Goal: Task Accomplishment & Management: Use online tool/utility

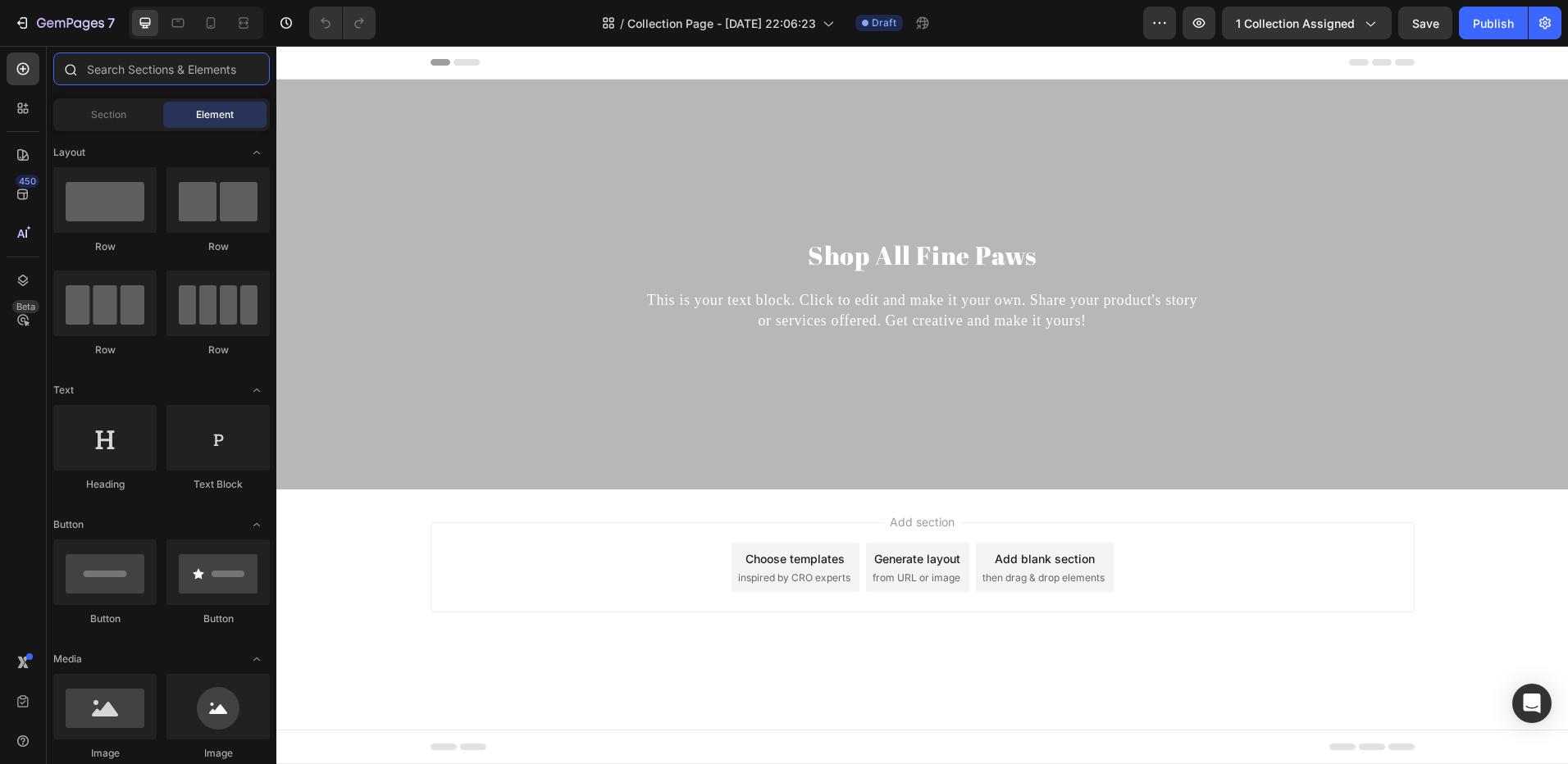
click at [189, 77] on input "text" at bounding box center [161, 69] width 216 height 33
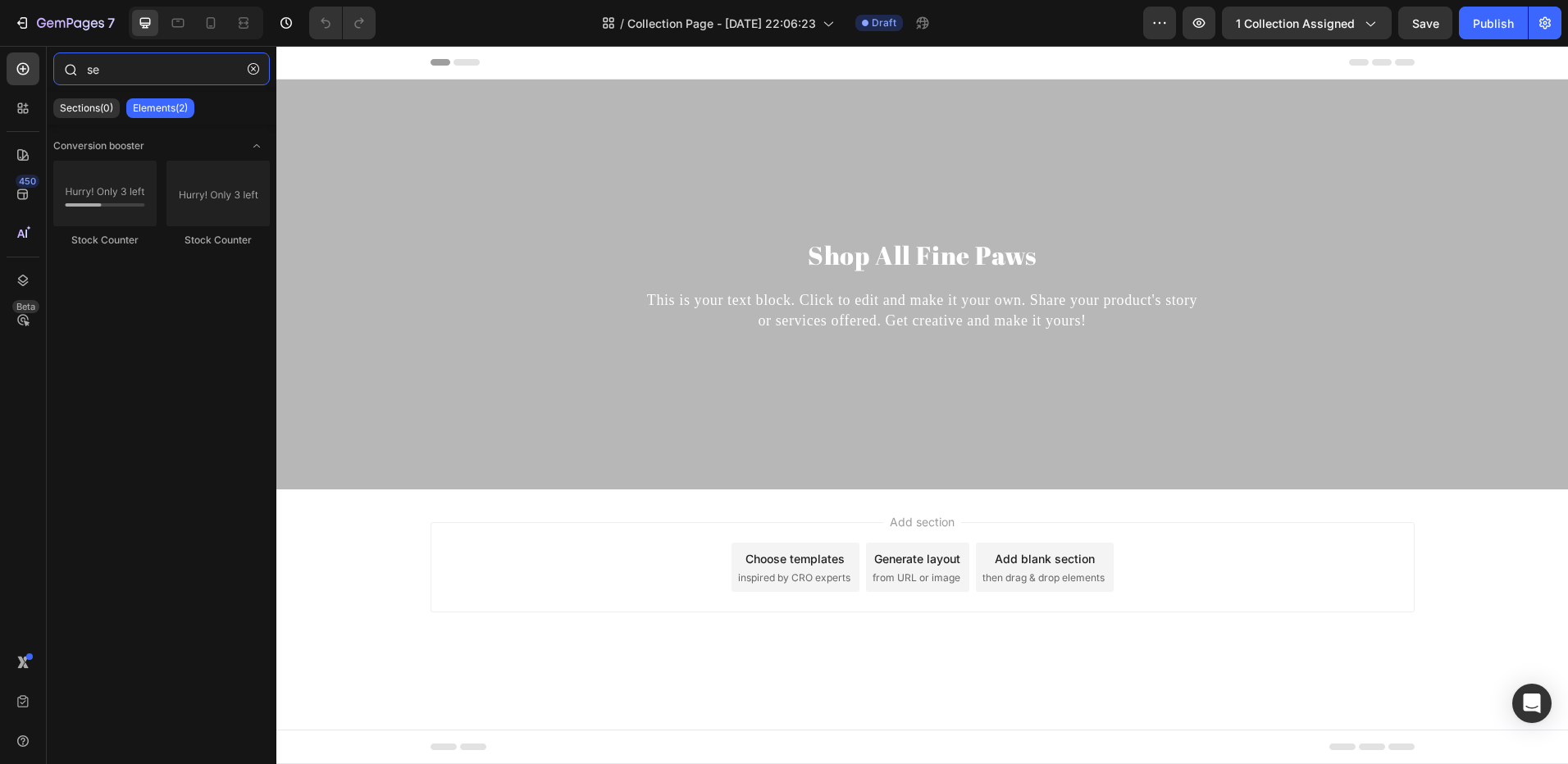
type input "s"
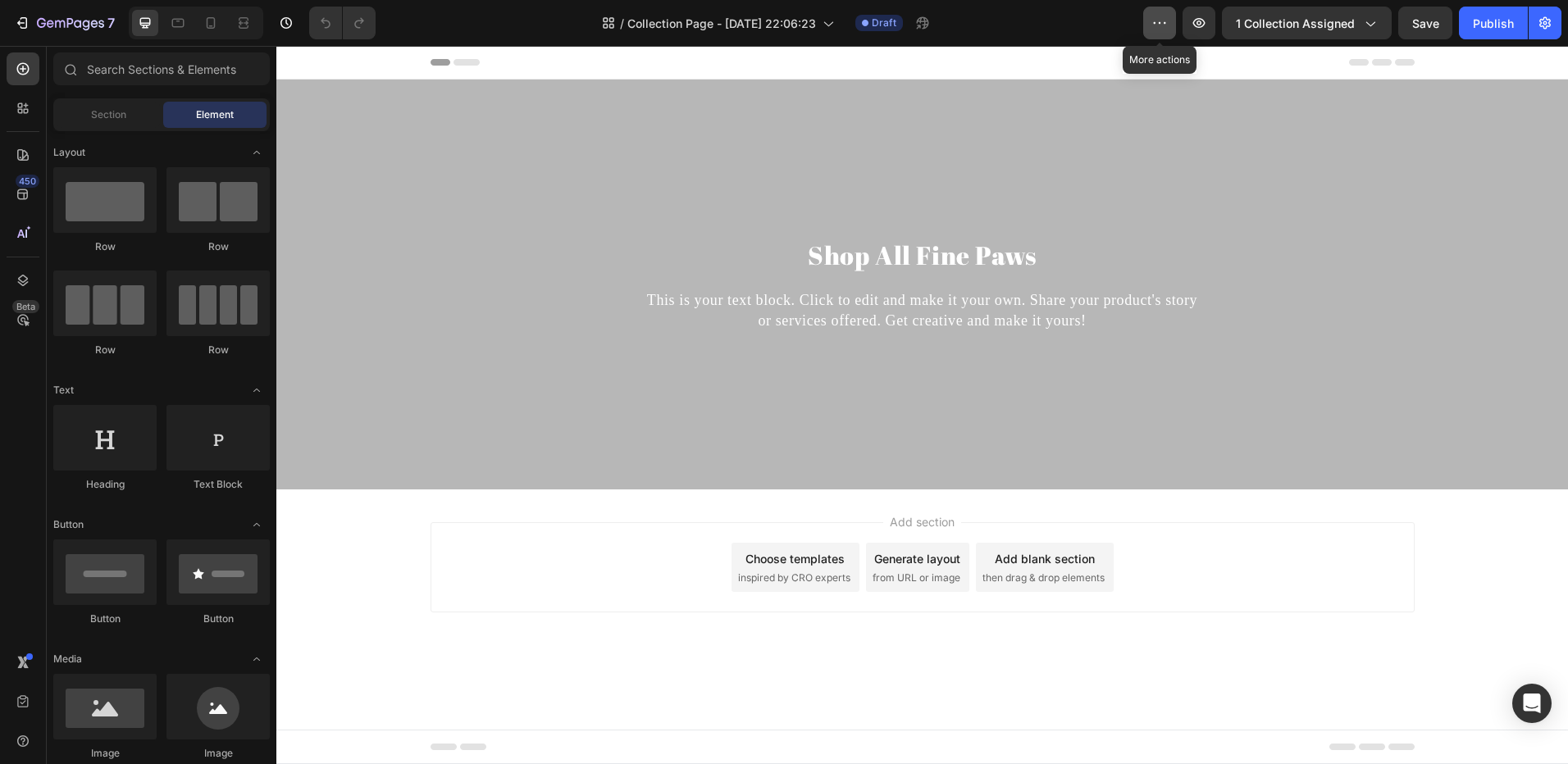
click at [1170, 30] on button "button" at bounding box center [1159, 23] width 33 height 33
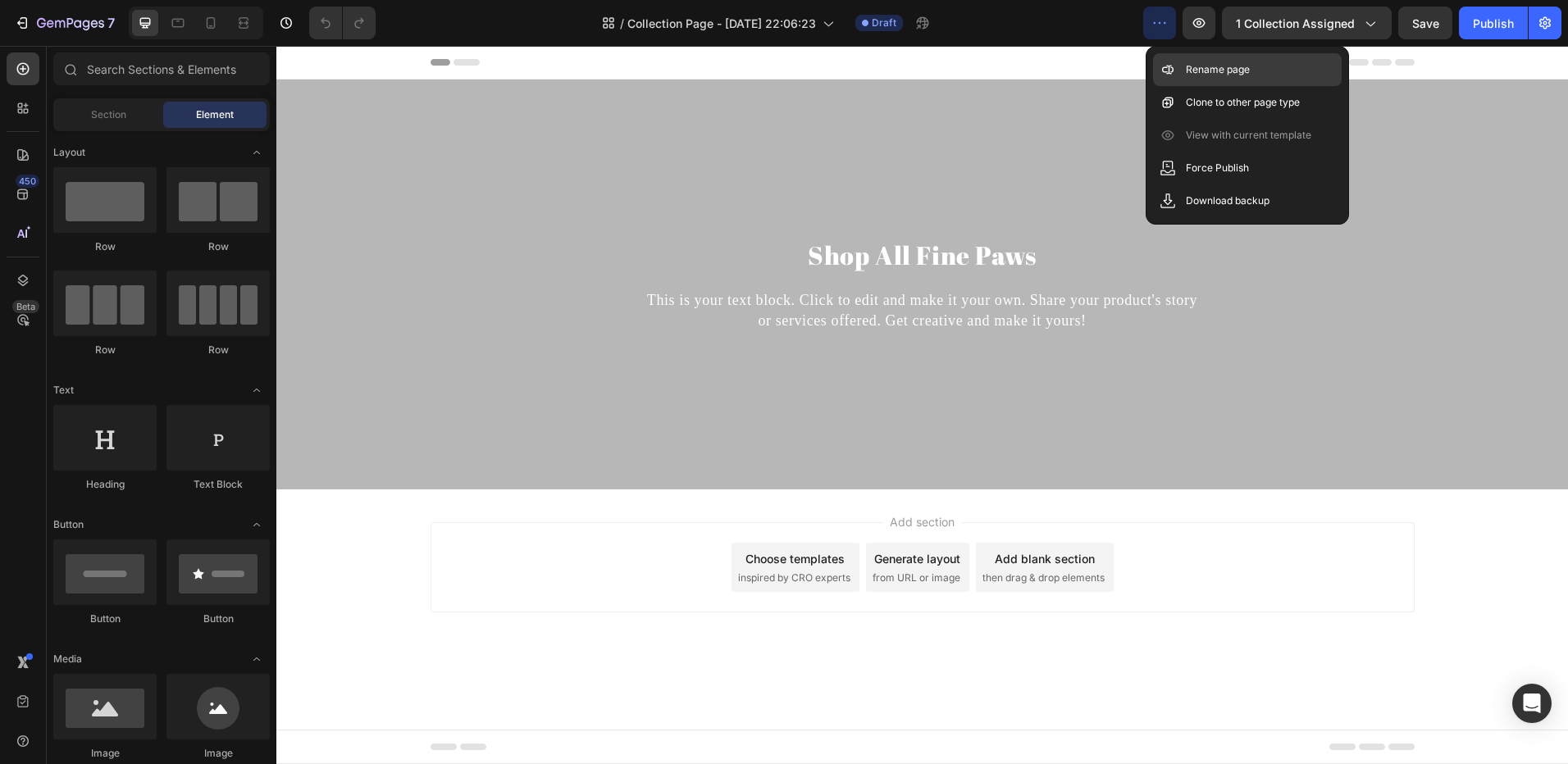
click at [1200, 86] on div "Rename page" at bounding box center [1247, 102] width 189 height 33
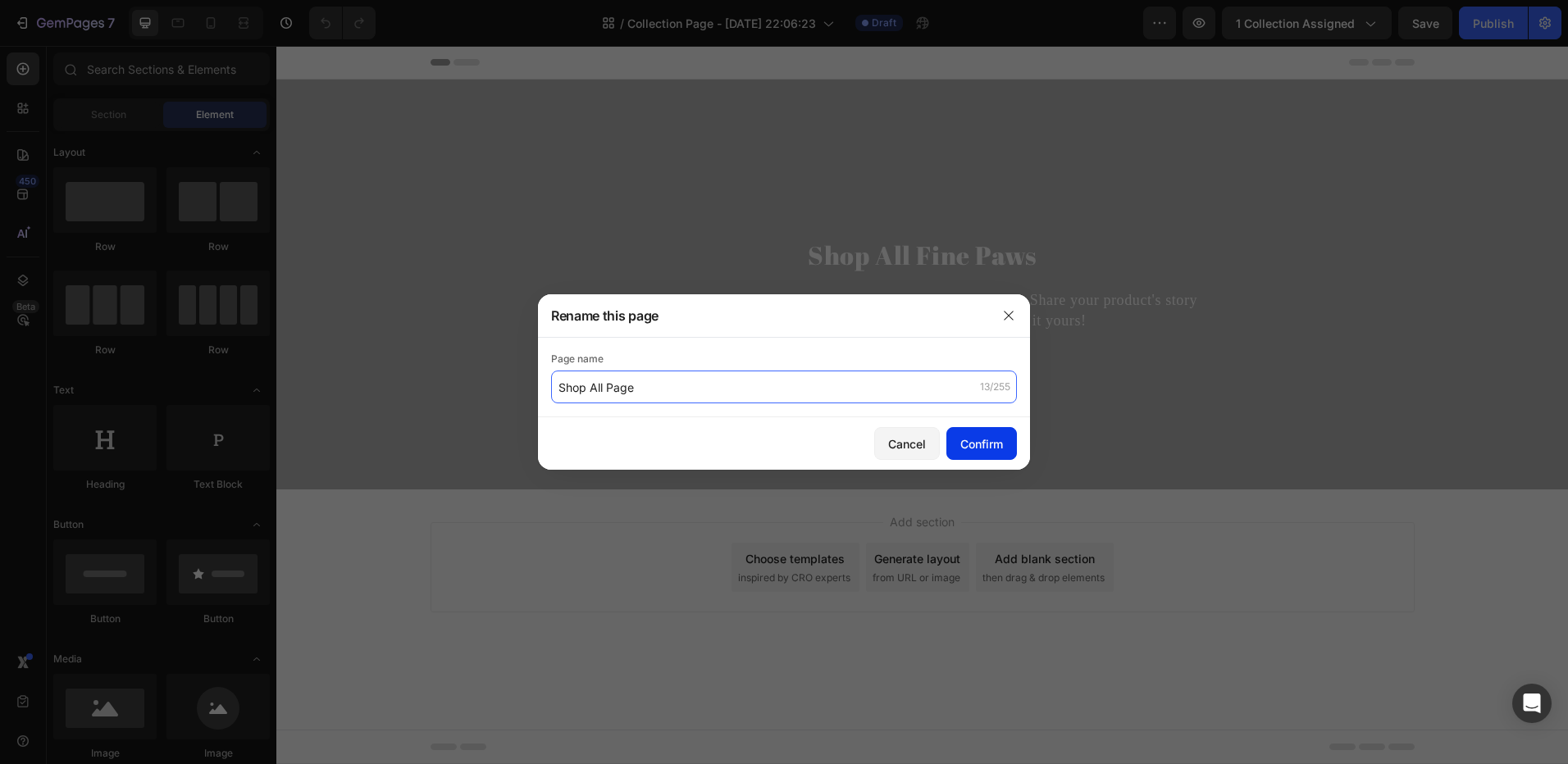
type input "Shop All Page"
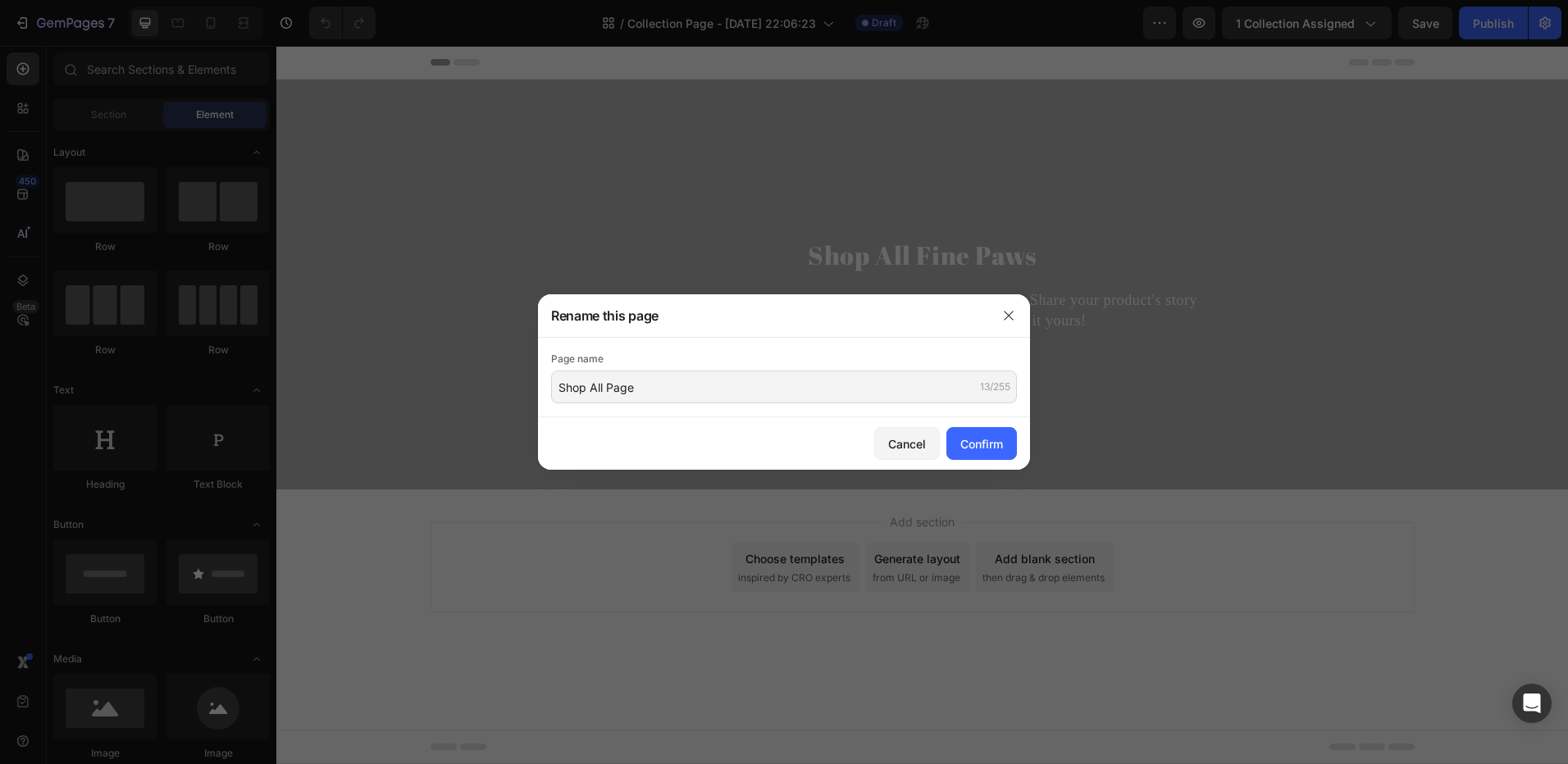
drag, startPoint x: 999, startPoint y: 442, endPoint x: 940, endPoint y: 467, distance: 64.1
click at [998, 442] on div "Confirm" at bounding box center [982, 444] width 43 height 17
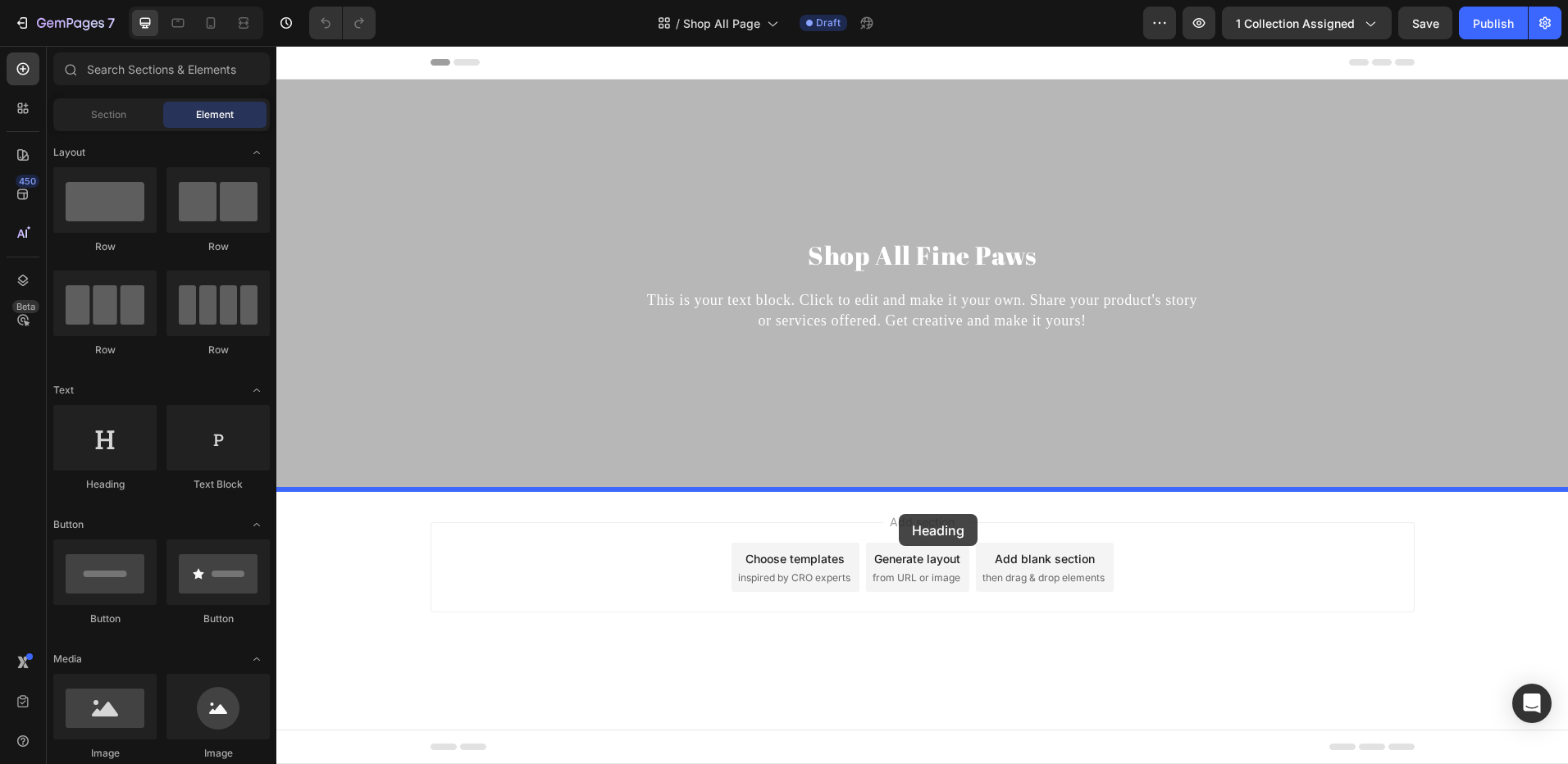
drag, startPoint x: 398, startPoint y: 506, endPoint x: 898, endPoint y: 514, distance: 500.1
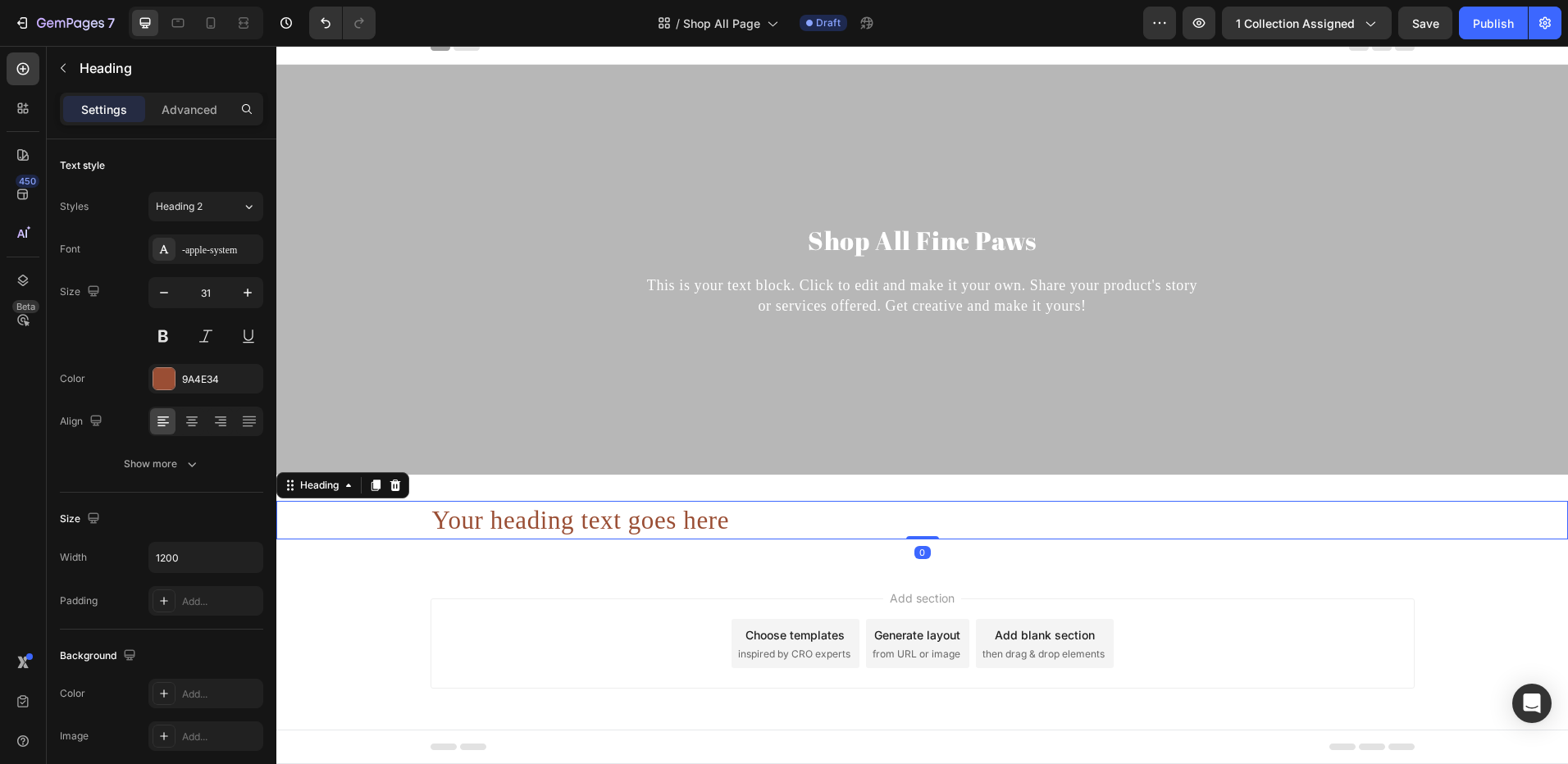
scroll to position [18, 0]
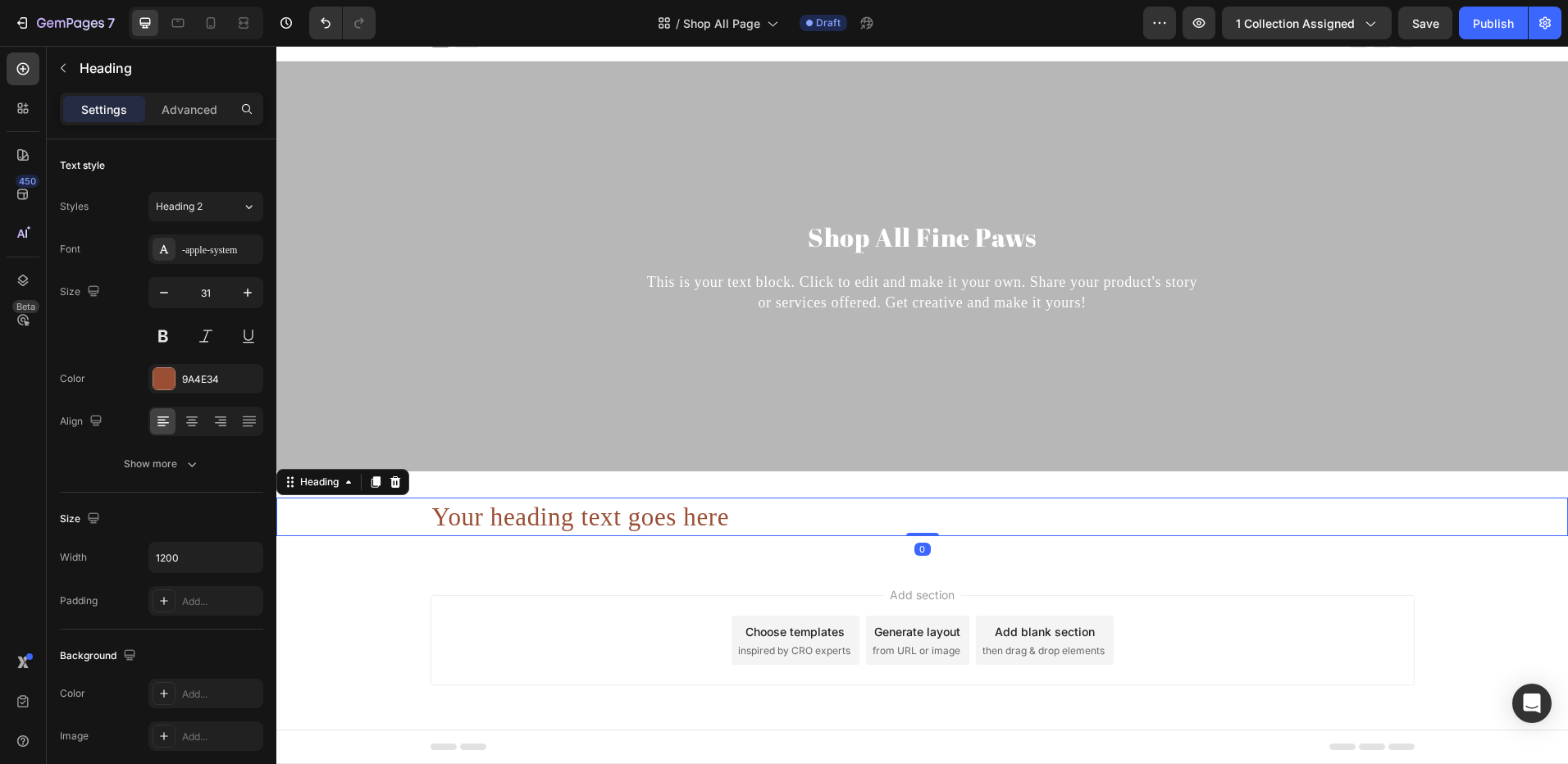
click at [588, 511] on h2 "Your heading text goes here" at bounding box center [922, 517] width 984 height 39
click at [588, 511] on p "Your heading text goes here" at bounding box center [922, 516] width 981 height 35
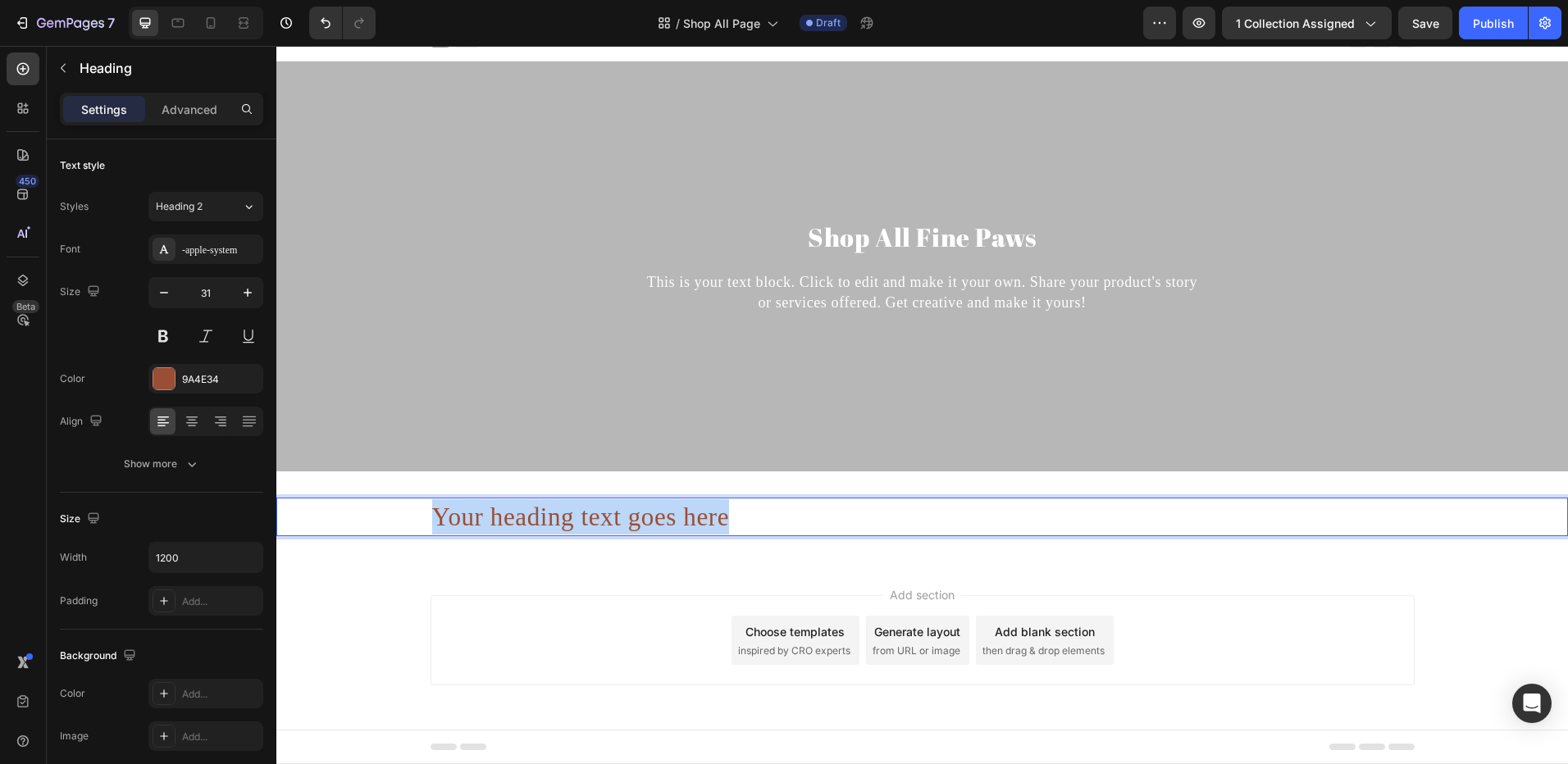
click at [588, 508] on p "Your heading text goes here" at bounding box center [922, 516] width 981 height 35
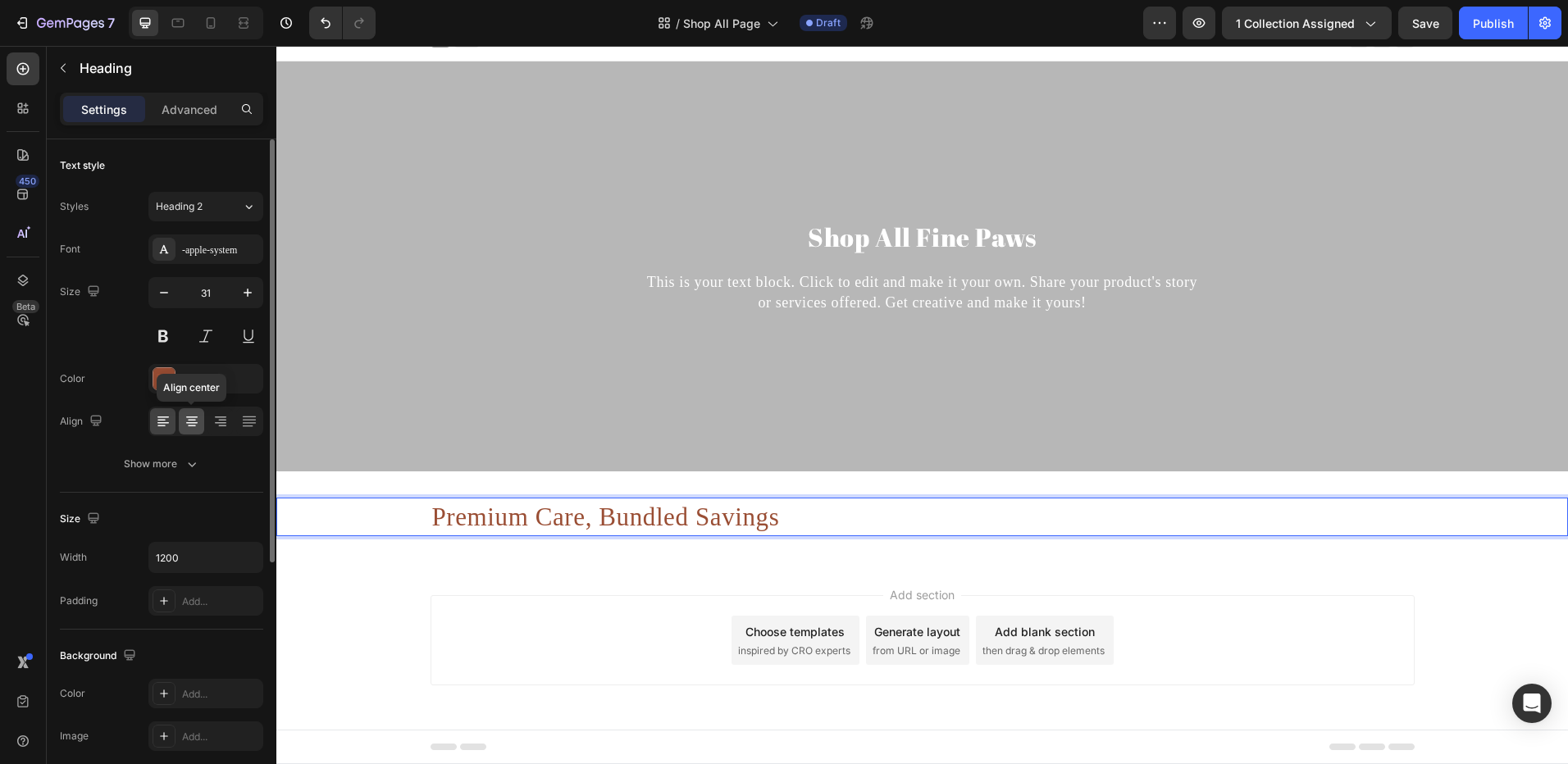
click at [195, 424] on icon at bounding box center [191, 421] width 16 height 16
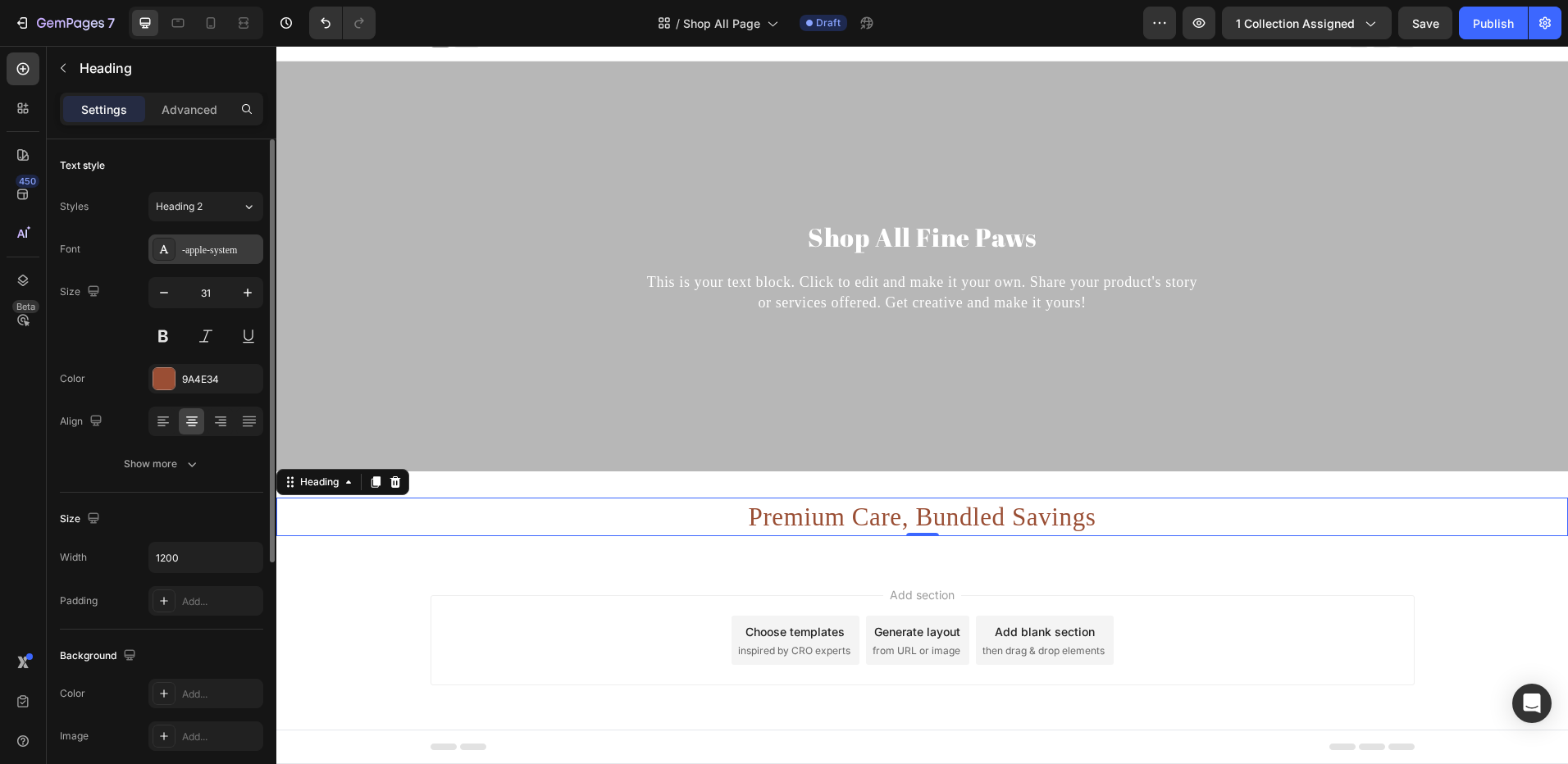
click at [195, 262] on div "-apple-system" at bounding box center [206, 250] width 115 height 29
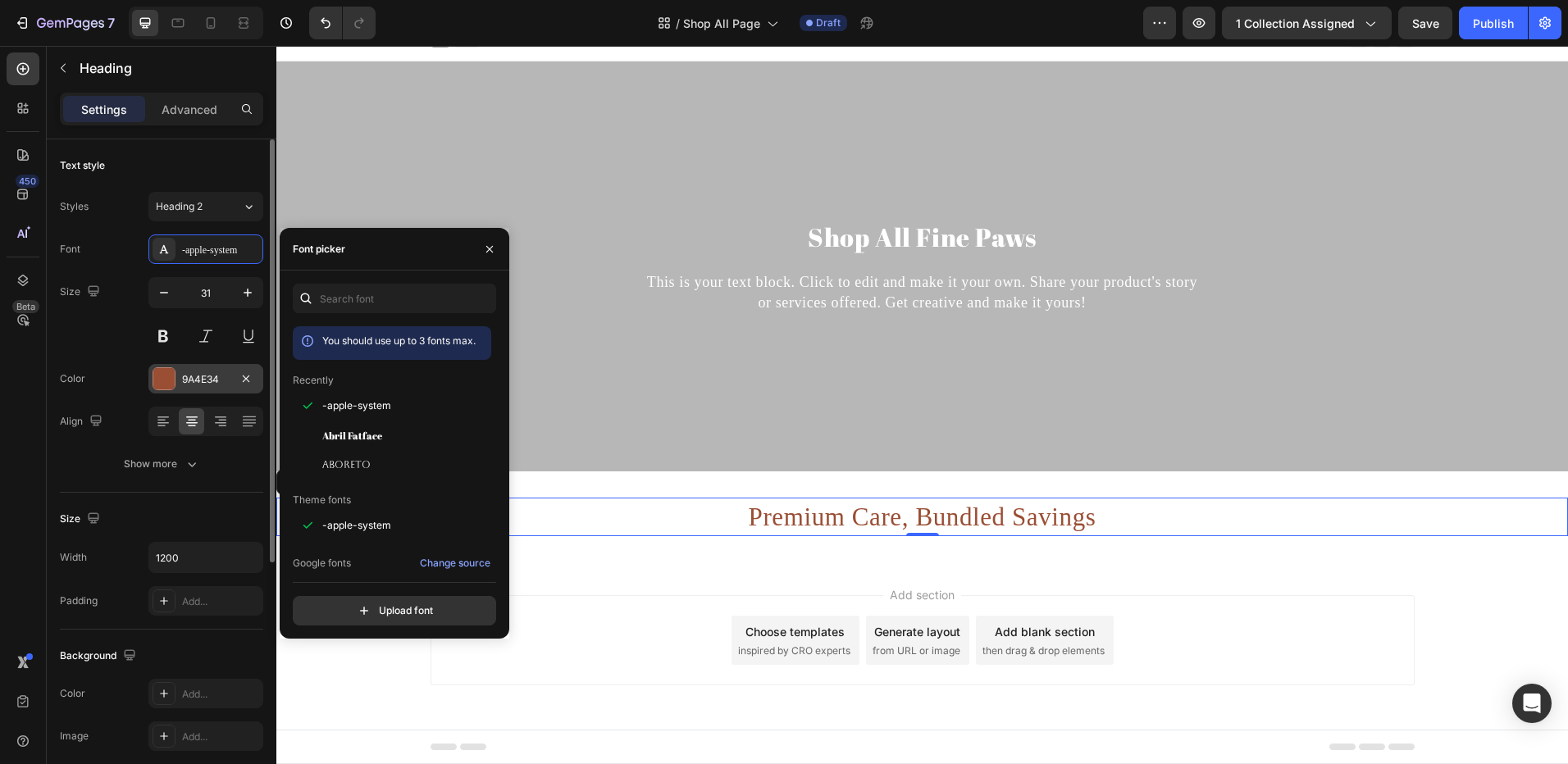
click at [348, 428] on span "Abril Fatface" at bounding box center [352, 435] width 60 height 15
click at [195, 379] on div "9A4E34" at bounding box center [205, 379] width 47 height 15
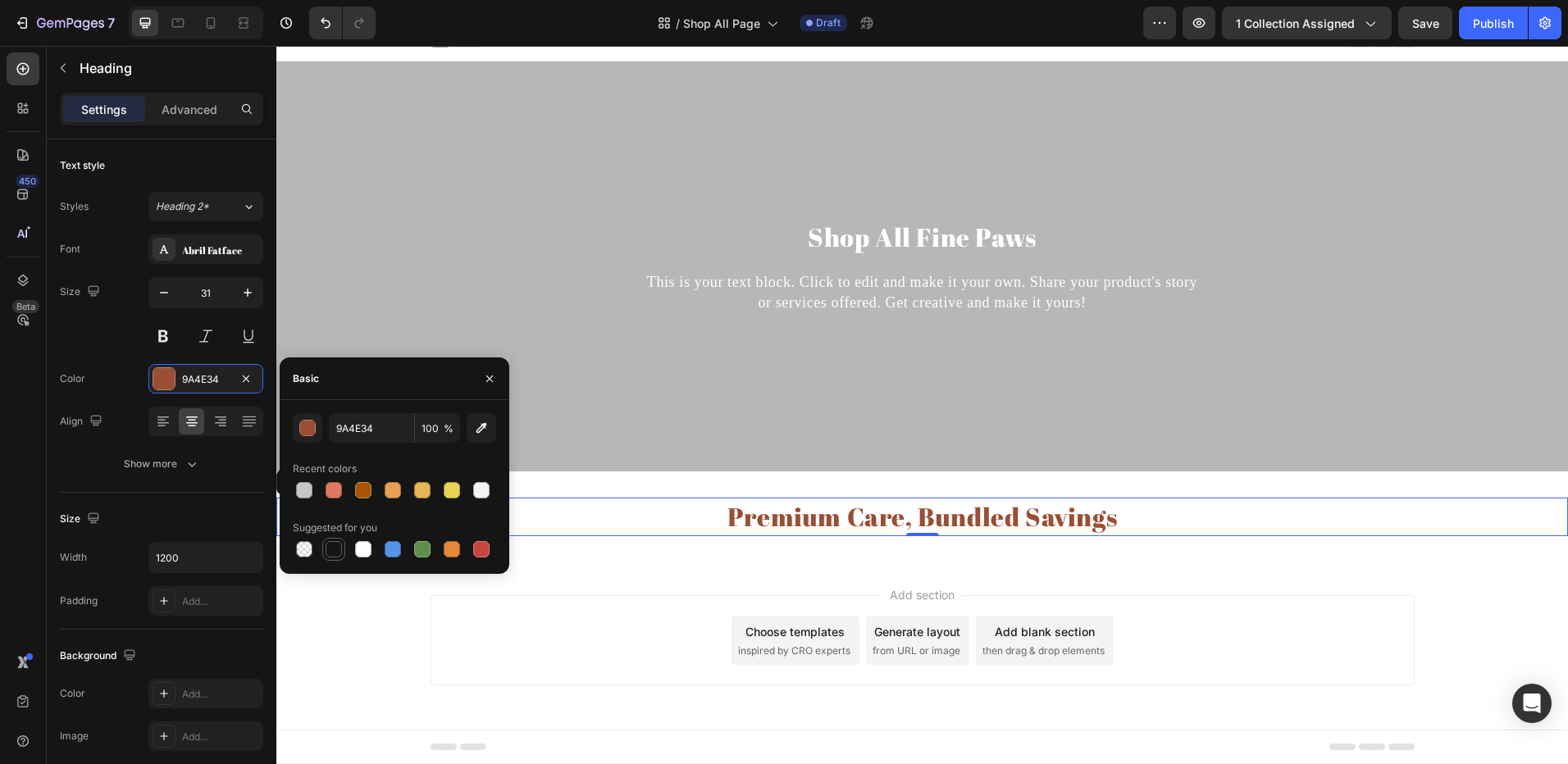
click at [326, 543] on div at bounding box center [333, 549] width 16 height 16
type input "151515"
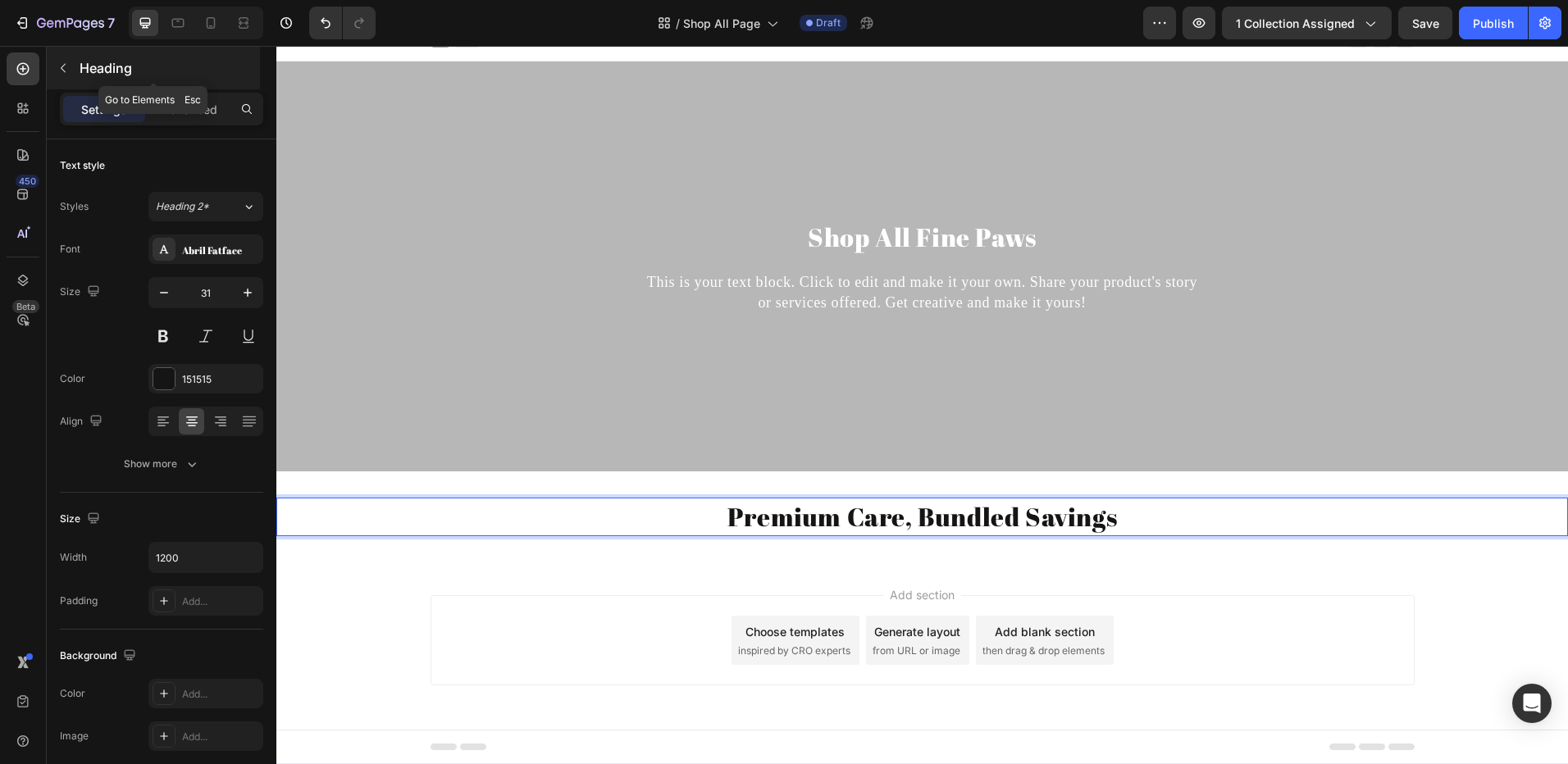
click at [60, 66] on icon "button" at bounding box center [63, 68] width 13 height 13
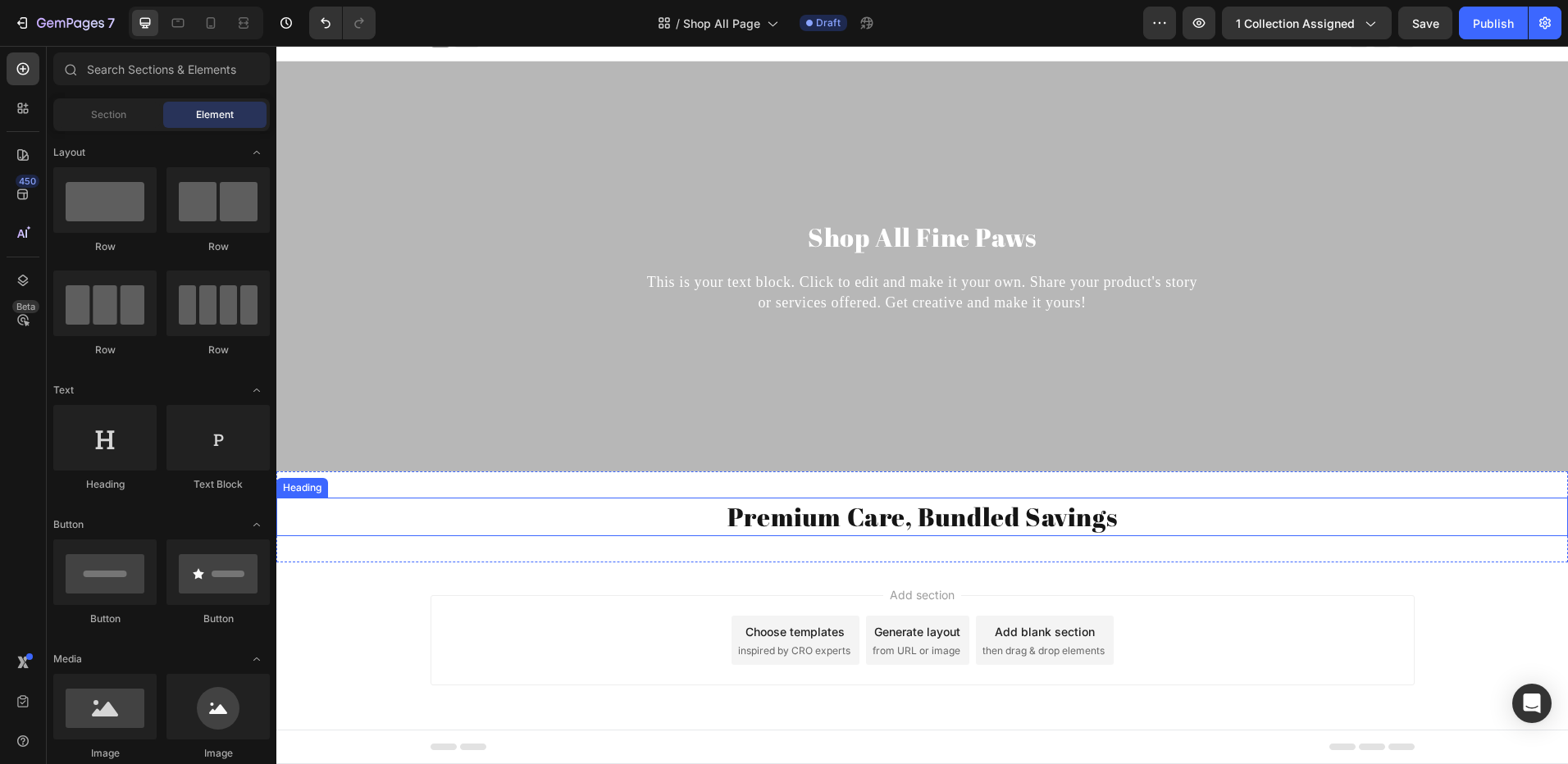
click at [712, 517] on p "Premium Care, Bundled Savings" at bounding box center [922, 516] width 981 height 35
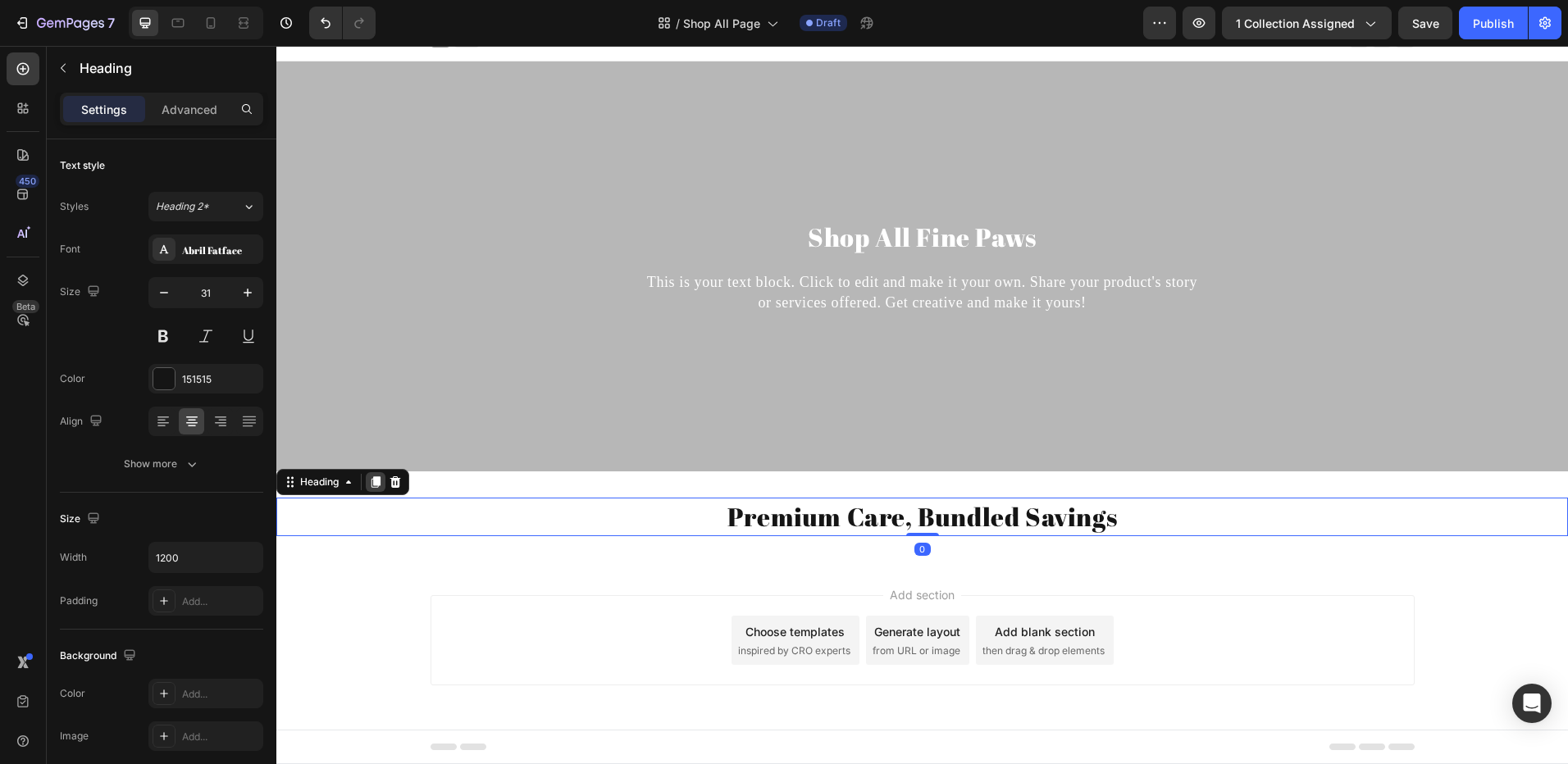
click at [378, 485] on icon at bounding box center [375, 482] width 9 height 11
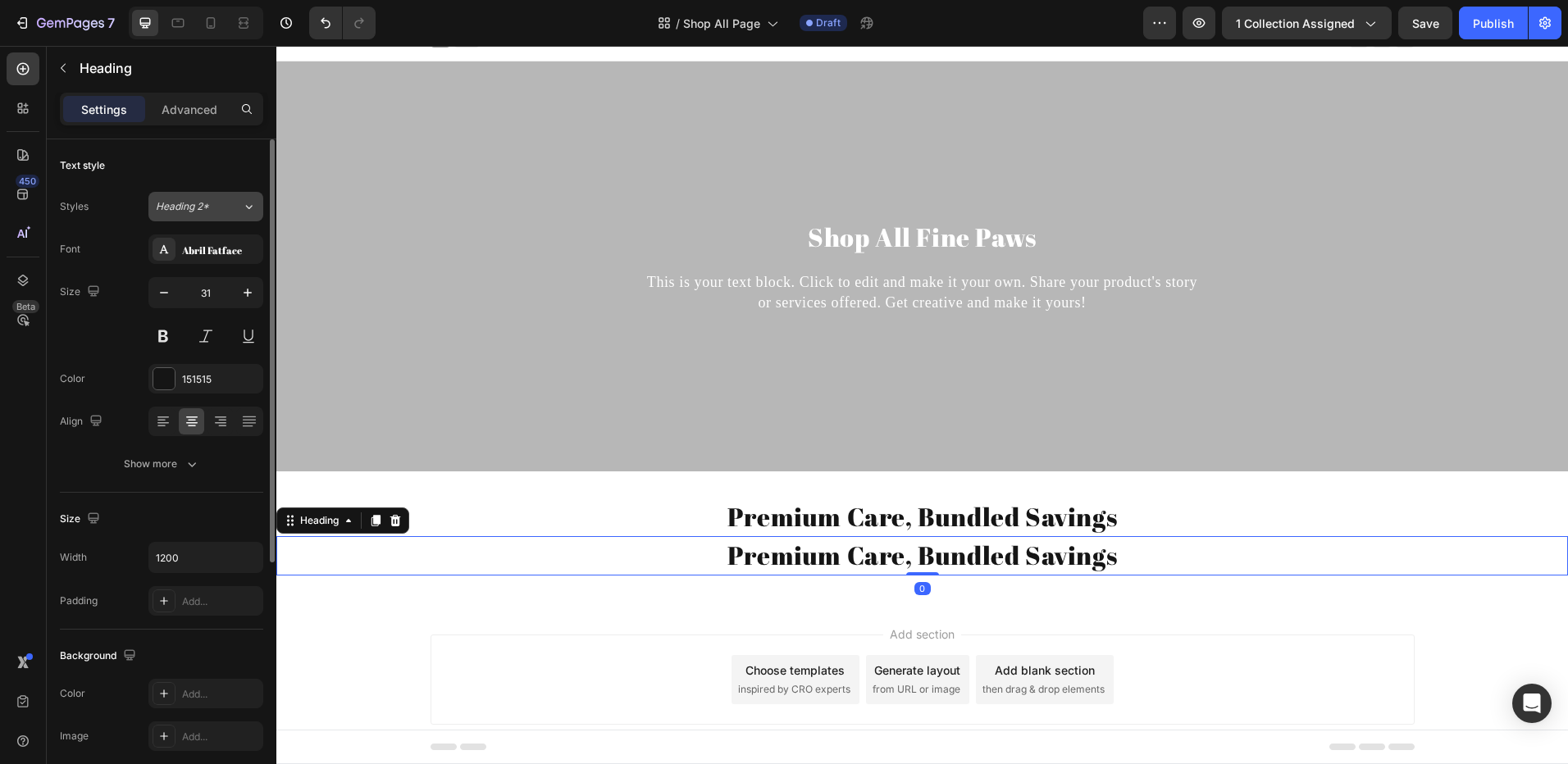
click at [216, 208] on div "Heading 2*" at bounding box center [189, 206] width 66 height 15
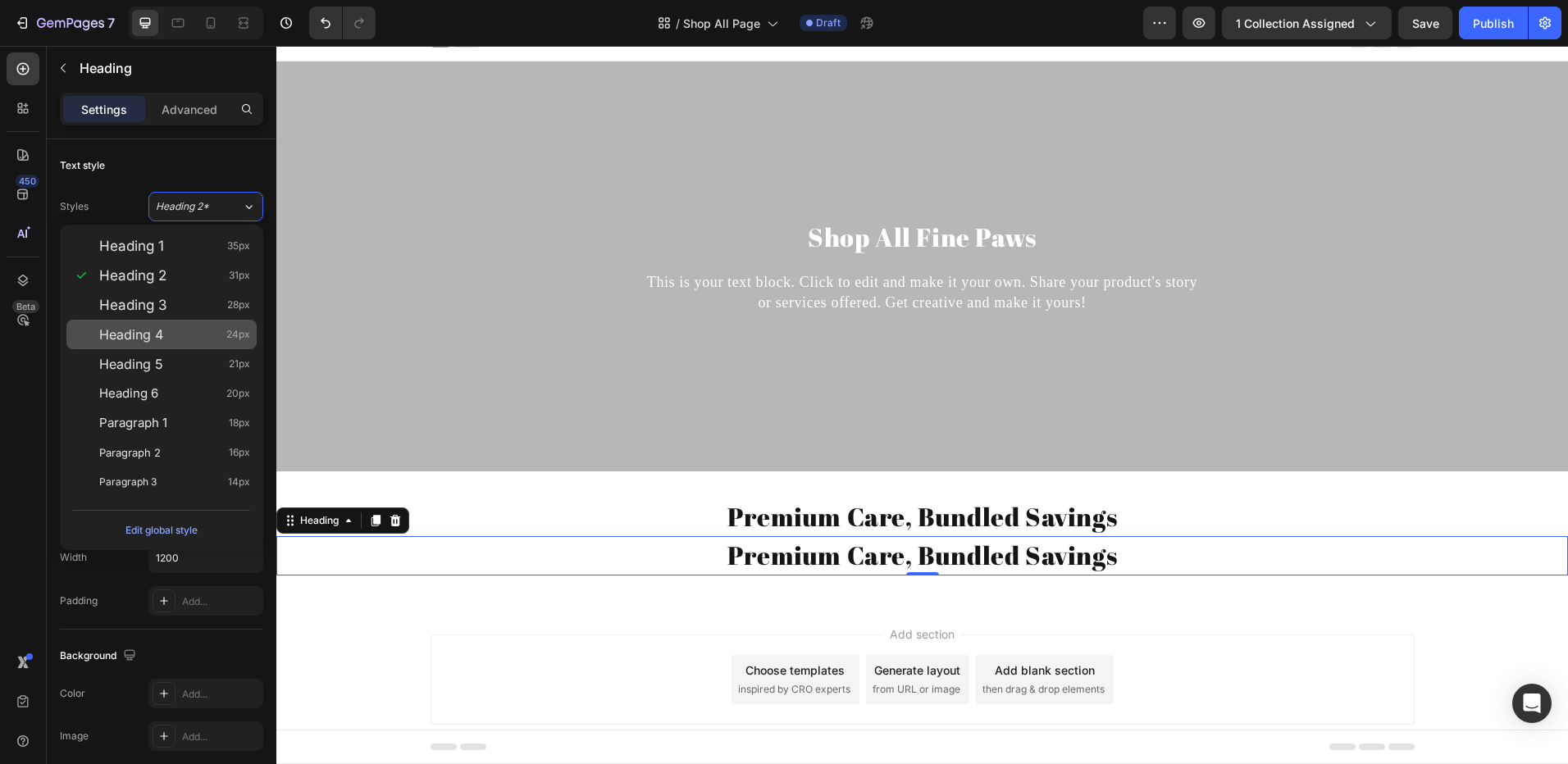
click at [177, 330] on div "Heading 4 24px" at bounding box center [175, 334] width 151 height 16
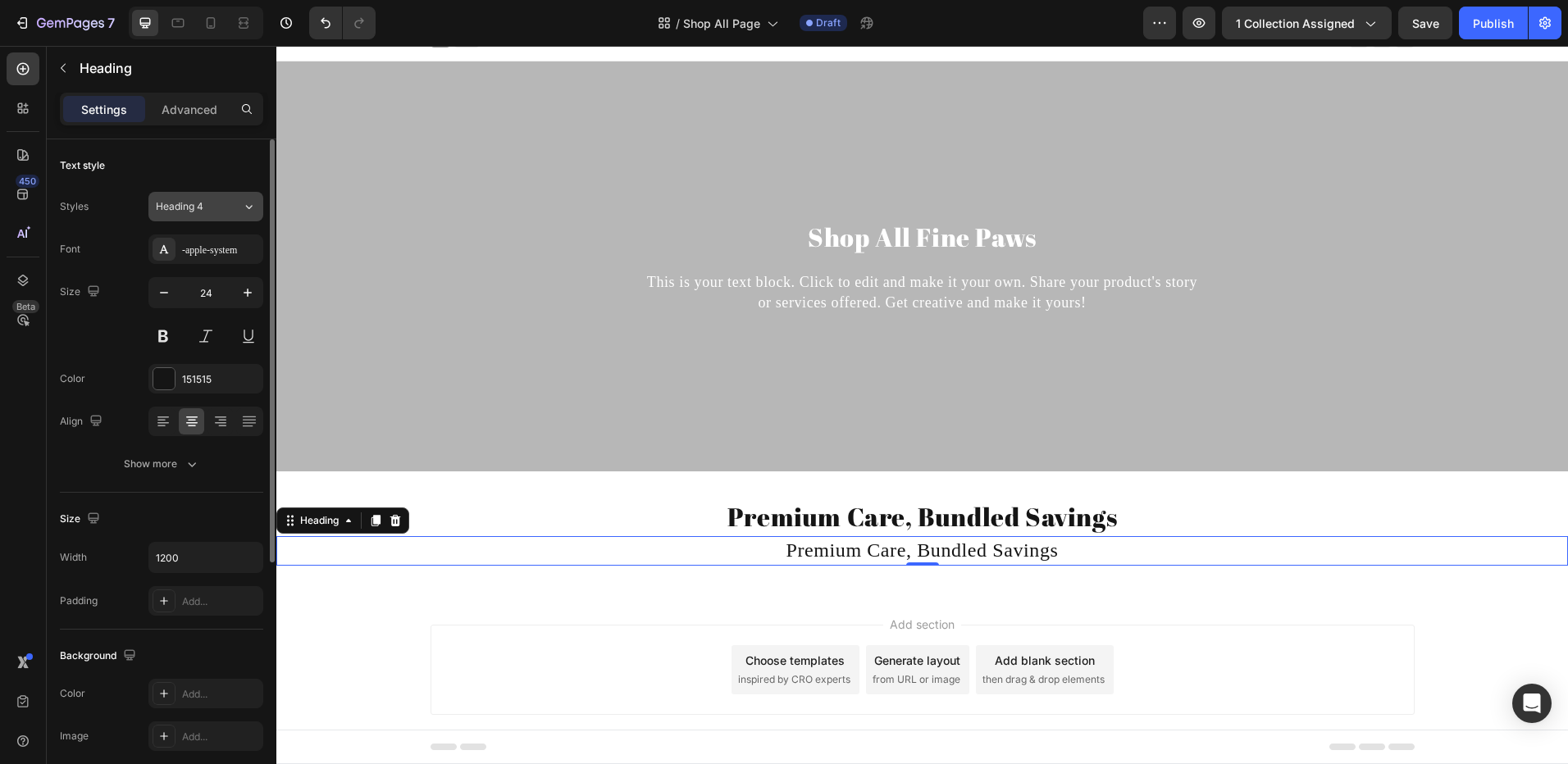
click at [231, 220] on button "Heading 4" at bounding box center [206, 207] width 115 height 29
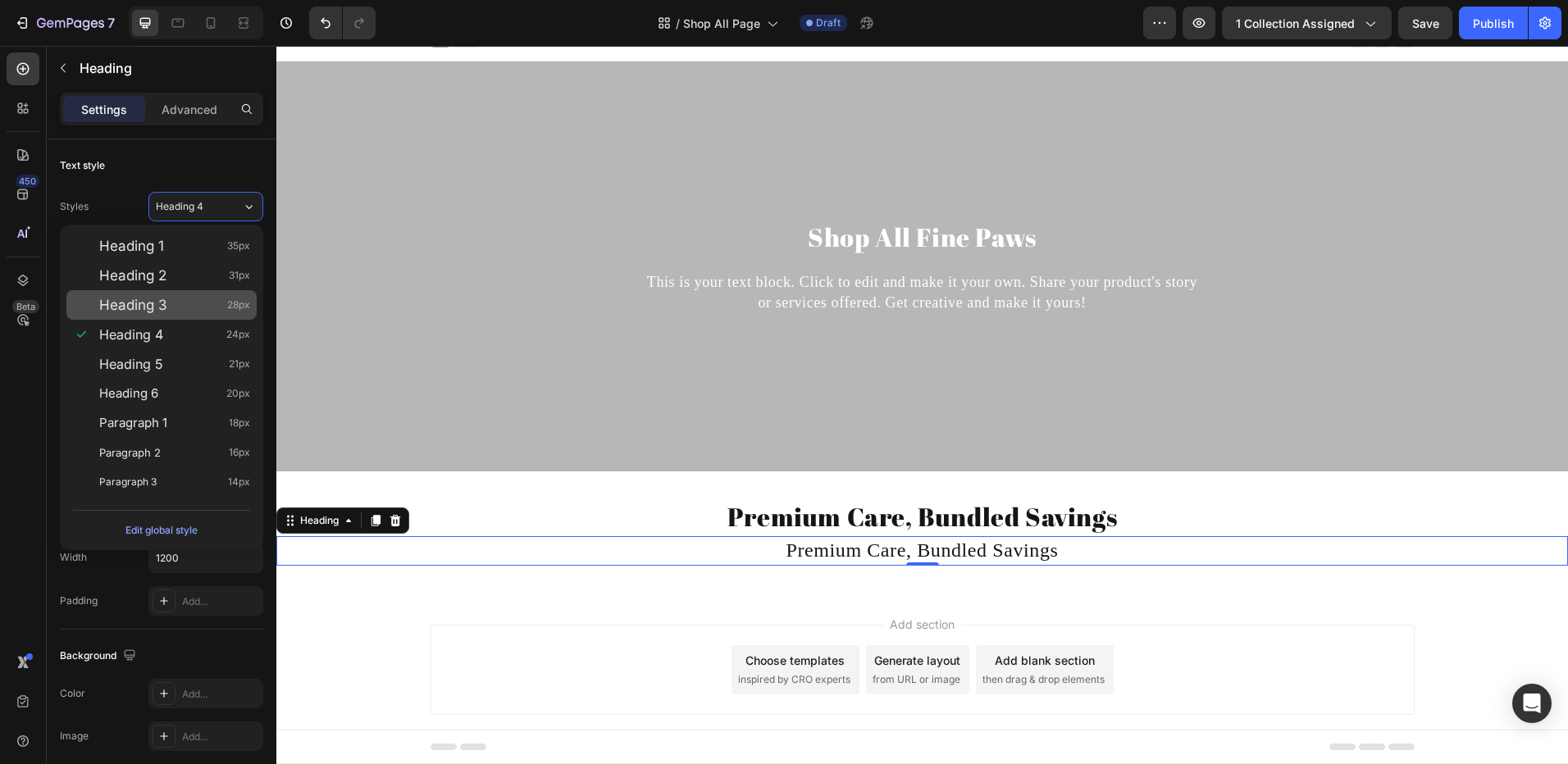
click at [196, 298] on div "Heading 3 28px" at bounding box center [175, 304] width 151 height 16
type input "28"
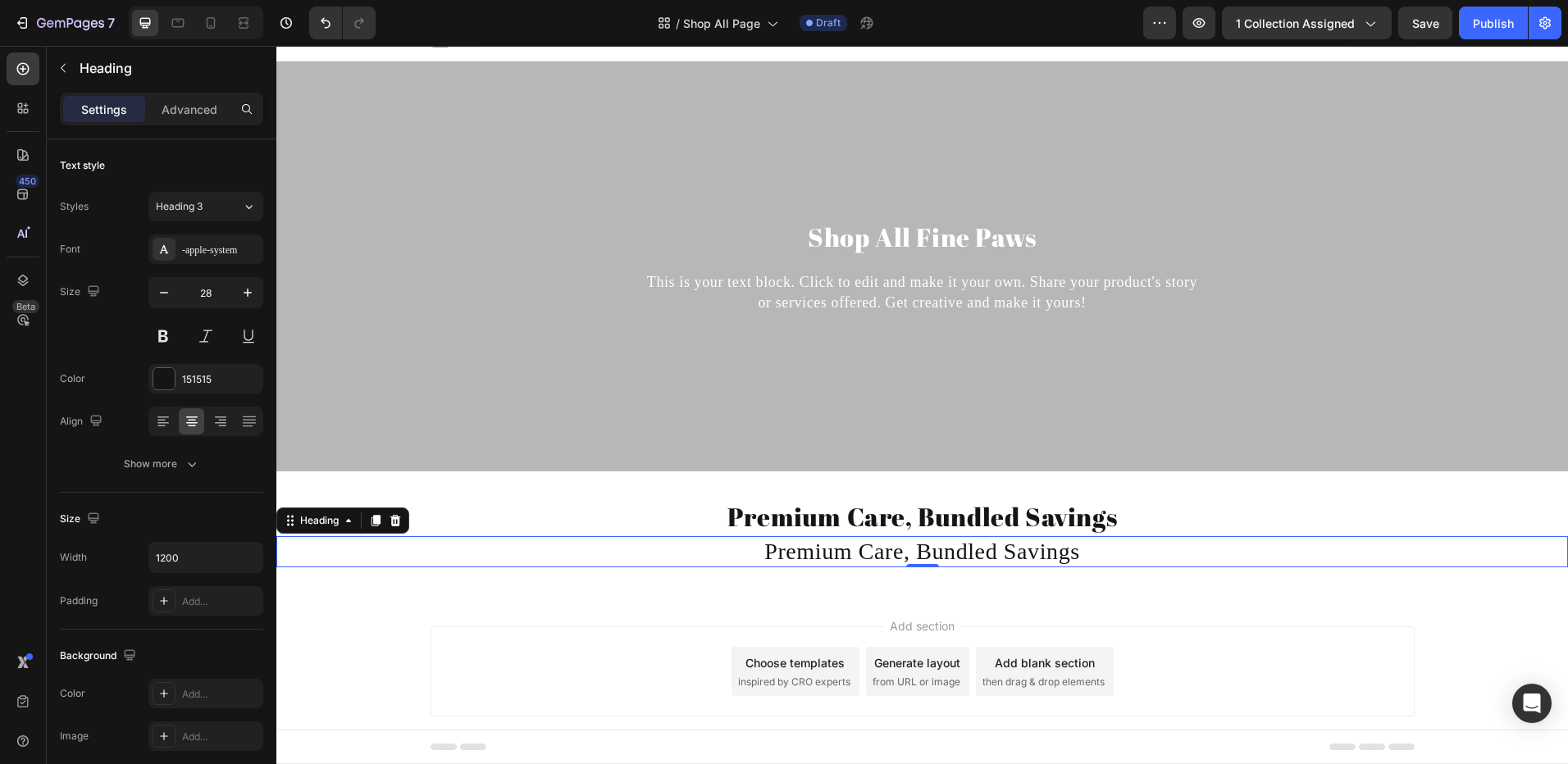
click at [784, 548] on h2 "Premium Care, Bundled Savings" at bounding box center [922, 551] width 984 height 31
click at [784, 548] on p "Premium Care, Bundled Savings" at bounding box center [922, 551] width 981 height 28
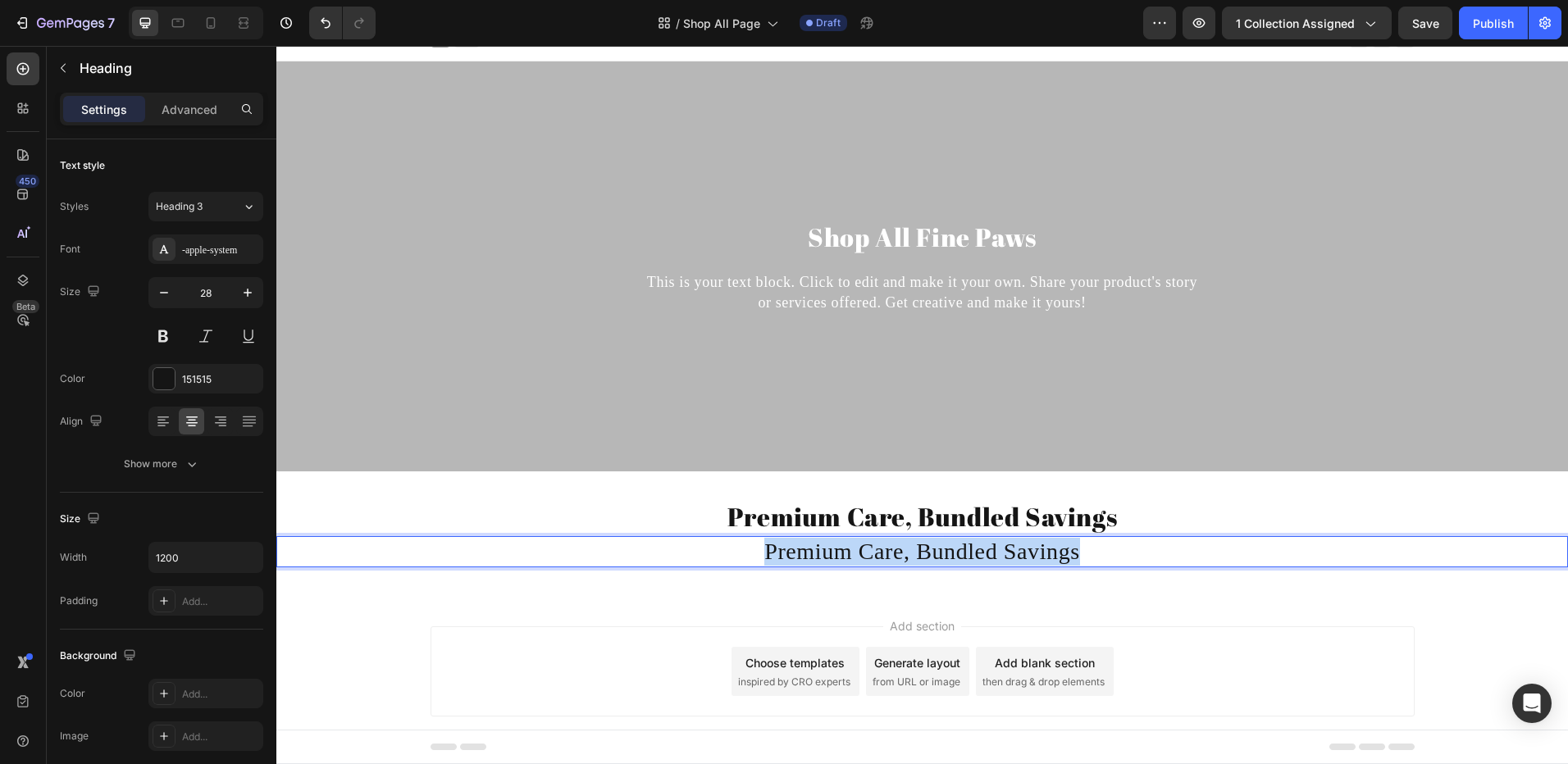
click at [784, 548] on p "Premium Care, Bundled Savings" at bounding box center [922, 551] width 981 height 28
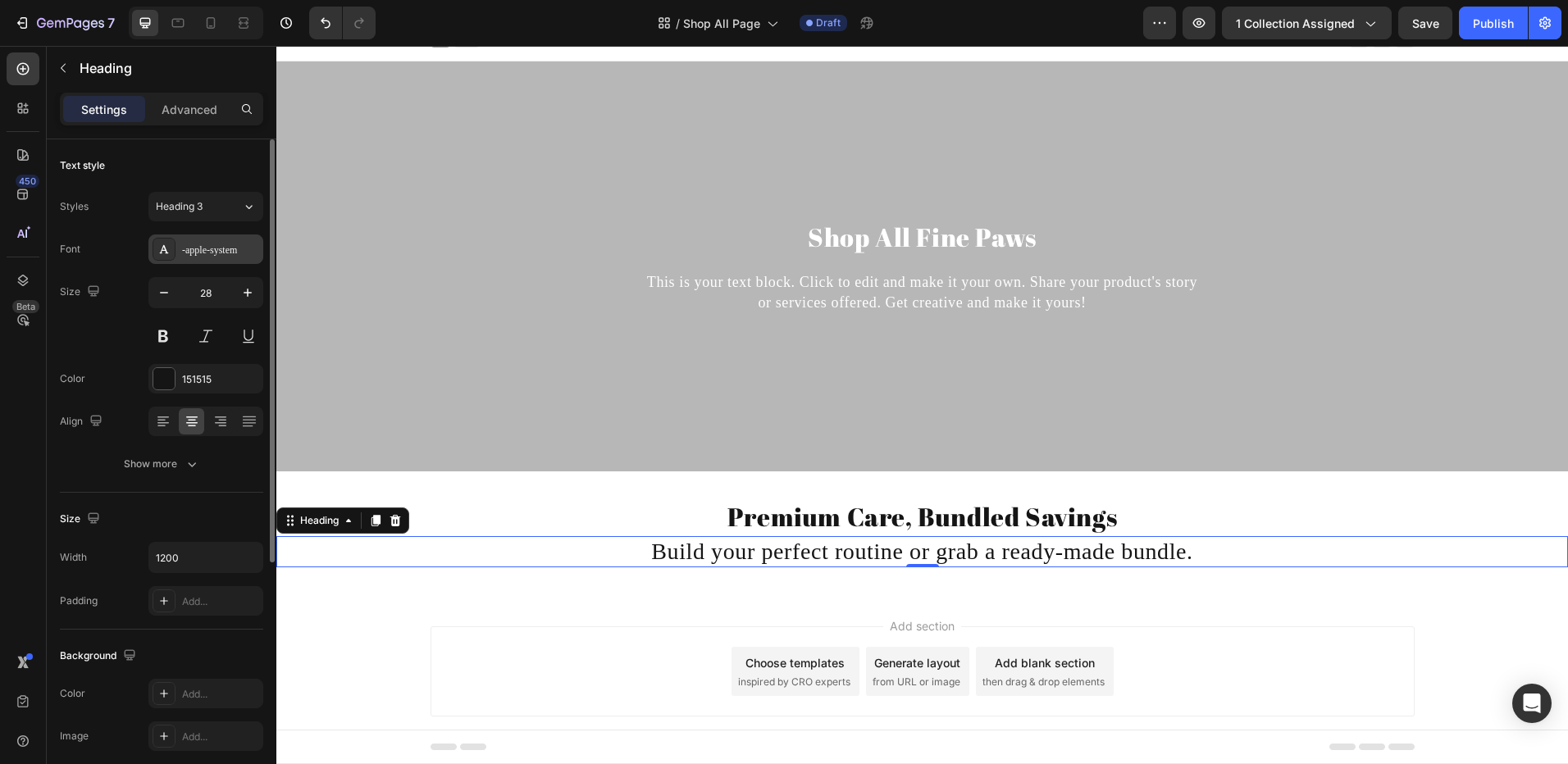
click at [182, 246] on div "-apple-system" at bounding box center [220, 250] width 77 height 15
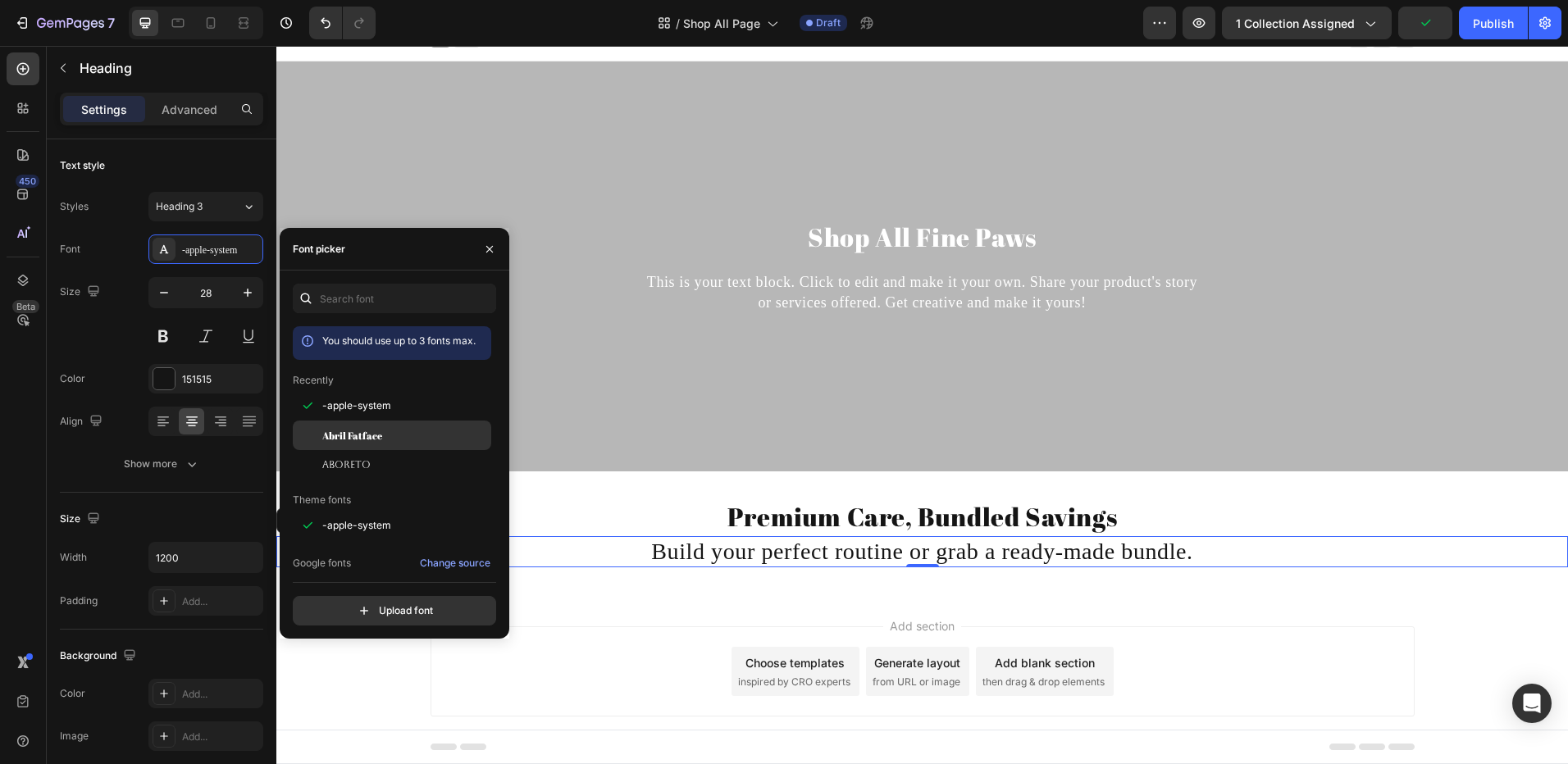
click at [385, 430] on div "Abril Fatface" at bounding box center [405, 435] width 165 height 15
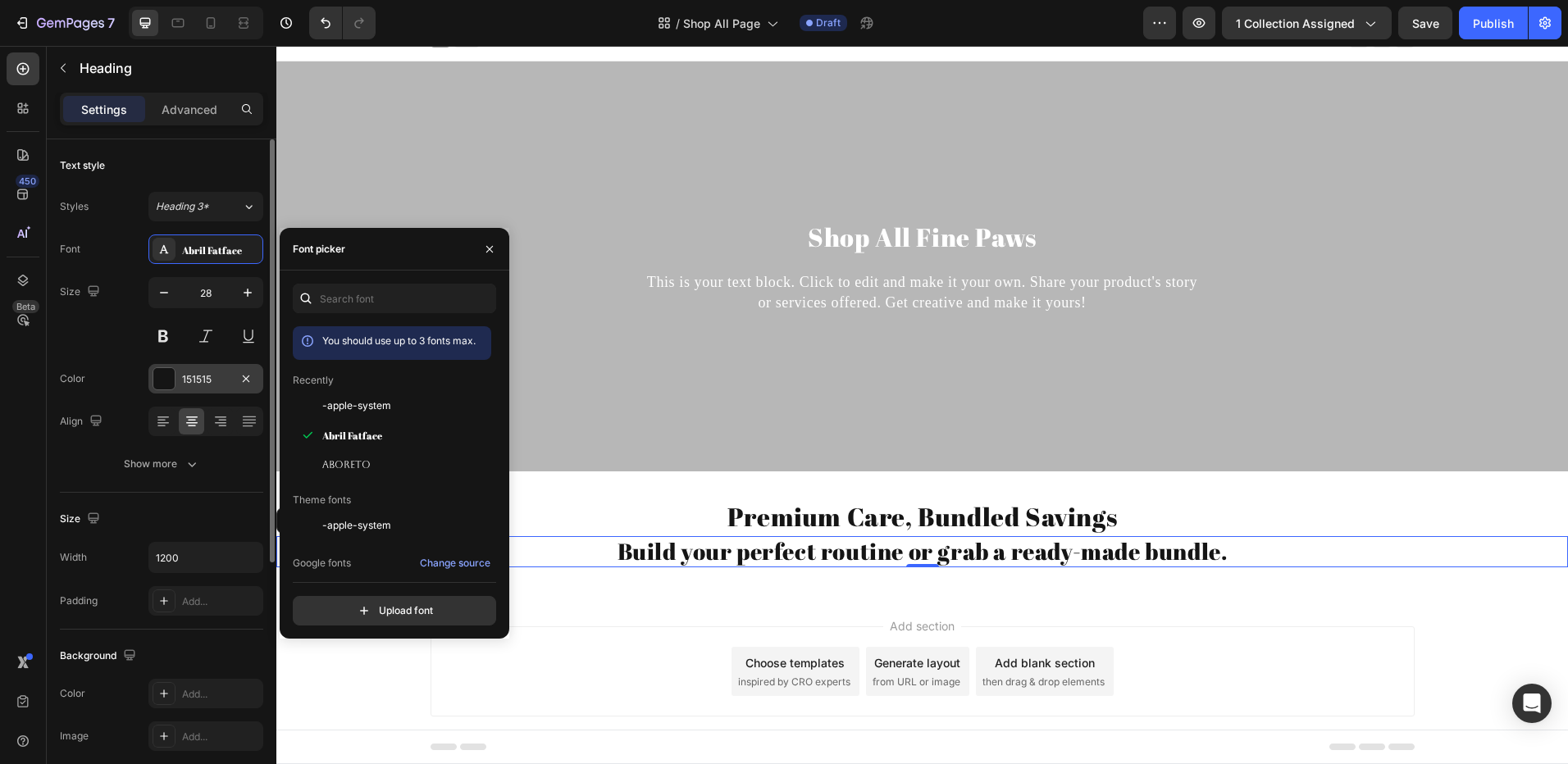
click at [177, 375] on div "151515" at bounding box center [206, 379] width 115 height 29
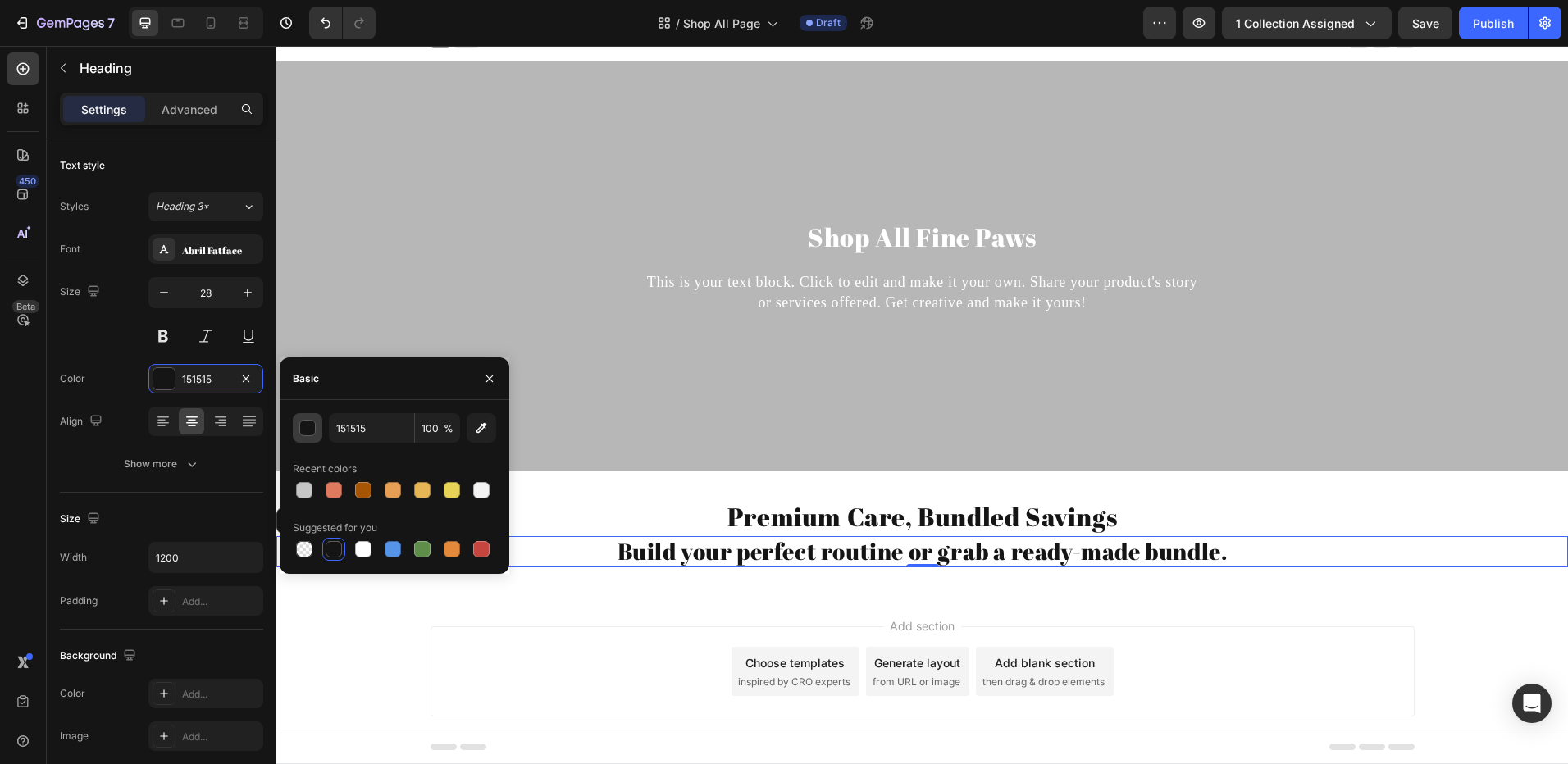
click at [313, 425] on div "button" at bounding box center [308, 429] width 16 height 16
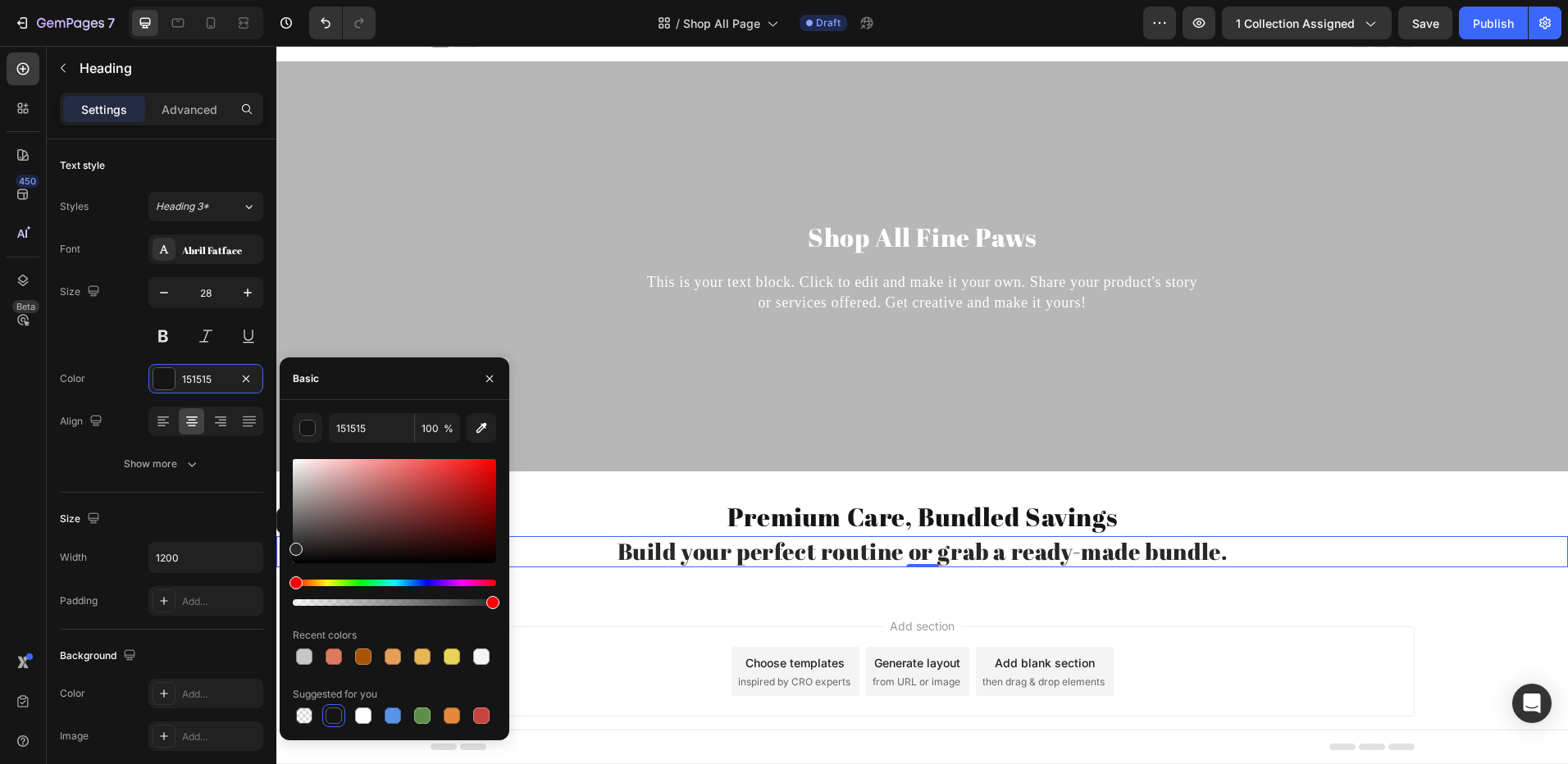
drag, startPoint x: 294, startPoint y: 546, endPoint x: 284, endPoint y: 546, distance: 10.0
click at [284, 546] on div "151515 100 % Recent colors Suggested for you" at bounding box center [394, 570] width 230 height 314
click at [286, 538] on div "282828 100 % Recent colors Suggested for you" at bounding box center [394, 570] width 230 height 314
type input "3A3A3A"
click at [163, 294] on icon "button" at bounding box center [164, 292] width 16 height 16
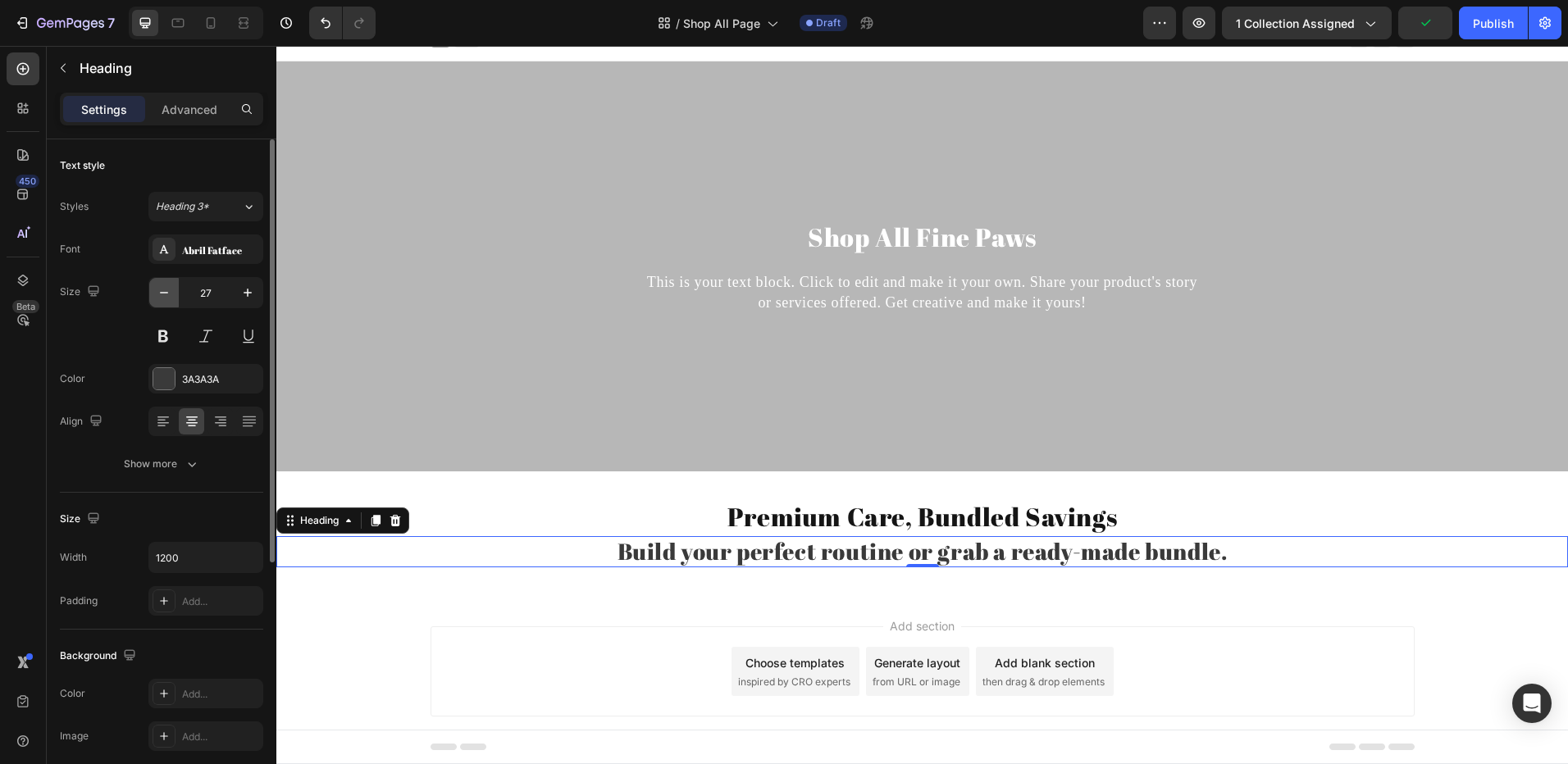
click at [163, 294] on icon "button" at bounding box center [164, 292] width 16 height 16
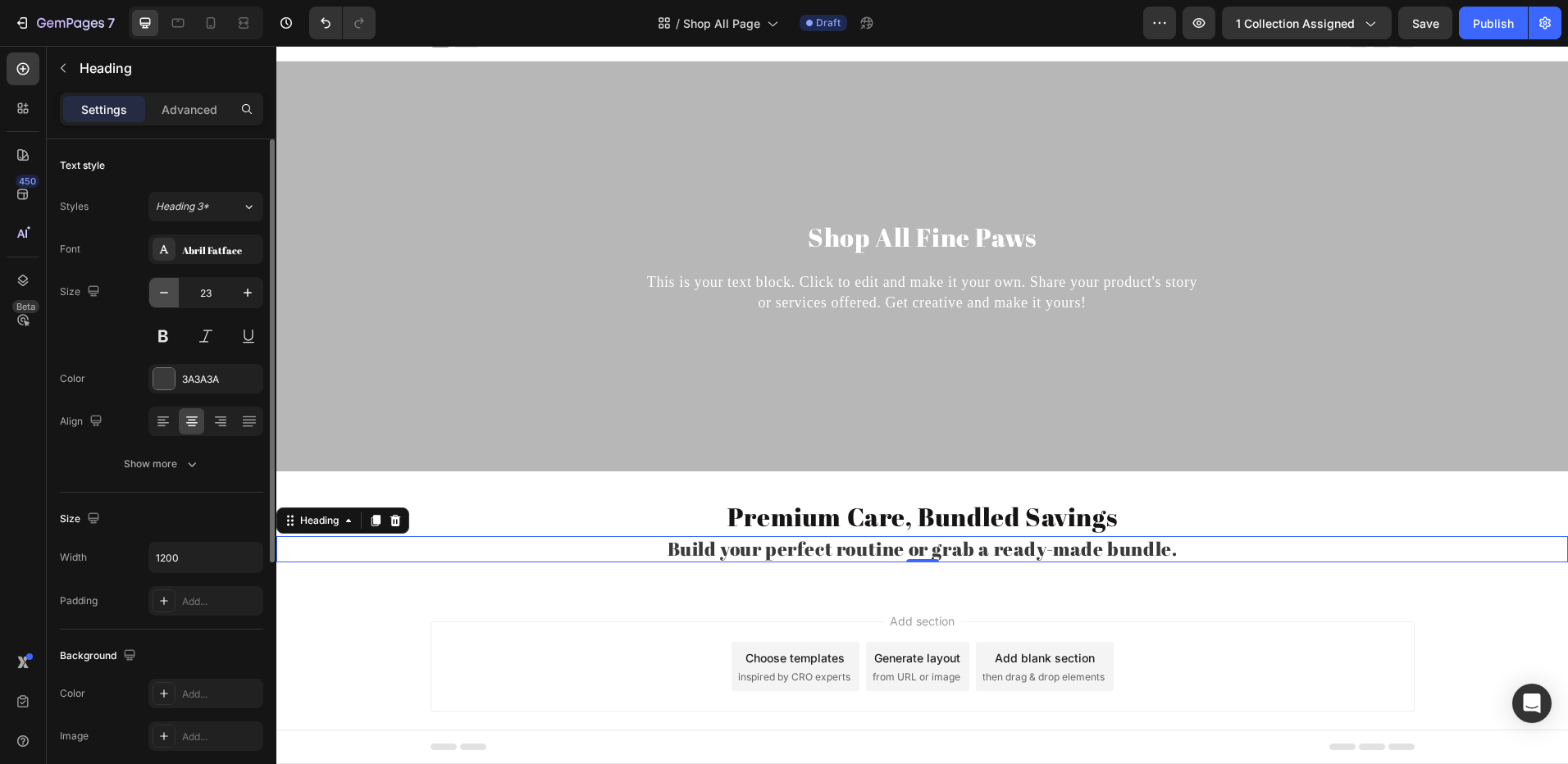
type input "22"
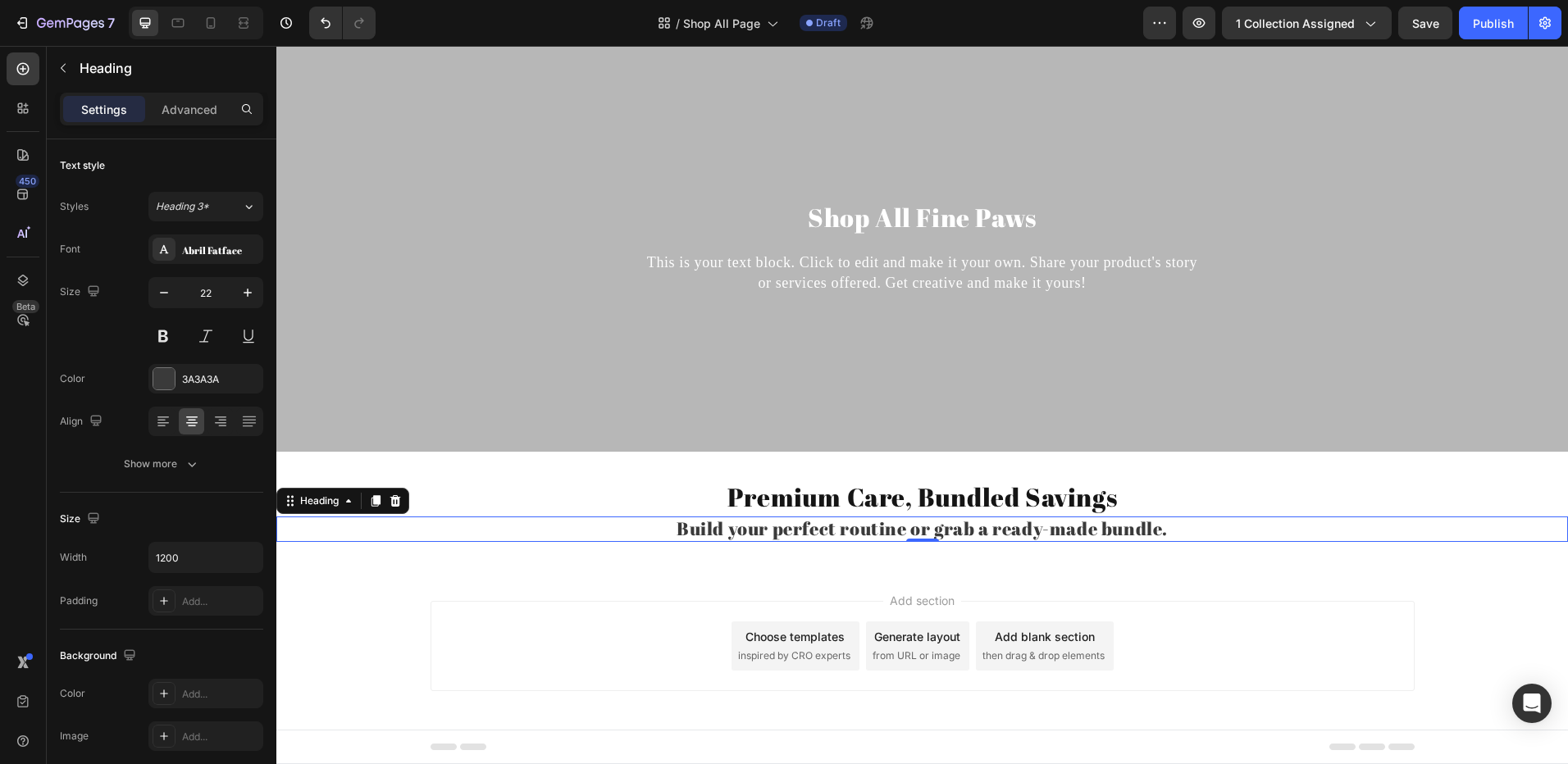
scroll to position [44, 0]
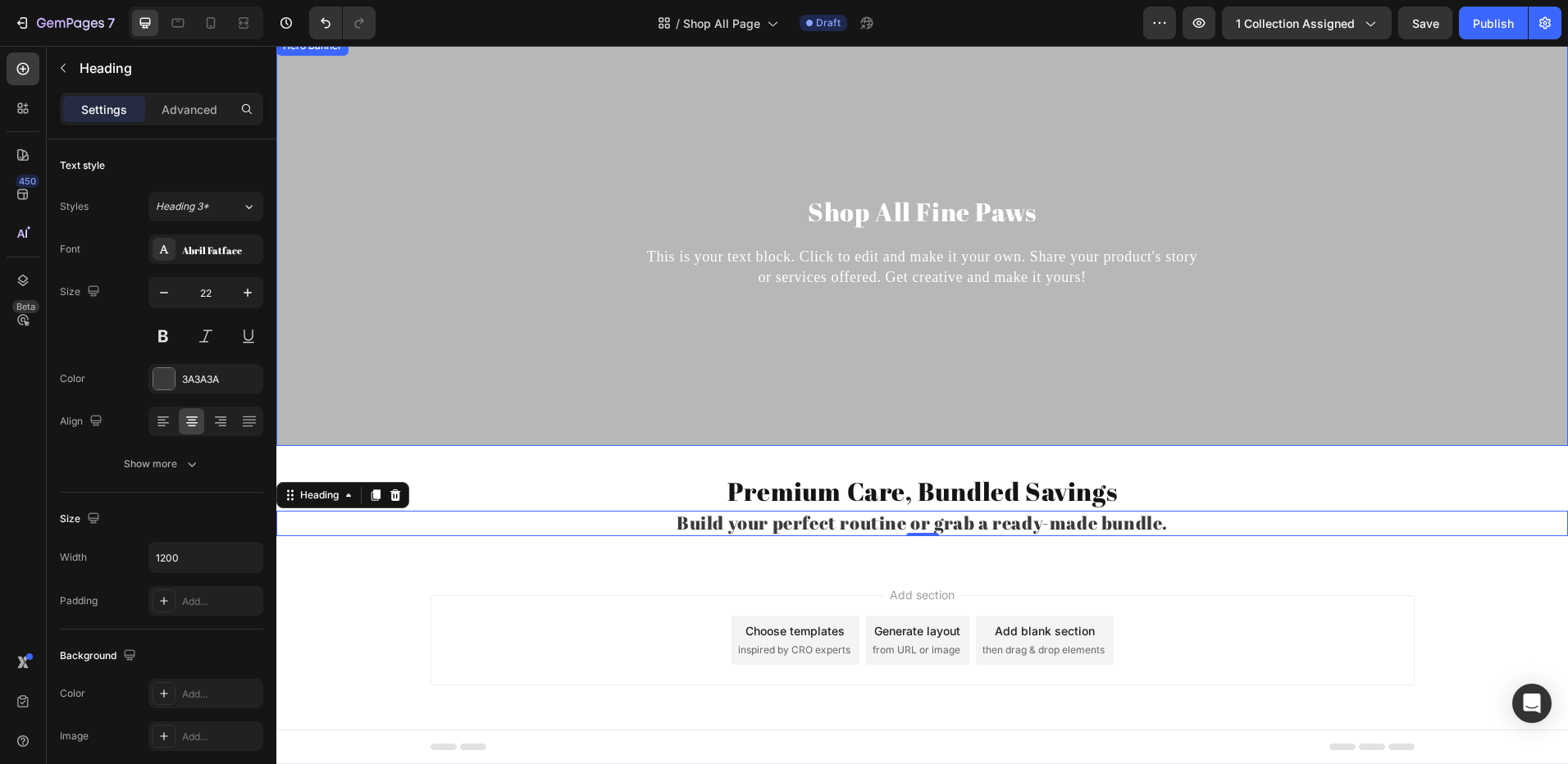
click at [1064, 298] on div "Overlay" at bounding box center [922, 241] width 1291 height 410
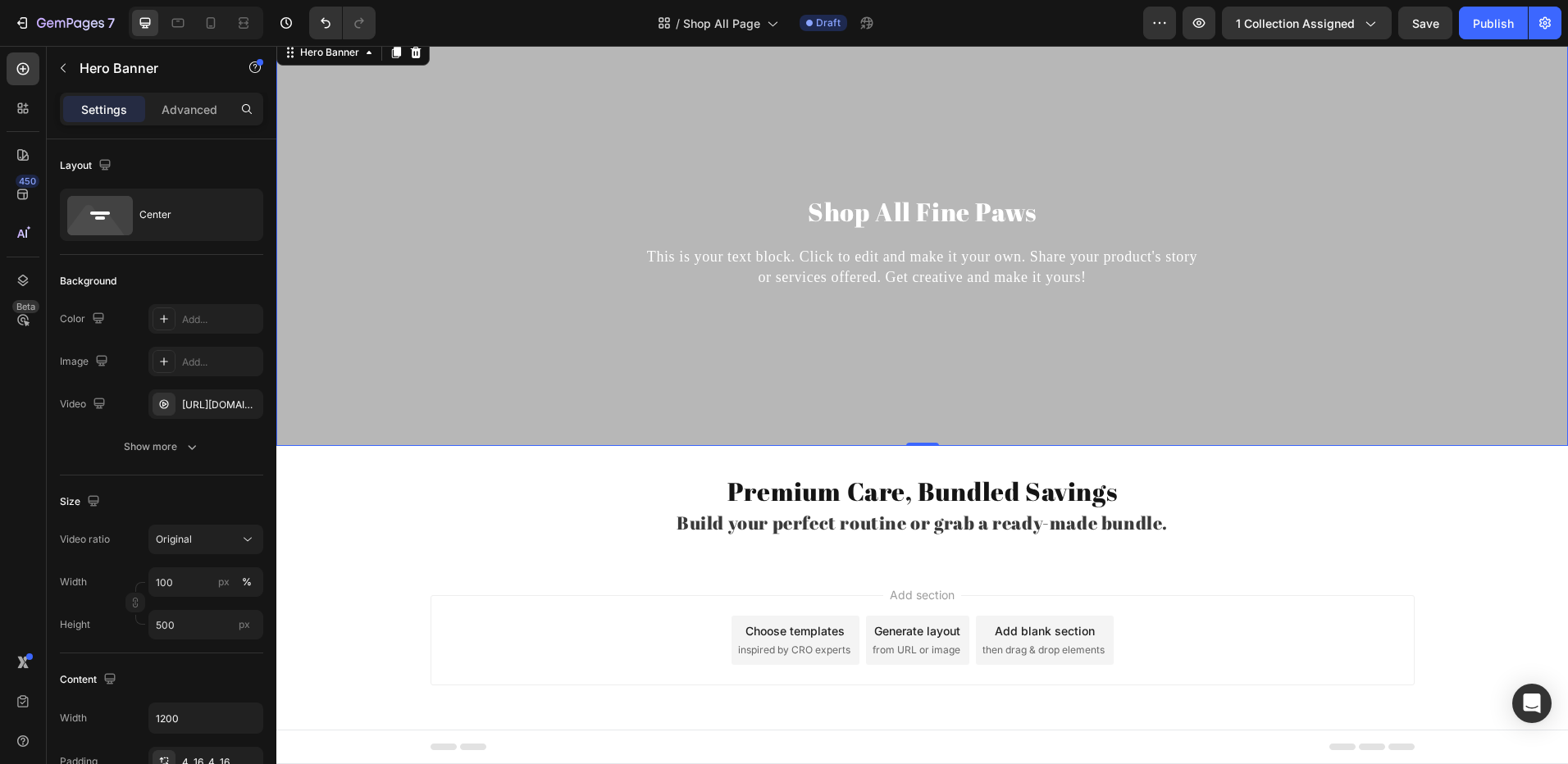
click at [1000, 266] on div "This is your text block. Click to edit and make it your own. Share your product…" at bounding box center [922, 268] width 958 height 45
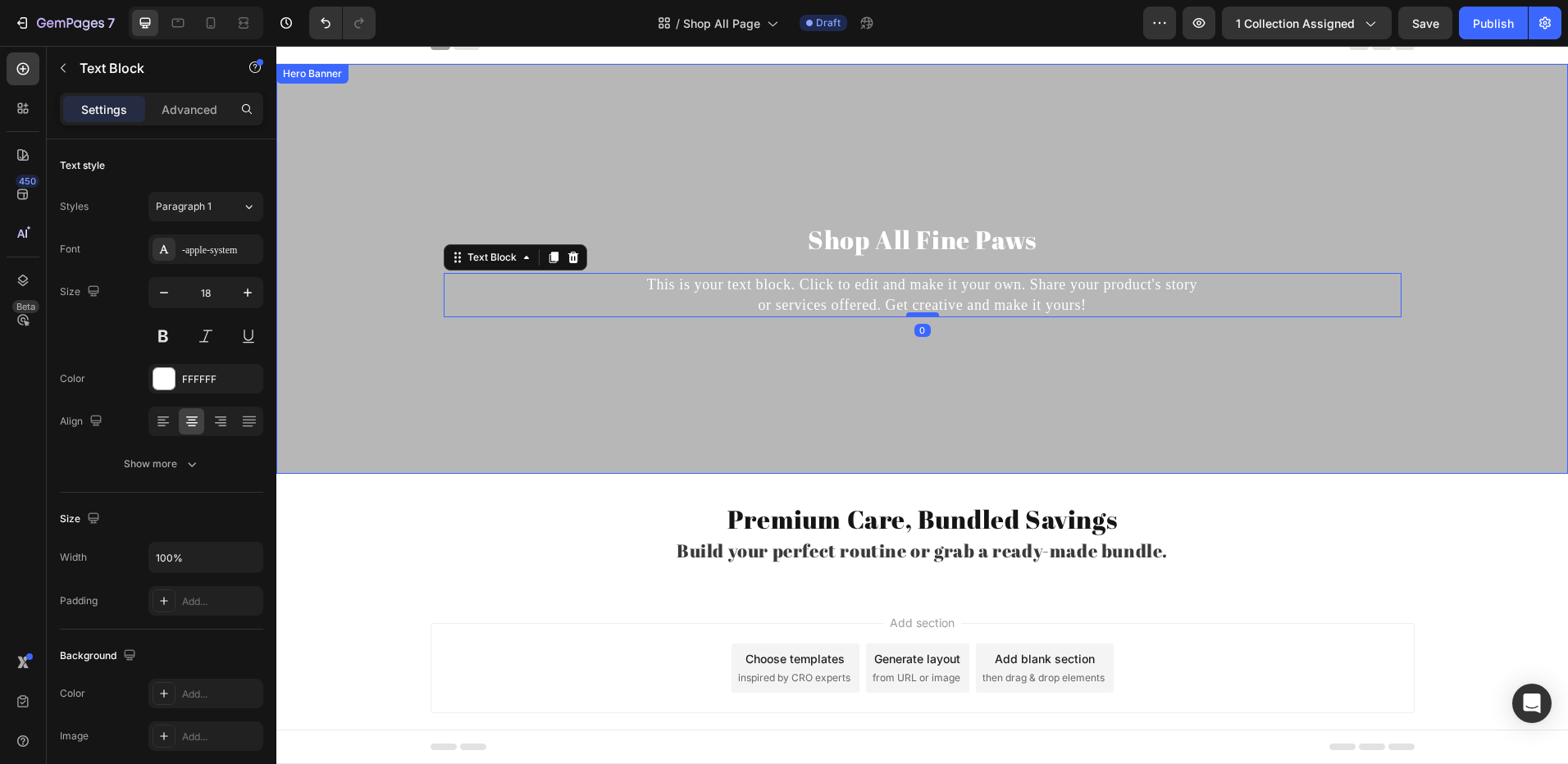
scroll to position [0, 0]
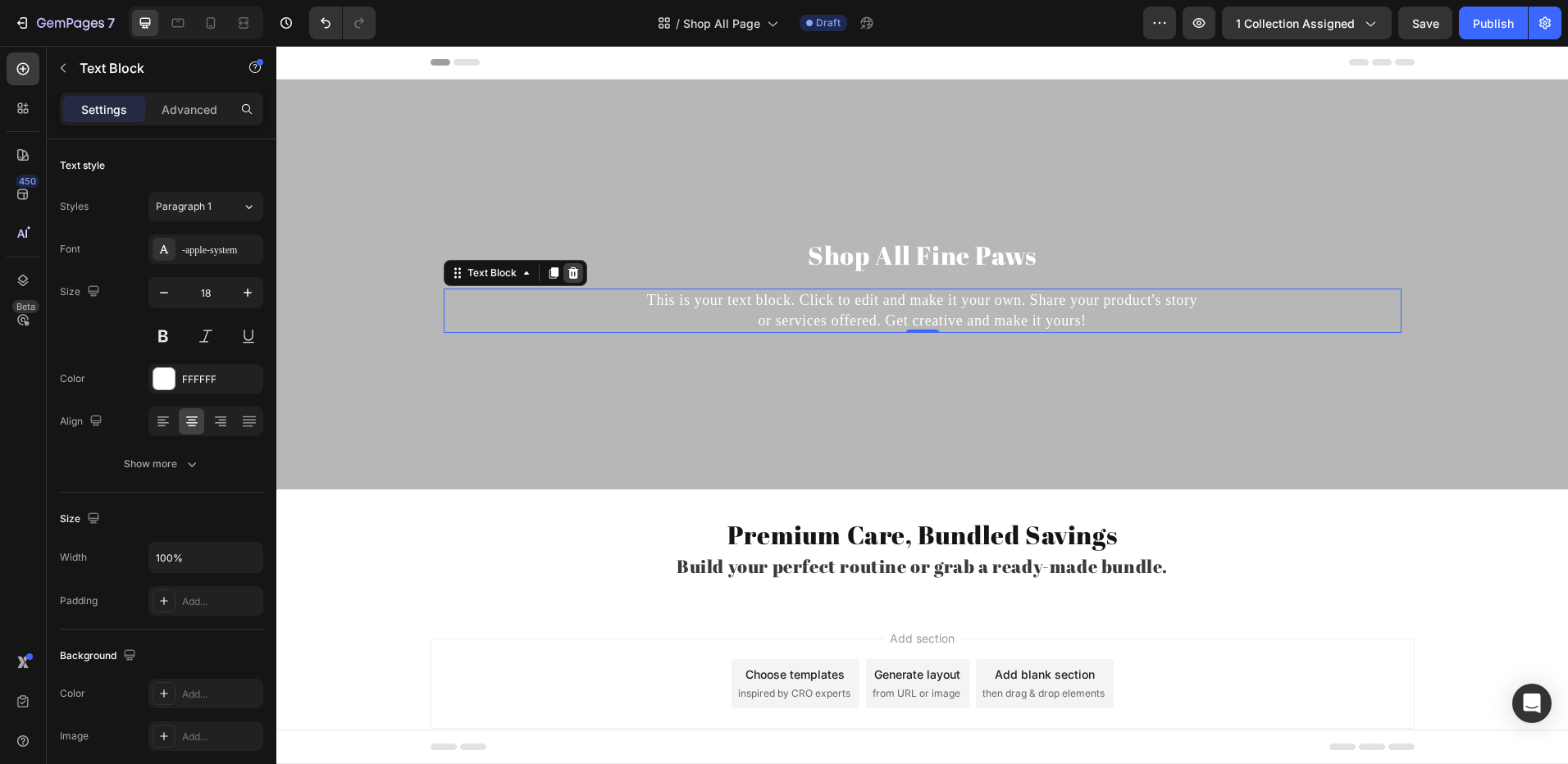
click at [570, 273] on icon at bounding box center [573, 272] width 10 height 11
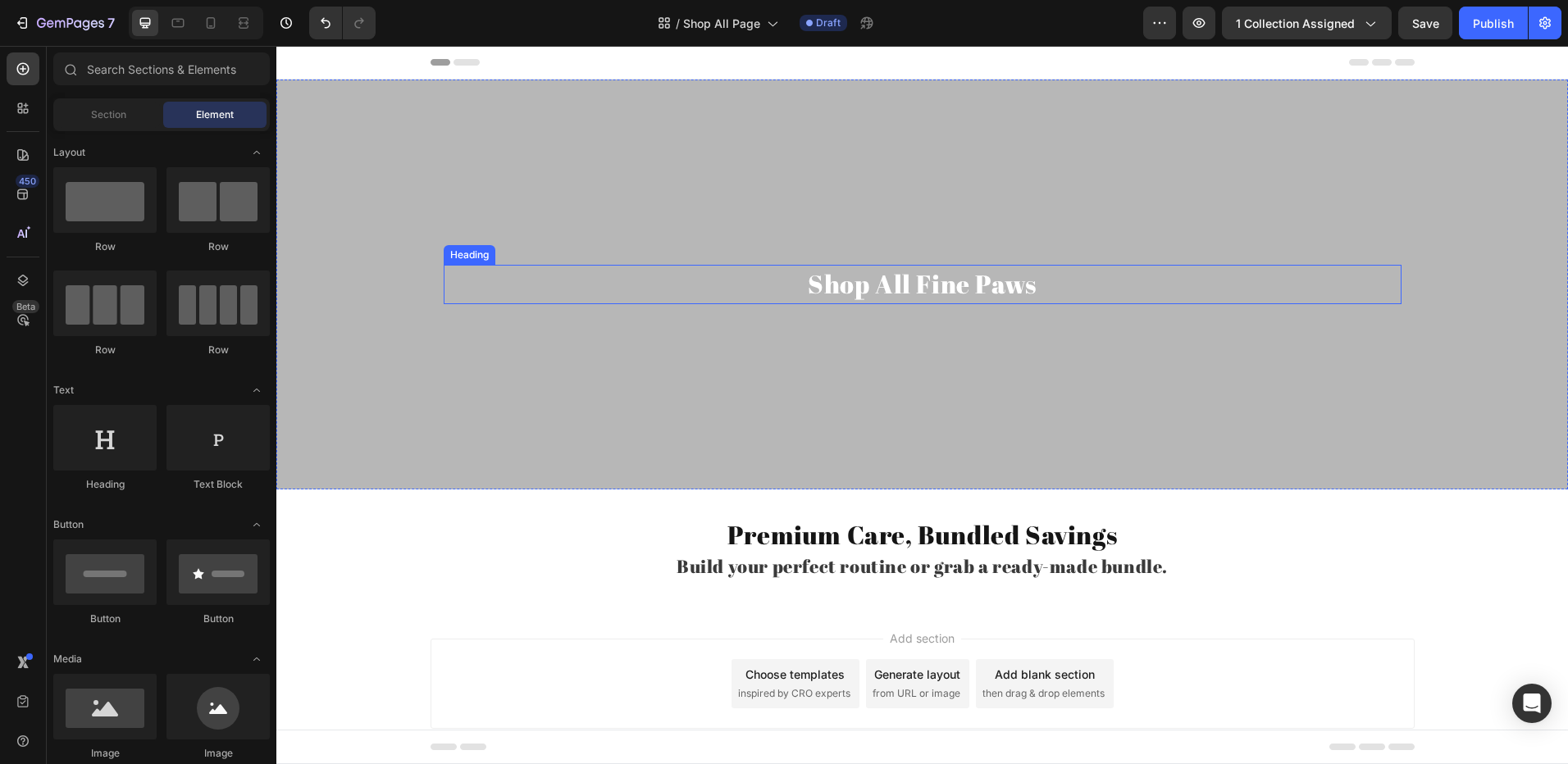
click at [1034, 280] on h2 "Shop All Fine Paws" at bounding box center [922, 284] width 958 height 39
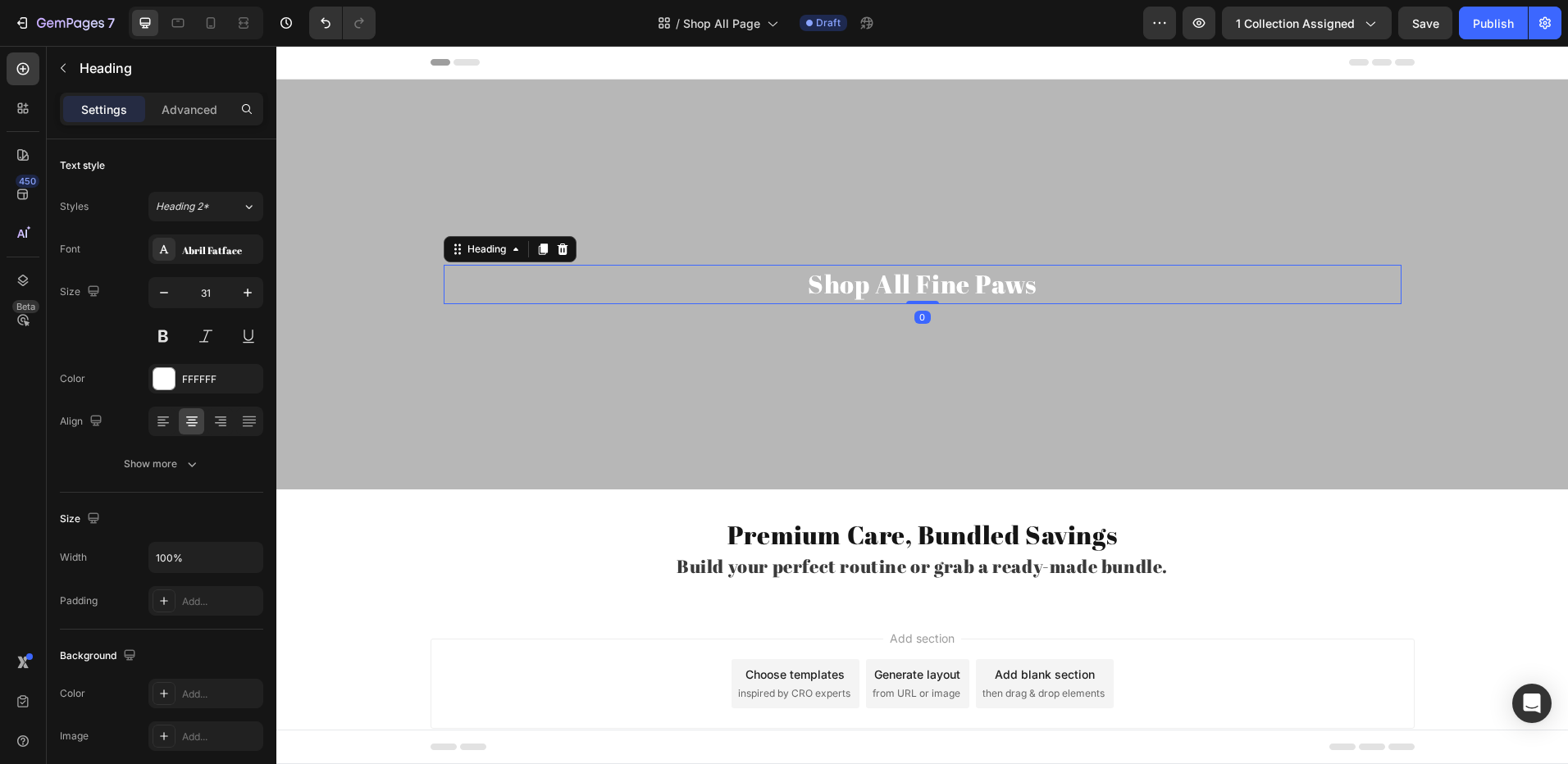
click at [1033, 281] on h2 "Shop All Fine Paws" at bounding box center [922, 284] width 958 height 39
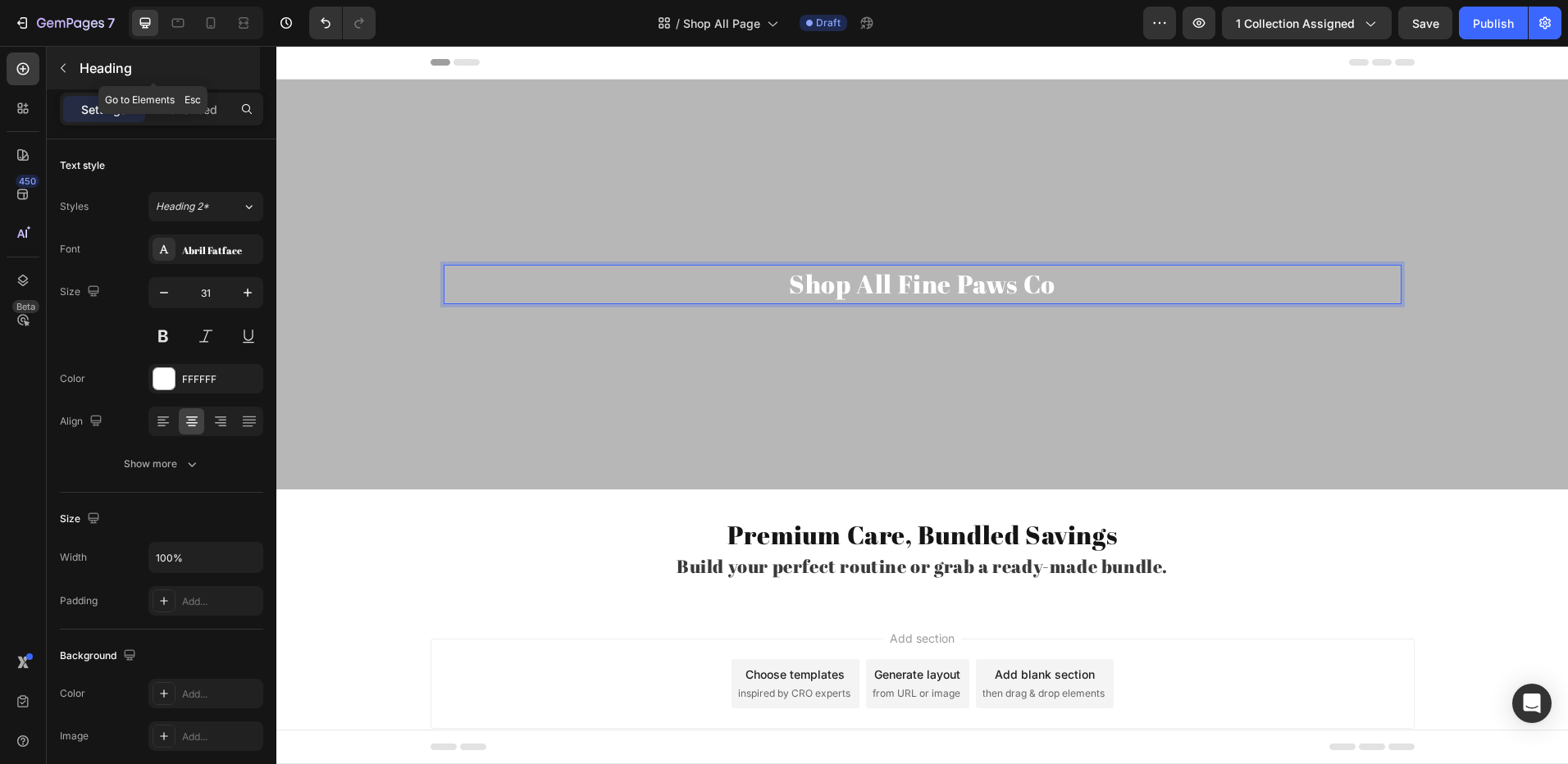
click at [74, 70] on button "button" at bounding box center [63, 68] width 27 height 27
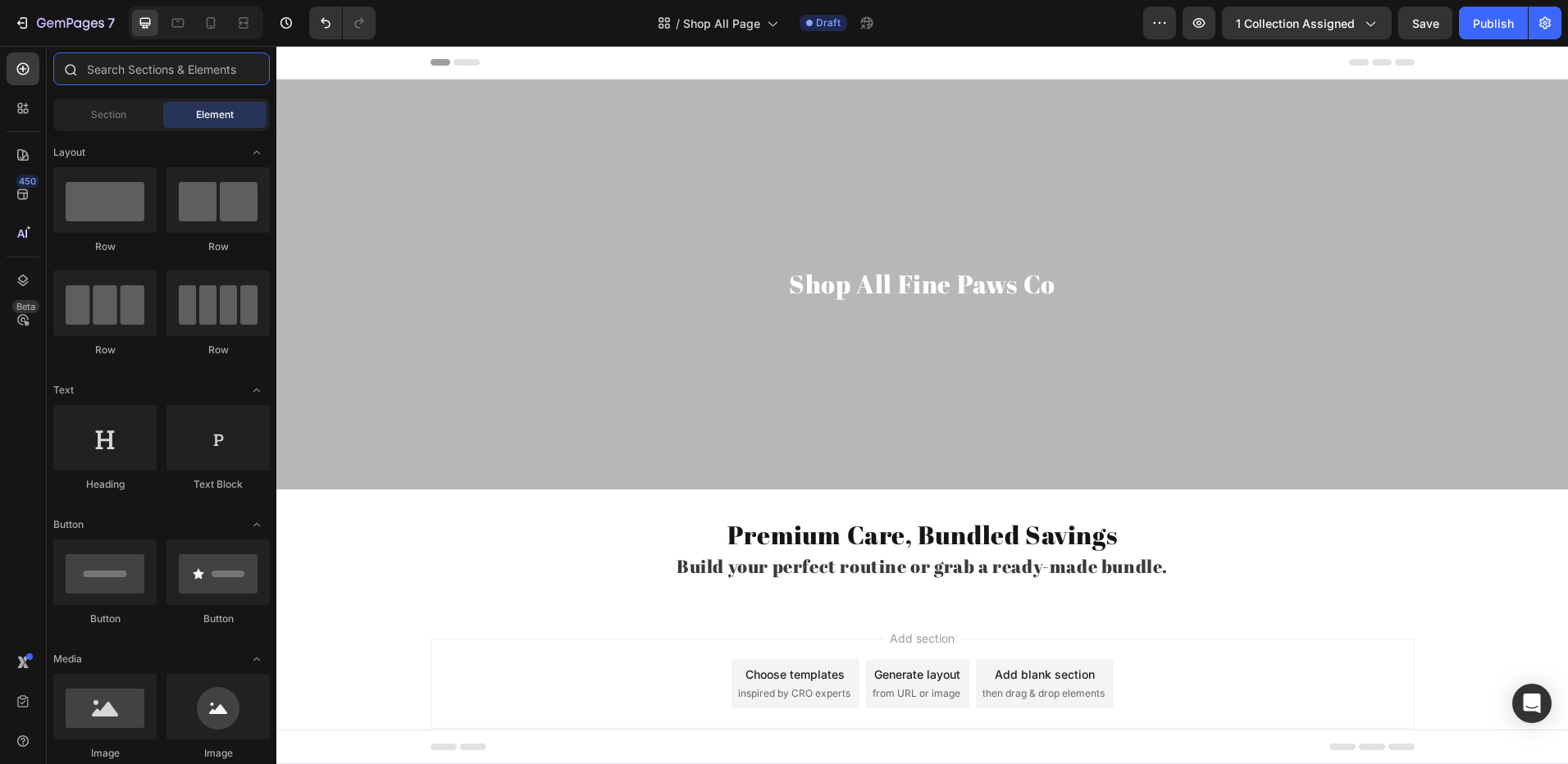
click at [173, 81] on input "text" at bounding box center [161, 69] width 216 height 33
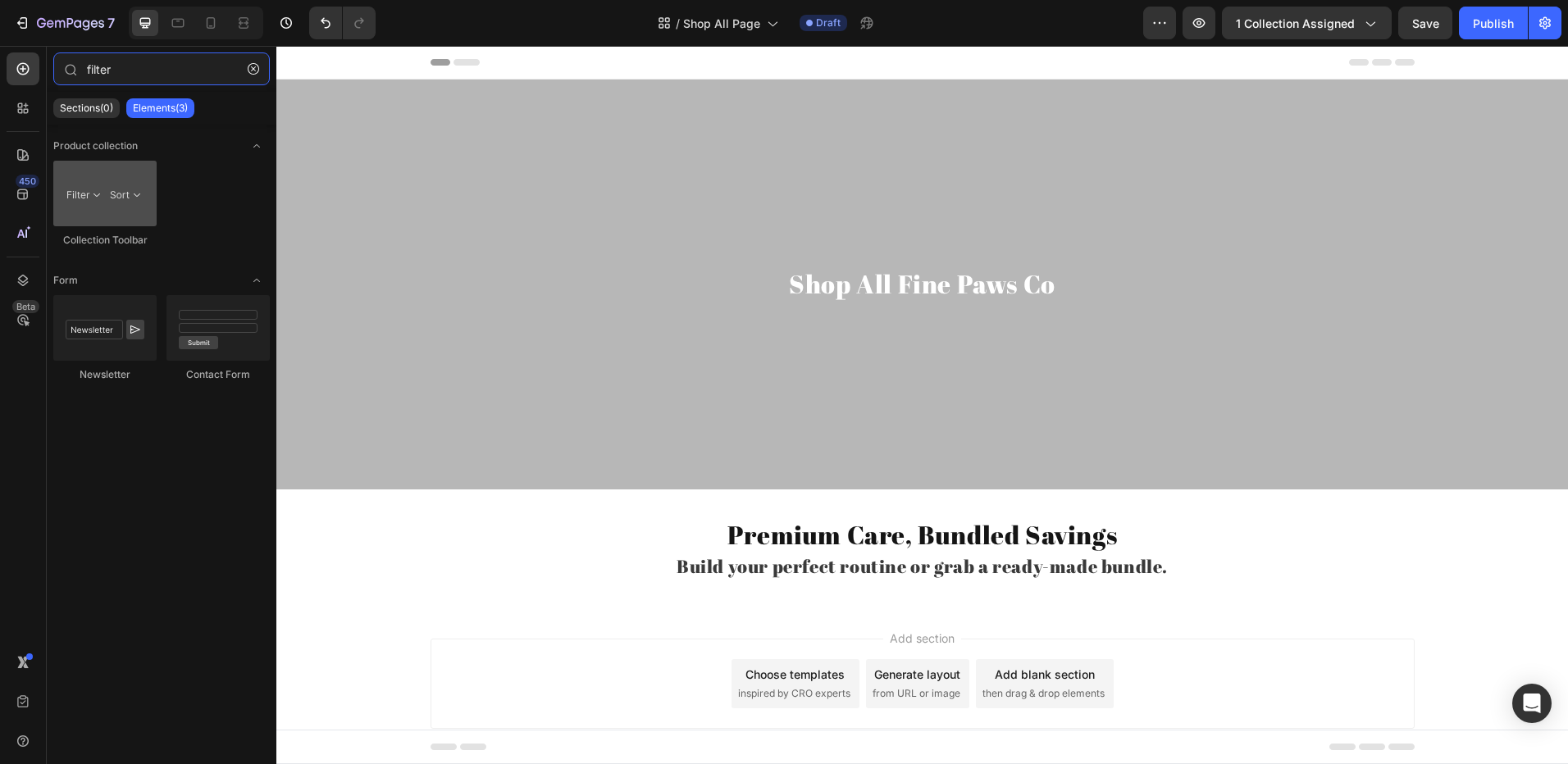
type input "filter"
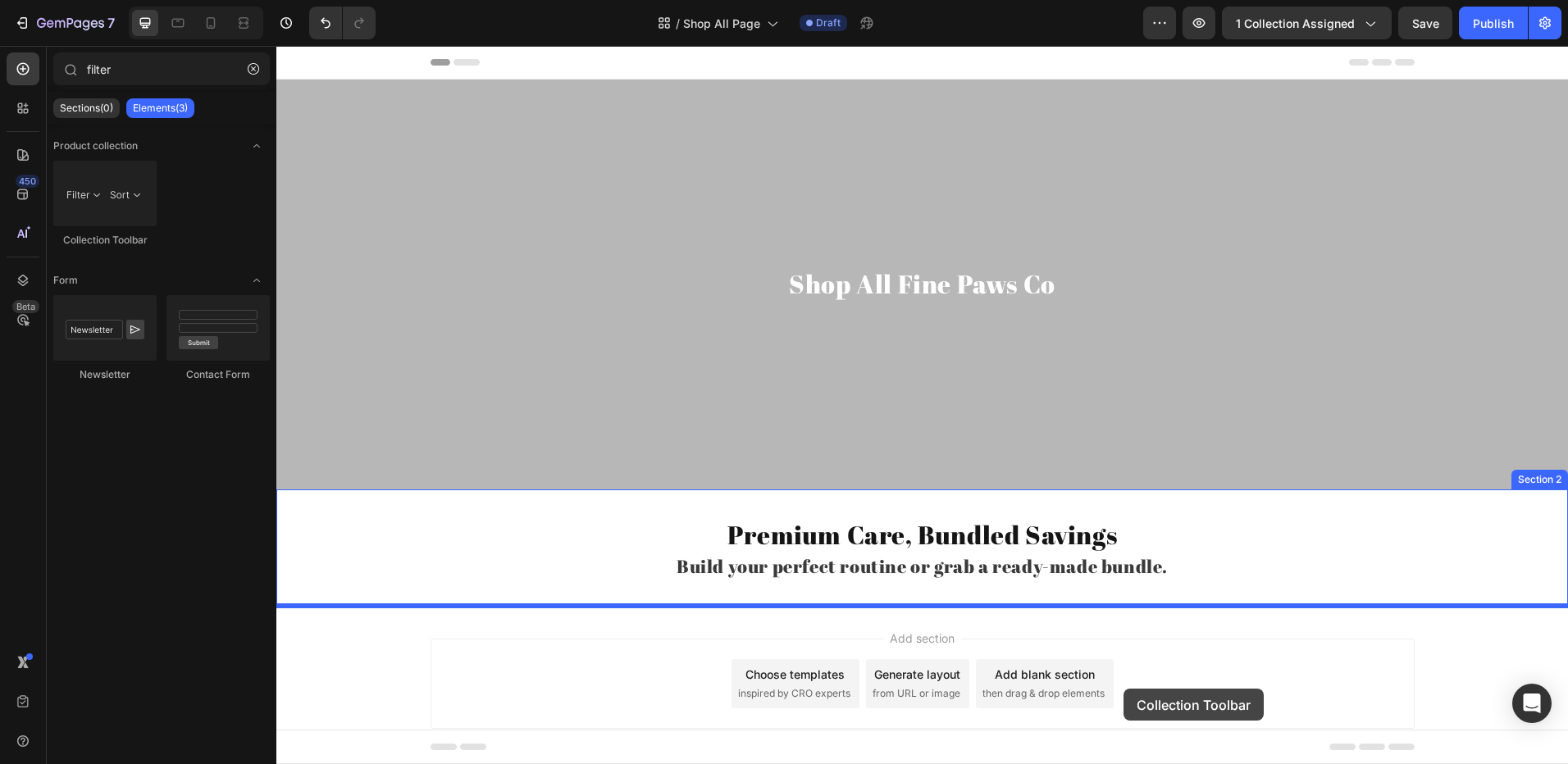
scroll to position [39, 0]
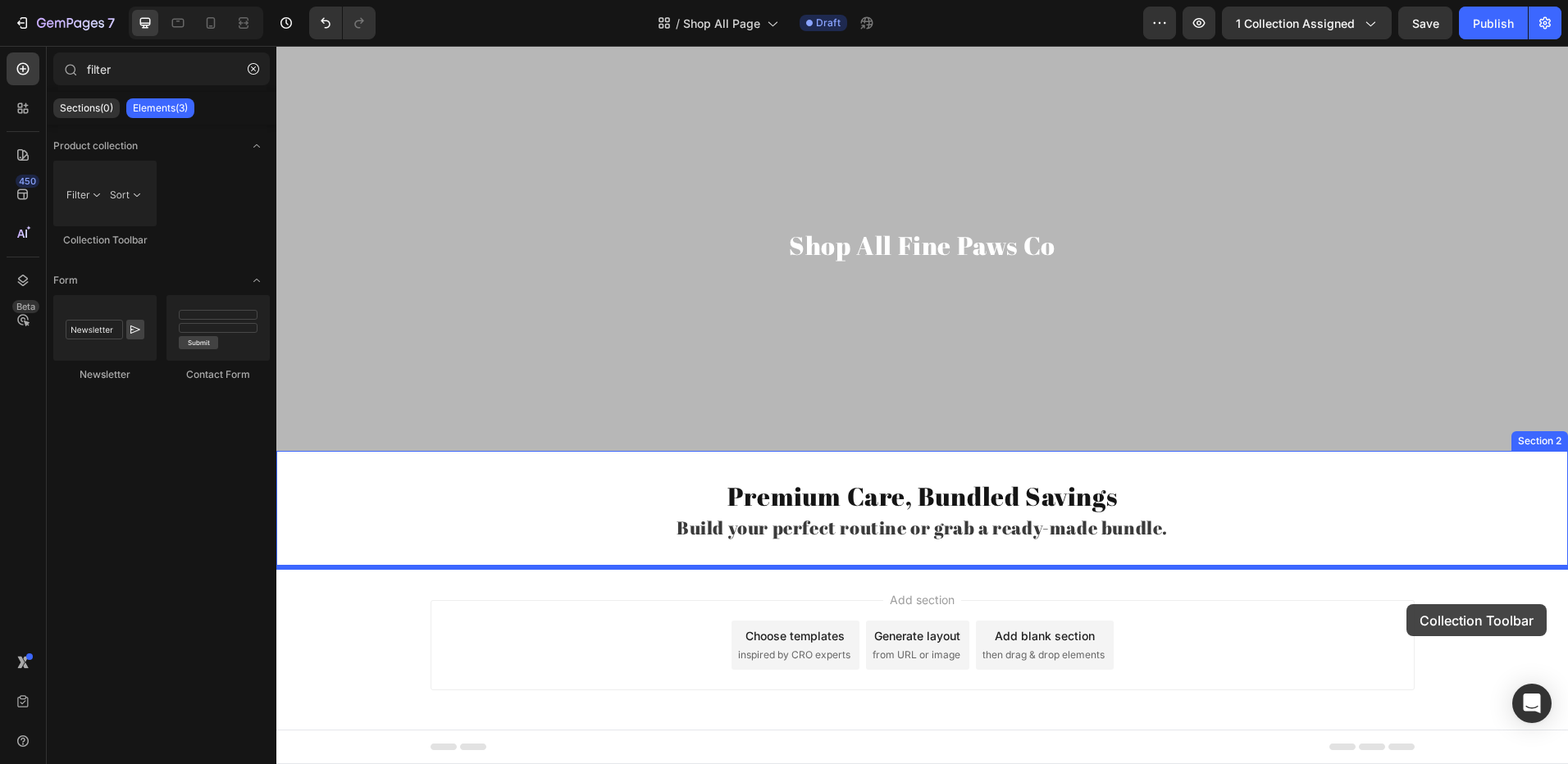
drag, startPoint x: 366, startPoint y: 242, endPoint x: 1406, endPoint y: 605, distance: 1101.5
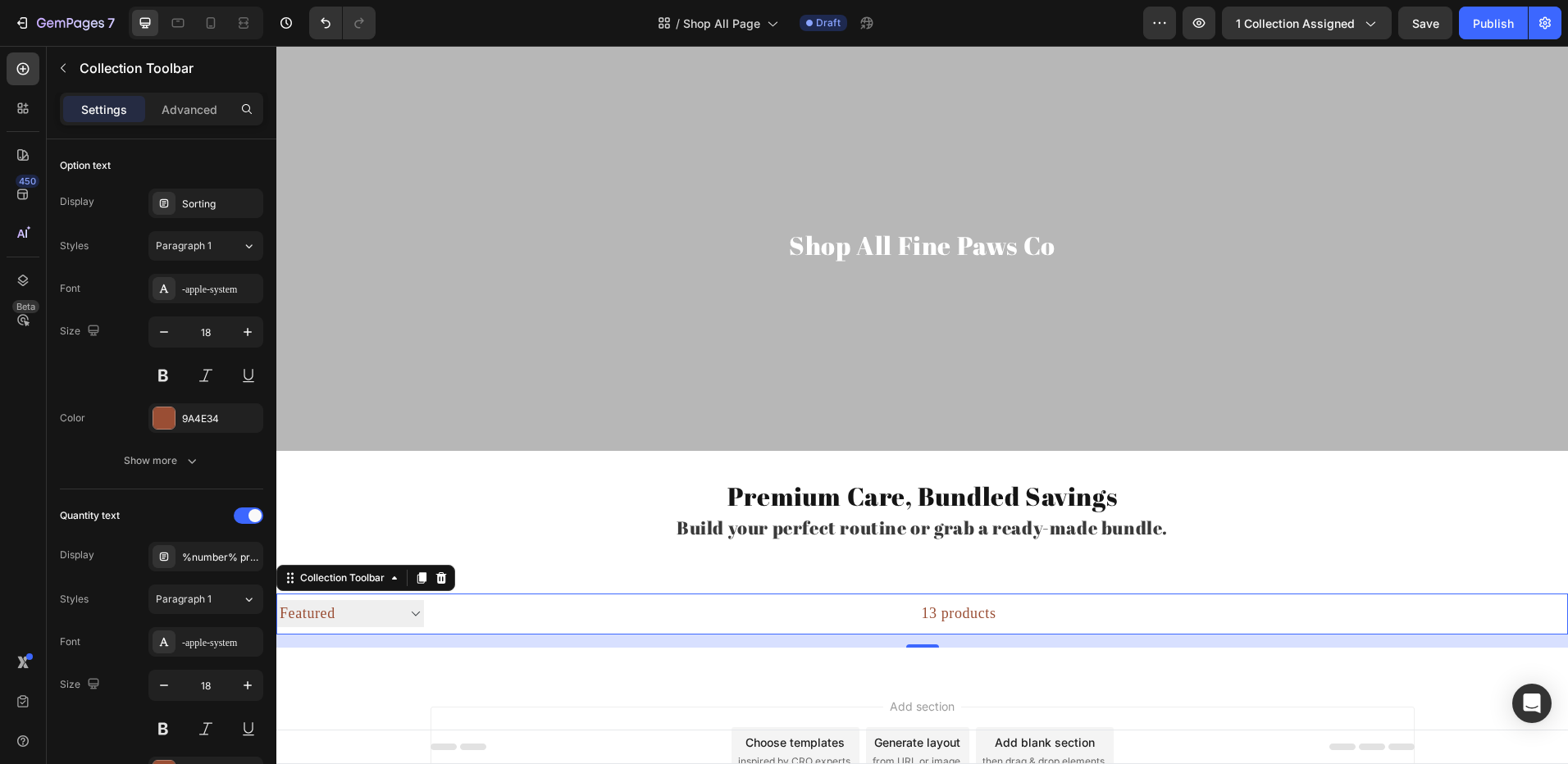
click at [418, 617] on select "Sorting Best selling Featured Alphabetically, A-Z Alphabetically, Z-A Price, lo…" at bounding box center [350, 614] width 147 height 27
click at [453, 612] on div "13 products" at bounding box center [710, 614] width 573 height 41
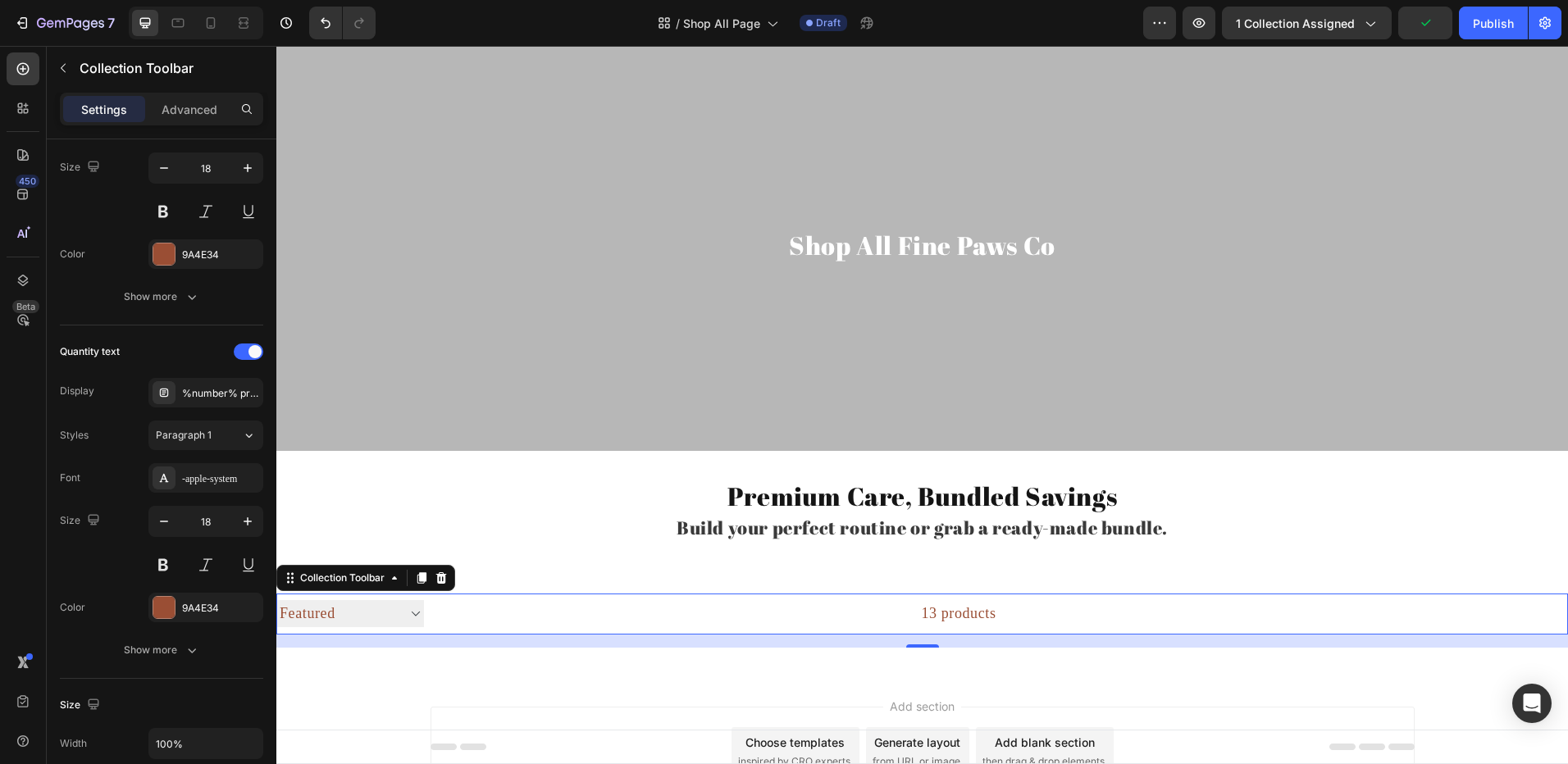
click at [325, 610] on select "Sorting Best selling Featured Alphabetically, A-Z Alphabetically, Z-A Price, lo…" at bounding box center [350, 614] width 147 height 27
click at [165, 390] on icon at bounding box center [164, 392] width 13 height 13
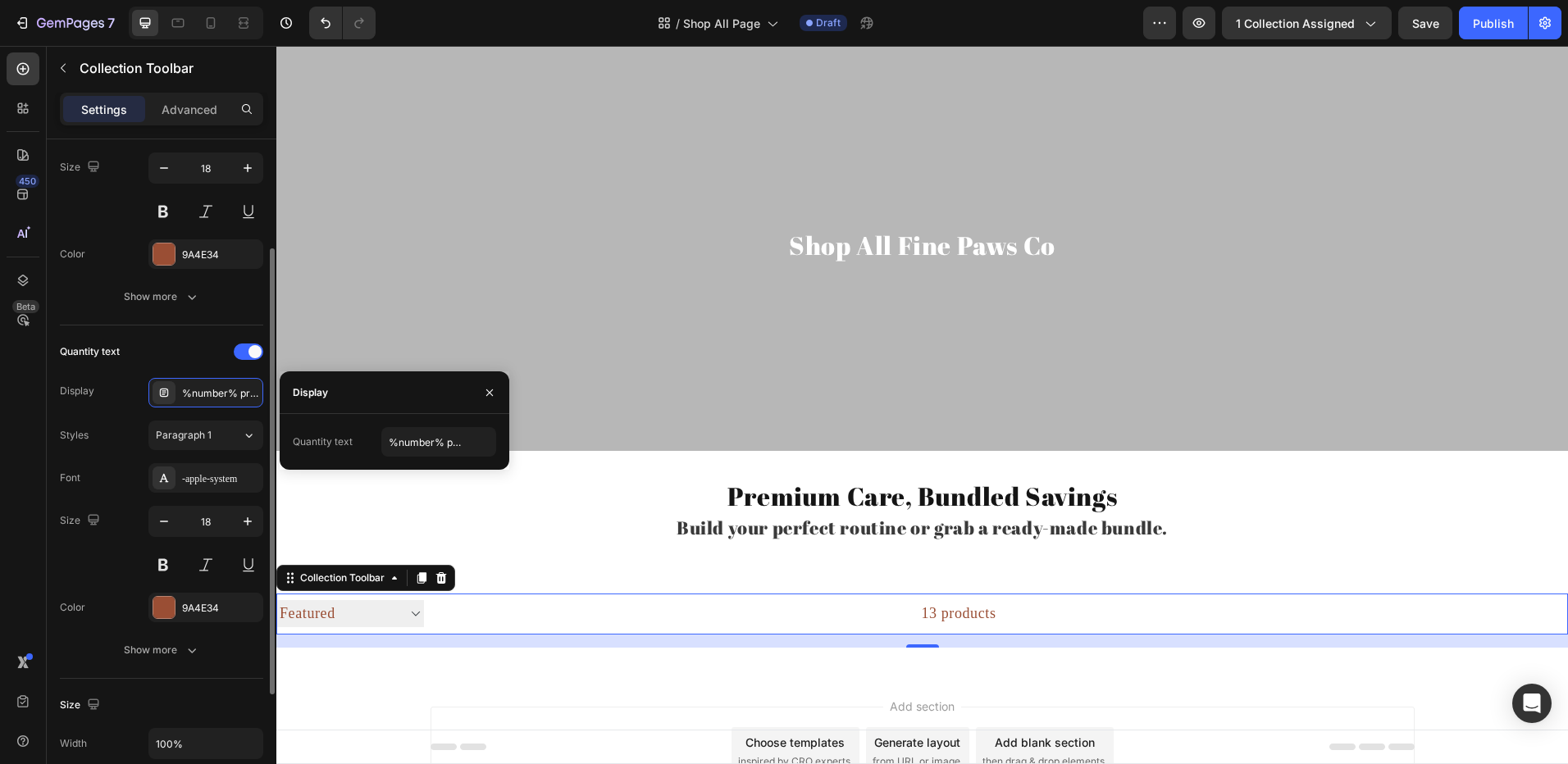
click at [117, 389] on div "Display %number% products" at bounding box center [161, 393] width 203 height 29
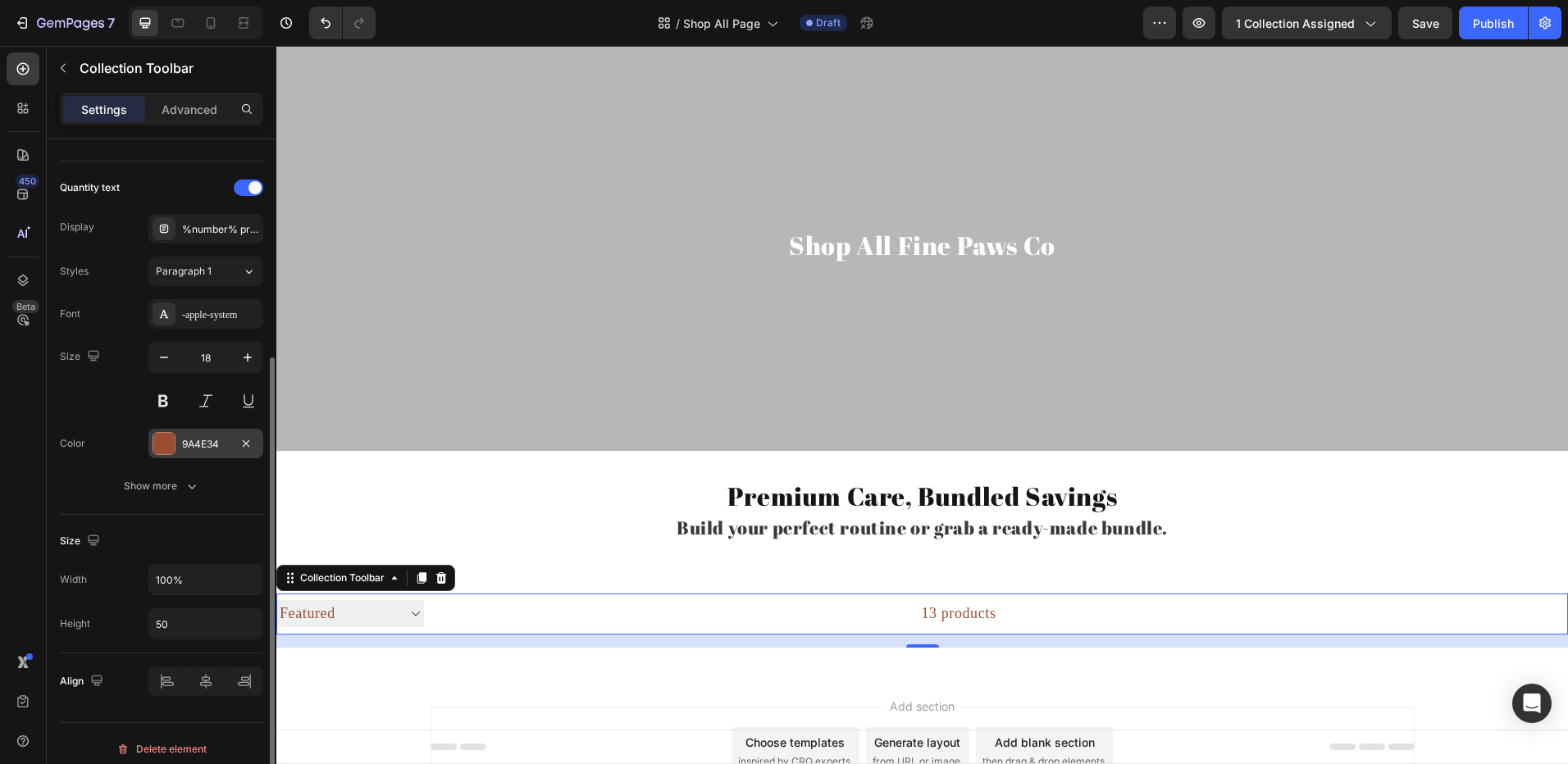
scroll to position [339, 0]
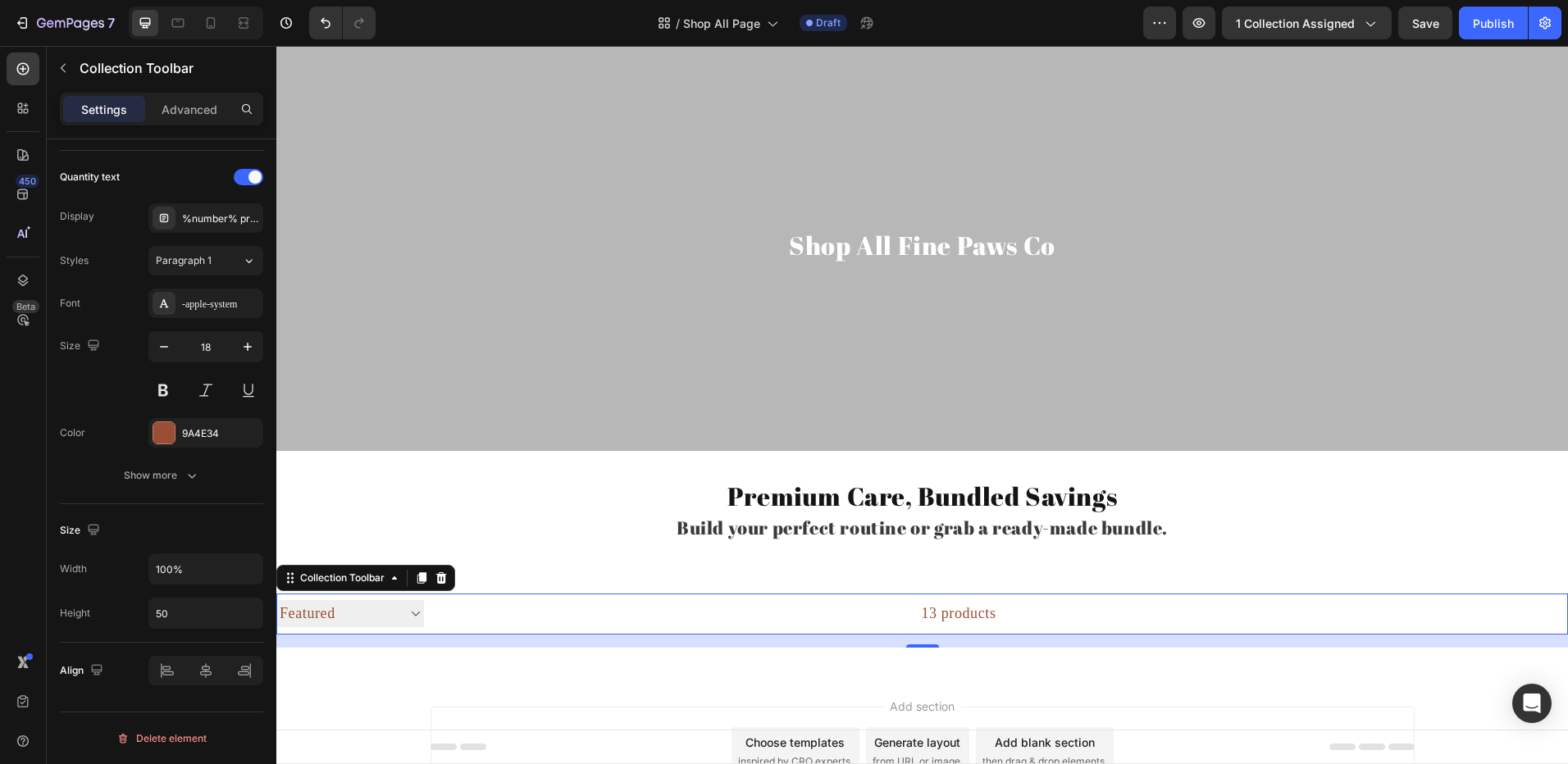
click at [327, 607] on select "Sorting Best selling Featured Alphabetically, A-Z Alphabetically, Z-A Price, lo…" at bounding box center [350, 614] width 147 height 27
click at [357, 605] on select "Sorting Best selling Featured Alphabetically, A-Z Alphabetically, Z-A Price, lo…" at bounding box center [350, 614] width 147 height 27
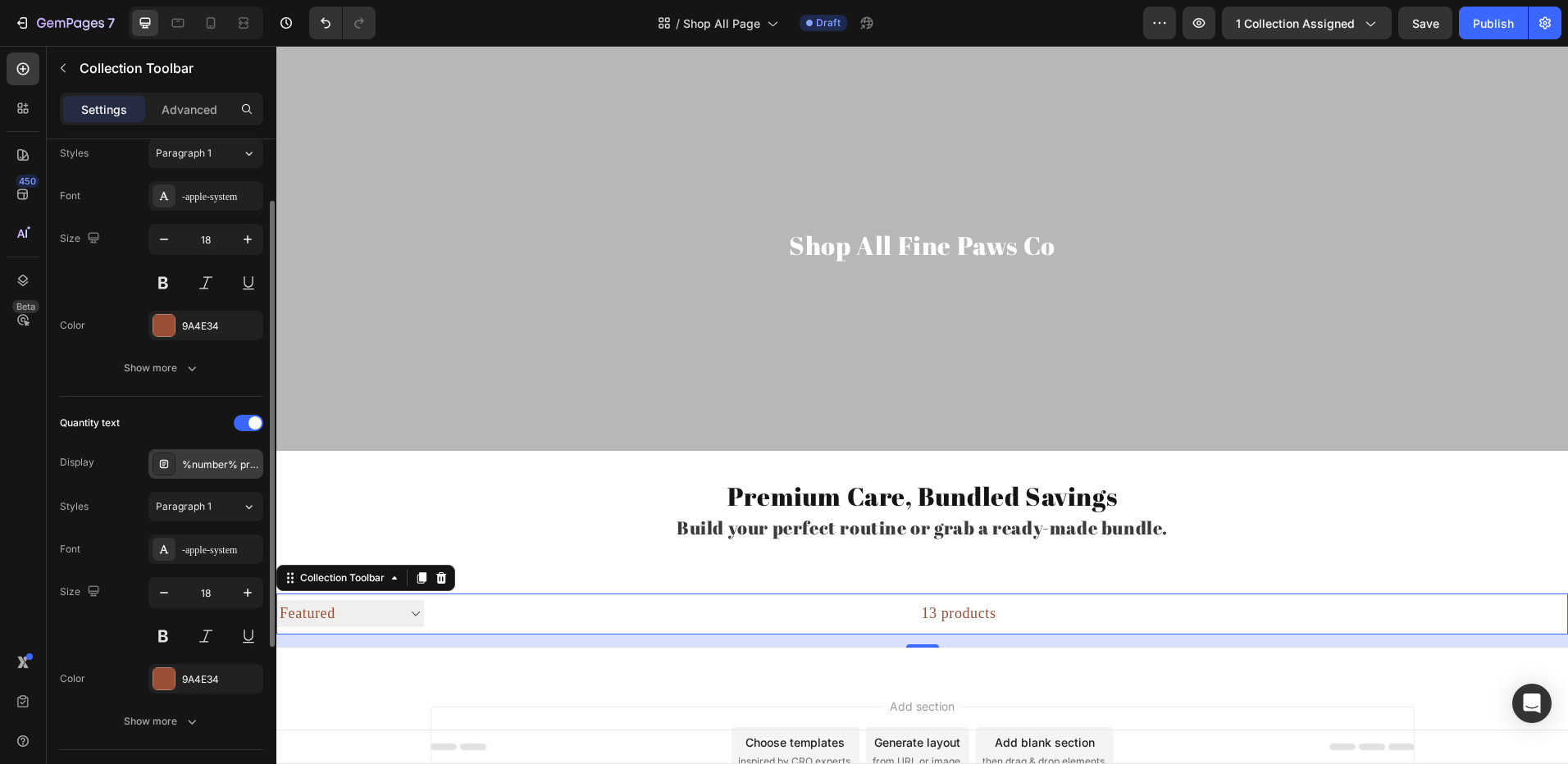
scroll to position [0, 0]
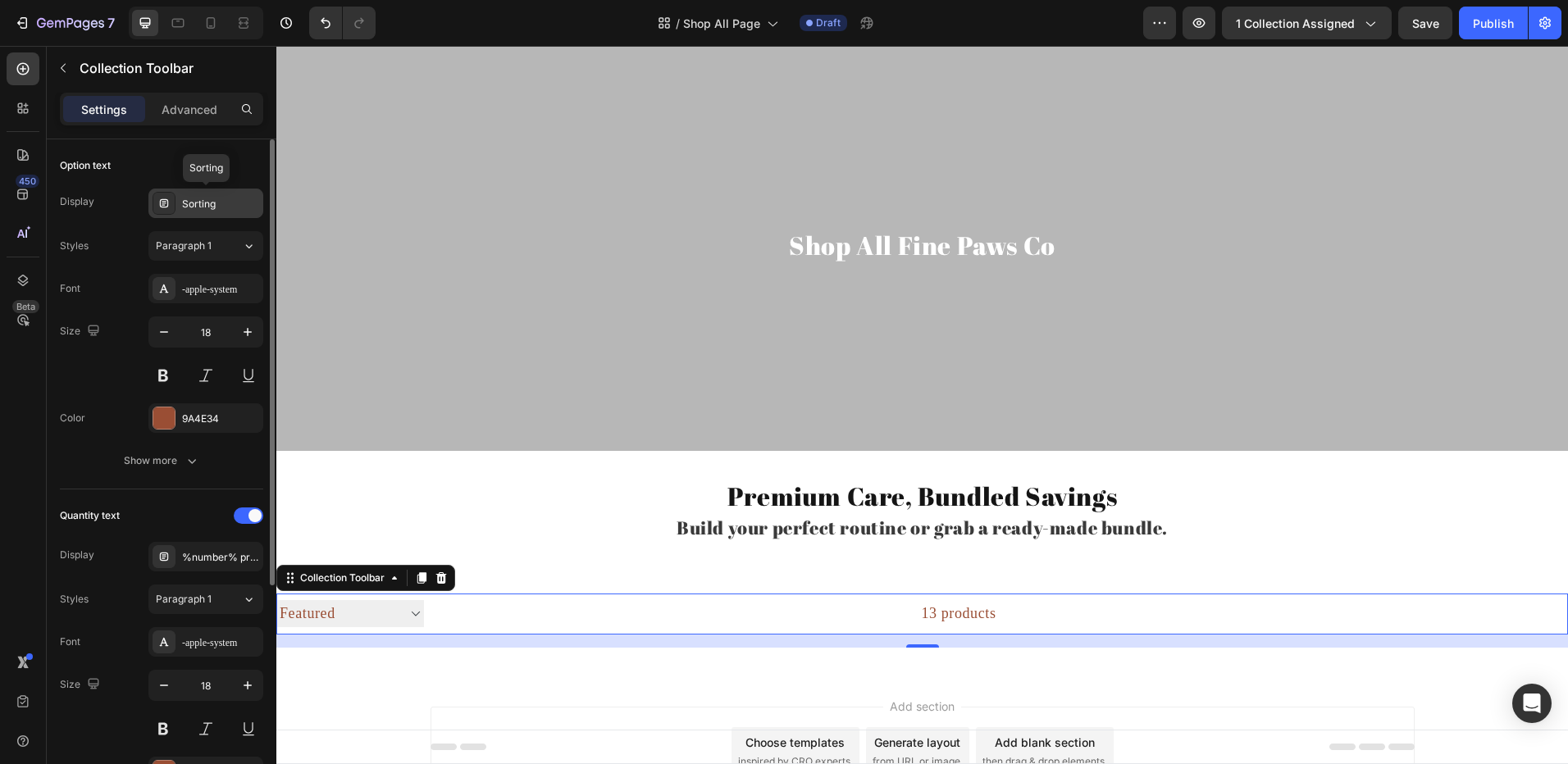
click at [183, 204] on div "Sorting" at bounding box center [220, 204] width 77 height 15
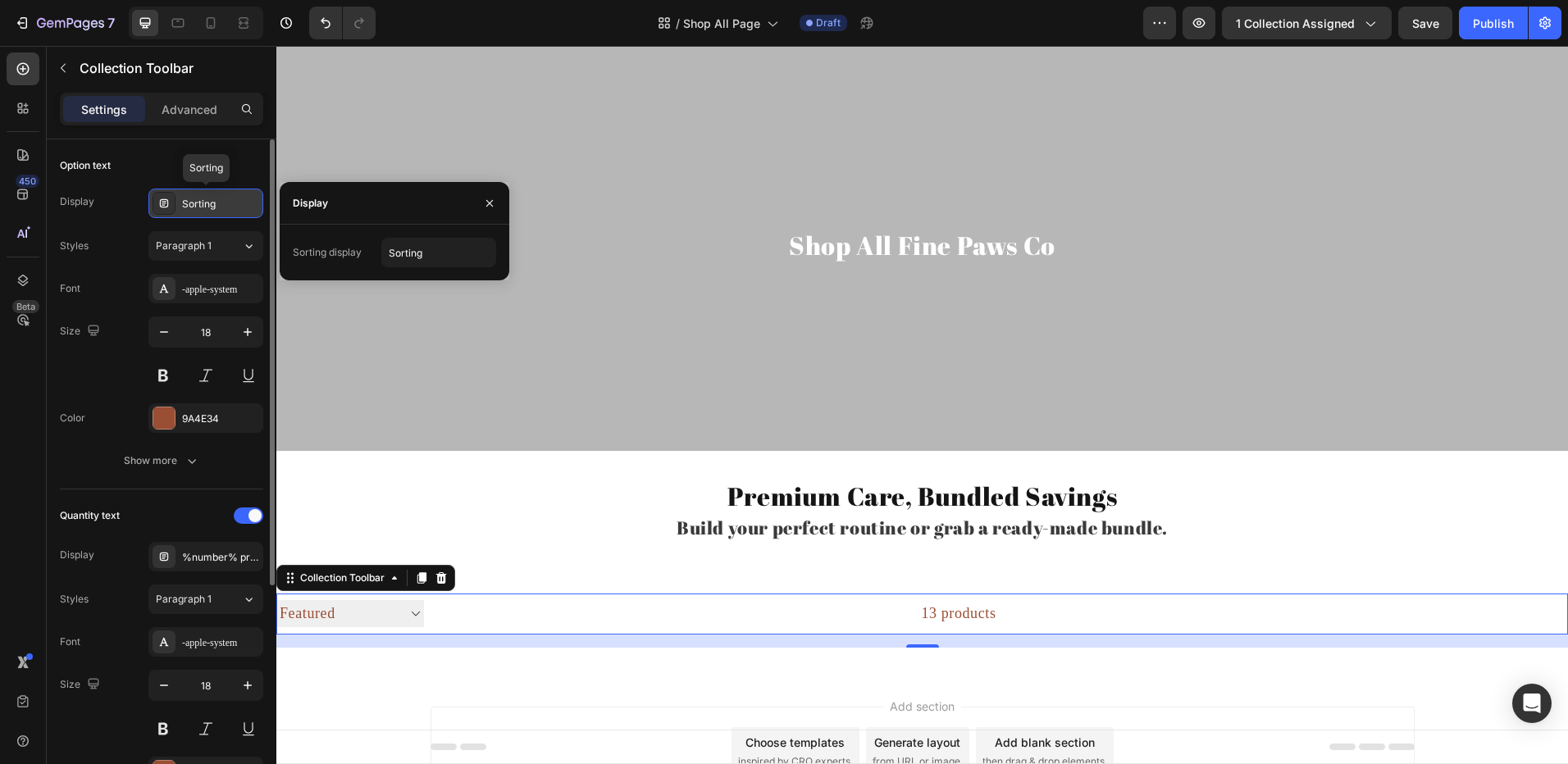
click at [183, 203] on div "Sorting" at bounding box center [220, 204] width 77 height 15
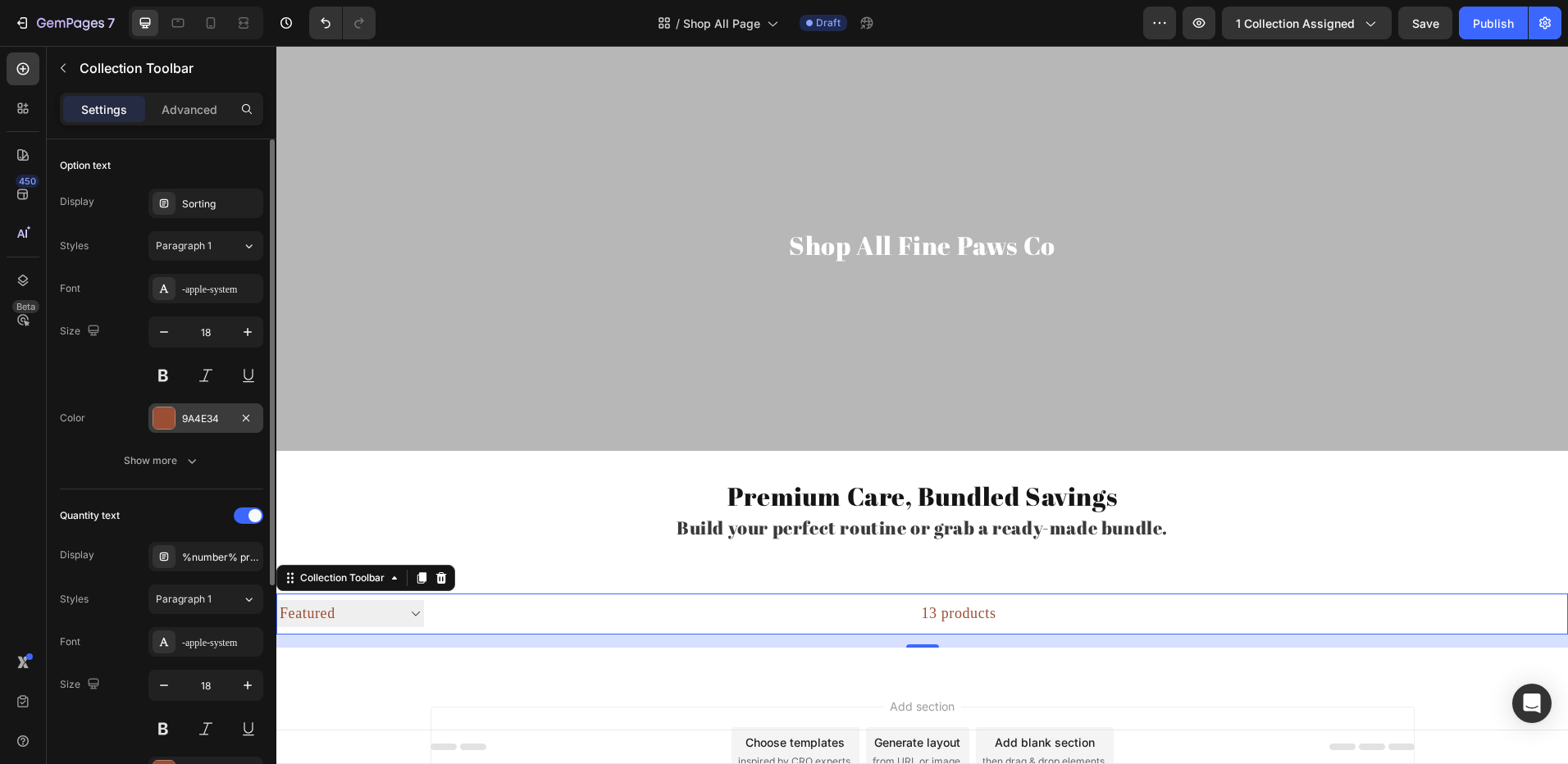
click at [205, 426] on div "9A4E34" at bounding box center [206, 418] width 115 height 29
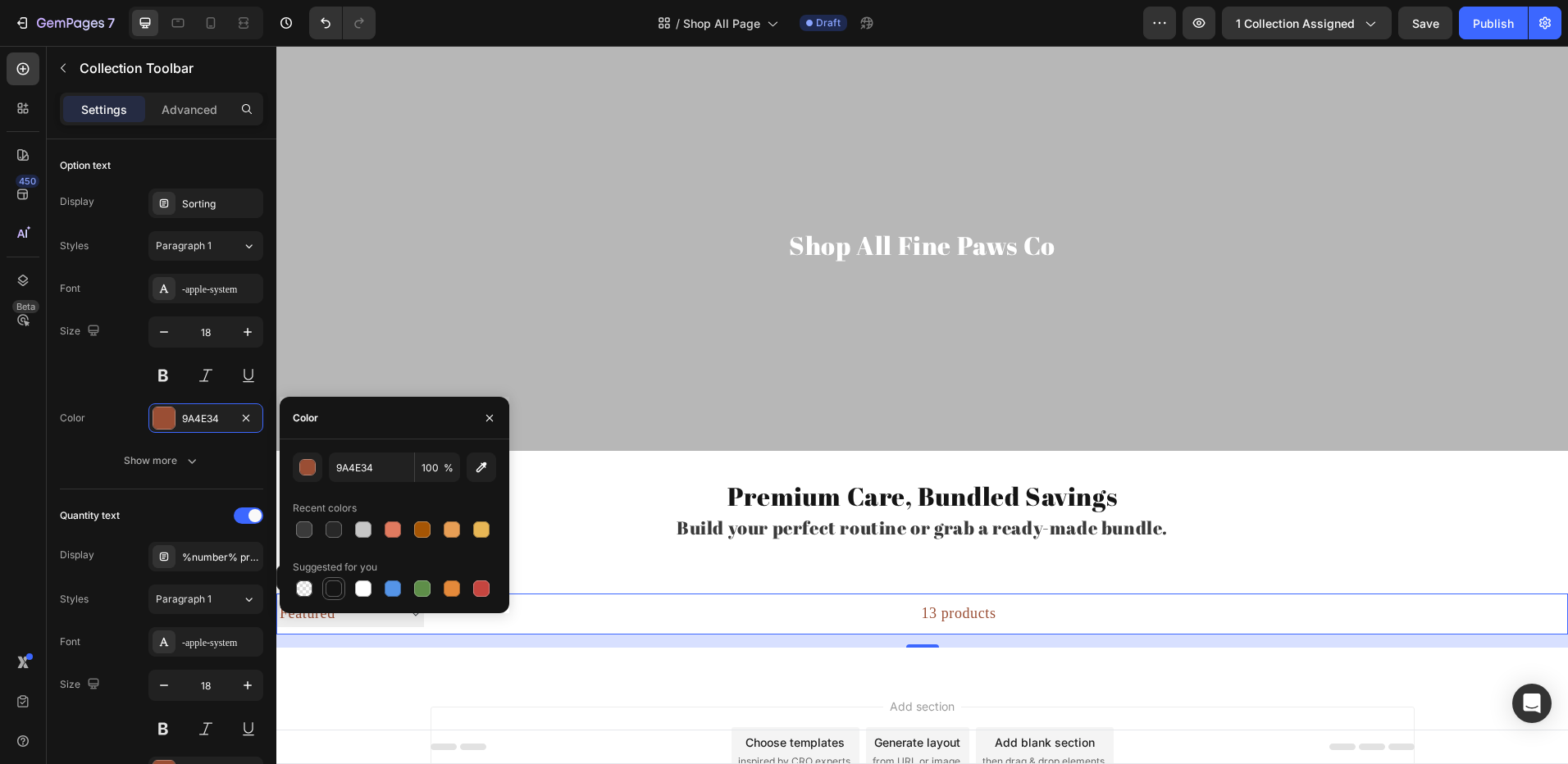
click at [331, 587] on div at bounding box center [333, 588] width 16 height 16
type input "151515"
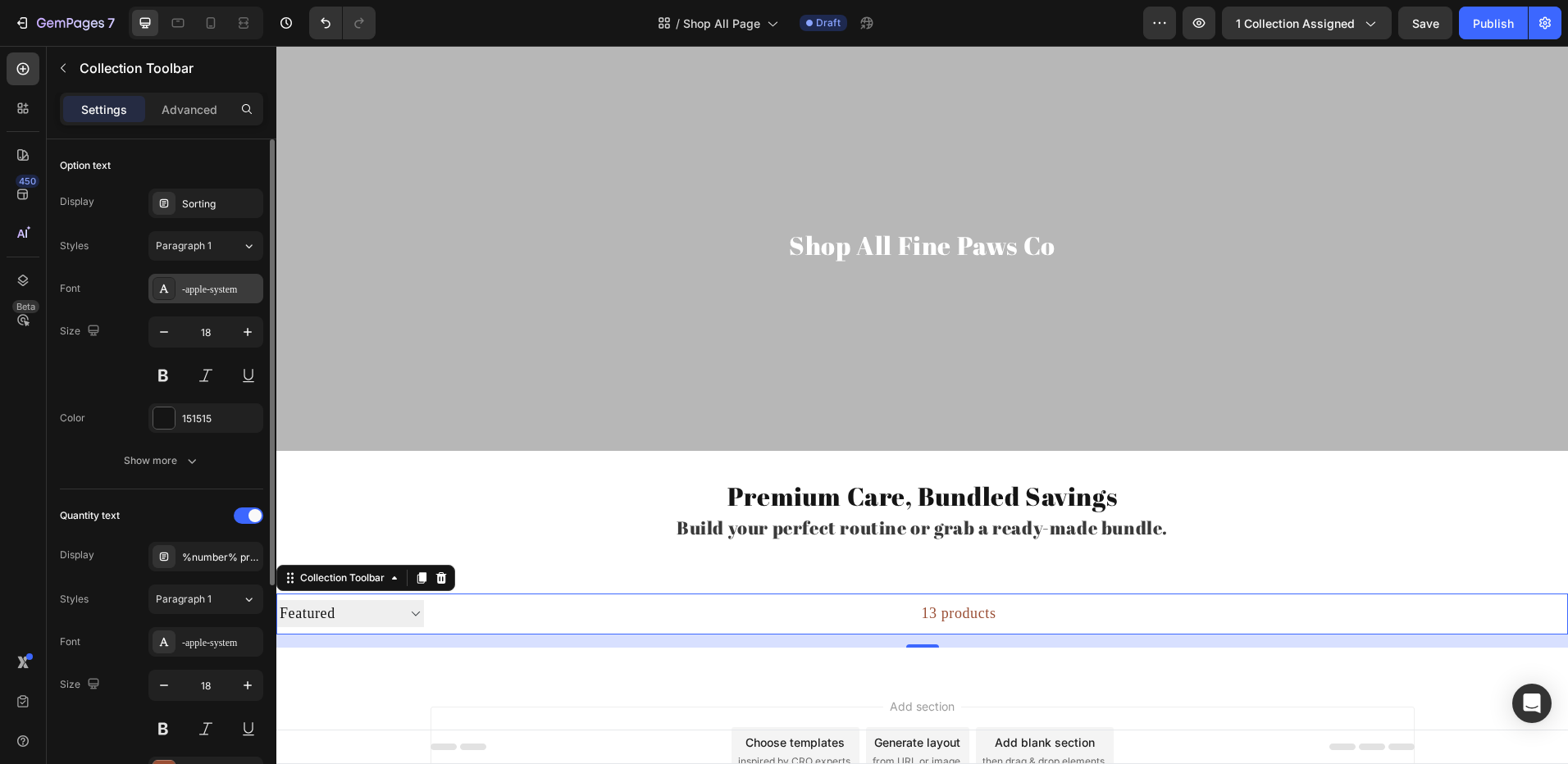
click at [211, 299] on div "-apple-system" at bounding box center [206, 288] width 115 height 29
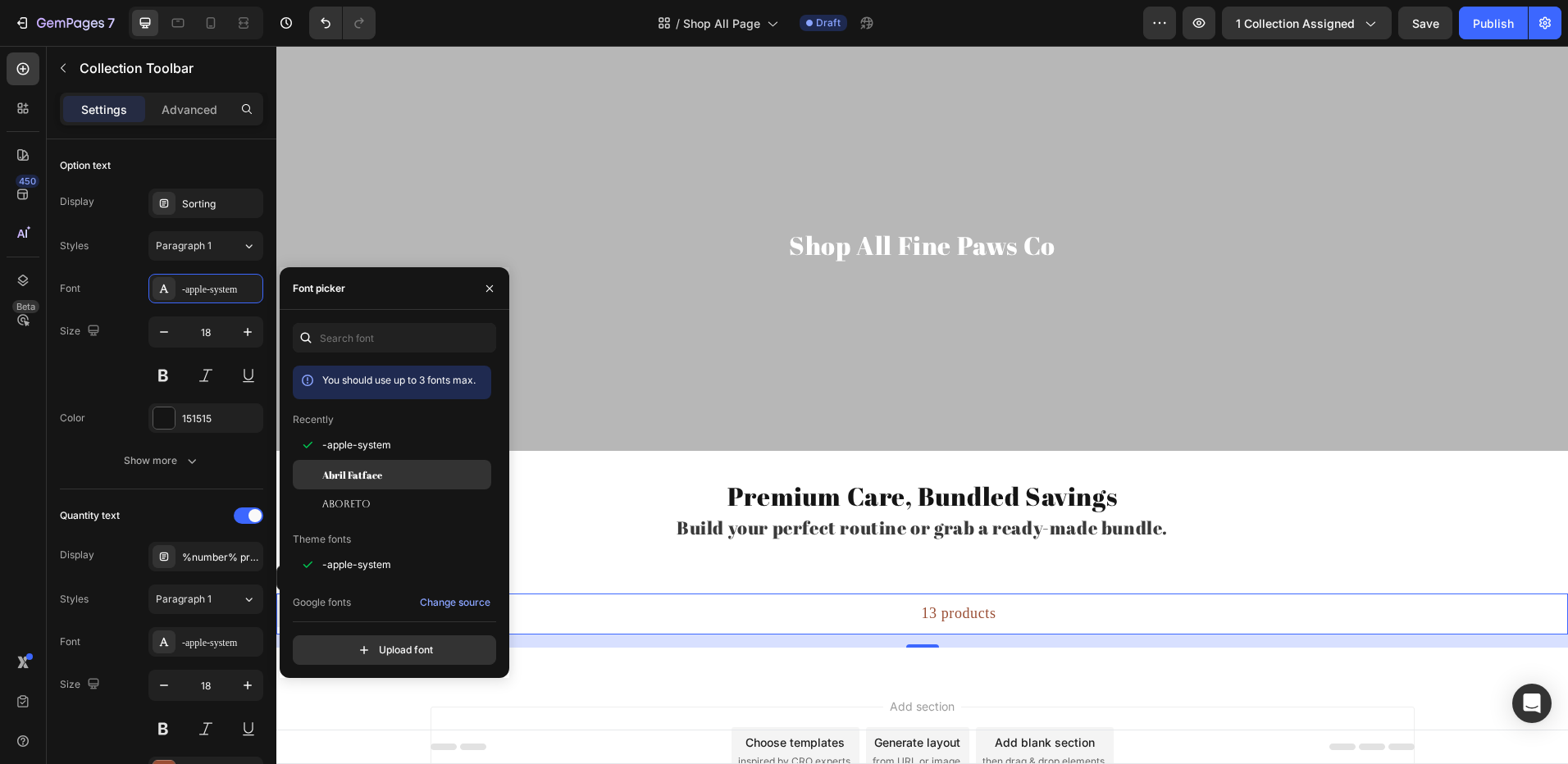
click at [344, 479] on span "Abril Fatface" at bounding box center [352, 474] width 60 height 15
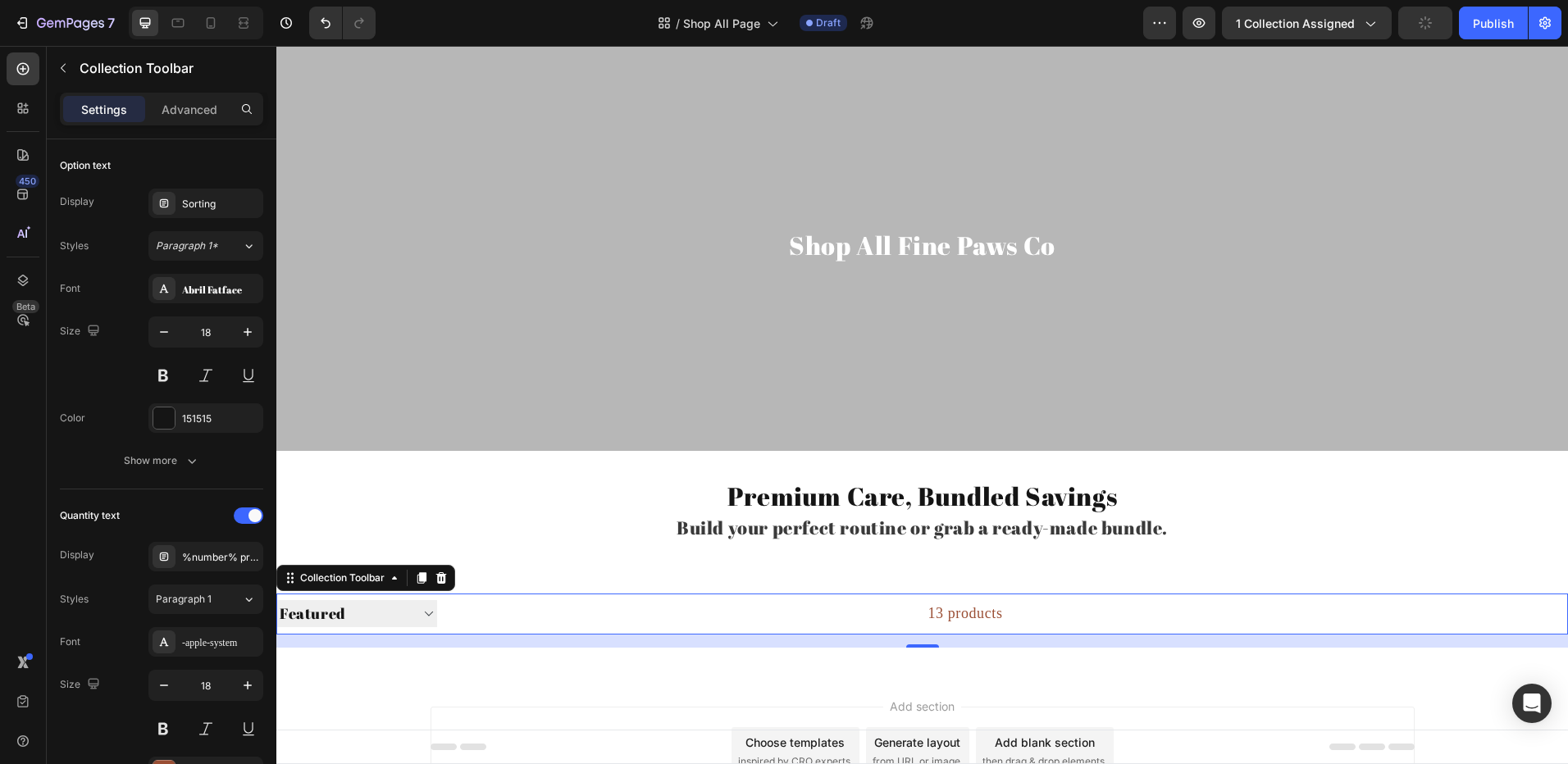
click at [960, 621] on div "13 products" at bounding box center [720, 614] width 566 height 41
click at [940, 616] on div "13 products" at bounding box center [720, 614] width 566 height 41
click at [939, 613] on div "13 products" at bounding box center [720, 614] width 566 height 41
click at [913, 611] on div "13 products" at bounding box center [720, 614] width 566 height 41
click at [945, 608] on div "13 products" at bounding box center [720, 614] width 566 height 41
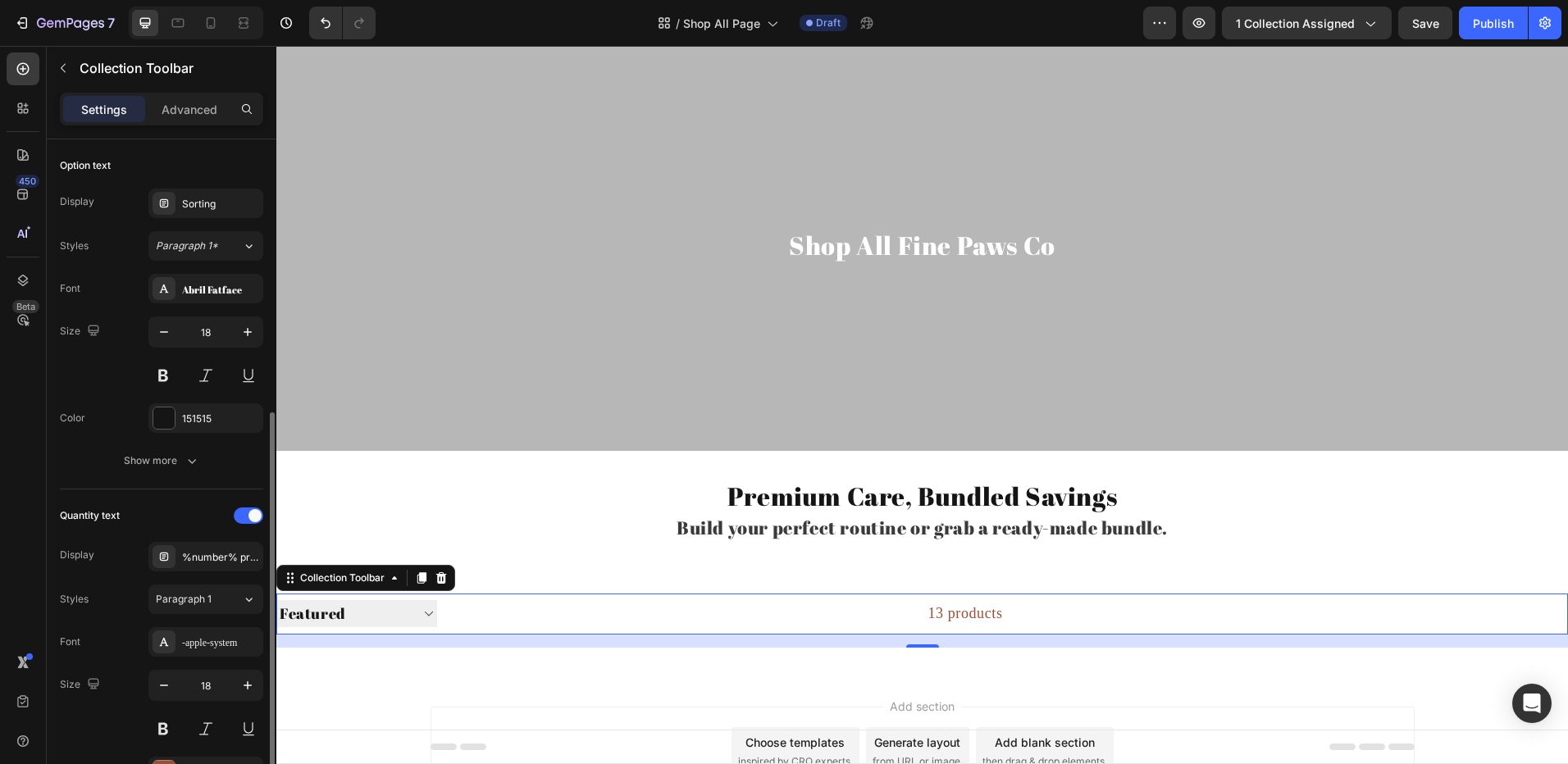
scroll to position [339, 0]
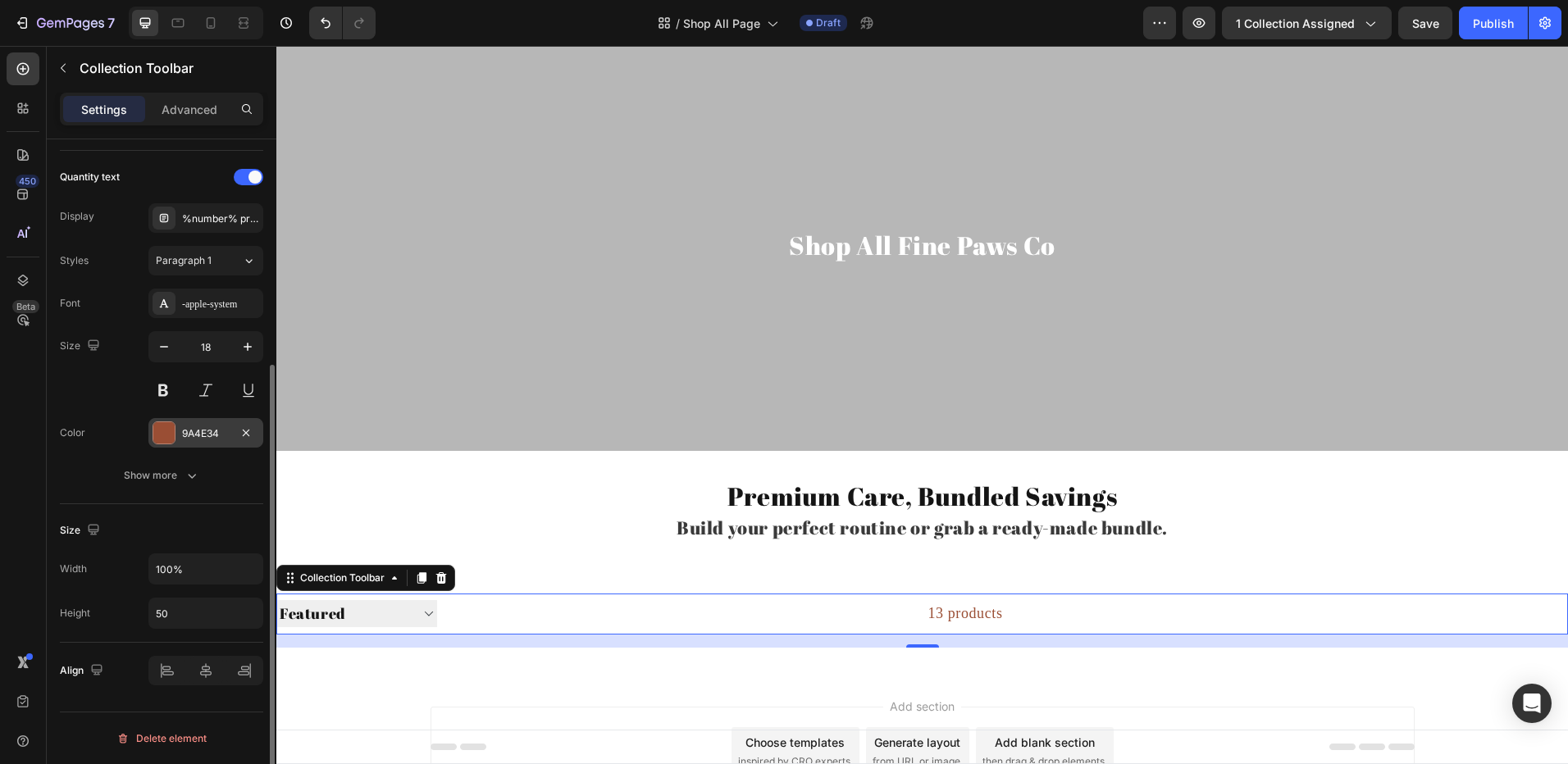
click at [154, 430] on div at bounding box center [164, 433] width 21 height 21
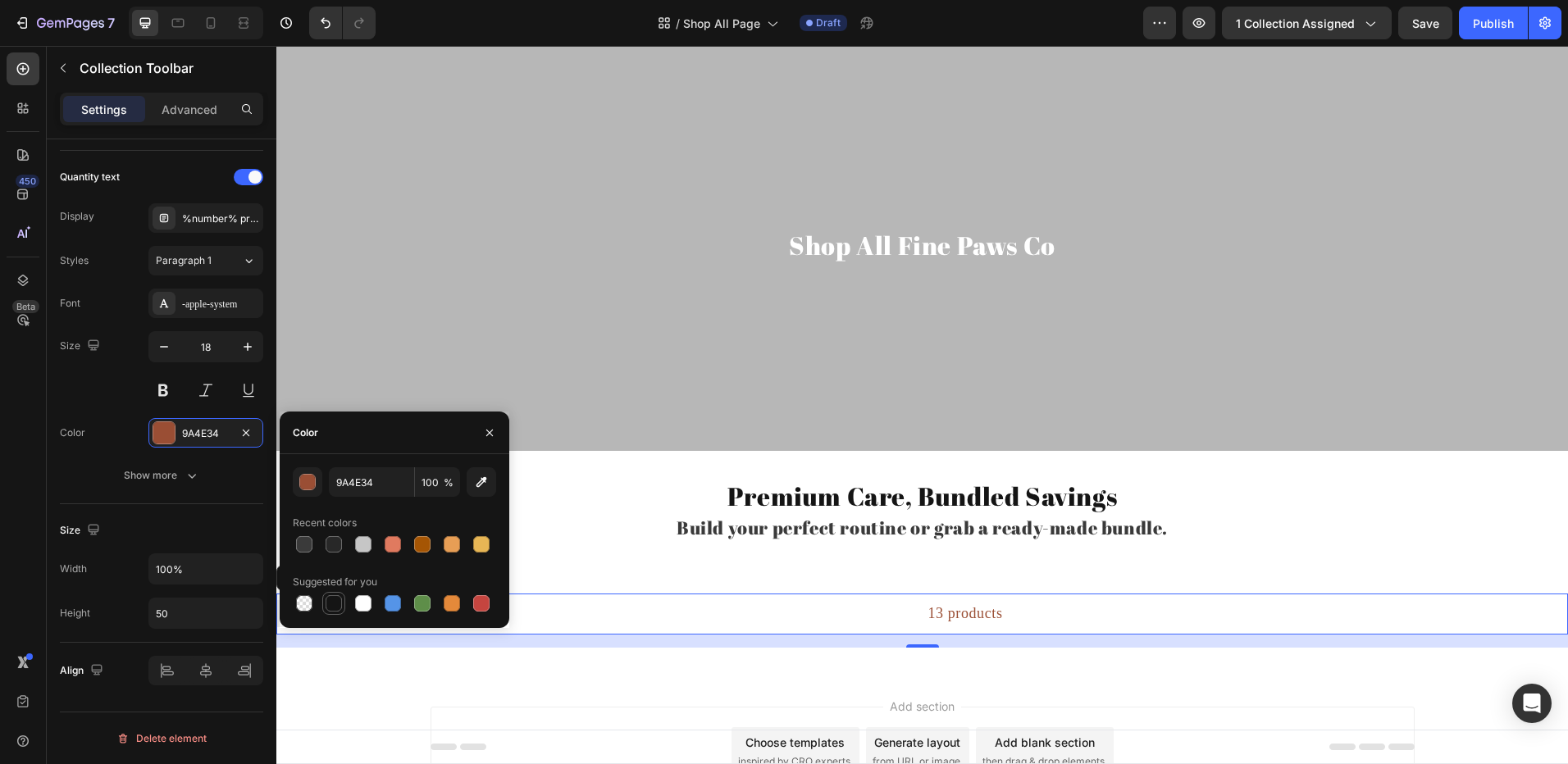
click at [333, 597] on div at bounding box center [333, 603] width 16 height 16
type input "151515"
click at [173, 312] on div at bounding box center [164, 303] width 23 height 23
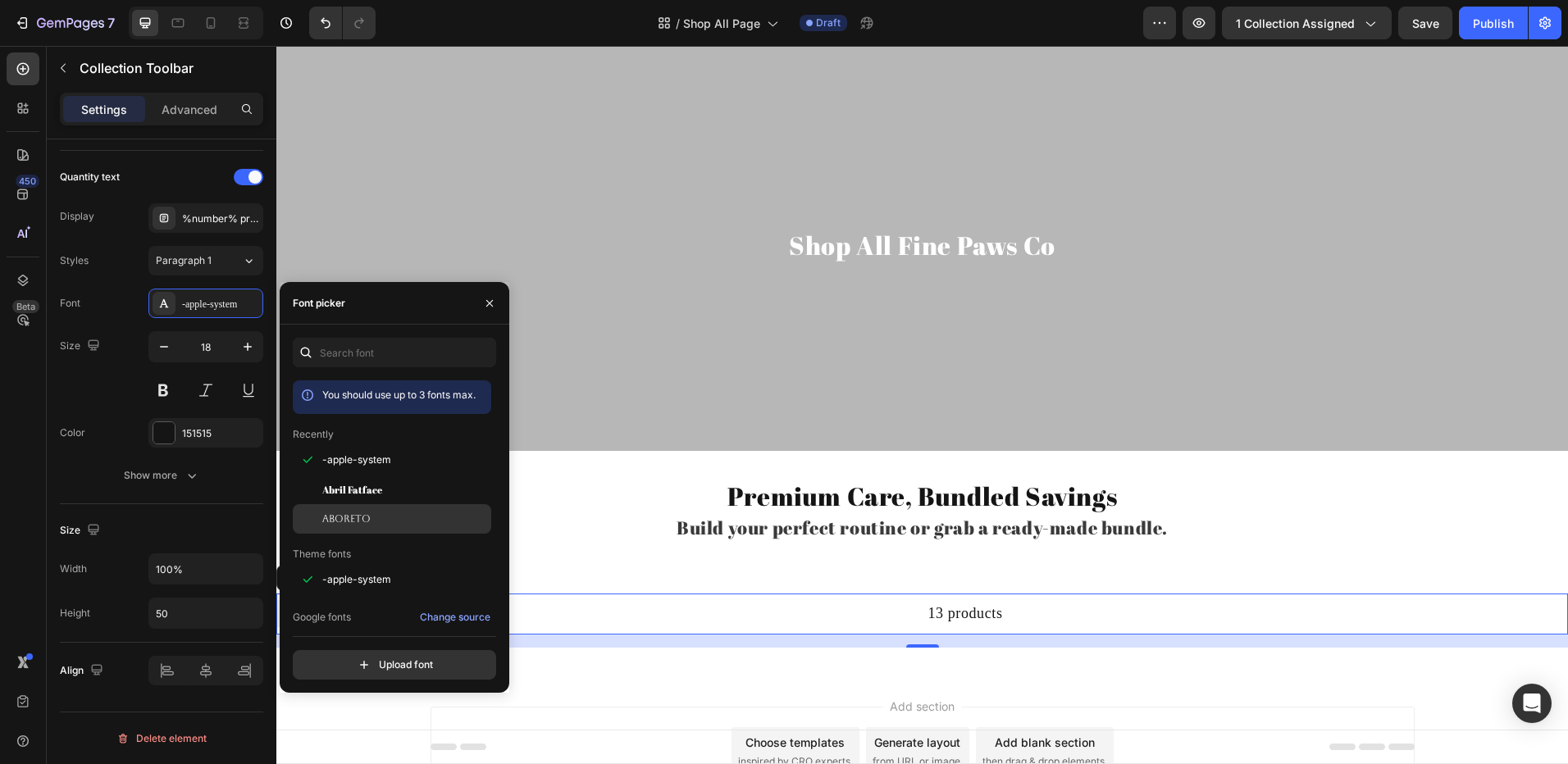
click at [0, 0] on span "Aboreto" at bounding box center [0, 0] width 0 height 0
click at [0, 0] on span "Abril Fatface" at bounding box center [0, 0] width 0 height 0
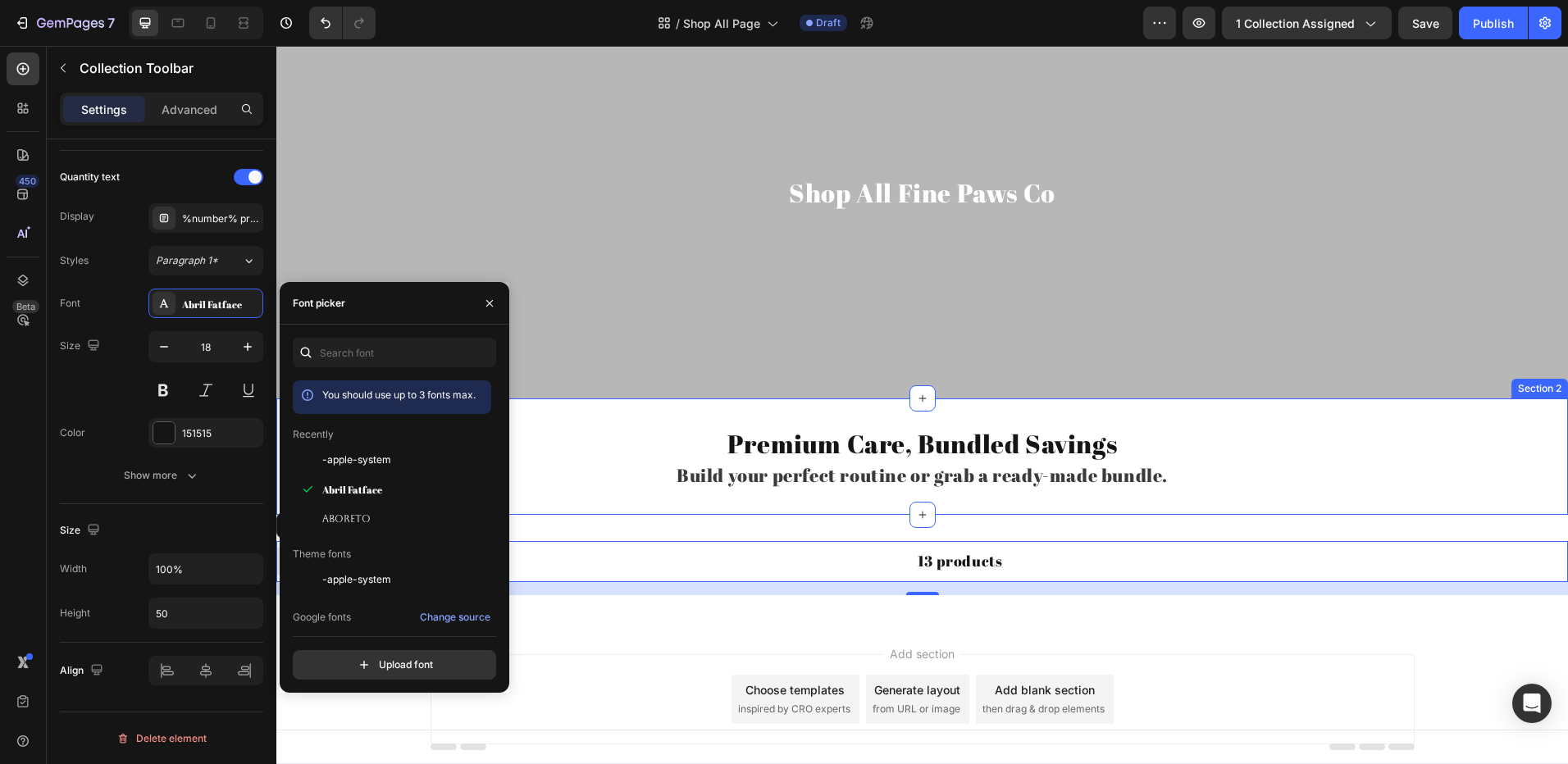
scroll to position [121, 0]
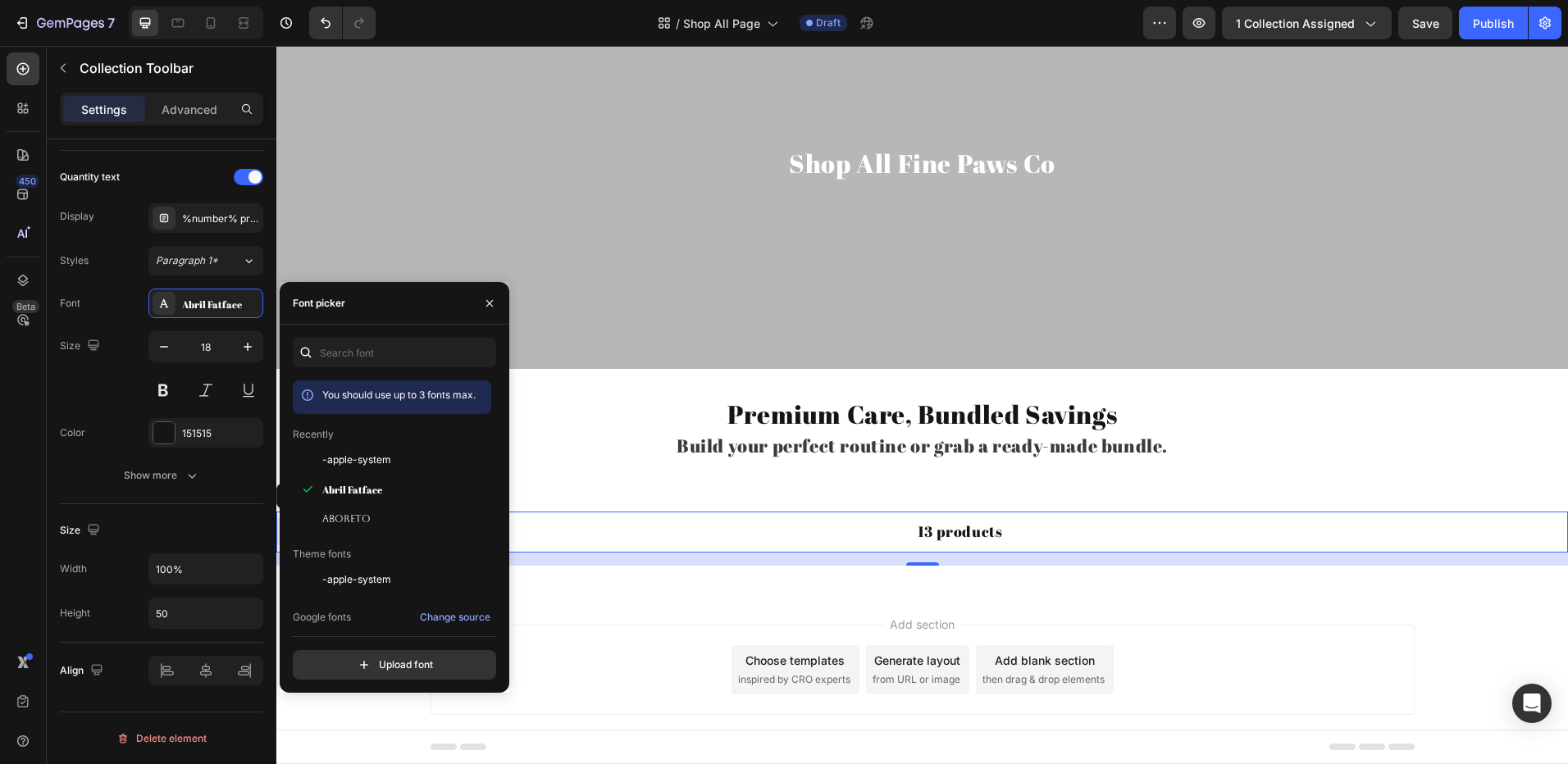
click at [670, 494] on div "Sorting Best selling Featured Alphabetically, A-Z Alphabetically, Z-A Price, lo…" at bounding box center [922, 538] width 1291 height 106
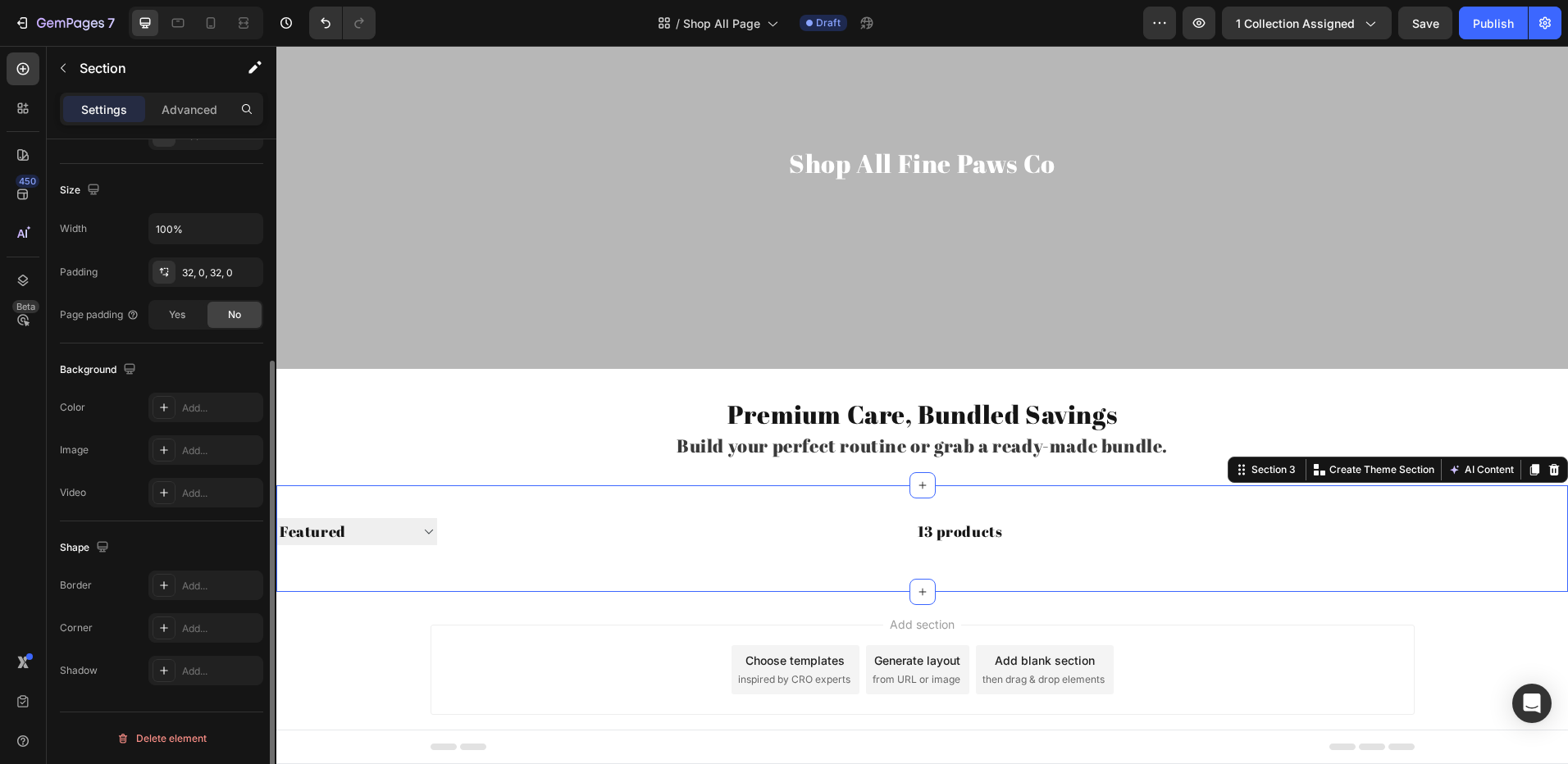
scroll to position [0, 0]
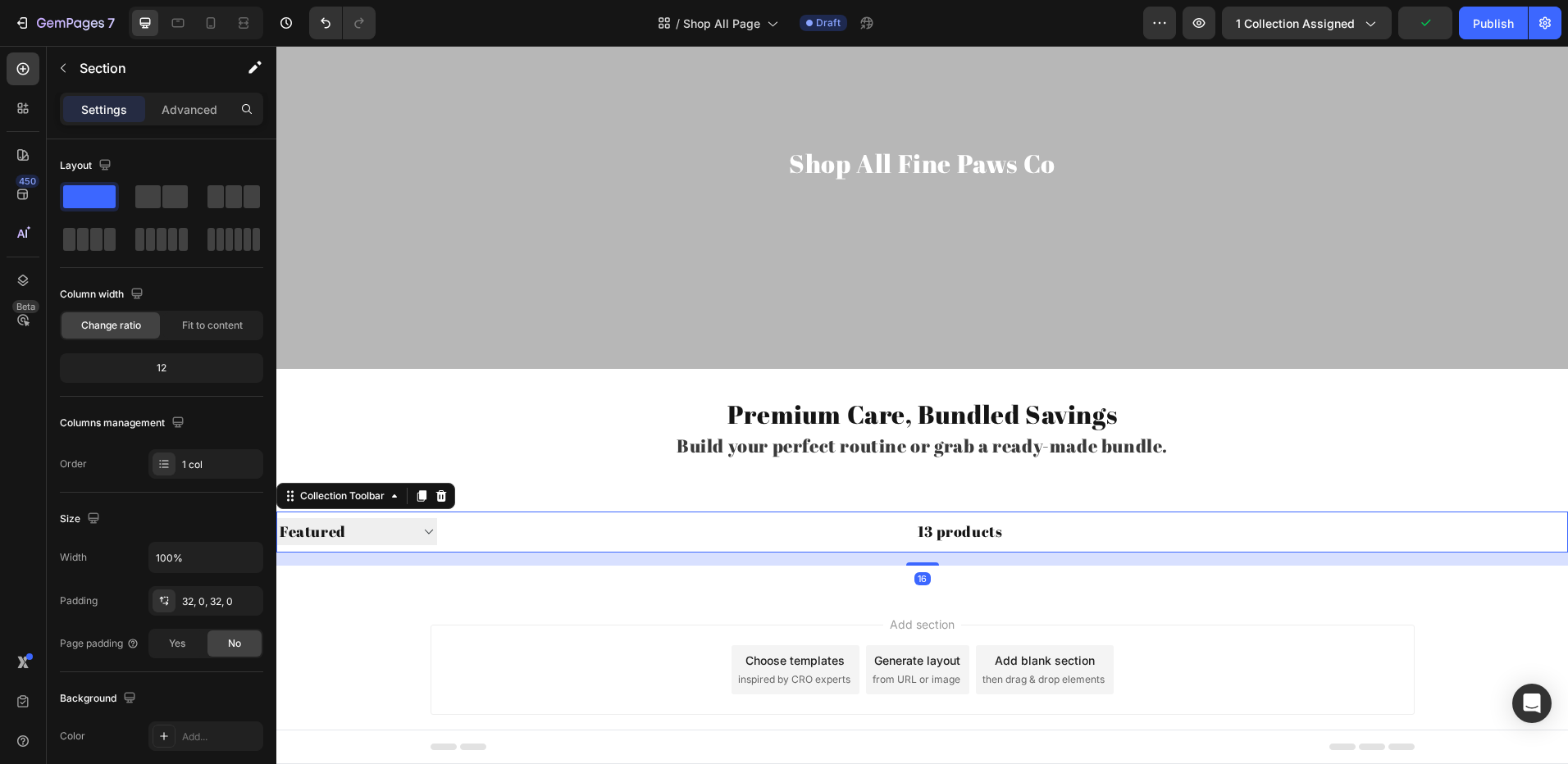
click at [933, 539] on div "13 products" at bounding box center [720, 532] width 566 height 41
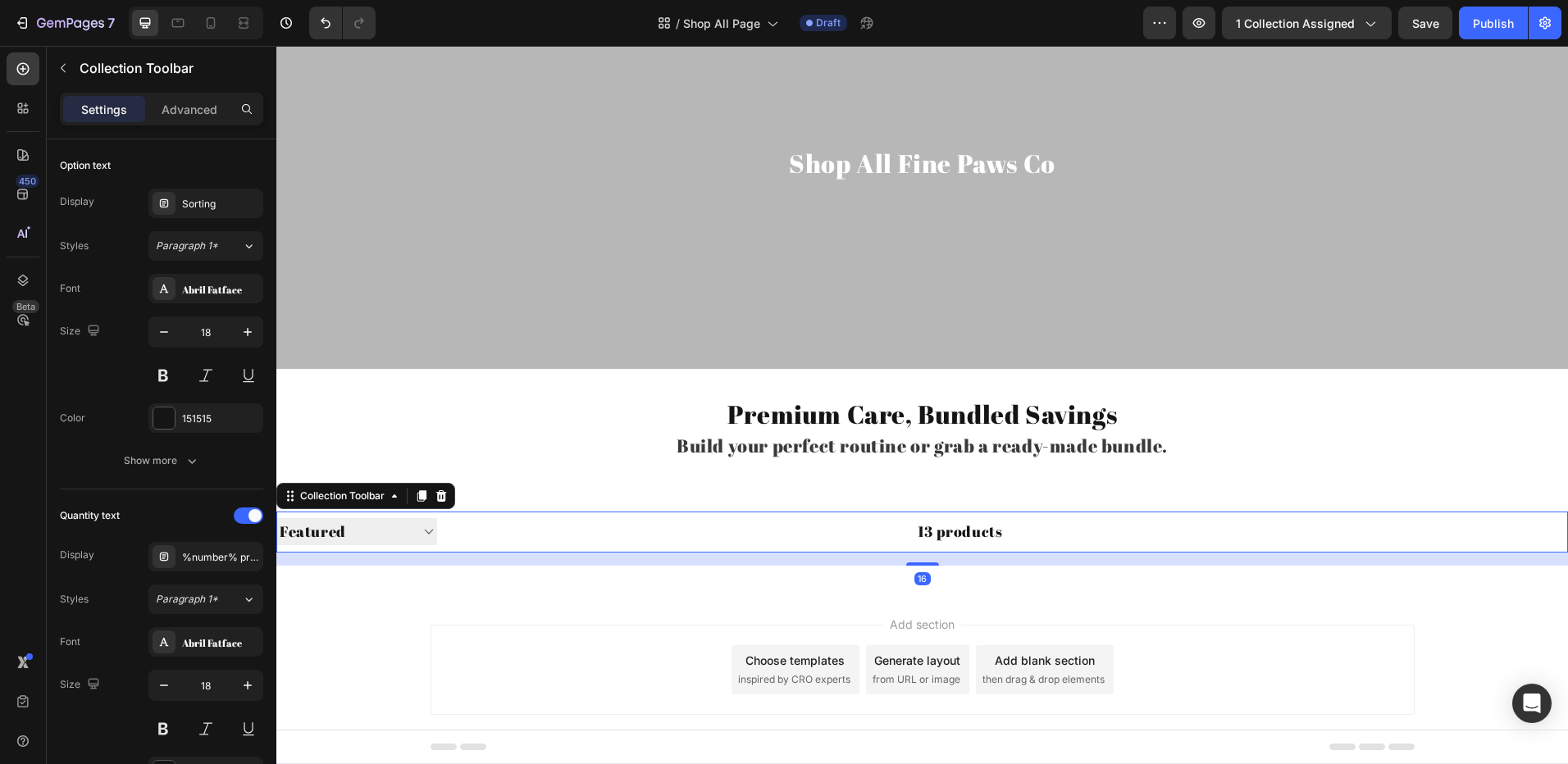
click at [930, 526] on div "13 products" at bounding box center [720, 532] width 566 height 41
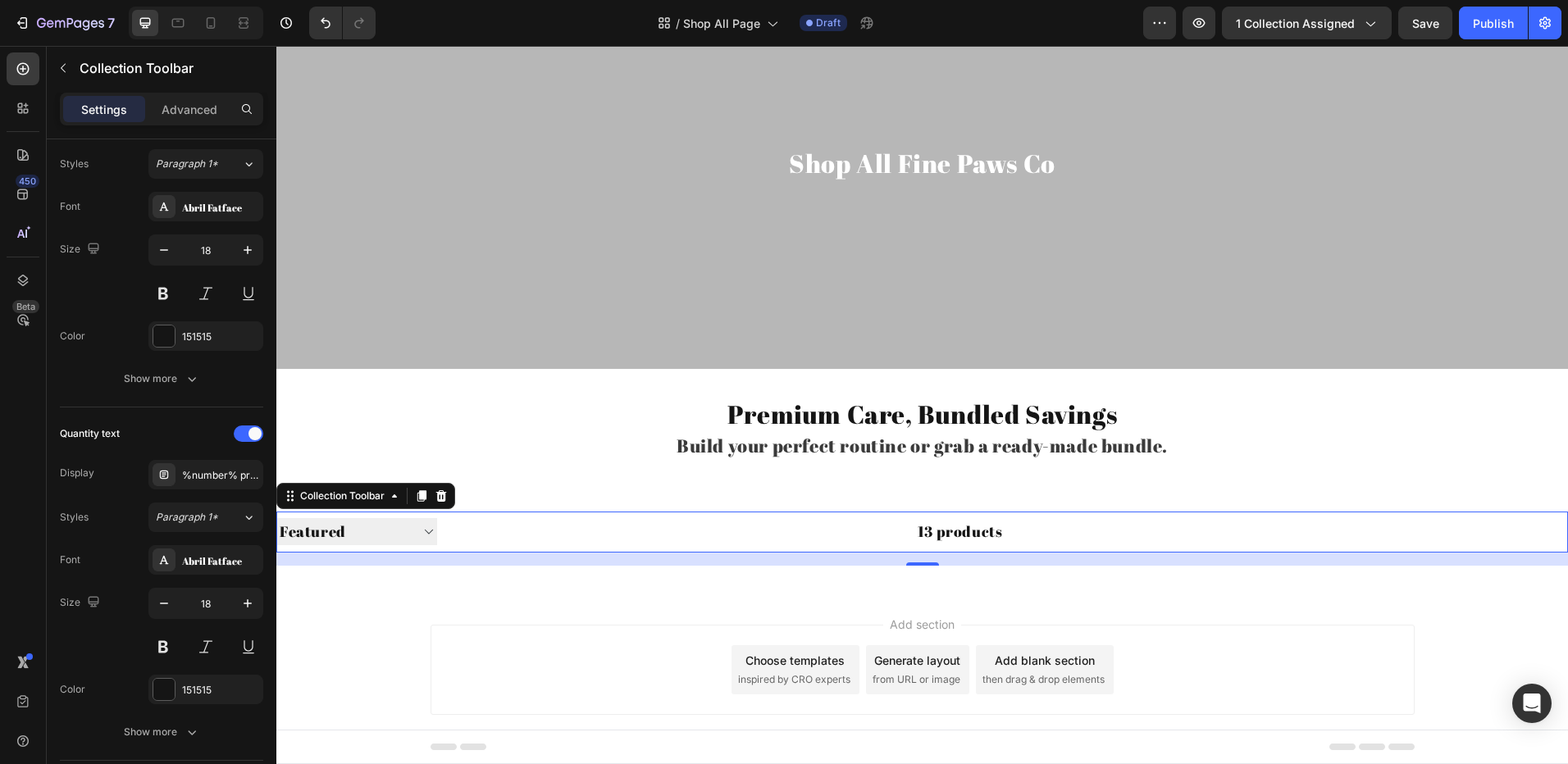
click at [688, 541] on div "13 products" at bounding box center [720, 532] width 566 height 41
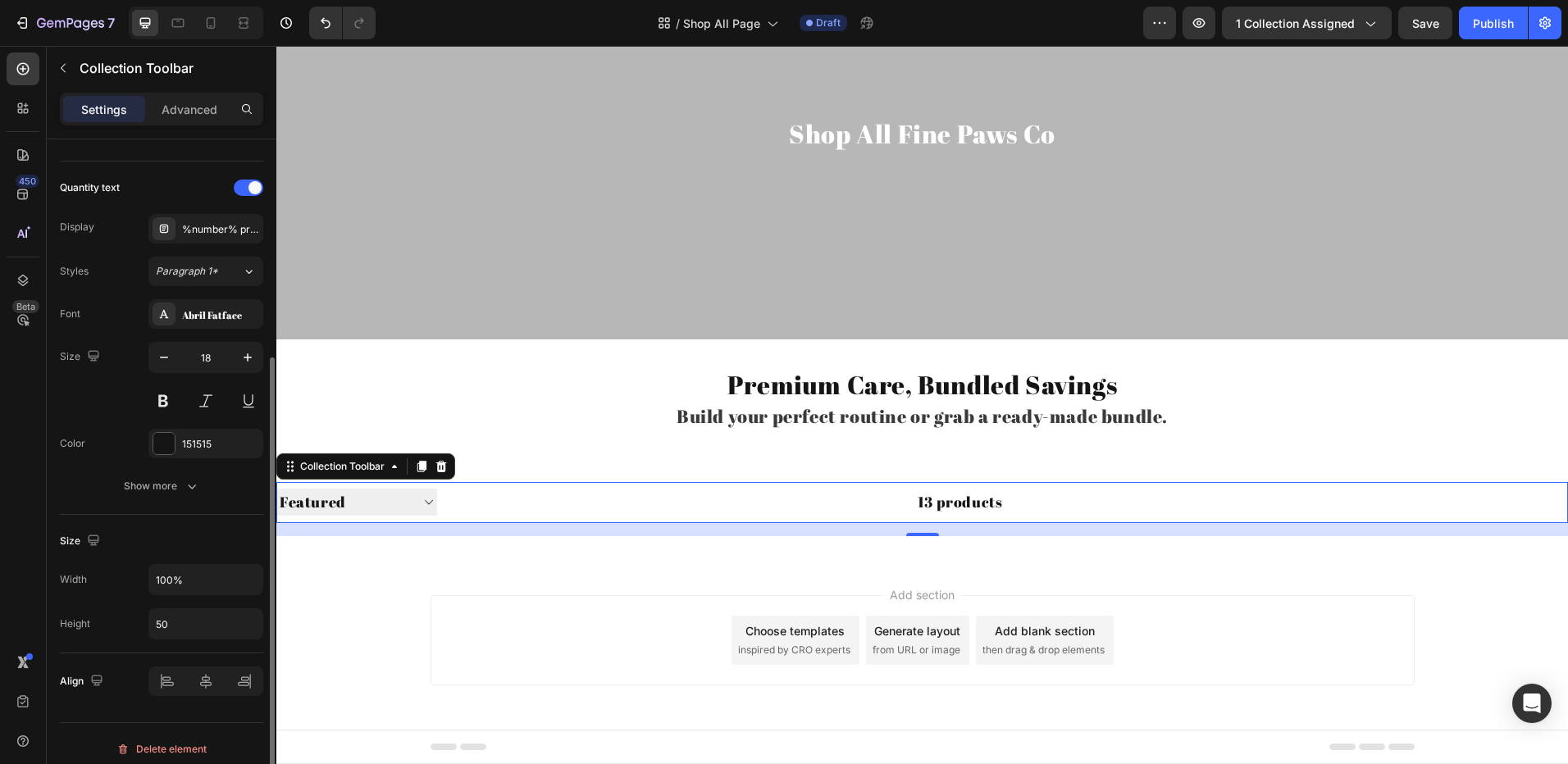
scroll to position [339, 0]
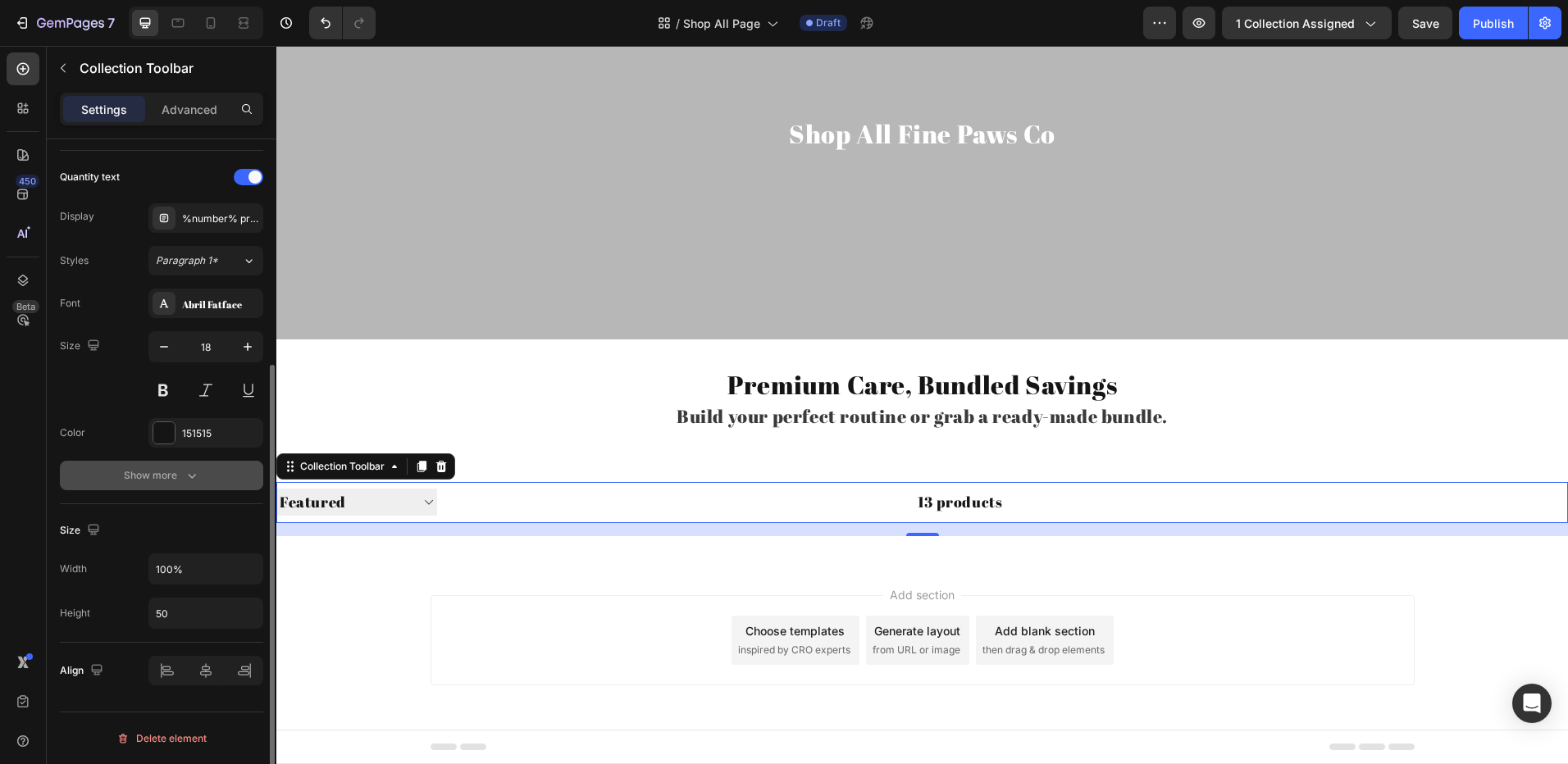
click at [194, 474] on icon "button" at bounding box center [191, 475] width 16 height 16
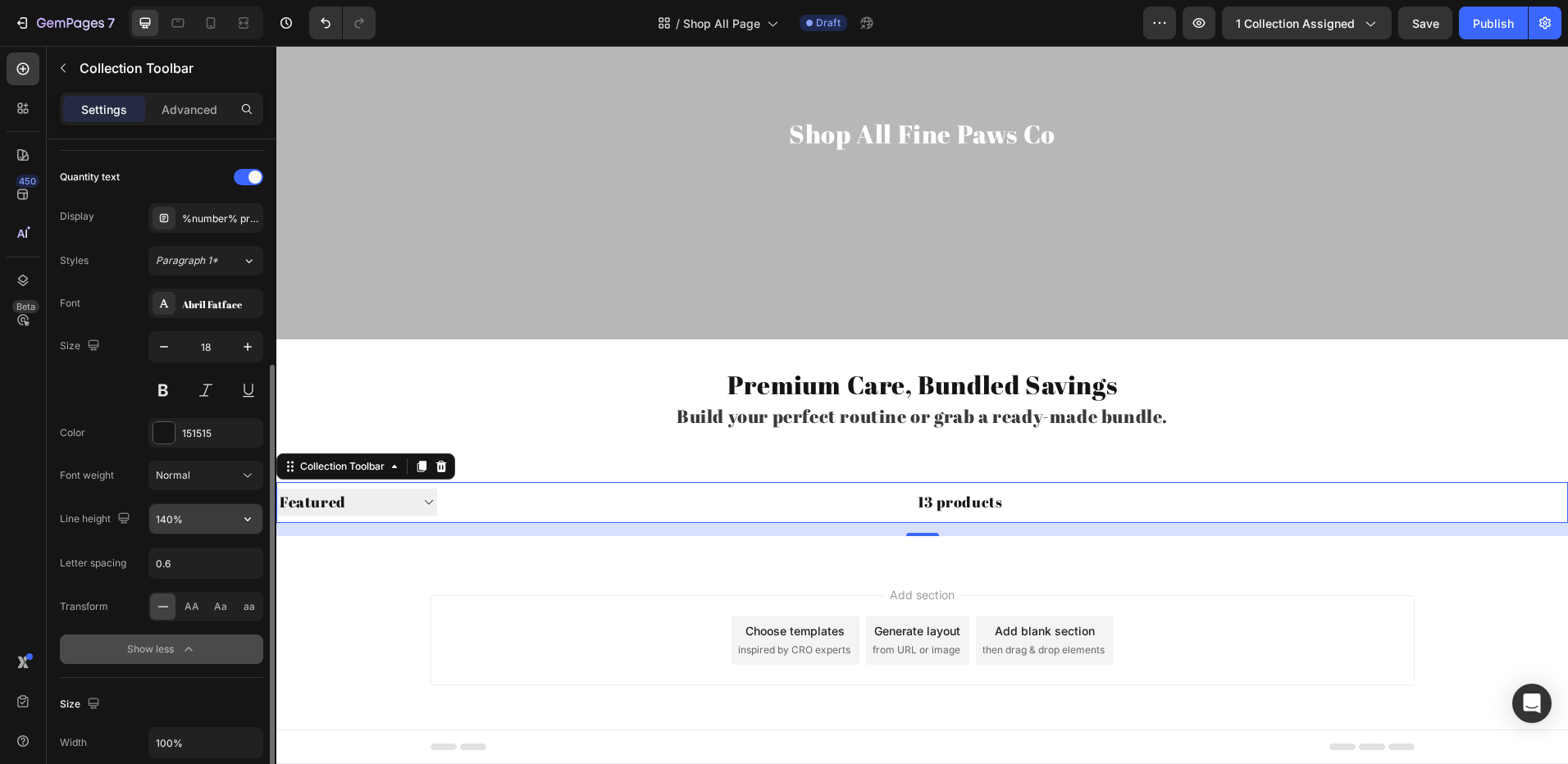
scroll to position [175, 0]
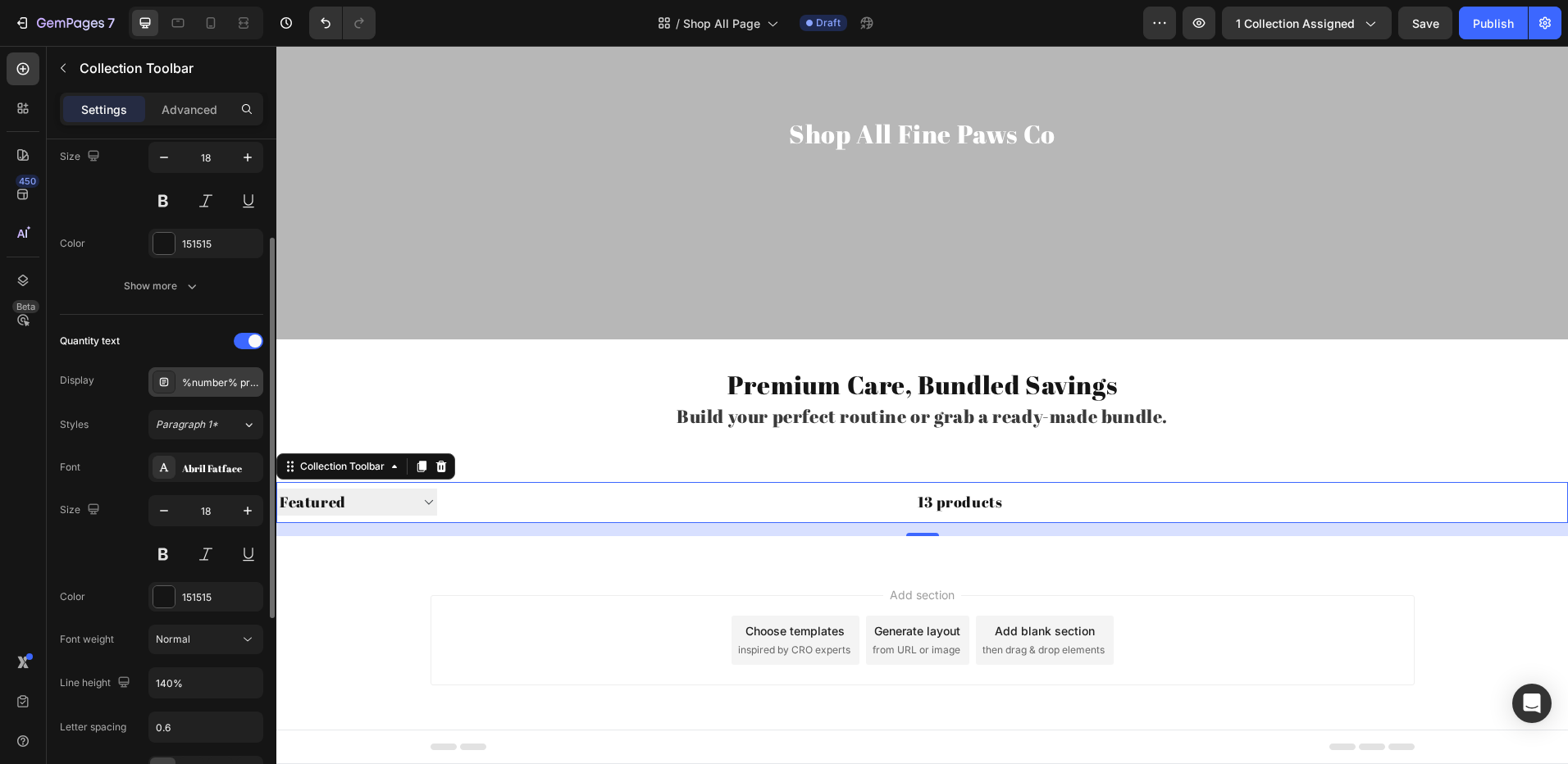
click at [159, 382] on icon at bounding box center [164, 382] width 9 height 9
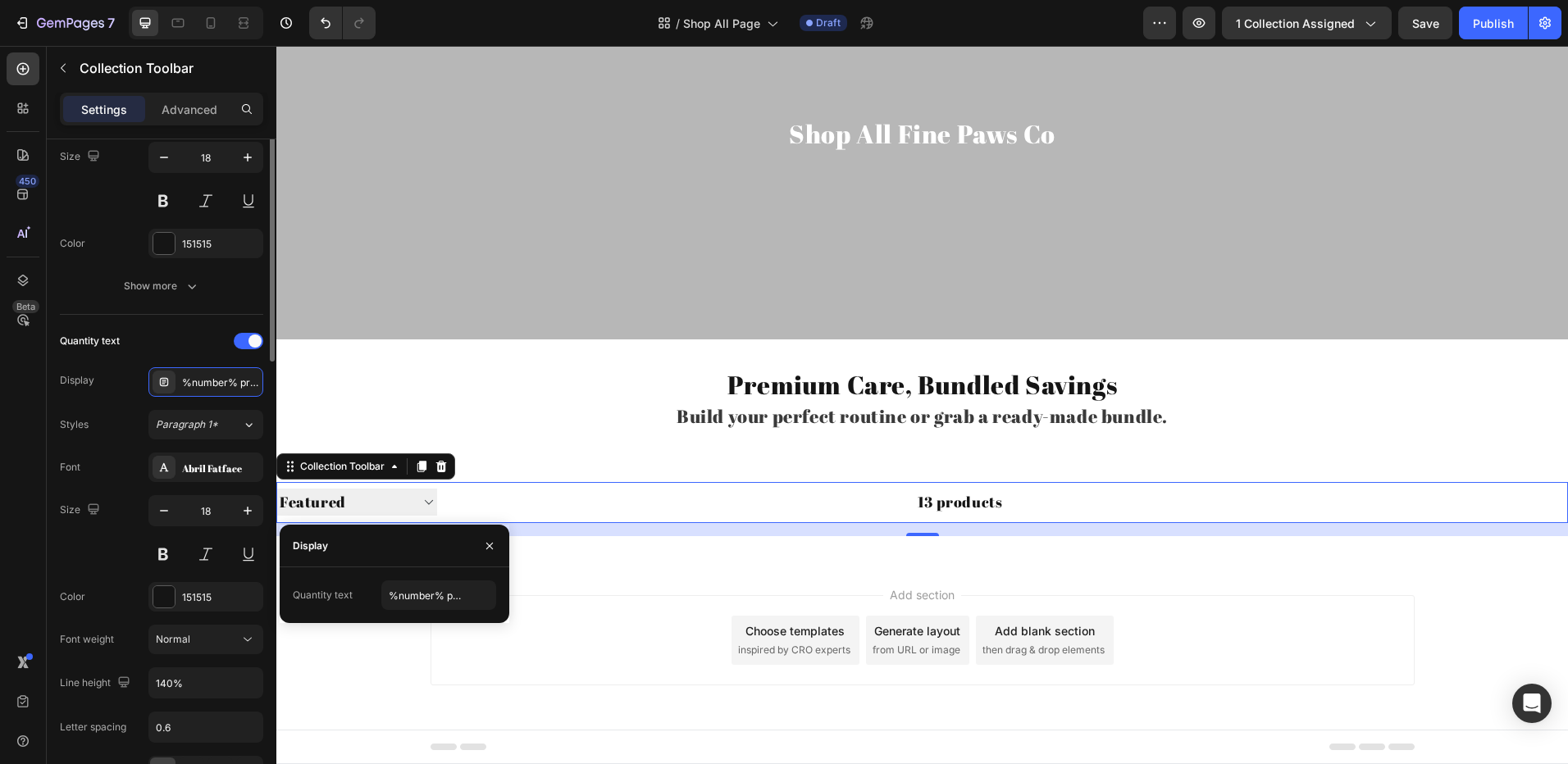
scroll to position [10, 0]
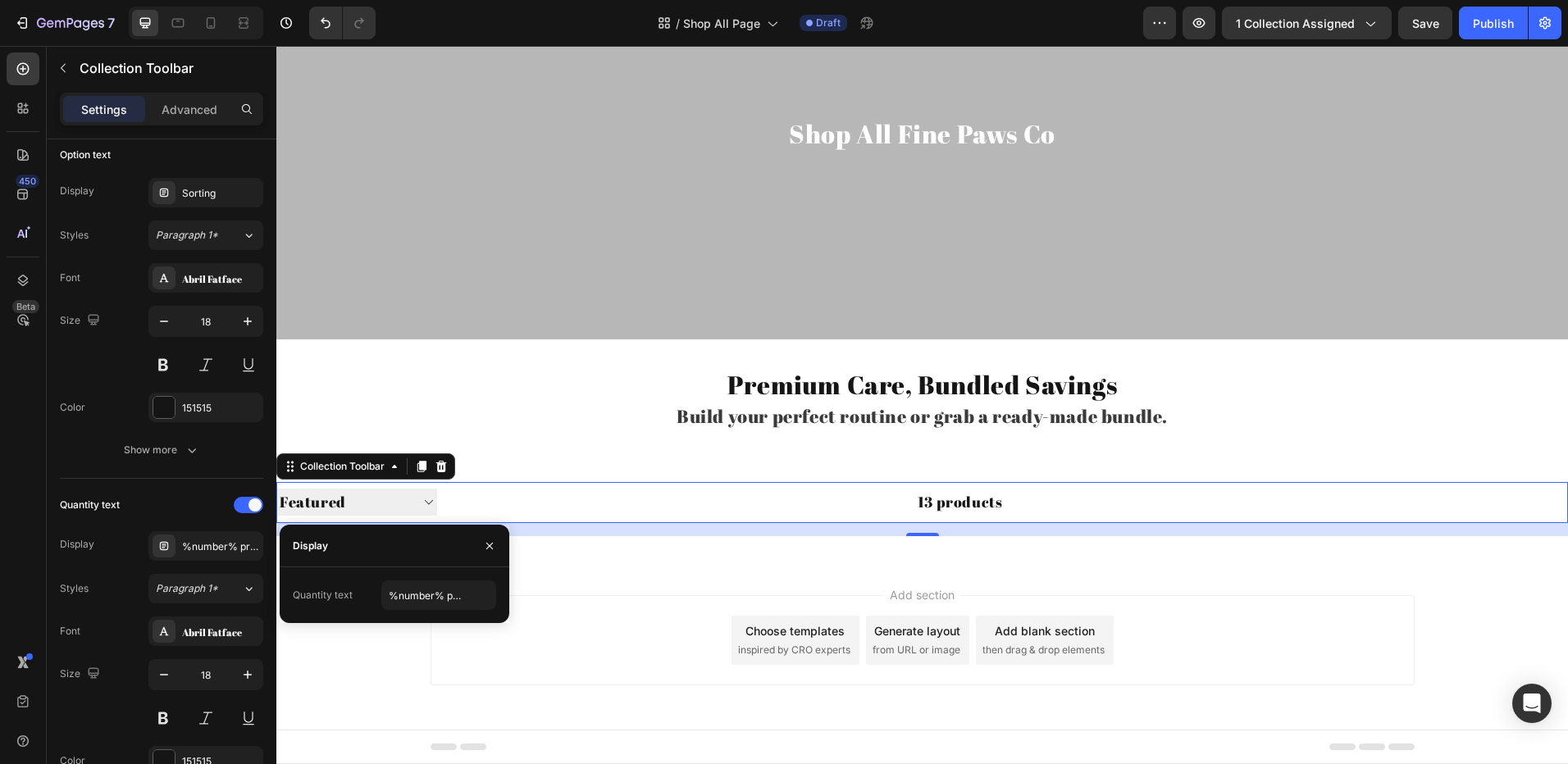
click at [582, 504] on div "13 products" at bounding box center [720, 502] width 566 height 41
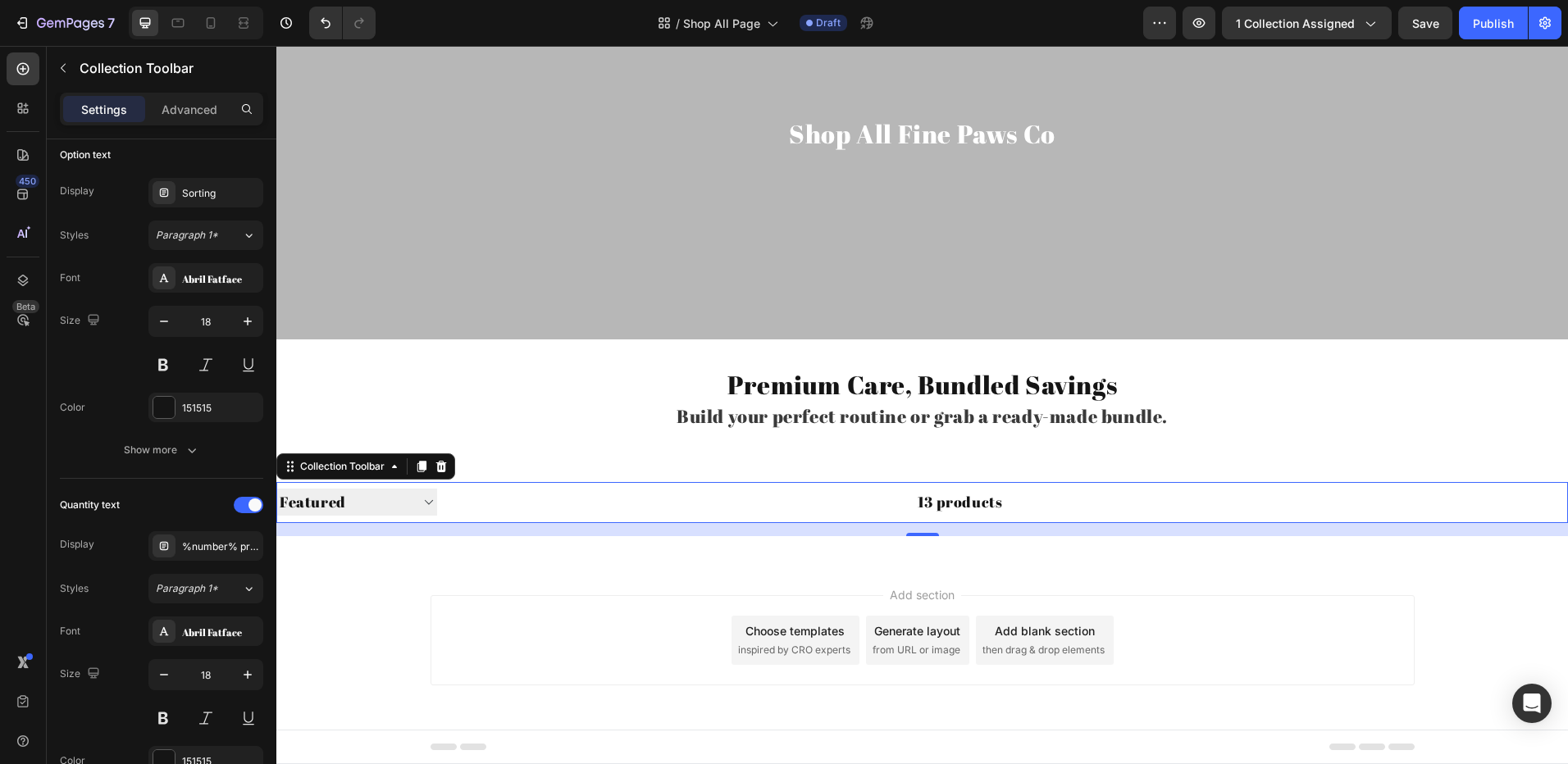
click at [426, 496] on select "Sorting Best selling Featured Alphabetically, A-Z Alphabetically, Z-A Price, lo…" at bounding box center [356, 502] width 160 height 27
click at [276, 489] on select "Sorting Best selling Featured Alphabetically, A-Z Alphabetically, Z-A Price, lo…" at bounding box center [356, 502] width 160 height 27
click at [406, 499] on select "Sorting Best selling Featured Alphabetically, A-Z Alphabetically, Z-A Price, lo…" at bounding box center [356, 502] width 160 height 27
select select "manual"
click at [276, 489] on select "Sorting Best selling Featured Alphabetically, A-Z Alphabetically, Z-A Price, lo…" at bounding box center [356, 502] width 160 height 27
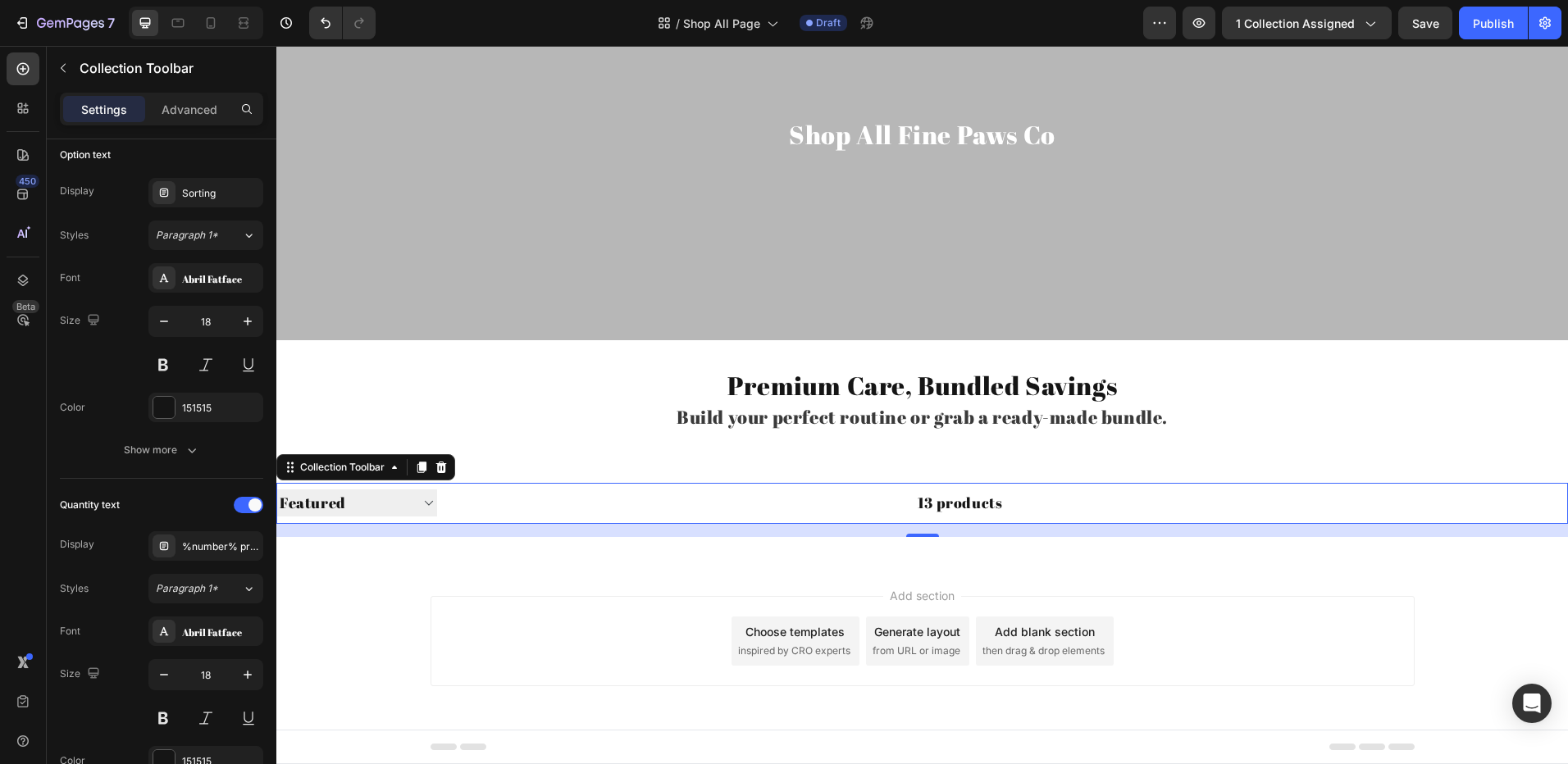
scroll to position [150, 0]
click at [422, 506] on select "Sorting Best selling Featured Alphabetically, A-Z Alphabetically, Z-A Price, lo…" at bounding box center [356, 502] width 160 height 27
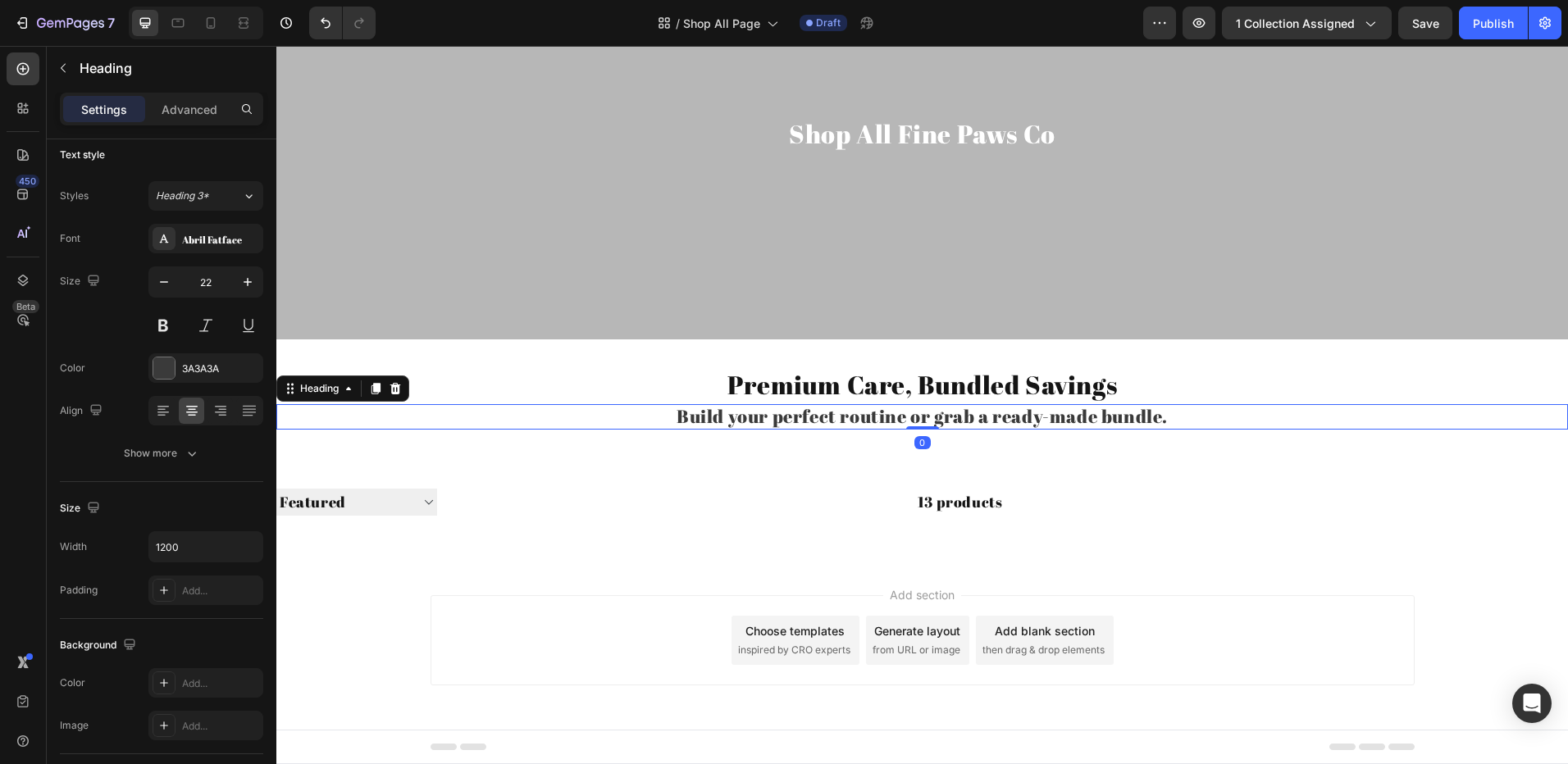
click at [611, 423] on p "Build your perfect routine or grab a ready-made bundle." at bounding box center [922, 416] width 981 height 21
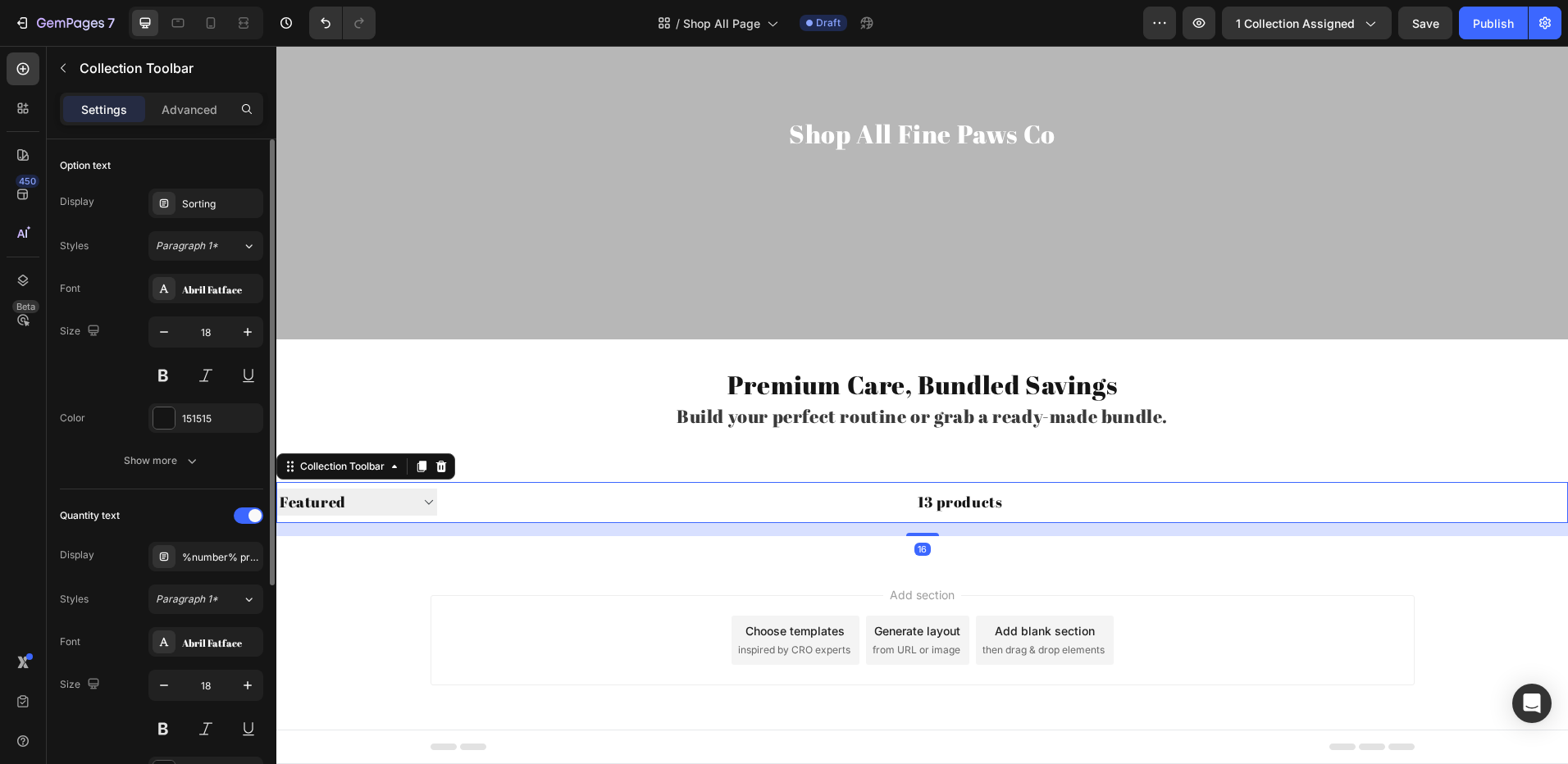
click at [564, 502] on div "13 products" at bounding box center [720, 502] width 566 height 41
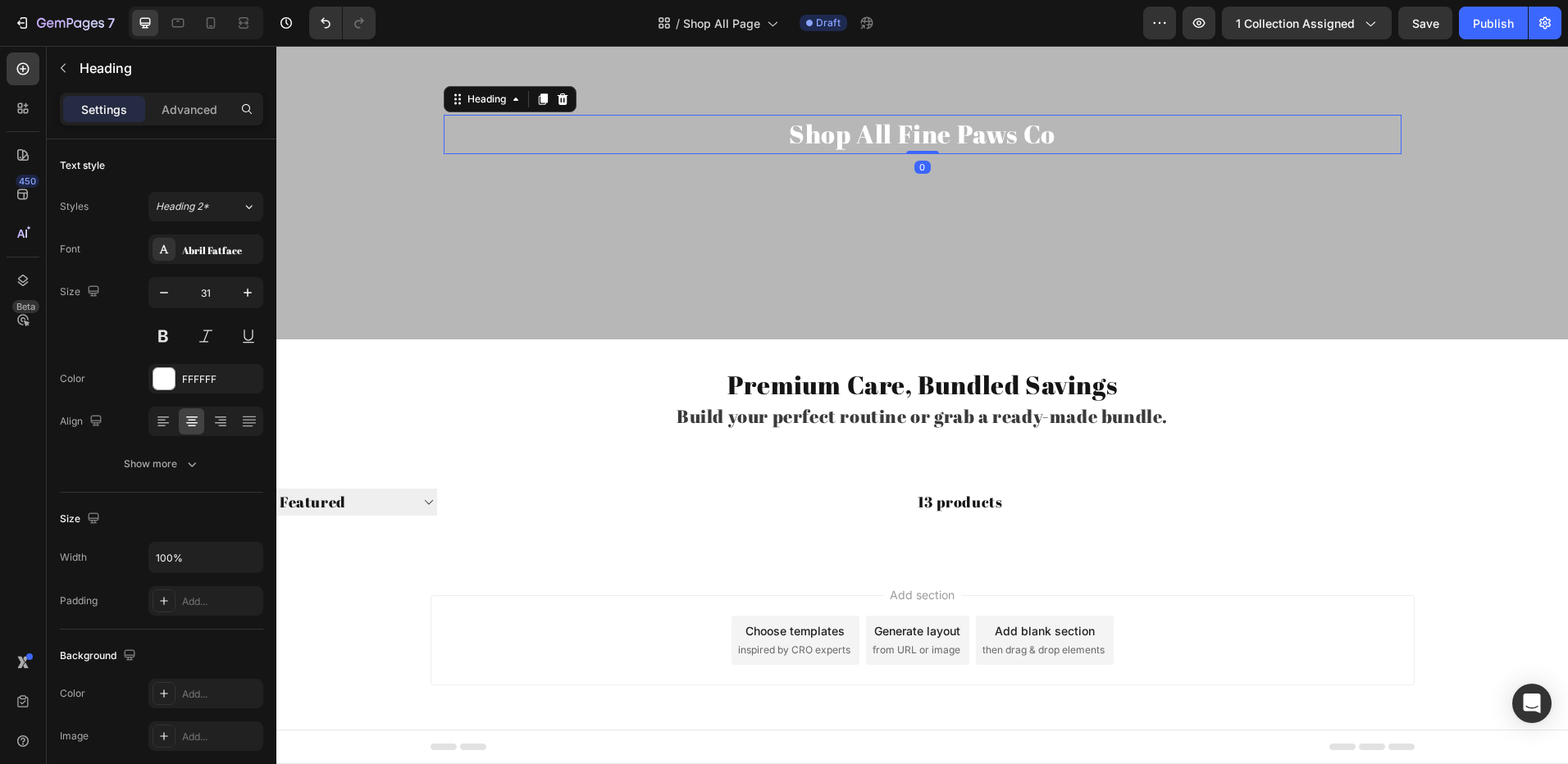
click at [867, 153] on h2 "Shop All Fine Paws Co" at bounding box center [922, 134] width 958 height 39
click at [538, 98] on icon at bounding box center [542, 99] width 9 height 11
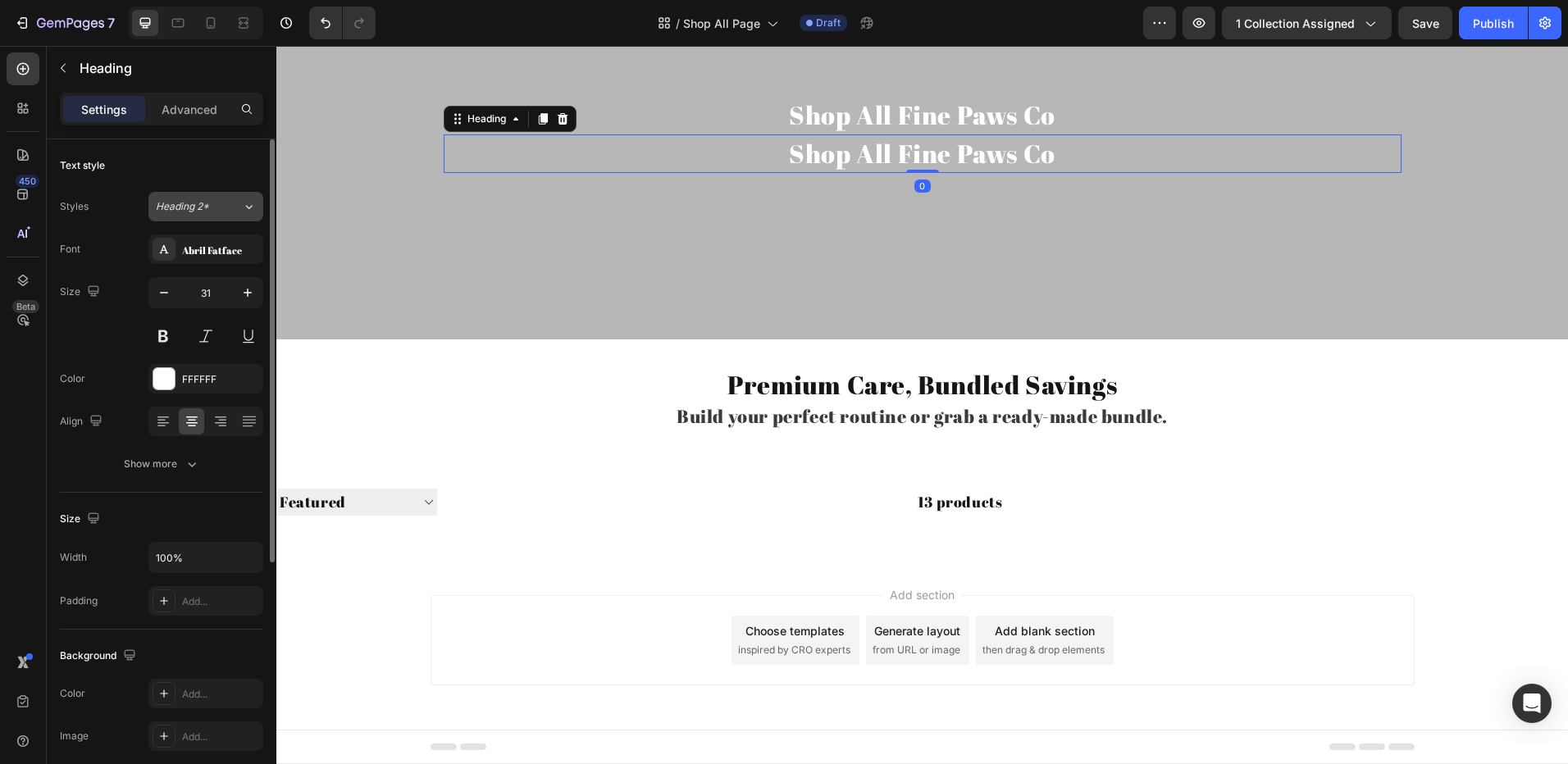
click at [207, 205] on span "Heading 2*" at bounding box center [183, 206] width 53 height 15
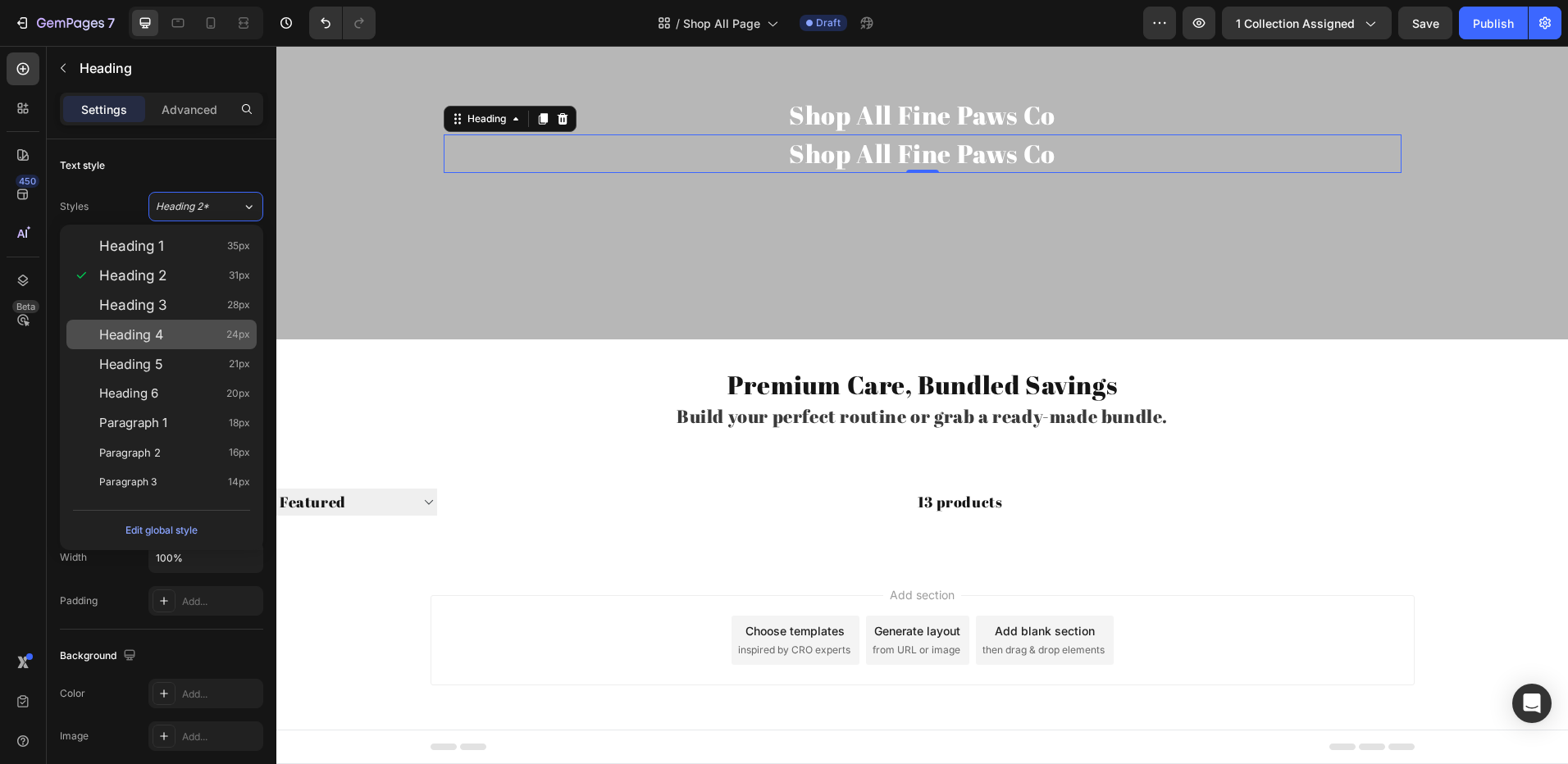
click at [189, 322] on div "Heading 4 24px" at bounding box center [161, 334] width 190 height 29
type input "24"
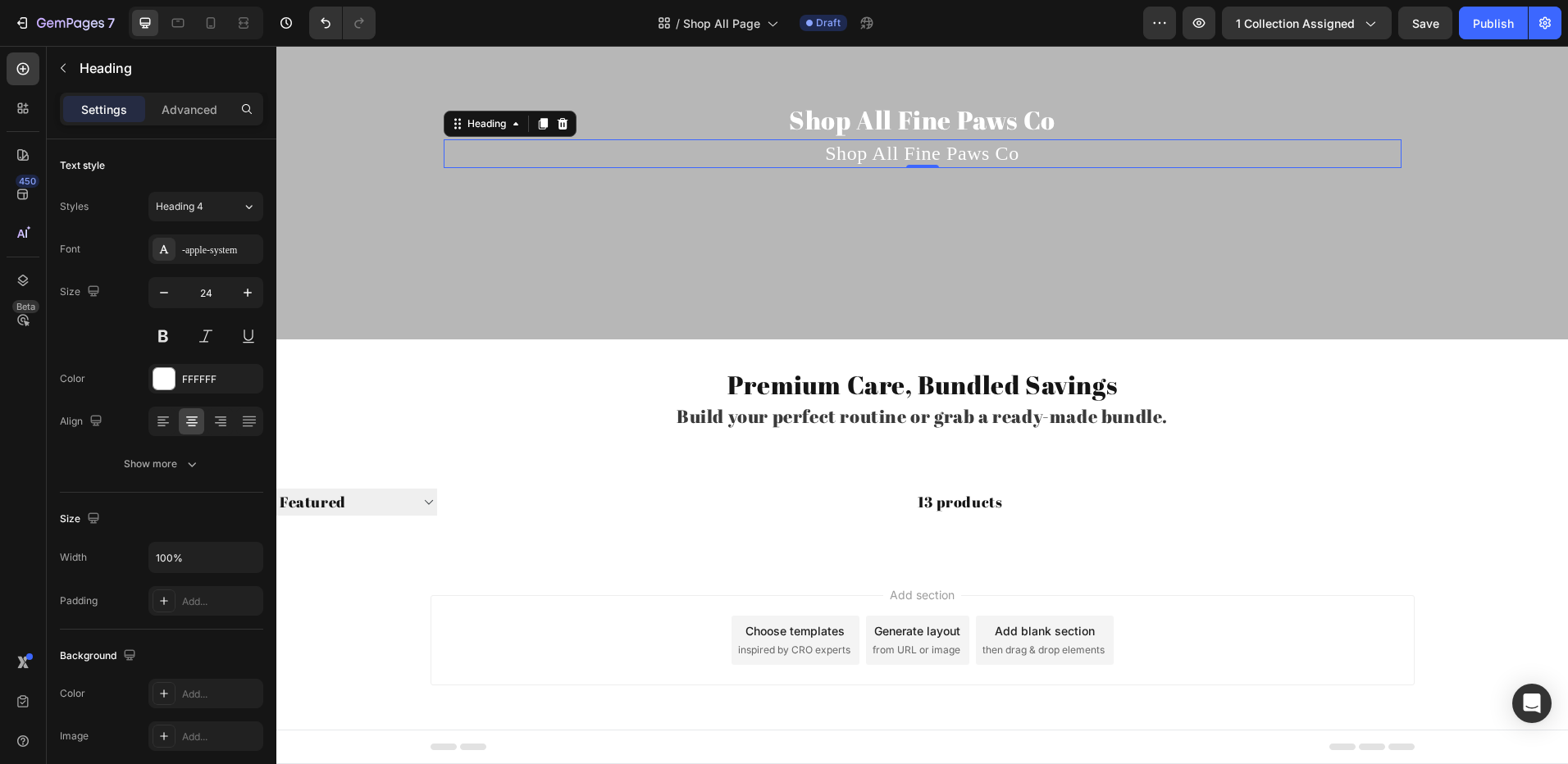
click at [858, 160] on h2 "Shop All Fine Paws Co" at bounding box center [922, 153] width 958 height 28
click at [858, 160] on p "Shop All Fine Paws Co" at bounding box center [922, 153] width 954 height 26
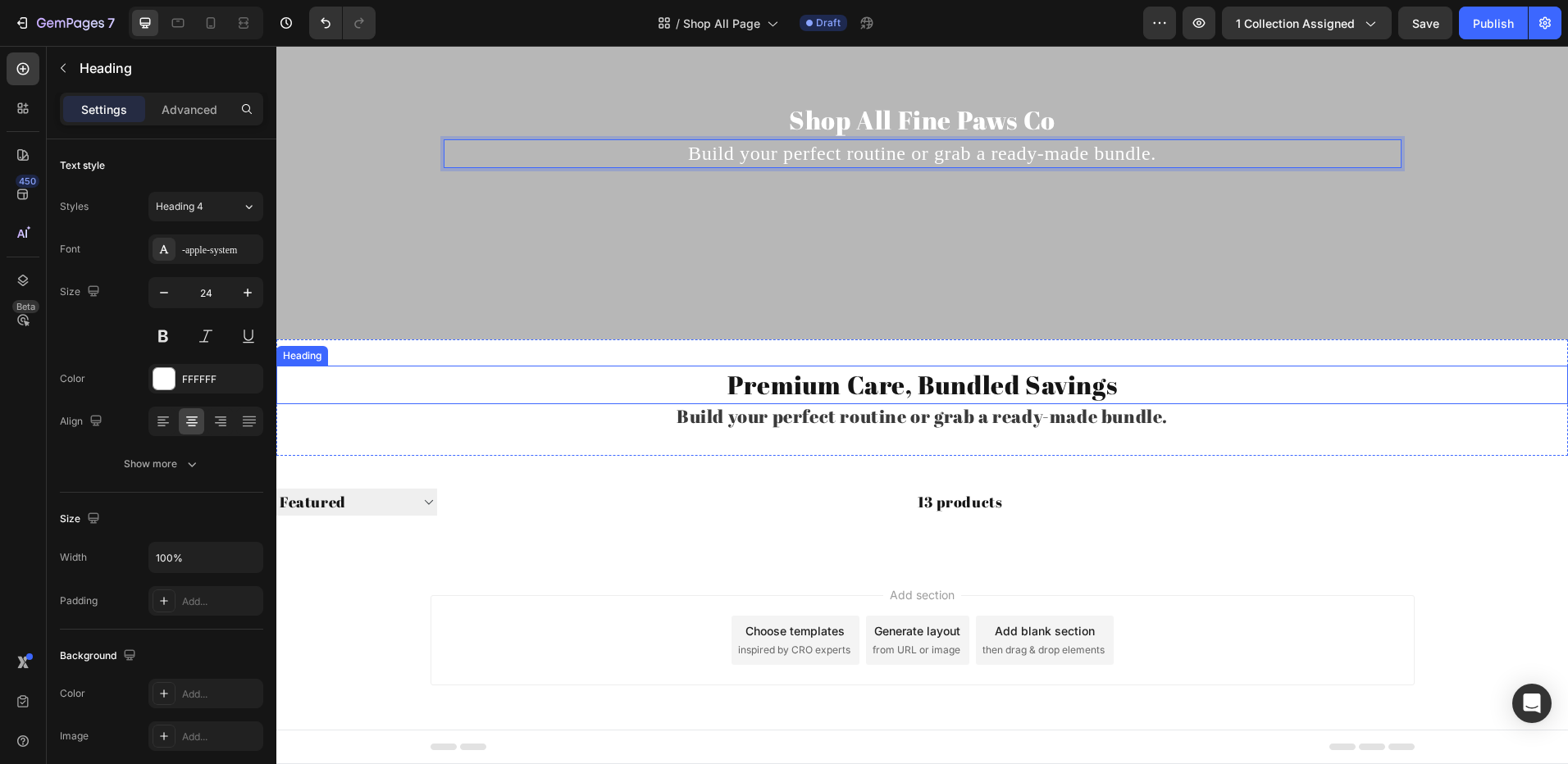
click at [768, 383] on p "Premium Care, Bundled Savings" at bounding box center [922, 384] width 981 height 35
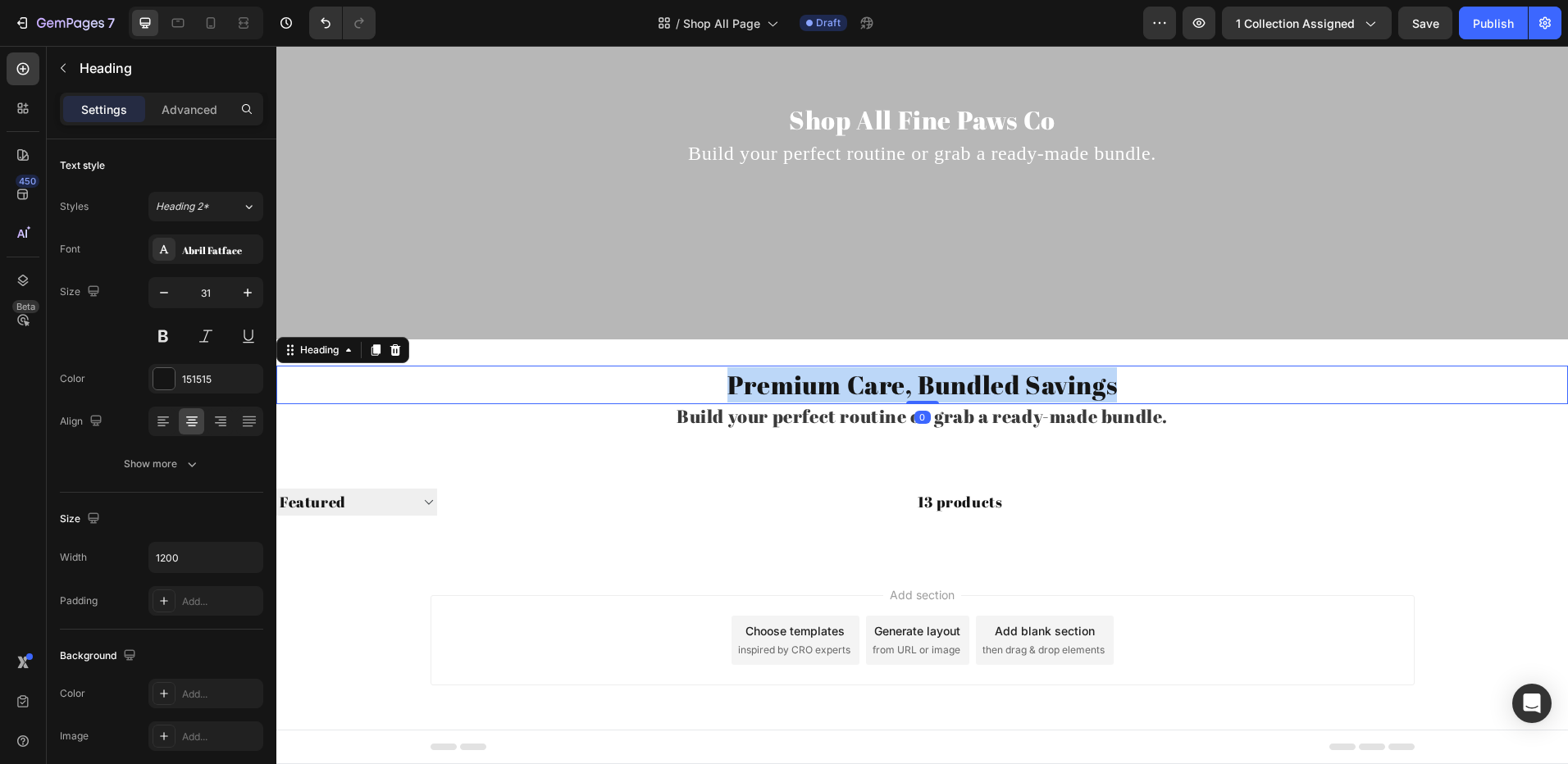
click at [768, 382] on p "Premium Care, Bundled Savings" at bounding box center [922, 384] width 981 height 35
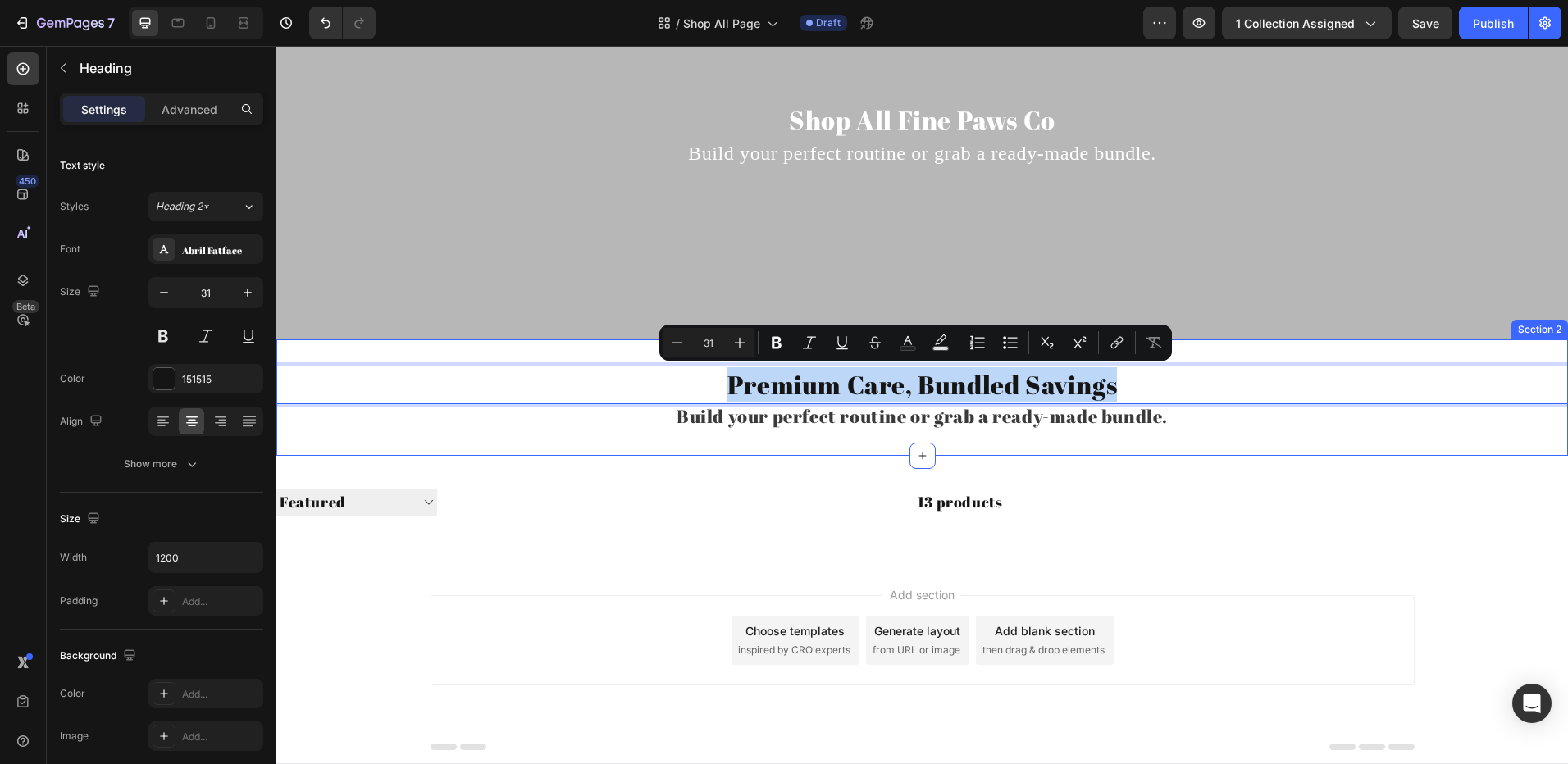
copy p "Premium Care, Bundled Savings"
click at [1055, 123] on p "Shop All Fine Paws Co" at bounding box center [922, 120] width 954 height 35
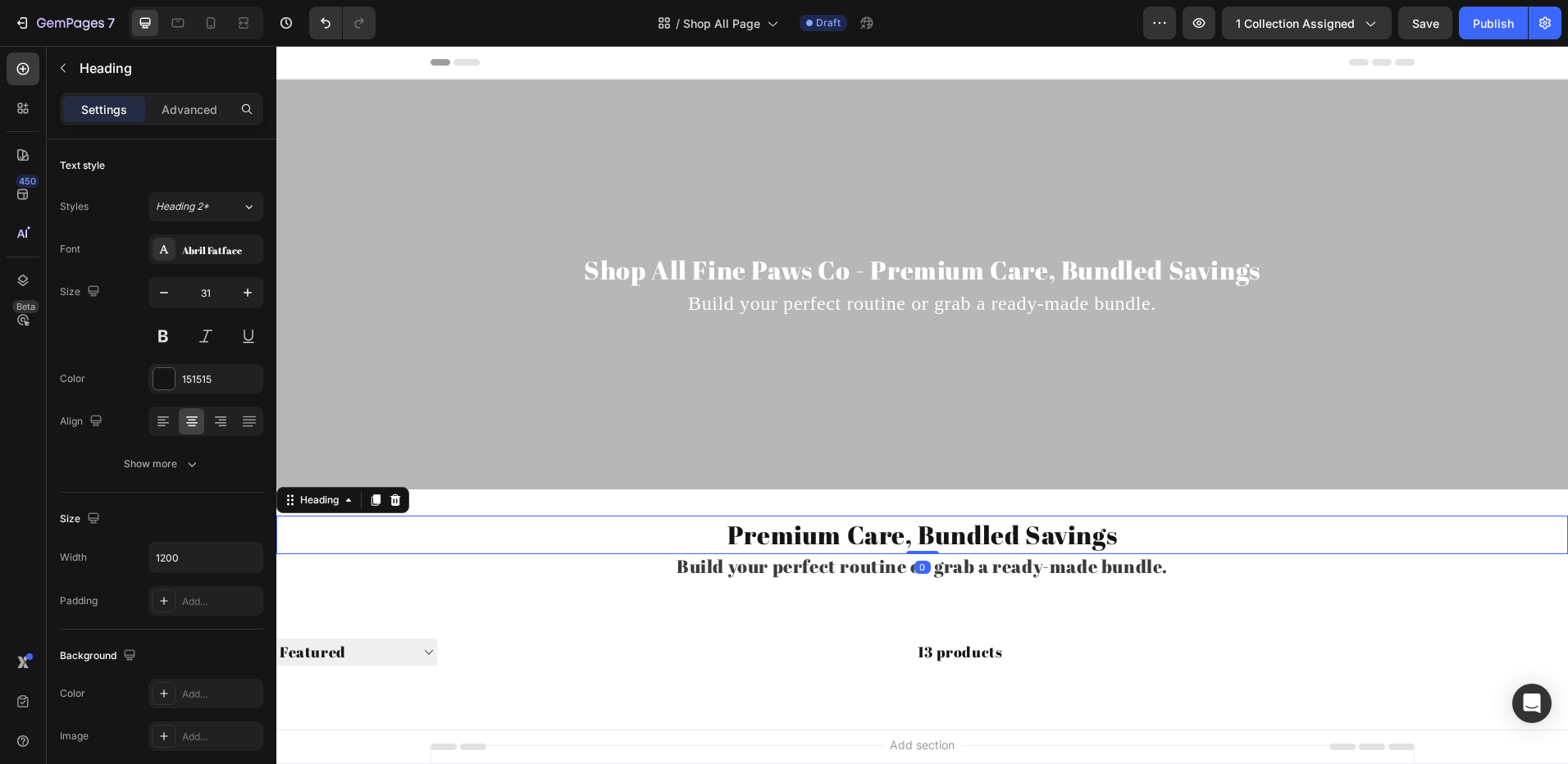
click at [484, 537] on p "Premium Care, Bundled Savings" at bounding box center [922, 534] width 981 height 35
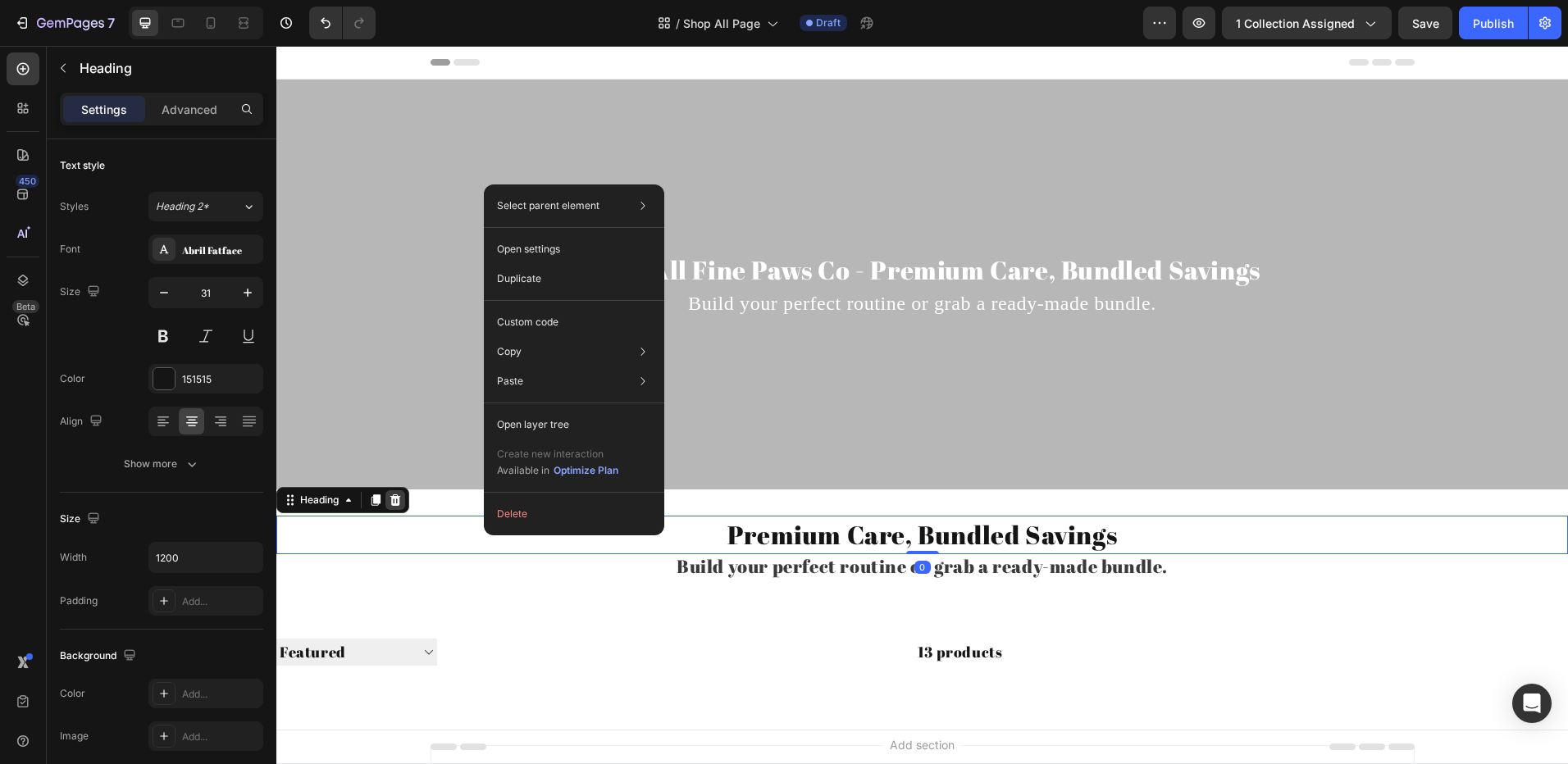
click at [401, 501] on icon at bounding box center [394, 500] width 13 height 13
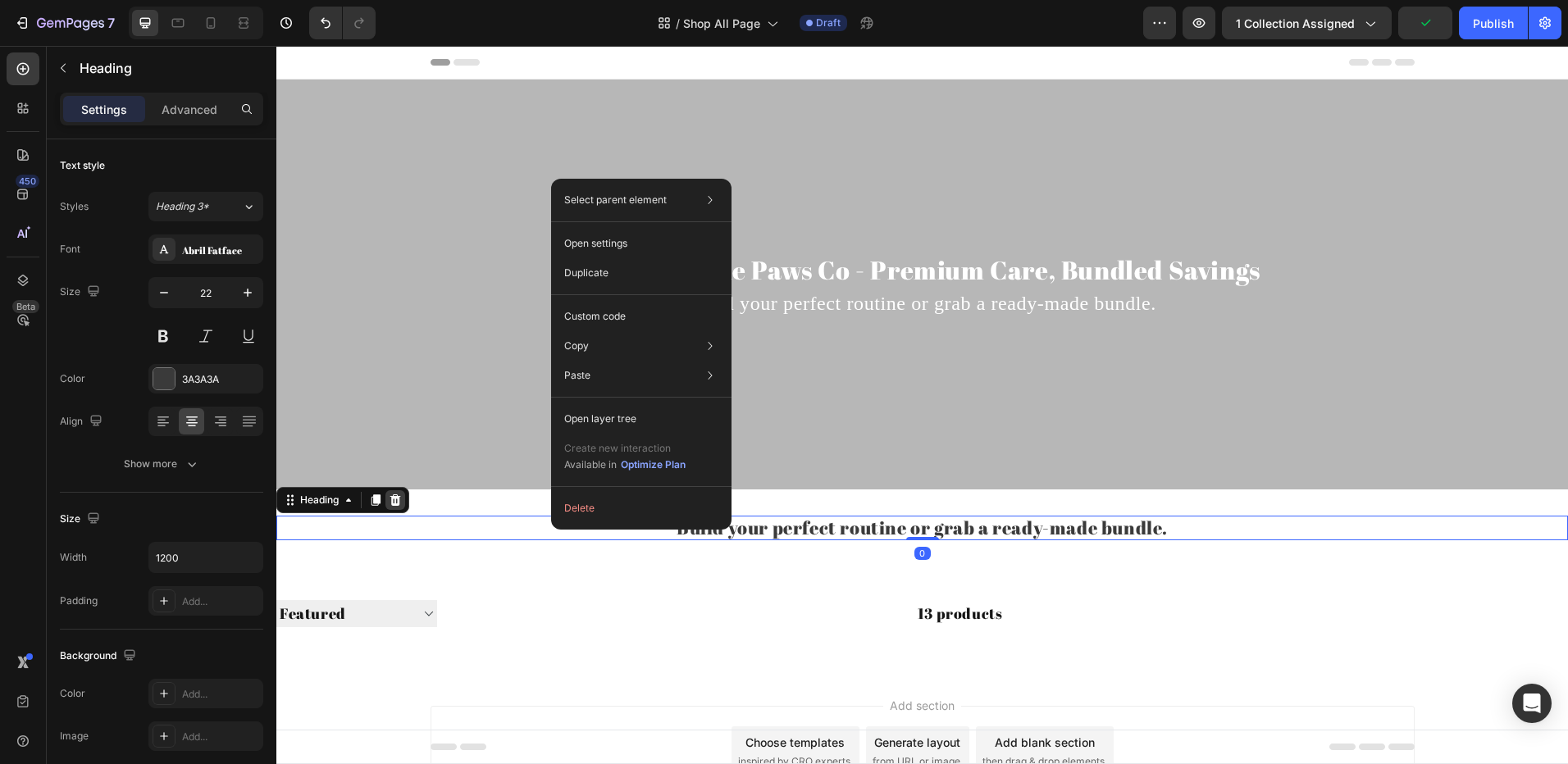
click at [402, 496] on icon at bounding box center [394, 500] width 13 height 13
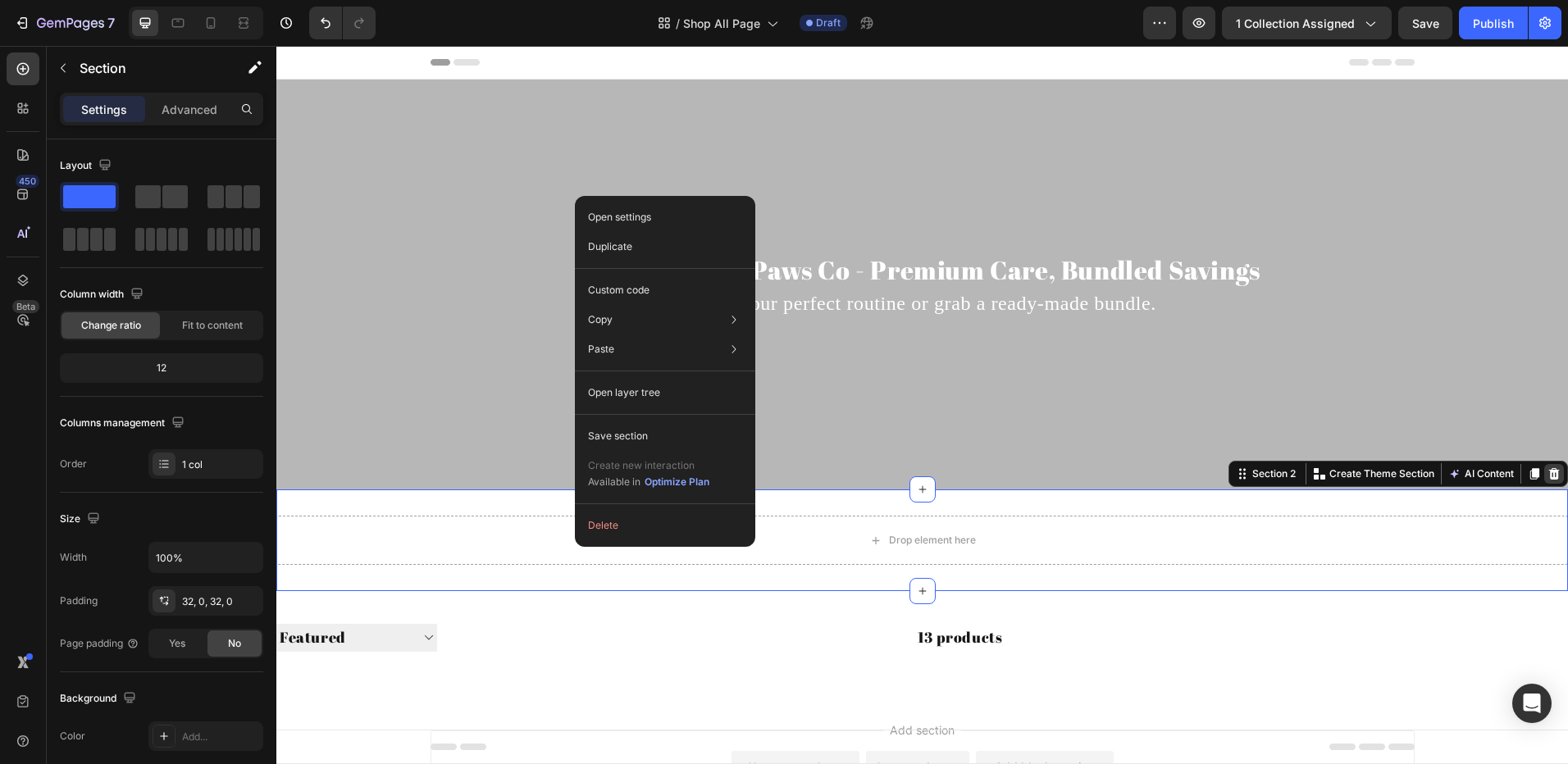
click at [1544, 466] on div at bounding box center [1553, 473] width 20 height 20
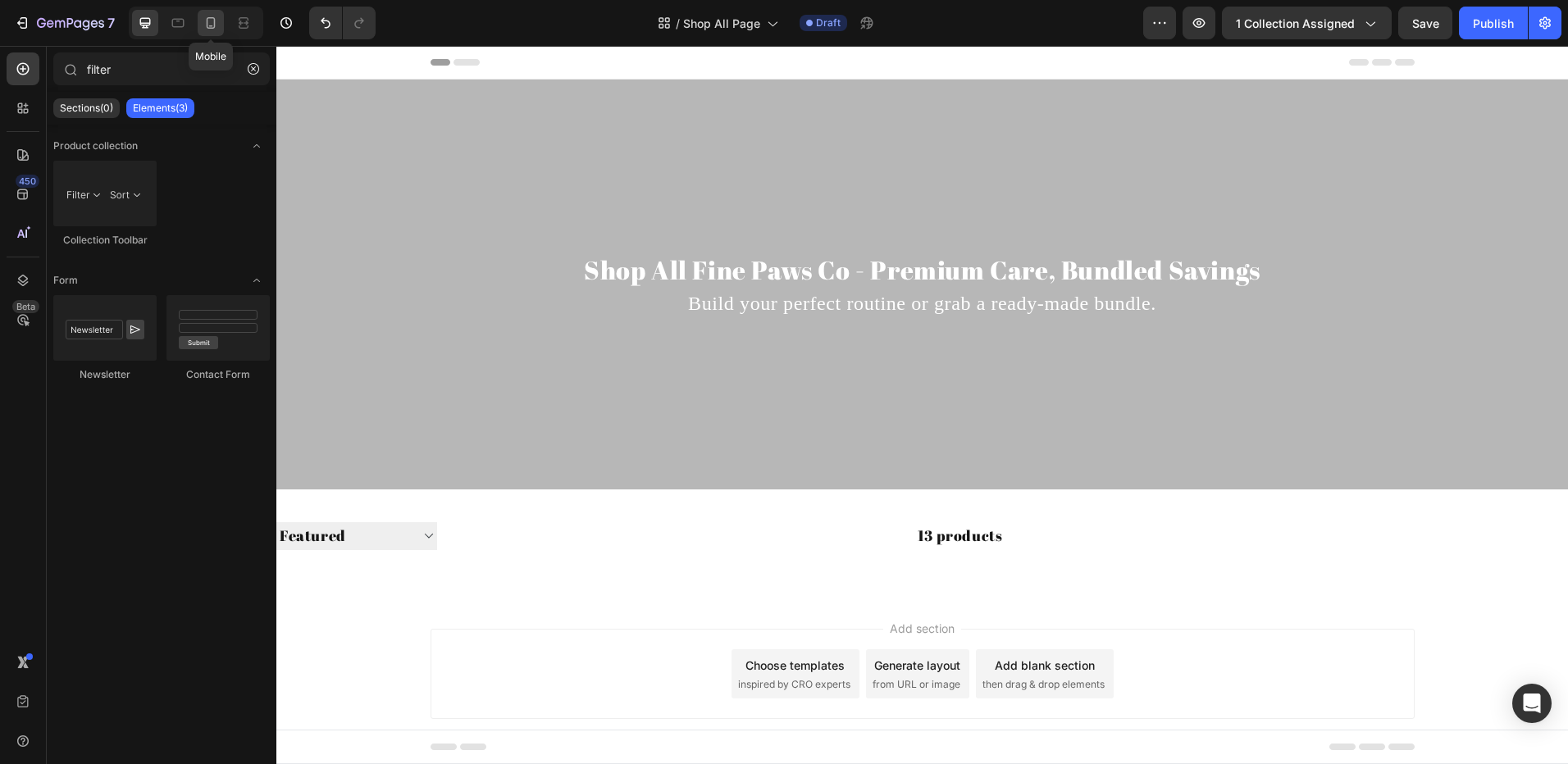
click at [215, 21] on icon at bounding box center [211, 22] width 9 height 11
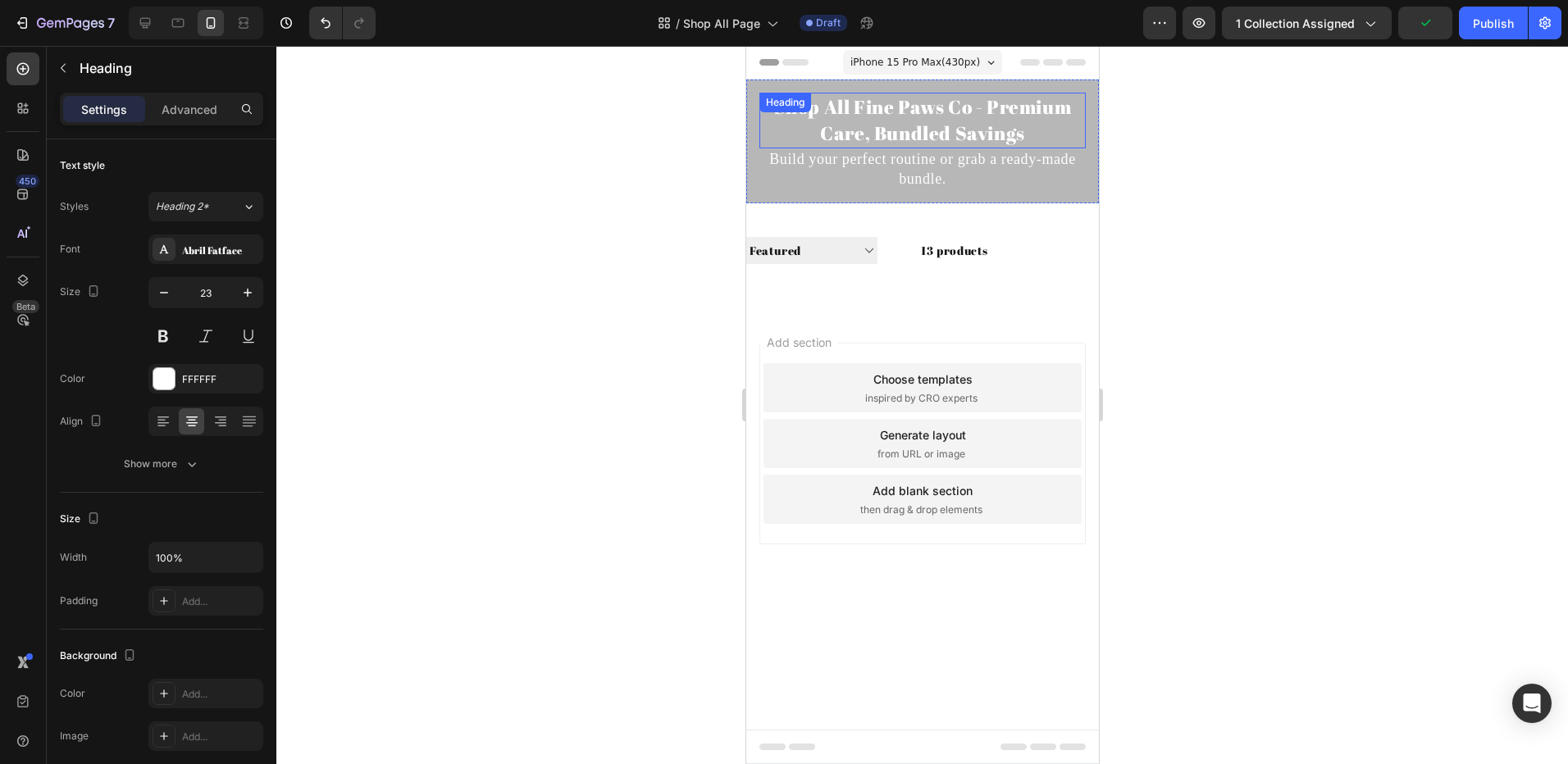
click at [1025, 128] on p "Shop All Fine Paws Co - Premium Care, Bundled Savings" at bounding box center [922, 120] width 323 height 52
click at [986, 108] on p "Shop All Fine Paws Co - Premium Care, Bundled Savings" at bounding box center [922, 120] width 323 height 52
click at [141, 22] on icon at bounding box center [146, 23] width 10 height 10
type input "31"
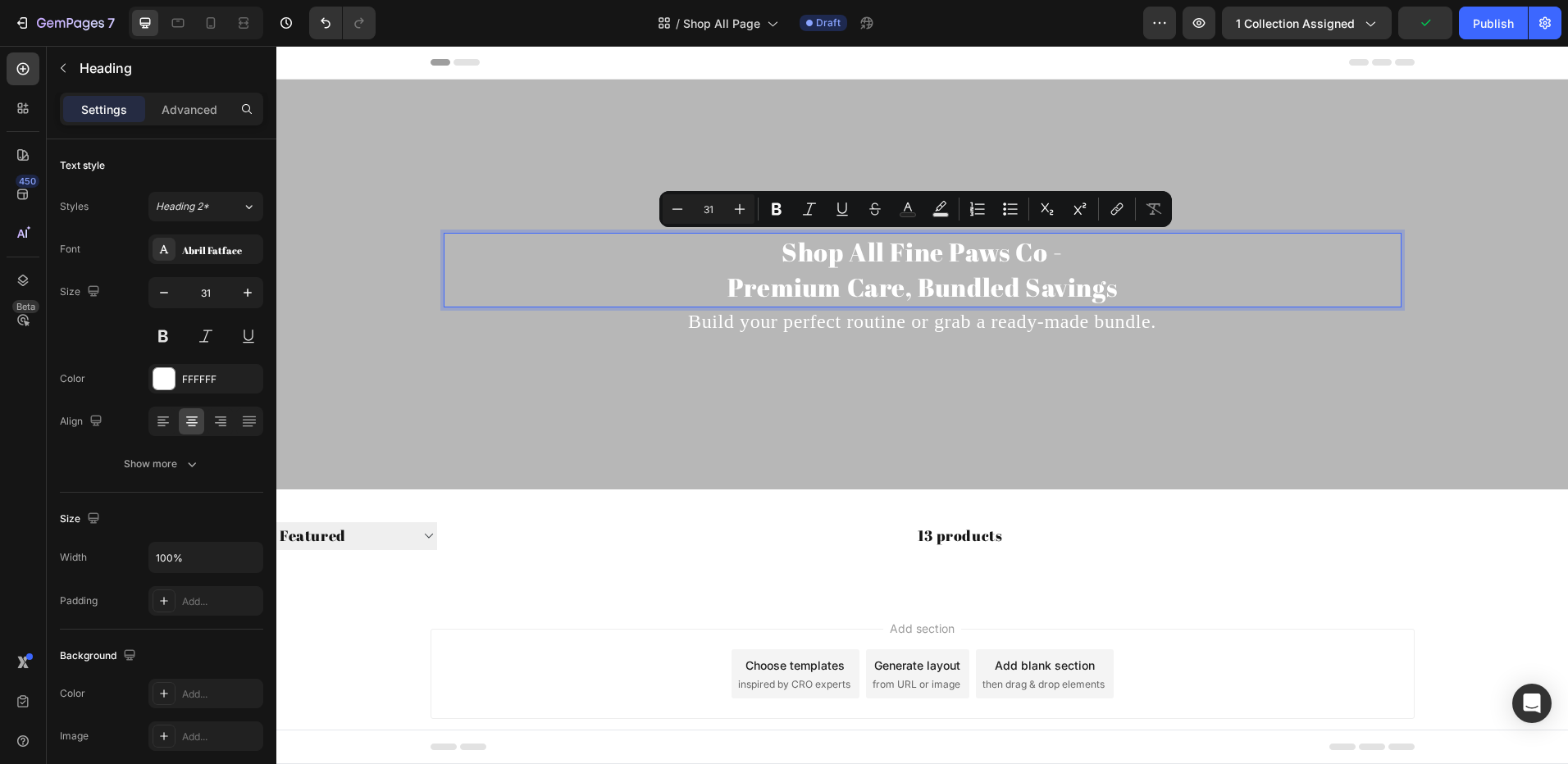
drag, startPoint x: 1056, startPoint y: 256, endPoint x: 760, endPoint y: 232, distance: 297.0
click at [972, 246] on p "Shop All Fine Paws Co - Premium Care, Bundled Savings" at bounding box center [922, 270] width 954 height 71
drag, startPoint x: 1055, startPoint y: 254, endPoint x: 890, endPoint y: 250, distance: 165.0
click at [890, 250] on p "Shop All Fine Paws Co - Premium Care, Bundled Savings" at bounding box center [922, 270] width 954 height 71
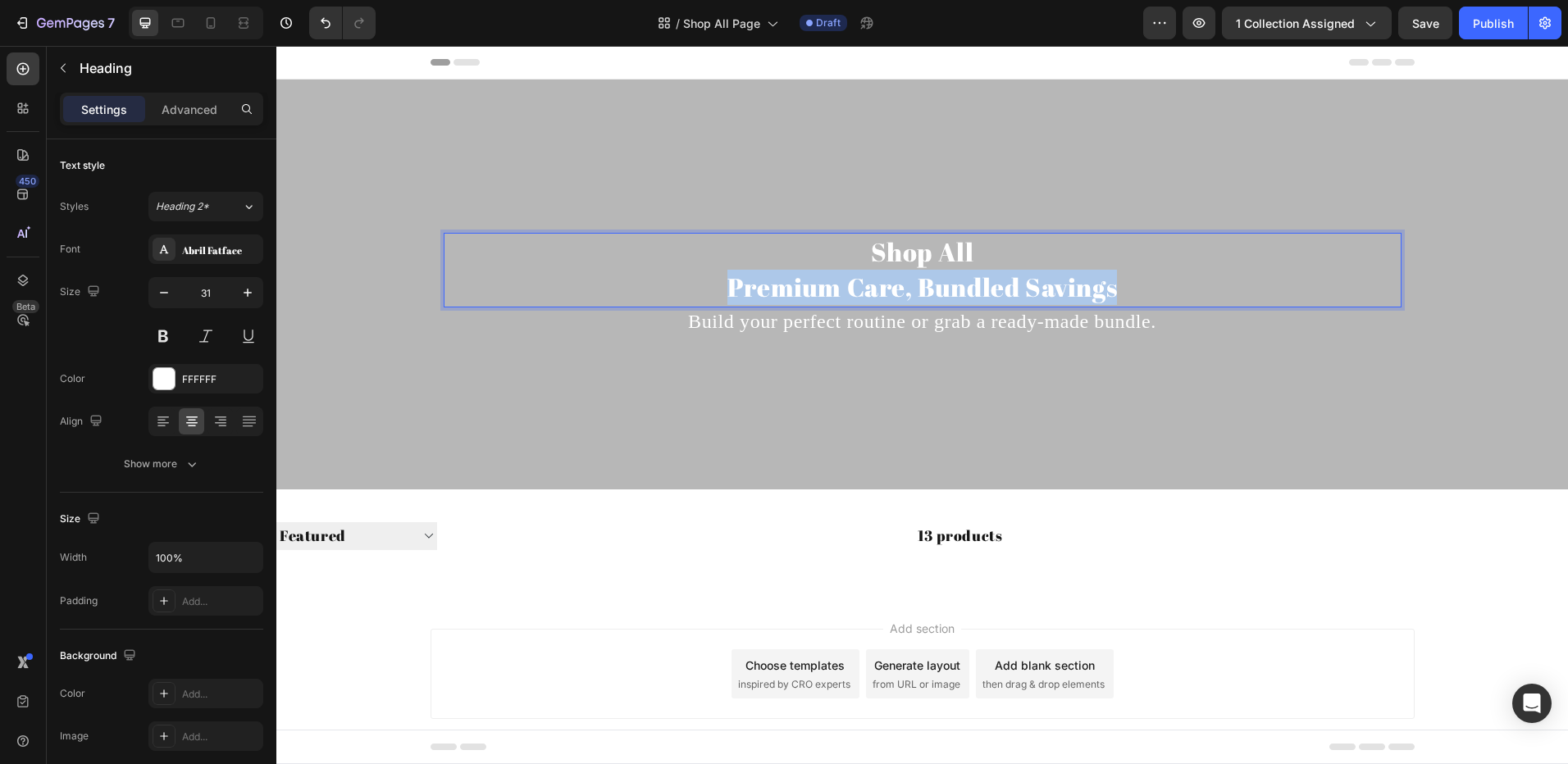
drag, startPoint x: 1119, startPoint y: 290, endPoint x: 724, endPoint y: 292, distance: 395.0
click at [724, 292] on p "Shop All Premium Care, Bundled Savings" at bounding box center [922, 270] width 954 height 71
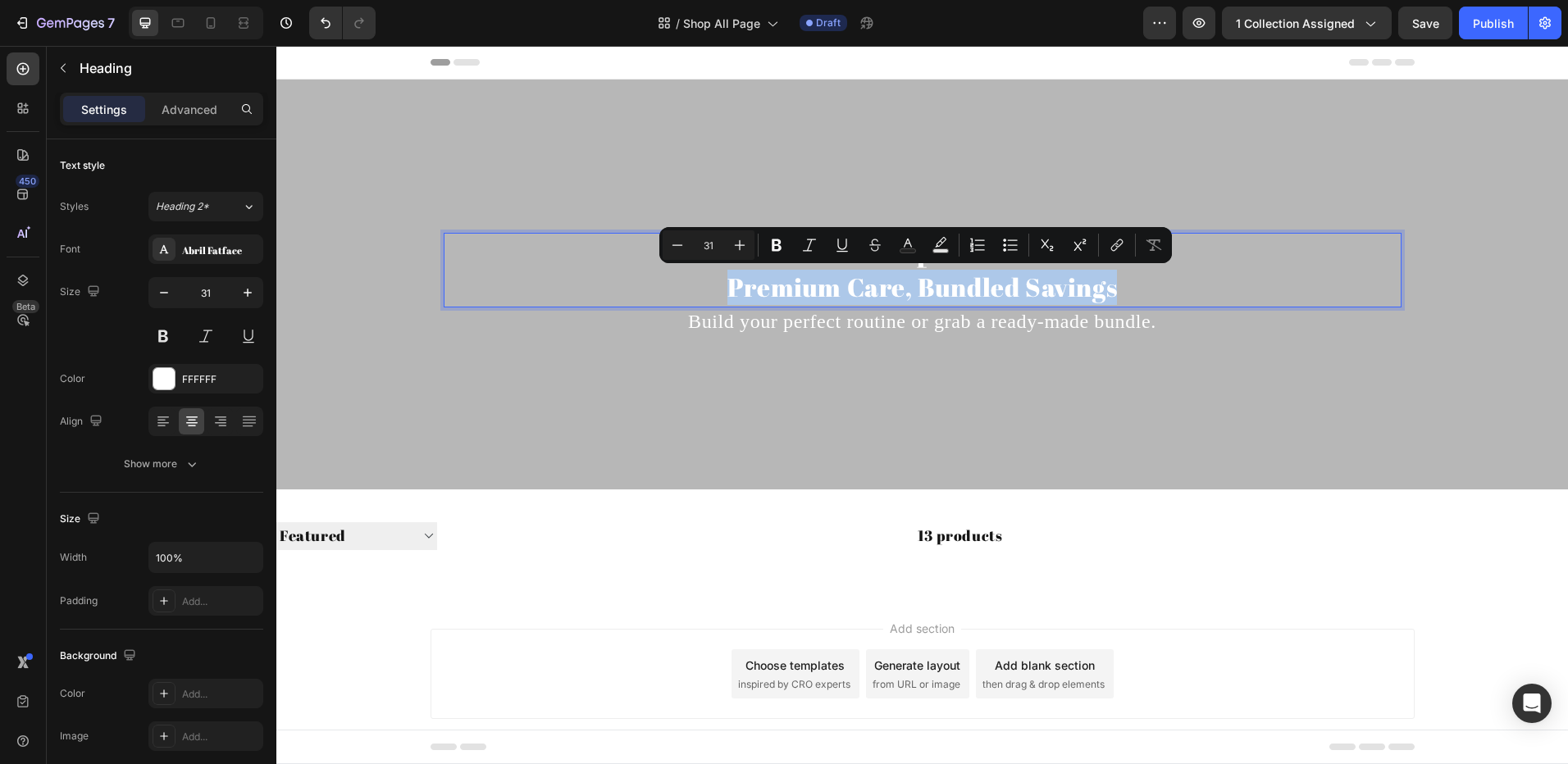
copy p "Premium Care, Bundled Savings"
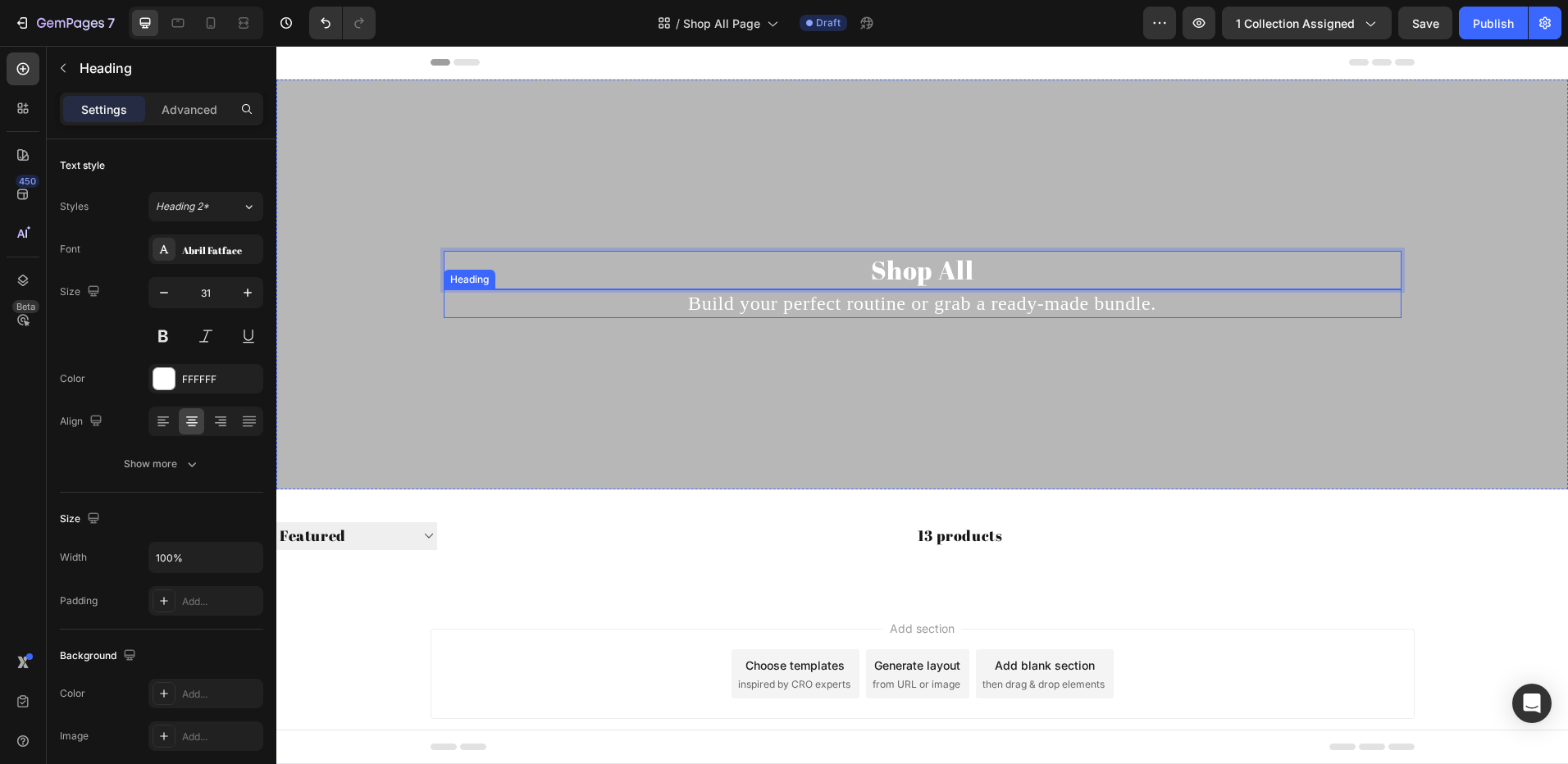
click at [945, 304] on p "Build your perfect routine or grab a ready-made bundle." at bounding box center [922, 304] width 954 height 26
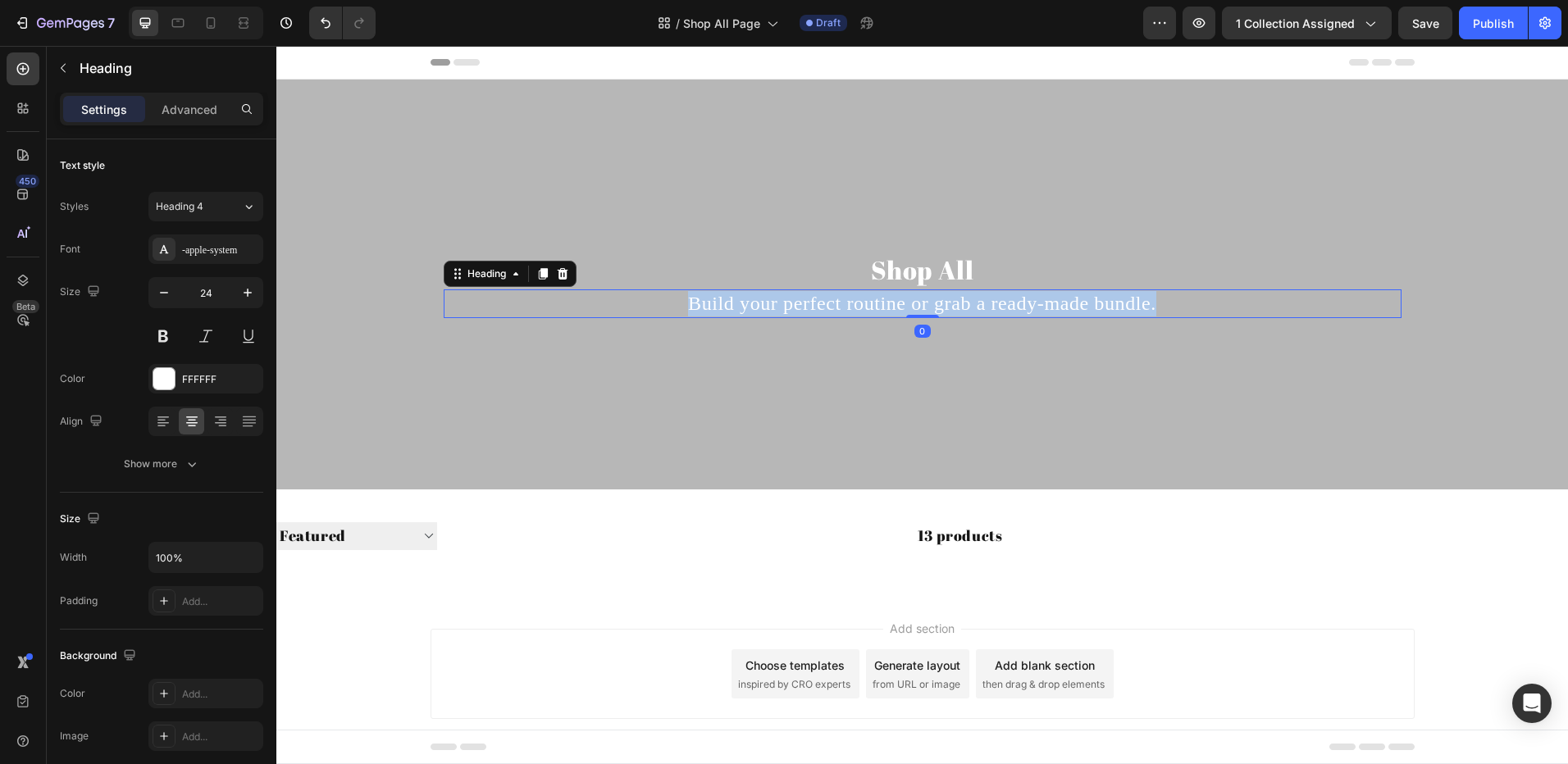
click at [944, 304] on p "Build your perfect routine or grab a ready-made bundle." at bounding box center [922, 304] width 954 height 26
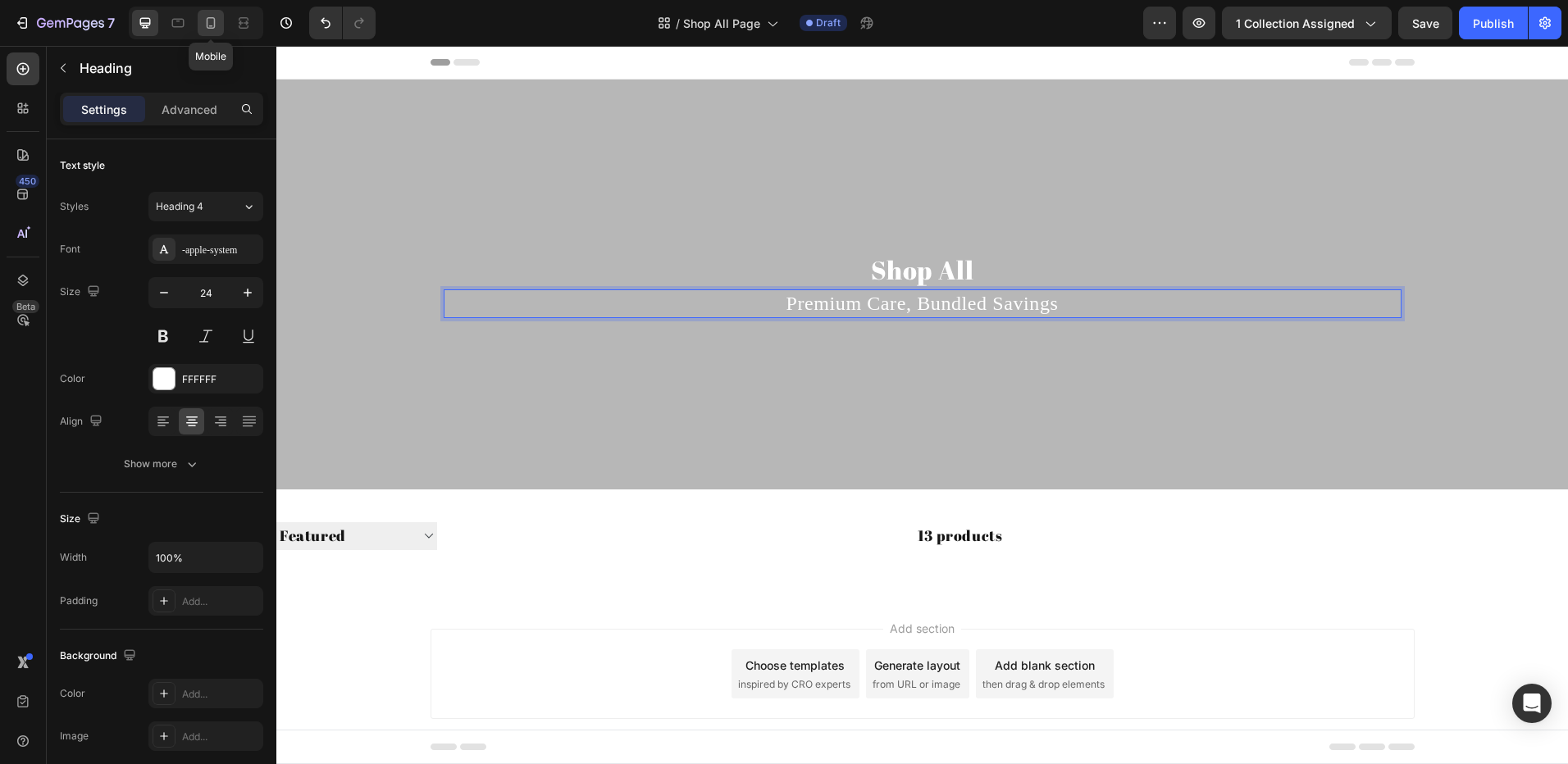
click at [210, 13] on div at bounding box center [210, 22] width 27 height 27
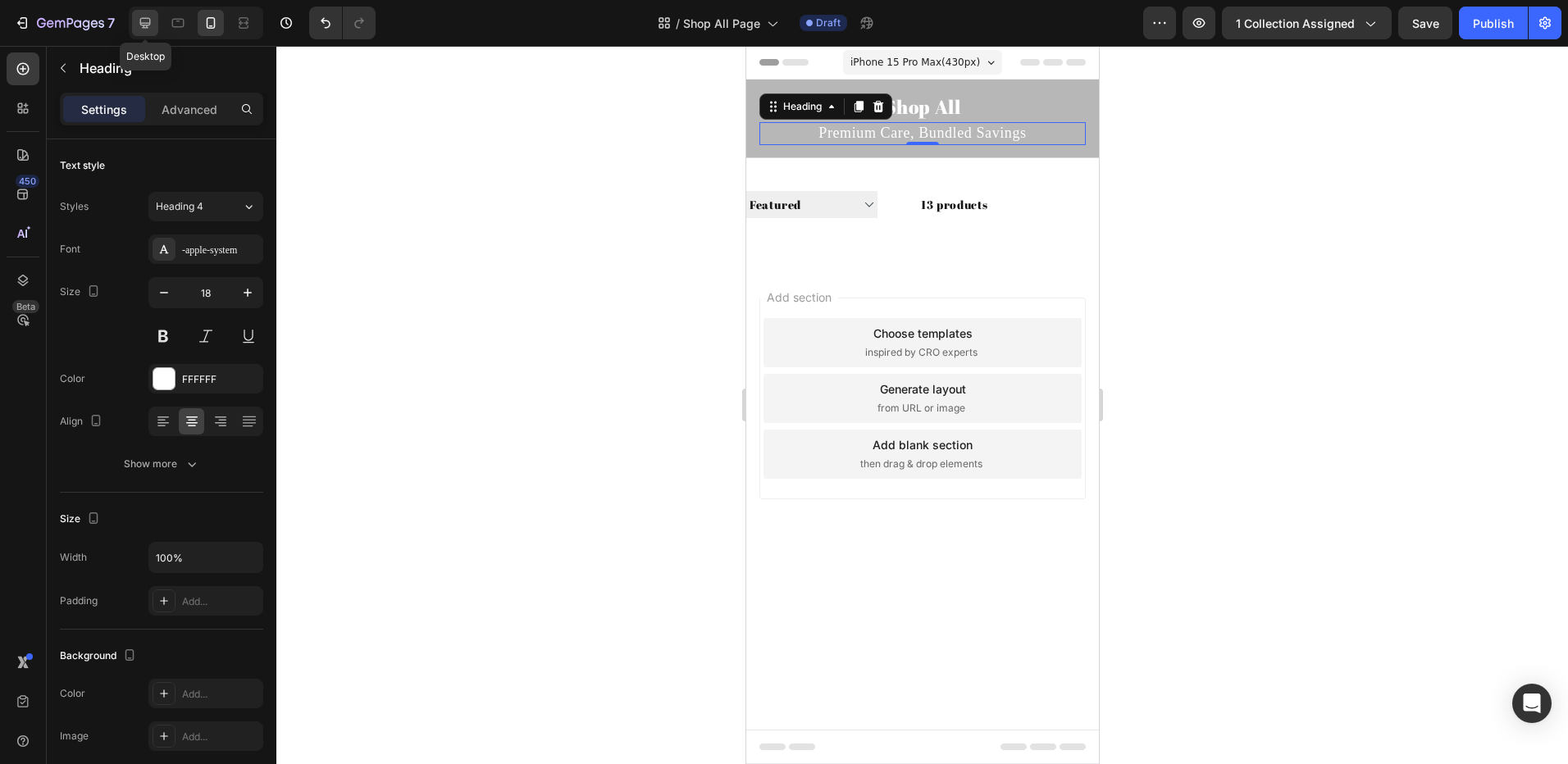
click at [141, 18] on icon at bounding box center [146, 23] width 10 height 10
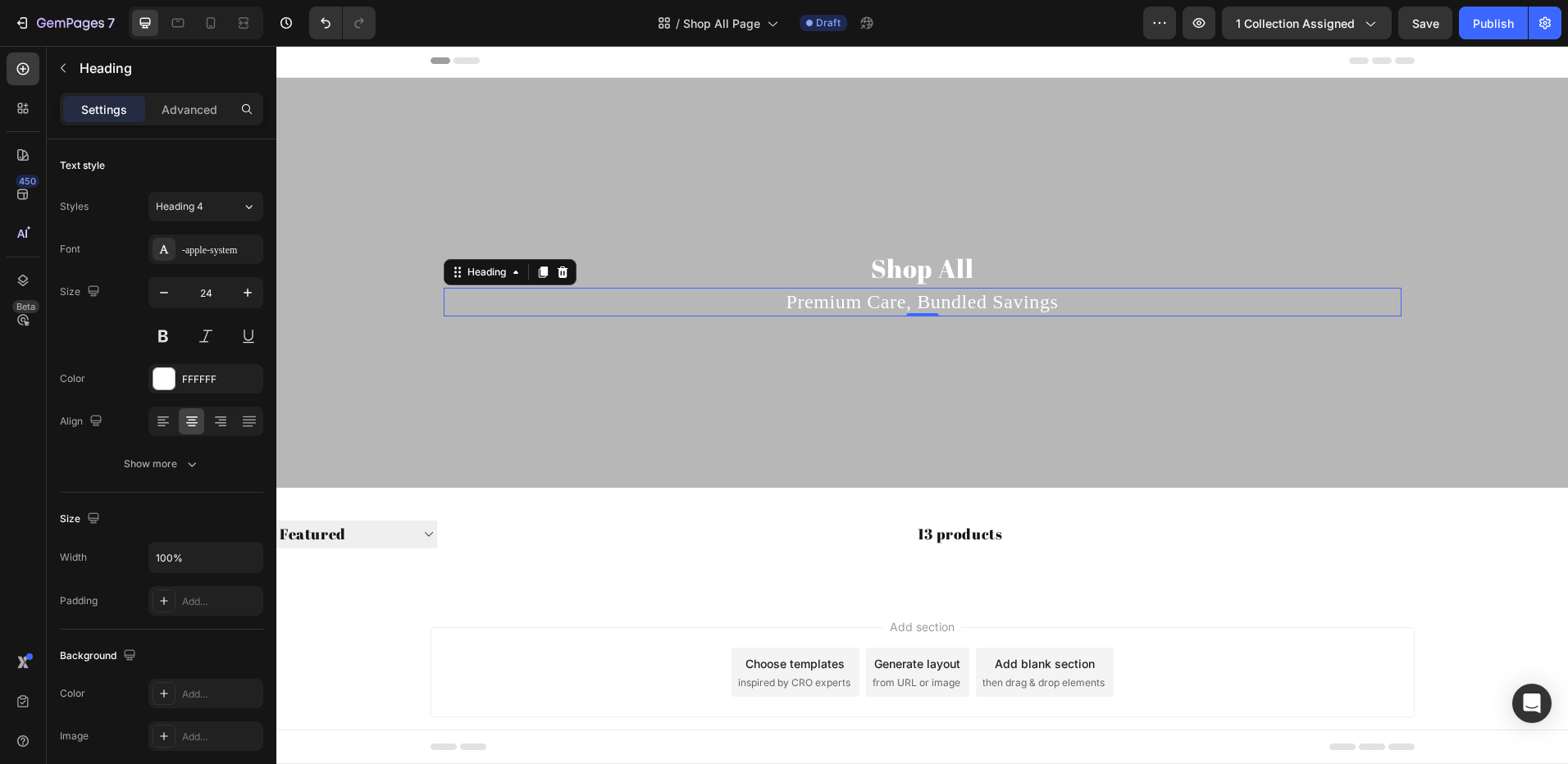
scroll to position [33, 0]
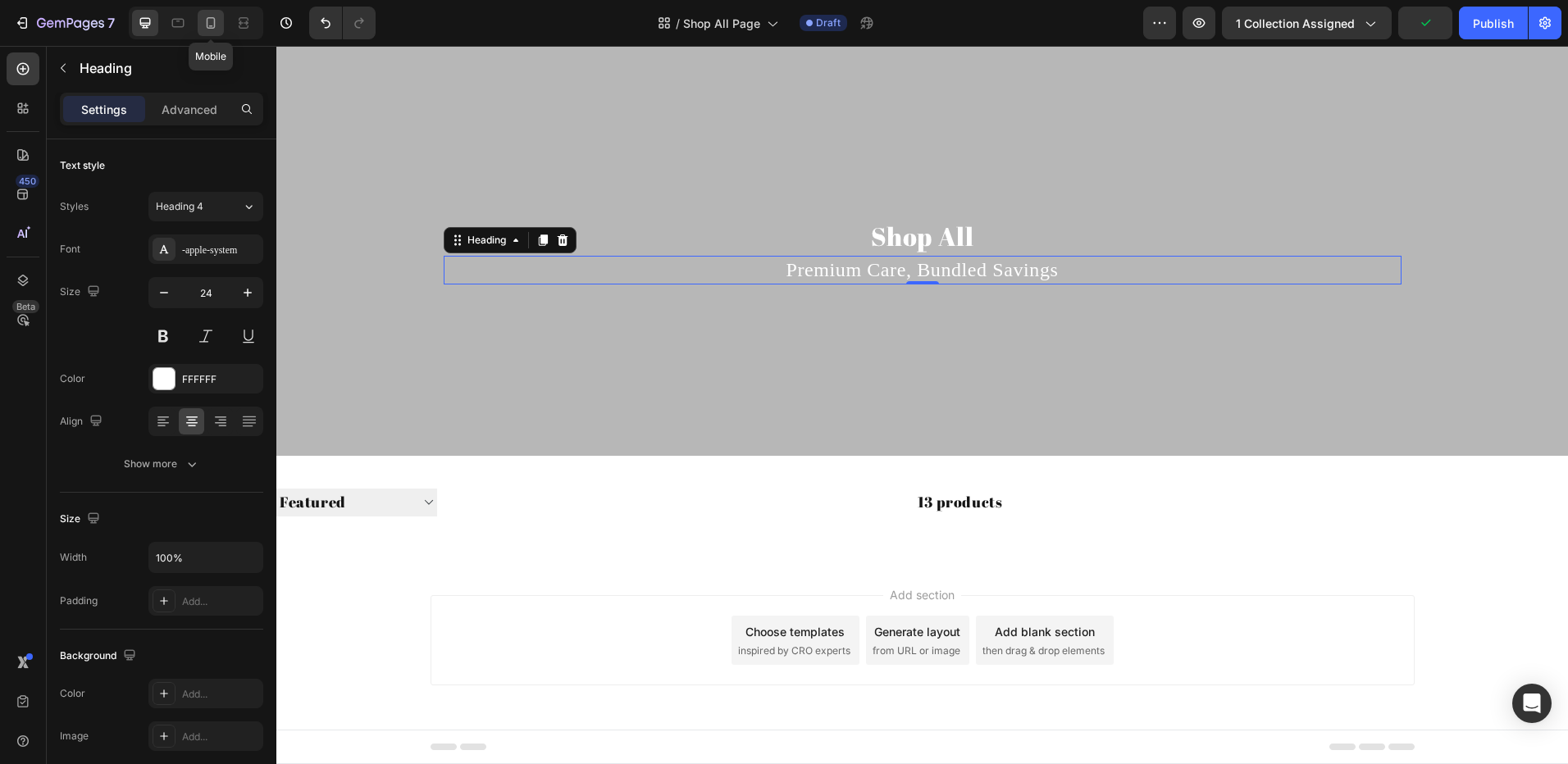
click at [223, 31] on div at bounding box center [210, 22] width 27 height 27
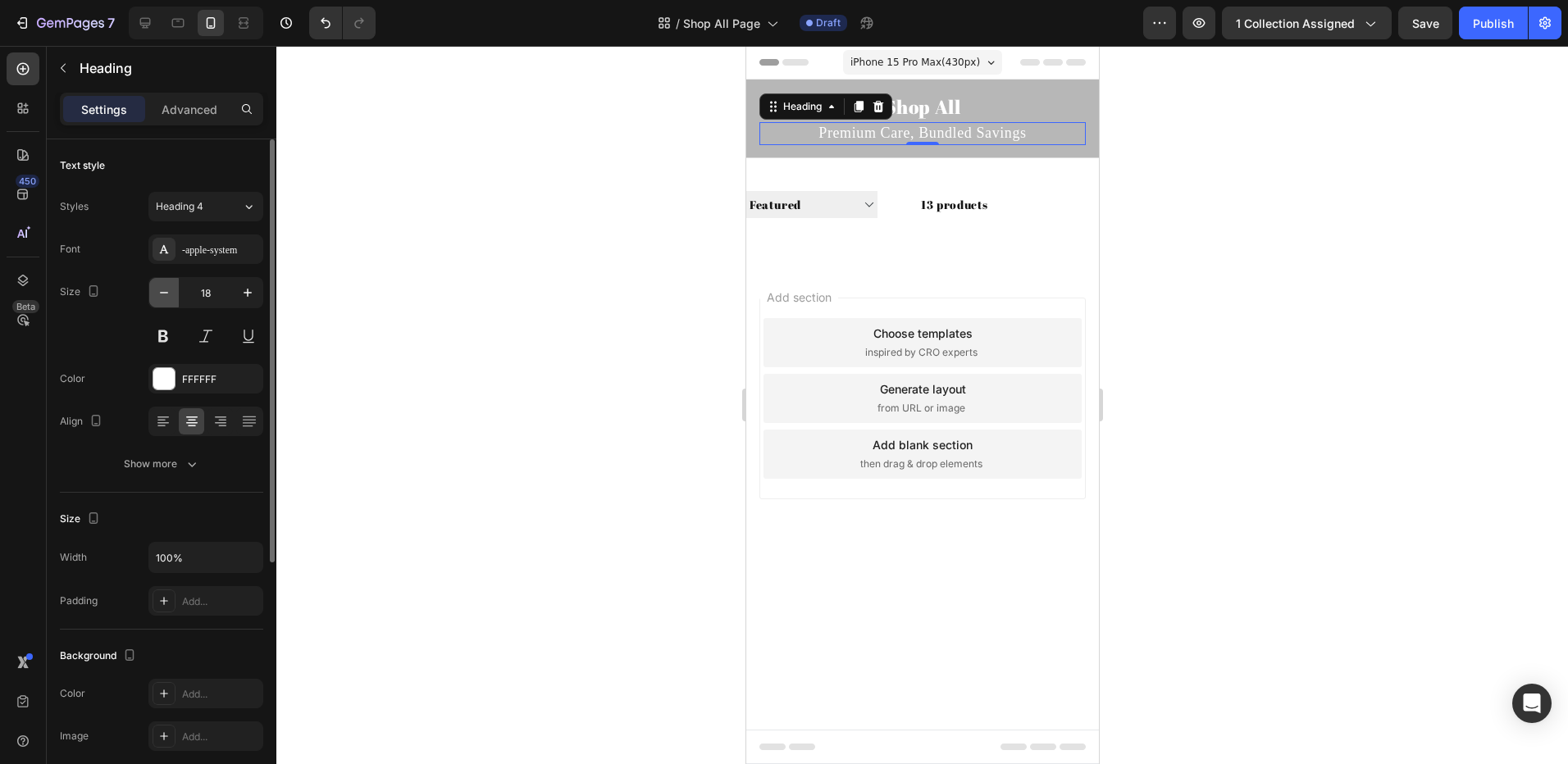
click at [154, 289] on button "button" at bounding box center [164, 292] width 29 height 29
click at [147, 30] on icon at bounding box center [145, 22] width 16 height 16
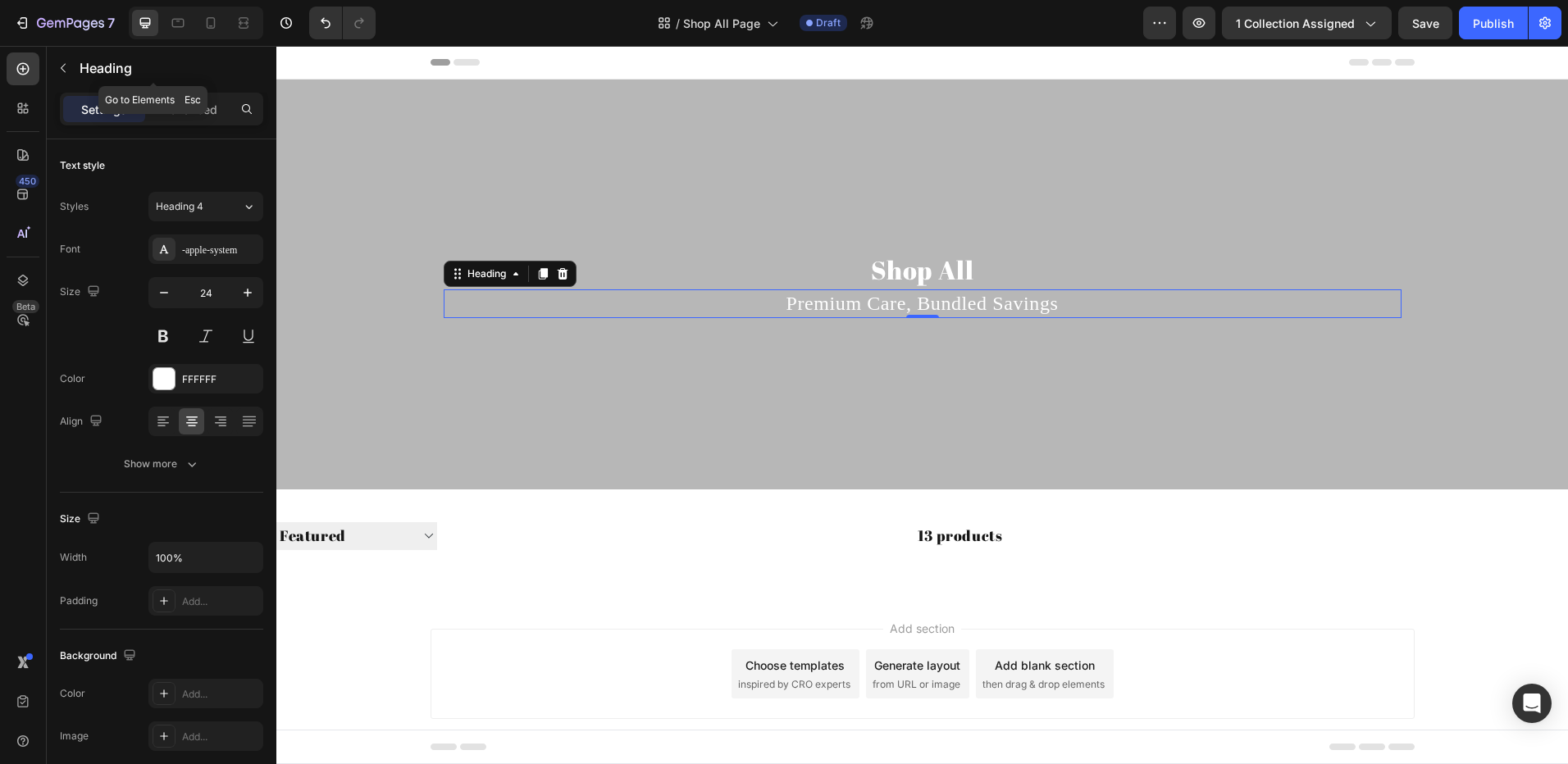
scroll to position [33, 0]
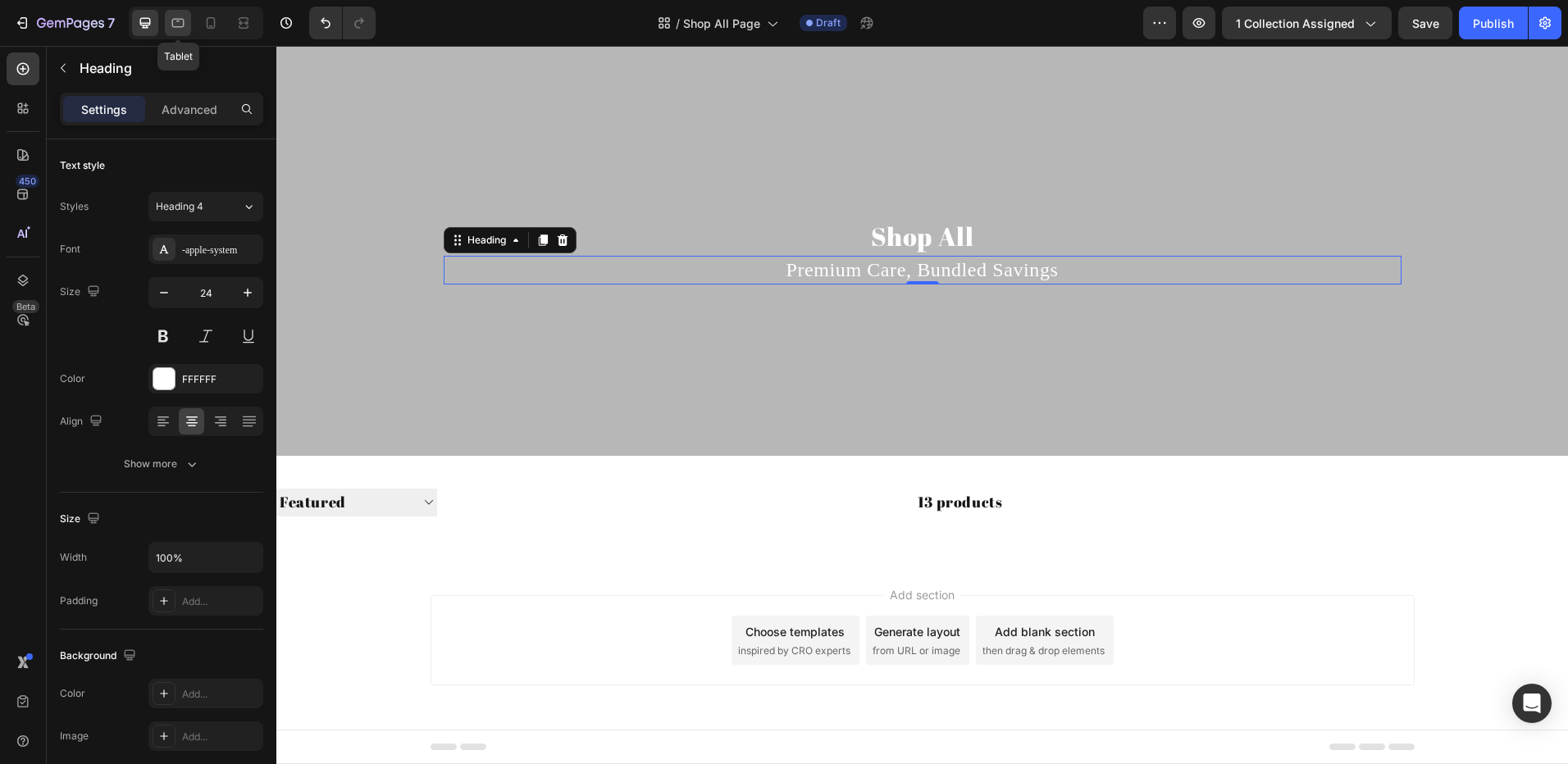
click at [177, 30] on icon at bounding box center [177, 22] width 16 height 16
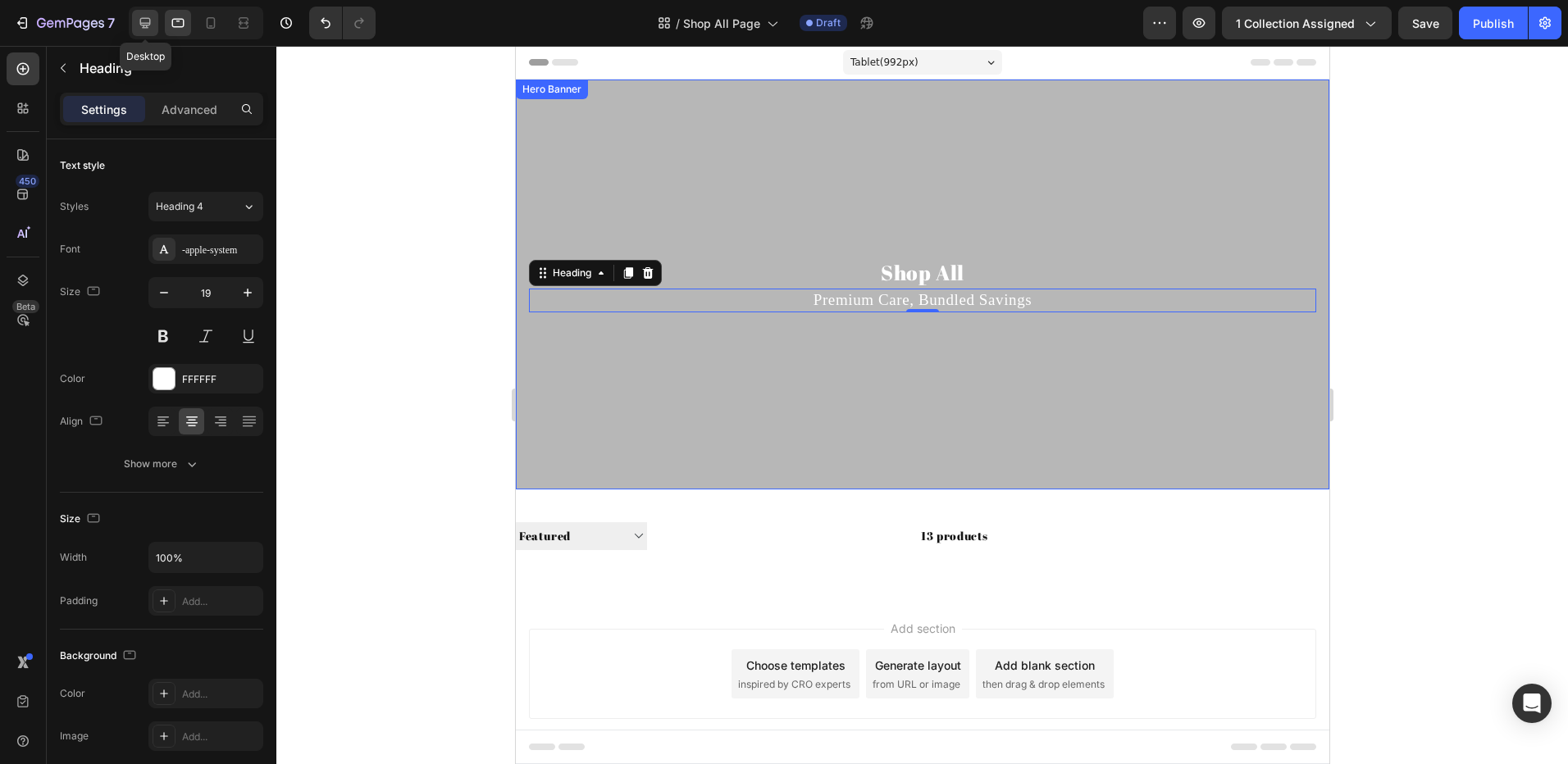
click at [140, 21] on icon at bounding box center [145, 22] width 16 height 16
type input "24"
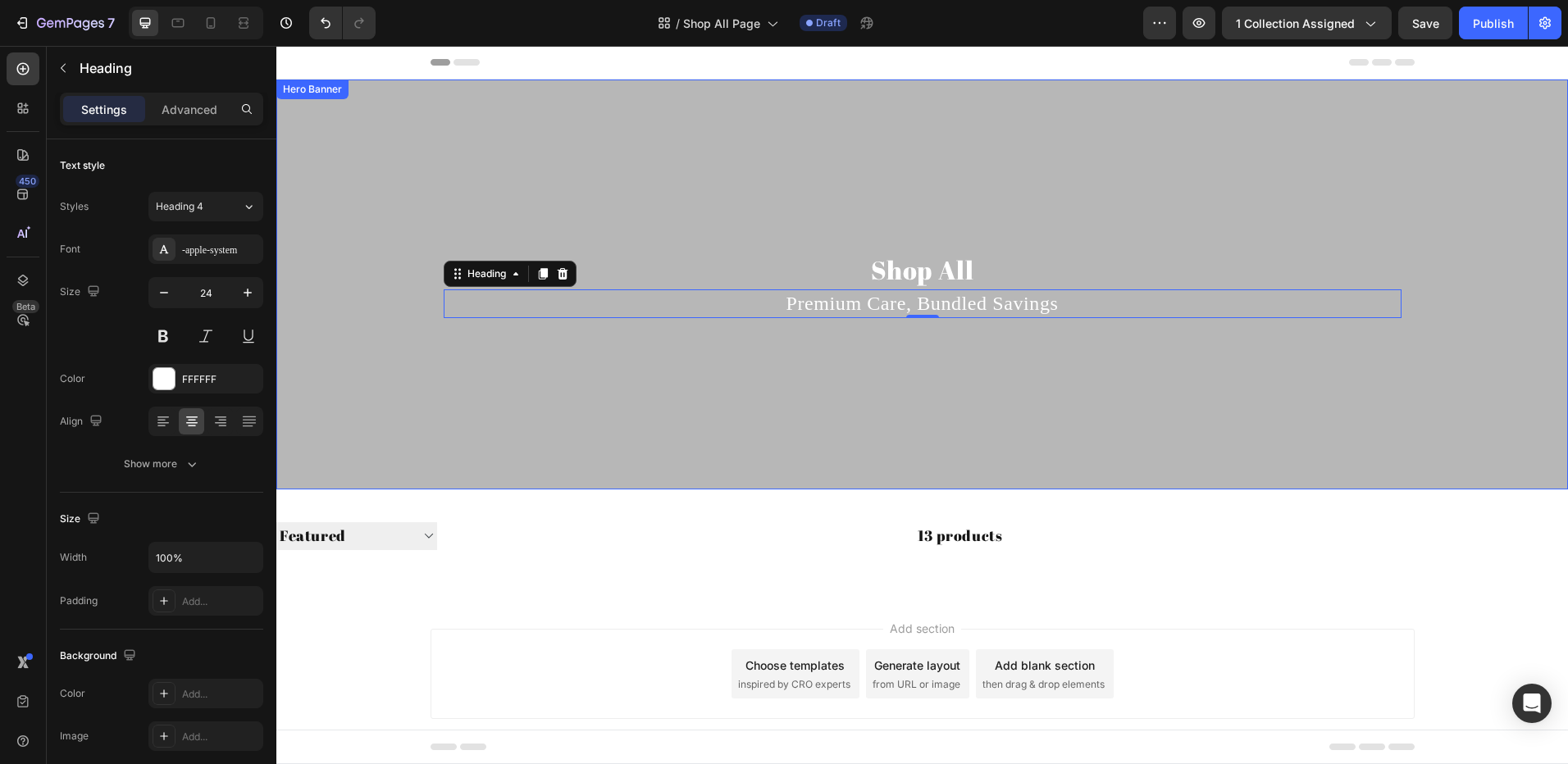
scroll to position [33, 0]
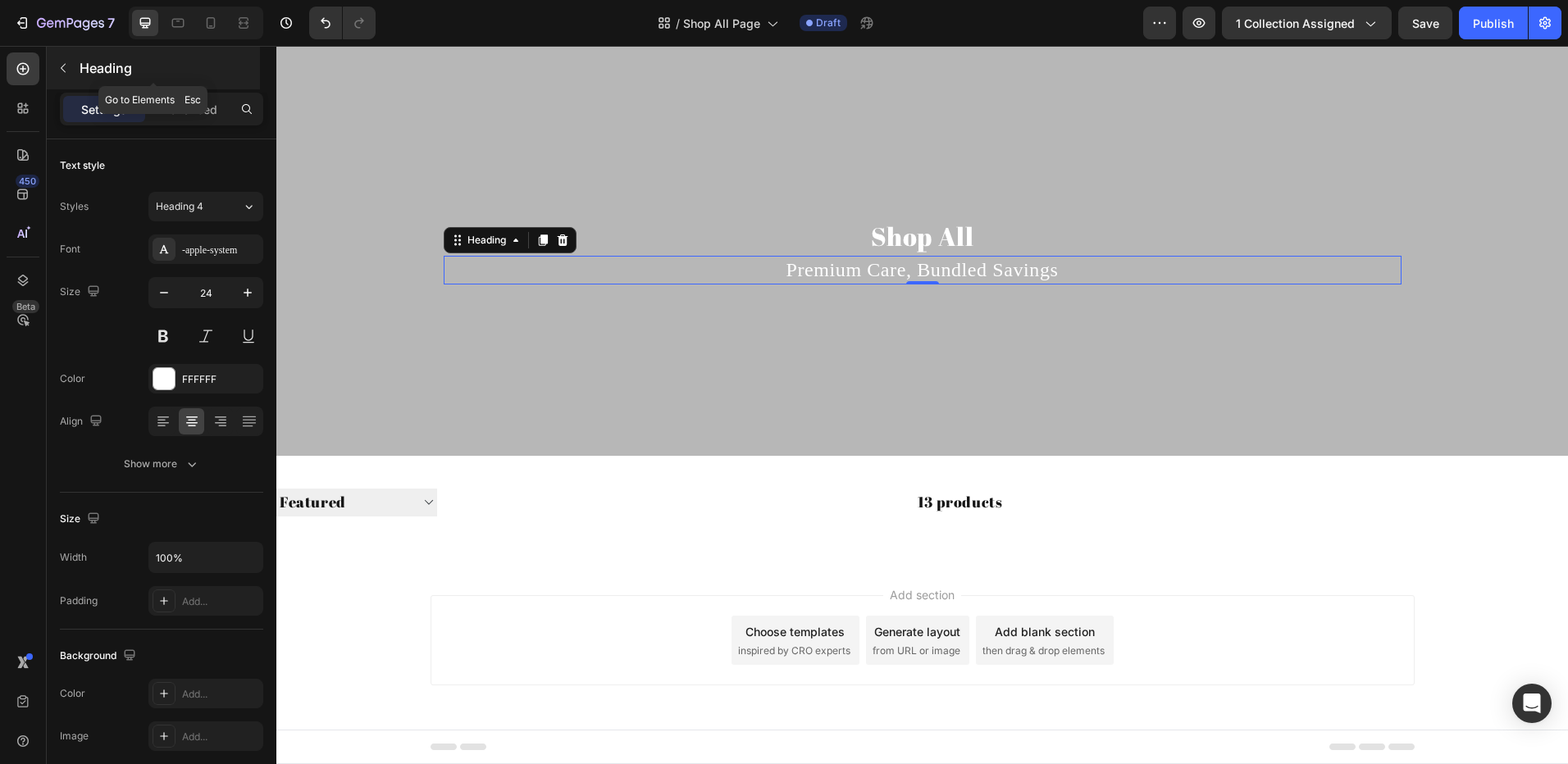
click at [76, 72] on div "Heading" at bounding box center [153, 69] width 213 height 43
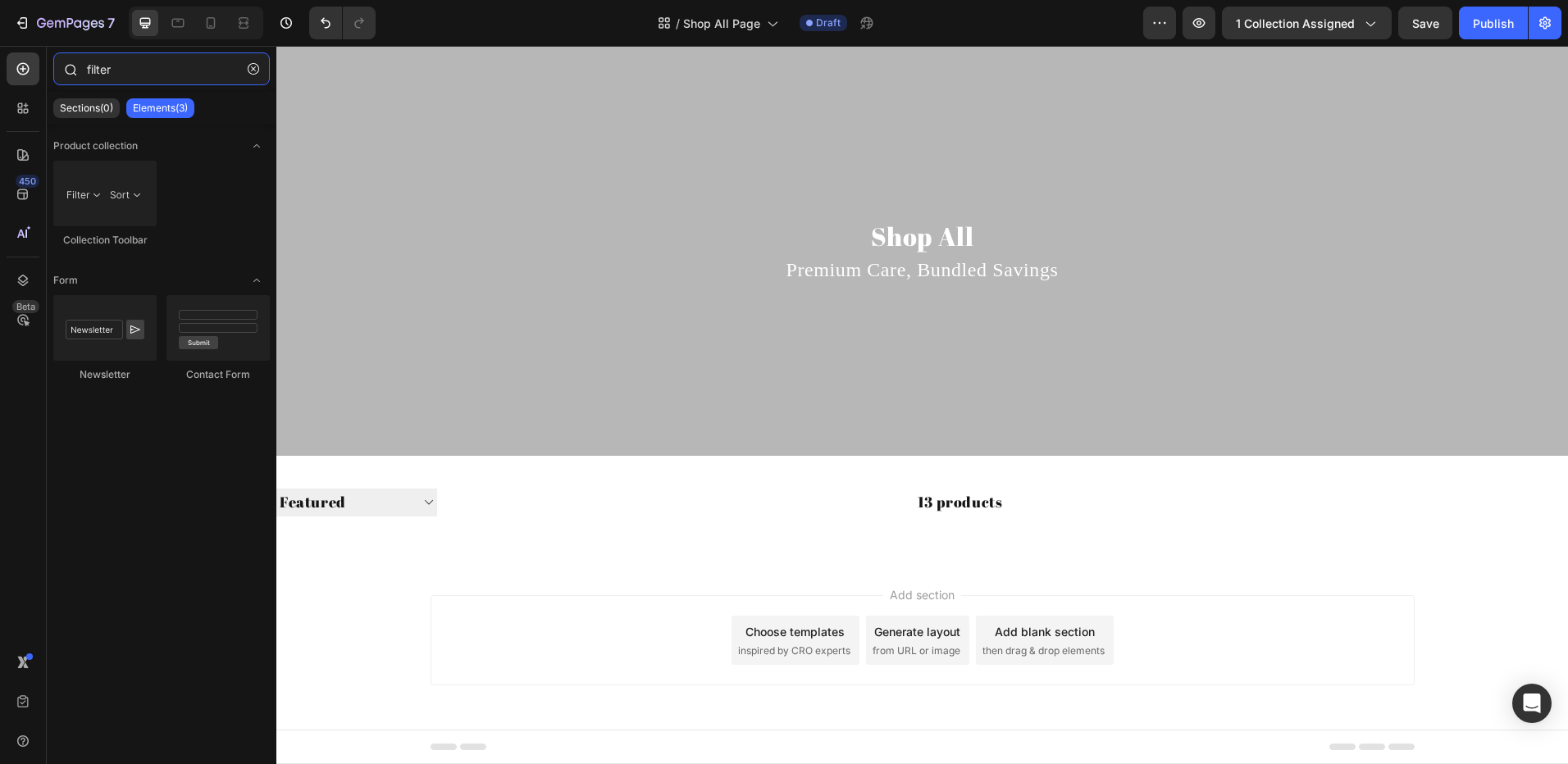
drag, startPoint x: 139, startPoint y: 66, endPoint x: 48, endPoint y: 56, distance: 91.5
click at [57, 57] on div "filter" at bounding box center [162, 72] width 230 height 39
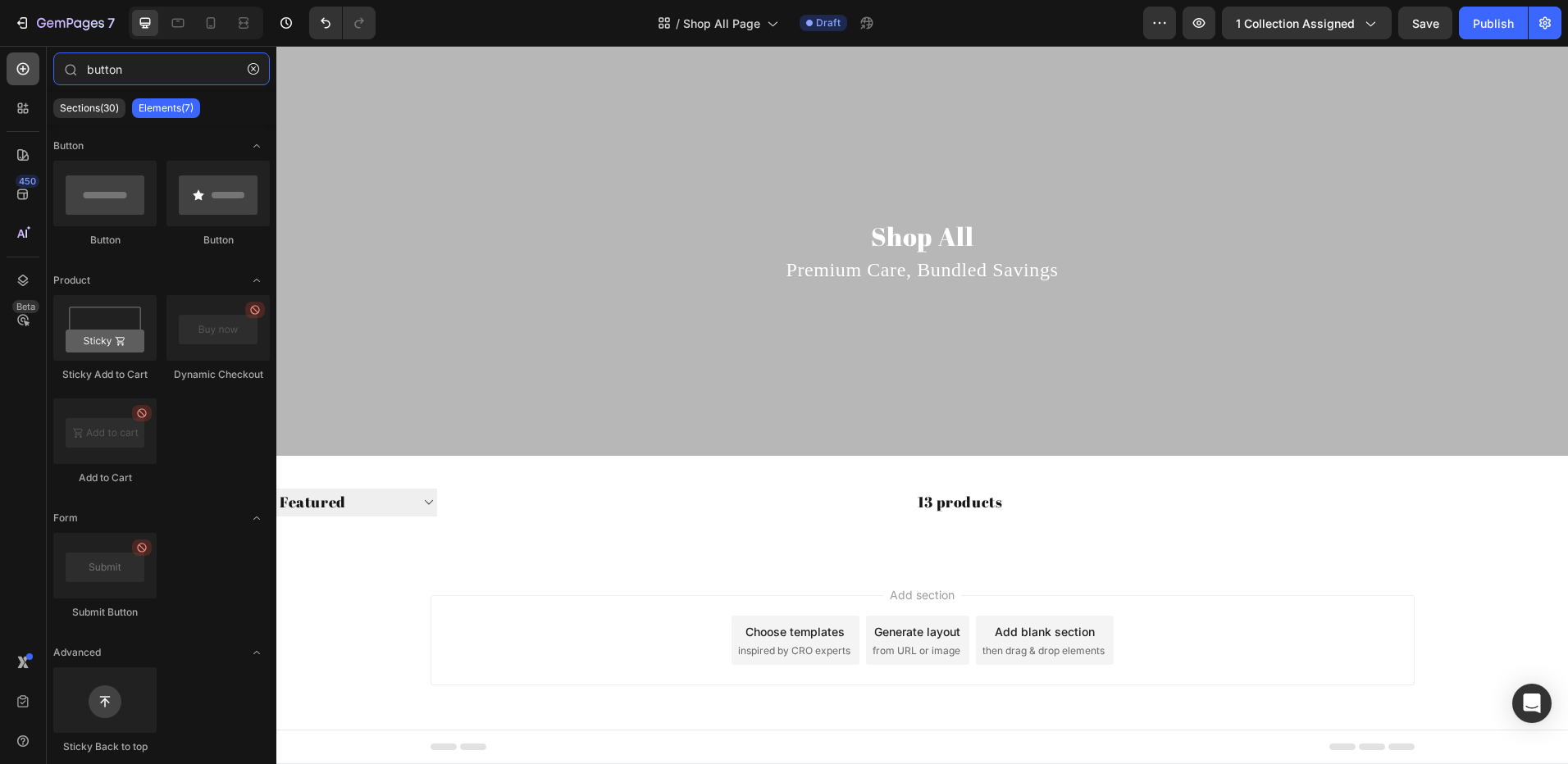
drag, startPoint x: 35, startPoint y: 58, endPoint x: 21, endPoint y: 59, distance: 14.0
click at [24, 58] on div "450 Beta button Sections(30) Elements(7) Button Button Button Product Sticky Ad…" at bounding box center [138, 406] width 276 height 719
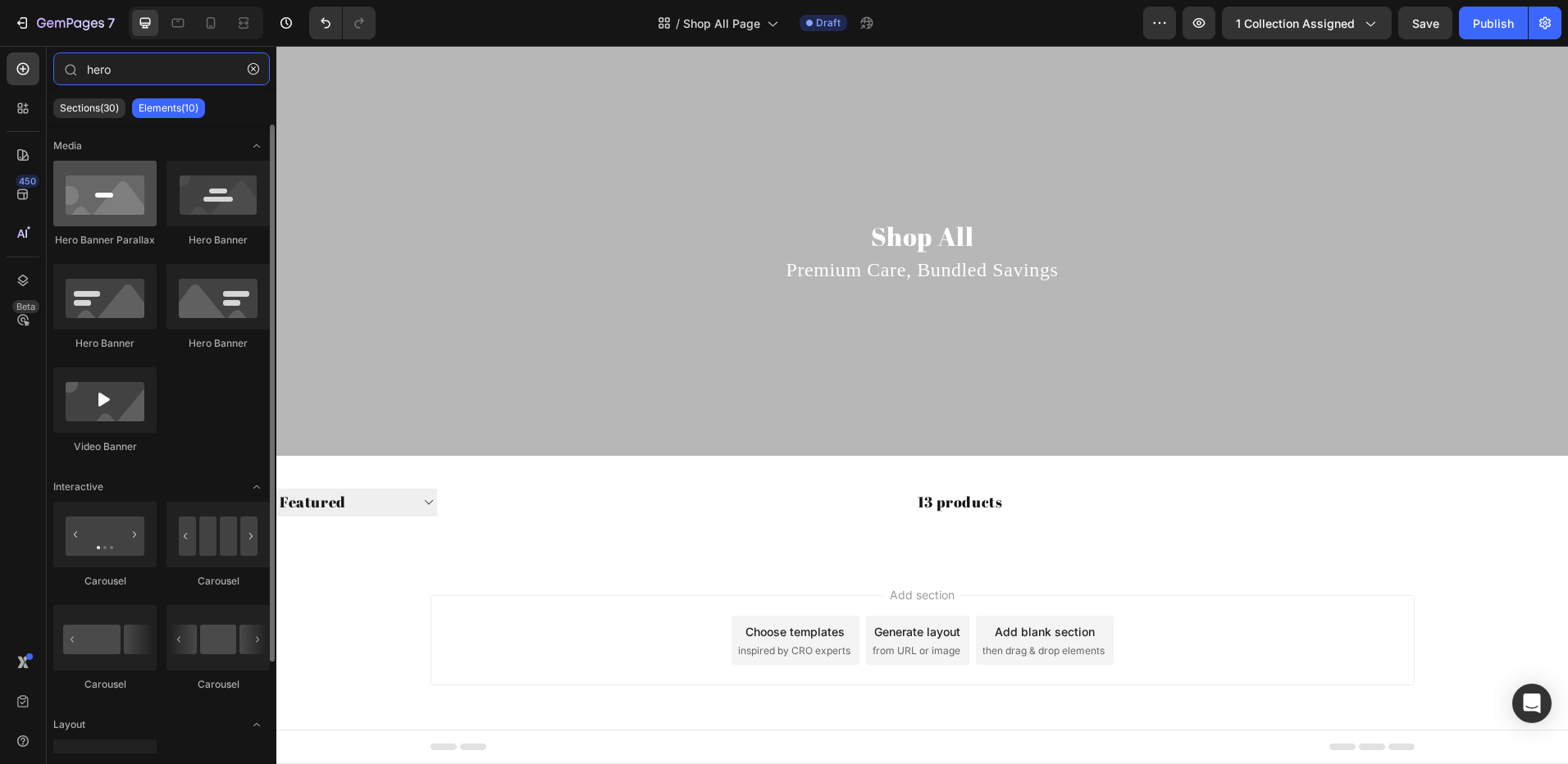
type input "hero"
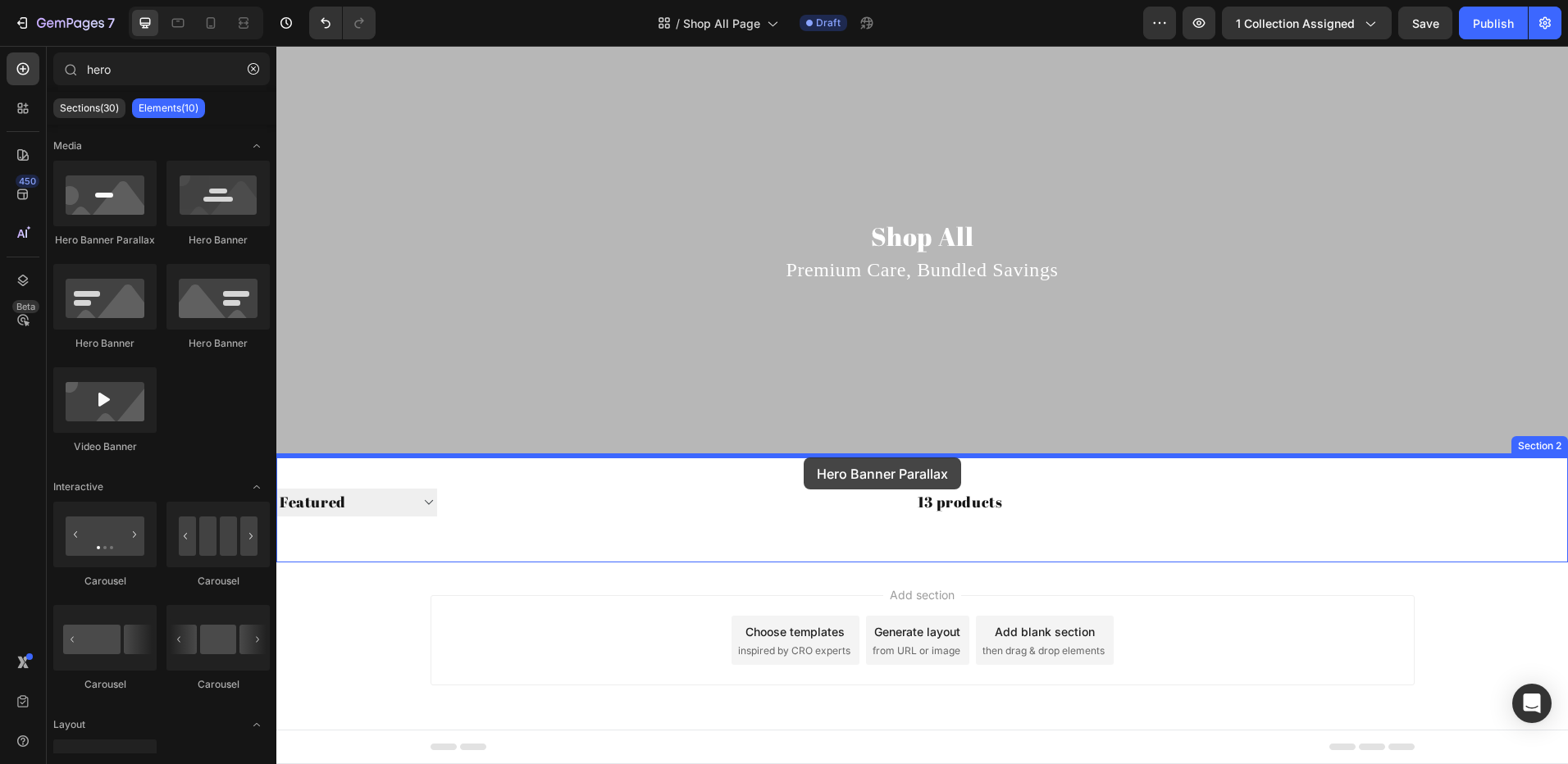
drag, startPoint x: 374, startPoint y: 244, endPoint x: 801, endPoint y: 459, distance: 478.1
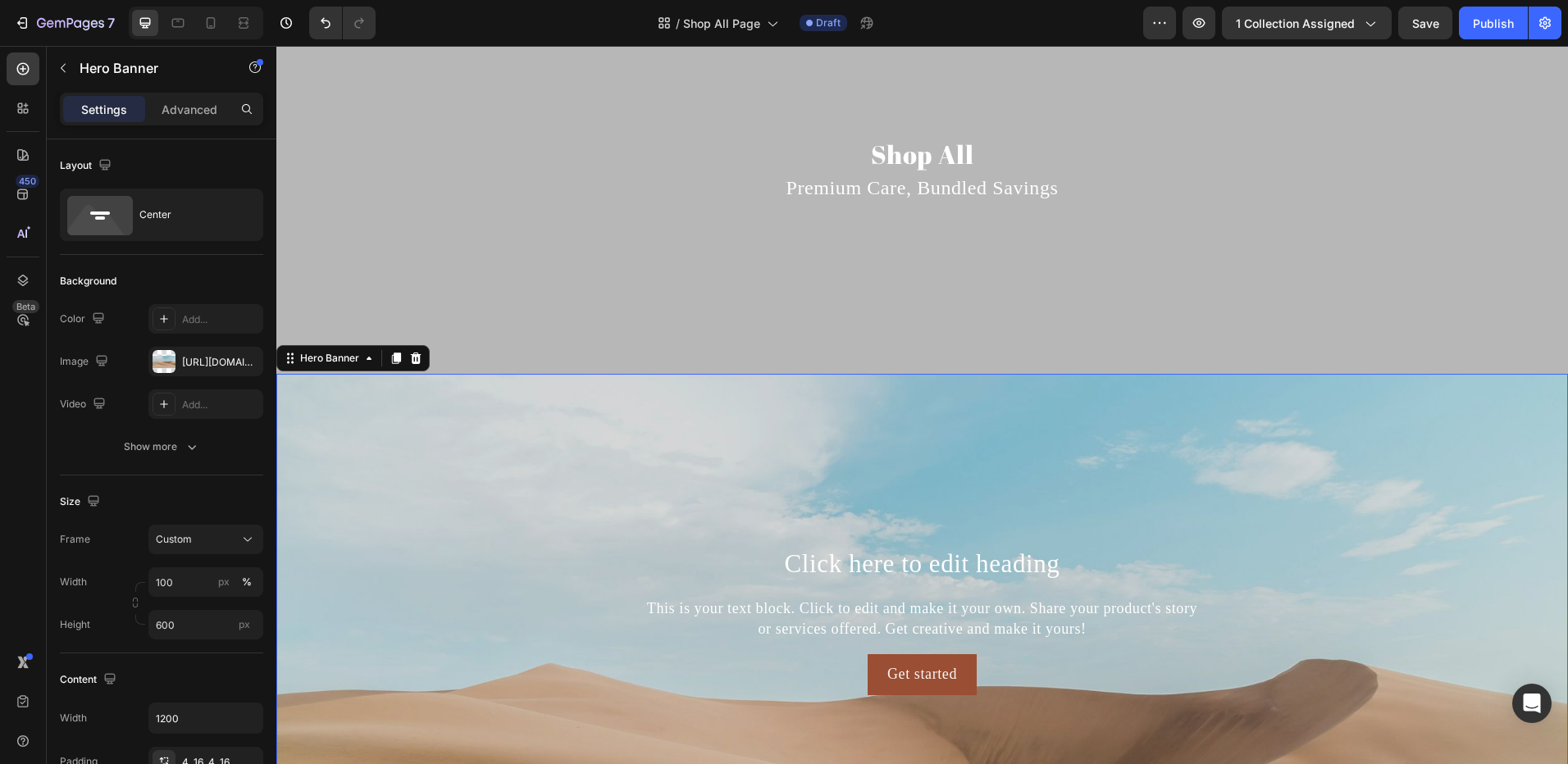
scroll to position [443, 0]
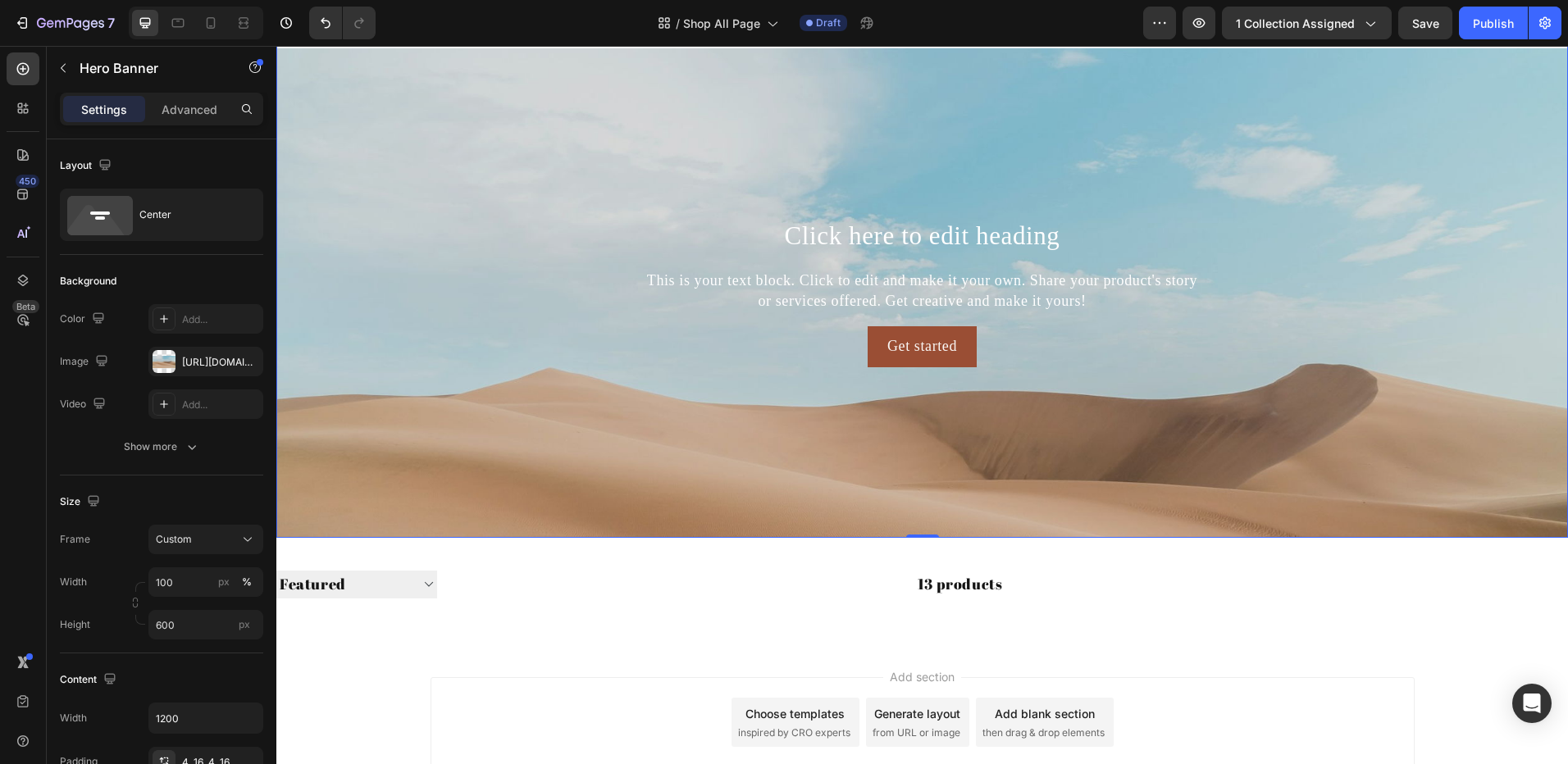
click at [404, 420] on div "Background Image" at bounding box center [922, 417] width 1291 height 738
click at [186, 628] on input "600" at bounding box center [206, 625] width 115 height 29
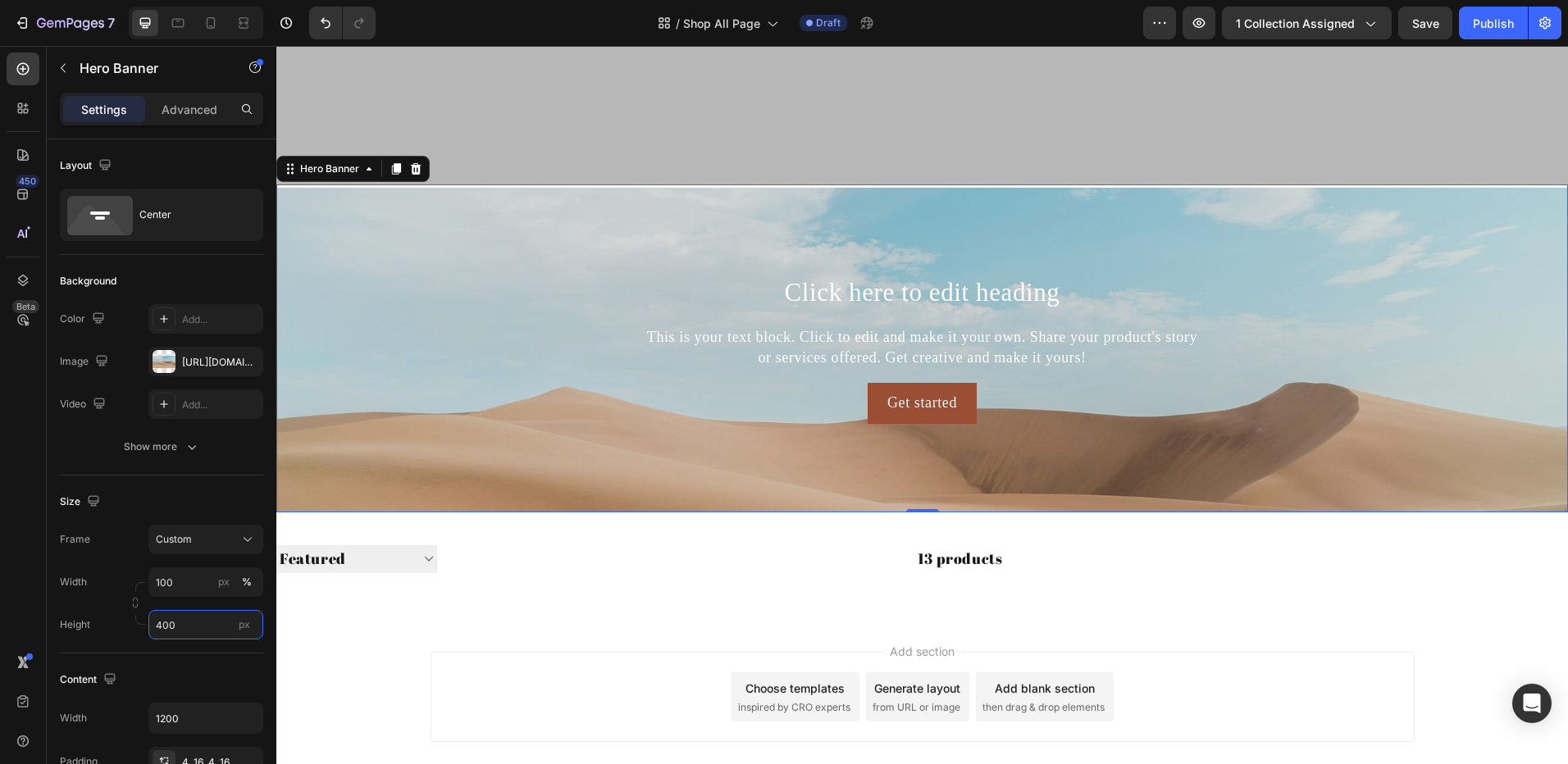
scroll to position [365, 0]
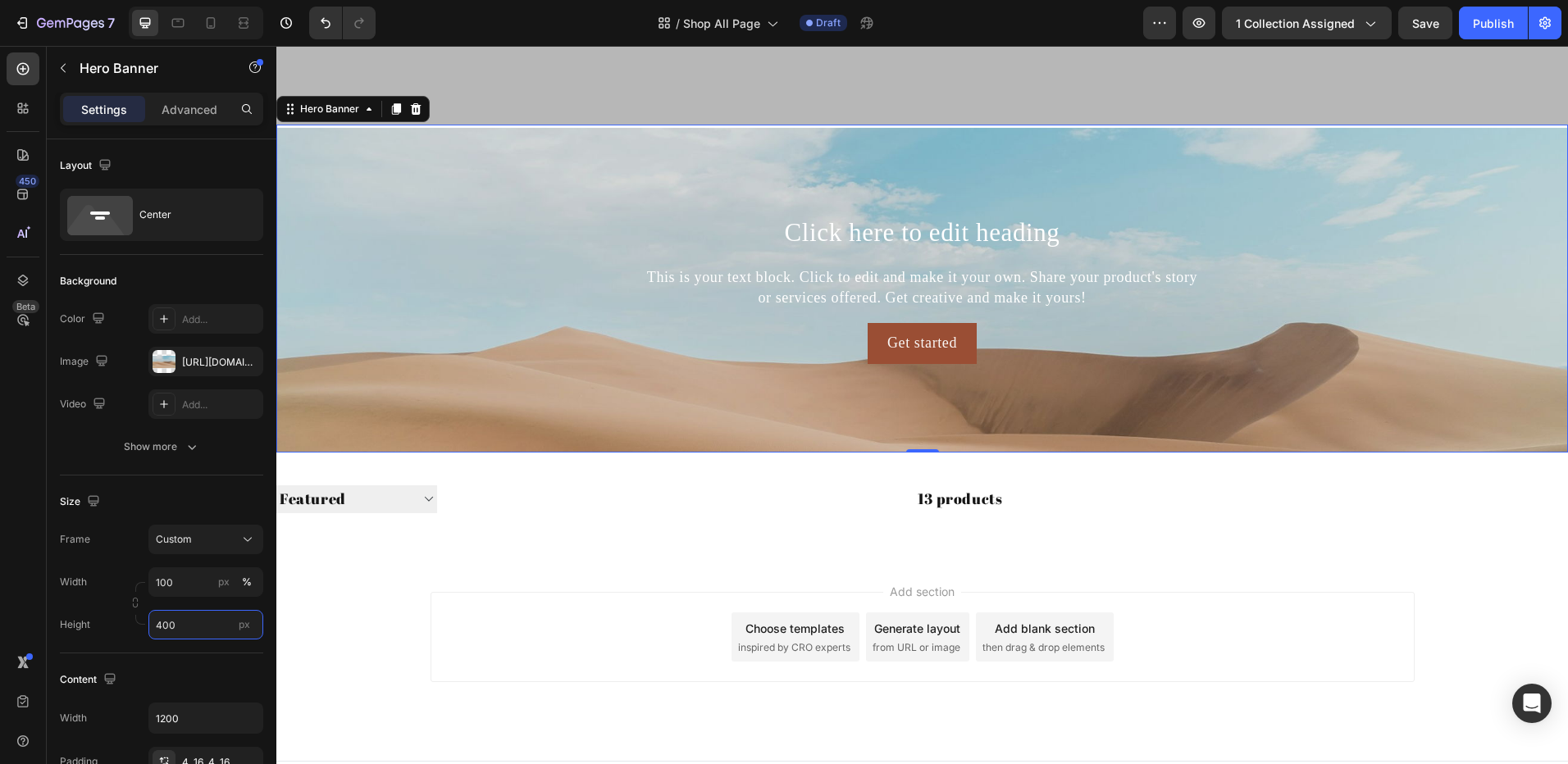
type input "400"
click at [403, 342] on div "Background Image" at bounding box center [922, 374] width 1291 height 492
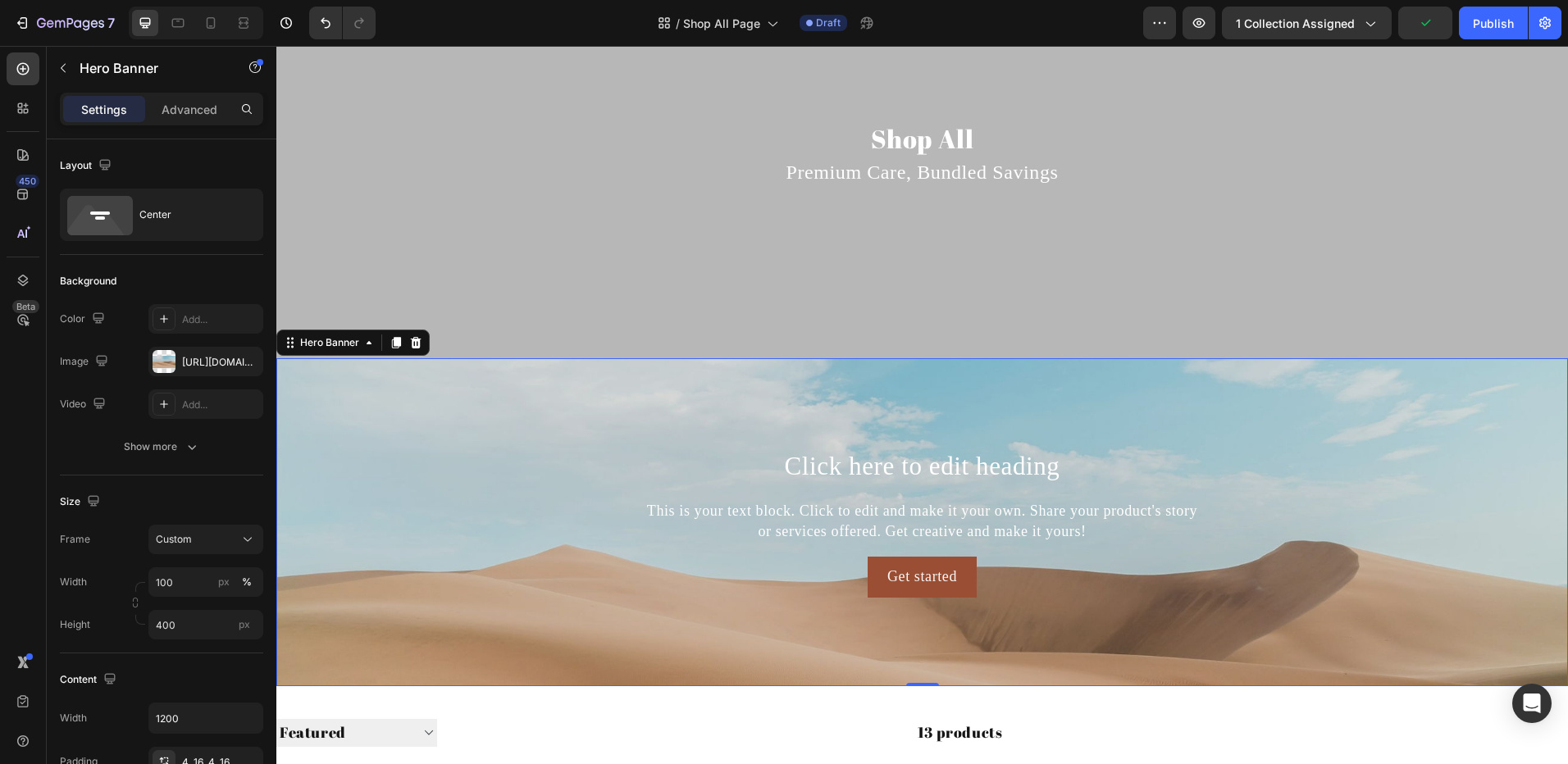
scroll to position [37, 0]
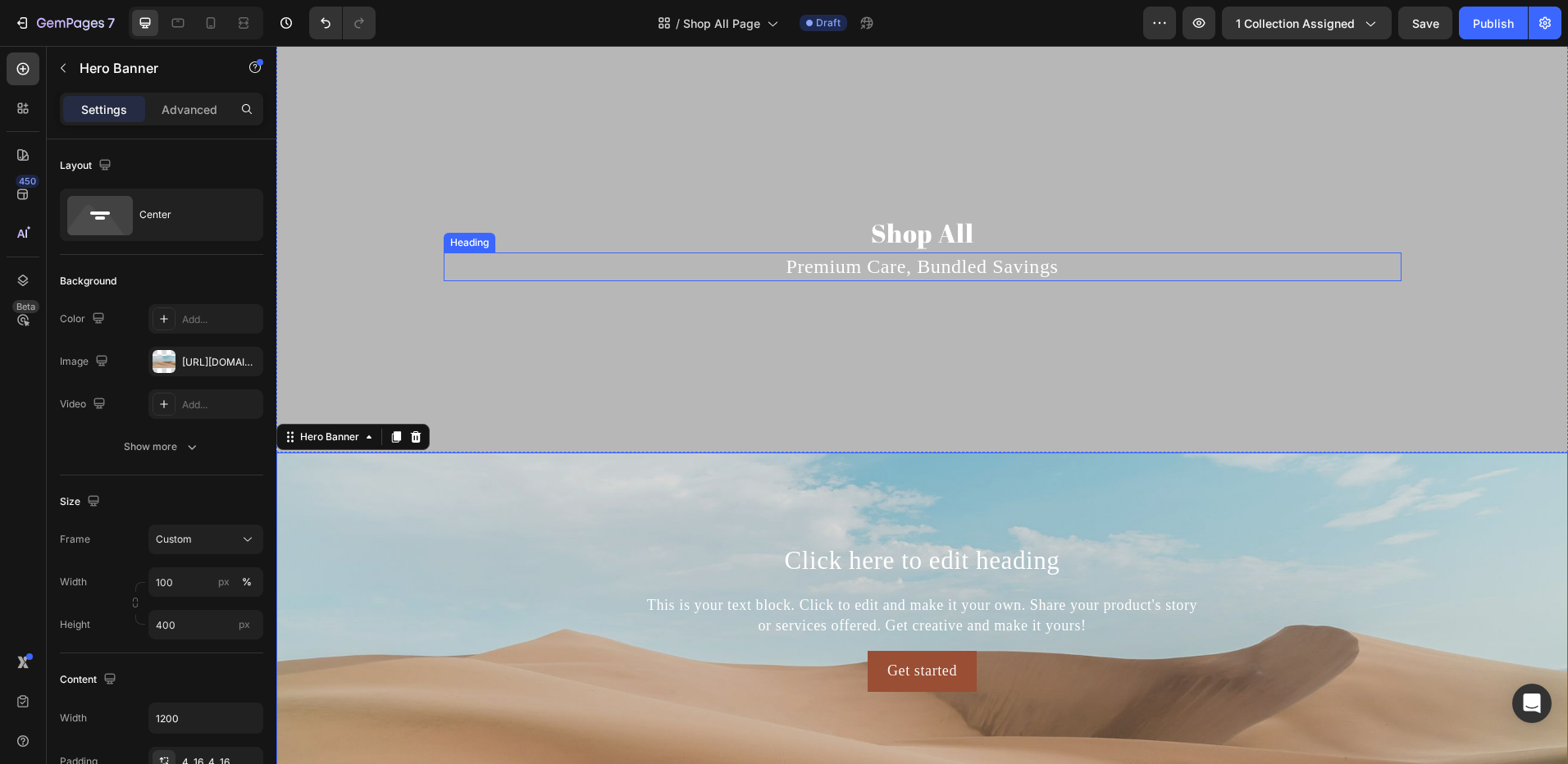
click at [874, 260] on p "Premium Care, Bundled Savings" at bounding box center [922, 267] width 954 height 26
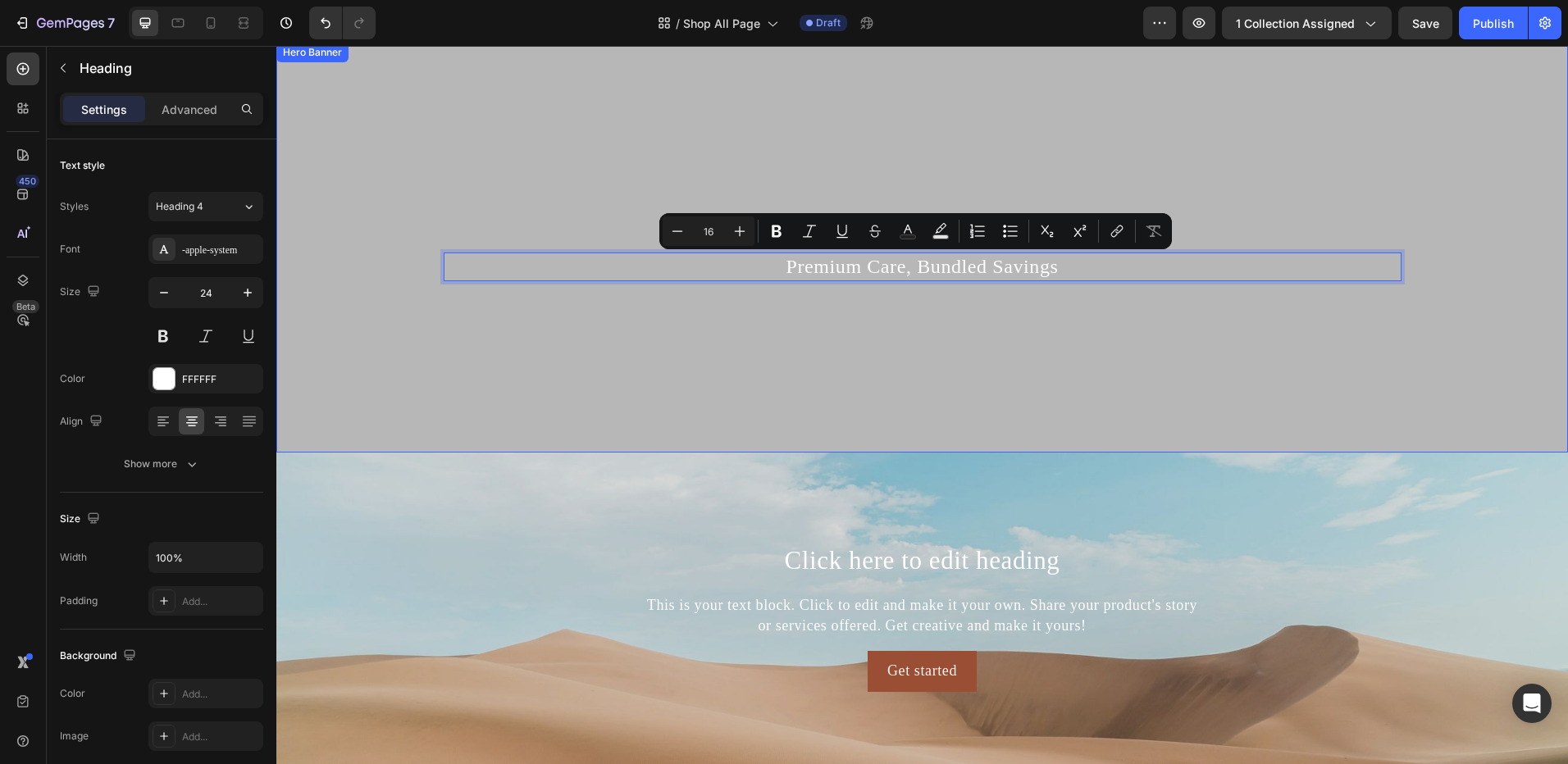
click at [1172, 284] on div "Shop All Heading Premium Care, Bundled Savings Heading 0" at bounding box center [922, 248] width 984 height 75
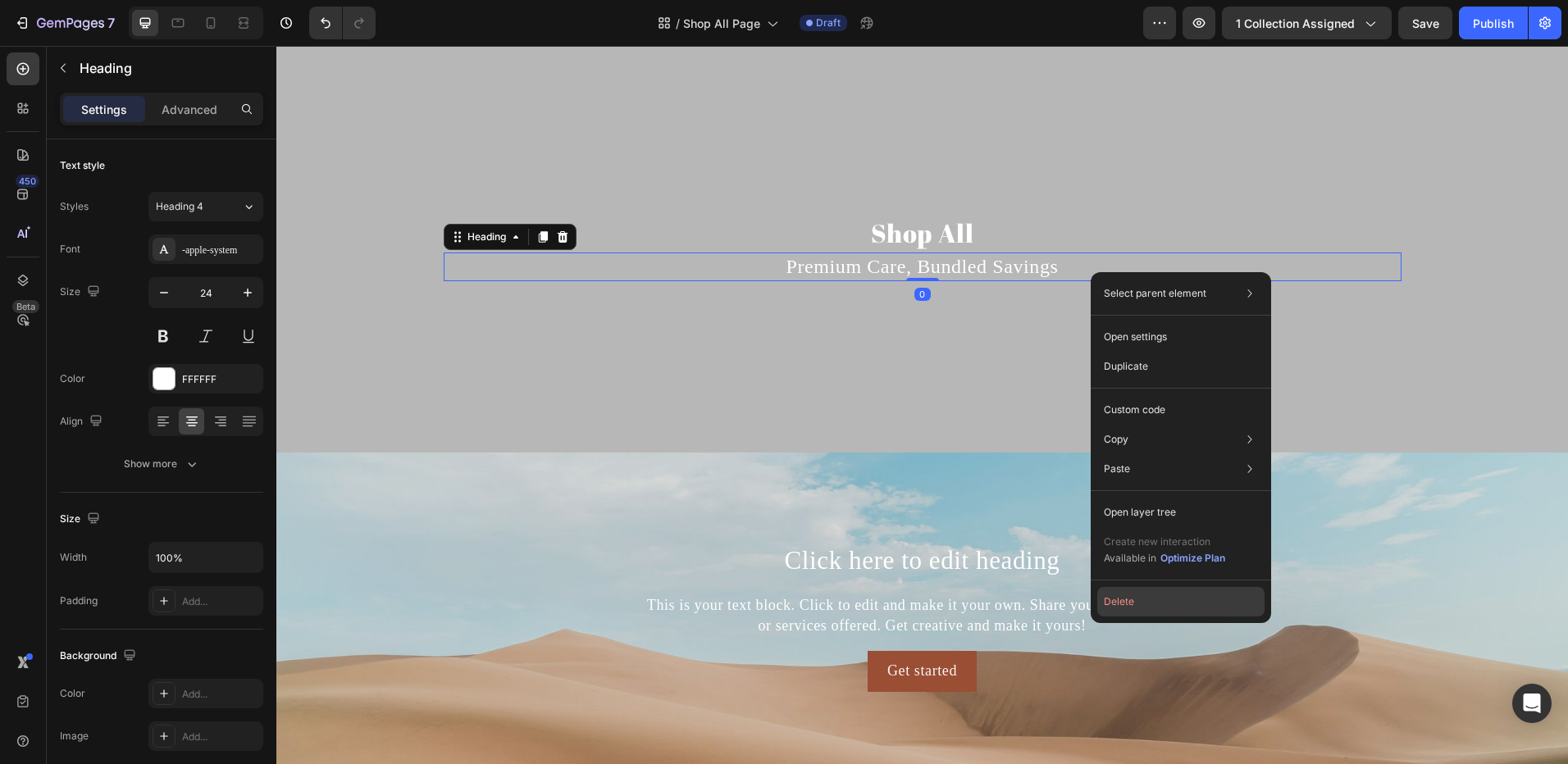
drag, startPoint x: 1136, startPoint y: 596, endPoint x: 841, endPoint y: 550, distance: 298.6
click at [1136, 596] on button "Delete" at bounding box center [1181, 602] width 167 height 29
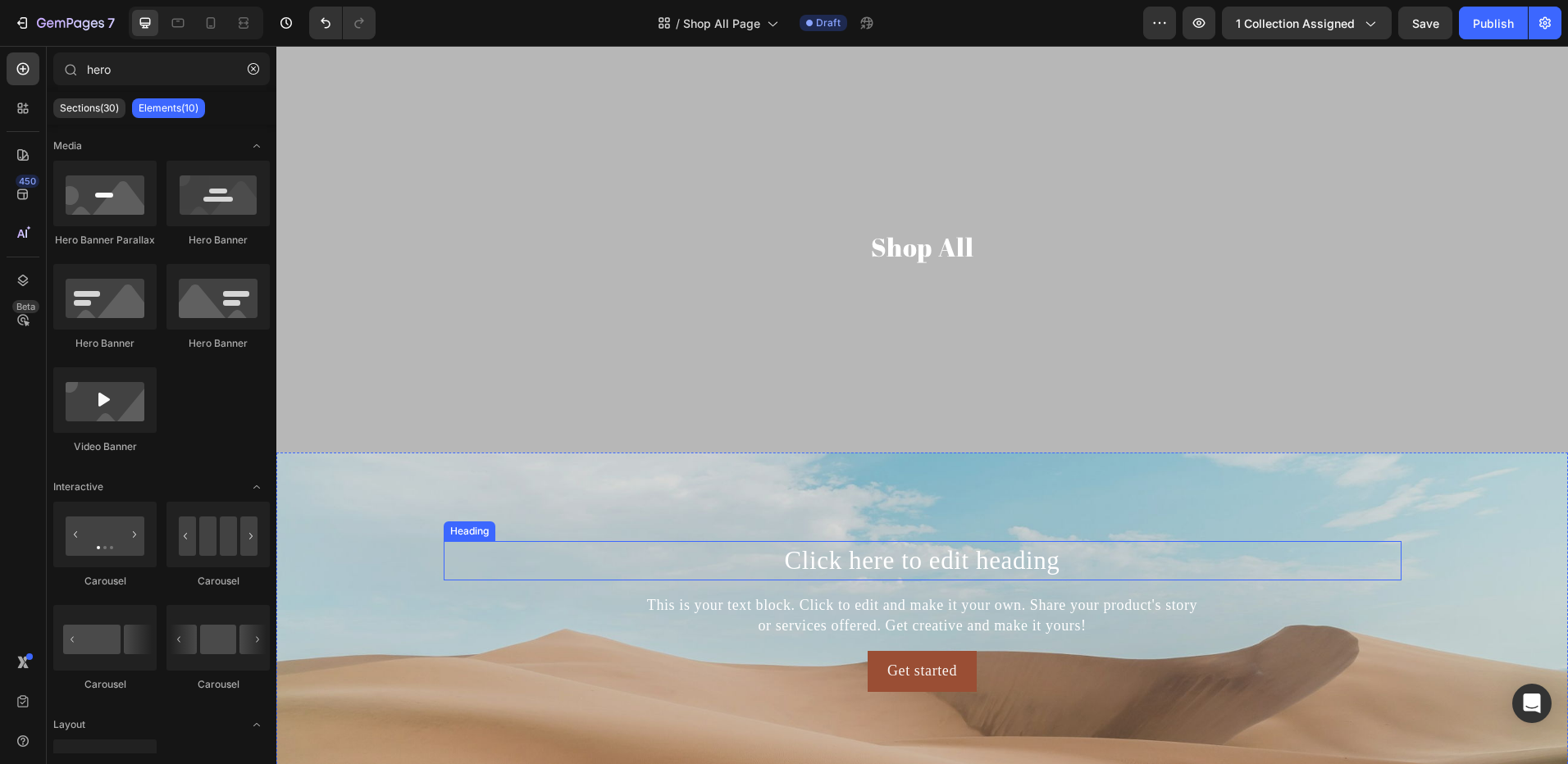
click at [922, 553] on h2 "Click here to edit heading" at bounding box center [922, 560] width 958 height 39
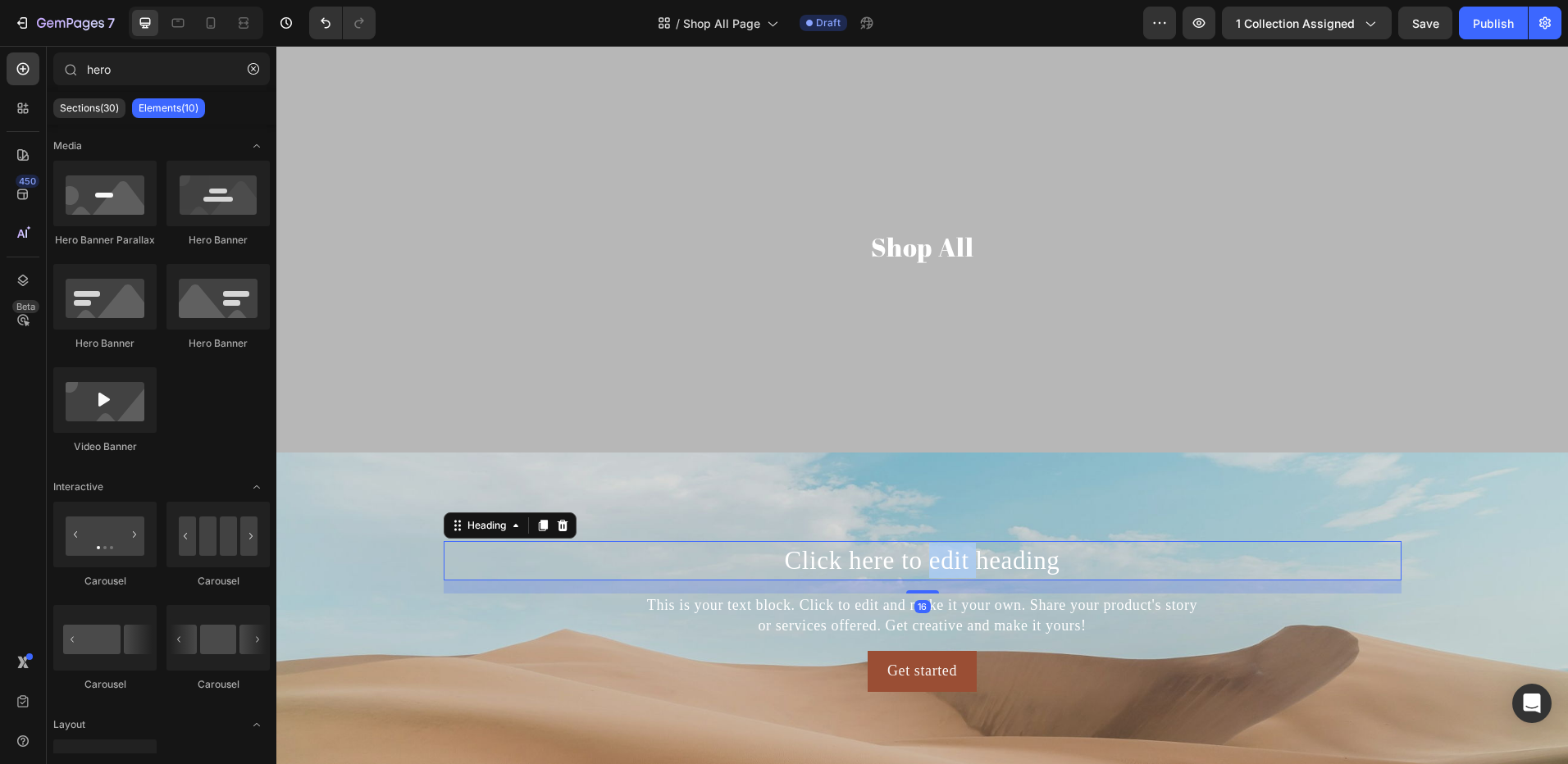
click at [922, 553] on h2 "Click here to edit heading" at bounding box center [922, 560] width 958 height 39
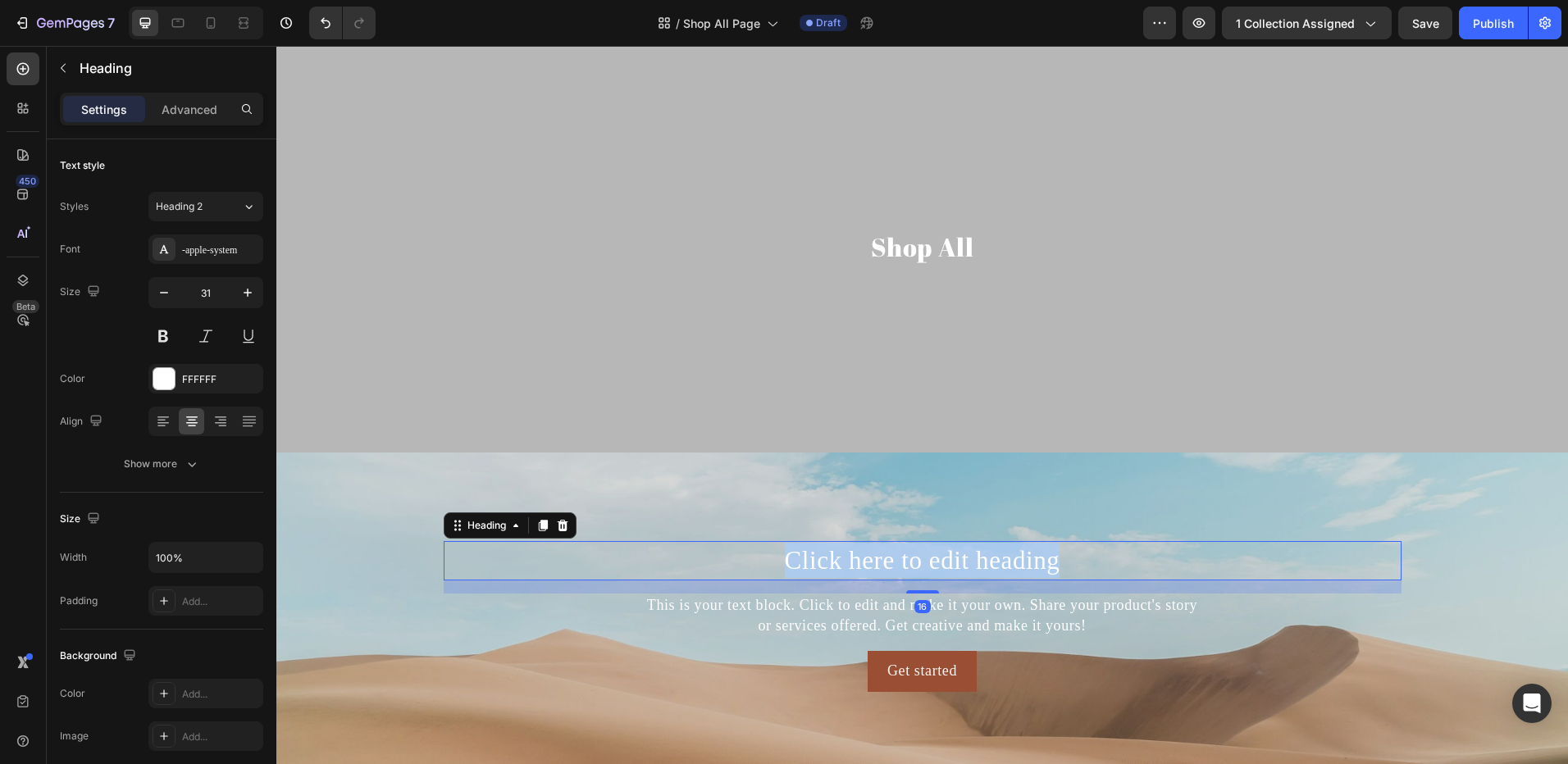
click at [922, 553] on p "Click here to edit heading" at bounding box center [922, 560] width 954 height 35
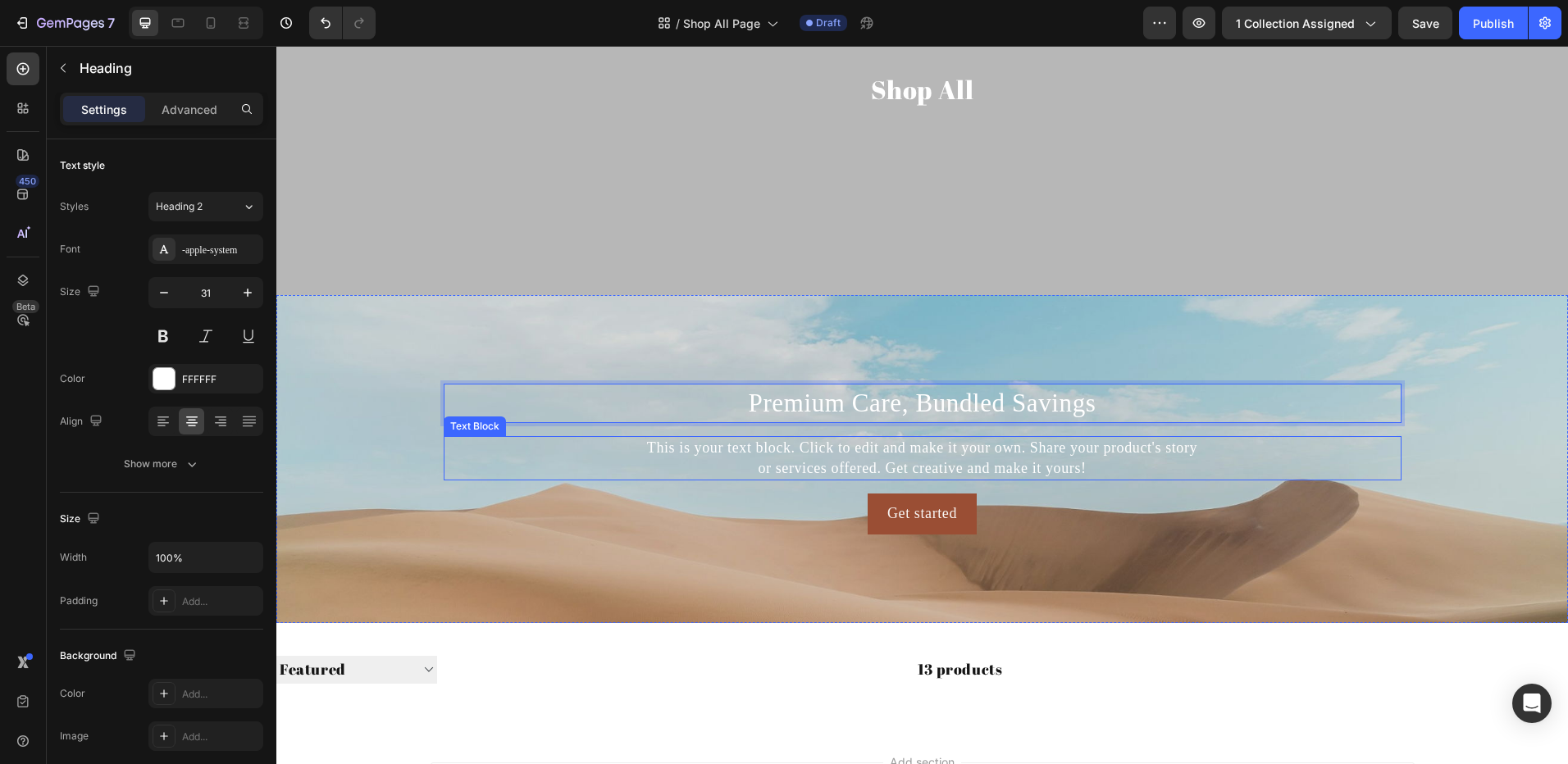
scroll to position [201, 0]
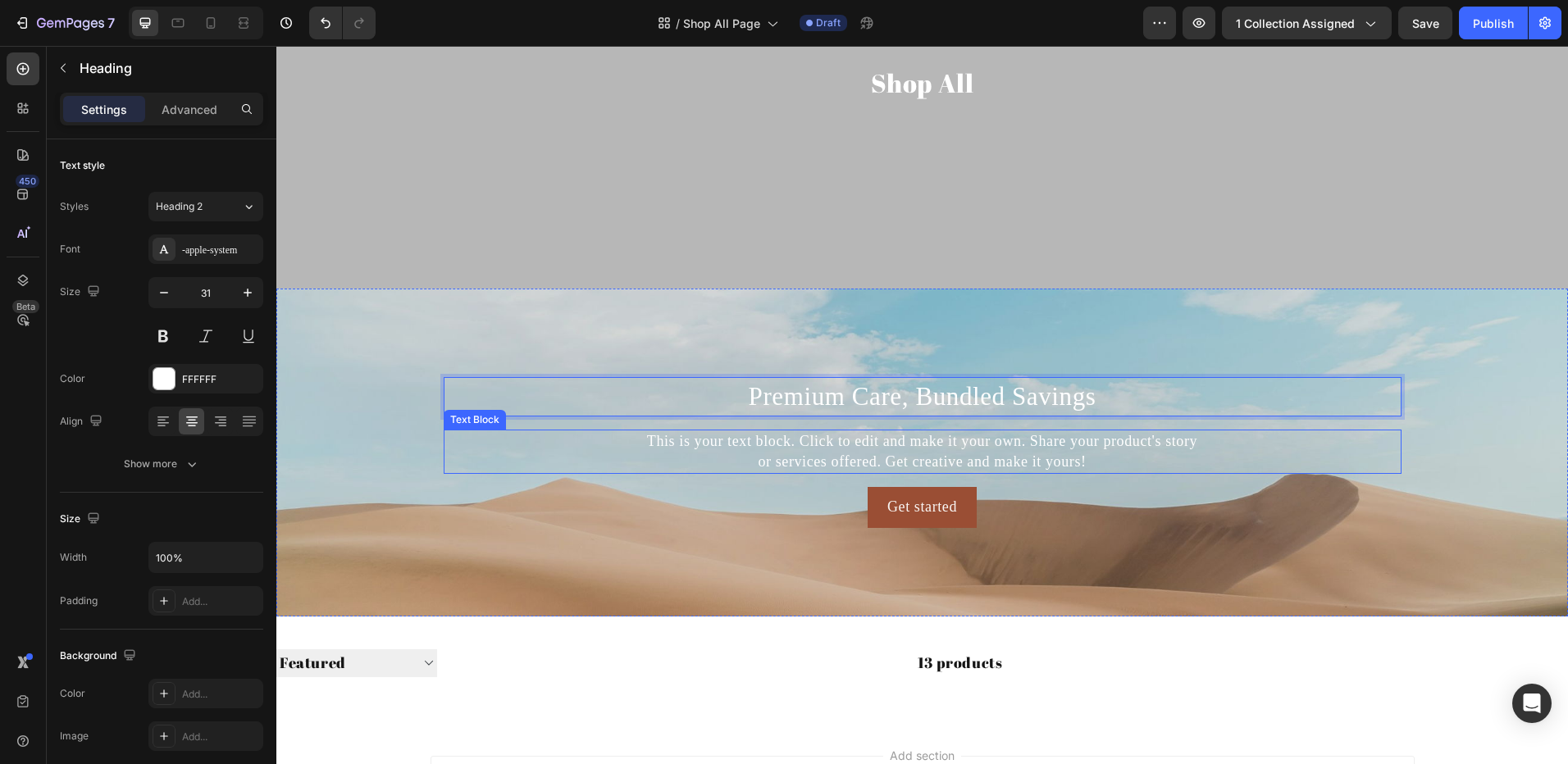
click at [798, 458] on div "This is your text block. Click to edit and make it your own. Share your product…" at bounding box center [922, 452] width 958 height 45
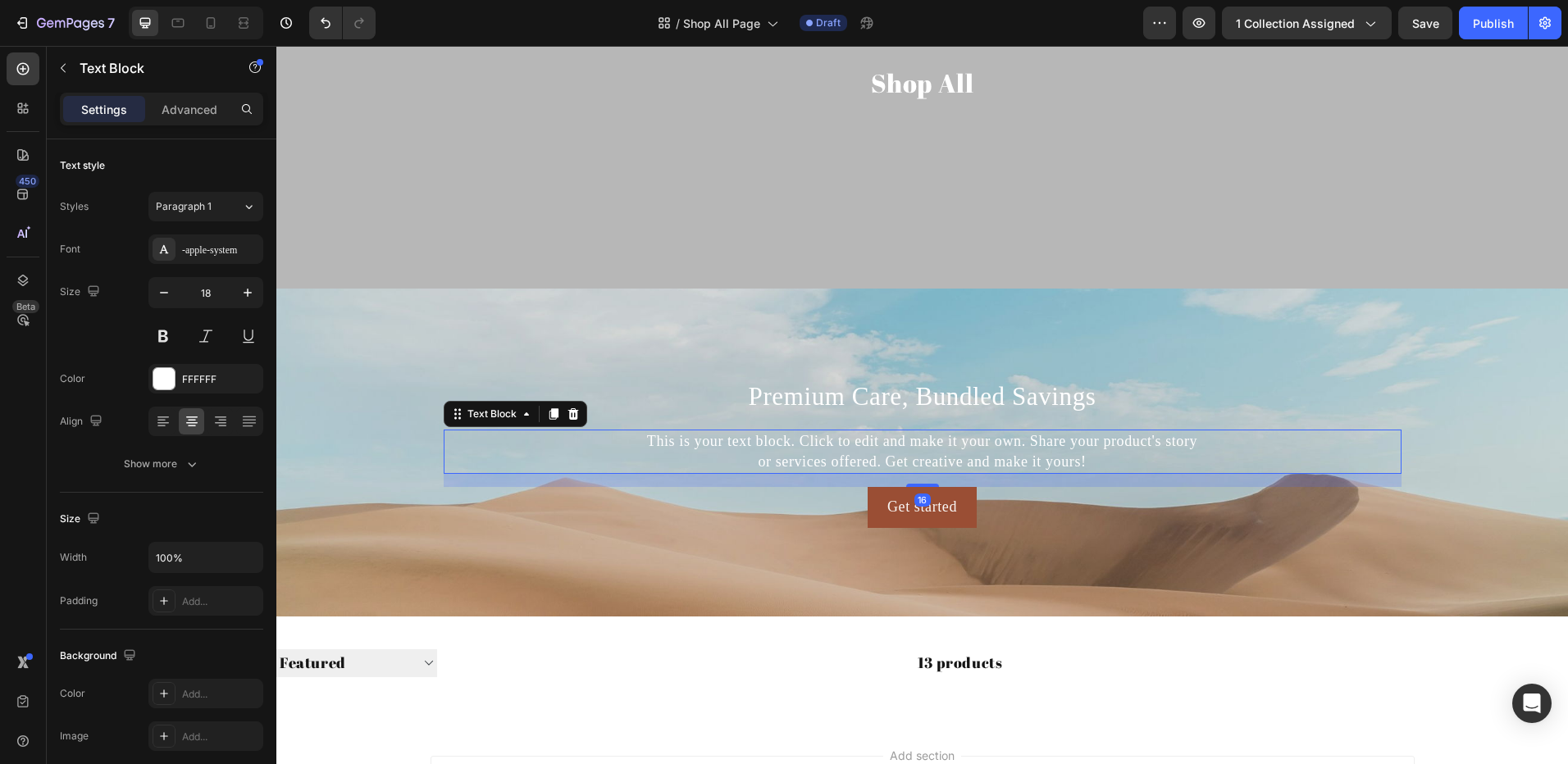
click at [798, 458] on div "This is your text block. Click to edit and make it your own. Share your product…" at bounding box center [922, 452] width 958 height 45
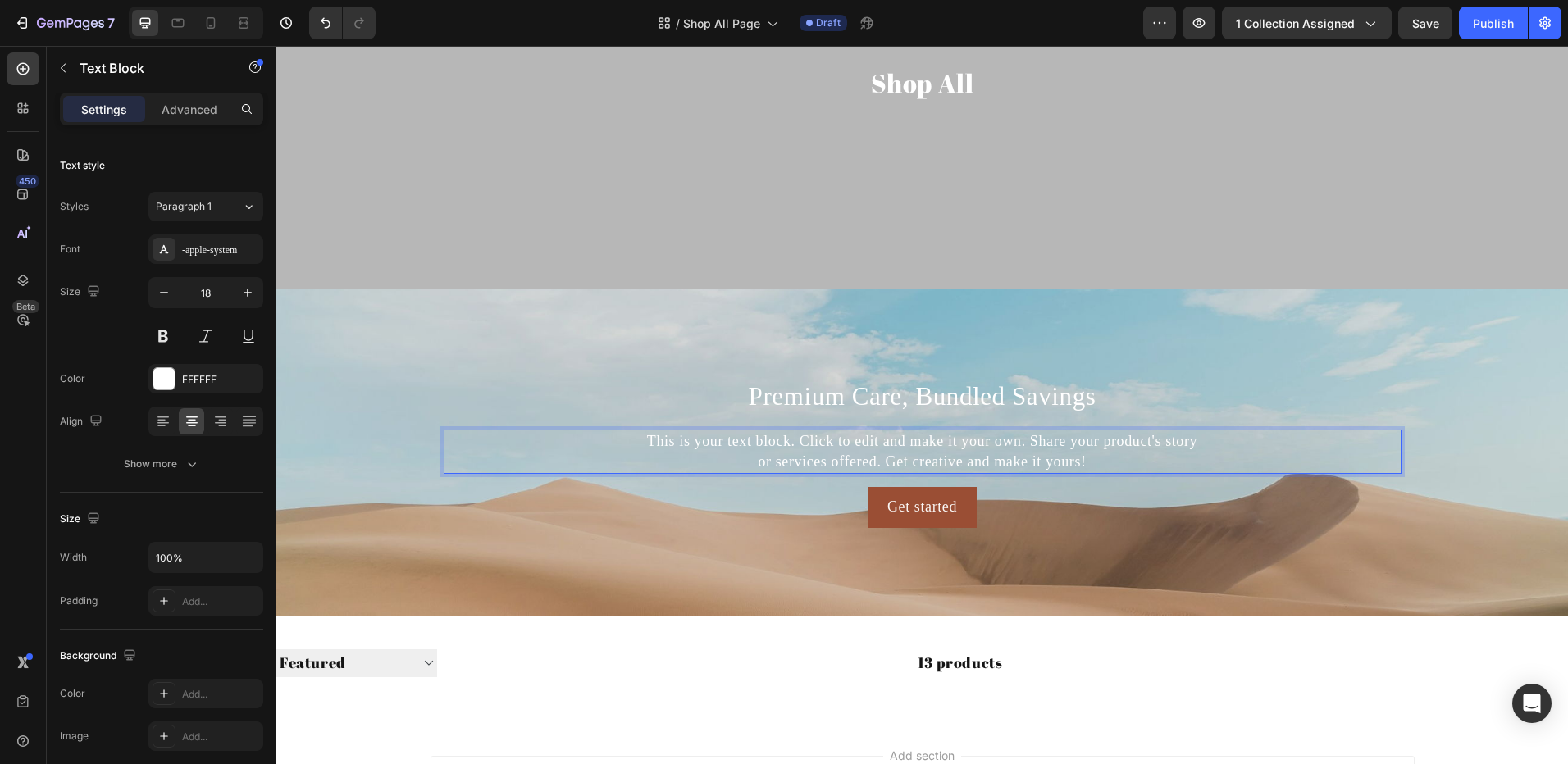
click at [798, 458] on p "This is your text block. Click to edit and make it your own. Share your product…" at bounding box center [922, 452] width 954 height 41
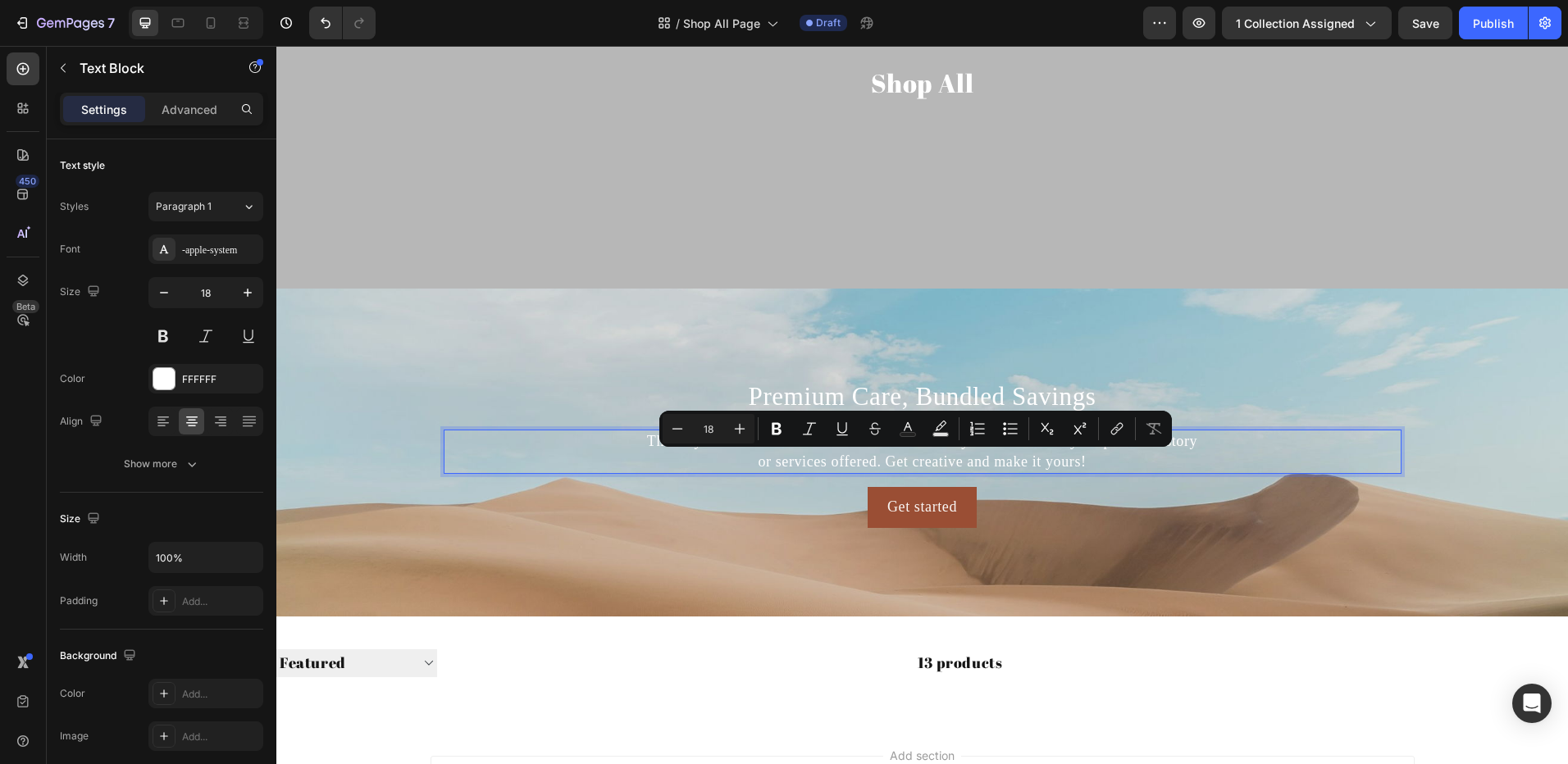
click at [796, 458] on p "This is your text block. Click to edit and make it your own. Share your product…" at bounding box center [922, 452] width 954 height 41
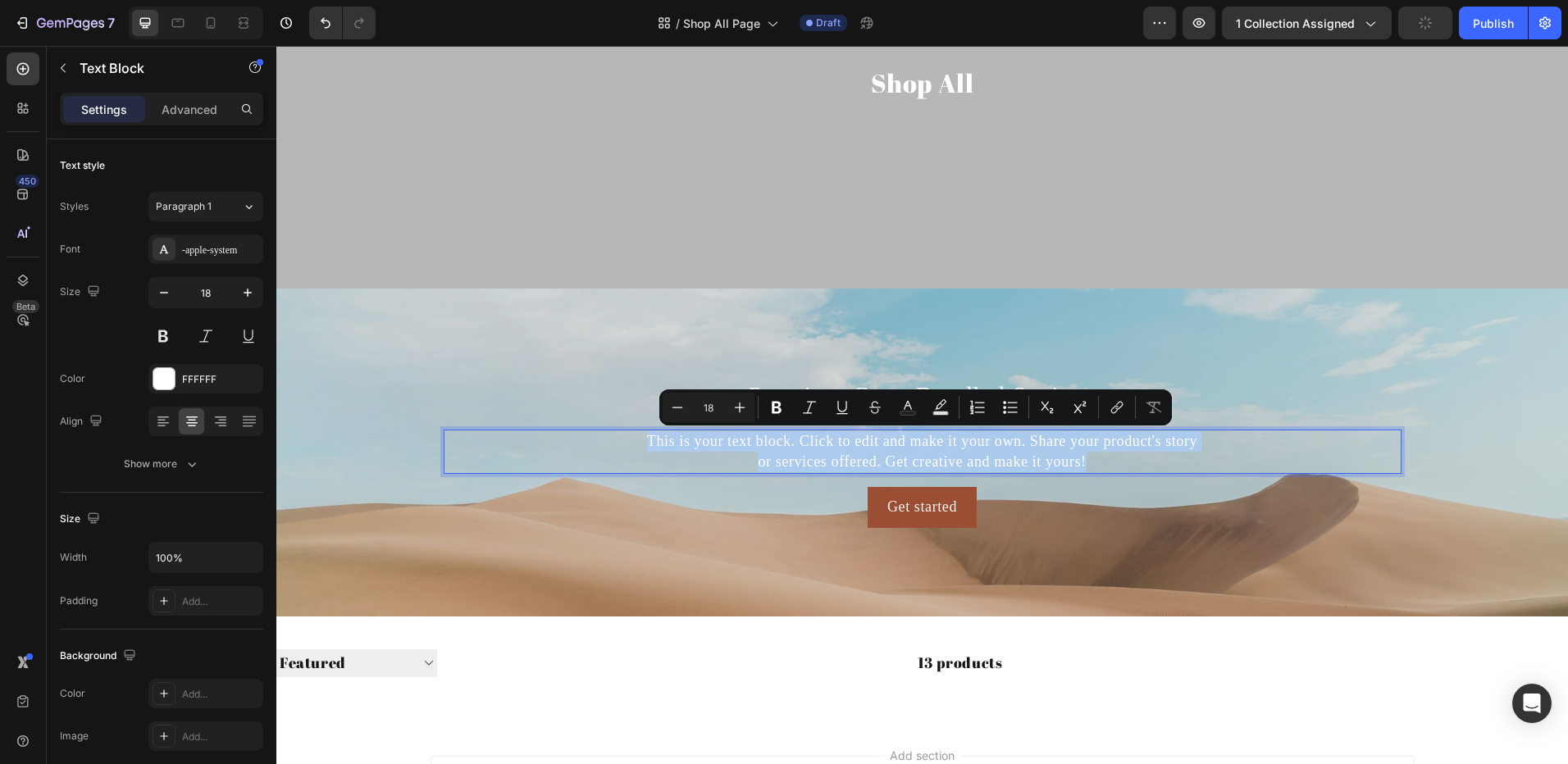
drag, startPoint x: 622, startPoint y: 432, endPoint x: 1143, endPoint y: 461, distance: 521.8
click at [1143, 461] on p "This is your text block. Click to edit and make it your own. Share your product…" at bounding box center [922, 452] width 954 height 41
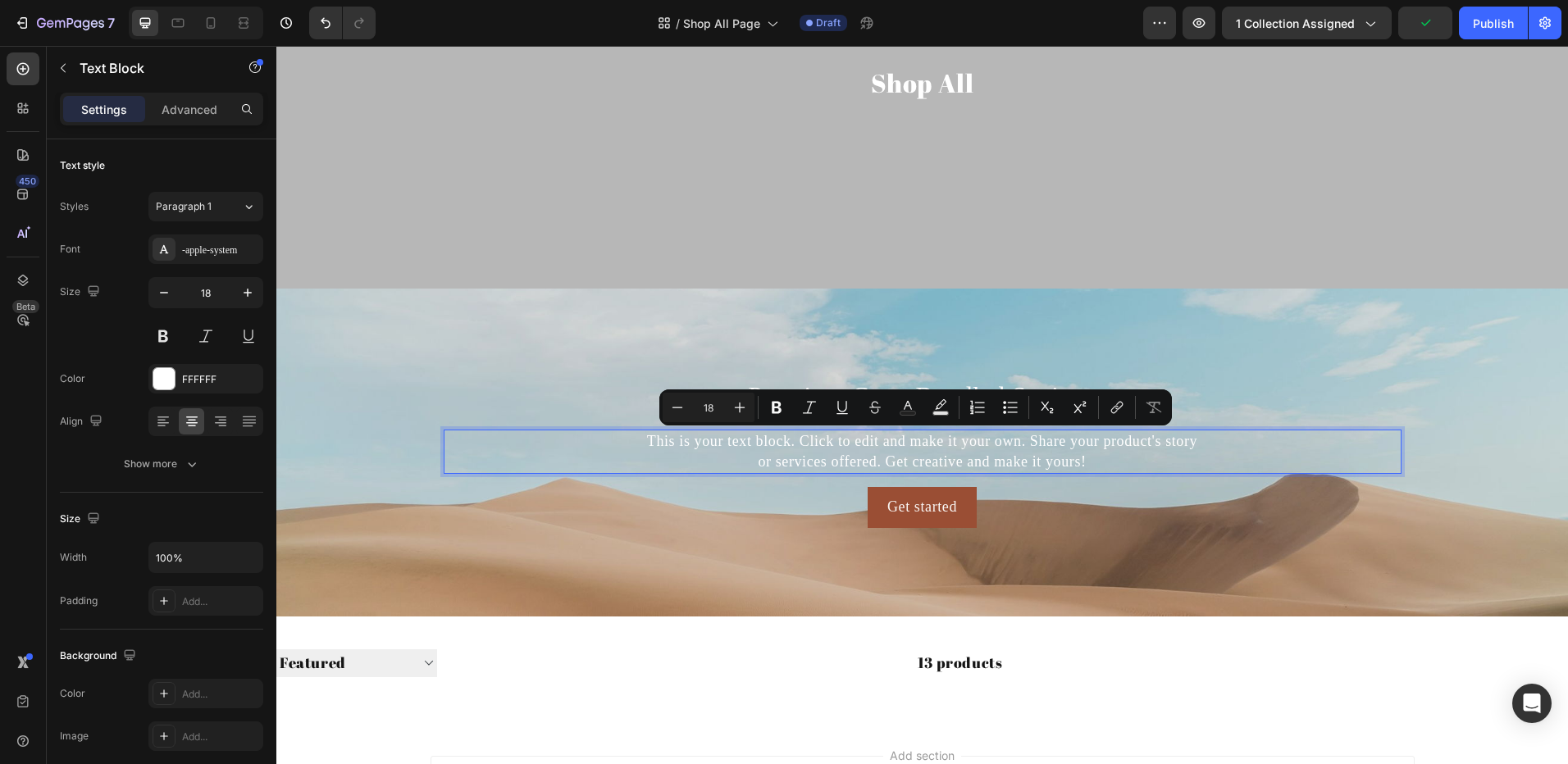
scroll to position [212, 0]
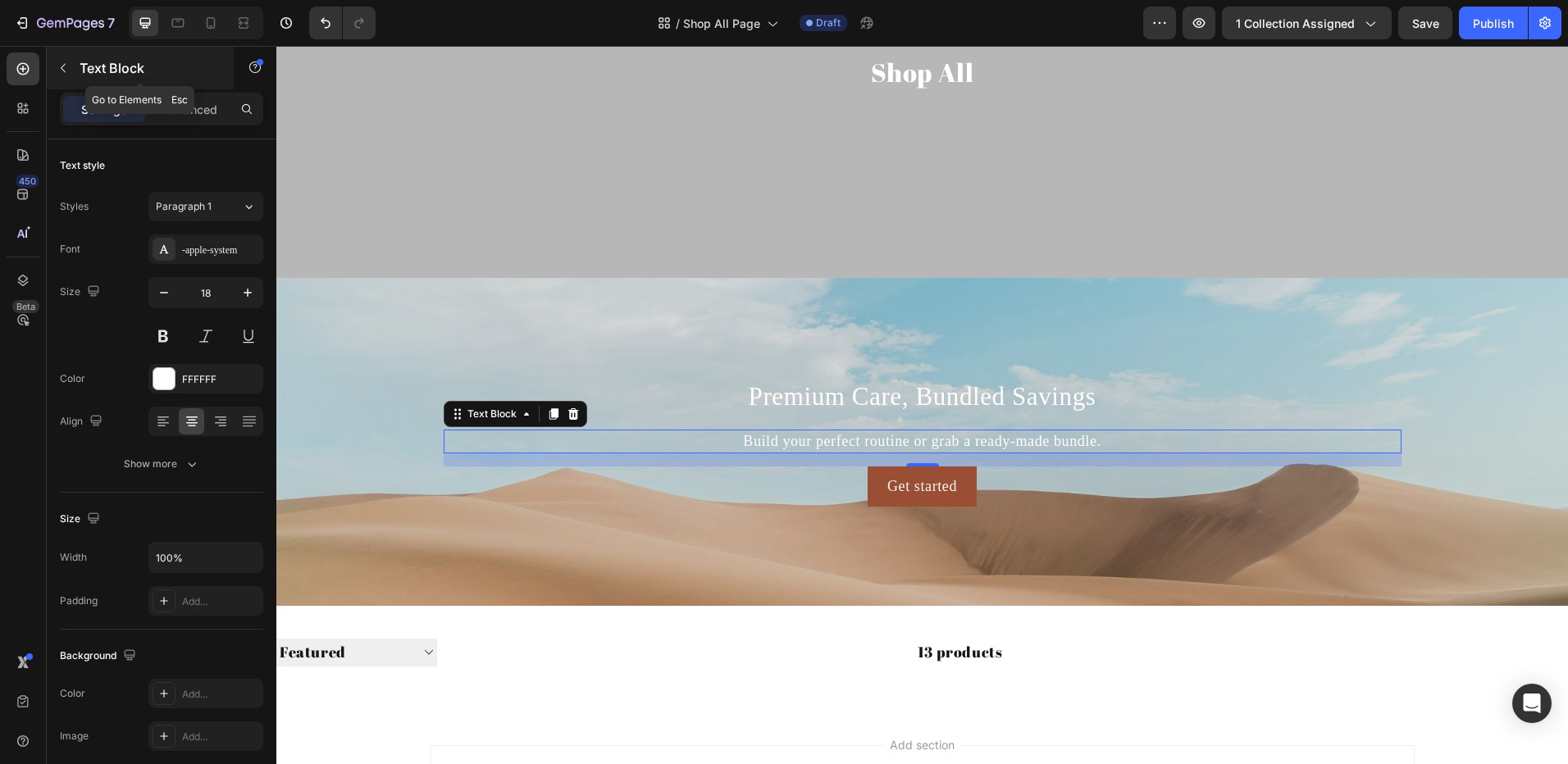
click at [69, 66] on button "button" at bounding box center [63, 68] width 27 height 27
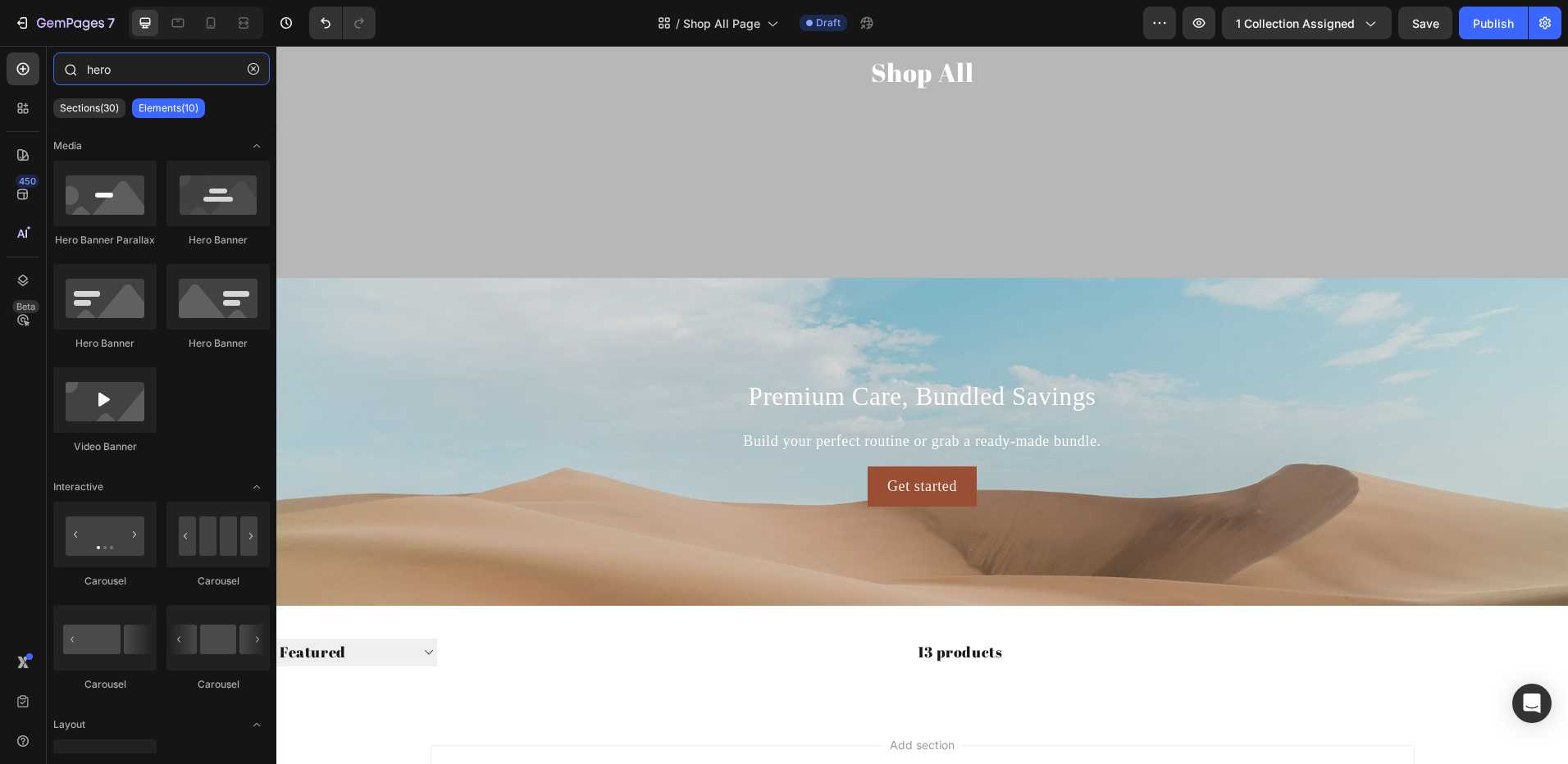
drag, startPoint x: 100, startPoint y: 71, endPoint x: 65, endPoint y: 71, distance: 35.0
click at [89, 71] on input "hero" at bounding box center [161, 69] width 216 height 33
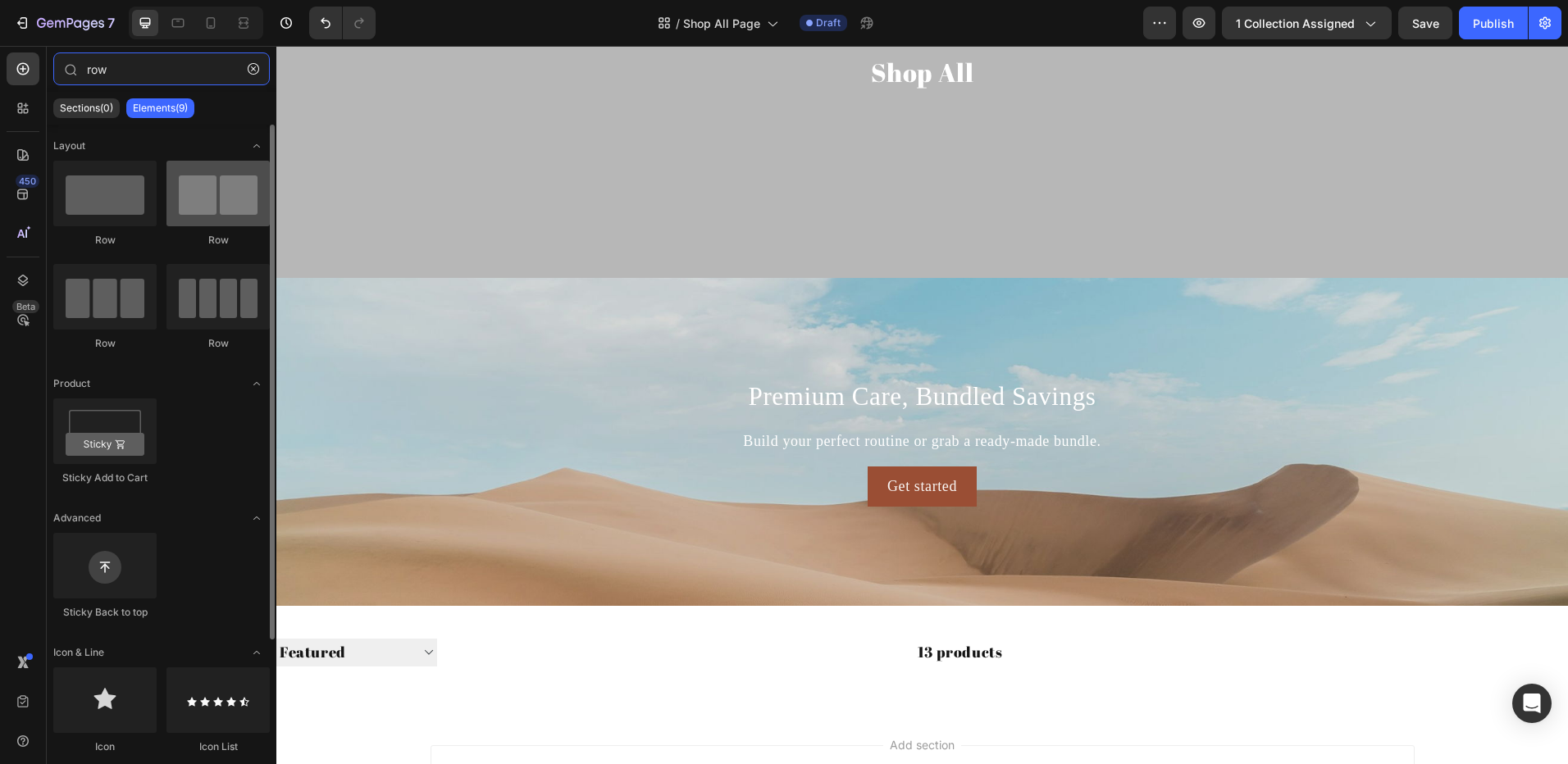
type input "row"
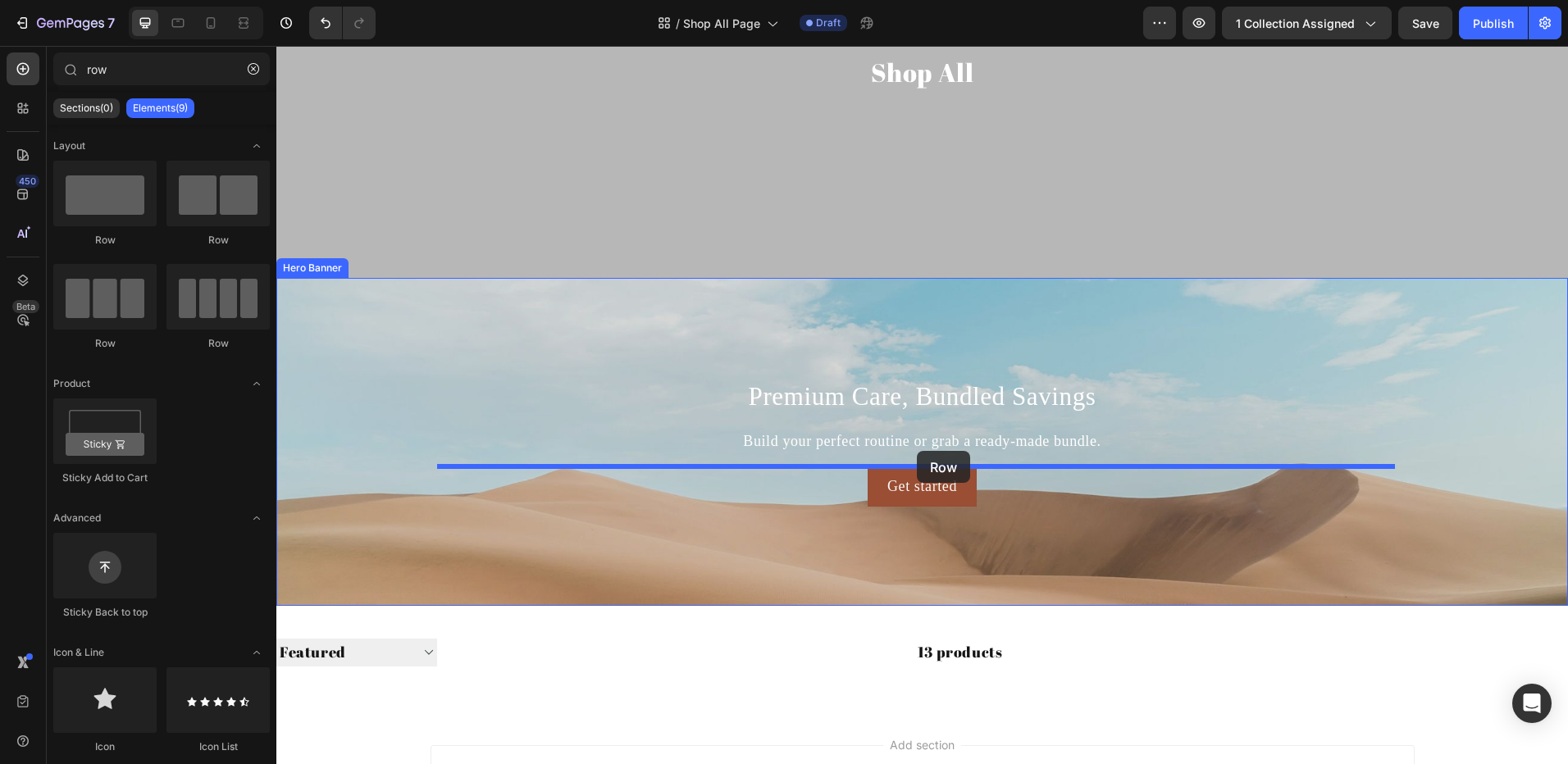
drag, startPoint x: 482, startPoint y: 225, endPoint x: 916, endPoint y: 452, distance: 489.8
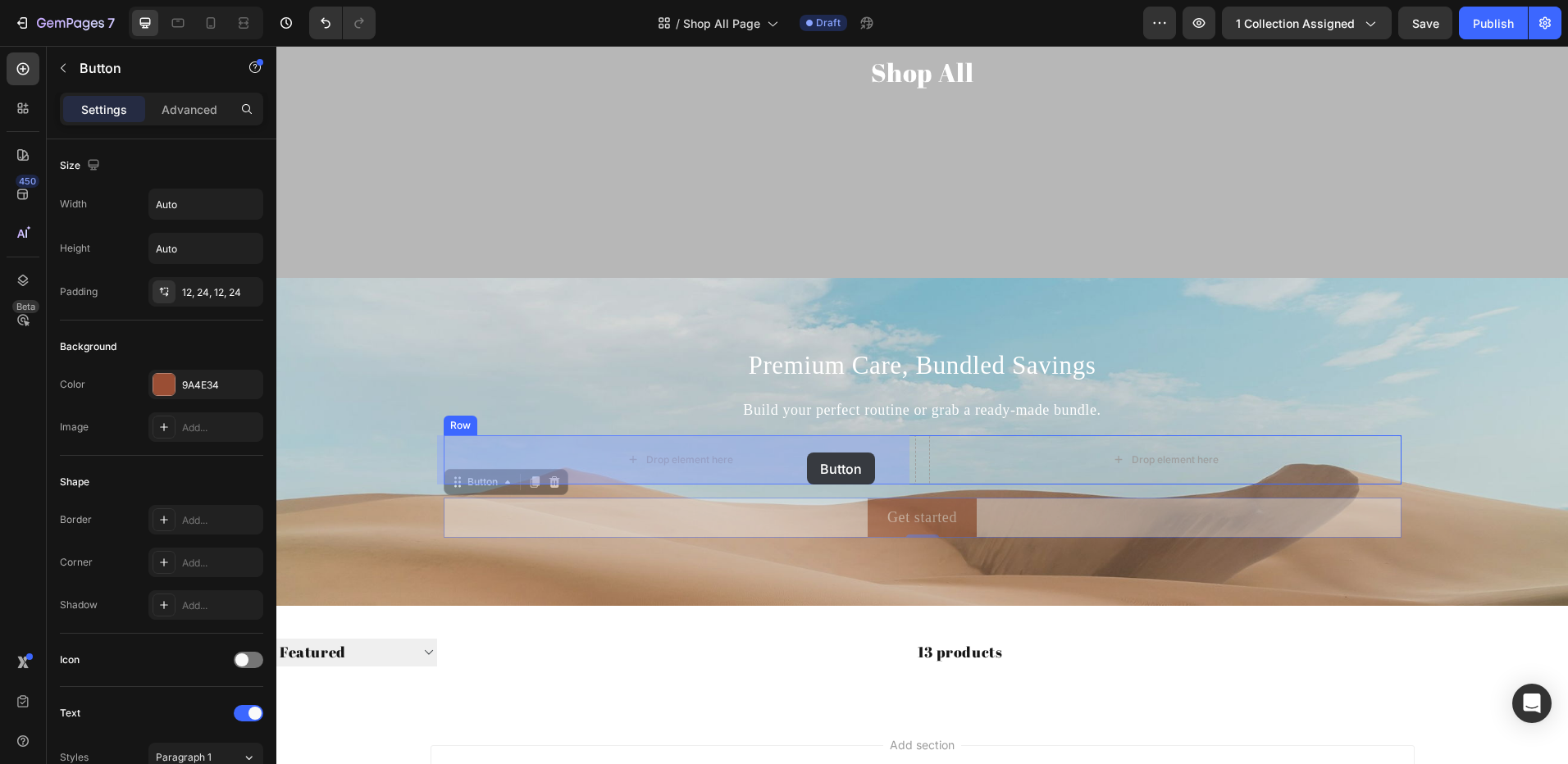
drag, startPoint x: 867, startPoint y: 516, endPoint x: 800, endPoint y: 449, distance: 94.8
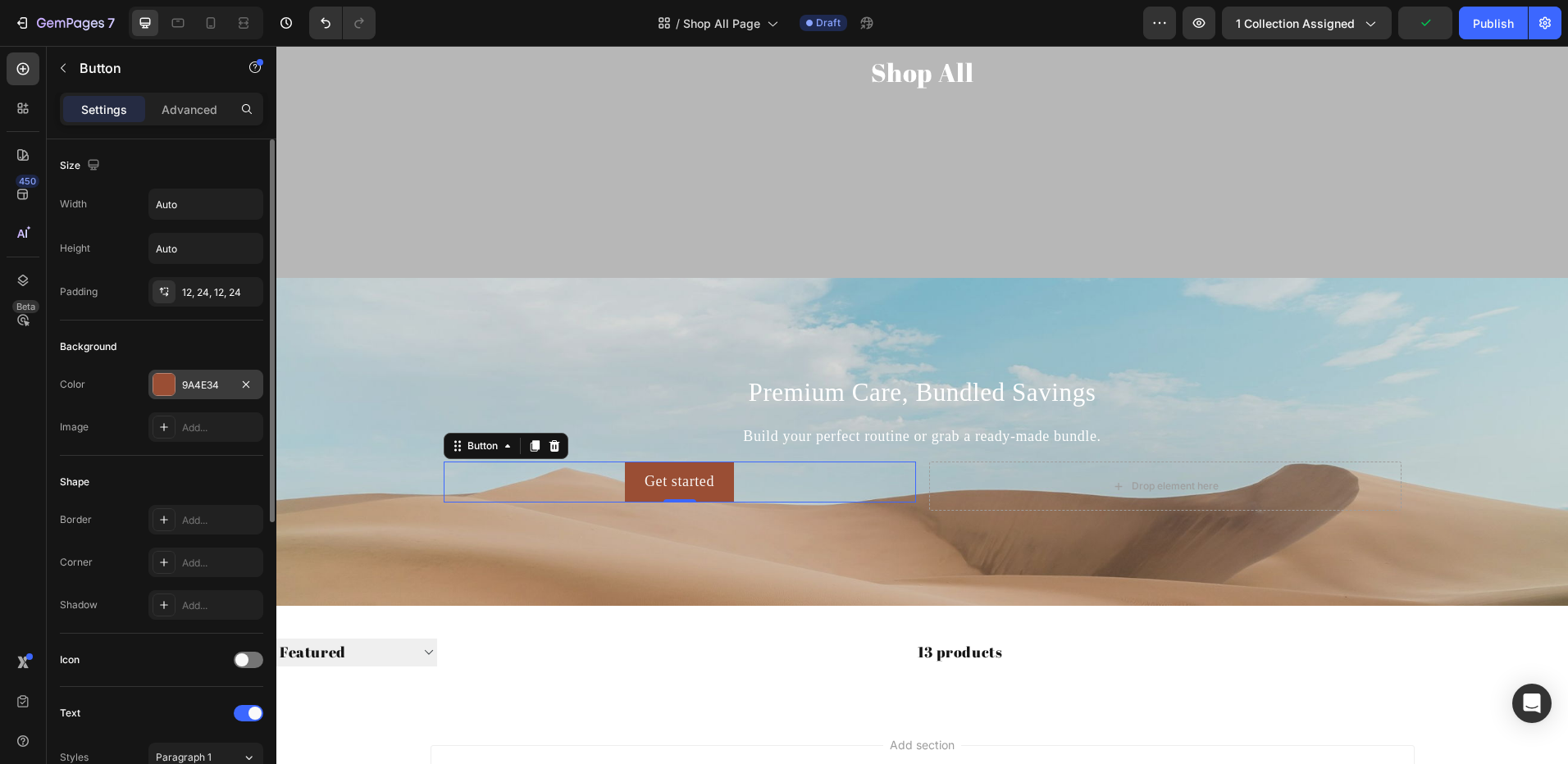
click at [171, 383] on div at bounding box center [164, 384] width 21 height 21
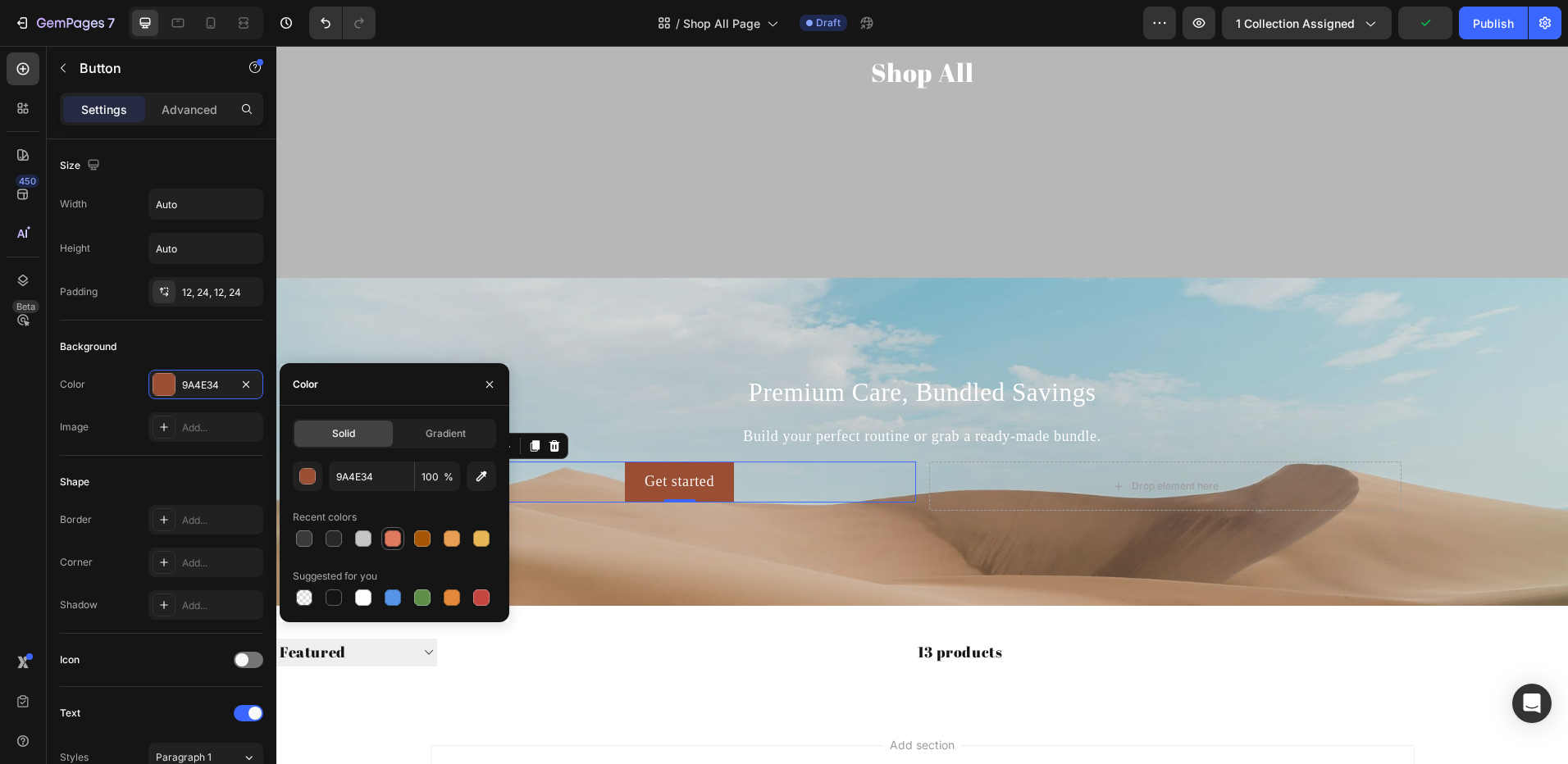
click at [385, 528] on div at bounding box center [393, 538] width 23 height 23
type input "E07A5F"
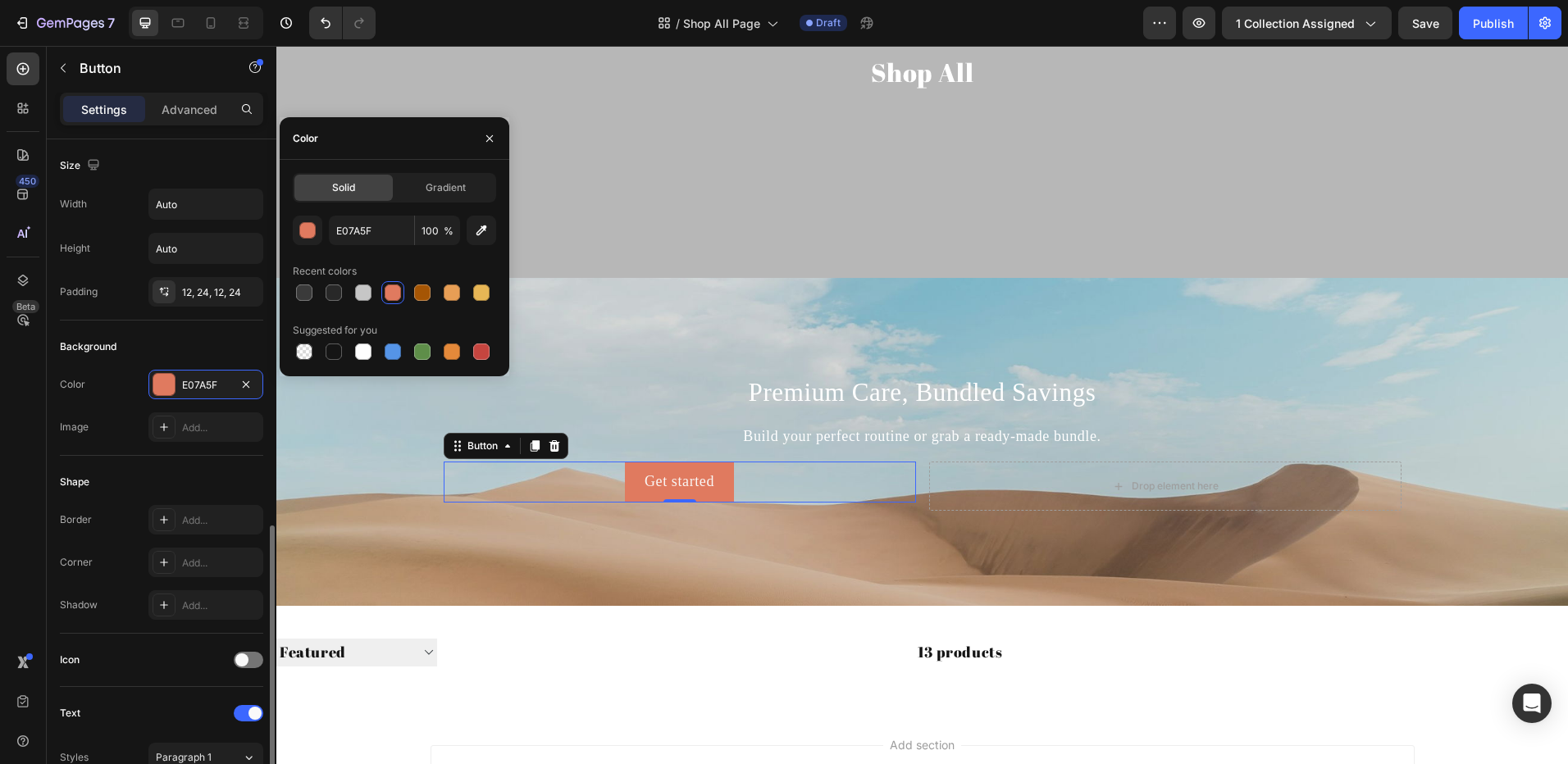
scroll to position [328, 0]
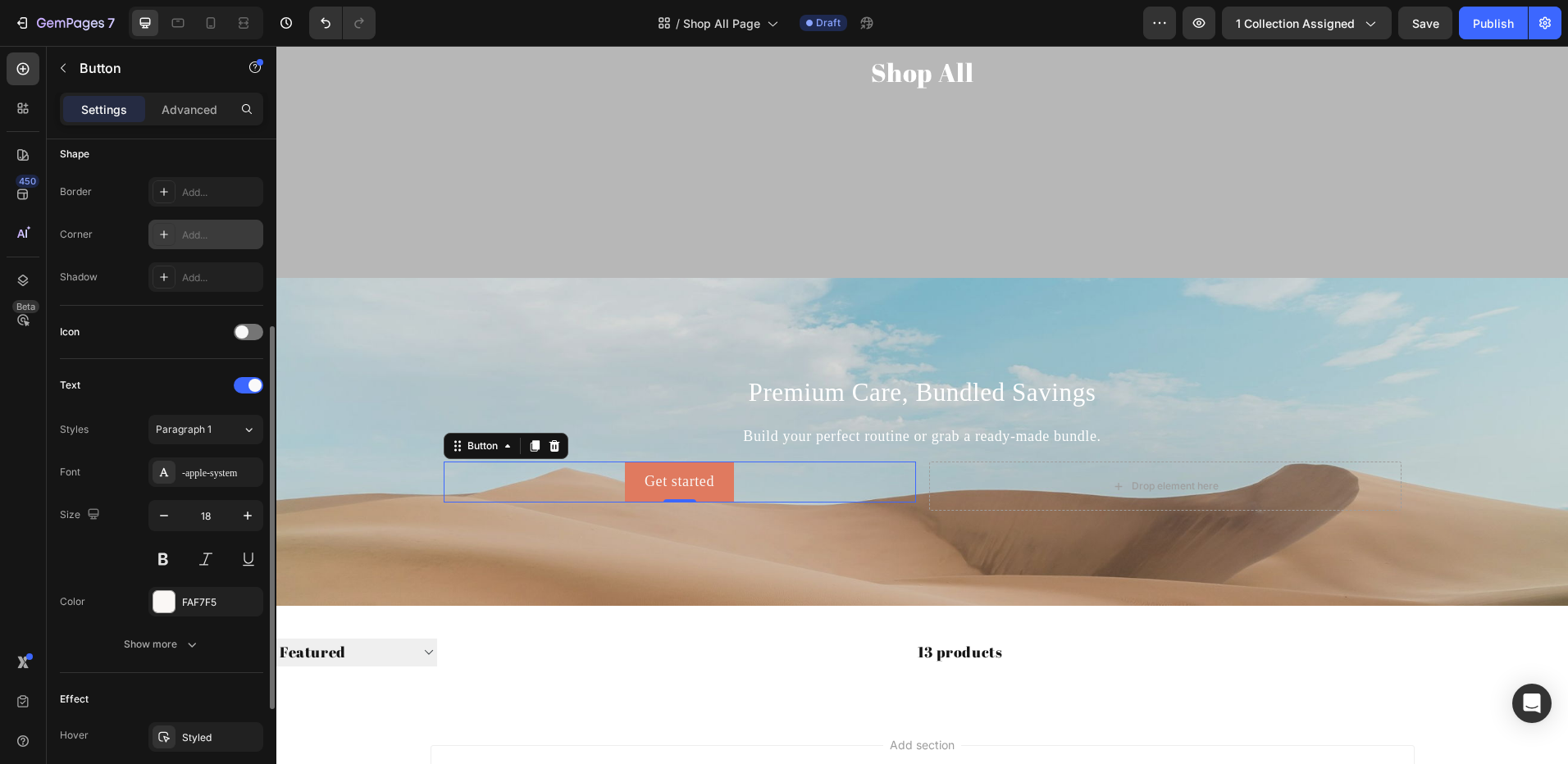
click at [166, 243] on div at bounding box center [164, 234] width 23 height 23
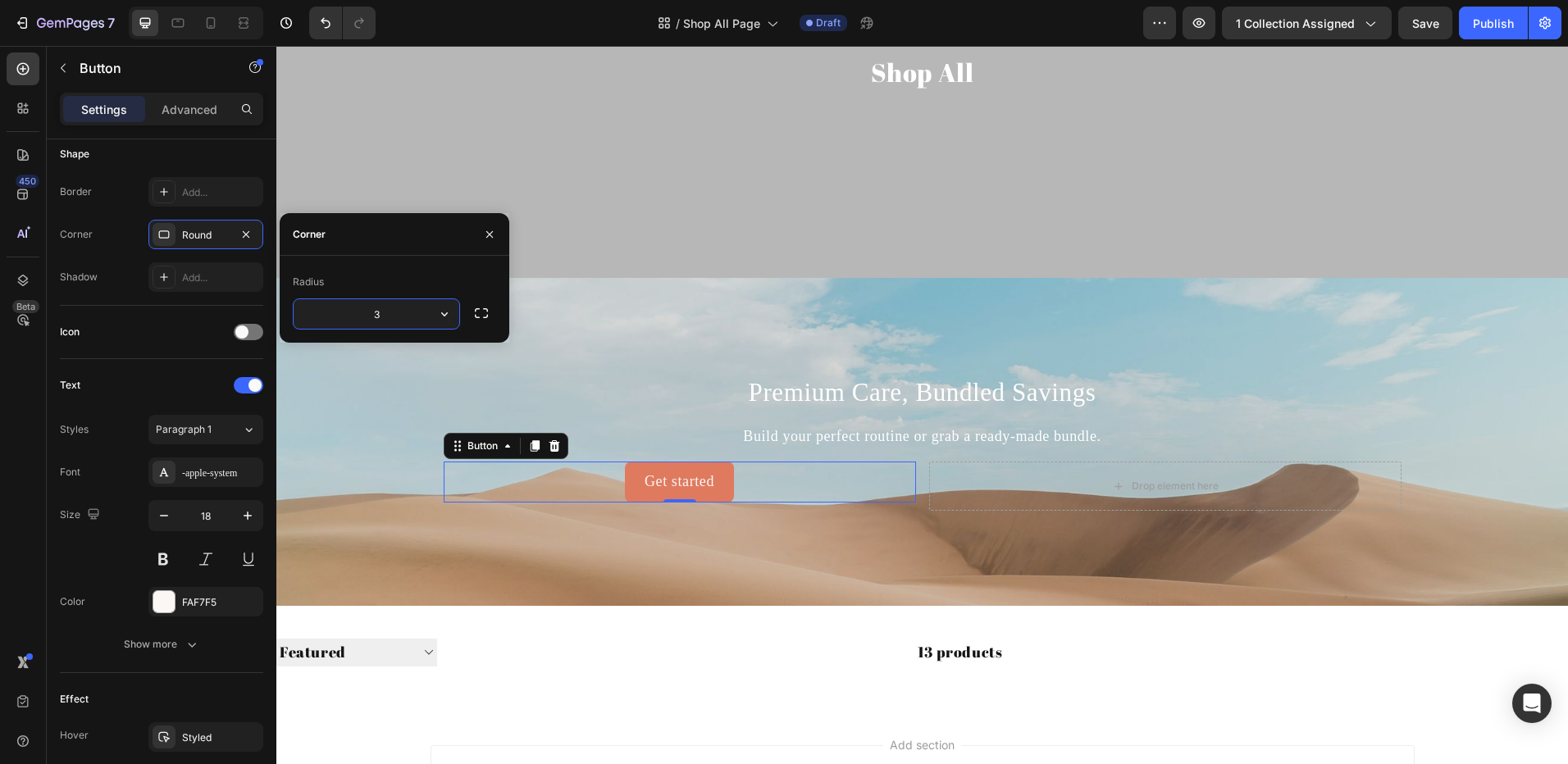
type input "30"
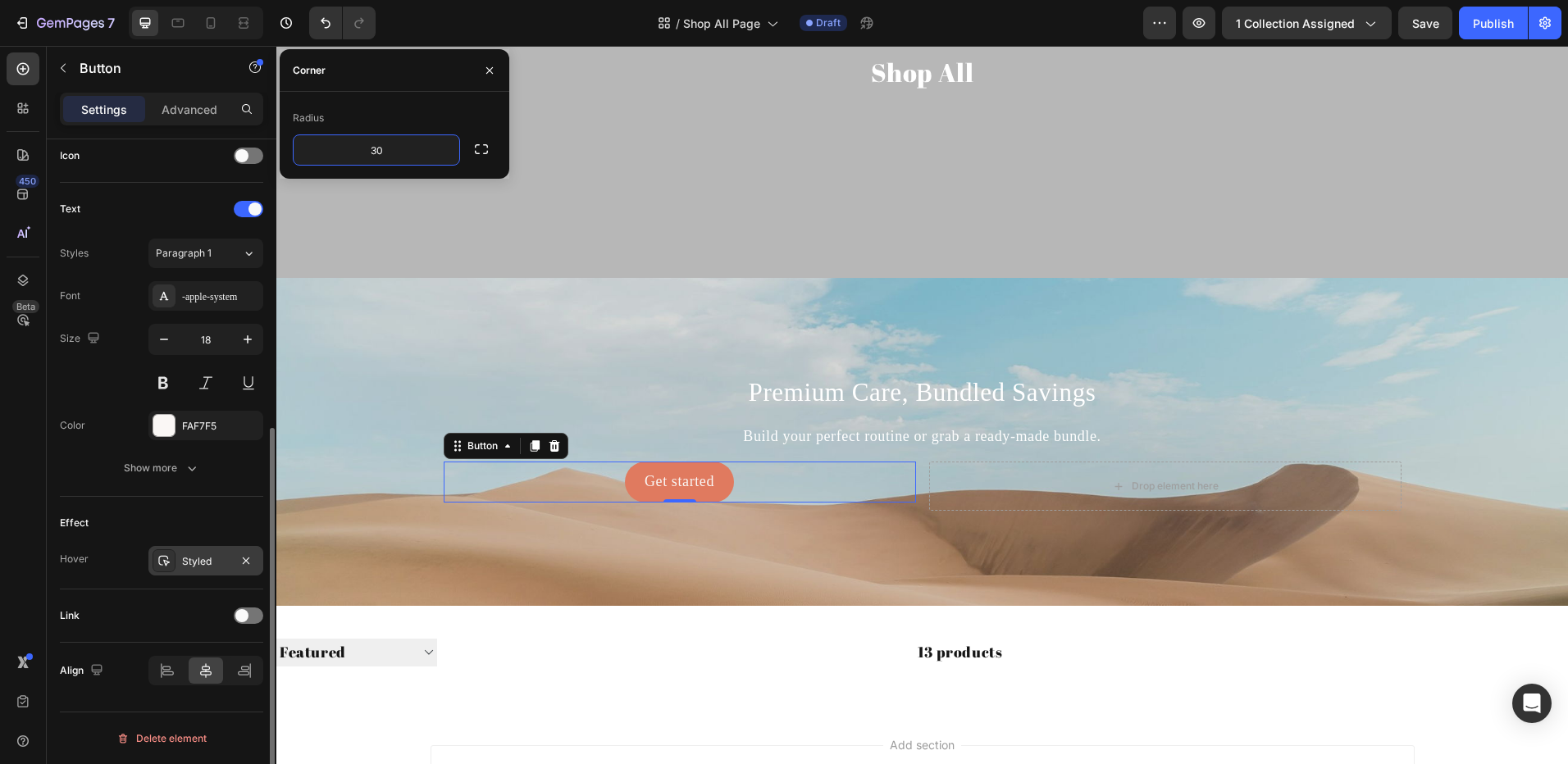
click at [185, 550] on div "Styled" at bounding box center [206, 561] width 115 height 29
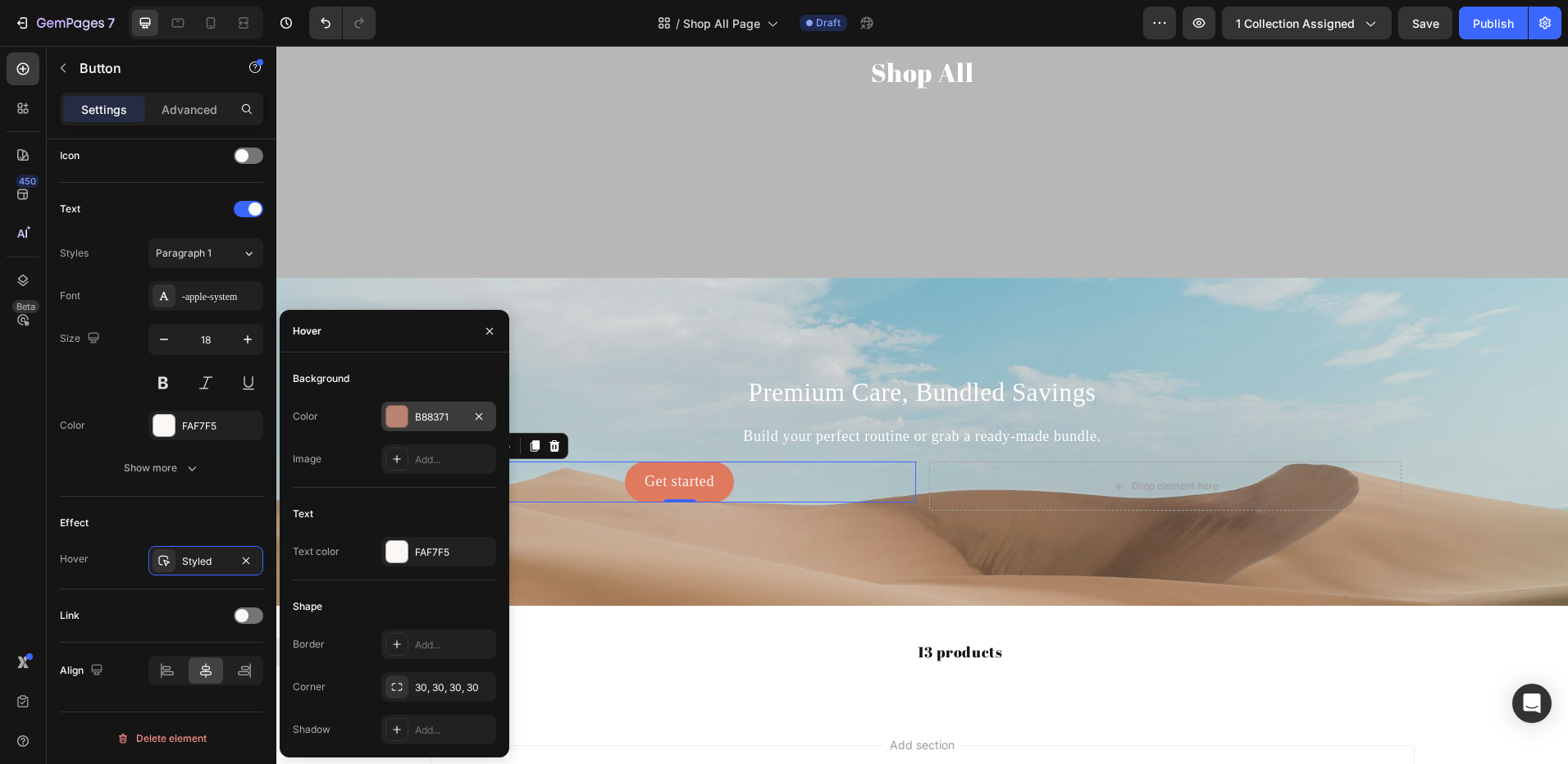
click at [386, 415] on div at bounding box center [396, 416] width 21 height 21
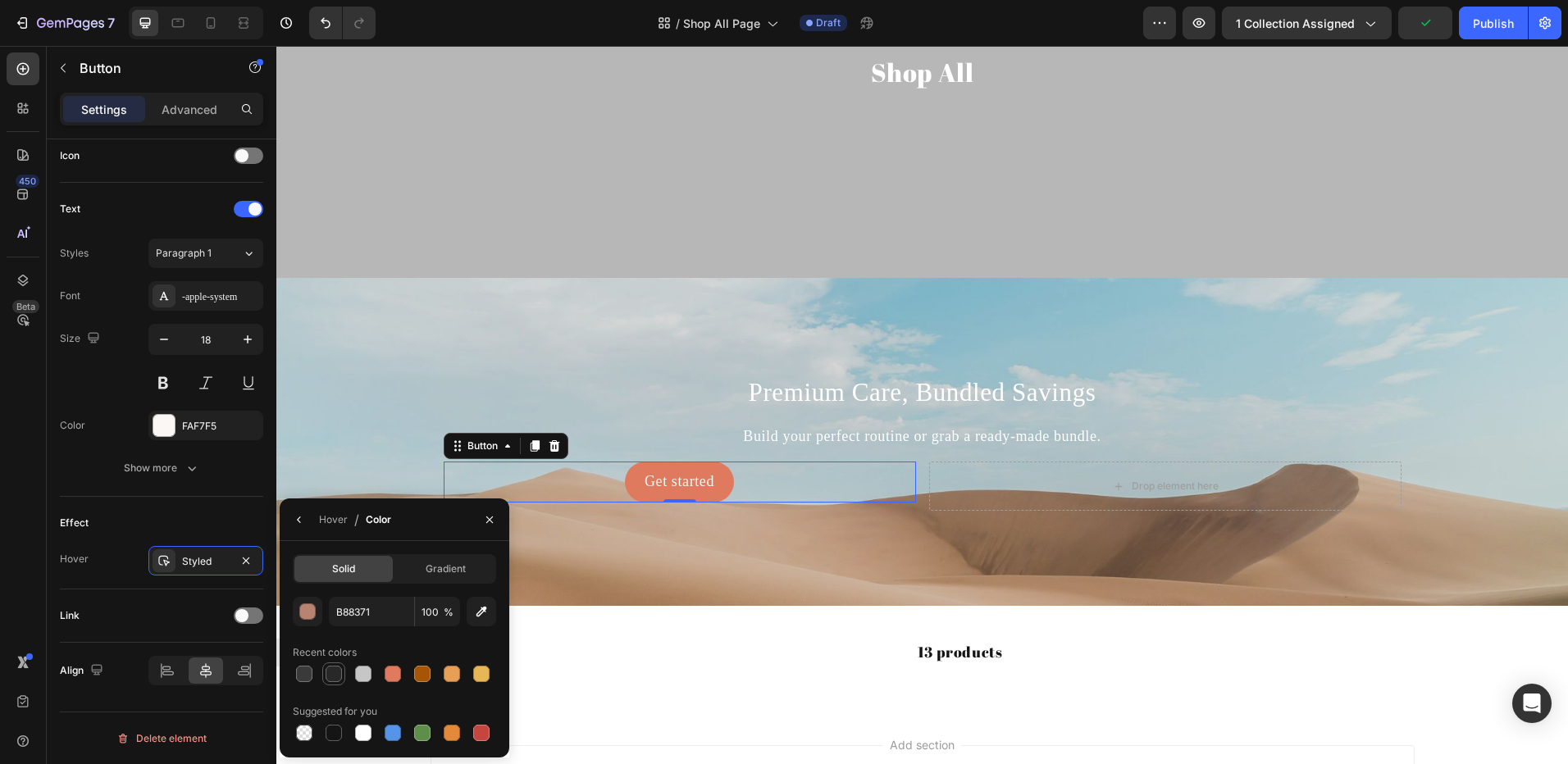
click at [326, 670] on div at bounding box center [333, 674] width 16 height 16
click at [335, 726] on div at bounding box center [333, 732] width 16 height 16
type input "151515"
click at [298, 519] on icon "button" at bounding box center [298, 520] width 3 height 7
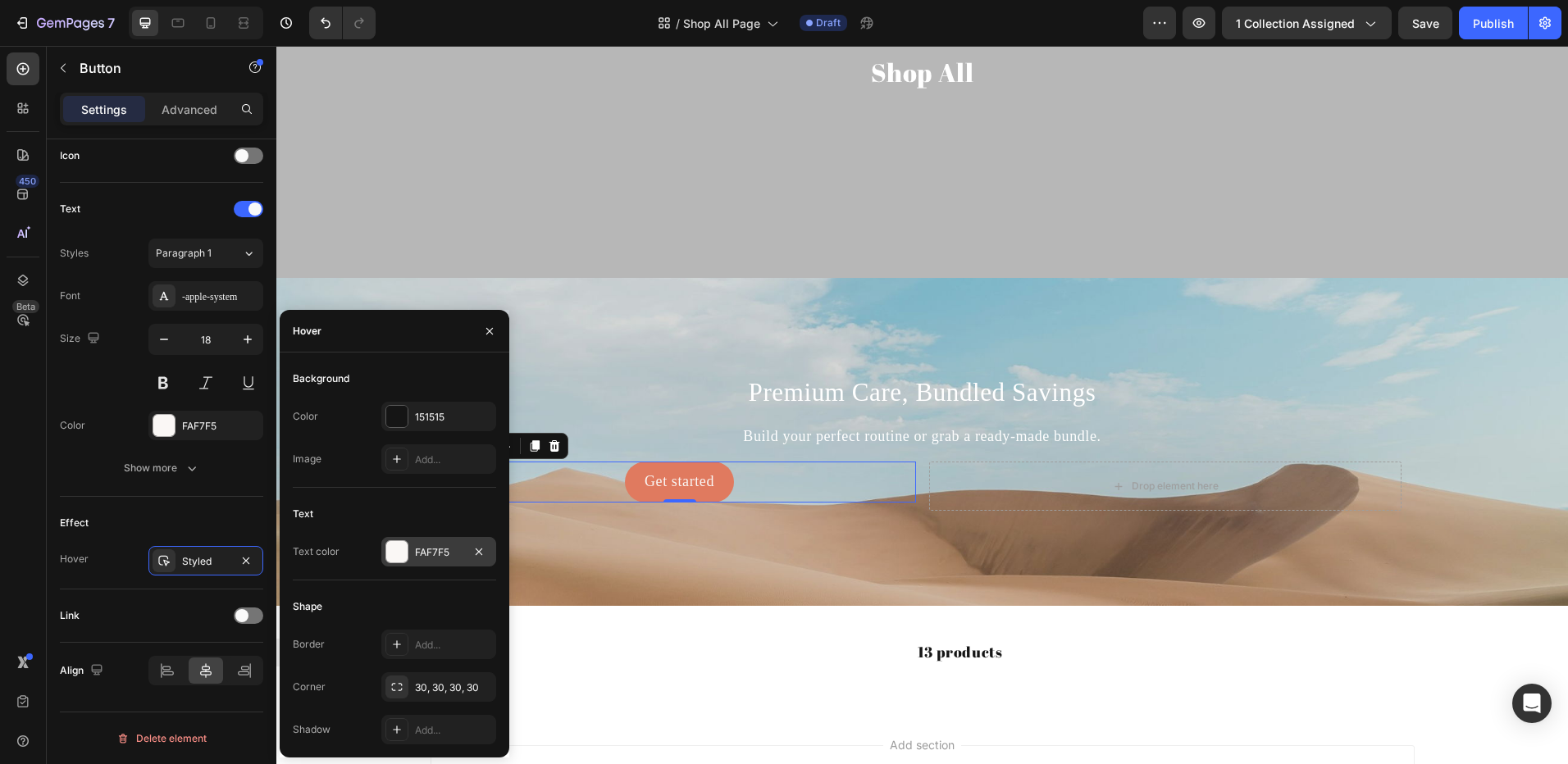
click at [394, 547] on div at bounding box center [396, 551] width 21 height 21
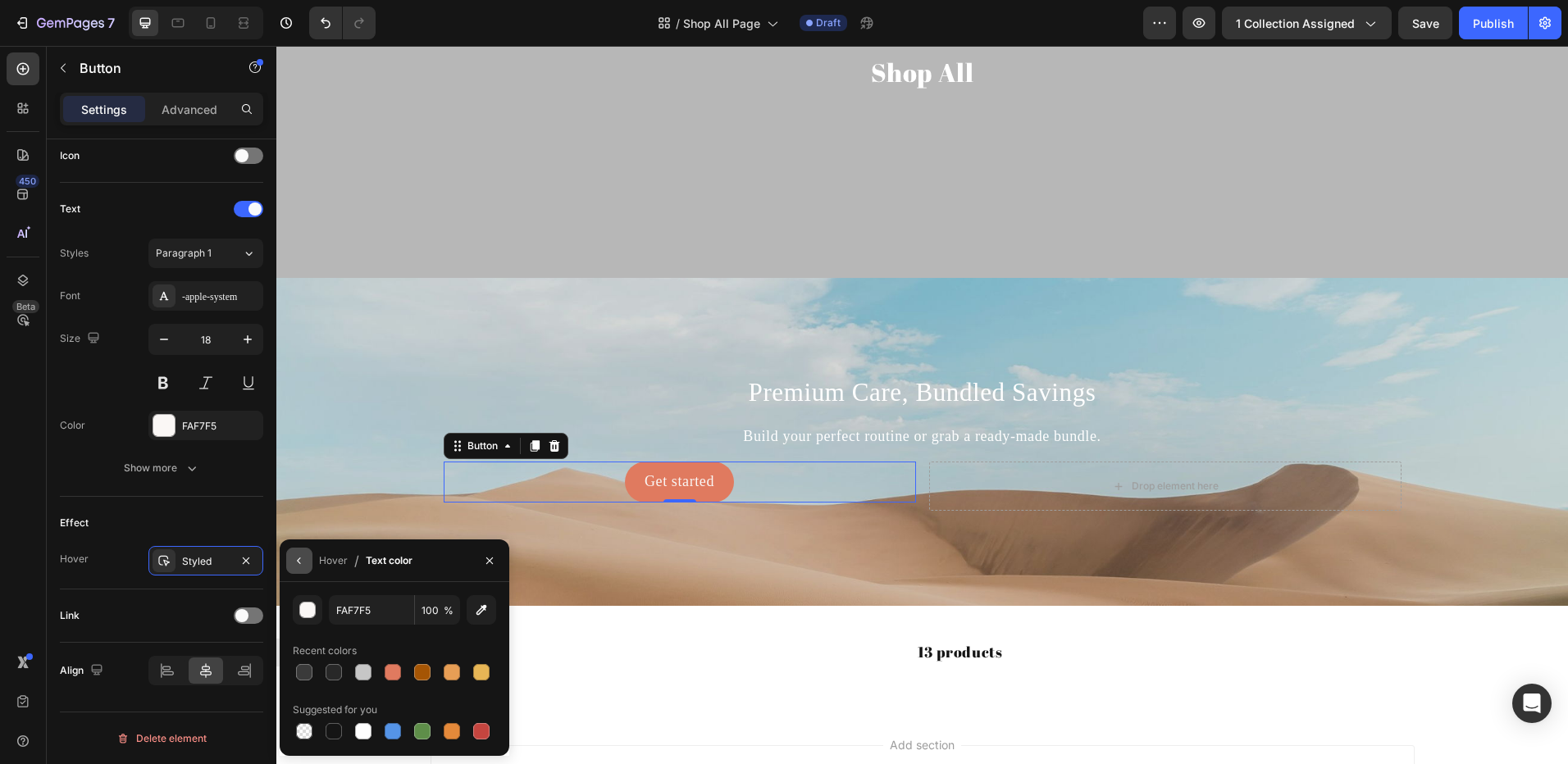
click at [299, 562] on icon "button" at bounding box center [298, 561] width 3 height 7
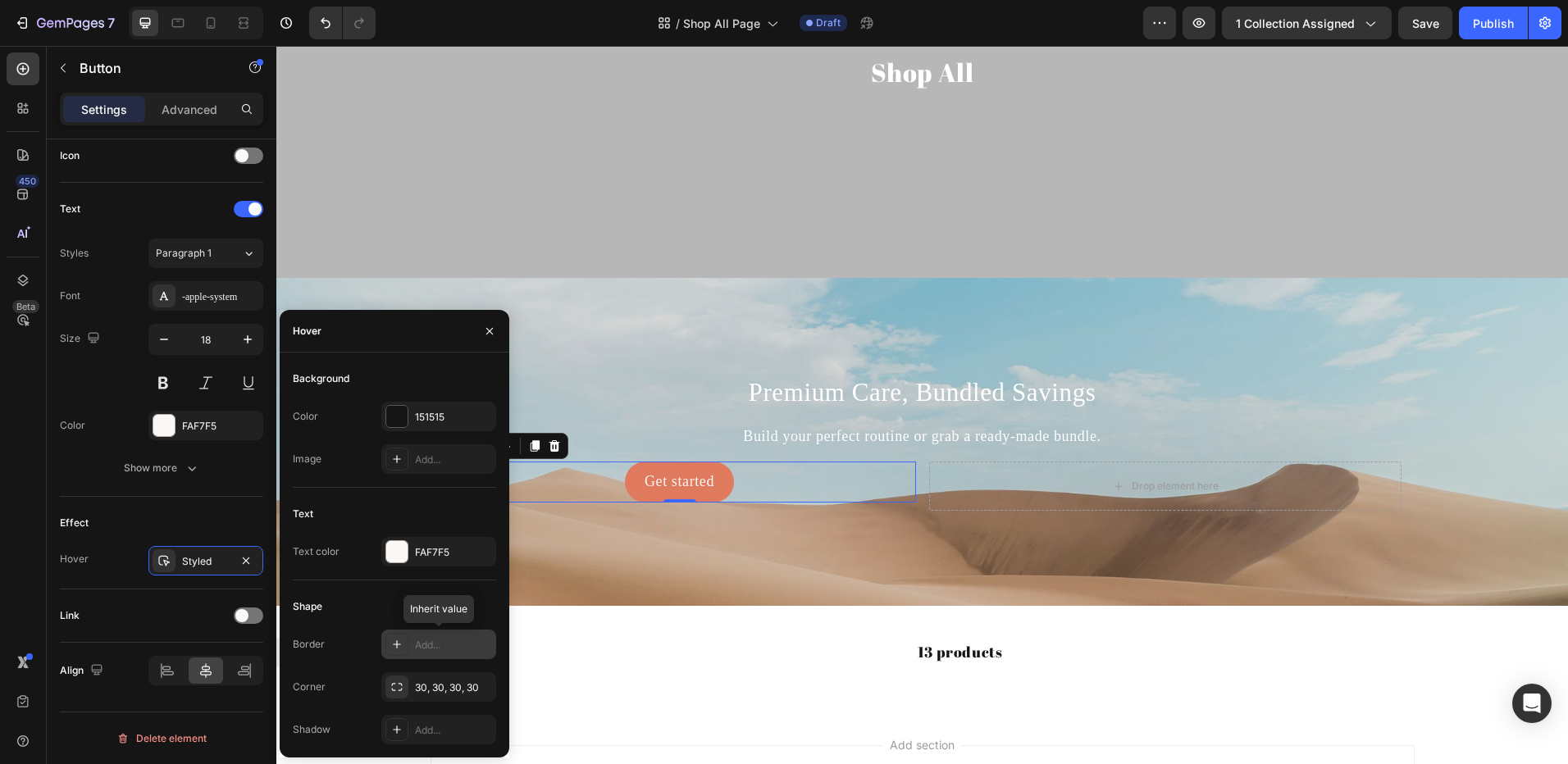
click at [390, 647] on icon at bounding box center [396, 644] width 13 height 13
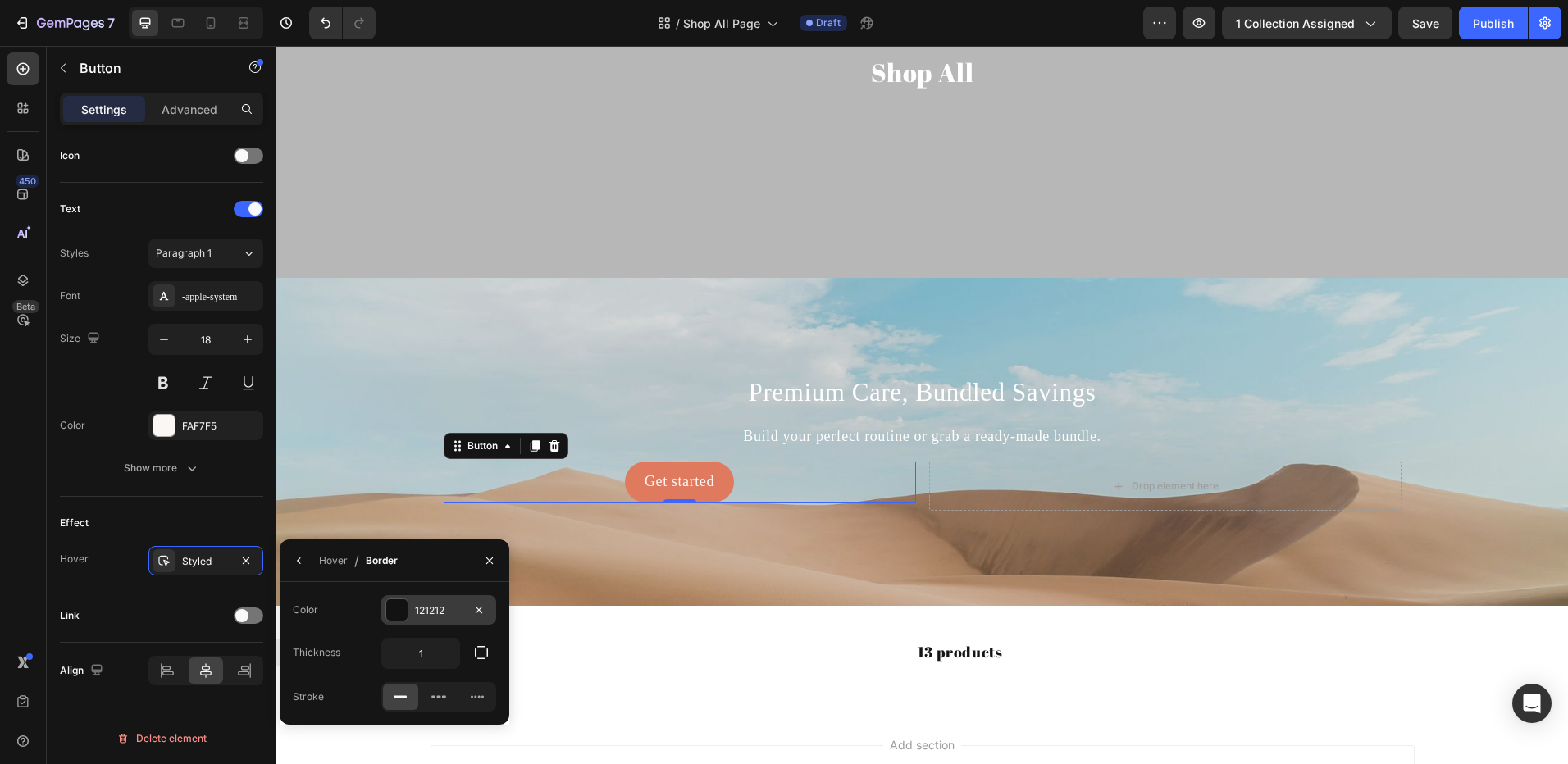
click at [404, 615] on div at bounding box center [396, 610] width 21 height 21
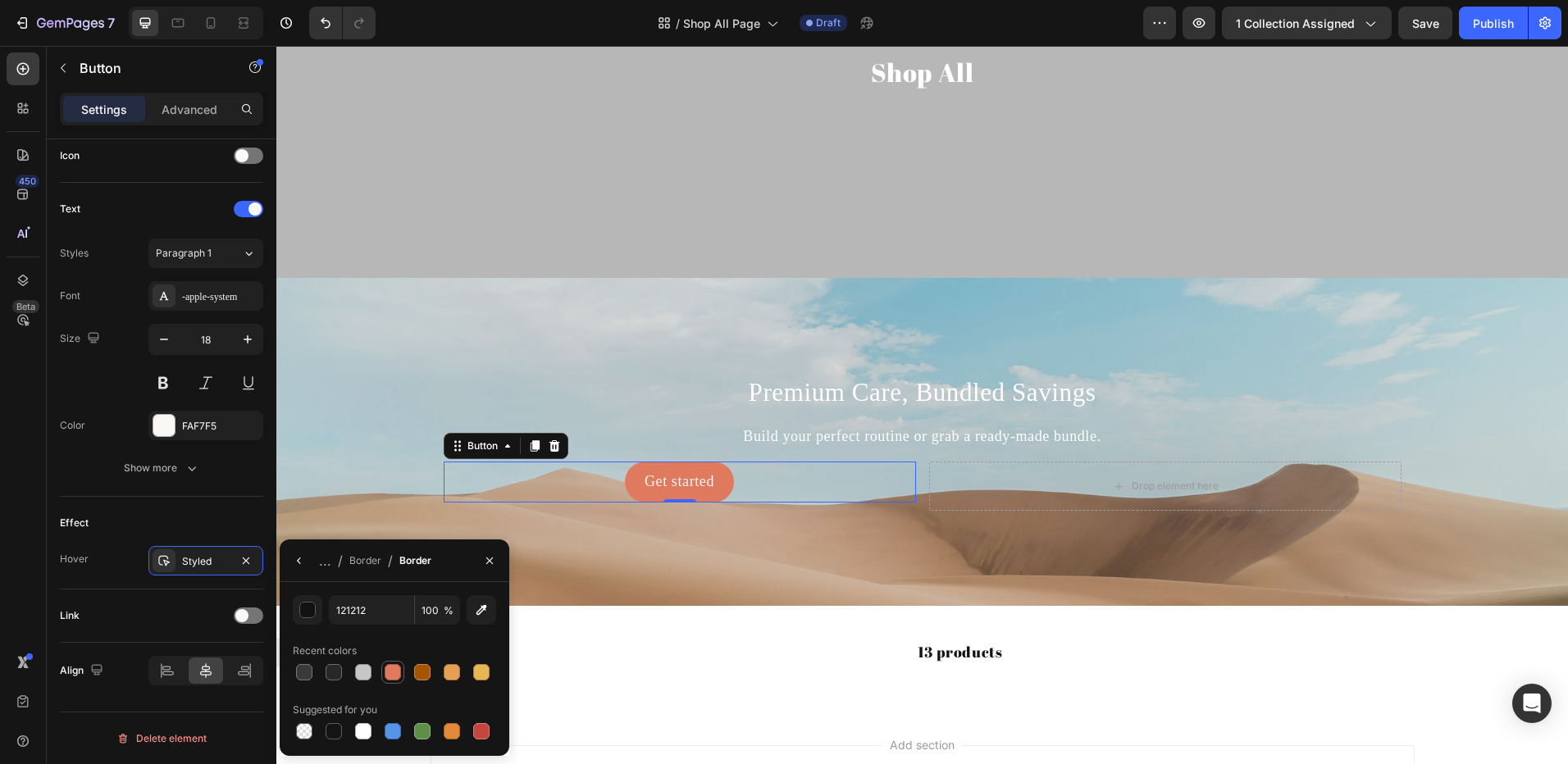
click at [393, 668] on div at bounding box center [393, 672] width 16 height 16
type input "E07A5F"
click at [486, 567] on icon "button" at bounding box center [489, 560] width 13 height 13
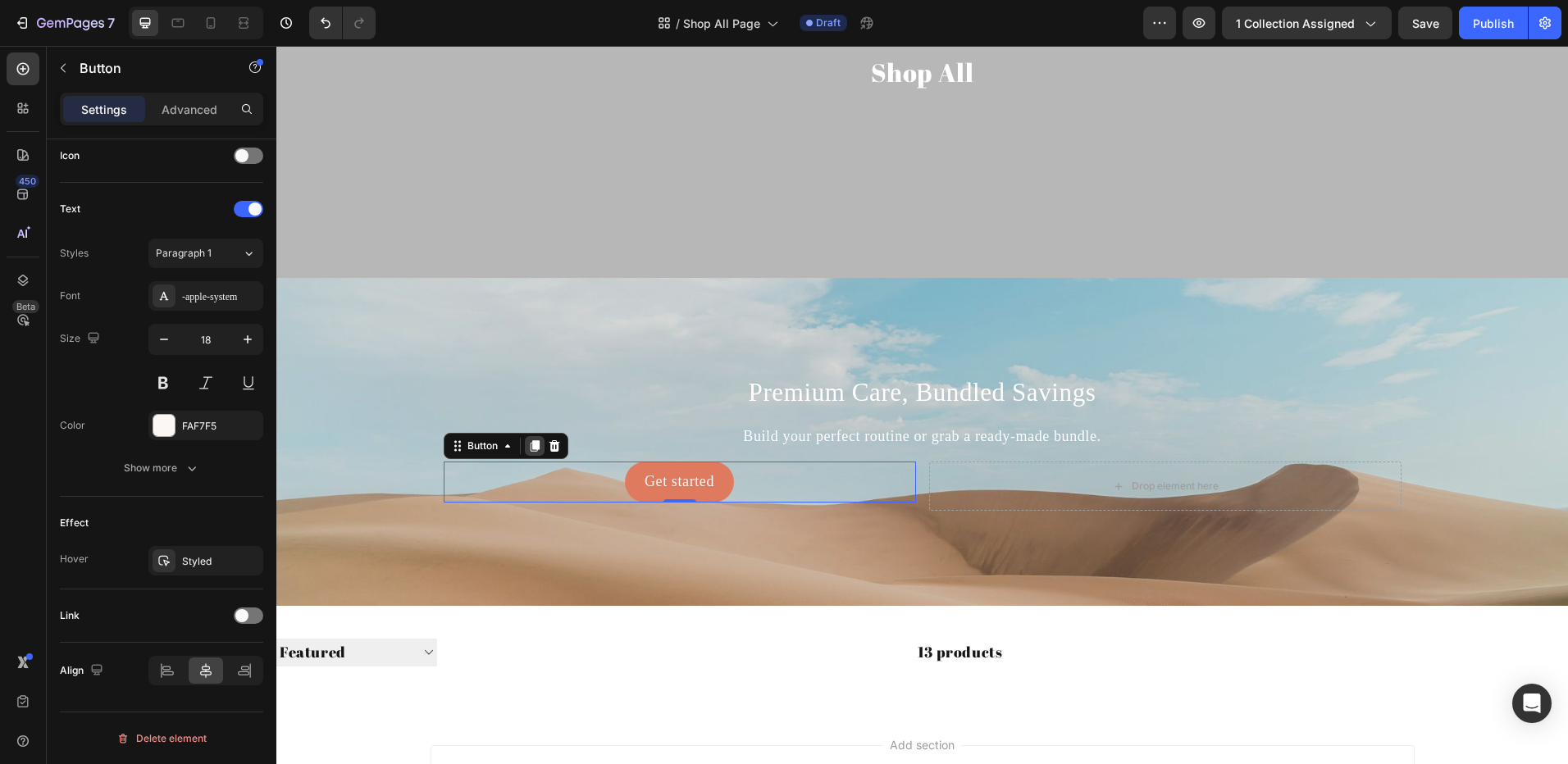
click at [529, 451] on icon at bounding box center [534, 446] width 13 height 13
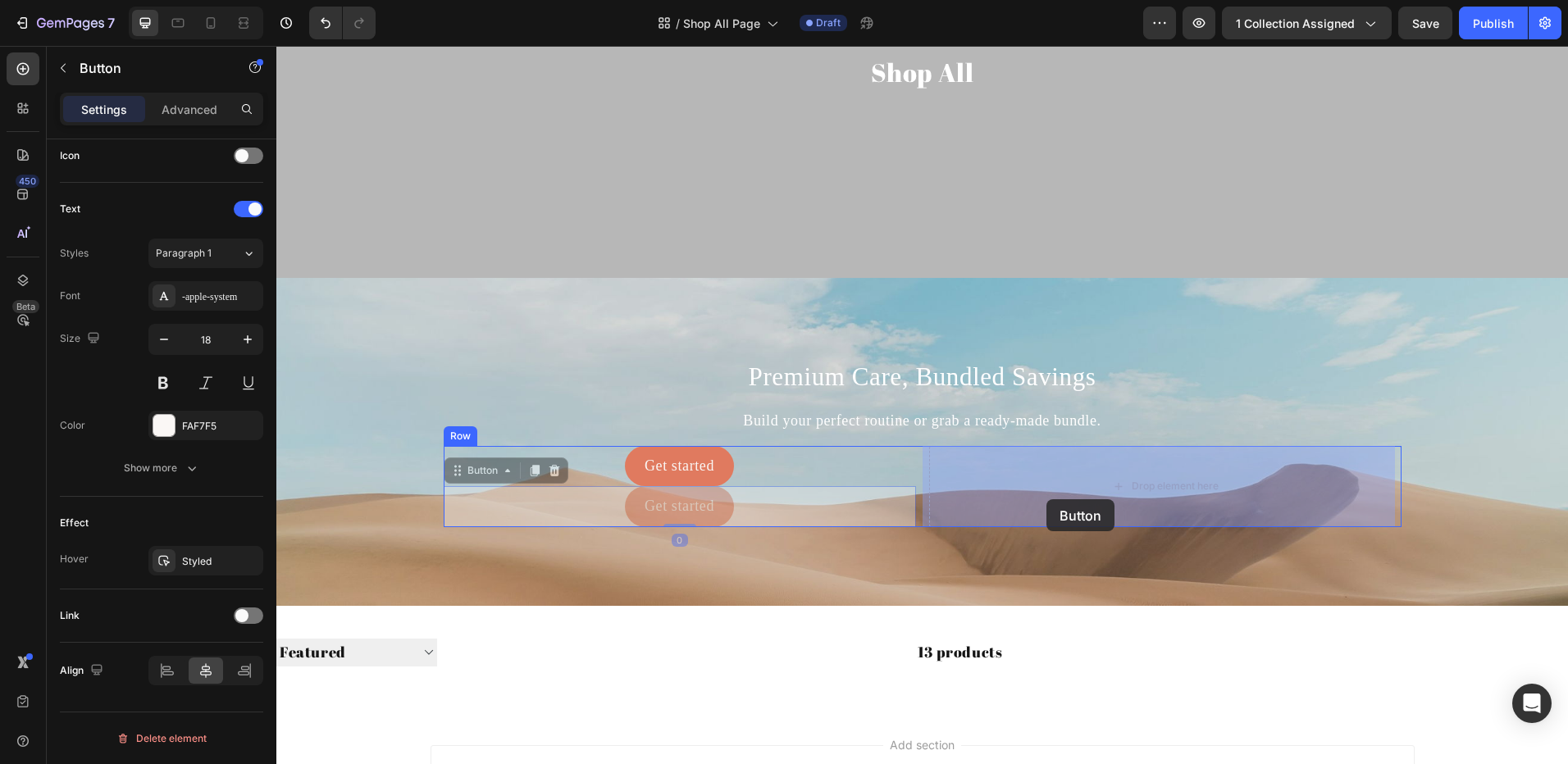
drag, startPoint x: 580, startPoint y: 508, endPoint x: 1046, endPoint y: 499, distance: 466.1
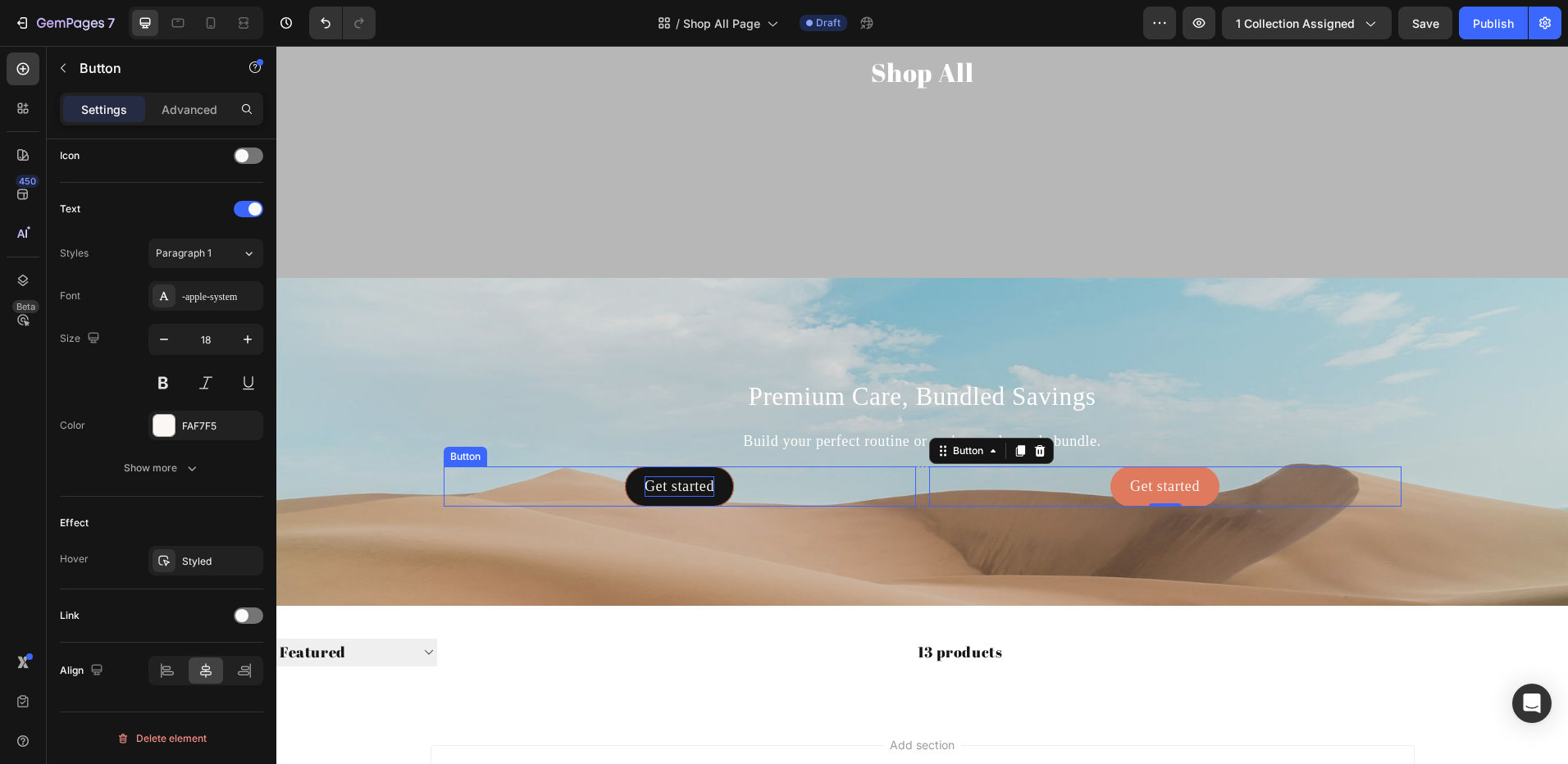
click at [669, 482] on div "Get started" at bounding box center [679, 487] width 69 height 21
click at [669, 481] on p "Get started" at bounding box center [679, 487] width 69 height 21
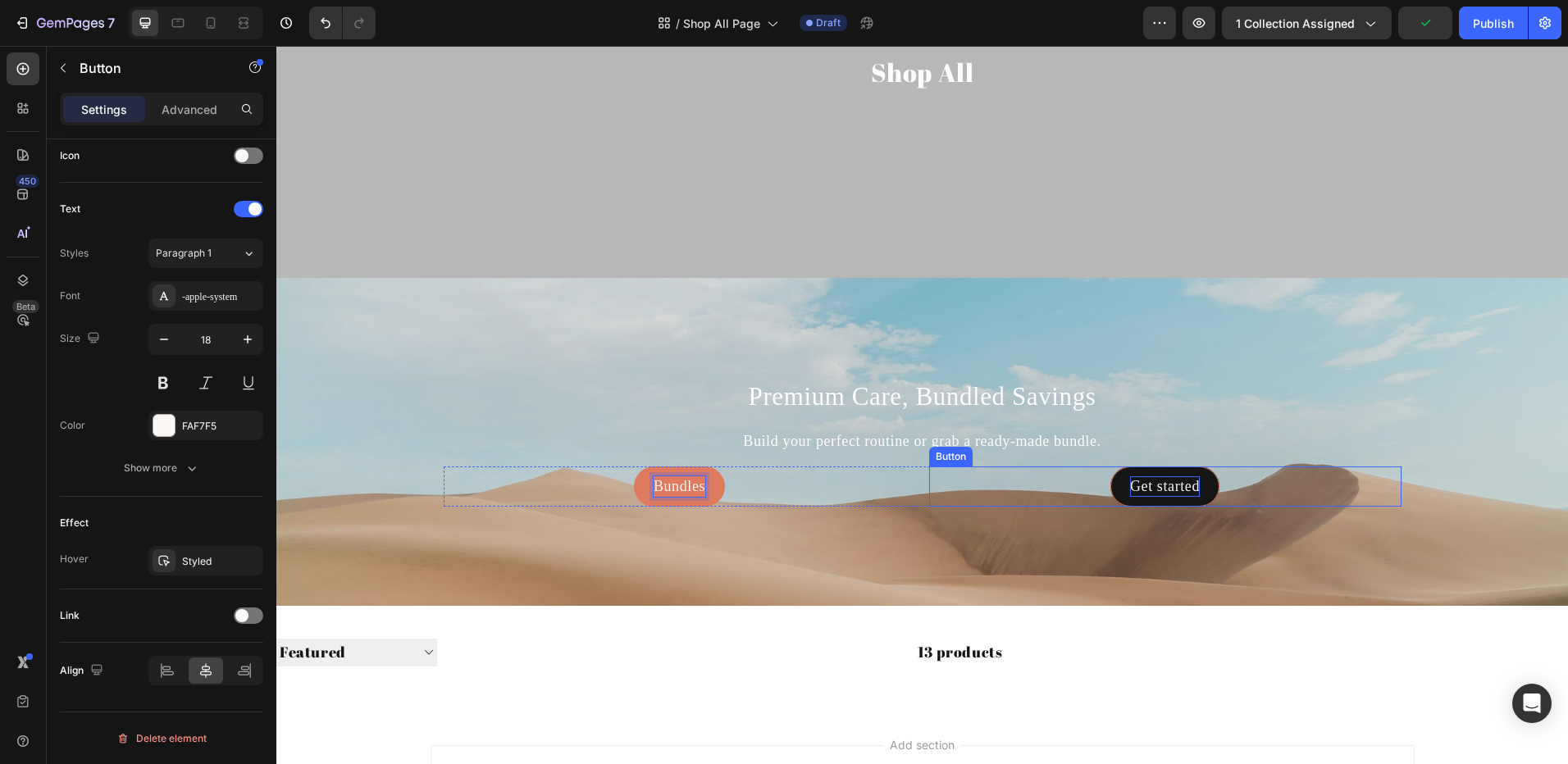
click at [1162, 483] on div "Get started" at bounding box center [1164, 487] width 69 height 21
click at [1162, 483] on p "Get started" at bounding box center [1164, 487] width 69 height 21
click at [1131, 466] on button "Best" at bounding box center [1164, 486] width 67 height 40
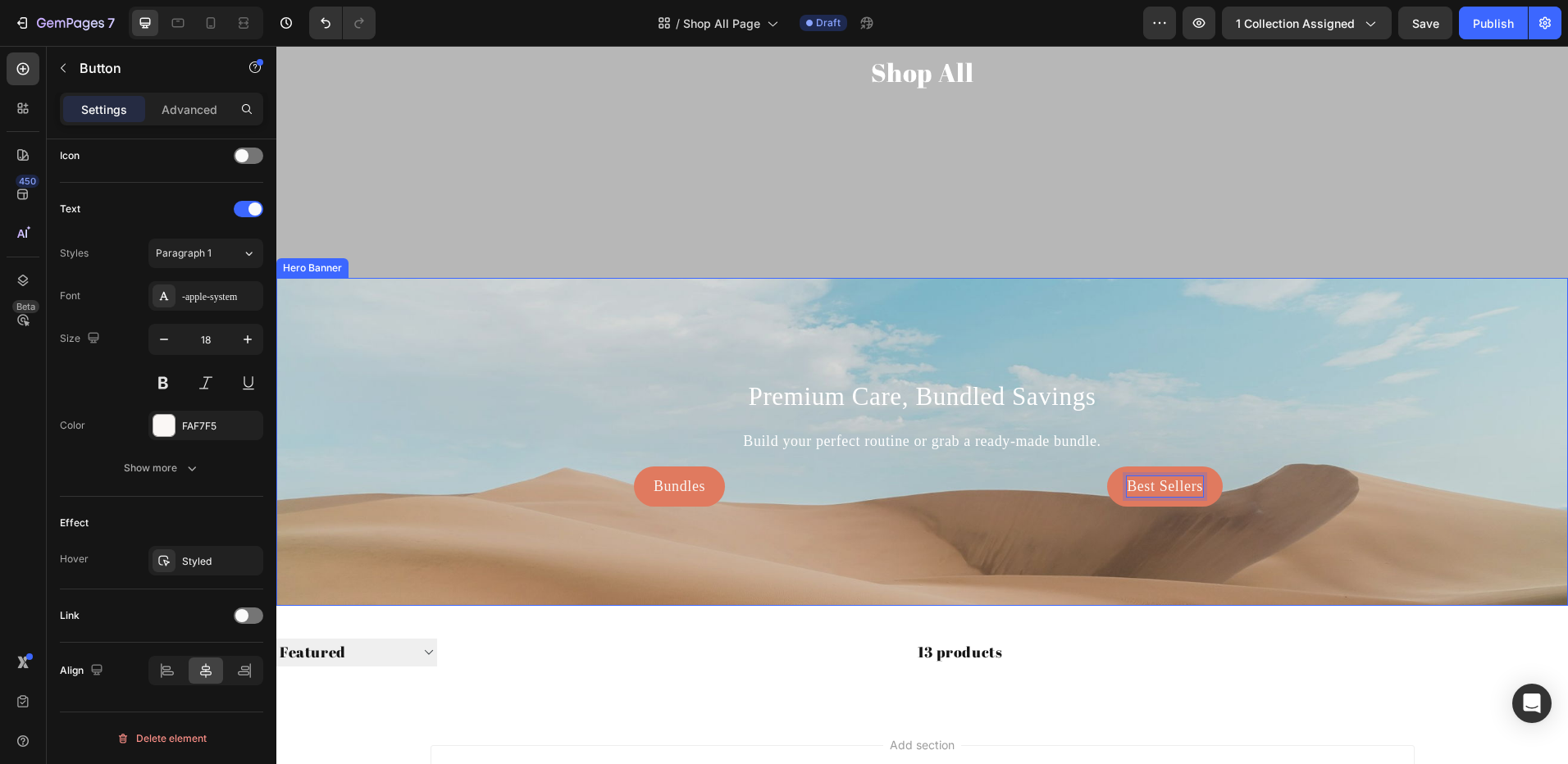
click at [952, 560] on div "Background Image" at bounding box center [922, 515] width 1291 height 492
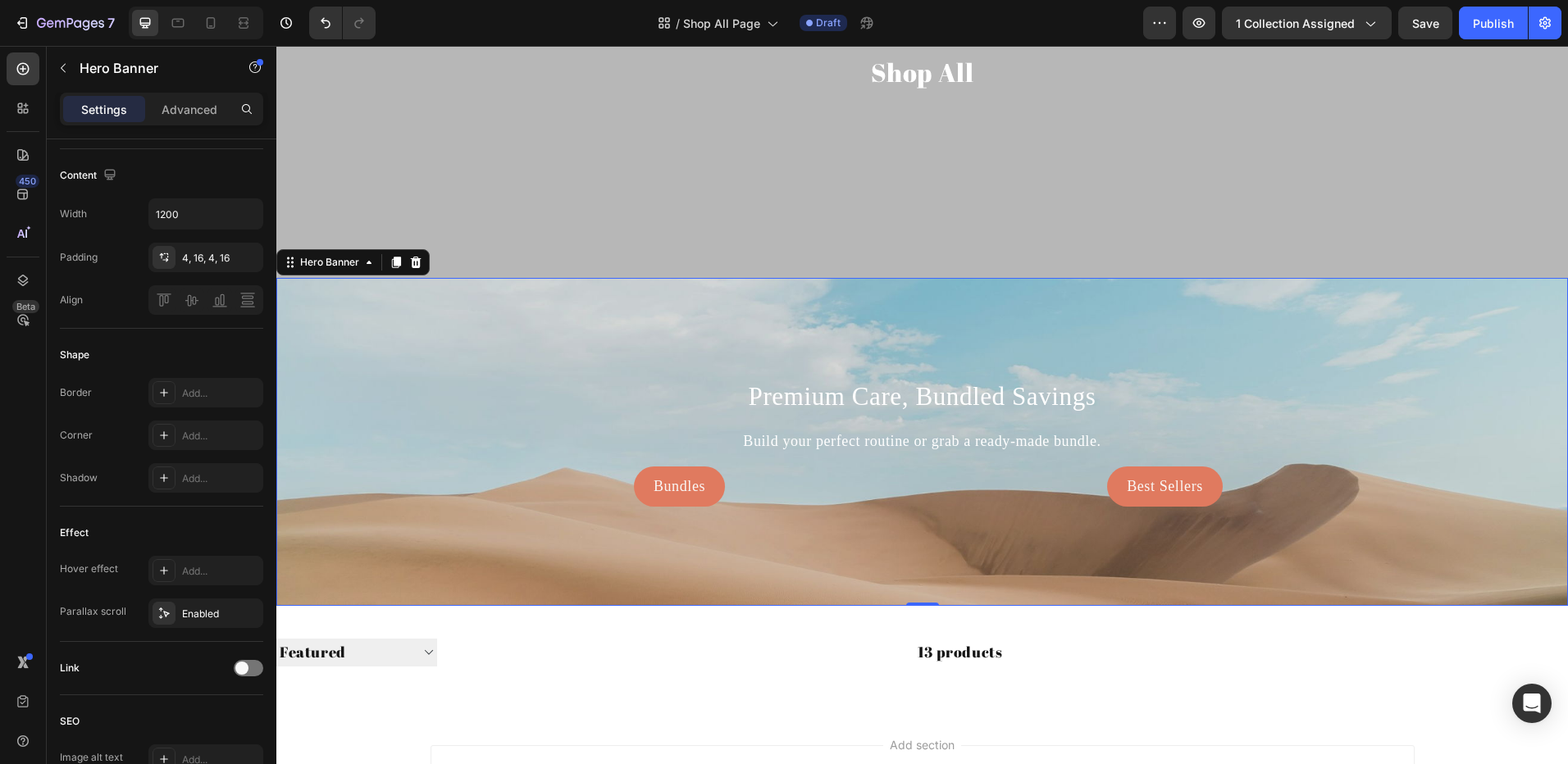
scroll to position [0, 0]
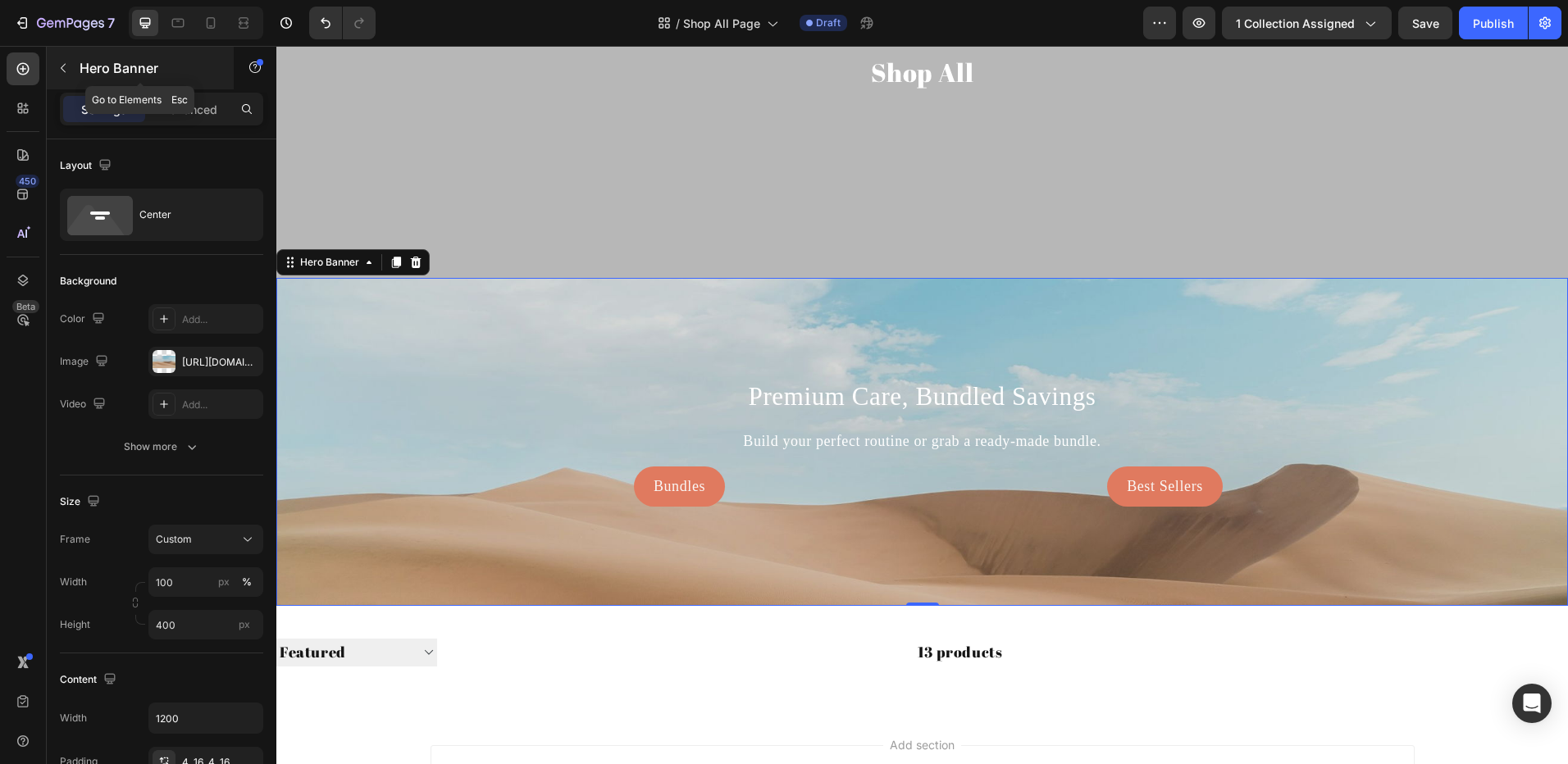
click at [76, 74] on div "Hero Banner" at bounding box center [141, 69] width 187 height 43
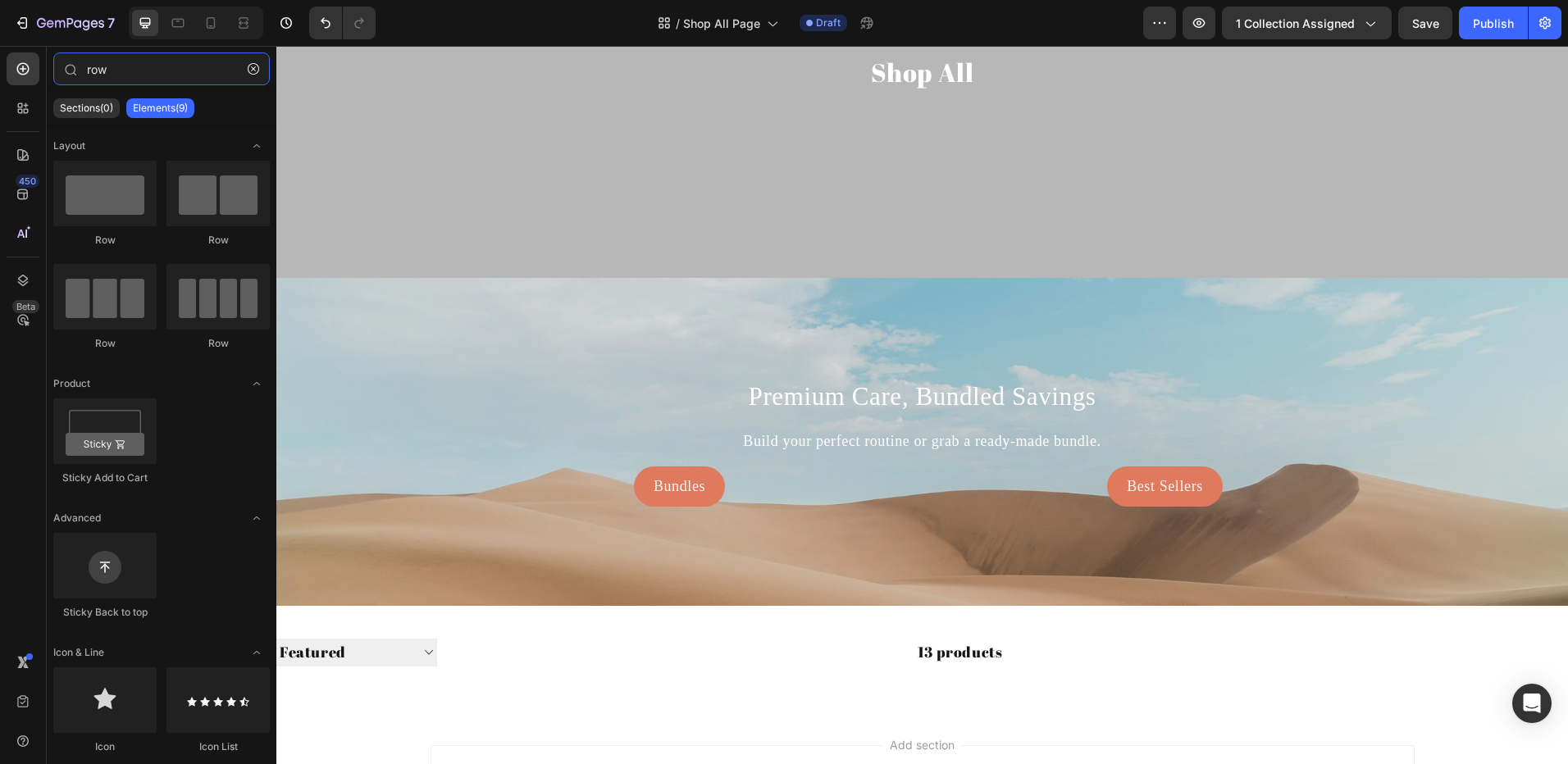
click at [0, 0] on html "7 Version history / Shop All Page Draft Preview 1 collection assigned Save Publ…" at bounding box center [784, 0] width 1568 height 0
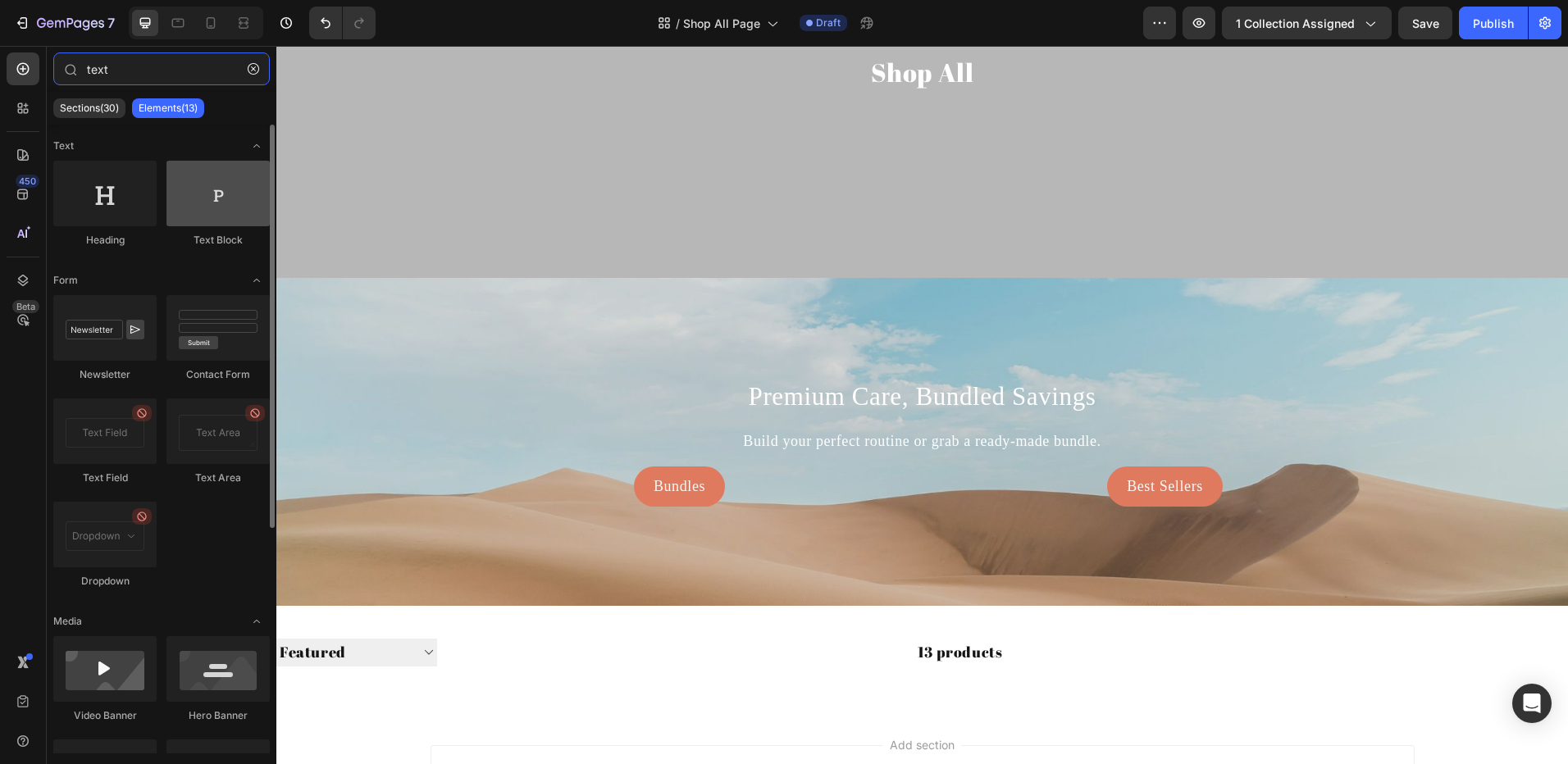
type input "text"
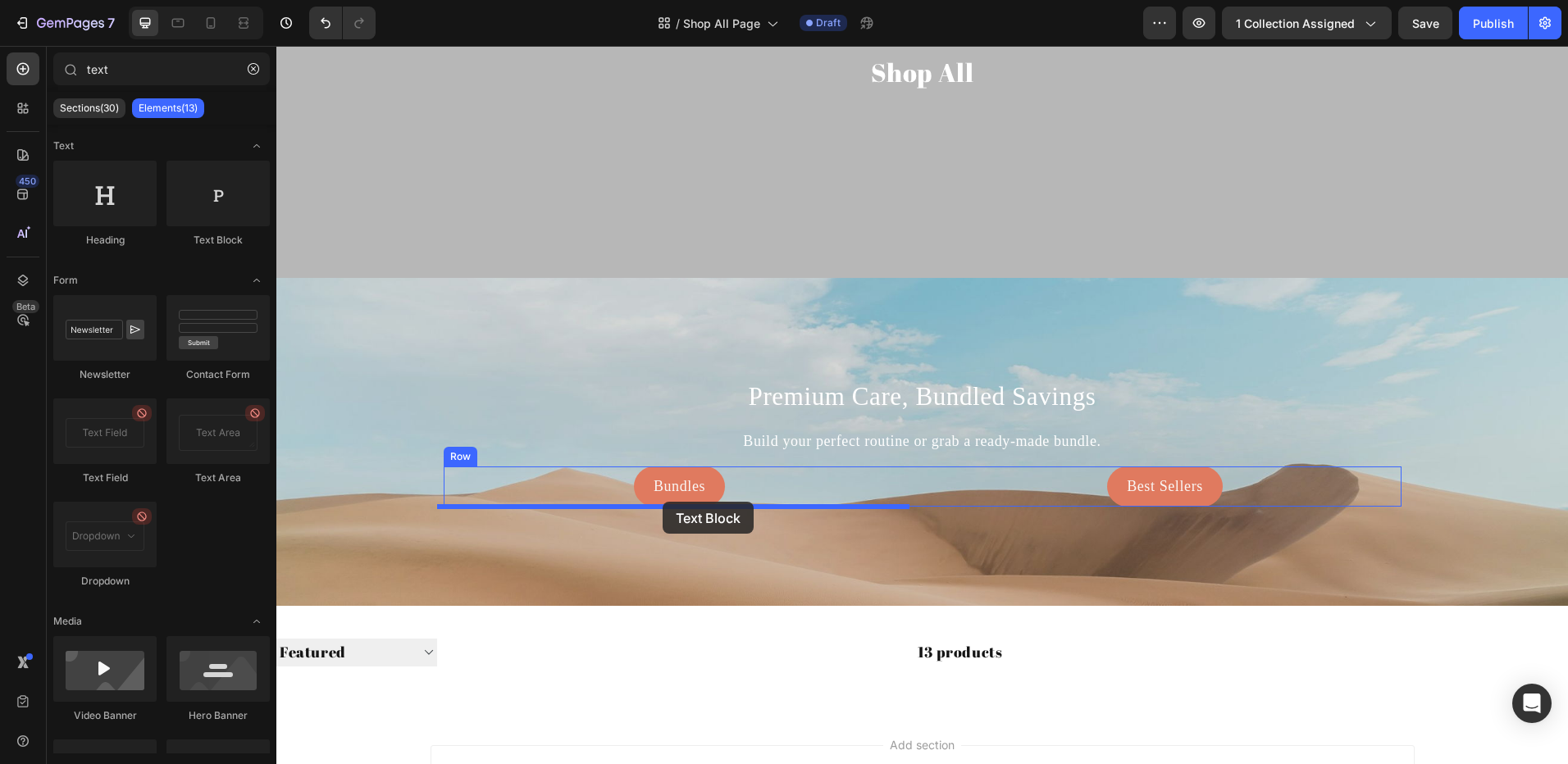
drag, startPoint x: 473, startPoint y: 260, endPoint x: 663, endPoint y: 502, distance: 307.7
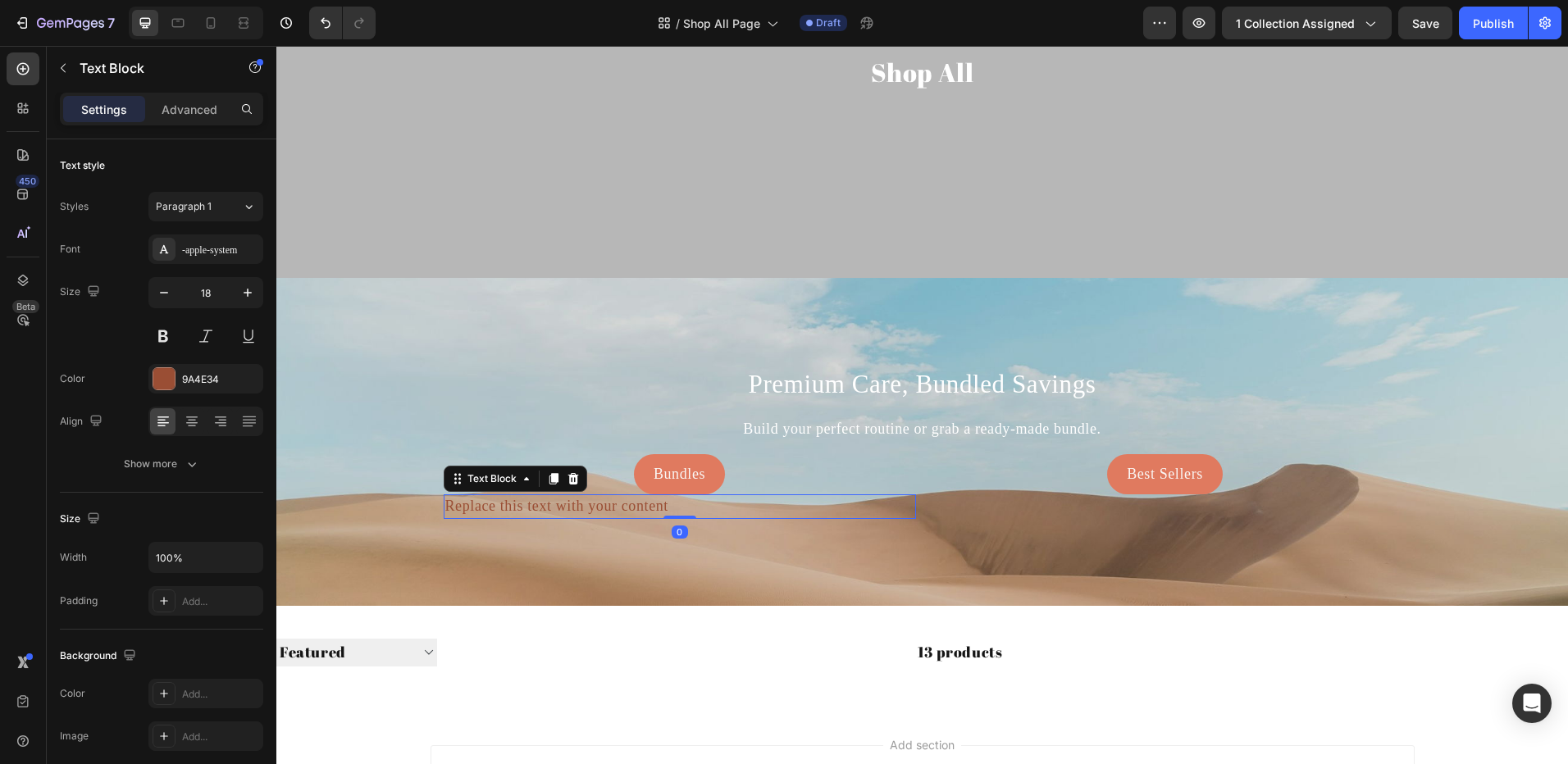
click at [576, 499] on div "Replace this text with your content" at bounding box center [679, 507] width 472 height 24
click at [576, 498] on p "Replace this text with your content" at bounding box center [679, 507] width 469 height 21
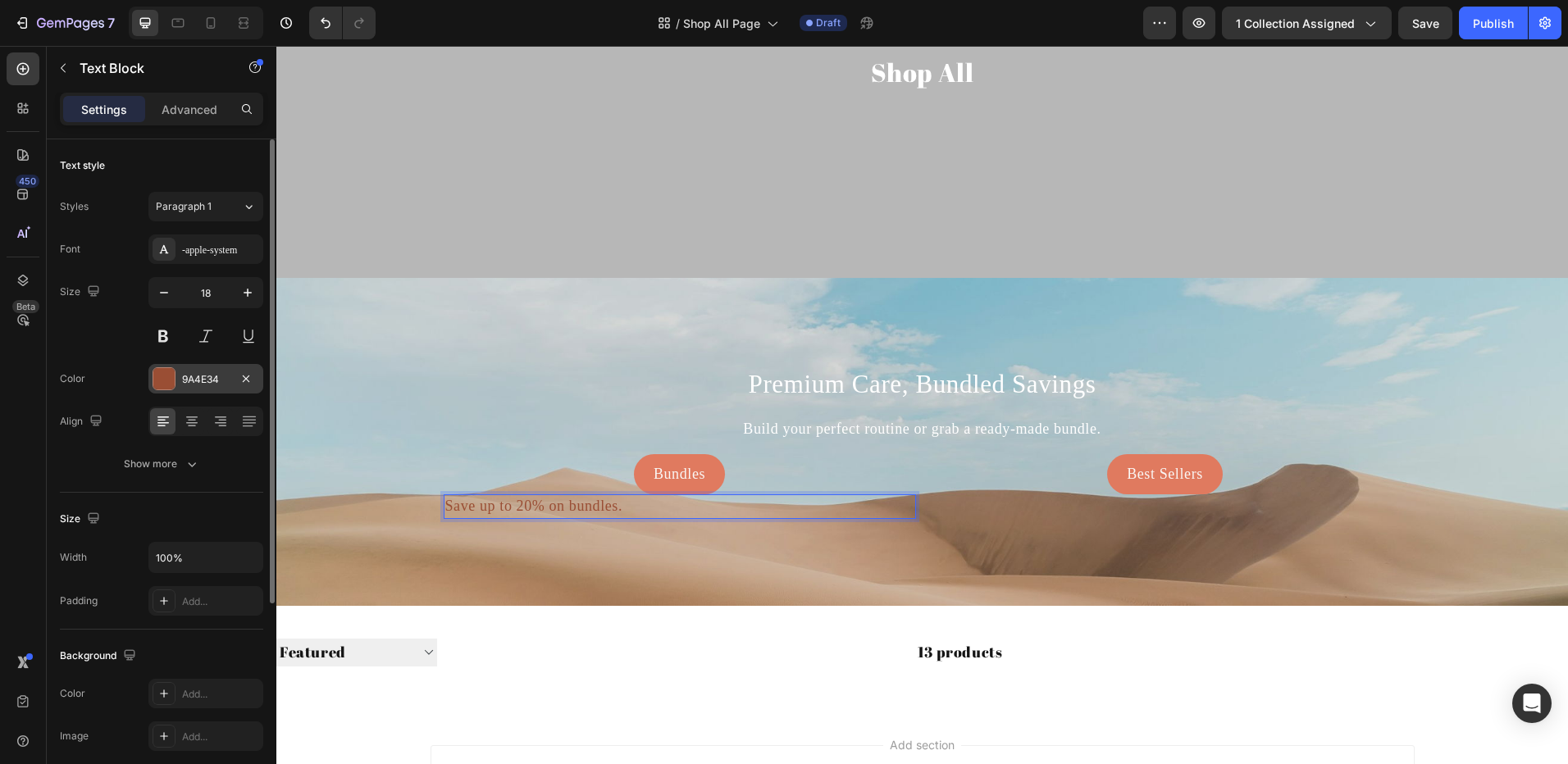
click at [187, 381] on div "9A4E34" at bounding box center [205, 379] width 47 height 15
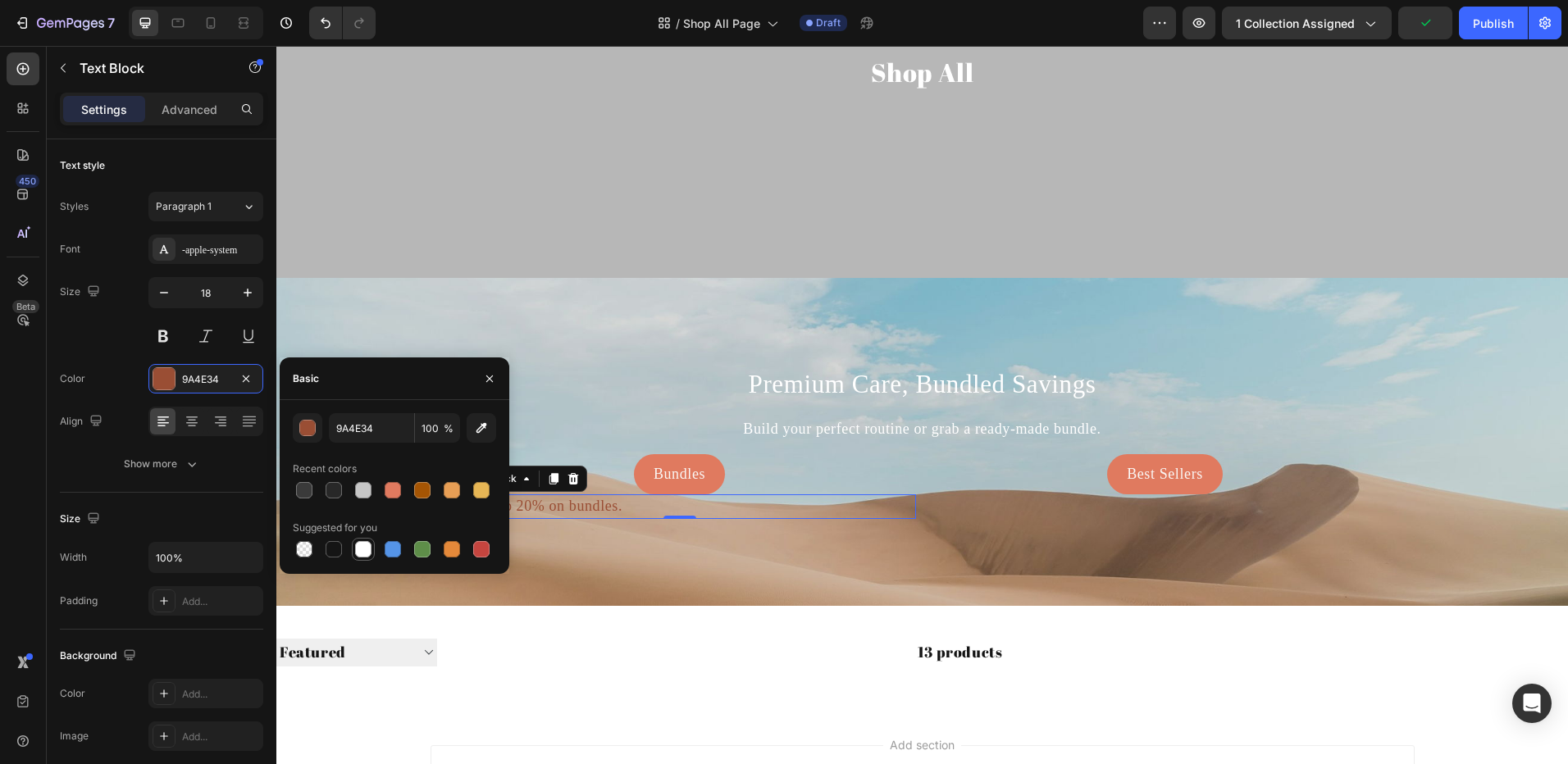
click at [363, 539] on div at bounding box center [363, 549] width 20 height 20
type input "FFFFFF"
click at [184, 423] on icon at bounding box center [191, 421] width 16 height 16
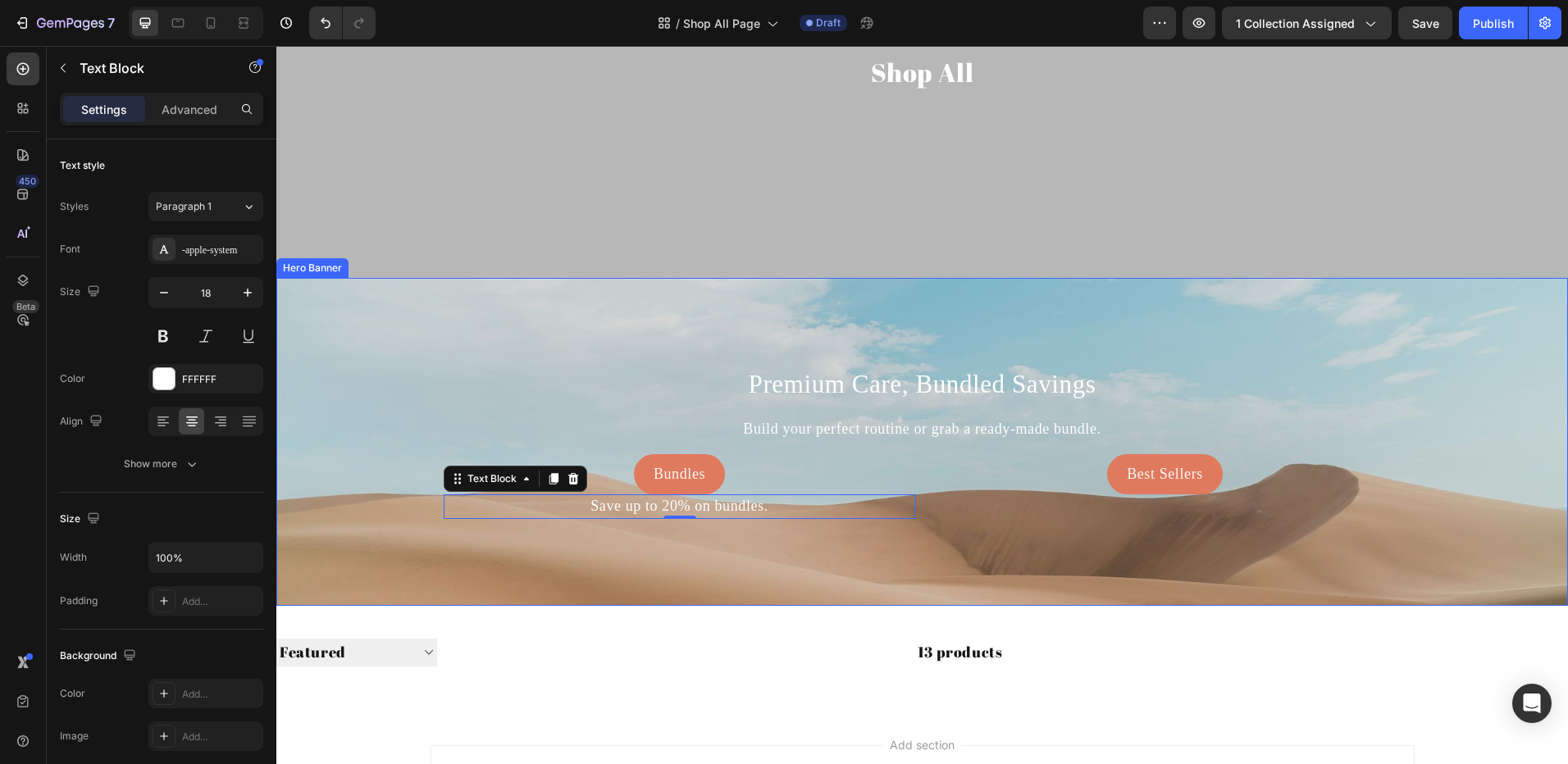
click at [345, 377] on div "Background Image" at bounding box center [922, 515] width 1291 height 492
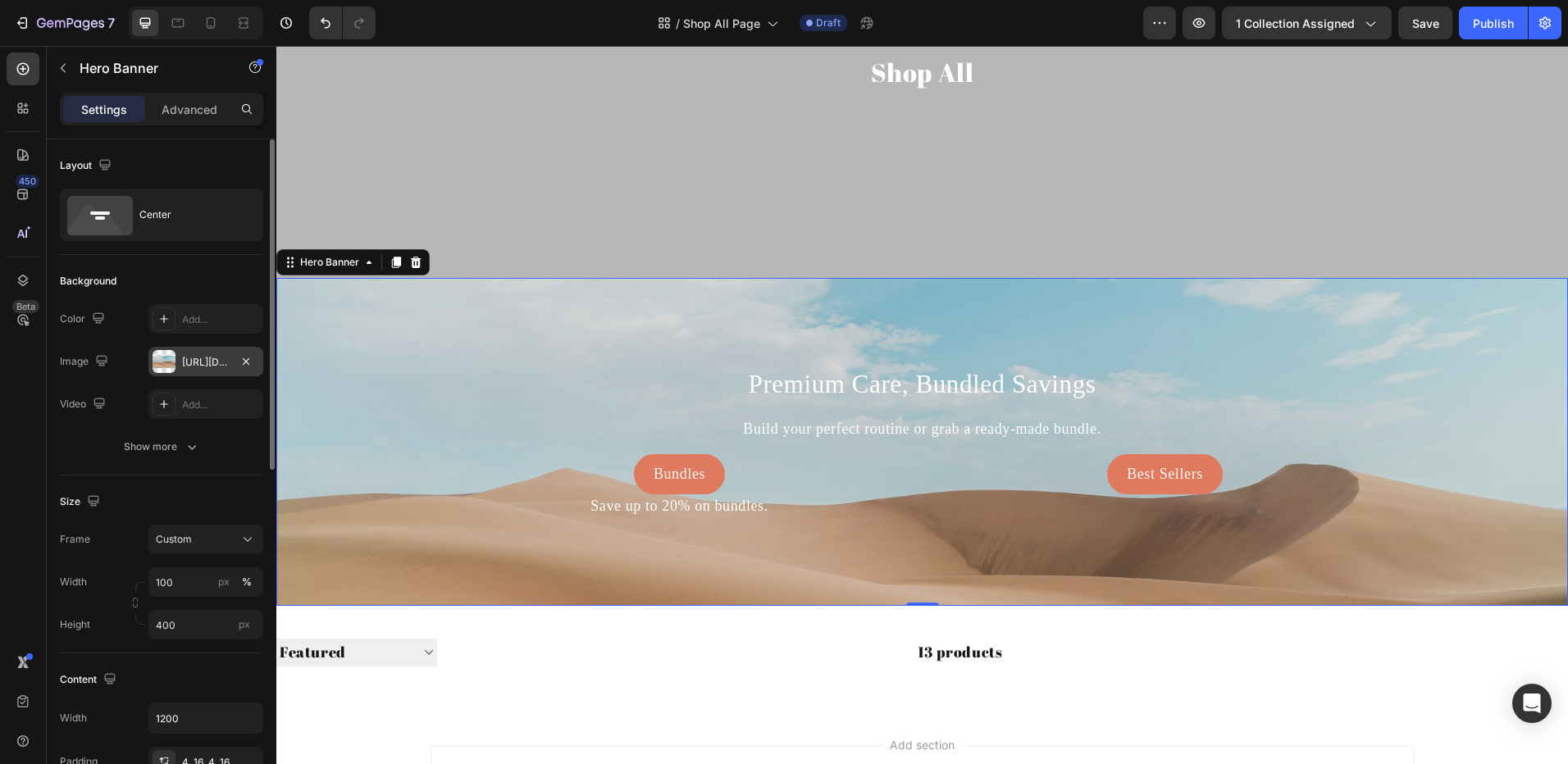
click at [168, 355] on div at bounding box center [164, 361] width 23 height 23
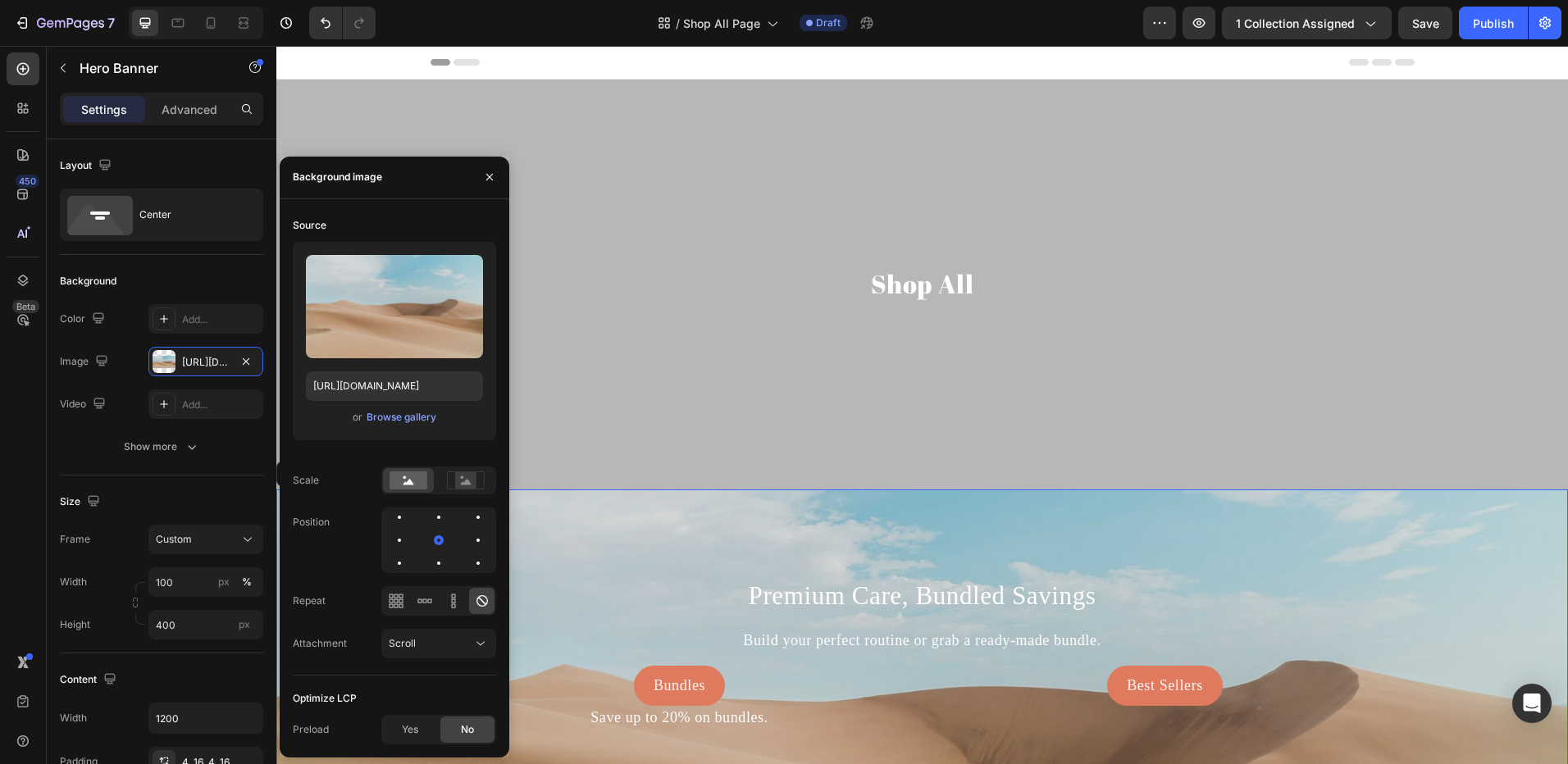
scroll to position [82, 0]
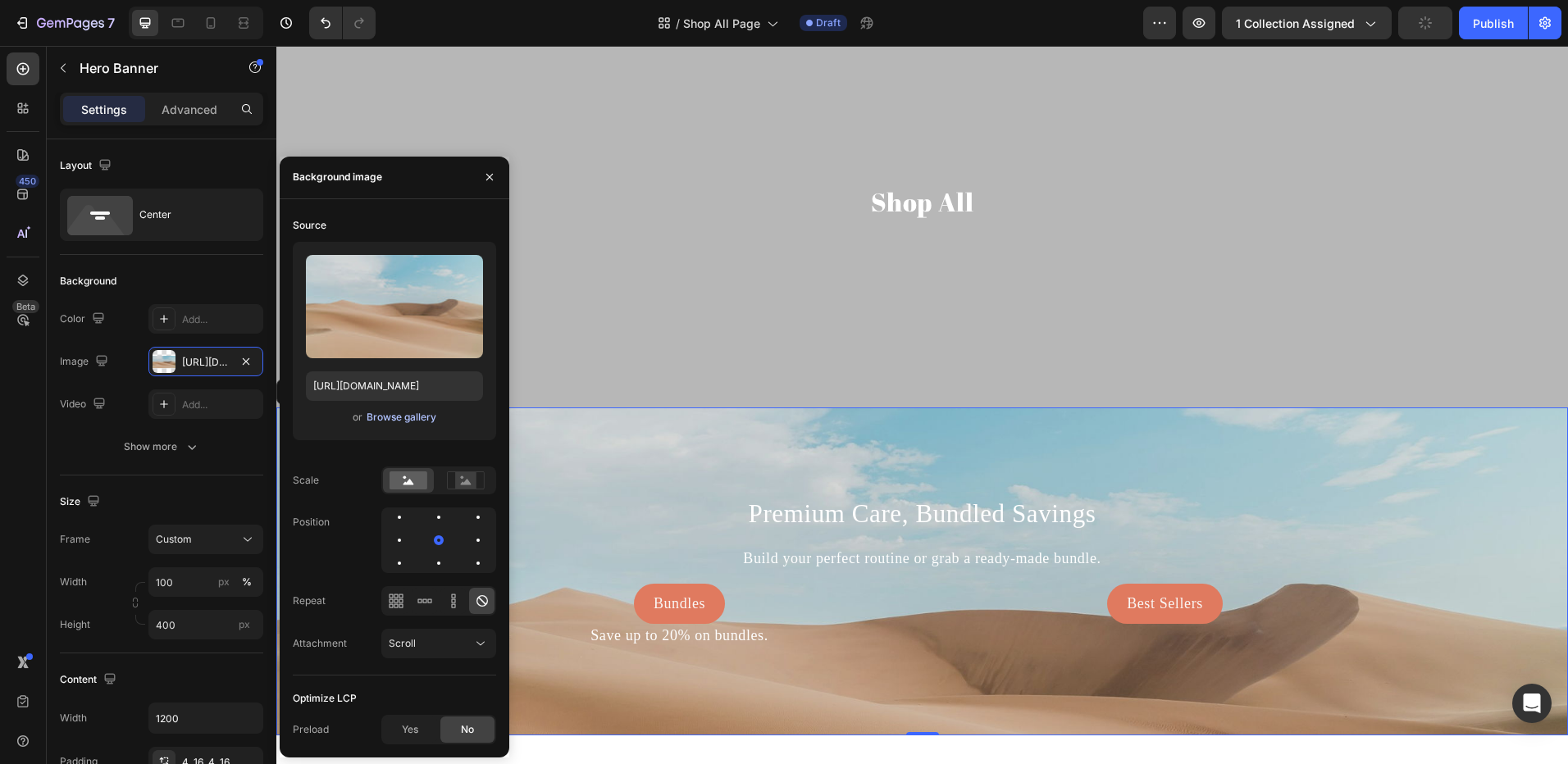
click at [389, 416] on div "Browse gallery" at bounding box center [400, 417] width 69 height 15
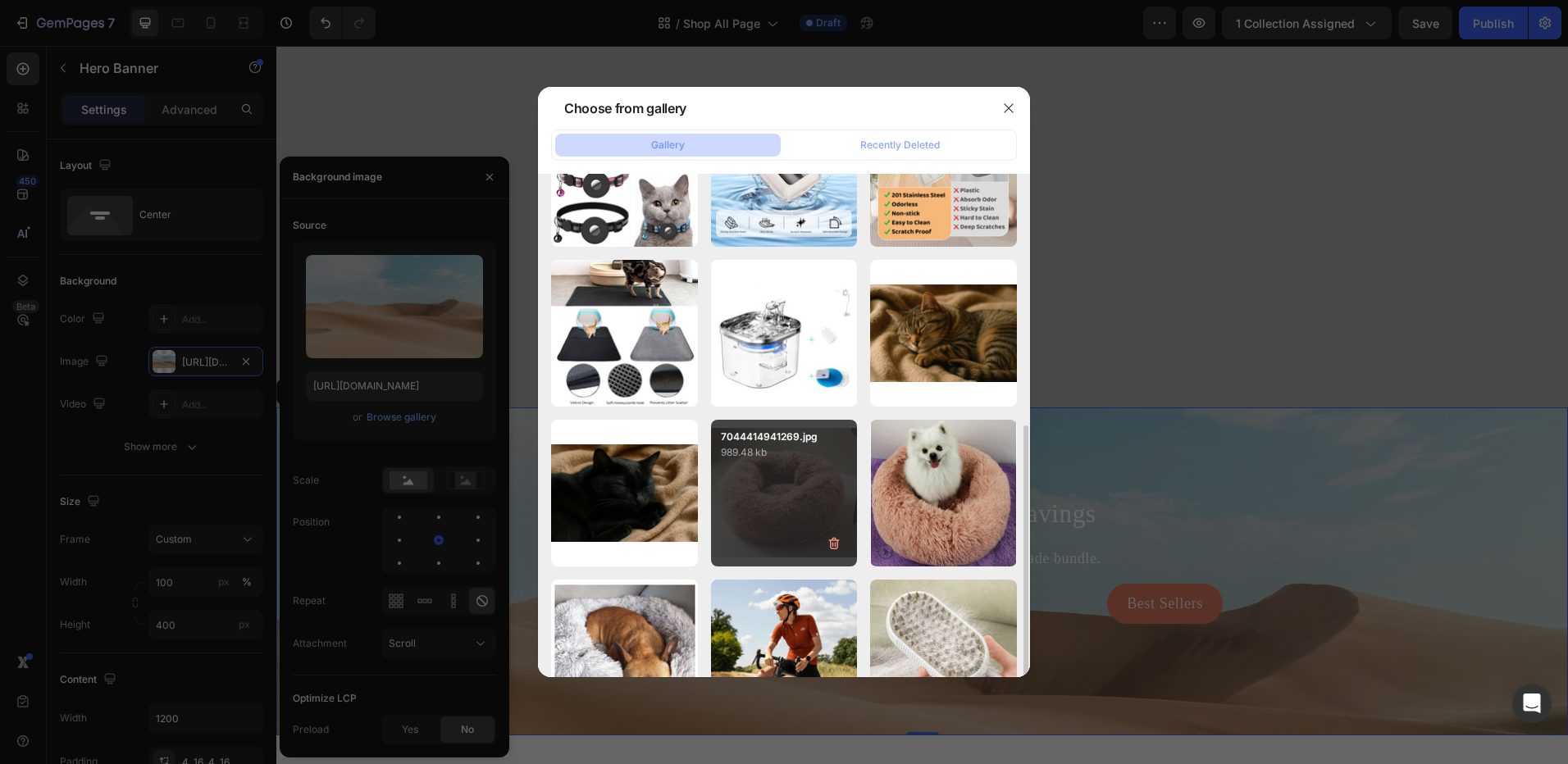
scroll to position [410, 0]
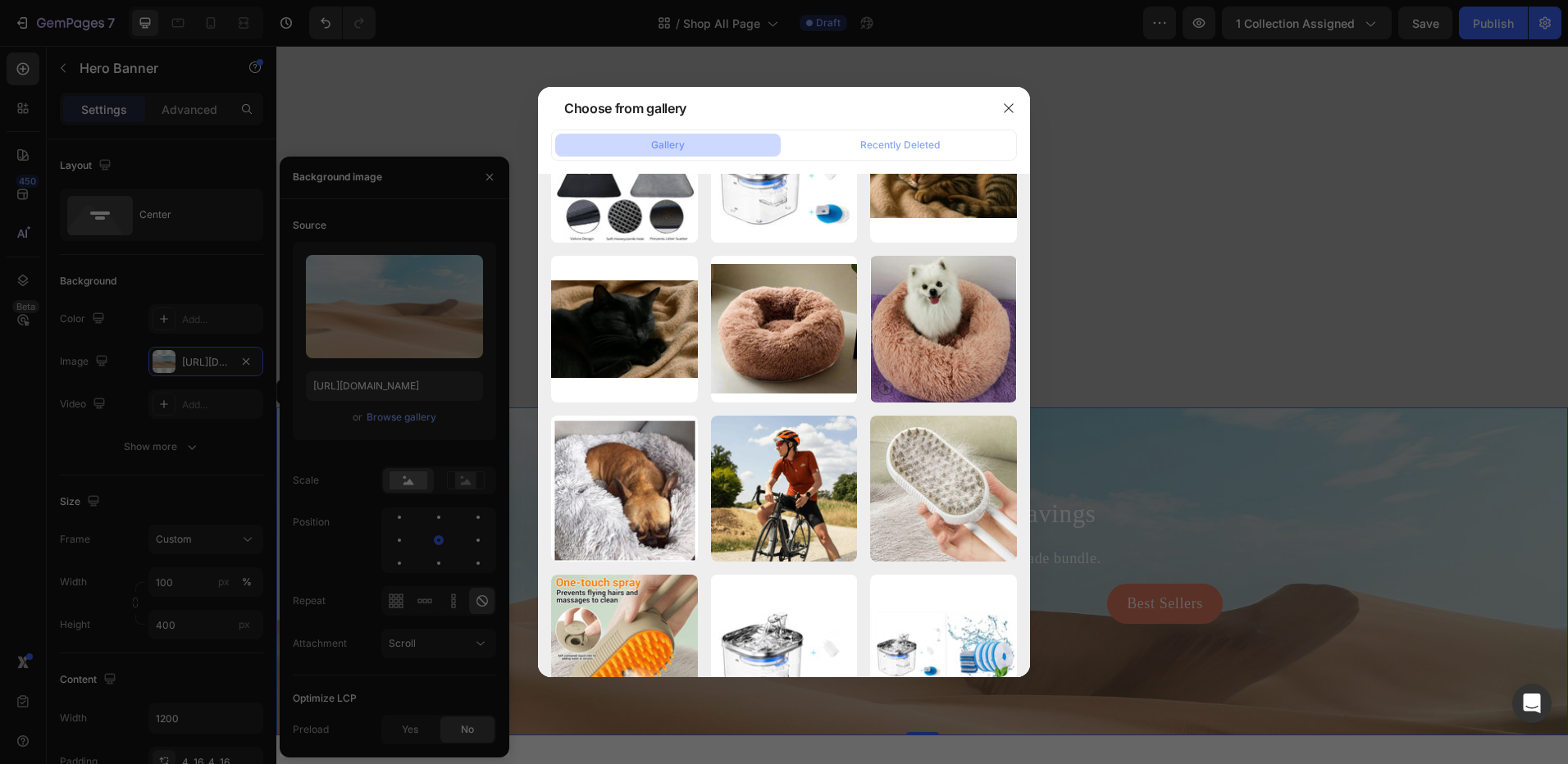
click at [193, 377] on div at bounding box center [784, 382] width 1568 height 764
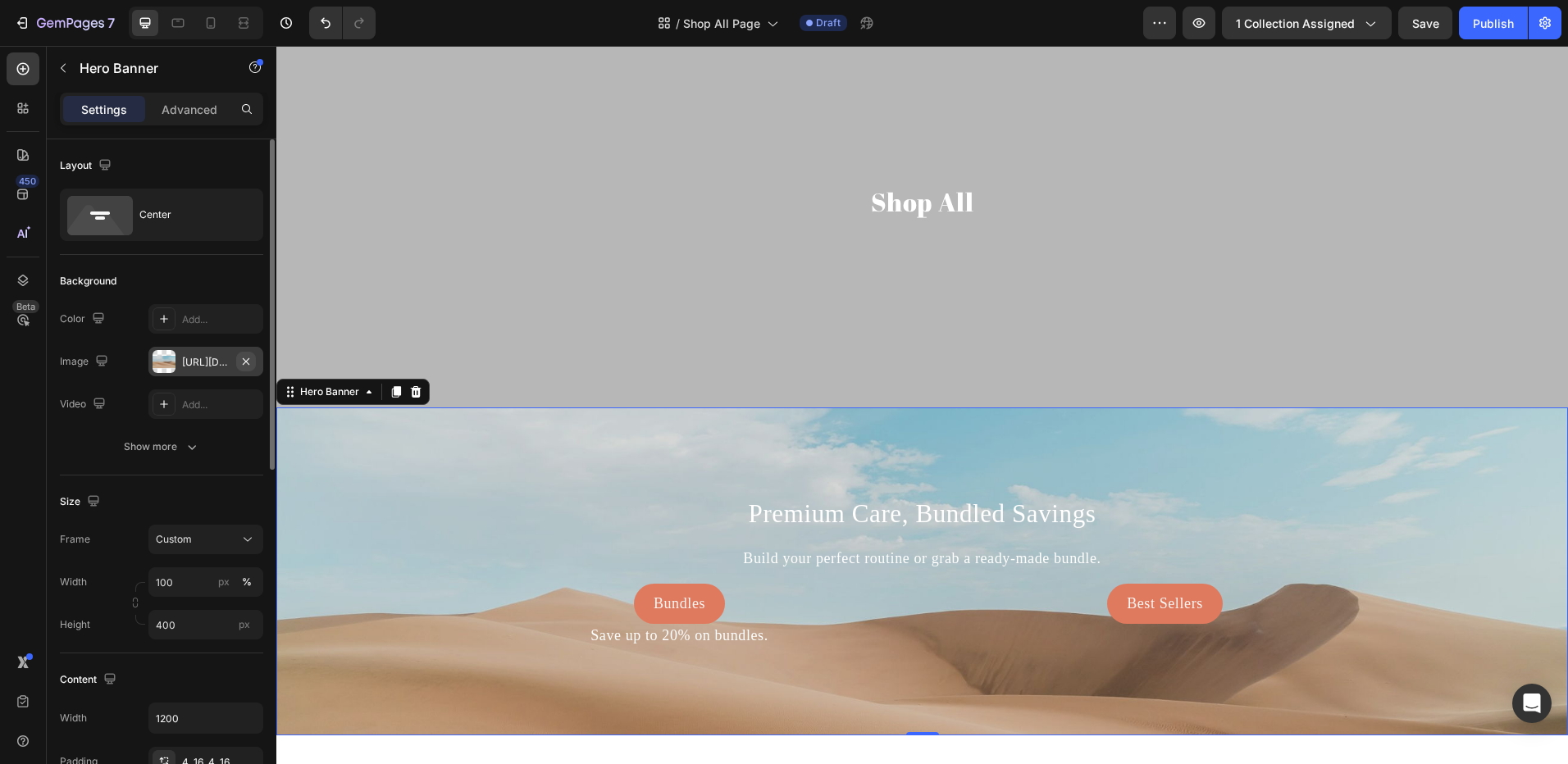
click at [248, 360] on icon "button" at bounding box center [246, 361] width 7 height 7
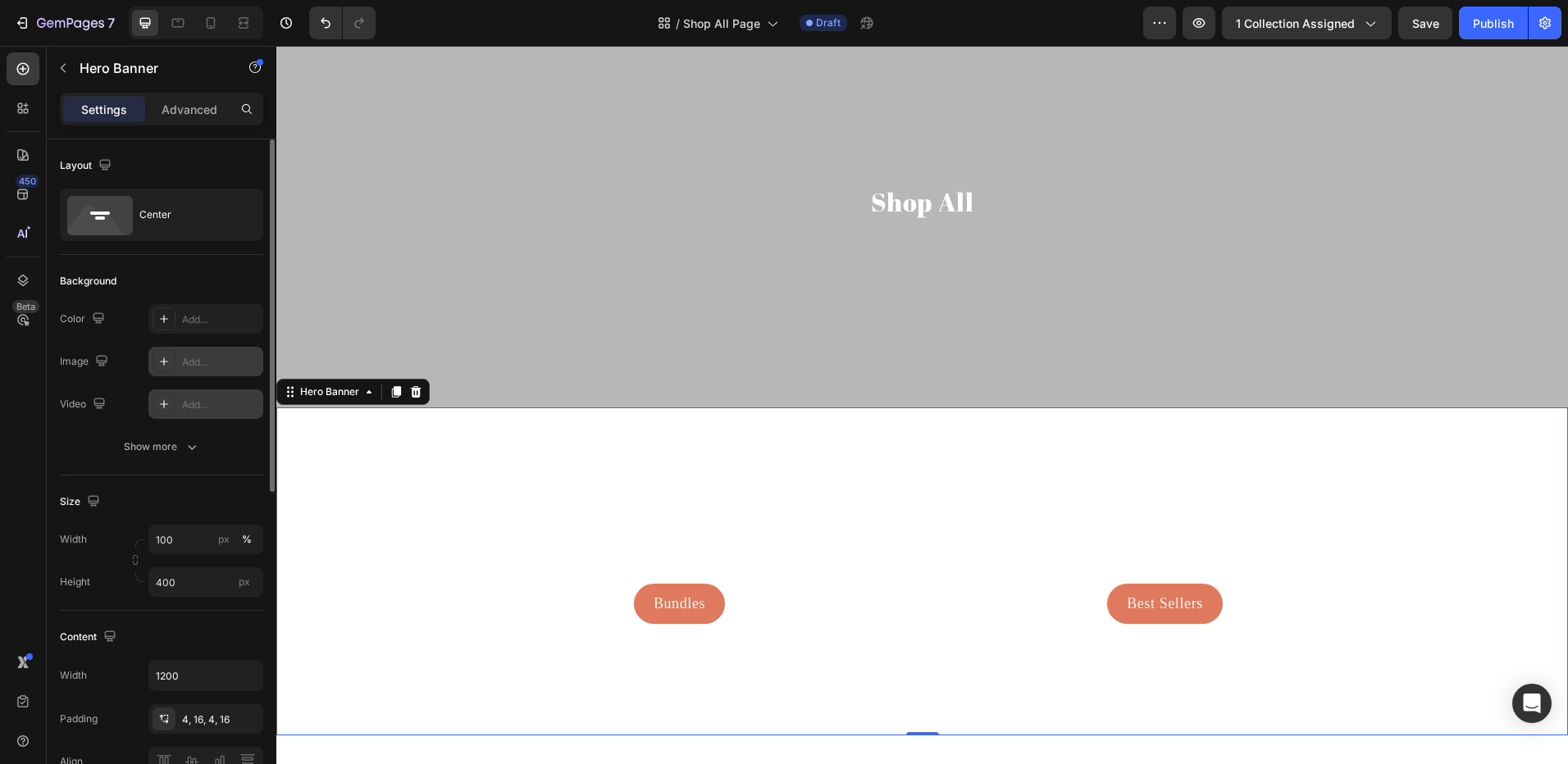
click at [173, 405] on div at bounding box center [164, 404] width 23 height 23
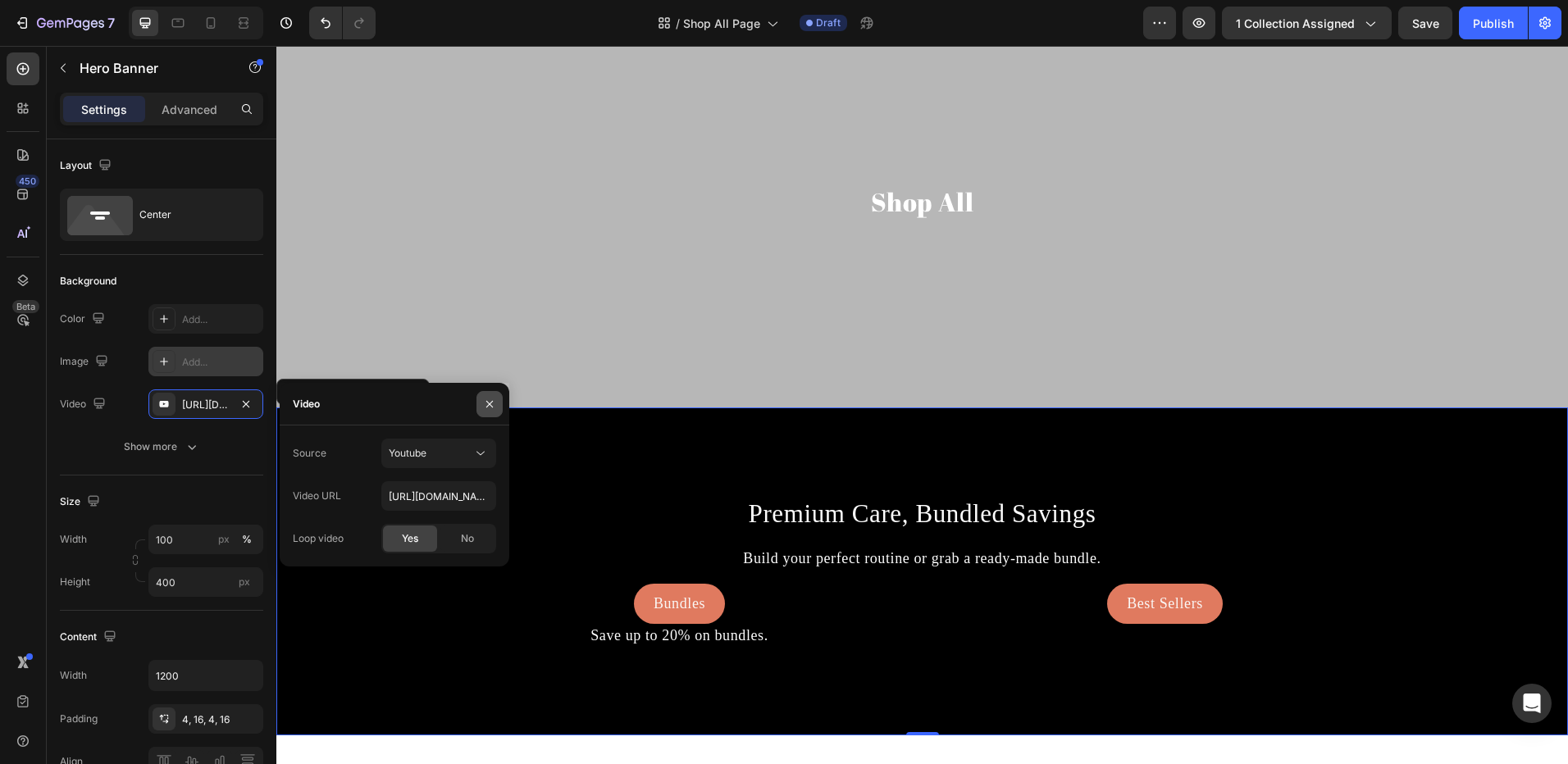
click at [495, 408] on icon "button" at bounding box center [489, 404] width 13 height 13
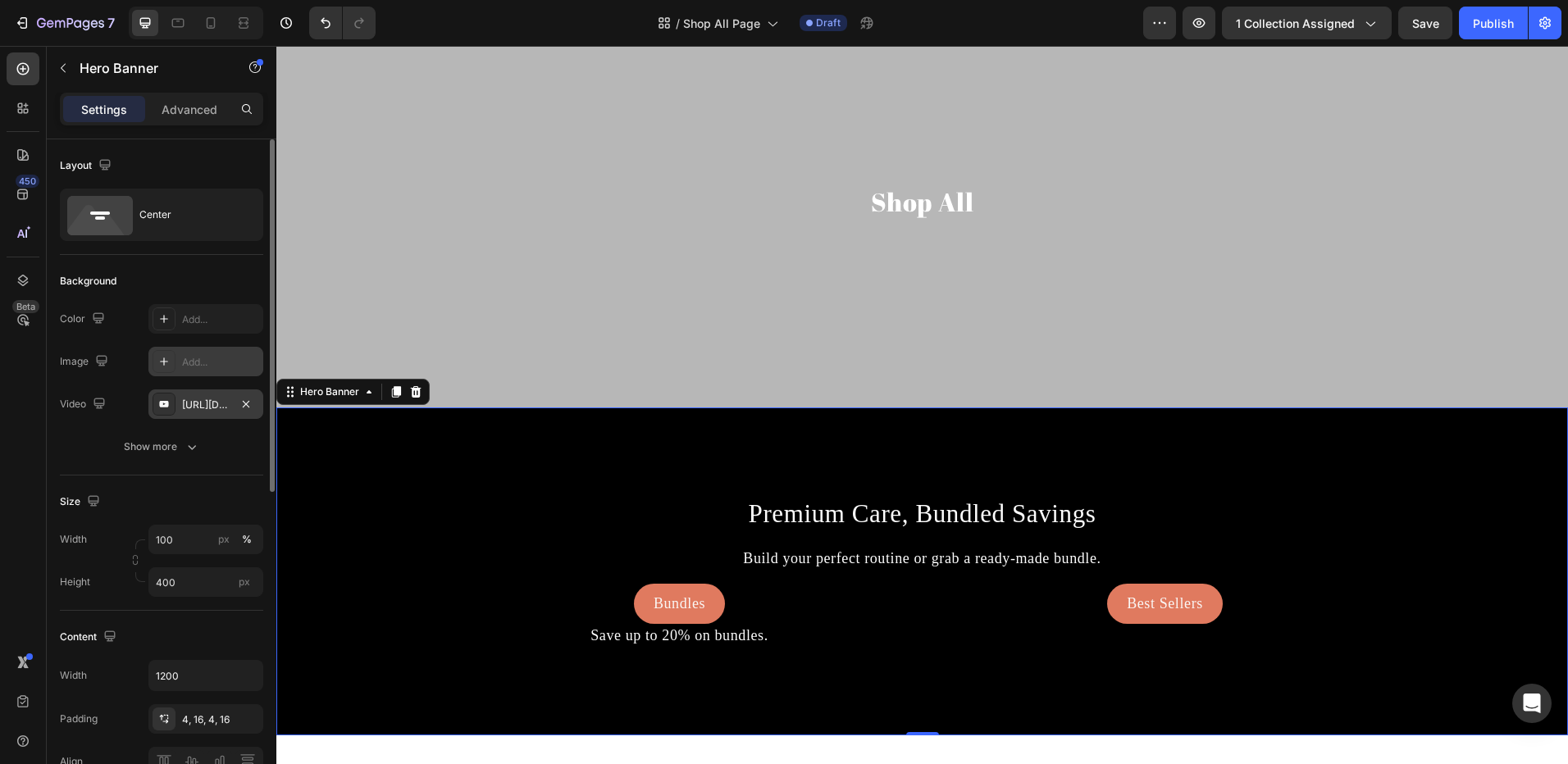
click at [231, 407] on div "[URL][DOMAIN_NAME]" at bounding box center [206, 404] width 115 height 29
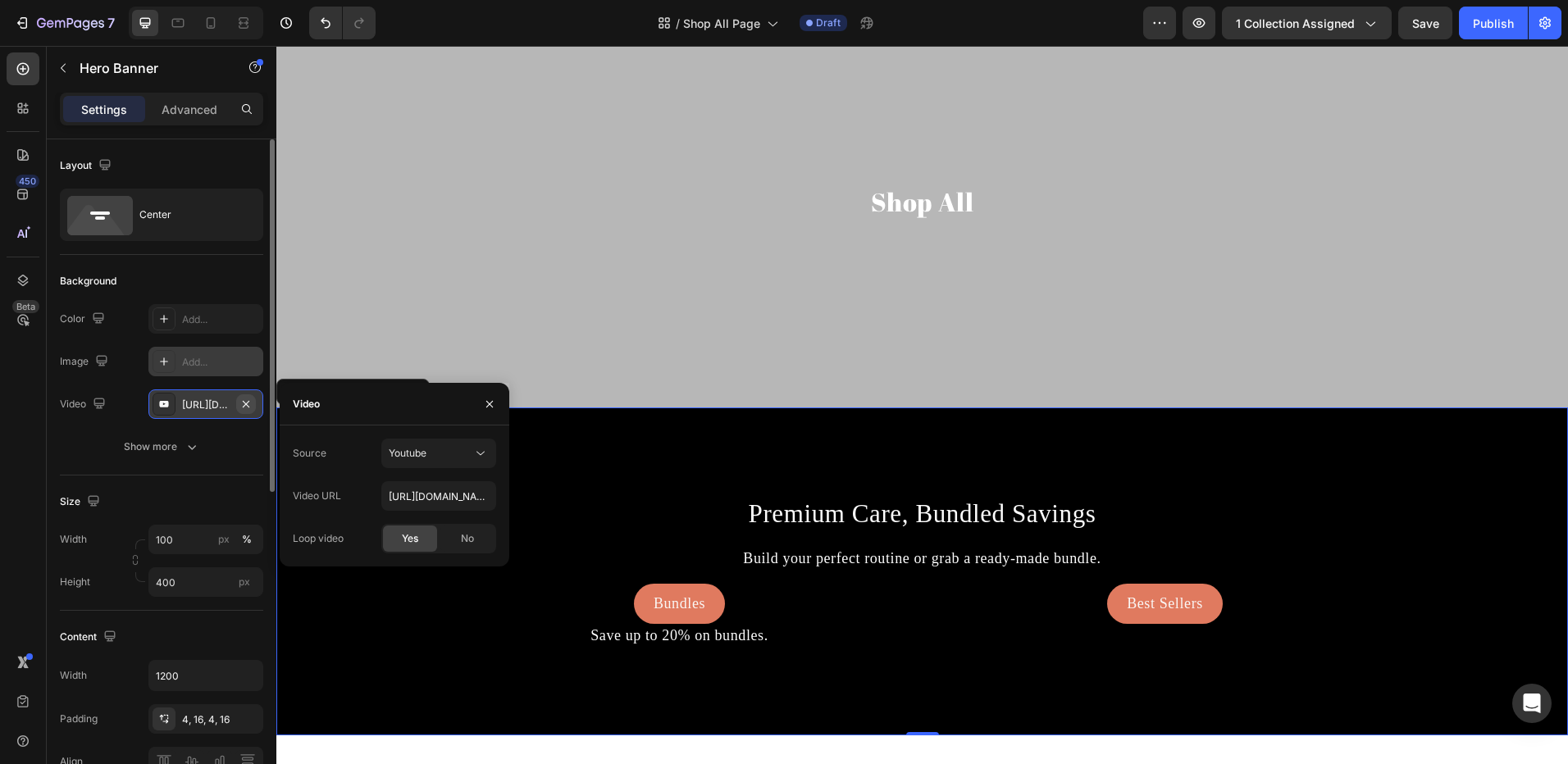
click at [243, 401] on icon "button" at bounding box center [246, 404] width 7 height 7
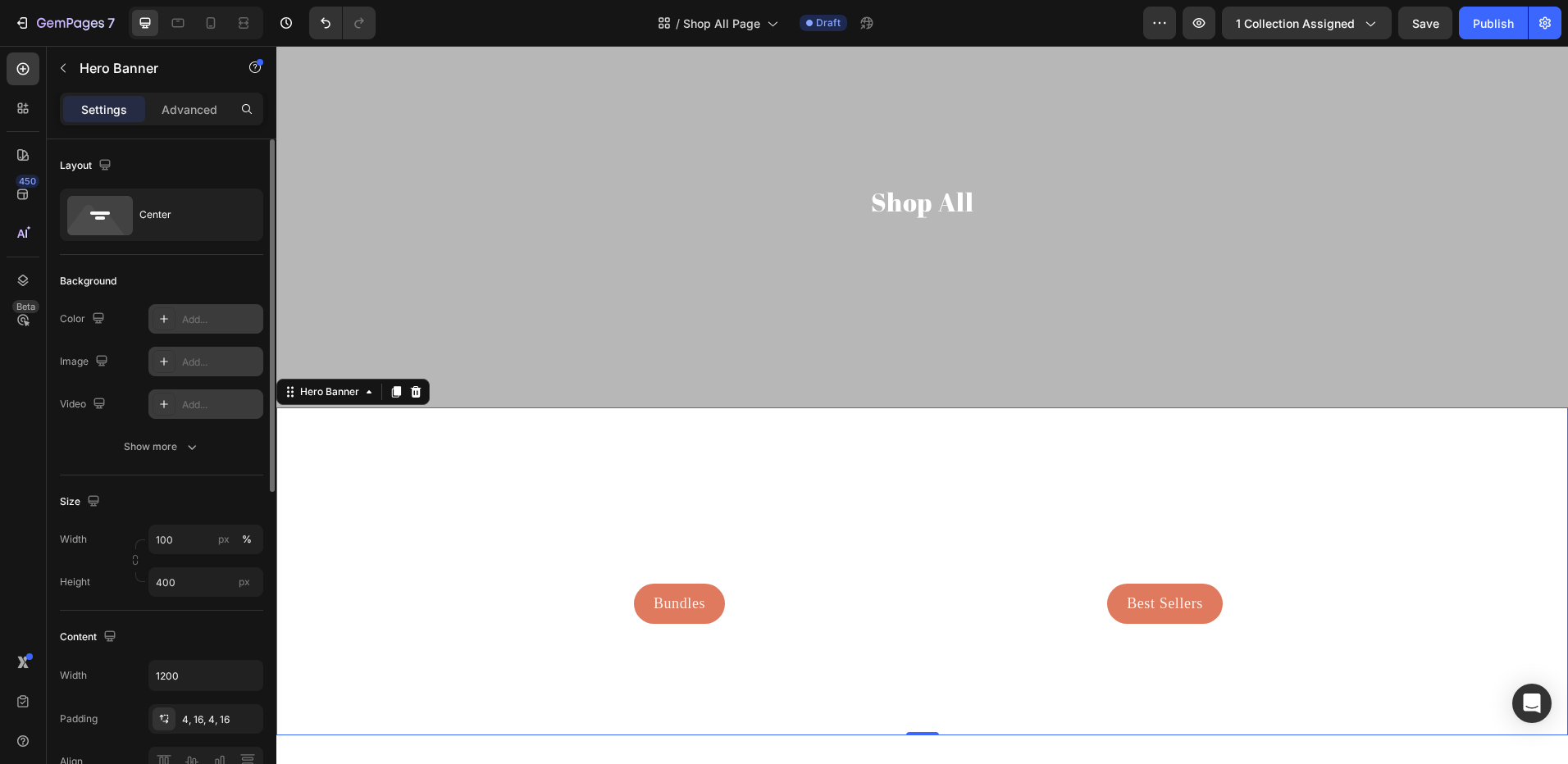
click at [171, 318] on div at bounding box center [164, 319] width 23 height 23
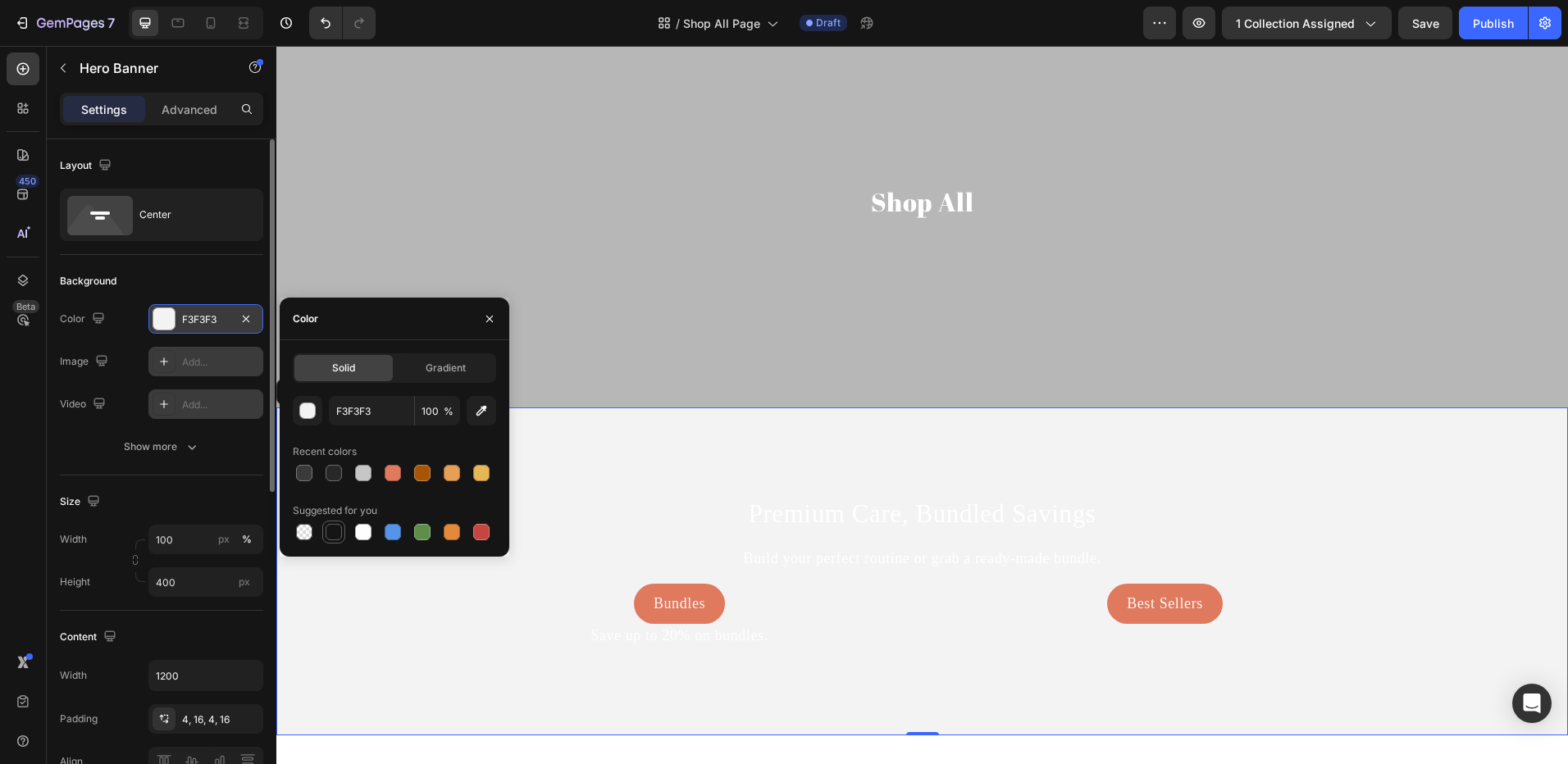
click at [328, 533] on div at bounding box center [333, 532] width 16 height 16
type input "151515"
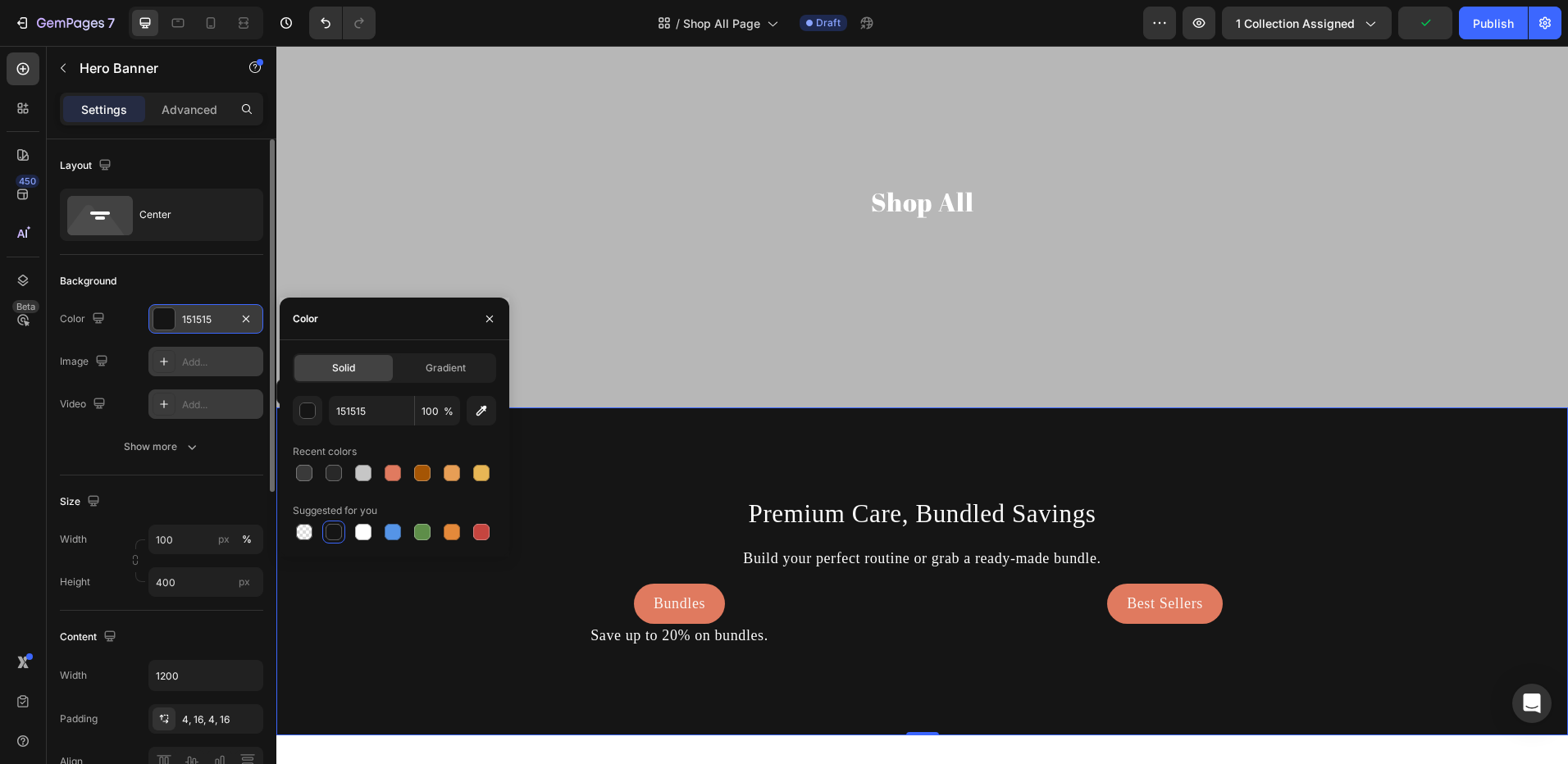
click at [589, 484] on div "Background Image" at bounding box center [922, 653] width 1291 height 492
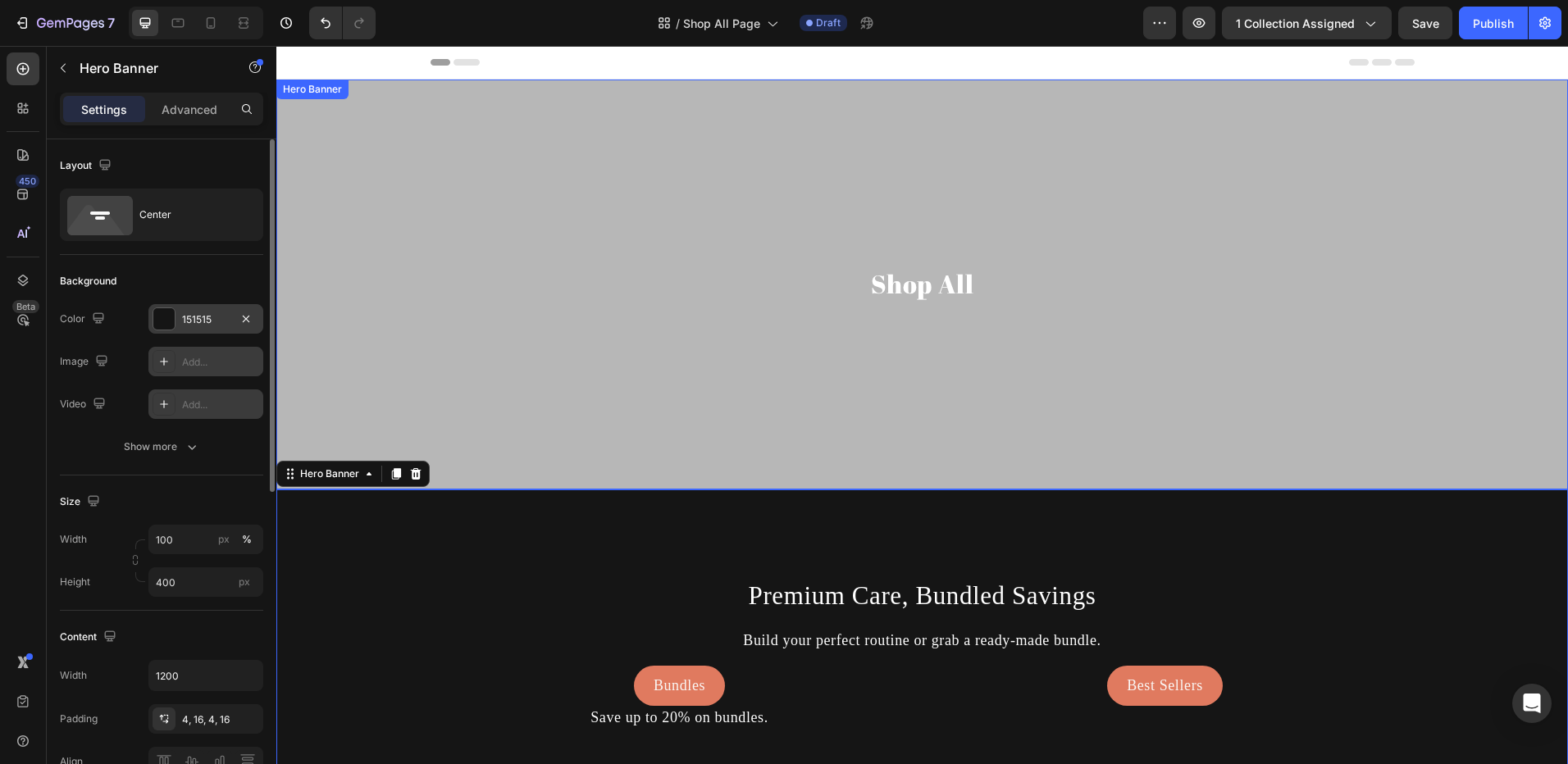
scroll to position [82, 0]
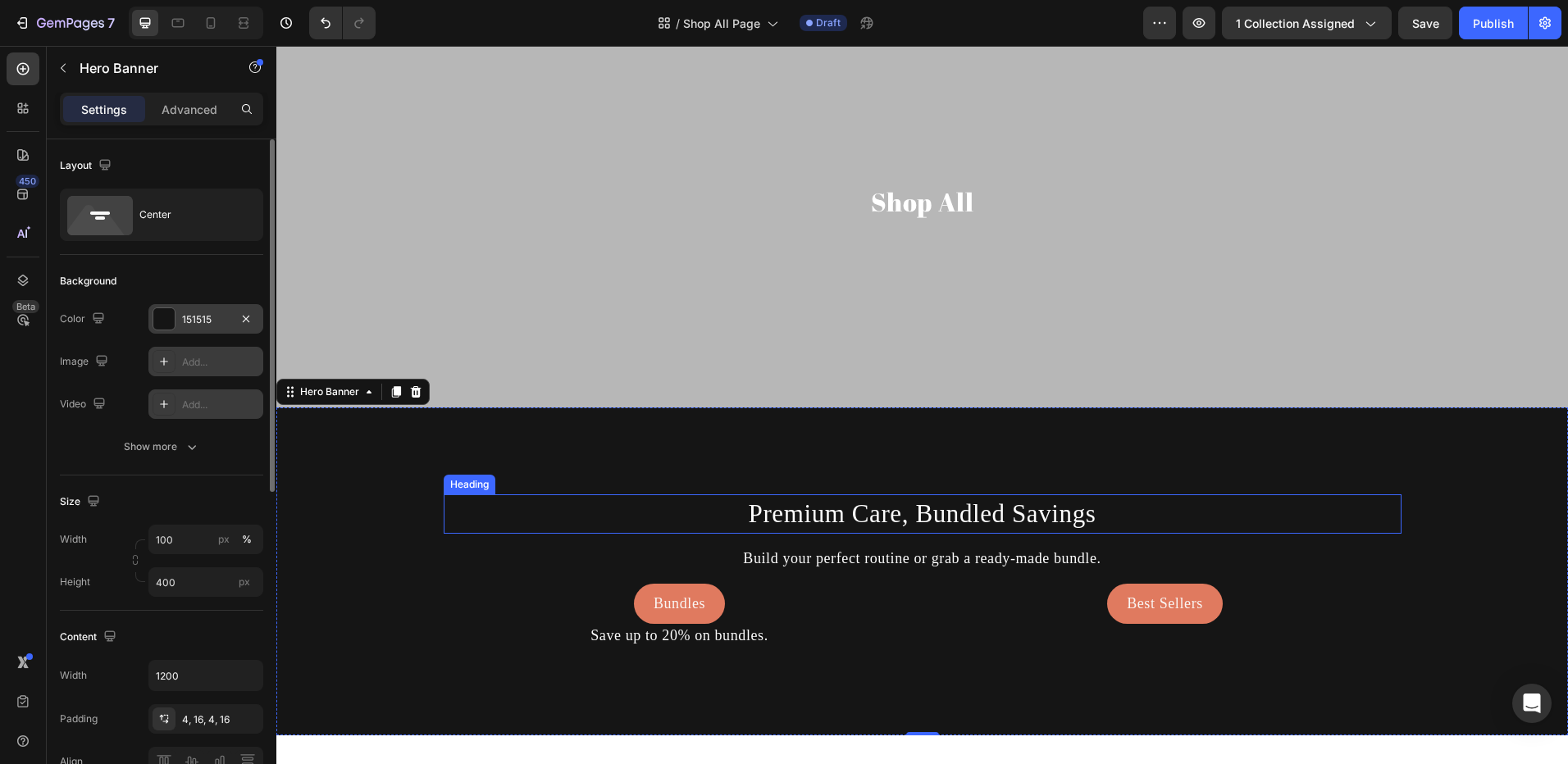
click at [826, 505] on p "Premium Care, Bundled Savings" at bounding box center [922, 514] width 954 height 35
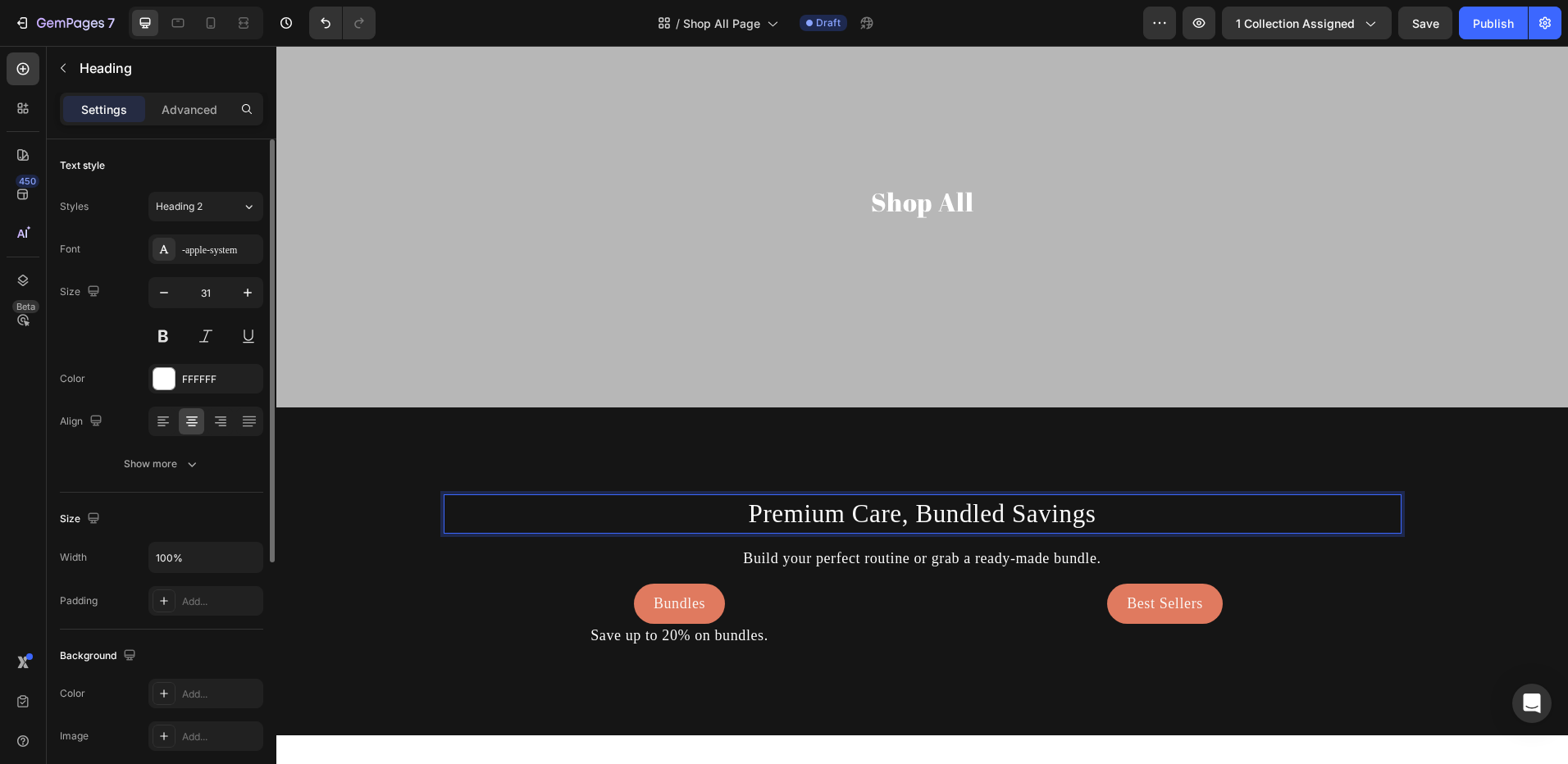
click at [964, 508] on p "Premium Care, Bundled Savings" at bounding box center [922, 514] width 954 height 35
click at [964, 508] on p "Premium Care, Bundled Savings" at bounding box center [922, 514] width 954 height 35
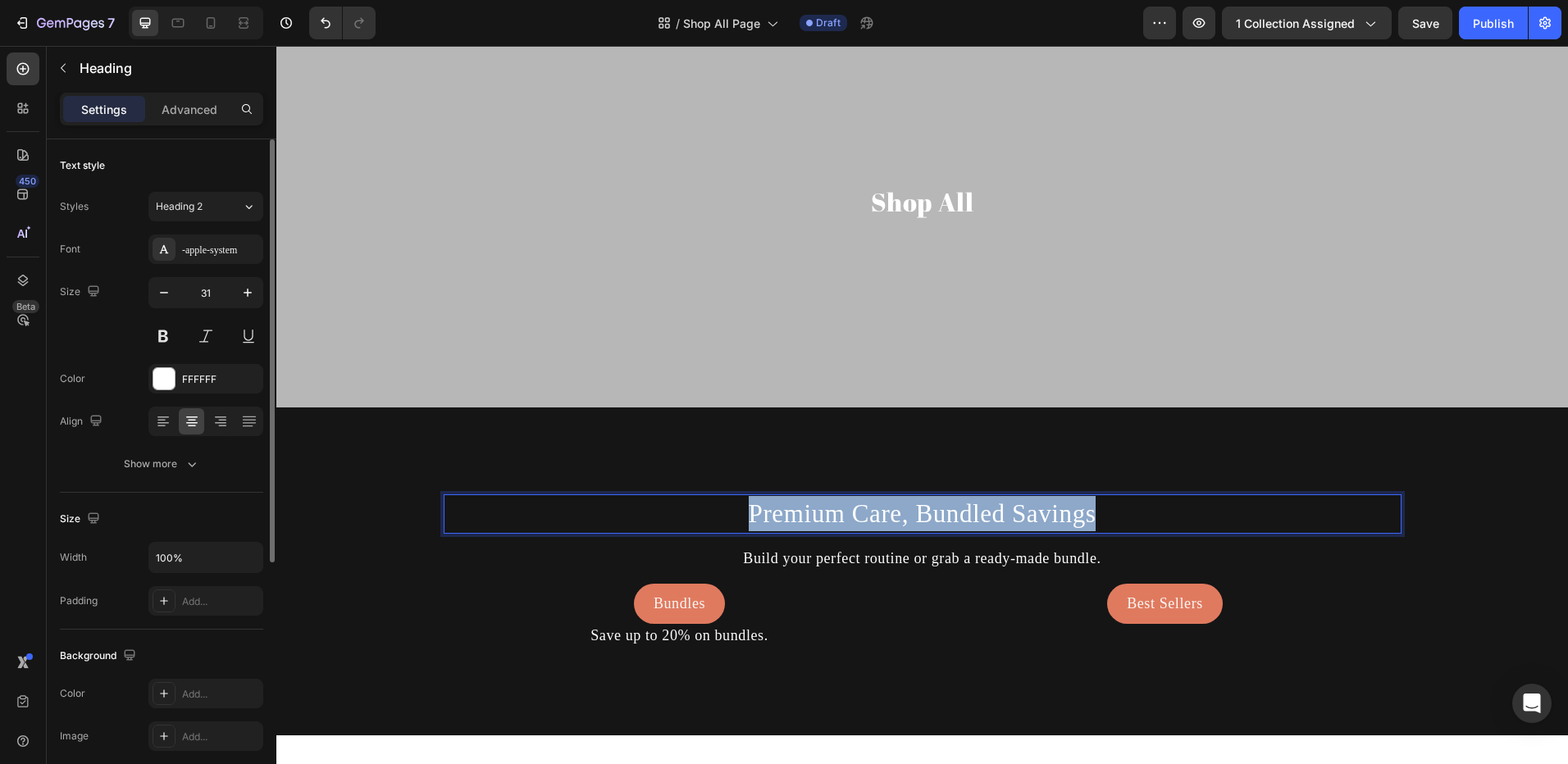
click at [964, 508] on p "Premium Care, Bundled Savings" at bounding box center [922, 514] width 954 height 35
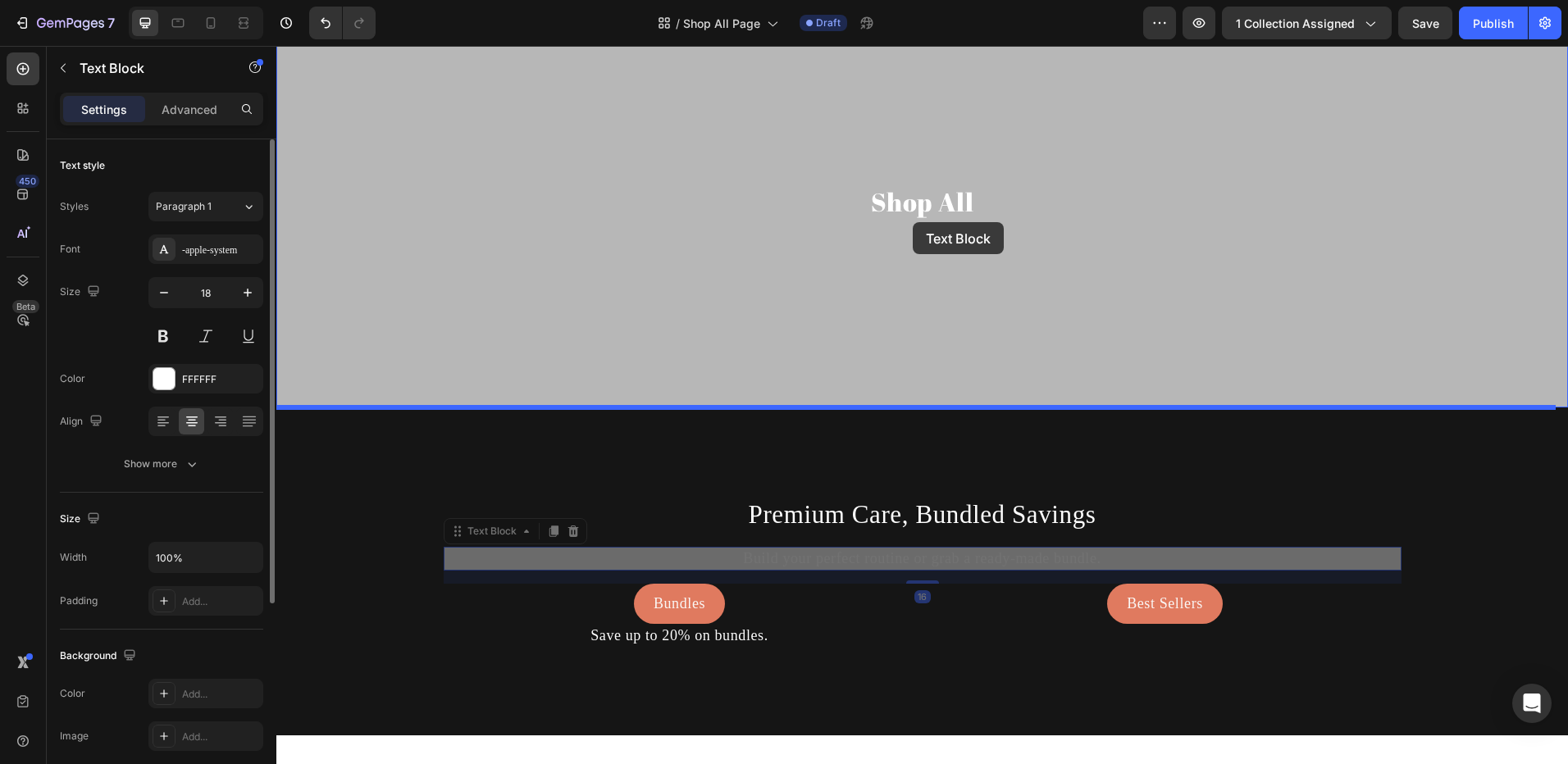
drag, startPoint x: 716, startPoint y: 561, endPoint x: 912, endPoint y: 222, distance: 391.6
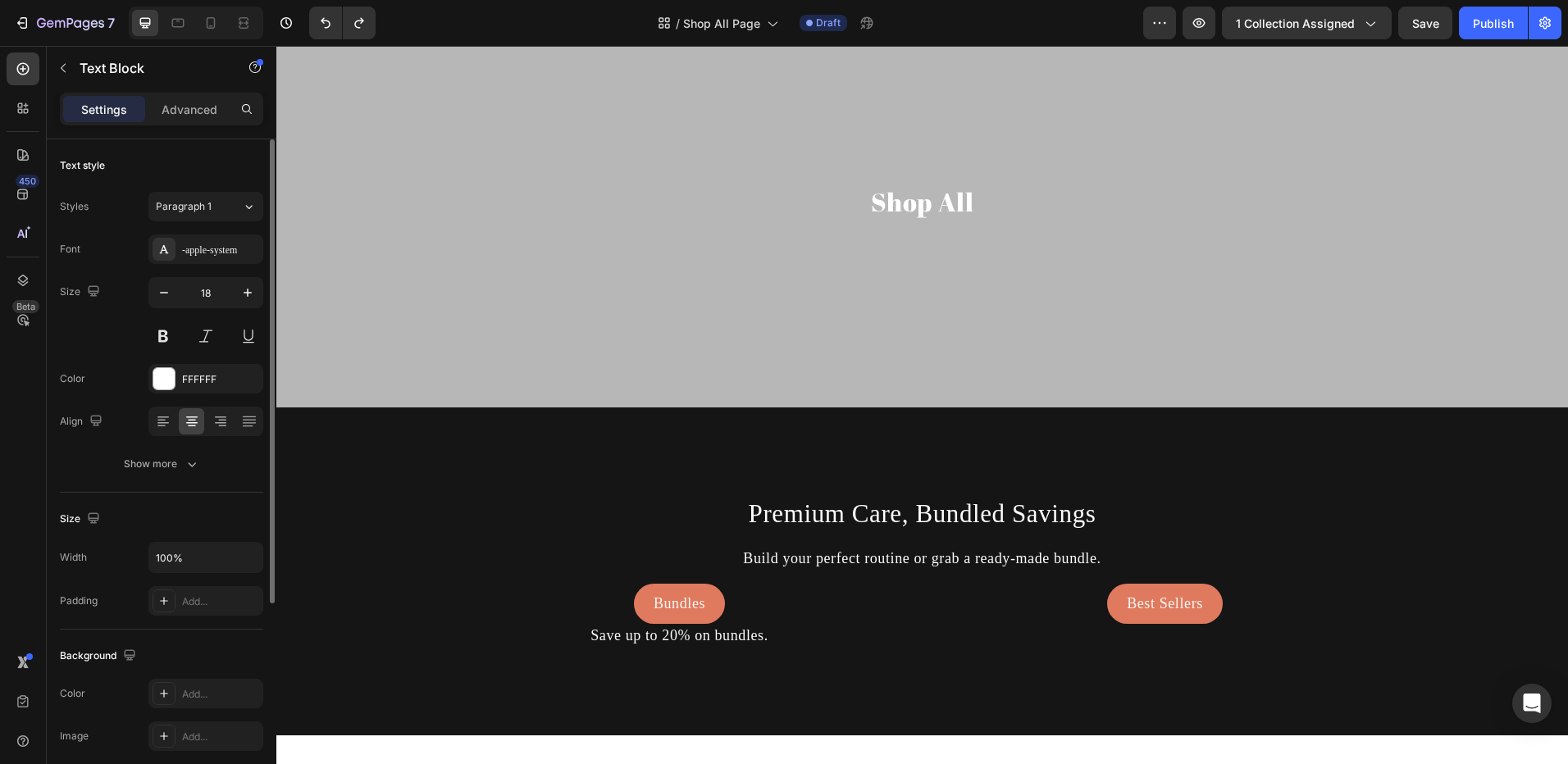
click at [721, 556] on p "Build your perfect routine or grab a ready-made bundle." at bounding box center [922, 559] width 954 height 21
click at [741, 461] on div "Background Image" at bounding box center [922, 653] width 1291 height 492
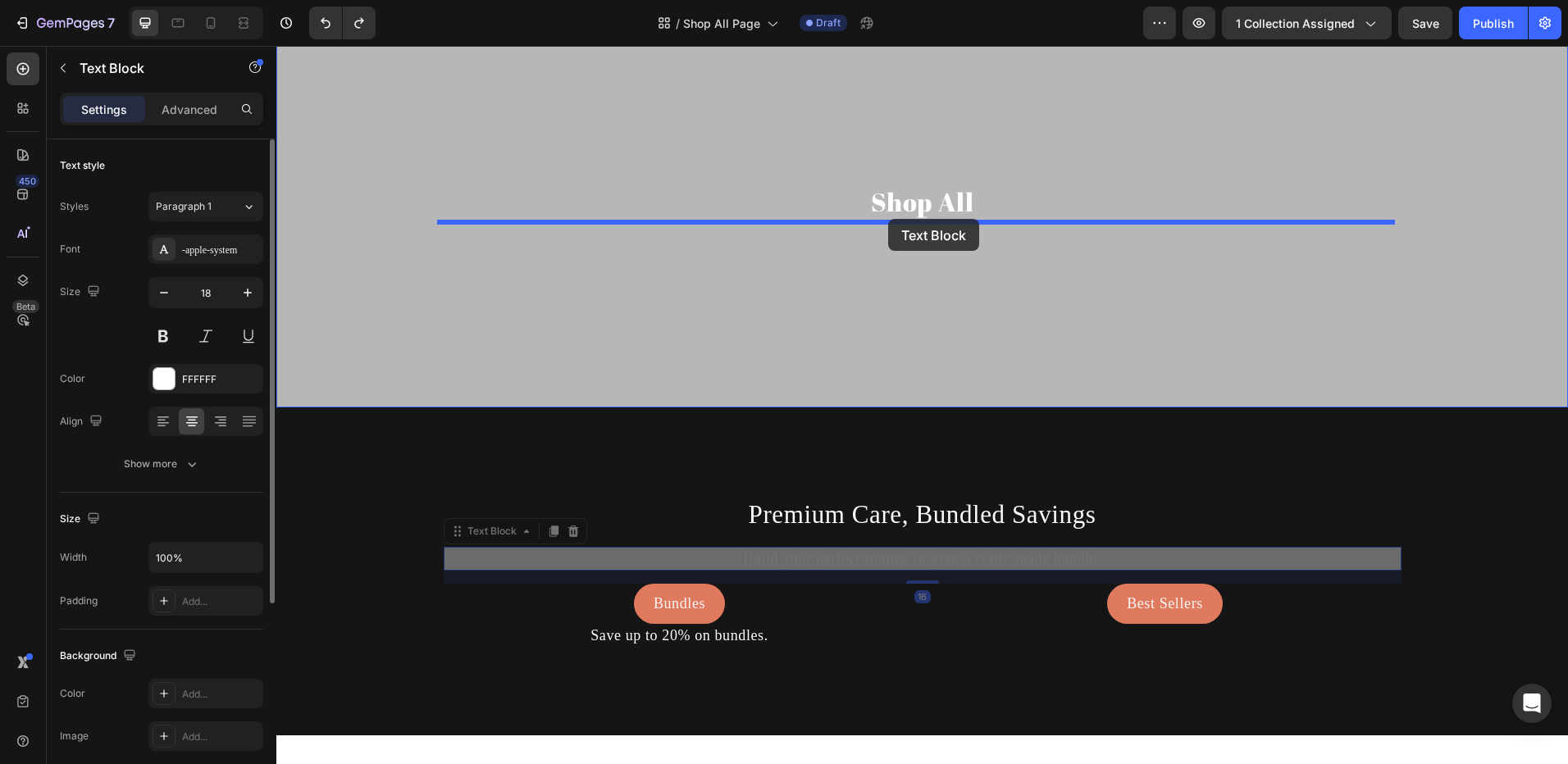
drag, startPoint x: 701, startPoint y: 556, endPoint x: 888, endPoint y: 219, distance: 385.4
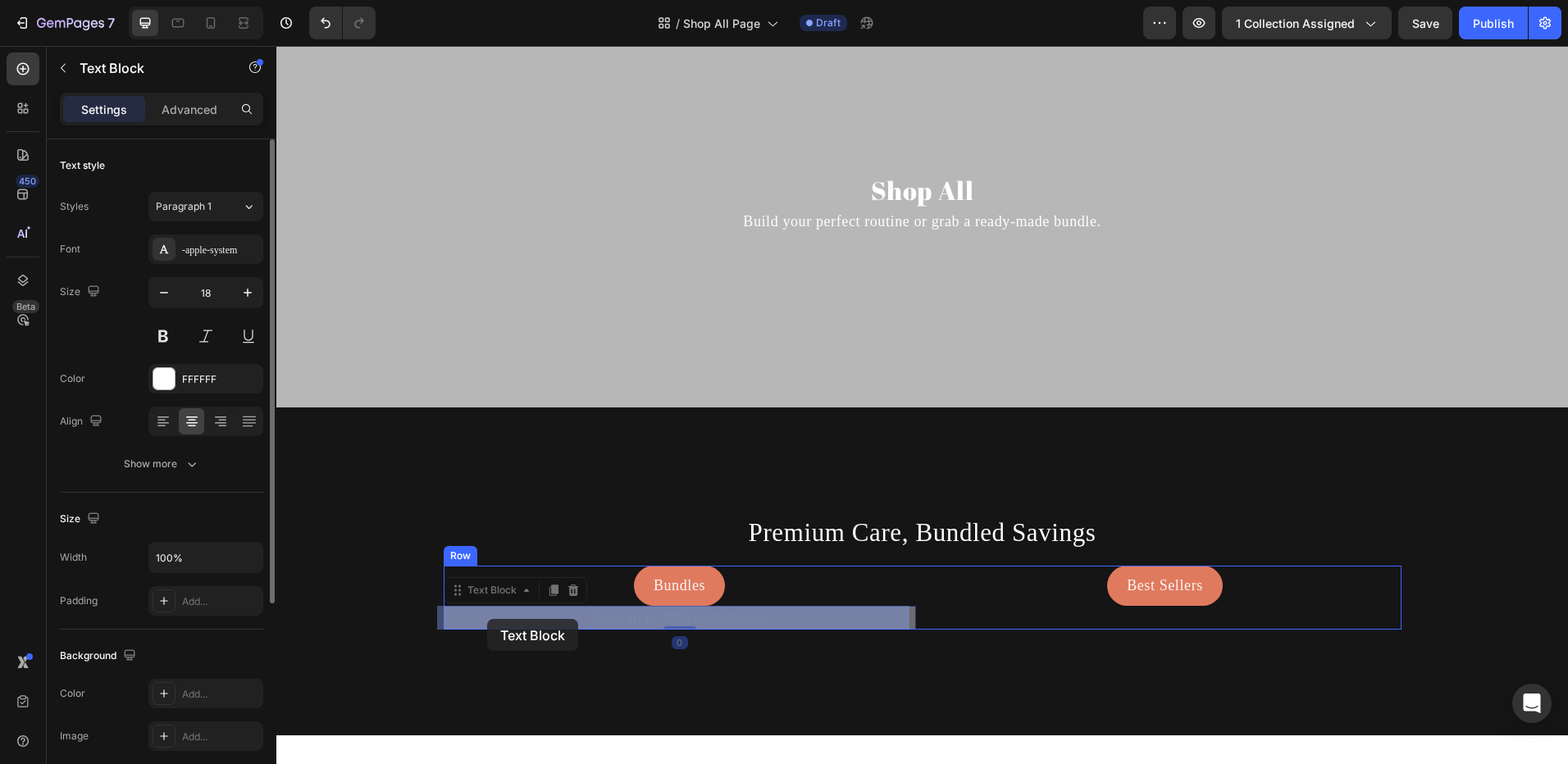
drag, startPoint x: 478, startPoint y: 611, endPoint x: 487, endPoint y: 619, distance: 12.0
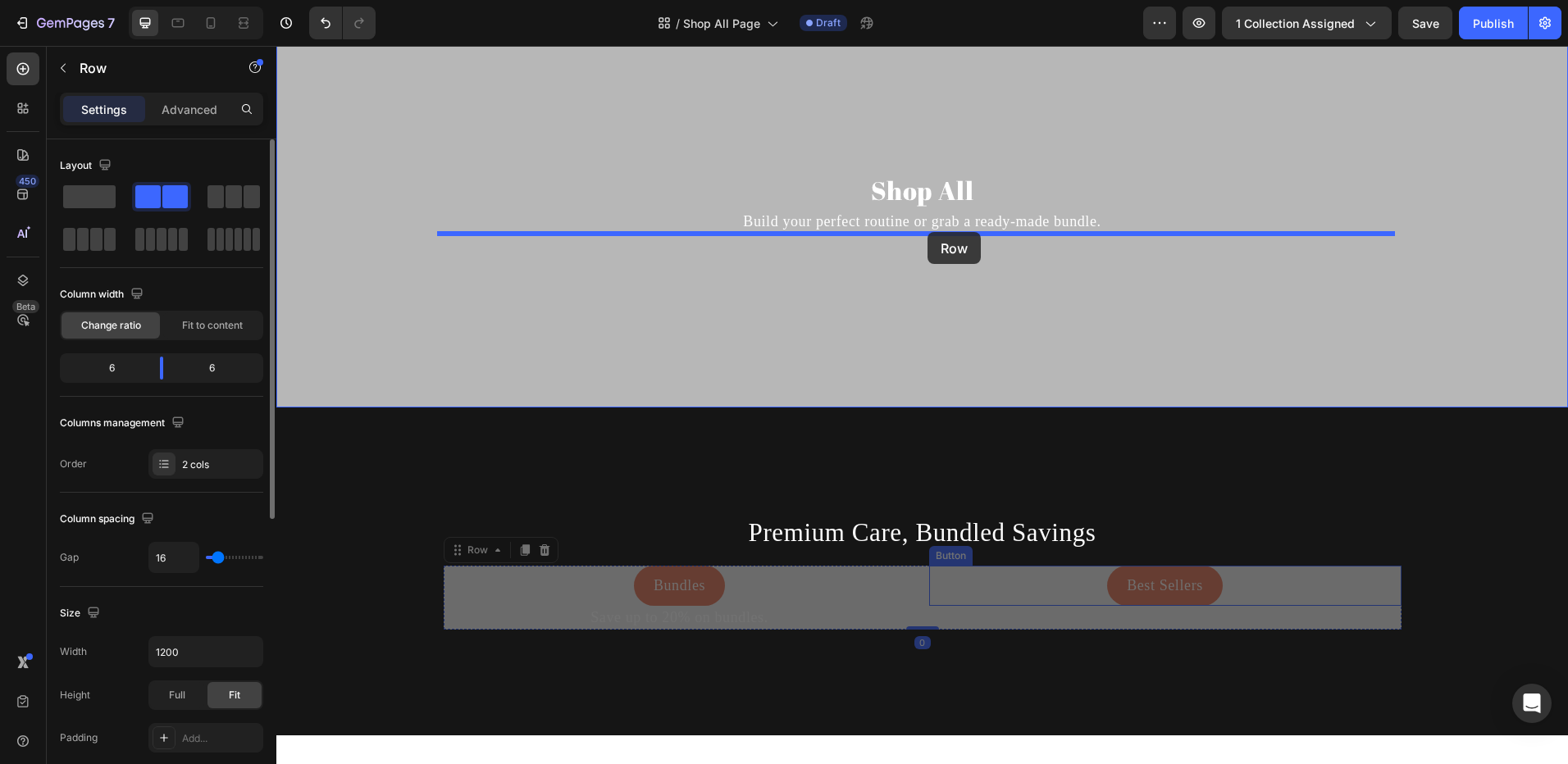
drag, startPoint x: 944, startPoint y: 621, endPoint x: 928, endPoint y: 232, distance: 389.3
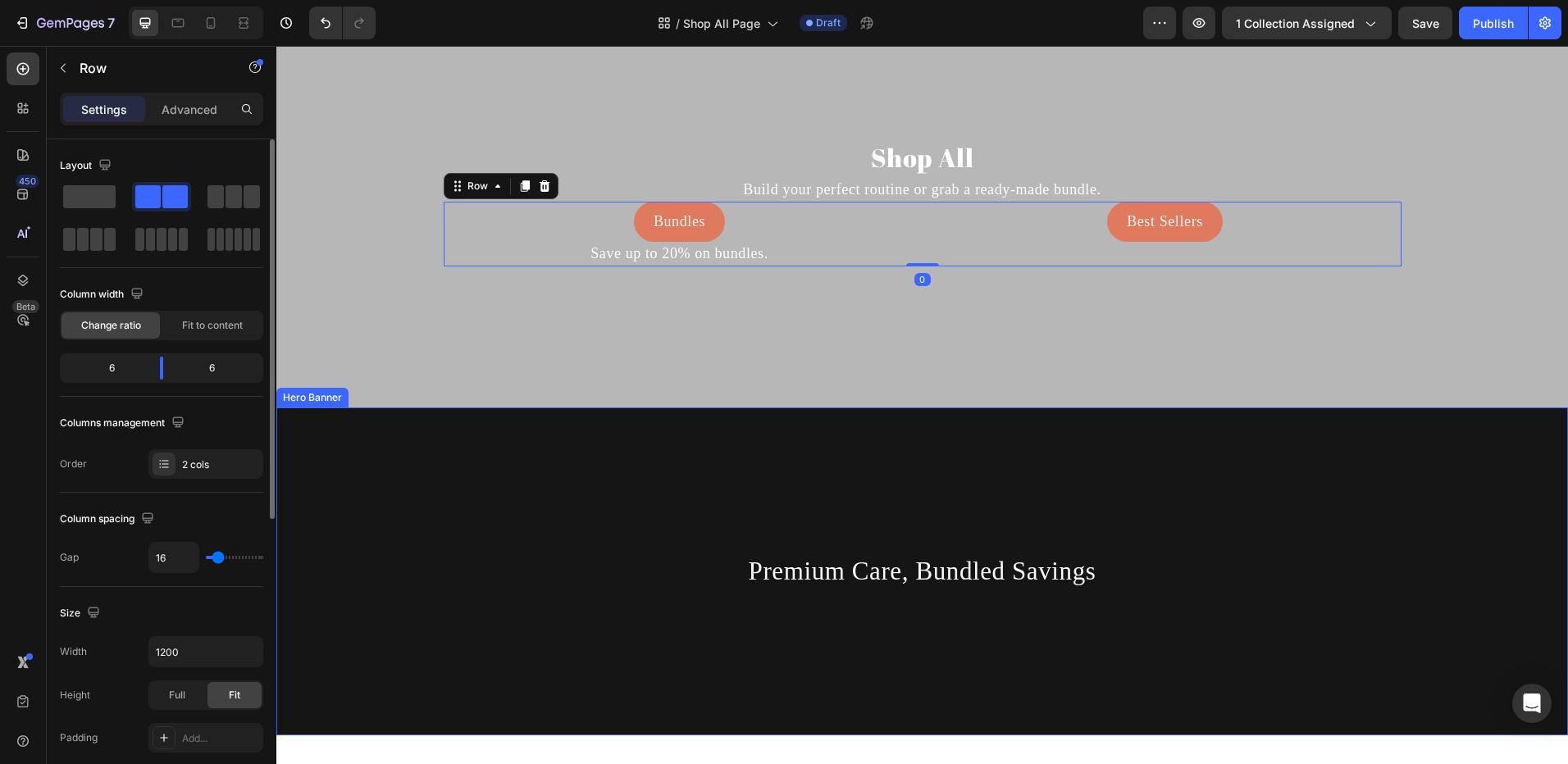
scroll to position [0, 0]
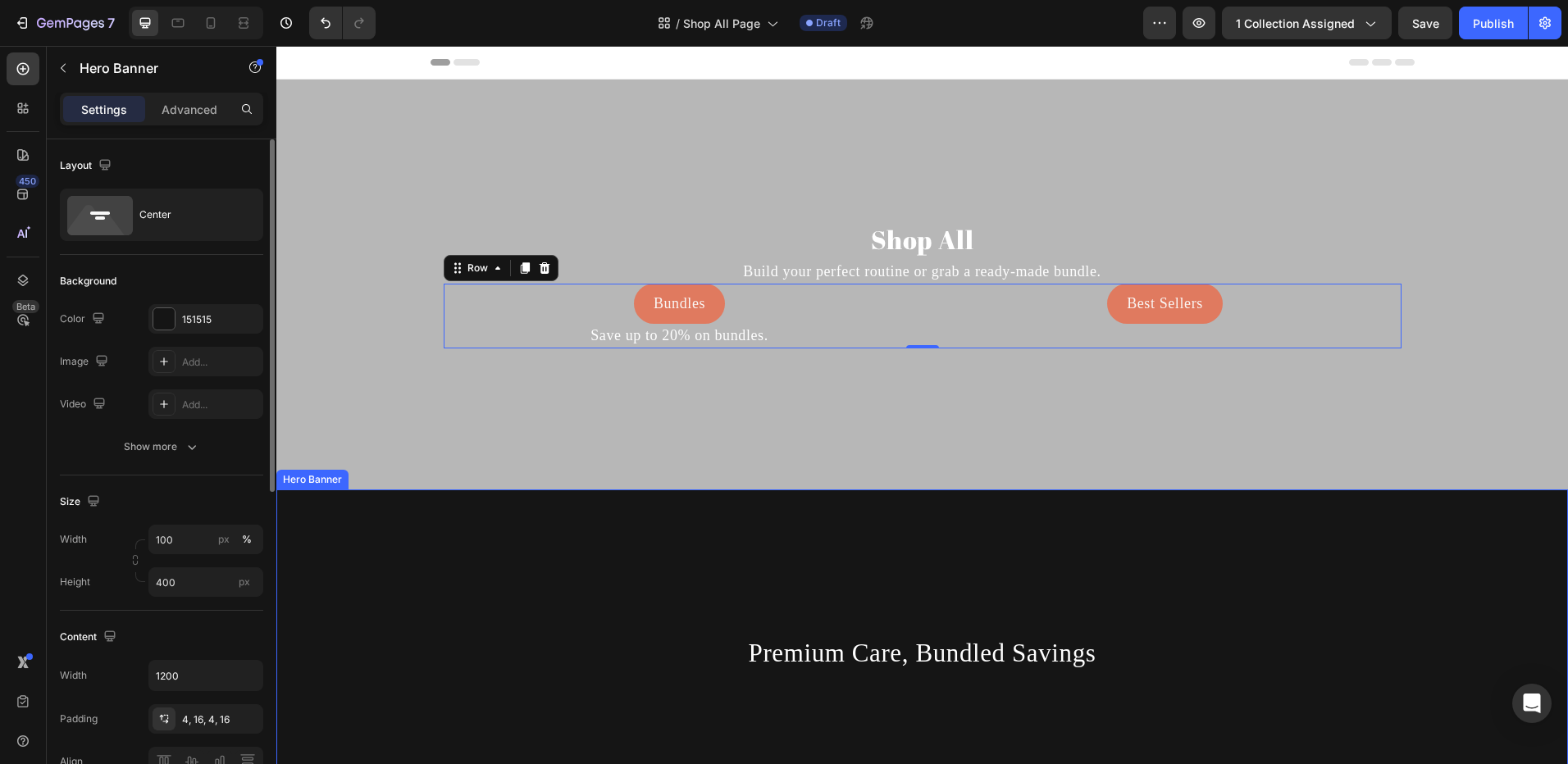
click at [896, 573] on div "Background Image" at bounding box center [922, 736] width 1291 height 492
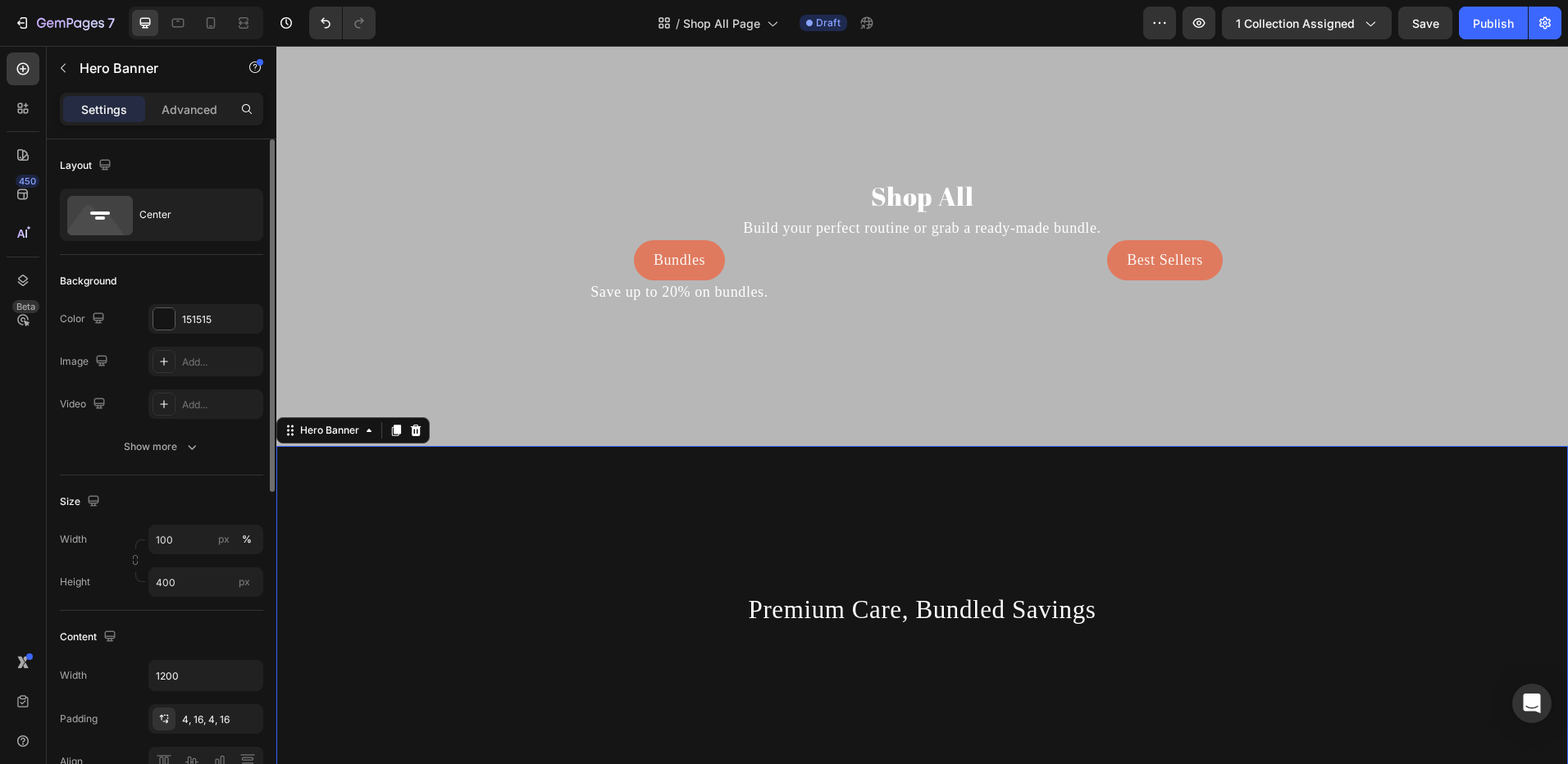
scroll to position [82, 0]
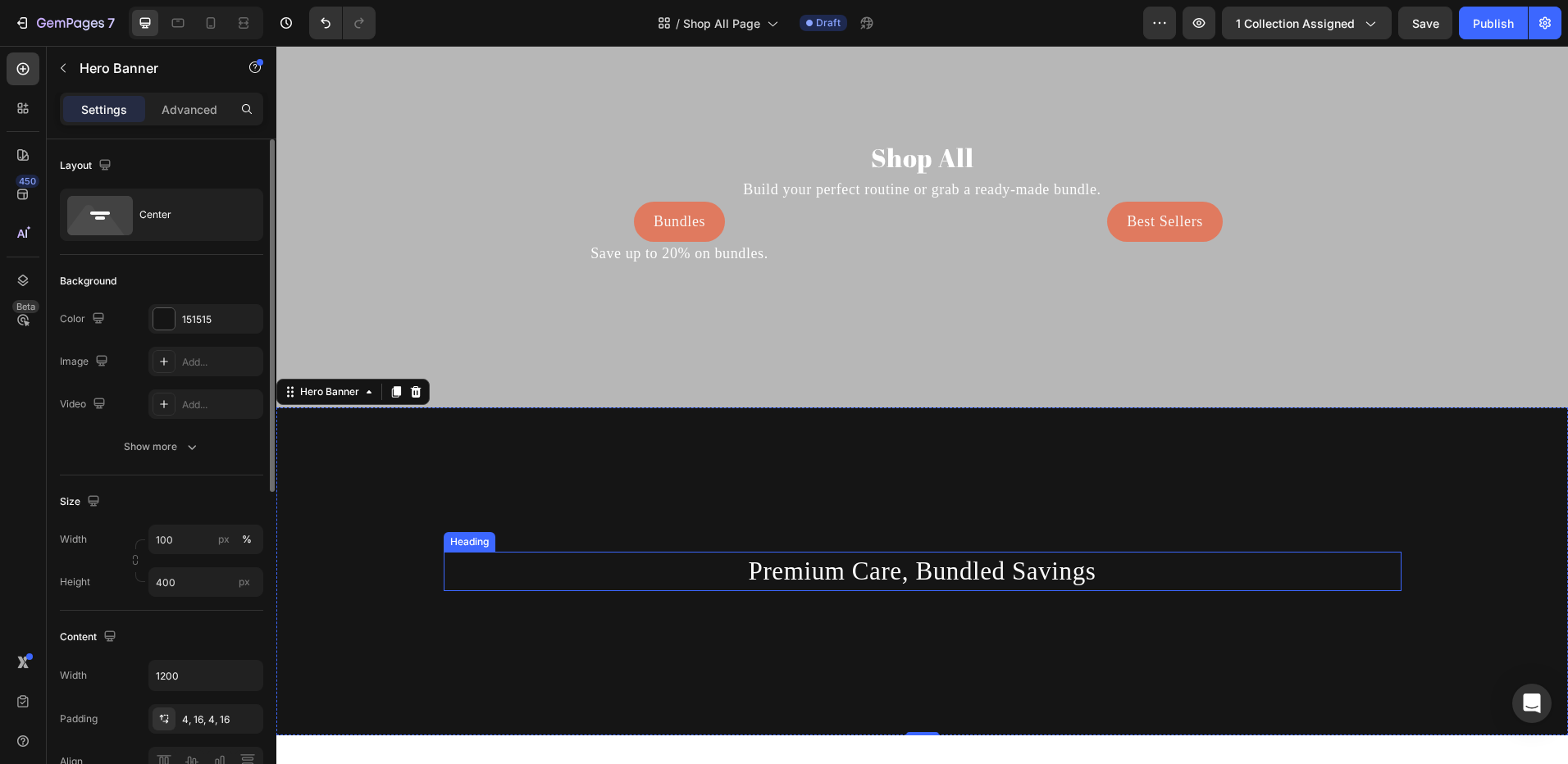
click at [788, 575] on p "Premium Care, Bundled Savings" at bounding box center [922, 571] width 954 height 35
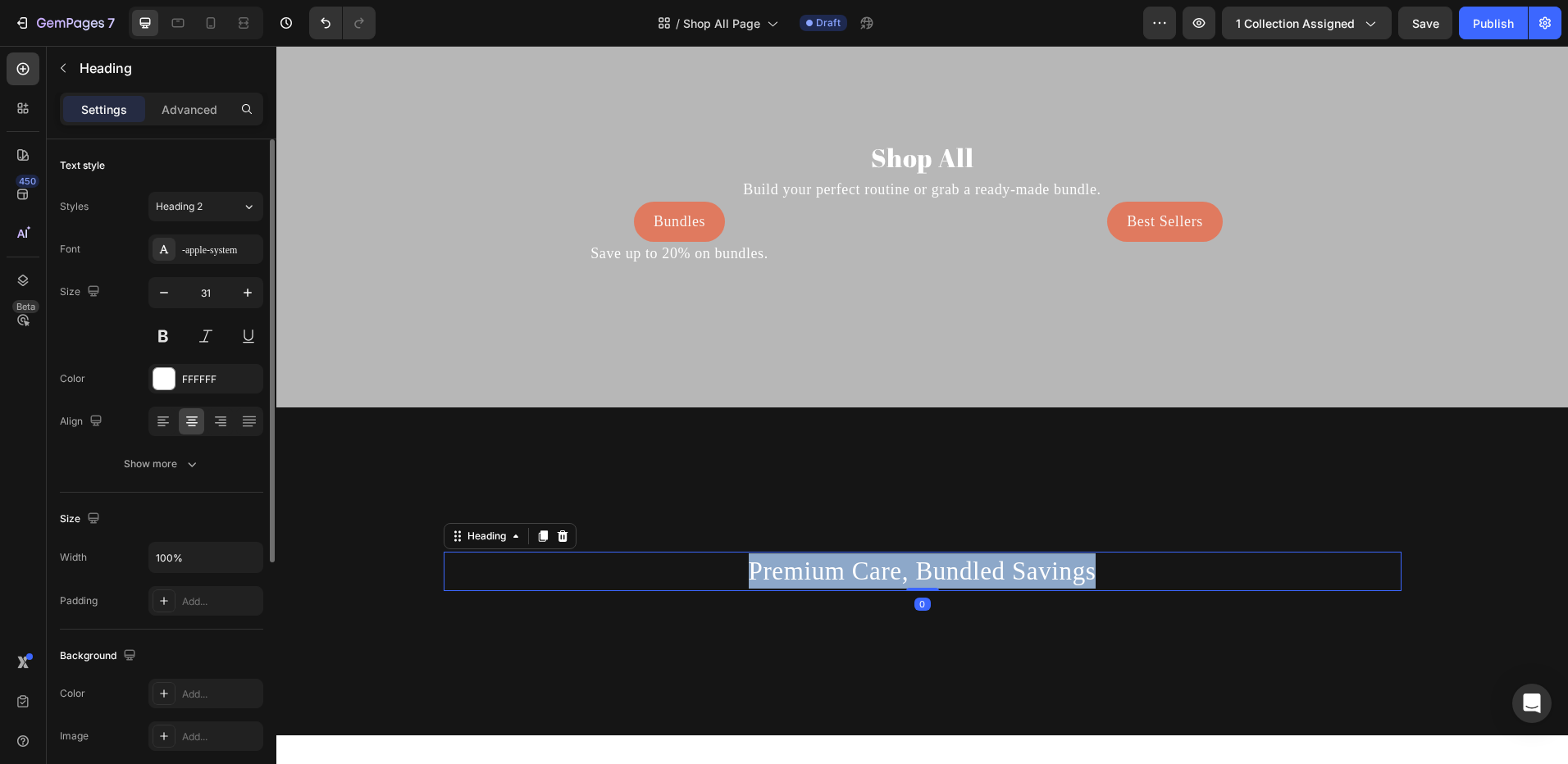
click at [788, 575] on p "Premium Care, Bundled Savings" at bounding box center [922, 571] width 954 height 35
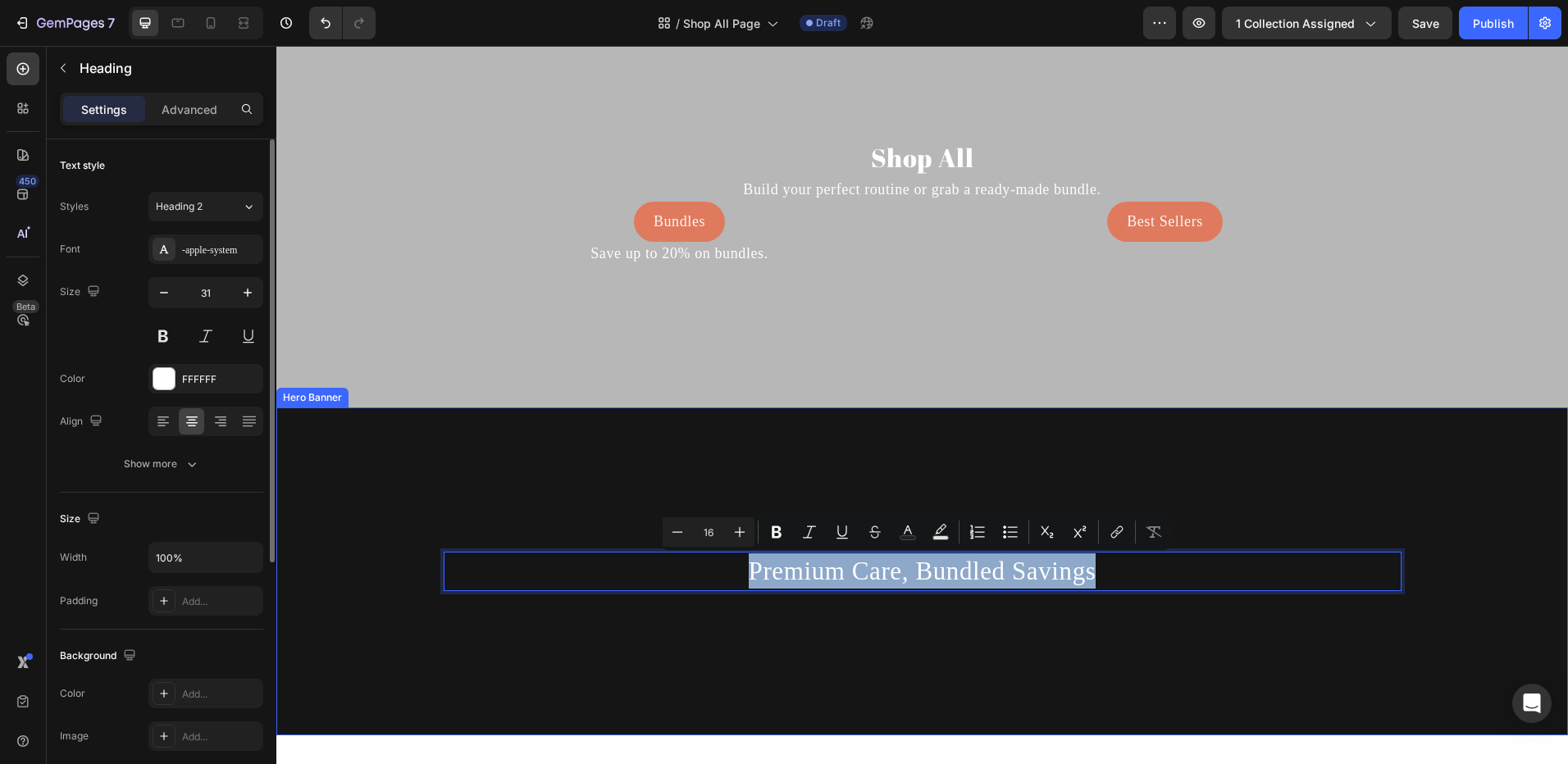
click at [610, 479] on div "Background Image" at bounding box center [922, 653] width 1291 height 492
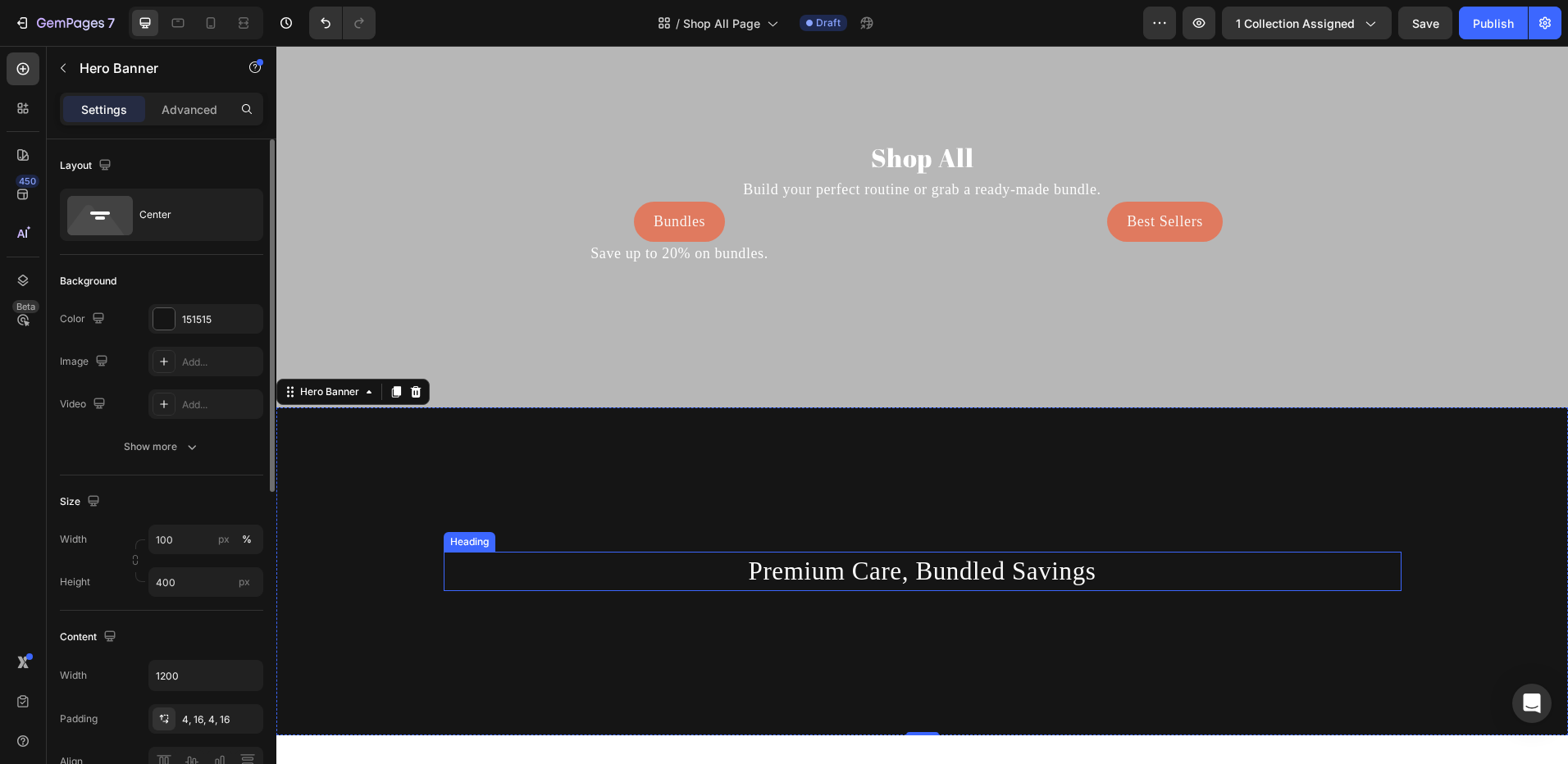
click at [789, 572] on p "Premium Care, Bundled Savings" at bounding box center [922, 571] width 954 height 35
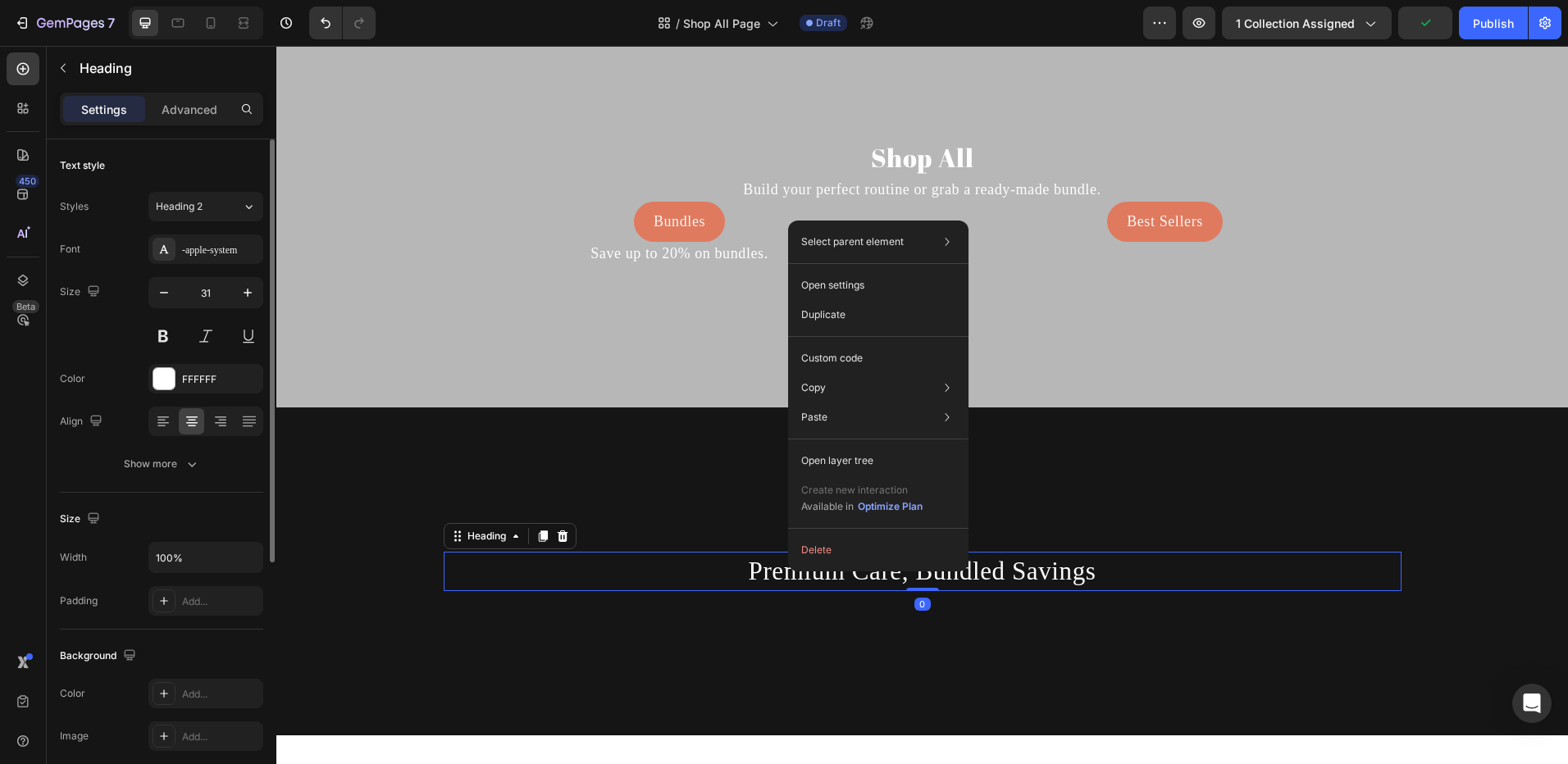
click at [557, 534] on icon at bounding box center [562, 536] width 10 height 11
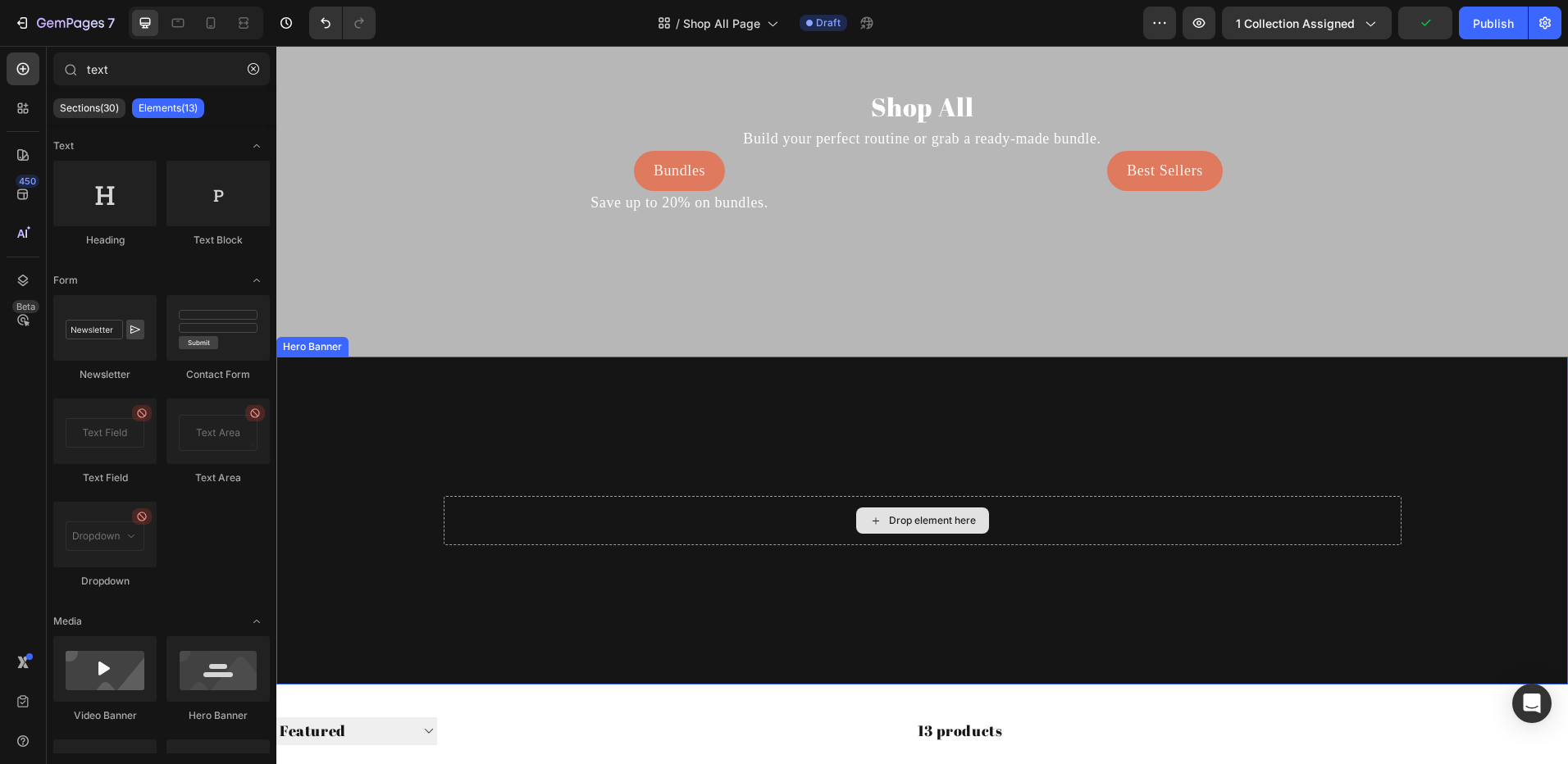
scroll to position [246, 0]
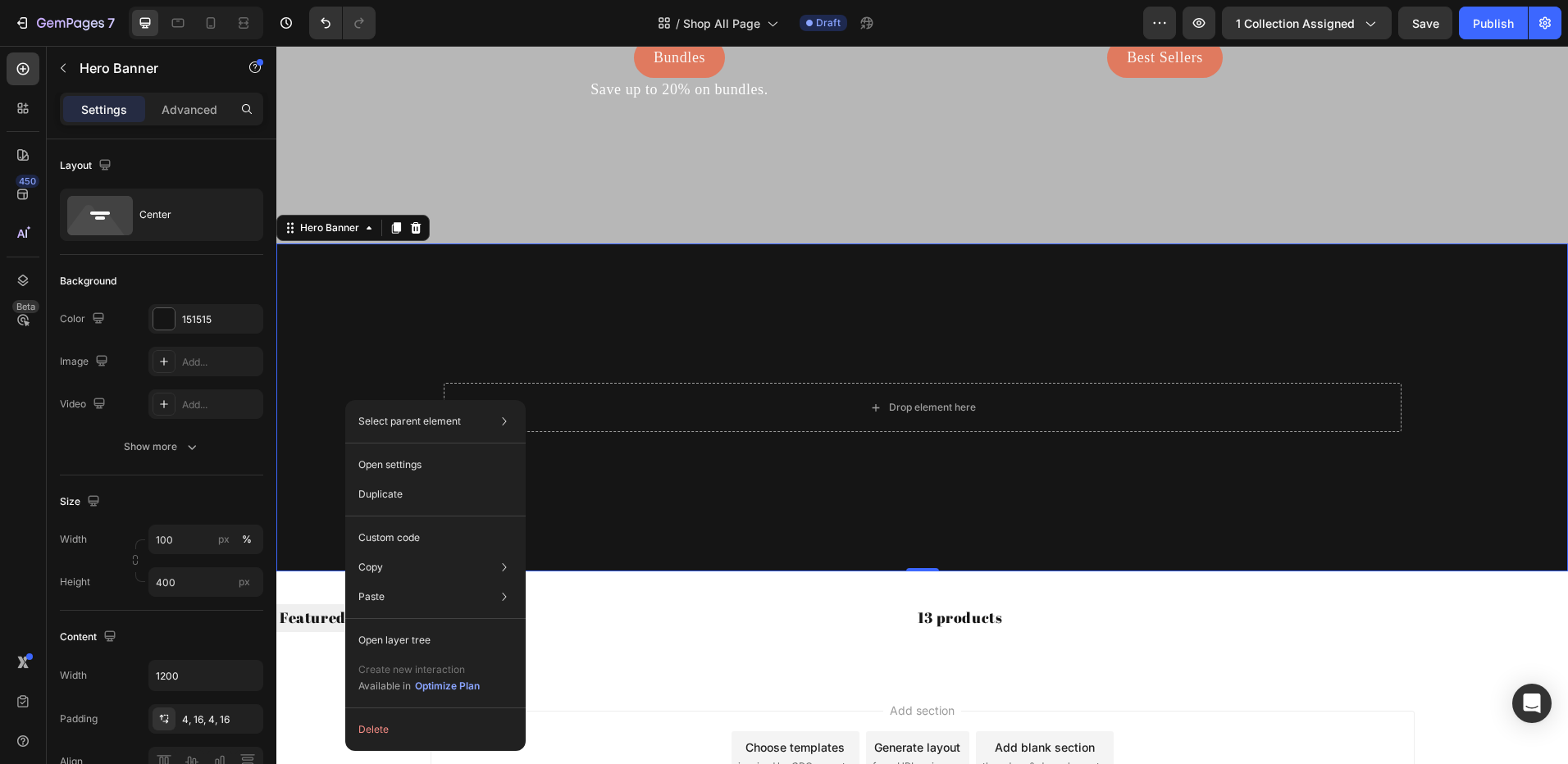
click at [344, 353] on div "Background Image" at bounding box center [922, 490] width 1291 height 492
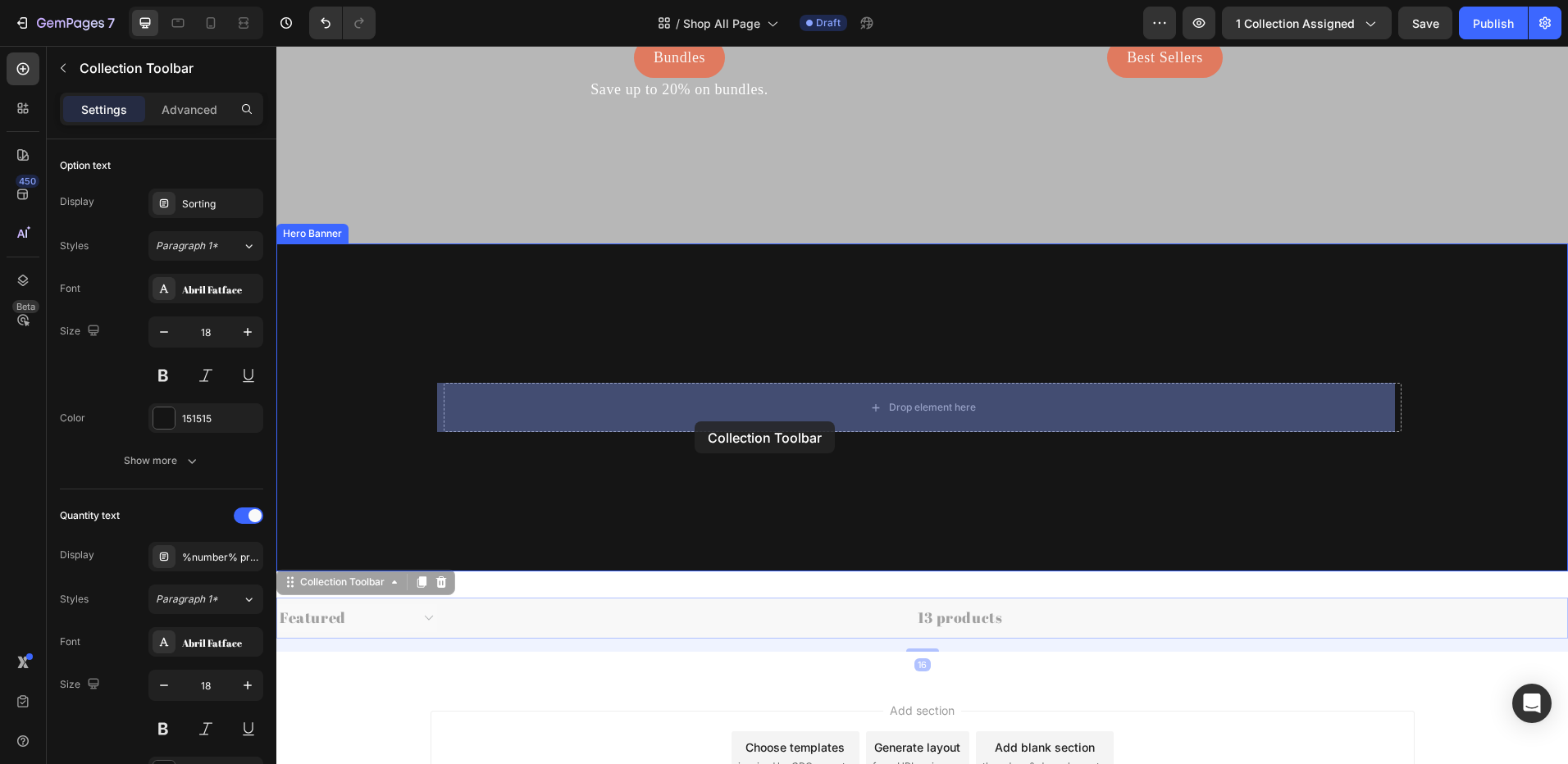
drag, startPoint x: 519, startPoint y: 622, endPoint x: 695, endPoint y: 421, distance: 267.2
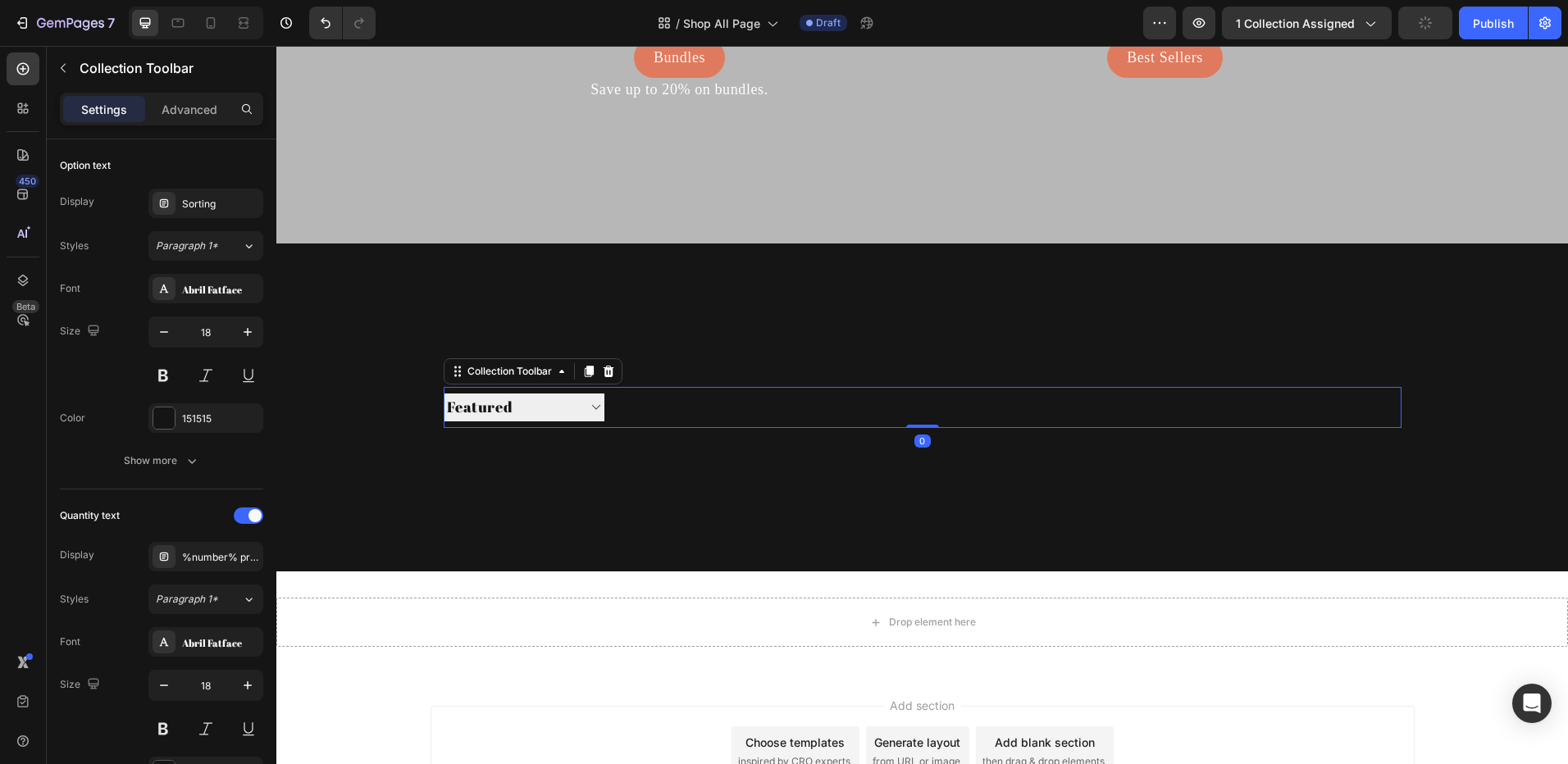
click at [673, 397] on div "13 products" at bounding box center [803, 407] width 399 height 41
drag, startPoint x: 893, startPoint y: 399, endPoint x: 994, endPoint y: 404, distance: 101.1
click at [900, 399] on div "13 products" at bounding box center [803, 407] width 399 height 41
click at [1038, 400] on div at bounding box center [1202, 407] width 399 height 41
click at [1042, 399] on div at bounding box center [1202, 407] width 399 height 41
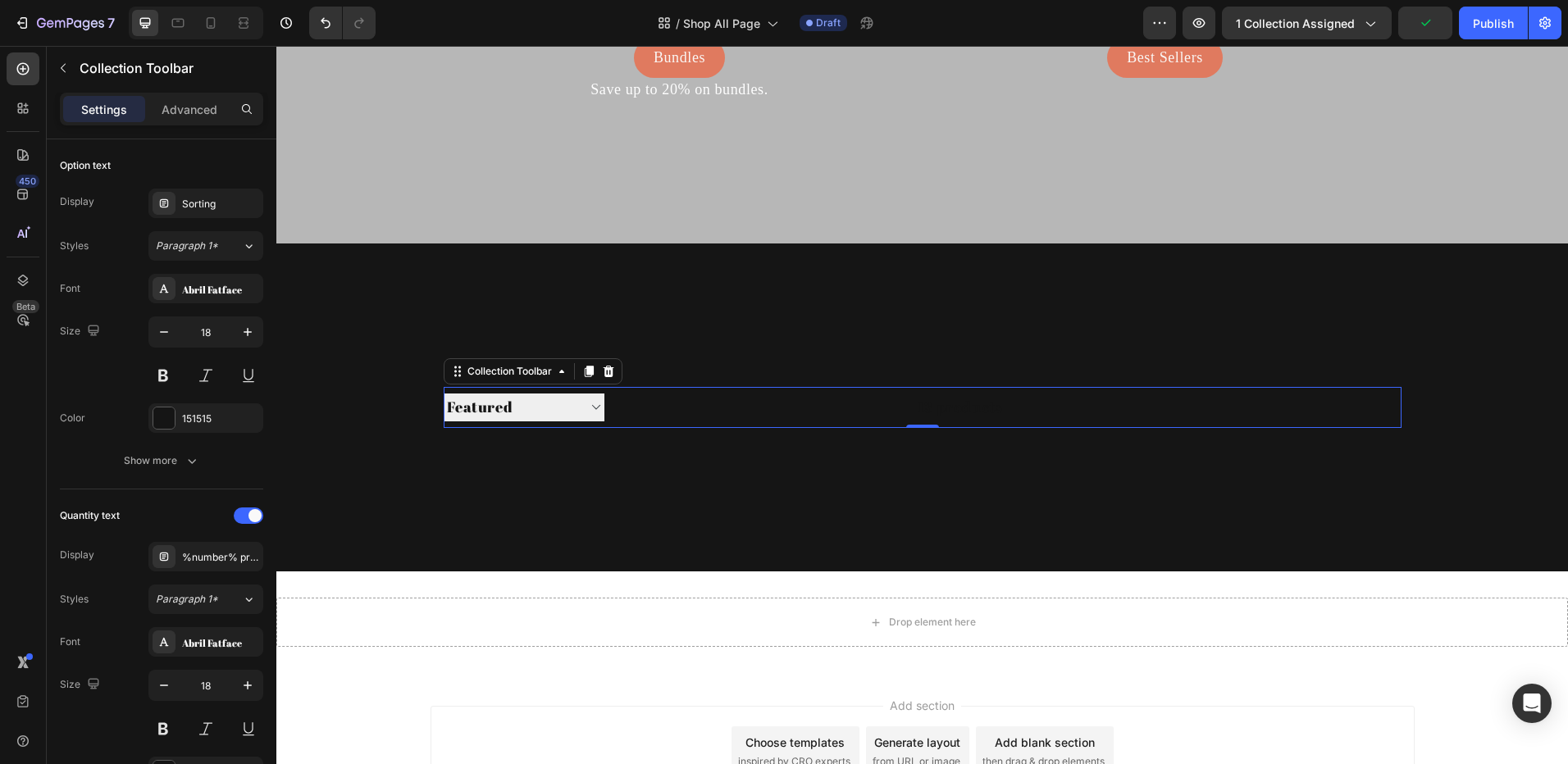
click at [538, 404] on select "Sorting Best selling Featured Alphabetically, A-Z Alphabetically, Z-A Price, lo…" at bounding box center [523, 407] width 160 height 27
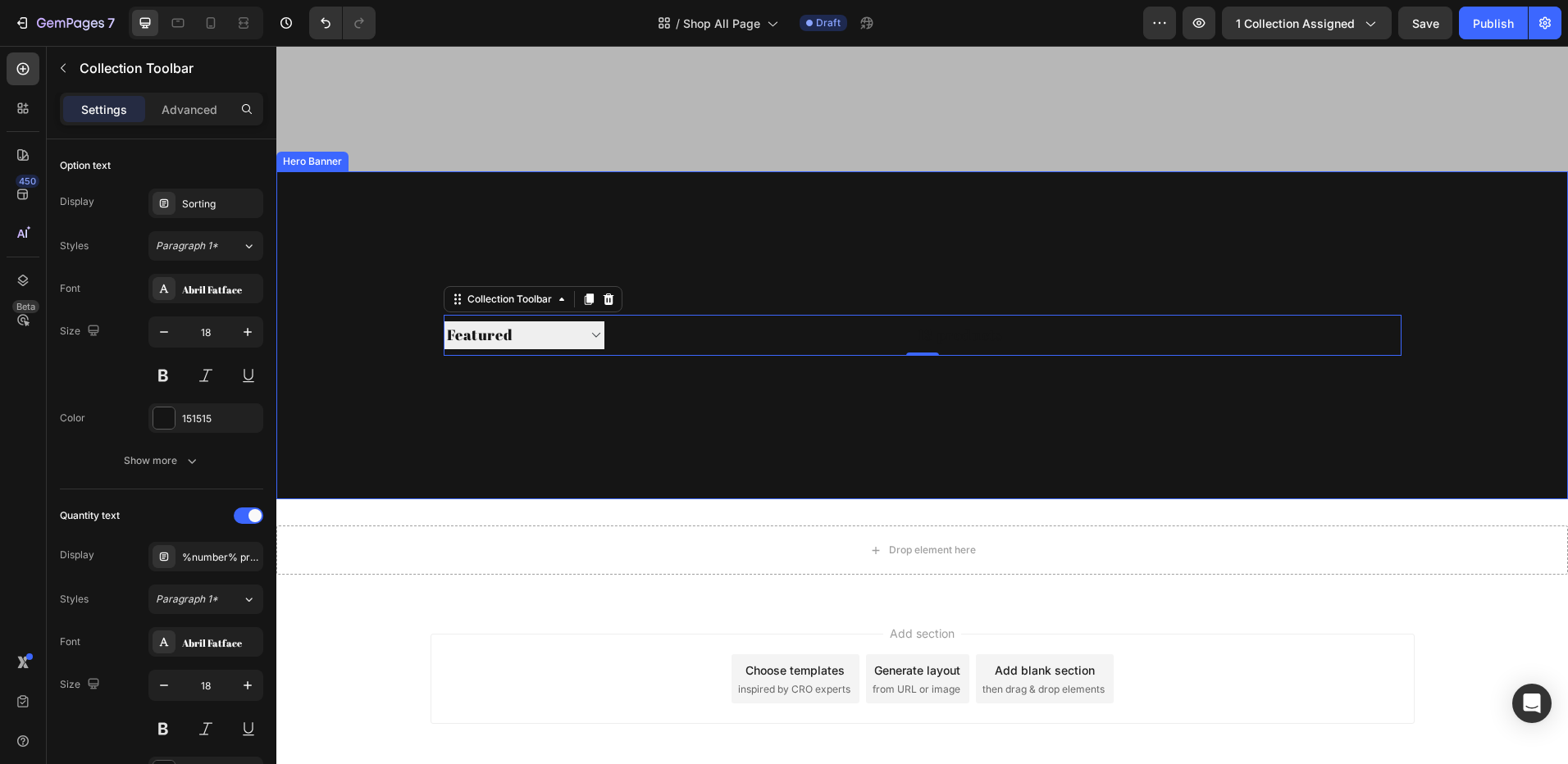
scroll to position [391, 0]
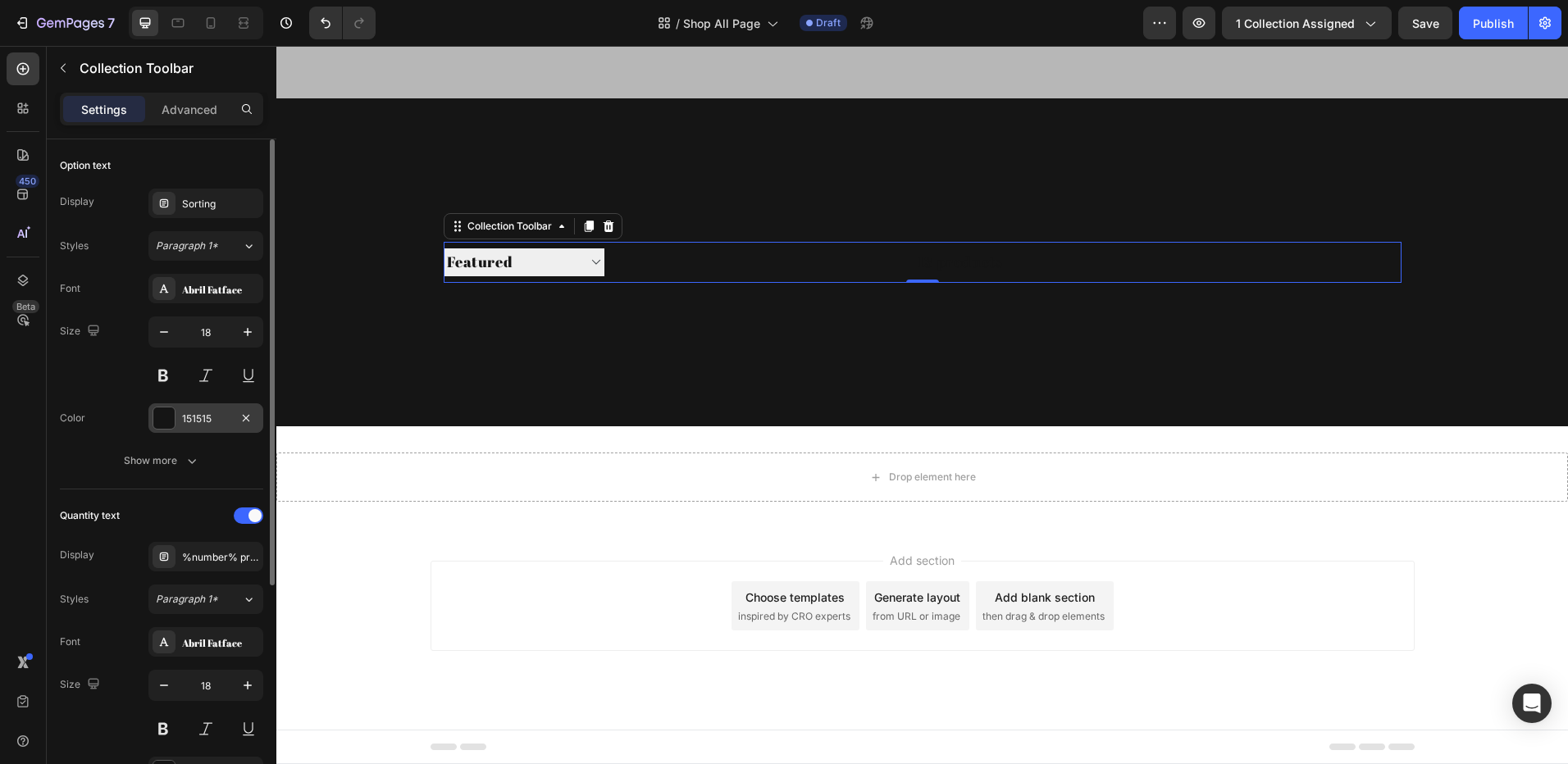
click at [161, 418] on div at bounding box center [164, 418] width 21 height 21
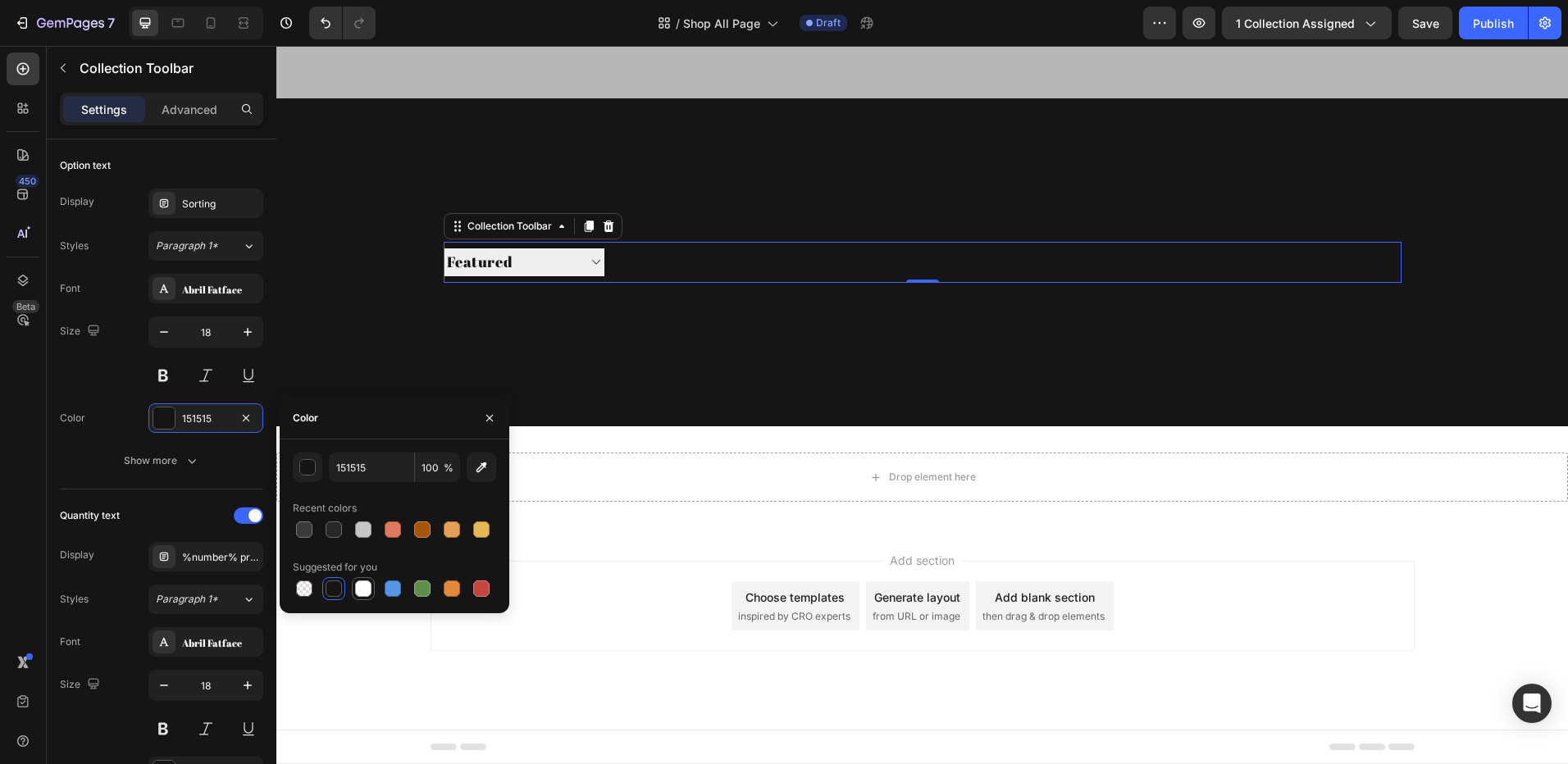
click at [361, 583] on div at bounding box center [363, 588] width 16 height 16
type input "FFFFFF"
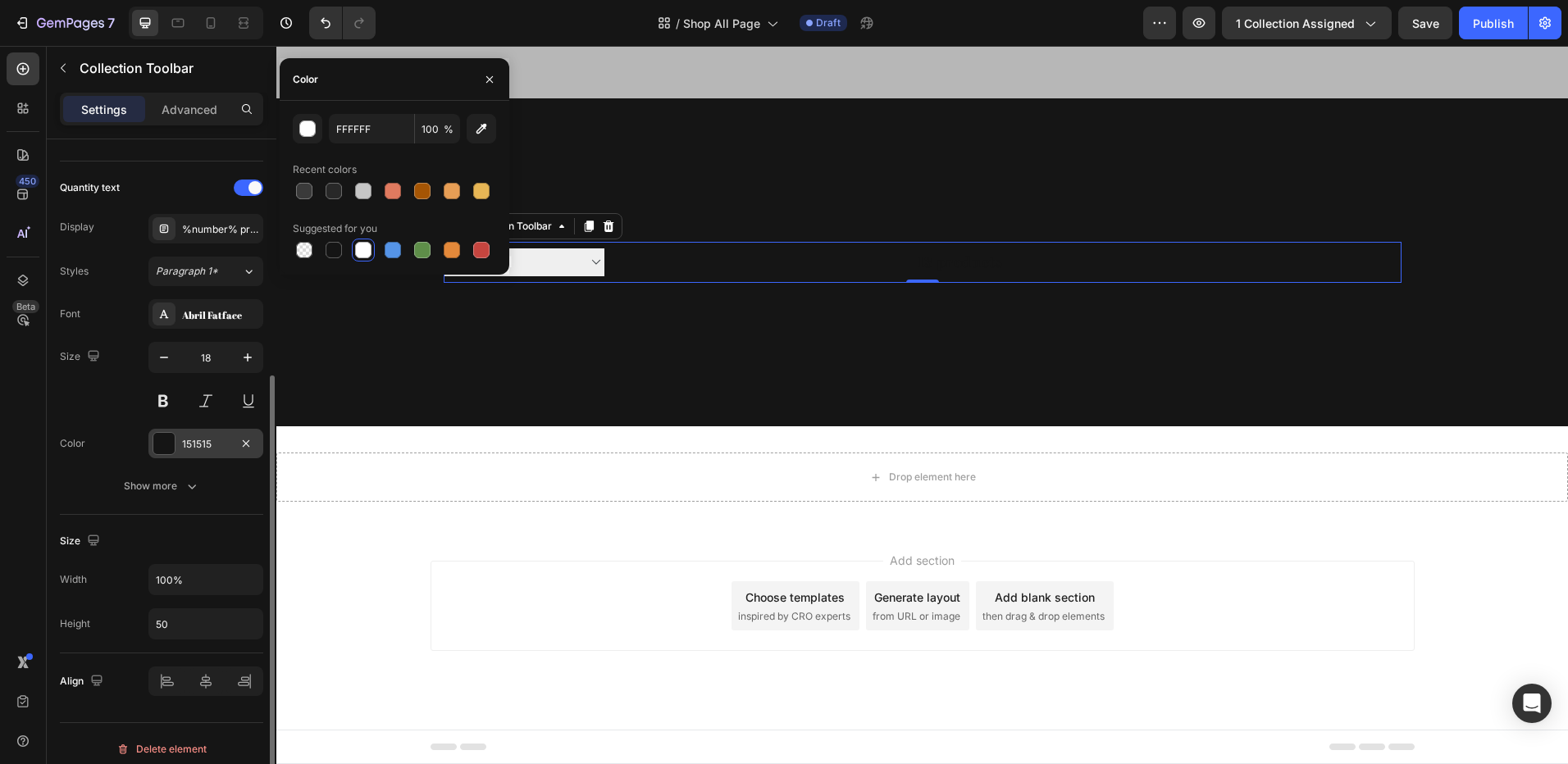
scroll to position [339, 0]
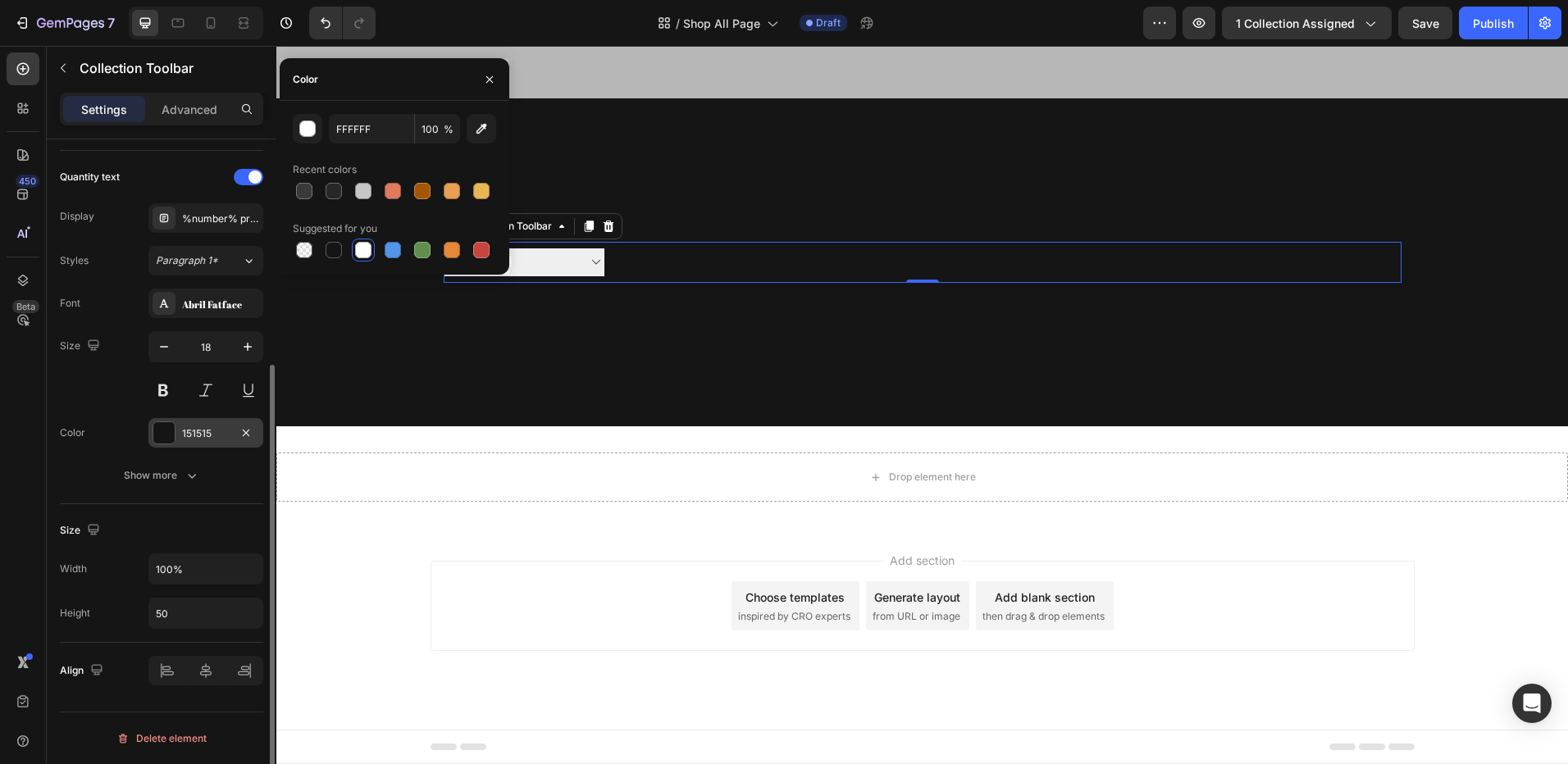
click at [171, 441] on div at bounding box center [164, 433] width 21 height 21
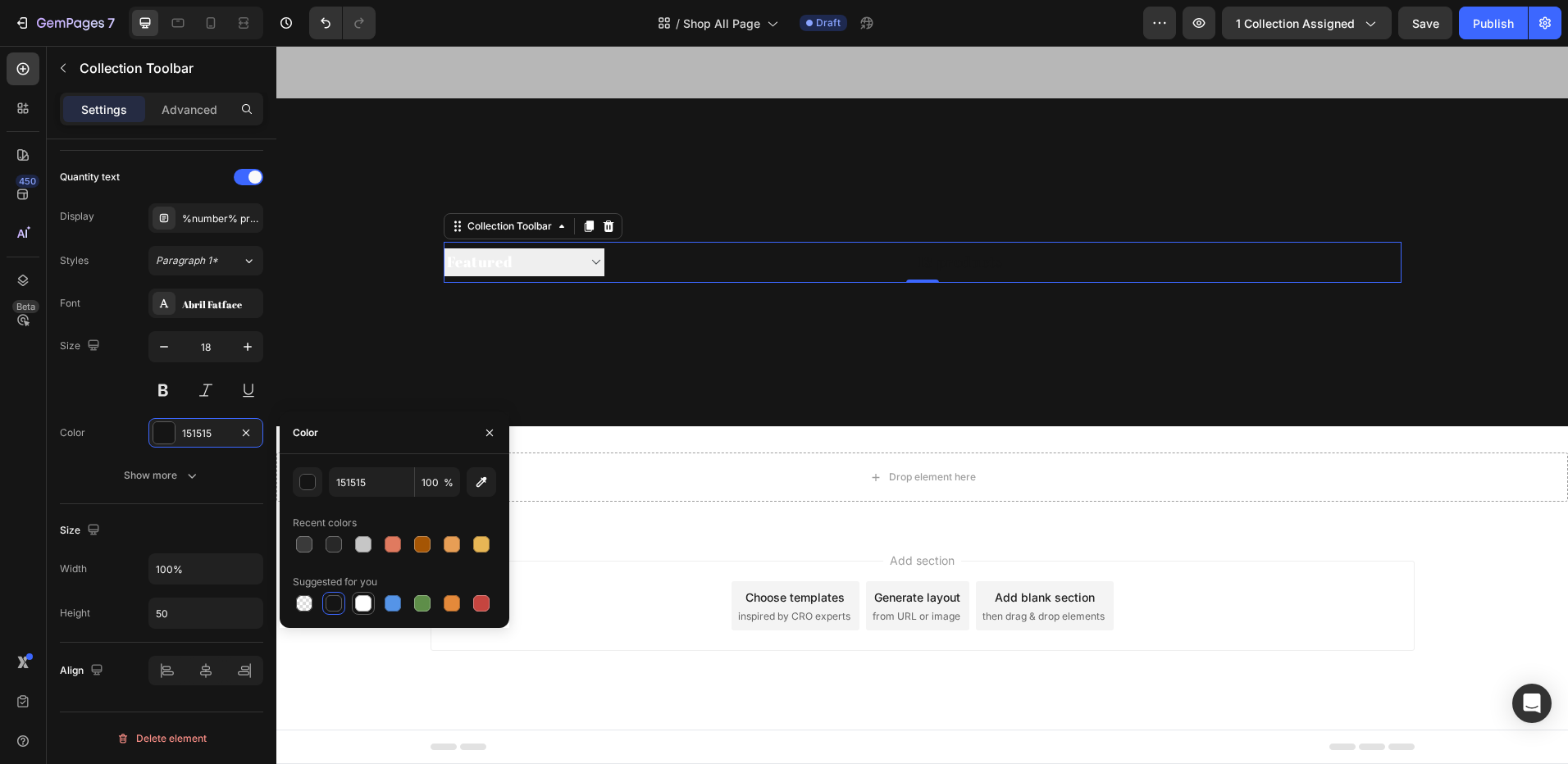
click at [361, 603] on div at bounding box center [363, 603] width 16 height 16
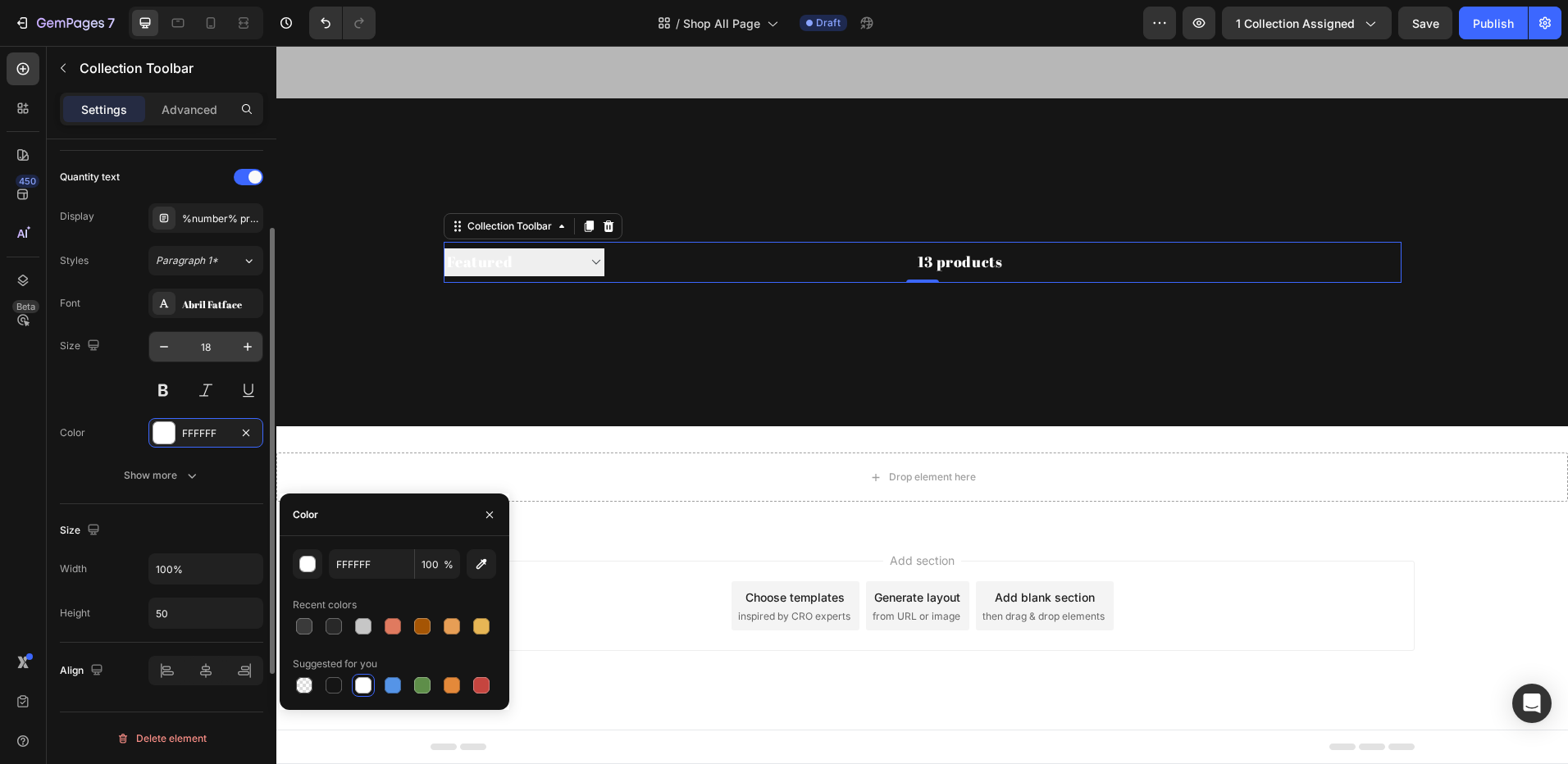
scroll to position [93, 0]
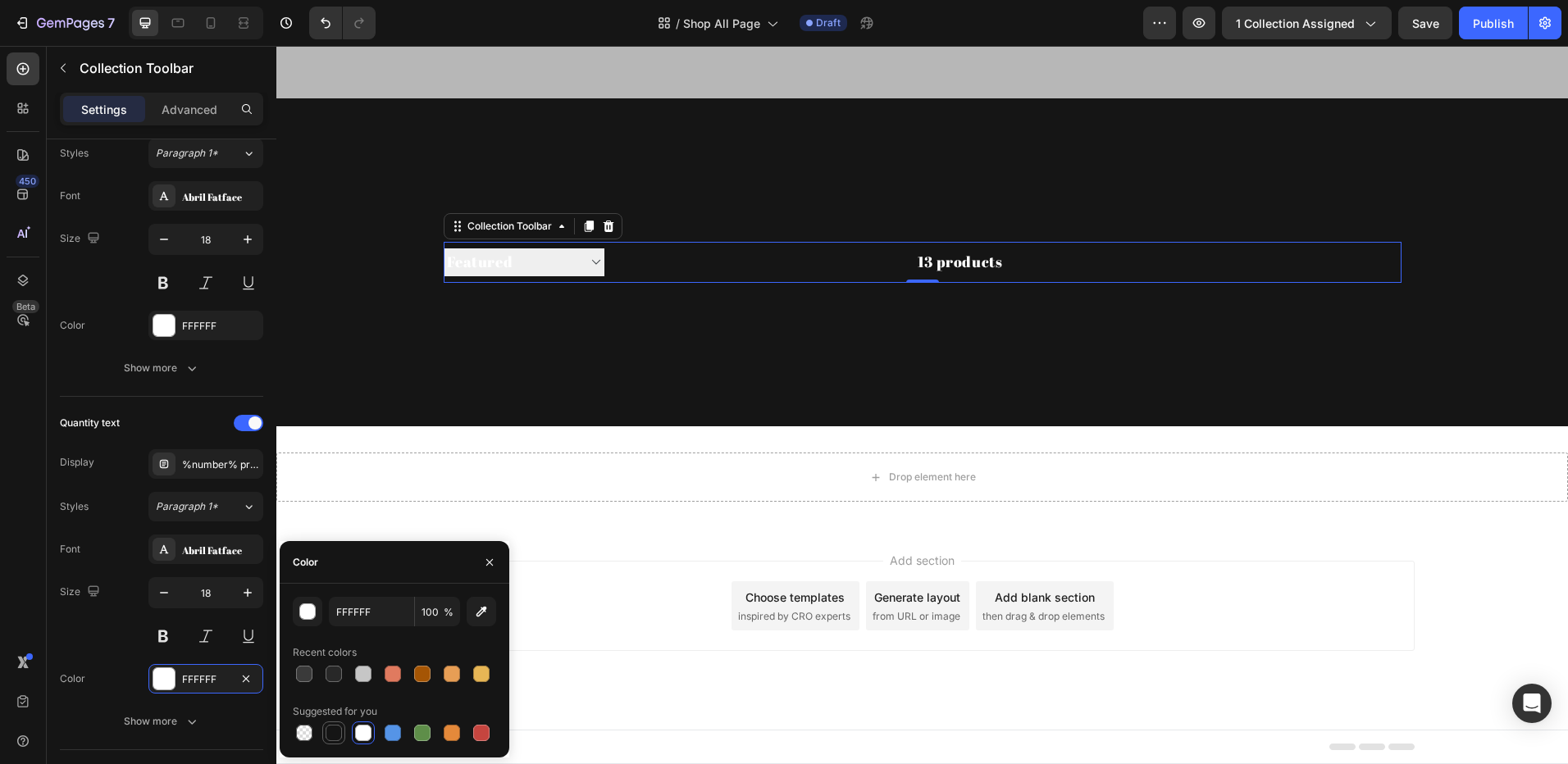
click at [340, 733] on div at bounding box center [333, 732] width 16 height 16
click at [369, 727] on div at bounding box center [363, 732] width 16 height 16
type input "FFFFFF"
click at [191, 324] on div "FFFFFF" at bounding box center [205, 326] width 47 height 15
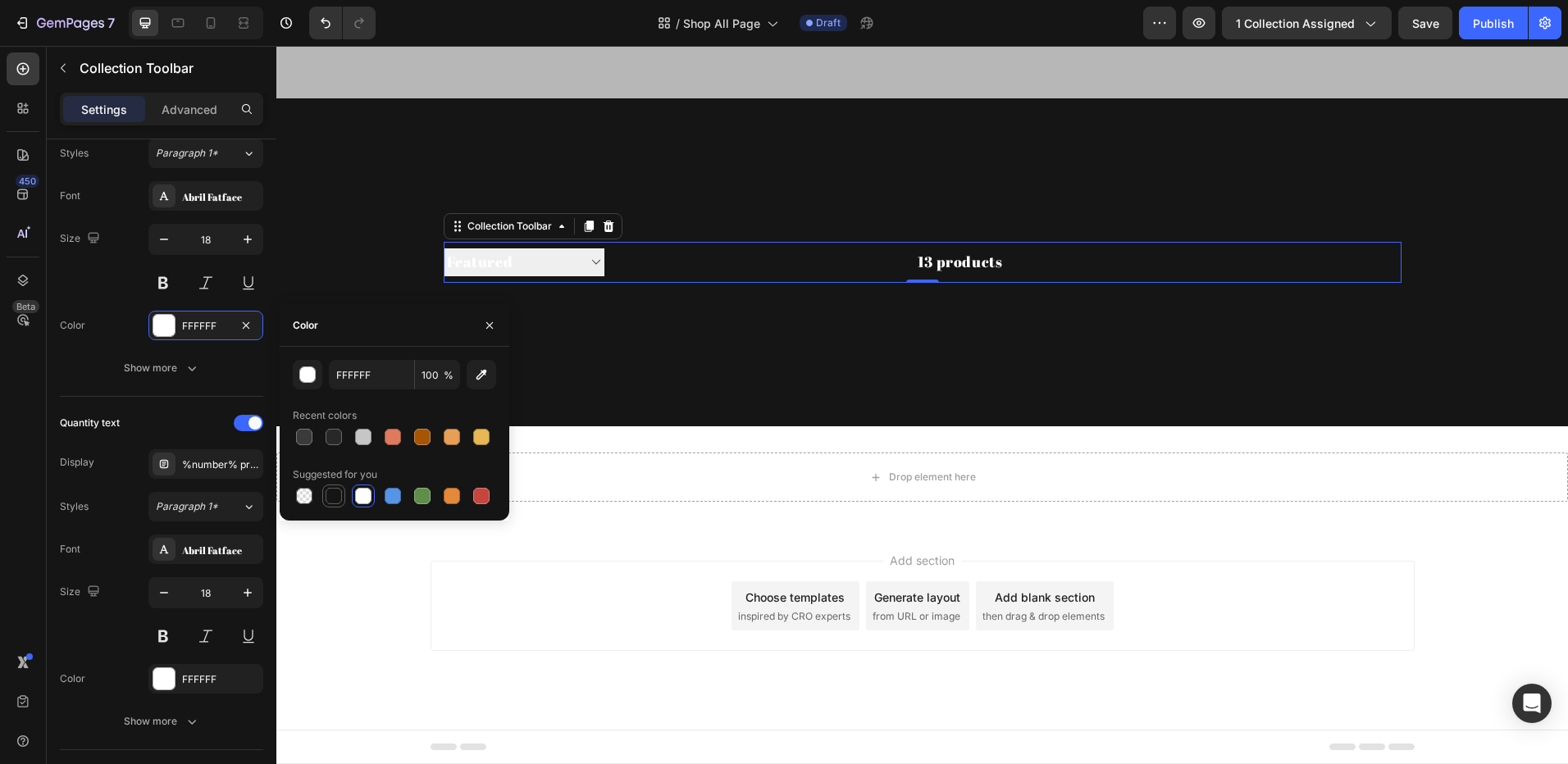
click at [333, 498] on div at bounding box center [333, 496] width 16 height 16
click at [333, 436] on div at bounding box center [333, 436] width 16 height 16
click at [334, 493] on div at bounding box center [333, 496] width 16 height 16
type input "151515"
click at [538, 262] on select "Sorting Best selling Featured Alphabetically, A-Z Alphabetically, Z-A Price, lo…" at bounding box center [523, 262] width 160 height 27
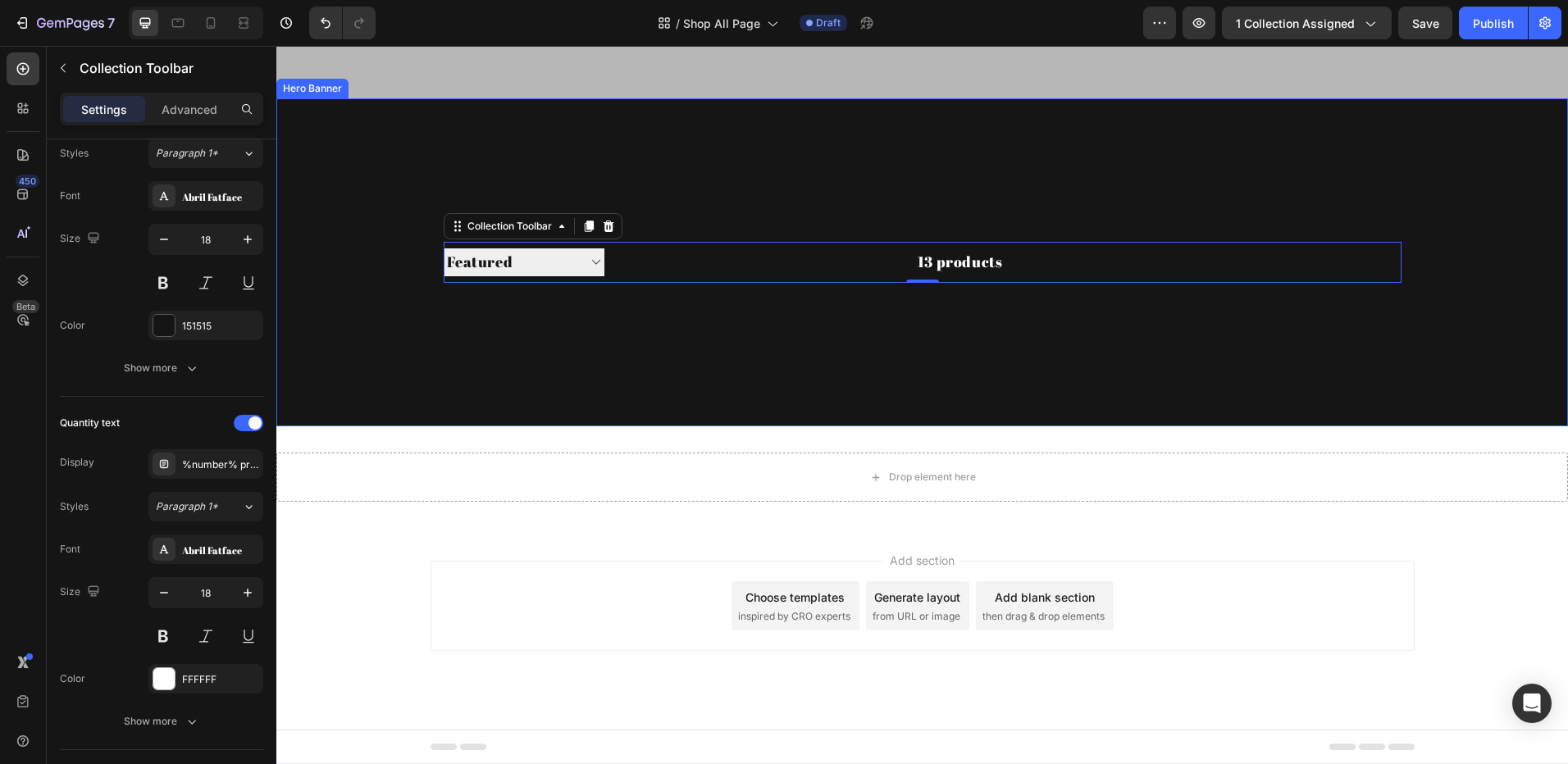
click at [640, 317] on div "Background Image" at bounding box center [922, 345] width 1291 height 492
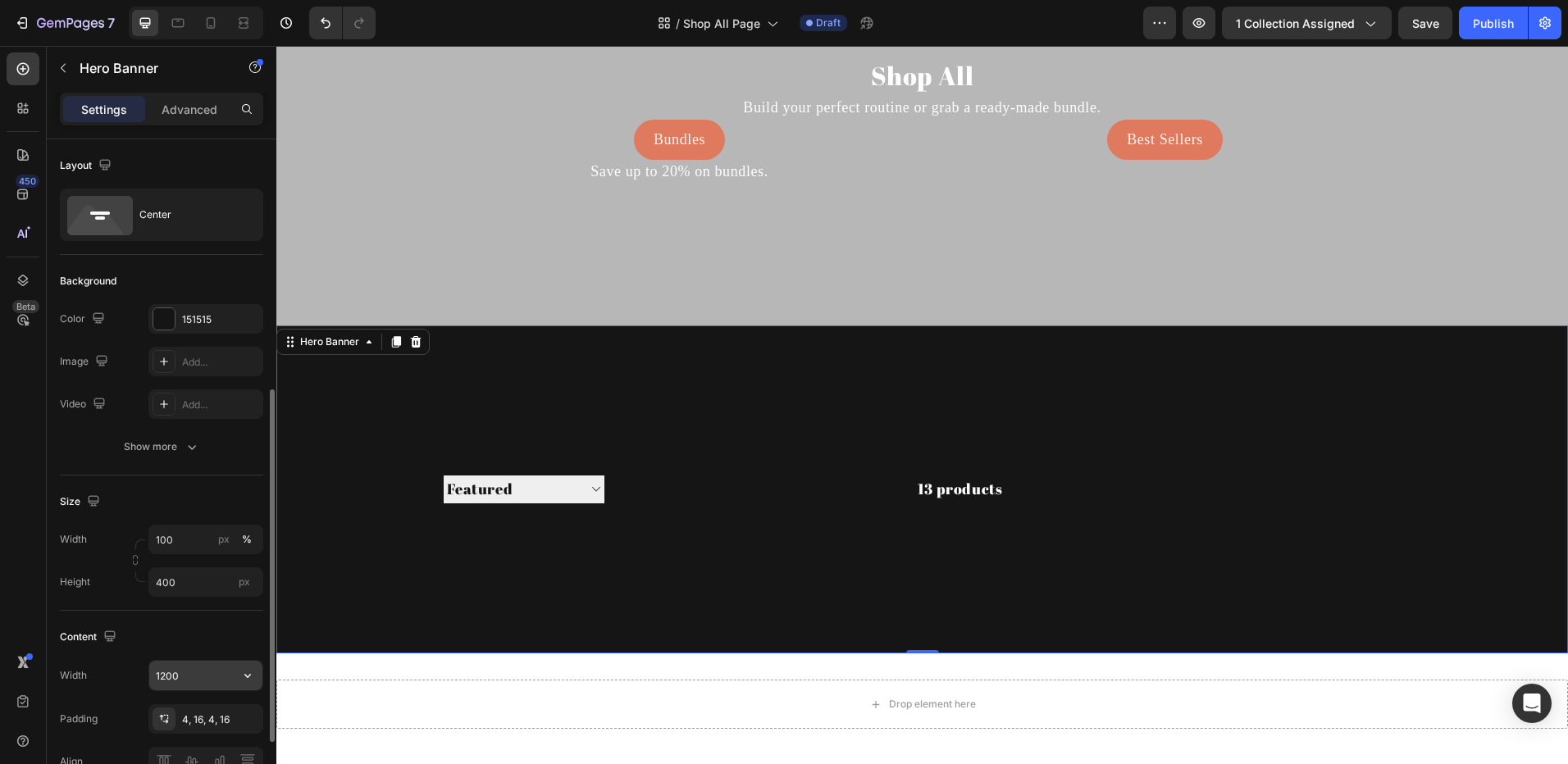
scroll to position [164, 0]
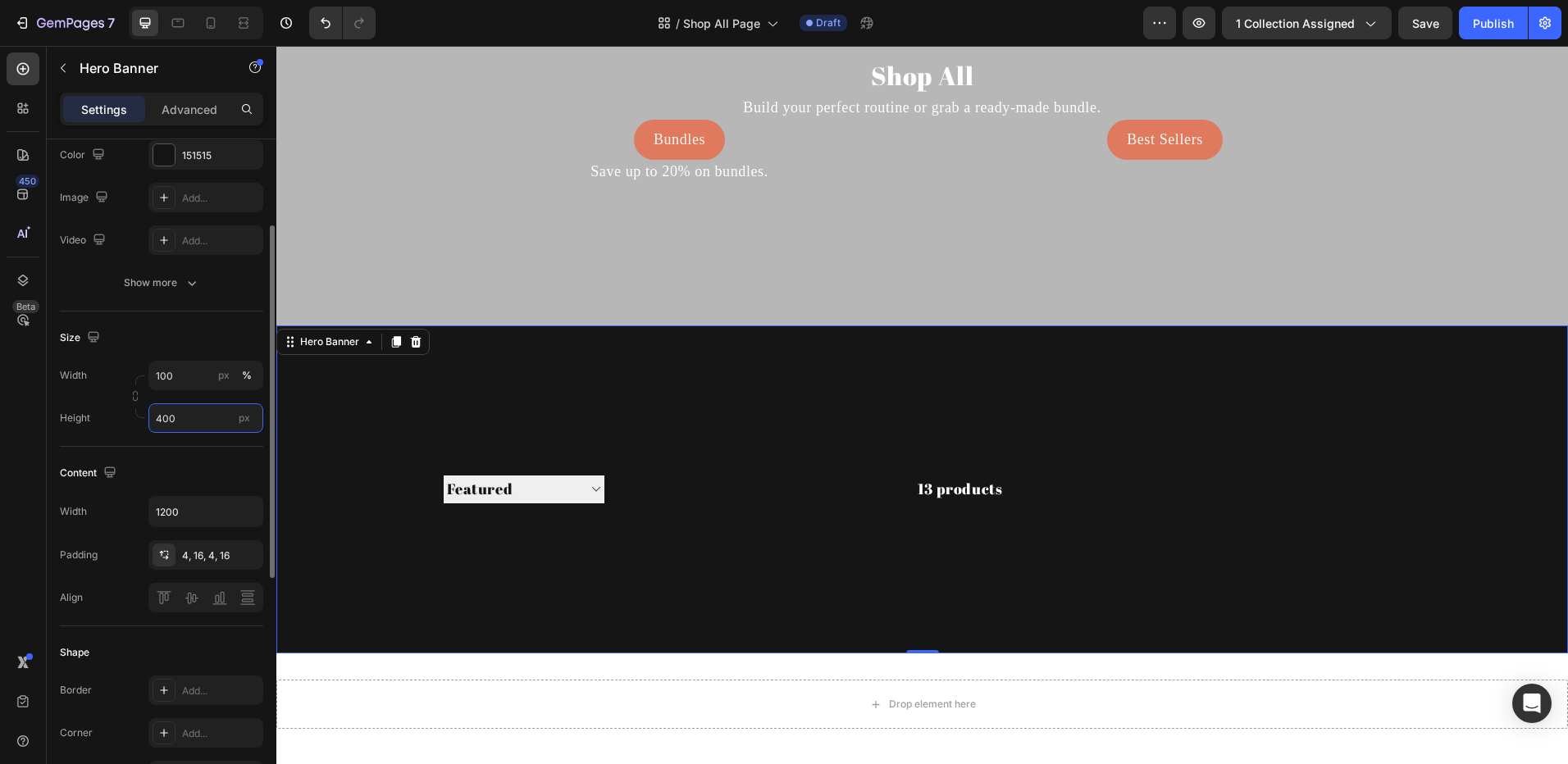
click at [171, 422] on input "400" at bounding box center [206, 418] width 115 height 29
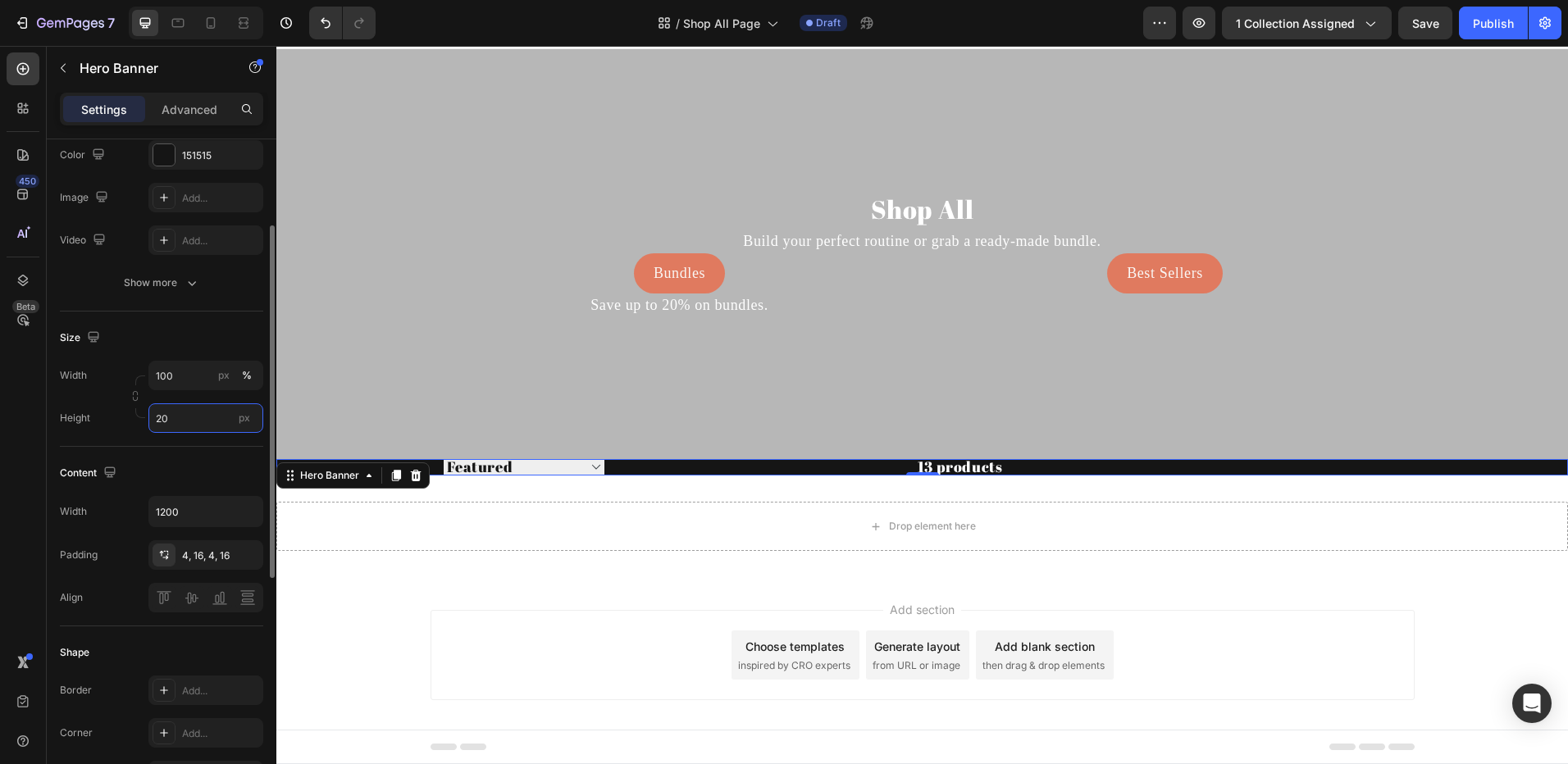
type input "2"
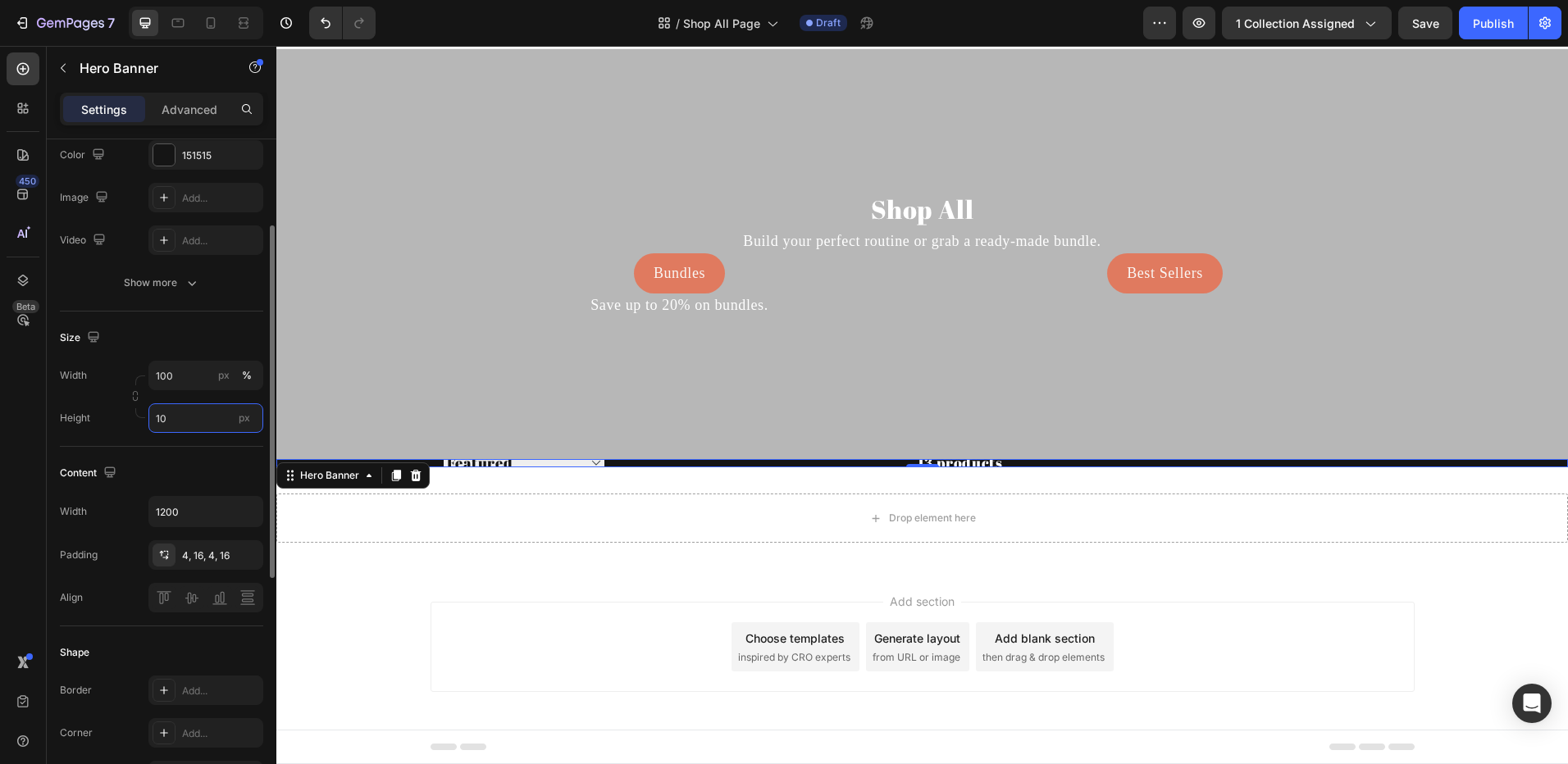
type input "100"
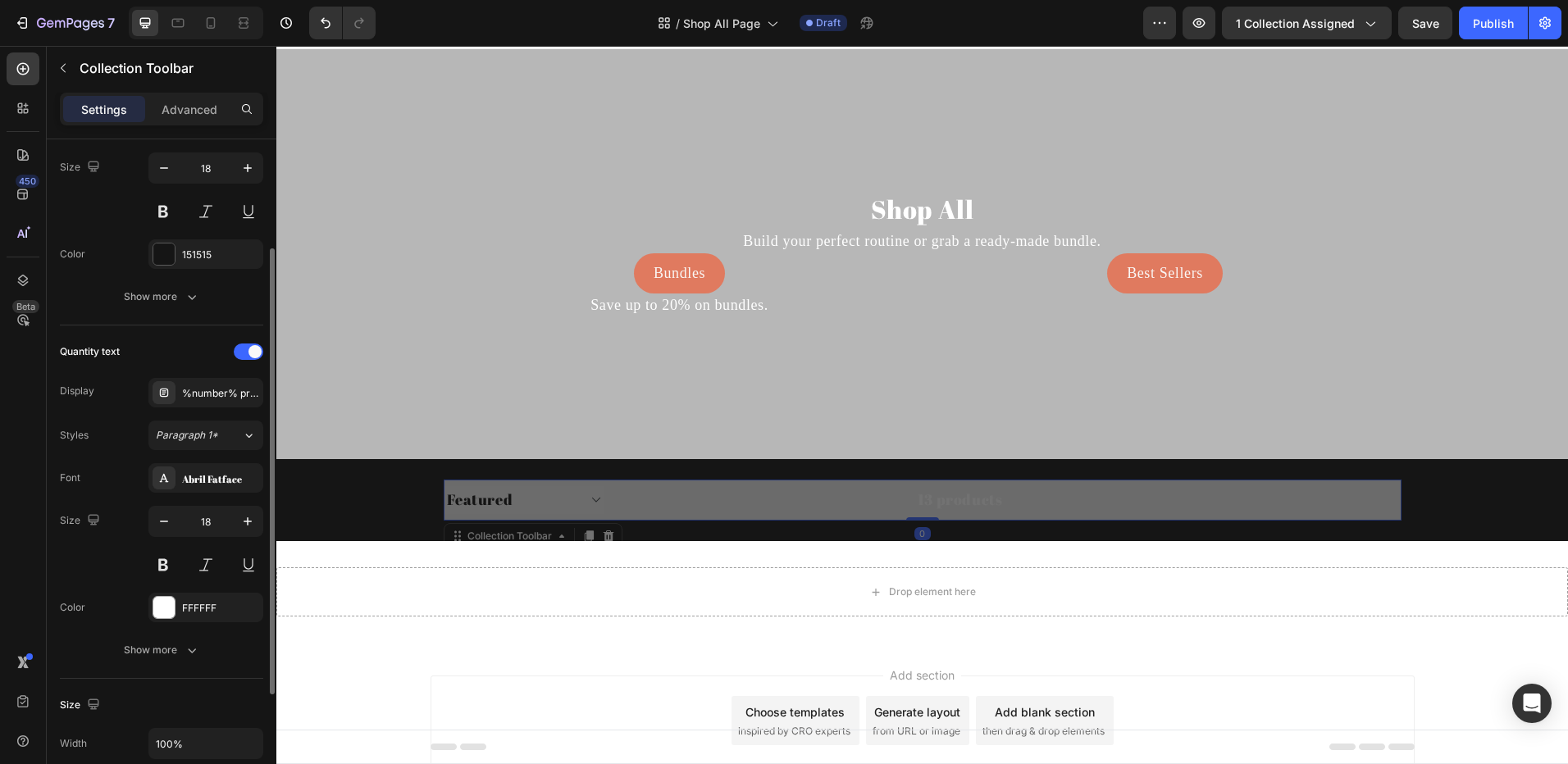
scroll to position [0, 0]
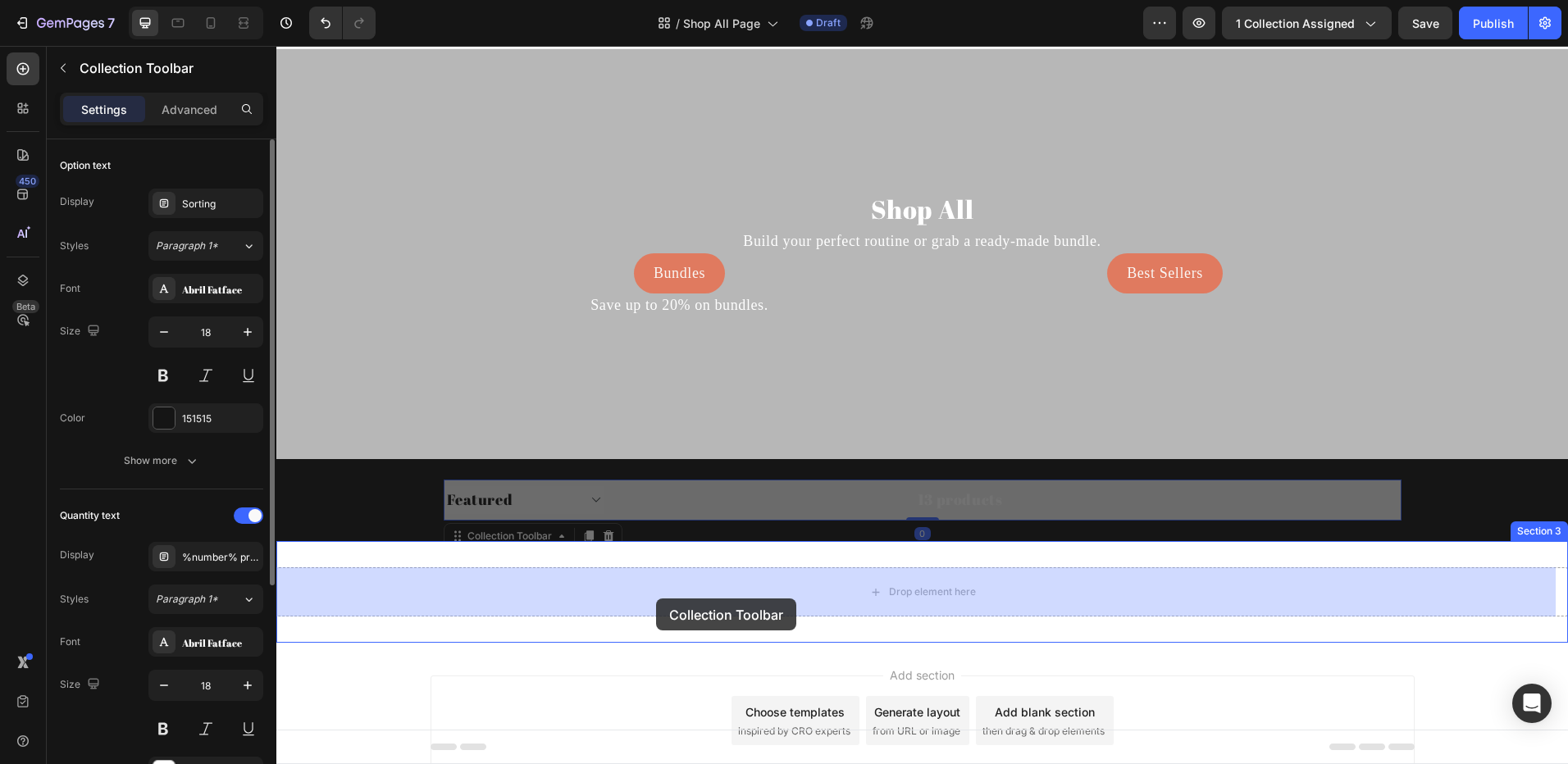
drag, startPoint x: 665, startPoint y: 496, endPoint x: 656, endPoint y: 599, distance: 103.4
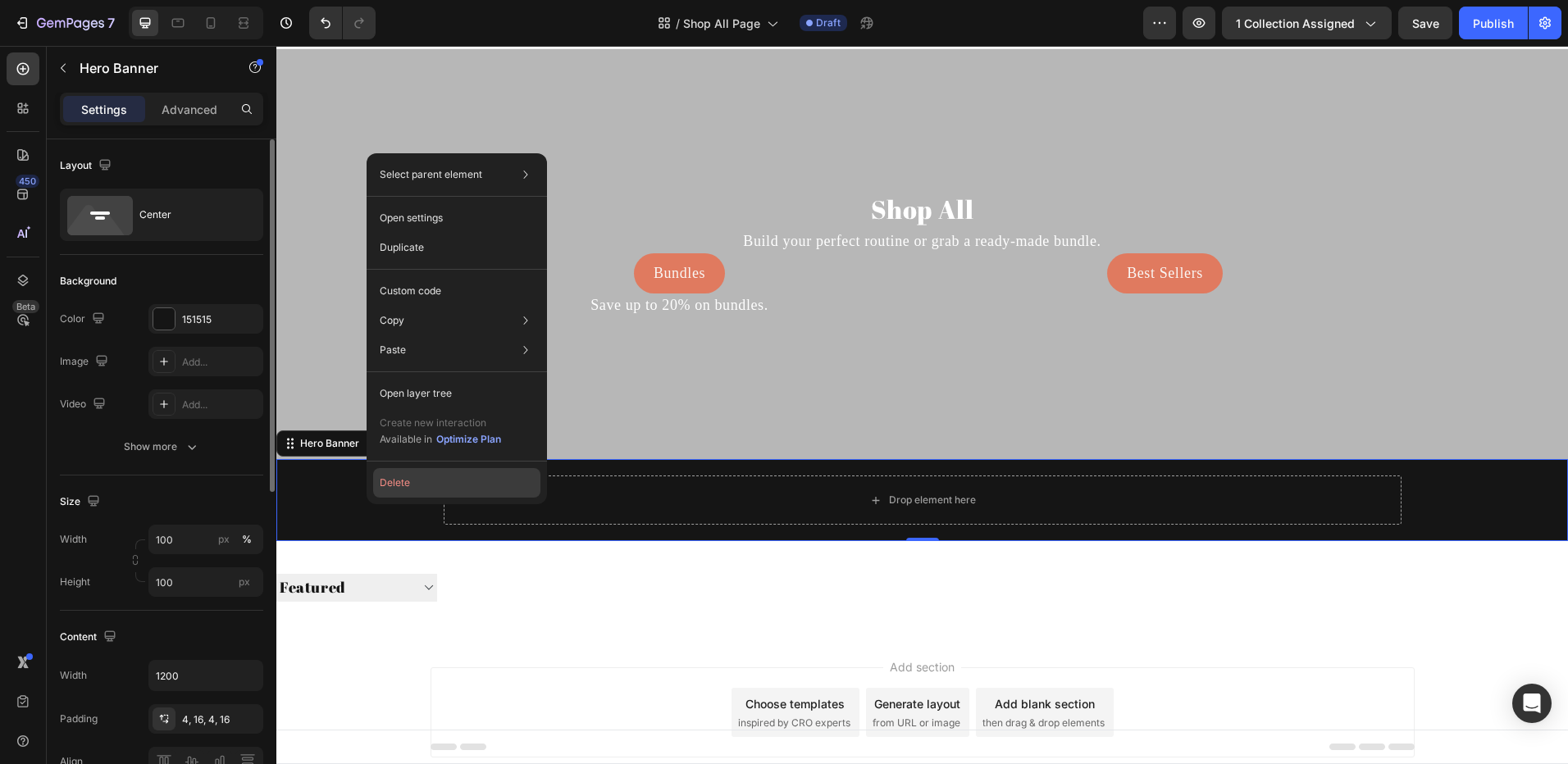
click at [404, 479] on button "Delete" at bounding box center [456, 483] width 167 height 29
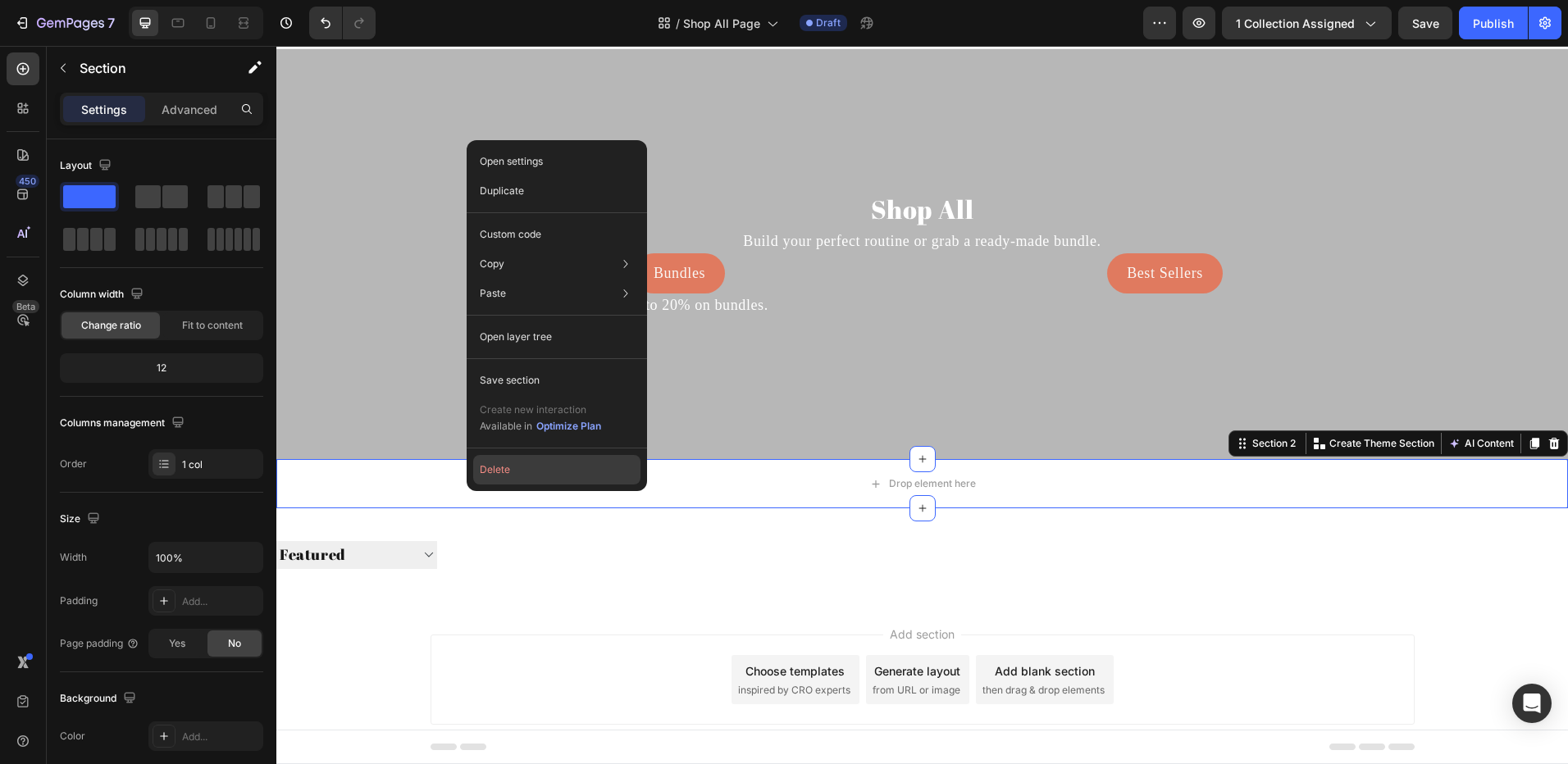
click at [502, 472] on button "Delete" at bounding box center [556, 470] width 167 height 29
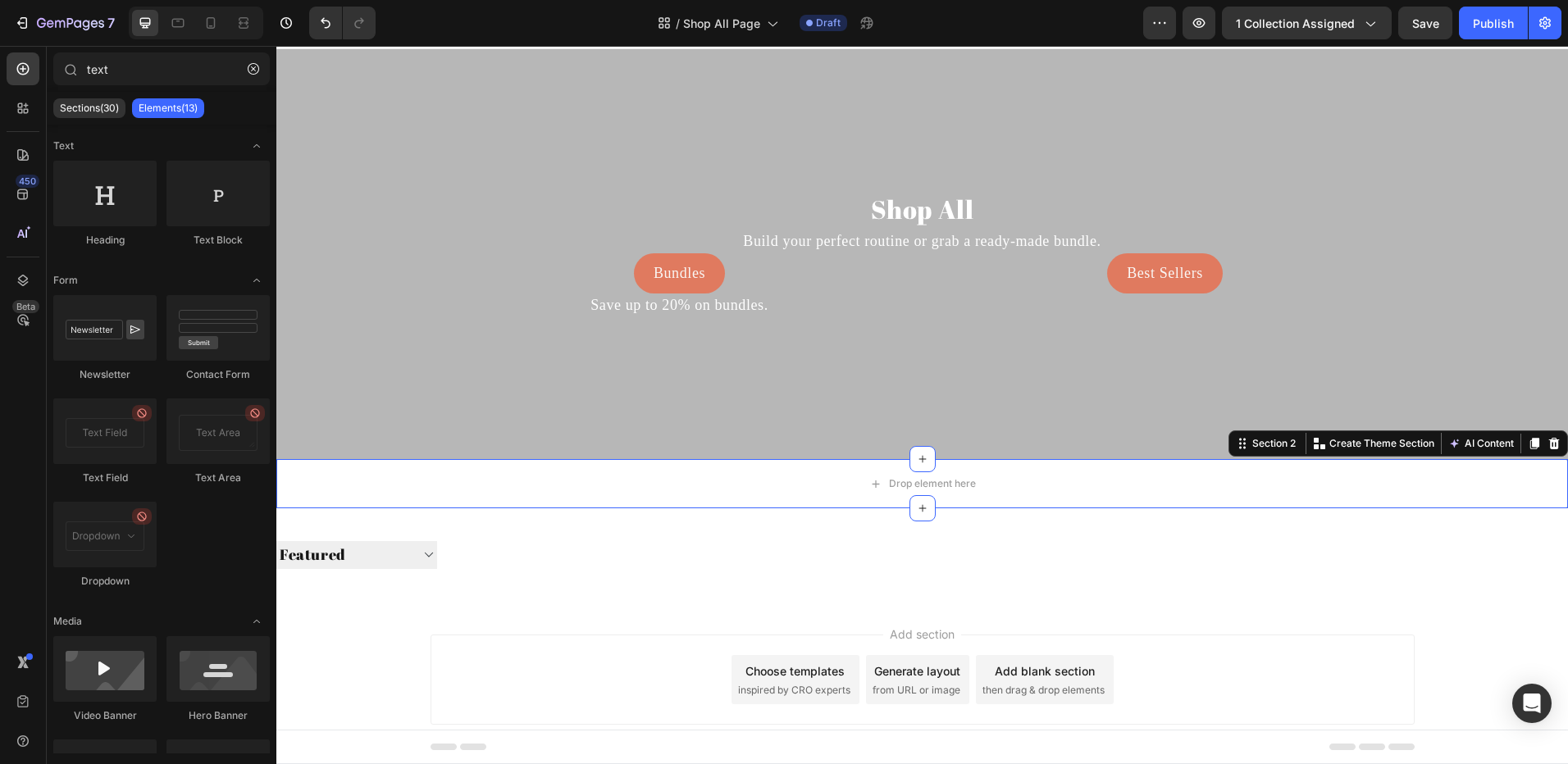
scroll to position [21, 0]
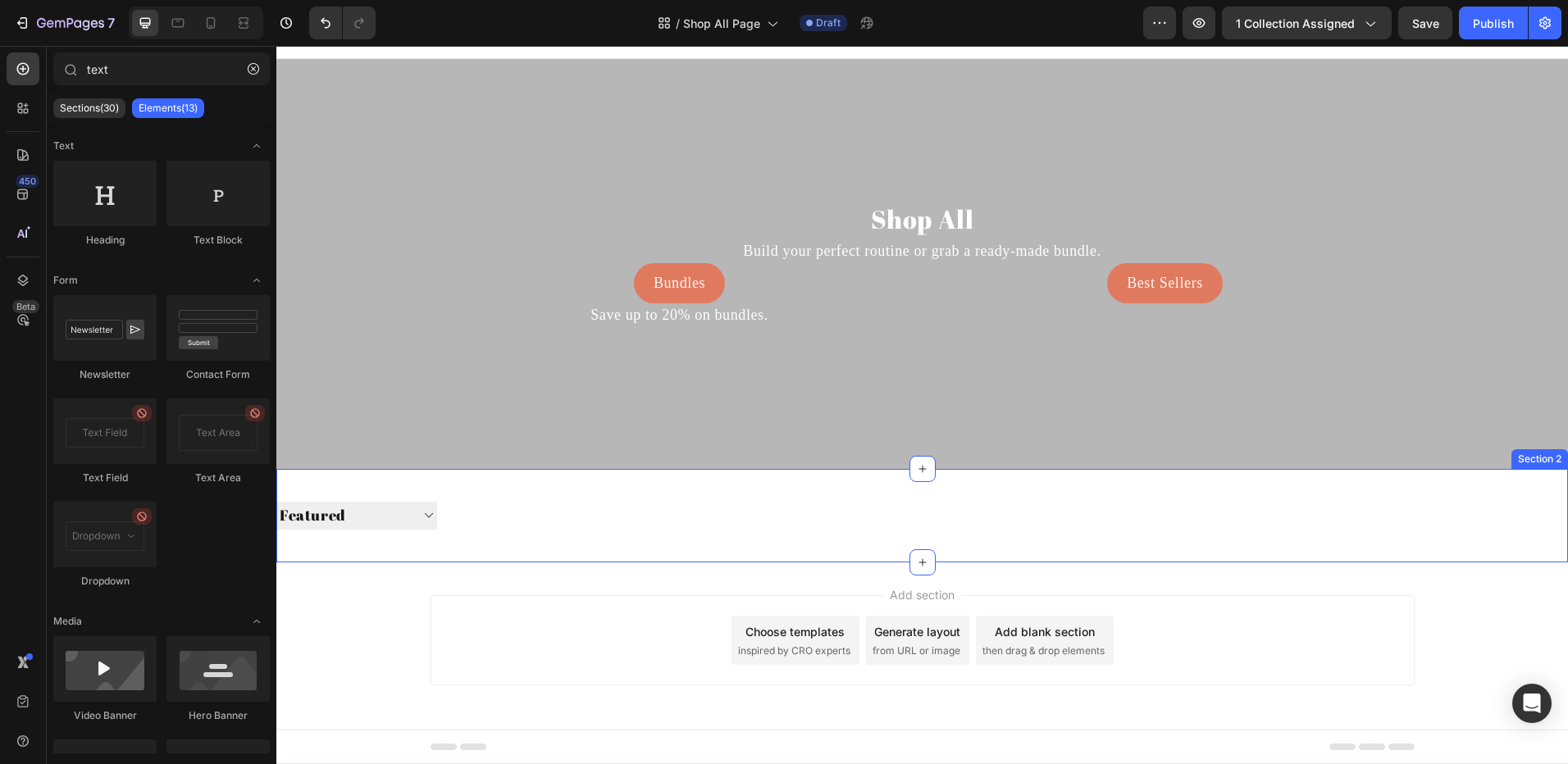
click at [365, 484] on div "Sorting Best selling Featured Alphabetically, A-Z Alphabetically, Z-A Price, lo…" at bounding box center [922, 515] width 1291 height 93
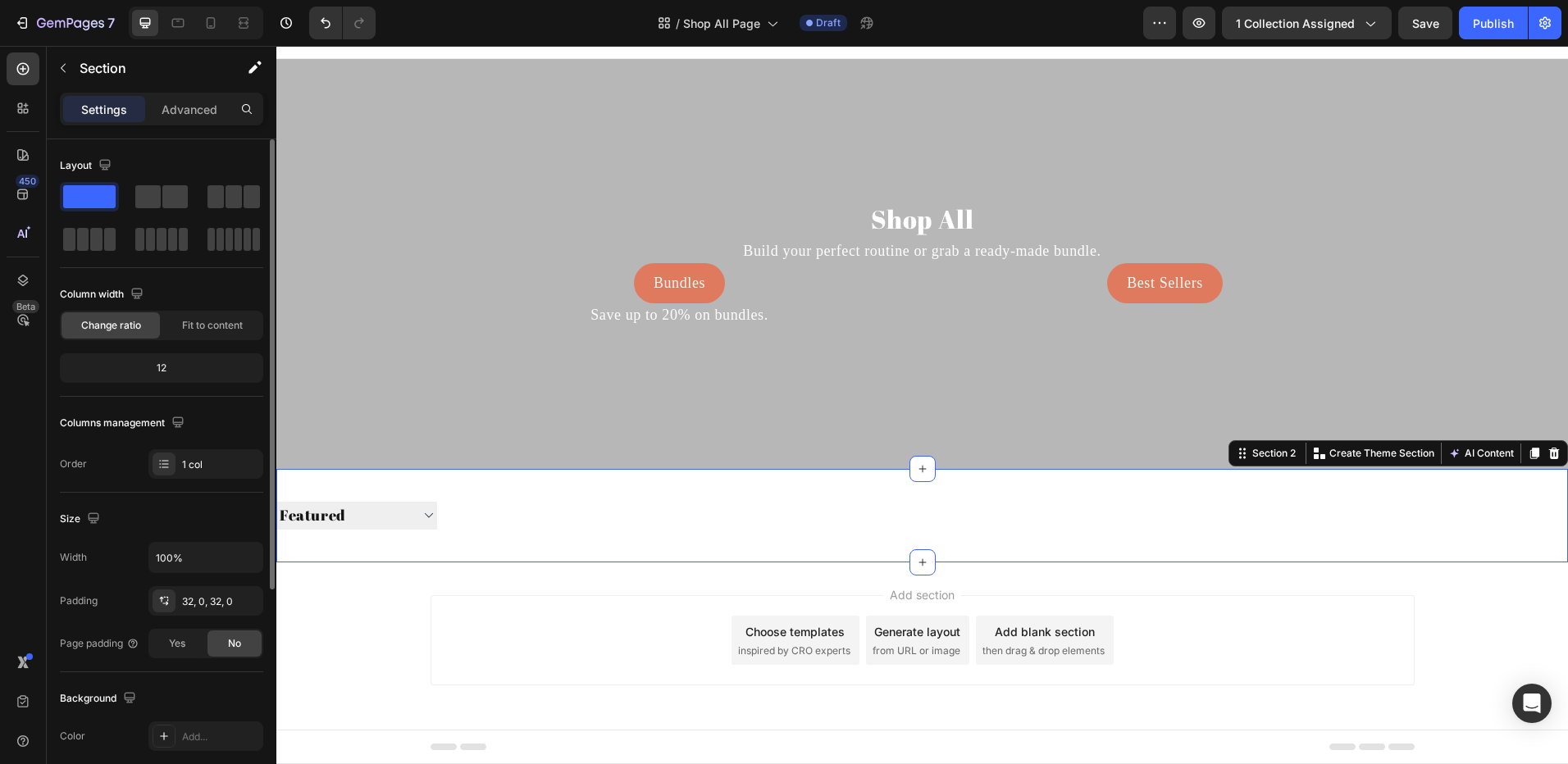
scroll to position [246, 0]
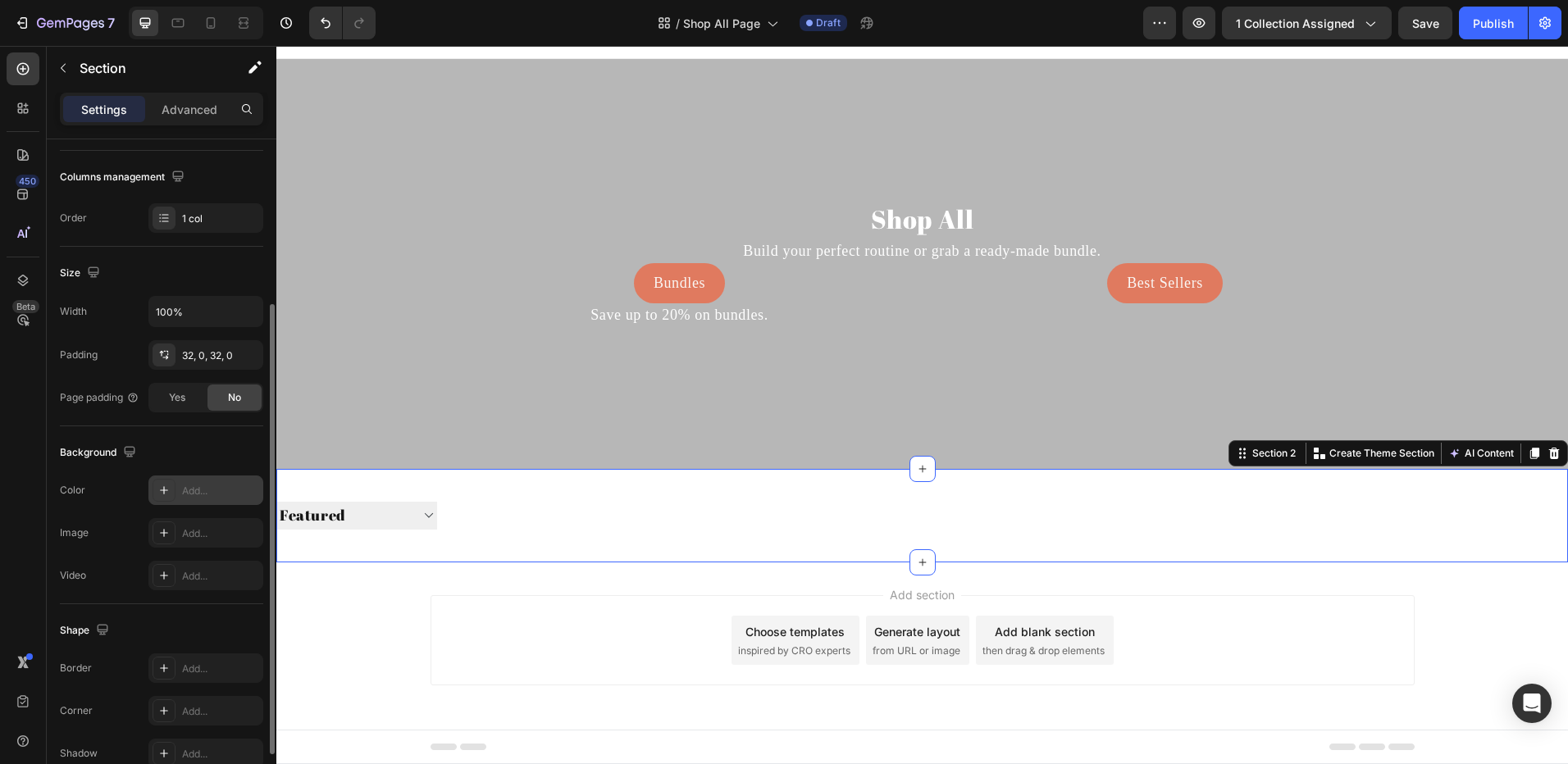
click at [169, 487] on icon at bounding box center [164, 490] width 13 height 13
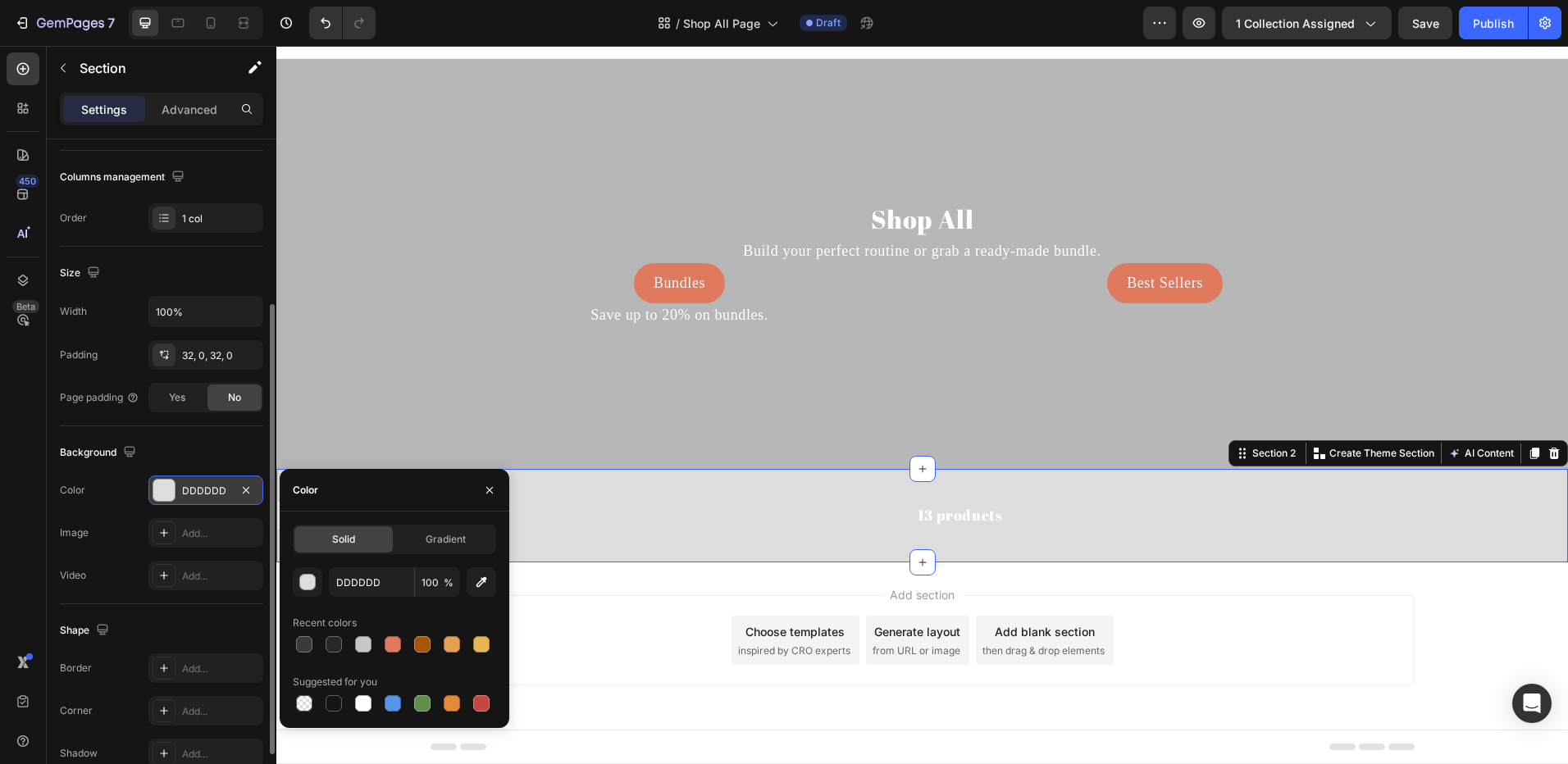
click at [164, 487] on div at bounding box center [164, 490] width 21 height 21
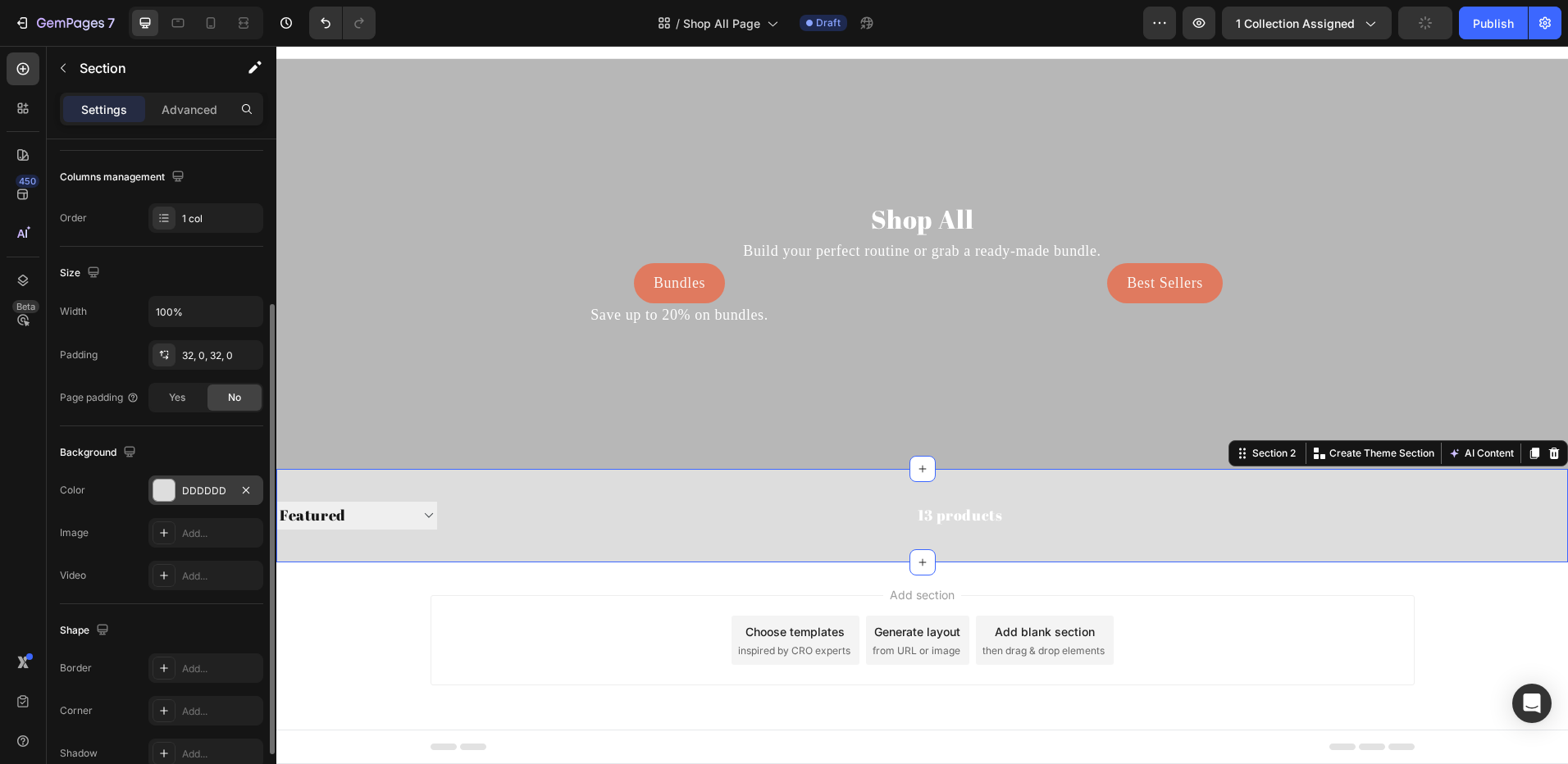
click at [159, 487] on div at bounding box center [164, 490] width 21 height 21
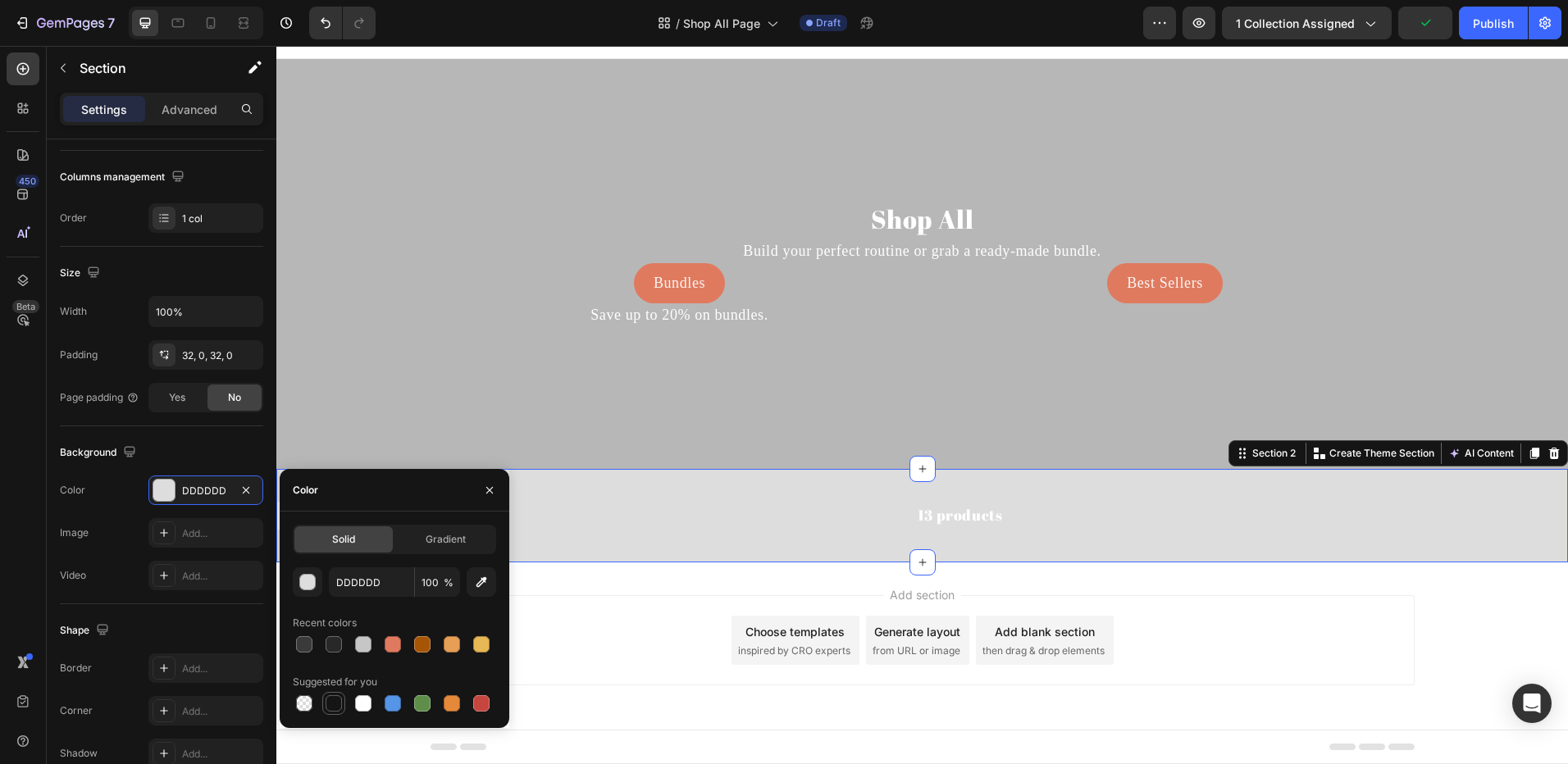
click at [327, 698] on div at bounding box center [333, 703] width 16 height 16
type input "151515"
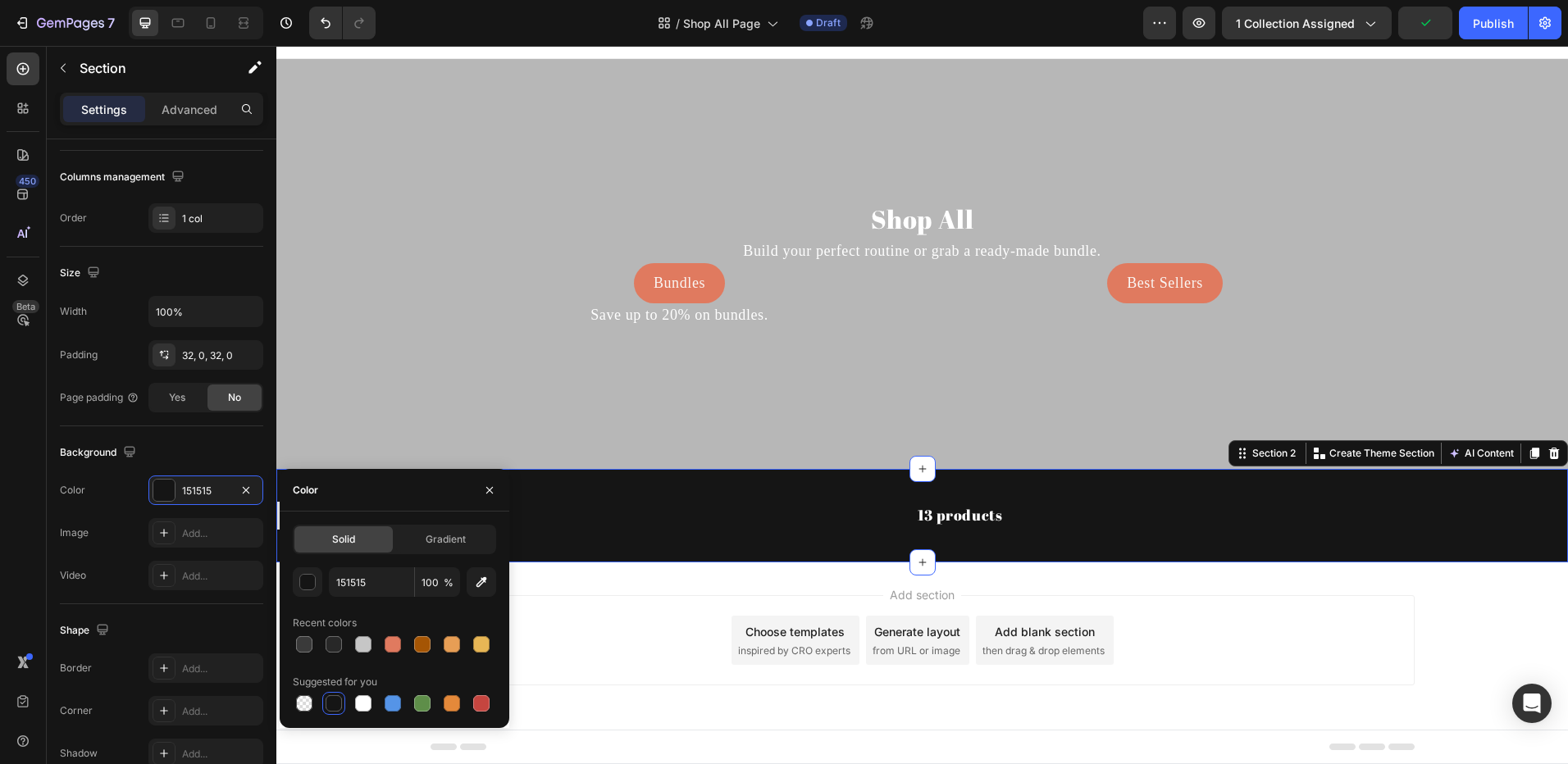
click at [582, 596] on div "Add section Choose templates inspired by CRO experts Generate layout from URL o…" at bounding box center [922, 640] width 984 height 90
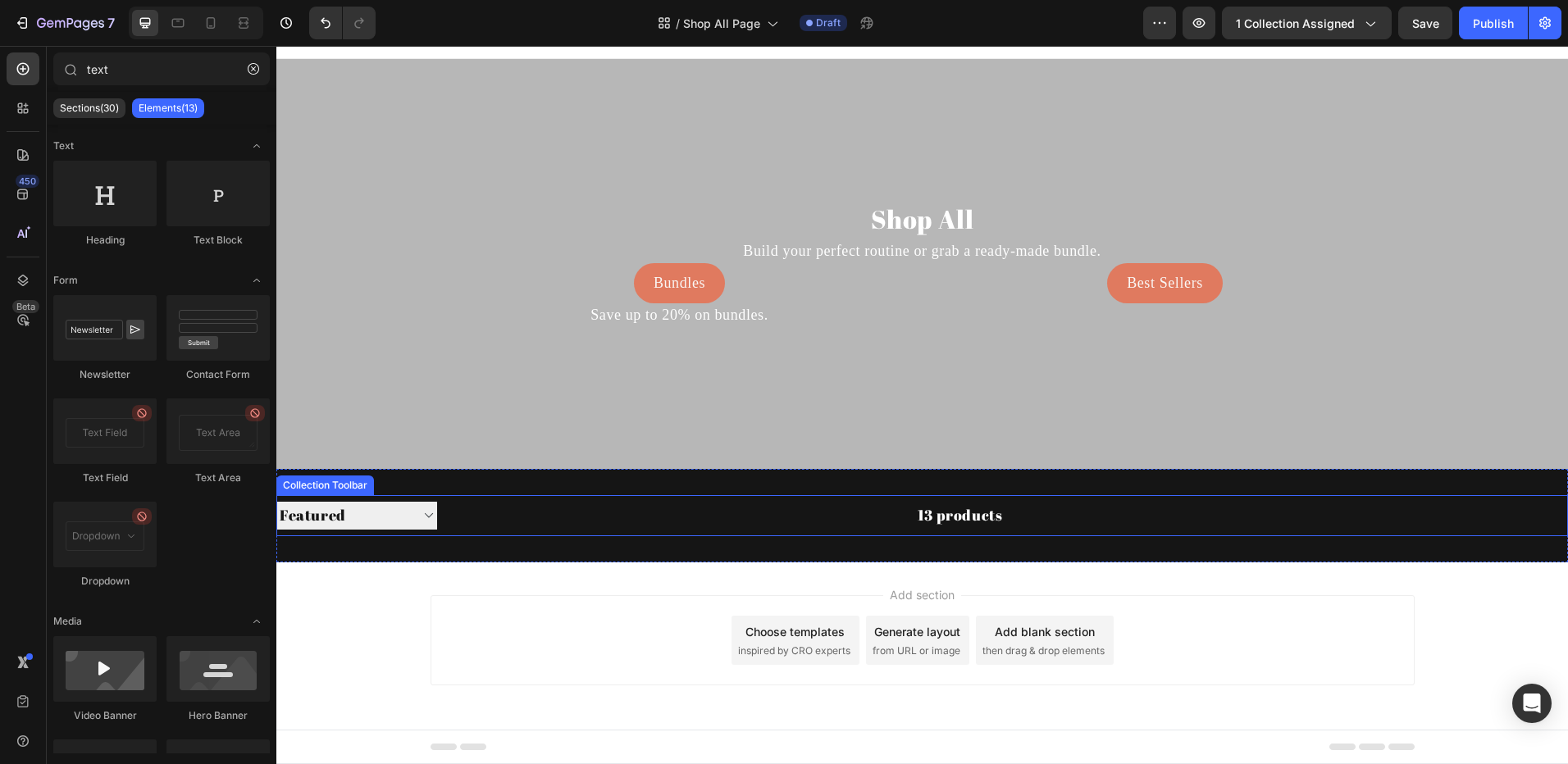
click at [461, 527] on div "13 products" at bounding box center [720, 516] width 566 height 41
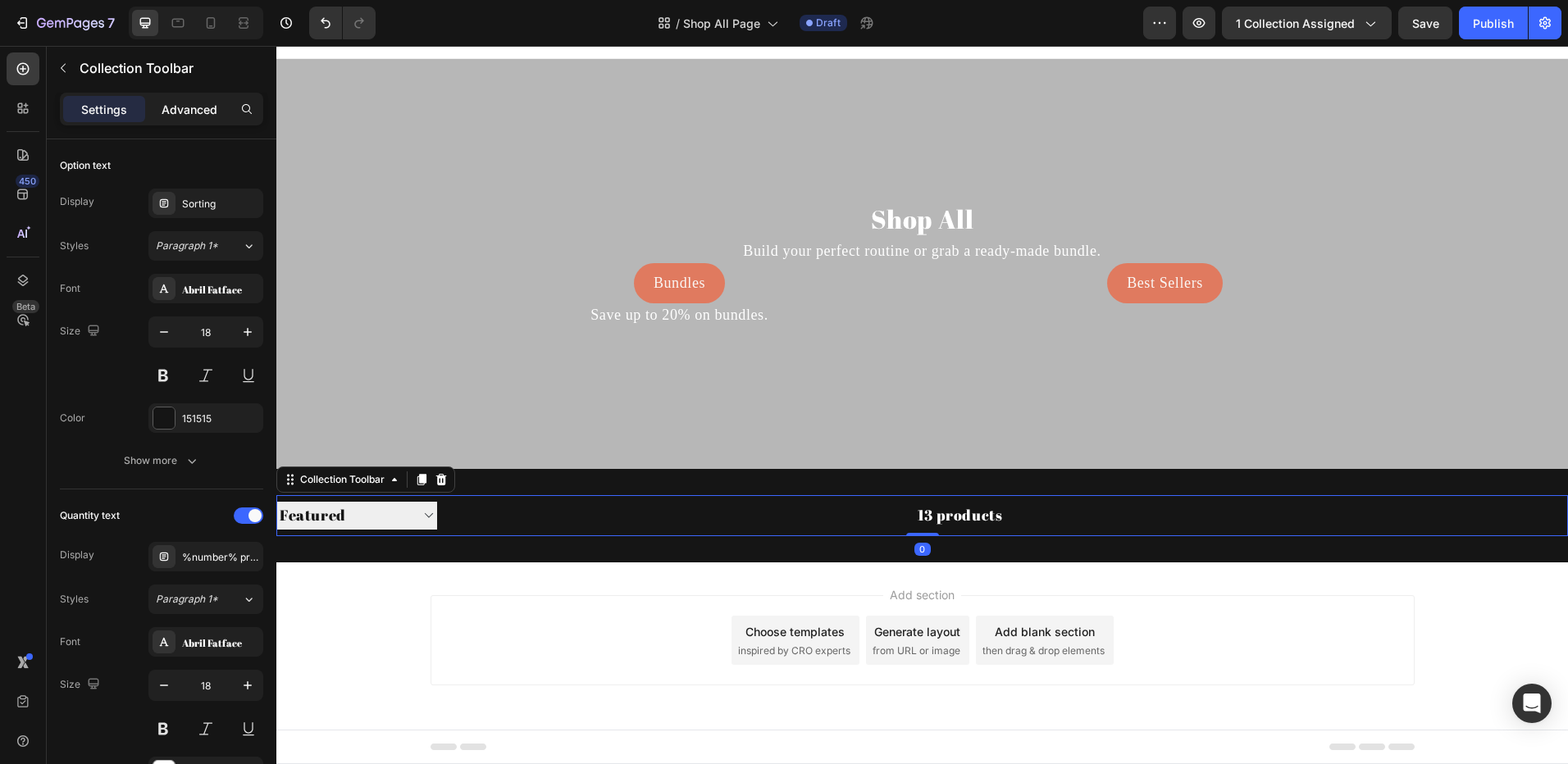
click at [197, 113] on p "Advanced" at bounding box center [189, 110] width 56 height 17
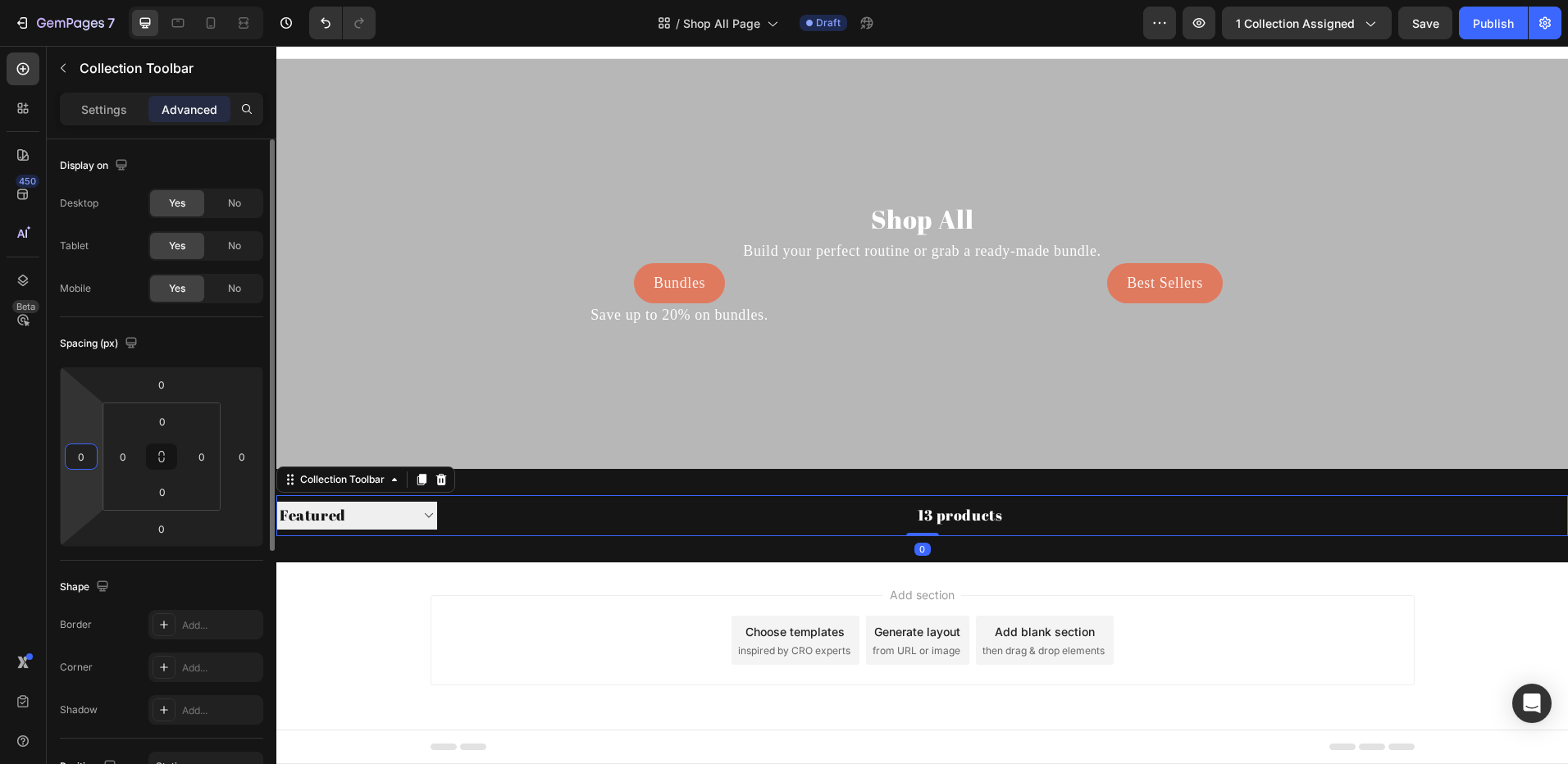
click at [89, 453] on input "0" at bounding box center [81, 456] width 25 height 25
type input "2"
type input "30"
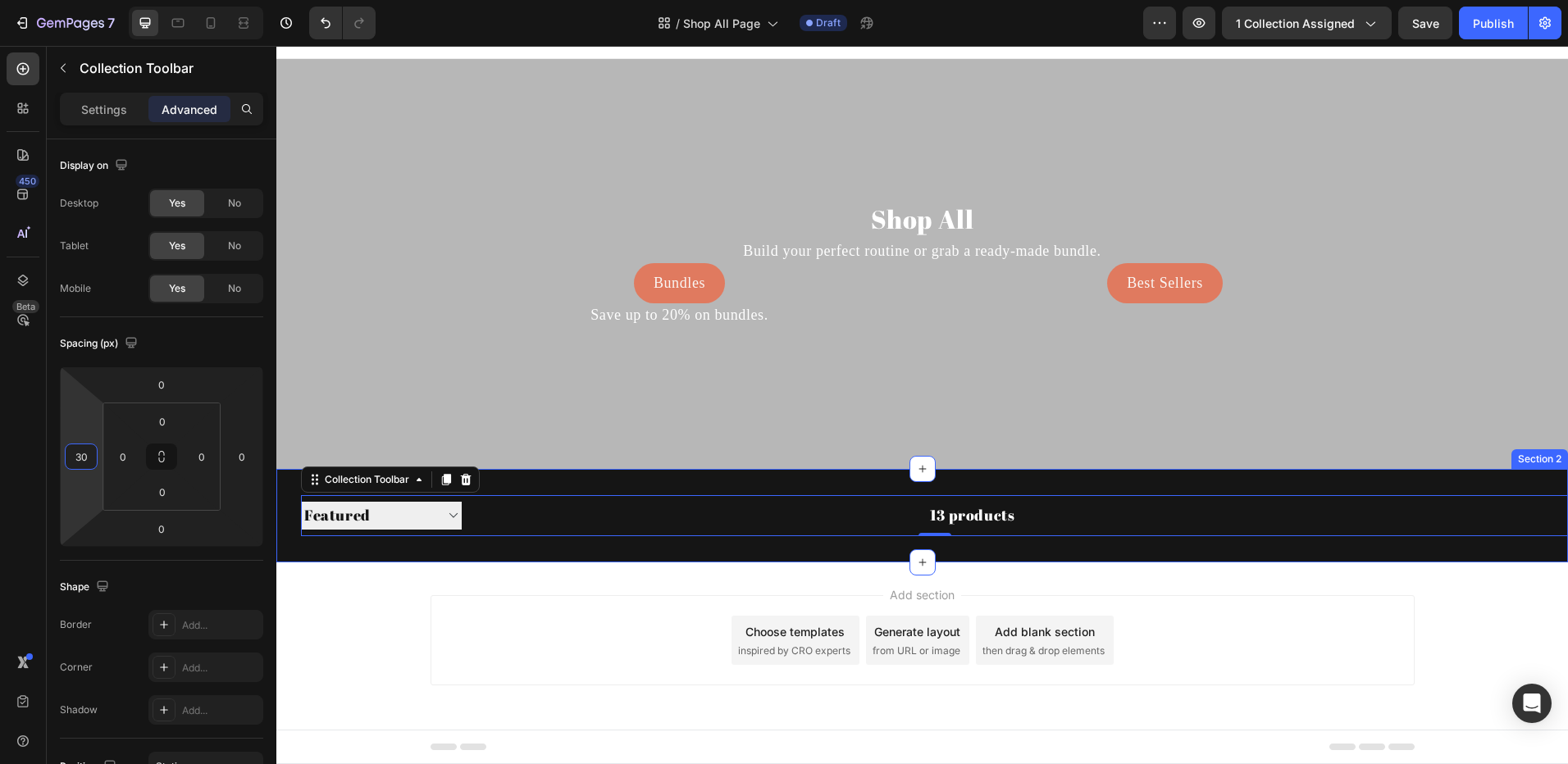
click at [319, 548] on div "Sorting Best selling Featured Alphabetically, A-Z Alphabetically, Z-A Price, lo…" at bounding box center [922, 515] width 1291 height 93
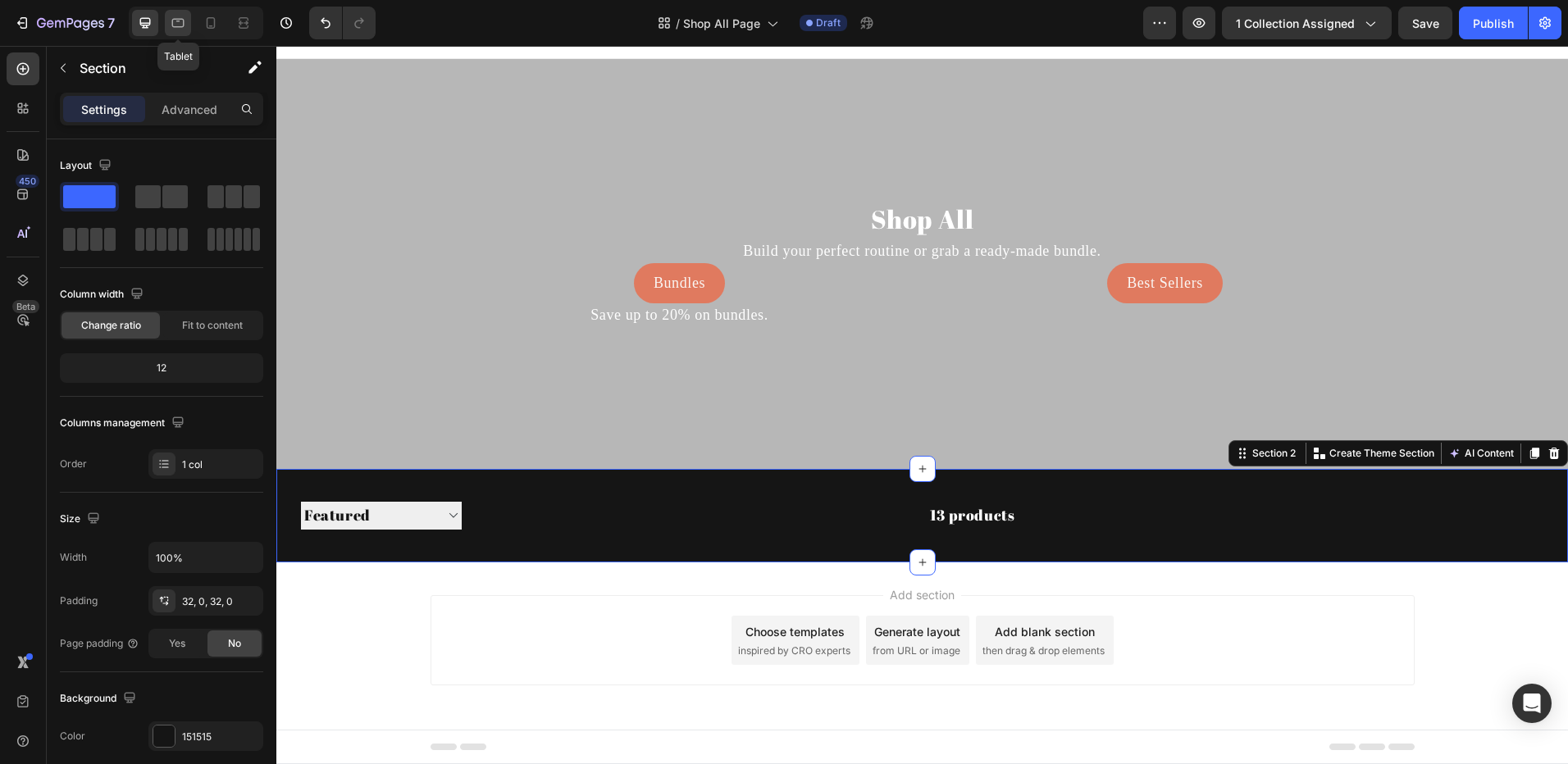
click at [172, 20] on icon at bounding box center [177, 22] width 16 height 16
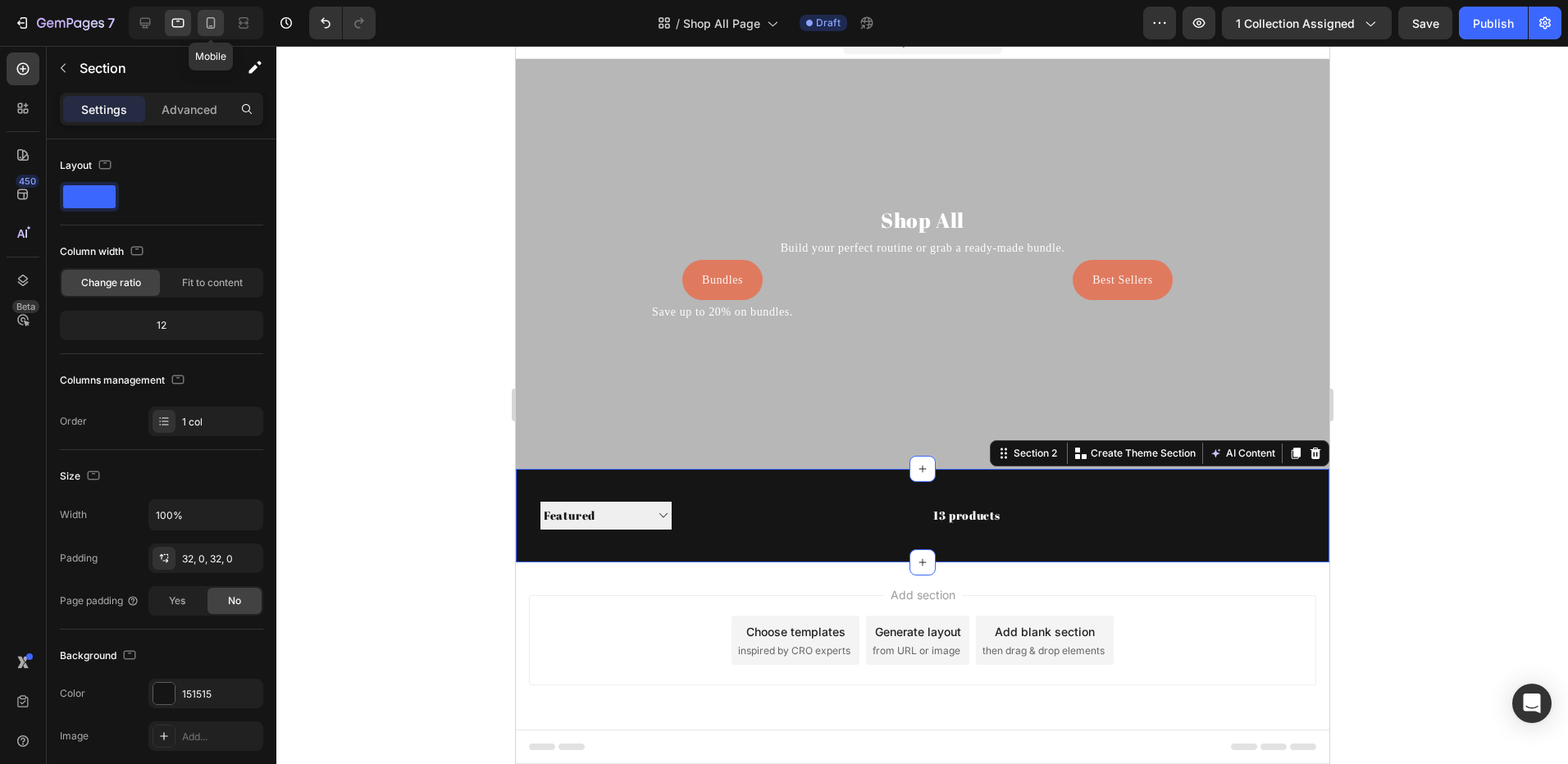
click at [211, 13] on div at bounding box center [210, 22] width 27 height 27
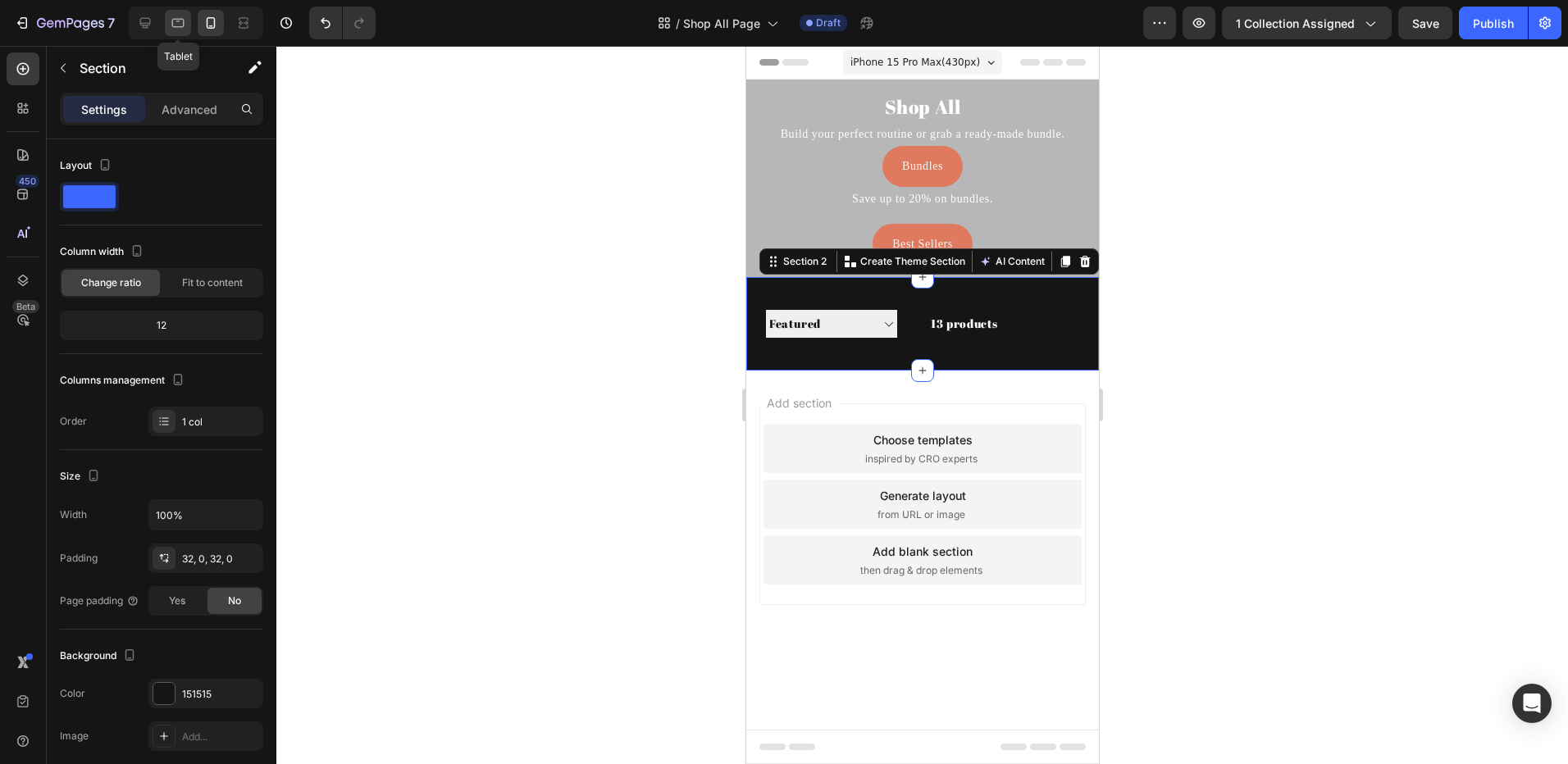
click at [183, 14] on div at bounding box center [177, 22] width 27 height 27
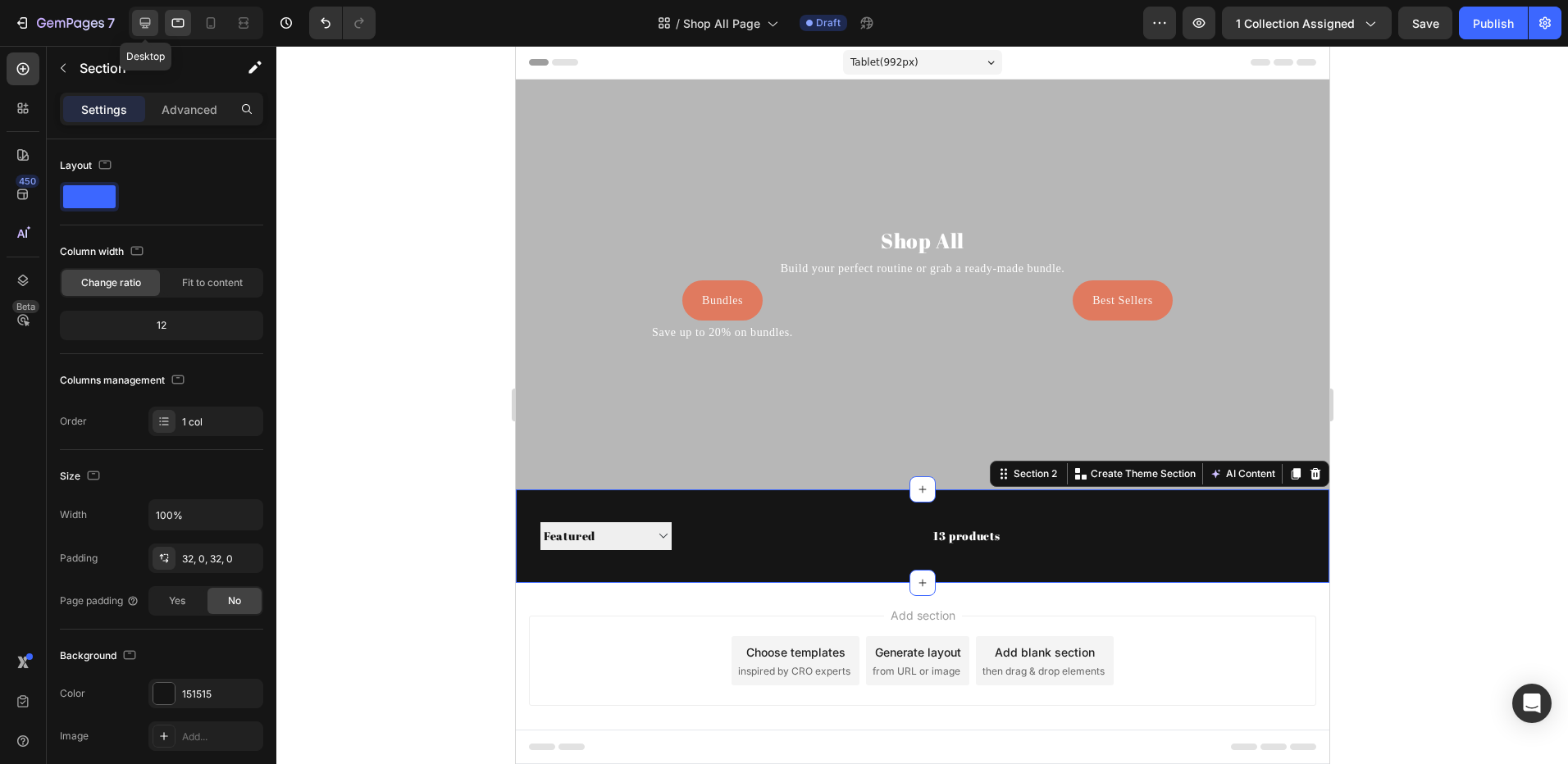
scroll to position [21, 0]
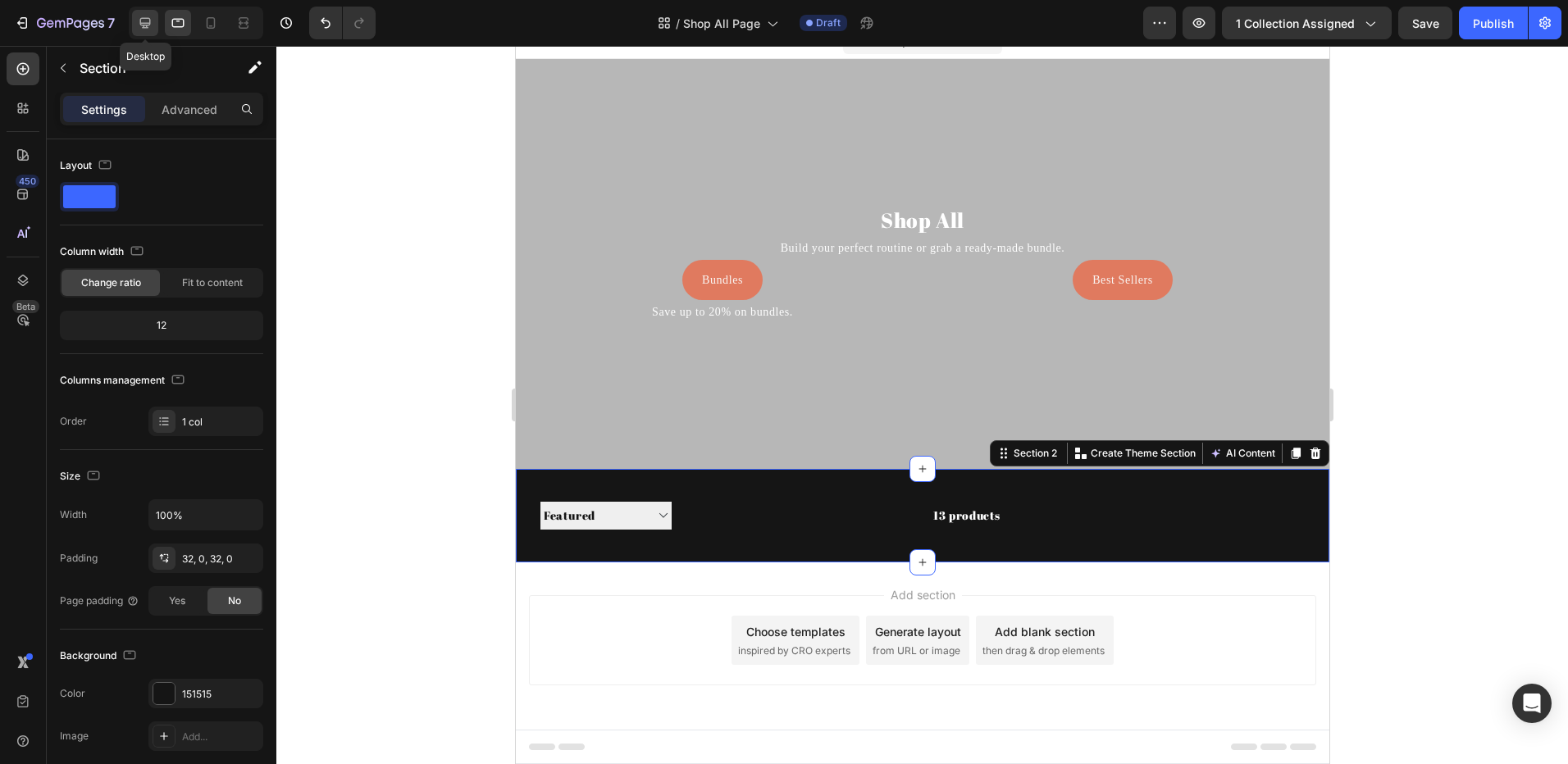
click at [134, 11] on div at bounding box center [145, 22] width 27 height 27
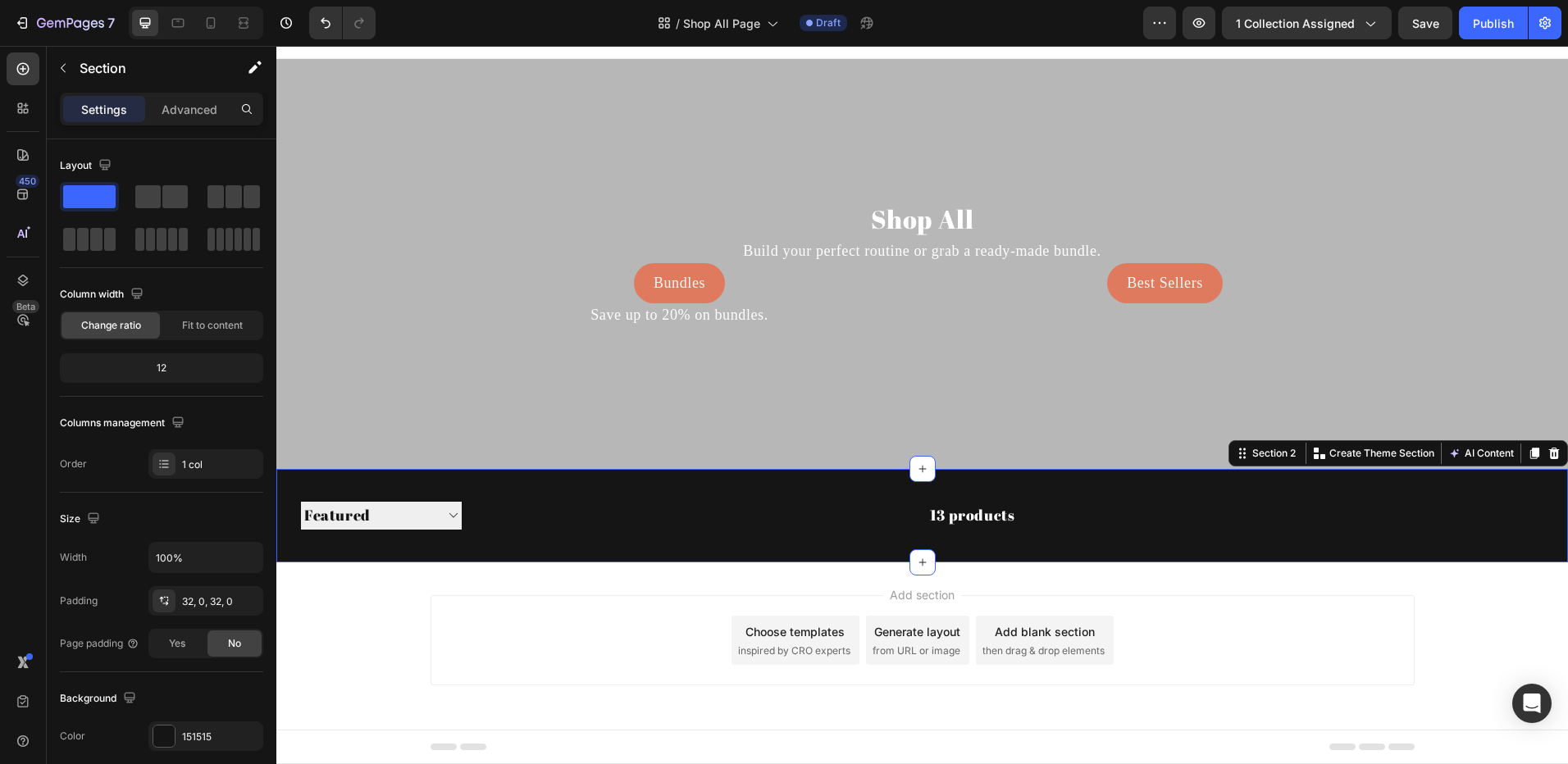
click at [308, 543] on div "Sorting Best selling Featured Alphabetically, A-Z Alphabetically, Z-A Price, lo…" at bounding box center [922, 515] width 1291 height 93
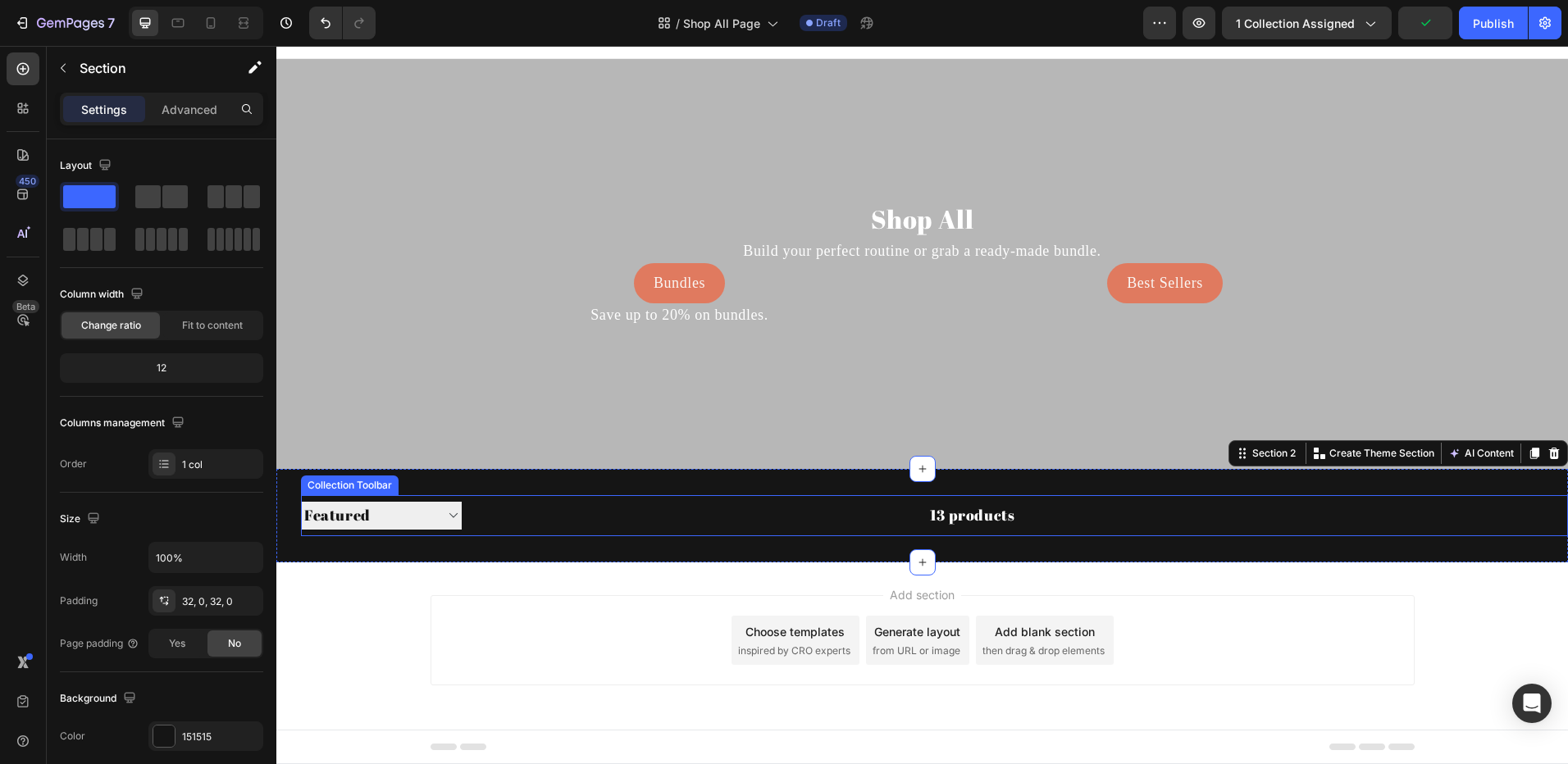
click at [775, 522] on div "13 products" at bounding box center [738, 516] width 554 height 41
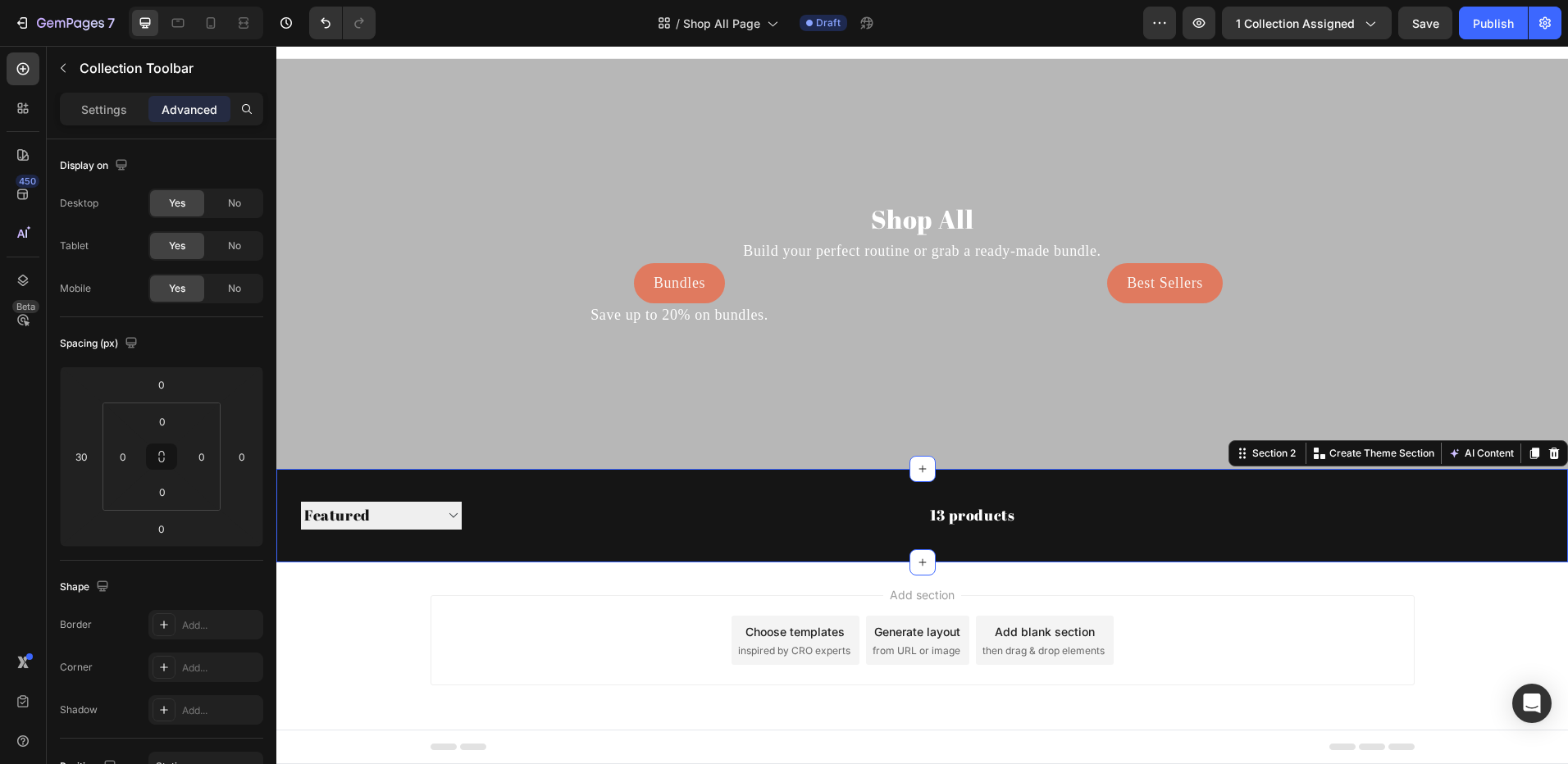
click at [285, 502] on div "Sorting Best selling Featured Alphabetically, A-Z Alphabetically, Z-A Price, lo…" at bounding box center [922, 516] width 1291 height 41
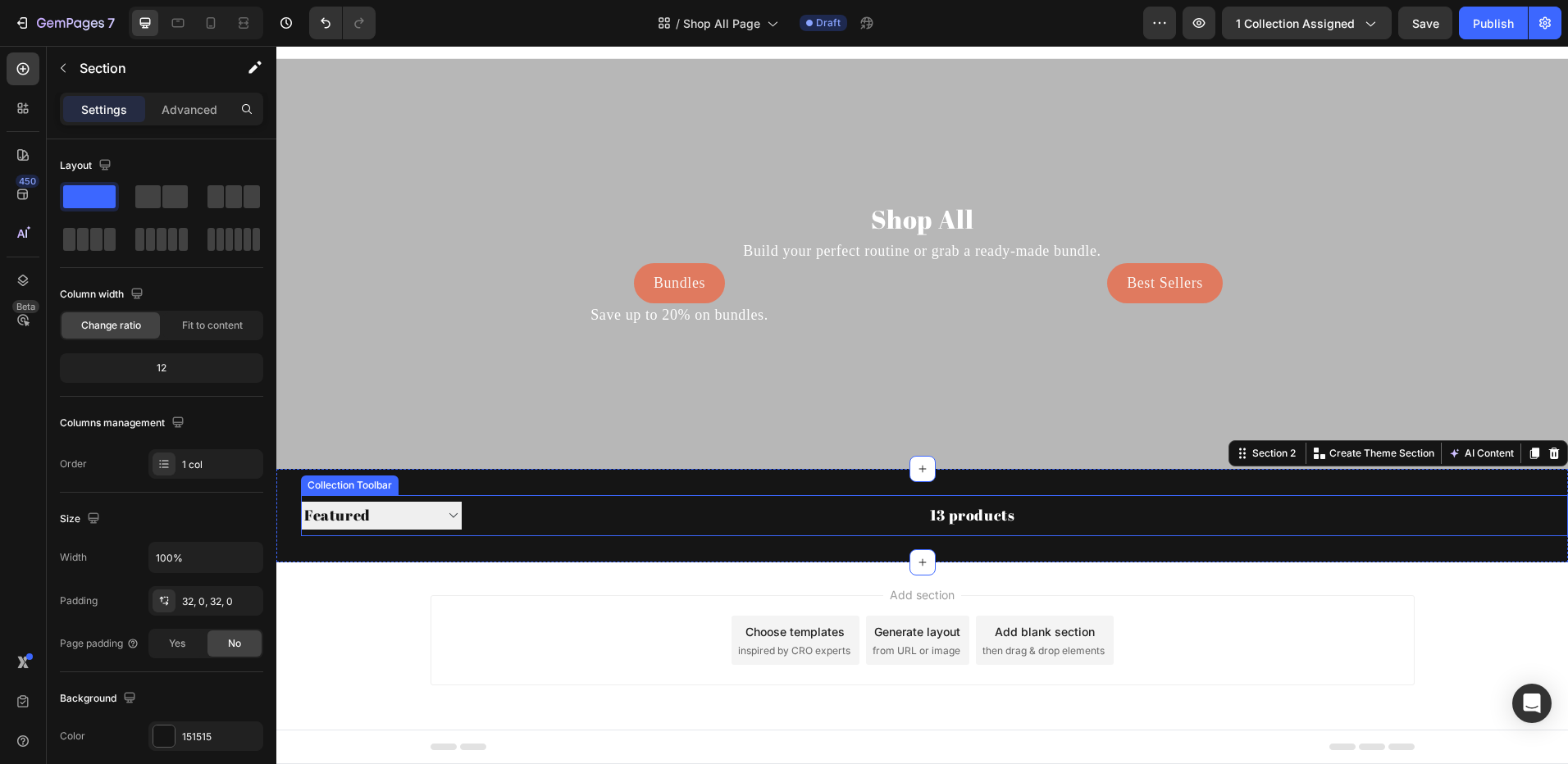
click at [398, 529] on select "Sorting Best selling Featured Alphabetically, A-Z Alphabetically, Z-A Price, lo…" at bounding box center [381, 515] width 160 height 27
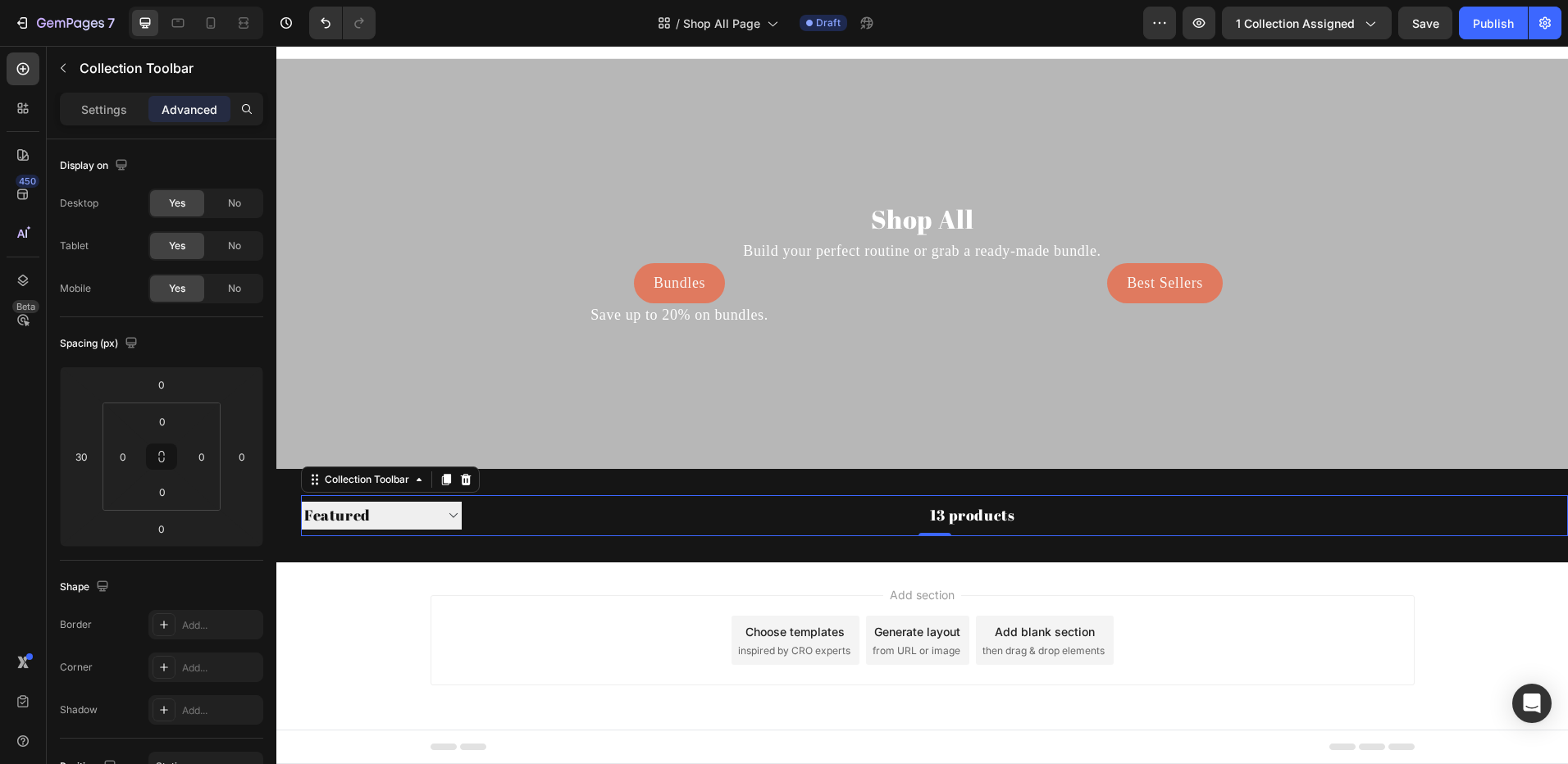
click at [505, 513] on div "13 products" at bounding box center [738, 516] width 554 height 41
click at [110, 120] on div "Settings" at bounding box center [105, 109] width 82 height 27
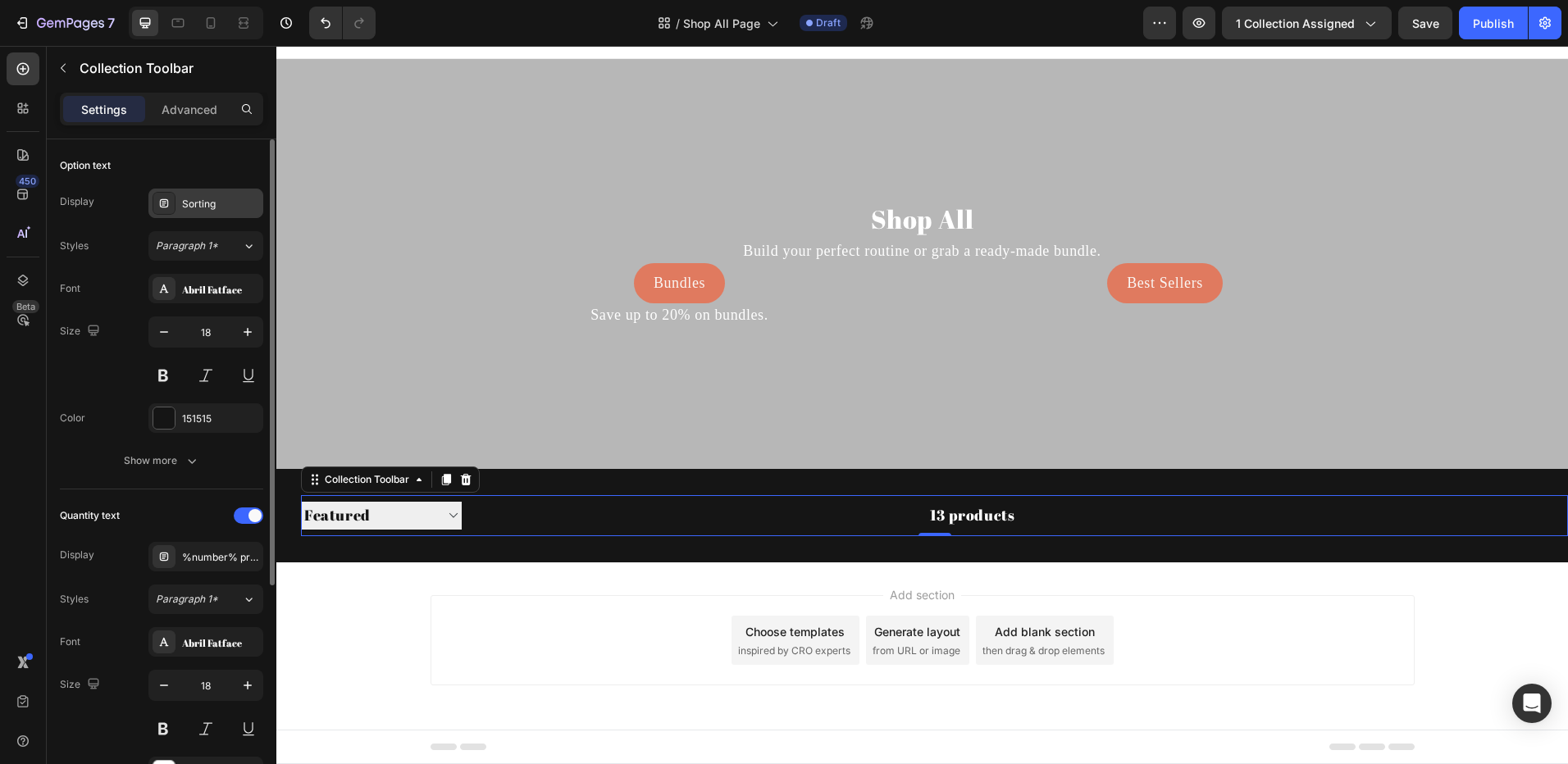
click at [161, 208] on icon at bounding box center [164, 203] width 13 height 13
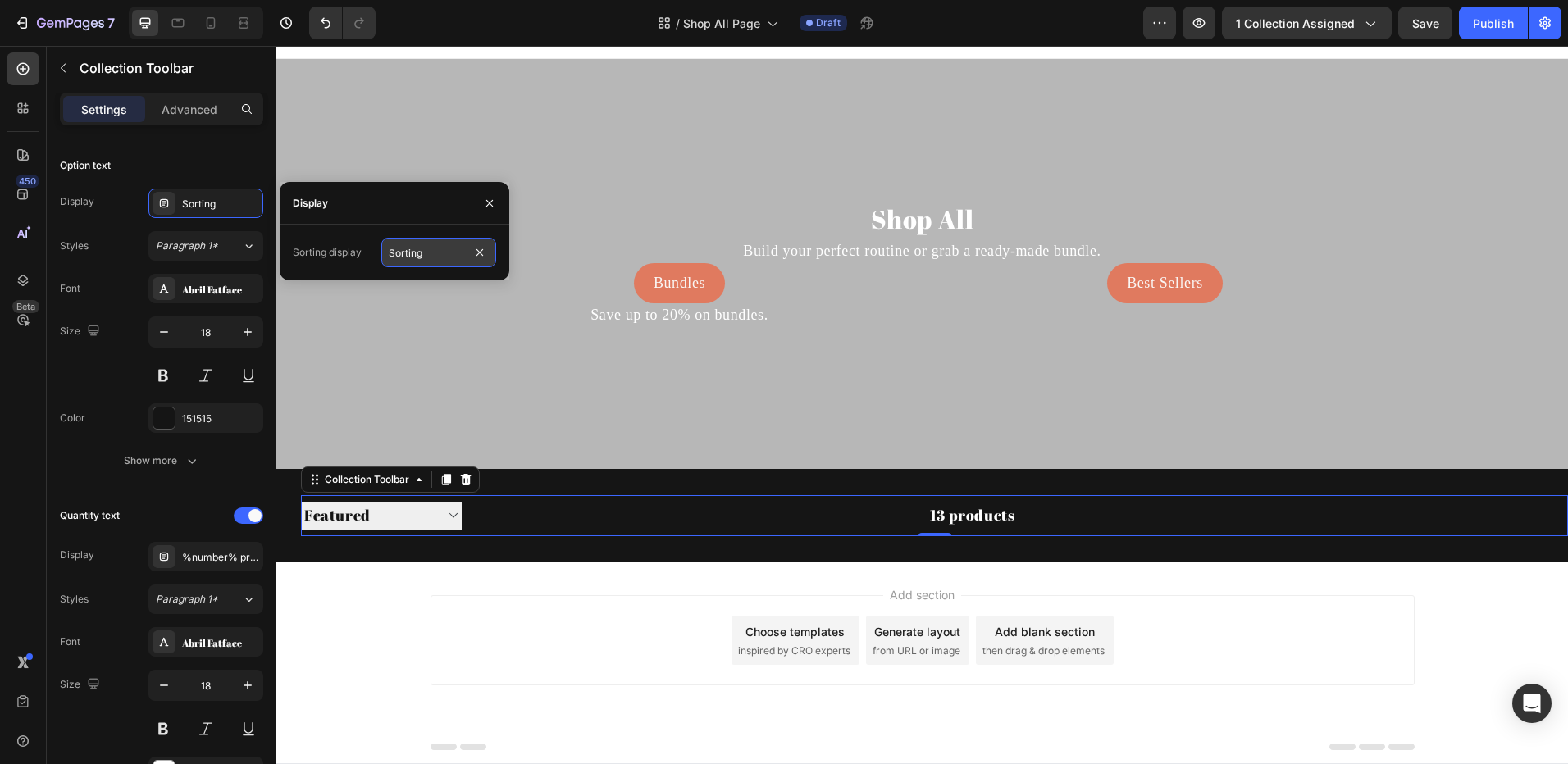
click at [449, 254] on input "Sorting" at bounding box center [439, 252] width 115 height 29
drag, startPoint x: 329, startPoint y: 254, endPoint x: 364, endPoint y: 250, distance: 35.2
click at [329, 253] on div "Sorting display" at bounding box center [327, 252] width 69 height 15
click at [230, 244] on div "Paragraph 1*" at bounding box center [199, 245] width 86 height 15
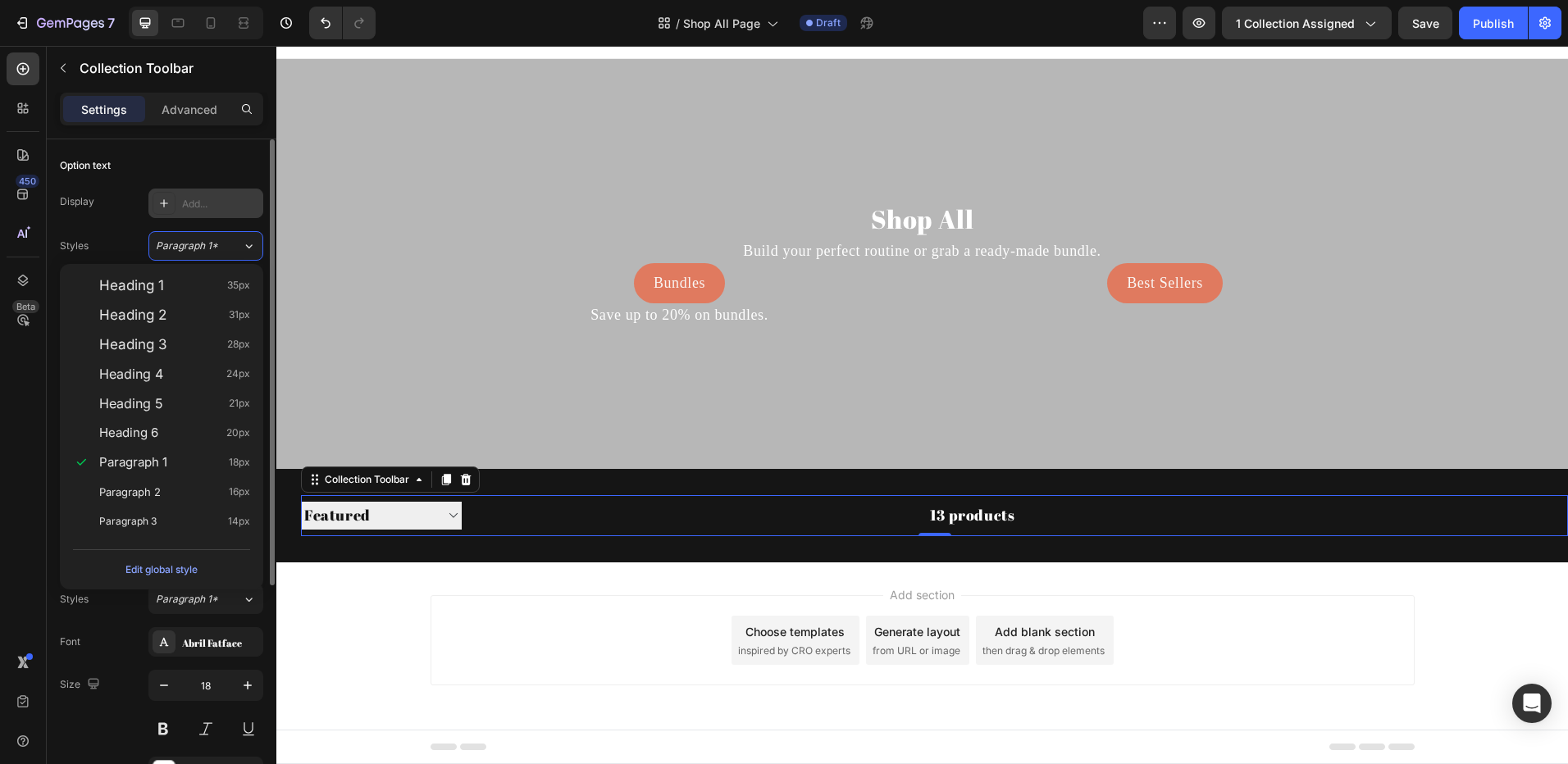
click at [194, 204] on div "Add..." at bounding box center [220, 204] width 77 height 15
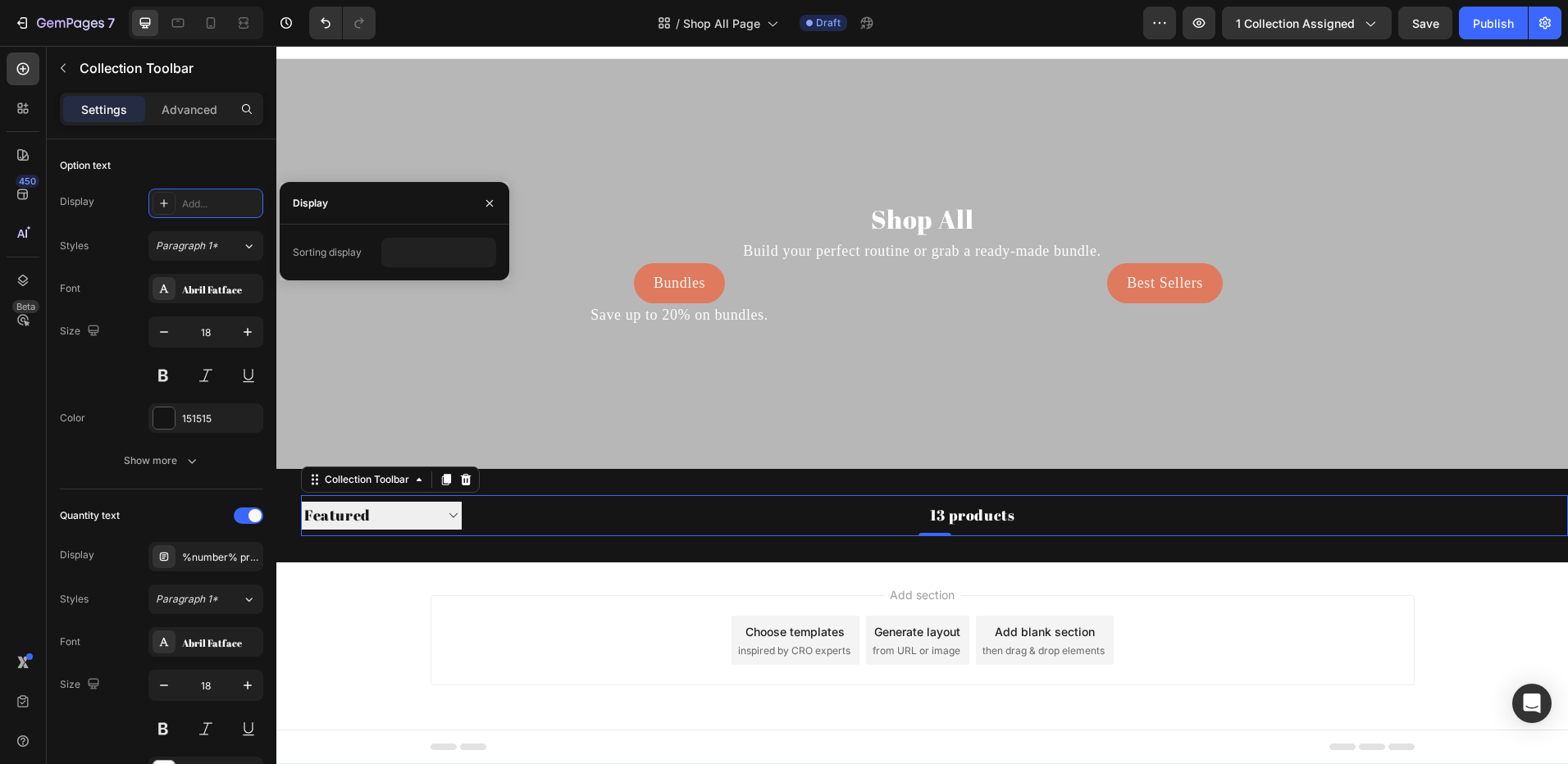
click at [431, 515] on select "Best selling Featured Alphabetically, A-Z Alphabetically, Z-A Price, low to hig…" at bounding box center [381, 515] width 160 height 27
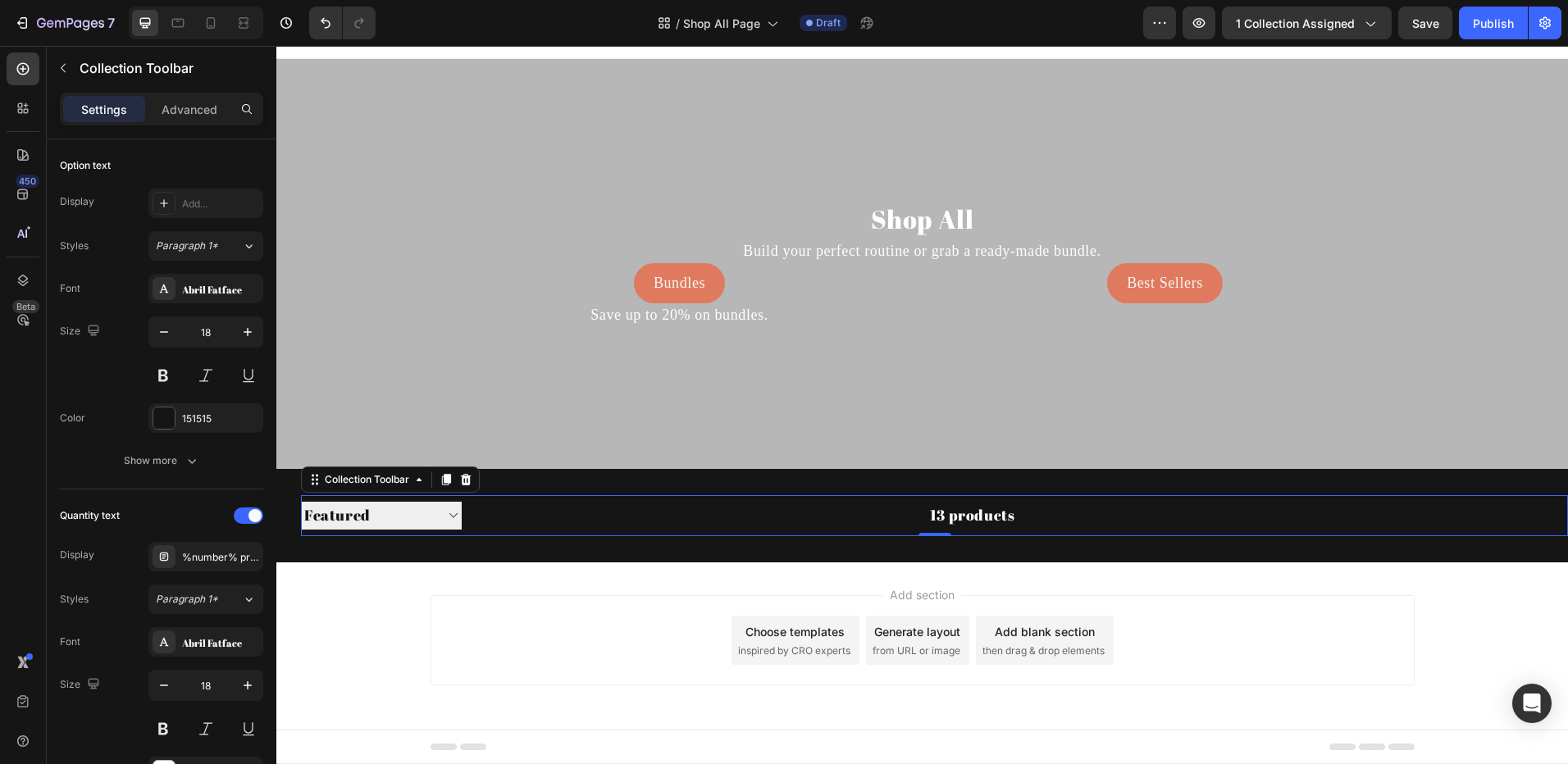
click at [428, 496] on div "Best selling Featured Alphabetically, A-Z Alphabetically, Z-A Price, low to hig…" at bounding box center [381, 516] width 160 height 41
click at [424, 521] on select "Best selling Featured Alphabetically, A-Z Alphabetically, Z-A Price, low to hig…" at bounding box center [381, 515] width 160 height 27
click at [218, 207] on div "Add..." at bounding box center [220, 204] width 77 height 15
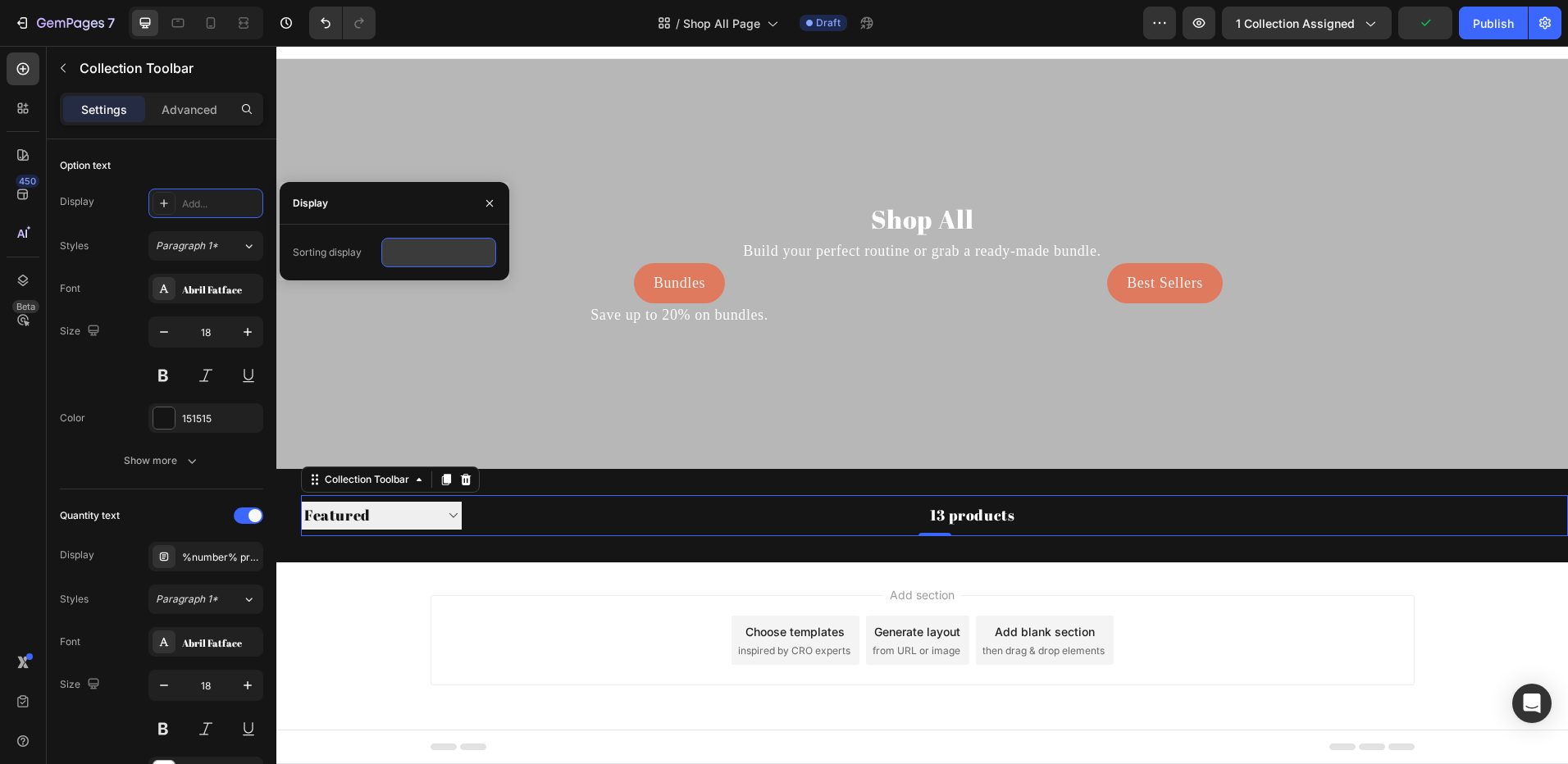
click at [413, 248] on input "text" at bounding box center [439, 252] width 115 height 29
type input "Needs"
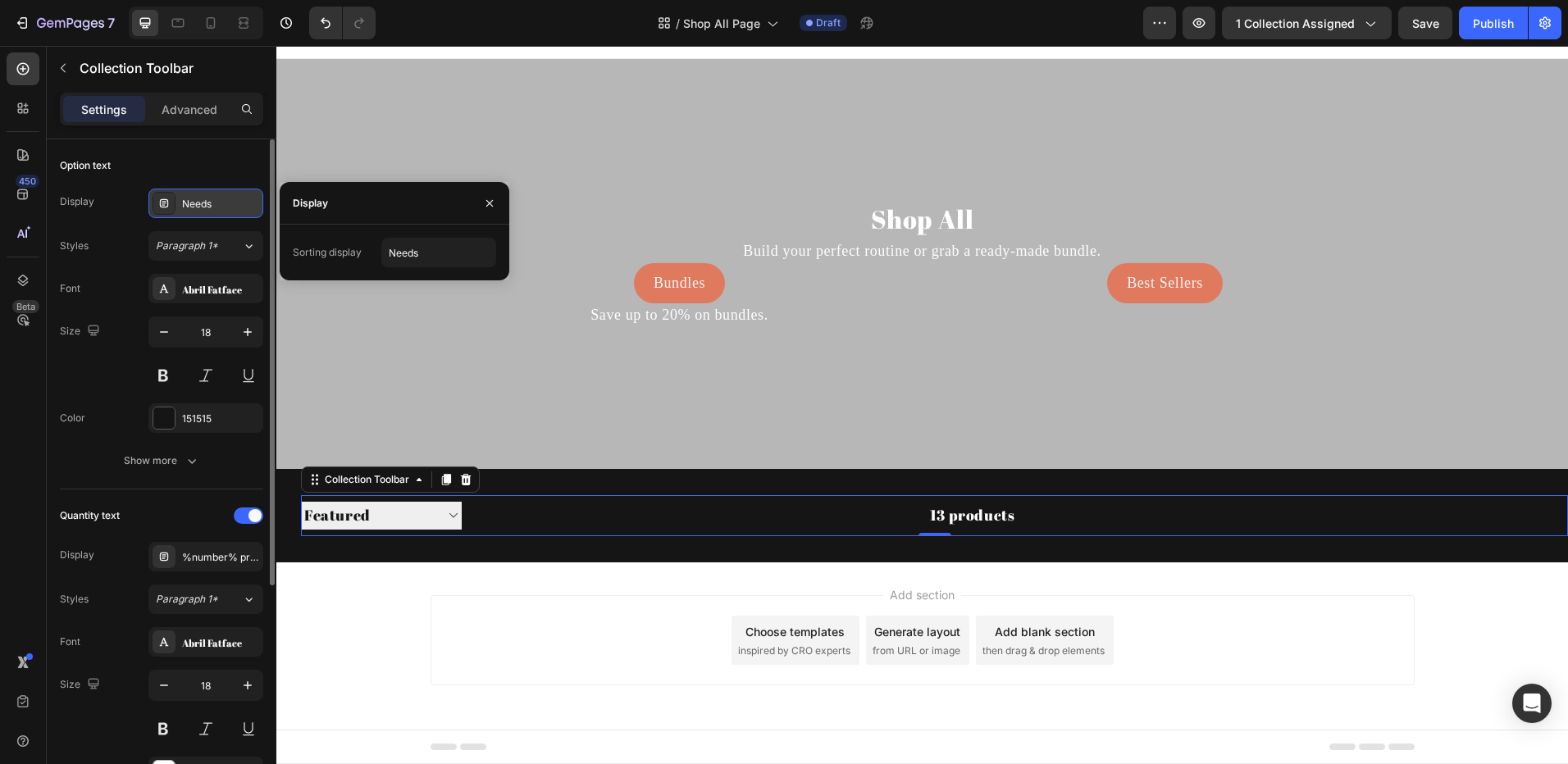
click at [217, 204] on div "Needs" at bounding box center [220, 204] width 77 height 15
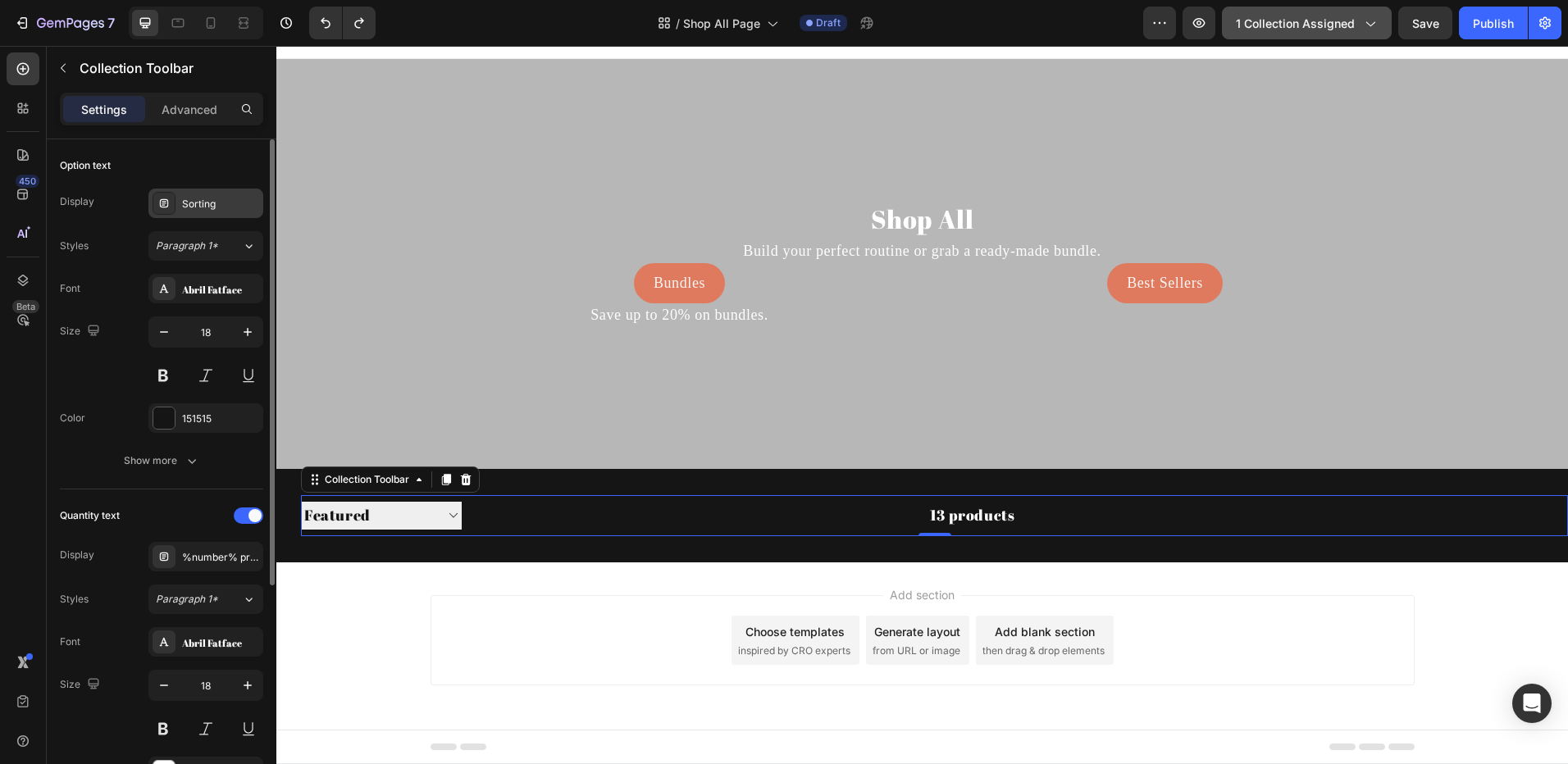
click at [1341, 26] on span "1 collection assigned" at bounding box center [1295, 23] width 119 height 17
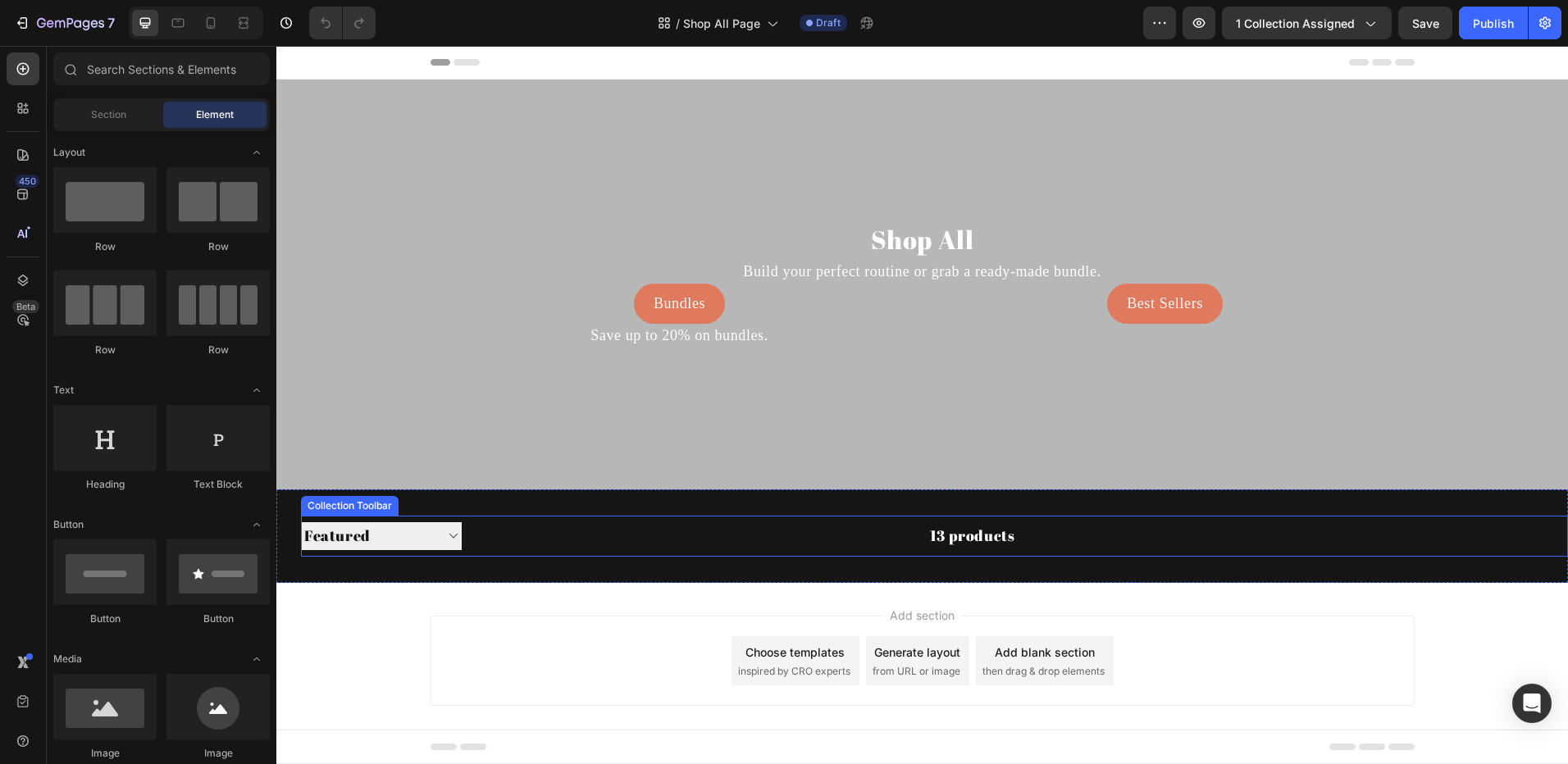
click at [436, 545] on select "Sorting Best selling Featured Alphabetically, A-Z Alphabetically, Z-A Price, lo…" at bounding box center [381, 536] width 160 height 27
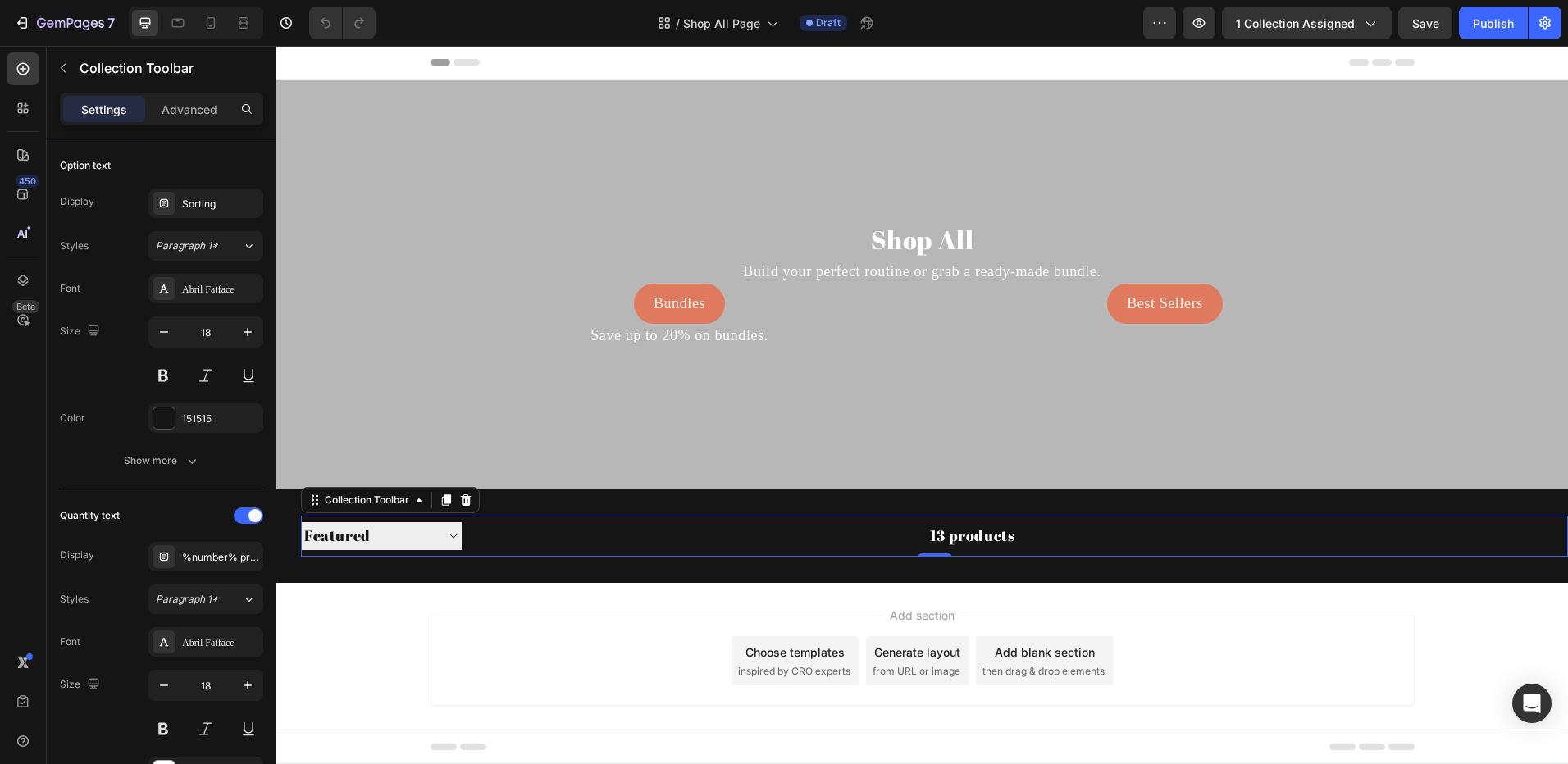
click at [489, 534] on div "13 products" at bounding box center [738, 537] width 554 height 41
click at [465, 500] on icon at bounding box center [466, 500] width 13 height 13
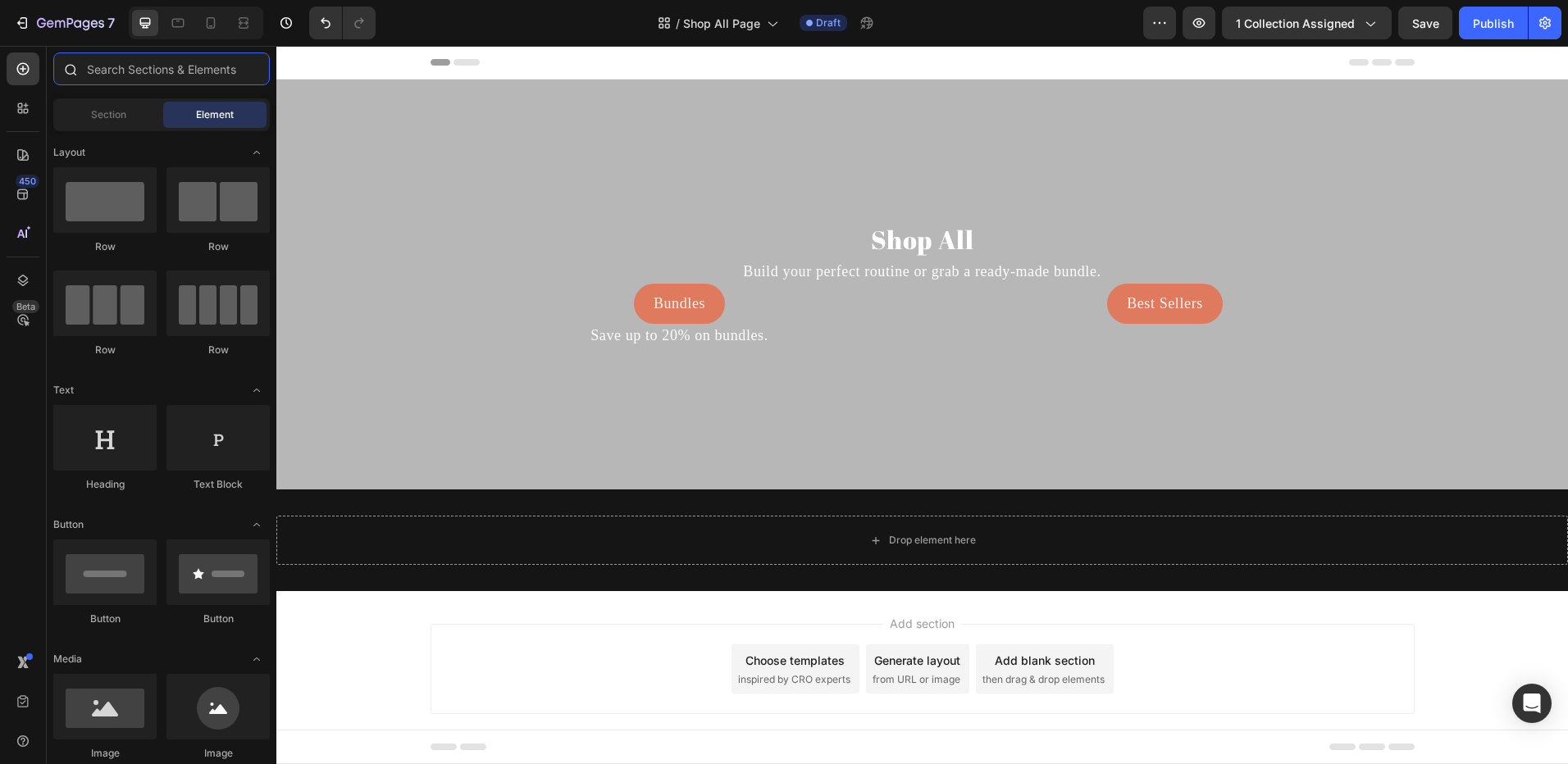
click at [126, 75] on input "text" at bounding box center [161, 69] width 216 height 33
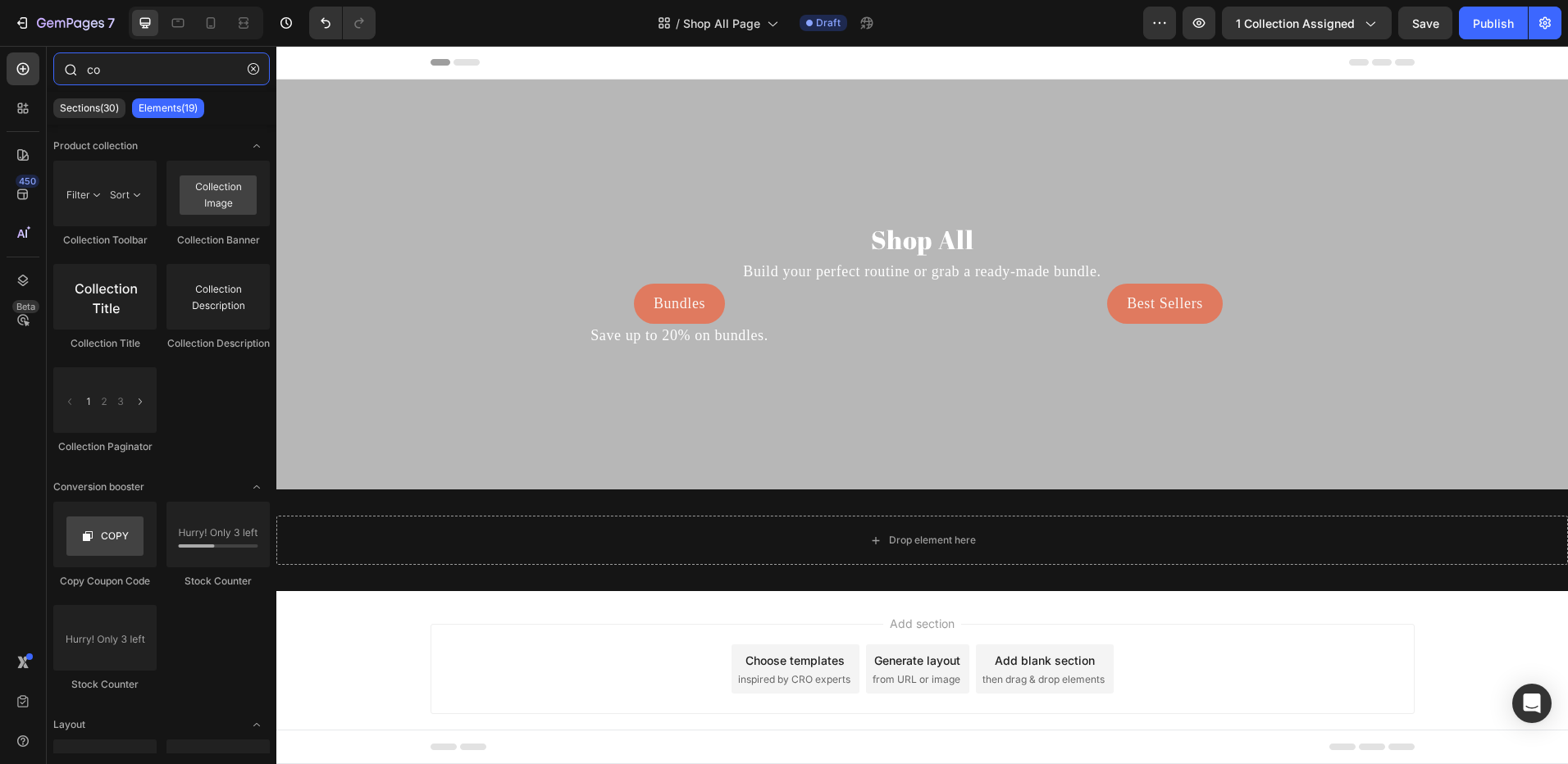
type input "c"
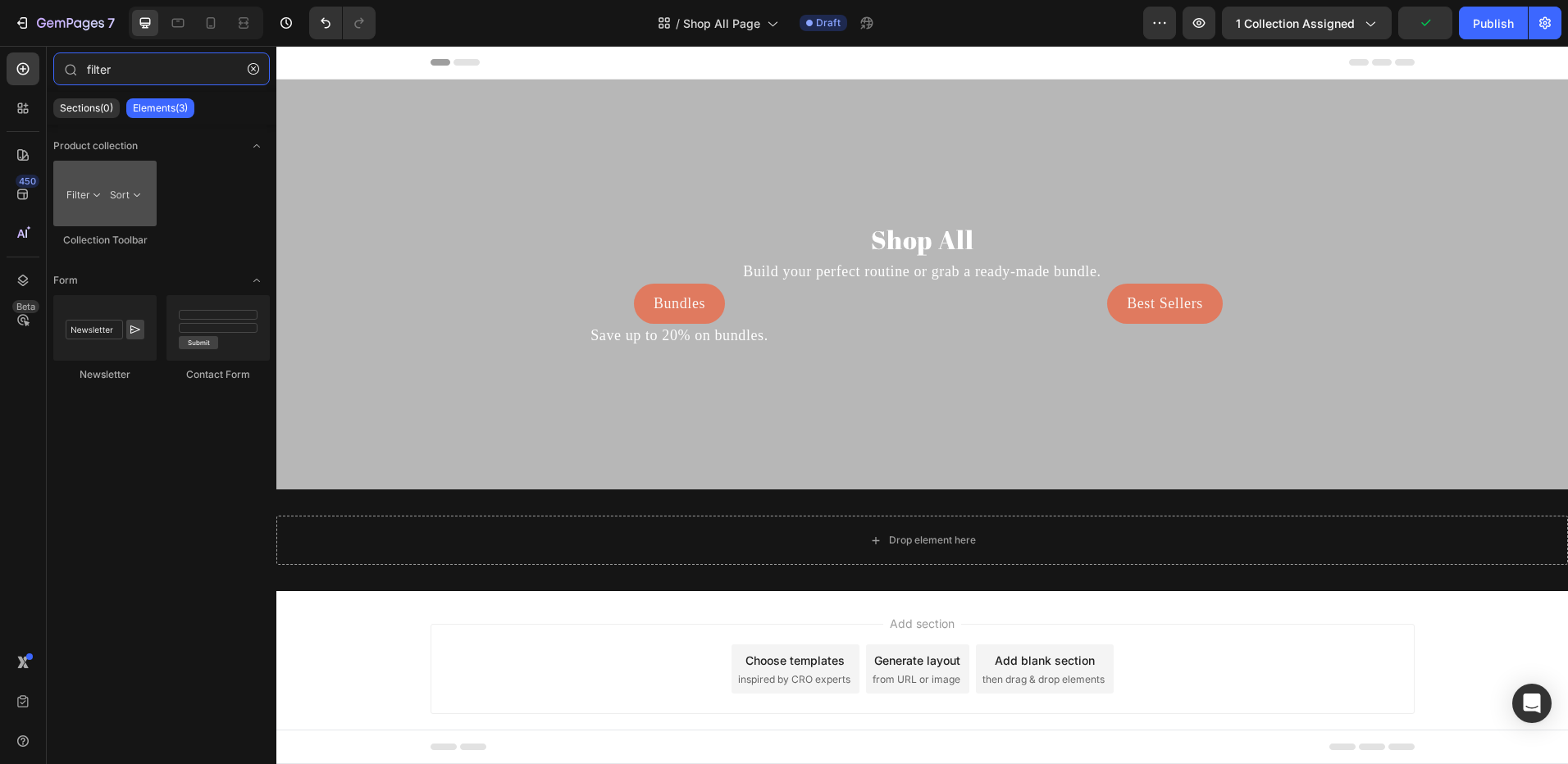
type input "filter"
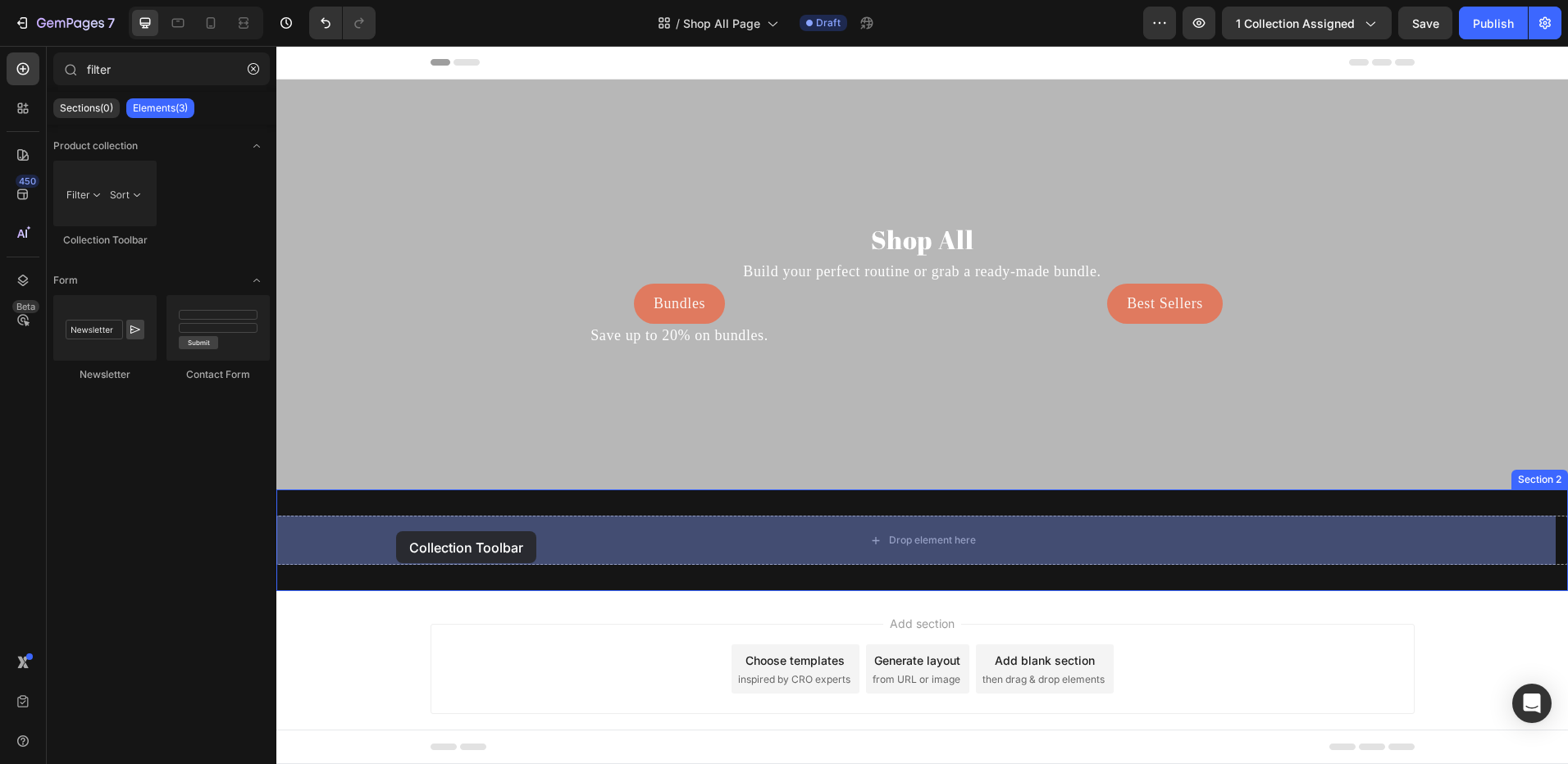
drag, startPoint x: 357, startPoint y: 249, endPoint x: 396, endPoint y: 532, distance: 285.7
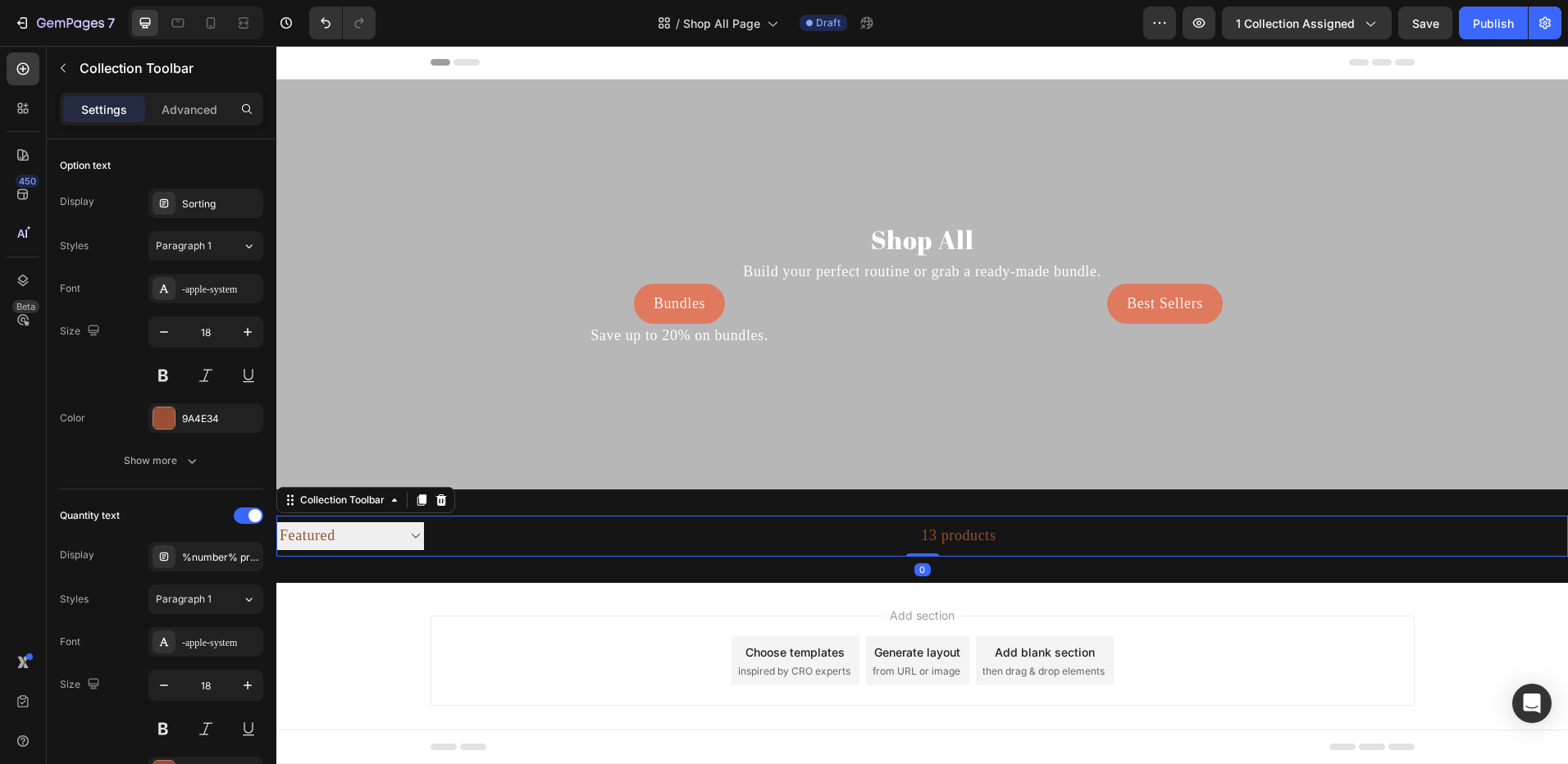
click at [375, 540] on select "Sorting Best selling Featured Alphabetically, A-Z Alphabetically, Z-A Price, lo…" at bounding box center [350, 536] width 147 height 27
click at [381, 538] on select "Sorting Best selling Featured Alphabetically, A-Z Alphabetically, Z-A Price, lo…" at bounding box center [350, 536] width 147 height 27
click at [174, 195] on div at bounding box center [164, 203] width 23 height 23
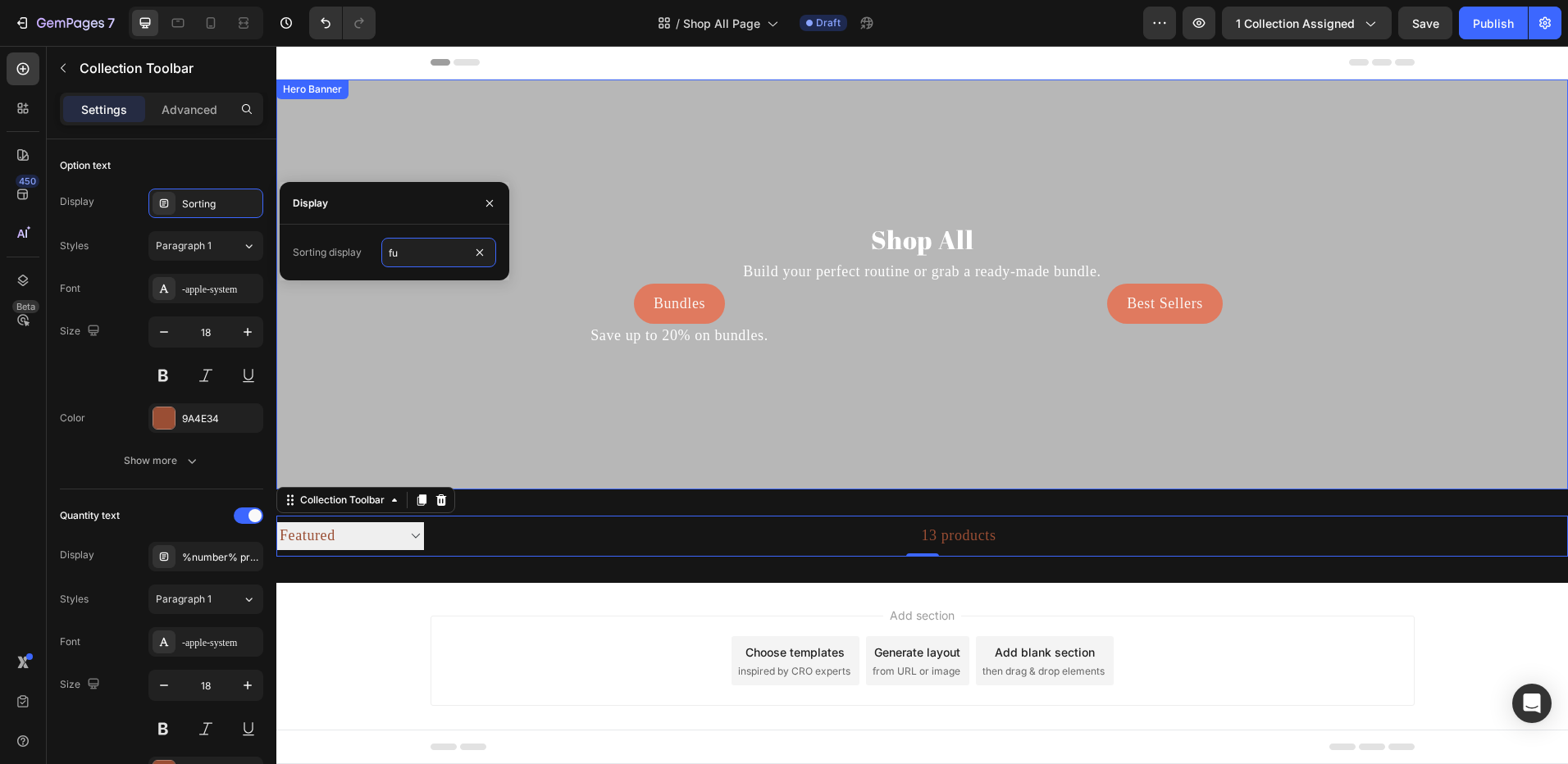
type input "f"
type input "Filter"
click at [479, 202] on button "button" at bounding box center [490, 203] width 27 height 27
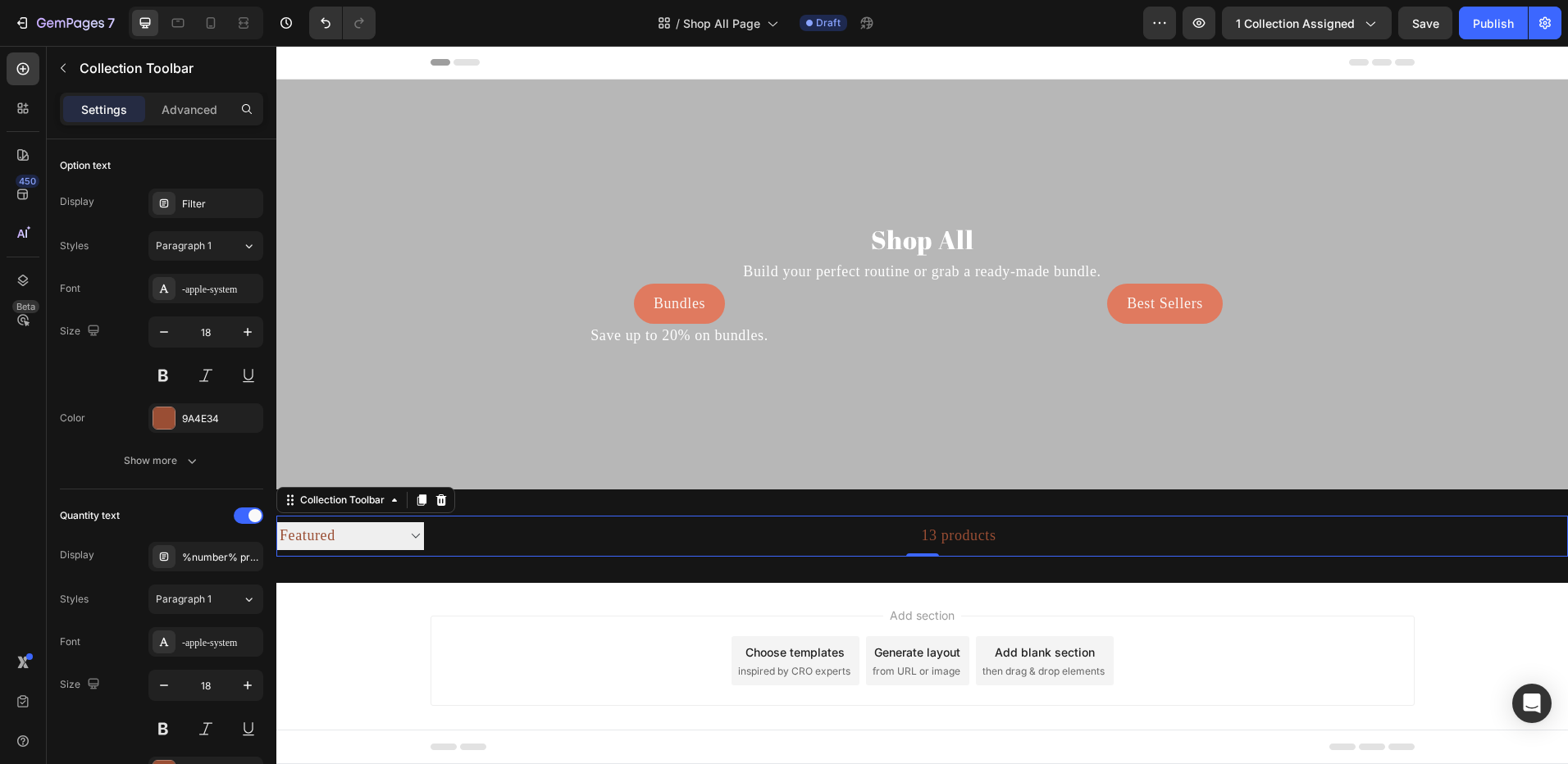
click at [403, 542] on select "Filter Best selling Featured Alphabetically, A-Z Alphabetically, Z-A Price, low…" at bounding box center [350, 536] width 147 height 27
click at [403, 540] on select "Filter Best selling Featured Alphabetically, A-Z Alphabetically, Z-A Price, low…" at bounding box center [350, 536] width 147 height 27
click at [393, 519] on div "Filter Best selling Featured Alphabetically, A-Z Alphabetically, Z-A Price, low…" at bounding box center [350, 537] width 147 height 41
click at [396, 526] on select "Filter Best selling Featured Alphabetically, A-Z Alphabetically, Z-A Price, low…" at bounding box center [350, 536] width 147 height 27
select select
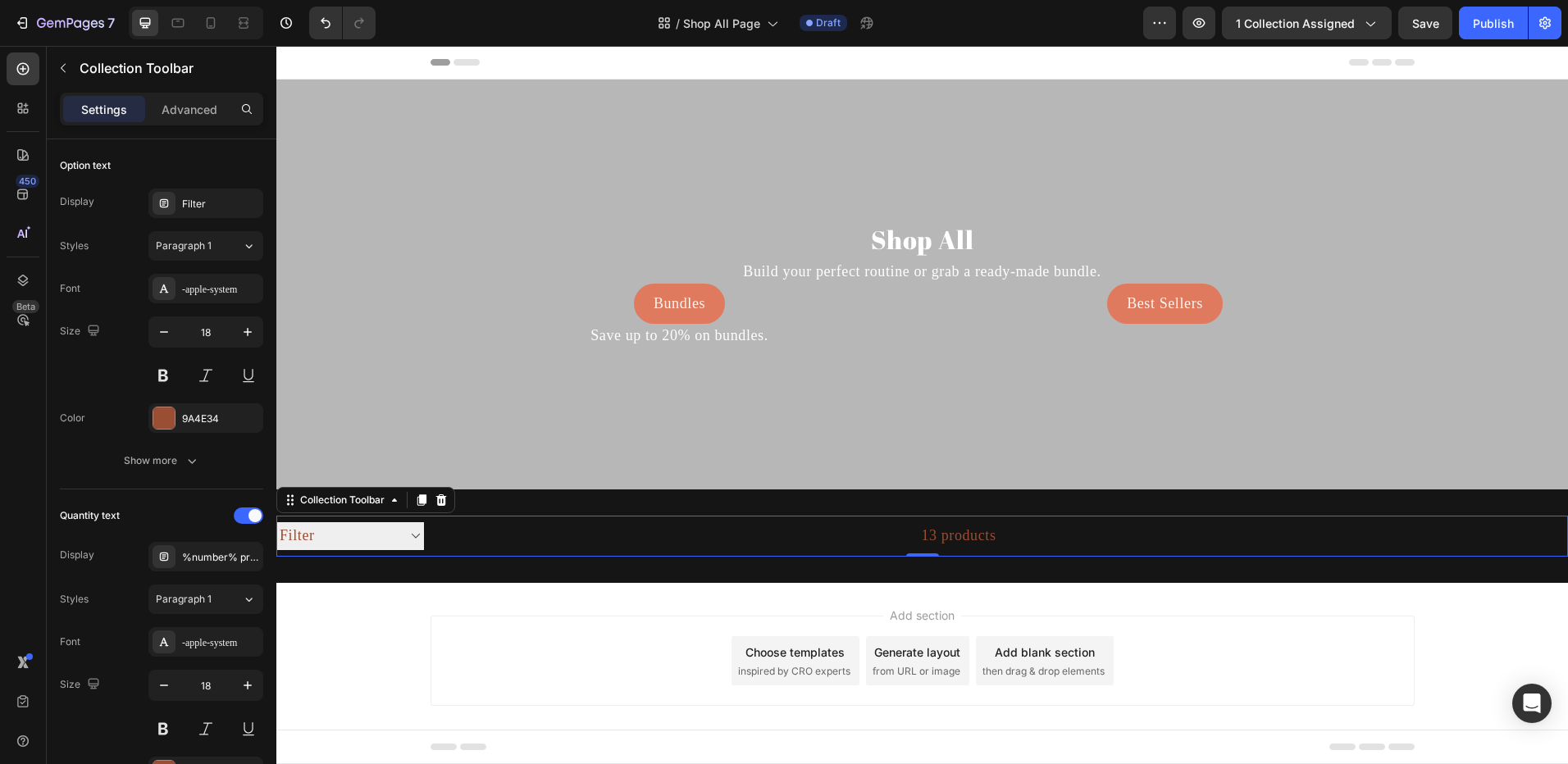
click at [276, 522] on select "Filter Best selling Featured Alphabetically, A-Z Alphabetically, Z-A Price, low…" at bounding box center [350, 536] width 147 height 27
click at [207, 206] on div "Filter" at bounding box center [220, 204] width 77 height 15
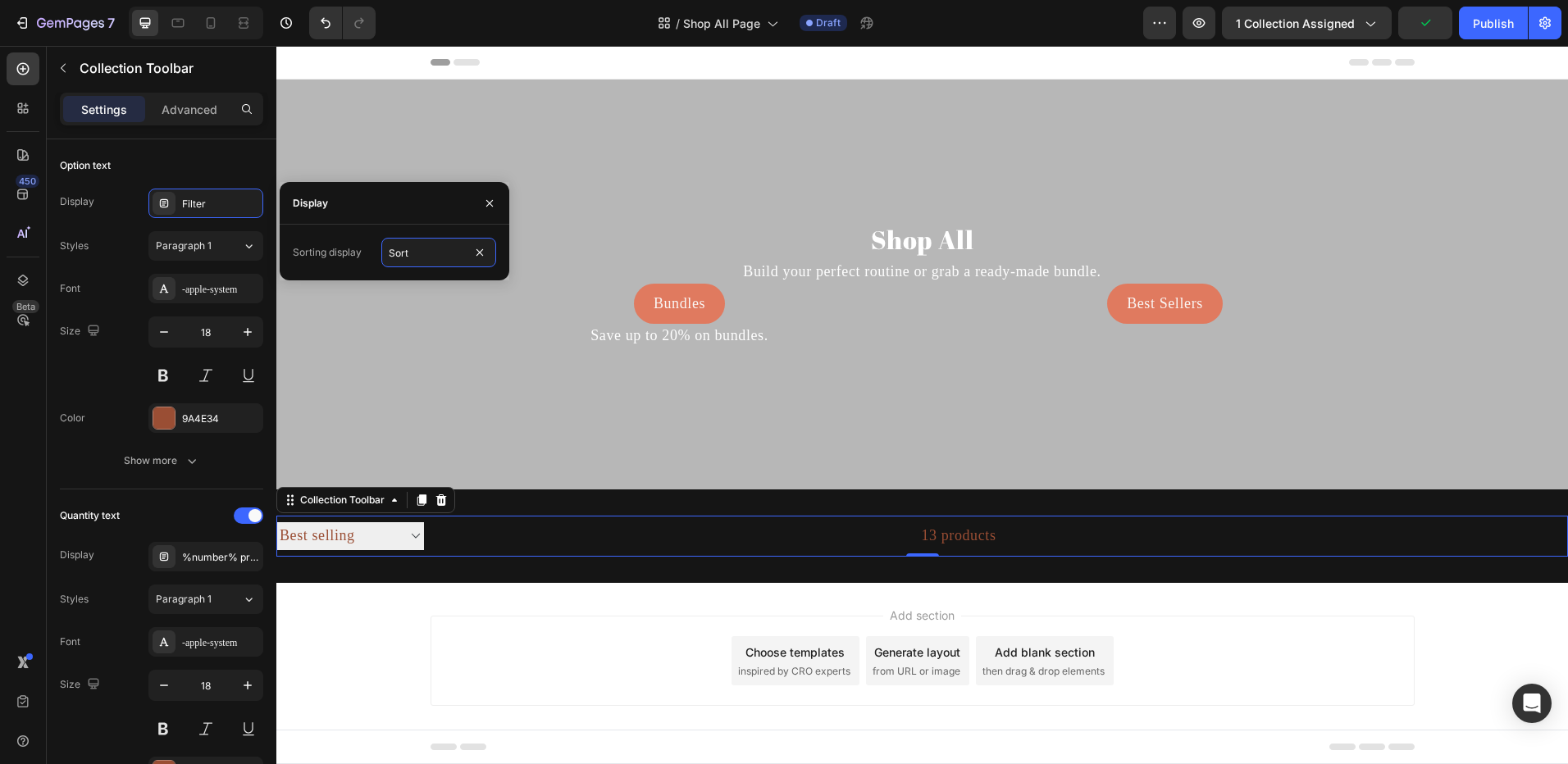
type input "Sort"
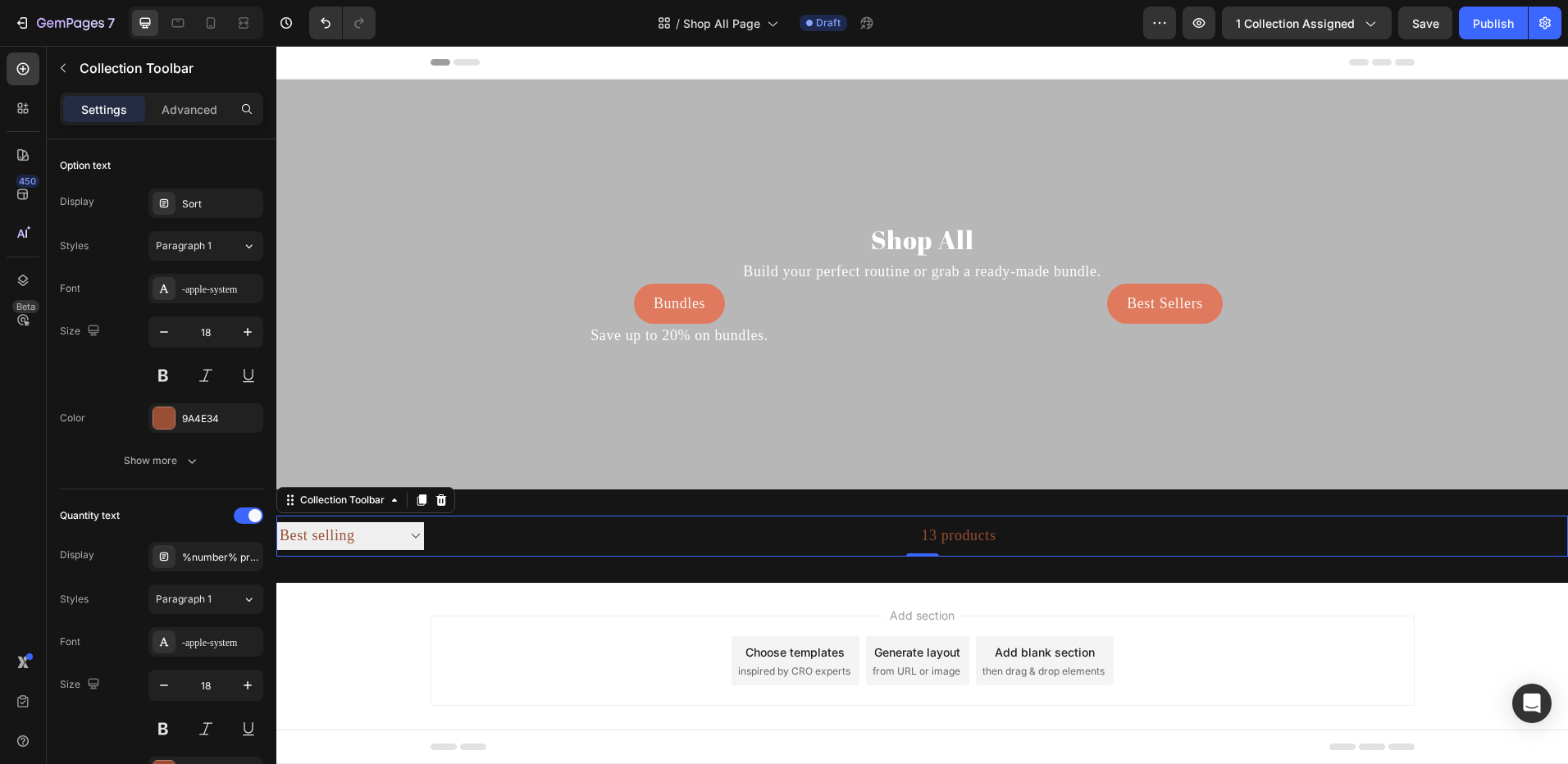
click at [408, 532] on select "Sort Best selling Featured Alphabetically, A-Z Alphabetically, Z-A Price, low t…" at bounding box center [350, 536] width 147 height 27
click at [213, 194] on div "Sort" at bounding box center [206, 203] width 115 height 29
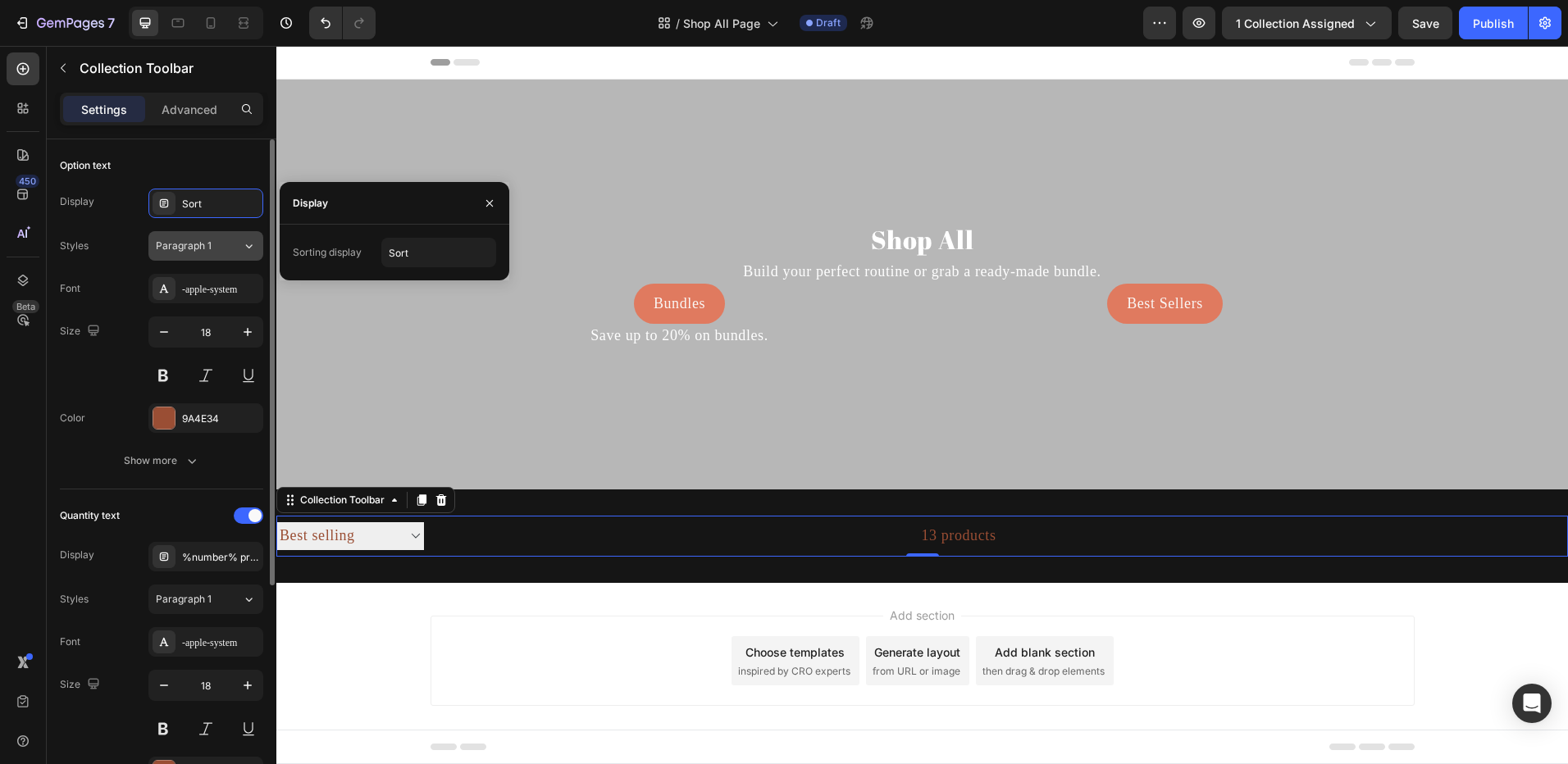
click at [225, 247] on div "Paragraph 1" at bounding box center [199, 245] width 86 height 15
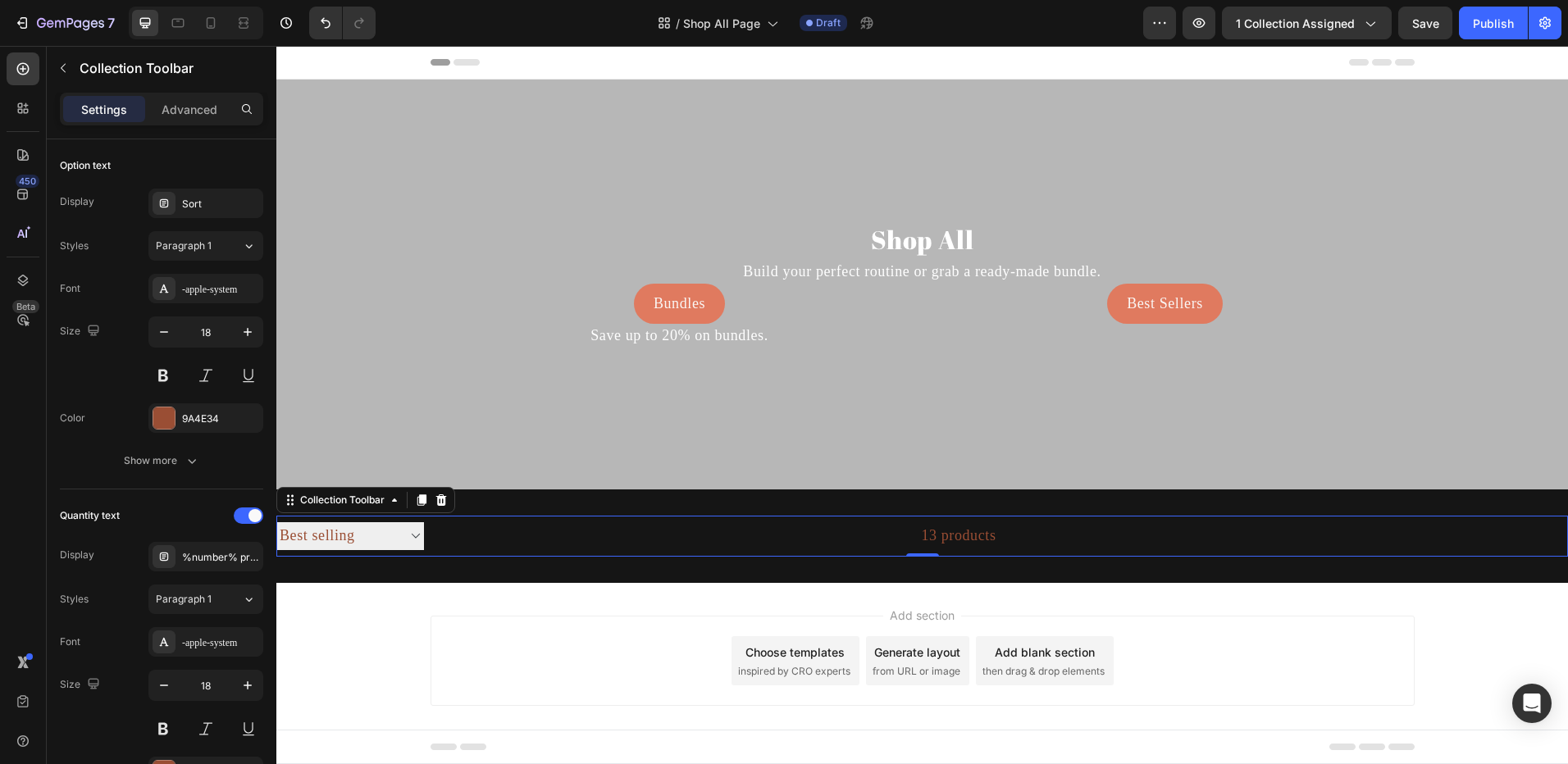
click at [334, 548] on select "Sort Best selling Featured Alphabetically, A-Z Alphabetically, Z-A Price, low t…" at bounding box center [350, 536] width 147 height 27
click at [186, 452] on button "Show more" at bounding box center [161, 460] width 203 height 29
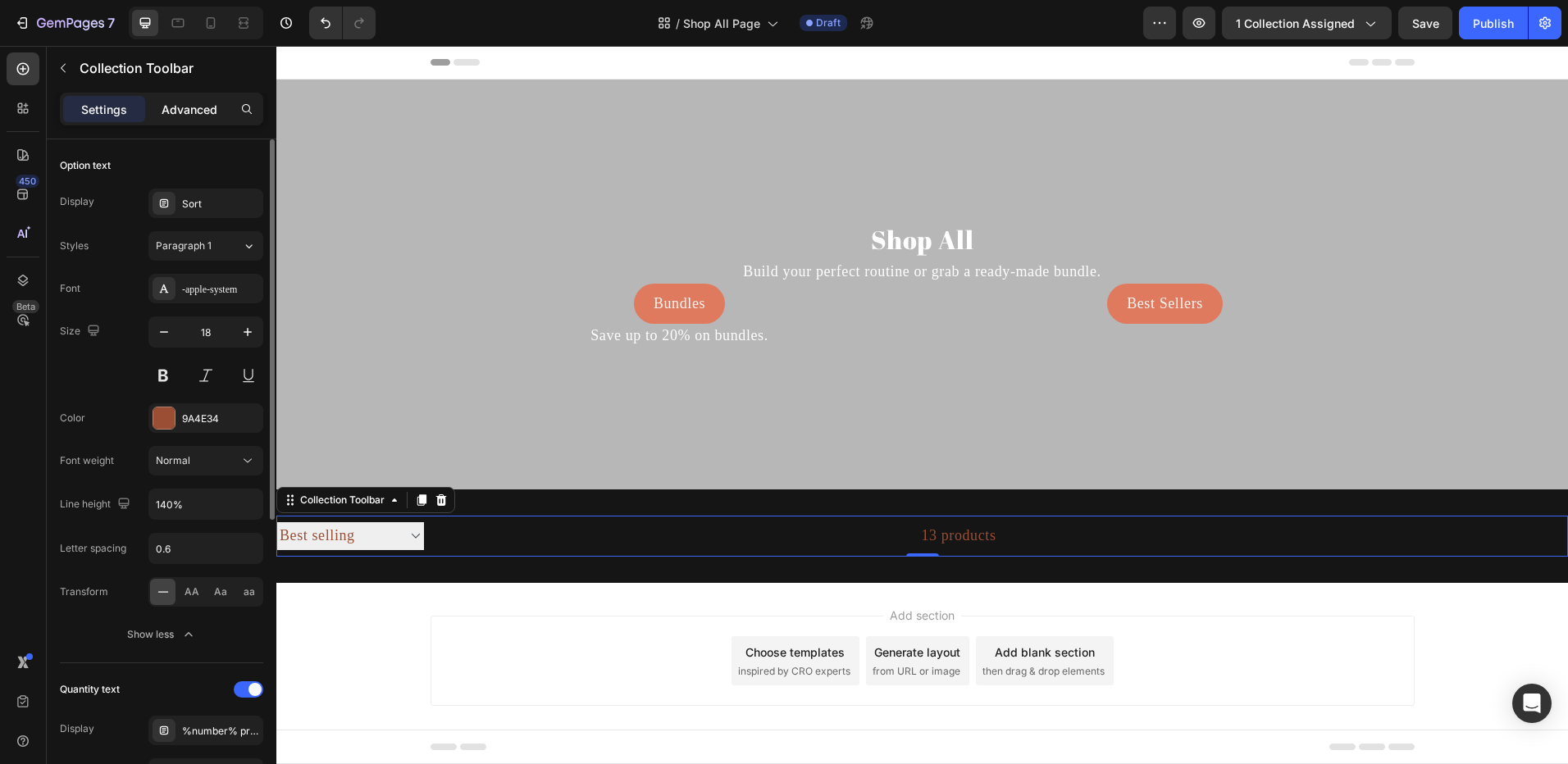
click at [178, 111] on p "Advanced" at bounding box center [189, 110] width 56 height 17
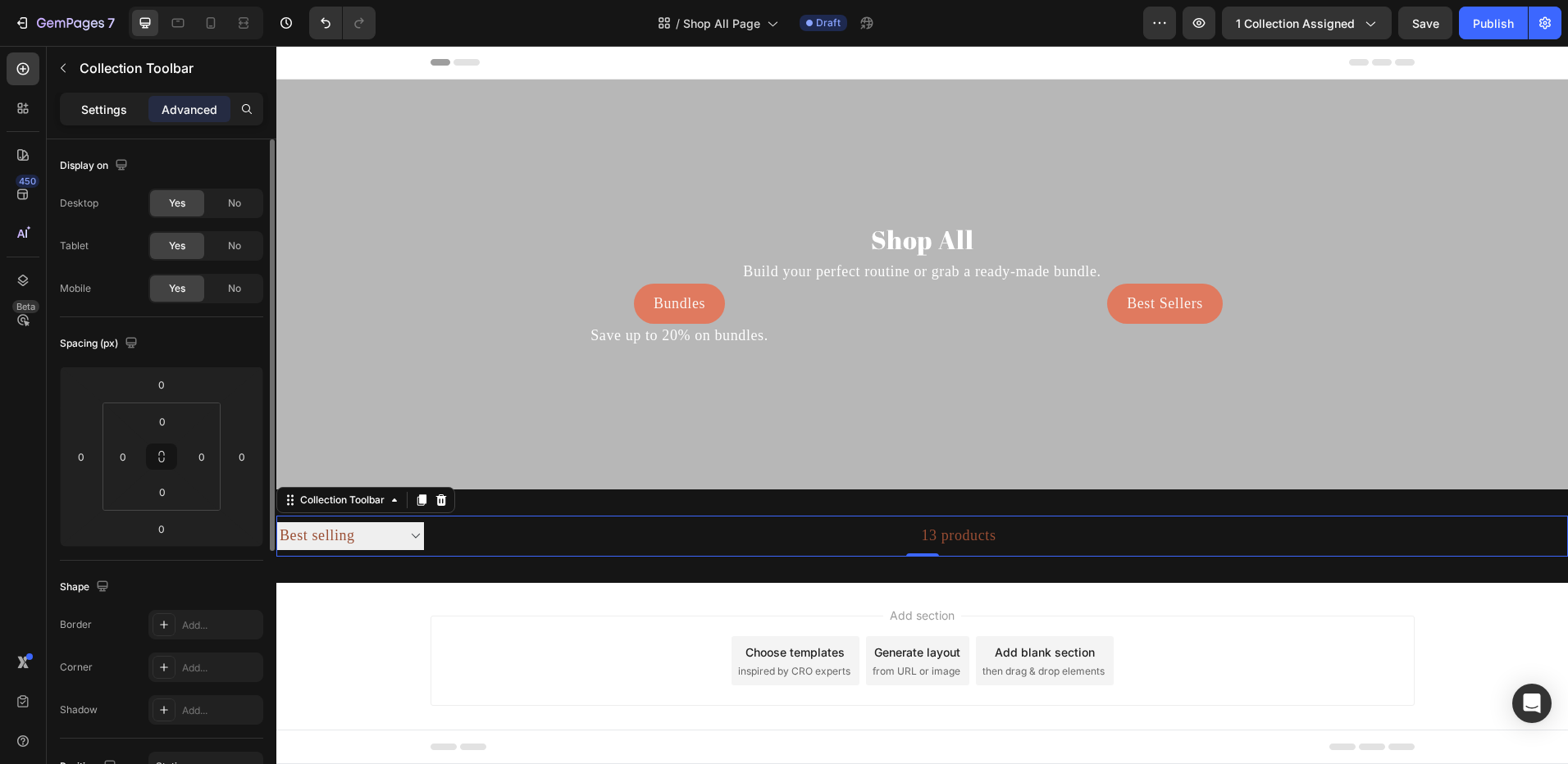
click at [111, 114] on p "Settings" at bounding box center [105, 110] width 46 height 17
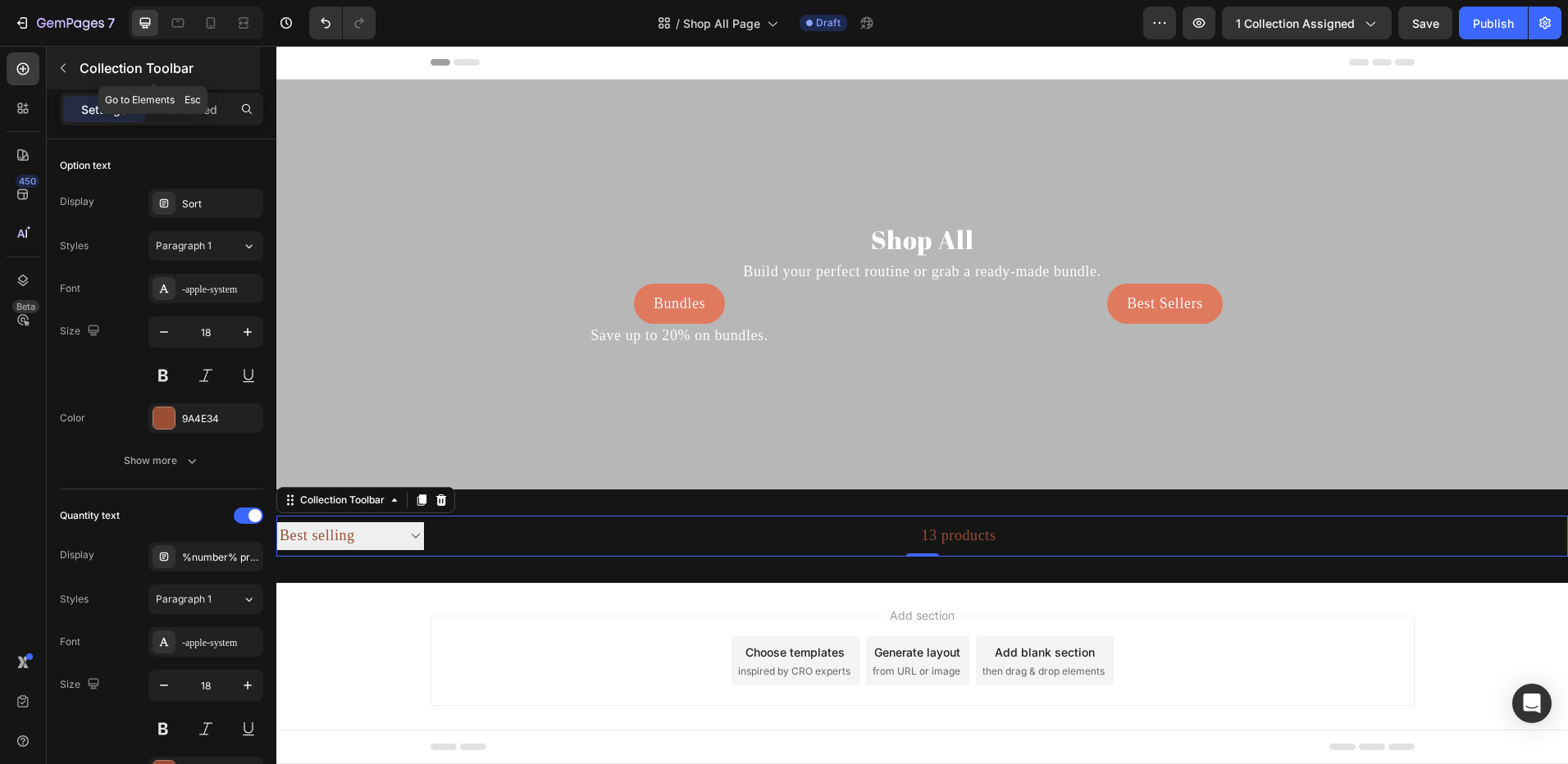
click at [58, 60] on button "button" at bounding box center [63, 68] width 27 height 27
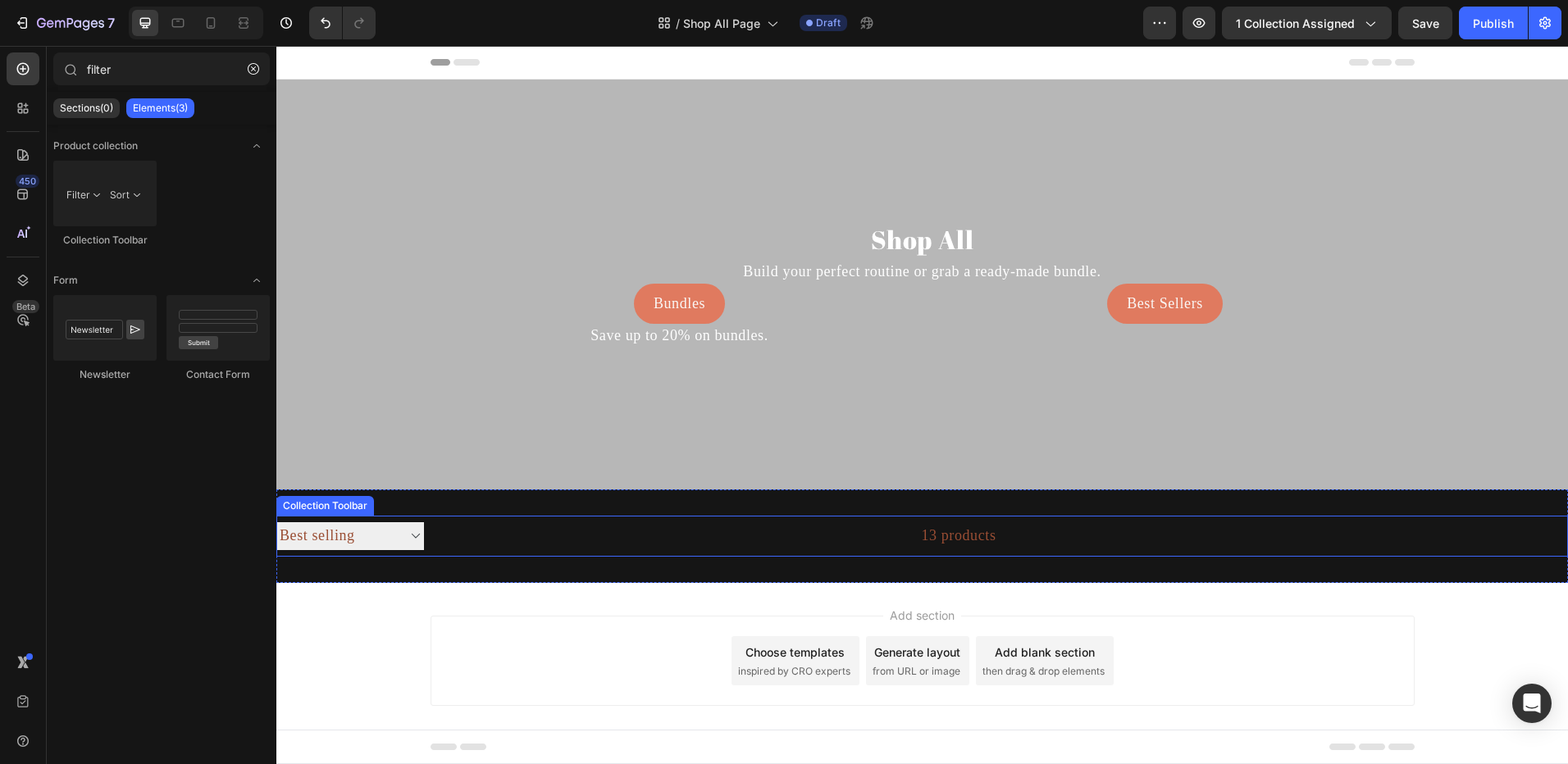
click at [295, 535] on select "Sort Best selling Featured Alphabetically, A-Z Alphabetically, Z-A Price, low t…" at bounding box center [350, 536] width 147 height 27
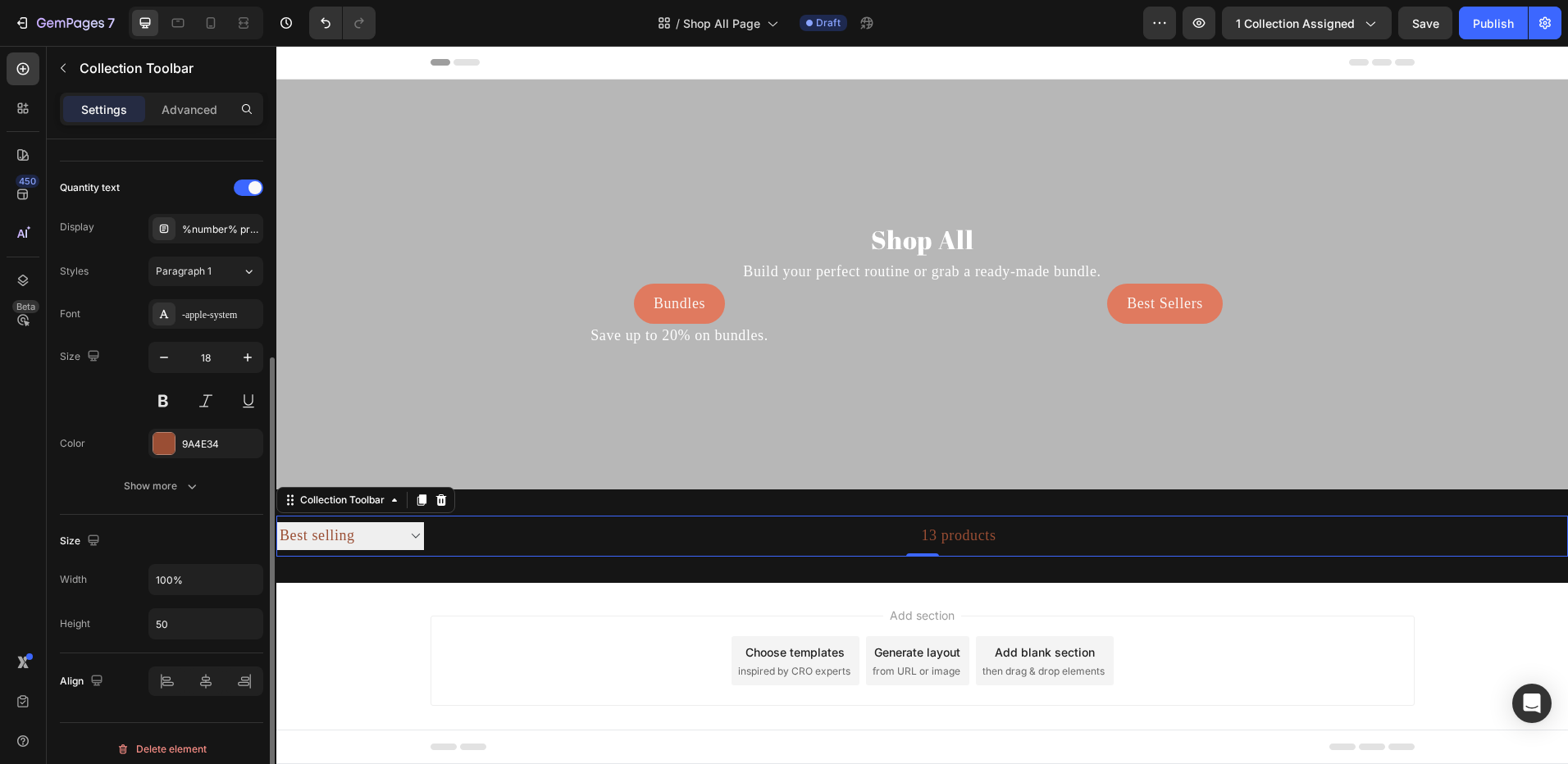
scroll to position [339, 0]
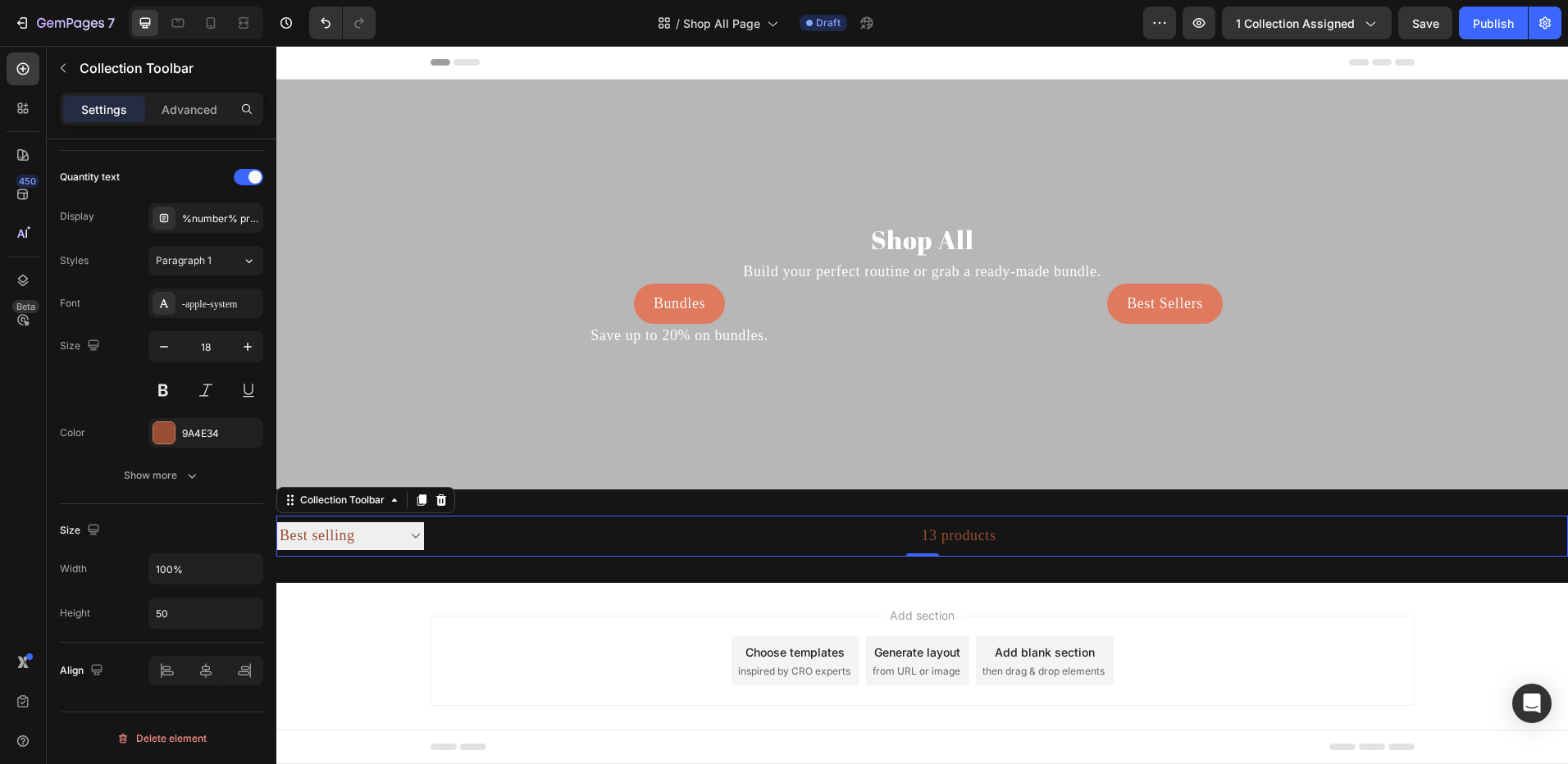
click at [591, 537] on div "13 products" at bounding box center [710, 537] width 573 height 41
click at [319, 30] on icon "Undo/Redo" at bounding box center [325, 22] width 16 height 16
click at [328, 20] on icon "Undo/Redo" at bounding box center [325, 22] width 16 height 16
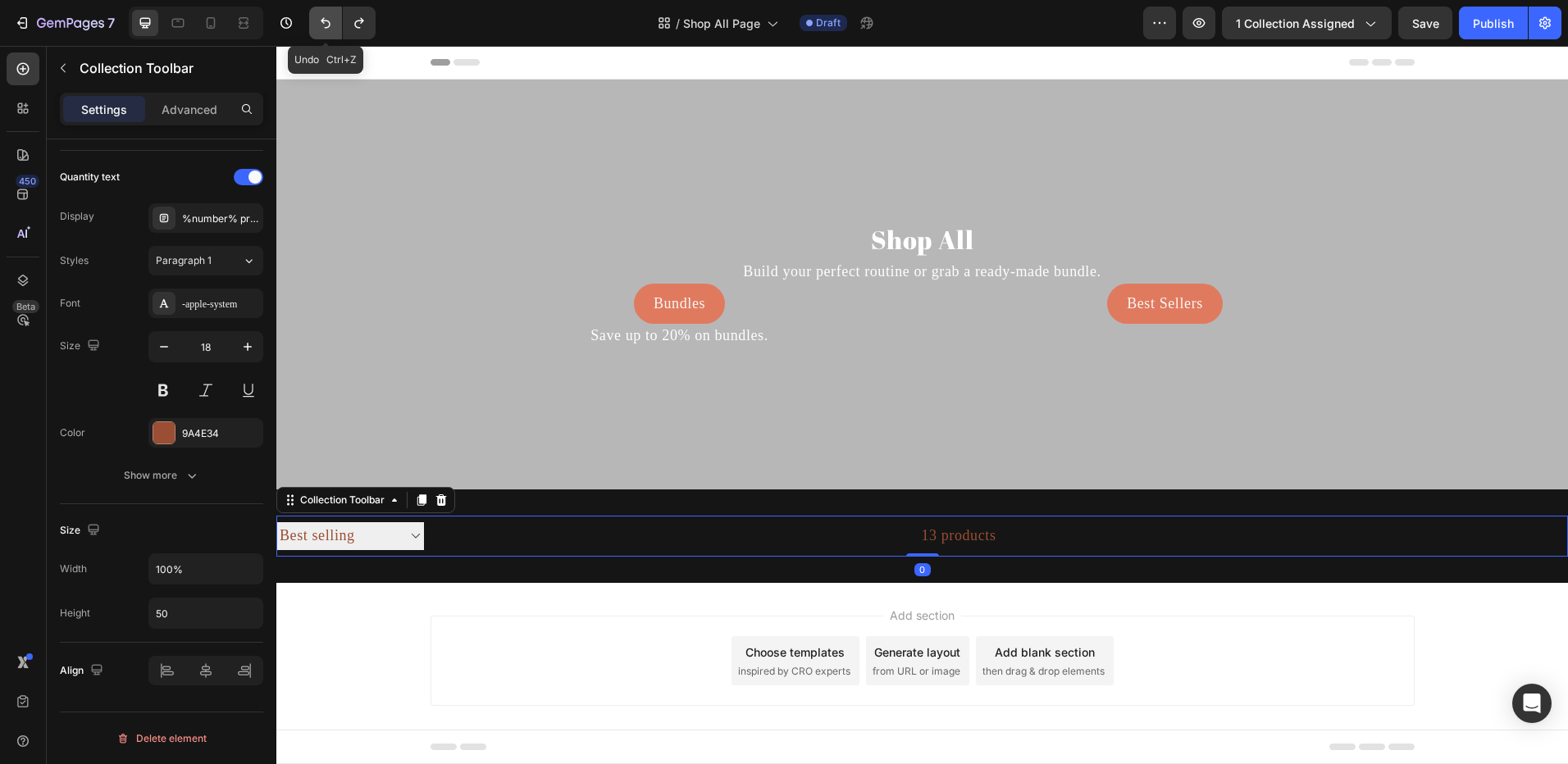
click at [328, 20] on icon "Undo/Redo" at bounding box center [325, 22] width 16 height 16
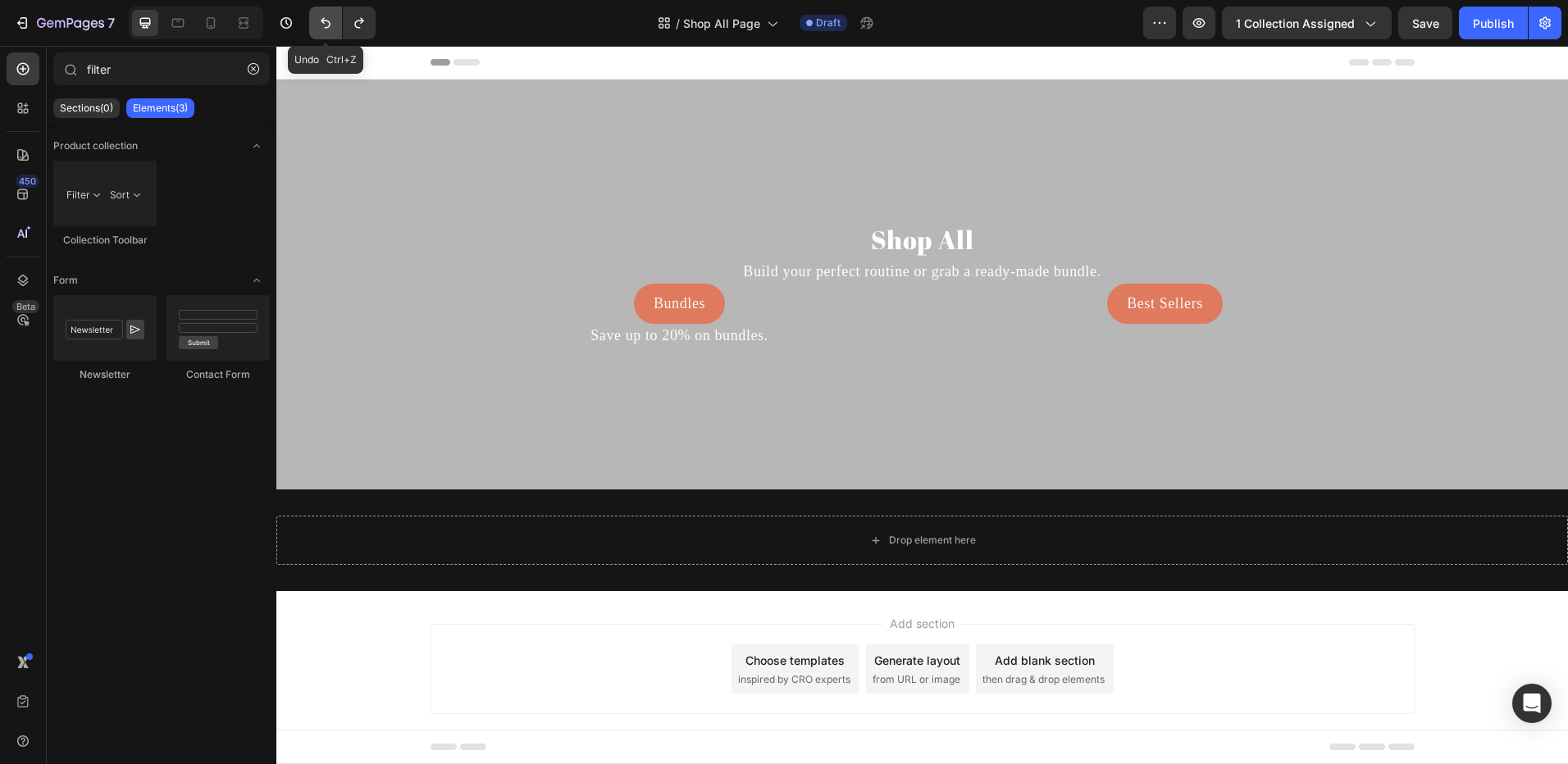
click at [328, 20] on icon "Undo/Redo" at bounding box center [325, 22] width 16 height 16
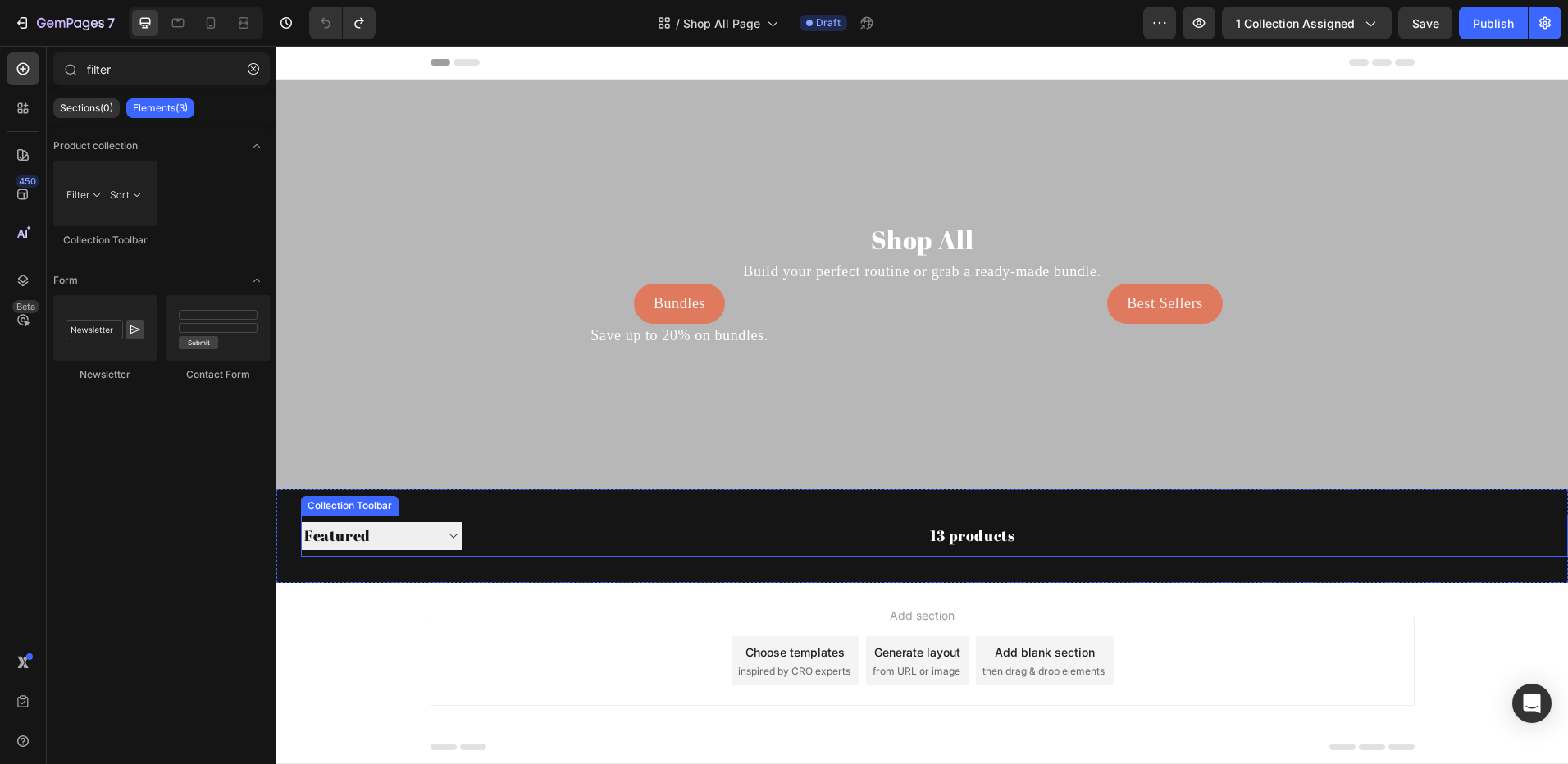
click at [448, 537] on select "Sorting Best selling Featured Alphabetically, A-Z Alphabetically, Z-A Price, lo…" at bounding box center [381, 536] width 160 height 27
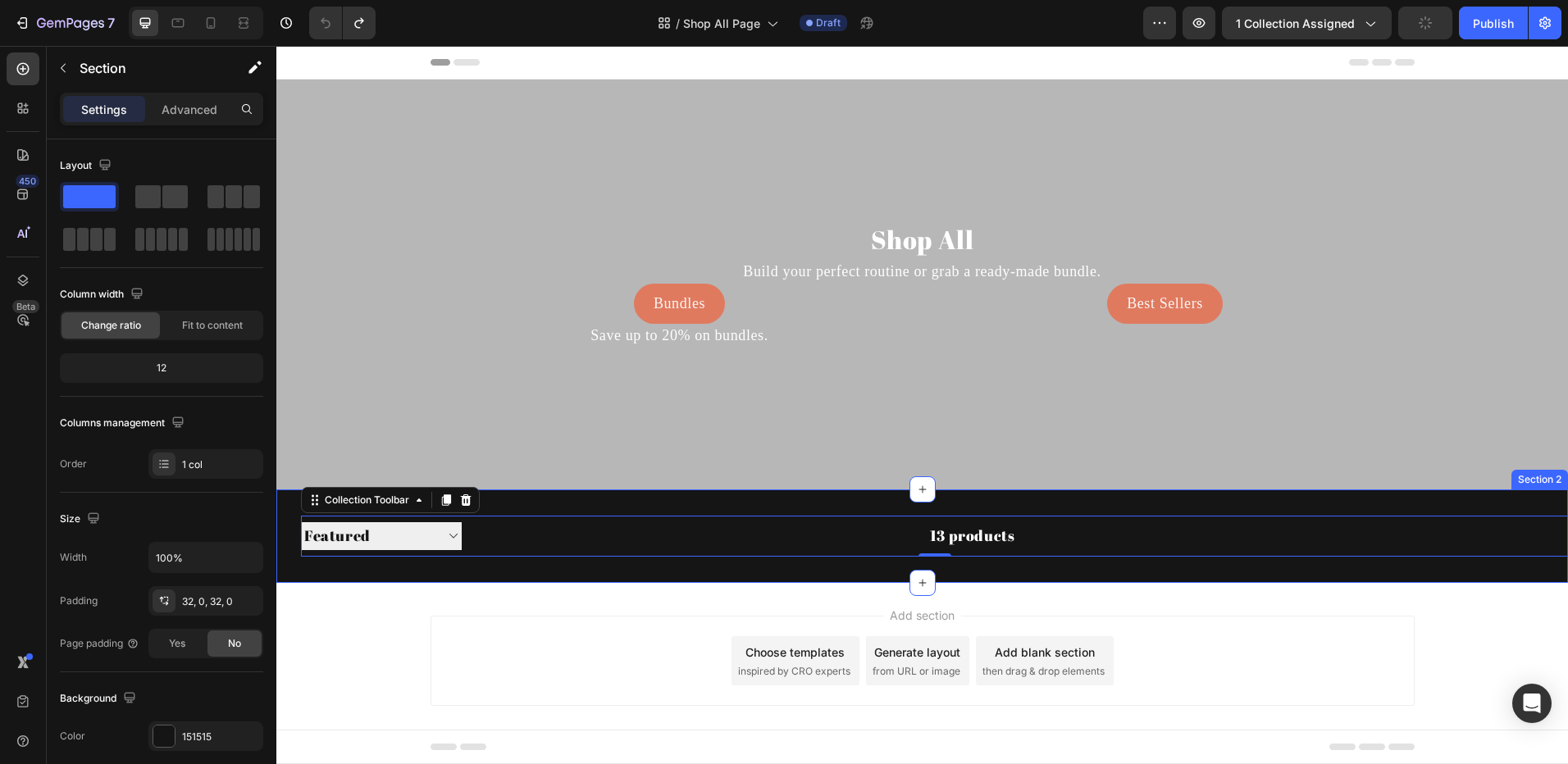
click at [577, 573] on div "Sorting Best selling Featured Alphabetically, A-Z Alphabetically, Z-A Price, lo…" at bounding box center [922, 536] width 1291 height 93
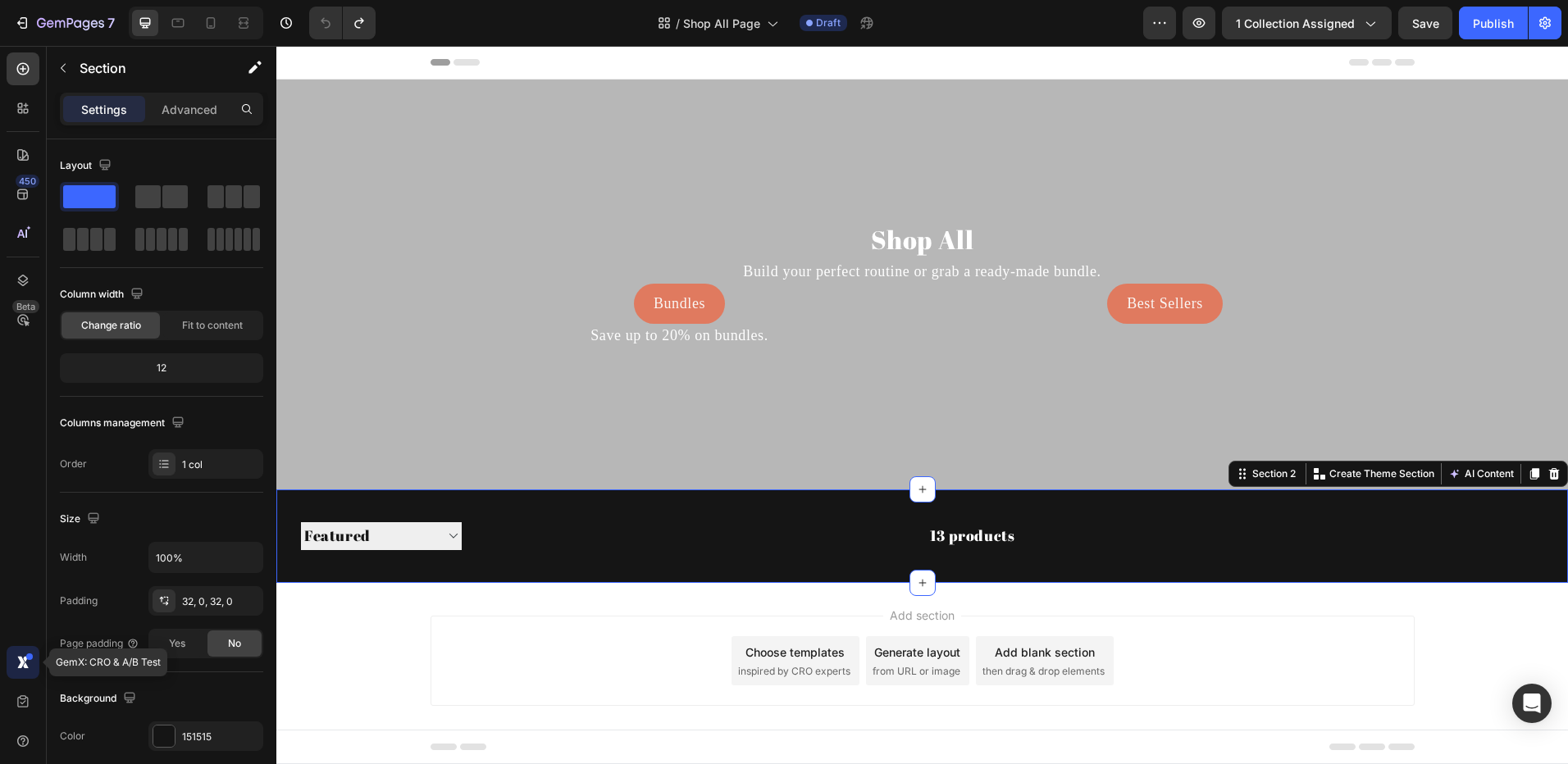
click at [23, 663] on icon at bounding box center [21, 662] width 8 height 12
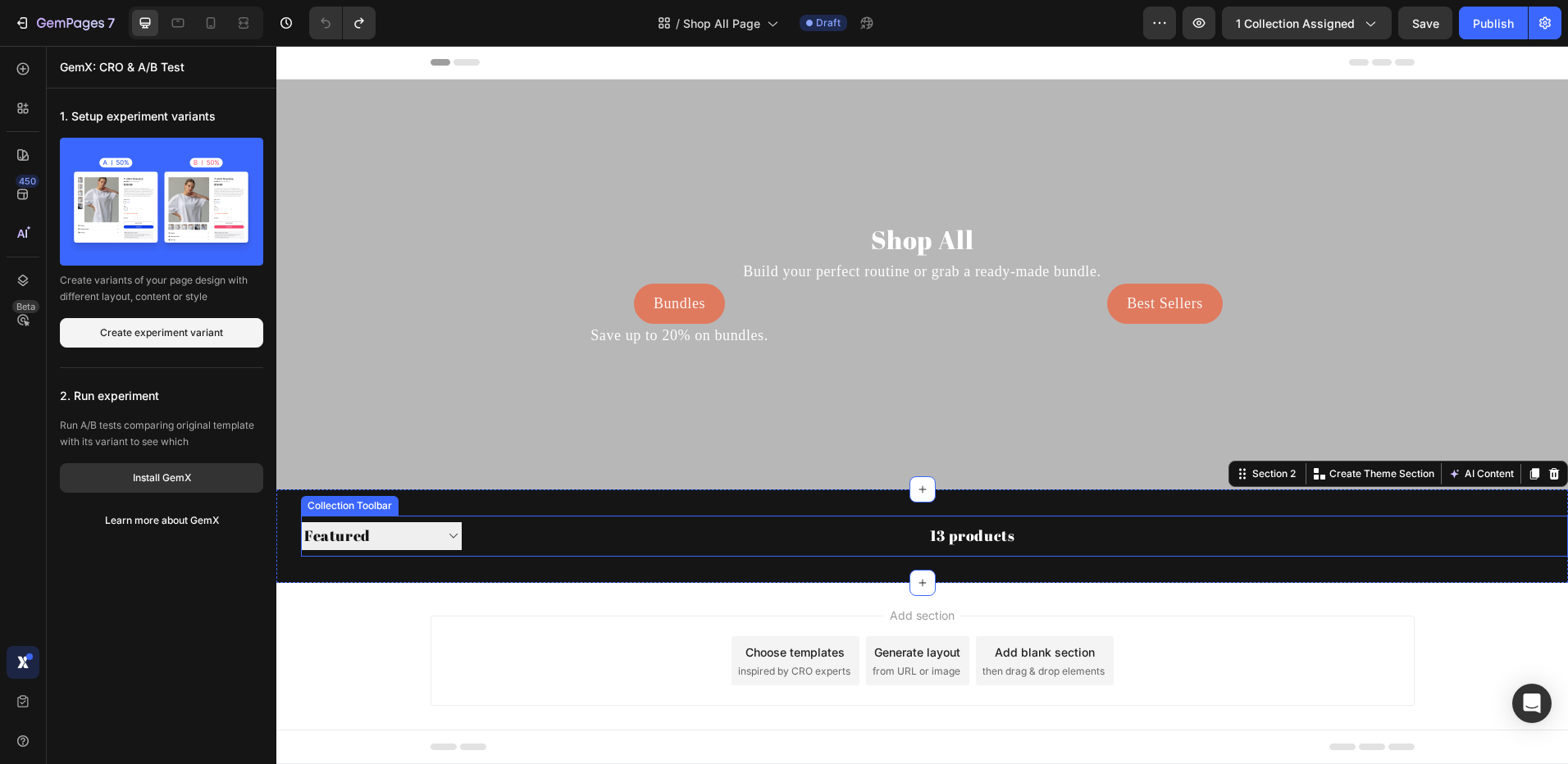
click at [384, 533] on select "Sorting Best selling Featured Alphabetically, A-Z Alphabetically, Z-A Price, lo…" at bounding box center [381, 536] width 160 height 27
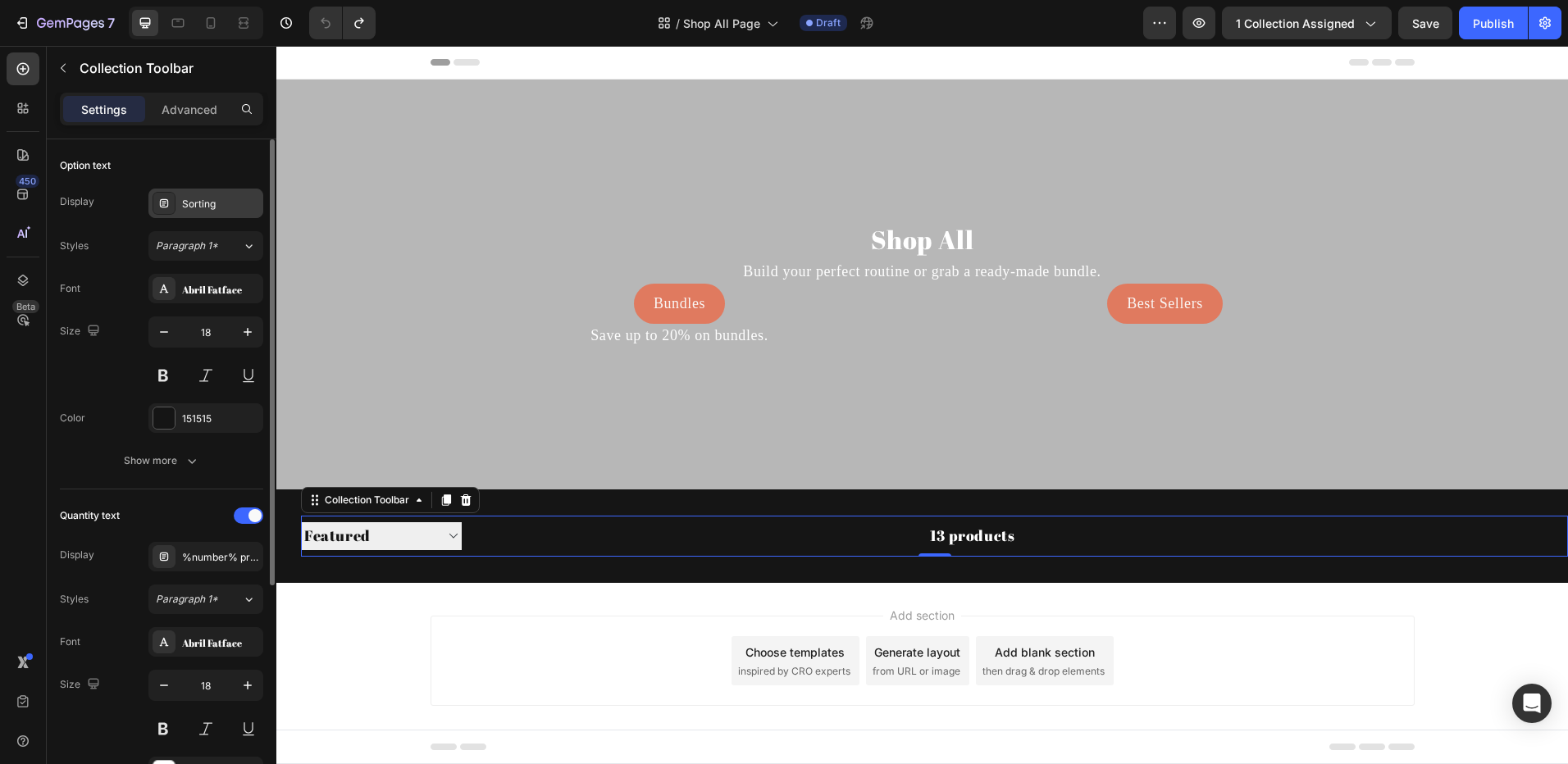
click at [201, 197] on div "Sorting" at bounding box center [220, 204] width 77 height 15
click at [394, 535] on select "Sorting Best selling Featured Alphabetically, A-Z Alphabetically, Z-A Price, lo…" at bounding box center [381, 536] width 160 height 27
click at [393, 535] on select "Sorting Best selling Featured Alphabetically, A-Z Alphabetically, Z-A Price, lo…" at bounding box center [381, 536] width 160 height 27
click at [366, 541] on select "Sorting Best selling Featured Alphabetically, A-Z Alphabetically, Z-A Price, lo…" at bounding box center [381, 536] width 160 height 27
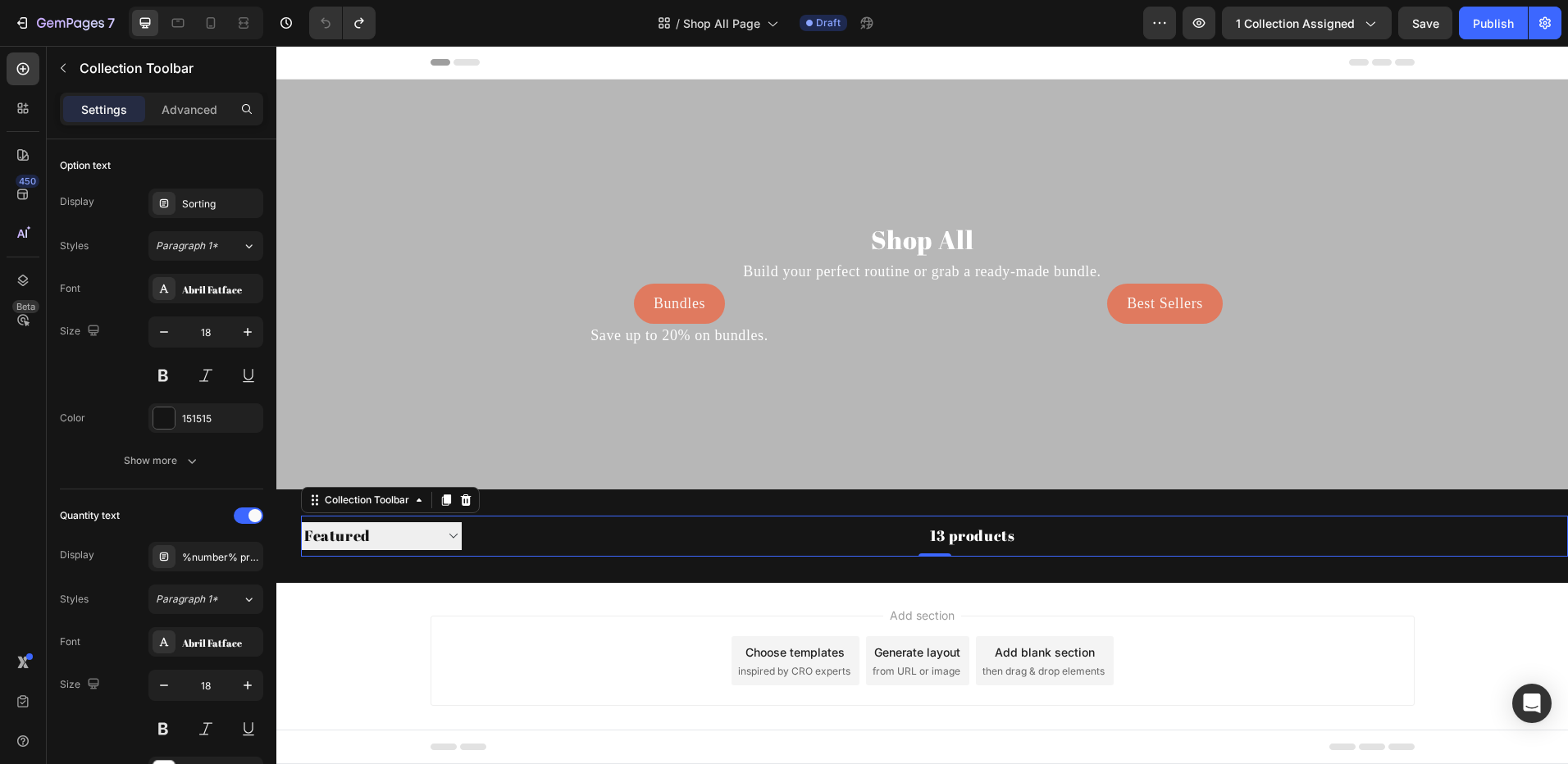
click at [366, 541] on select "Sorting Best selling Featured Alphabetically, A-Z Alphabetically, Z-A Price, lo…" at bounding box center [381, 536] width 160 height 27
select select "price-descending"
click at [301, 522] on select "Sorting Best selling Featured Alphabetically, A-Z Alphabetically, Z-A Price, lo…" at bounding box center [381, 536] width 160 height 27
click at [172, 203] on div at bounding box center [164, 203] width 23 height 23
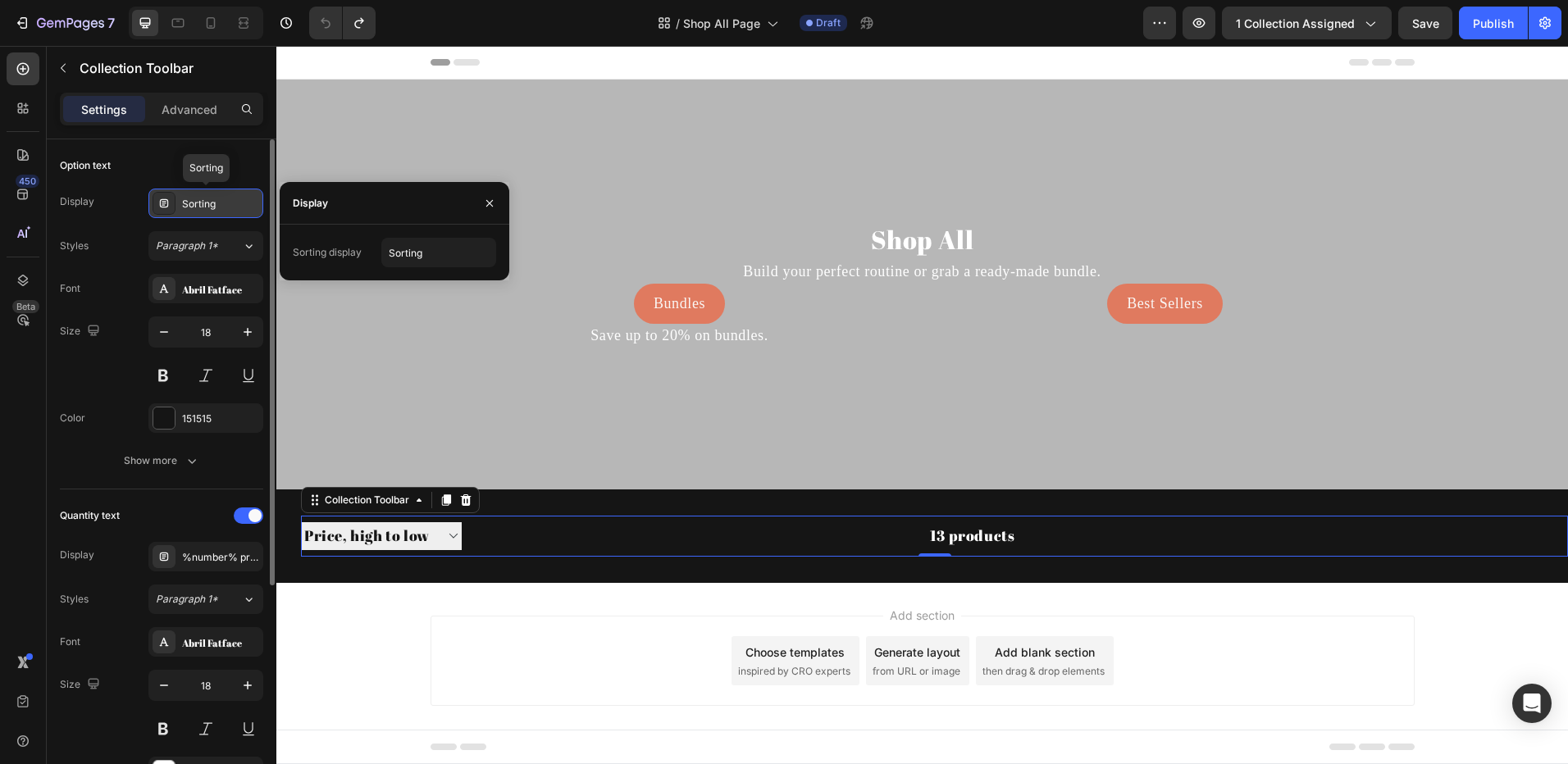
click at [171, 203] on div at bounding box center [164, 203] width 23 height 23
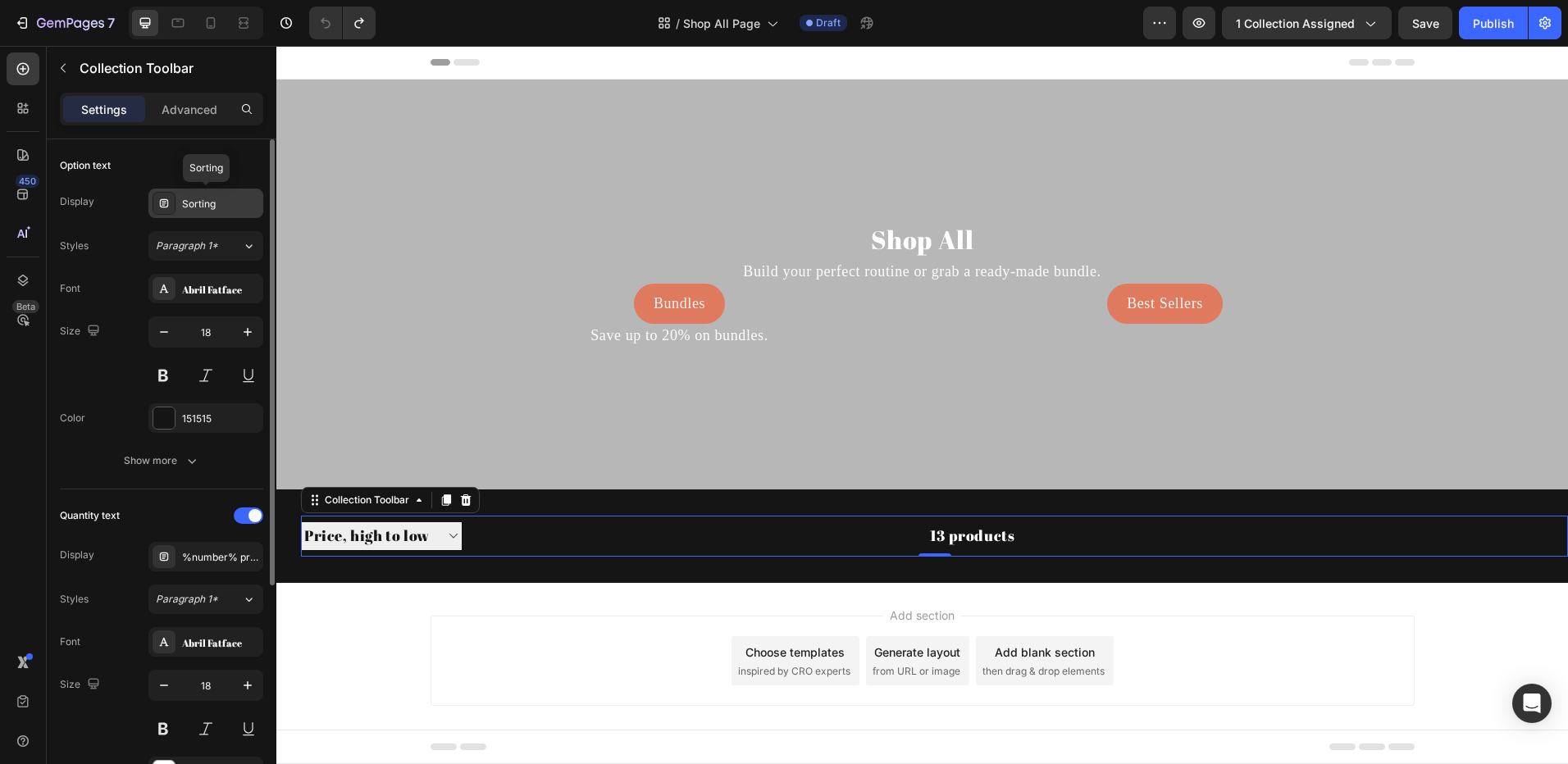
click at [171, 203] on div at bounding box center [164, 203] width 23 height 23
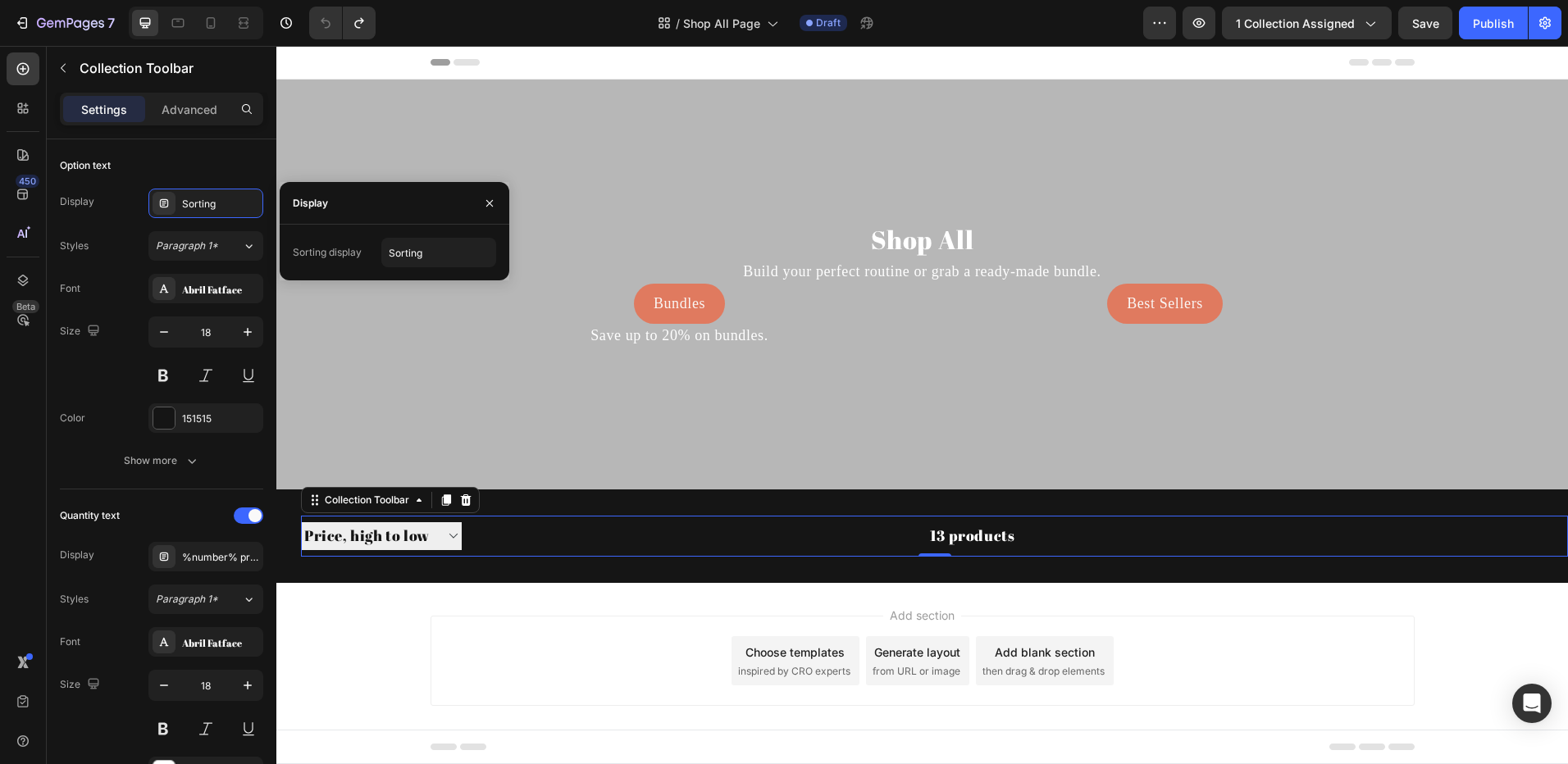
click at [320, 254] on div "Sorting display" at bounding box center [327, 252] width 69 height 15
click at [331, 252] on div "Sorting display" at bounding box center [327, 252] width 69 height 15
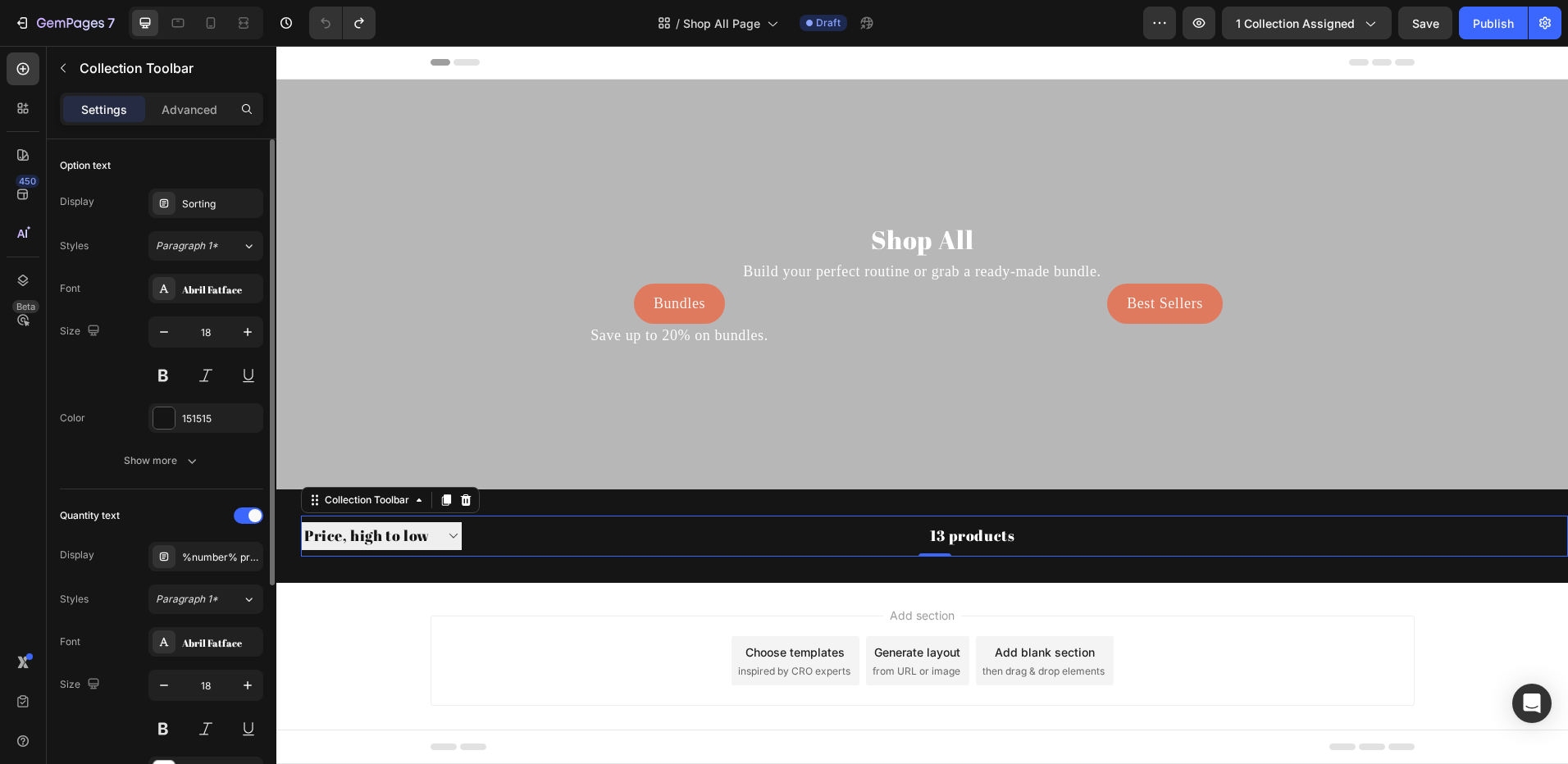
click at [123, 203] on div "Display Sorting" at bounding box center [161, 203] width 203 height 29
click at [115, 204] on div "Display Sorting" at bounding box center [161, 203] width 203 height 29
click at [133, 470] on button "Show more" at bounding box center [161, 460] width 203 height 29
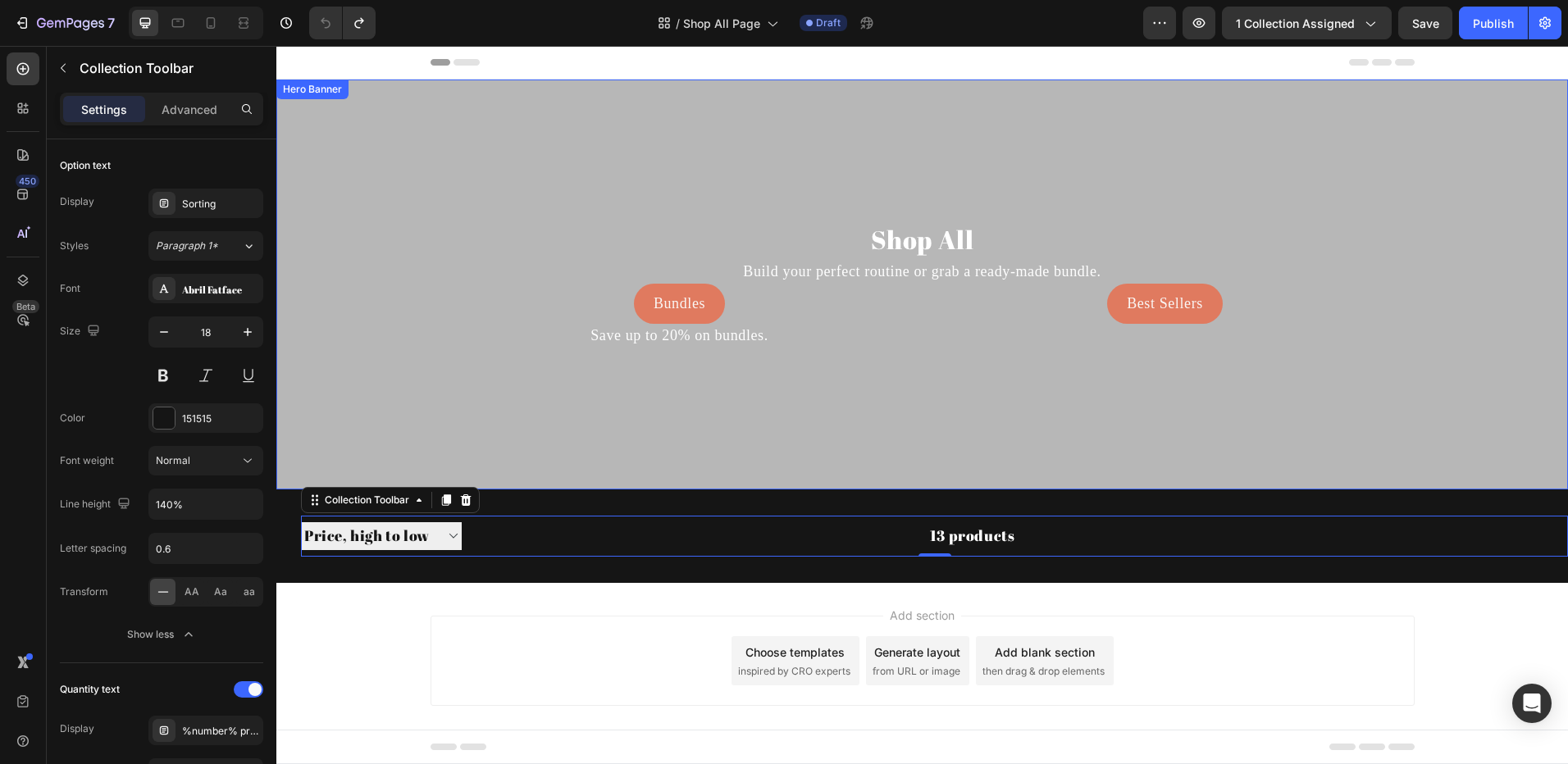
click at [778, 447] on div "Overlay" at bounding box center [922, 285] width 1291 height 410
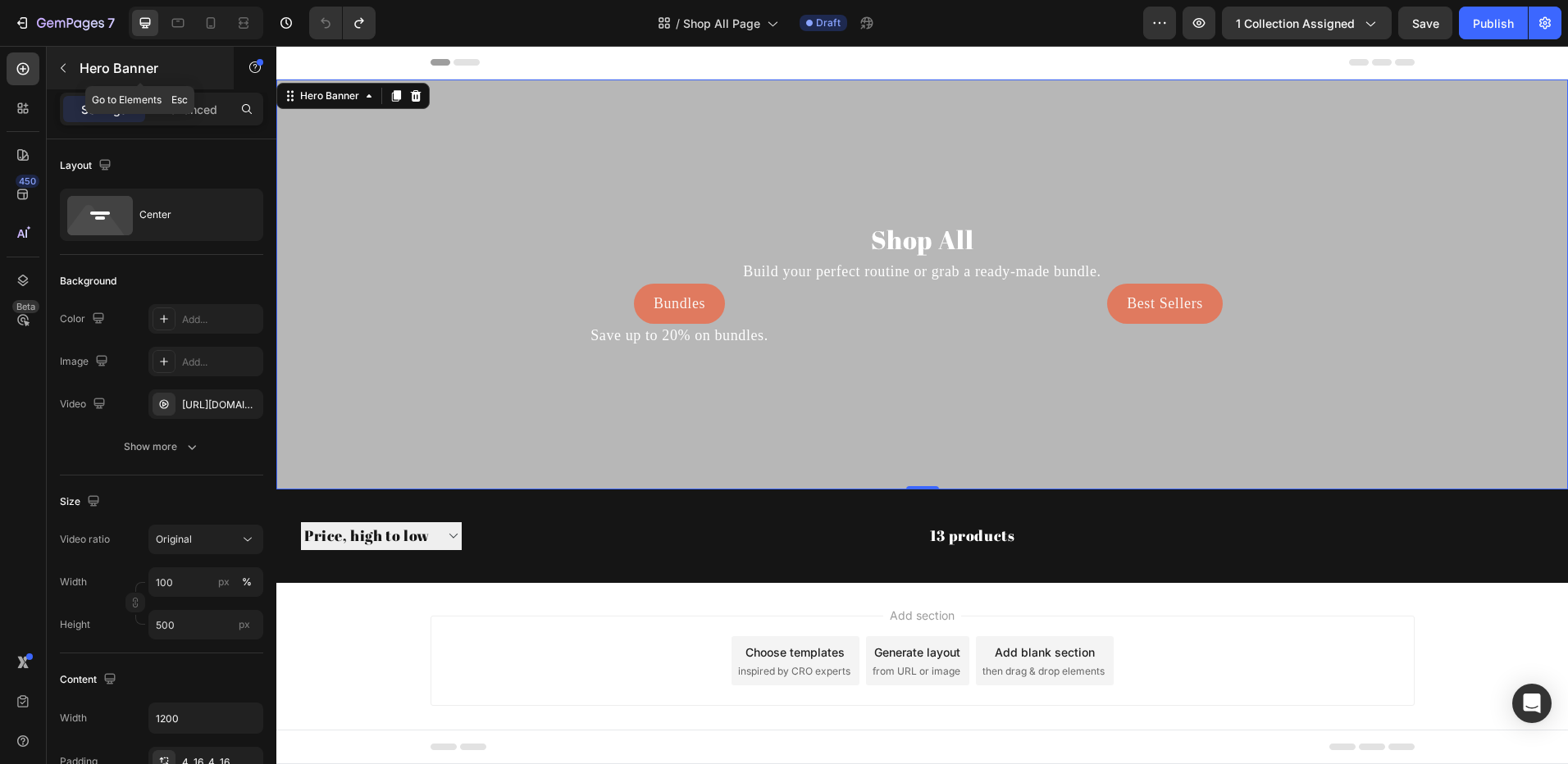
click at [63, 69] on icon "button" at bounding box center [63, 69] width 5 height 9
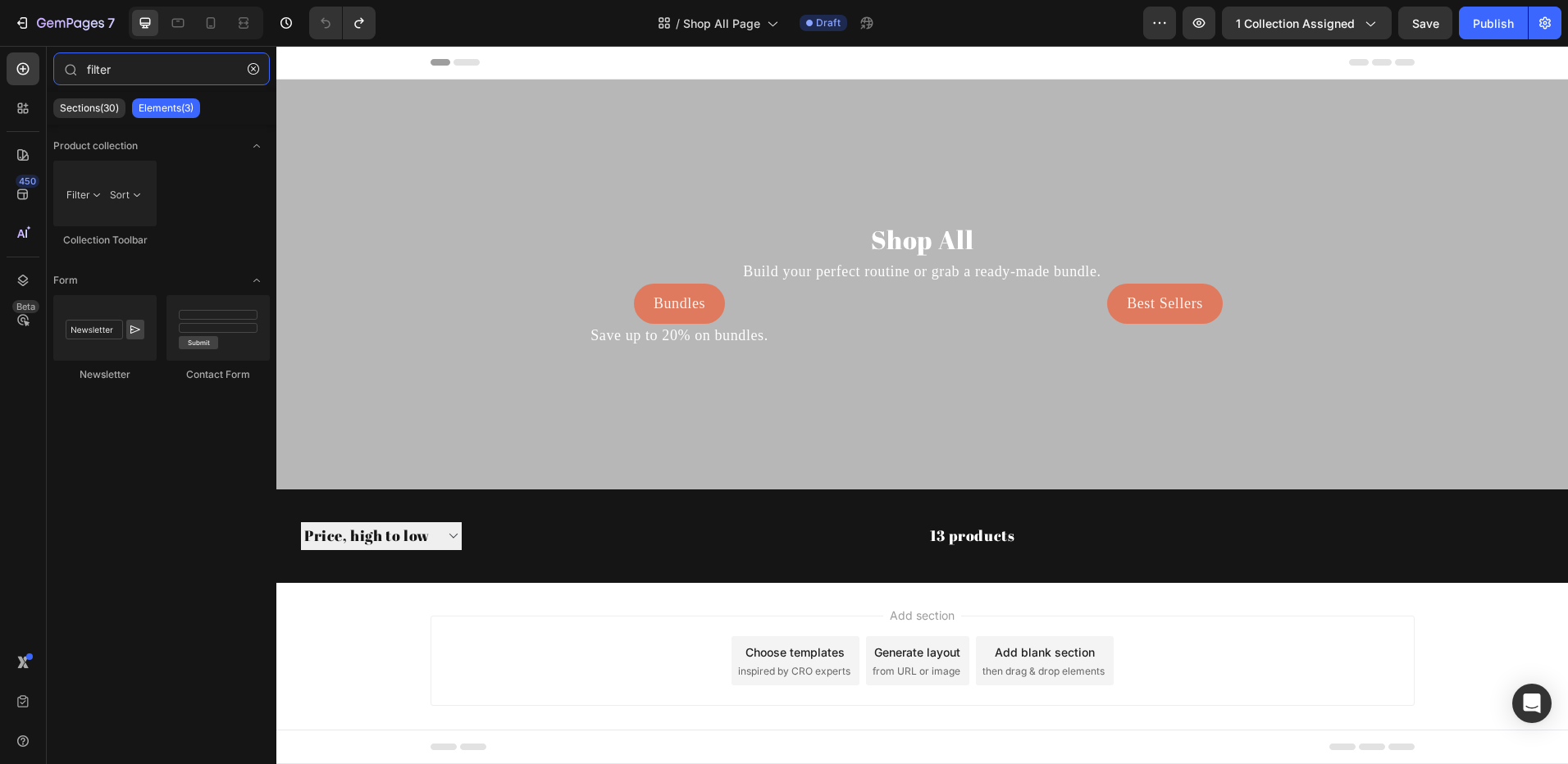
drag, startPoint x: 47, startPoint y: 76, endPoint x: 2, endPoint y: 81, distance: 45.3
click at [3, 81] on div "450 Beta filter Sections(30) Elements(3) Product collection Collection Toolbar …" at bounding box center [138, 406] width 276 height 719
type input "h"
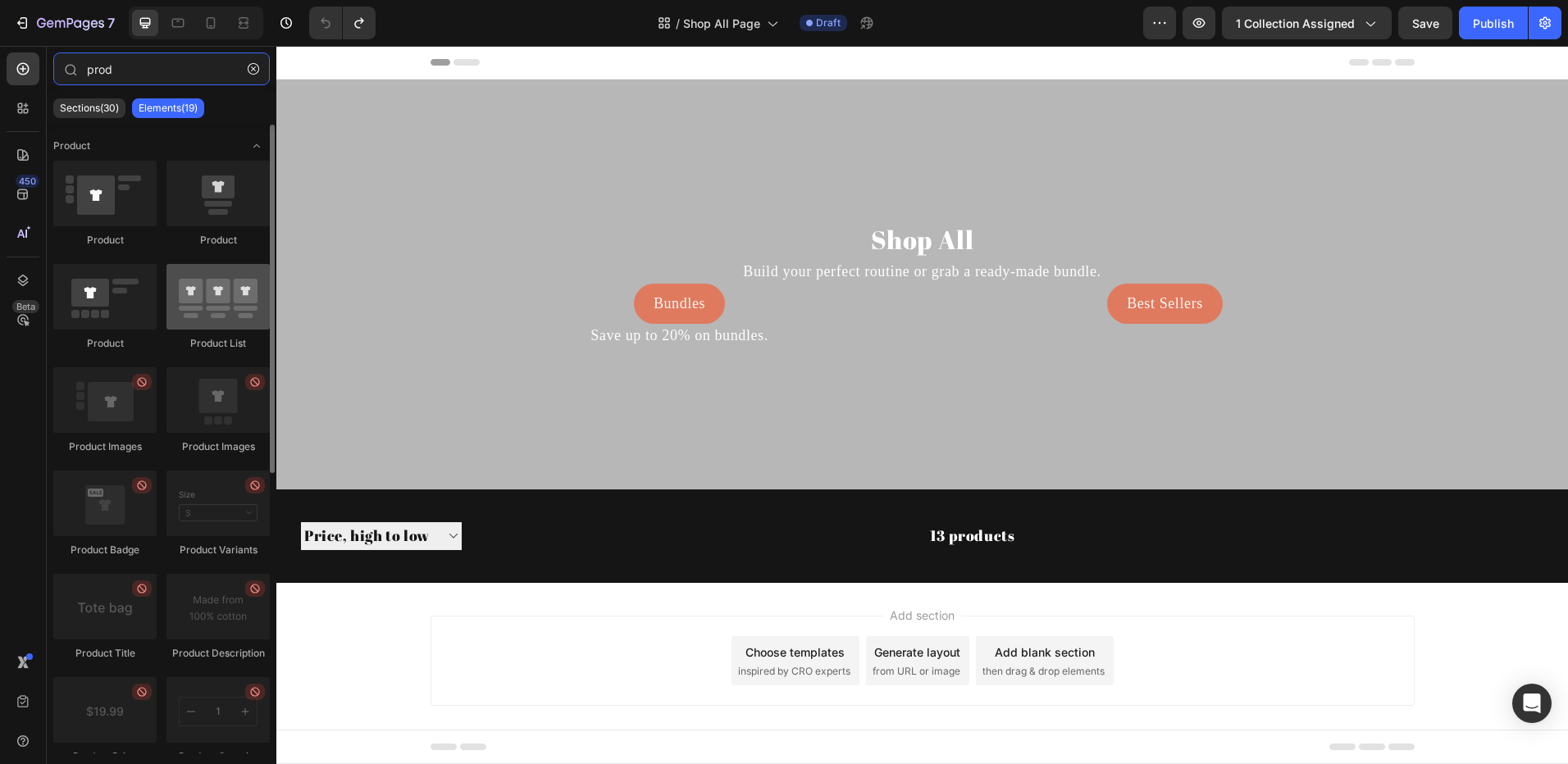
type input "prod"
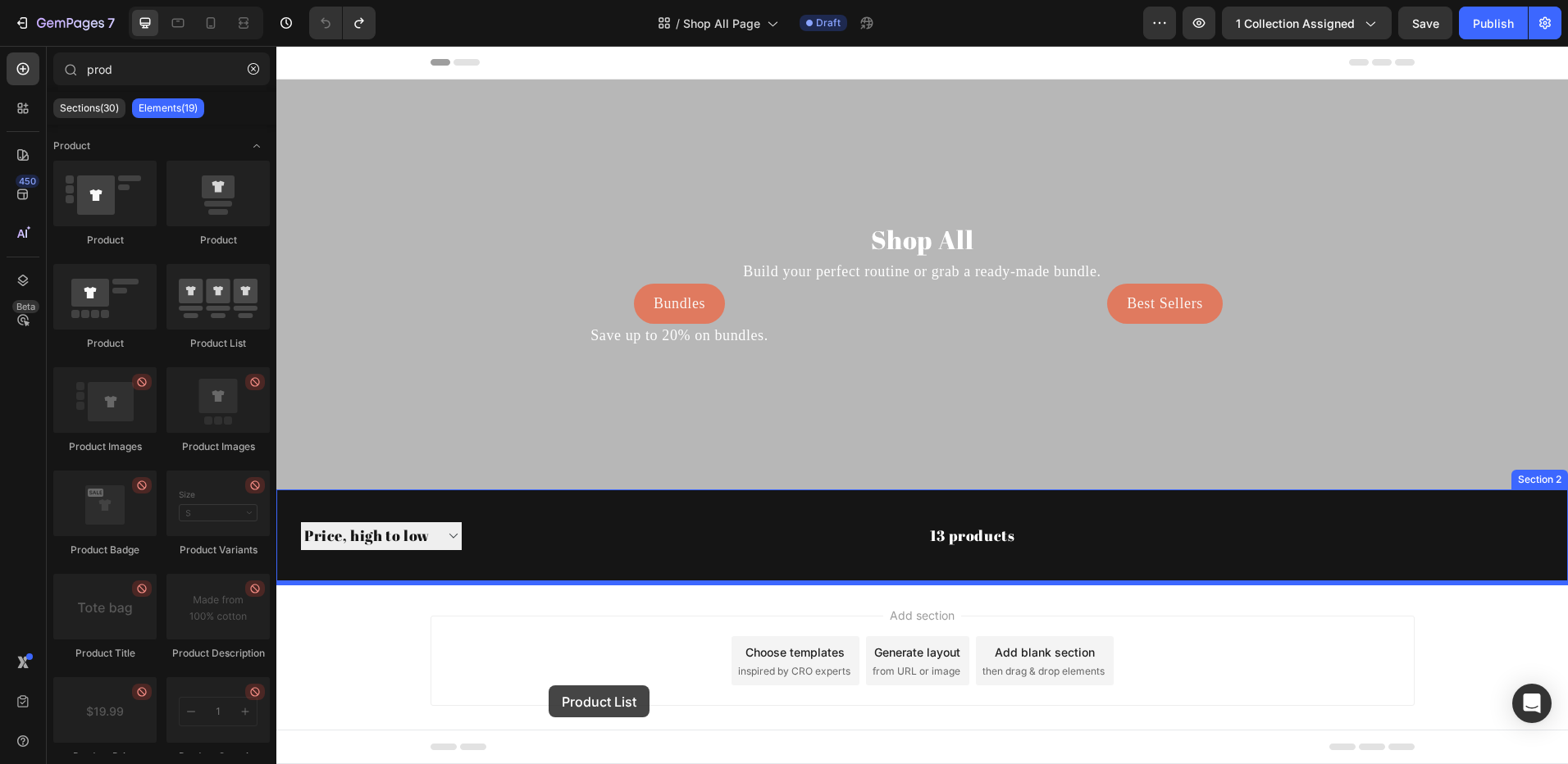
scroll to position [21, 0]
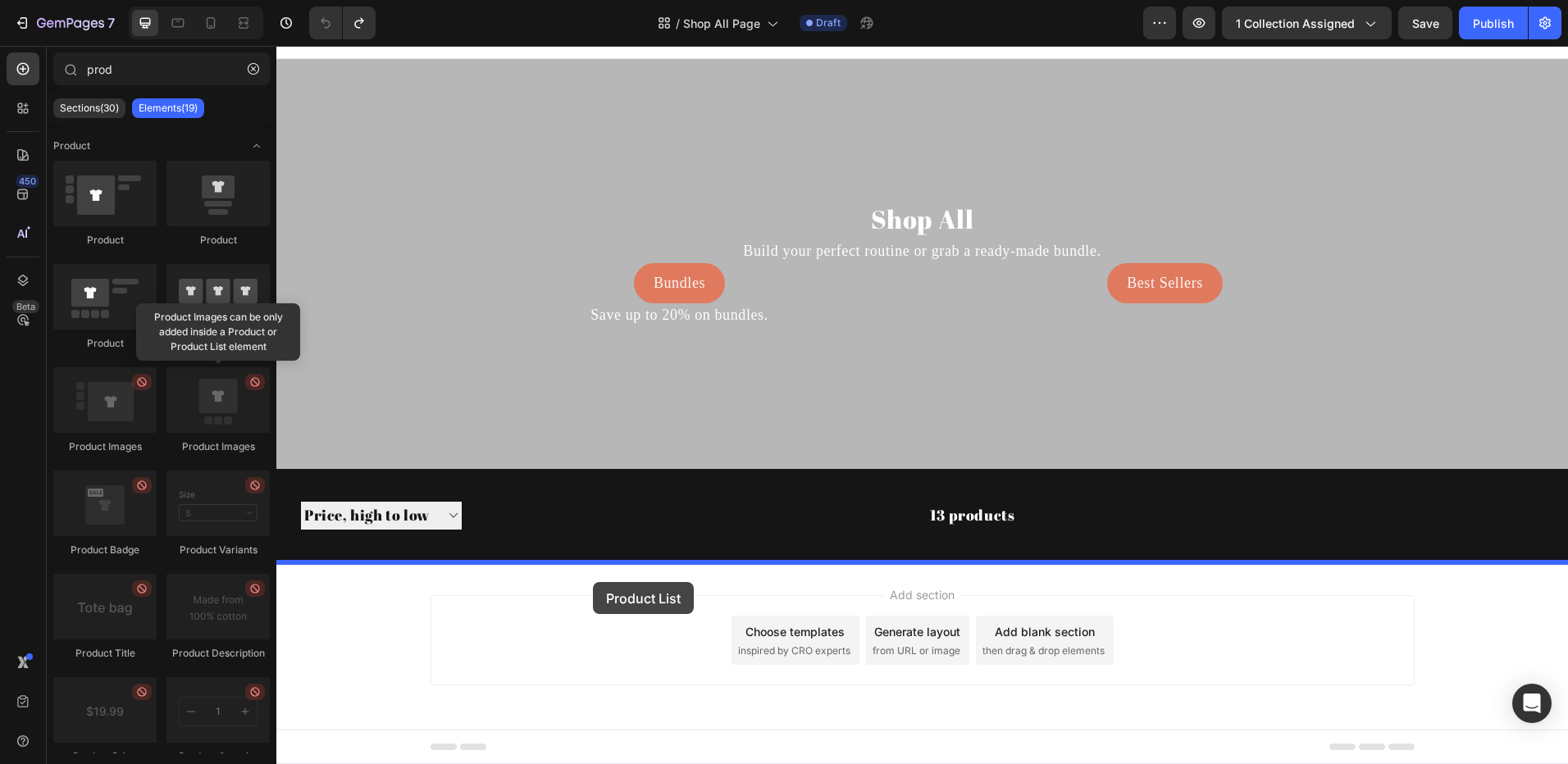
drag, startPoint x: 479, startPoint y: 350, endPoint x: 592, endPoint y: 582, distance: 258.1
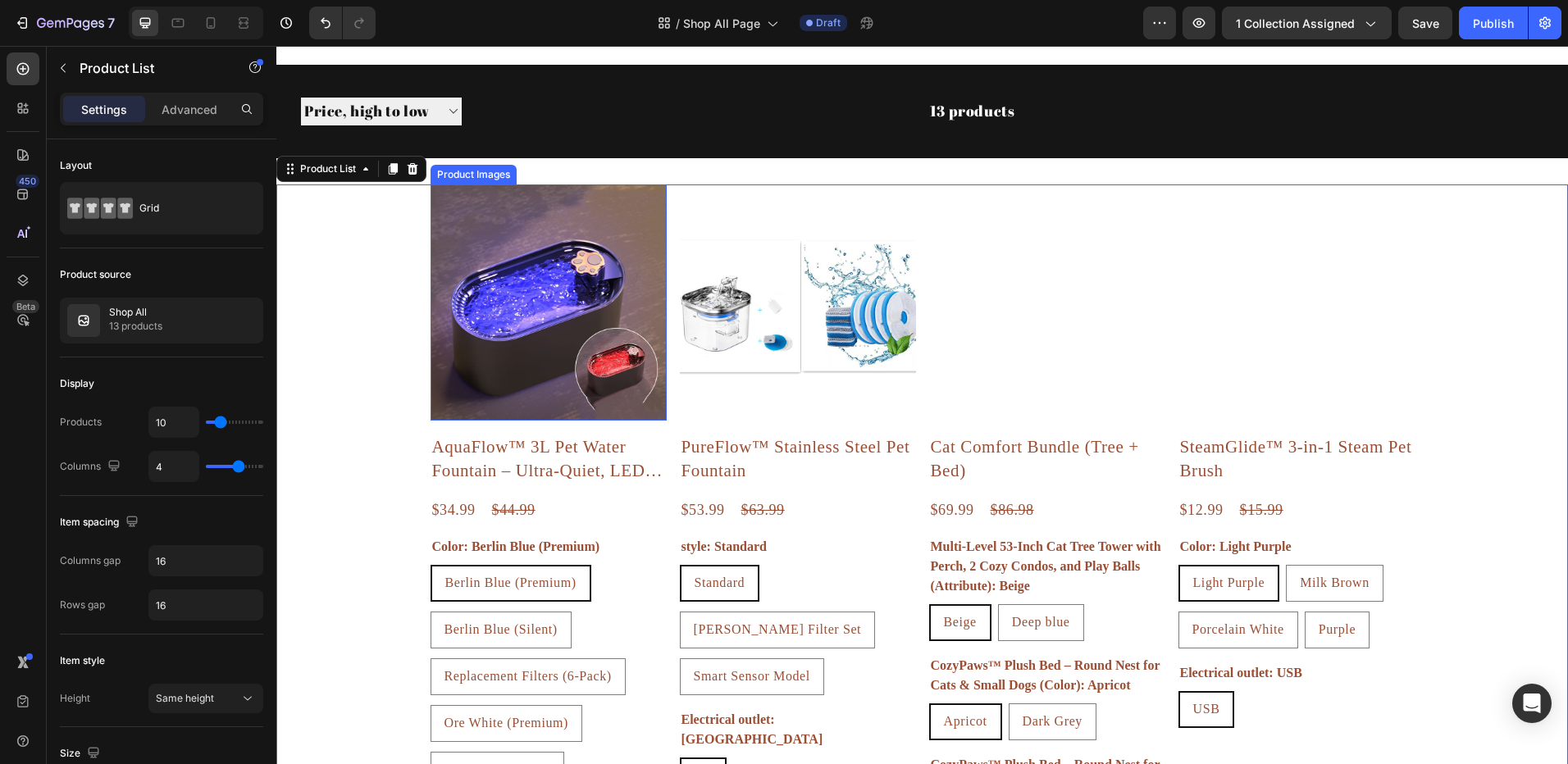
scroll to position [513, 0]
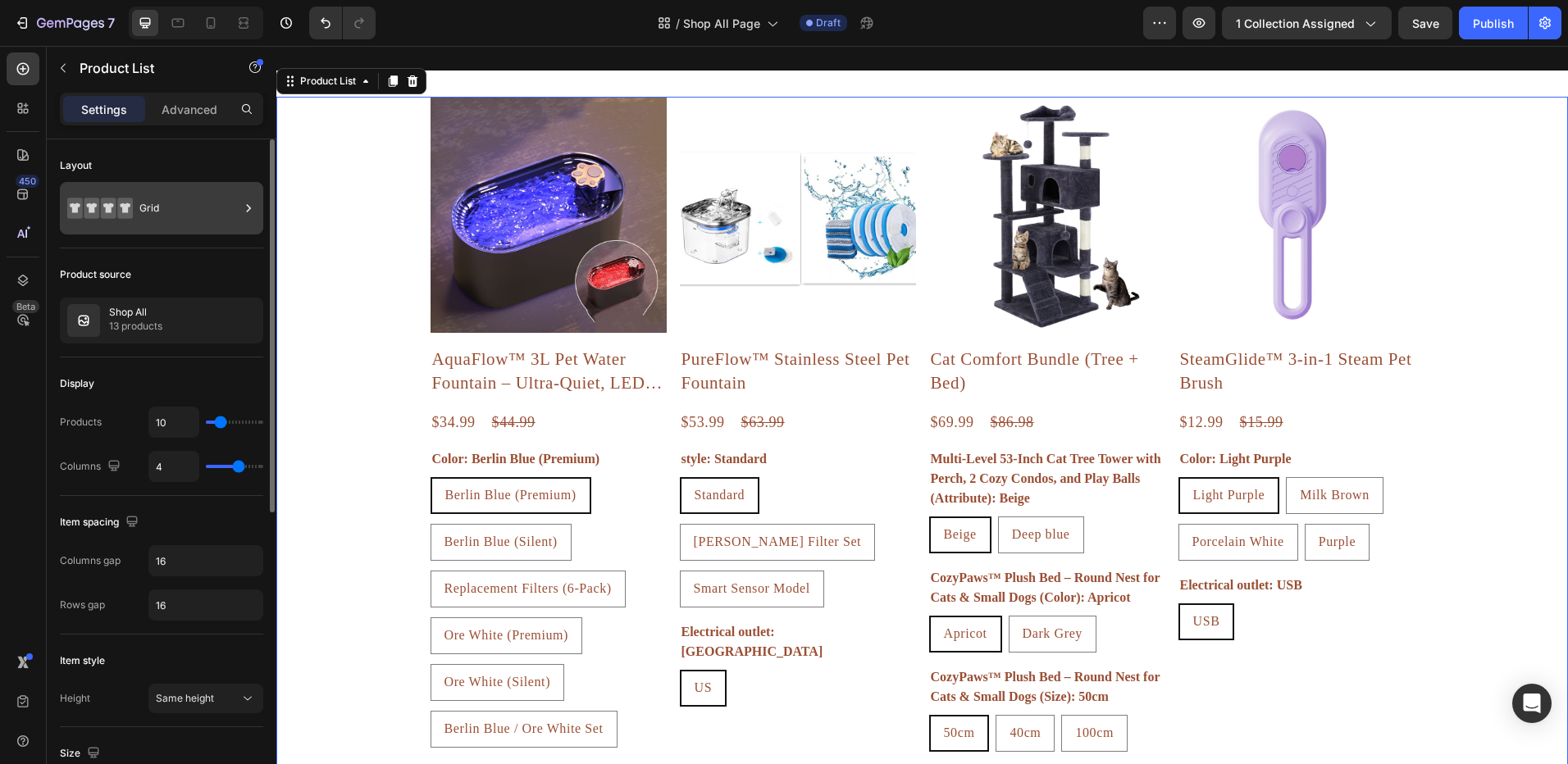
click at [129, 211] on icon at bounding box center [125, 208] width 15 height 21
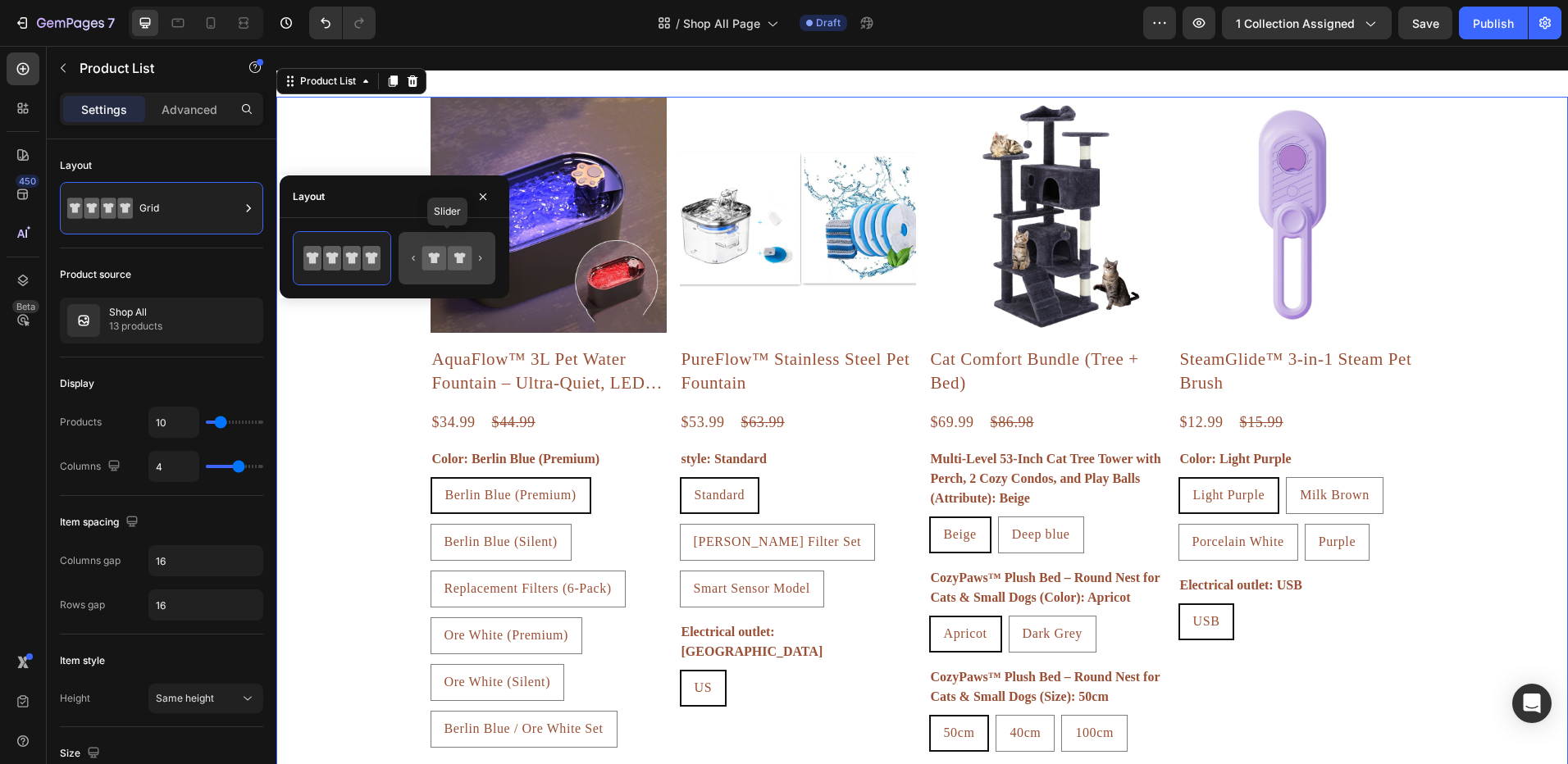
click at [442, 259] on icon at bounding box center [435, 258] width 24 height 24
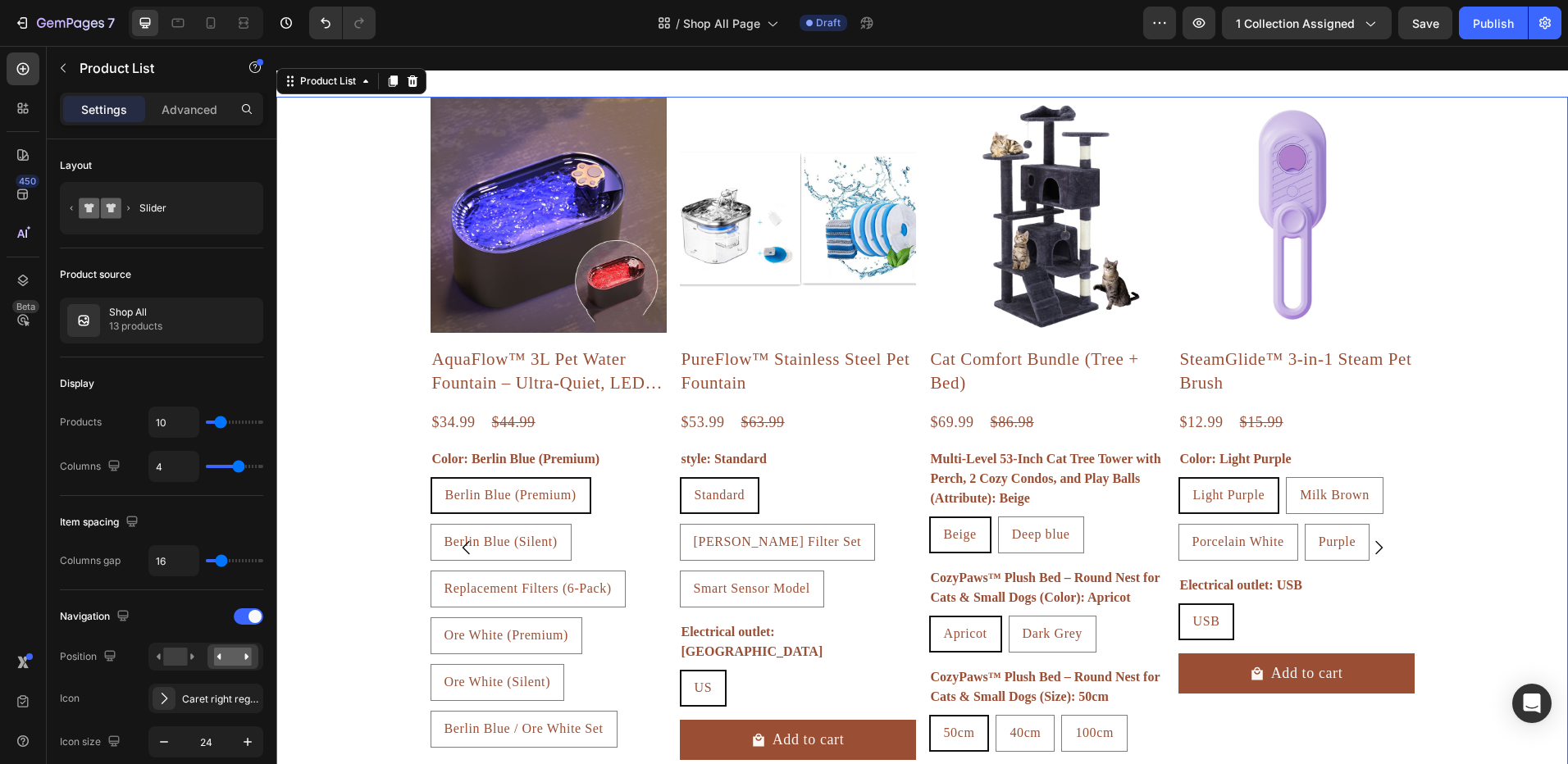
click at [379, 389] on div "Product Images AquaFlow™ 3L Pet Water Fountain – Ultra-Quiet, LED Indicator & T…" at bounding box center [922, 547] width 1291 height 901
click at [384, 381] on div "Product Images AquaFlow™ 3L Pet Water Fountain – Ultra-Quiet, LED Indicator & T…" at bounding box center [922, 547] width 1291 height 901
click at [185, 198] on div "Slider" at bounding box center [189, 208] width 100 height 38
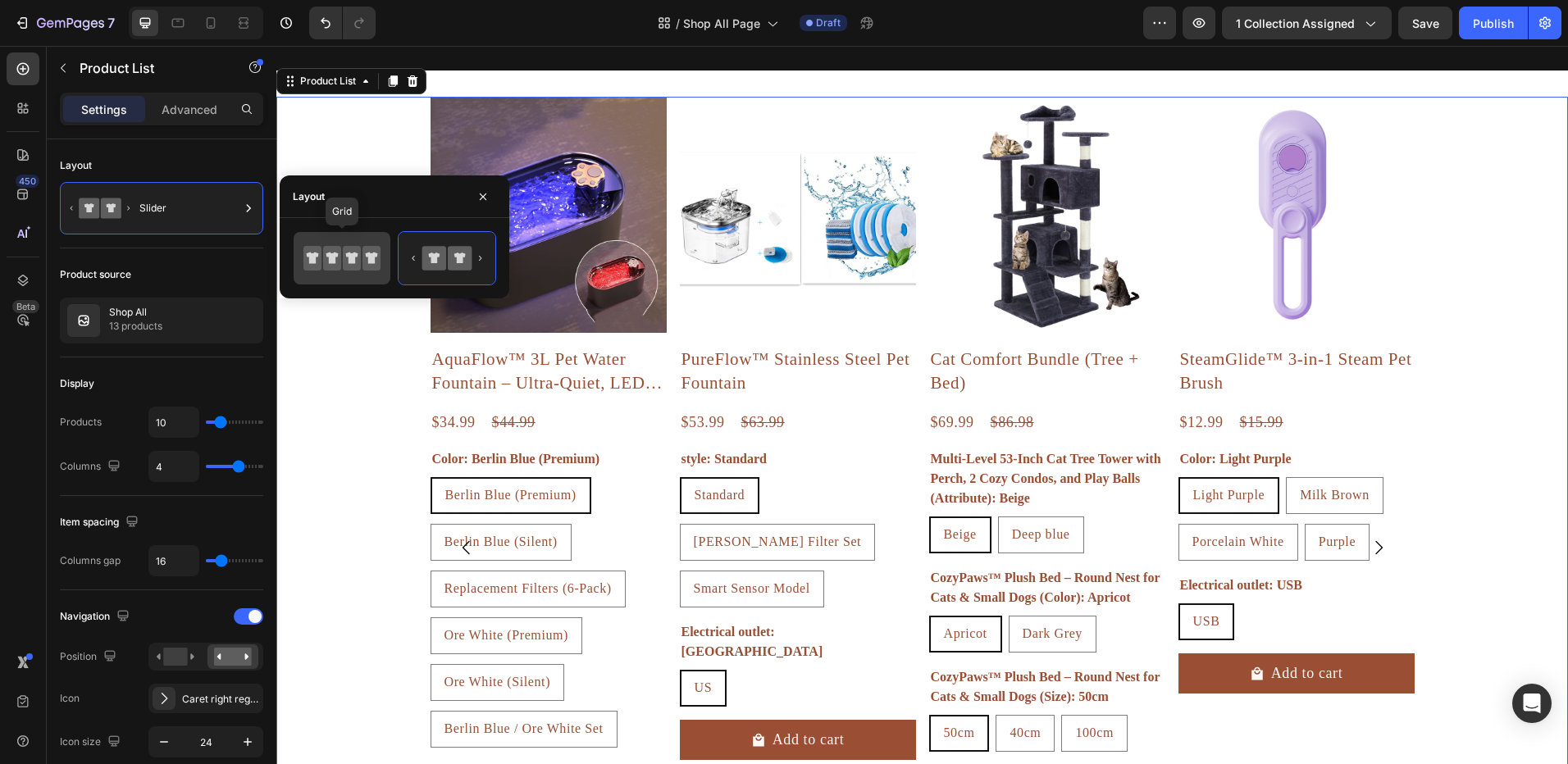
click at [351, 262] on icon at bounding box center [352, 258] width 12 height 11
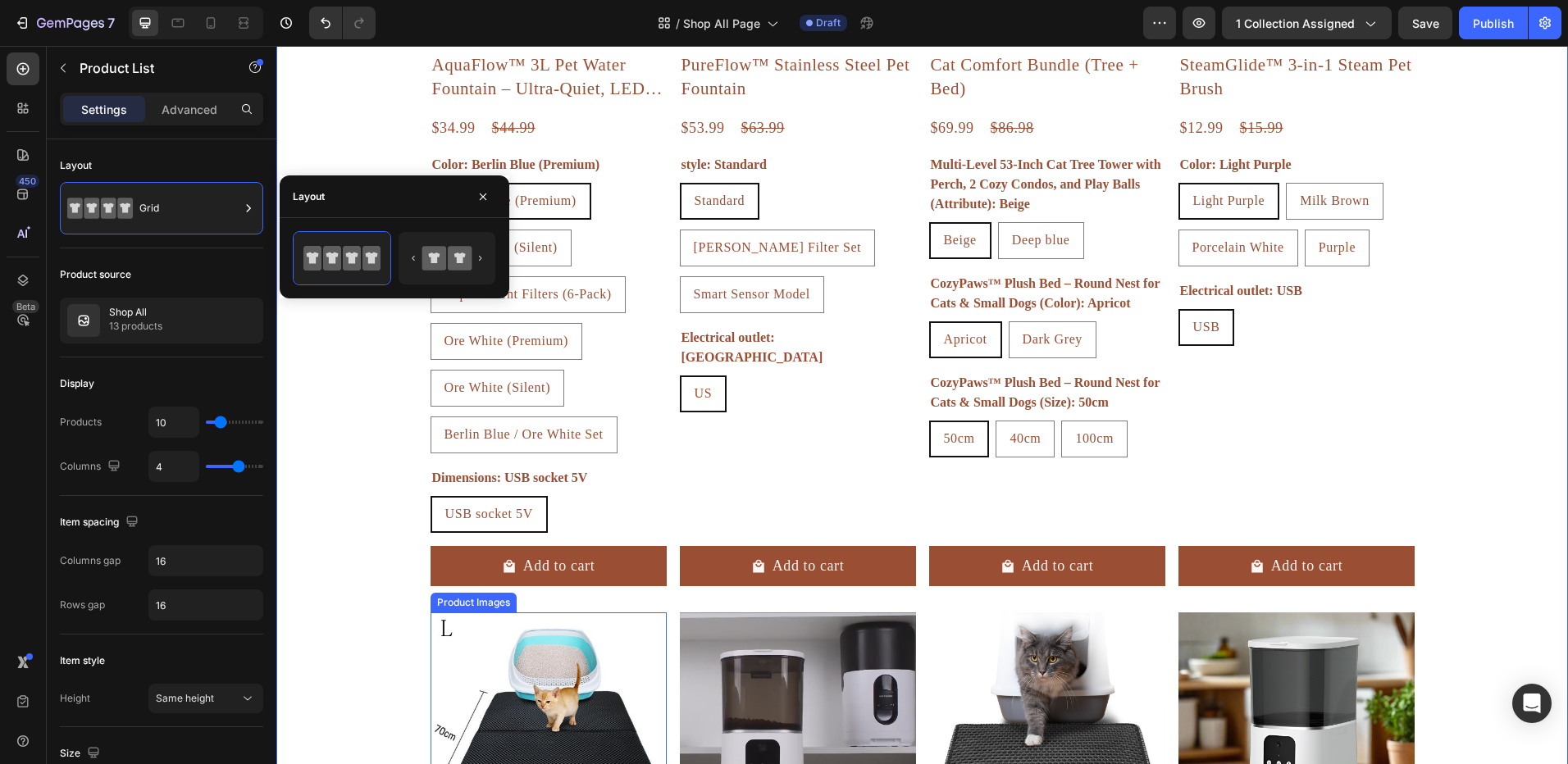
scroll to position [759, 0]
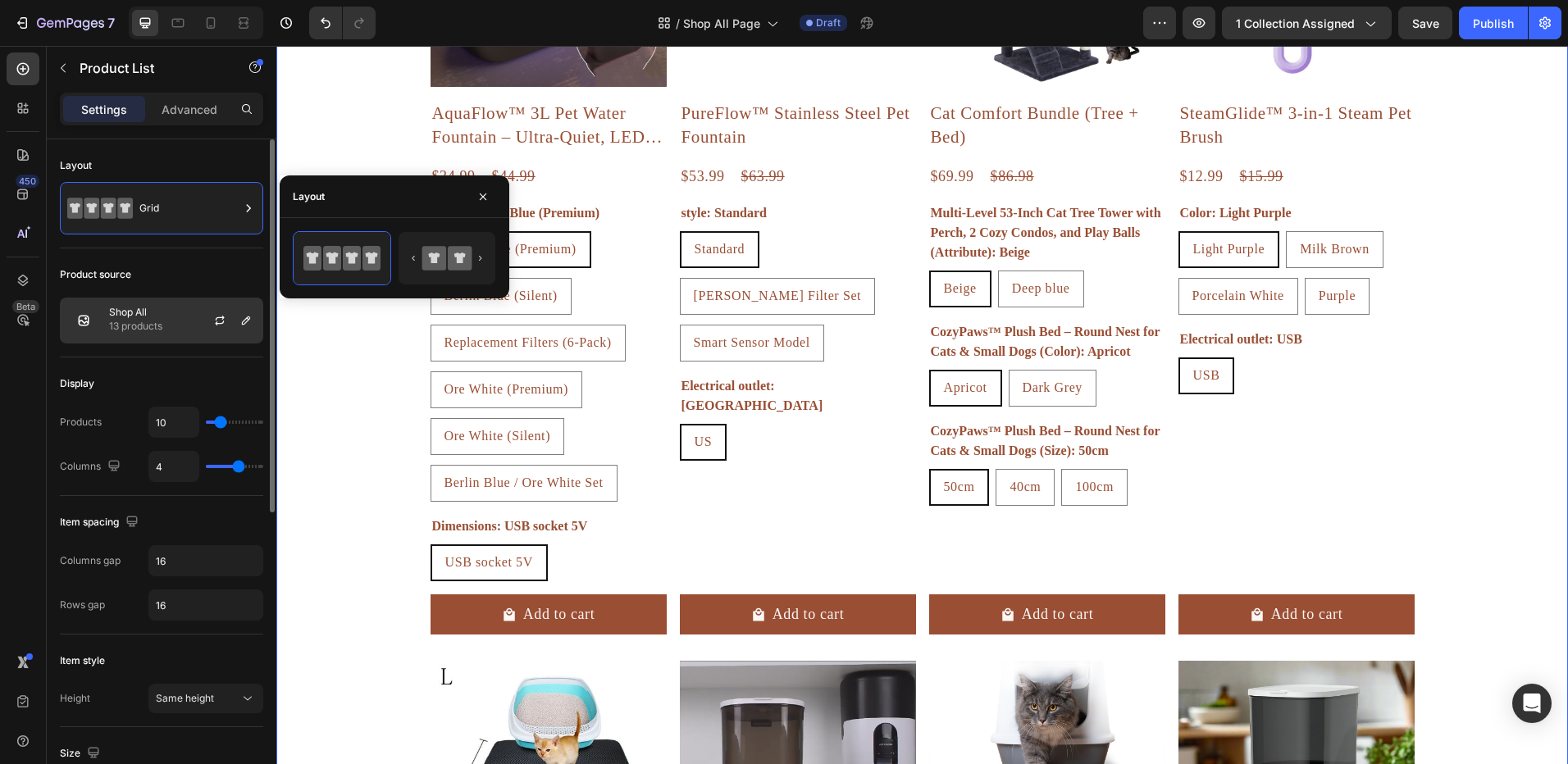
click at [184, 319] on div "Shop All 13 products" at bounding box center [161, 321] width 203 height 46
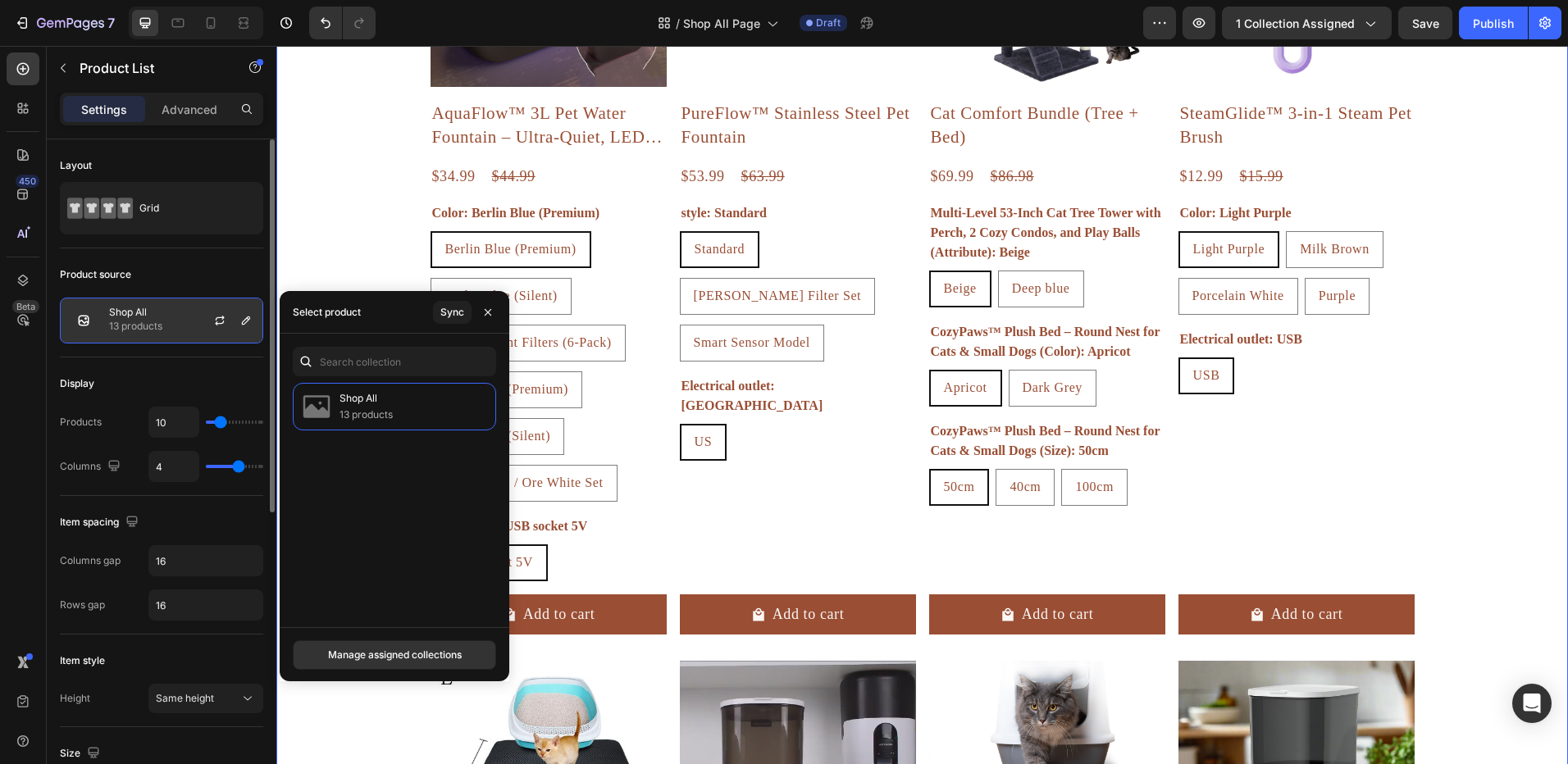
click at [161, 317] on p "Shop All" at bounding box center [135, 312] width 53 height 11
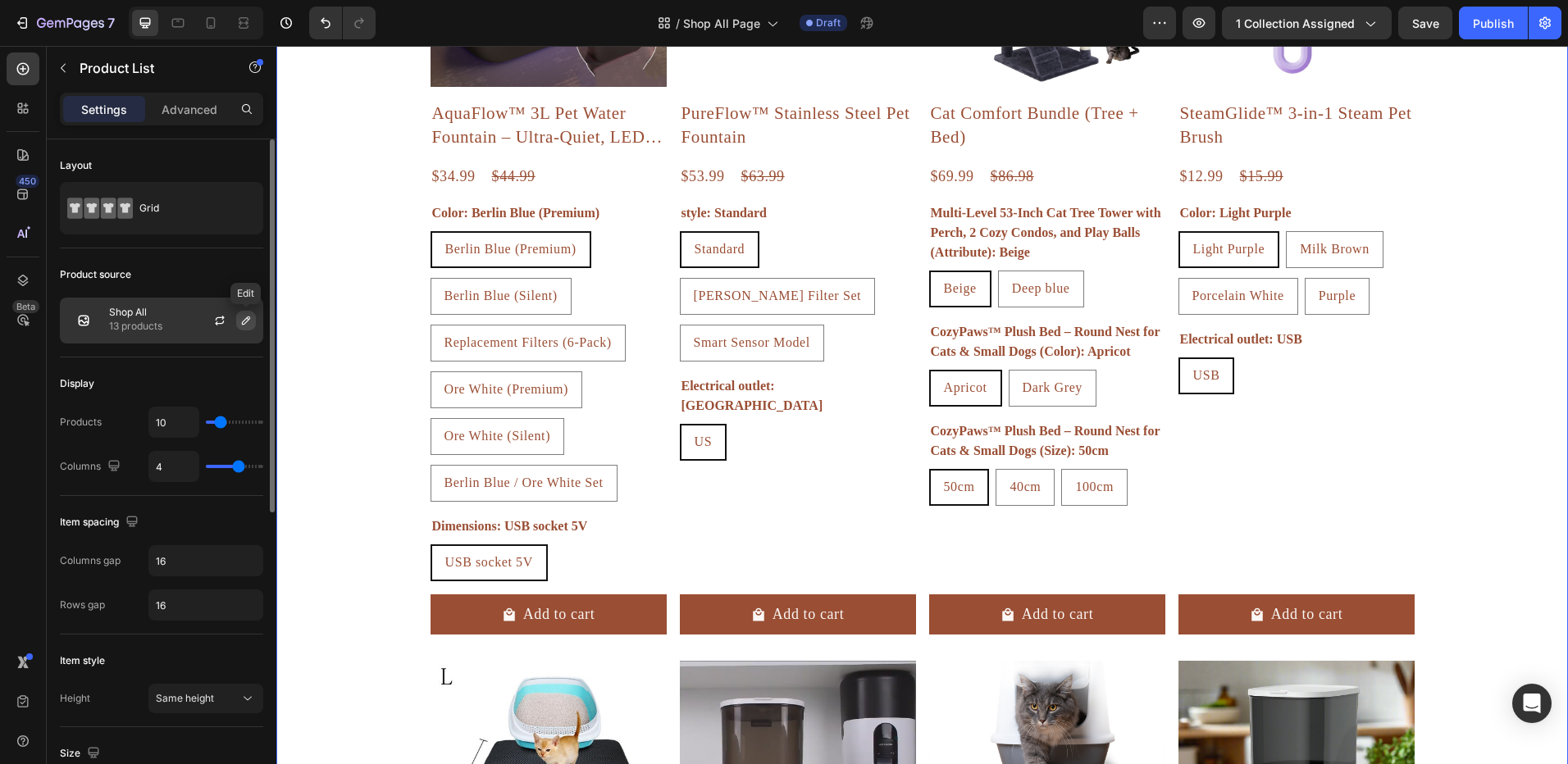
click at [243, 319] on icon "button" at bounding box center [245, 320] width 13 height 13
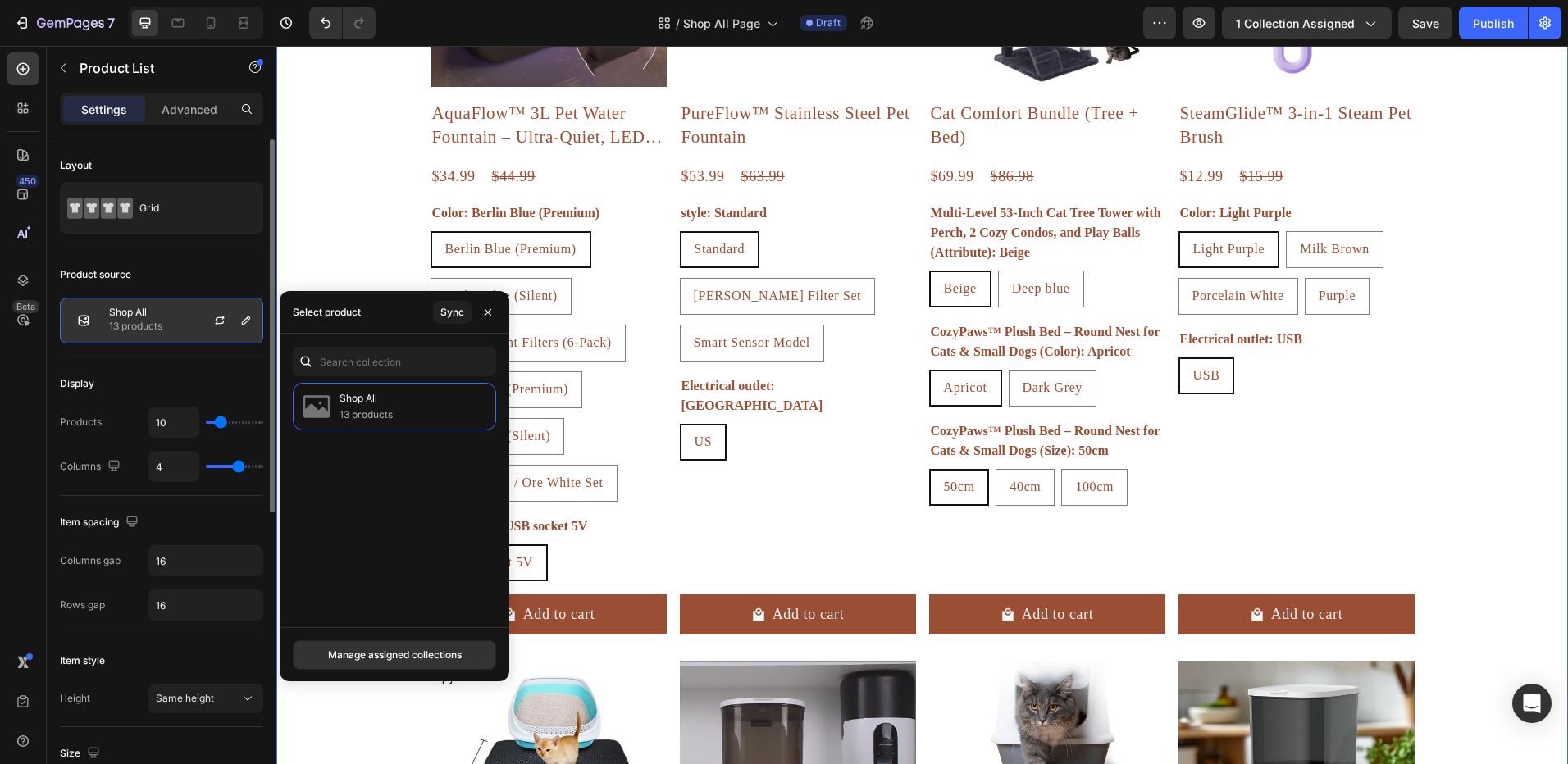
click at [182, 317] on div "Shop All 13 products" at bounding box center [161, 321] width 203 height 46
click at [249, 326] on icon "button" at bounding box center [245, 320] width 13 height 13
click at [247, 323] on icon "button" at bounding box center [245, 320] width 13 height 13
click at [364, 654] on div "Manage assigned collections" at bounding box center [395, 655] width 134 height 15
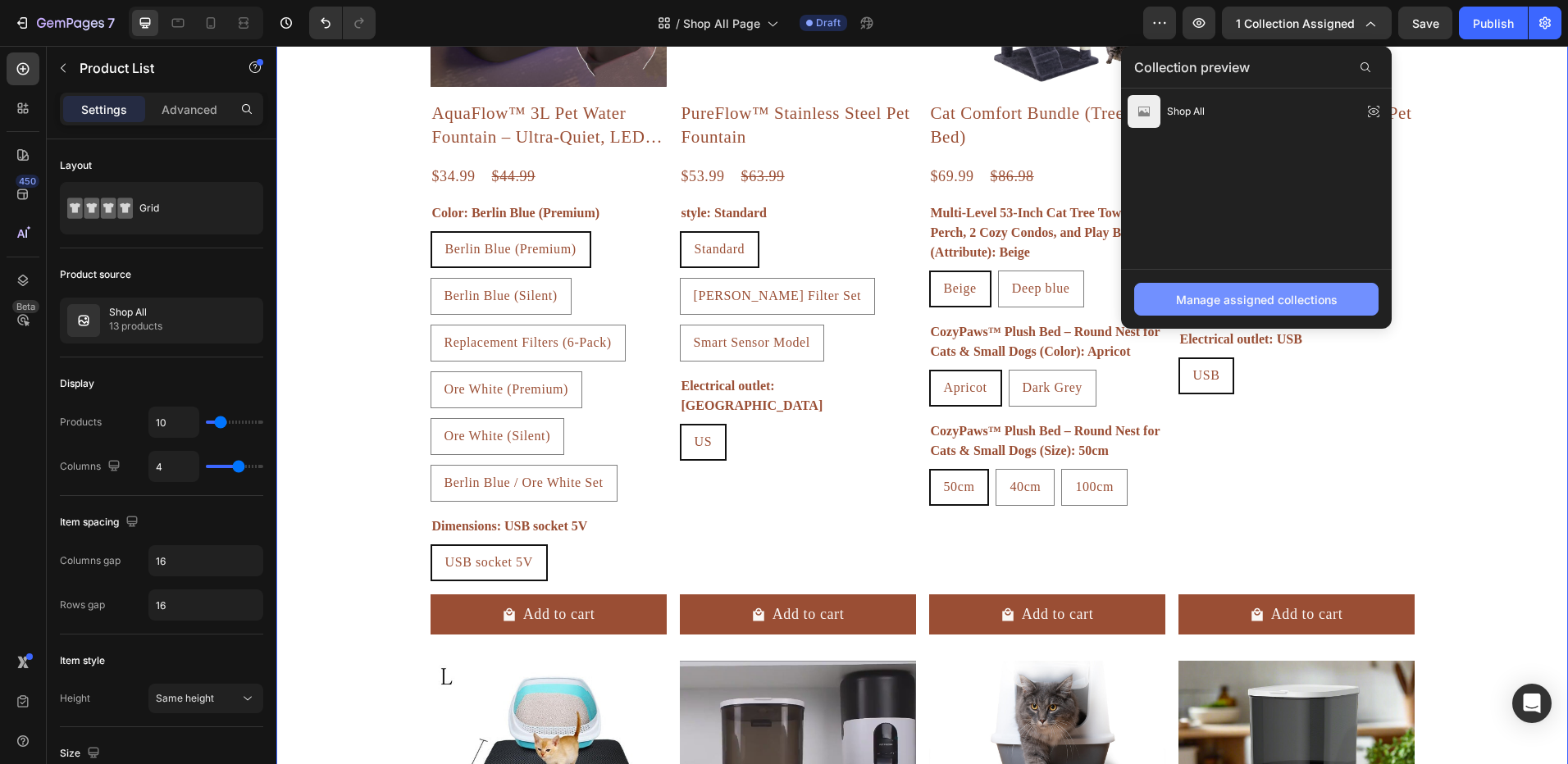
click at [1307, 286] on button "Manage assigned collections" at bounding box center [1256, 299] width 244 height 33
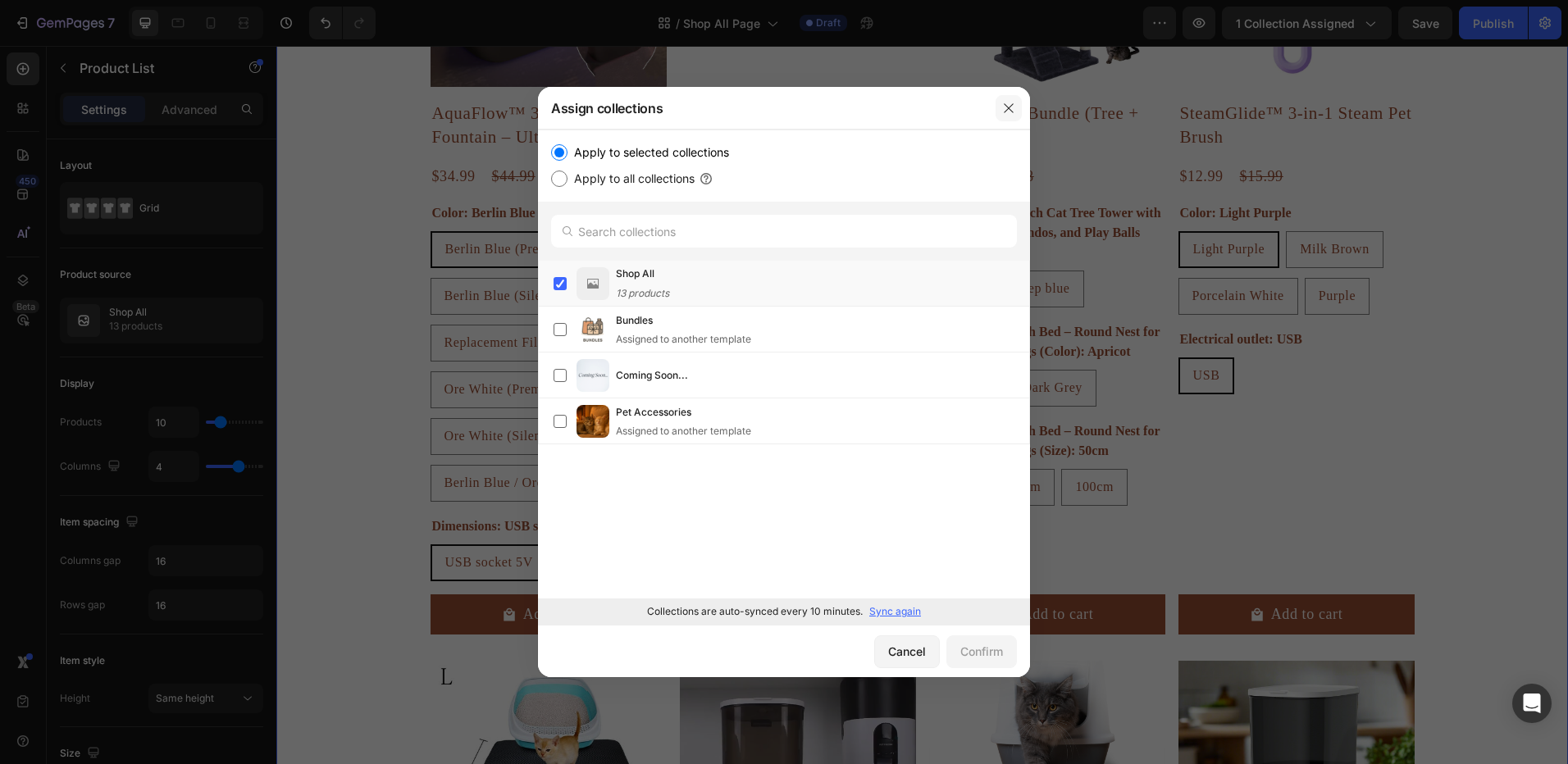
click at [1005, 106] on icon "button" at bounding box center [1008, 108] width 13 height 13
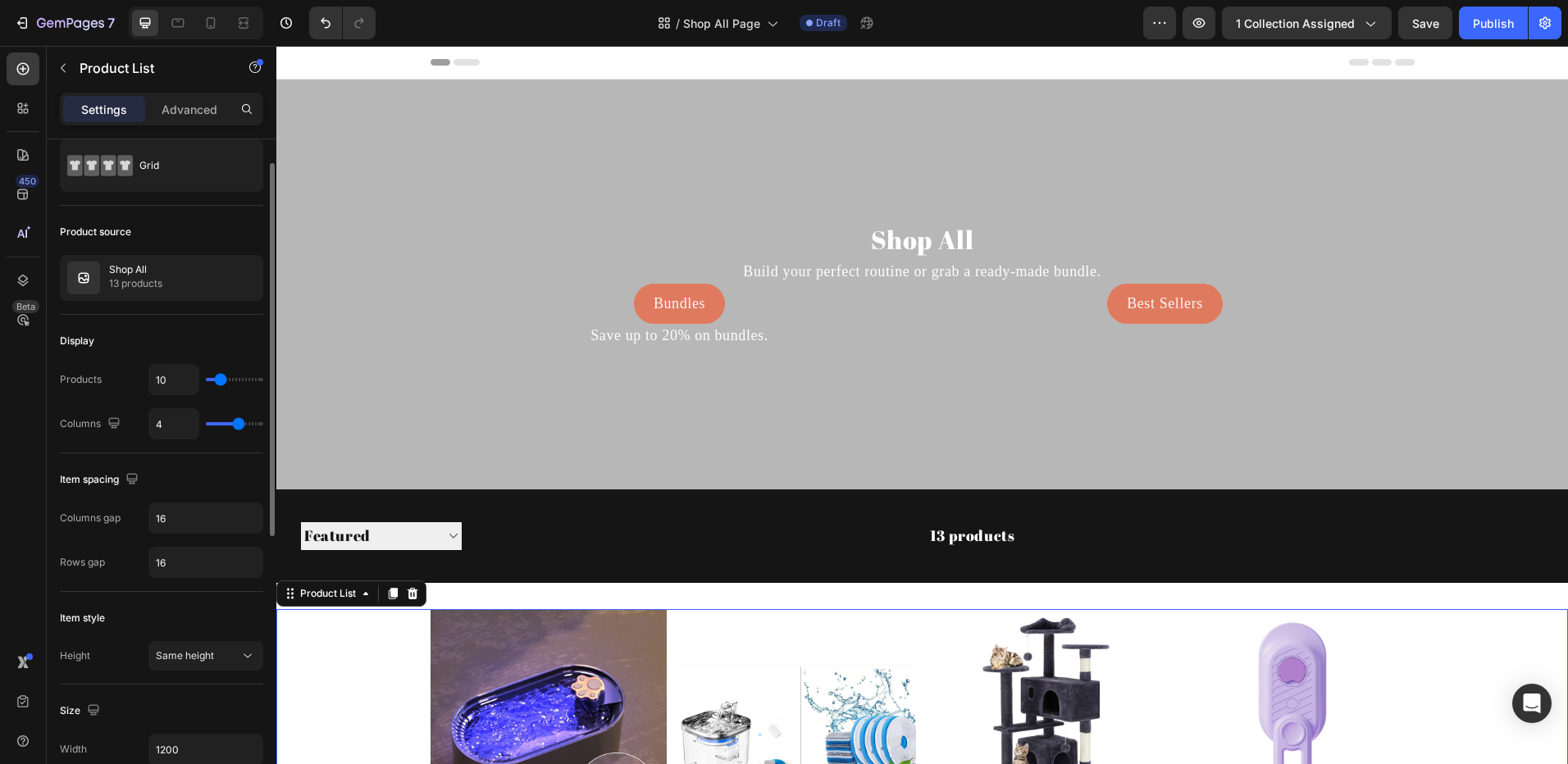
scroll to position [0, 0]
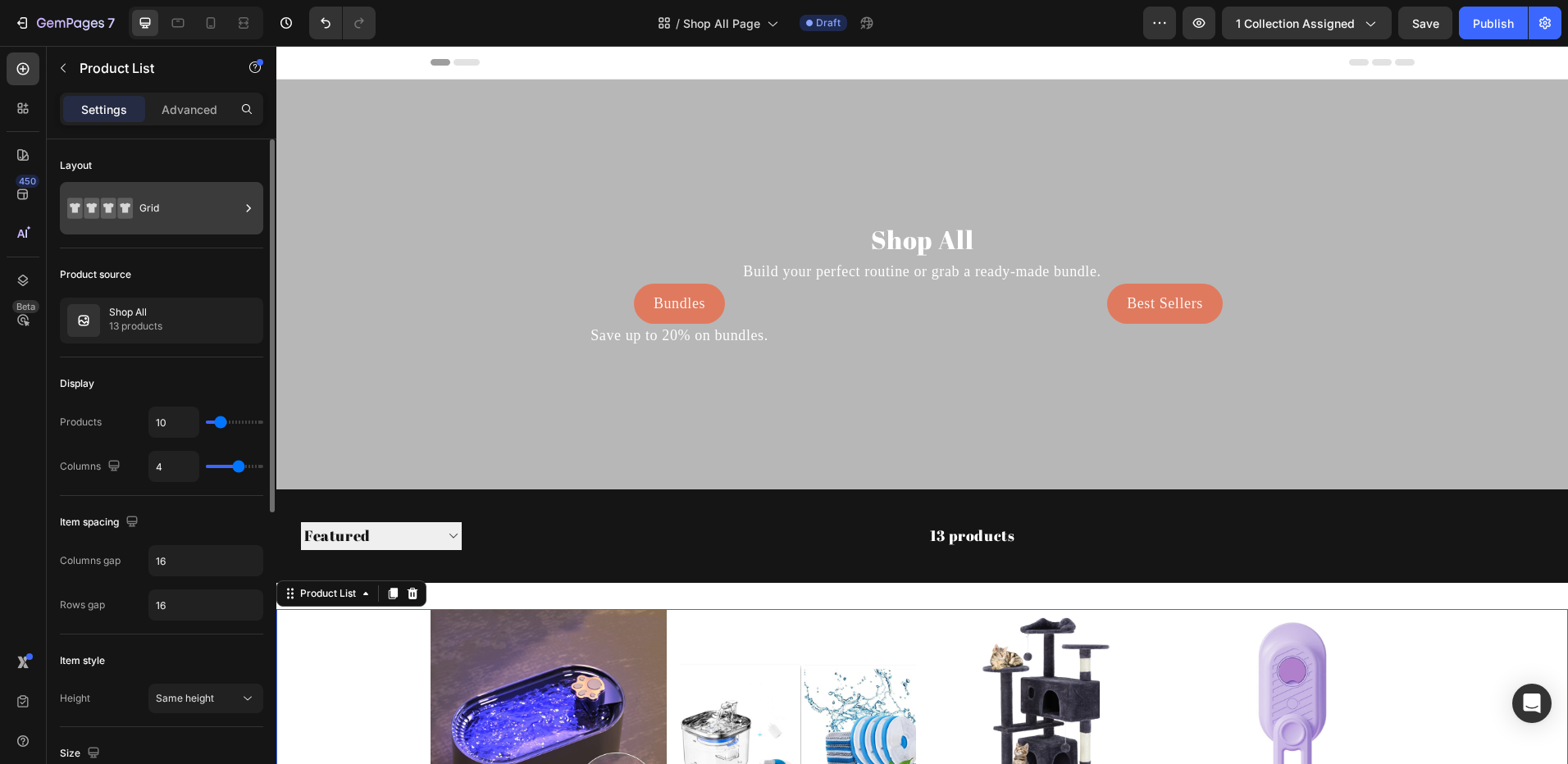
click at [134, 227] on div "Grid" at bounding box center [161, 208] width 203 height 52
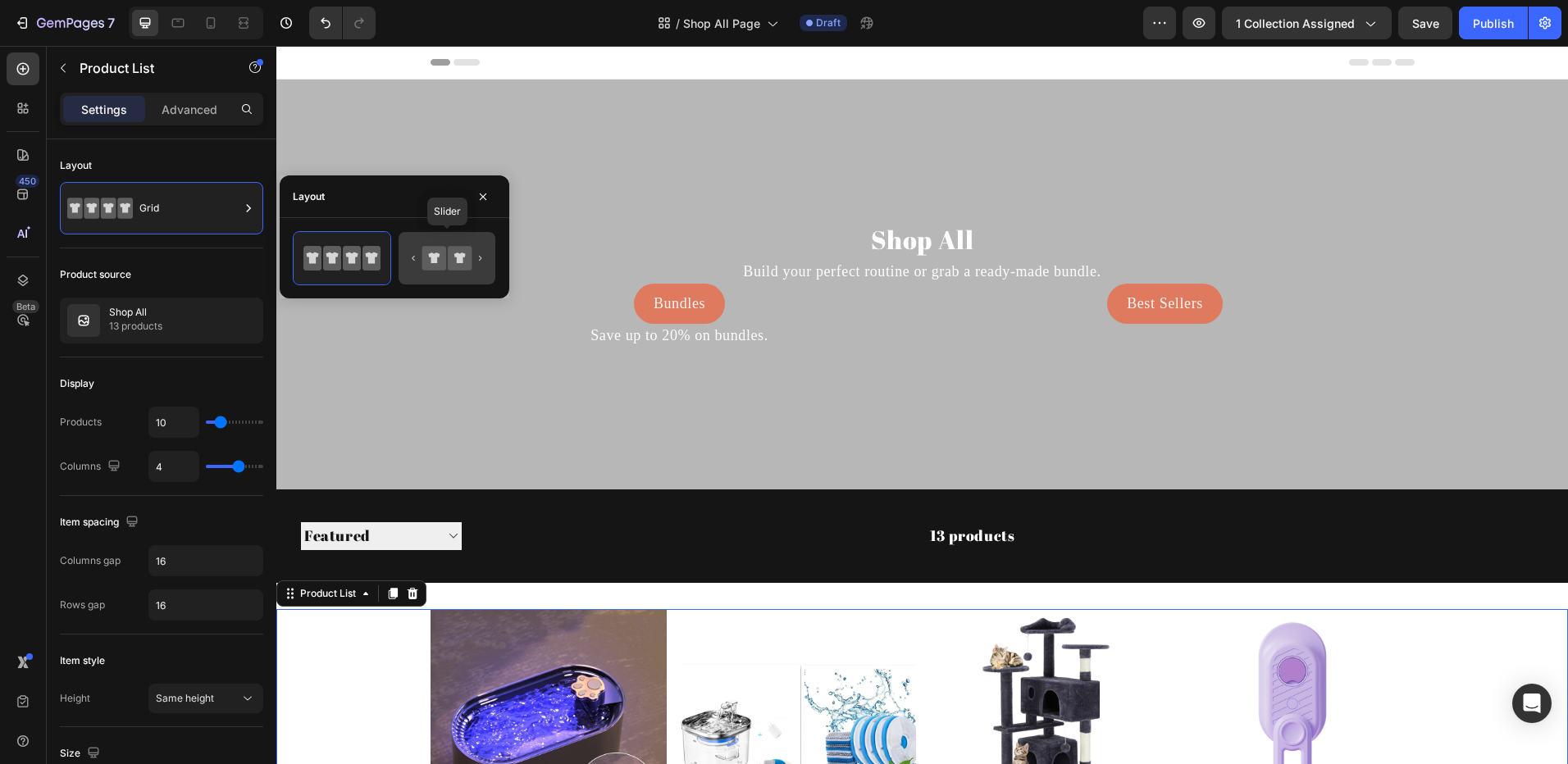
click at [424, 244] on icon at bounding box center [447, 258] width 77 height 33
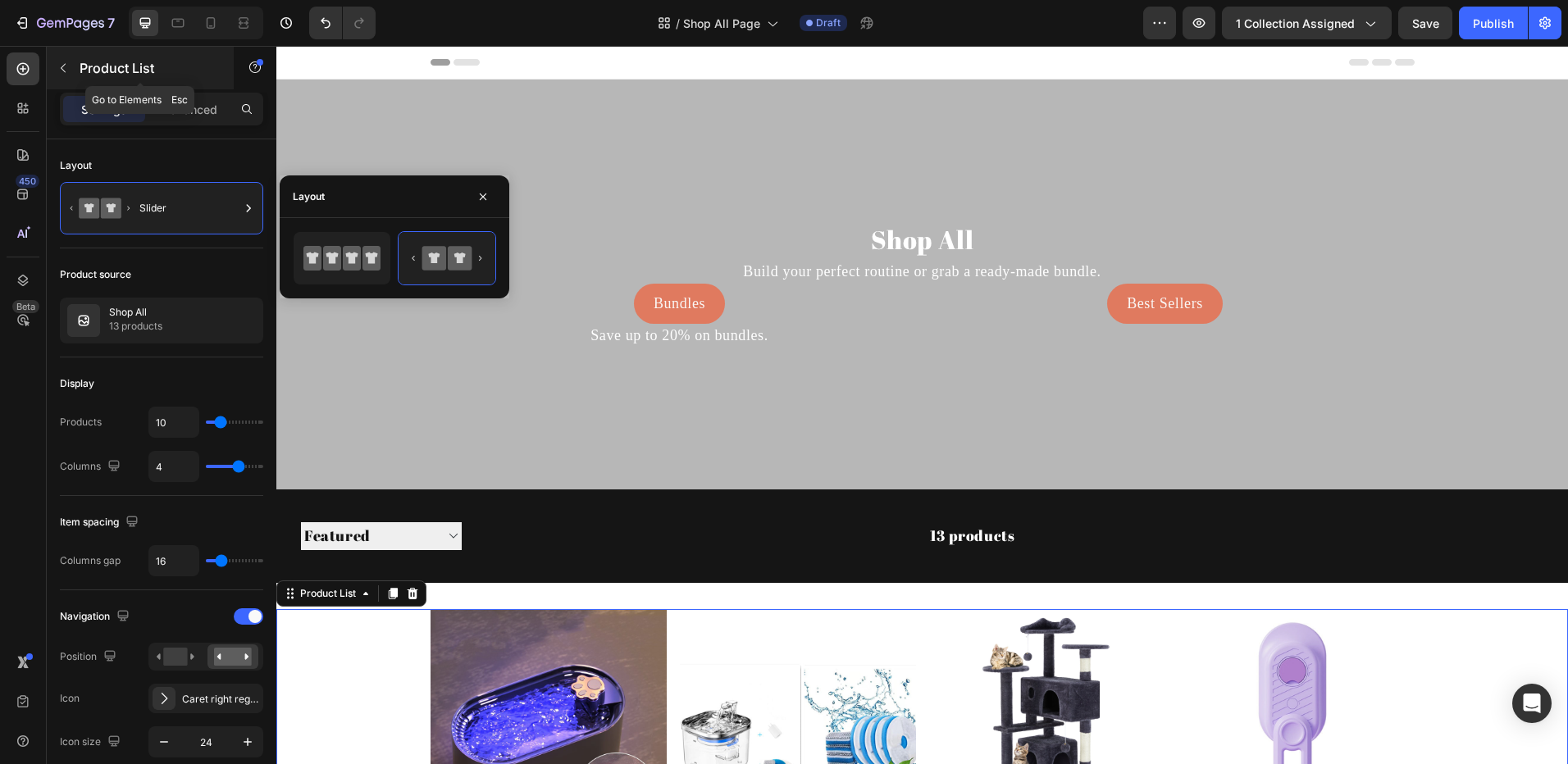
click at [71, 63] on button "button" at bounding box center [63, 68] width 27 height 27
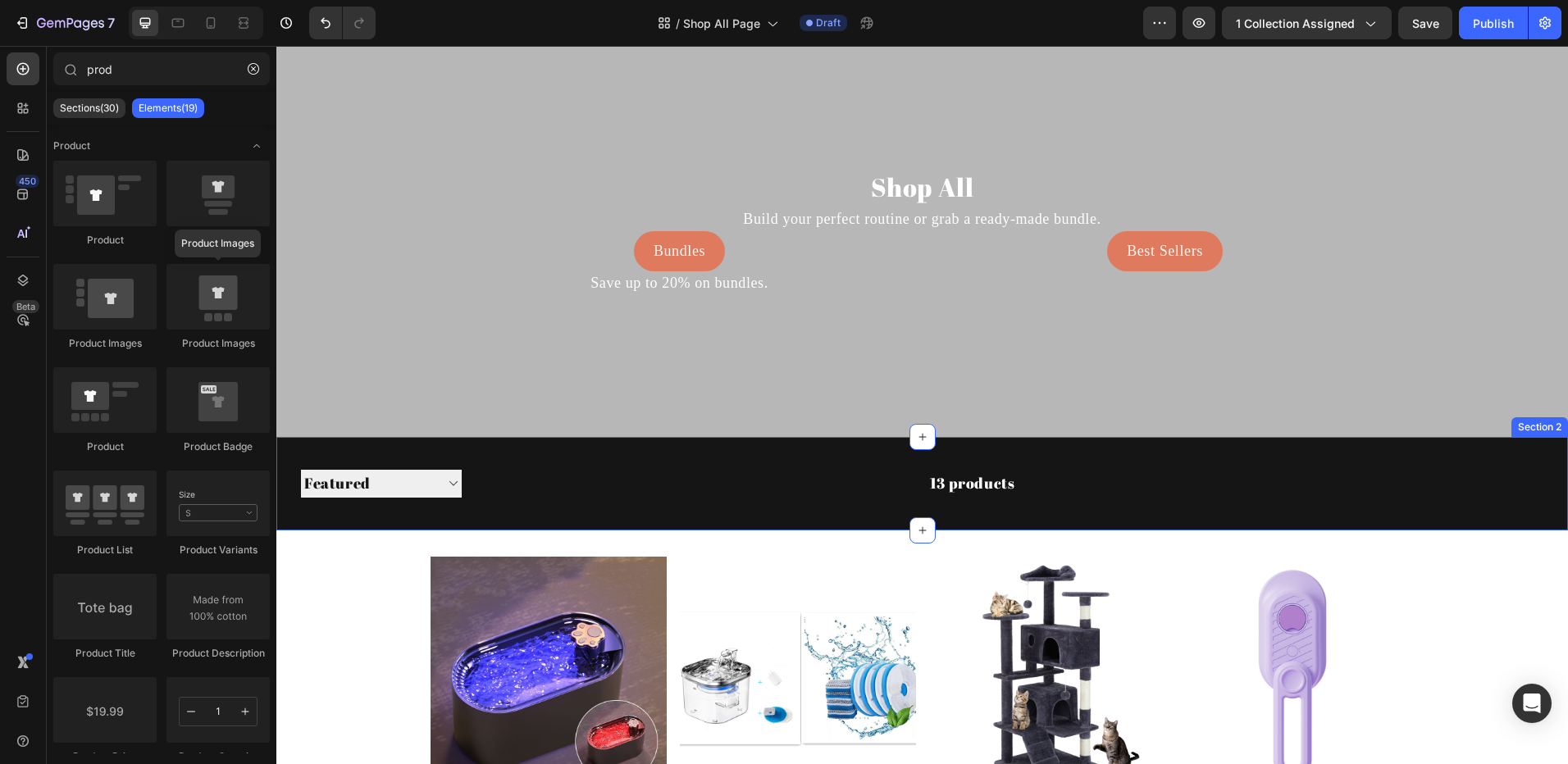
scroll to position [246, 0]
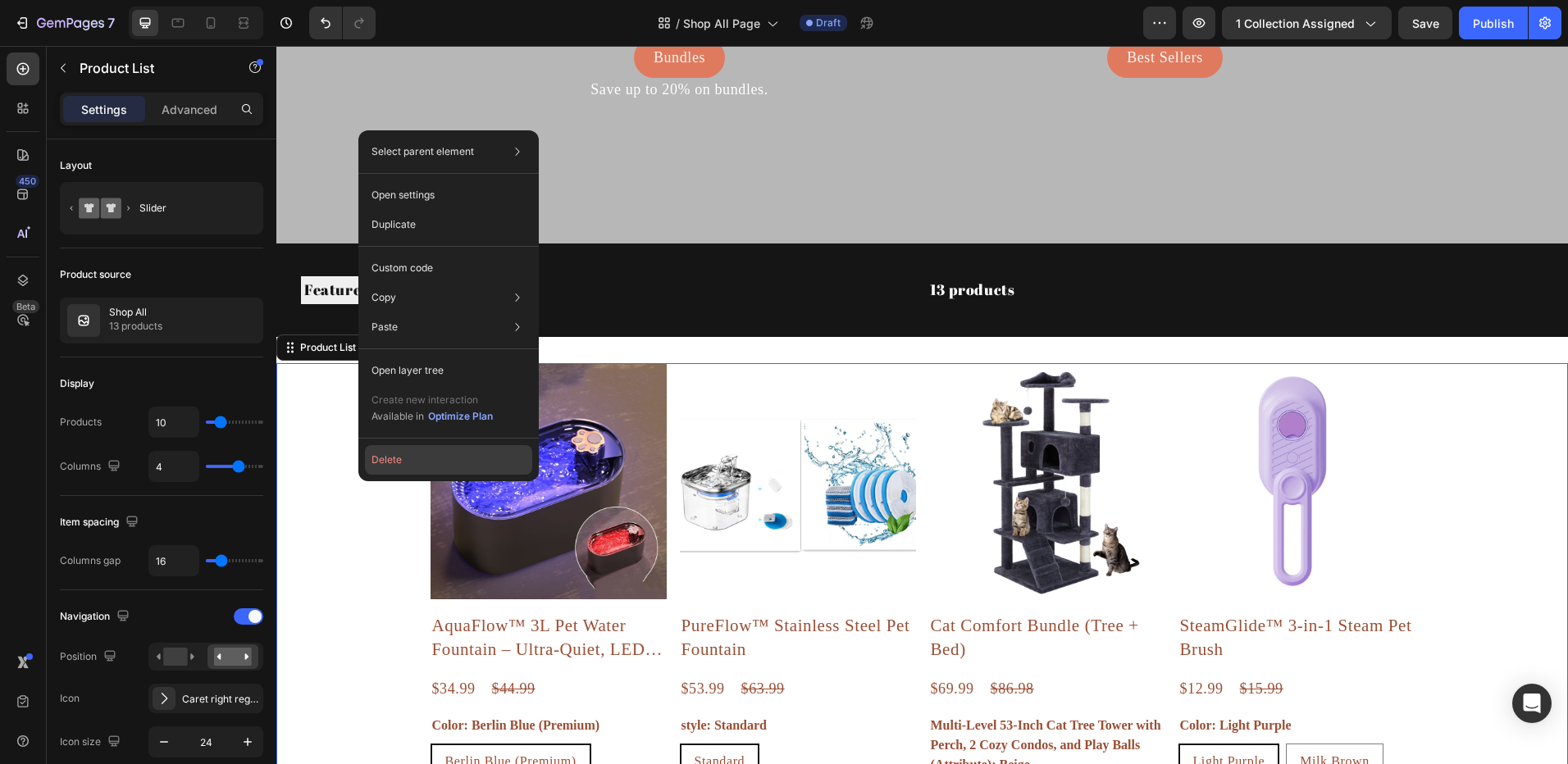
click at [405, 454] on button "Delete" at bounding box center [448, 460] width 167 height 29
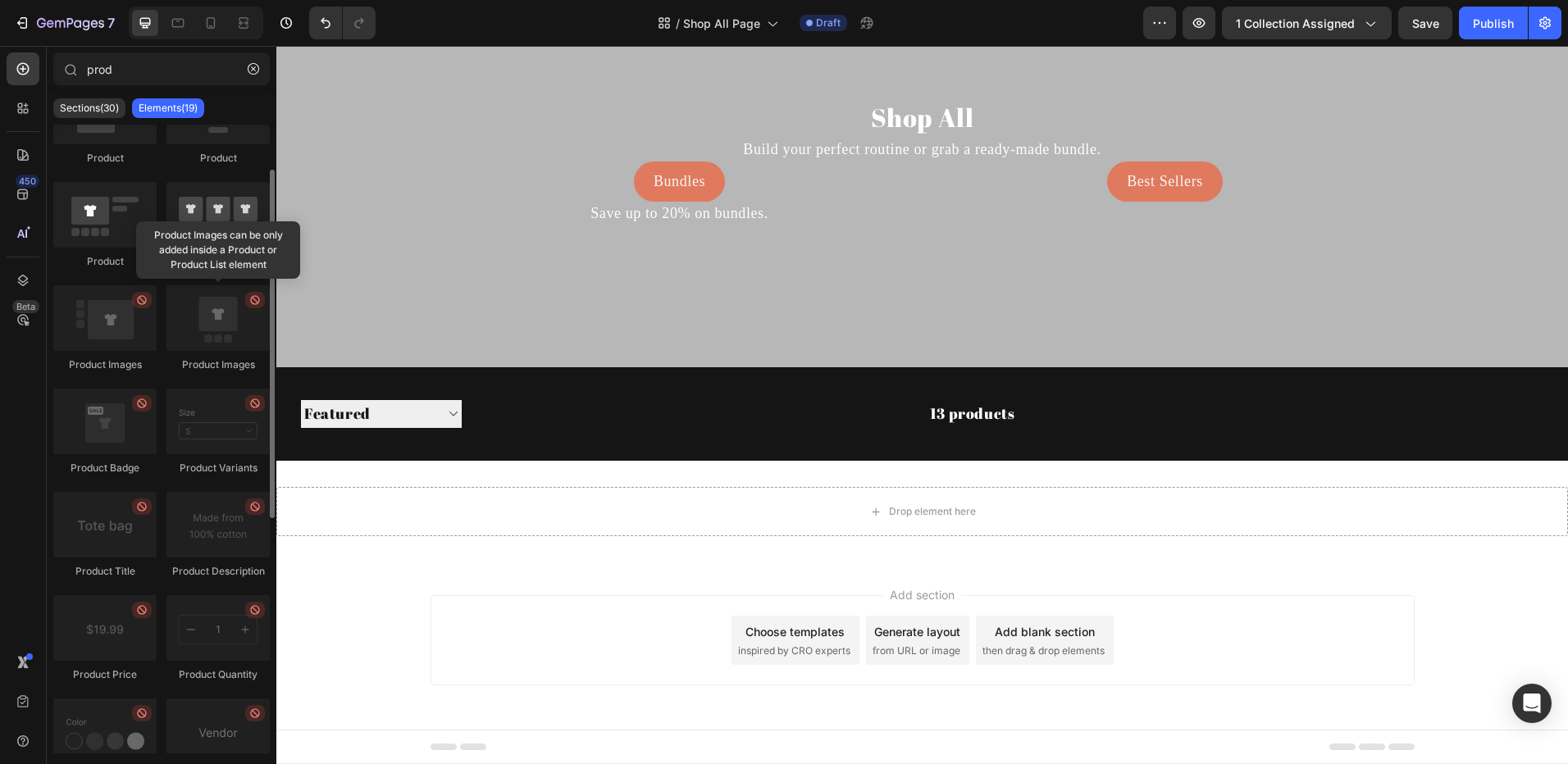
scroll to position [0, 0]
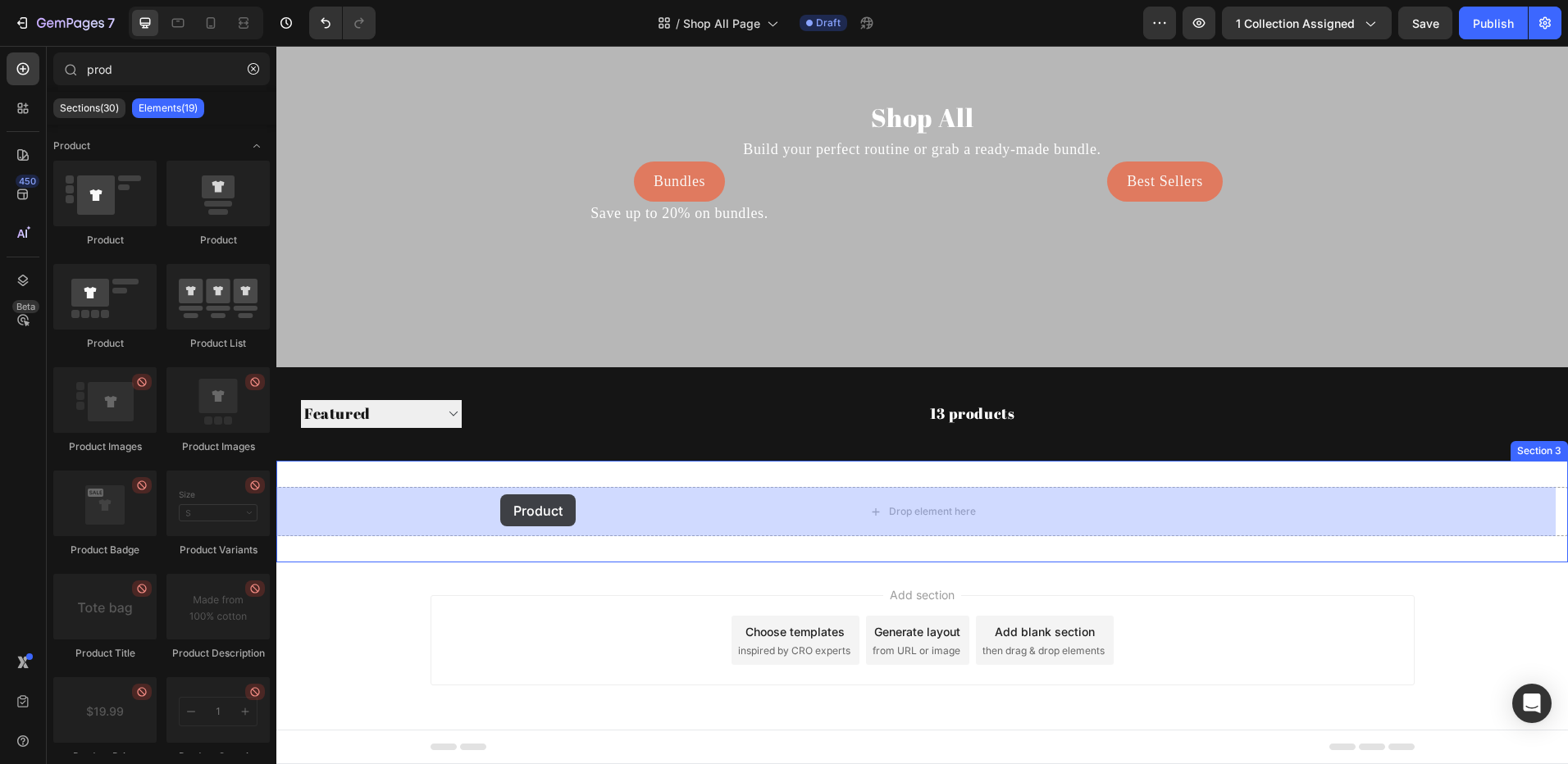
drag, startPoint x: 382, startPoint y: 236, endPoint x: 491, endPoint y: 500, distance: 285.6
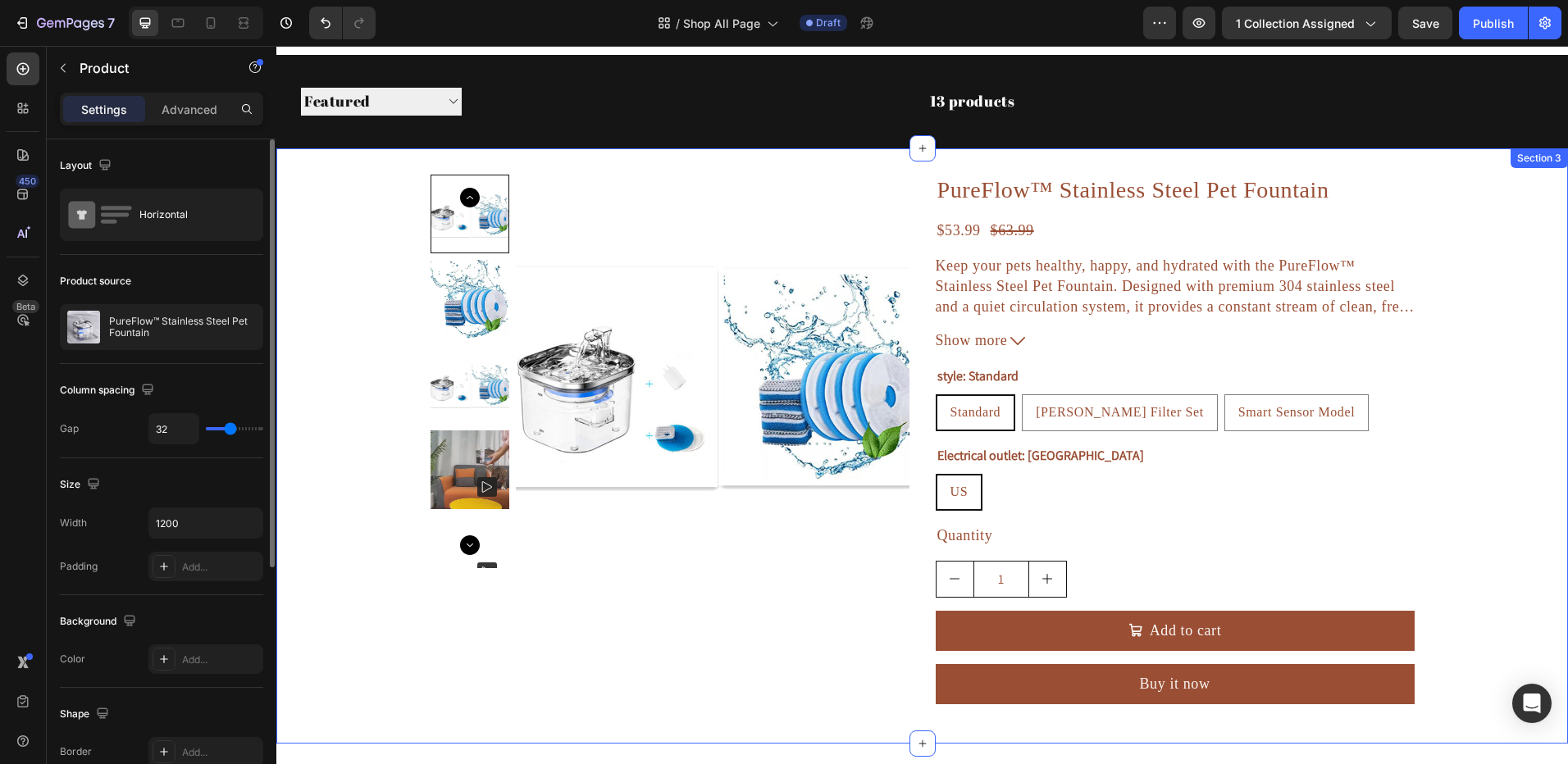
scroll to position [332, 0]
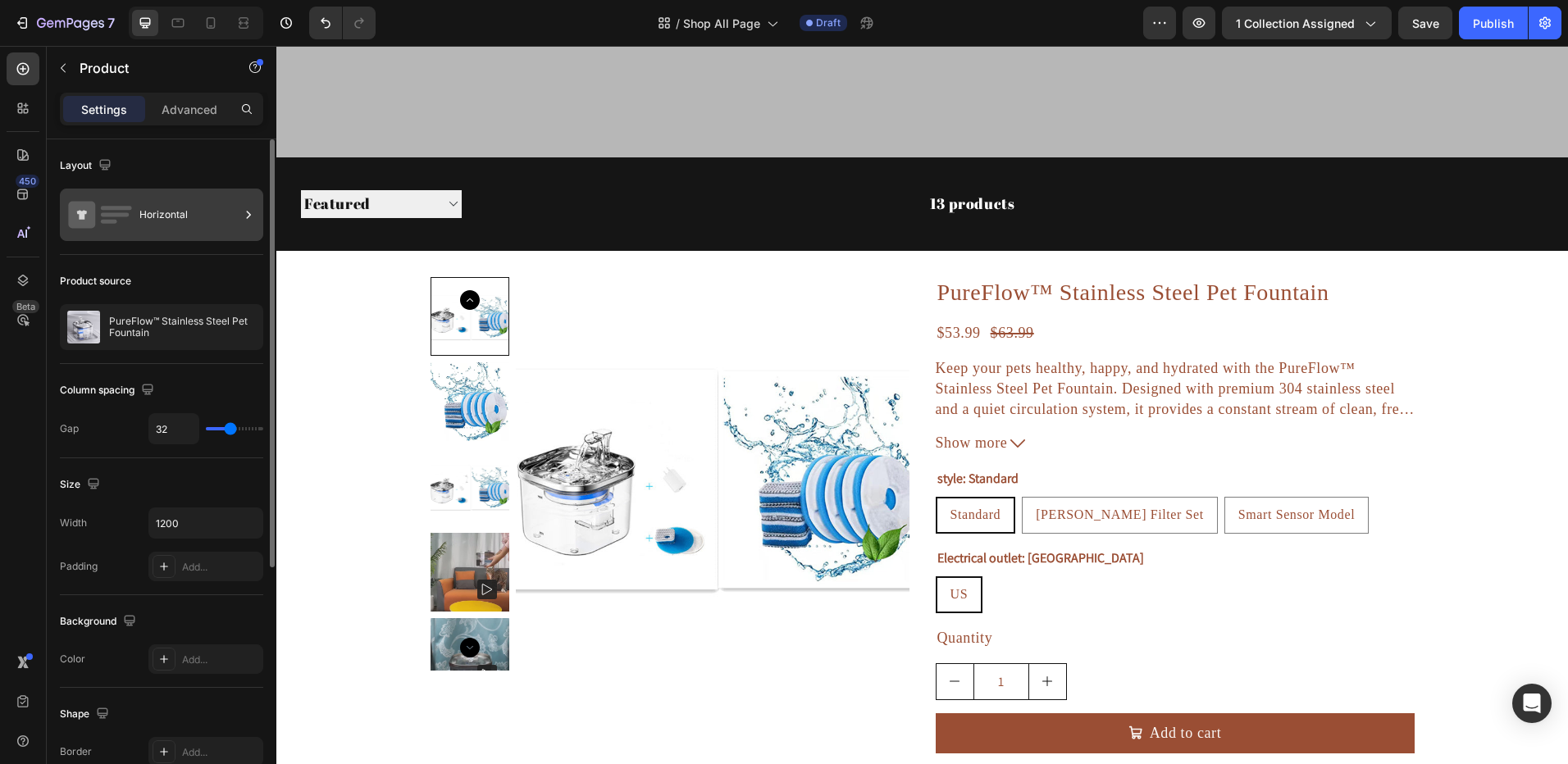
click at [181, 228] on div "Horizontal" at bounding box center [189, 215] width 100 height 38
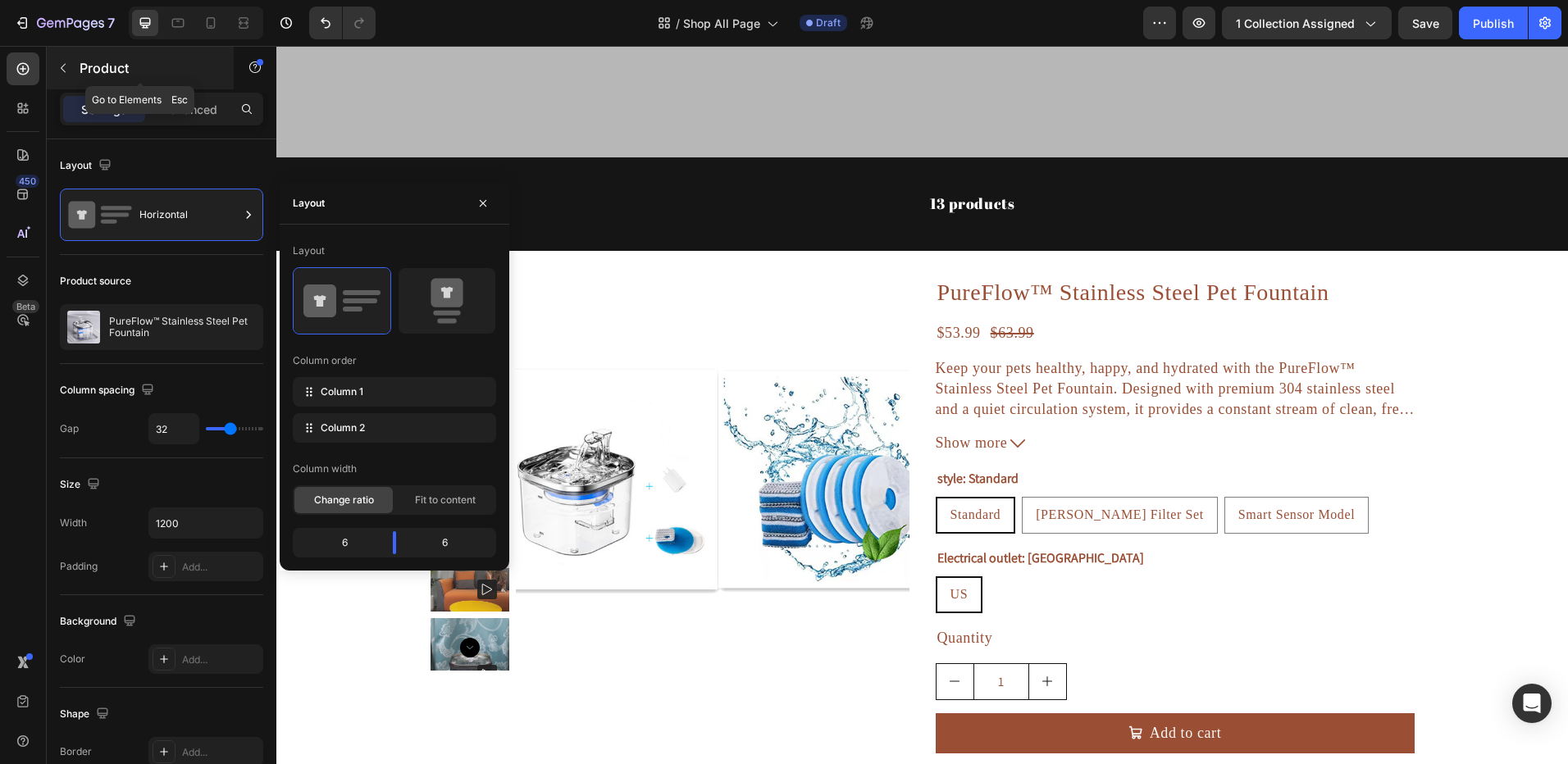
click at [70, 70] on button "button" at bounding box center [63, 68] width 27 height 27
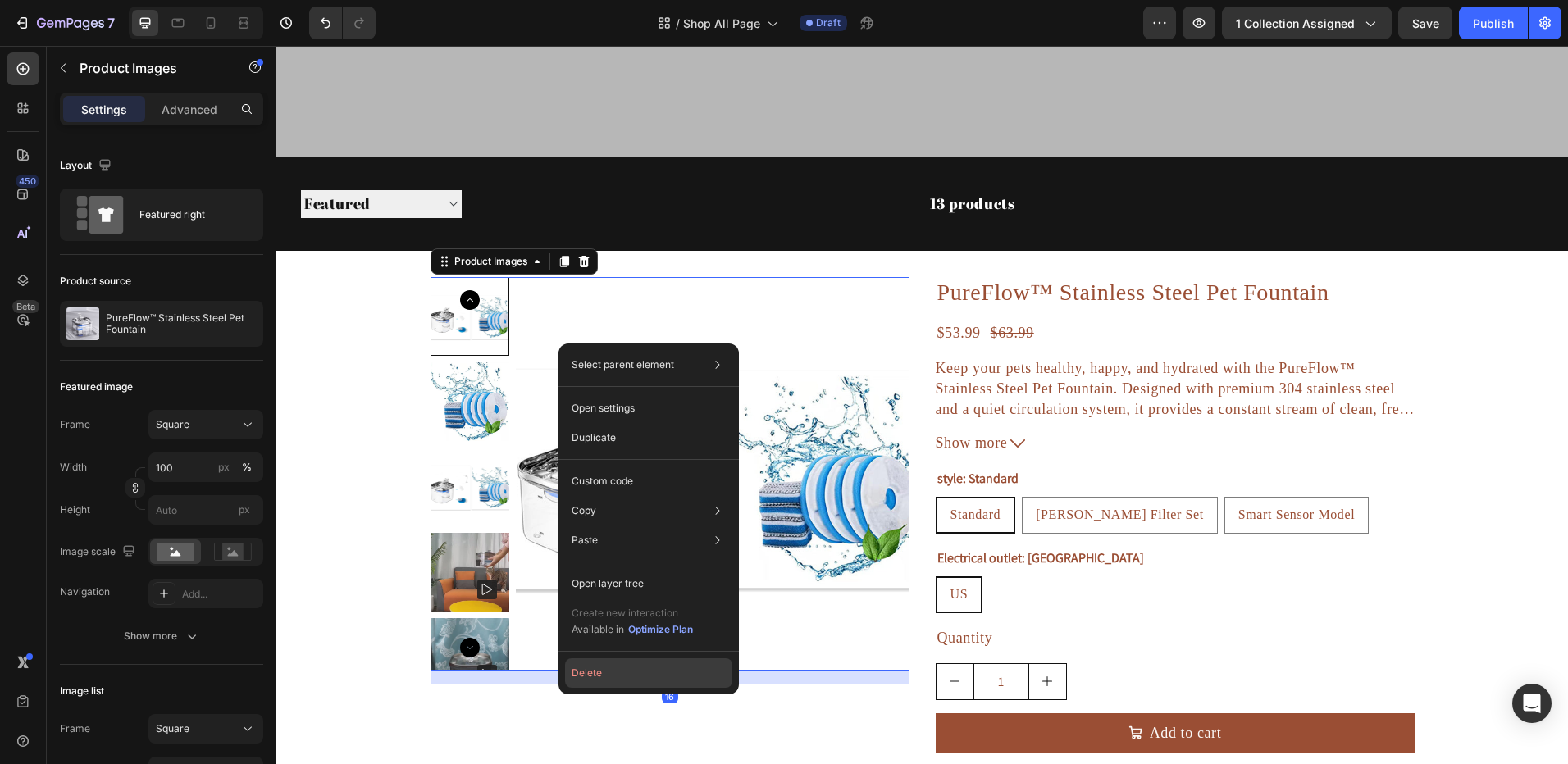
click at [585, 666] on button "Delete" at bounding box center [648, 673] width 167 height 29
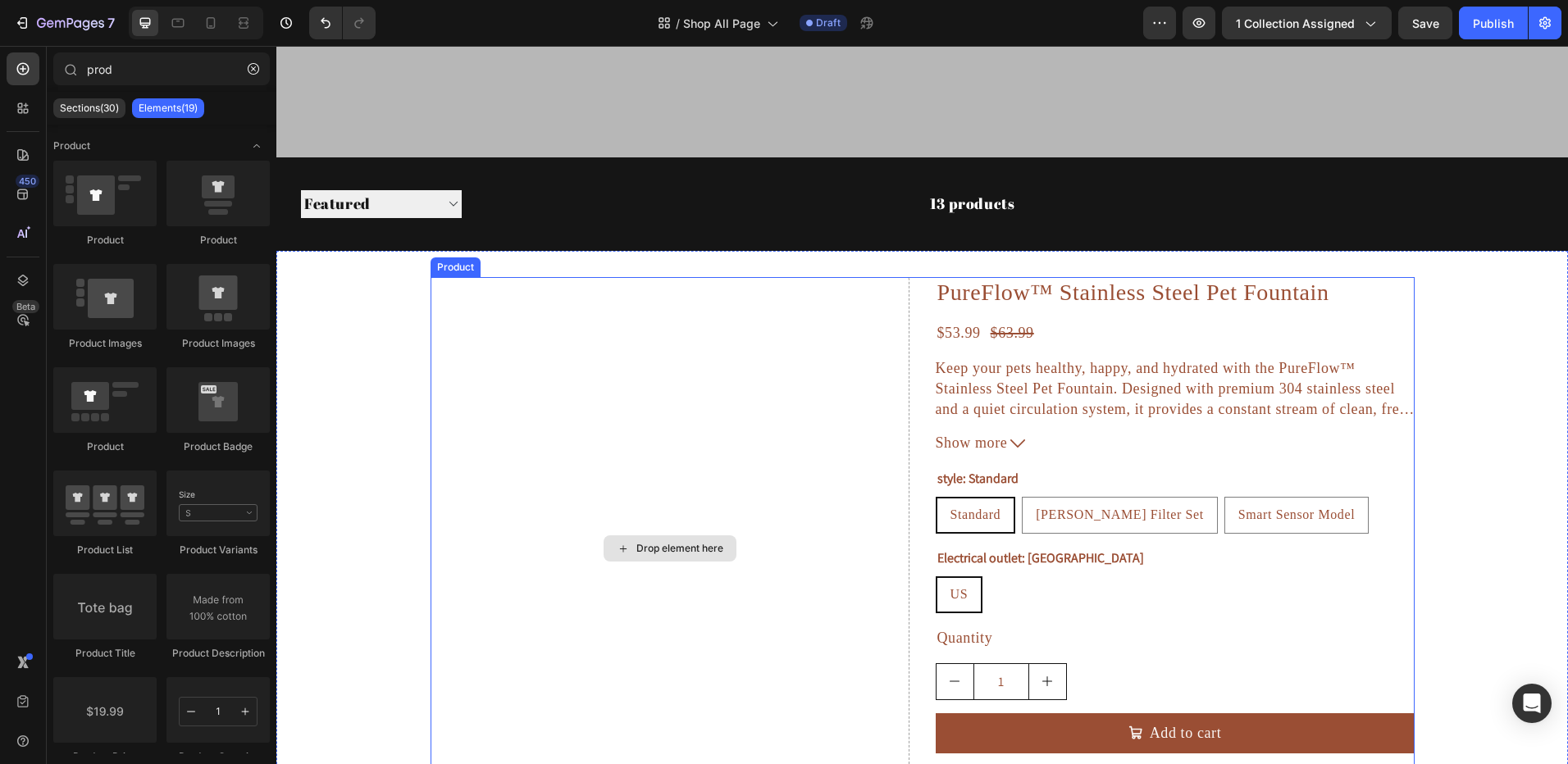
click at [776, 440] on div "Drop element here" at bounding box center [670, 548] width 479 height 543
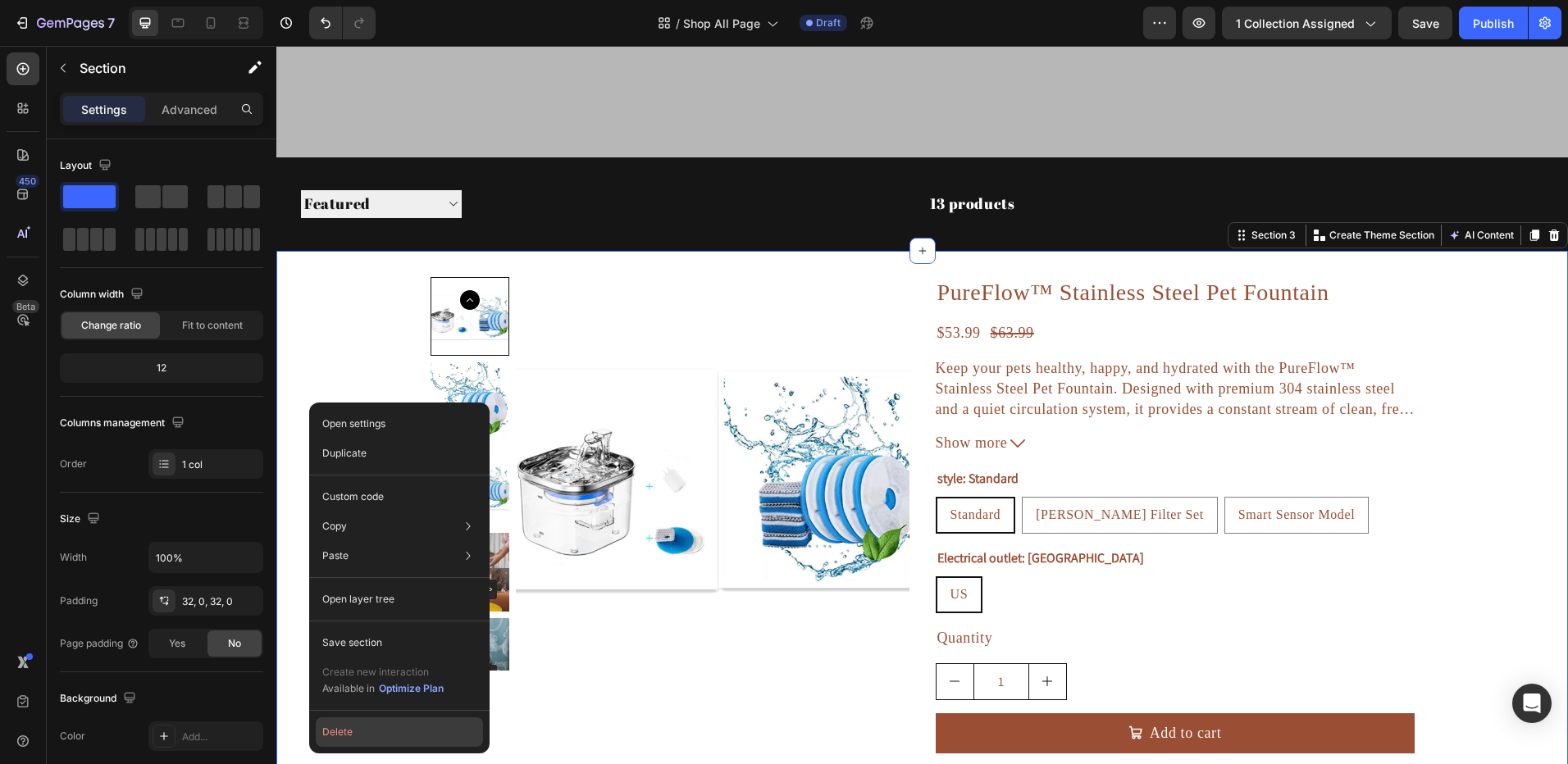
click at [362, 733] on button "Delete" at bounding box center [399, 732] width 167 height 29
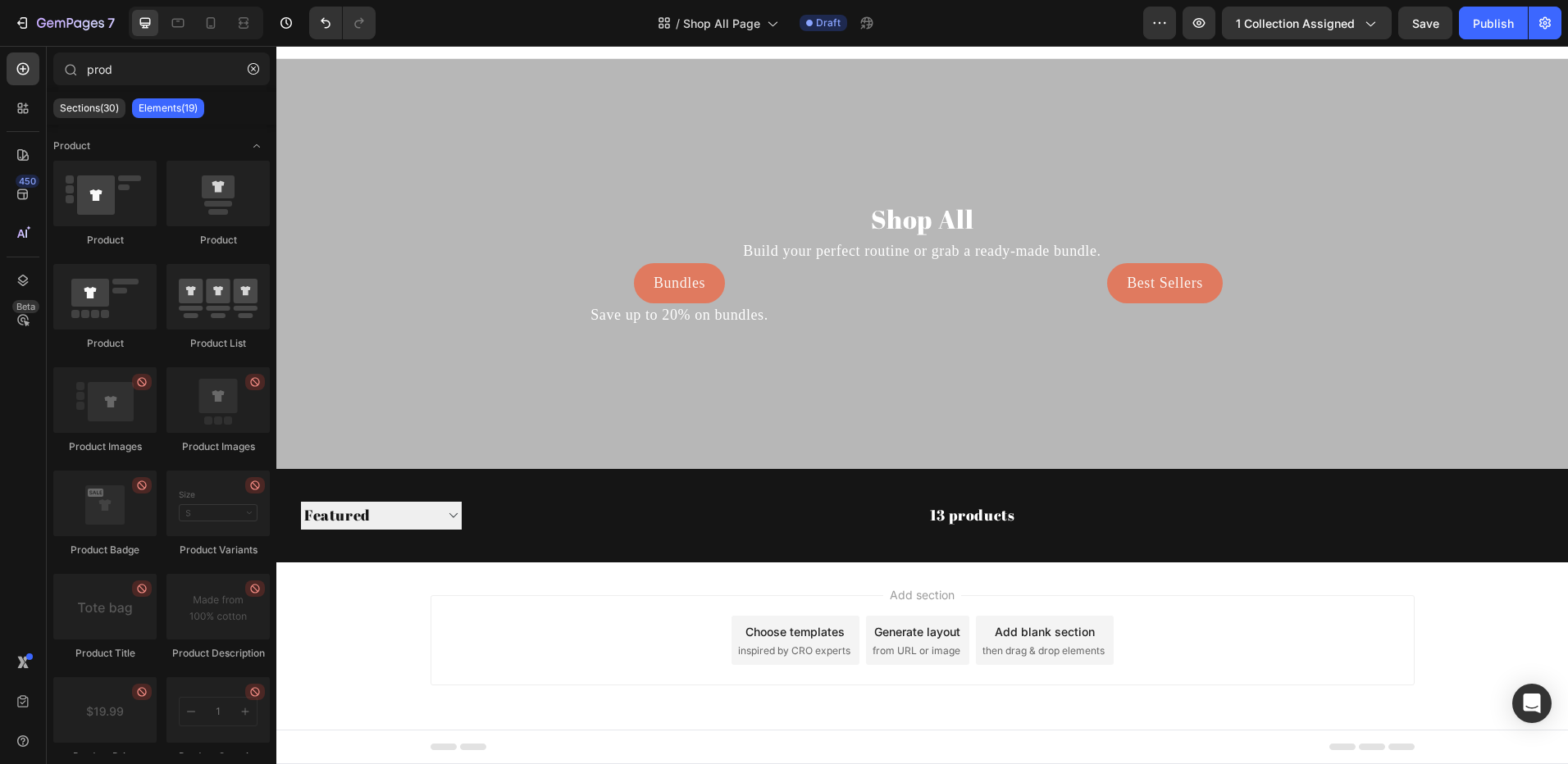
scroll to position [0, 0]
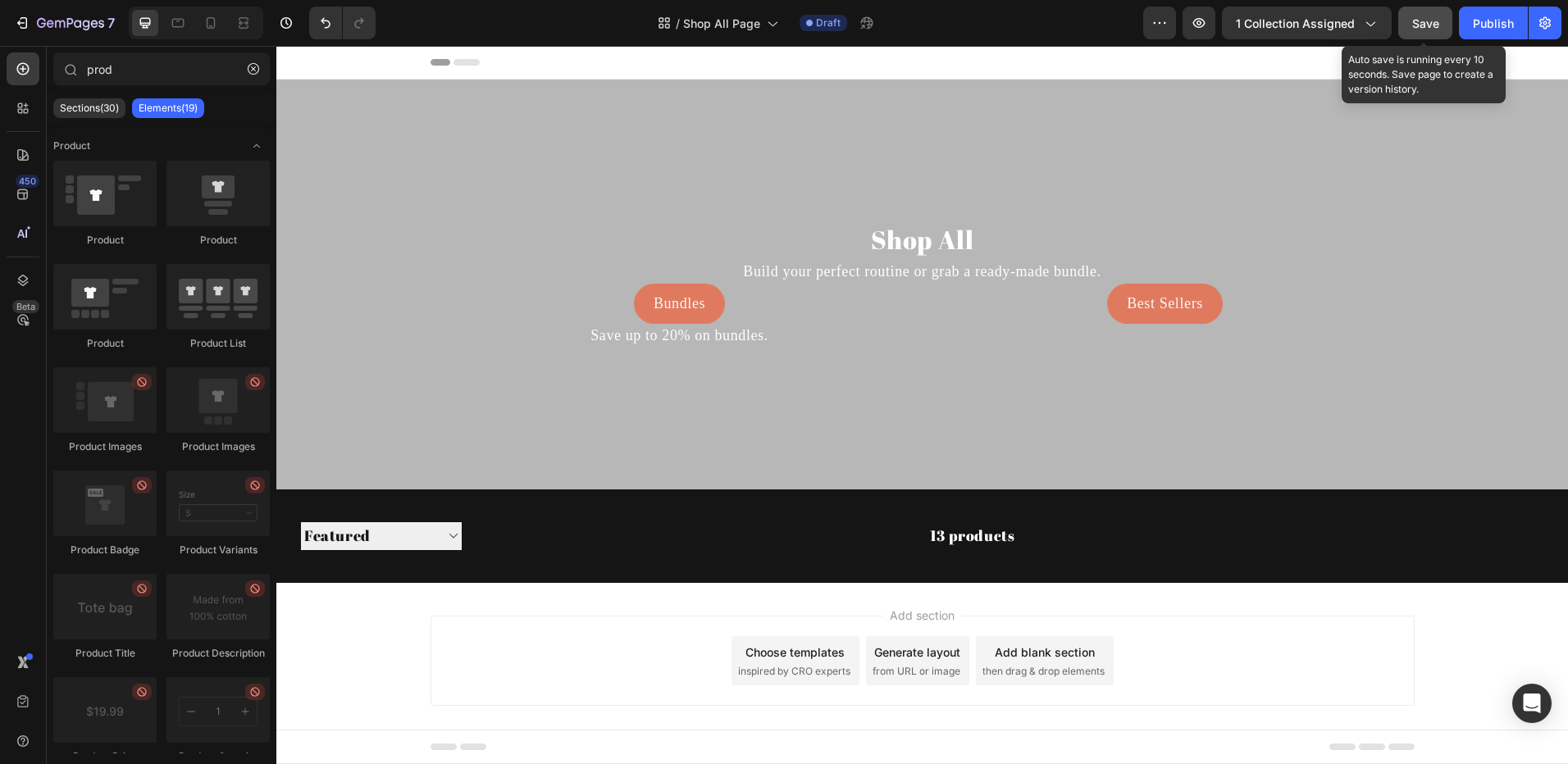
click at [1420, 23] on span "Save" at bounding box center [1426, 23] width 27 height 14
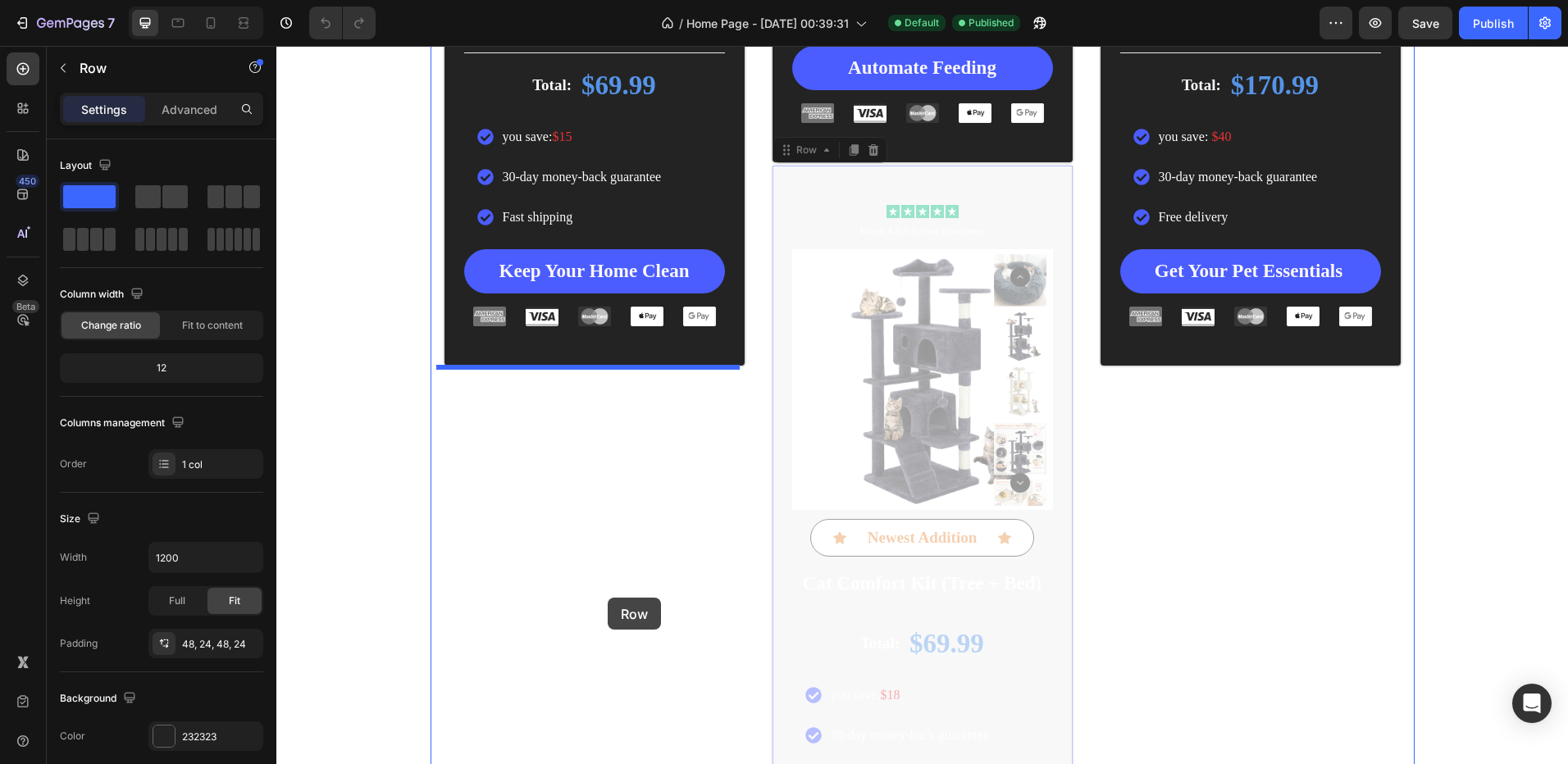
scroll to position [3121, 0]
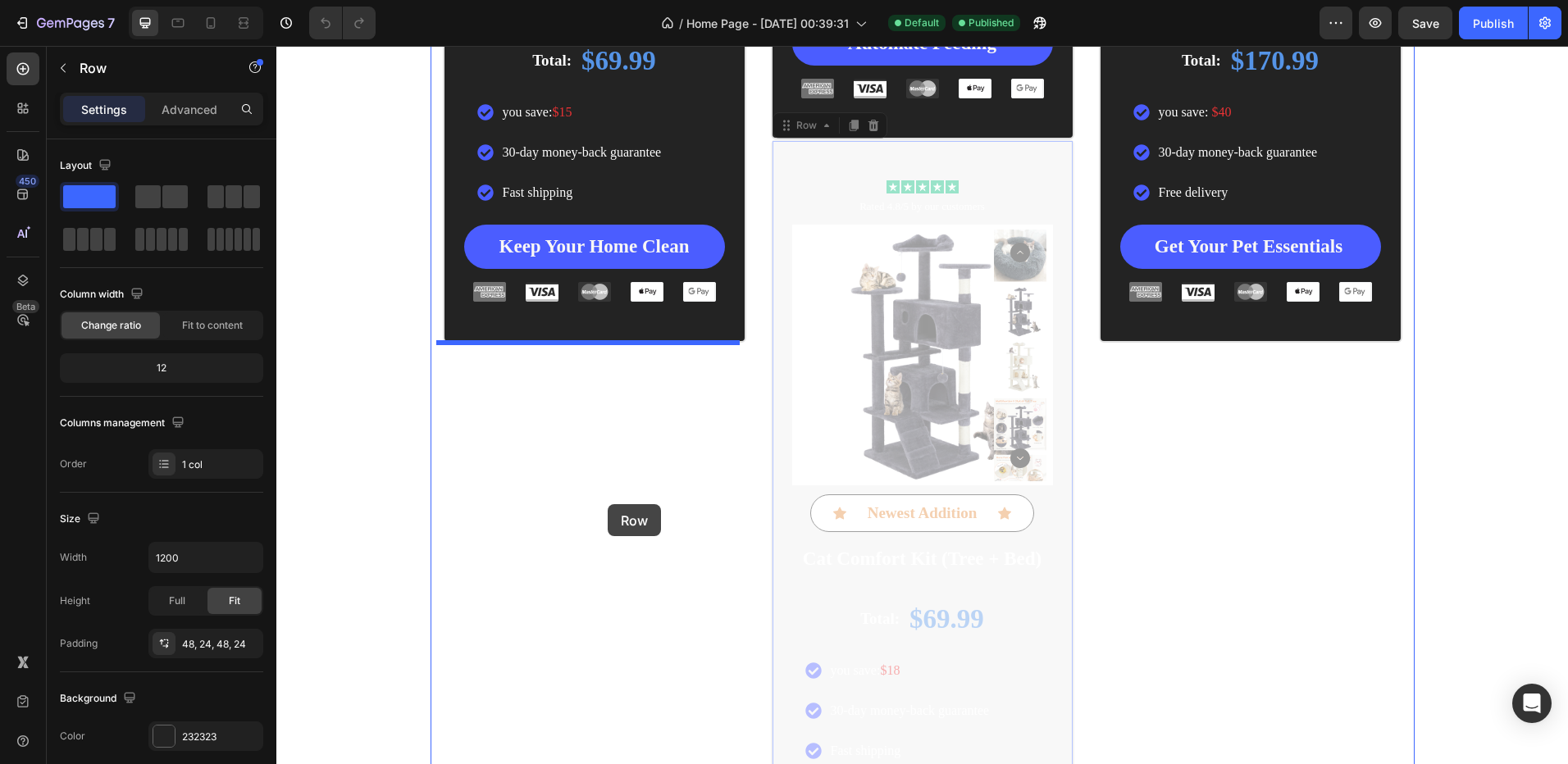
drag, startPoint x: 795, startPoint y: 498, endPoint x: 608, endPoint y: 504, distance: 187.1
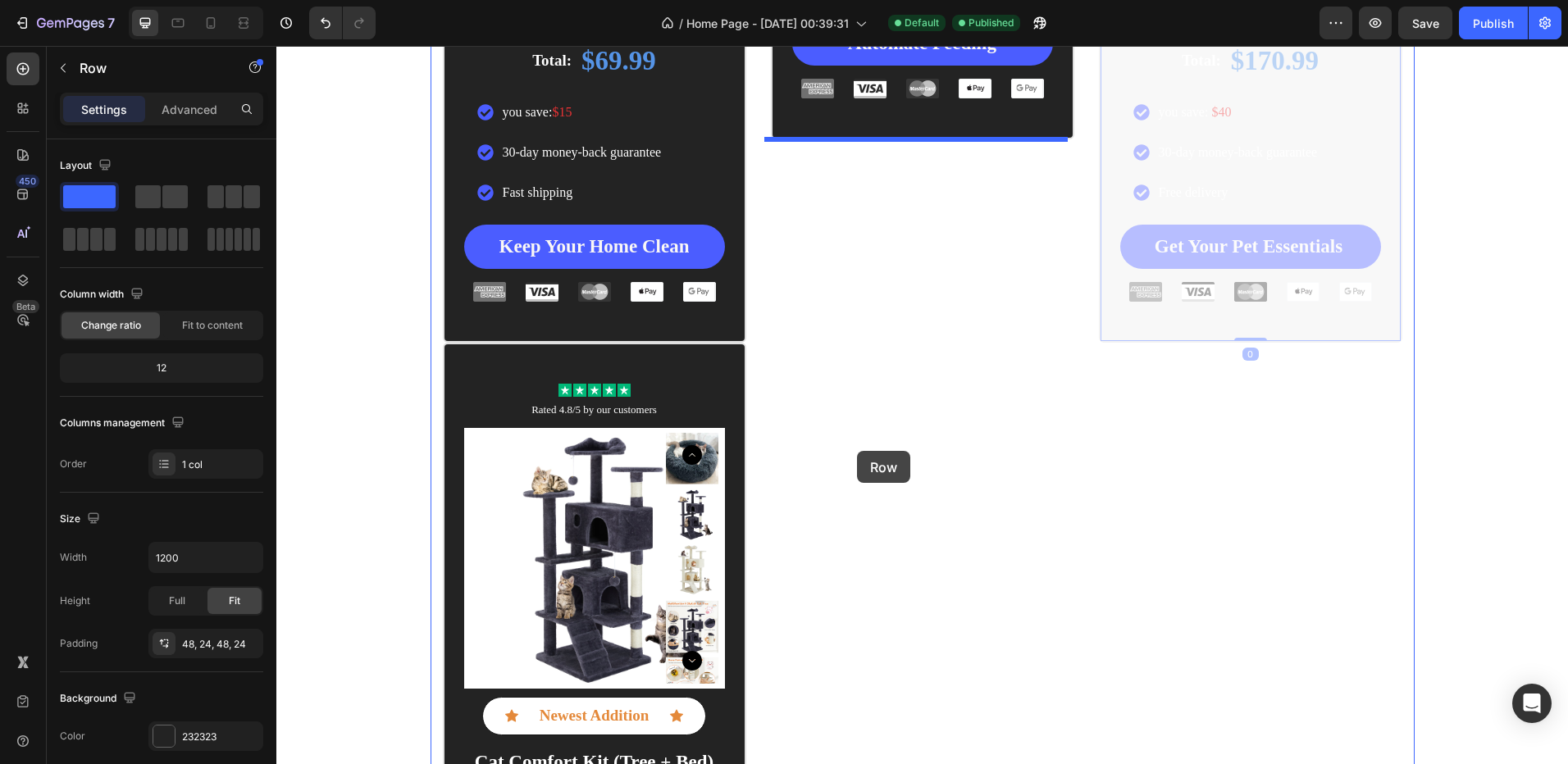
drag, startPoint x: 1102, startPoint y: 89, endPoint x: 856, endPoint y: 451, distance: 437.7
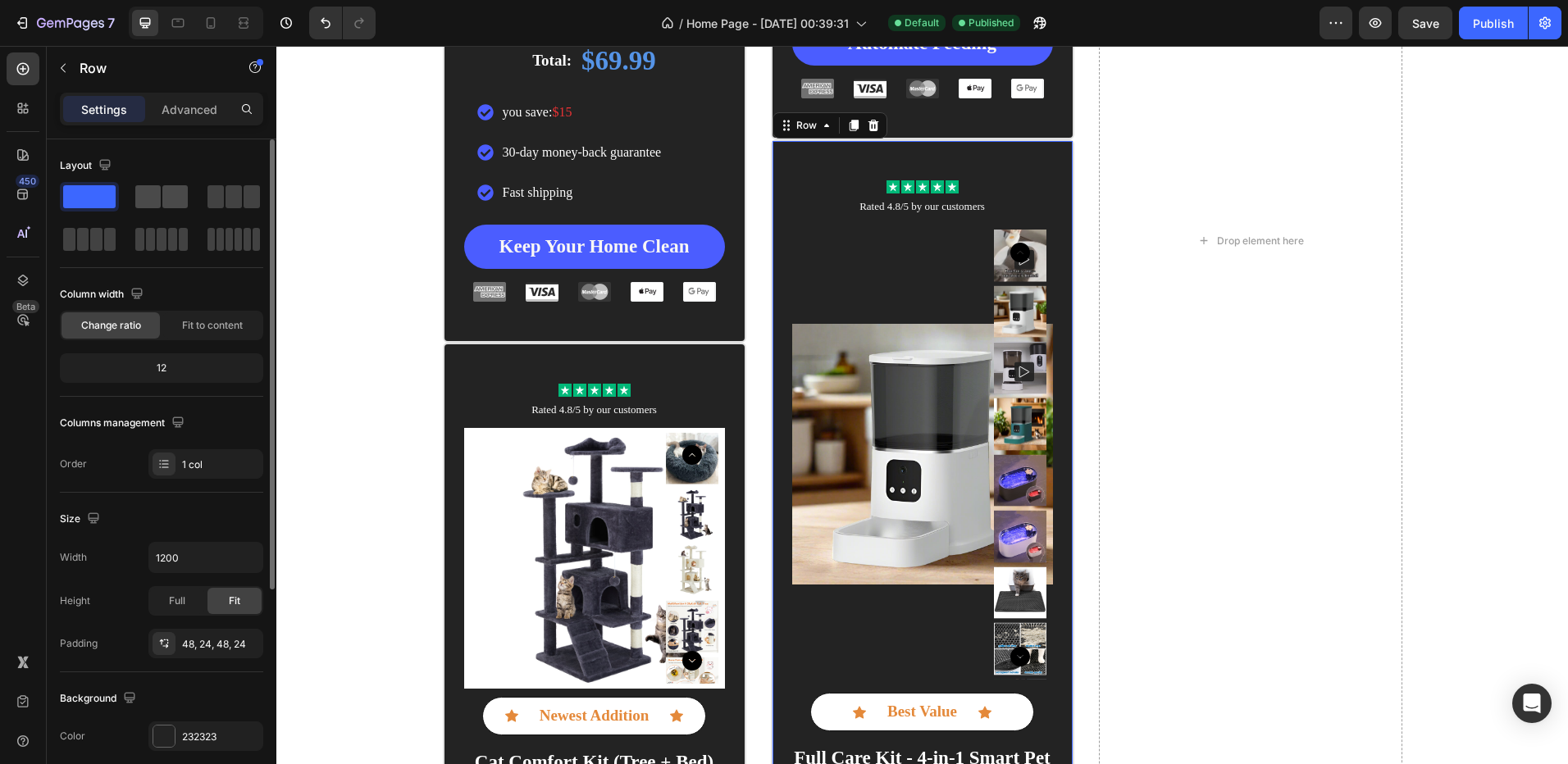
click at [171, 196] on span at bounding box center [175, 196] width 26 height 23
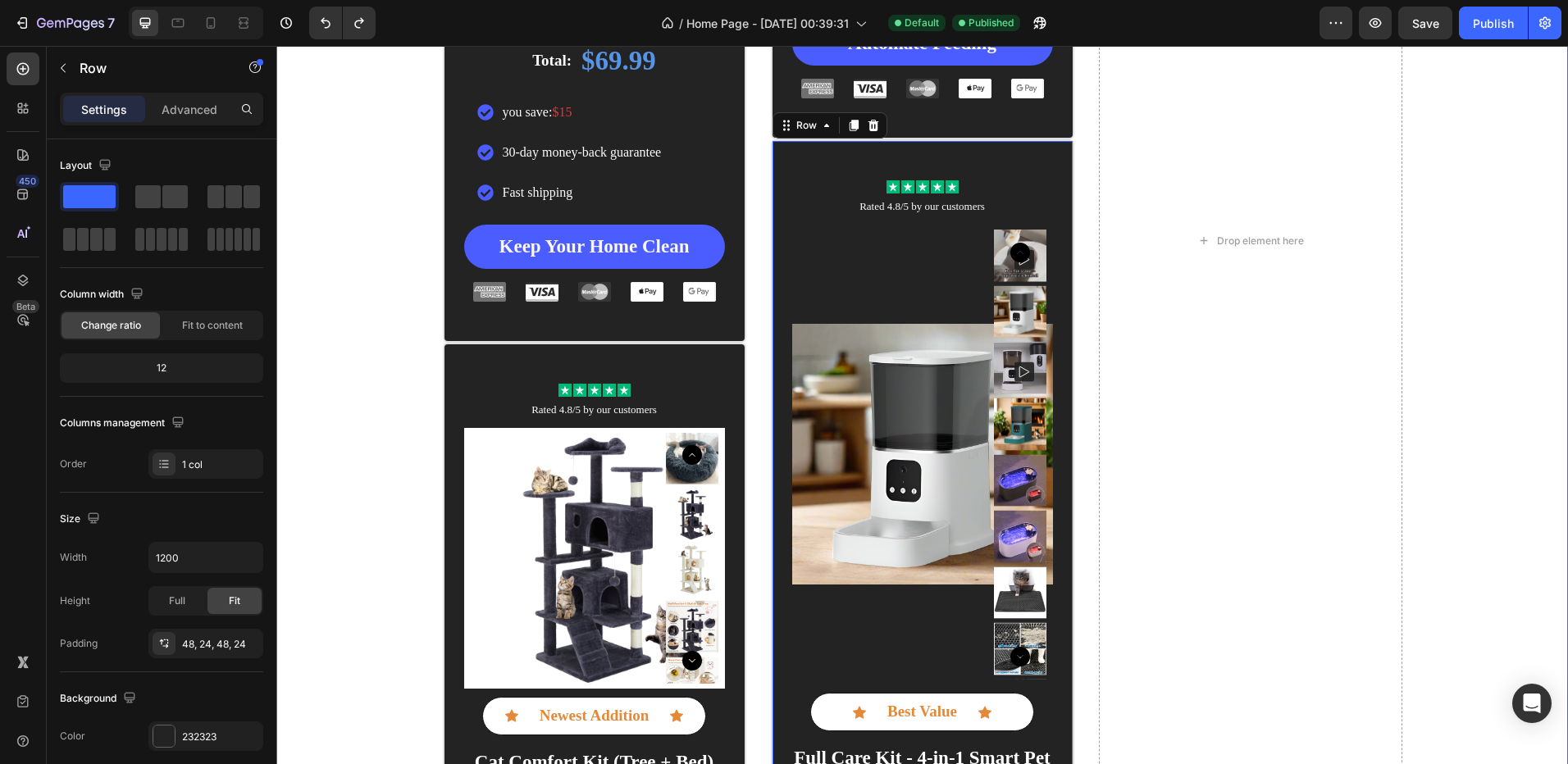
click at [317, 295] on div "Icon Icon Icon Icon Icon Icon List Rated 4.8/5 by our customers Text Block Prod…" at bounding box center [922, 241] width 1291 height 1767
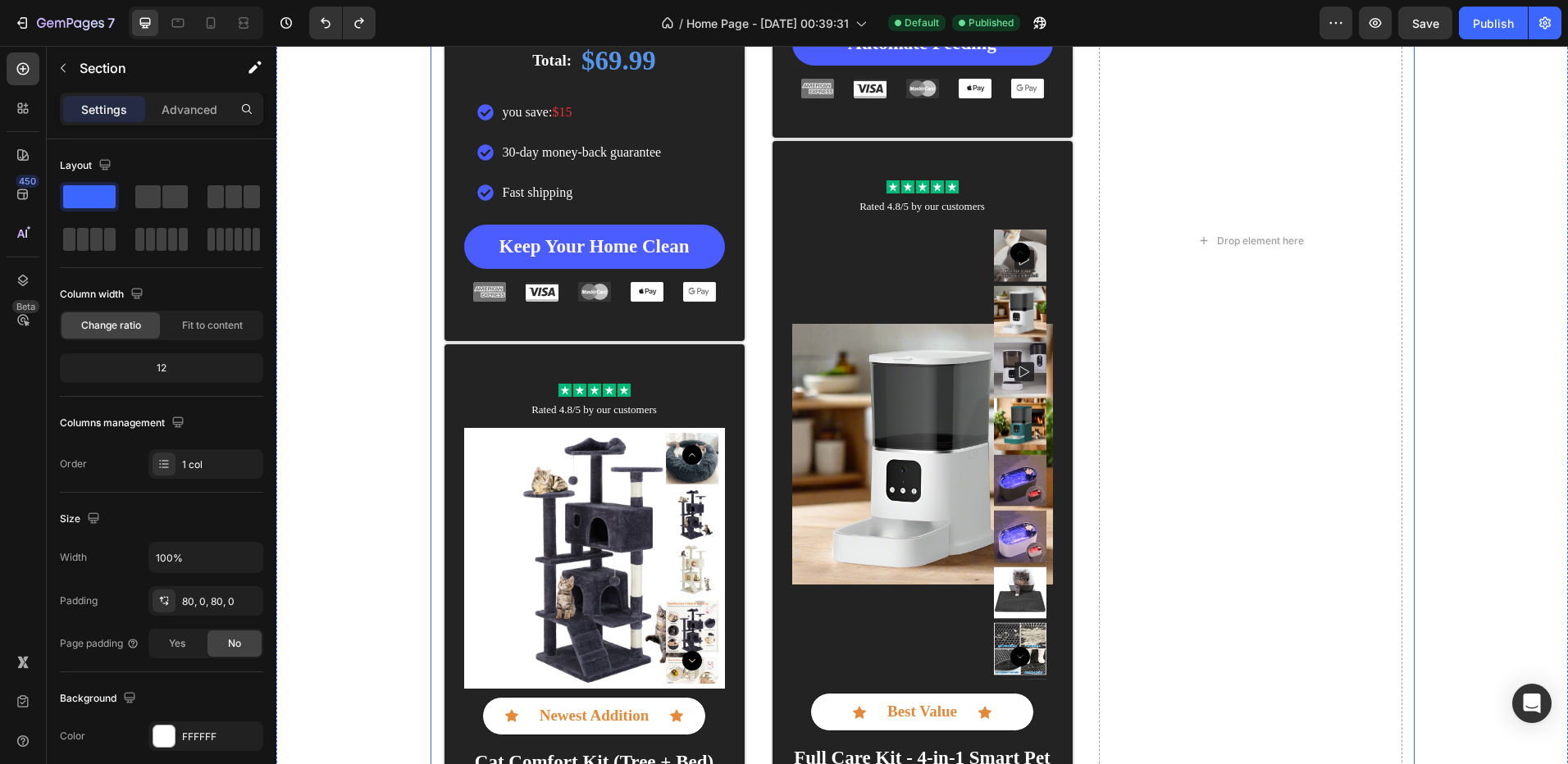
click at [1075, 257] on div "Icon Icon Icon Icon Icon Icon List Rated 4.8/5 by our customers Text Block Prod…" at bounding box center [922, 241] width 984 height 1767
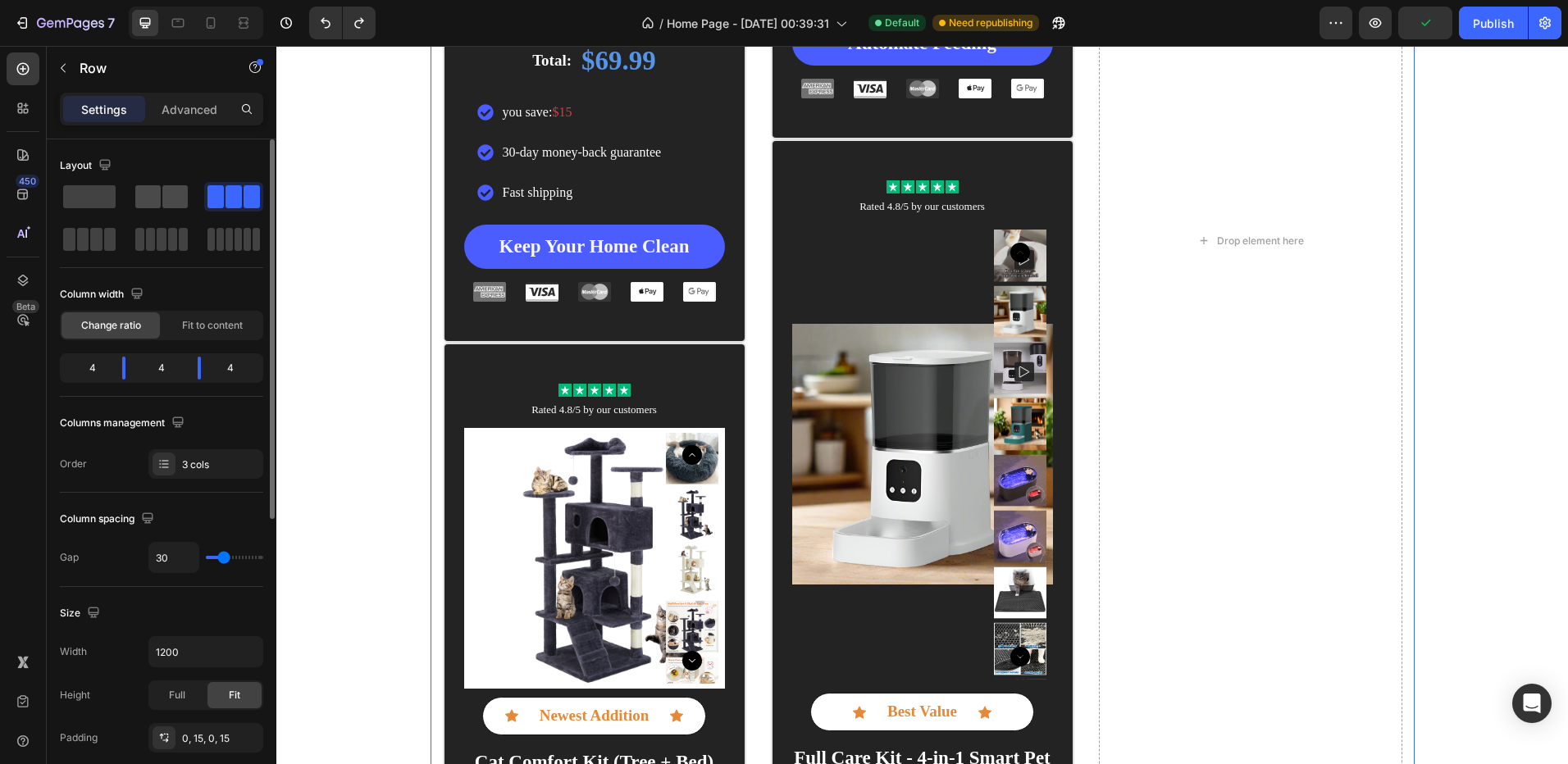
drag, startPoint x: 74, startPoint y: 186, endPoint x: 169, endPoint y: 206, distance: 97.1
click at [169, 206] on span at bounding box center [175, 196] width 26 height 23
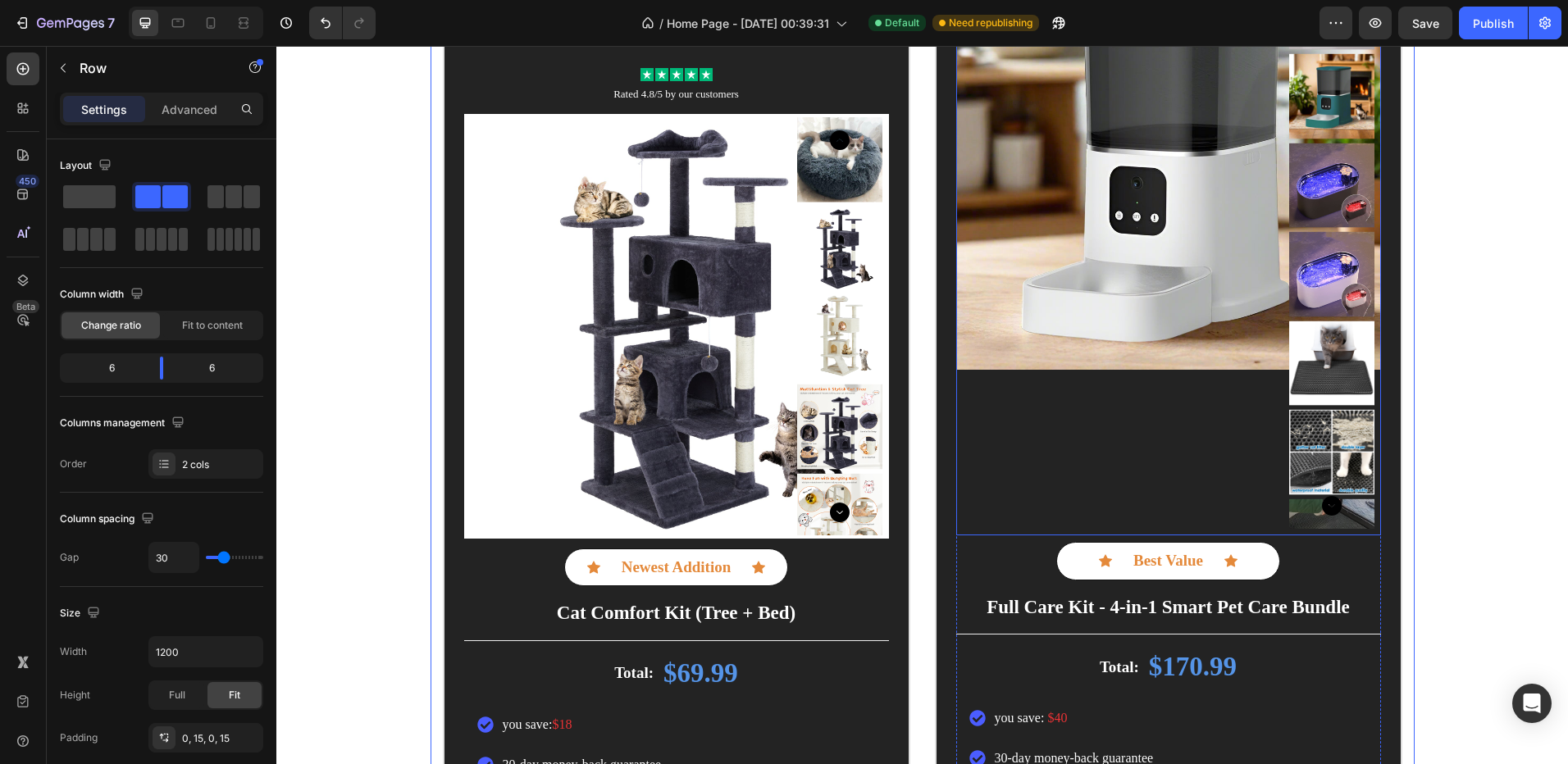
scroll to position [3677, 0]
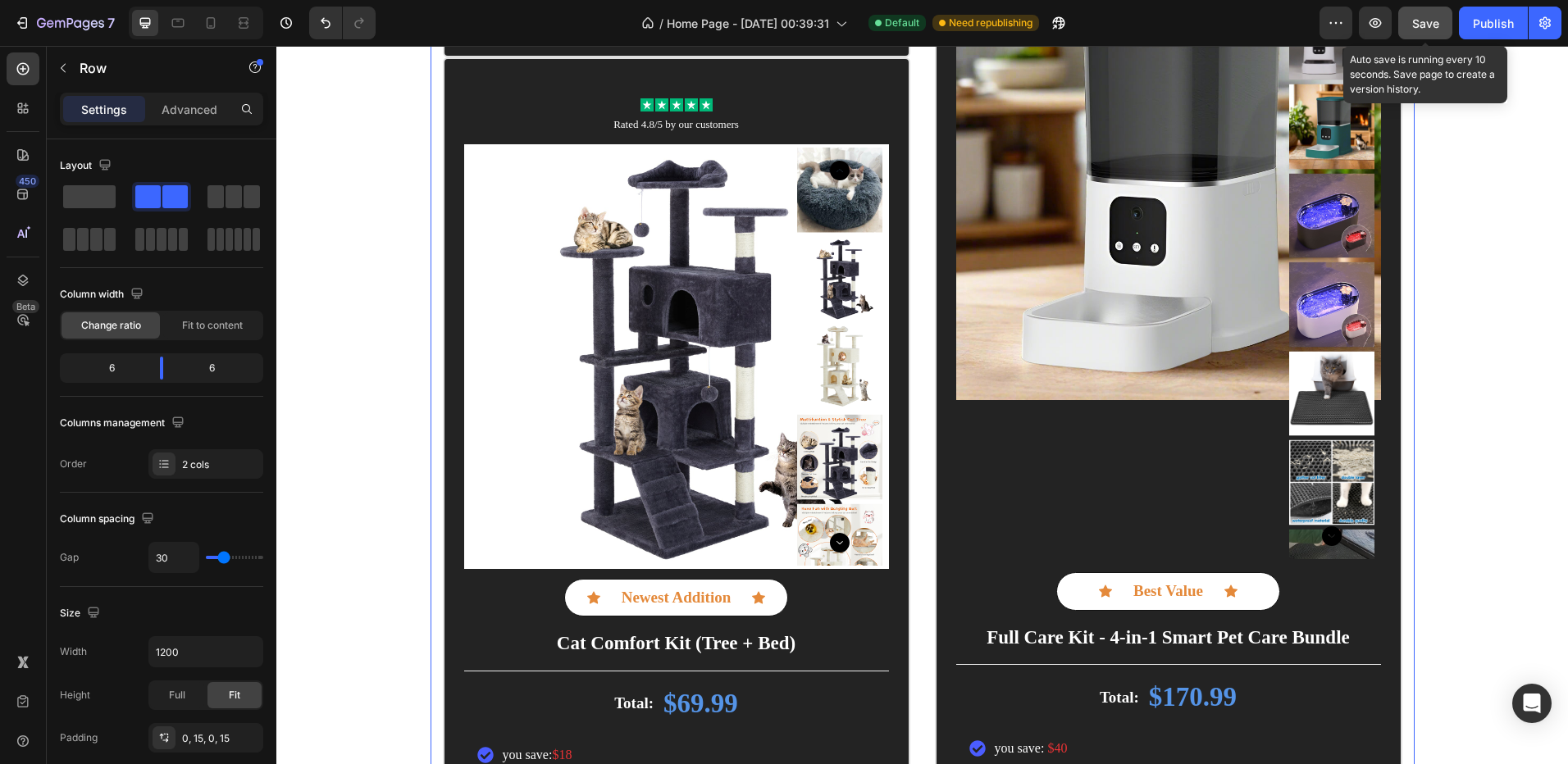
click at [1433, 28] on span "Save" at bounding box center [1426, 23] width 27 height 14
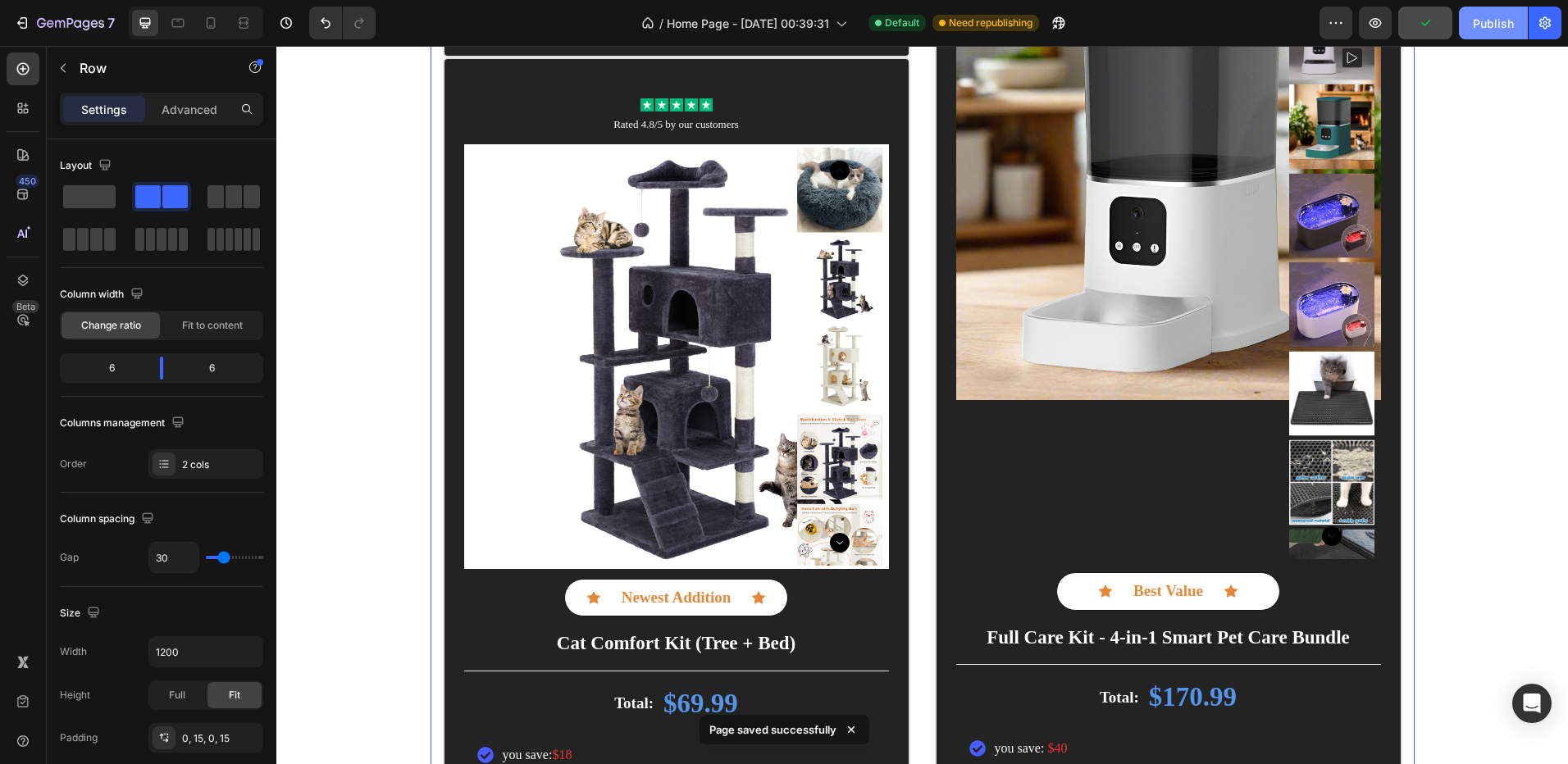
click at [1473, 28] on div "Publish" at bounding box center [1493, 23] width 41 height 17
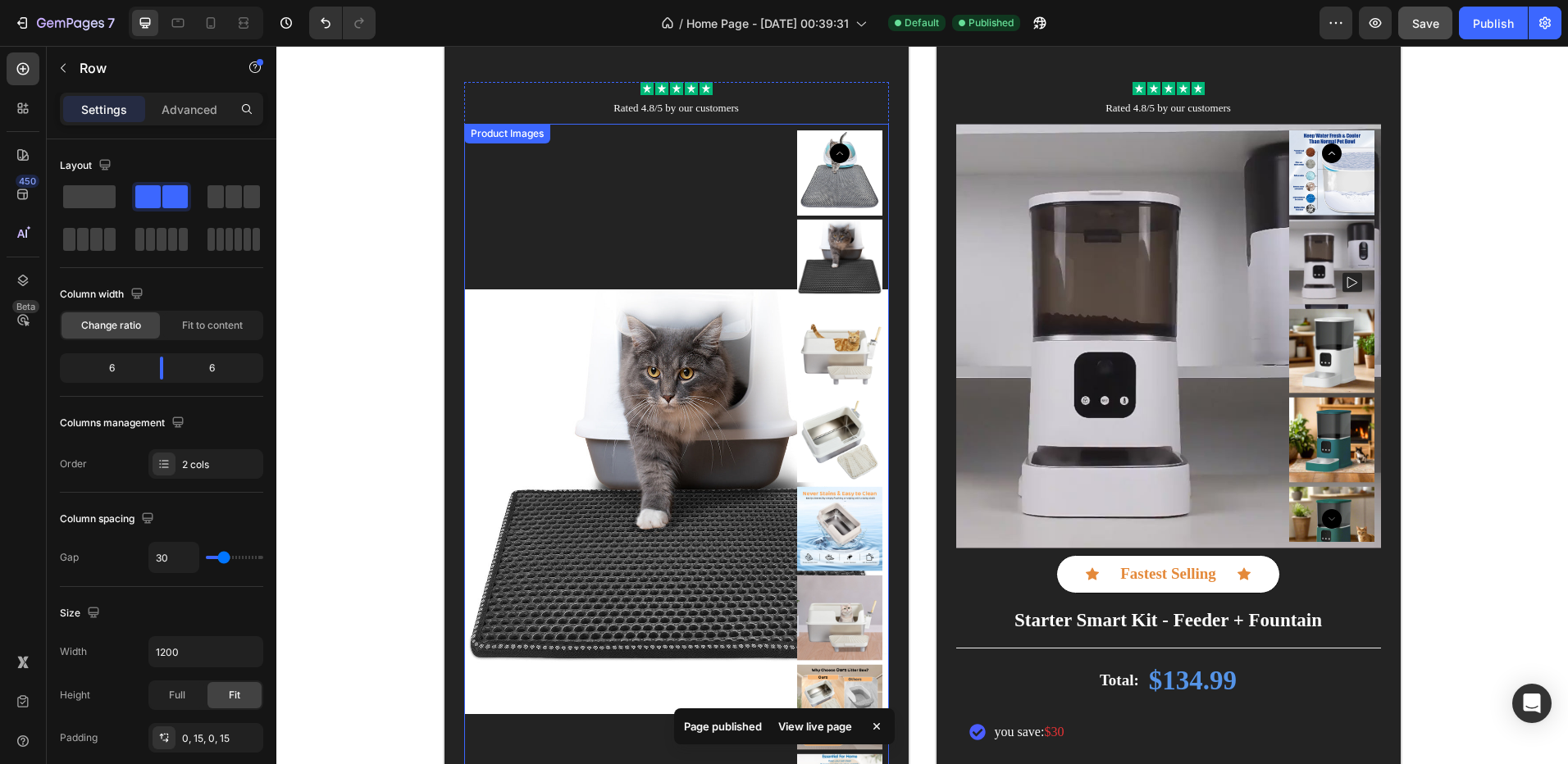
scroll to position [2365, 0]
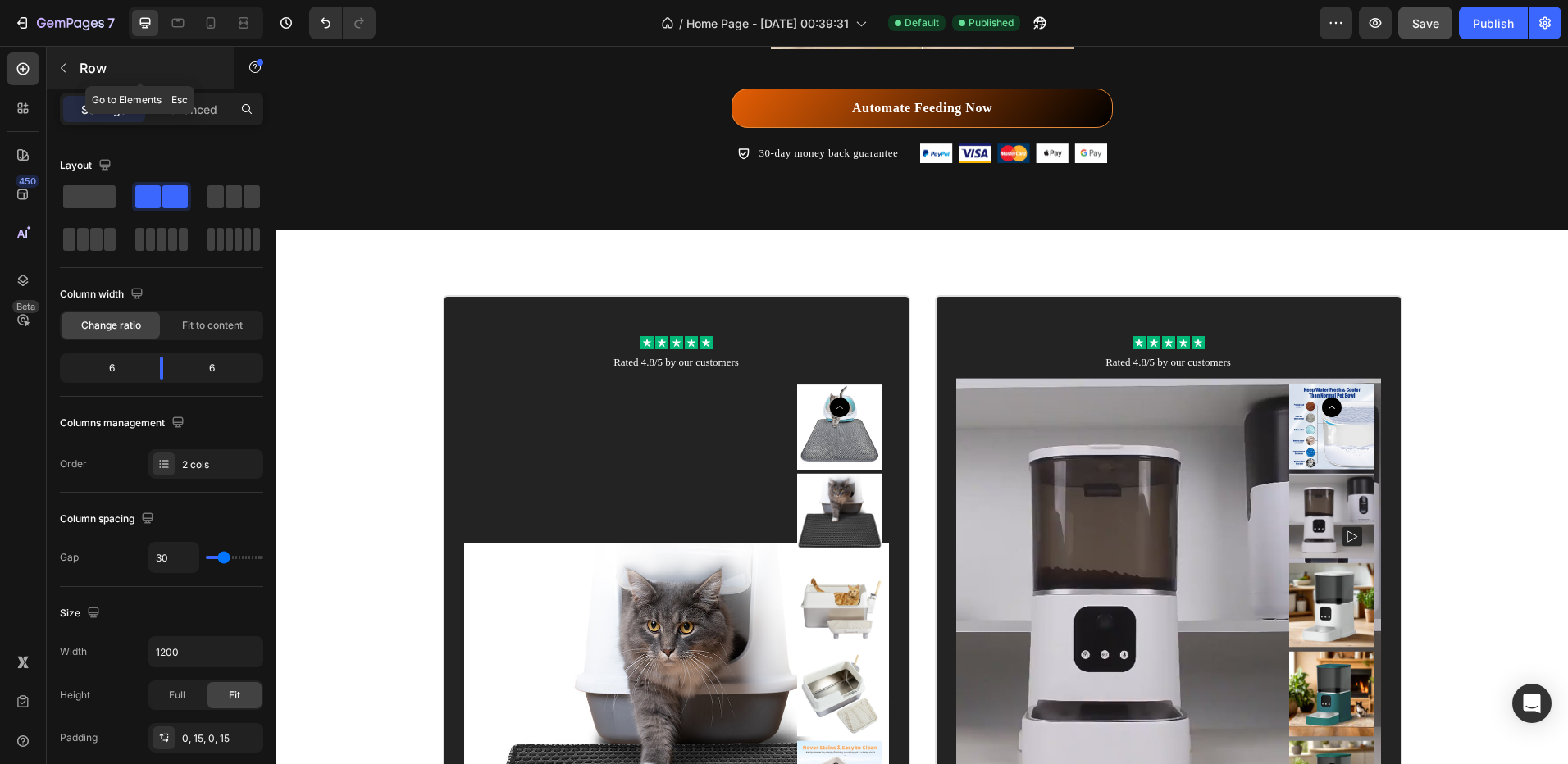
click at [64, 66] on icon "button" at bounding box center [63, 68] width 13 height 13
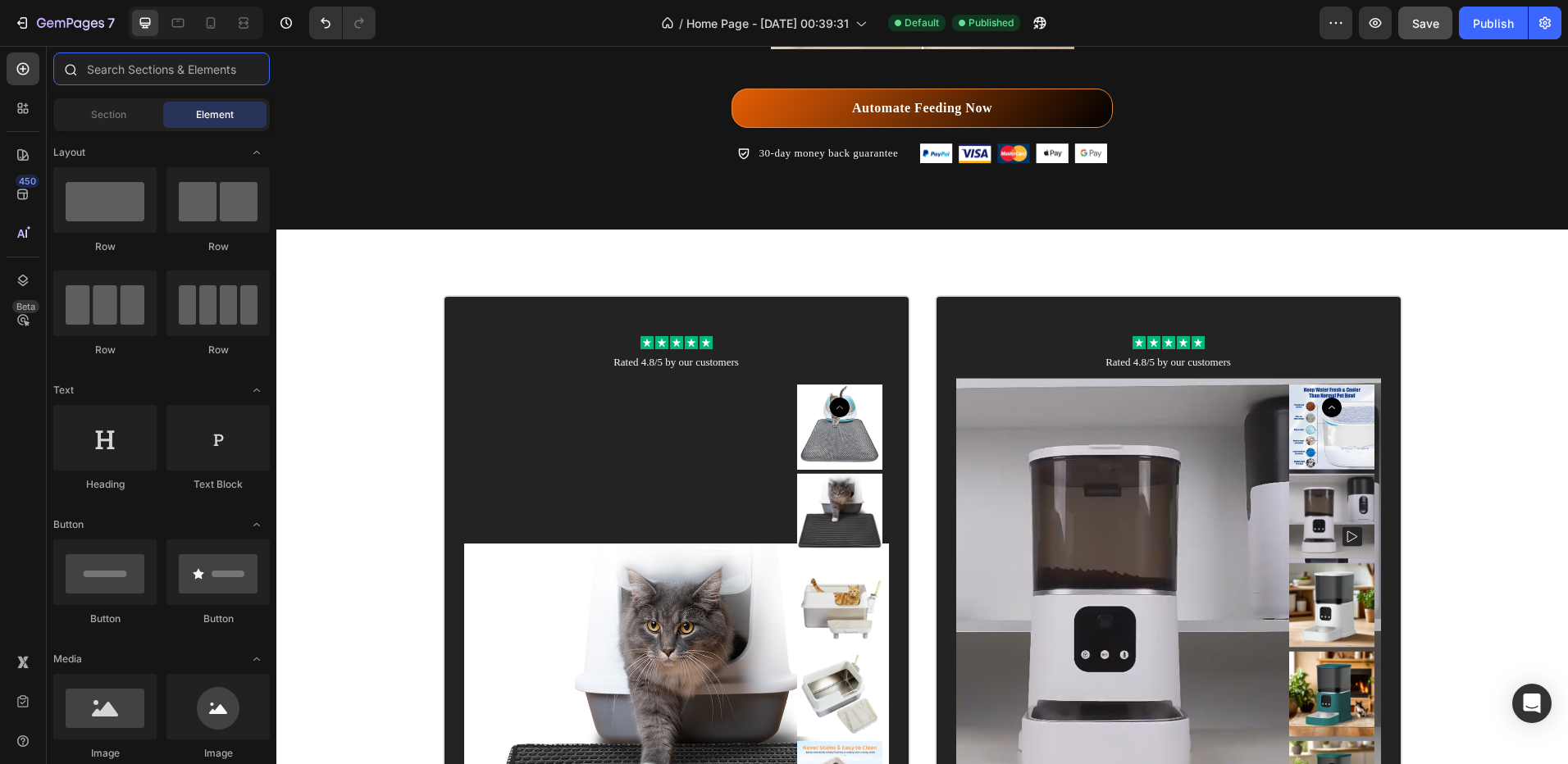
click at [123, 81] on input "text" at bounding box center [161, 69] width 216 height 33
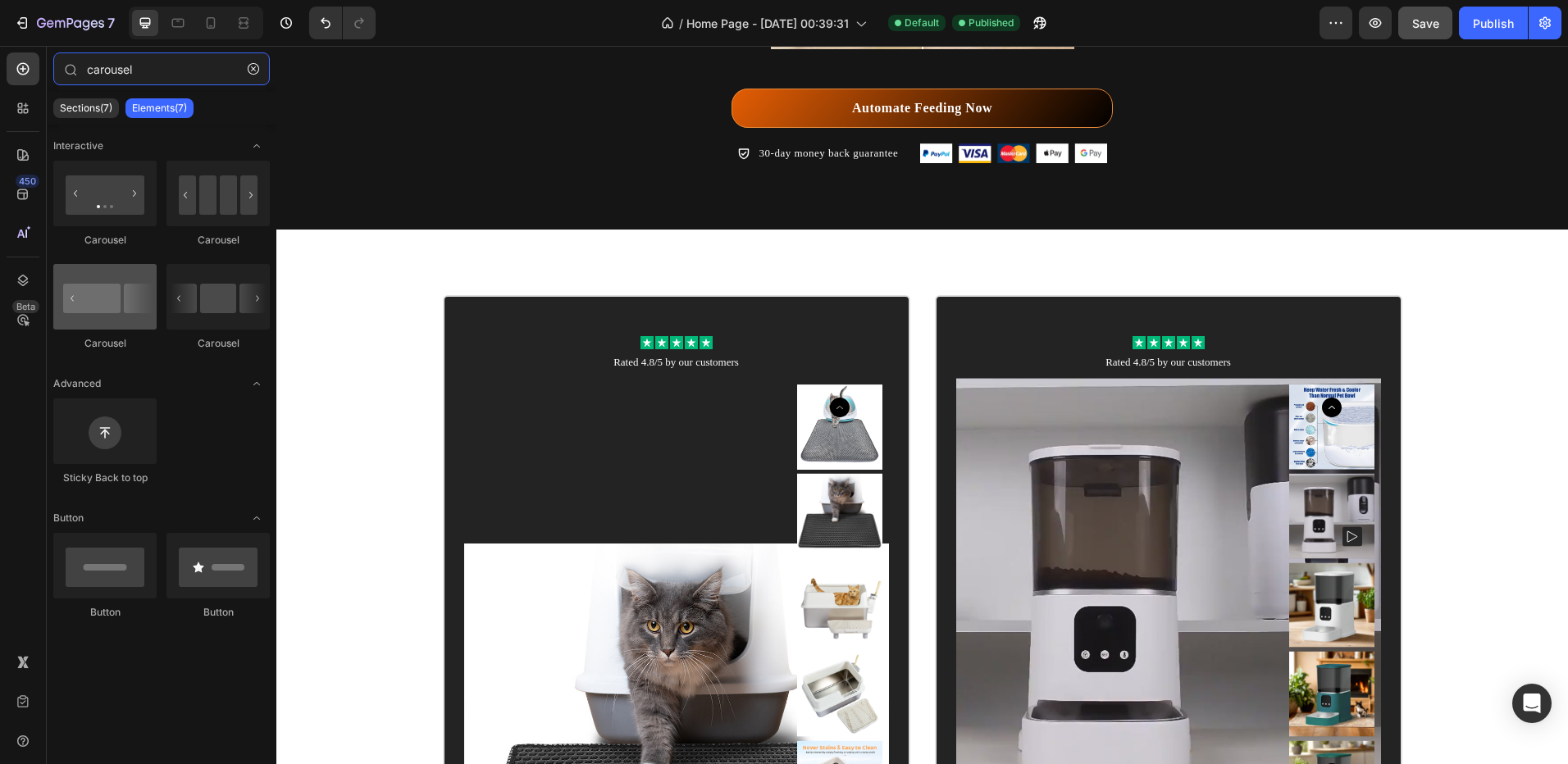
type input "carousel"
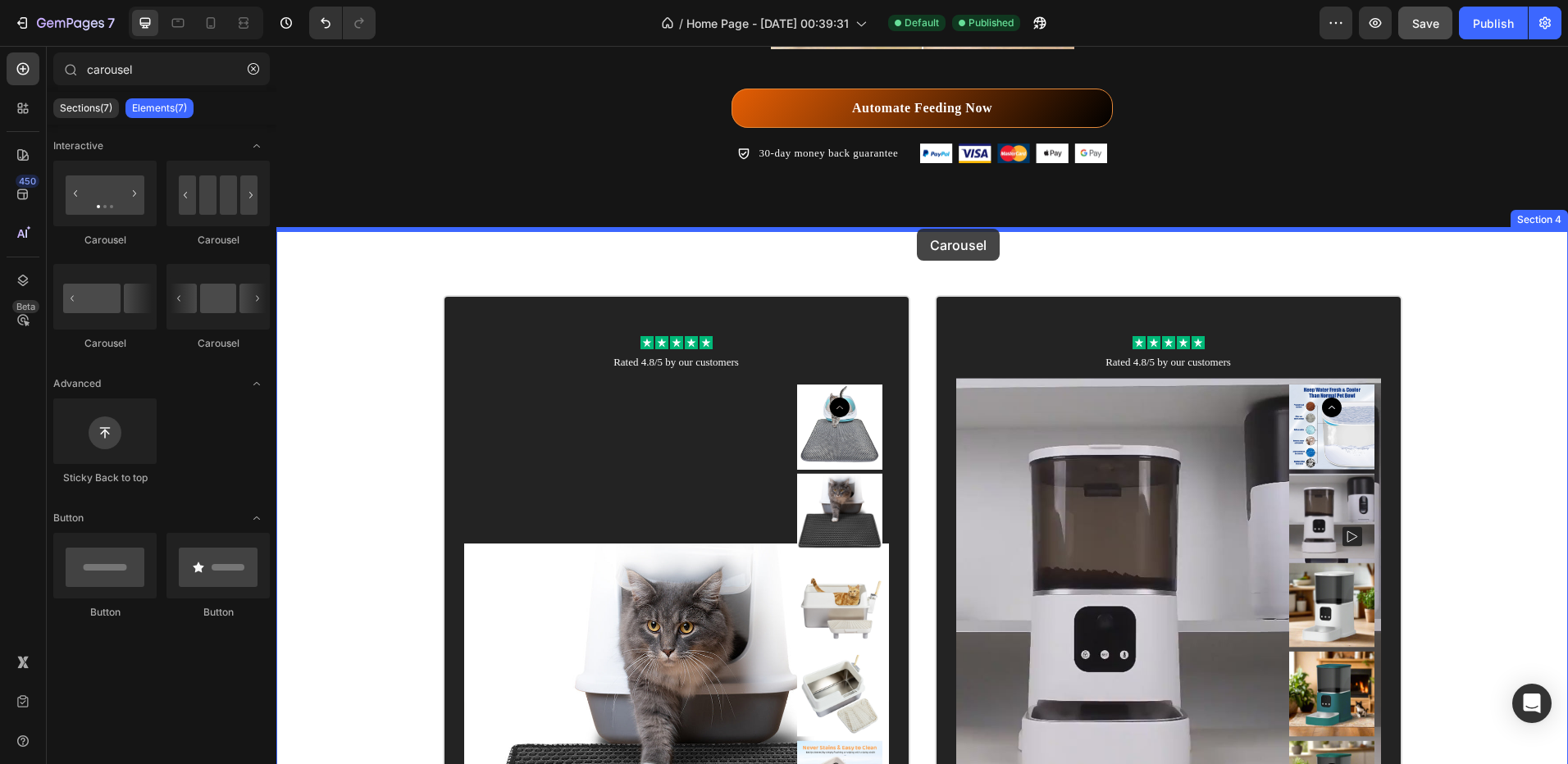
drag, startPoint x: 376, startPoint y: 354, endPoint x: 916, endPoint y: 232, distance: 553.6
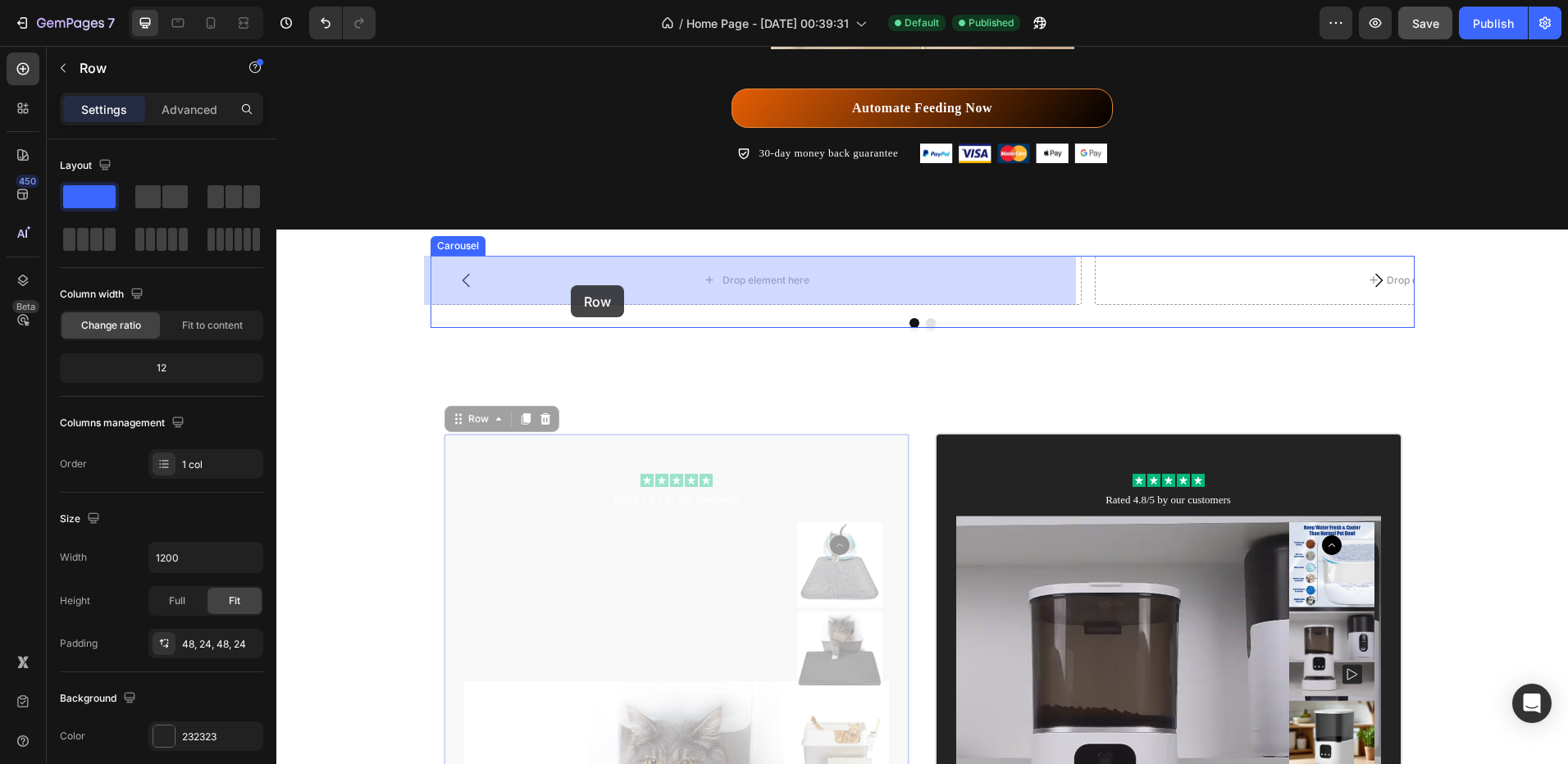
drag, startPoint x: 448, startPoint y: 455, endPoint x: 571, endPoint y: 286, distance: 209.0
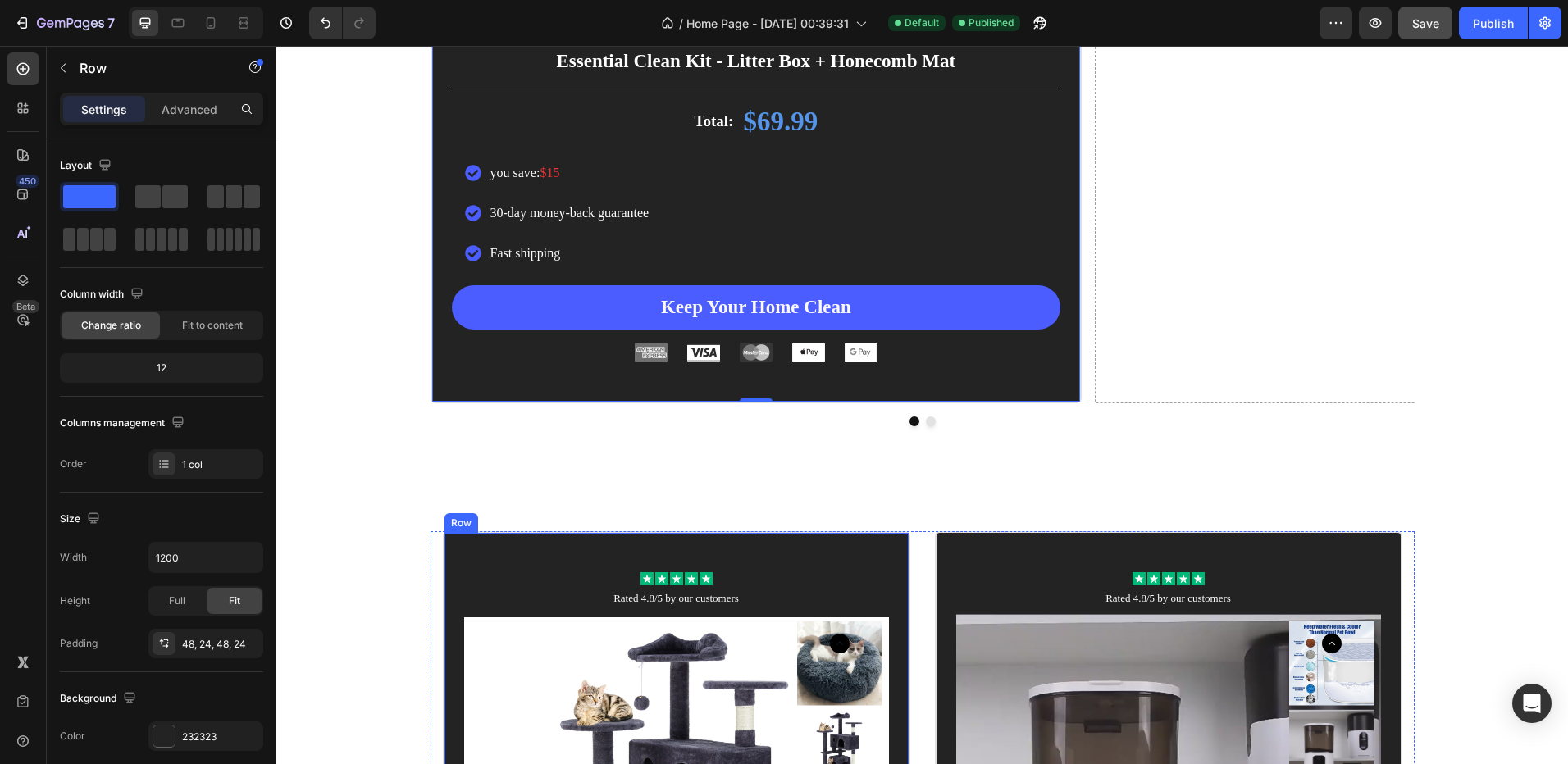
scroll to position [3759, 0]
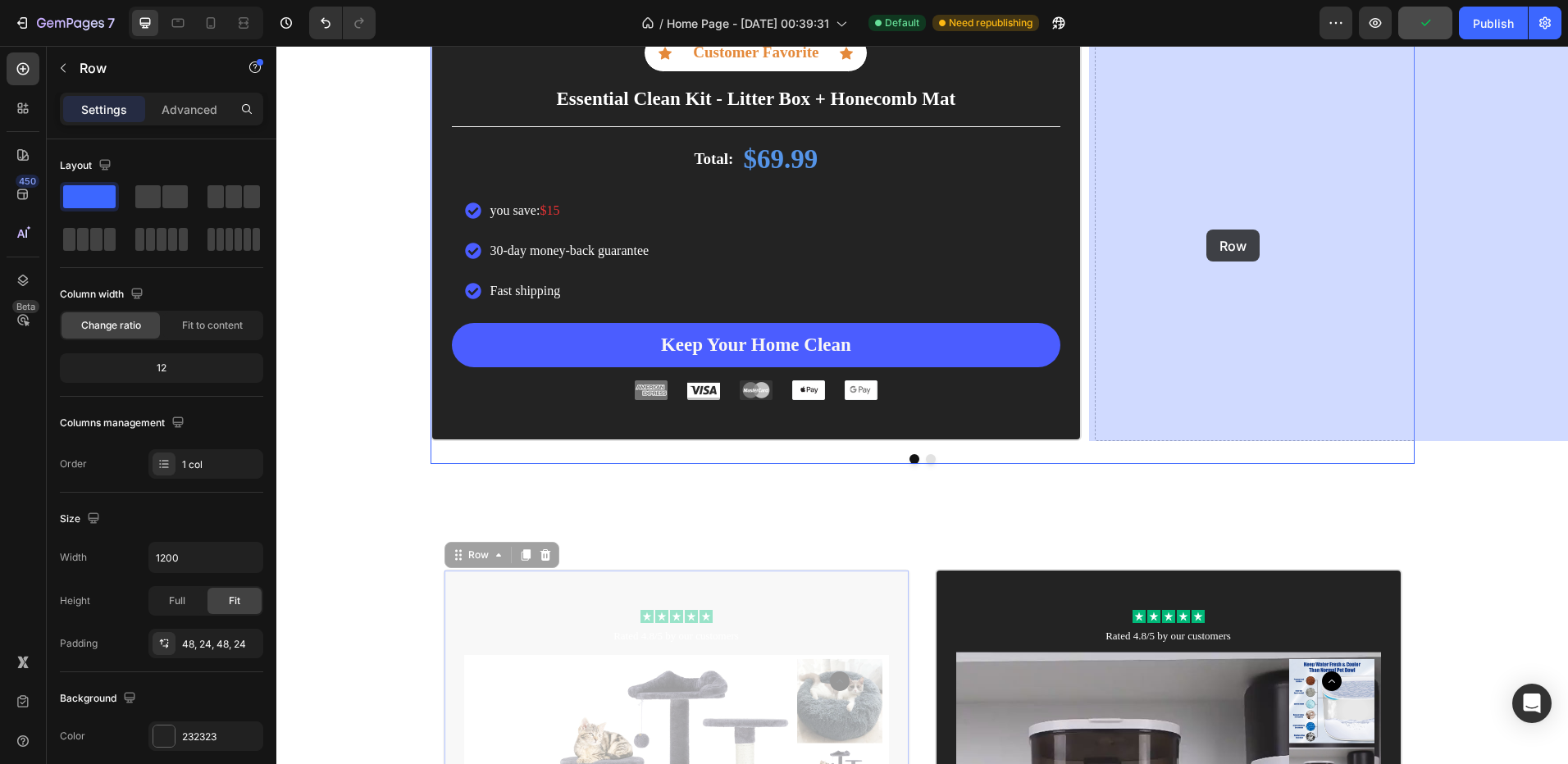
drag, startPoint x: 461, startPoint y: 586, endPoint x: 1206, endPoint y: 230, distance: 825.7
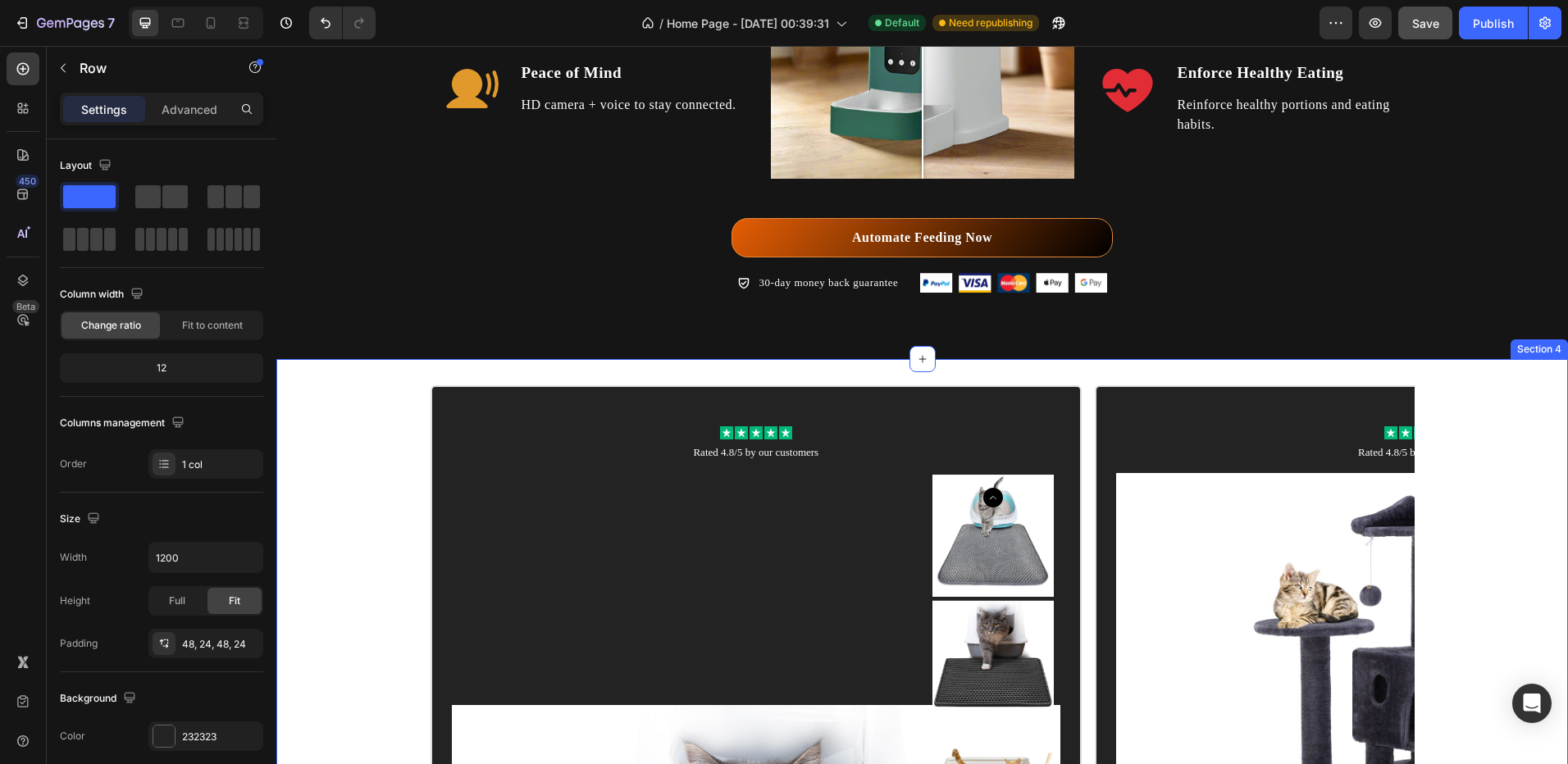
scroll to position [2283, 0]
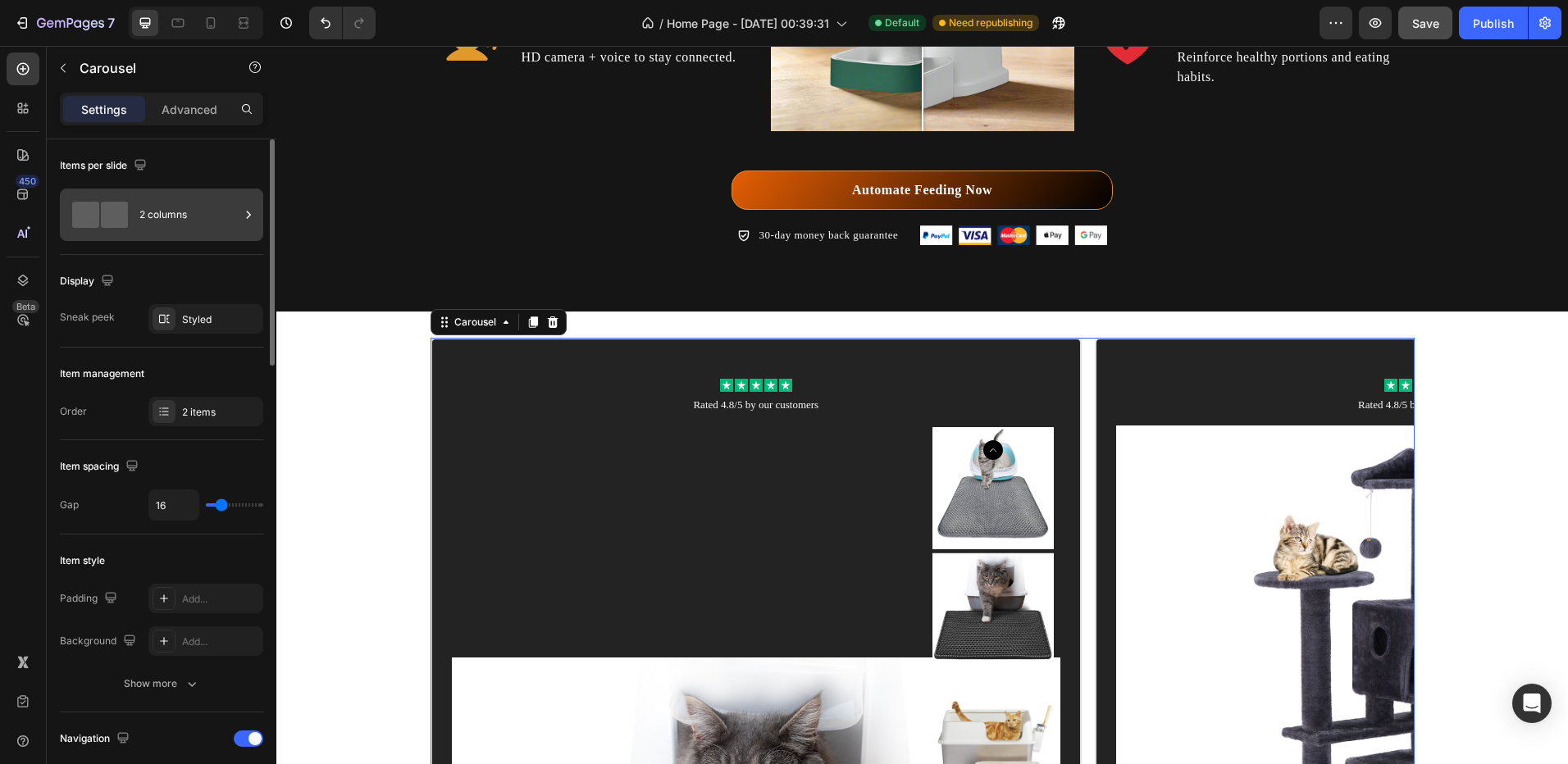
click at [184, 223] on div "2 columns" at bounding box center [189, 215] width 100 height 38
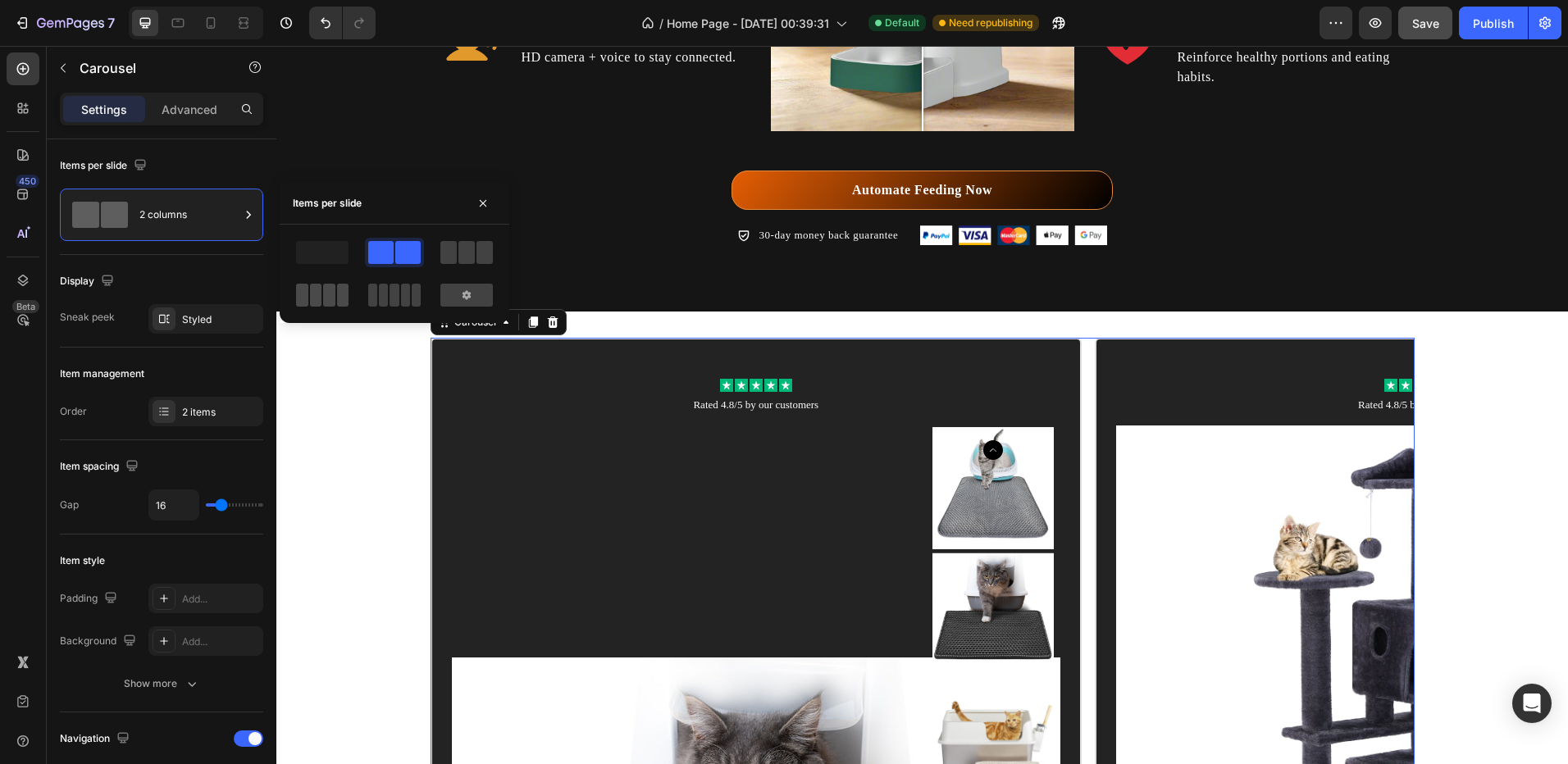
click at [328, 299] on span at bounding box center [329, 295] width 12 height 23
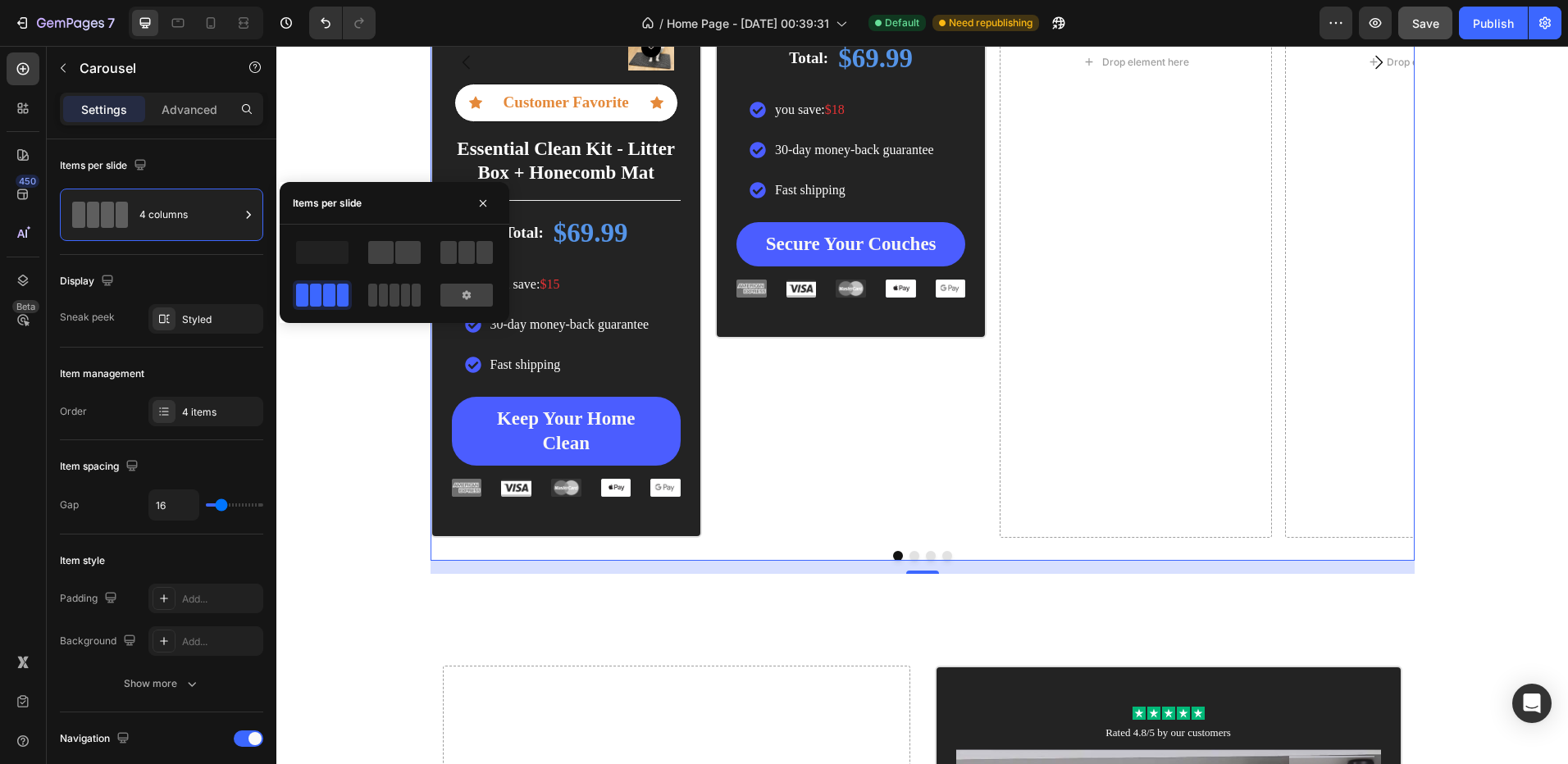
scroll to position [3349, 0]
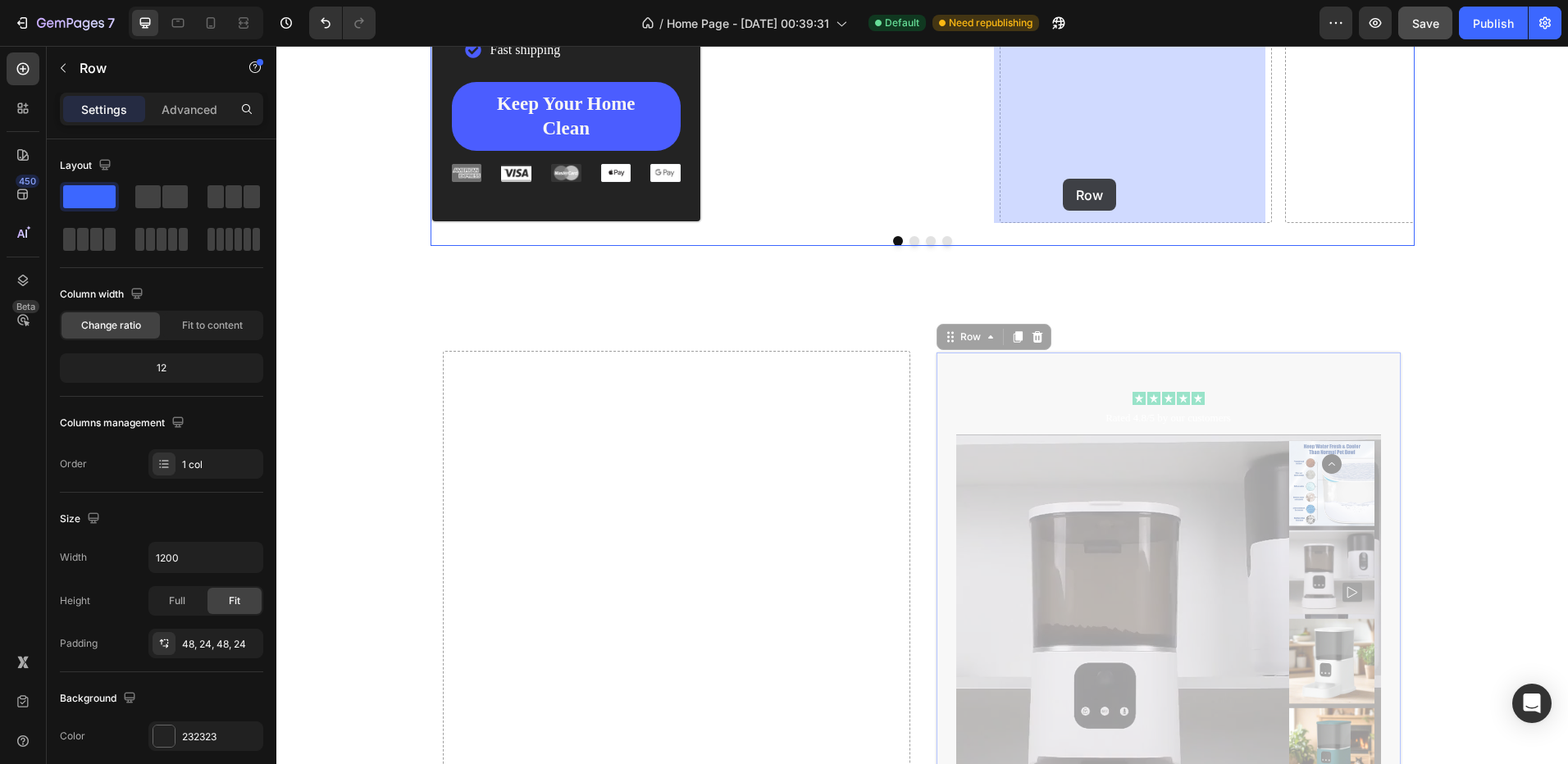
drag, startPoint x: 941, startPoint y: 381, endPoint x: 1037, endPoint y: 307, distance: 121.2
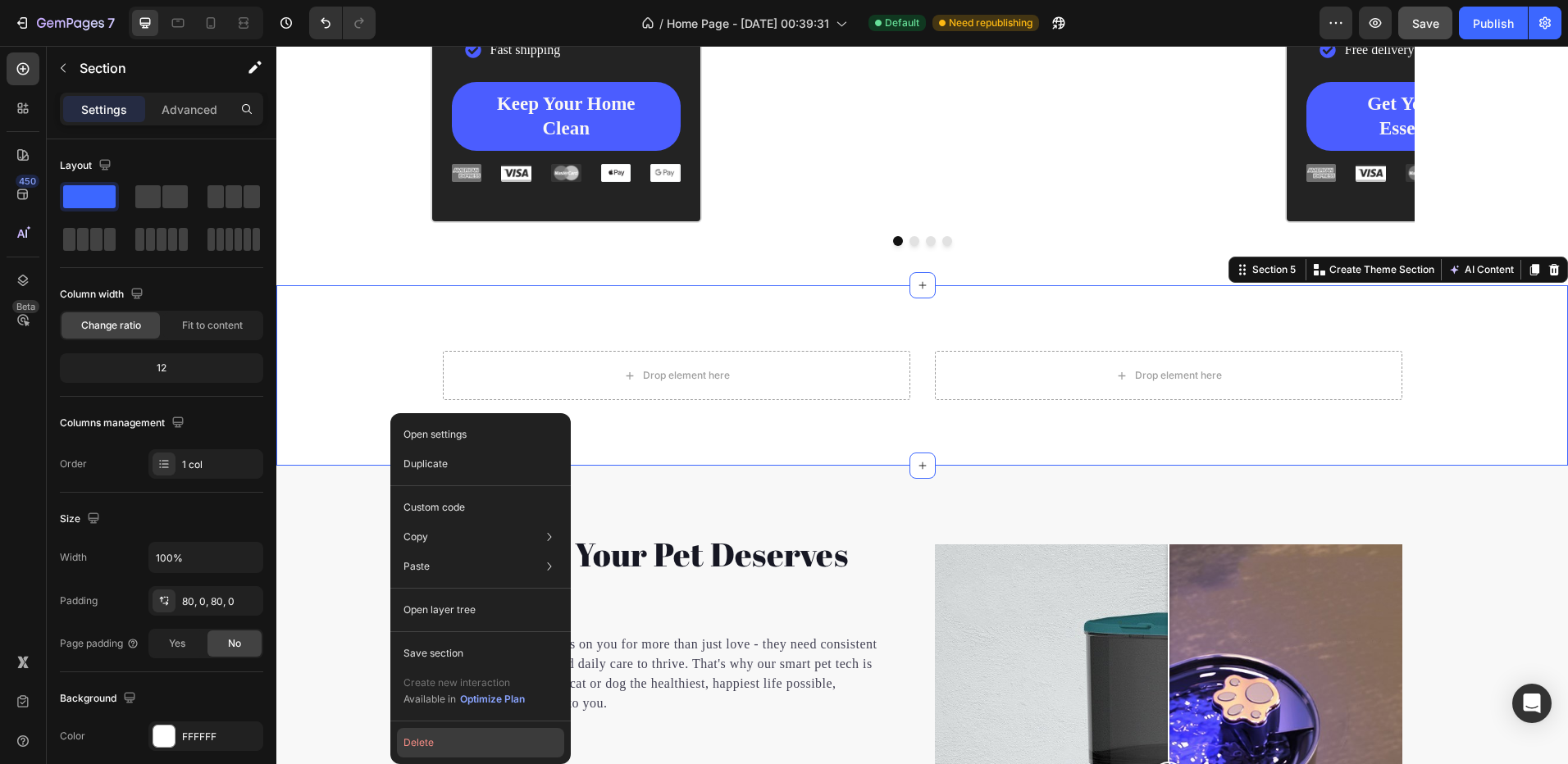
drag, startPoint x: 423, startPoint y: 737, endPoint x: 249, endPoint y: 635, distance: 201.7
click at [423, 737] on button "Delete" at bounding box center [480, 743] width 167 height 29
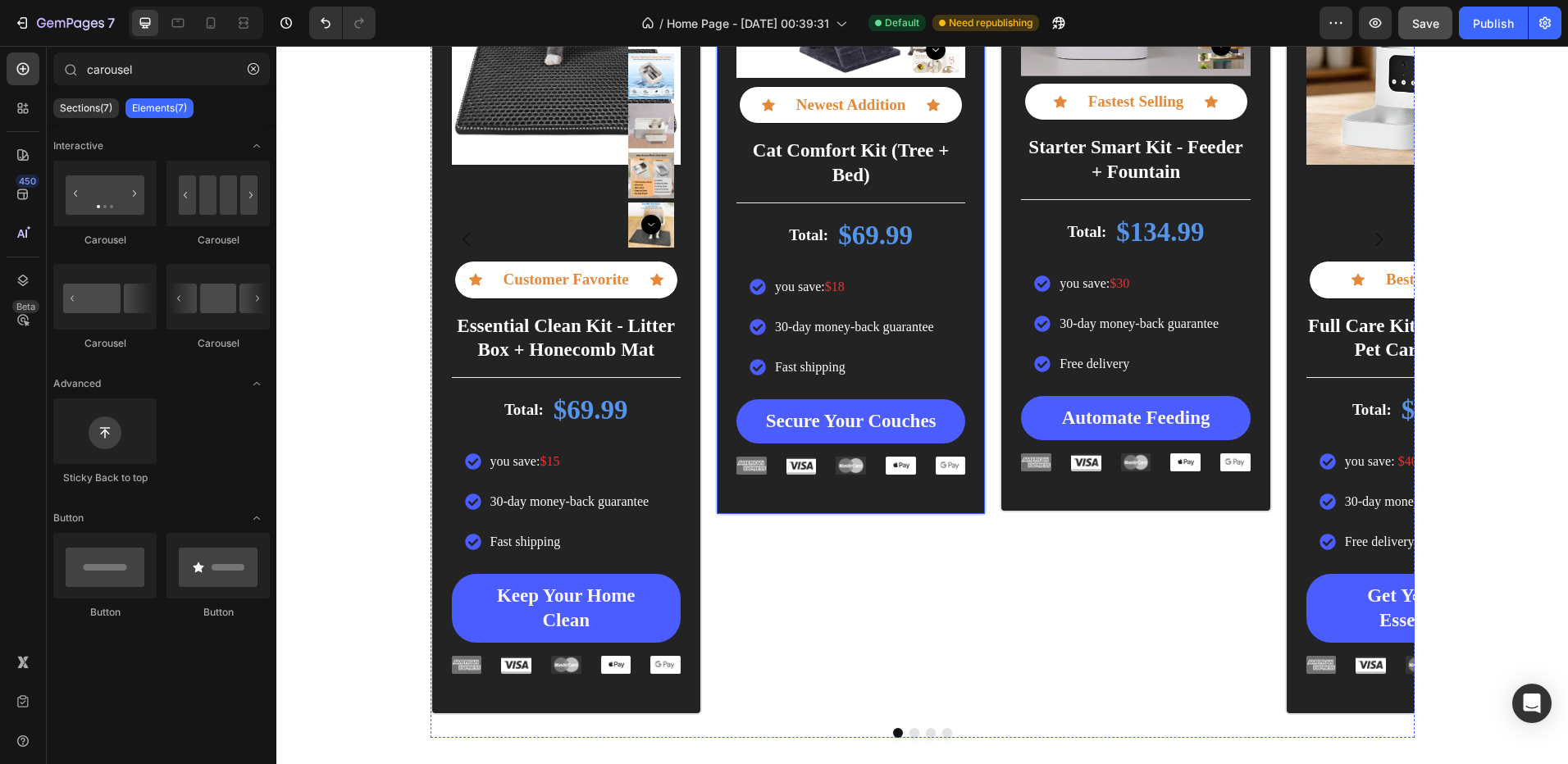
scroll to position [3021, 0]
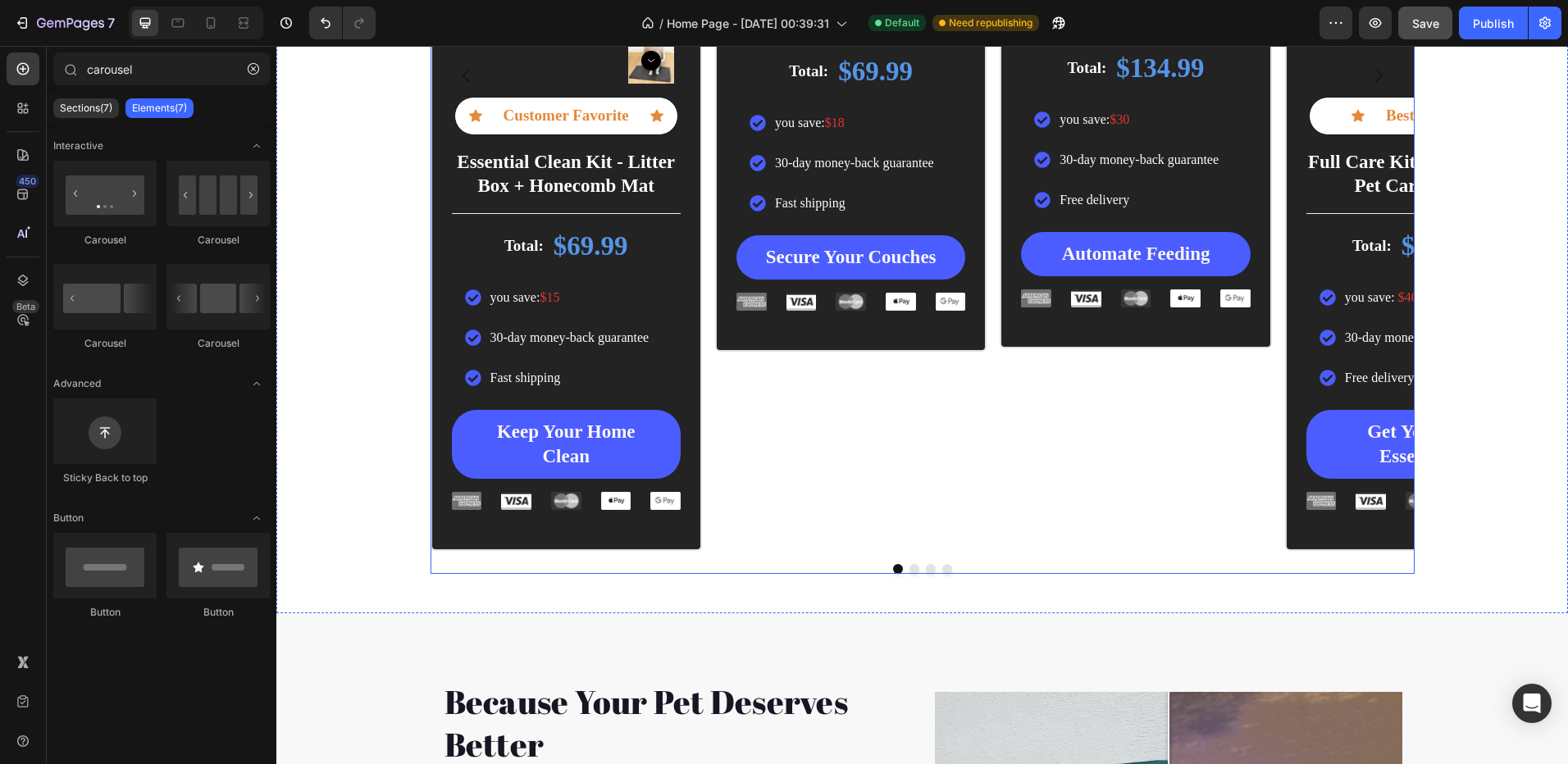
click at [910, 567] on button "Dot" at bounding box center [914, 568] width 9 height 9
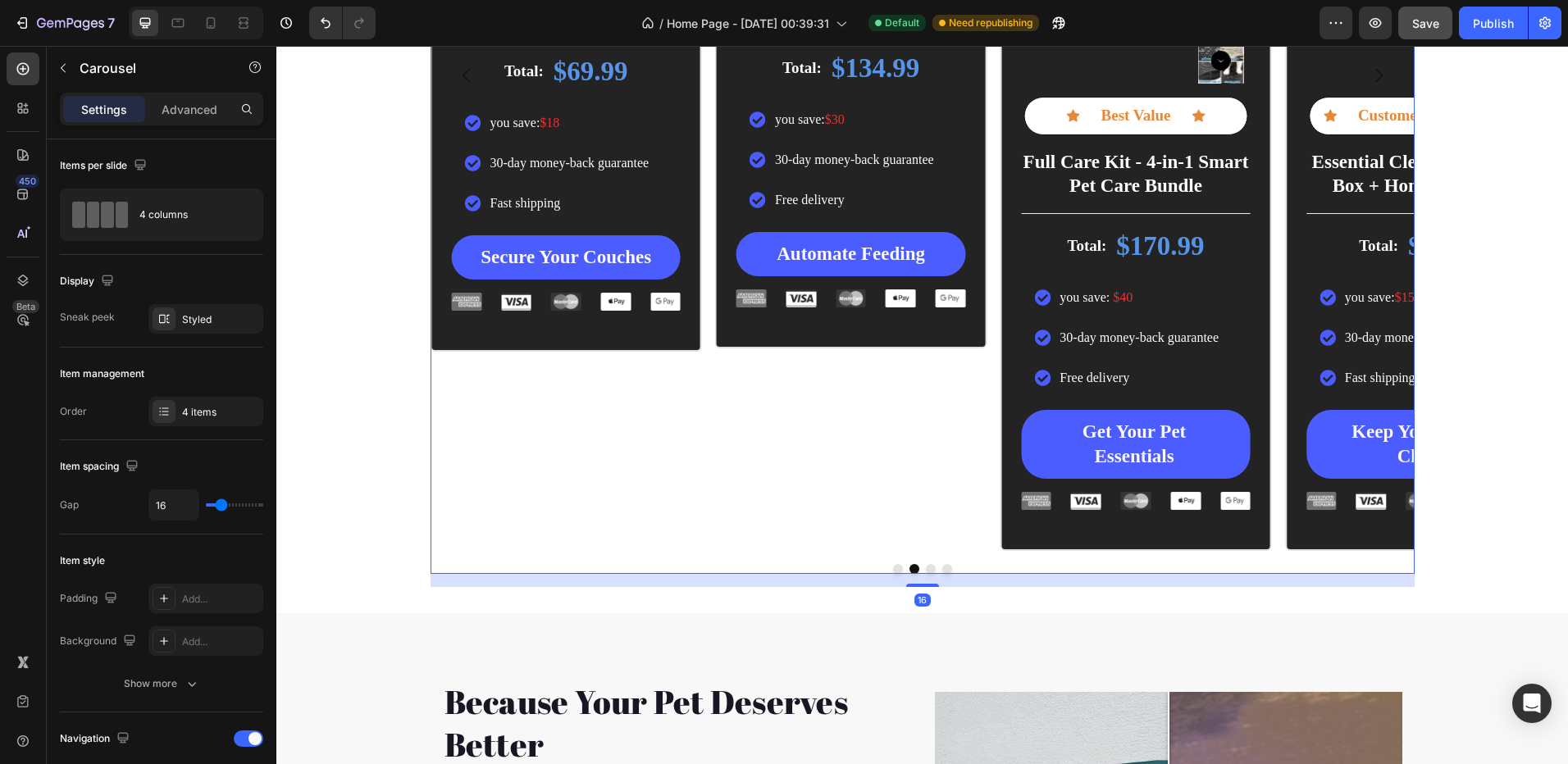
click at [926, 569] on button "Dot" at bounding box center [930, 568] width 9 height 9
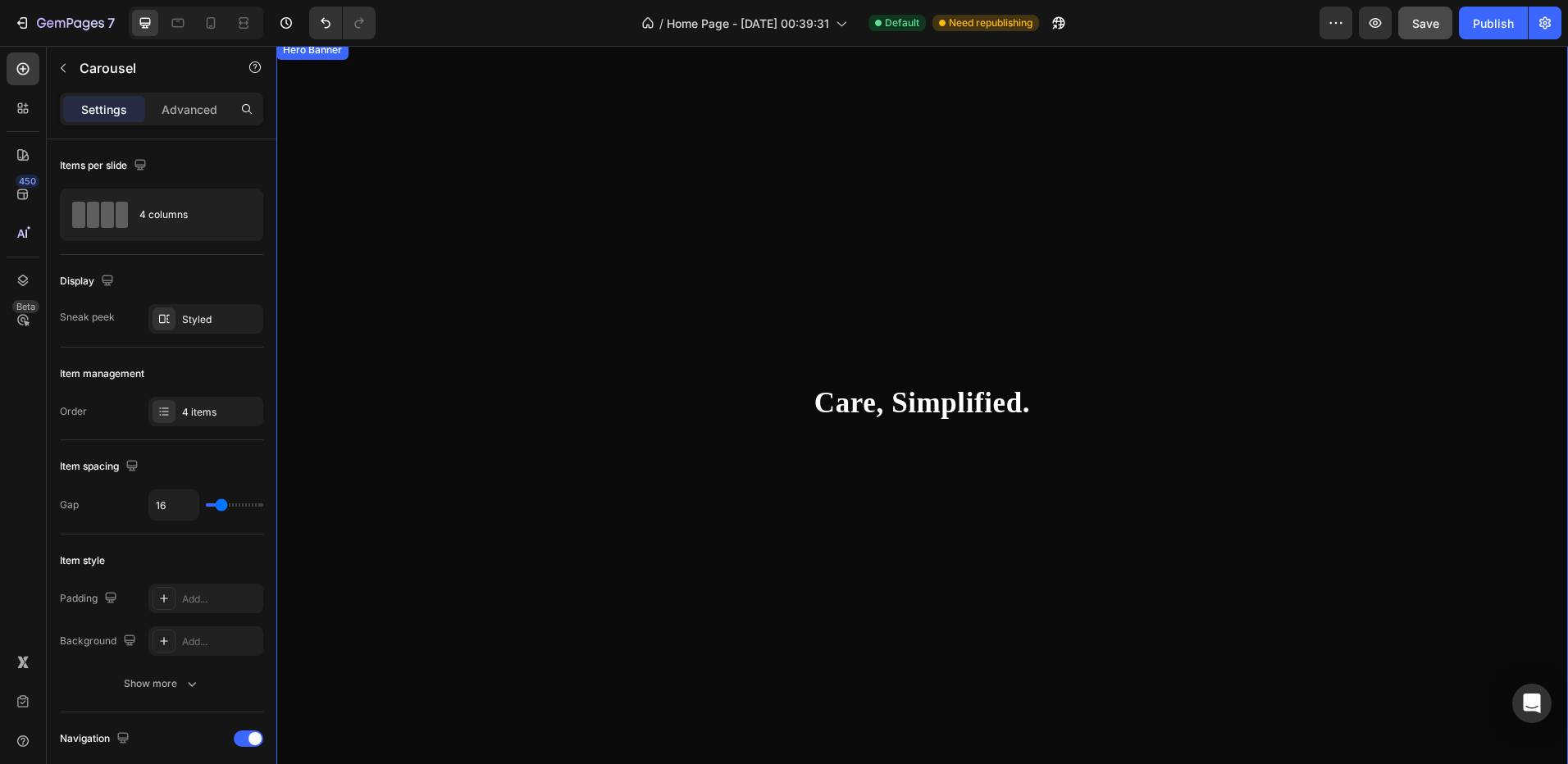
scroll to position [0, 0]
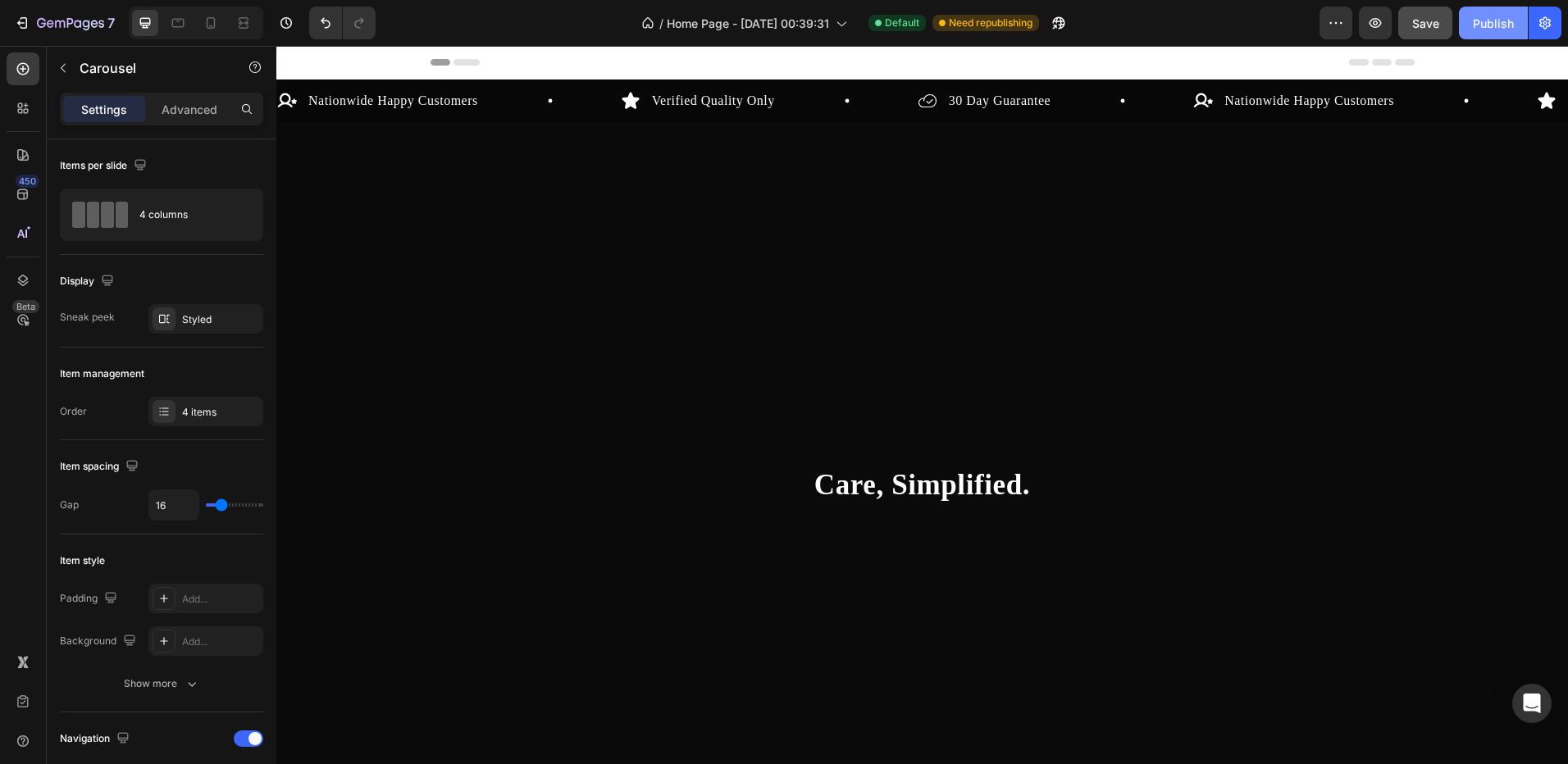
click at [1499, 11] on button "Publish" at bounding box center [1493, 23] width 69 height 33
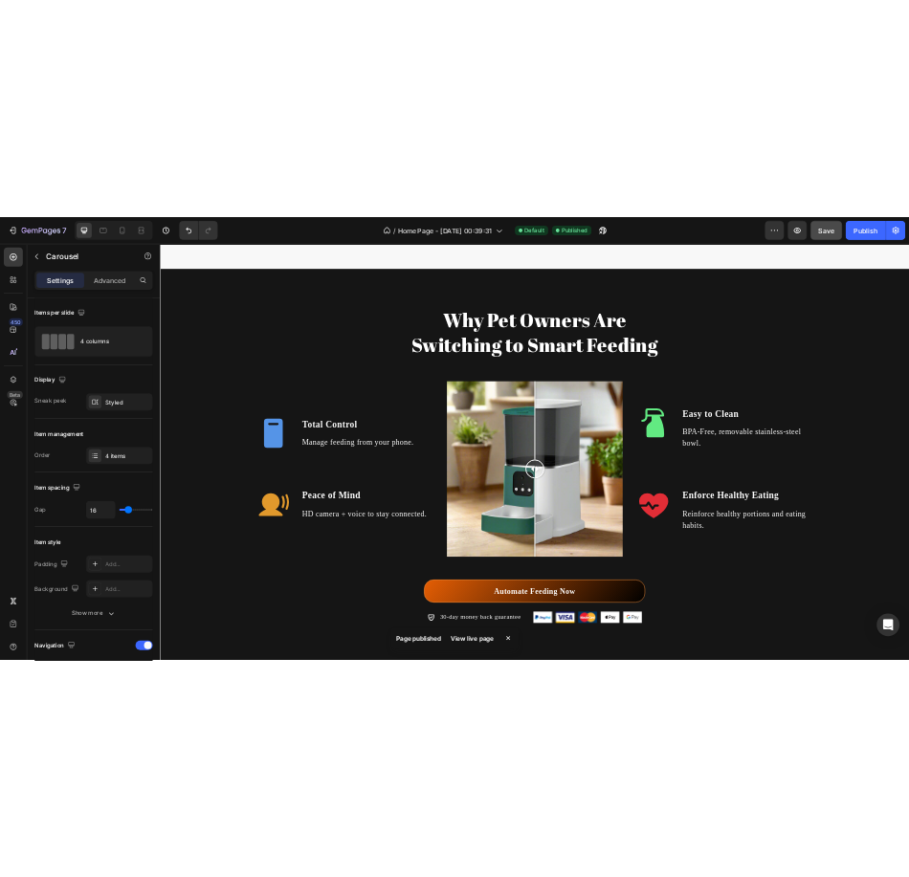
scroll to position [2965, 0]
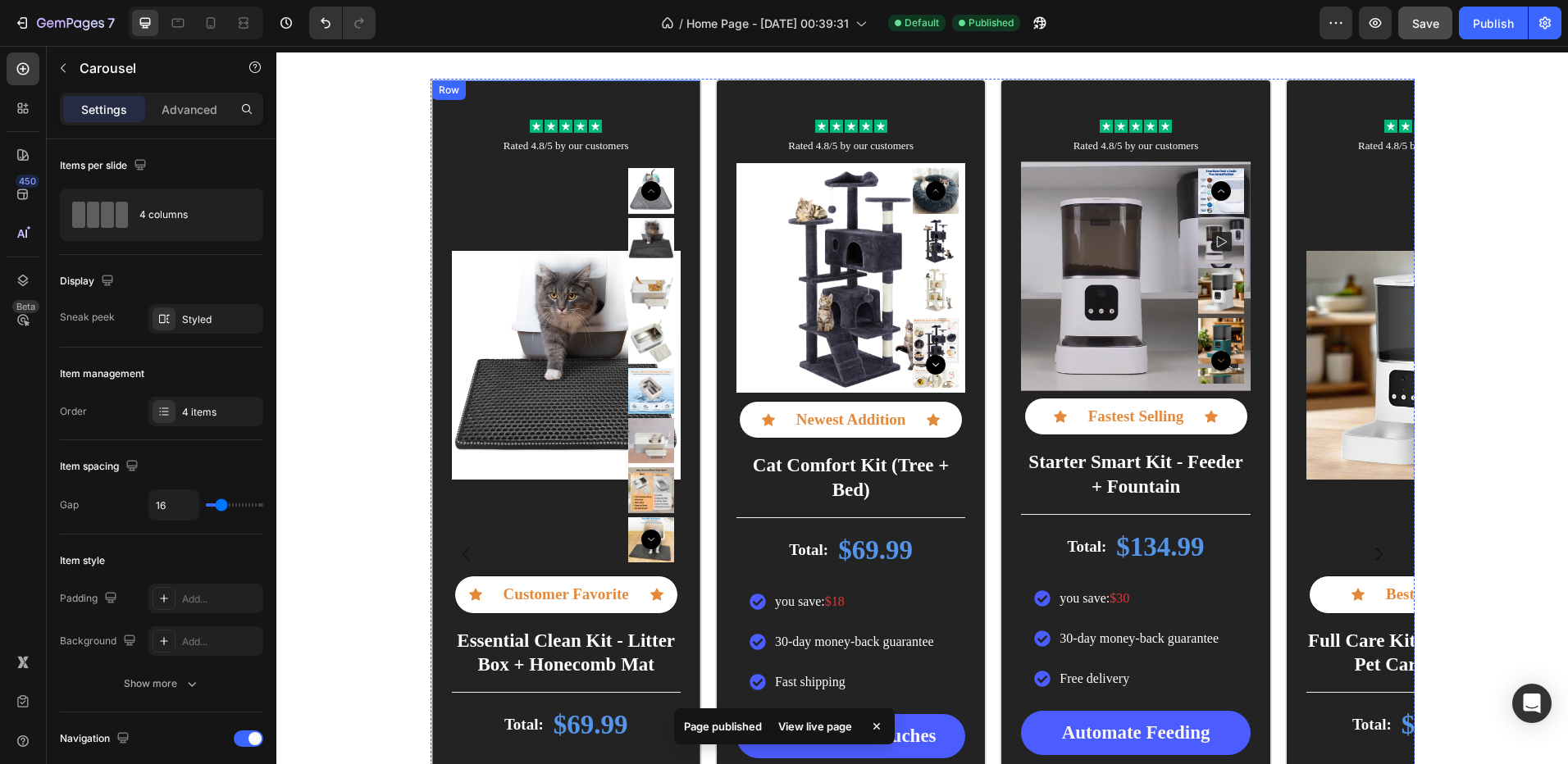
click at [375, 96] on div "Icon Icon Icon Icon Icon Icon List Rated 4.8/5 by our customers Text Block Prod…" at bounding box center [922, 572] width 1291 height 987
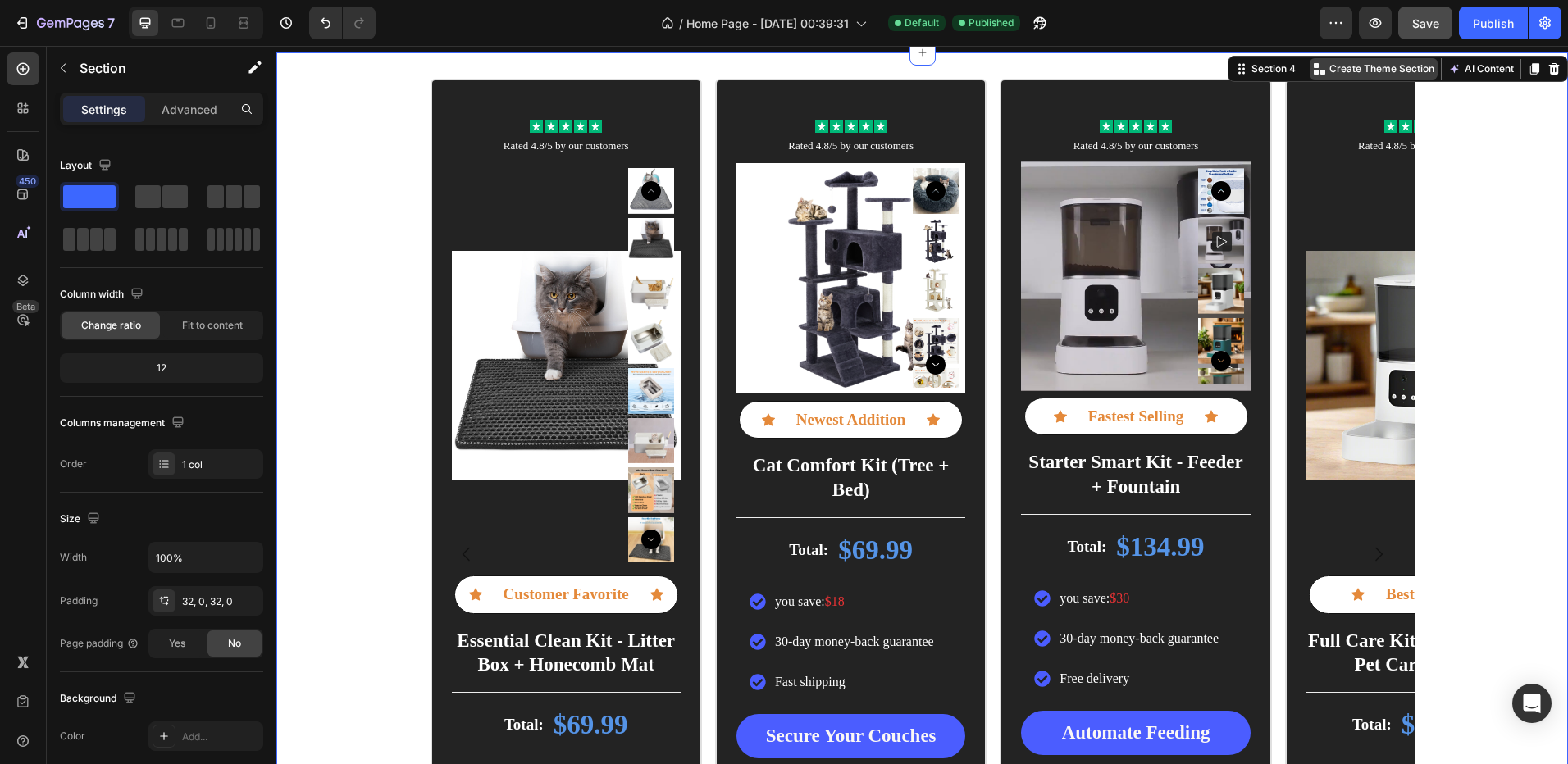
click at [1309, 75] on div "Create Theme Section" at bounding box center [1373, 69] width 128 height 21
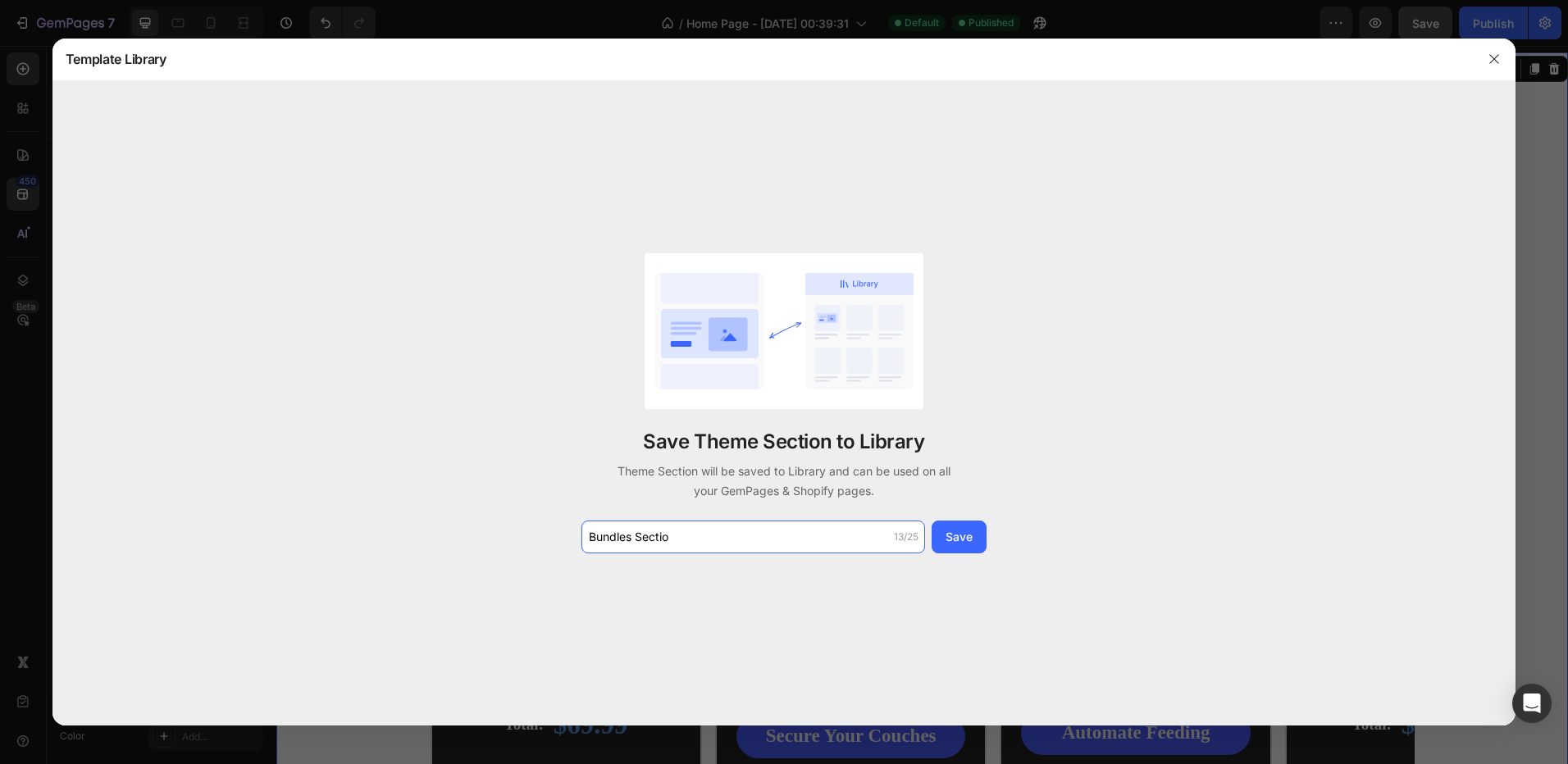
type input "Bundles Section"
click at [963, 545] on div "Save" at bounding box center [959, 537] width 27 height 17
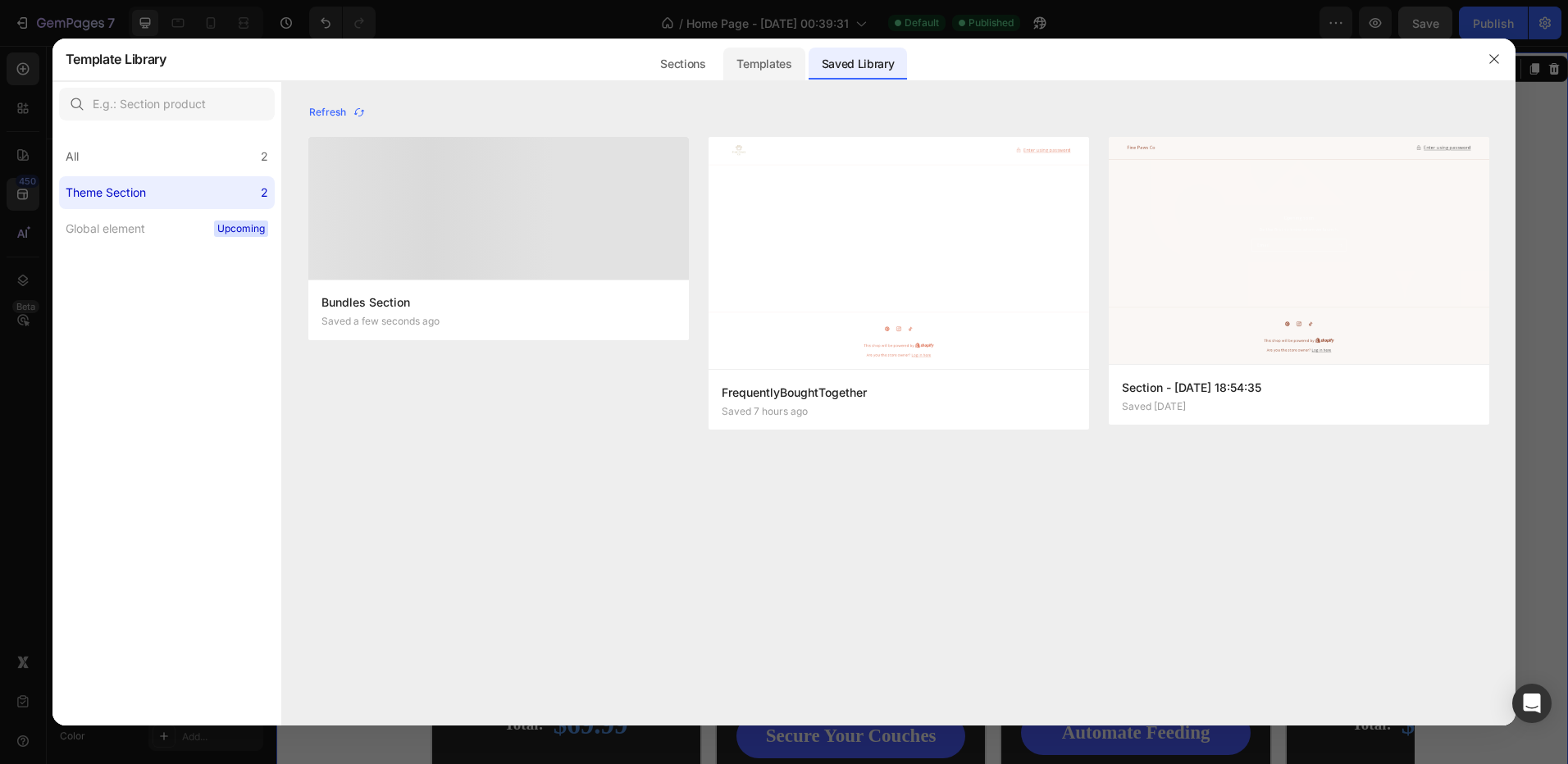
click at [785, 77] on div "Templates" at bounding box center [763, 63] width 81 height 33
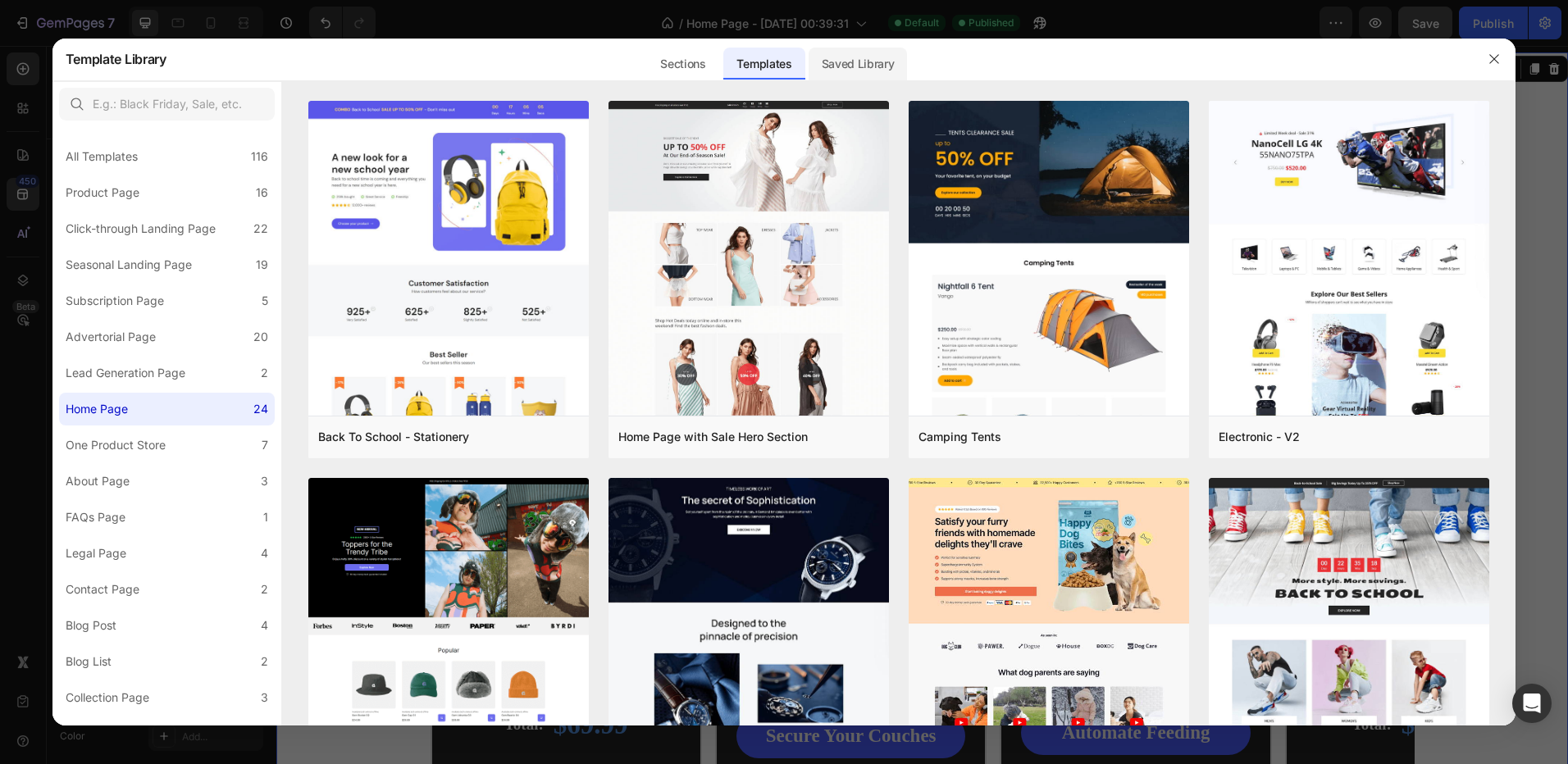
click at [844, 64] on div "Saved Library" at bounding box center [858, 63] width 99 height 33
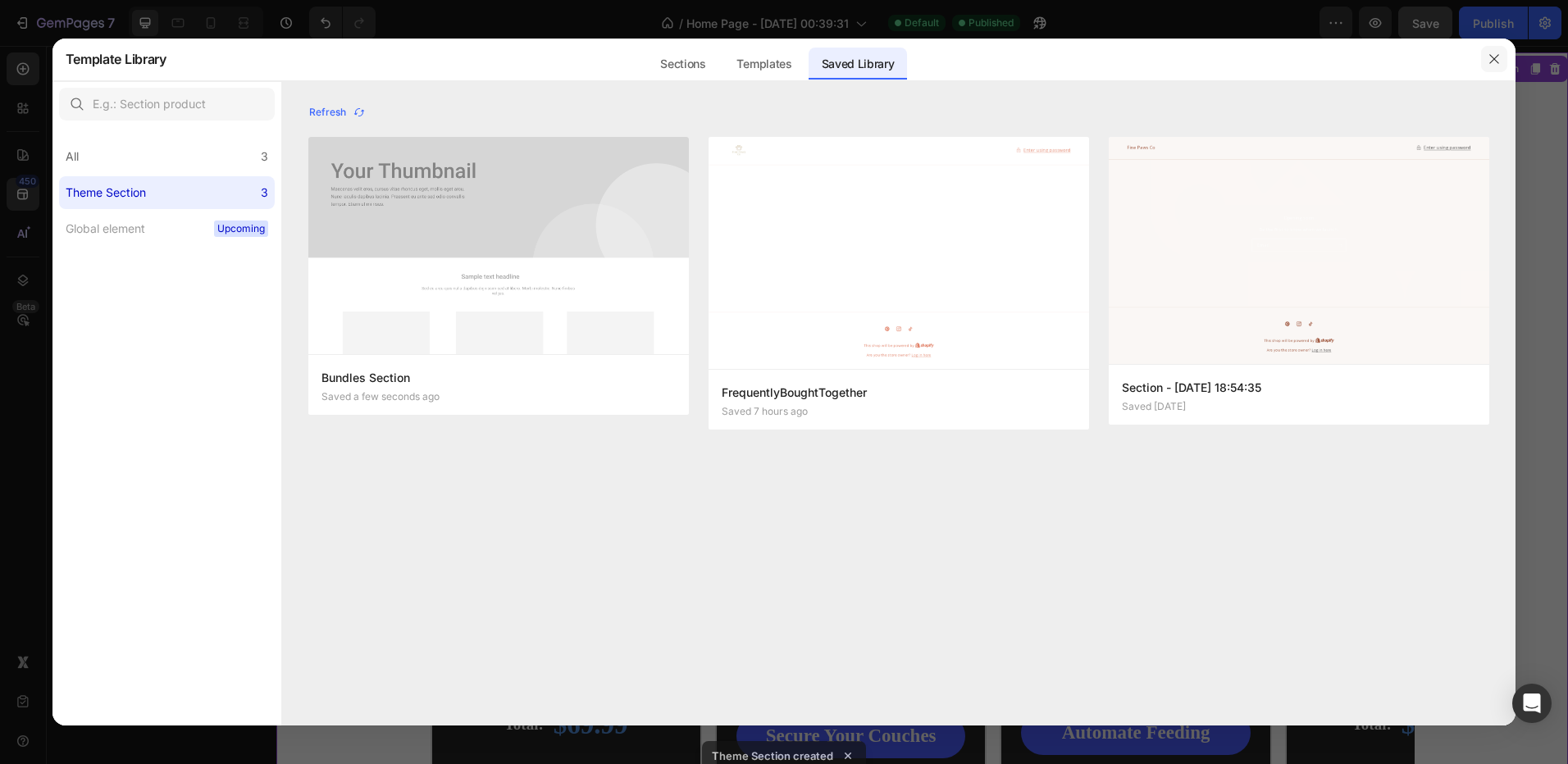
click at [1491, 52] on icon "button" at bounding box center [1493, 58] width 13 height 13
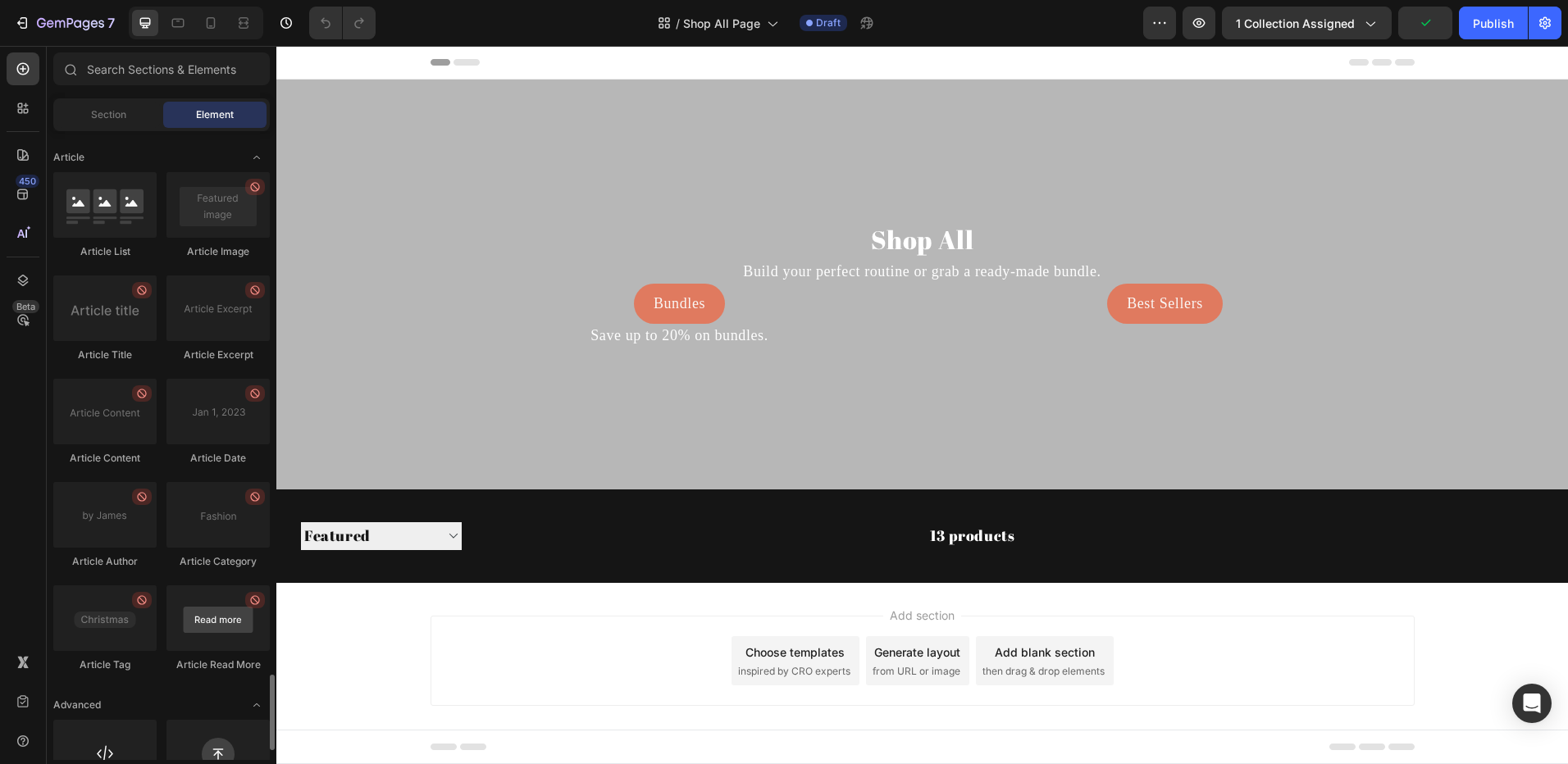
scroll to position [4587, 0]
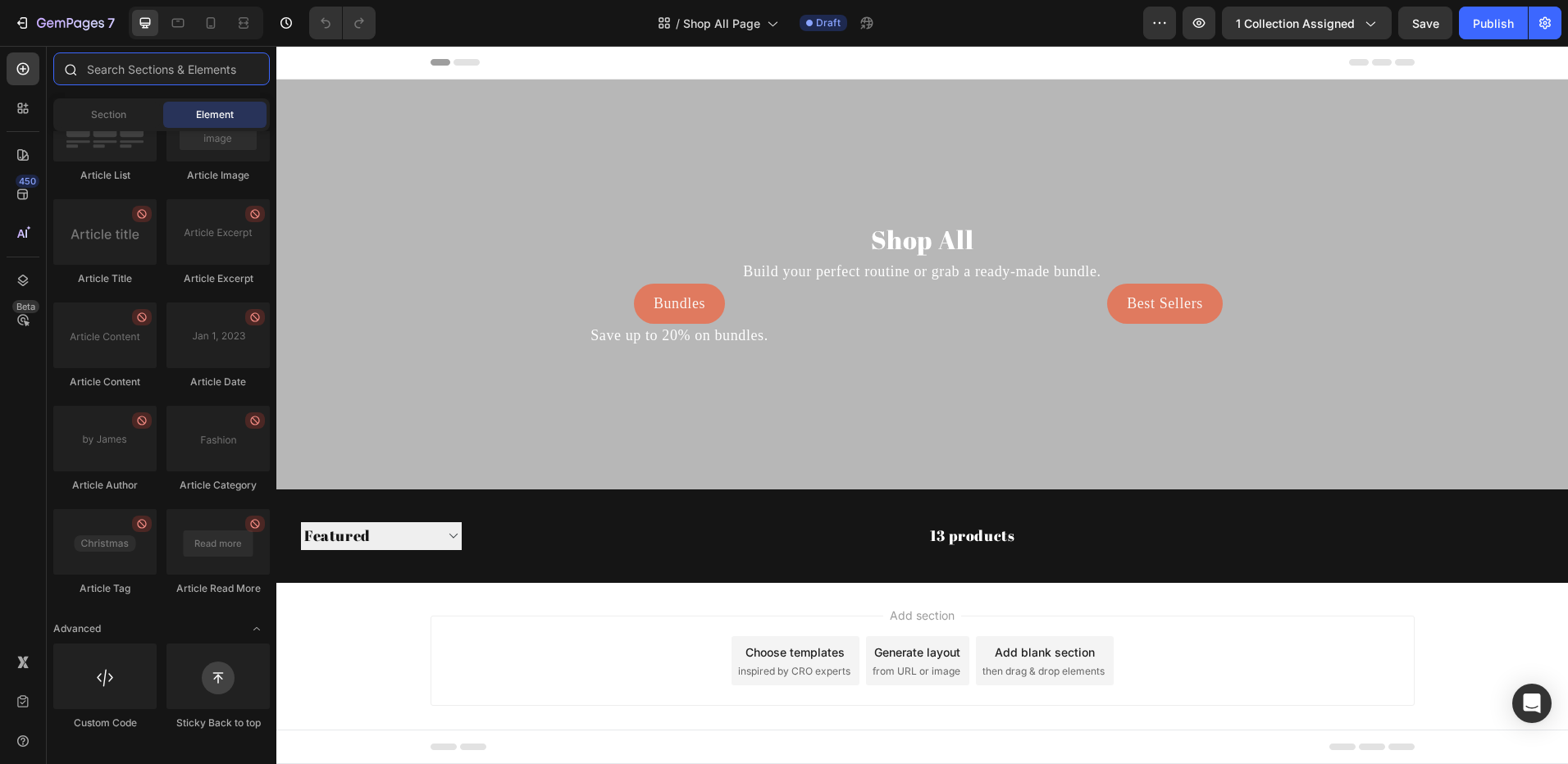
click at [133, 81] on input "text" at bounding box center [161, 69] width 216 height 33
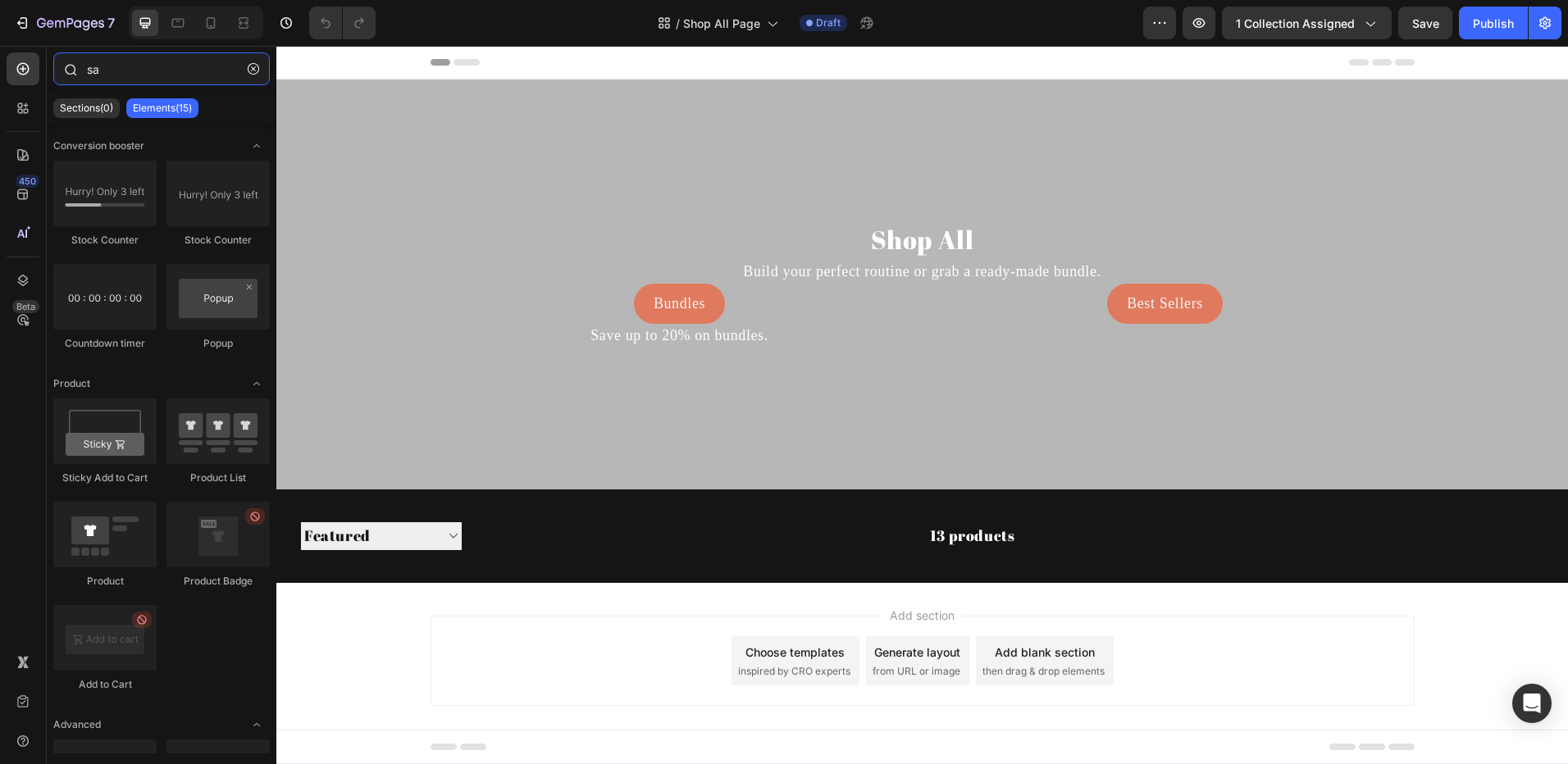
type input "s"
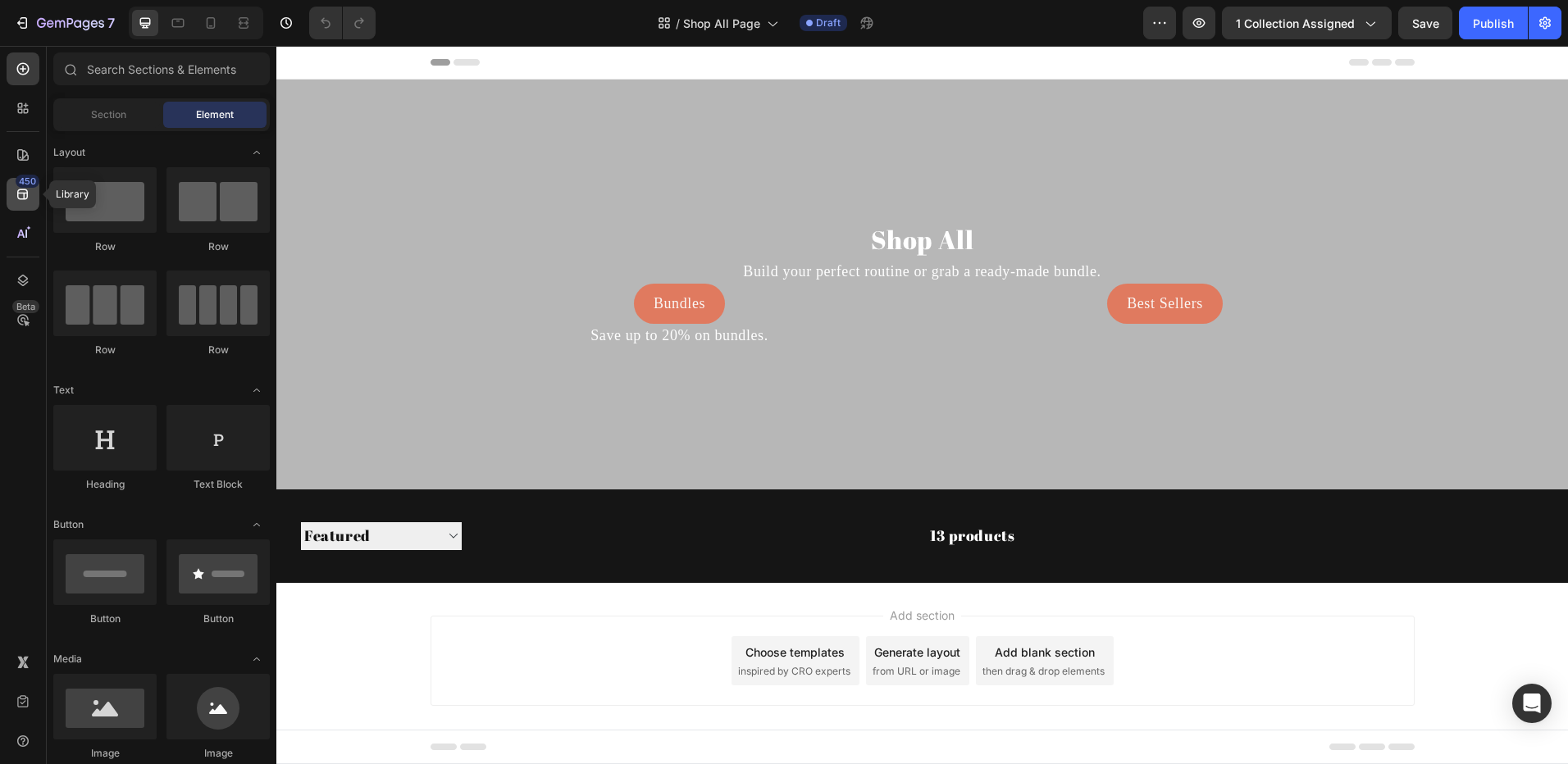
click at [21, 201] on icon at bounding box center [22, 194] width 16 height 16
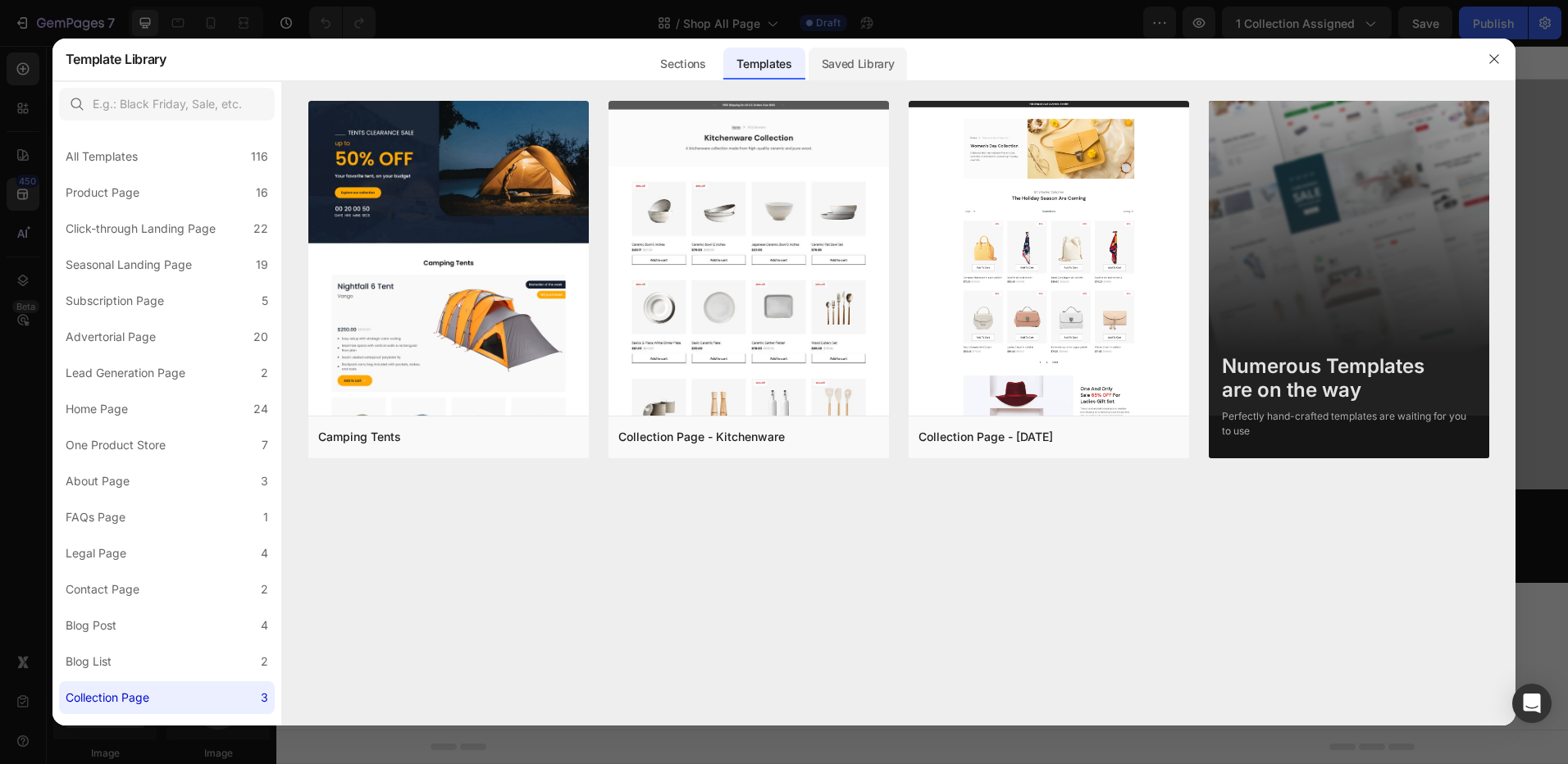
click at [846, 71] on div "Saved Library" at bounding box center [858, 63] width 99 height 33
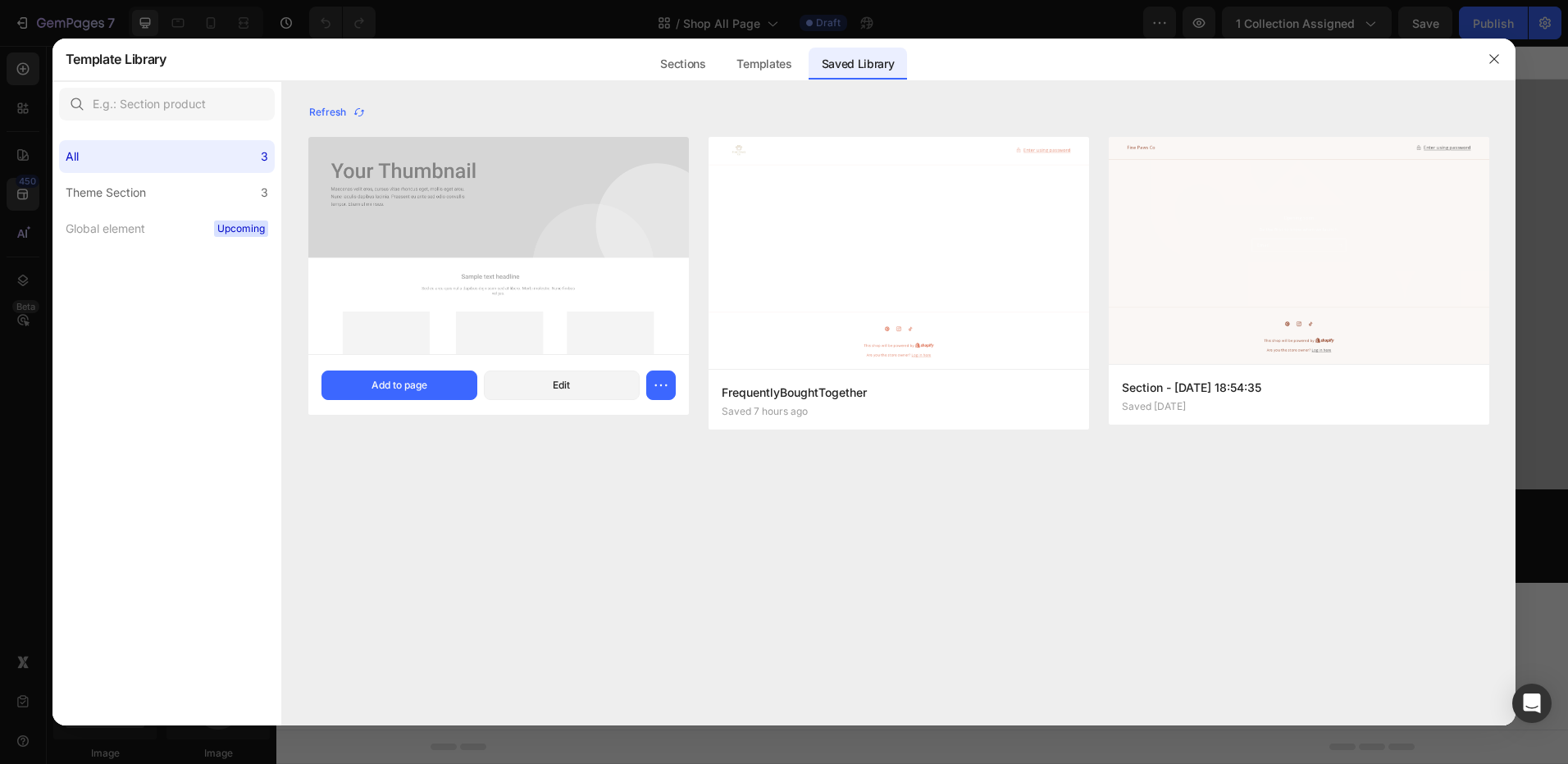
click at [538, 225] on img at bounding box center [499, 246] width 381 height 218
click at [379, 388] on div "Add to page" at bounding box center [399, 385] width 56 height 15
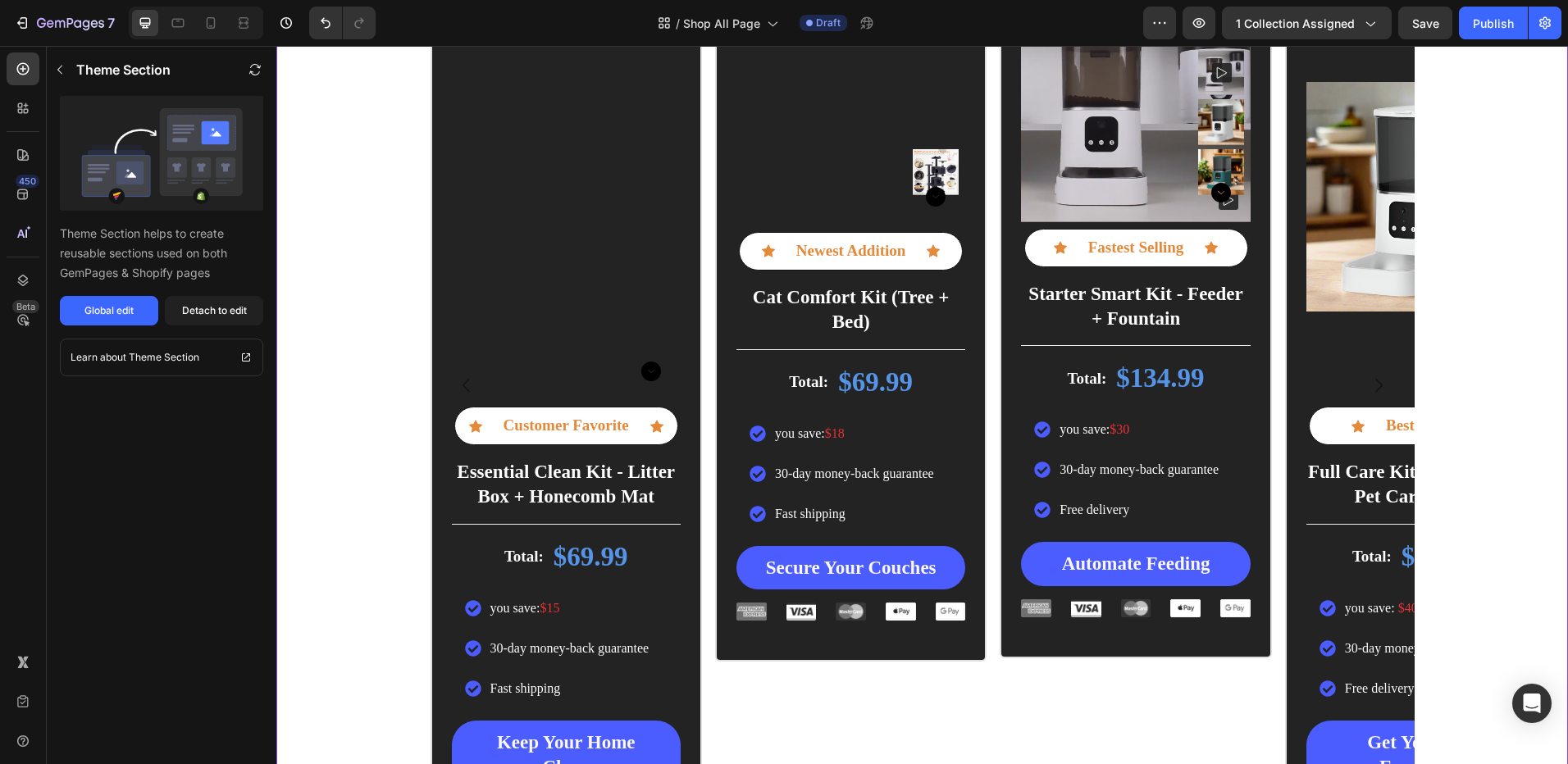
scroll to position [701, 0]
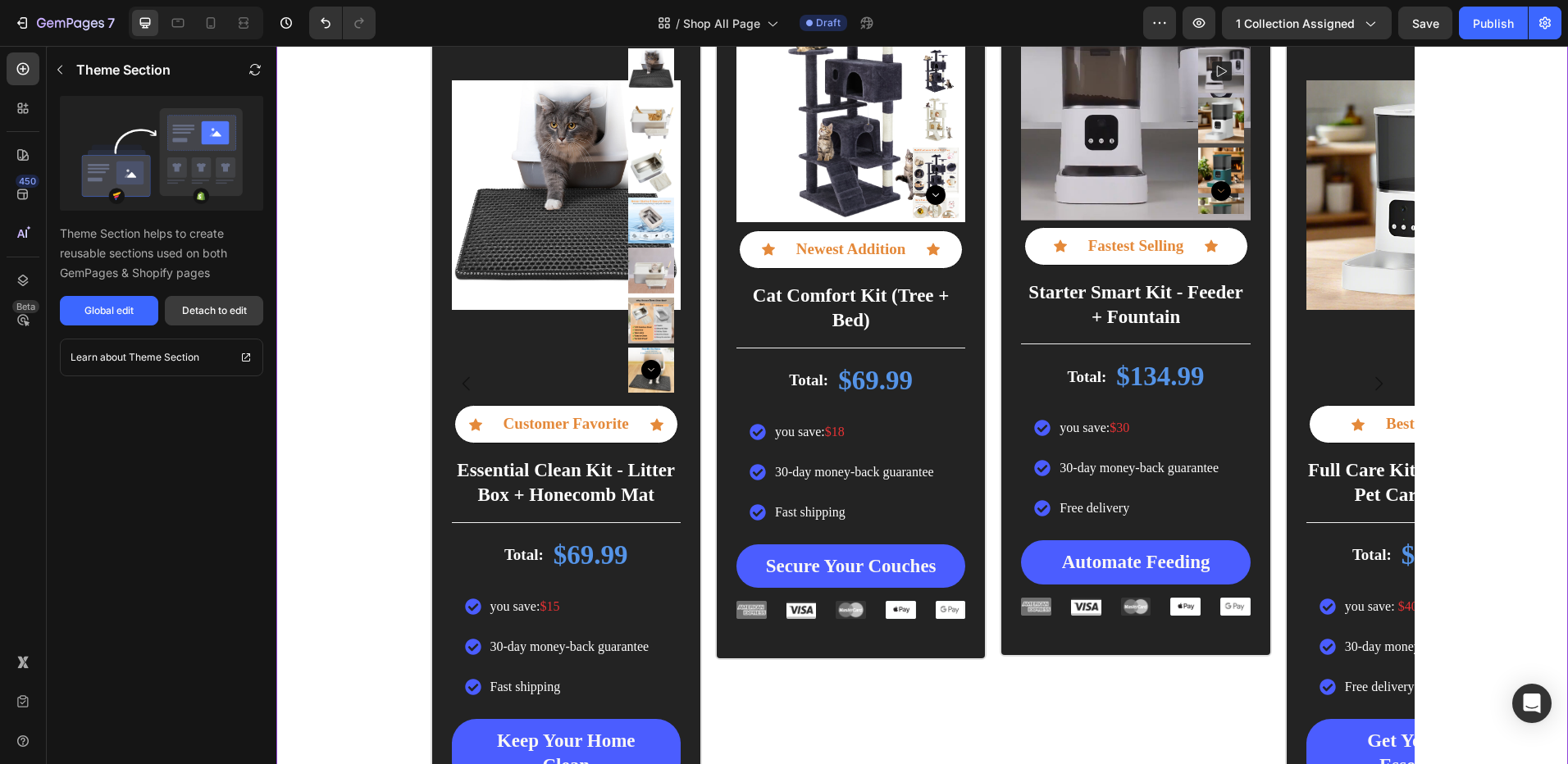
click at [199, 316] on div "Detach to edit" at bounding box center [214, 310] width 65 height 15
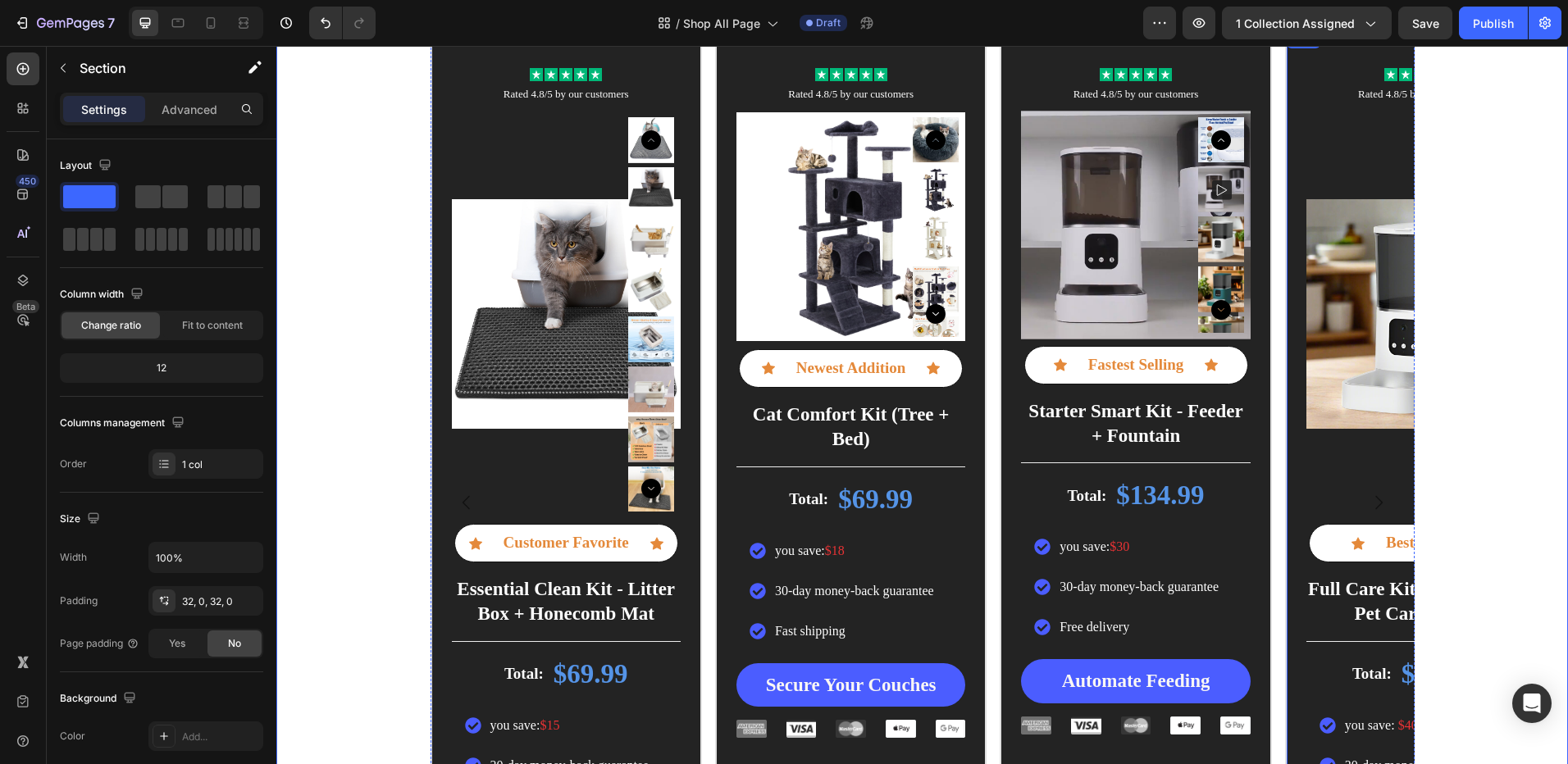
scroll to position [619, 0]
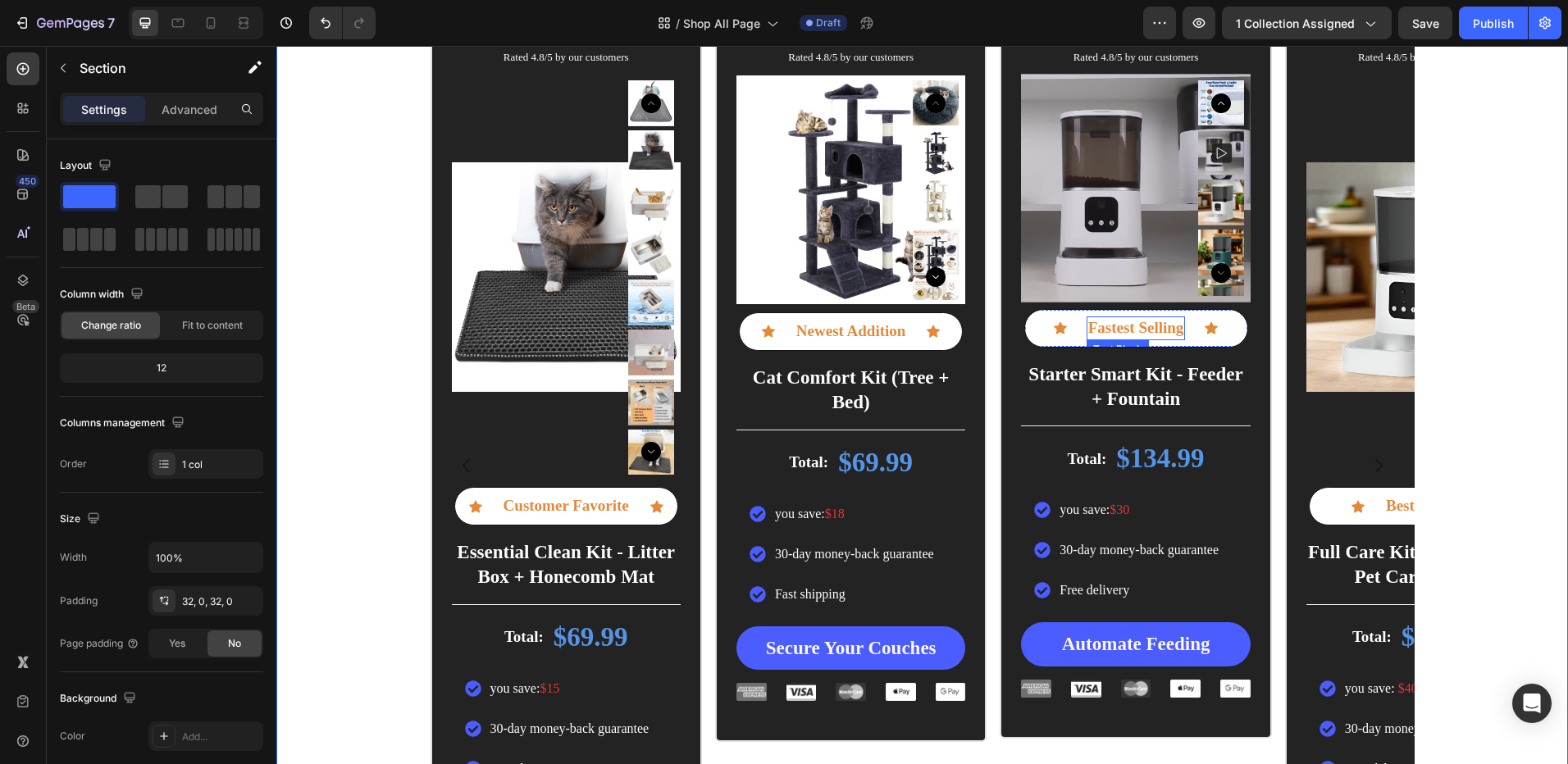
click at [1144, 332] on p "Fastest Selling" at bounding box center [1136, 328] width 96 height 21
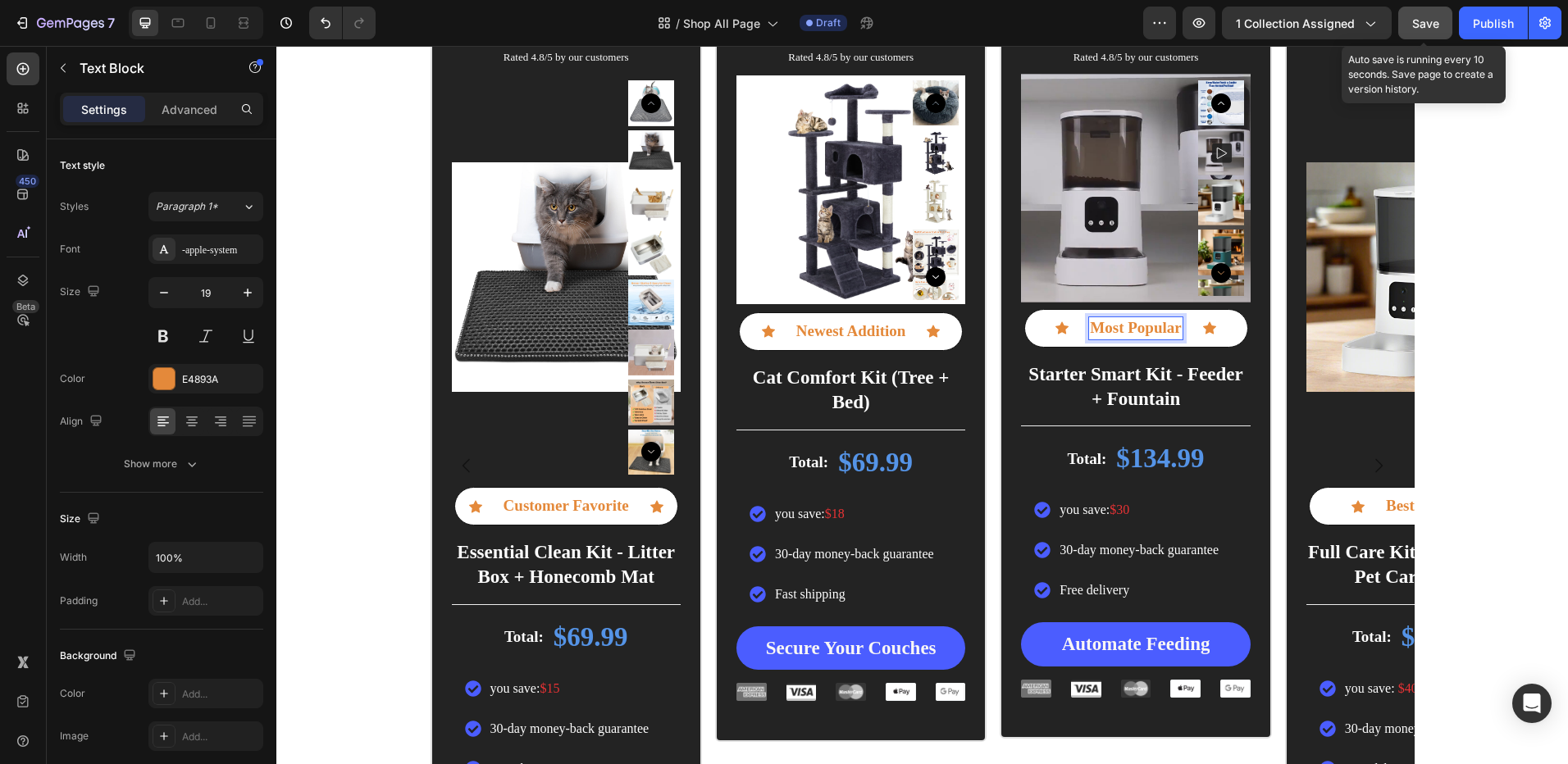
click at [1411, 21] on button "Save" at bounding box center [1425, 23] width 54 height 33
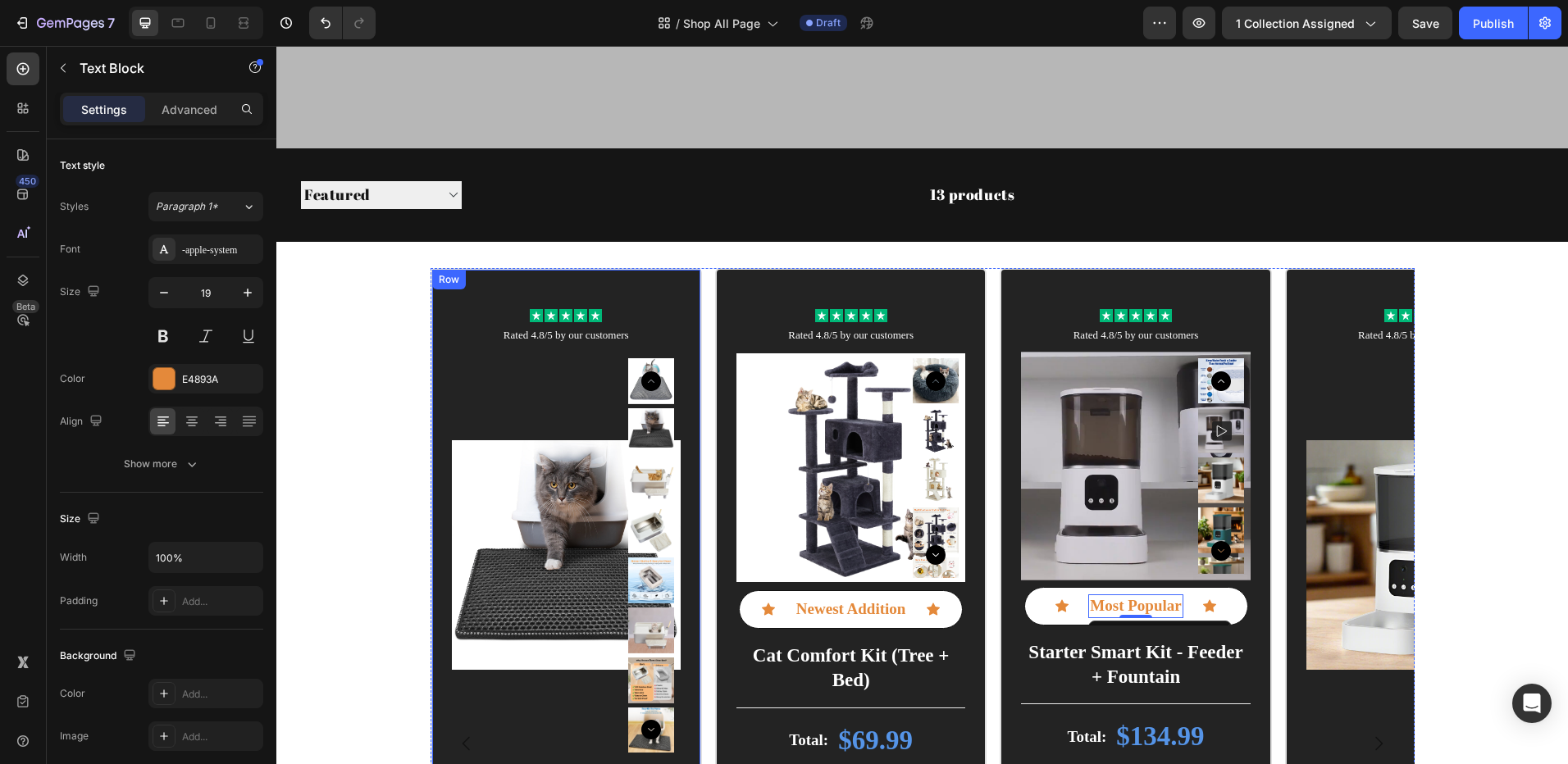
scroll to position [410, 0]
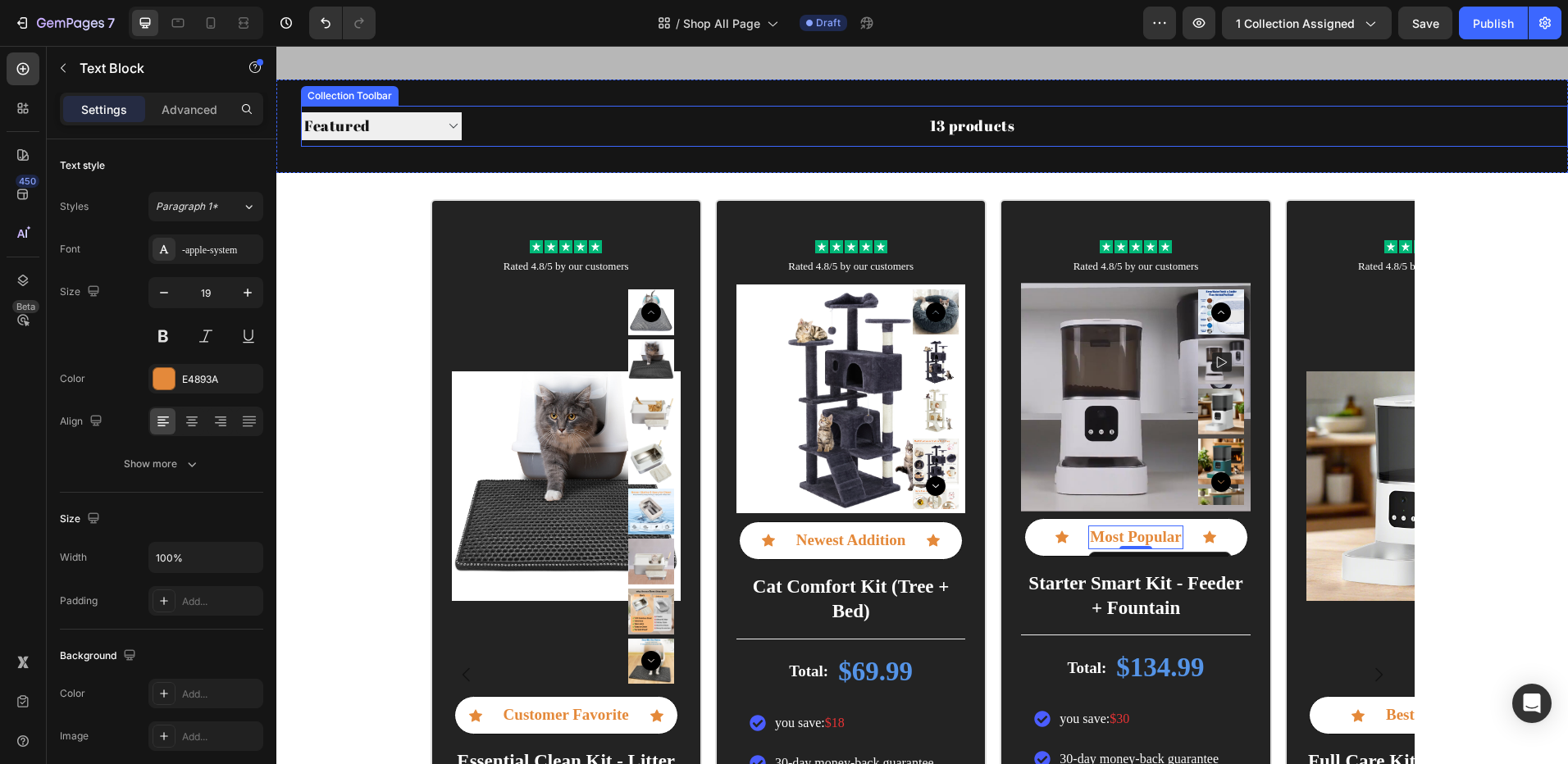
click at [436, 122] on select "Sorting Best selling Featured Alphabetically, A-Z Alphabetically, Z-A Price, lo…" at bounding box center [381, 126] width 160 height 27
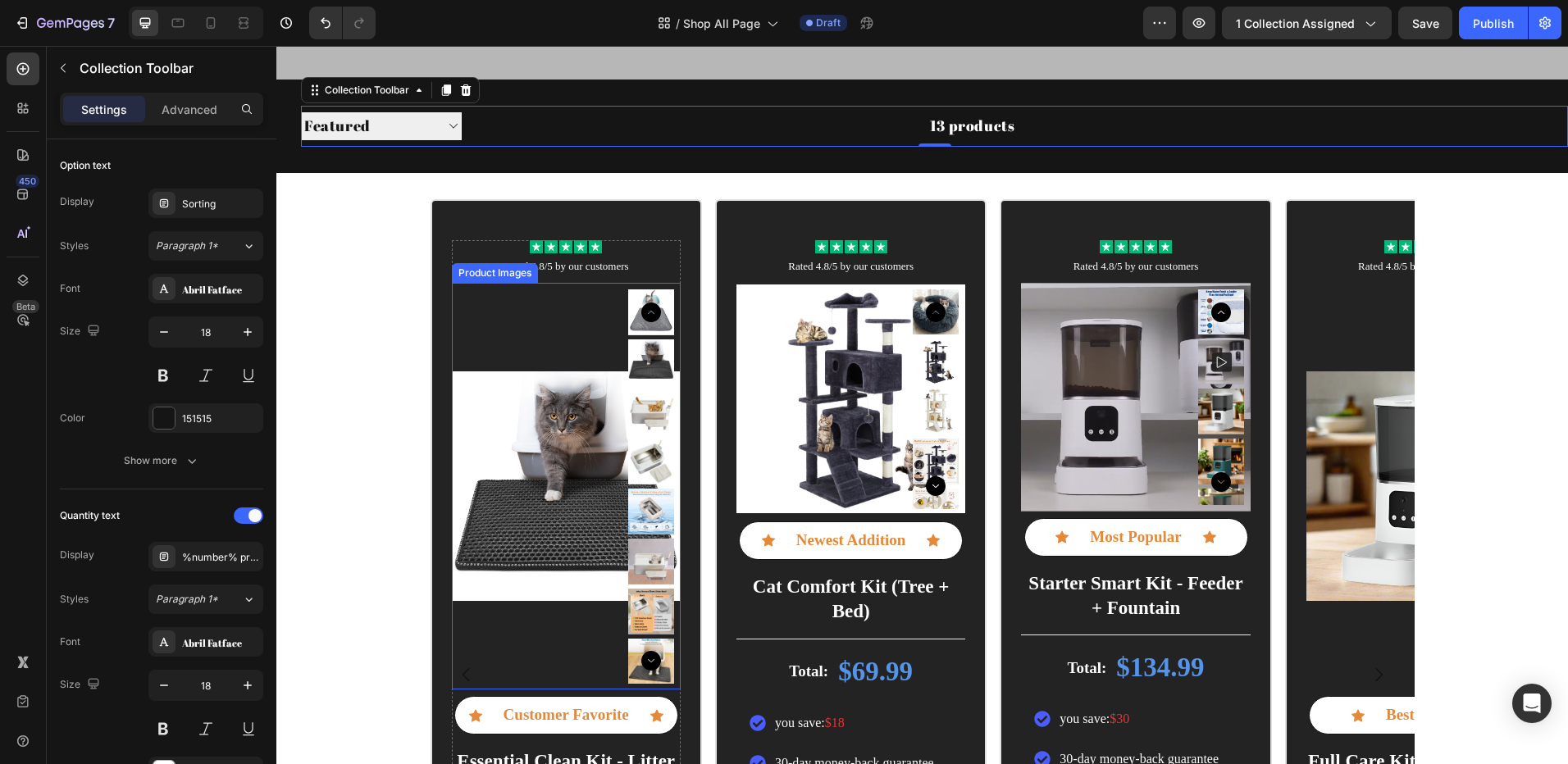
click at [514, 338] on img at bounding box center [566, 486] width 229 height 407
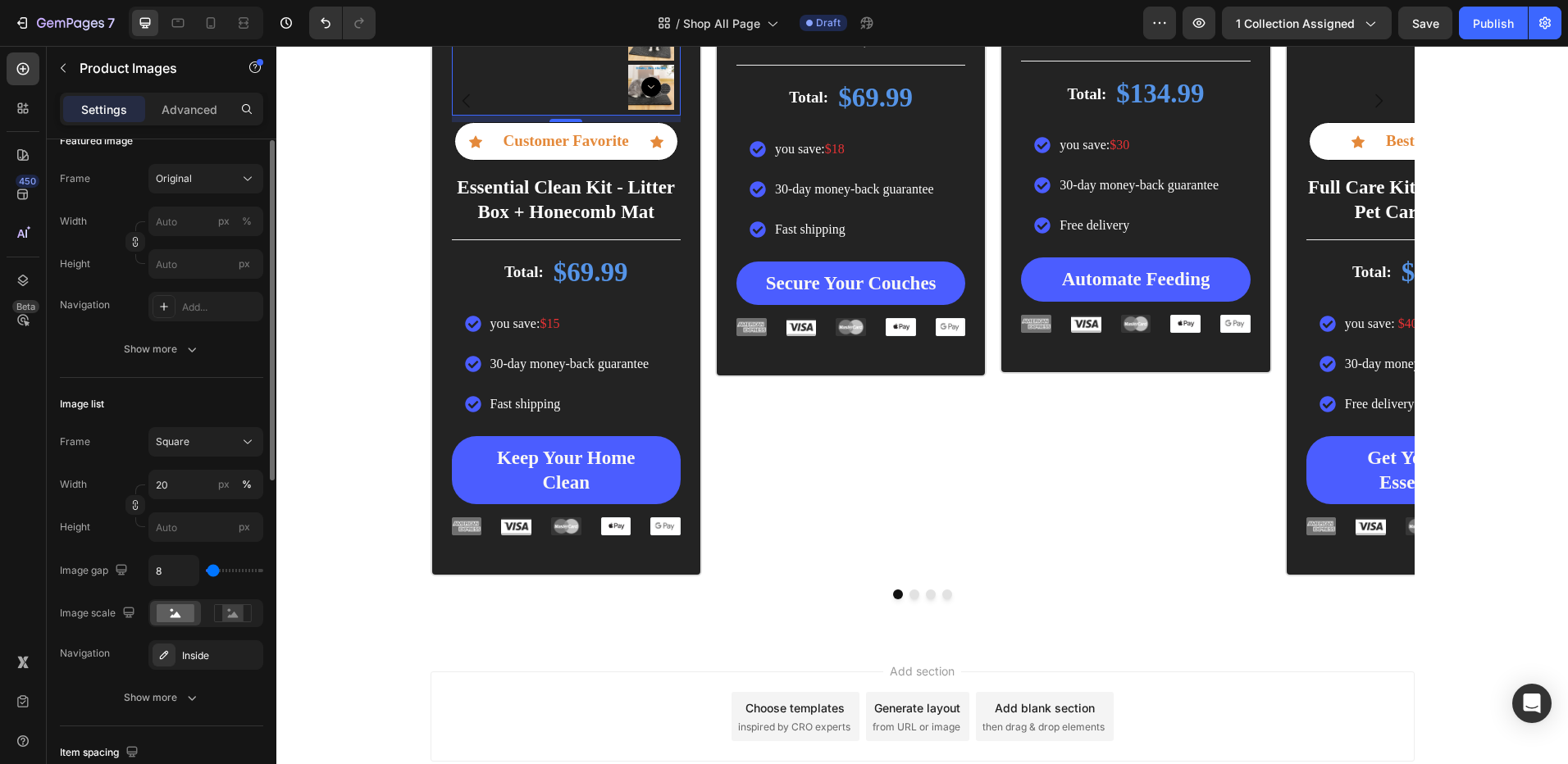
scroll to position [328, 0]
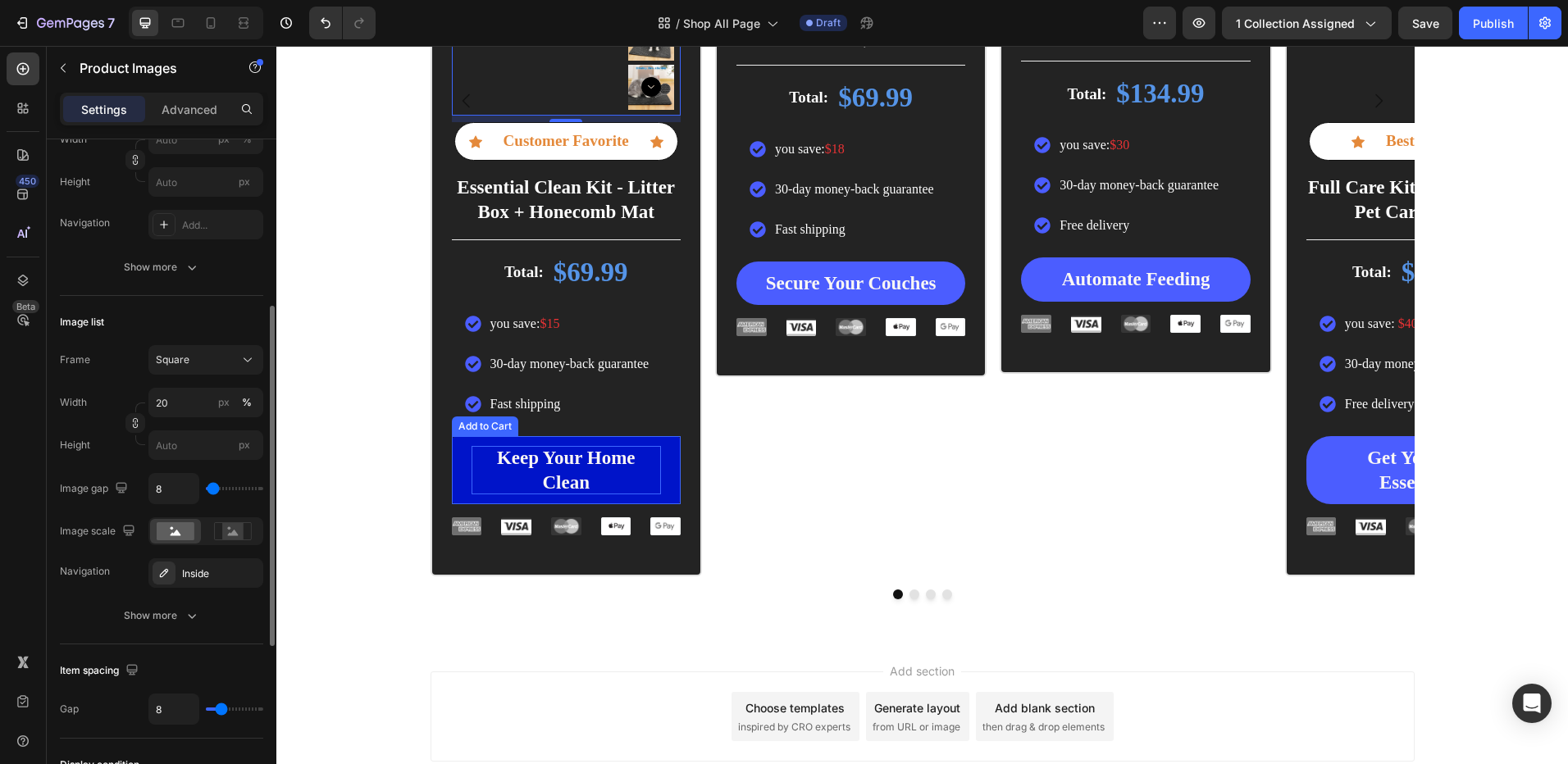
click at [472, 464] on div "Keep Your Home Clean" at bounding box center [566, 470] width 189 height 49
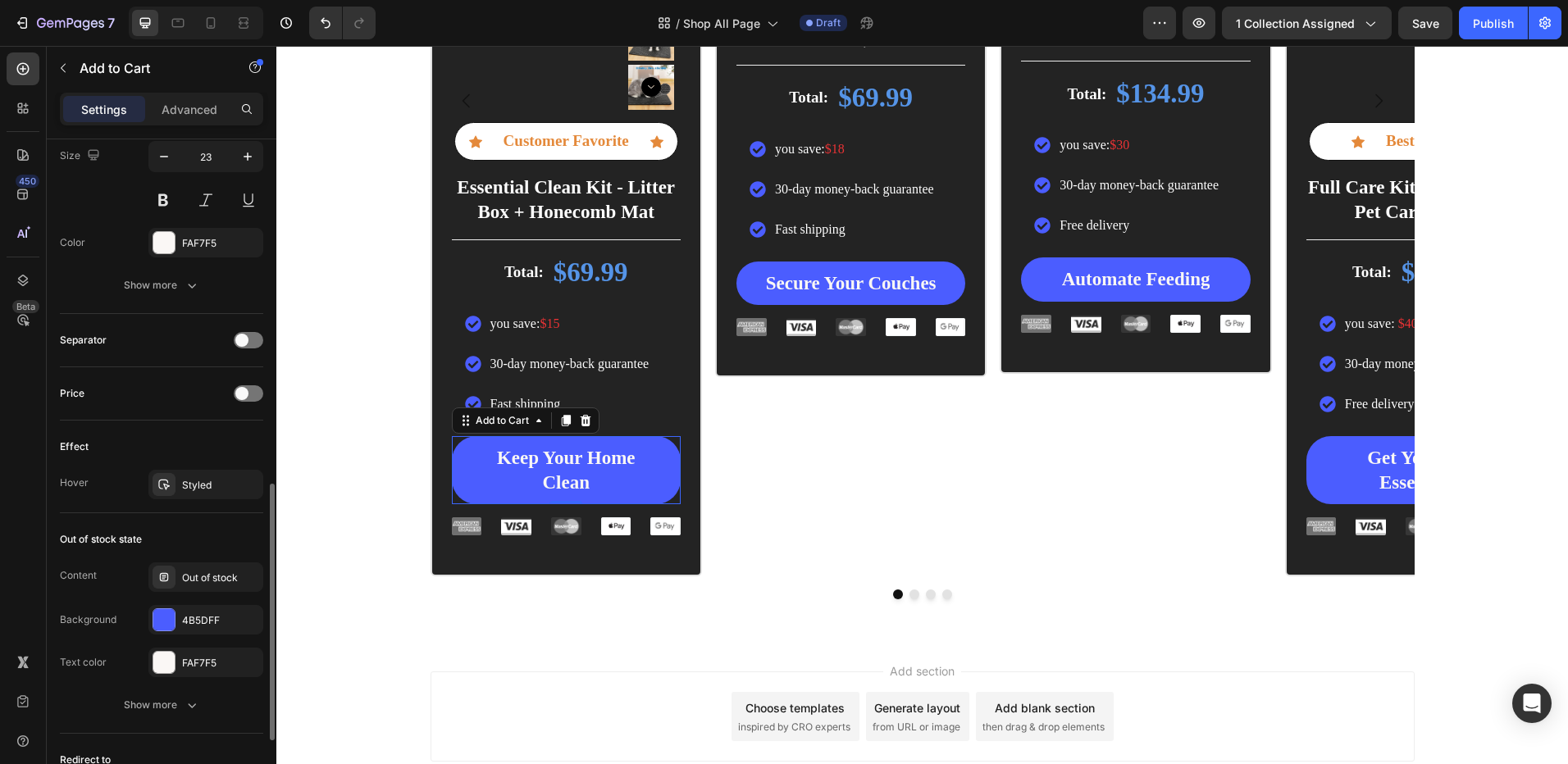
scroll to position [1086, 0]
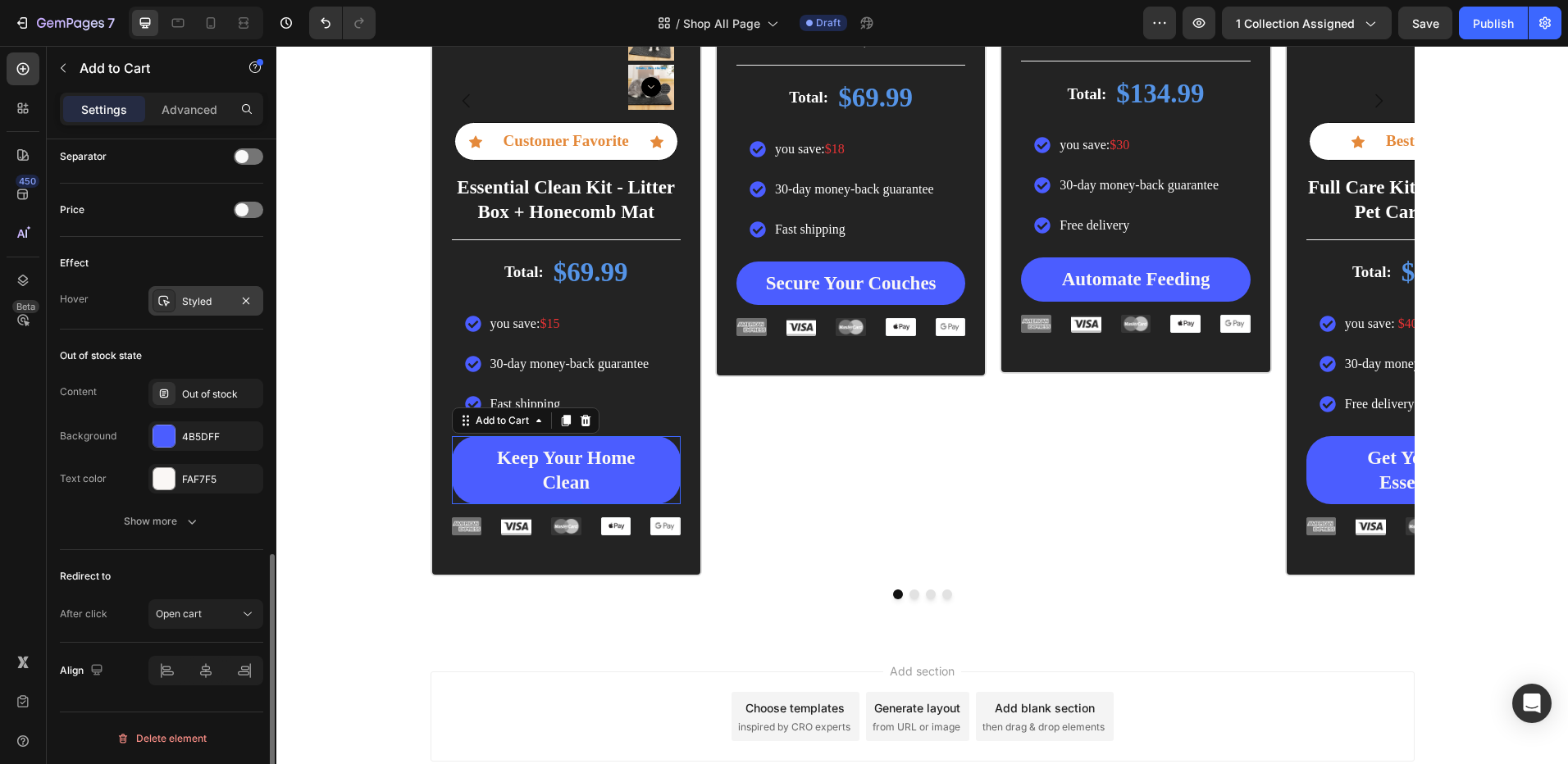
click at [176, 301] on div "Styled" at bounding box center [206, 301] width 115 height 29
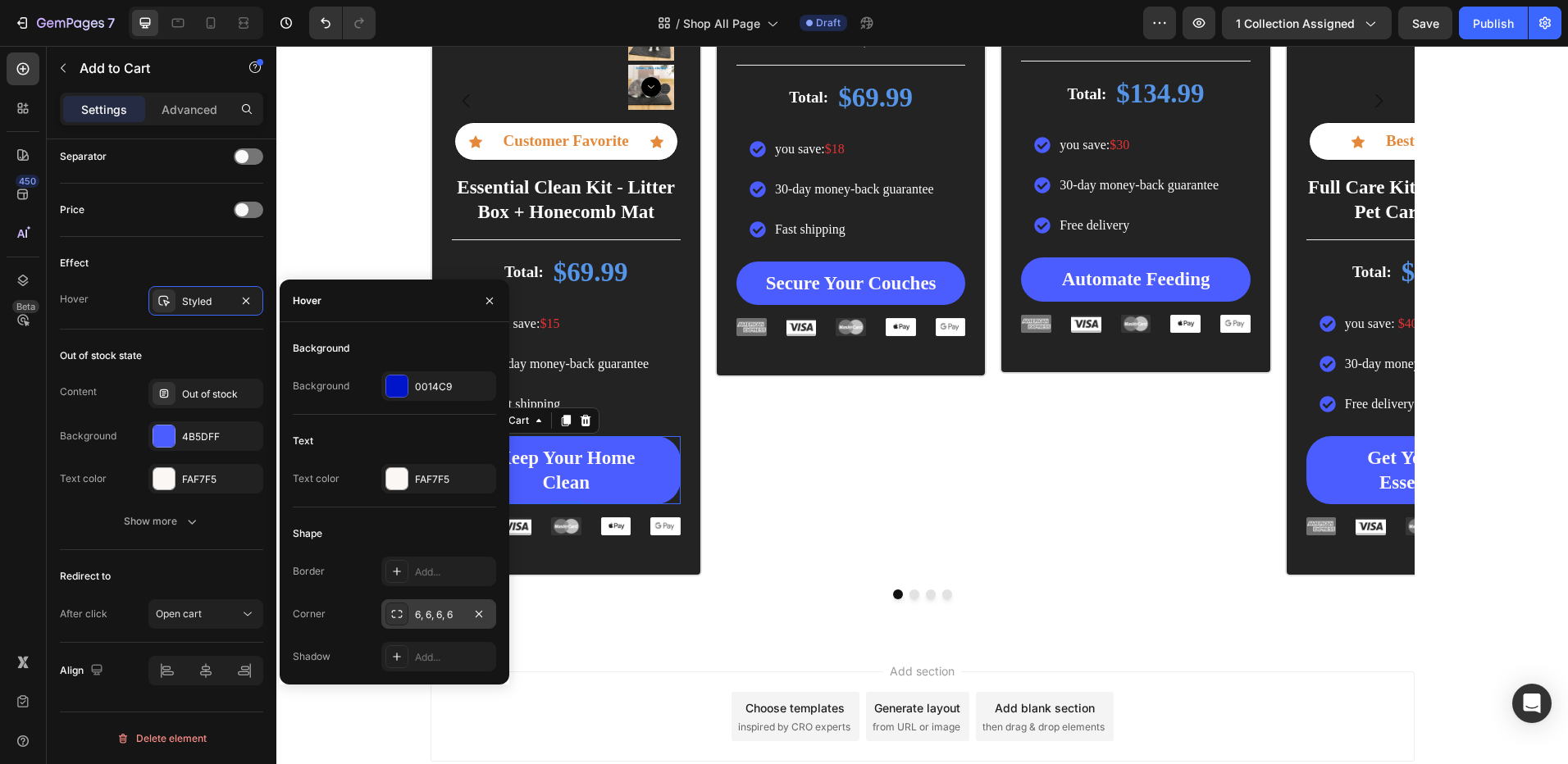
click at [406, 614] on div at bounding box center [396, 614] width 23 height 23
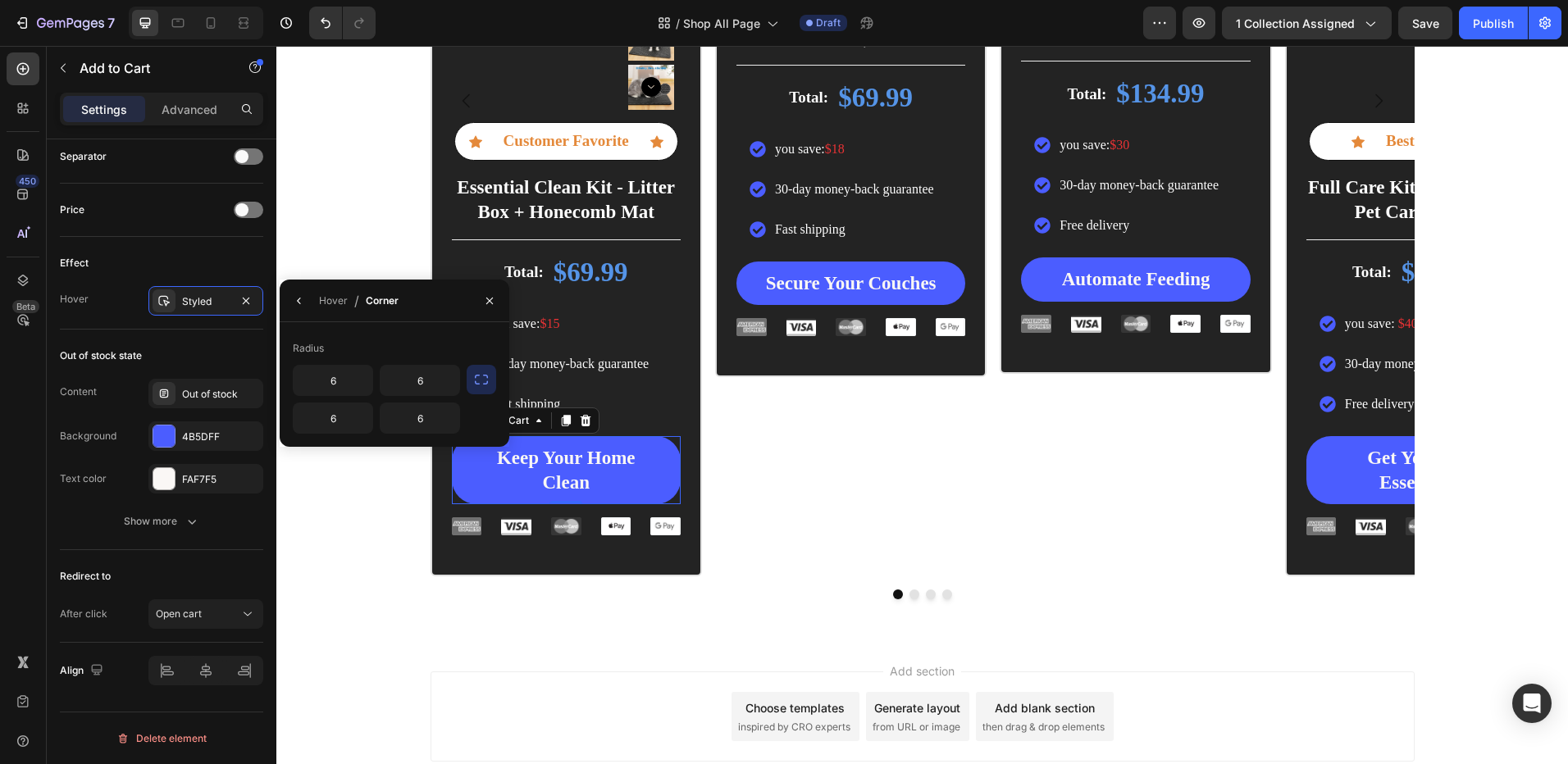
click at [477, 386] on icon "button" at bounding box center [481, 379] width 16 height 16
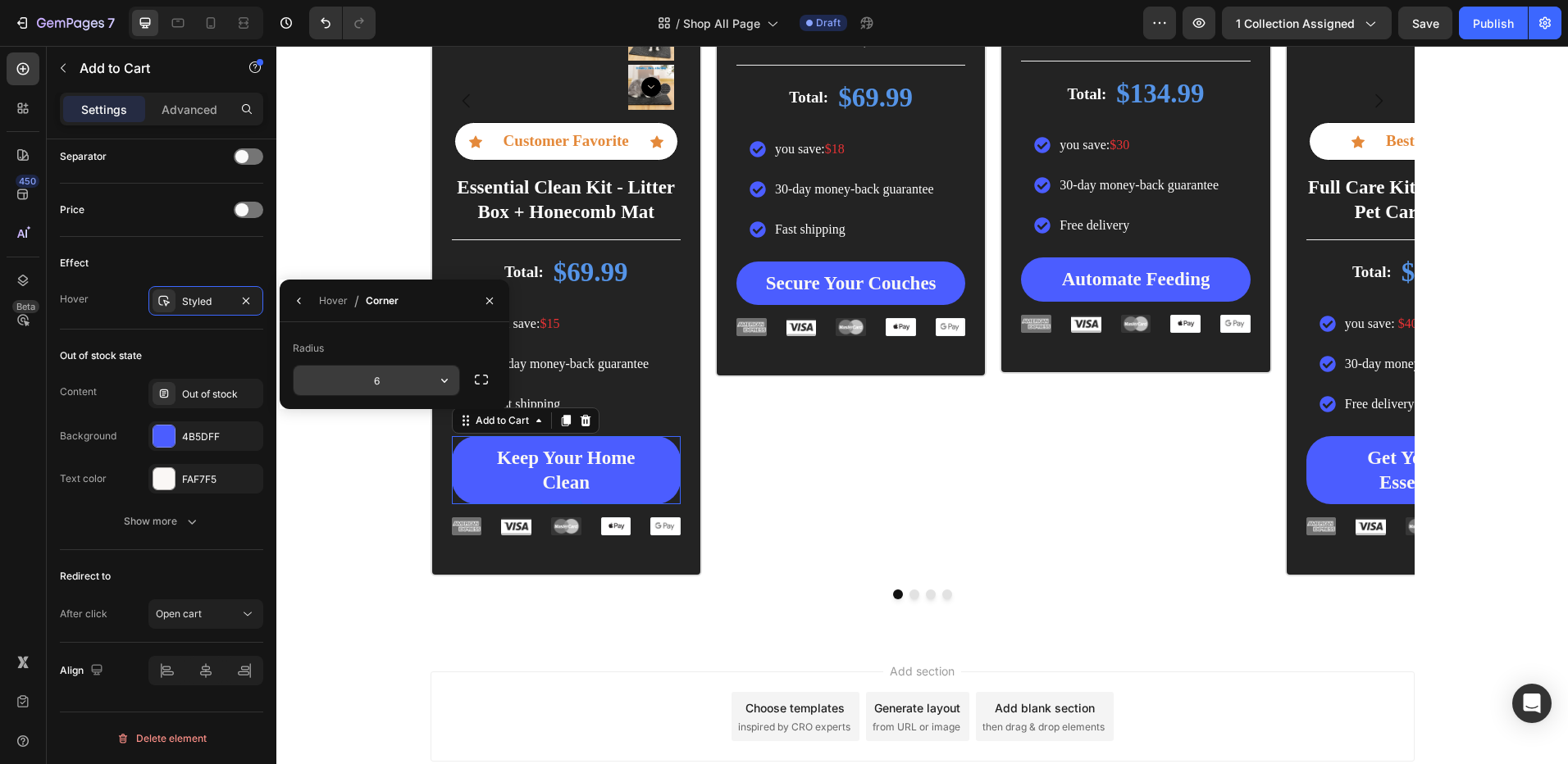
click at [374, 388] on input "6" at bounding box center [375, 381] width 165 height 29
type input "30"
click at [343, 221] on div "Icon Icon Icon Icon Icon Icon List Rated 4.8/5 by our customers Text Block Prod…" at bounding box center [922, 118] width 1291 height 987
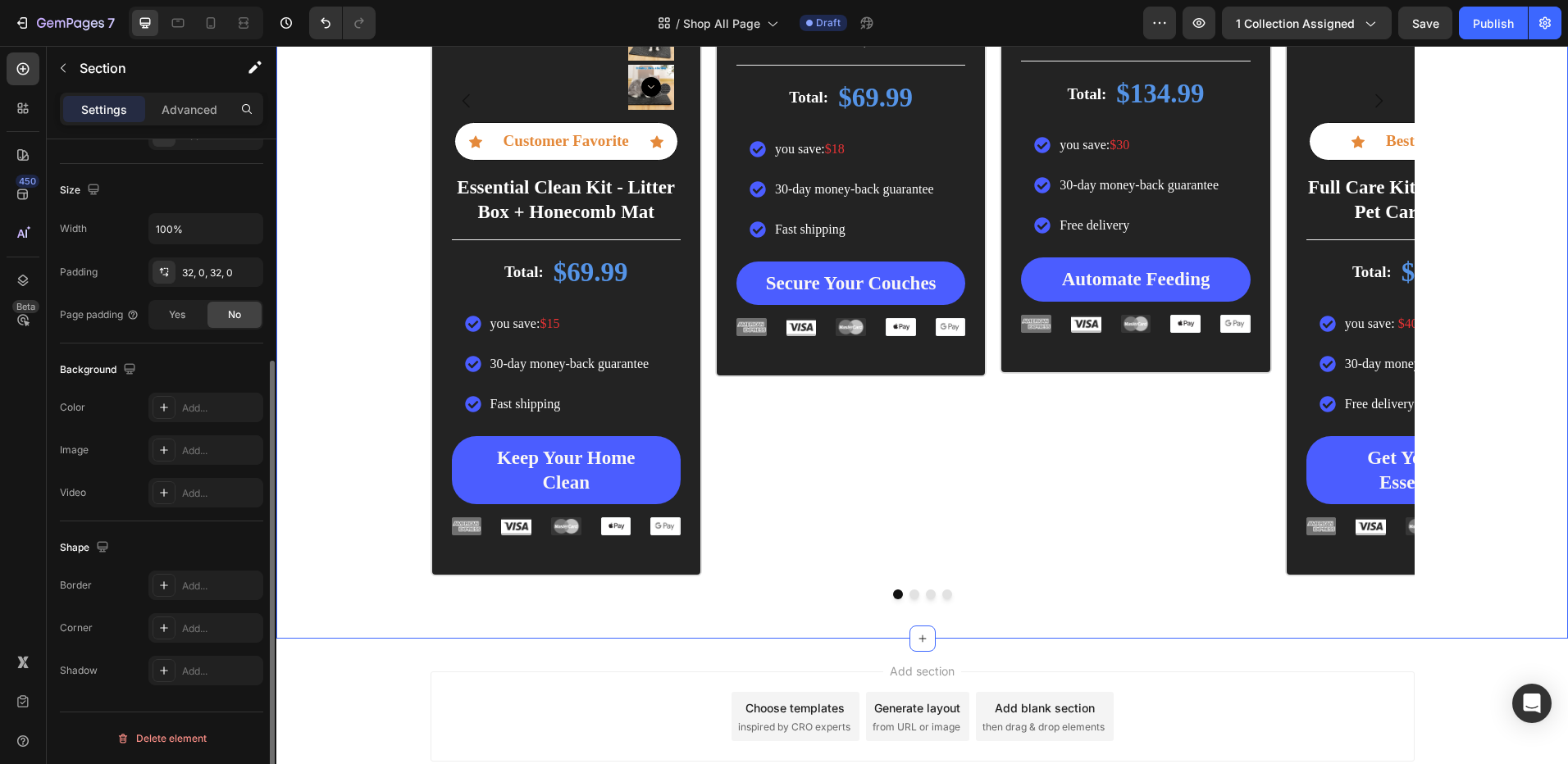
scroll to position [0, 0]
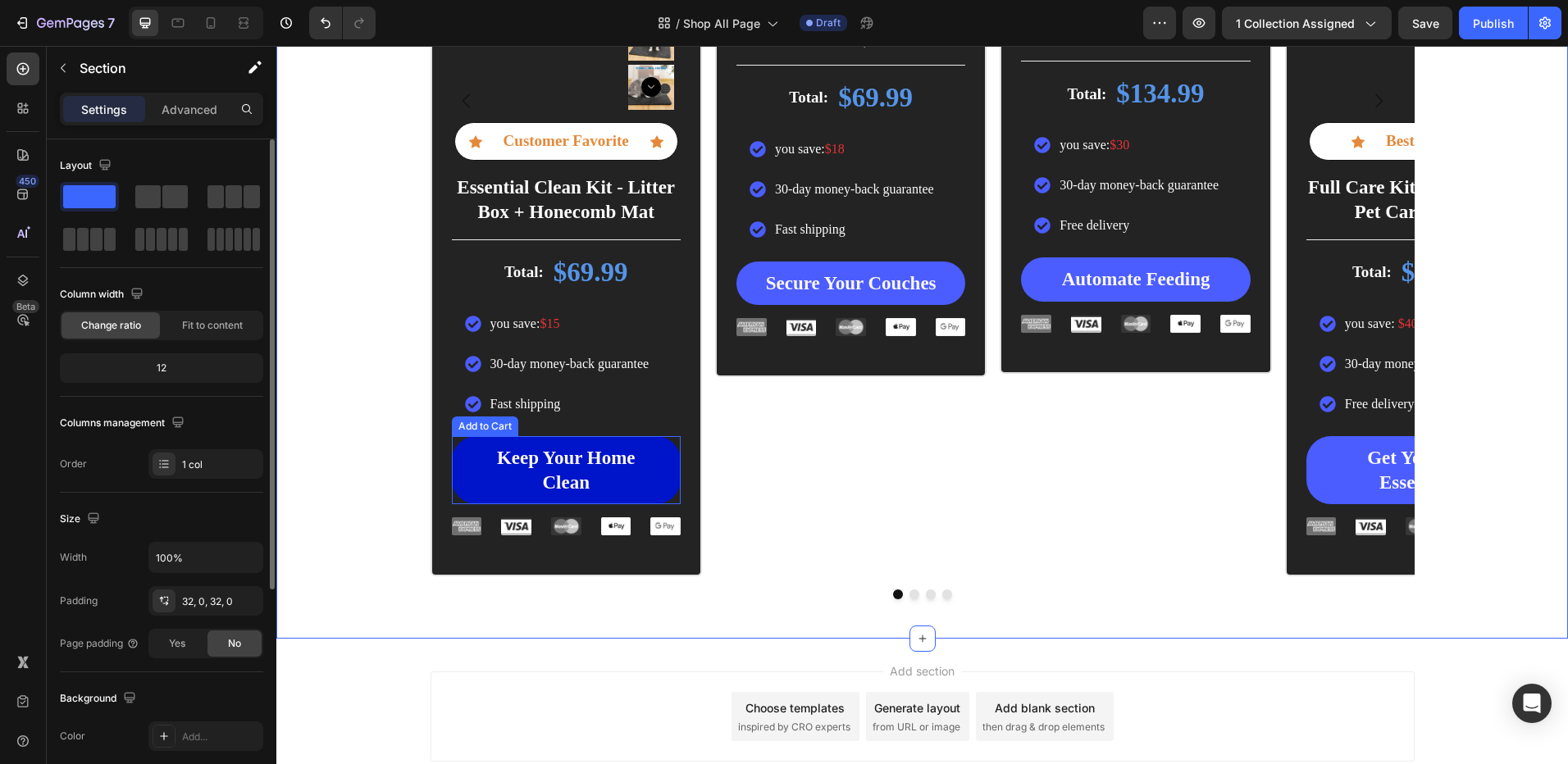
click at [454, 472] on button "Keep Your Home Clean" at bounding box center [566, 471] width 229 height 69
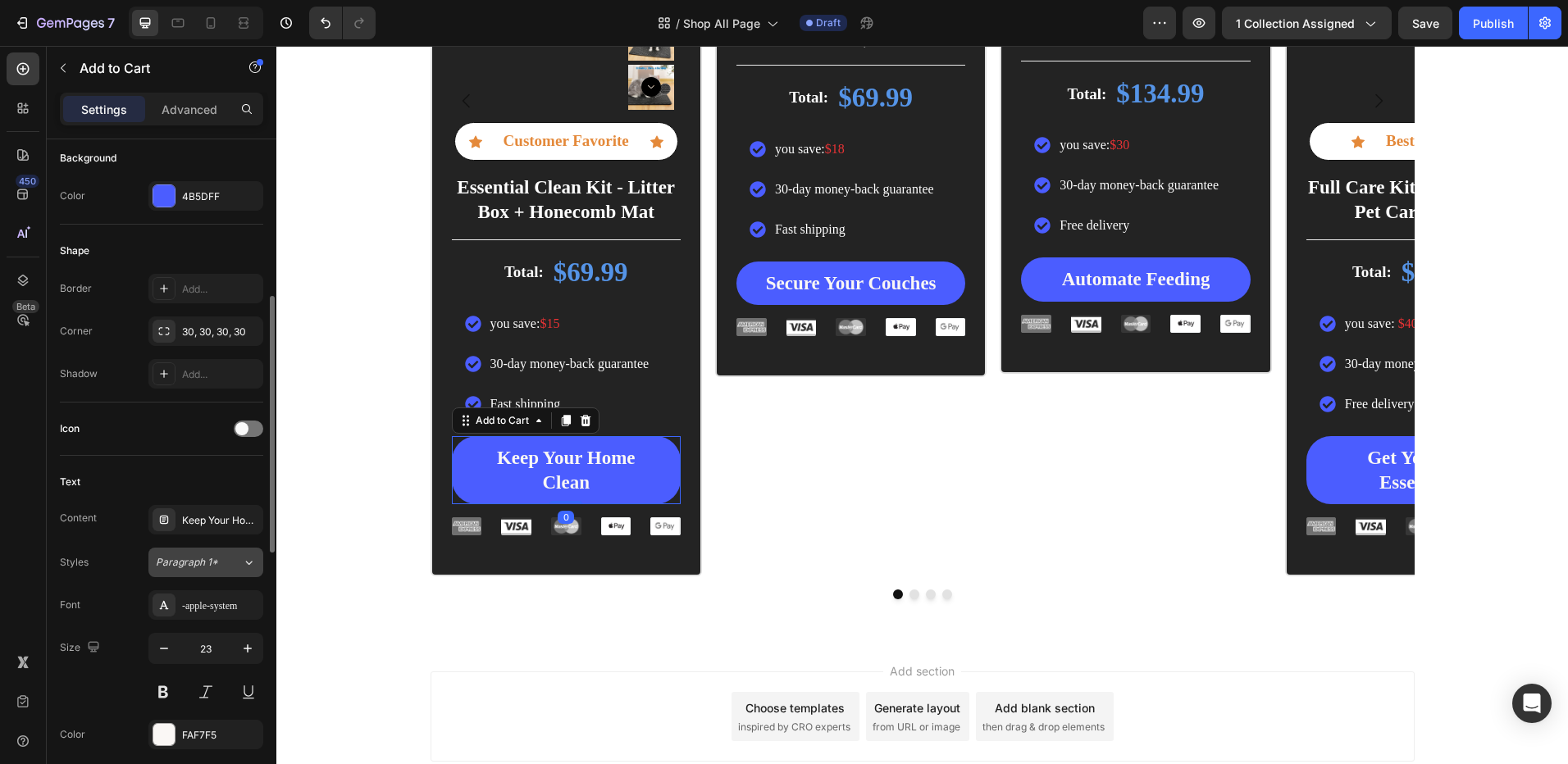
scroll to position [902, 0]
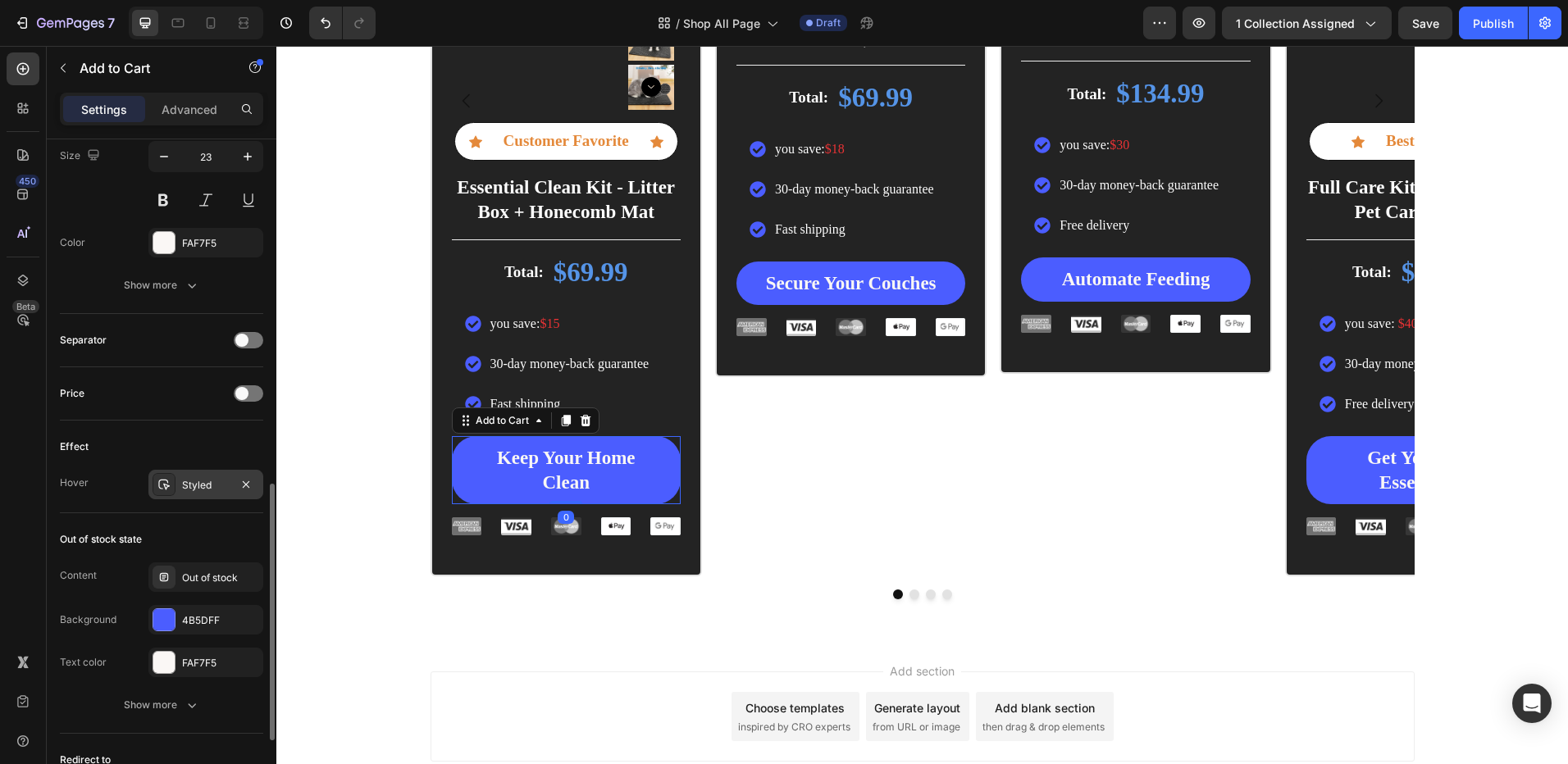
click at [165, 476] on div at bounding box center [164, 484] width 23 height 23
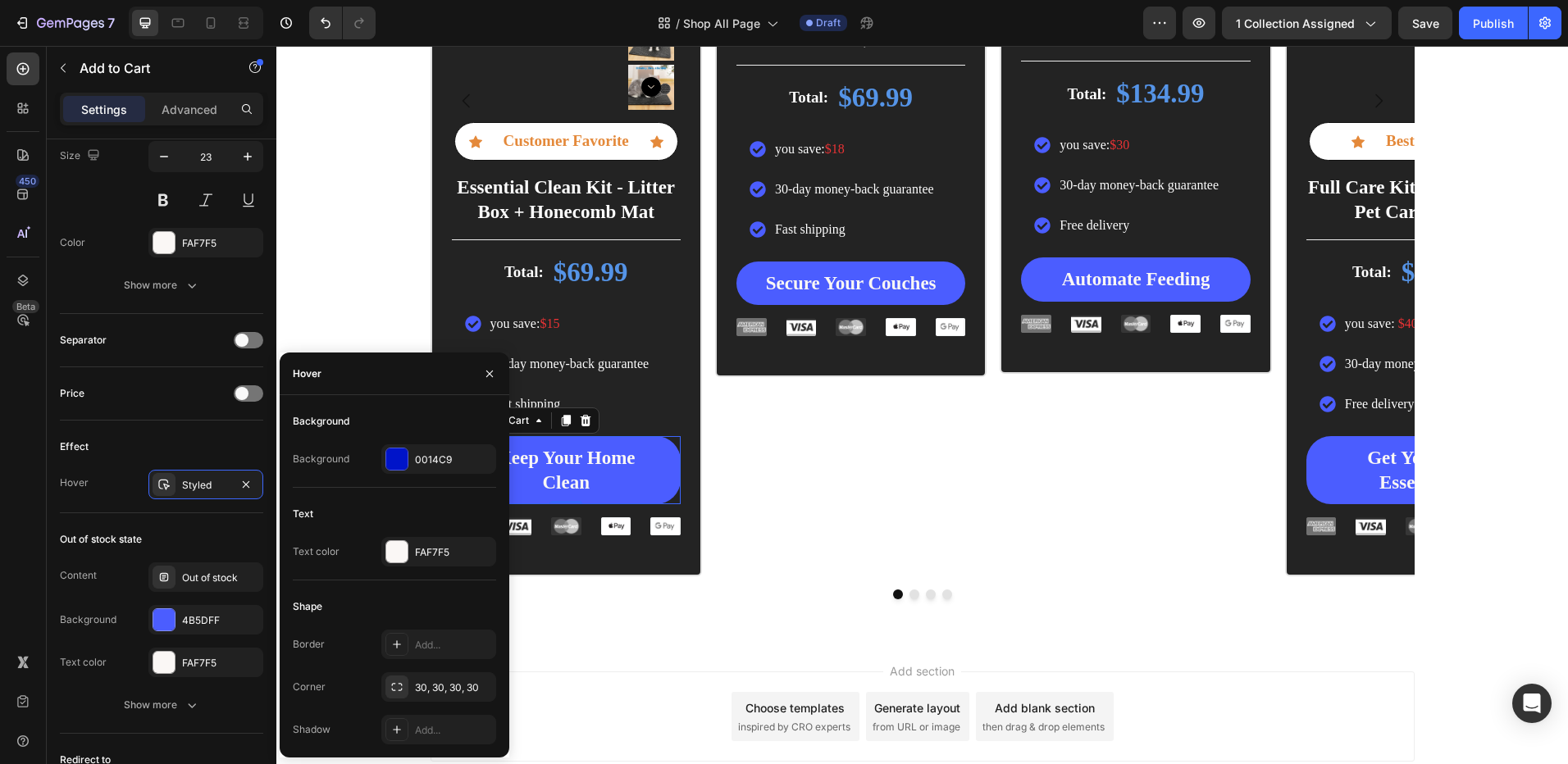
click at [378, 459] on div "Background 0014C9" at bounding box center [394, 459] width 203 height 29
click at [399, 459] on div at bounding box center [396, 459] width 21 height 21
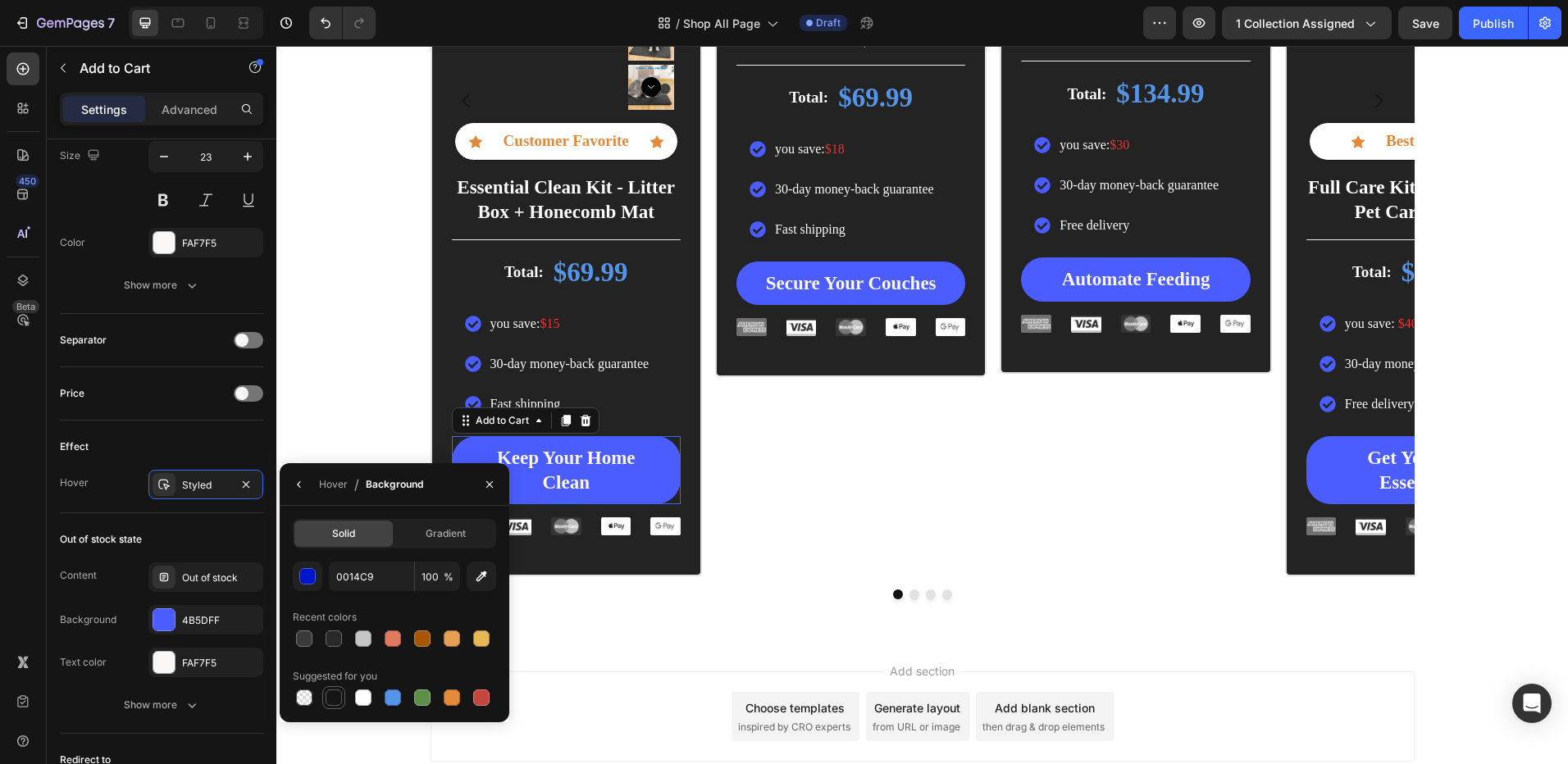
click at [335, 695] on div at bounding box center [333, 697] width 16 height 16
click at [334, 634] on div at bounding box center [333, 638] width 16 height 16
type input "282828"
click at [290, 481] on button "button" at bounding box center [299, 484] width 27 height 27
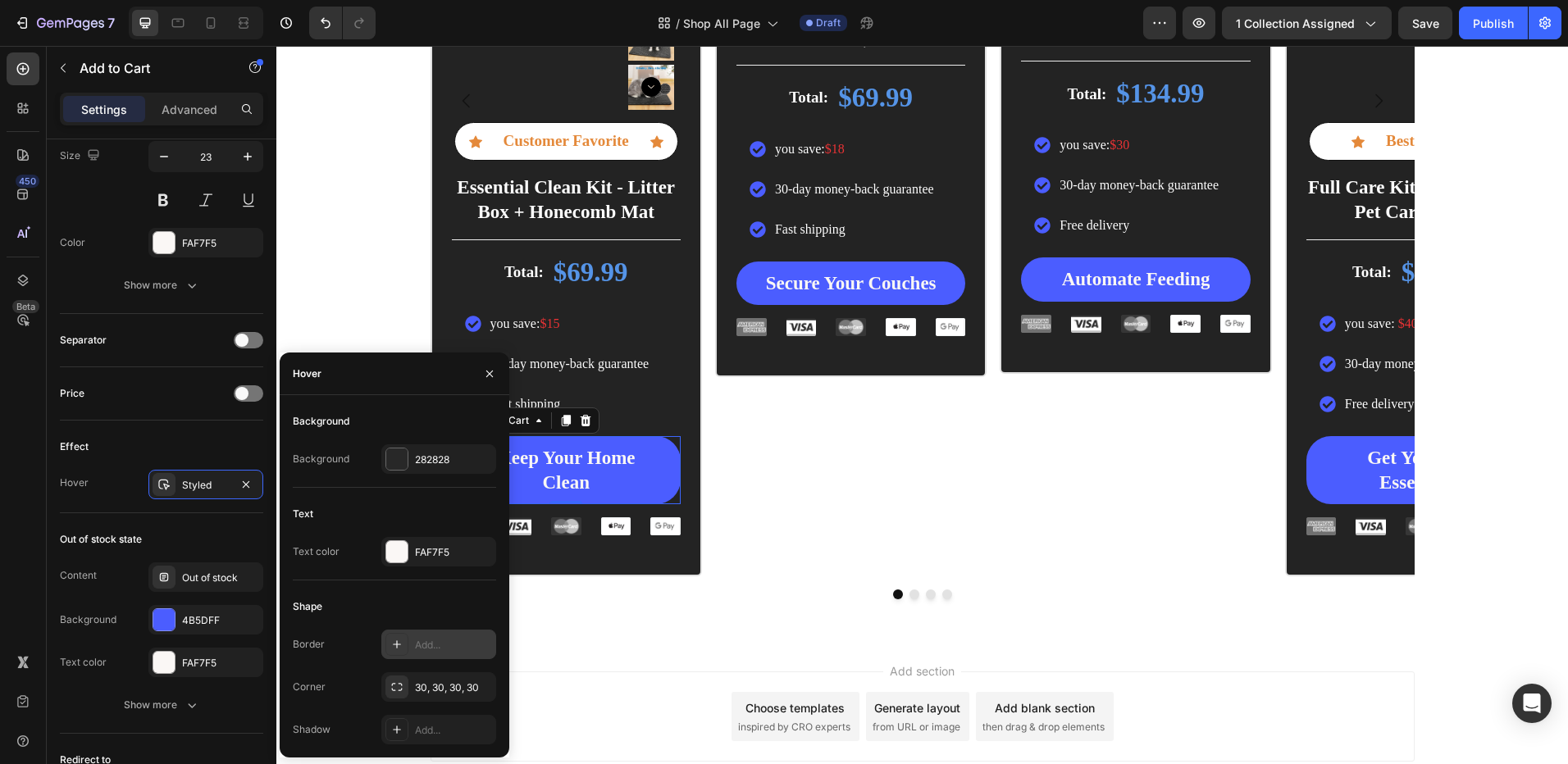
click at [391, 646] on icon at bounding box center [396, 644] width 13 height 13
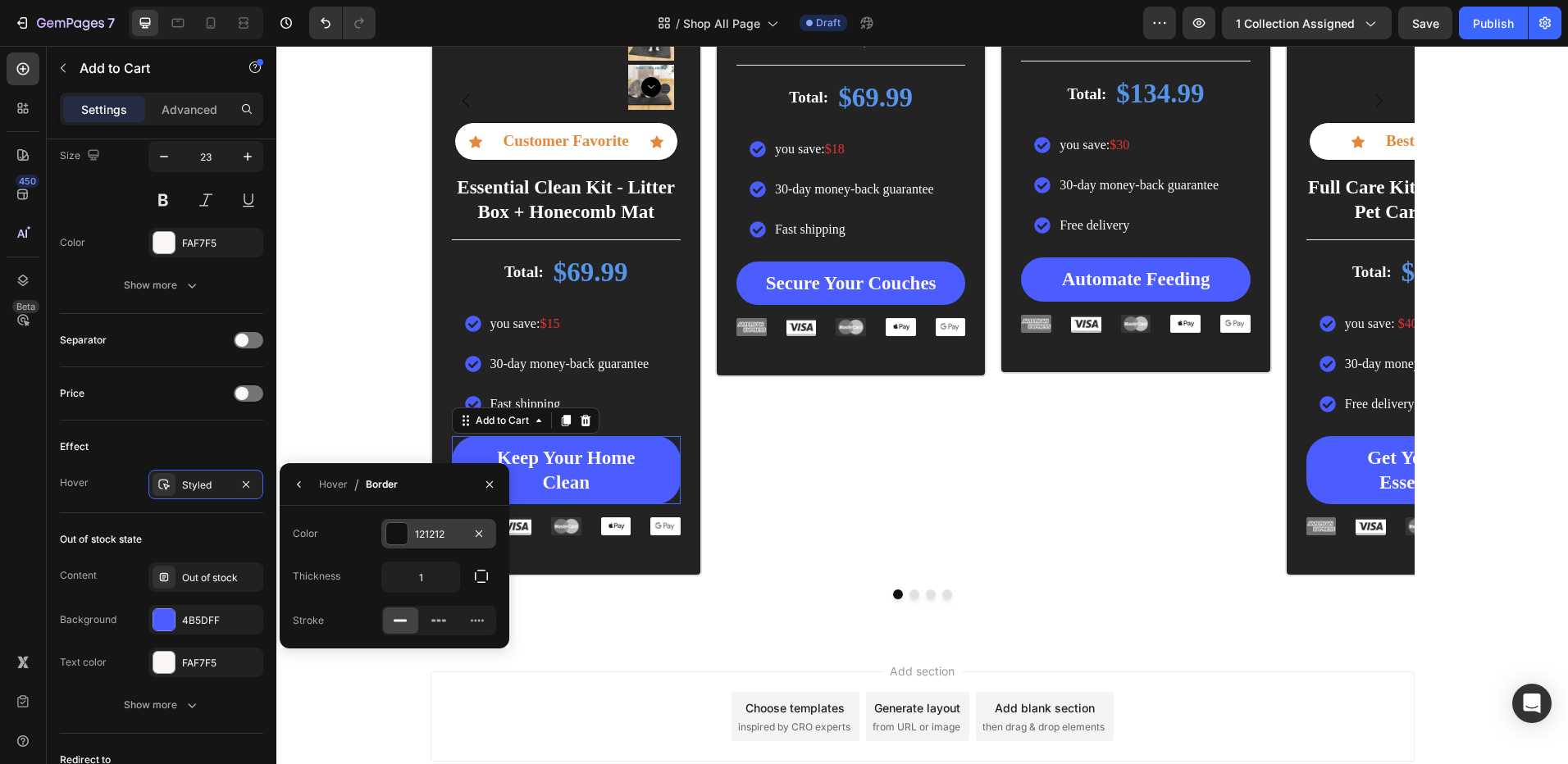
click at [401, 540] on div at bounding box center [396, 533] width 21 height 21
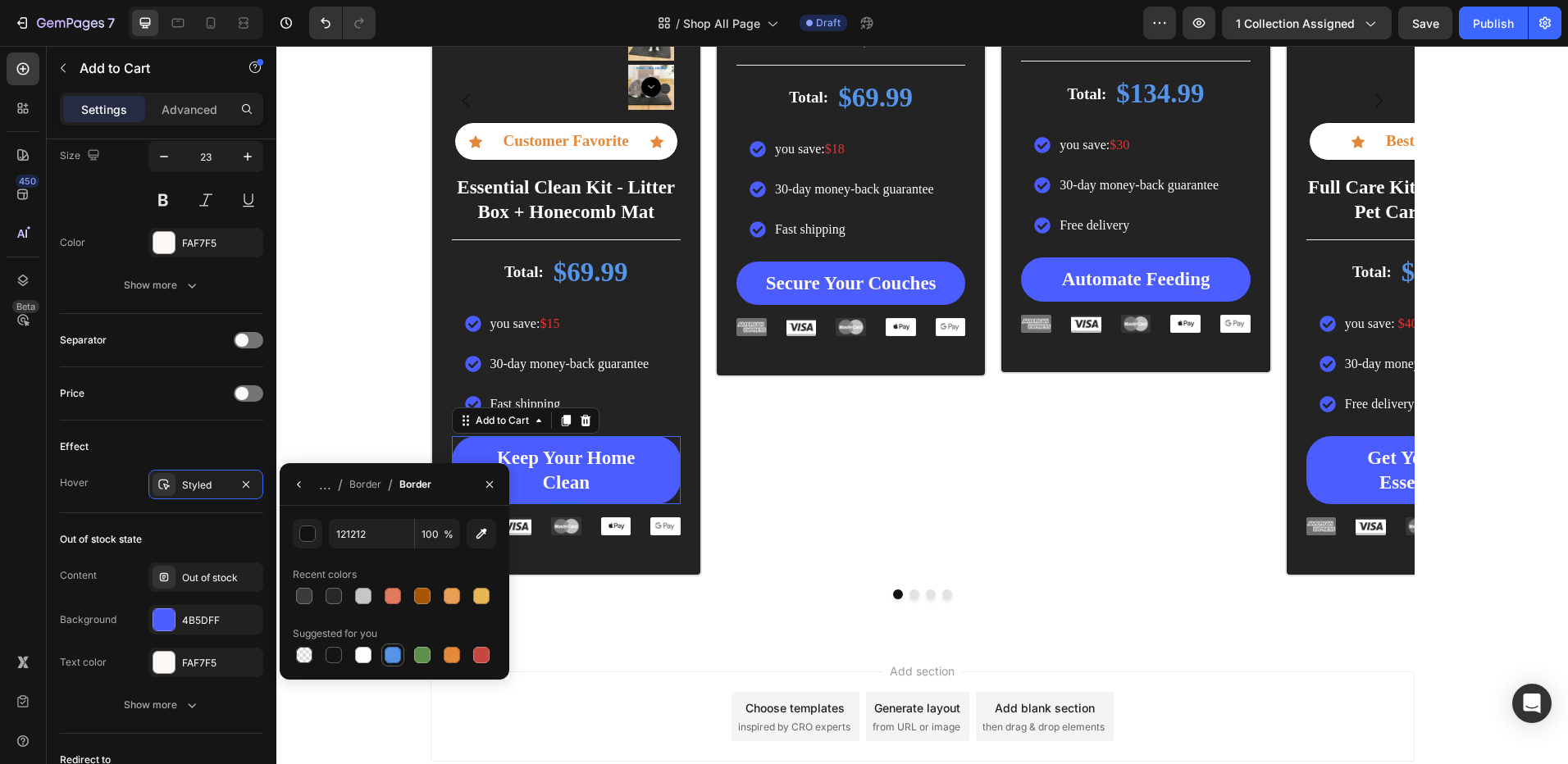
click at [395, 658] on div at bounding box center [393, 655] width 16 height 16
type input "5594E7"
click at [754, 287] on button "Secure Your Couches" at bounding box center [850, 284] width 229 height 45
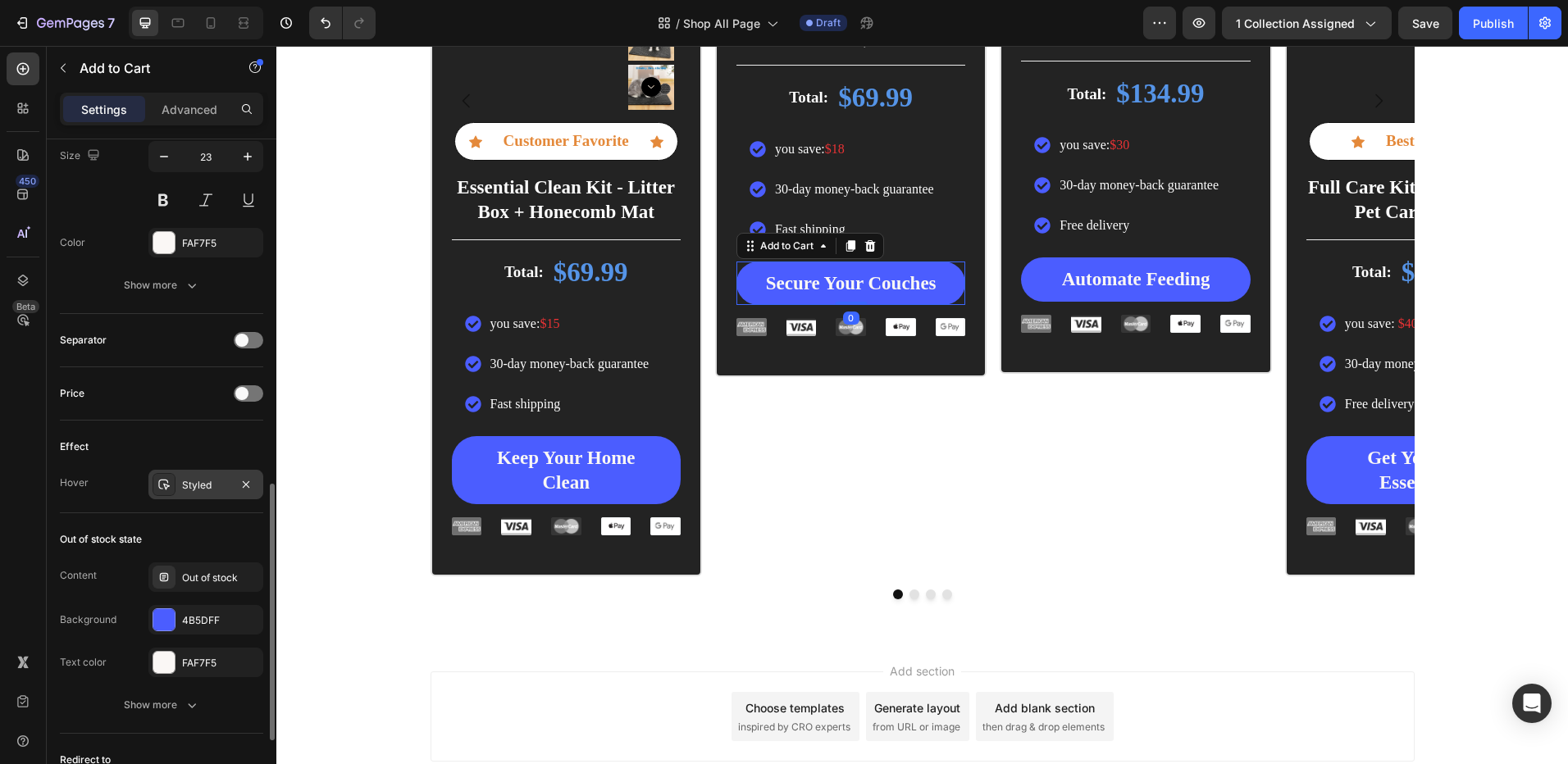
click at [195, 489] on div "Styled" at bounding box center [205, 485] width 47 height 15
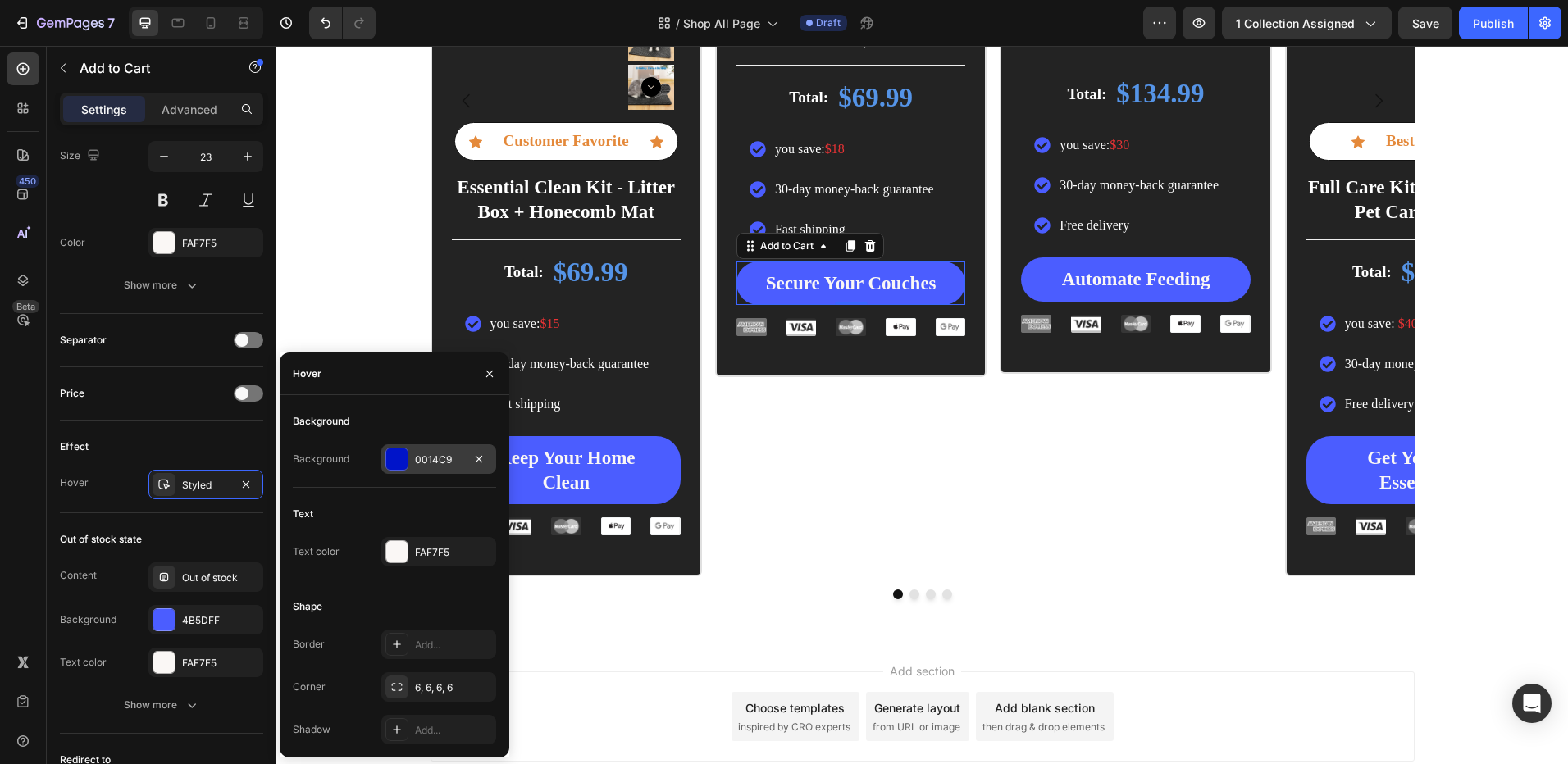
click at [389, 470] on div at bounding box center [396, 459] width 23 height 23
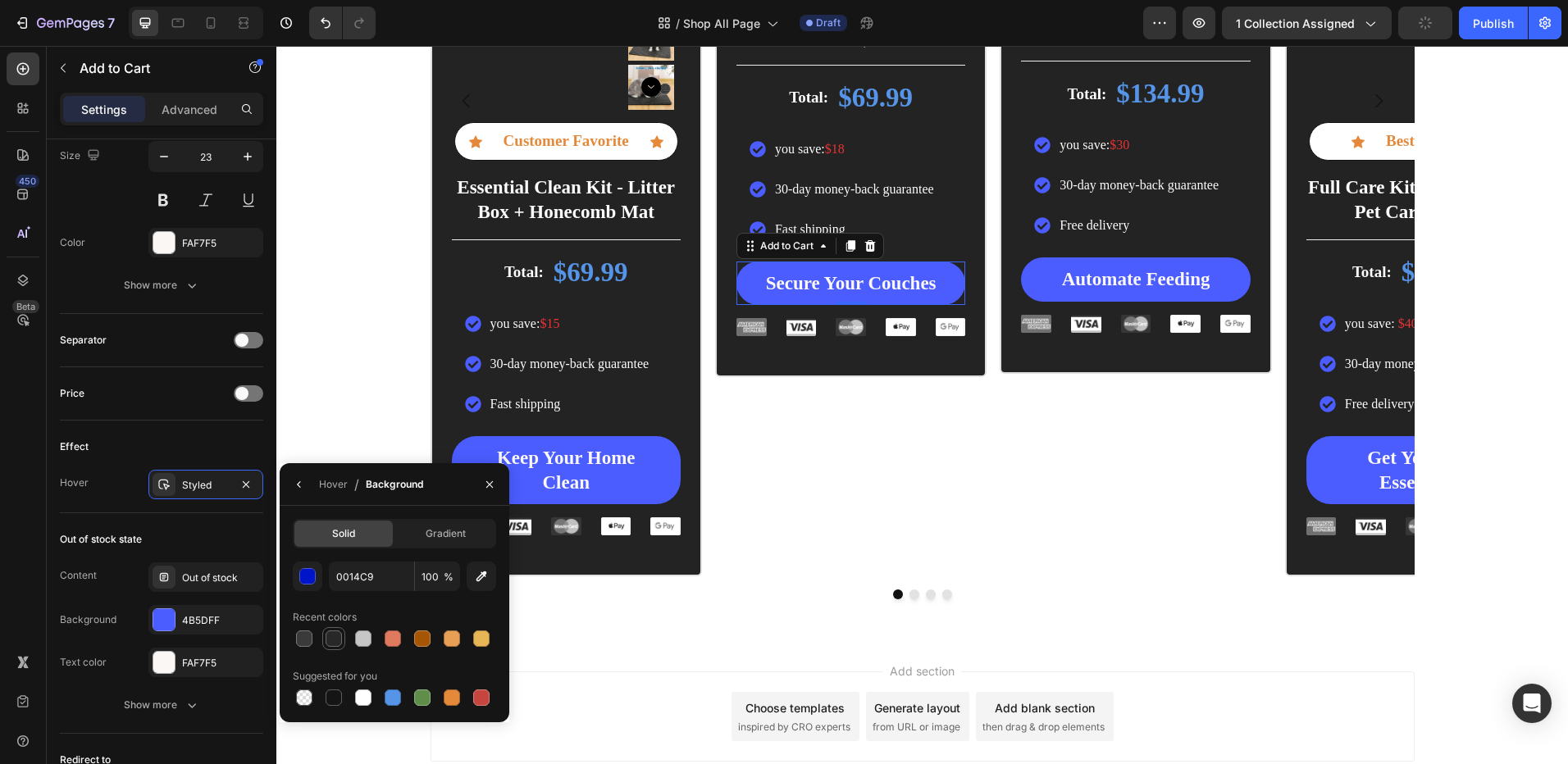
click at [336, 640] on div at bounding box center [333, 638] width 16 height 16
type input "282828"
click at [298, 476] on button "button" at bounding box center [299, 484] width 27 height 27
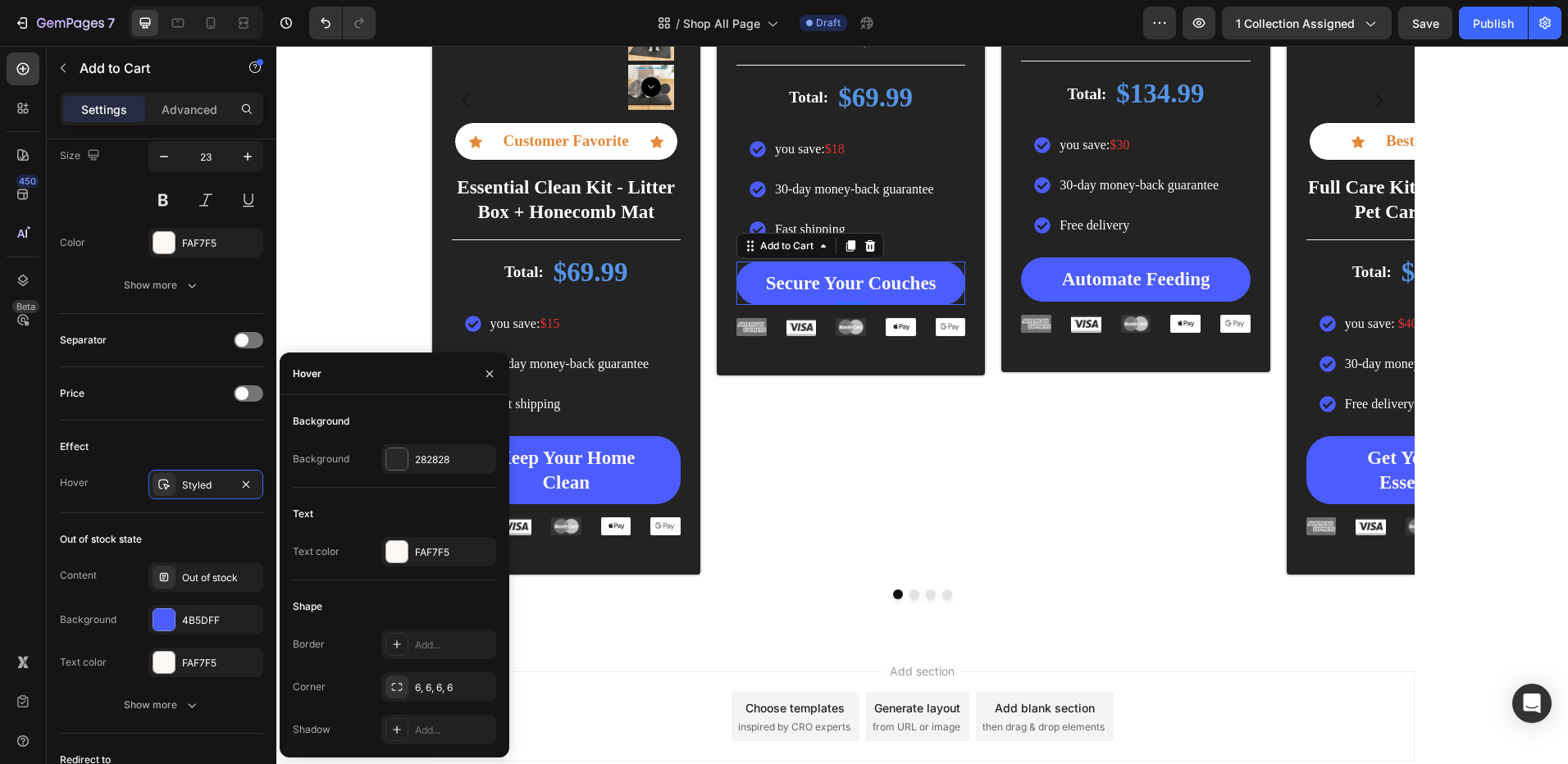
click at [419, 669] on div "Border Add... Corner 6, 6, 6, 6 Shadow Add..." at bounding box center [394, 687] width 203 height 115
drag, startPoint x: 422, startPoint y: 674, endPoint x: 147, endPoint y: 629, distance: 278.7
click at [422, 674] on div "6, 6, 6, 6" at bounding box center [439, 687] width 115 height 29
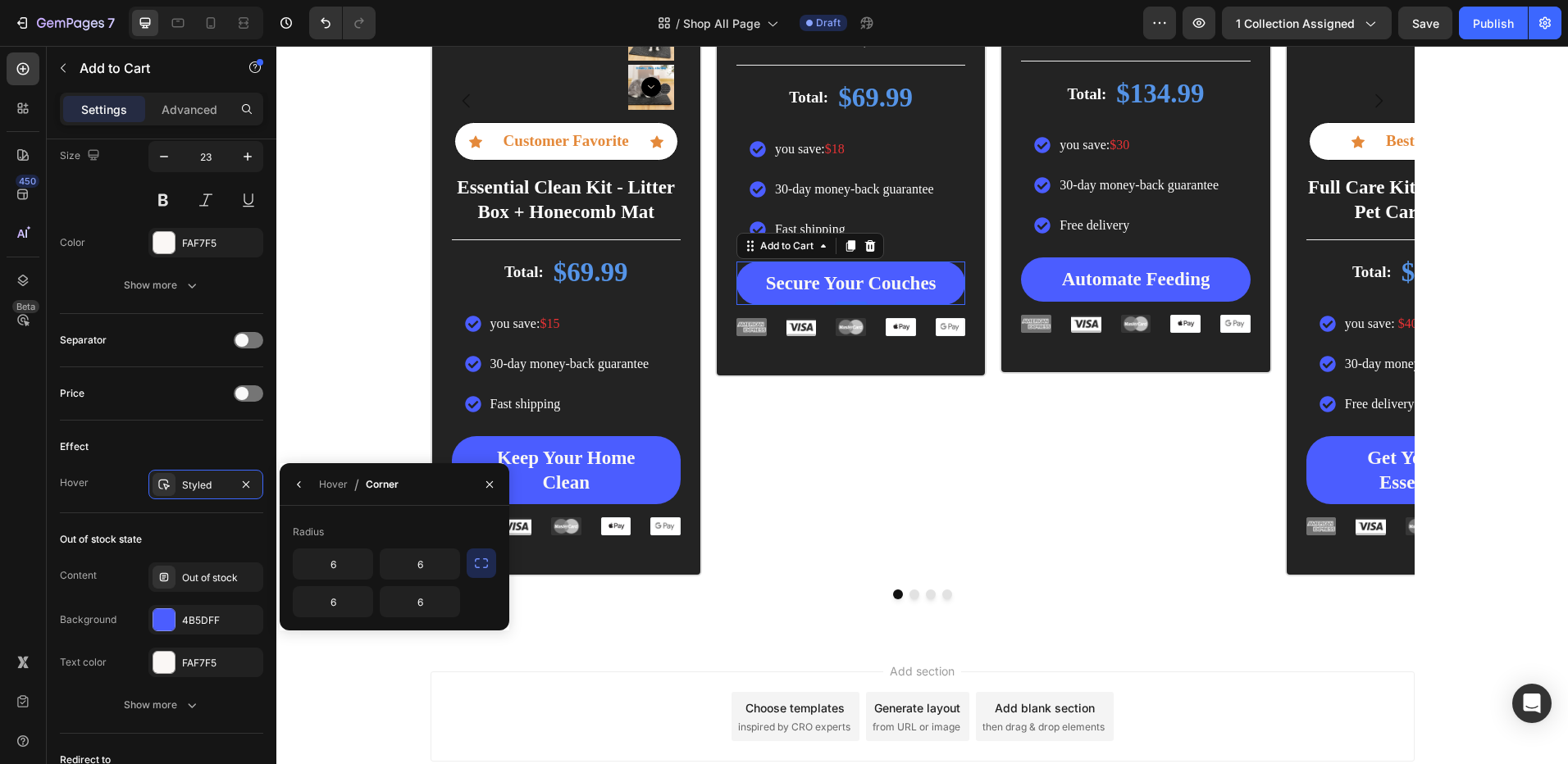
click at [473, 564] on icon "button" at bounding box center [481, 562] width 16 height 16
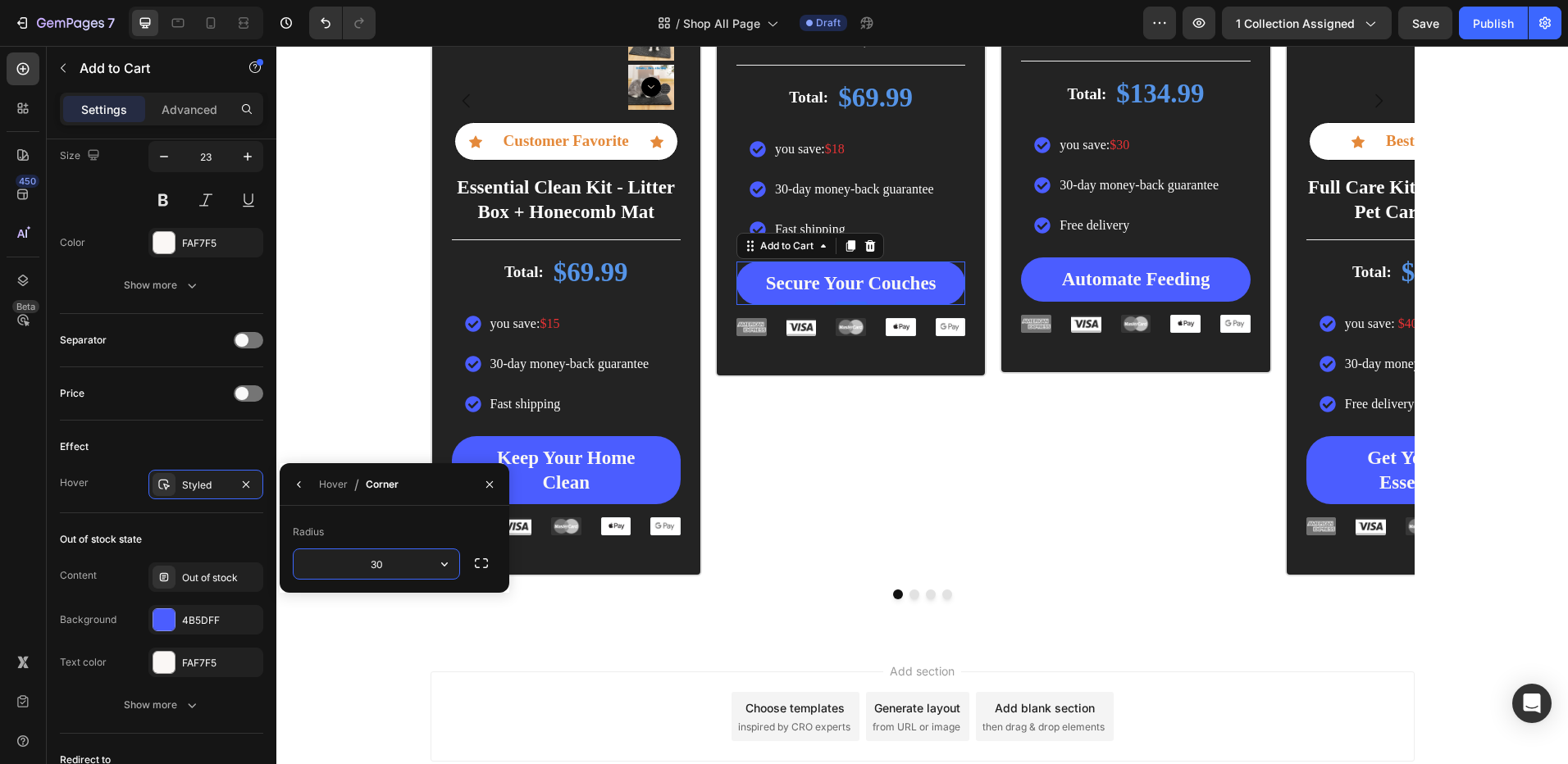
type input "30"
click at [296, 484] on icon "button" at bounding box center [298, 484] width 13 height 13
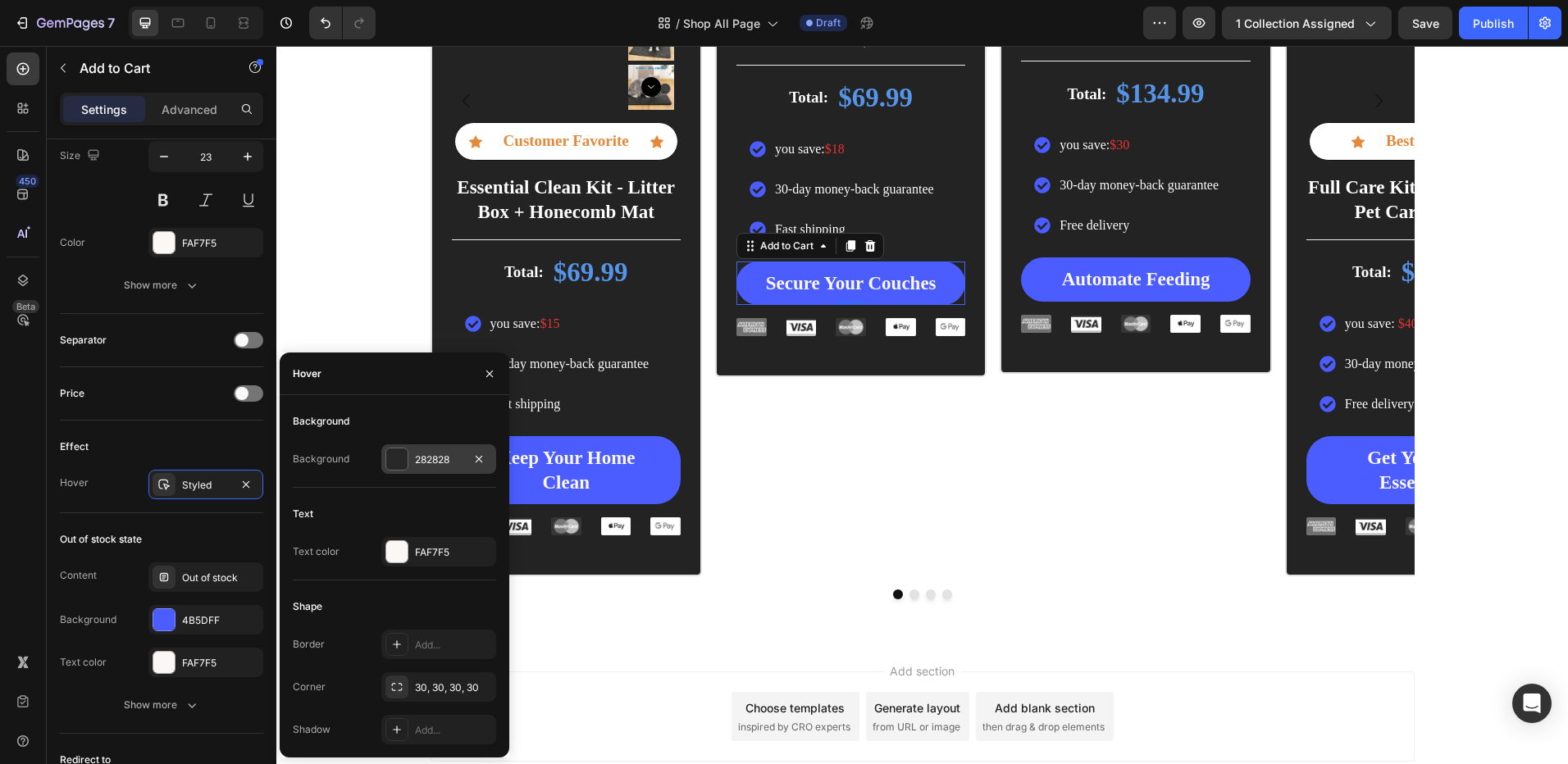
click at [396, 469] on div at bounding box center [396, 459] width 21 height 21
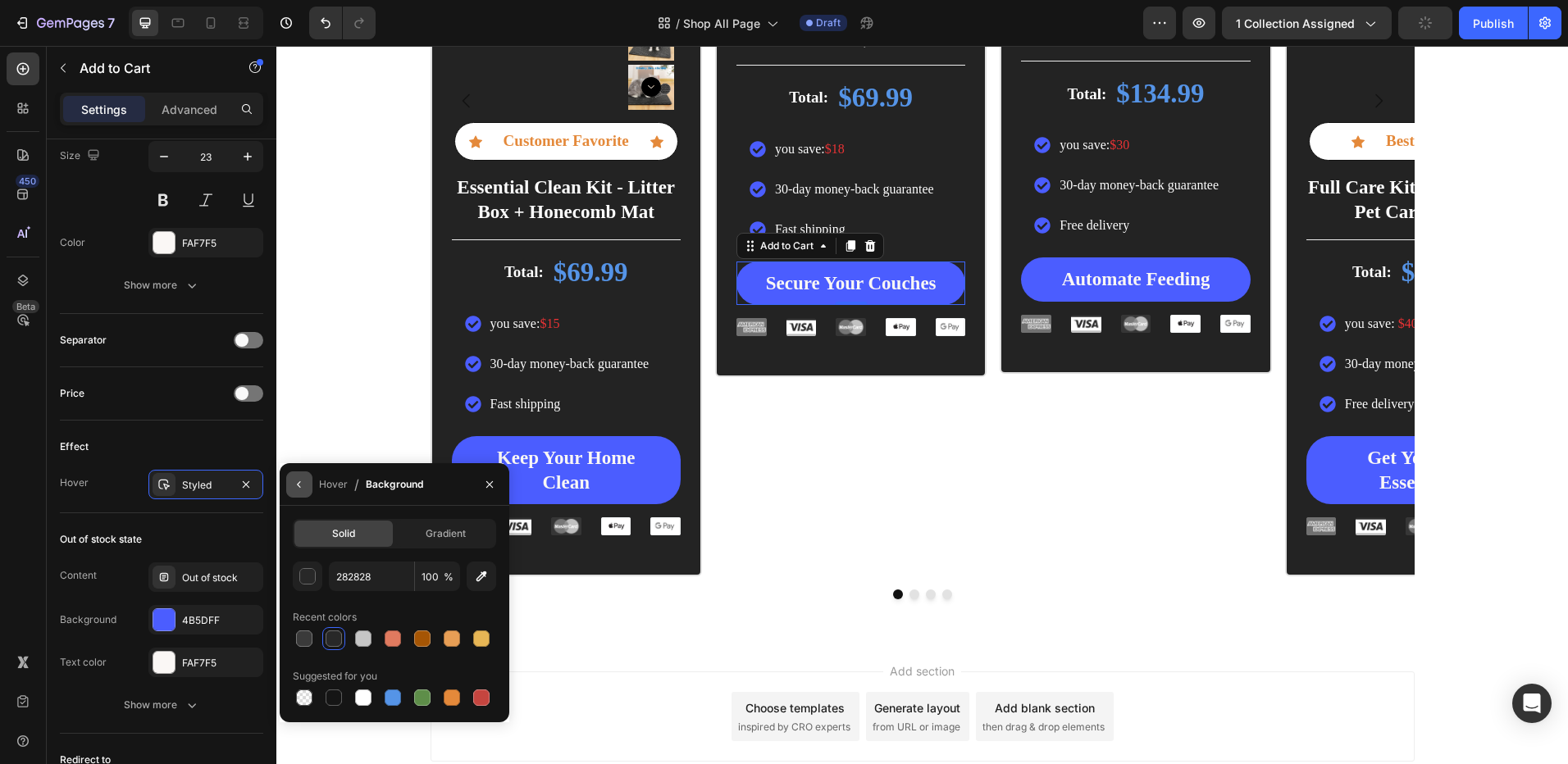
click at [291, 485] on button "button" at bounding box center [299, 484] width 27 height 27
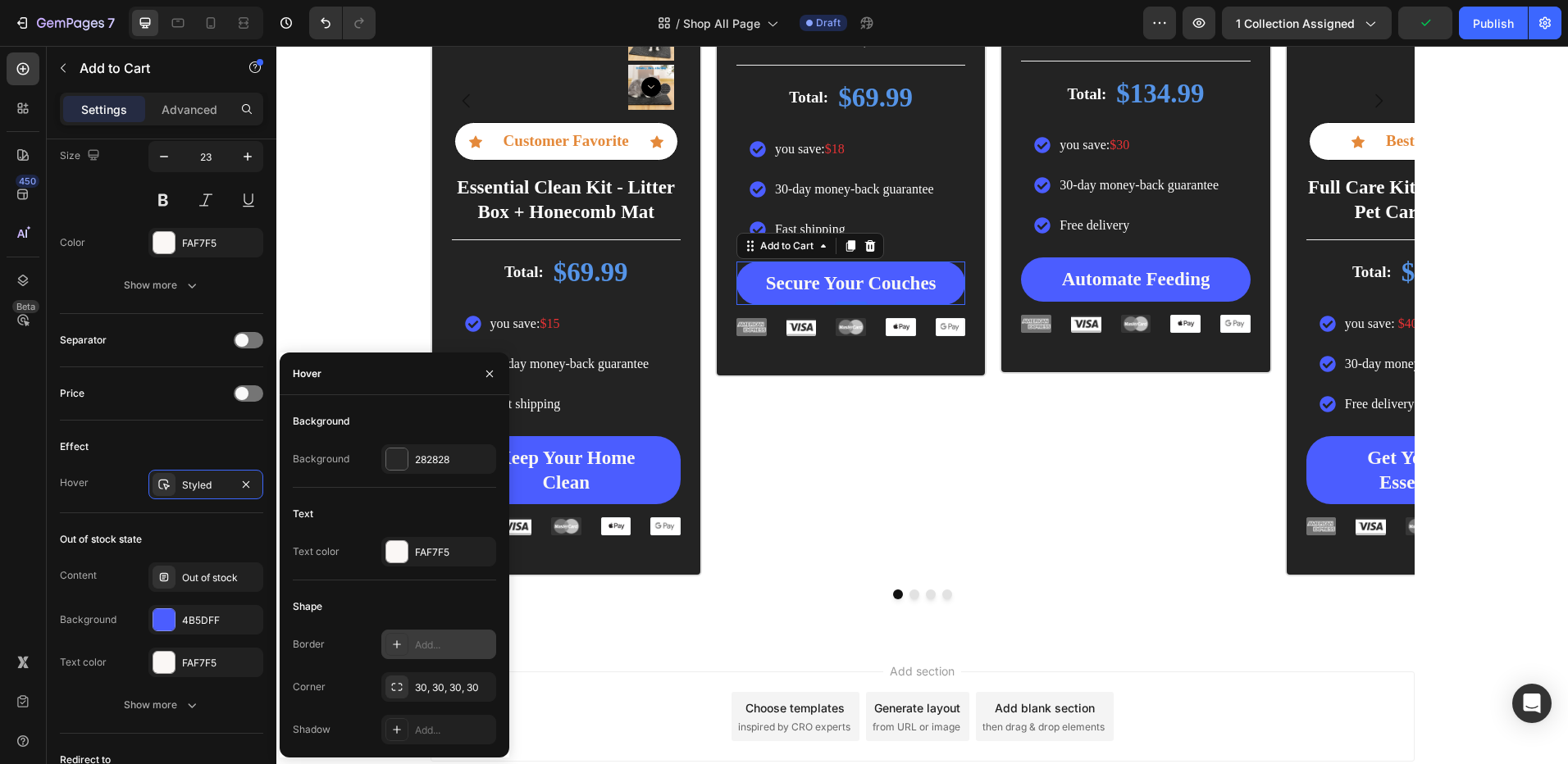
click at [394, 641] on icon at bounding box center [396, 644] width 13 height 13
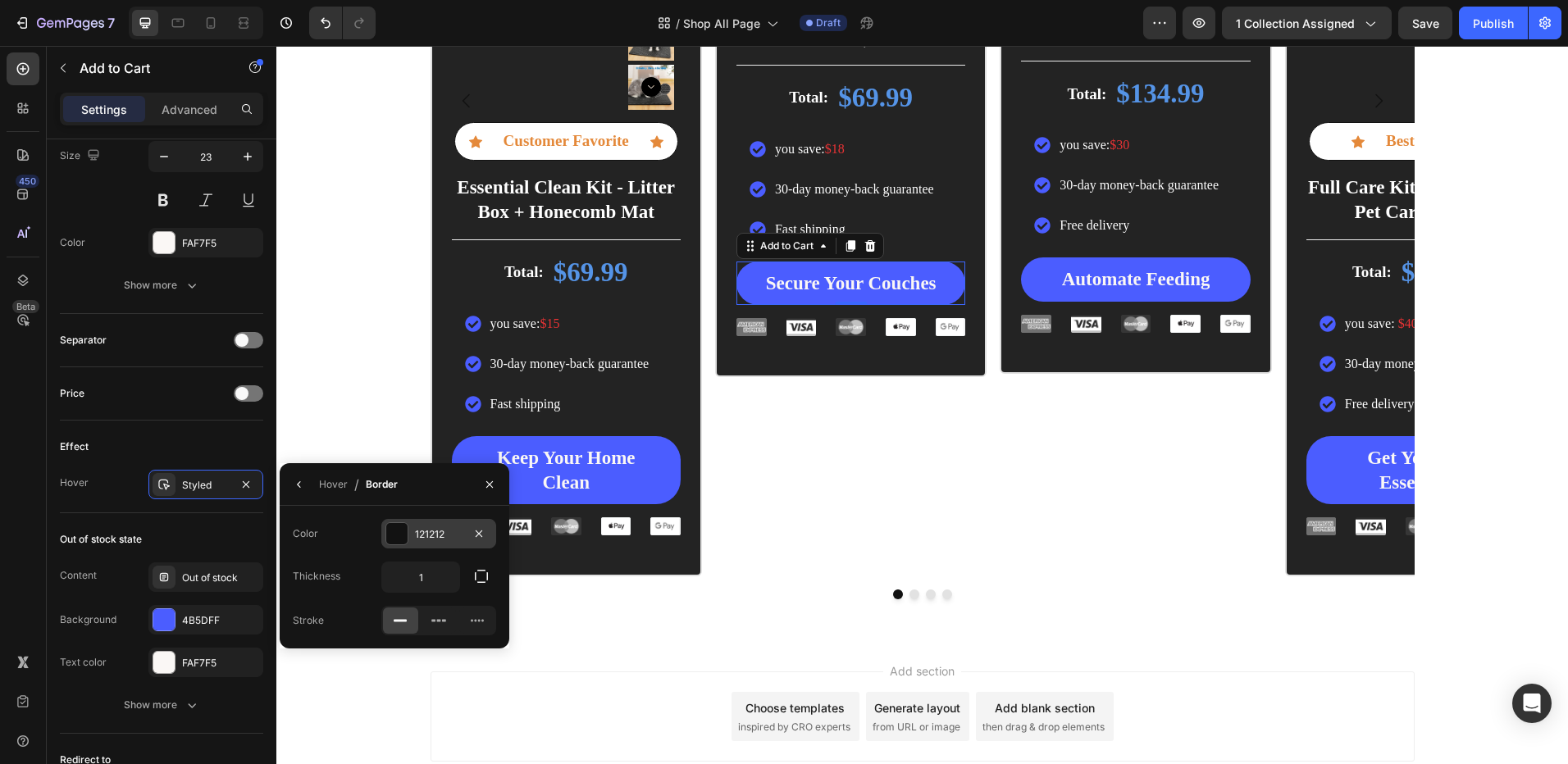
click at [402, 535] on div at bounding box center [396, 533] width 21 height 21
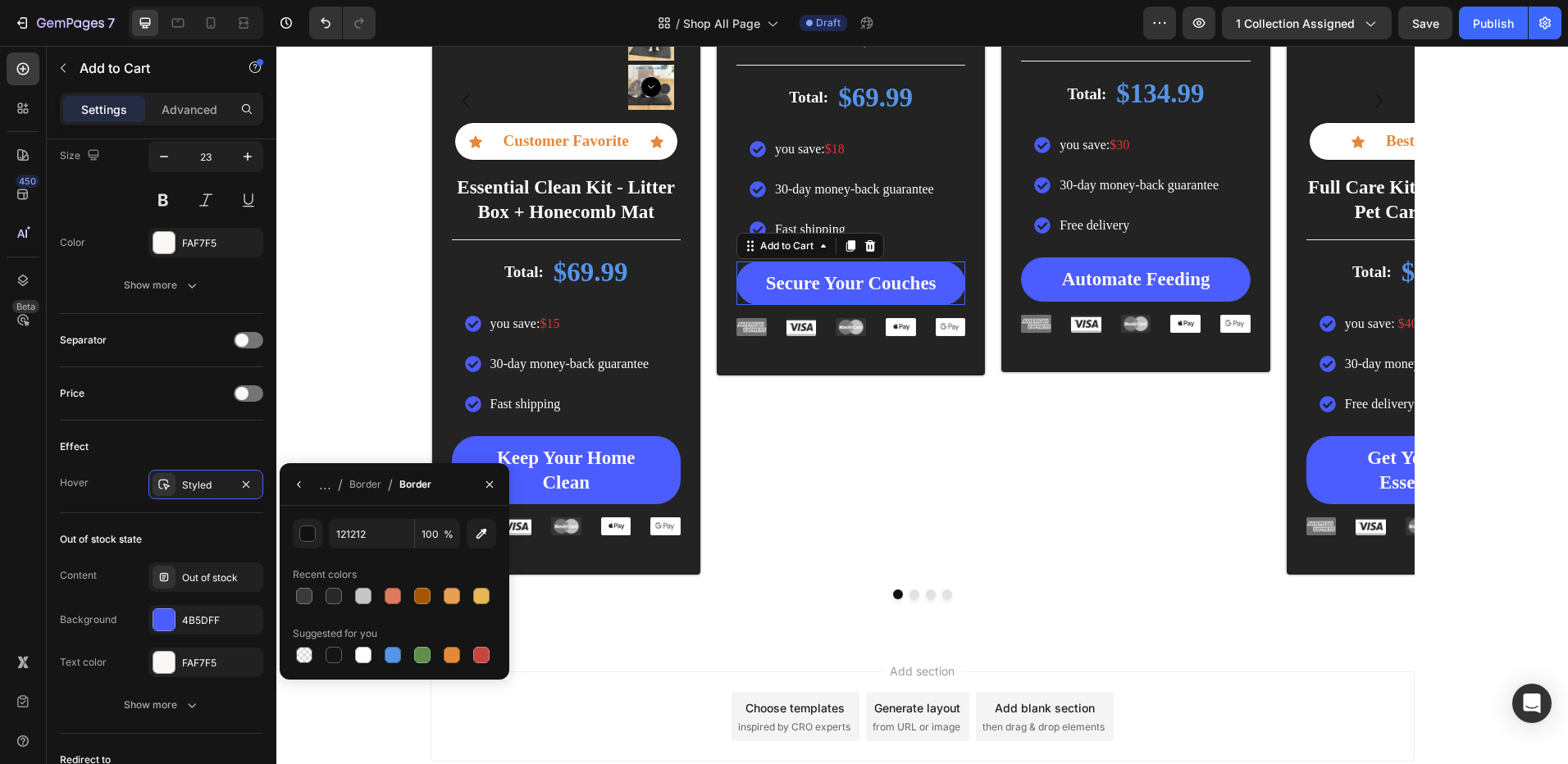
click at [393, 647] on div at bounding box center [393, 655] width 20 height 20
type input "5594E7"
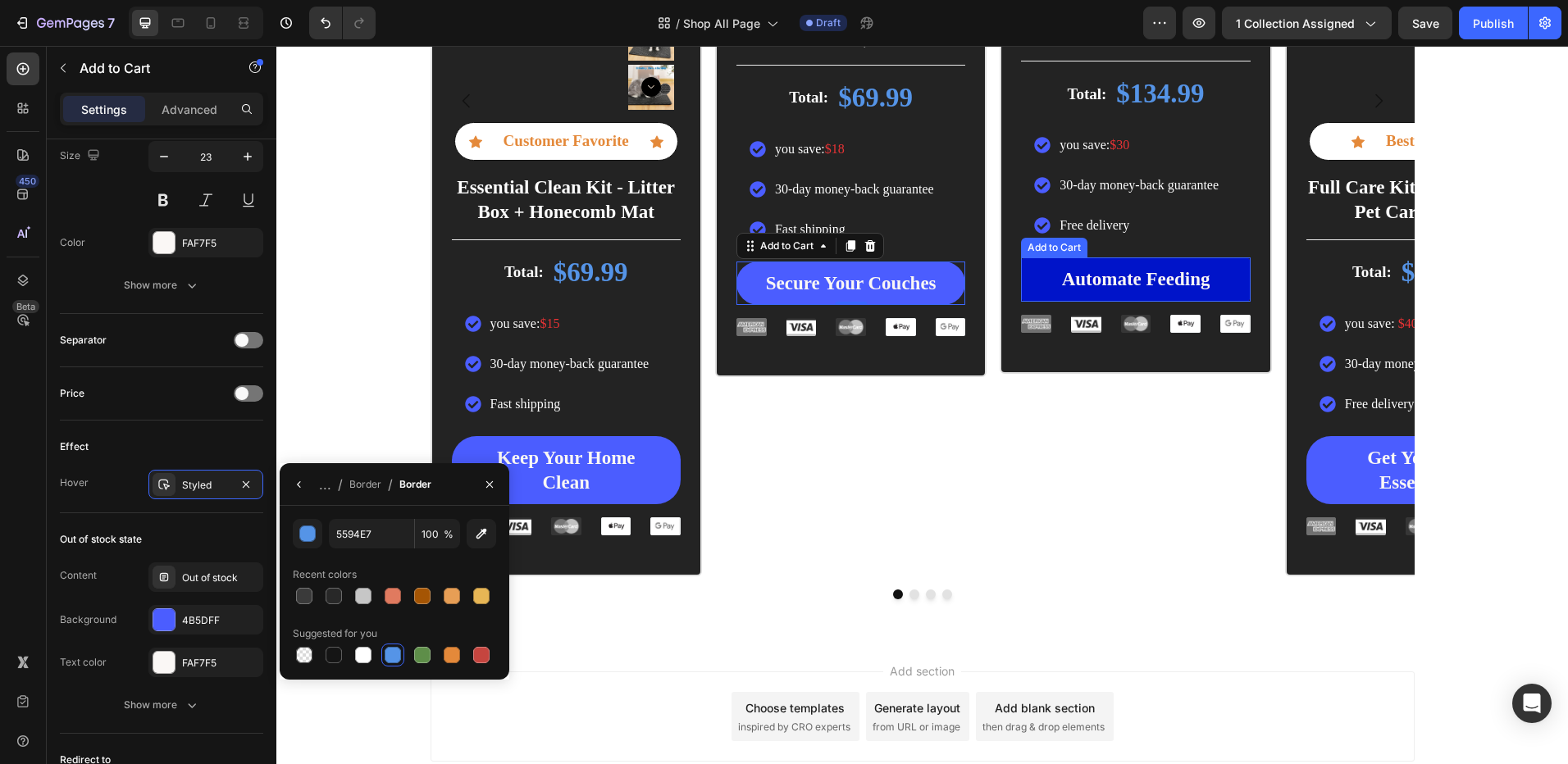
click at [1048, 281] on button "Automate Feeding" at bounding box center [1135, 280] width 229 height 45
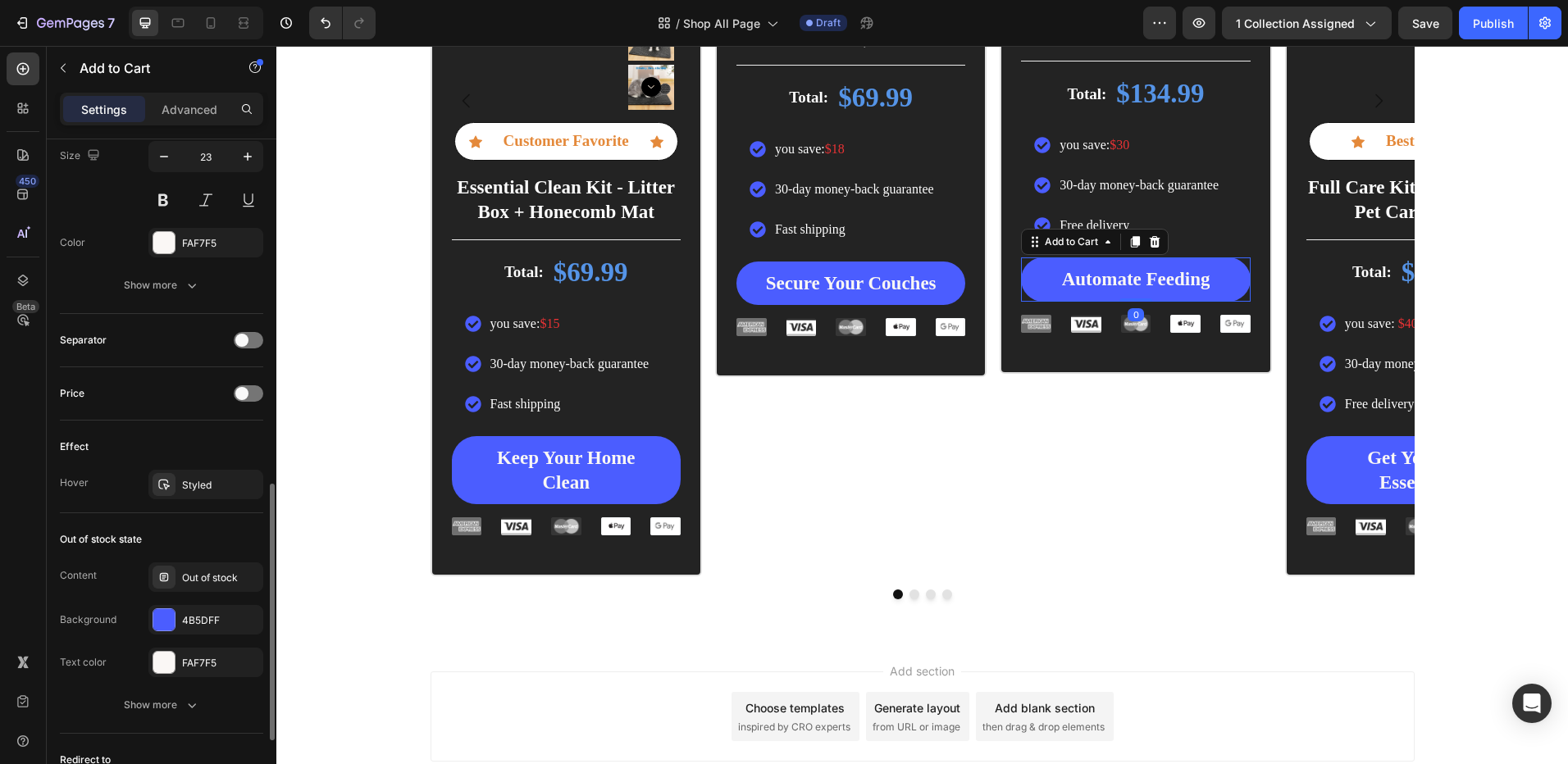
click at [177, 466] on div "Effect Hover Styled" at bounding box center [161, 467] width 203 height 93
click at [179, 485] on div "Styled" at bounding box center [206, 484] width 115 height 29
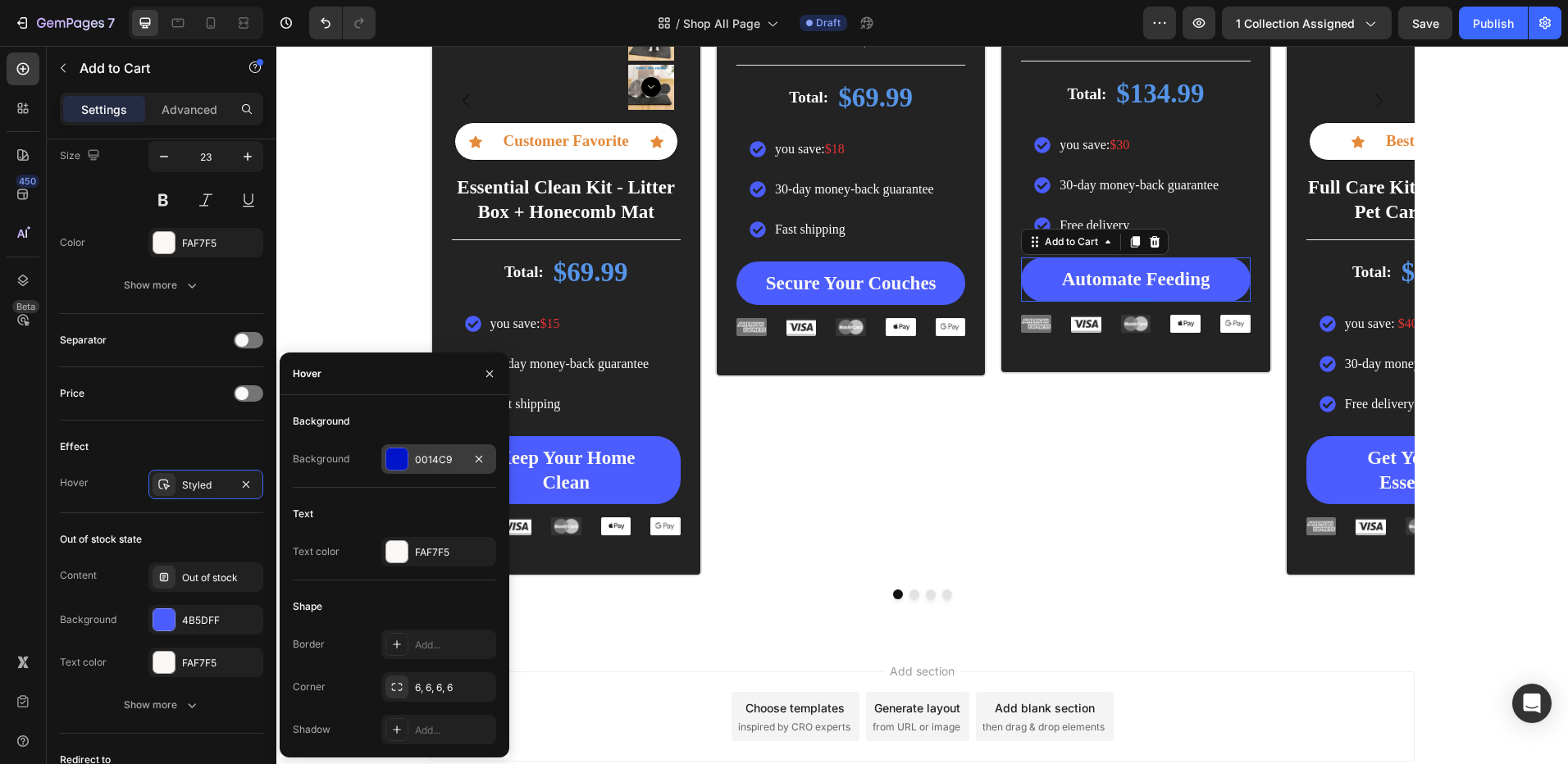
click at [389, 468] on div at bounding box center [396, 459] width 21 height 21
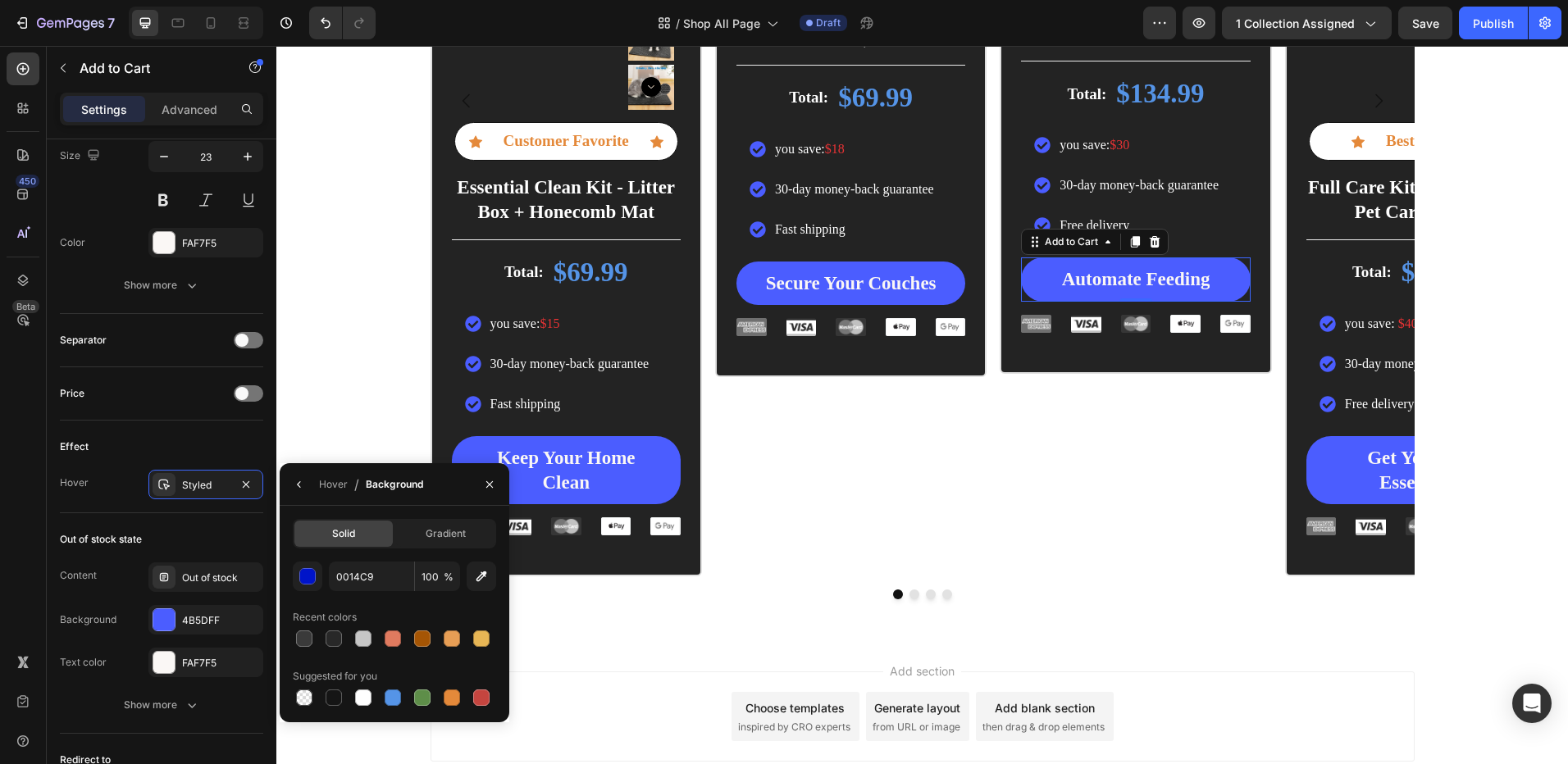
click at [346, 644] on div at bounding box center [394, 639] width 203 height 23
drag, startPoint x: 338, startPoint y: 643, endPoint x: 335, endPoint y: 619, distance: 24.2
click at [338, 642] on div at bounding box center [333, 638] width 16 height 16
type input "282828"
click at [294, 482] on icon "button" at bounding box center [298, 484] width 13 height 13
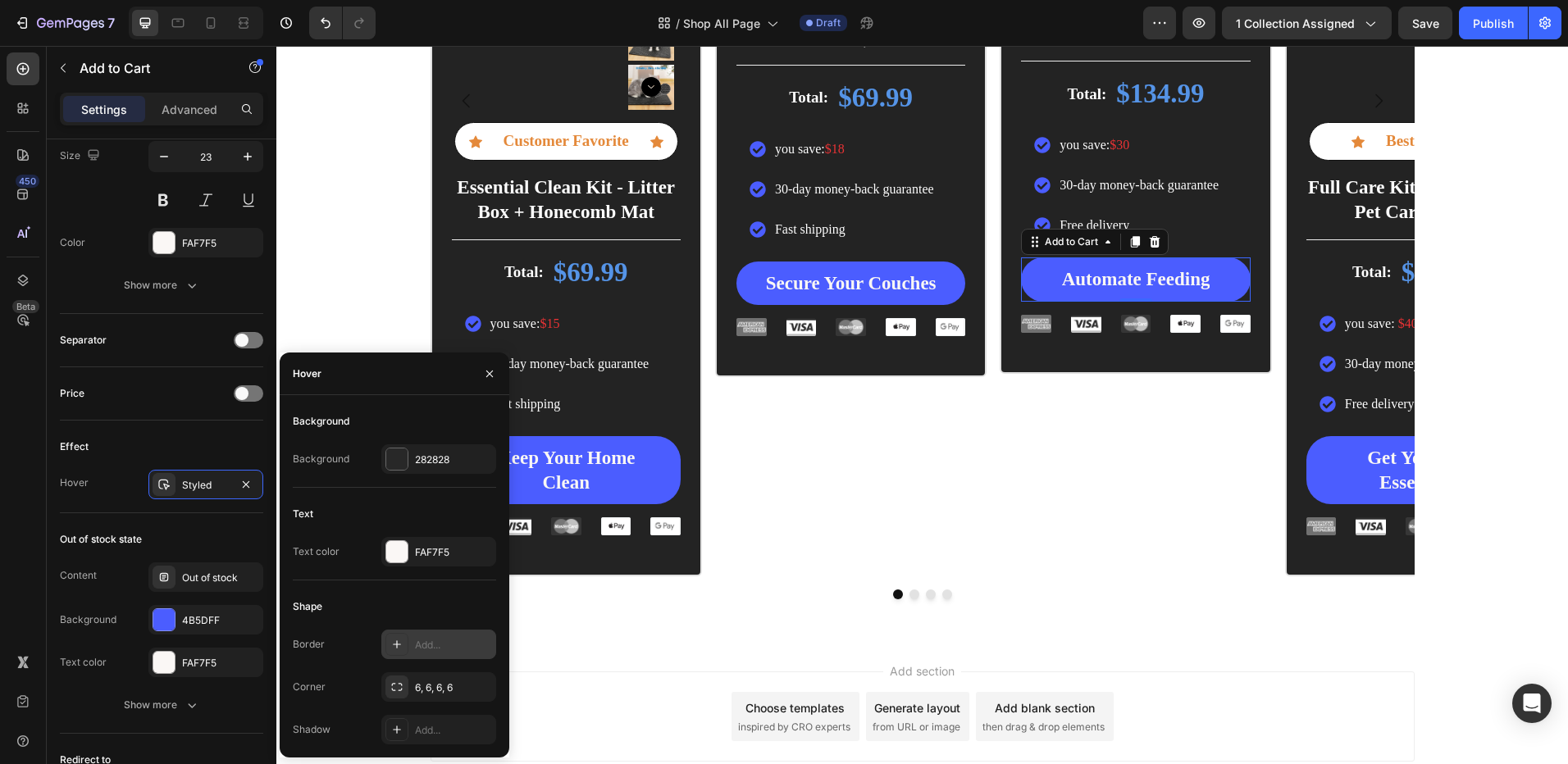
click at [405, 639] on div at bounding box center [396, 644] width 23 height 23
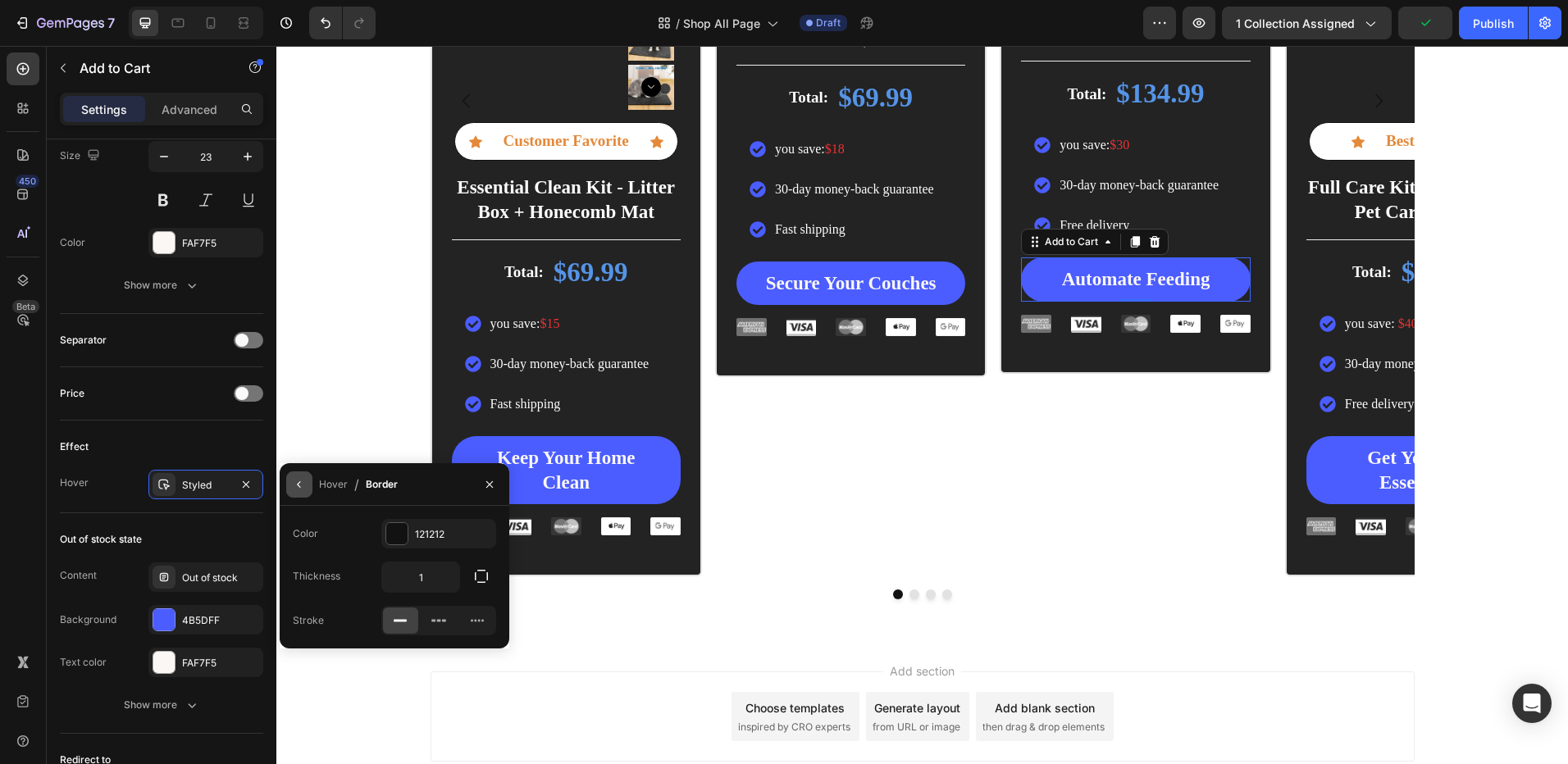
click at [305, 489] on icon "button" at bounding box center [298, 484] width 13 height 13
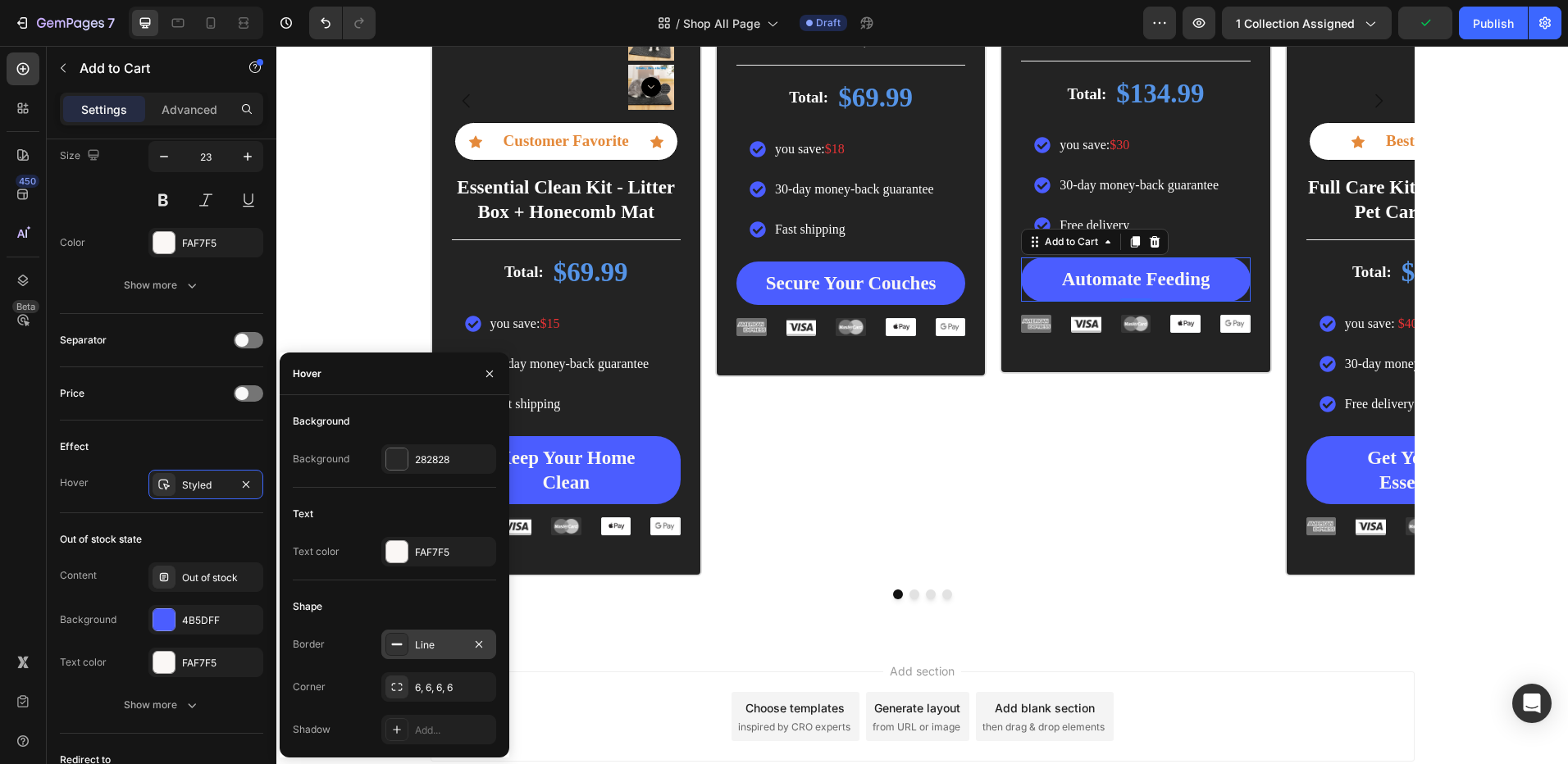
click at [406, 644] on div at bounding box center [396, 644] width 23 height 23
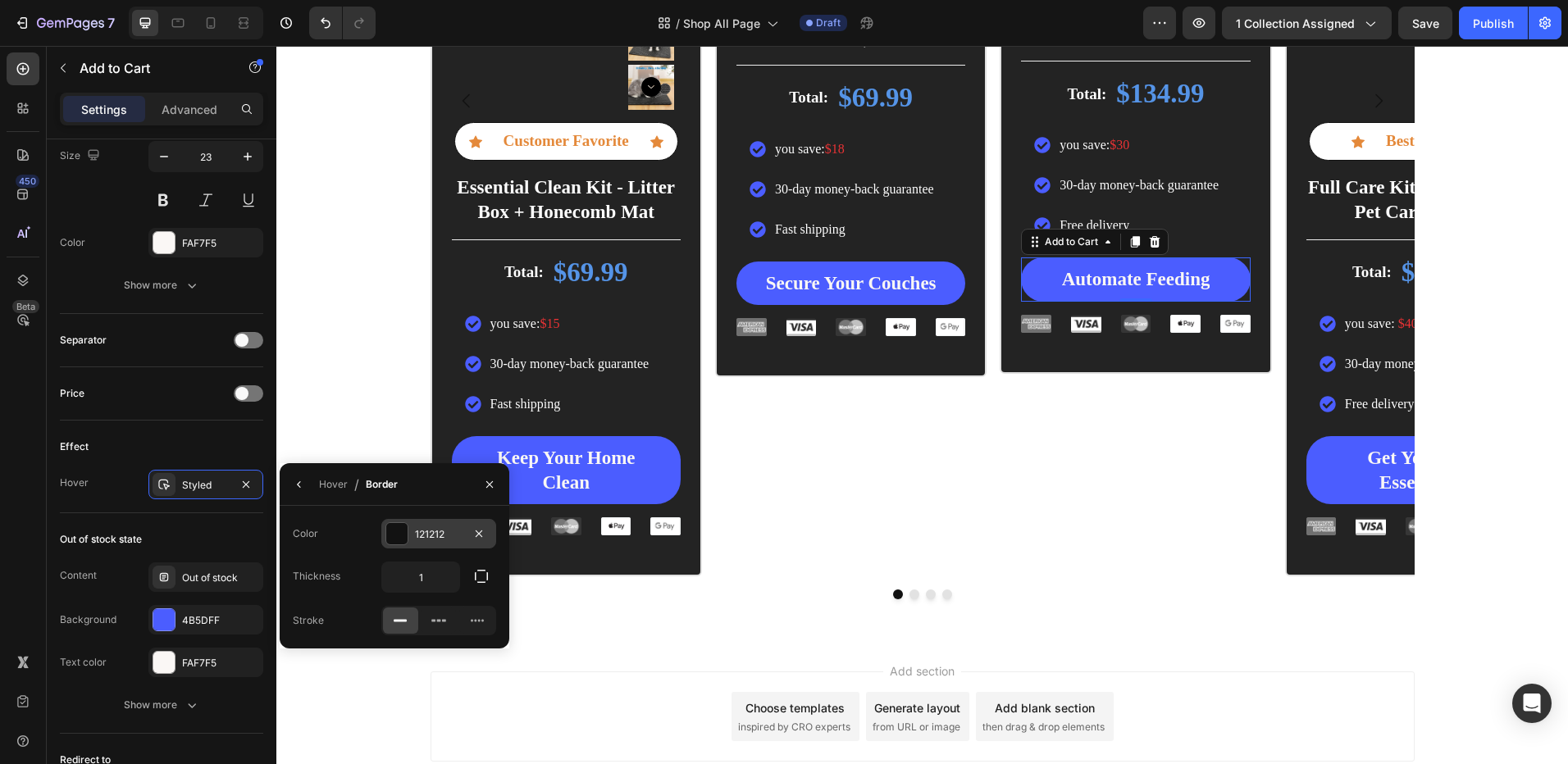
click at [402, 532] on div at bounding box center [396, 533] width 21 height 21
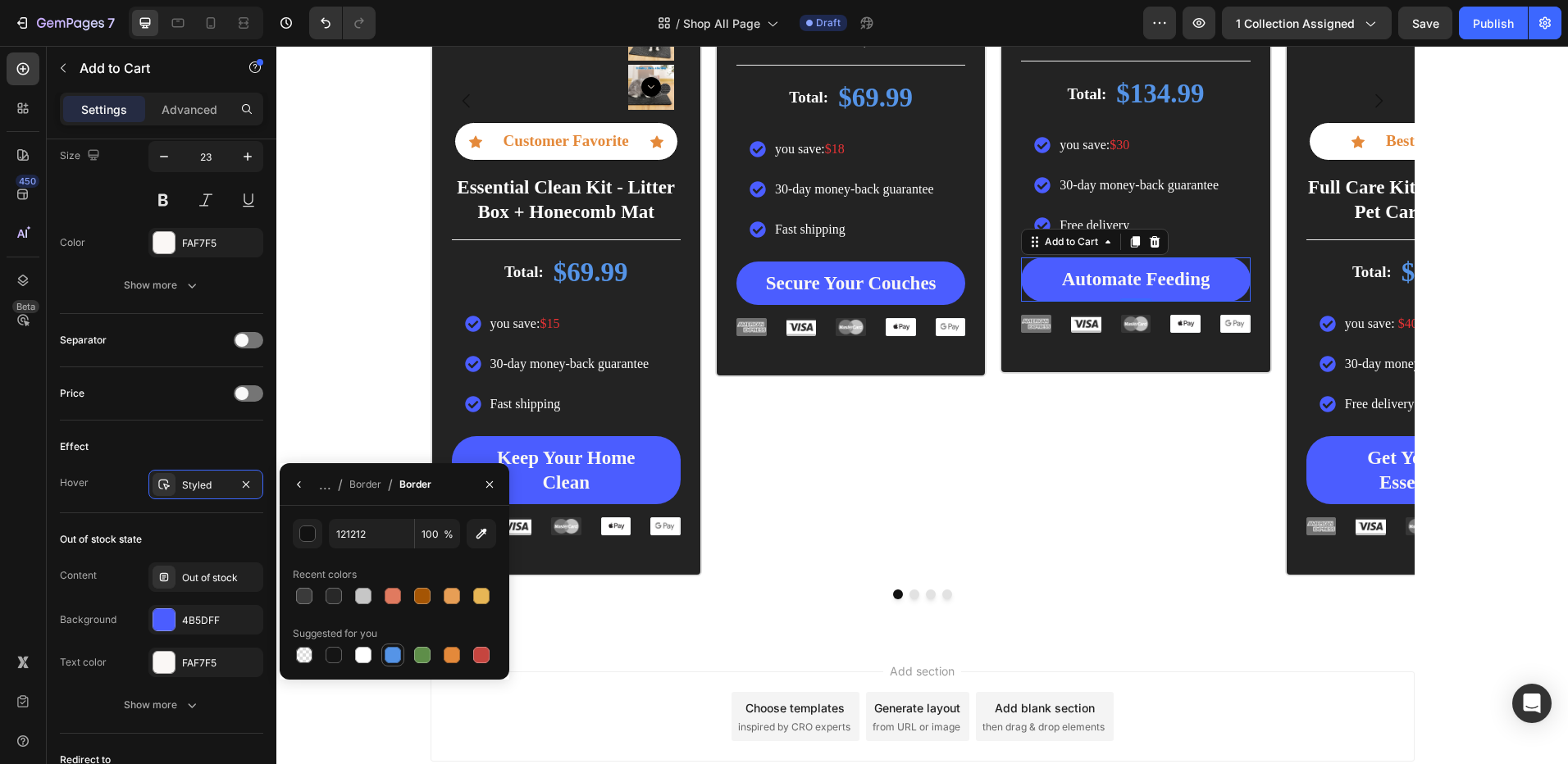
click at [399, 652] on div at bounding box center [393, 655] width 16 height 16
type input "5594E7"
click at [293, 472] on button "button" at bounding box center [299, 484] width 27 height 27
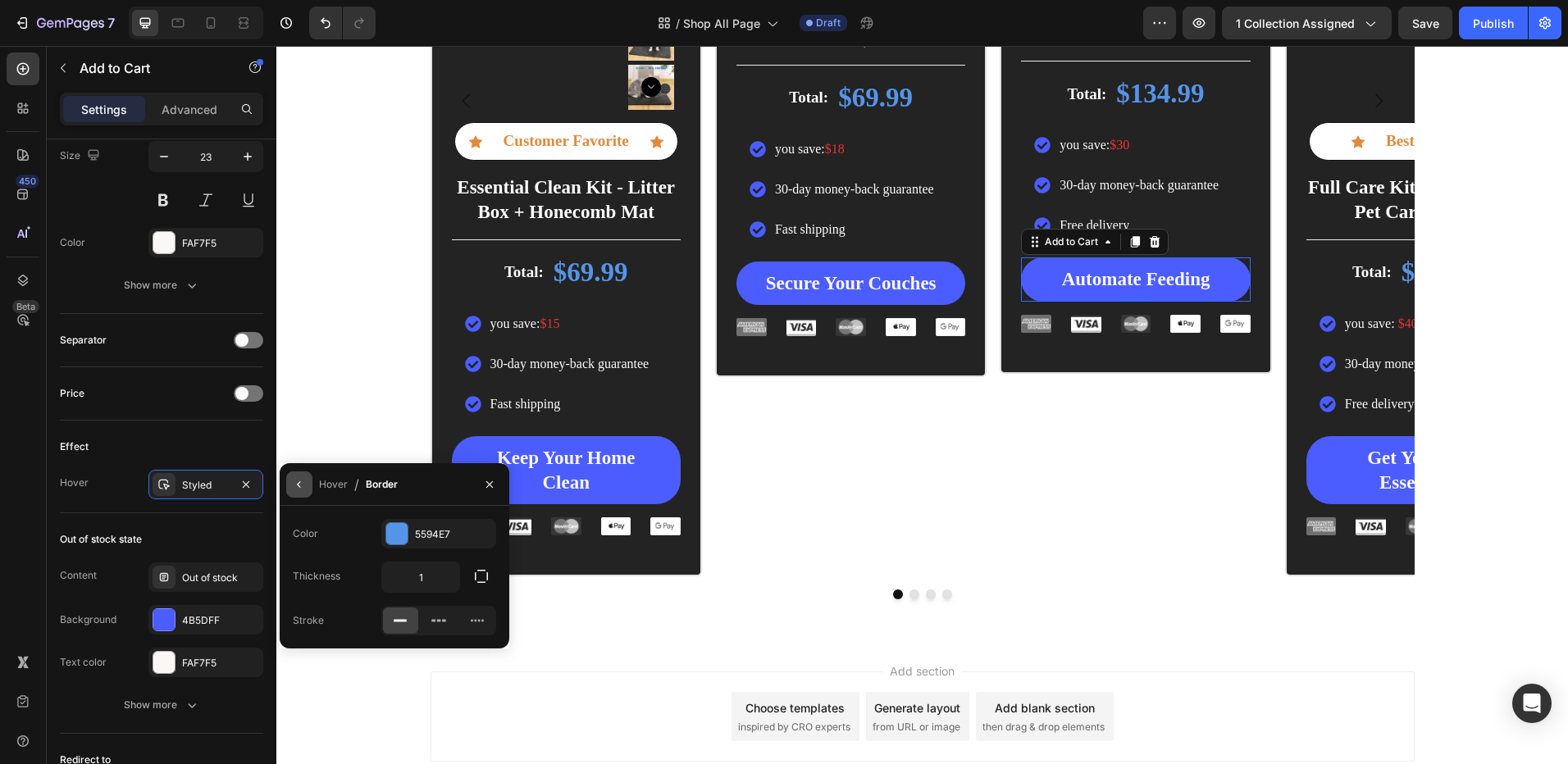
click at [291, 487] on button "button" at bounding box center [299, 484] width 27 height 27
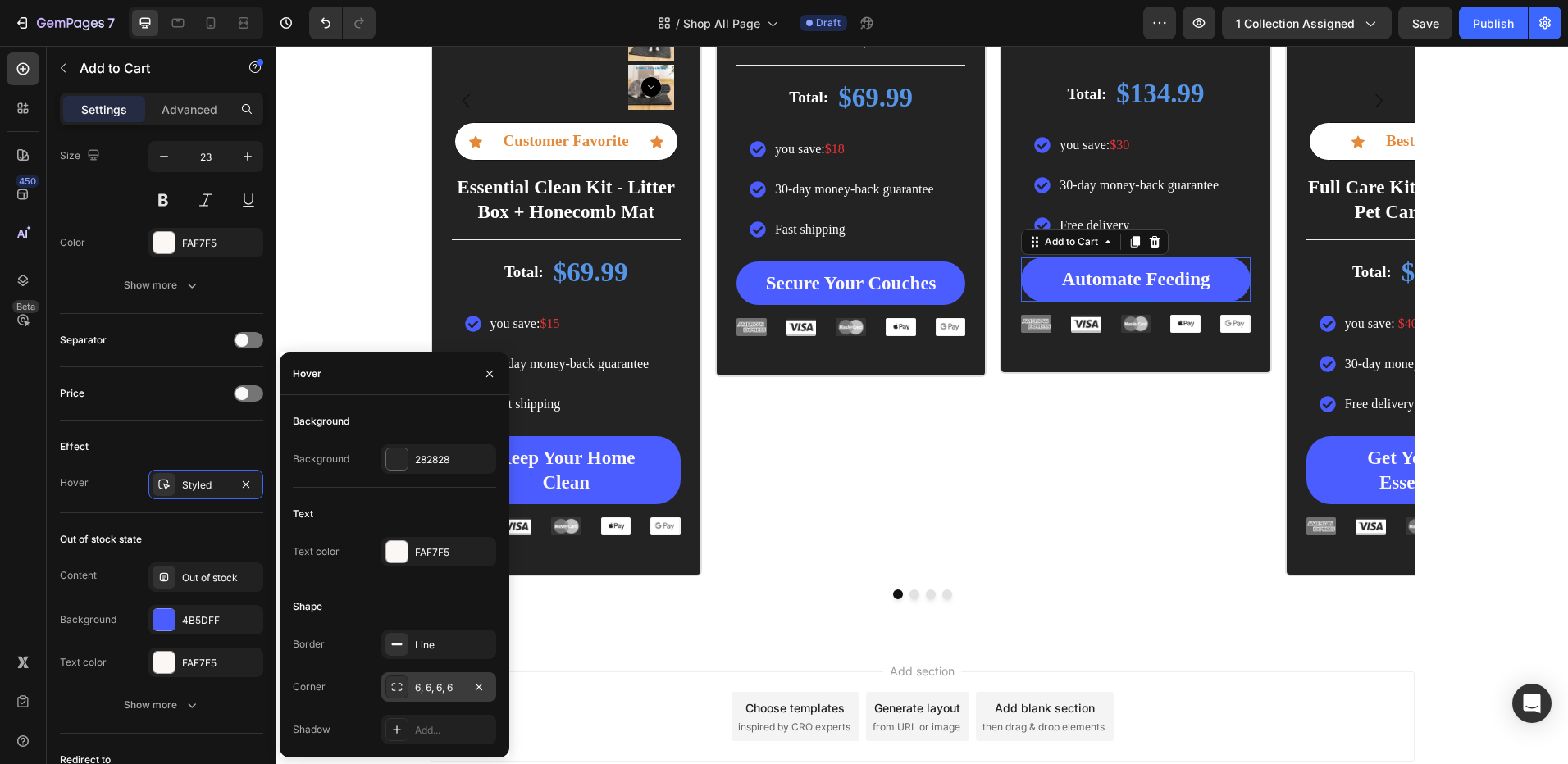
click at [405, 677] on div at bounding box center [396, 687] width 23 height 23
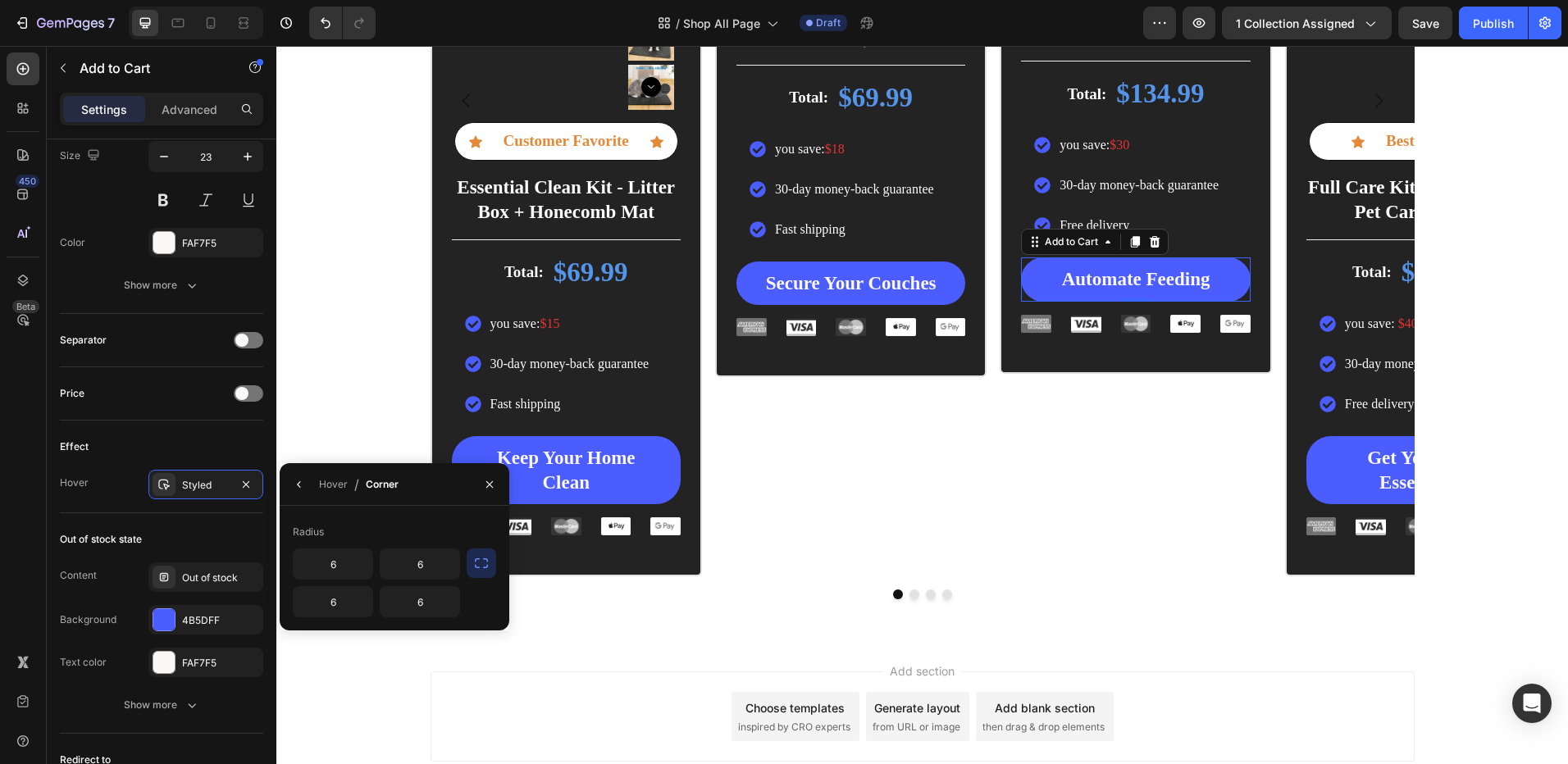
click at [482, 569] on icon "button" at bounding box center [481, 562] width 16 height 16
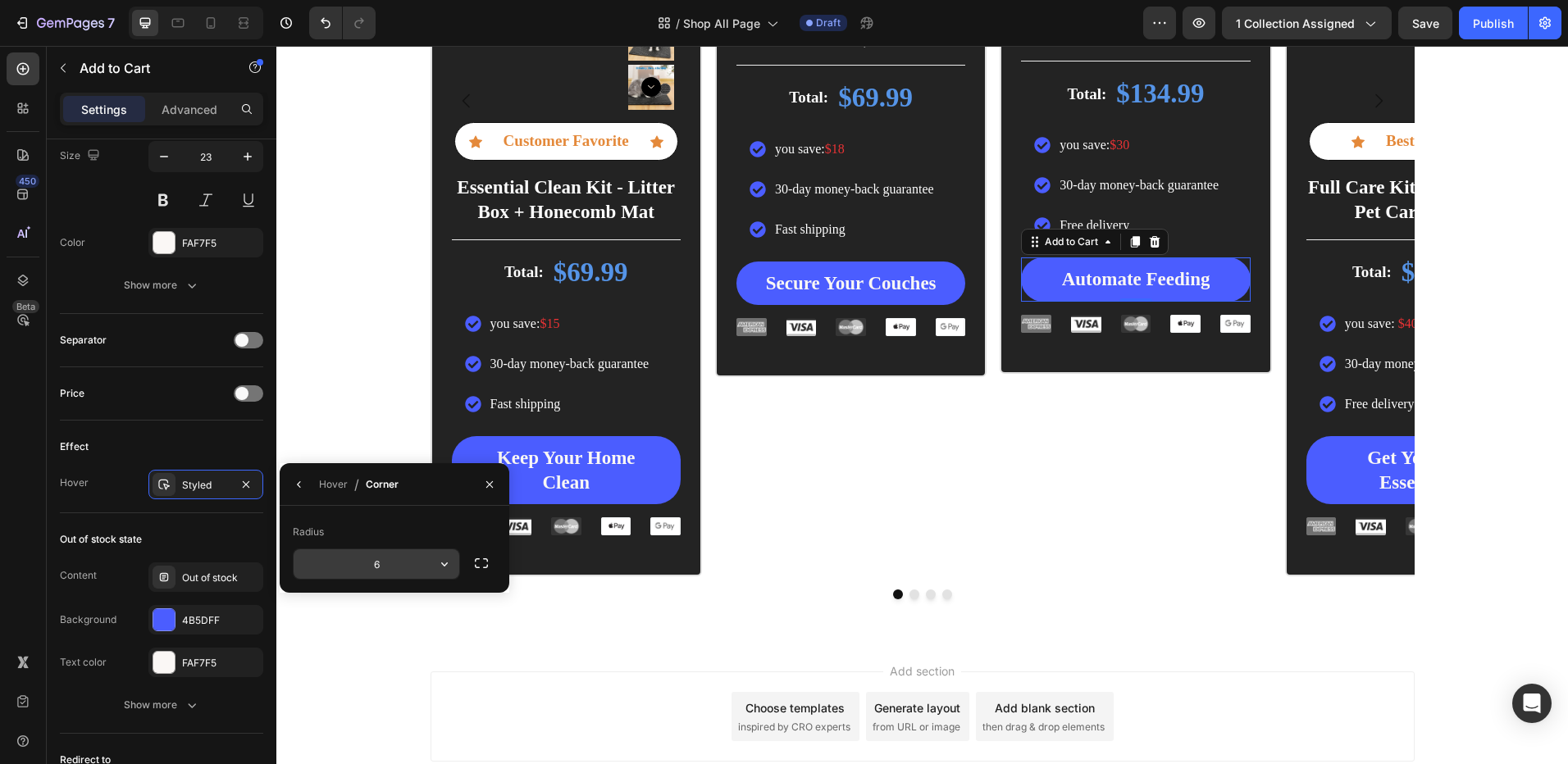
click at [391, 565] on input "6" at bounding box center [375, 564] width 165 height 29
type input "30"
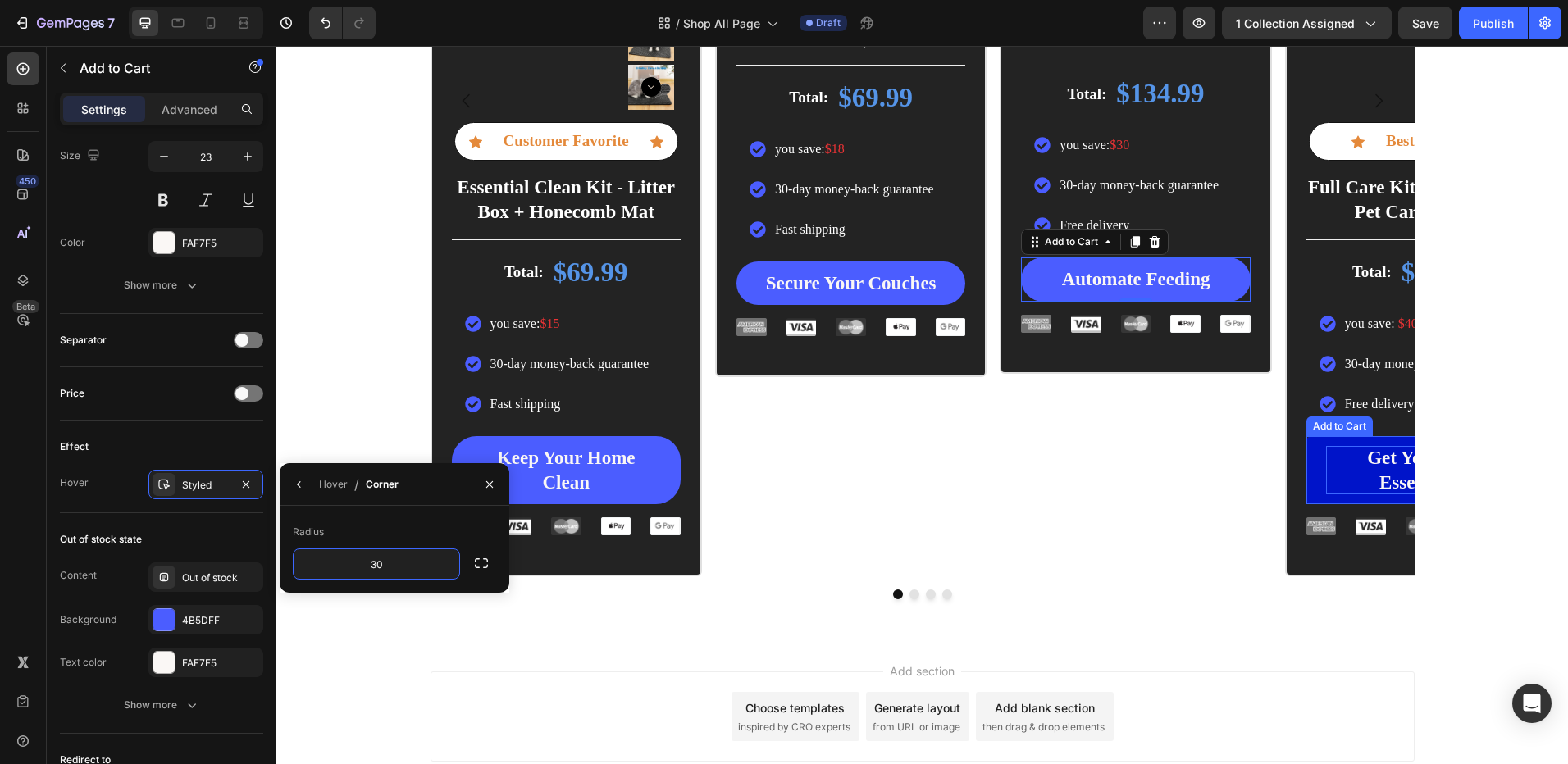
click at [1325, 477] on div "Get Your Pet Essentials" at bounding box center [1418, 470] width 186 height 49
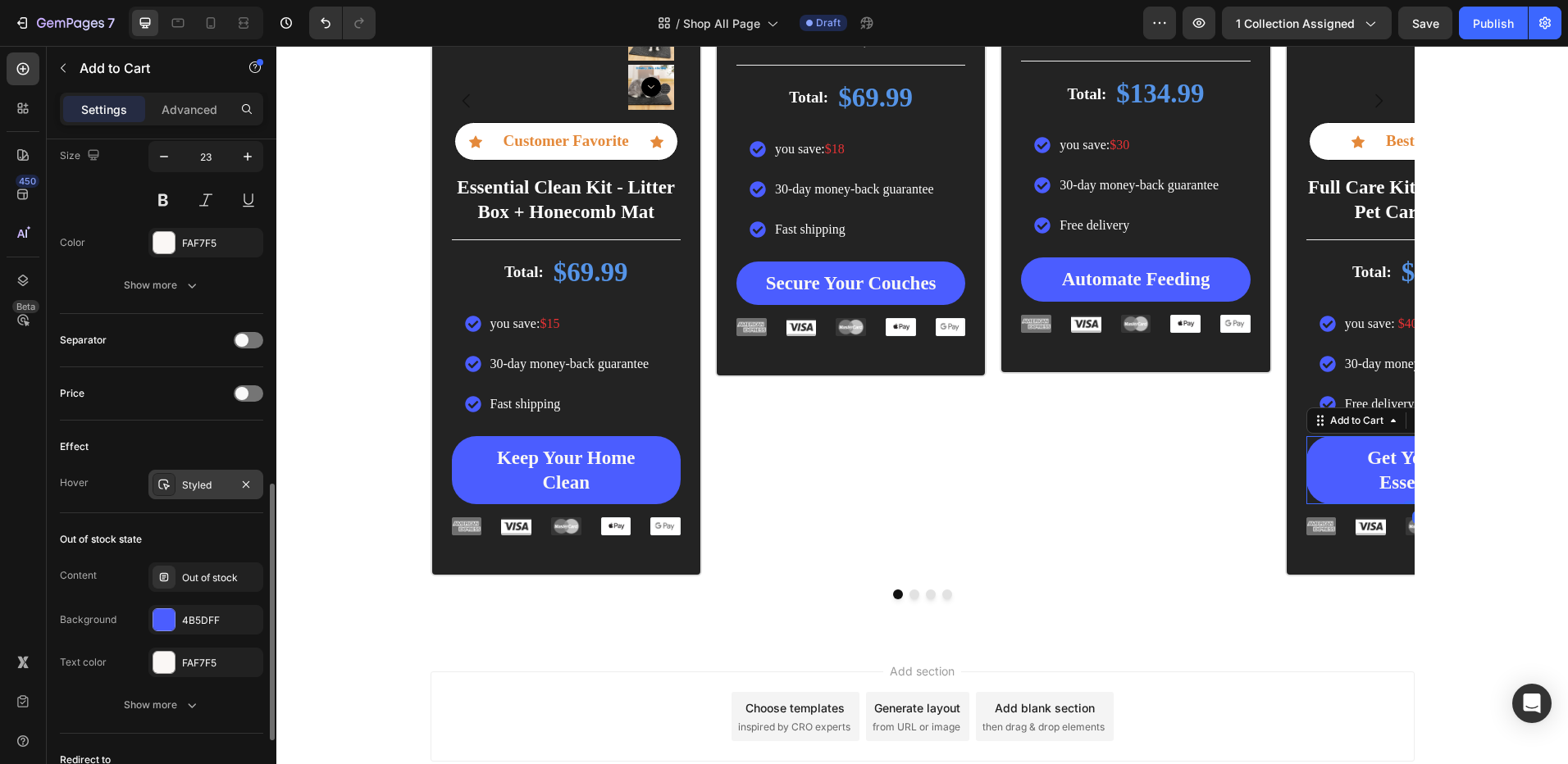
click at [169, 472] on div "Styled" at bounding box center [206, 484] width 115 height 29
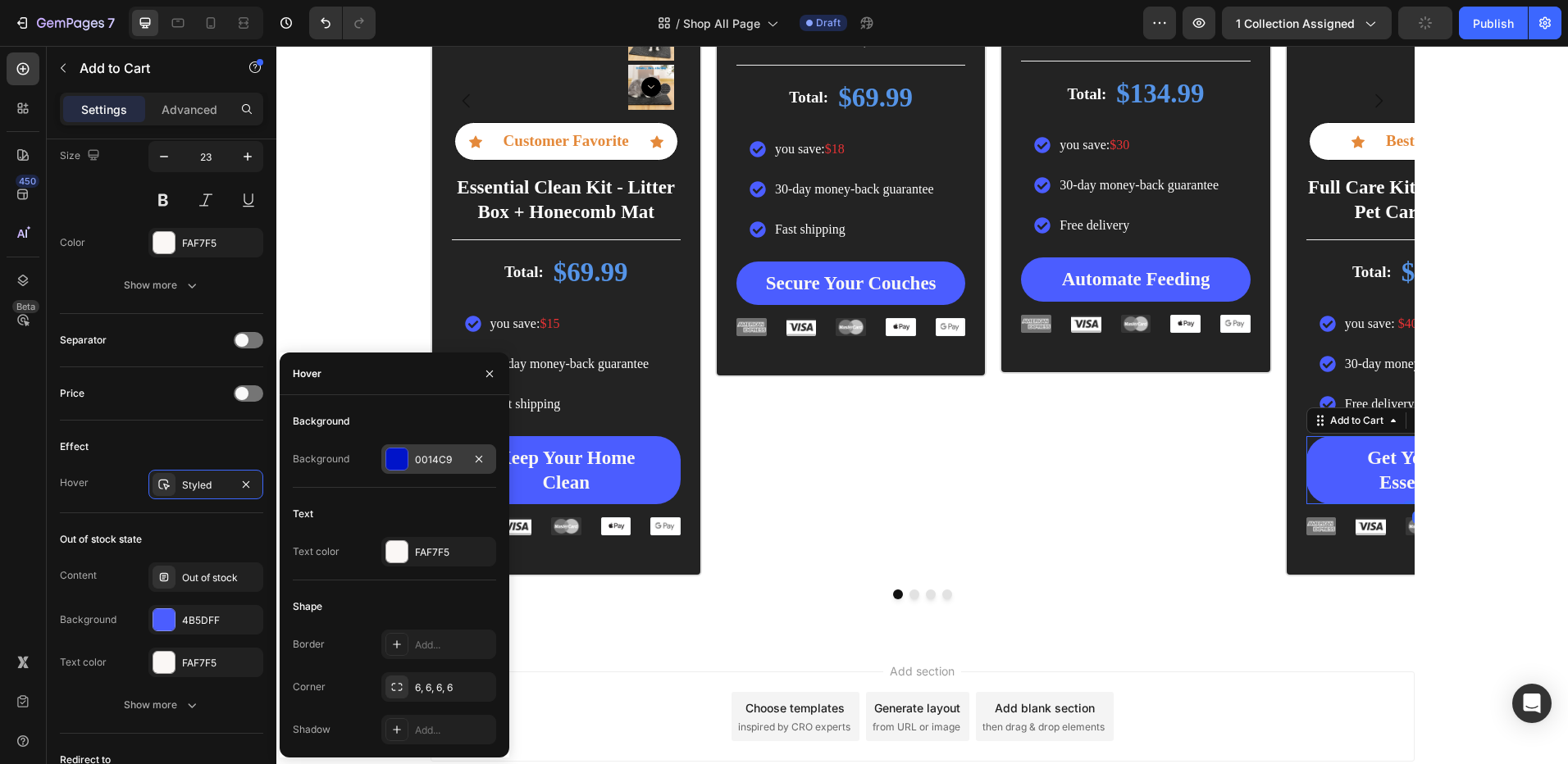
click at [404, 466] on div at bounding box center [396, 459] width 21 height 21
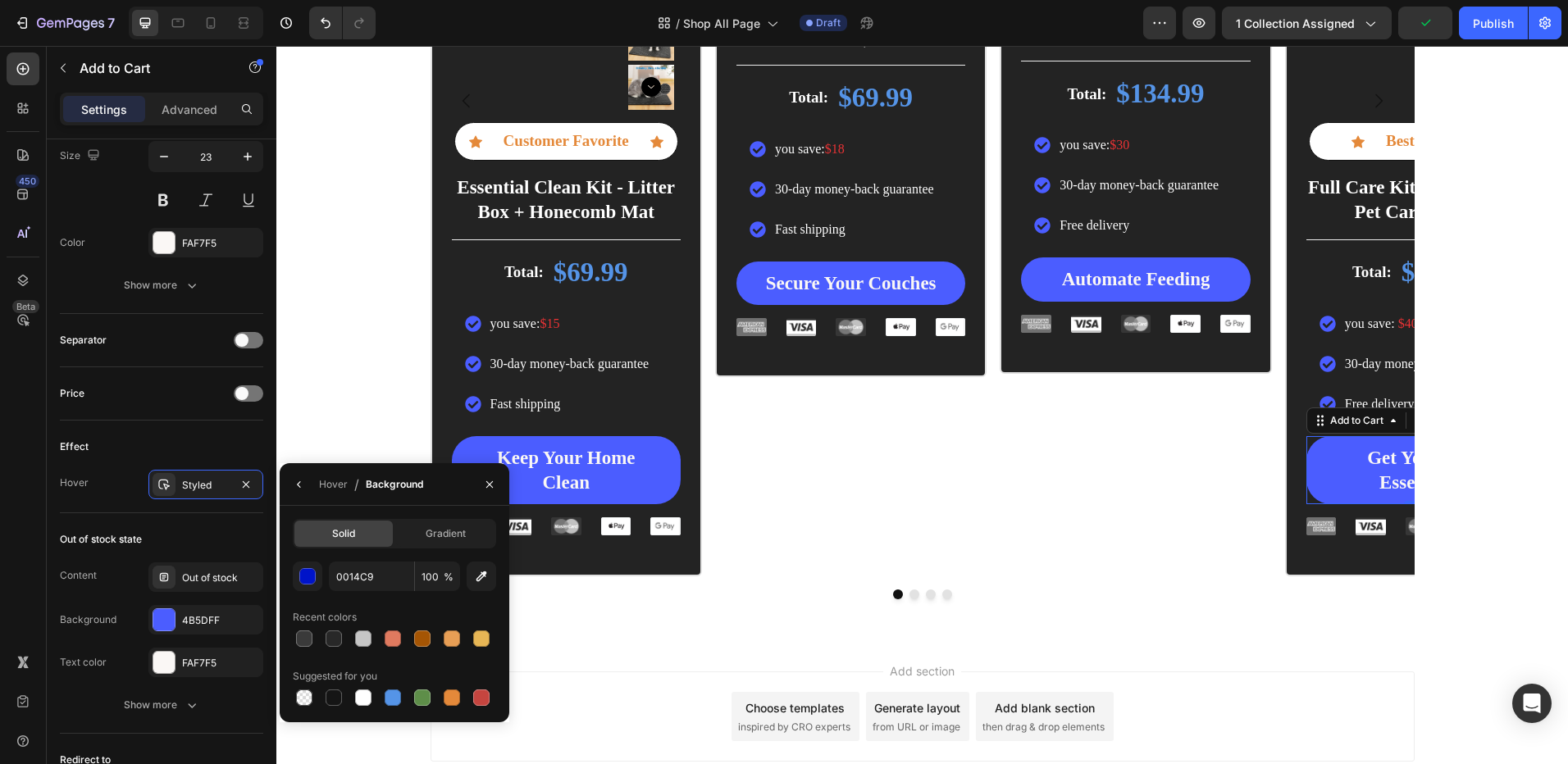
drag, startPoint x: 339, startPoint y: 695, endPoint x: 321, endPoint y: 591, distance: 105.5
click at [339, 694] on div at bounding box center [333, 697] width 16 height 16
type input "151515"
click at [303, 500] on div "Hover / Background" at bounding box center [354, 484] width 150 height 42
click at [303, 484] on icon "button" at bounding box center [298, 484] width 13 height 13
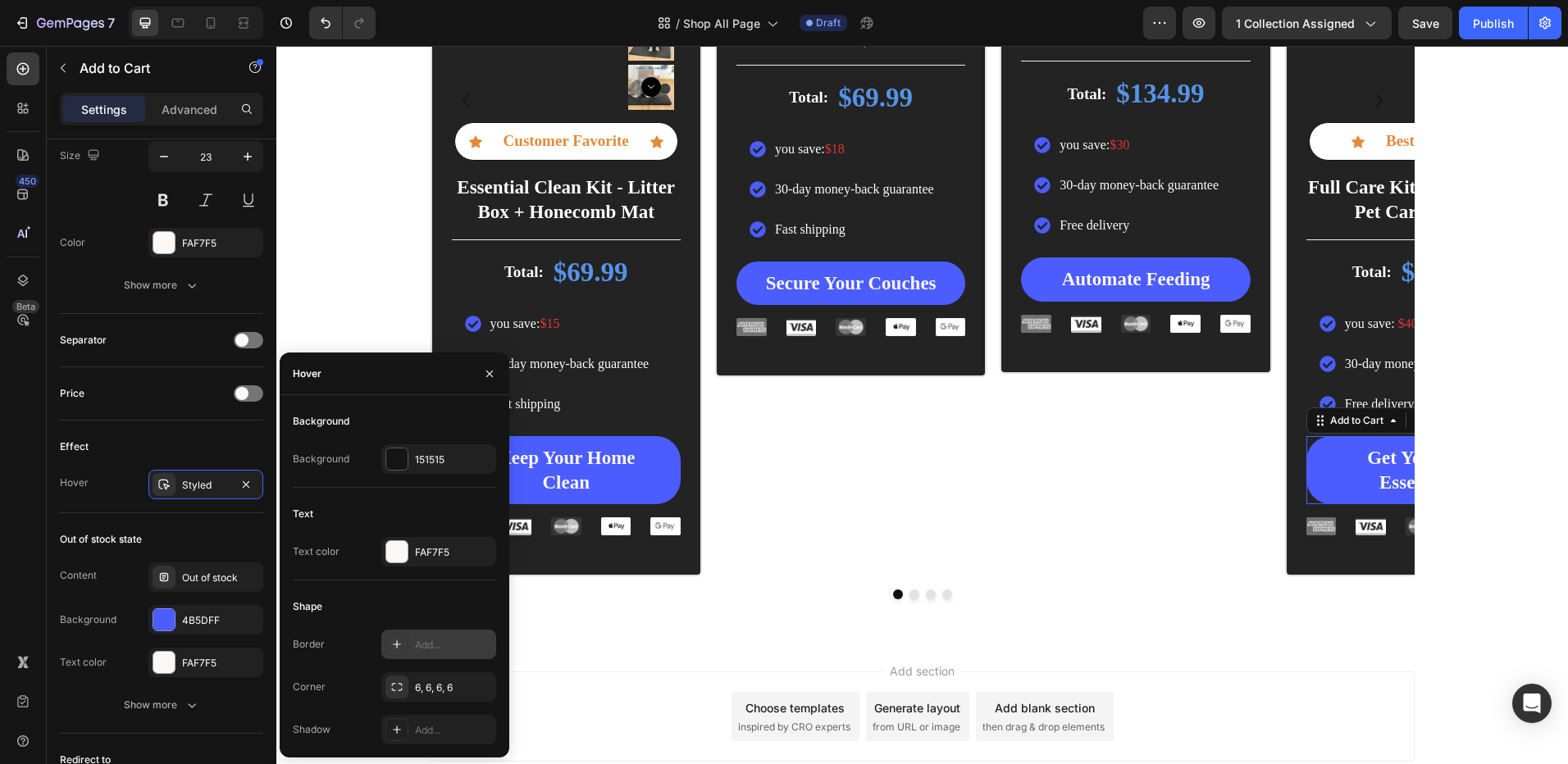
click at [400, 649] on icon at bounding box center [396, 644] width 13 height 13
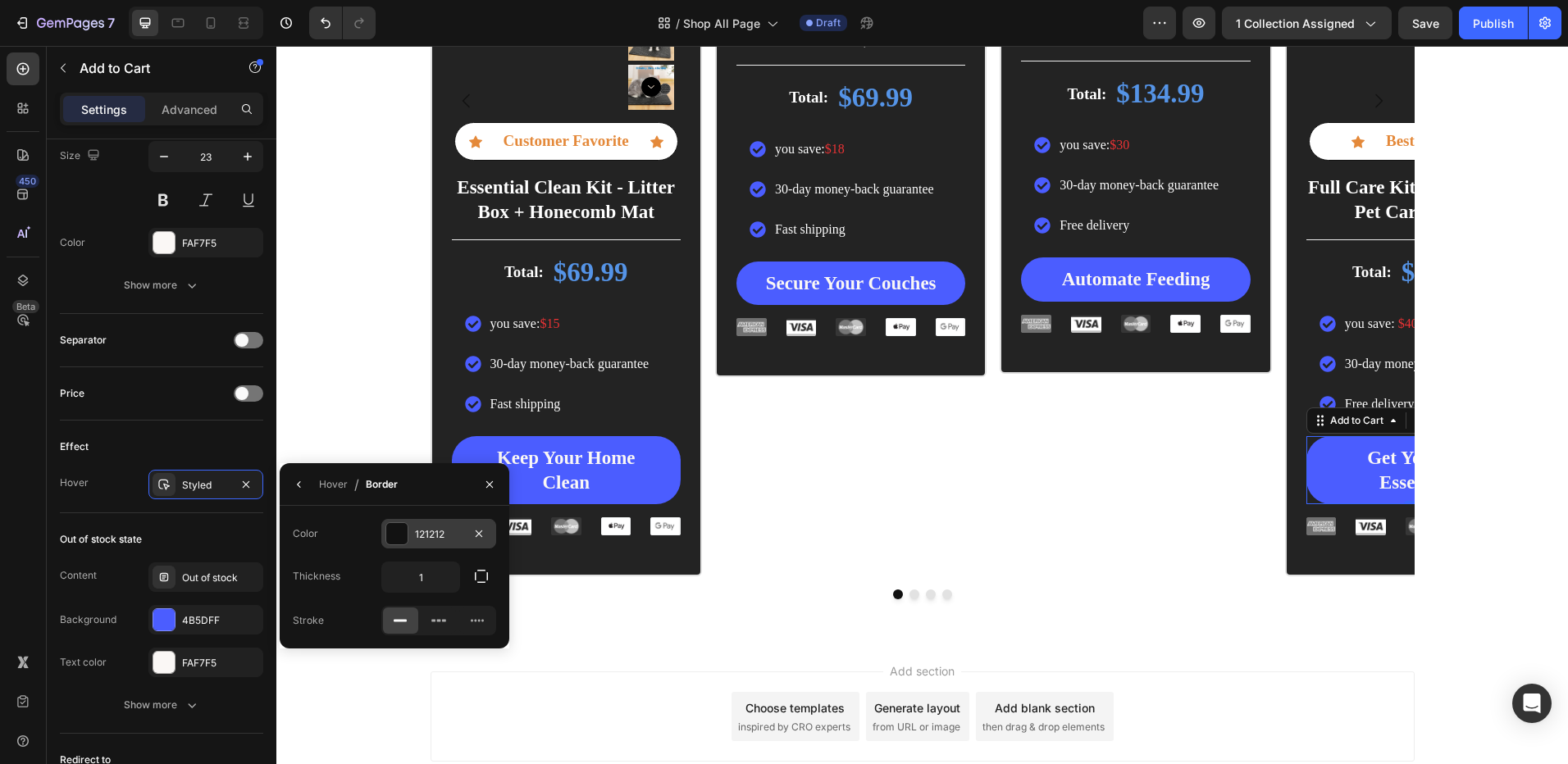
click at [388, 532] on div at bounding box center [396, 533] width 21 height 21
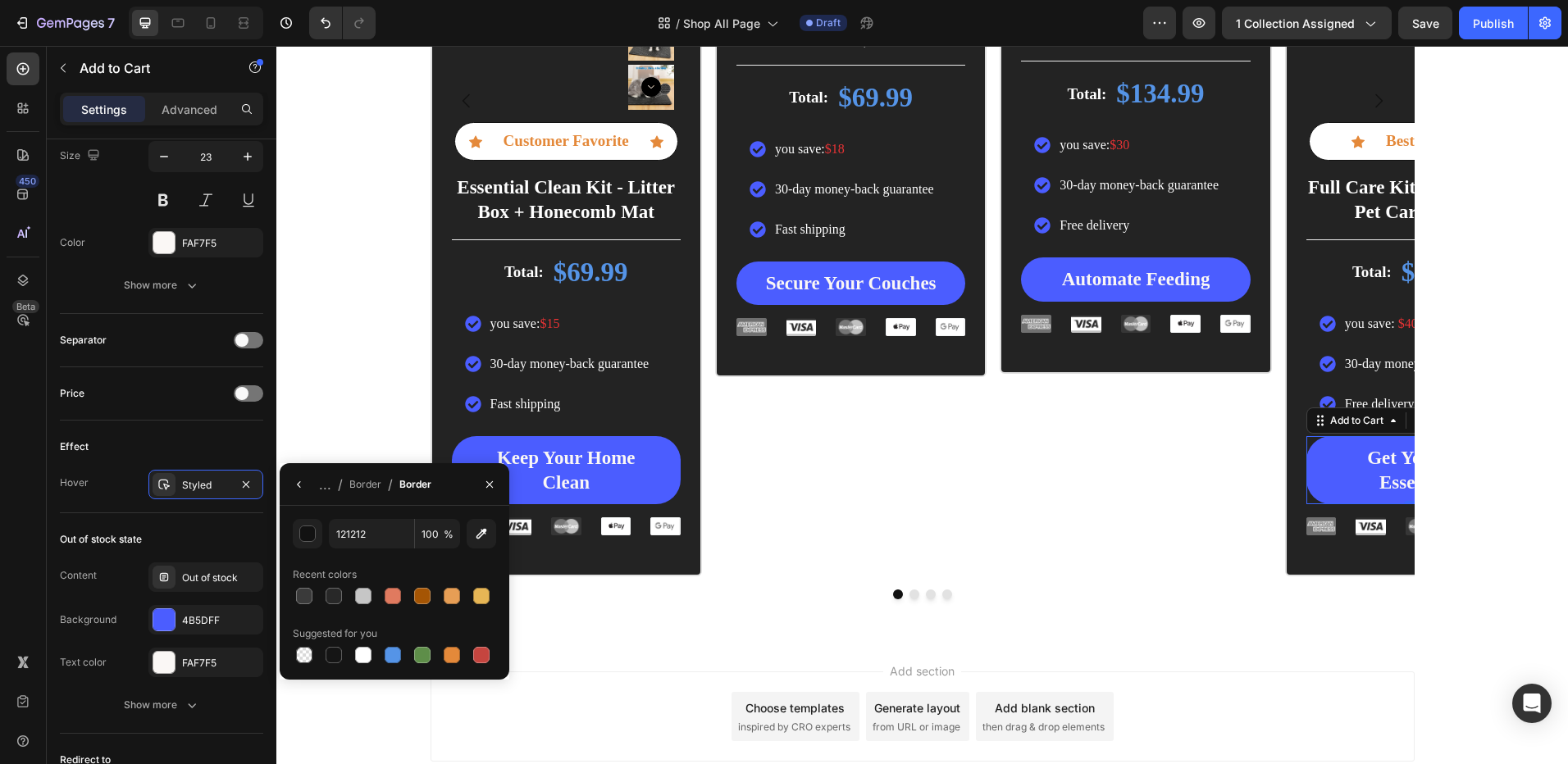
drag, startPoint x: 392, startPoint y: 652, endPoint x: 387, endPoint y: 635, distance: 17.7
click at [391, 652] on div at bounding box center [393, 655] width 16 height 16
type input "5594E7"
click at [292, 478] on icon "button" at bounding box center [298, 484] width 13 height 13
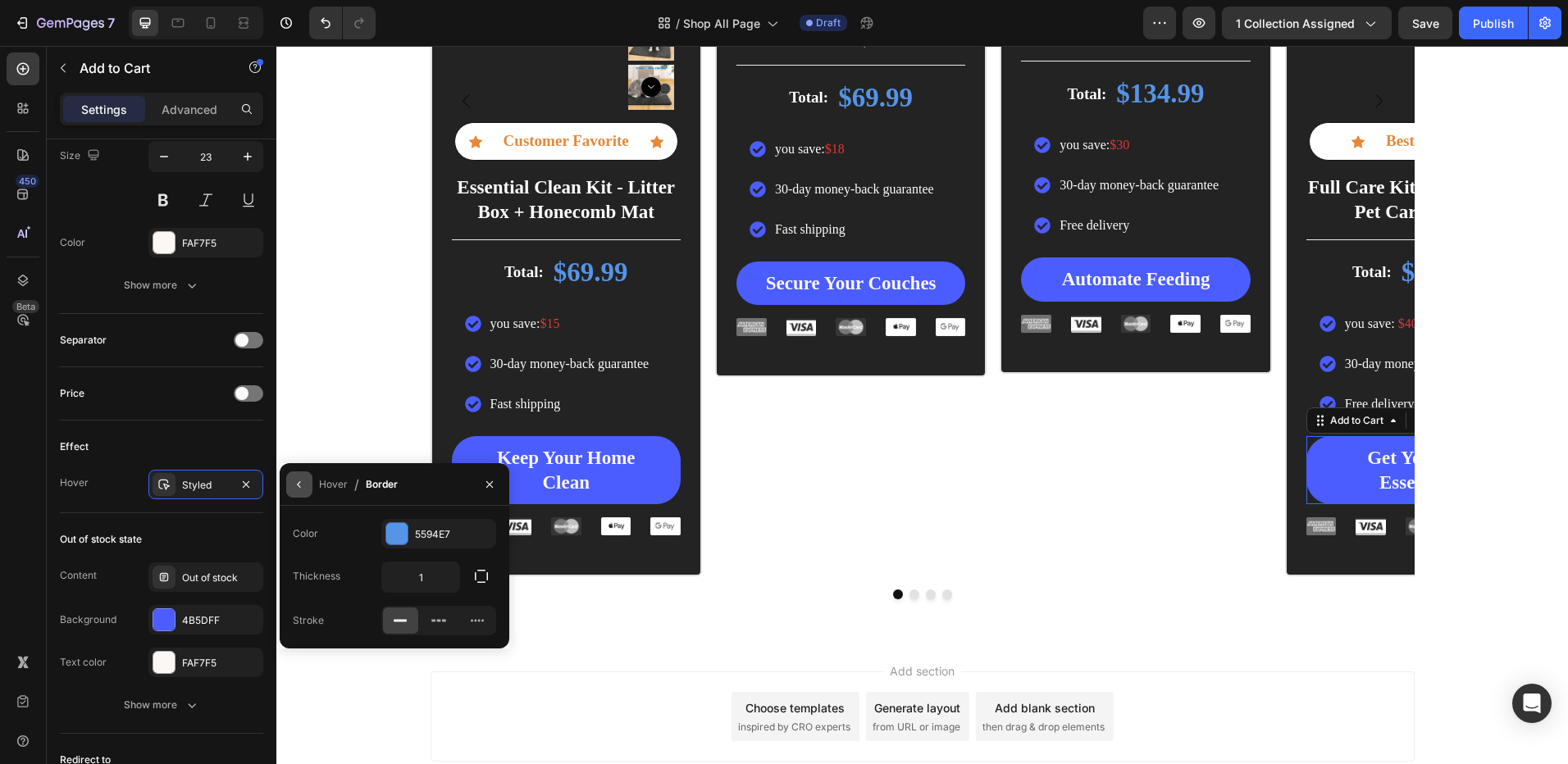
click at [296, 486] on icon "button" at bounding box center [298, 484] width 13 height 13
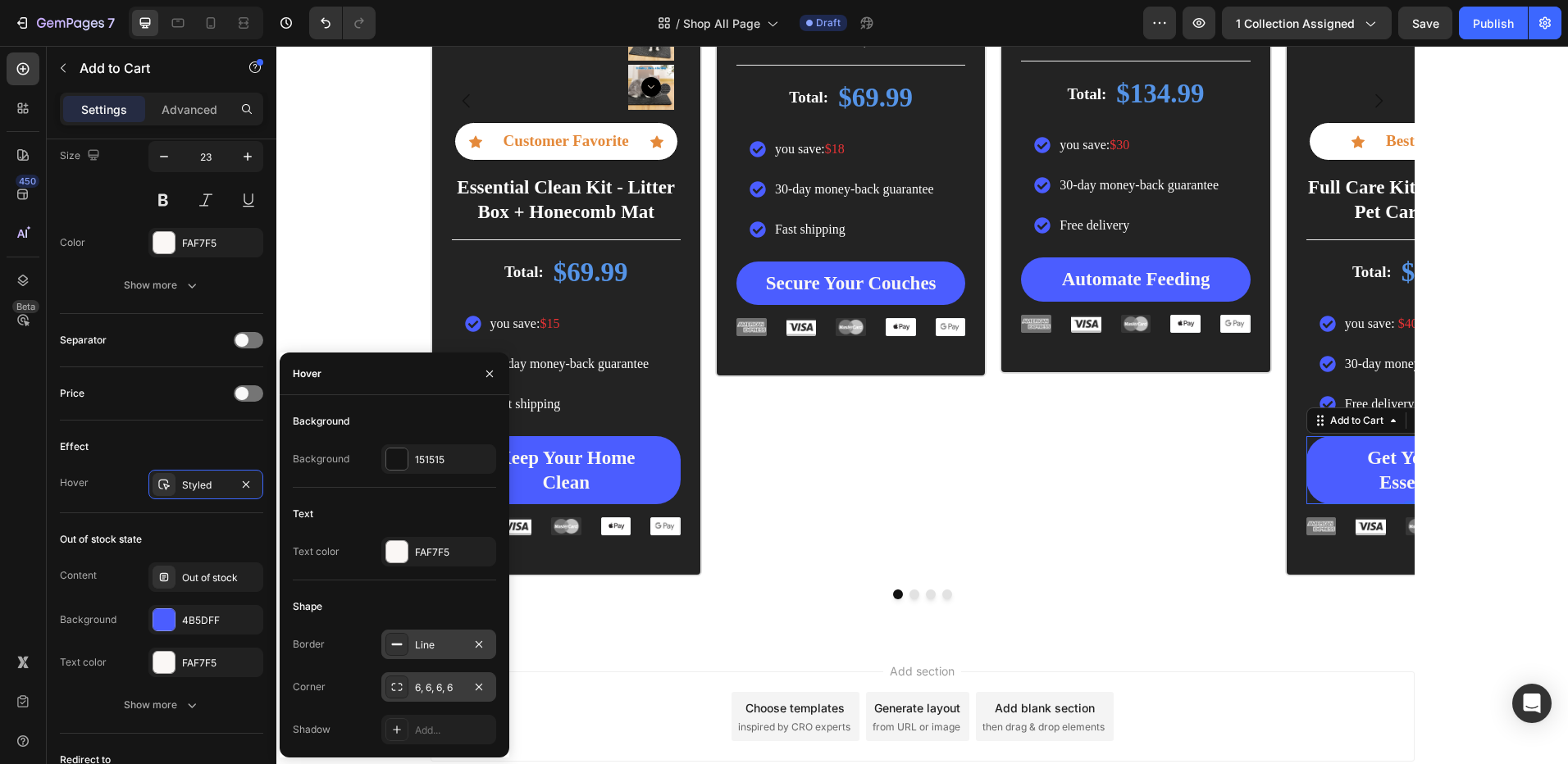
click at [405, 684] on div at bounding box center [396, 687] width 23 height 23
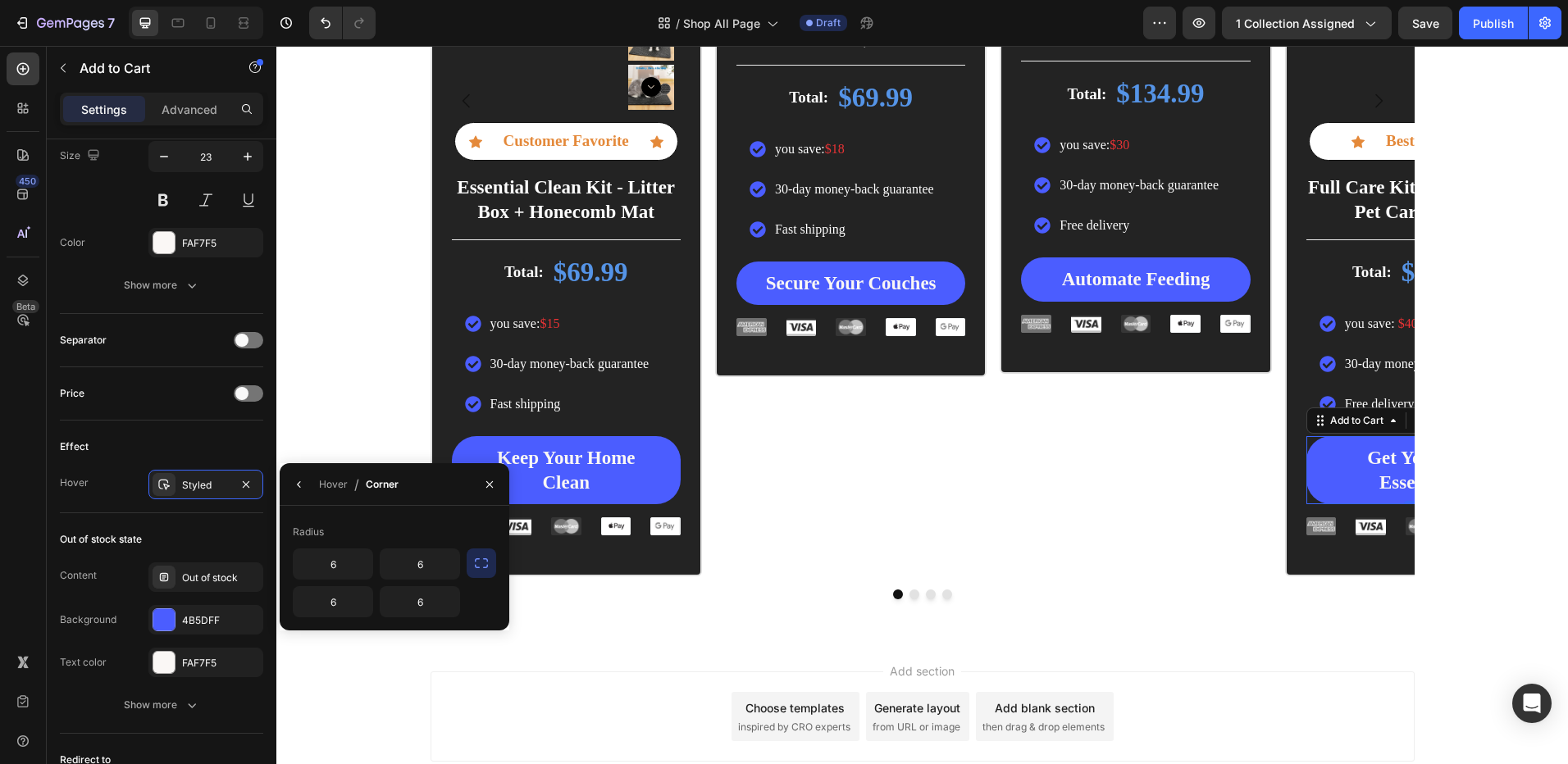
click at [472, 567] on button "button" at bounding box center [481, 563] width 29 height 29
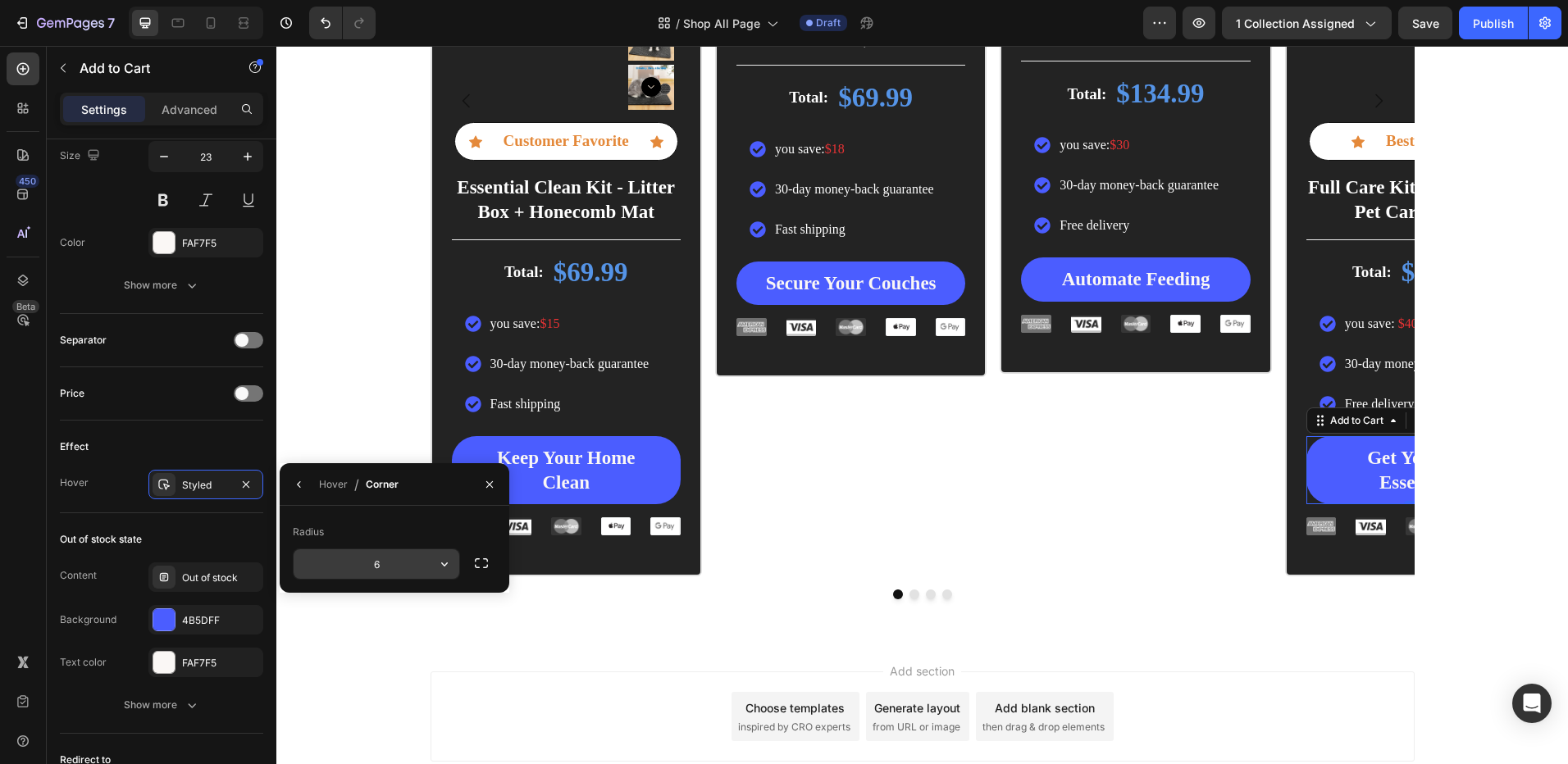
click at [387, 575] on input "6" at bounding box center [375, 564] width 165 height 29
type input "30"
click at [915, 529] on div "Icon Icon Icon Icon Icon Icon List Rated 4.8/5 by our customers Text Block Prod…" at bounding box center [850, 100] width 272 height 951
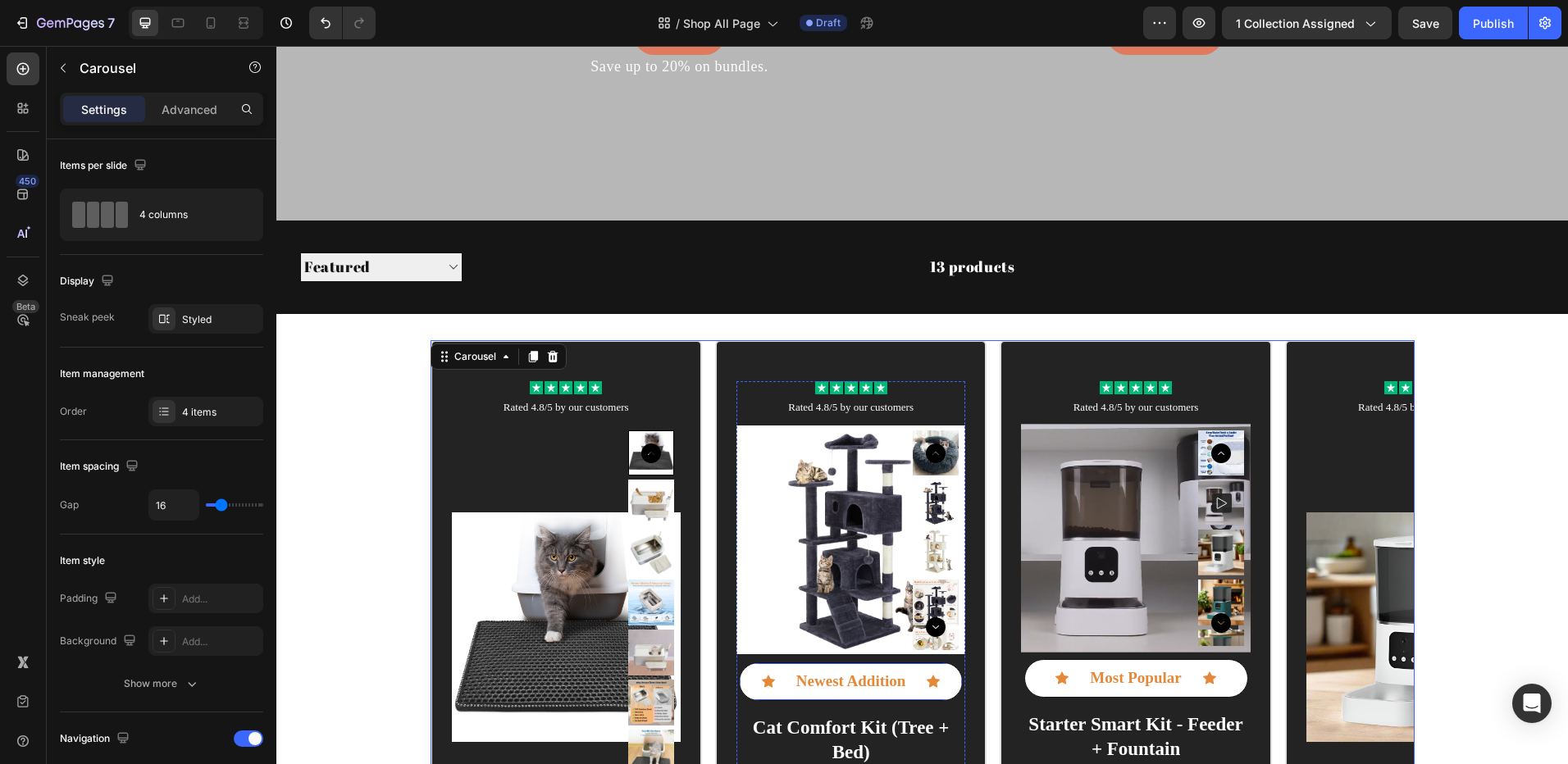
scroll to position [246, 0]
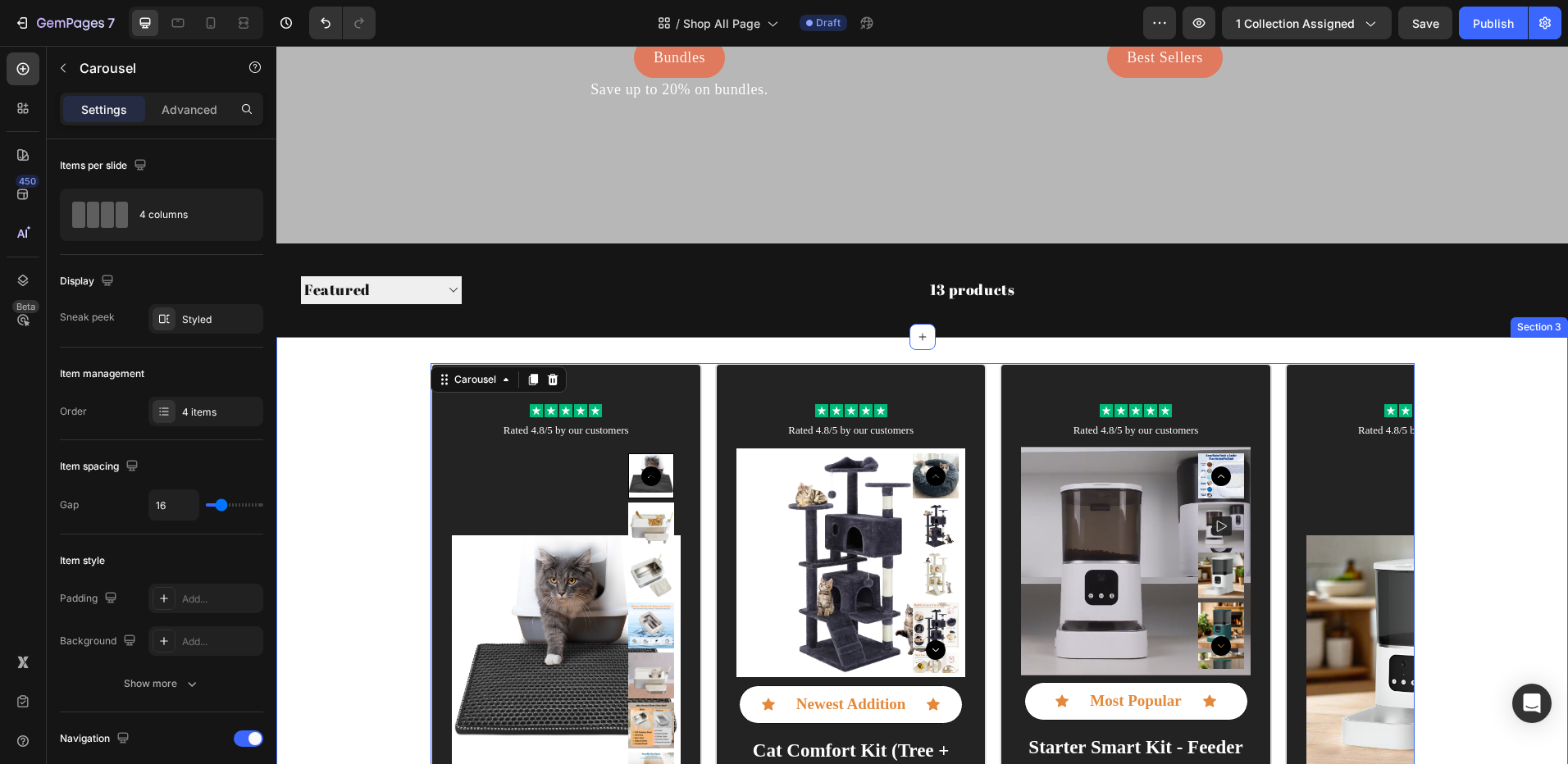
click at [401, 285] on select "Sorting Best selling Featured Alphabetically, A-Z Alphabetically, Z-A Price, lo…" at bounding box center [381, 290] width 160 height 27
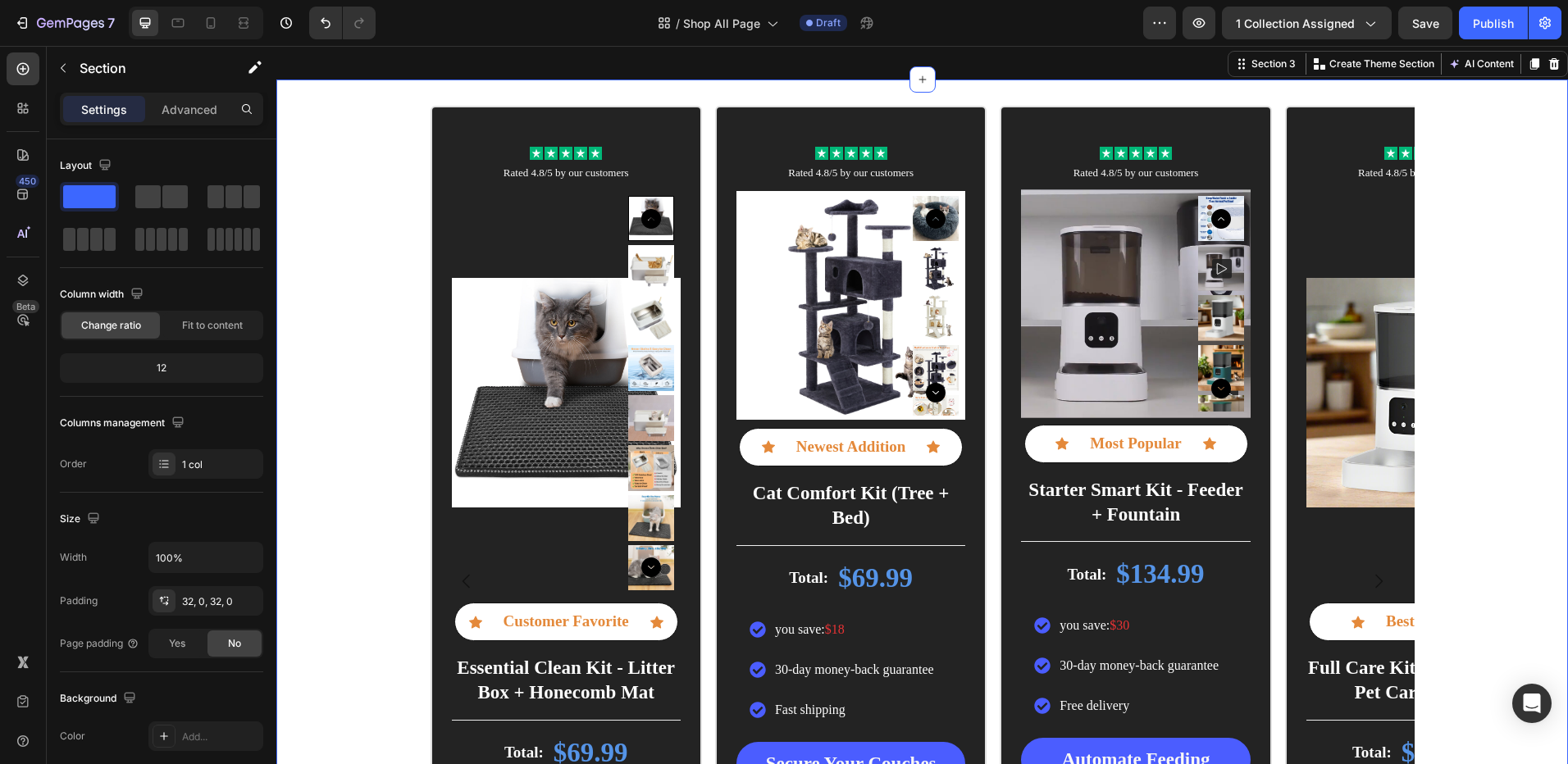
scroll to position [328, 0]
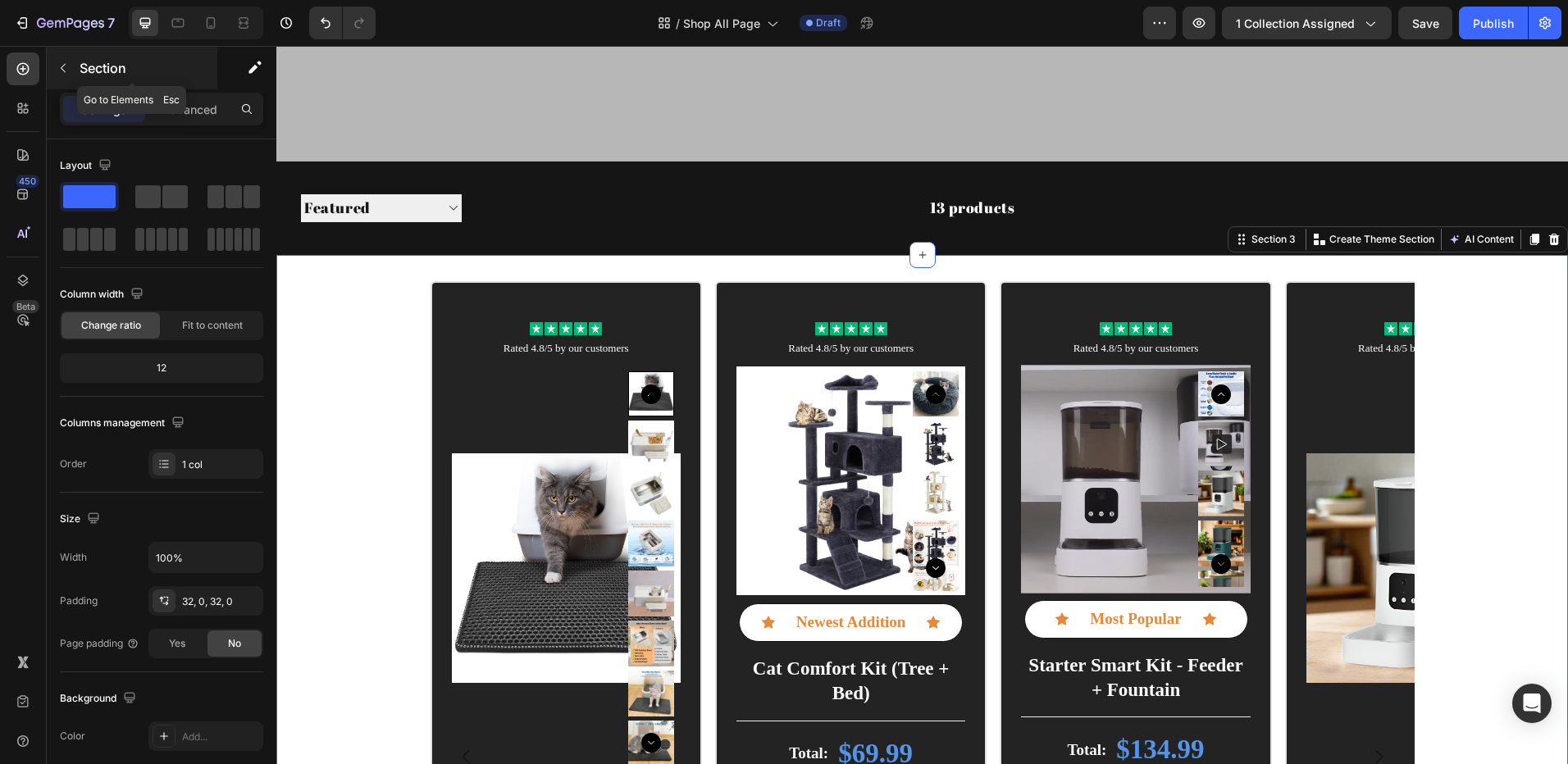
click at [87, 65] on p "Section" at bounding box center [147, 68] width 135 height 20
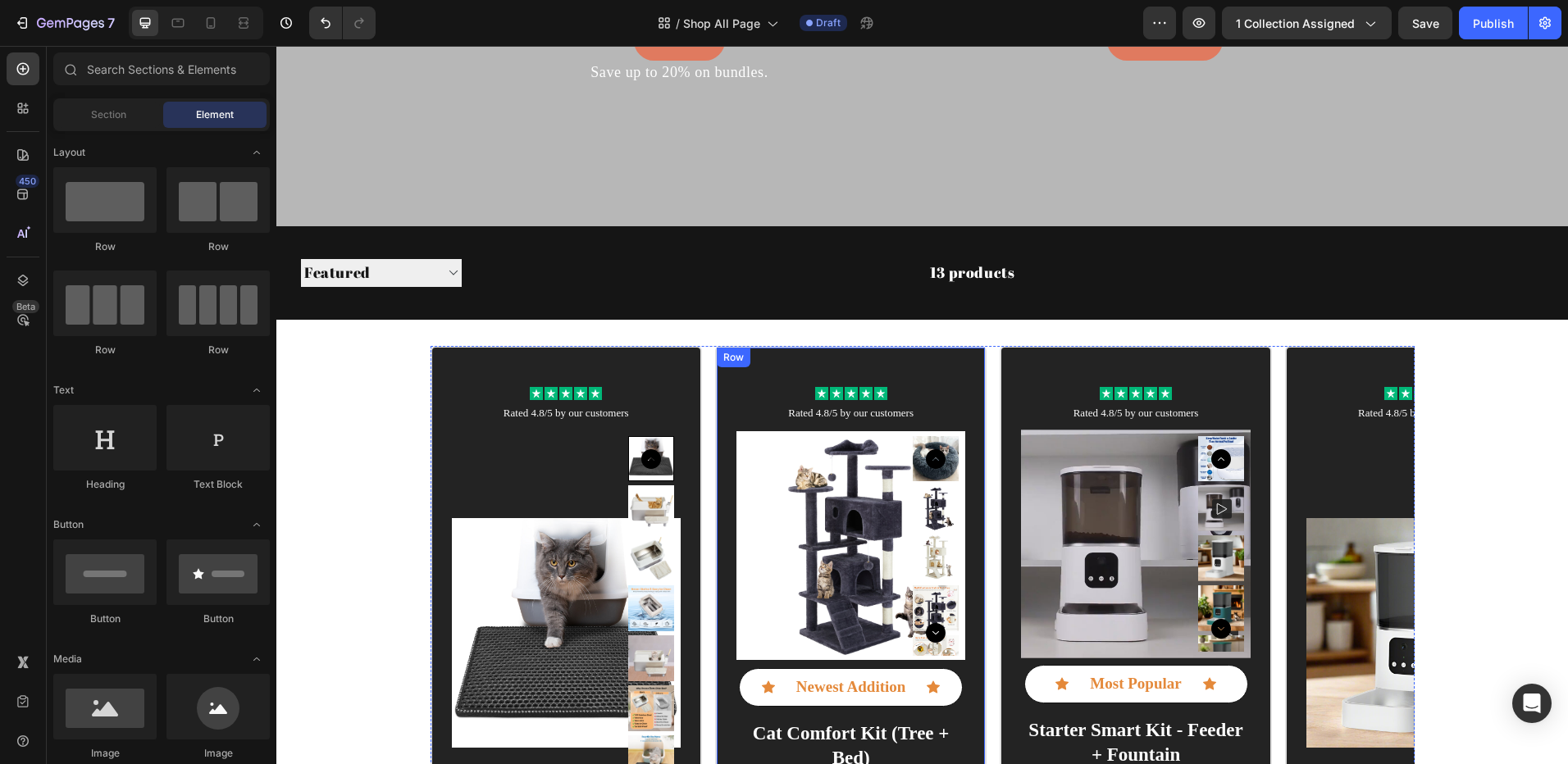
scroll to position [0, 0]
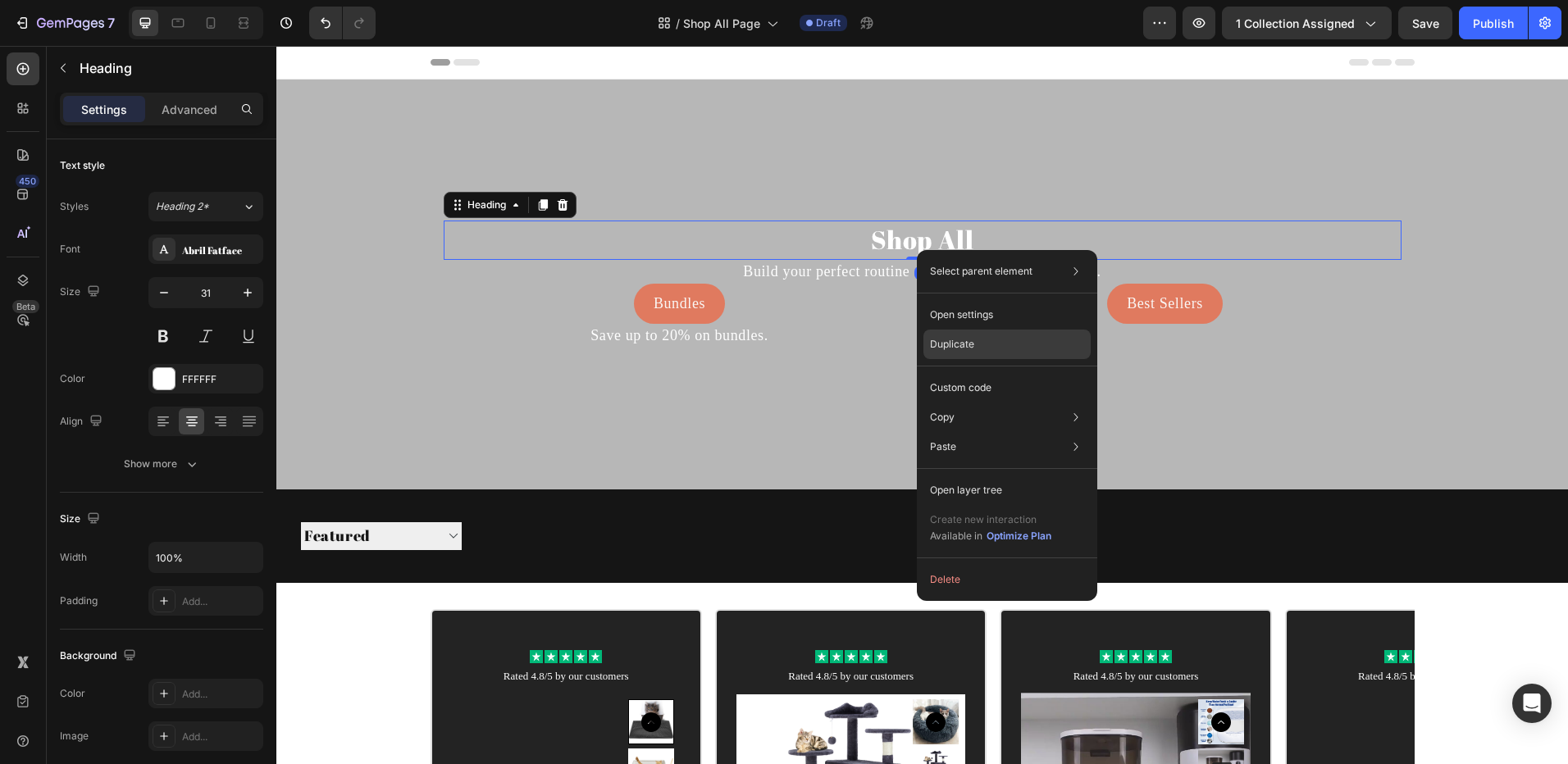
drag, startPoint x: 956, startPoint y: 345, endPoint x: 562, endPoint y: 240, distance: 407.8
click at [956, 345] on p "Duplicate" at bounding box center [952, 344] width 45 height 15
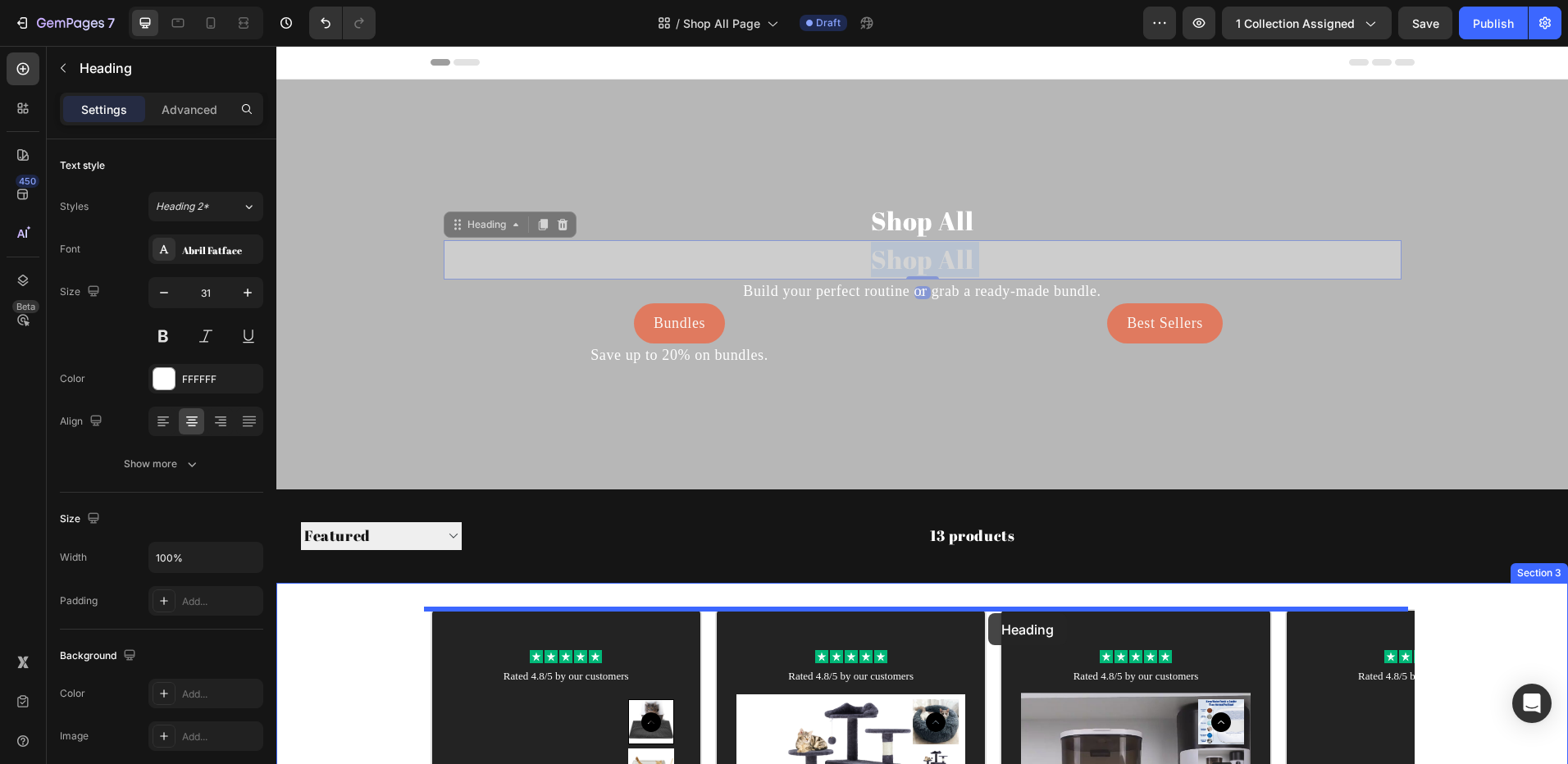
drag, startPoint x: 796, startPoint y: 260, endPoint x: 988, endPoint y: 613, distance: 401.8
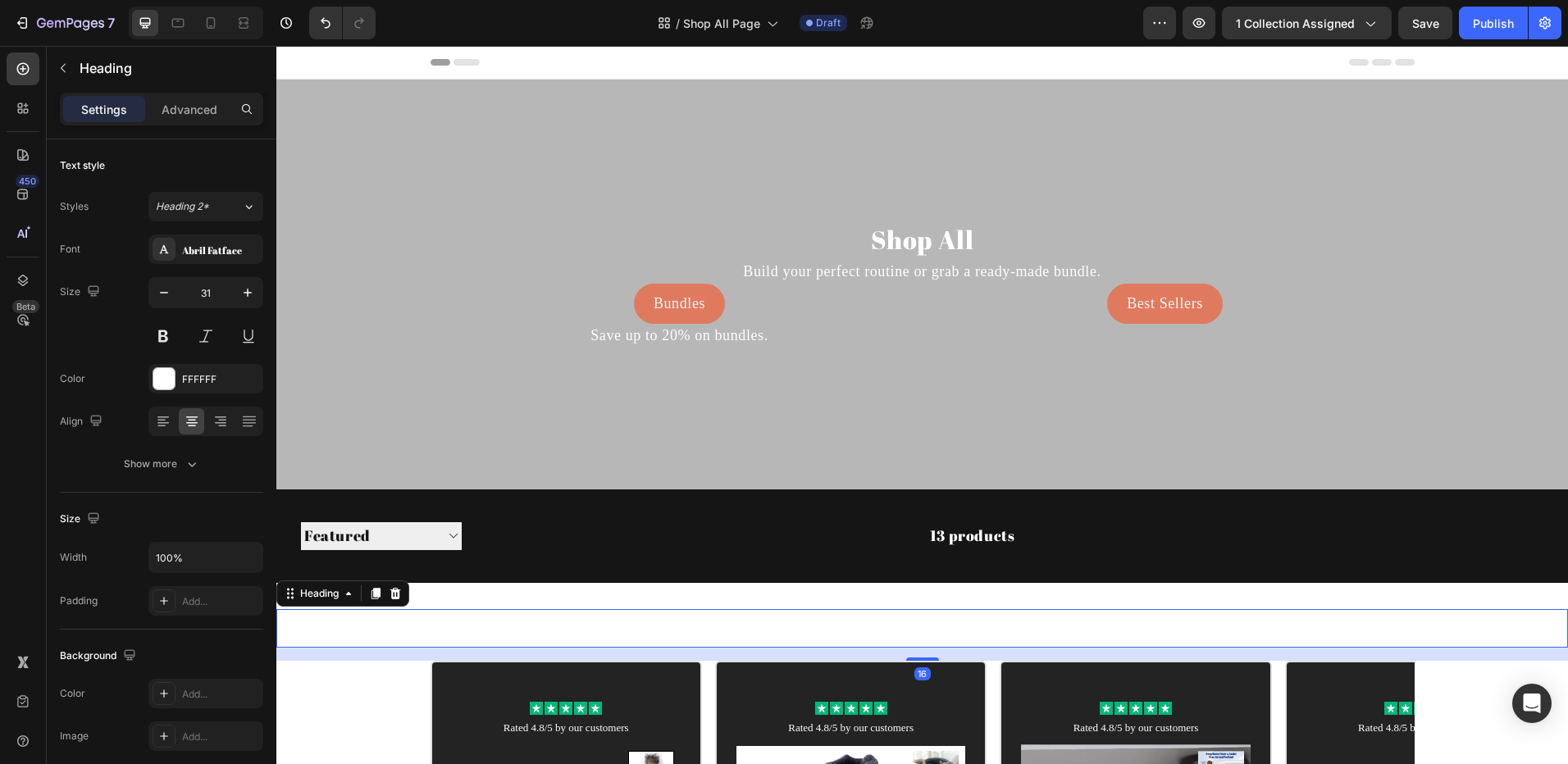
click at [815, 629] on h2 "Shop All" at bounding box center [922, 629] width 1291 height 39
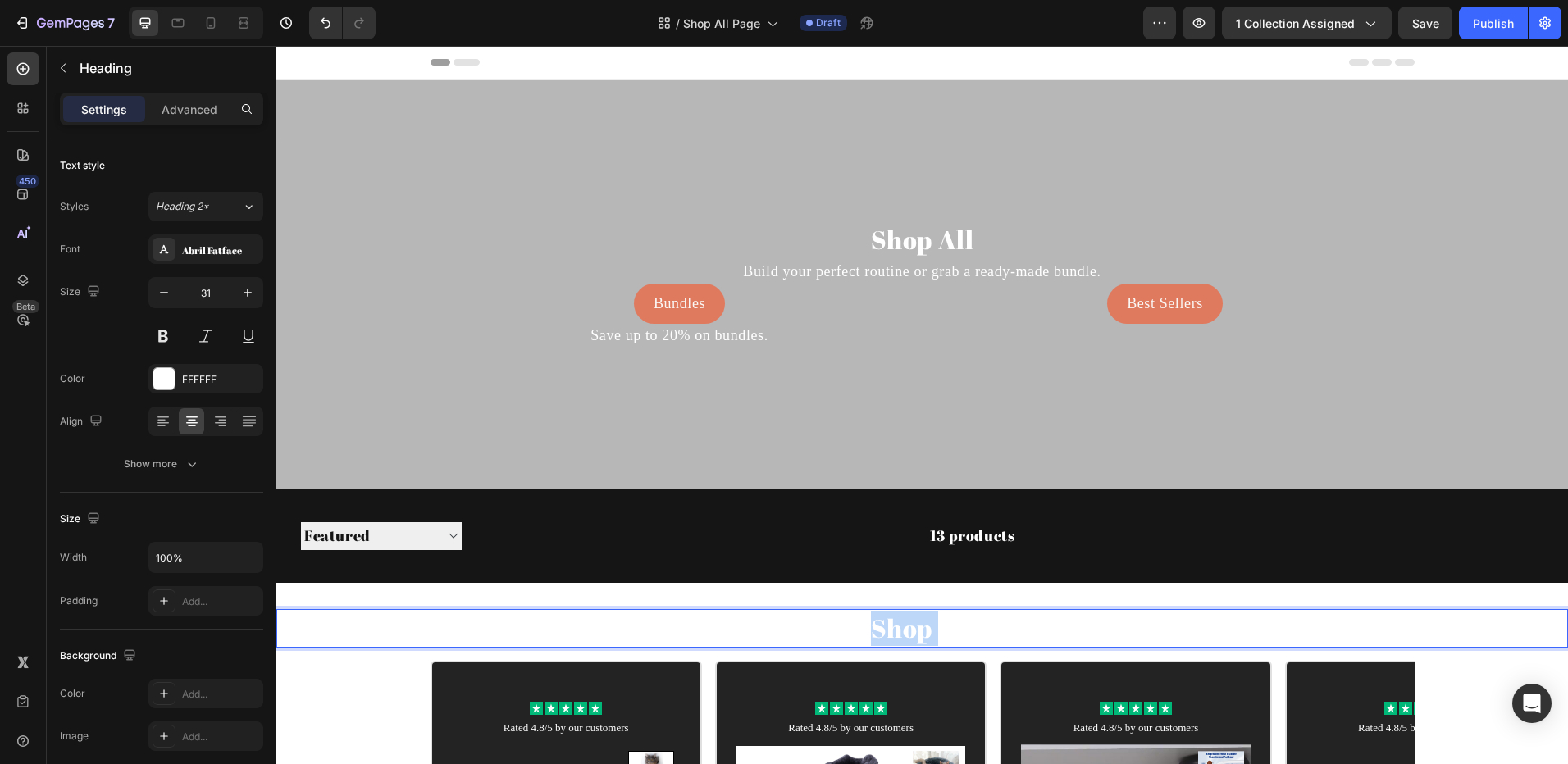
click at [815, 629] on p "Shop All" at bounding box center [922, 628] width 1288 height 35
click at [815, 629] on p "Shop All" at bounding box center [922, 628] width 1288 height 35
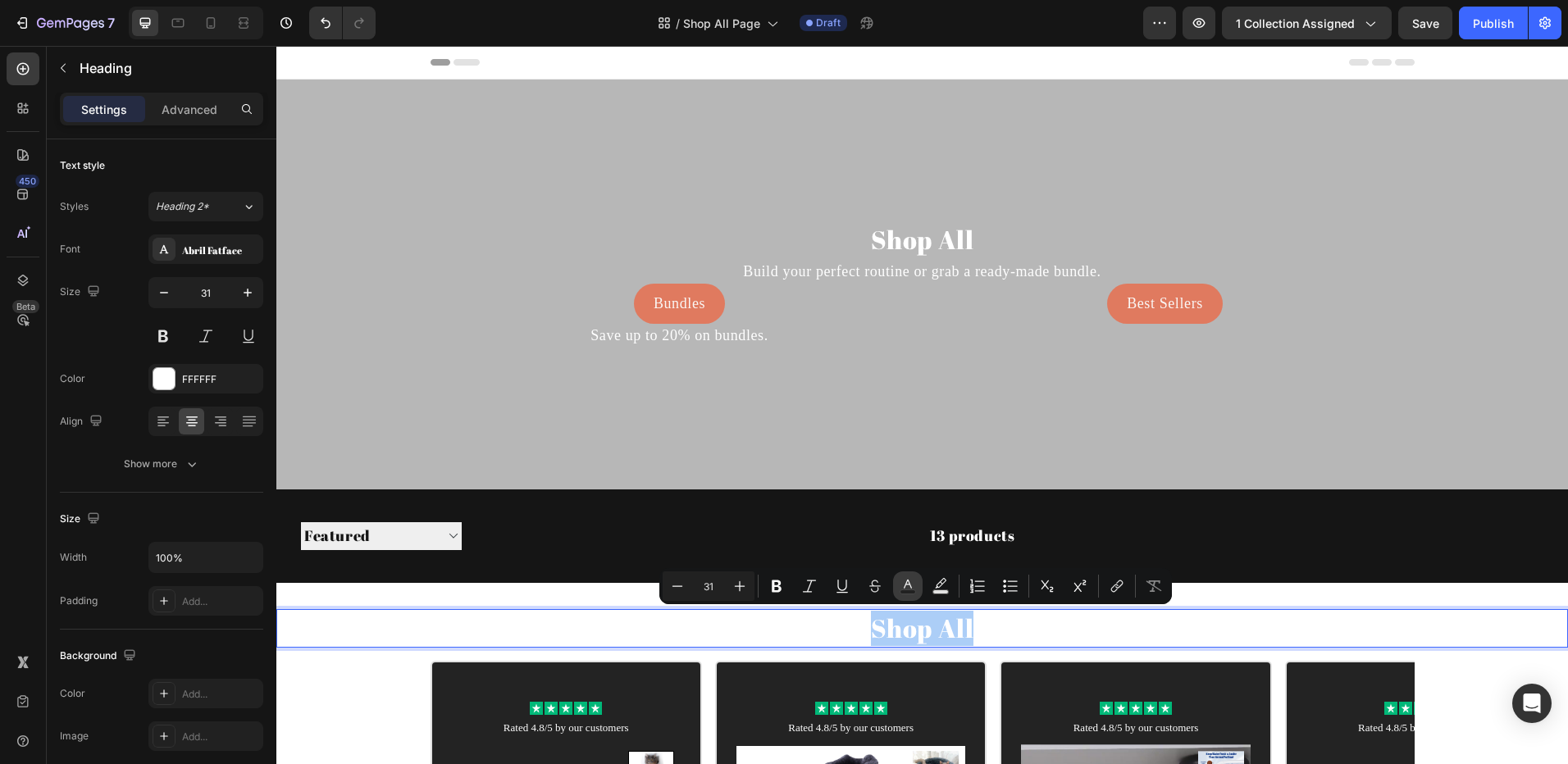
click at [911, 592] on rect "Editor contextual toolbar" at bounding box center [908, 593] width 15 height 4
type input "FFFFFF"
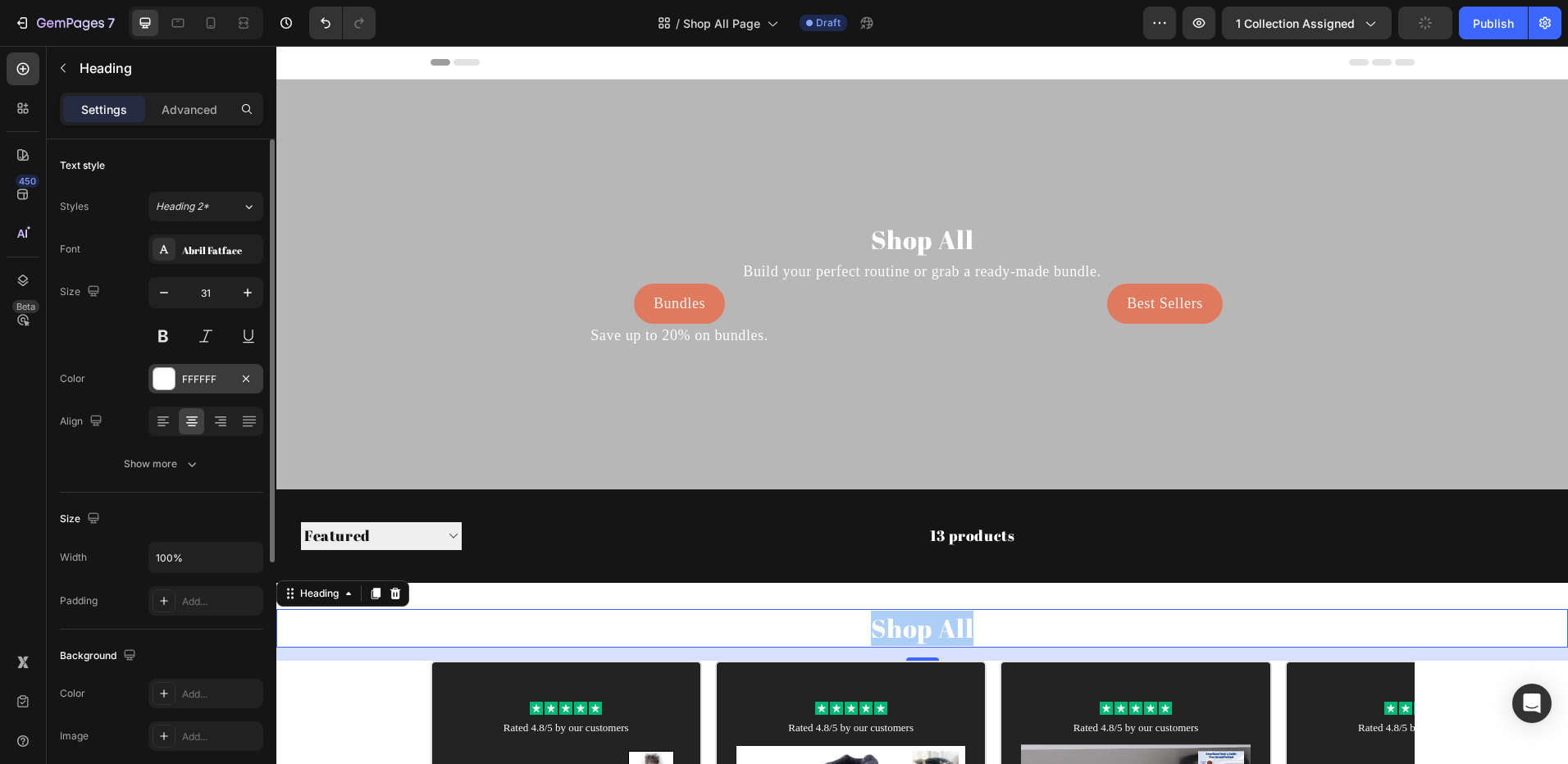
click at [148, 377] on div "FFFFFF" at bounding box center [206, 379] width 115 height 29
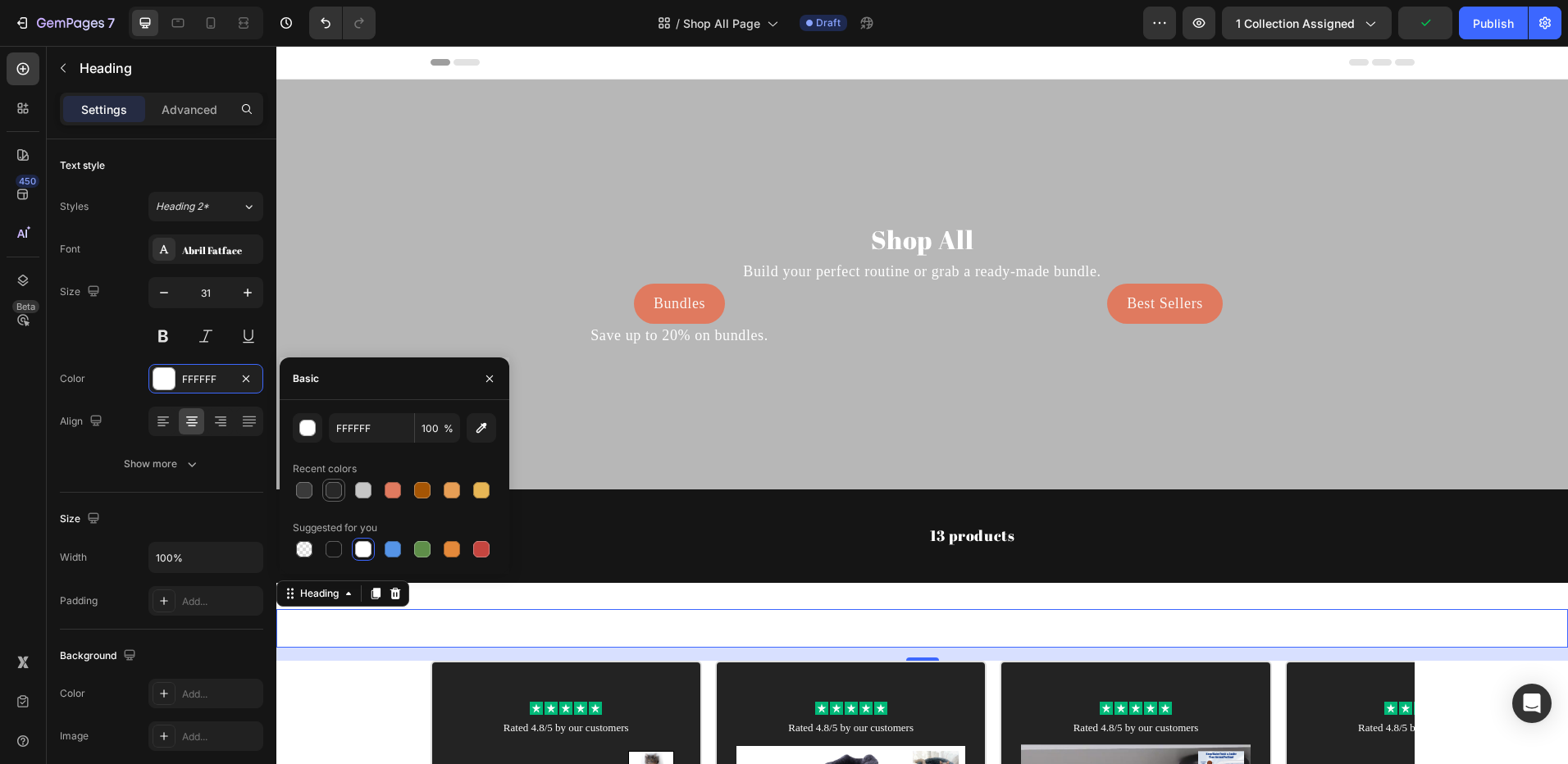
click at [339, 491] on div at bounding box center [333, 490] width 16 height 16
type input "282828"
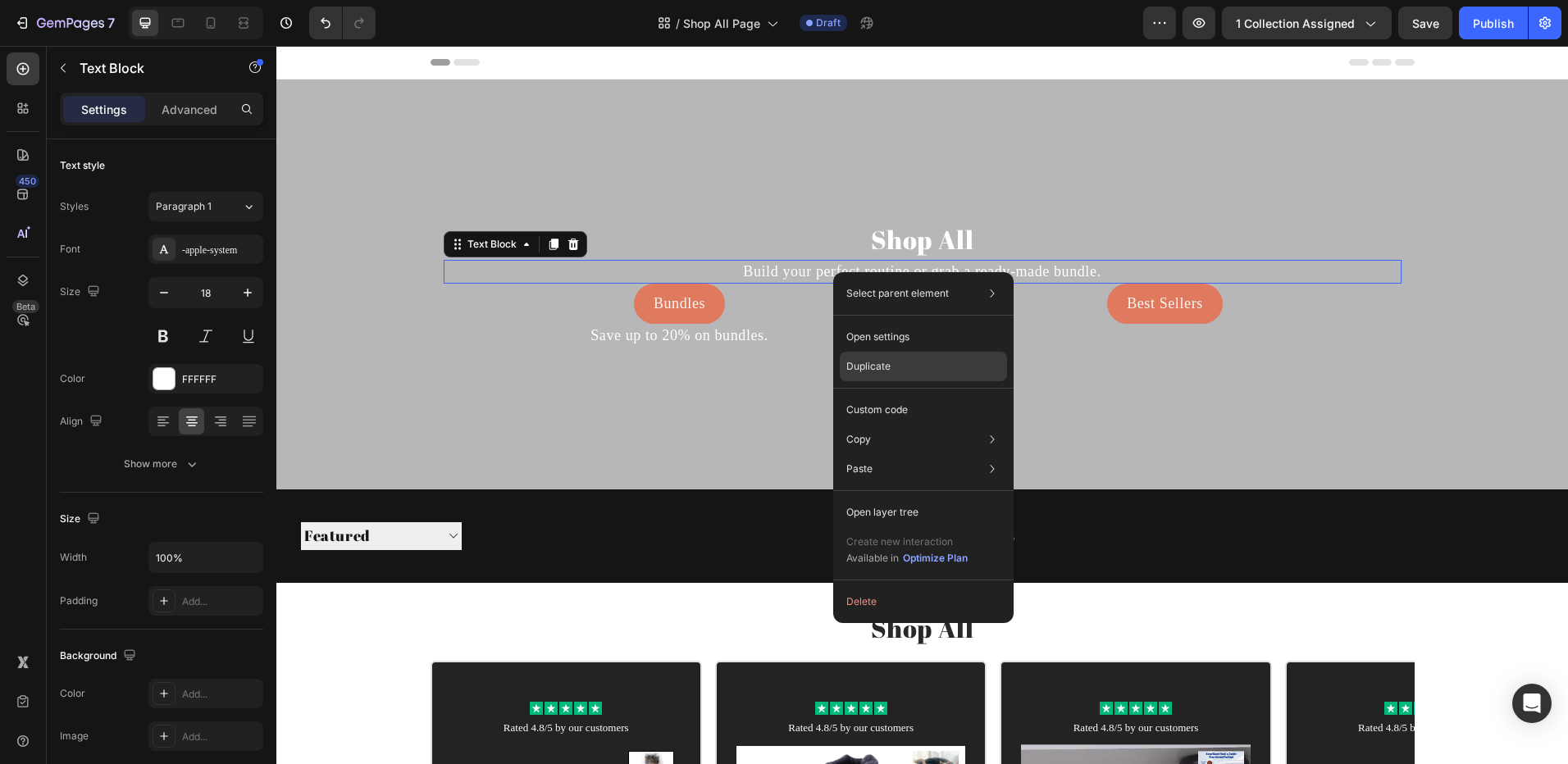
click at [892, 395] on div "Duplicate" at bounding box center [922, 410] width 167 height 29
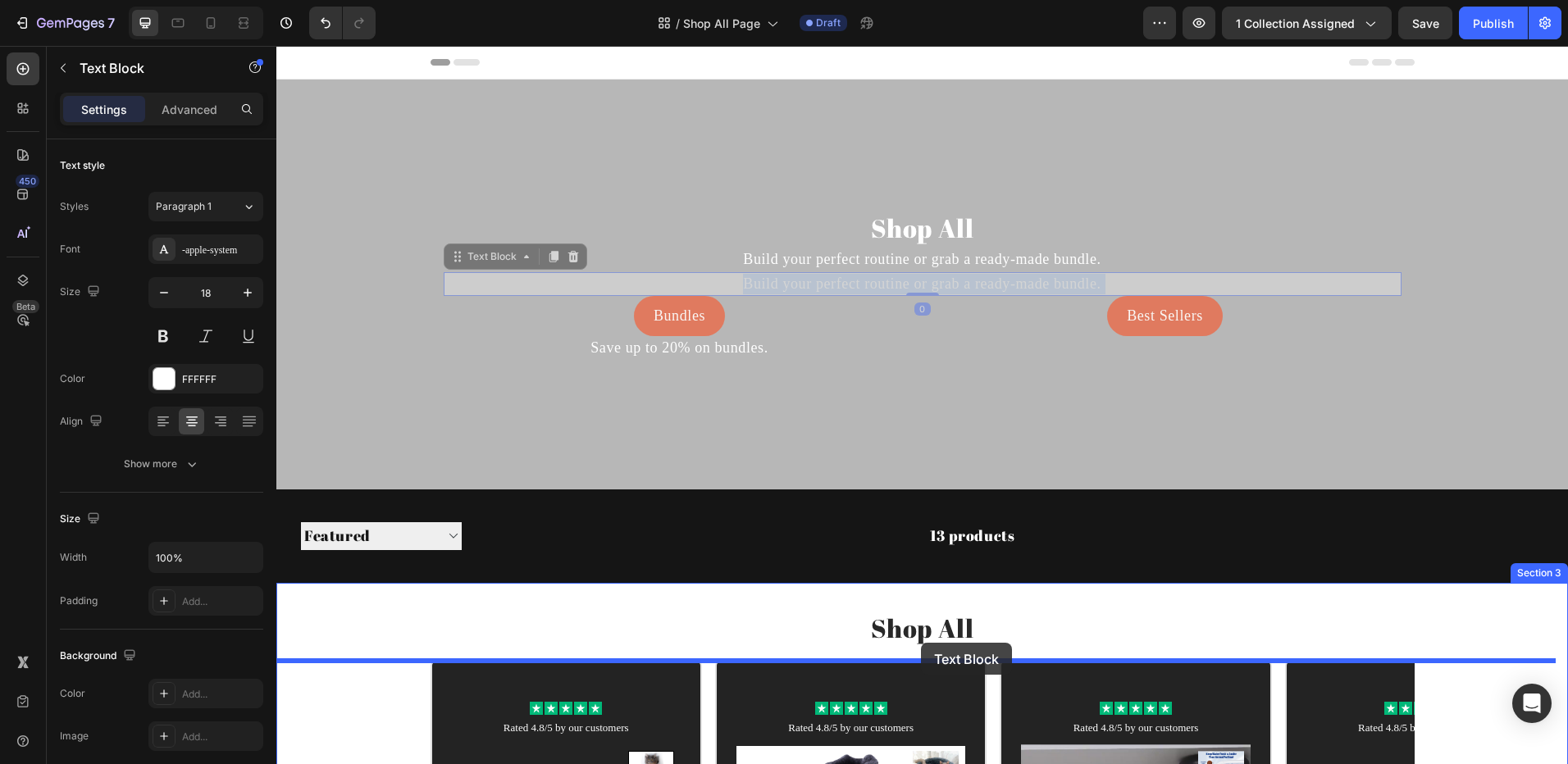
drag, startPoint x: 717, startPoint y: 288, endPoint x: 921, endPoint y: 643, distance: 409.4
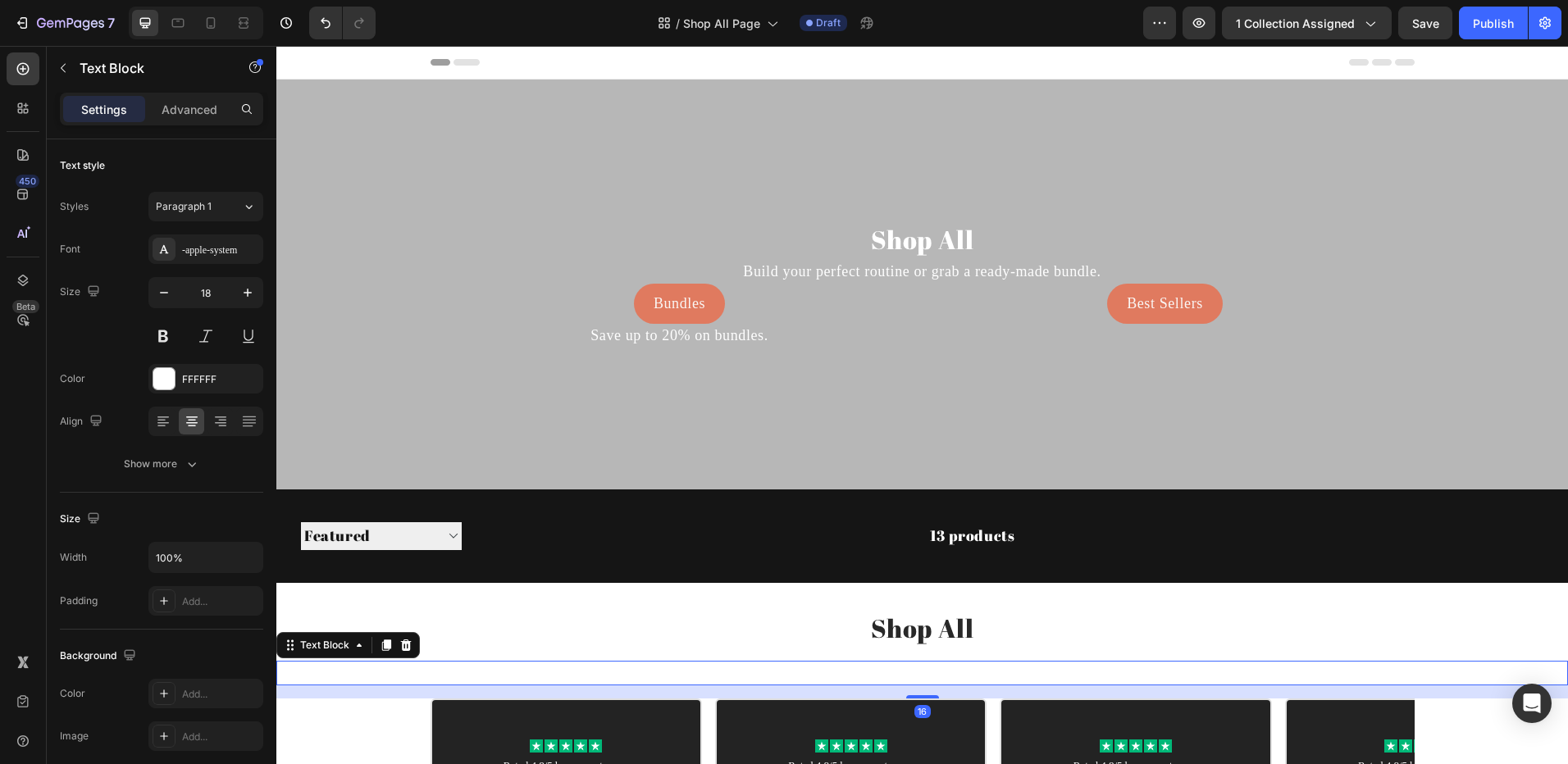
click at [889, 665] on p "Build your perfect routine or grab a ready-made bundle." at bounding box center [922, 673] width 1288 height 21
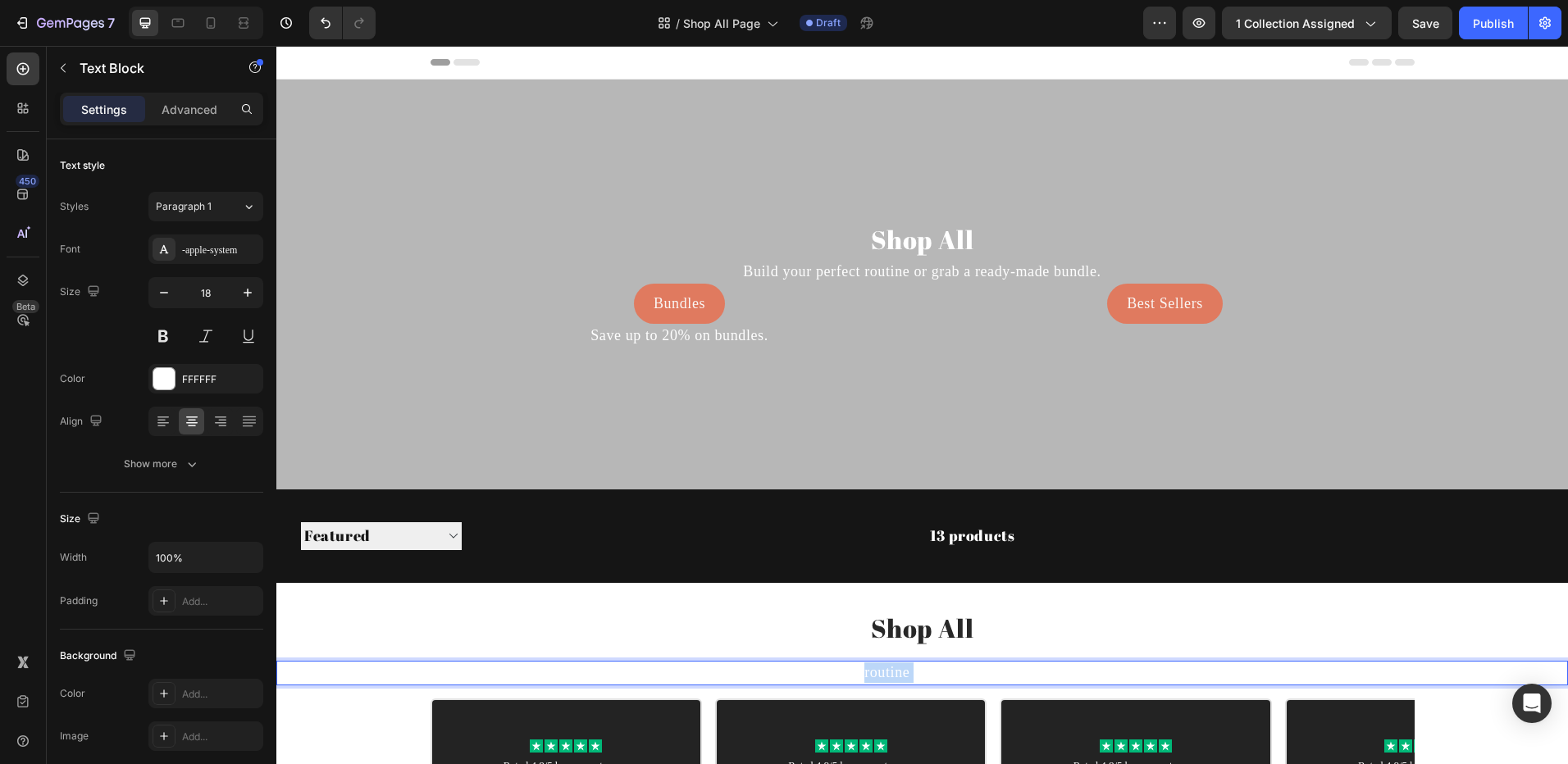
click at [889, 665] on p "Build your perfect routine or grab a ready-made bundle." at bounding box center [922, 673] width 1288 height 21
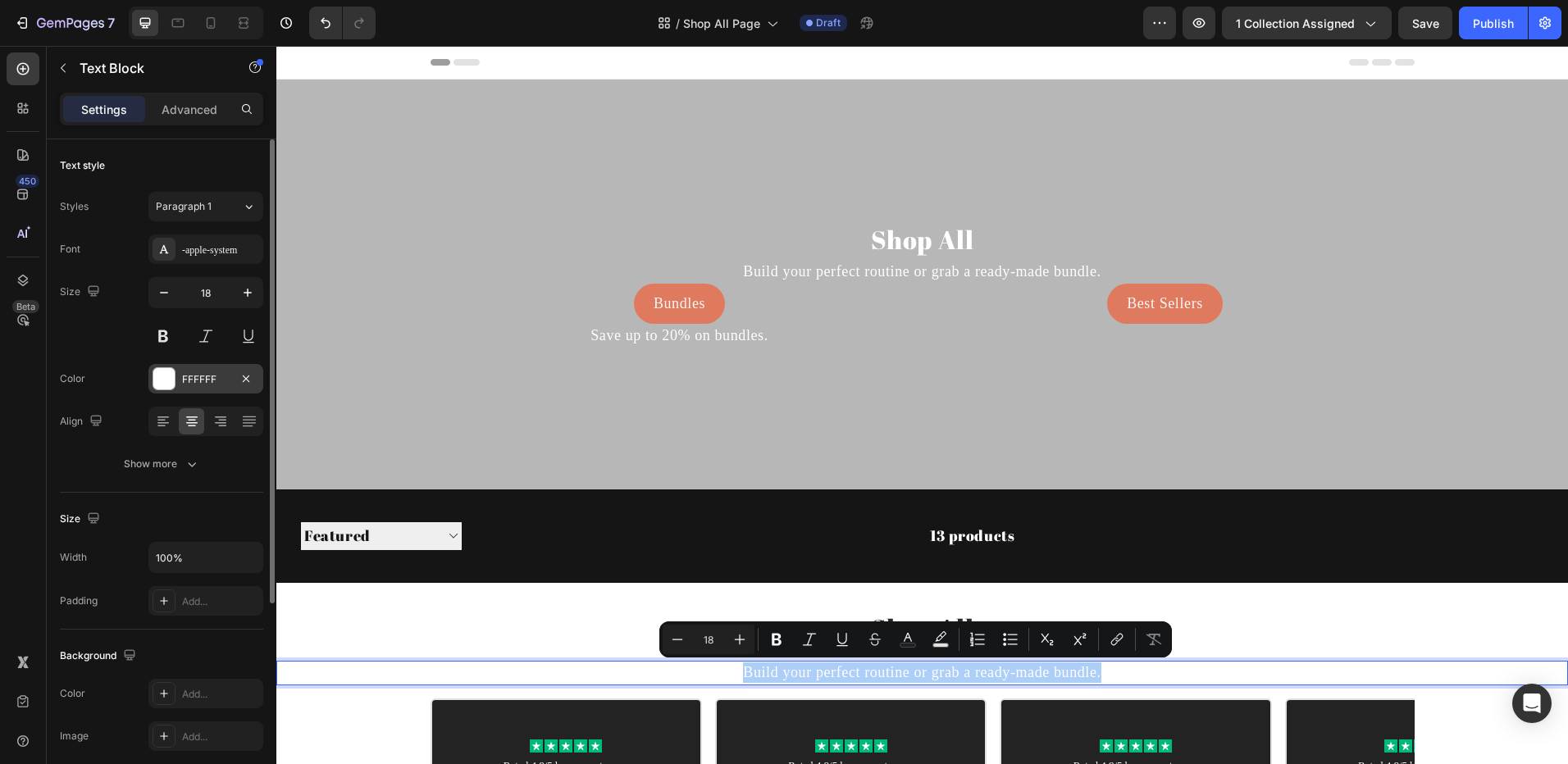
click at [186, 390] on div "FFFFFF" at bounding box center [206, 379] width 115 height 29
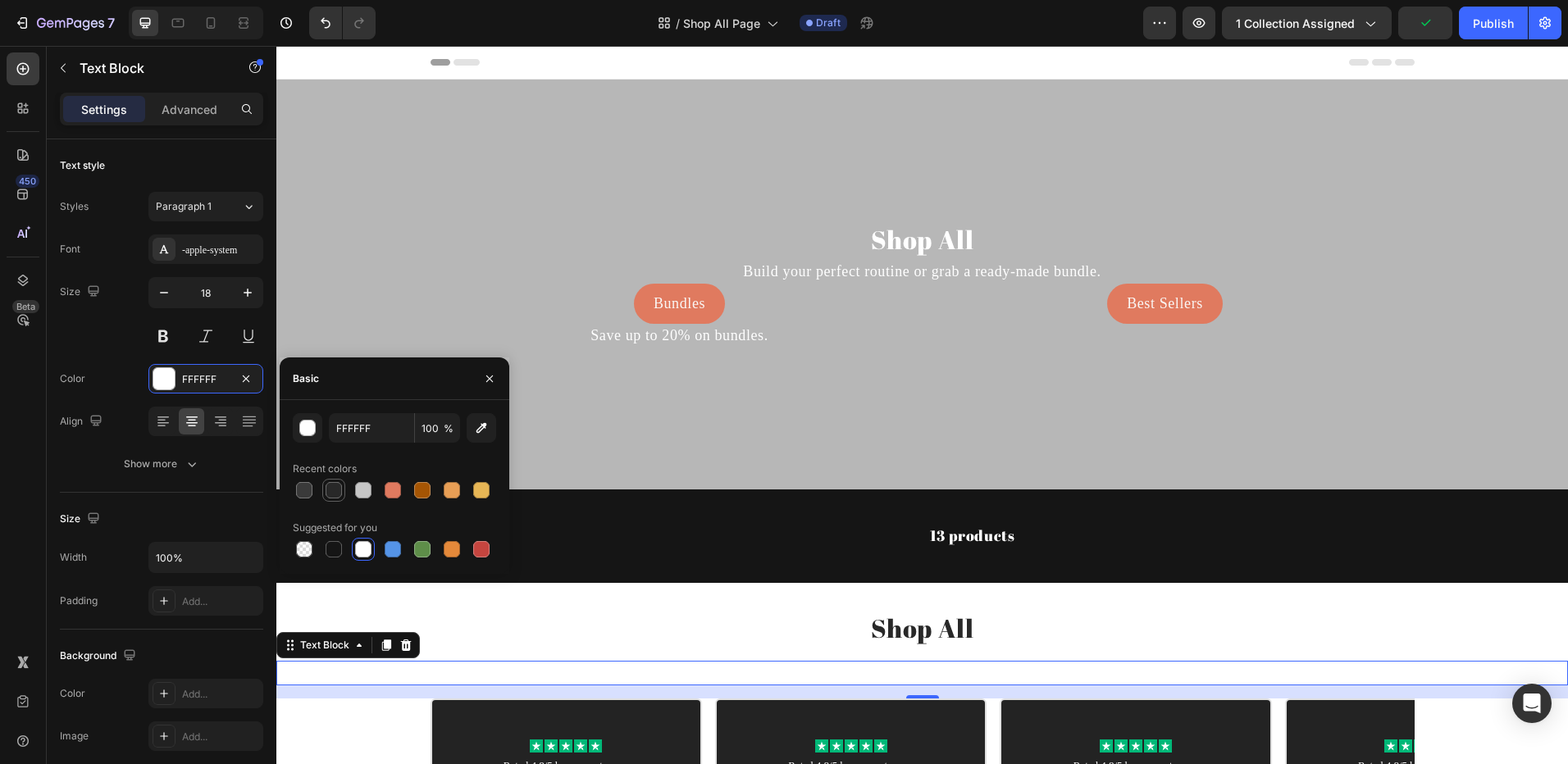
click at [339, 496] on div at bounding box center [333, 490] width 16 height 16
type input "282828"
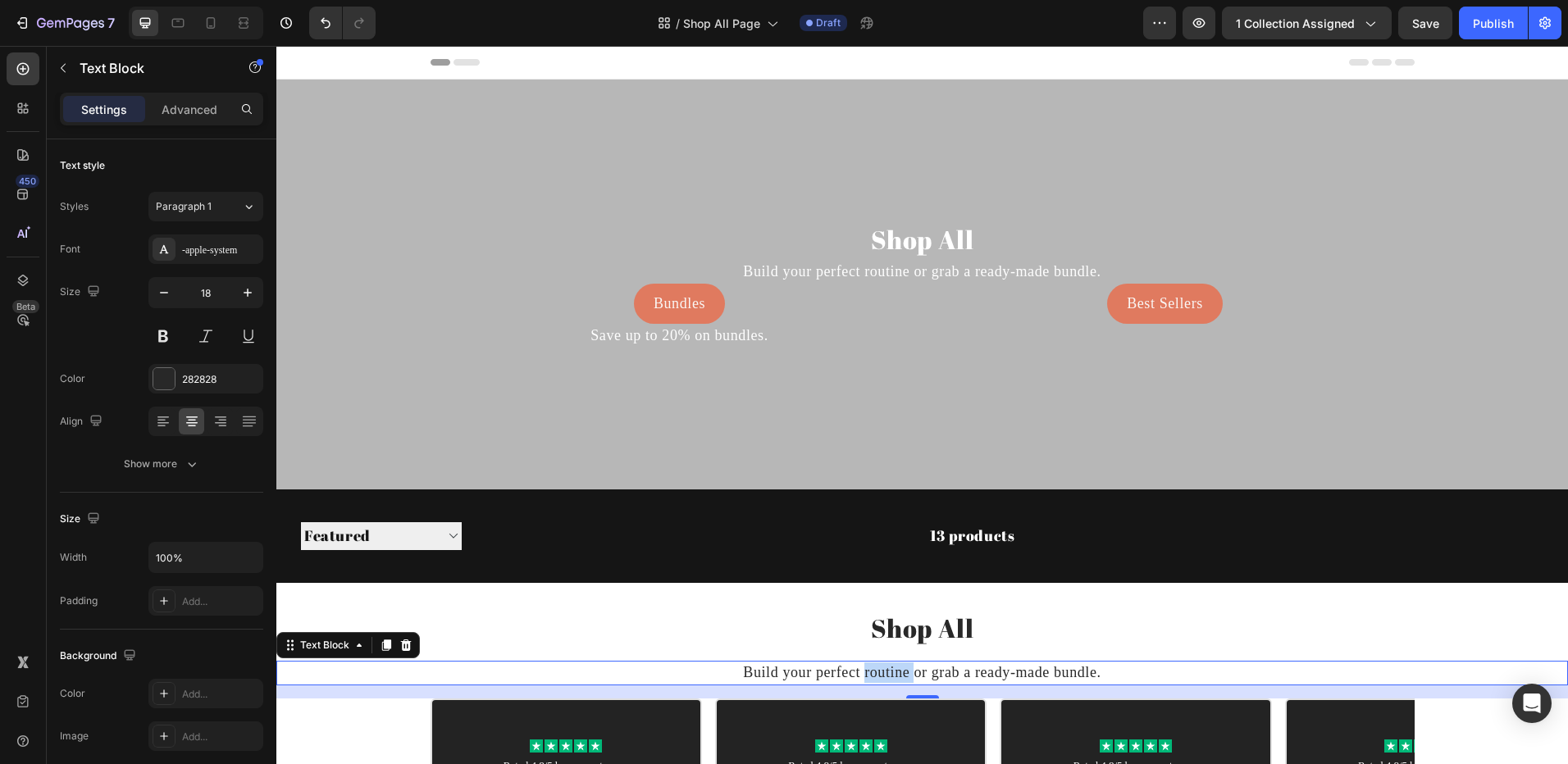
click at [875, 676] on p "Build your perfect routine or grab a ready-made bundle." at bounding box center [922, 673] width 1288 height 21
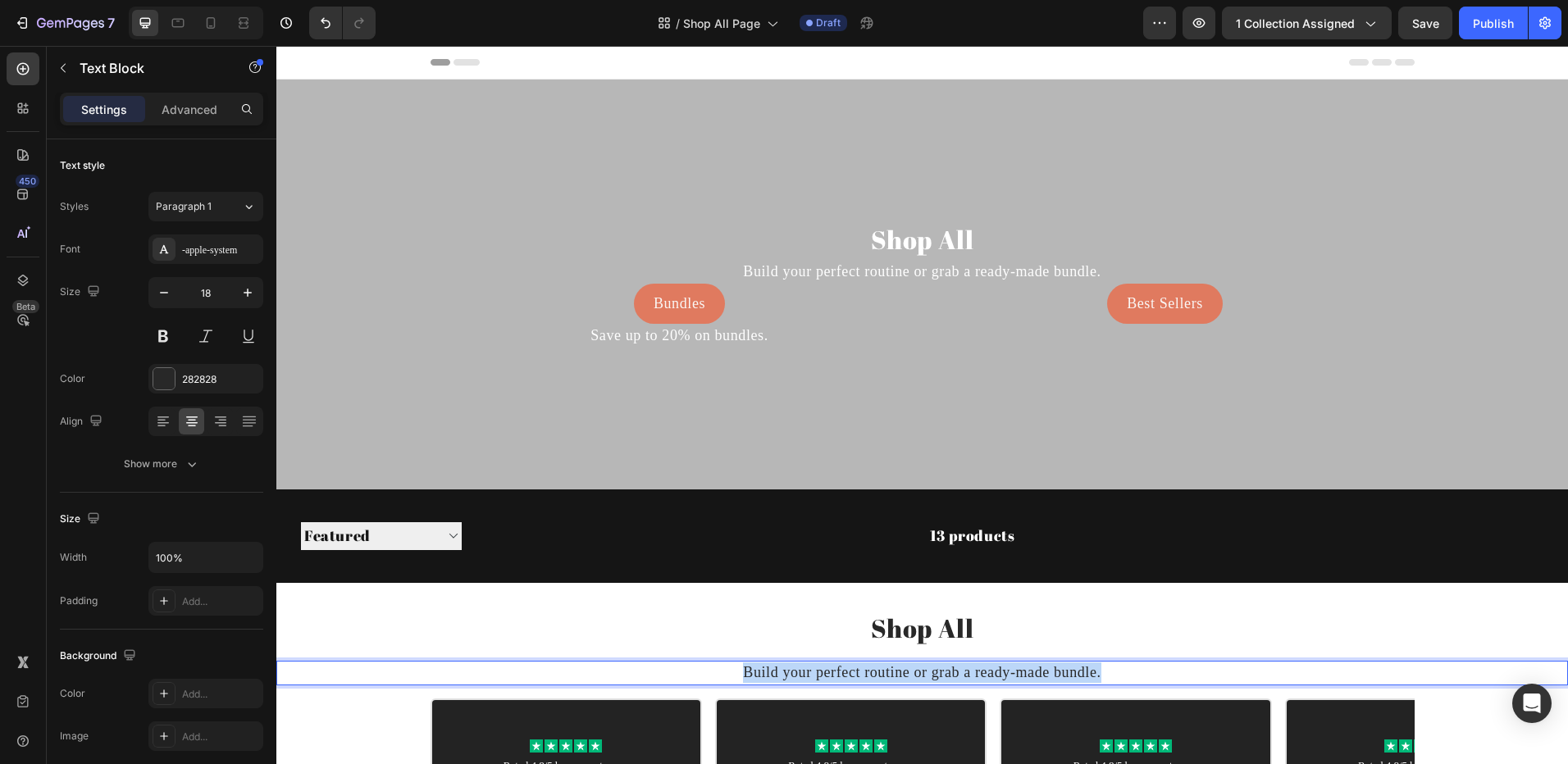
click at [875, 676] on p "Build your perfect routine or grab a ready-made bundle." at bounding box center [922, 673] width 1288 height 21
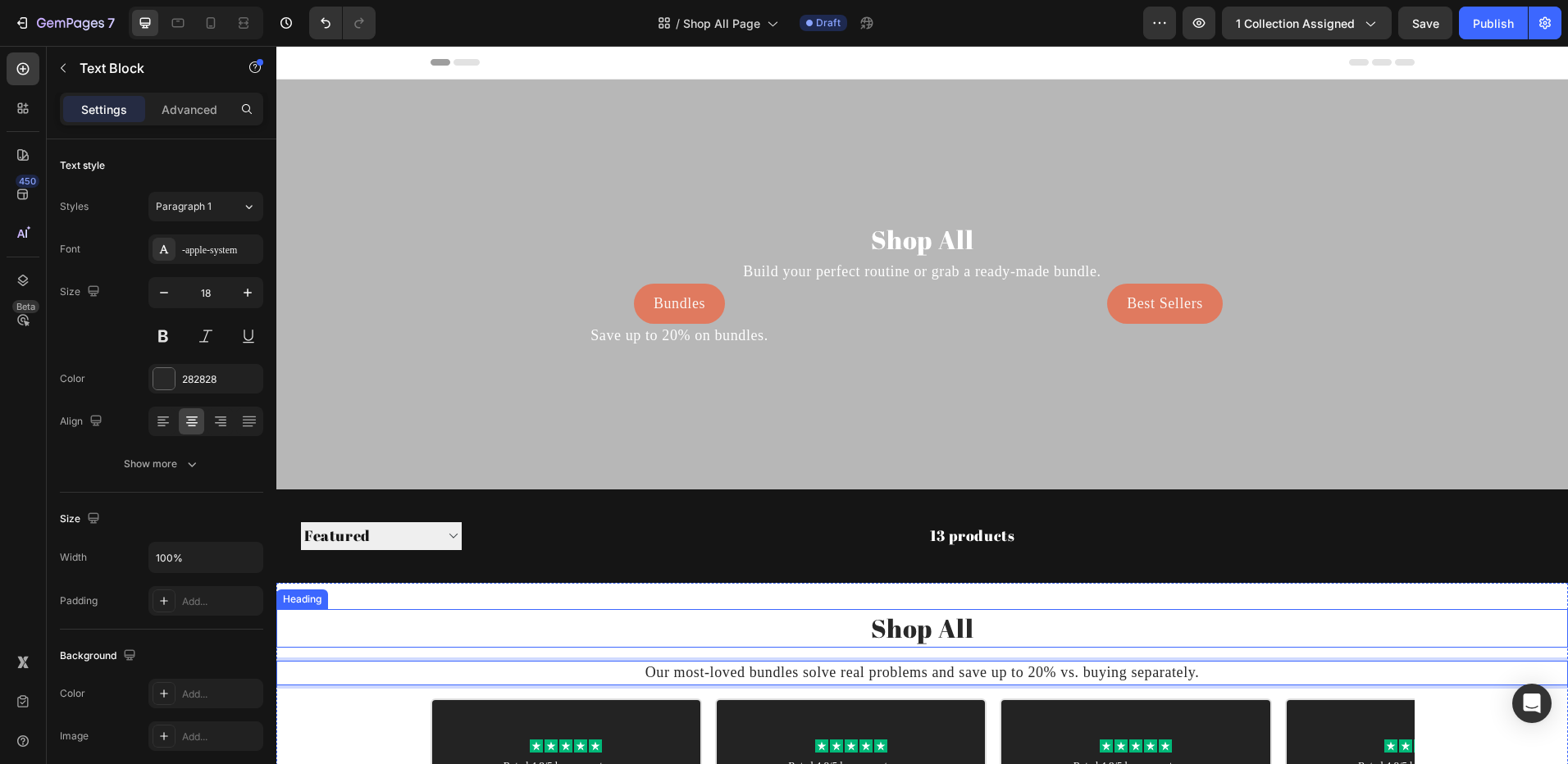
click at [918, 625] on p "Shop All" at bounding box center [922, 628] width 1288 height 35
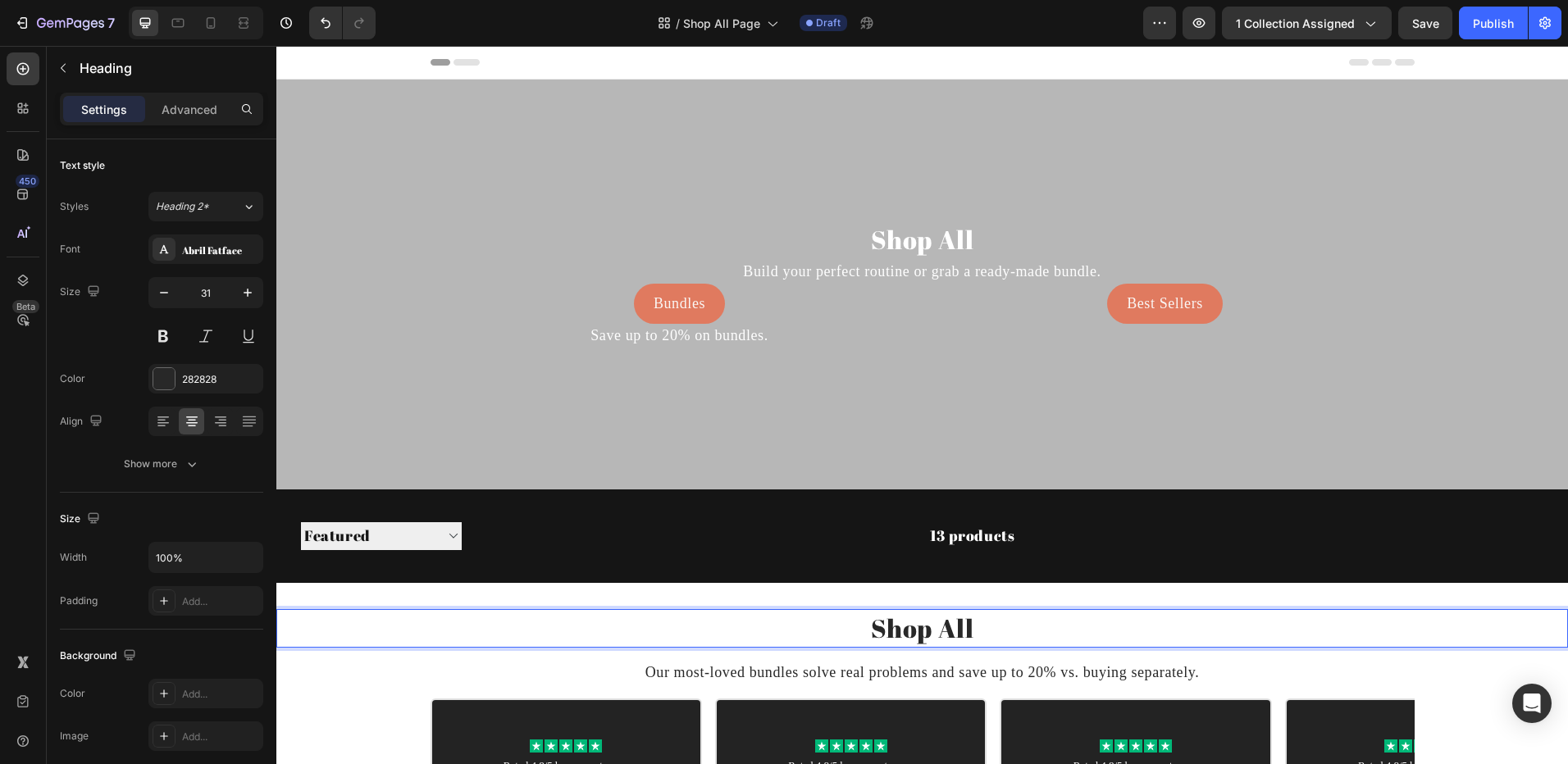
click at [918, 625] on p "Shop All" at bounding box center [922, 628] width 1288 height 35
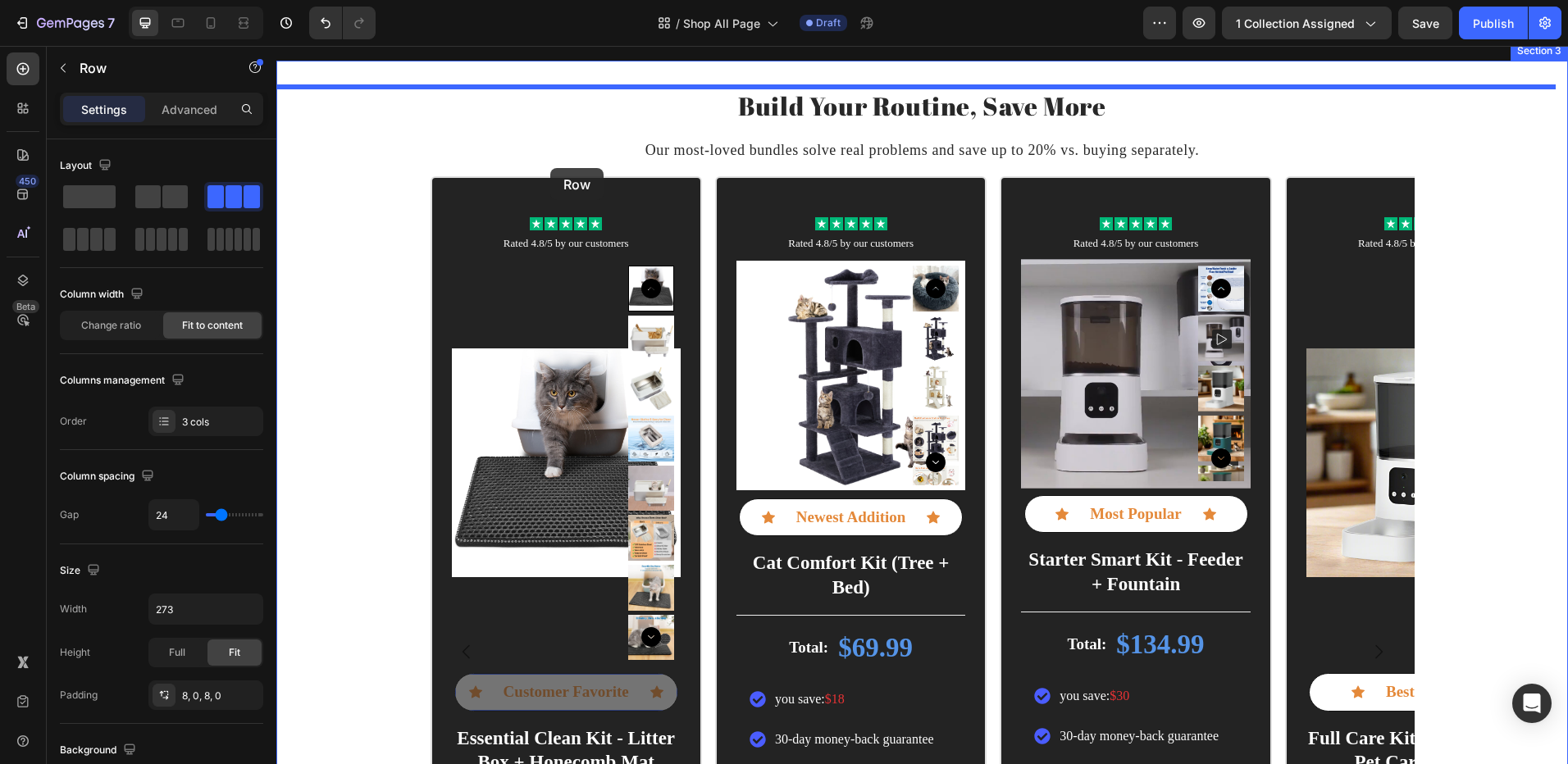
scroll to position [484, 0]
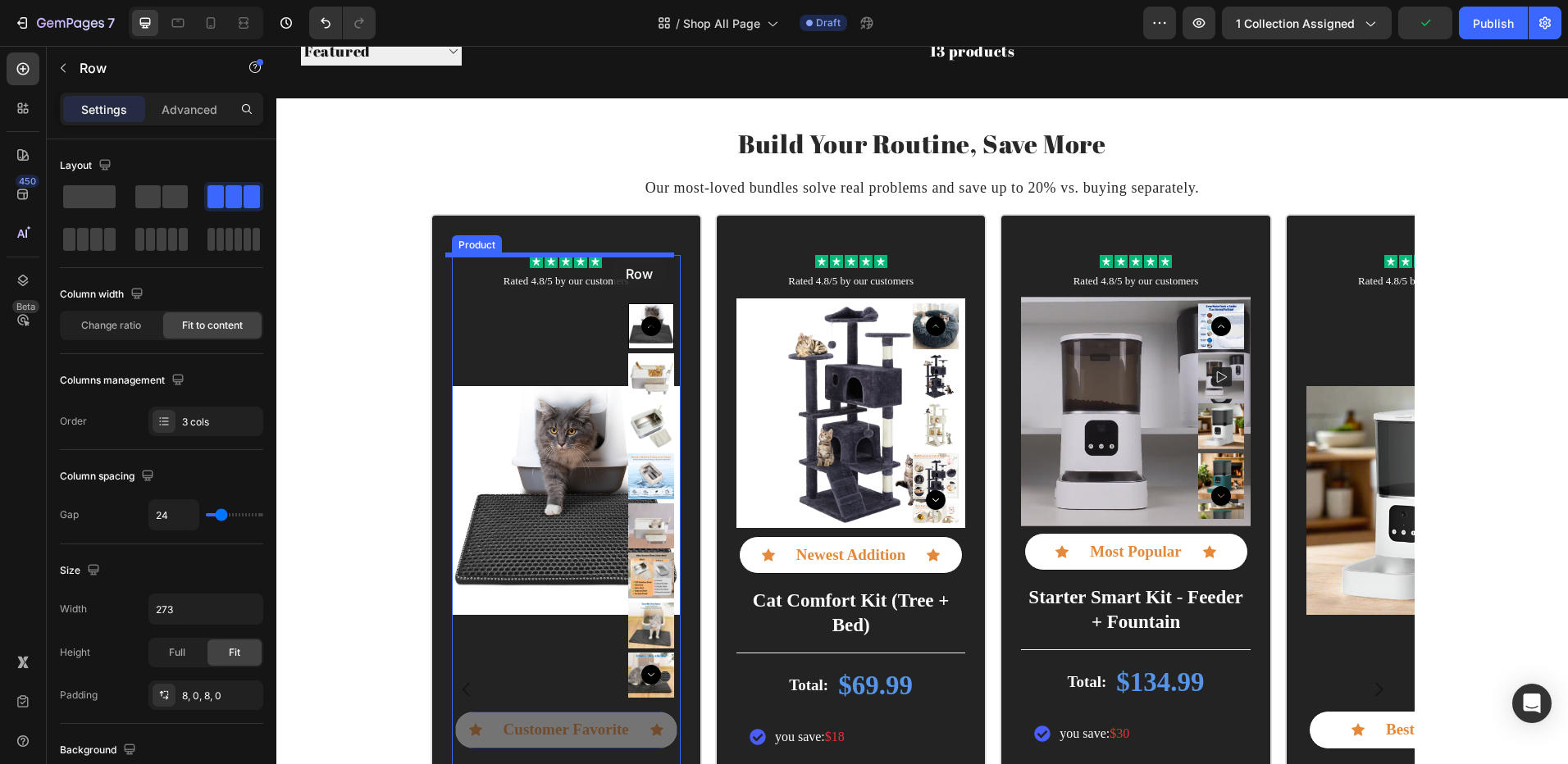
drag, startPoint x: 488, startPoint y: 557, endPoint x: 612, endPoint y: 257, distance: 324.6
click at [612, 257] on div "Header Sorting Best selling Featured Alphabetically, A-Z Alphabetically, Z-A Pr…" at bounding box center [922, 512] width 1291 height 1903
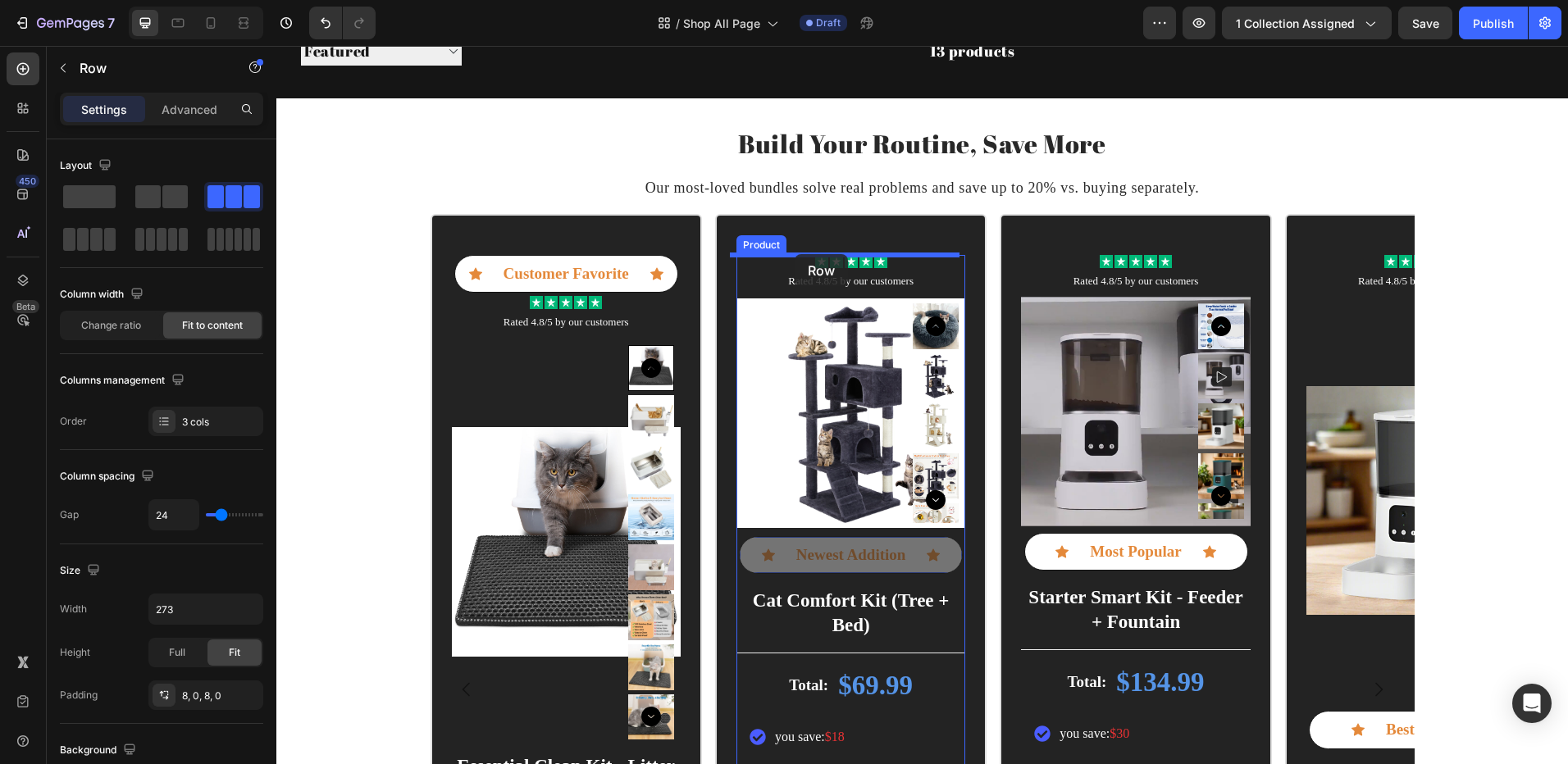
drag, startPoint x: 742, startPoint y: 555, endPoint x: 795, endPoint y: 254, distance: 305.6
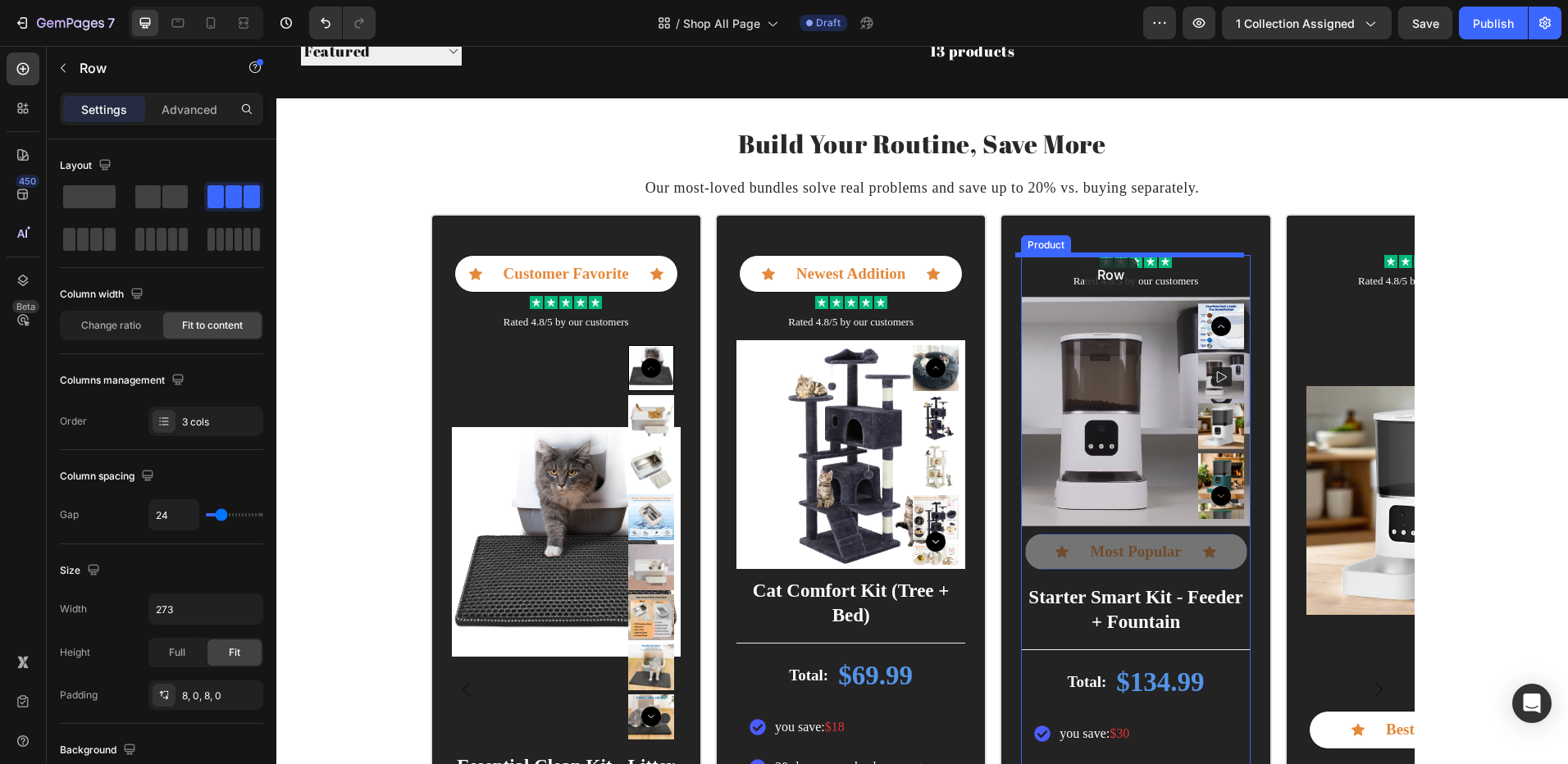
drag, startPoint x: 1027, startPoint y: 559, endPoint x: 1084, endPoint y: 258, distance: 306.3
click at [1084, 258] on div "Header Sorting Best selling Featured Alphabetically, A-Z Alphabetically, Z-A Pr…" at bounding box center [922, 512] width 1291 height 1903
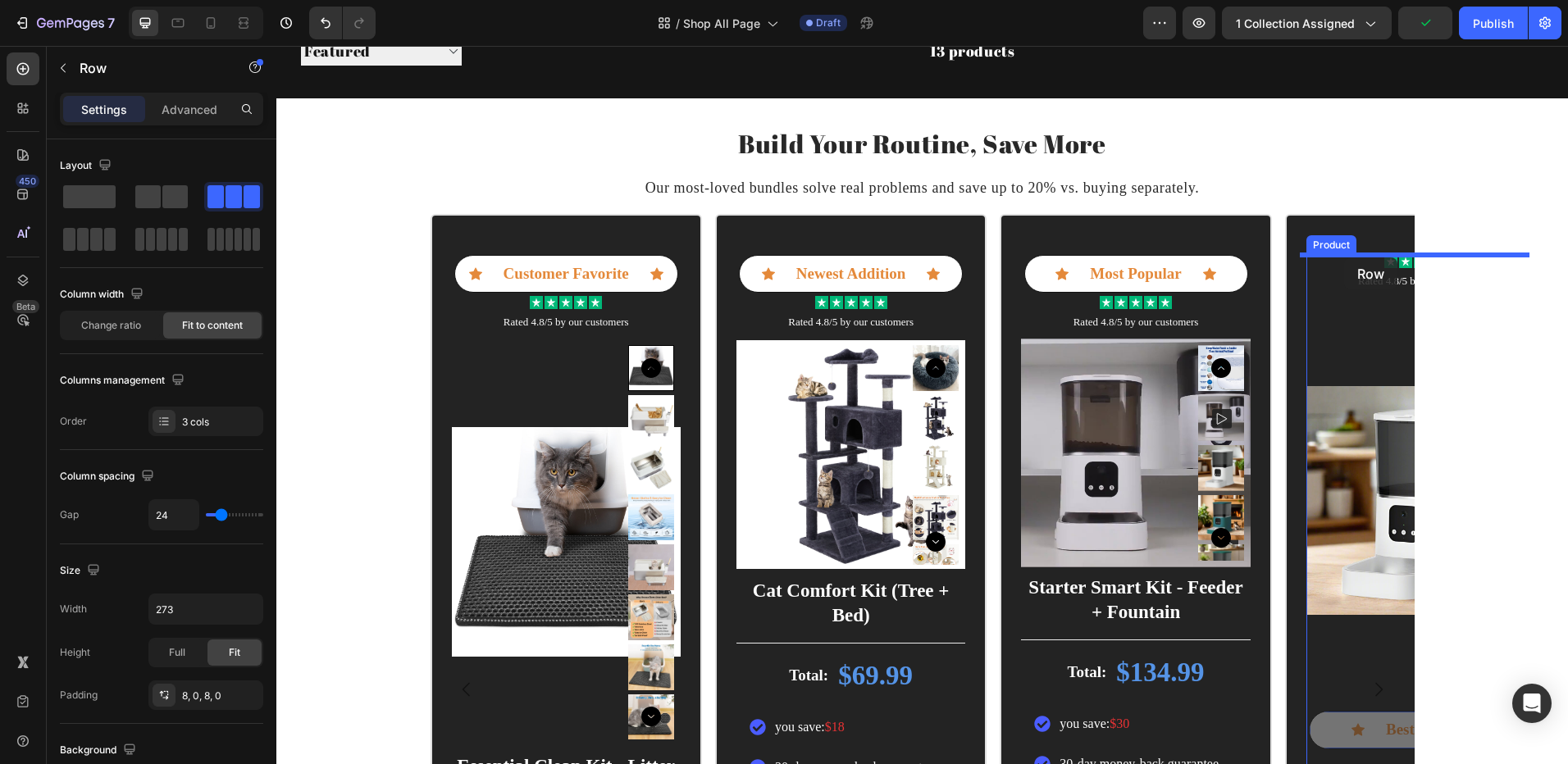
drag, startPoint x: 1319, startPoint y: 734, endPoint x: 1343, endPoint y: 257, distance: 477.6
click at [1343, 257] on div "Header Sorting Best selling Featured Alphabetically, A-Z Alphabetically, Z-A Pr…" at bounding box center [922, 512] width 1291 height 1903
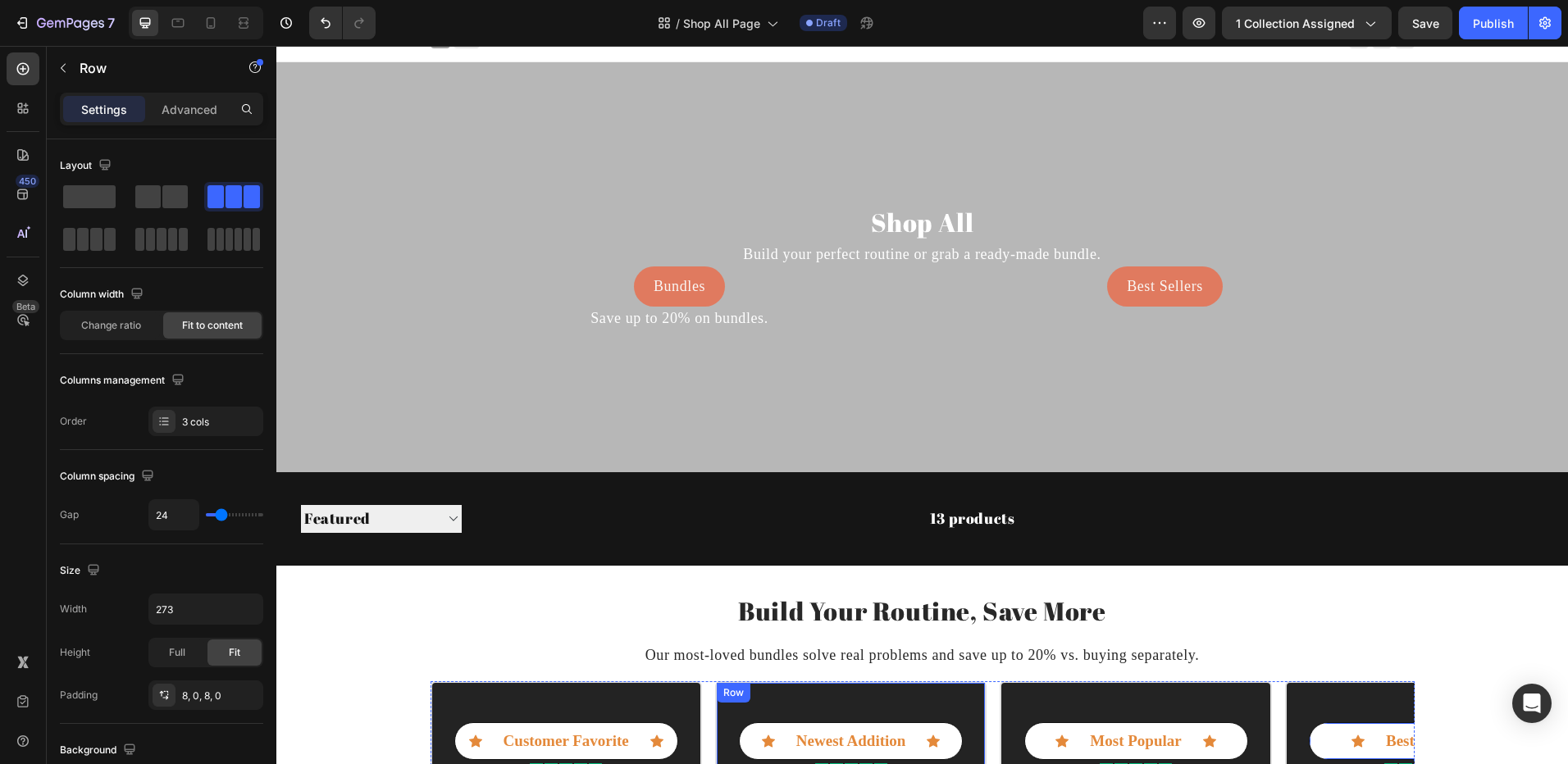
scroll to position [0, 0]
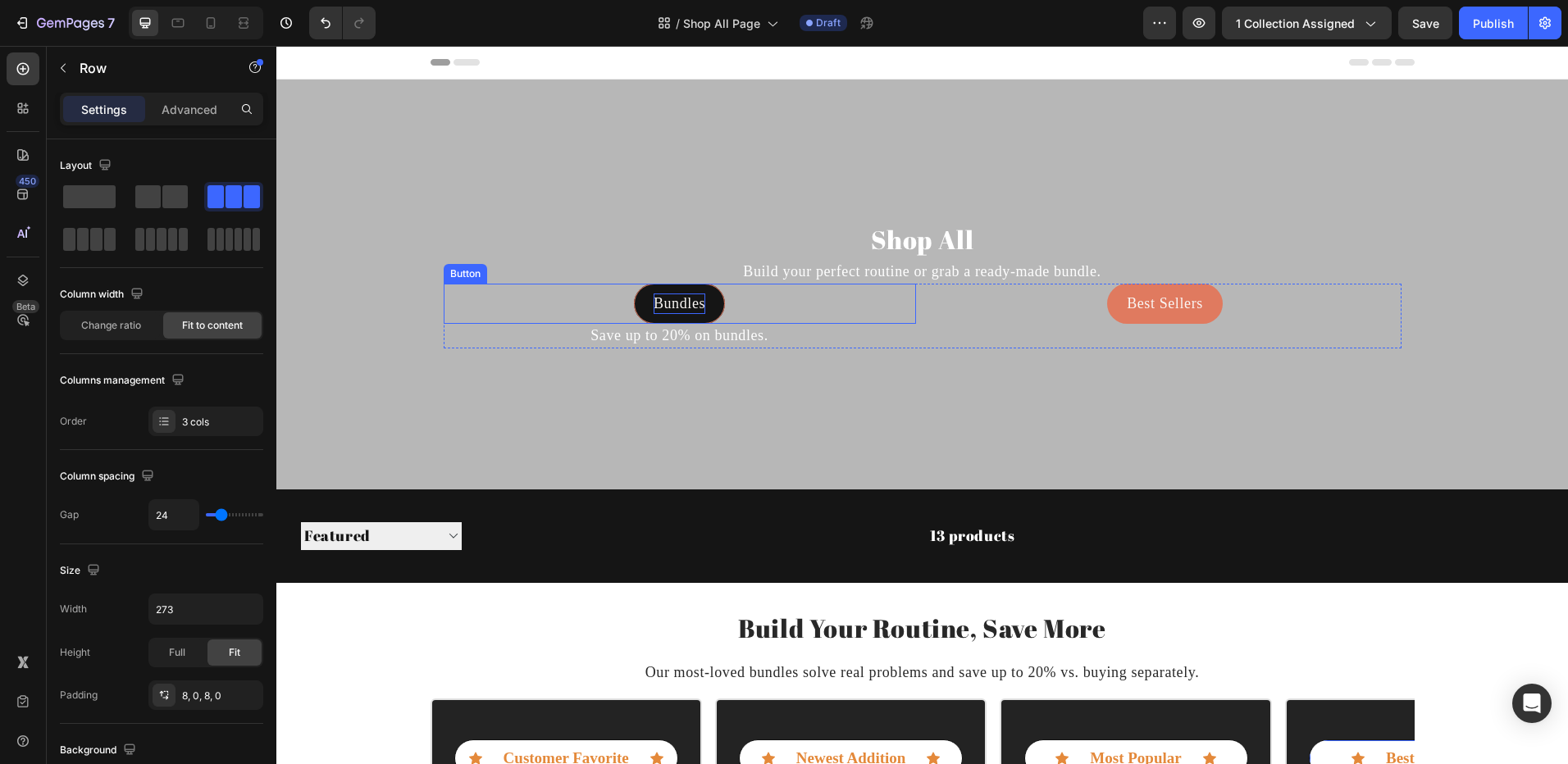
click at [676, 306] on p "Bundles" at bounding box center [679, 304] width 51 height 21
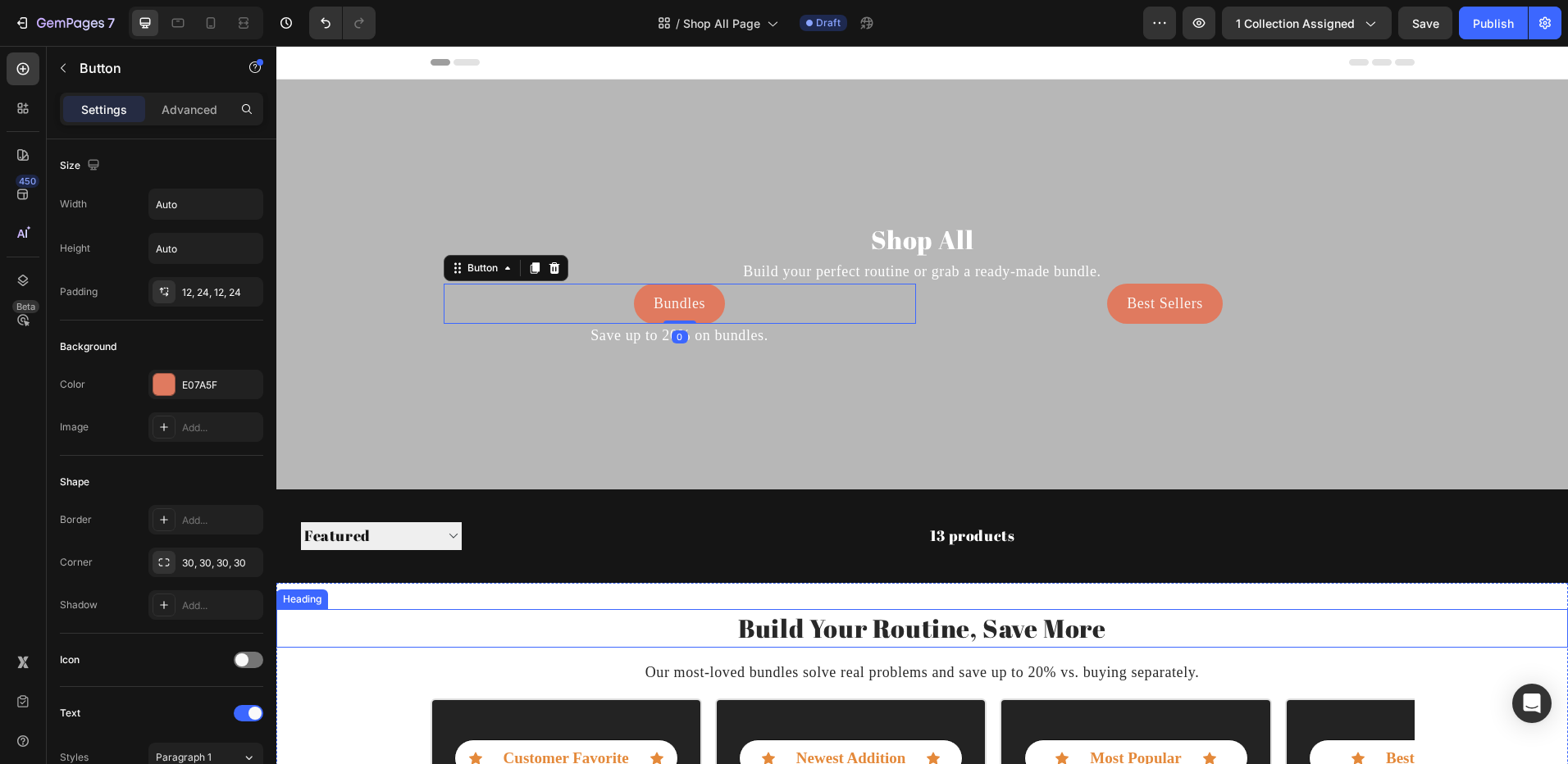
click at [1324, 648] on h2 "Build Your Routine, Save More" at bounding box center [922, 629] width 1291 height 39
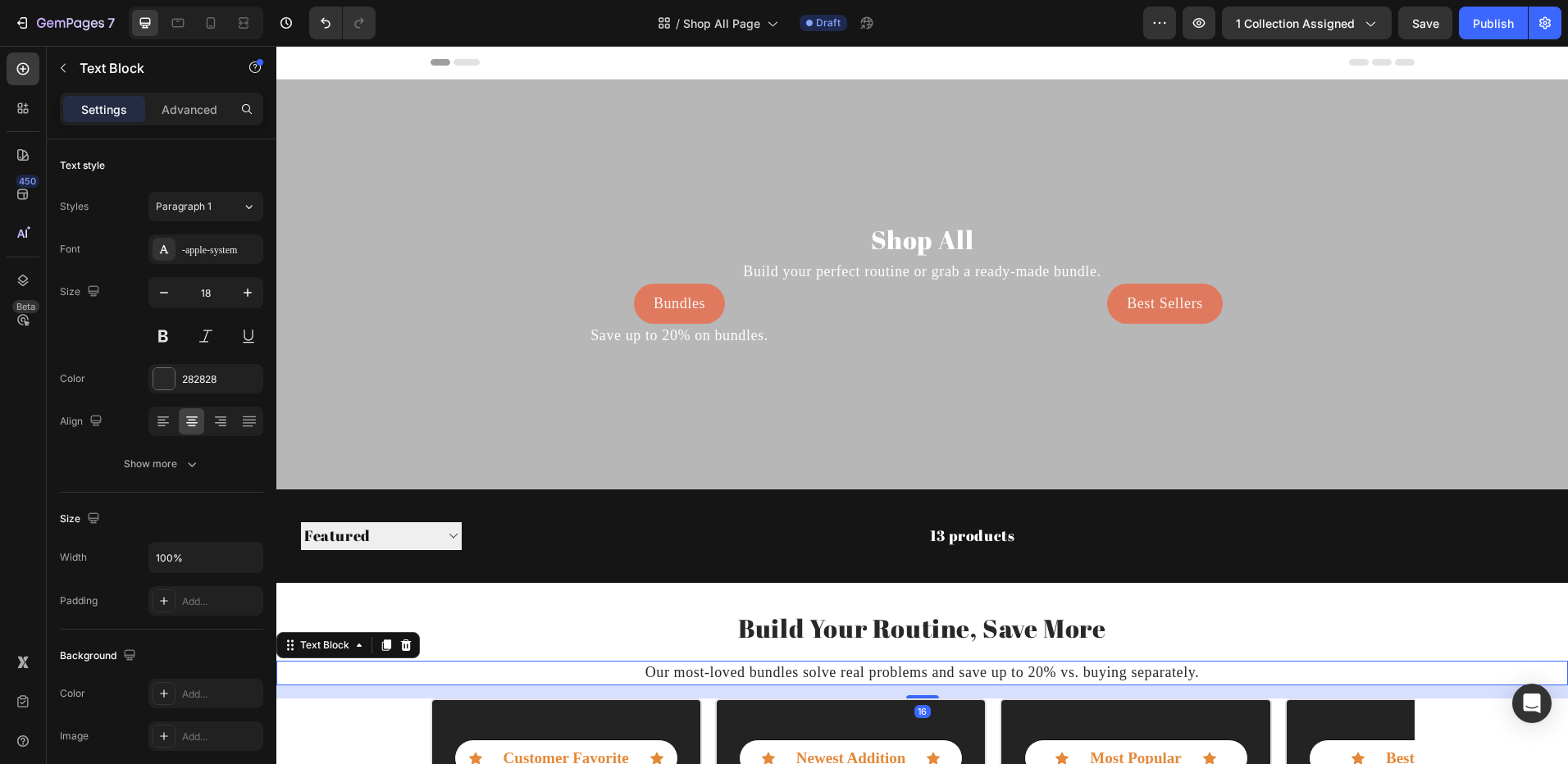
click at [1355, 679] on p "Our most-loved bundles solve real problems and save up to 20% vs. buying separa…" at bounding box center [922, 673] width 1288 height 21
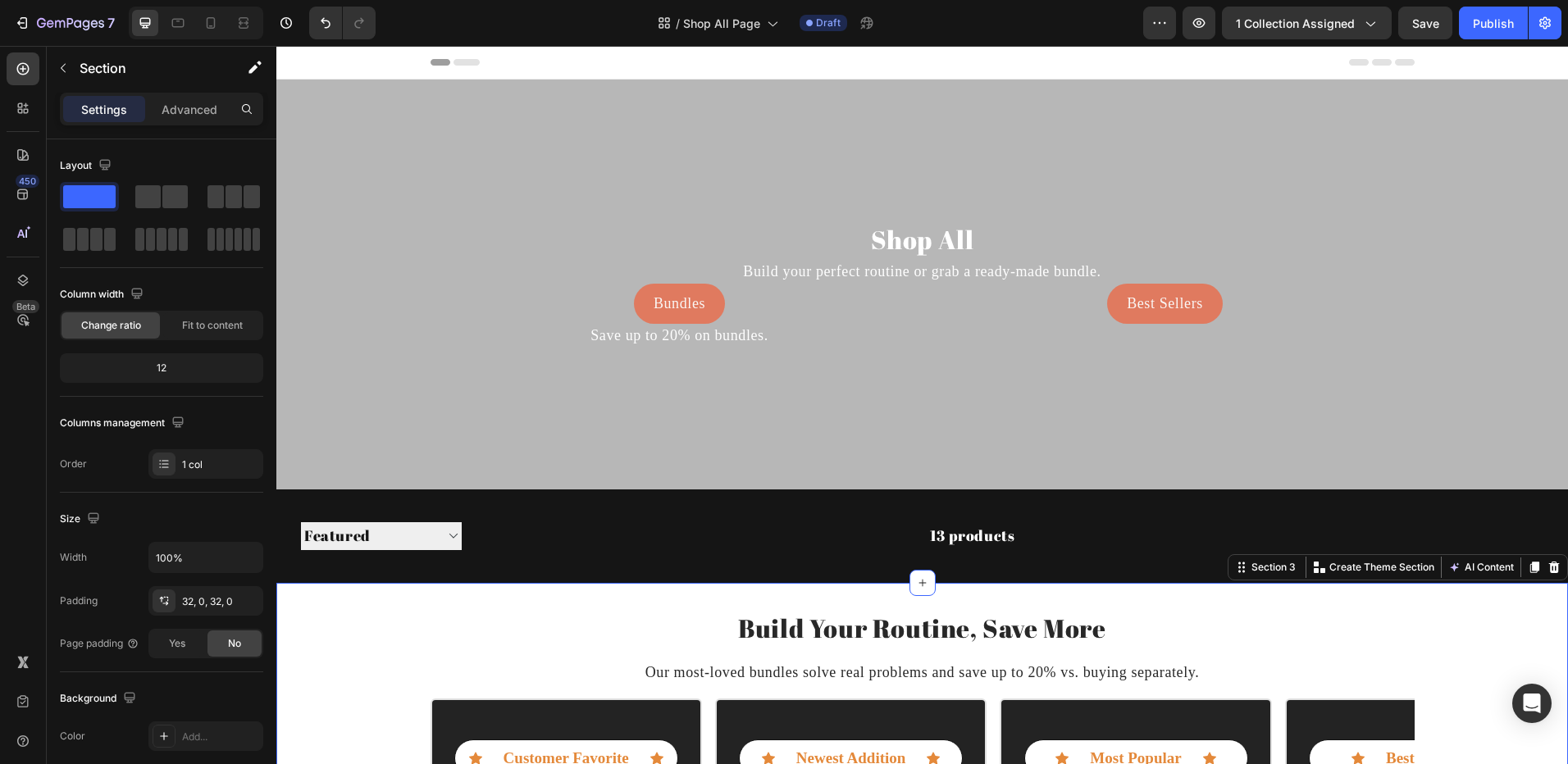
click at [681, 301] on p "Bundles" at bounding box center [679, 304] width 51 height 21
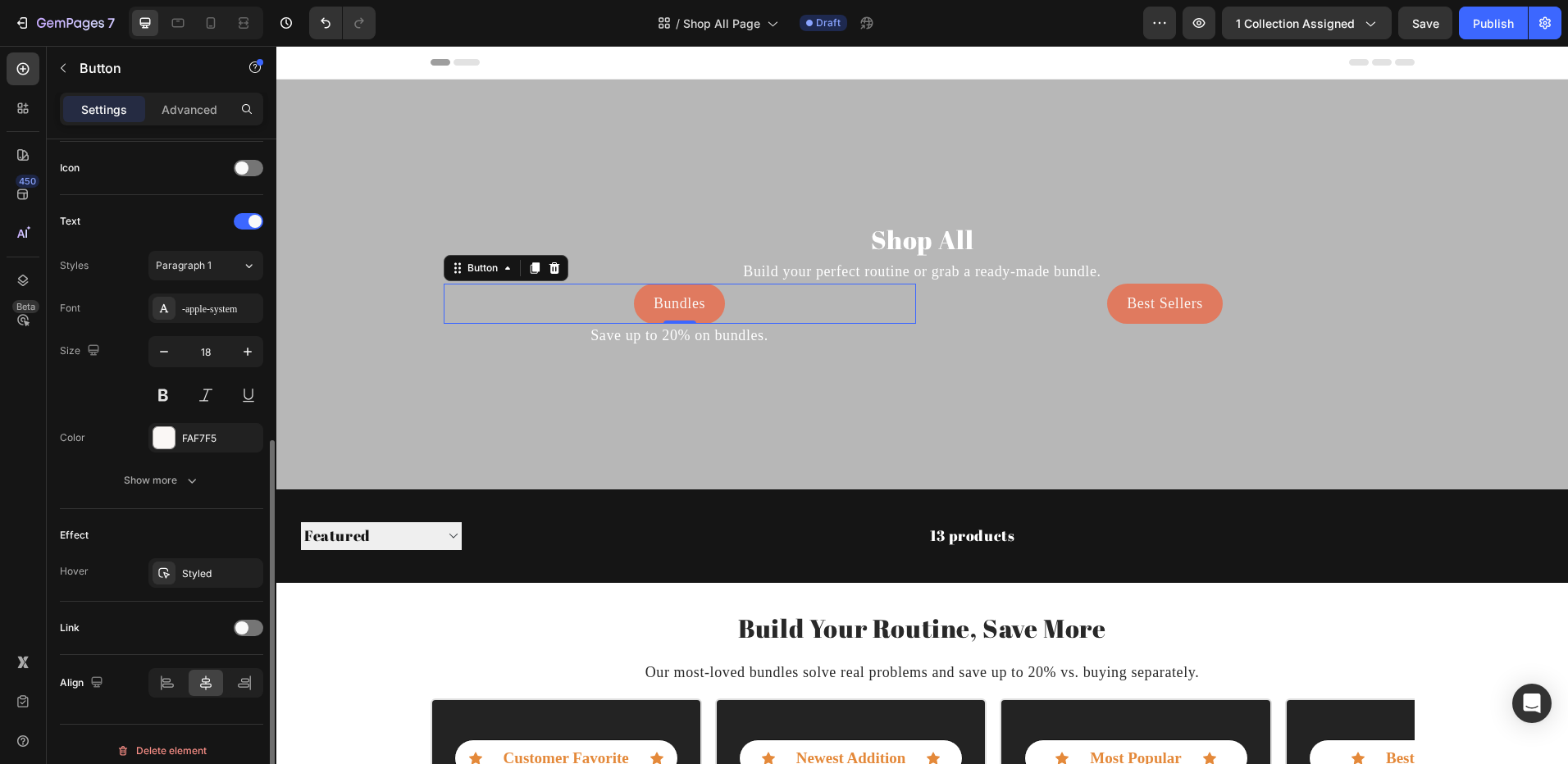
scroll to position [504, 0]
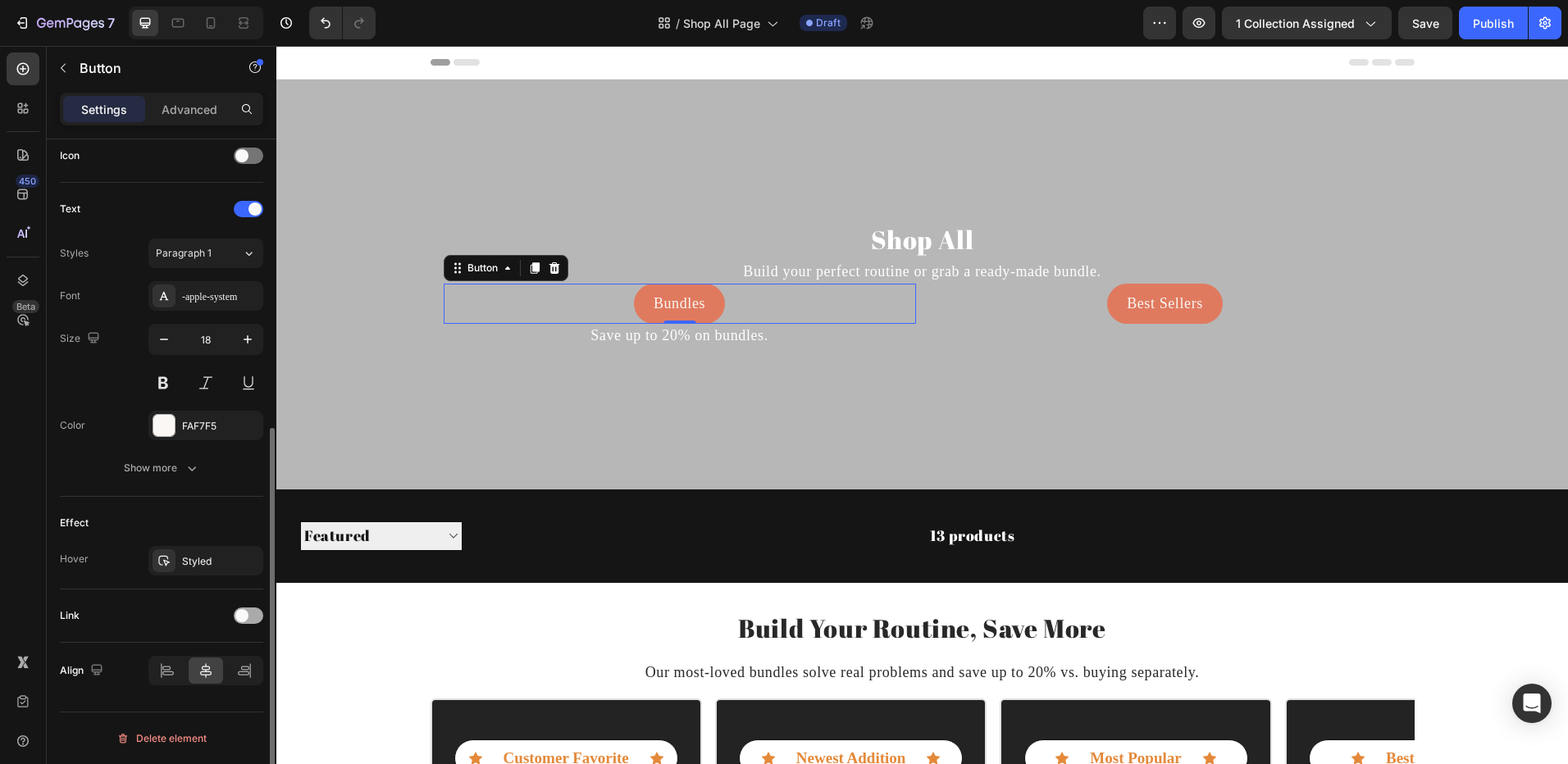
click at [260, 610] on div at bounding box center [249, 616] width 29 height 16
click at [213, 647] on button "Open page" at bounding box center [206, 657] width 115 height 29
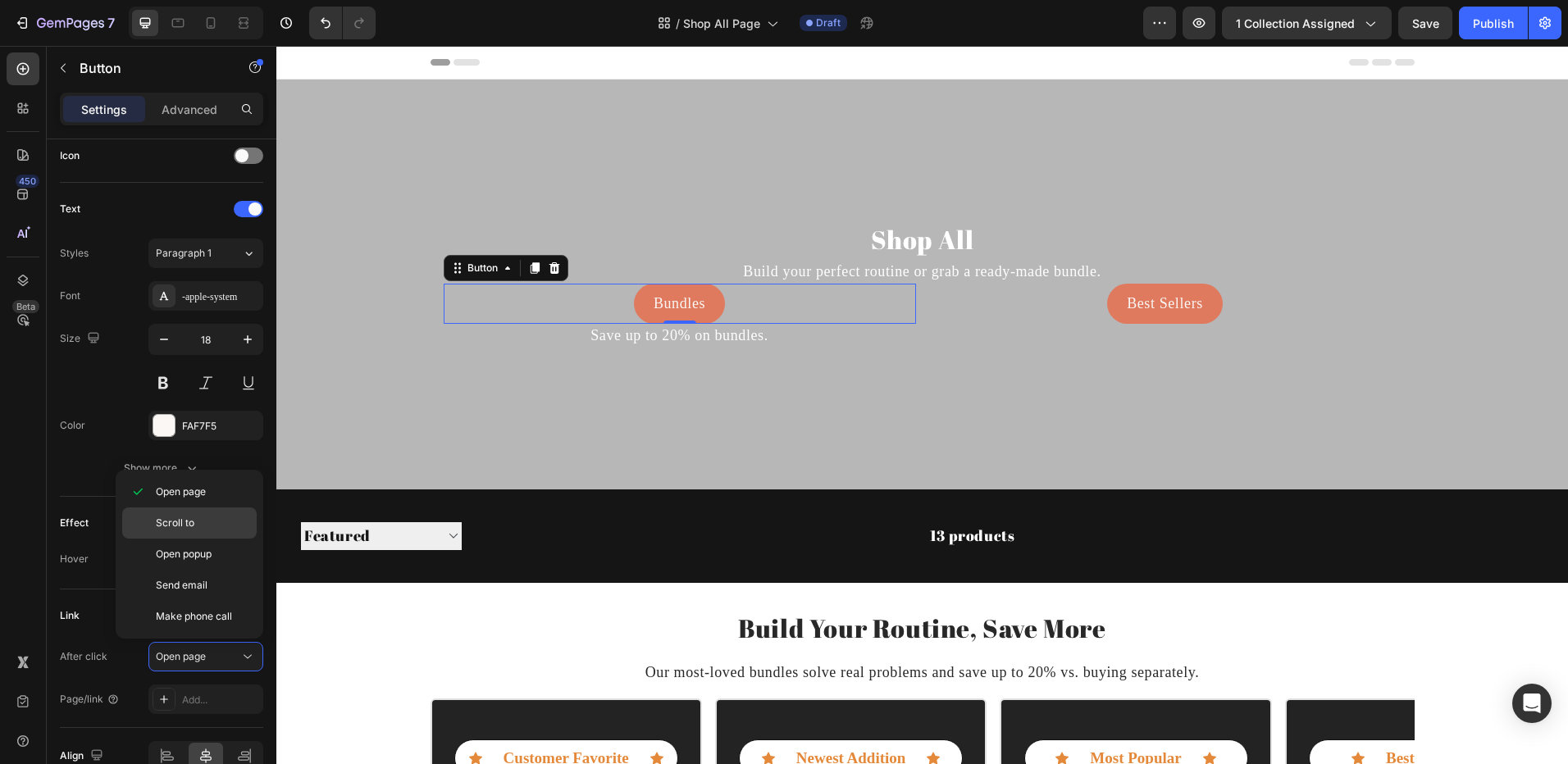
click at [194, 525] on span "Scroll to" at bounding box center [175, 523] width 39 height 15
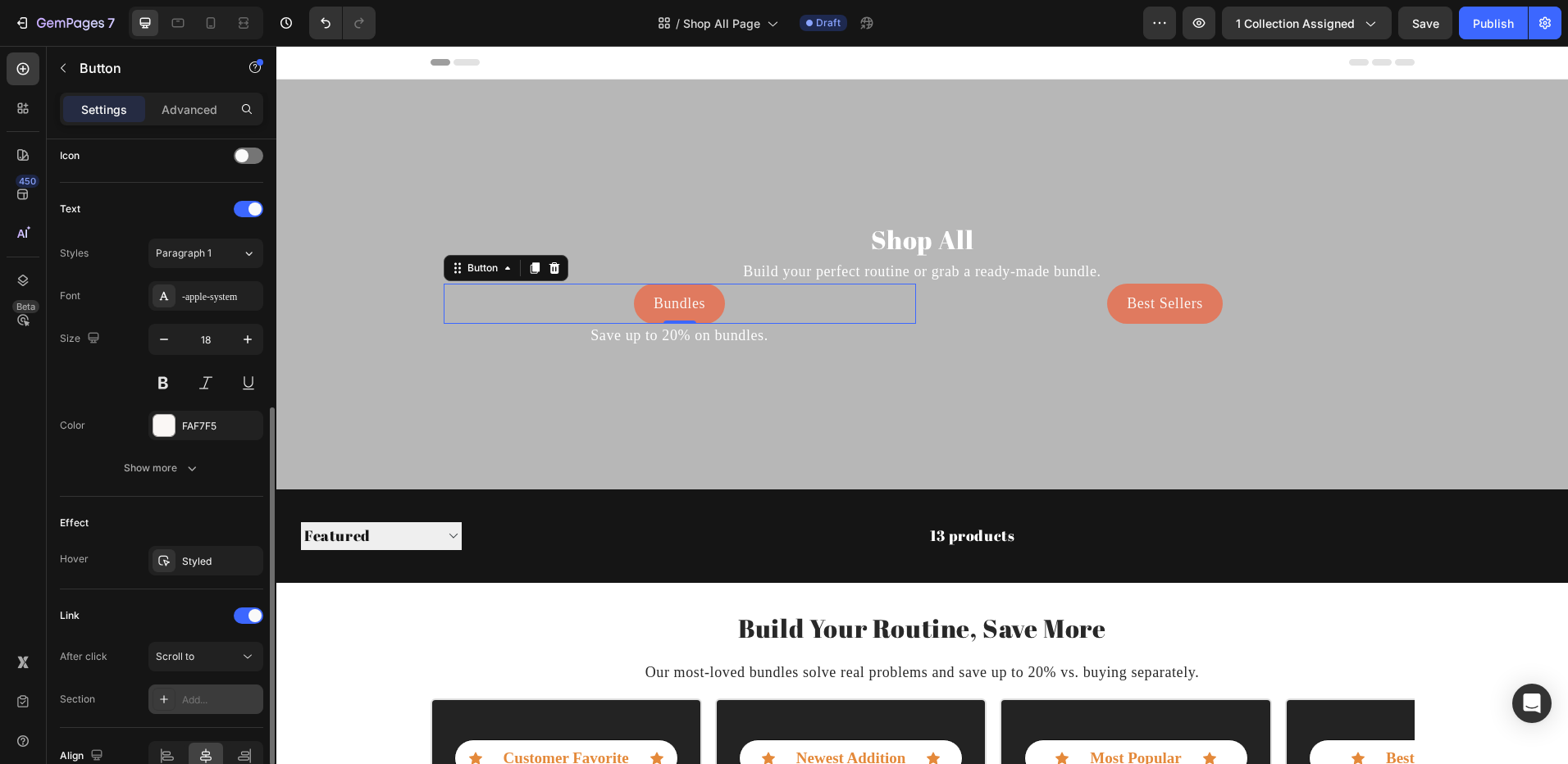
click at [196, 691] on div "Add..." at bounding box center [206, 700] width 115 height 29
click at [236, 646] on button "Scroll to" at bounding box center [206, 657] width 115 height 29
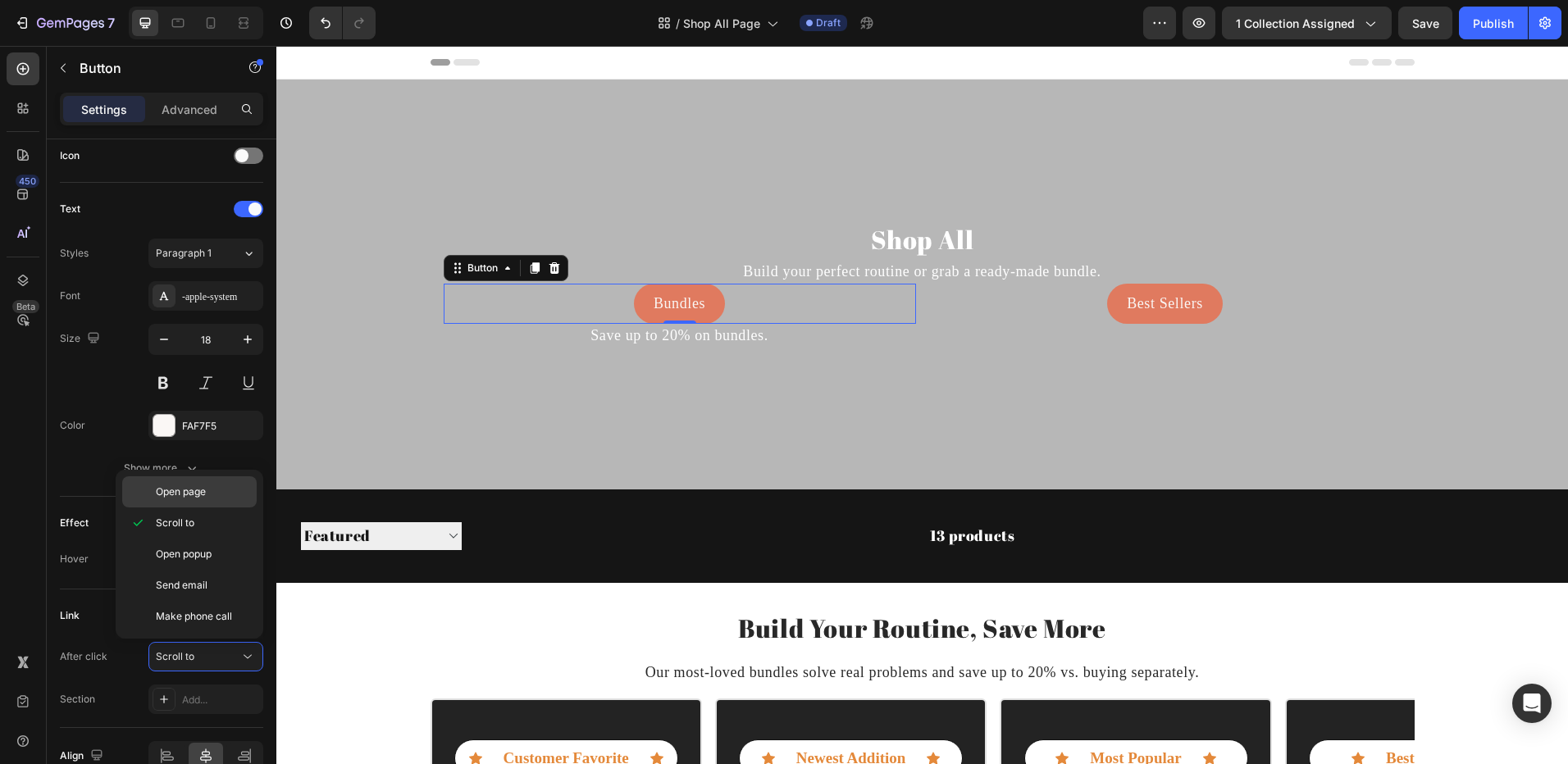
click at [198, 498] on span "Open page" at bounding box center [181, 491] width 50 height 15
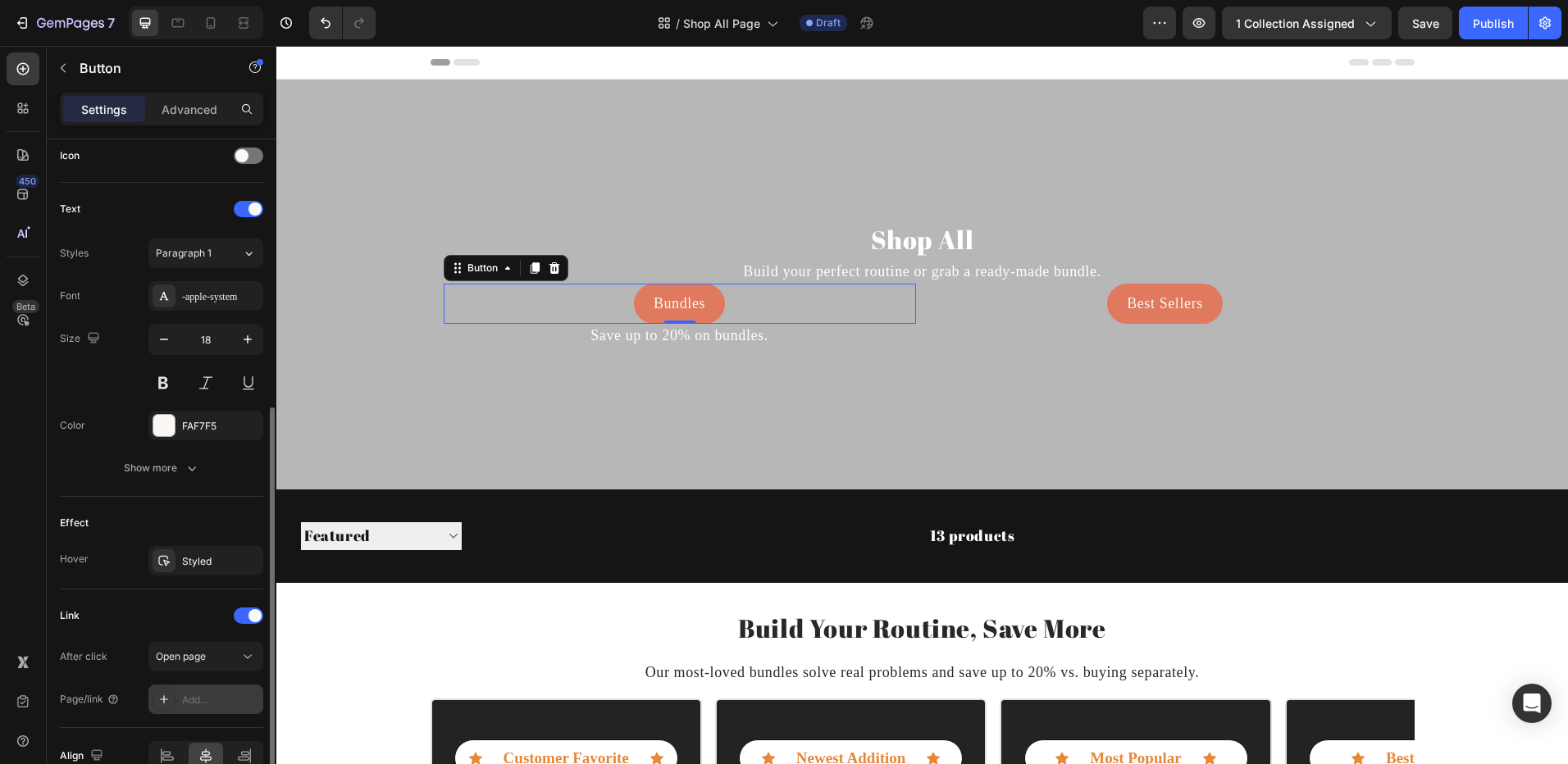
click at [171, 689] on div at bounding box center [164, 699] width 23 height 23
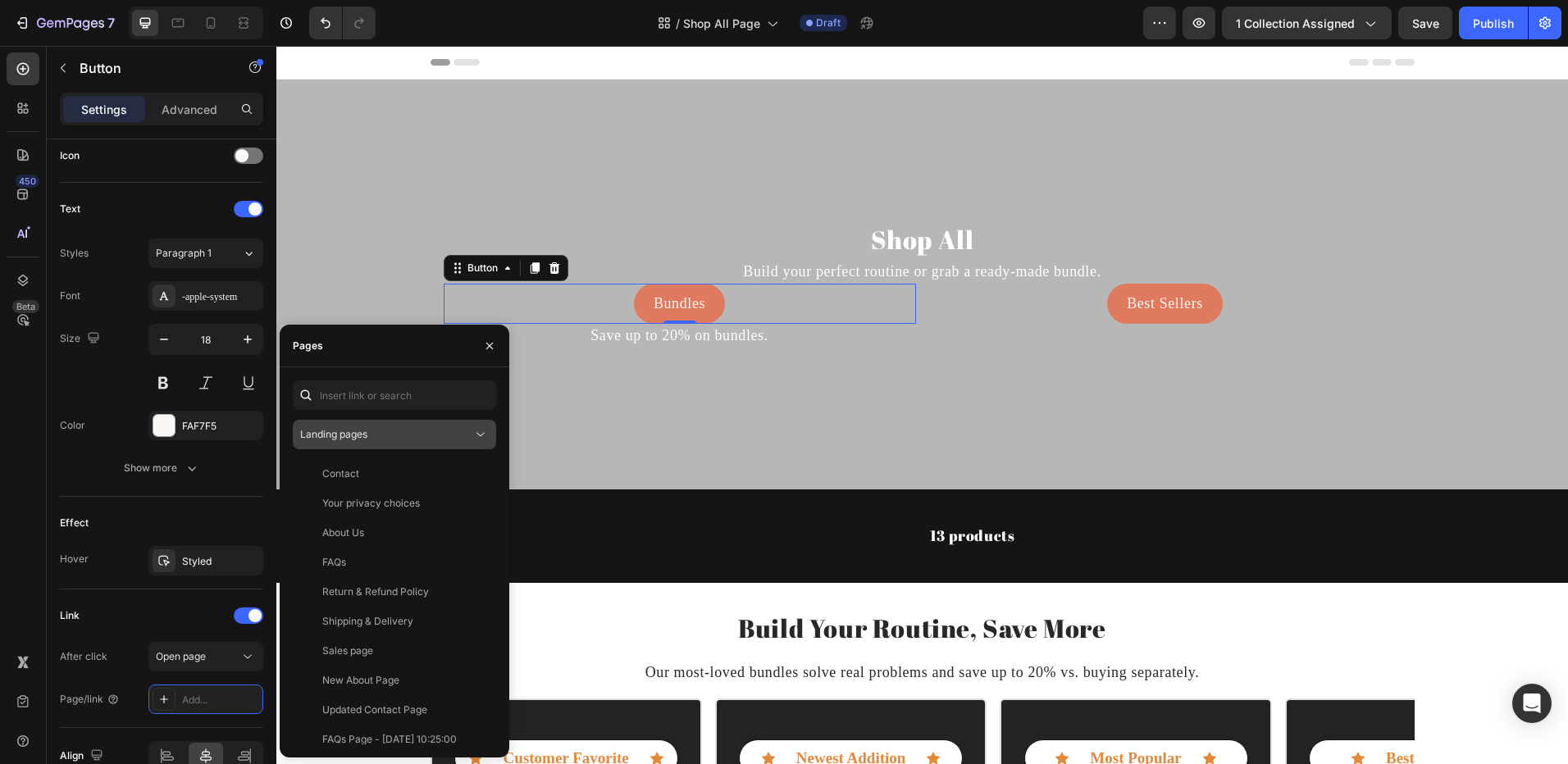
click at [367, 440] on span "Landing pages" at bounding box center [333, 434] width 67 height 12
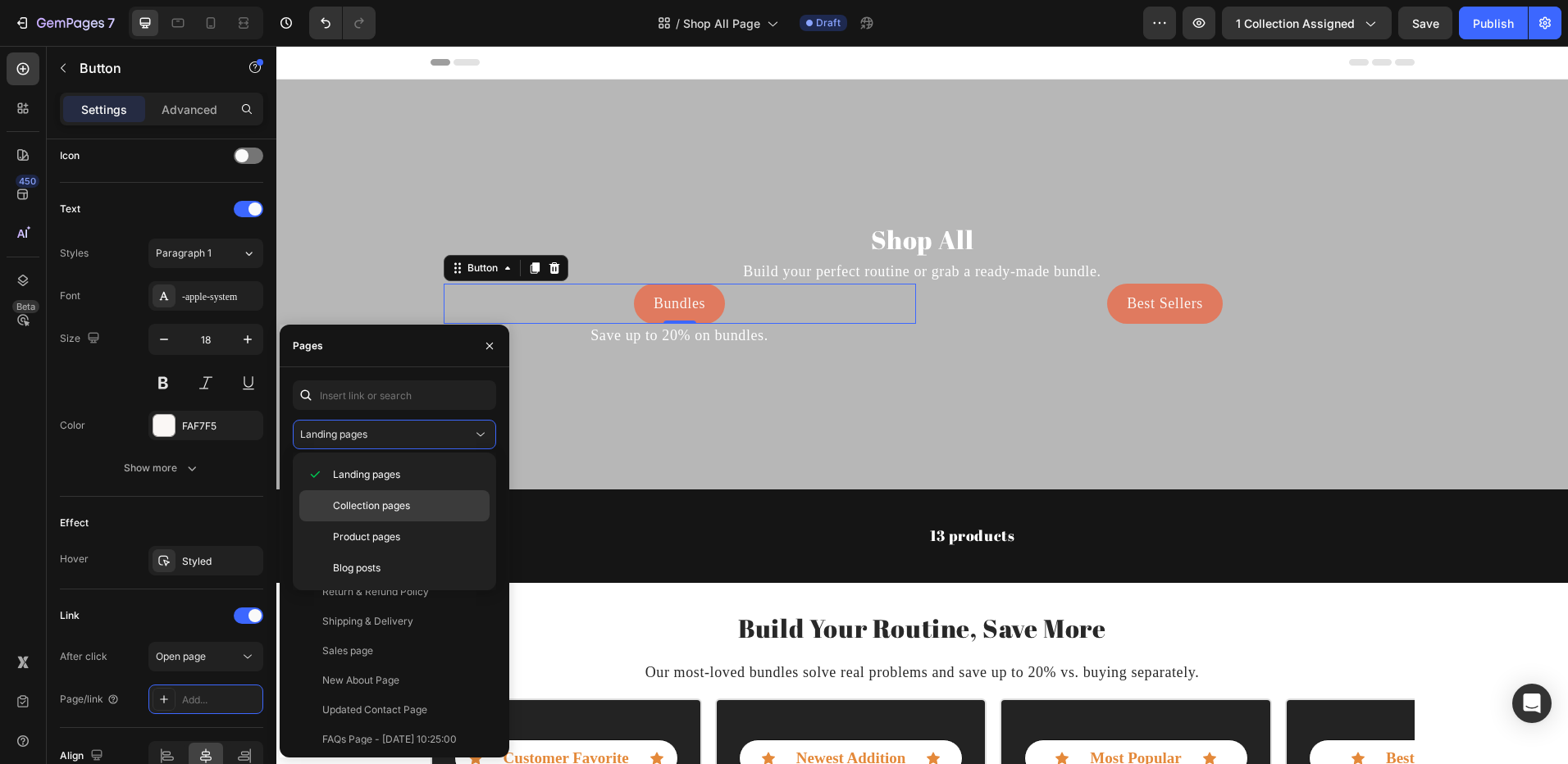
click at [364, 503] on span "Collection pages" at bounding box center [371, 505] width 77 height 15
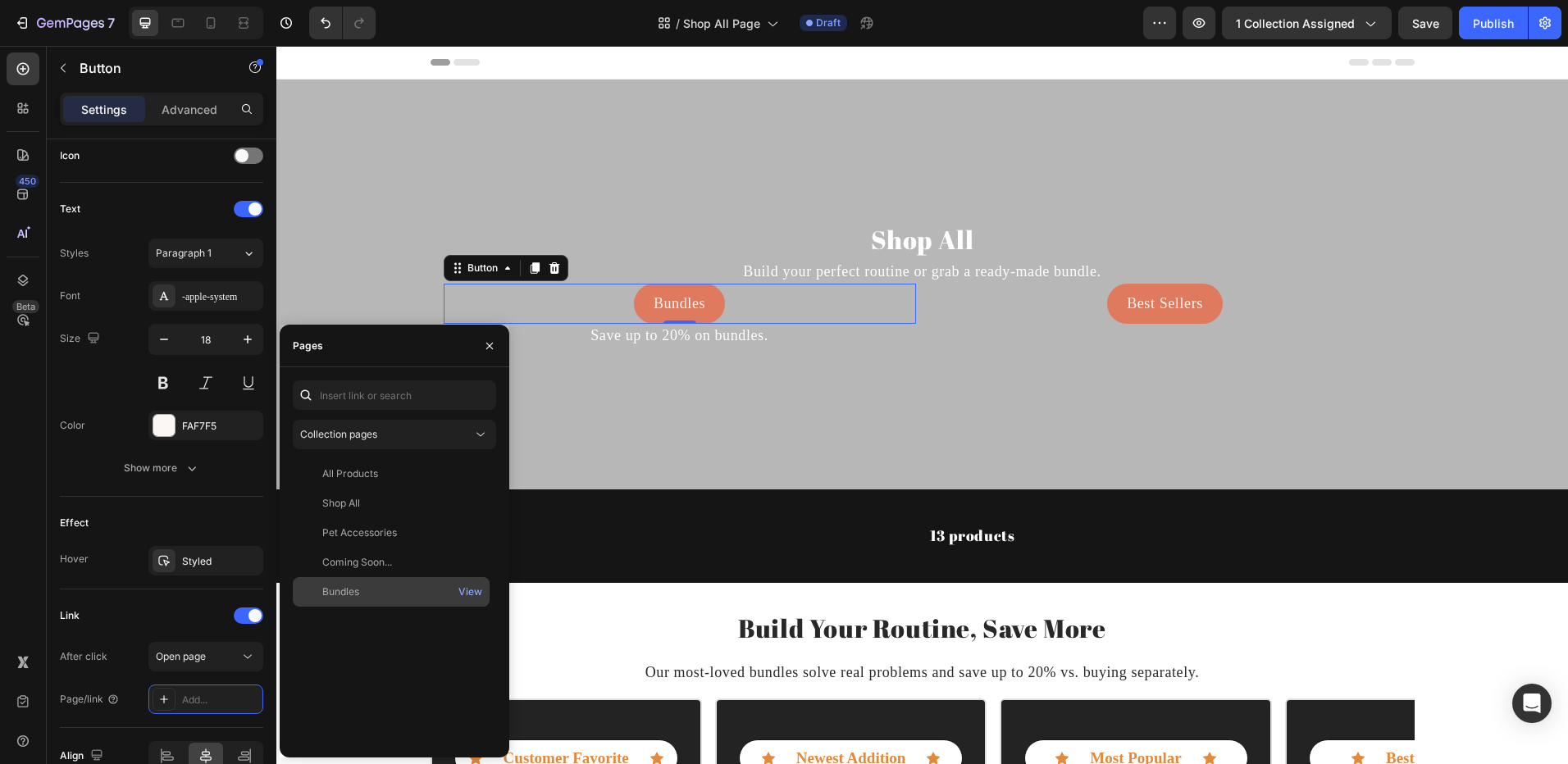
click at [350, 587] on div "Bundles" at bounding box center [340, 592] width 37 height 15
click at [490, 356] on button "button" at bounding box center [490, 346] width 27 height 27
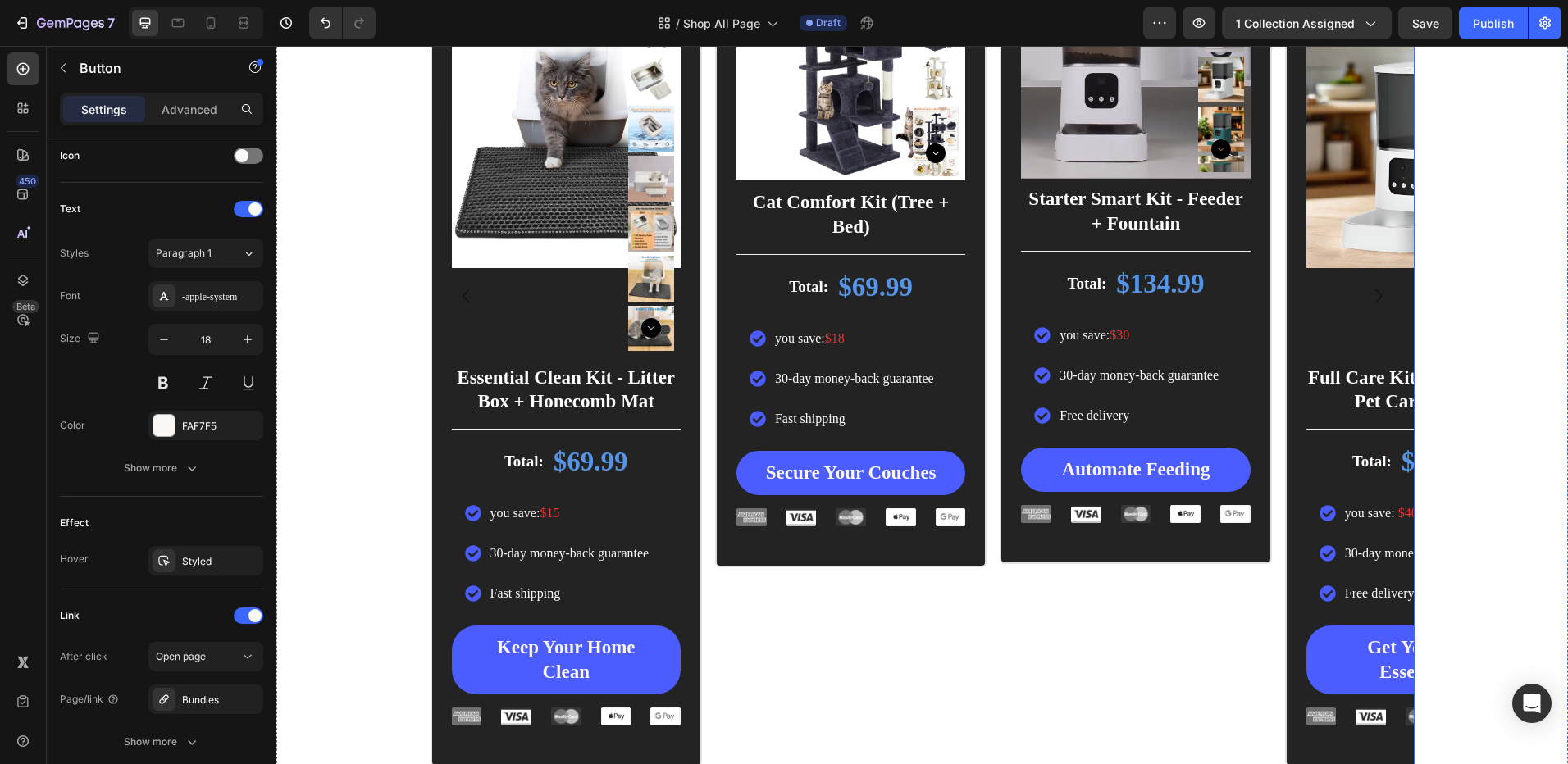
scroll to position [902, 0]
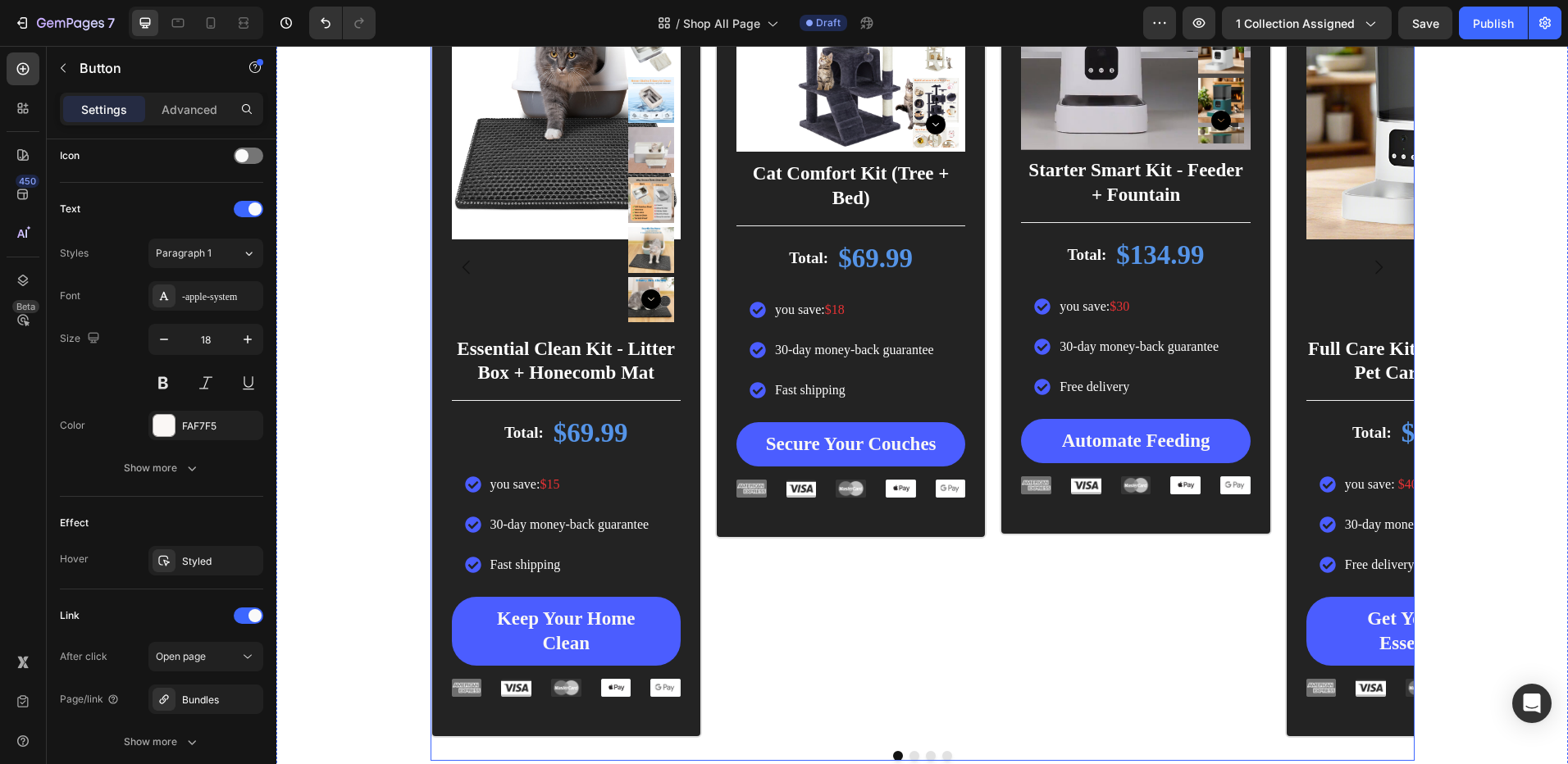
click at [910, 754] on button "Dot" at bounding box center [914, 755] width 9 height 9
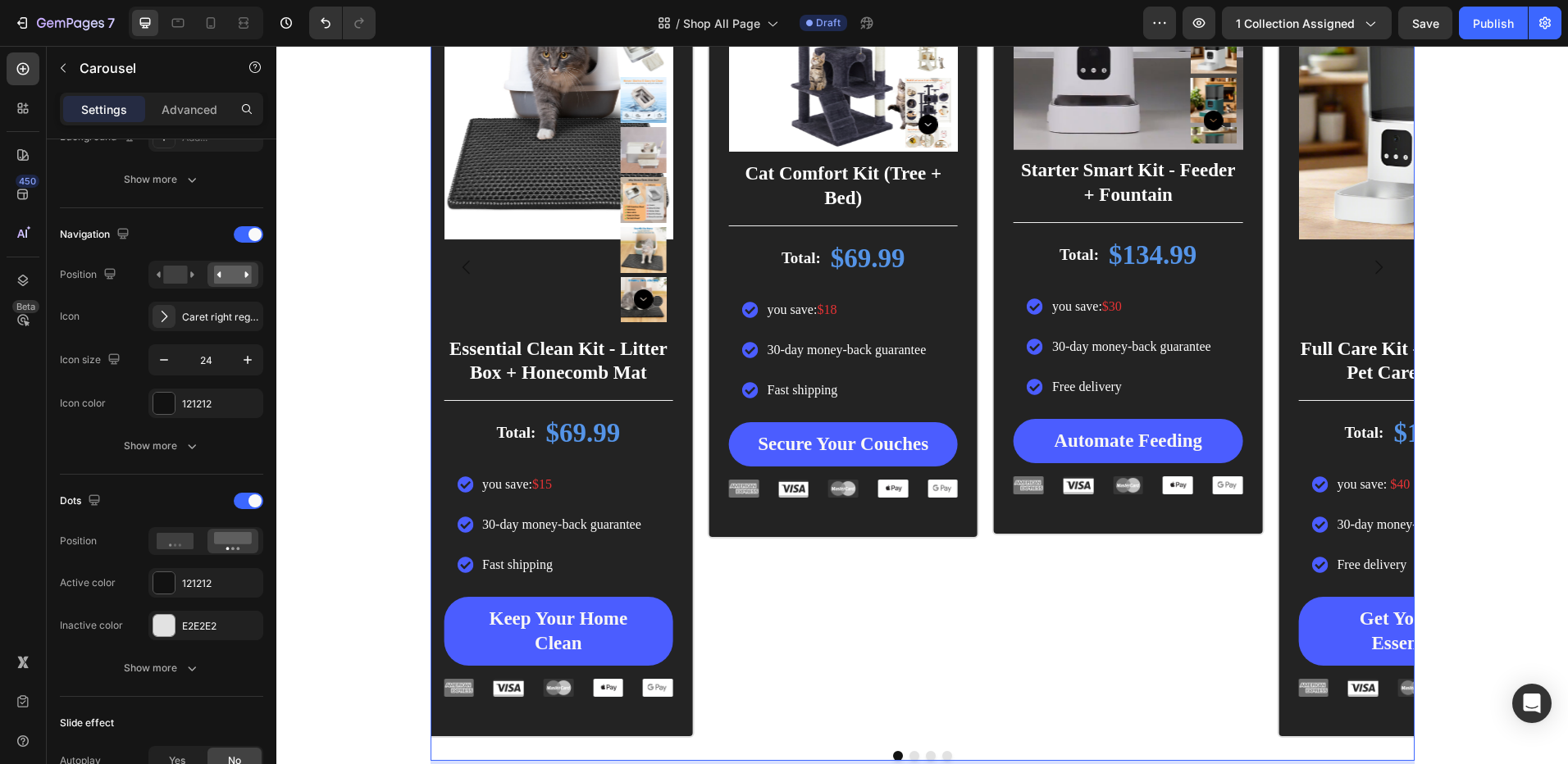
scroll to position [0, 0]
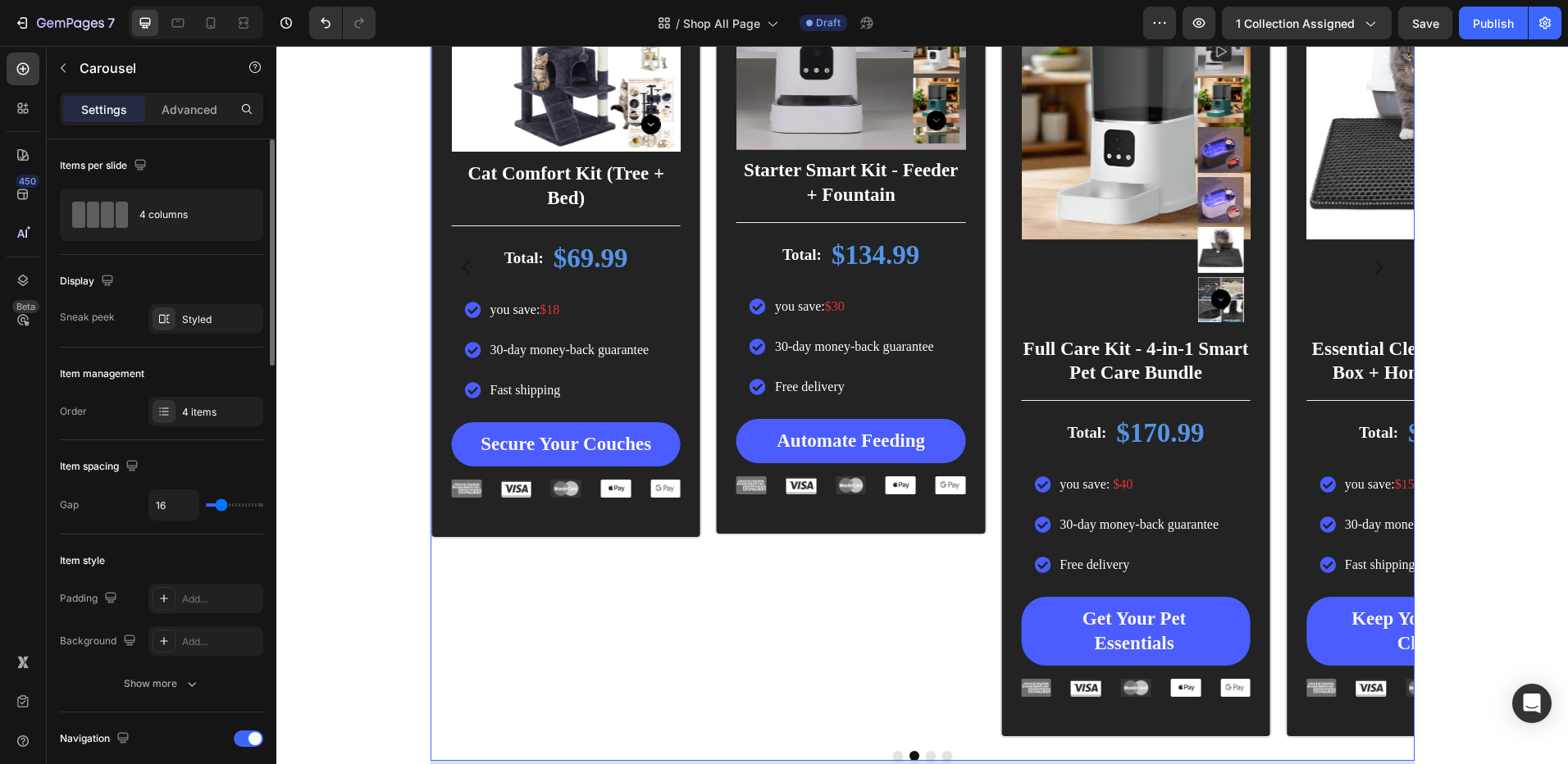
click at [926, 758] on button "Dot" at bounding box center [930, 755] width 9 height 9
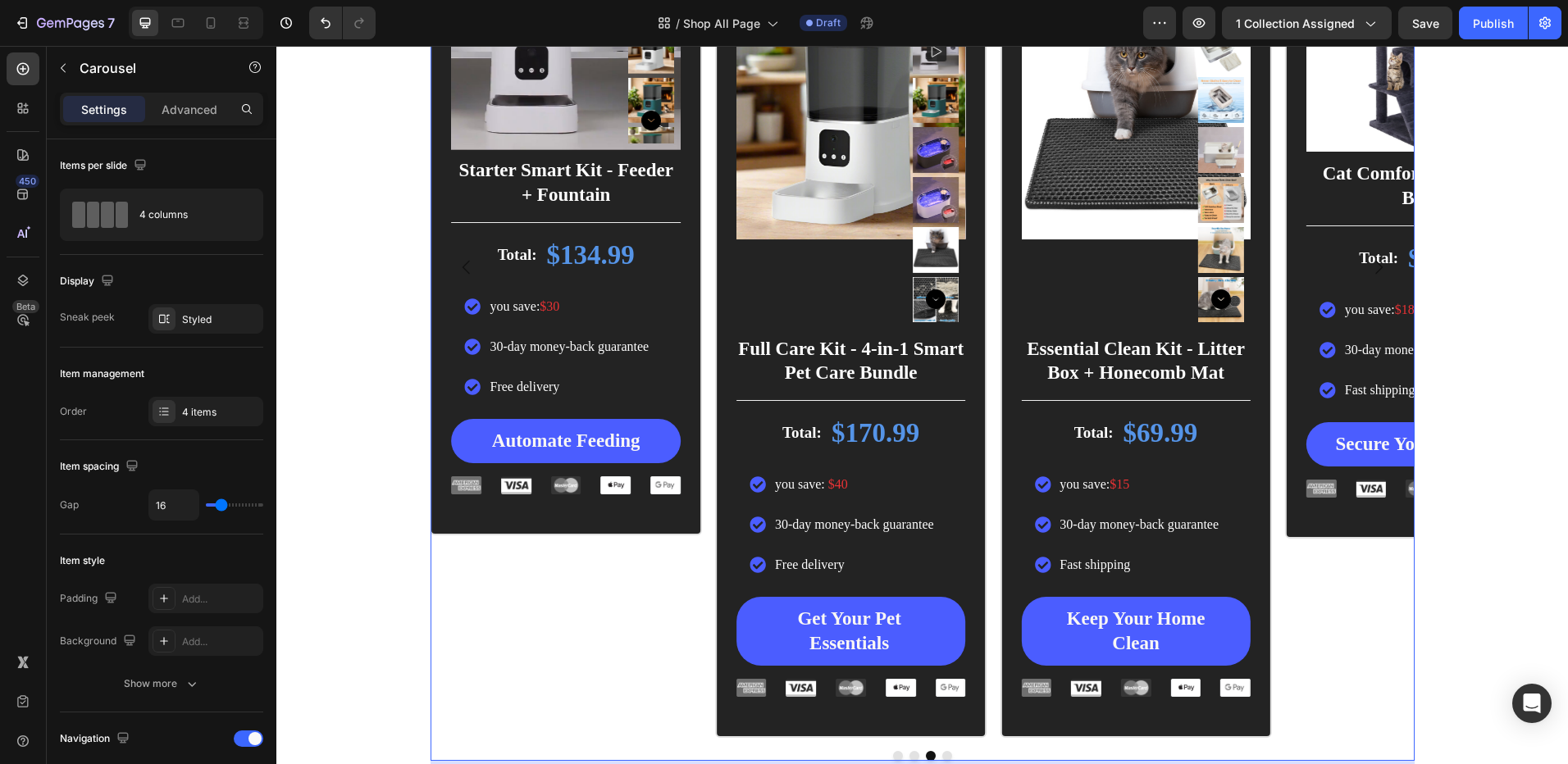
click at [943, 756] on button "Dot" at bounding box center [946, 755] width 9 height 9
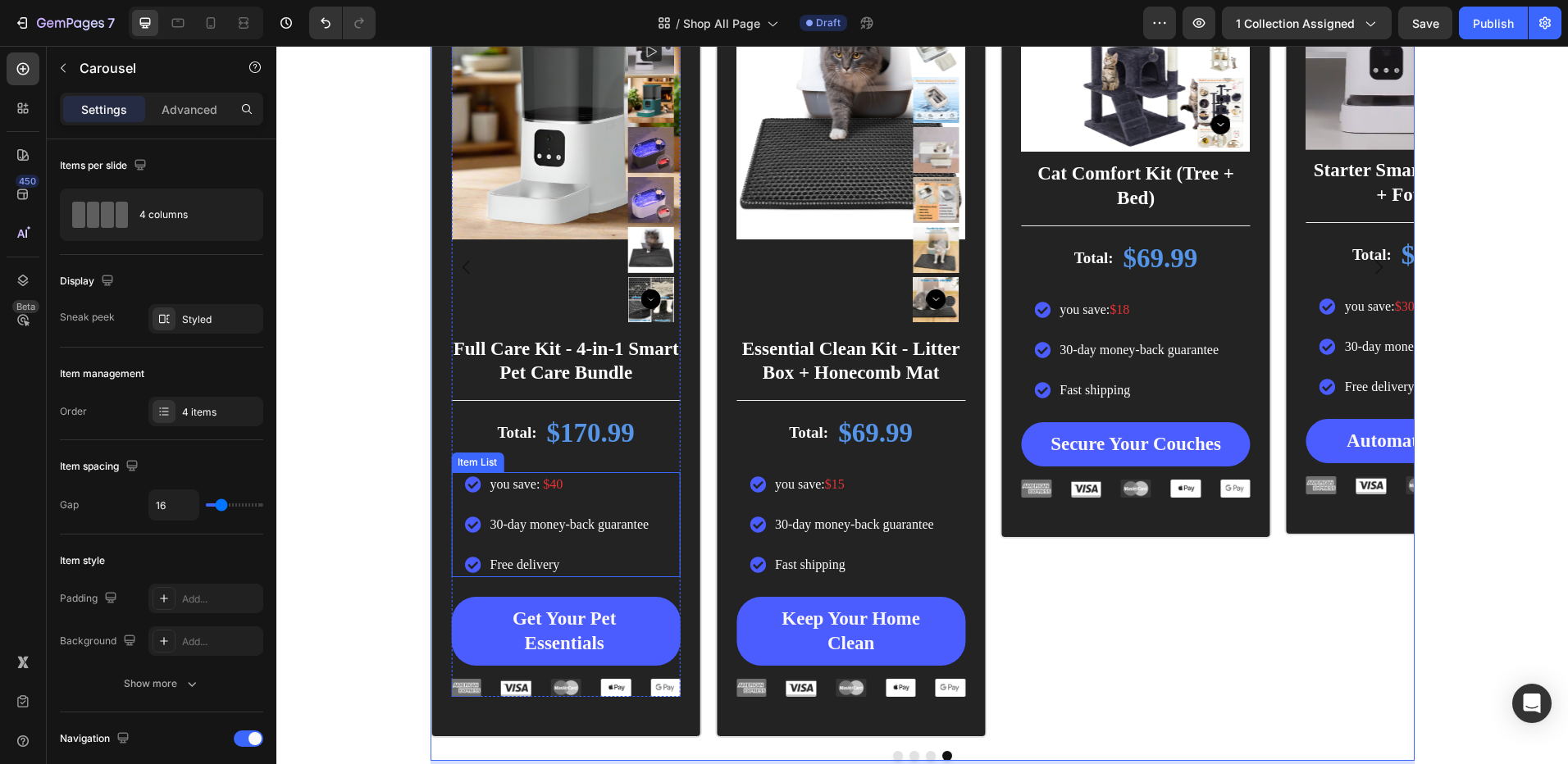
click at [552, 482] on span "$40" at bounding box center [552, 484] width 20 height 14
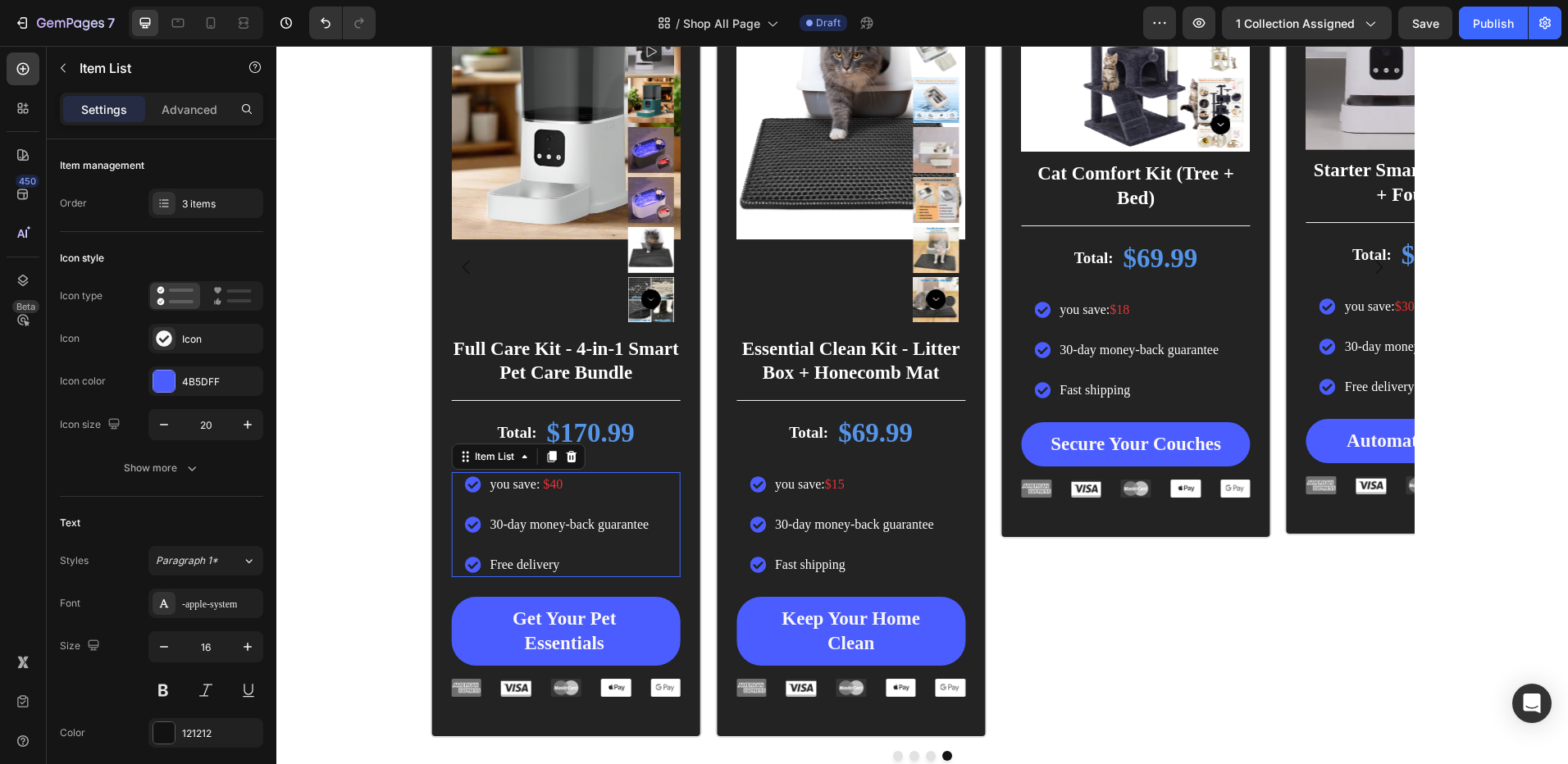
click at [552, 482] on span "$40" at bounding box center [552, 484] width 20 height 14
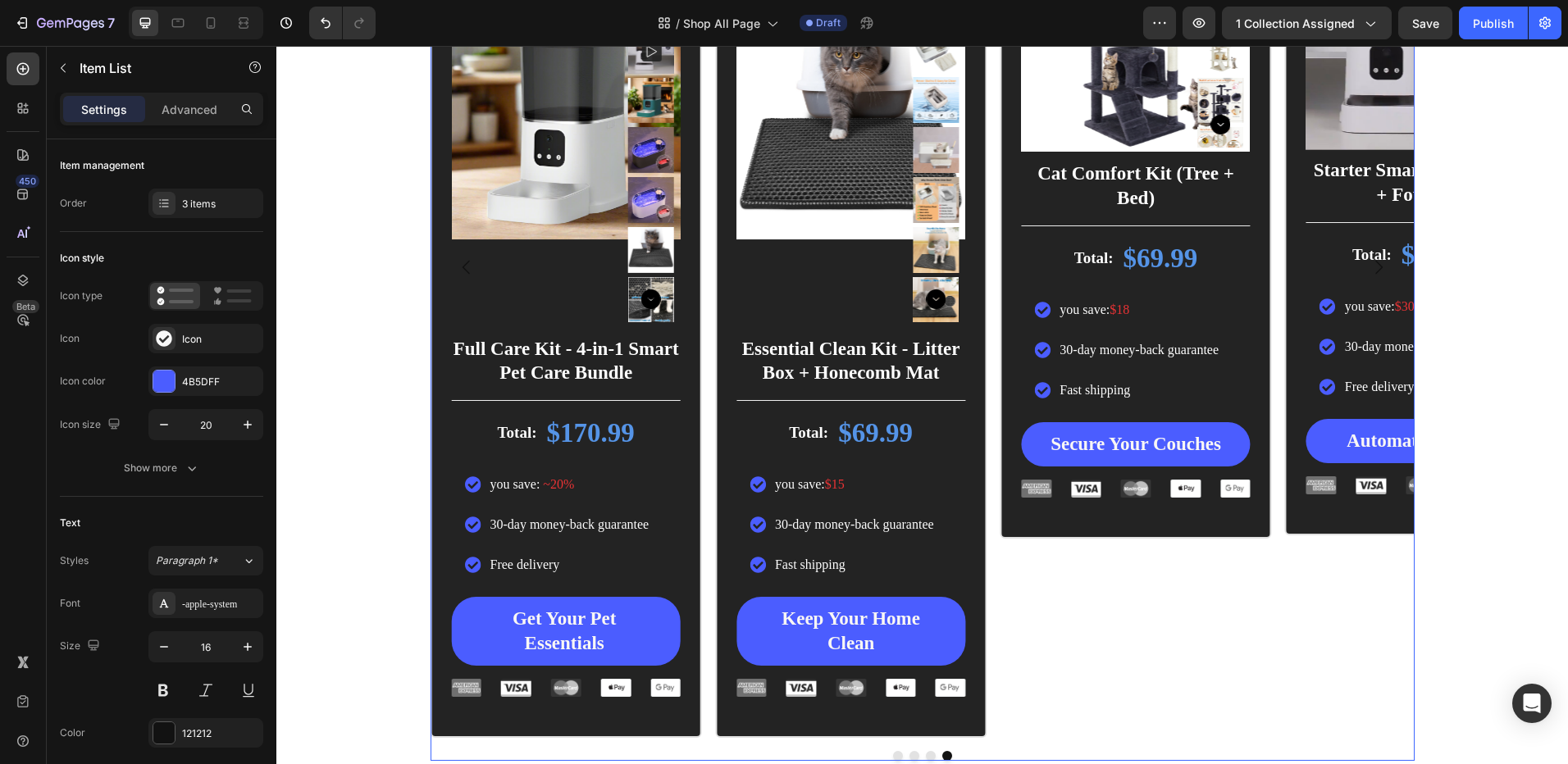
click at [926, 757] on button "Dot" at bounding box center [930, 755] width 9 height 9
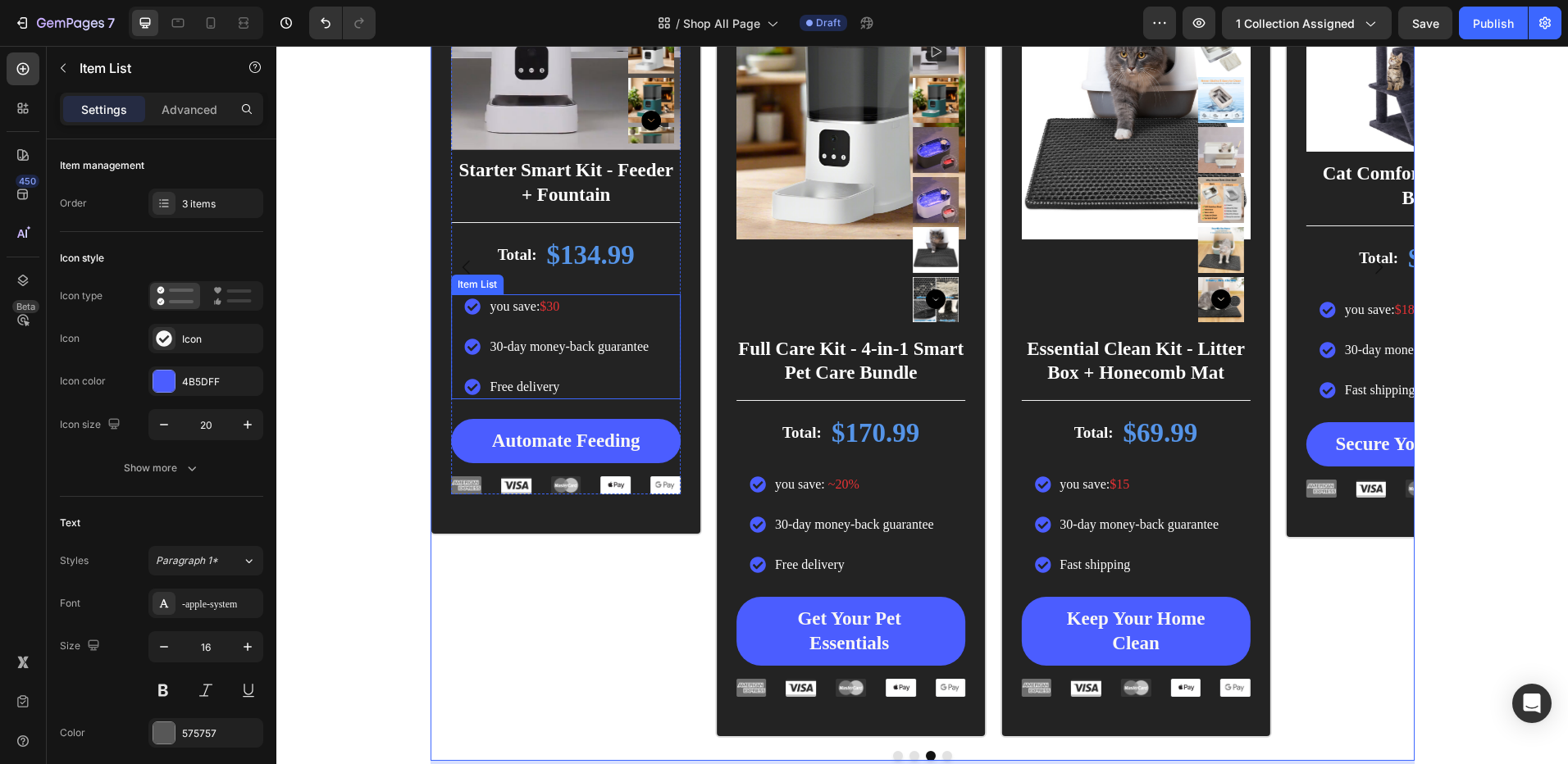
click at [545, 309] on span "$30" at bounding box center [549, 306] width 20 height 14
click at [545, 308] on span "$30" at bounding box center [549, 306] width 20 height 14
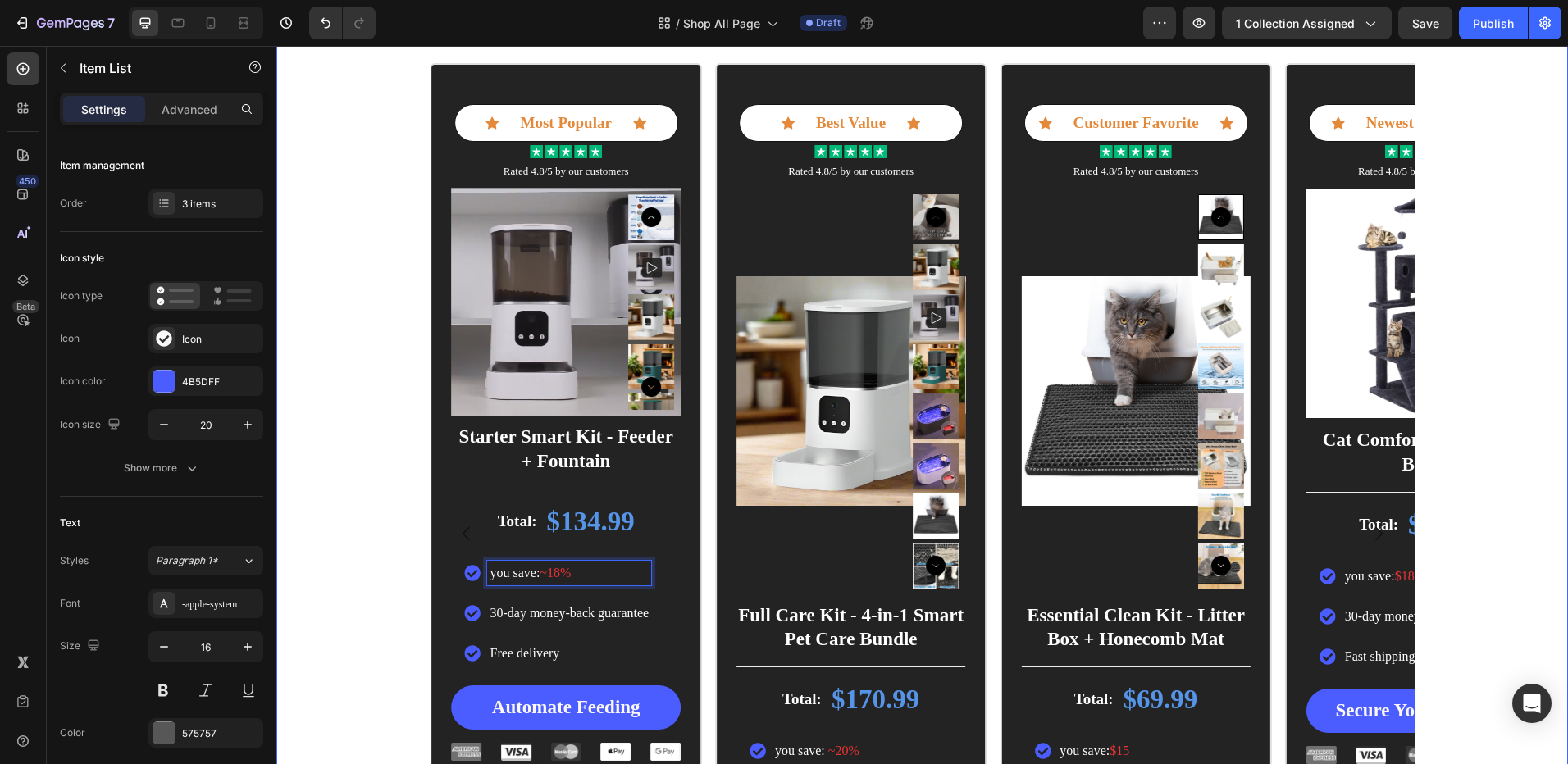
scroll to position [656, 0]
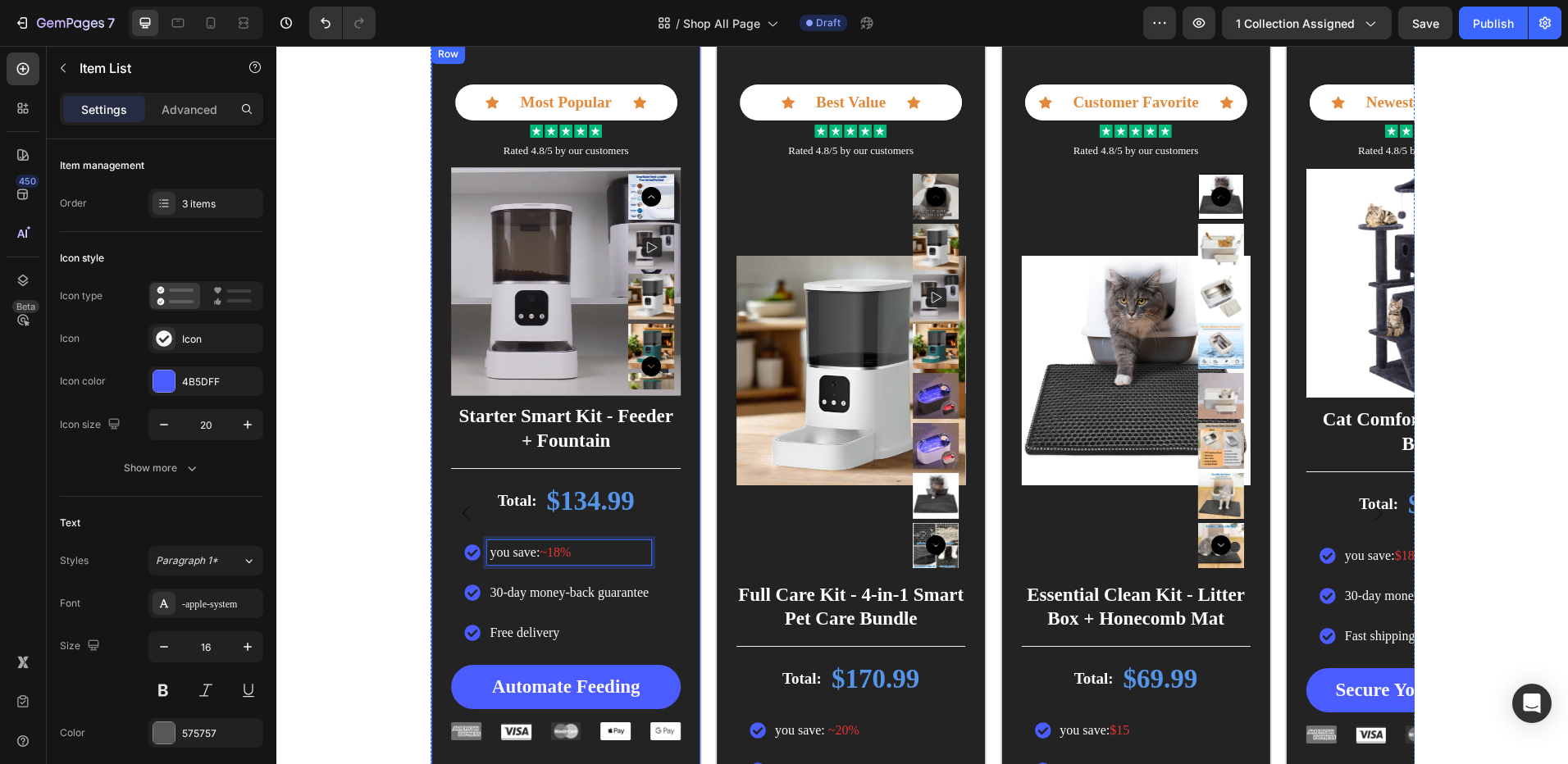
click at [440, 294] on div "Icon Most Popular Text Block Icon Row Icon Icon Icon Icon Icon Icon List Rated …" at bounding box center [565, 412] width 272 height 739
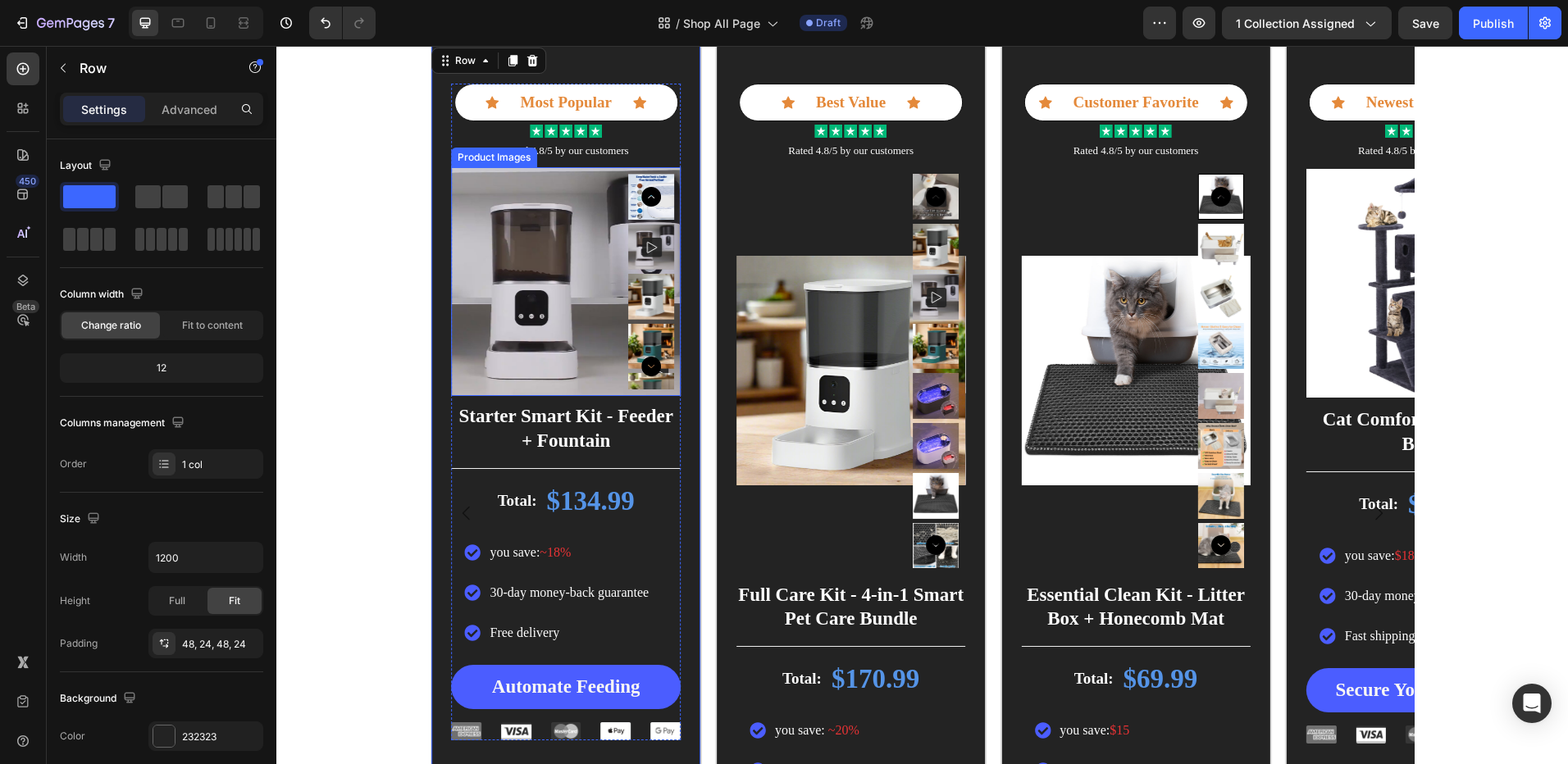
click at [498, 324] on img at bounding box center [565, 281] width 229 height 229
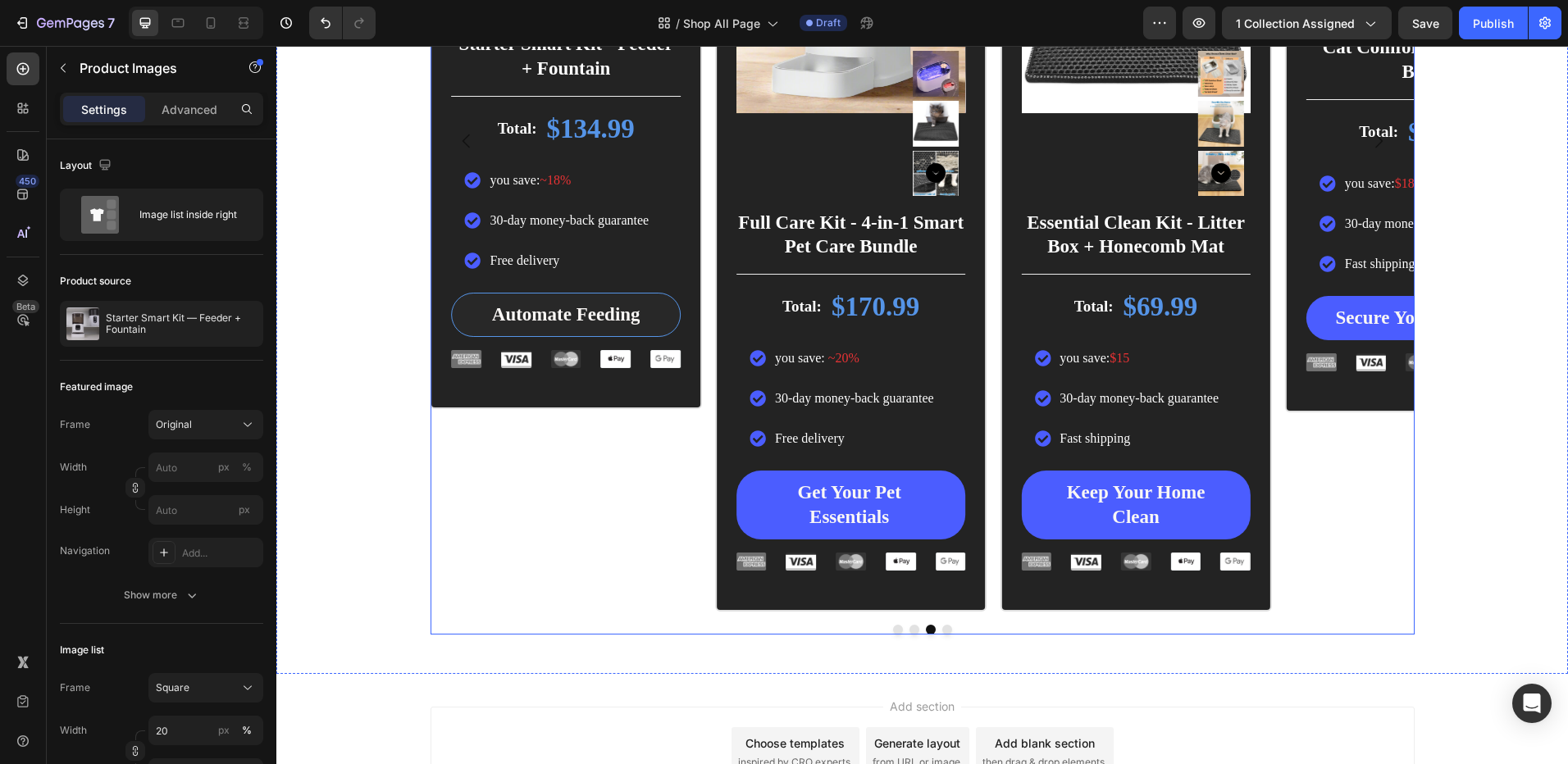
scroll to position [902, 0]
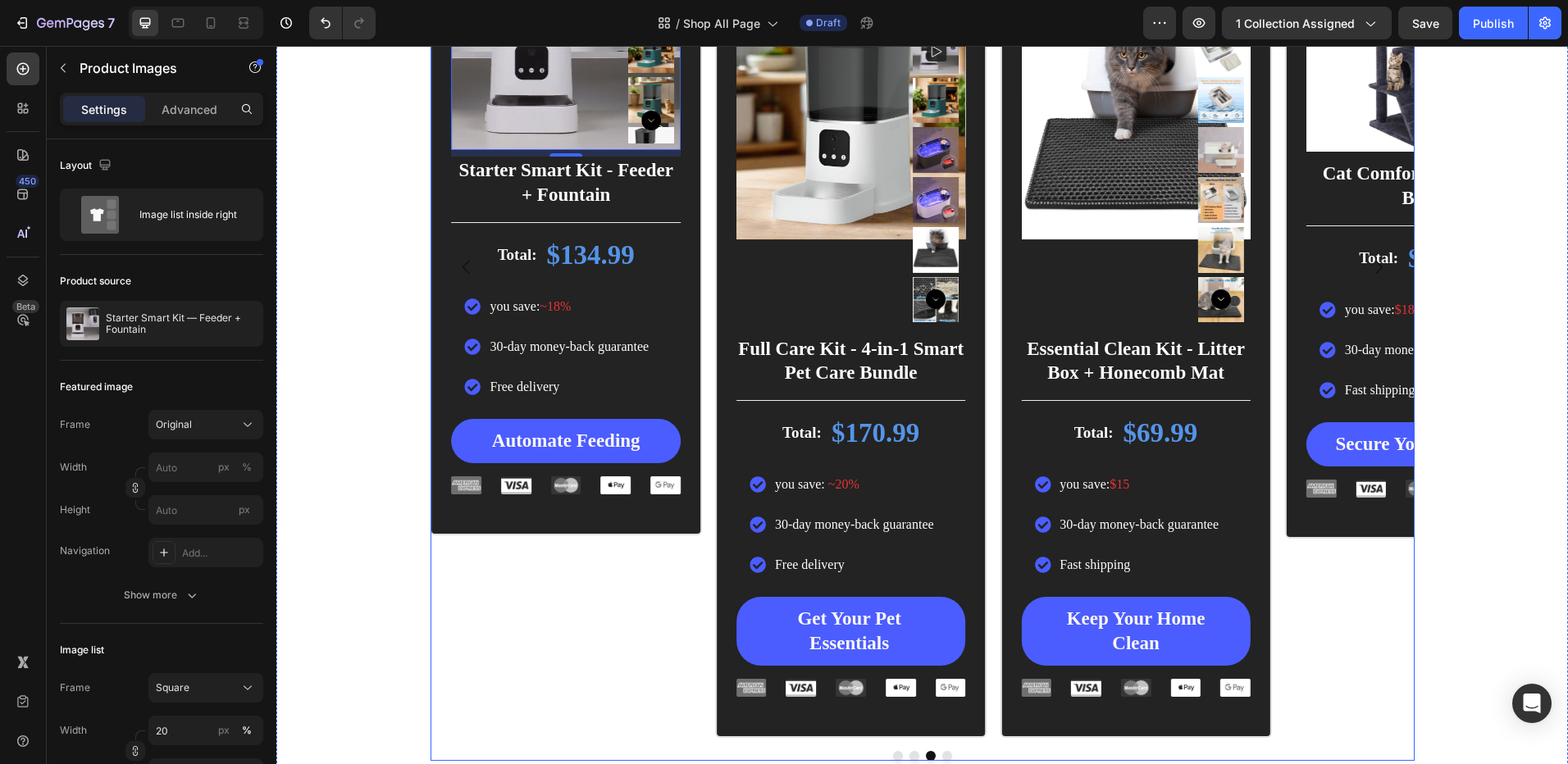
click at [942, 758] on button "Dot" at bounding box center [946, 755] width 9 height 9
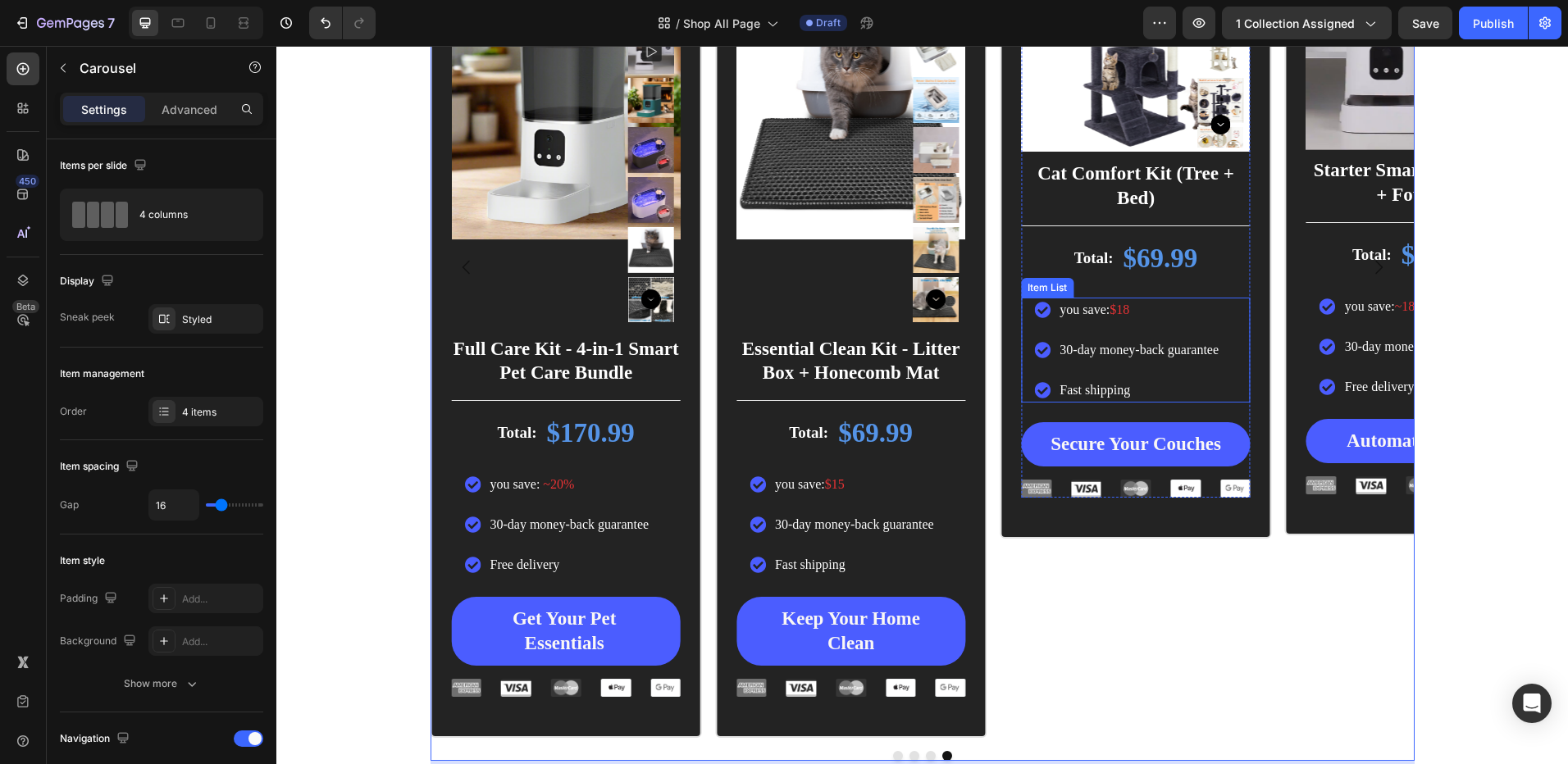
click at [1112, 306] on span "$18" at bounding box center [1119, 310] width 20 height 14
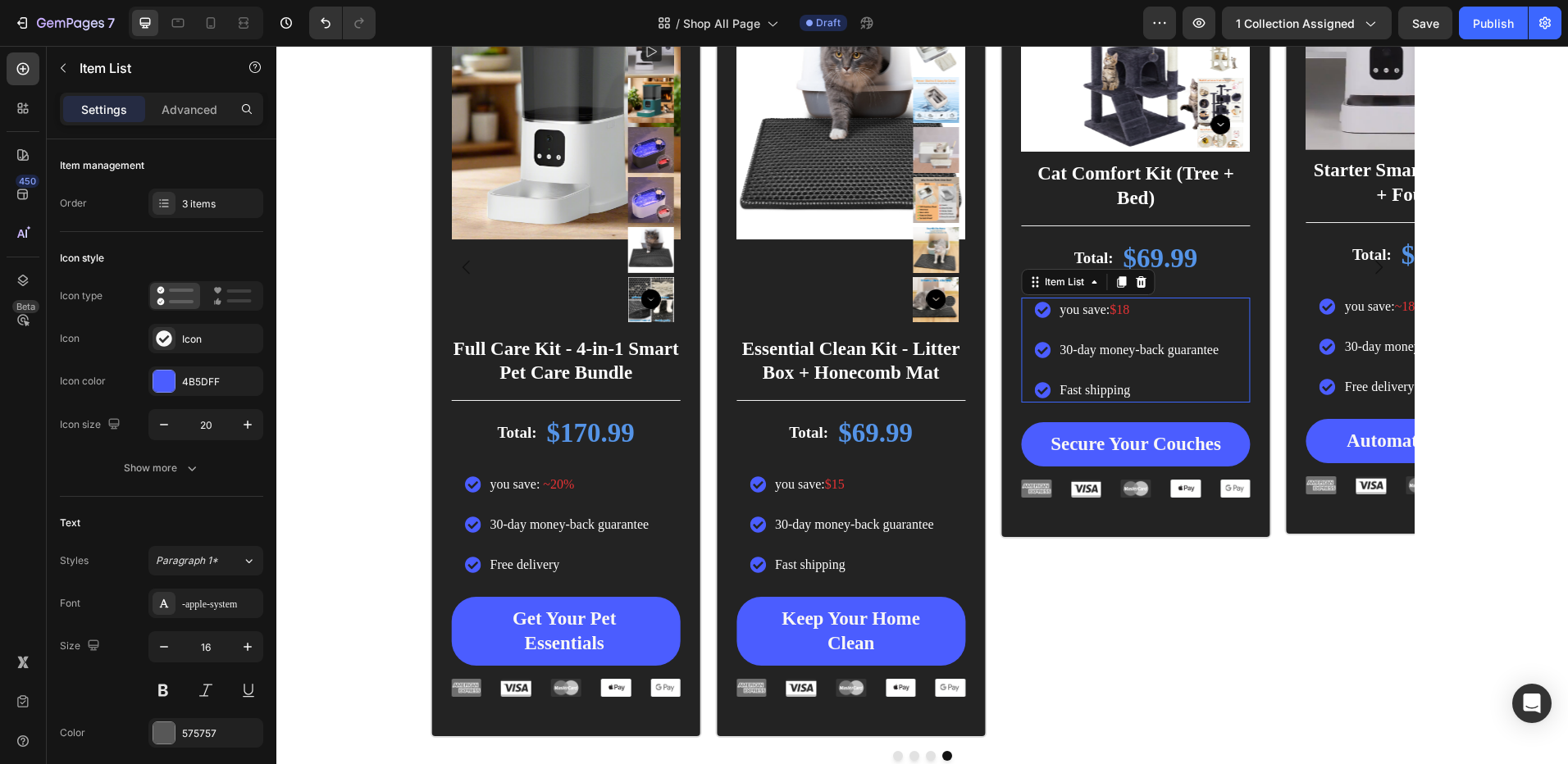
click at [1112, 306] on span "$18" at bounding box center [1119, 310] width 20 height 14
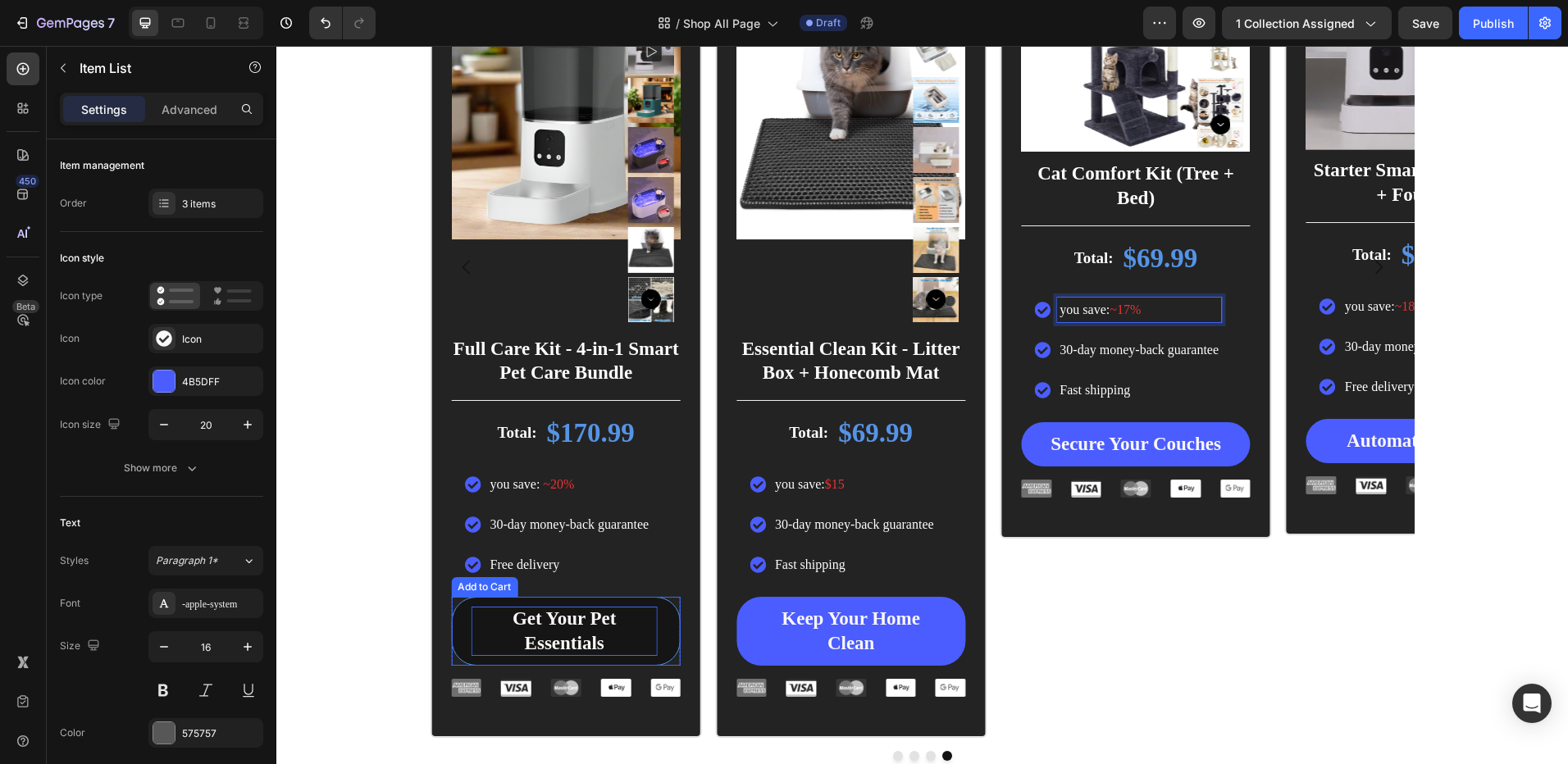
click at [568, 615] on div "Get Your Pet Essentials" at bounding box center [563, 631] width 186 height 49
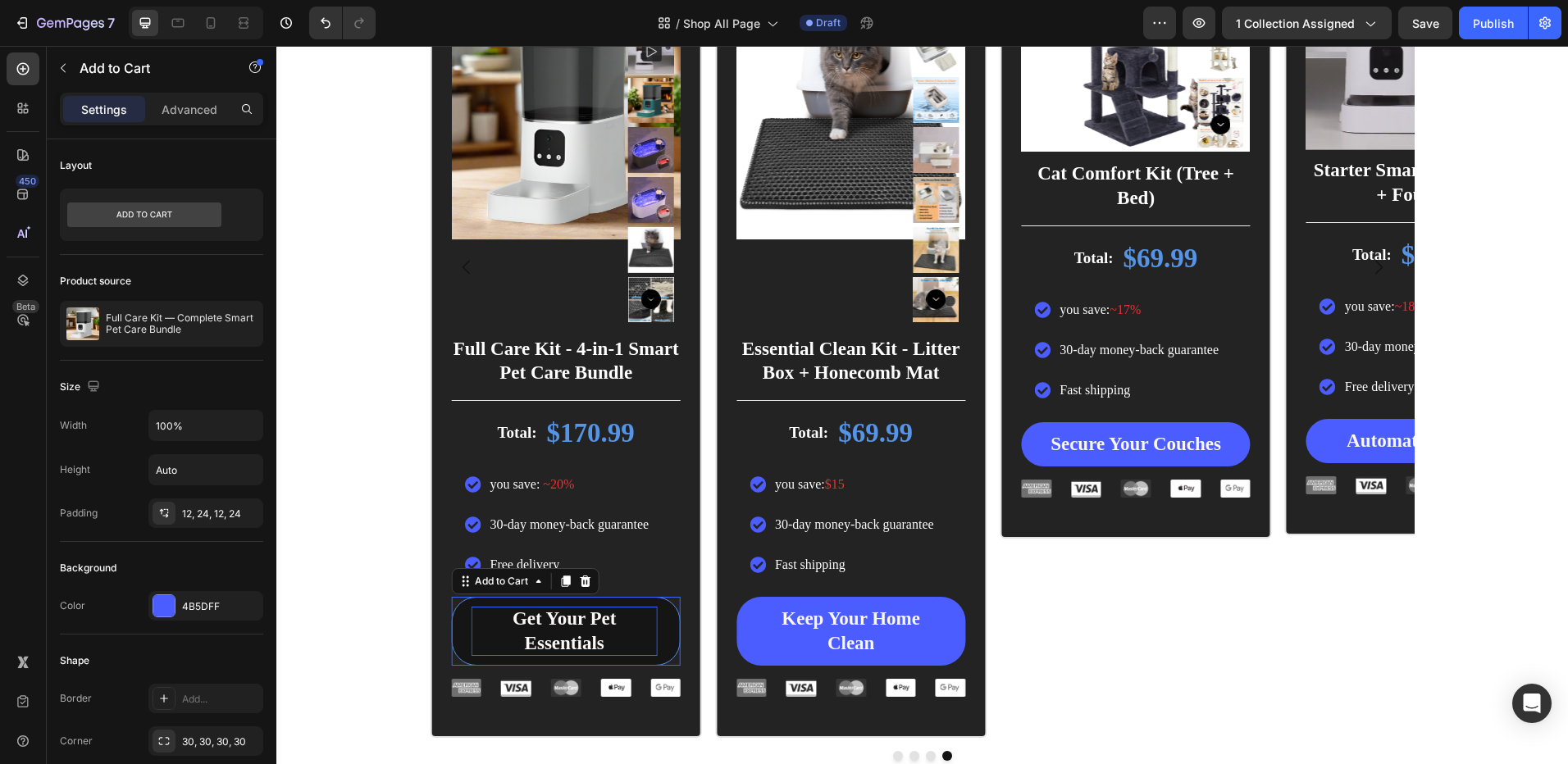
click at [568, 615] on div "Get Your Pet Essentials" at bounding box center [563, 631] width 186 height 49
click at [568, 615] on p "Get Your Pet Essentials" at bounding box center [563, 631] width 186 height 49
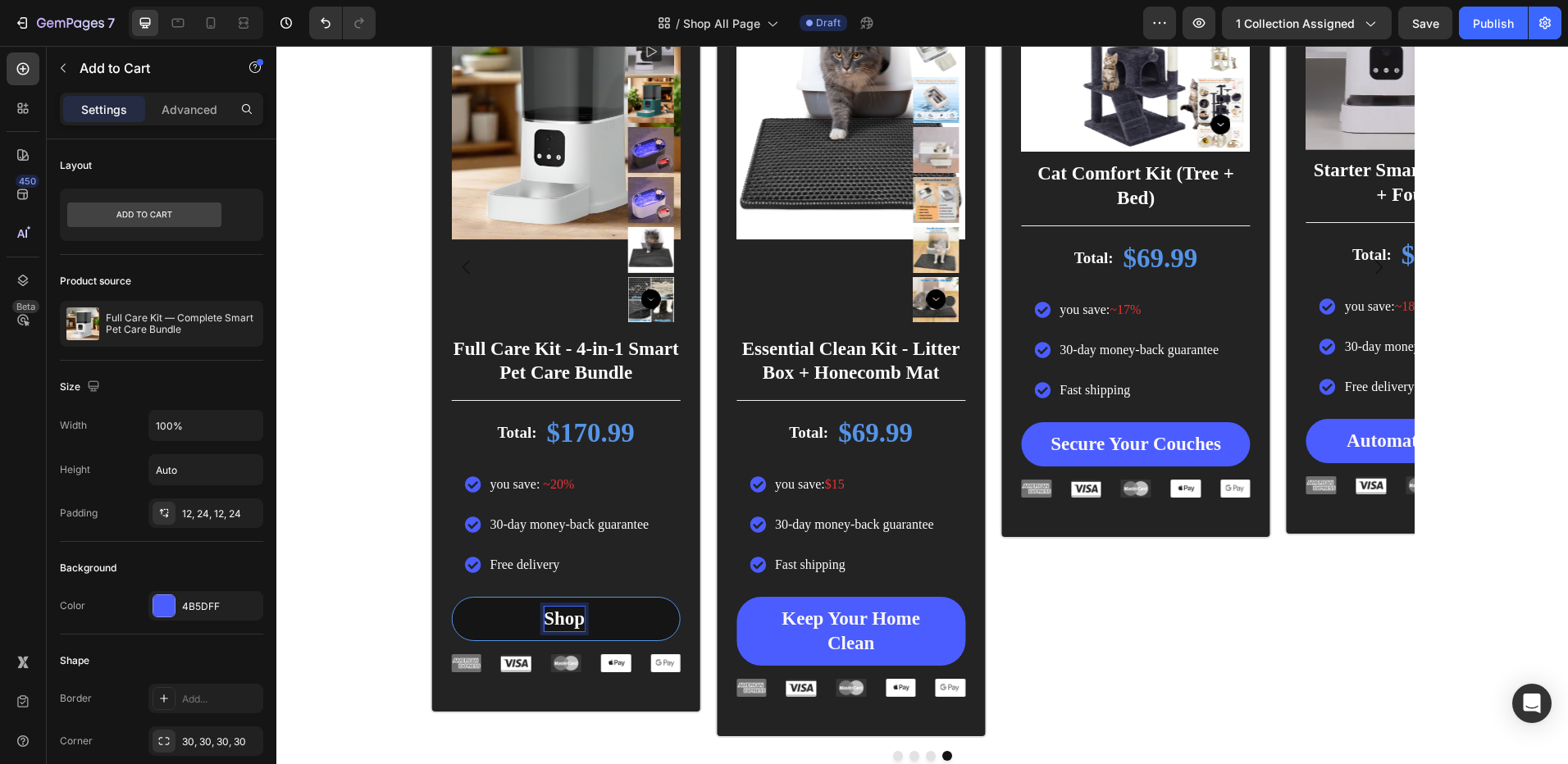
click at [451, 597] on button "Shop" at bounding box center [565, 619] width 229 height 45
click at [451, 597] on button "Shop FUl" at bounding box center [565, 619] width 229 height 45
click at [451, 597] on button "Shop Full" at bounding box center [565, 619] width 229 height 45
click at [451, 597] on button "Shop Full Care" at bounding box center [565, 619] width 229 height 45
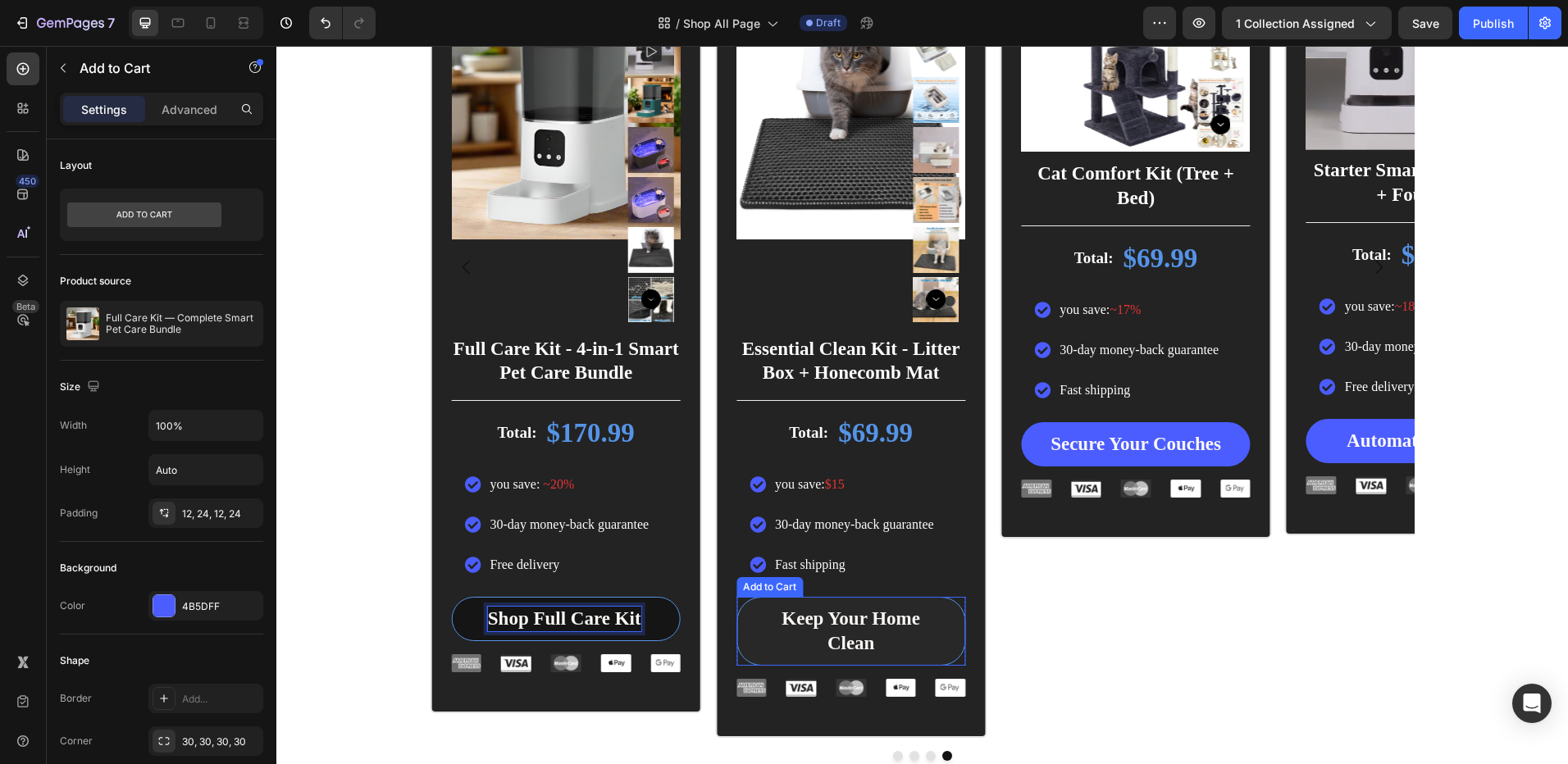
click at [832, 599] on button "Keep Your Home Clean" at bounding box center [850, 631] width 229 height 69
drag, startPoint x: 832, startPoint y: 599, endPoint x: 828, endPoint y: 619, distance: 20.4
click at [832, 599] on button "Keep Your Home Clean" at bounding box center [850, 631] width 229 height 69
click at [828, 620] on div "Keep Your Home Clean" at bounding box center [850, 631] width 189 height 49
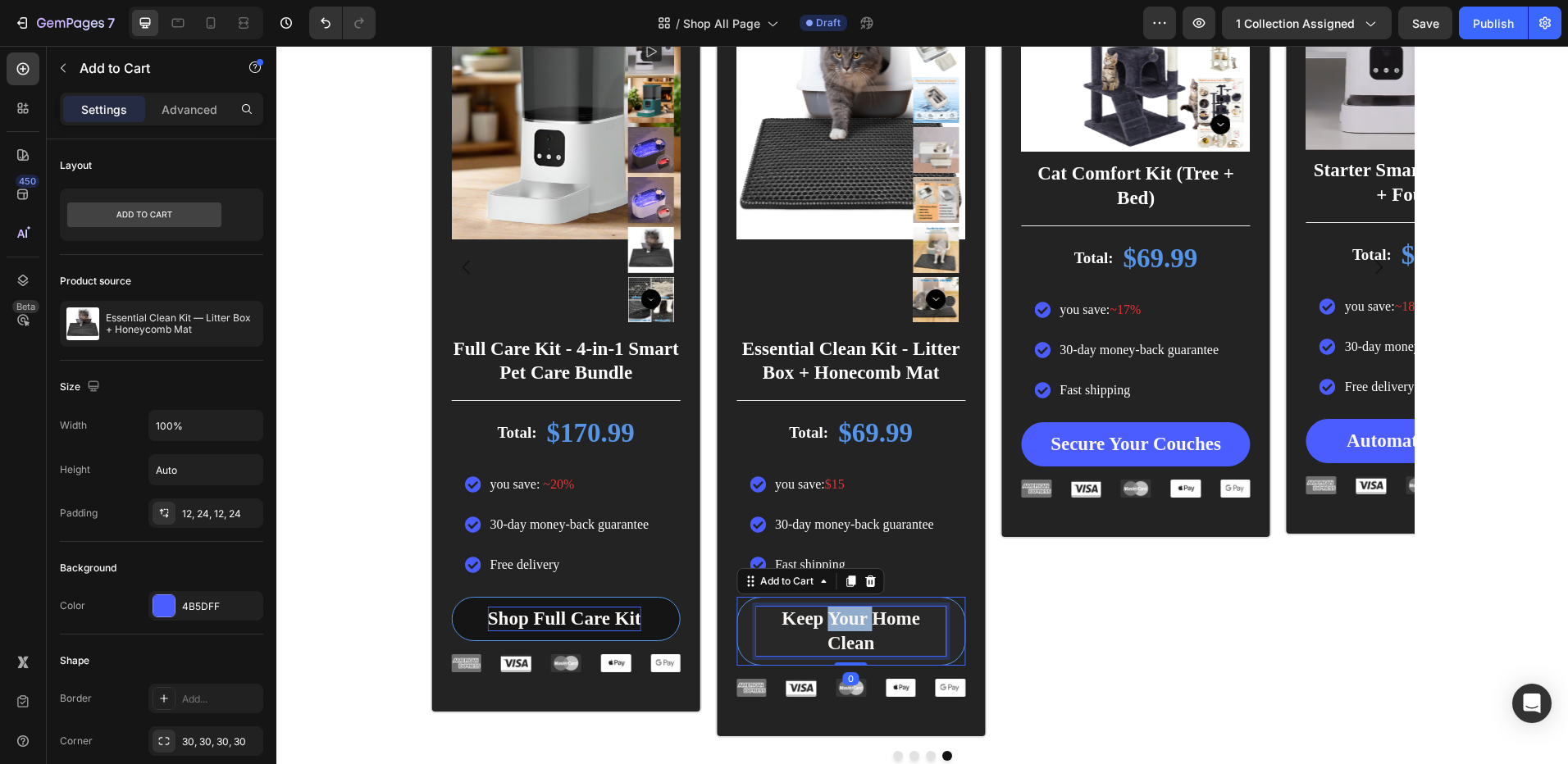
click at [828, 620] on p "Keep Your Home Clean" at bounding box center [850, 631] width 189 height 49
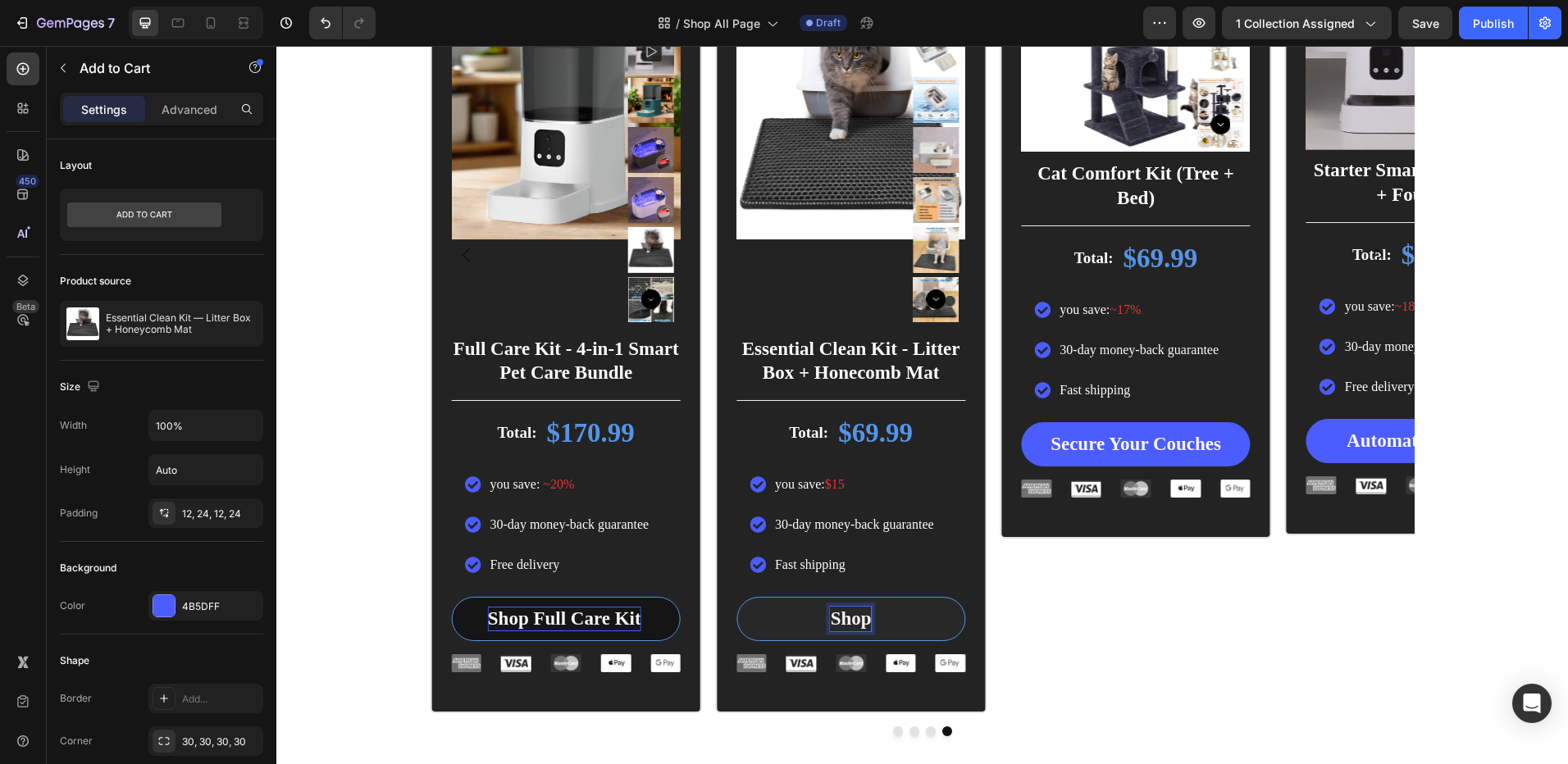
click at [736, 597] on button "Shop" at bounding box center [850, 619] width 229 height 45
click at [736, 597] on button "Shop Essential" at bounding box center [850, 619] width 229 height 45
click at [736, 597] on button "Shop Essential Clean" at bounding box center [850, 619] width 229 height 45
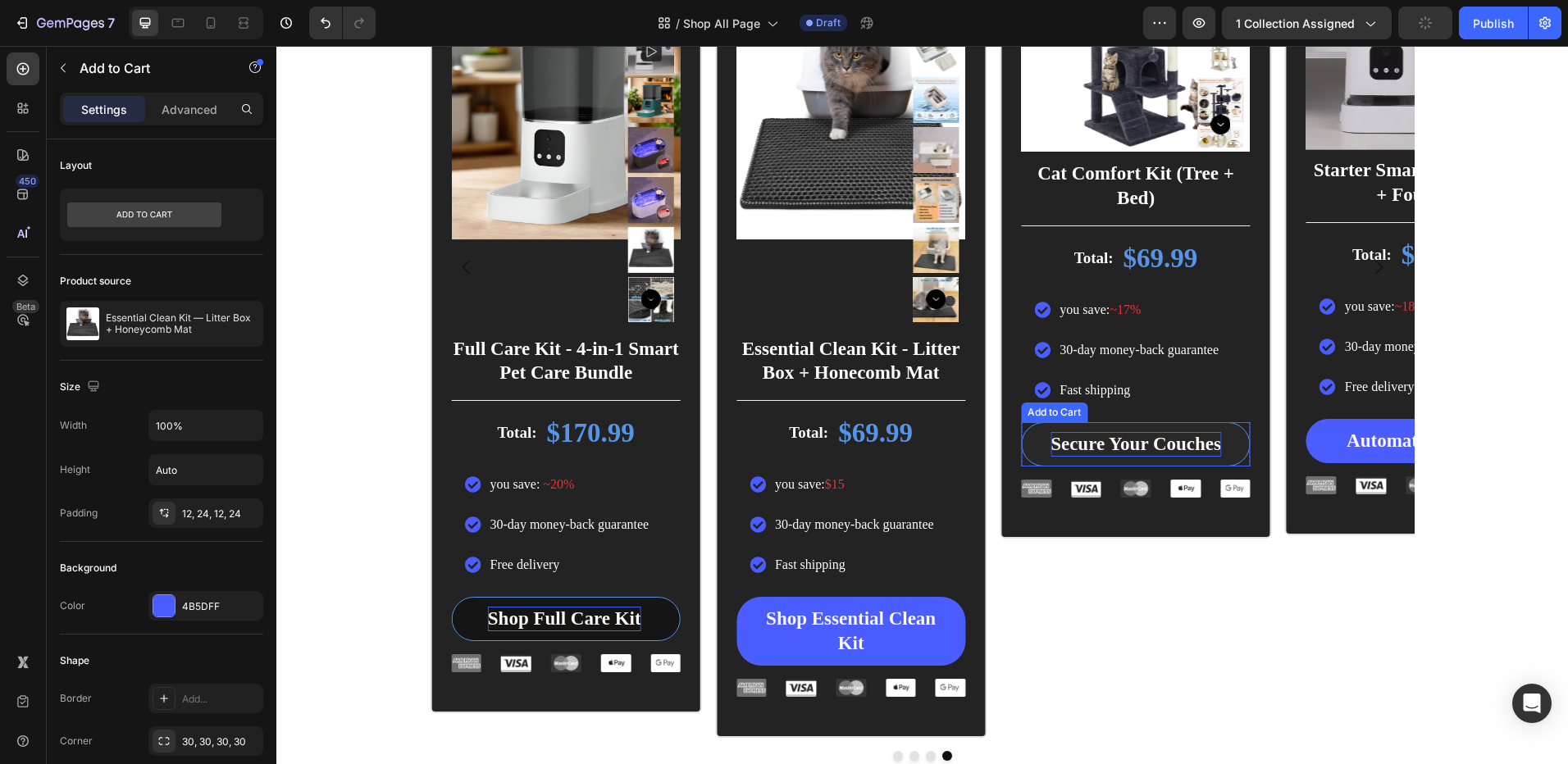
click at [1112, 444] on div "Secure Your Couches" at bounding box center [1135, 444] width 171 height 25
click at [1103, 430] on button "Secure Your Couches" at bounding box center [1135, 445] width 229 height 45
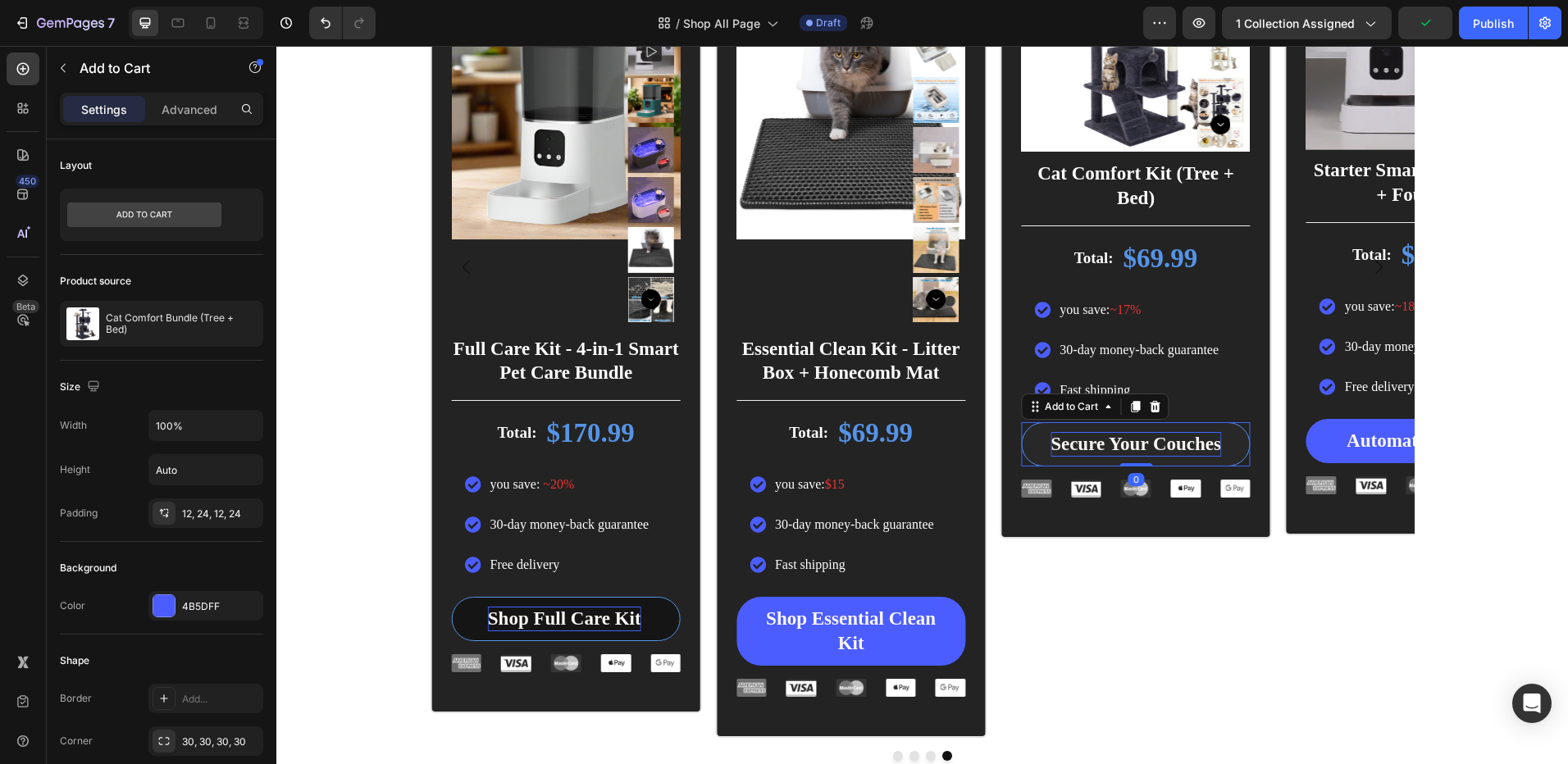
click at [1079, 444] on p "Secure Your Couches" at bounding box center [1135, 444] width 171 height 25
click at [1021, 423] on button "Shop" at bounding box center [1135, 445] width 229 height 45
click at [1021, 423] on button "Shop Cat" at bounding box center [1135, 445] width 229 height 45
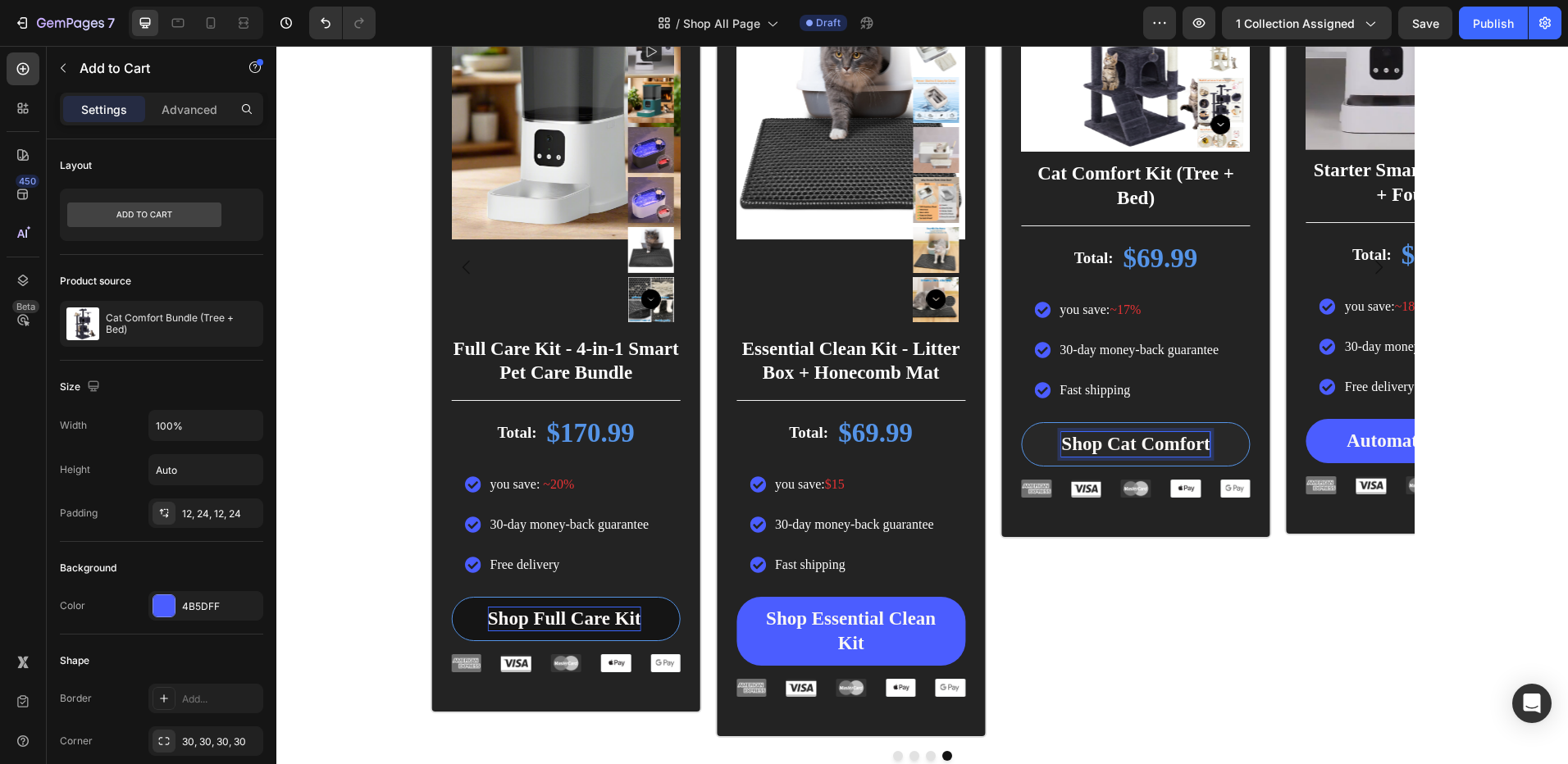
click at [1021, 423] on button "Shop Cat Comfort" at bounding box center [1135, 445] width 229 height 45
click at [1374, 441] on div "Automate Feeding" at bounding box center [1420, 441] width 148 height 25
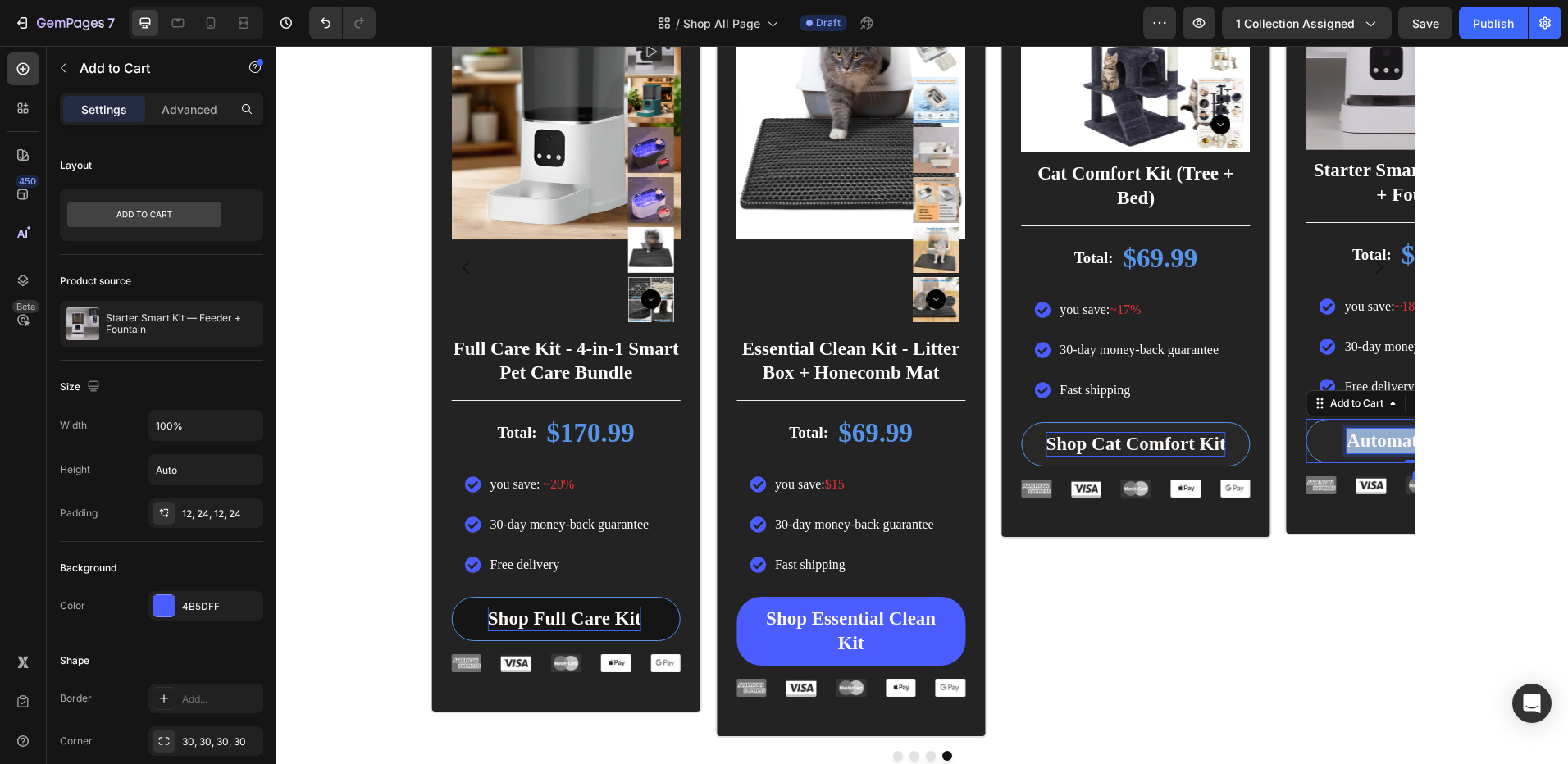
click at [1374, 441] on p "Automate Feeding" at bounding box center [1420, 441] width 148 height 25
click at [1306, 419] on button "Sho" at bounding box center [1420, 442] width 229 height 45
click at [1306, 419] on button "Shop Smarter" at bounding box center [1420, 442] width 229 height 45
click at [1306, 419] on button "Shop Smarter Start" at bounding box center [1420, 442] width 229 height 45
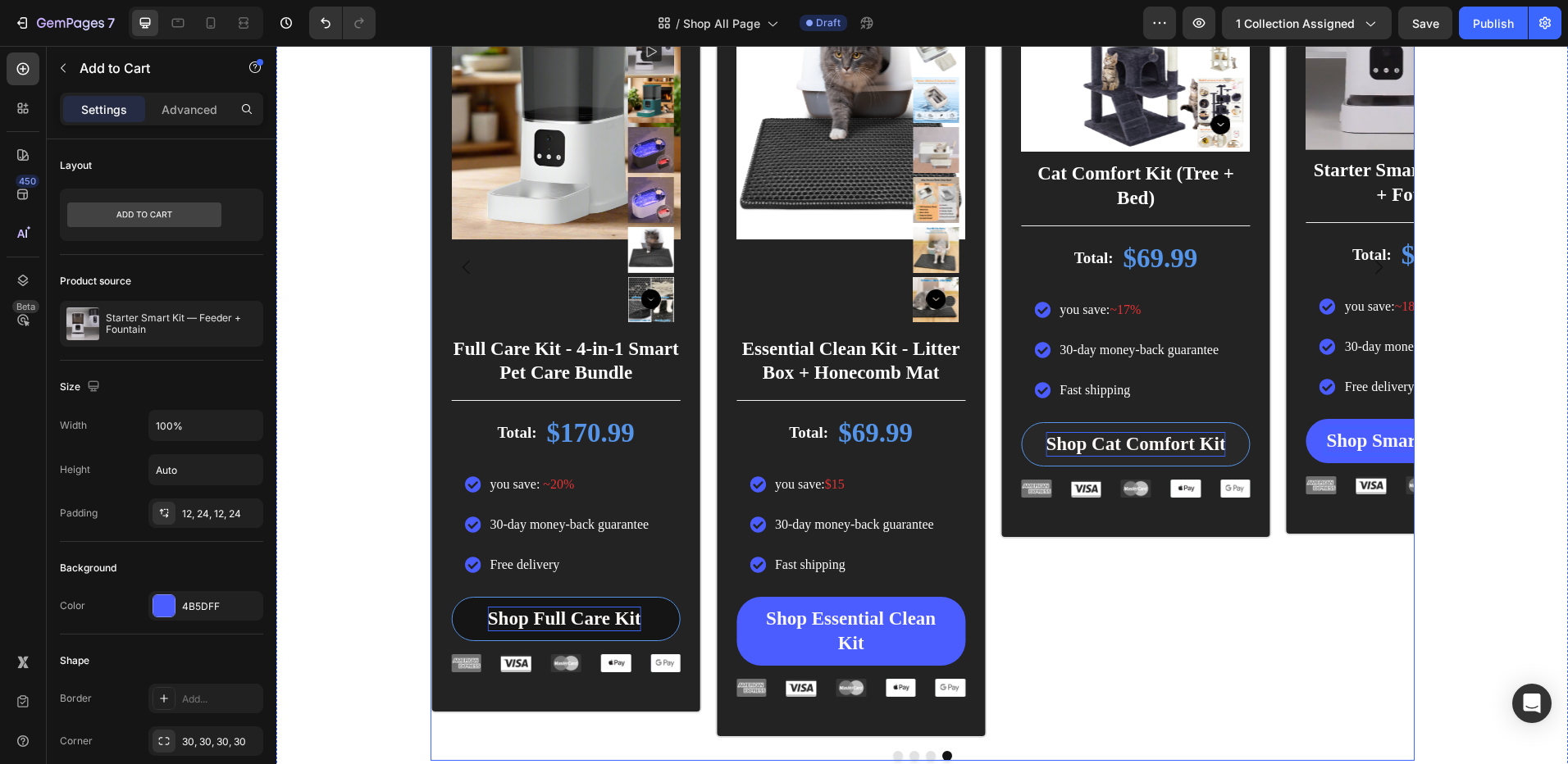
click at [910, 756] on button "Dot" at bounding box center [914, 755] width 9 height 9
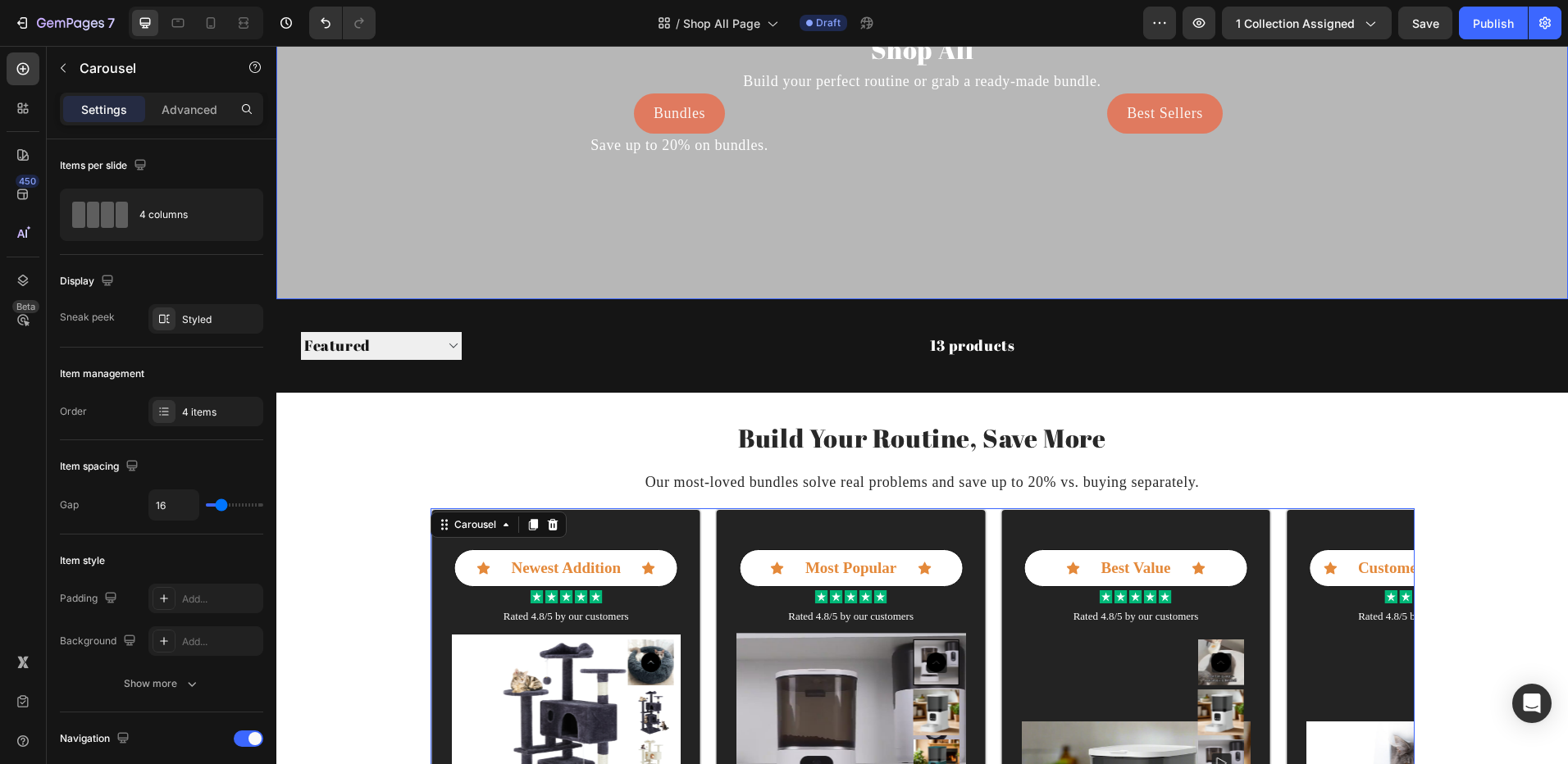
scroll to position [273, 0]
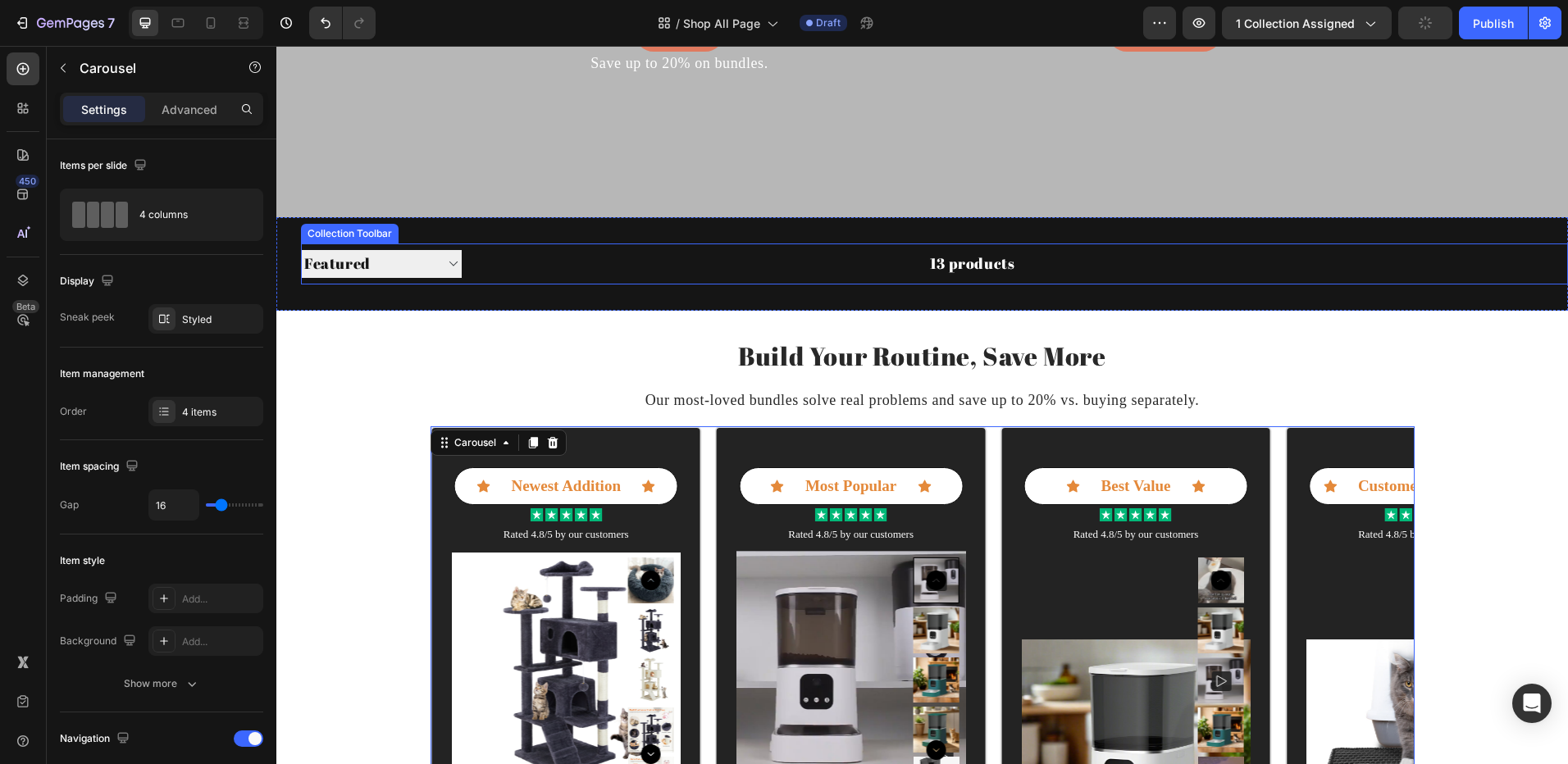
click at [417, 266] on select "Sorting Best selling Featured Alphabetically, A-Z Alphabetically, Z-A Price, lo…" at bounding box center [381, 264] width 160 height 27
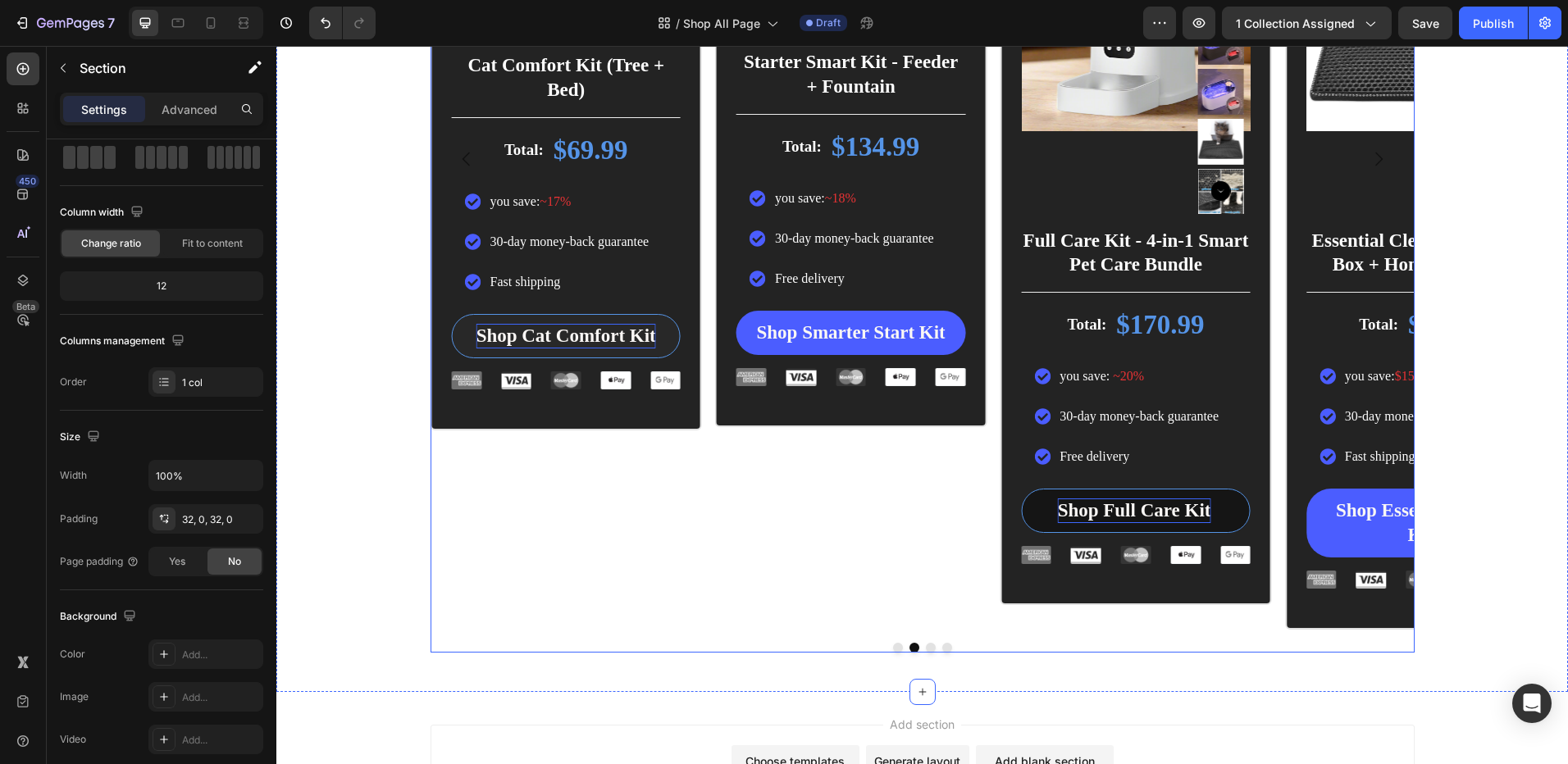
scroll to position [846, 0]
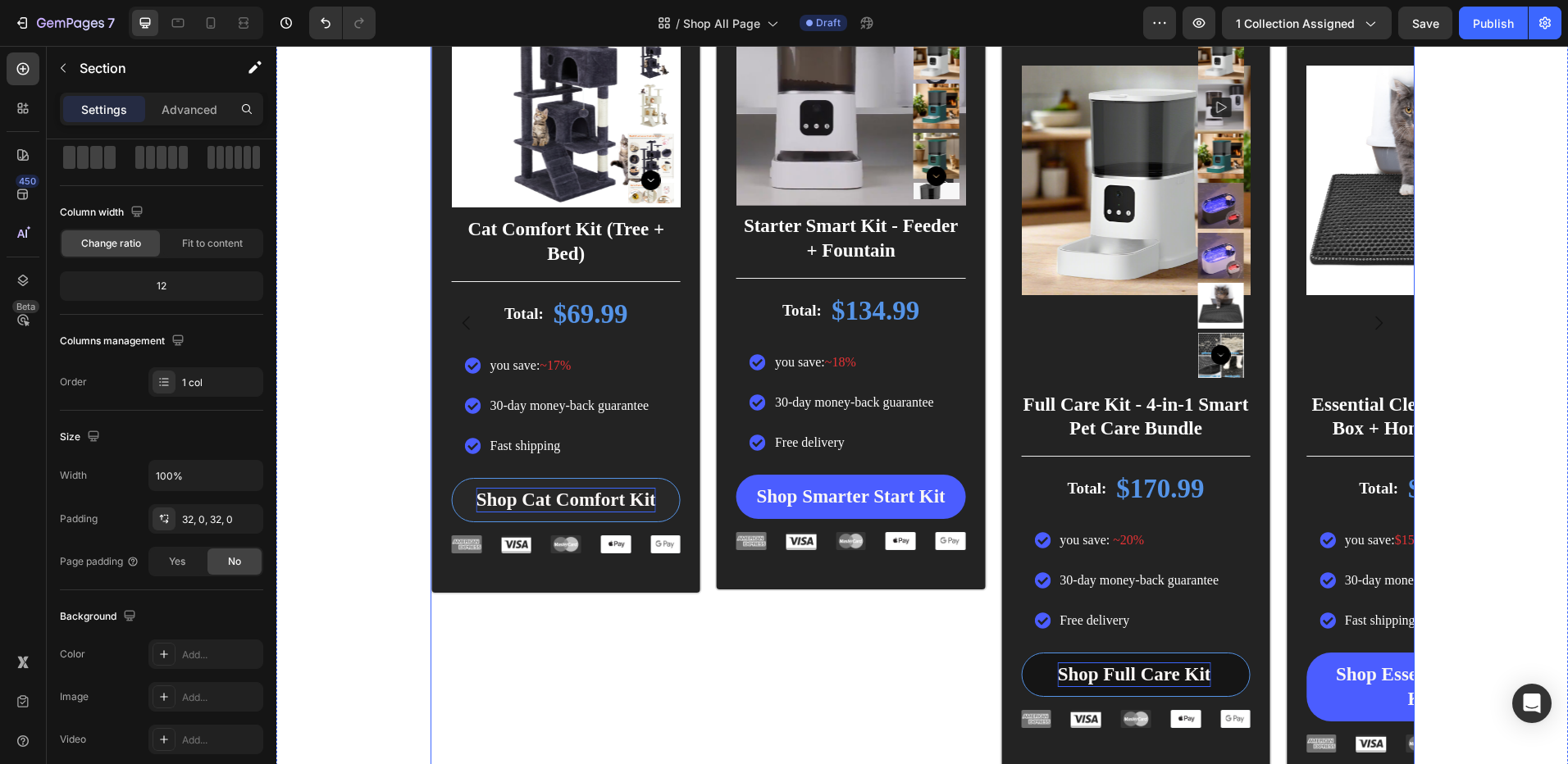
click at [577, 632] on div "Icon Newest Addition Text Block Icon Row Icon Icon Icon Icon Icon Icon List Rat…" at bounding box center [565, 323] width 272 height 941
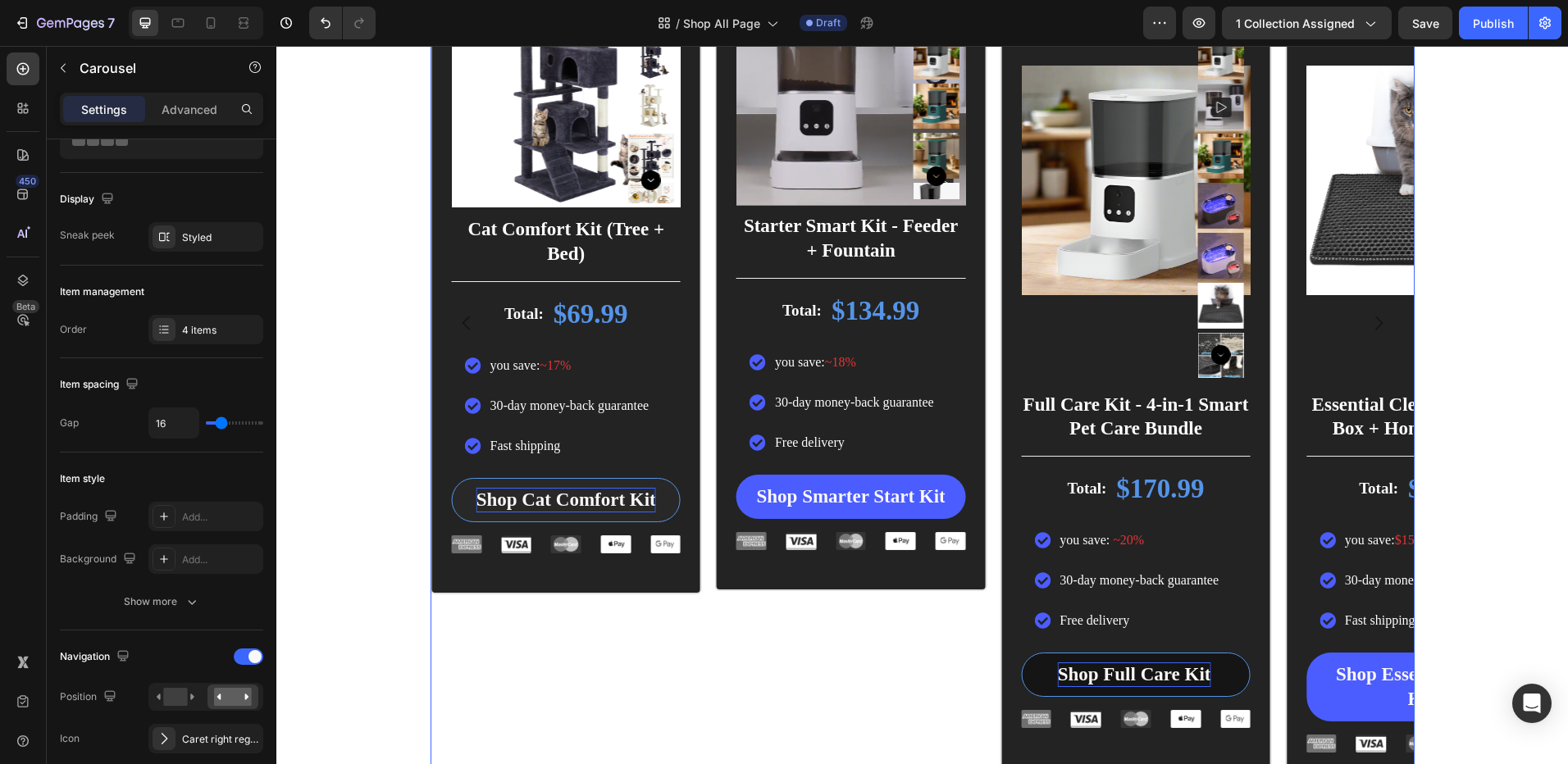
scroll to position [0, 0]
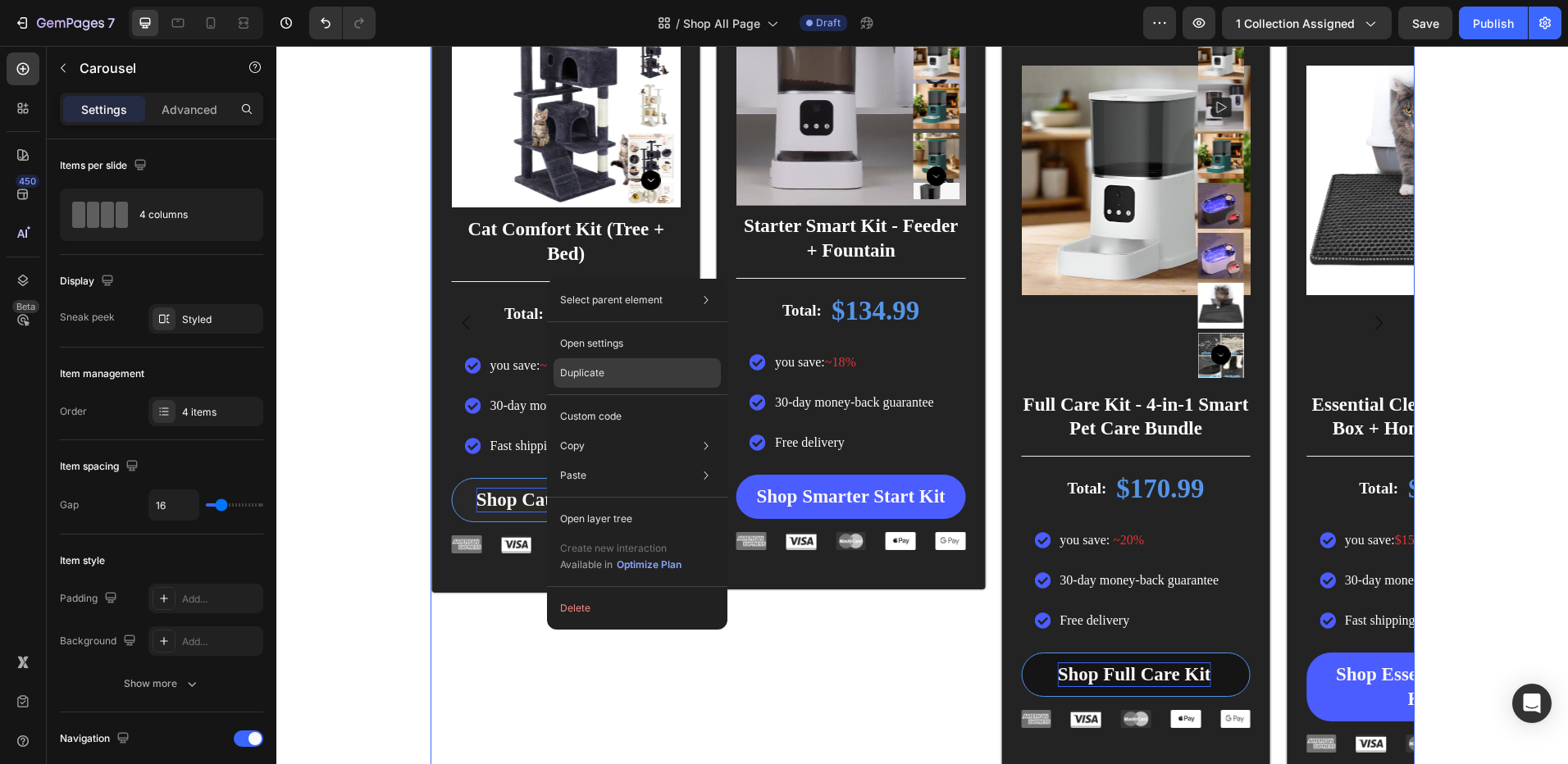
click at [598, 377] on p "Duplicate" at bounding box center [582, 373] width 45 height 15
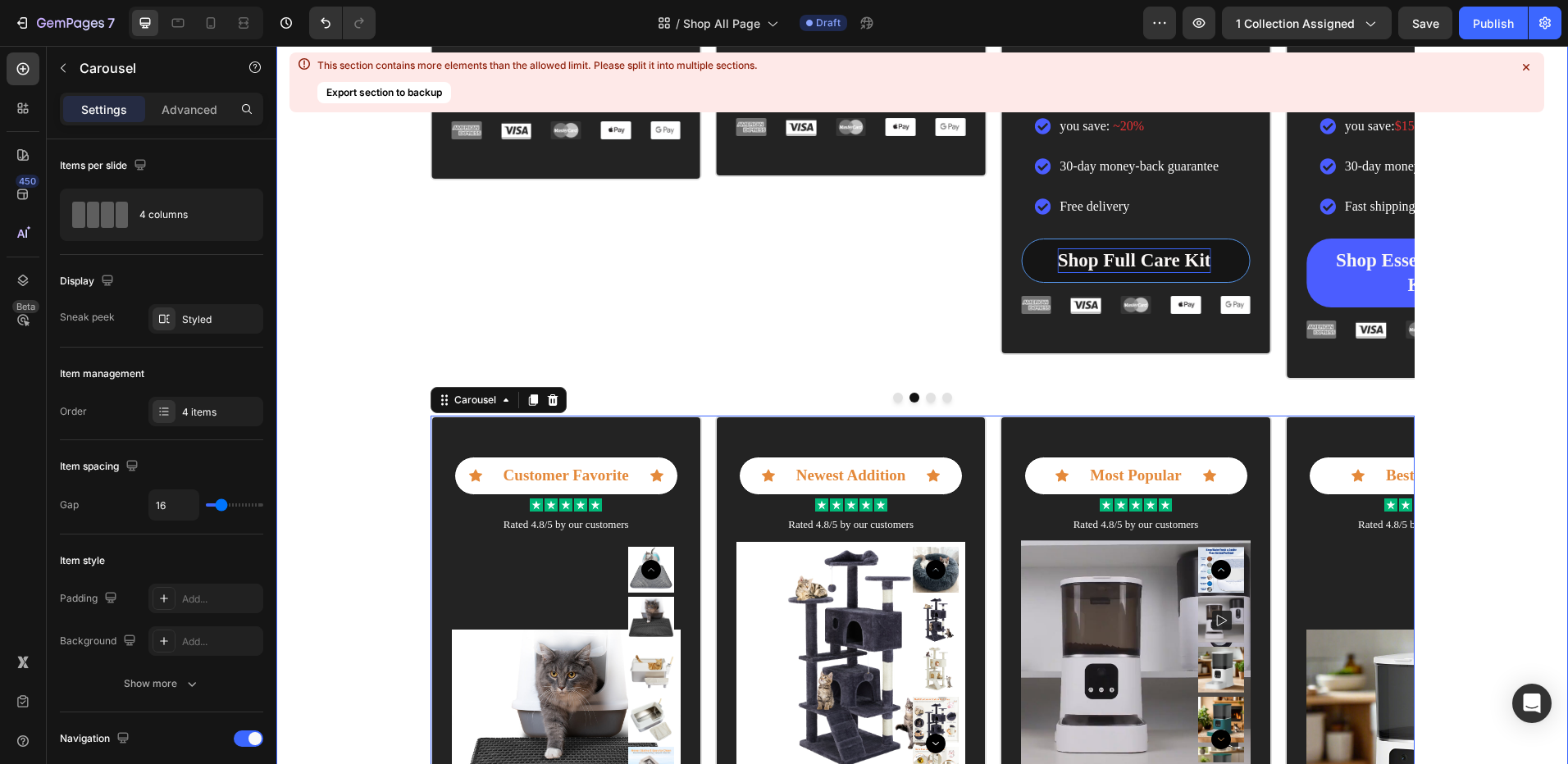
scroll to position [1409, 0]
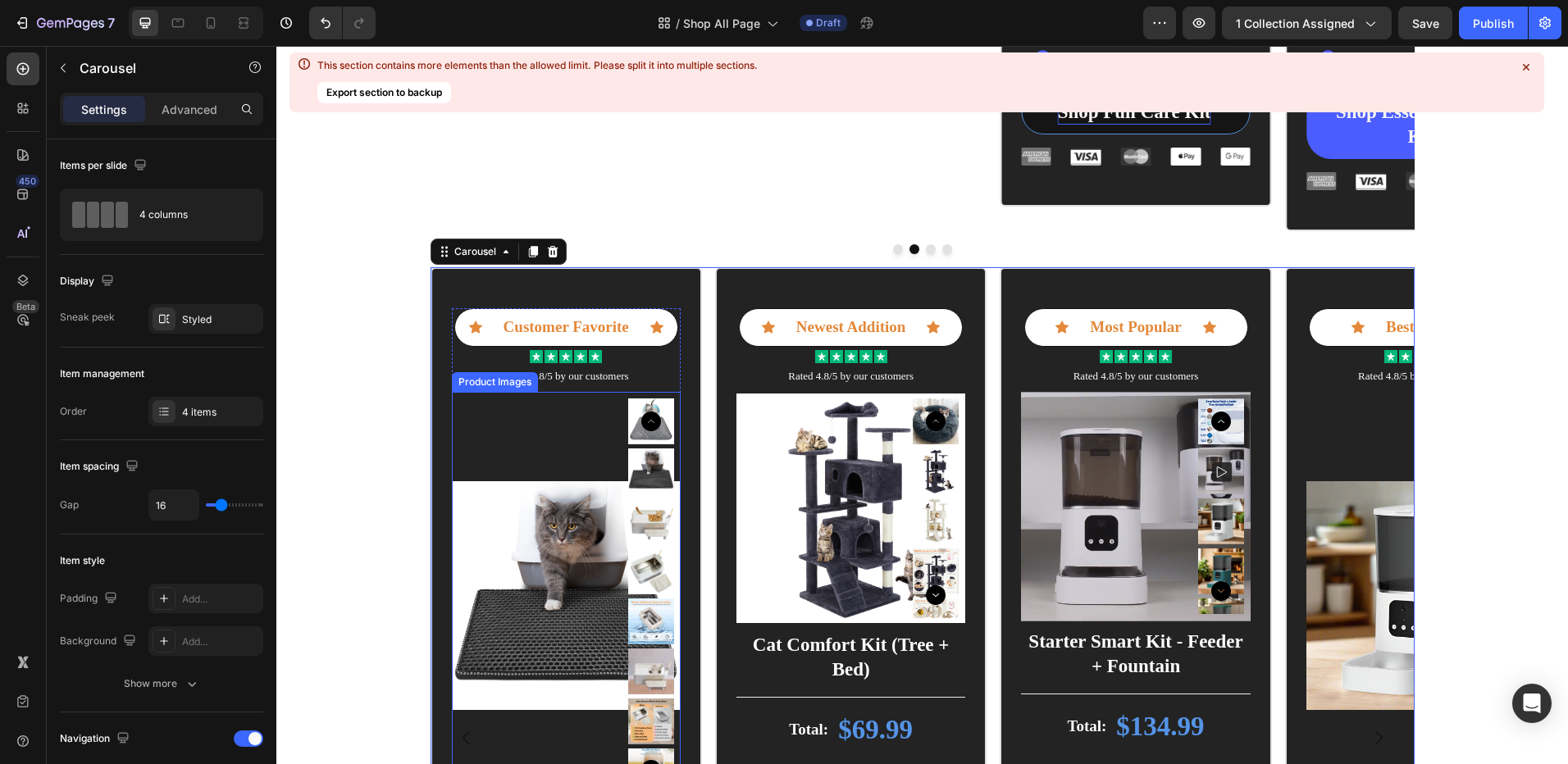
click at [452, 495] on img at bounding box center [566, 595] width 229 height 407
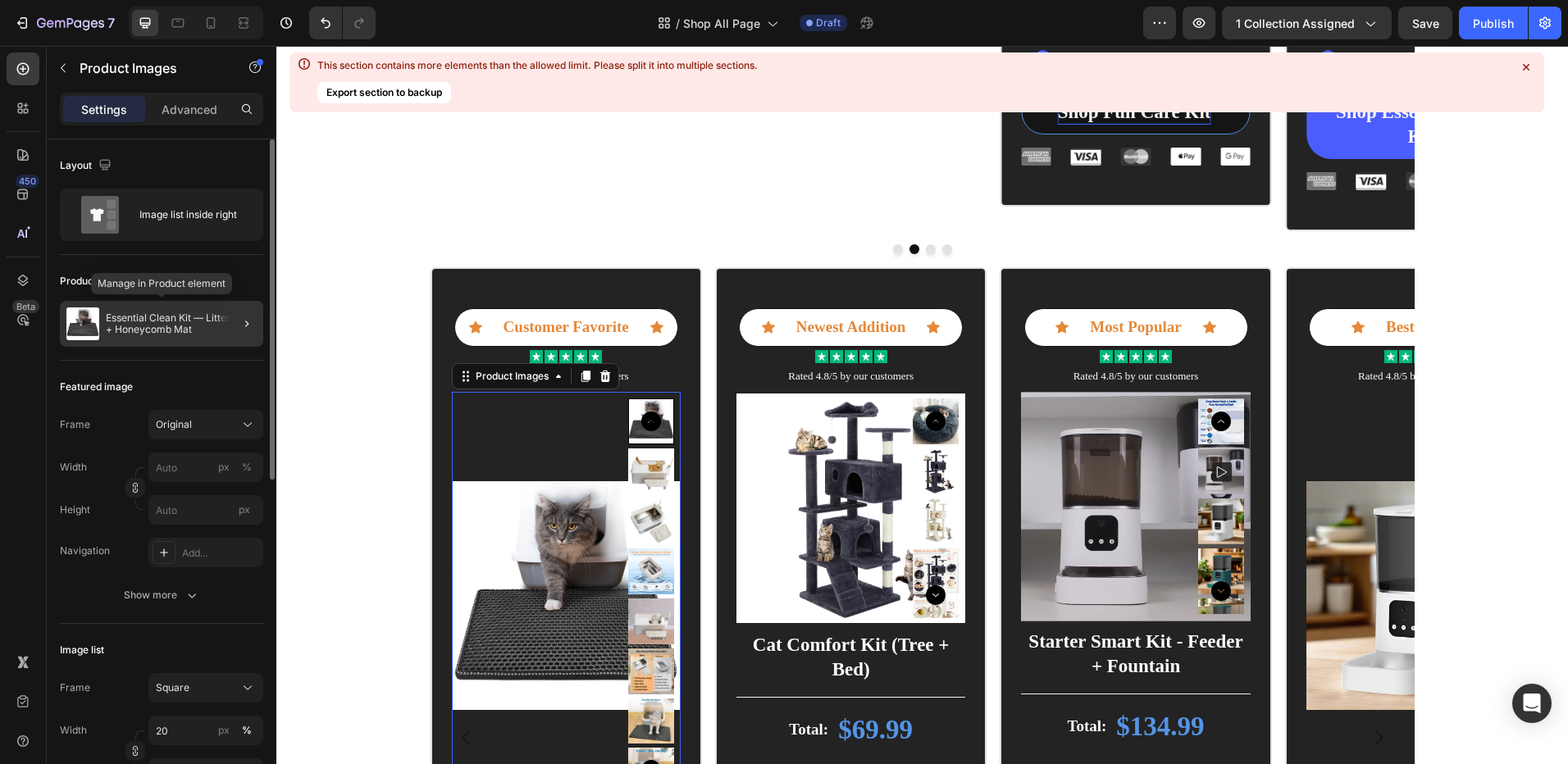
click at [185, 335] on div "Essential Clean Kit — Litter Box + Honeycomb Mat" at bounding box center [161, 324] width 203 height 46
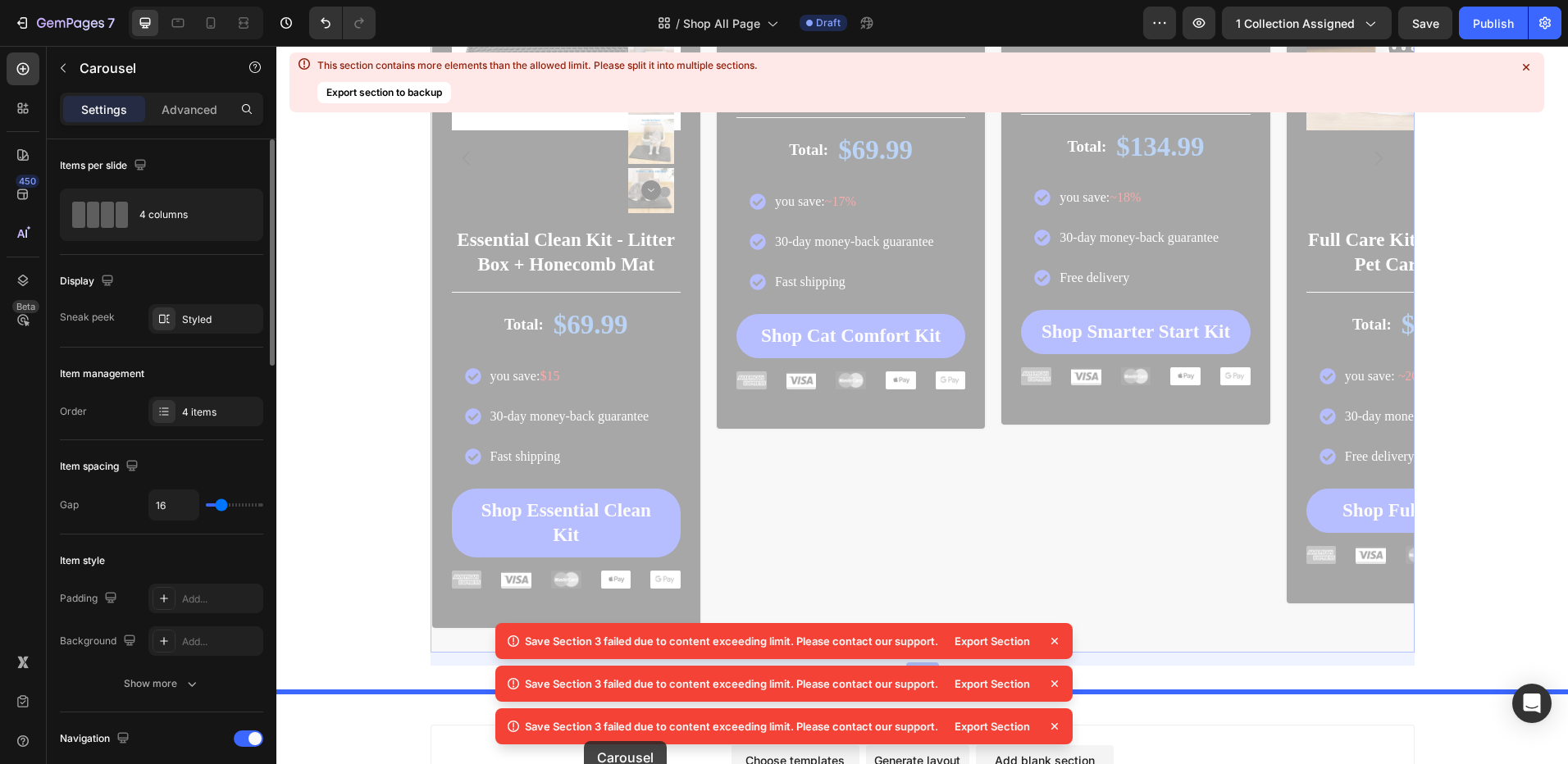
scroll to position [2152, 0]
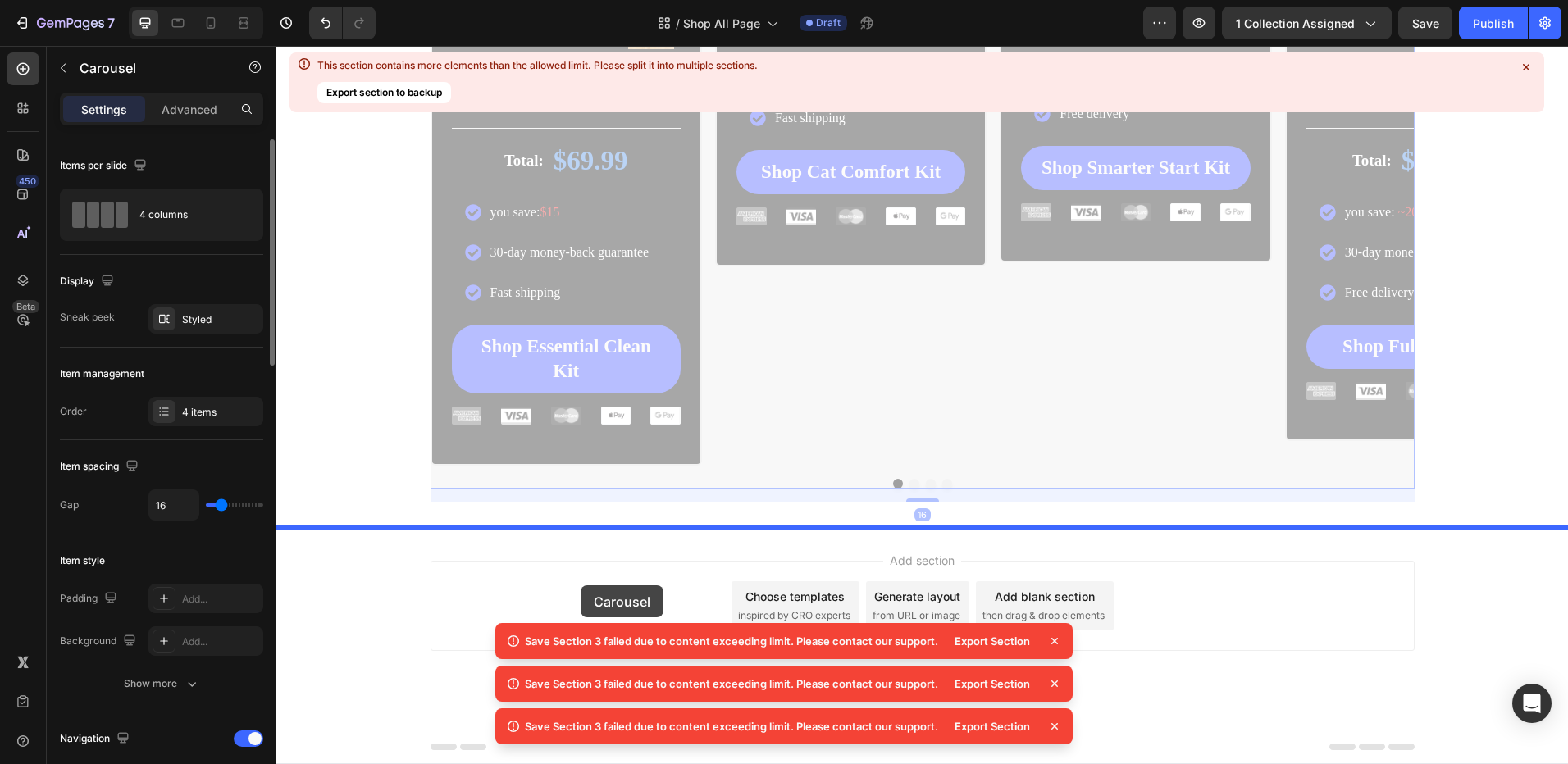
drag, startPoint x: 905, startPoint y: 548, endPoint x: 580, endPoint y: 586, distance: 327.2
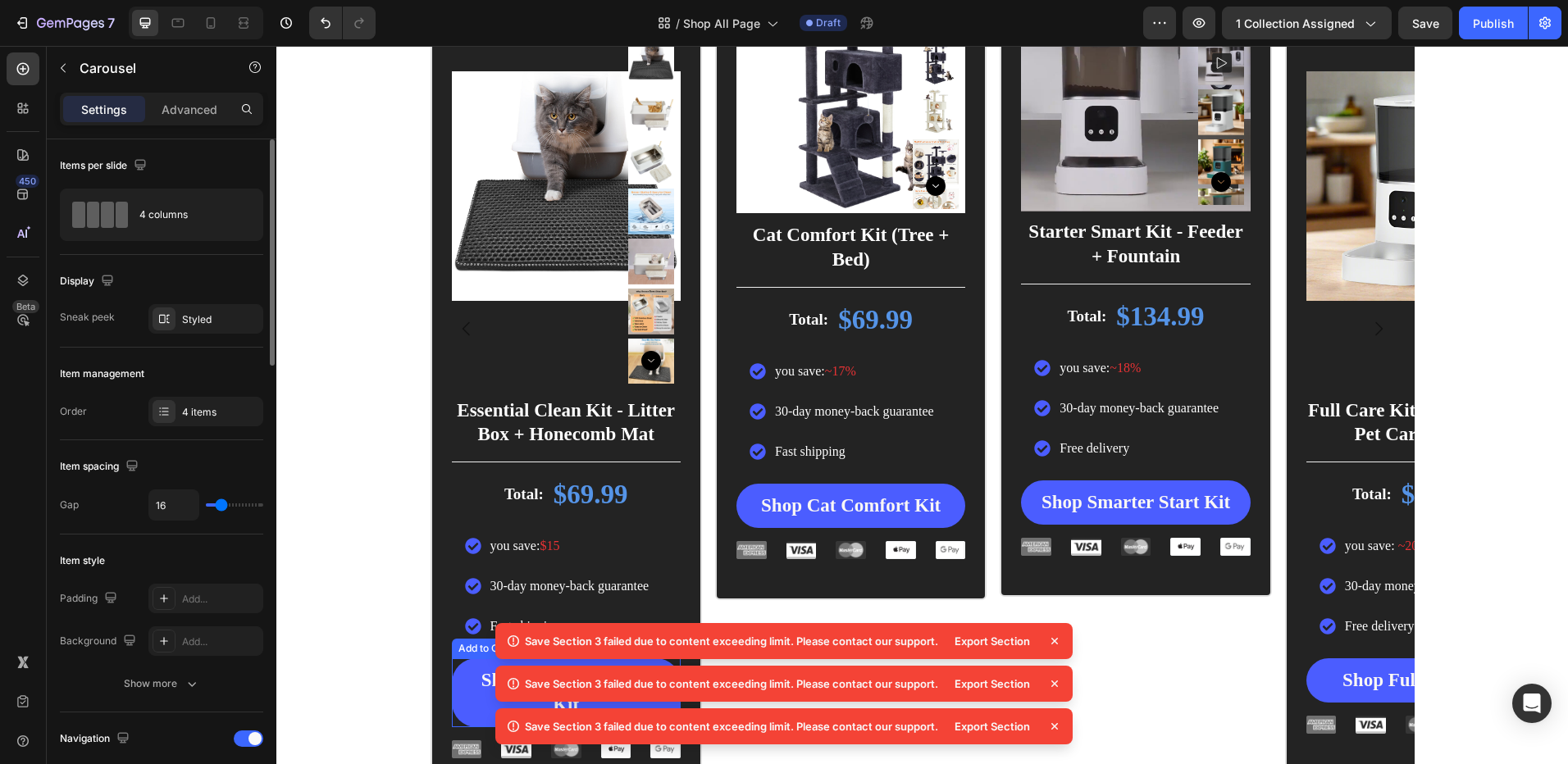
scroll to position [996, 0]
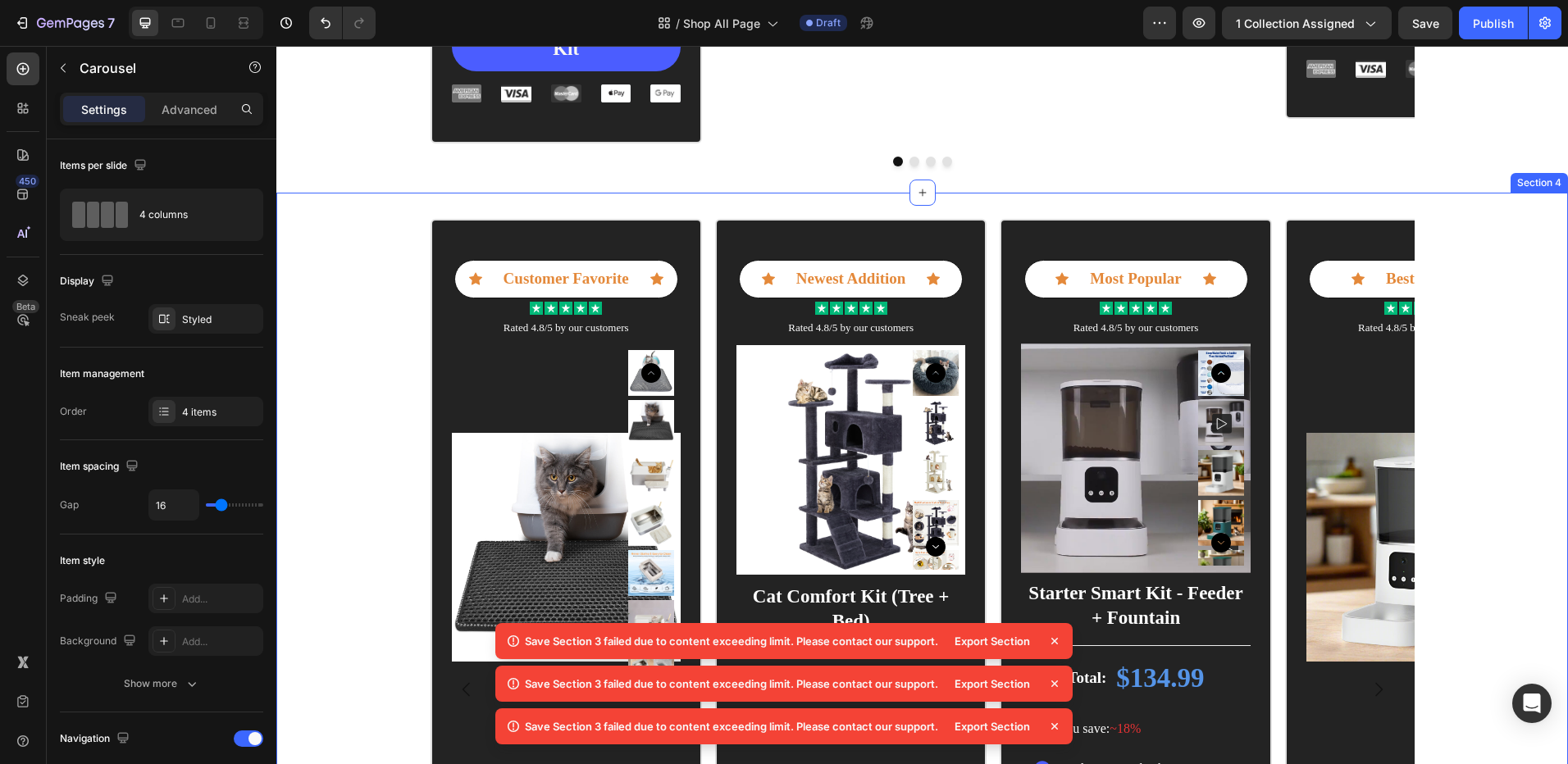
scroll to position [1496, 0]
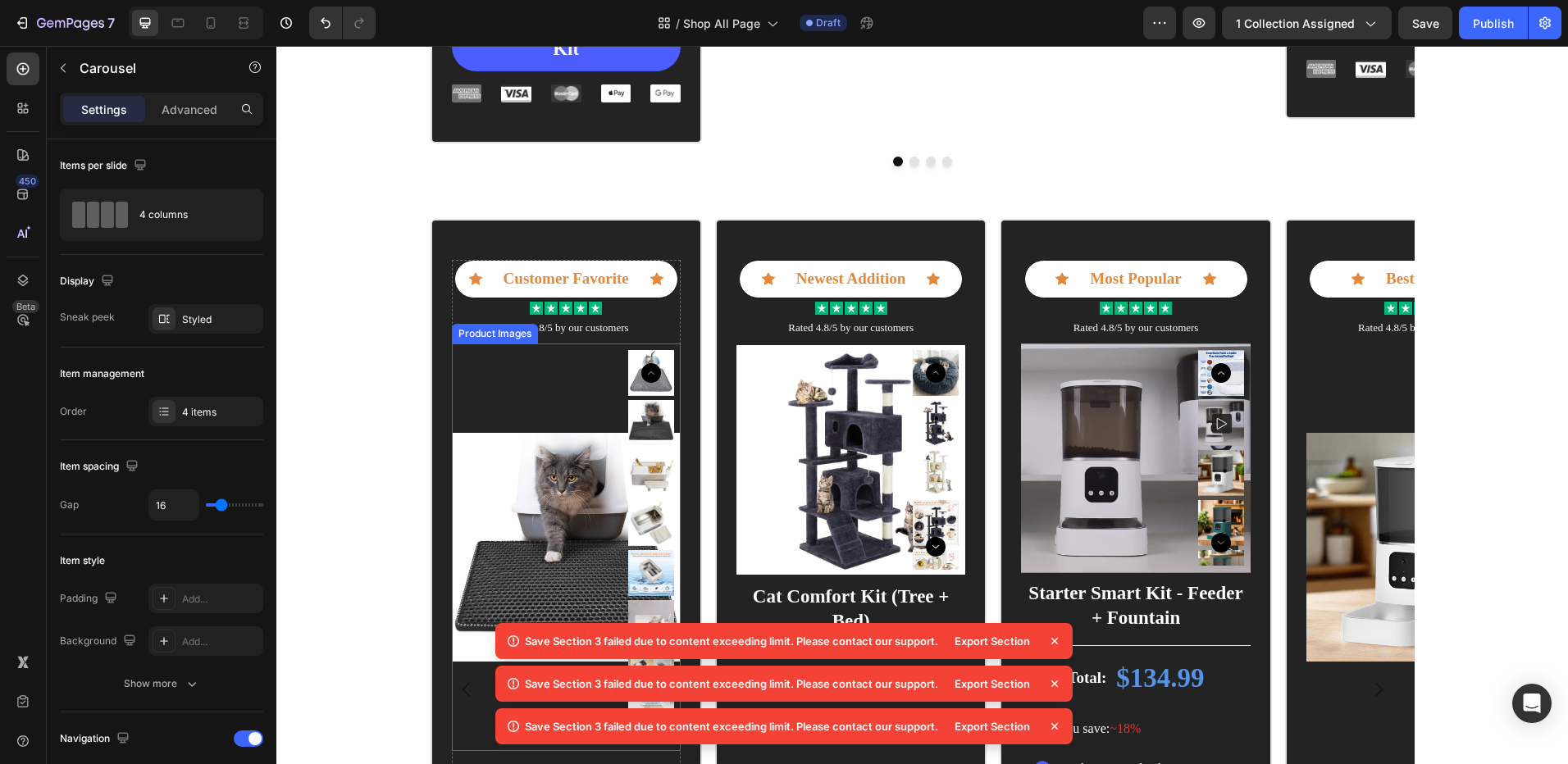
click at [487, 369] on img at bounding box center [566, 547] width 229 height 407
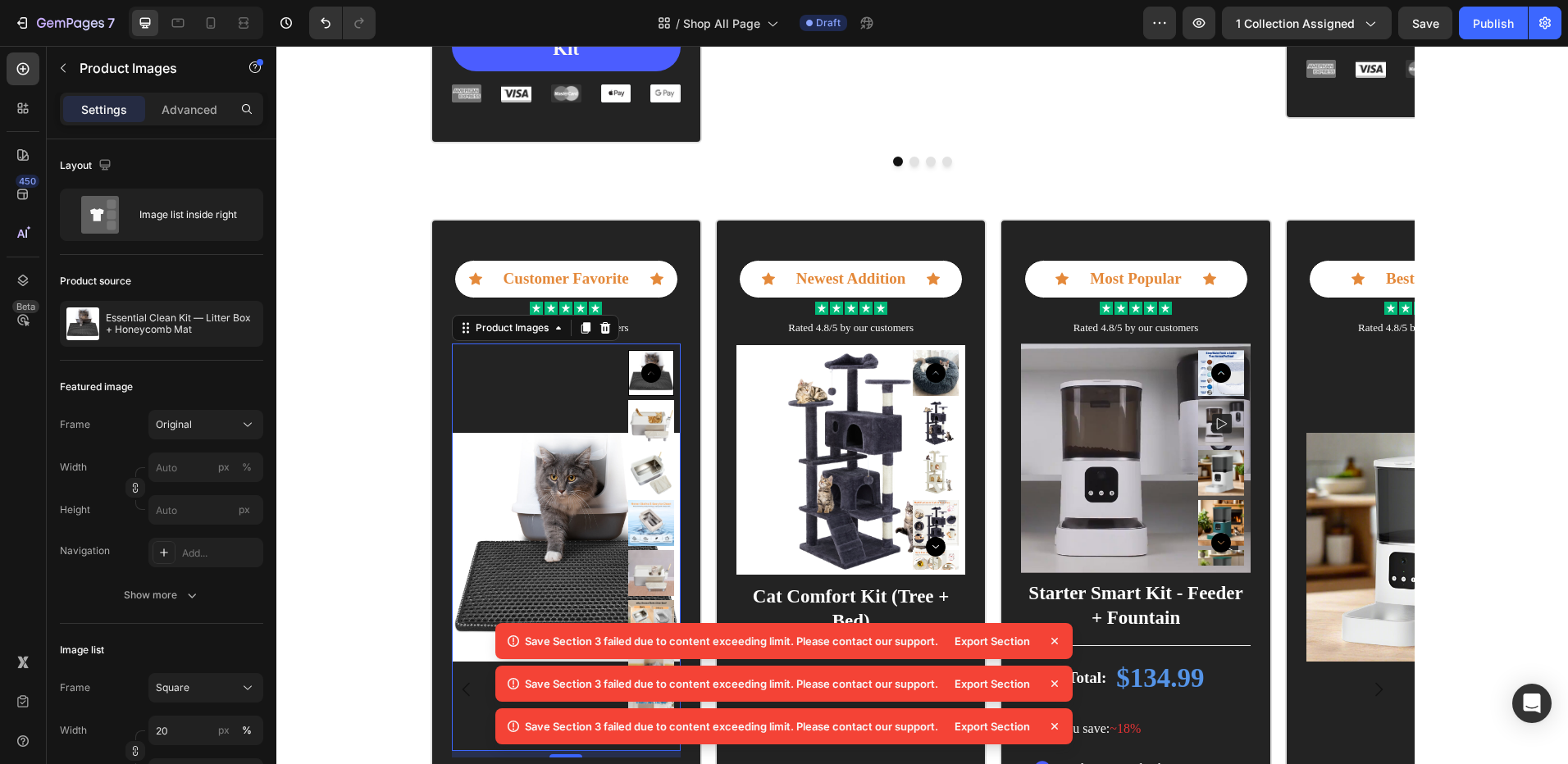
click at [1058, 642] on icon at bounding box center [1054, 641] width 16 height 16
click at [1054, 646] on icon at bounding box center [1054, 641] width 16 height 16
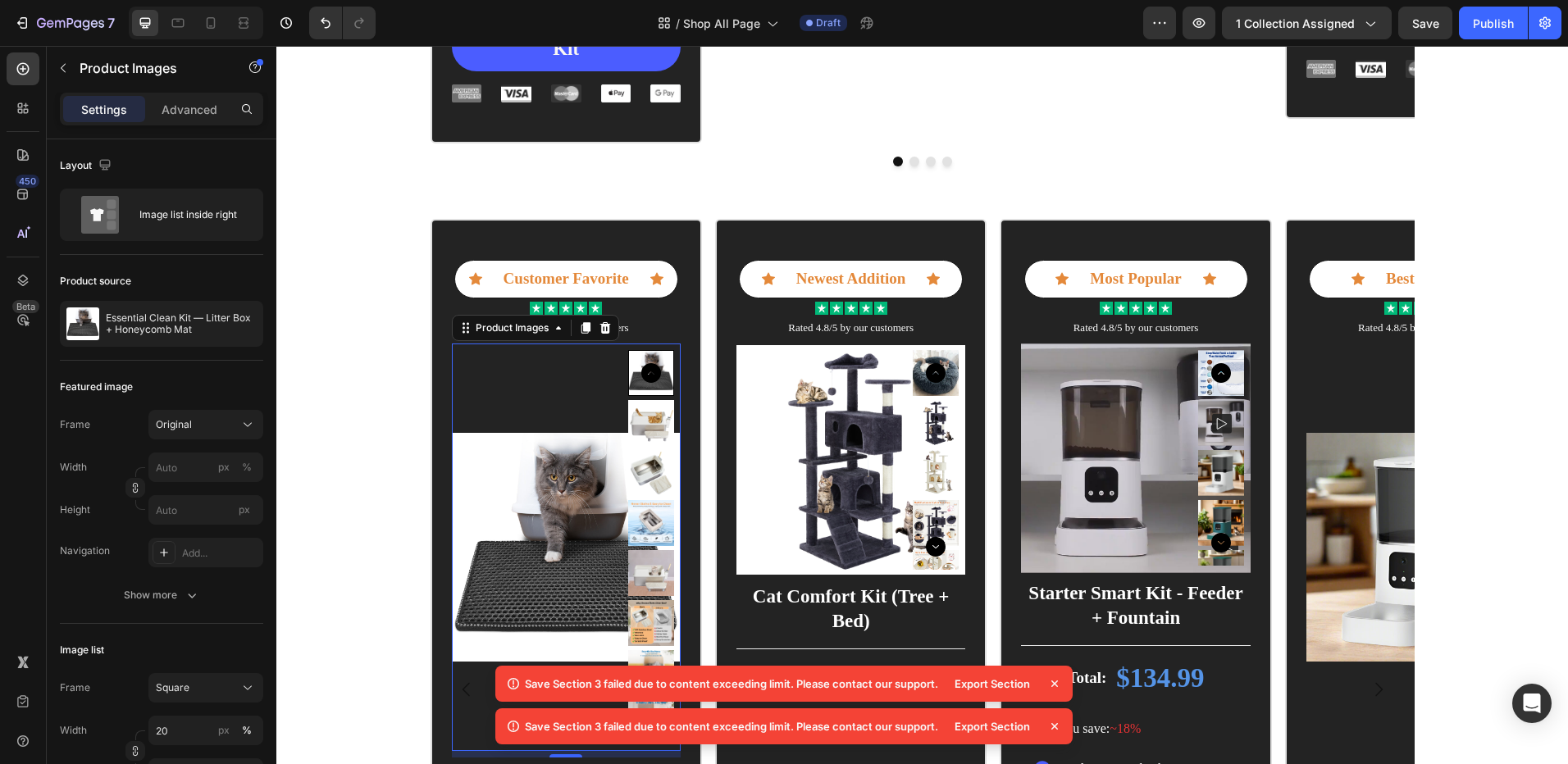
click at [1051, 676] on icon at bounding box center [1054, 683] width 16 height 16
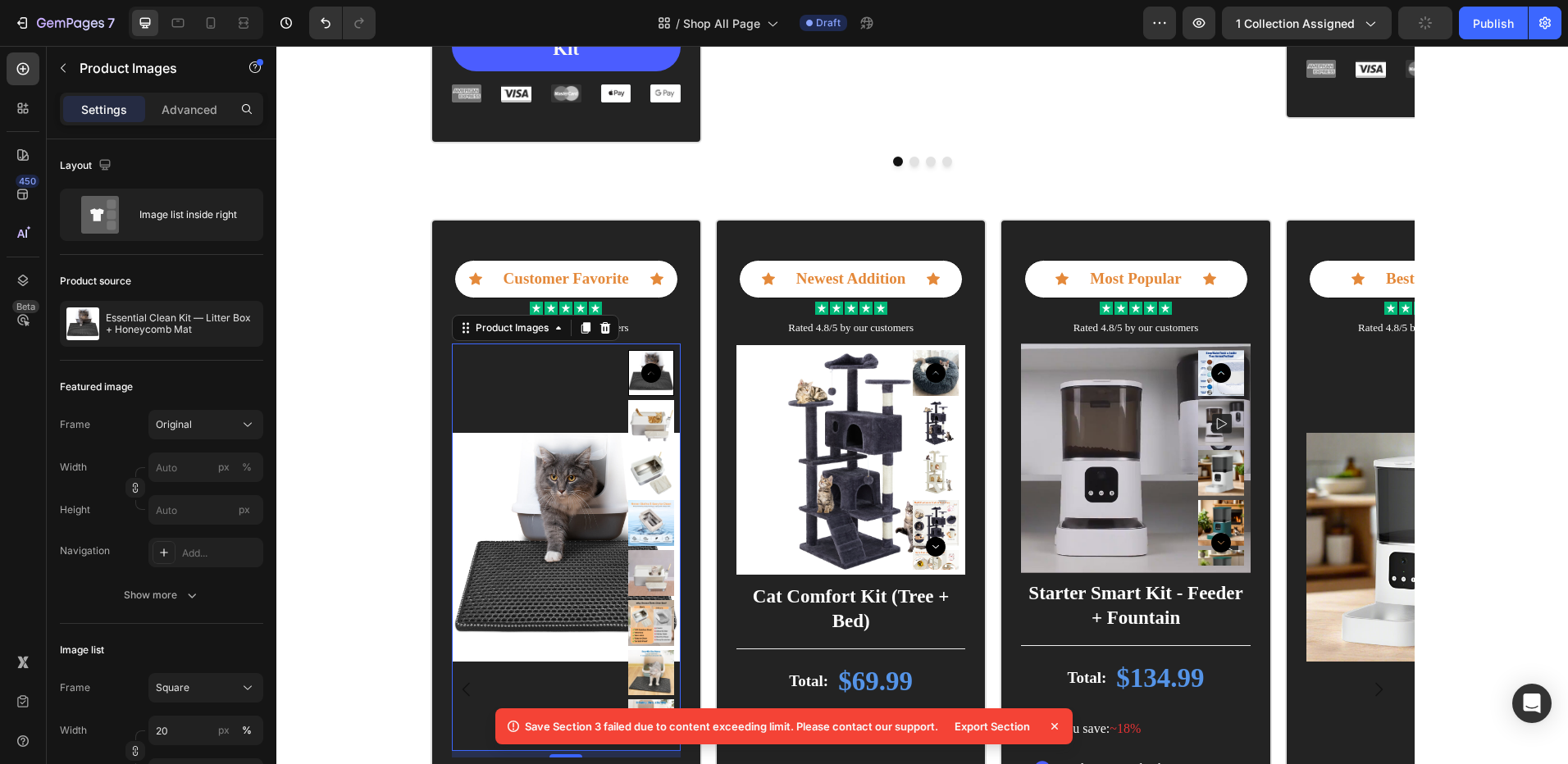
click at [1051, 728] on icon at bounding box center [1054, 726] width 16 height 16
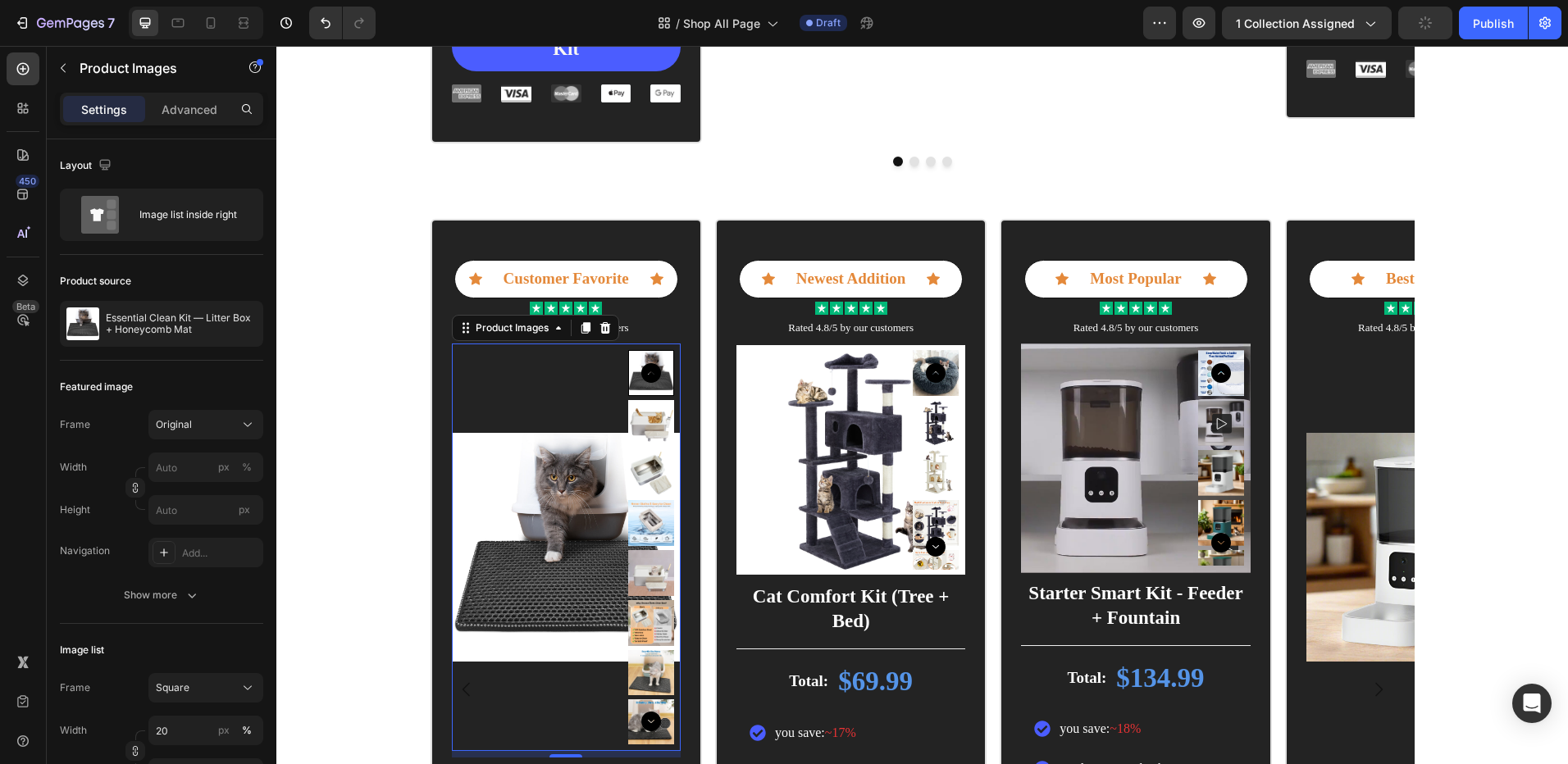
drag, startPoint x: 500, startPoint y: 428, endPoint x: 462, endPoint y: 425, distance: 38.1
click at [500, 428] on img at bounding box center [566, 547] width 229 height 407
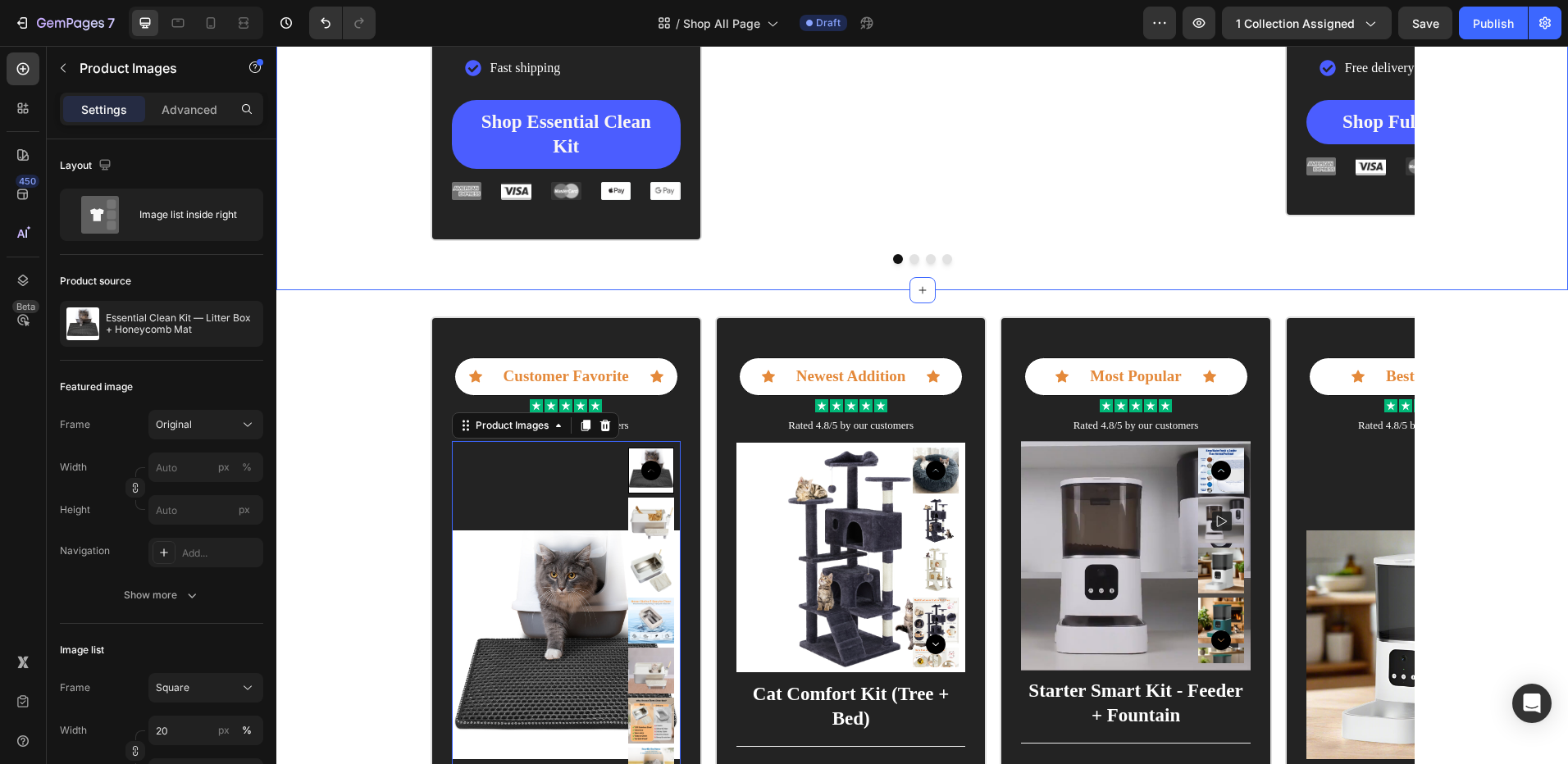
scroll to position [1250, 0]
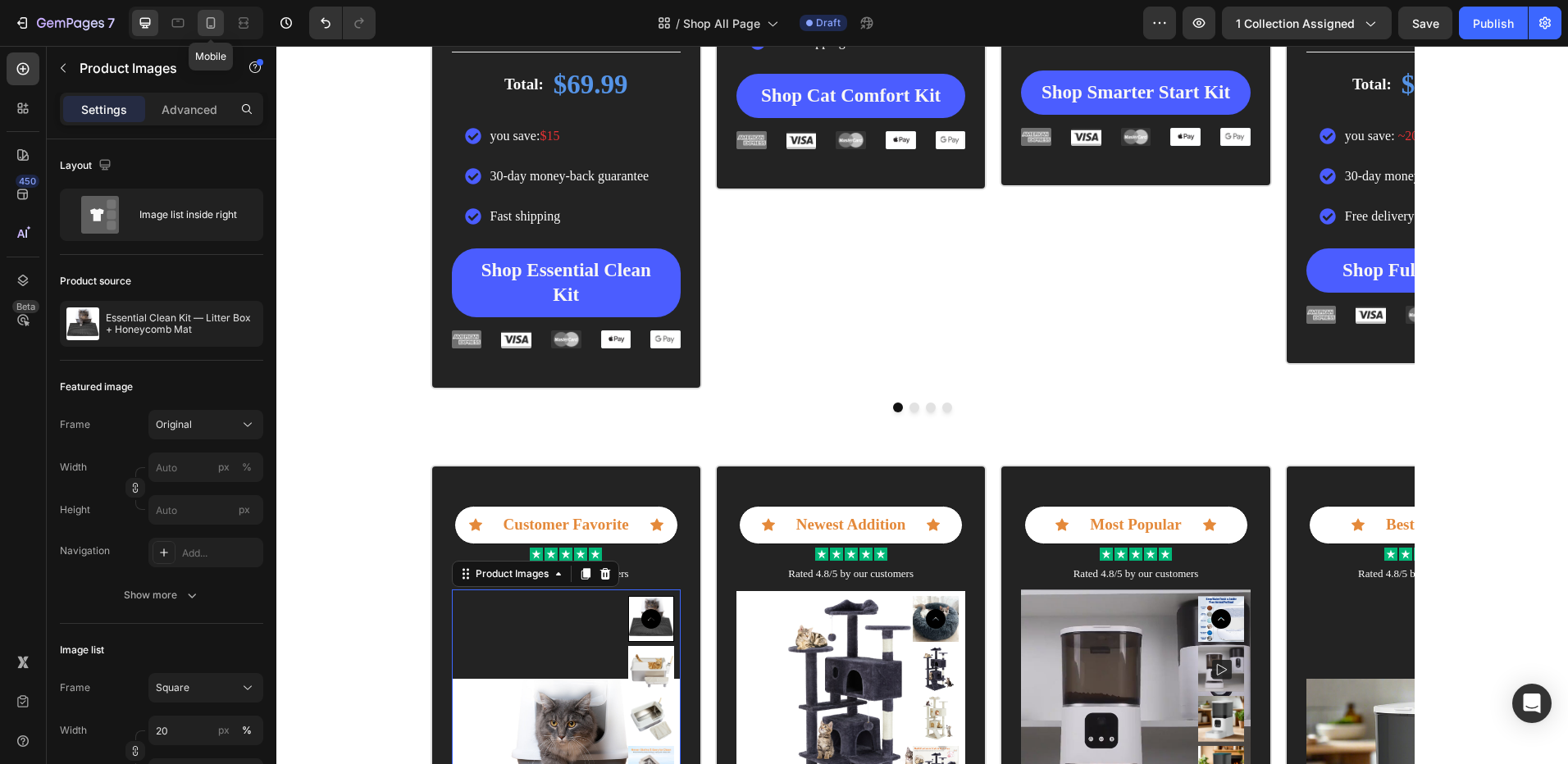
click at [214, 32] on div at bounding box center [210, 22] width 27 height 27
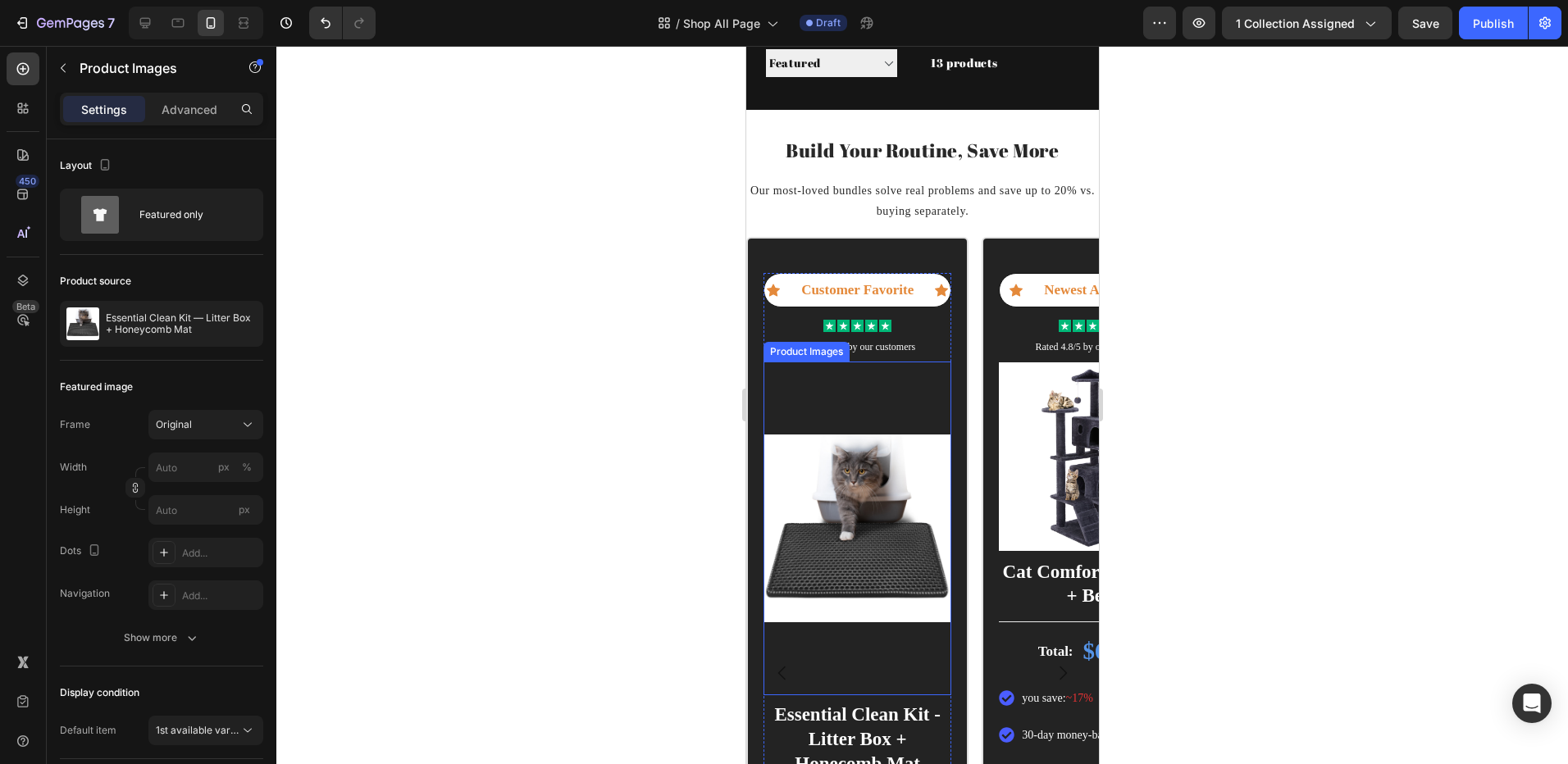
scroll to position [232, 0]
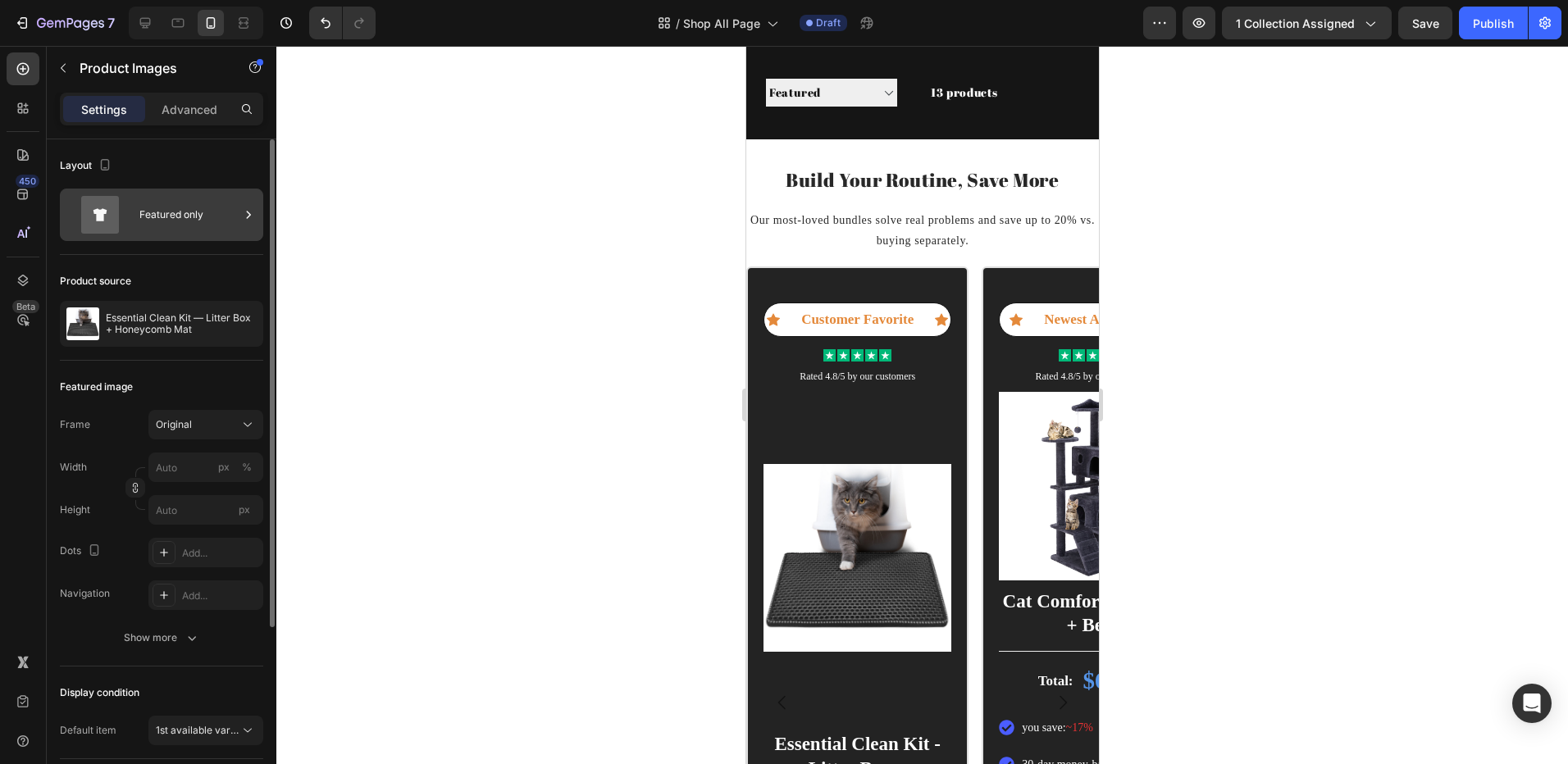
click at [189, 207] on div "Featured only" at bounding box center [189, 215] width 100 height 38
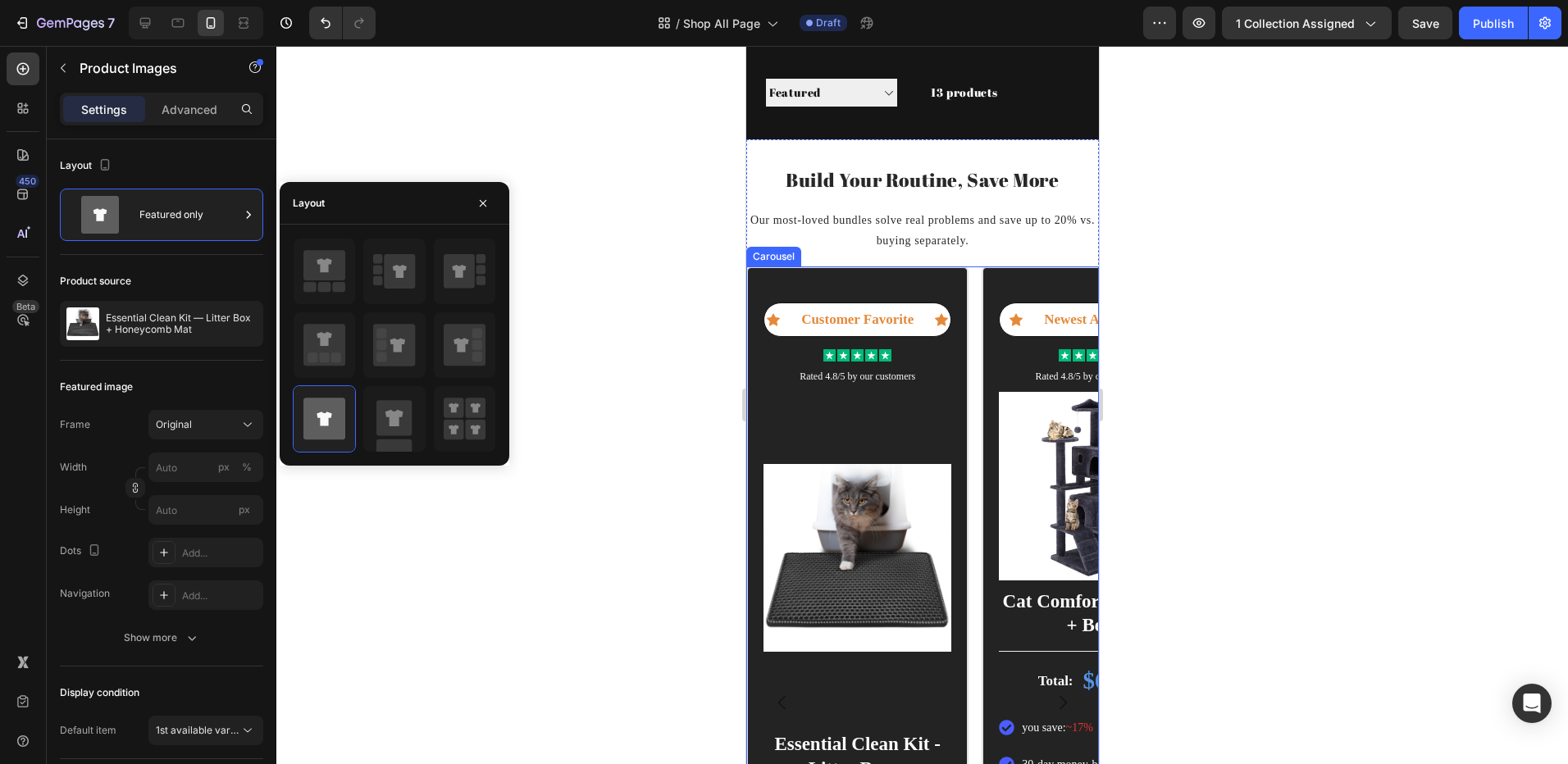
click at [969, 288] on div "Icon Customer Favorite Text Block Icon Row Icon Icon Icon Icon Icon Icon List R…" at bounding box center [921, 703] width 352 height 873
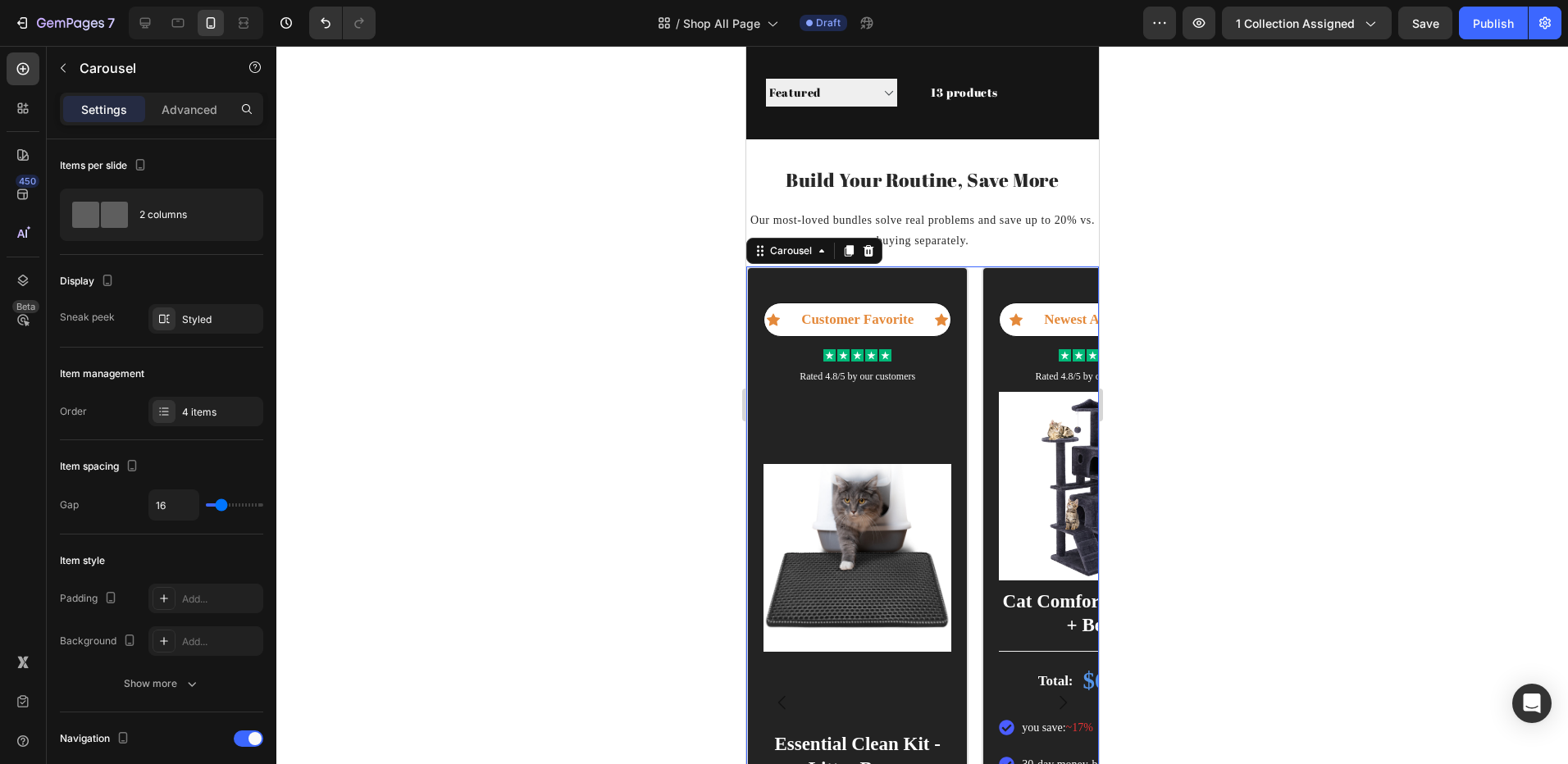
click at [1052, 702] on icon "Carousel Next Arrow" at bounding box center [1061, 702] width 20 height 20
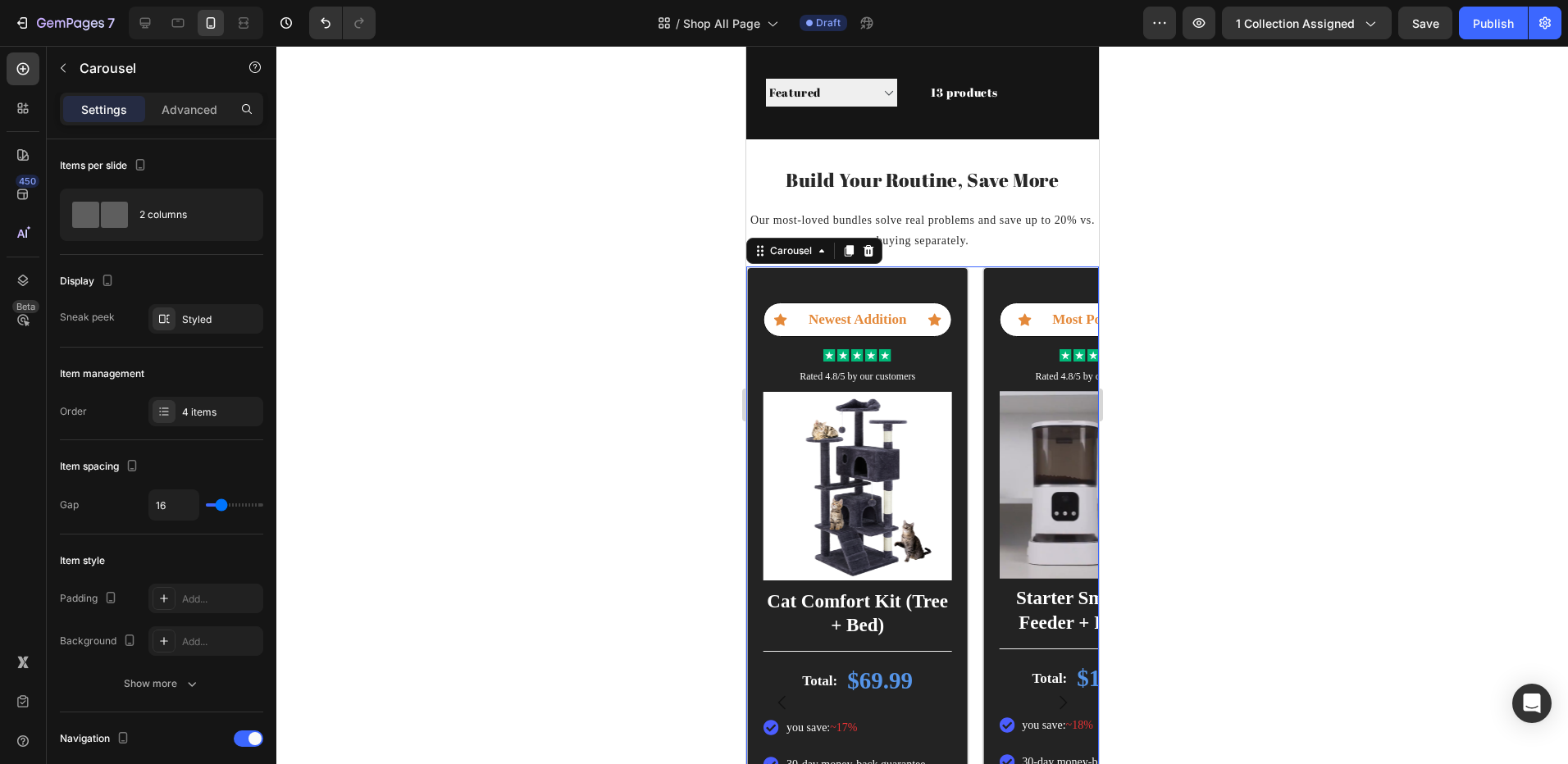
click at [1052, 702] on icon "Carousel Next Arrow" at bounding box center [1061, 702] width 20 height 20
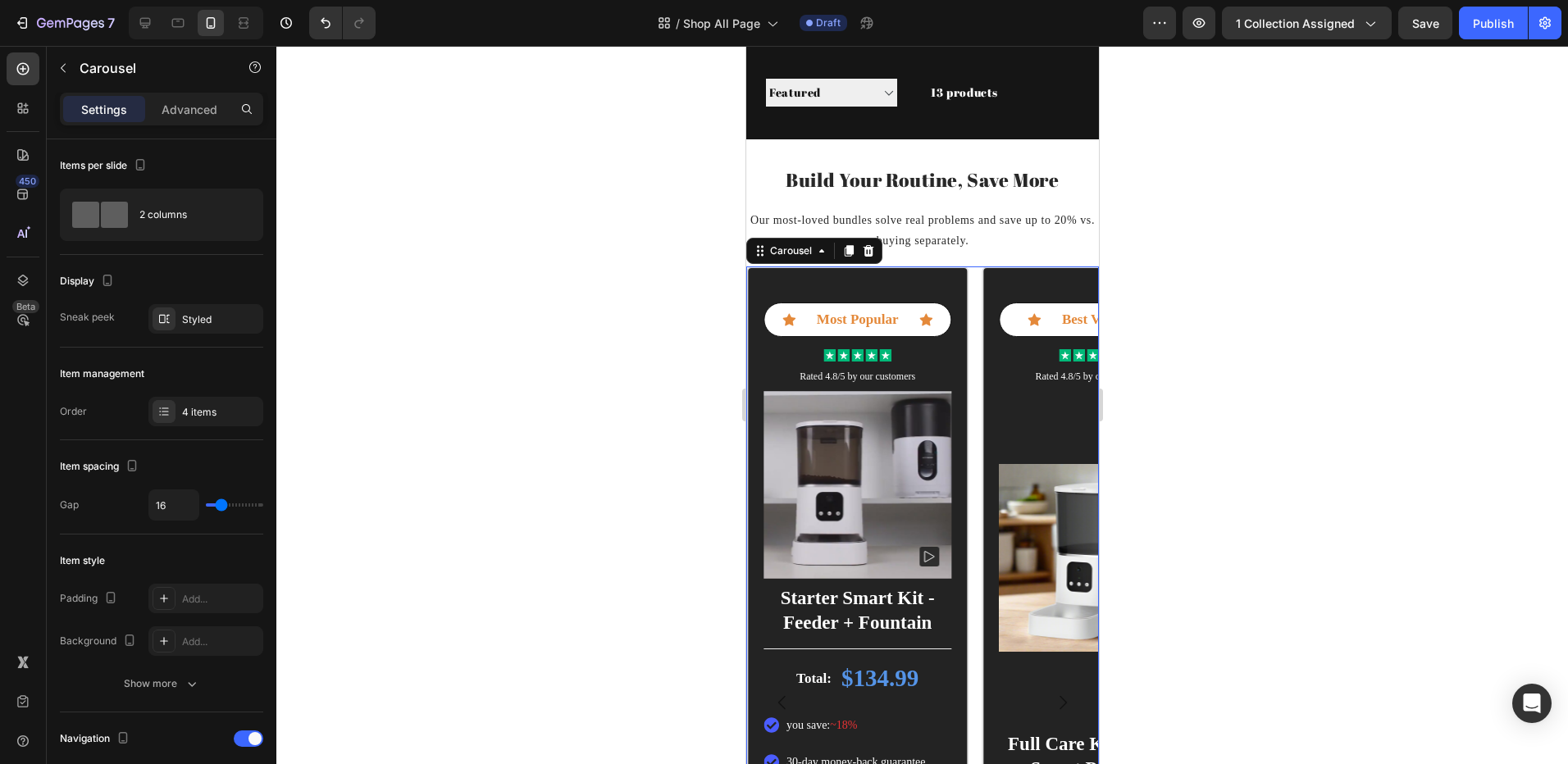
click at [1052, 702] on icon "Carousel Next Arrow" at bounding box center [1061, 702] width 20 height 20
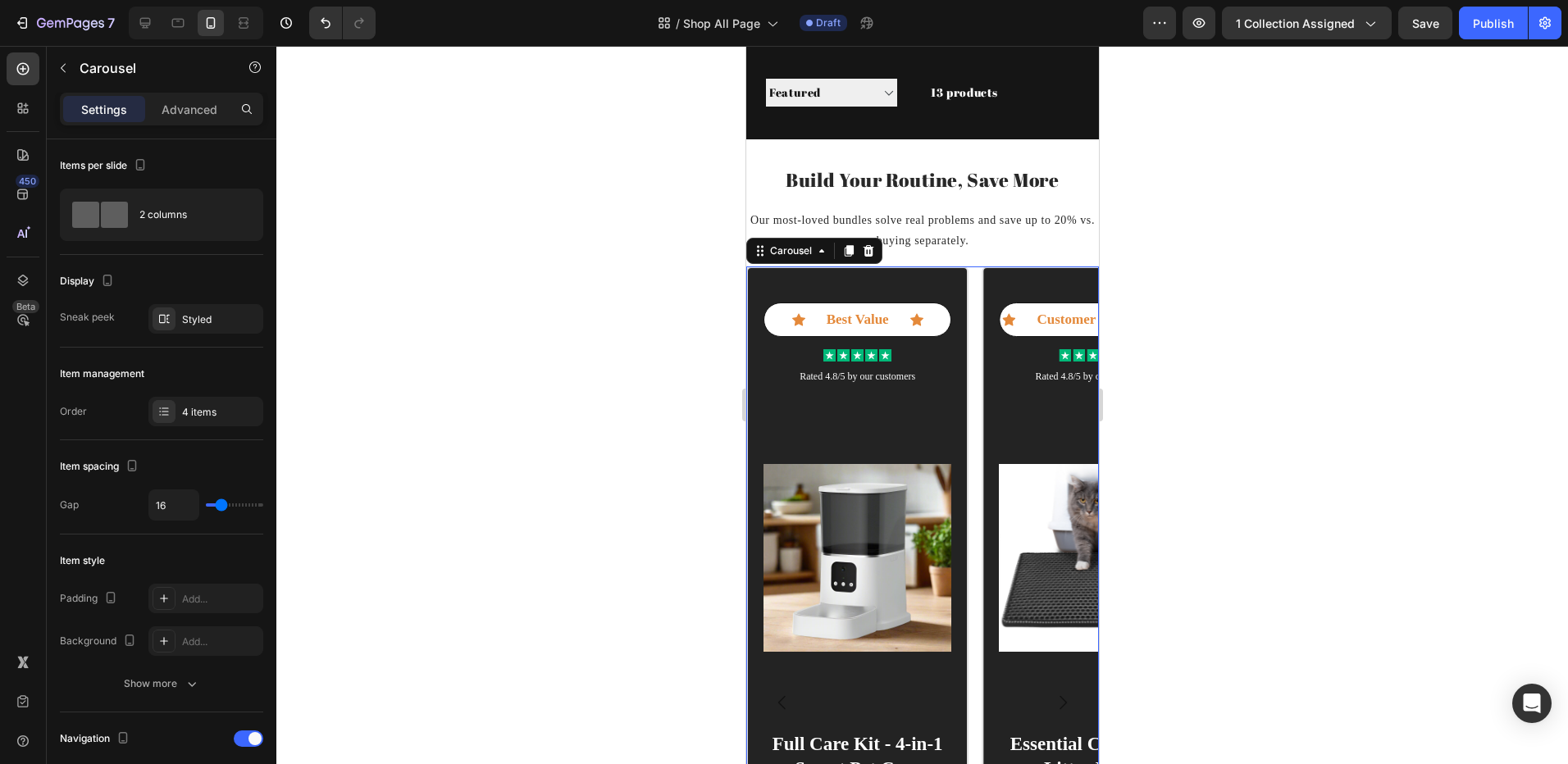
click at [1052, 702] on icon "Carousel Next Arrow" at bounding box center [1061, 702] width 20 height 20
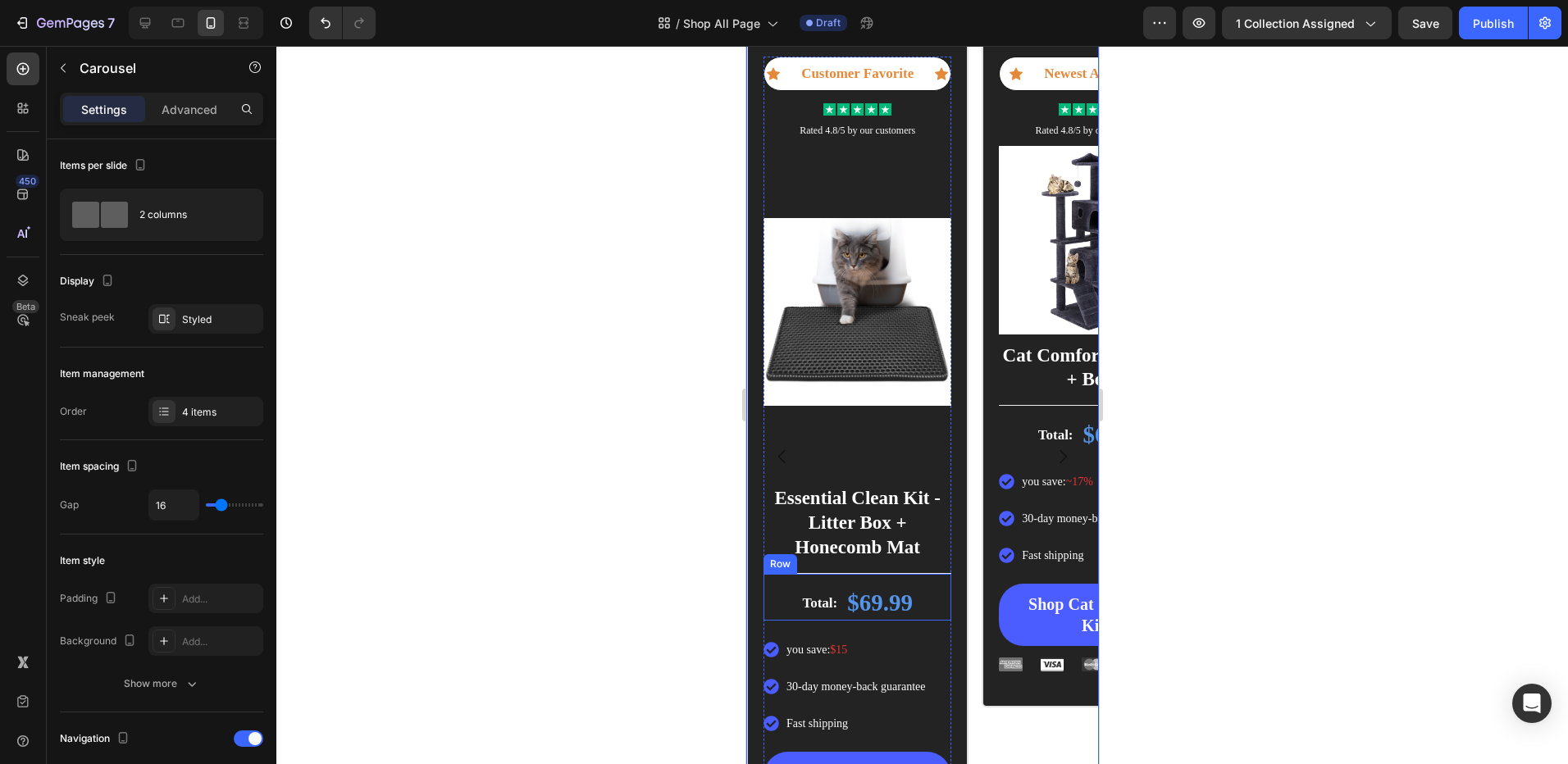
scroll to position [559, 0]
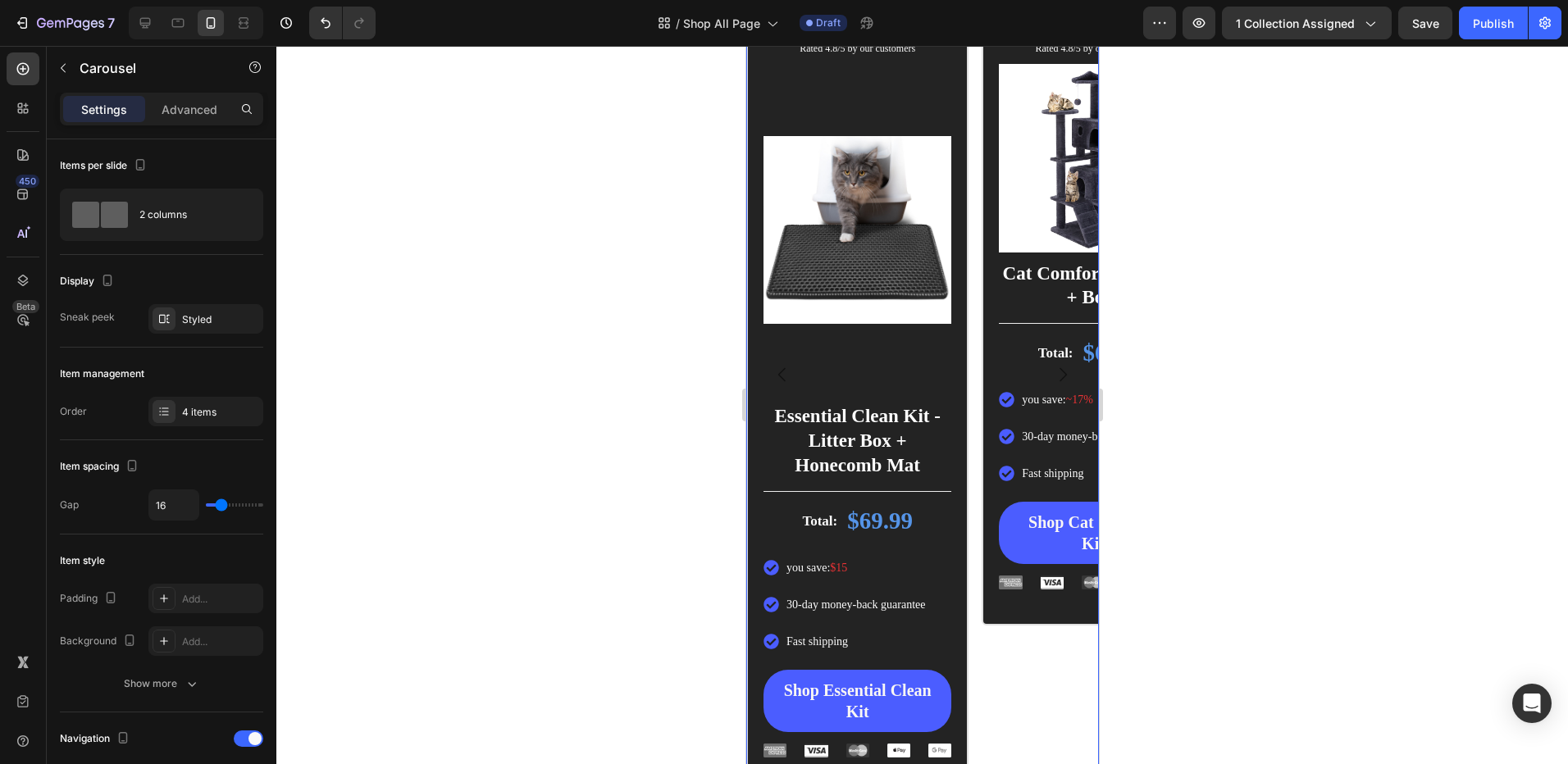
click at [1055, 375] on icon "Carousel Next Arrow" at bounding box center [1061, 375] width 20 height 20
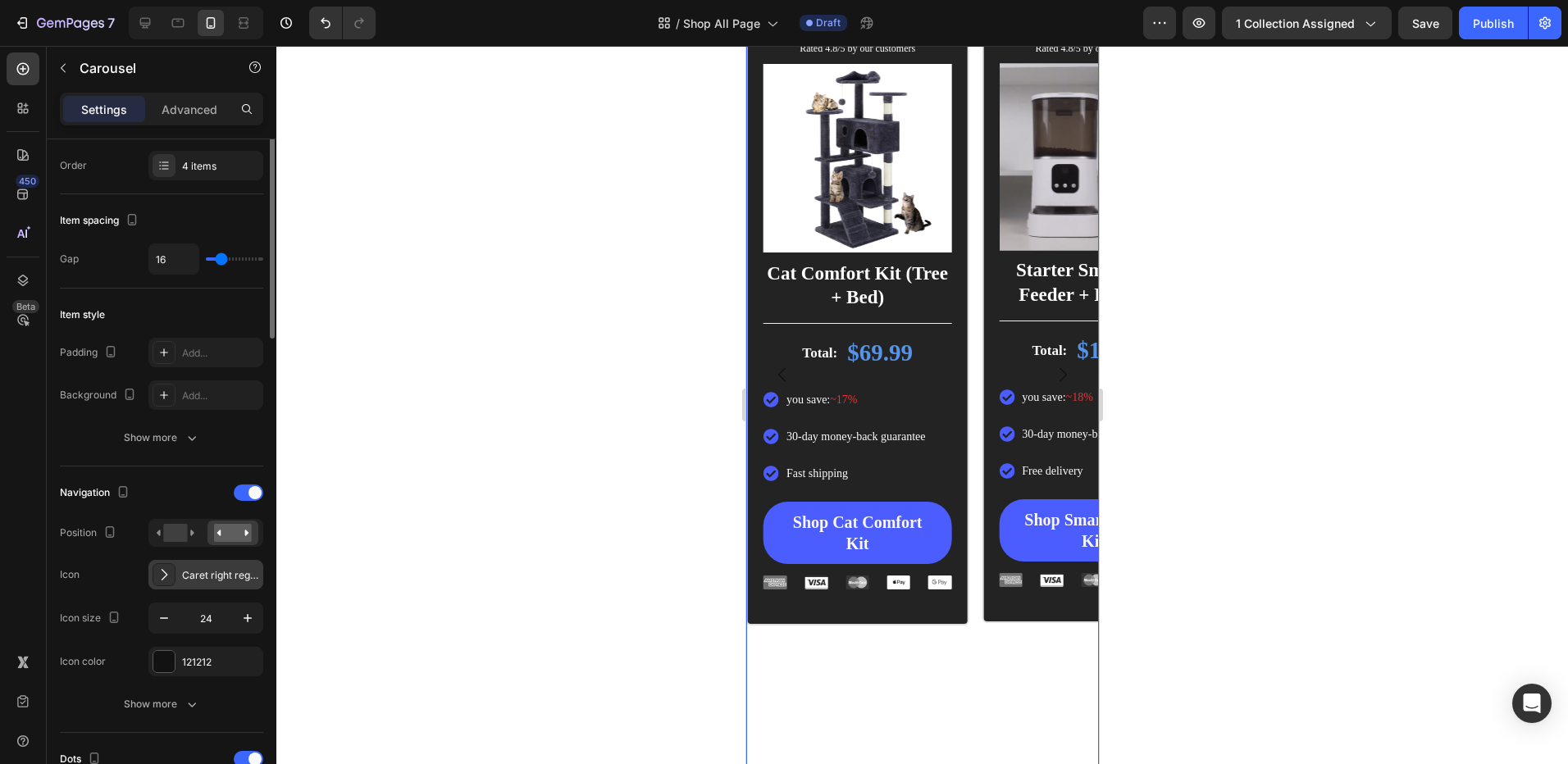
scroll to position [328, 0]
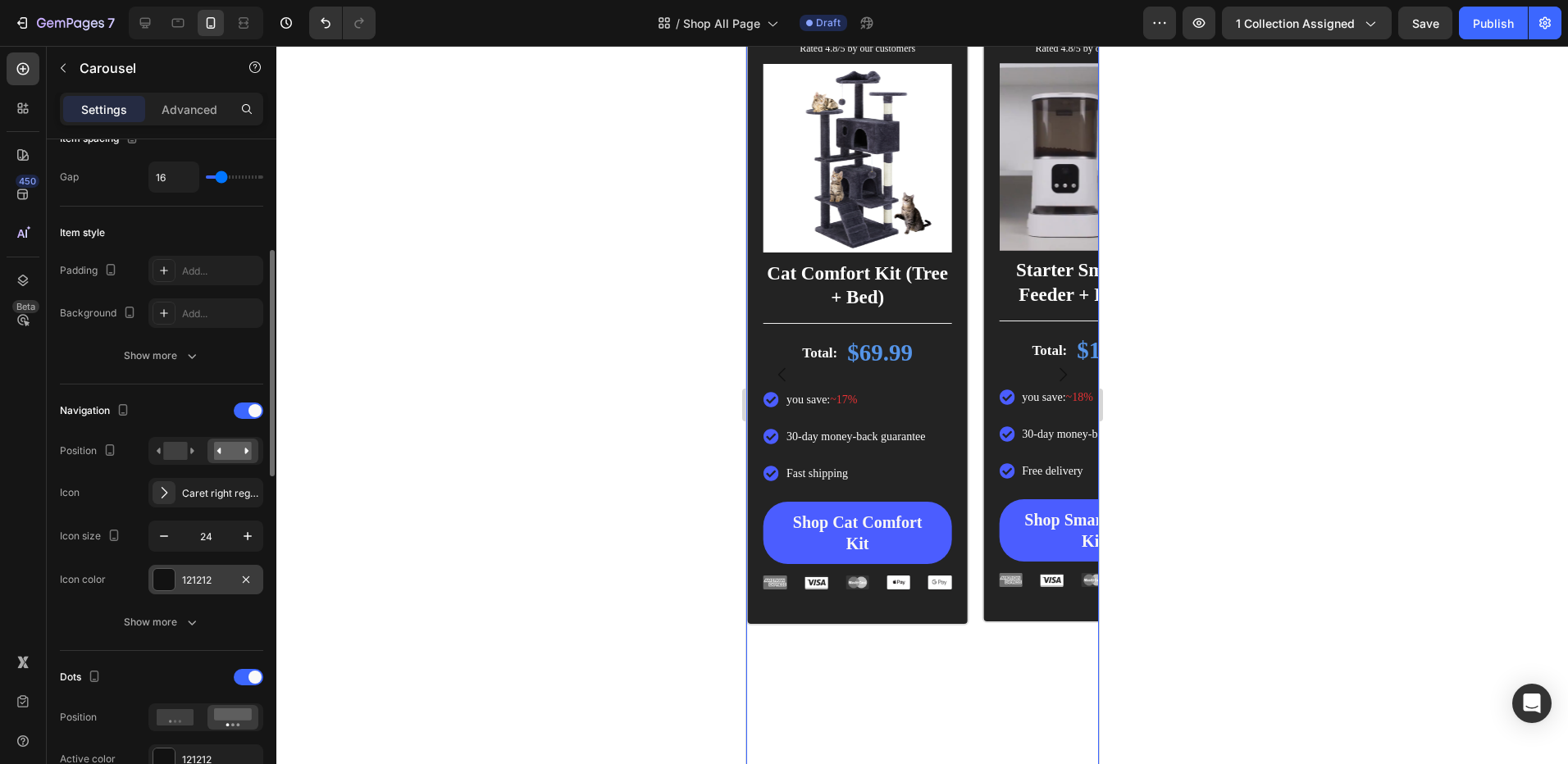
click at [171, 586] on div at bounding box center [164, 580] width 21 height 21
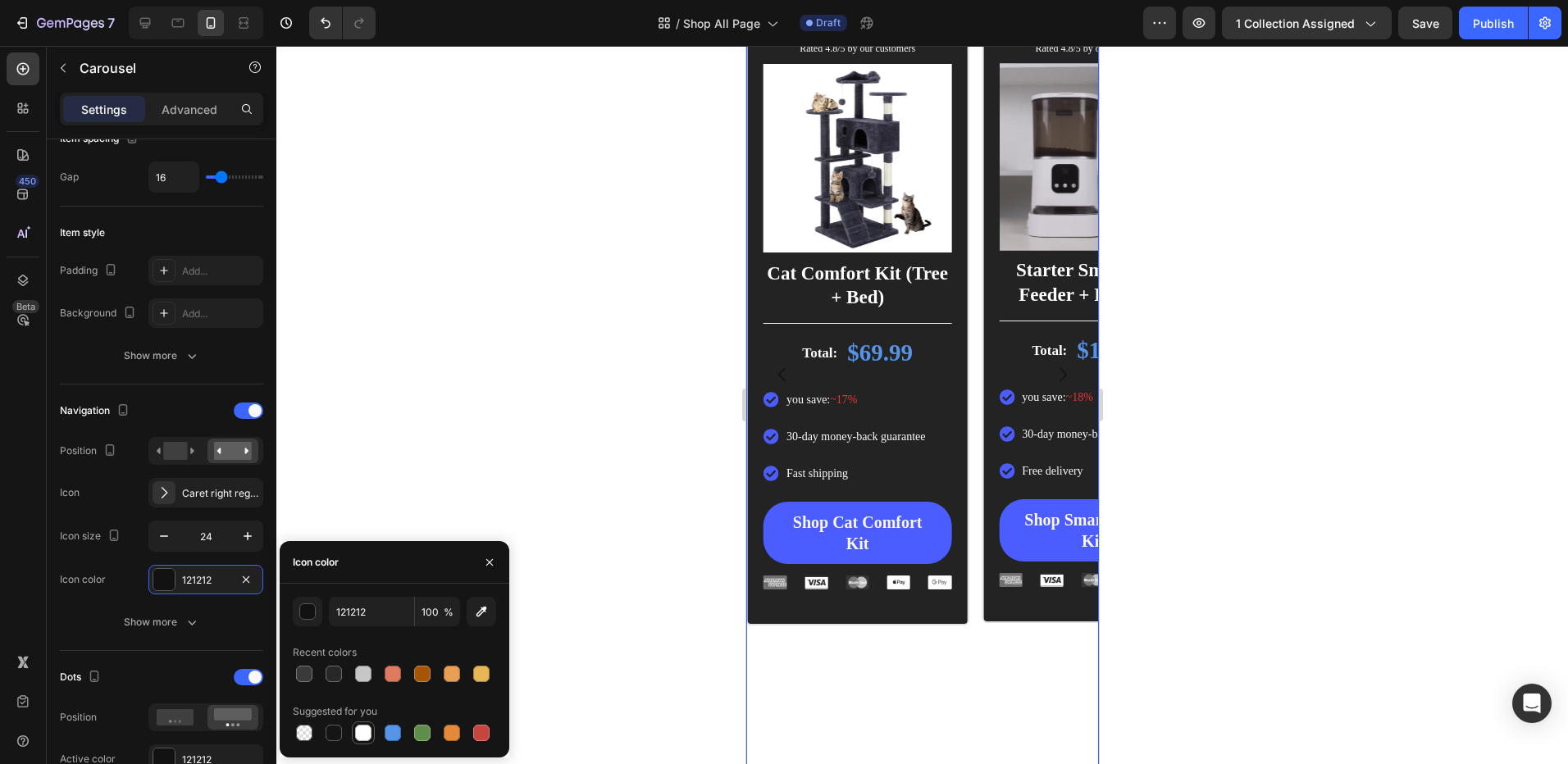
click at [353, 728] on div at bounding box center [363, 732] width 20 height 20
click at [386, 671] on div at bounding box center [393, 674] width 16 height 16
type input "E07A5F"
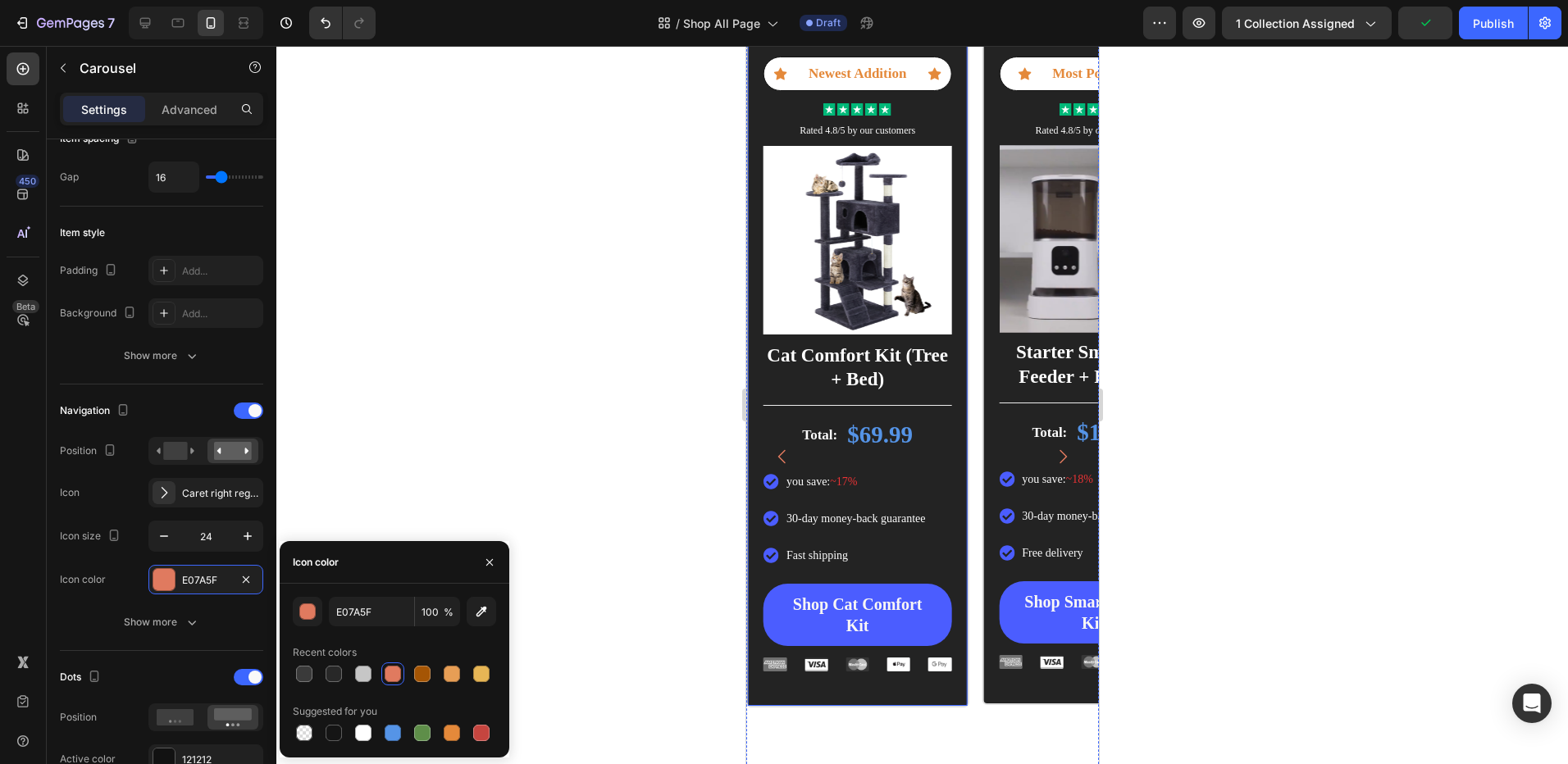
scroll to position [559, 0]
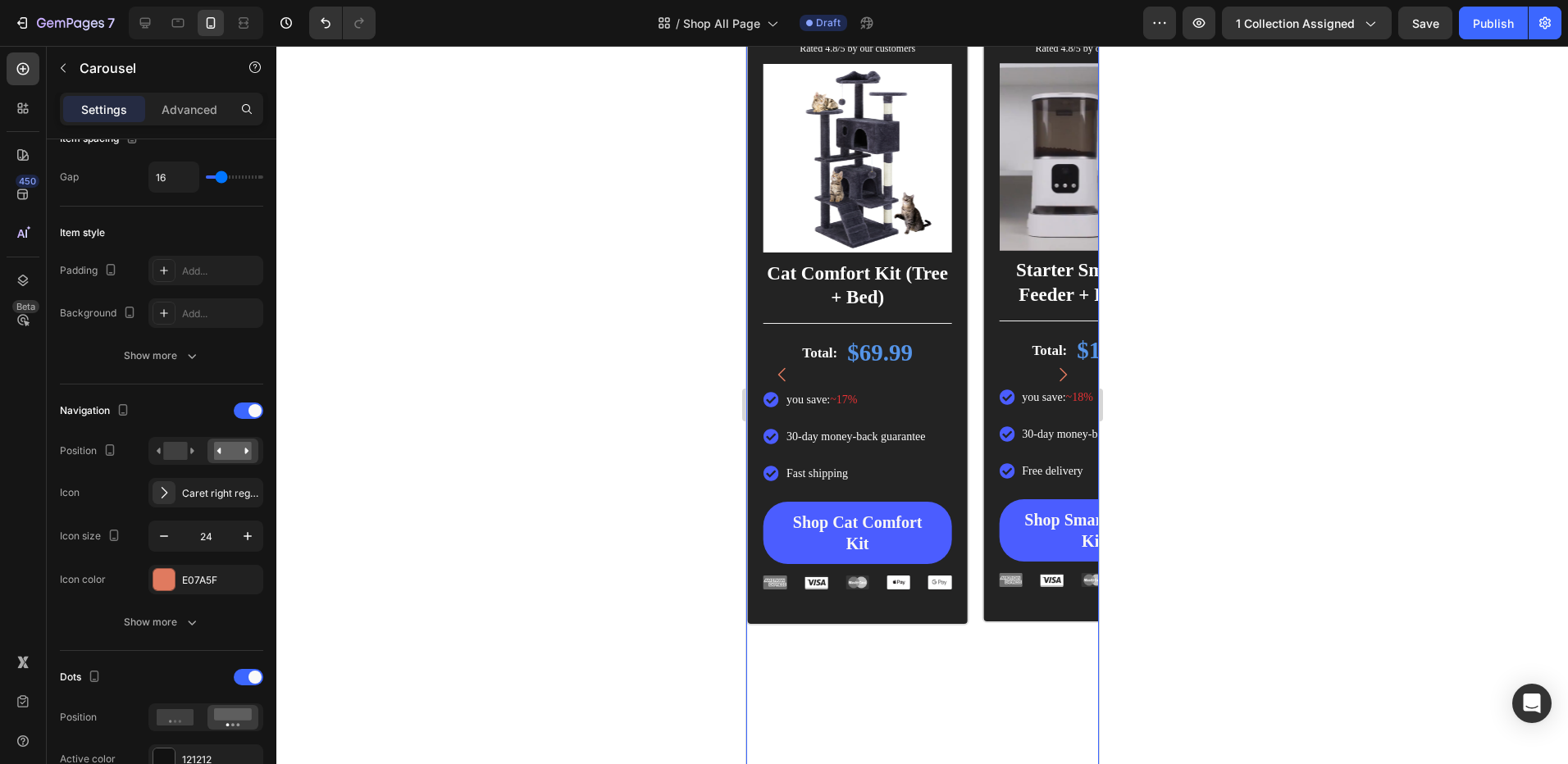
click at [781, 373] on icon "Carousel Back Arrow" at bounding box center [781, 375] width 20 height 20
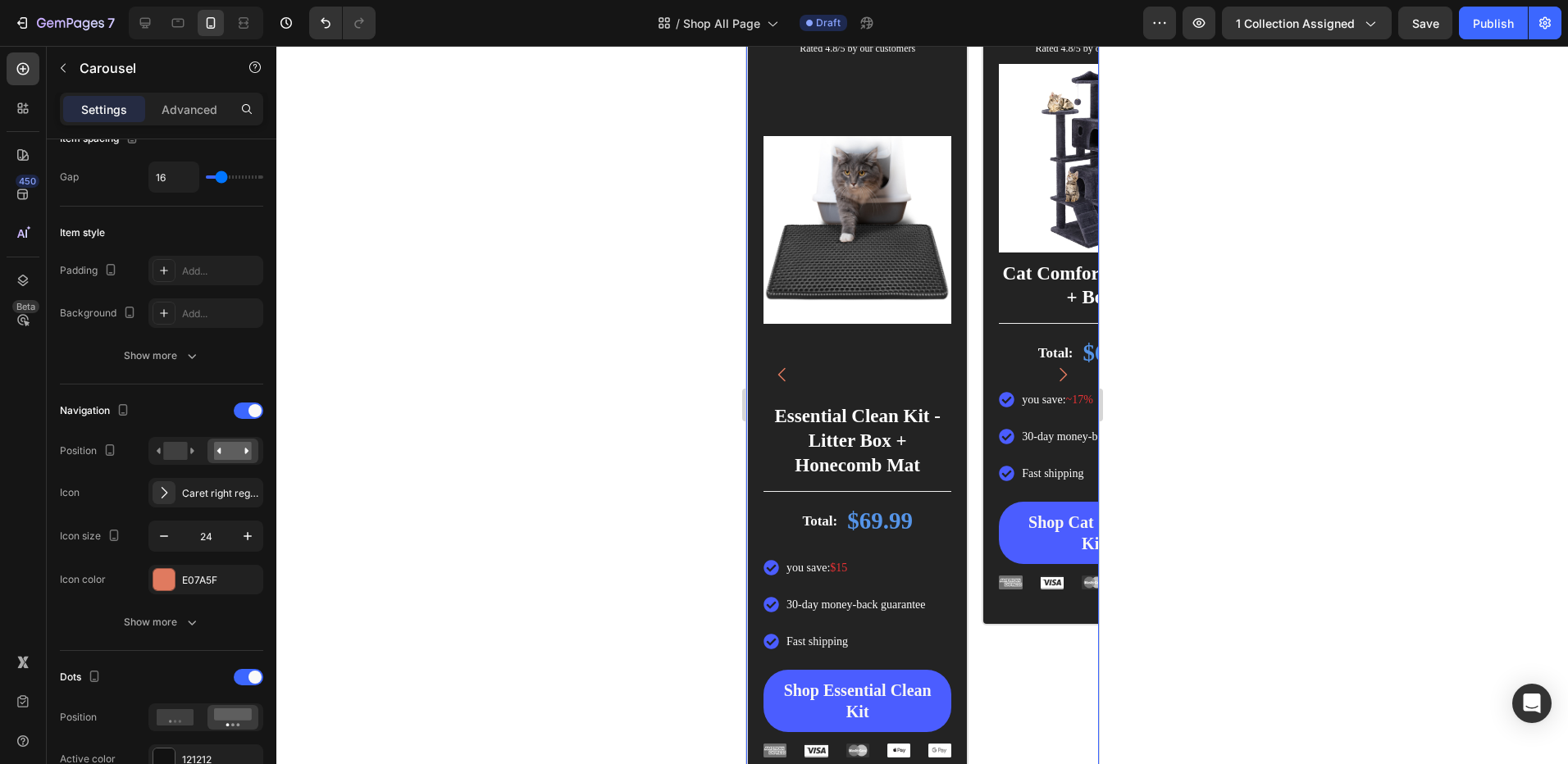
click at [781, 373] on icon "Carousel Back Arrow" at bounding box center [781, 375] width 20 height 20
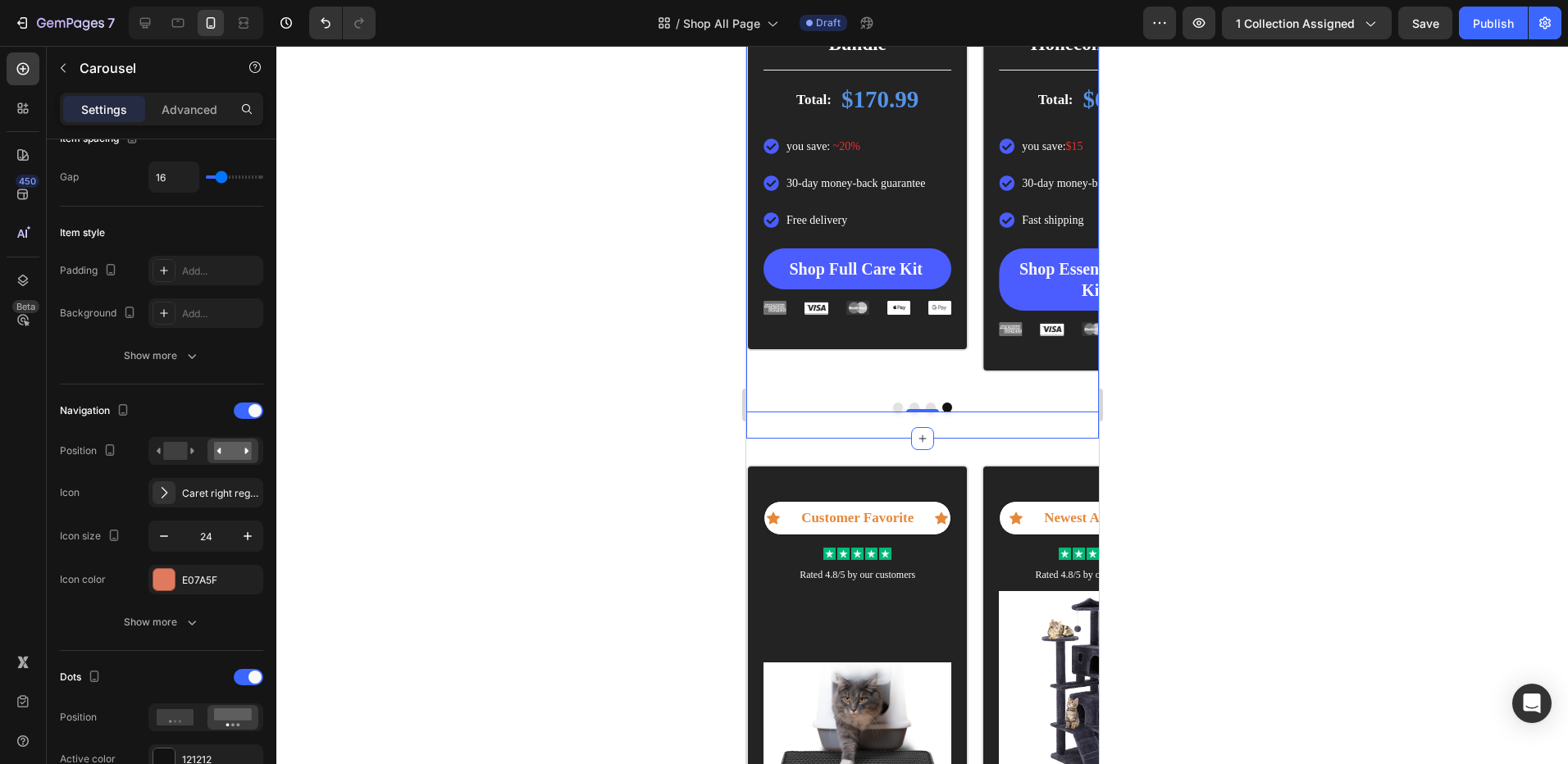
scroll to position [1215, 0]
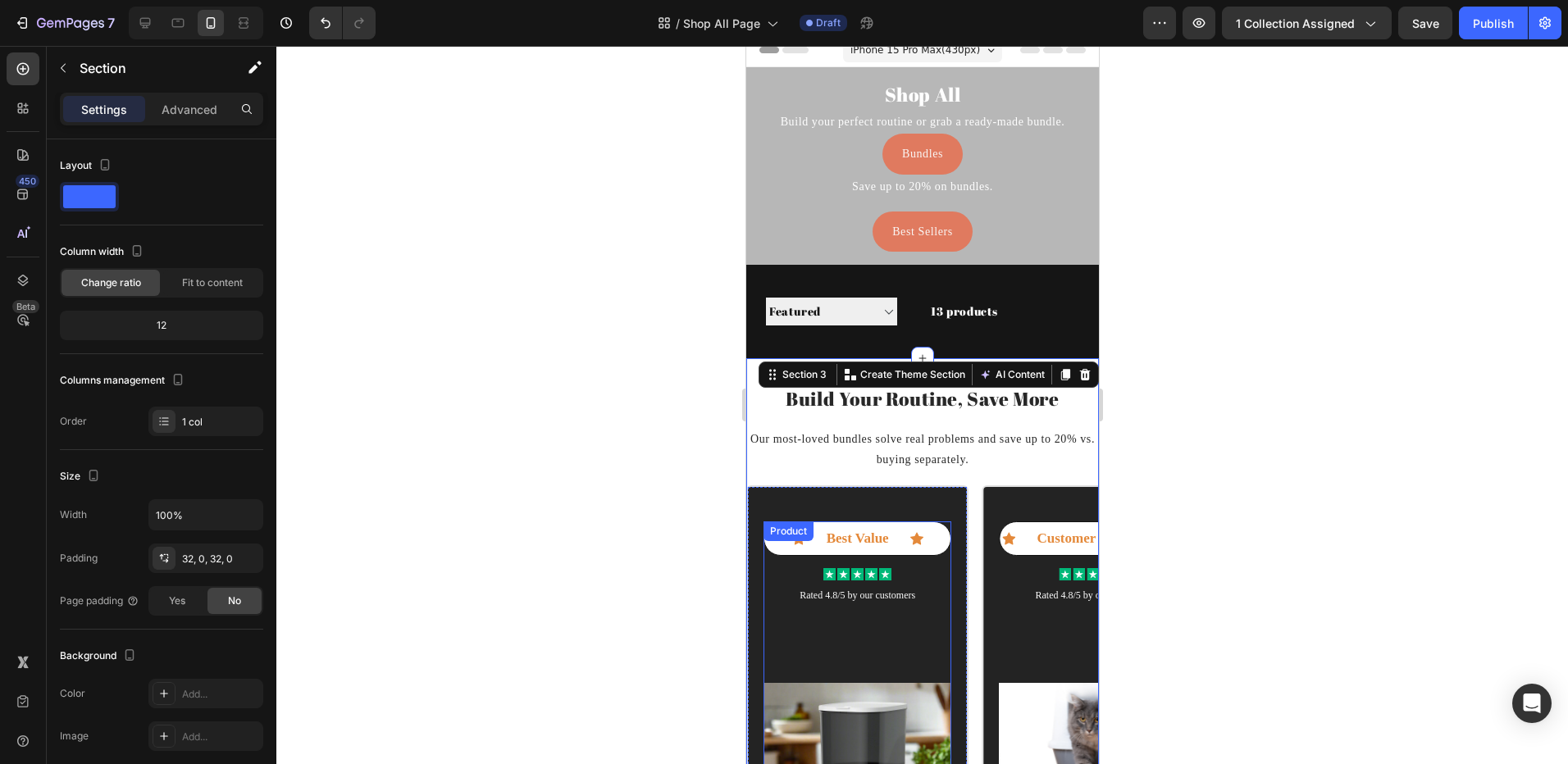
scroll to position [0, 0]
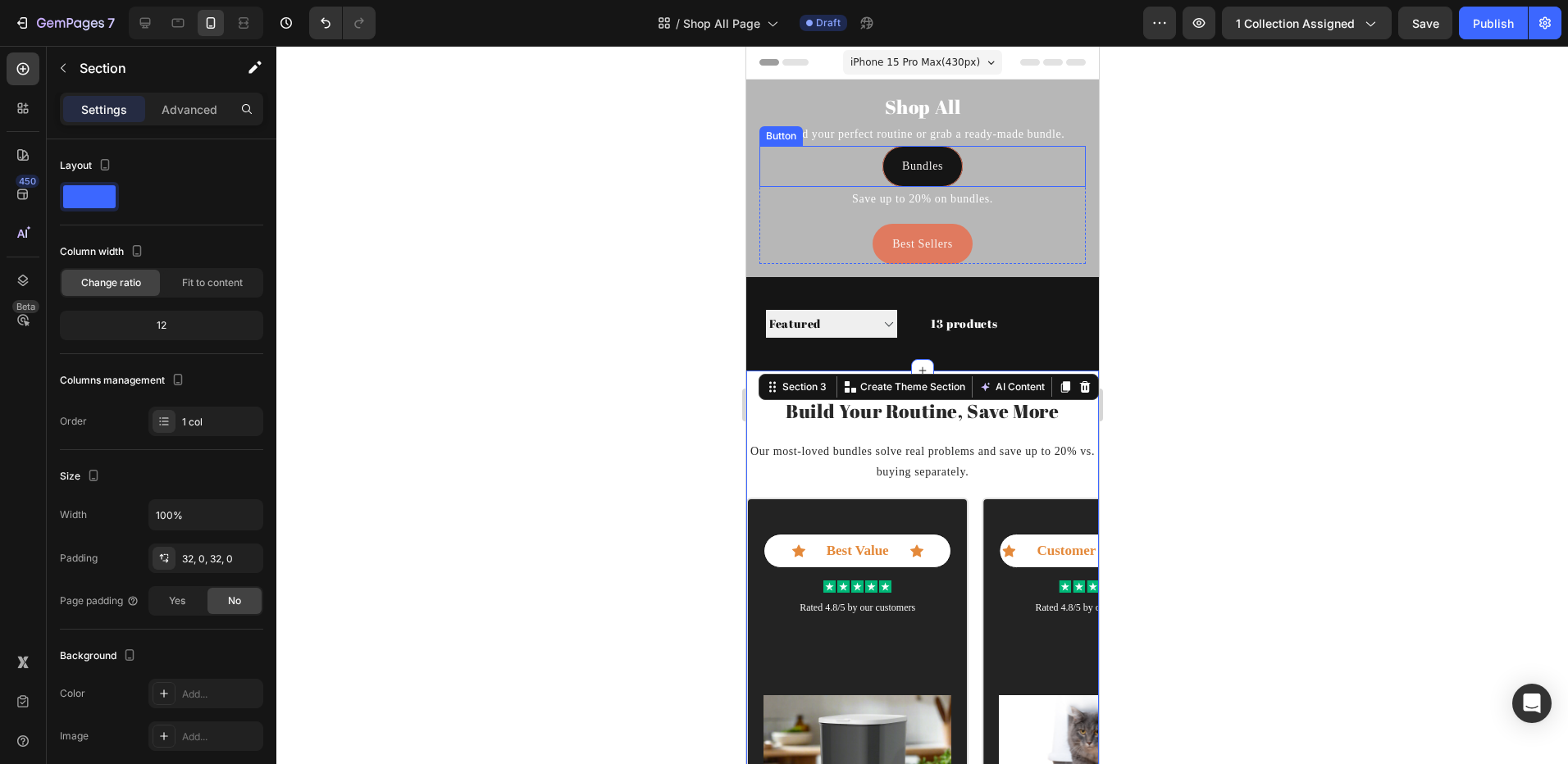
click at [892, 171] on link "Bundles" at bounding box center [922, 165] width 81 height 40
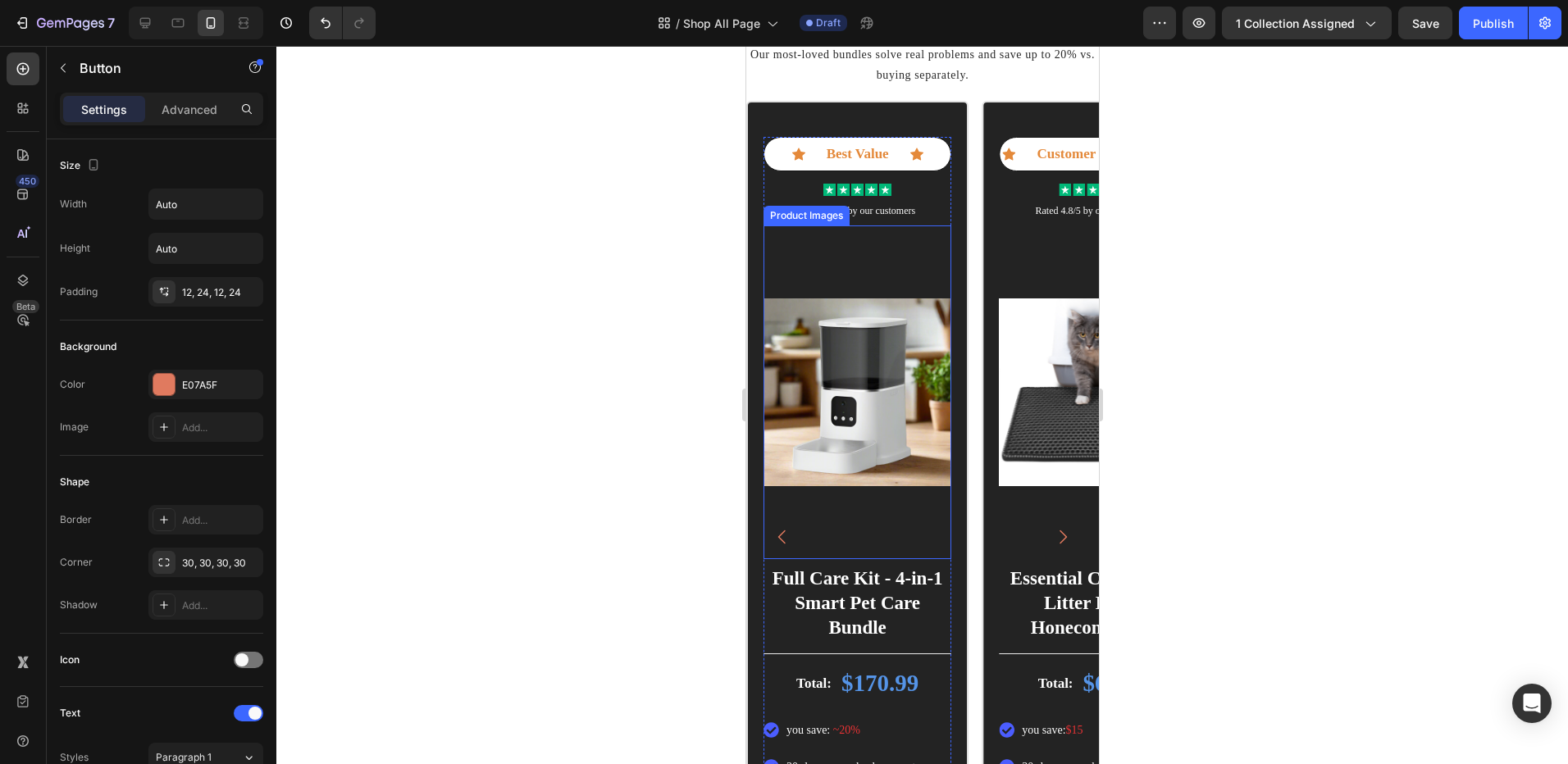
scroll to position [492, 0]
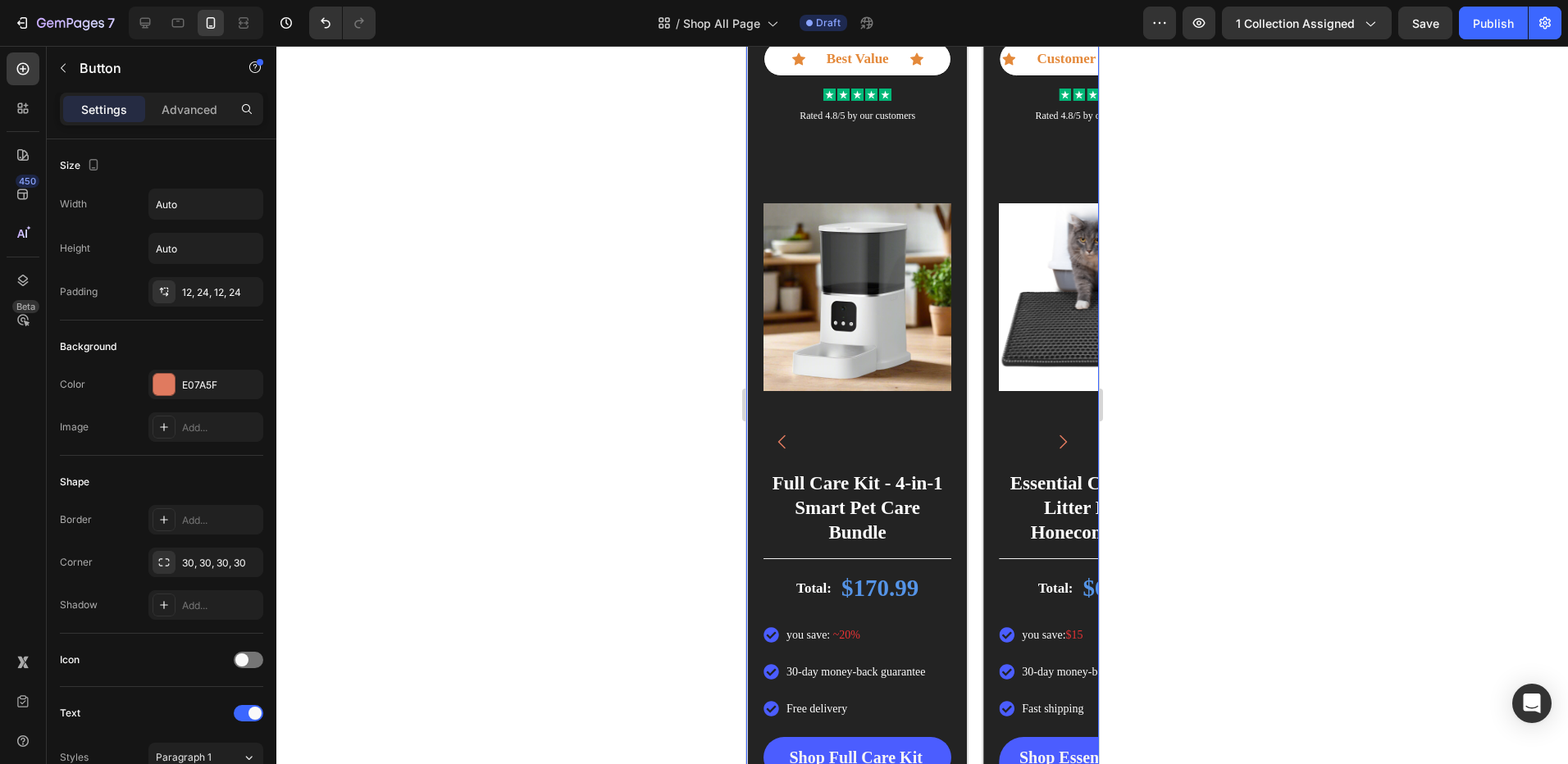
click at [1052, 447] on icon "Carousel Next Arrow" at bounding box center [1061, 442] width 20 height 20
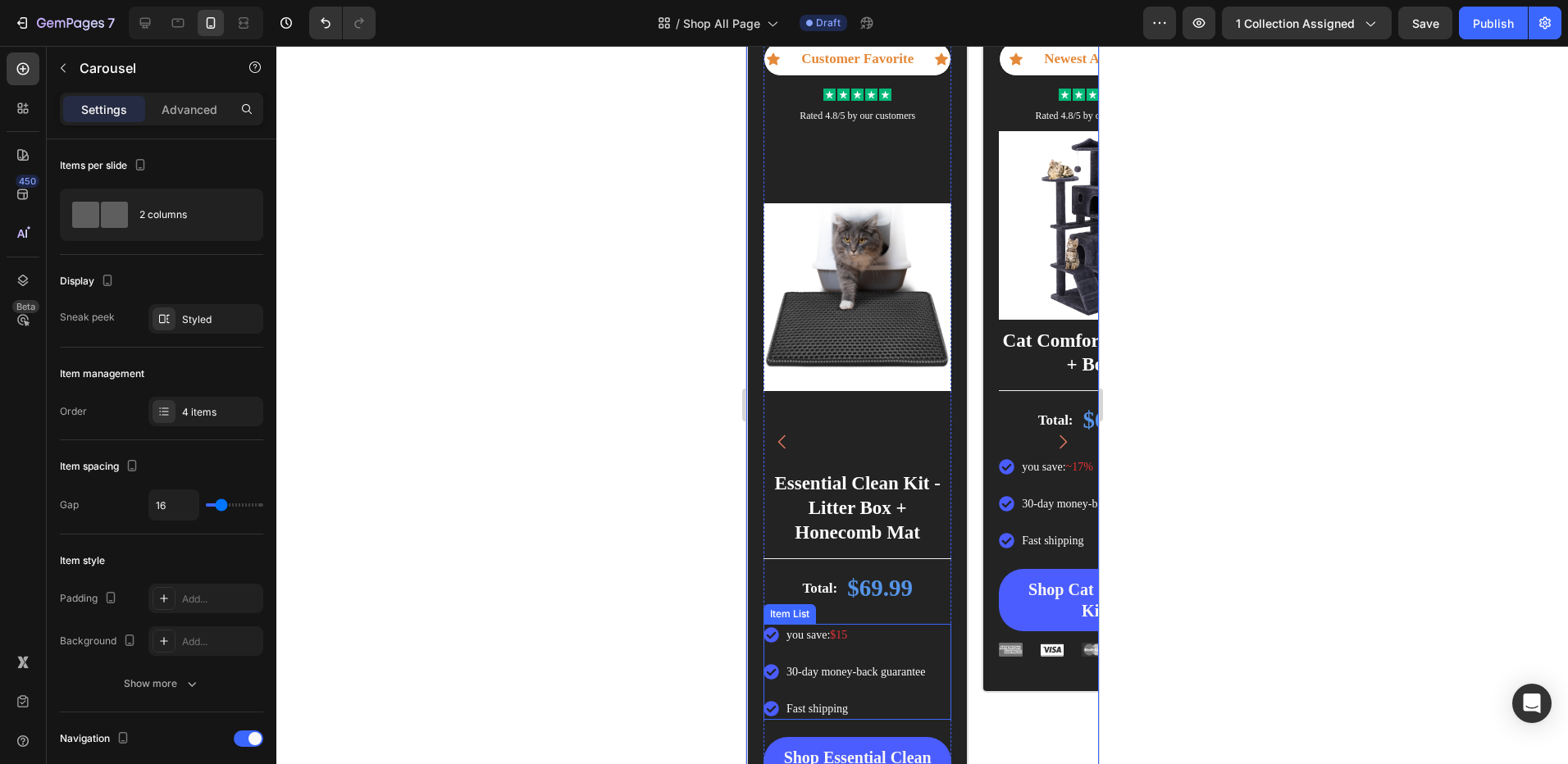
click at [844, 632] on span "$15" at bounding box center [838, 635] width 17 height 12
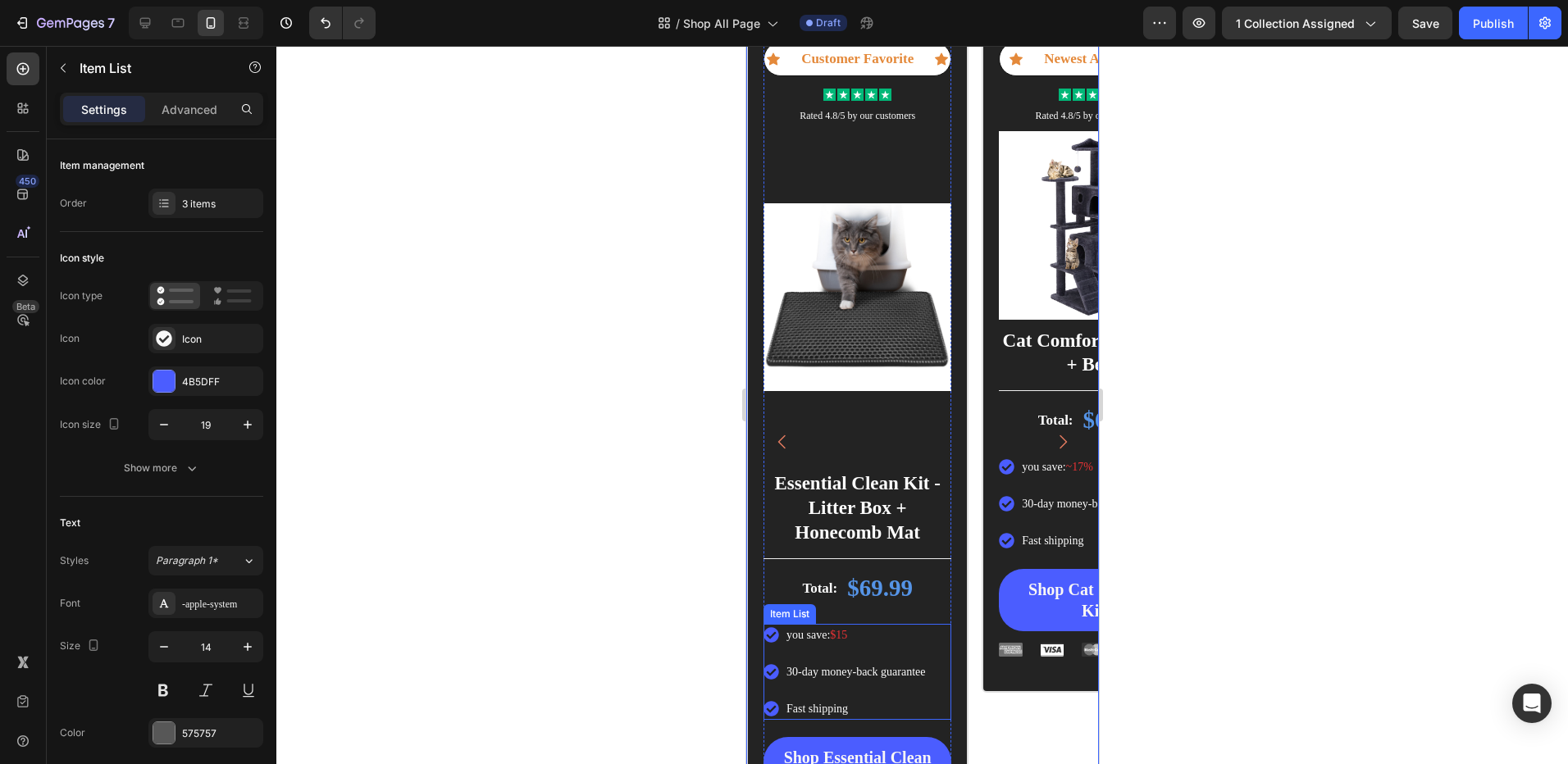
click at [844, 632] on span "$15" at bounding box center [838, 635] width 17 height 12
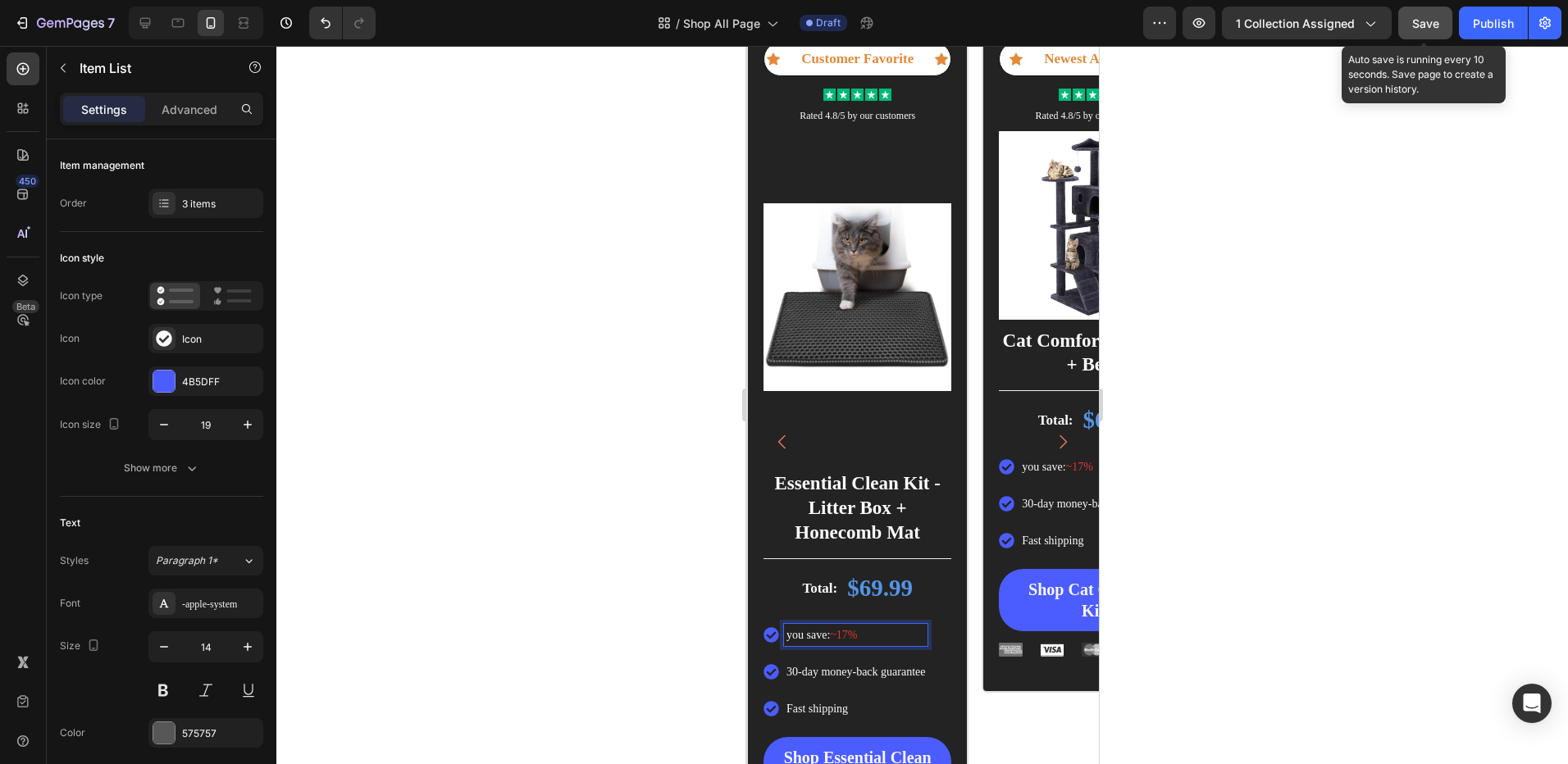
click at [1431, 21] on span "Save" at bounding box center [1426, 23] width 27 height 14
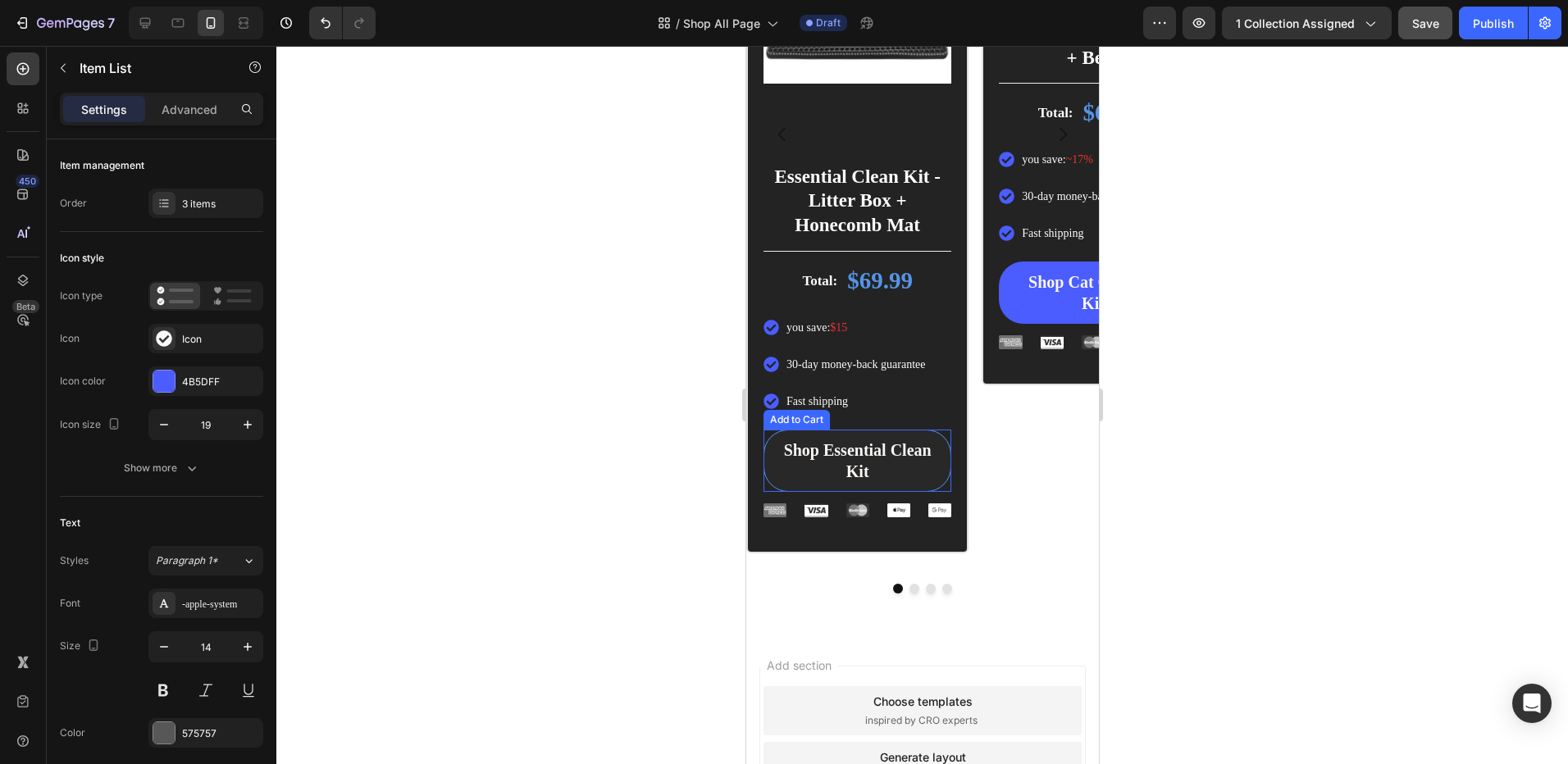
scroll to position [1718, 0]
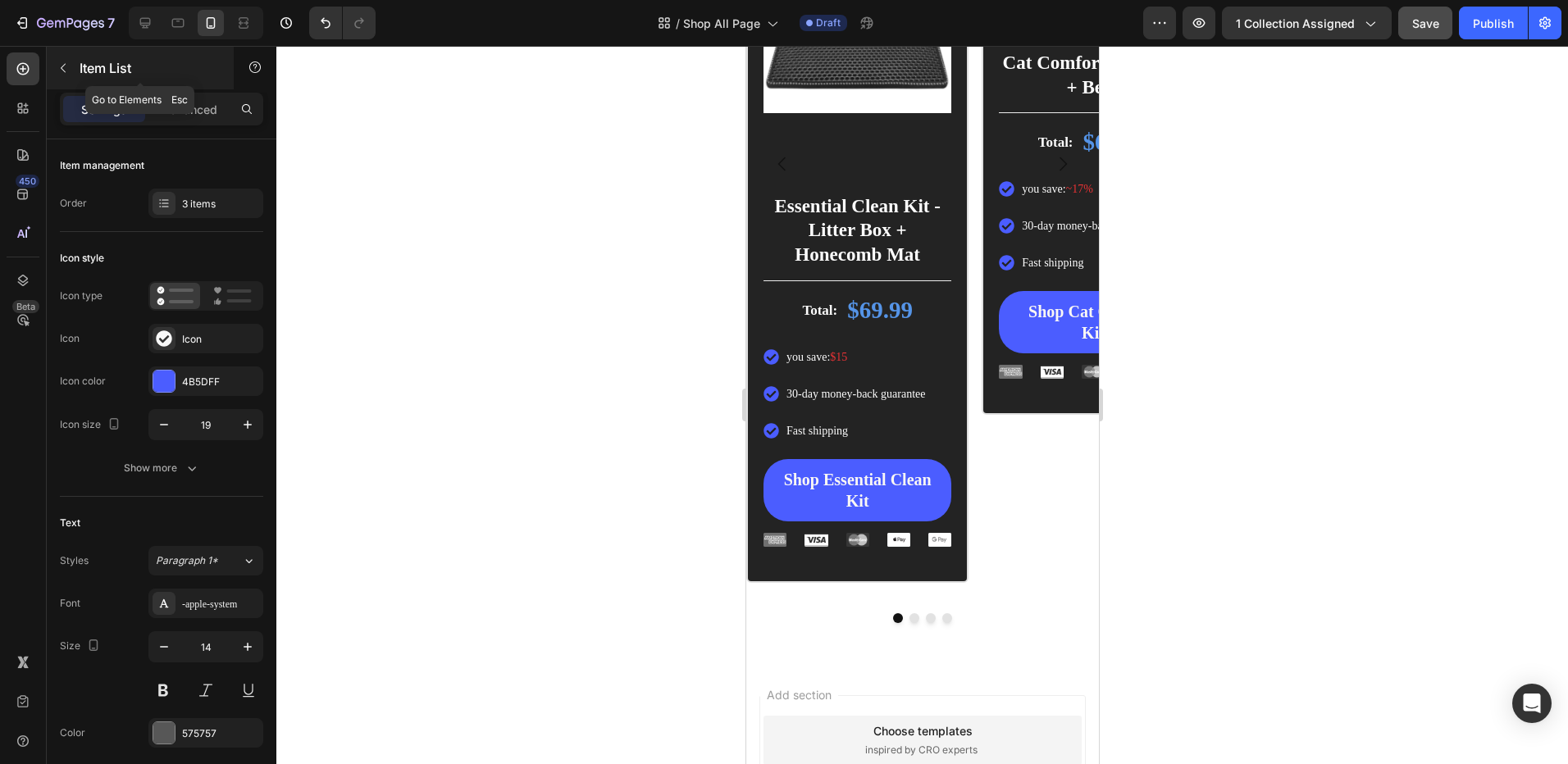
click at [66, 67] on icon "button" at bounding box center [63, 68] width 13 height 13
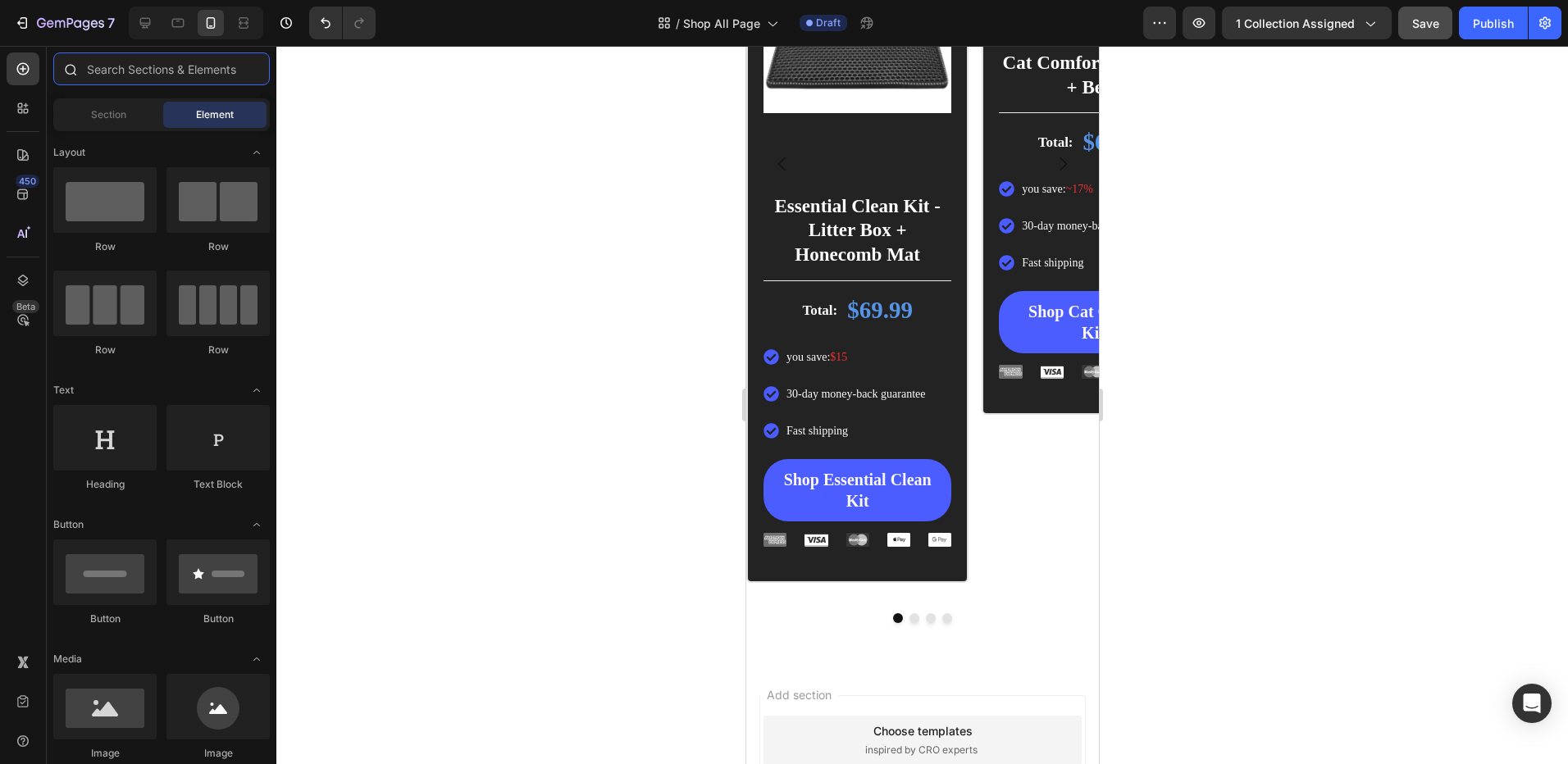
click at [141, 63] on input "text" at bounding box center [161, 69] width 216 height 33
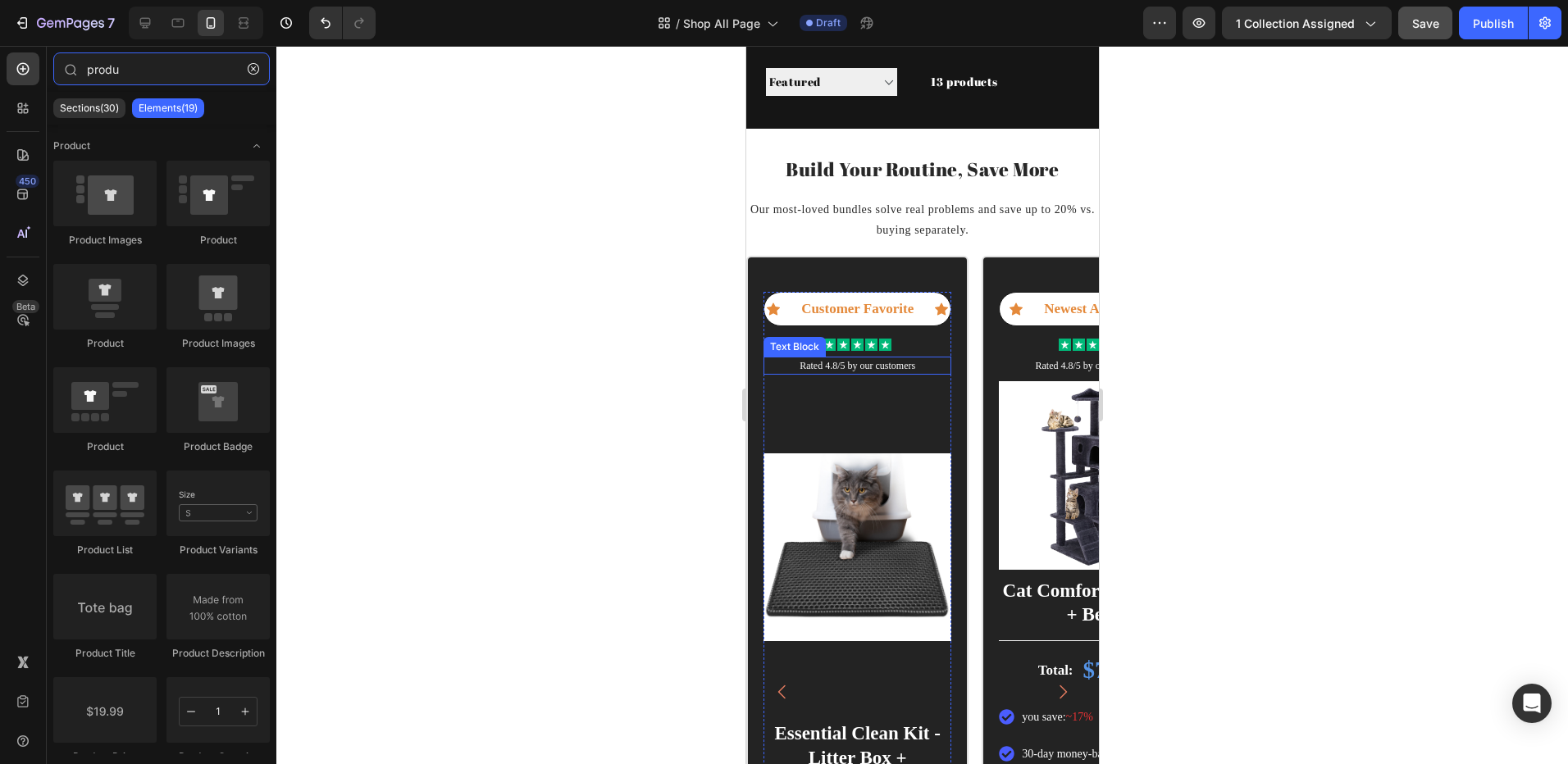
scroll to position [0, 0]
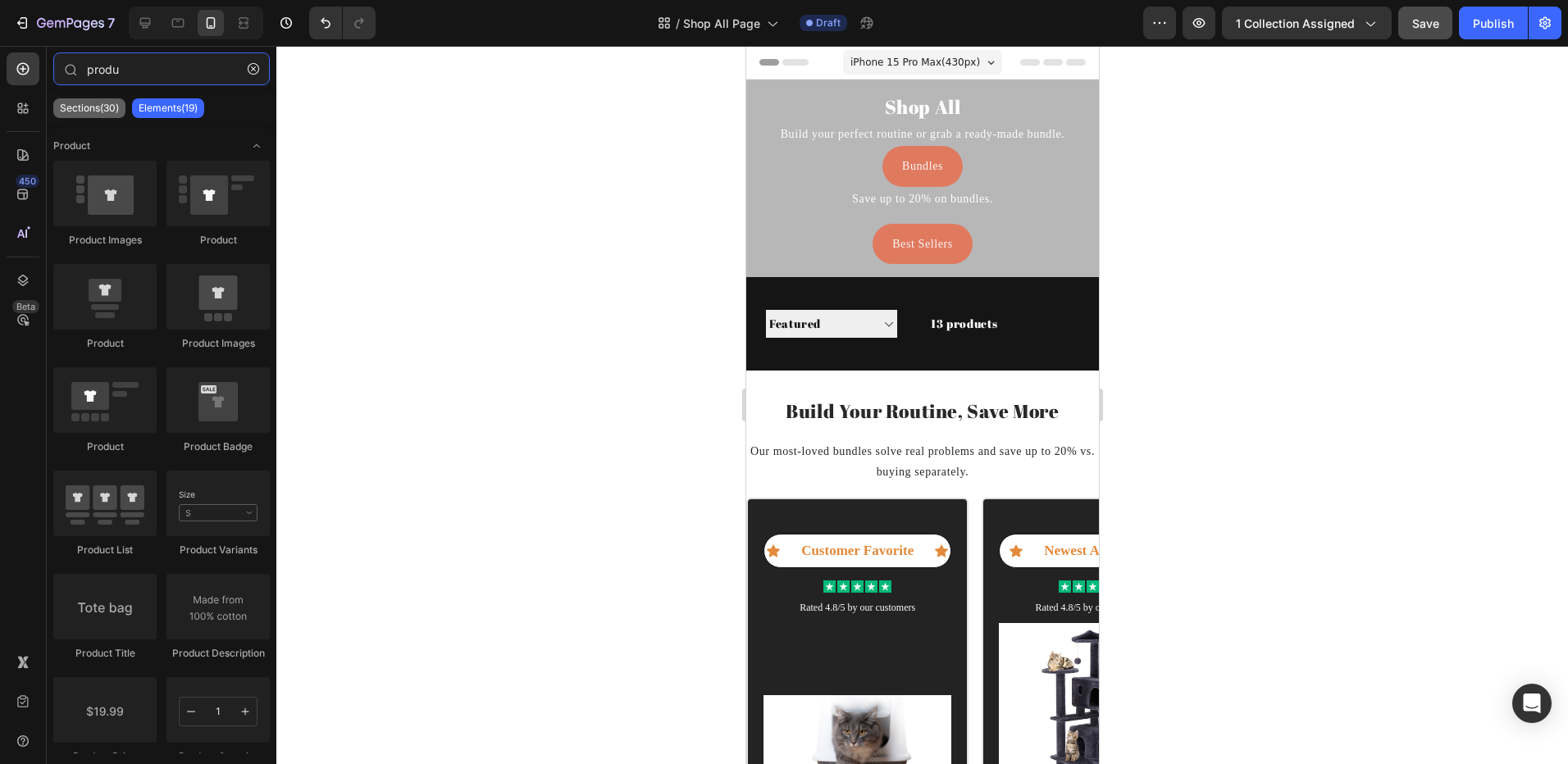
type input "produ"
click at [75, 105] on p "Sections(30)" at bounding box center [89, 108] width 59 height 13
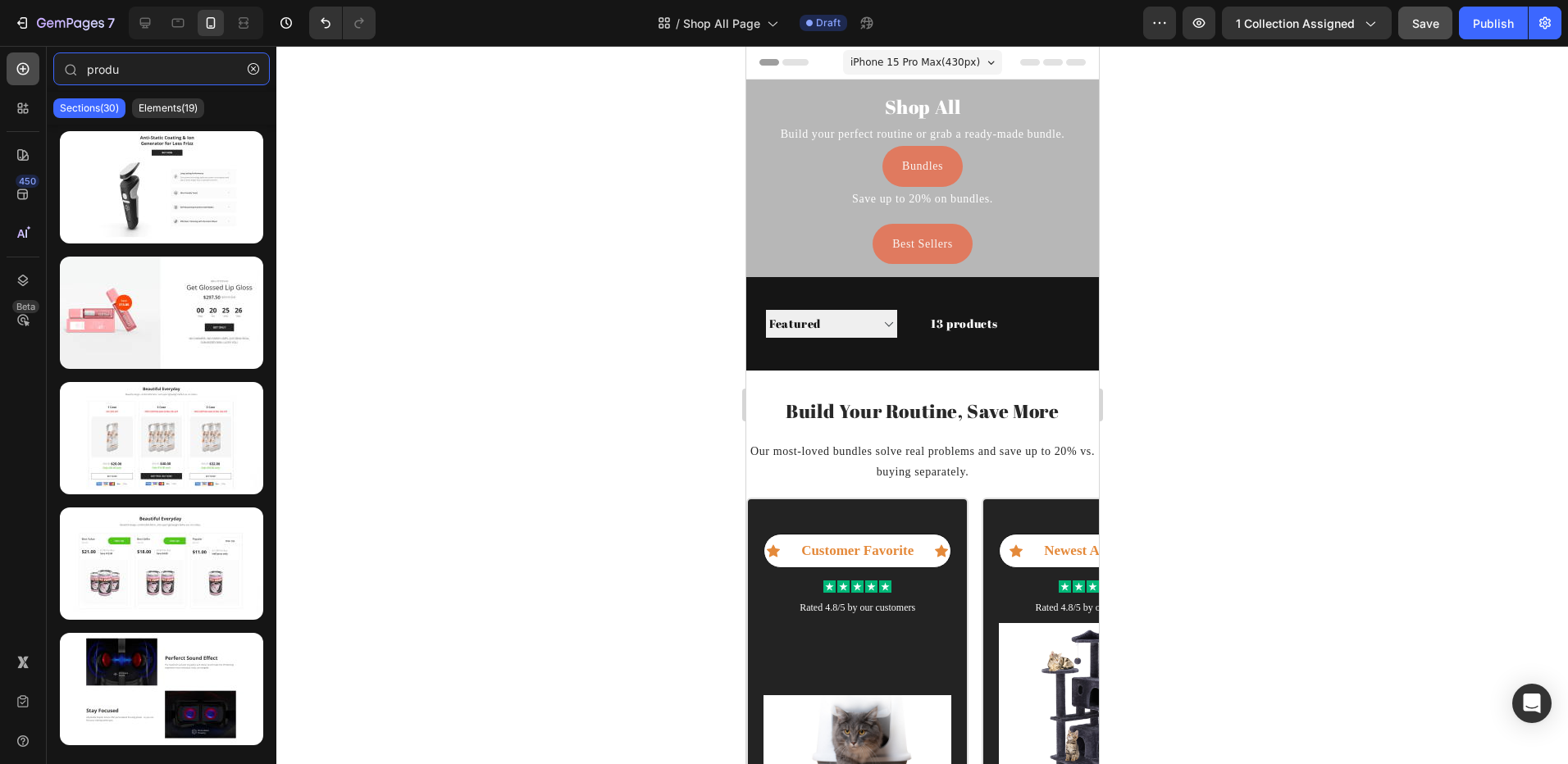
drag, startPoint x: 132, startPoint y: 68, endPoint x: 12, endPoint y: 57, distance: 120.5
click at [12, 57] on div "450 Beta produ Sections(30) Elements(19) Product Product Images Product Product…" at bounding box center [138, 406] width 276 height 719
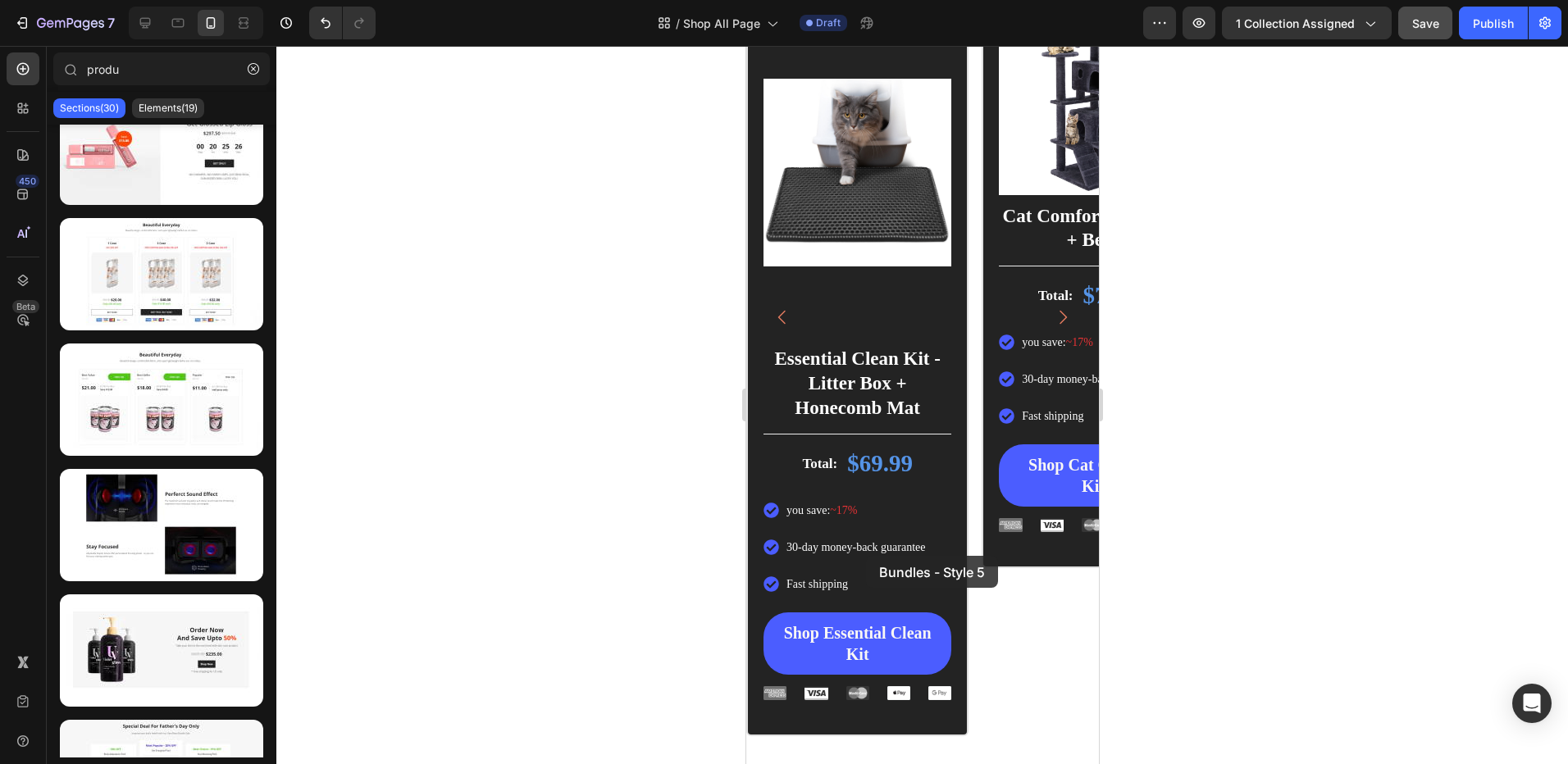
scroll to position [743, 0]
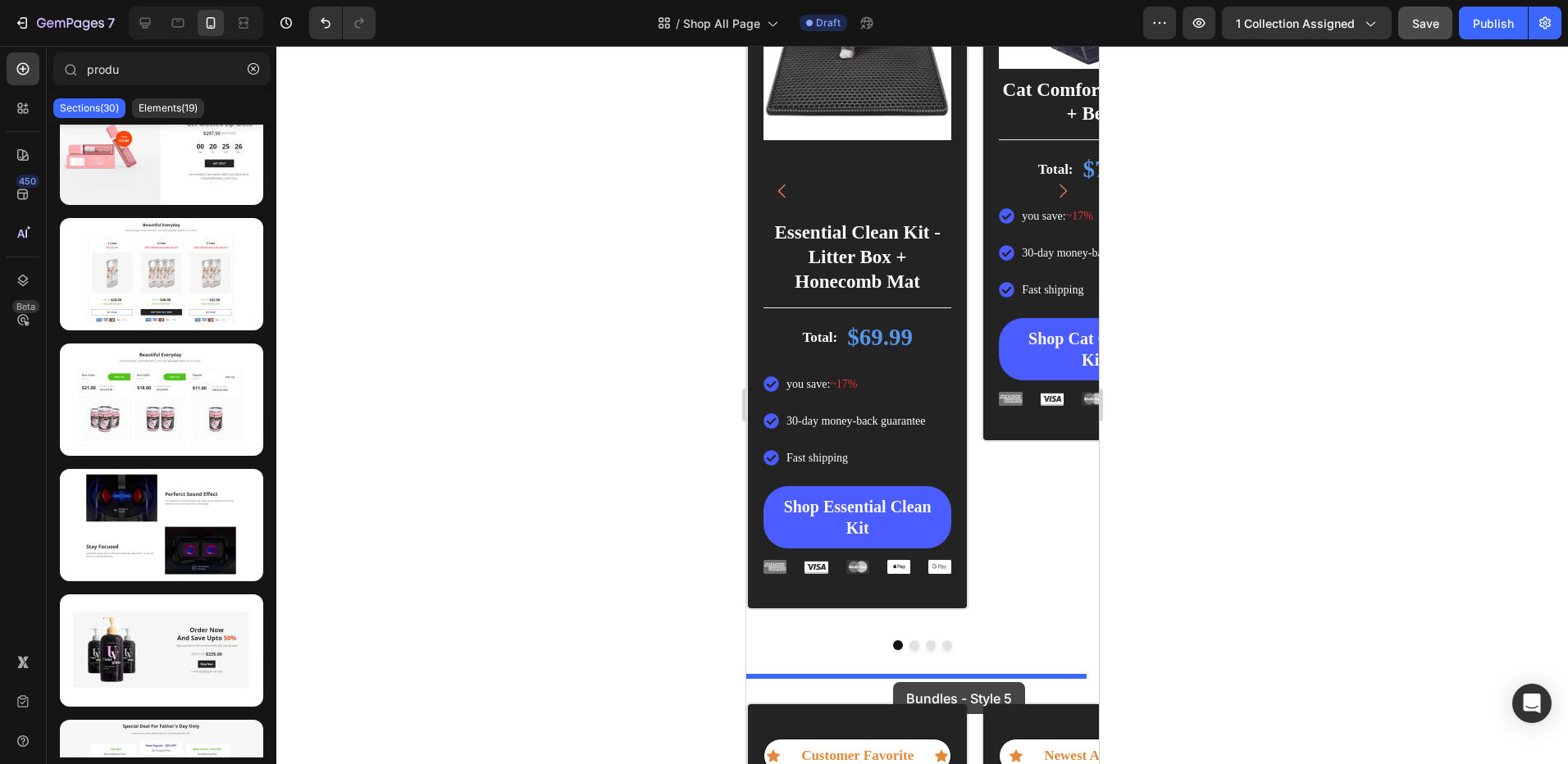
drag, startPoint x: 828, startPoint y: 302, endPoint x: 892, endPoint y: 683, distance: 386.3
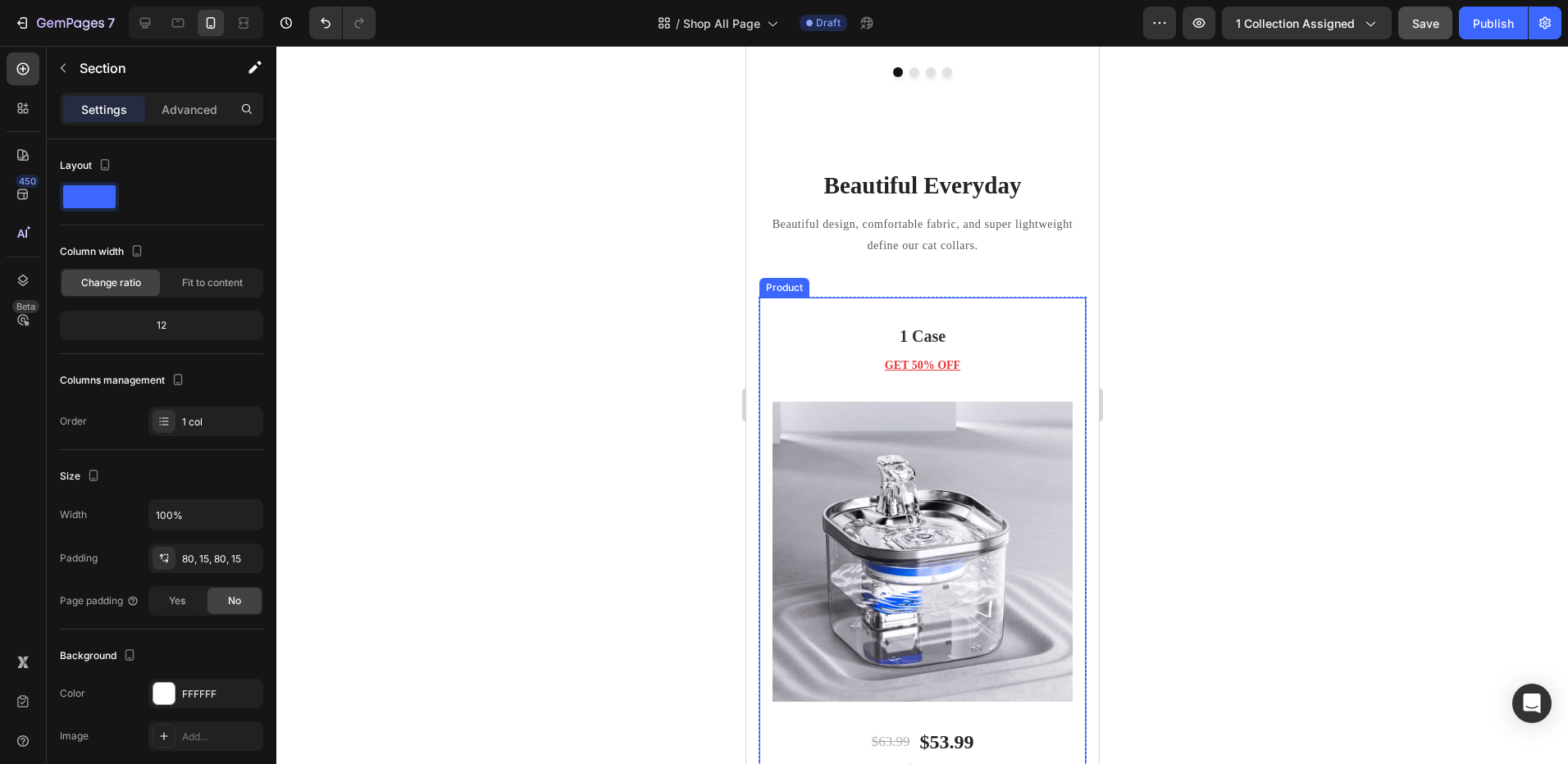
scroll to position [1234, 0]
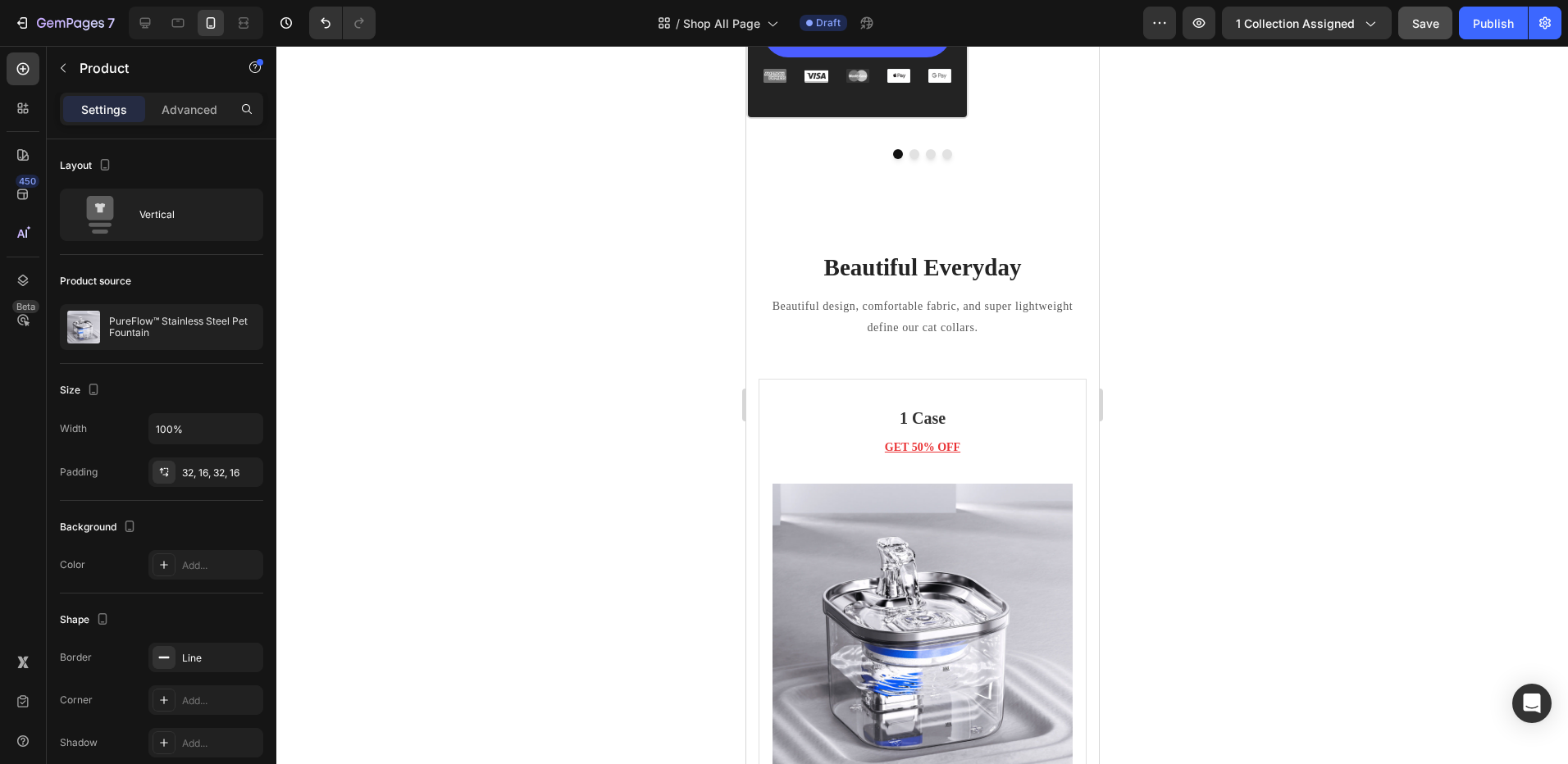
click at [768, 440] on div "1 Case Heading GET 50% OFF Text block (P) Images & Gallery $63.99 (P) Price (P)…" at bounding box center [922, 685] width 328 height 613
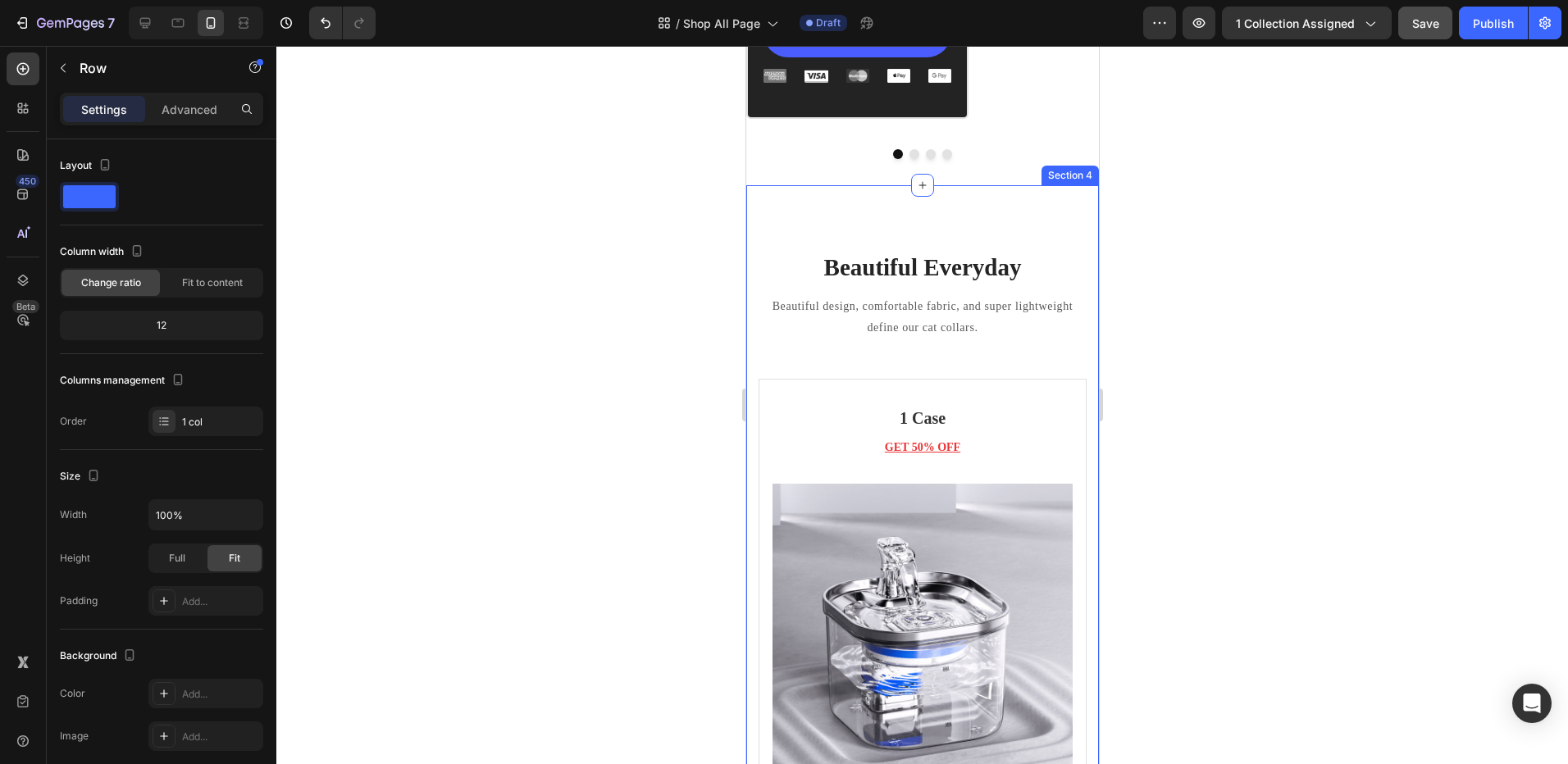
click at [862, 364] on div "Beautiful Everyday Heading Beautiful design, comfortable fabric, and super ligh…" at bounding box center [922, 309] width 328 height 115
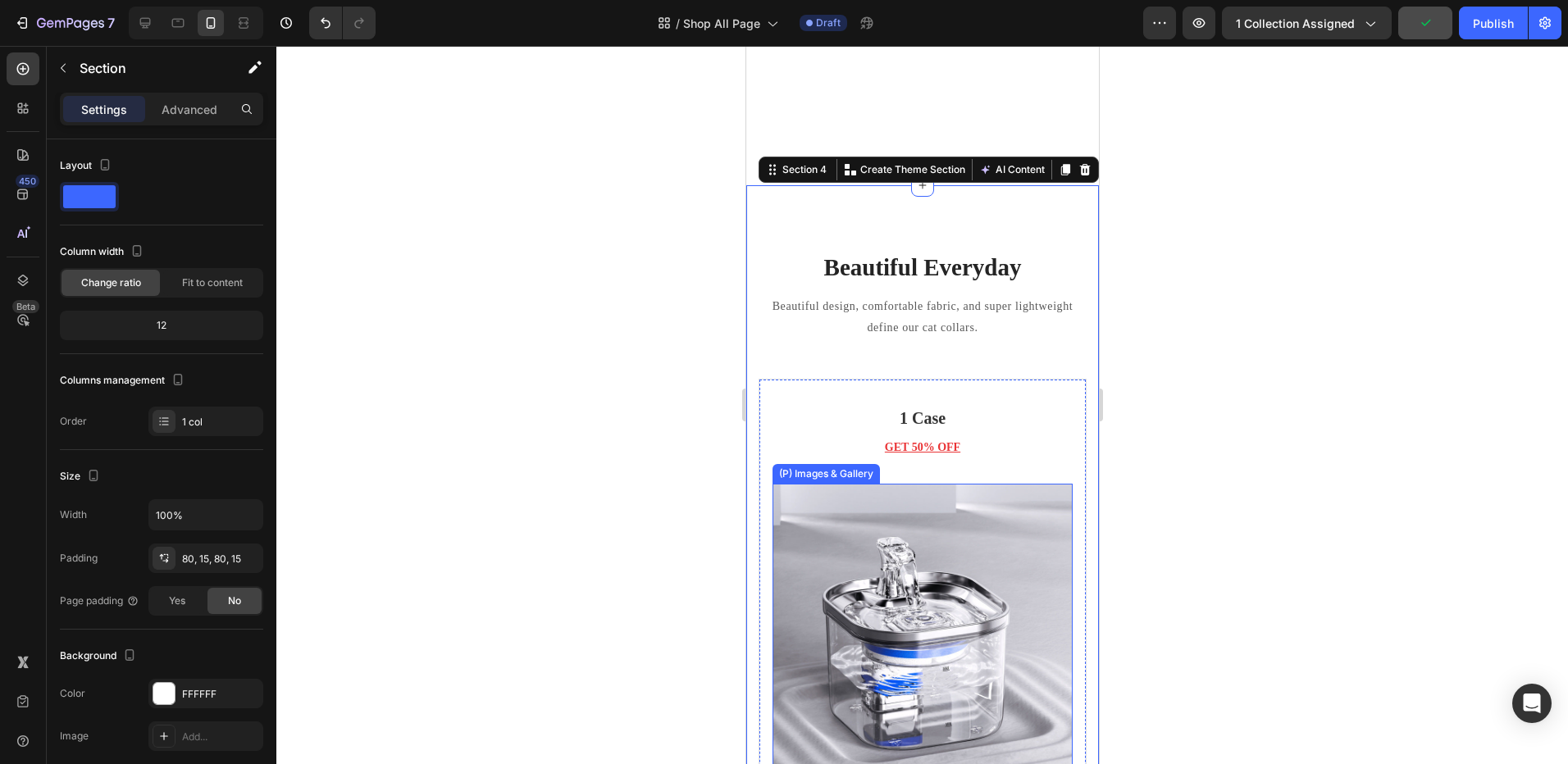
scroll to position [1644, 0]
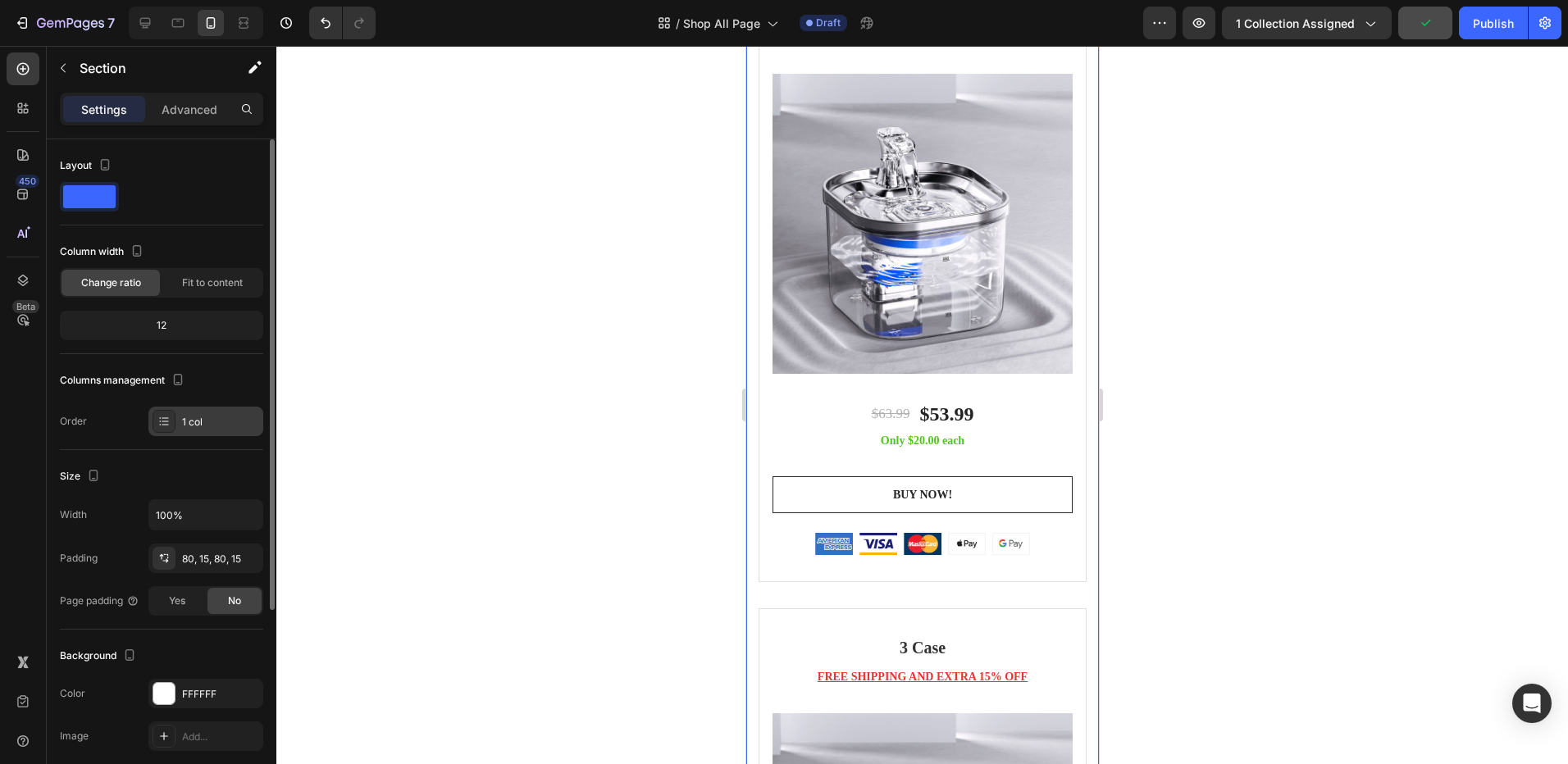
click at [178, 417] on div "1 col" at bounding box center [206, 421] width 115 height 29
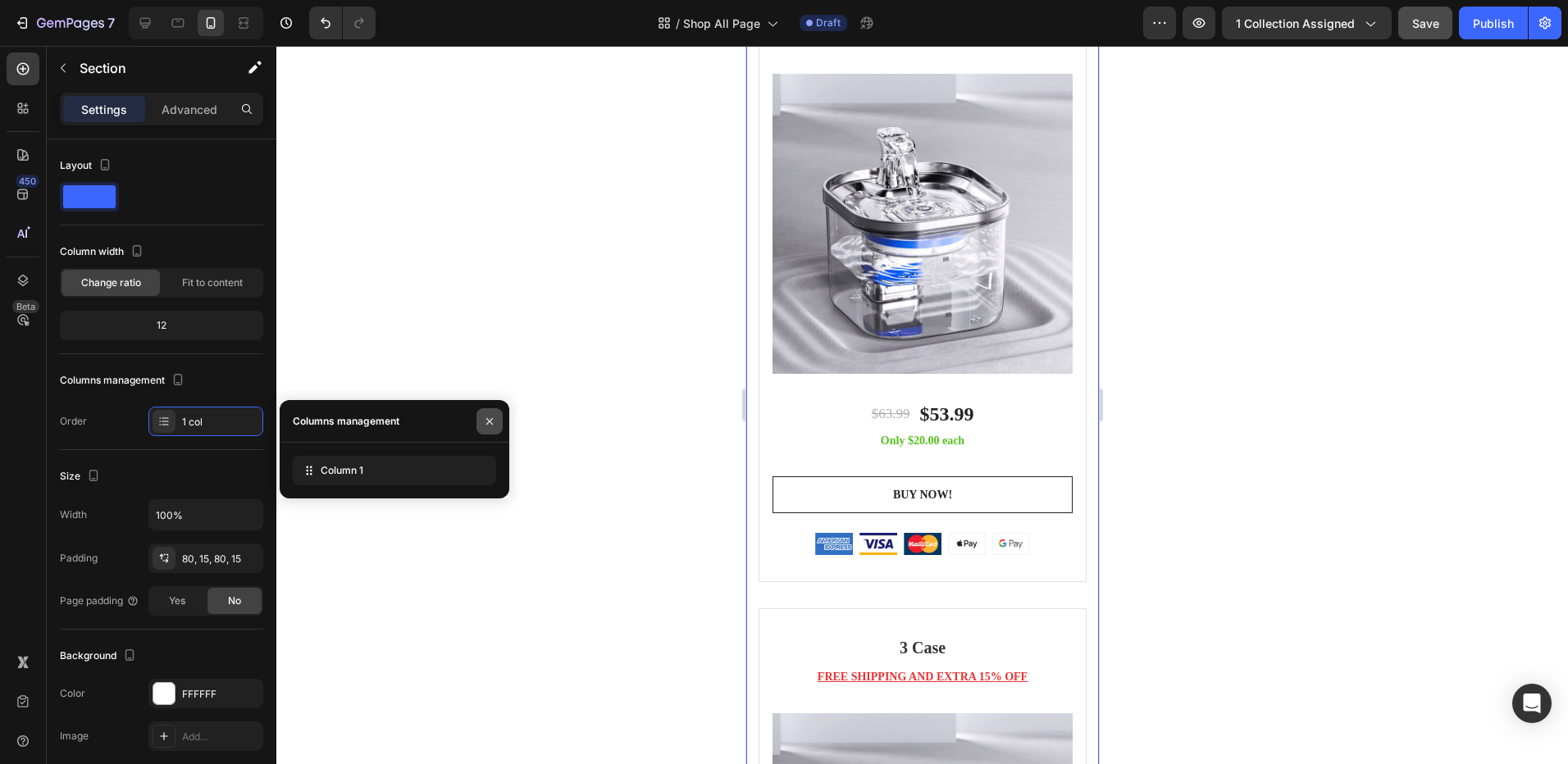
click at [491, 428] on button "button" at bounding box center [490, 421] width 27 height 27
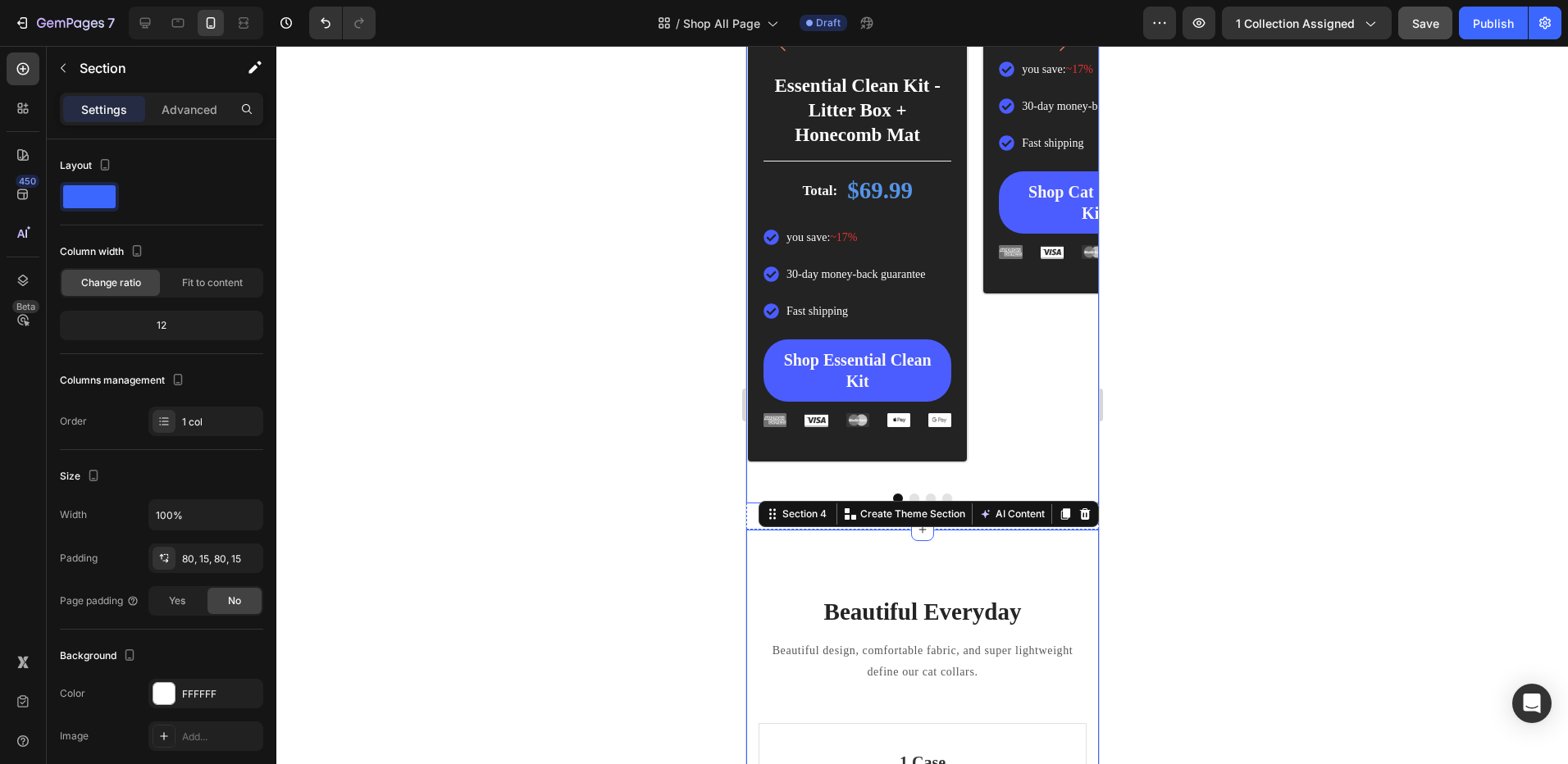
scroll to position [906, 0]
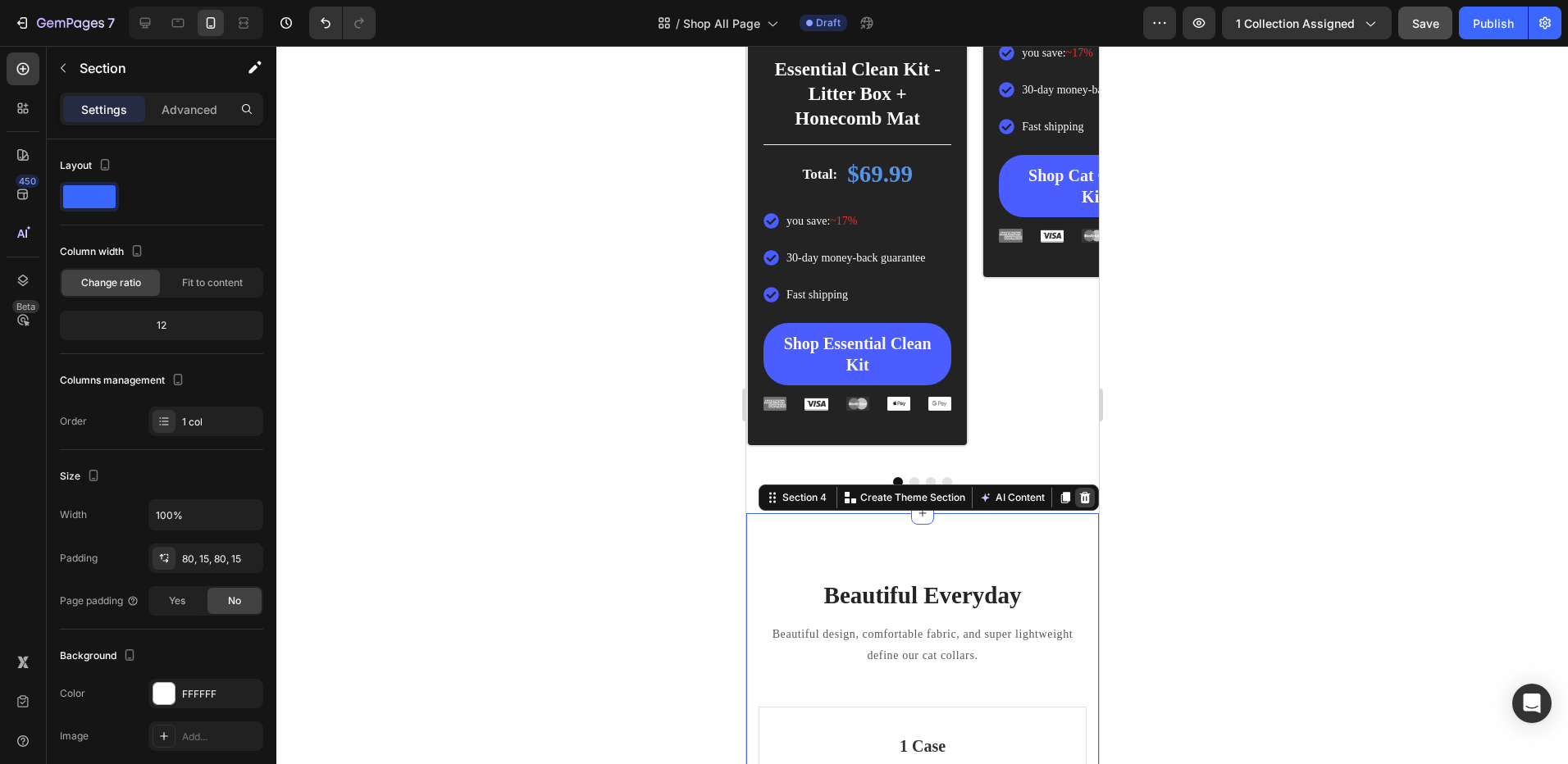
click at [1079, 499] on div at bounding box center [1084, 497] width 20 height 20
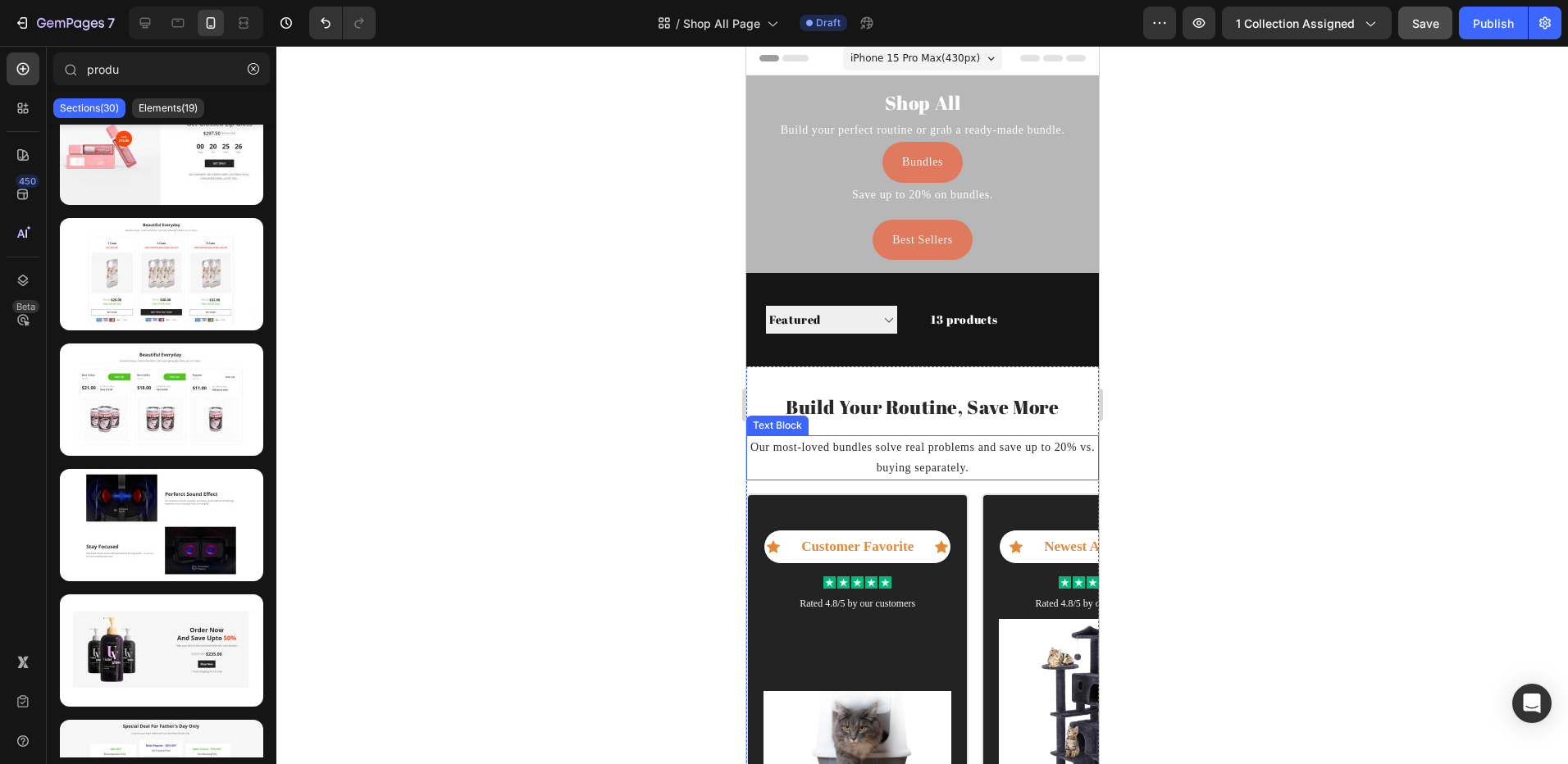
scroll to position [0, 0]
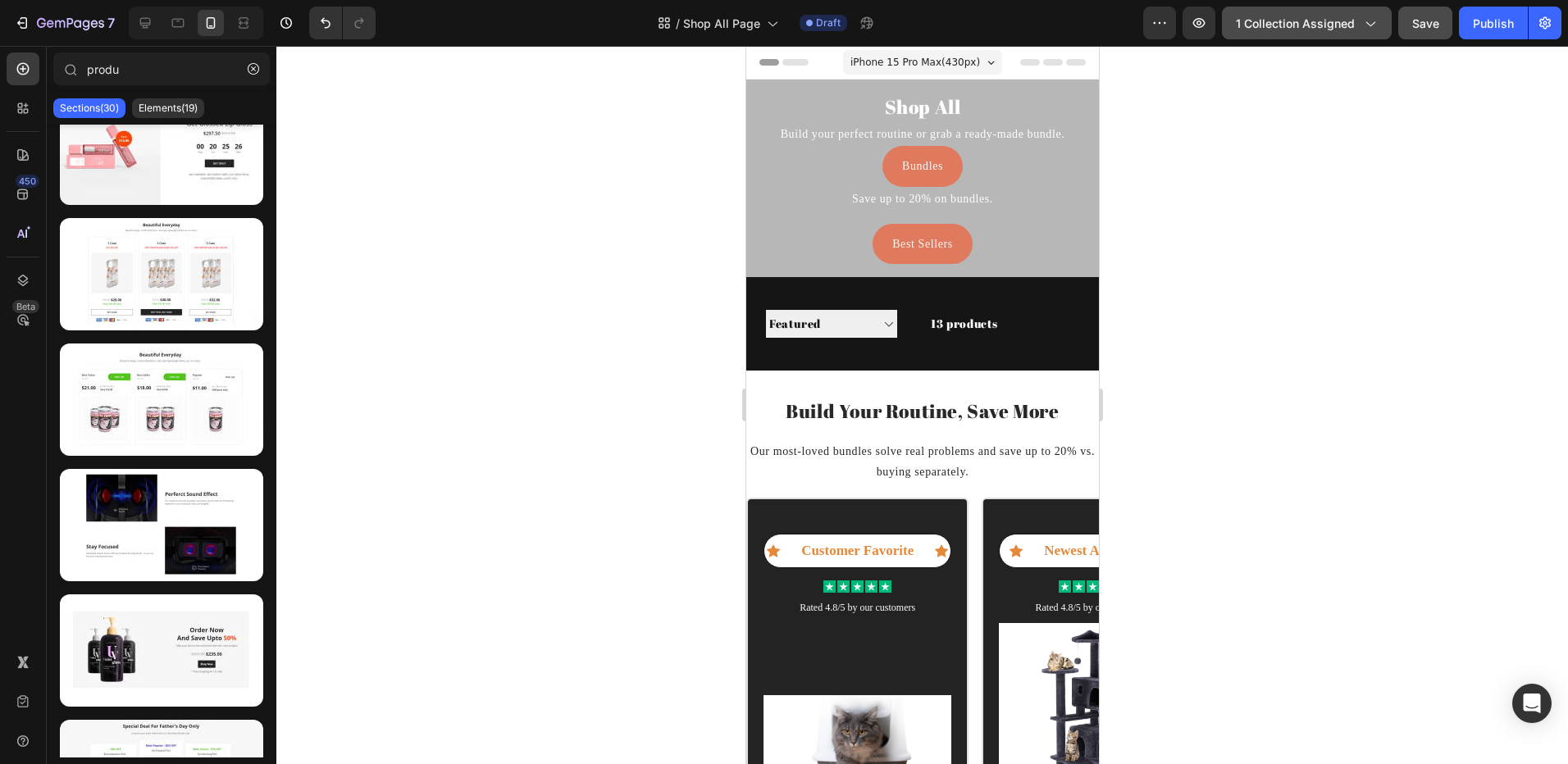
click at [1318, 36] on button "1 collection assigned" at bounding box center [1307, 23] width 170 height 33
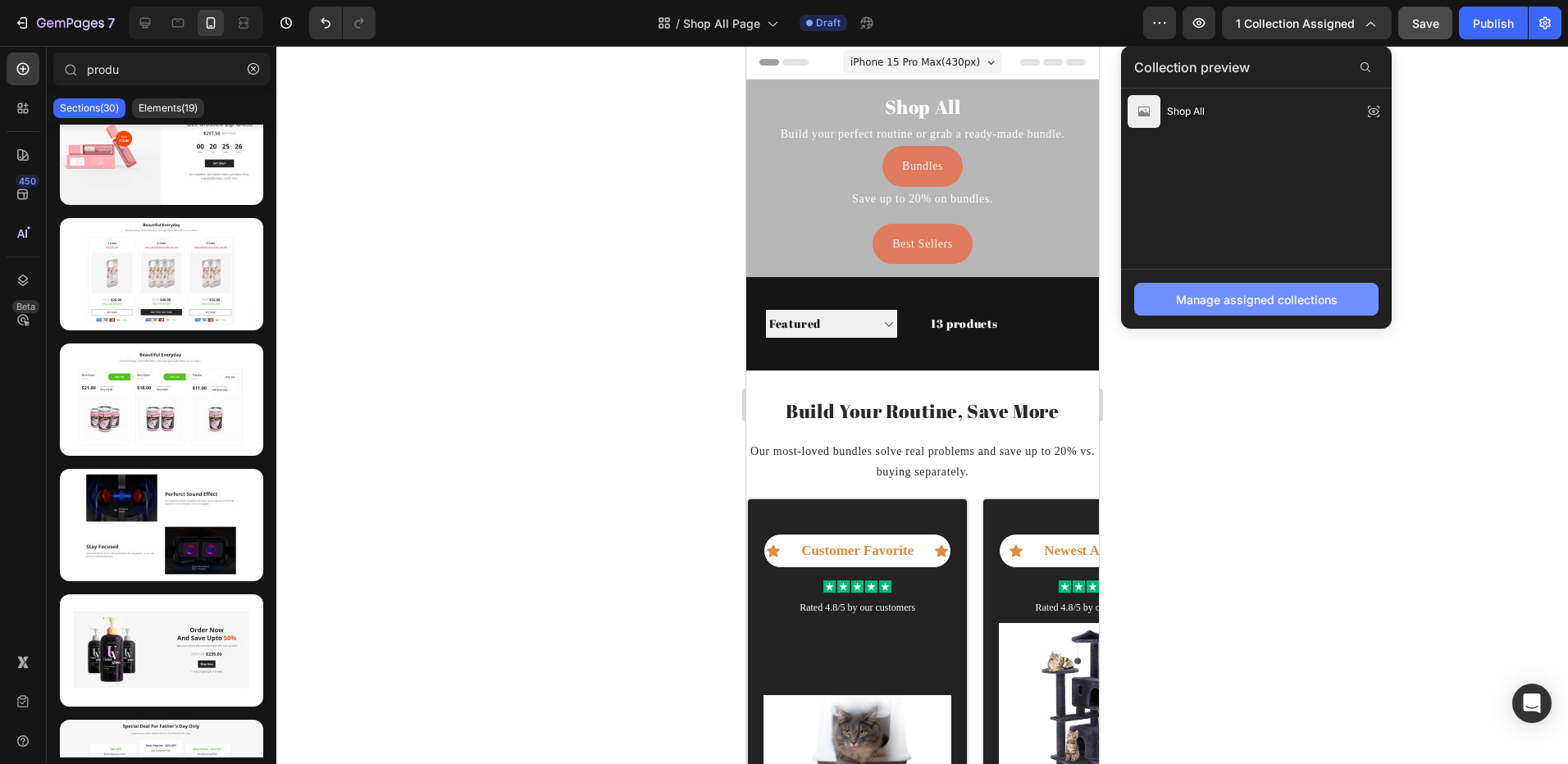
click at [1252, 310] on button "Manage assigned collections" at bounding box center [1256, 299] width 244 height 33
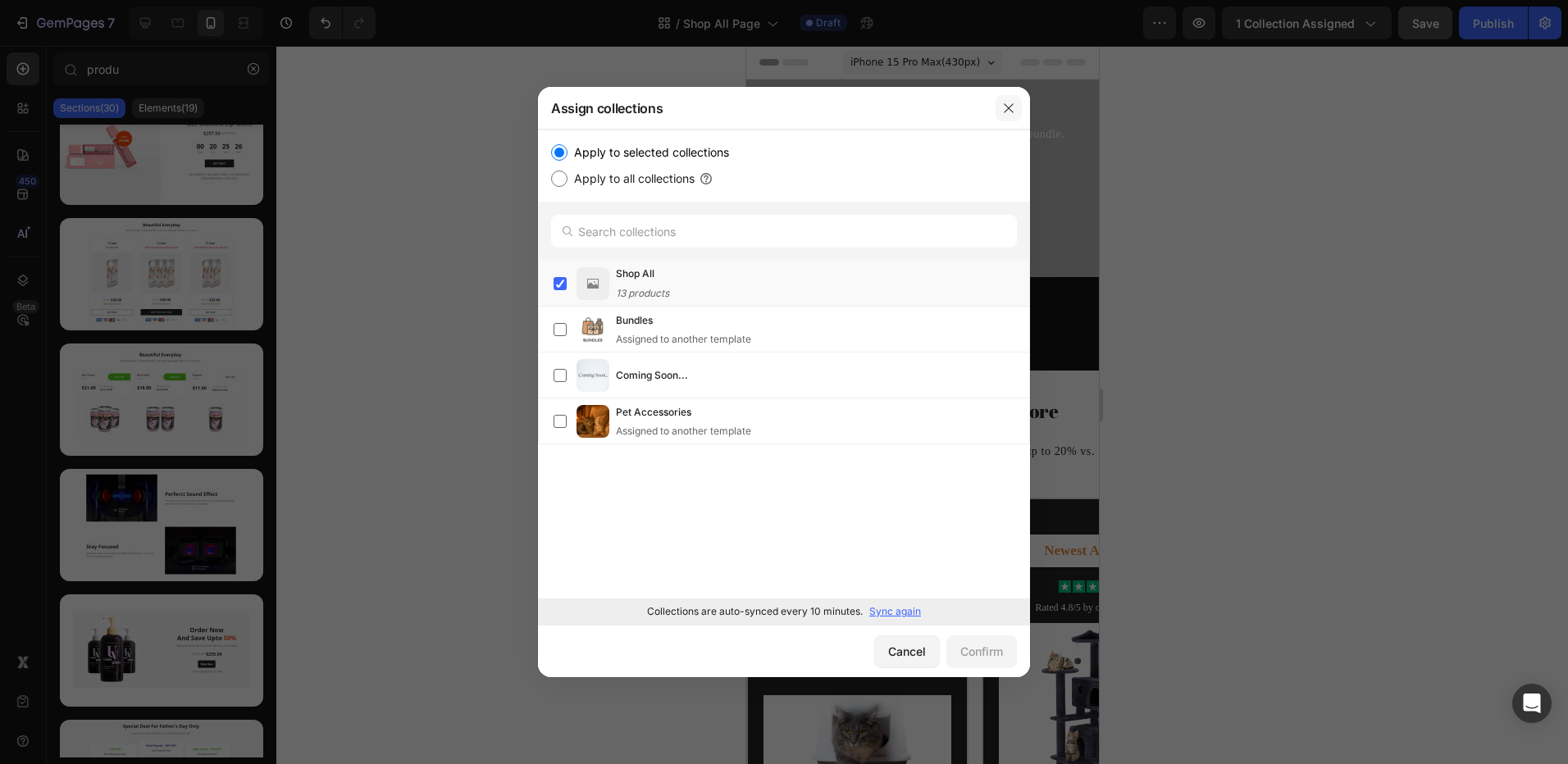
click at [1013, 105] on icon "button" at bounding box center [1008, 108] width 13 height 13
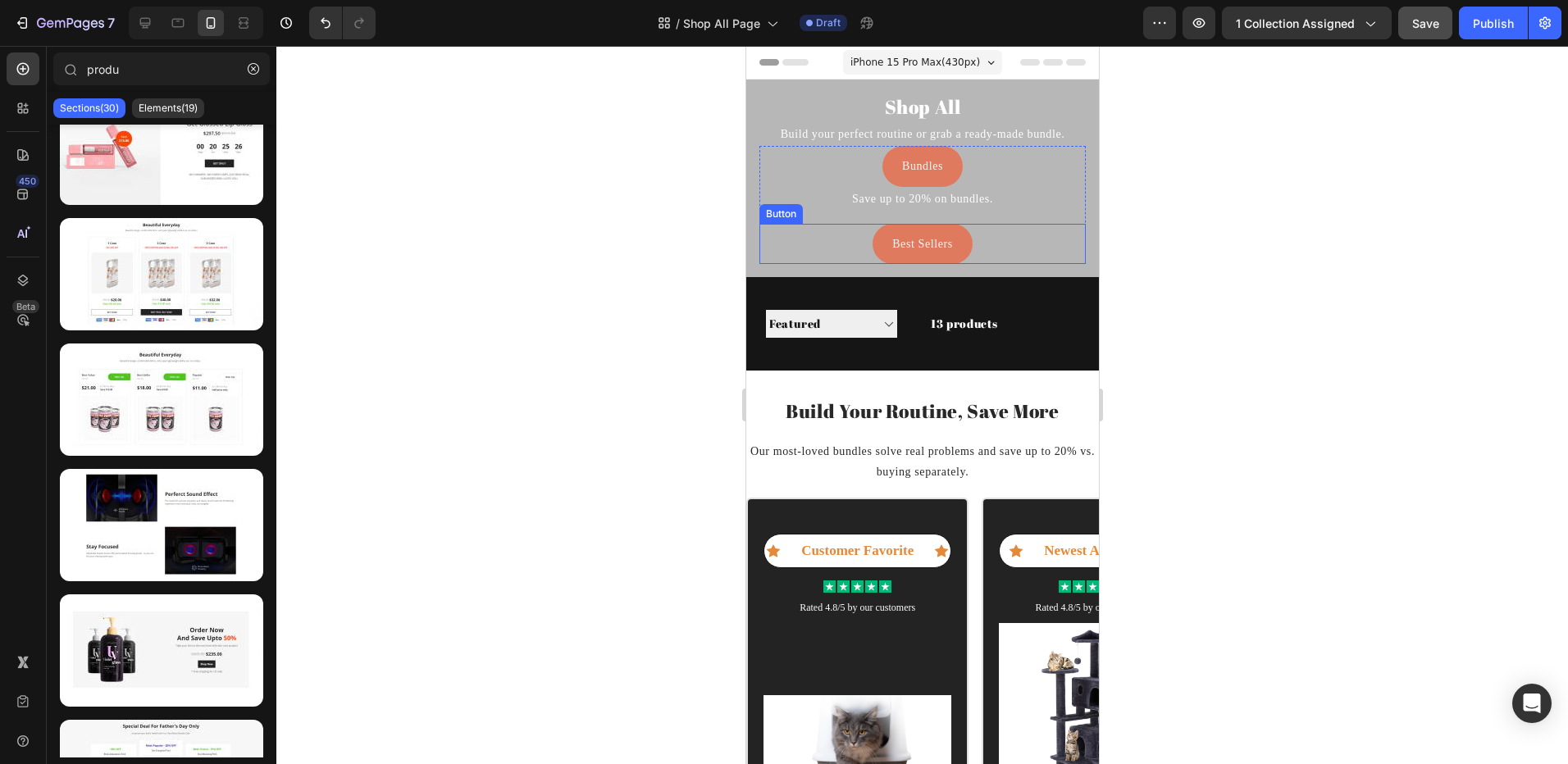
click at [760, 208] on div "Button" at bounding box center [780, 214] width 44 height 20
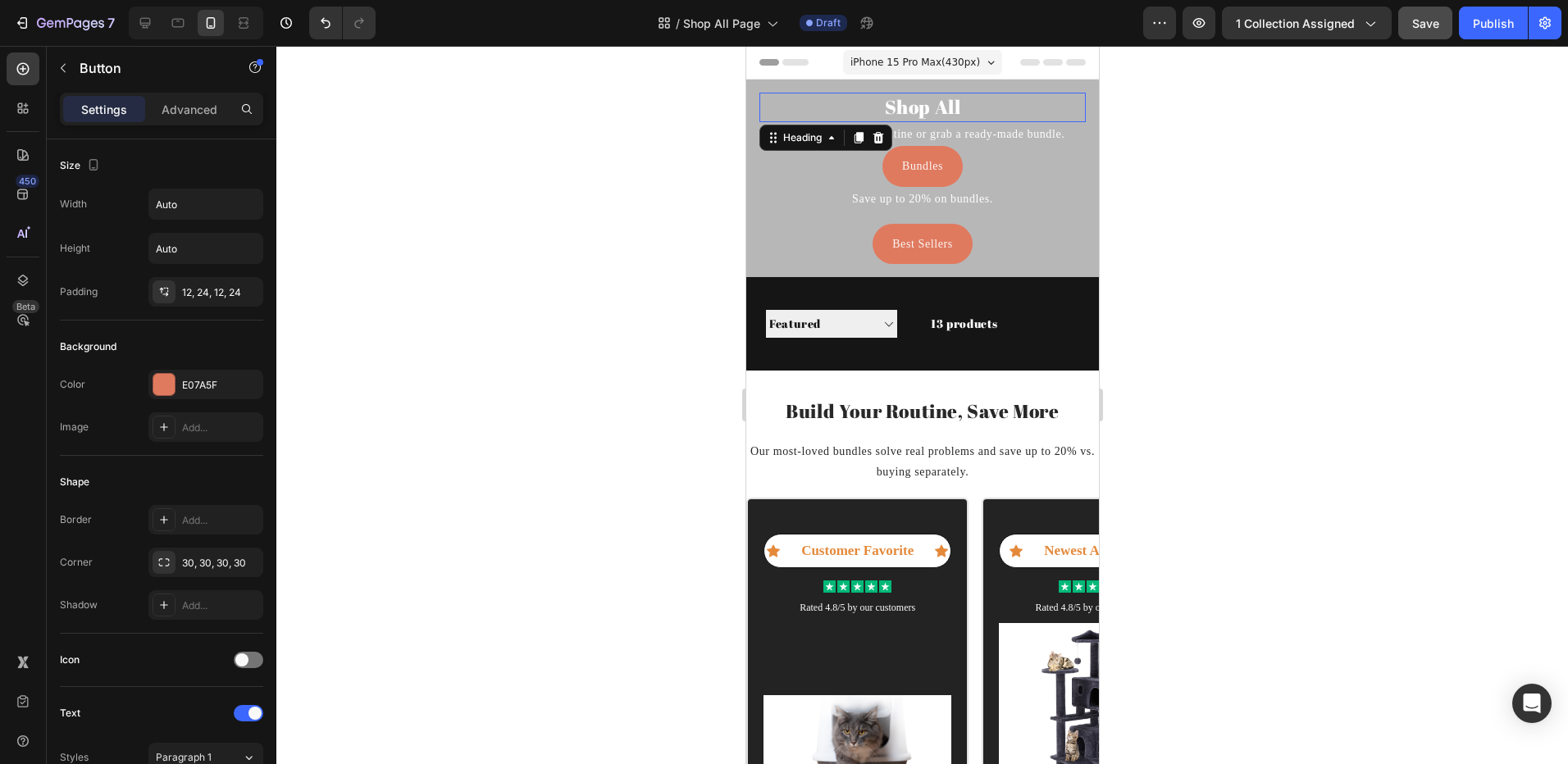
click at [760, 111] on h2 "Shop All" at bounding box center [922, 107] width 327 height 29
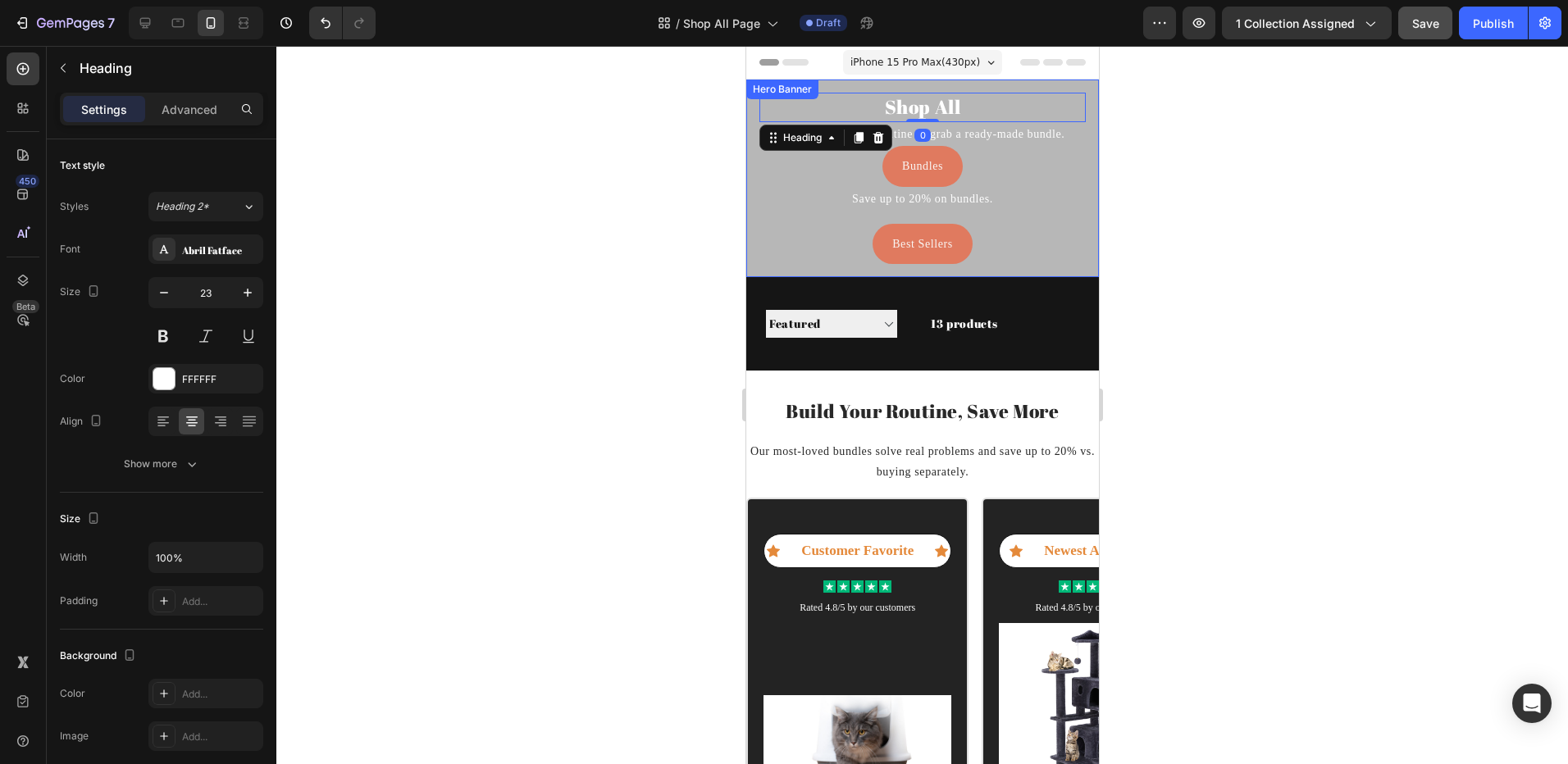
click at [751, 131] on div "Shop All Heading 0 Build your perfect routine or grab a ready-made bundle. Text…" at bounding box center [921, 178] width 352 height 197
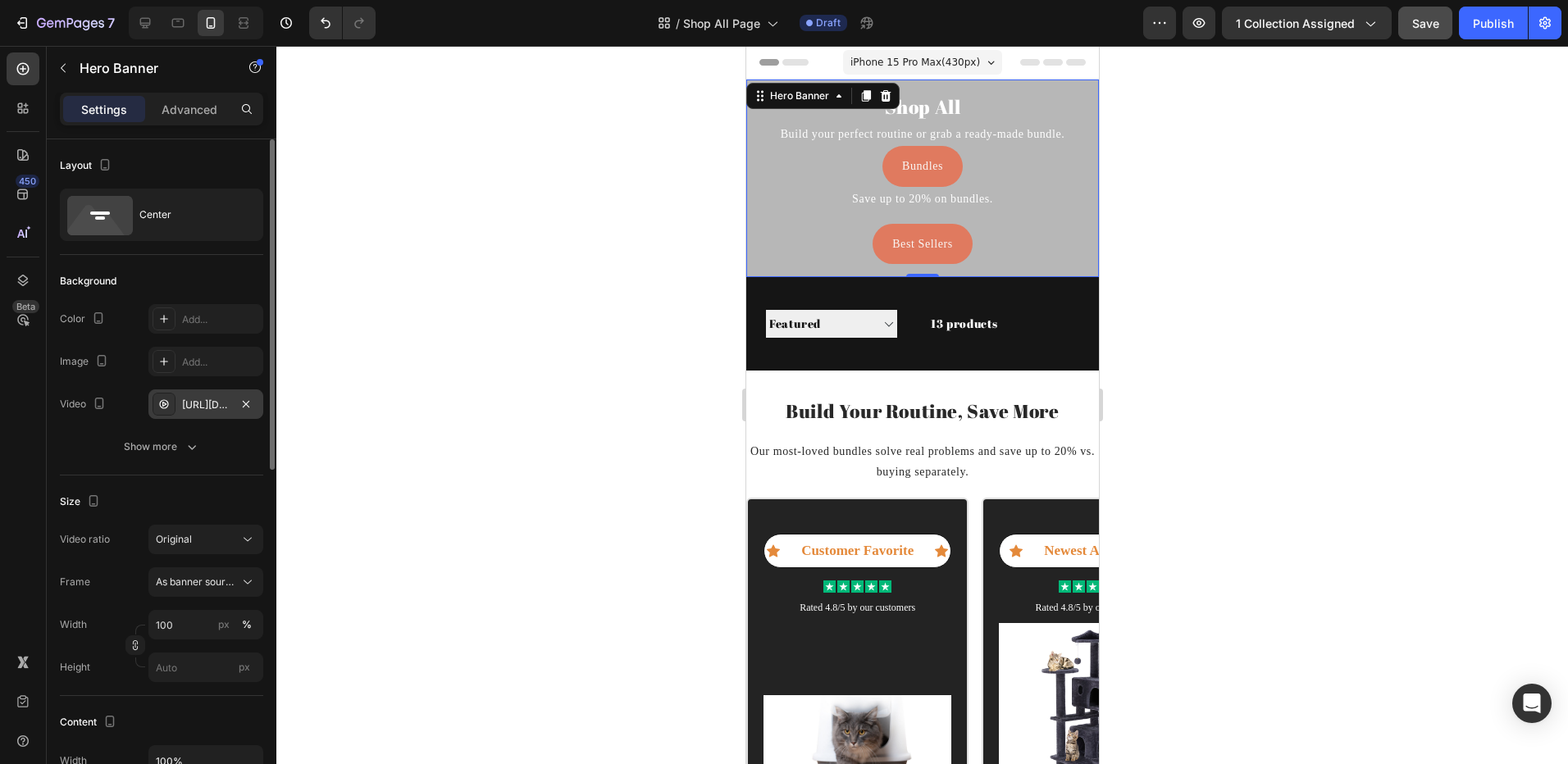
click at [196, 400] on div "[URL][DOMAIN_NAME]" at bounding box center [205, 405] width 47 height 15
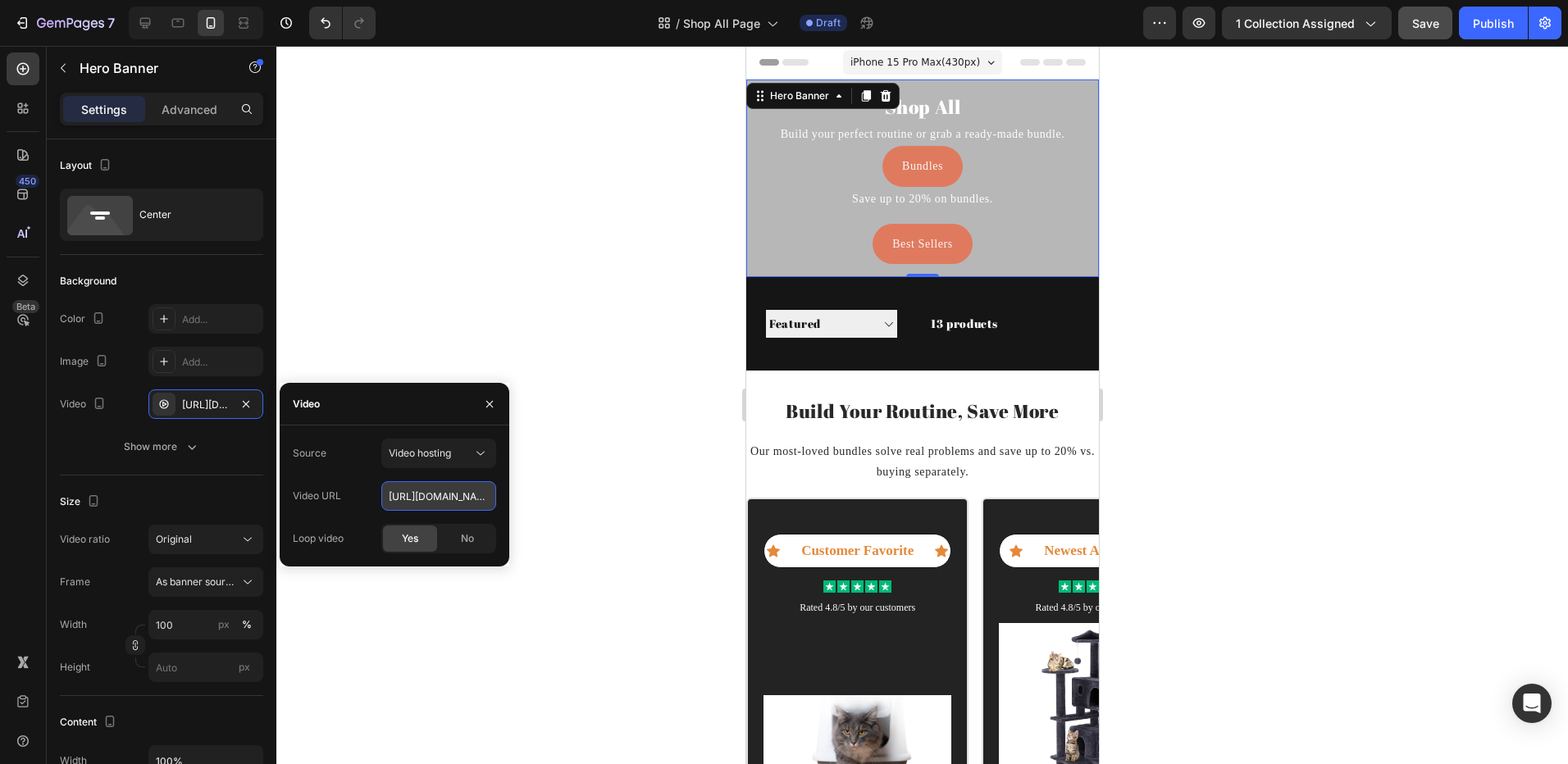
click at [412, 490] on input "[URL][DOMAIN_NAME]" at bounding box center [439, 496] width 115 height 29
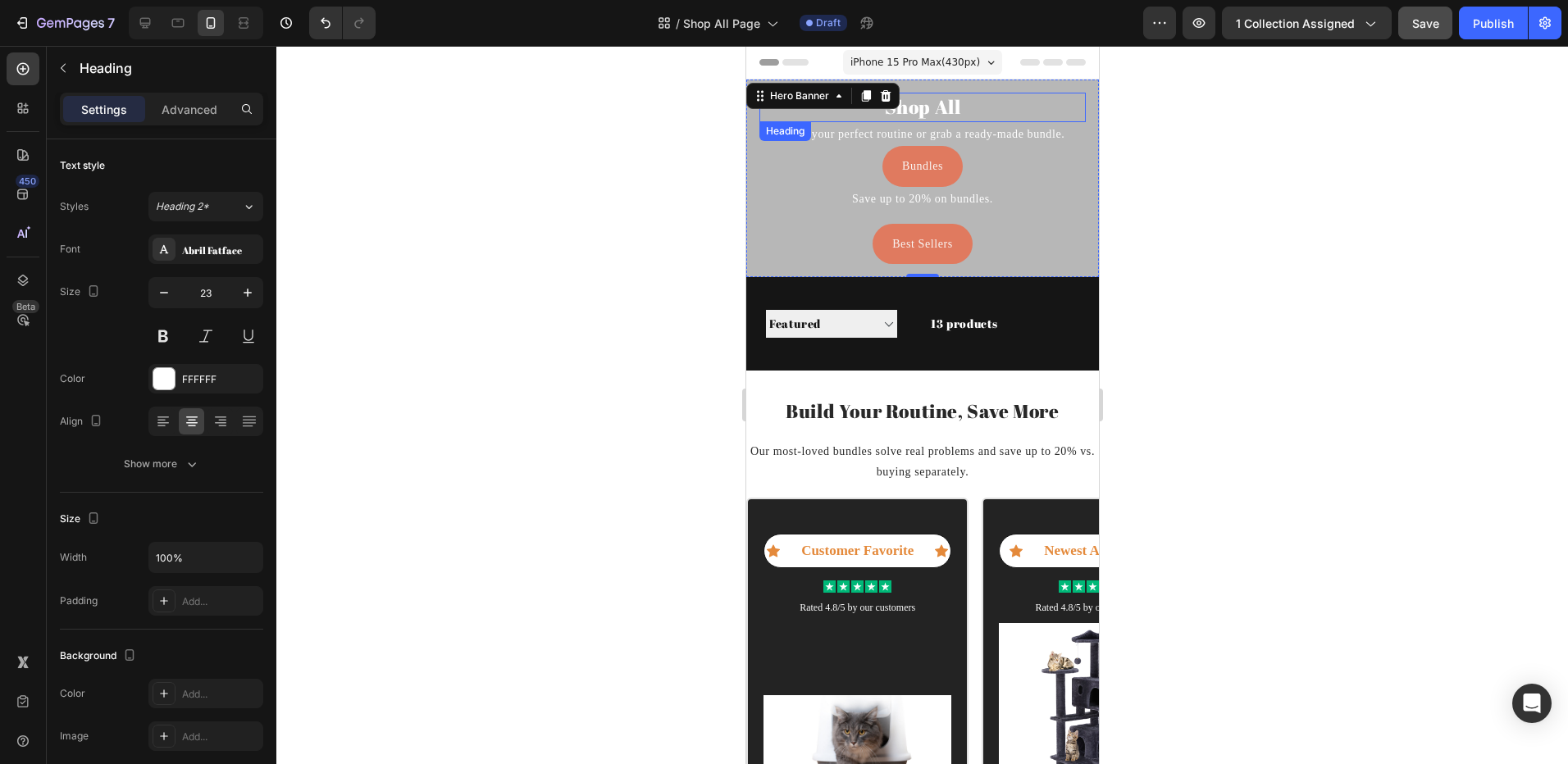
click at [921, 106] on h2 "Shop All" at bounding box center [922, 107] width 327 height 29
click at [921, 106] on p "Shop All" at bounding box center [922, 107] width 323 height 27
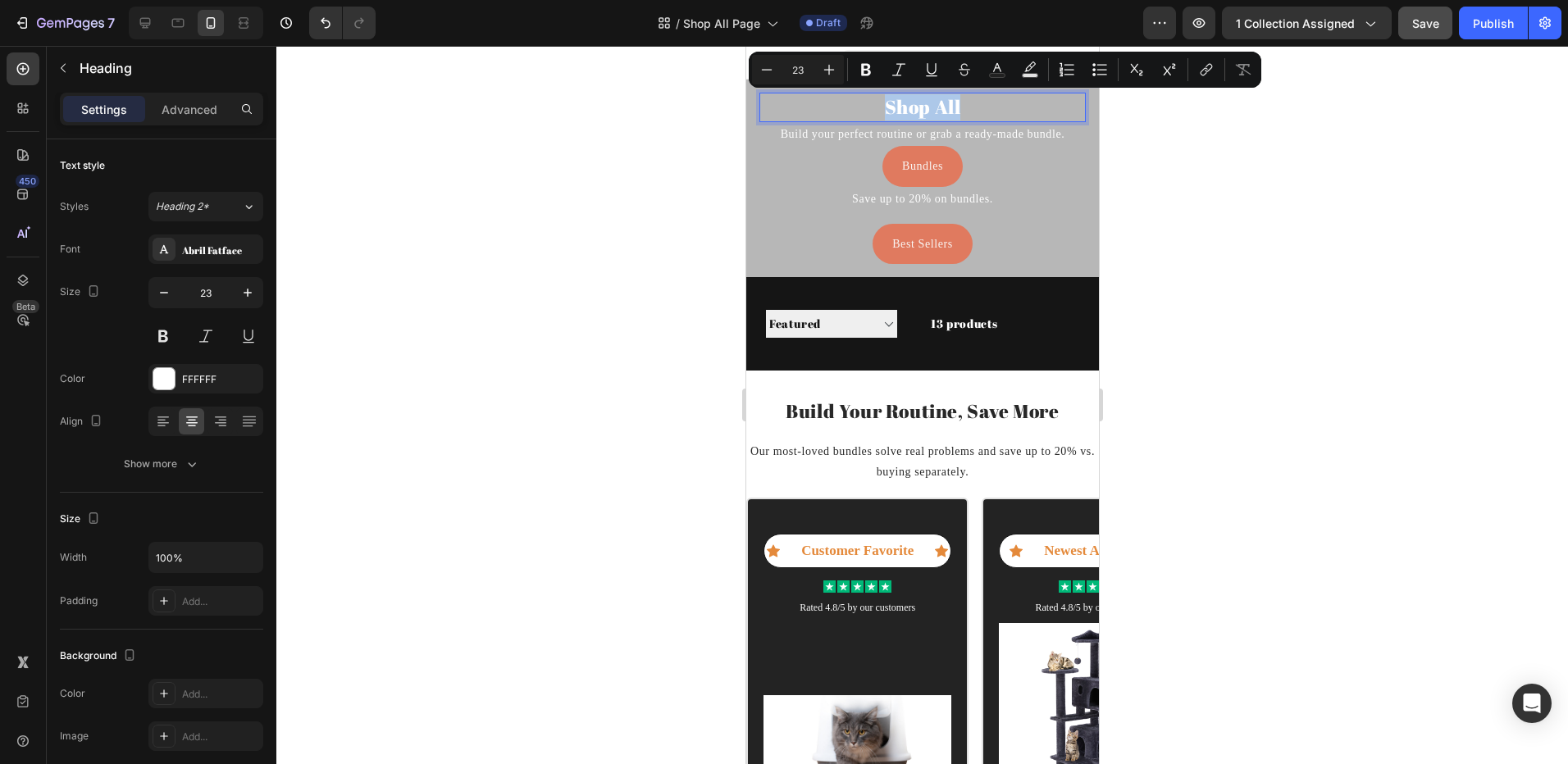
copy p "Shop All"
click at [765, 207] on p "Save up to 20% on bundles." at bounding box center [922, 199] width 323 height 21
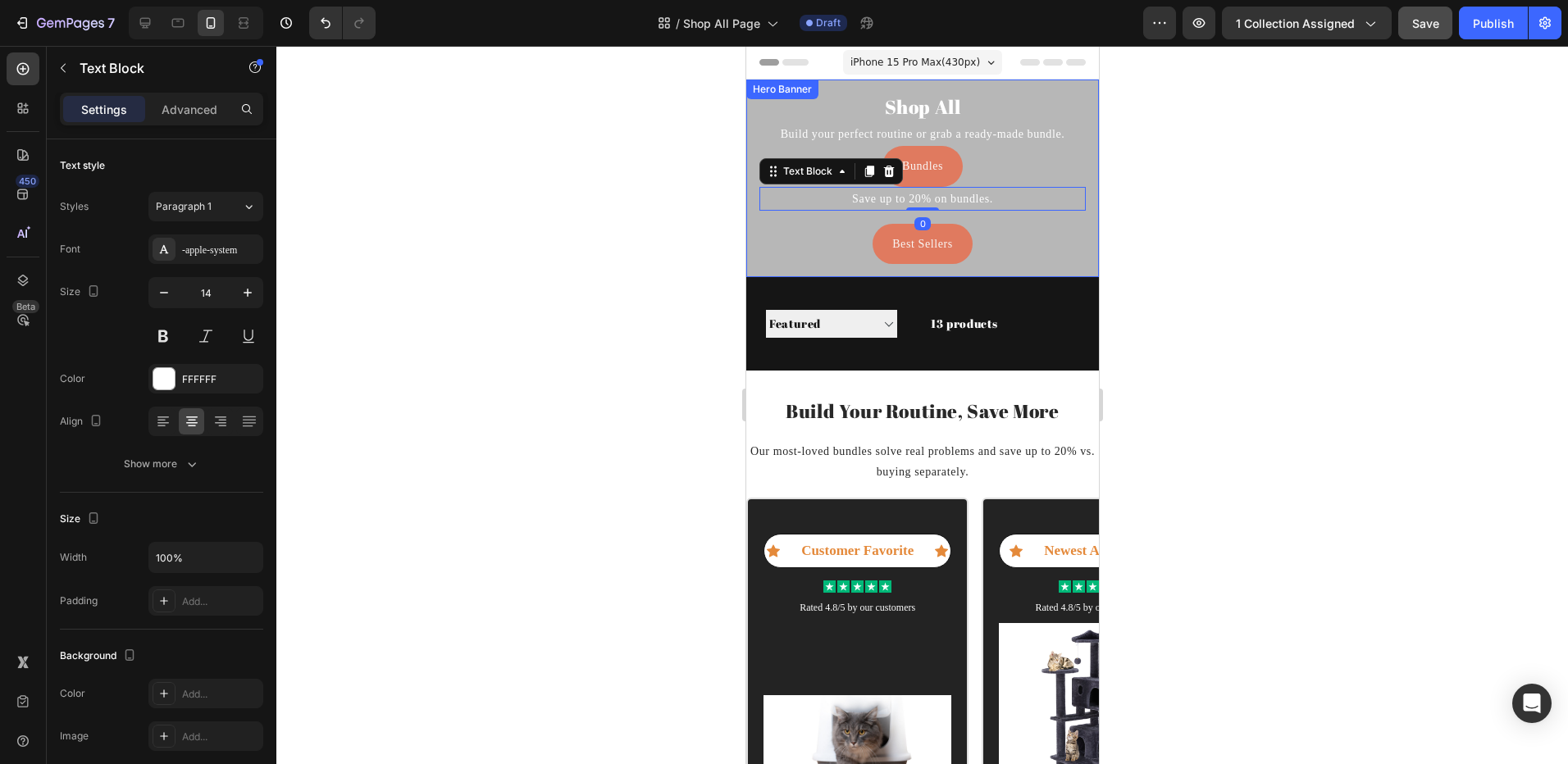
click at [748, 246] on div "Shop All Heading Build your perfect routine or grab a ready-made bundle. Text B…" at bounding box center [921, 178] width 352 height 197
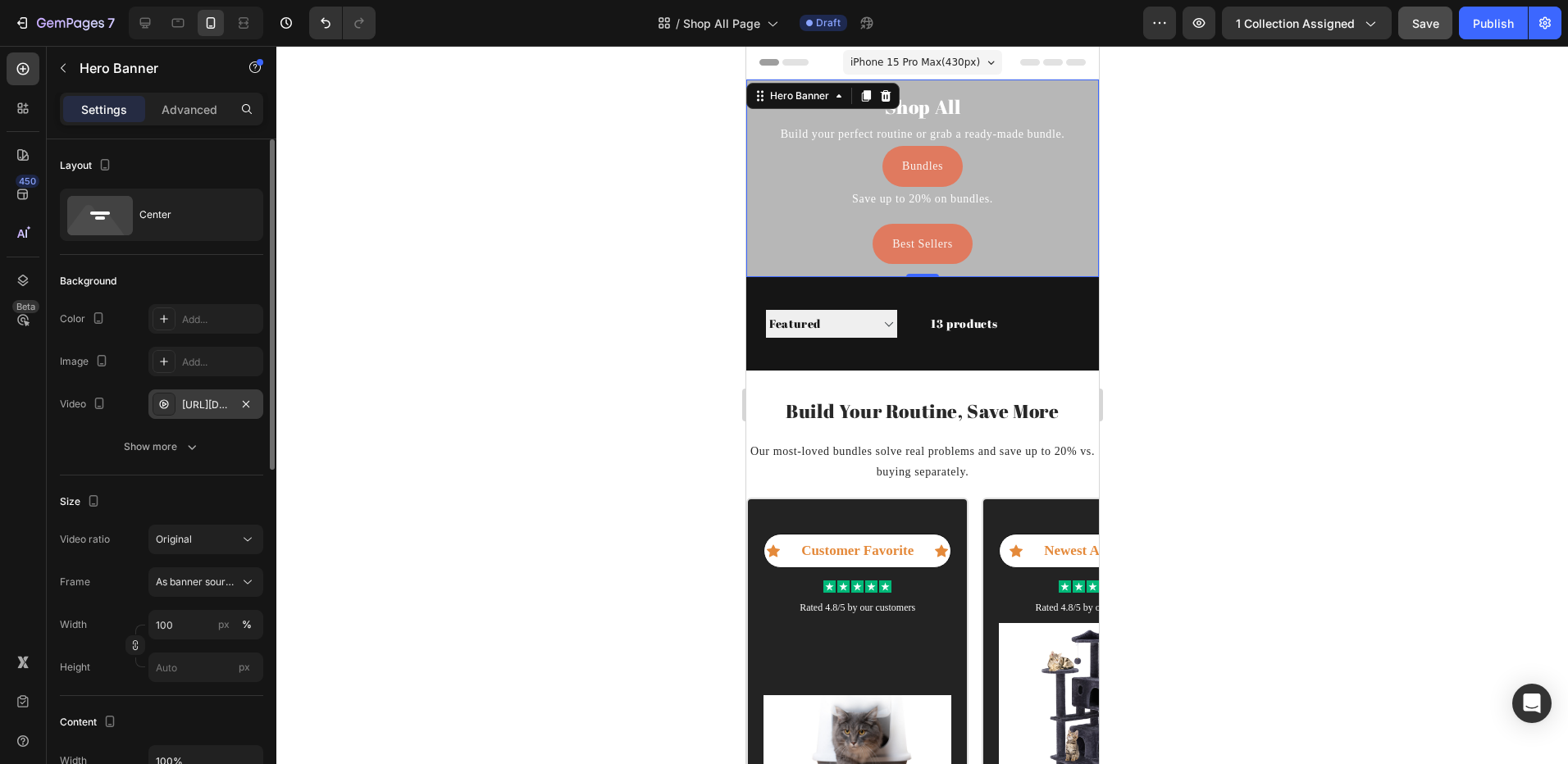
click at [221, 403] on div "[URL][DOMAIN_NAME]" at bounding box center [205, 405] width 47 height 15
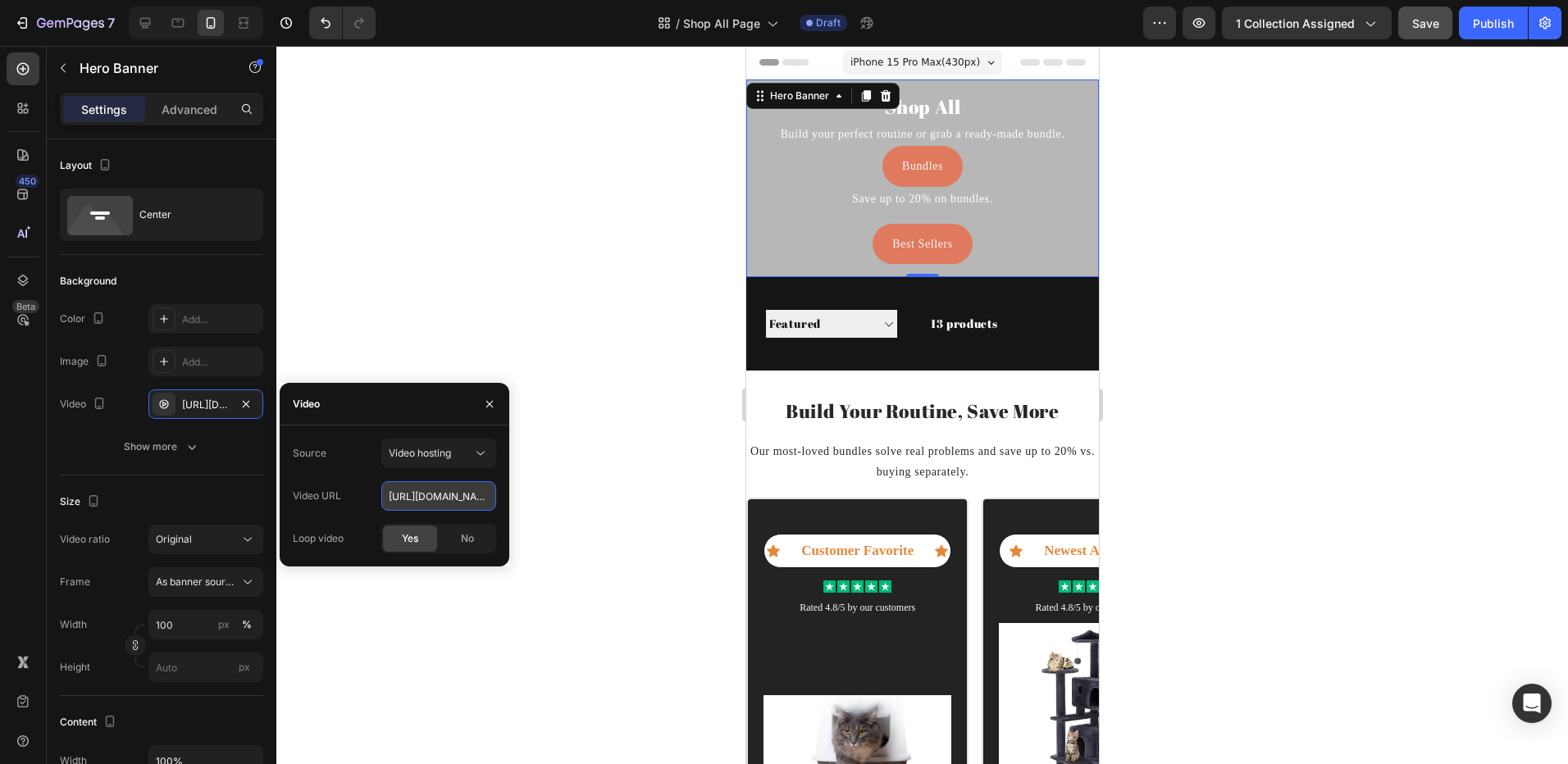
click at [434, 496] on input "[URL][DOMAIN_NAME]" at bounding box center [439, 496] width 115 height 29
click at [148, 27] on icon at bounding box center [145, 22] width 16 height 16
type input "500"
type input "1200"
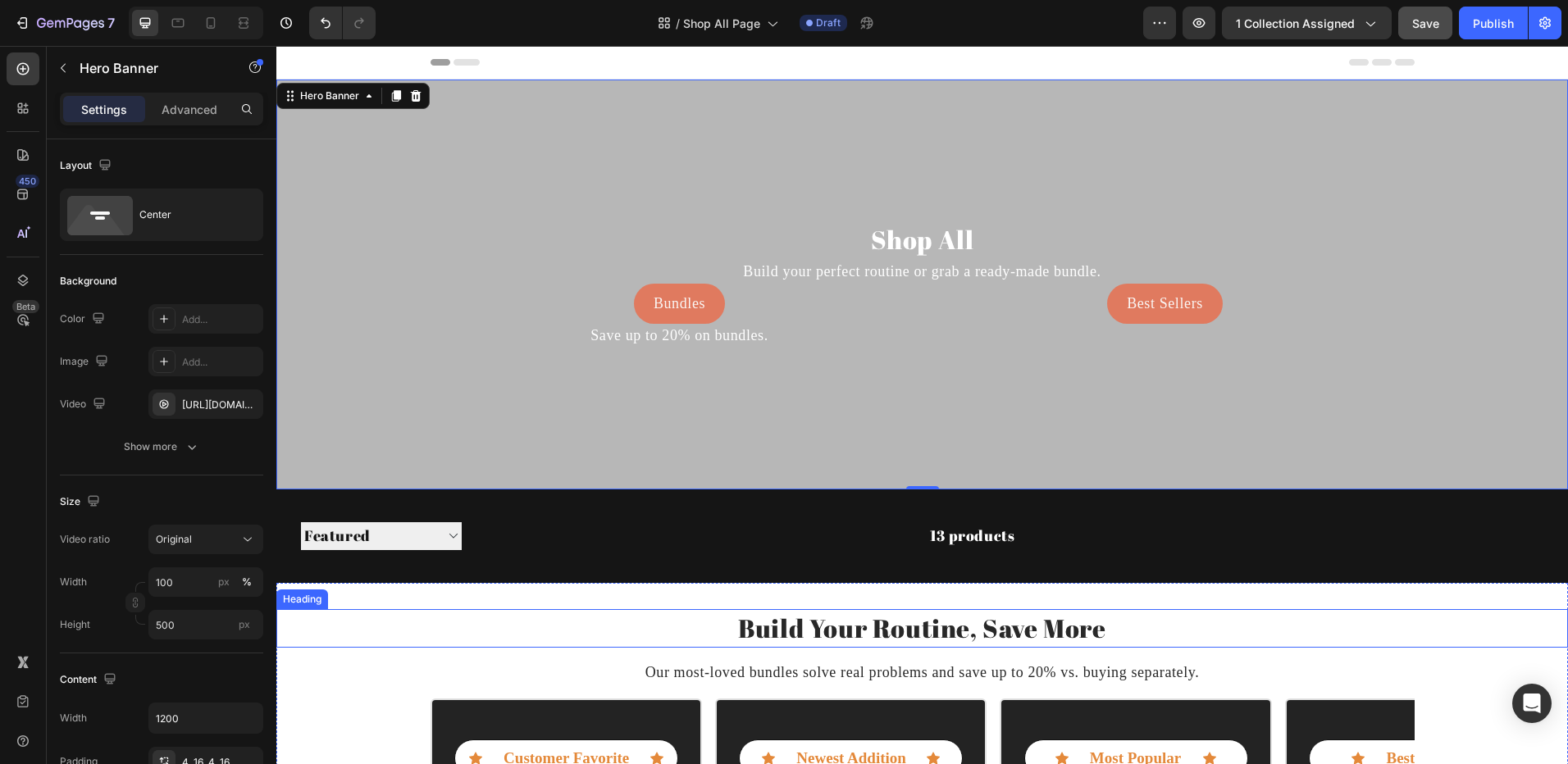
click at [844, 627] on h2 "Build Your Routine, Save More" at bounding box center [922, 629] width 1291 height 39
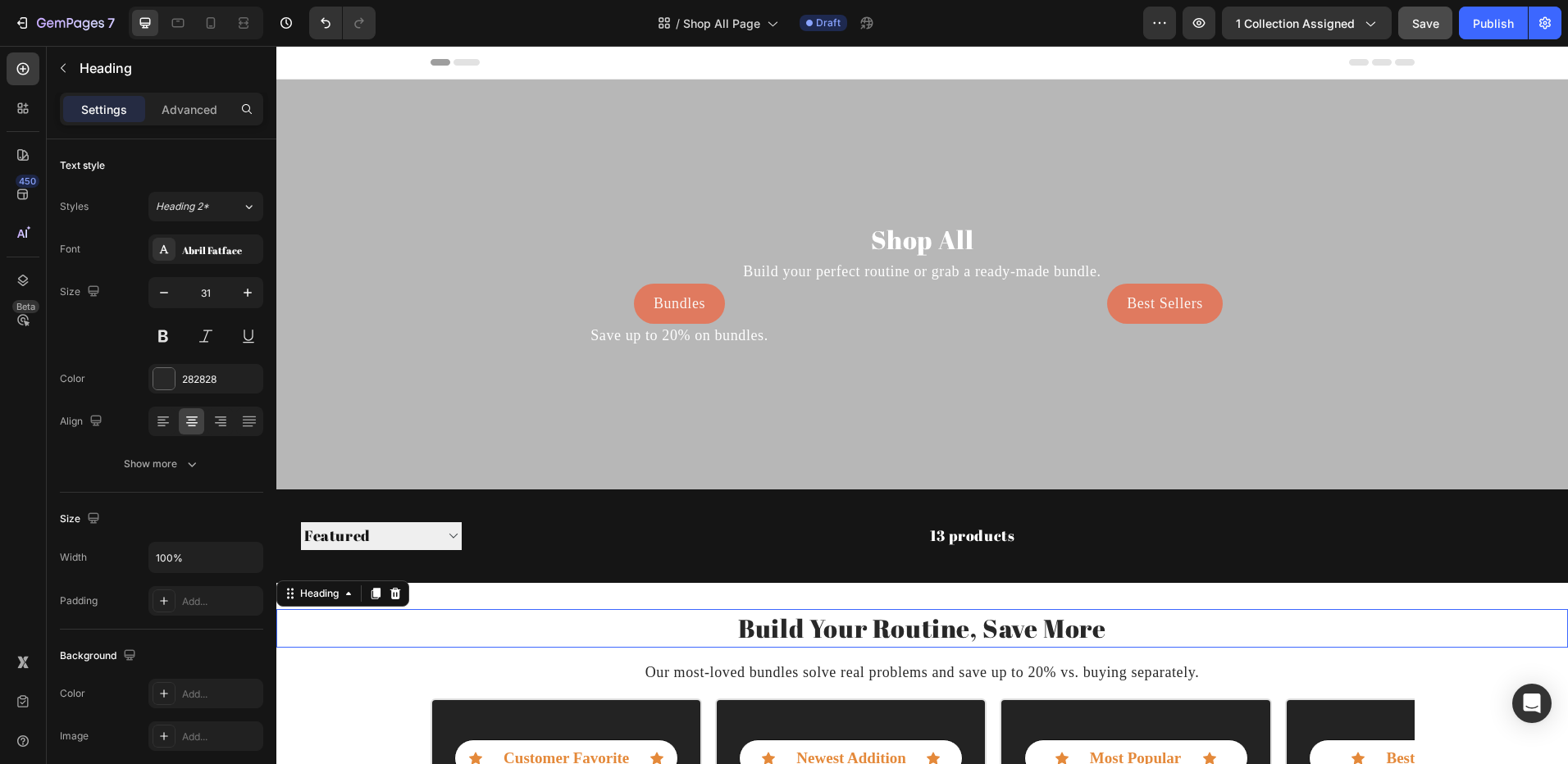
click at [844, 627] on h2 "Build Your Routine, Save More" at bounding box center [922, 629] width 1291 height 39
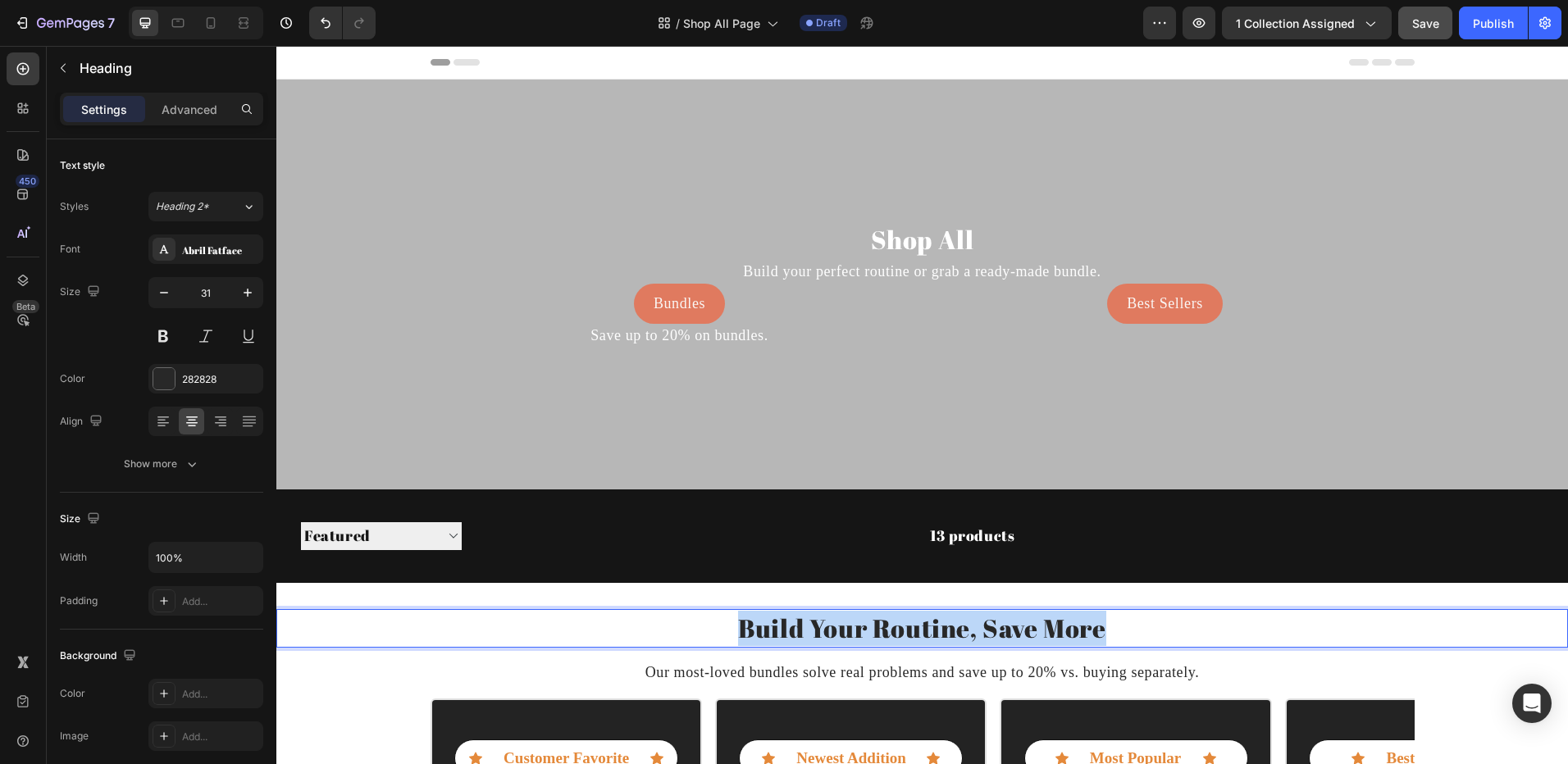
click at [844, 627] on p "Build Your Routine, Save More" at bounding box center [922, 628] width 1288 height 35
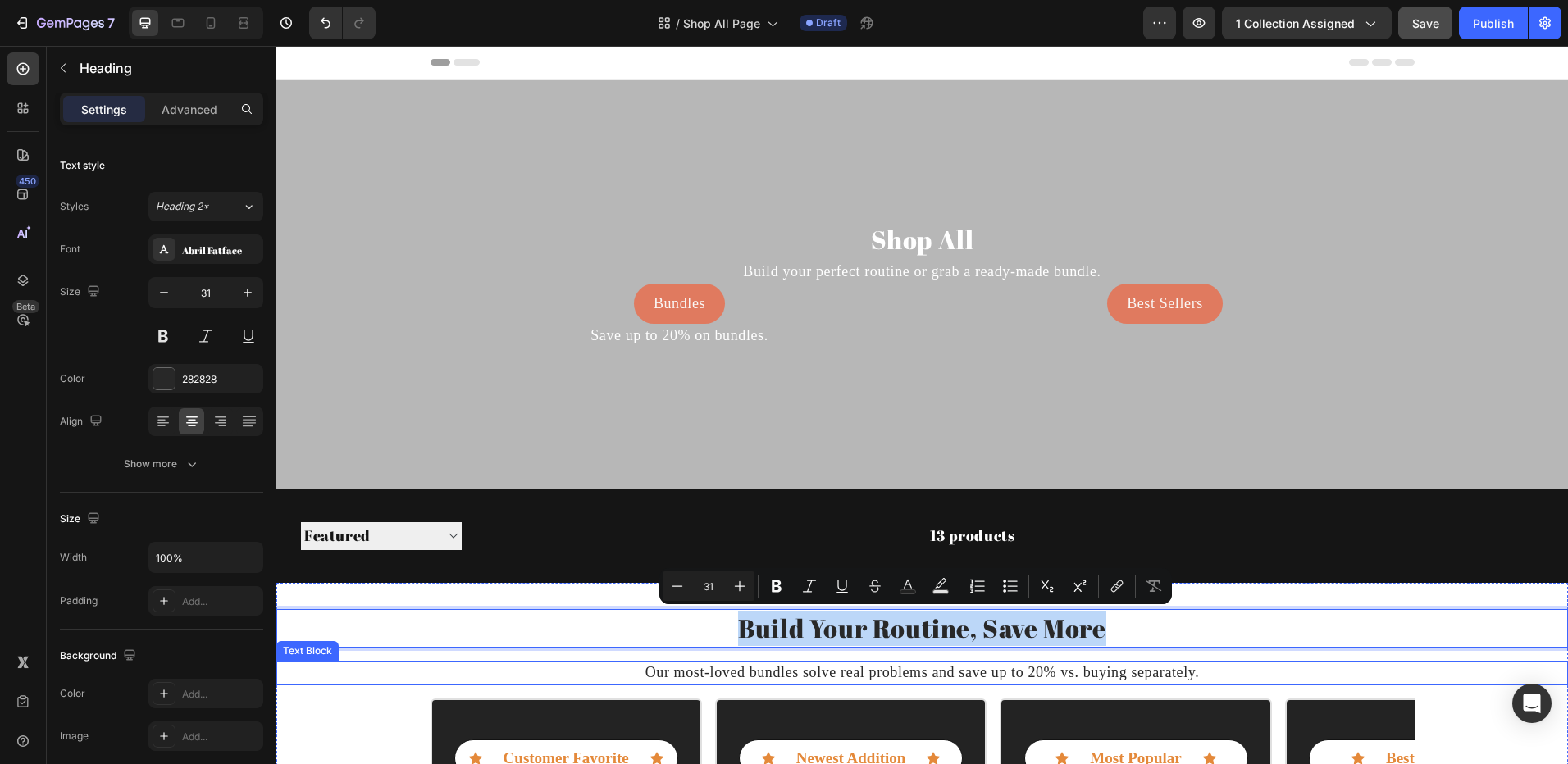
click at [780, 667] on p "Our most-loved bundles solve real problems and save up to 20% vs. buying separa…" at bounding box center [922, 673] width 1288 height 21
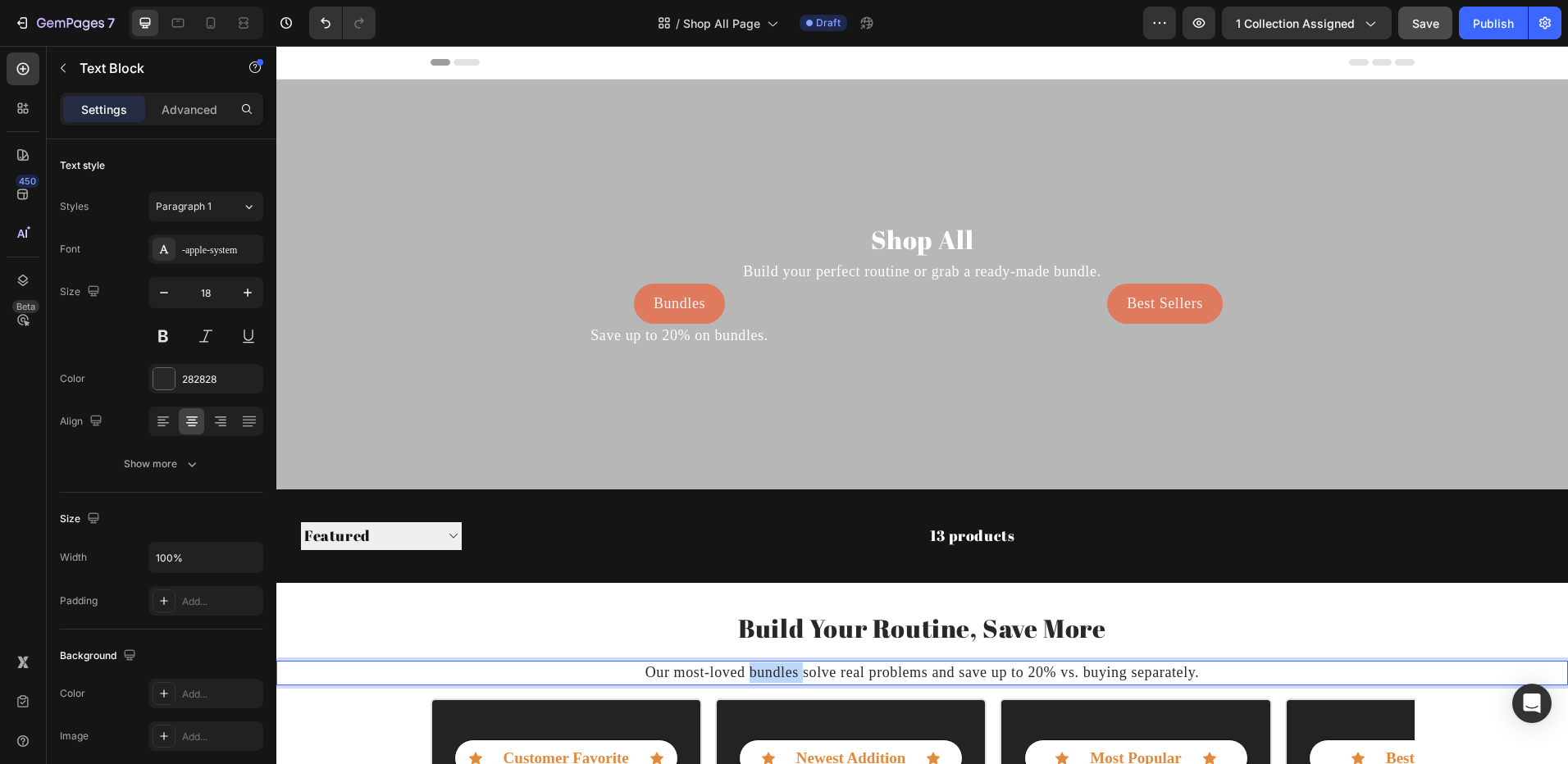
click at [780, 667] on p "Our most-loved bundles solve real problems and save up to 20% vs. buying separa…" at bounding box center [922, 673] width 1288 height 21
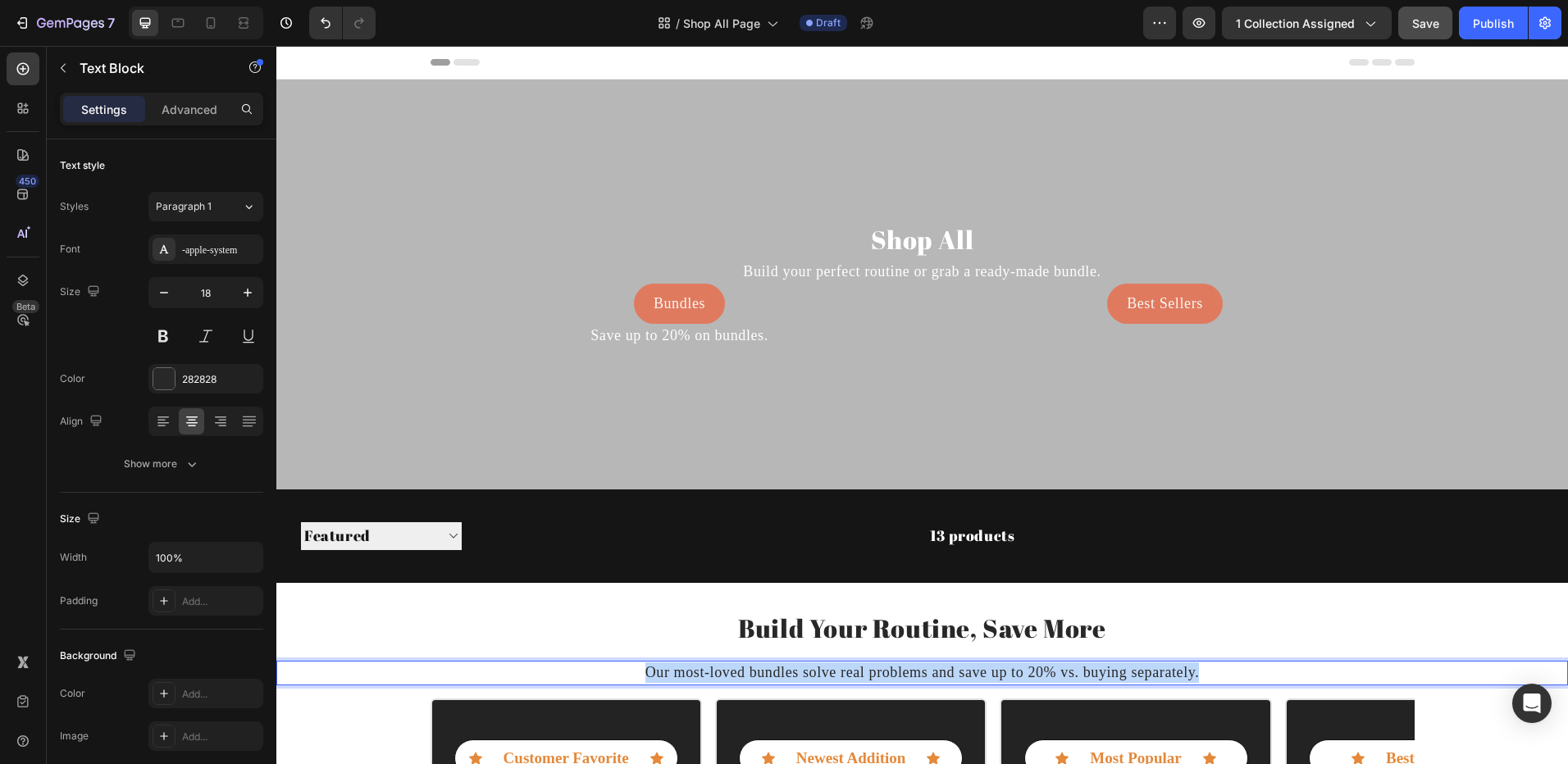
click at [780, 667] on p "Our most-loved bundles solve real problems and save up to 20% vs. buying separa…" at bounding box center [922, 673] width 1288 height 21
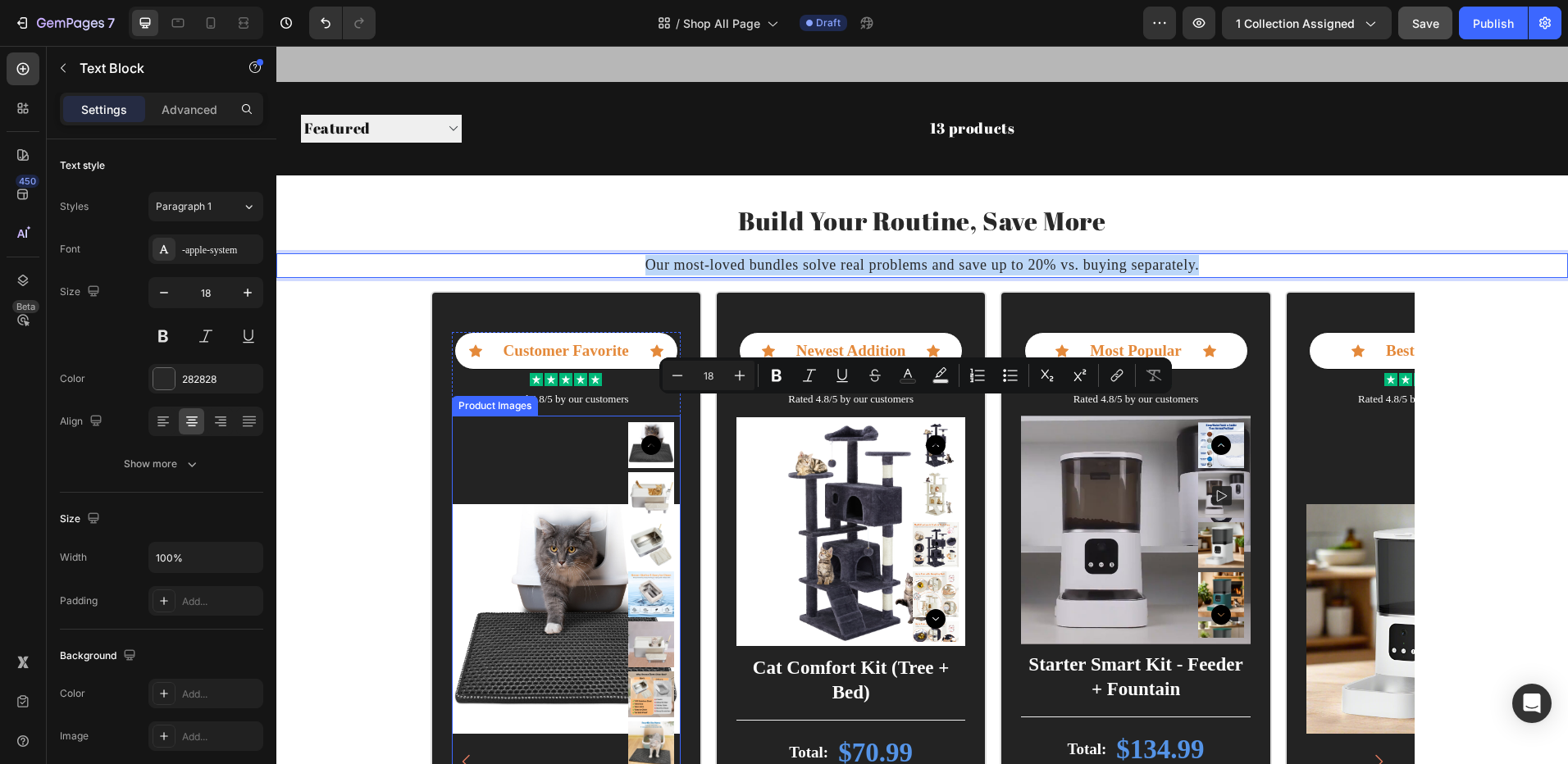
scroll to position [410, 0]
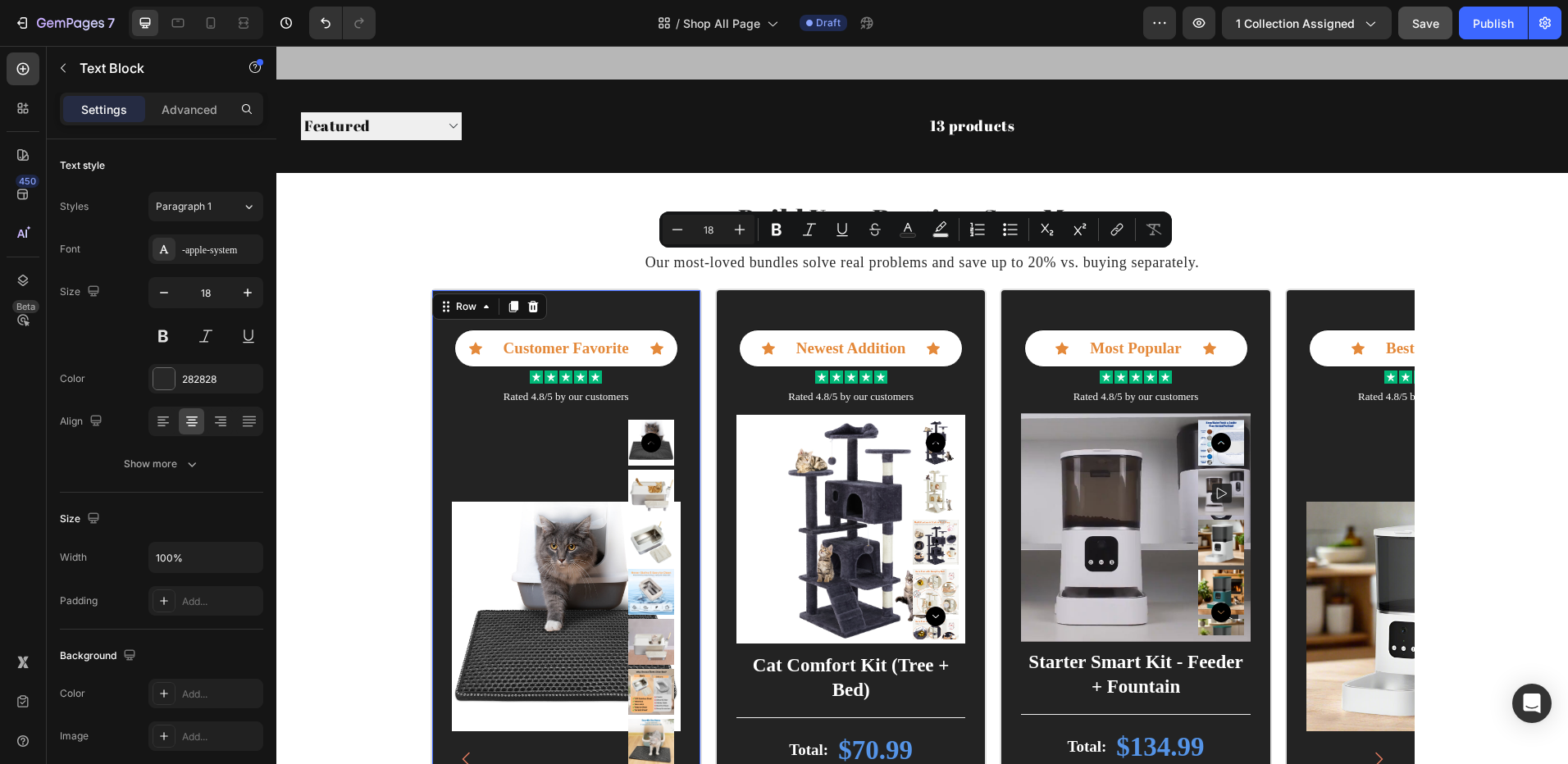
click at [430, 415] on div "Icon Customer Favorite Text Block Icon Row Icon Icon Icon Icon Icon Icon List R…" at bounding box center [566, 760] width 272 height 941
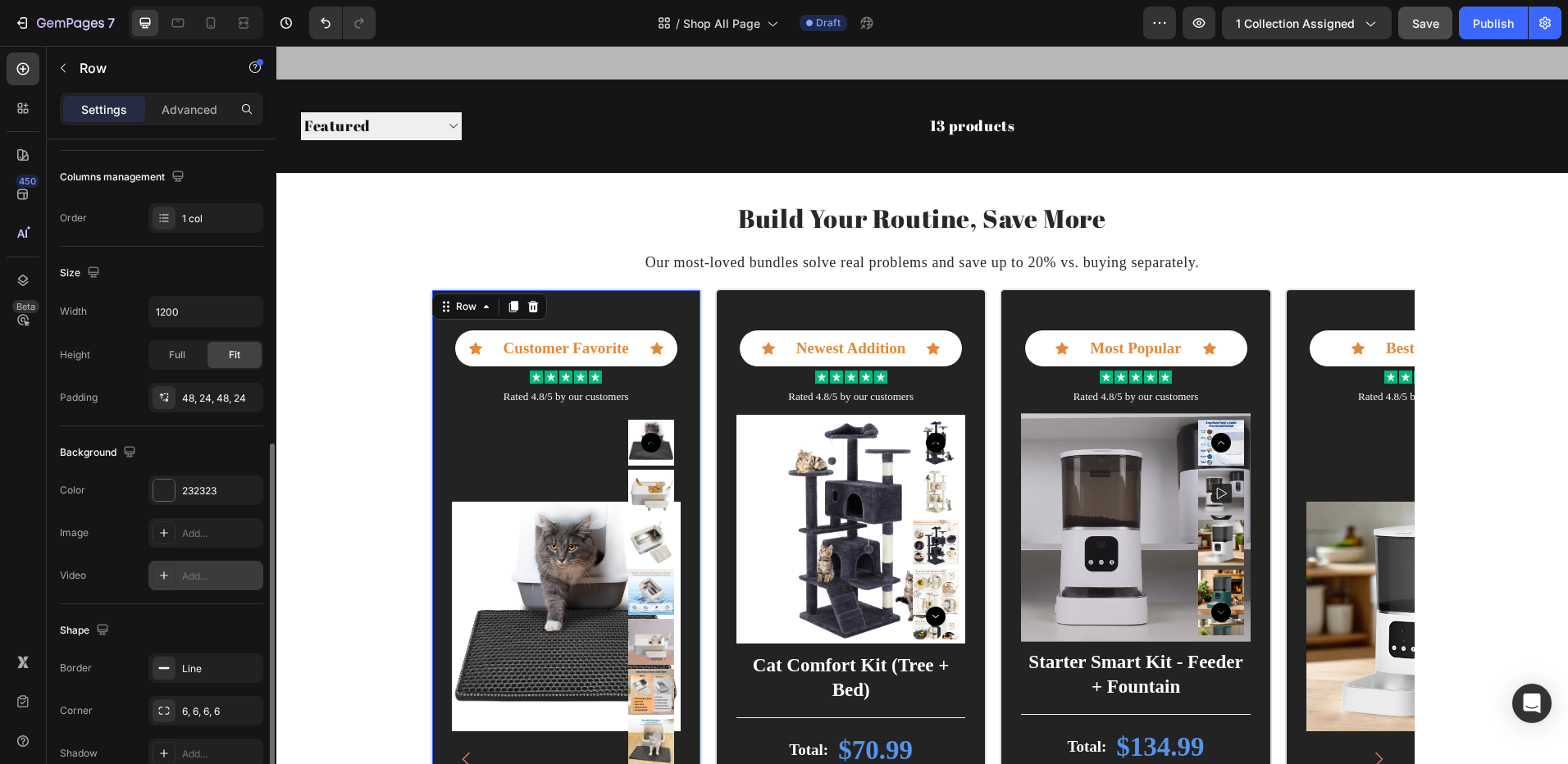
scroll to position [328, 0]
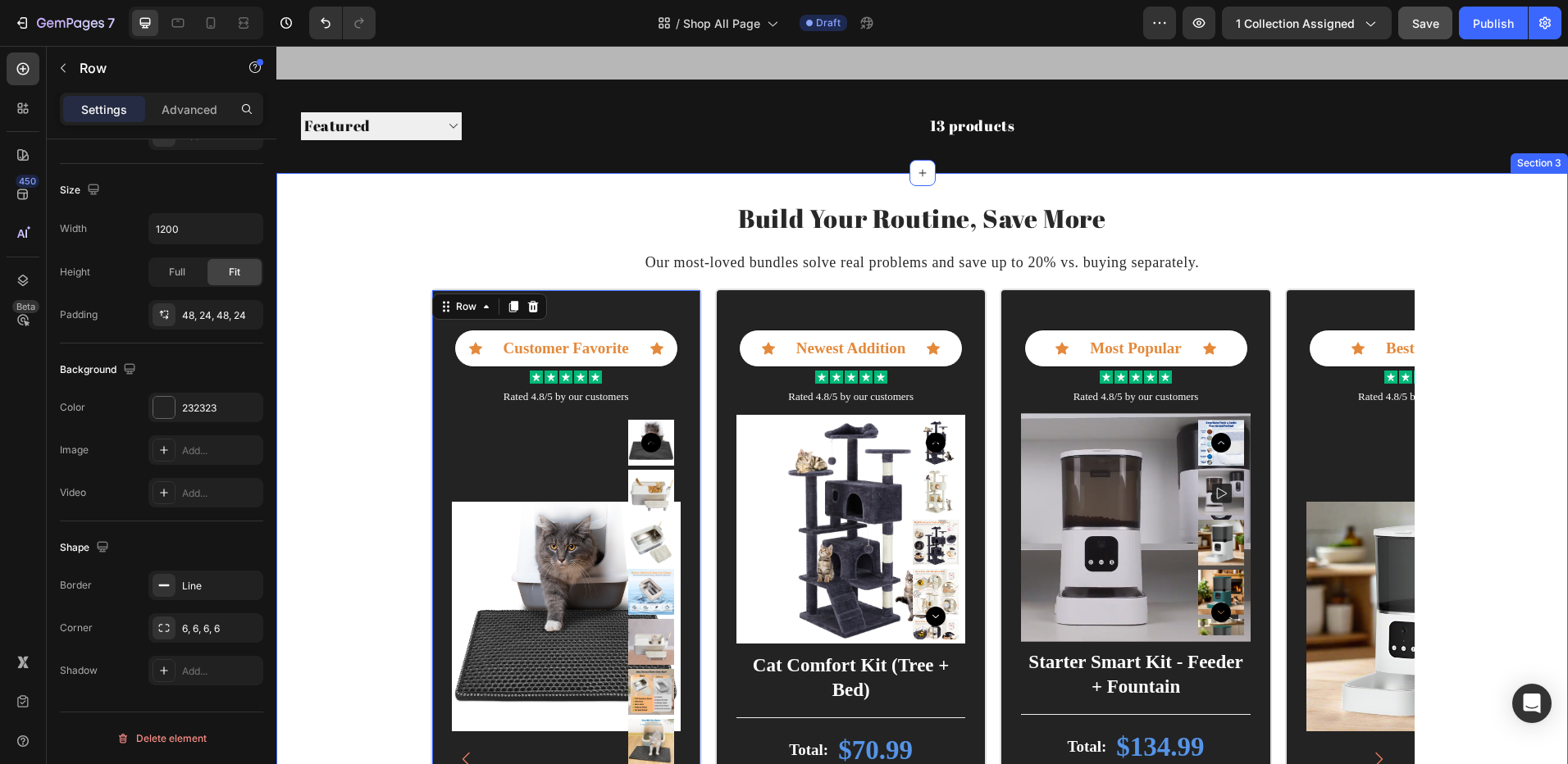
click at [335, 326] on div "Icon Customer Favorite Text Block Icon Row Icon Icon Icon Icon Icon Icon List R…" at bounding box center [922, 771] width 1291 height 965
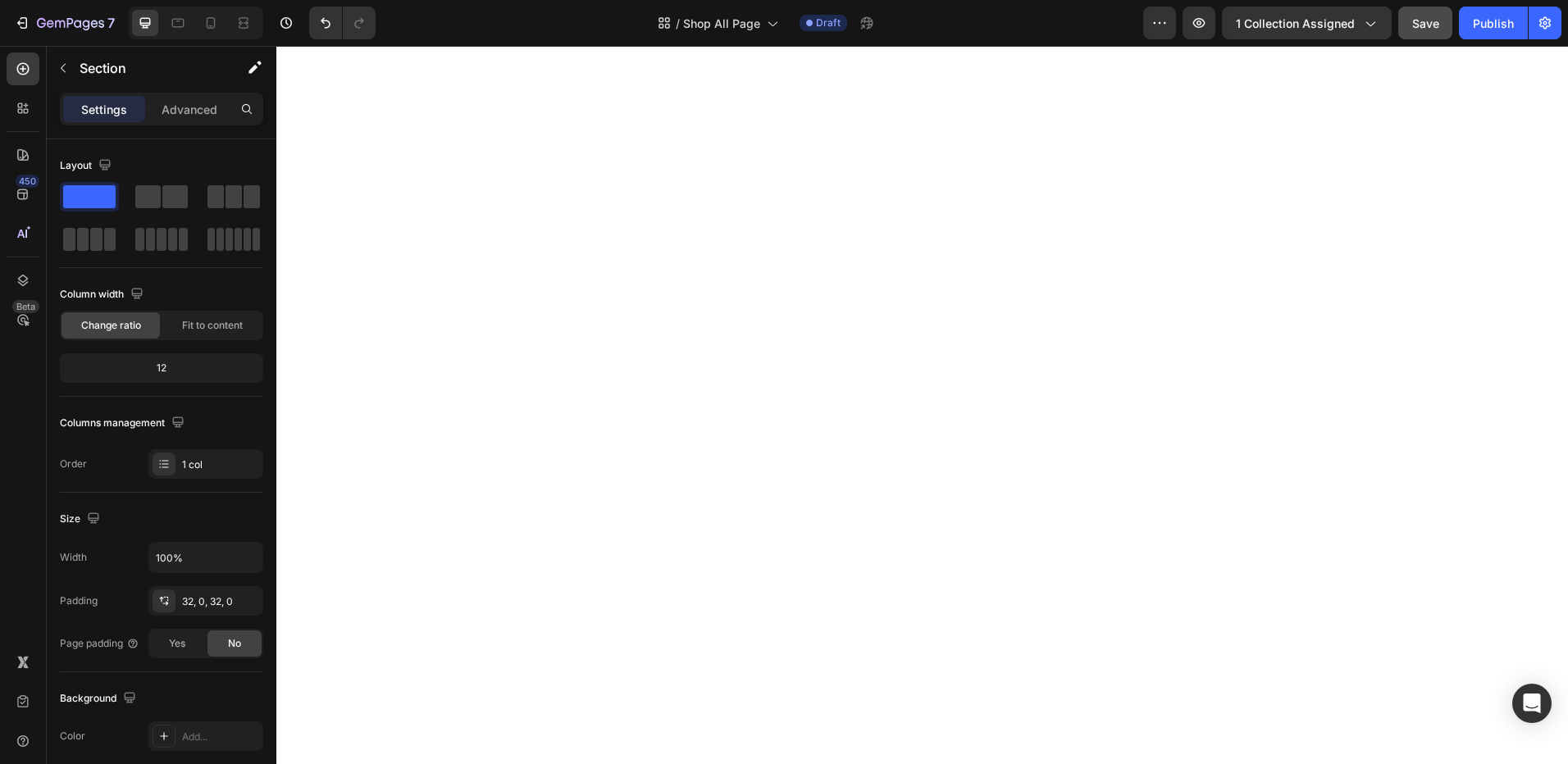
scroll to position [1722, 0]
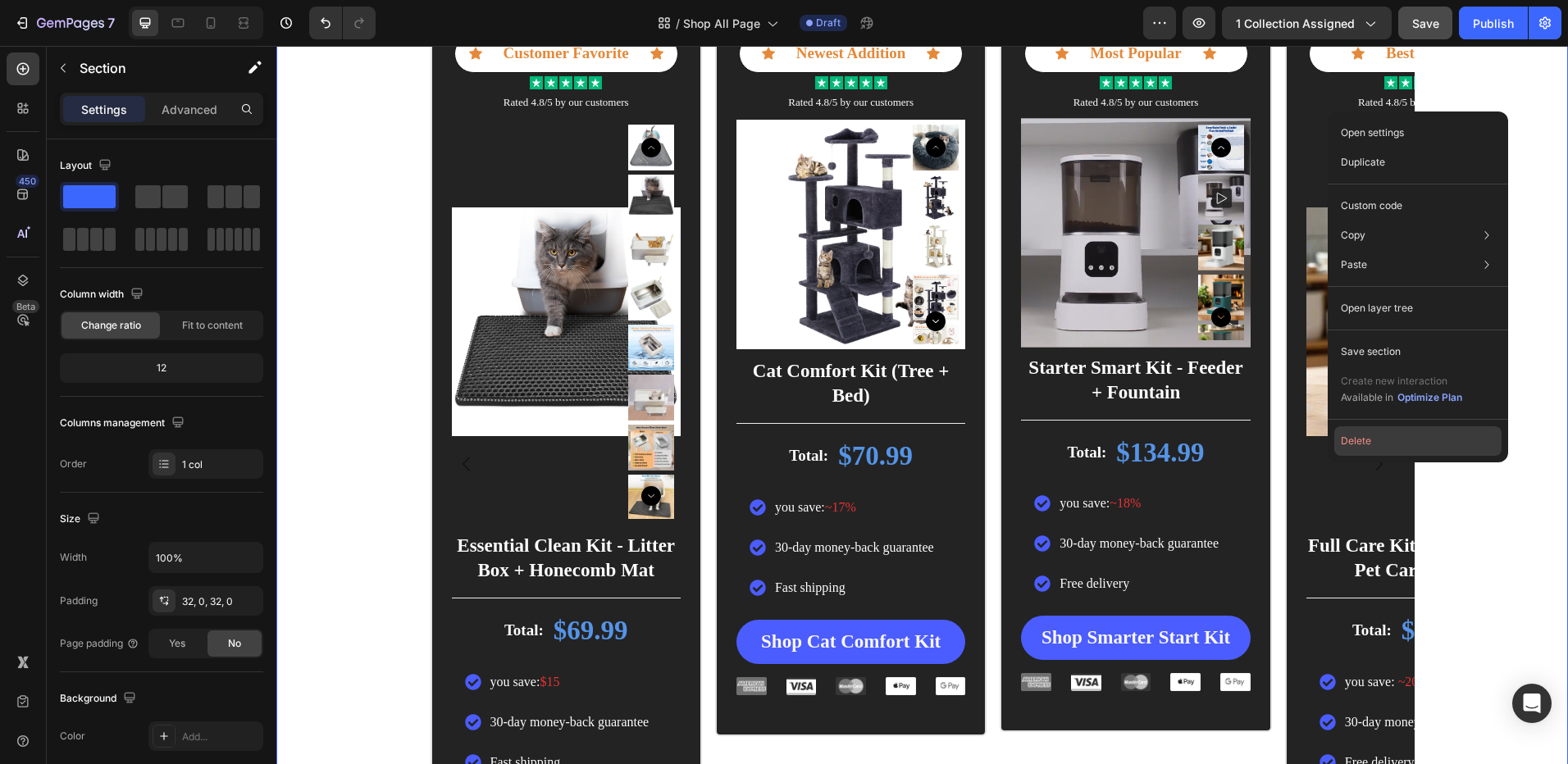
click at [404, 486] on button "Delete" at bounding box center [290, 512] width 229 height 52
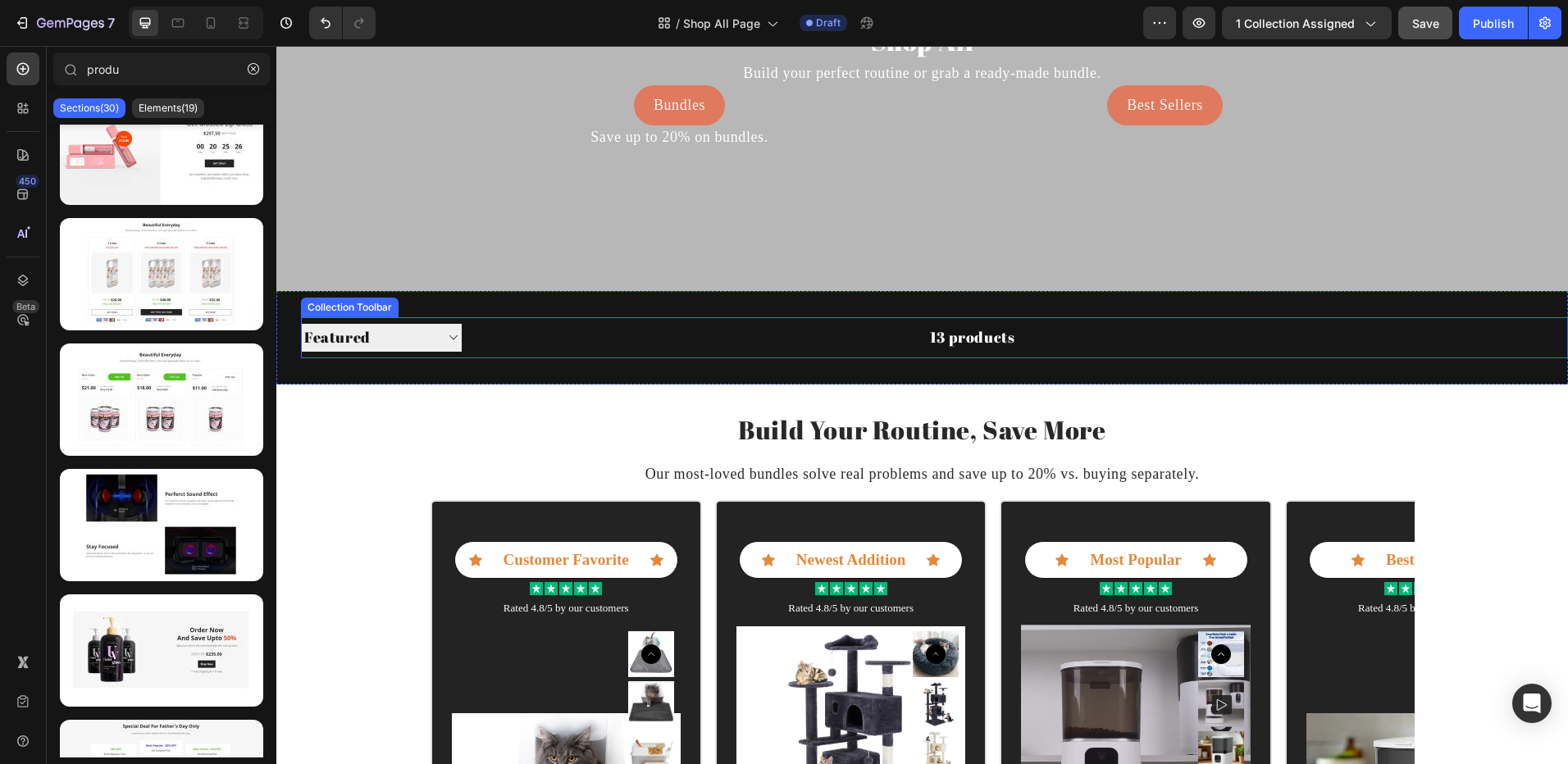
scroll to position [236, 0]
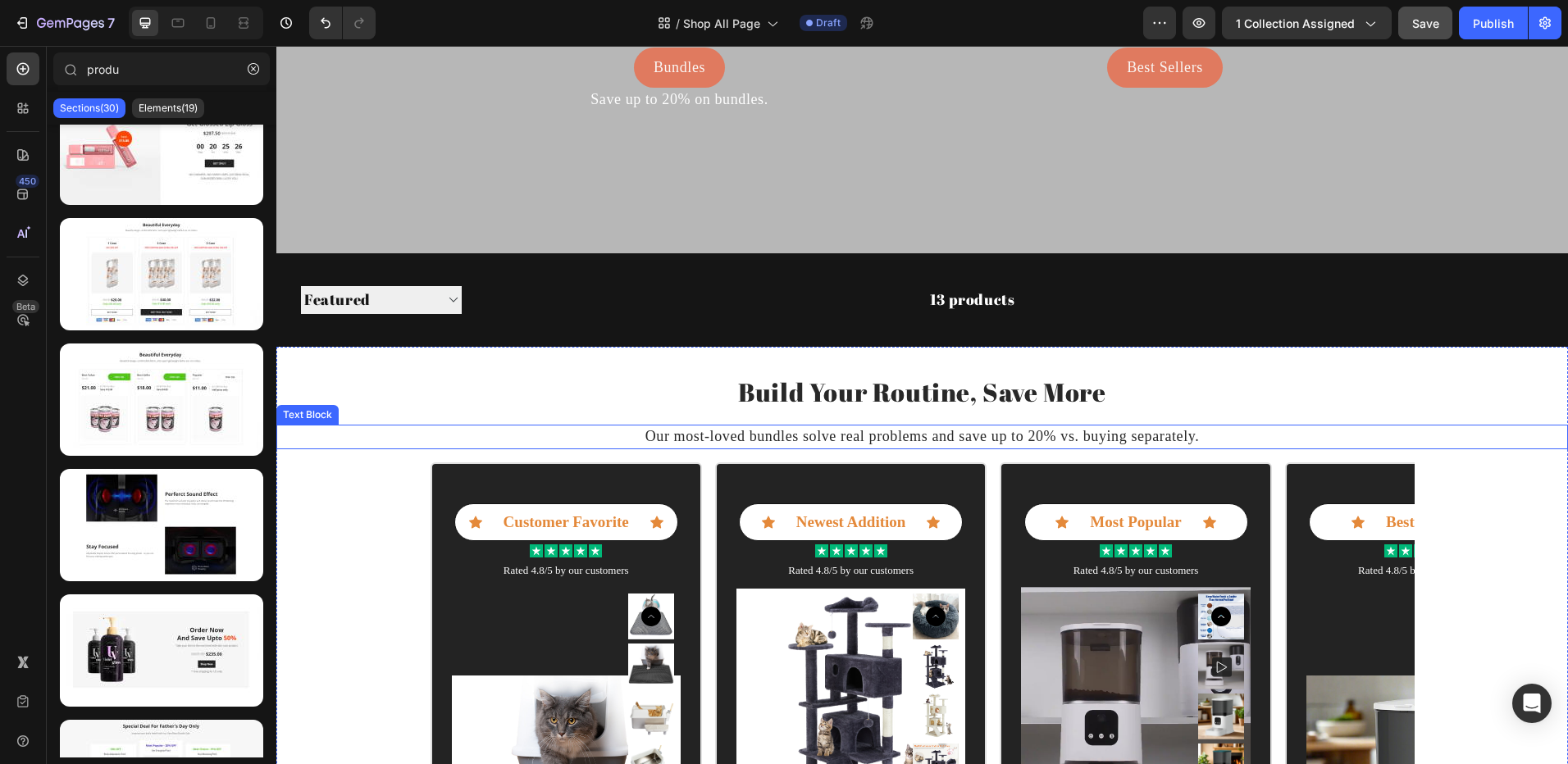
click at [346, 440] on p "Our most-loved bundles solve real problems and save up to 20% vs. buying separa…" at bounding box center [922, 436] width 1288 height 21
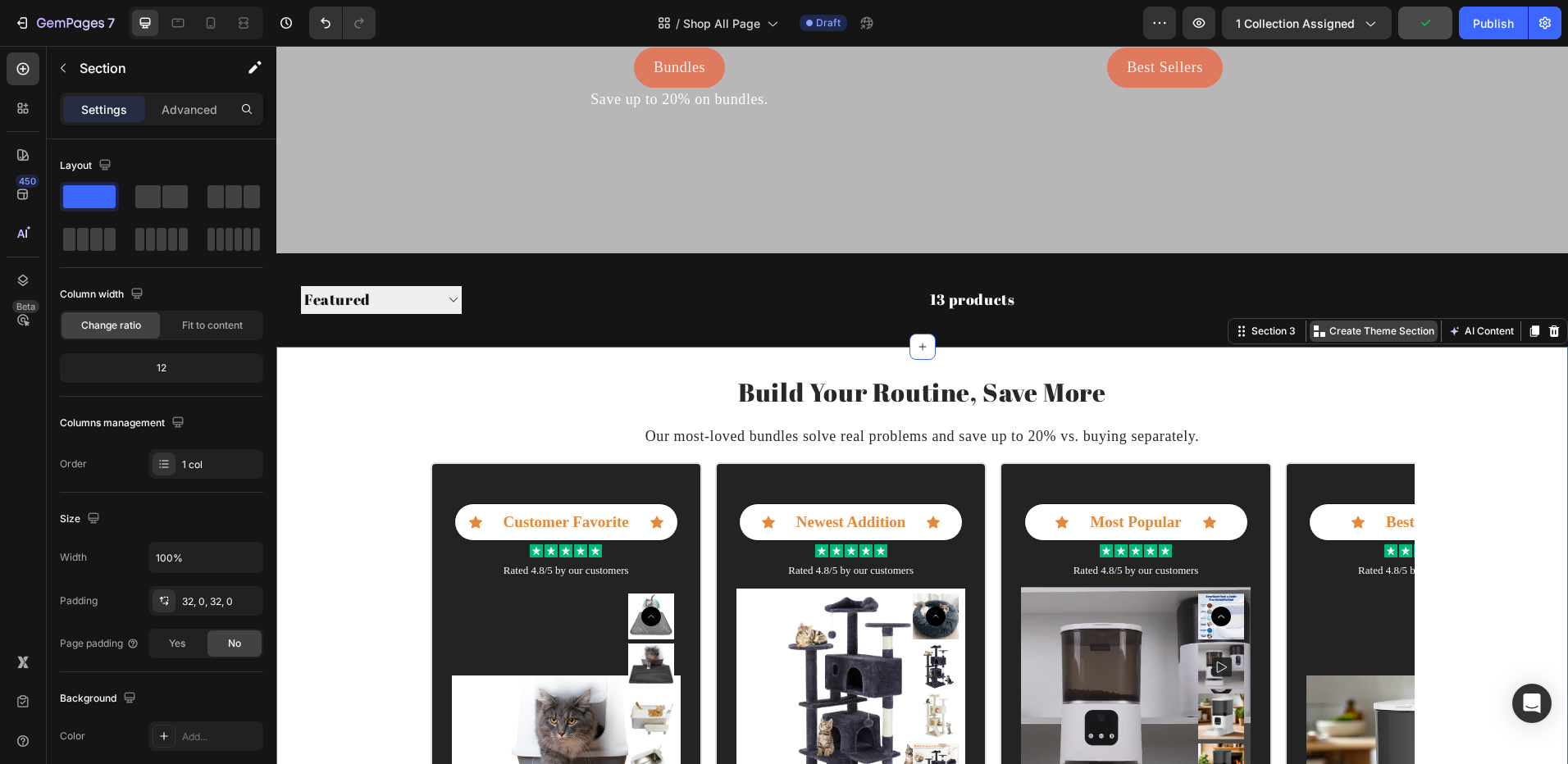
click at [1313, 334] on icon at bounding box center [1319, 331] width 13 height 13
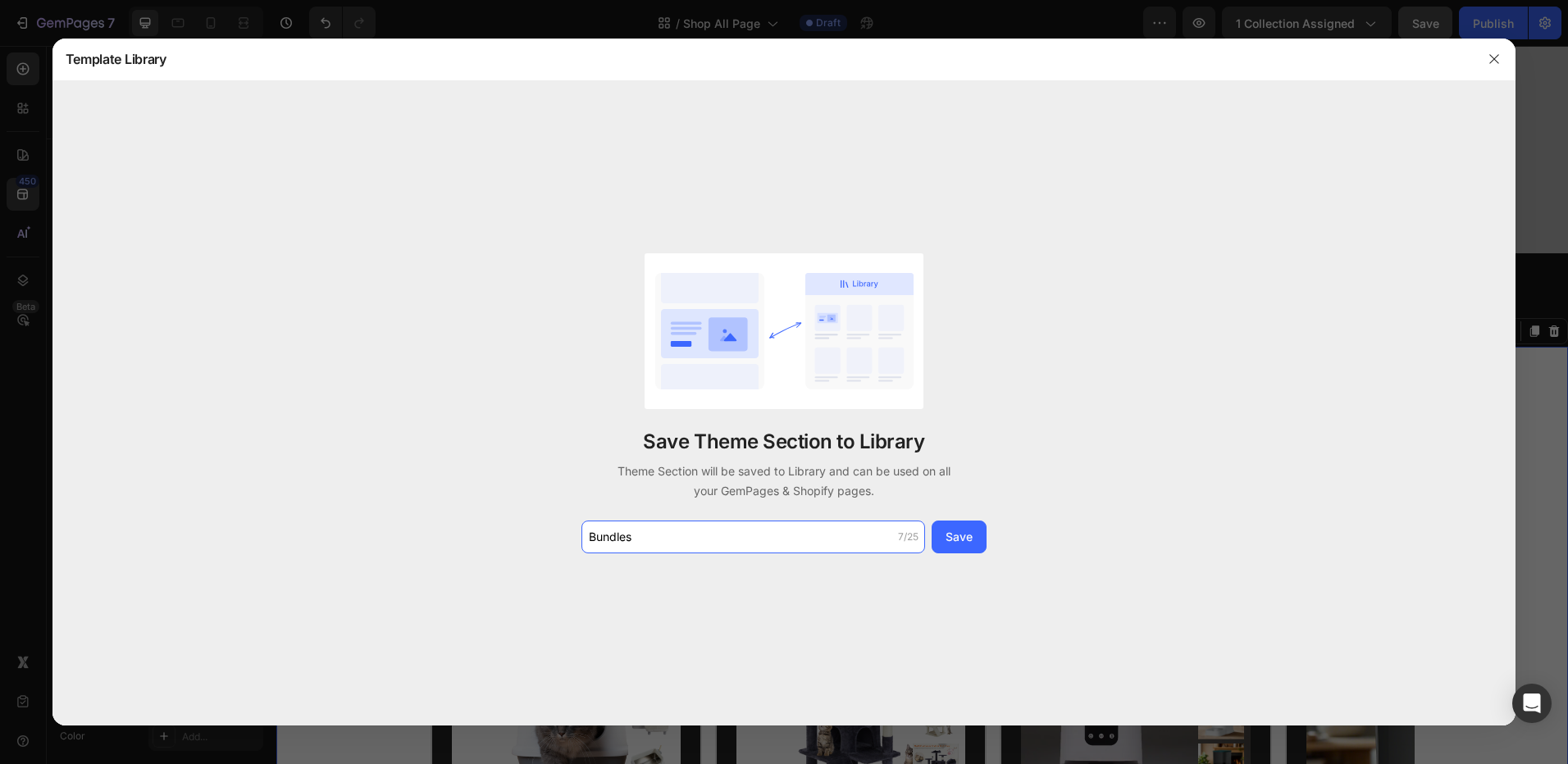
type input "Bundles"
click at [970, 535] on div "Save" at bounding box center [959, 537] width 27 height 17
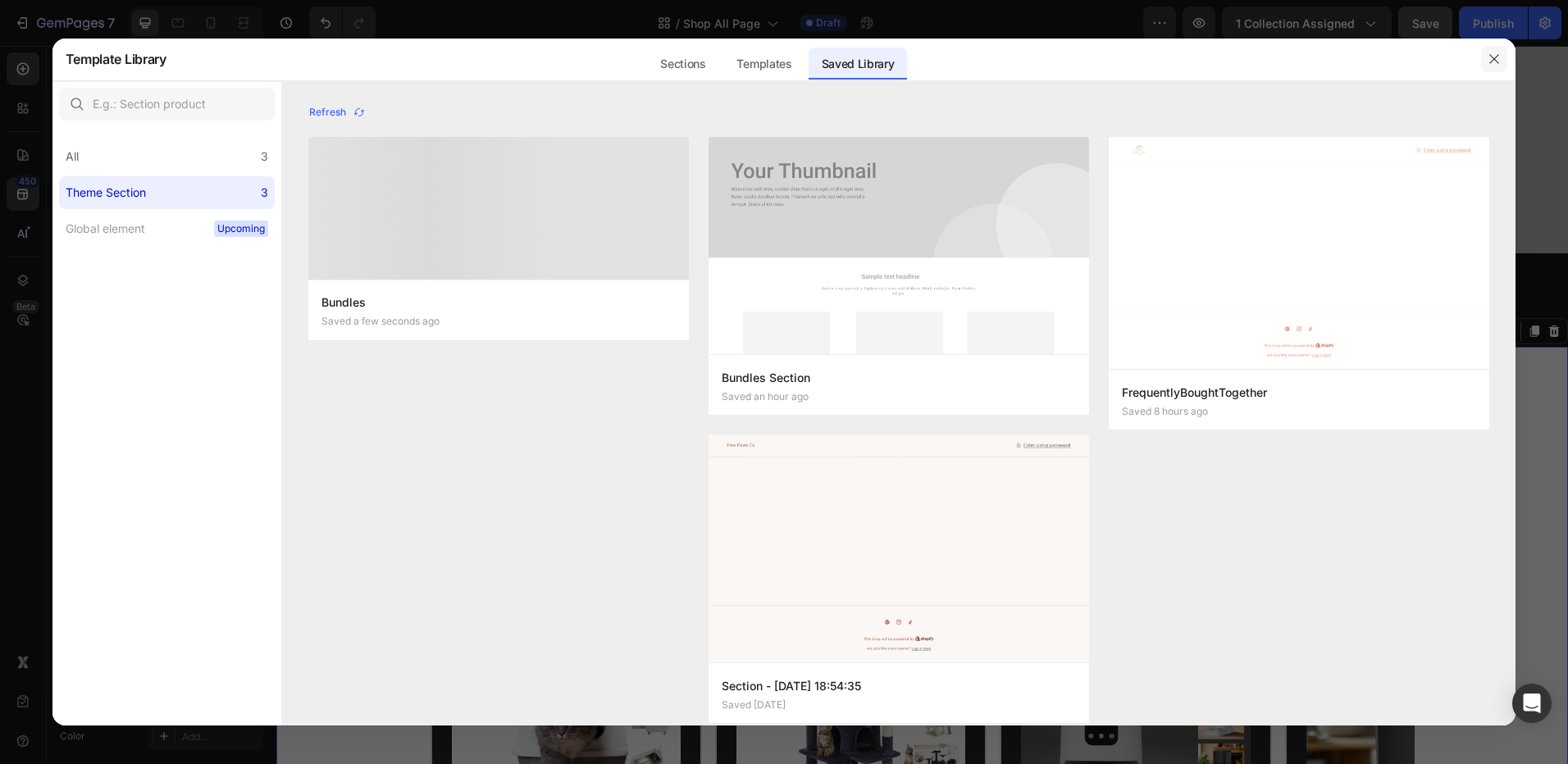
click at [1493, 58] on icon "button" at bounding box center [1493, 58] width 13 height 13
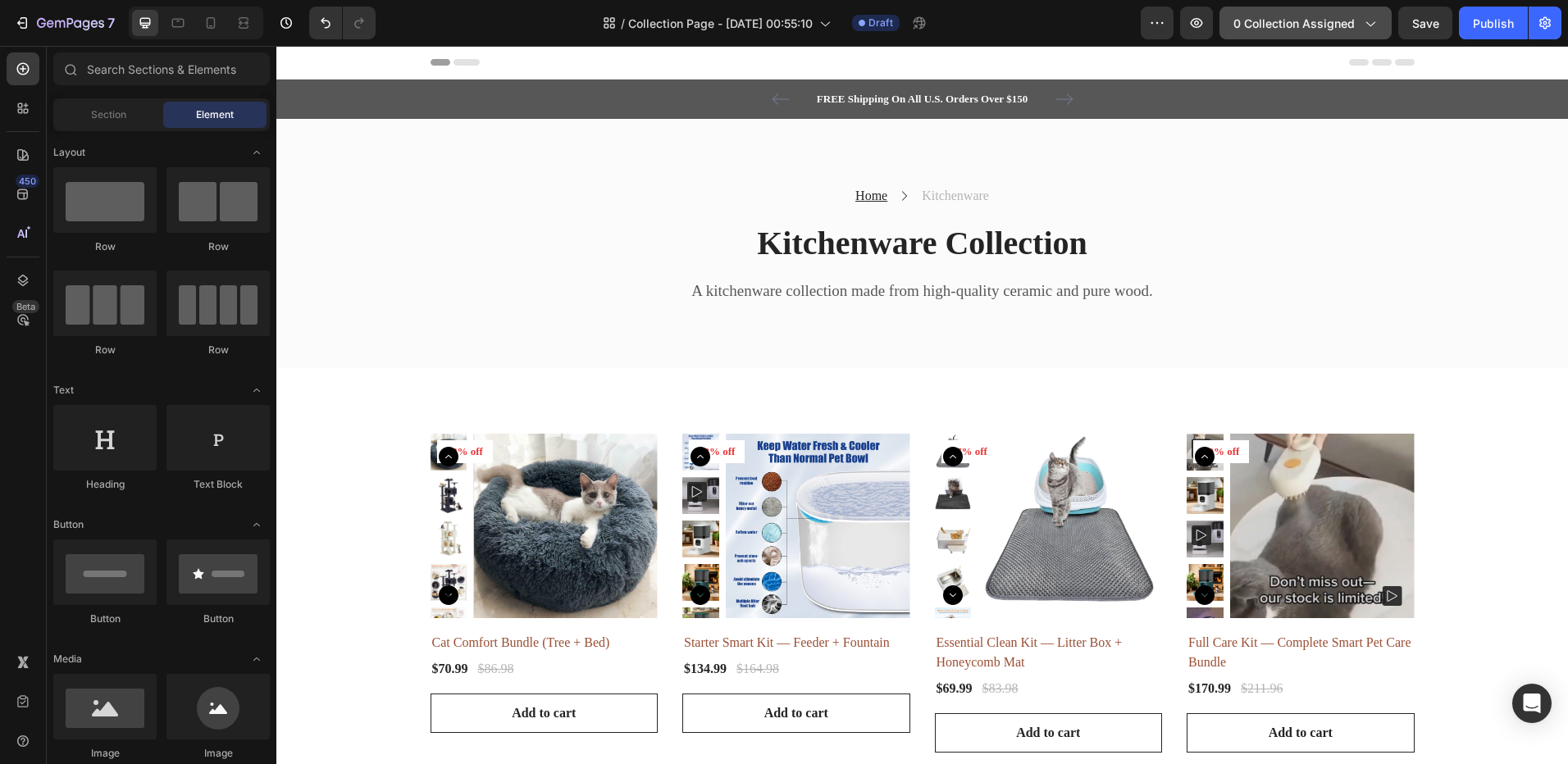
click at [1295, 29] on span "0 collection assigned" at bounding box center [1294, 23] width 122 height 17
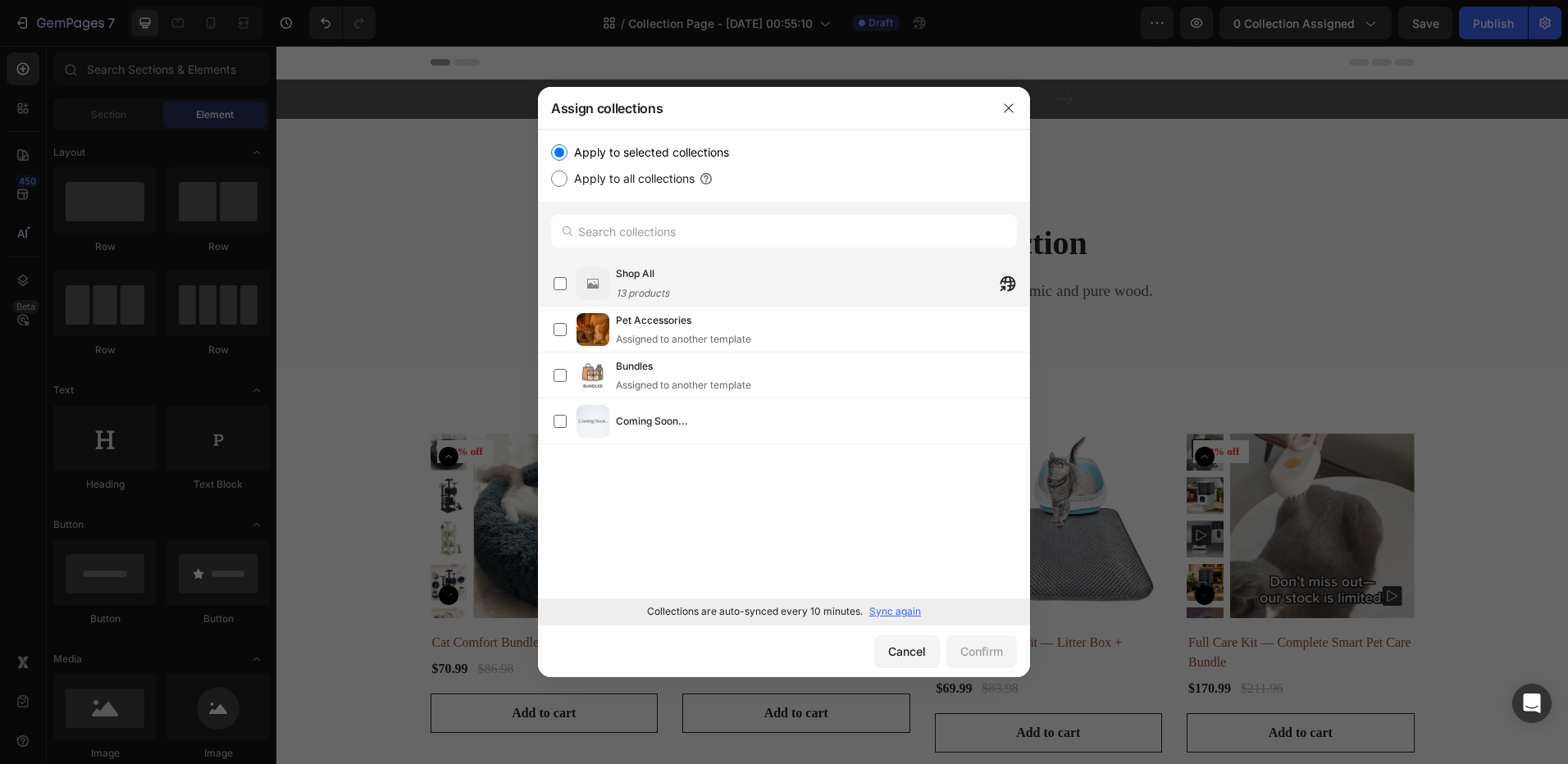
click at [704, 282] on div "Shop All 13 products" at bounding box center [822, 284] width 413 height 36
click at [977, 654] on div "Confirm" at bounding box center [982, 652] width 43 height 17
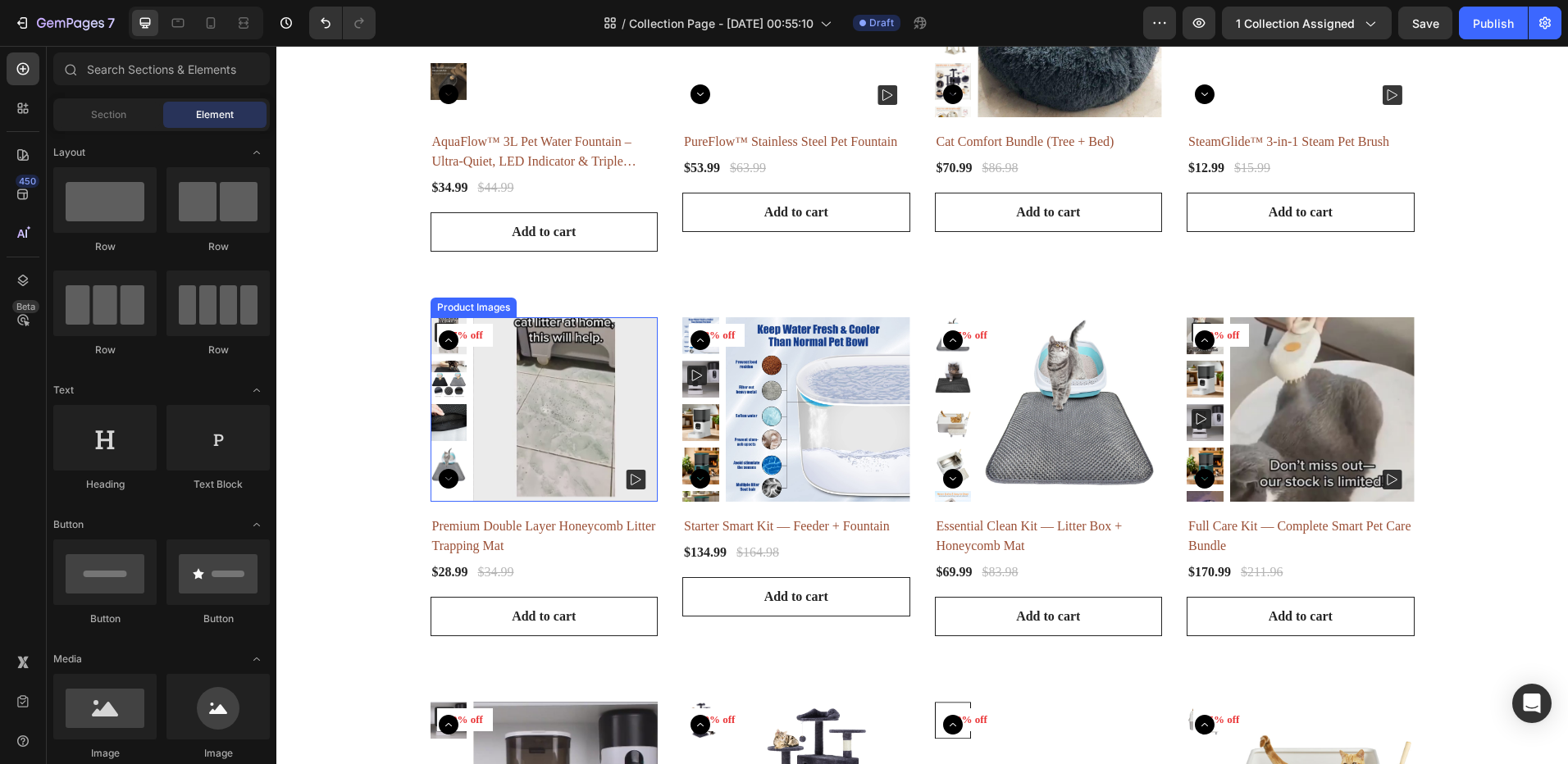
scroll to position [574, 0]
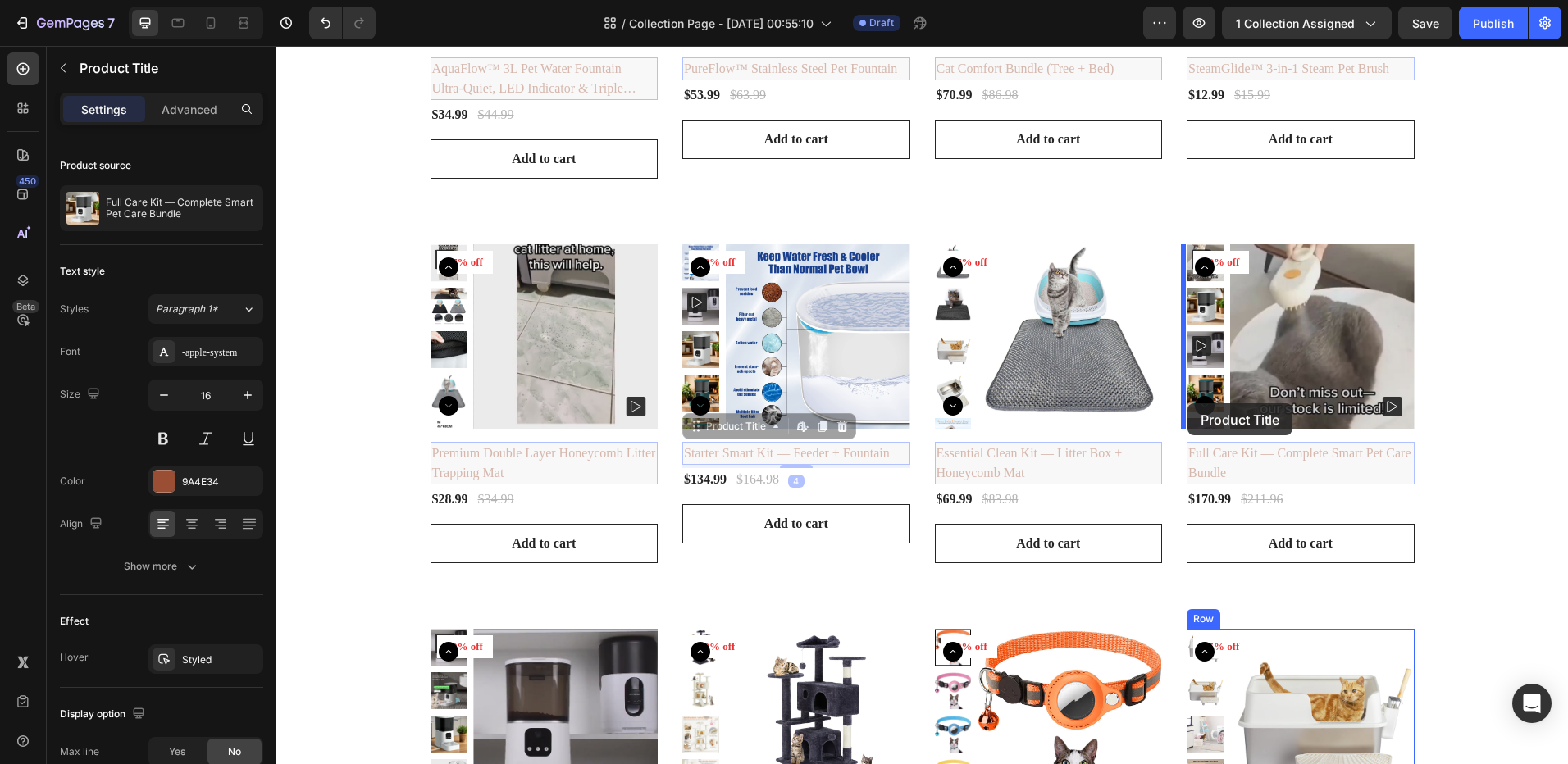
drag, startPoint x: 895, startPoint y: 458, endPoint x: 1187, endPoint y: 404, distance: 297.0
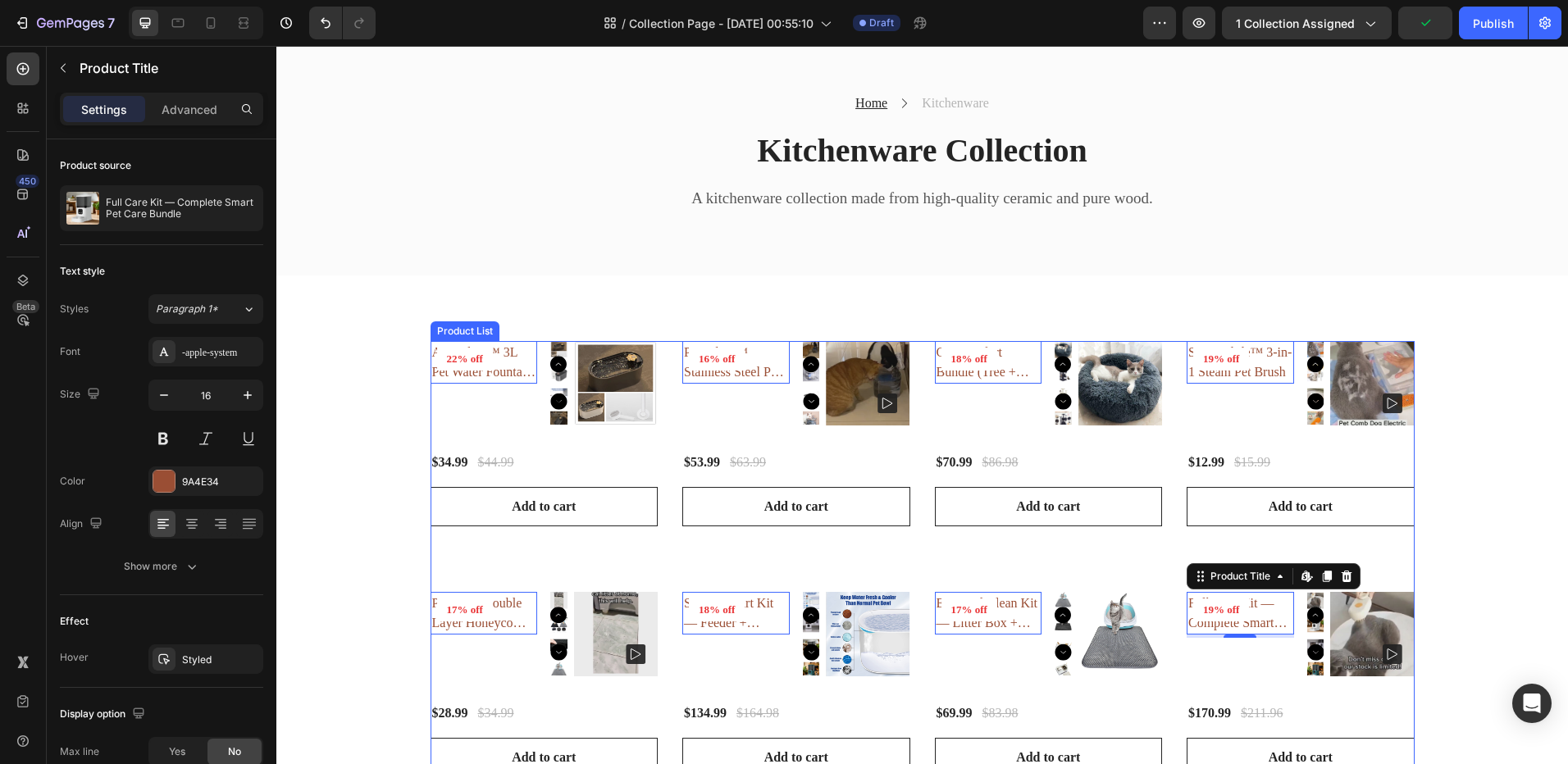
scroll to position [164, 0]
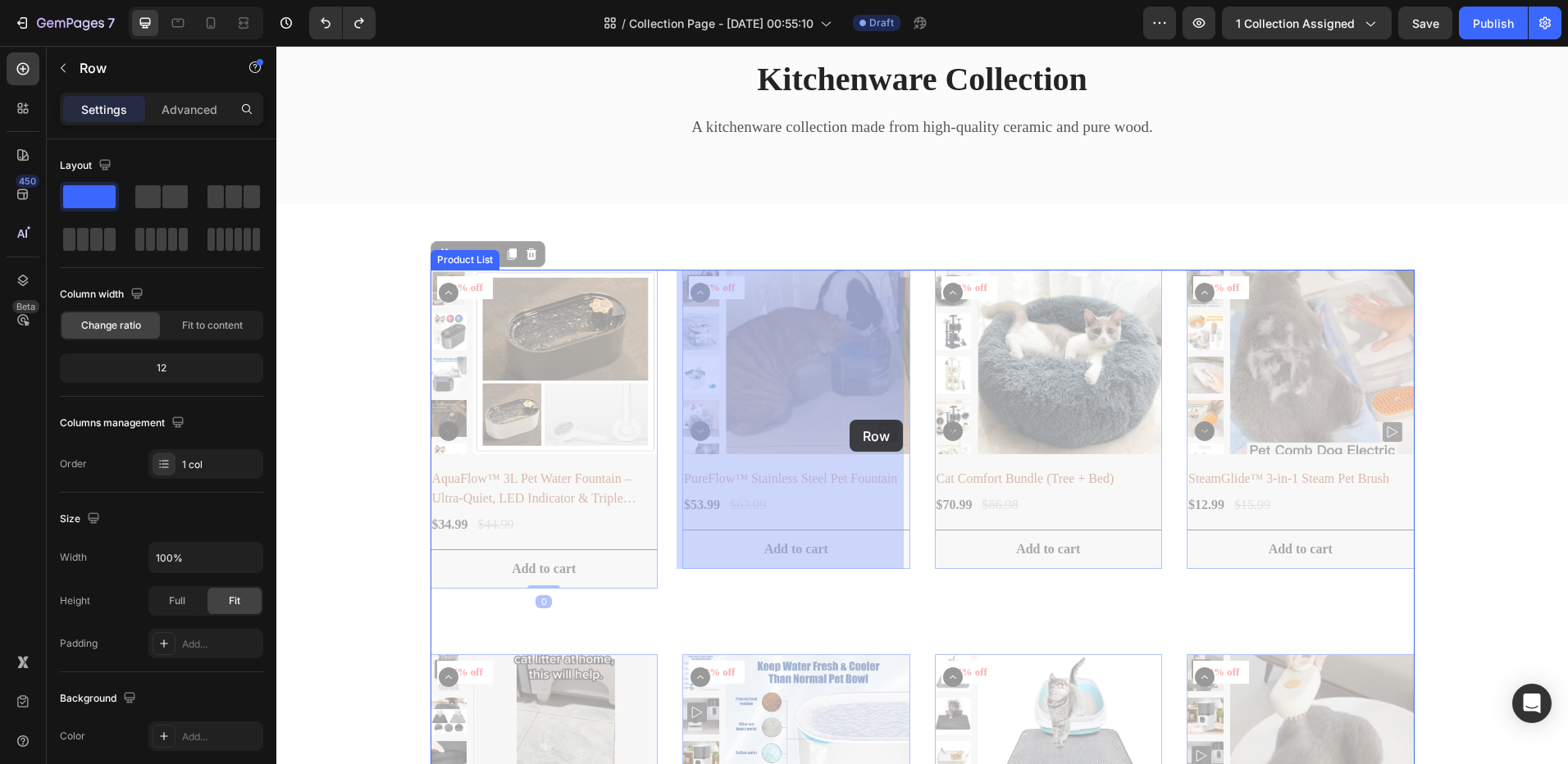
drag, startPoint x: 644, startPoint y: 543, endPoint x: 850, endPoint y: 419, distance: 240.4
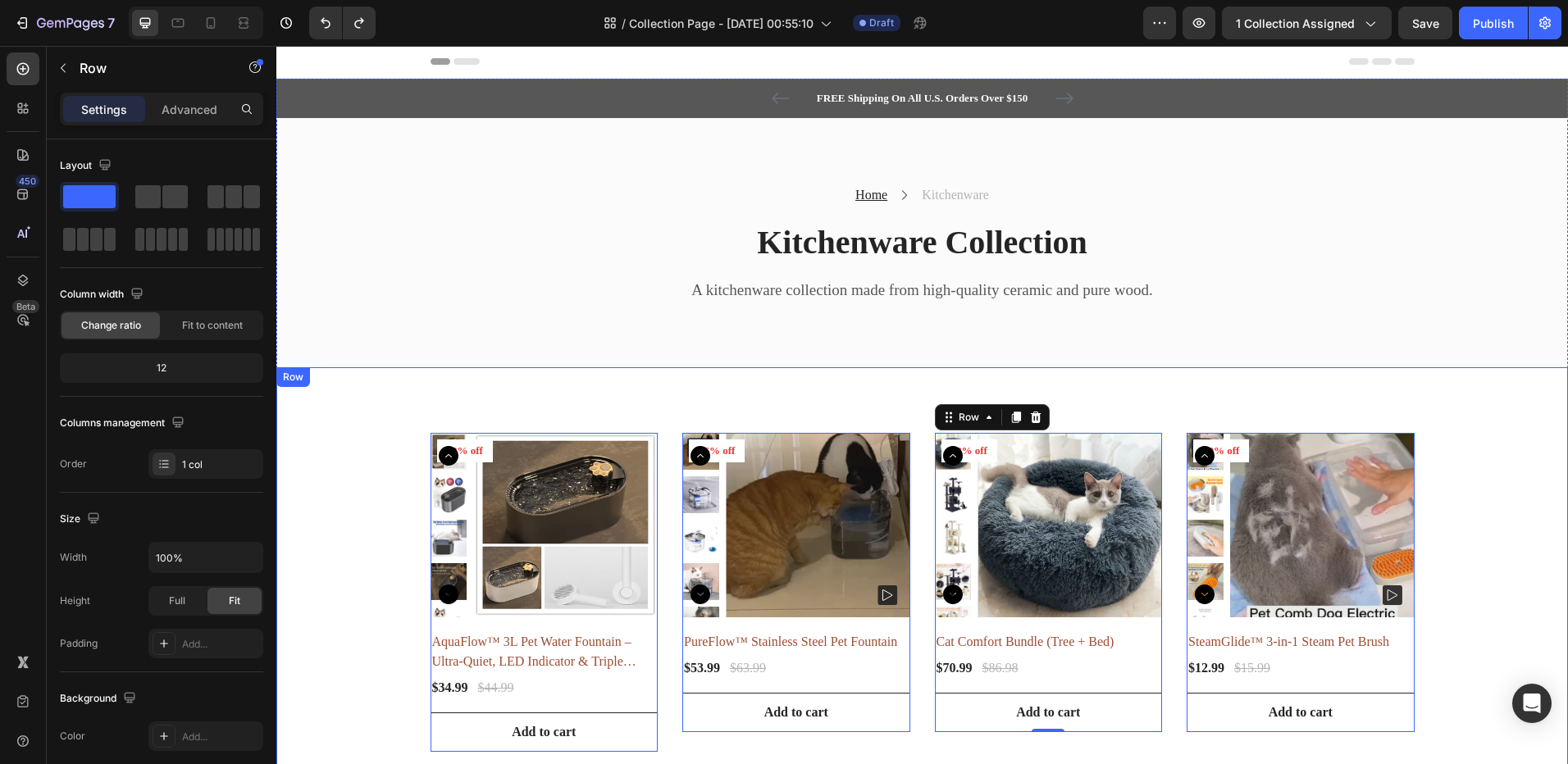
scroll to position [0, 0]
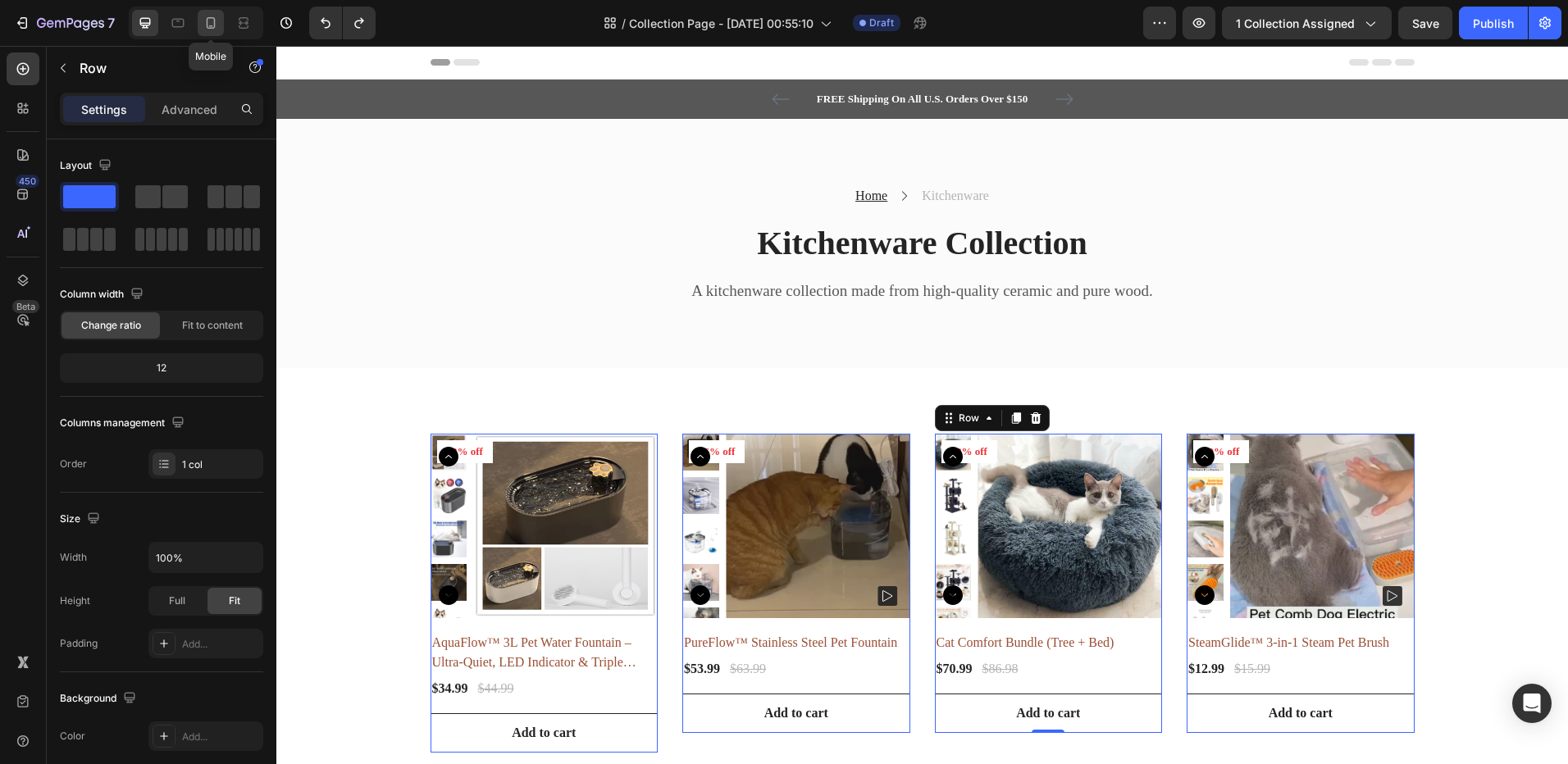
click at [213, 15] on icon at bounding box center [210, 22] width 16 height 16
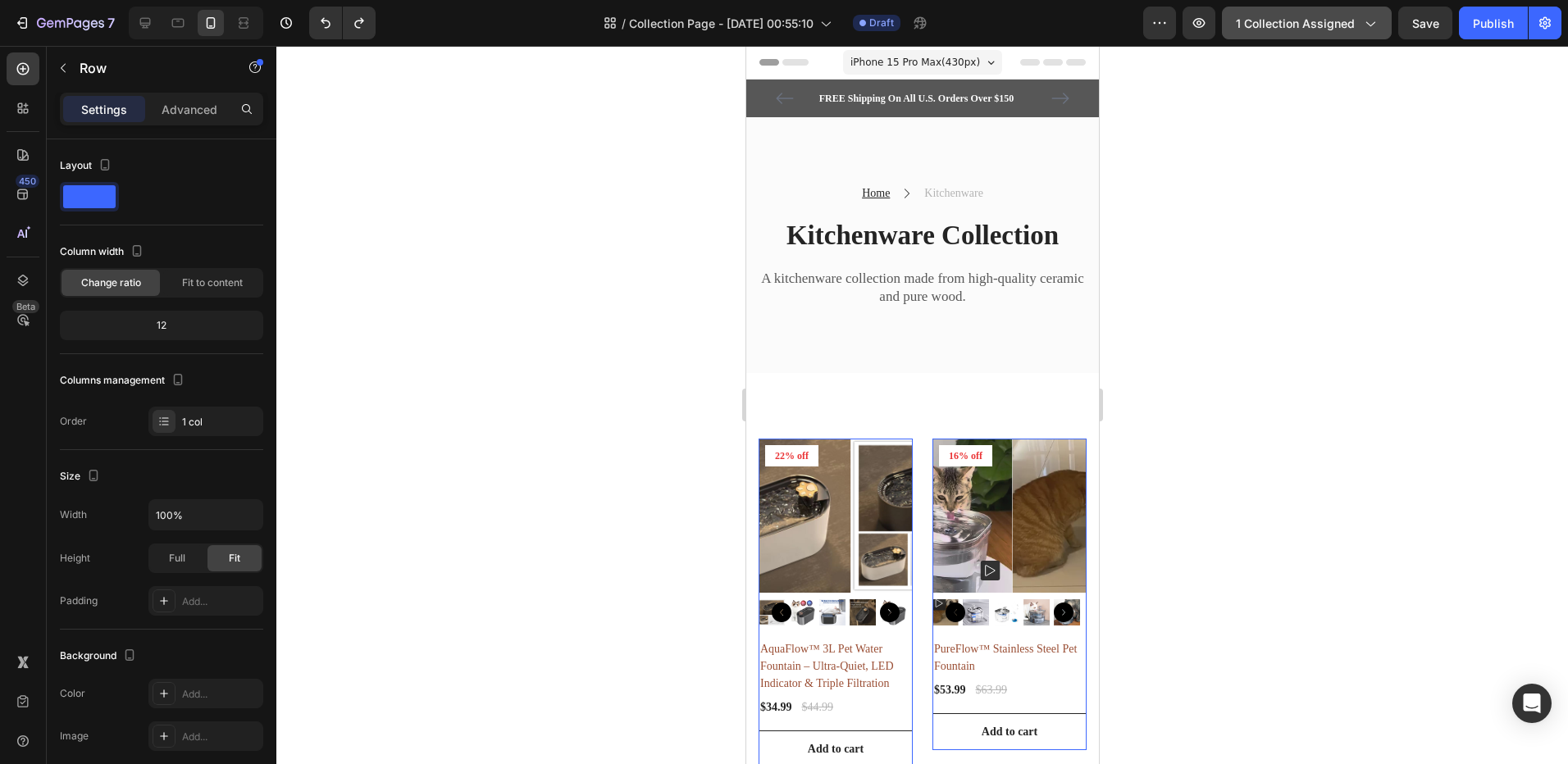
click at [1234, 29] on button "1 collection assigned" at bounding box center [1307, 23] width 170 height 33
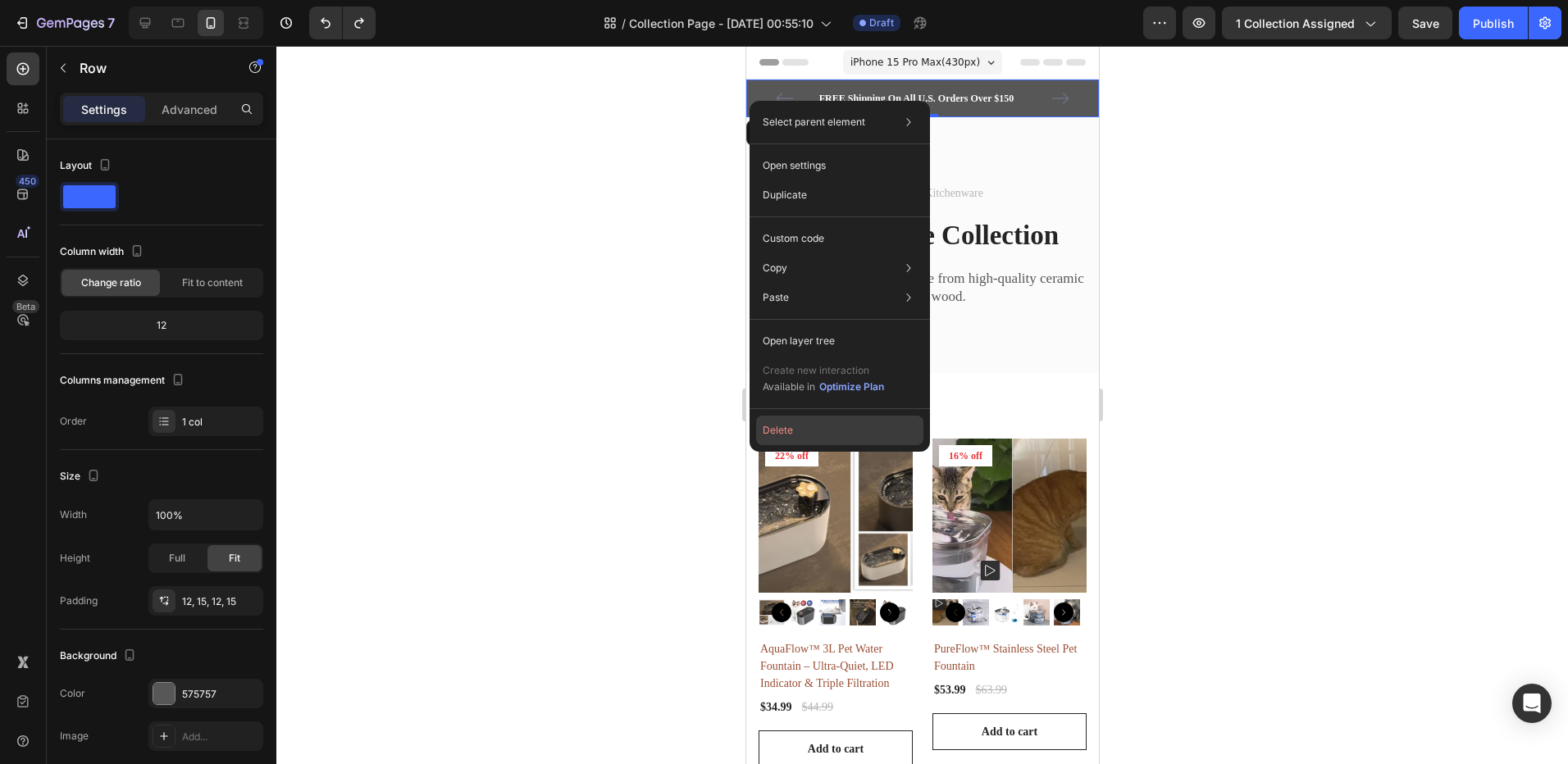
click at [793, 429] on button "Delete" at bounding box center [839, 430] width 167 height 29
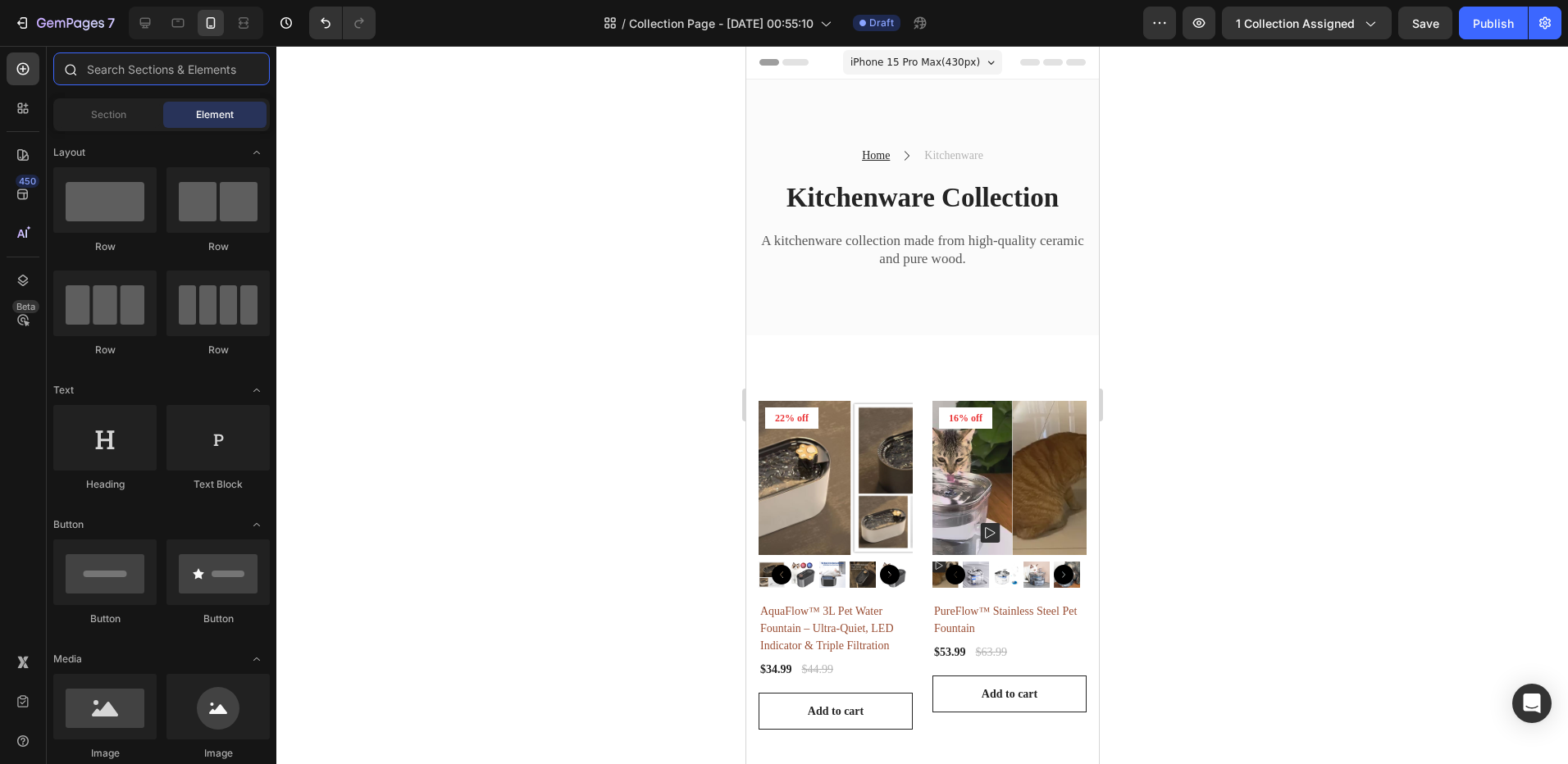
click at [141, 74] on input "text" at bounding box center [161, 69] width 216 height 33
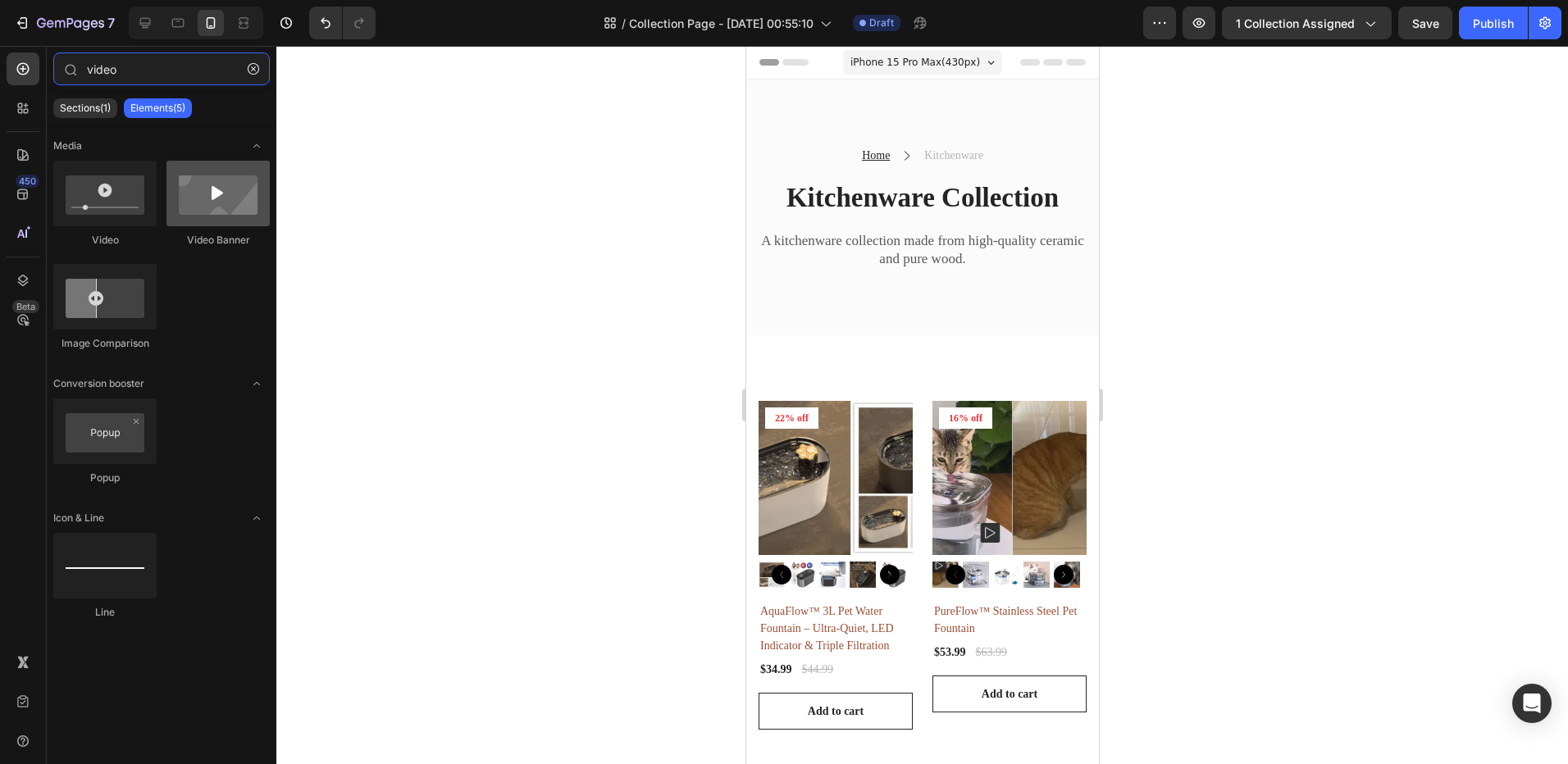
type input "video"
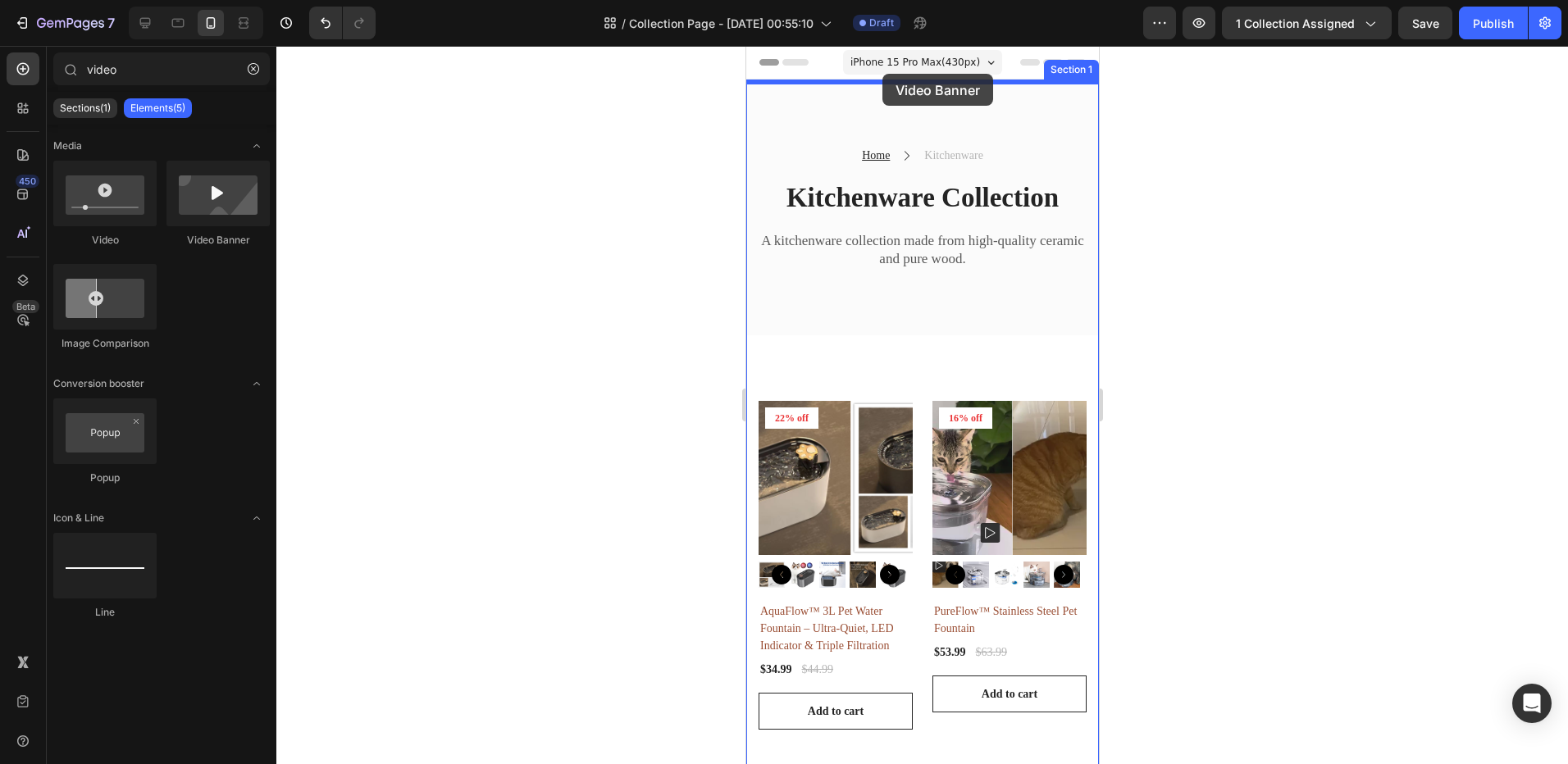
drag, startPoint x: 955, startPoint y: 248, endPoint x: 1098, endPoint y: 301, distance: 152.5
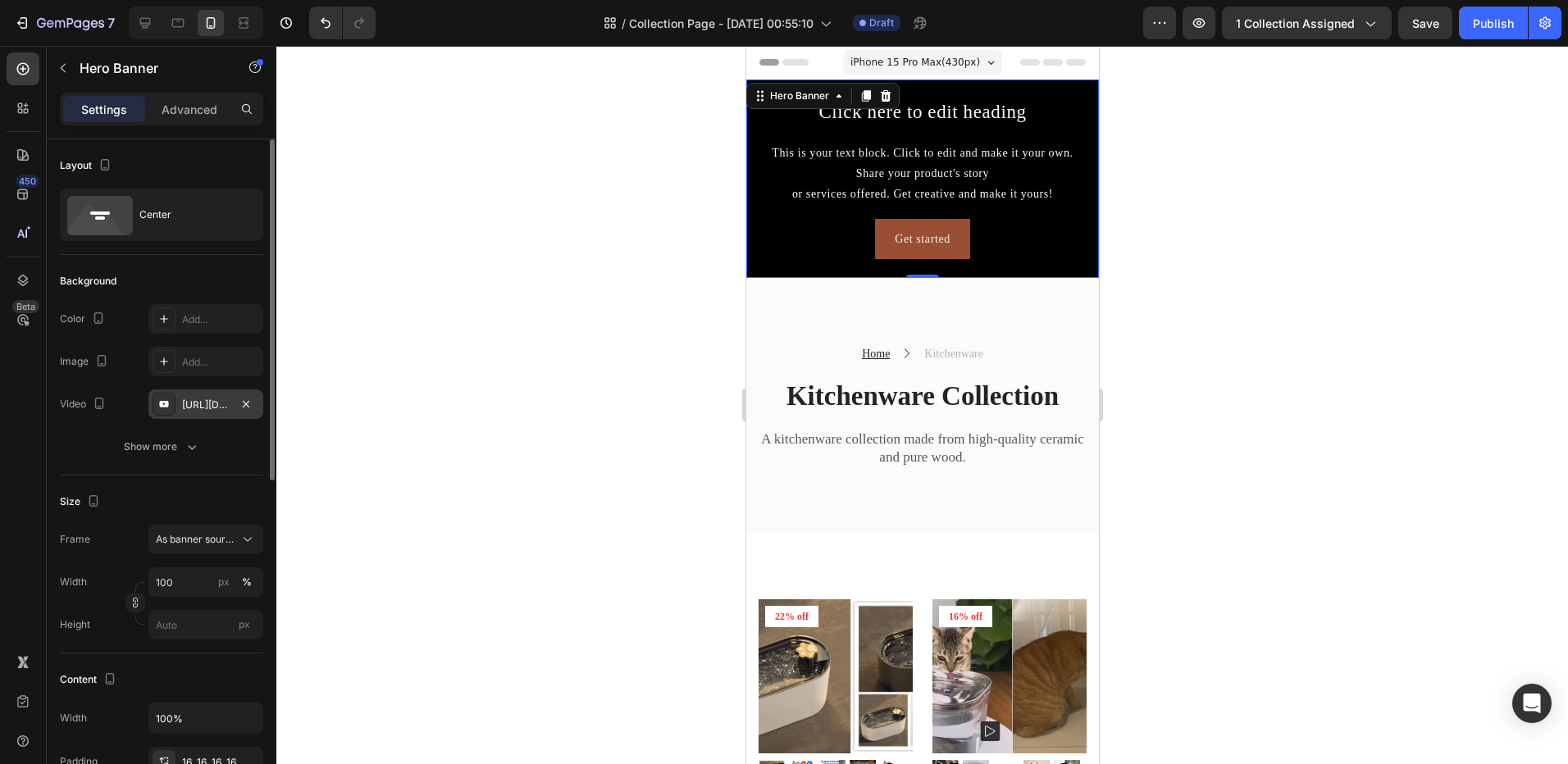
click at [191, 392] on div "The changes might be hidden by the video. Color Add... Image Add... Video [URL]…" at bounding box center [161, 362] width 203 height 115
click at [191, 392] on div "[URL][DOMAIN_NAME]" at bounding box center [206, 404] width 115 height 29
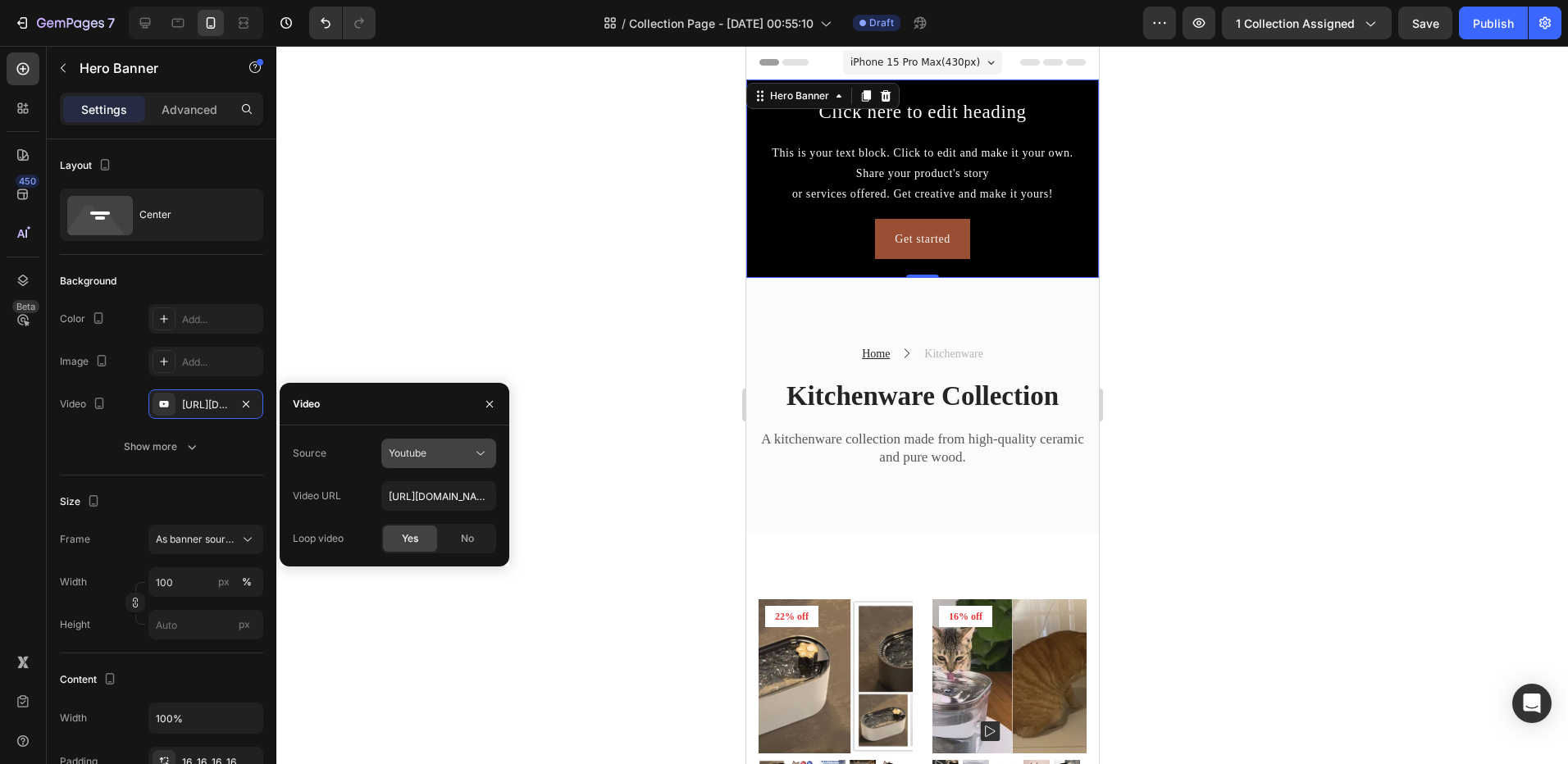
click at [442, 455] on div "Youtube" at bounding box center [430, 453] width 84 height 15
click at [417, 495] on span "Video hosting" at bounding box center [419, 493] width 63 height 15
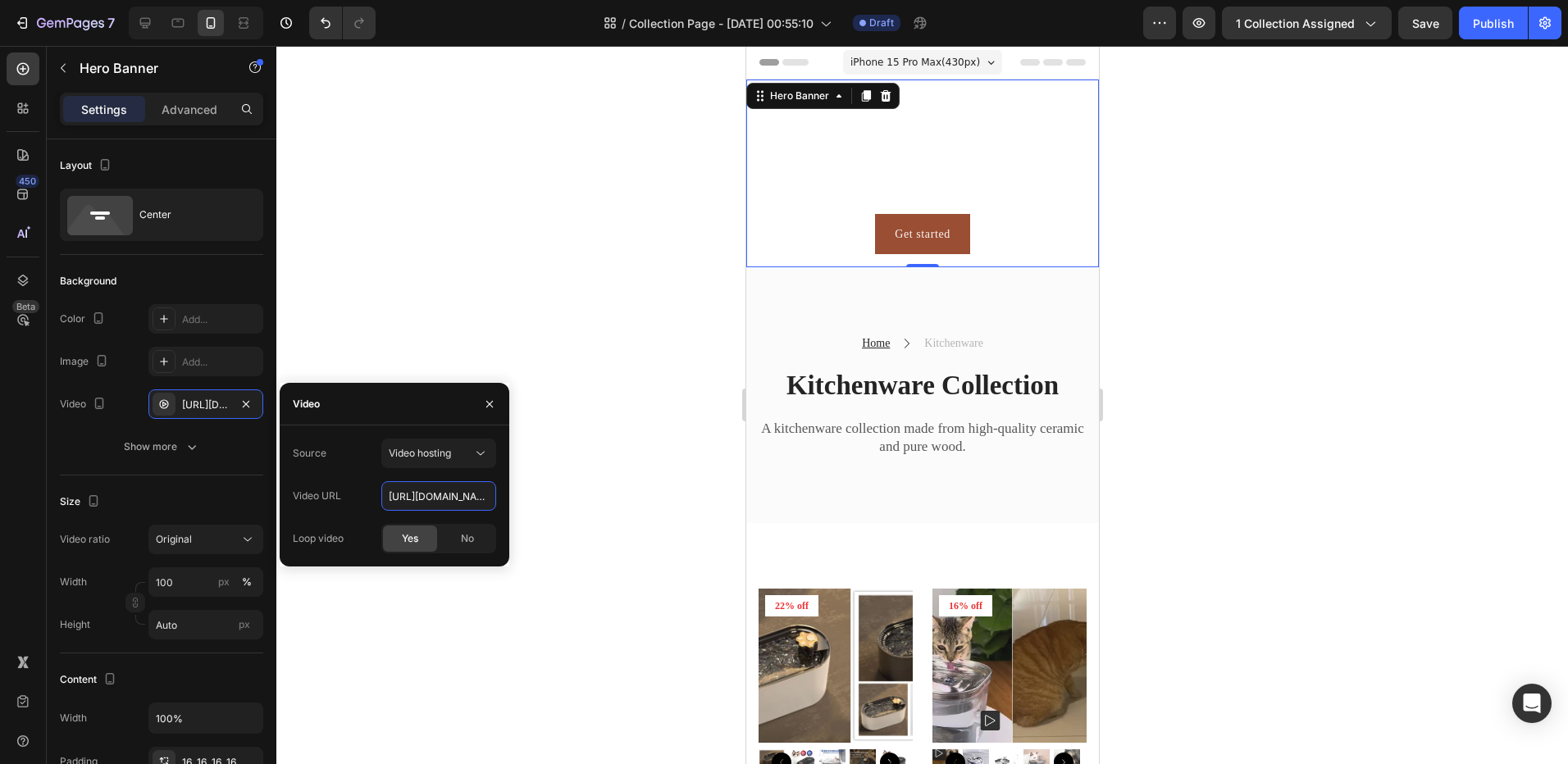
click at [407, 494] on input "[URL][DOMAIN_NAME]" at bounding box center [439, 496] width 115 height 29
paste input "c34cc8a7049643a68be1d637cc31f80f"
type input "[URL][DOMAIN_NAME]"
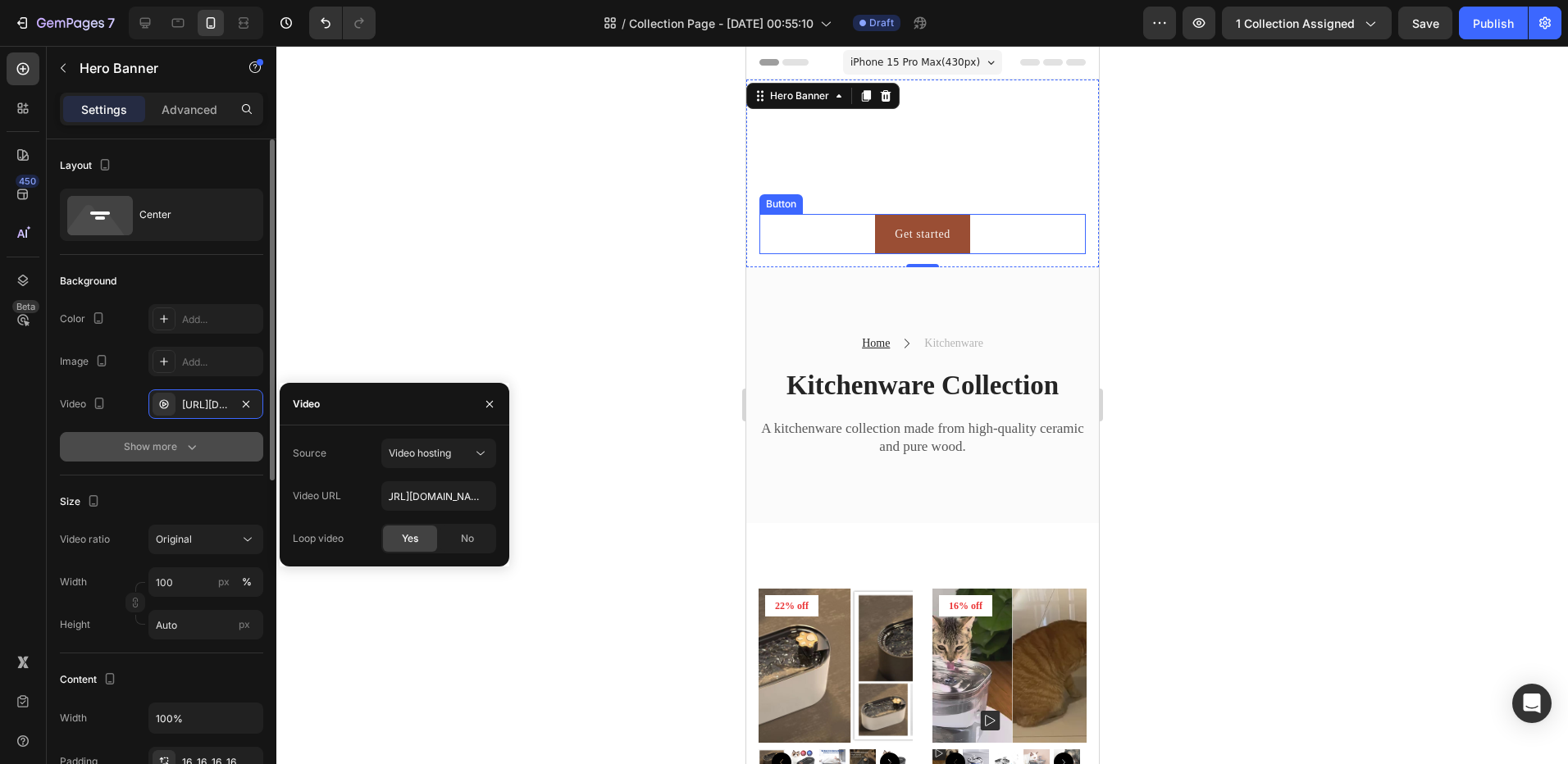
drag, startPoint x: 188, startPoint y: 427, endPoint x: 179, endPoint y: 446, distance: 21.0
click at [181, 442] on div "The changes might be hidden by the video. Color Add... Image Add... Video [URL]…" at bounding box center [161, 383] width 203 height 158
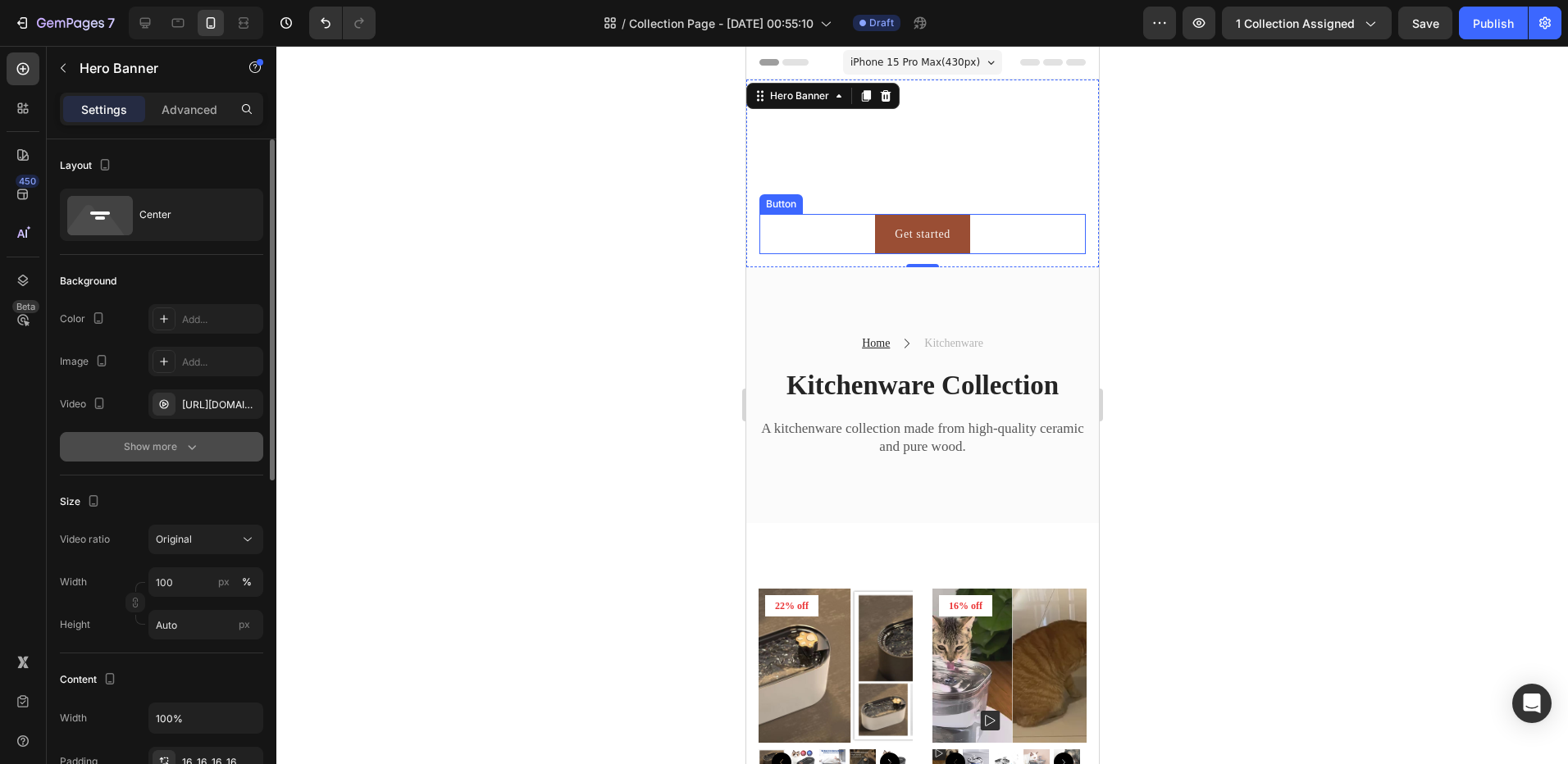
scroll to position [0, 0]
click at [179, 448] on div "Show more" at bounding box center [161, 447] width 76 height 16
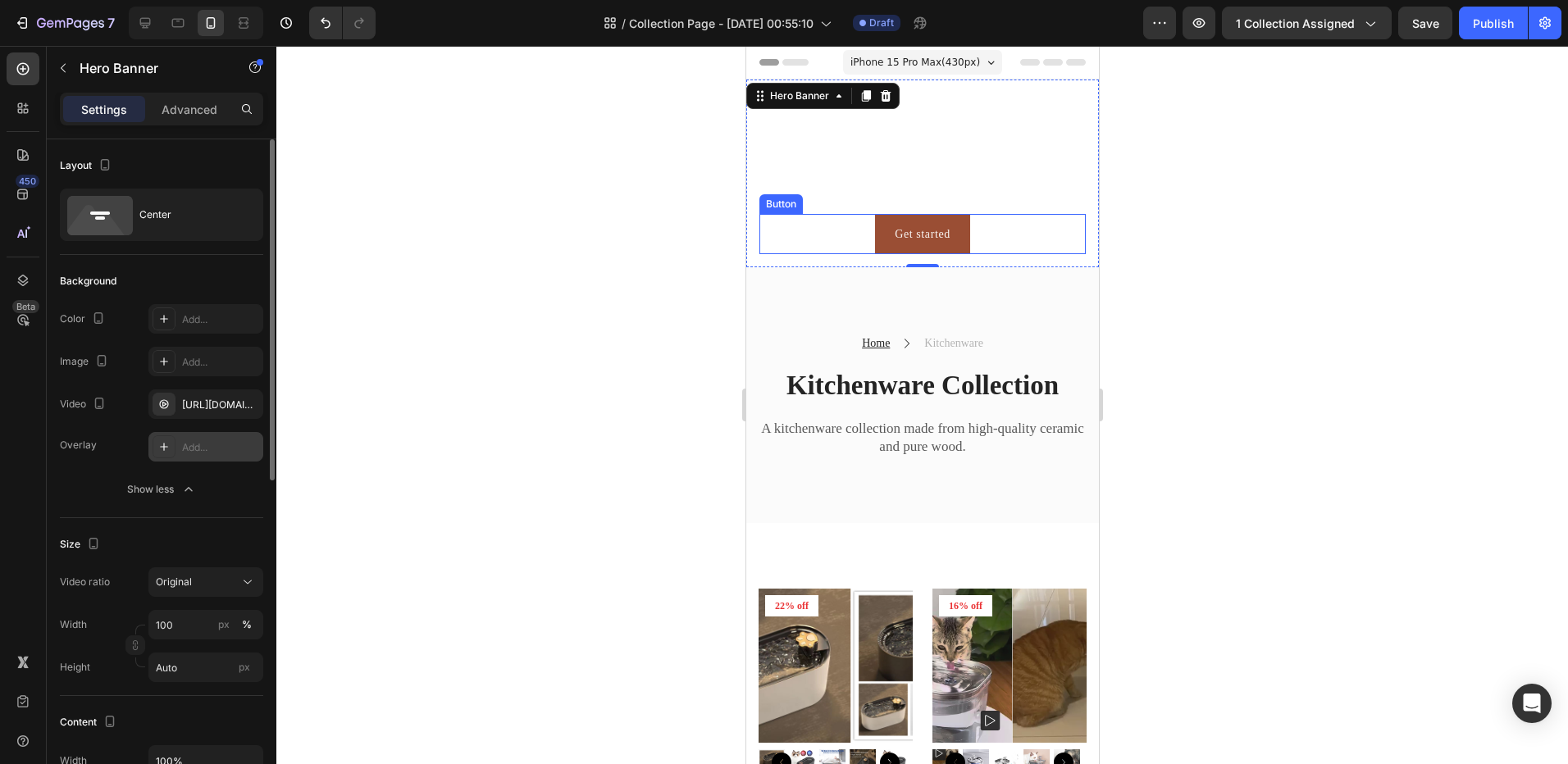
click at [192, 449] on div "Add..." at bounding box center [220, 448] width 77 height 15
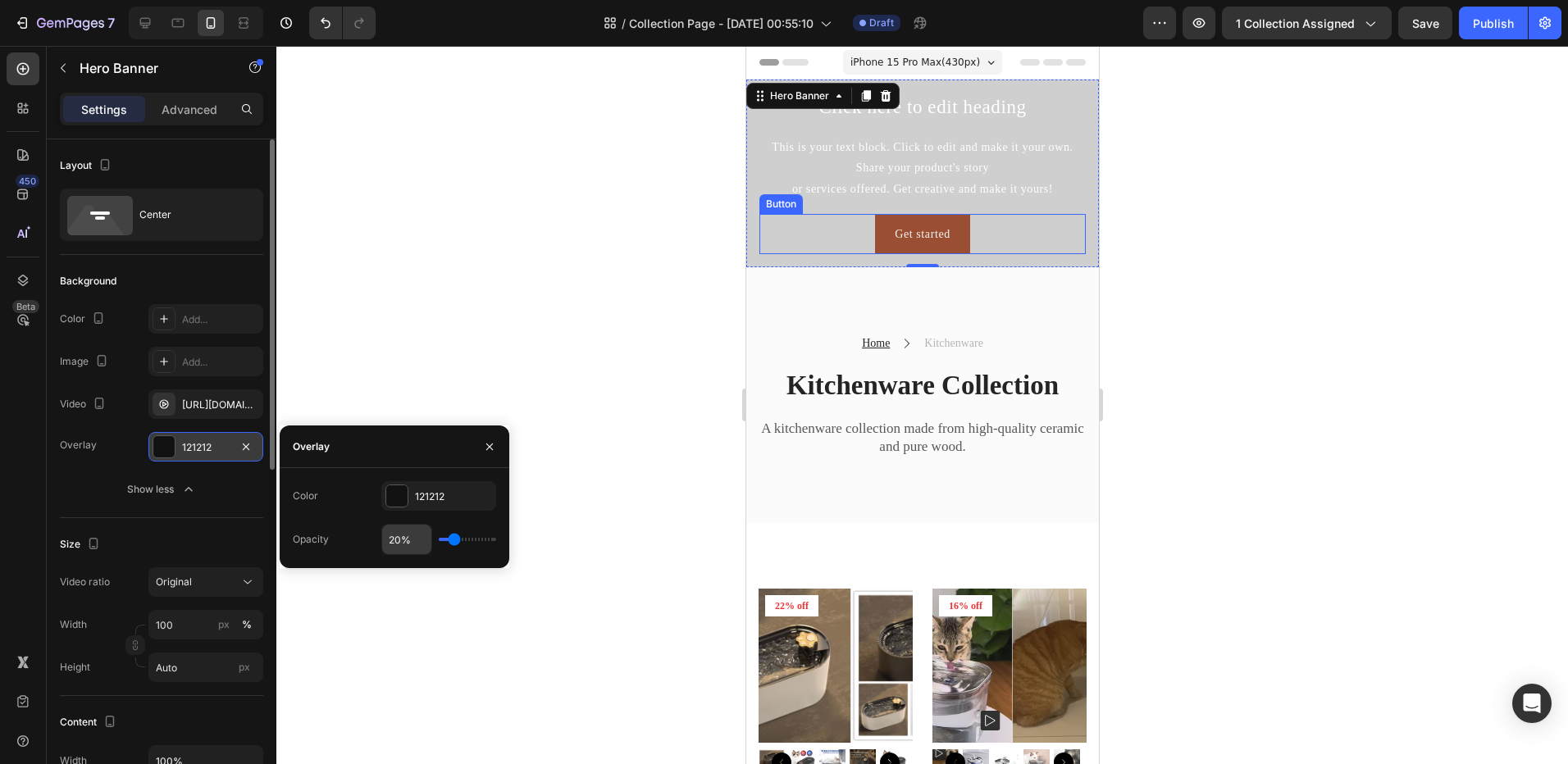
click at [391, 538] on input "20%" at bounding box center [406, 539] width 49 height 29
type input "3%"
type input "3"
type input "30%"
type input "30"
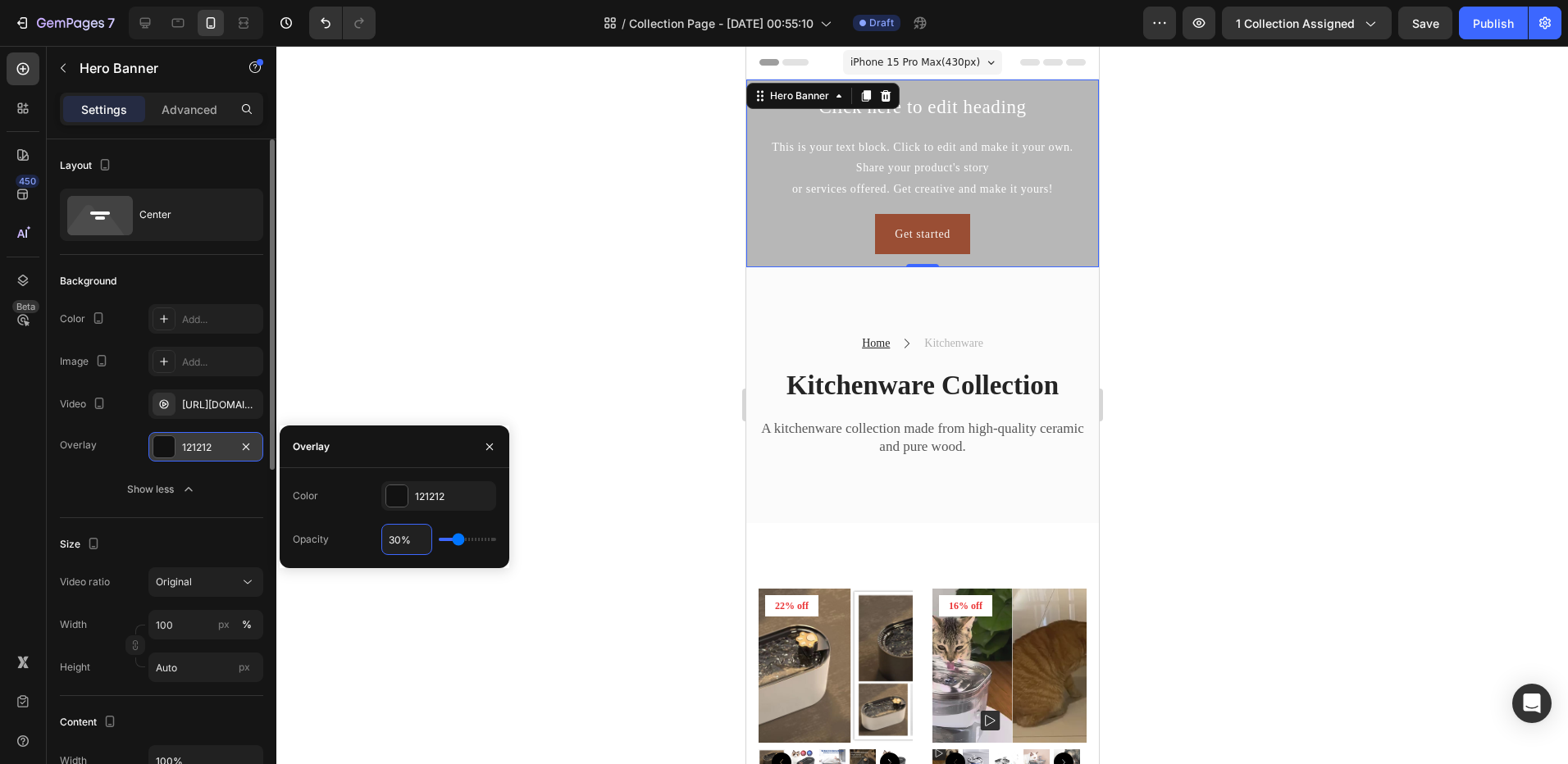
type input "30%"
click at [949, 108] on h2 "Click here to edit heading" at bounding box center [922, 107] width 327 height 29
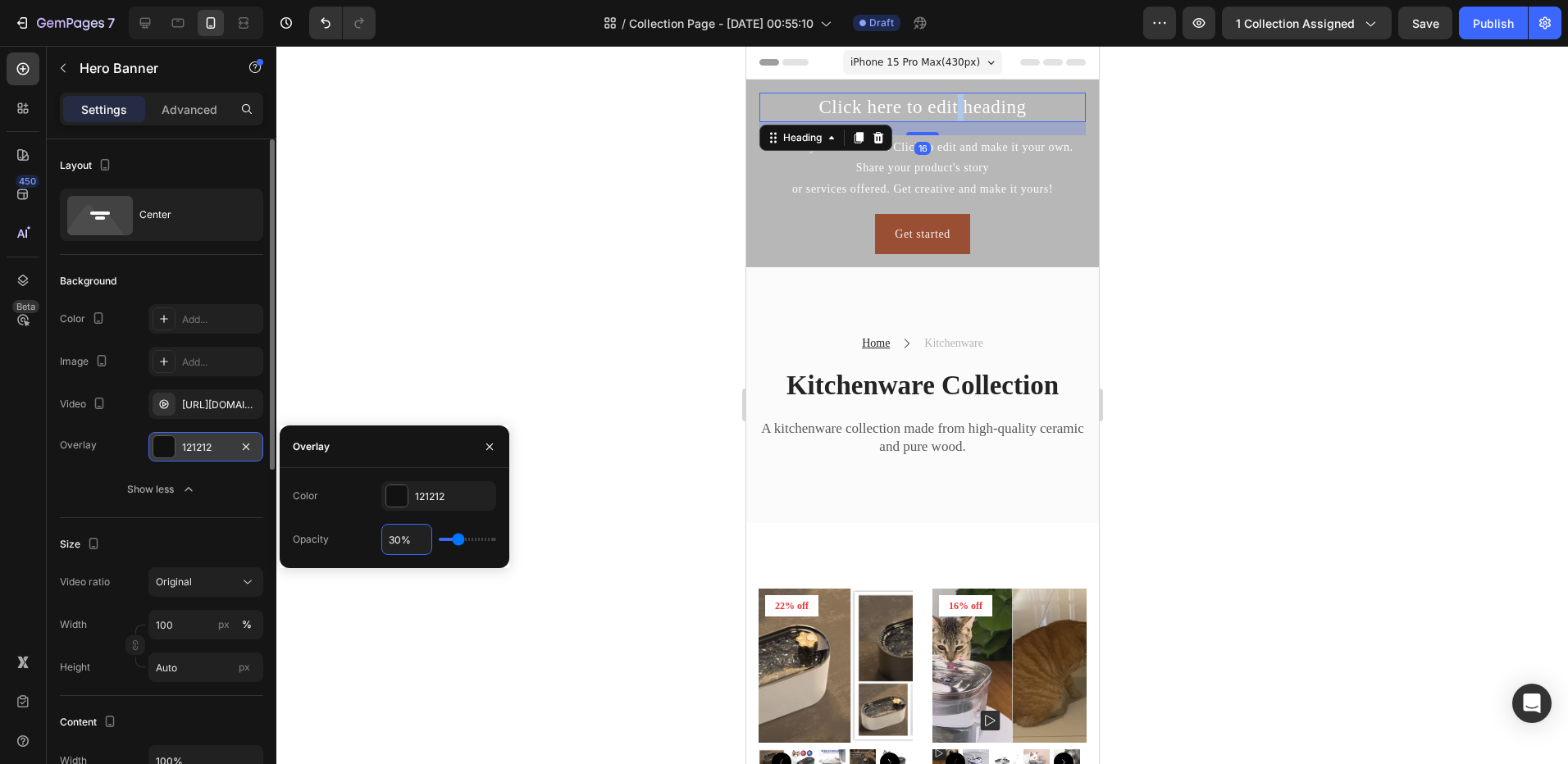
click at [949, 108] on p "Click here to edit heading" at bounding box center [922, 107] width 323 height 27
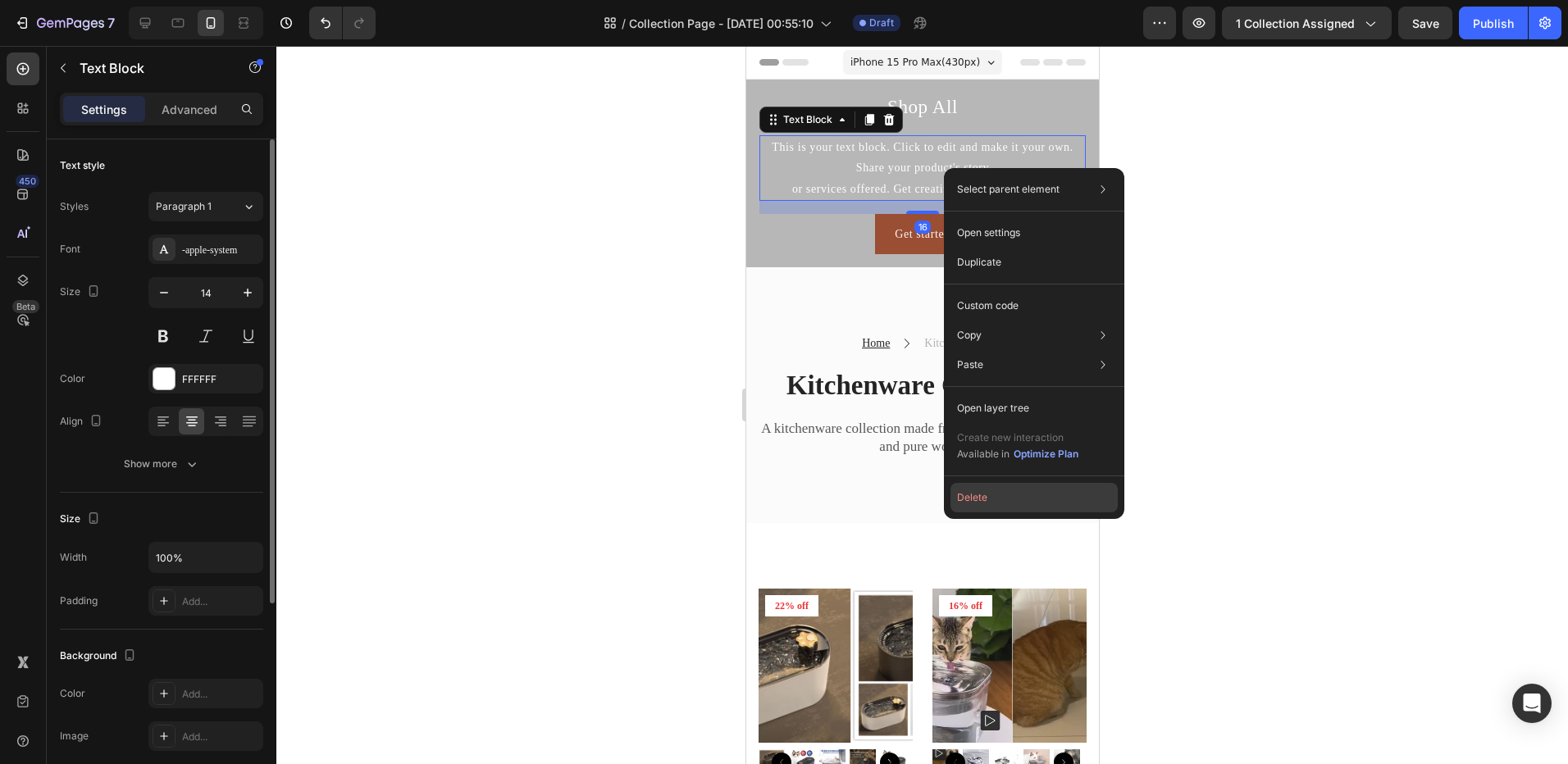
drag, startPoint x: 977, startPoint y: 506, endPoint x: 221, endPoint y: 372, distance: 767.8
click at [977, 506] on button "Delete" at bounding box center [1033, 497] width 167 height 29
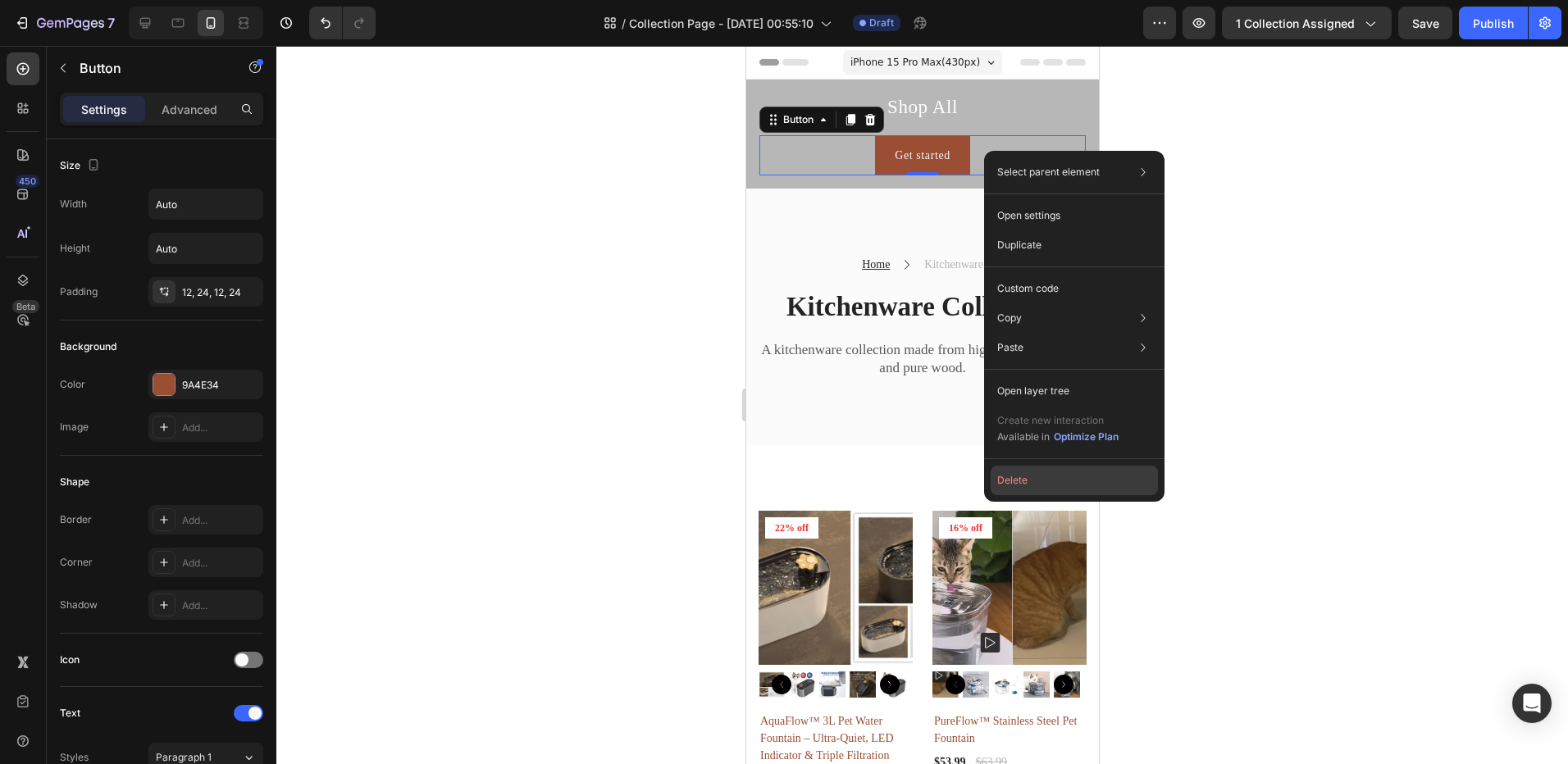
click at [1012, 487] on button "Delete" at bounding box center [1073, 480] width 167 height 29
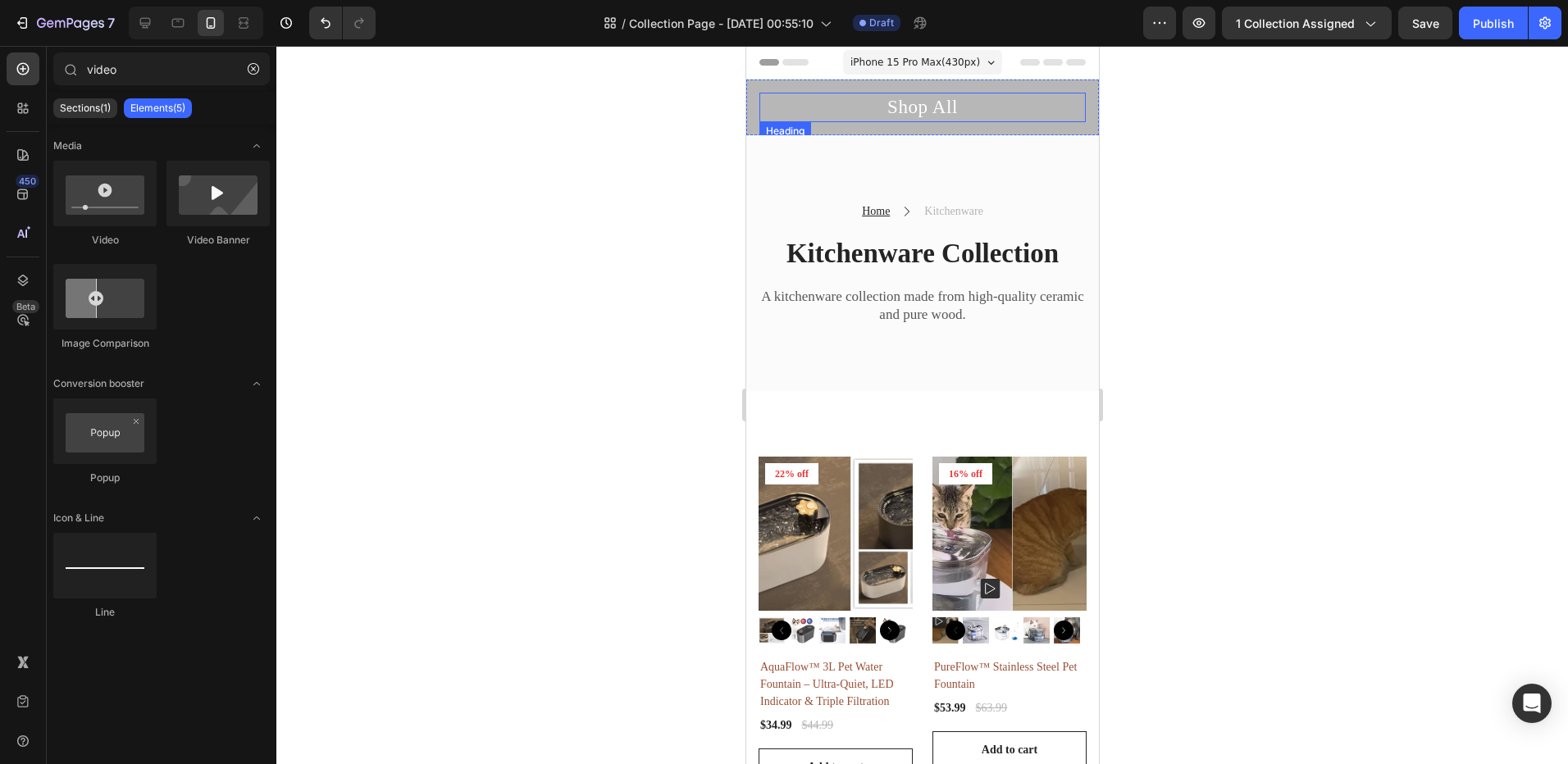
click at [1007, 98] on p "Shop All" at bounding box center [922, 107] width 323 height 27
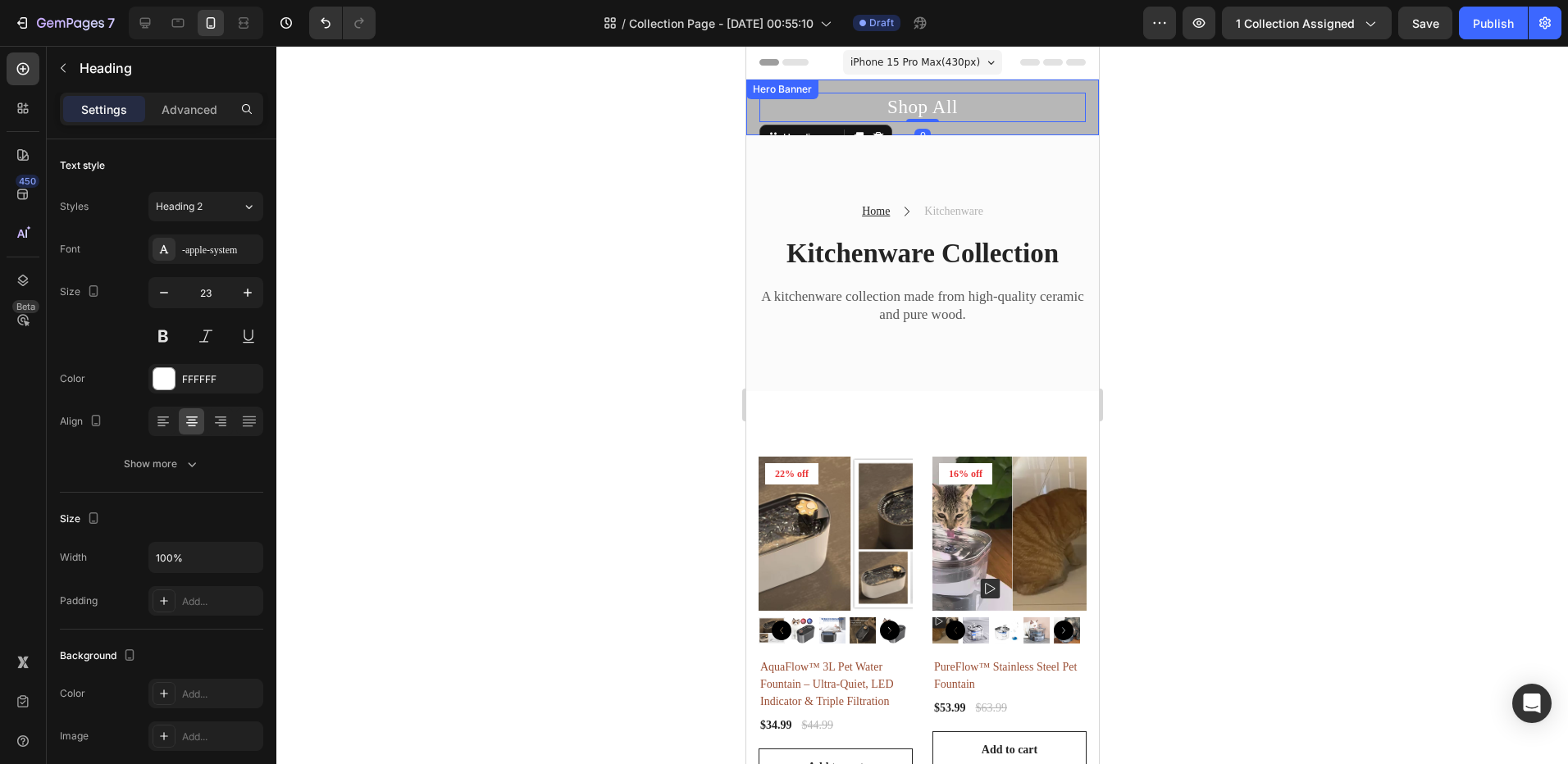
click at [754, 118] on div "Shop All Heading 0" at bounding box center [921, 107] width 352 height 56
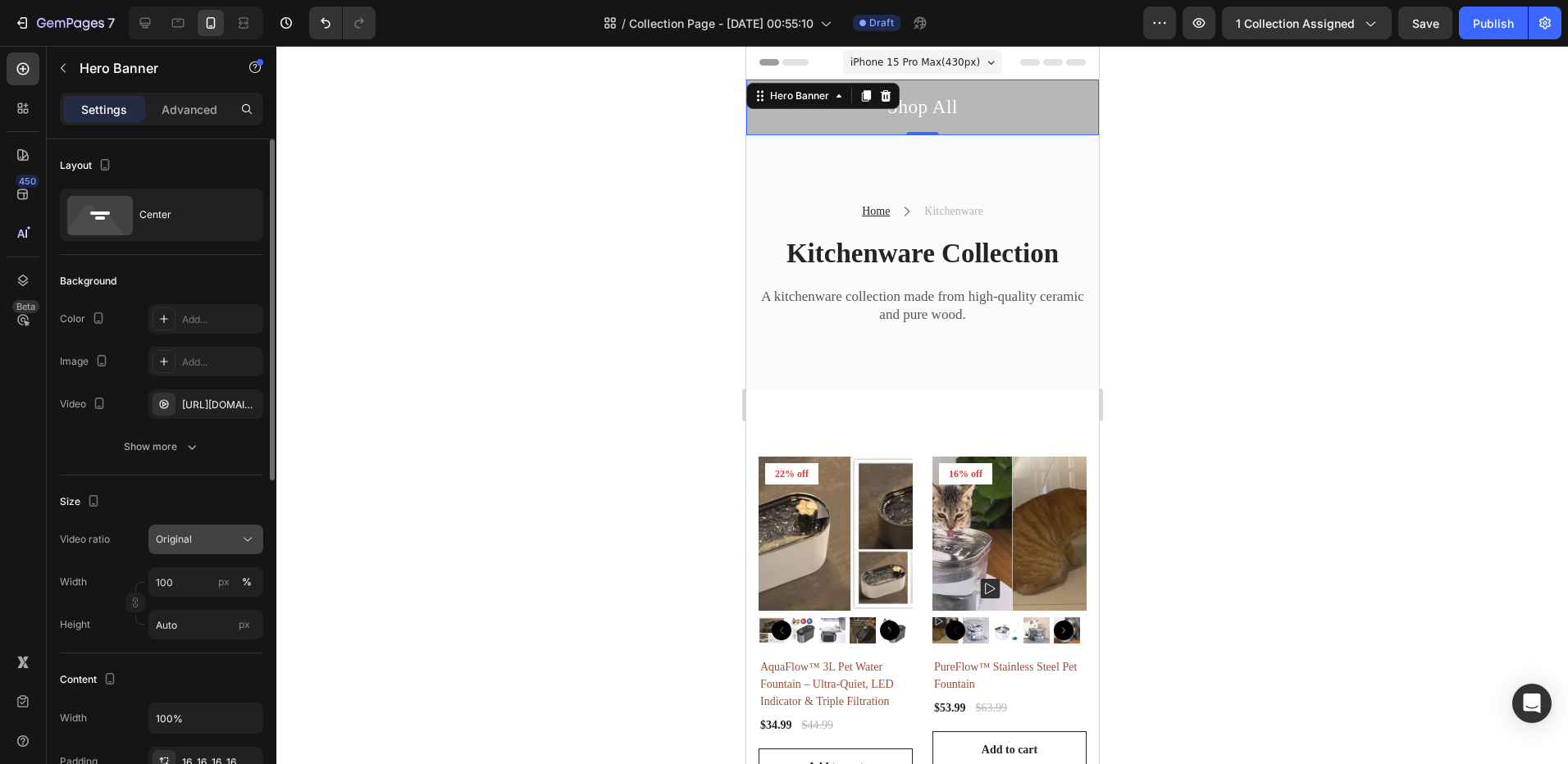
click at [196, 549] on button "Original" at bounding box center [206, 539] width 115 height 29
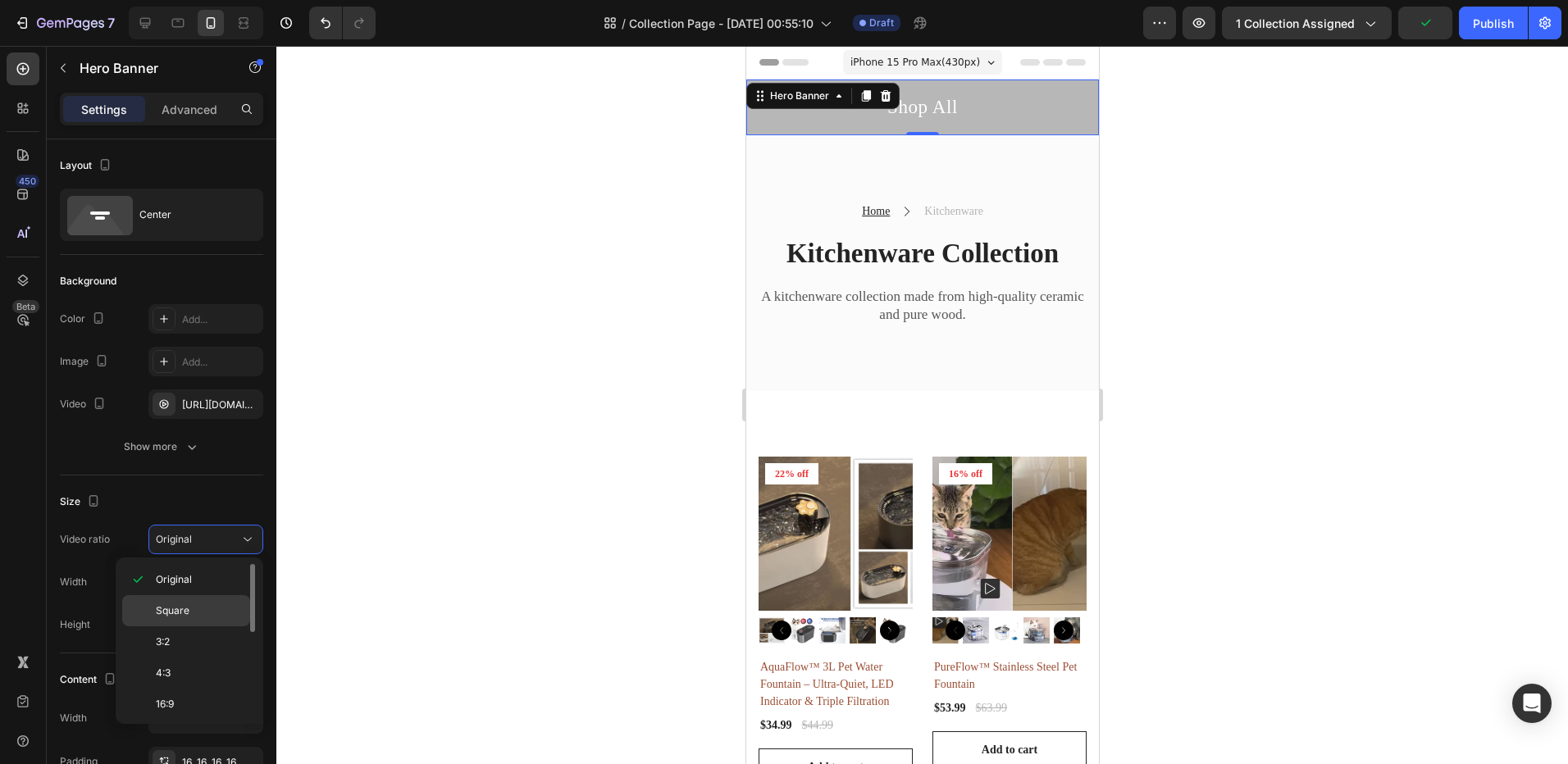
click at [189, 609] on span "Square" at bounding box center [172, 611] width 33 height 15
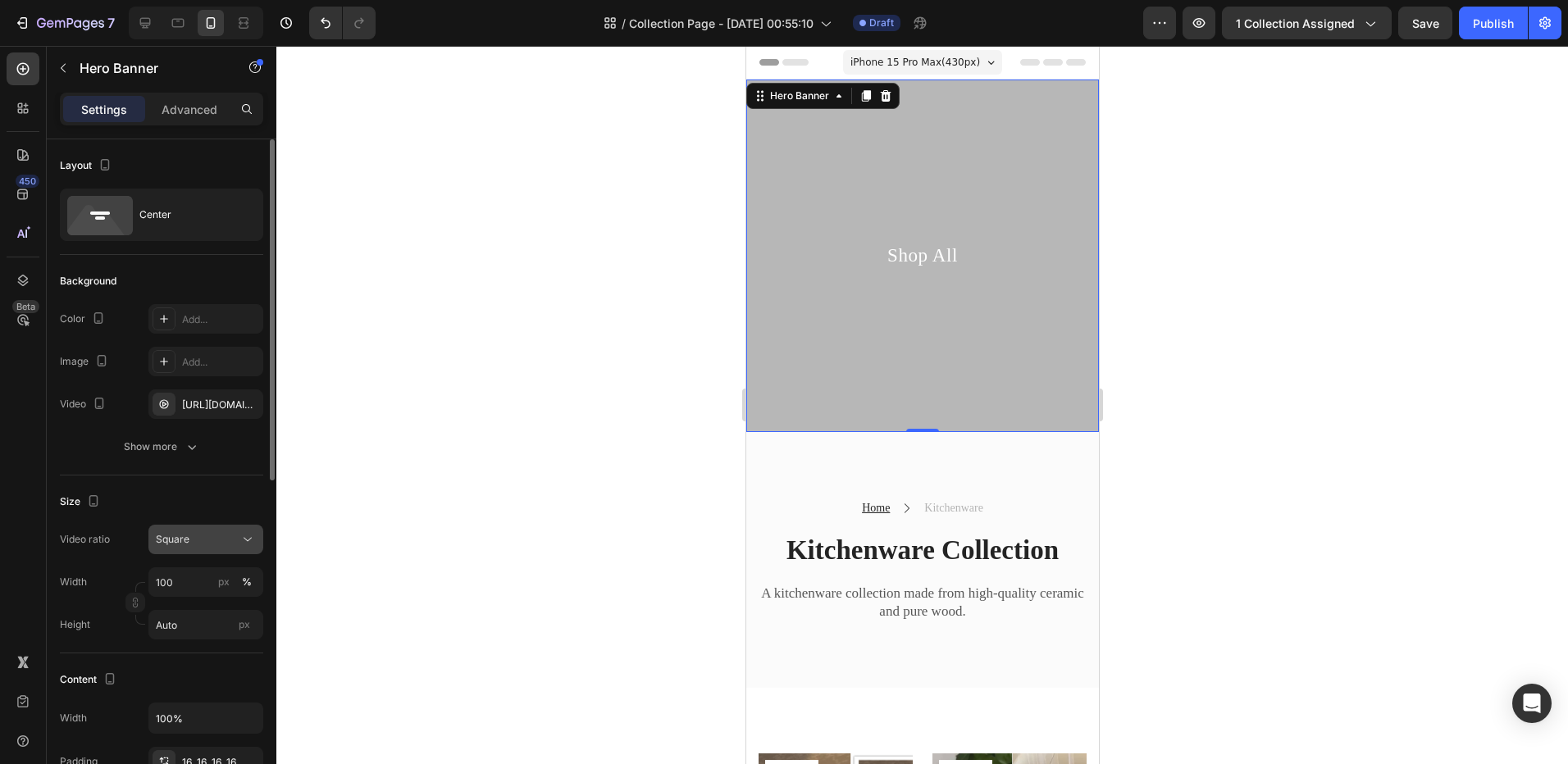
click at [219, 547] on div "Square" at bounding box center [206, 539] width 100 height 16
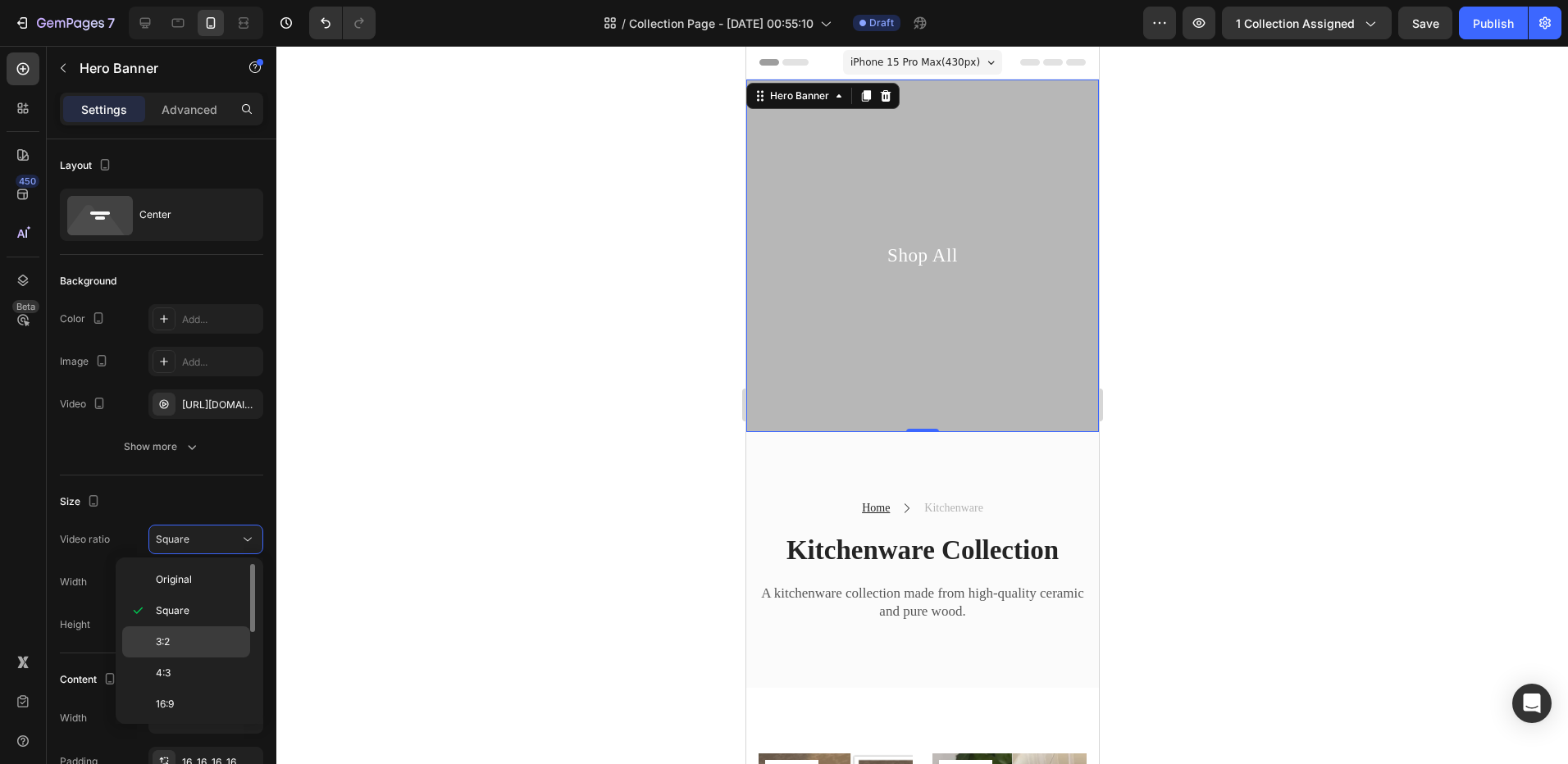
click at [197, 637] on p "3:2" at bounding box center [199, 641] width 87 height 15
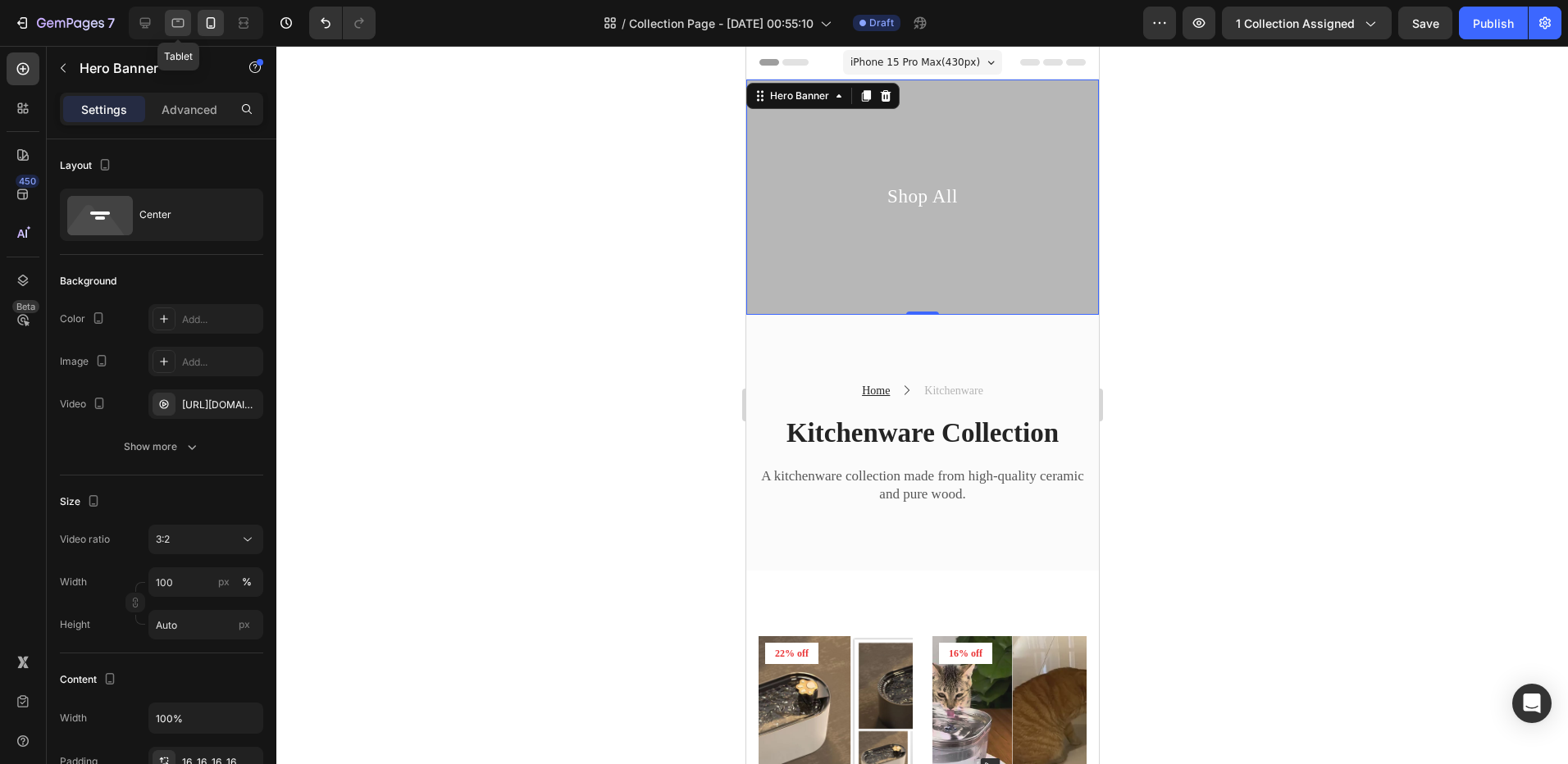
click at [189, 23] on div at bounding box center [177, 22] width 27 height 27
click at [137, 11] on div at bounding box center [145, 22] width 27 height 27
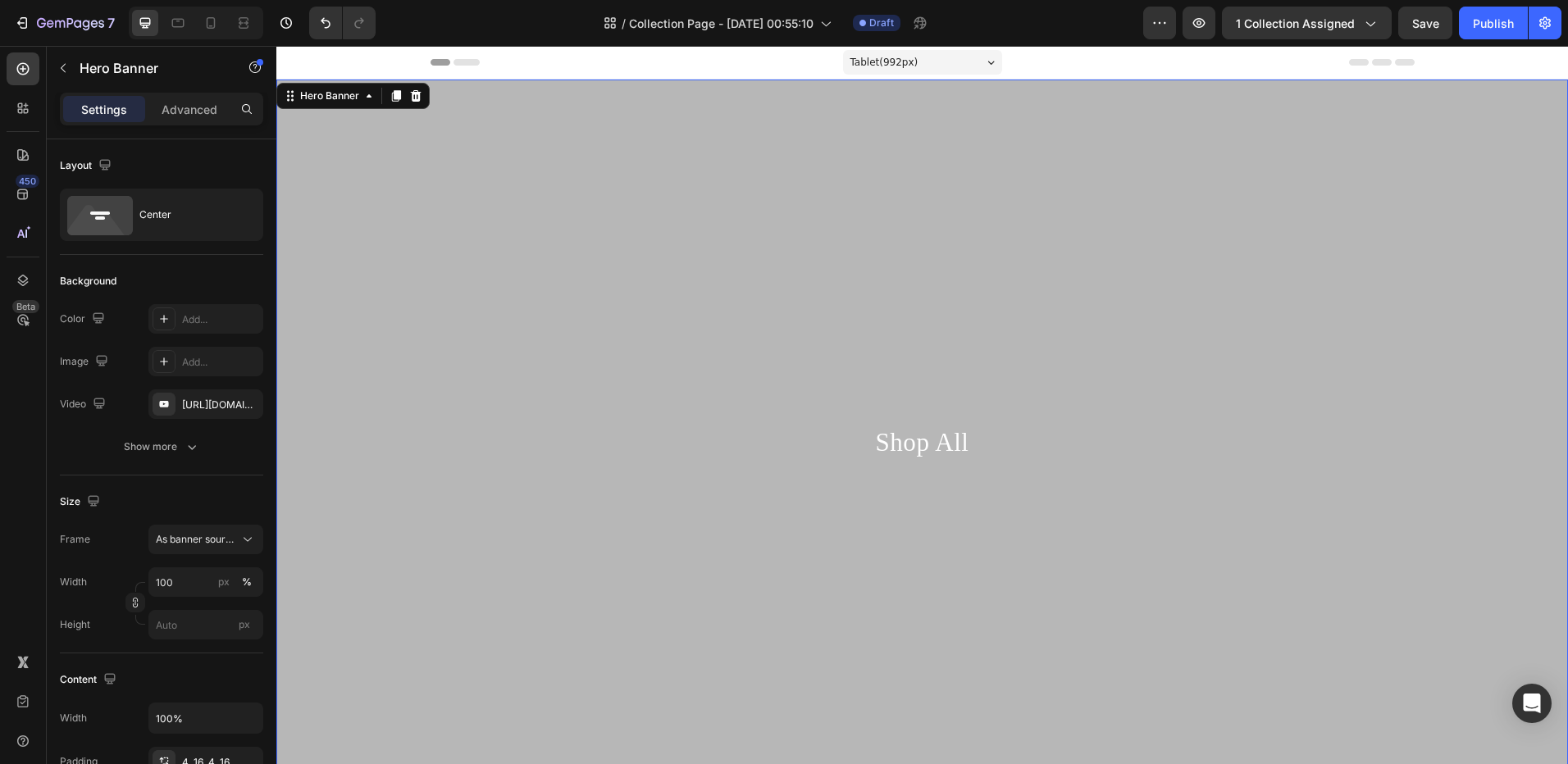
type input "1200"
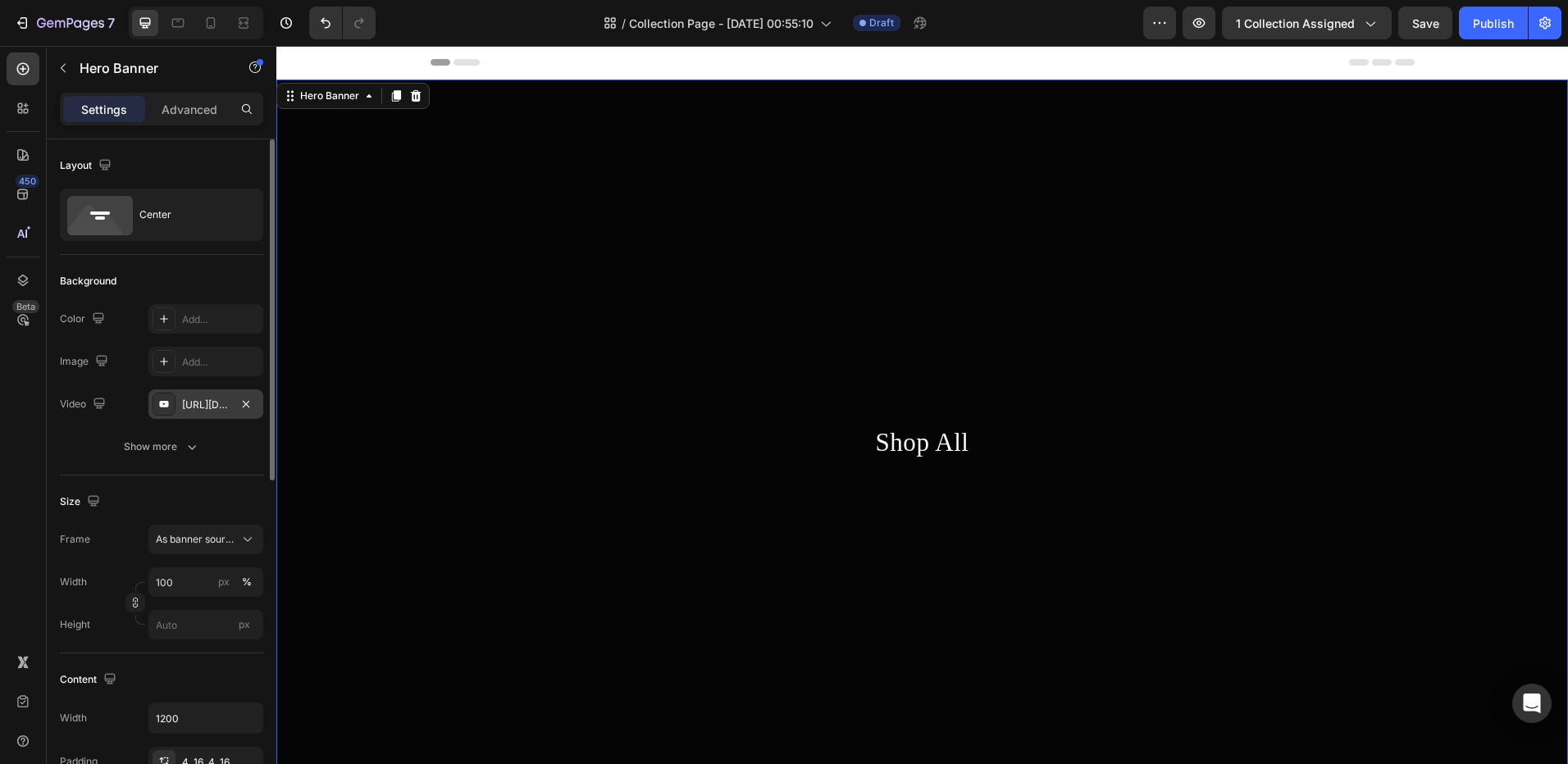
click at [204, 400] on div "https://www.youtube.com/watch?v=drIt4RH_kyQ" at bounding box center [205, 405] width 47 height 15
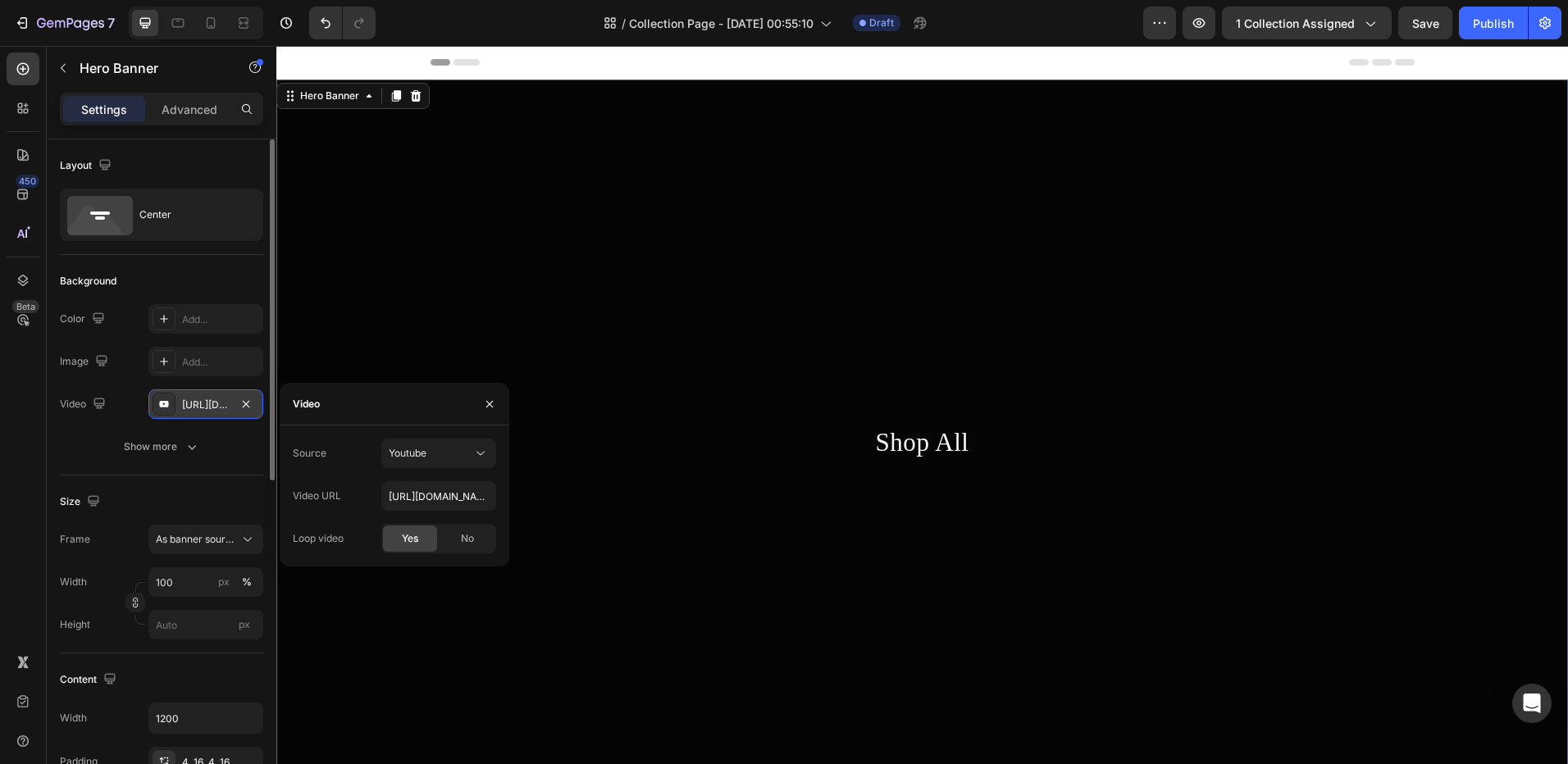
click at [257, 401] on div "https://www.youtube.com/watch?v=drIt4RH_kyQ" at bounding box center [206, 404] width 115 height 29
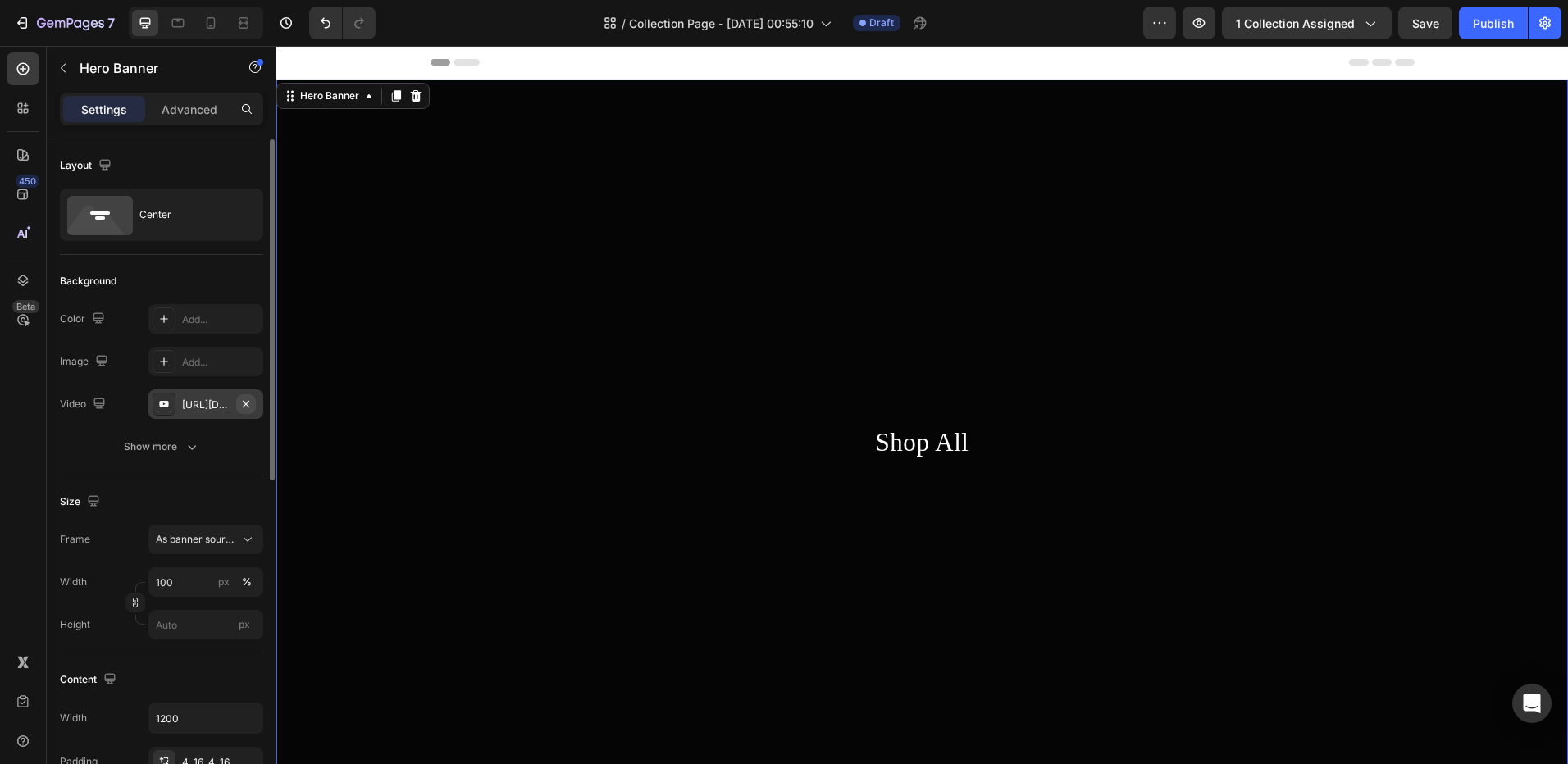
click at [248, 403] on icon "button" at bounding box center [246, 404] width 7 height 7
type input "Auto"
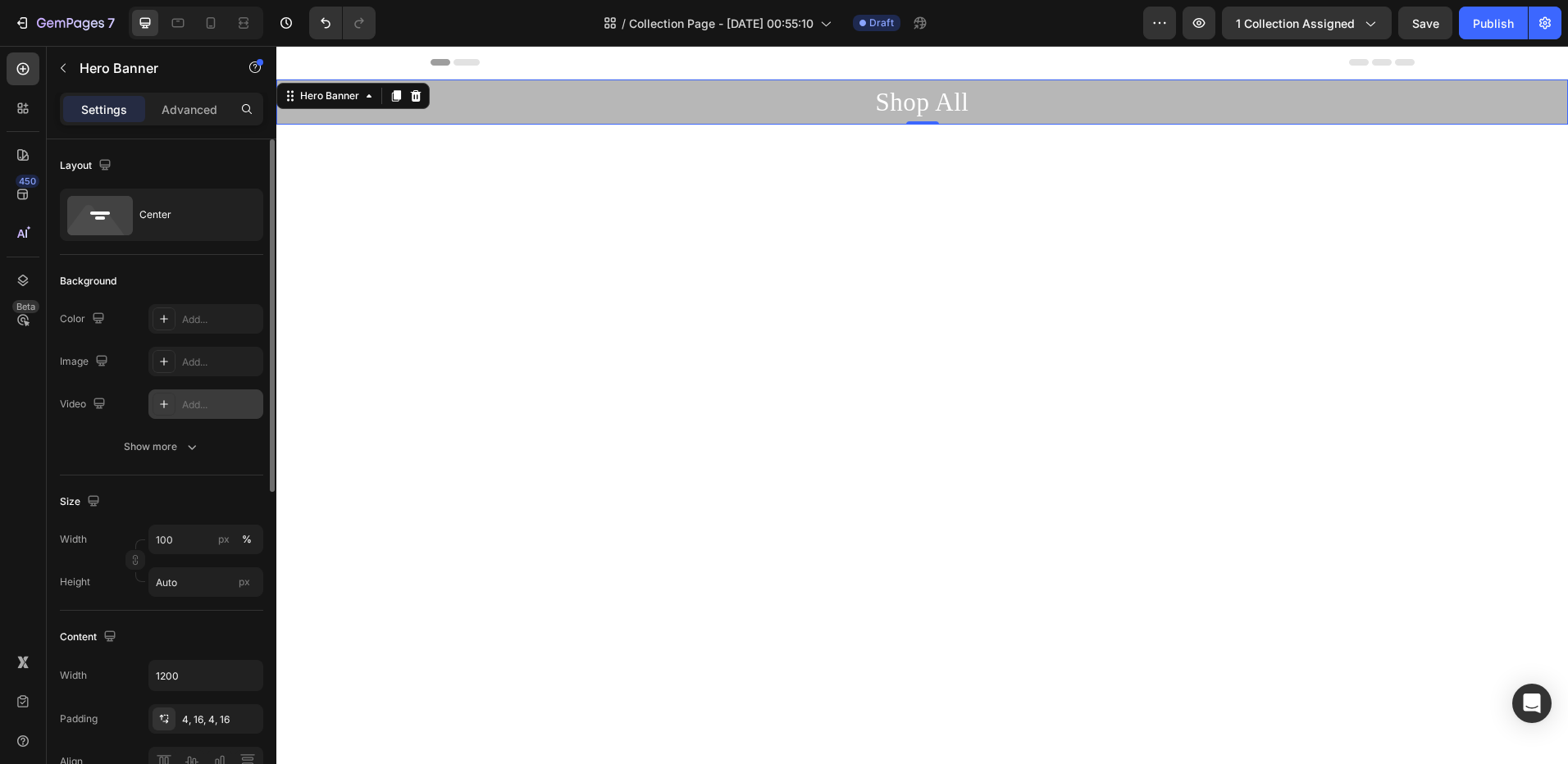
click at [219, 404] on div "Add..." at bounding box center [220, 405] width 77 height 15
type input "https://youtu.be/KOxfzBp72uk"
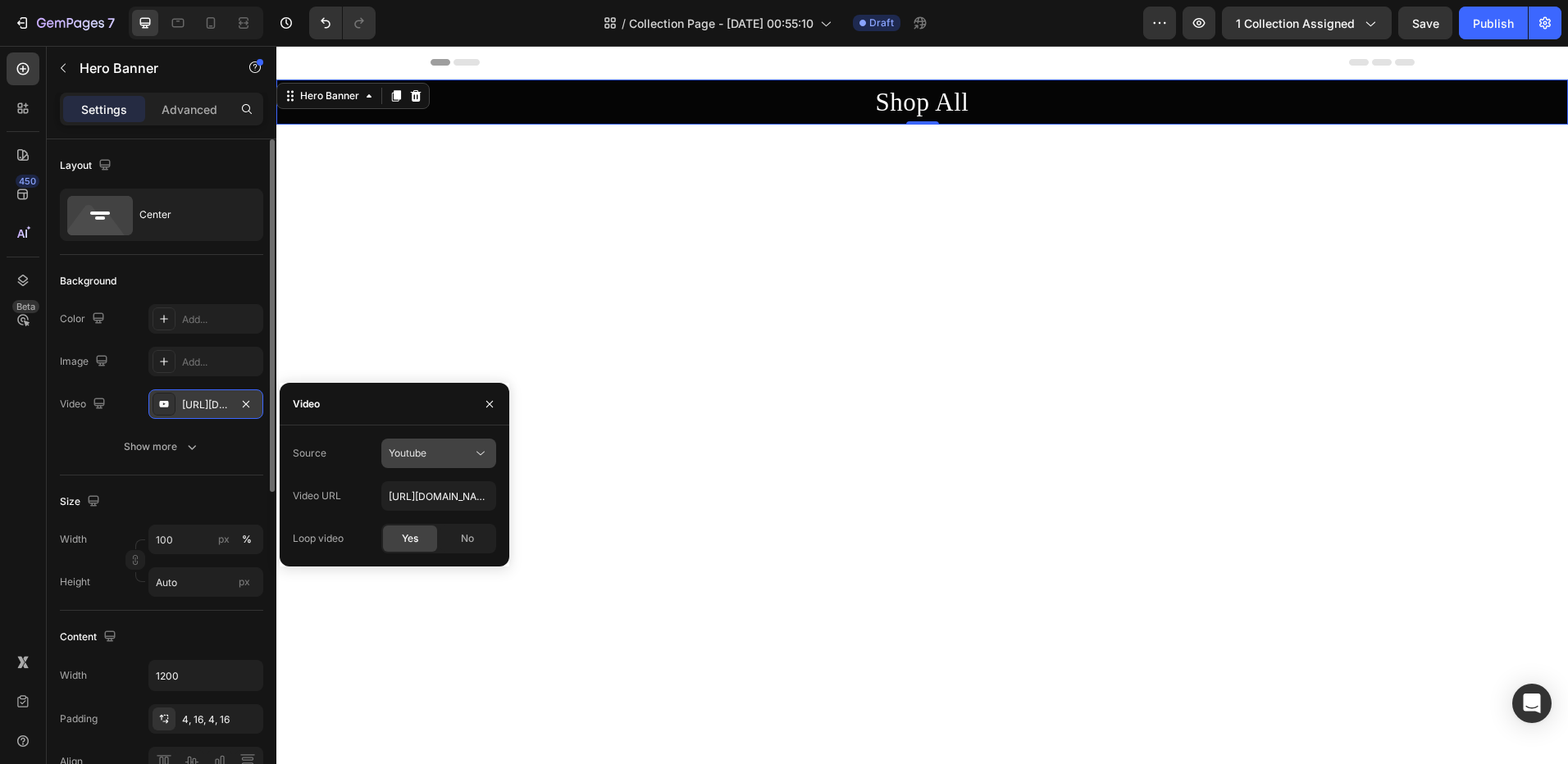
click at [430, 443] on button "Youtube" at bounding box center [439, 454] width 115 height 29
click at [418, 491] on span "Video hosting" at bounding box center [419, 493] width 63 height 15
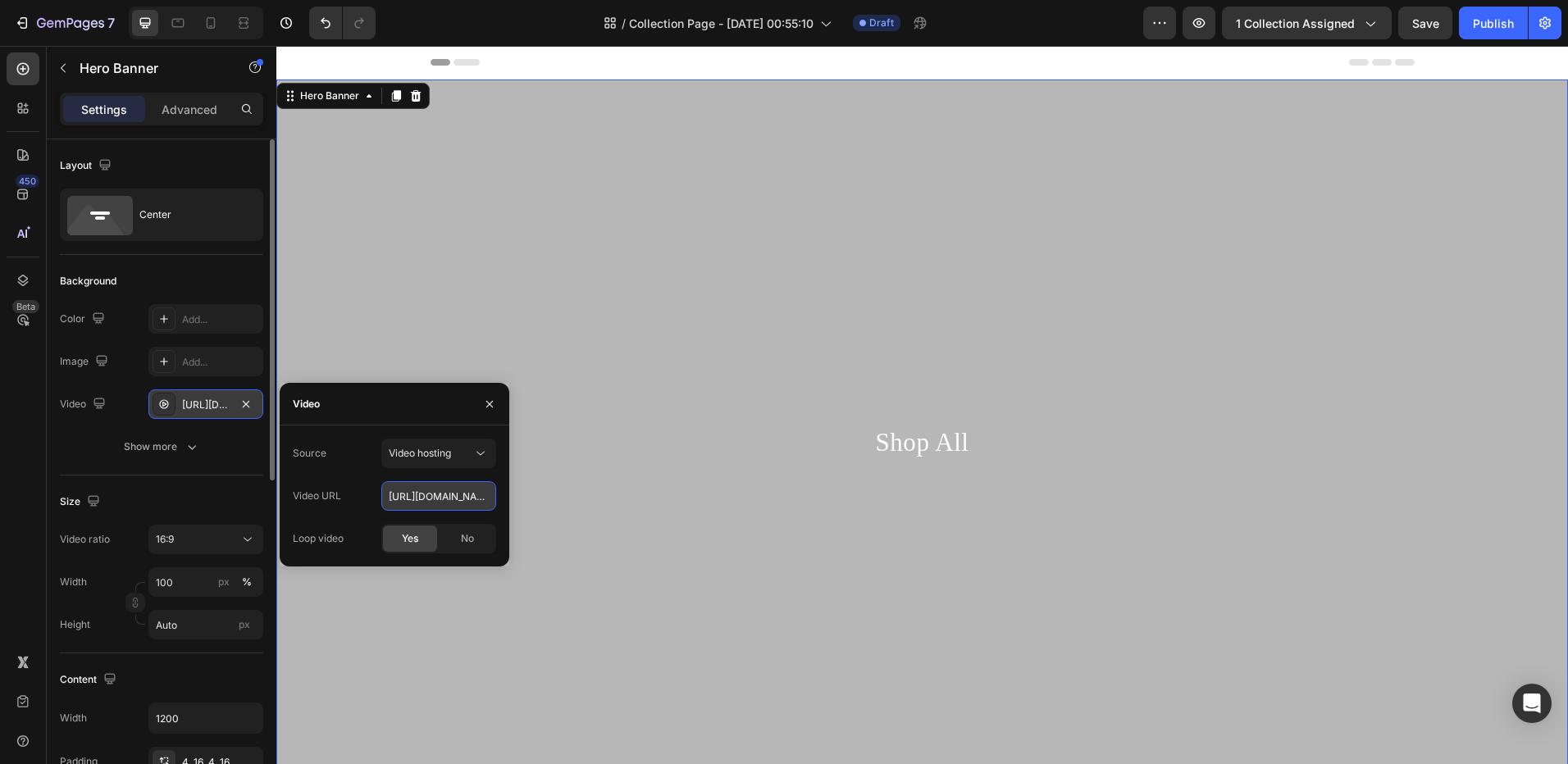
drag, startPoint x: 464, startPoint y: 506, endPoint x: 457, endPoint y: 500, distance: 9.2
click at [462, 504] on input "https://cdn.shopify.com/videos/c/o/v/92a407d4e0c94a288eb54cac18c387dc.mp4" at bounding box center [439, 496] width 115 height 29
paste input "Shop All"
paste input "https://cdn.shopify.com/videos/c/o/v/c34cc8a7049643a68be1d637cc31f80f.mp4"
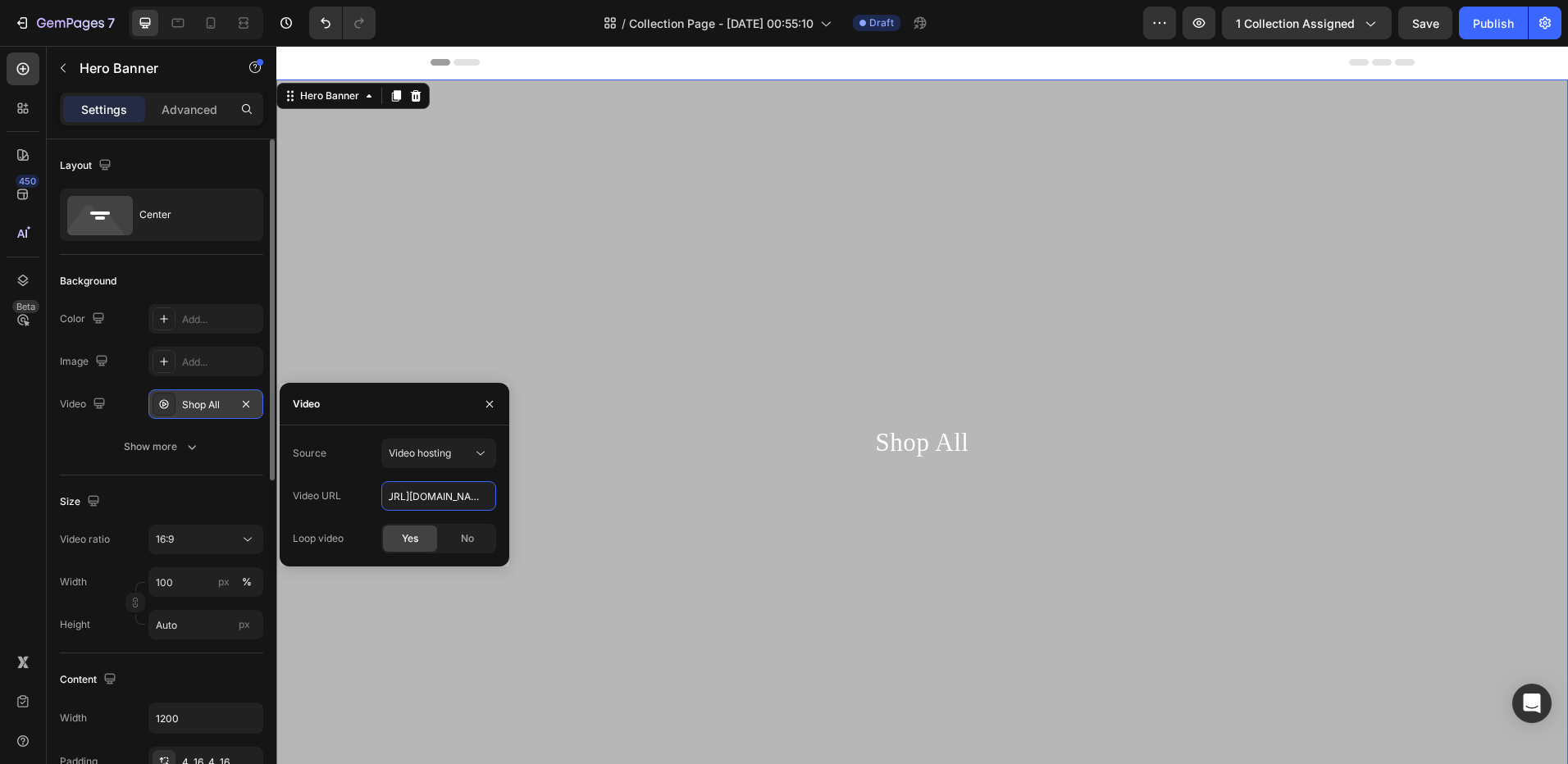
type input "https://cdn.shopify.com/videos/c/o/v/c34cc8a7049643a68be1d637cc31f80f.mp4"
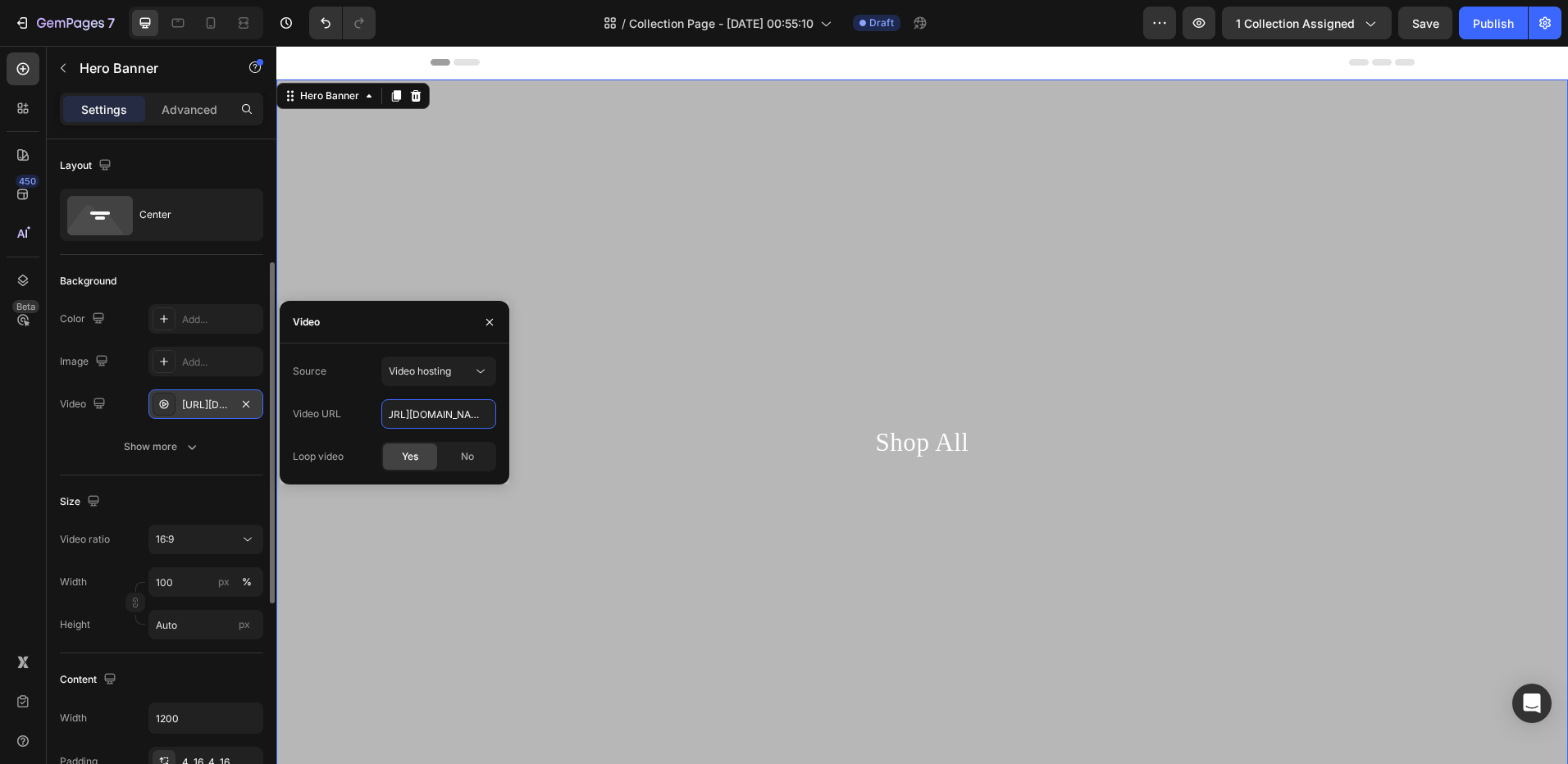
scroll to position [164, 0]
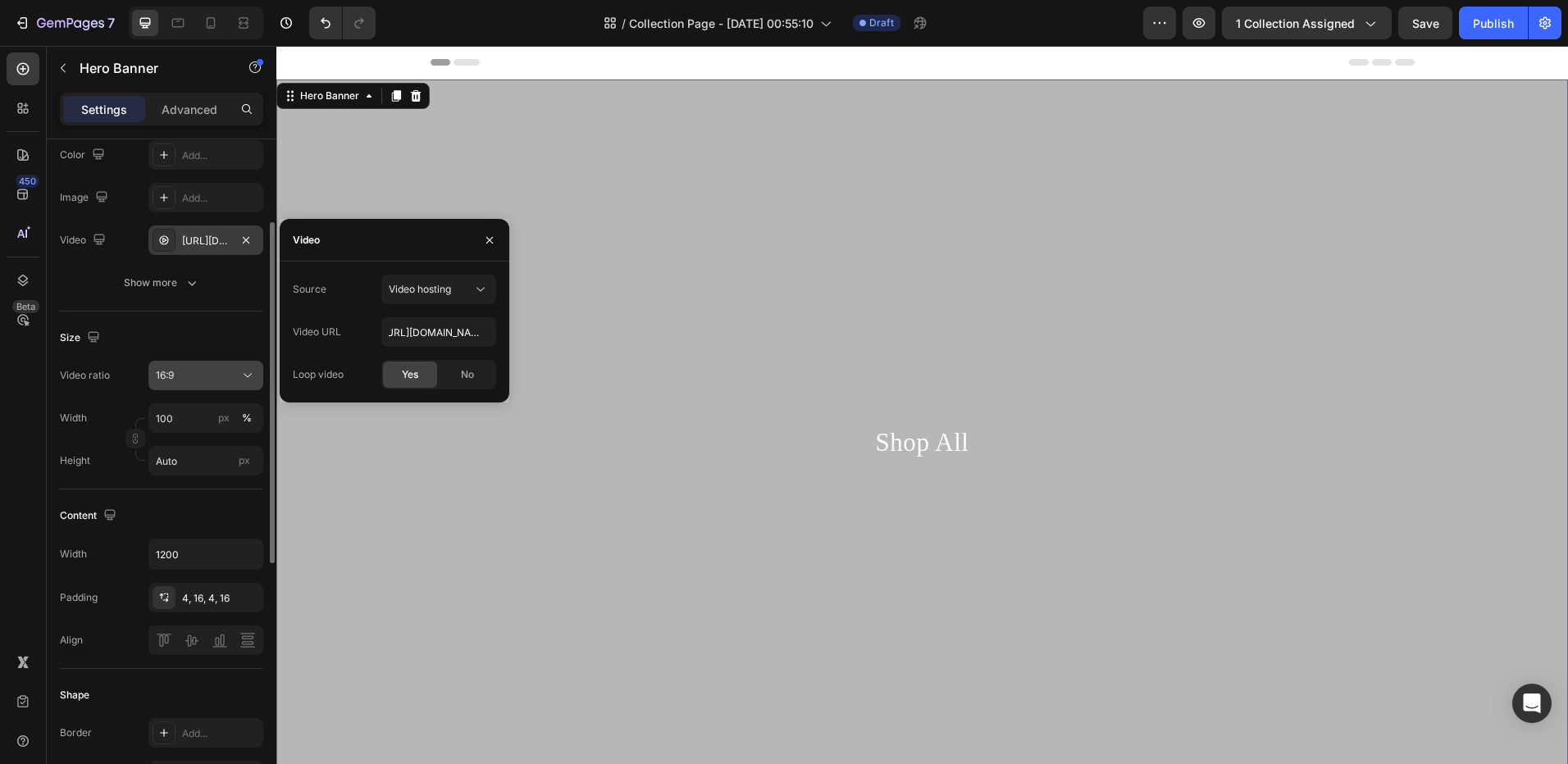
click at [243, 372] on icon at bounding box center [247, 375] width 16 height 16
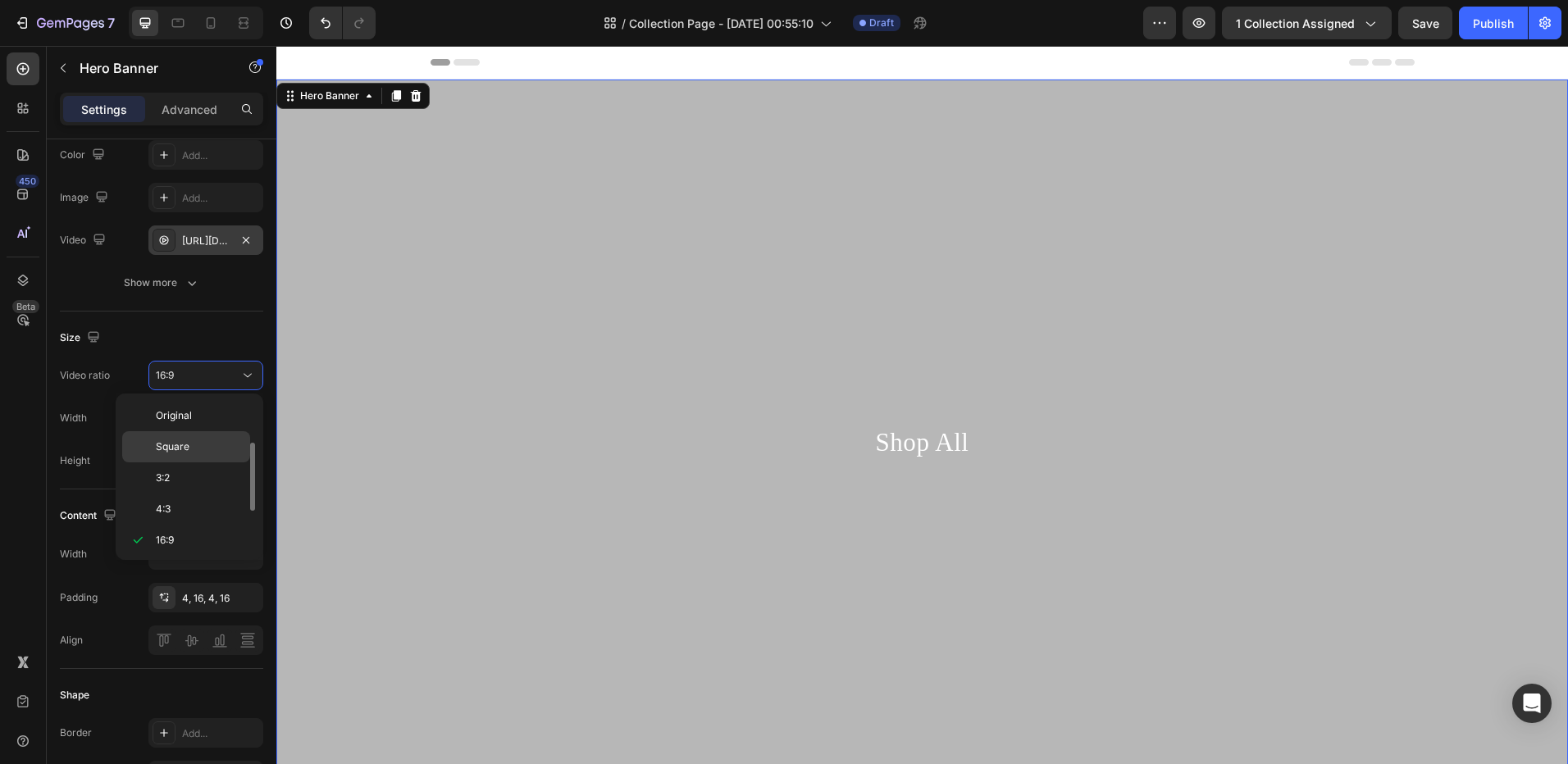
scroll to position [29, 0]
click at [208, 480] on p "4:3" at bounding box center [199, 479] width 87 height 15
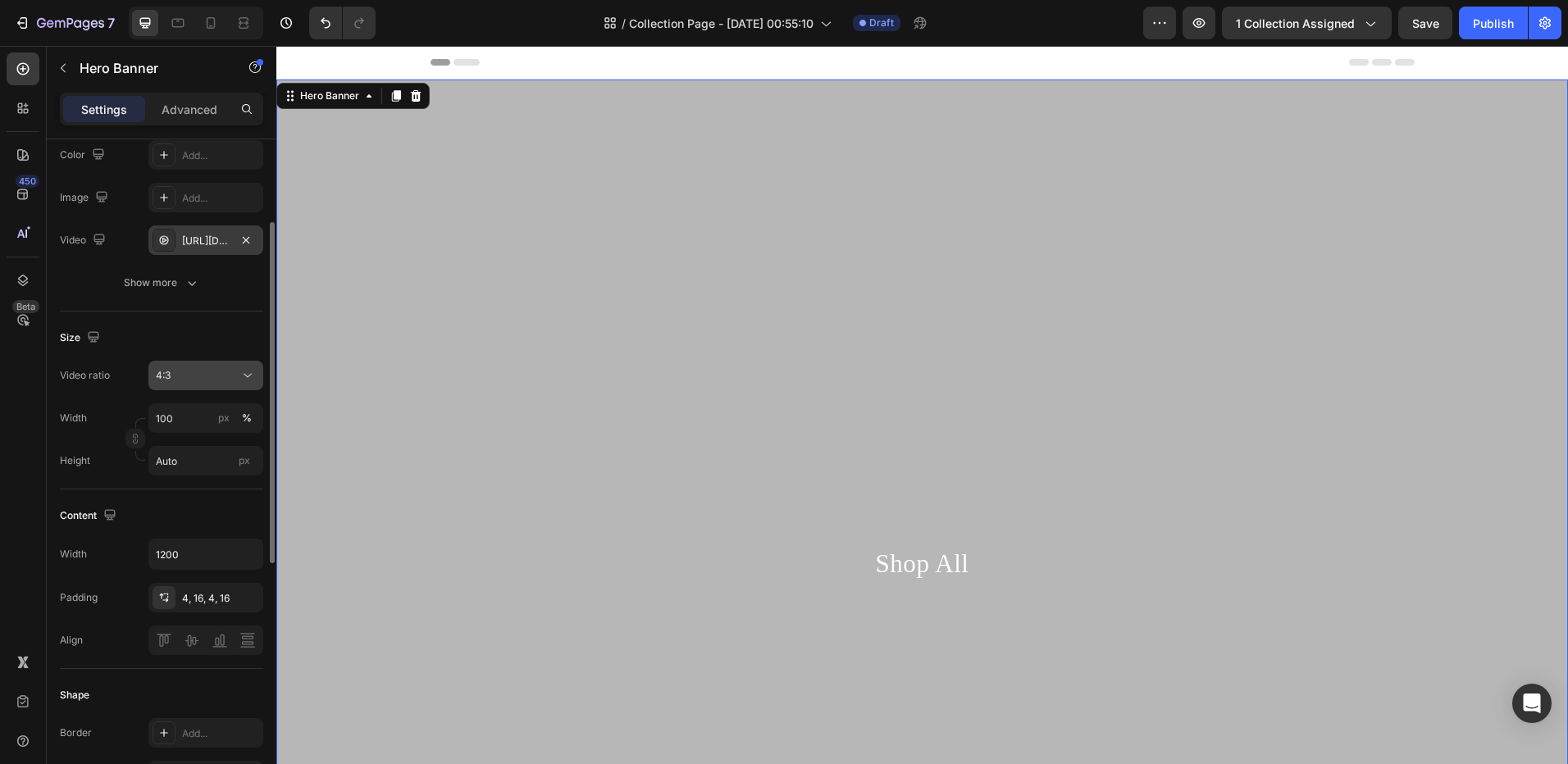
click at [243, 376] on icon at bounding box center [247, 375] width 16 height 16
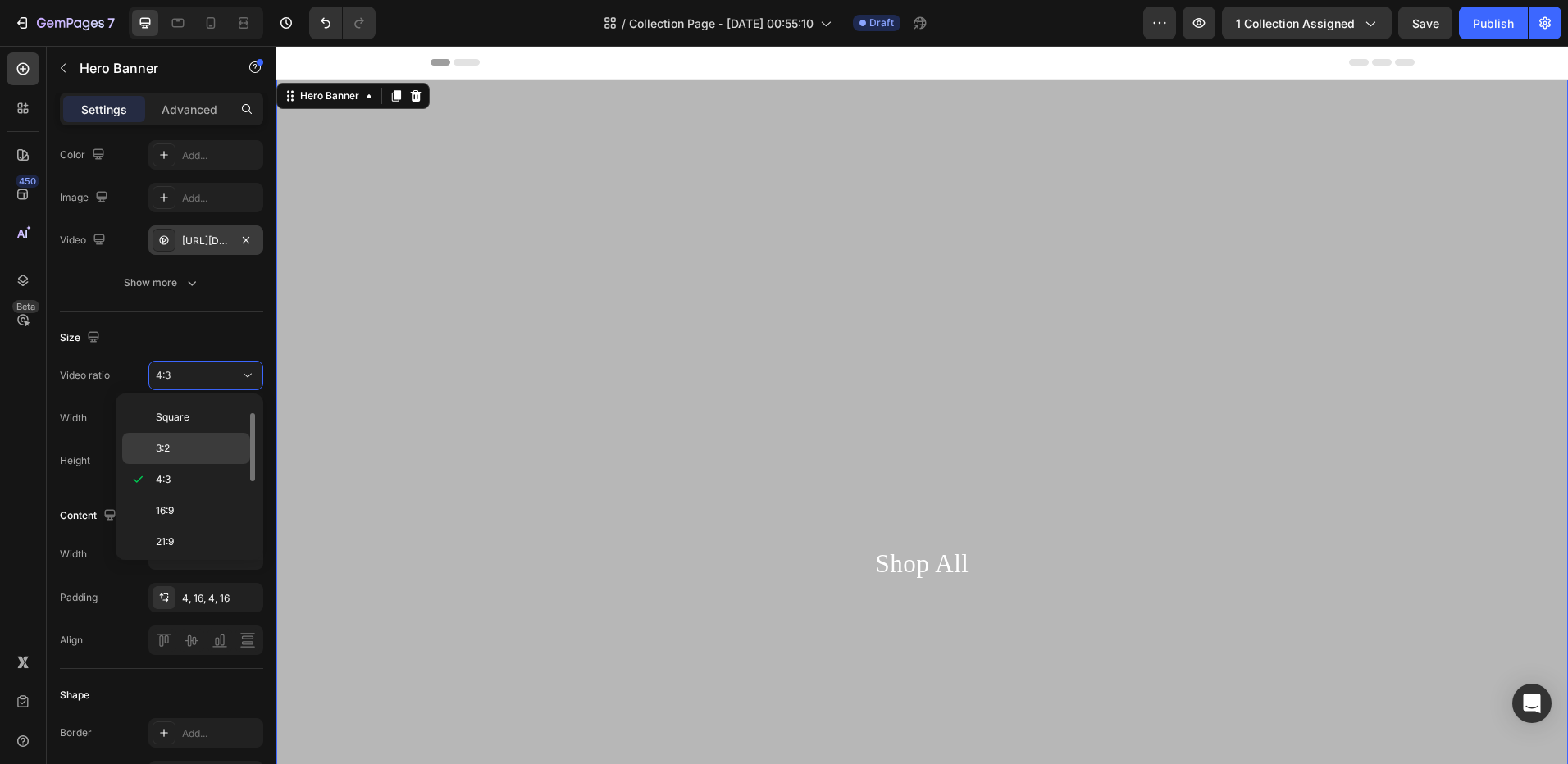
scroll to position [0, 0]
click at [201, 411] on p "Original" at bounding box center [199, 415] width 87 height 15
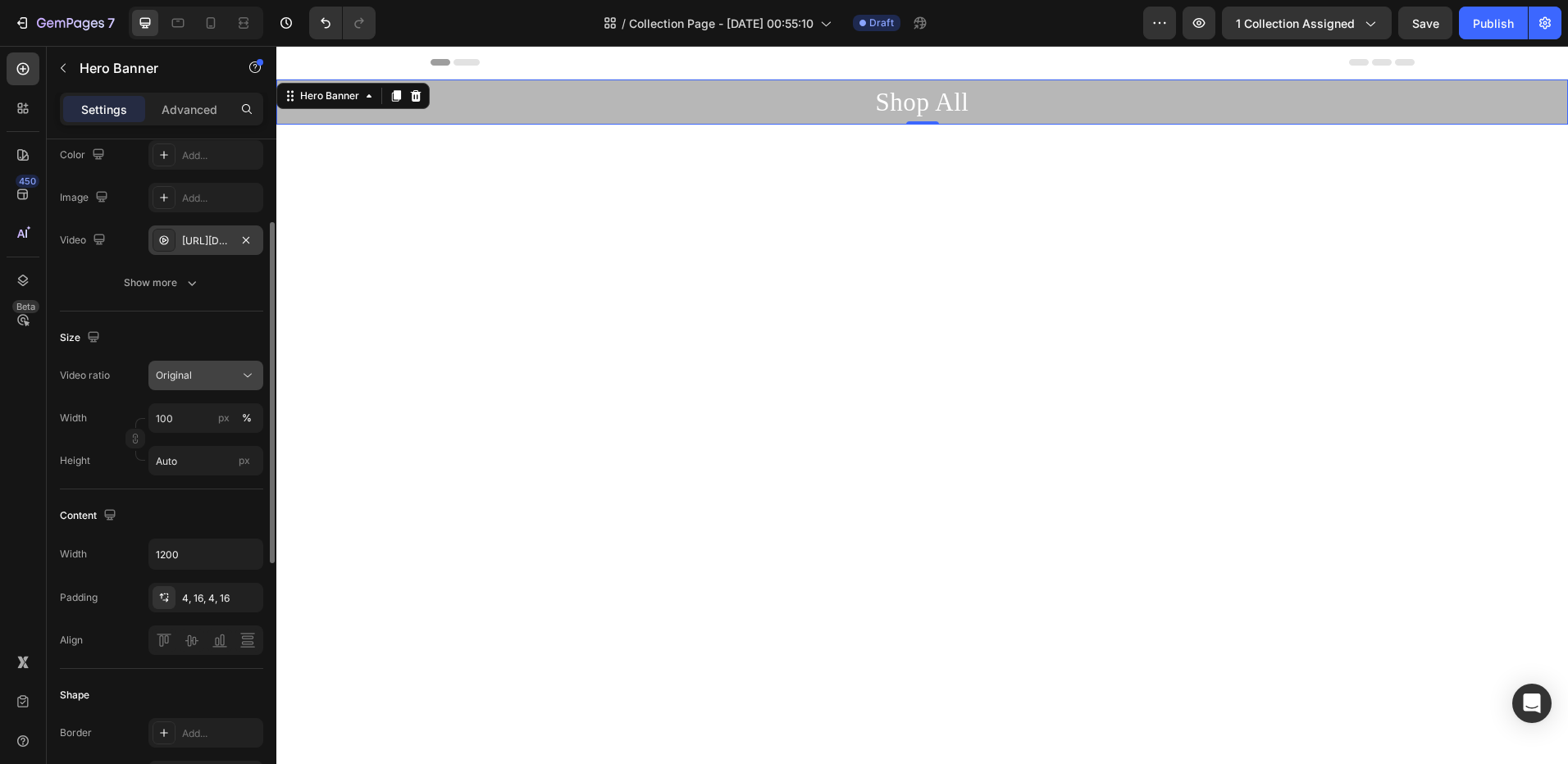
click at [214, 379] on div "Original" at bounding box center [198, 375] width 84 height 15
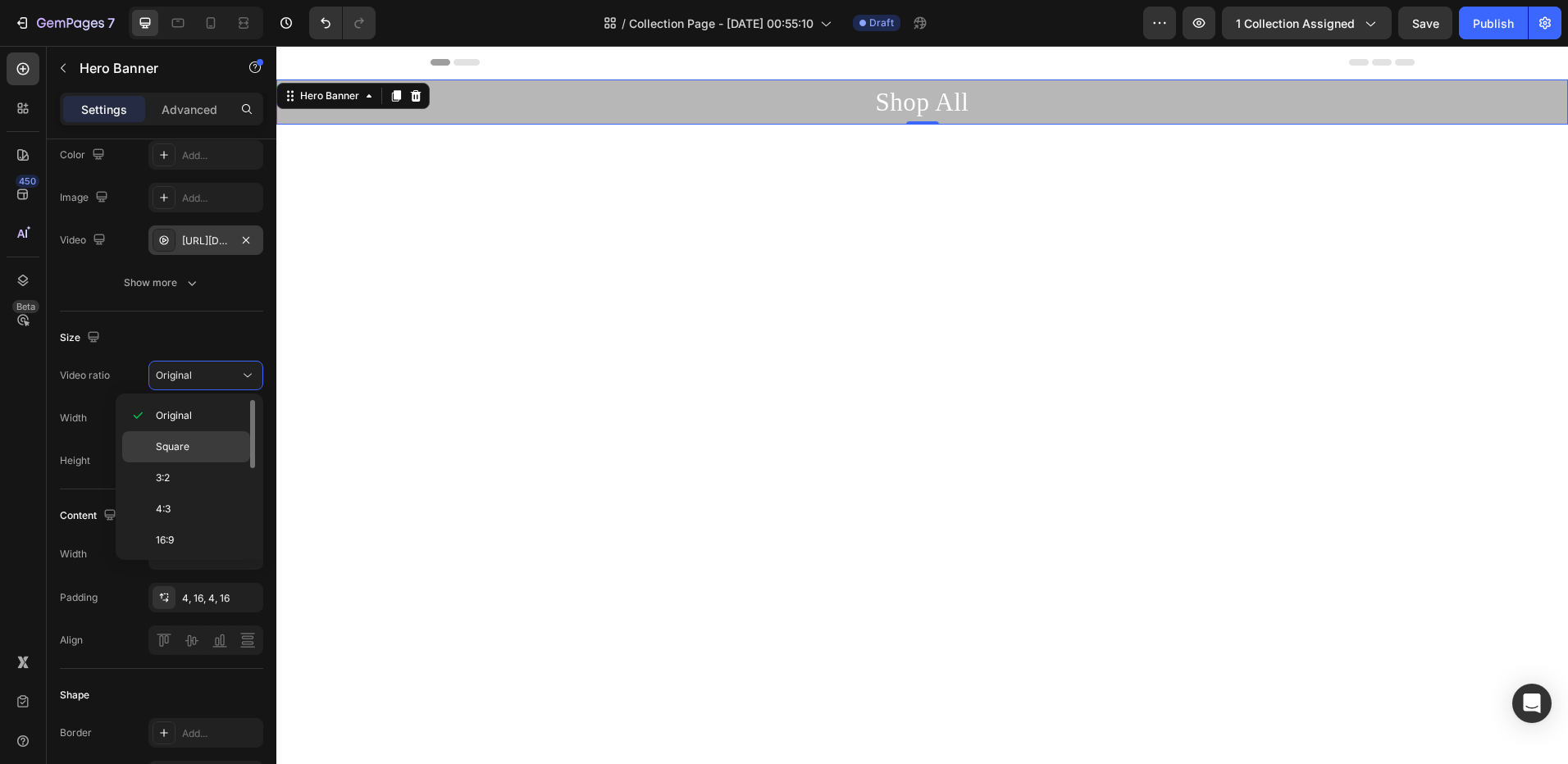
click at [207, 462] on div "Square" at bounding box center [185, 478] width 128 height 31
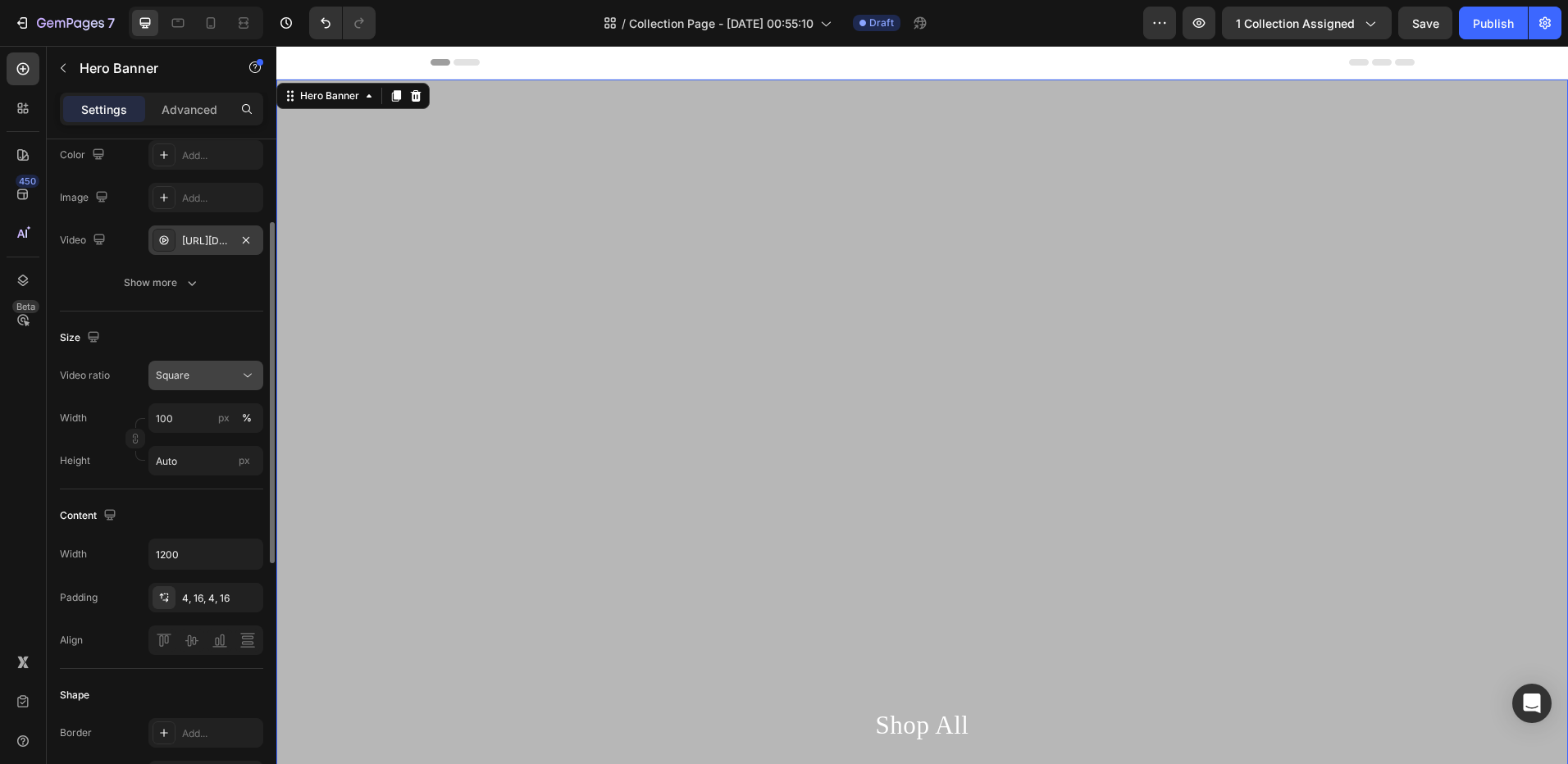
click at [225, 383] on div "Square" at bounding box center [206, 375] width 100 height 16
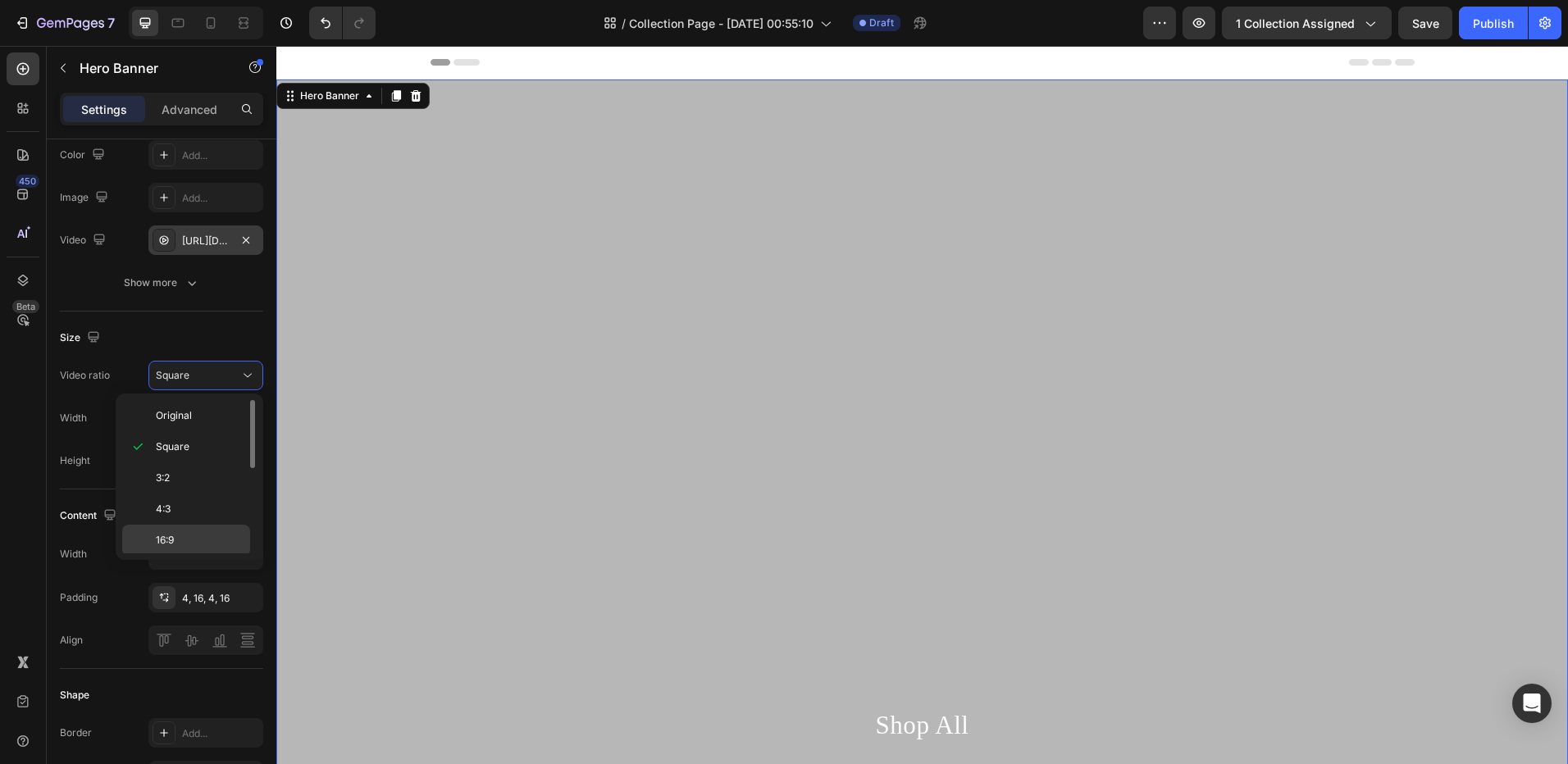
click at [186, 556] on div "16:9" at bounding box center [185, 571] width 128 height 31
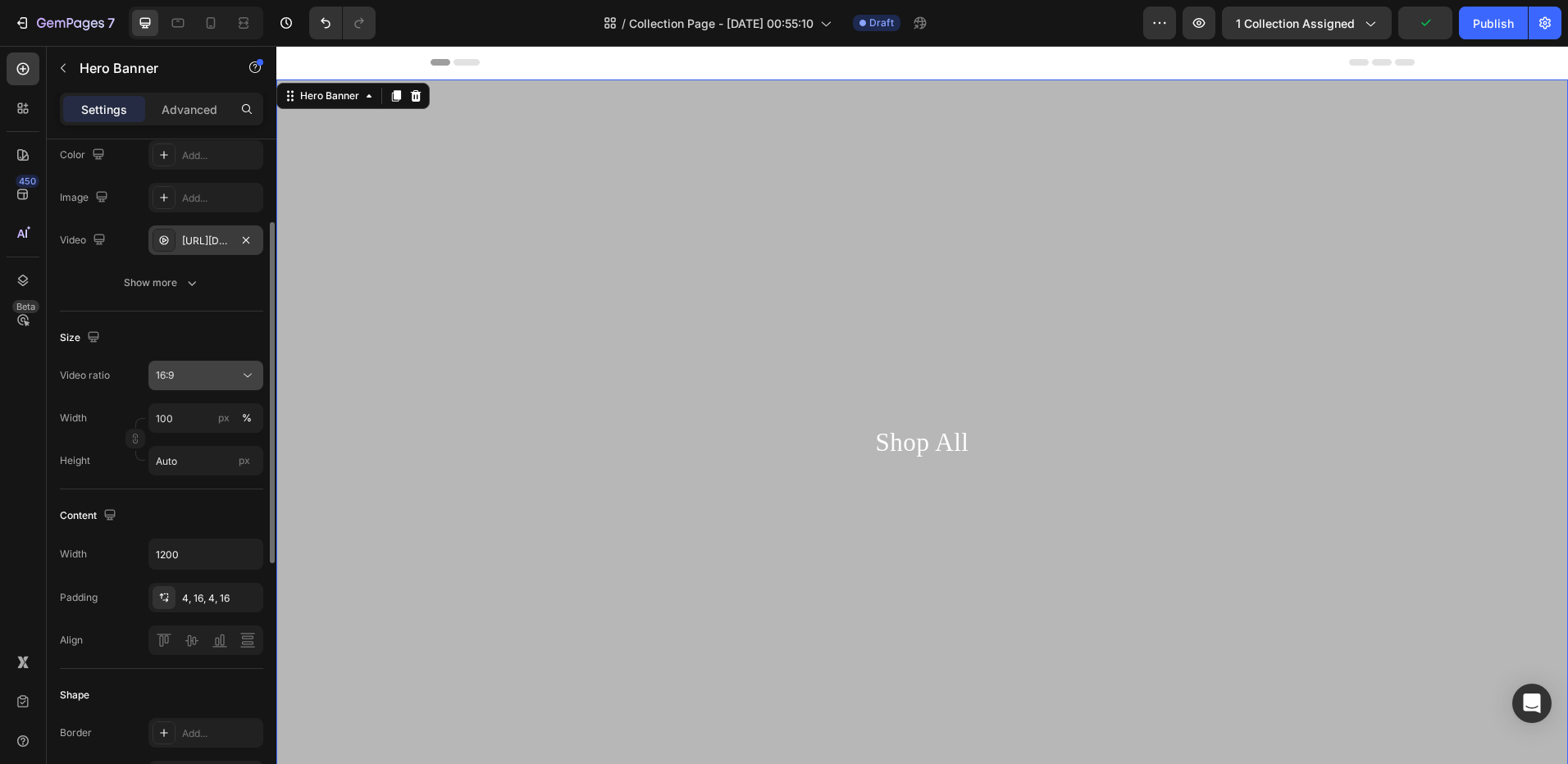
click at [223, 376] on div "16:9" at bounding box center [198, 375] width 84 height 15
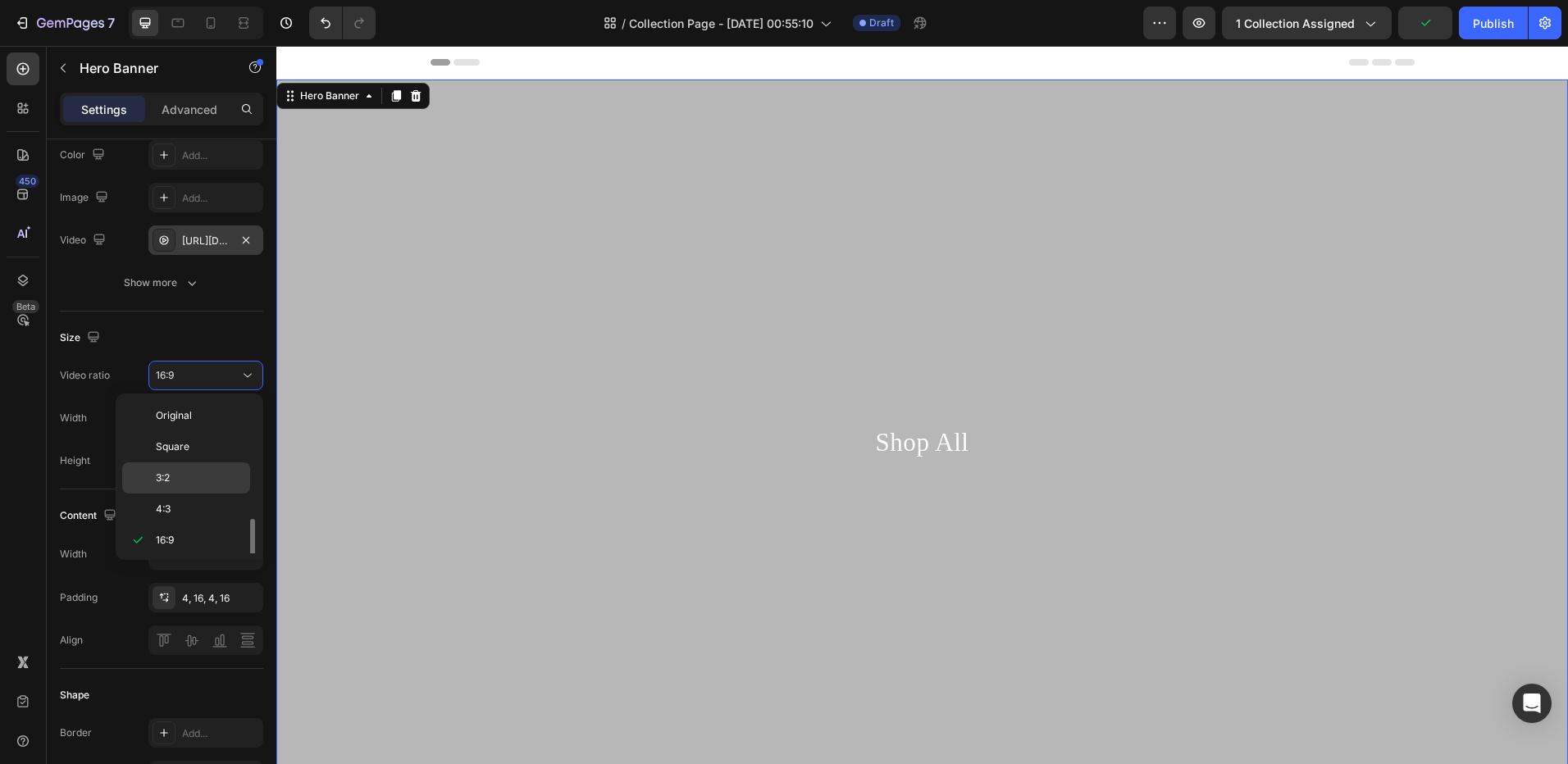
scroll to position [82, 0]
click at [181, 536] on div "2:3" at bounding box center [185, 551] width 128 height 31
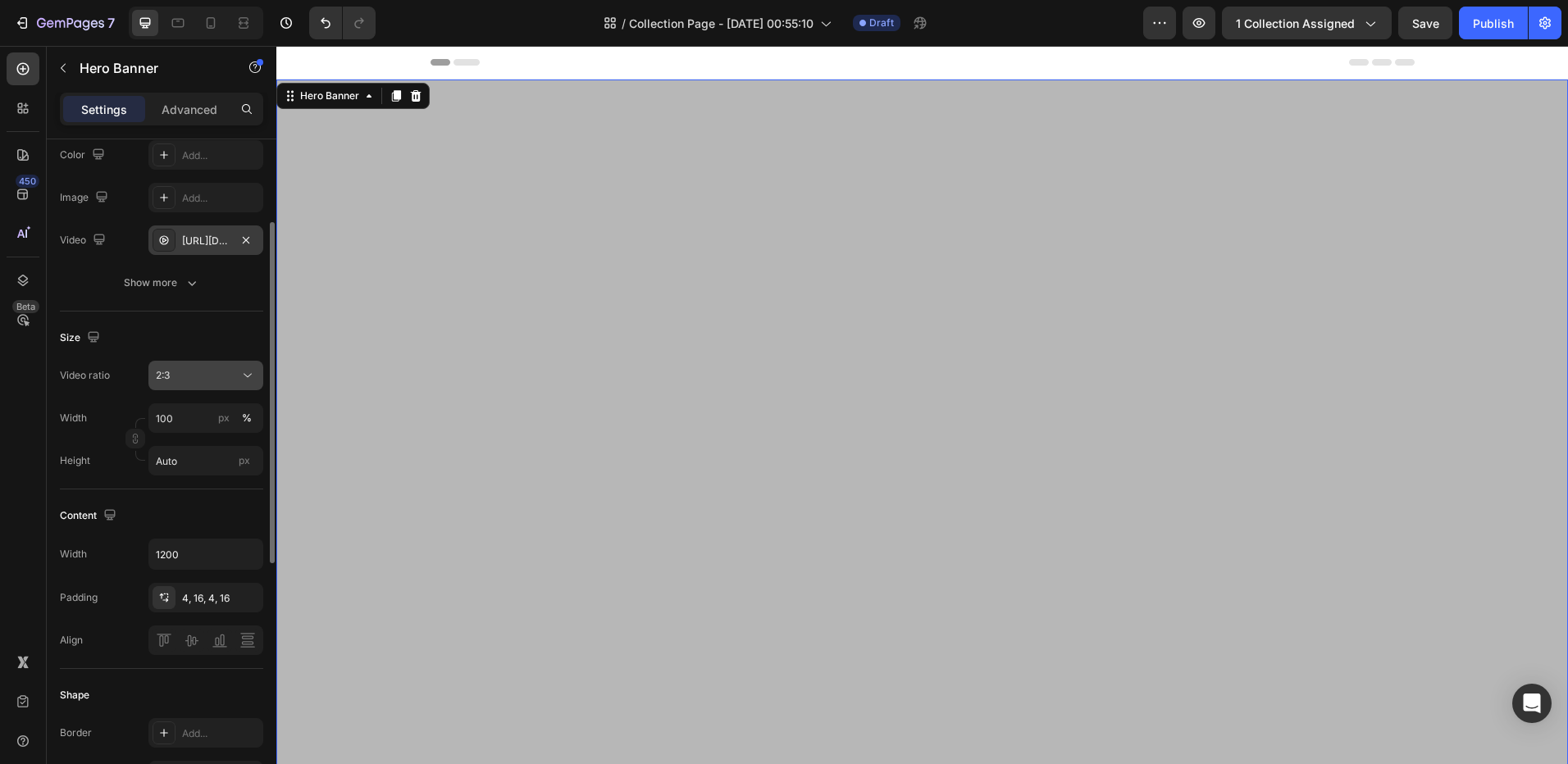
click at [219, 367] on div "2:3" at bounding box center [206, 375] width 100 height 16
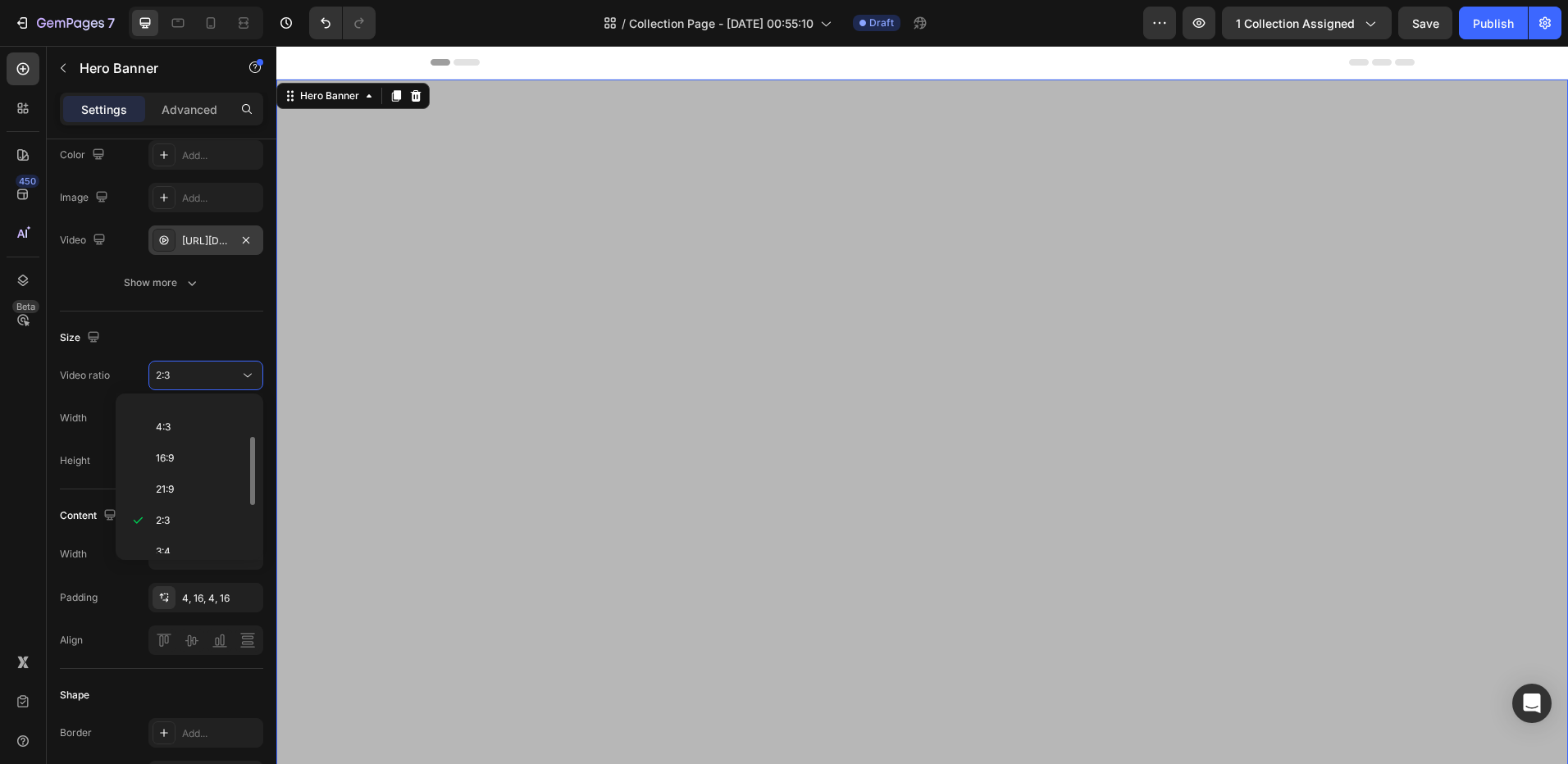
scroll to position [0, 0]
click at [179, 414] on span "Original" at bounding box center [174, 415] width 36 height 15
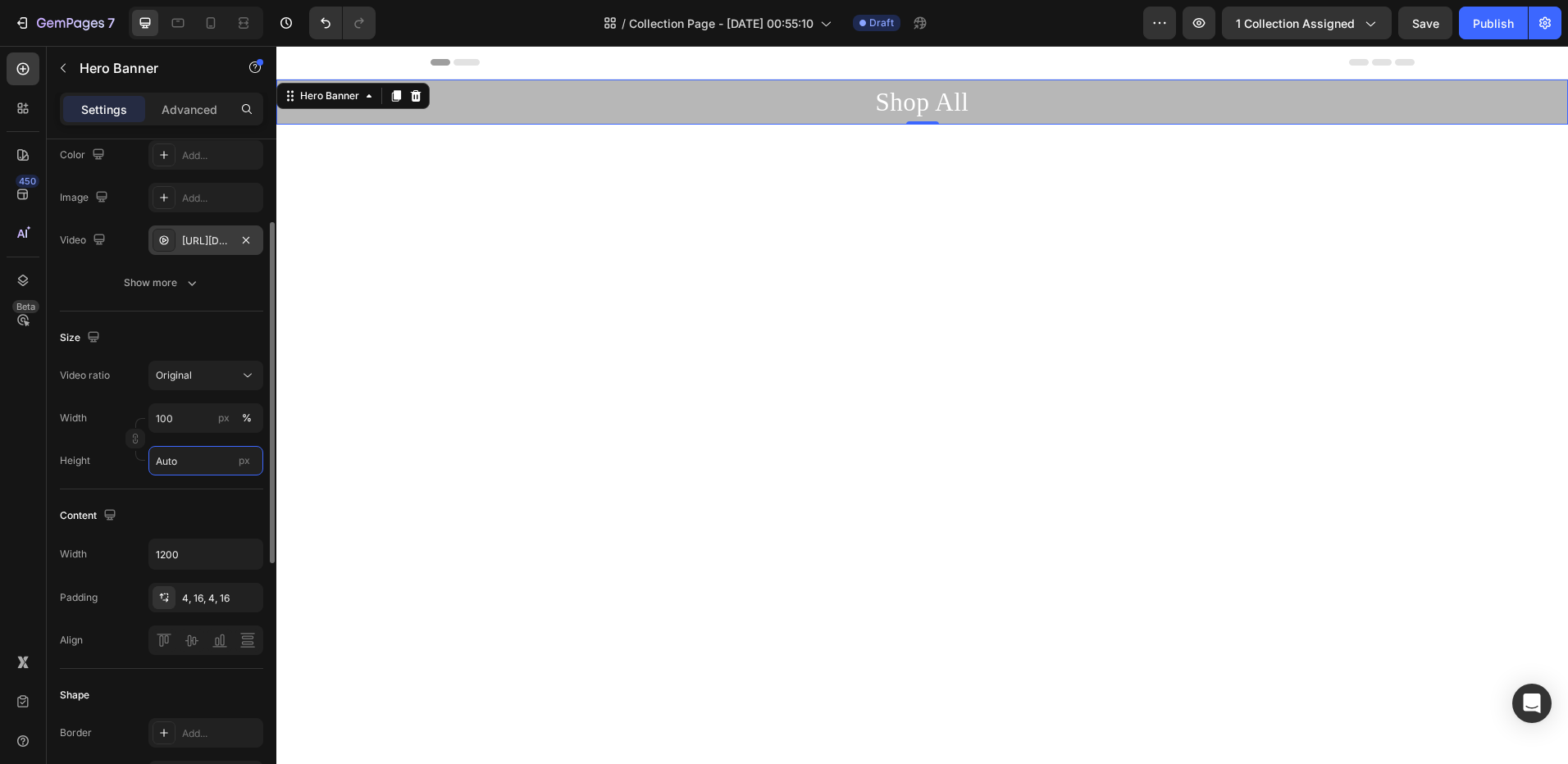
click at [186, 469] on input "Auto" at bounding box center [206, 460] width 115 height 29
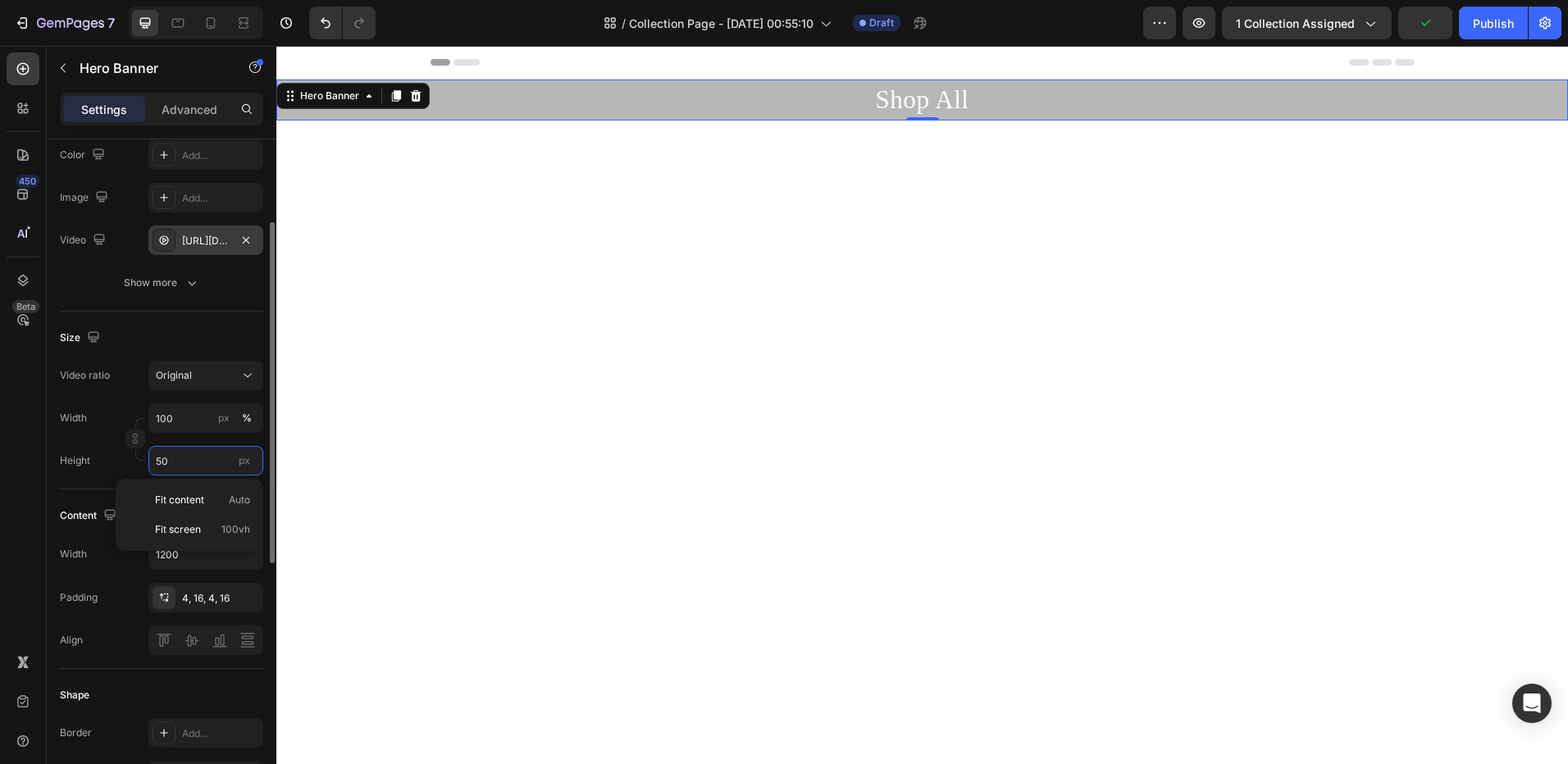
type input "500"
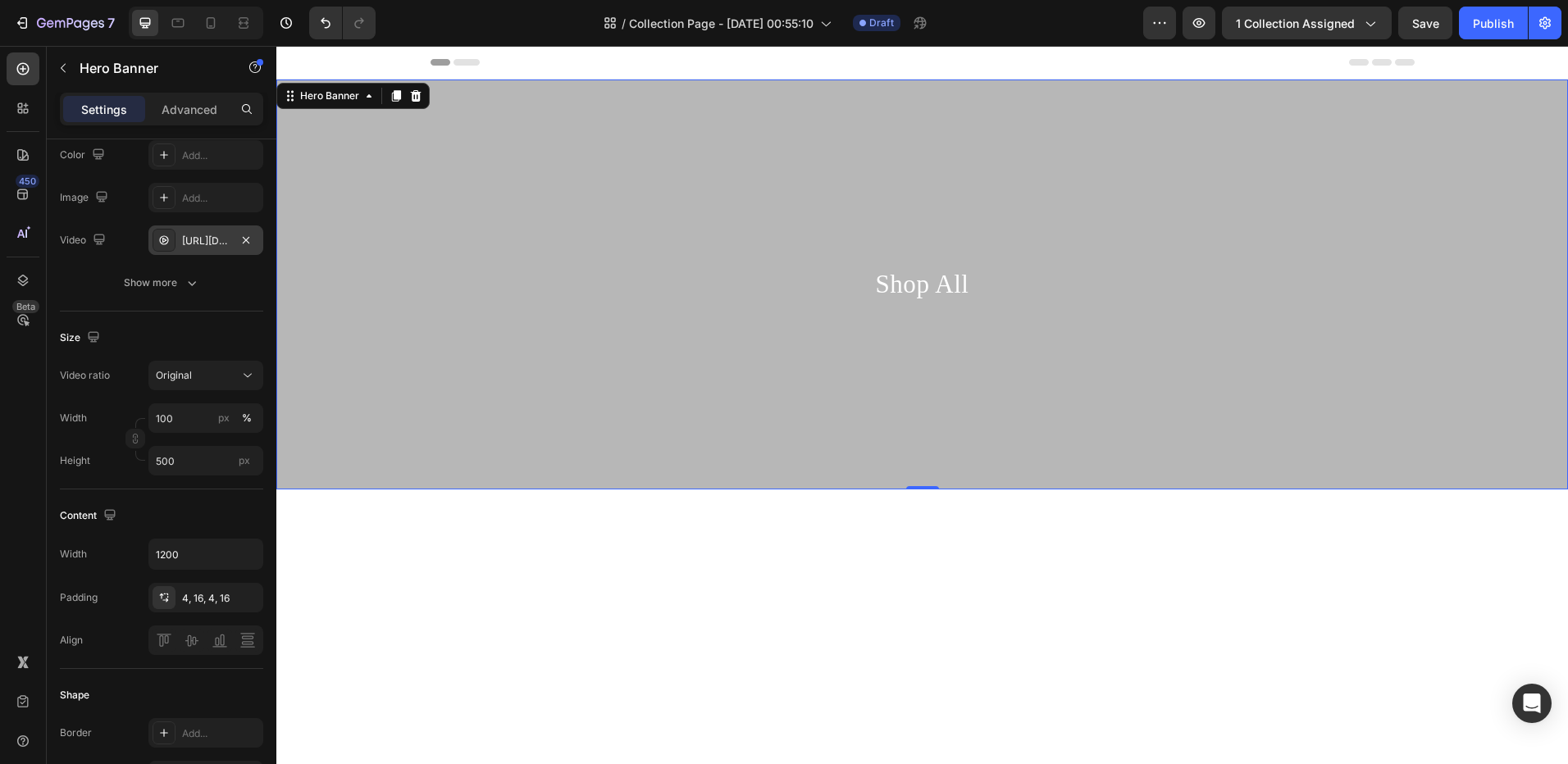
click at [914, 297] on p "Shop All" at bounding box center [922, 284] width 954 height 35
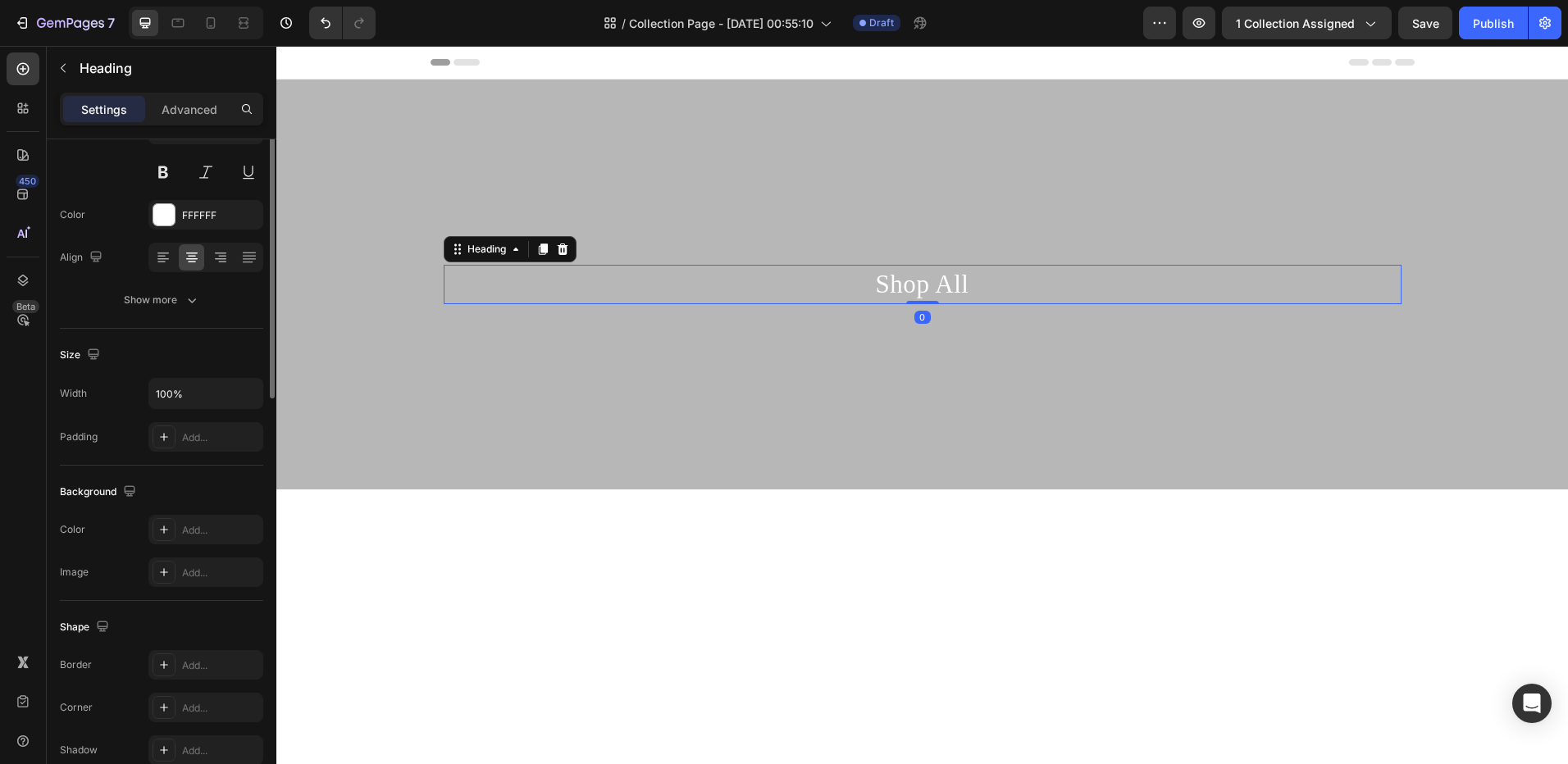
click at [914, 297] on p "Shop All" at bounding box center [922, 284] width 954 height 35
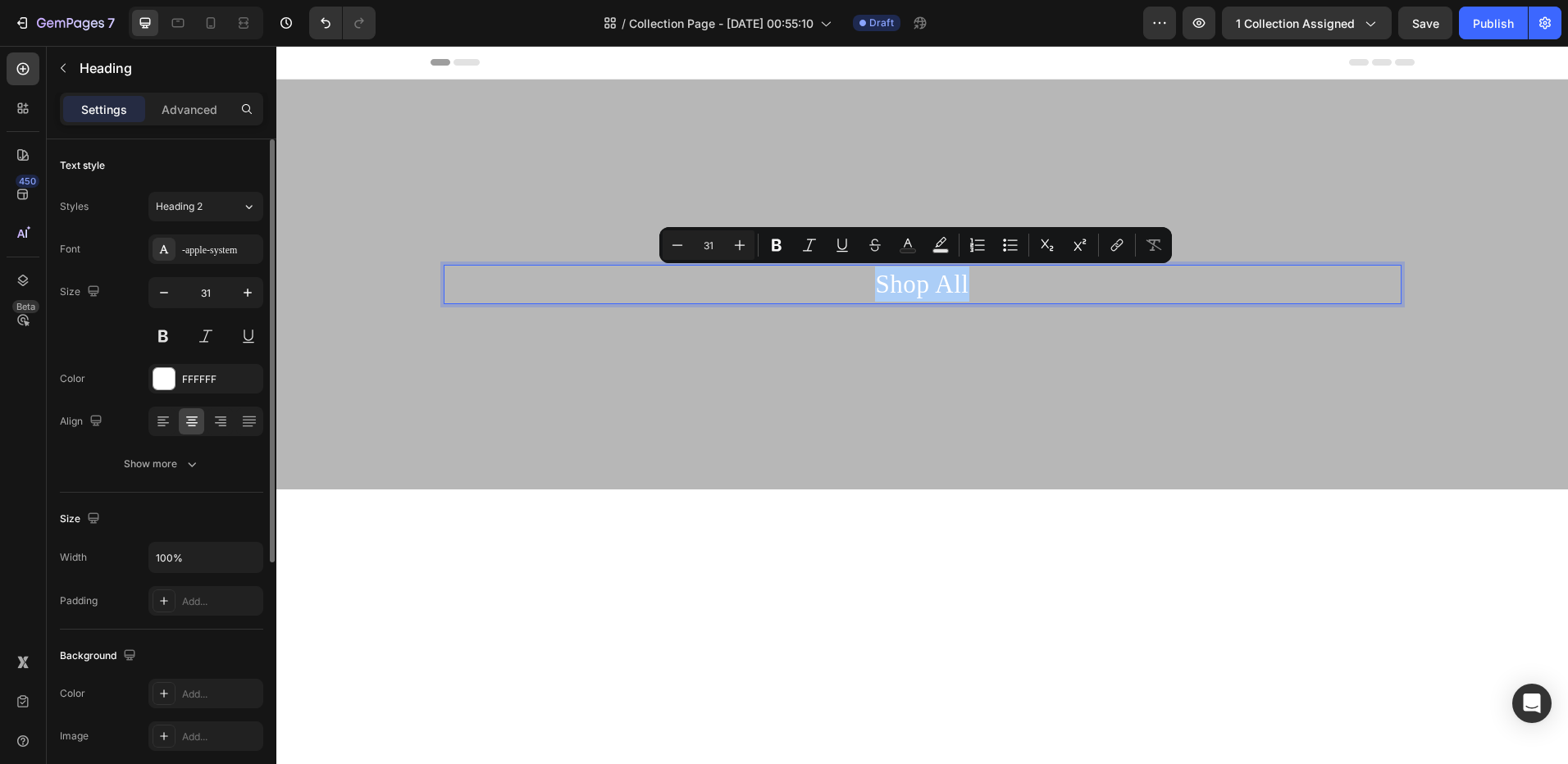
click at [178, 229] on div "Styles Heading 2 Font -apple-system Size 31 Color FFFFFF Align Show more" at bounding box center [161, 335] width 203 height 287
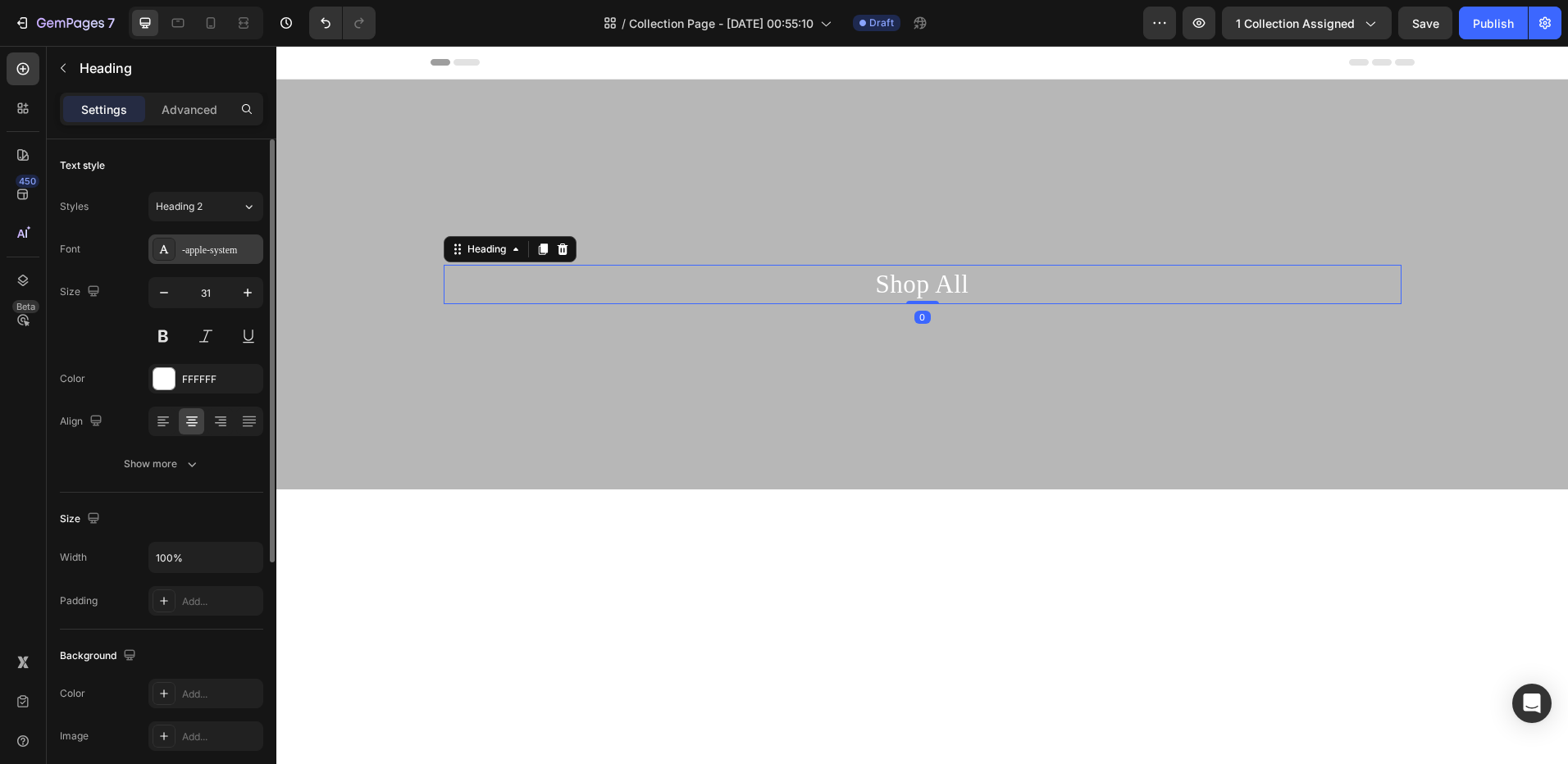
click at [181, 242] on div "-apple-system" at bounding box center [206, 250] width 115 height 29
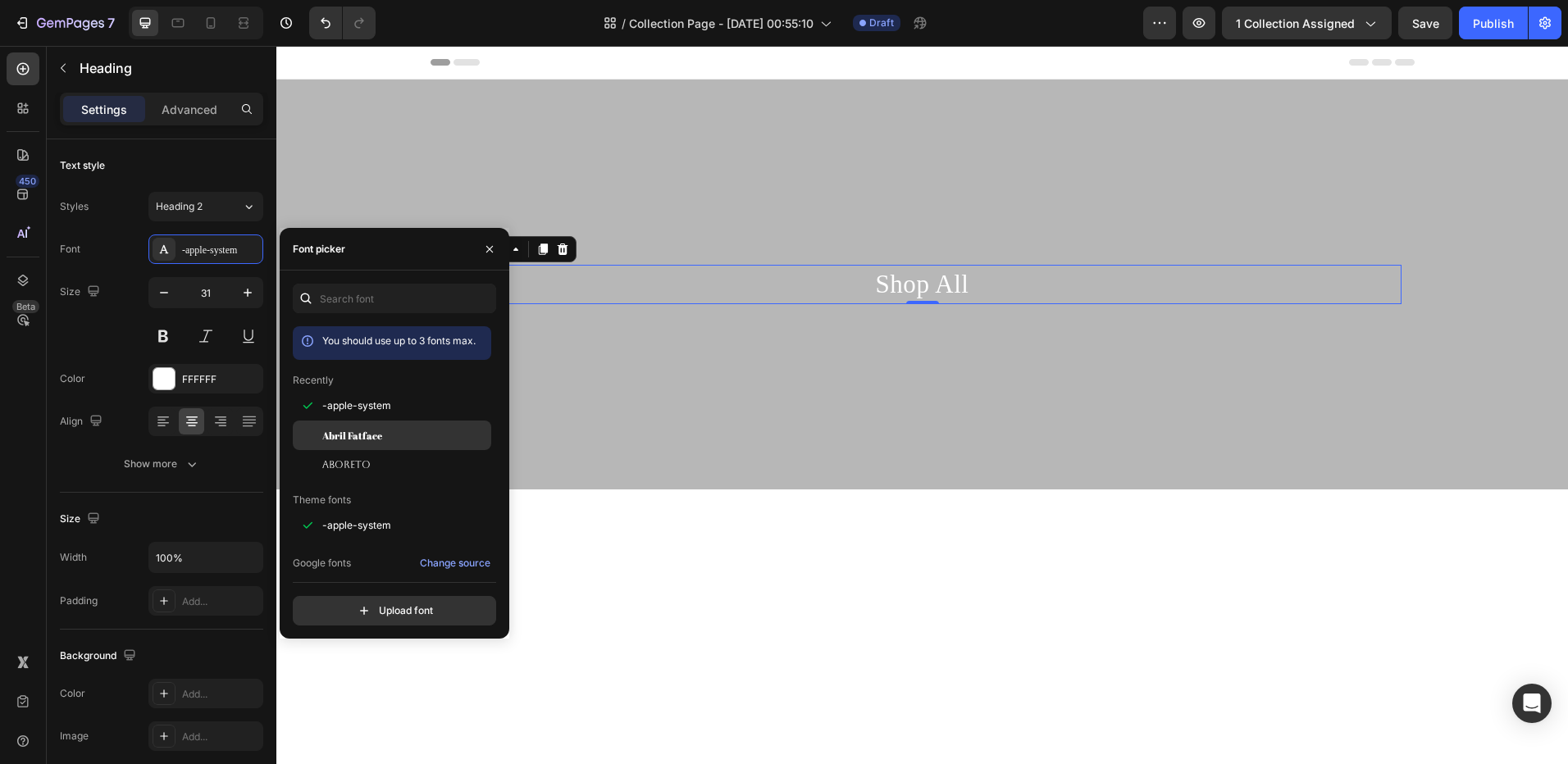
click at [357, 606] on div "Abril Fatface" at bounding box center [391, 621] width 198 height 29
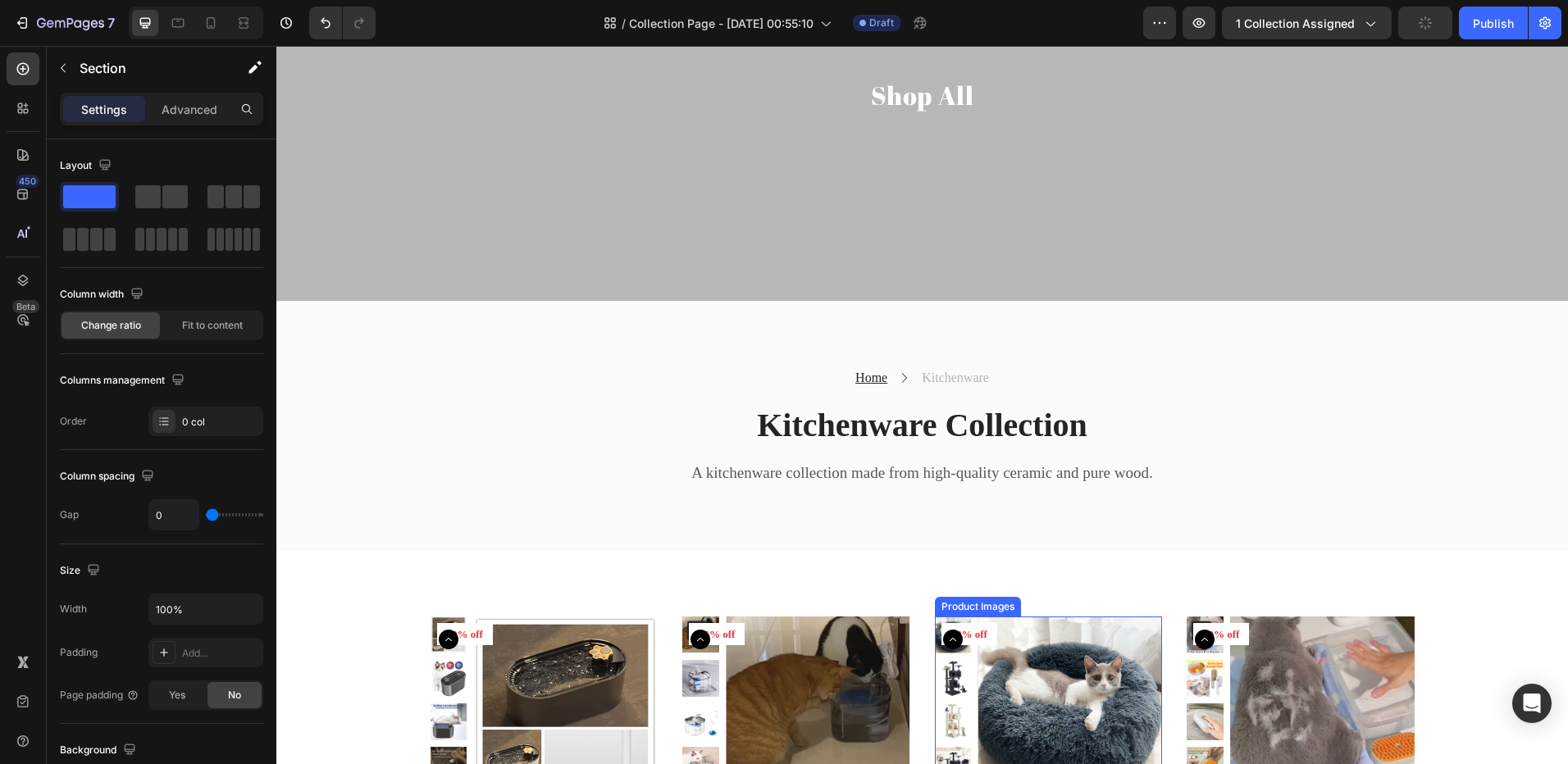
scroll to position [164, 0]
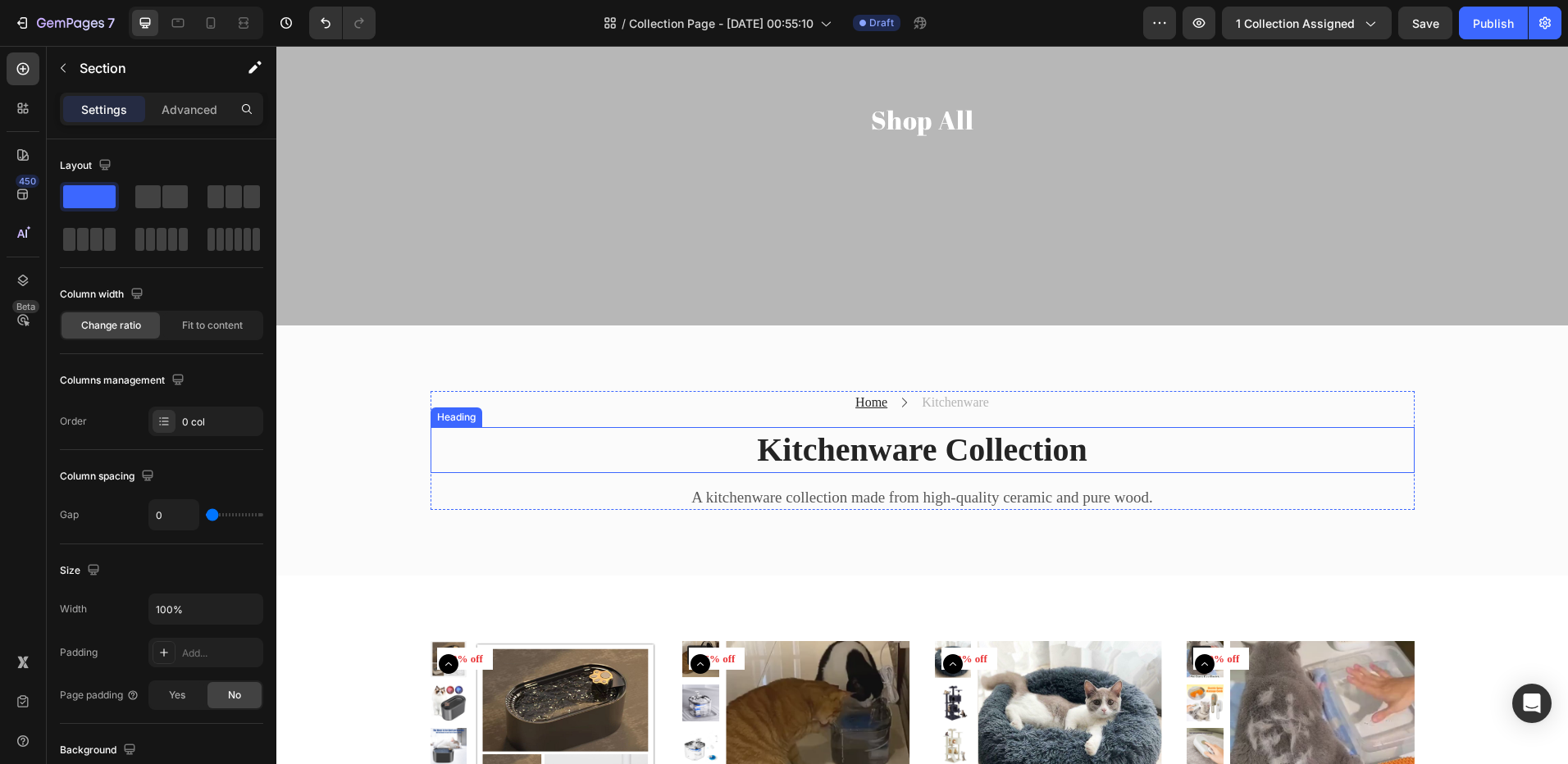
click at [866, 446] on p "Kitchenware Collection" at bounding box center [922, 450] width 981 height 43
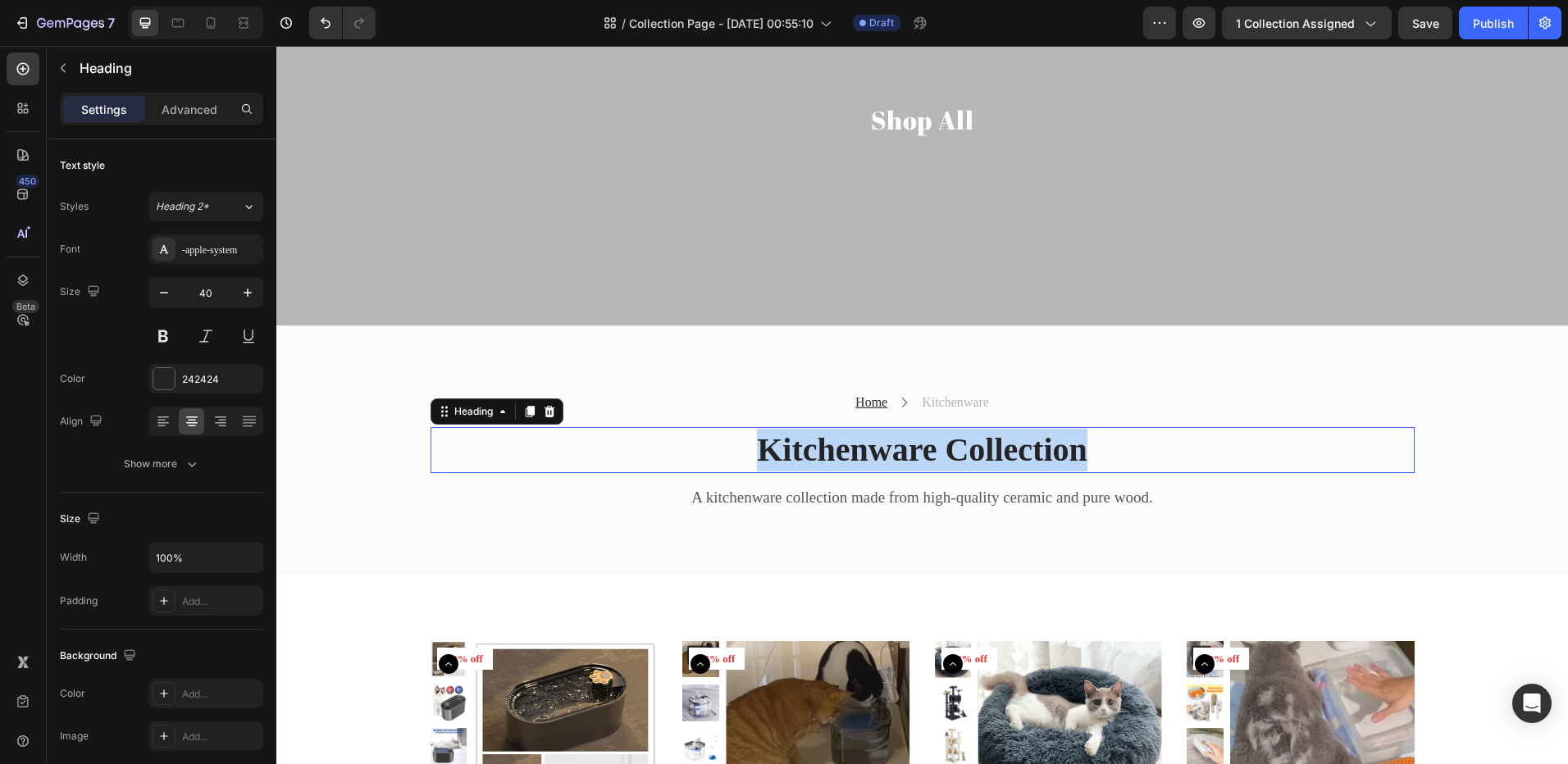
click at [866, 446] on p "Kitchenware Collection" at bounding box center [922, 450] width 981 height 43
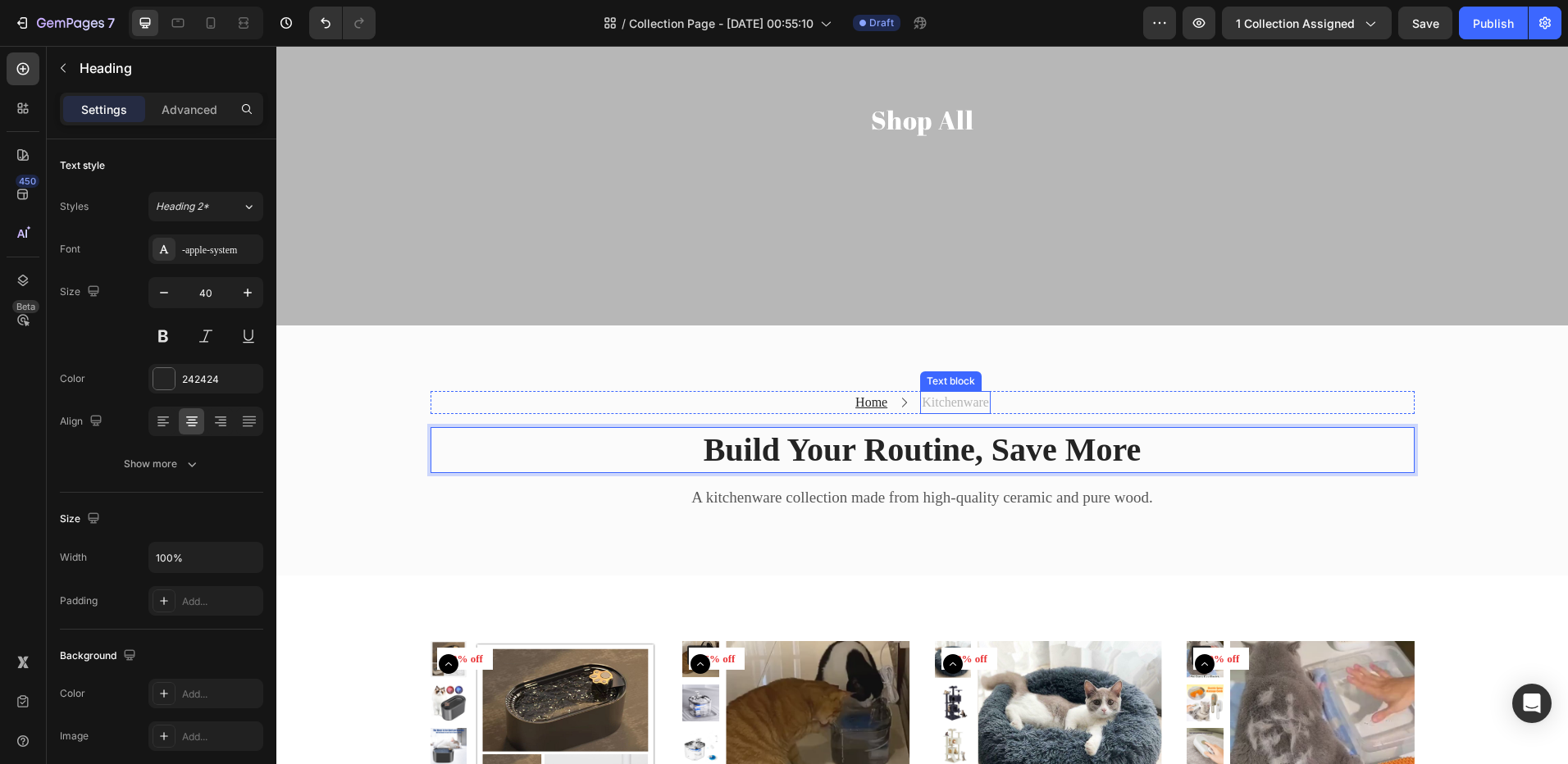
click at [957, 403] on p "Kitchenware" at bounding box center [955, 402] width 67 height 20
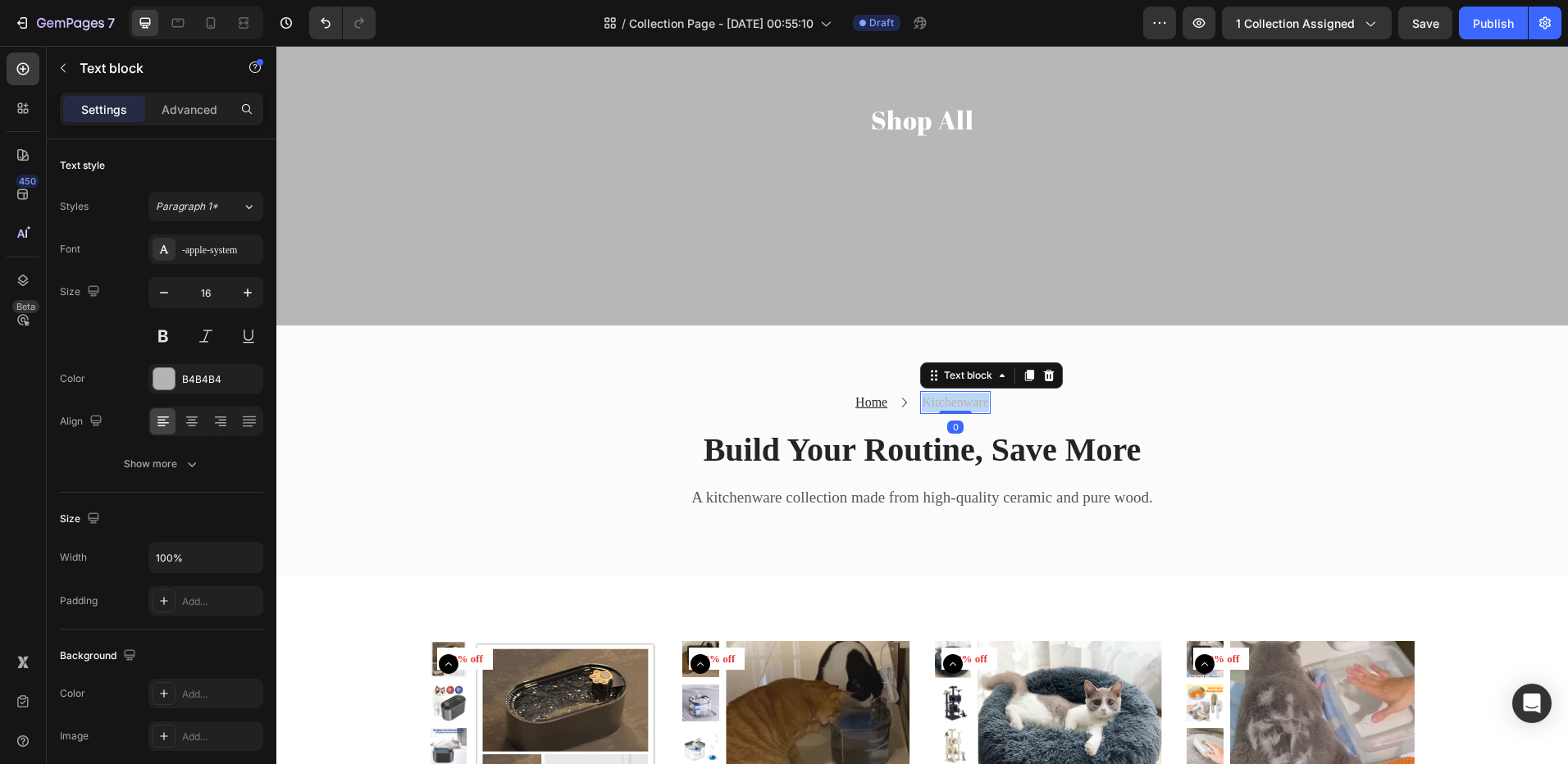
click at [957, 403] on p "Kitchenware" at bounding box center [955, 402] width 67 height 20
click at [1154, 385] on div "Home Text block Icon Shop All Text block 0 Row Build Your Routine, Save More He…" at bounding box center [922, 451] width 1291 height 250
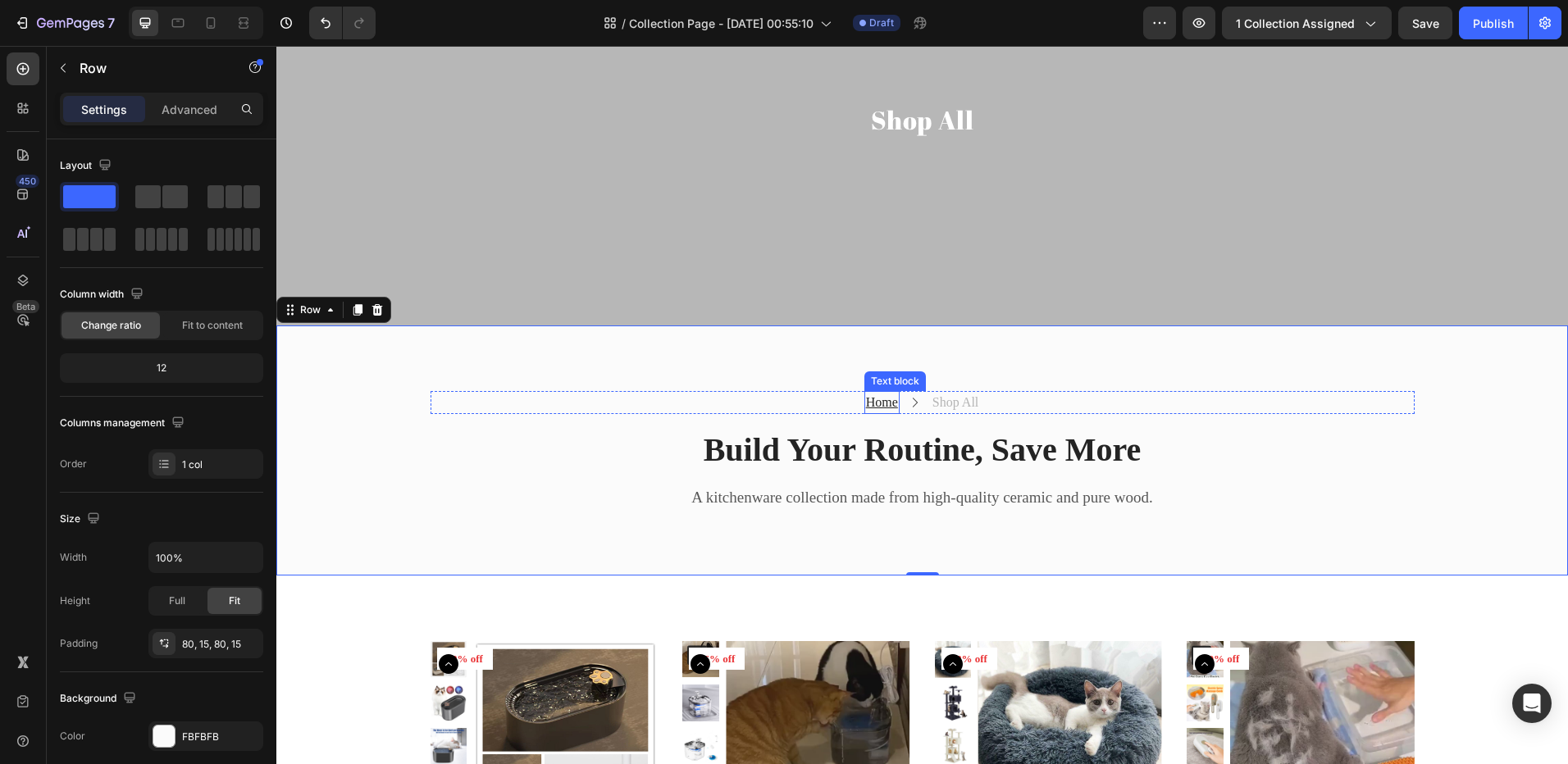
drag, startPoint x: 879, startPoint y: 400, endPoint x: 865, endPoint y: 404, distance: 14.6
click at [878, 400] on u "Home" at bounding box center [881, 402] width 32 height 14
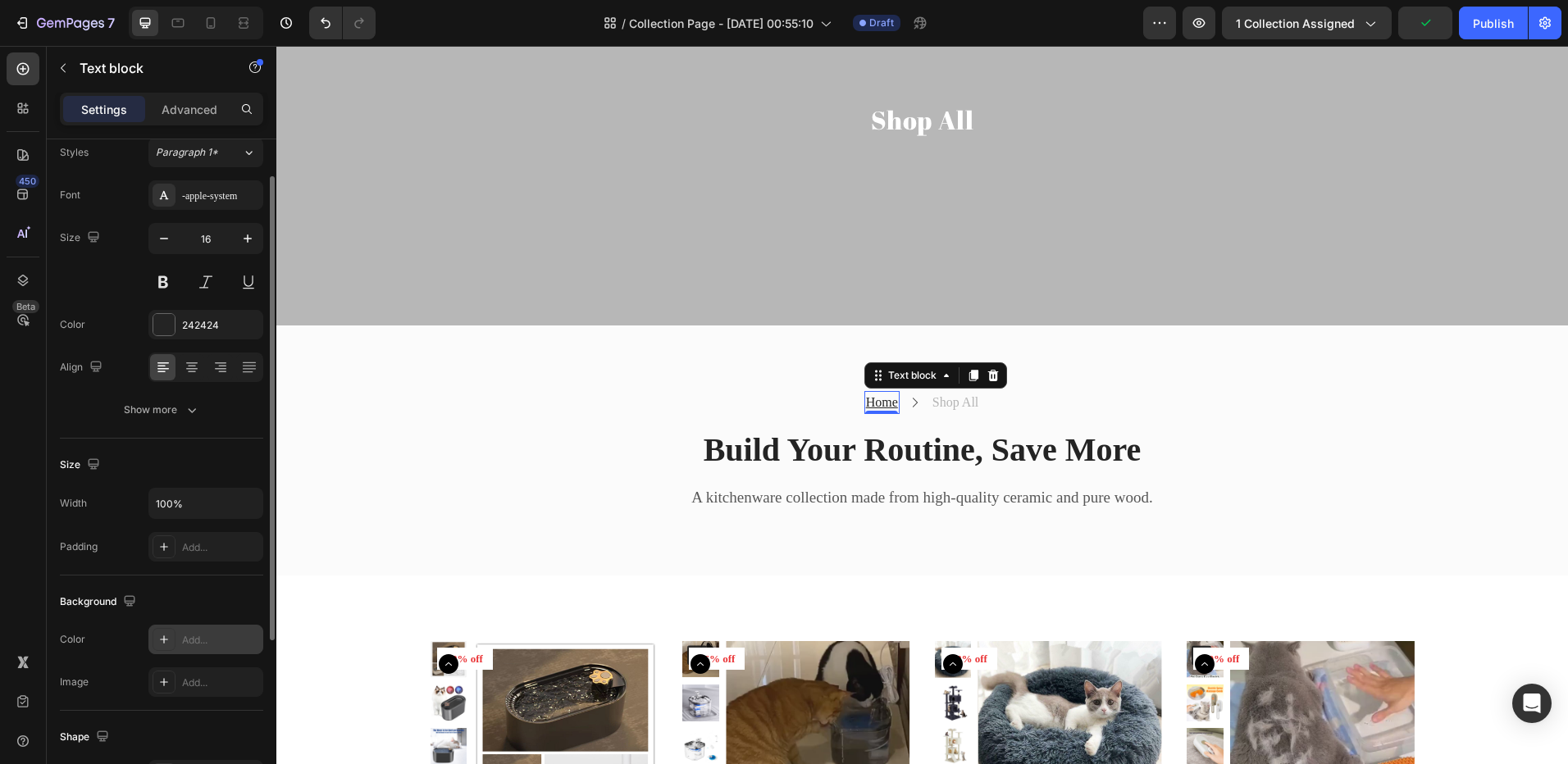
scroll to position [300, 0]
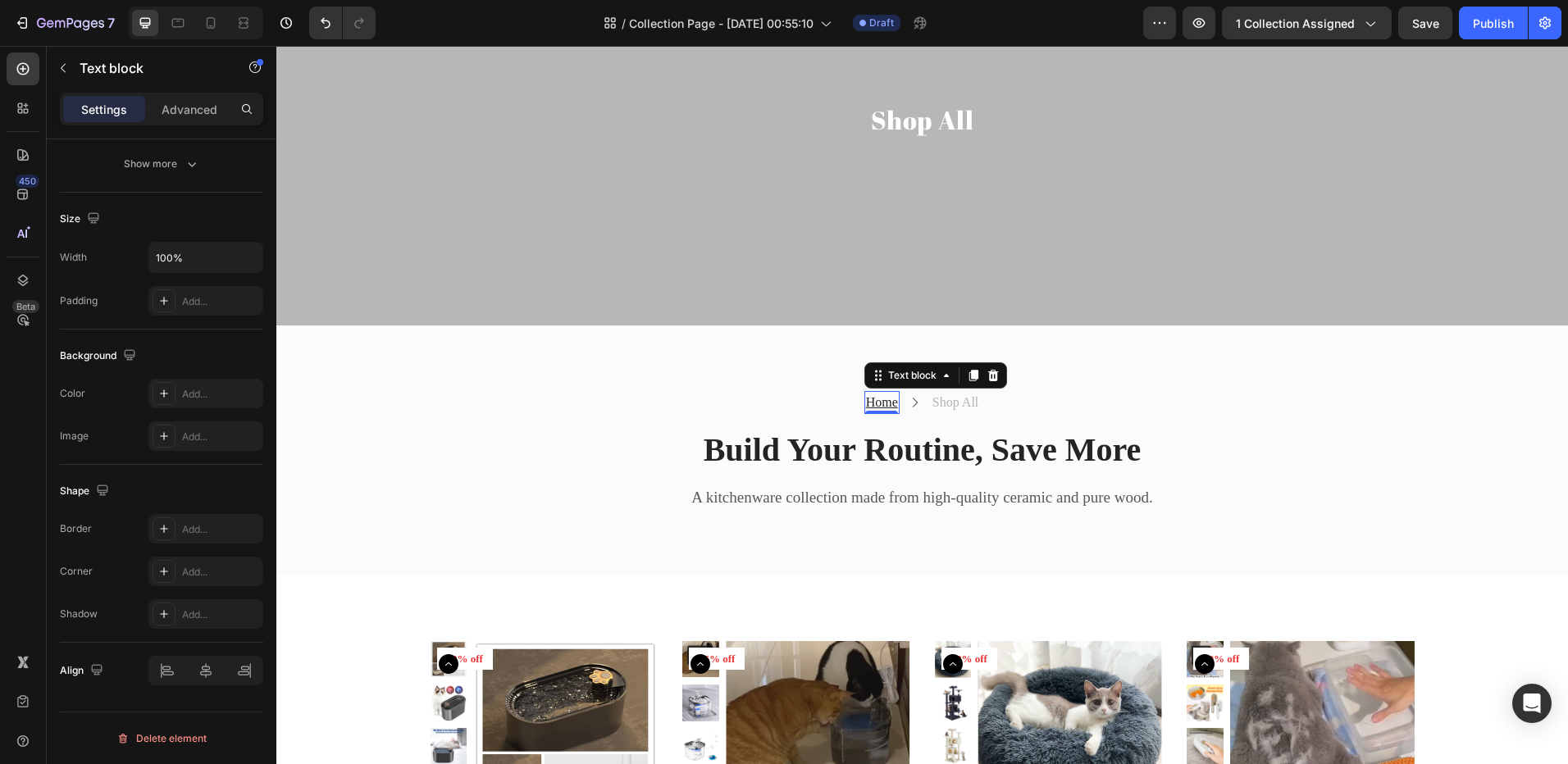
click at [874, 398] on u "Home" at bounding box center [881, 402] width 32 height 14
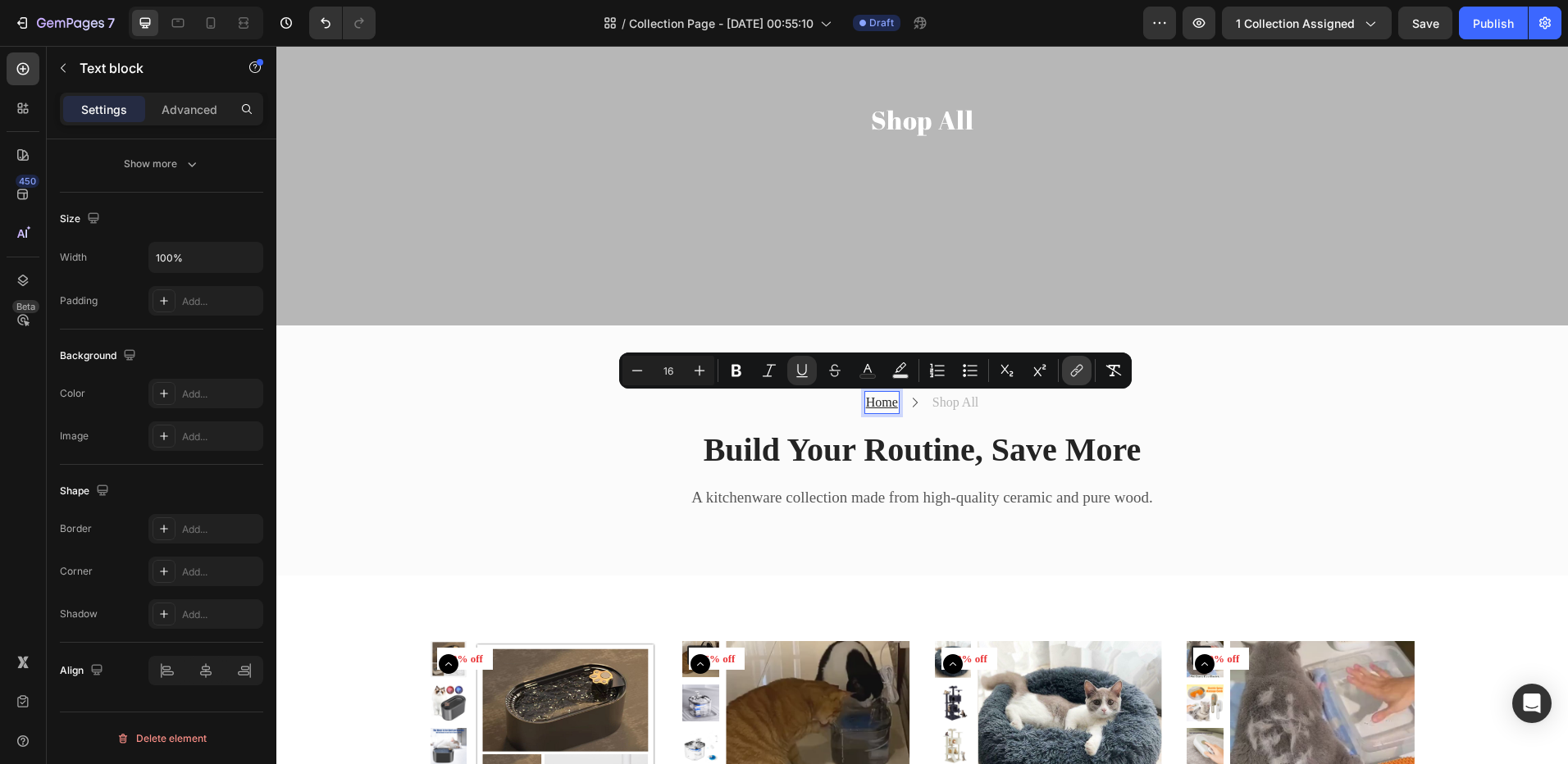
click at [1078, 359] on button "link" at bounding box center [1076, 370] width 29 height 29
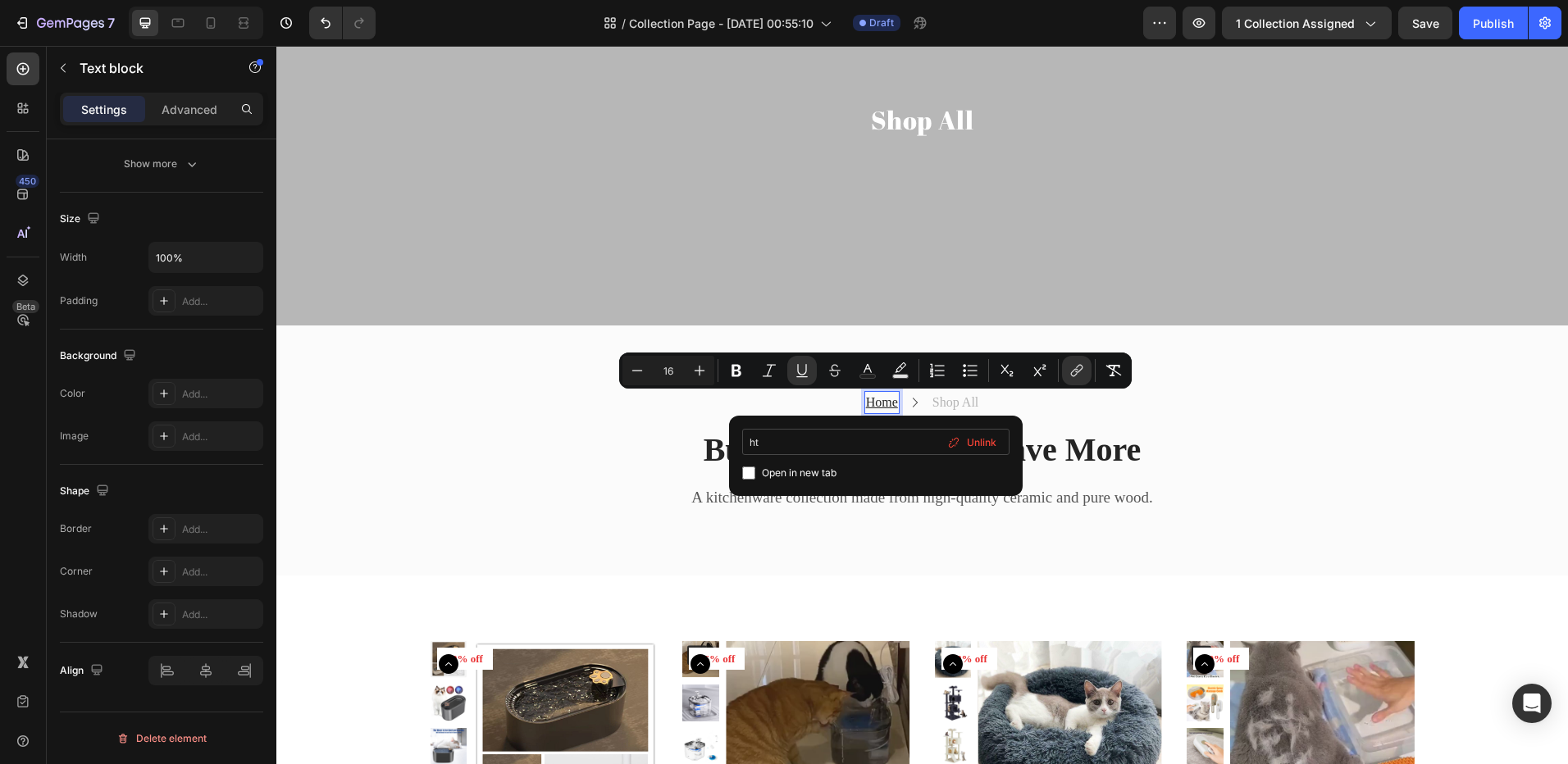
type input "h"
click at [836, 497] on span "Home page" at bounding box center [830, 498] width 60 height 18
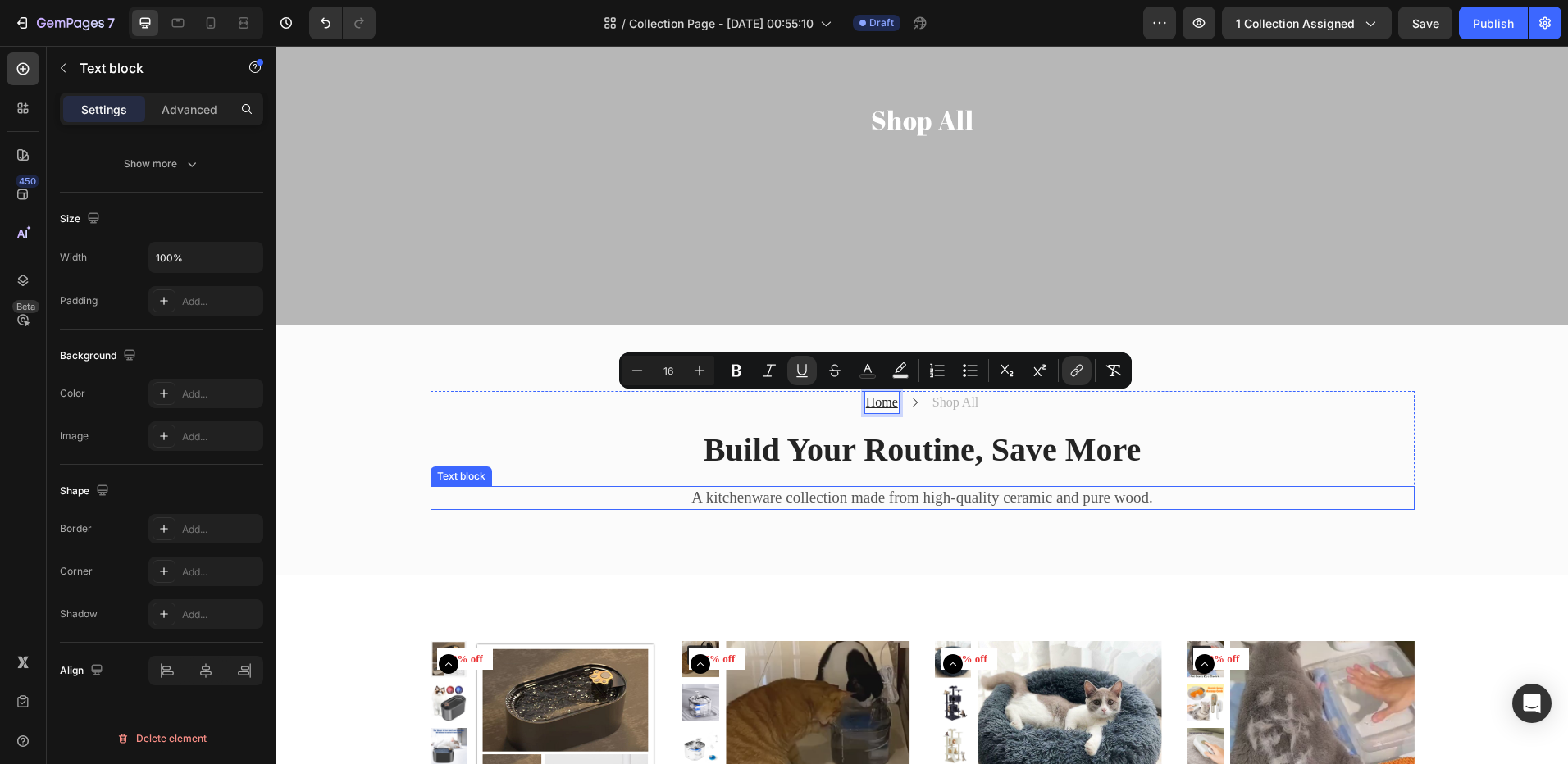
click at [824, 484] on div "Home Text block 0 Icon Shop All Text block Row Build Your Routine, Save More He…" at bounding box center [922, 450] width 984 height 119
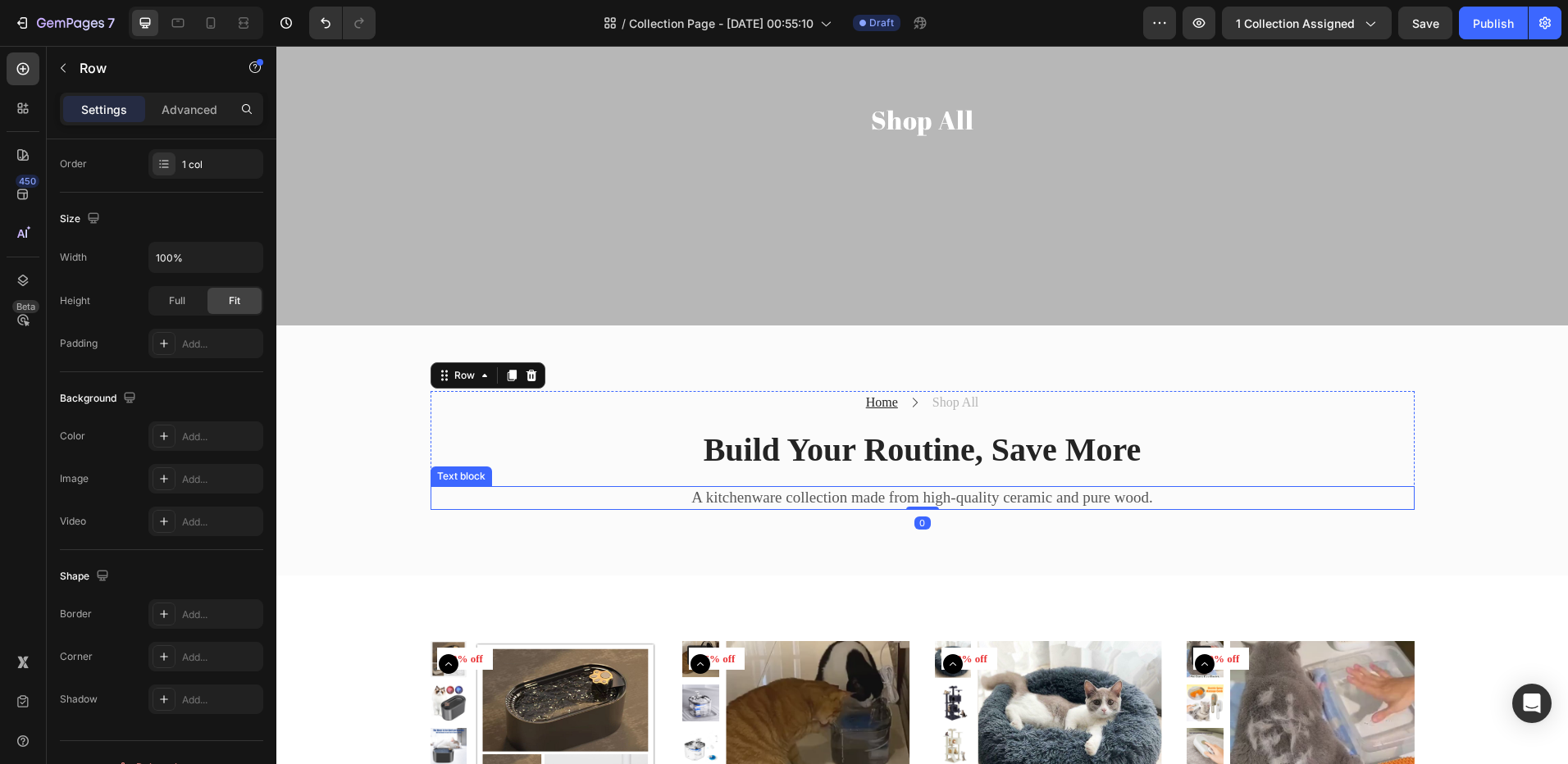
scroll to position [0, 0]
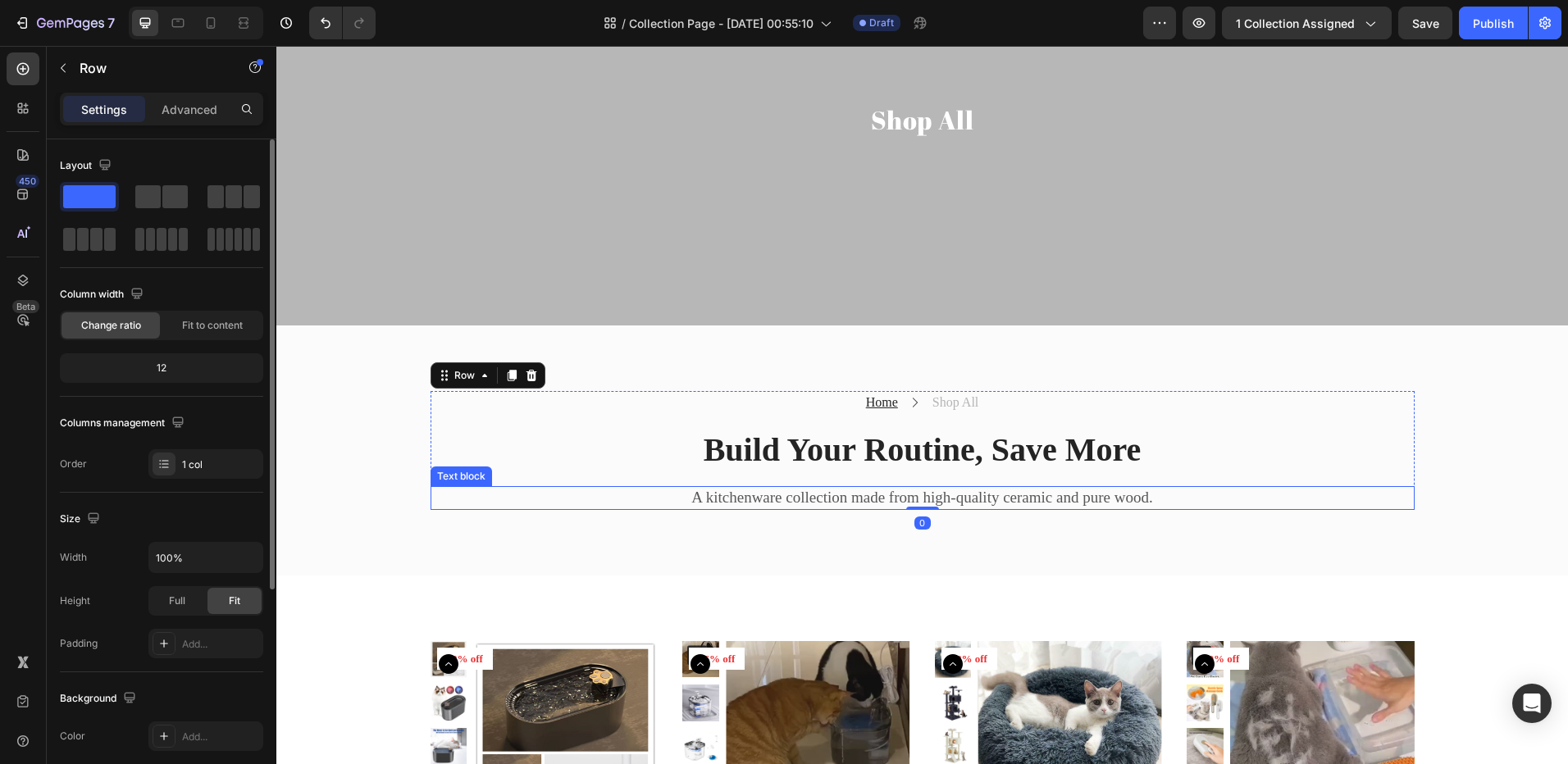
click at [822, 490] on p "A kitchenware collection made from high-quality ceramic and pure wood." at bounding box center [922, 498] width 981 height 21
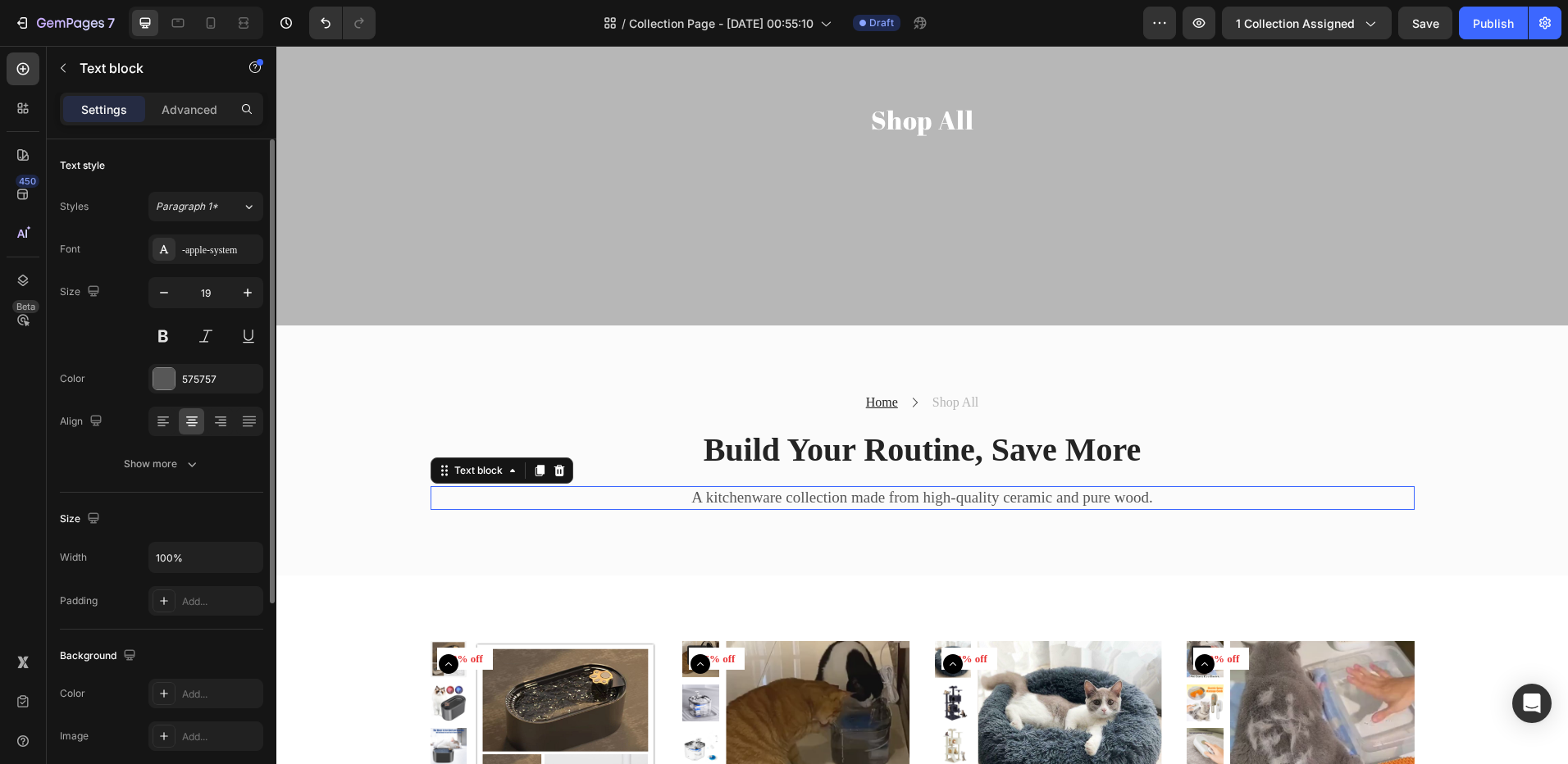
click at [822, 490] on p "A kitchenware collection made from high-quality ceramic and pure wood." at bounding box center [922, 498] width 981 height 21
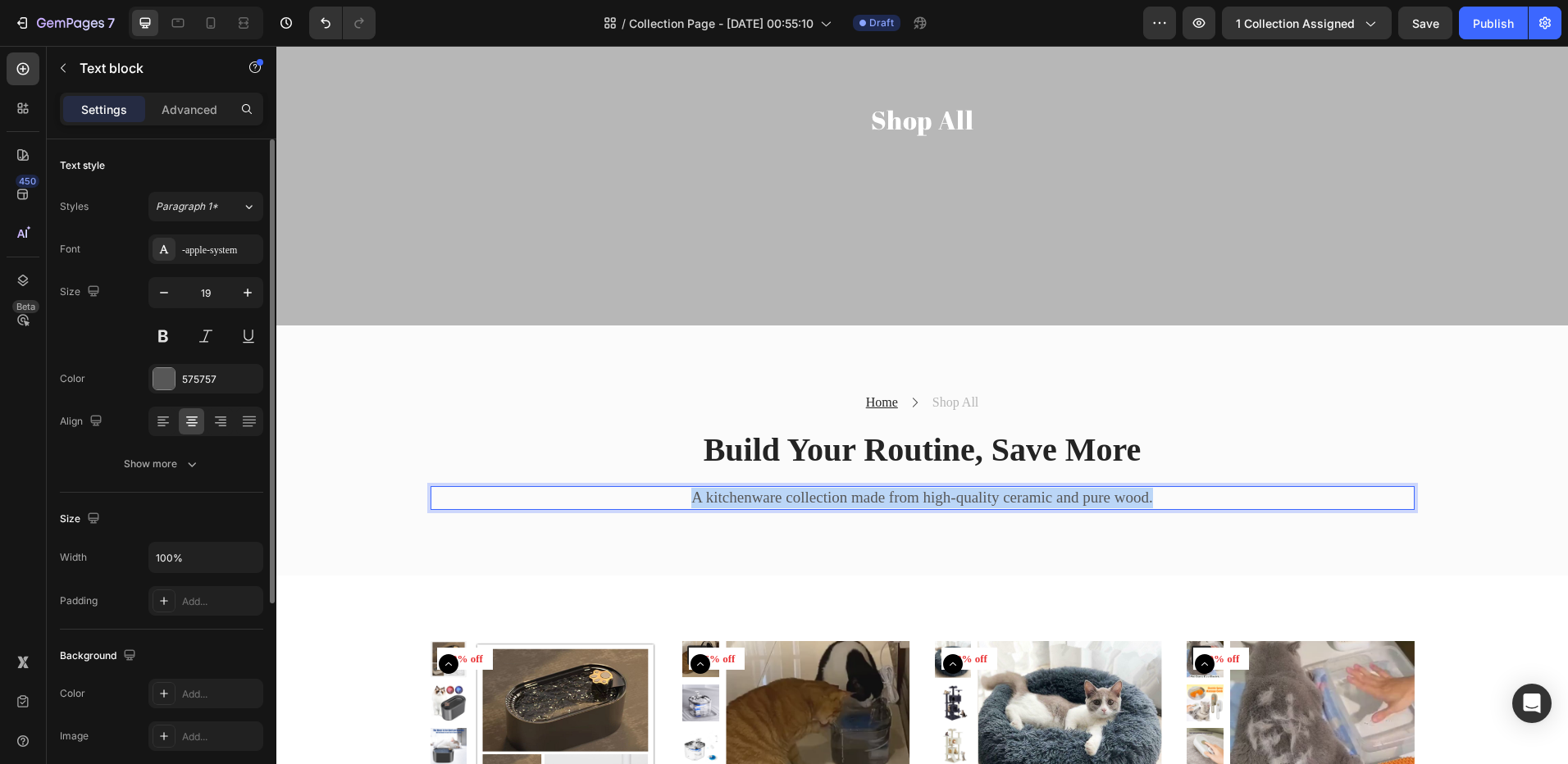
click at [822, 490] on p "A kitchenware collection made from high-quality ceramic and pure wood." at bounding box center [922, 498] width 981 height 21
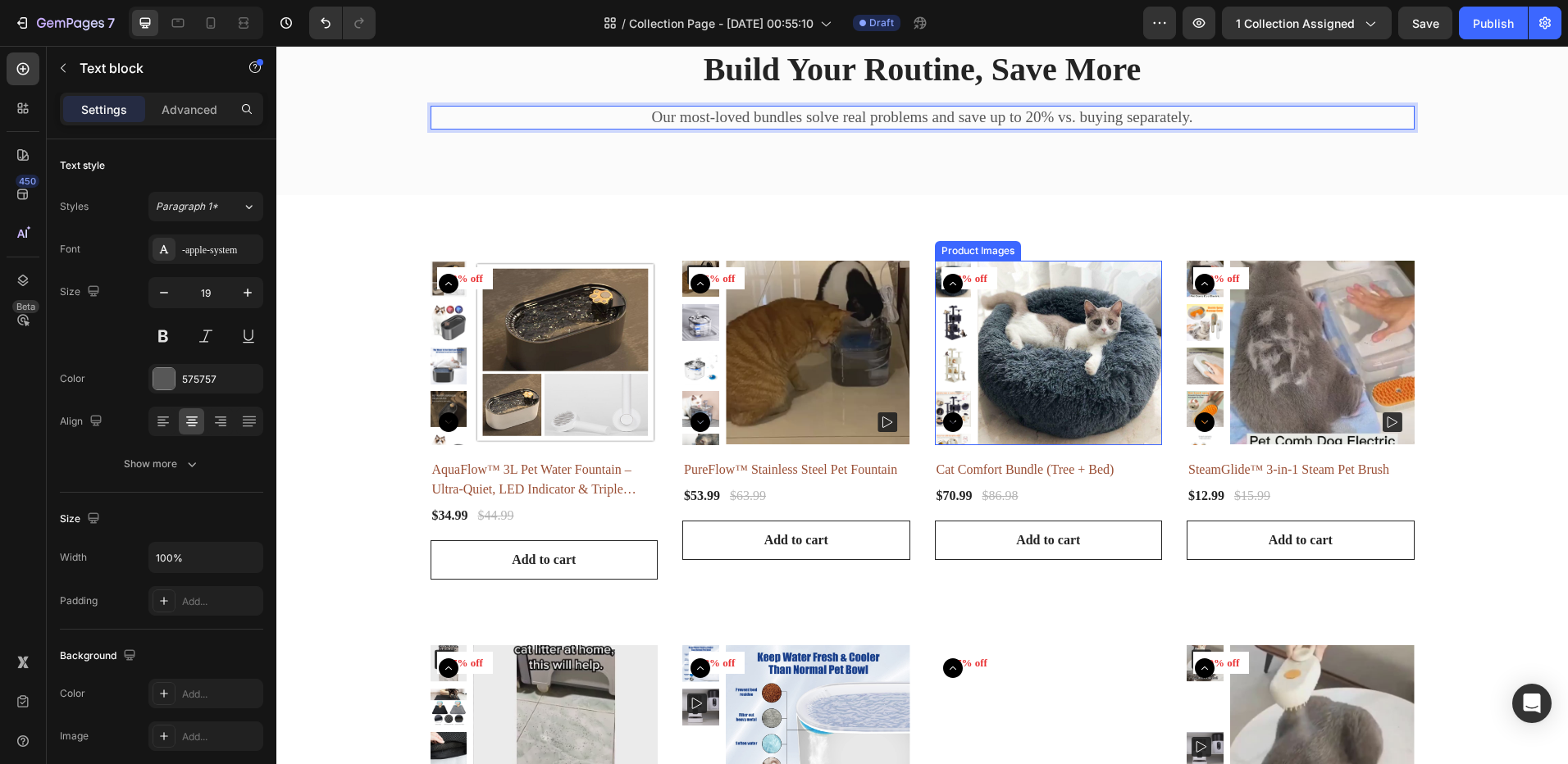
scroll to position [574, 0]
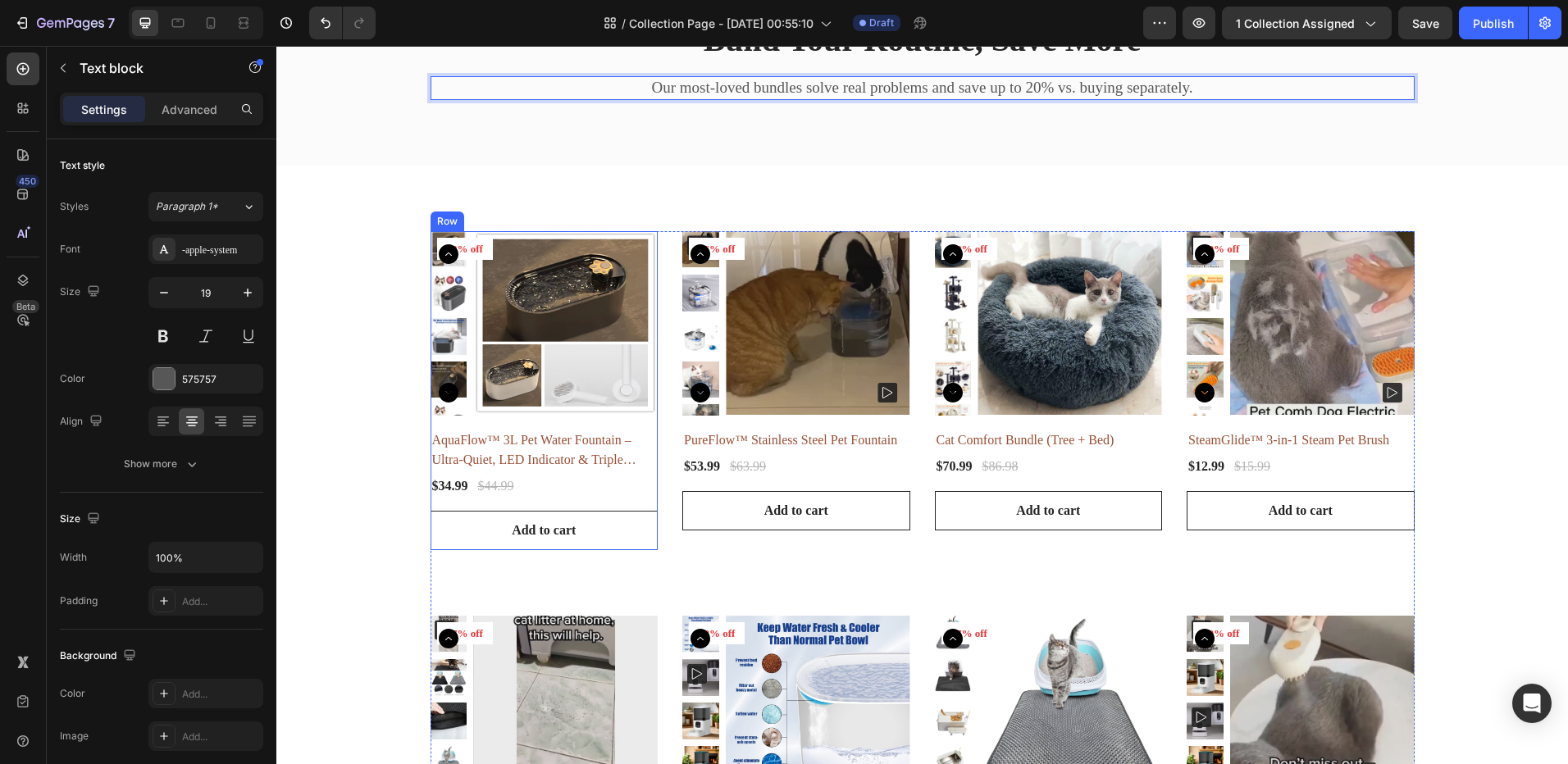
click at [590, 499] on div "Product Images 22% off Product Badge Row AquaFlow™ 3L Pet Water Fountain – Ultr…" at bounding box center [544, 391] width 228 height 319
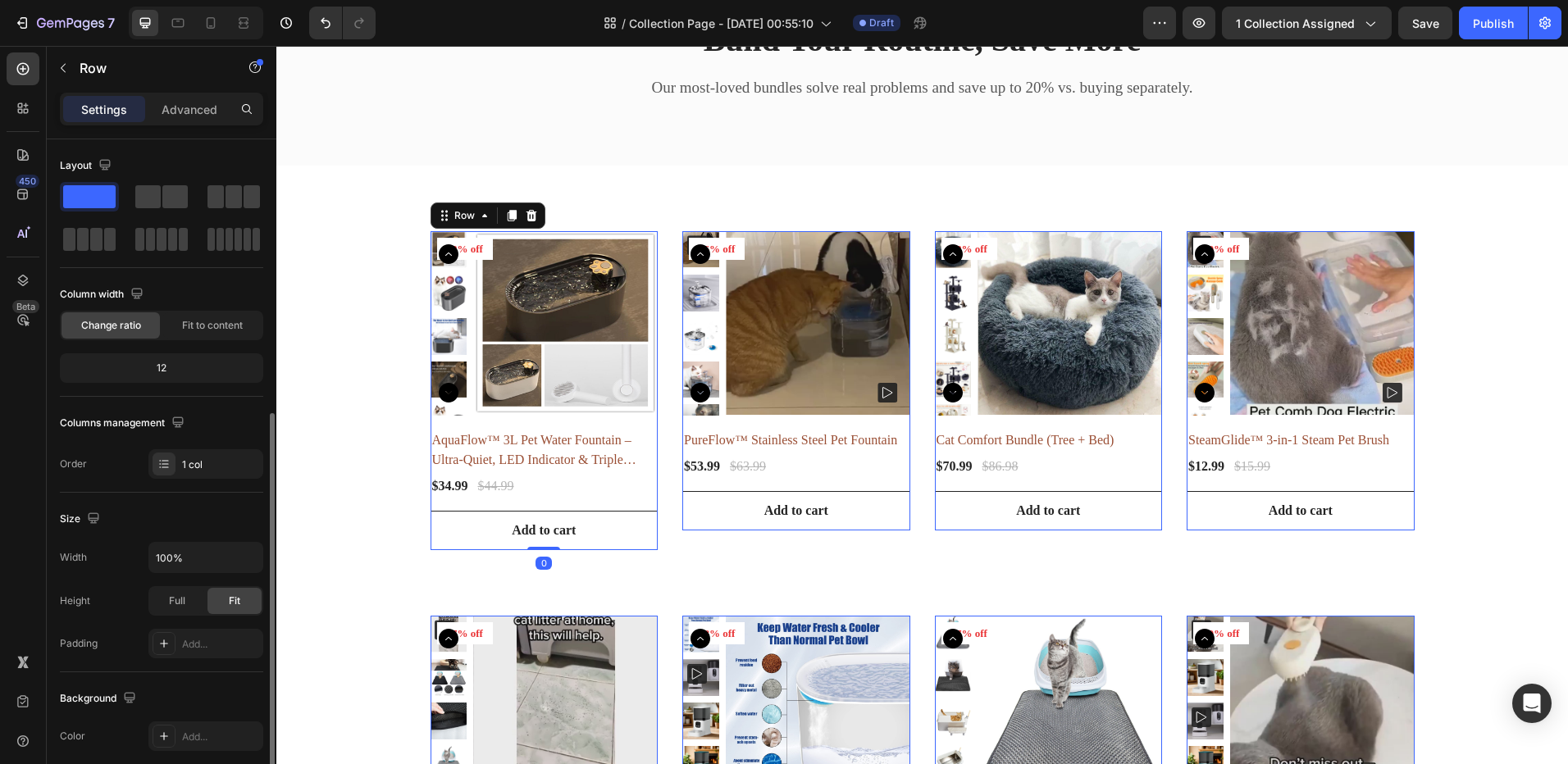
scroll to position [328, 0]
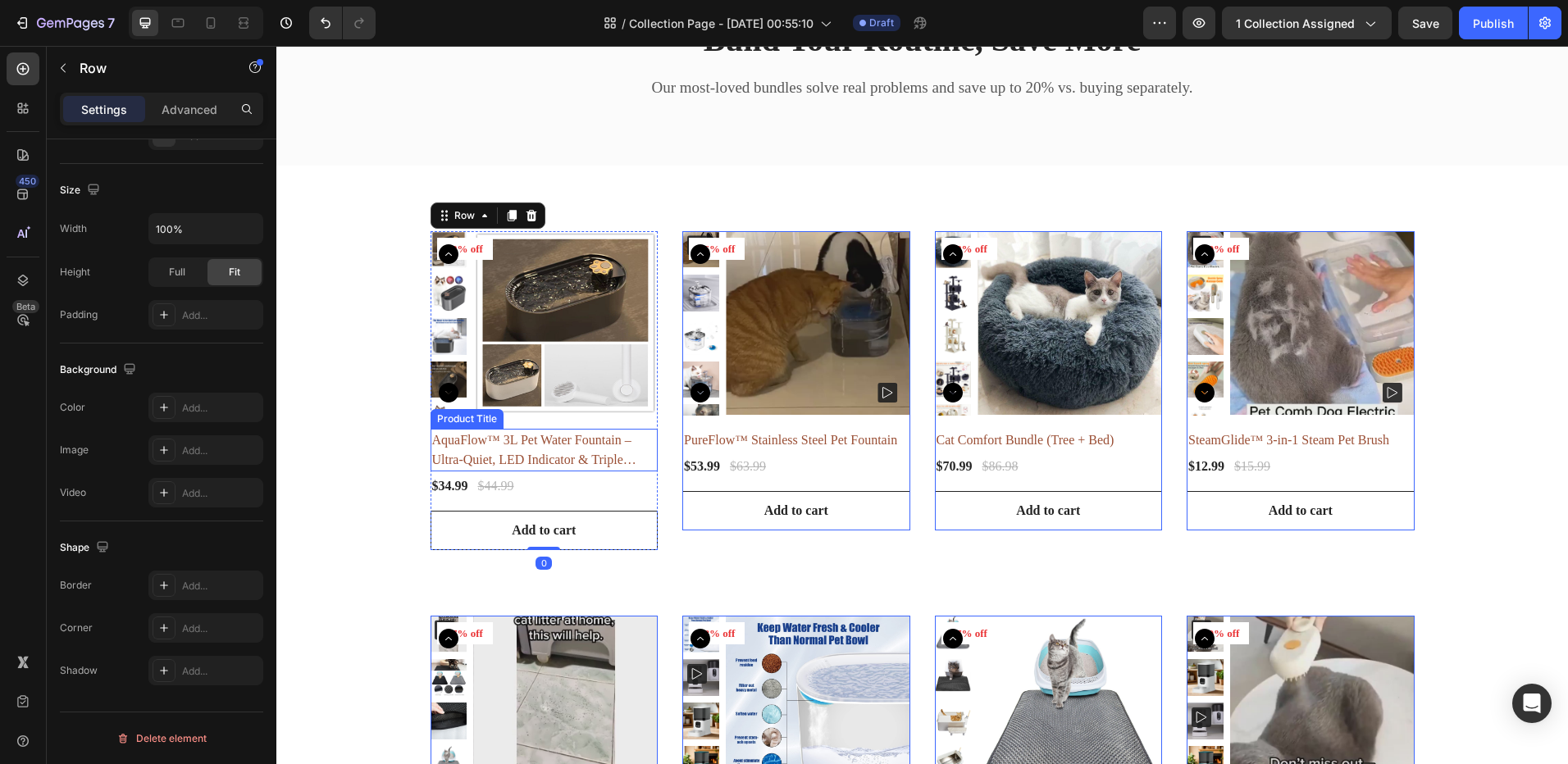
click at [512, 459] on h2 "AquaFlow™ 3L Pet Water Fountain – Ultra-Quiet, LED Indicator & Triple Filtration" at bounding box center [544, 450] width 228 height 43
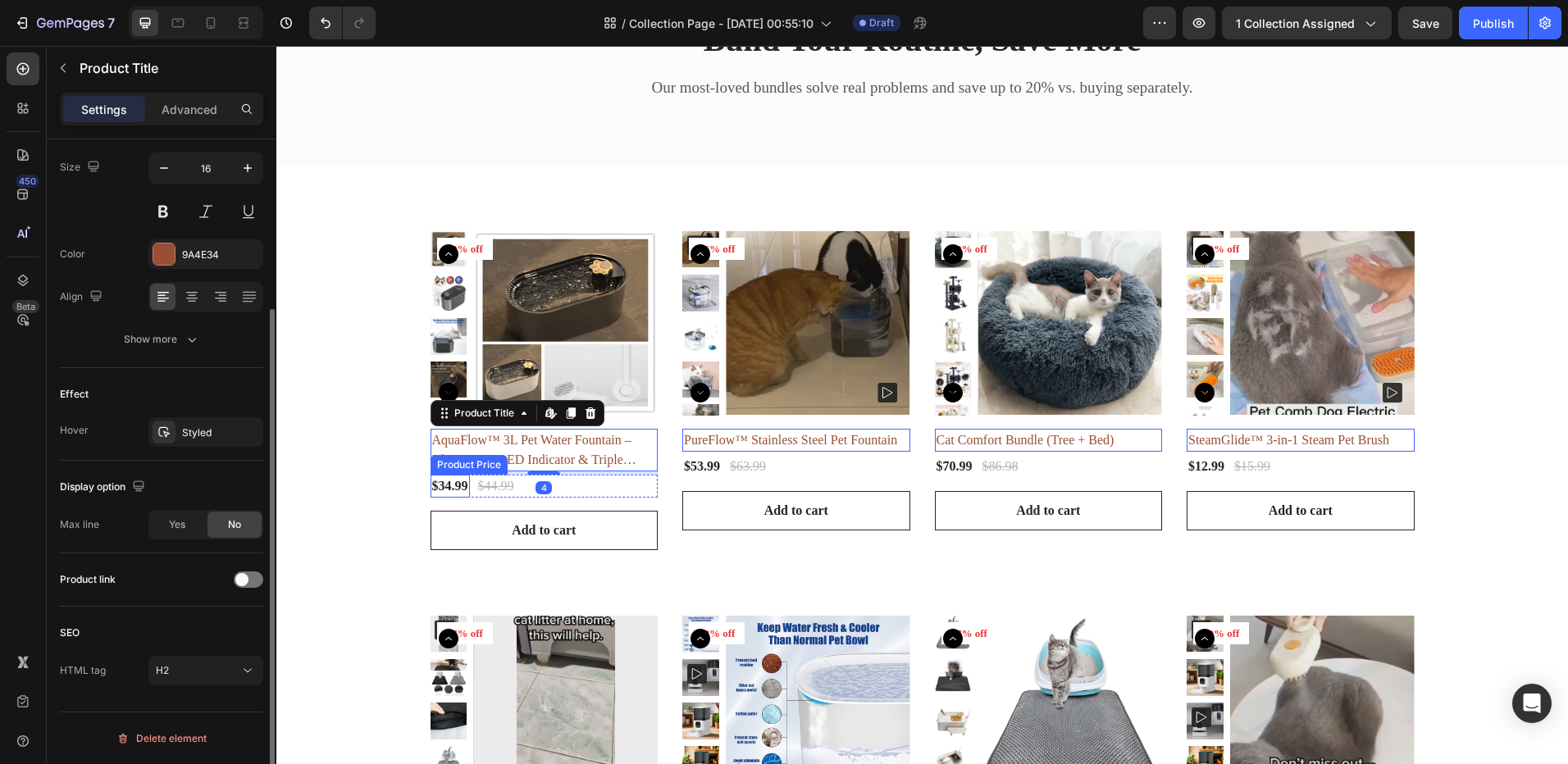
scroll to position [0, 0]
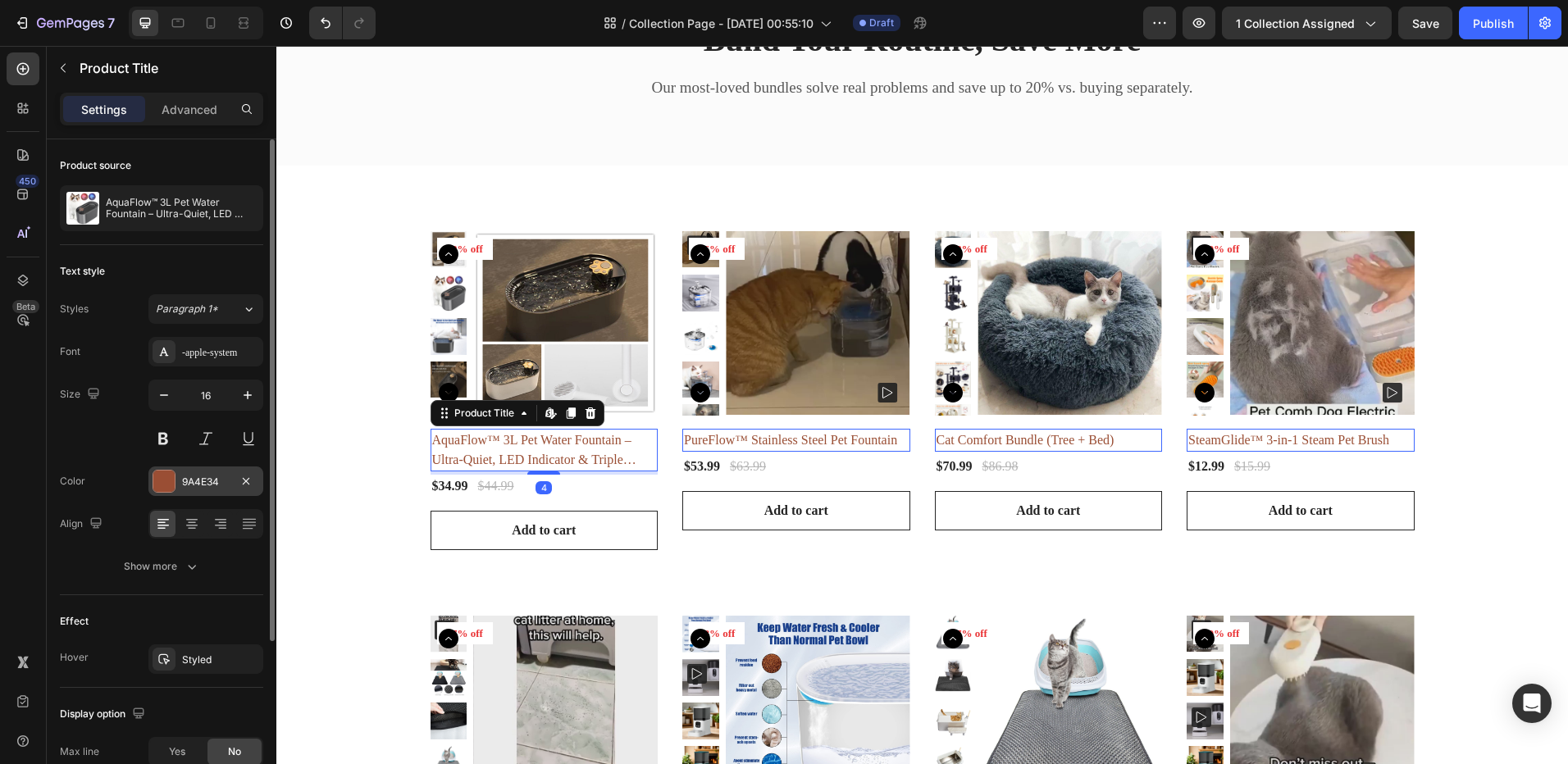
click at [171, 487] on div at bounding box center [164, 481] width 21 height 21
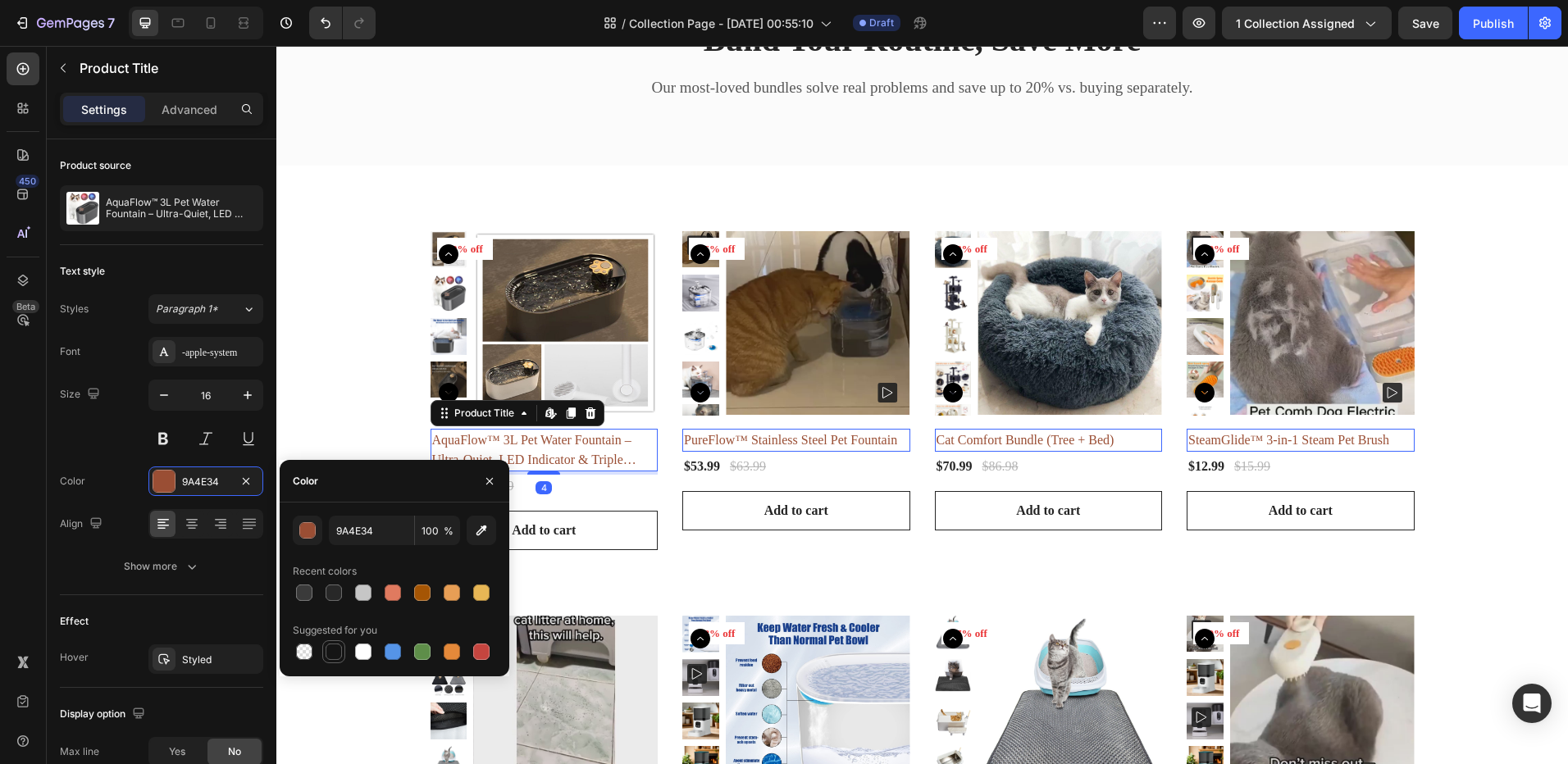
click at [332, 647] on div at bounding box center [333, 652] width 16 height 16
type input "151515"
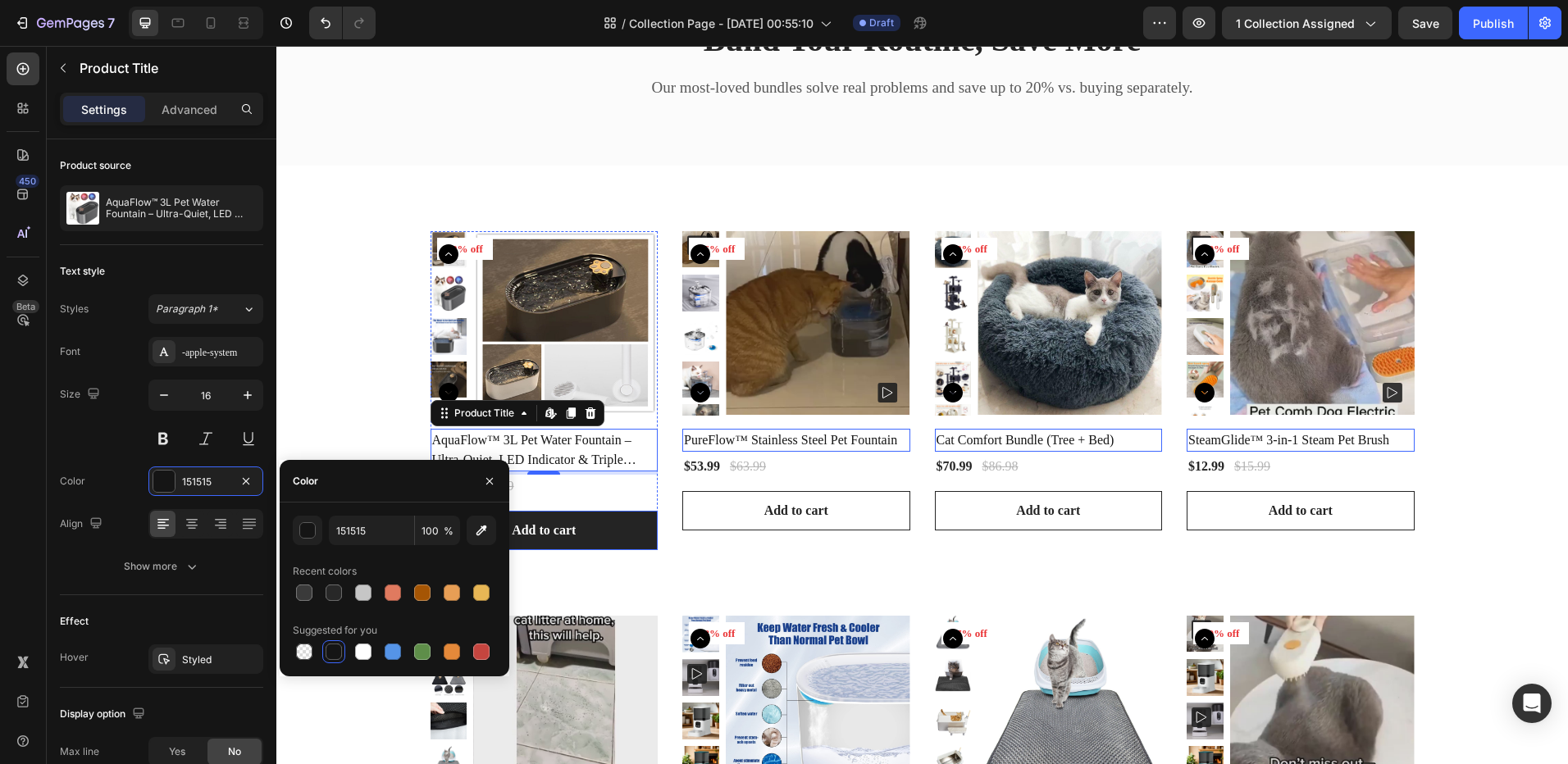
click at [624, 524] on button "Add to cart" at bounding box center [544, 531] width 228 height 39
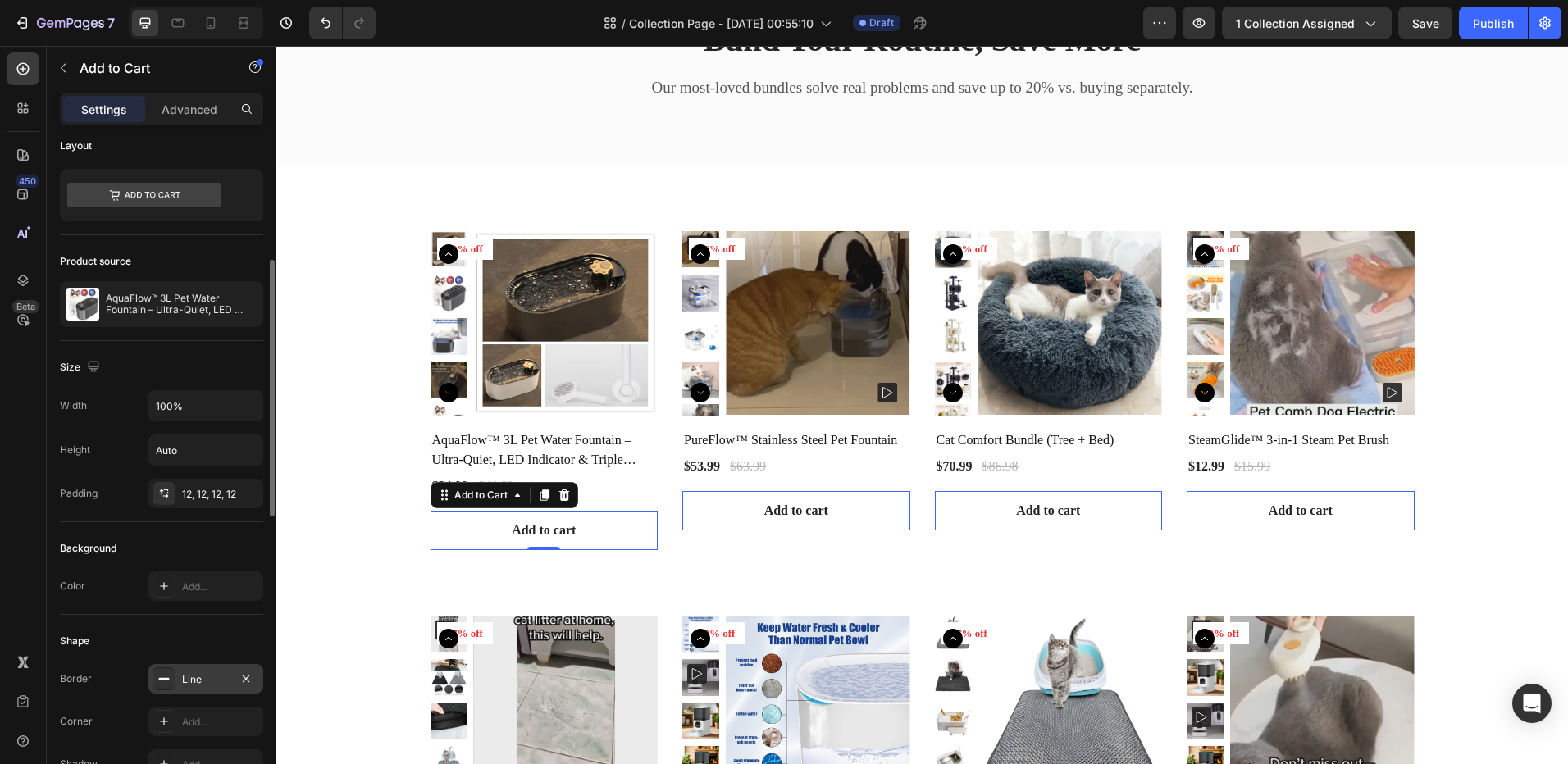
scroll to position [102, 0]
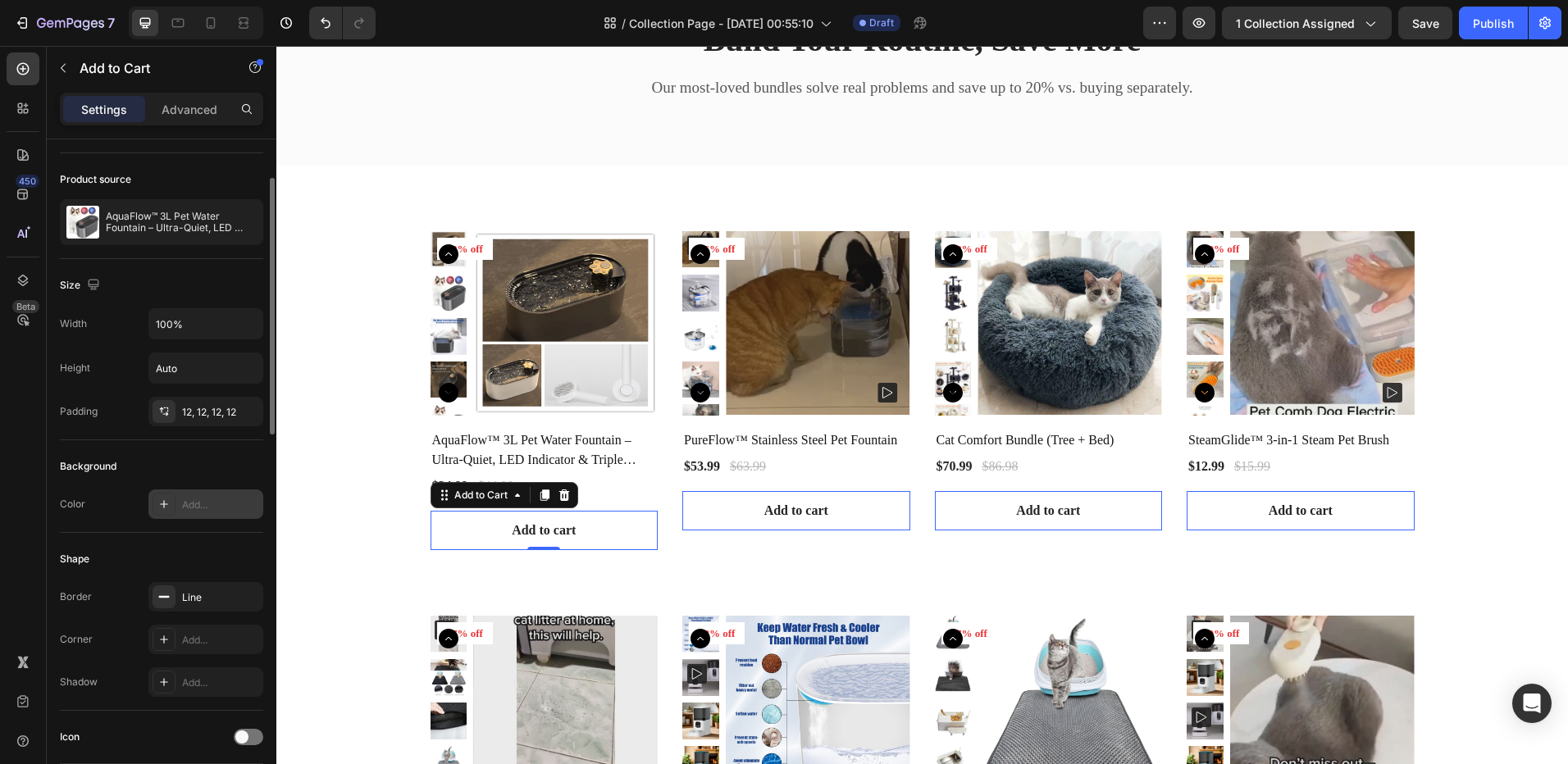
click at [179, 502] on div "Add..." at bounding box center [206, 504] width 115 height 29
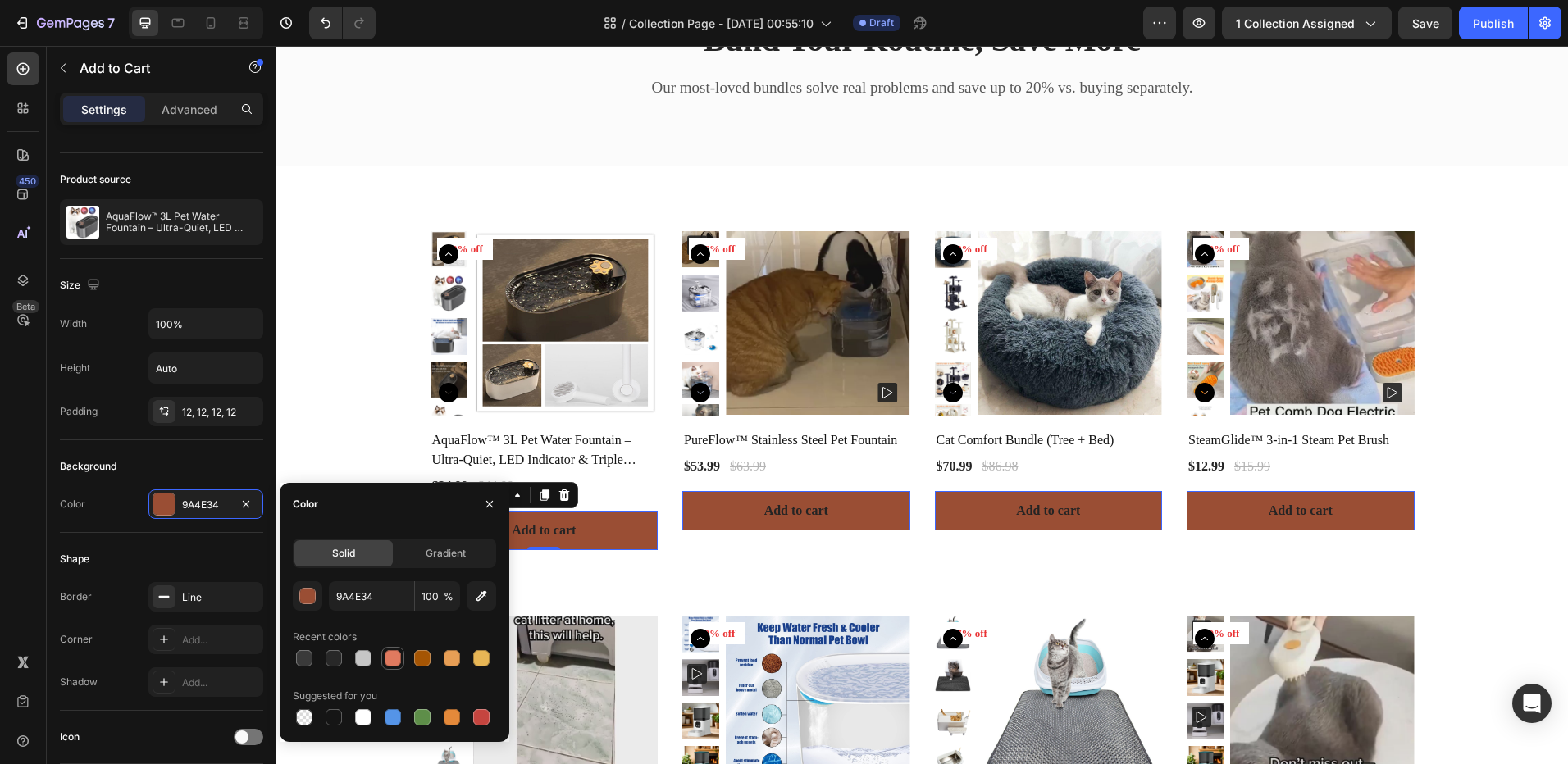
click at [389, 650] on div at bounding box center [393, 658] width 16 height 16
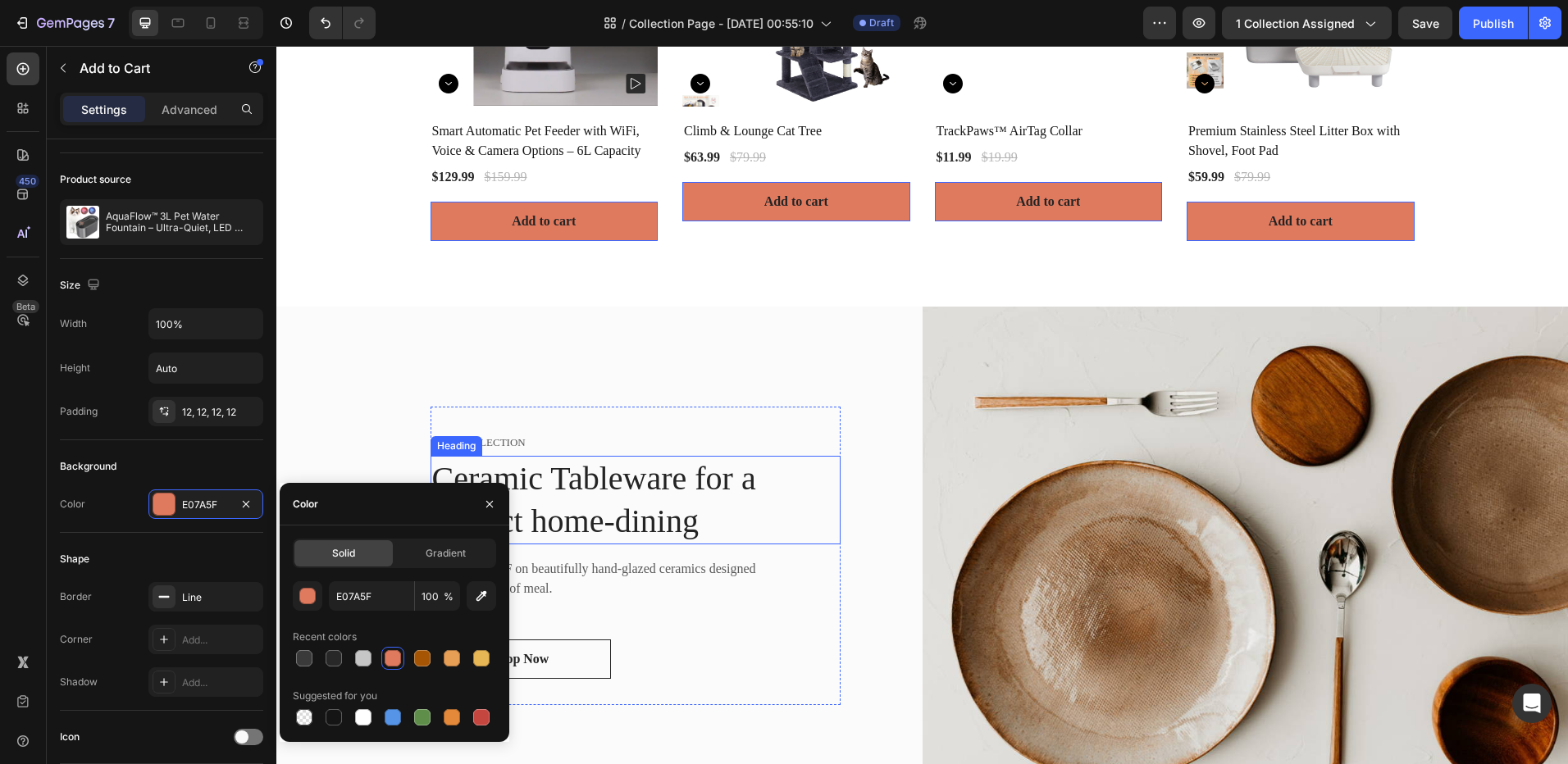
scroll to position [1476, 0]
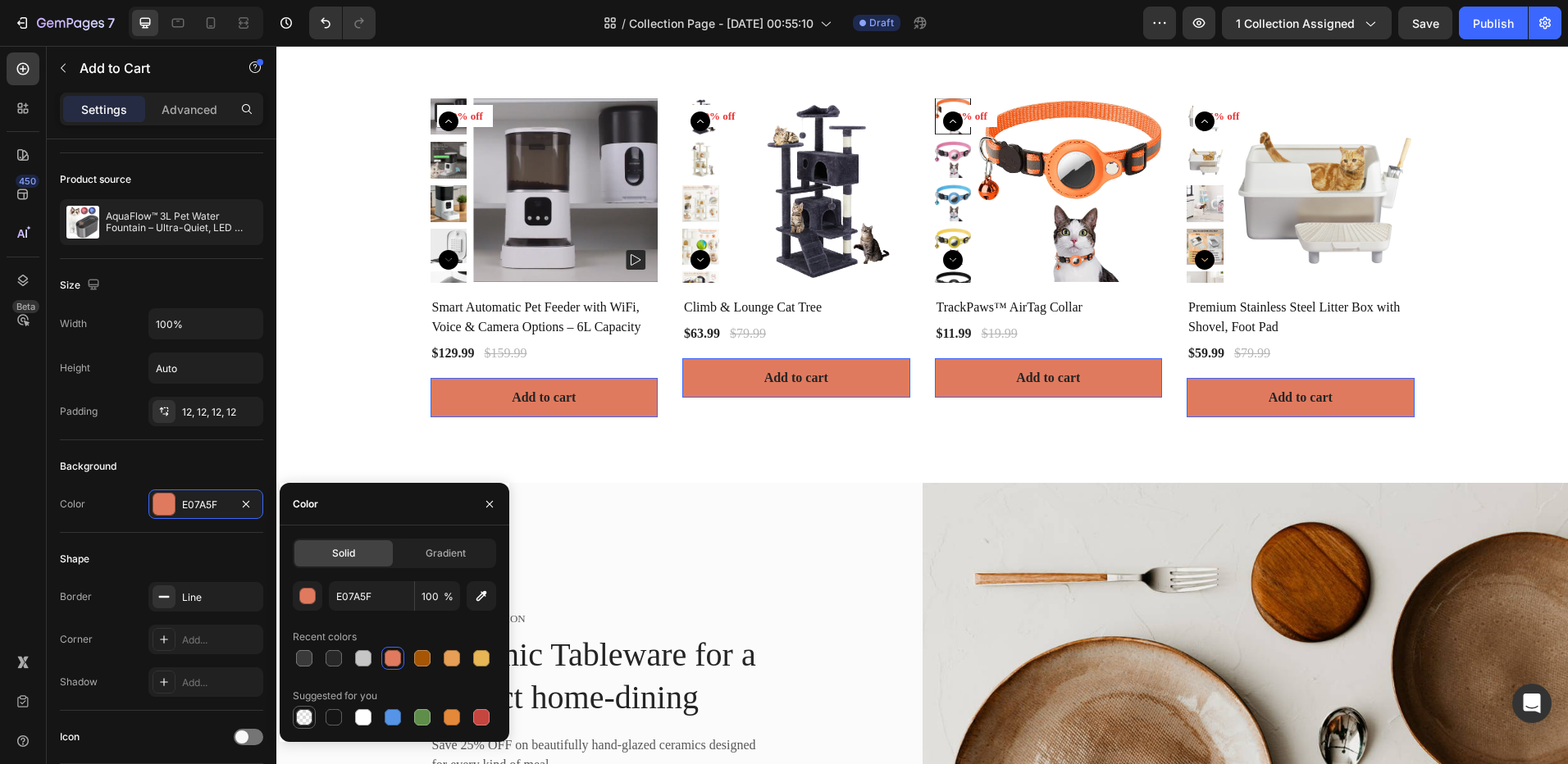
click at [301, 712] on div at bounding box center [303, 717] width 16 height 16
type input "000000"
type input "0"
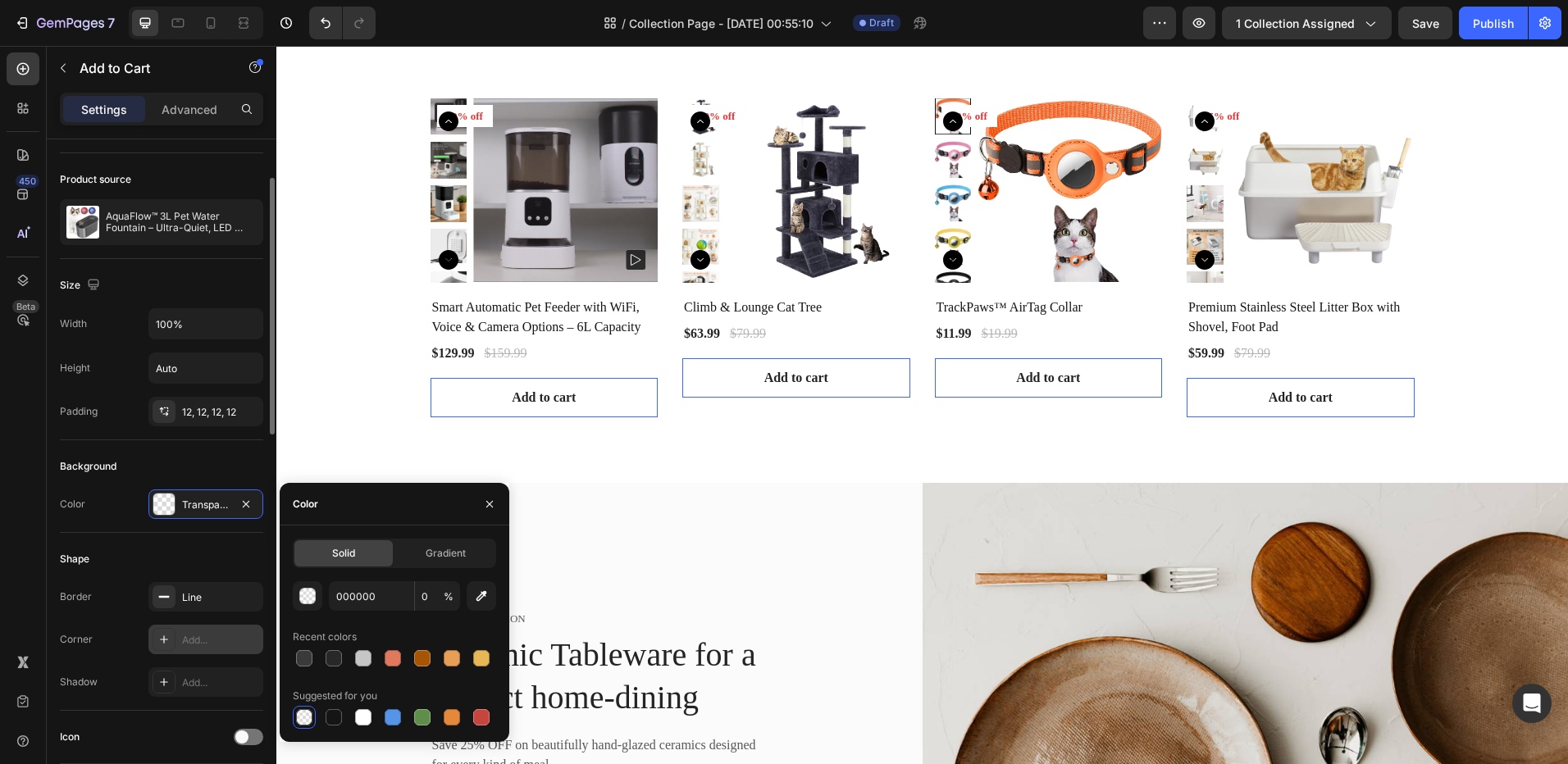
click at [203, 635] on div "Add..." at bounding box center [220, 640] width 77 height 15
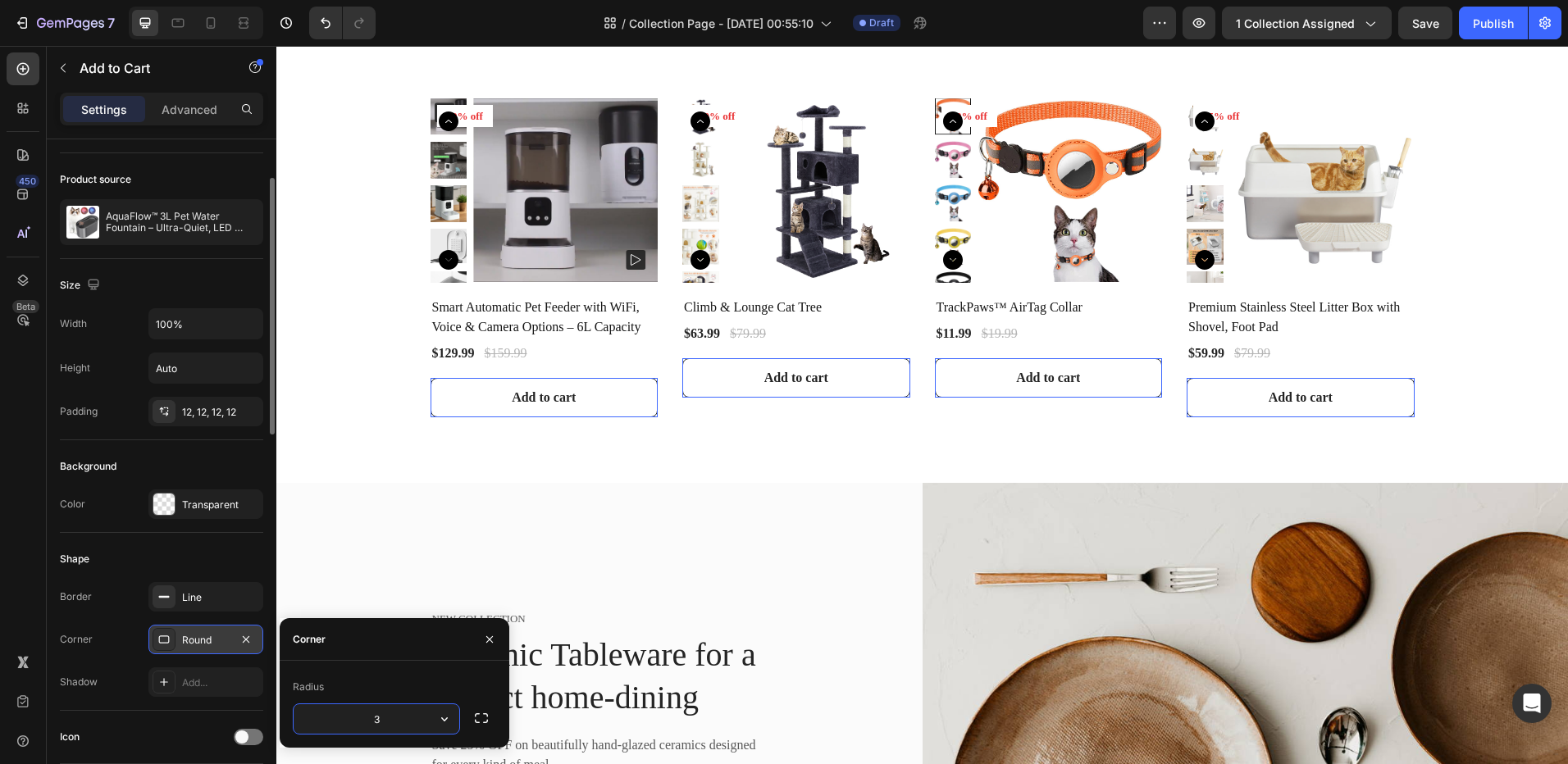
type input "30"
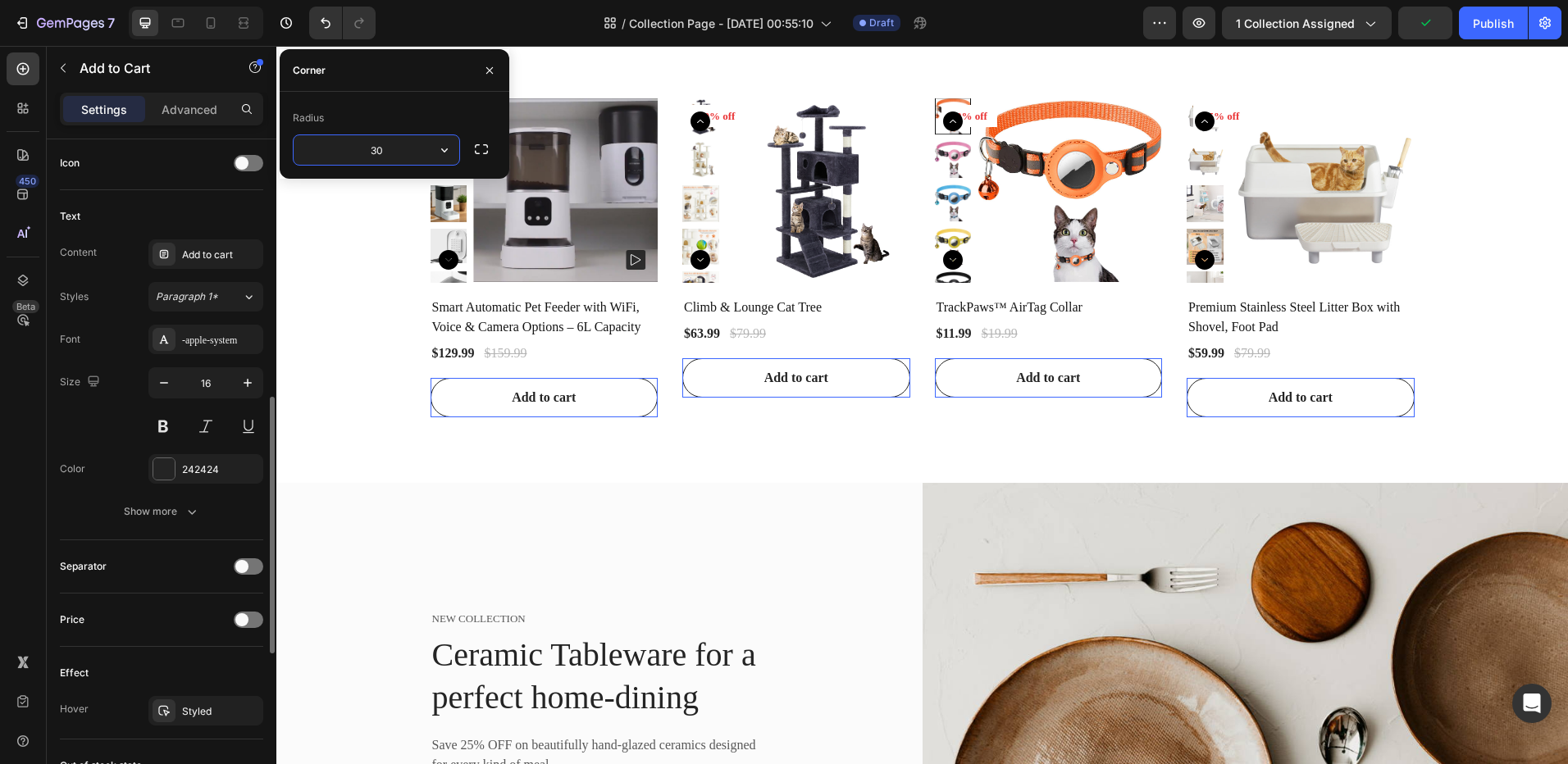
scroll to position [839, 0]
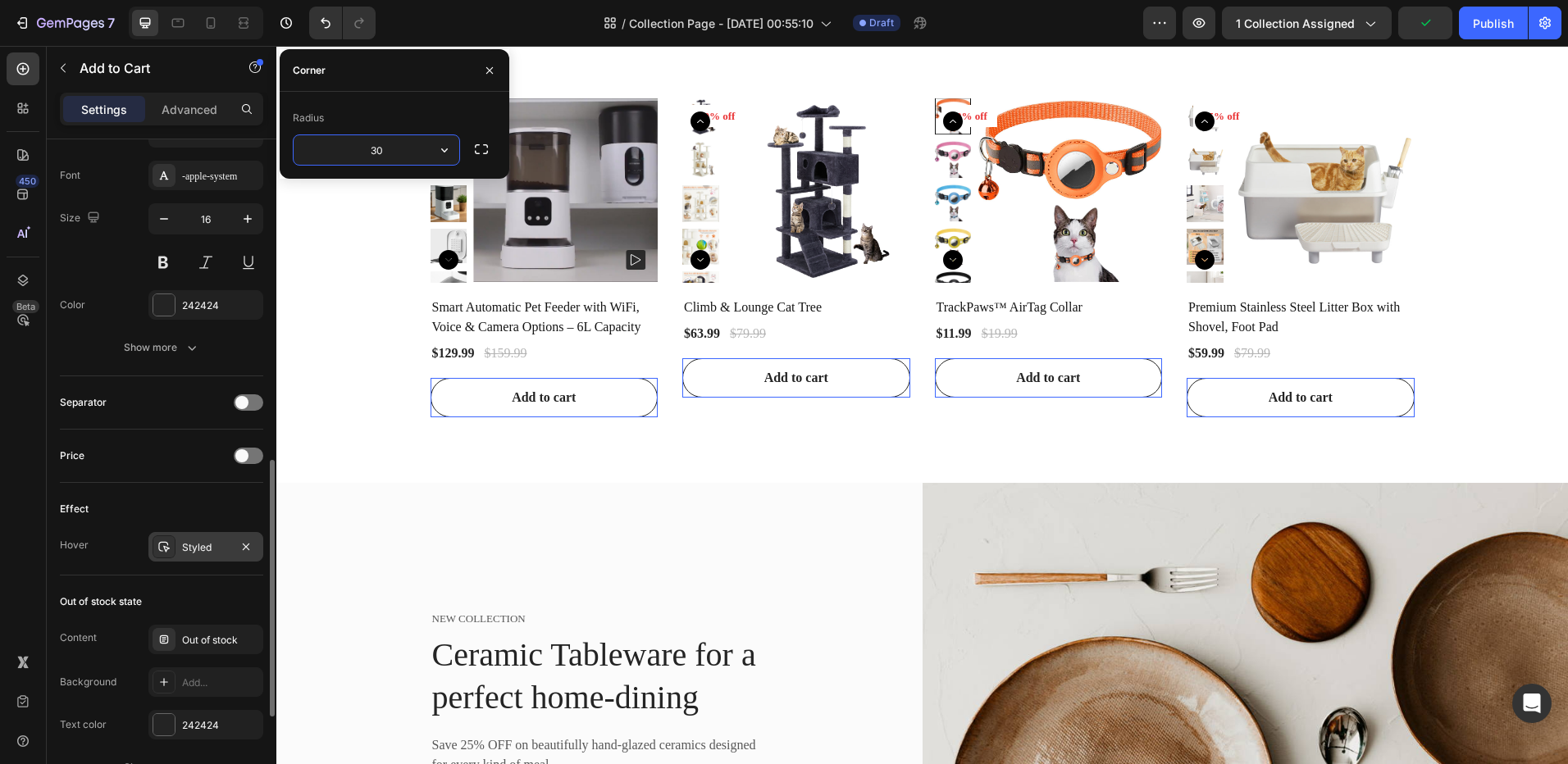
click at [209, 538] on div "Styled" at bounding box center [206, 547] width 115 height 29
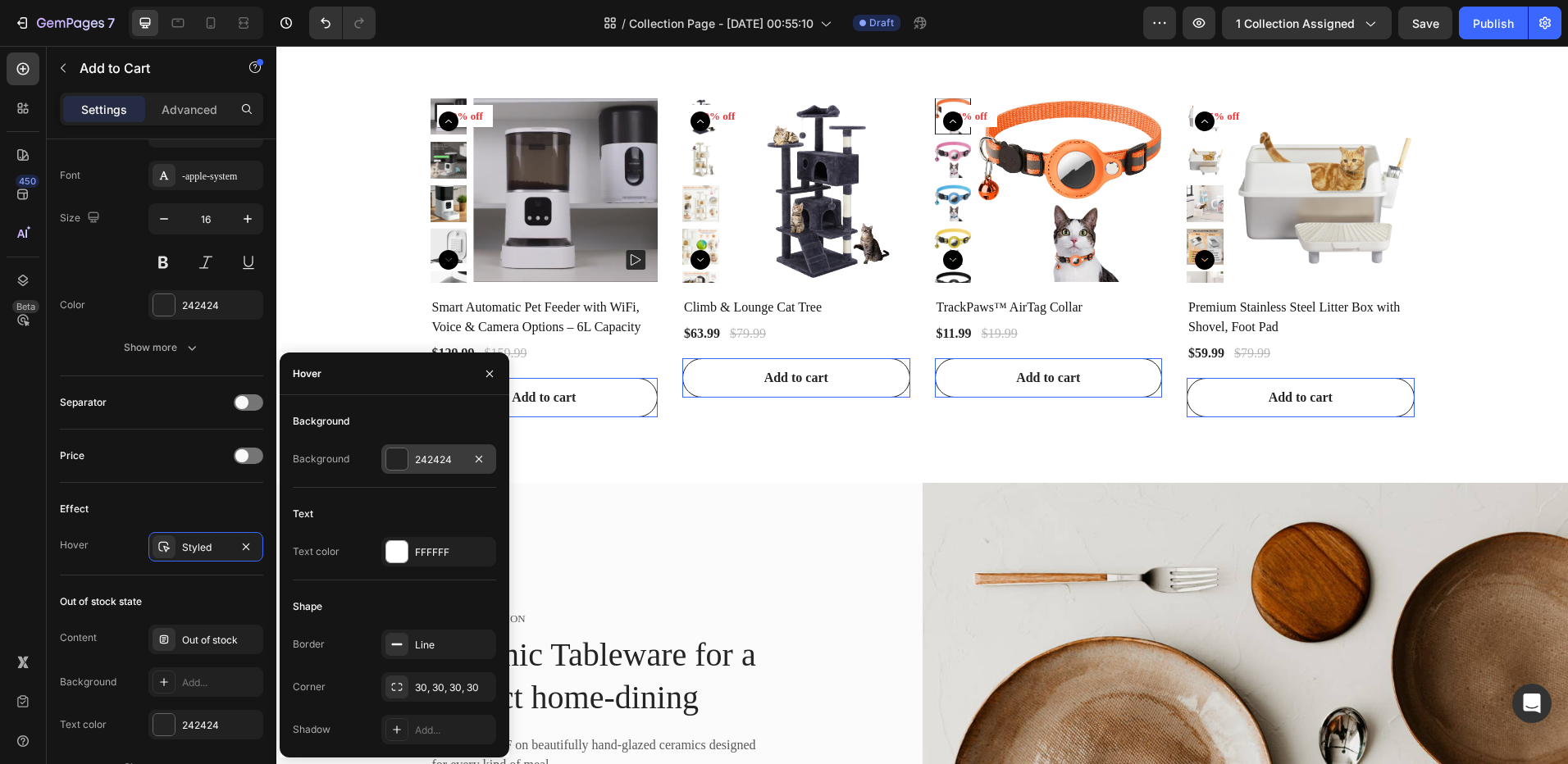
click at [396, 459] on div at bounding box center [396, 459] width 21 height 21
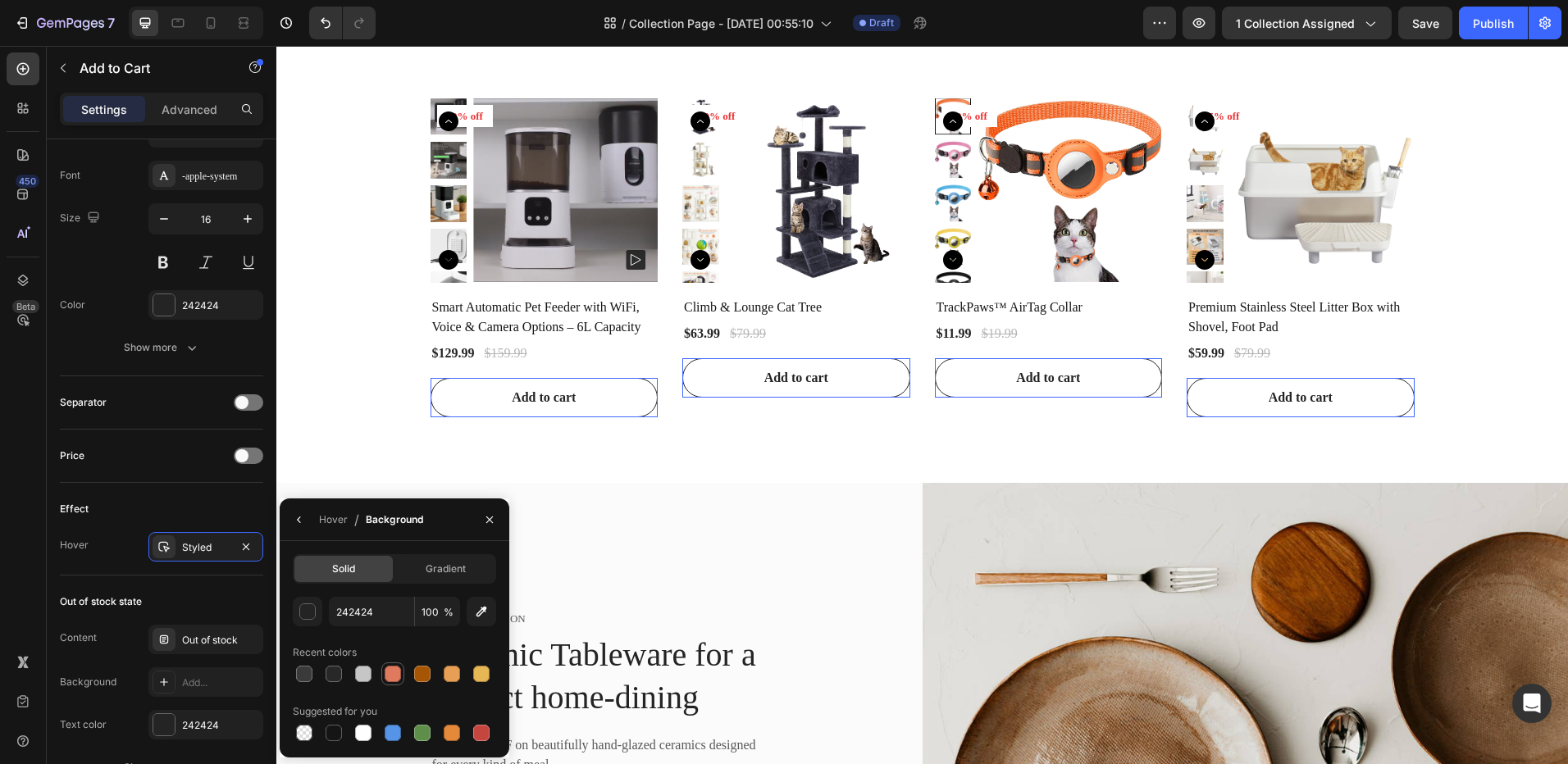
click at [396, 672] on div at bounding box center [393, 674] width 16 height 16
click at [327, 731] on div at bounding box center [333, 732] width 16 height 16
type input "151515"
click at [319, 515] on div "Hover" at bounding box center [333, 520] width 28 height 15
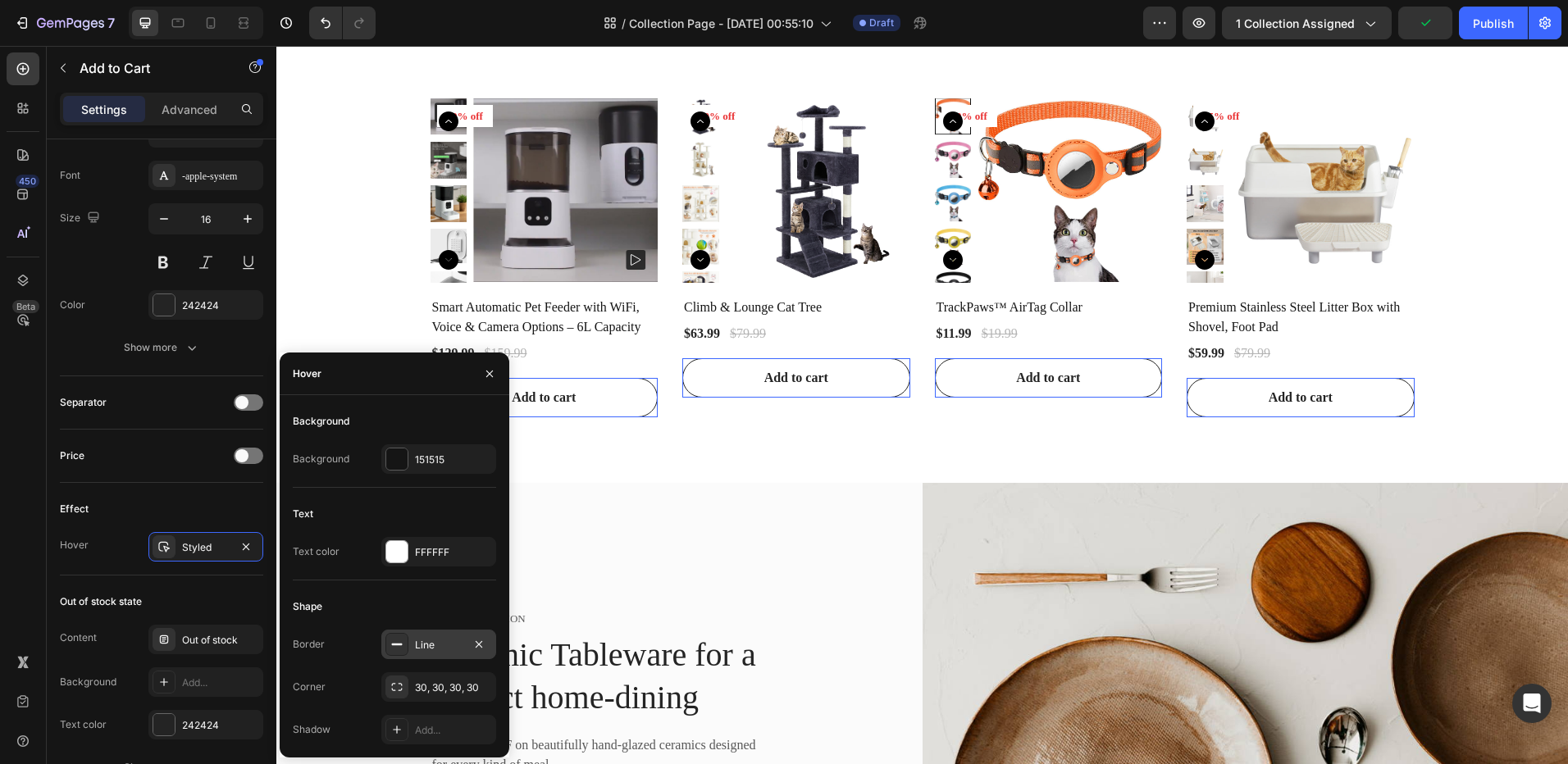
click at [397, 649] on icon at bounding box center [396, 644] width 13 height 13
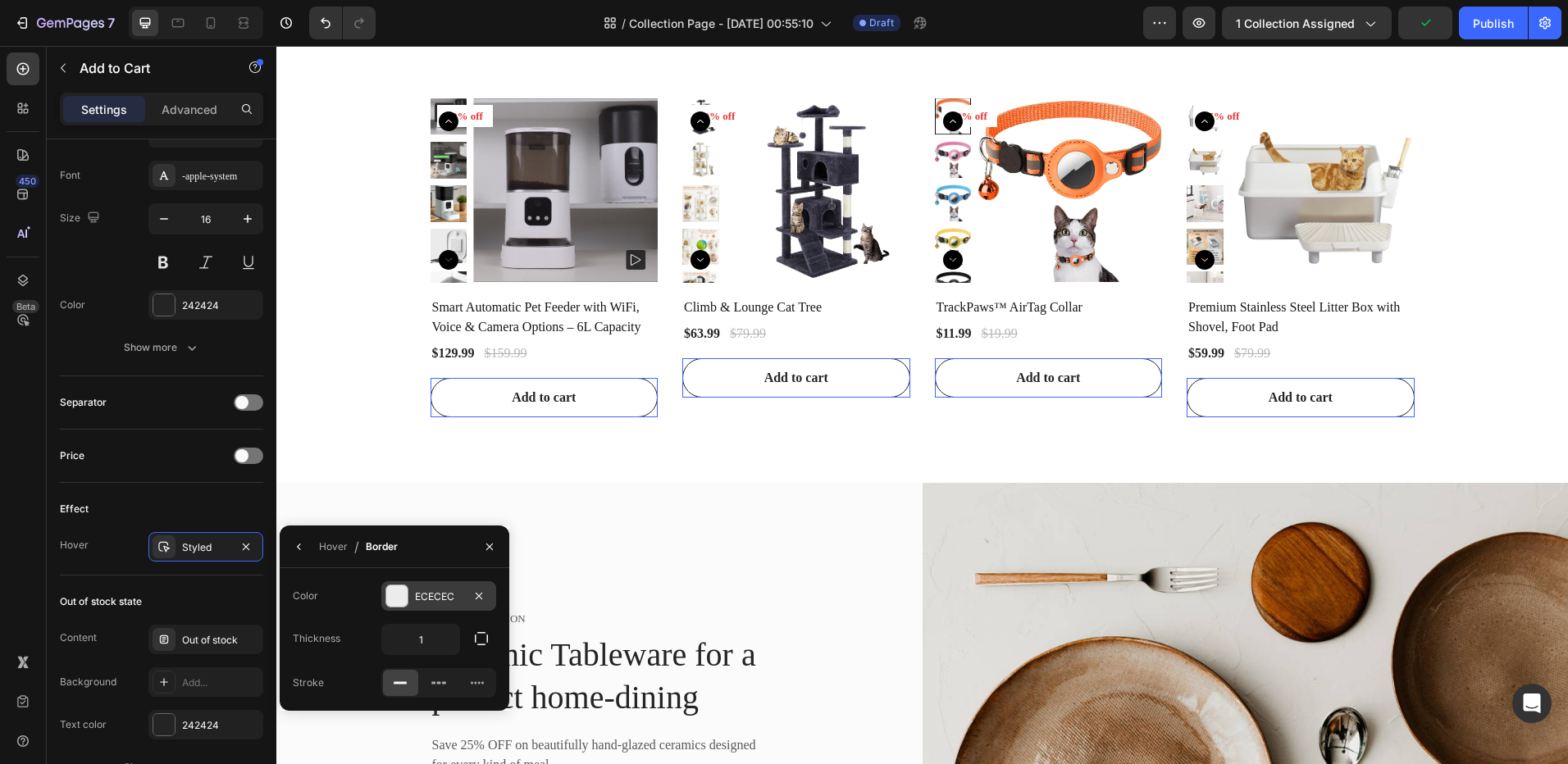
click at [393, 588] on div at bounding box center [396, 596] width 21 height 21
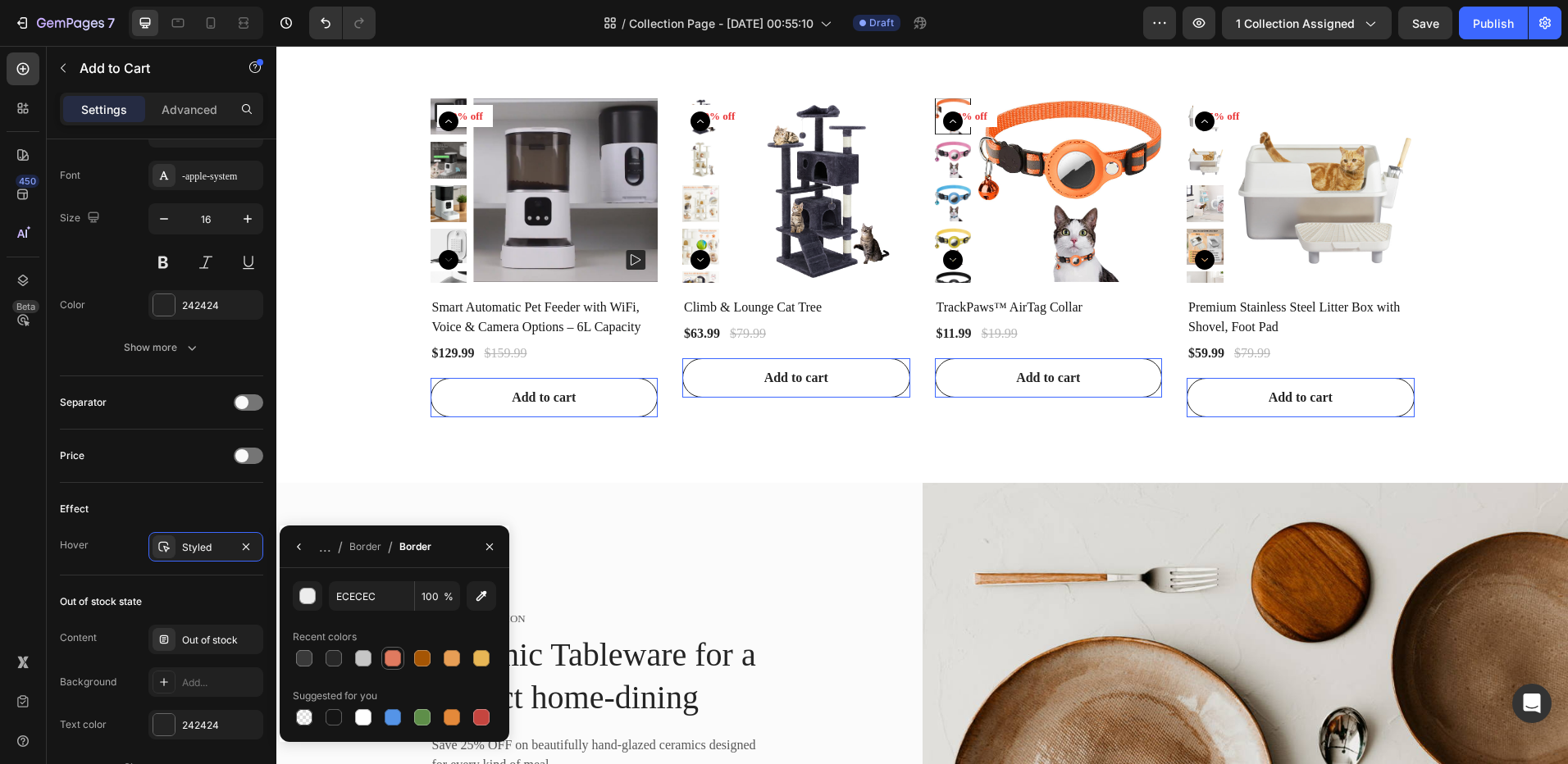
click at [398, 657] on div at bounding box center [393, 658] width 16 height 16
type input "E07A5F"
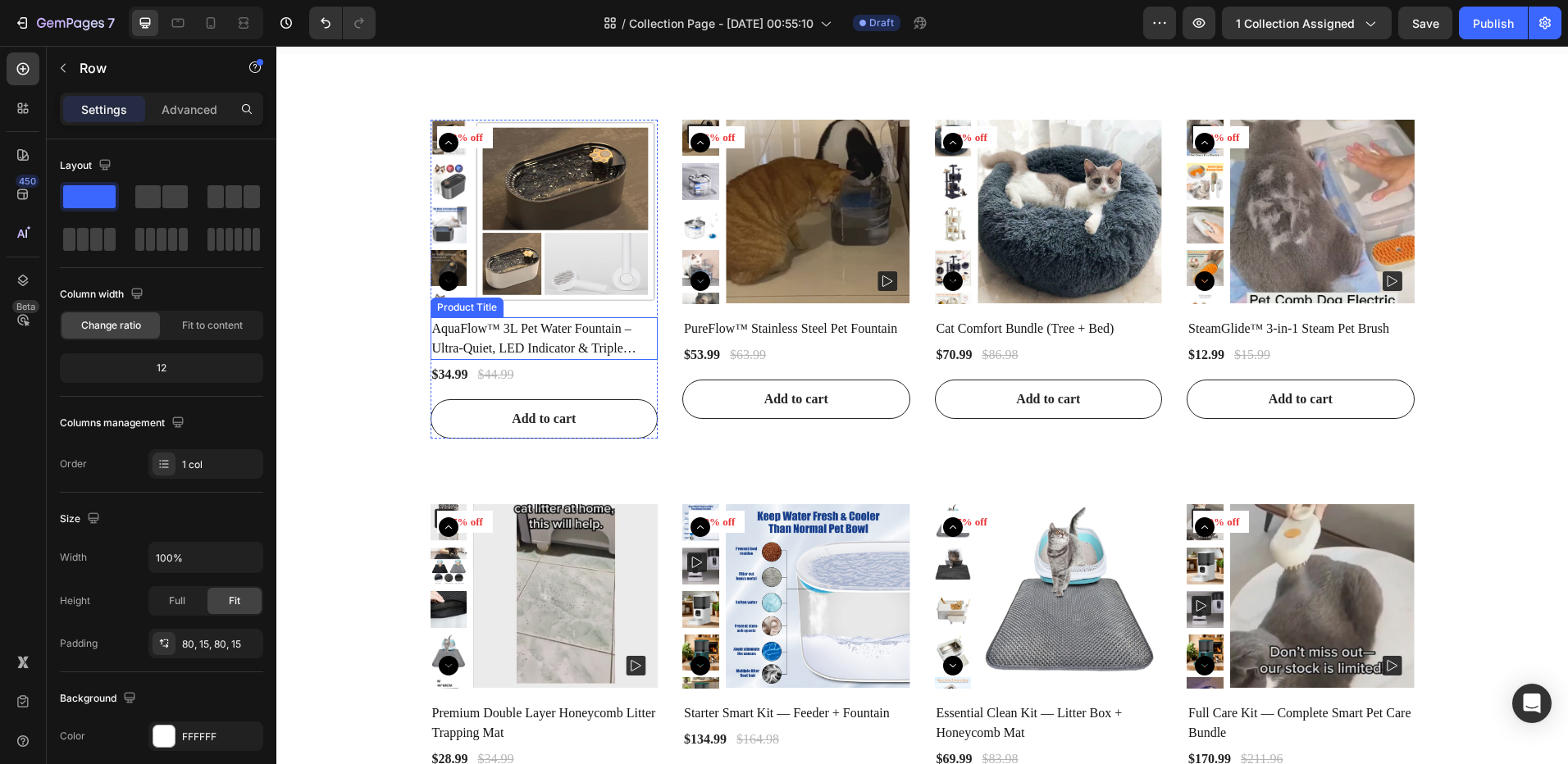
scroll to position [492, 0]
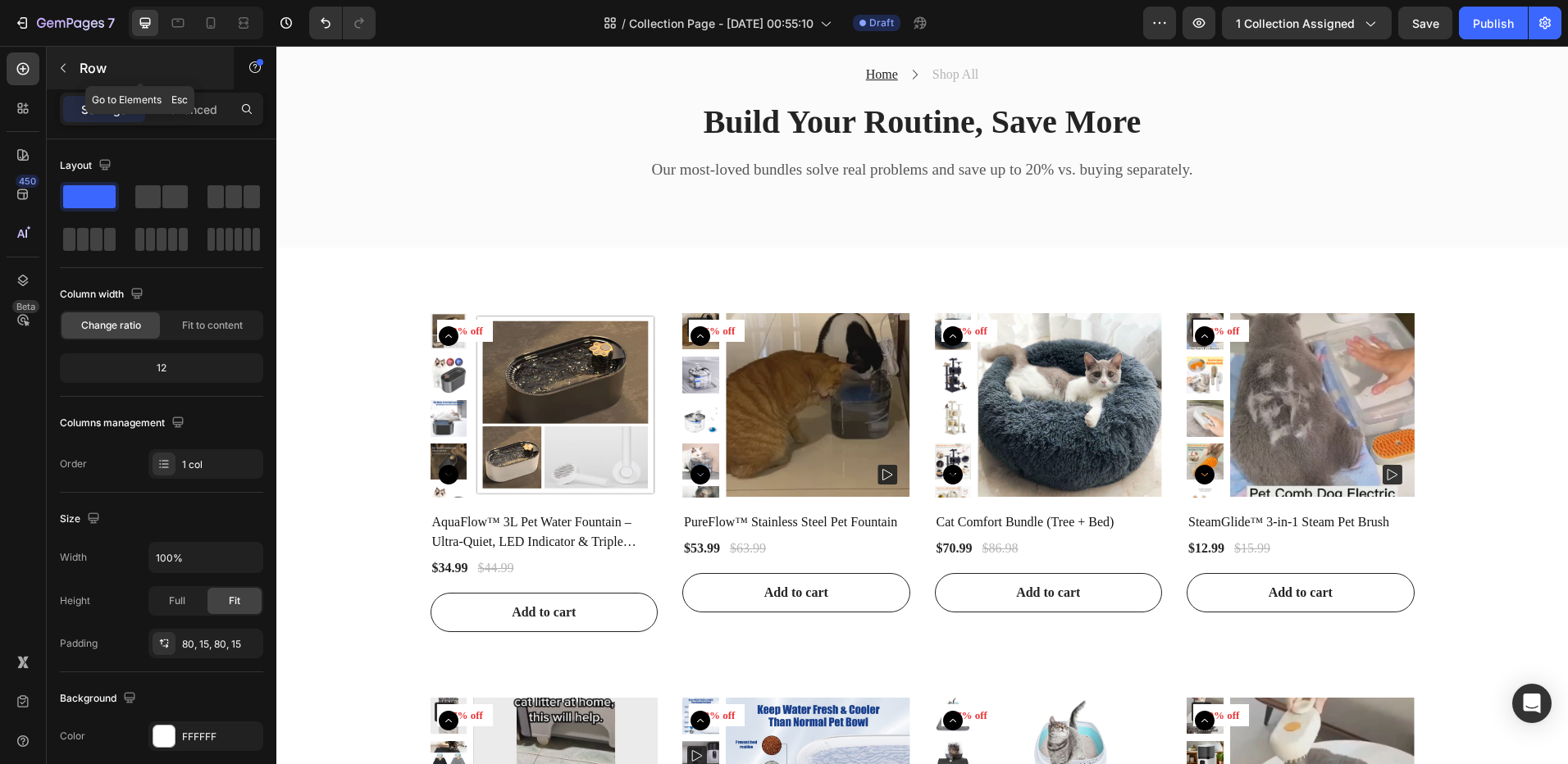
click at [58, 55] on button "button" at bounding box center [63, 68] width 27 height 27
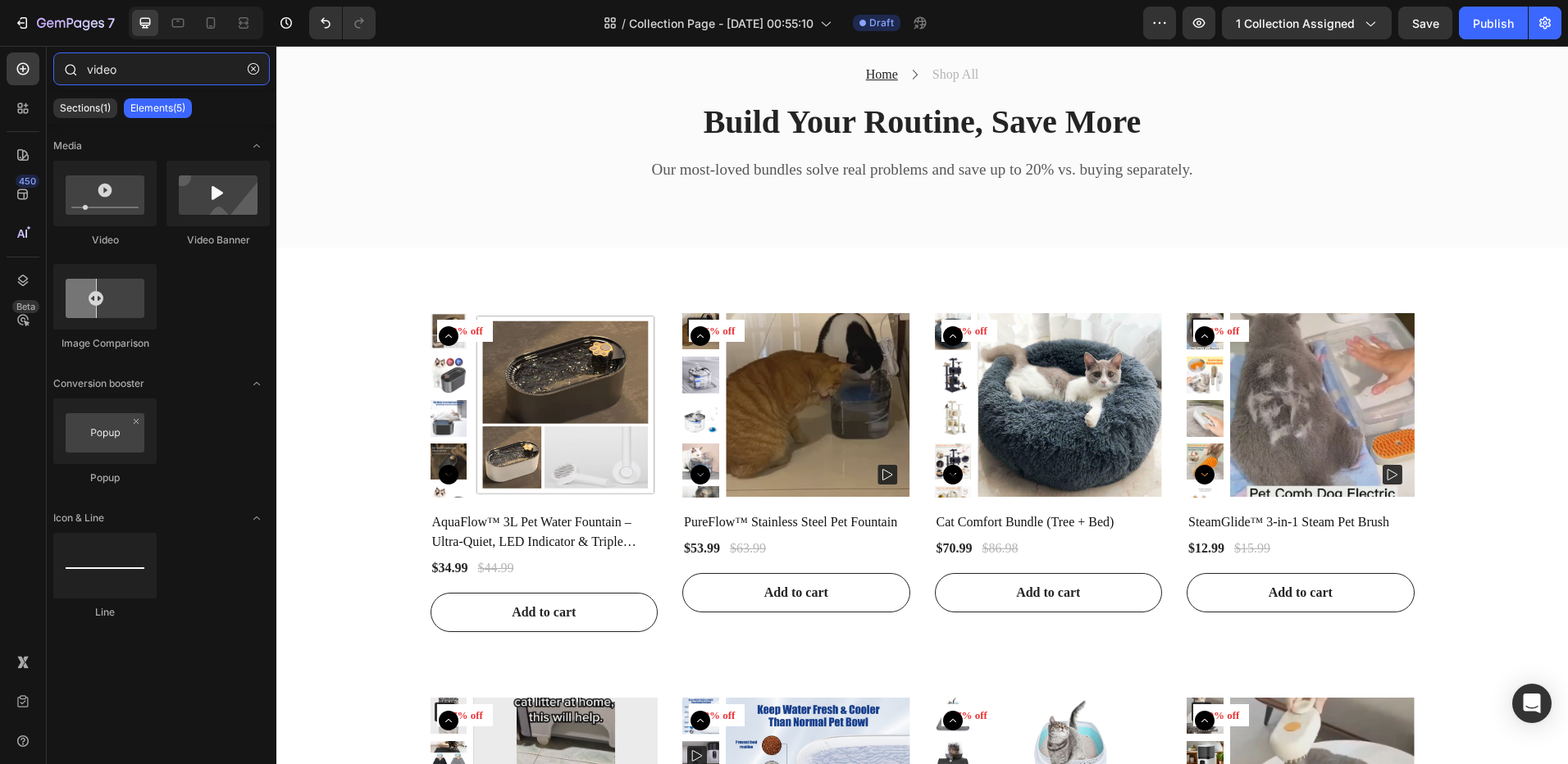
click at [66, 68] on div "video" at bounding box center [162, 72] width 230 height 39
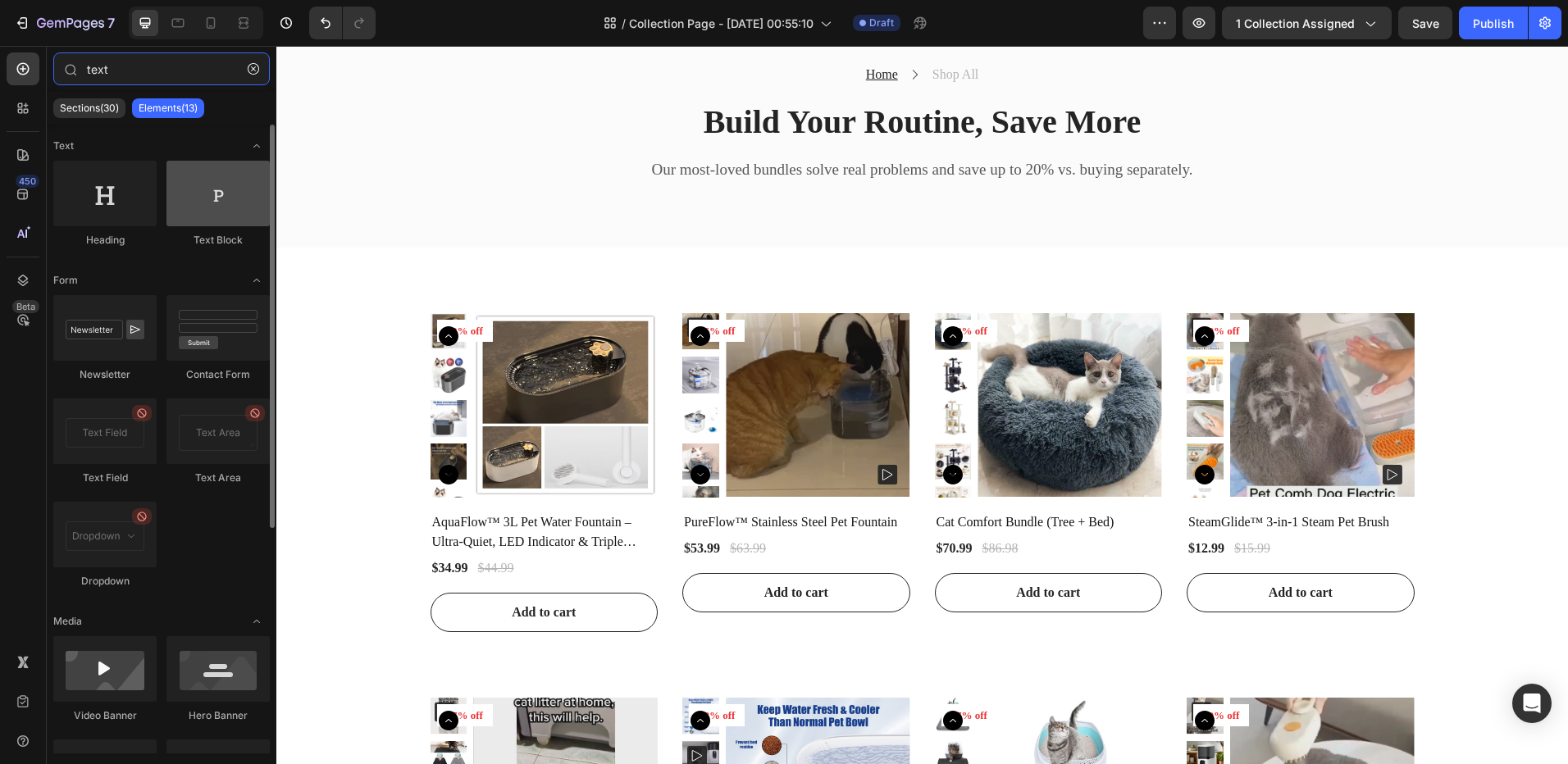
type input "text"
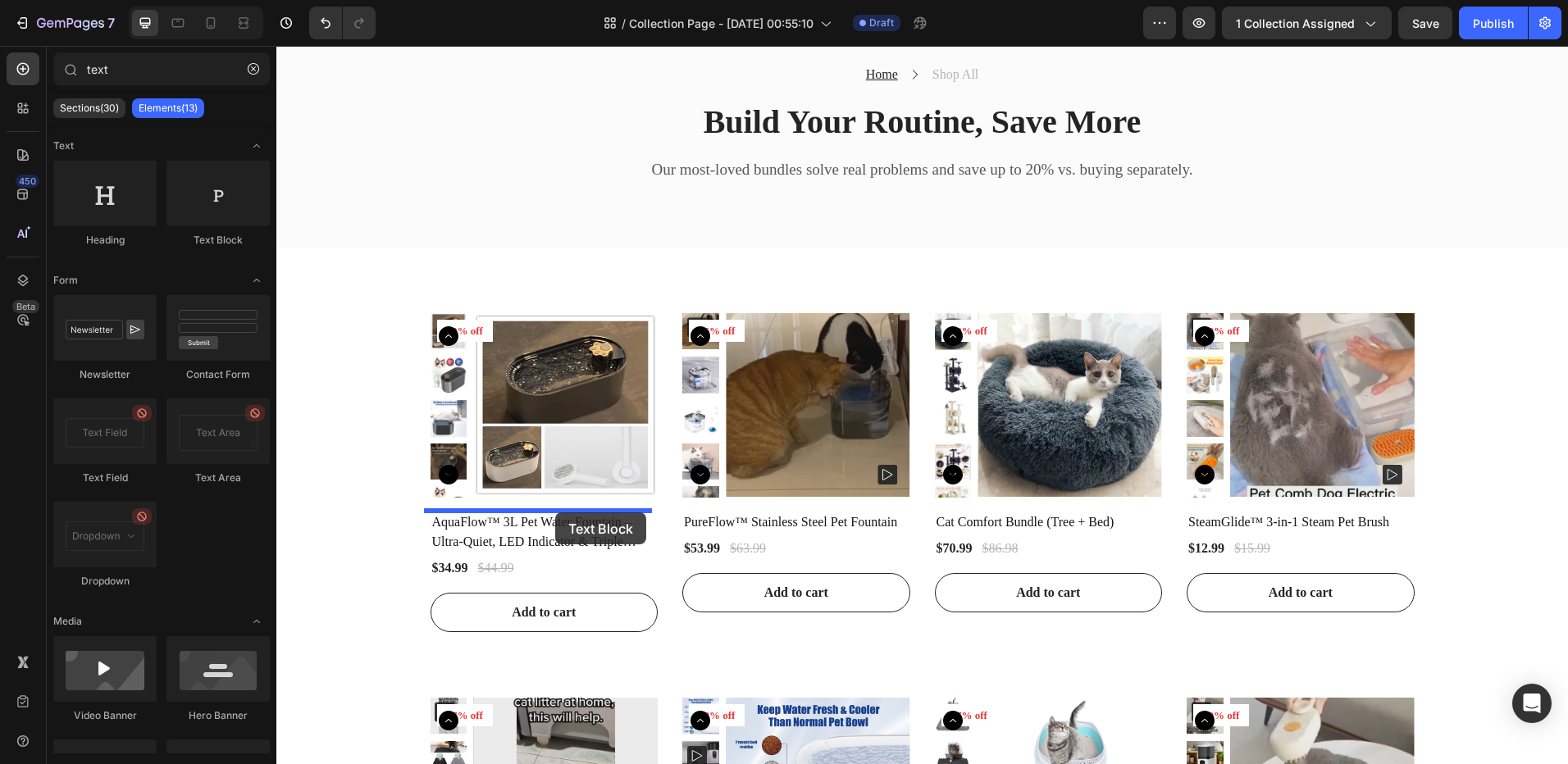
drag, startPoint x: 555, startPoint y: 330, endPoint x: 555, endPoint y: 513, distance: 183.0
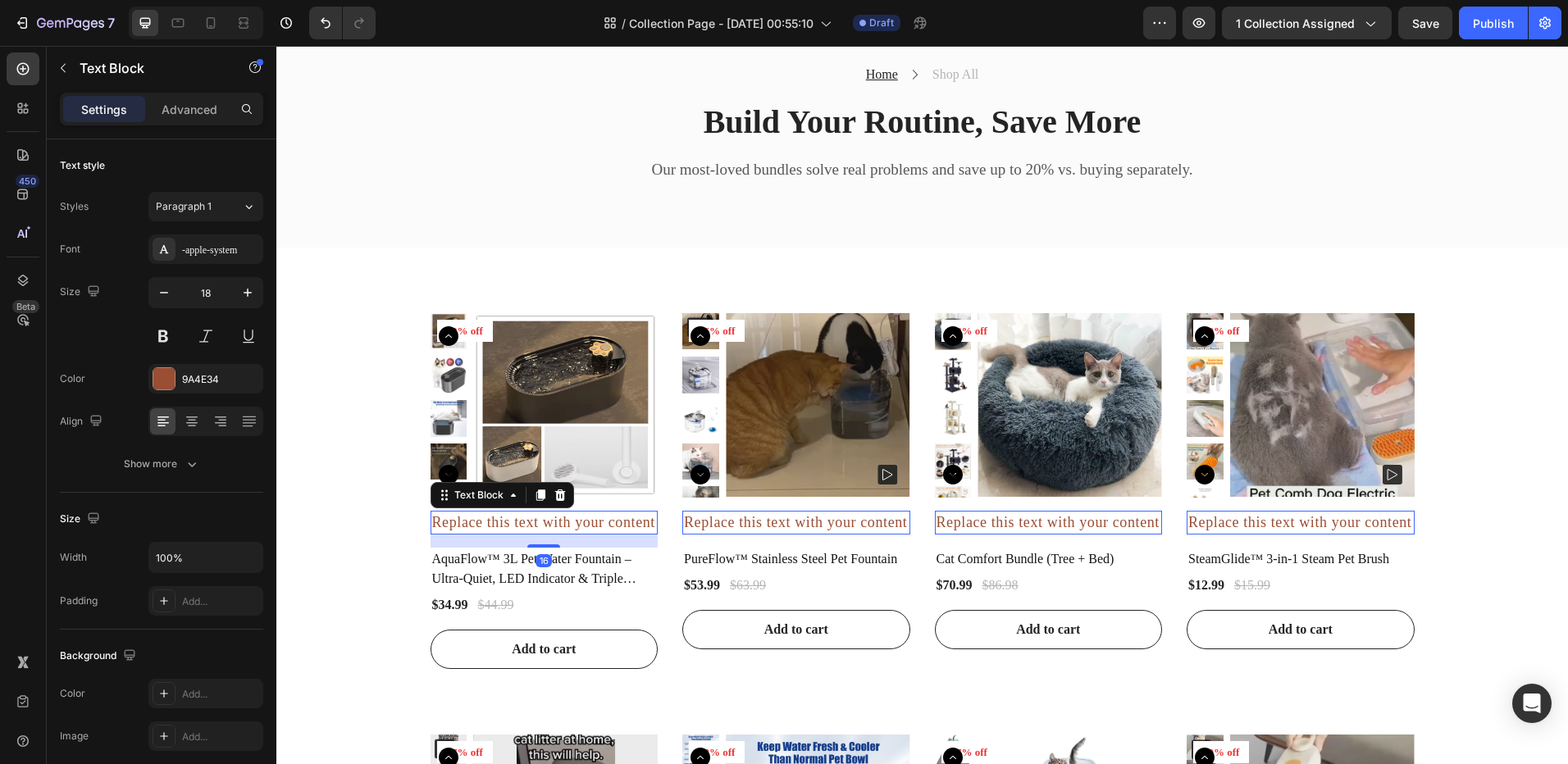
click at [580, 523] on div "Replace this text with your content" at bounding box center [544, 523] width 228 height 24
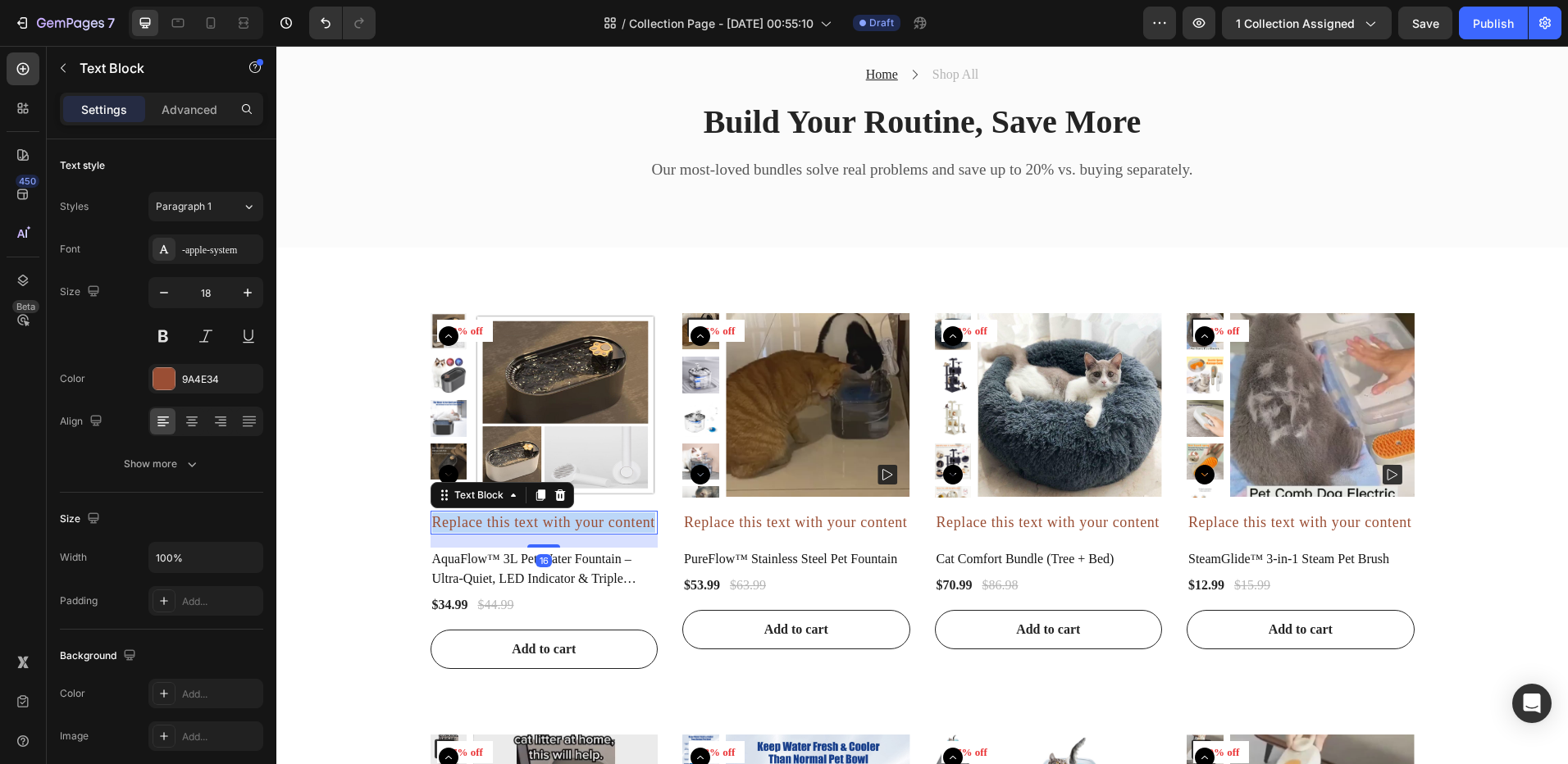
click at [580, 523] on p "Replace this text with your content" at bounding box center [544, 523] width 225 height 21
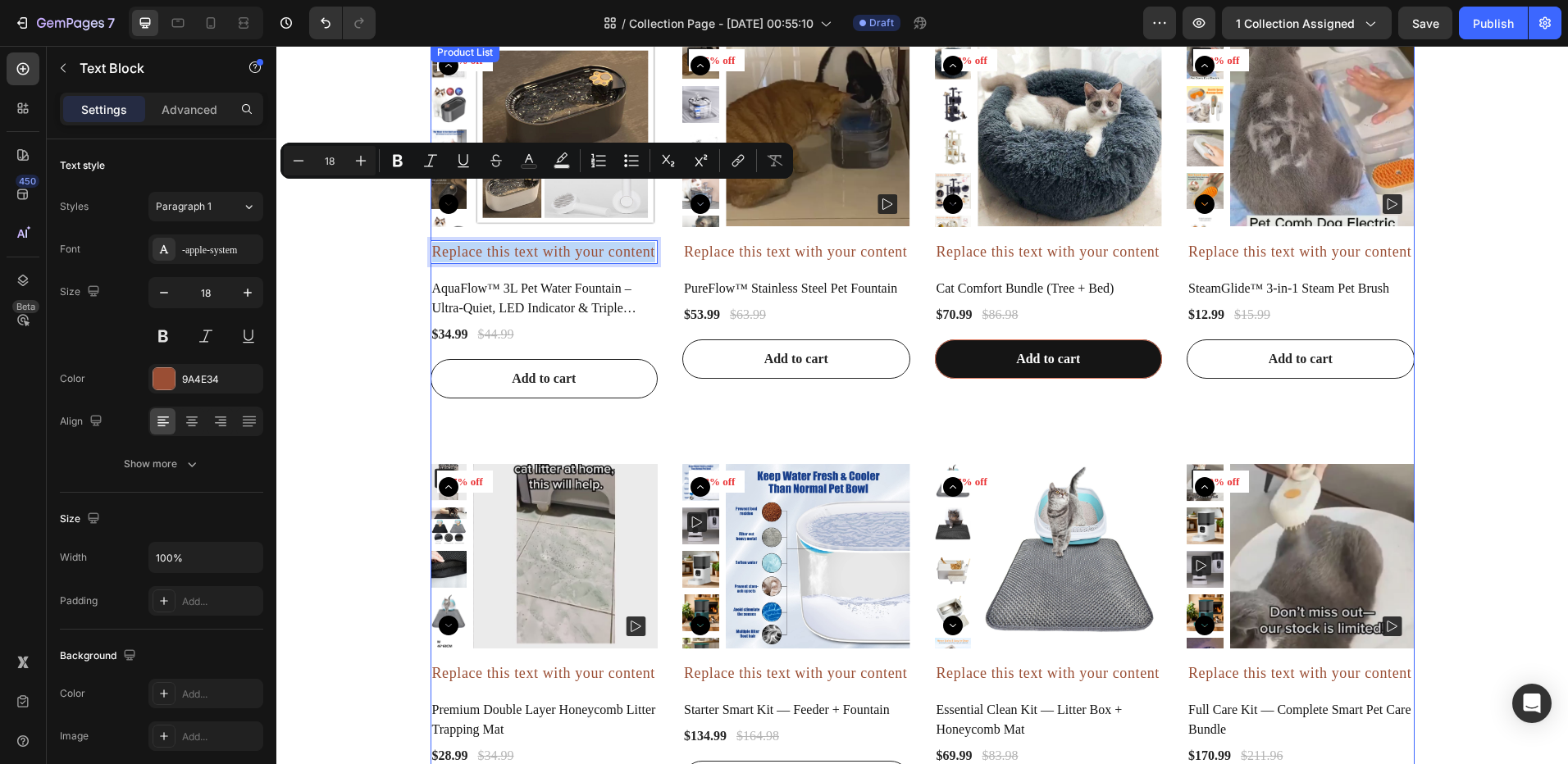
scroll to position [738, 0]
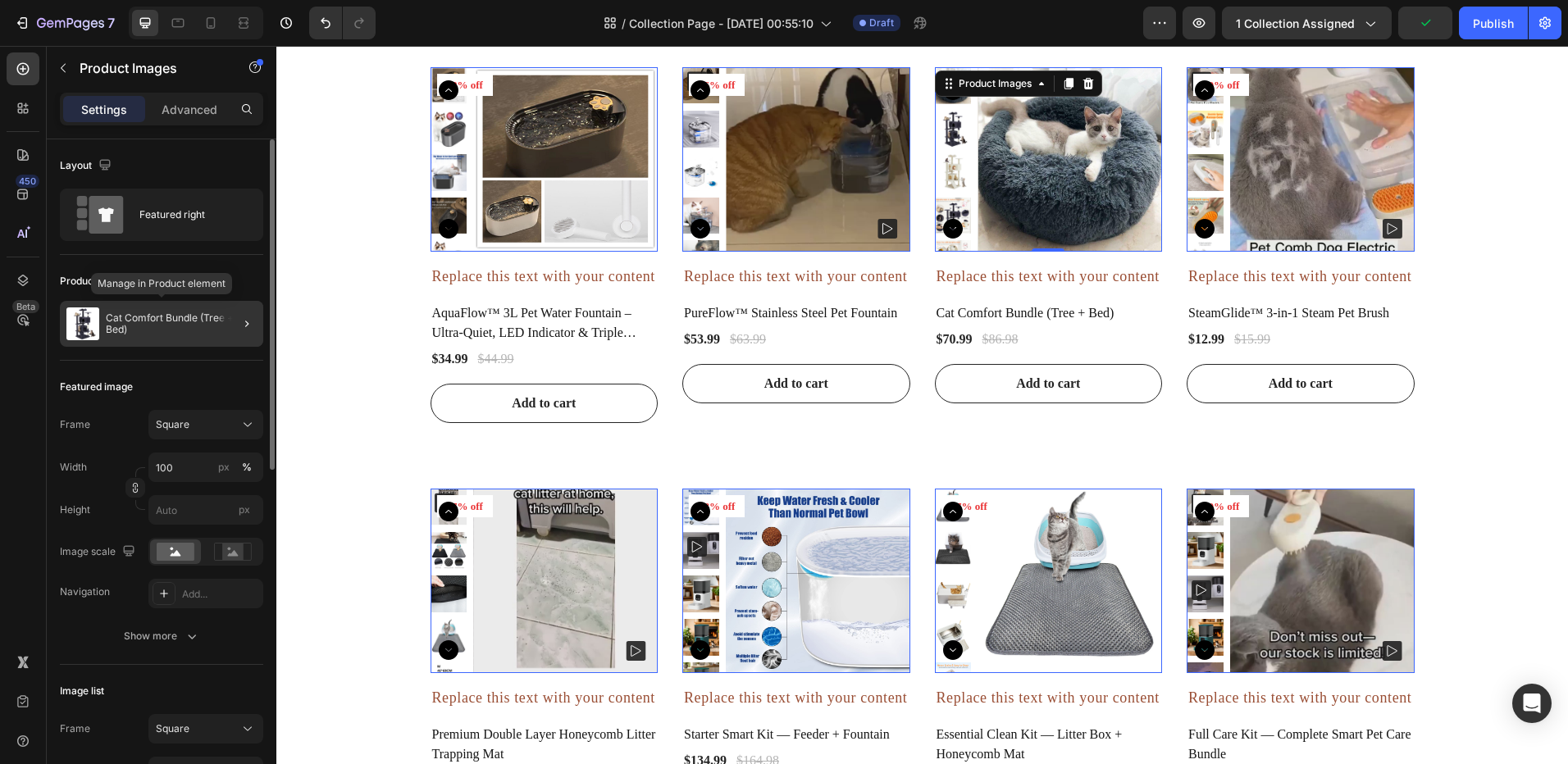
click at [214, 325] on p "Cat Comfort Bundle (Tree + Bed)" at bounding box center [181, 323] width 151 height 23
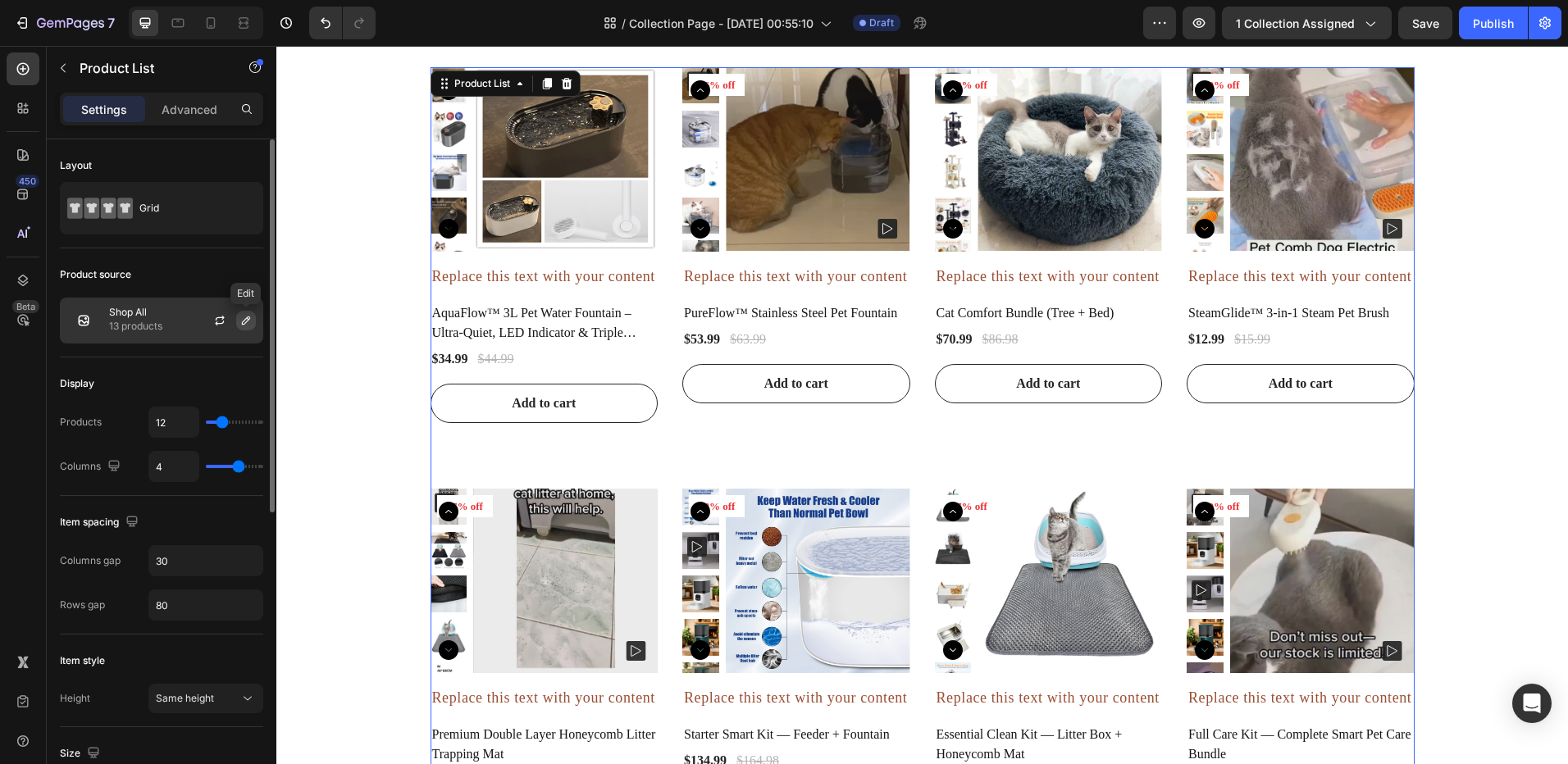
click at [243, 317] on icon "button" at bounding box center [245, 320] width 13 height 13
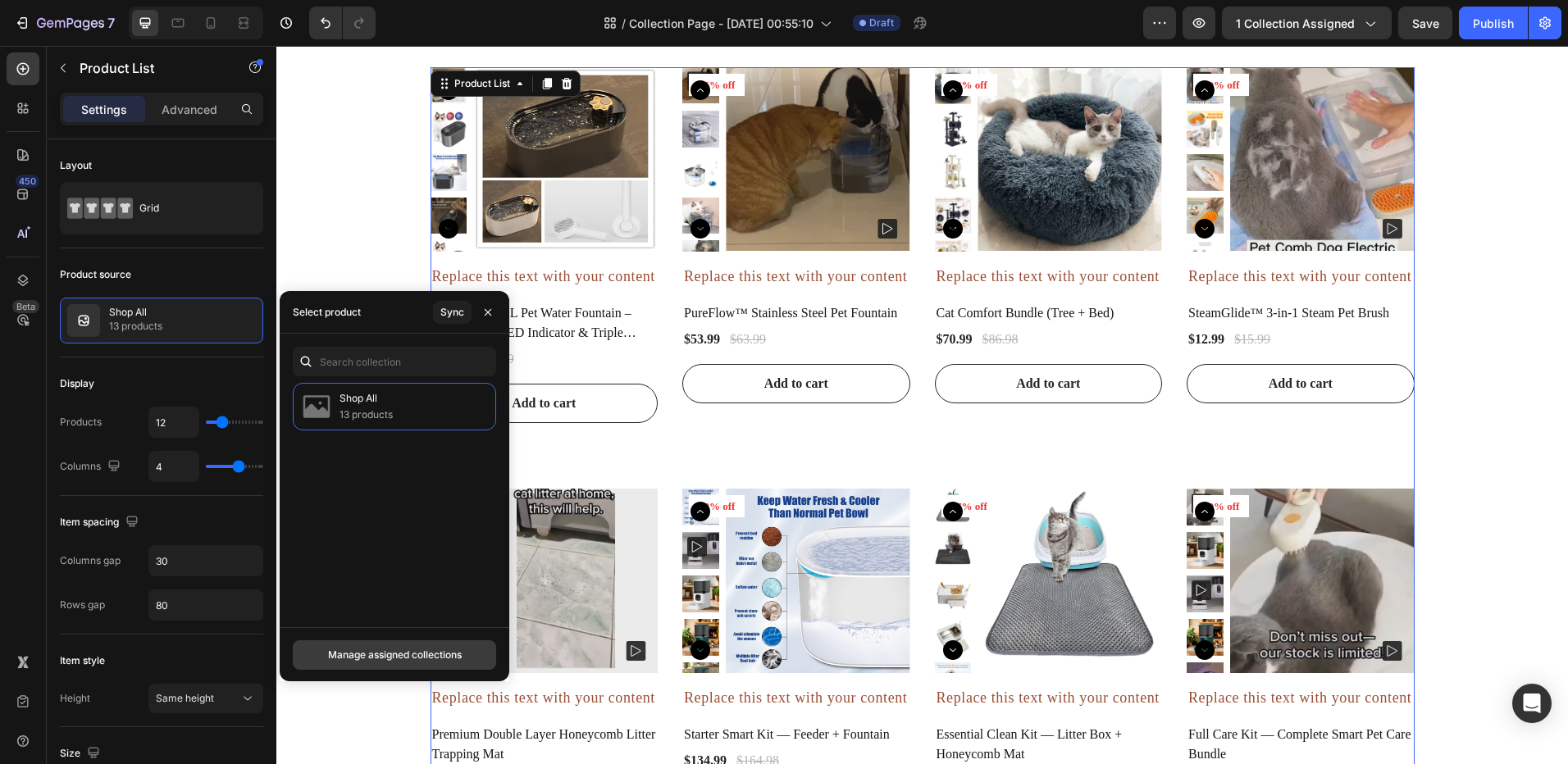
click at [397, 648] on div "Manage assigned collections" at bounding box center [395, 655] width 134 height 15
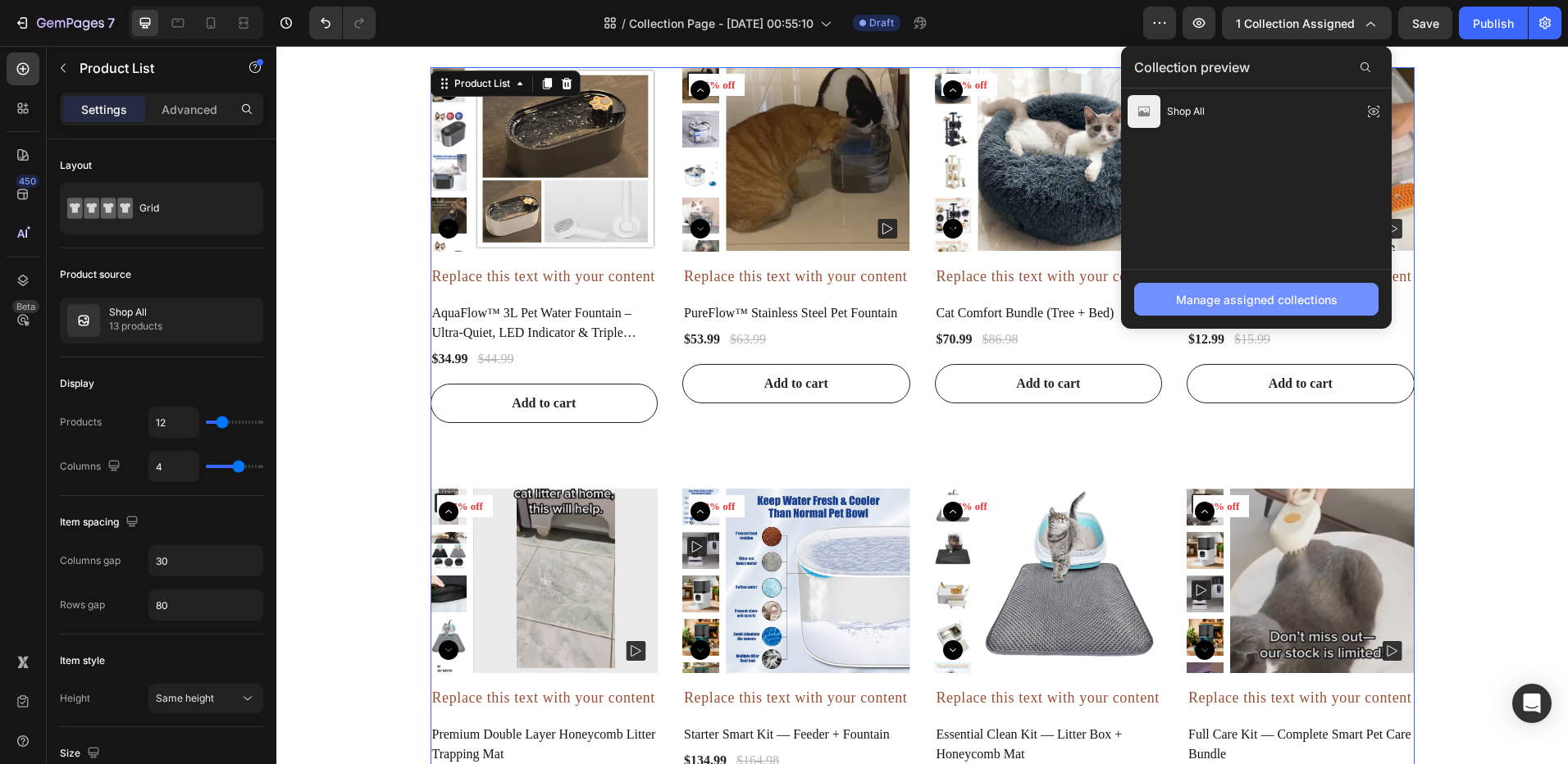
click at [1258, 298] on div "Manage assigned collections" at bounding box center [1256, 300] width 161 height 17
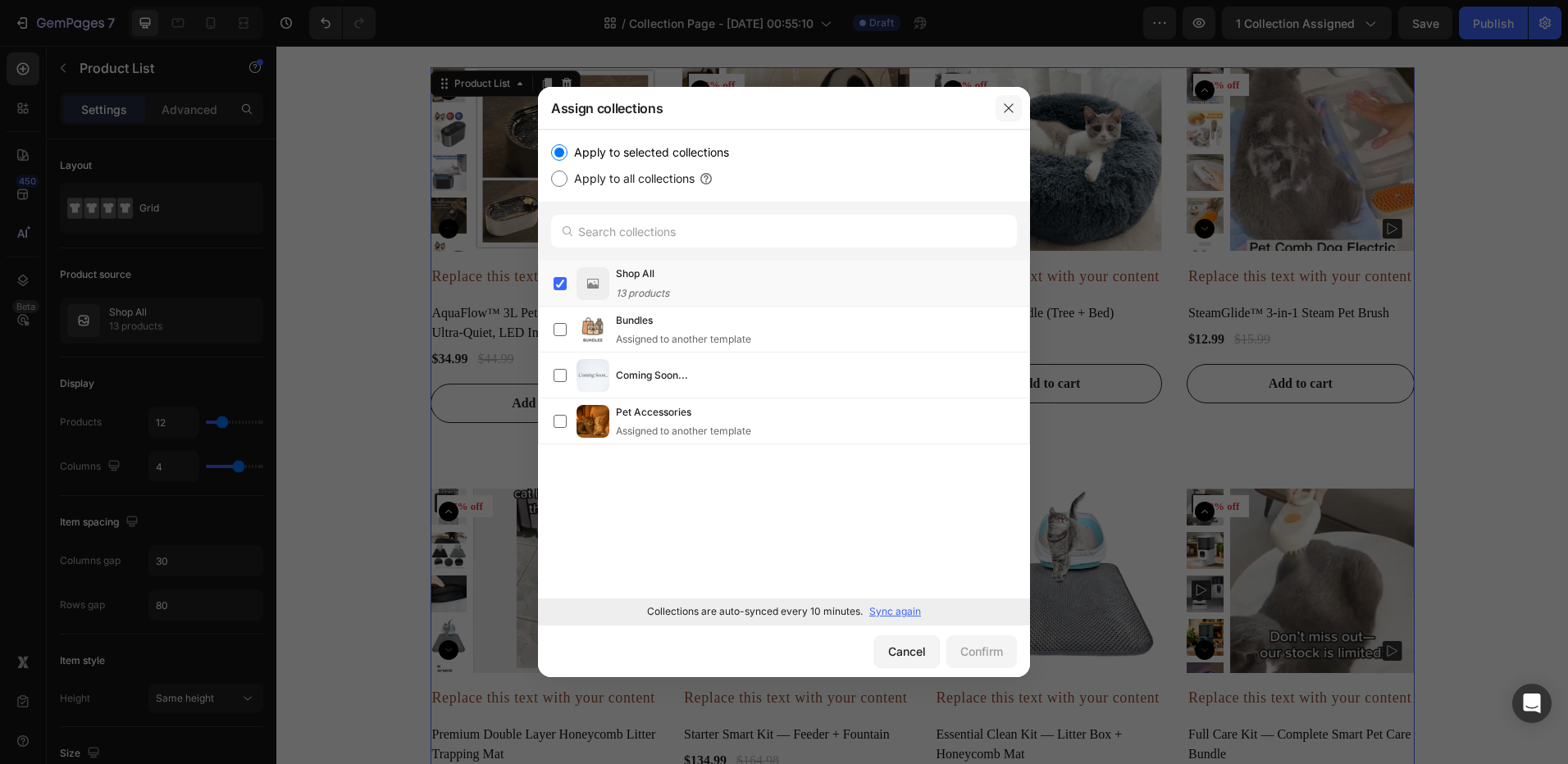
click at [1015, 116] on button "button" at bounding box center [1008, 108] width 27 height 27
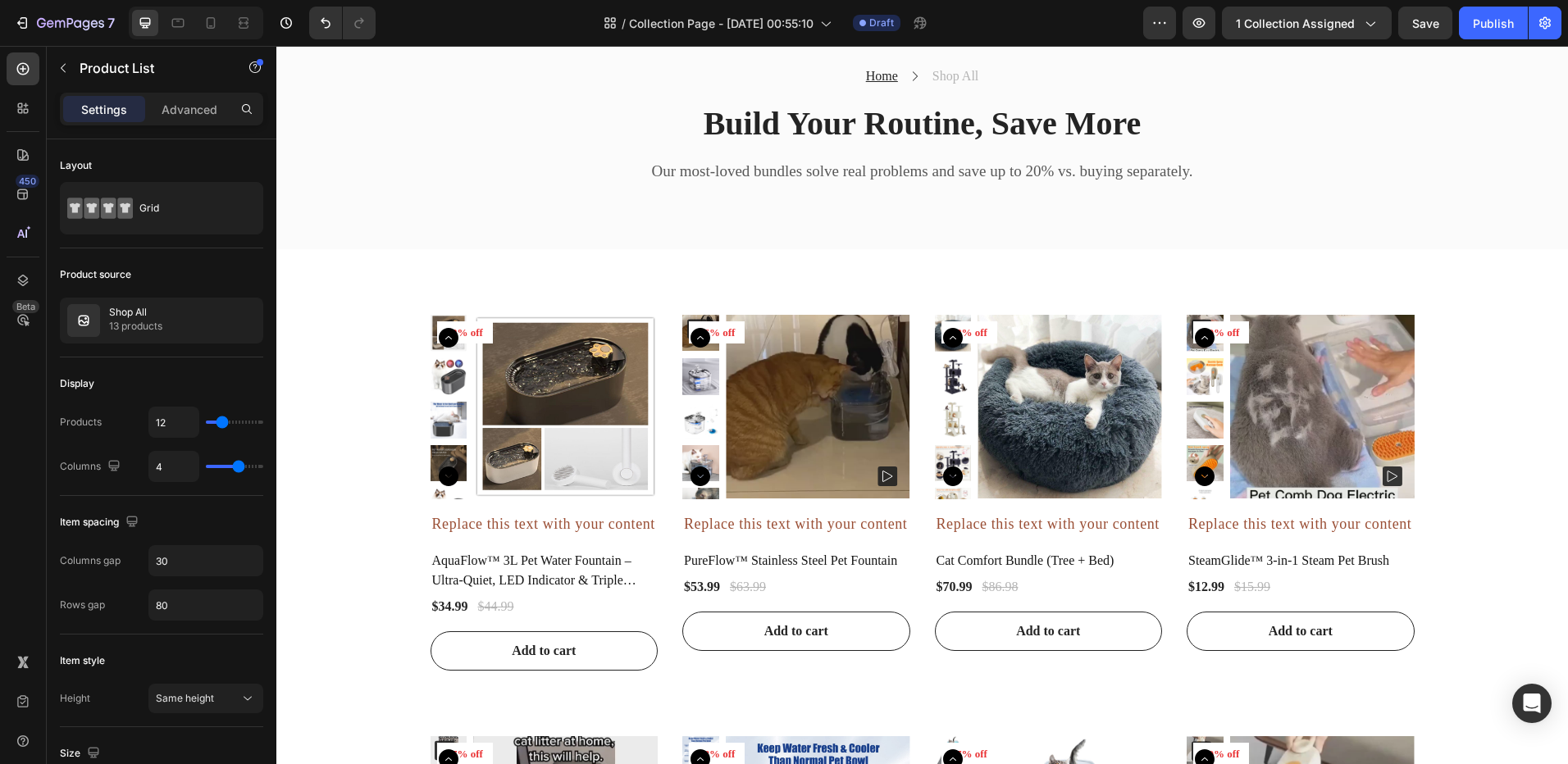
scroll to position [374, 0]
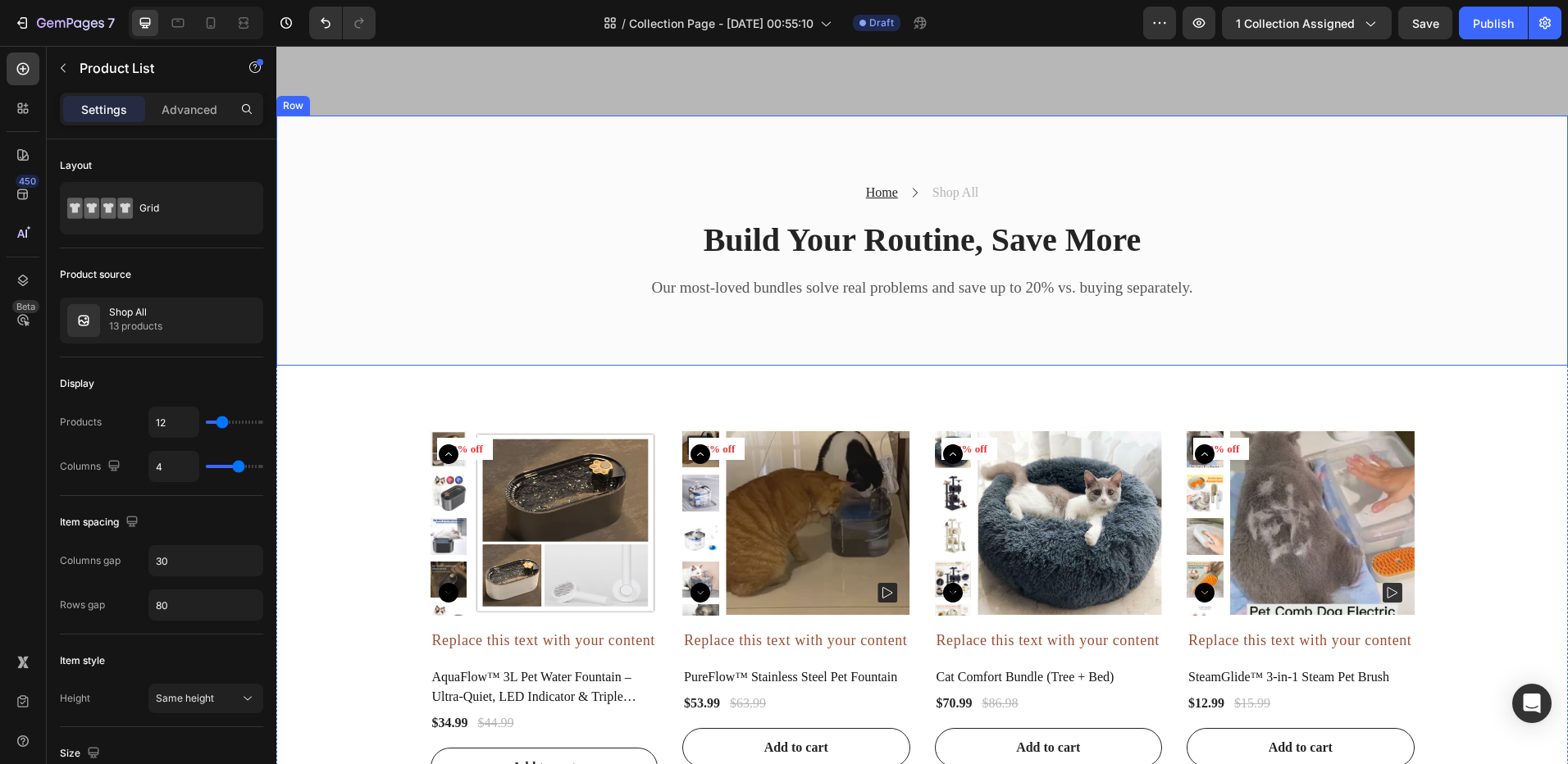
click at [850, 335] on div "Home Text block Icon Shop All Text block Row Build Your Routine, Save More Head…" at bounding box center [922, 241] width 1291 height 250
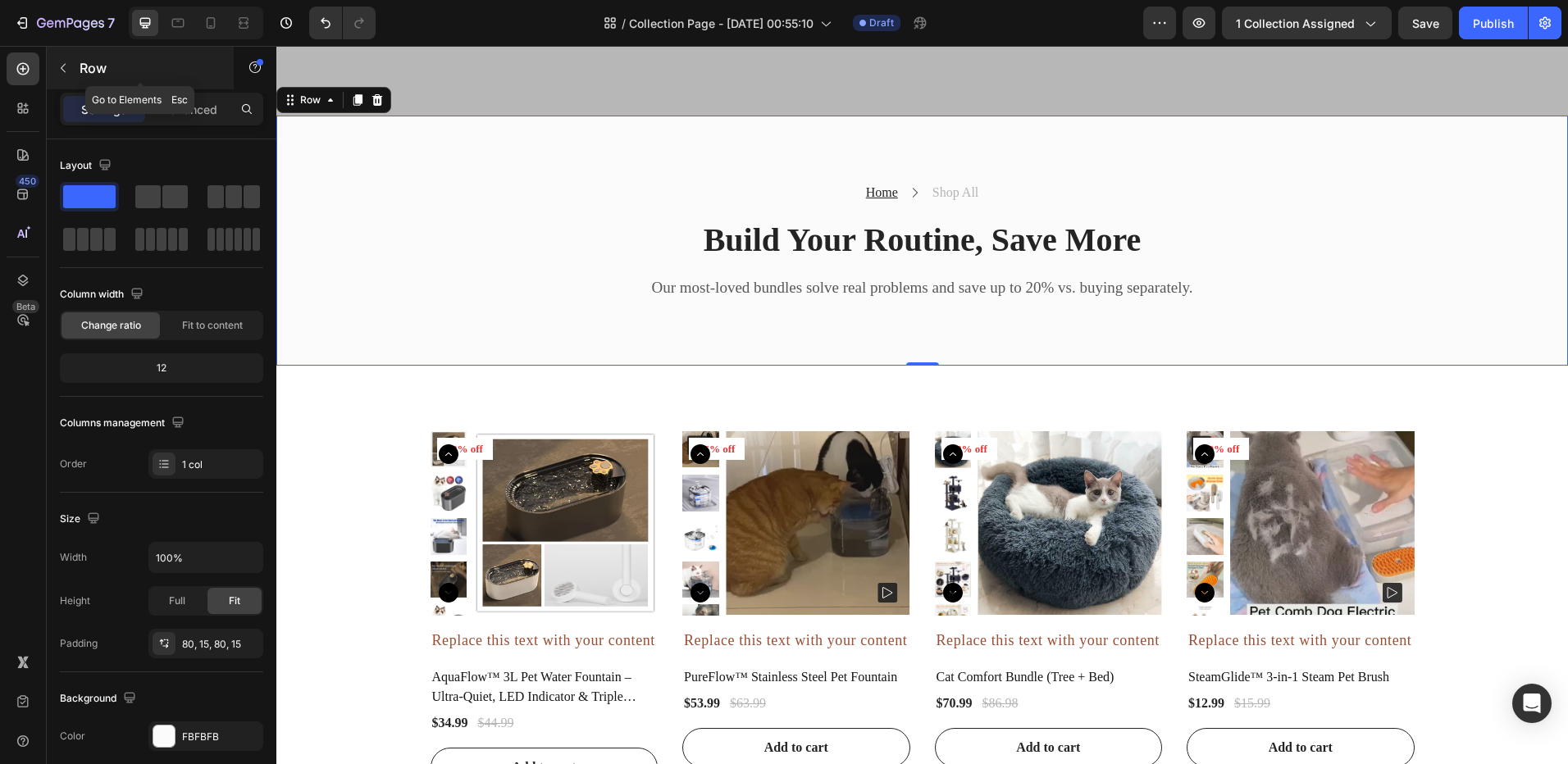
click at [53, 74] on button "button" at bounding box center [63, 68] width 27 height 27
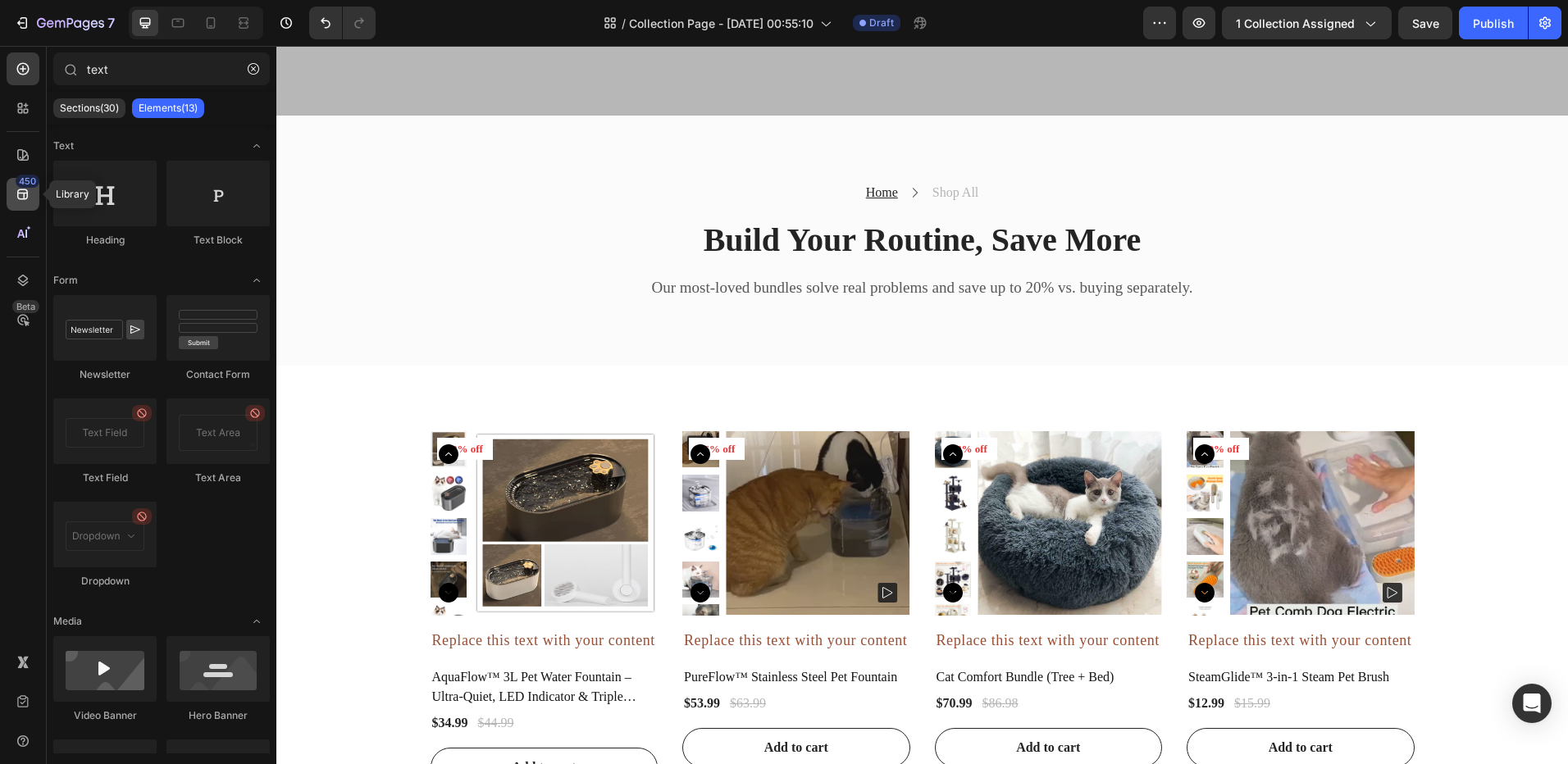
click at [26, 178] on div "450" at bounding box center [27, 181] width 24 height 13
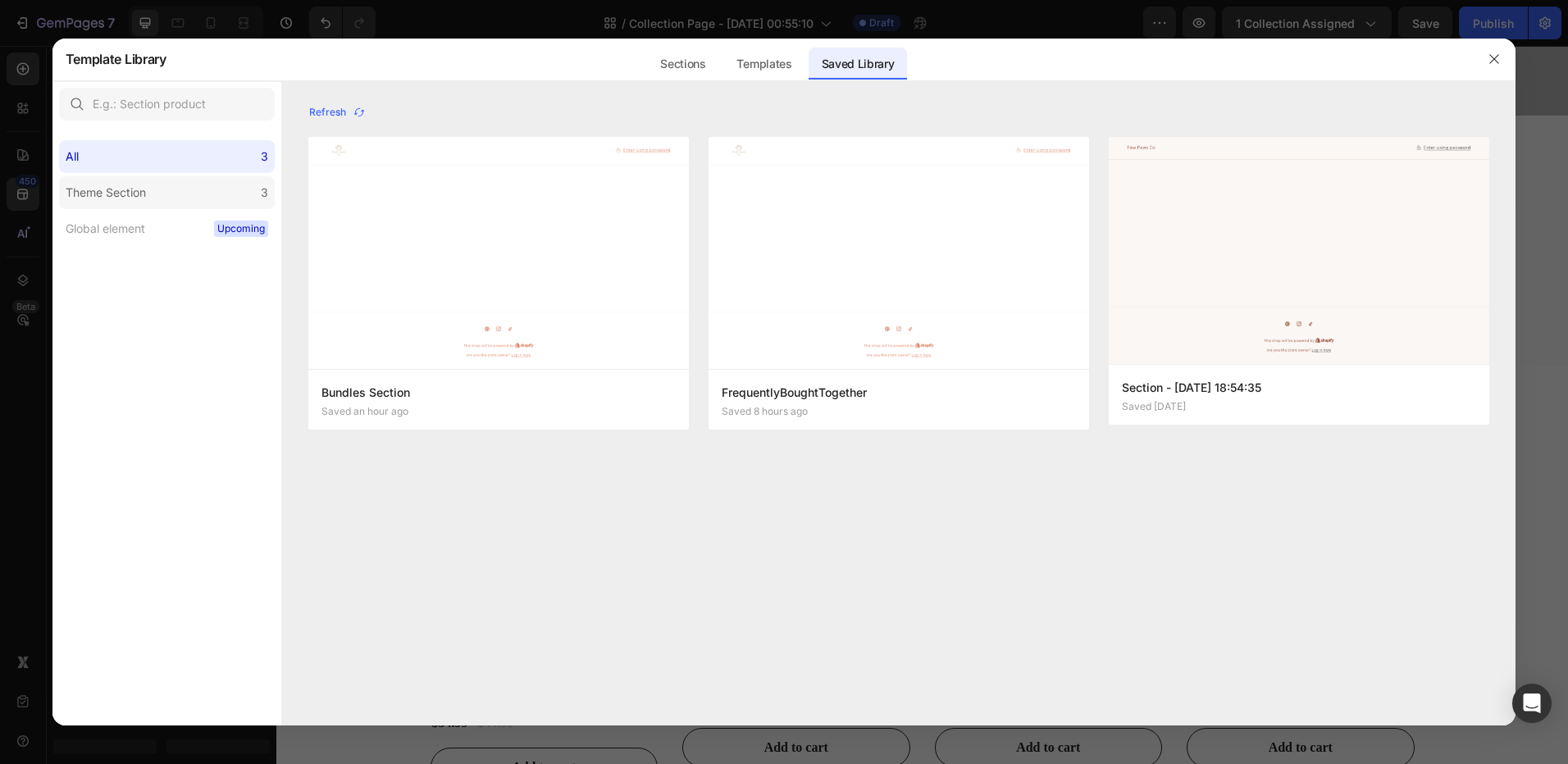
click at [414, 399] on label "Theme Section 3" at bounding box center [424, 408] width 20 height 20
click at [406, 385] on div "All 3" at bounding box center [424, 477] width 37 height 184
click at [1500, 67] on button "button" at bounding box center [1493, 59] width 27 height 27
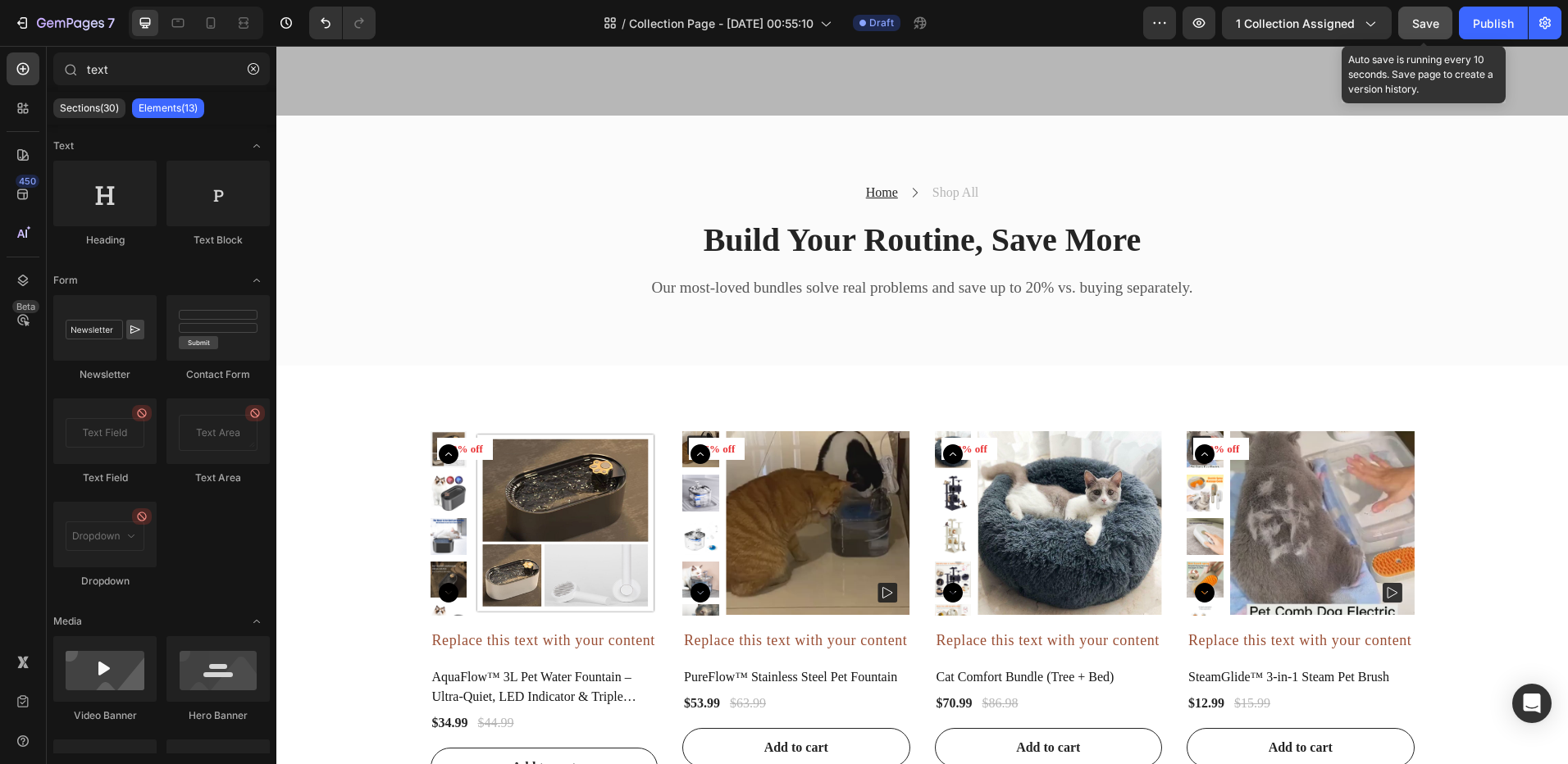
click at [1403, 16] on button "Save" at bounding box center [1425, 23] width 54 height 33
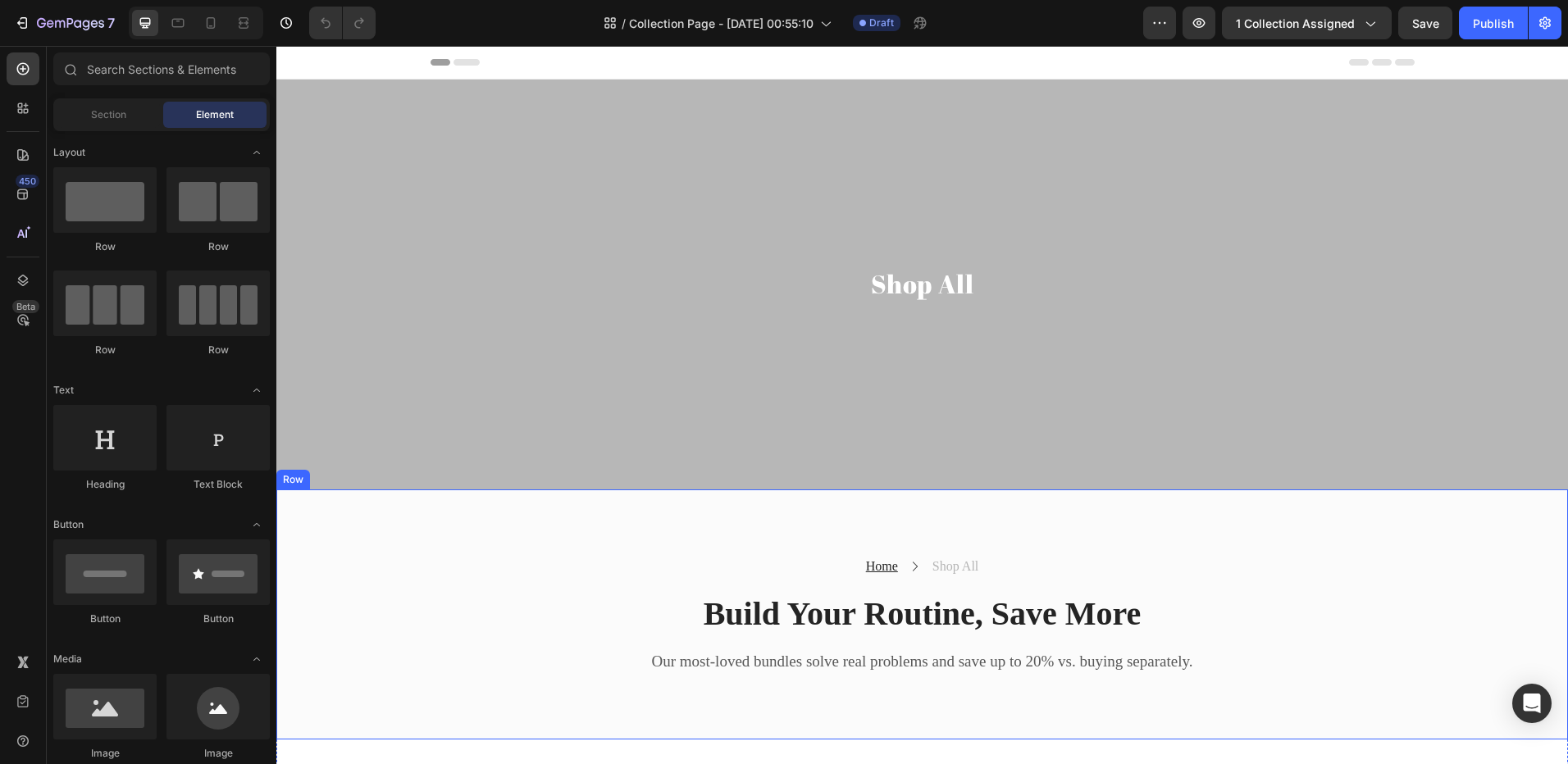
scroll to position [246, 0]
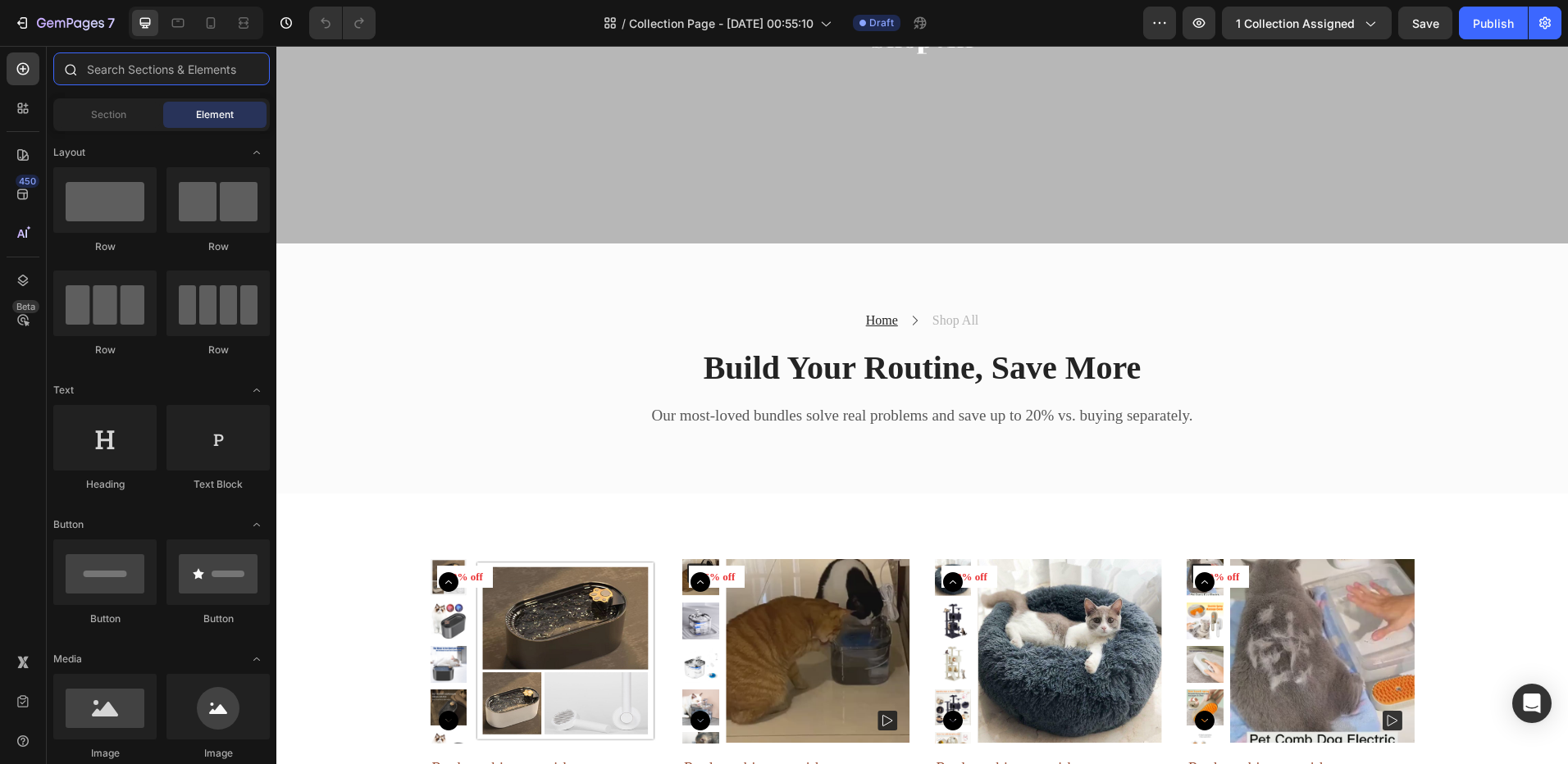
click at [117, 60] on input "text" at bounding box center [161, 69] width 216 height 33
click at [21, 185] on div "450" at bounding box center [27, 181] width 24 height 13
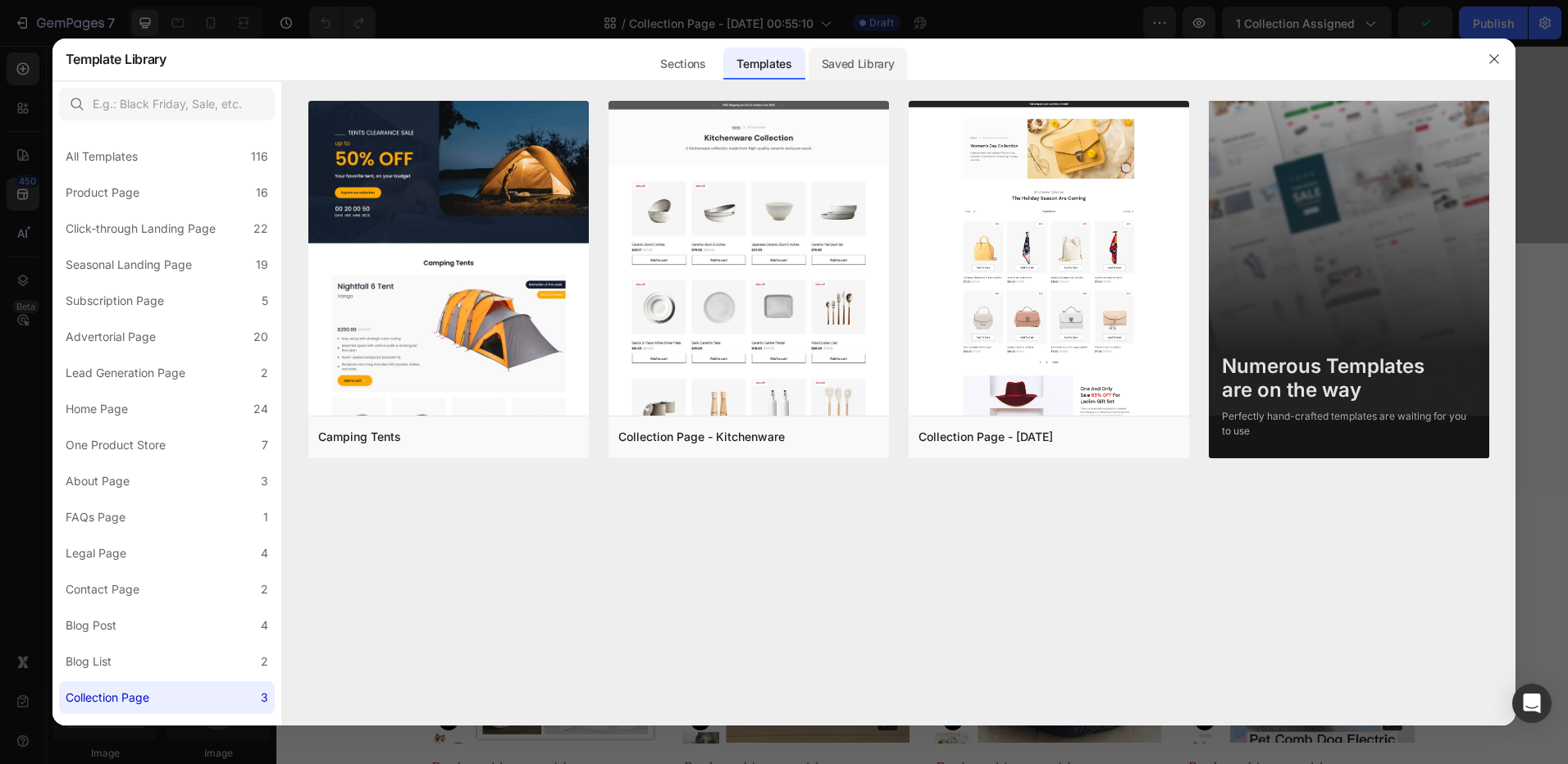
click at [864, 50] on div "Saved Library" at bounding box center [858, 63] width 99 height 33
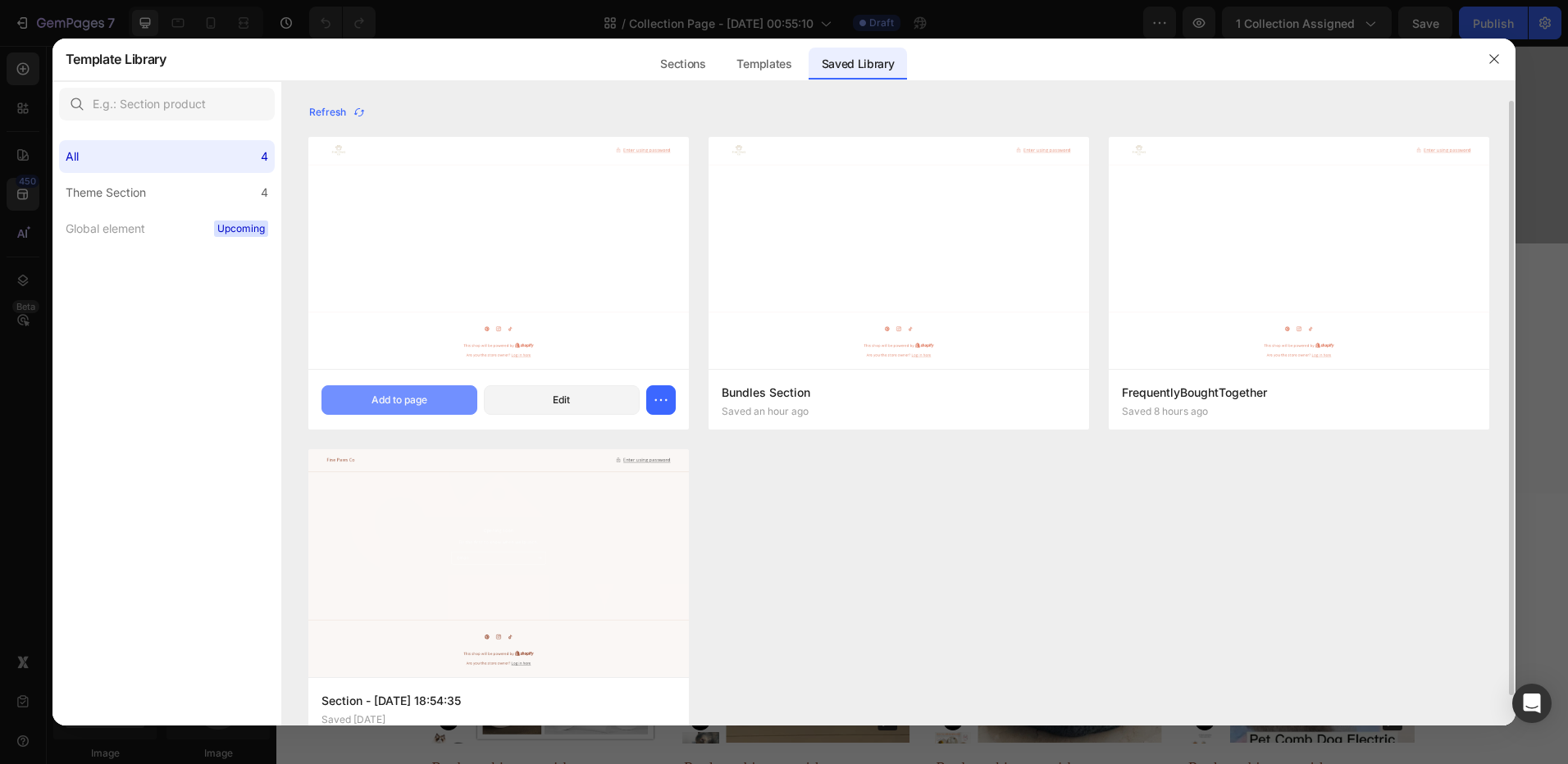
click at [406, 394] on div "Add to page" at bounding box center [399, 400] width 56 height 15
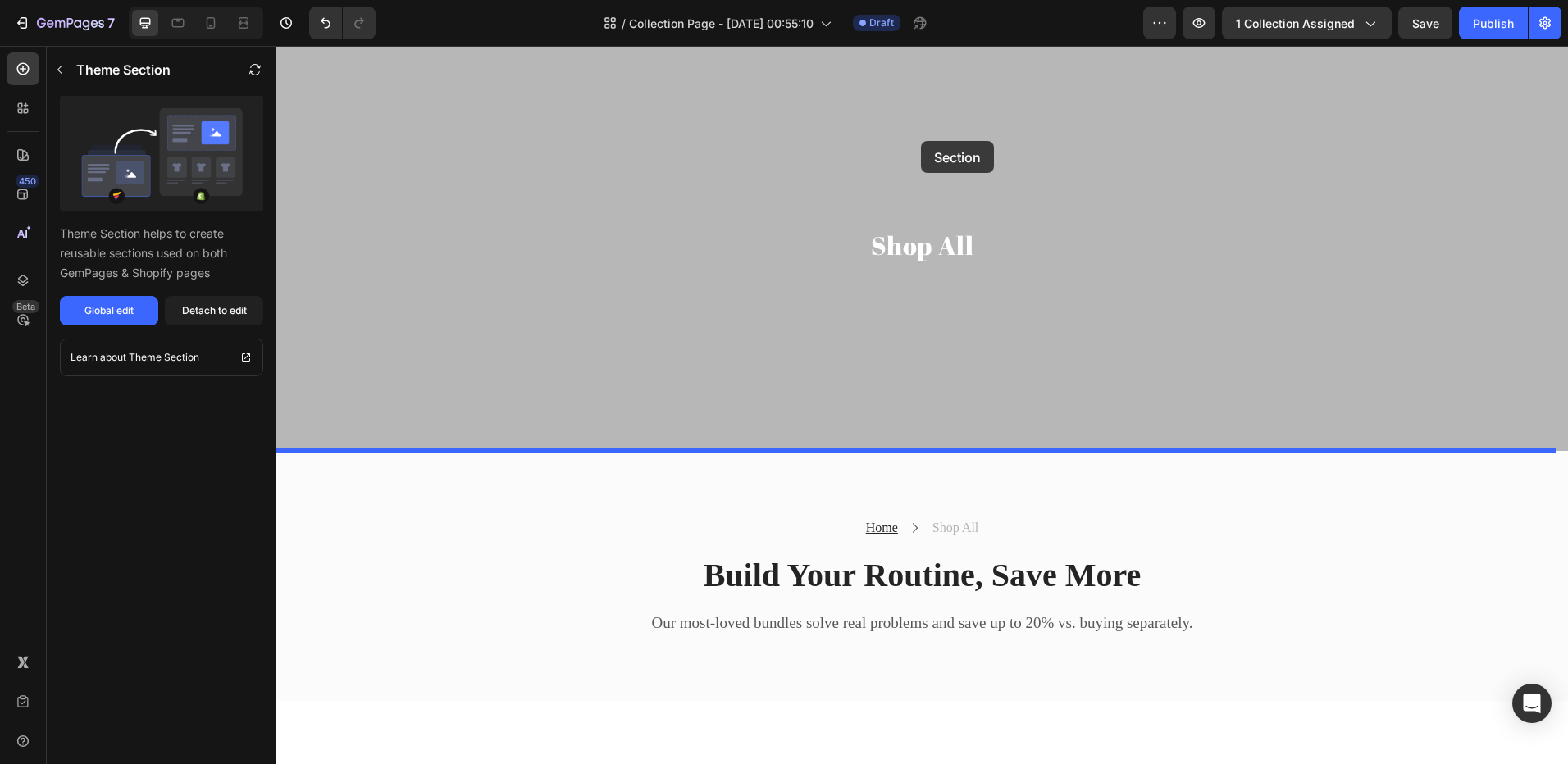
scroll to position [0, 0]
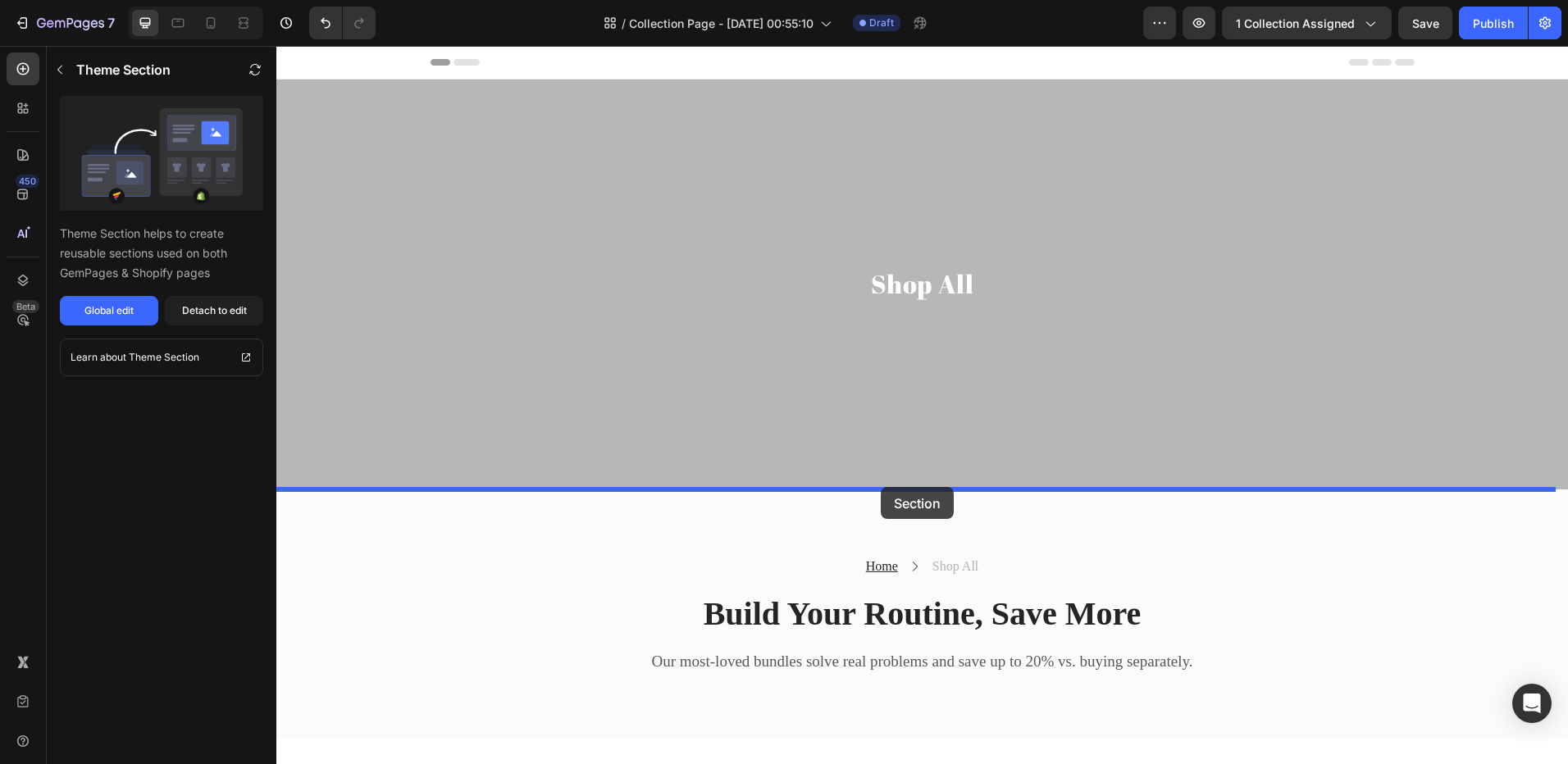
drag, startPoint x: 618, startPoint y: 543, endPoint x: 880, endPoint y: 487, distance: 267.9
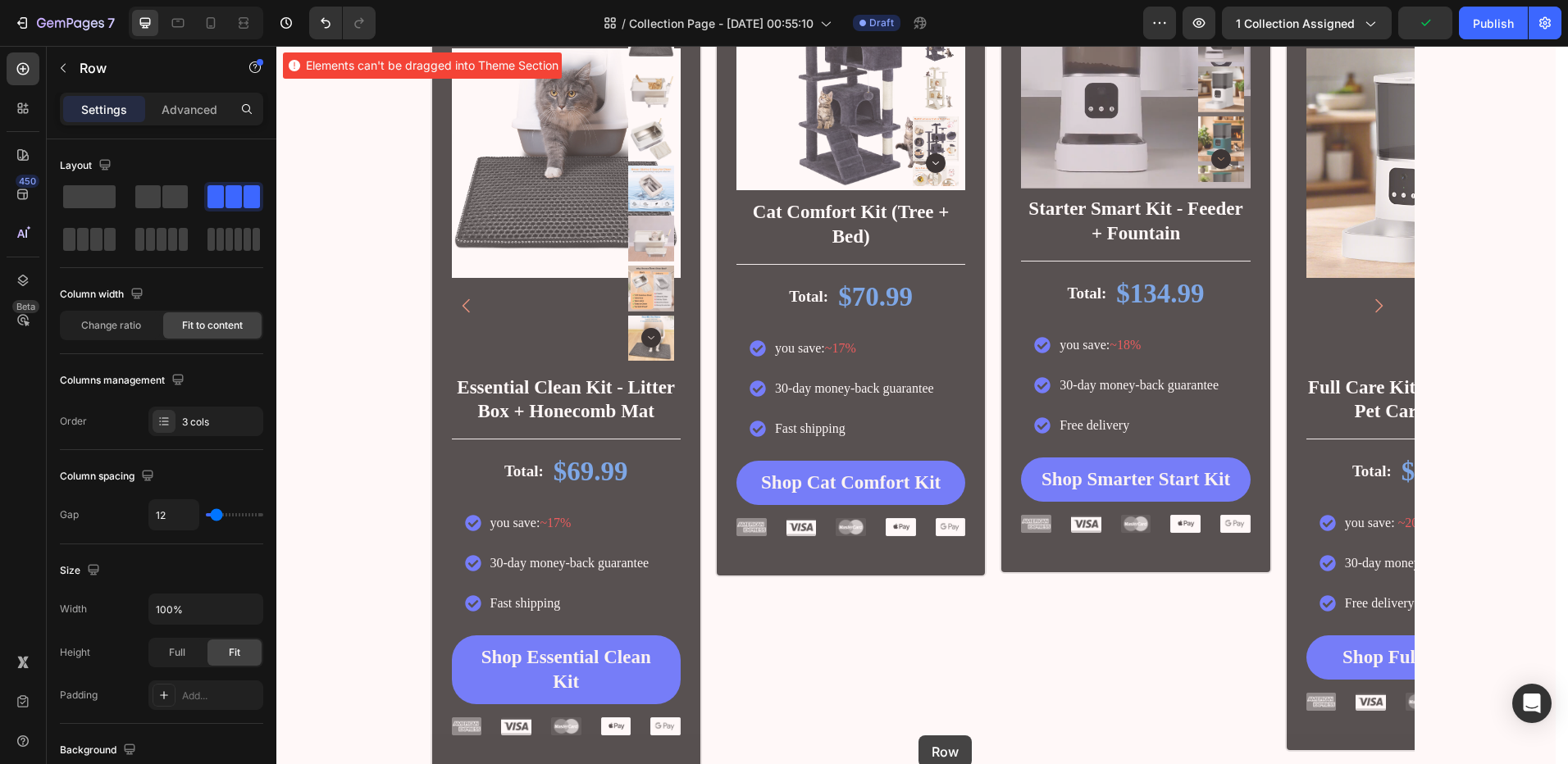
scroll to position [839, 0]
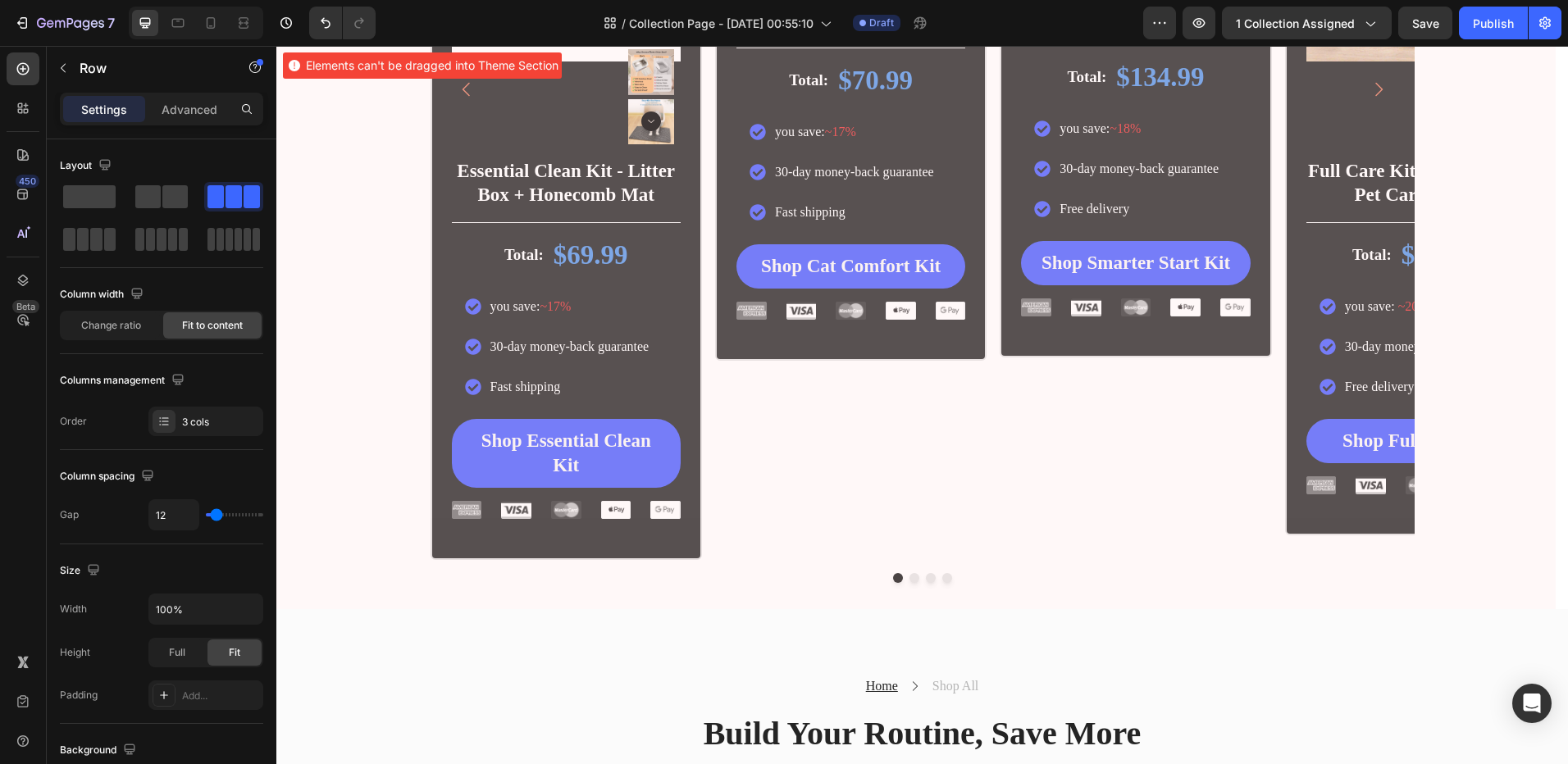
drag, startPoint x: 992, startPoint y: 280, endPoint x: 921, endPoint y: 682, distance: 408.2
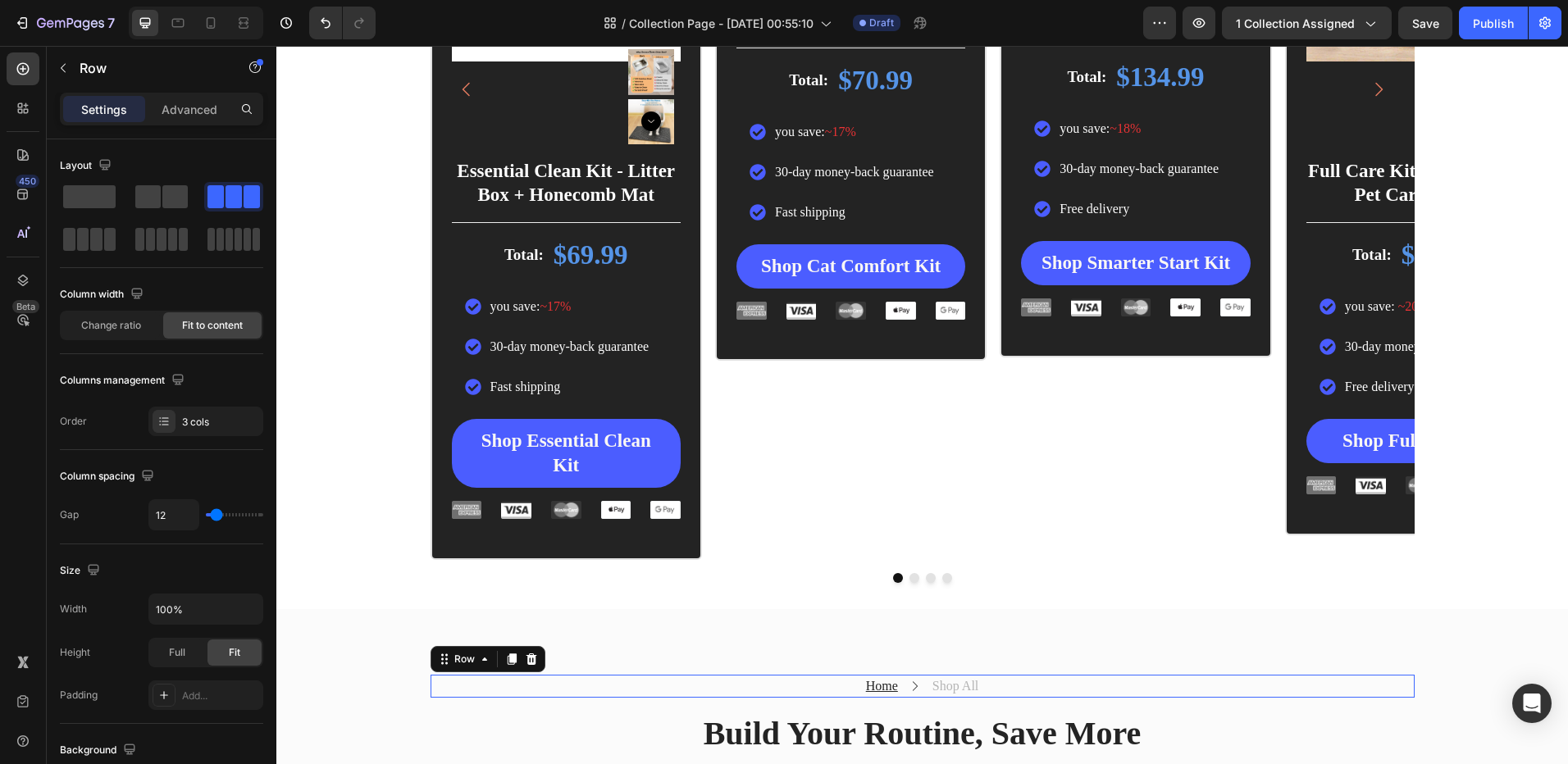
scroll to position [996, 0]
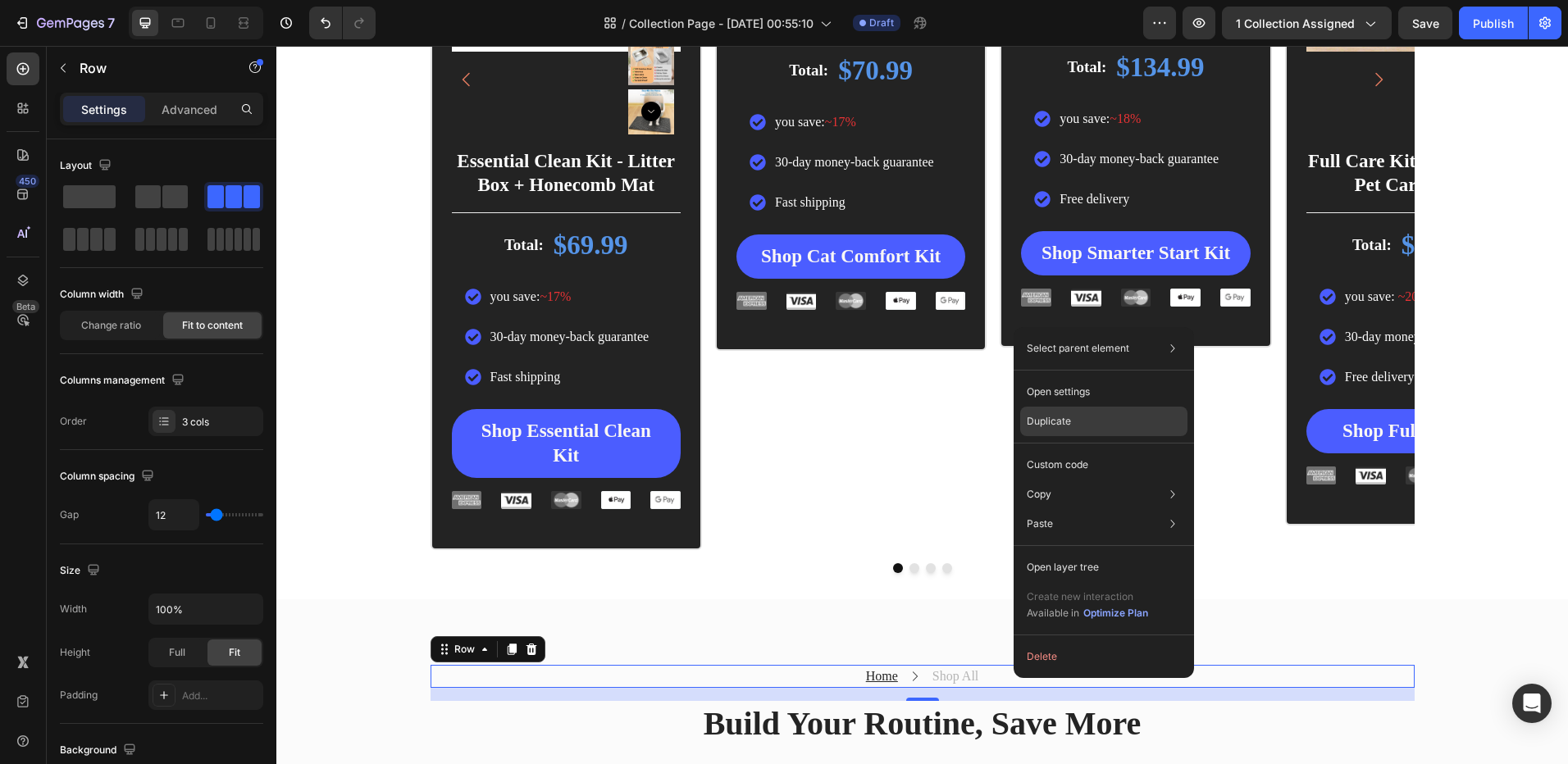
drag, startPoint x: 1067, startPoint y: 418, endPoint x: 752, endPoint y: 446, distance: 316.2
click at [1067, 418] on p "Duplicate" at bounding box center [1048, 421] width 45 height 15
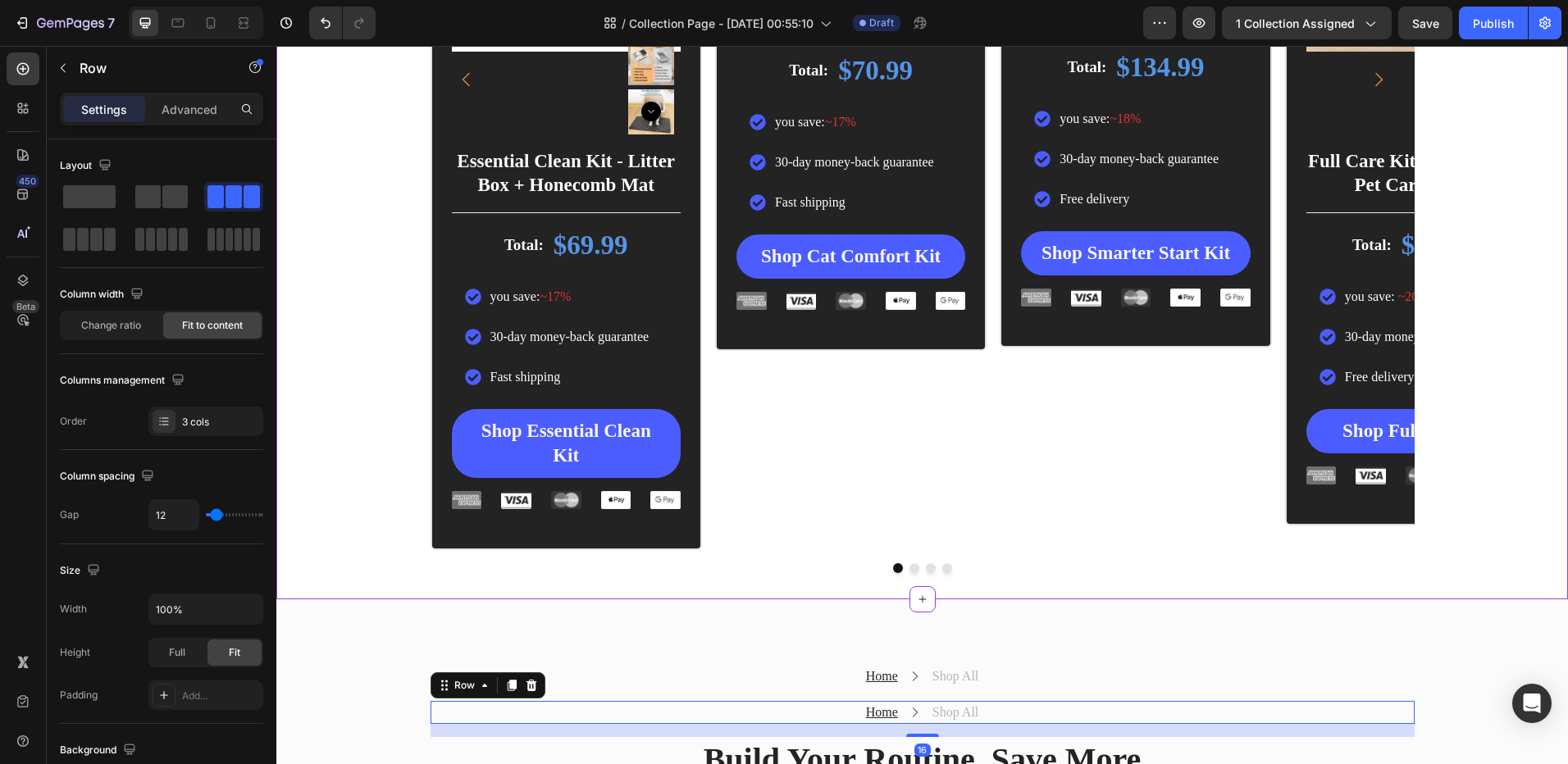
click at [363, 317] on div "Icon Customer Favorite Text Block Icon Row Icon Icon Icon Icon Icon Icon List R…" at bounding box center [922, 91] width 1291 height 965
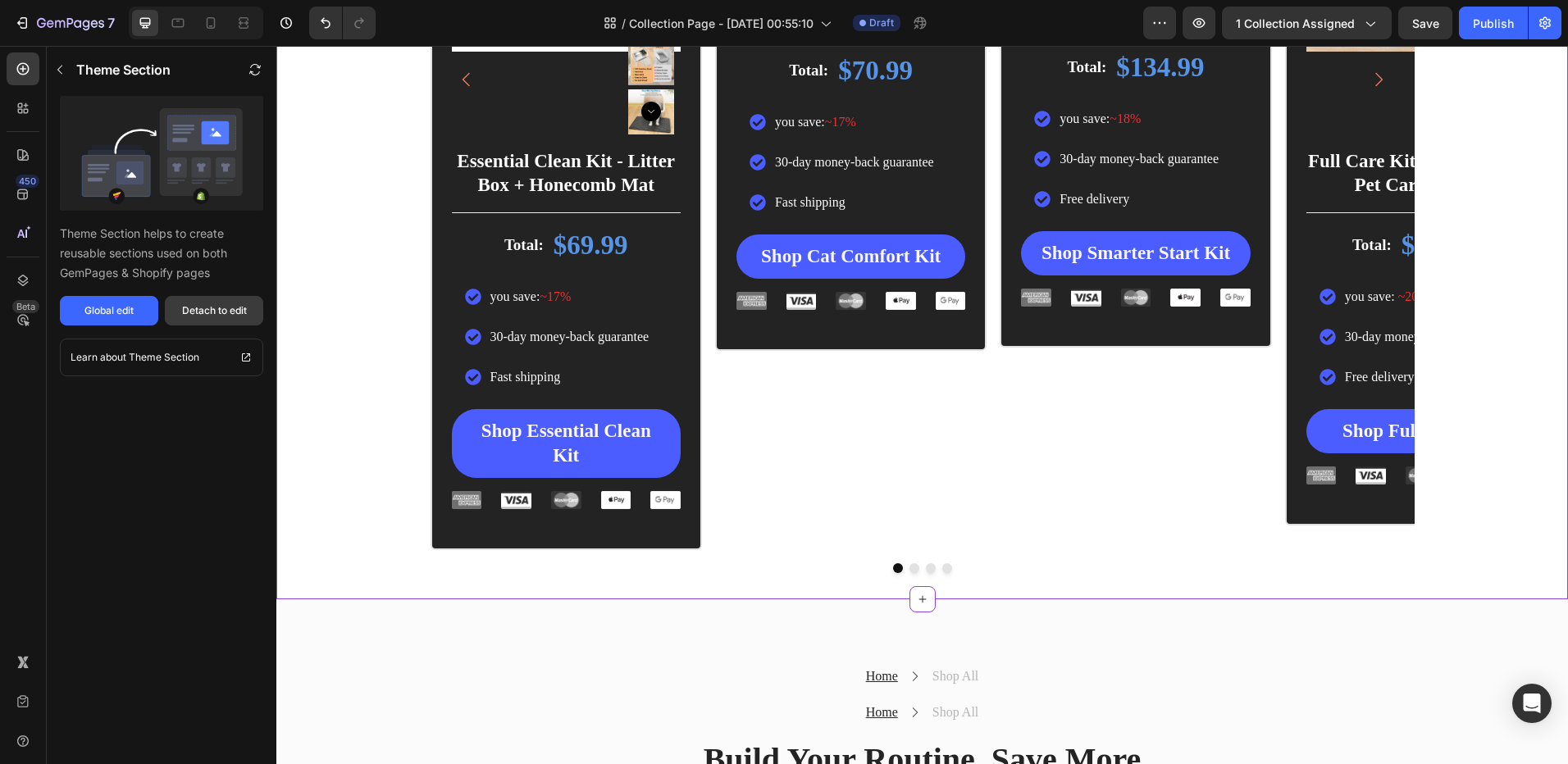
click at [218, 312] on div "Detach to edit" at bounding box center [214, 310] width 65 height 15
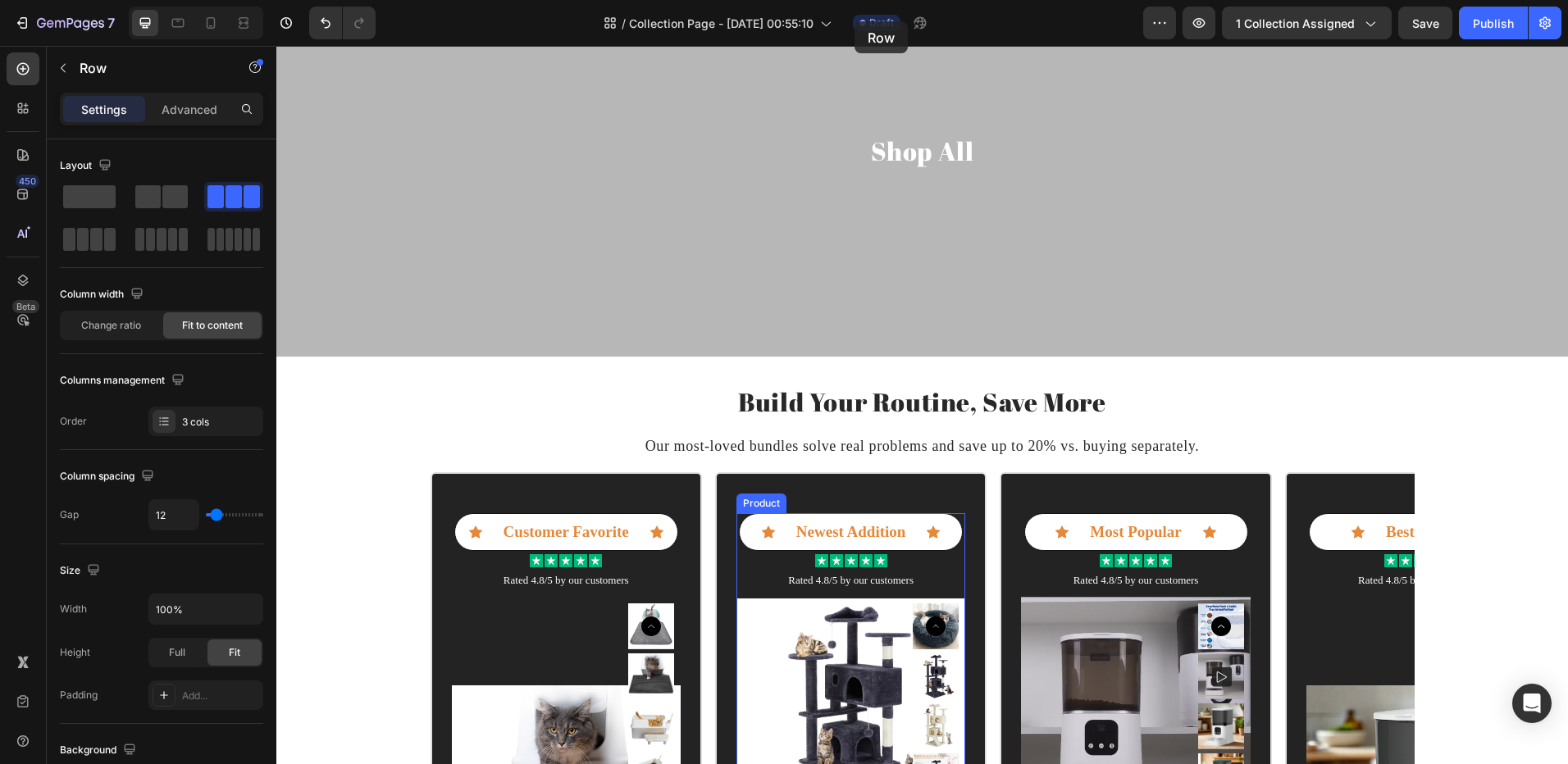
scroll to position [66, 0]
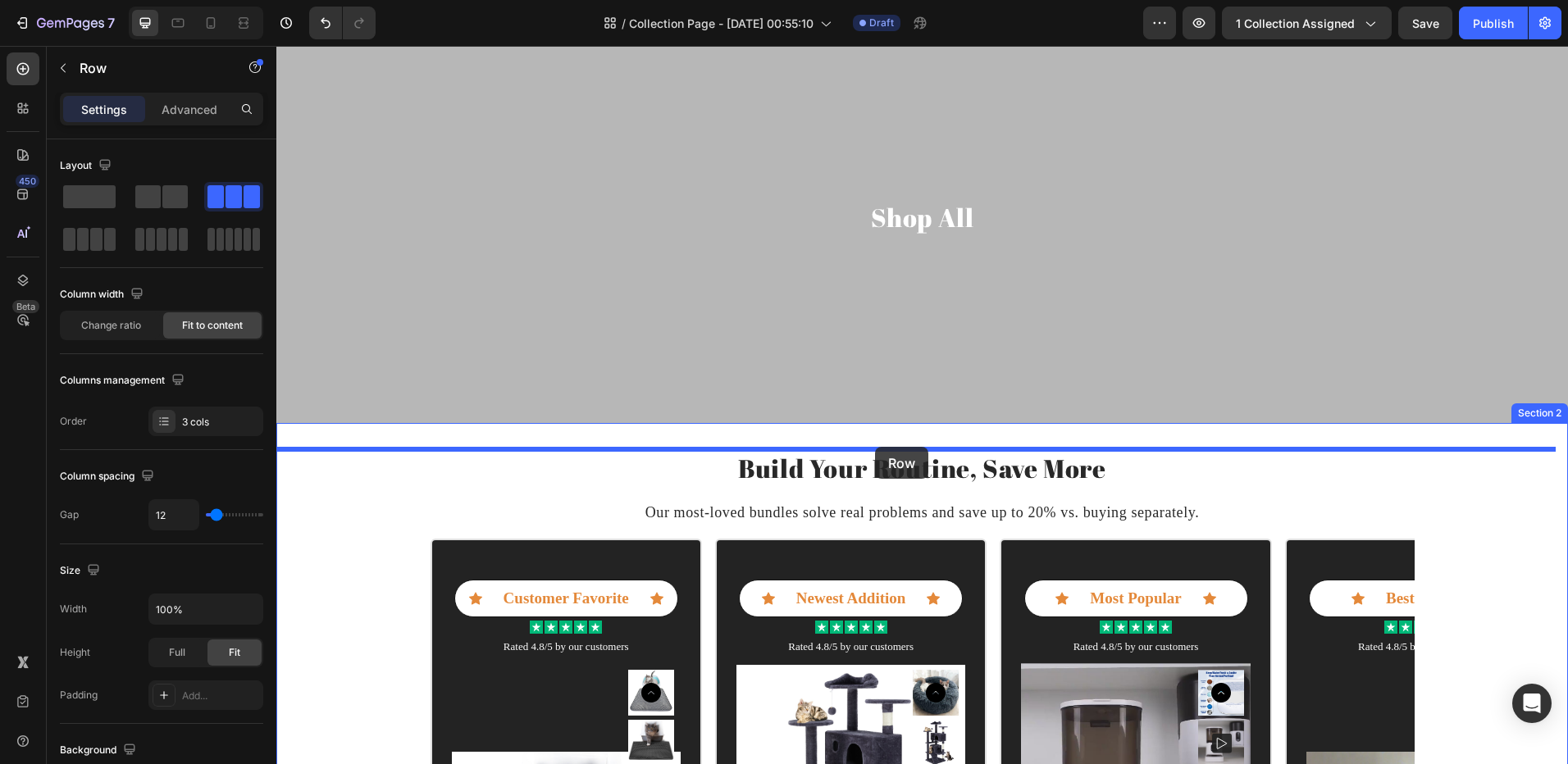
drag, startPoint x: 840, startPoint y: 676, endPoint x: 874, endPoint y: 447, distance: 231.5
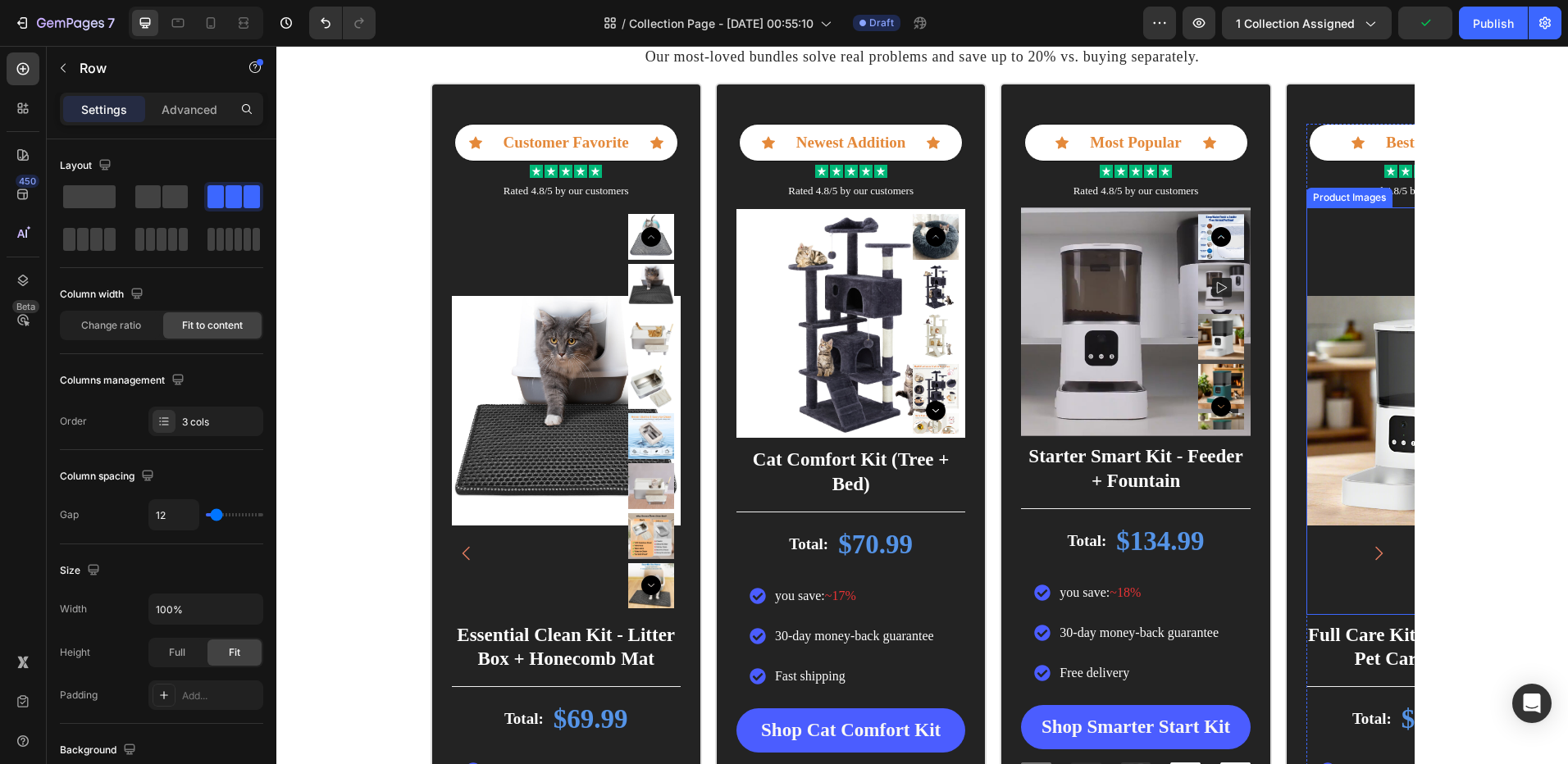
scroll to position [312, 0]
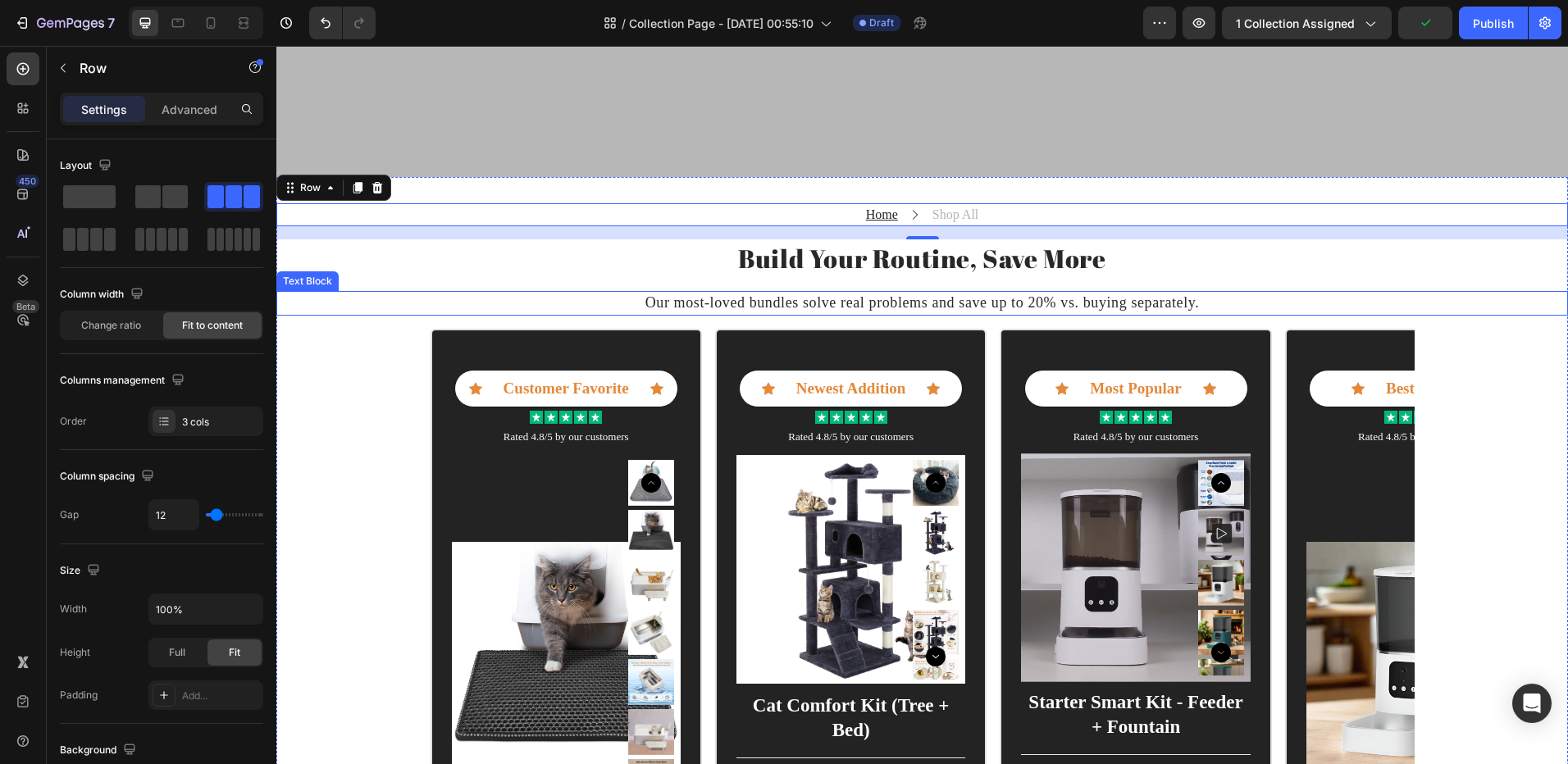
click at [1224, 308] on p "Our most-loved bundles solve real problems and save up to 20% vs. buying separa…" at bounding box center [922, 303] width 1288 height 21
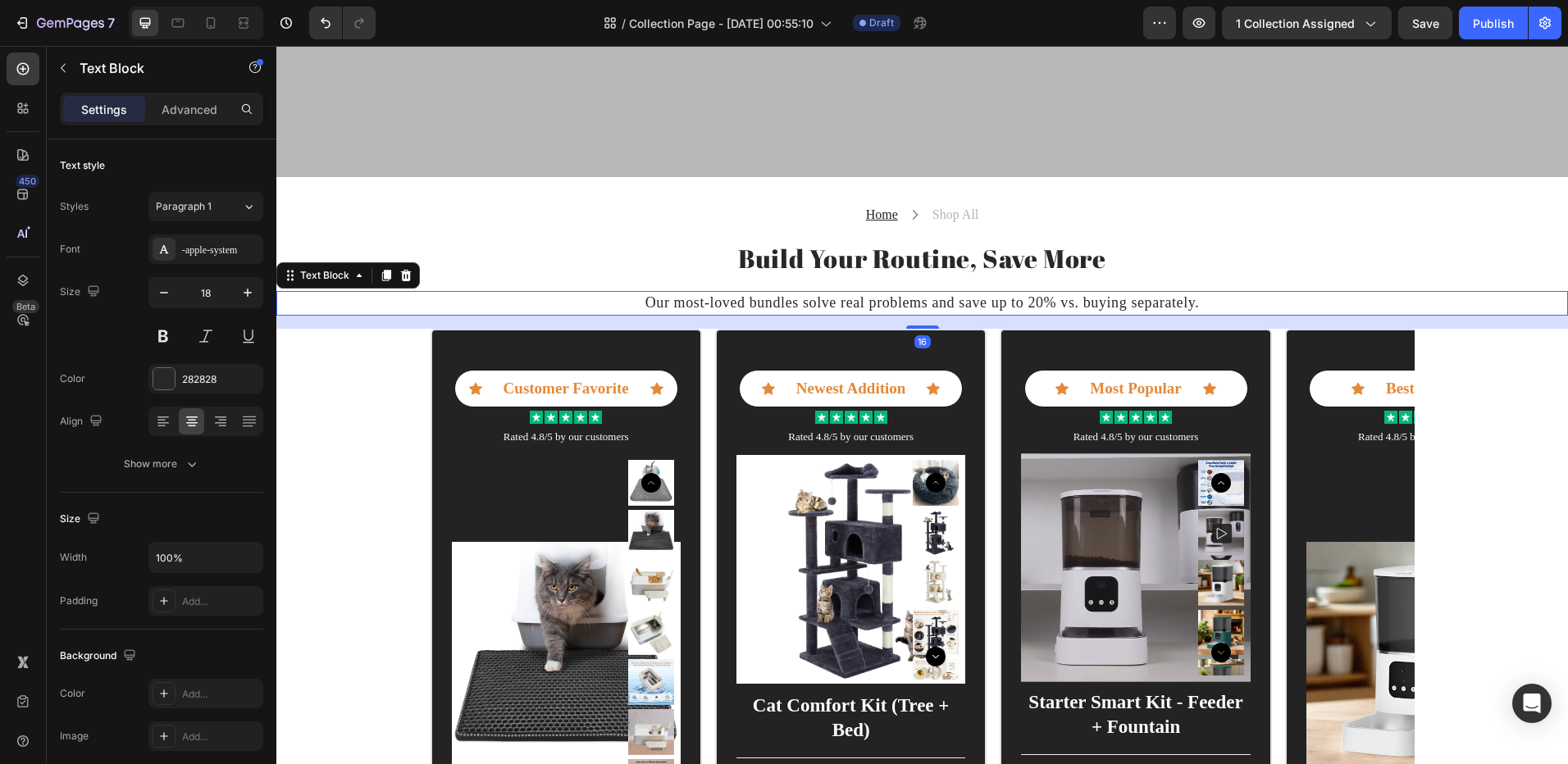
click at [981, 273] on h2 "Build Your Routine, Save More" at bounding box center [922, 258] width 1291 height 39
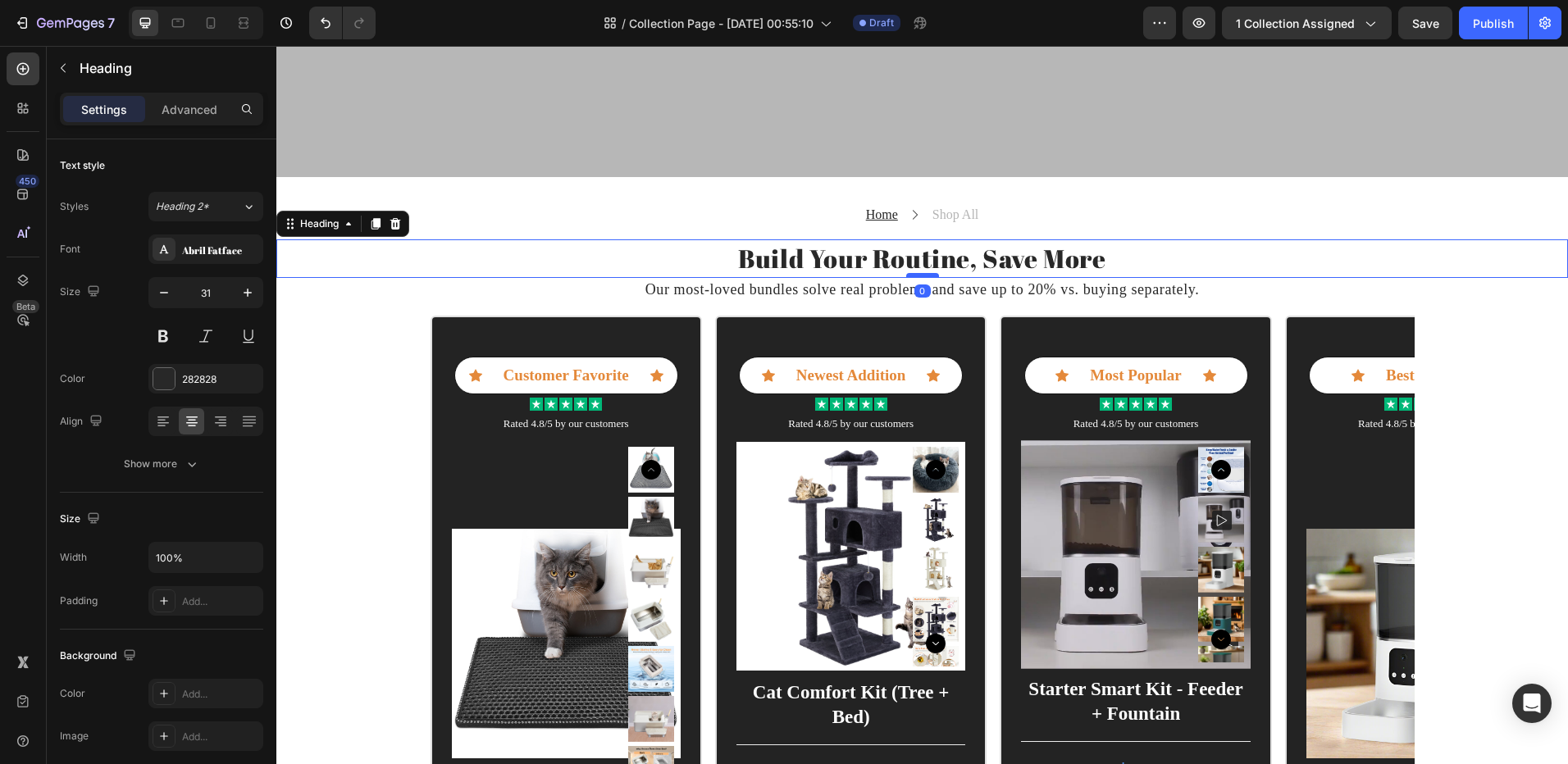
drag, startPoint x: 917, startPoint y: 289, endPoint x: 925, endPoint y: 273, distance: 17.9
click at [925, 273] on div at bounding box center [922, 275] width 33 height 5
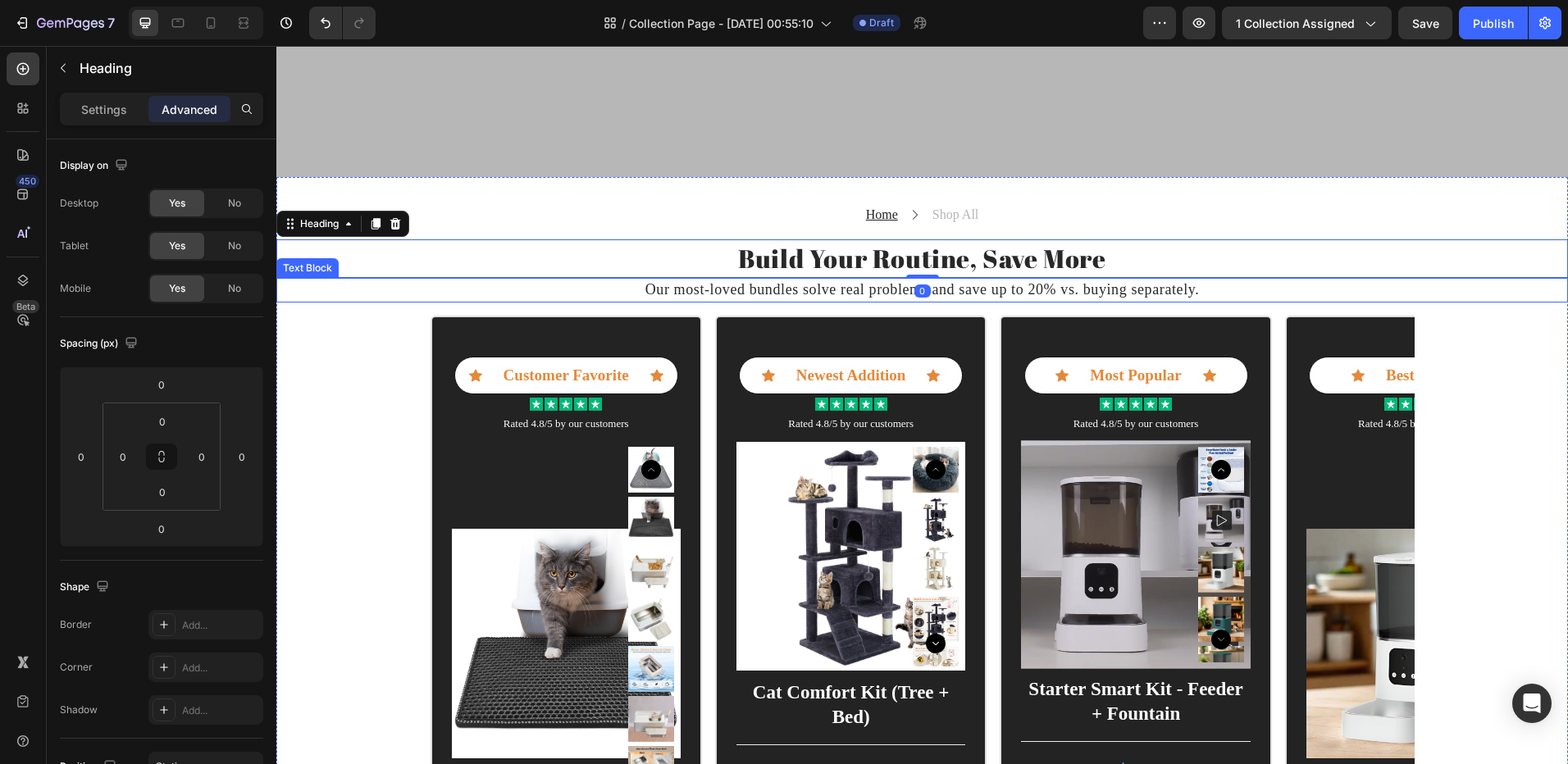
click at [973, 293] on p "Our most-loved bundles solve real problems and save up to 20% vs. buying separa…" at bounding box center [922, 290] width 1288 height 21
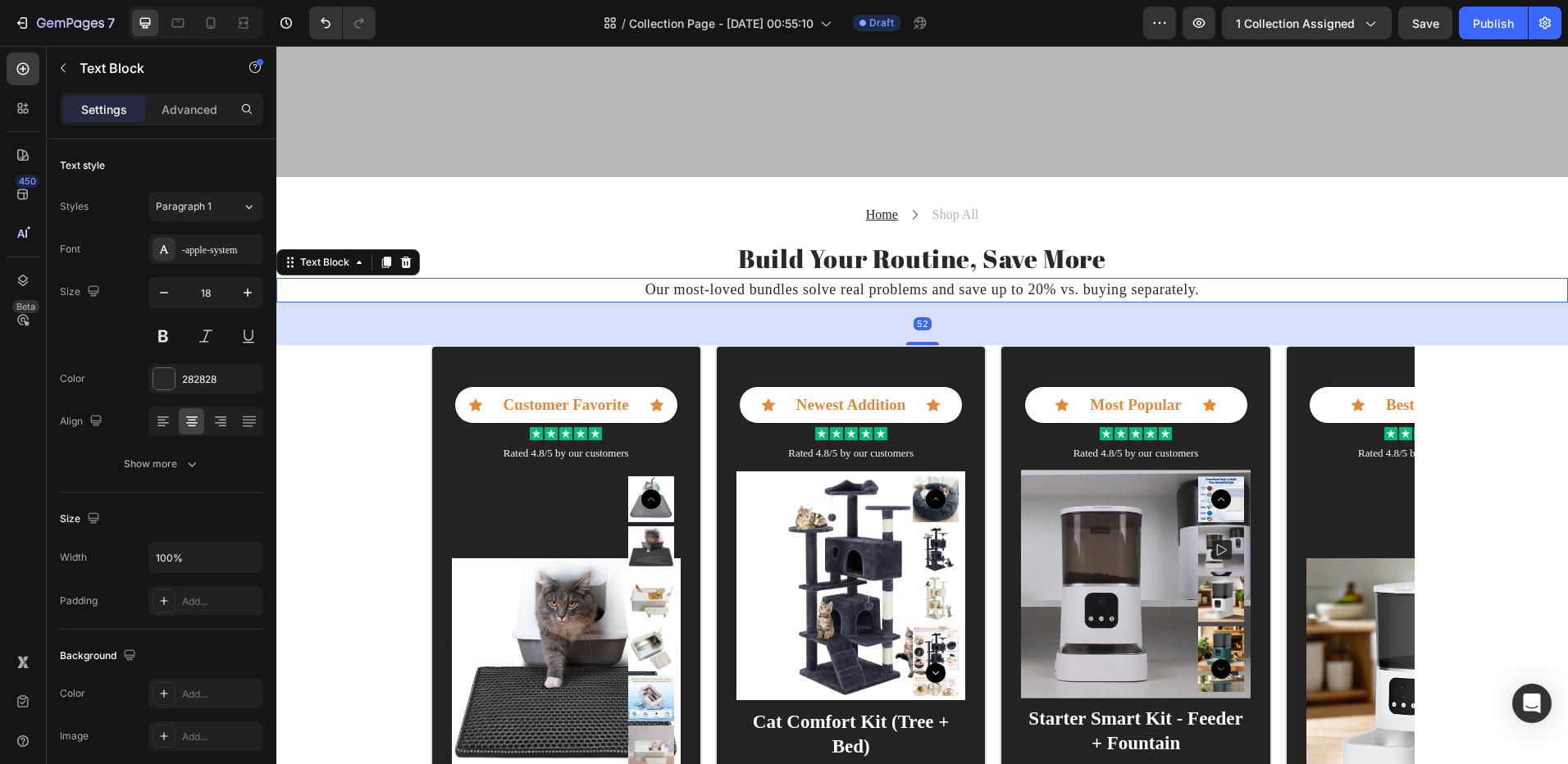
drag, startPoint x: 920, startPoint y: 315, endPoint x: 915, endPoint y: 345, distance: 30.4
click at [915, 345] on div at bounding box center [922, 344] width 33 height 3
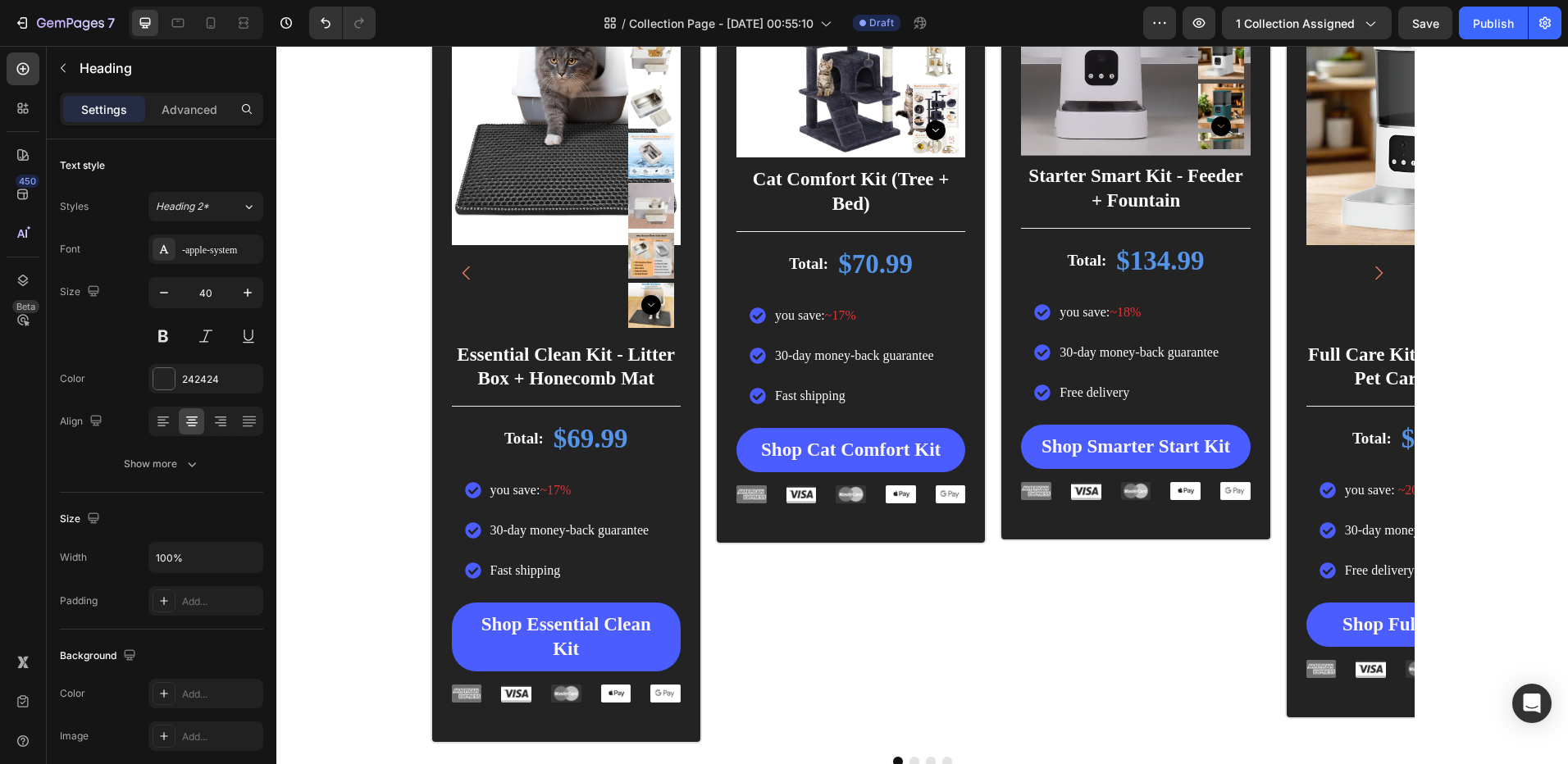
scroll to position [1379, 0]
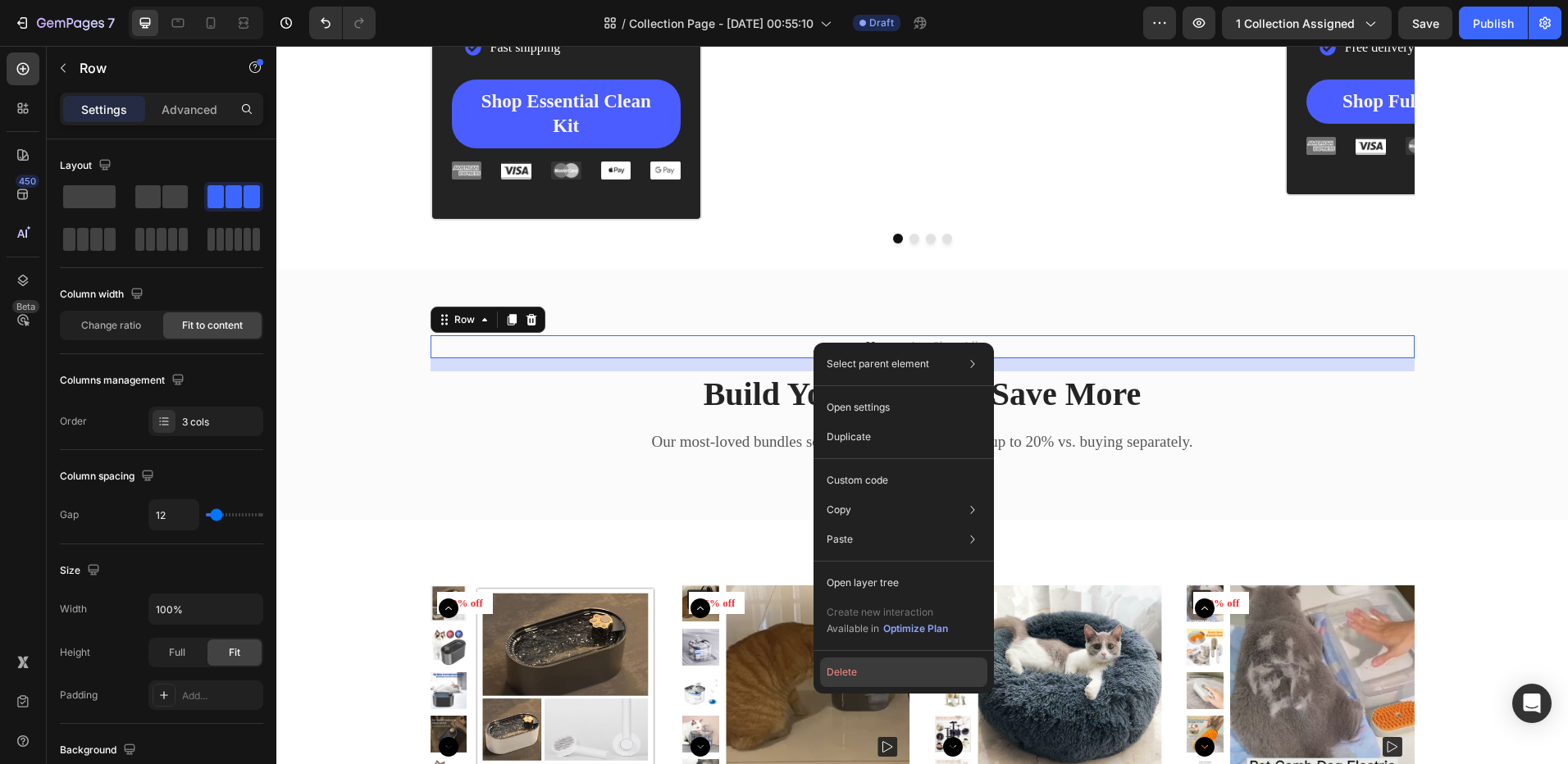
click at [852, 677] on button "Delete" at bounding box center [903, 672] width 167 height 29
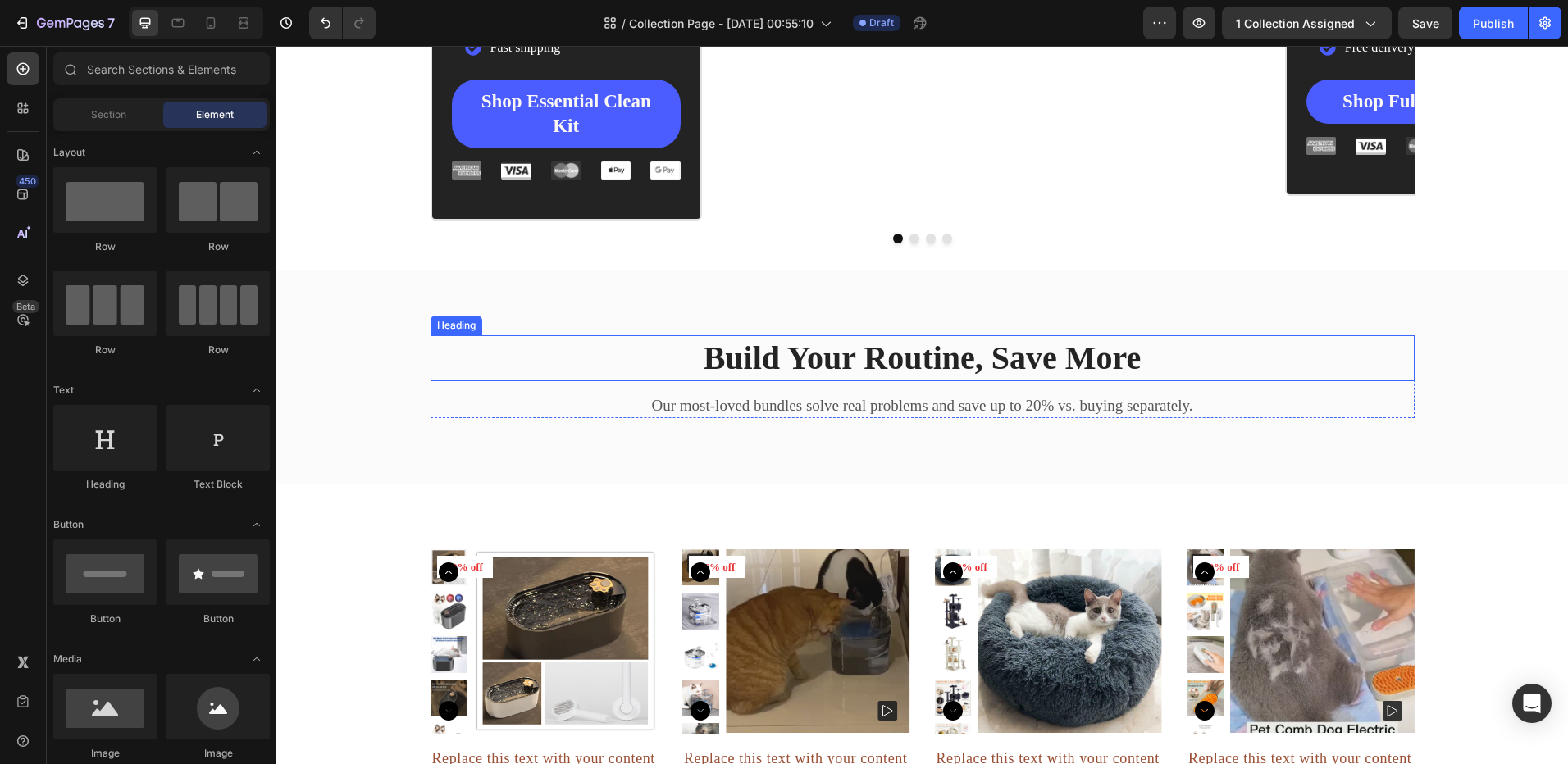
click at [850, 360] on h2 "Build Your Routine, Save More" at bounding box center [922, 358] width 984 height 46
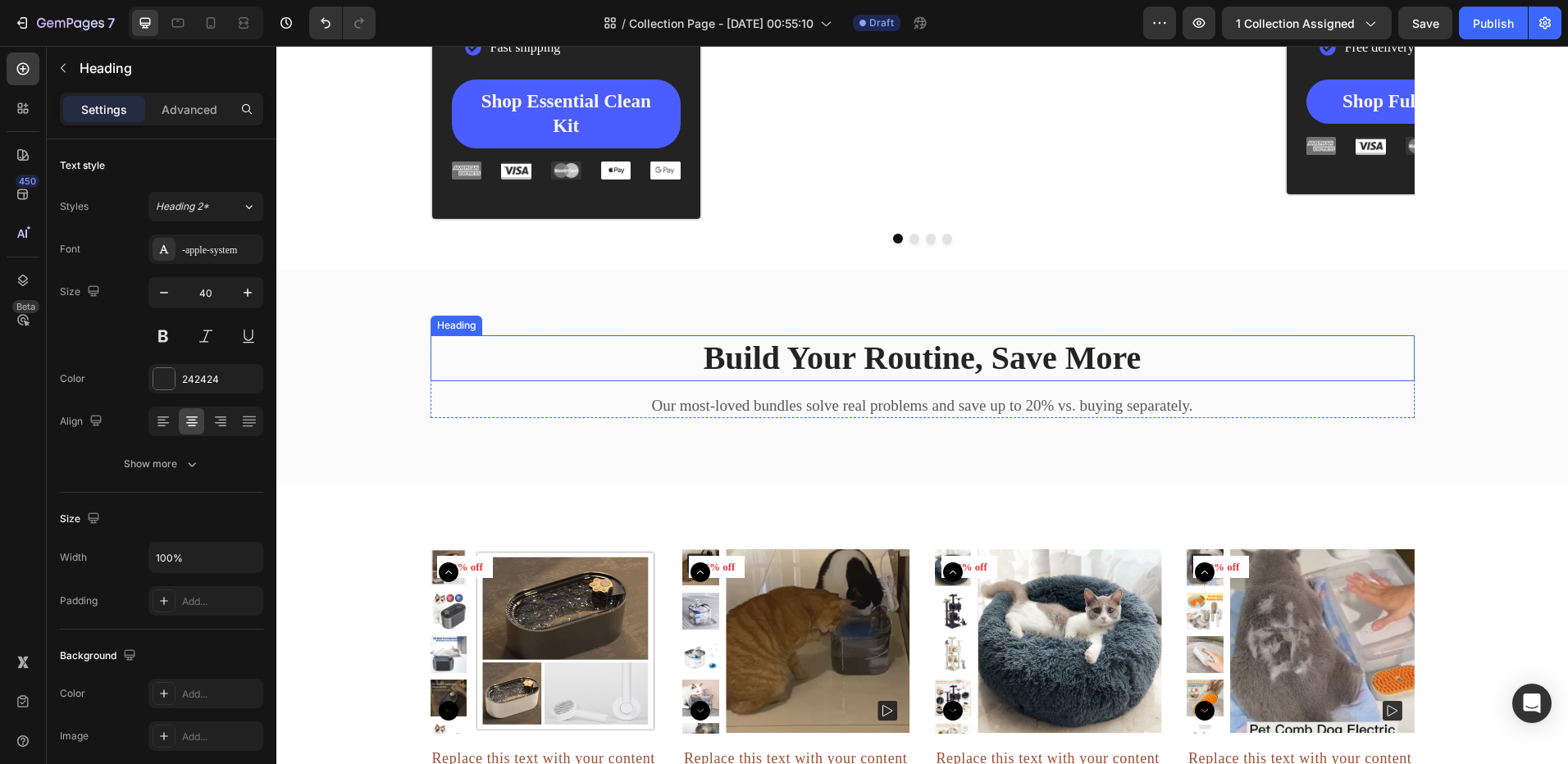
click at [850, 360] on h2 "Build Your Routine, Save More" at bounding box center [922, 358] width 984 height 46
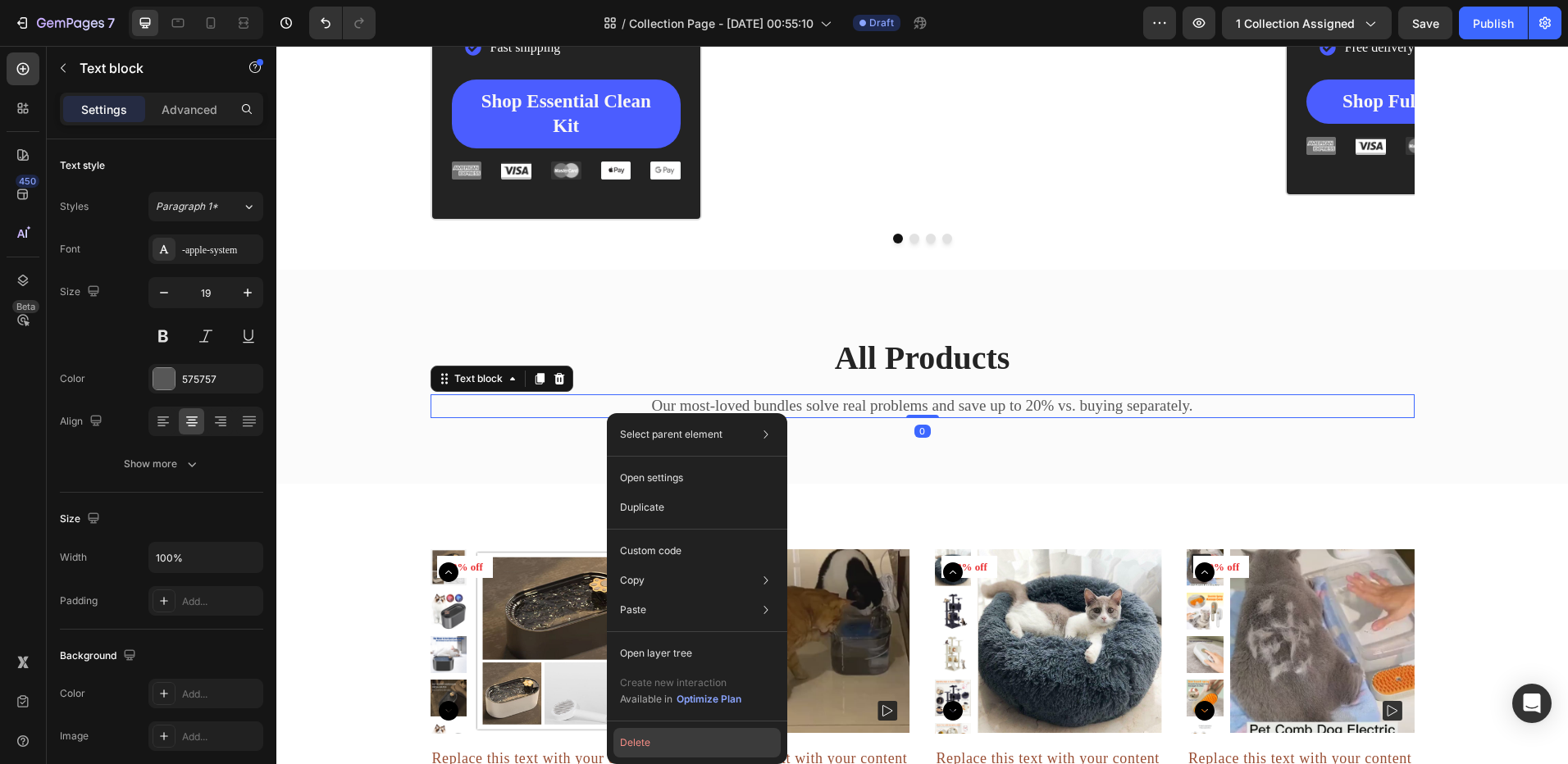
drag, startPoint x: 658, startPoint y: 745, endPoint x: 381, endPoint y: 695, distance: 281.5
click at [658, 745] on button "Delete" at bounding box center [696, 743] width 167 height 29
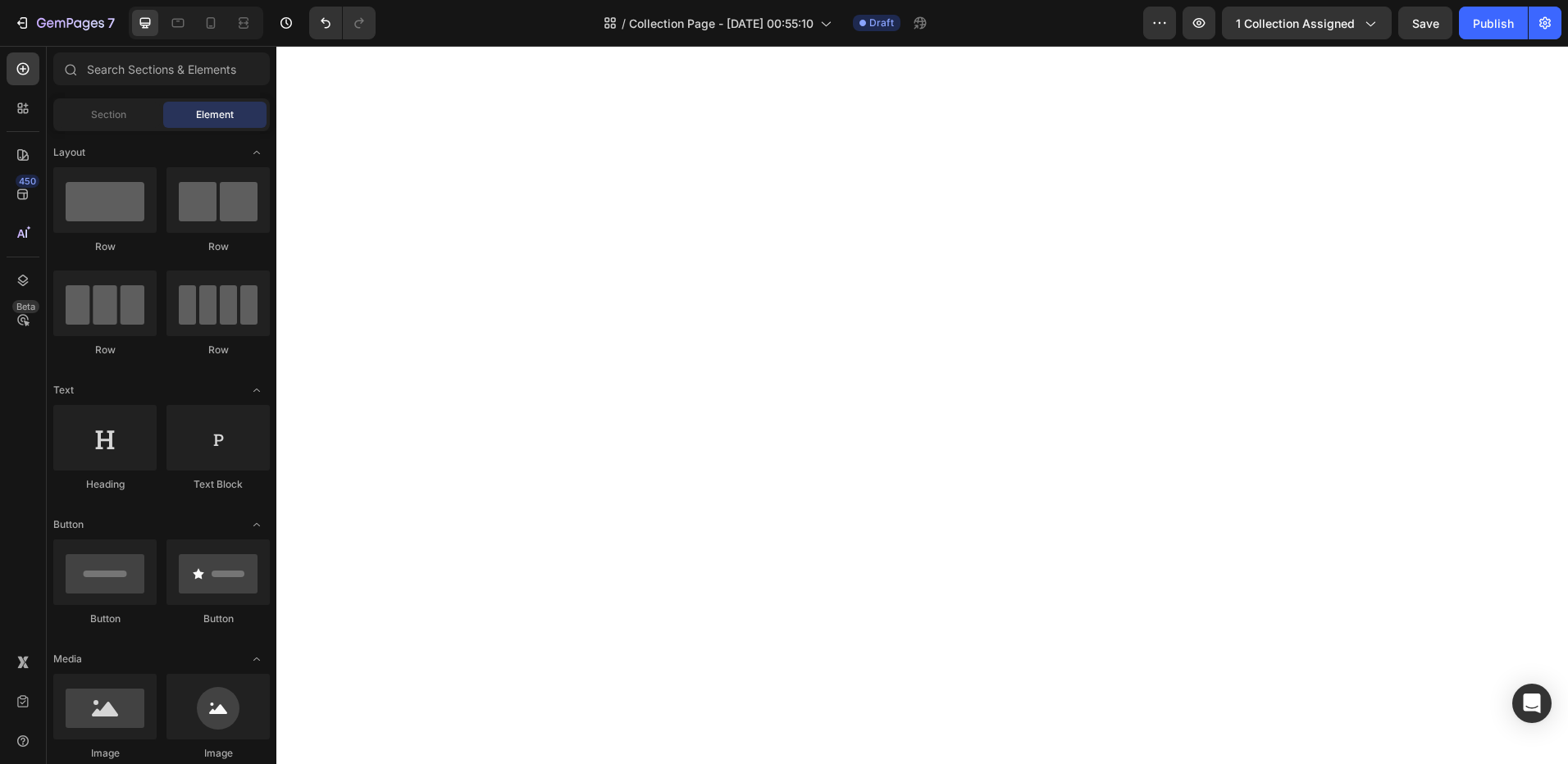
scroll to position [82, 0]
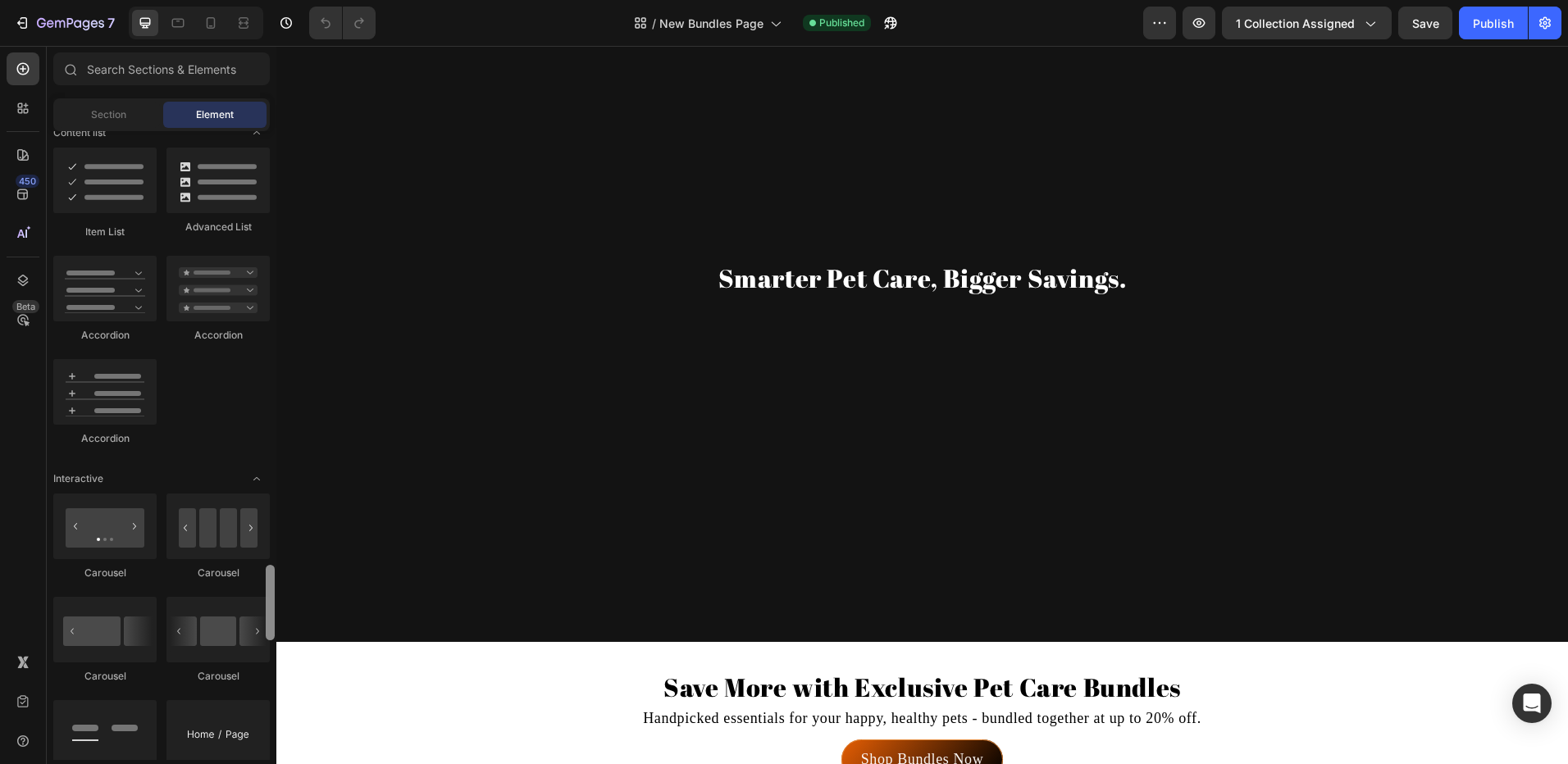
scroll to position [1640, 0]
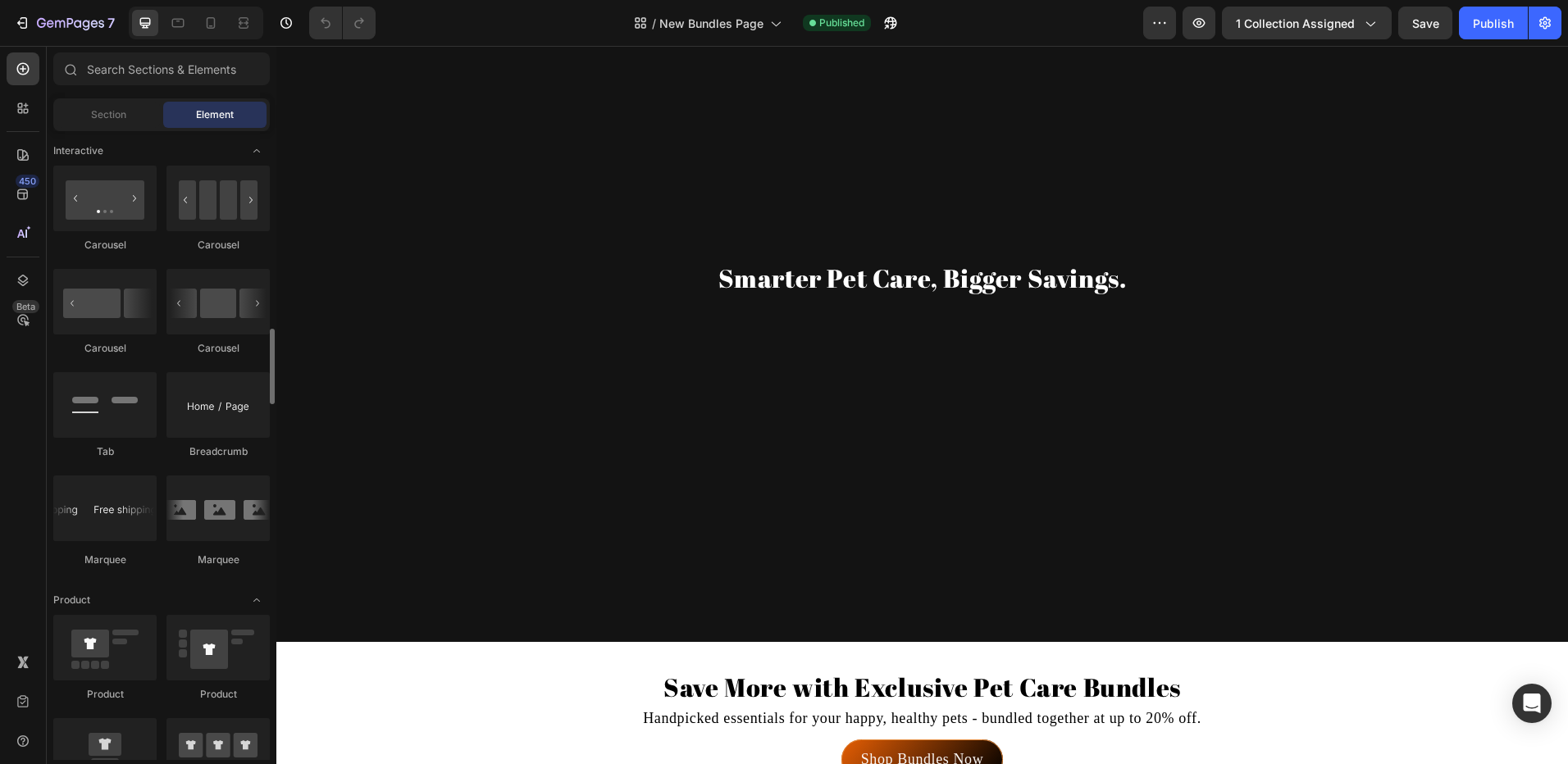
click at [418, 364] on div "Overlay" at bounding box center [922, 278] width 1291 height 726
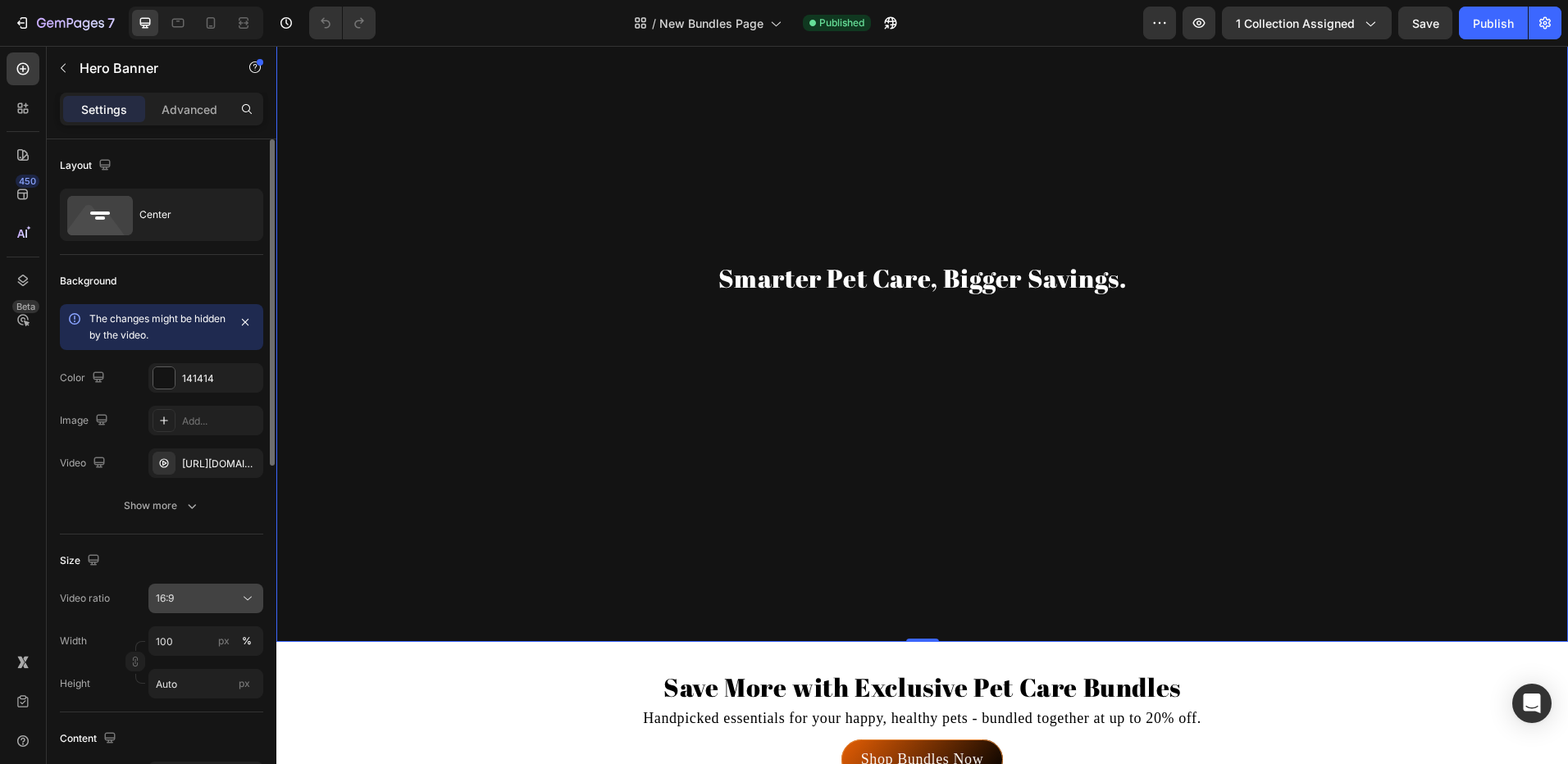
click at [213, 599] on div "16:9" at bounding box center [198, 599] width 84 height 15
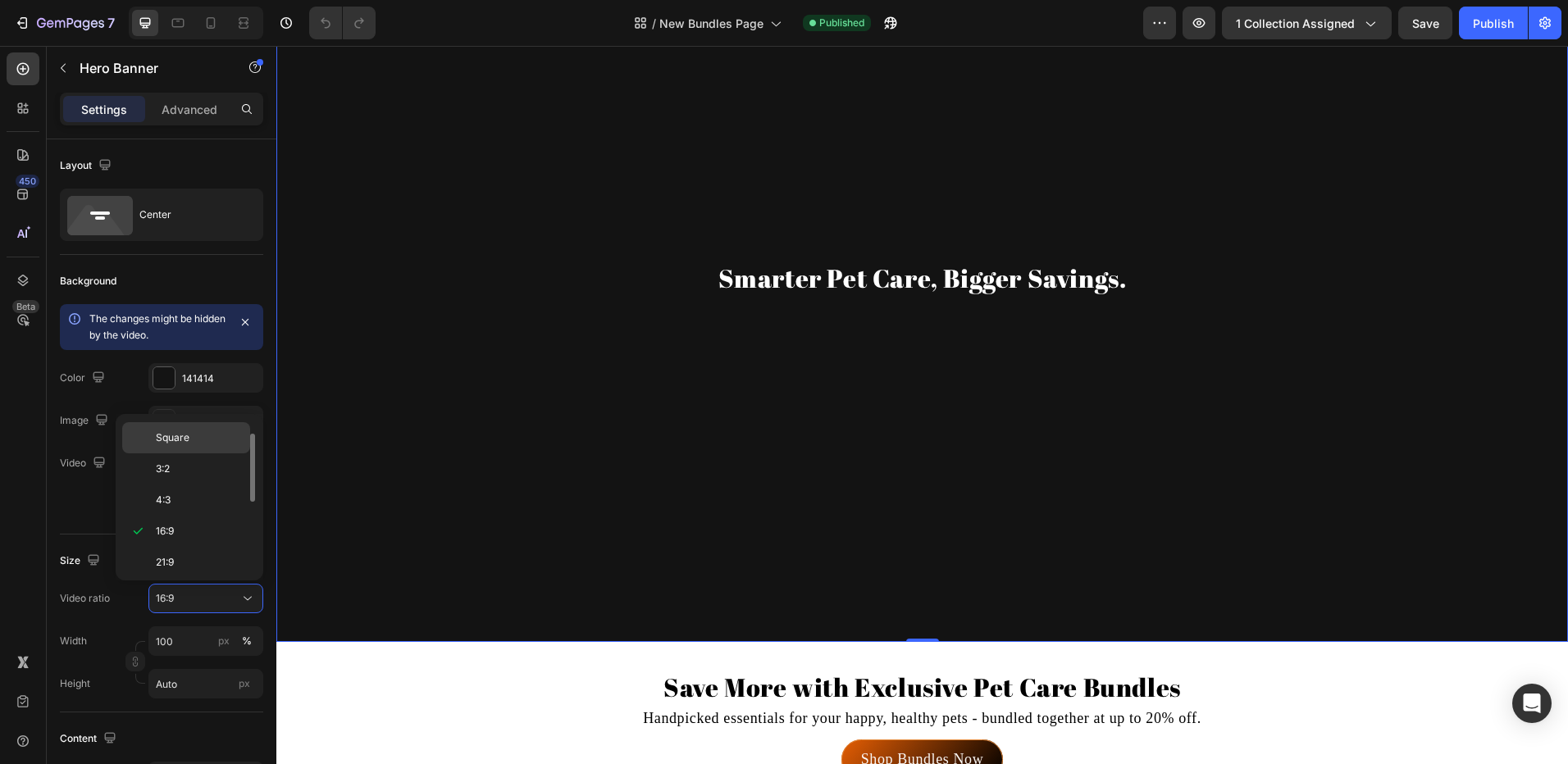
scroll to position [0, 0]
click at [184, 452] on div "Original" at bounding box center [185, 467] width 128 height 31
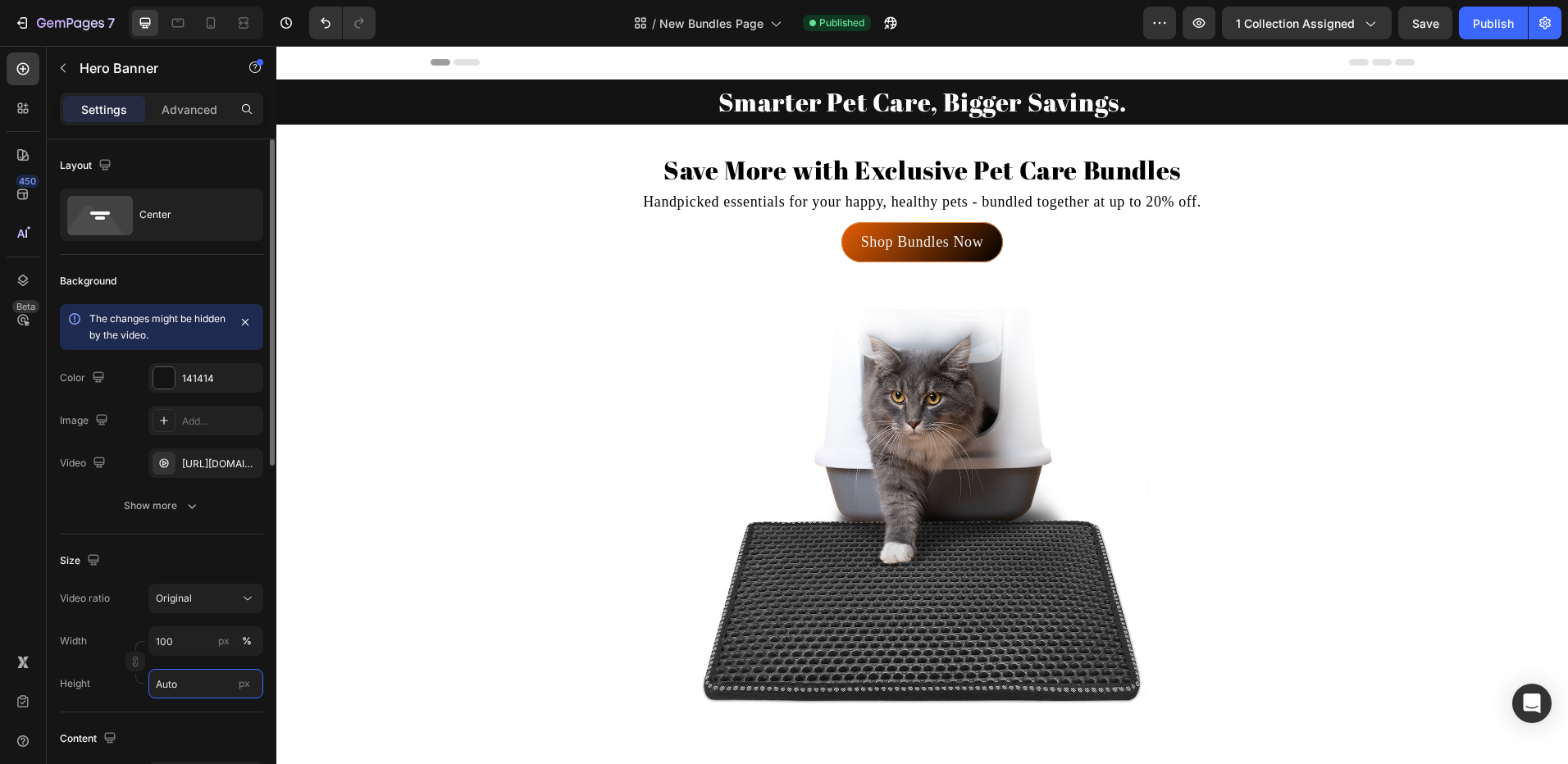
click at [179, 680] on input "Auto" at bounding box center [206, 683] width 115 height 29
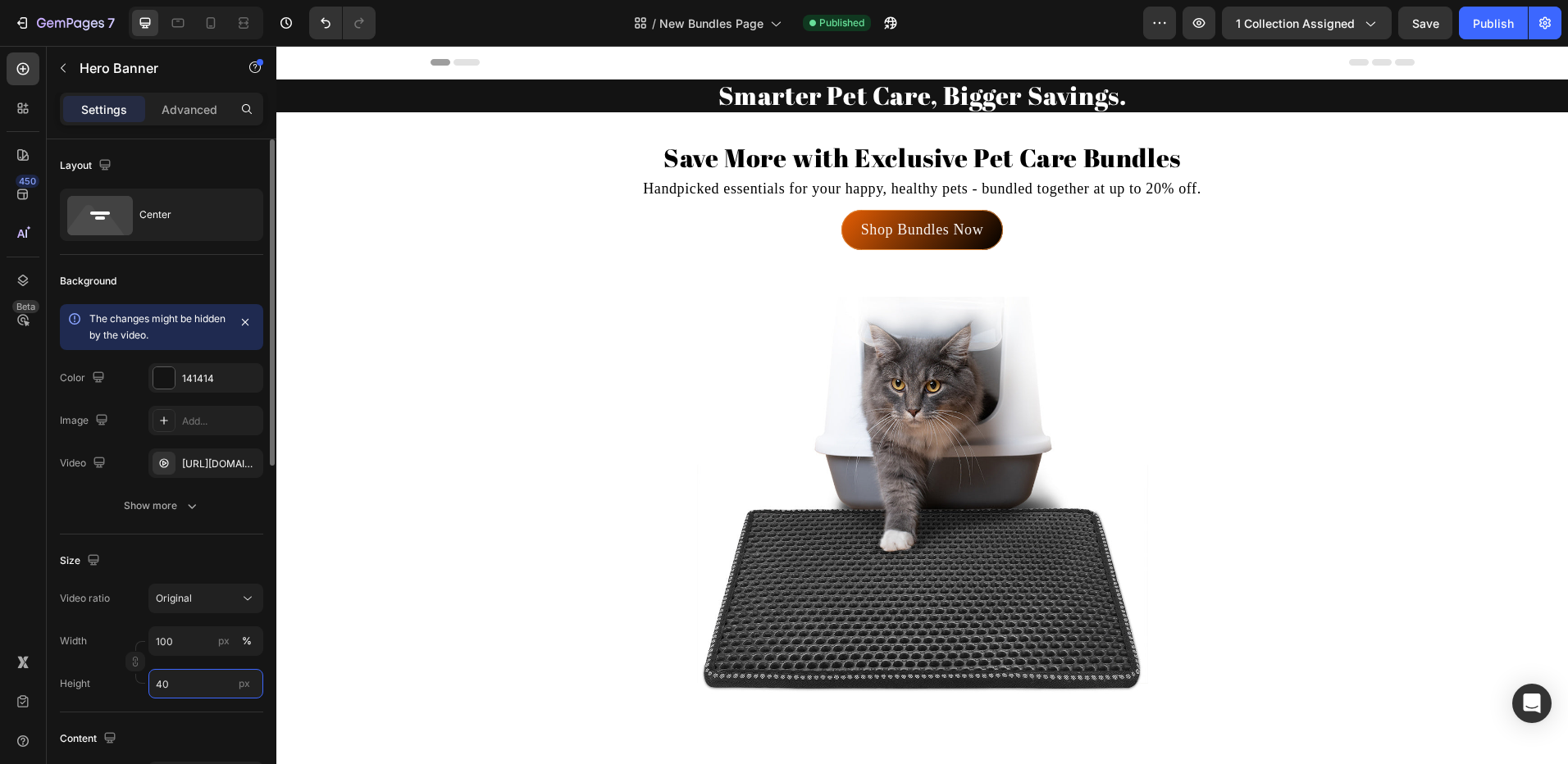
type input "4"
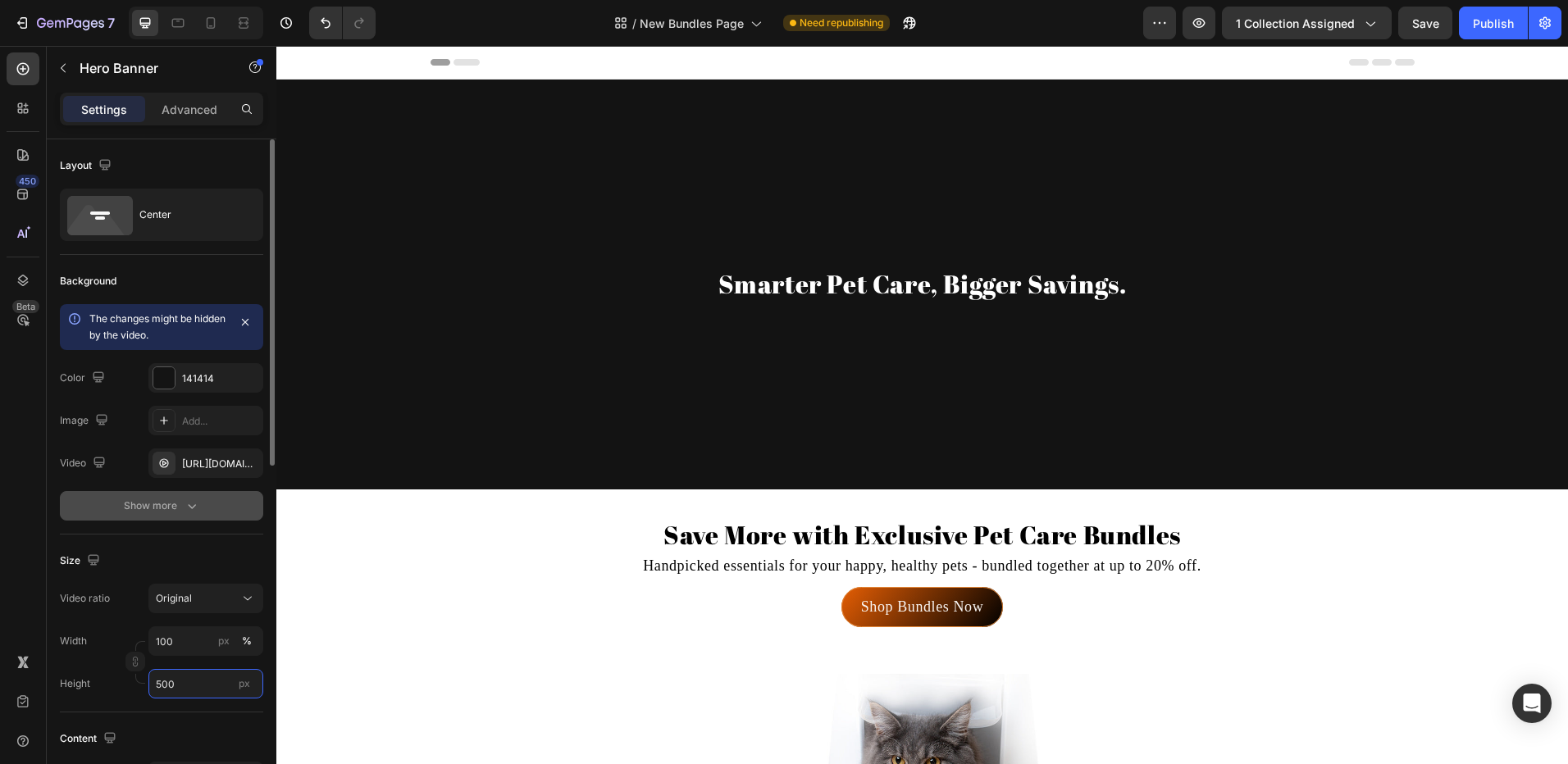
type input "500"
click at [156, 507] on div "Show more" at bounding box center [161, 506] width 76 height 16
click at [180, 516] on div "121212" at bounding box center [206, 506] width 115 height 29
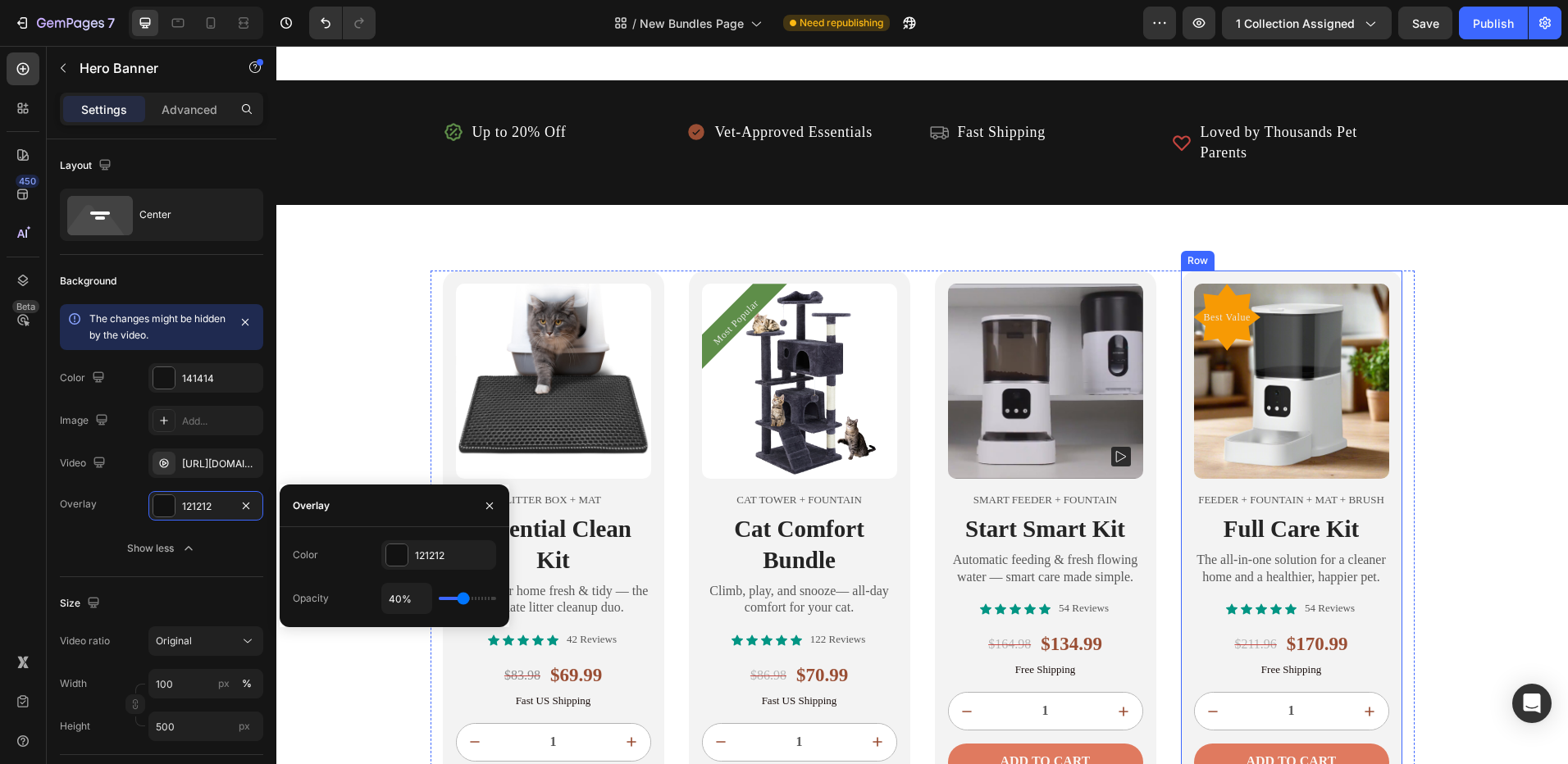
scroll to position [1066, 0]
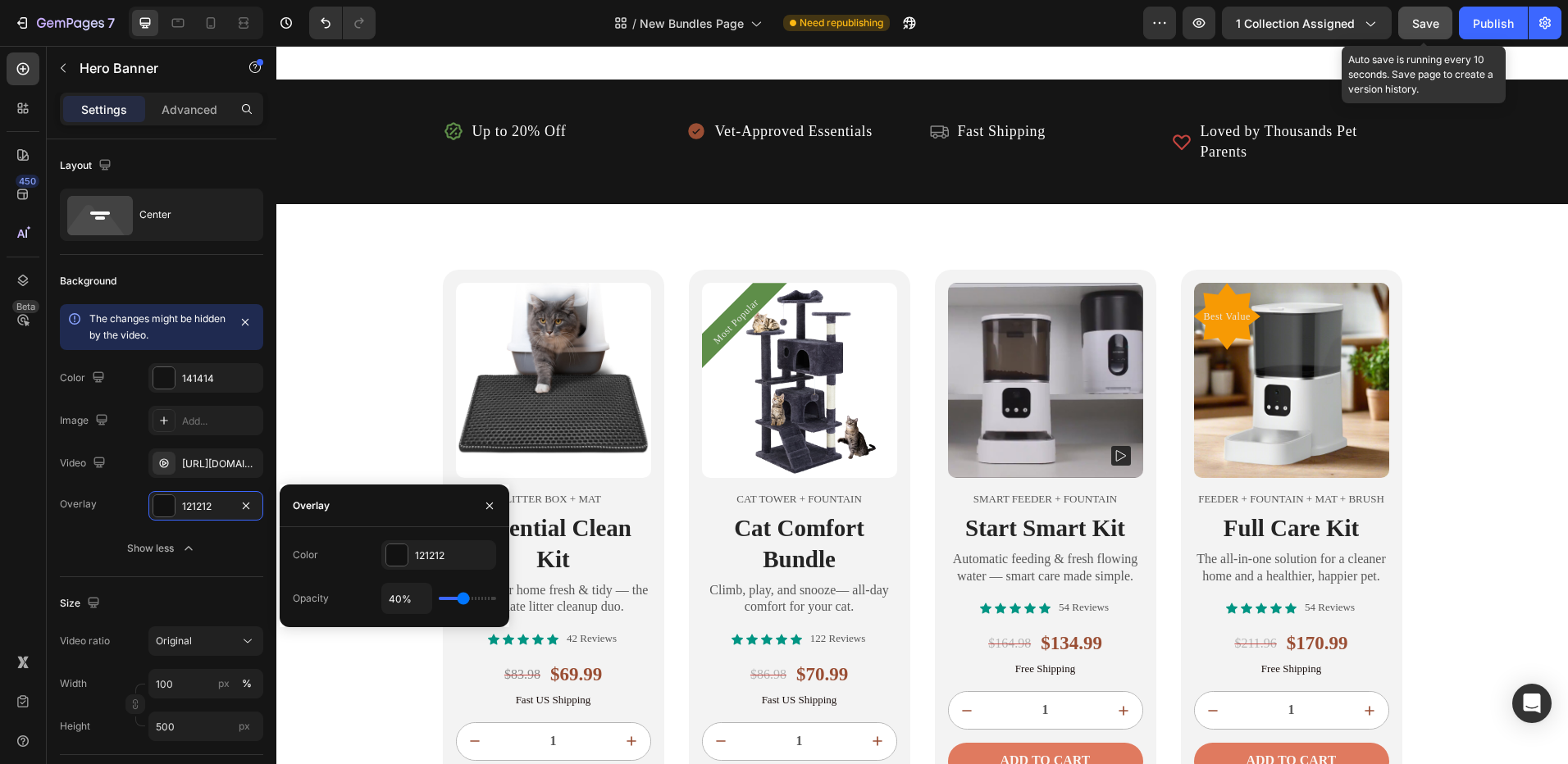
click at [1426, 24] on span "Save" at bounding box center [1426, 23] width 27 height 14
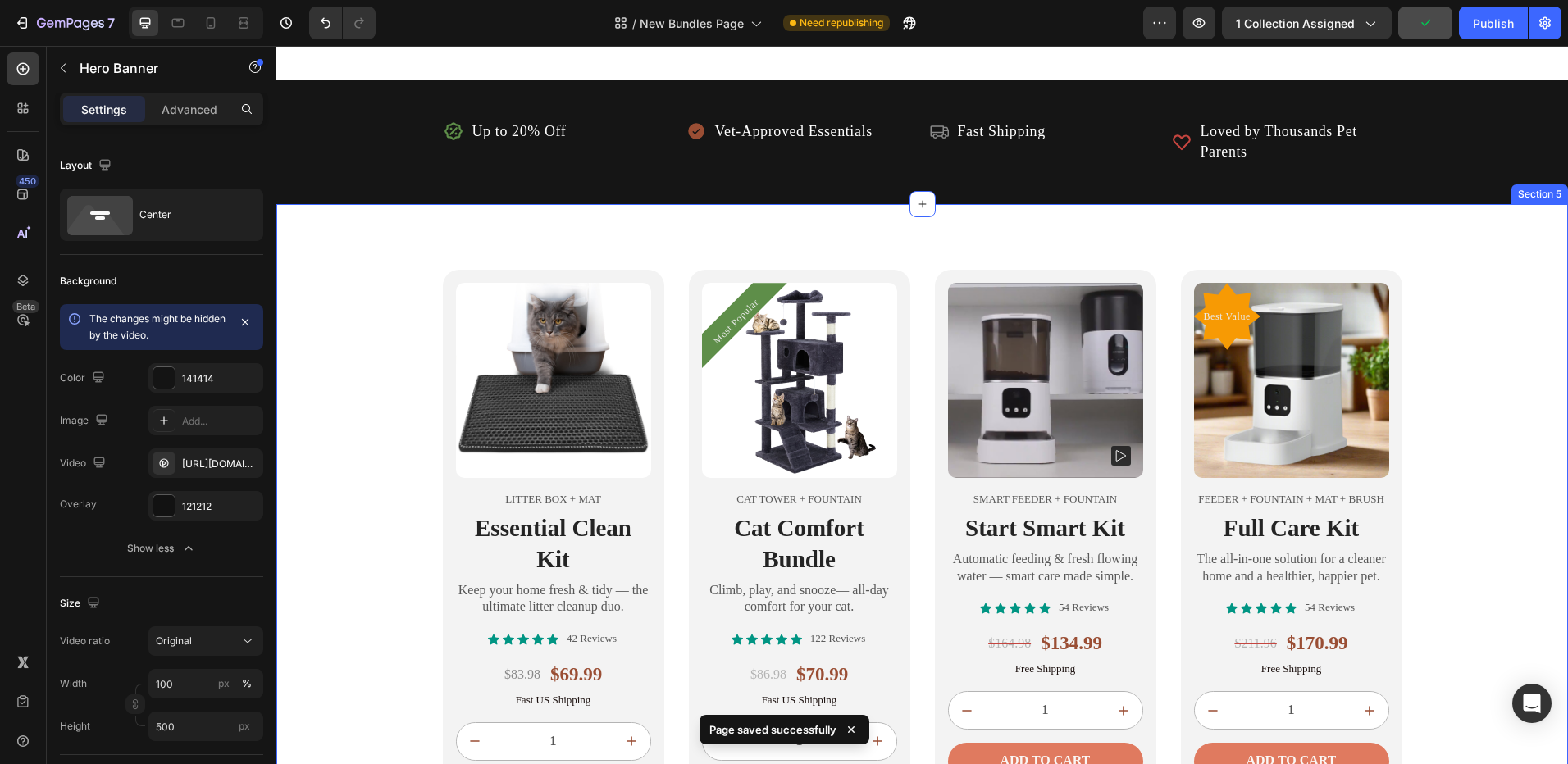
click at [369, 310] on div "Product Images Litter Box + Mat Text Block Essential Clean Kit Heading Keep you…" at bounding box center [922, 550] width 1291 height 560
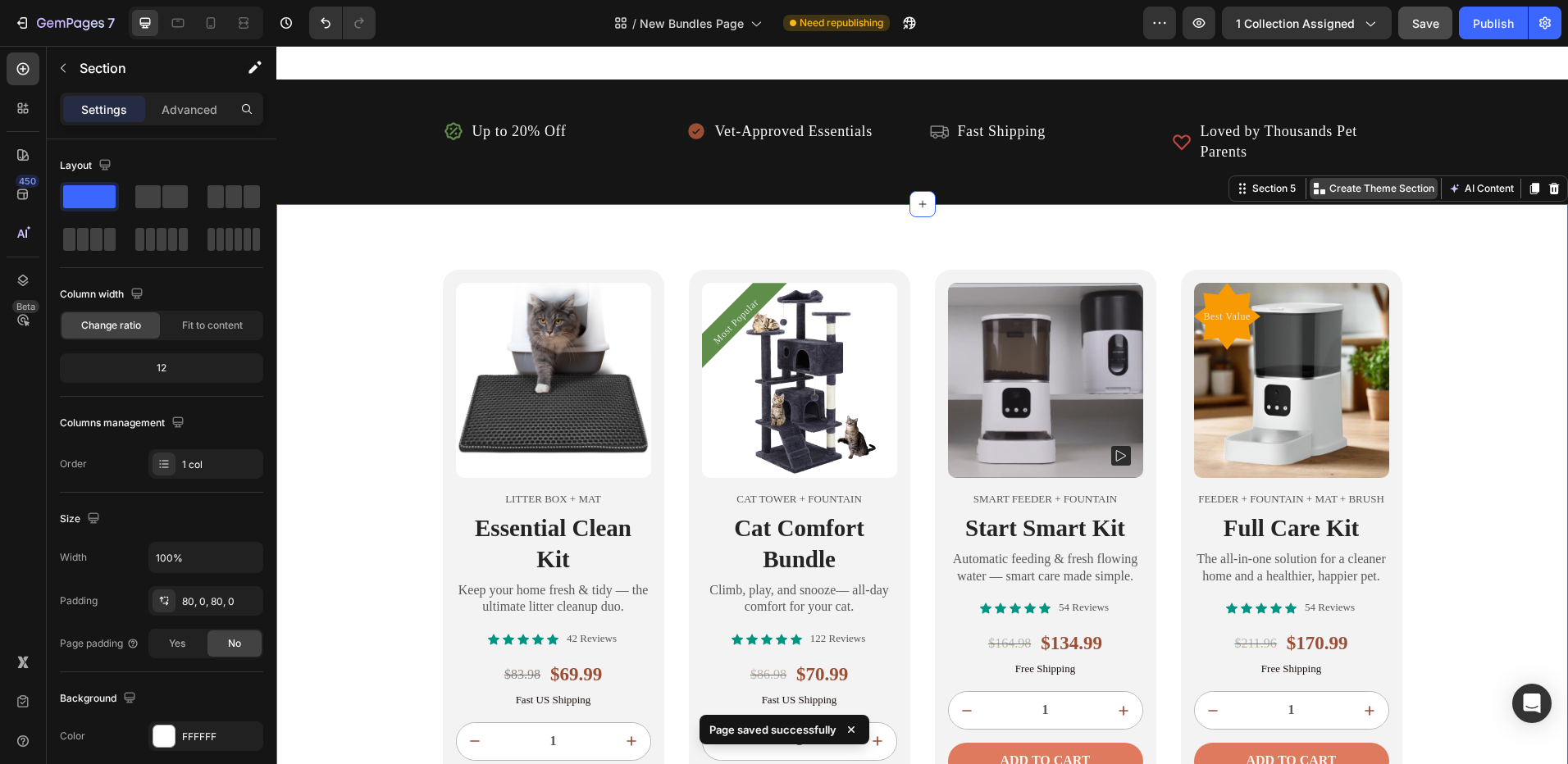
click at [1347, 192] on p "Create Theme Section" at bounding box center [1381, 188] width 105 height 15
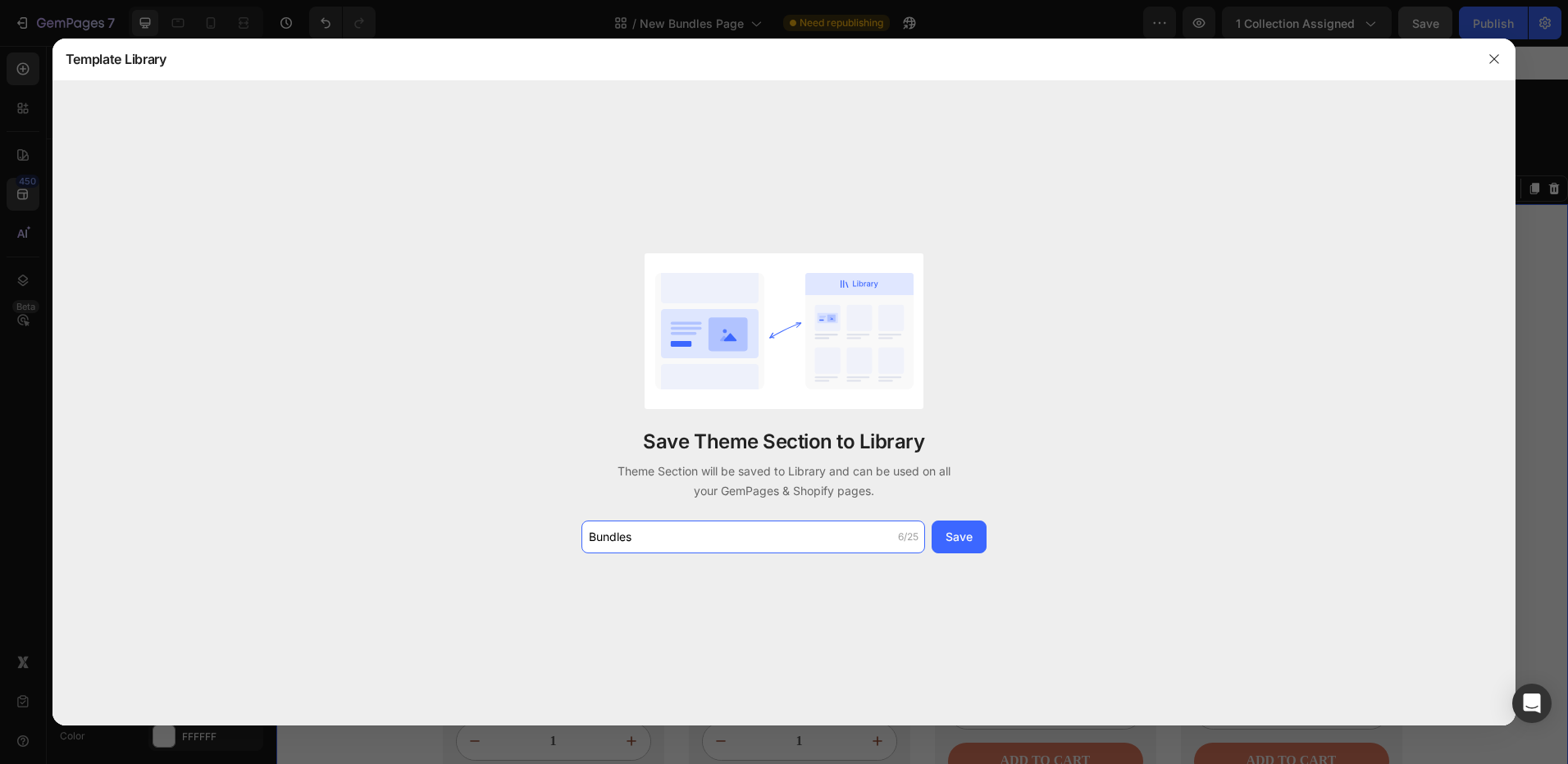
type input "Bundles"
click at [958, 542] on div "Save" at bounding box center [959, 537] width 27 height 17
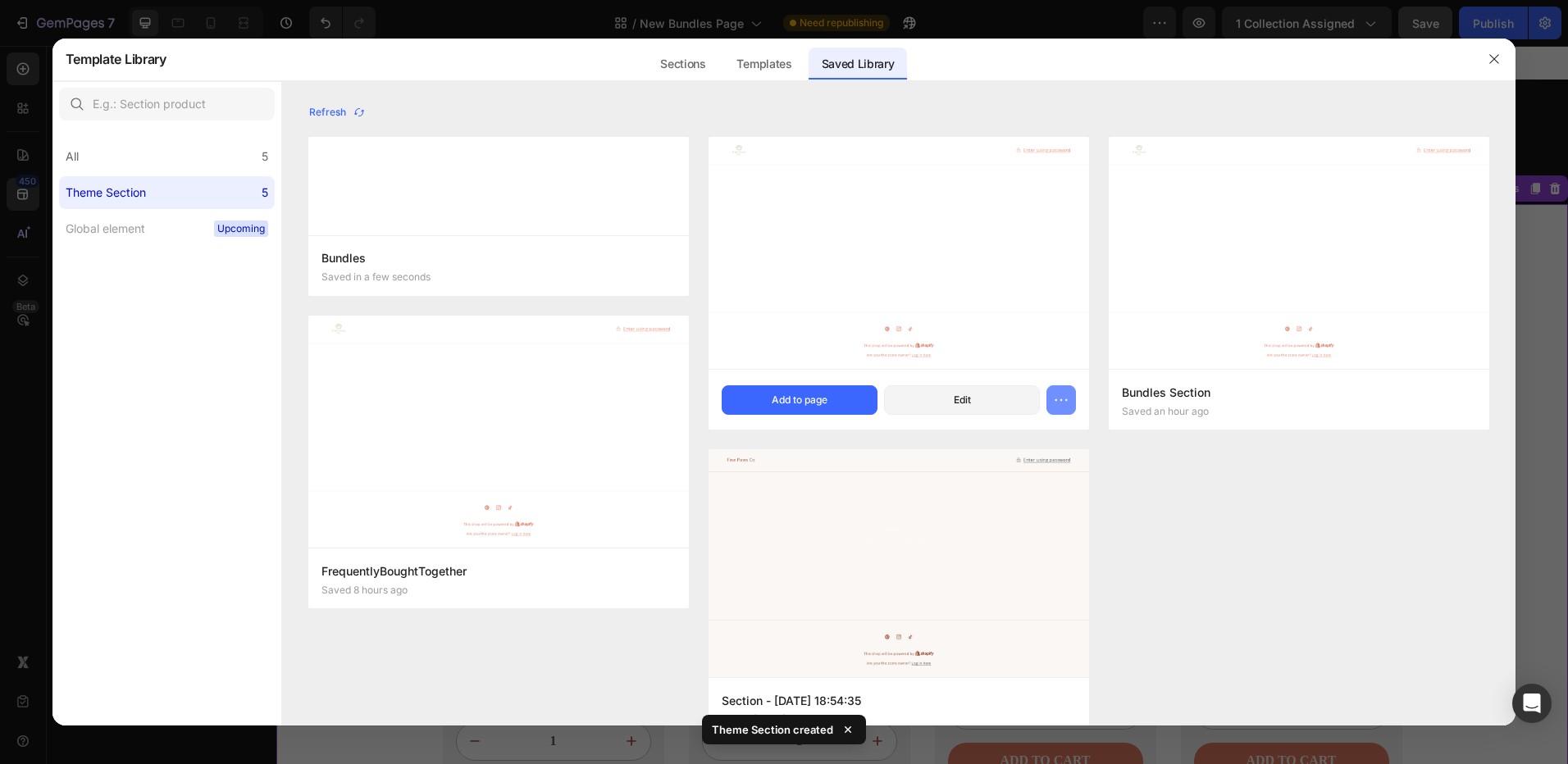
click at [1057, 403] on icon "button" at bounding box center [1060, 400] width 16 height 16
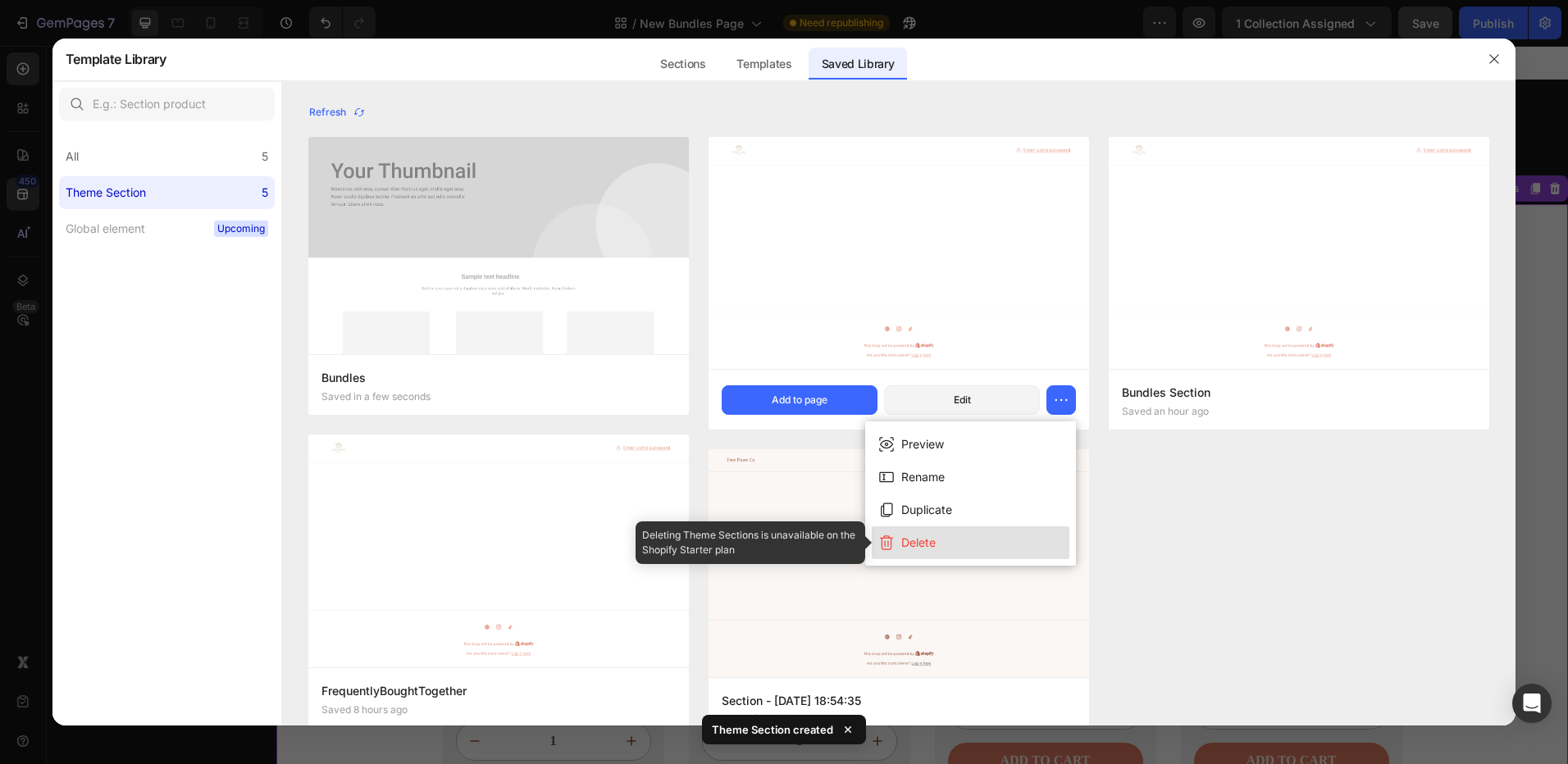
click at [893, 538] on icon at bounding box center [886, 543] width 16 height 16
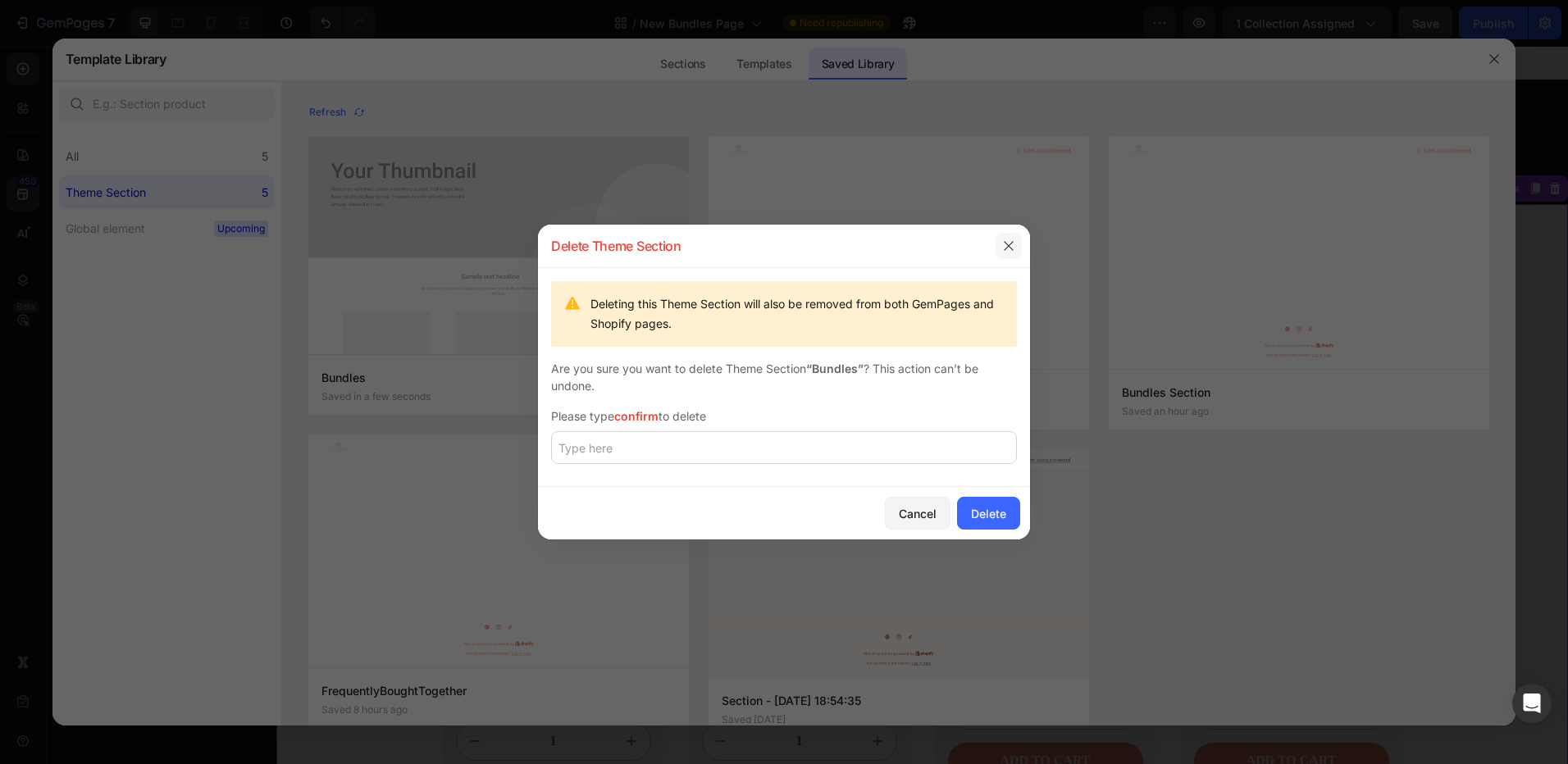
click at [1007, 255] on button "button" at bounding box center [1008, 246] width 27 height 27
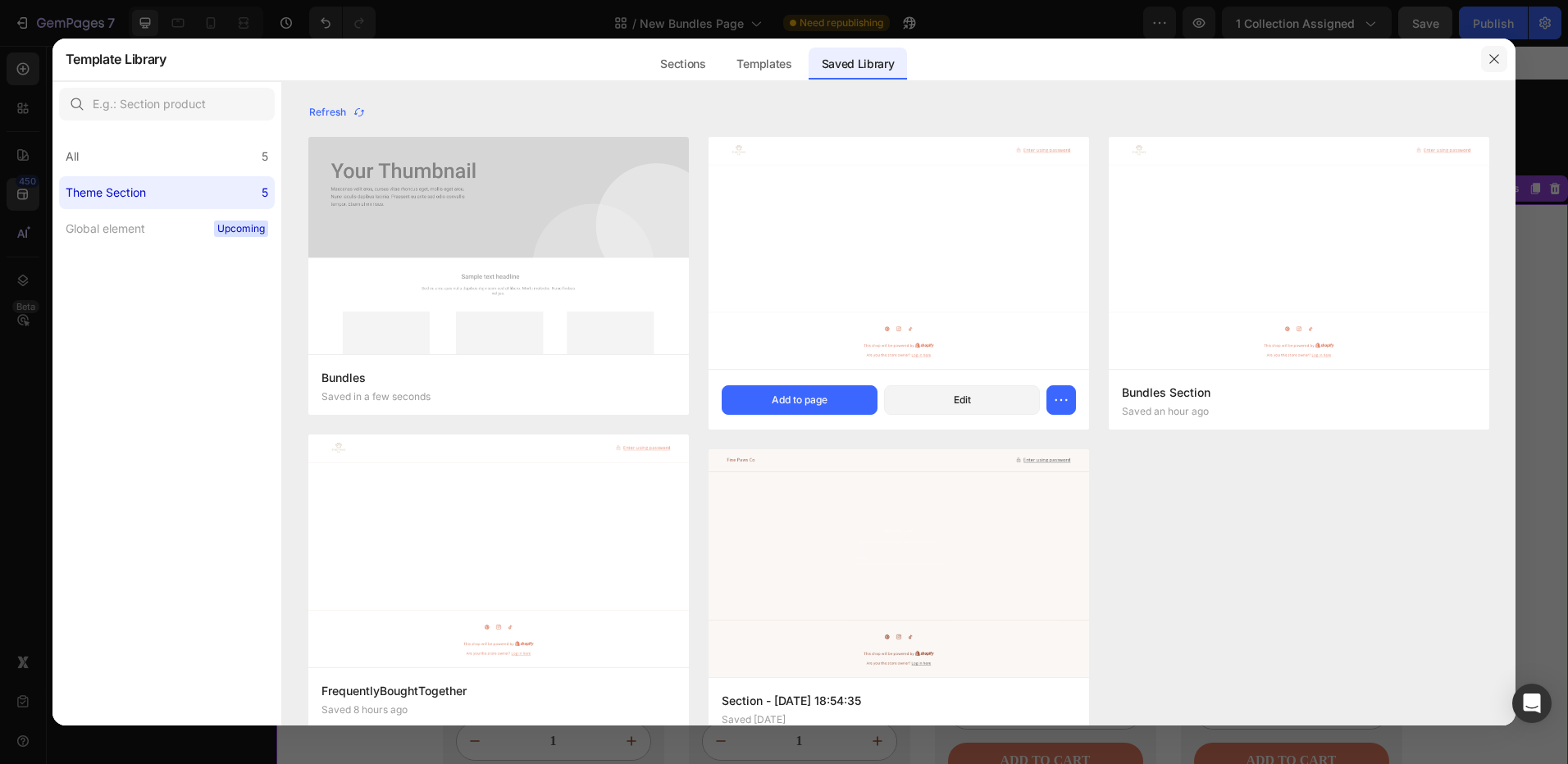
click at [1488, 59] on icon "button" at bounding box center [1493, 58] width 13 height 13
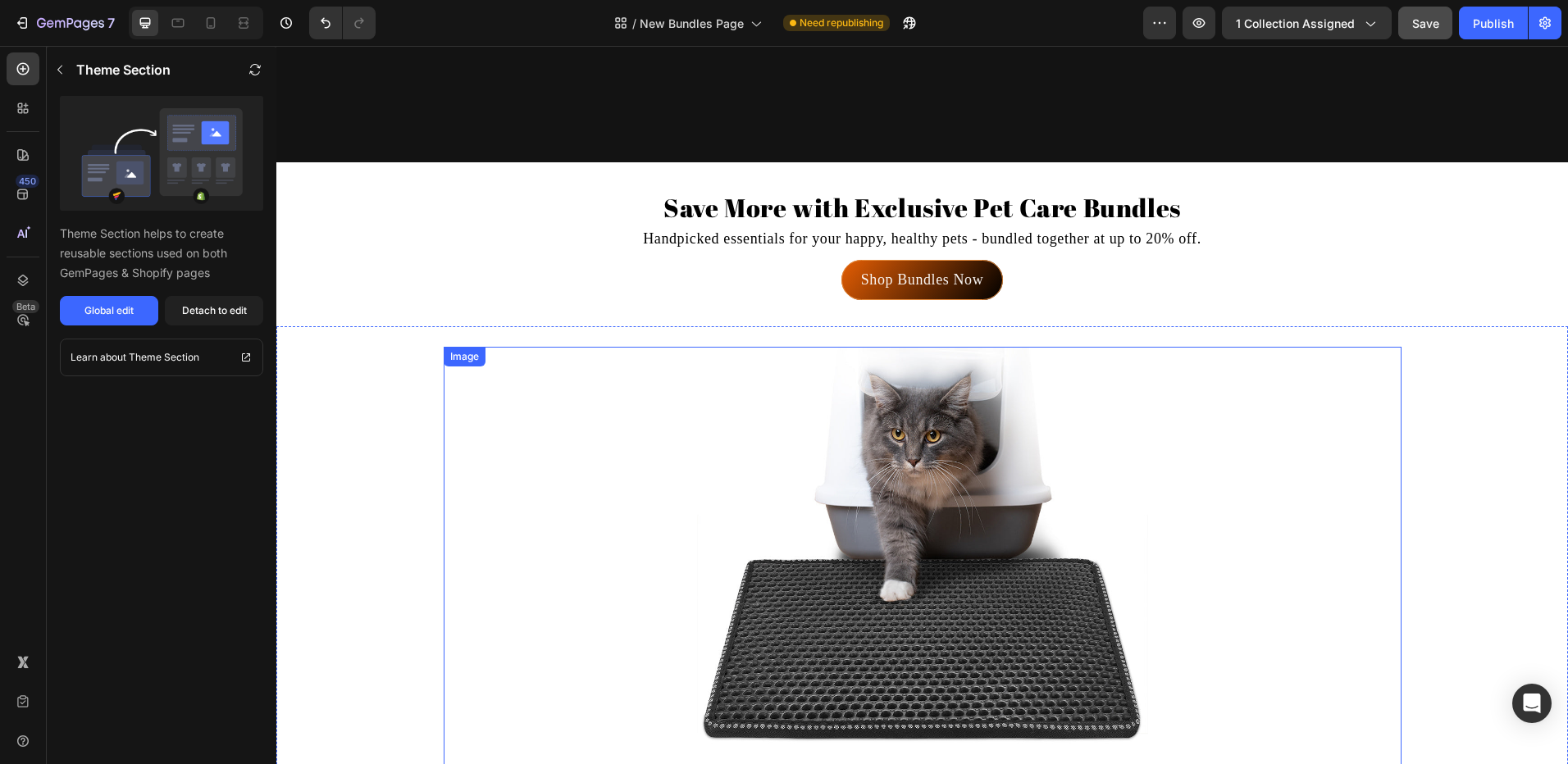
scroll to position [0, 0]
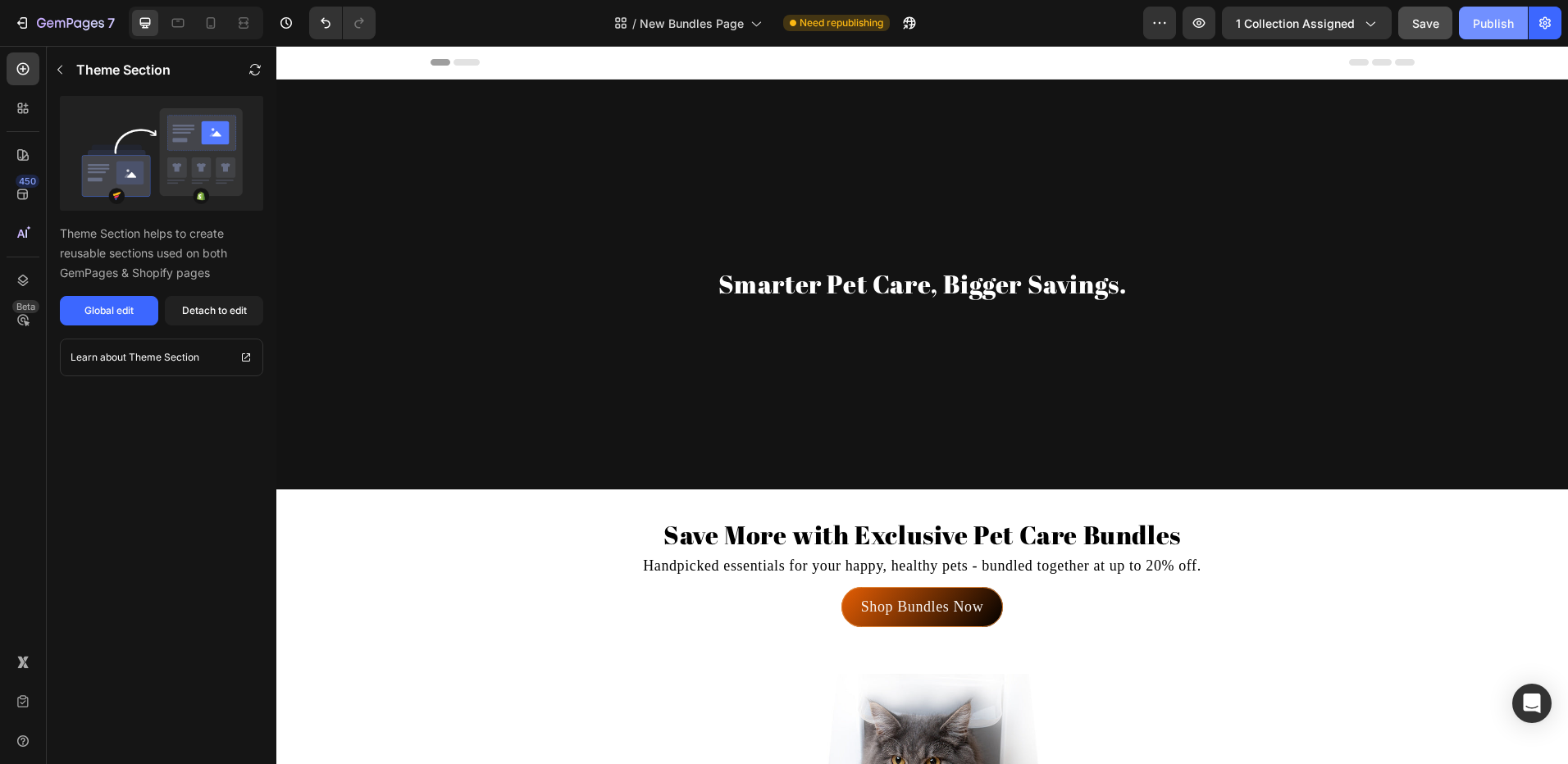
click at [1482, 23] on div "Publish" at bounding box center [1493, 23] width 41 height 17
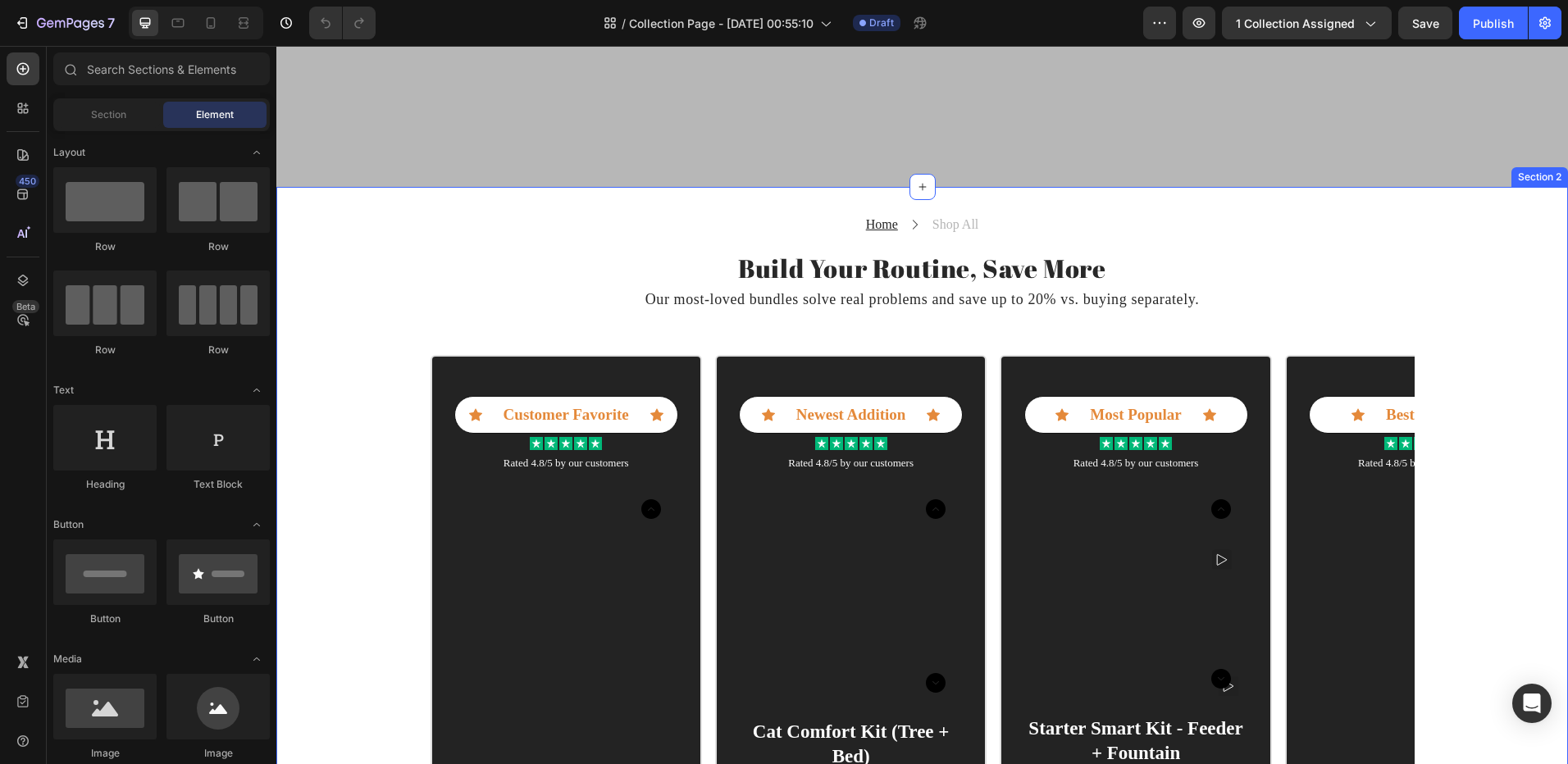
scroll to position [410, 0]
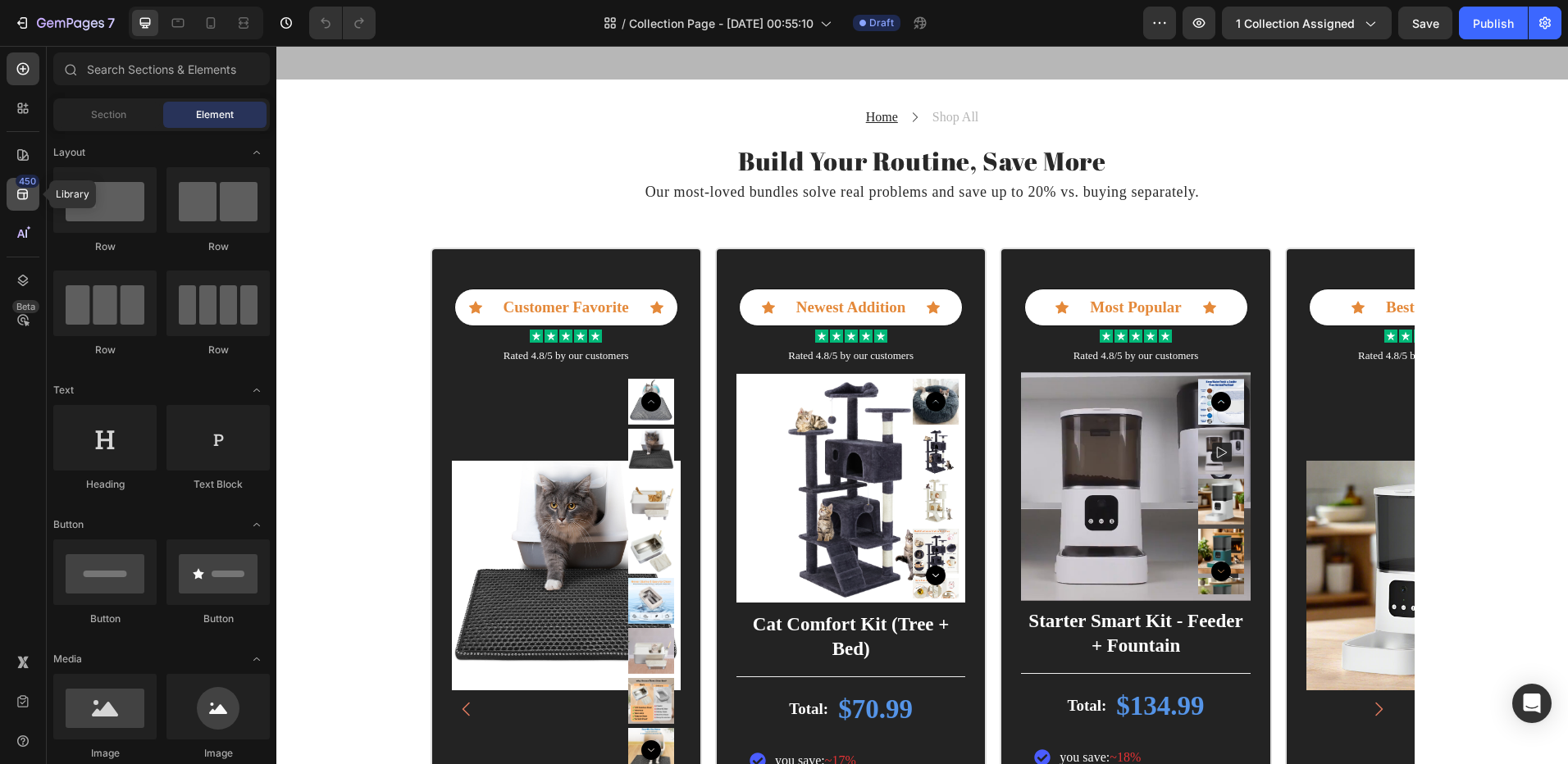
click at [19, 188] on icon at bounding box center [22, 194] width 16 height 16
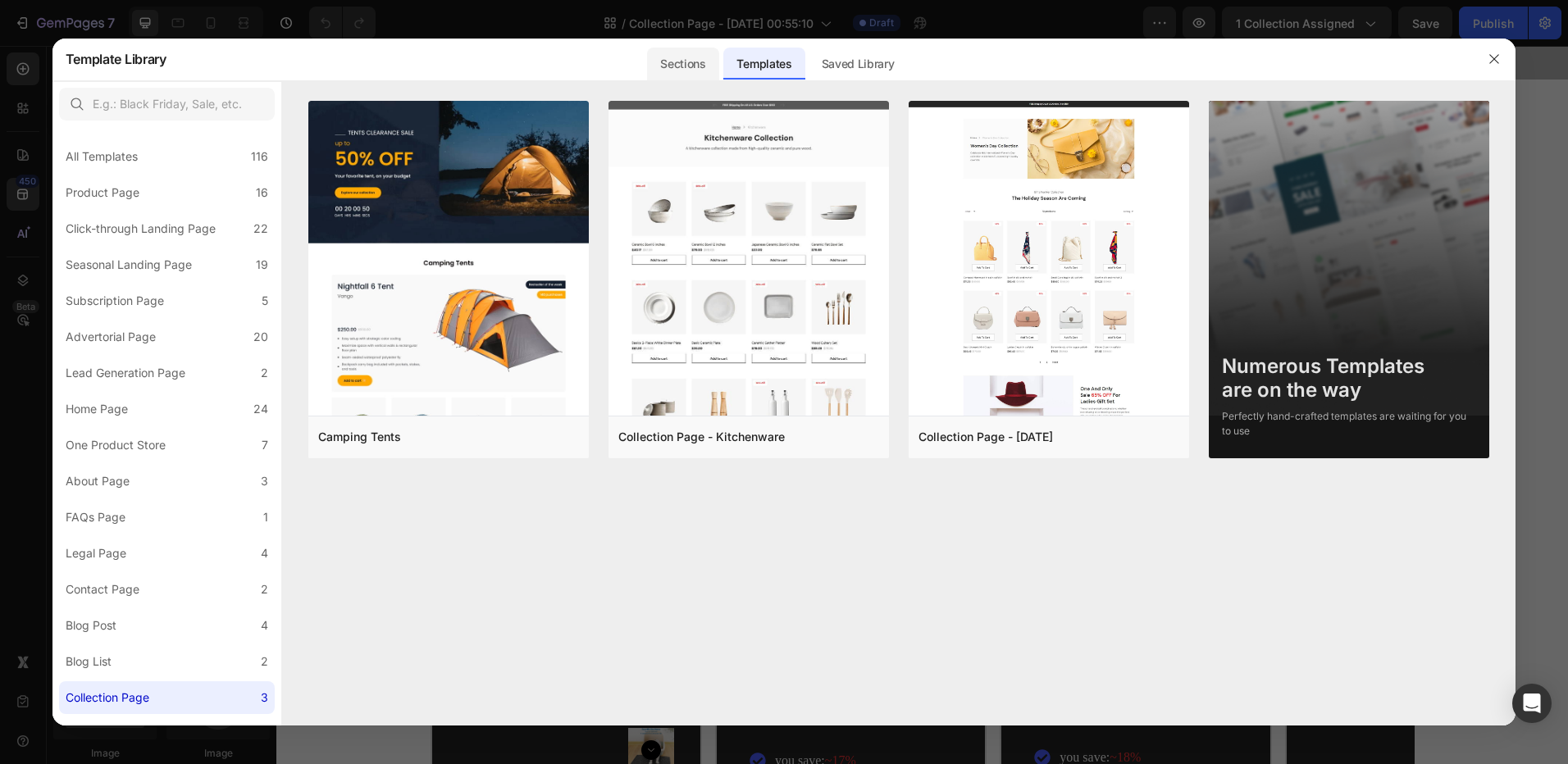
click at [690, 59] on div "Sections" at bounding box center [682, 63] width 71 height 33
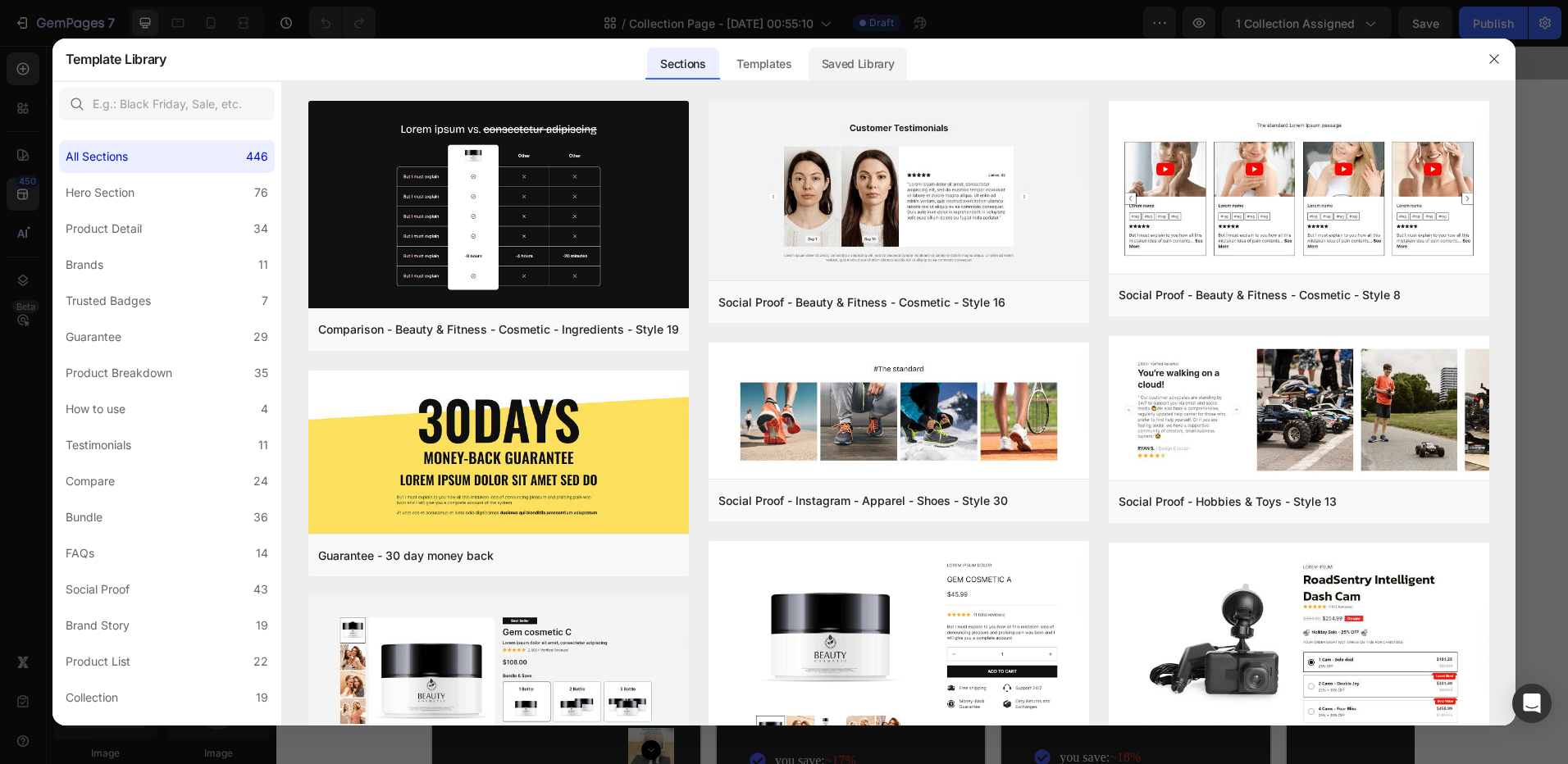
click at [856, 67] on div "Saved Library" at bounding box center [858, 63] width 99 height 33
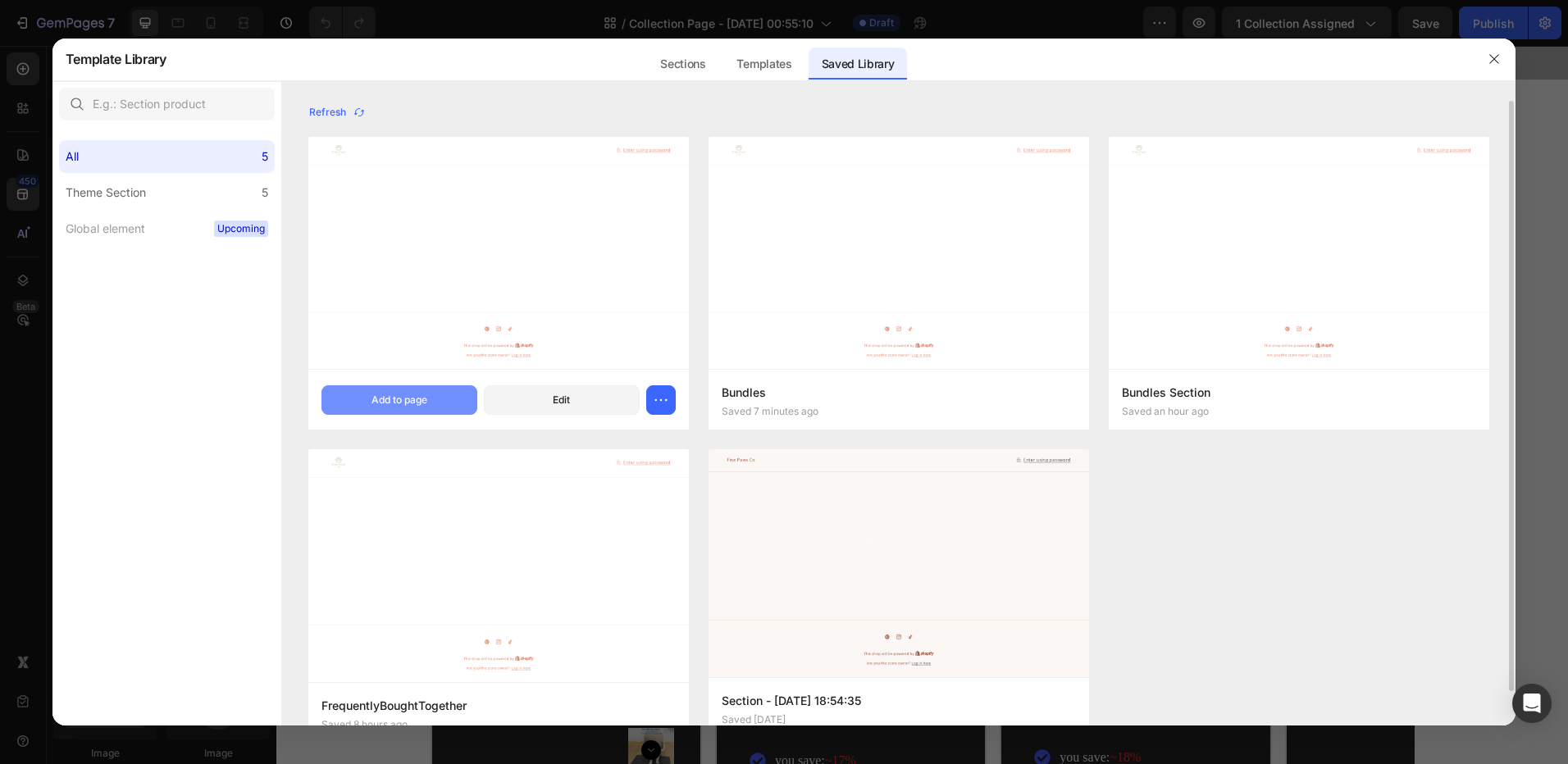
click at [416, 403] on div "Add to page" at bounding box center [399, 400] width 56 height 15
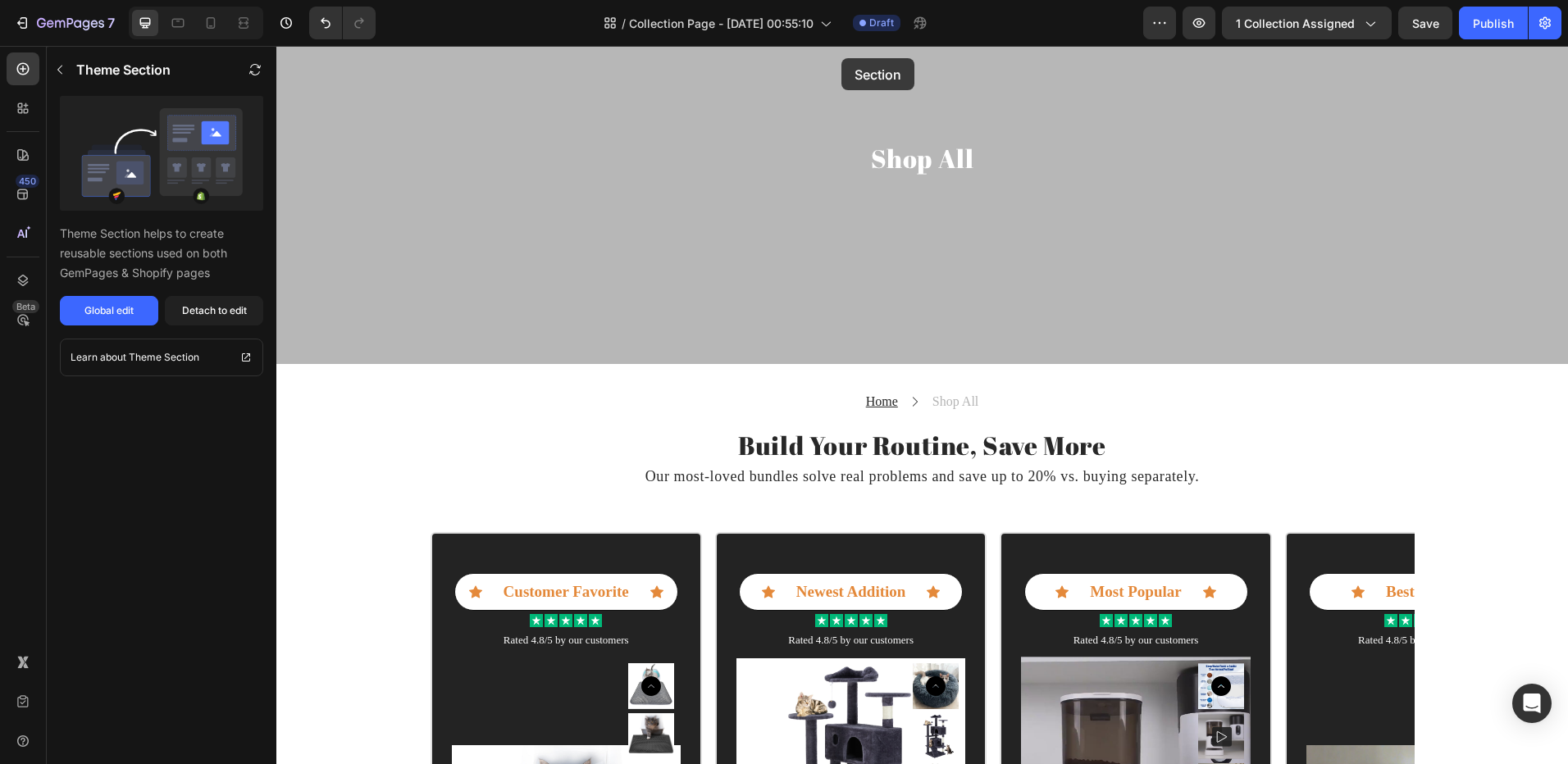
scroll to position [70, 0]
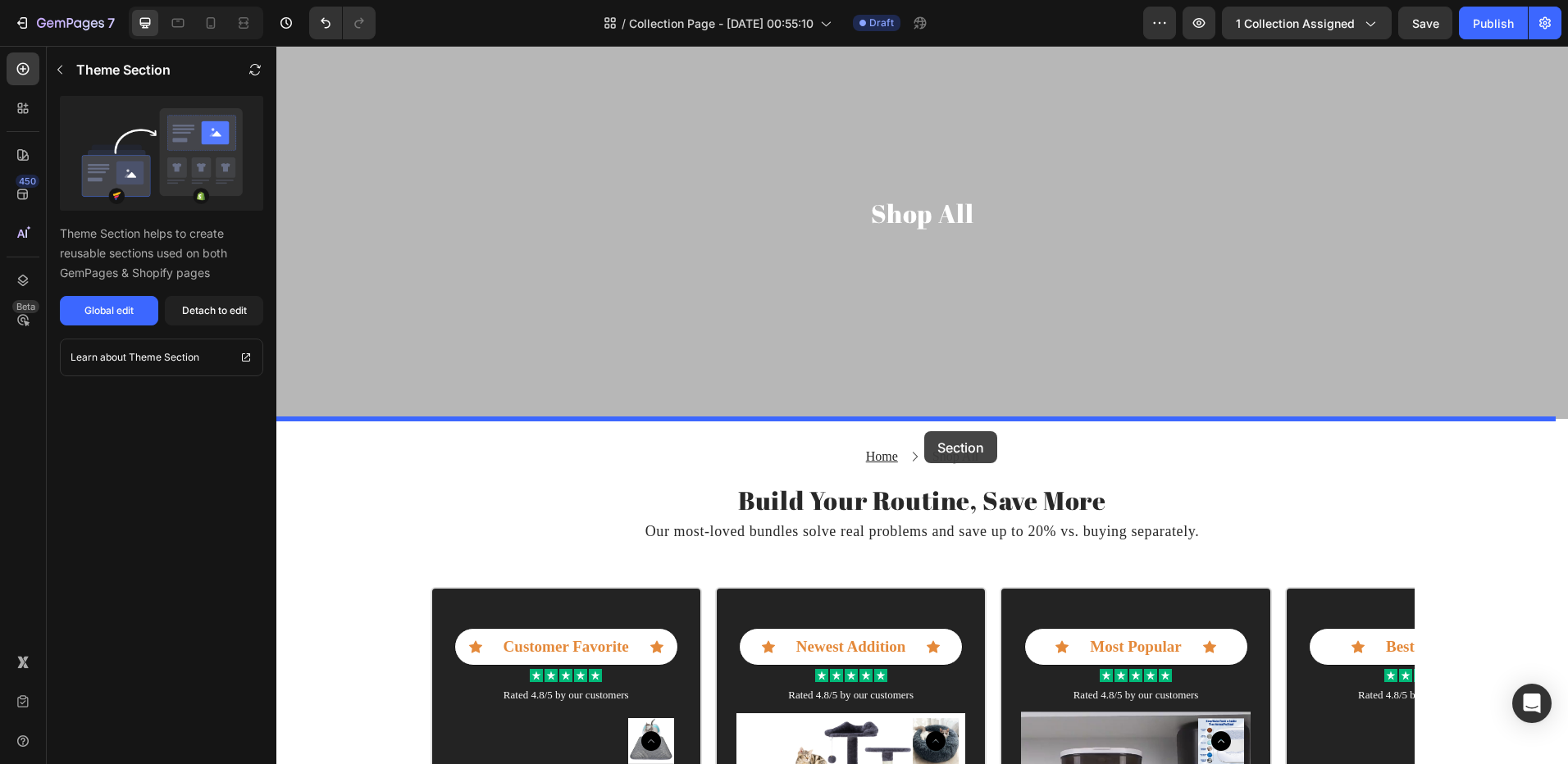
drag, startPoint x: 388, startPoint y: 388, endPoint x: 924, endPoint y: 431, distance: 537.7
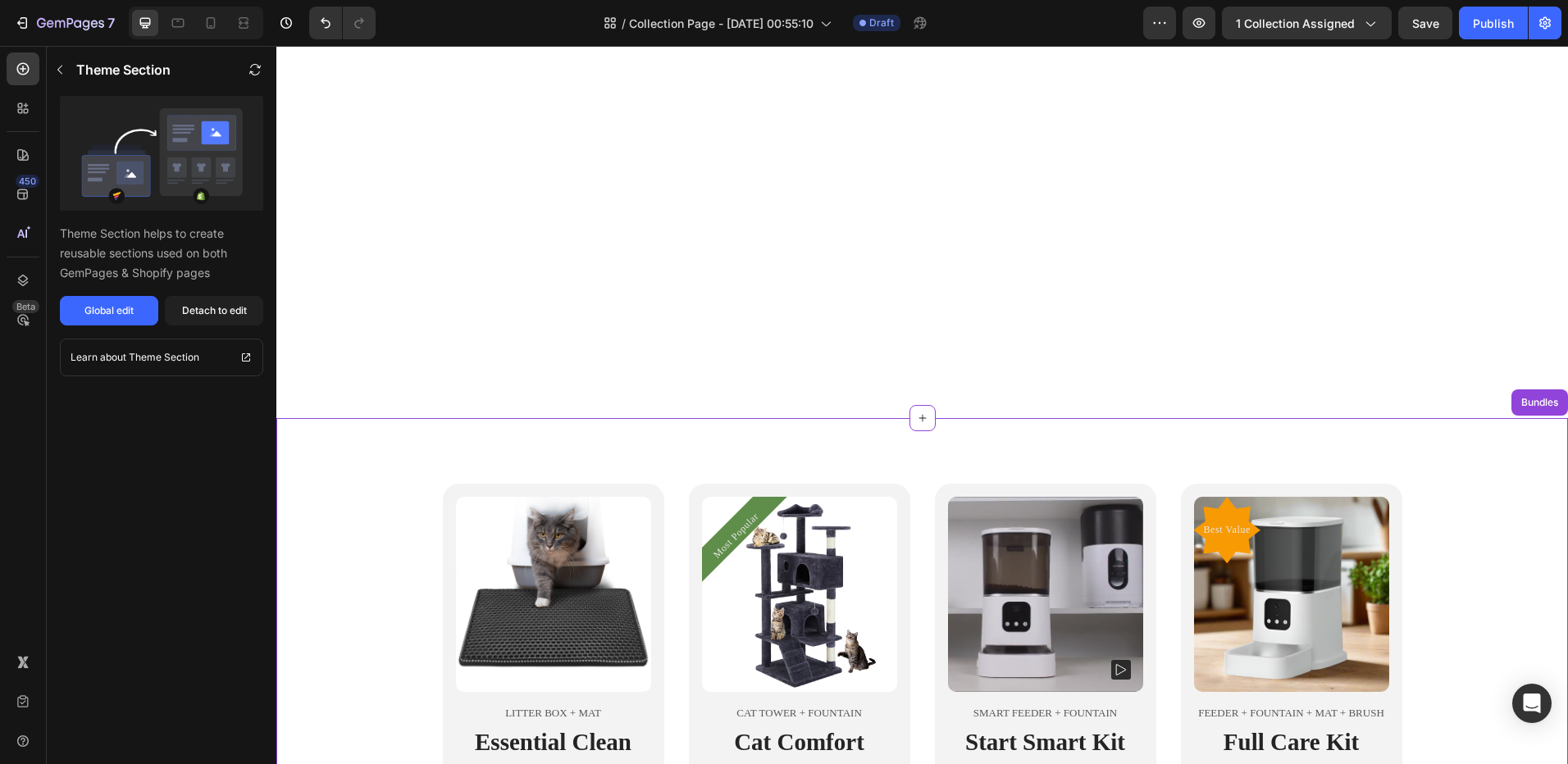
scroll to position [809, 0]
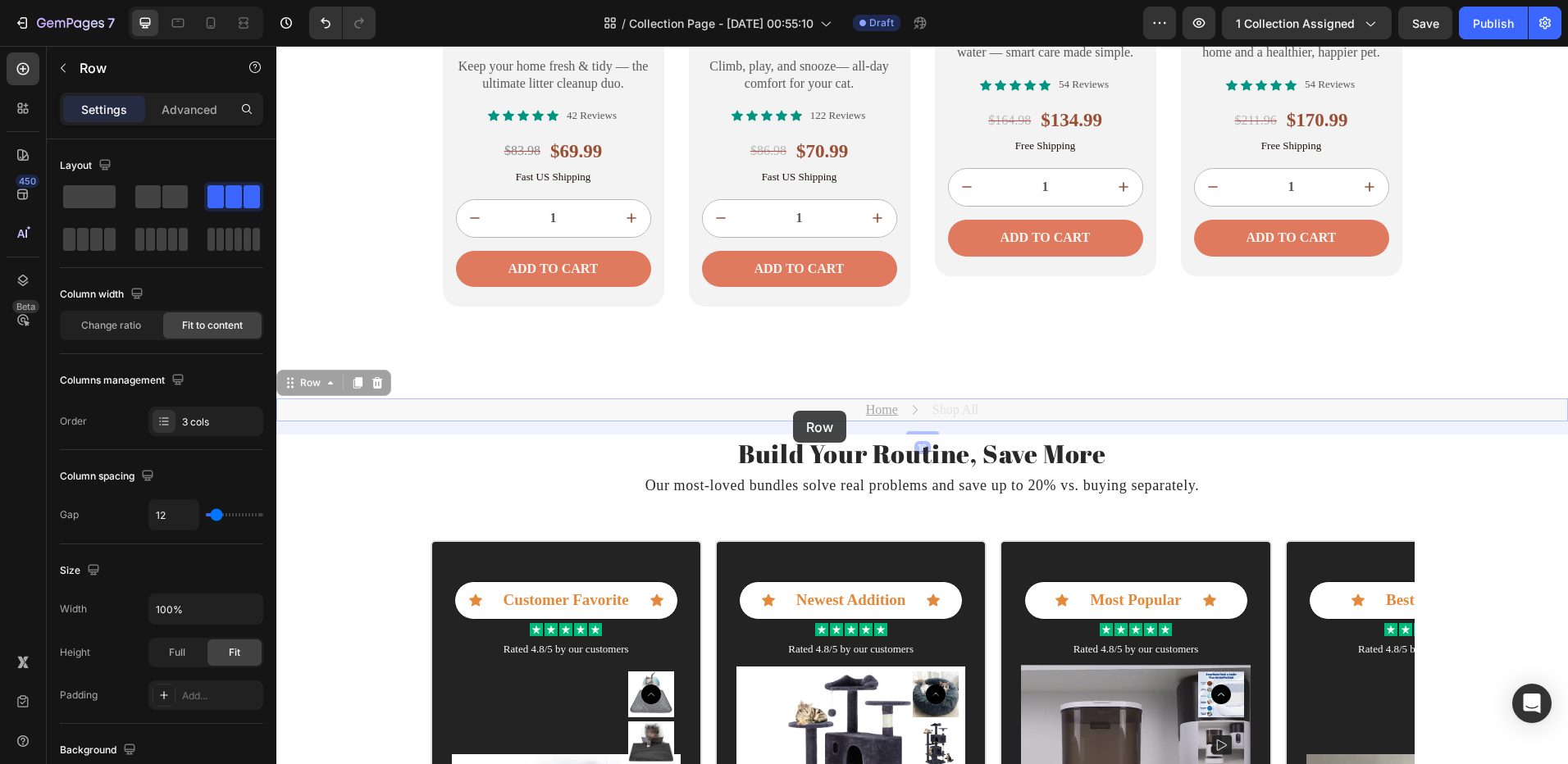
drag, startPoint x: 793, startPoint y: 411, endPoint x: 795, endPoint y: 398, distance: 13.2
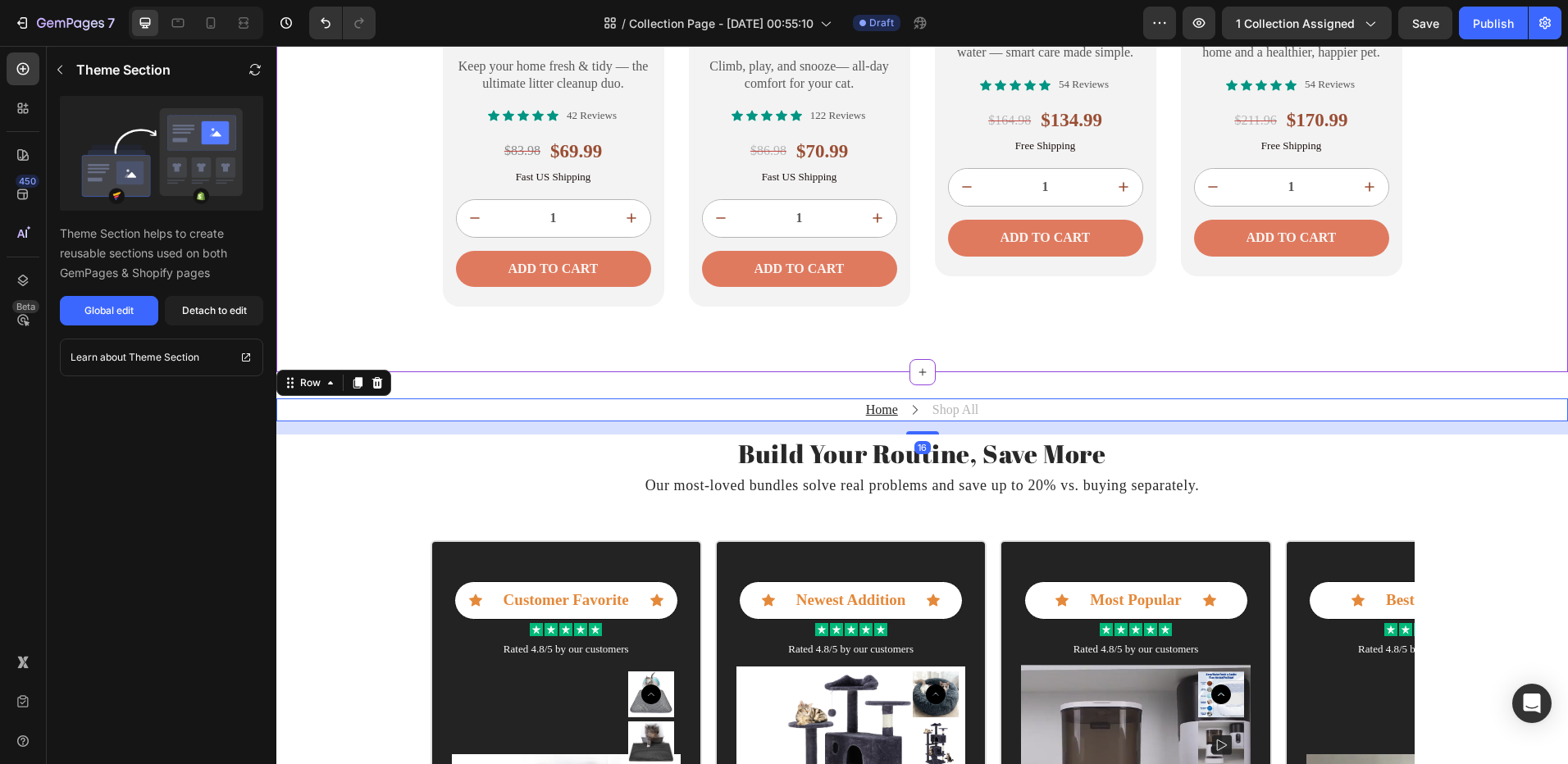
click at [407, 267] on div "Product Images Litter Box + Mat Text Block Essential Clean Kit Heading Keep you…" at bounding box center [922, 26] width 1291 height 560
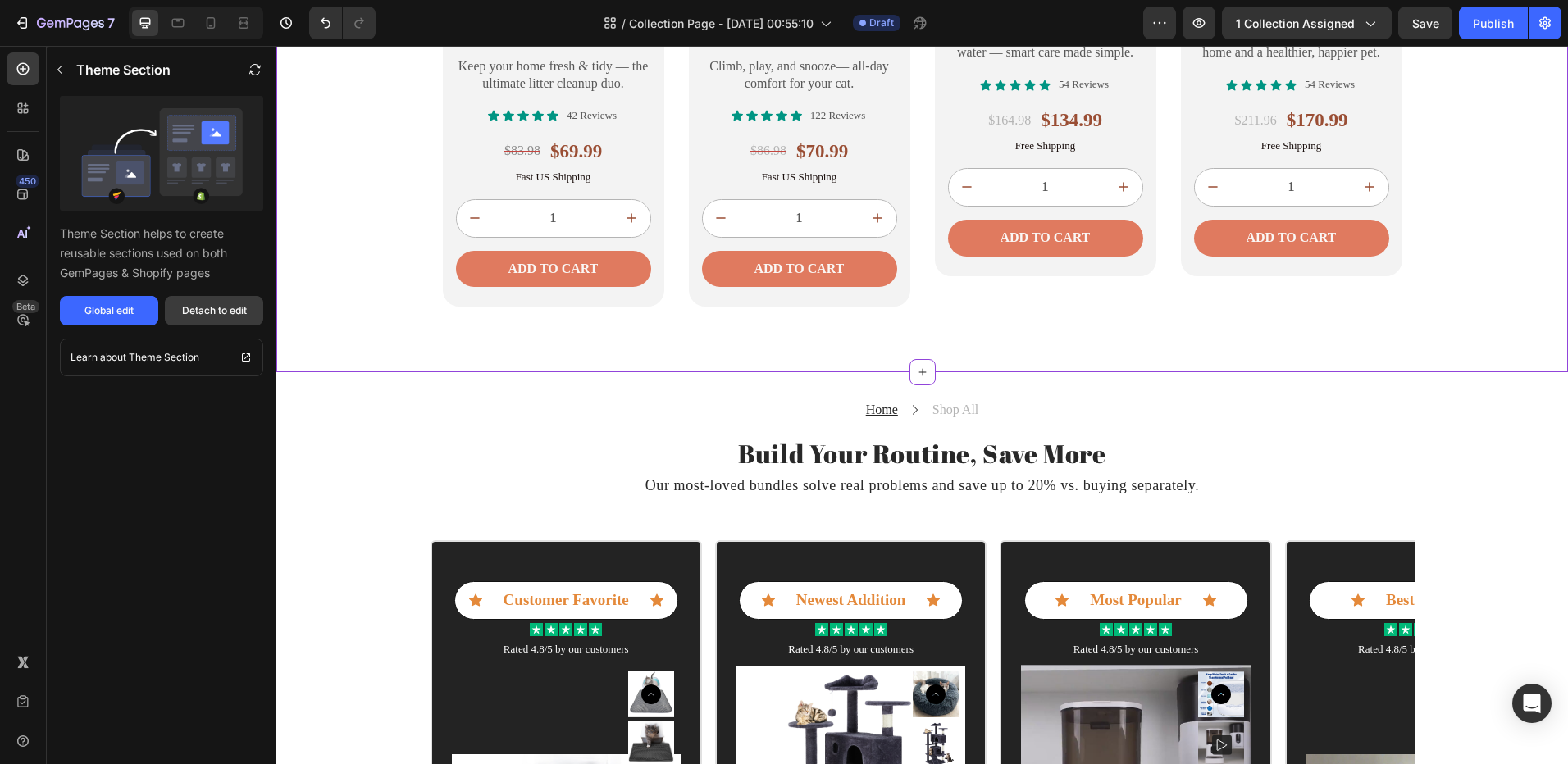
click at [225, 312] on div "Detach to edit" at bounding box center [214, 310] width 65 height 15
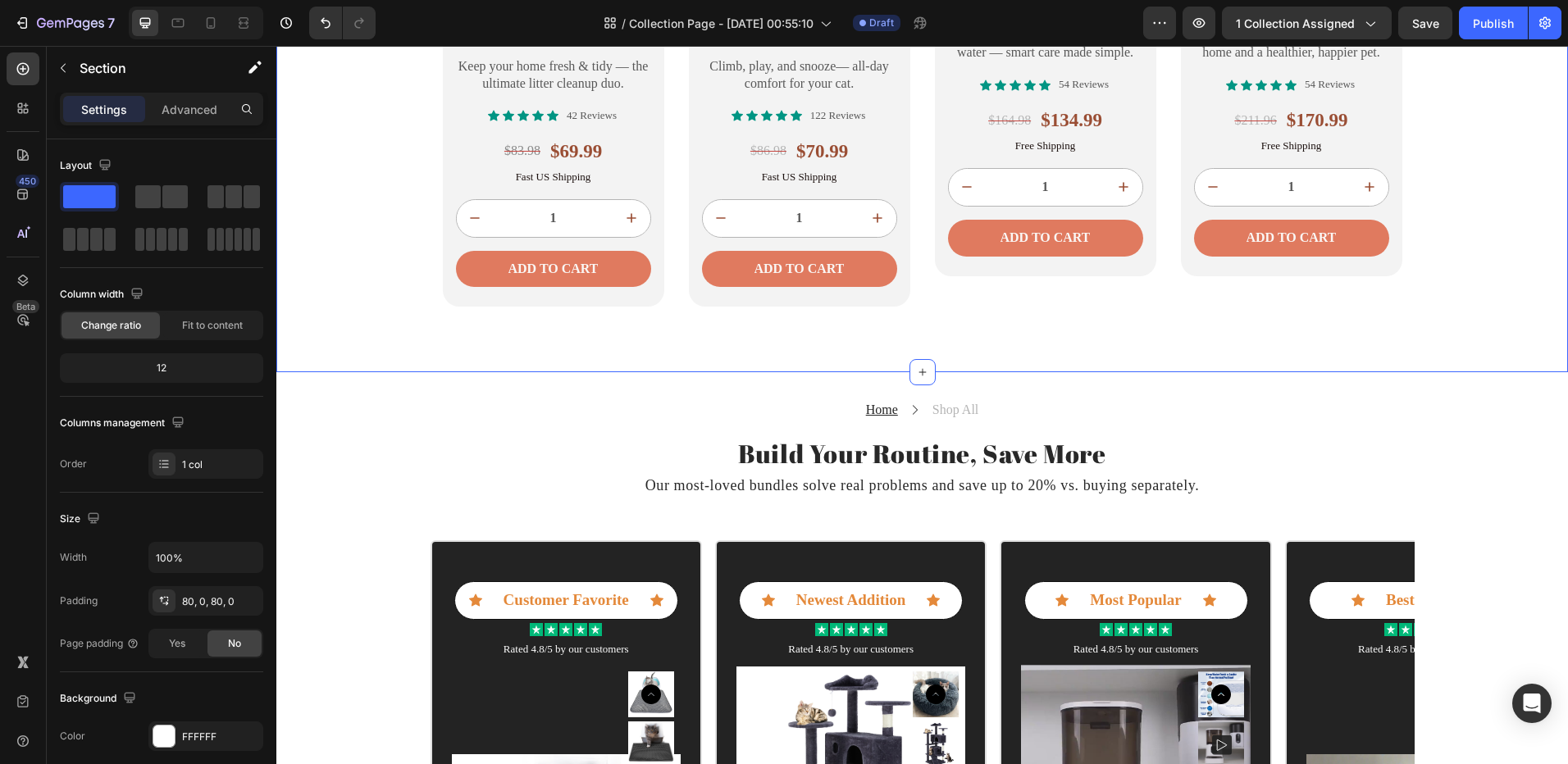
click at [690, 355] on div "Product Images Litter Box + Mat Text Block Essential Clean Kit Heading Keep you…" at bounding box center [922, 27] width 1291 height 691
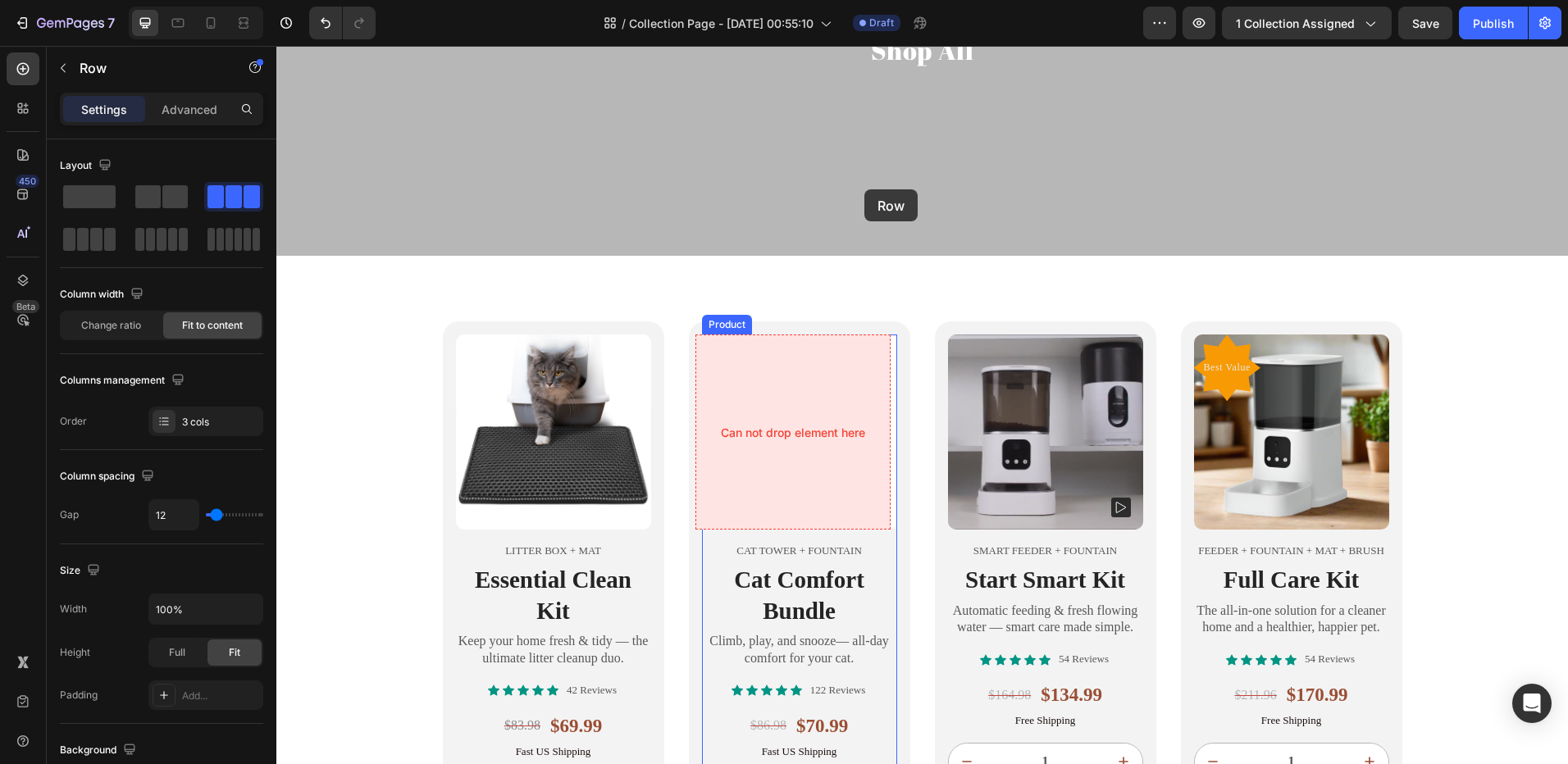
scroll to position [116, 0]
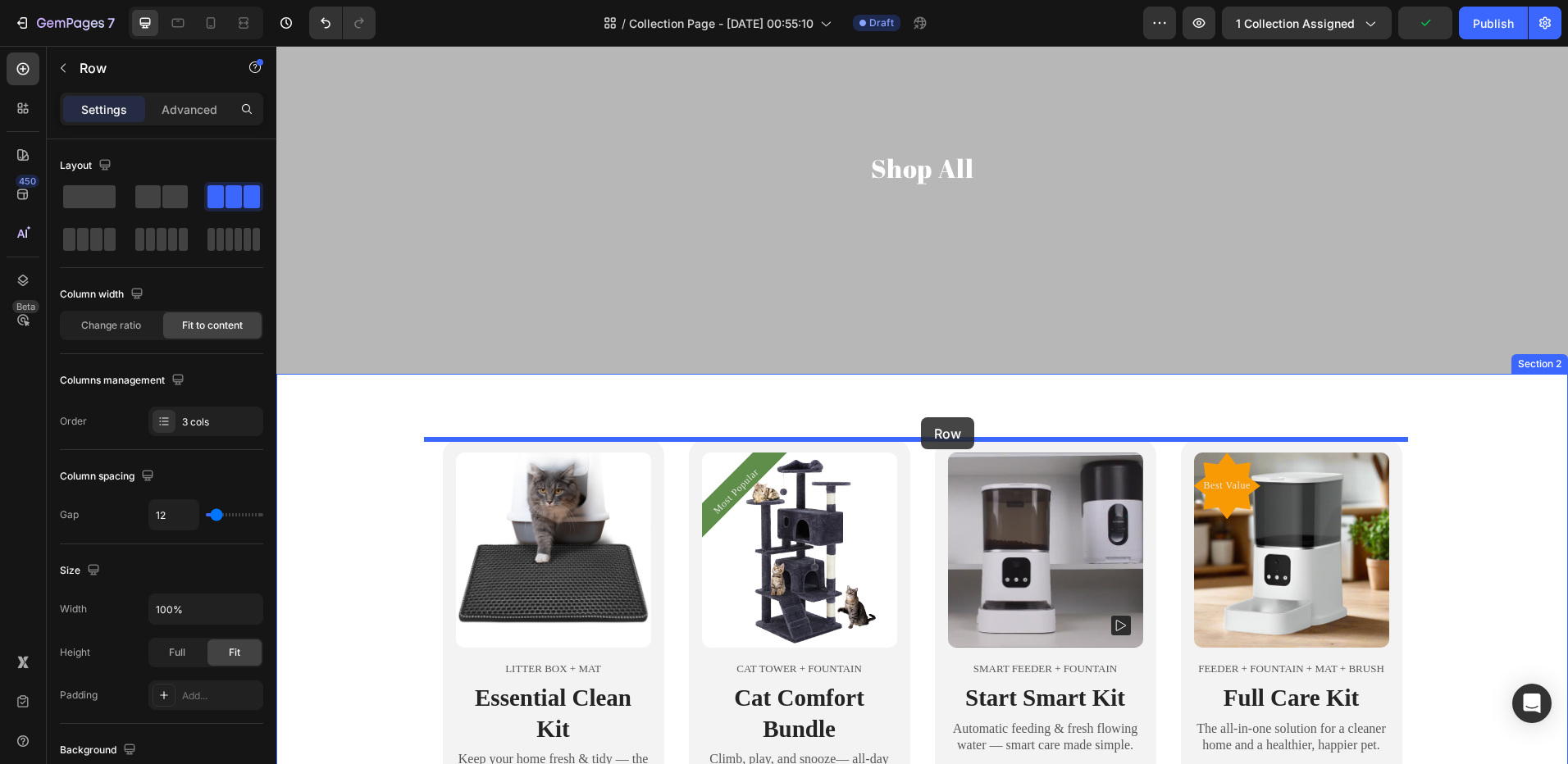
drag, startPoint x: 744, startPoint y: 419, endPoint x: 921, endPoint y: 418, distance: 177.0
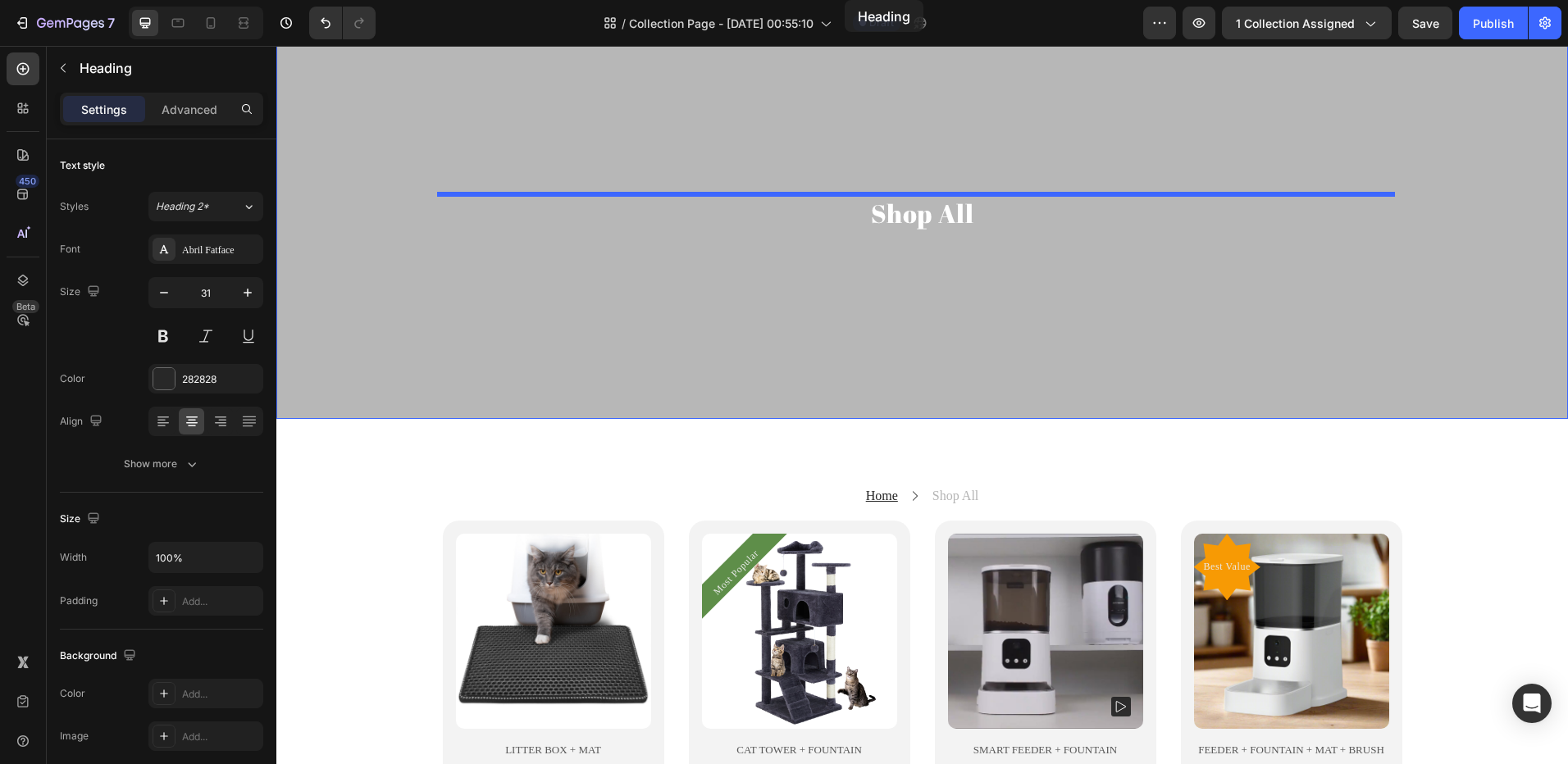
scroll to position [0, 0]
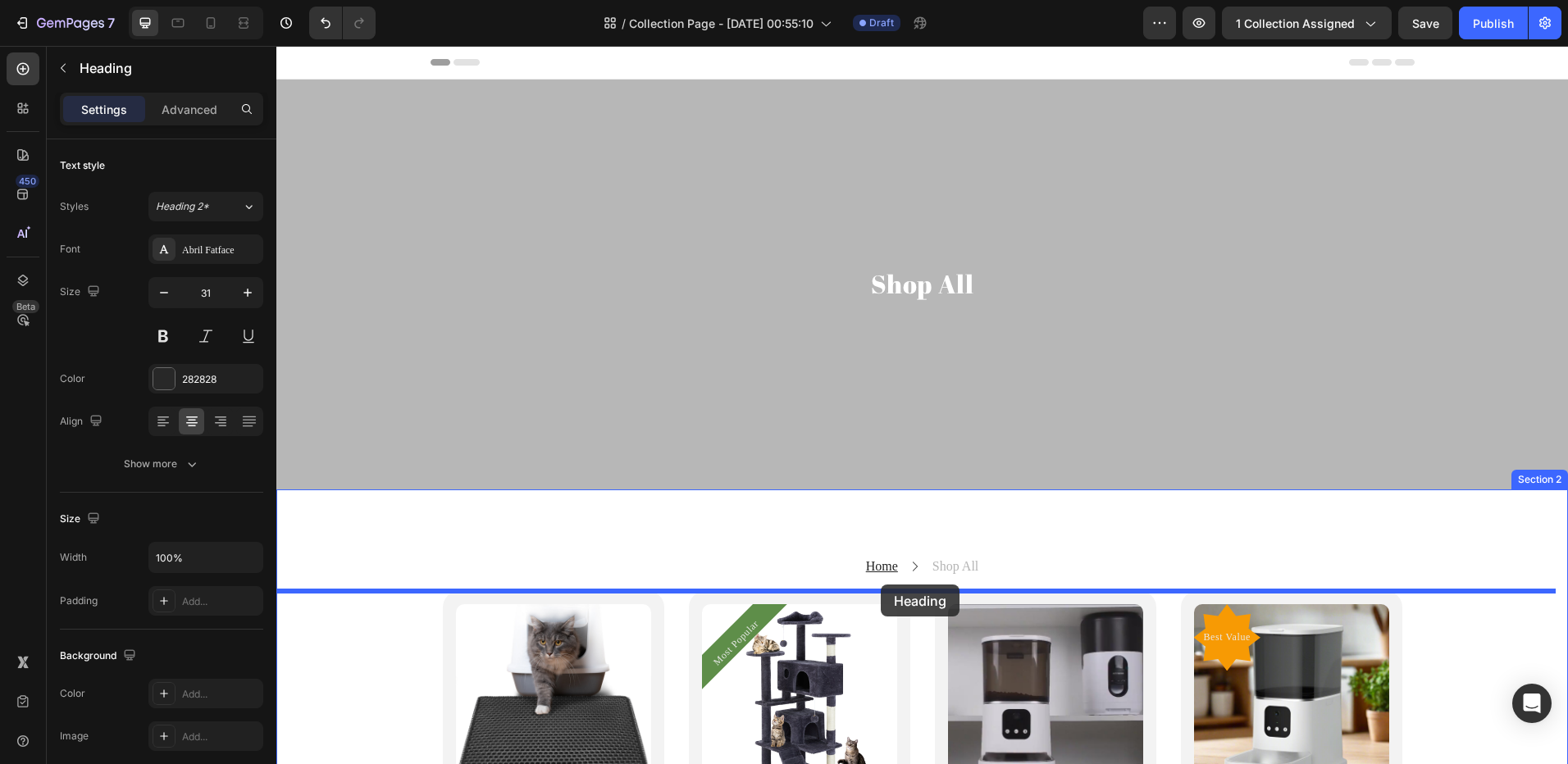
drag, startPoint x: 682, startPoint y: 486, endPoint x: 880, endPoint y: 585, distance: 221.4
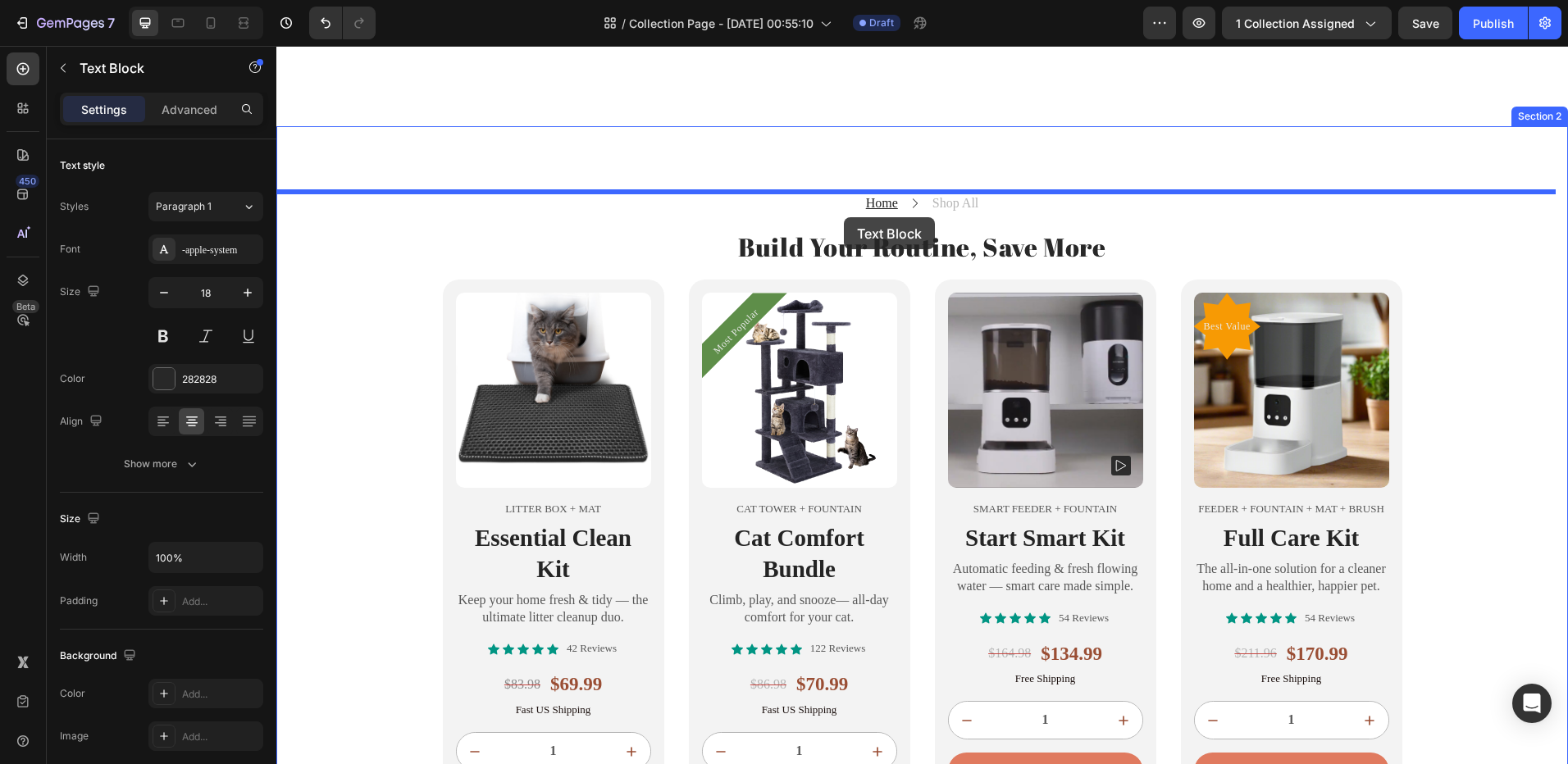
scroll to position [334, 0]
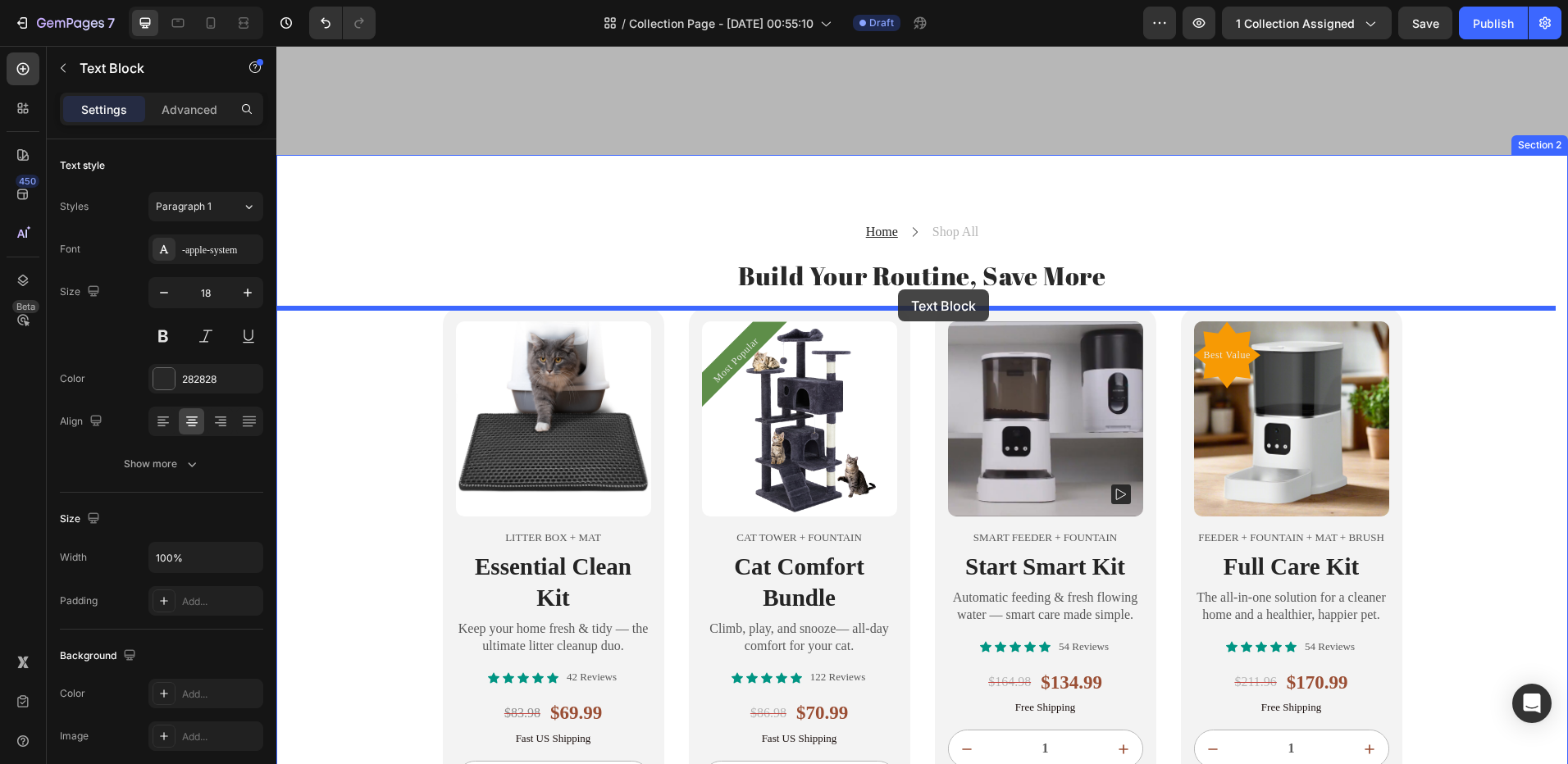
drag, startPoint x: 580, startPoint y: 409, endPoint x: 898, endPoint y: 290, distance: 339.5
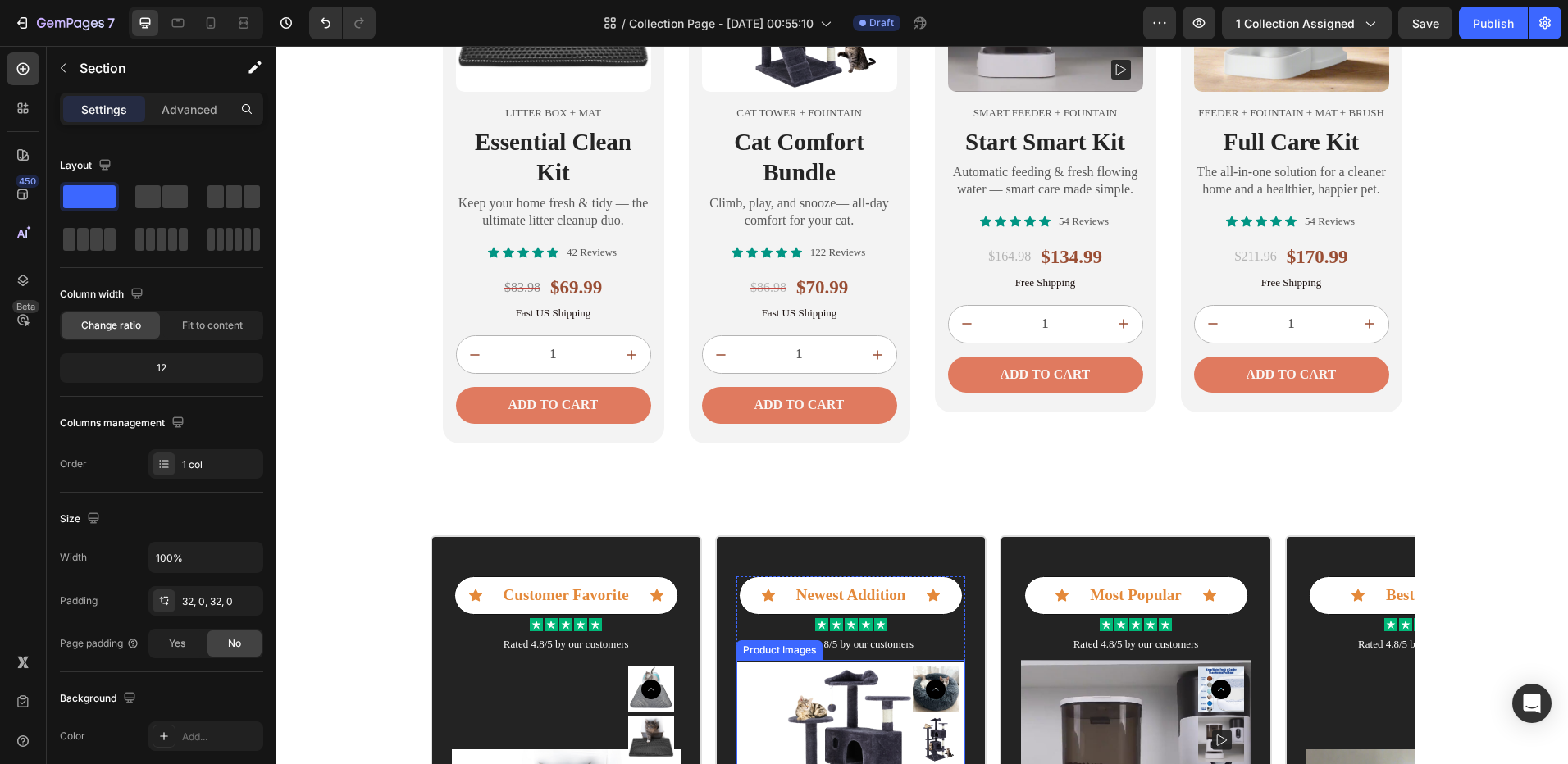
scroll to position [581, 0]
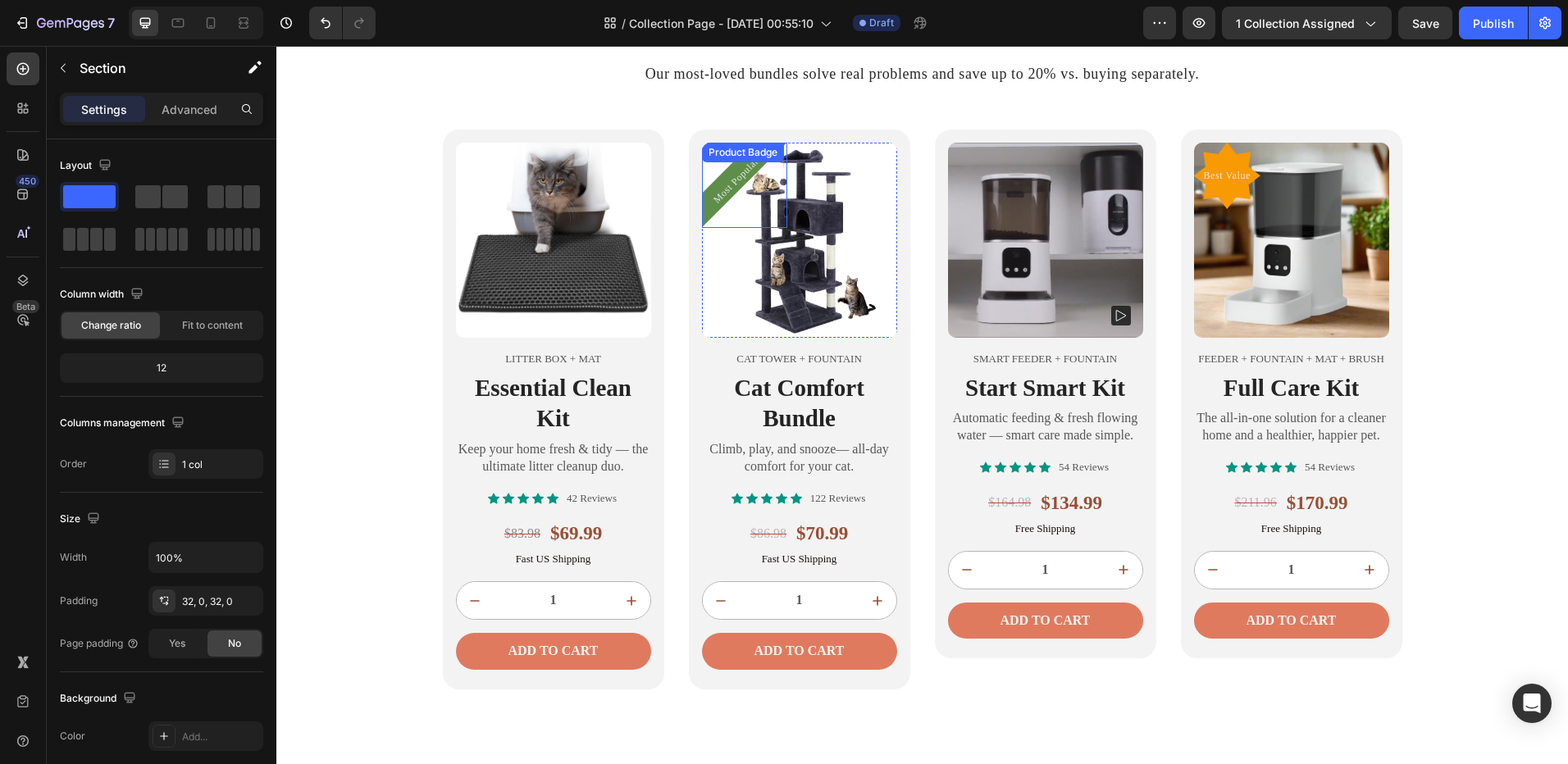
click at [722, 183] on pre "Most Popular" at bounding box center [736, 181] width 70 height 70
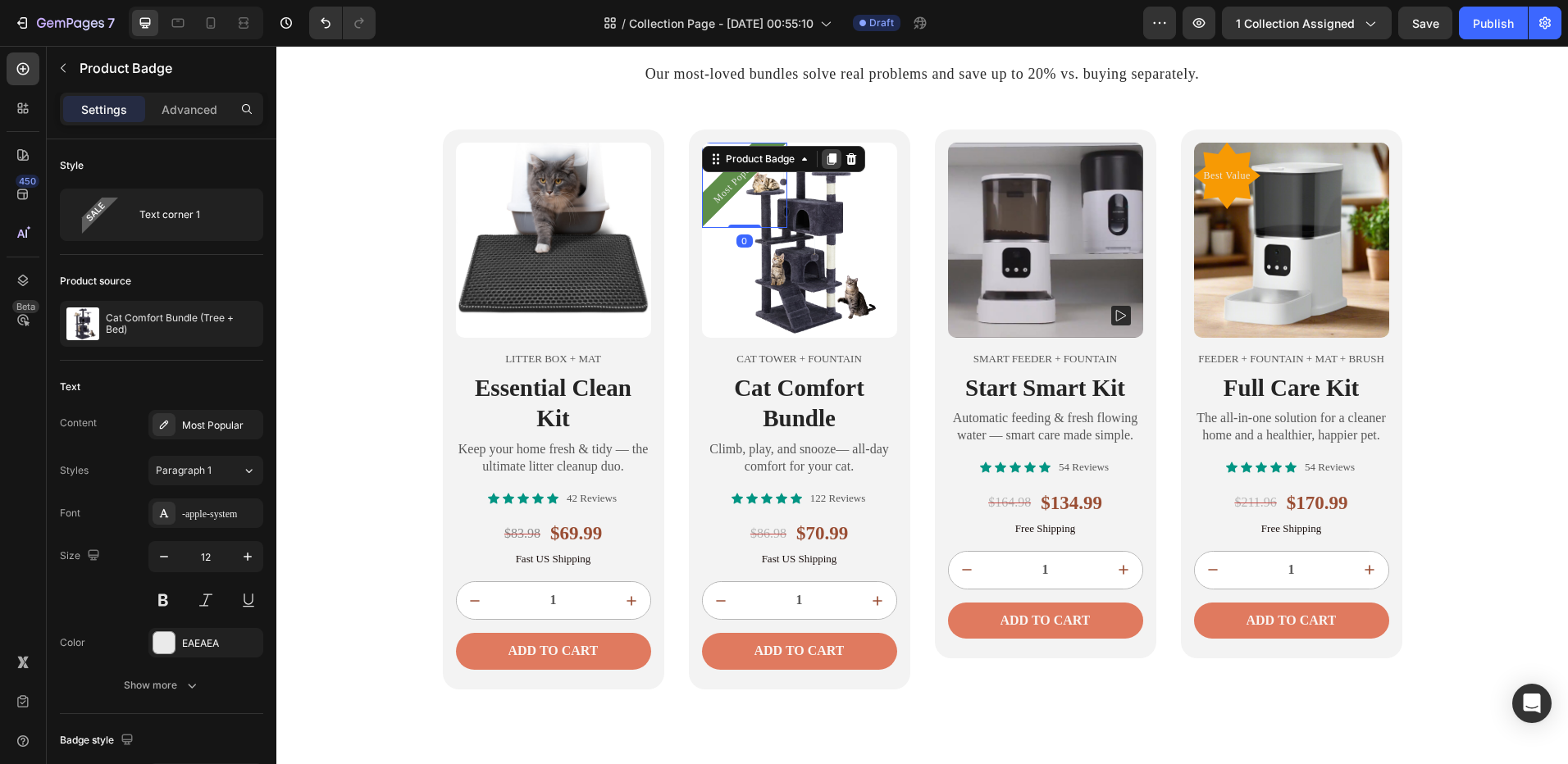
click at [829, 161] on icon at bounding box center [831, 159] width 9 height 11
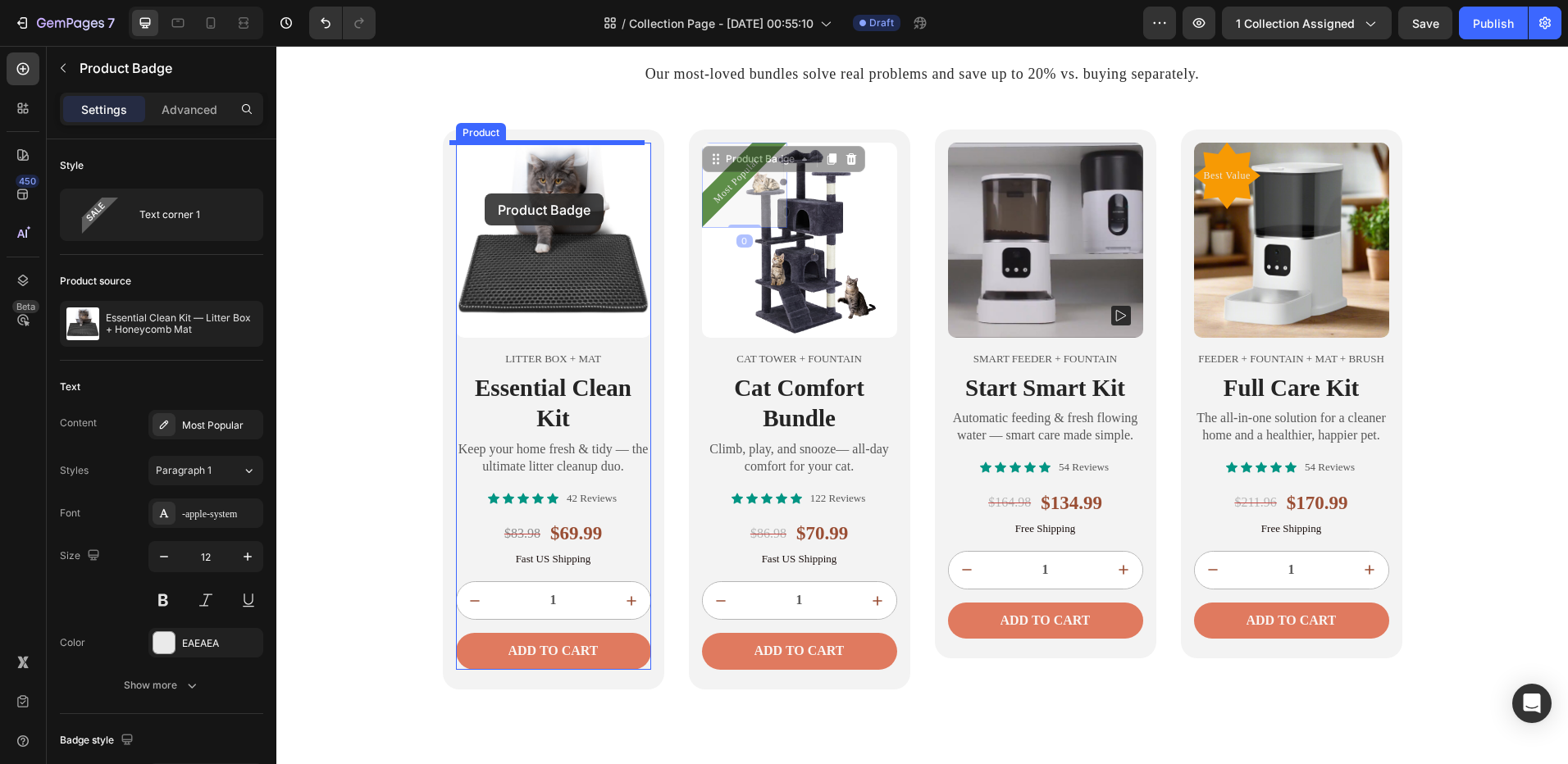
drag, startPoint x: 722, startPoint y: 189, endPoint x: 479, endPoint y: 188, distance: 243.0
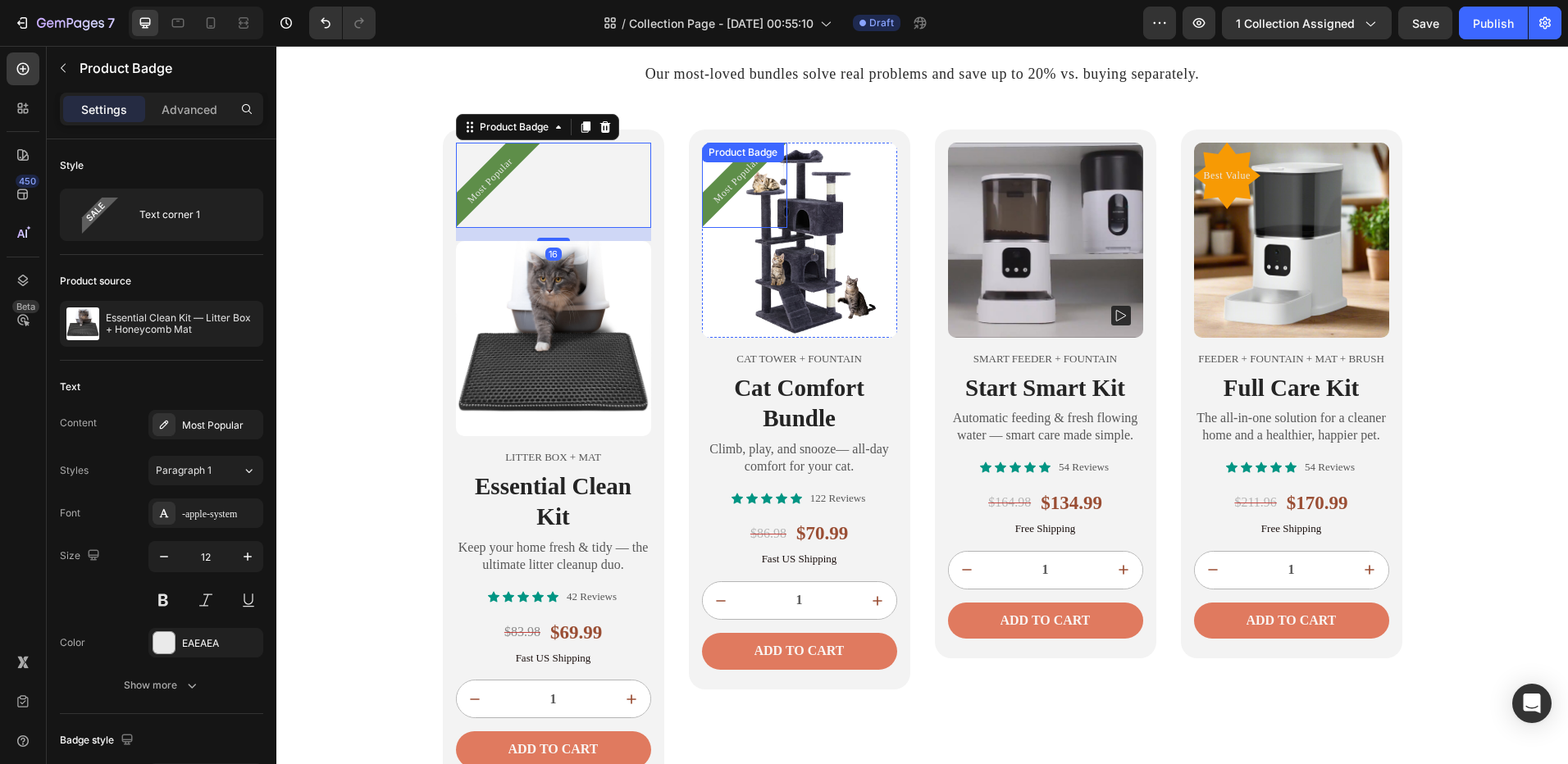
click at [730, 167] on div "Most Popular Product Badge" at bounding box center [744, 184] width 85 height 85
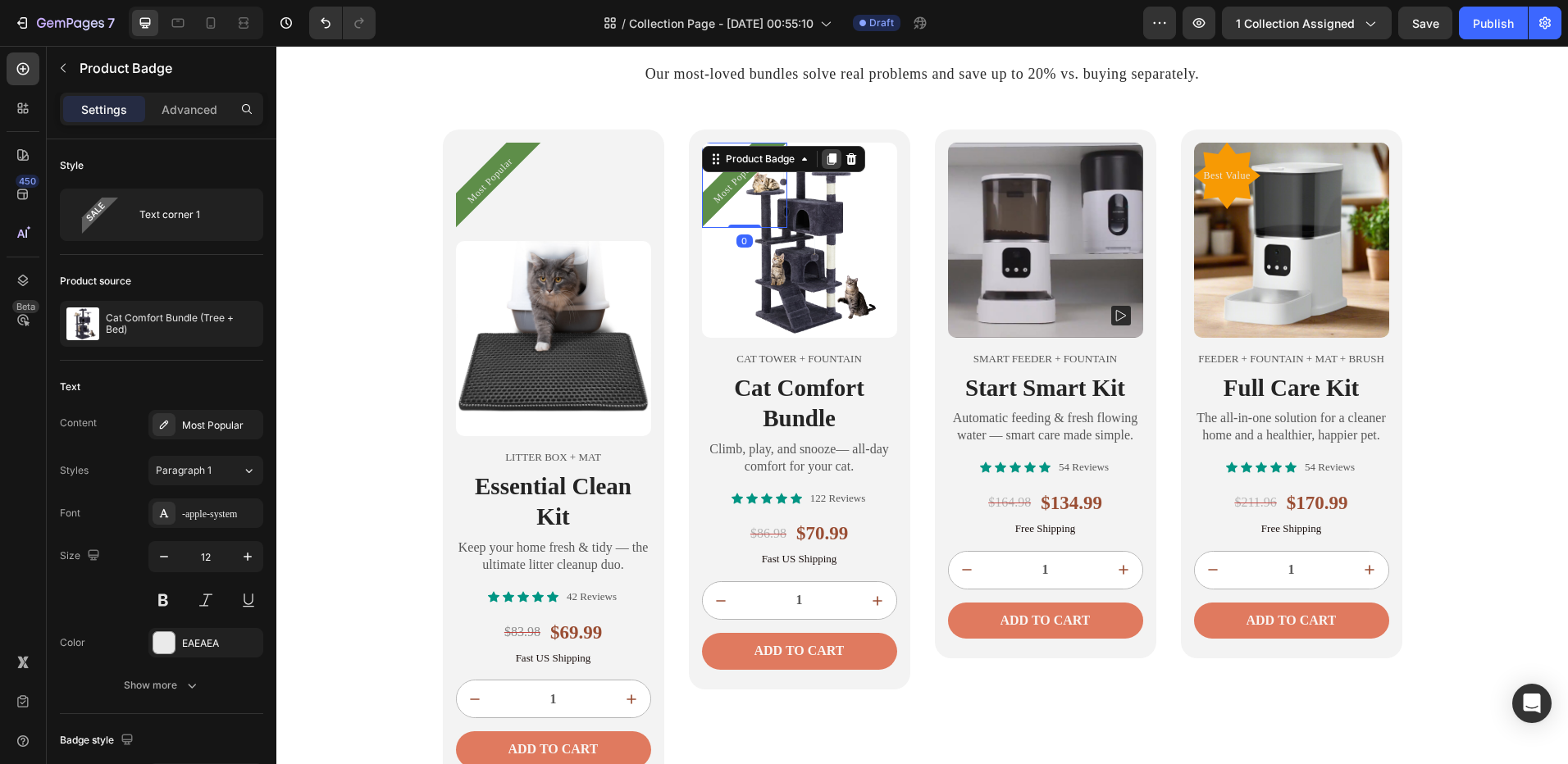
click at [829, 162] on icon at bounding box center [831, 159] width 9 height 11
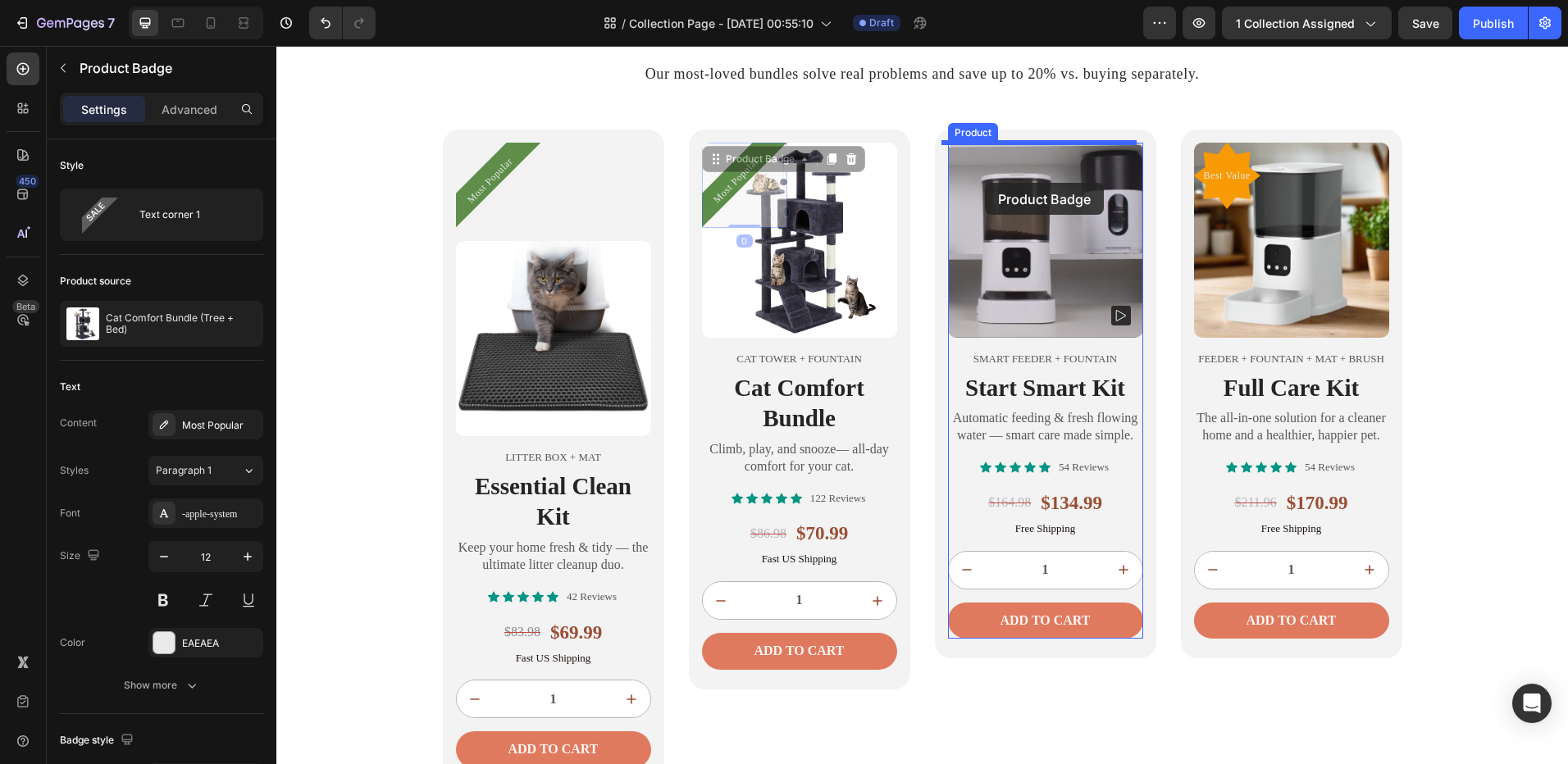
drag, startPoint x: 719, startPoint y: 191, endPoint x: 985, endPoint y: 183, distance: 266.1
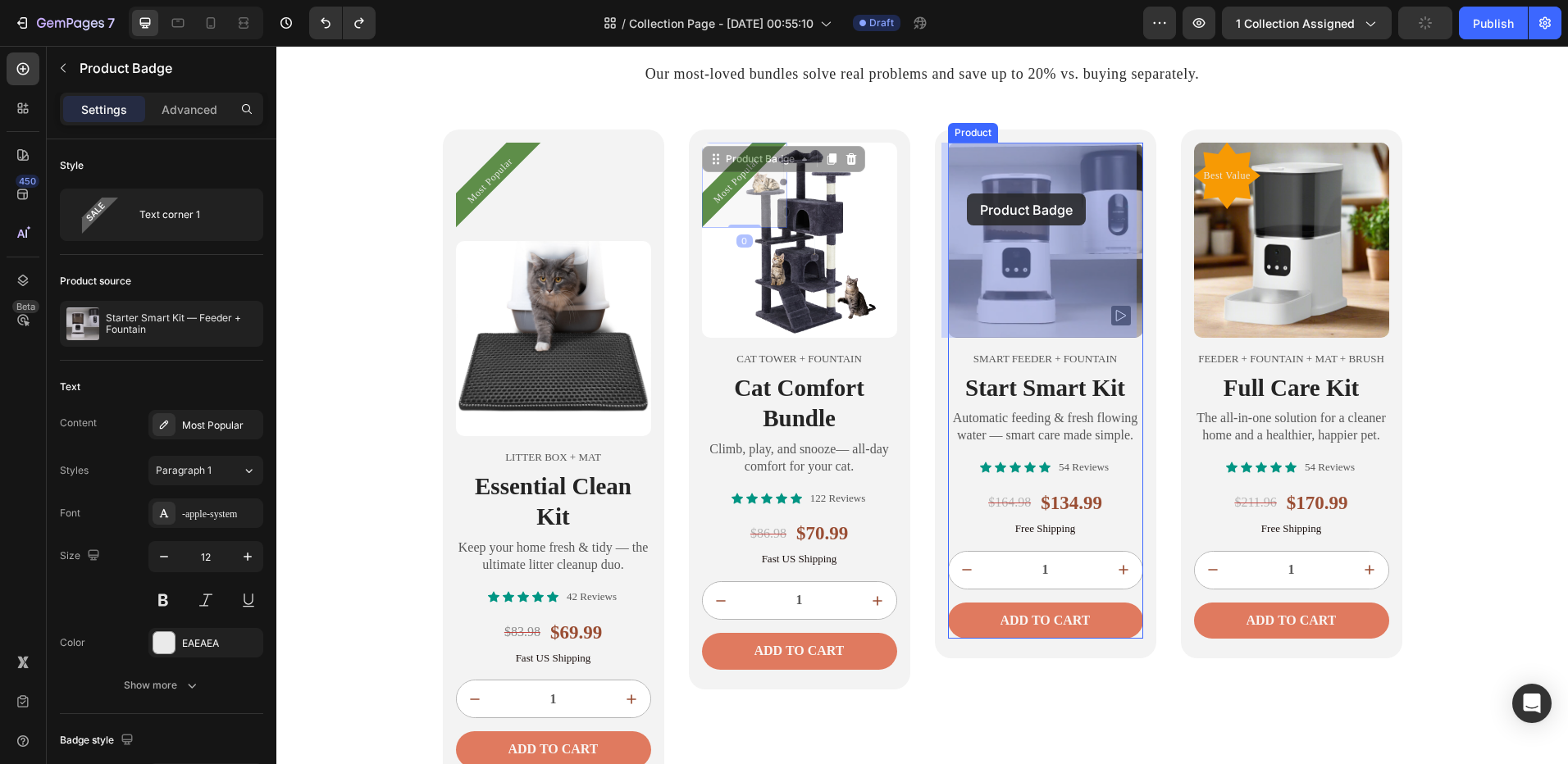
drag, startPoint x: 717, startPoint y: 180, endPoint x: 967, endPoint y: 194, distance: 250.4
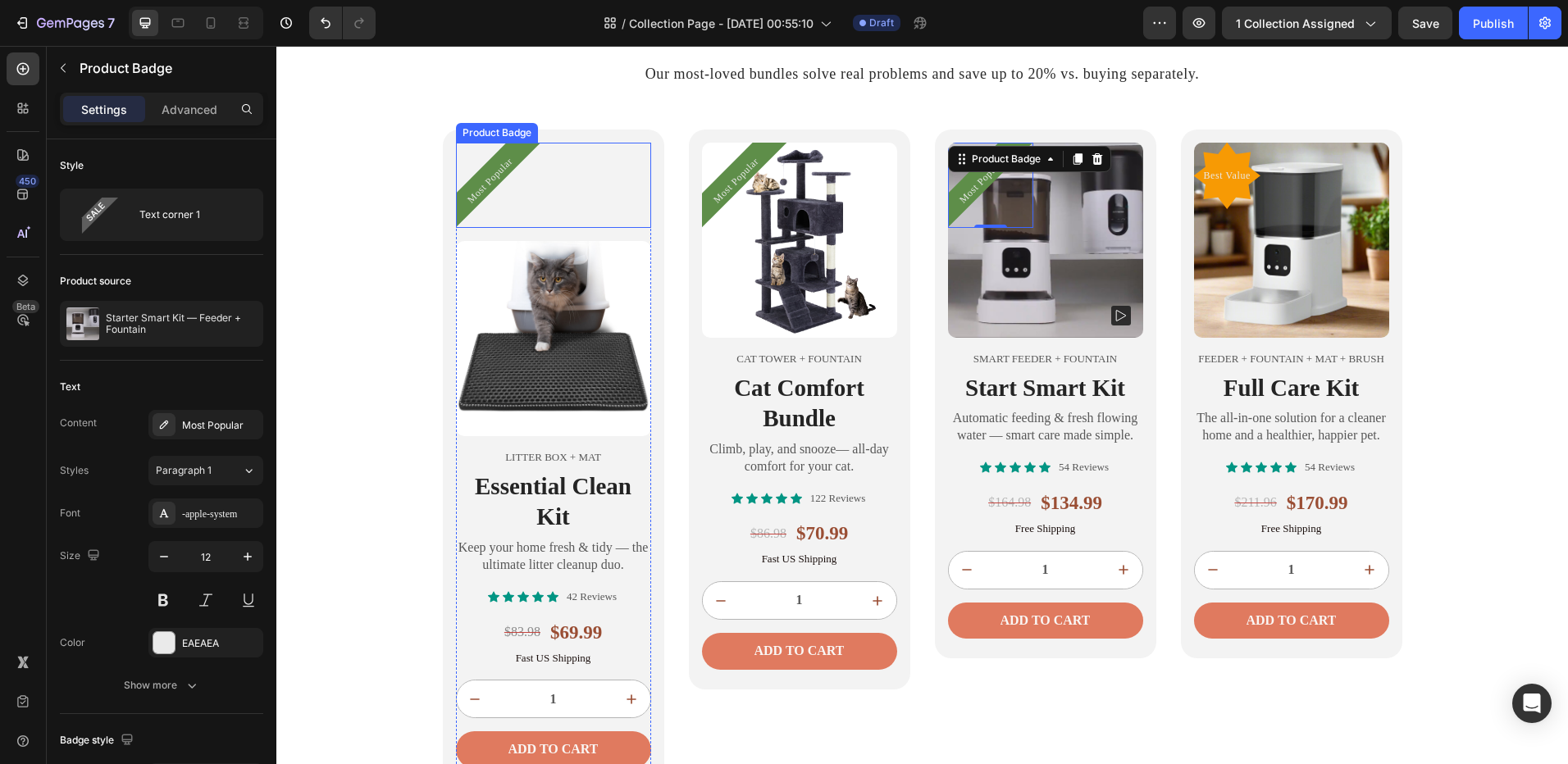
click at [478, 178] on pre "Most Popular" at bounding box center [490, 181] width 70 height 70
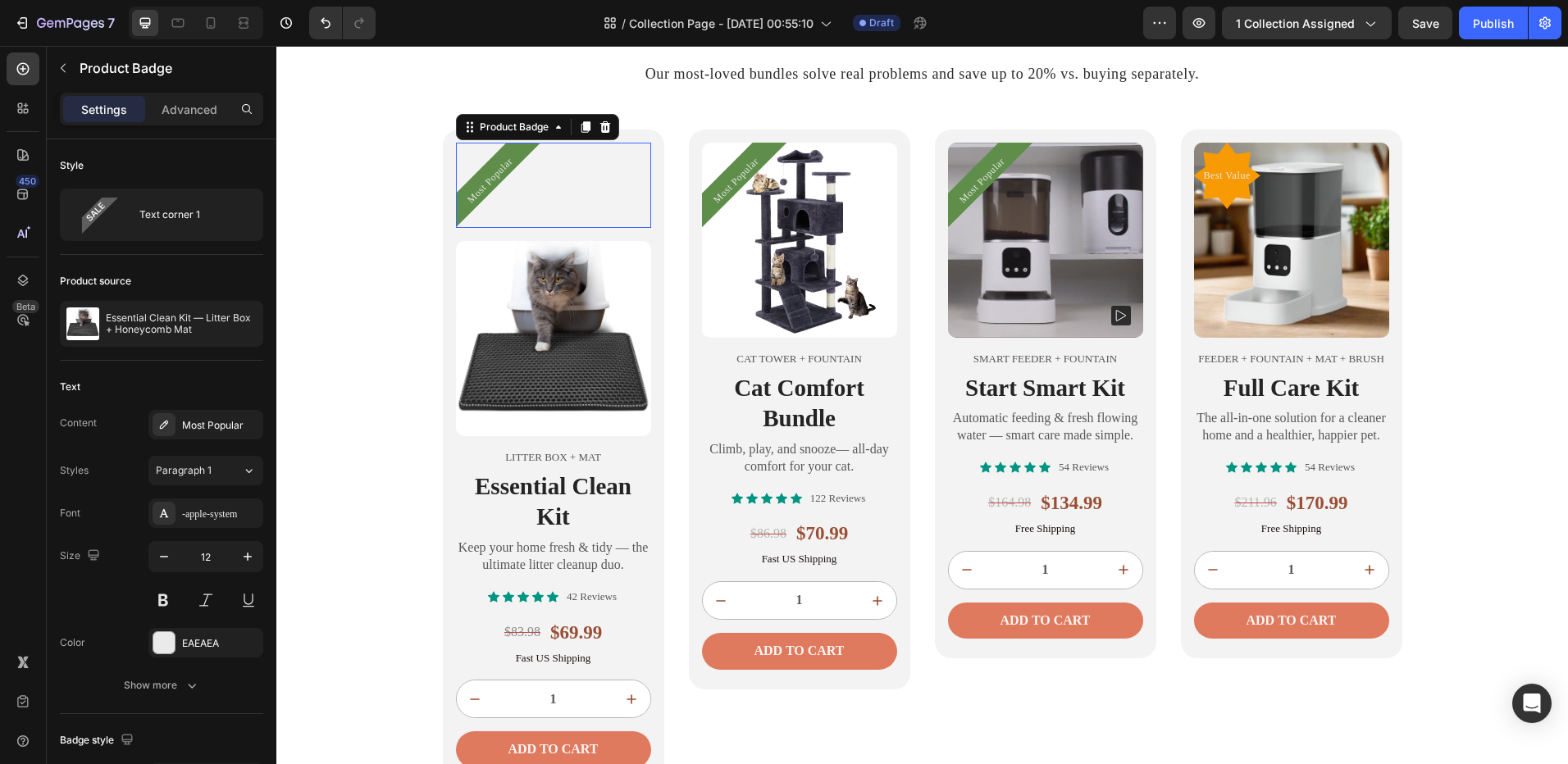
click at [478, 178] on pre "Most Popular" at bounding box center [490, 181] width 70 height 70
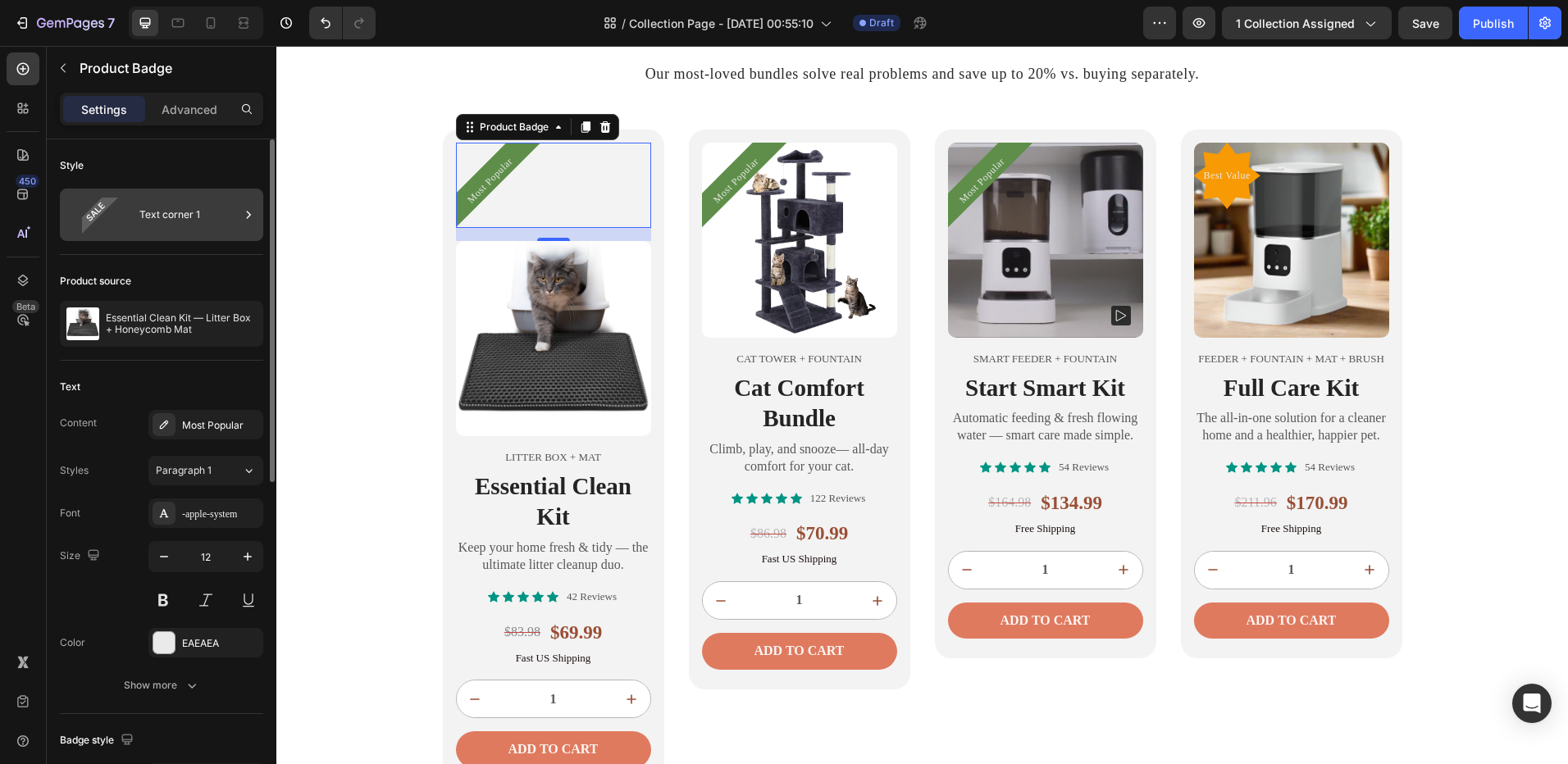
click at [207, 208] on div "Text corner 1" at bounding box center [189, 215] width 100 height 38
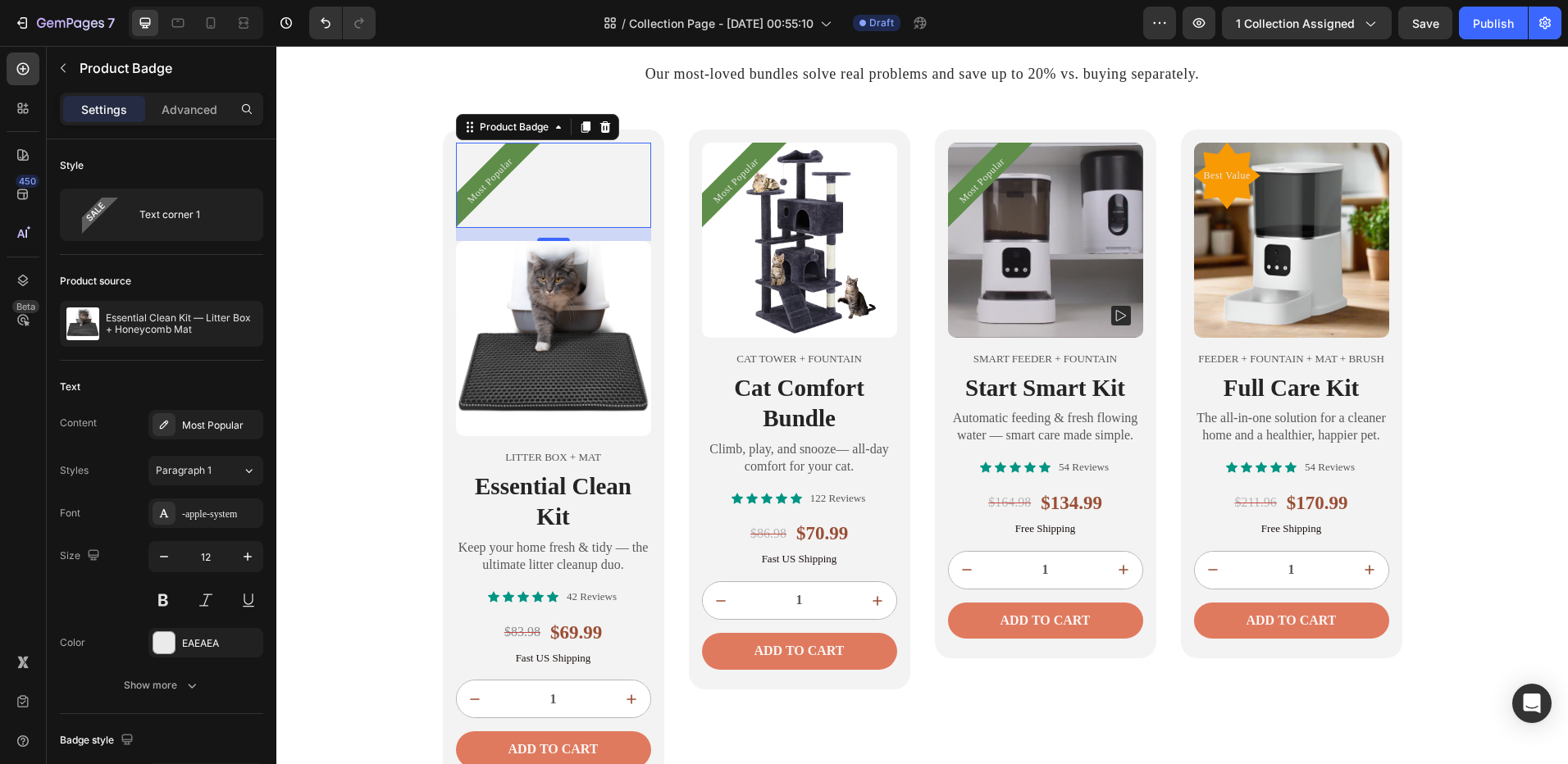
click at [521, 152] on div "Most Popular" at bounding box center [498, 184] width 85 height 85
click at [224, 421] on div "Most Popular" at bounding box center [220, 425] width 77 height 15
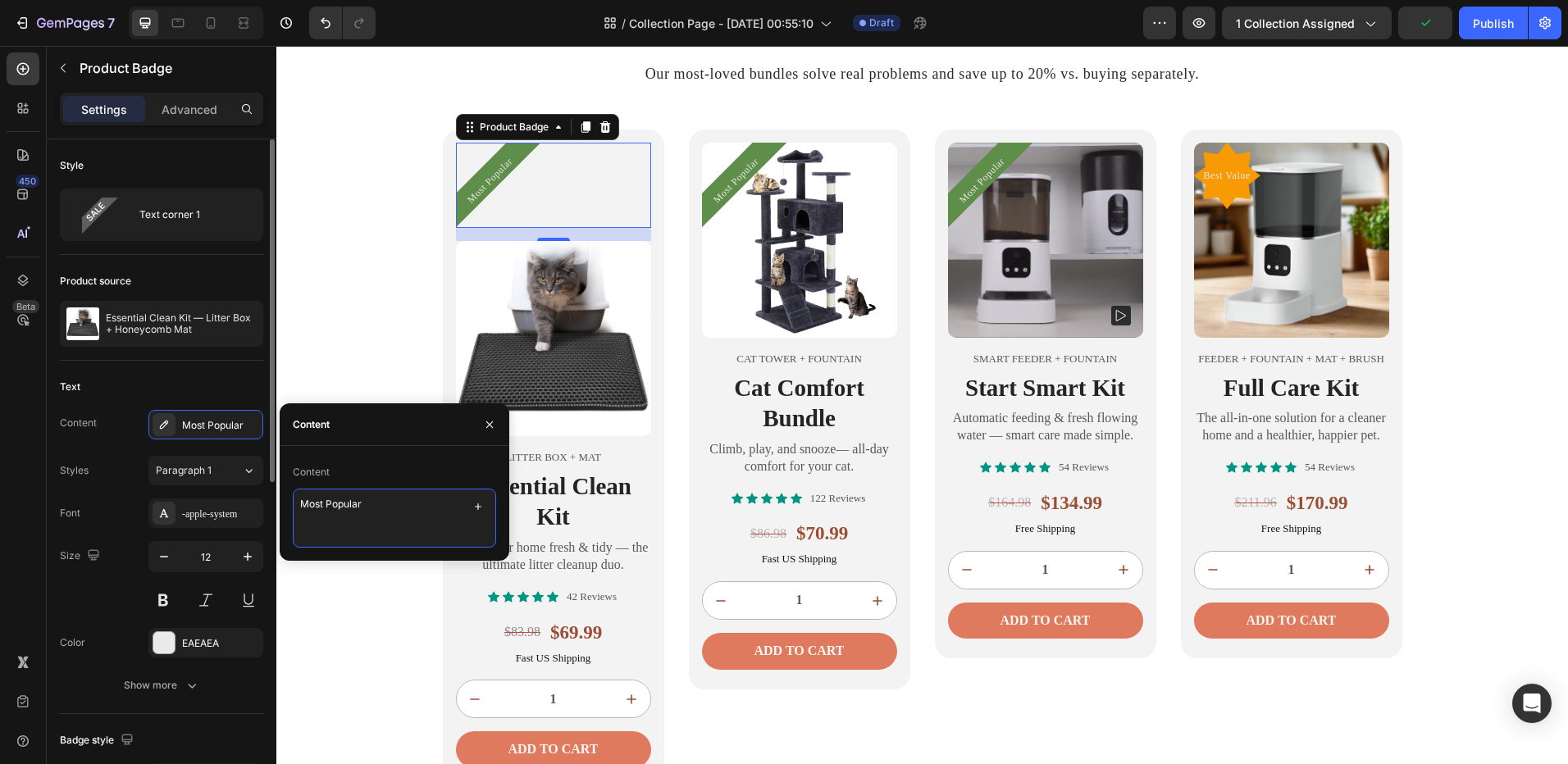
drag, startPoint x: 378, startPoint y: 496, endPoint x: 3, endPoint y: 446, distance: 378.3
click at [235, 493] on div "450 Beta Sections(18) Elements(88) Section Element Hero Section Product Detail …" at bounding box center [138, 406] width 276 height 719
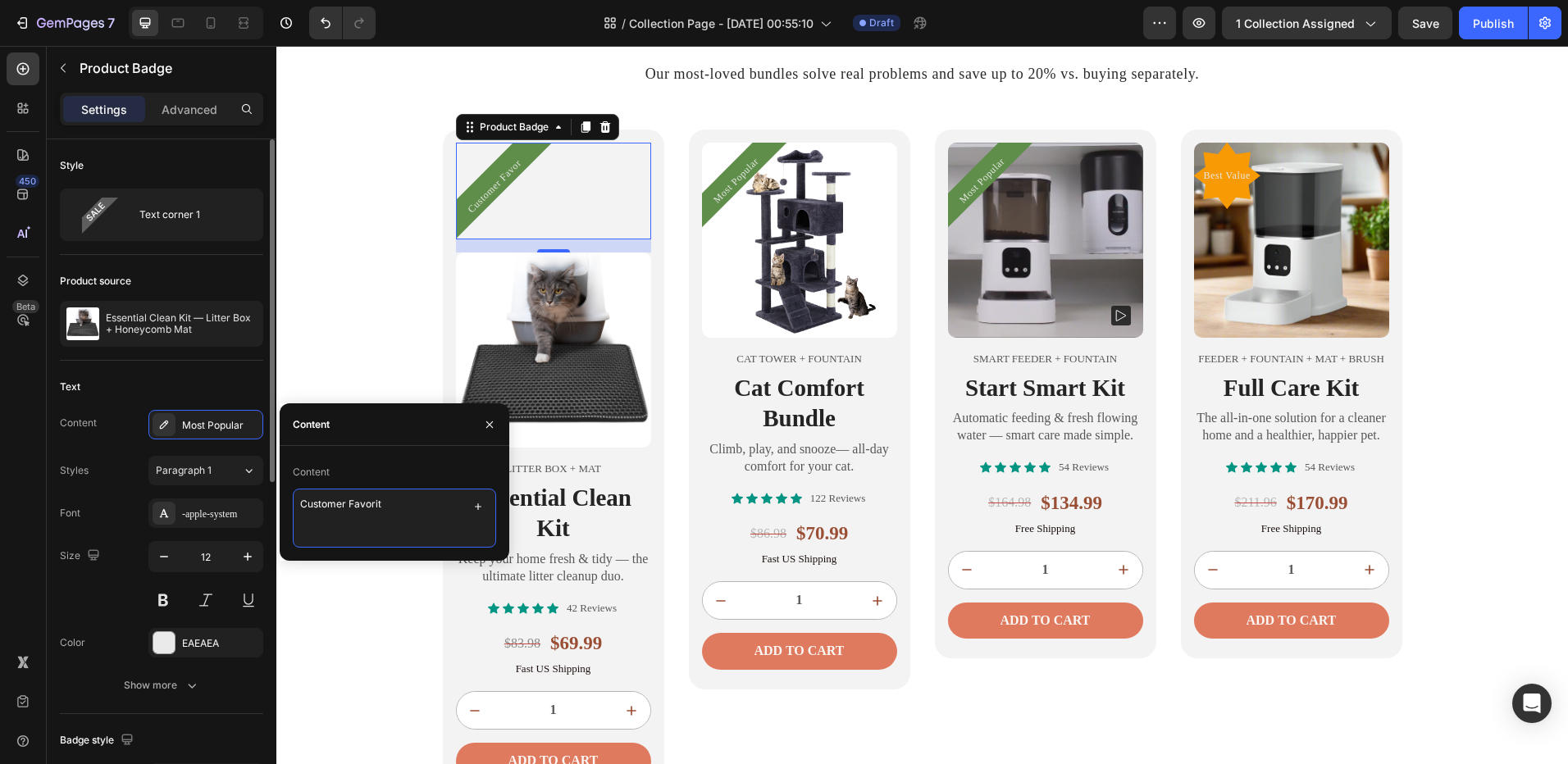
type textarea "Customer Favorite"
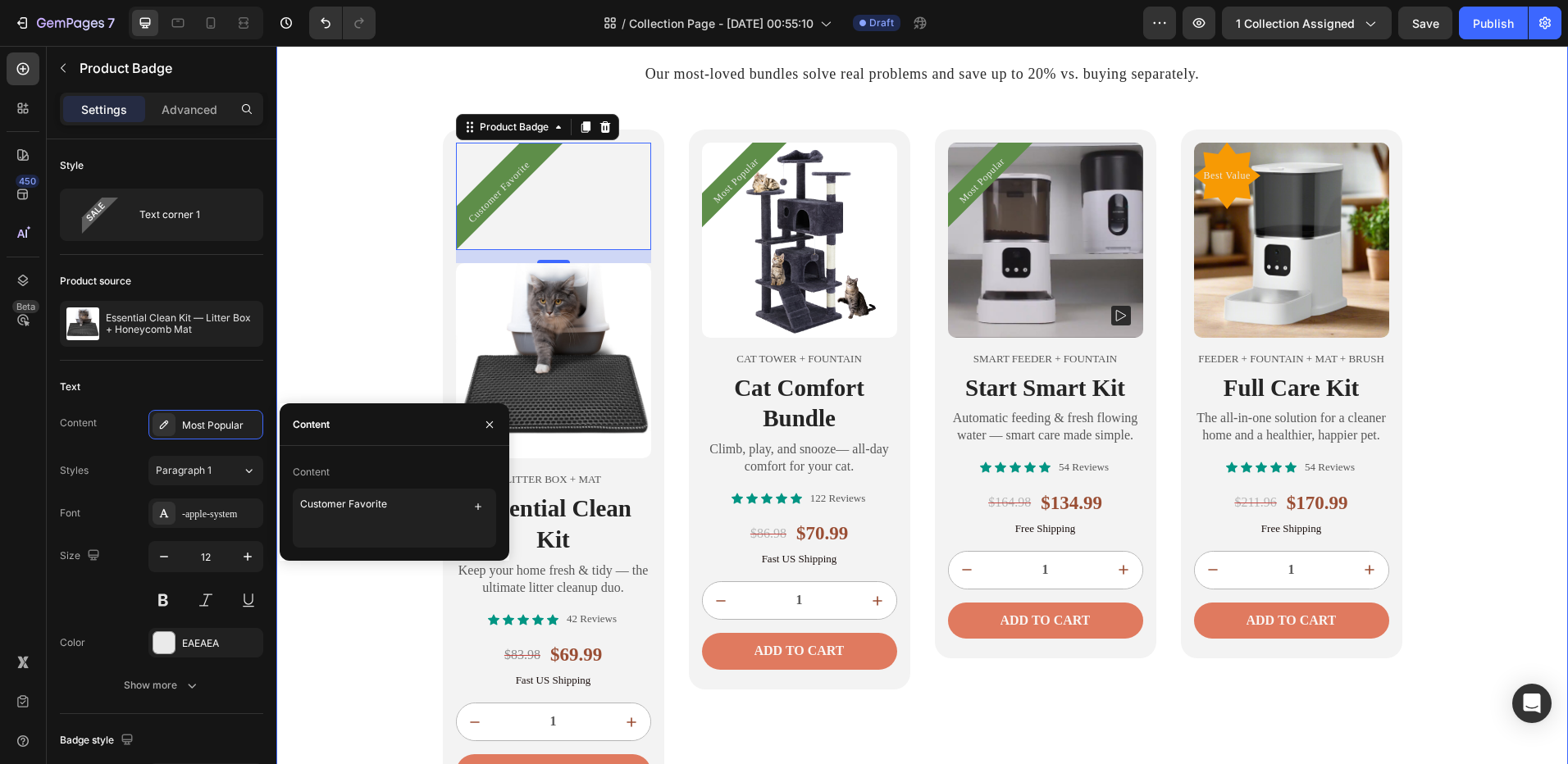
click at [359, 262] on div "Home Text block Icon Shop All Text block Row Build Your Routine, Save More Head…" at bounding box center [922, 392] width 1291 height 836
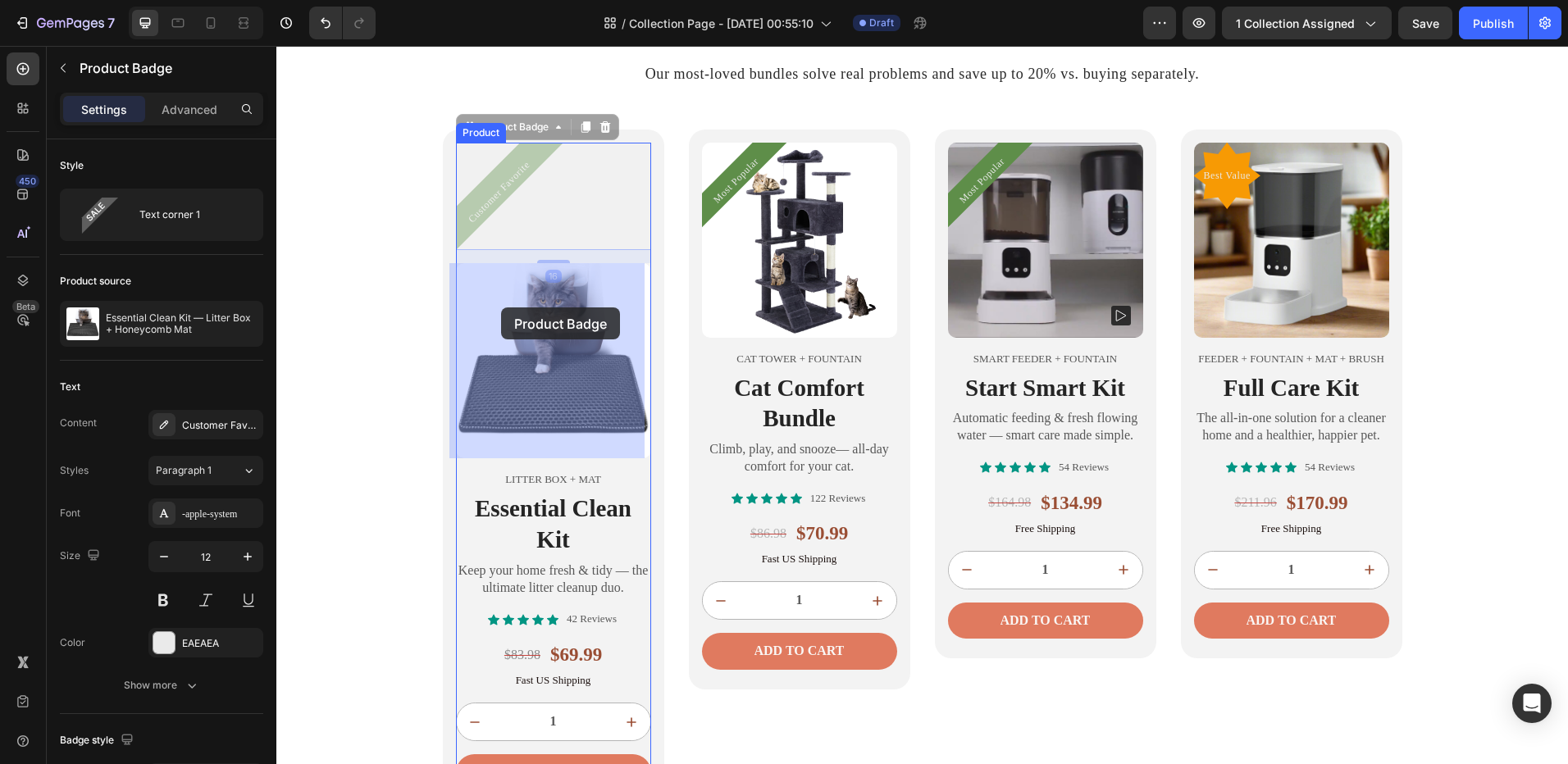
drag, startPoint x: 470, startPoint y: 202, endPoint x: 501, endPoint y: 308, distance: 110.4
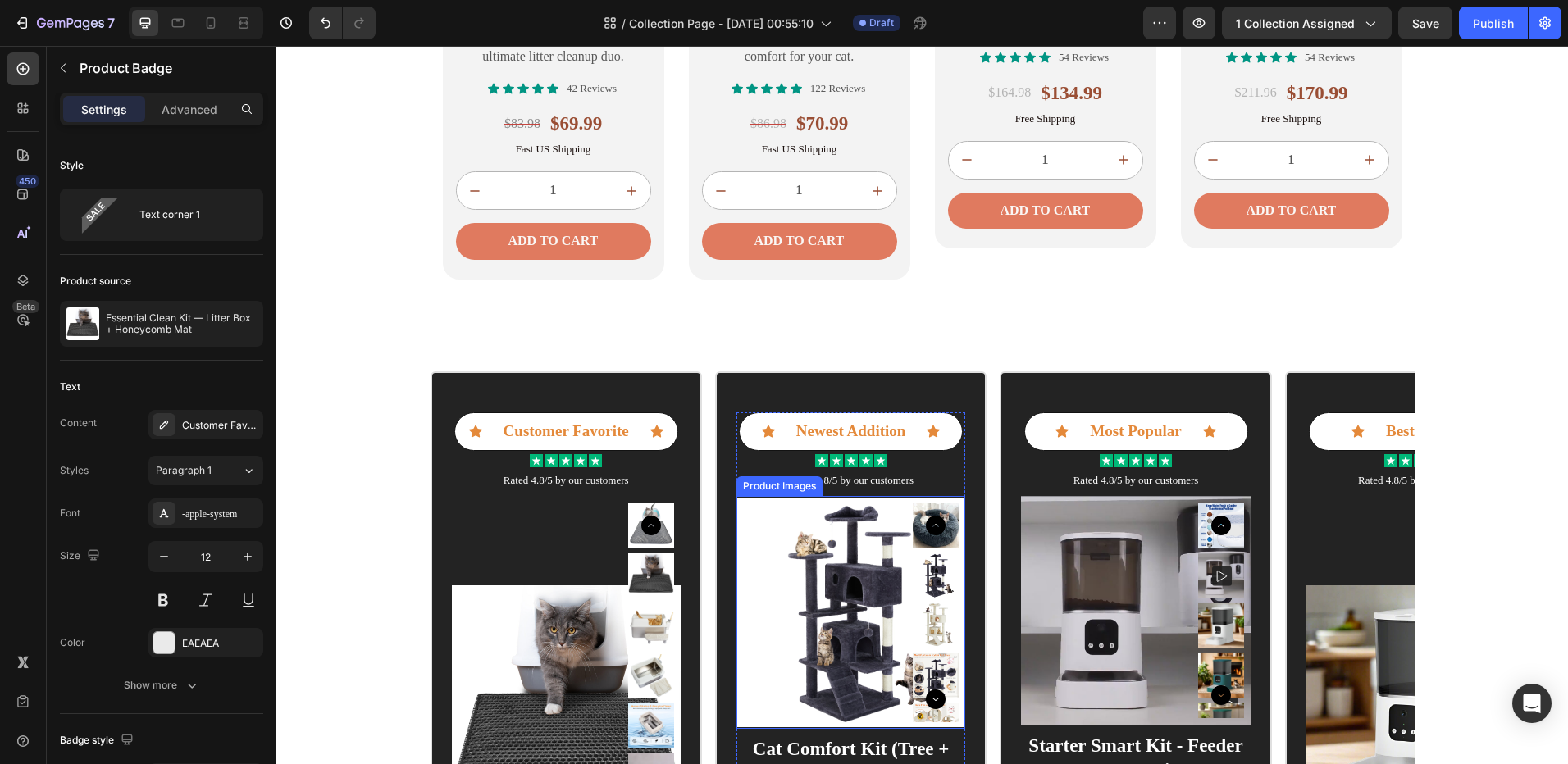
scroll to position [663, 0]
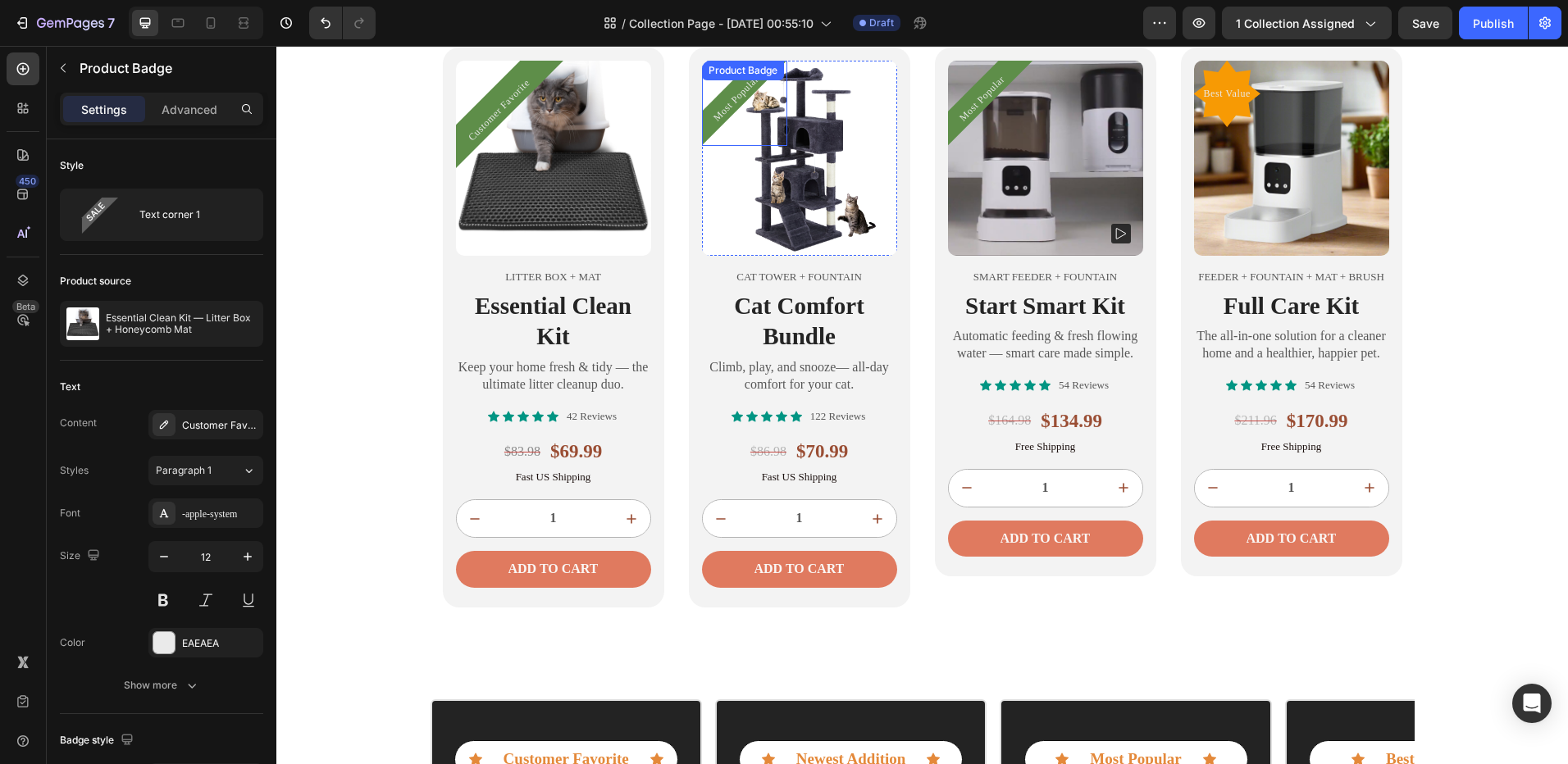
click at [728, 95] on pre "Most Popular" at bounding box center [736, 99] width 70 height 70
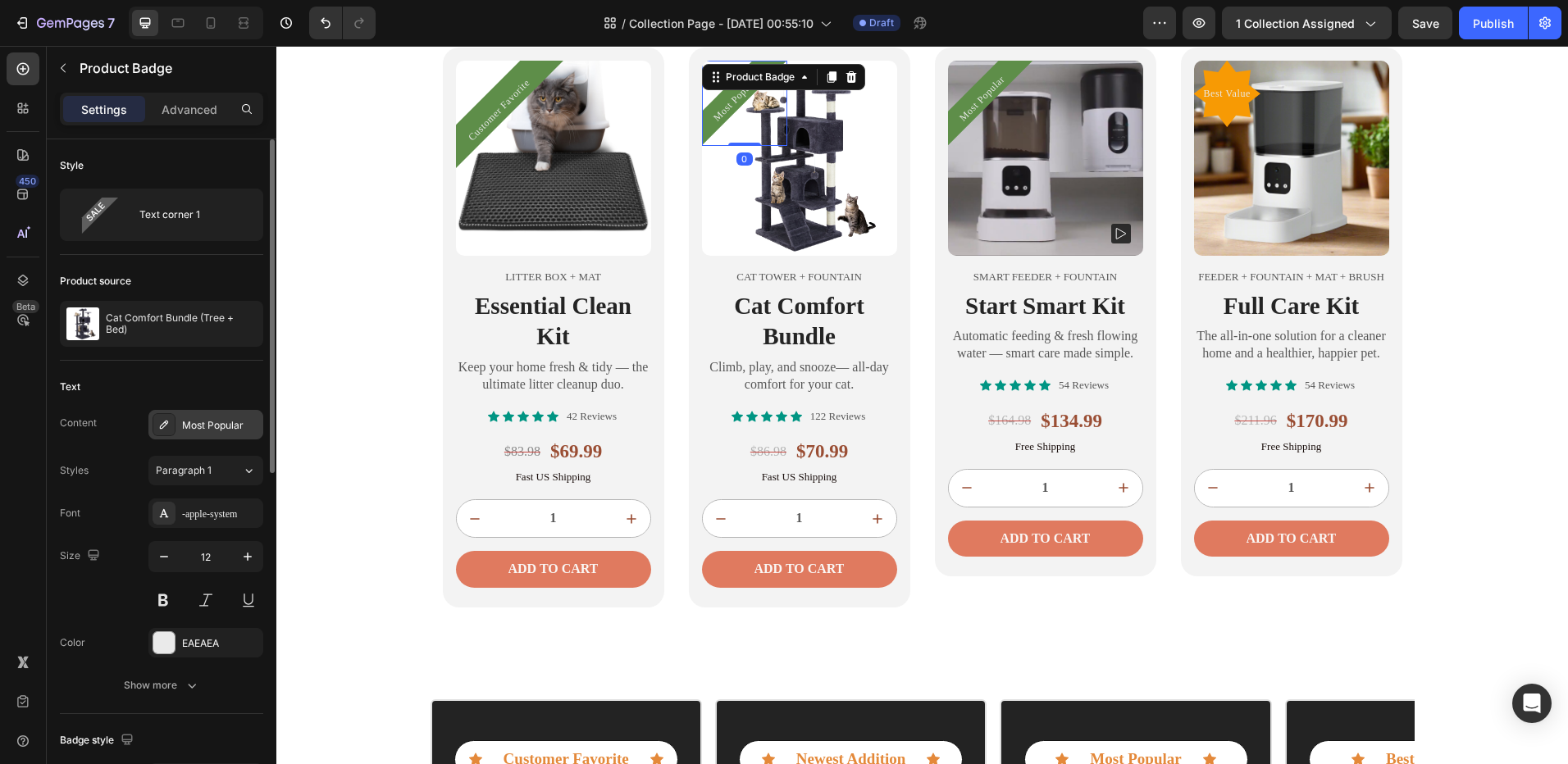
click at [207, 413] on div "Most Popular" at bounding box center [206, 424] width 115 height 29
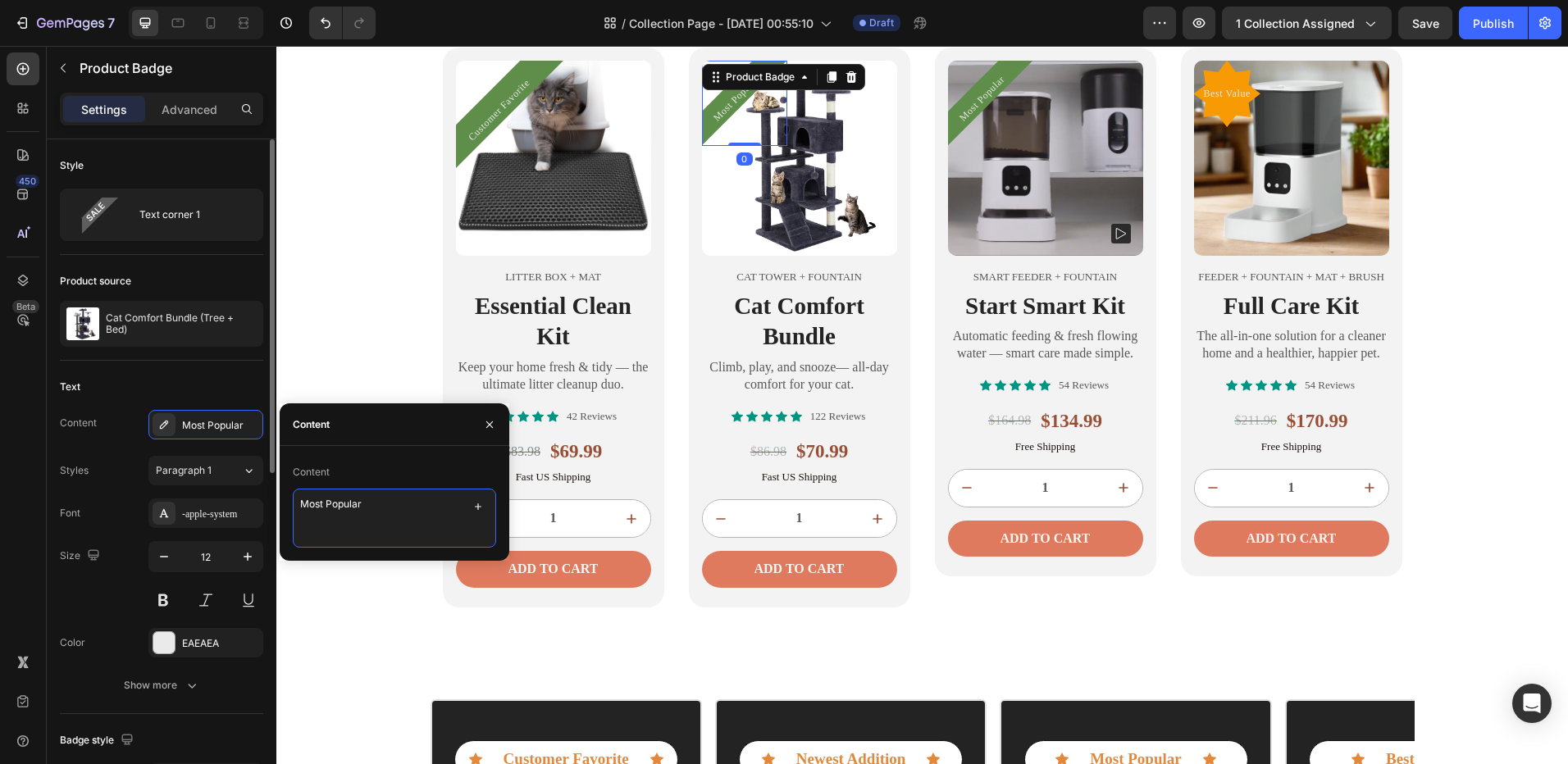
drag, startPoint x: 368, startPoint y: 498, endPoint x: 253, endPoint y: 495, distance: 115.0
click at [275, 499] on div "450 Beta Sections(18) Elements(88) Section Element Hero Section Product Detail …" at bounding box center [138, 406] width 276 height 719
type textarea "Newest Addition"
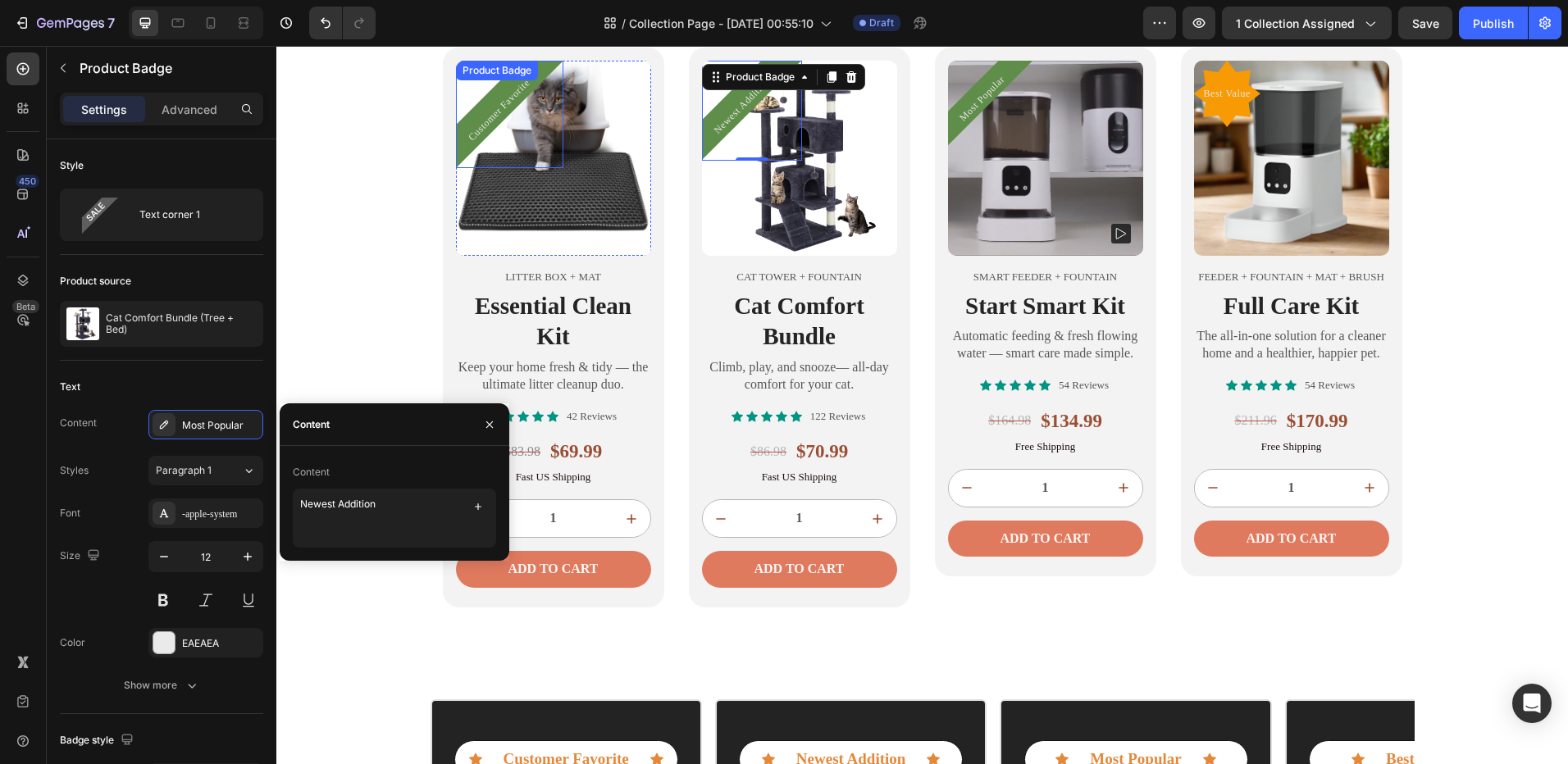
click at [504, 101] on pre "Customer Favorite" at bounding box center [499, 110] width 86 height 86
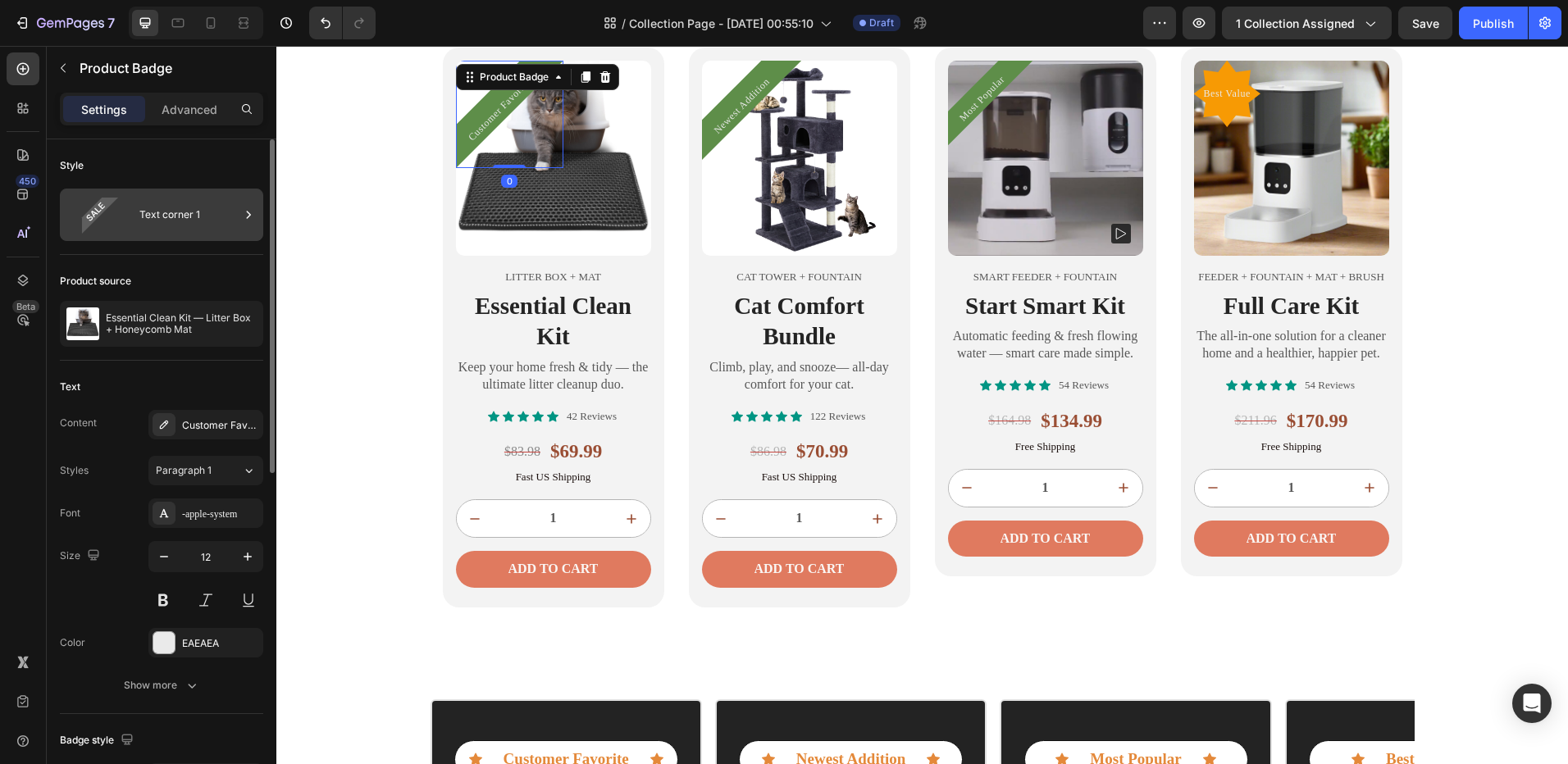
click at [213, 230] on div "Text corner 1" at bounding box center [189, 215] width 100 height 38
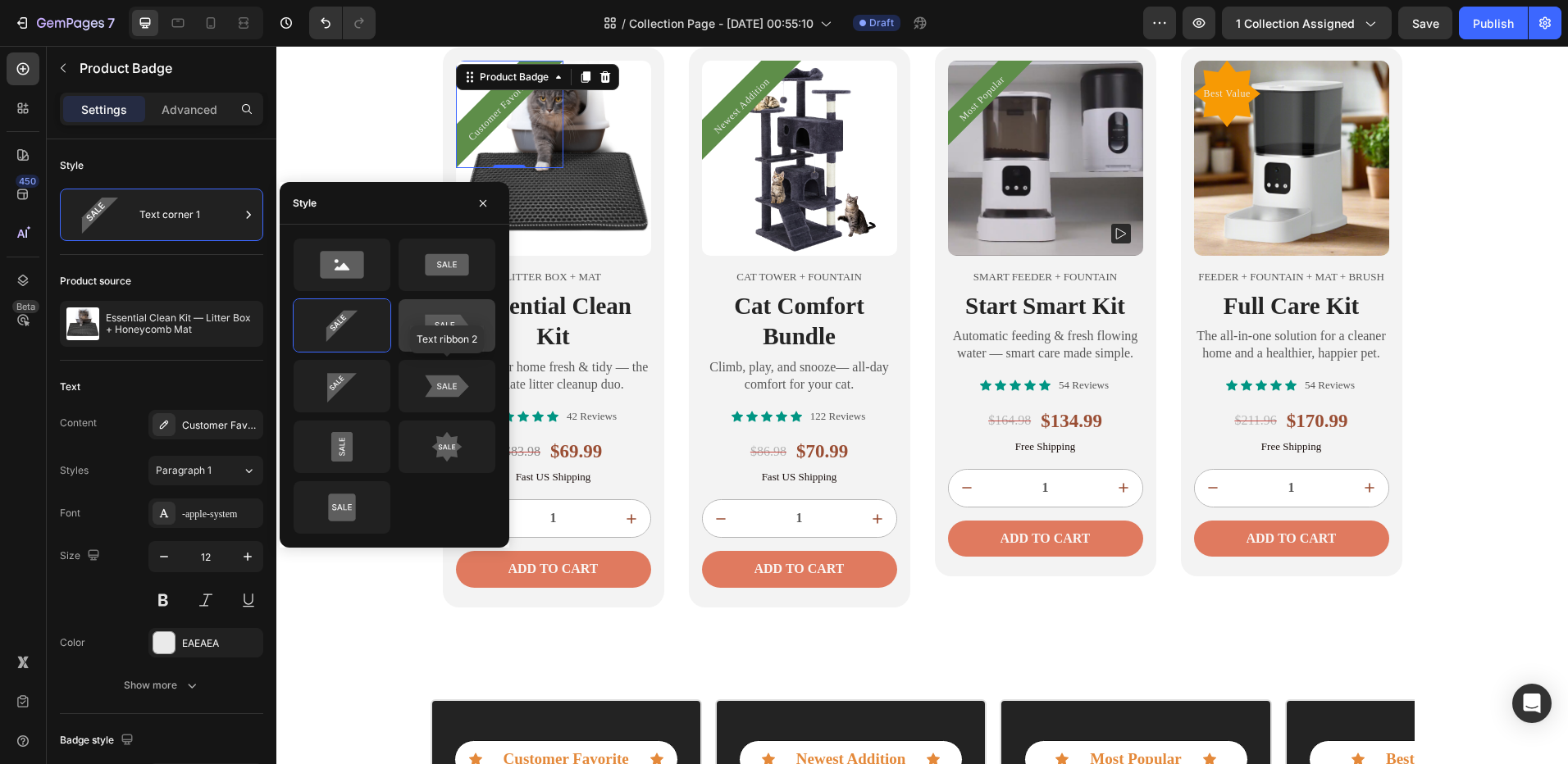
click at [431, 347] on div at bounding box center [447, 325] width 97 height 52
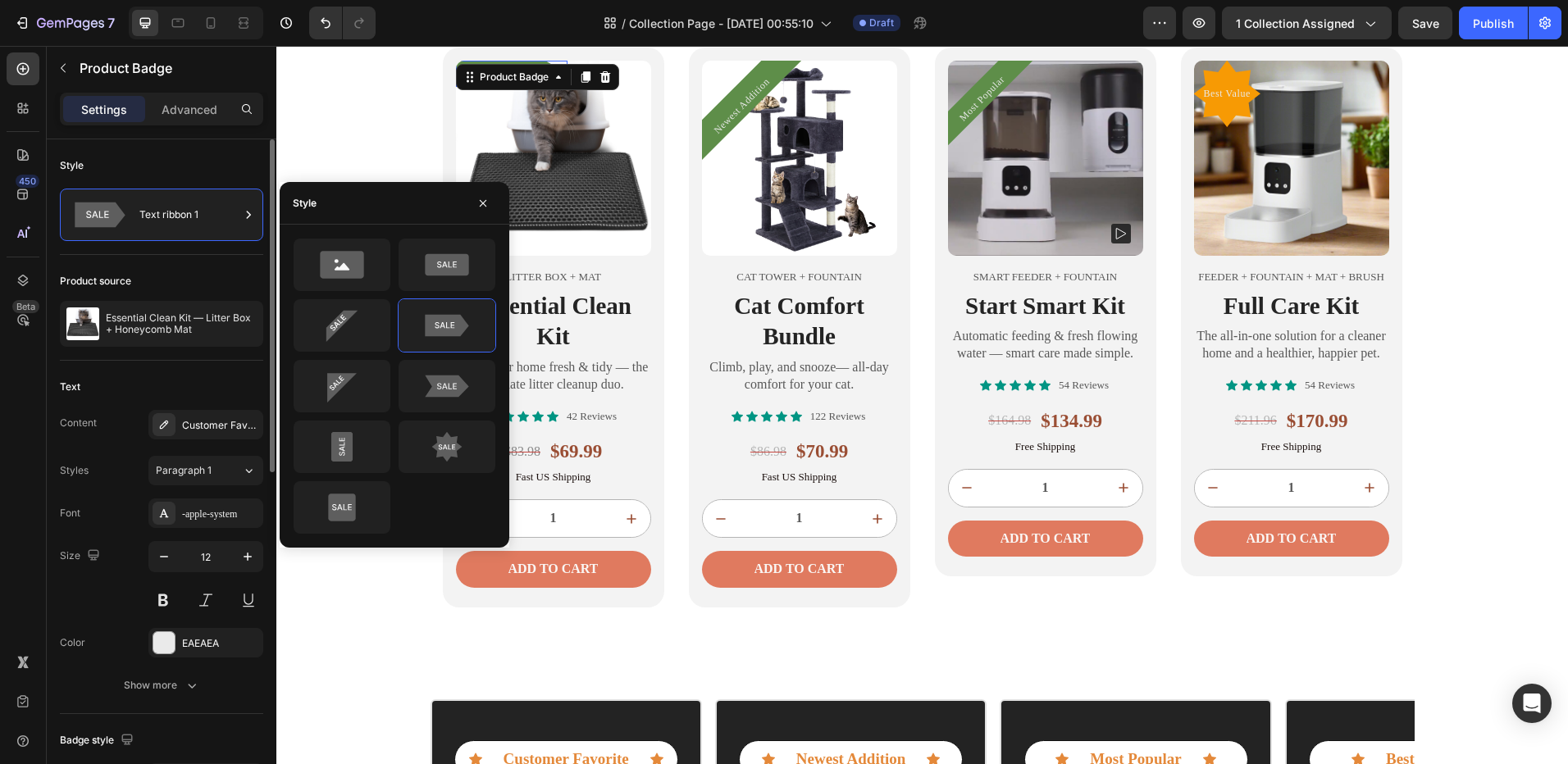
click at [210, 292] on div "Product source" at bounding box center [161, 281] width 203 height 27
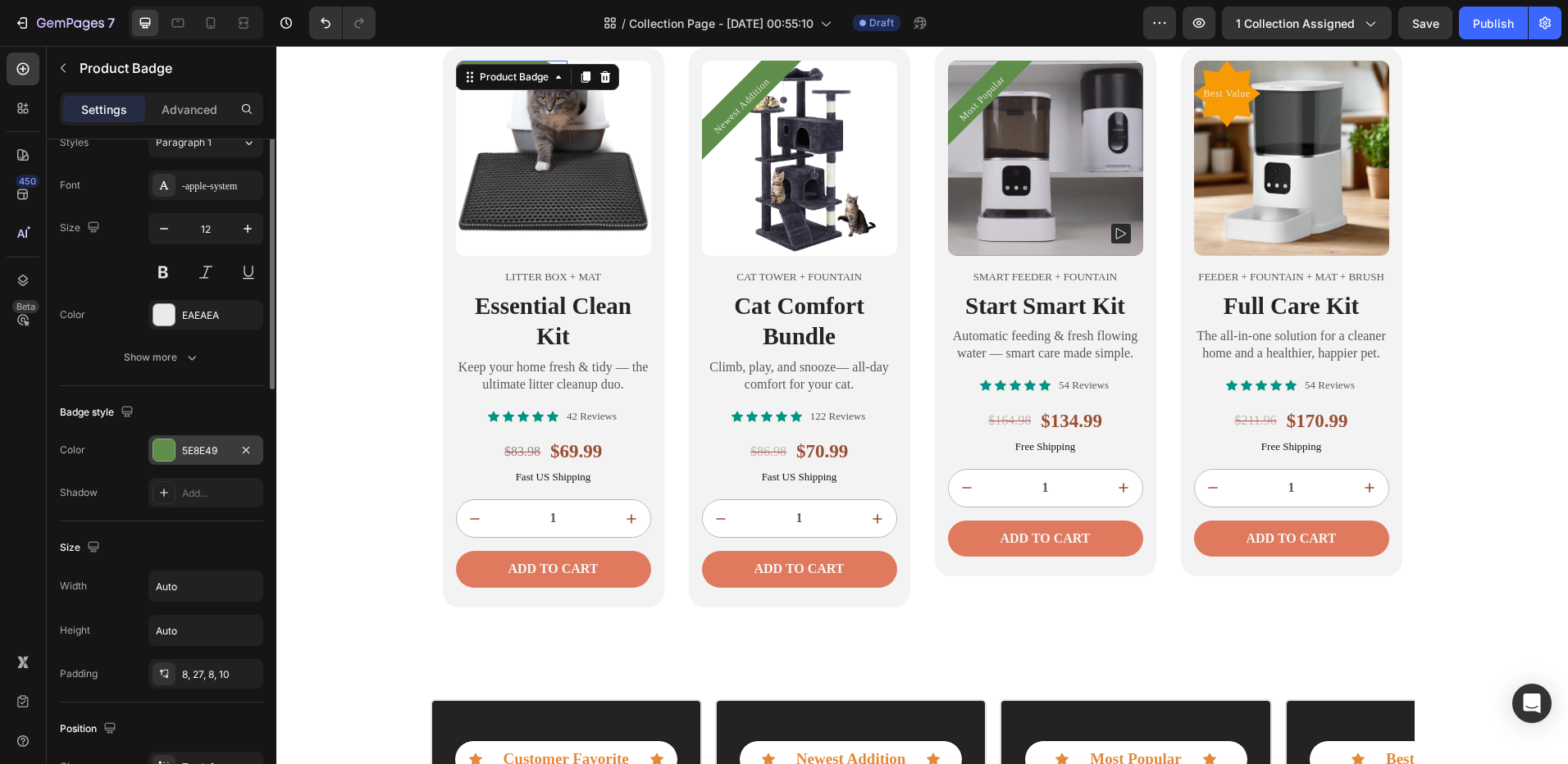
scroll to position [410, 0]
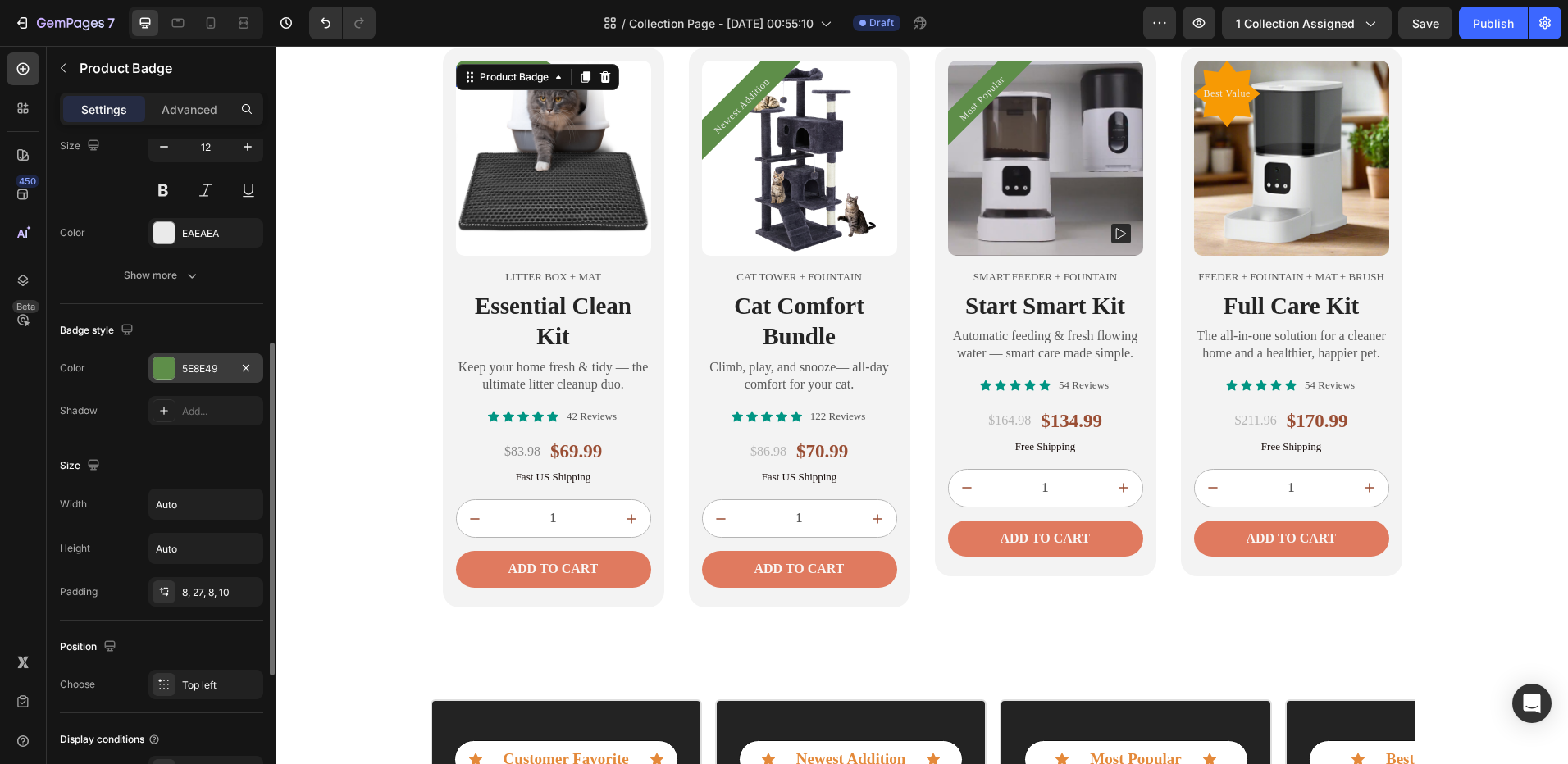
click at [179, 376] on div "5E8E49" at bounding box center [206, 368] width 115 height 29
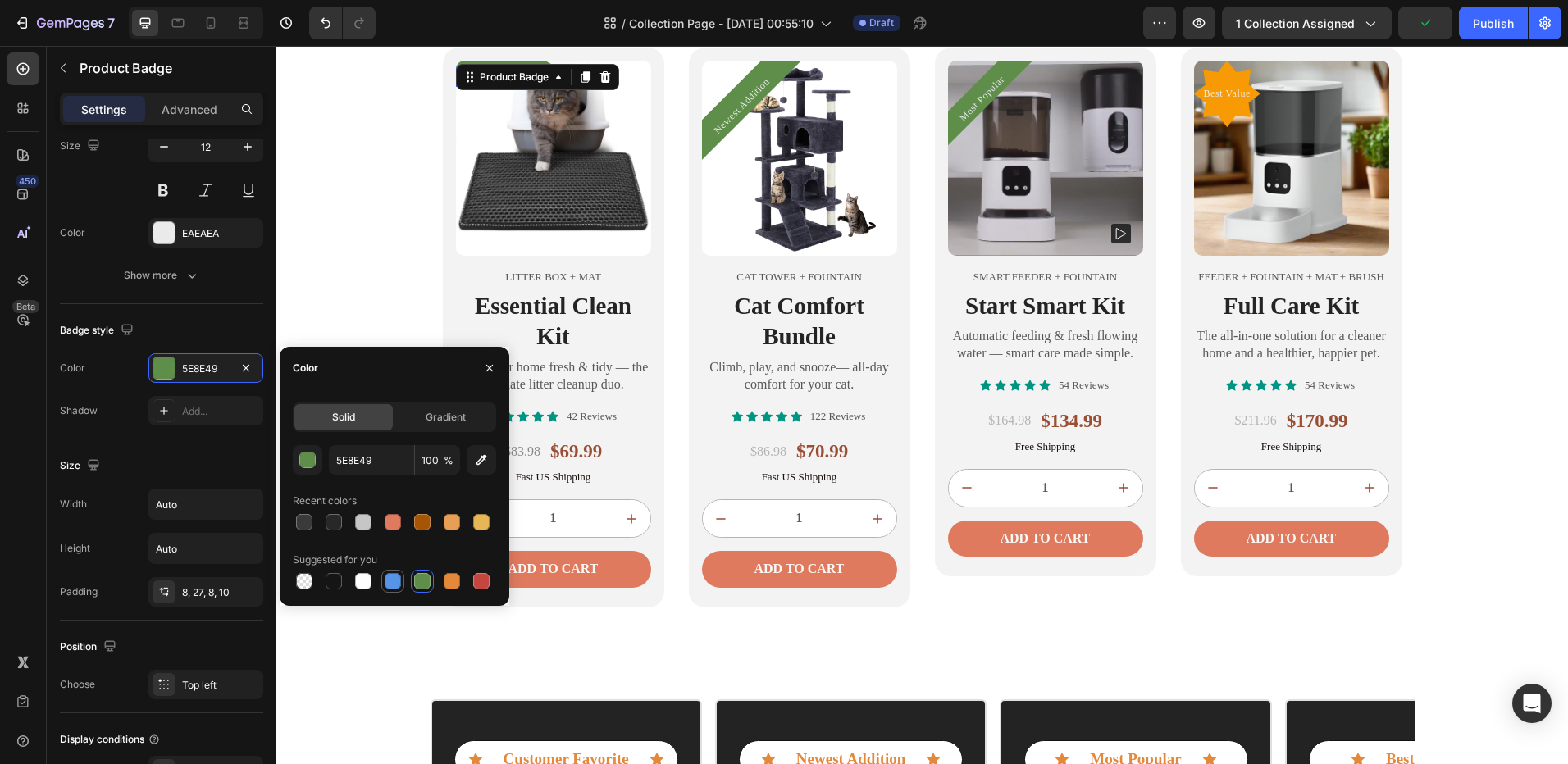
click at [400, 576] on div at bounding box center [393, 581] width 16 height 16
type input "5594E7"
click at [456, 188] on img at bounding box center [554, 159] width 195 height 196
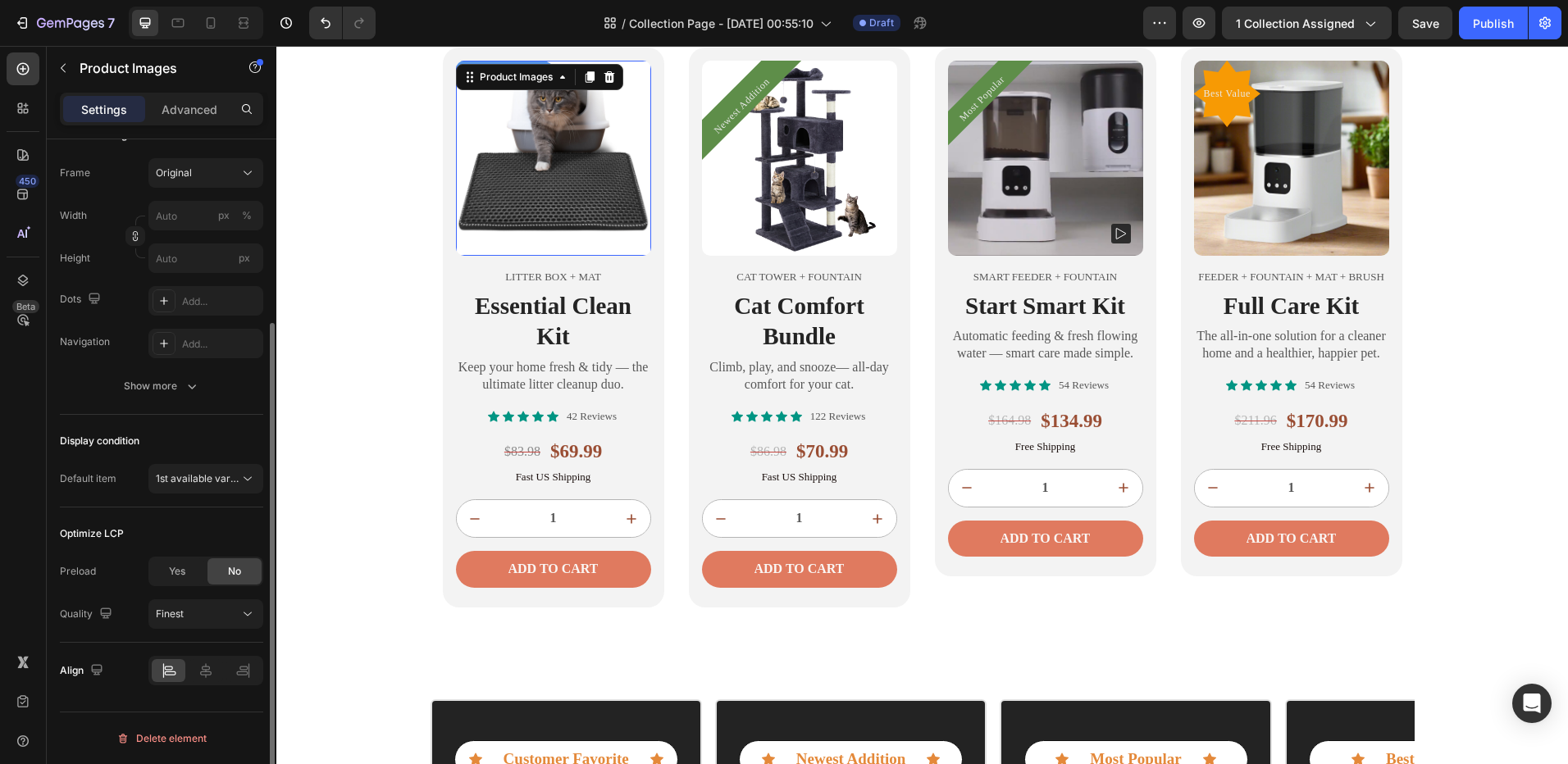
scroll to position [0, 0]
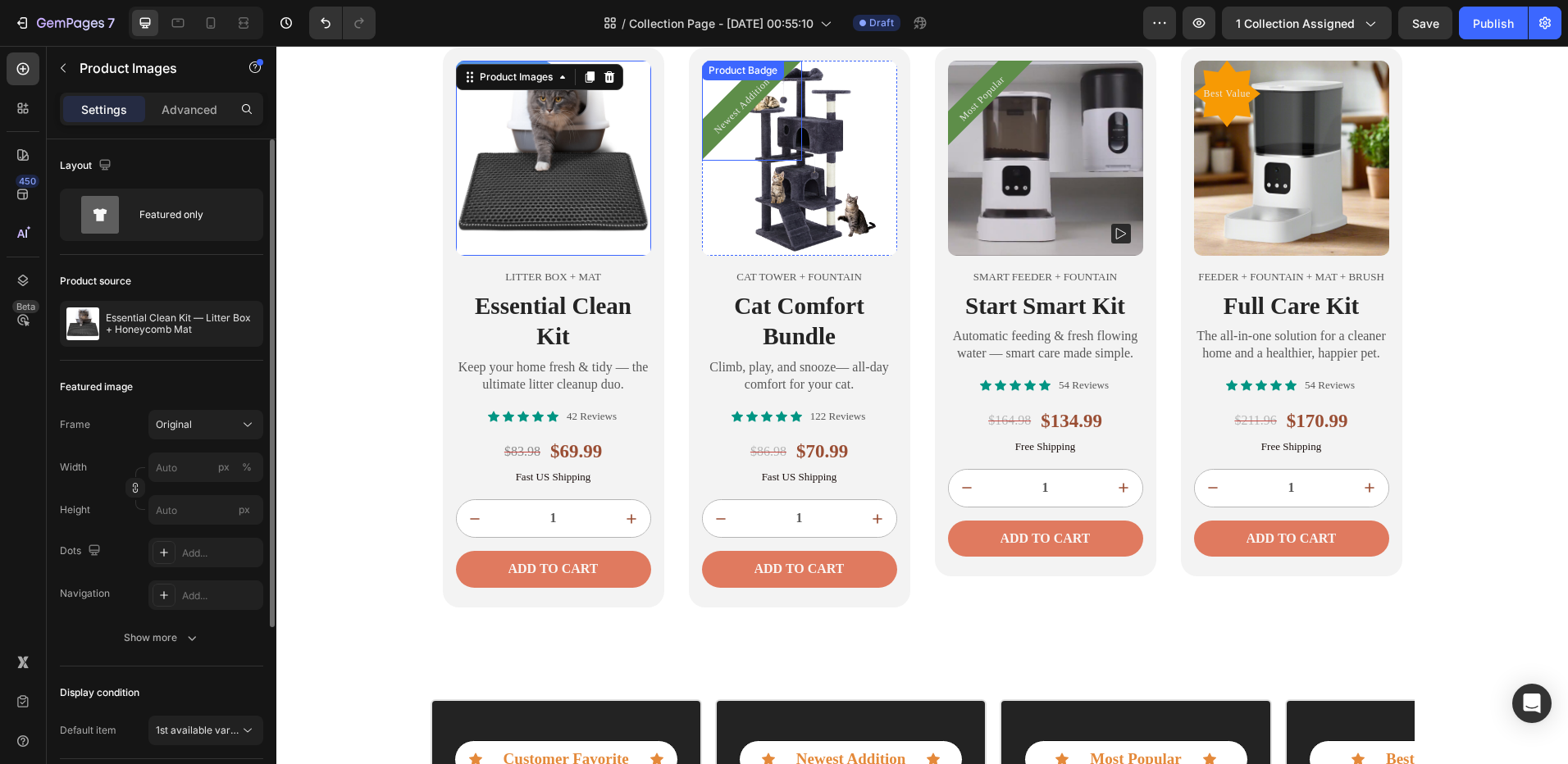
click at [718, 117] on pre "Newest Addition" at bounding box center [742, 106] width 81 height 81
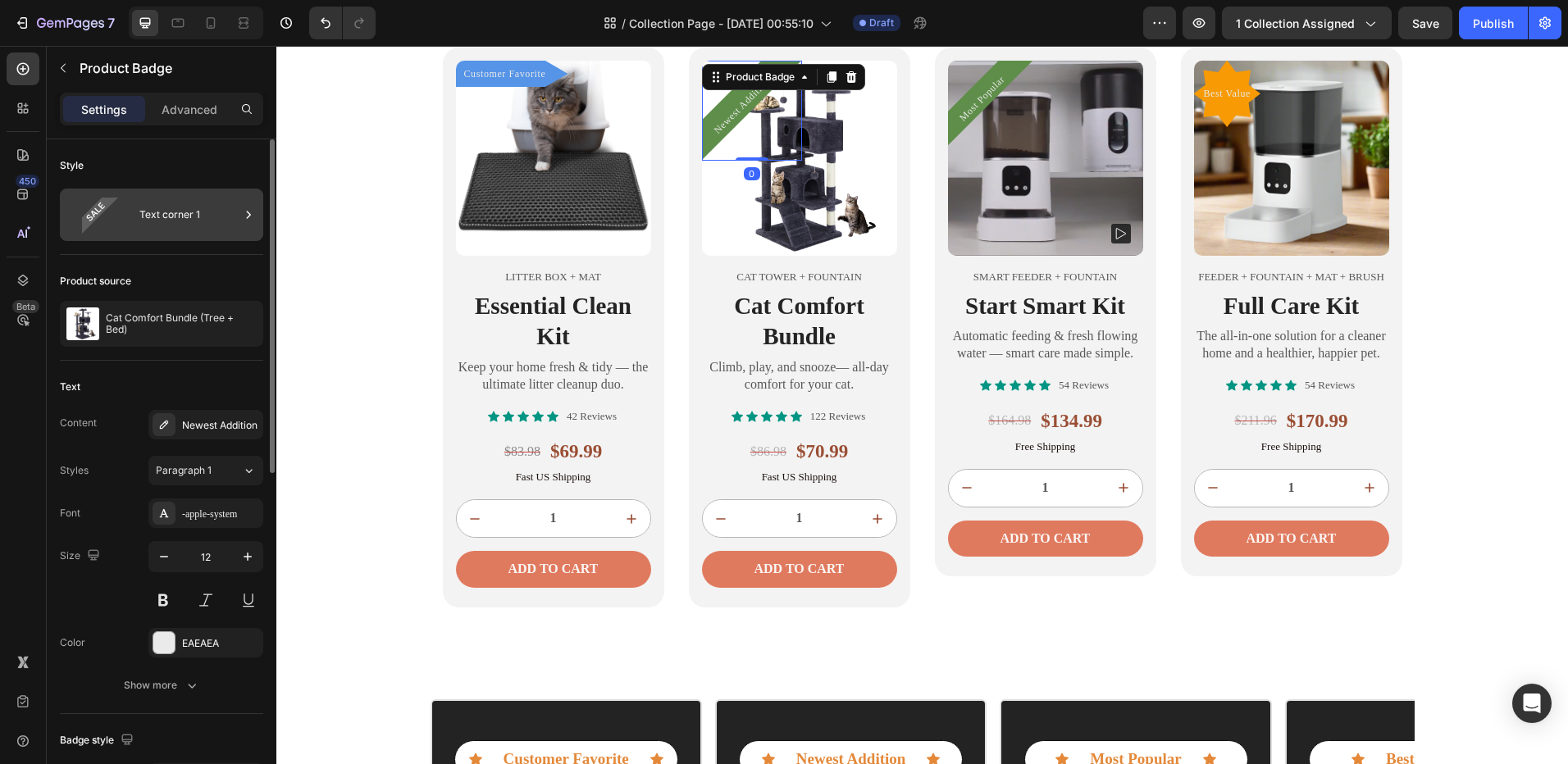
click at [227, 237] on div "Text corner 1" at bounding box center [161, 214] width 203 height 52
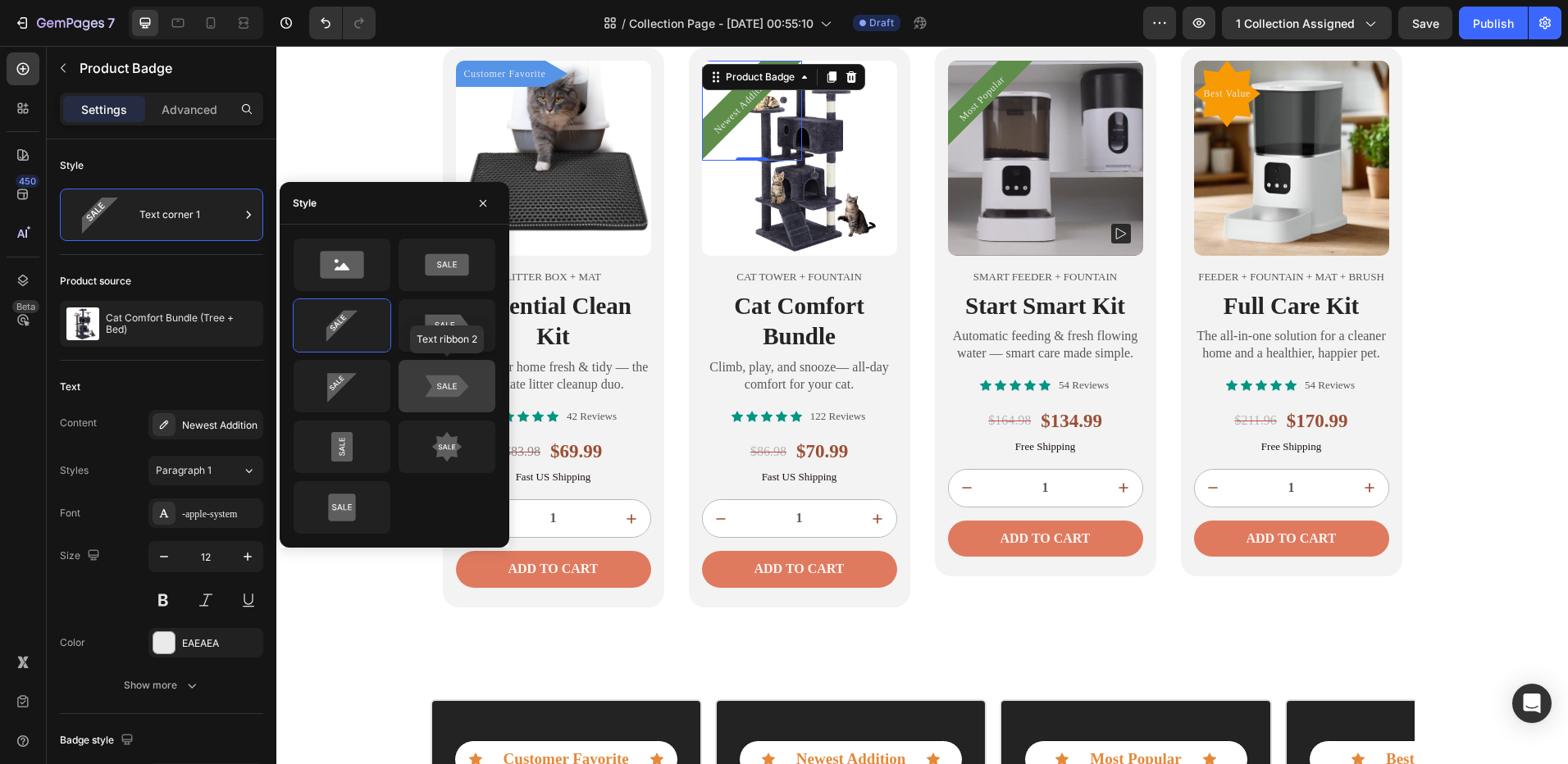
click at [456, 376] on icon at bounding box center [446, 387] width 44 height 22
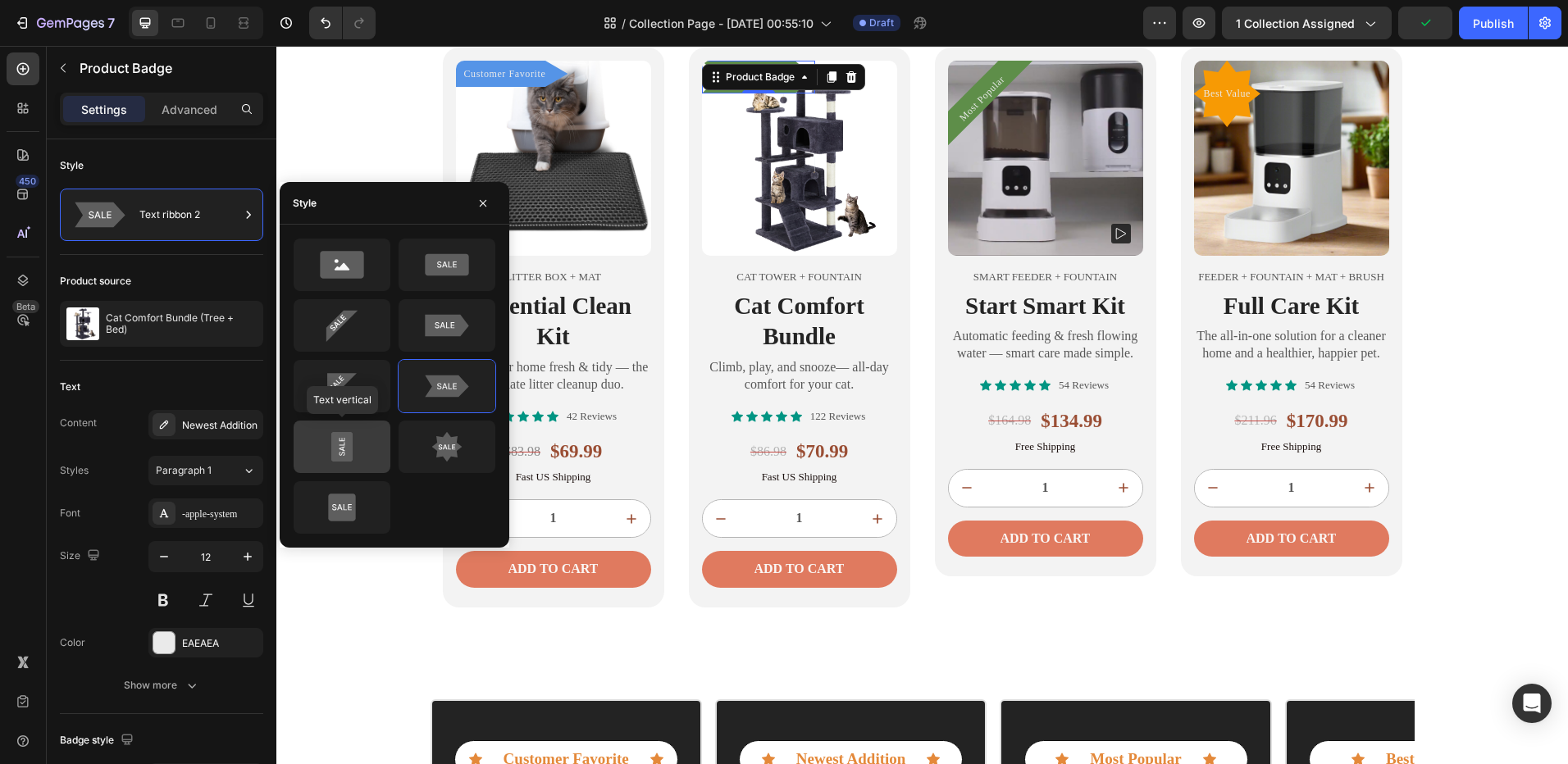
click at [379, 442] on icon at bounding box center [342, 447] width 77 height 33
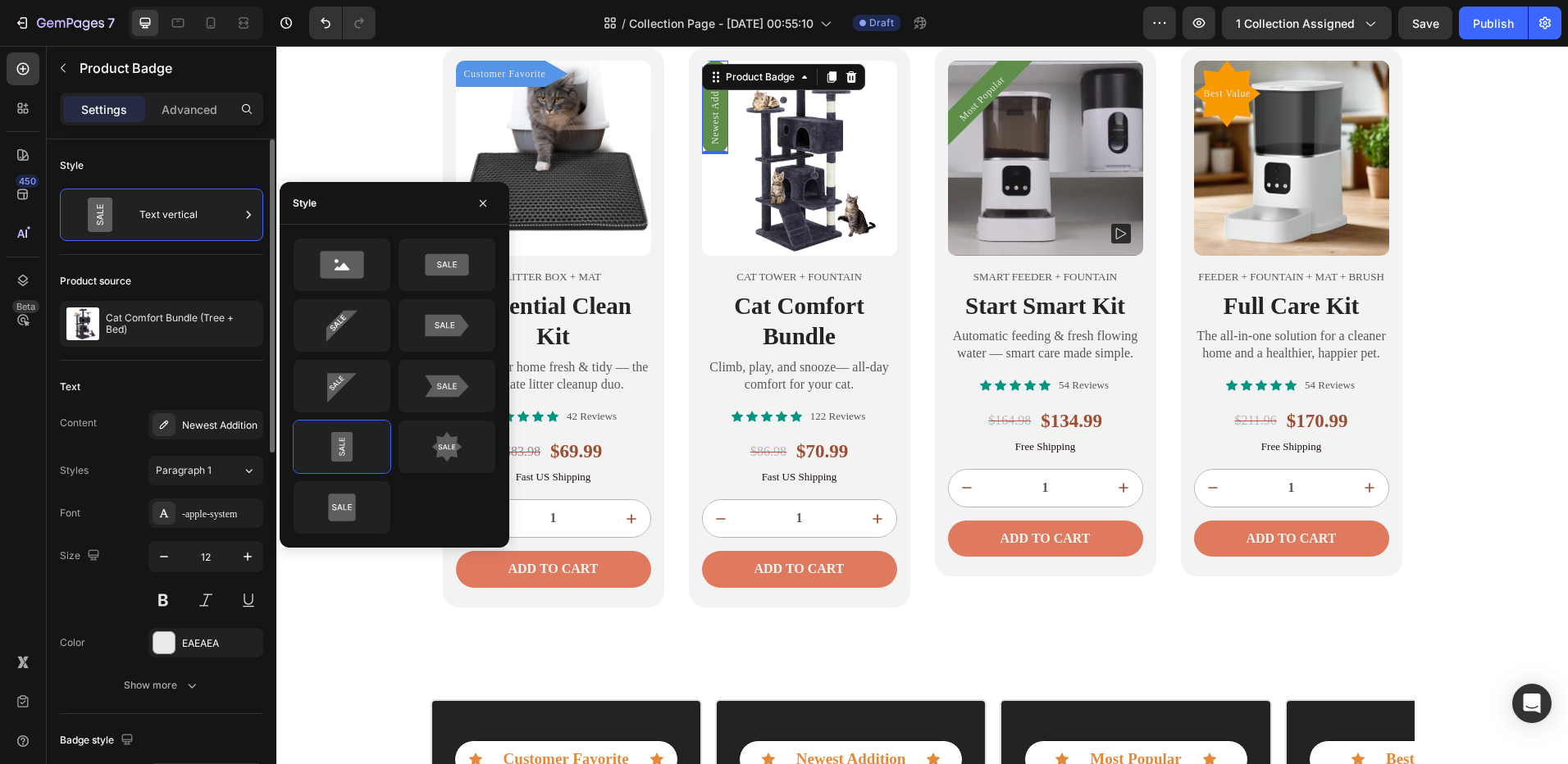
scroll to position [328, 0]
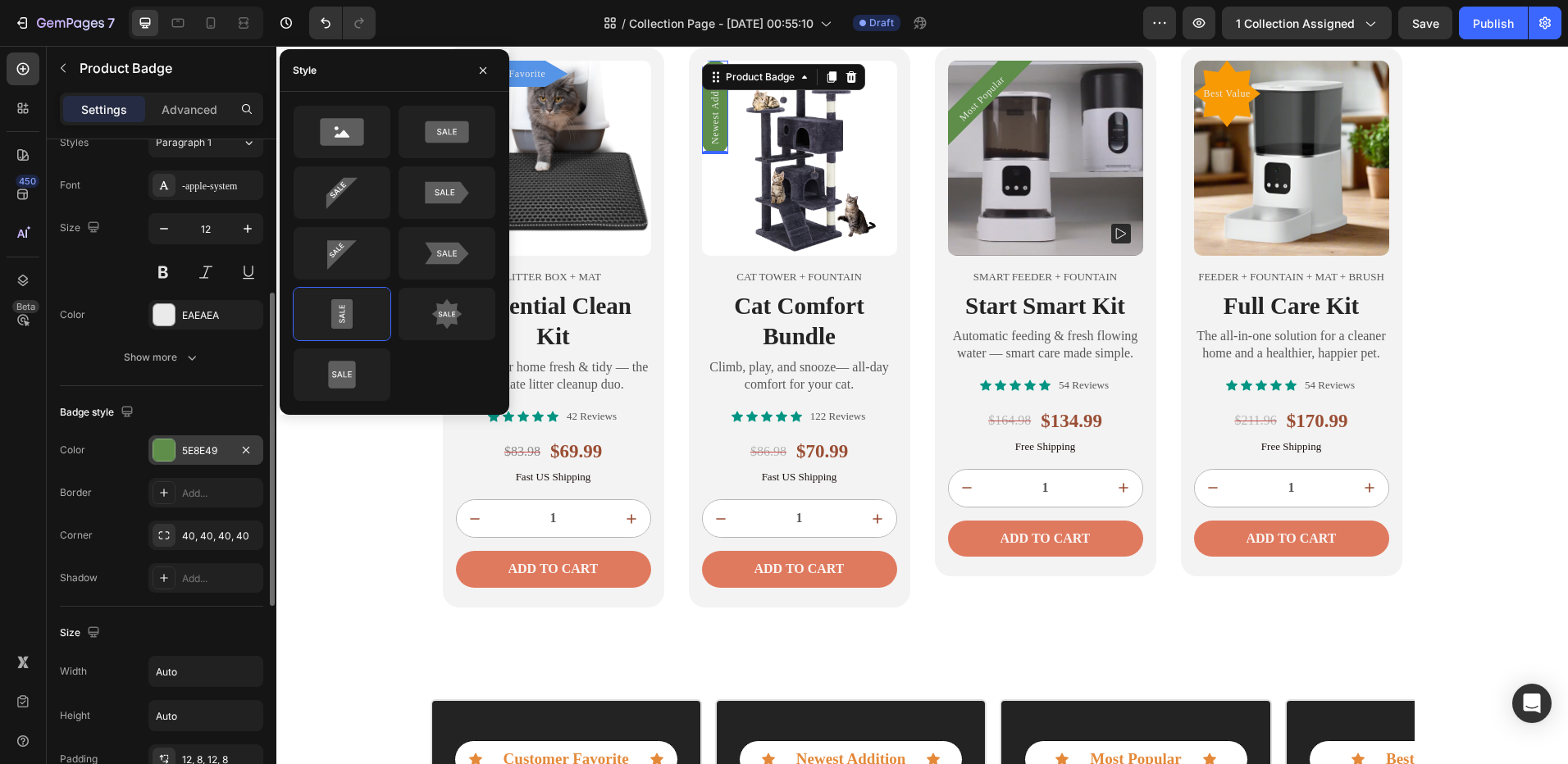
click at [177, 446] on div "5E8E49" at bounding box center [206, 450] width 115 height 29
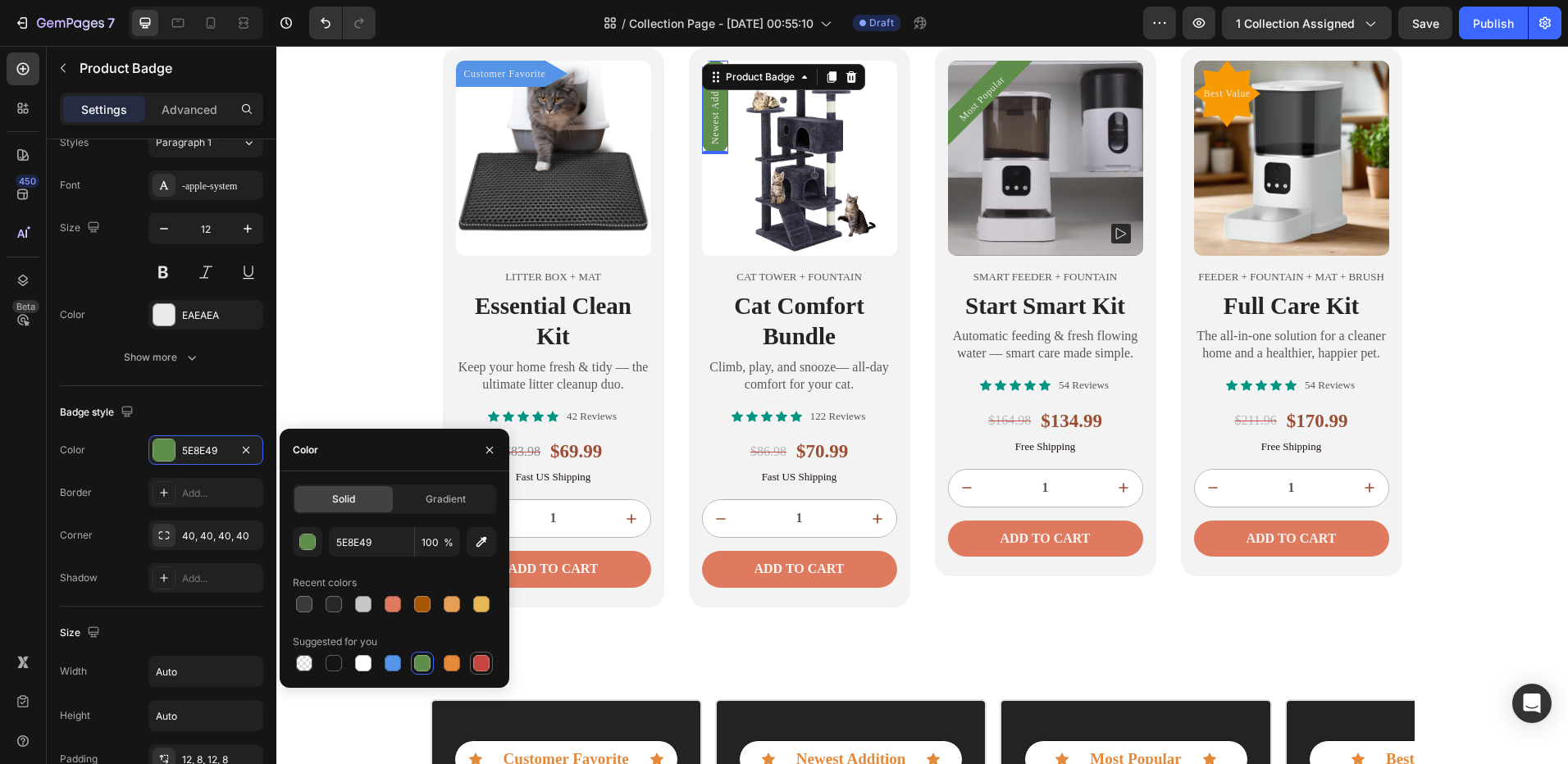
click at [472, 658] on div at bounding box center [481, 663] width 20 height 20
type input "C5453F"
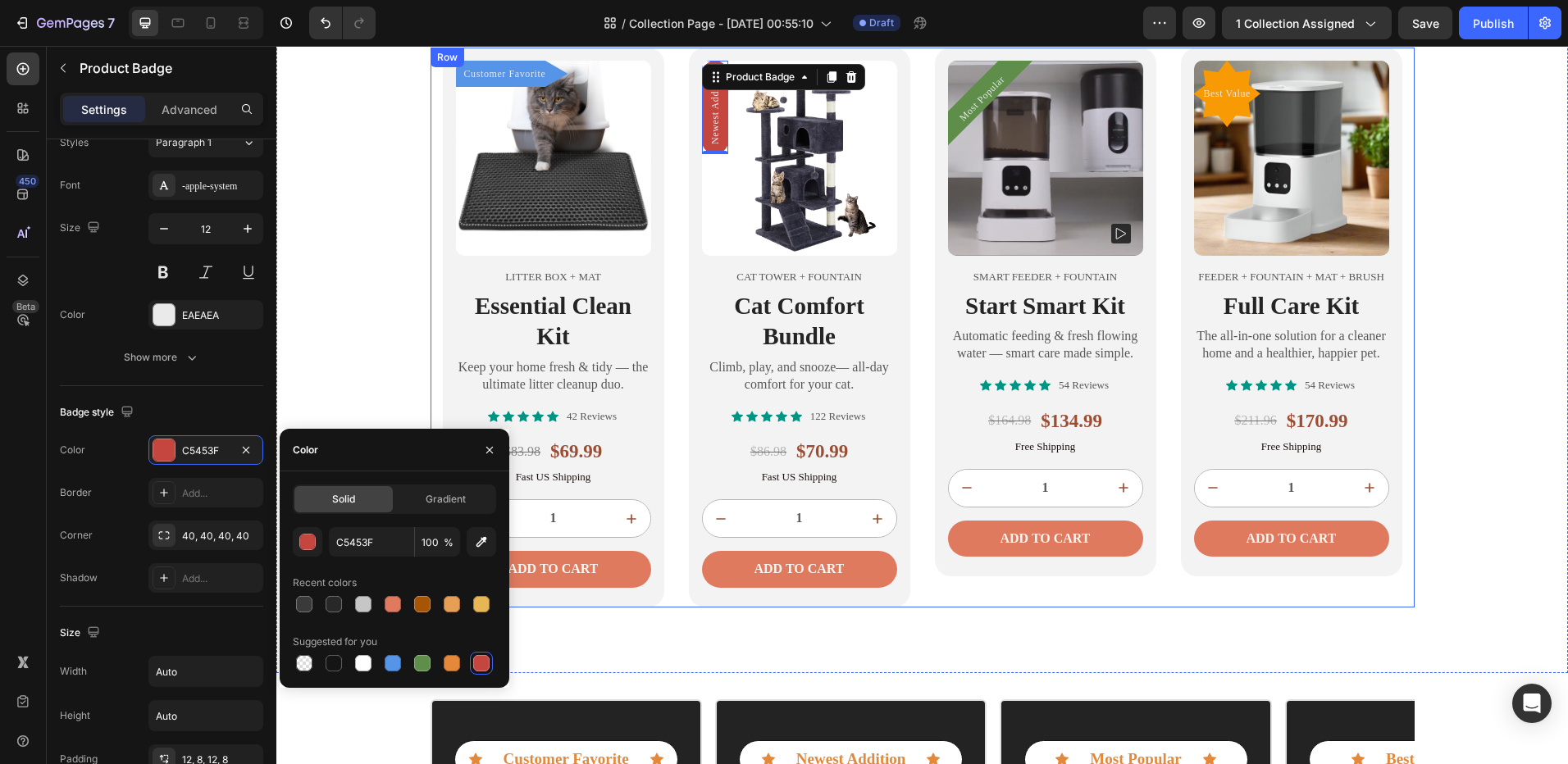
click at [392, 317] on div "Home Text block Icon Shop All Text block Row Build Your Routine, Save More Head…" at bounding box center [922, 250] width 1291 height 715
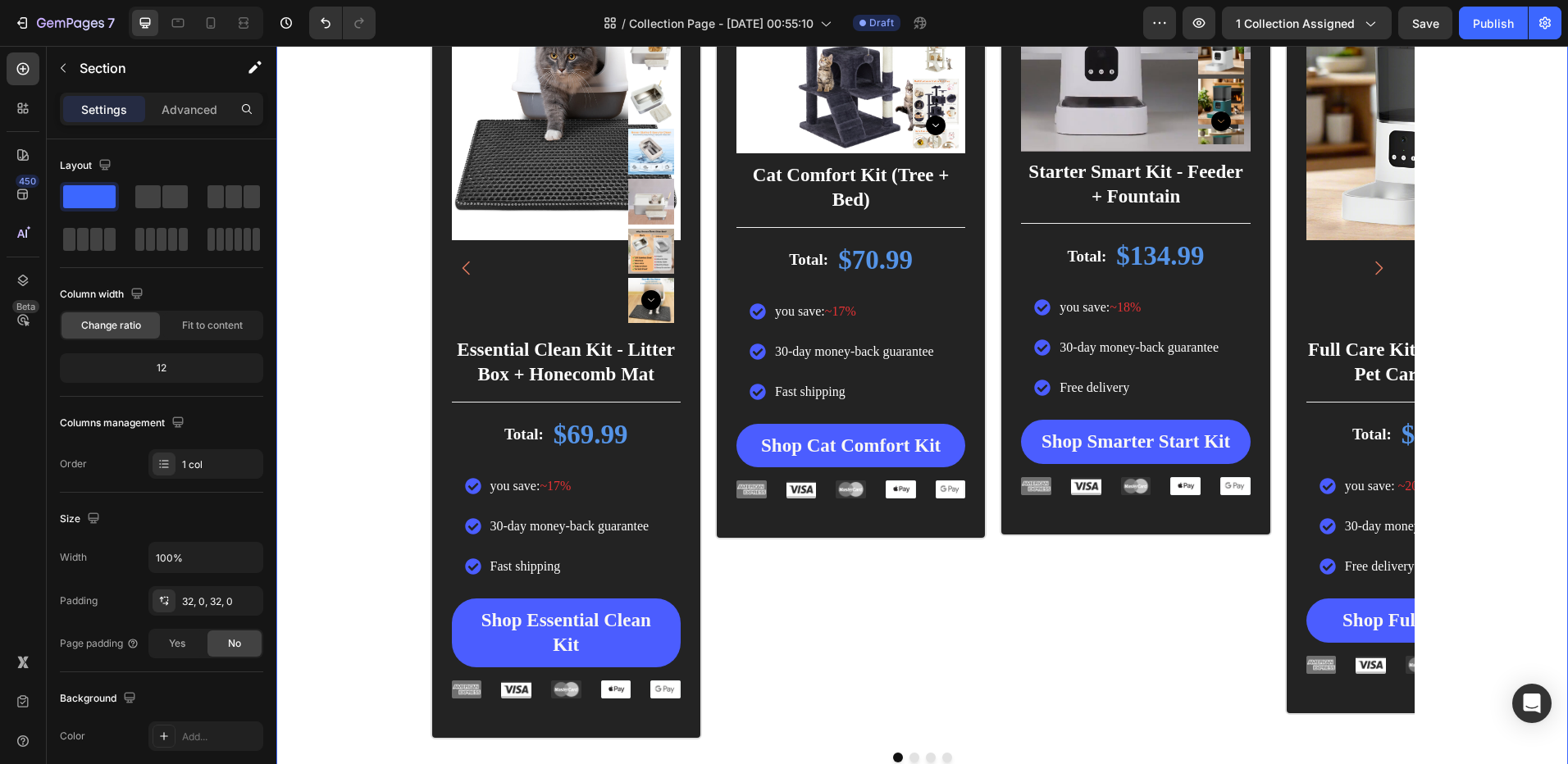
scroll to position [1892, 0]
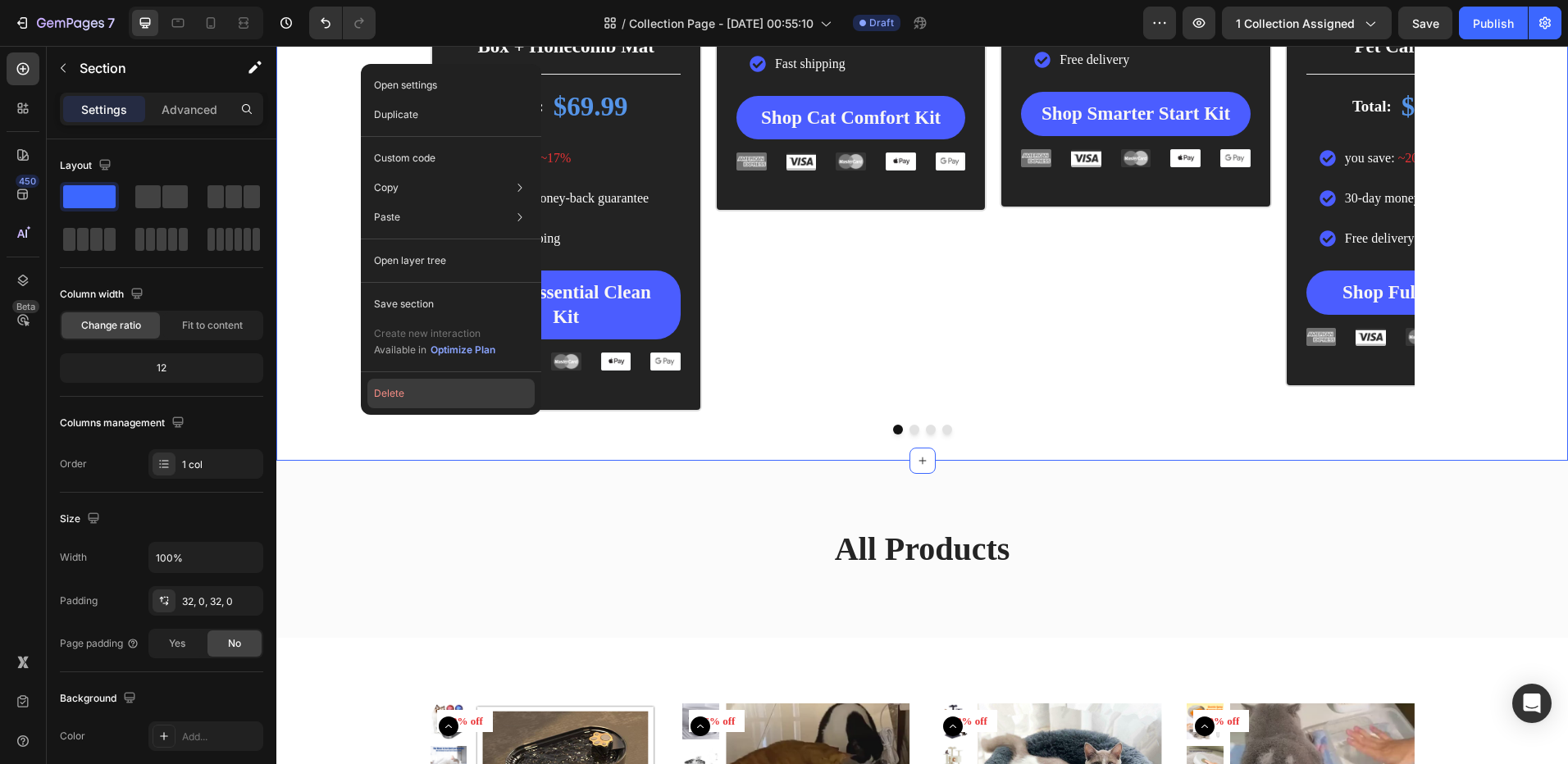
click at [394, 397] on button "Delete" at bounding box center [450, 394] width 167 height 29
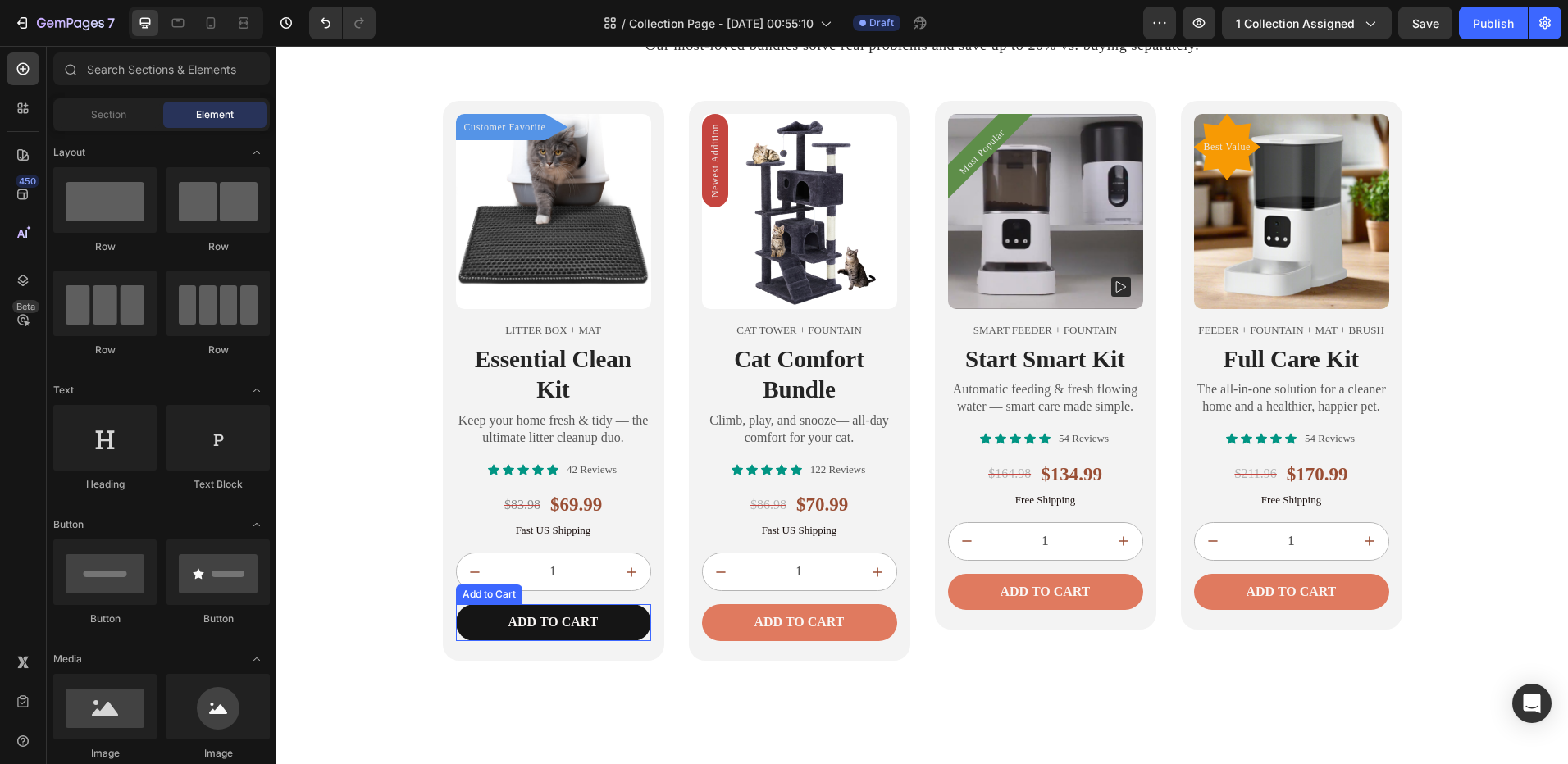
scroll to position [547, 0]
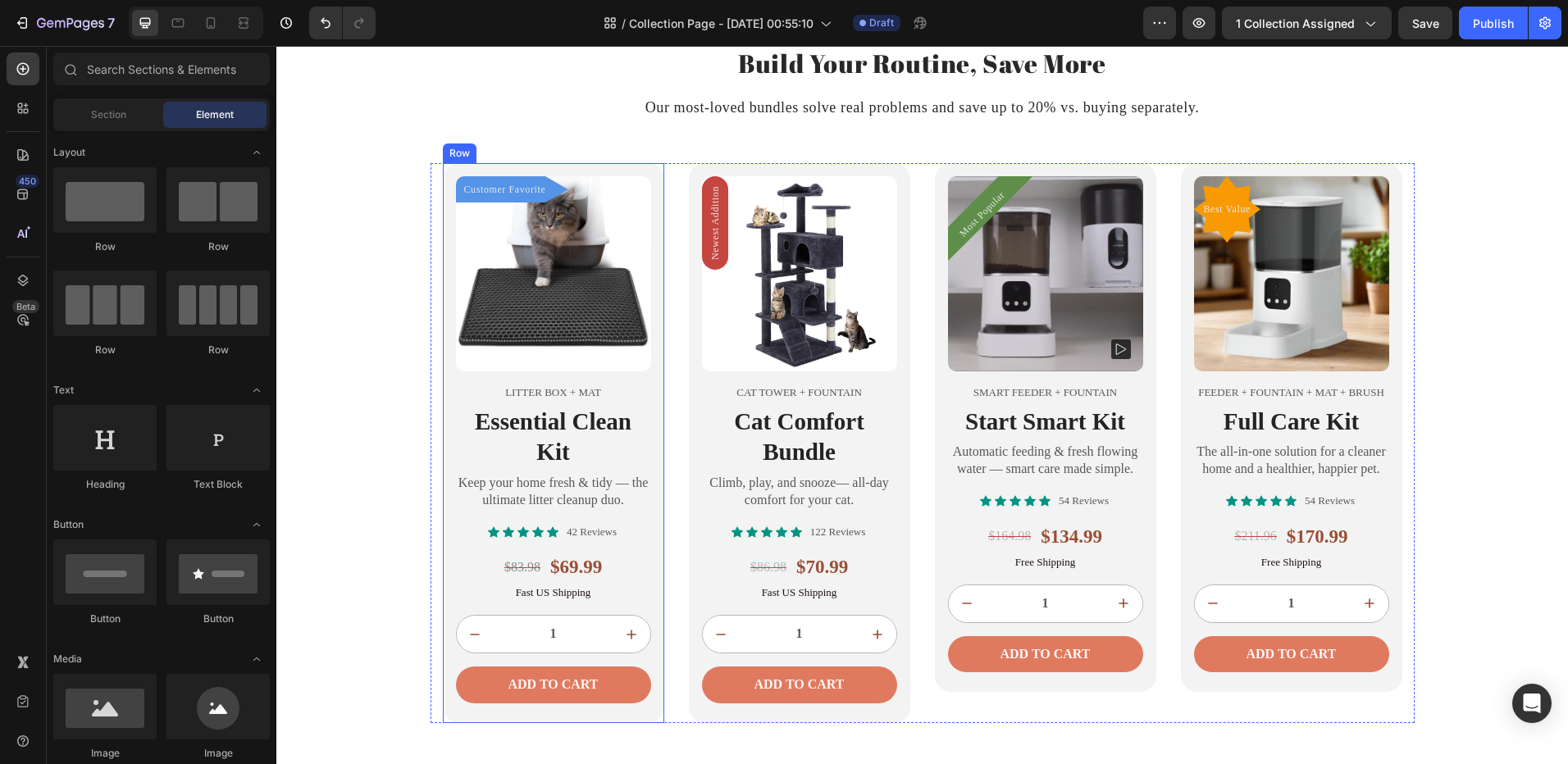
click at [444, 391] on div "Customer Favorite Product Badge Product Images Litter Box + Mat Text Block Esse…" at bounding box center [553, 442] width 221 height 560
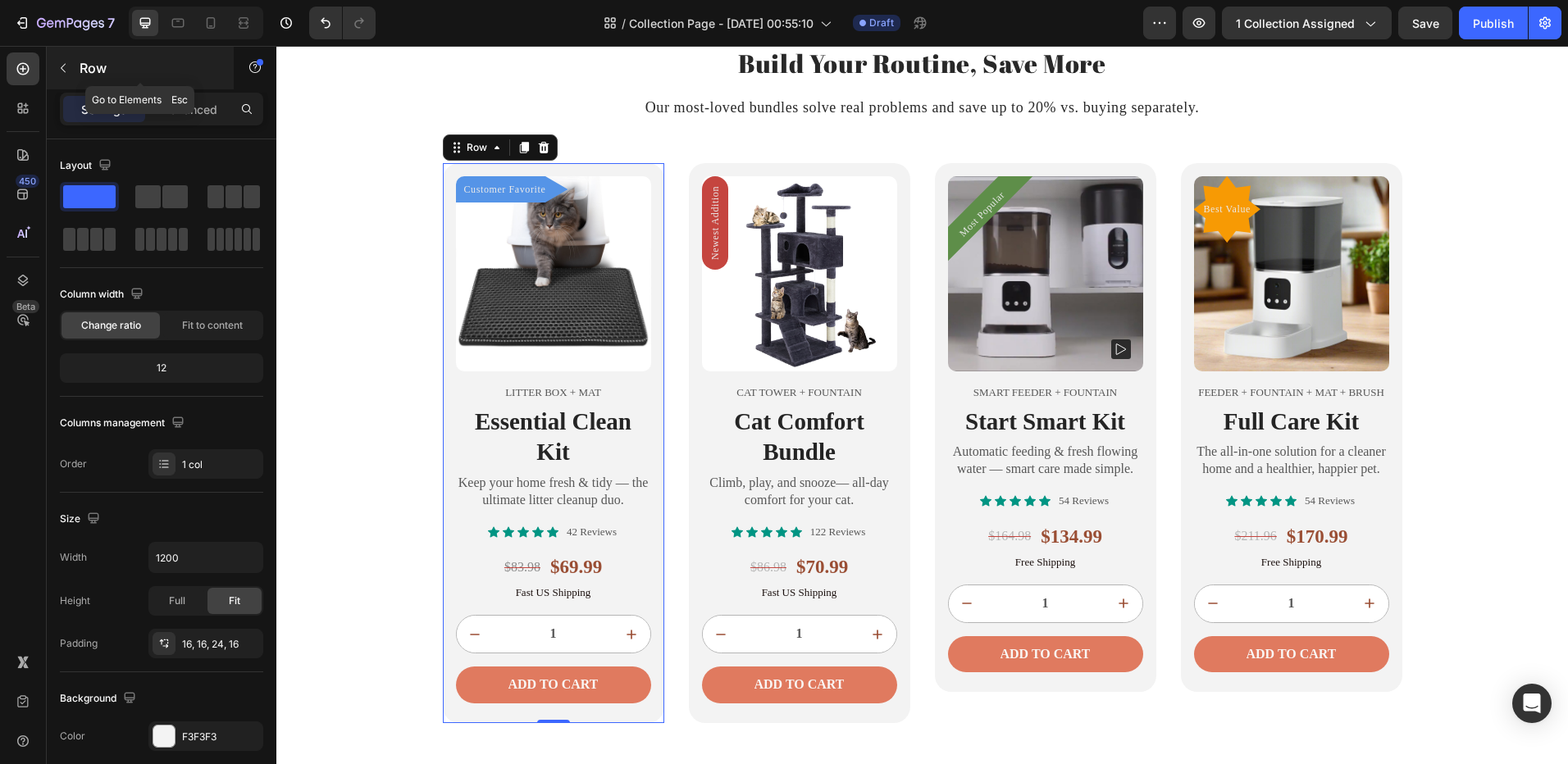
click at [75, 63] on button "button" at bounding box center [63, 68] width 27 height 27
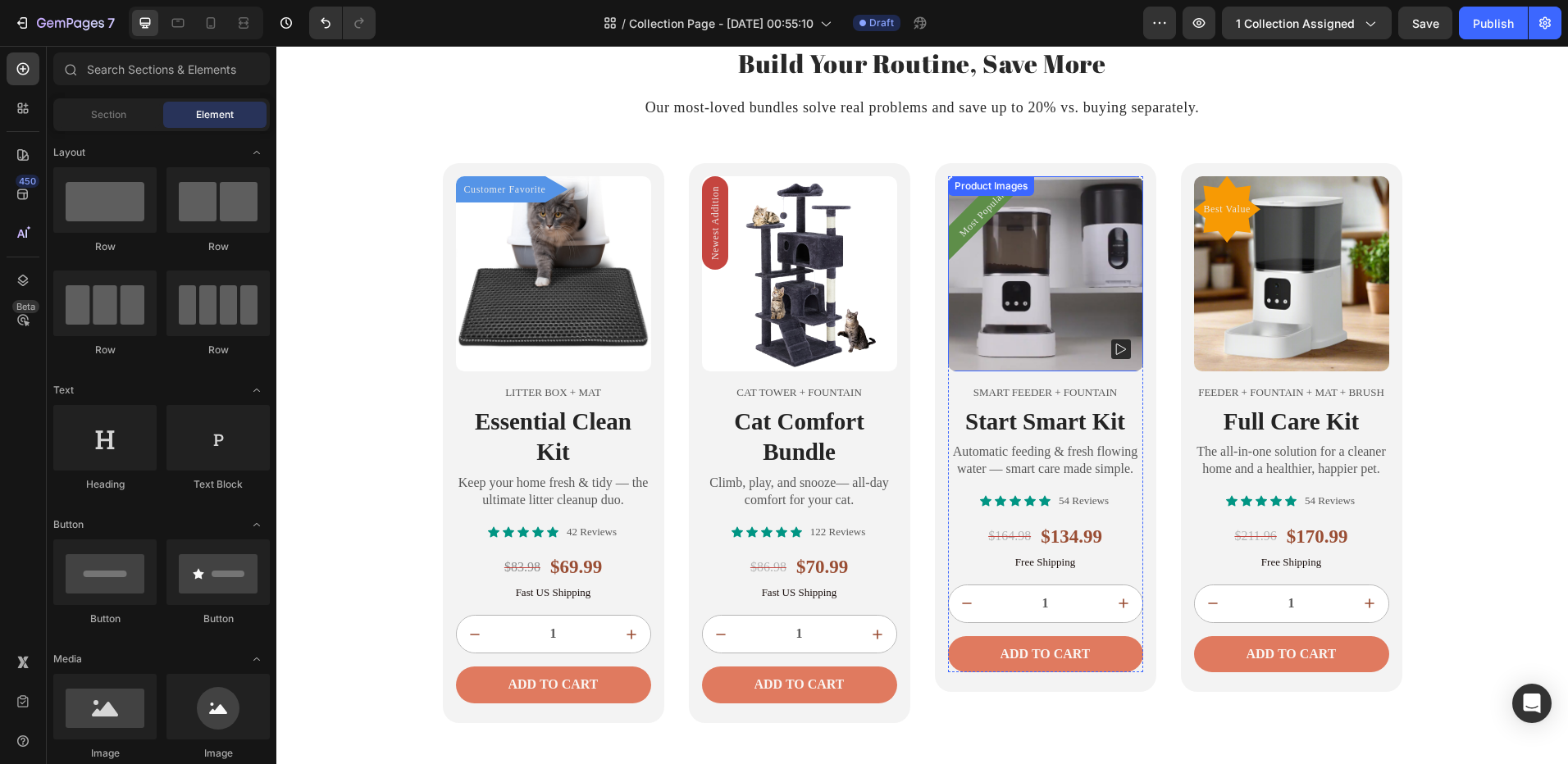
click at [1292, 30] on span "1 collection assigned" at bounding box center [1295, 23] width 119 height 17
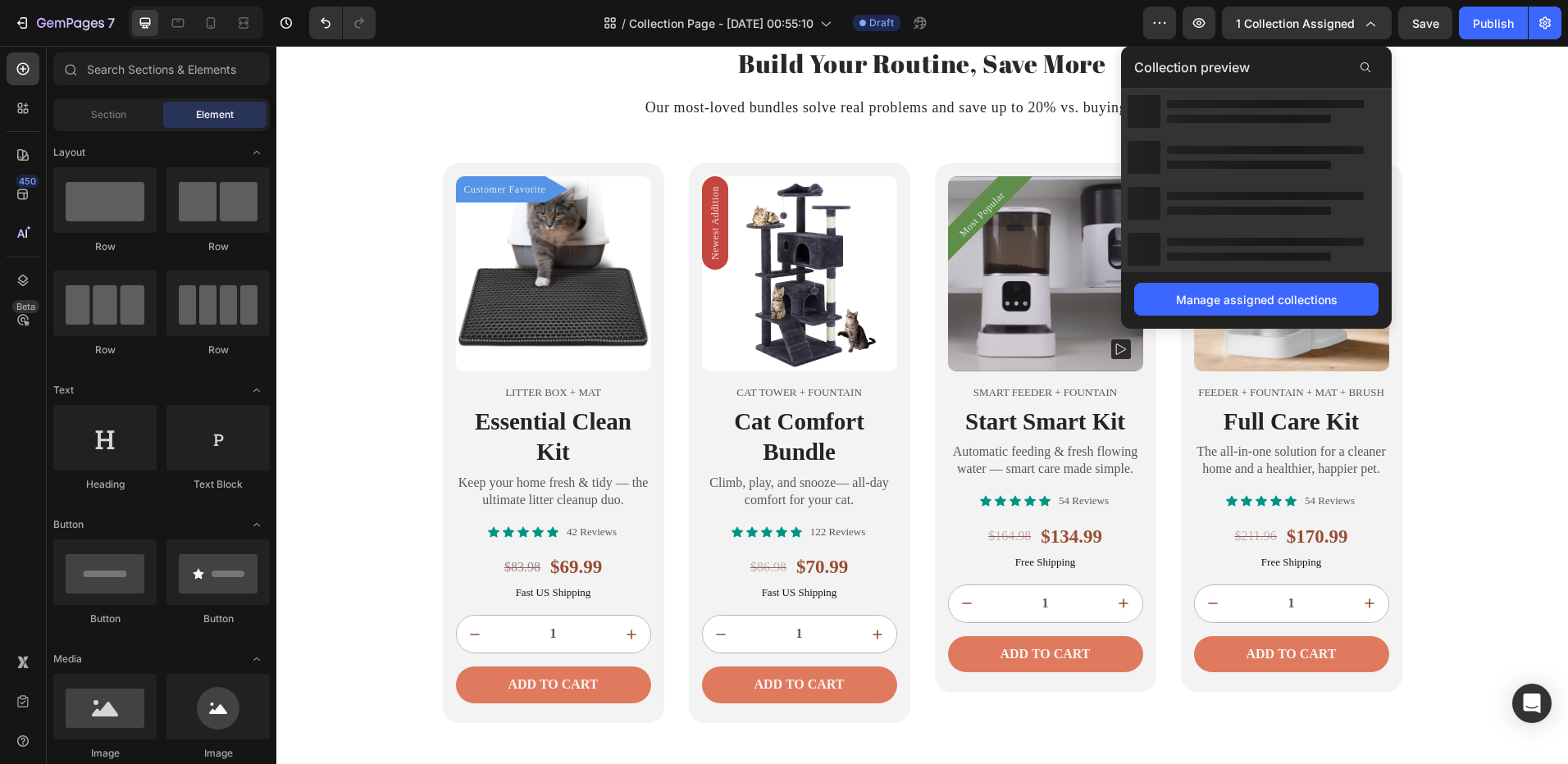
scroll to position [793, 0]
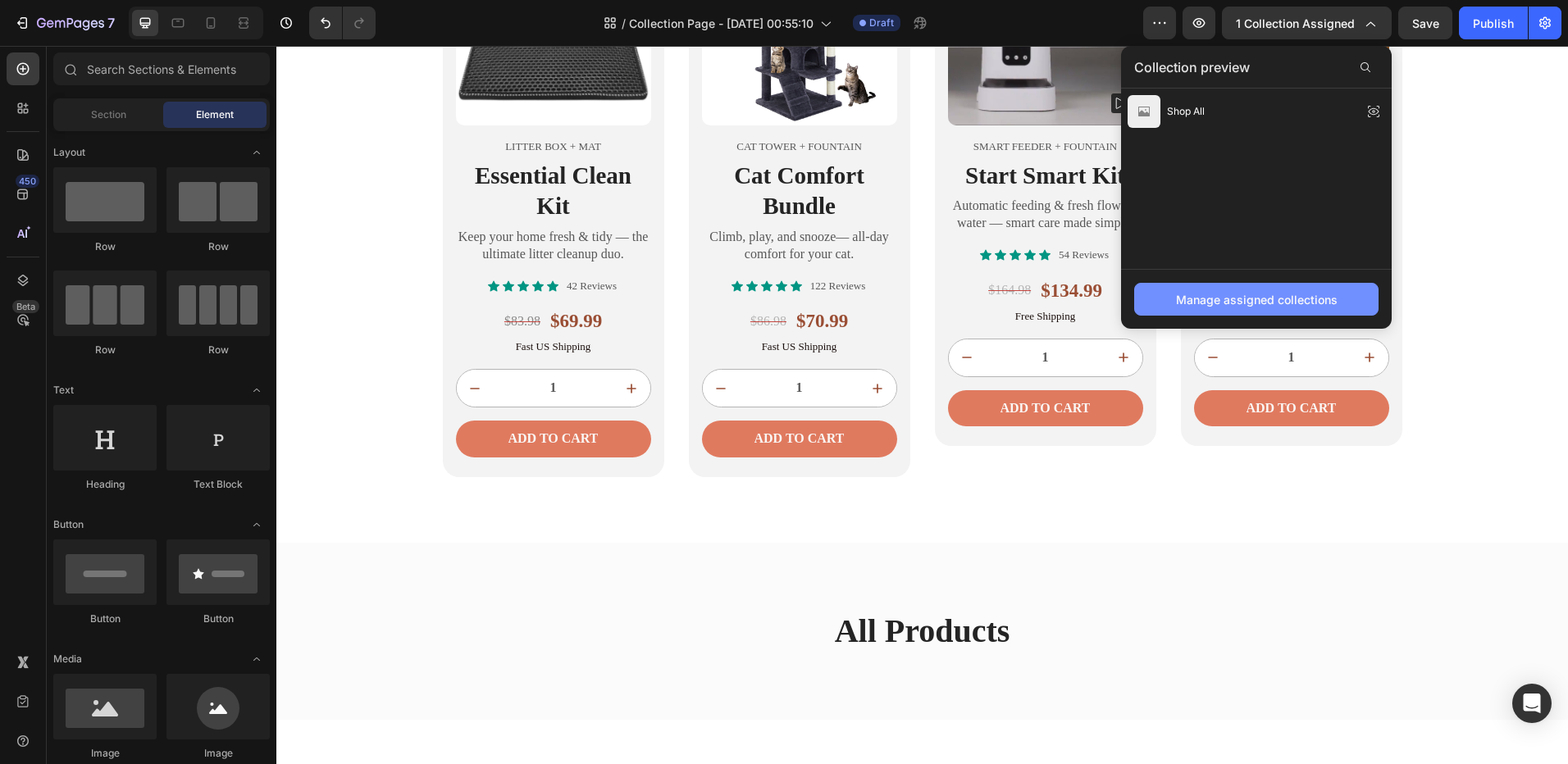
click at [1240, 303] on div "Manage assigned collections" at bounding box center [1256, 300] width 161 height 17
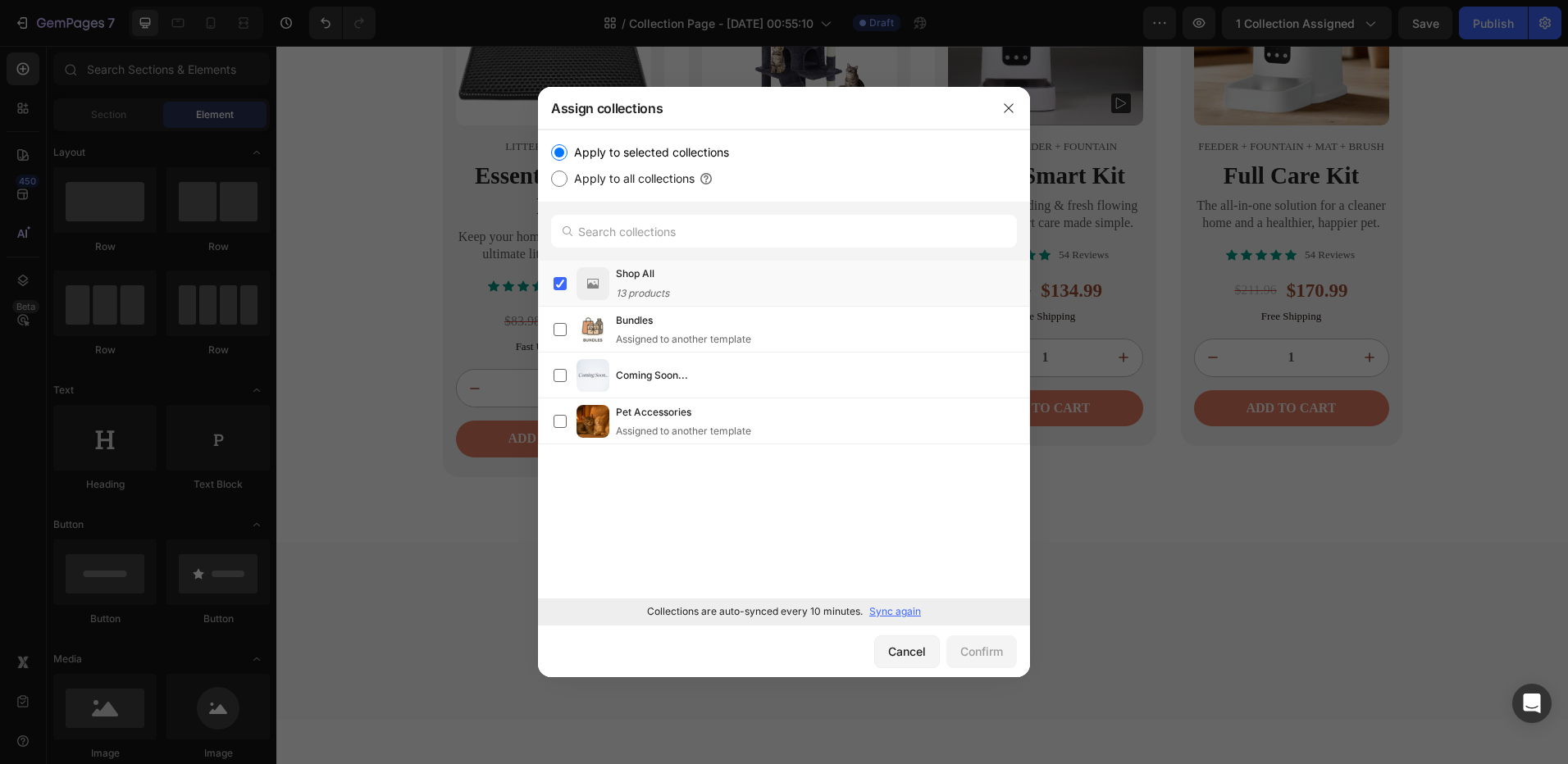
click at [903, 616] on p "Sync again" at bounding box center [895, 611] width 51 height 15
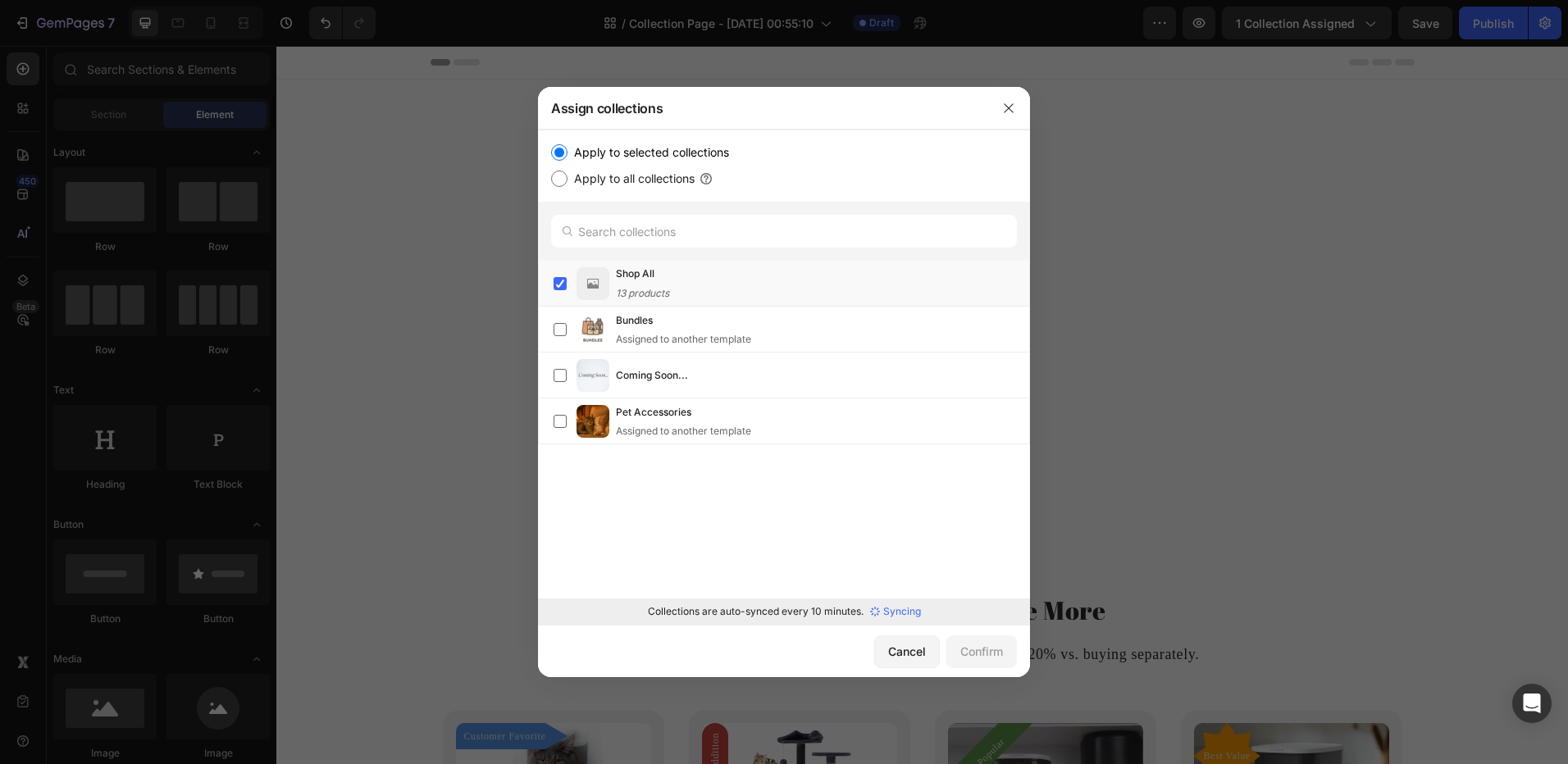
scroll to position [793, 0]
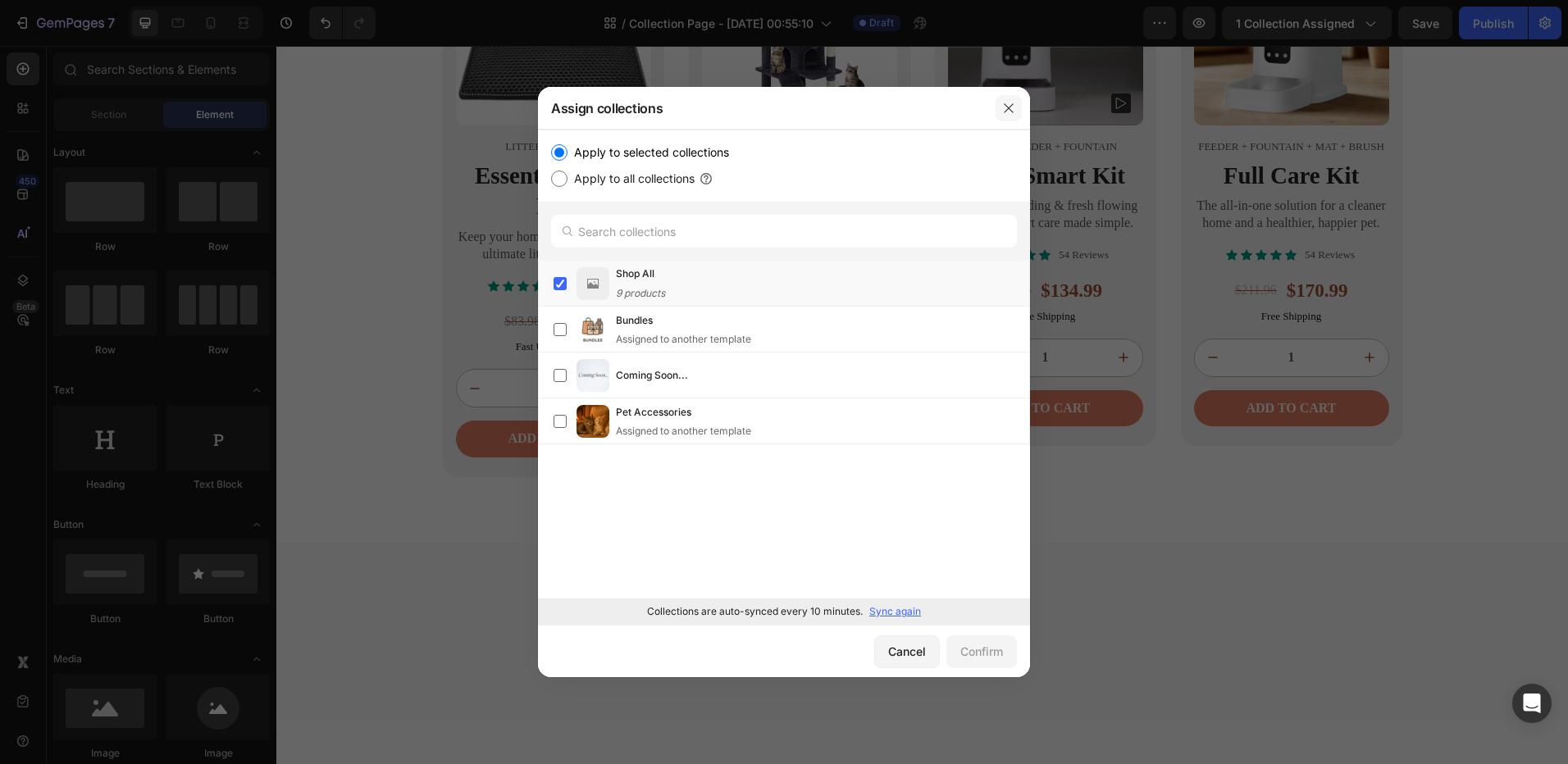
click at [1013, 103] on icon "button" at bounding box center [1008, 108] width 13 height 13
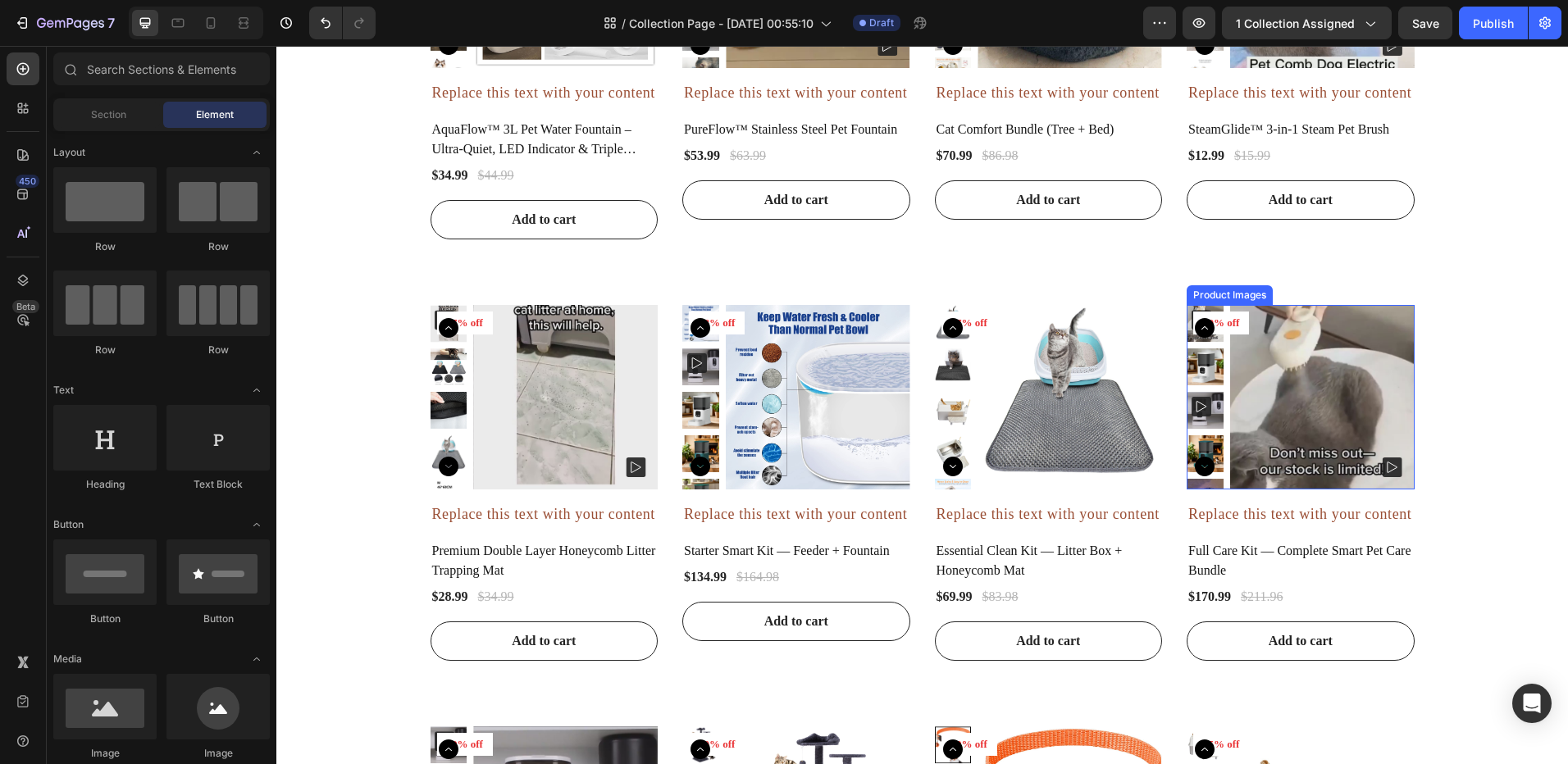
scroll to position [1613, 0]
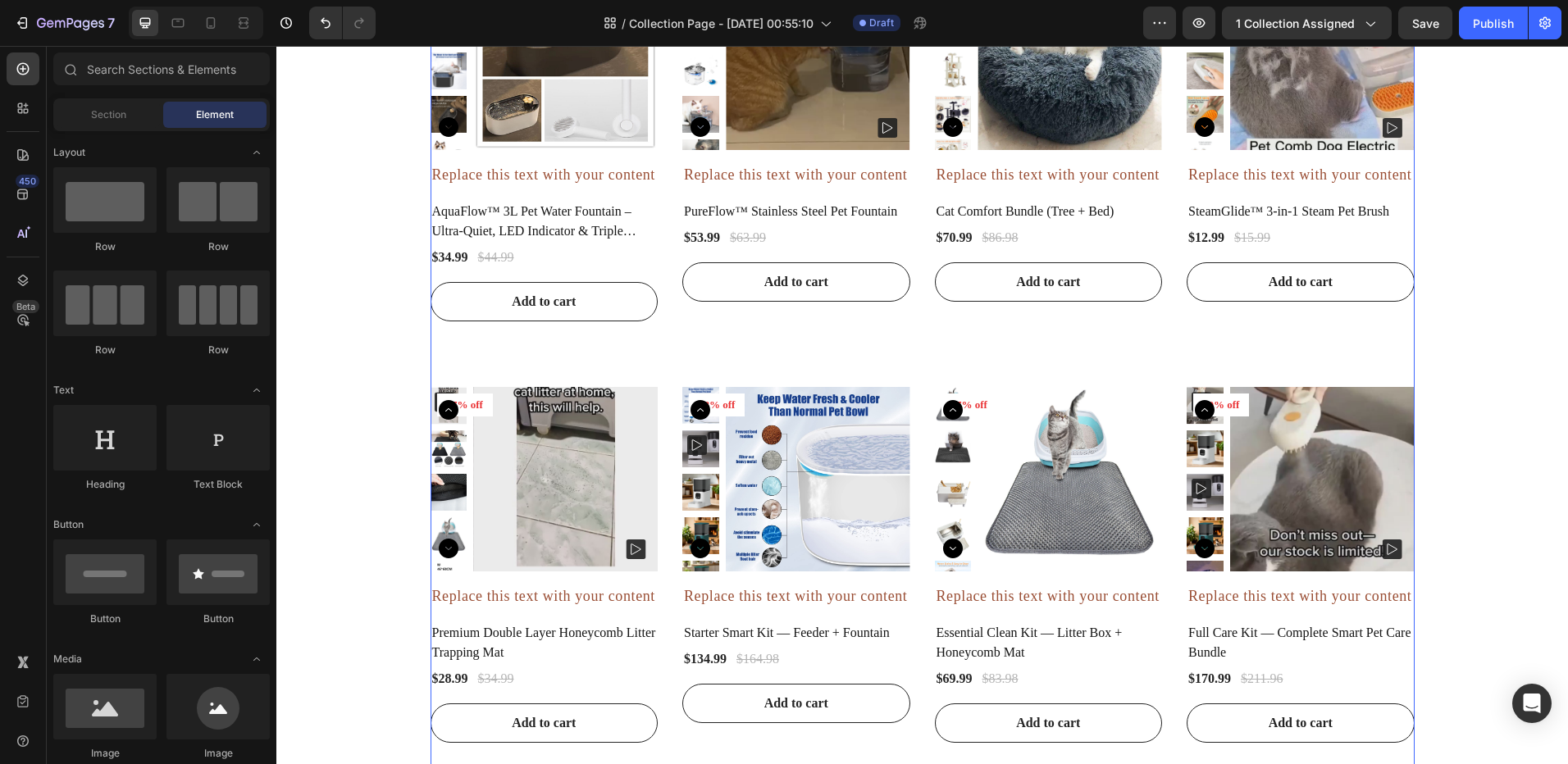
click at [874, 360] on div "Product Images 22% off Product Badge Row Replace this text with your content Te…" at bounding box center [922, 565] width 984 height 1200
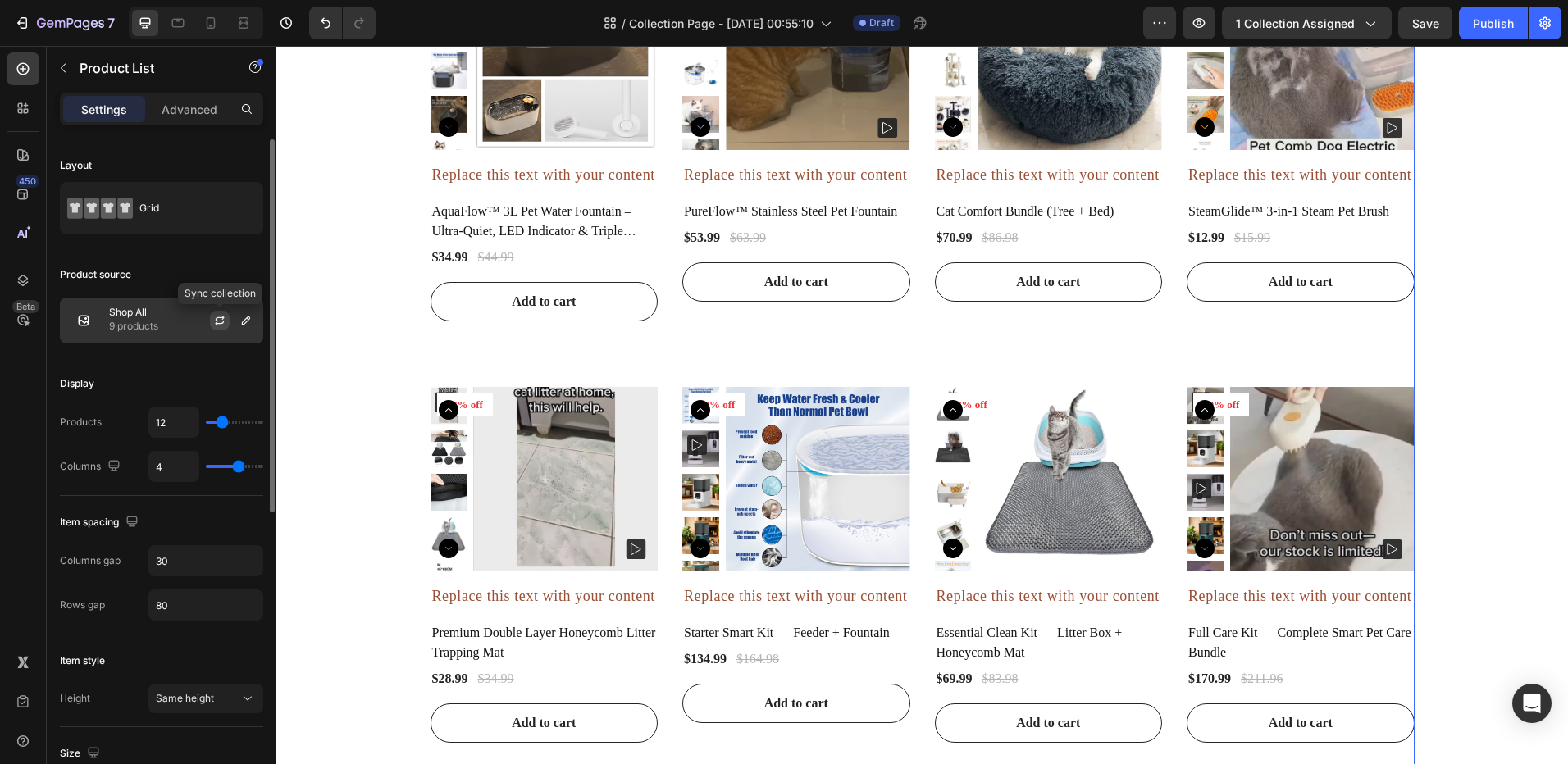
click at [213, 318] on button "button" at bounding box center [219, 320] width 20 height 20
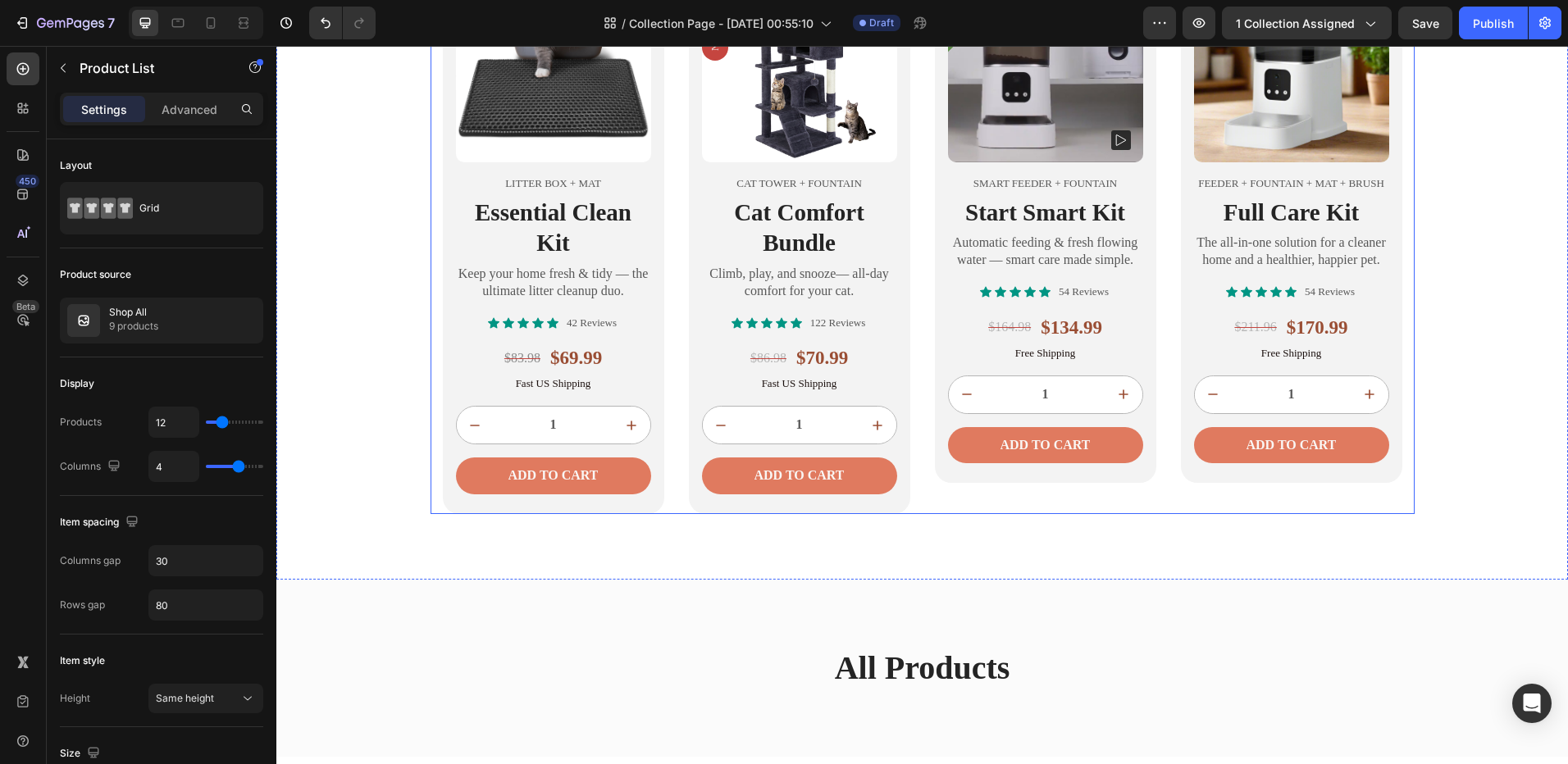
scroll to position [713, 0]
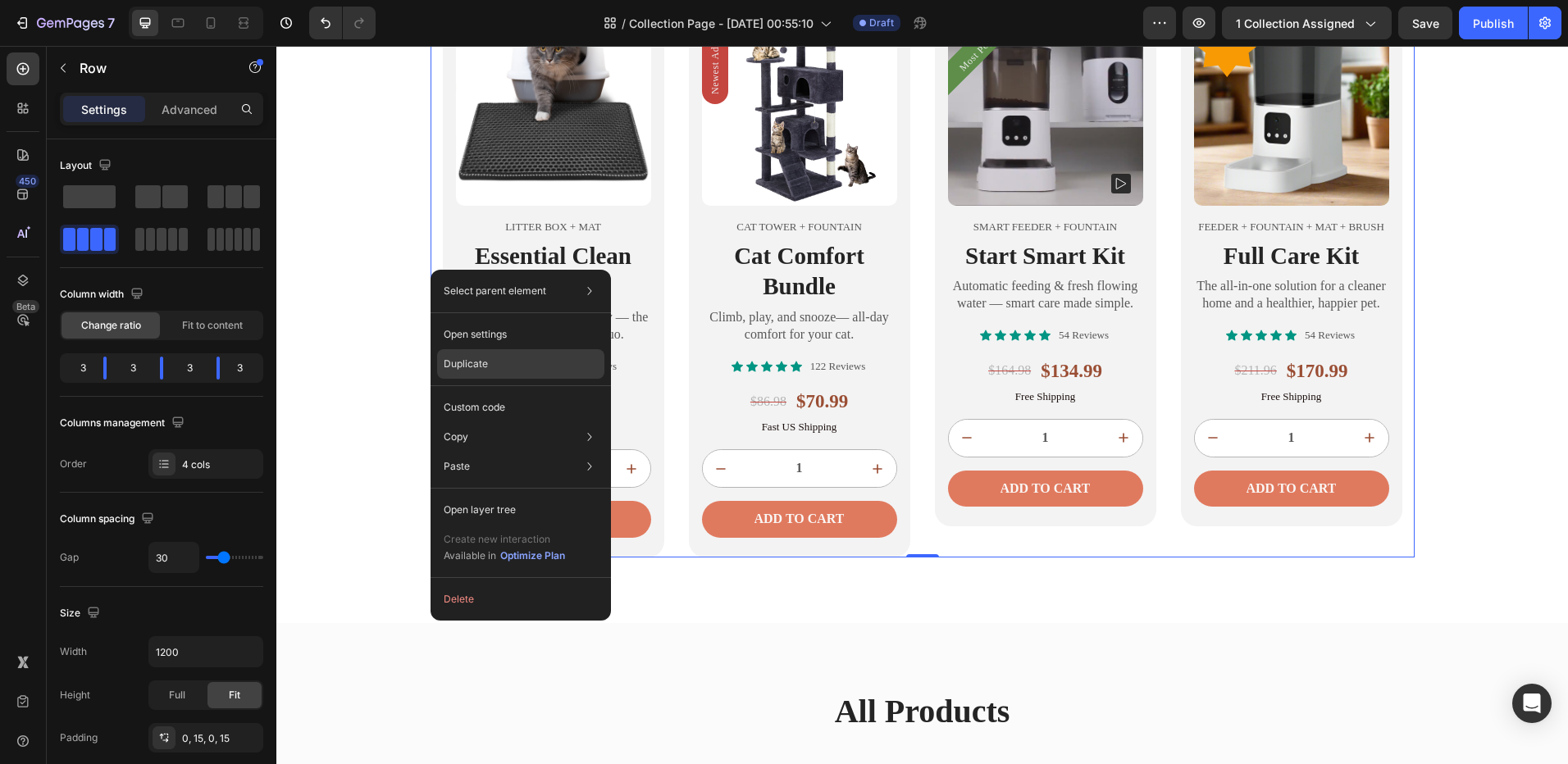
drag, startPoint x: 517, startPoint y: 364, endPoint x: 240, endPoint y: 330, distance: 279.1
click at [517, 393] on div "Duplicate" at bounding box center [520, 407] width 167 height 29
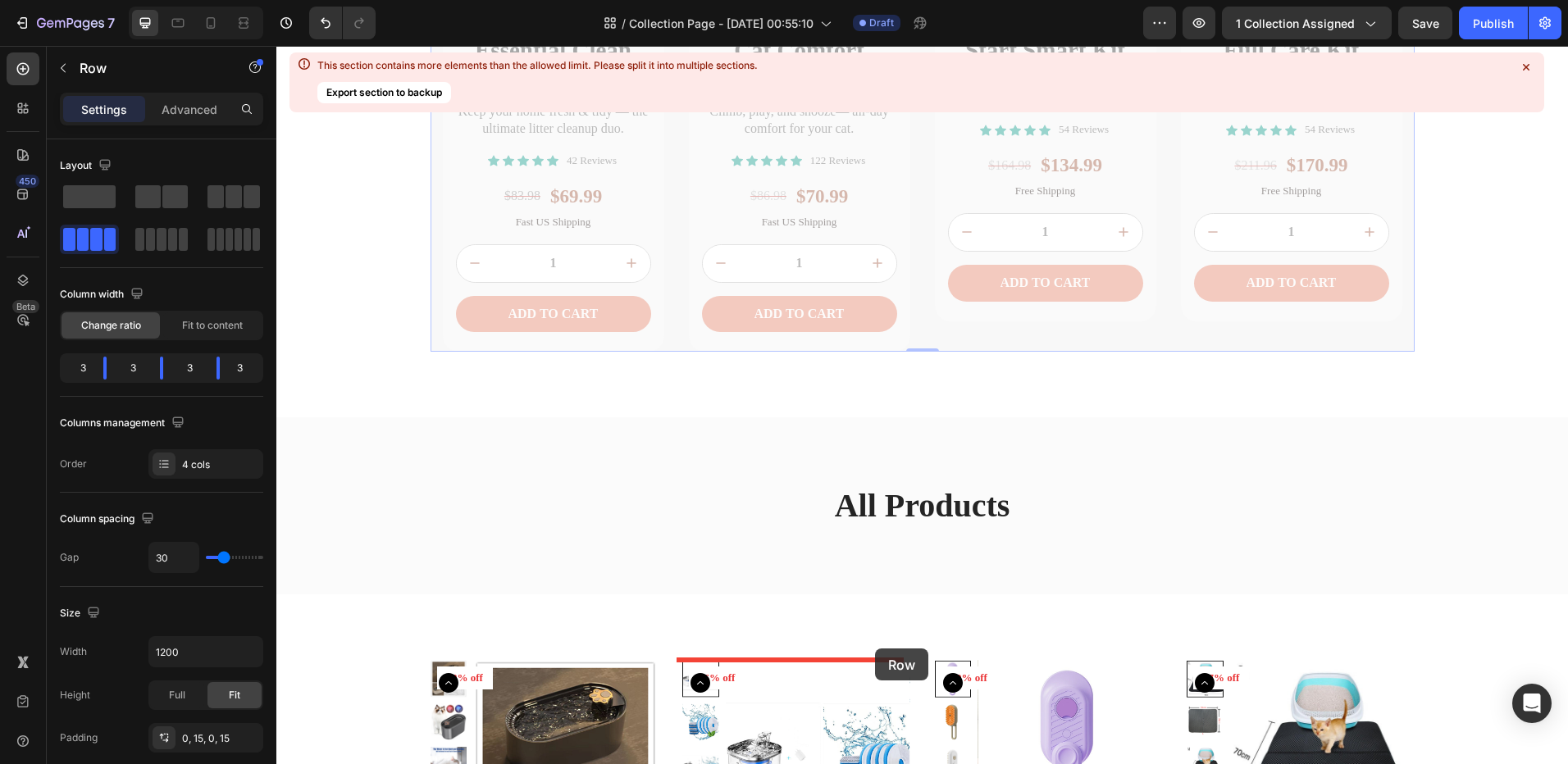
scroll to position [1482, 0]
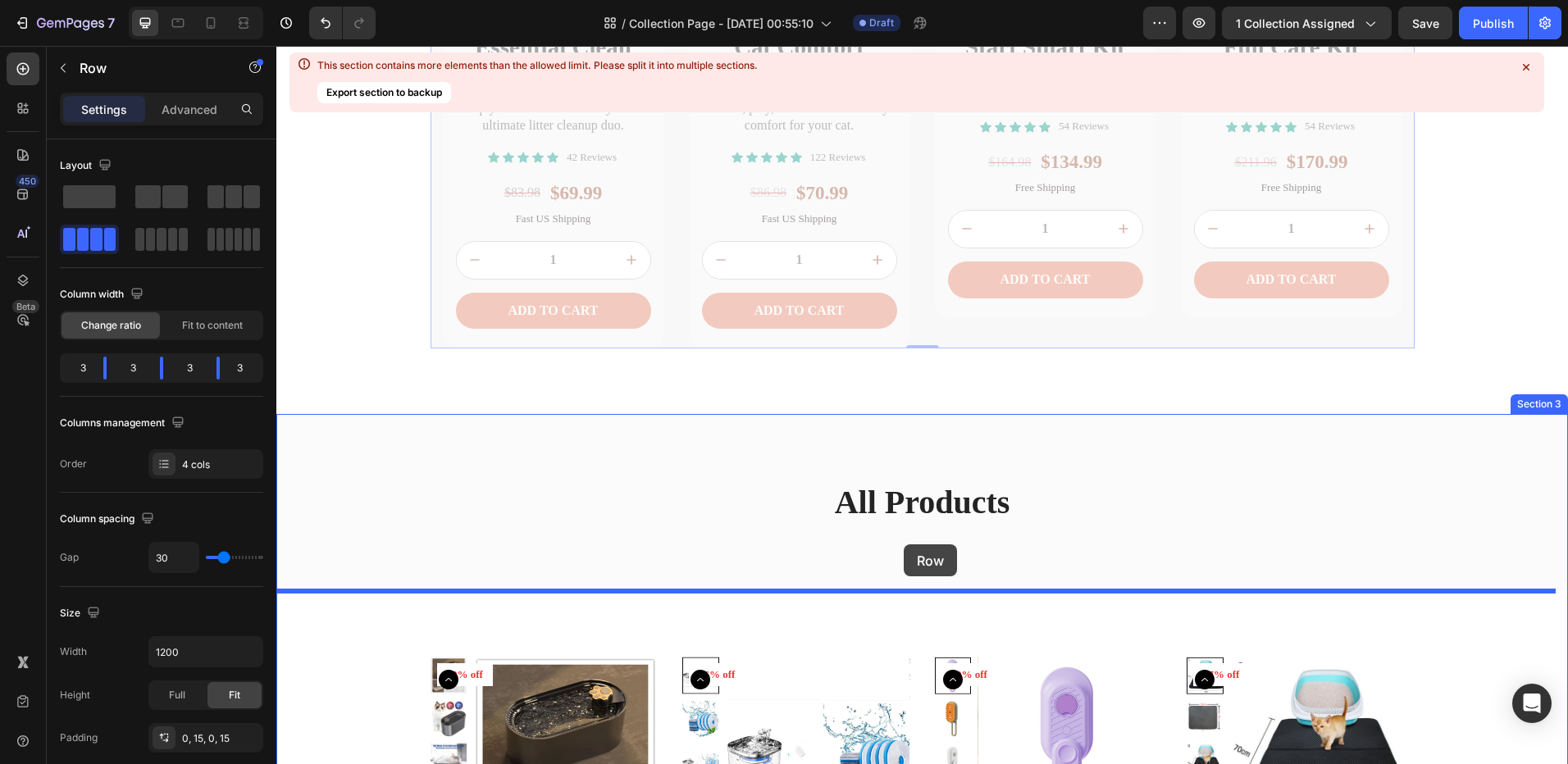
drag, startPoint x: 427, startPoint y: 466, endPoint x: 904, endPoint y: 544, distance: 483.3
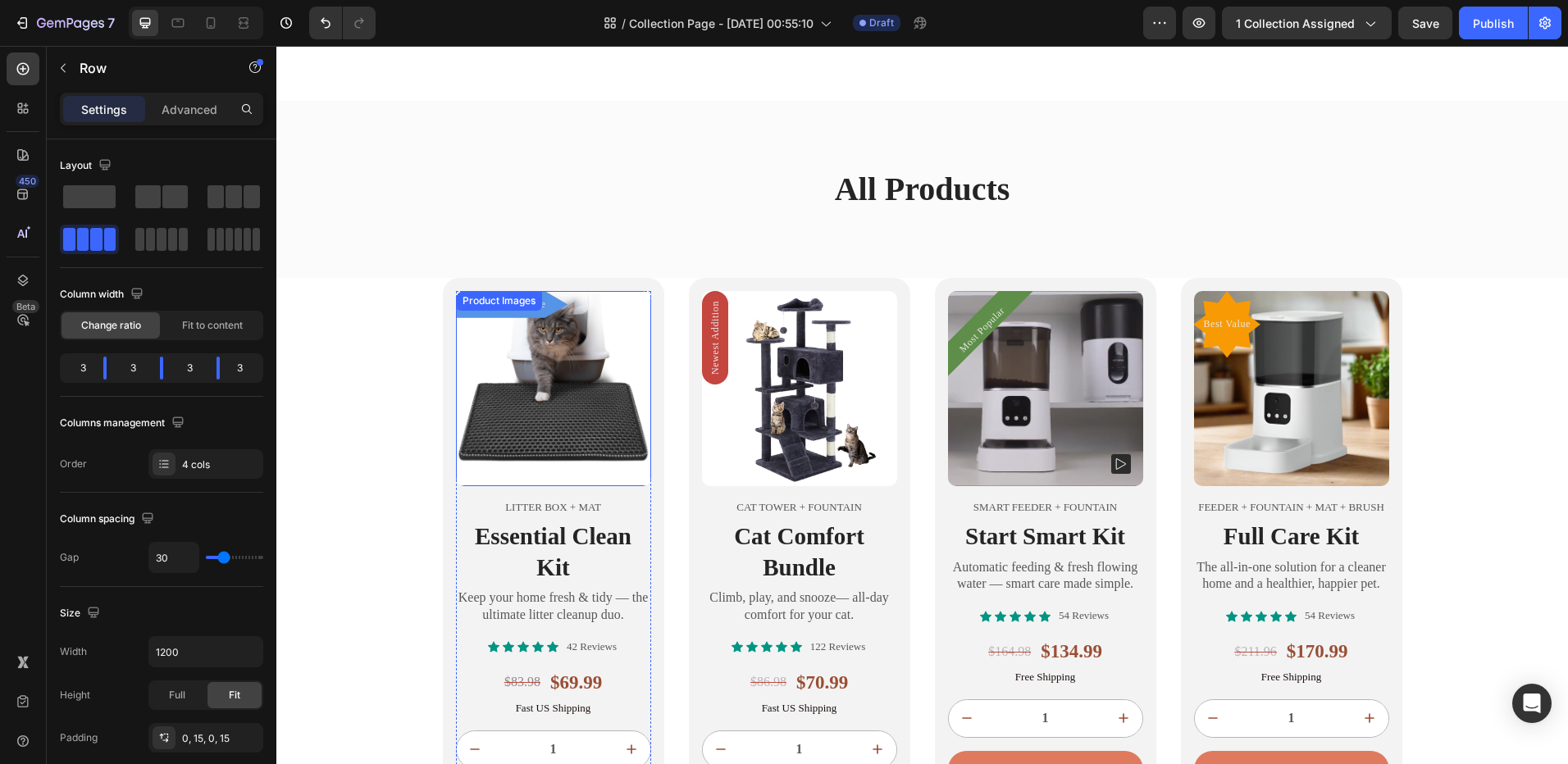
scroll to position [1236, 0]
click at [526, 462] on img at bounding box center [554, 388] width 195 height 196
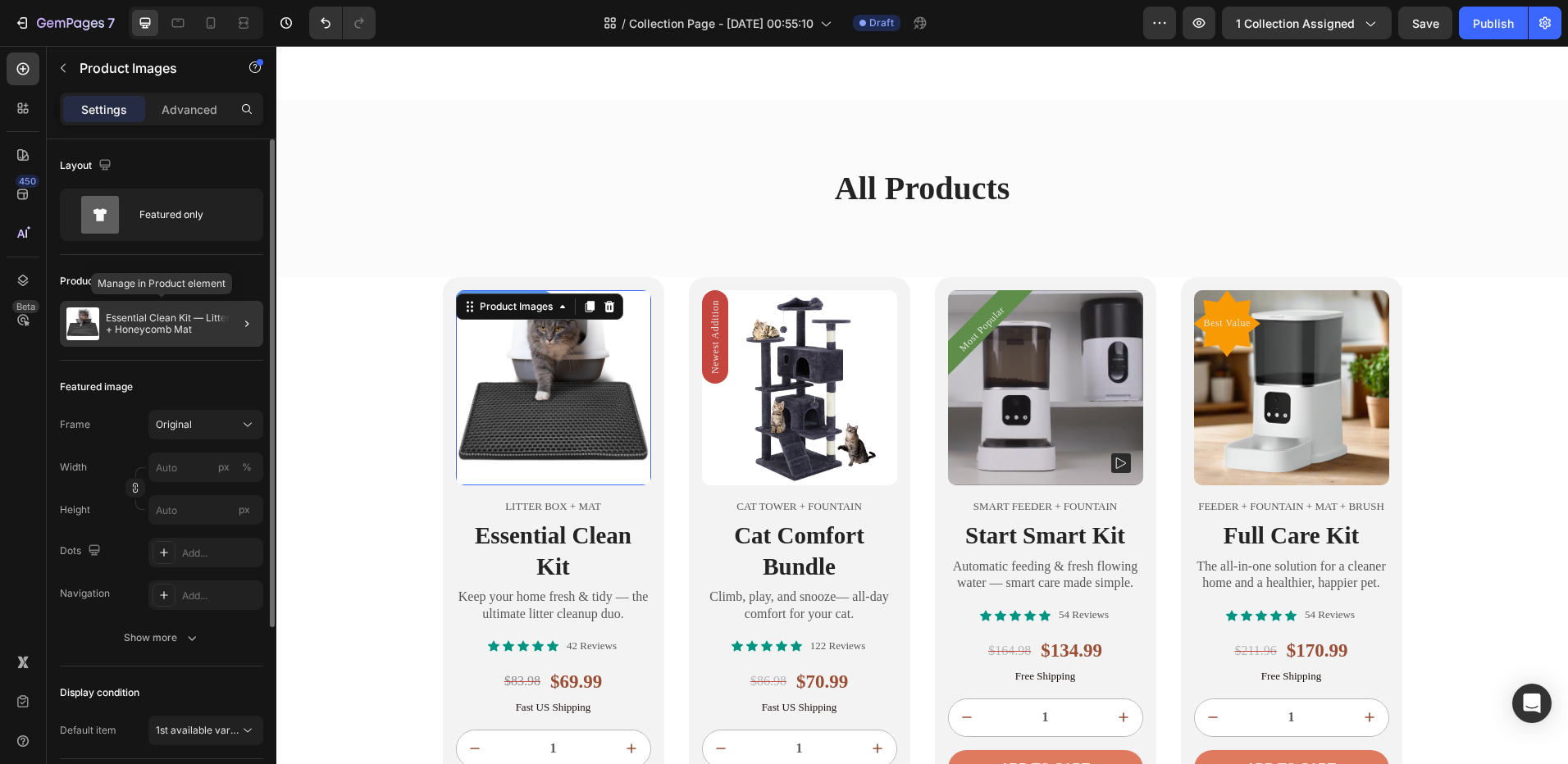
click at [189, 326] on p "Essential Clean Kit — Litter Box + Honeycomb Mat" at bounding box center [181, 323] width 151 height 23
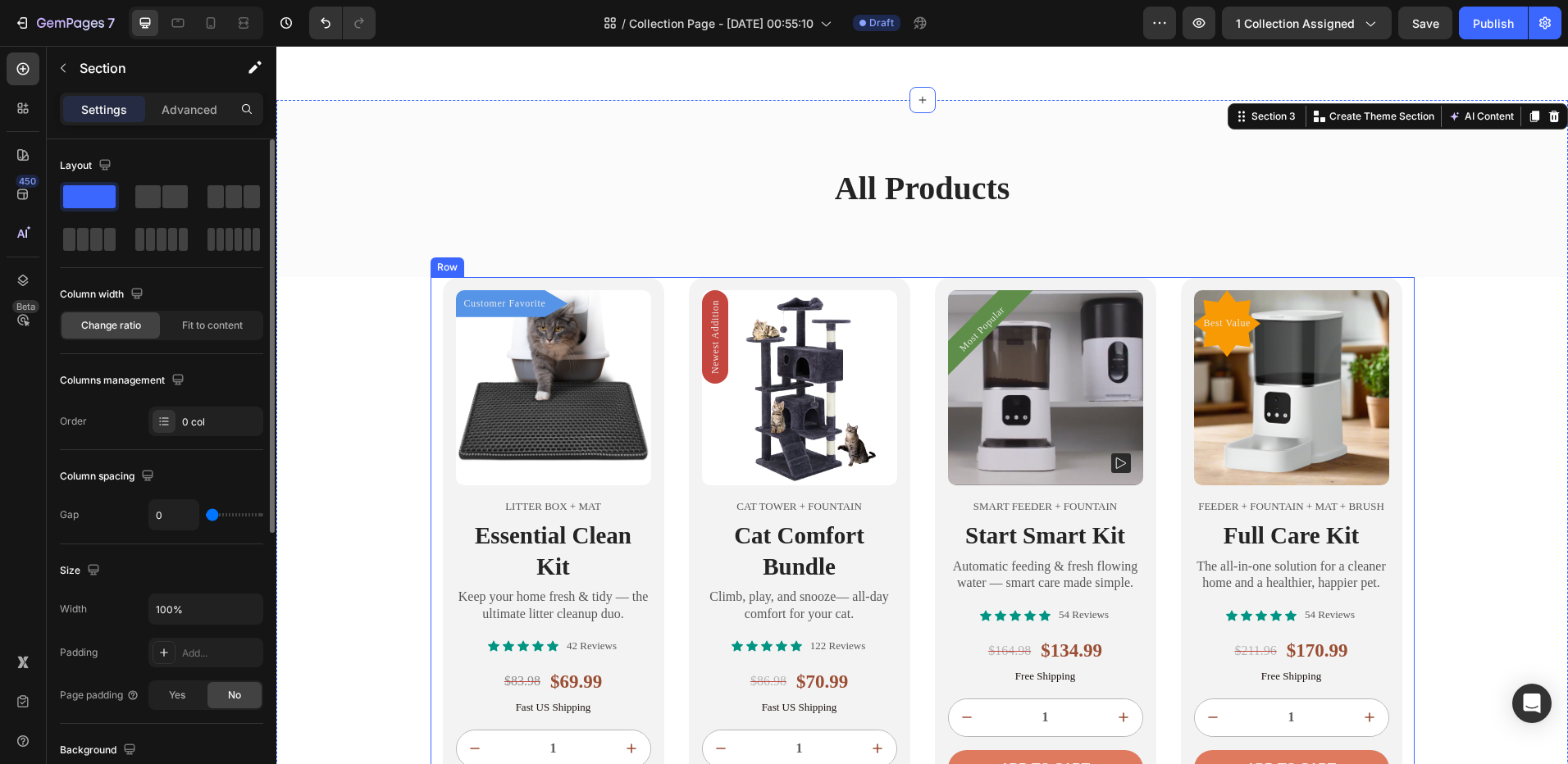
click at [432, 295] on div "Customer Favorite Product Badge Product Images Litter Box + Mat Text Block Esse…" at bounding box center [922, 556] width 984 height 560
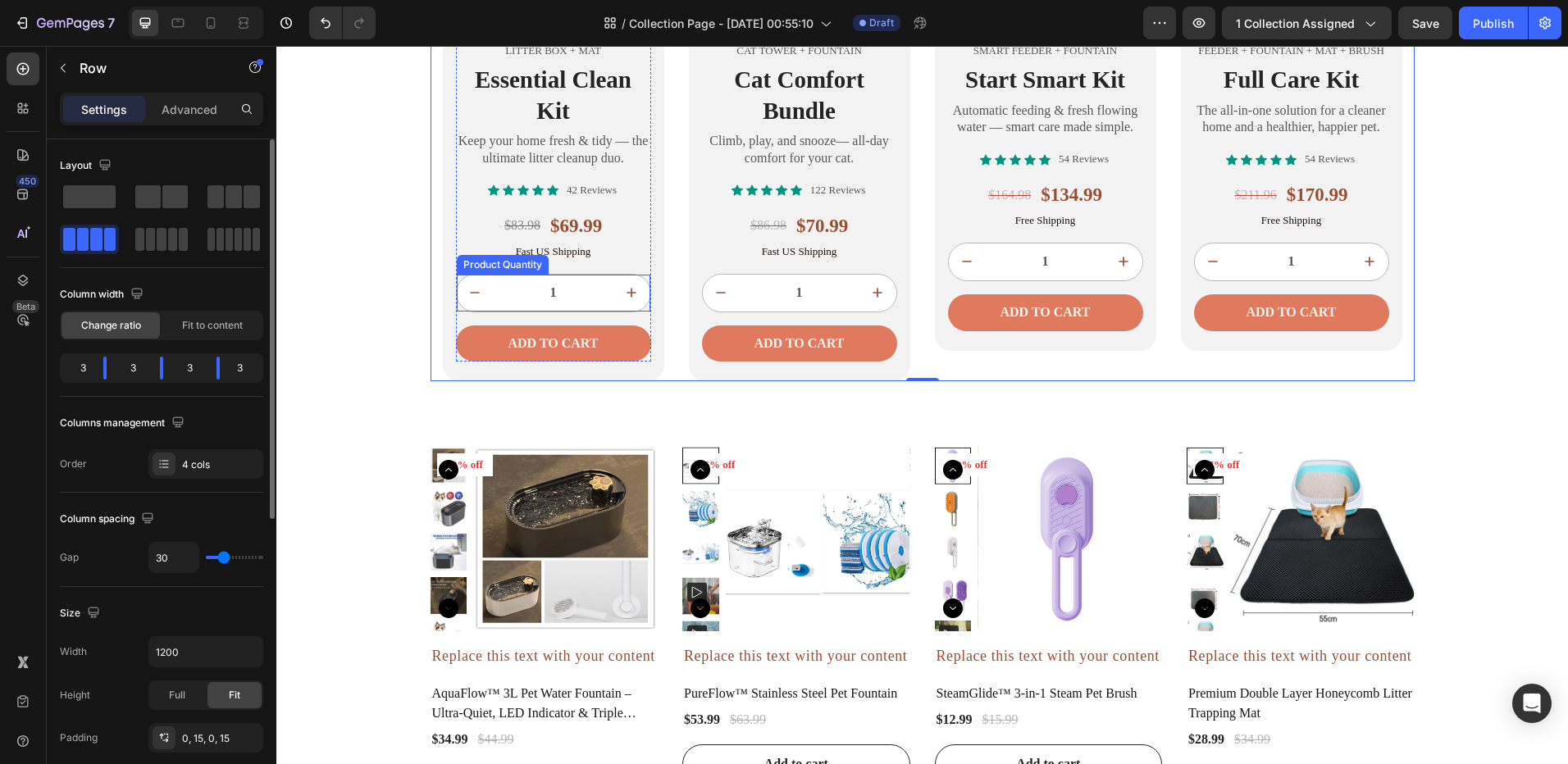
scroll to position [1892, 0]
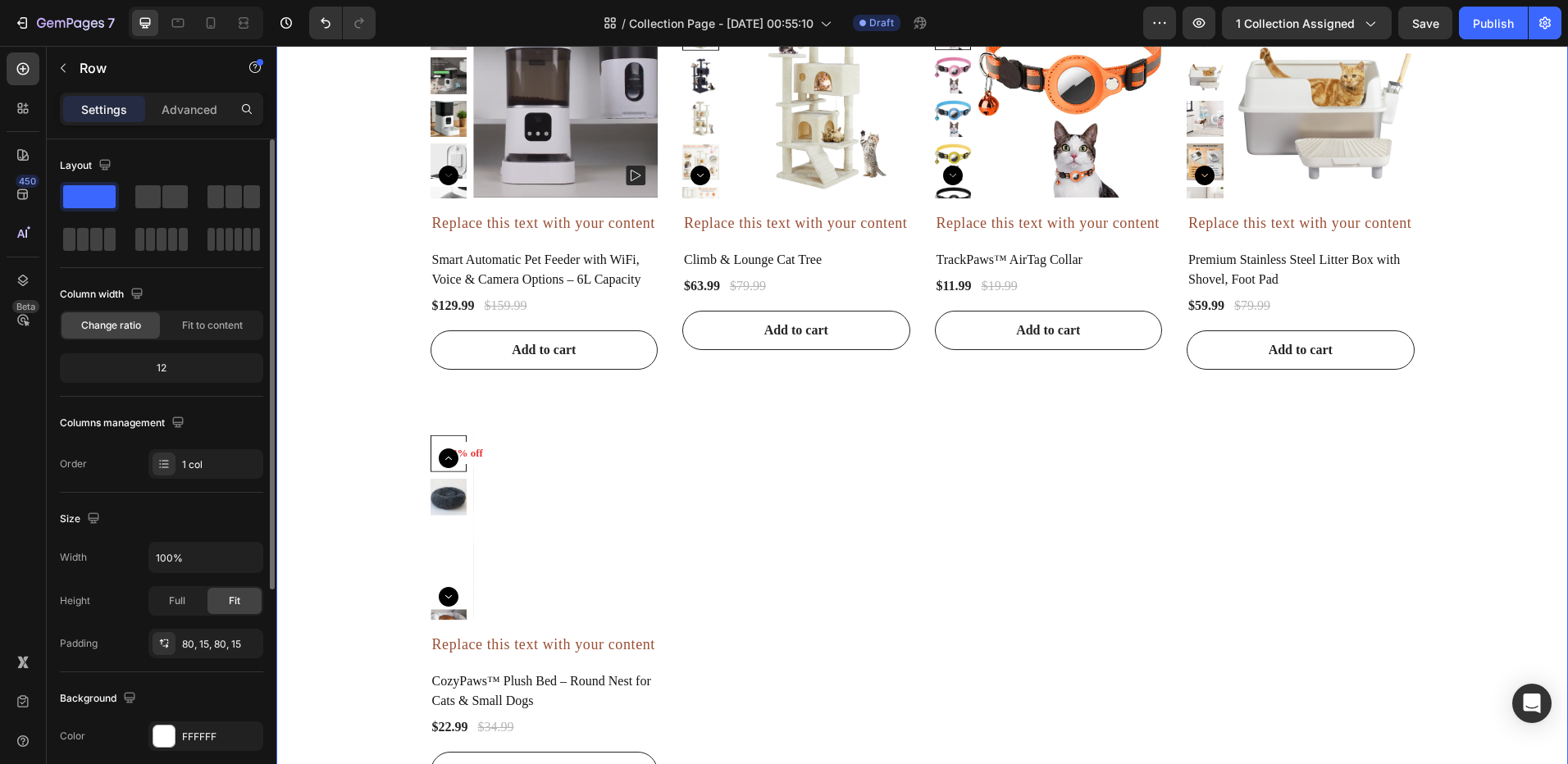
scroll to position [2384, 0]
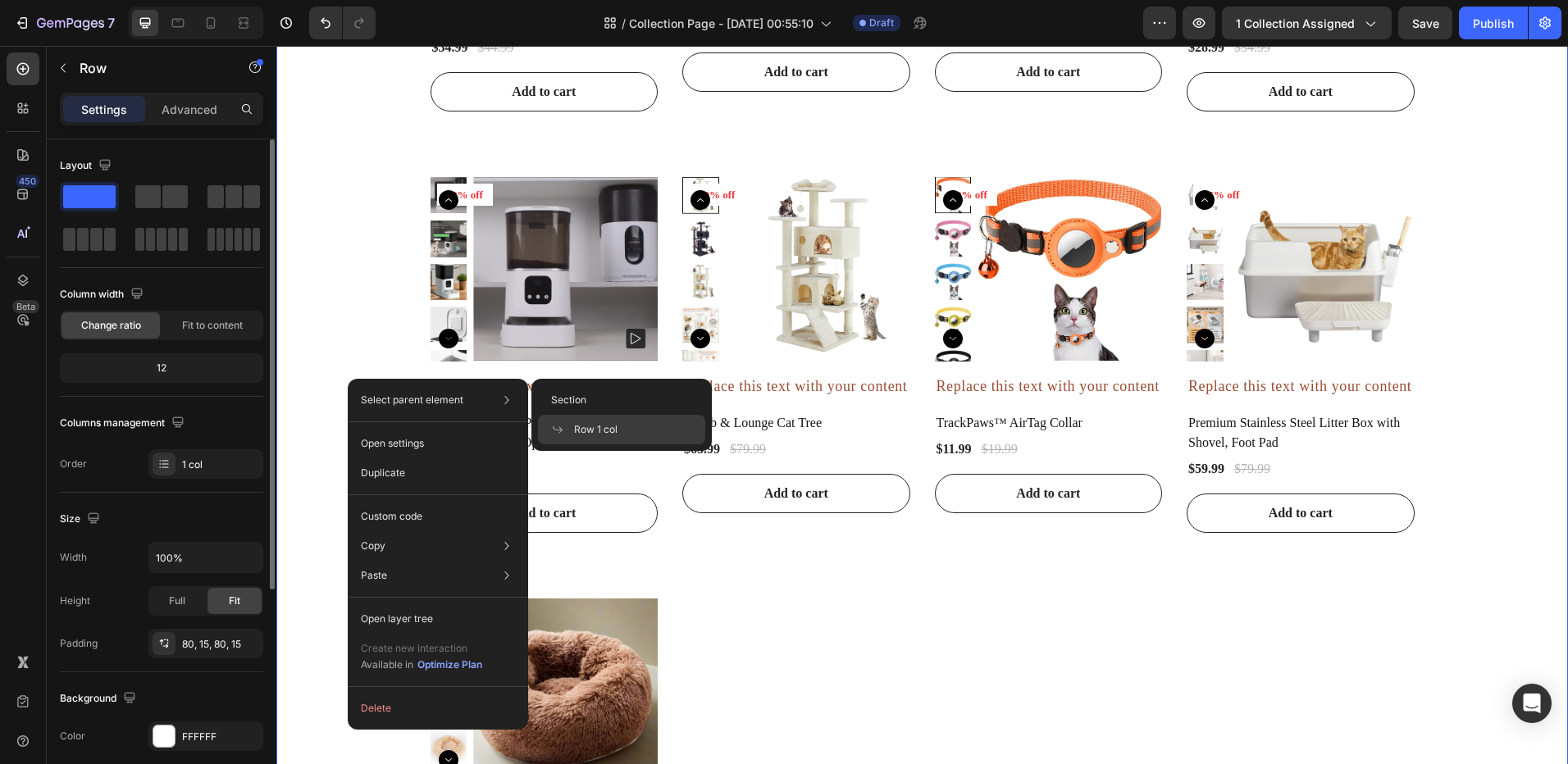
click at [331, 318] on div "Product Images 22% off Product Badge Row Replace this text with your content Te…" at bounding box center [922, 354] width 1267 height 1200
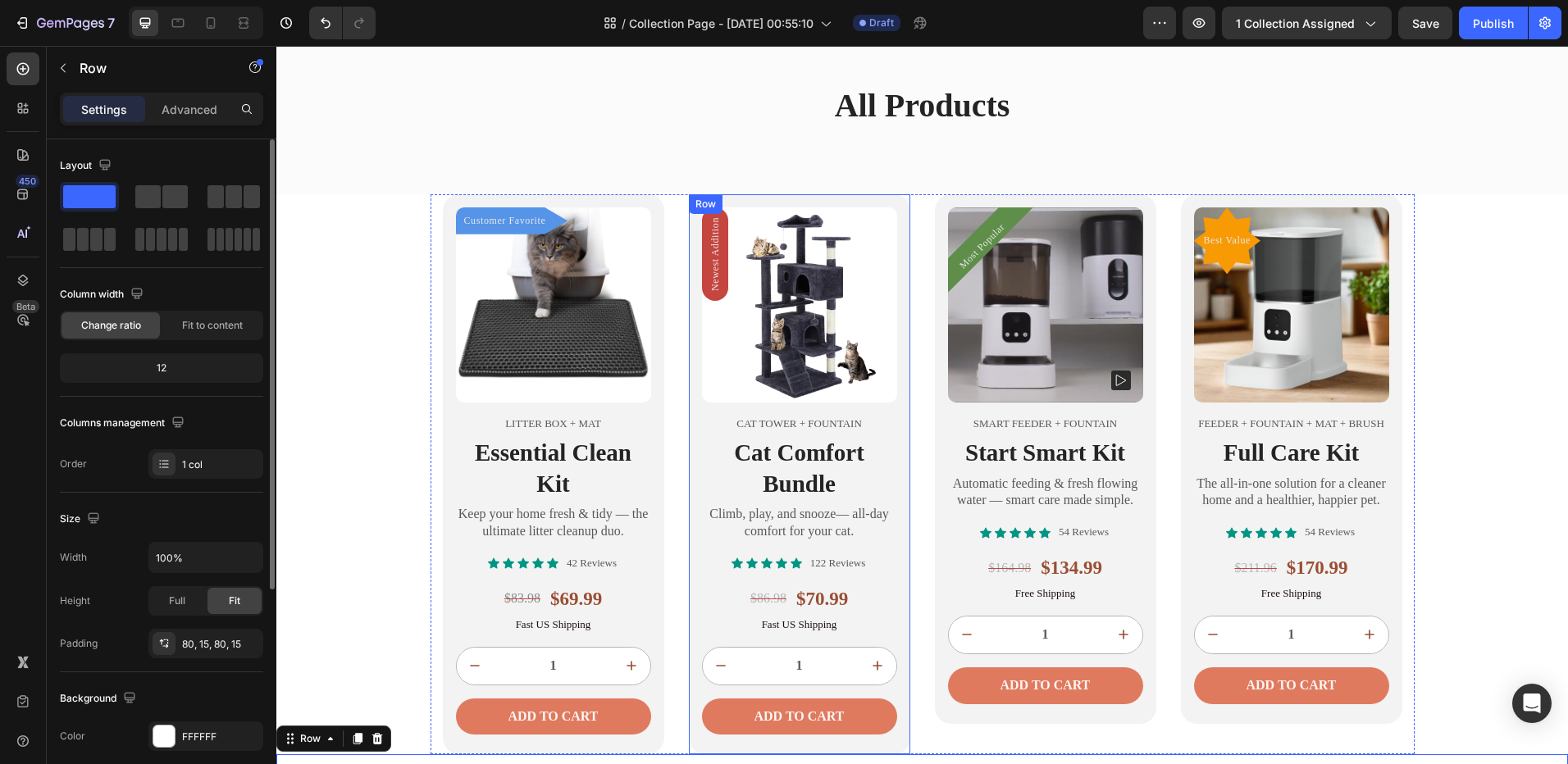
scroll to position [1318, 0]
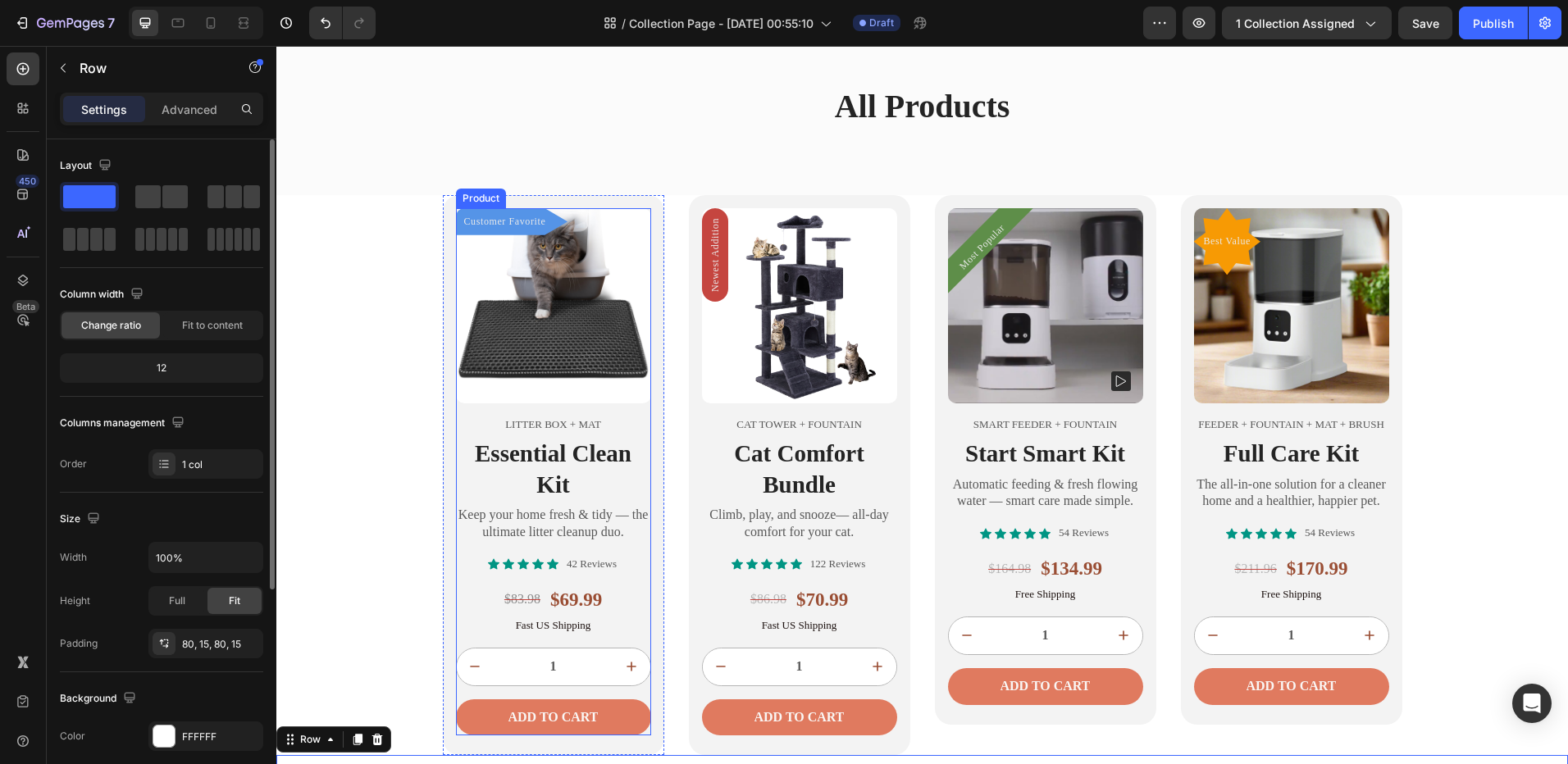
click at [448, 411] on div "Customer Favorite Product Badge Product Images Litter Box + Mat Text Block Esse…" at bounding box center [553, 475] width 221 height 560
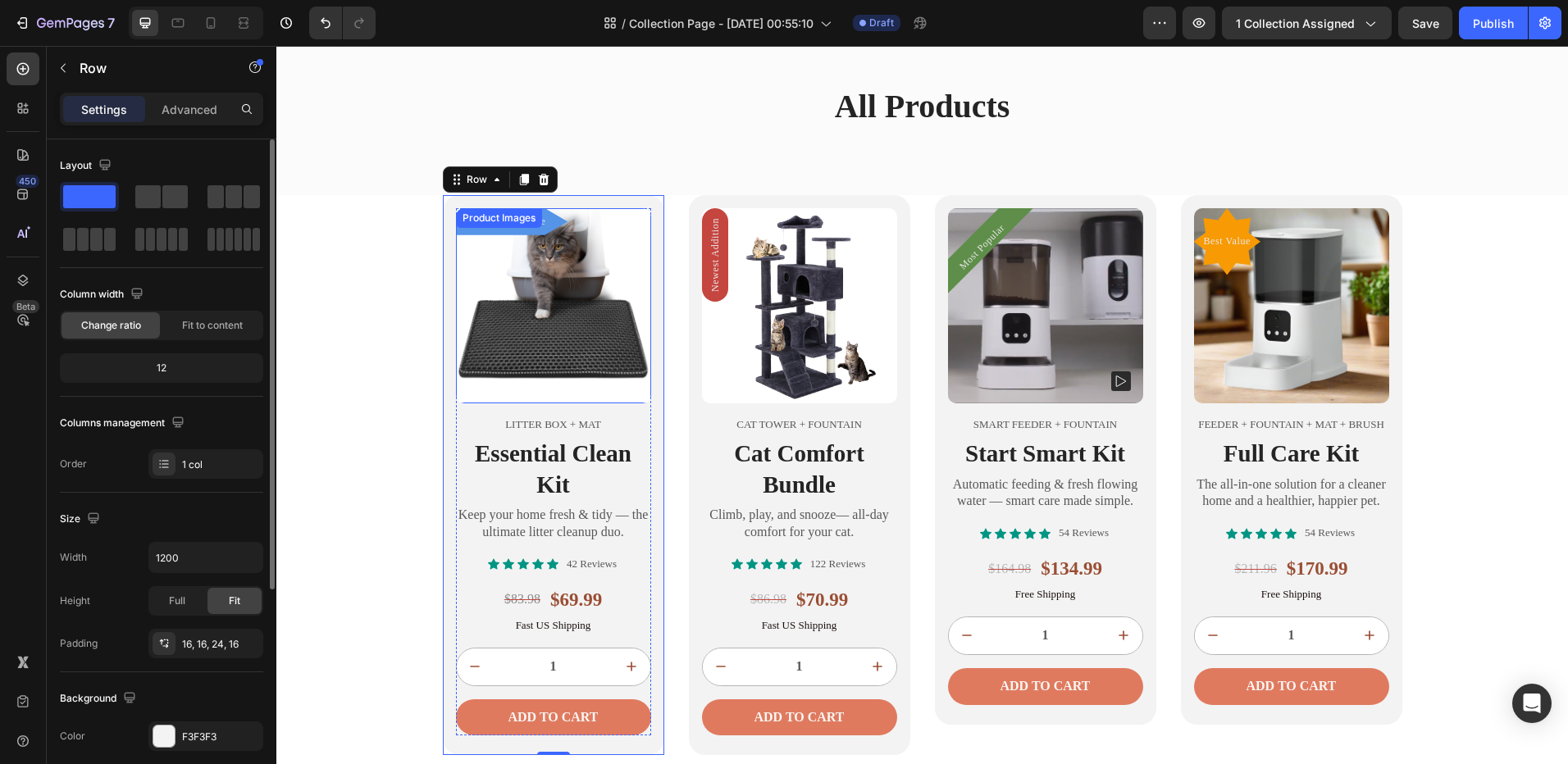
click at [516, 360] on img at bounding box center [554, 306] width 195 height 196
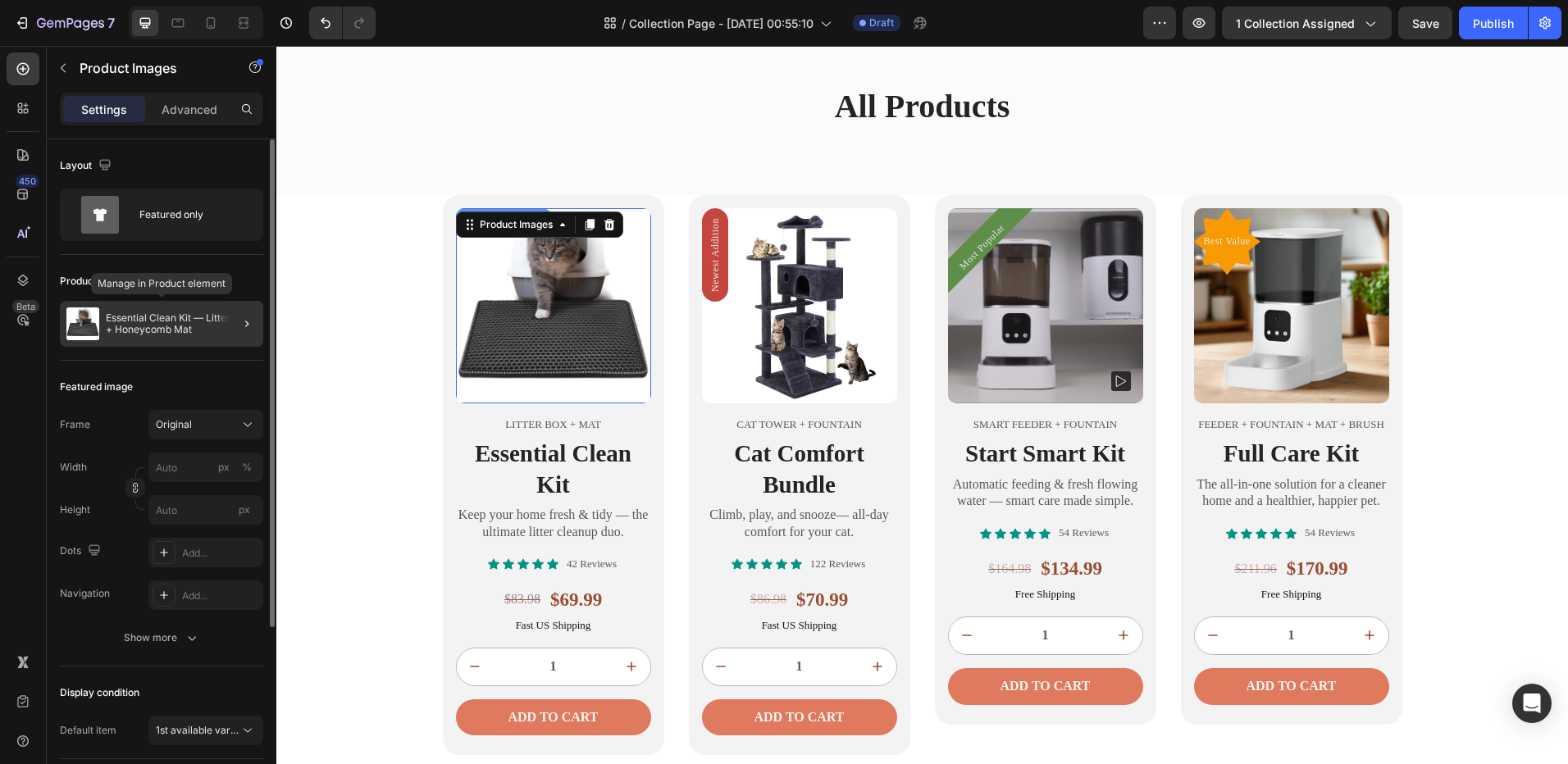
click at [186, 326] on p "Essential Clean Kit — Litter Box + Honeycomb Mat" at bounding box center [181, 323] width 151 height 23
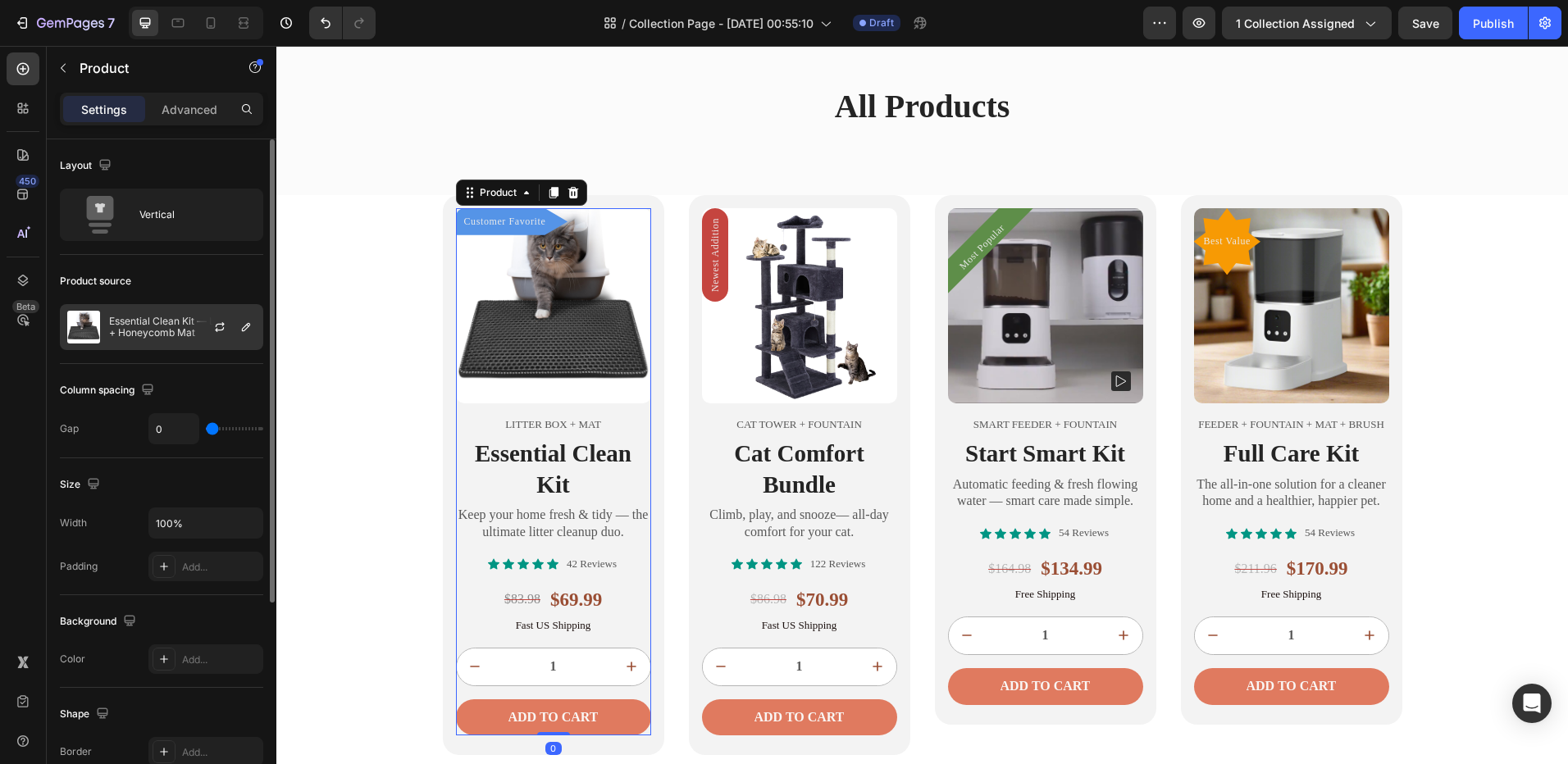
click at [160, 331] on p "Essential Clean Kit — Litter Box + Honeycomb Mat" at bounding box center [182, 327] width 147 height 23
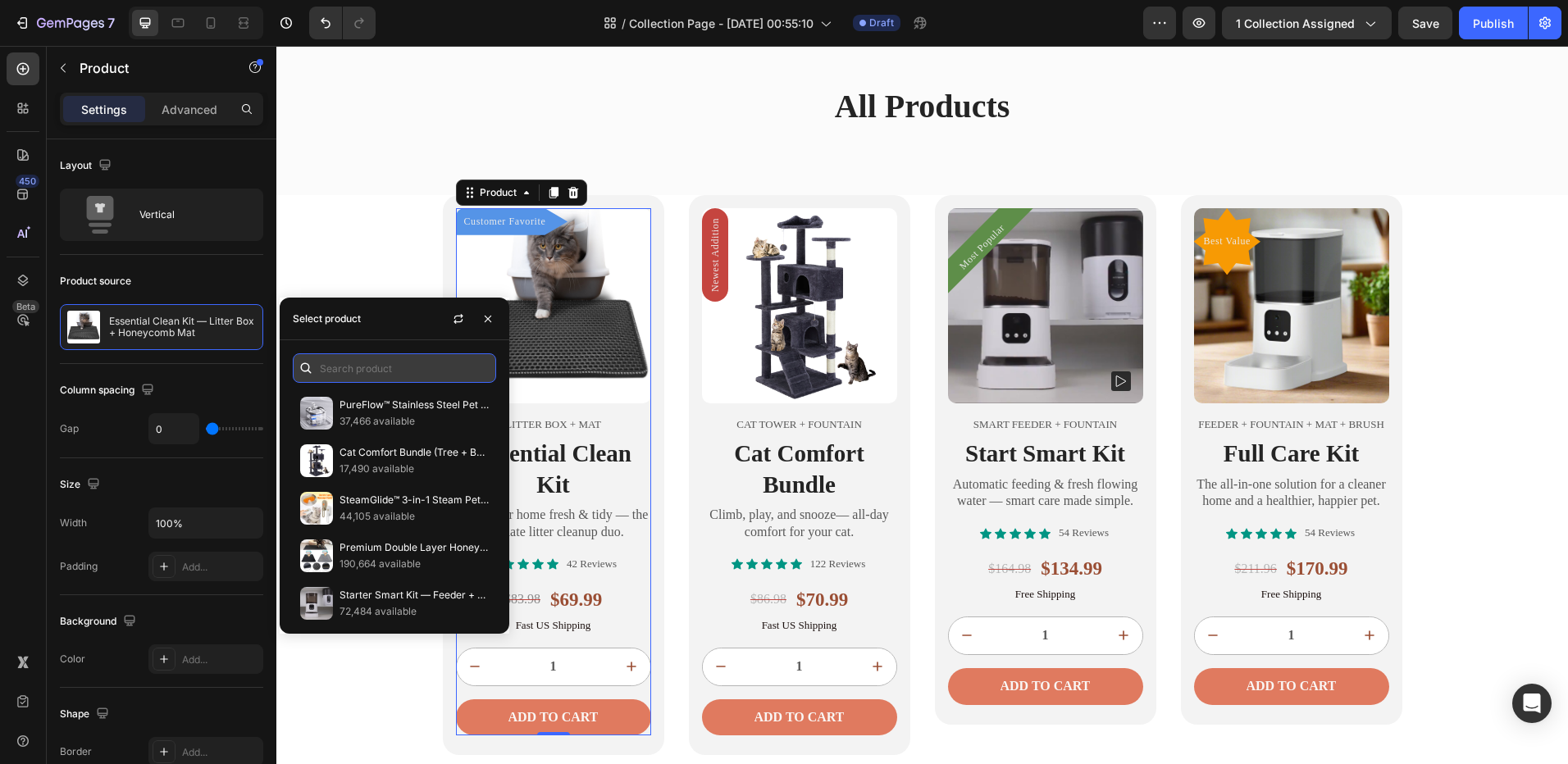
click at [357, 376] on input "text" at bounding box center [394, 368] width 203 height 29
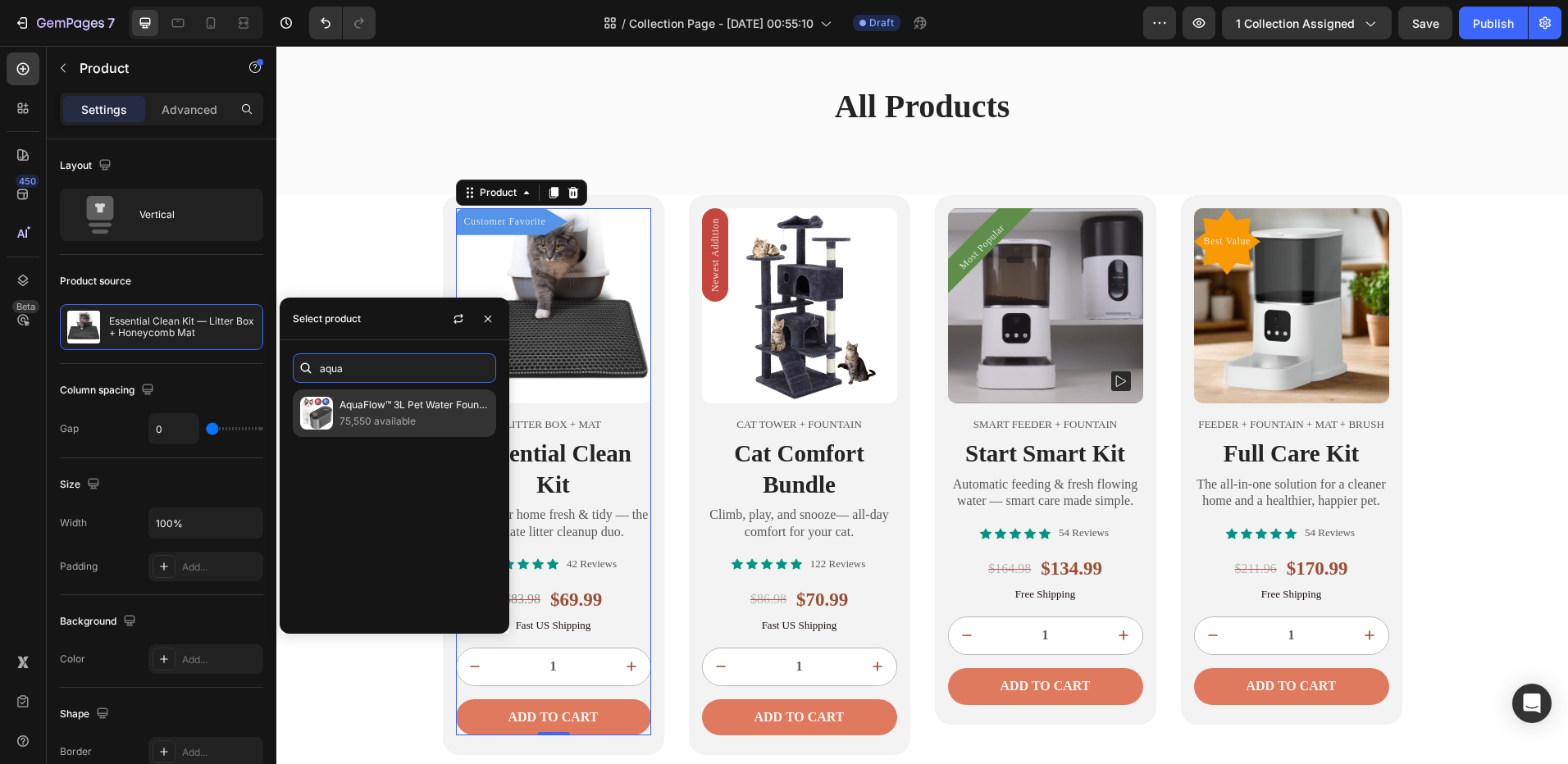
type input "aqua"
click at [359, 436] on div "AquaFlow™ 3L Pet Water Fountain – Ultra-Quiet, LED Indicator & Triple Filtratio…" at bounding box center [394, 412] width 203 height 47
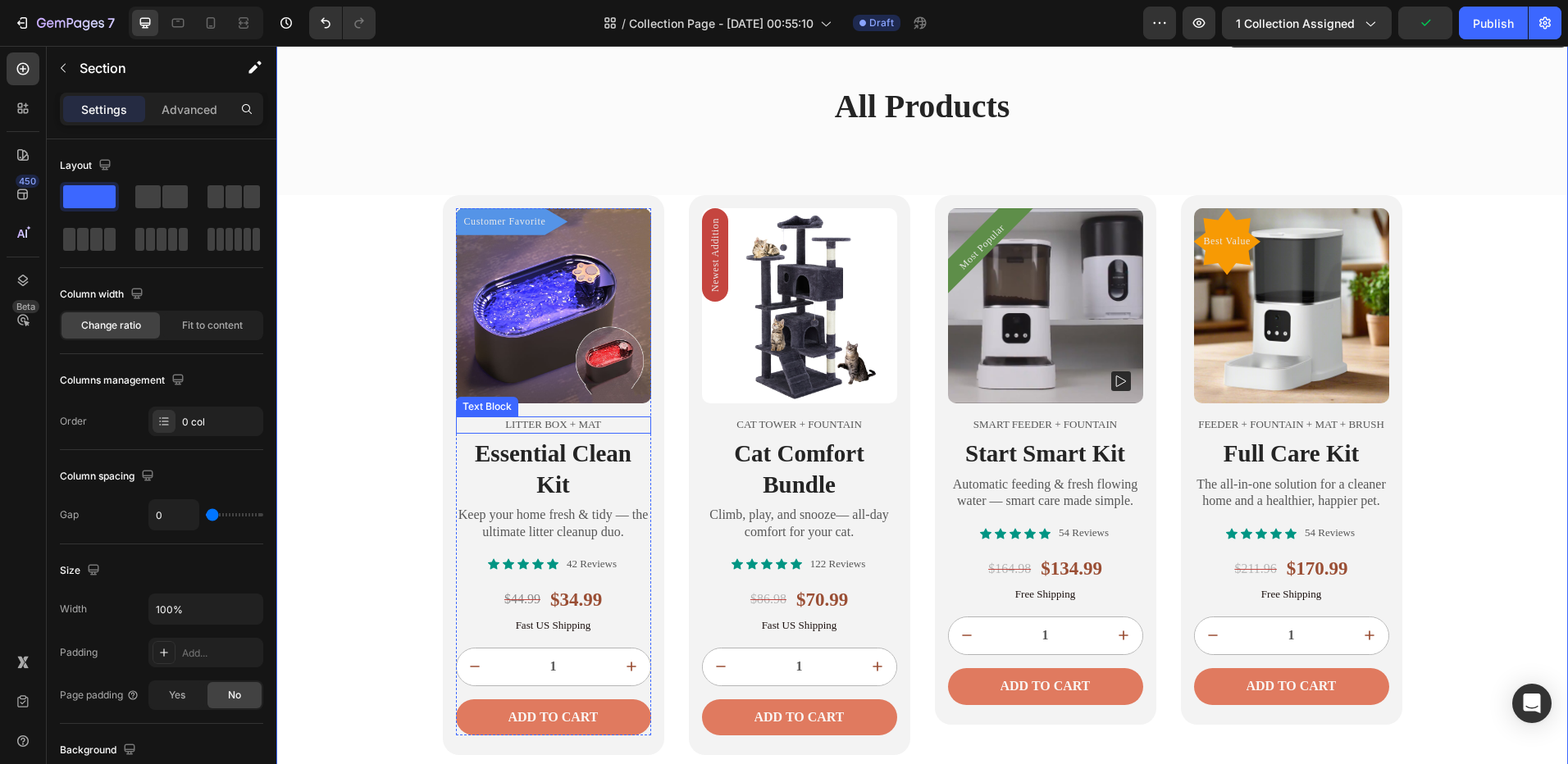
click at [573, 426] on p "Litter Box + Mat" at bounding box center [554, 425] width 192 height 14
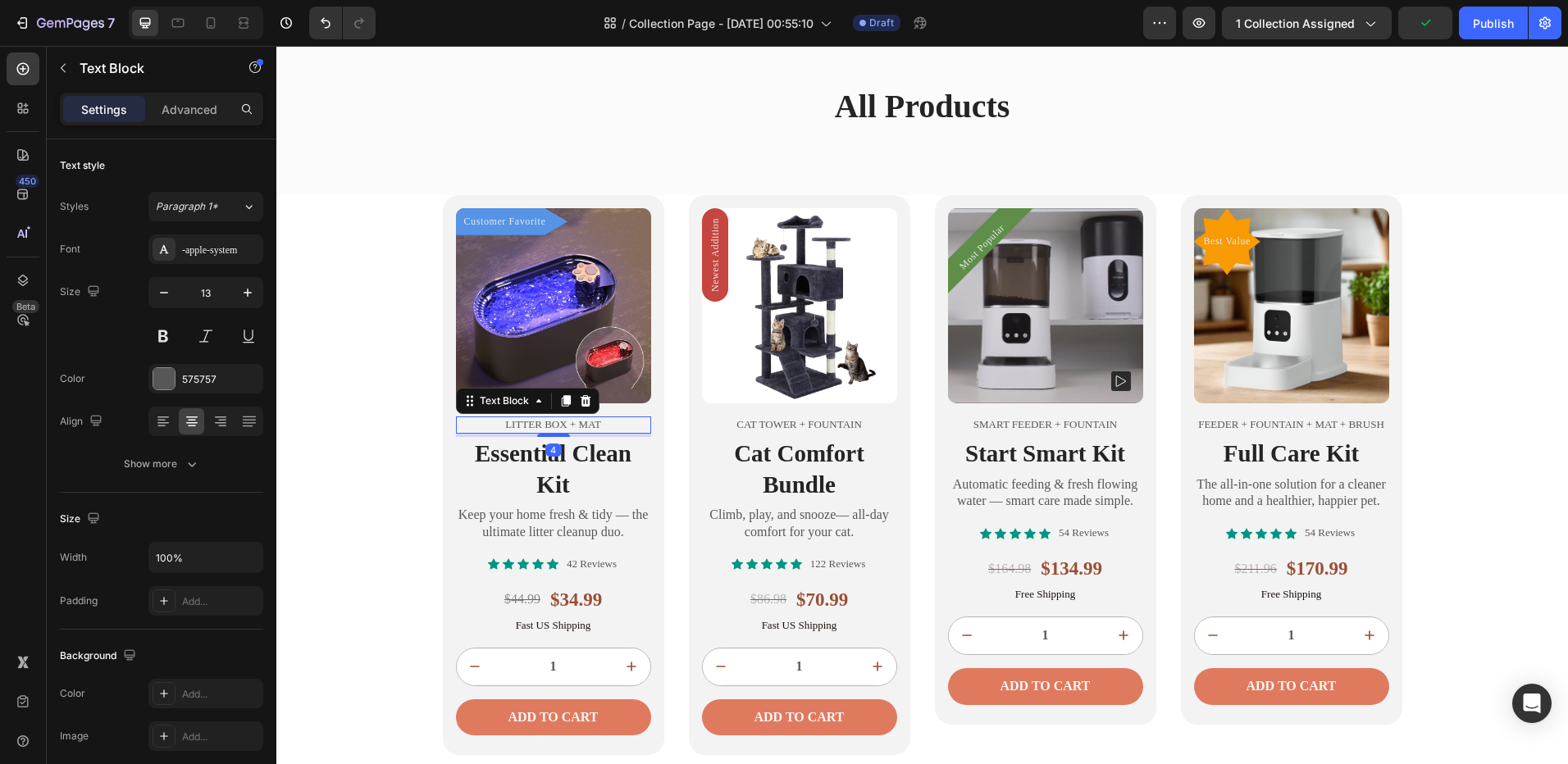
click at [573, 426] on p "Litter Box + Mat" at bounding box center [554, 425] width 192 height 14
click at [575, 452] on h2 "Essential Clean Kit" at bounding box center [554, 470] width 195 height 65
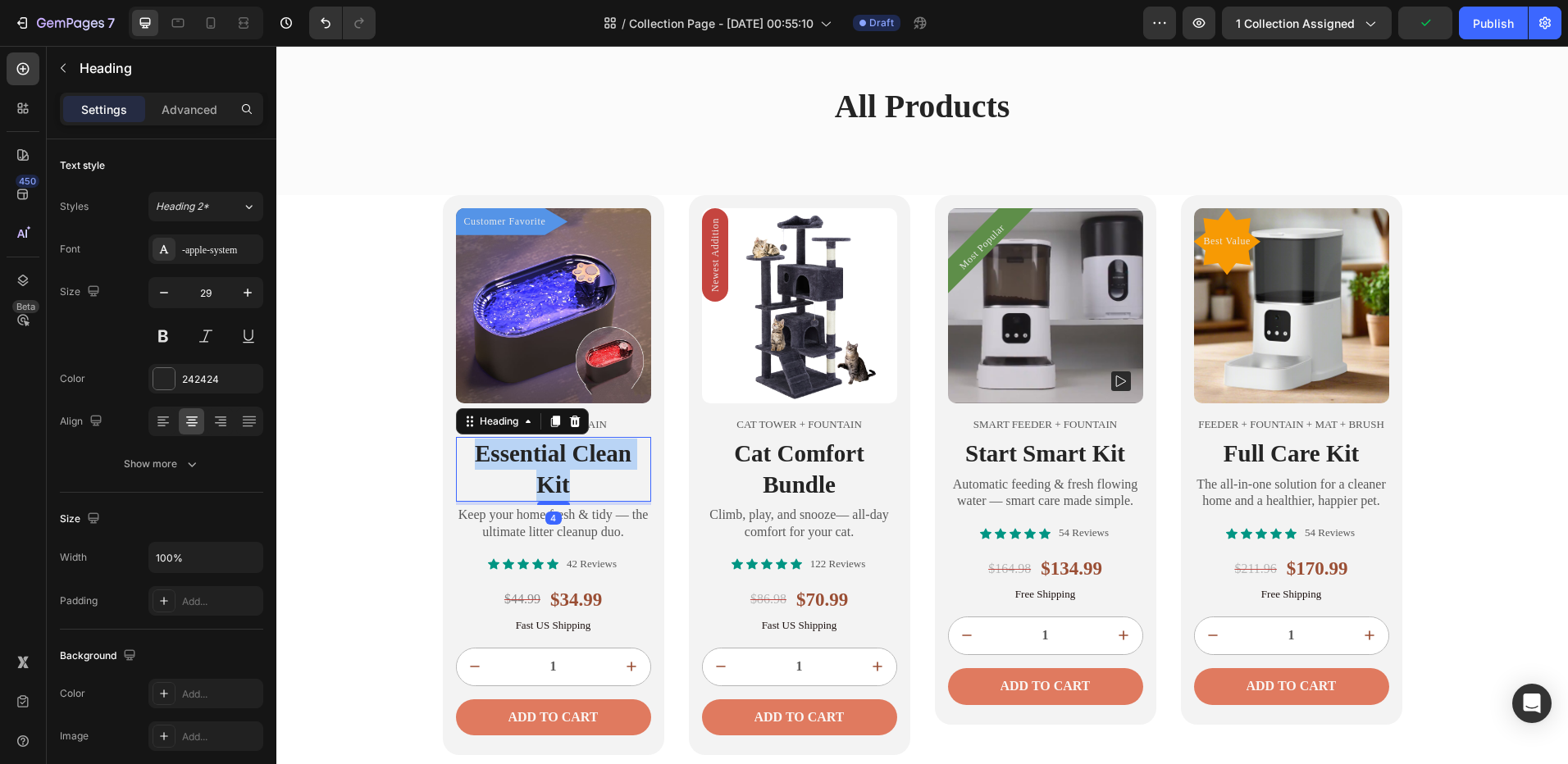
click at [575, 452] on p "Essential Clean Kit" at bounding box center [554, 470] width 192 height 62
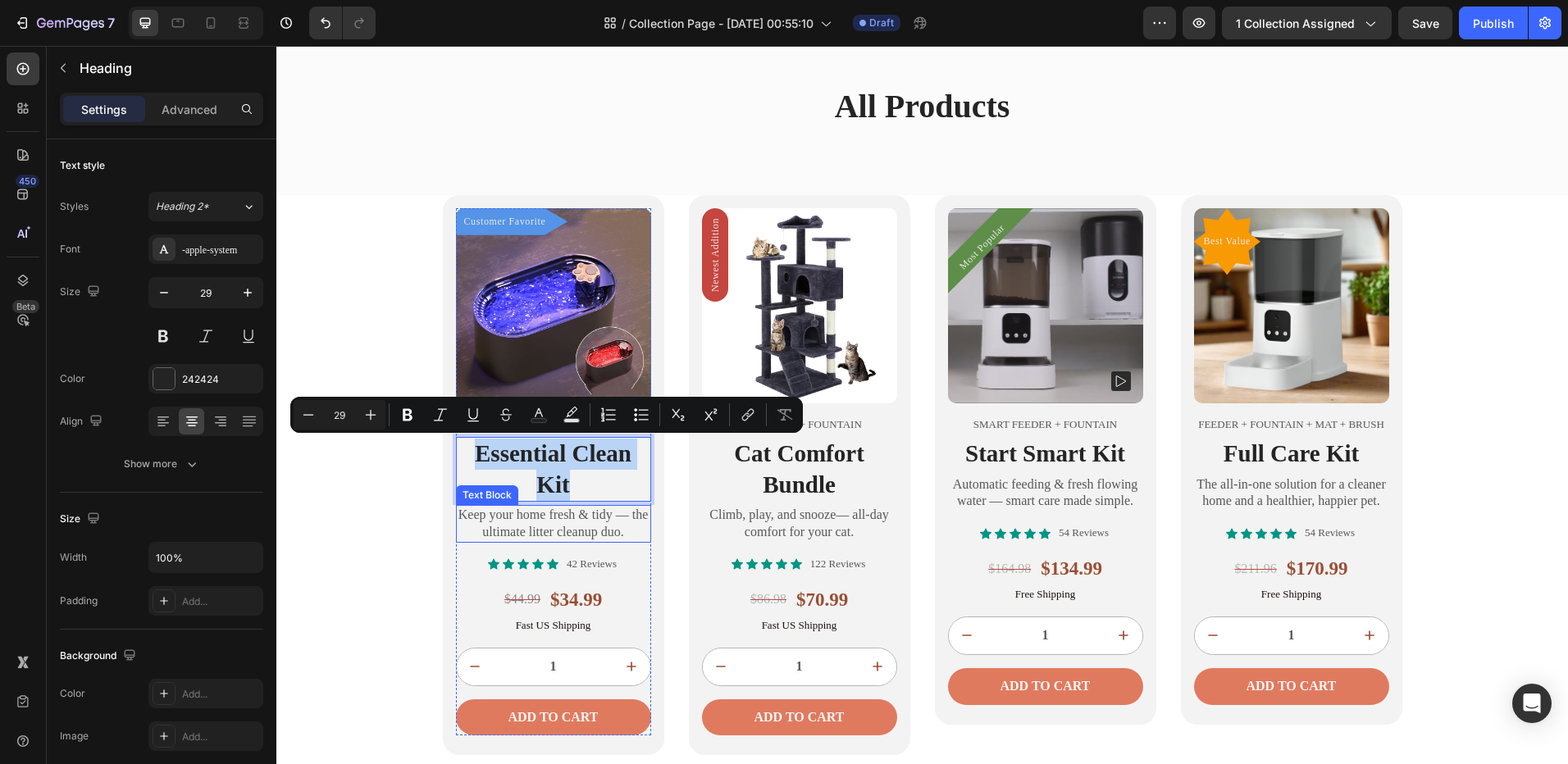
click at [555, 520] on p "Keep your home fresh & tidy — the ultimate litter cleanup duo." at bounding box center [554, 524] width 192 height 34
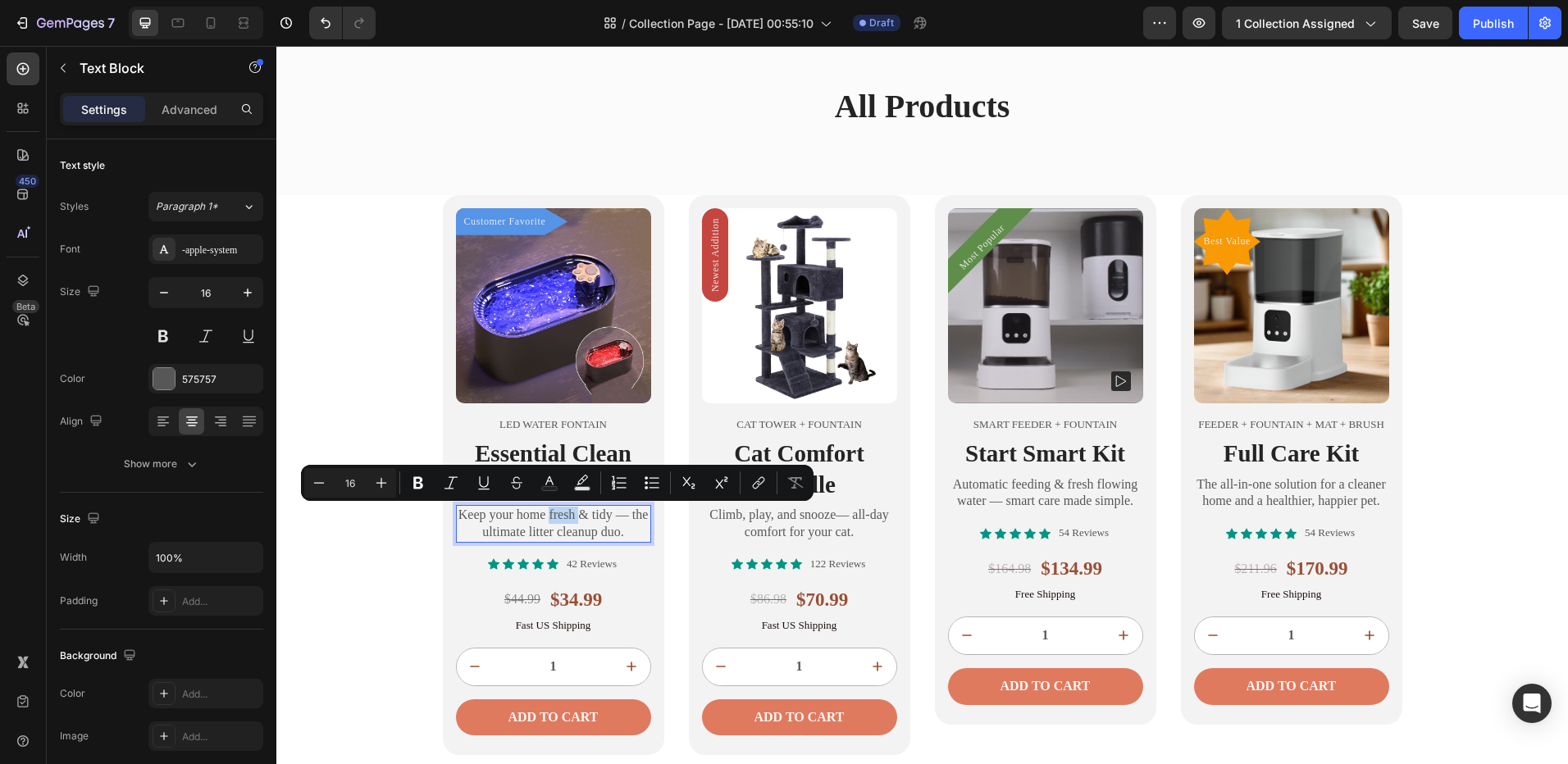
click at [541, 430] on p "LED water fontain" at bounding box center [554, 425] width 192 height 14
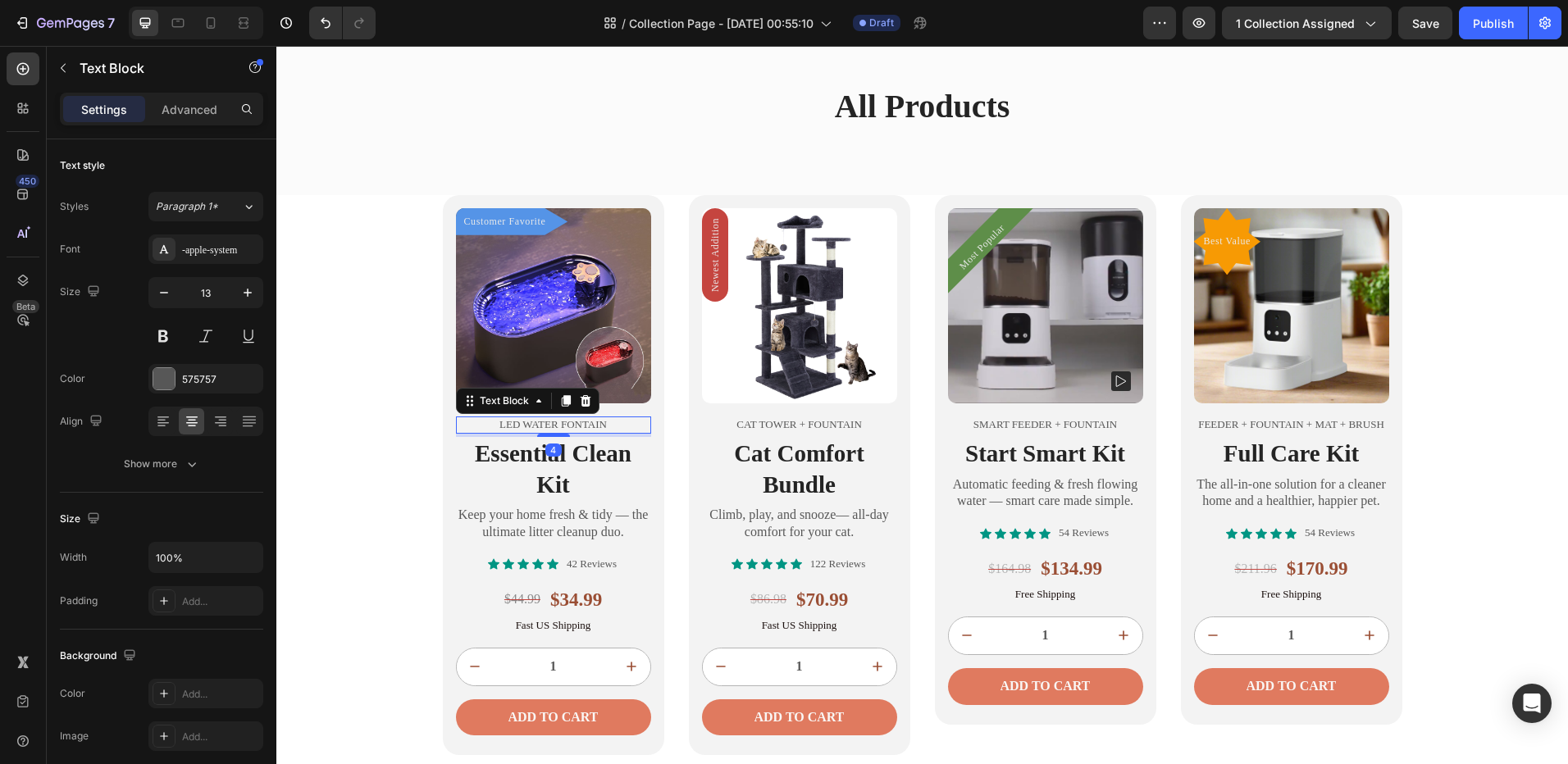
click at [545, 452] on div "4" at bounding box center [553, 449] width 16 height 13
click at [532, 459] on p "Essential Clean Kit" at bounding box center [554, 470] width 192 height 62
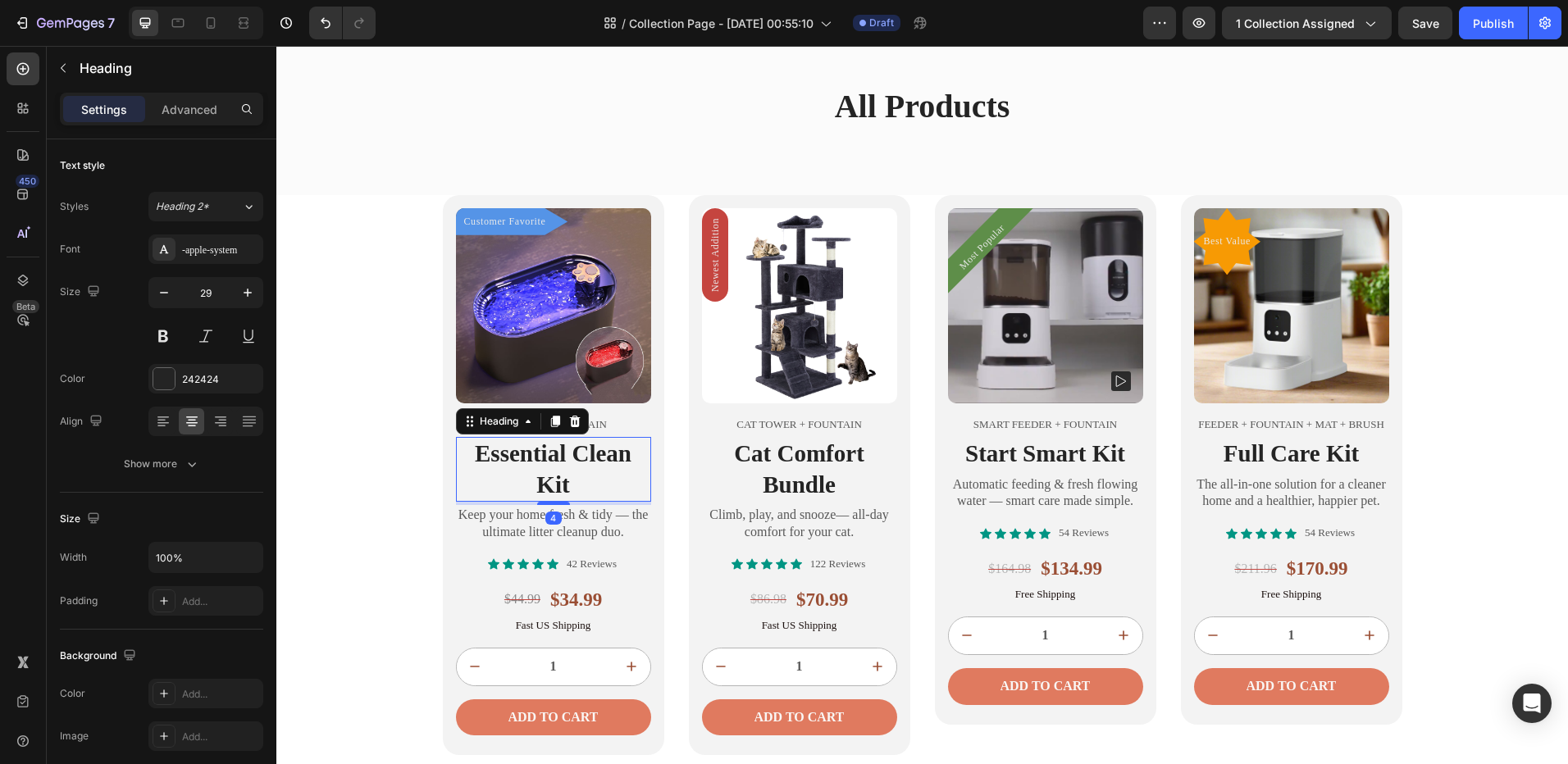
click at [532, 459] on p "Essential Clean Kit" at bounding box center [554, 470] width 192 height 62
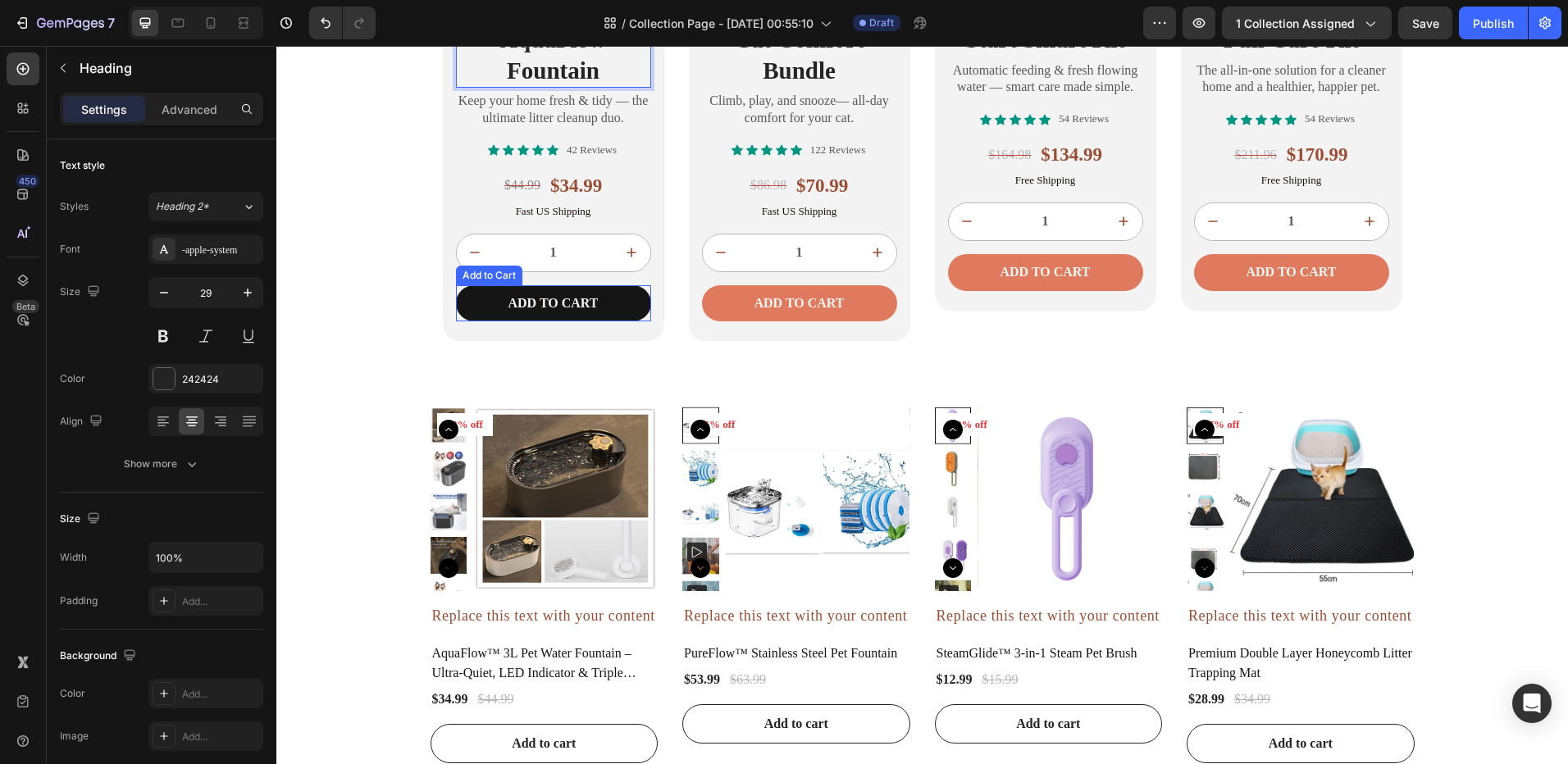
scroll to position [1810, 0]
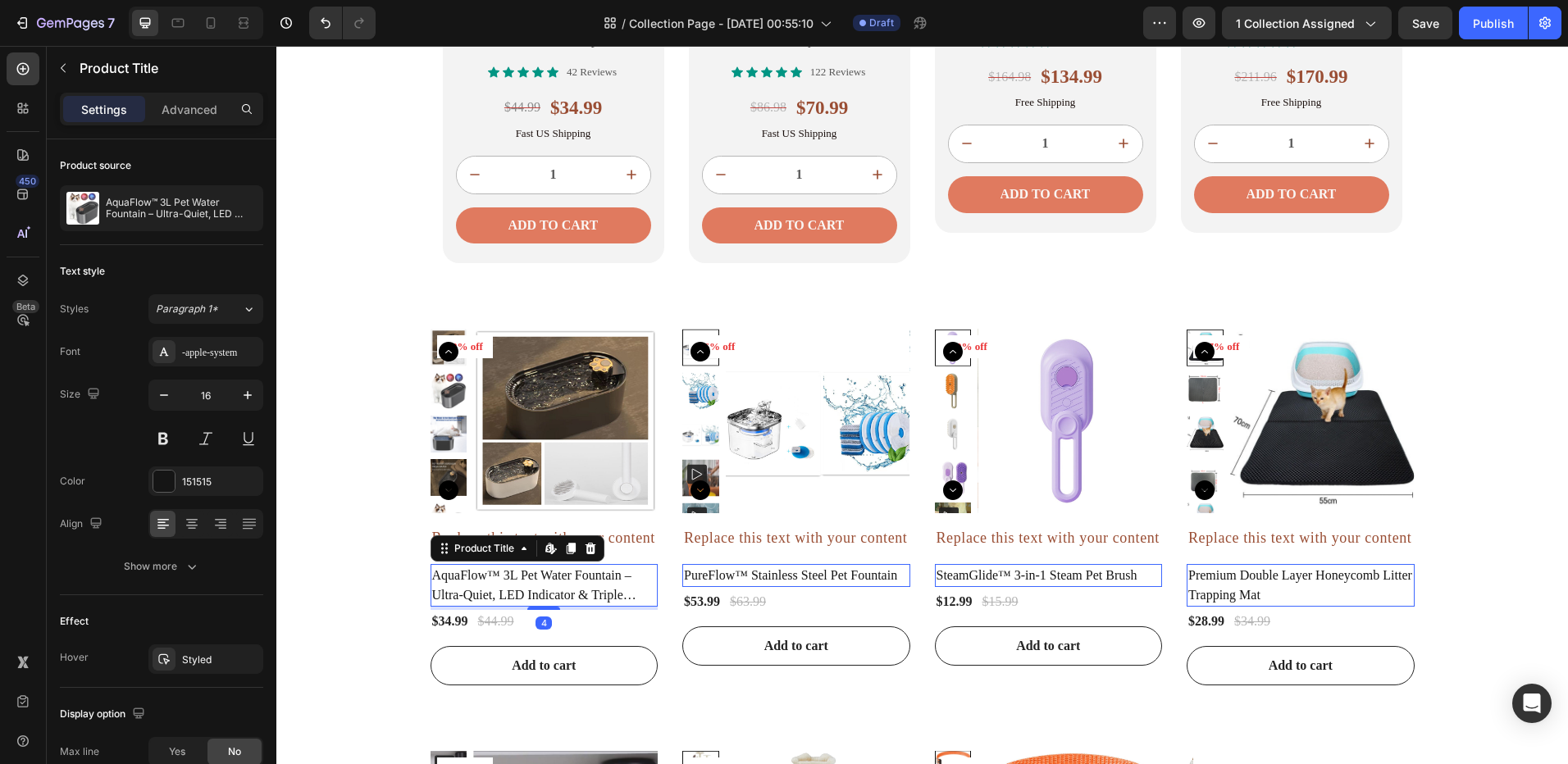
click at [610, 576] on h2 "AquaFlow™ 3L Pet Water Fountain – Ultra-Quiet, LED Indicator & Triple Filtration" at bounding box center [544, 586] width 228 height 43
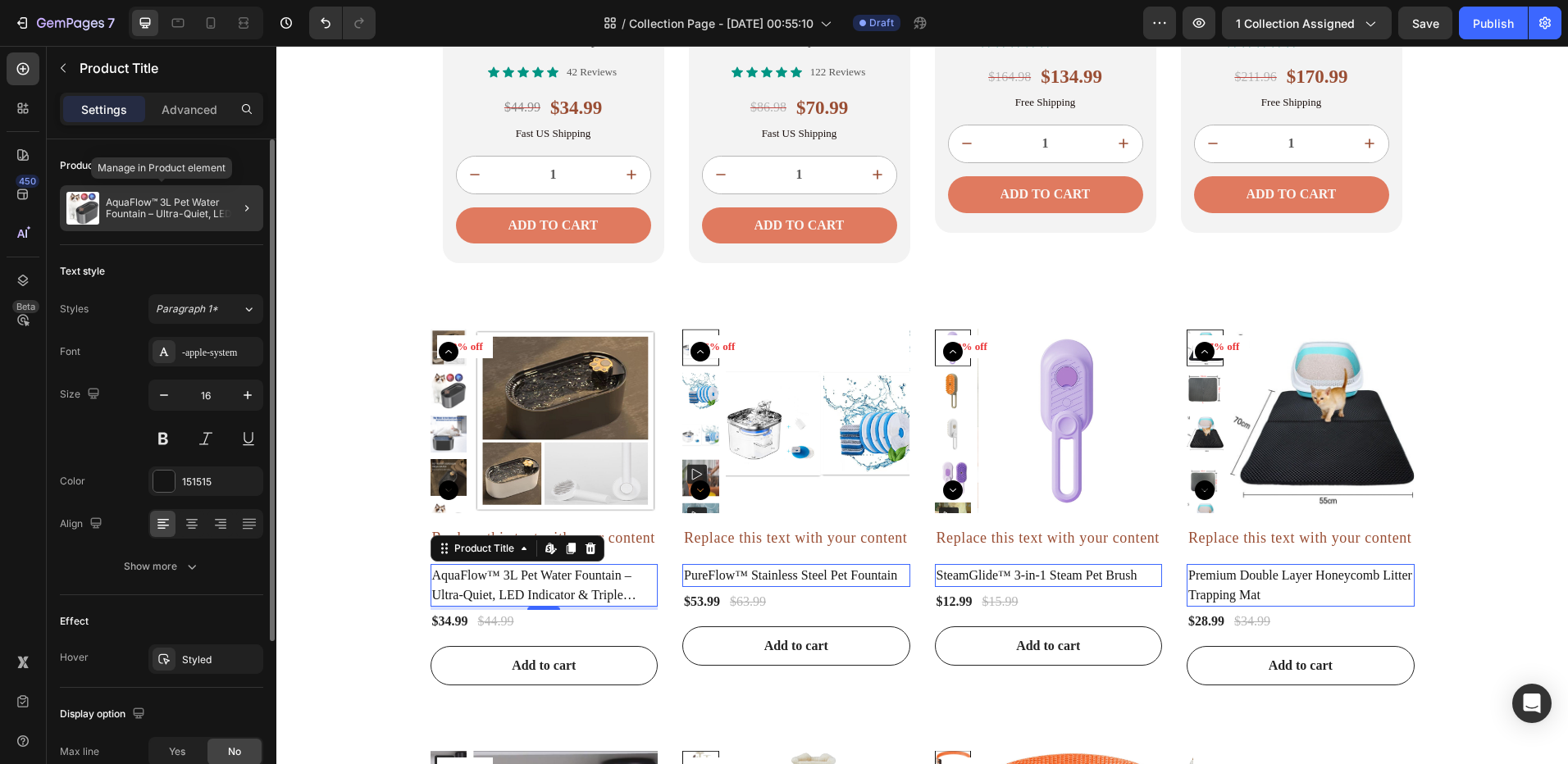
click at [159, 216] on p "AquaFlow™ 3L Pet Water Fountain – Ultra-Quiet, LED Indicator & Triple Filtration" at bounding box center [181, 208] width 151 height 23
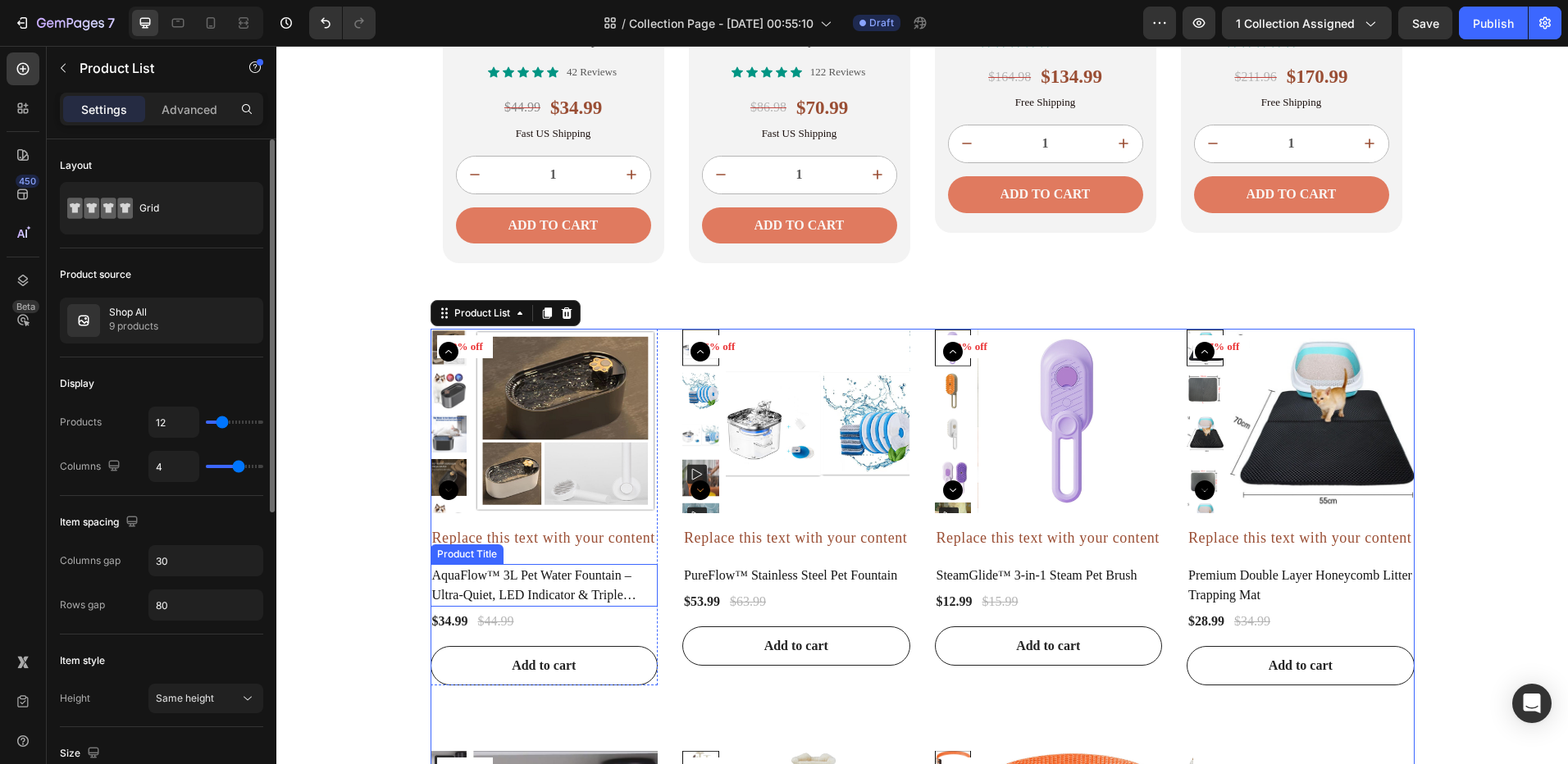
click at [645, 564] on h2 "AquaFlow™ 3L Pet Water Fountain – Ultra-Quiet, LED Indicator & Triple Filtration" at bounding box center [544, 586] width 228 height 43
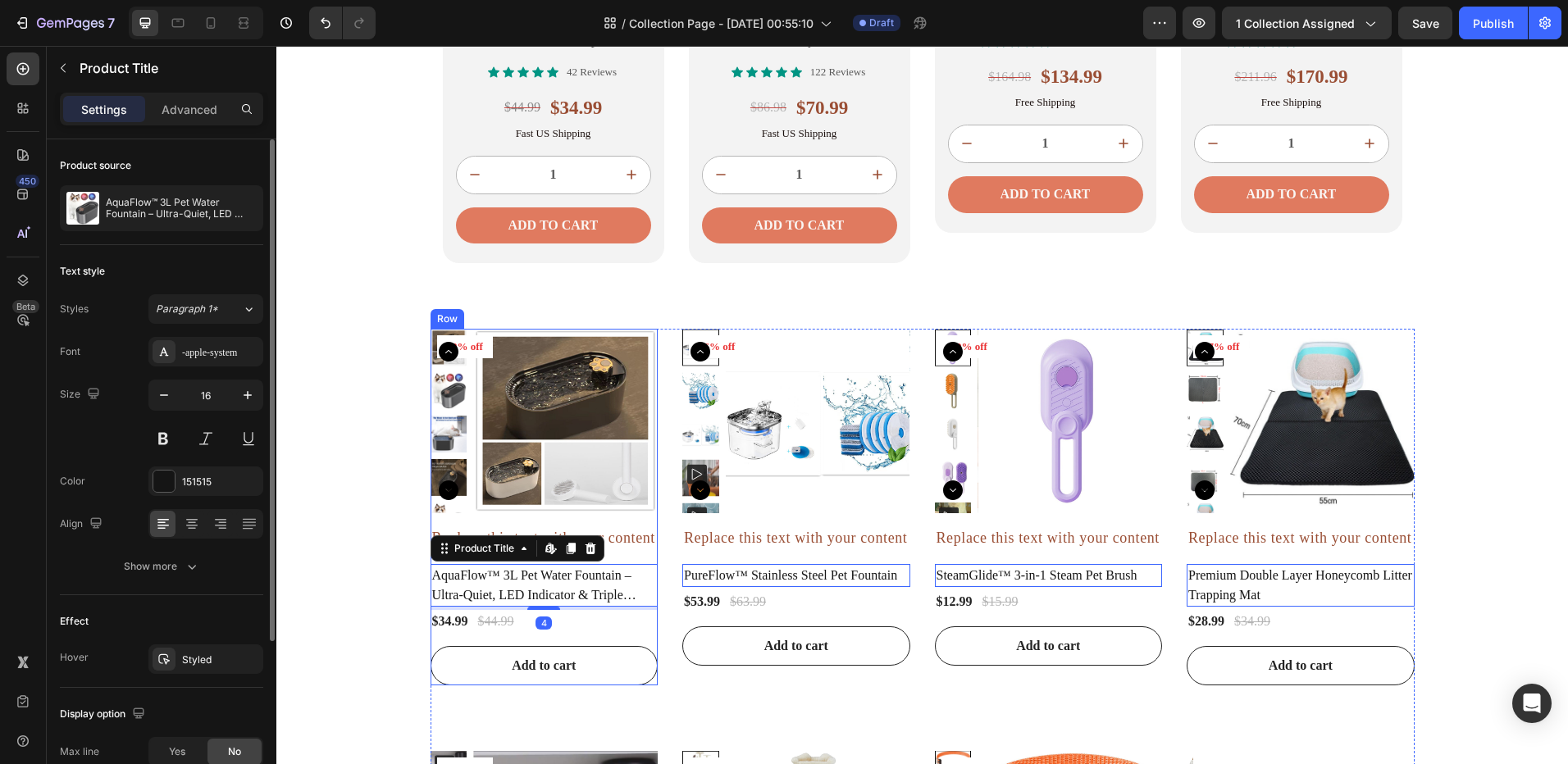
click at [645, 523] on div "Product Images 22% off Product Badge Row Replace this text with your content Te…" at bounding box center [544, 506] width 228 height 356
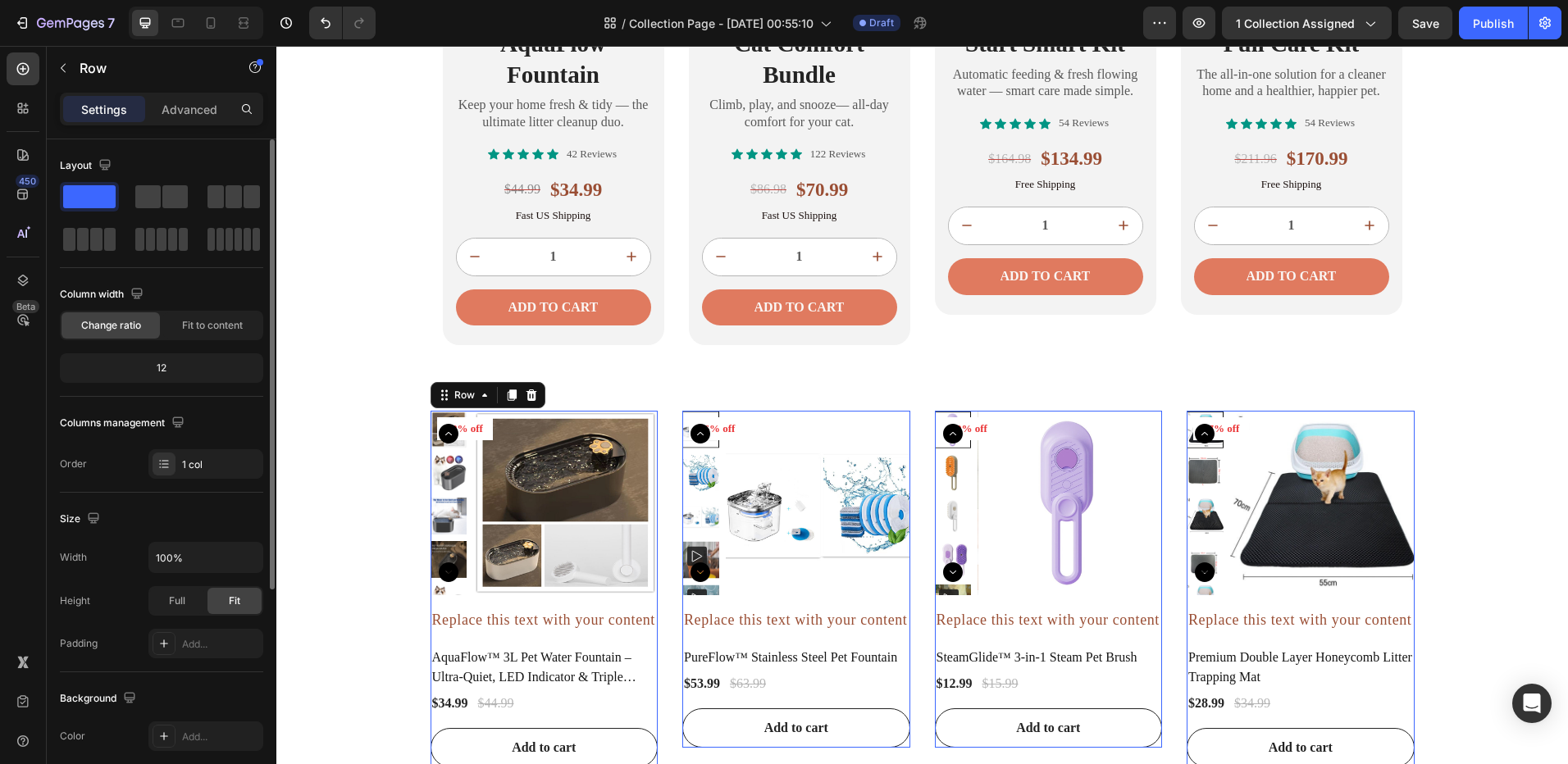
scroll to position [164, 0]
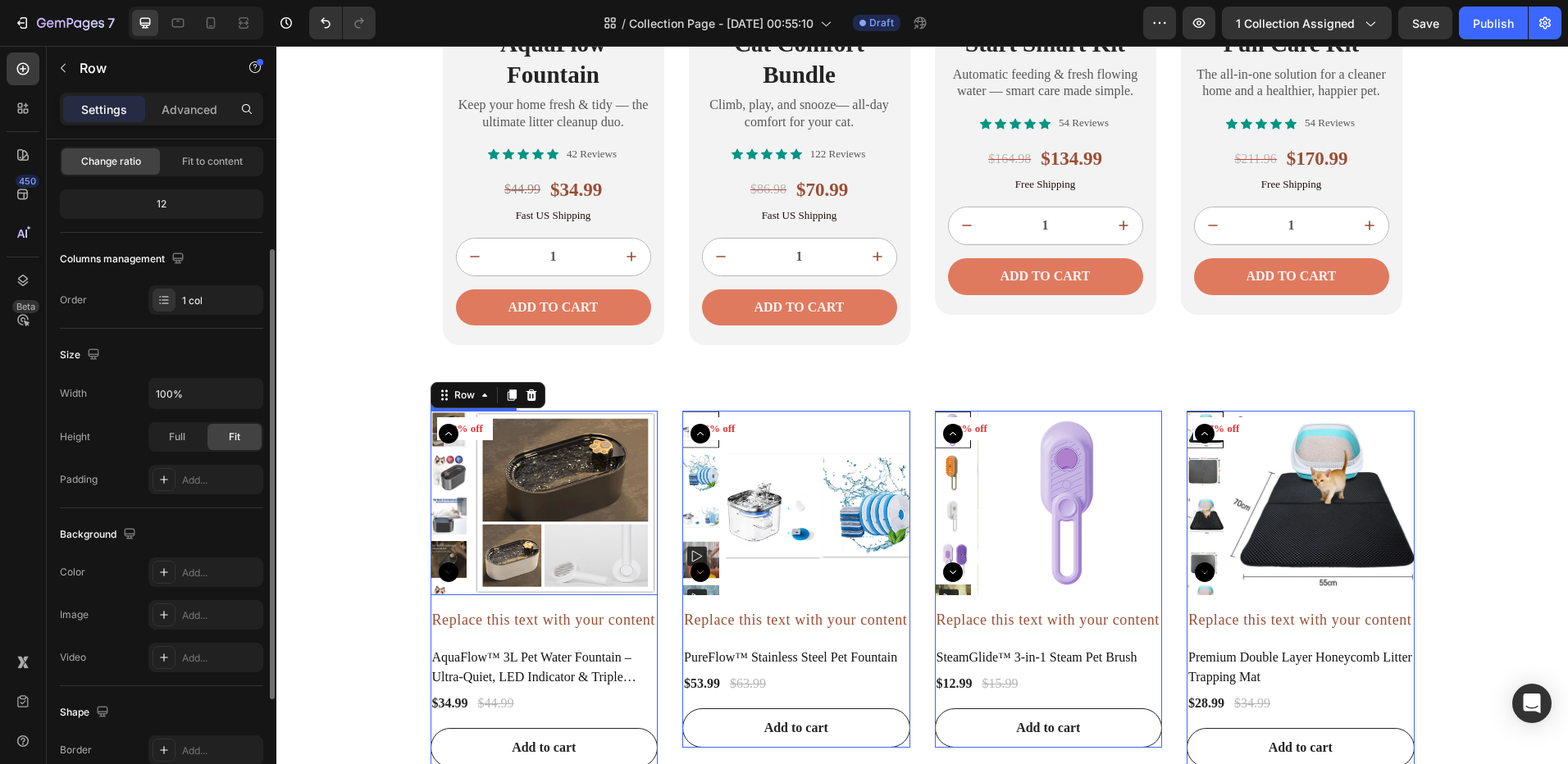
click at [486, 492] on img at bounding box center [565, 502] width 184 height 184
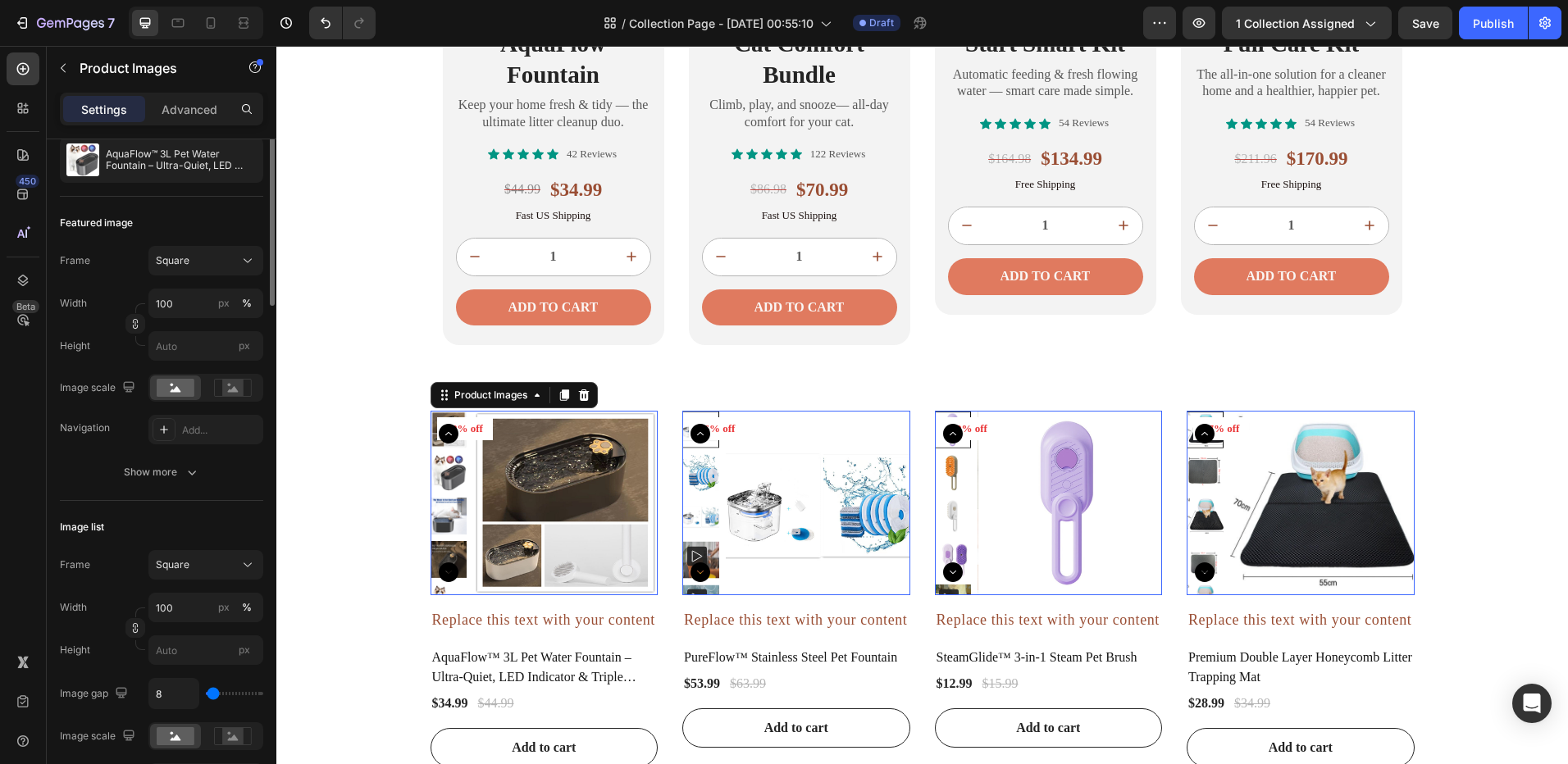
scroll to position [0, 0]
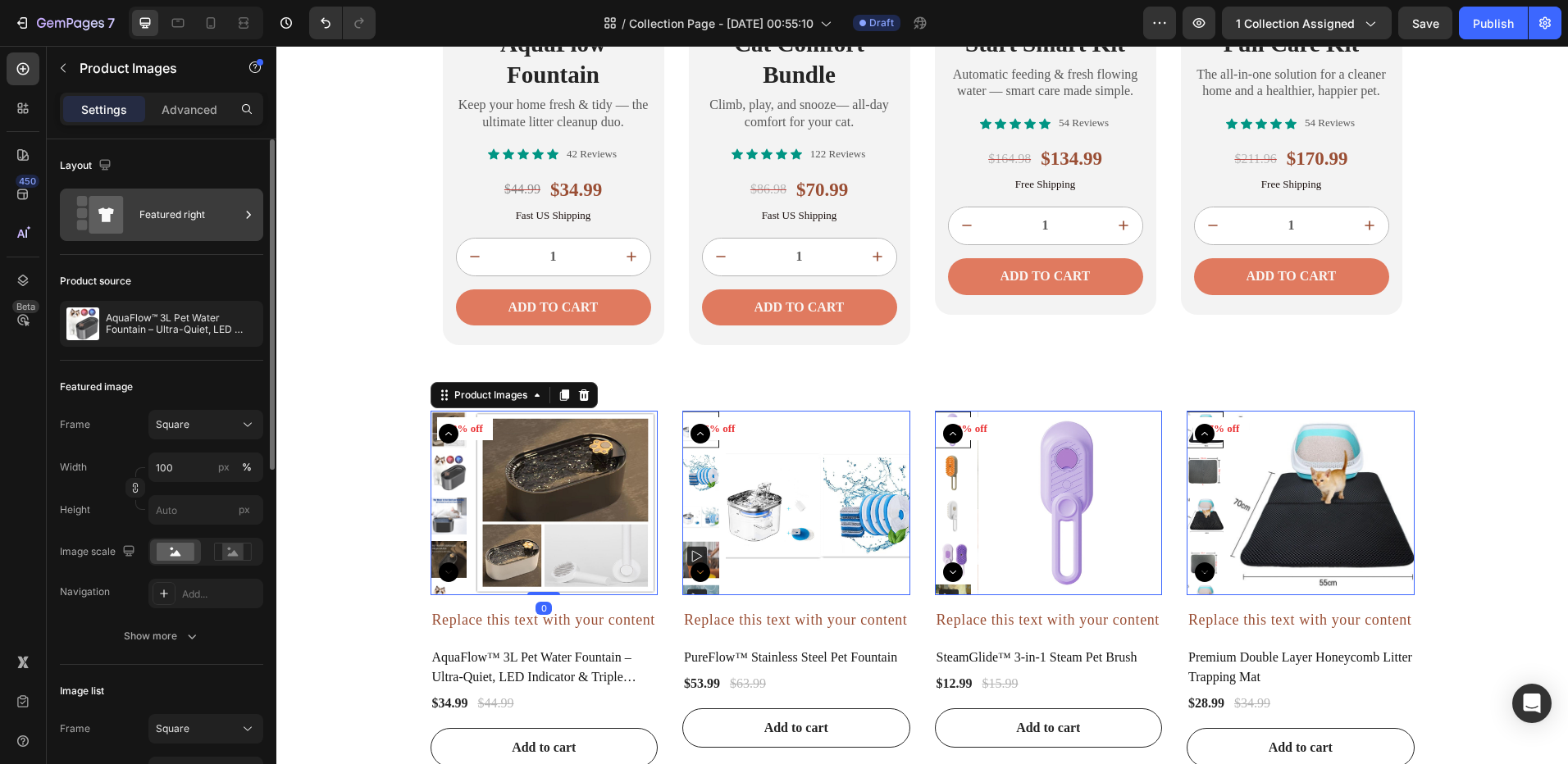
click at [117, 210] on icon at bounding box center [105, 215] width 34 height 38
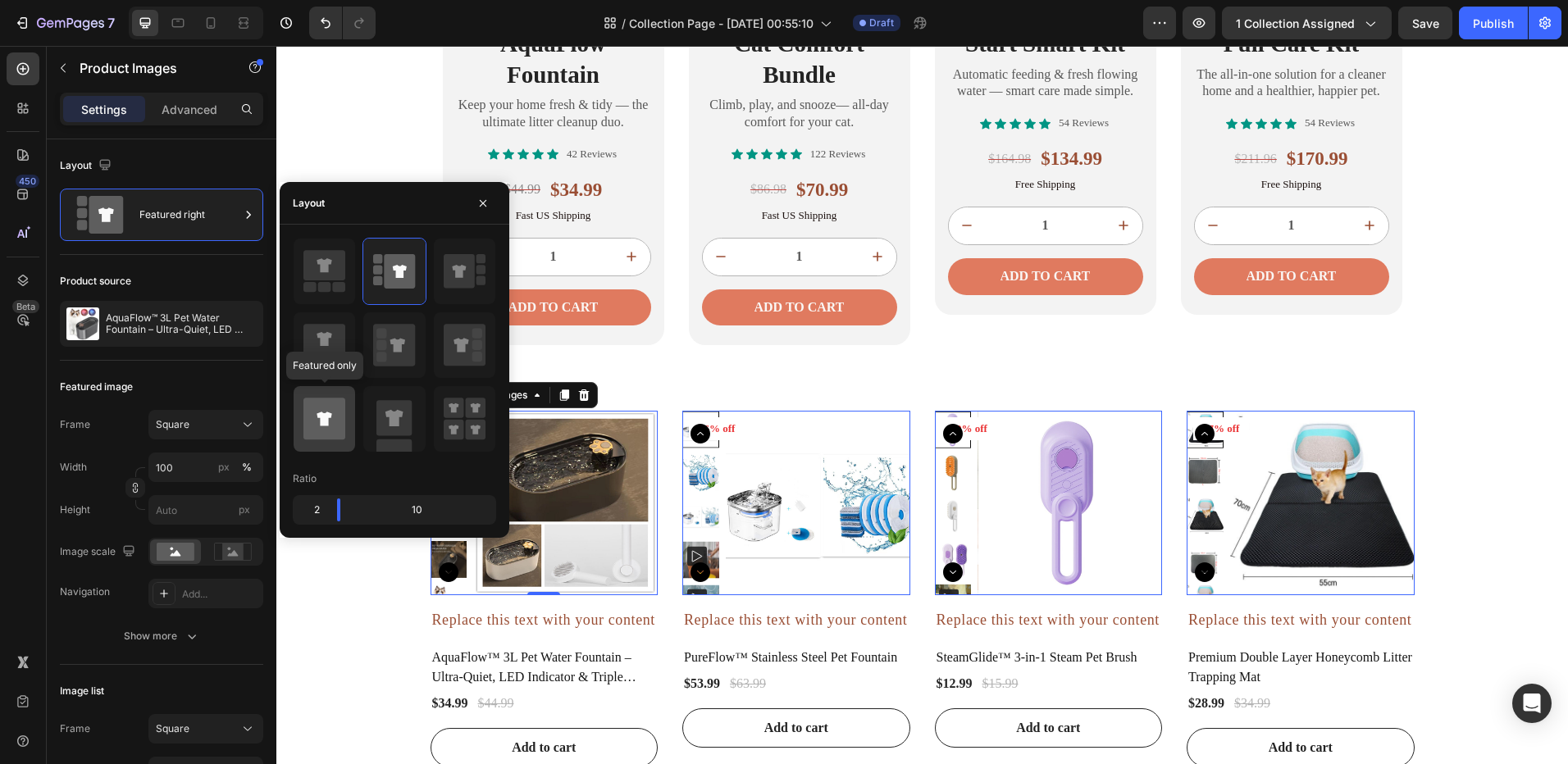
click at [341, 408] on icon at bounding box center [324, 418] width 42 height 42
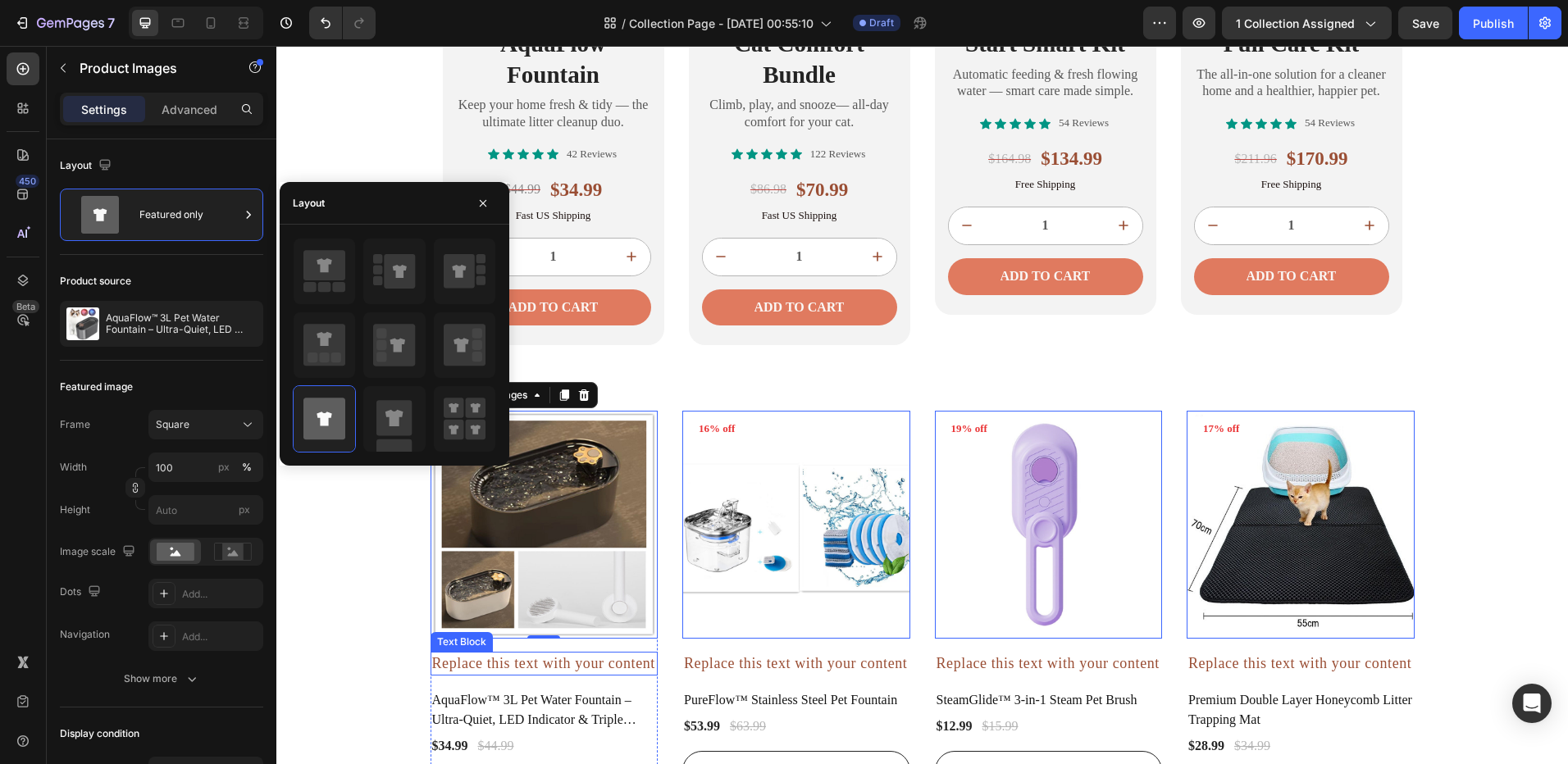
click at [554, 662] on div "Replace this text with your content" at bounding box center [544, 664] width 228 height 24
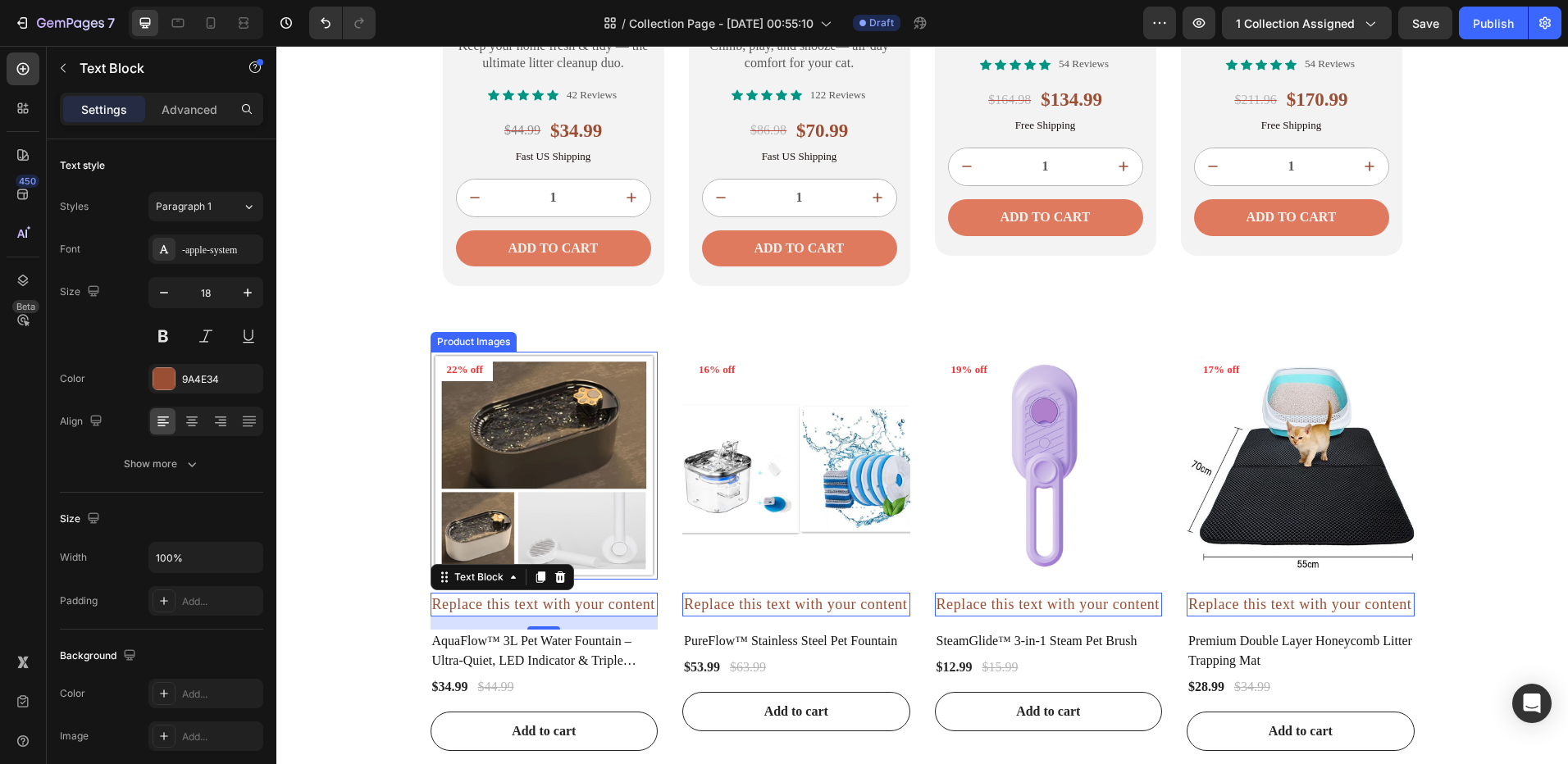
scroll to position [1810, 0]
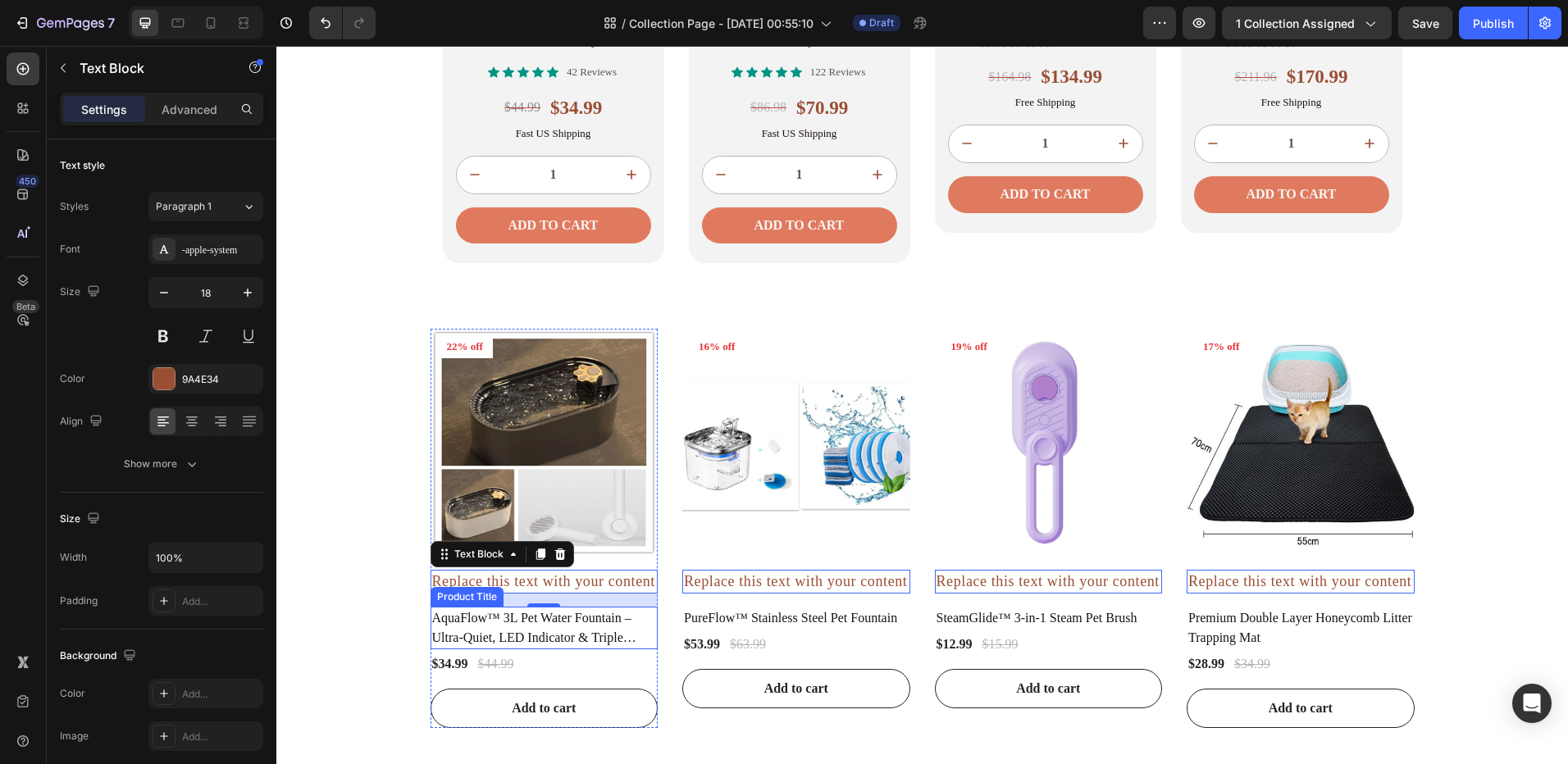
click at [488, 611] on h2 "AquaFlow™ 3L Pet Water Fountain – Ultra-Quiet, LED Indicator & Triple Filtration" at bounding box center [544, 629] width 228 height 43
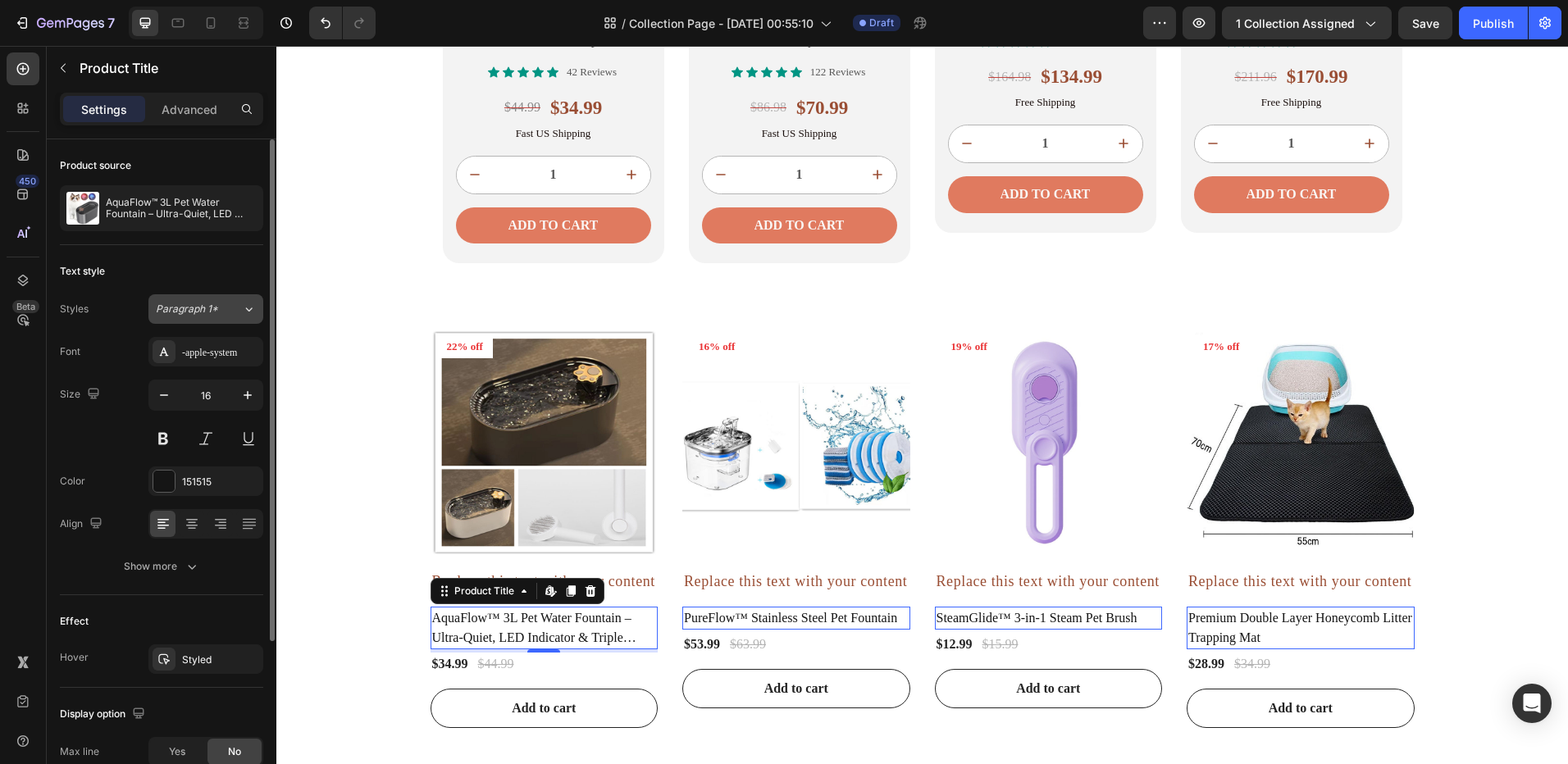
click at [211, 312] on span "Paragraph 1*" at bounding box center [187, 309] width 63 height 15
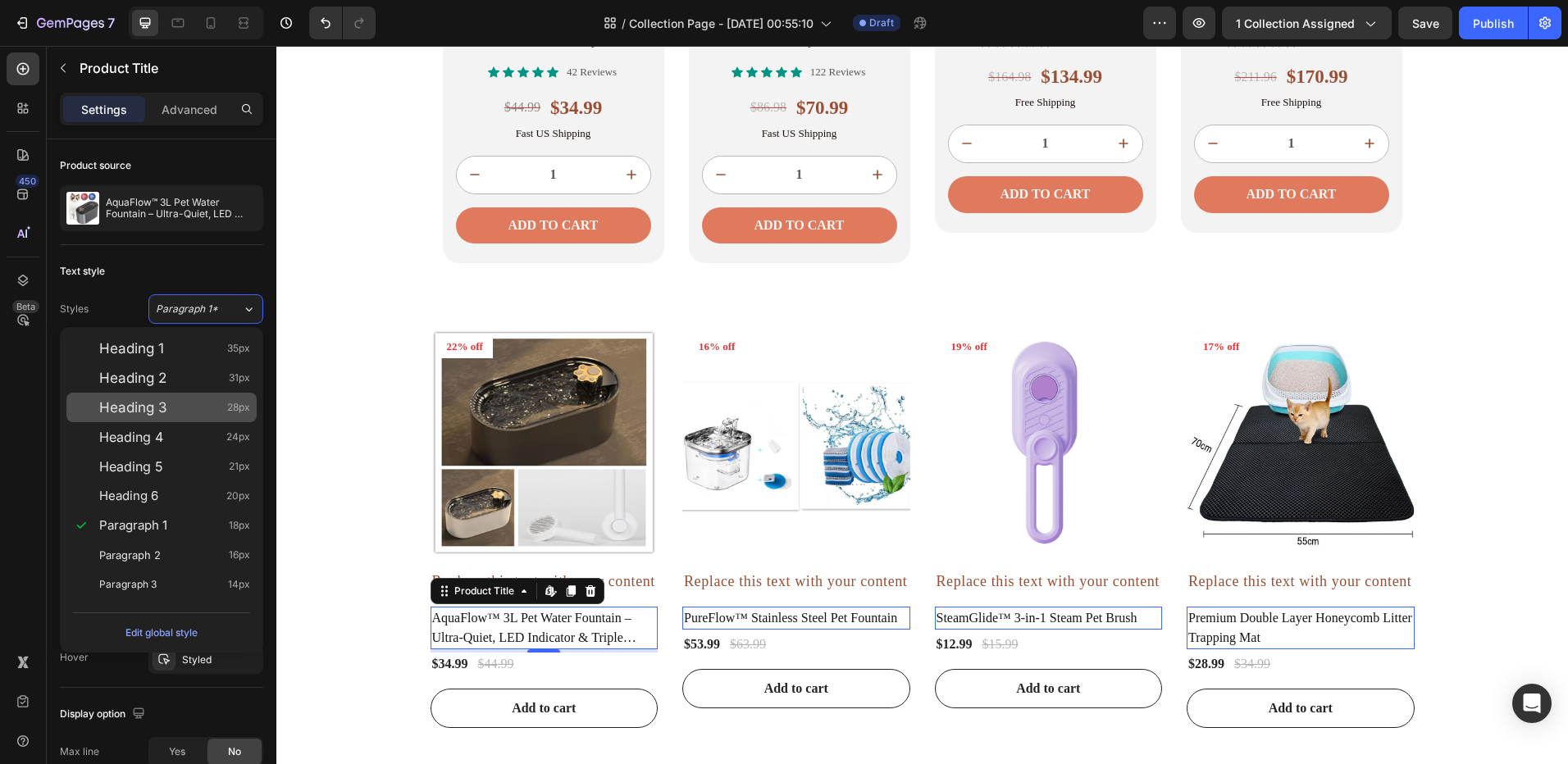
click at [175, 406] on div "Heading 3 28px" at bounding box center [175, 407] width 151 height 16
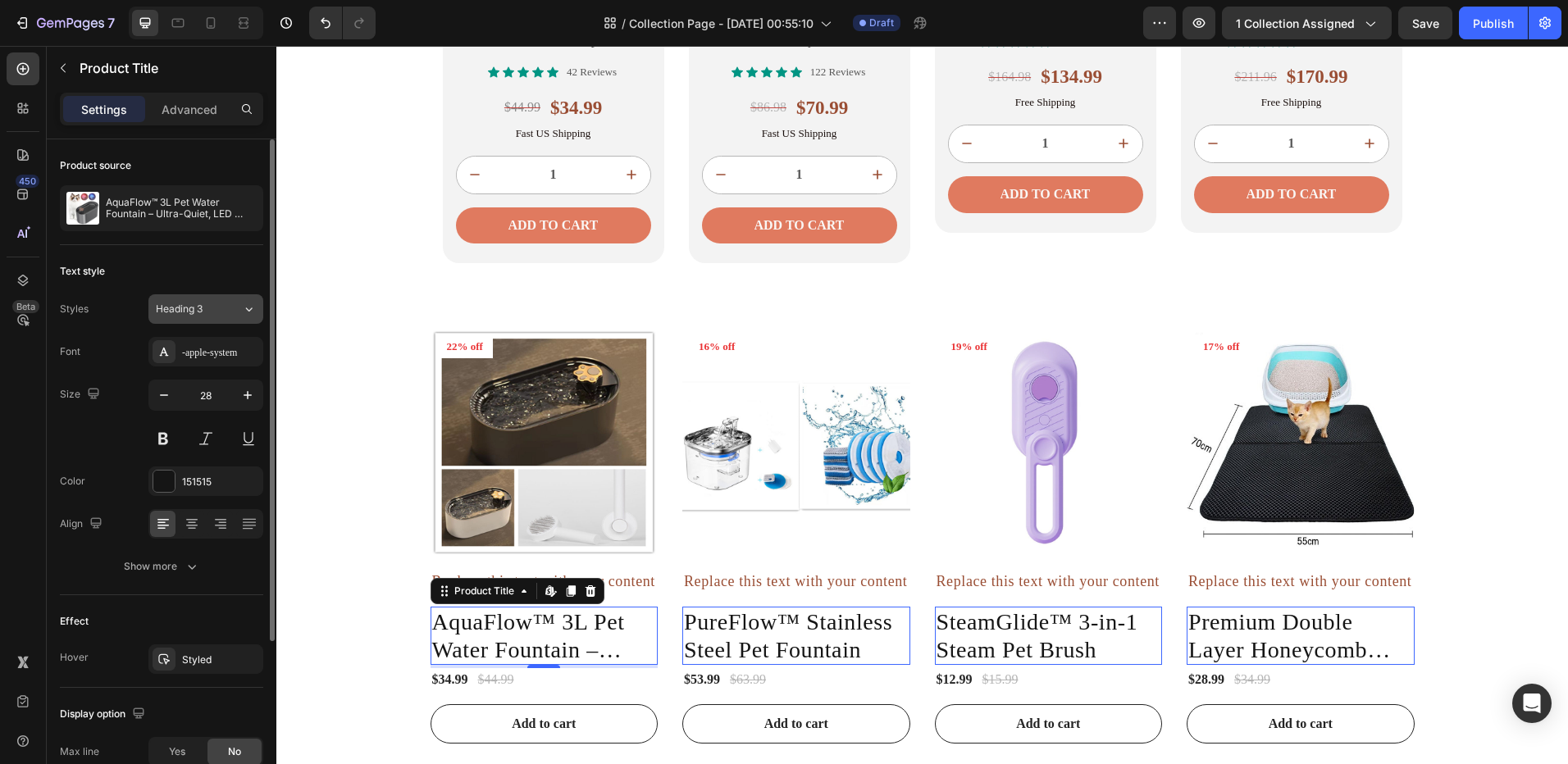
click at [195, 320] on button "Heading 3" at bounding box center [206, 309] width 115 height 29
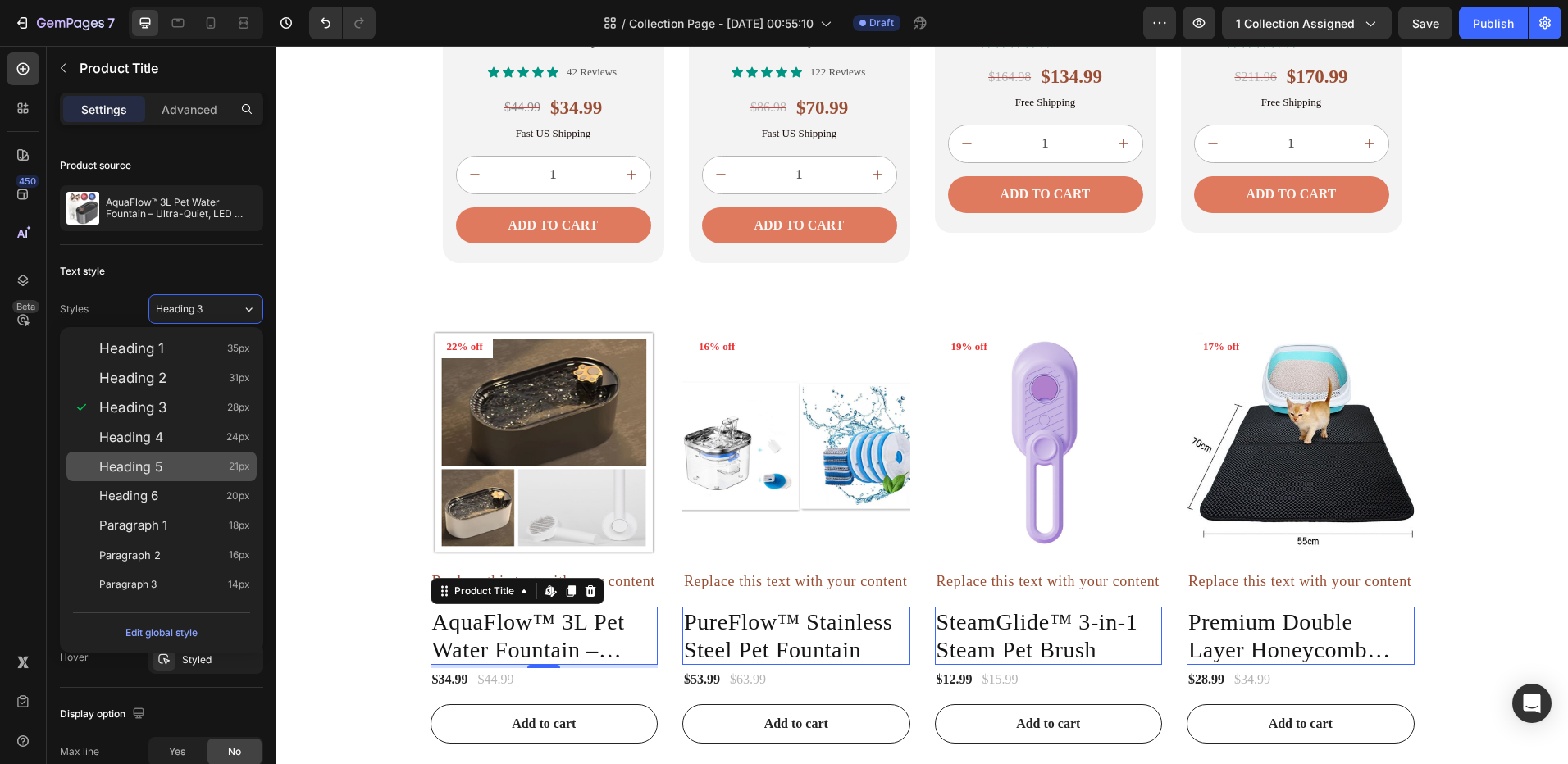
click at [167, 459] on div "Heading 5 21px" at bounding box center [175, 466] width 151 height 16
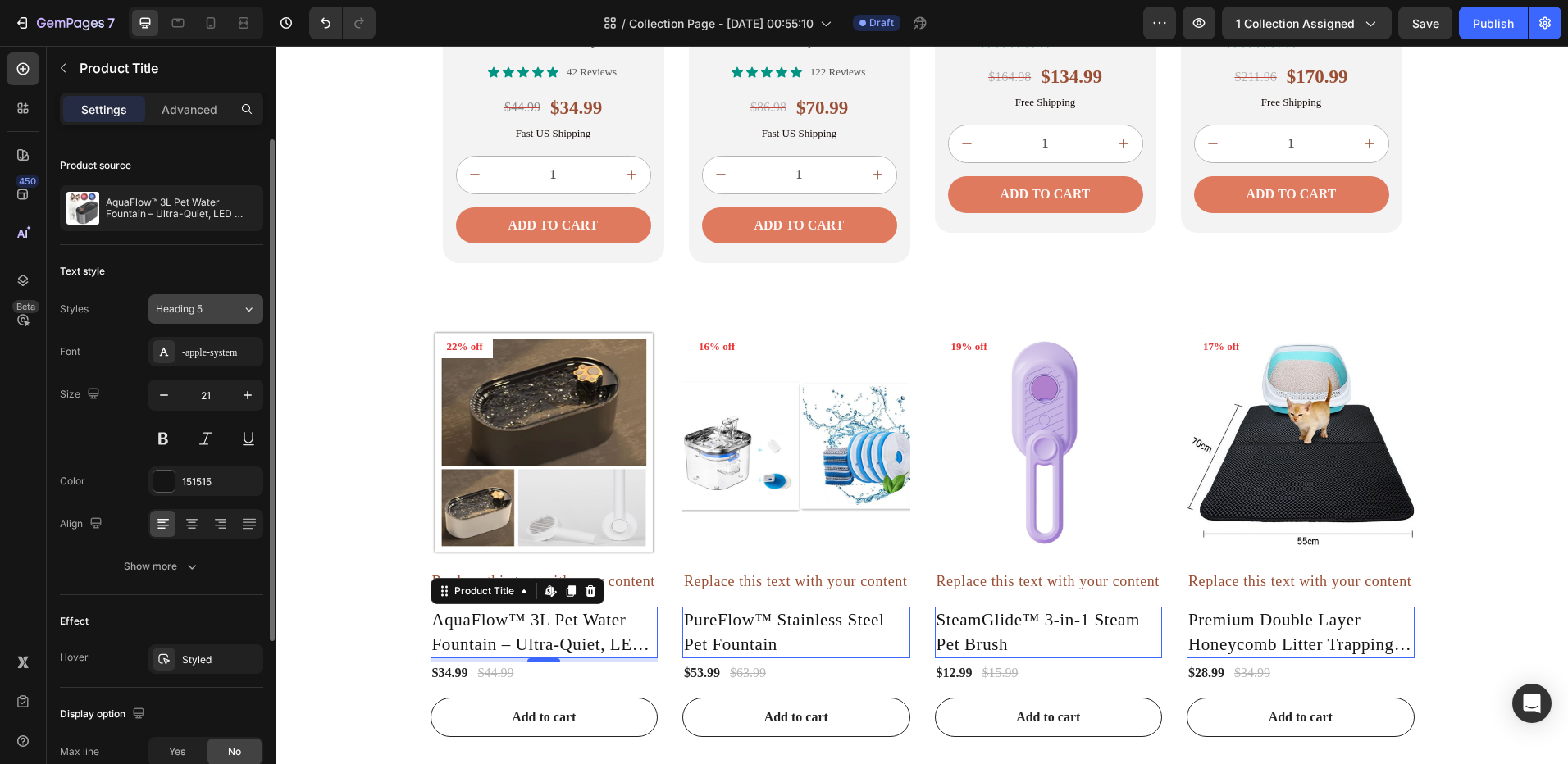
click at [205, 306] on div "Heading 5" at bounding box center [189, 309] width 66 height 15
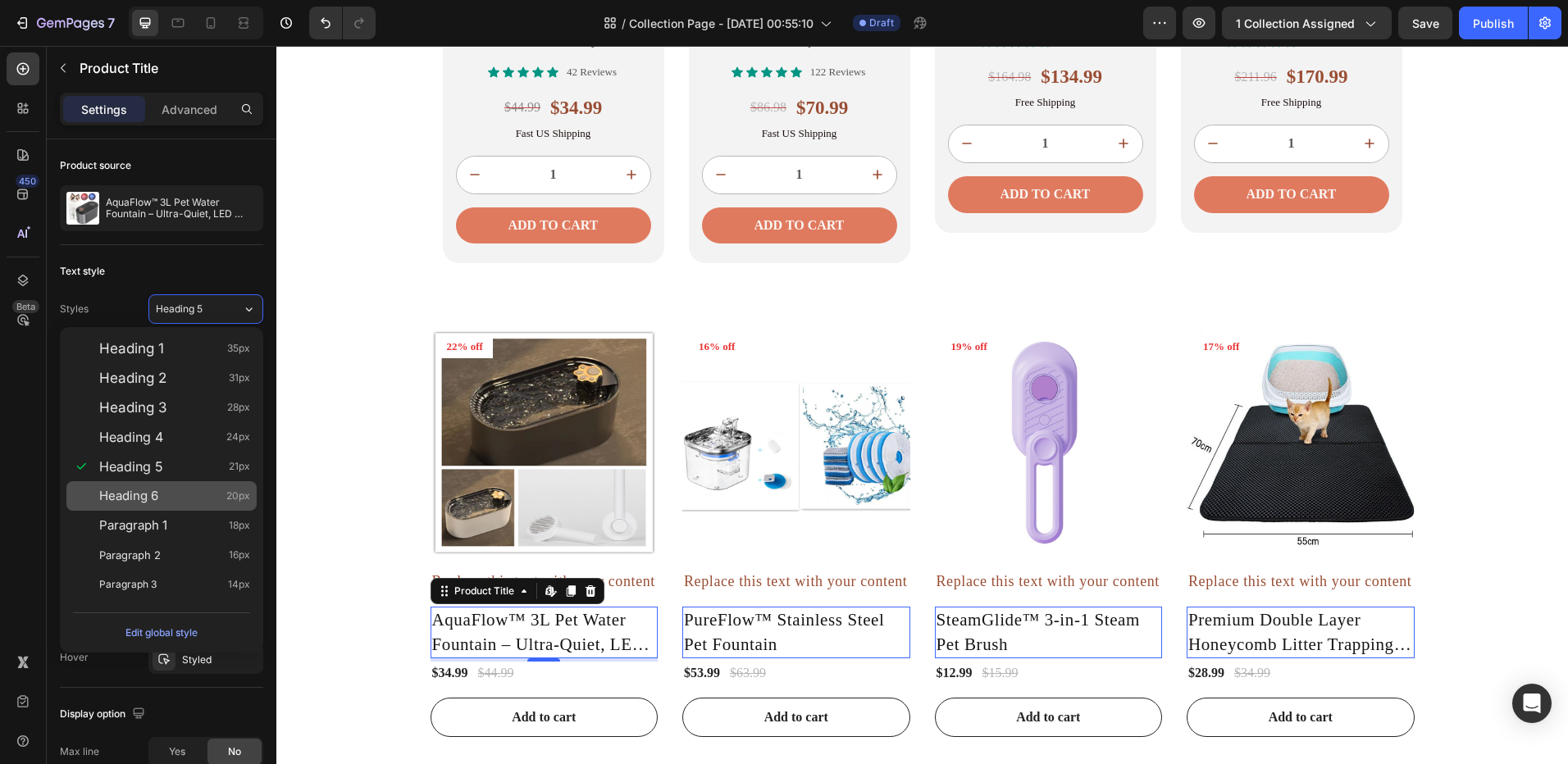
click at [160, 490] on div "Heading 6 20px" at bounding box center [175, 496] width 151 height 16
type input "20"
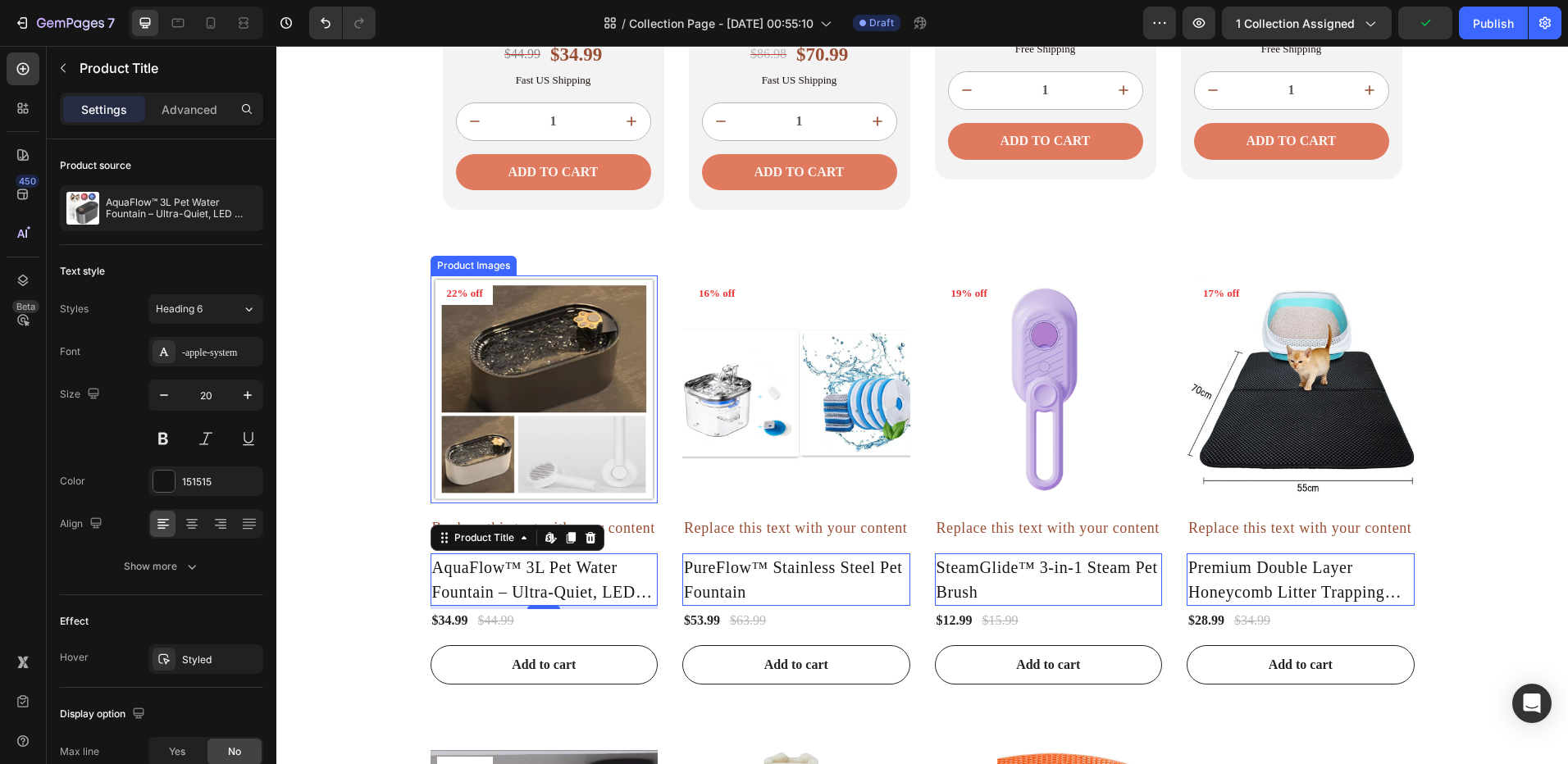
scroll to position [1892, 0]
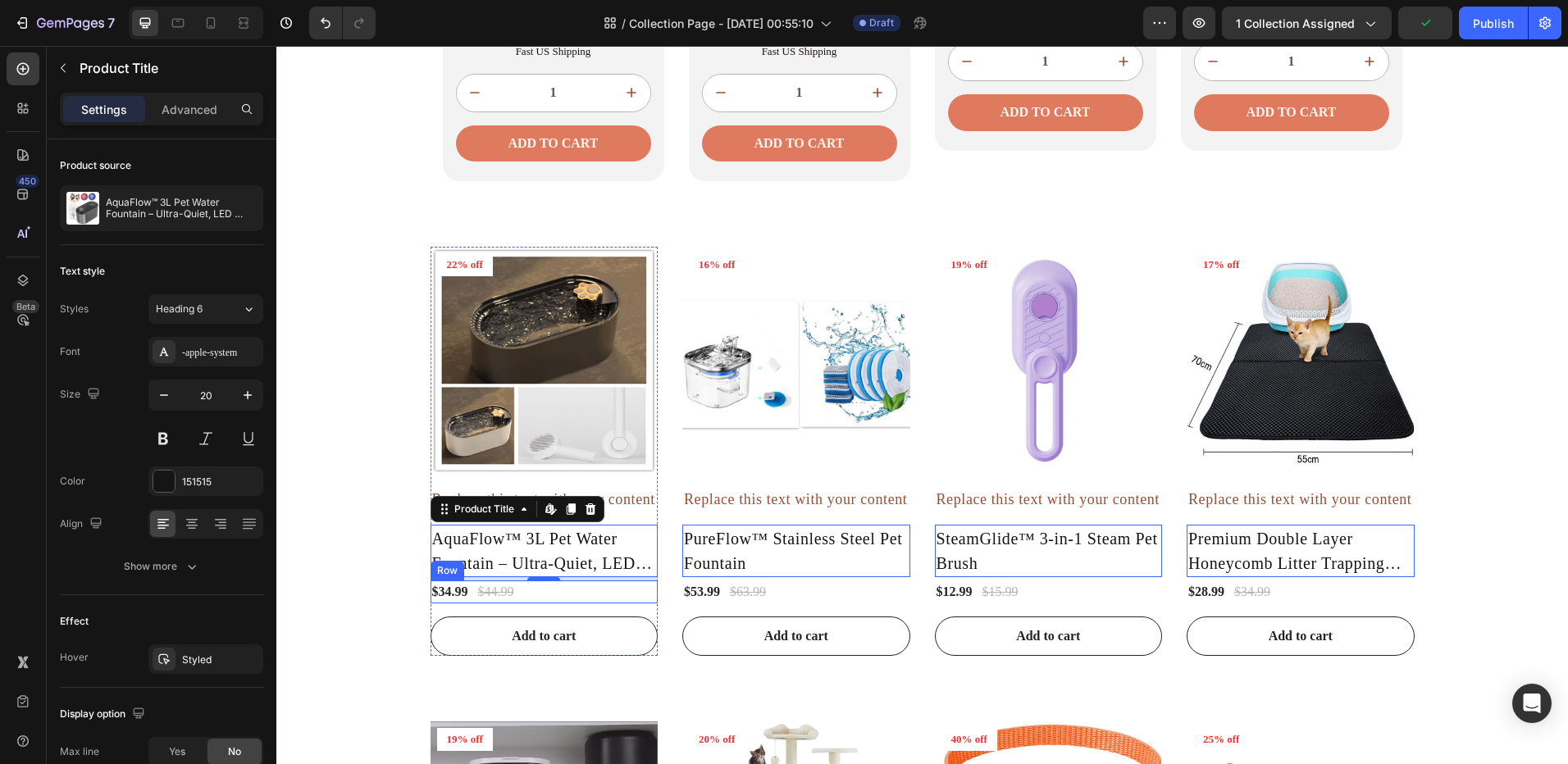
click at [521, 594] on div "$34.99 Product Price Product Price $44.99 Compare Price Compare Price Row" at bounding box center [544, 592] width 228 height 23
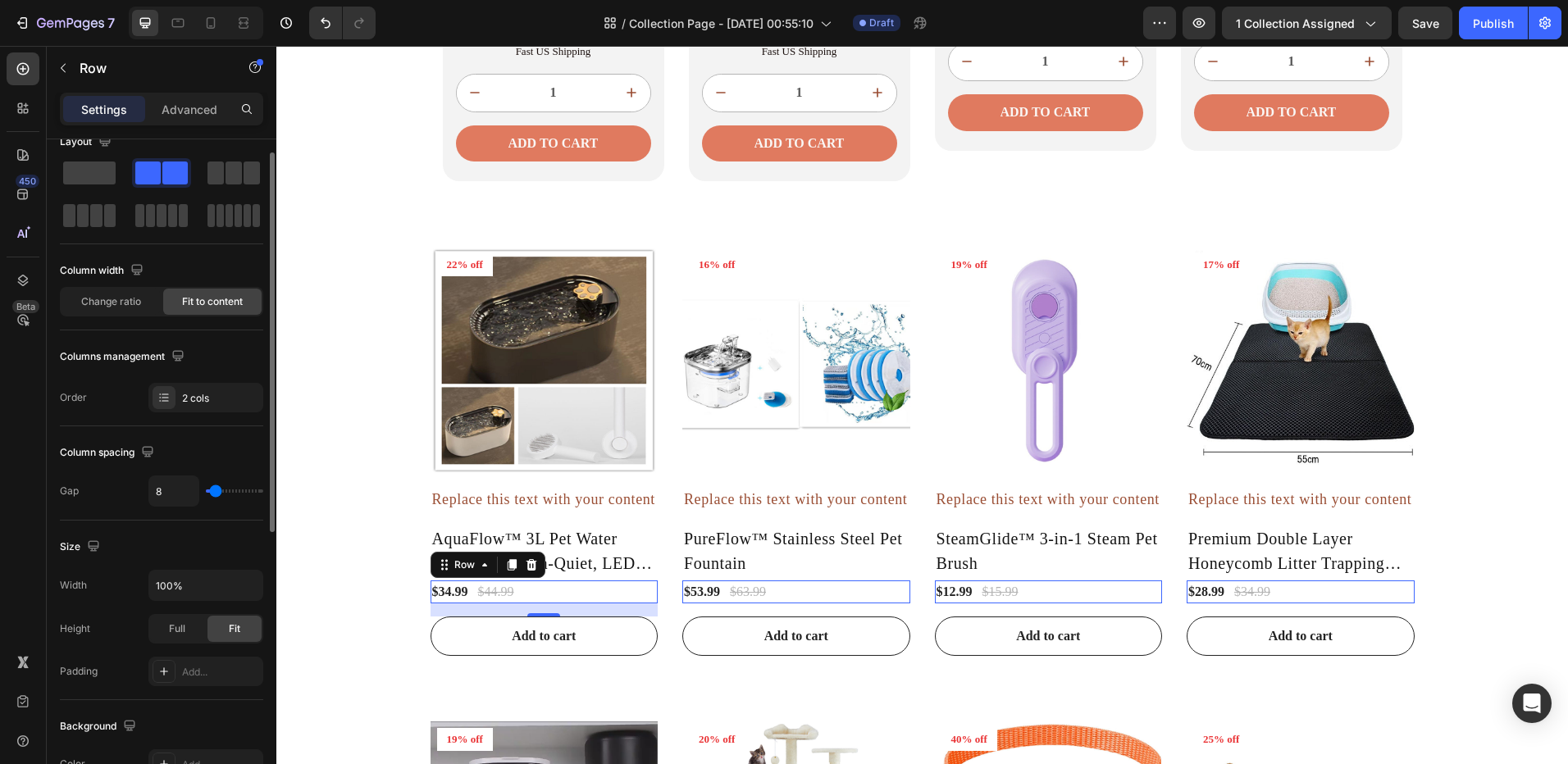
scroll to position [0, 0]
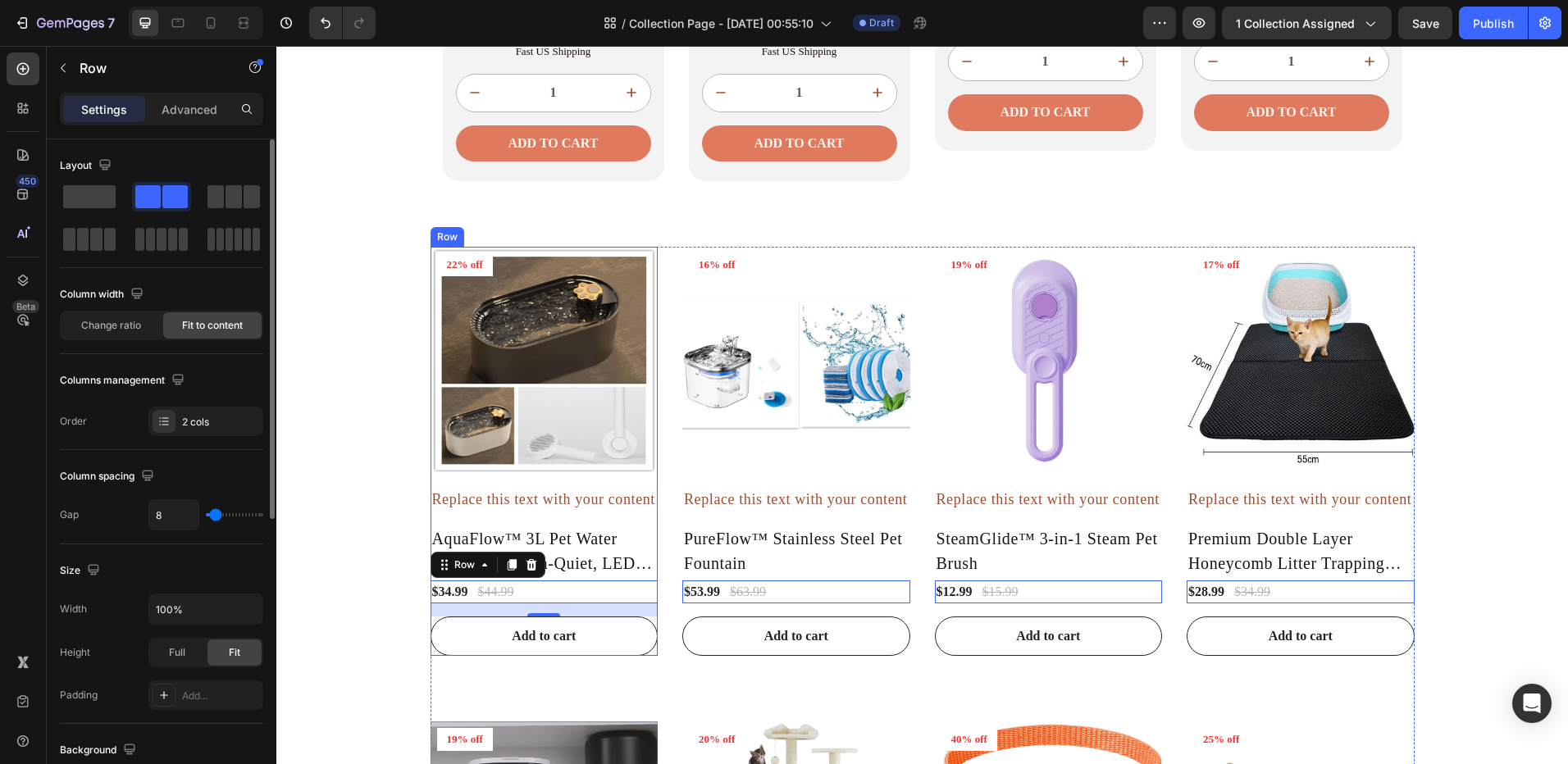
click at [443, 585] on div "$34.99" at bounding box center [450, 592] width 39 height 23
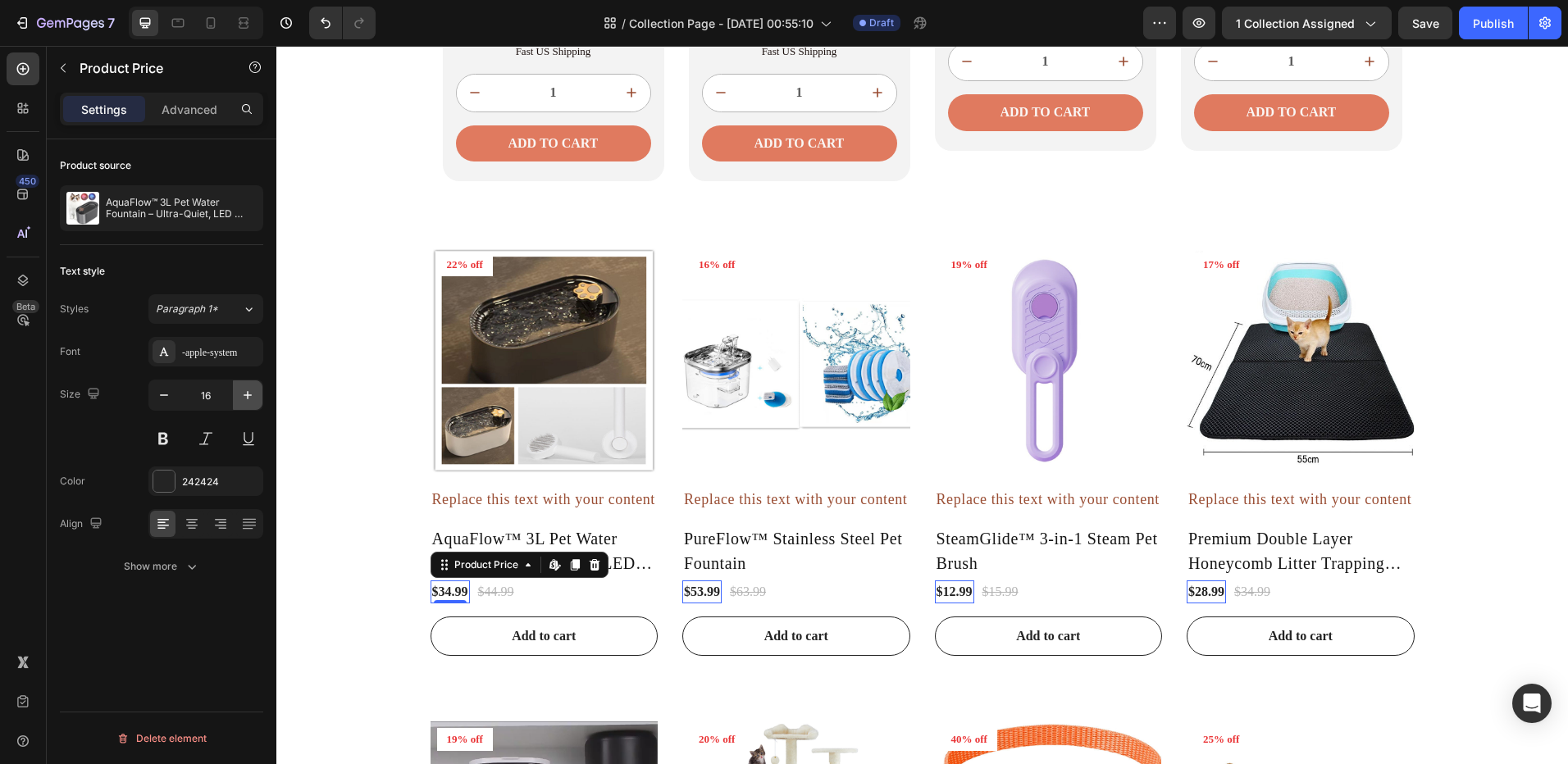
click at [241, 394] on icon "button" at bounding box center [247, 394] width 16 height 16
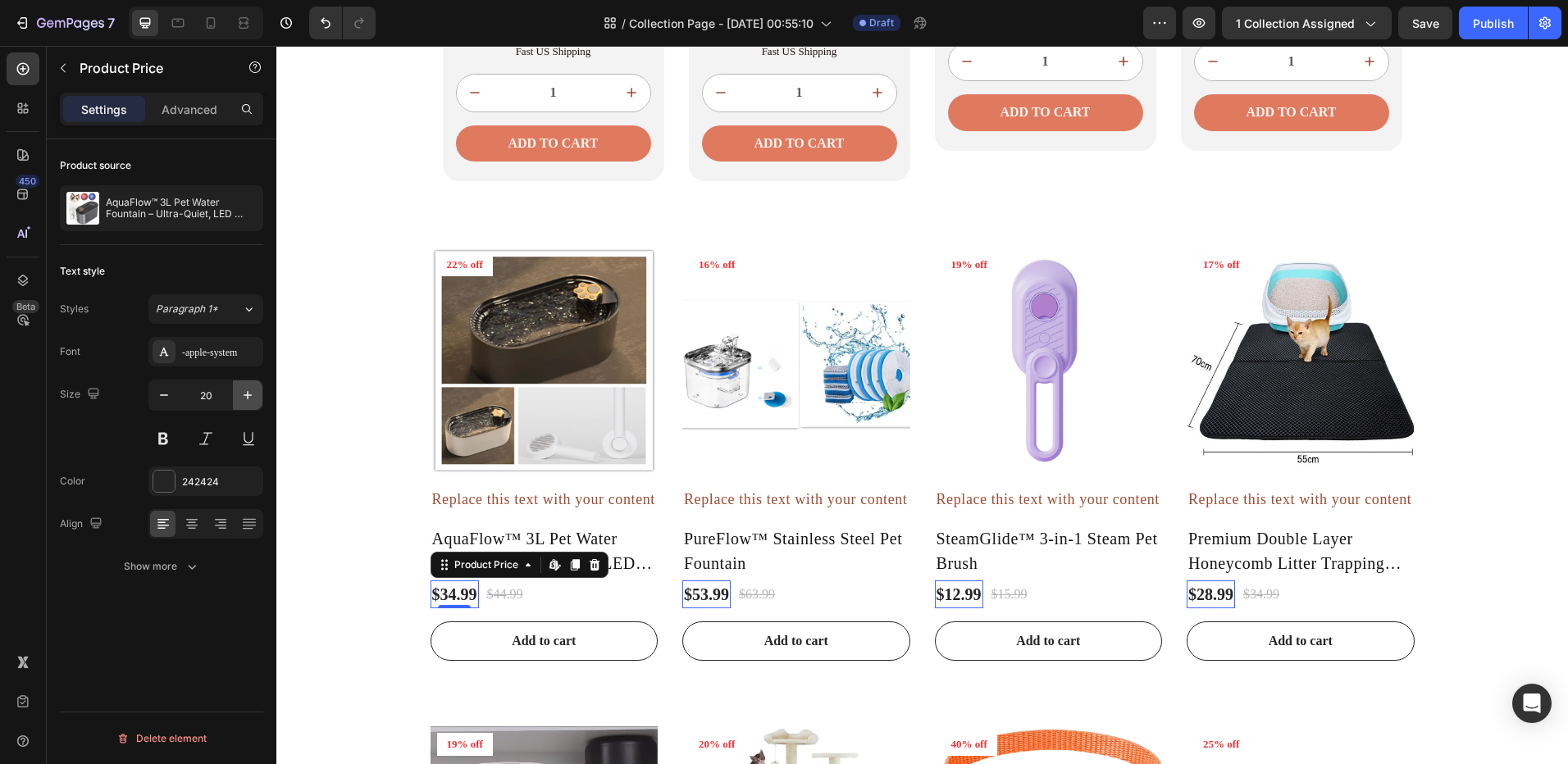
click at [241, 394] on icon "button" at bounding box center [247, 394] width 16 height 16
type input "21"
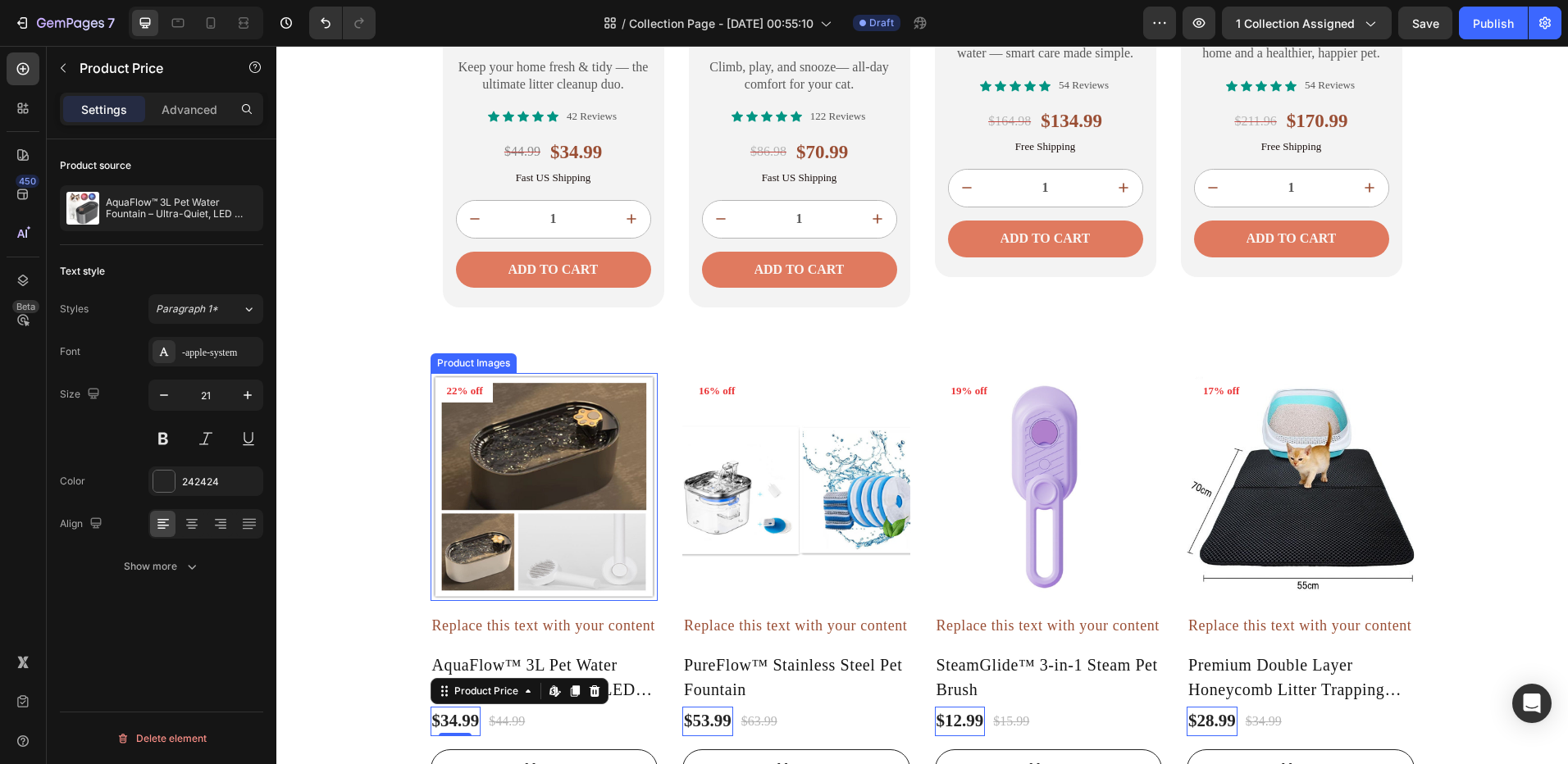
scroll to position [1645, 0]
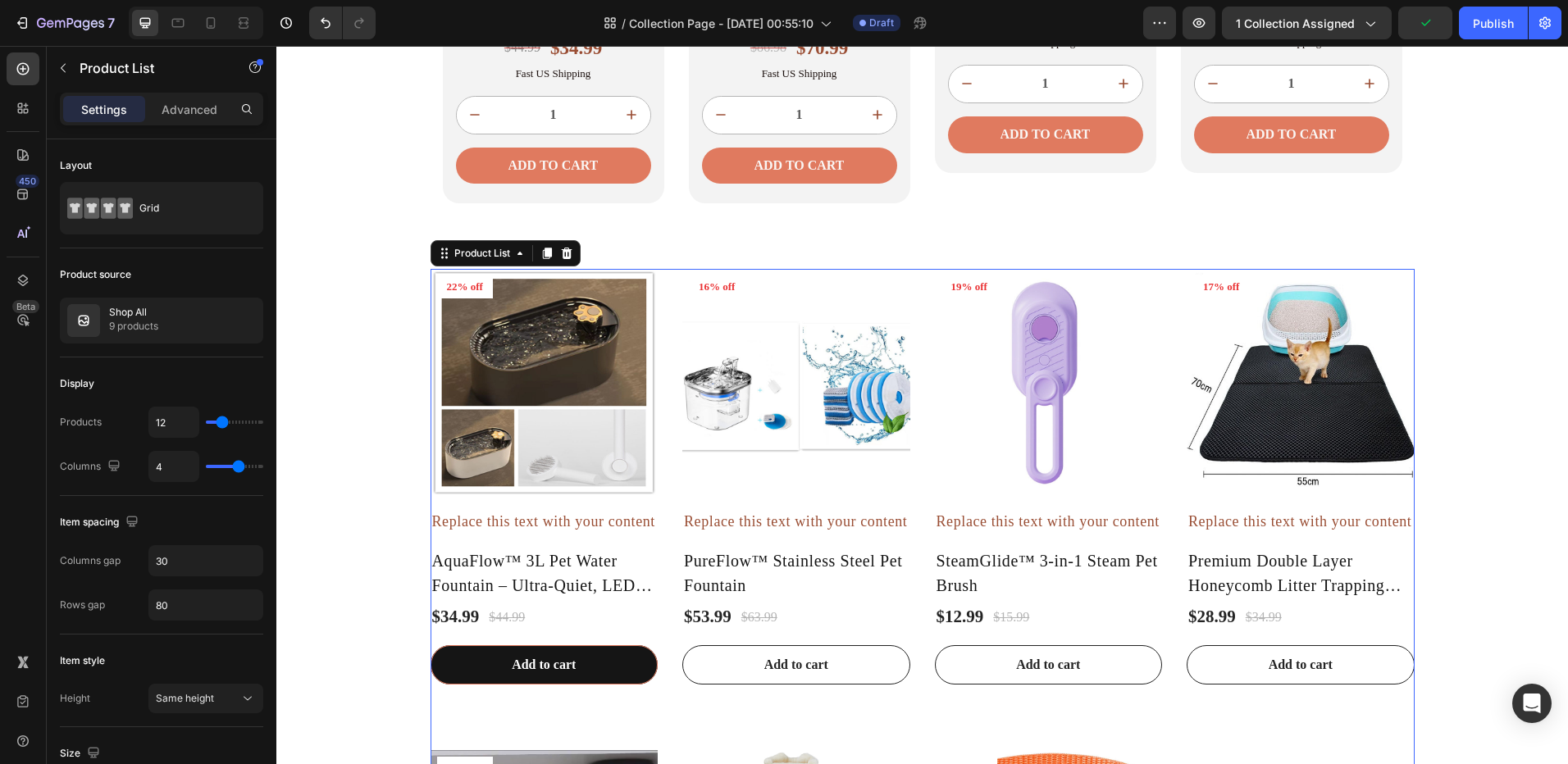
scroll to position [1892, 0]
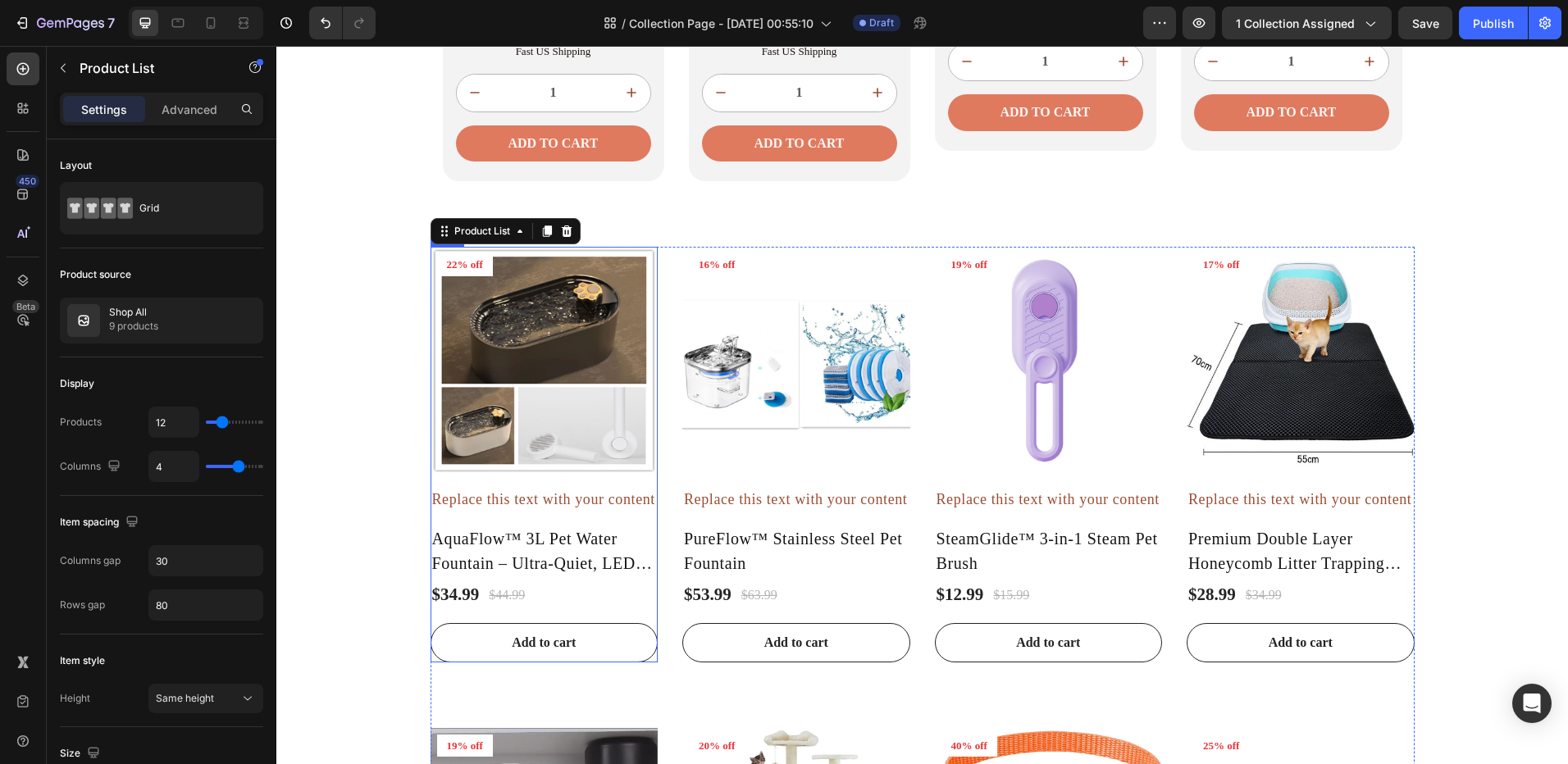
click at [646, 616] on div "Product Images 22% off Product Badge Row Replace this text with your content Te…" at bounding box center [544, 454] width 228 height 415
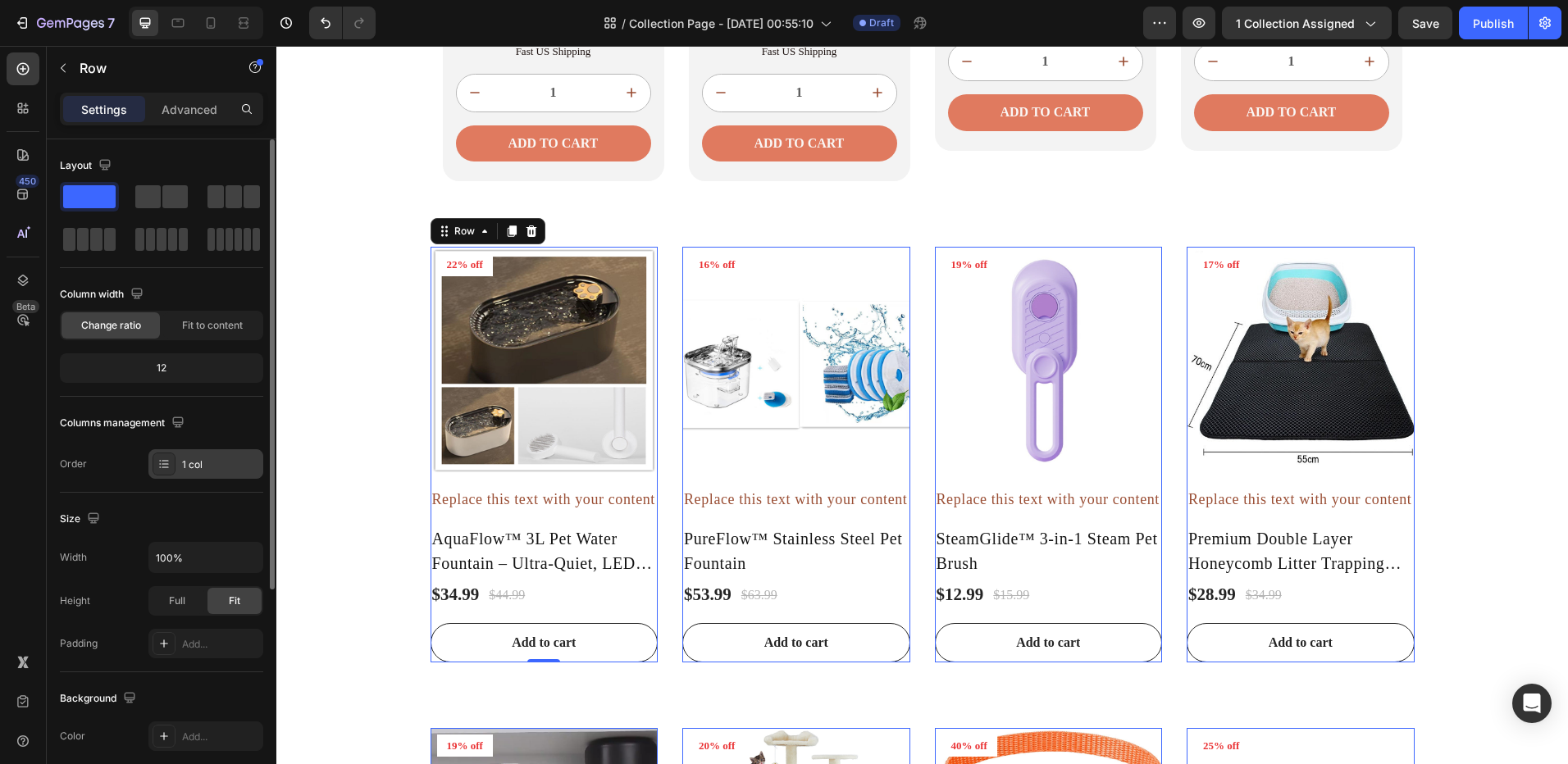
scroll to position [164, 0]
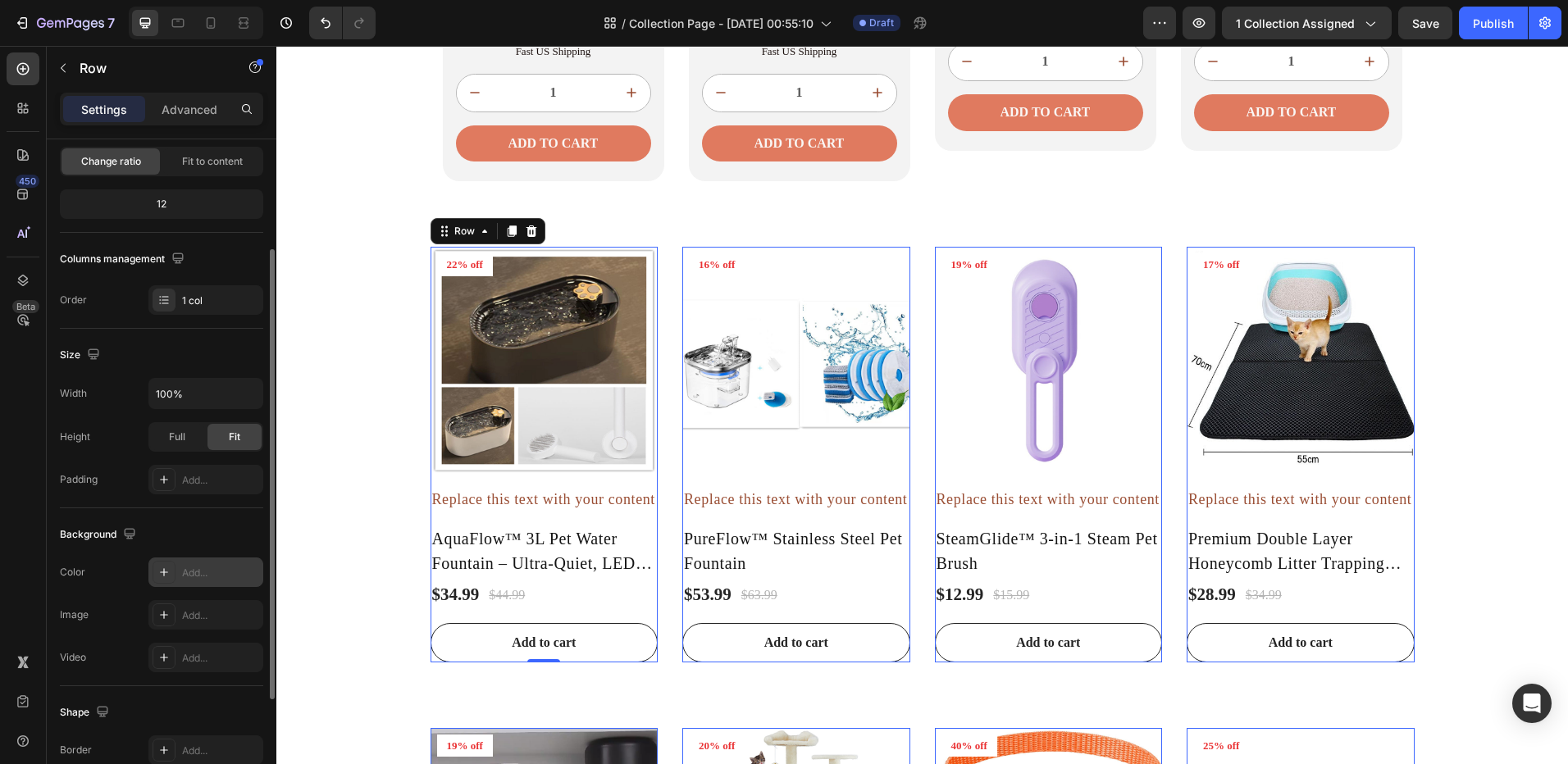
click at [164, 581] on div at bounding box center [164, 572] width 23 height 23
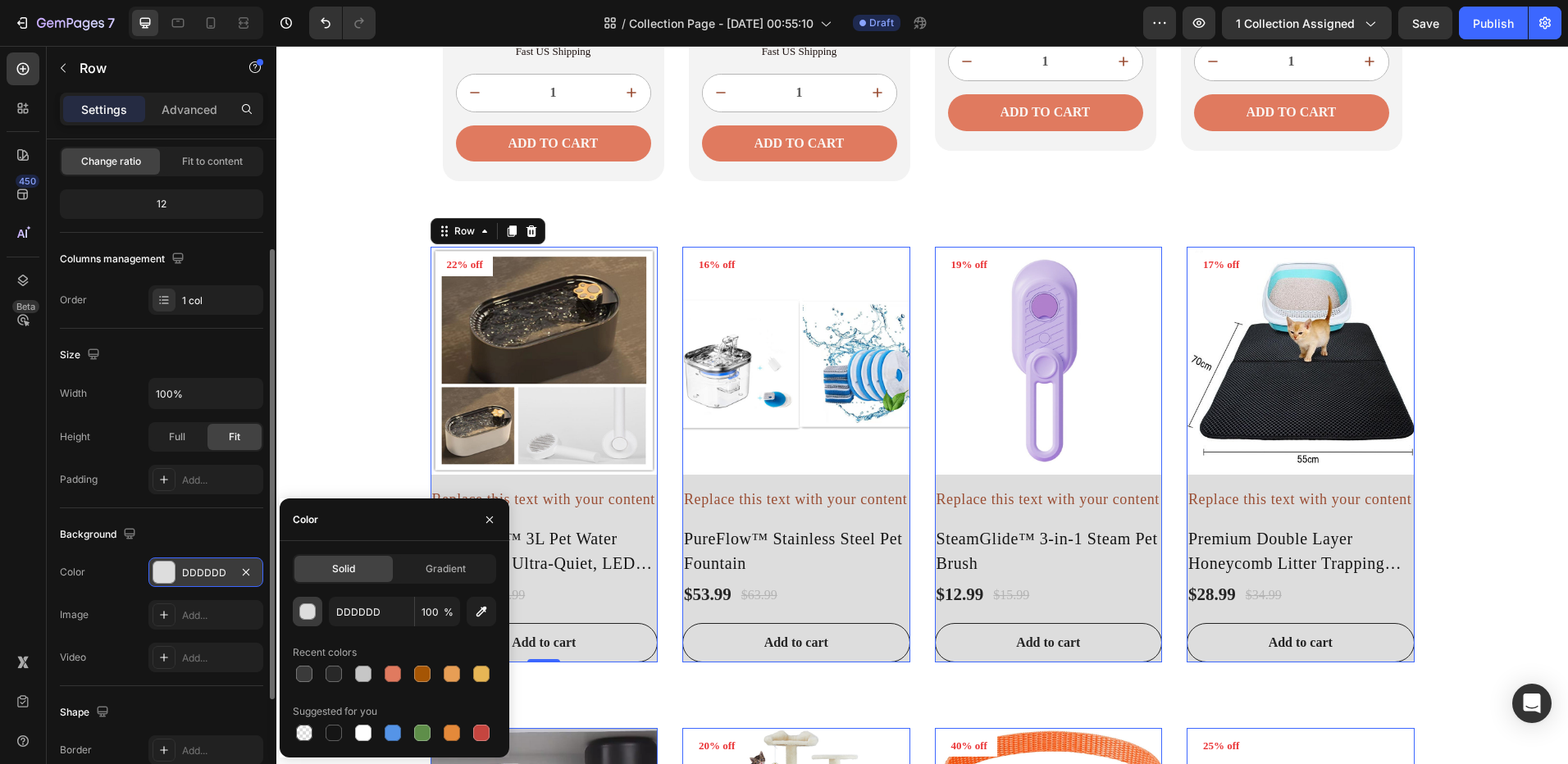
click at [306, 616] on div "button" at bounding box center [308, 612] width 16 height 16
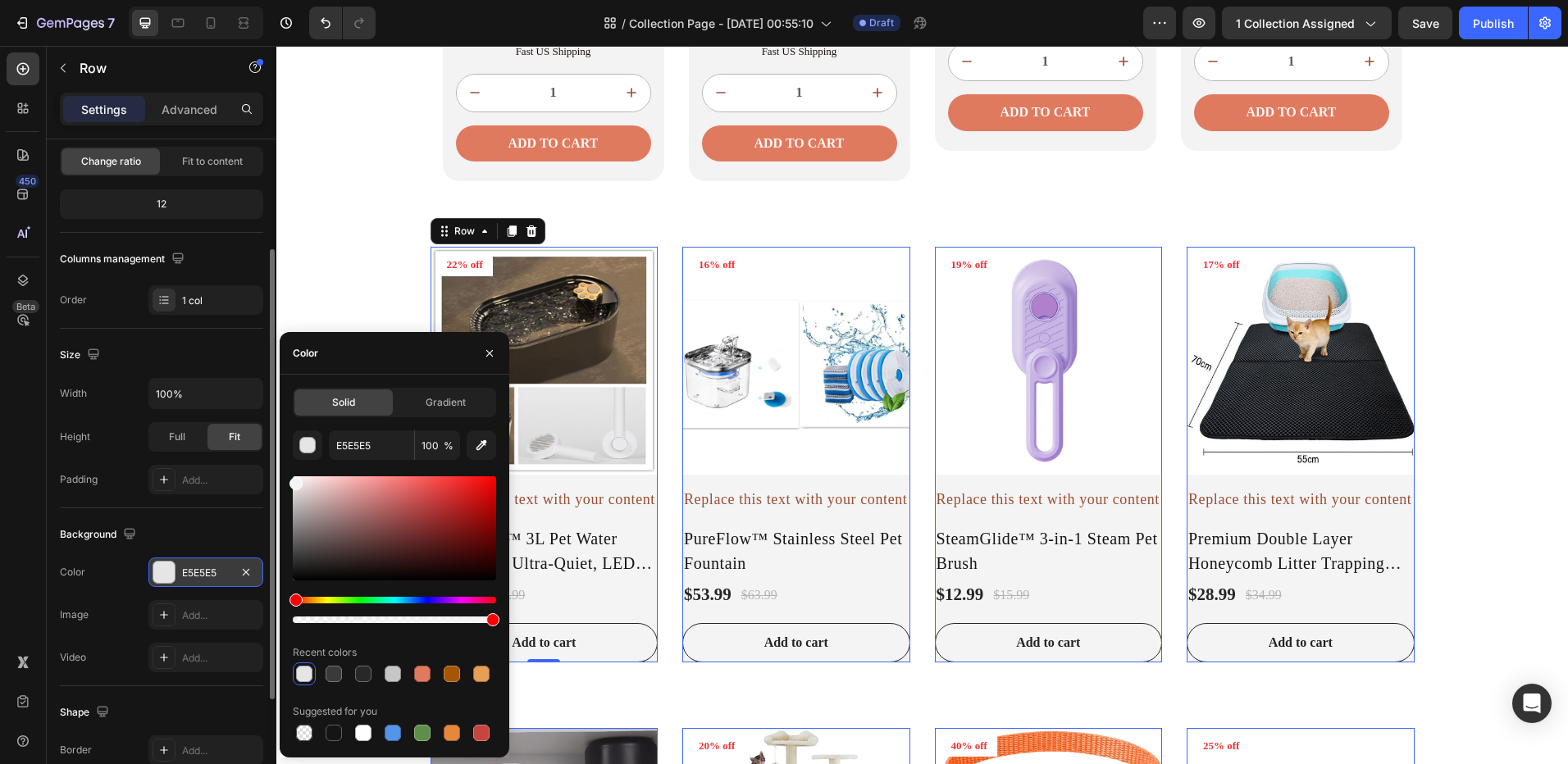
type input "F4F4F4"
drag, startPoint x: 296, startPoint y: 496, endPoint x: 290, endPoint y: 480, distance: 17.1
click at [290, 480] on div at bounding box center [296, 484] width 13 height 13
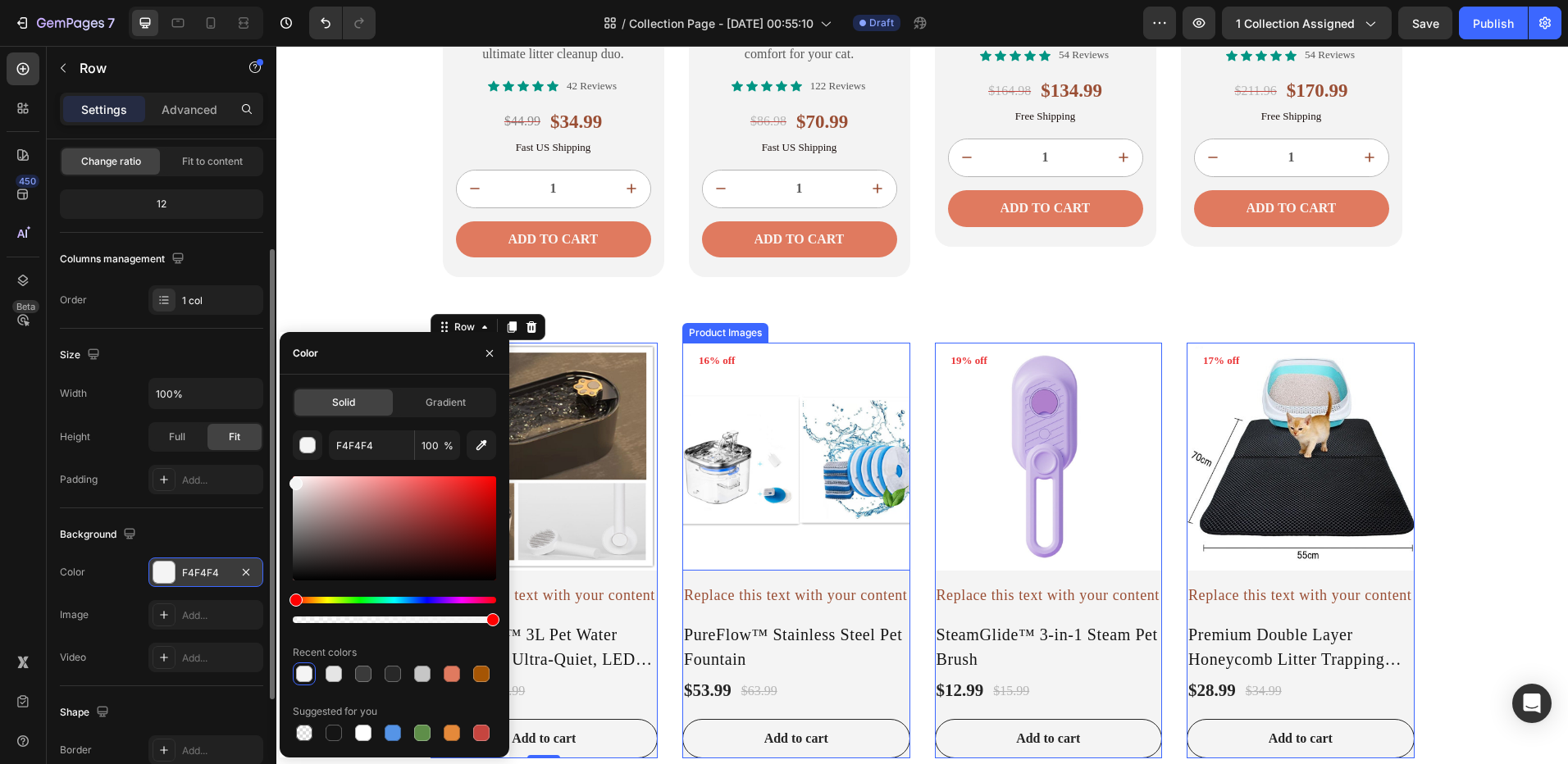
scroll to position [1810, 0]
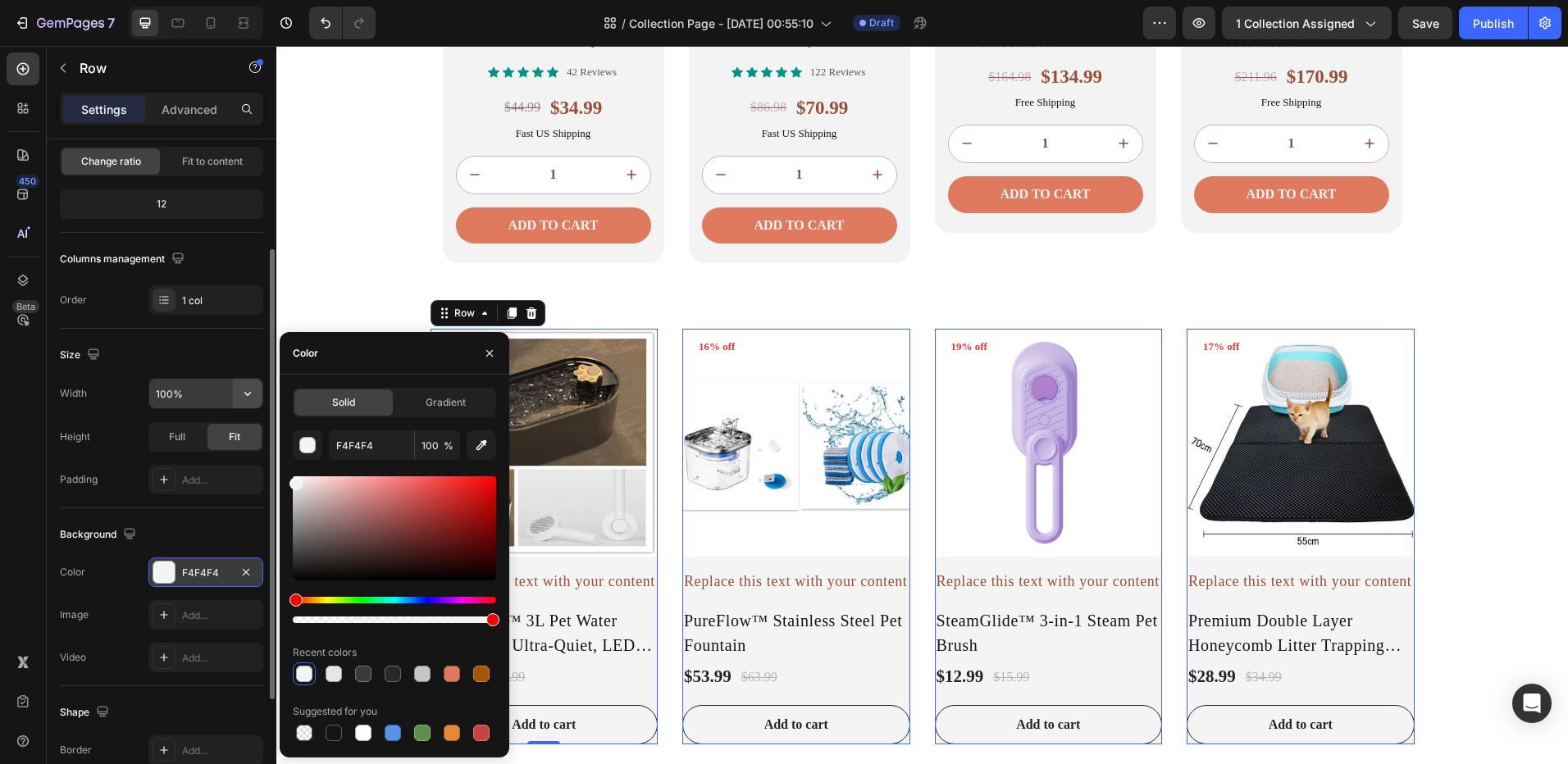
click at [242, 388] on icon "button" at bounding box center [247, 393] width 16 height 16
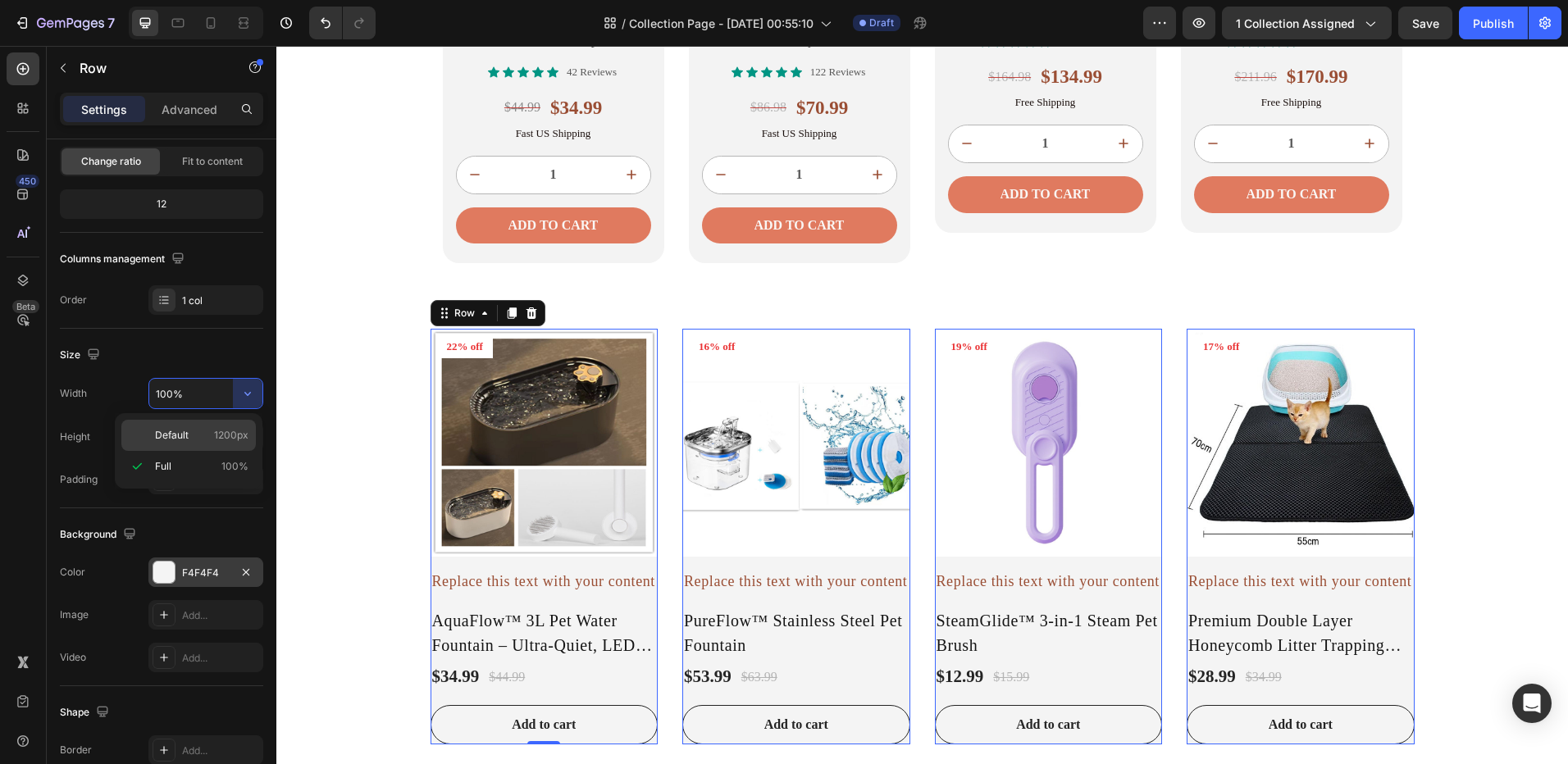
type input "1200"
click at [179, 434] on span "Full" at bounding box center [177, 436] width 16 height 15
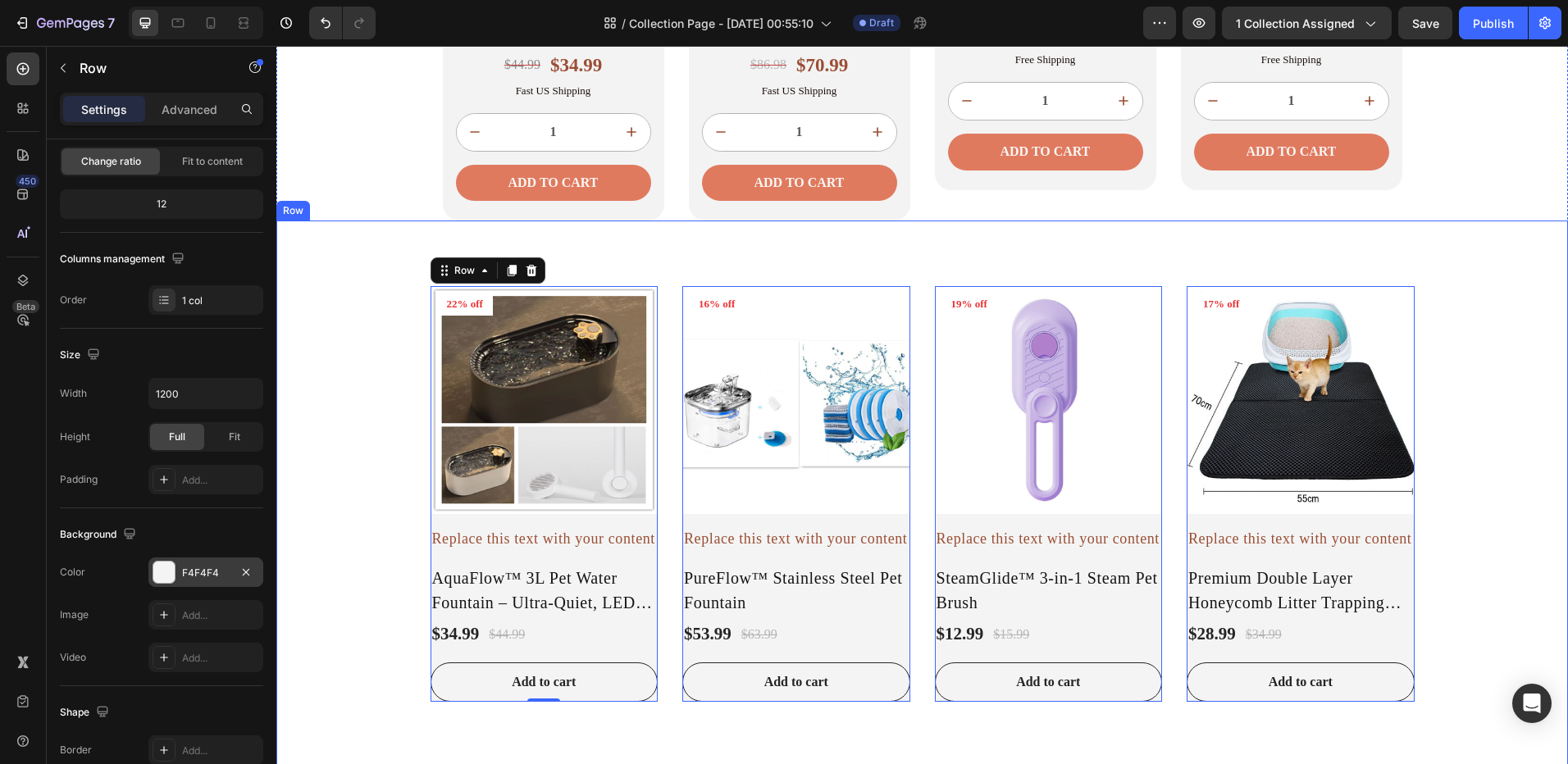
scroll to position [1892, 0]
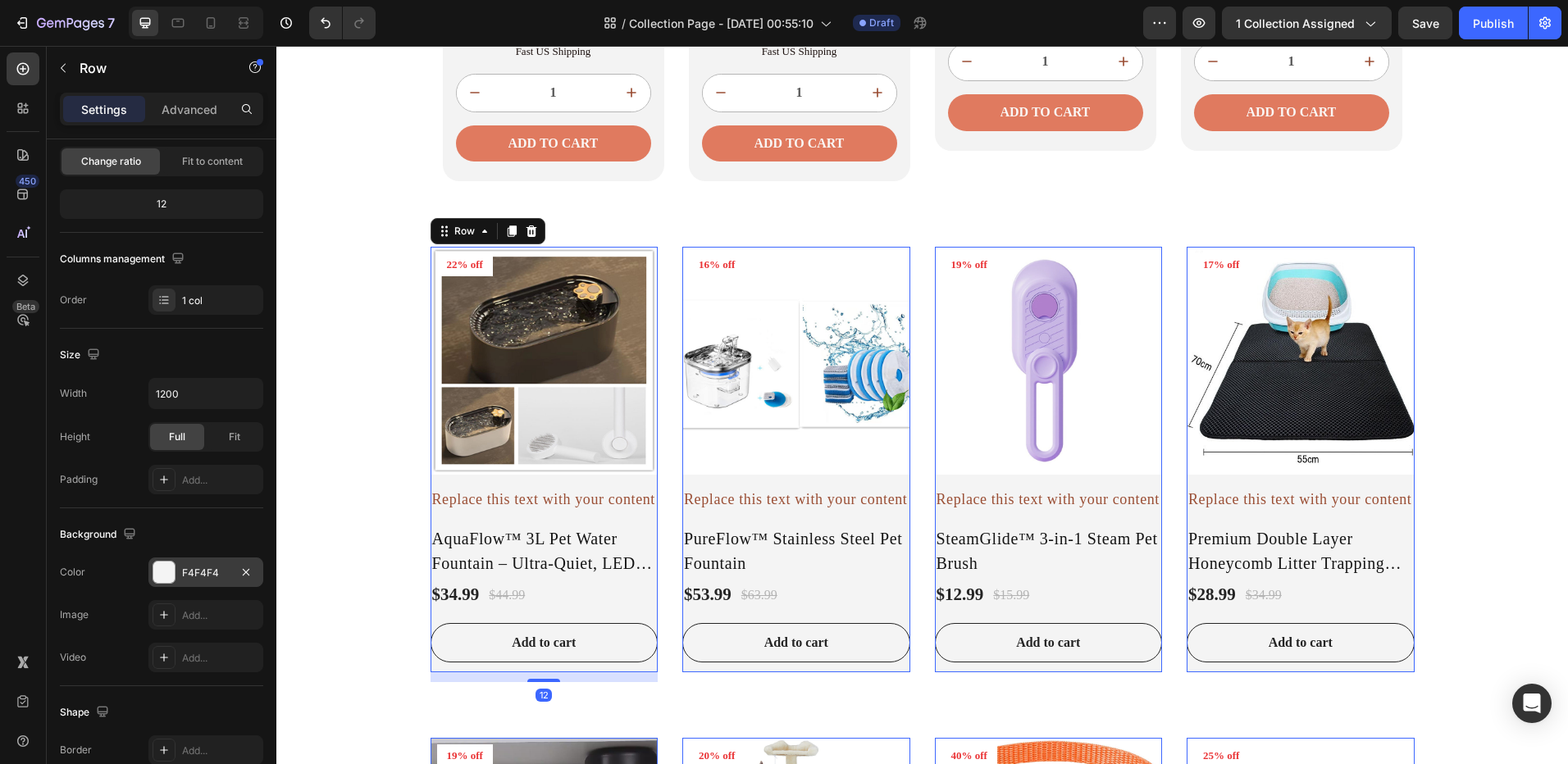
drag, startPoint x: 536, startPoint y: 661, endPoint x: 536, endPoint y: 671, distance: 10.0
click at [536, 671] on div "Product Images 22% off Product Badge Row Replace this text with your content Te…" at bounding box center [544, 459] width 228 height 424
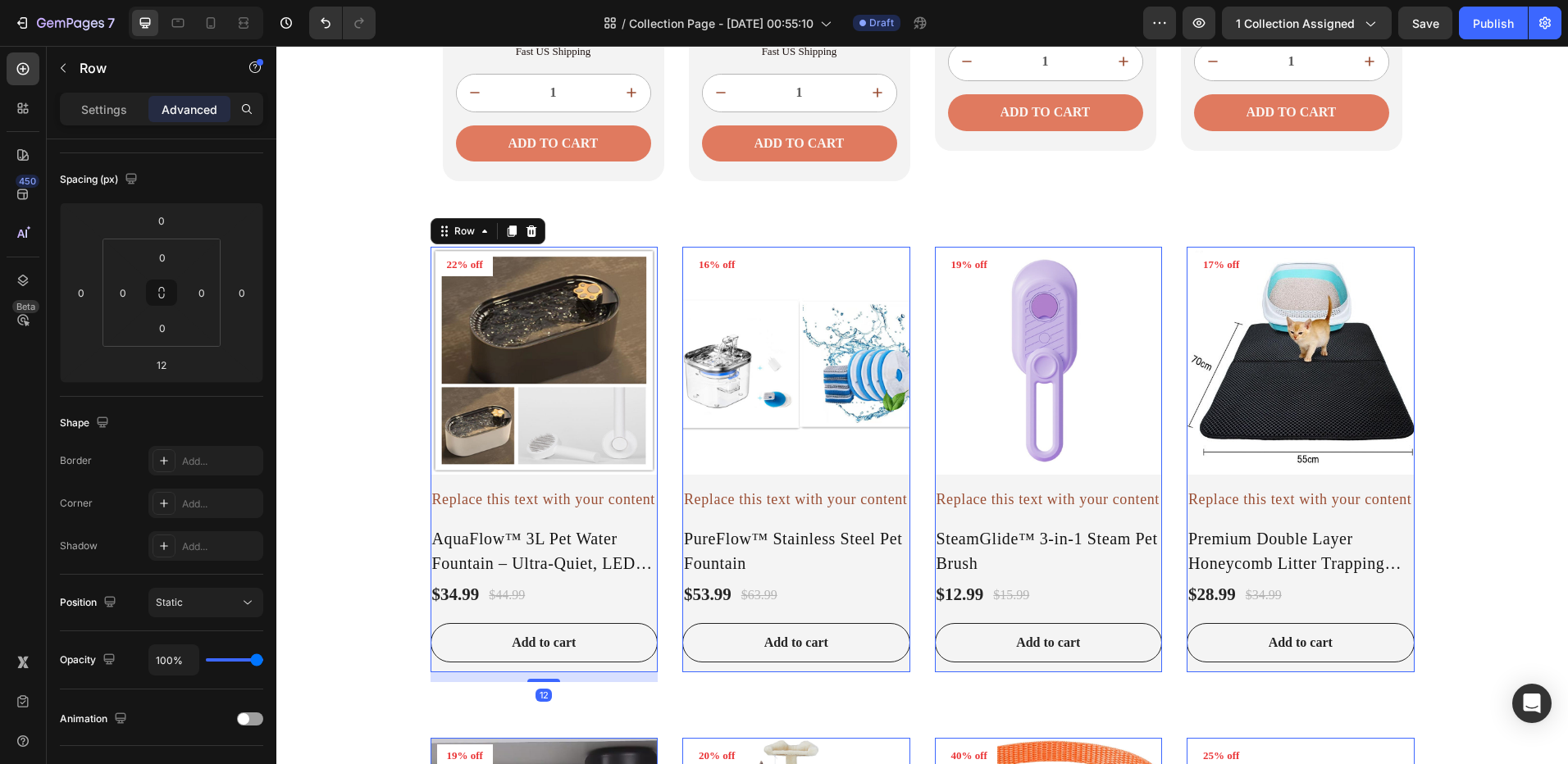
click at [432, 484] on div "Product Images 22% off Product Badge Row Replace this text with your content Te…" at bounding box center [544, 459] width 228 height 424
click at [92, 292] on input "0" at bounding box center [81, 292] width 25 height 25
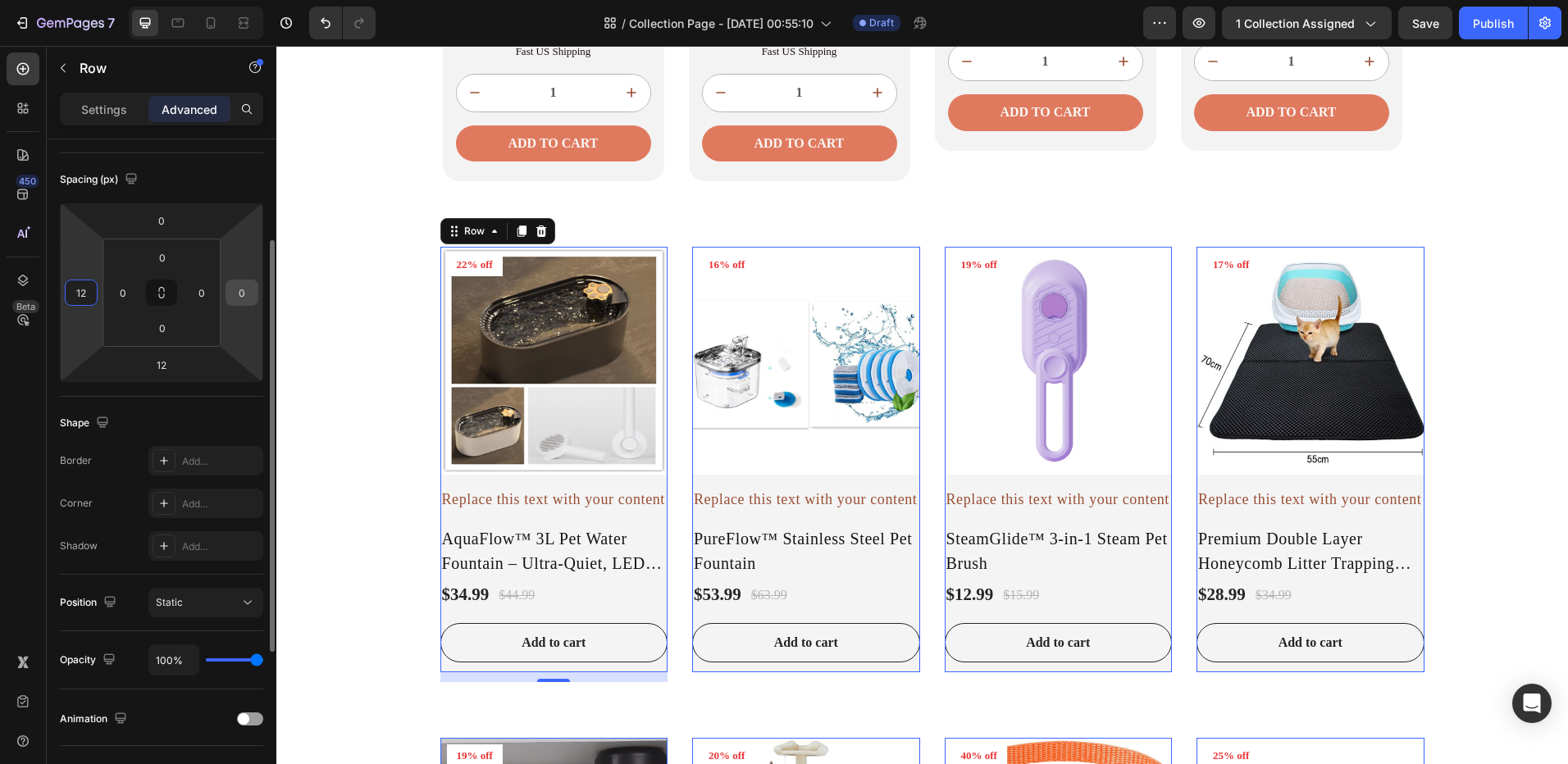
type input "12"
click at [236, 298] on input "0" at bounding box center [242, 292] width 25 height 25
type input "12"
click at [176, 230] on input "0" at bounding box center [161, 220] width 33 height 25
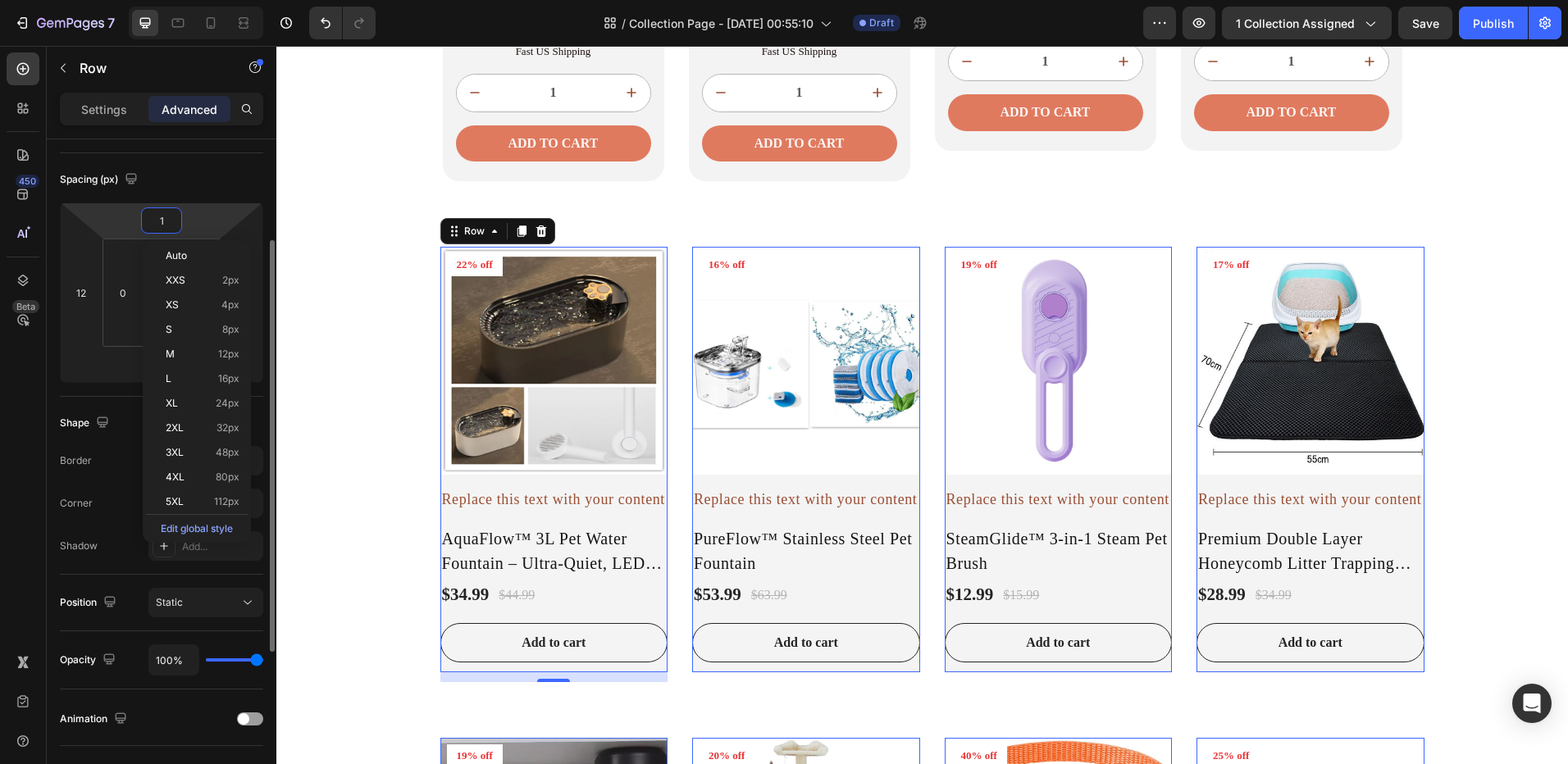
type input "12"
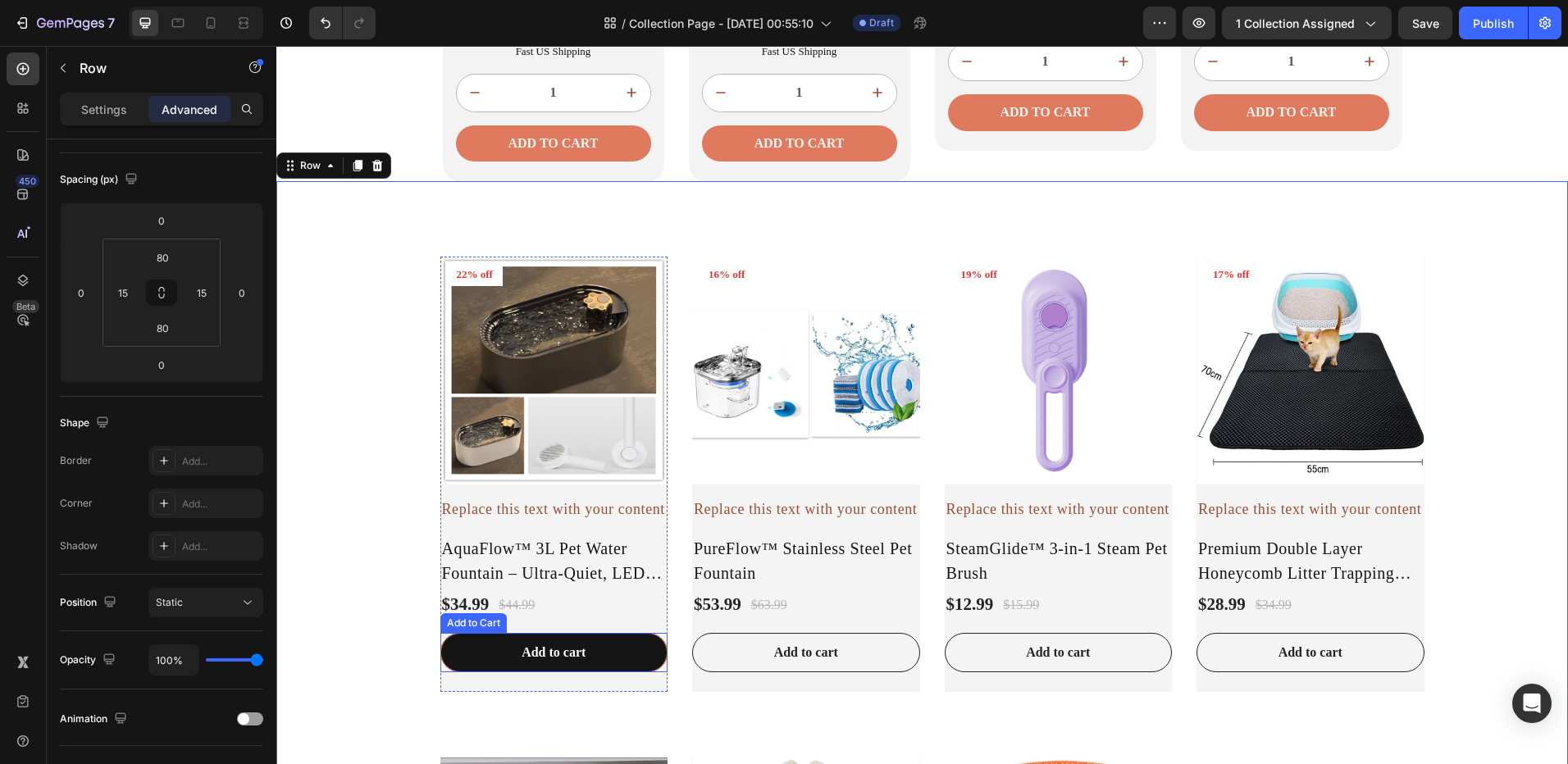
click at [460, 645] on button "Add to cart" at bounding box center [555, 653] width 228 height 39
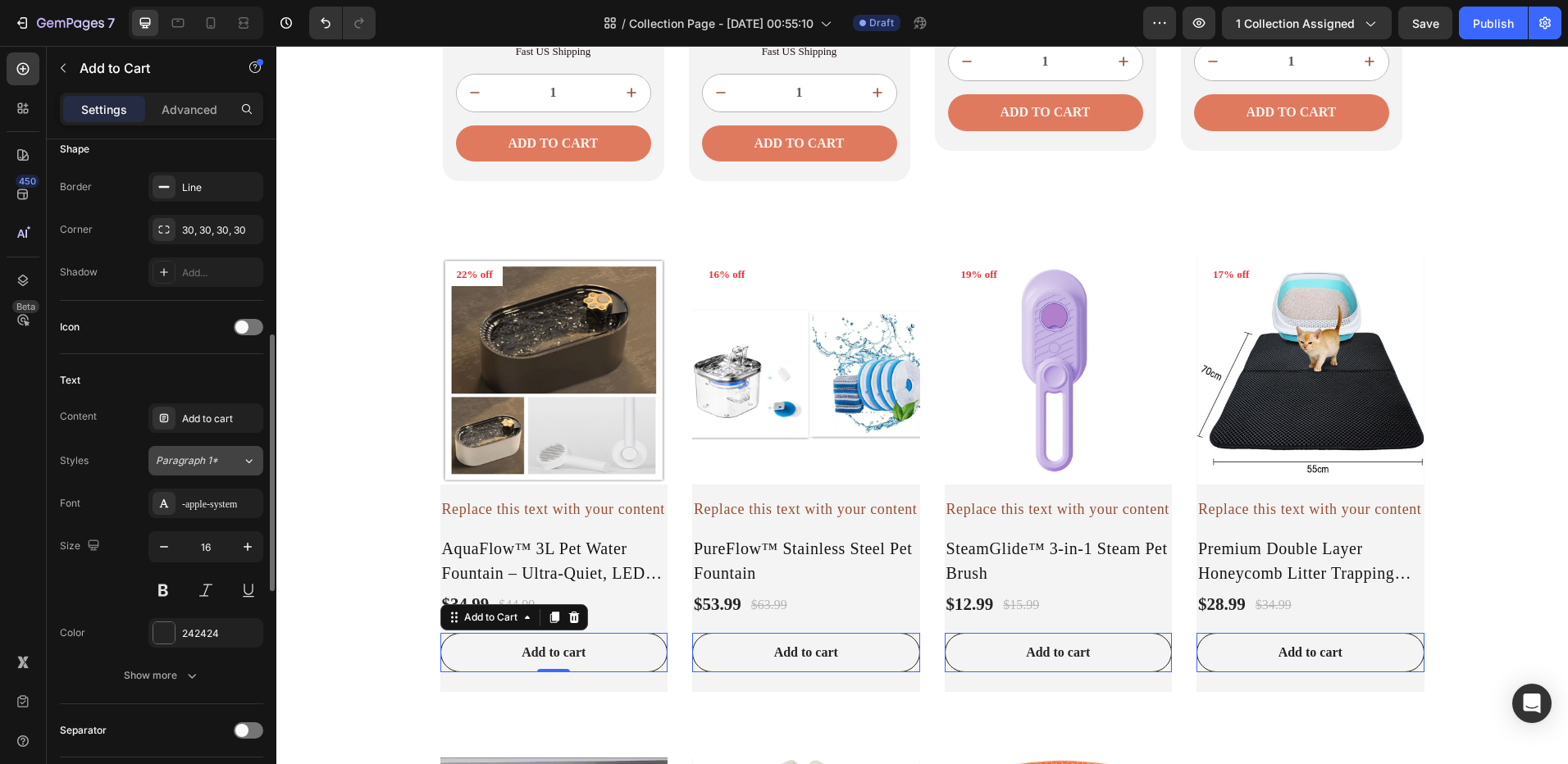
scroll to position [183, 0]
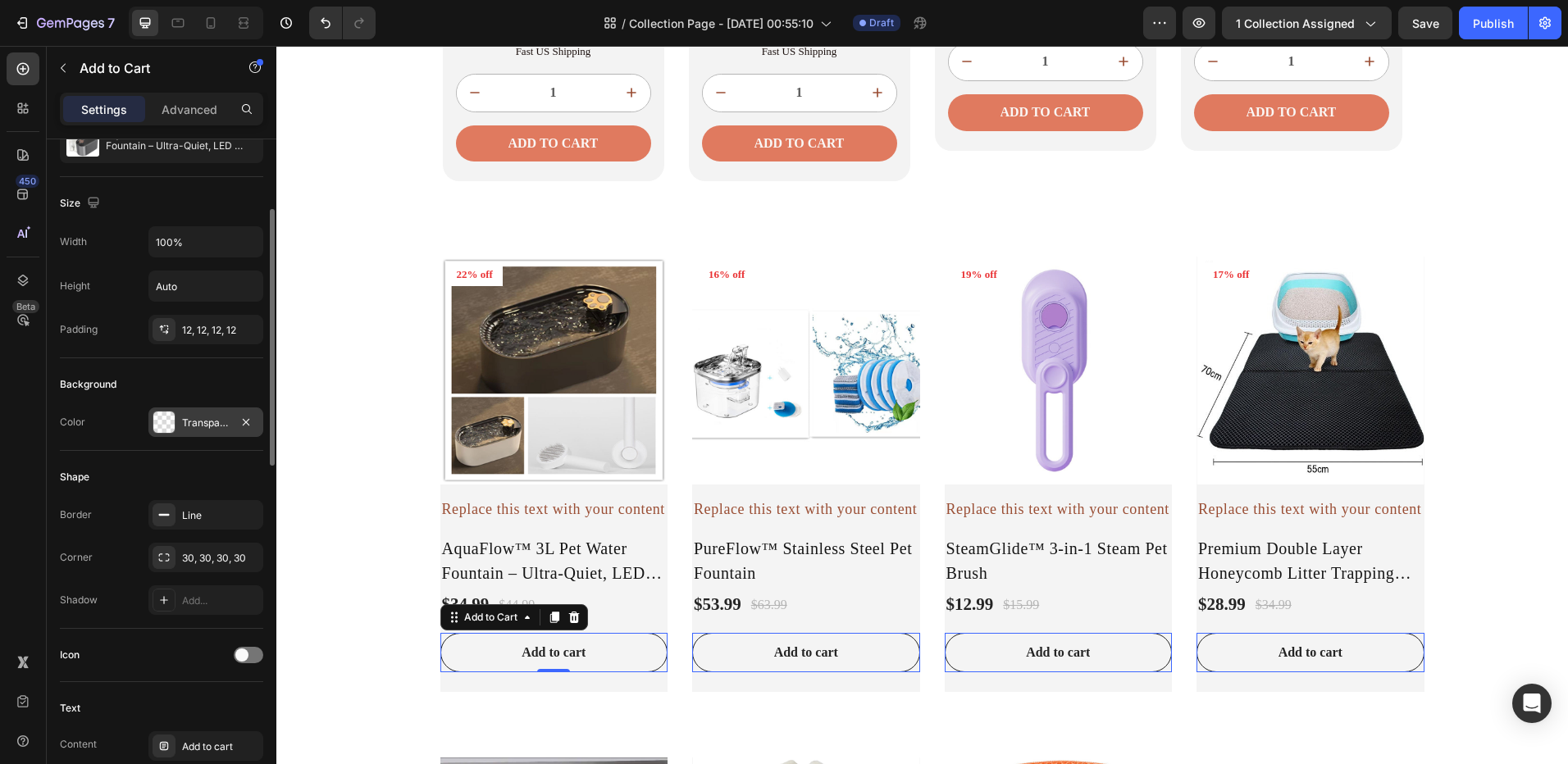
click at [183, 435] on div "Transparent" at bounding box center [206, 422] width 115 height 29
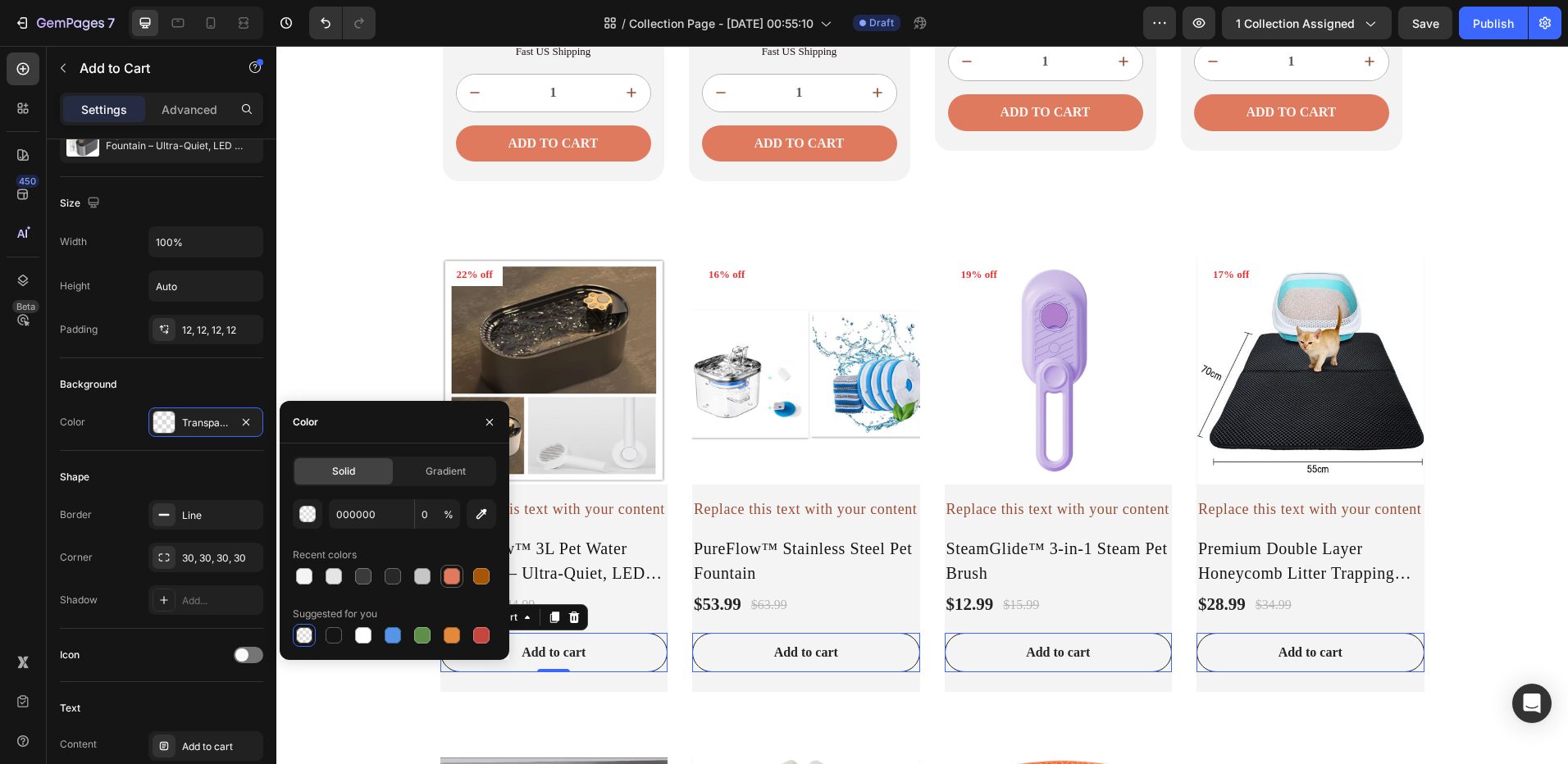
click at [445, 576] on div at bounding box center [451, 576] width 16 height 16
type input "E07A5F"
type input "100"
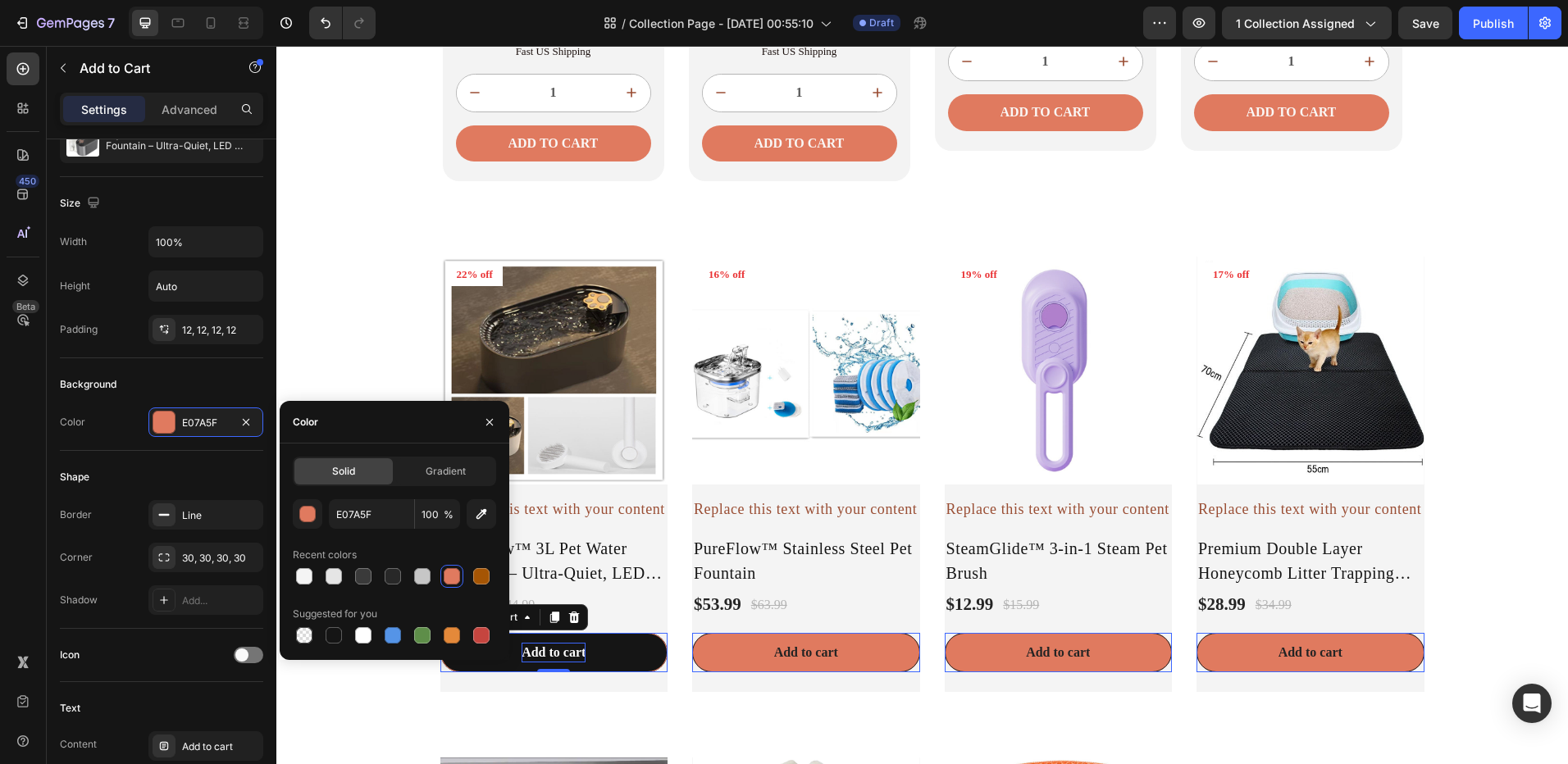
click at [552, 655] on div "Add to cart" at bounding box center [553, 653] width 64 height 20
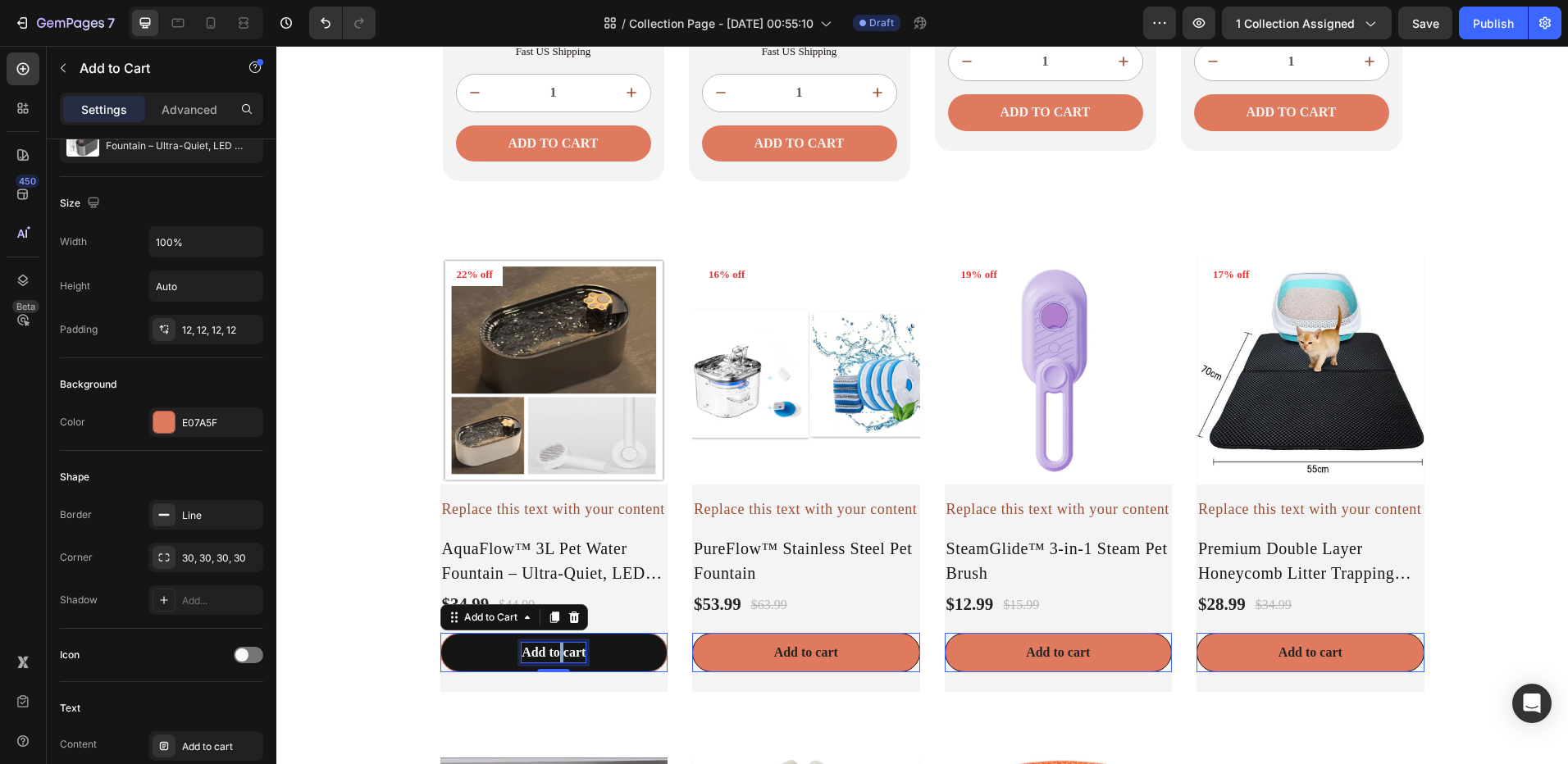
click at [552, 655] on p "Add to cart" at bounding box center [553, 653] width 64 height 20
click at [552, 653] on p "Add to cart" at bounding box center [553, 653] width 64 height 20
click at [441, 633] on button "ADD" at bounding box center [555, 653] width 228 height 39
click at [441, 633] on button "ADD TO" at bounding box center [555, 653] width 228 height 39
click at [616, 643] on button "ADD TO CART" at bounding box center [555, 653] width 228 height 39
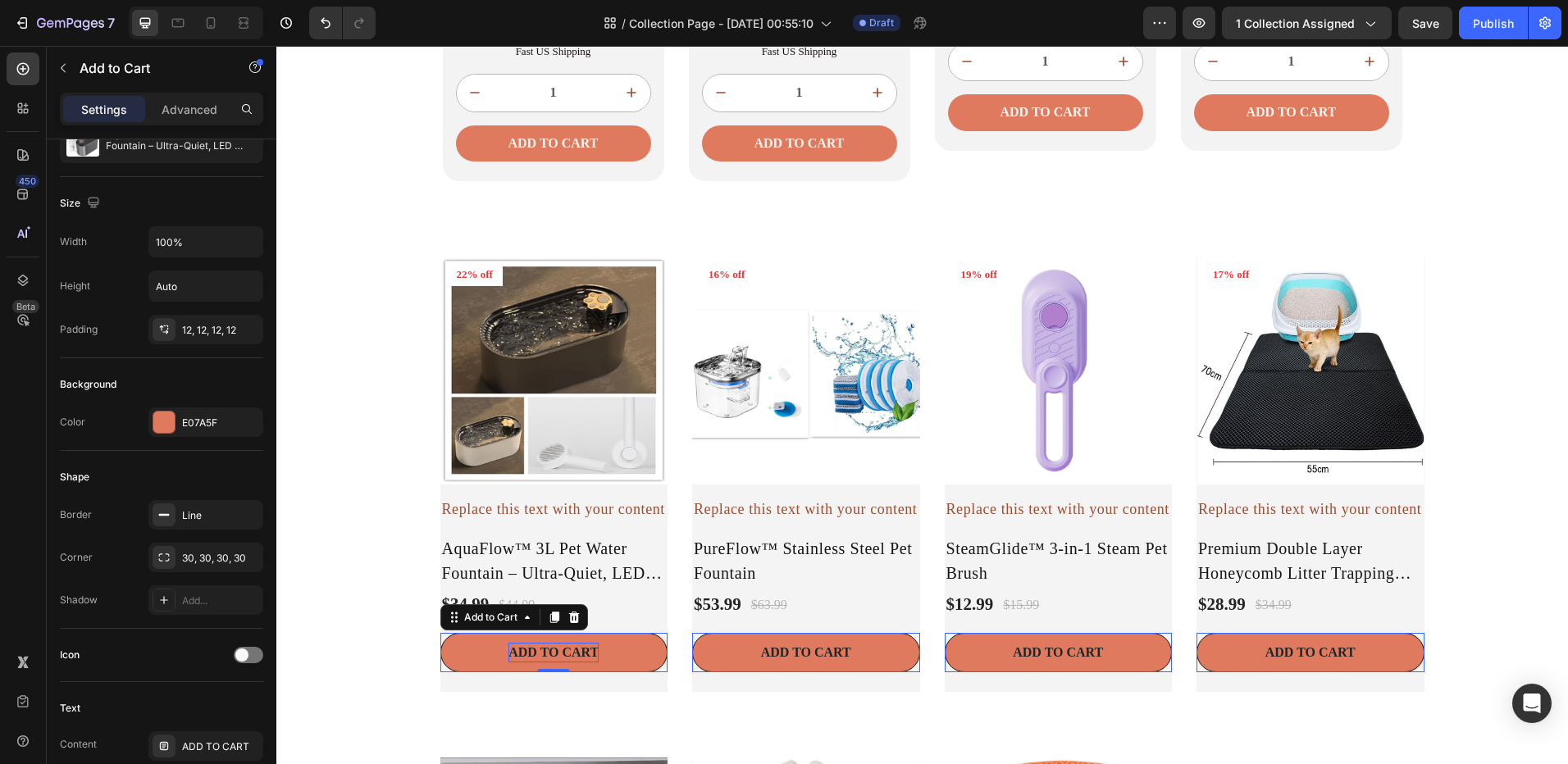
click at [544, 644] on p "ADD TO CART" at bounding box center [553, 653] width 90 height 20
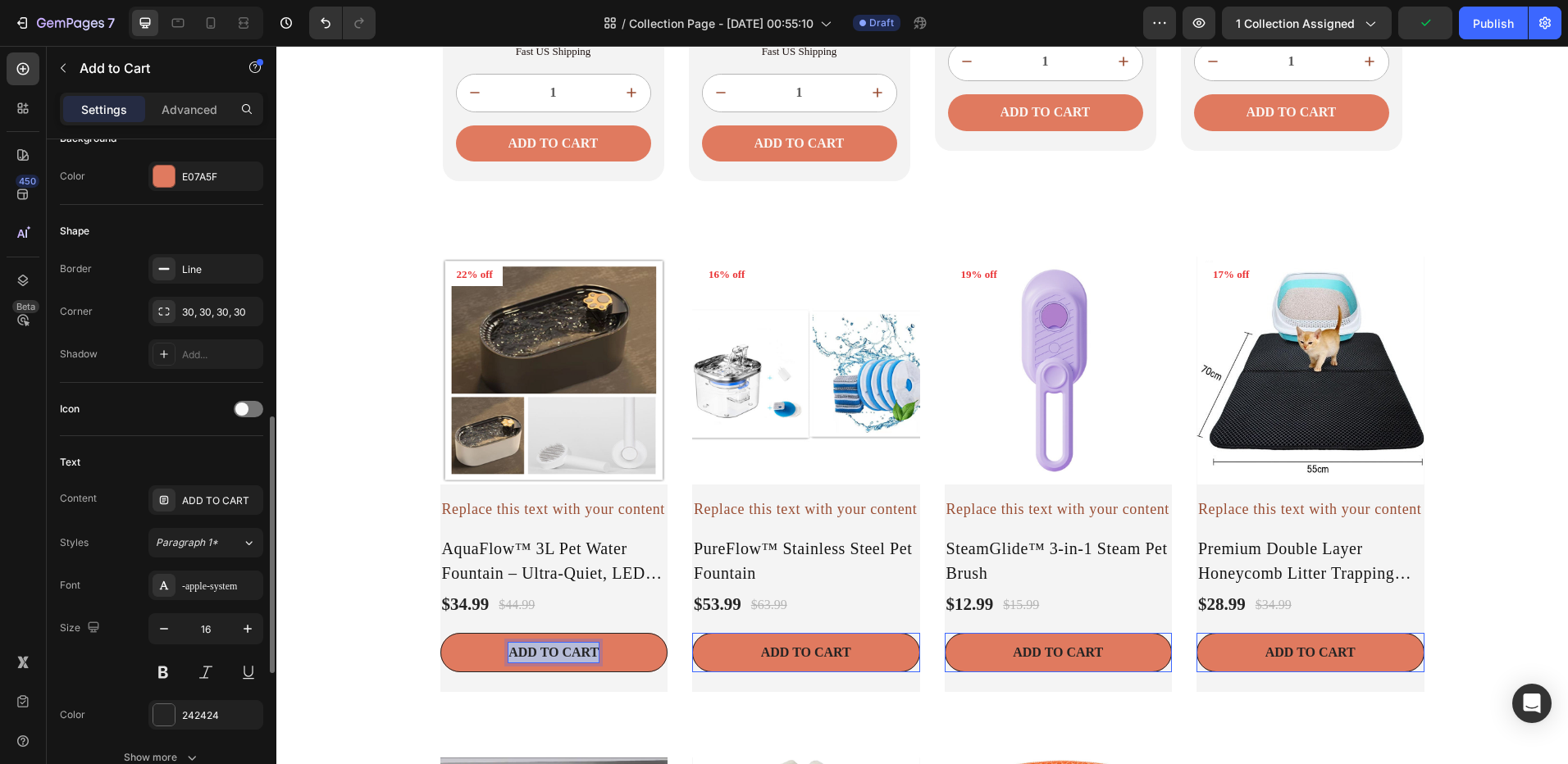
scroll to position [512, 0]
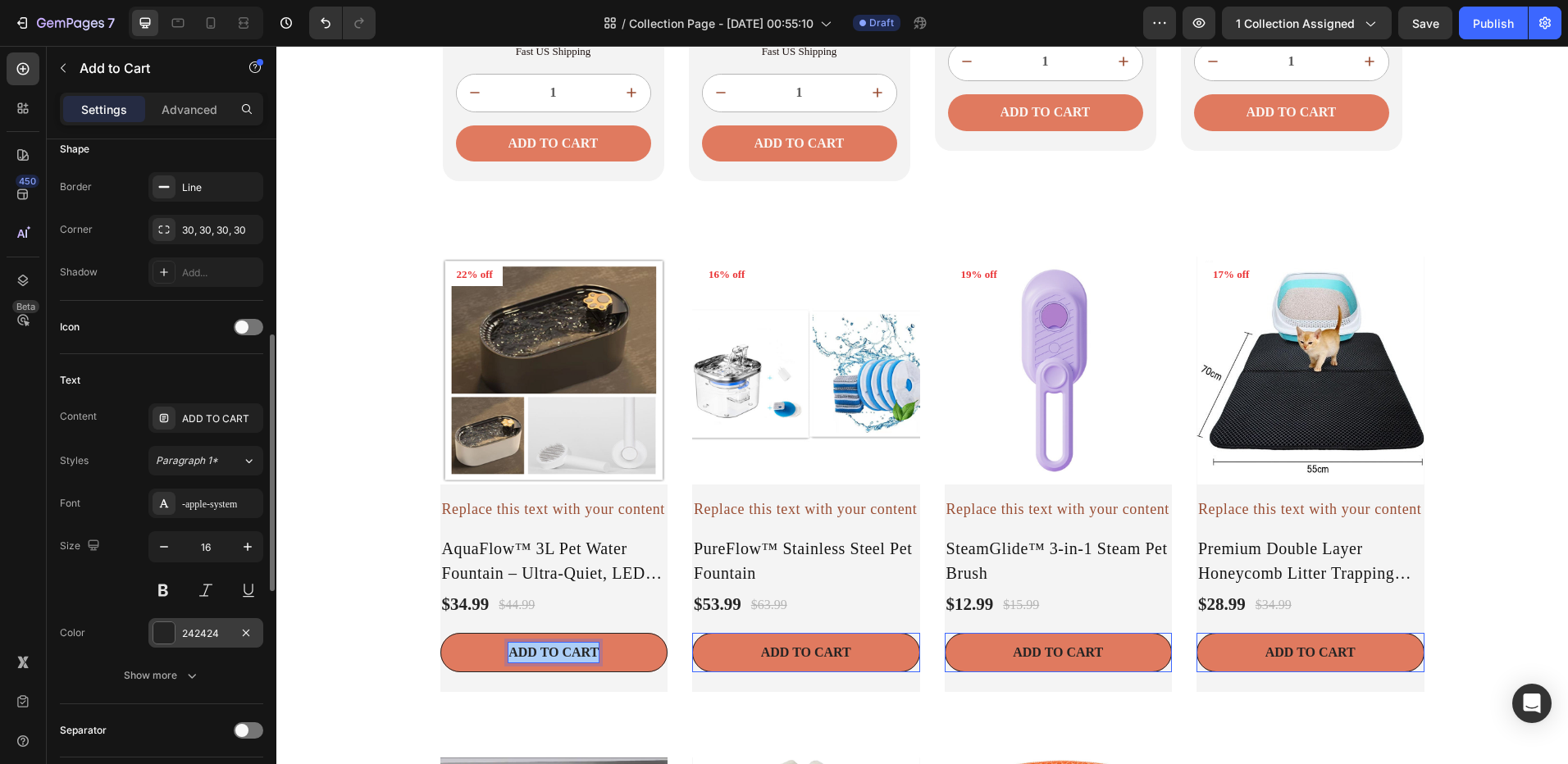
click at [180, 622] on div "242424" at bounding box center [206, 633] width 115 height 29
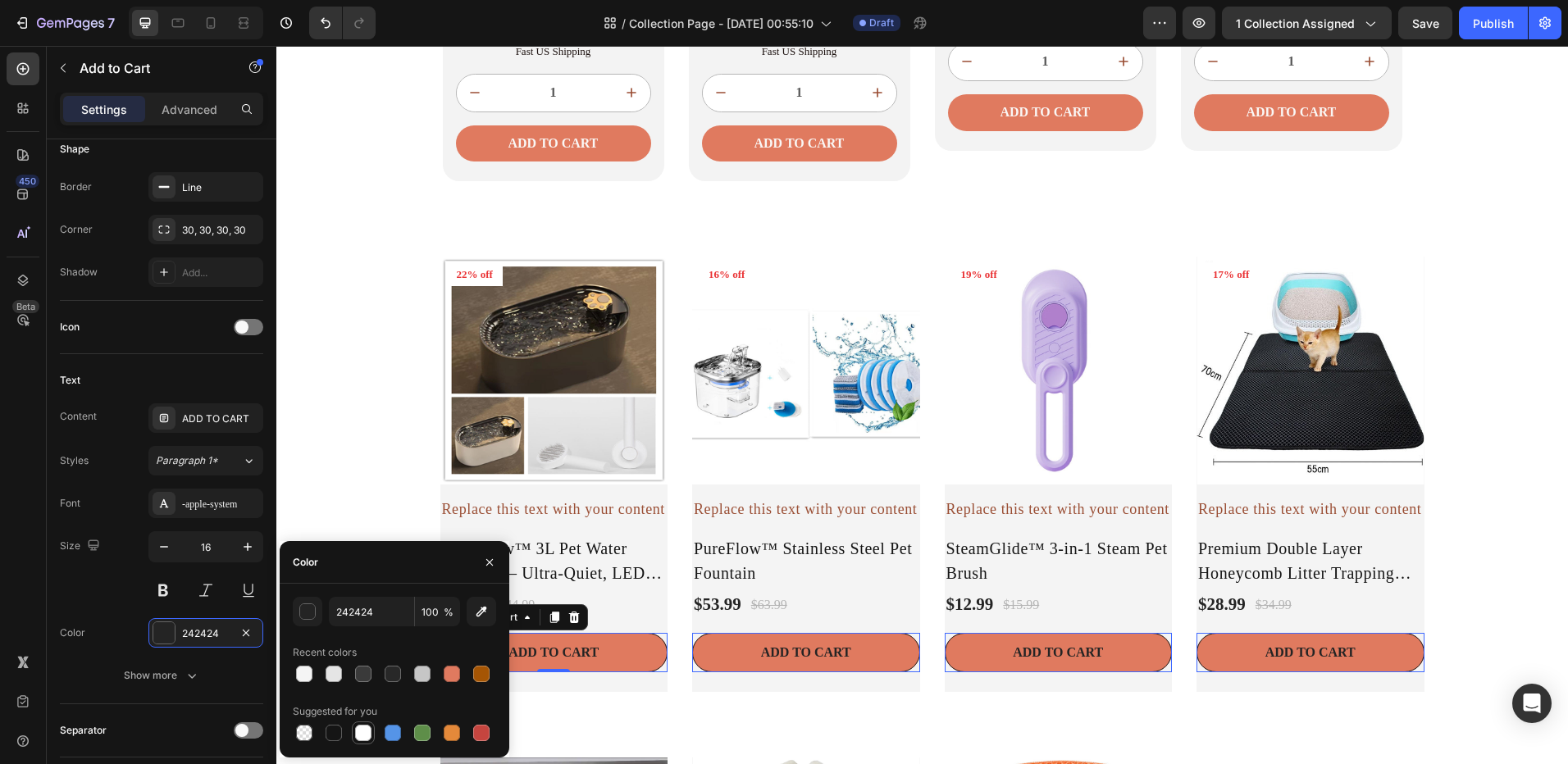
click at [357, 731] on div at bounding box center [363, 732] width 16 height 16
type input "FFFFFF"
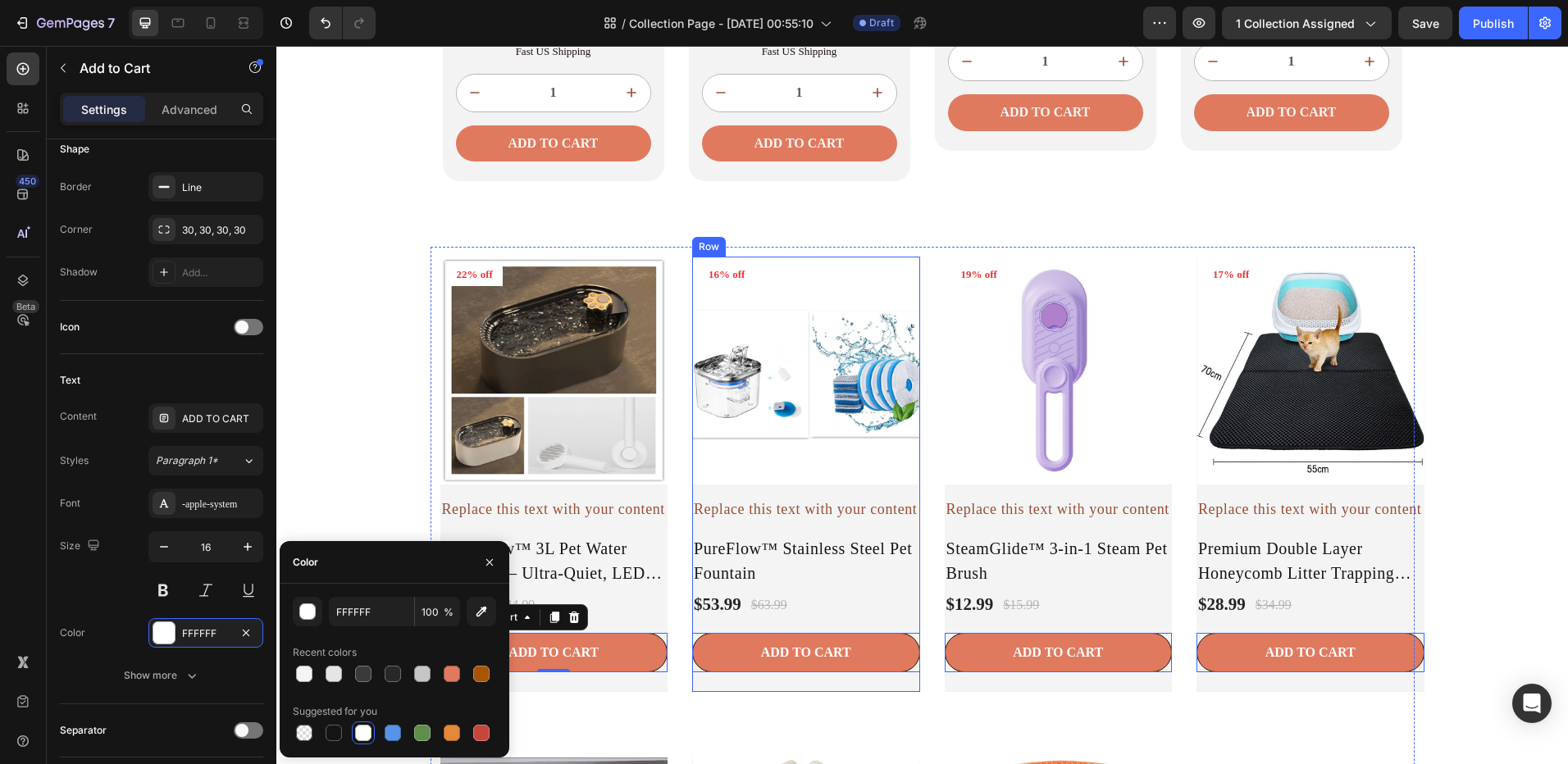
click at [668, 684] on div "Product Images 16% off Product Badge Row Replace this text with your content Te…" at bounding box center [555, 473] width 228 height 435
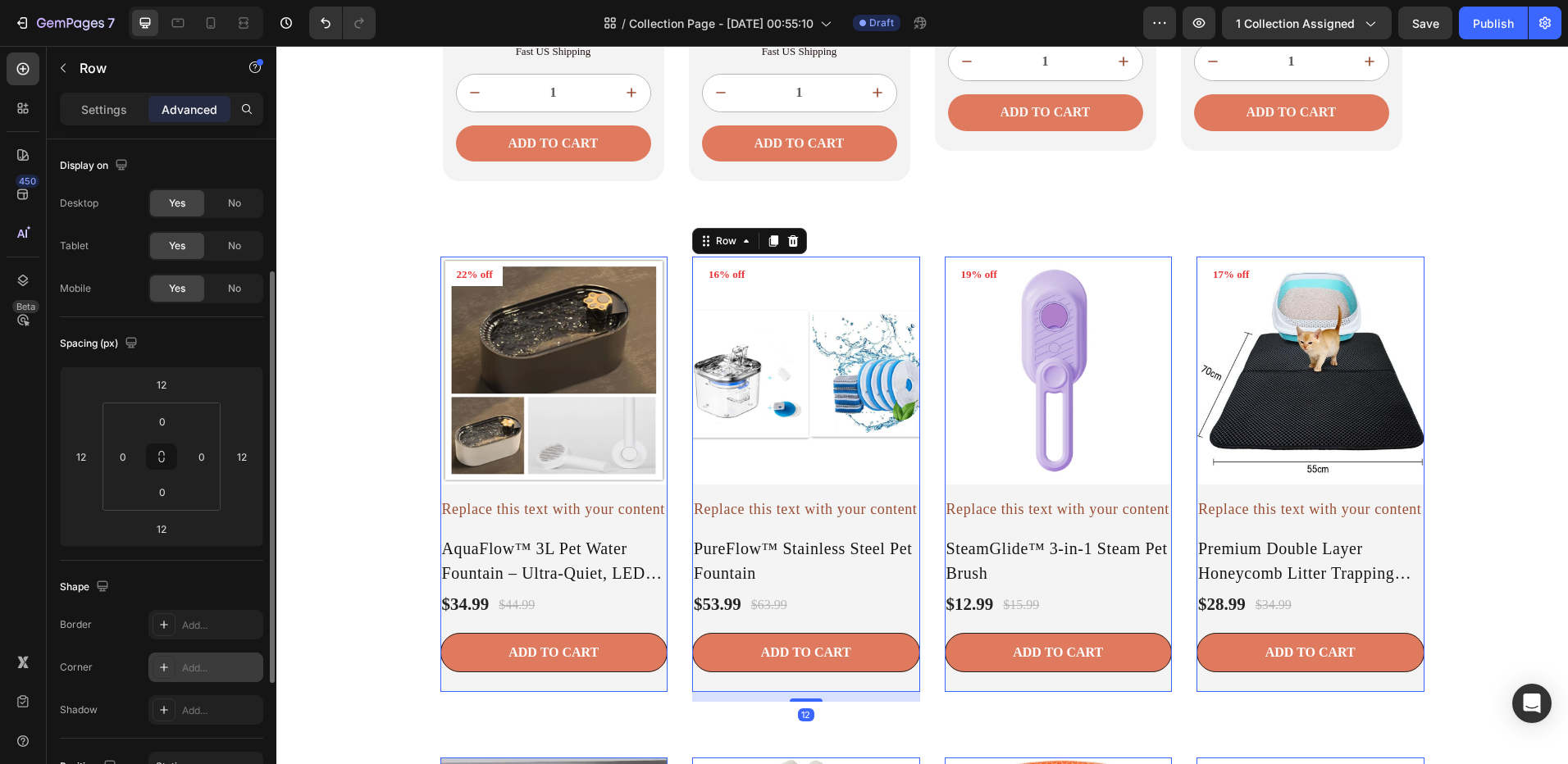
scroll to position [82, 0]
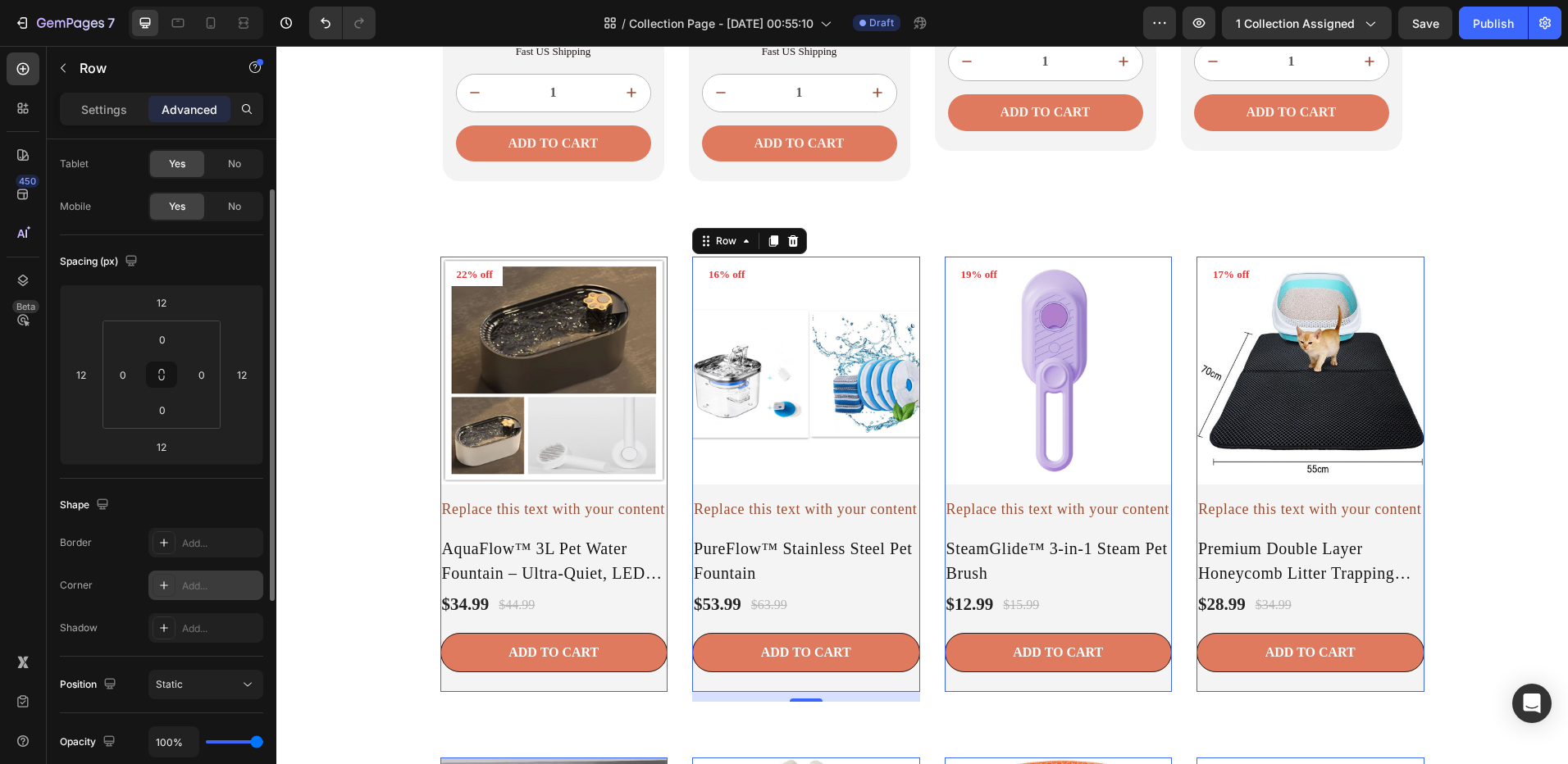
click at [166, 583] on icon at bounding box center [164, 585] width 13 height 13
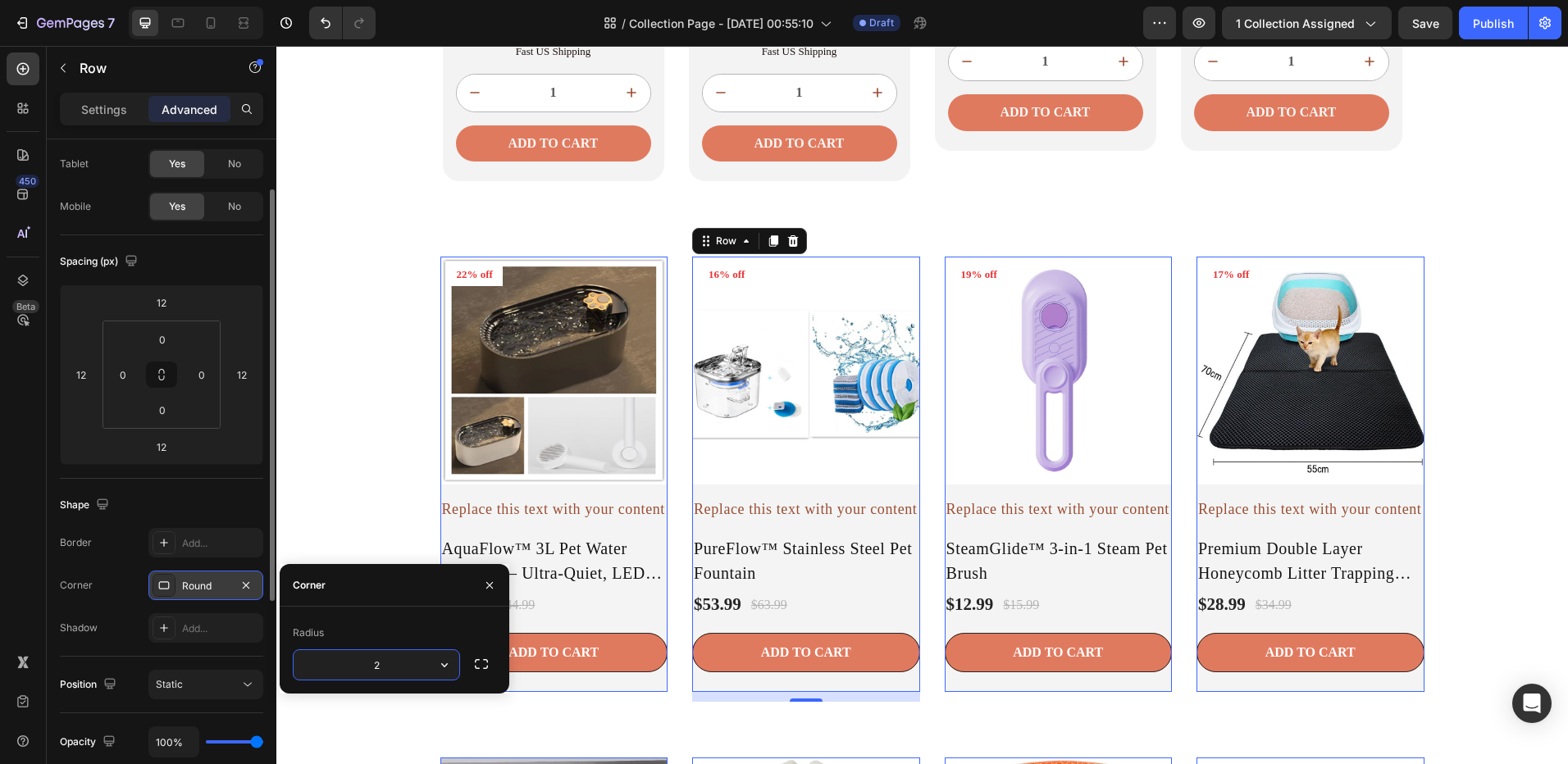
type input "20"
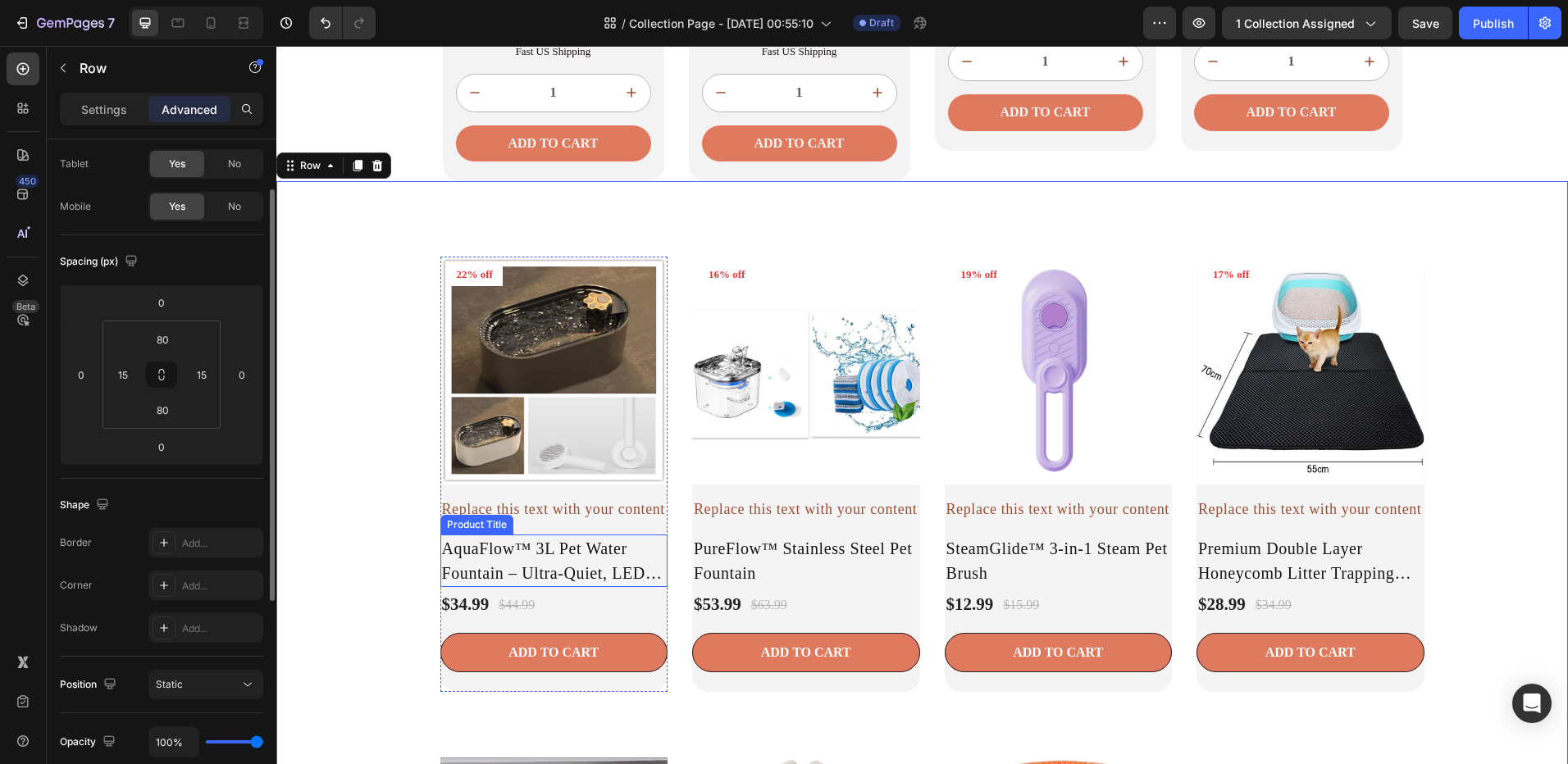
click at [490, 554] on h2 "AquaFlow™ 3L Pet Water Fountain – Ultra-Quiet, LED Indicator & Triple Filtration" at bounding box center [555, 561] width 228 height 52
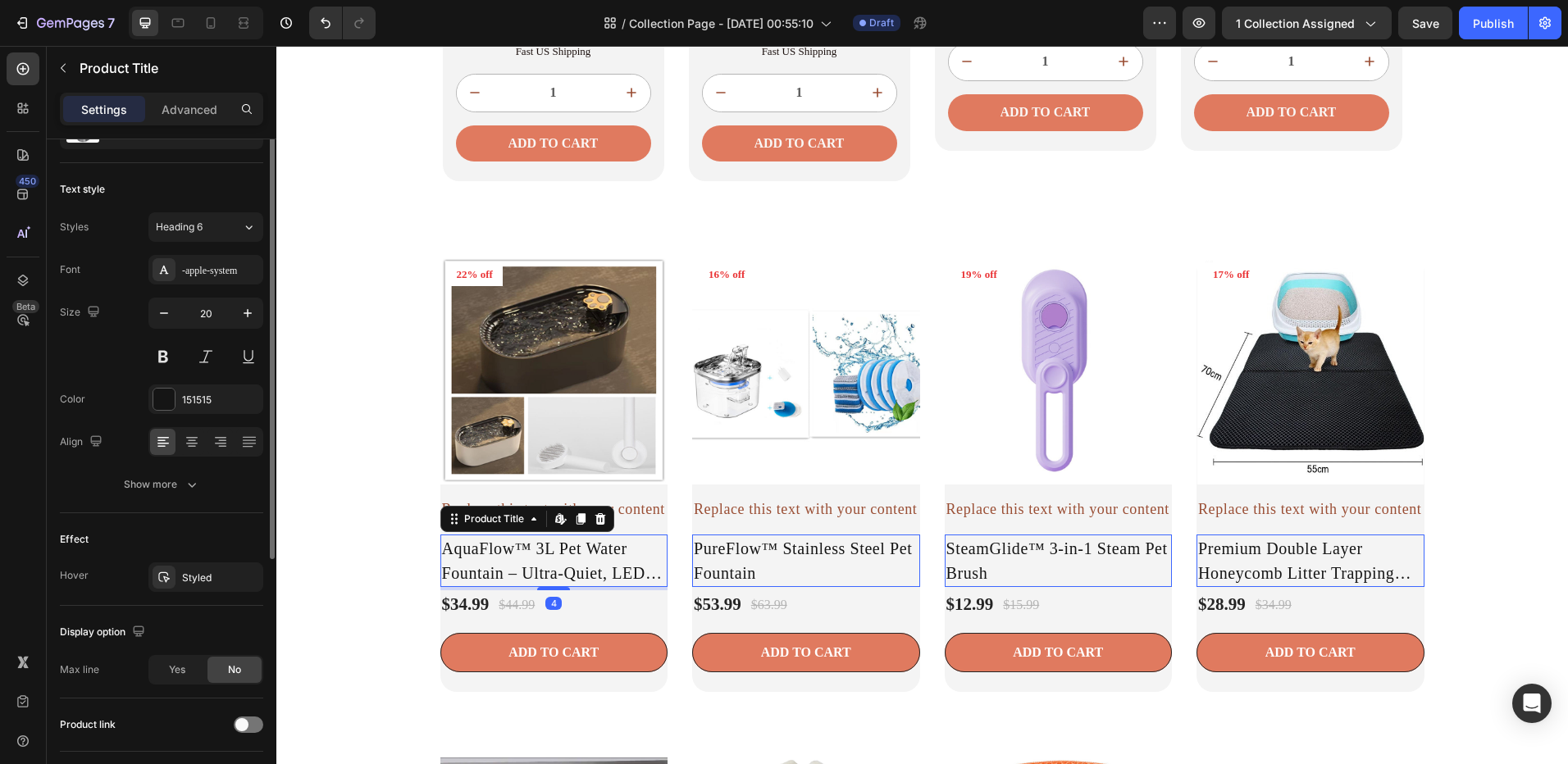
scroll to position [0, 0]
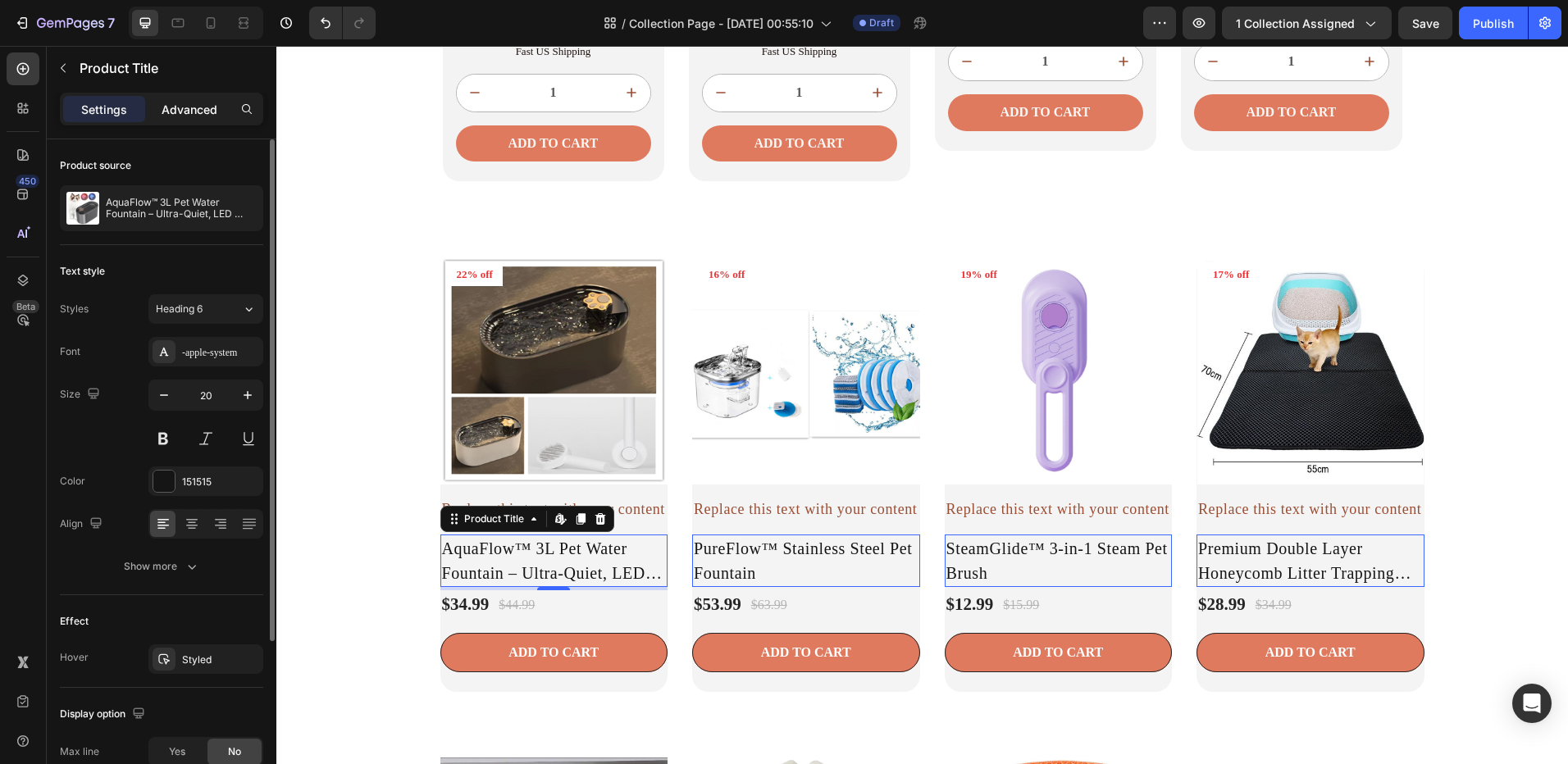
click at [165, 105] on p "Advanced" at bounding box center [189, 110] width 56 height 17
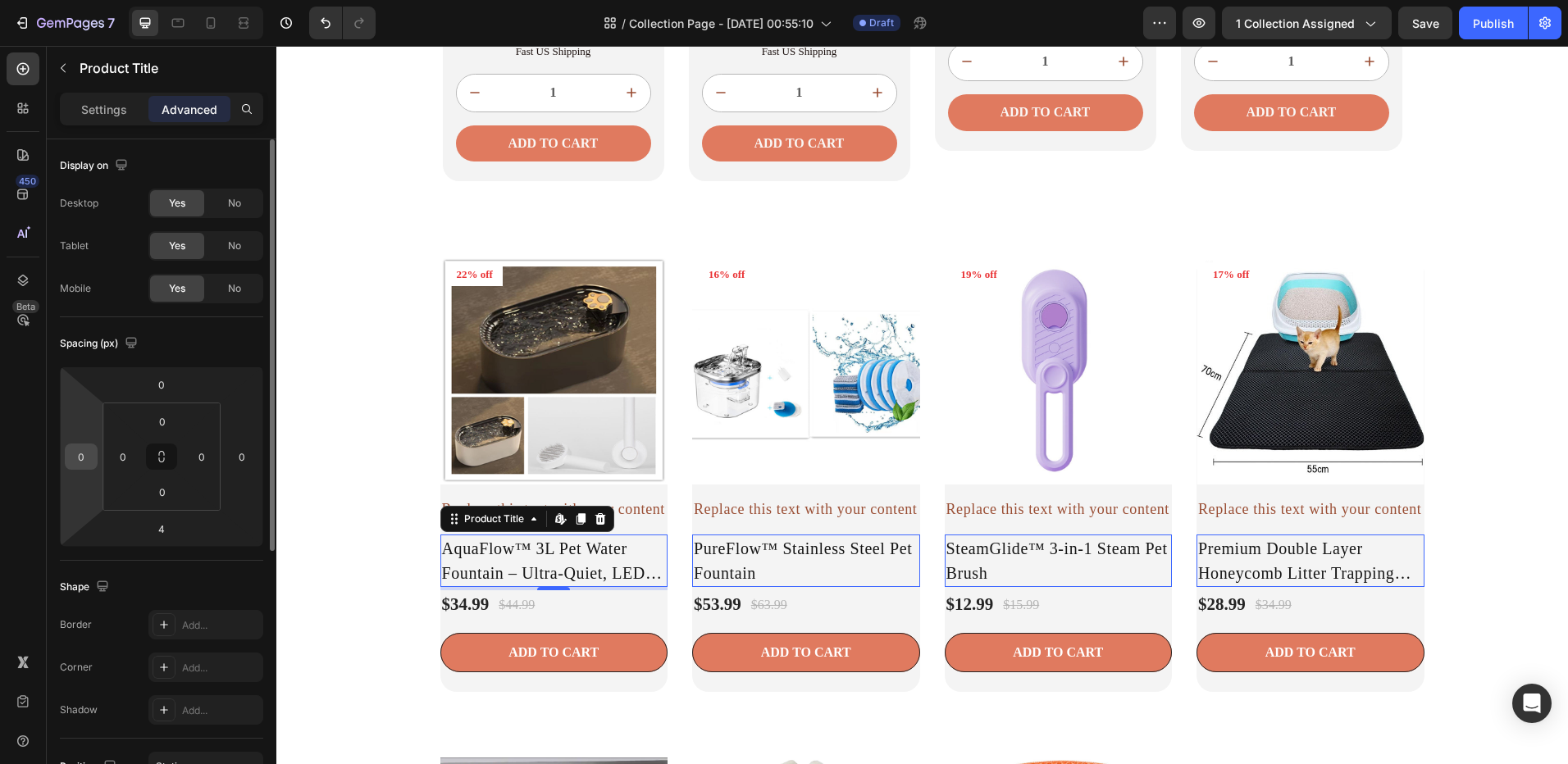
click at [88, 453] on input "0" at bounding box center [81, 456] width 25 height 25
type input "10"
click at [242, 467] on input "0" at bounding box center [242, 456] width 25 height 25
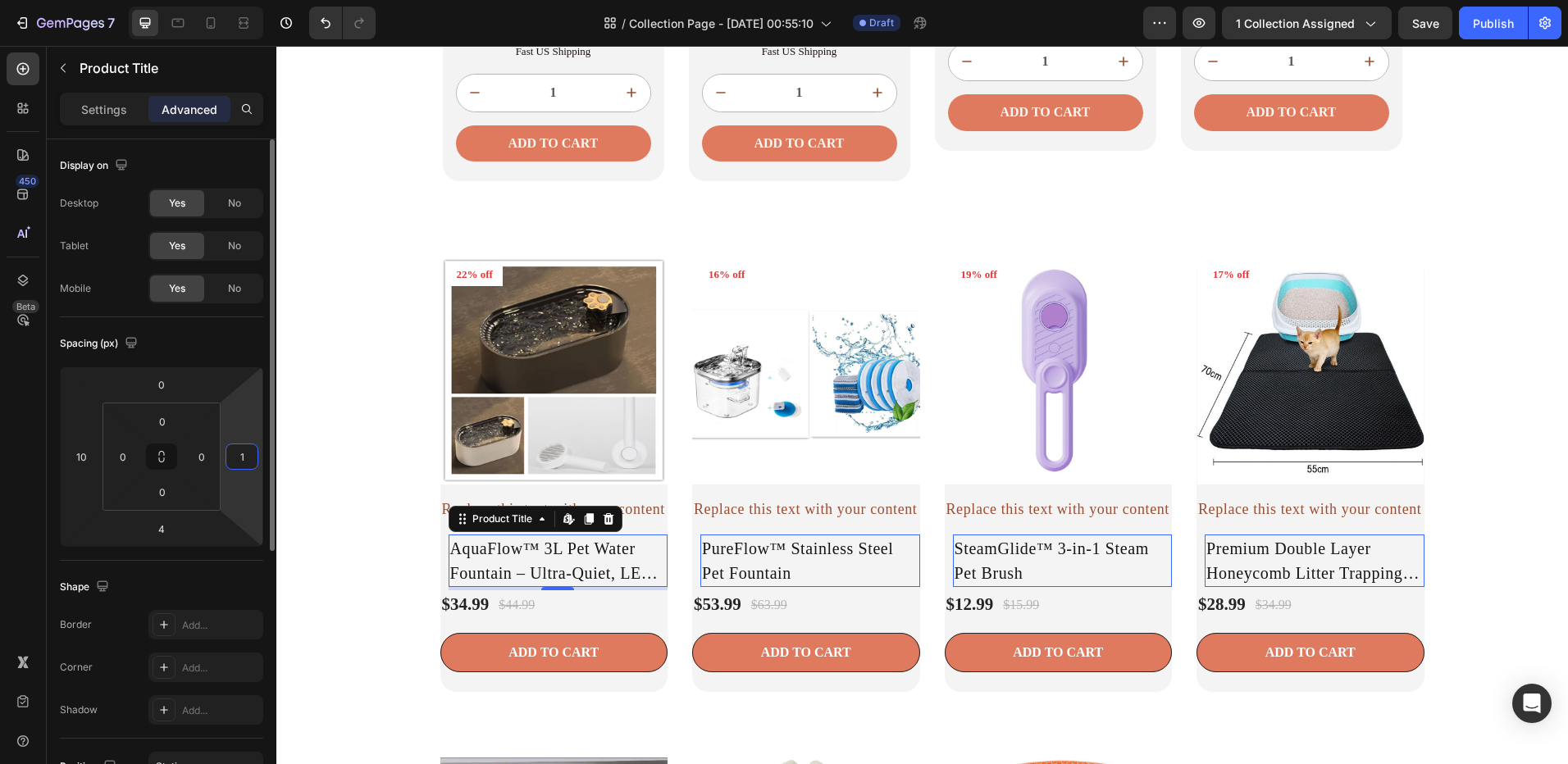
type input "10"
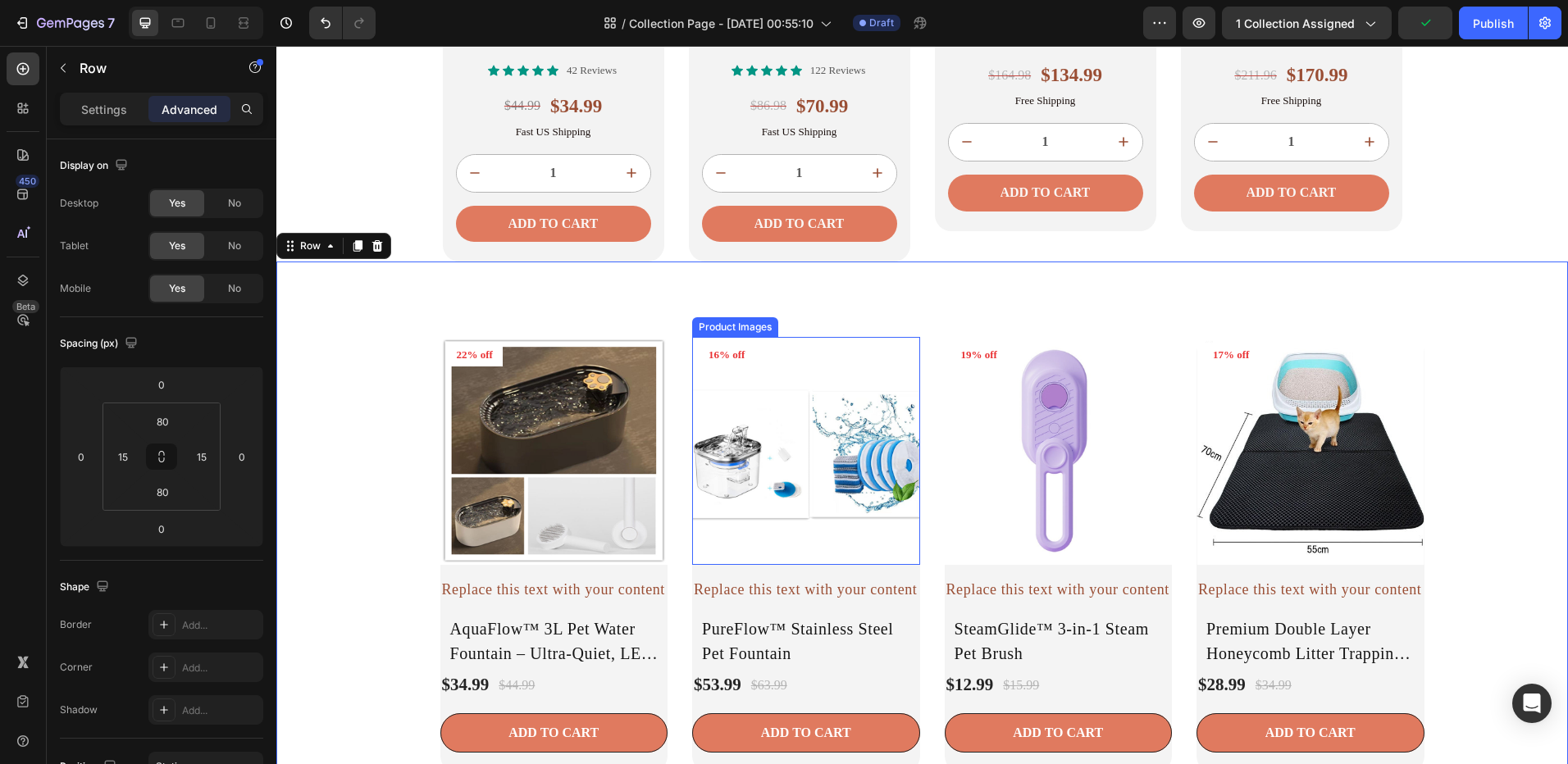
scroll to position [1810, 0]
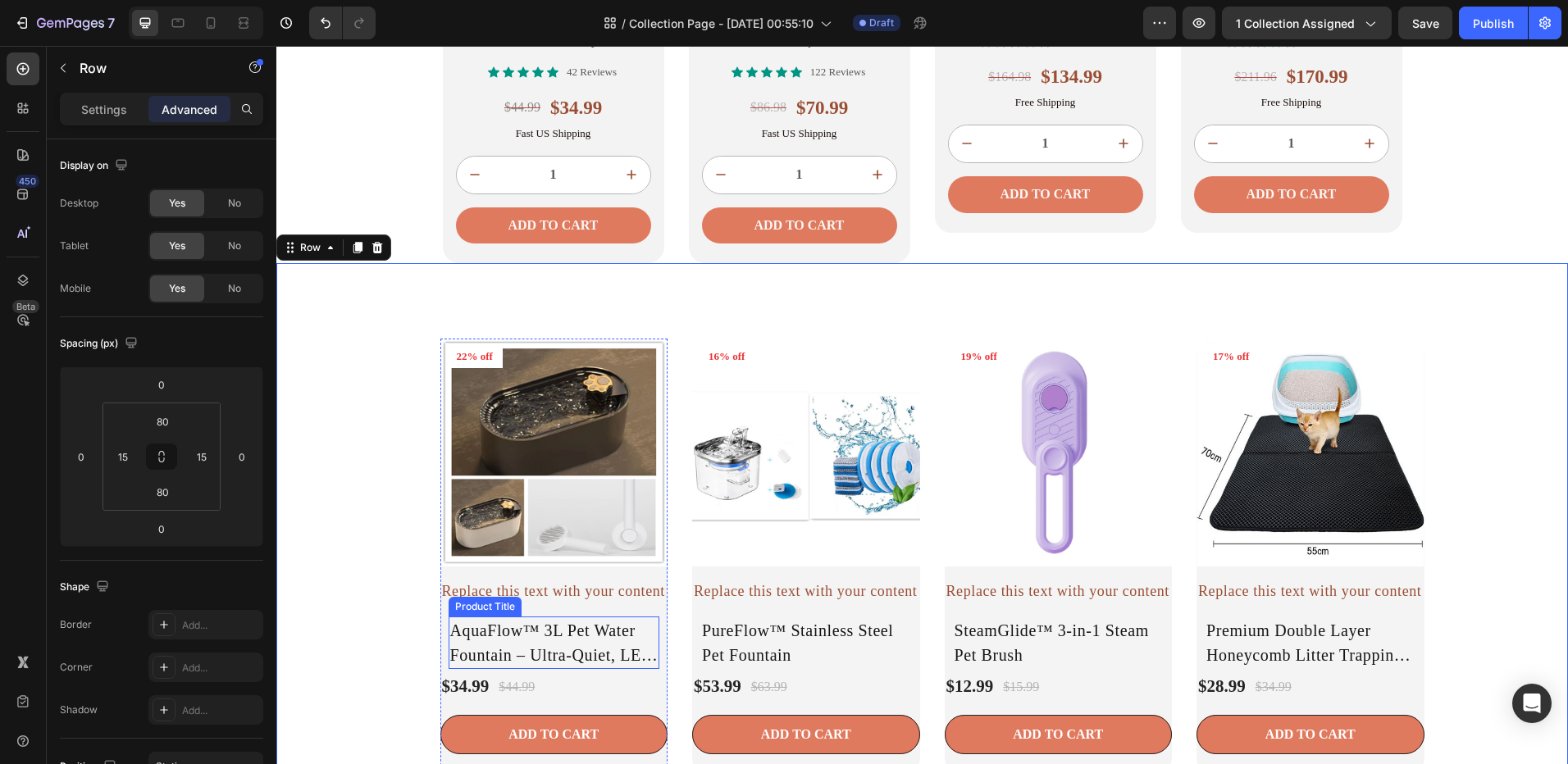
click at [646, 639] on h2 "AquaFlow™ 3L Pet Water Fountain – Ultra-Quiet, LED Indicator & Triple Filtration" at bounding box center [554, 642] width 212 height 52
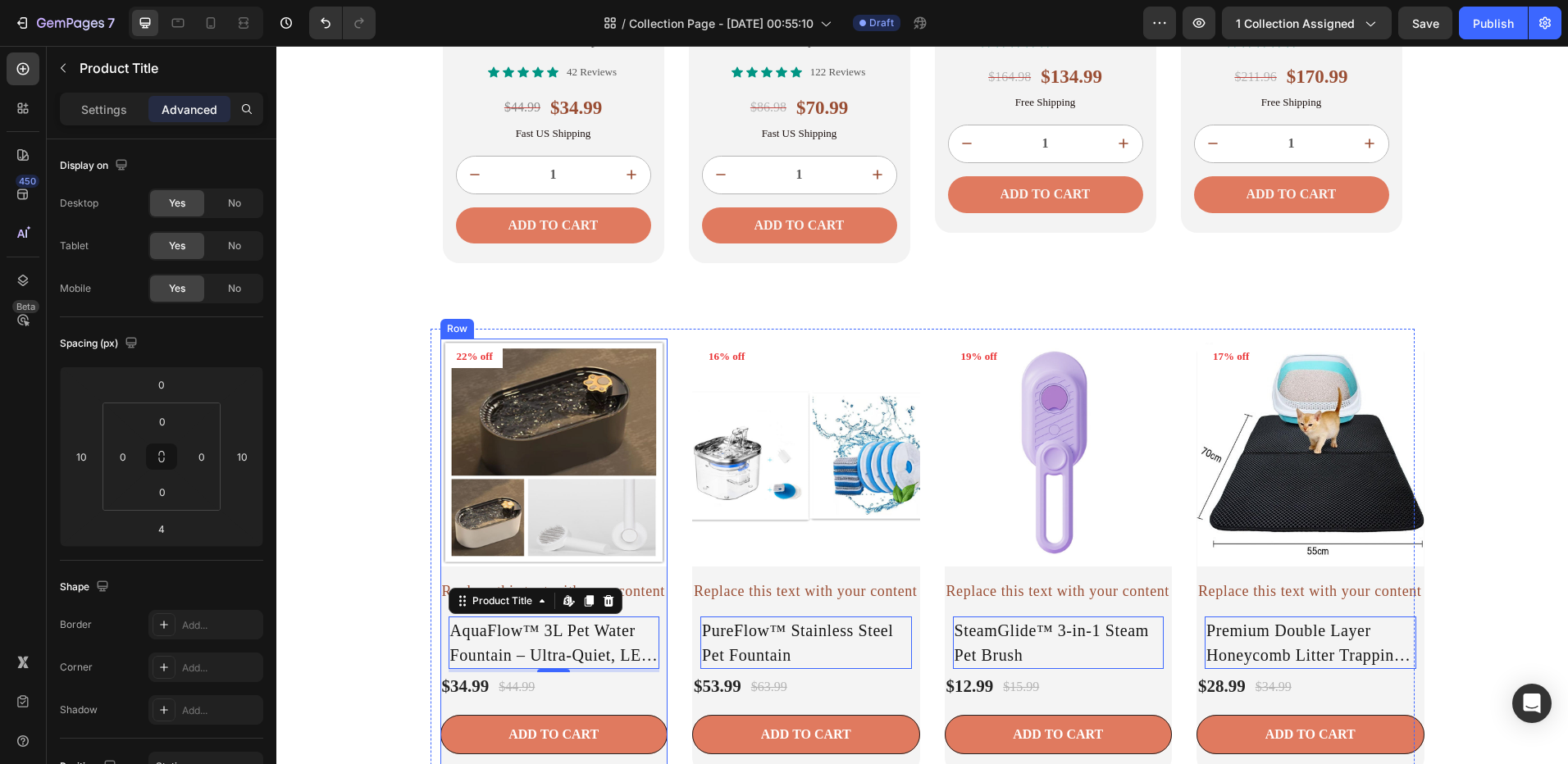
click at [441, 705] on div "Product Images 22% off Product Badge Row Replace this text with your content Te…" at bounding box center [555, 556] width 228 height 435
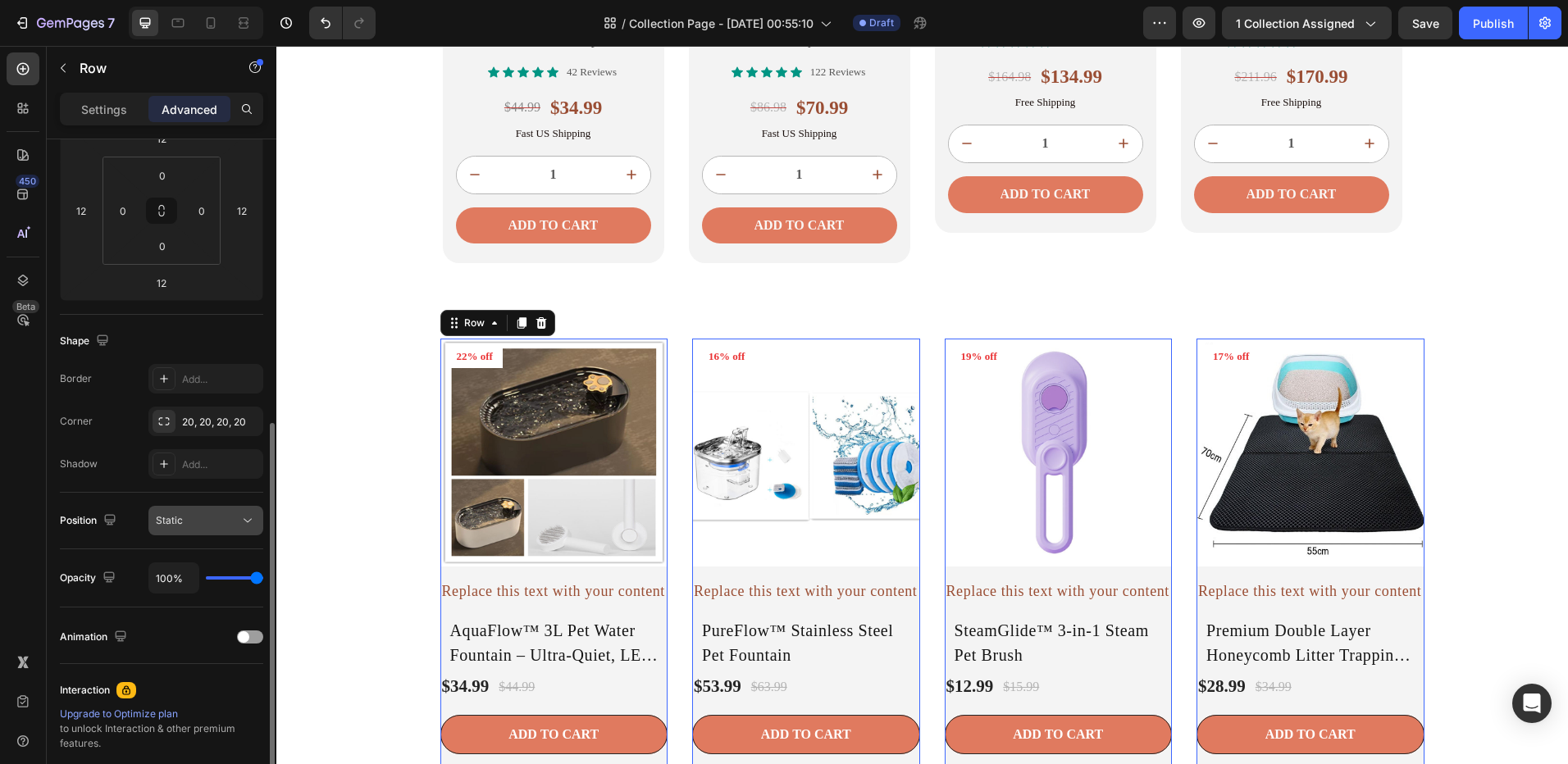
scroll to position [328, 0]
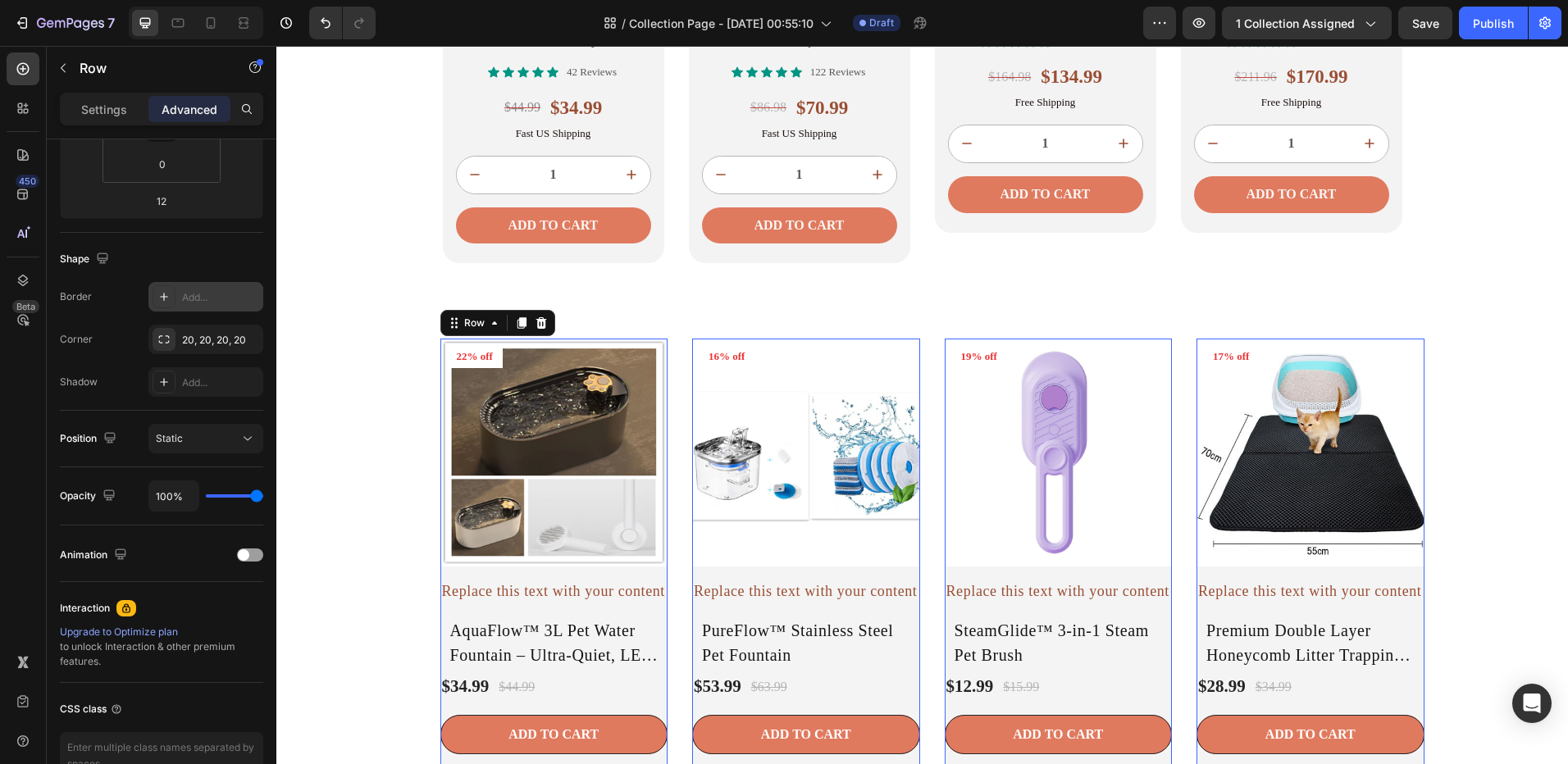
click at [170, 292] on icon at bounding box center [164, 297] width 13 height 13
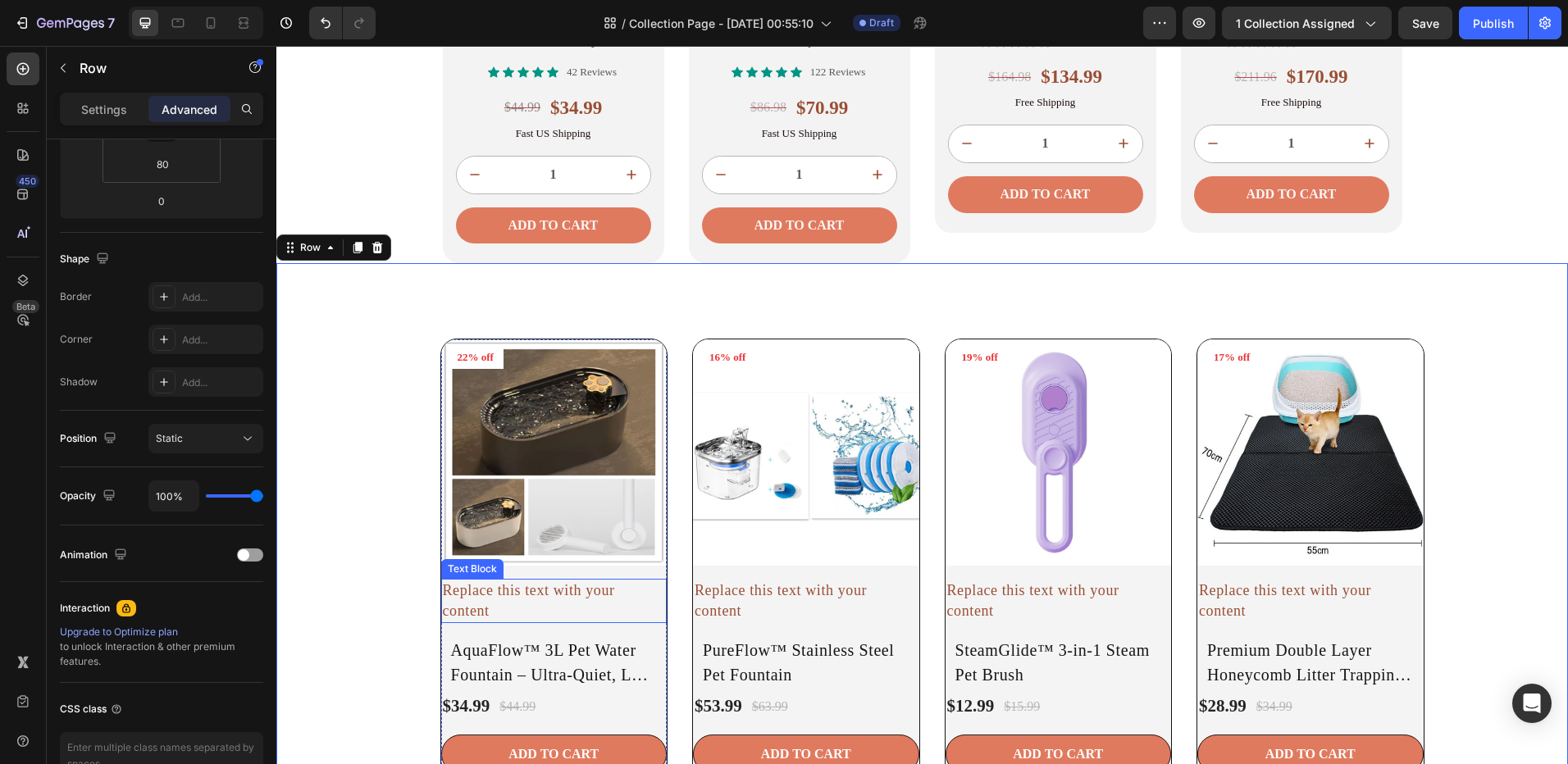
click at [529, 615] on div "Replace this text with your content" at bounding box center [555, 601] width 226 height 45
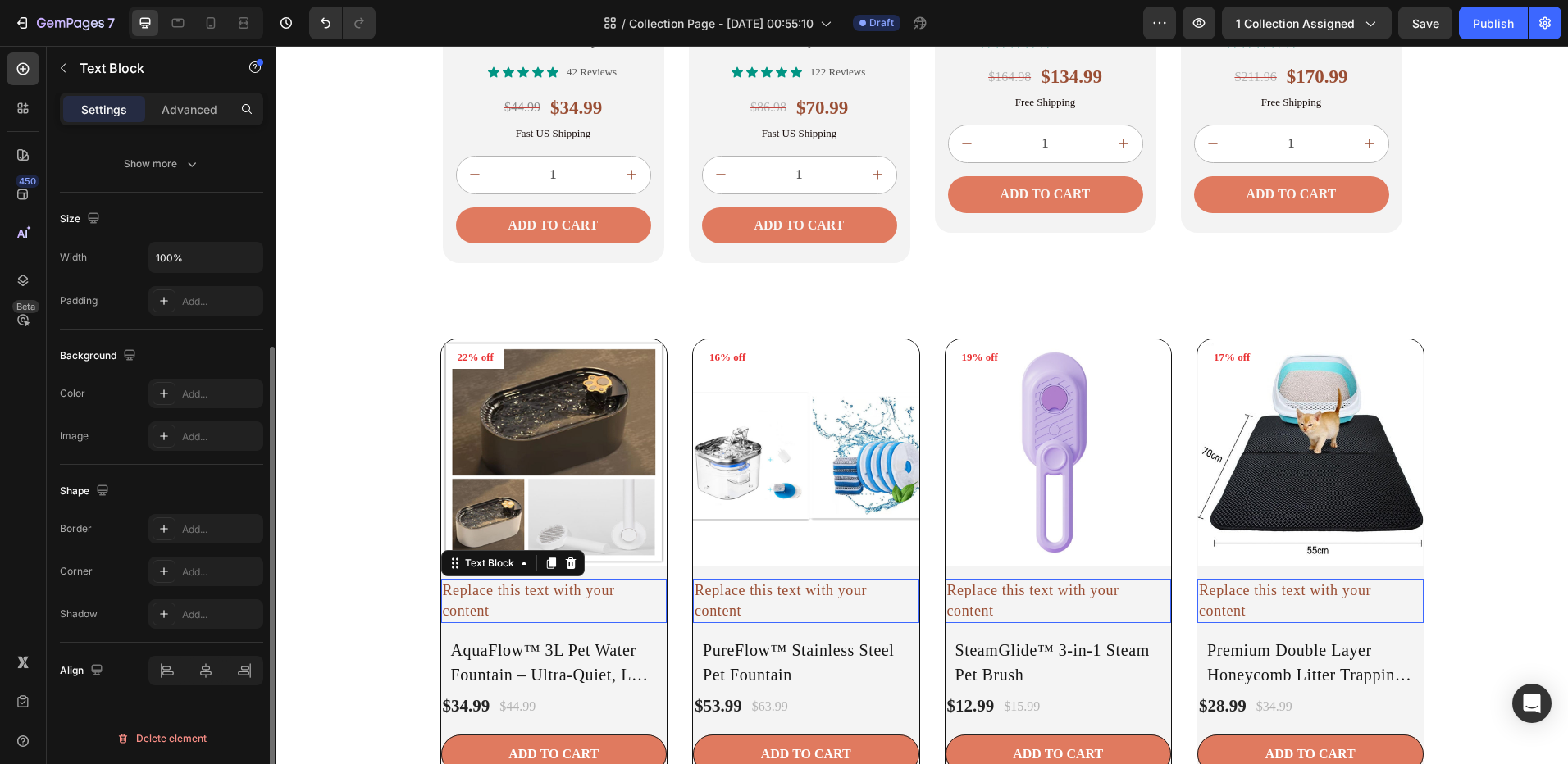
scroll to position [0, 0]
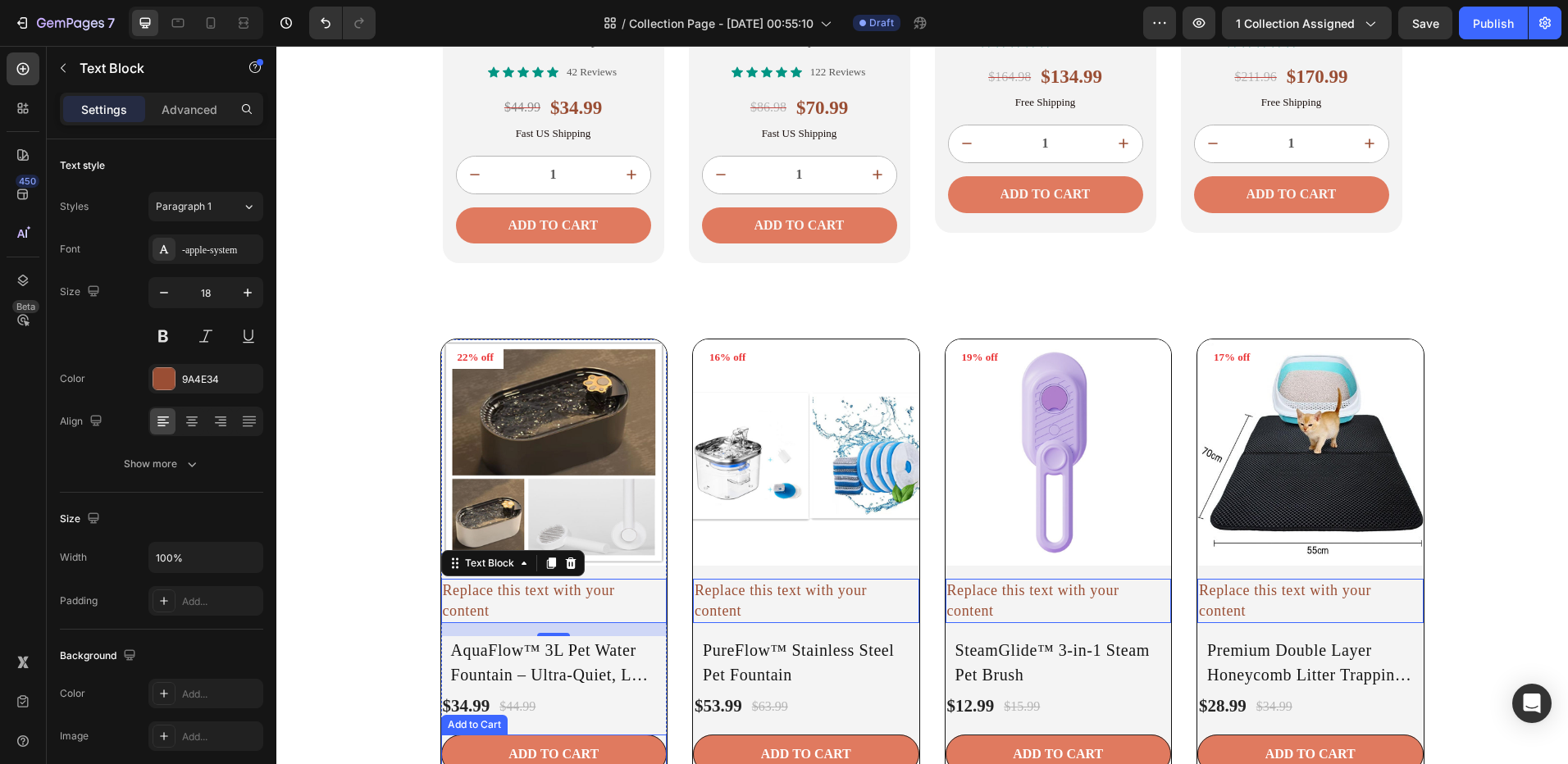
click at [658, 736] on div "ADD TO CART Add to Cart" at bounding box center [555, 755] width 226 height 39
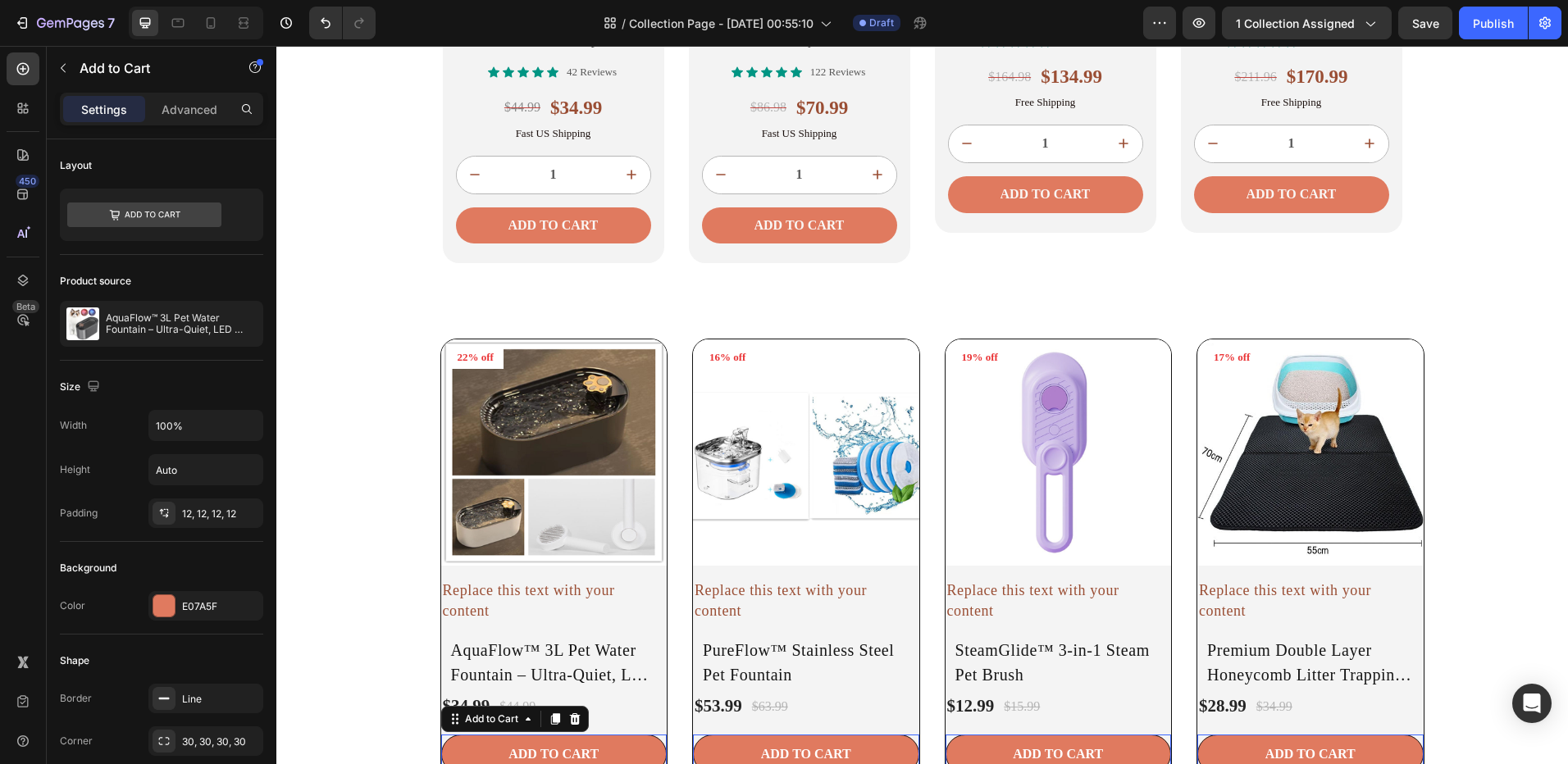
click at [659, 737] on div "ADD TO CART Add to Cart 0" at bounding box center [555, 755] width 226 height 39
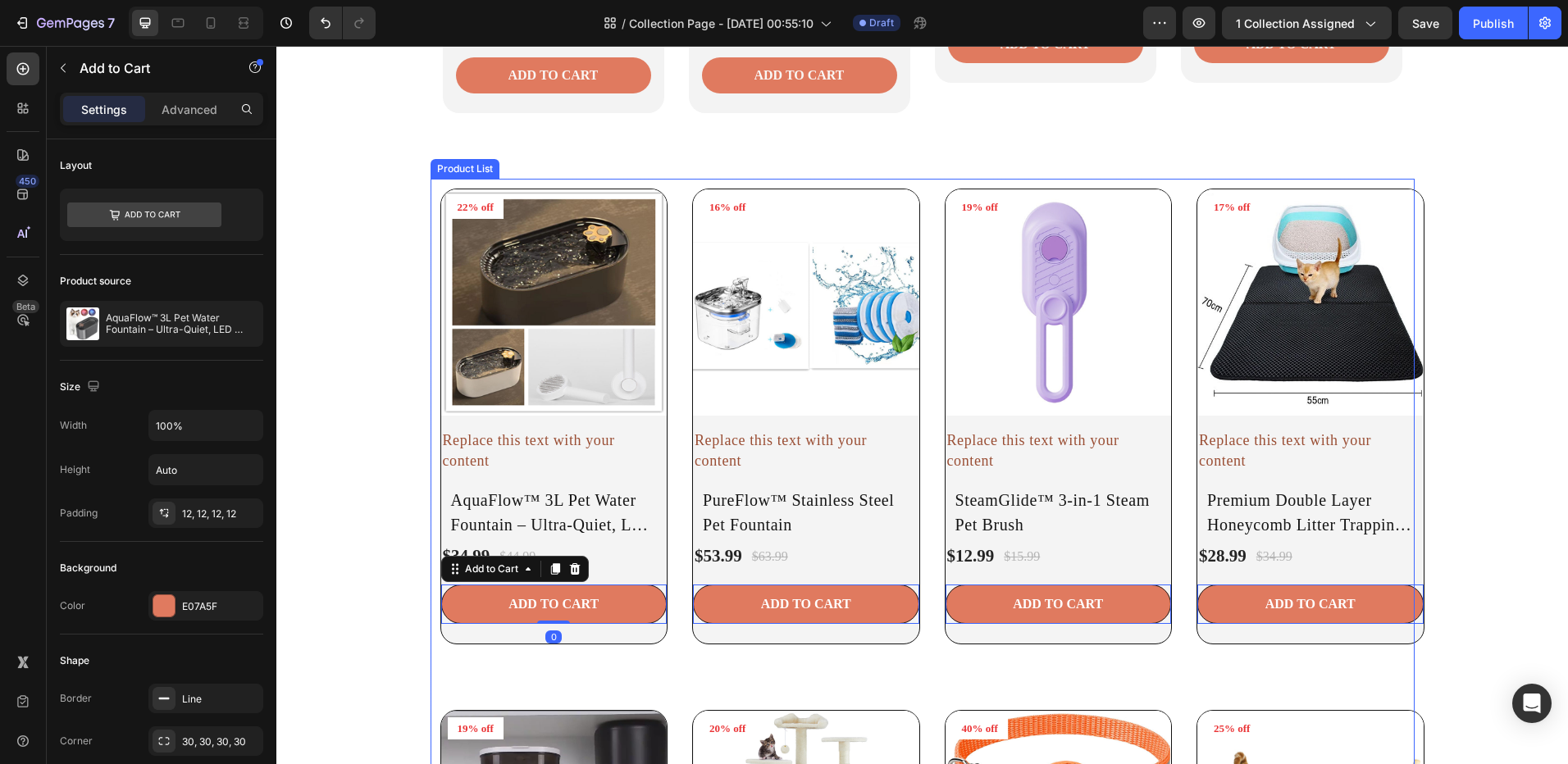
scroll to position [2056, 0]
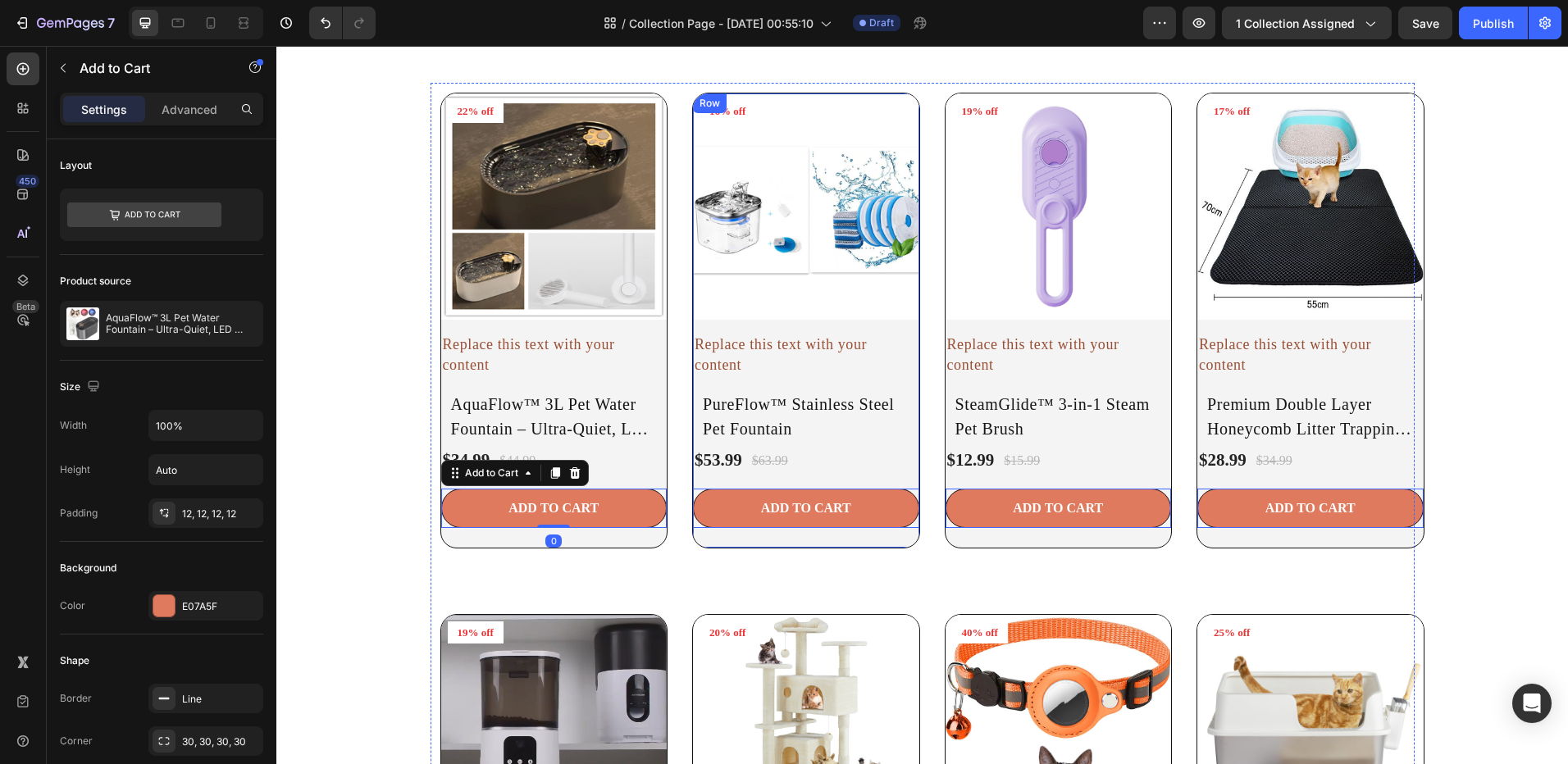
click at [667, 535] on div "Product Images 16% off Product Badge Row Replace this text with your content Te…" at bounding box center [555, 320] width 226 height 454
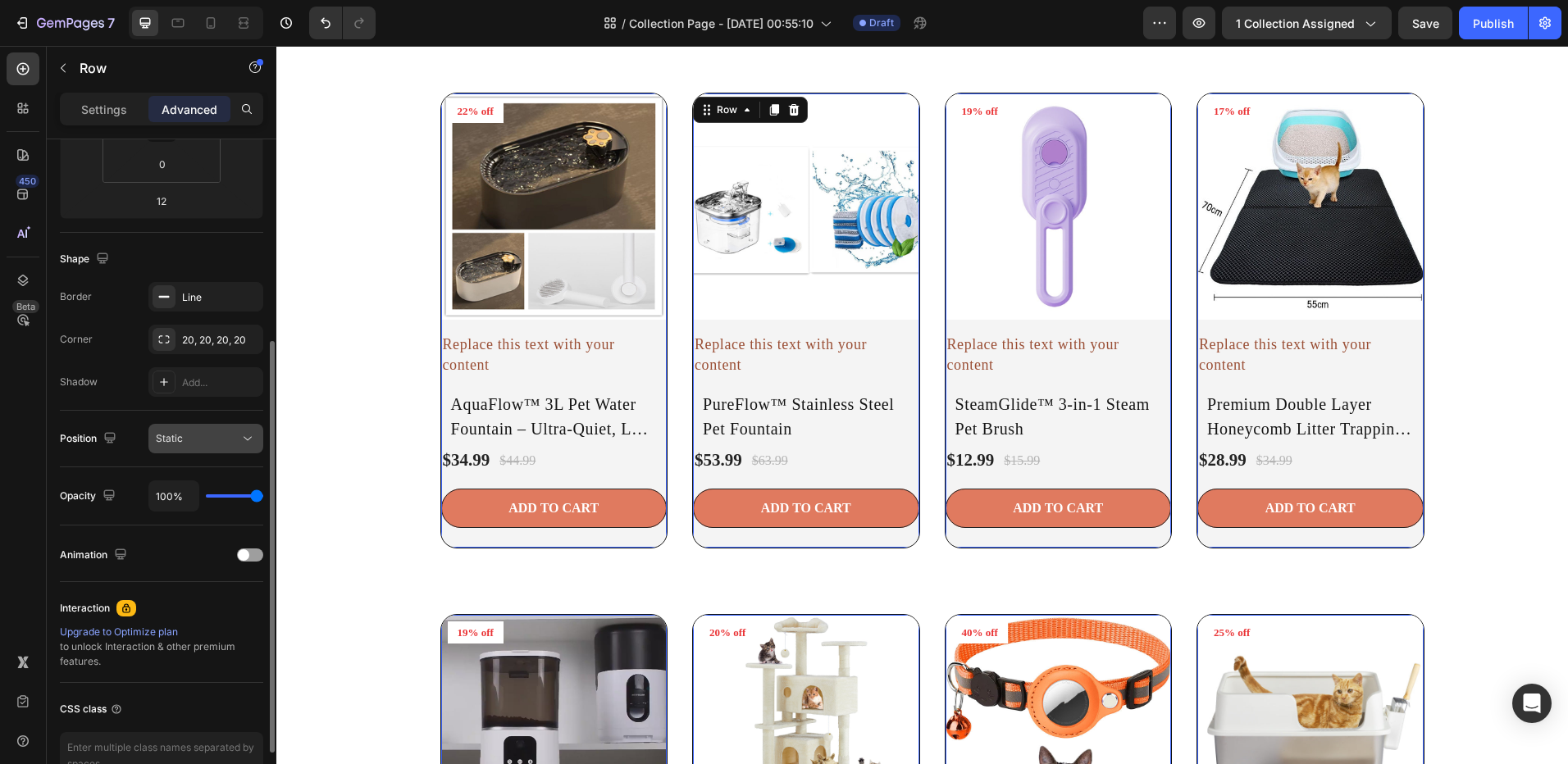
scroll to position [246, 0]
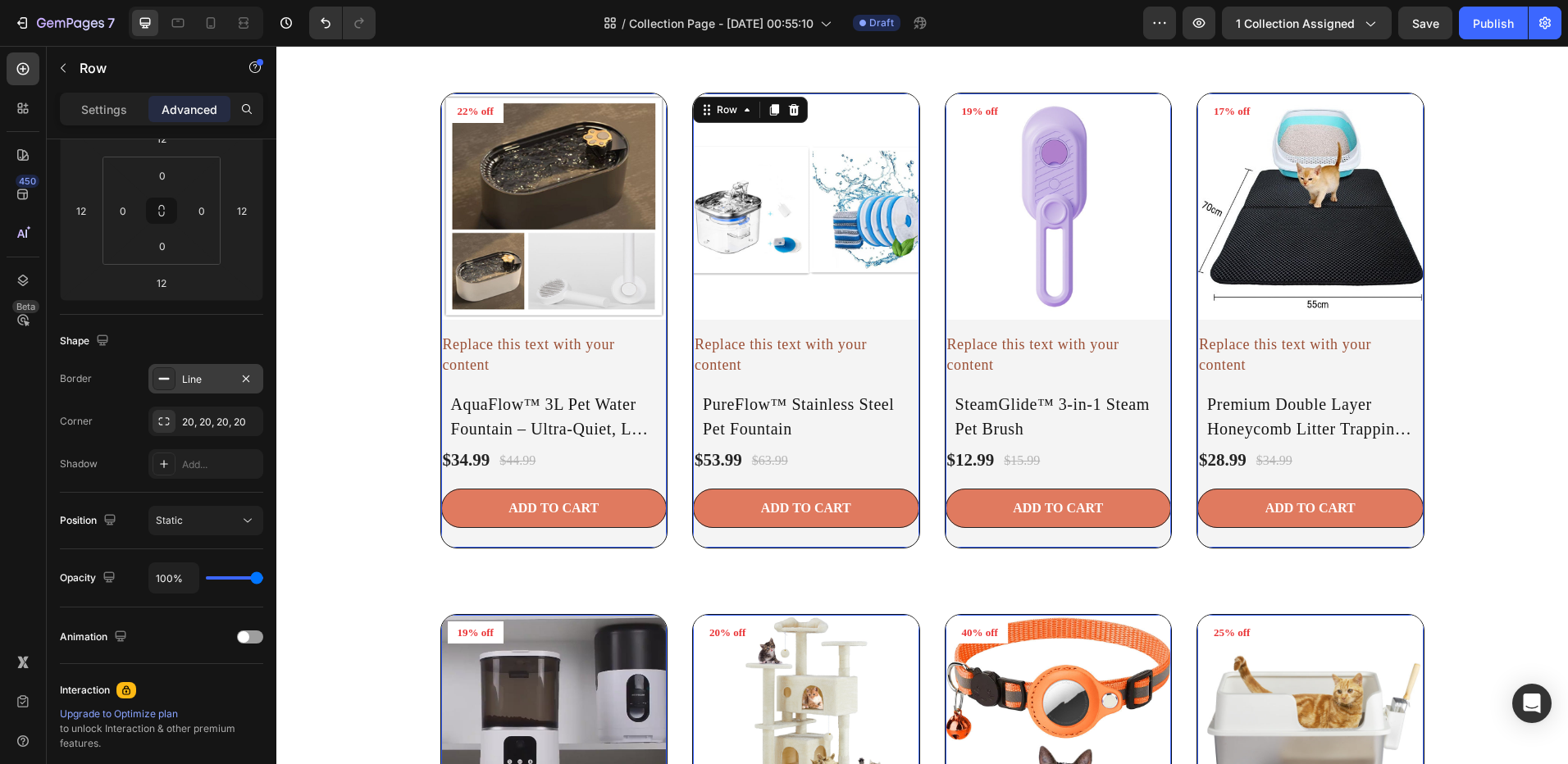
click at [167, 386] on div at bounding box center [164, 378] width 23 height 23
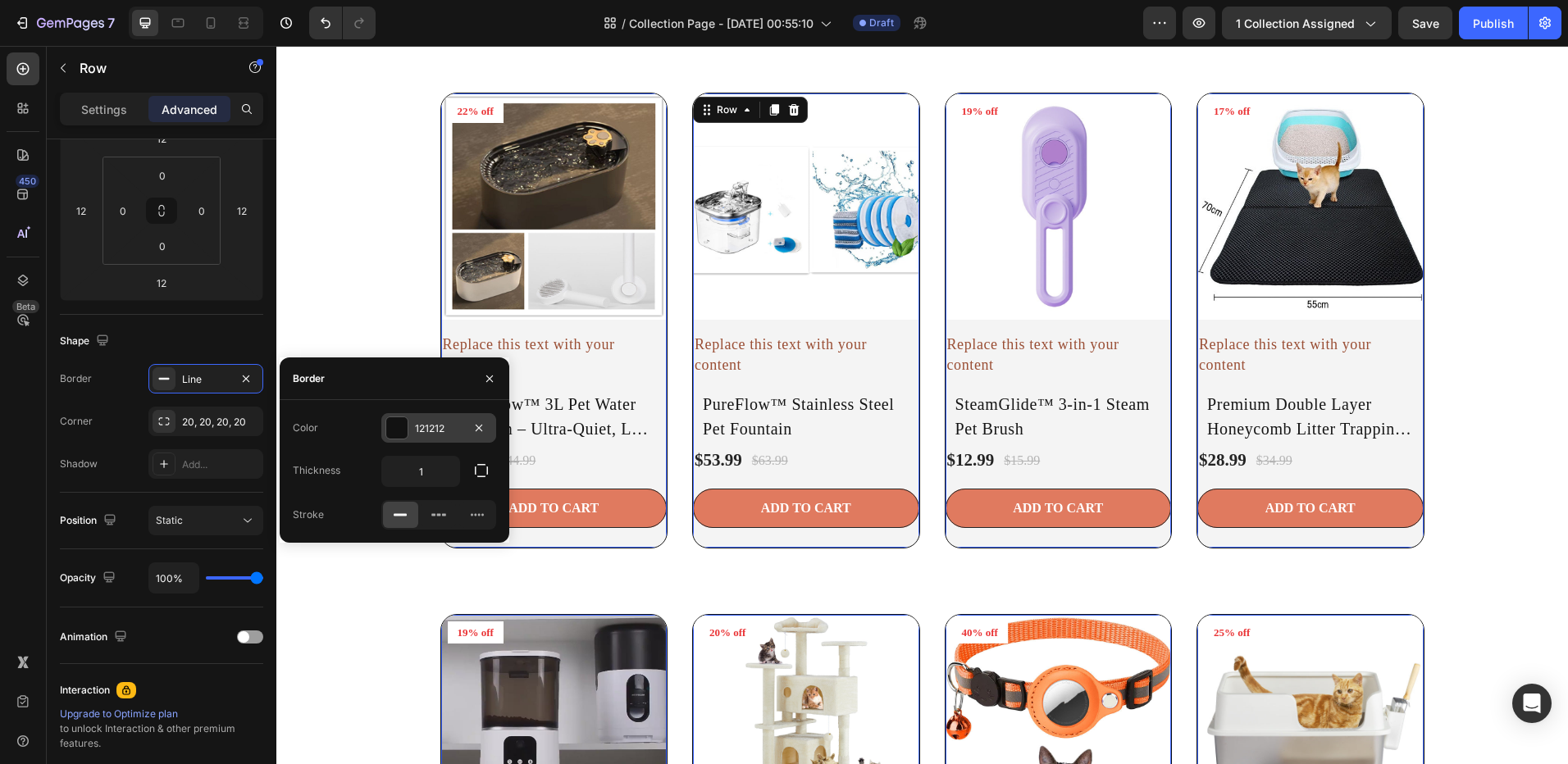
click at [407, 435] on div at bounding box center [396, 428] width 23 height 23
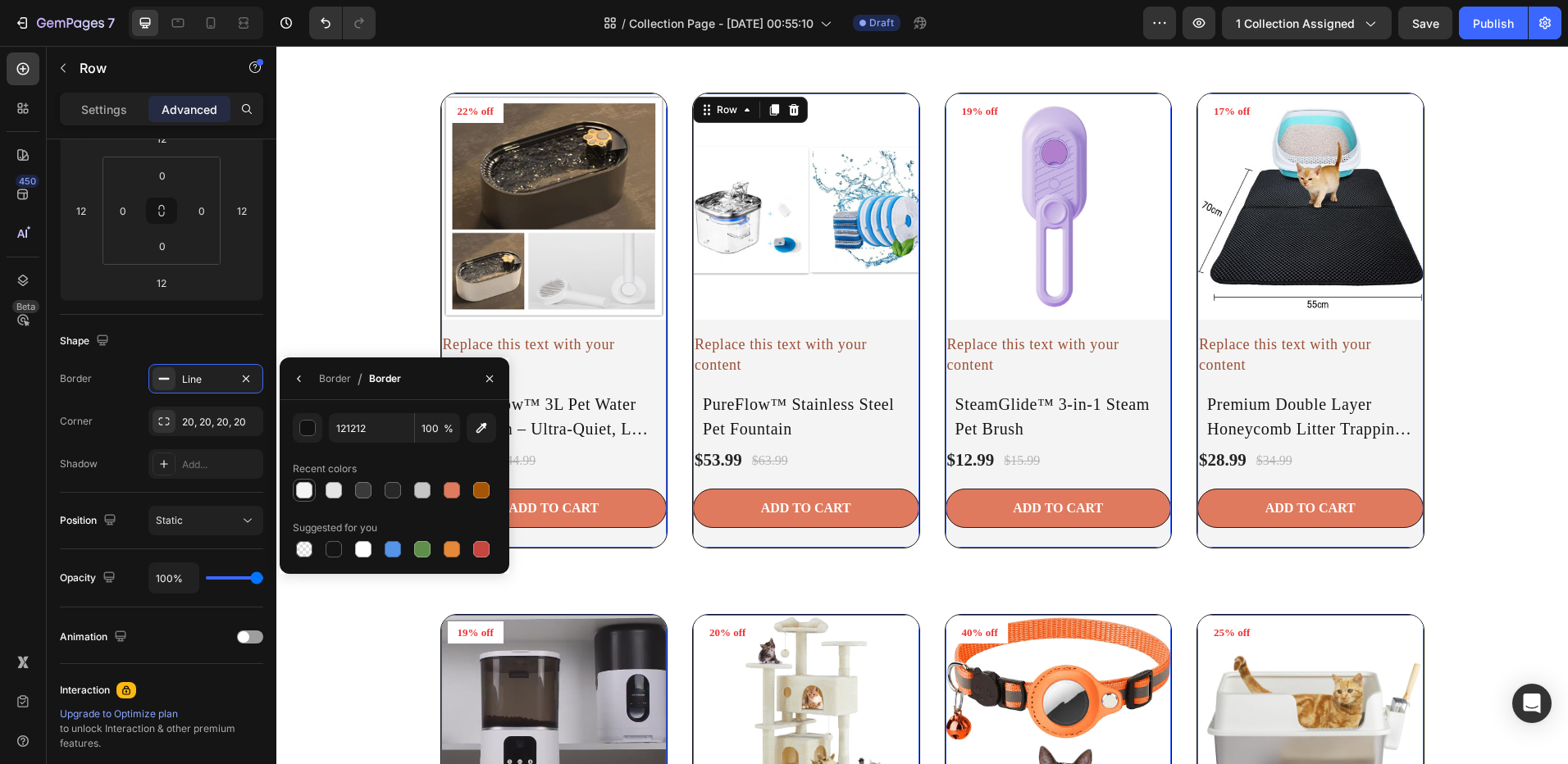
click at [302, 490] on div at bounding box center [303, 490] width 16 height 16
type input "F4F4F4"
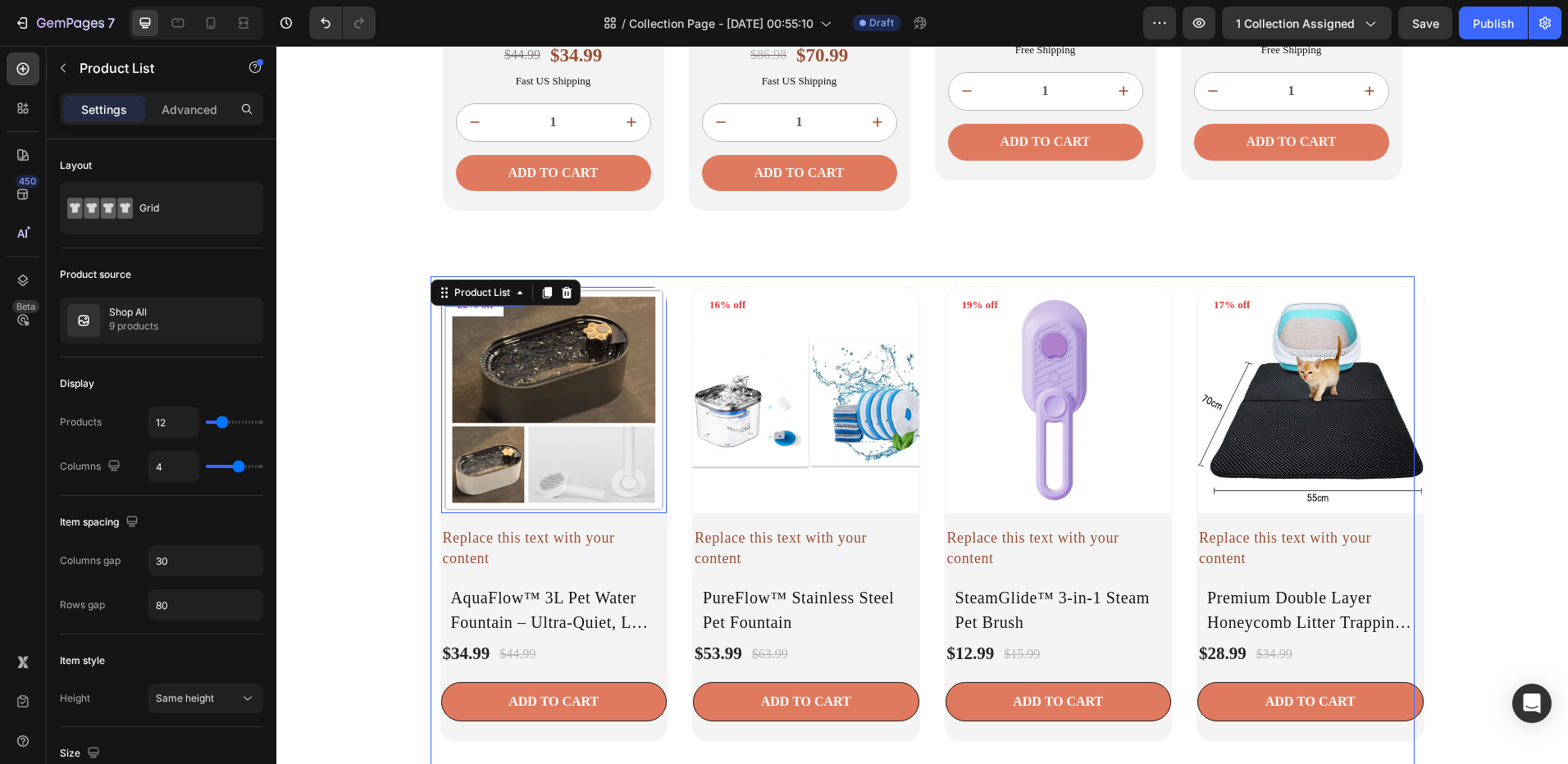
scroll to position [1892, 0]
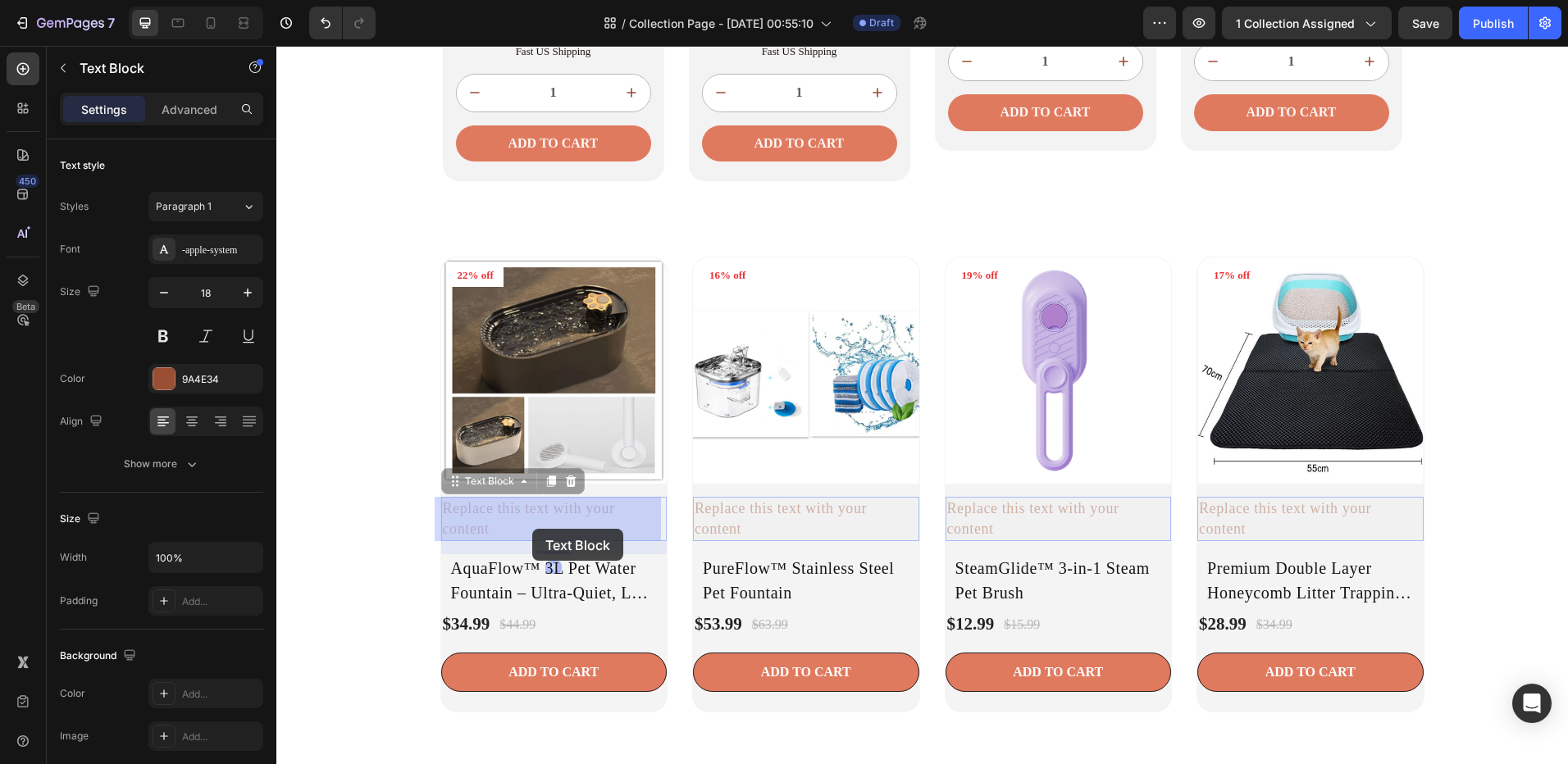
drag, startPoint x: 500, startPoint y: 507, endPoint x: 538, endPoint y: 525, distance: 42.0
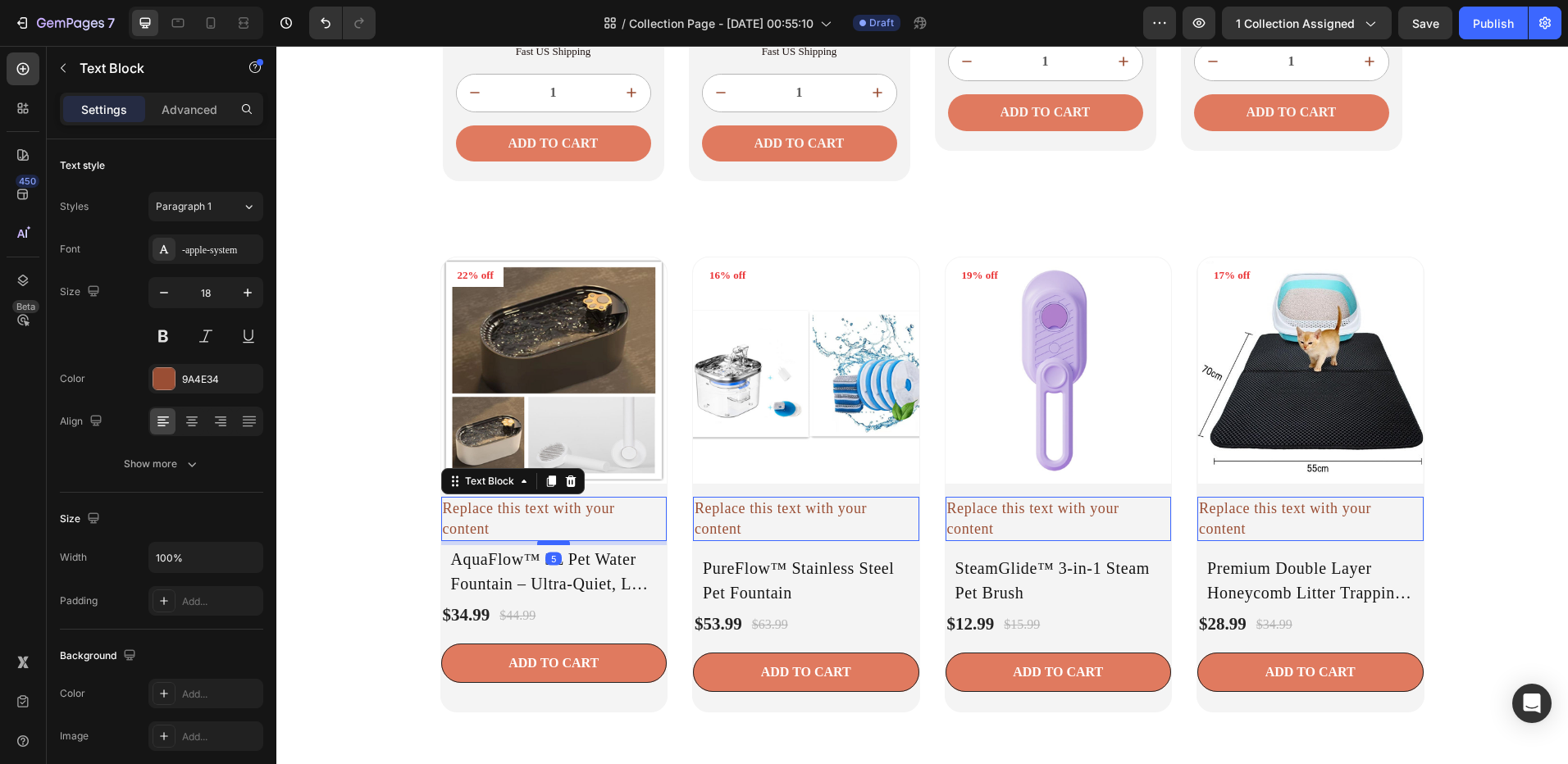
drag, startPoint x: 546, startPoint y: 554, endPoint x: 554, endPoint y: 545, distance: 12.0
click at [554, 545] on div at bounding box center [553, 543] width 33 height 5
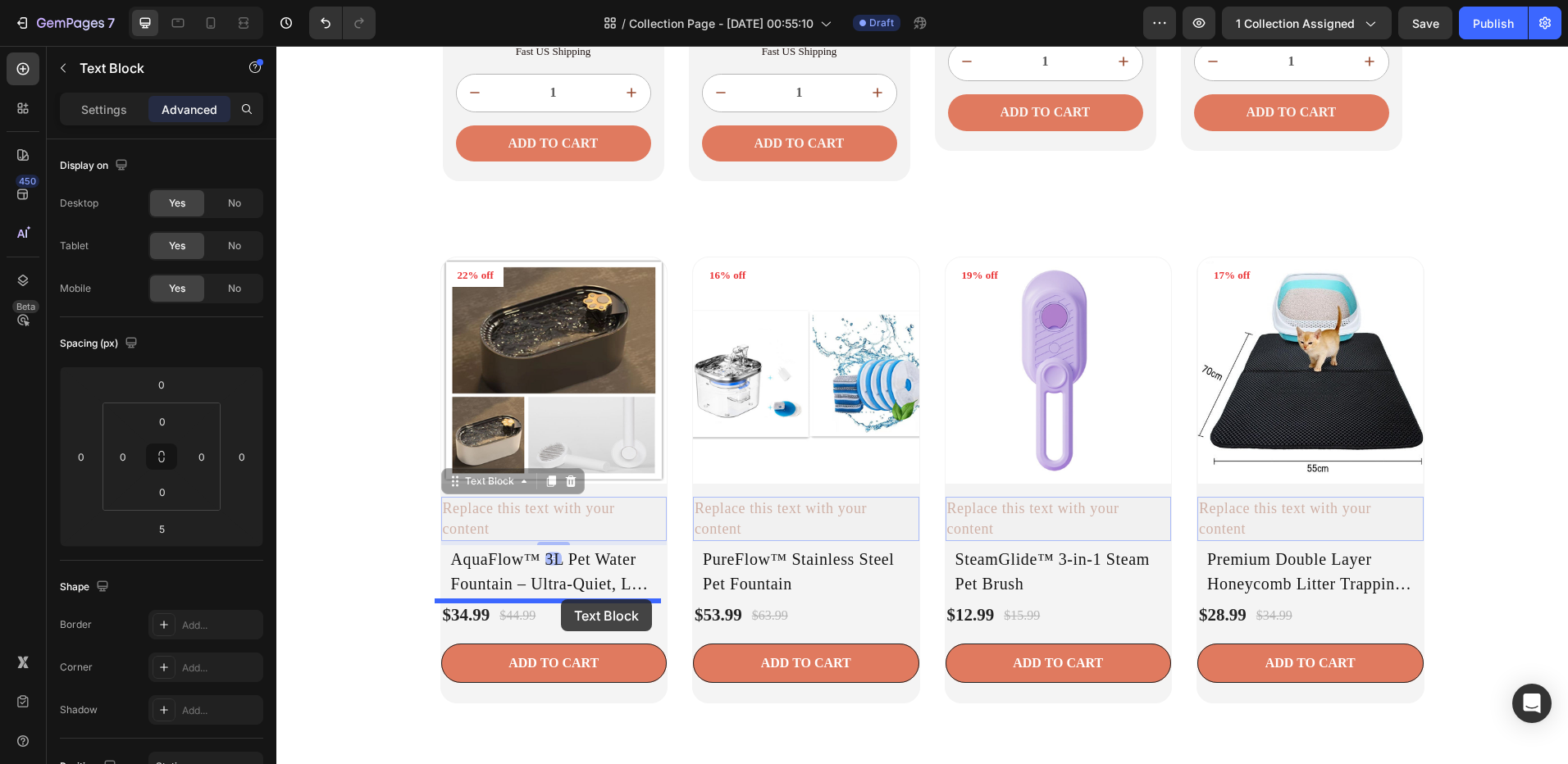
drag, startPoint x: 482, startPoint y: 515, endPoint x: 561, endPoint y: 599, distance: 115.3
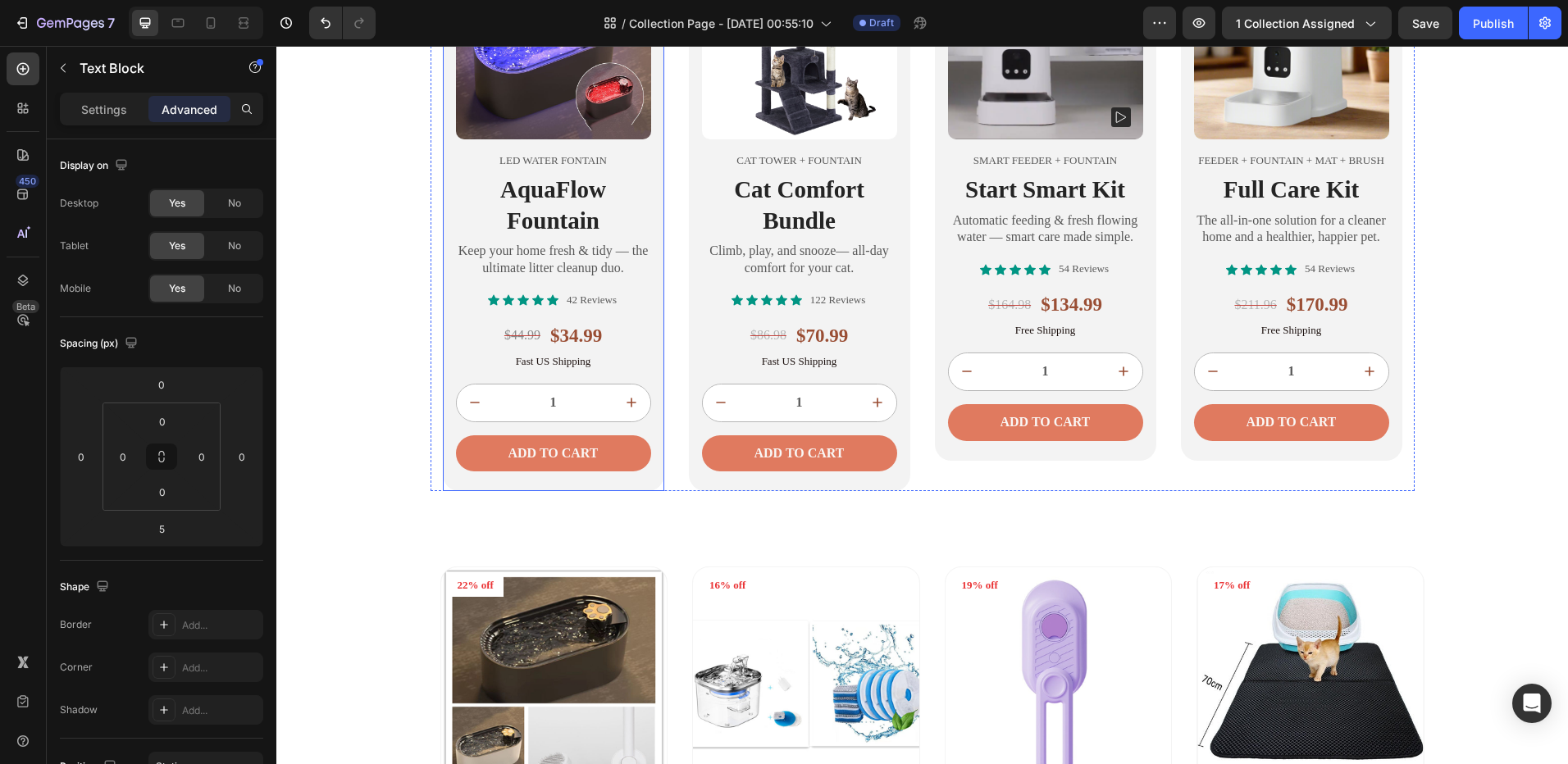
scroll to position [1564, 0]
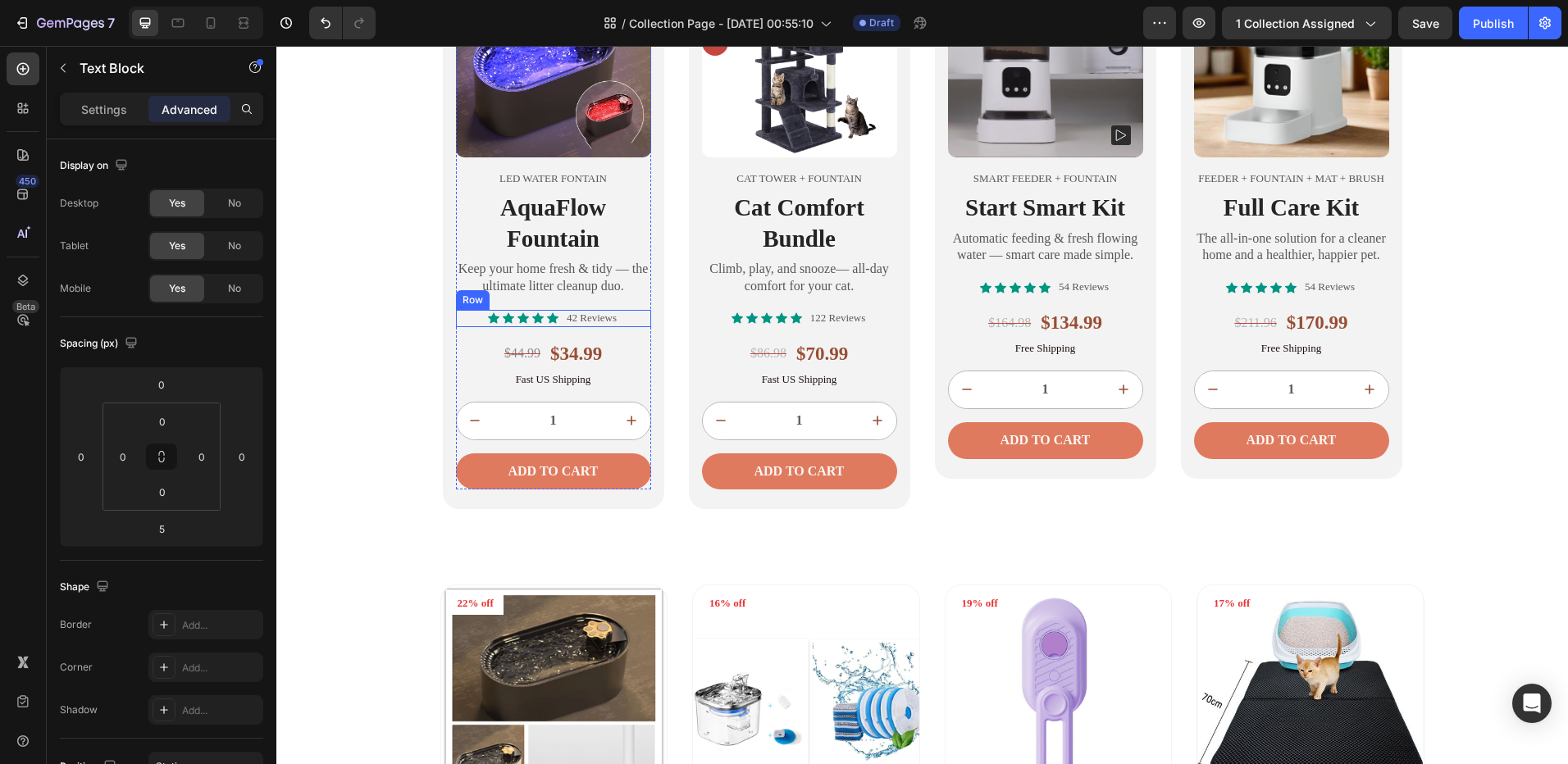
click at [466, 324] on div "Icon Icon Icon Icon Icon Icon List 42 Reviews Text Block Row" at bounding box center [554, 318] width 195 height 17
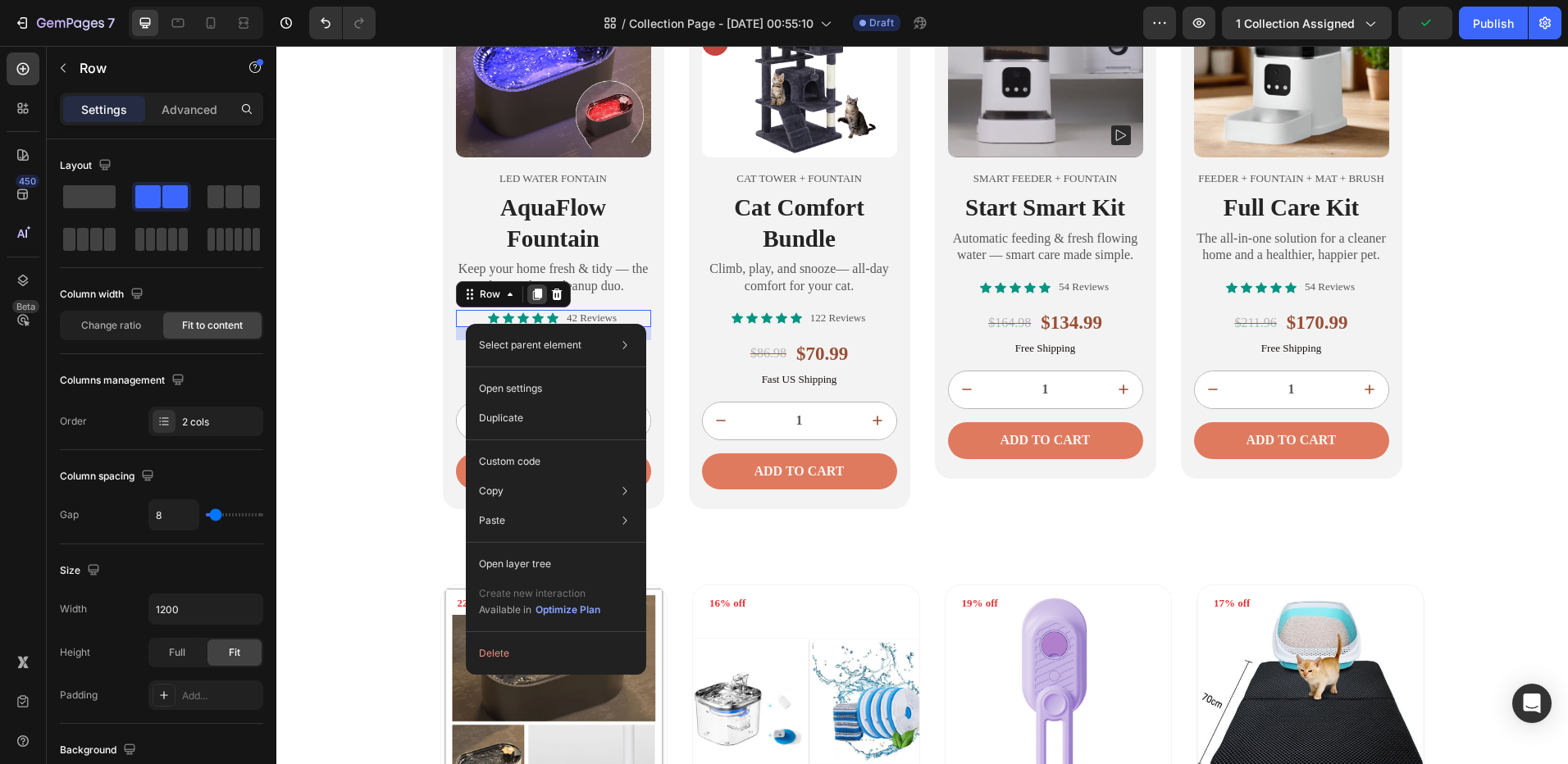
click at [532, 296] on icon at bounding box center [537, 294] width 9 height 11
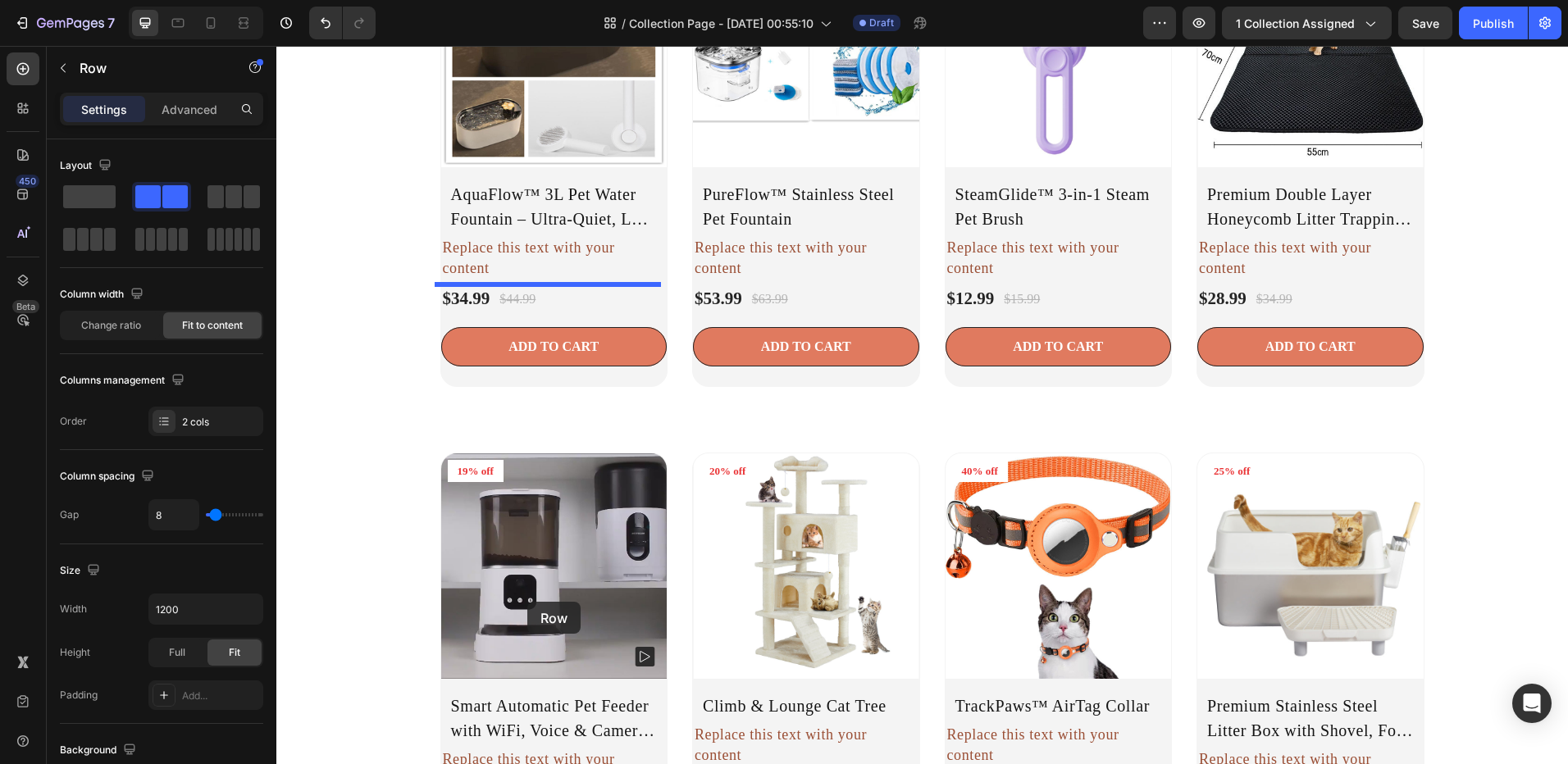
scroll to position [2388, 0]
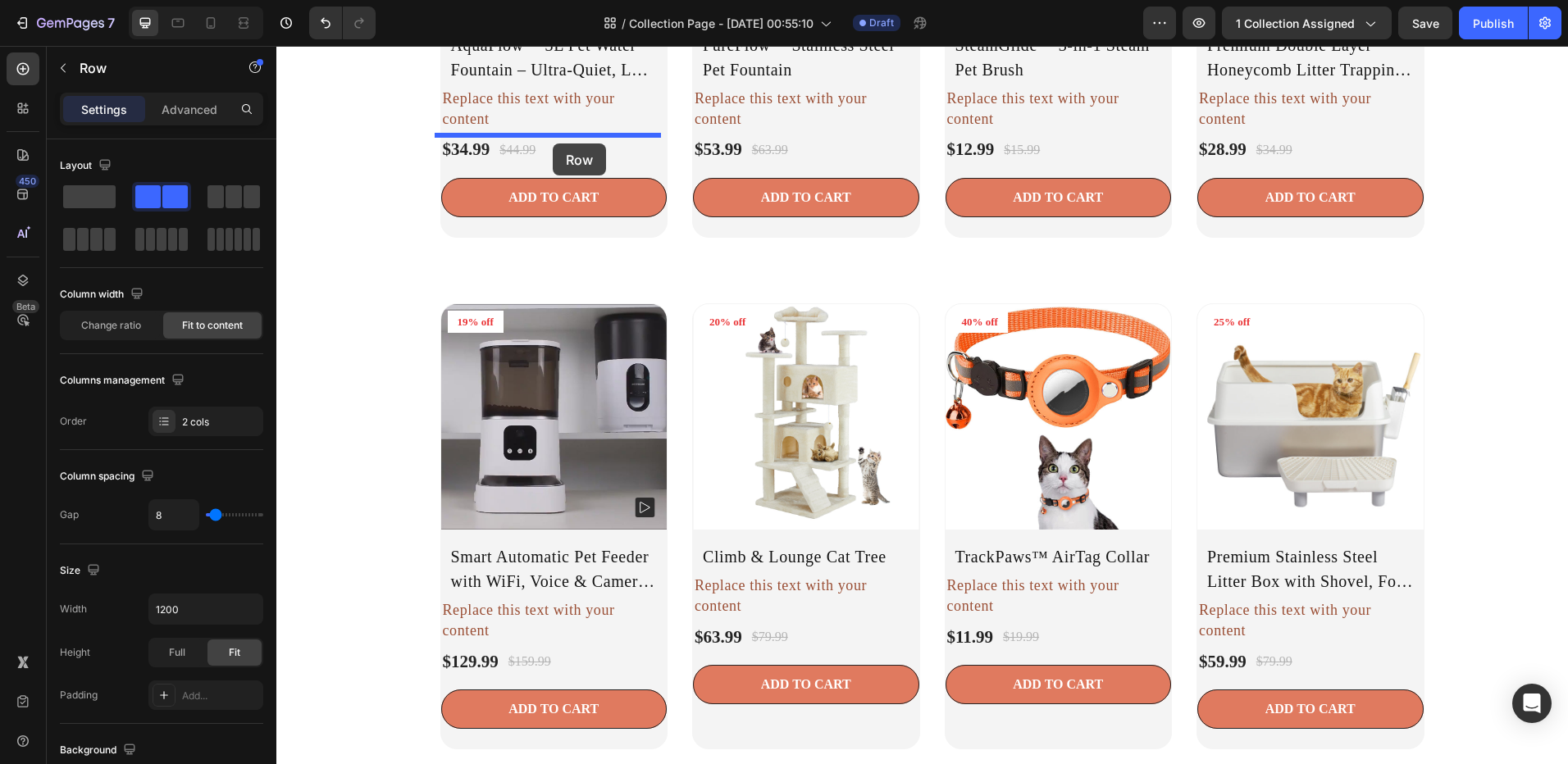
drag, startPoint x: 461, startPoint y: 348, endPoint x: 553, endPoint y: 143, distance: 224.7
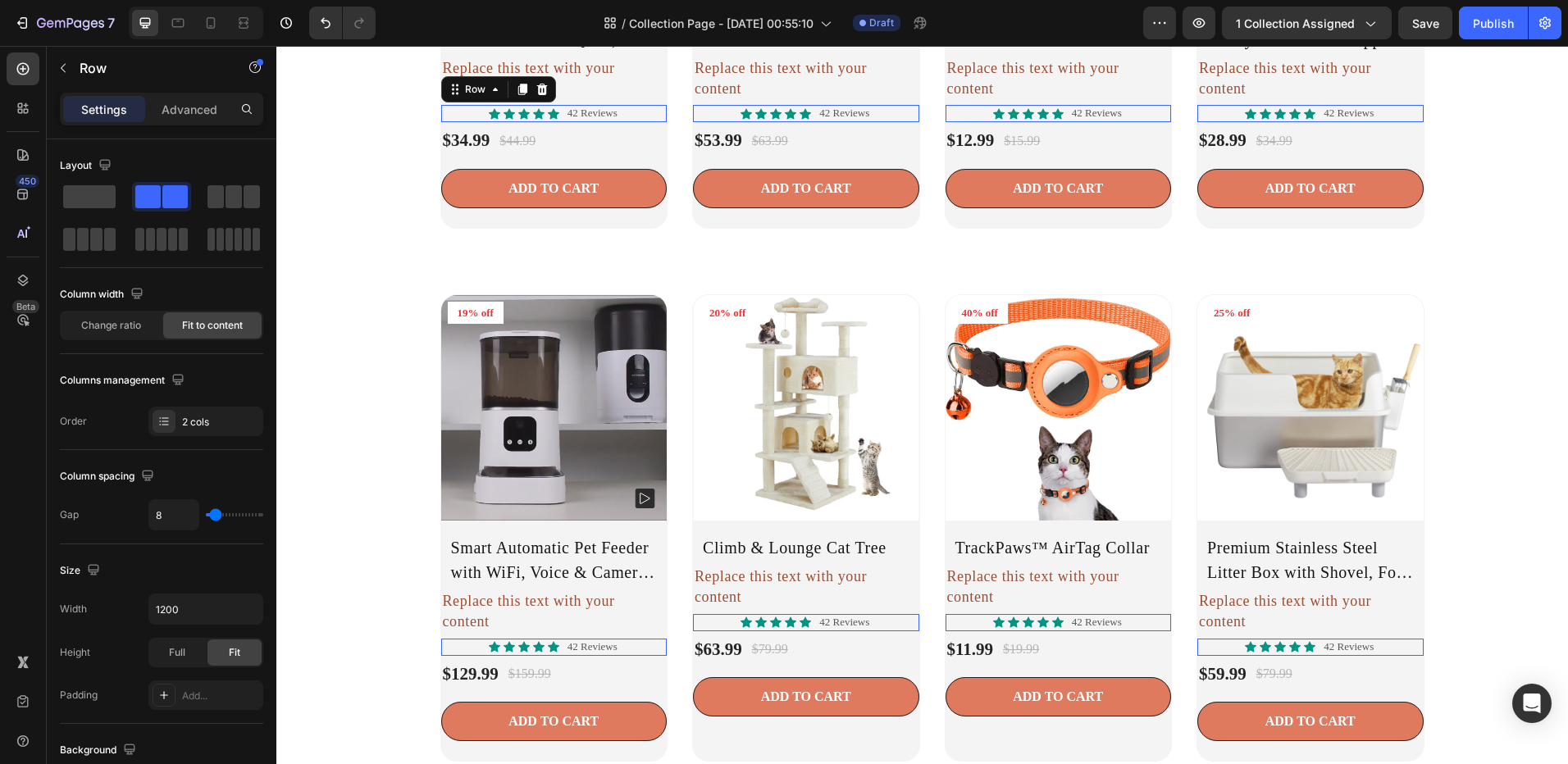
scroll to position [2358, 0]
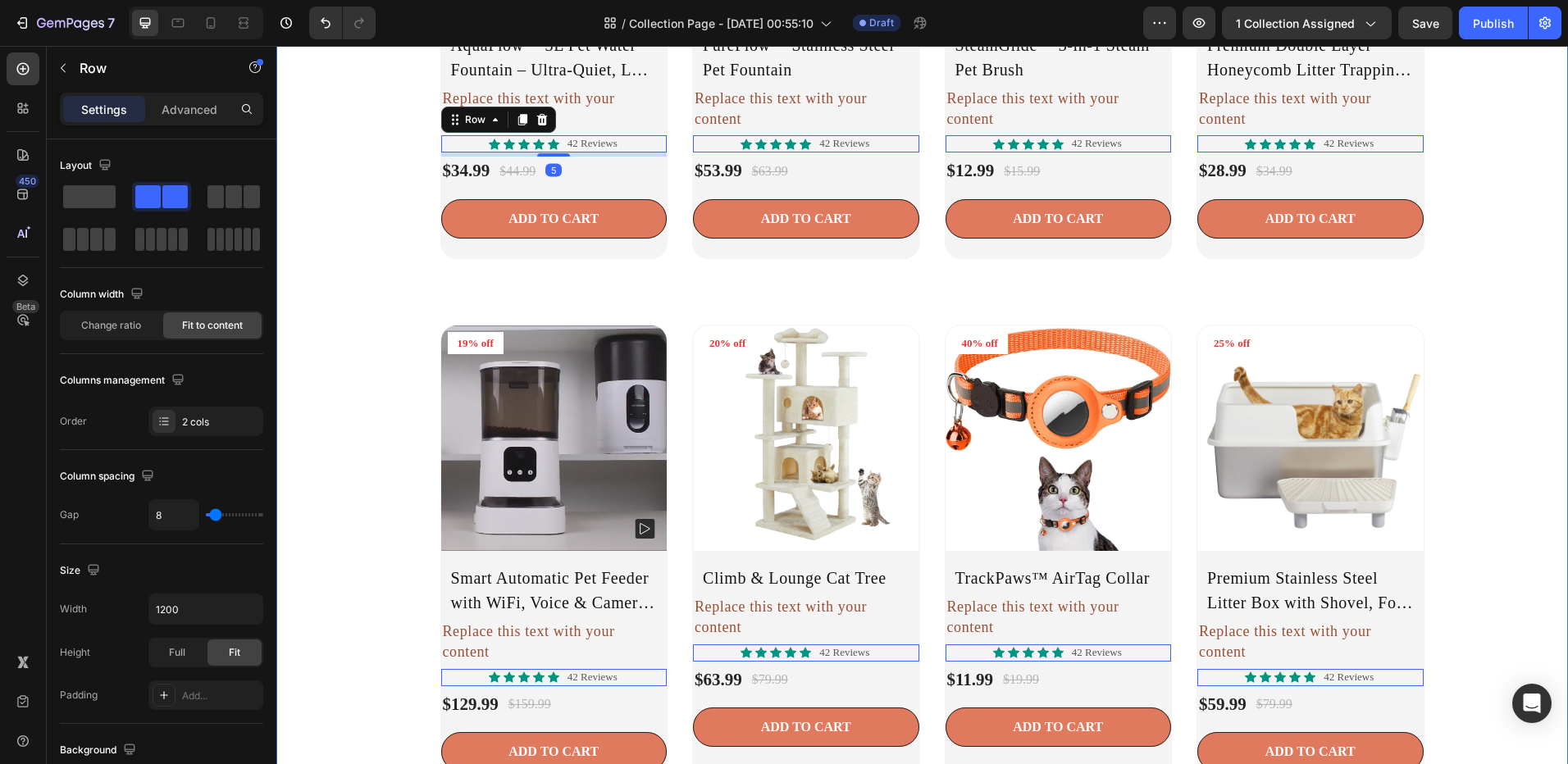
drag, startPoint x: 347, startPoint y: 260, endPoint x: 391, endPoint y: 253, distance: 44.6
click at [348, 260] on div "Product Images 22% off Product Badge Row AquaFlow™ 3L Pet Water Fountain – Ultr…" at bounding box center [922, 548] width 1267 height 1534
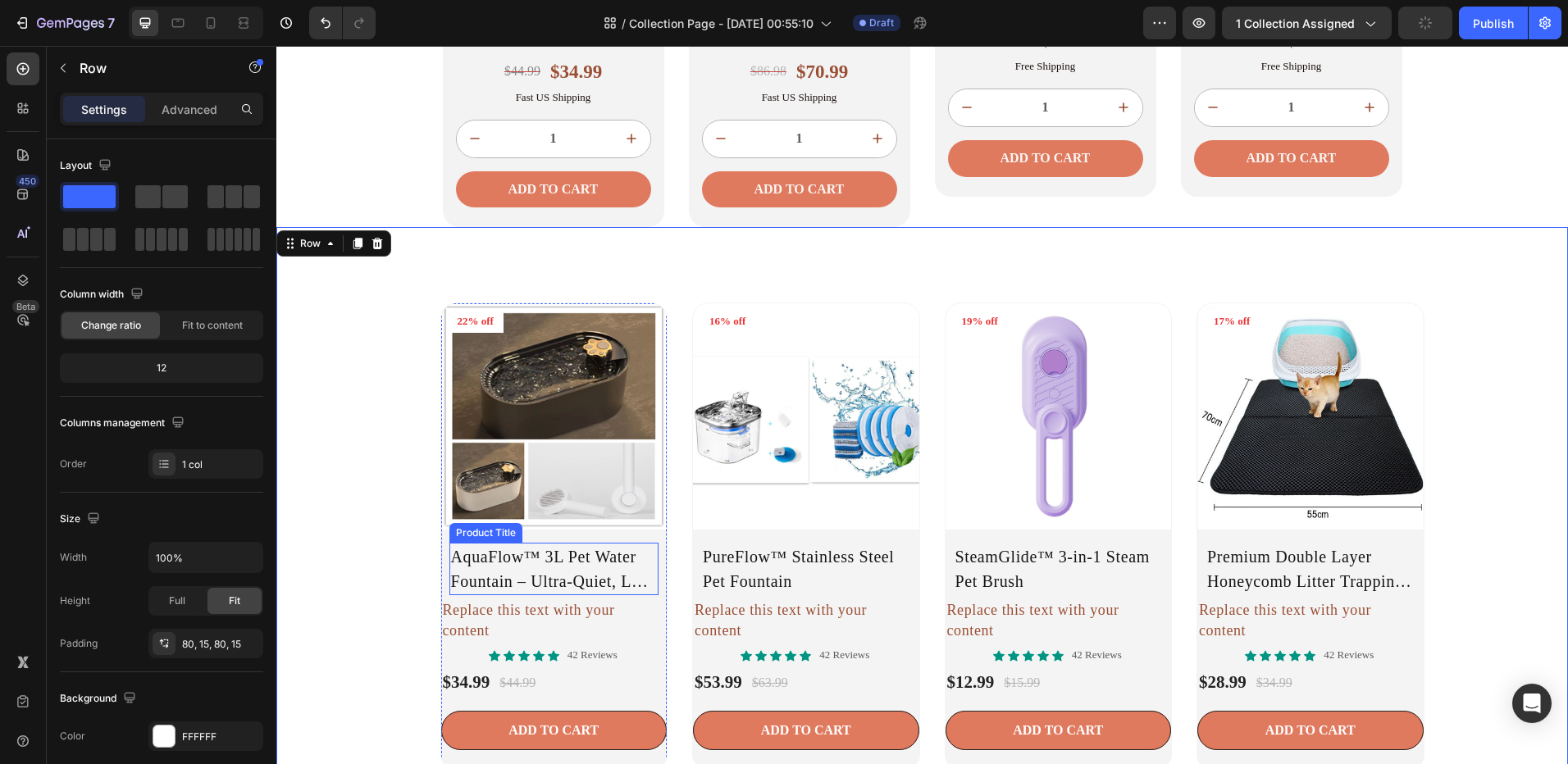
scroll to position [1947, 0]
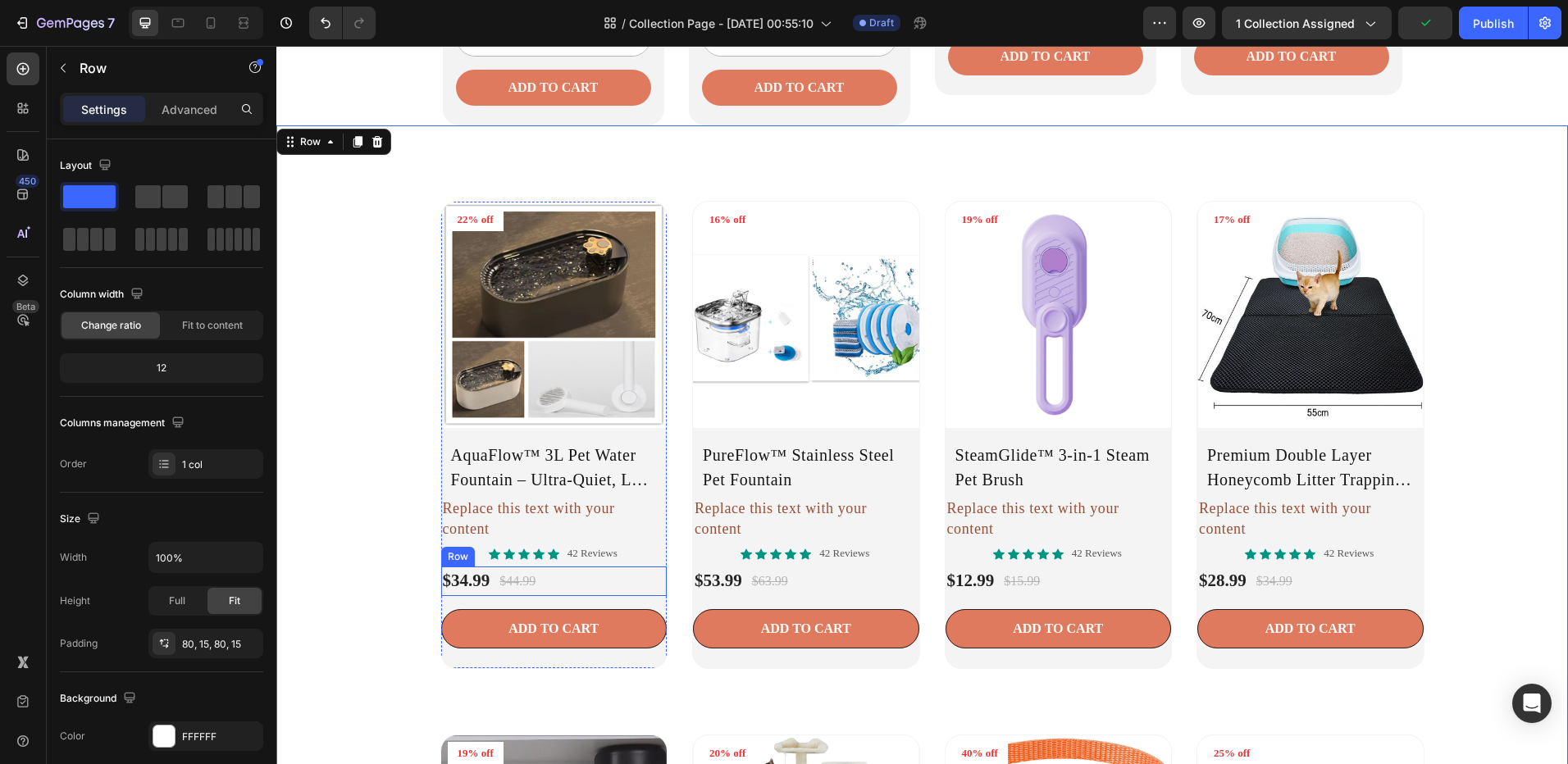
click at [572, 575] on div "$34.99 Product Price Product Price $44.99 Compare Price Compare Price Row" at bounding box center [555, 581] width 226 height 29
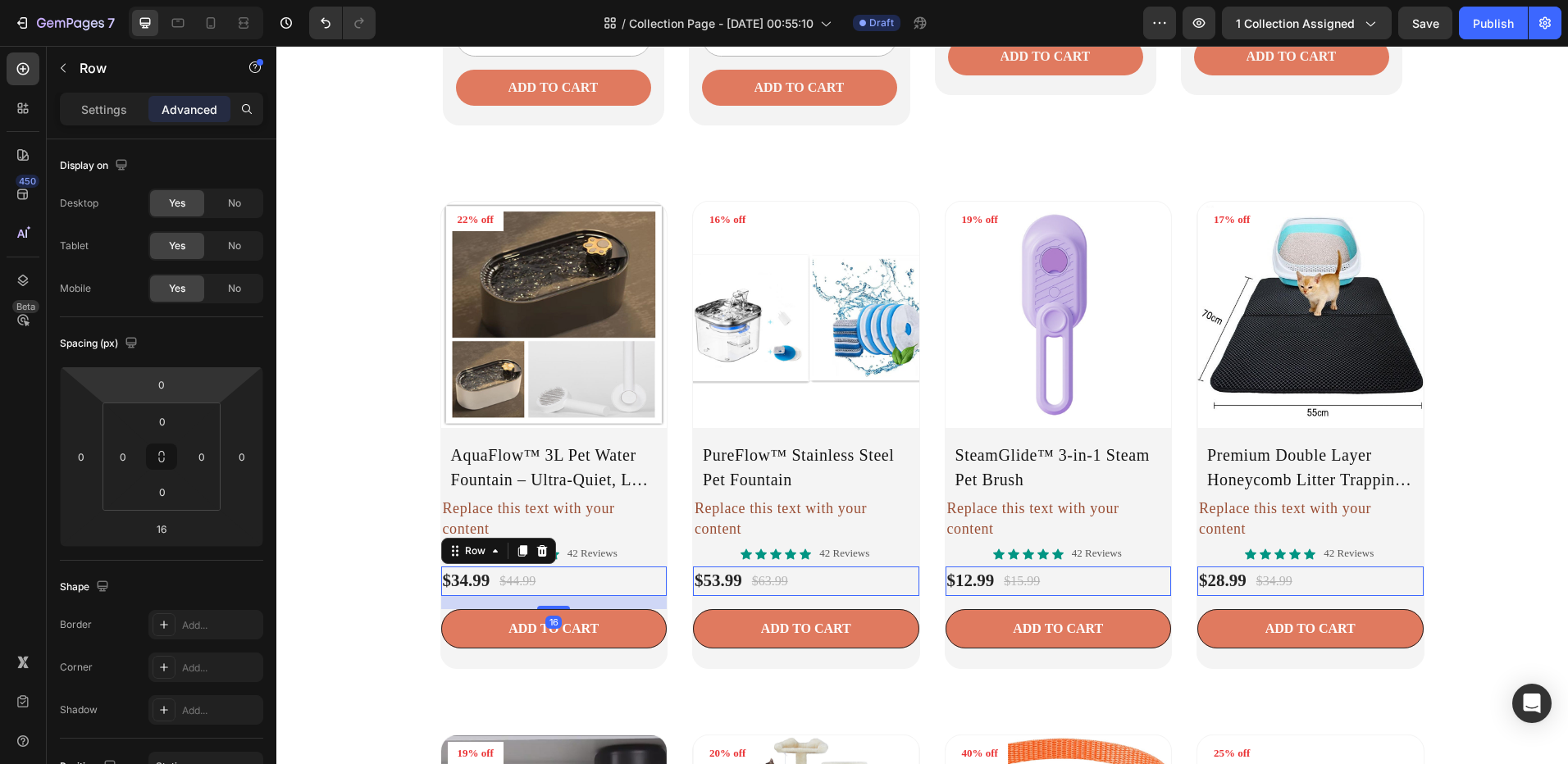
click at [105, 111] on p "Settings" at bounding box center [105, 110] width 46 height 17
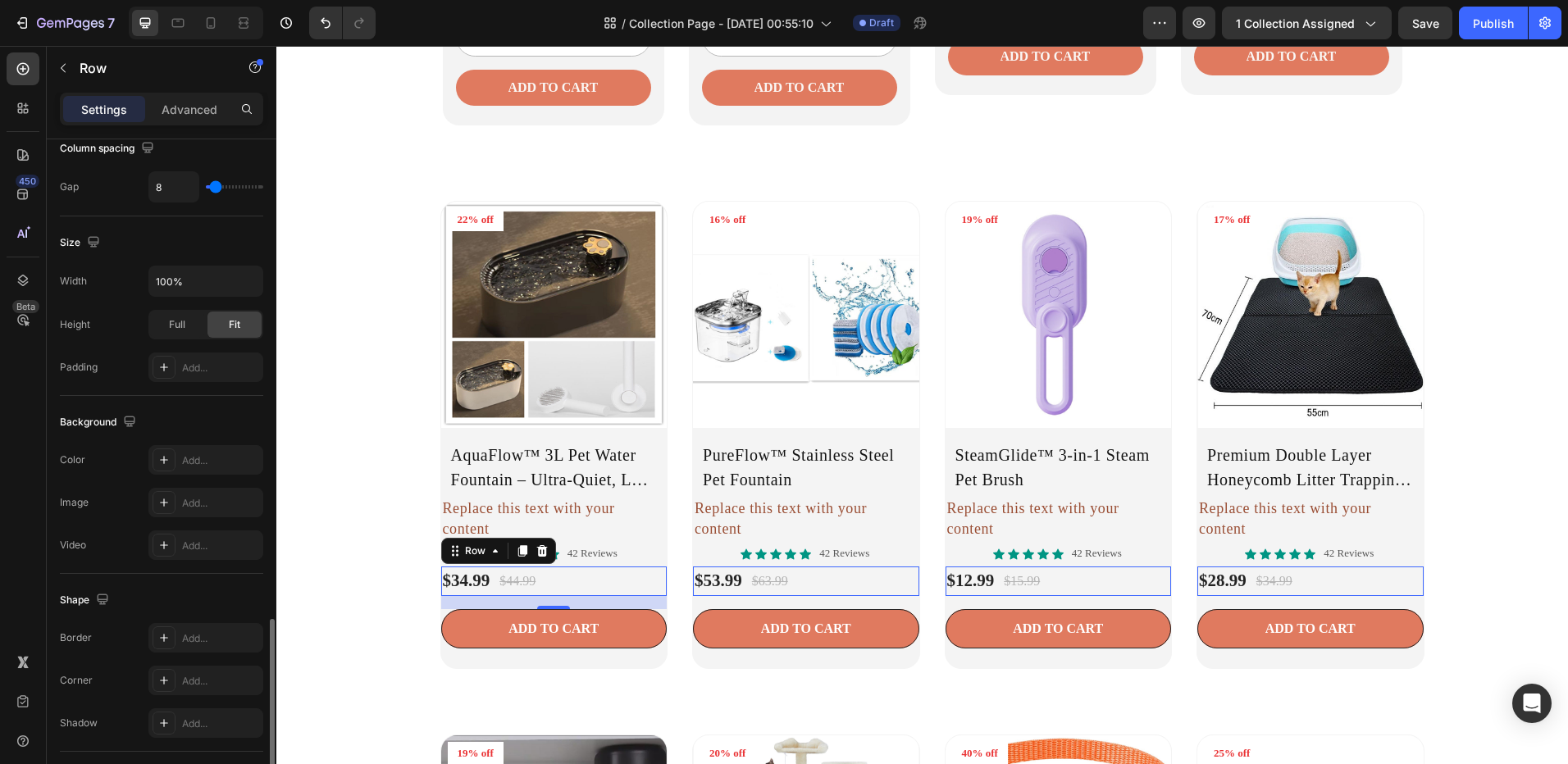
scroll to position [516, 0]
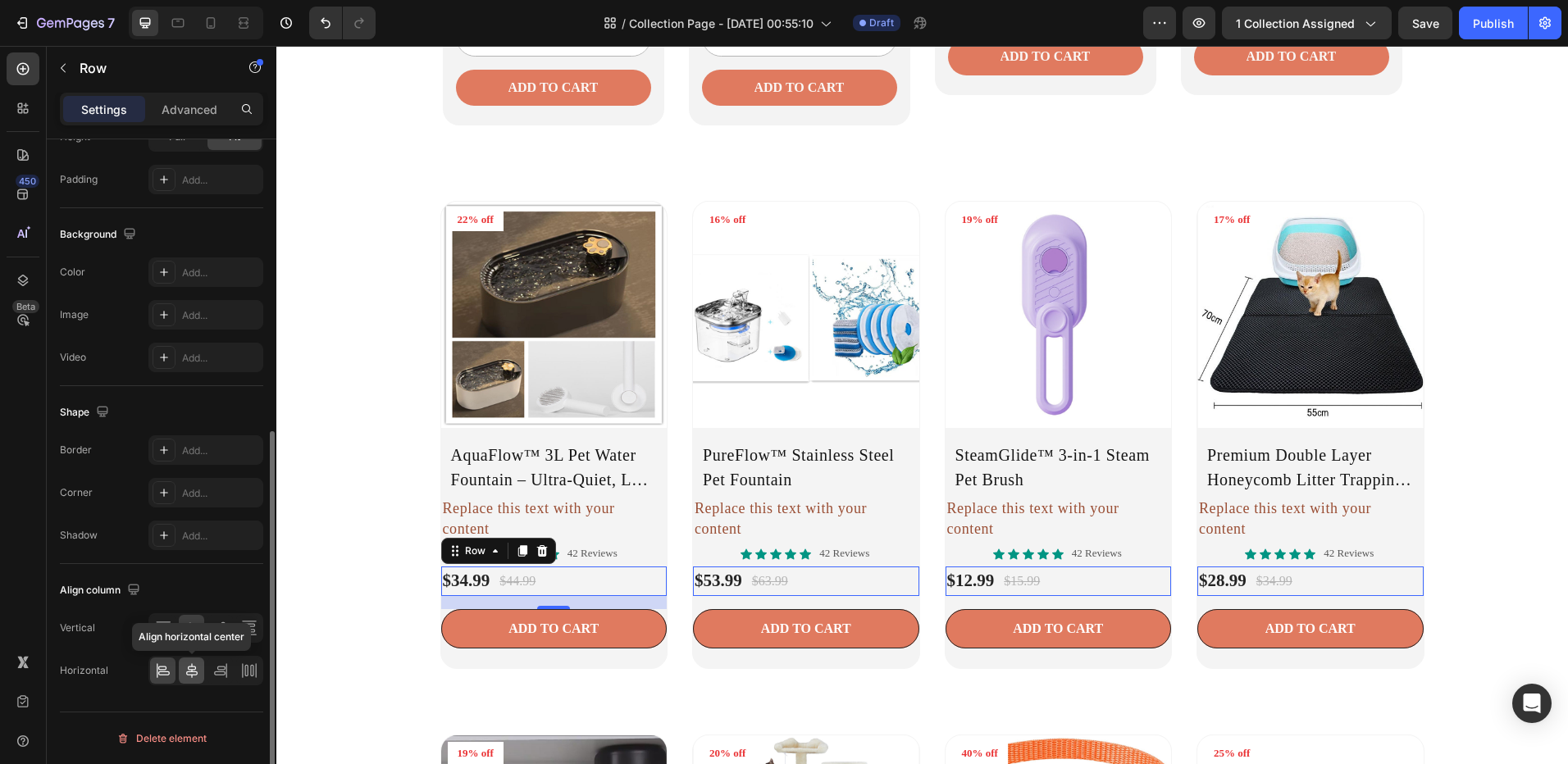
click at [198, 659] on div at bounding box center [191, 671] width 26 height 27
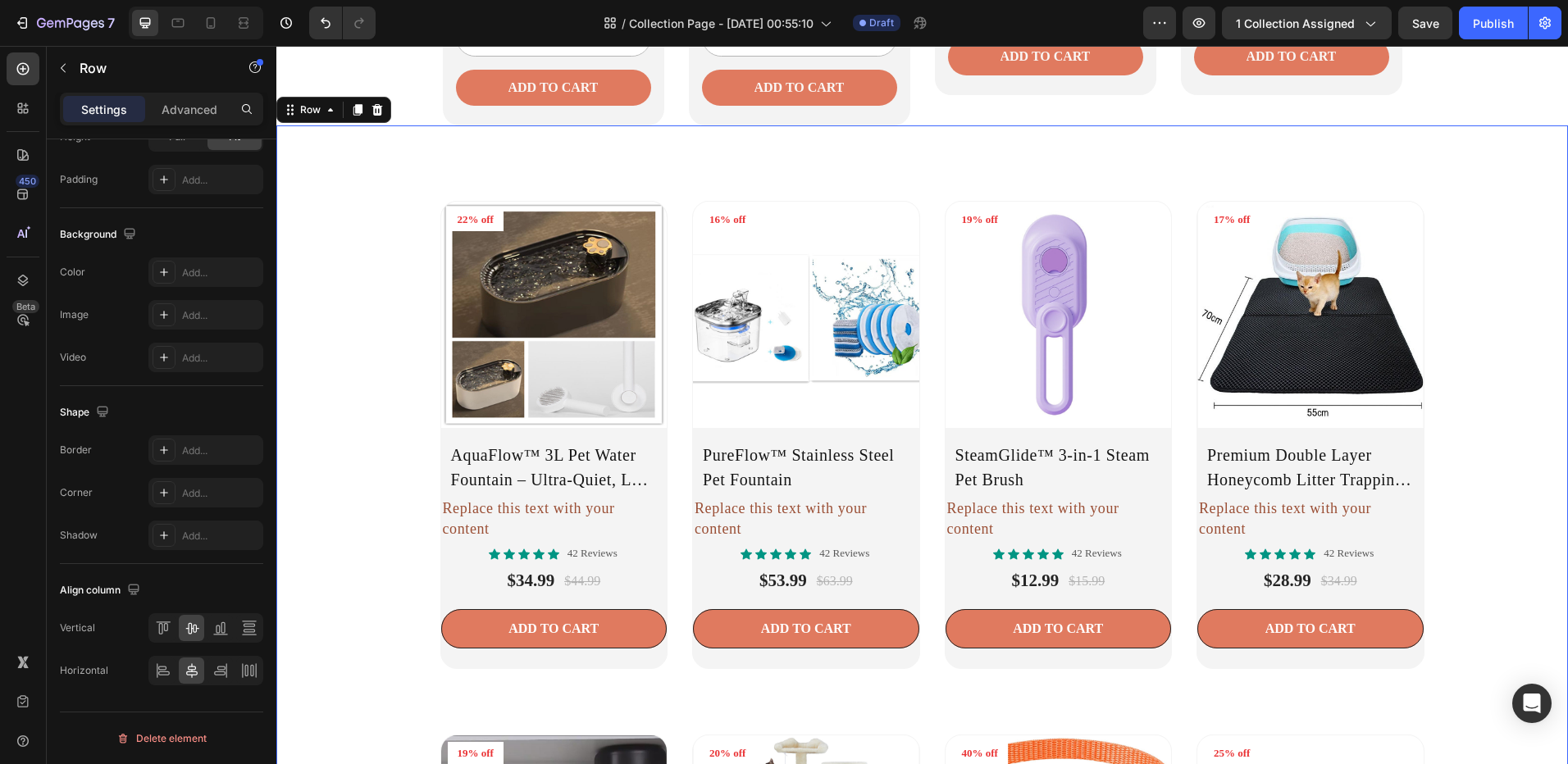
scroll to position [328, 0]
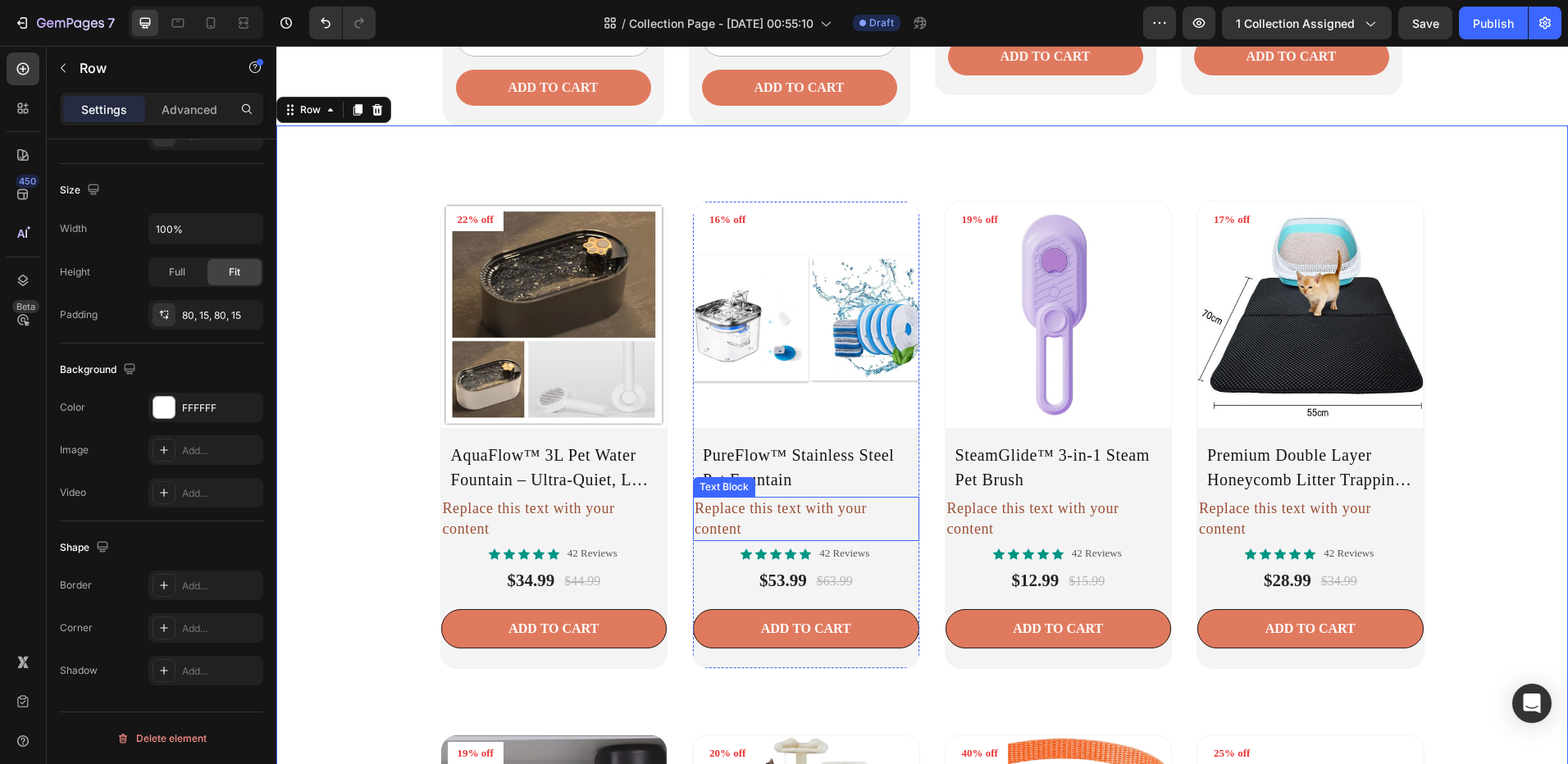
click at [667, 528] on div "Replace this text with your content" at bounding box center [555, 520] width 226 height 45
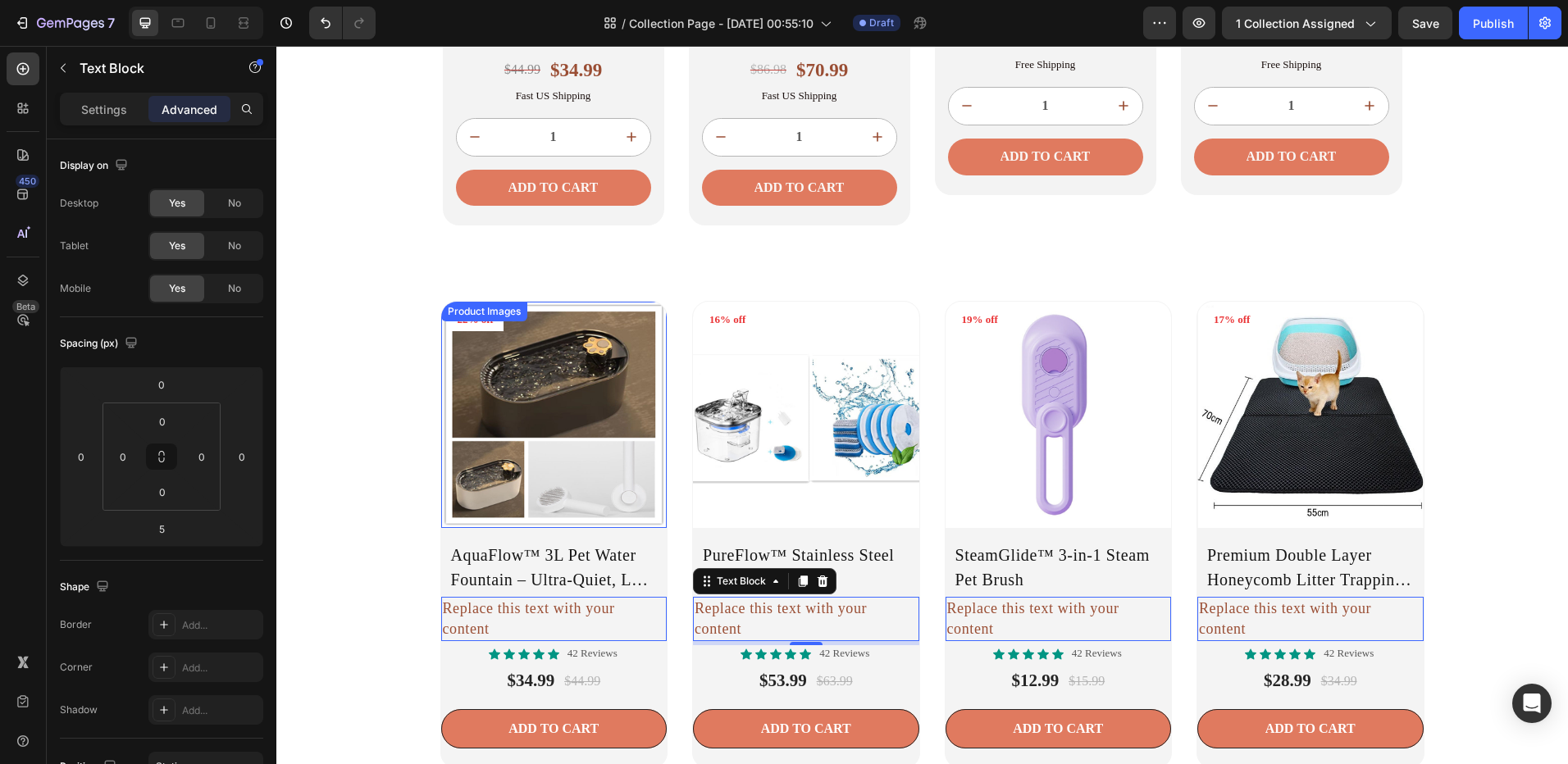
scroll to position [1866, 0]
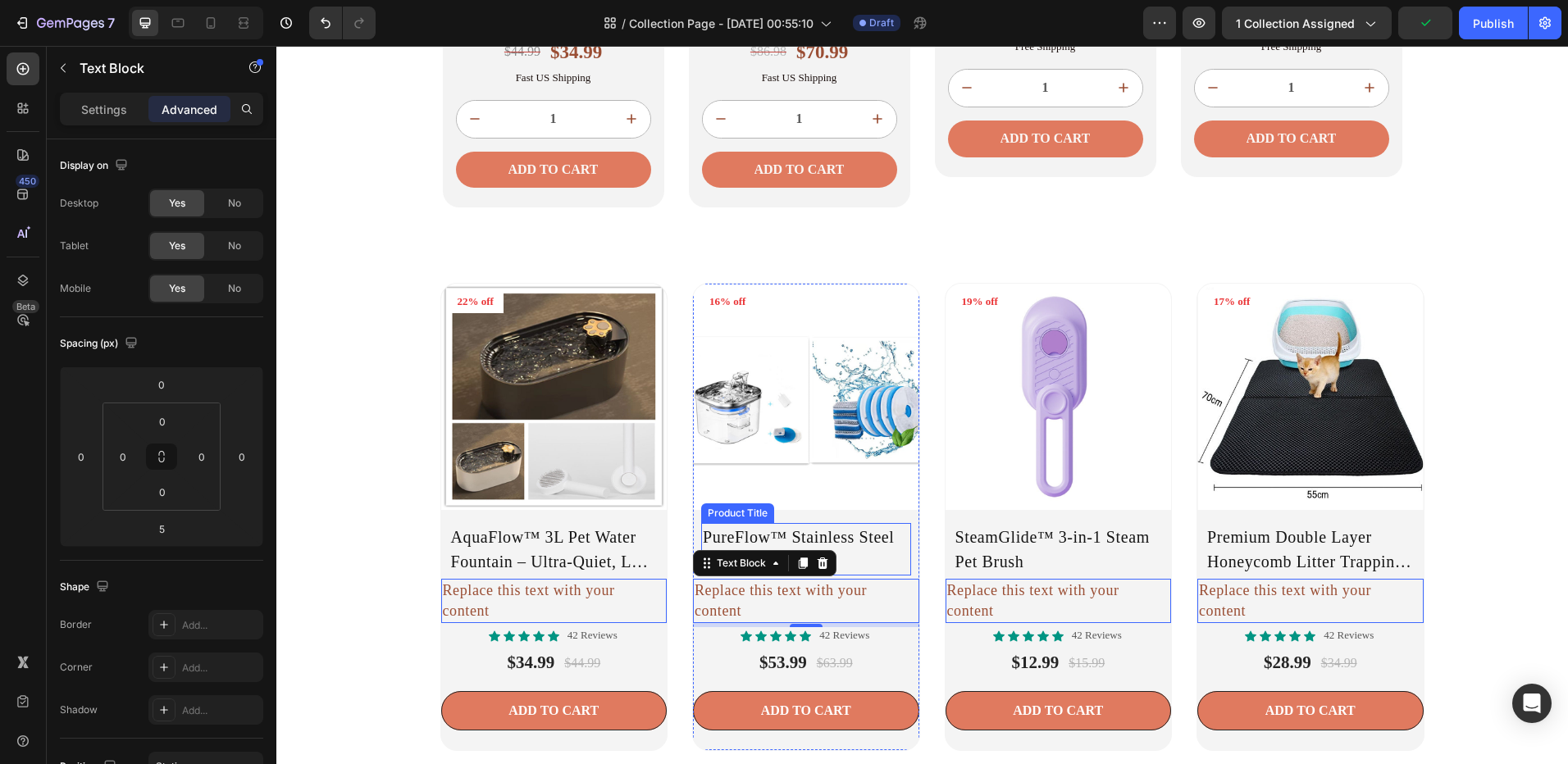
click at [659, 562] on h2 "PureFlow™ Stainless Steel Pet Fountain" at bounding box center [554, 549] width 210 height 52
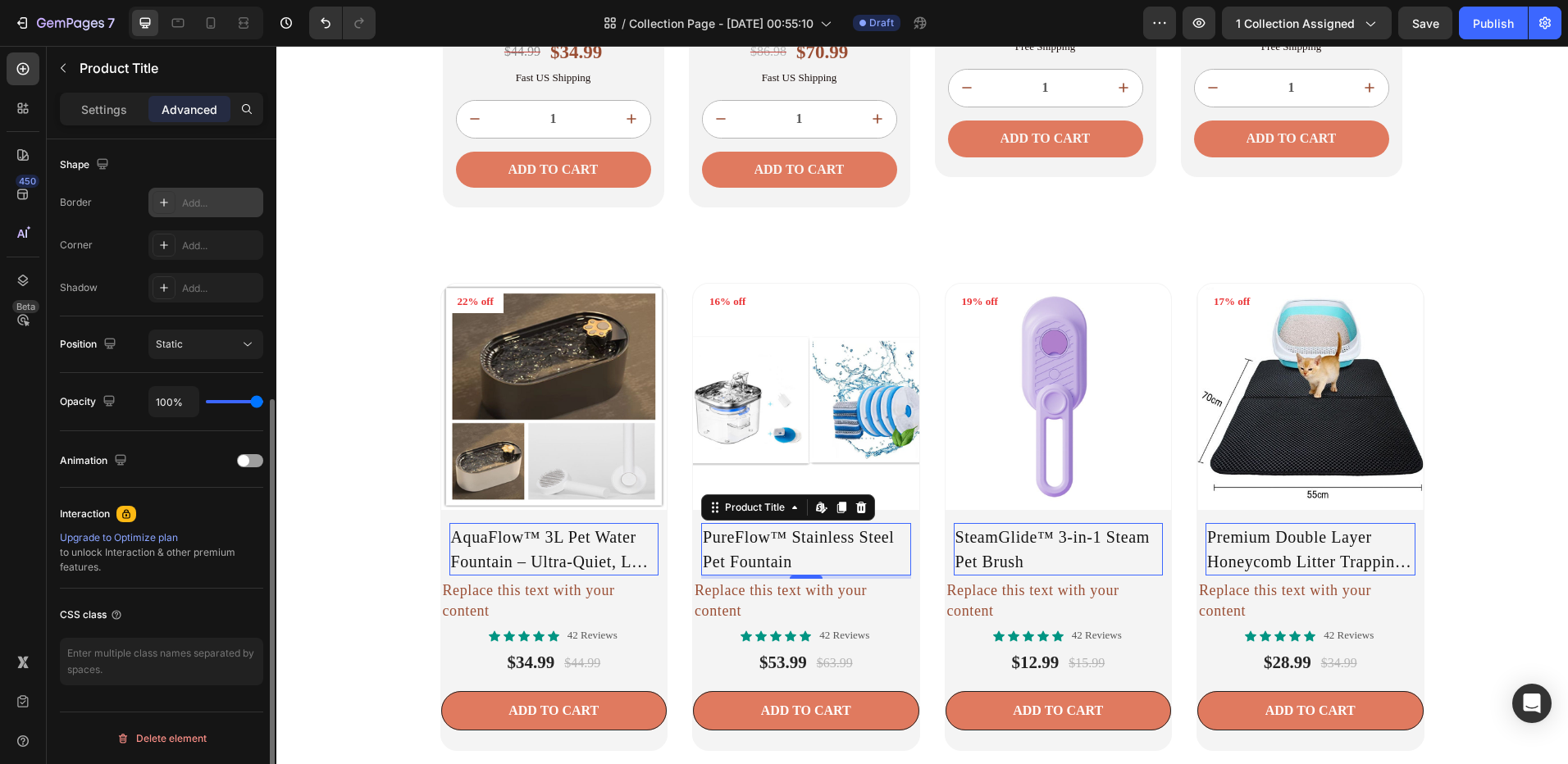
scroll to position [177, 0]
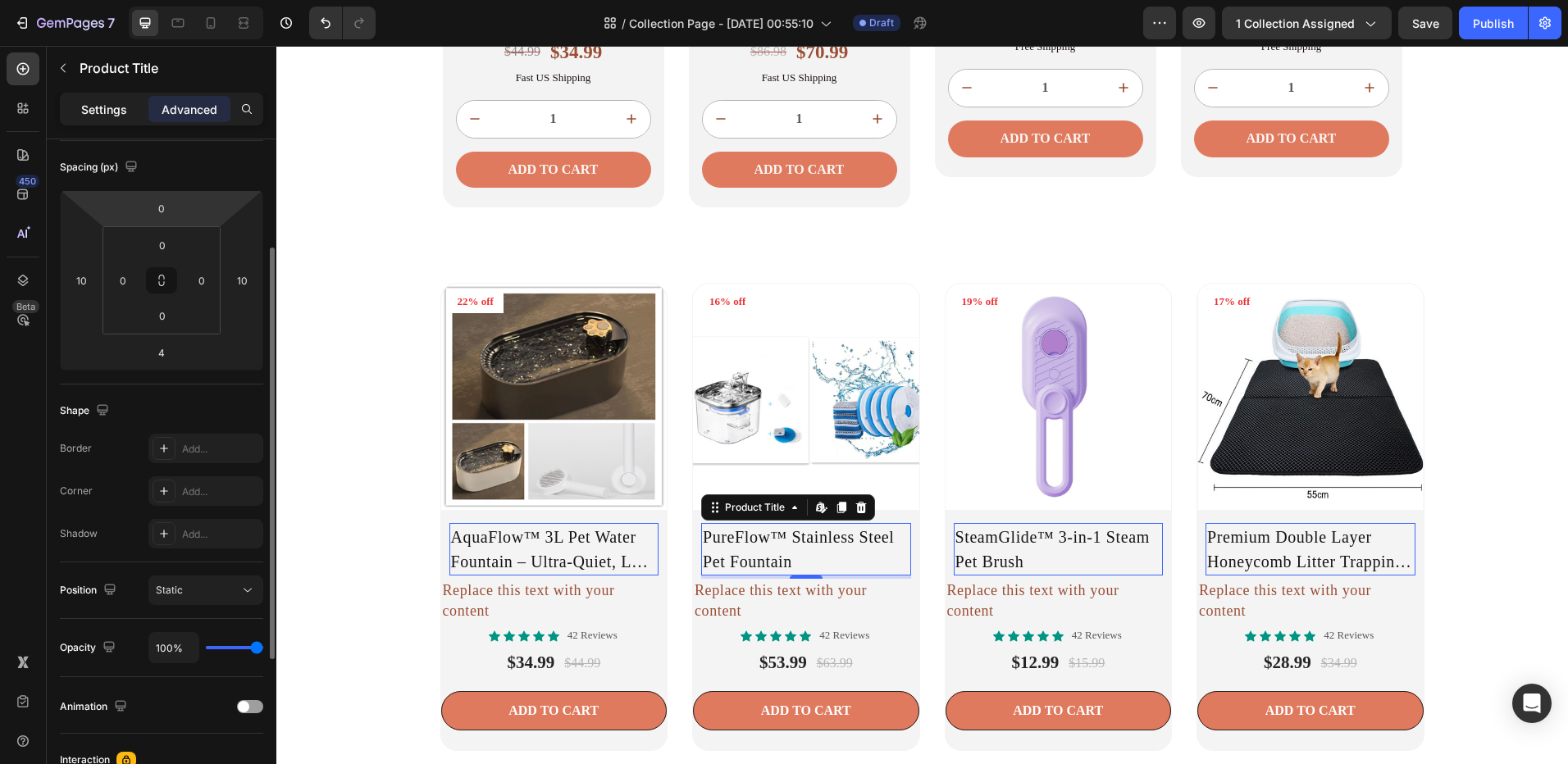
click at [103, 114] on p "Settings" at bounding box center [105, 110] width 46 height 17
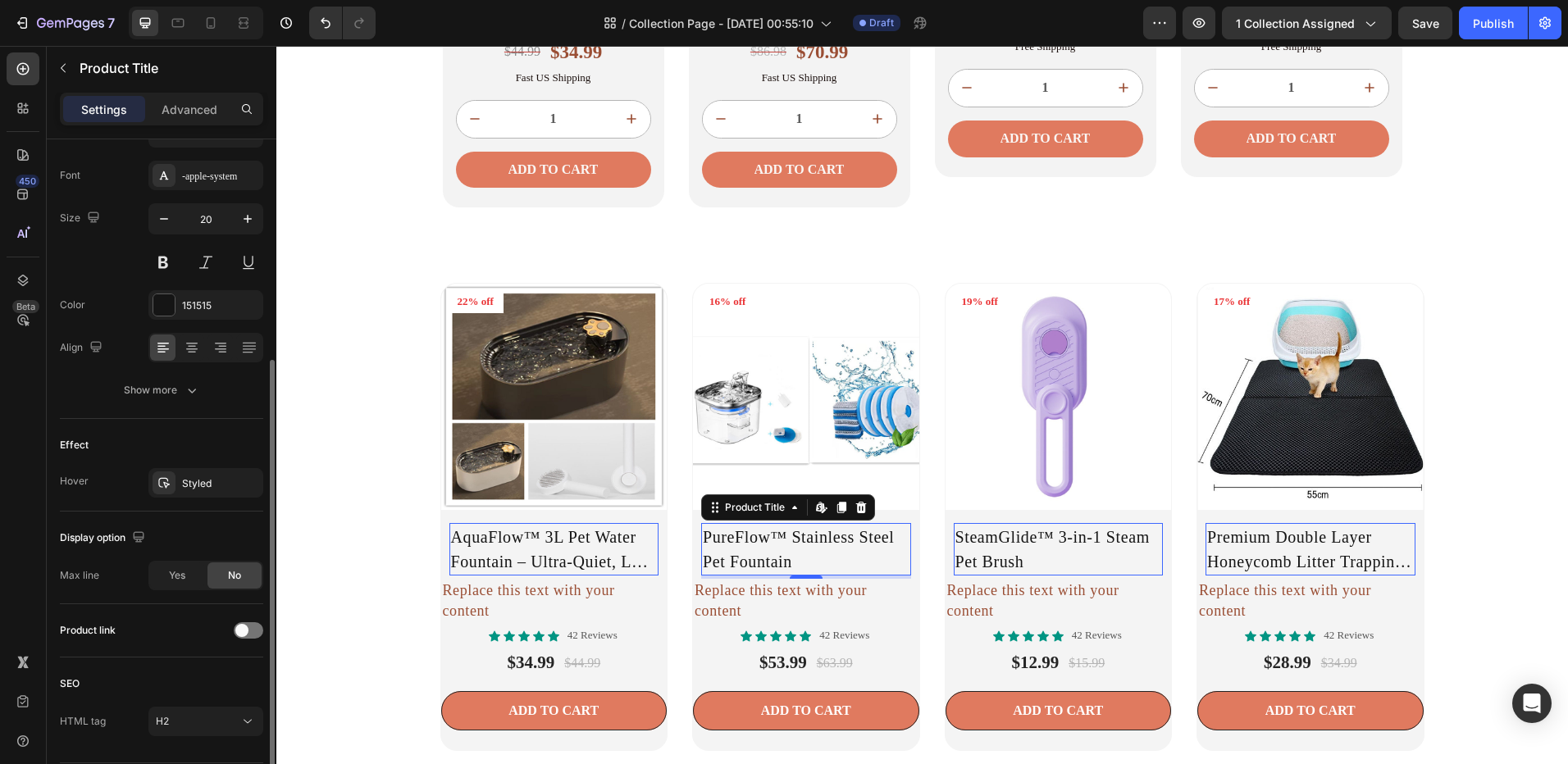
scroll to position [227, 0]
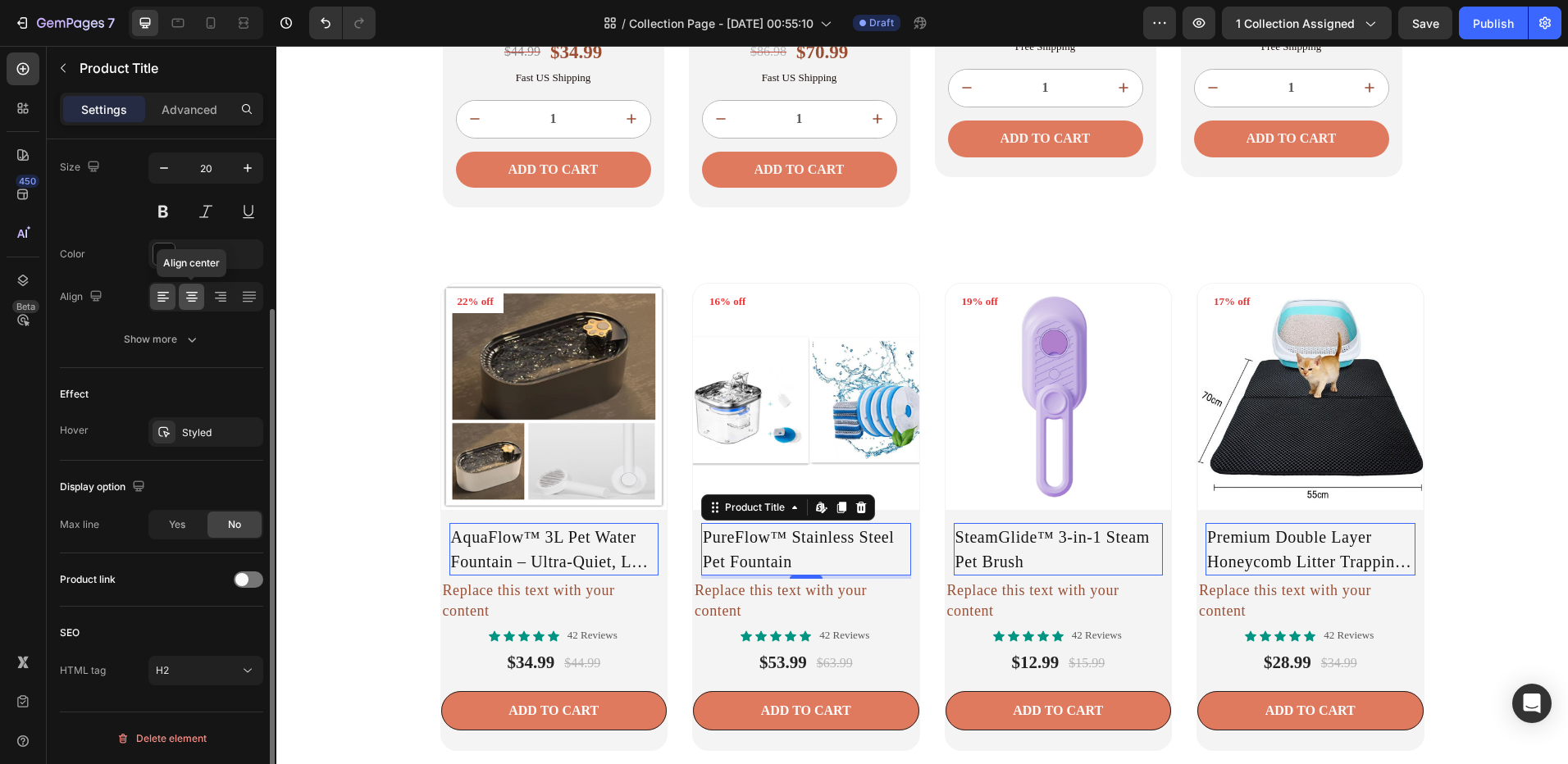
click at [190, 296] on icon at bounding box center [192, 296] width 9 height 2
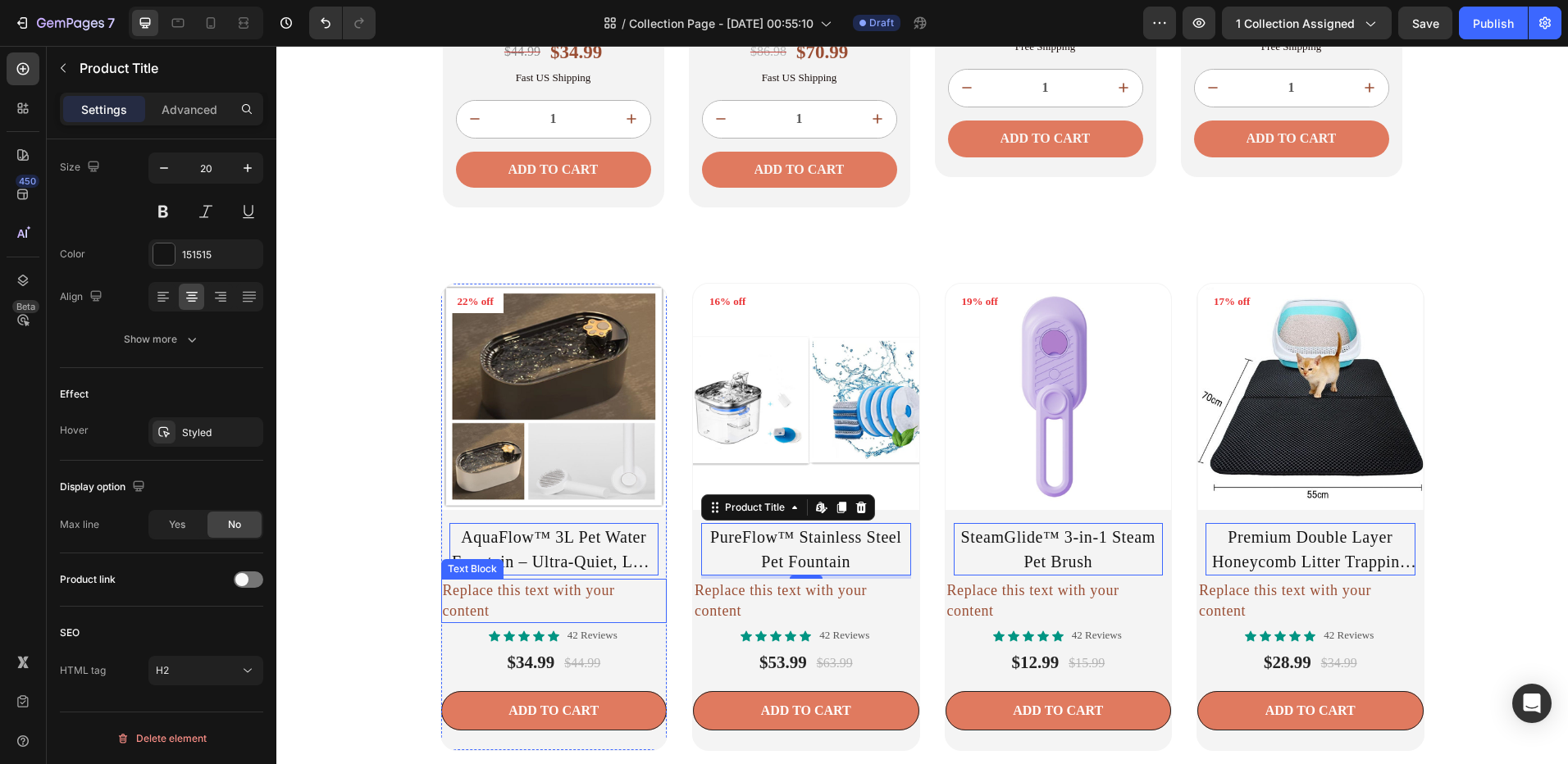
click at [586, 595] on div "Replace this text with your content" at bounding box center [555, 601] width 226 height 45
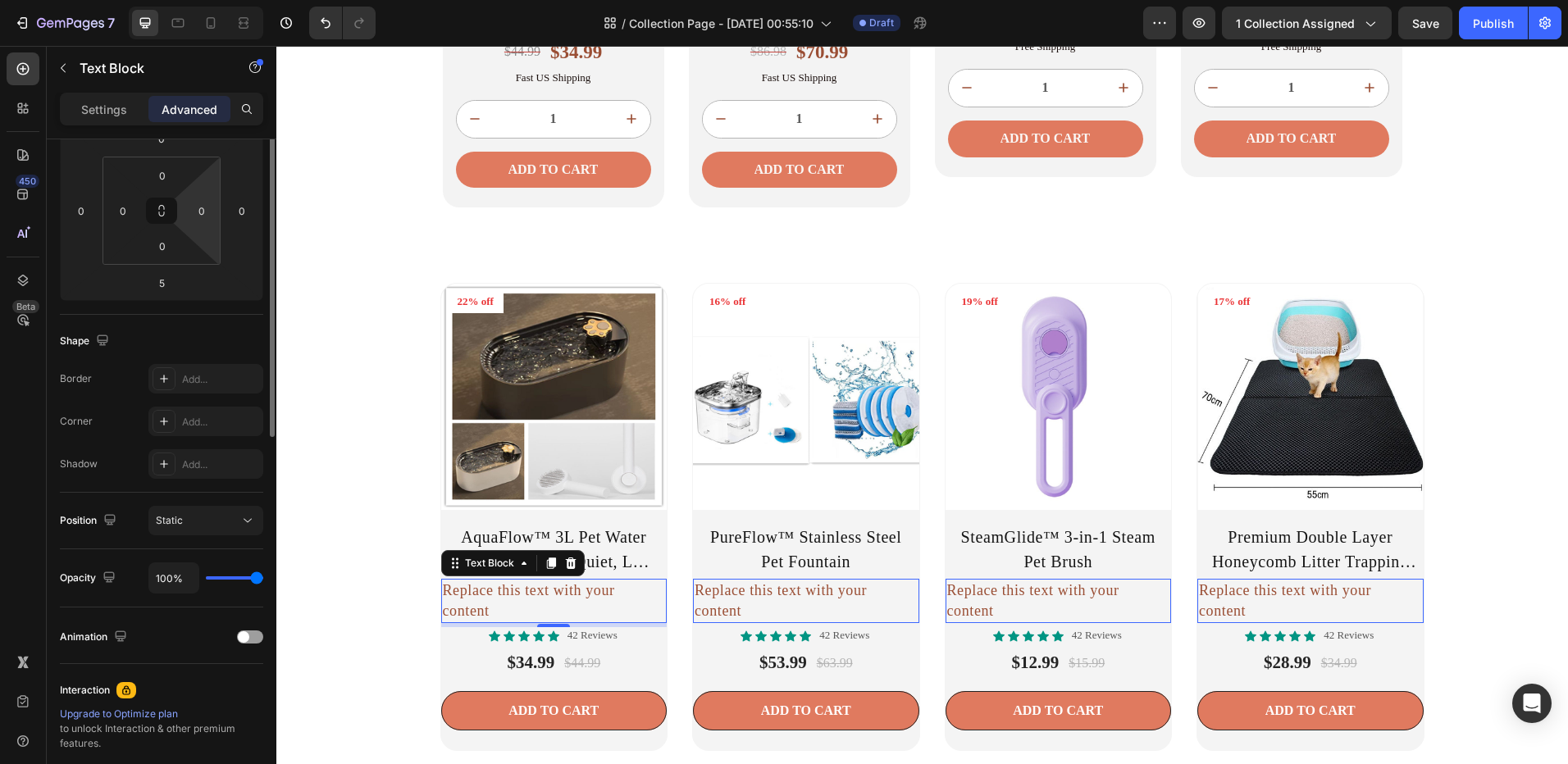
scroll to position [328, 0]
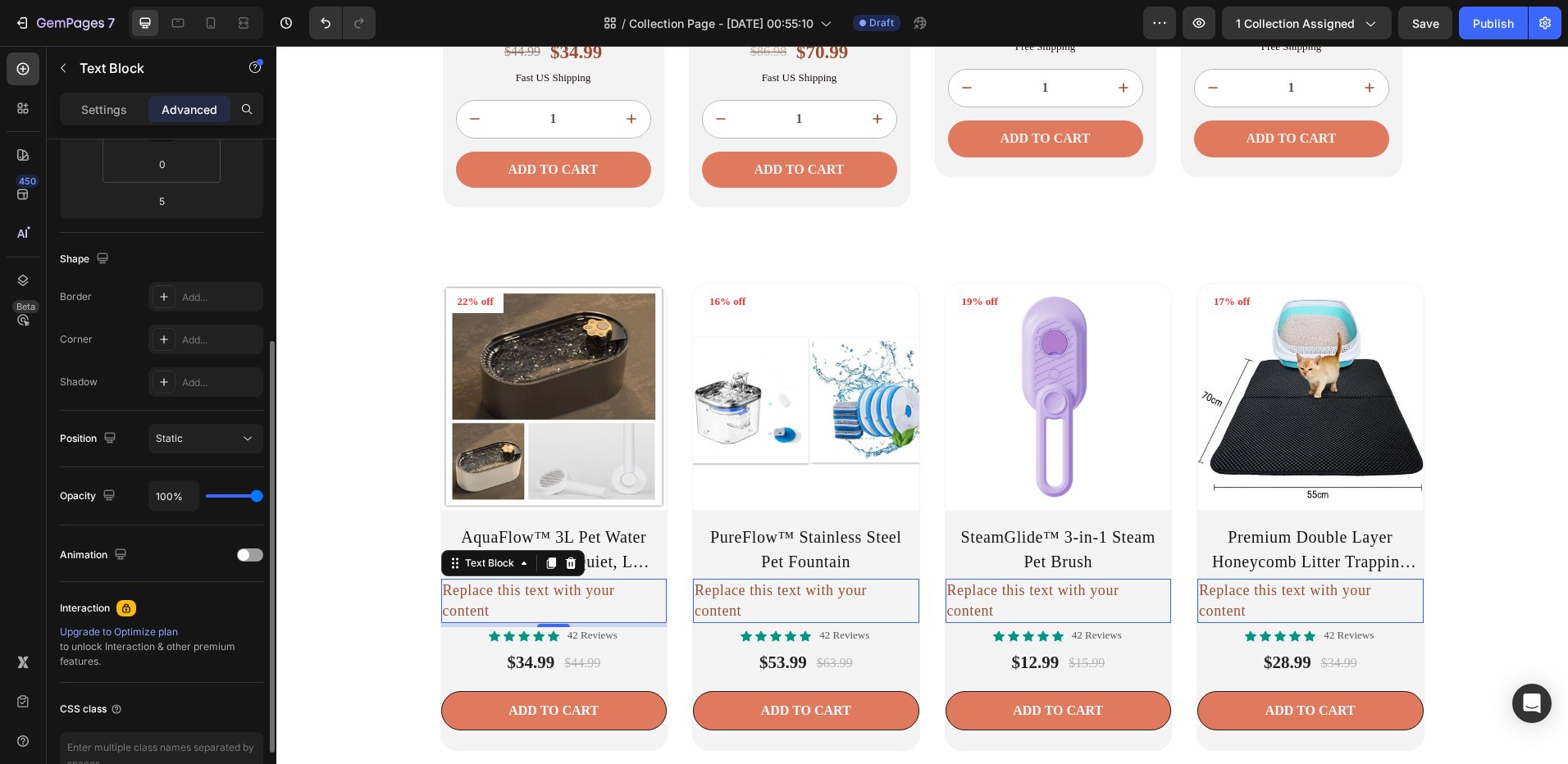
click at [109, 111] on p "Settings" at bounding box center [105, 110] width 46 height 17
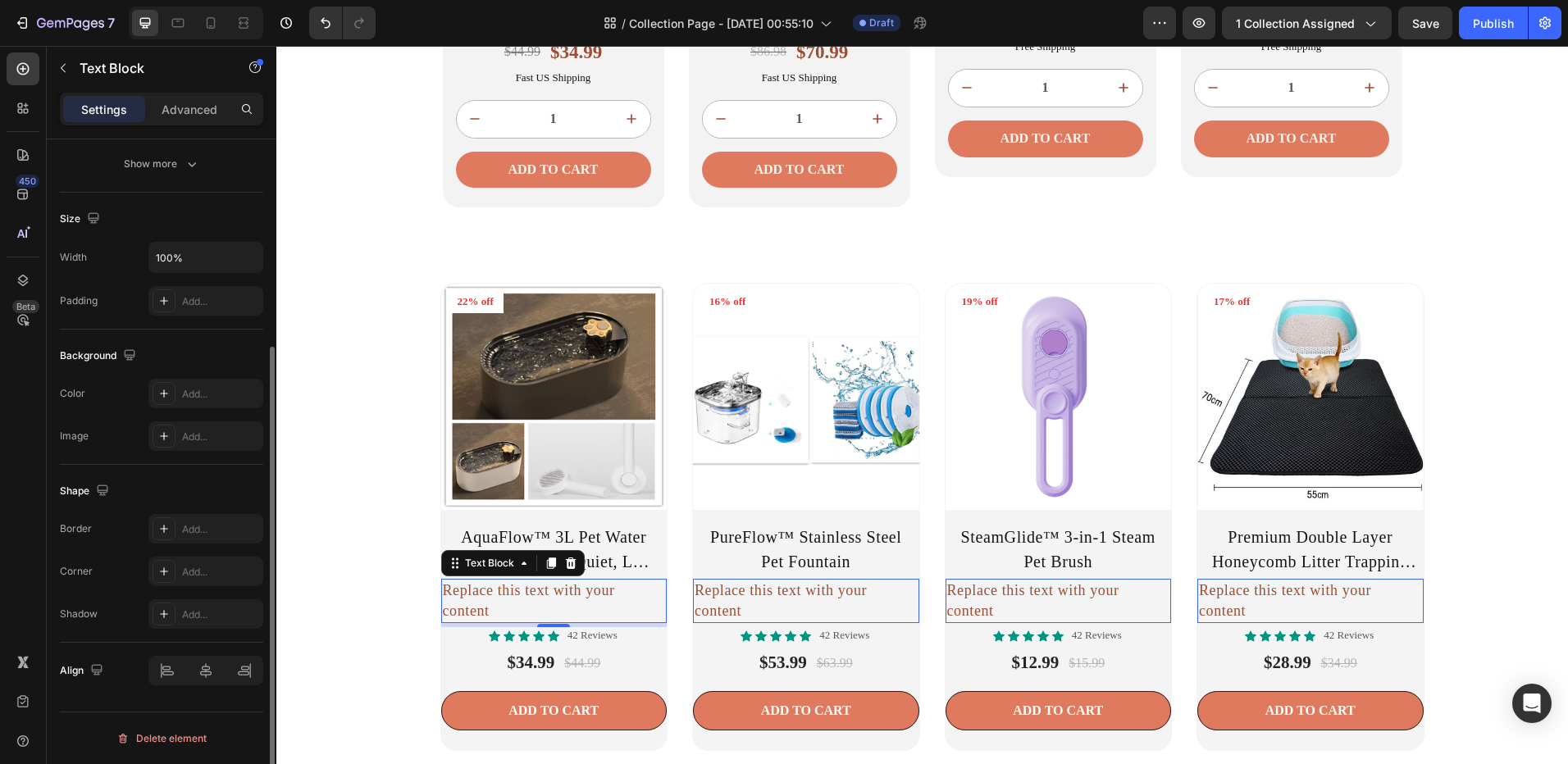
scroll to position [300, 0]
click at [203, 667] on div at bounding box center [206, 671] width 115 height 29
click at [619, 596] on div "Replace this text with your content" at bounding box center [555, 601] width 226 height 45
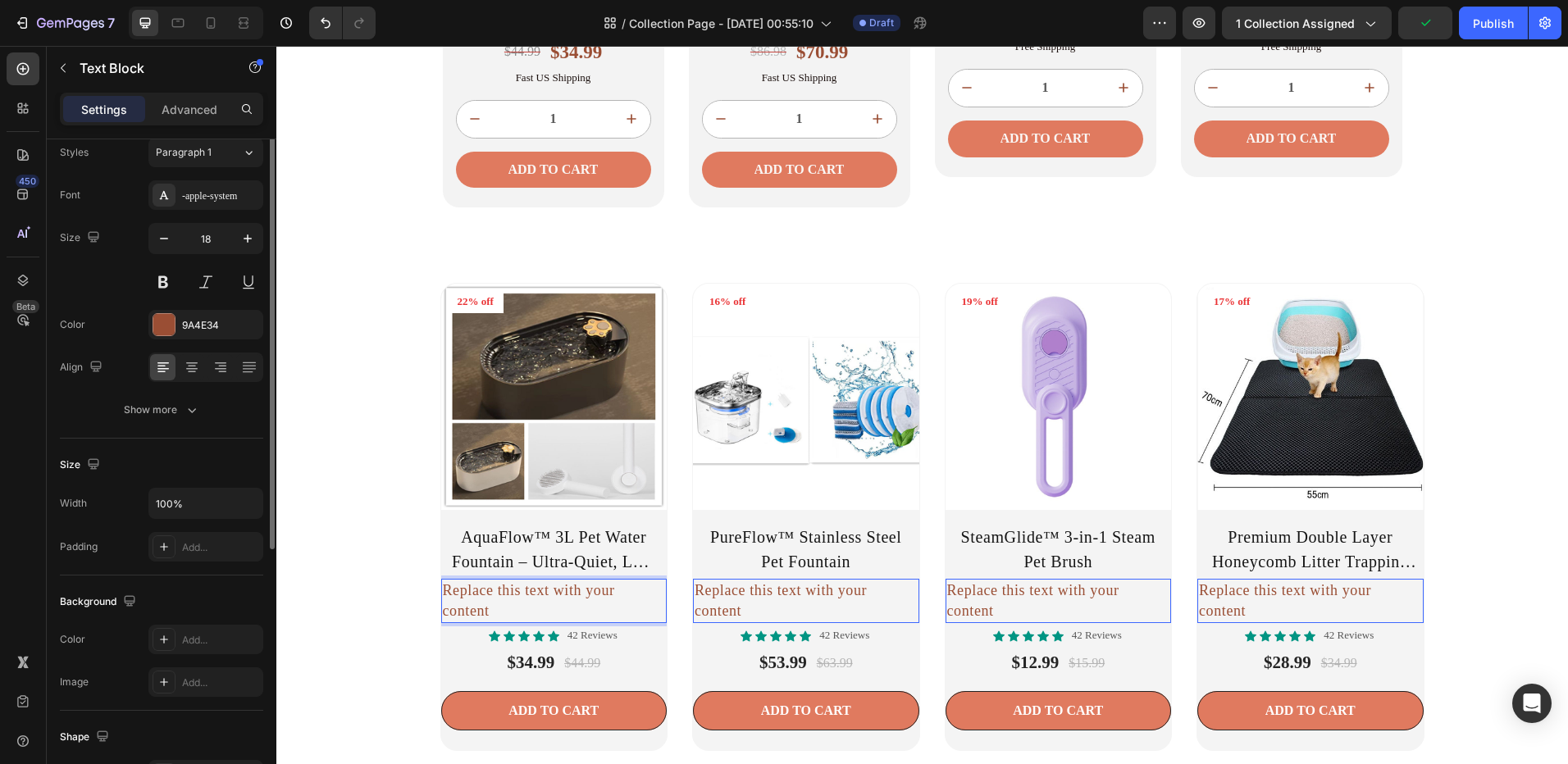
scroll to position [0, 0]
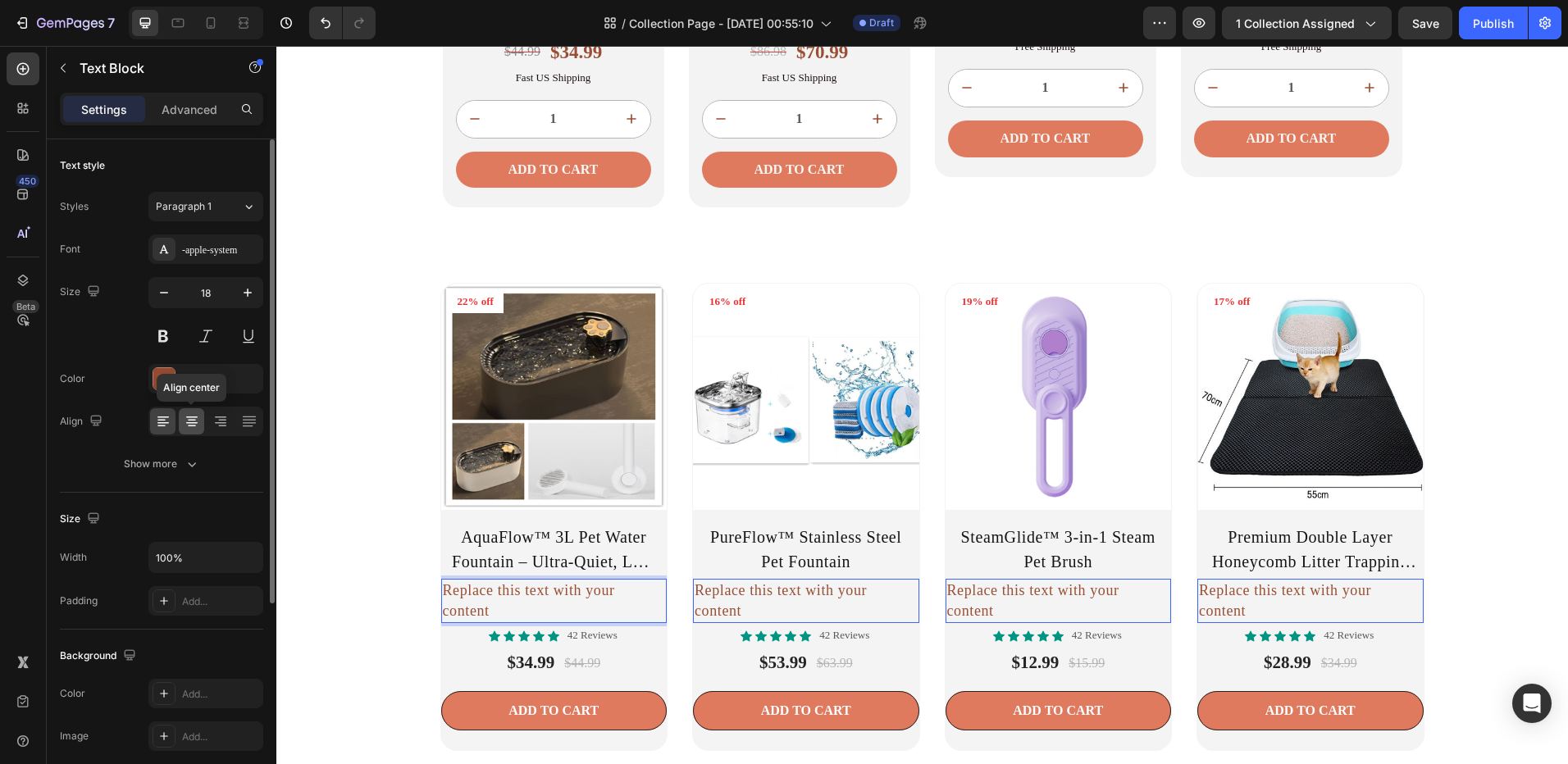
click at [199, 425] on icon at bounding box center [191, 421] width 16 height 16
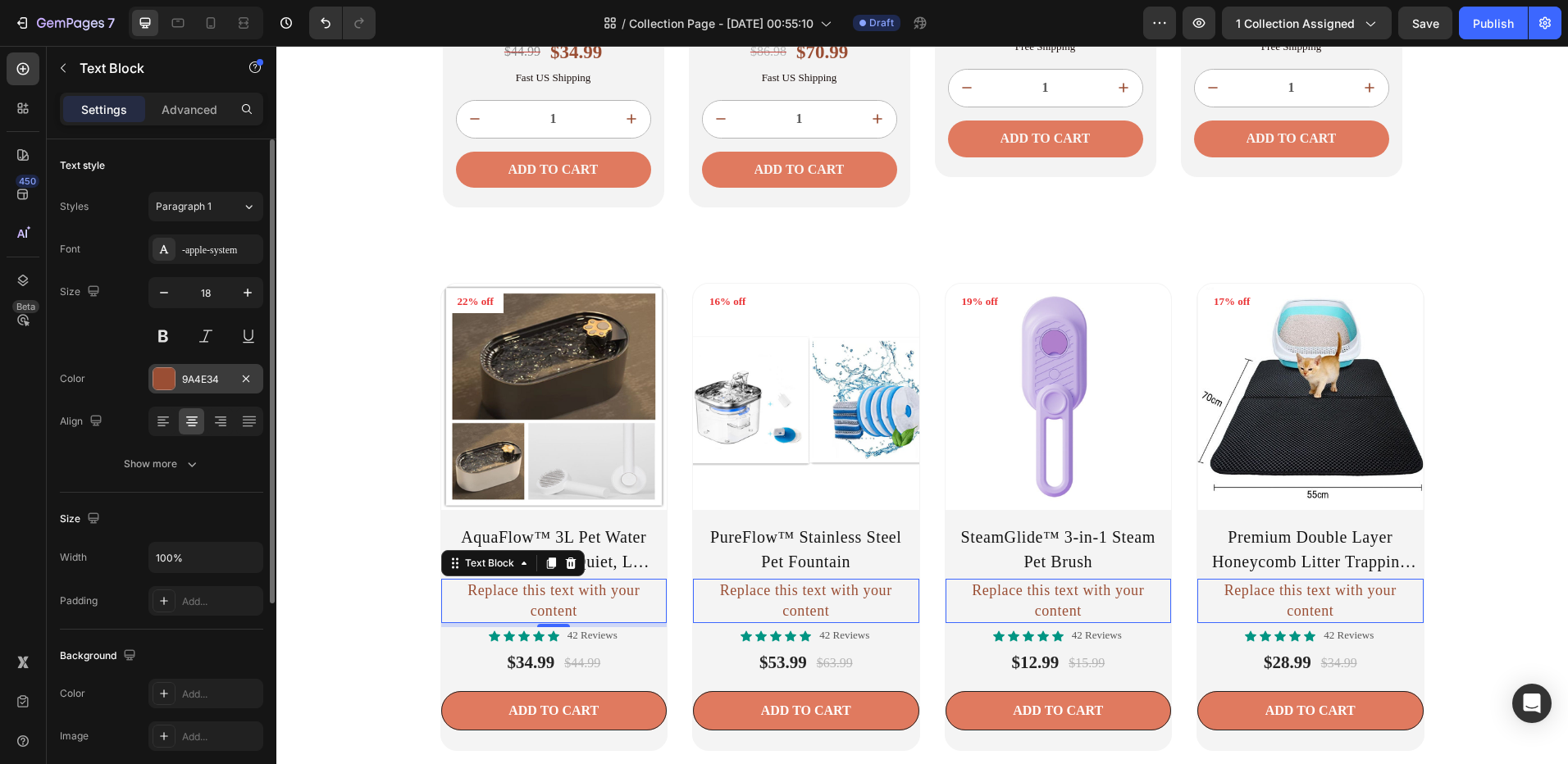
click at [167, 388] on div at bounding box center [164, 378] width 21 height 21
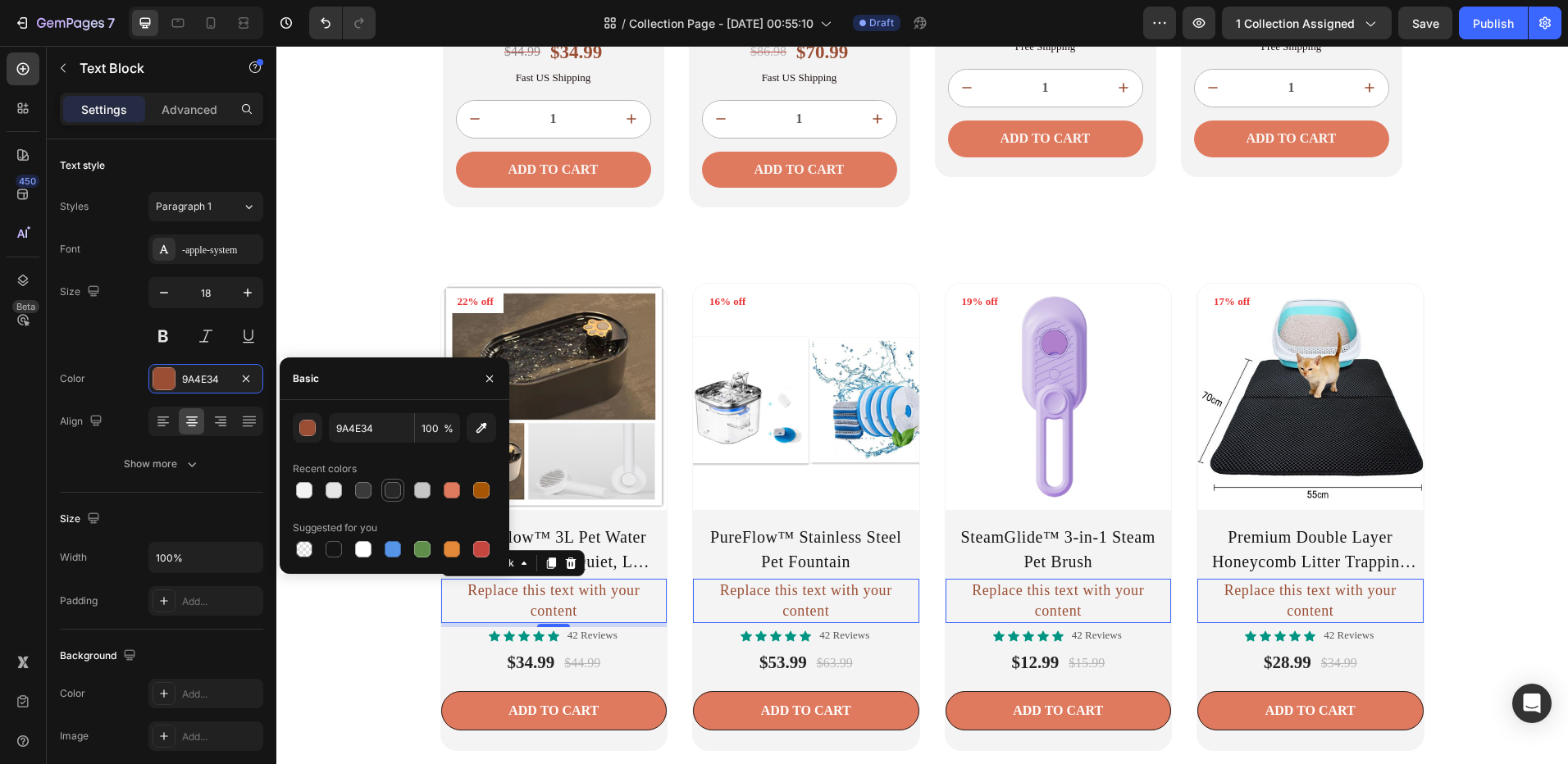
click at [391, 488] on div at bounding box center [393, 490] width 16 height 16
click at [364, 479] on div at bounding box center [363, 490] width 23 height 23
type input "3A3A3A"
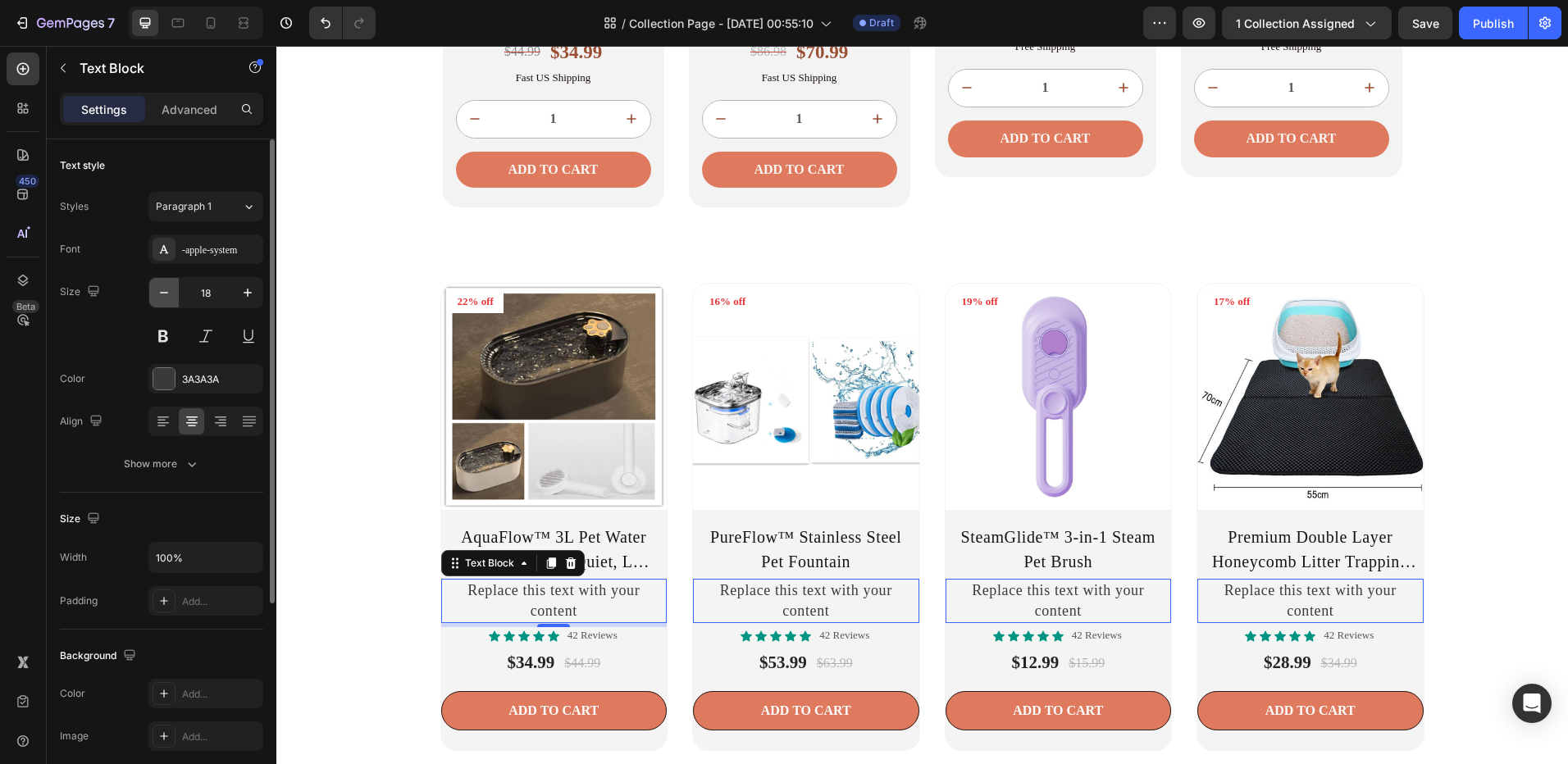
click at [172, 298] on button "button" at bounding box center [164, 292] width 29 height 29
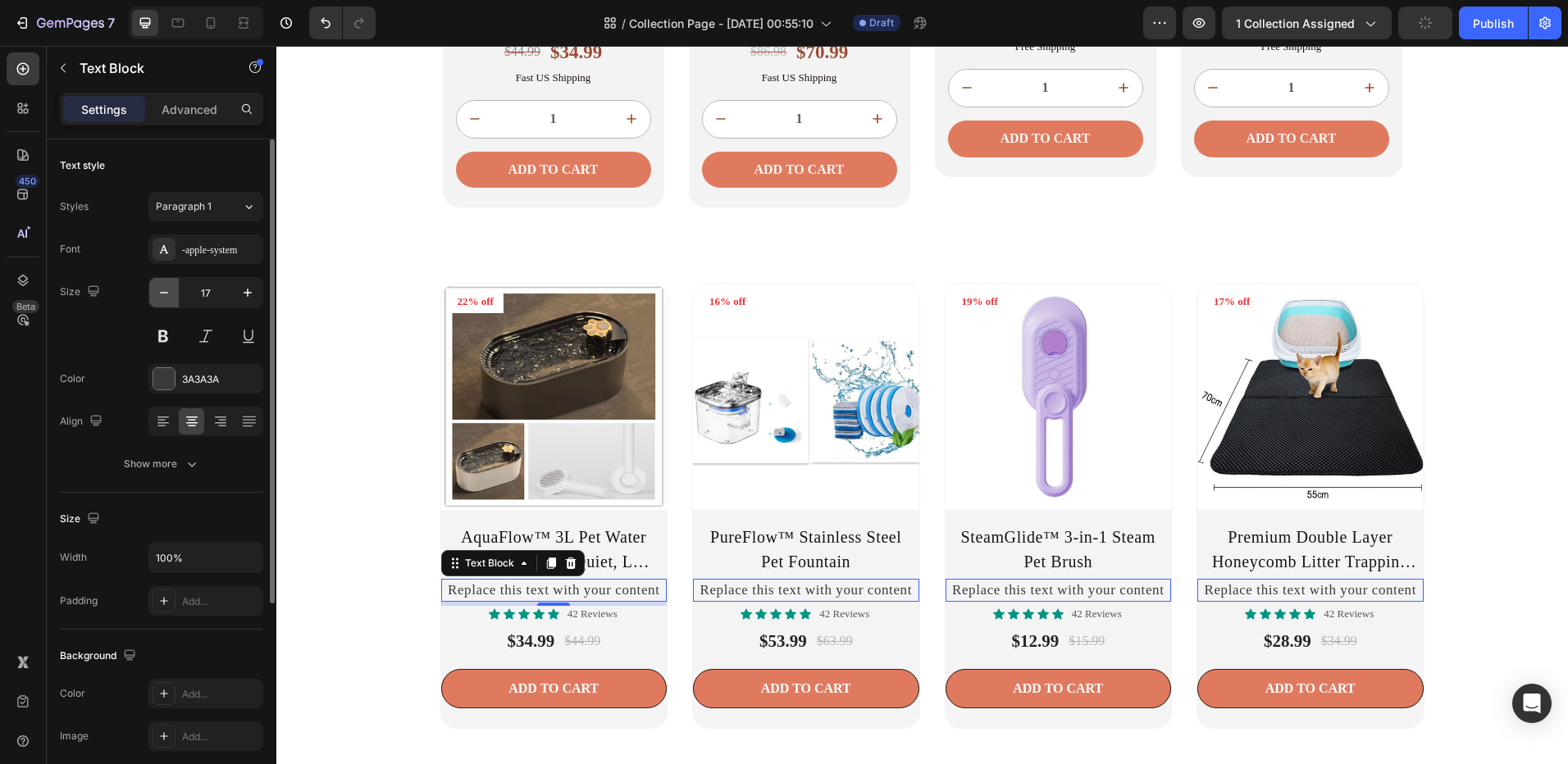
type input "16"
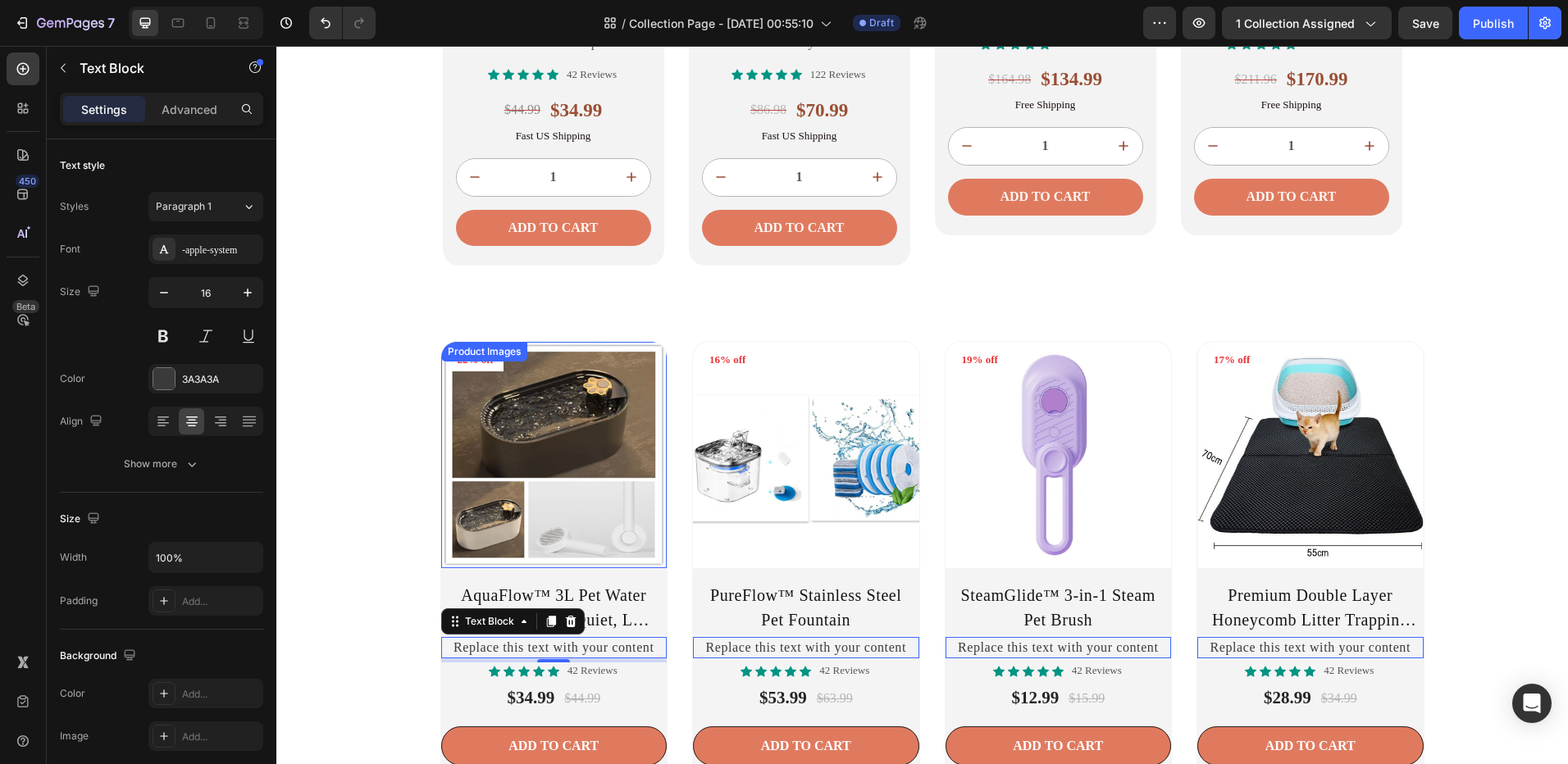
scroll to position [1701, 0]
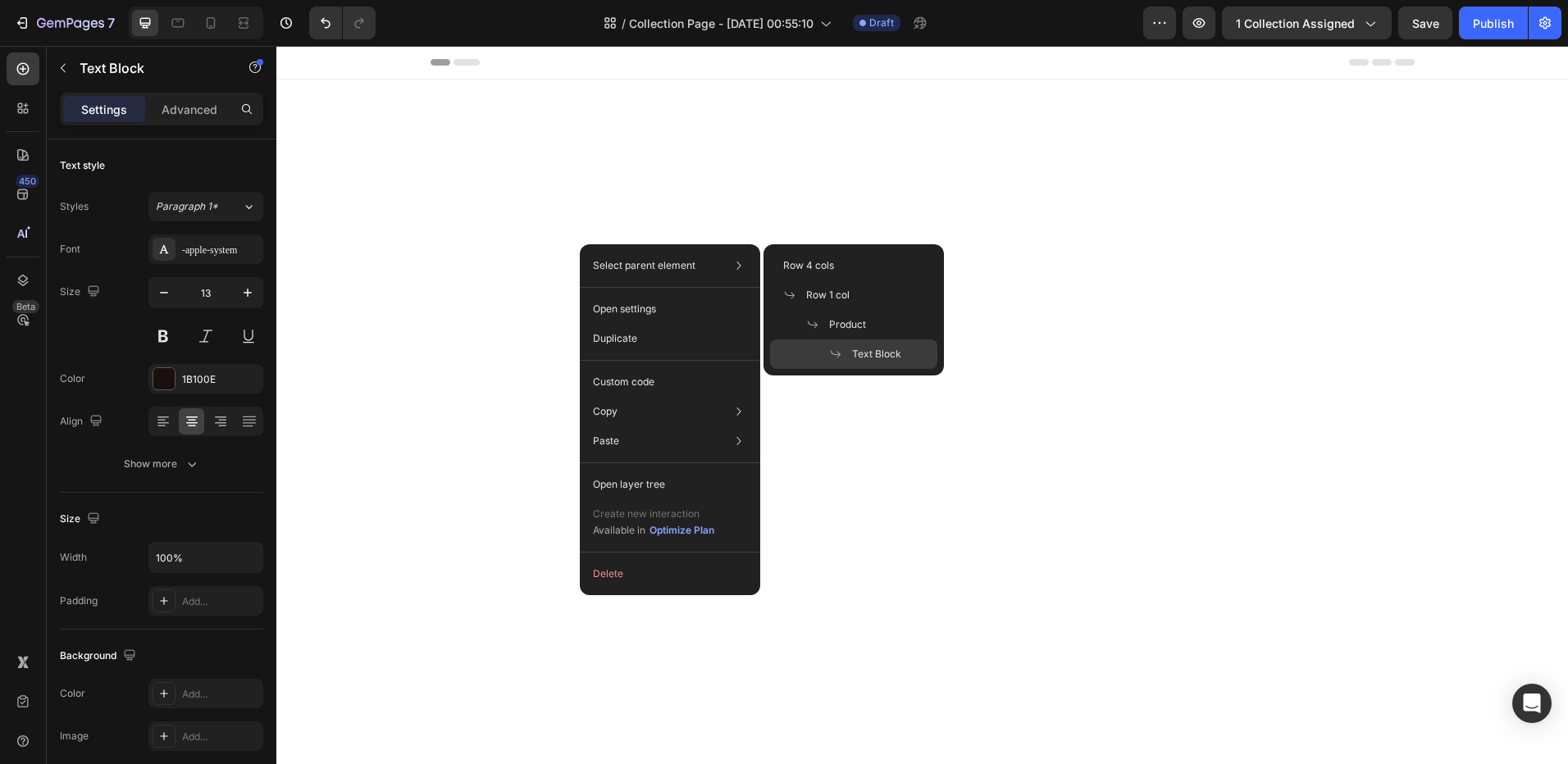
scroll to position [1701, 0]
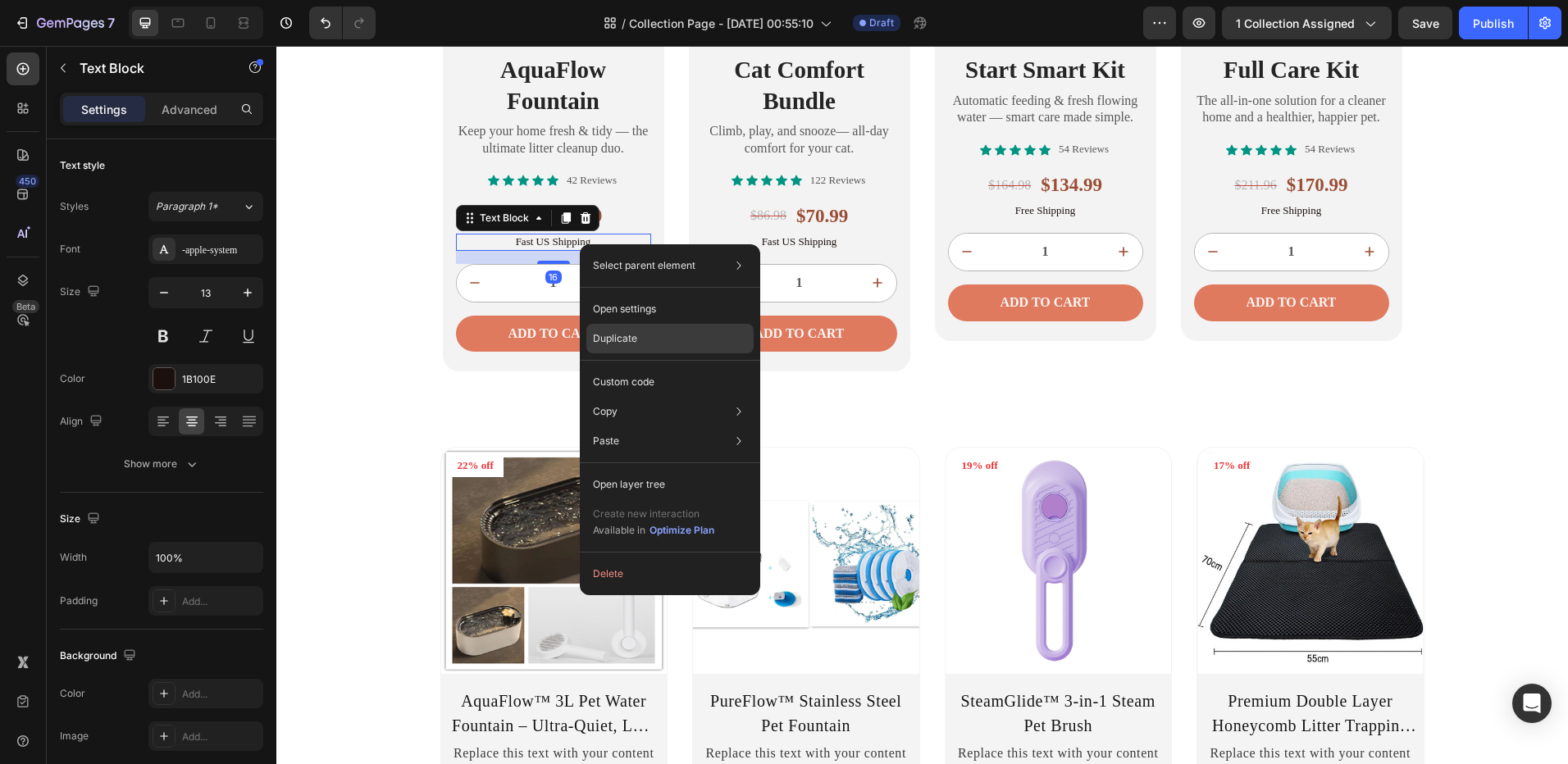
click at [642, 367] on div "Duplicate" at bounding box center [670, 382] width 167 height 29
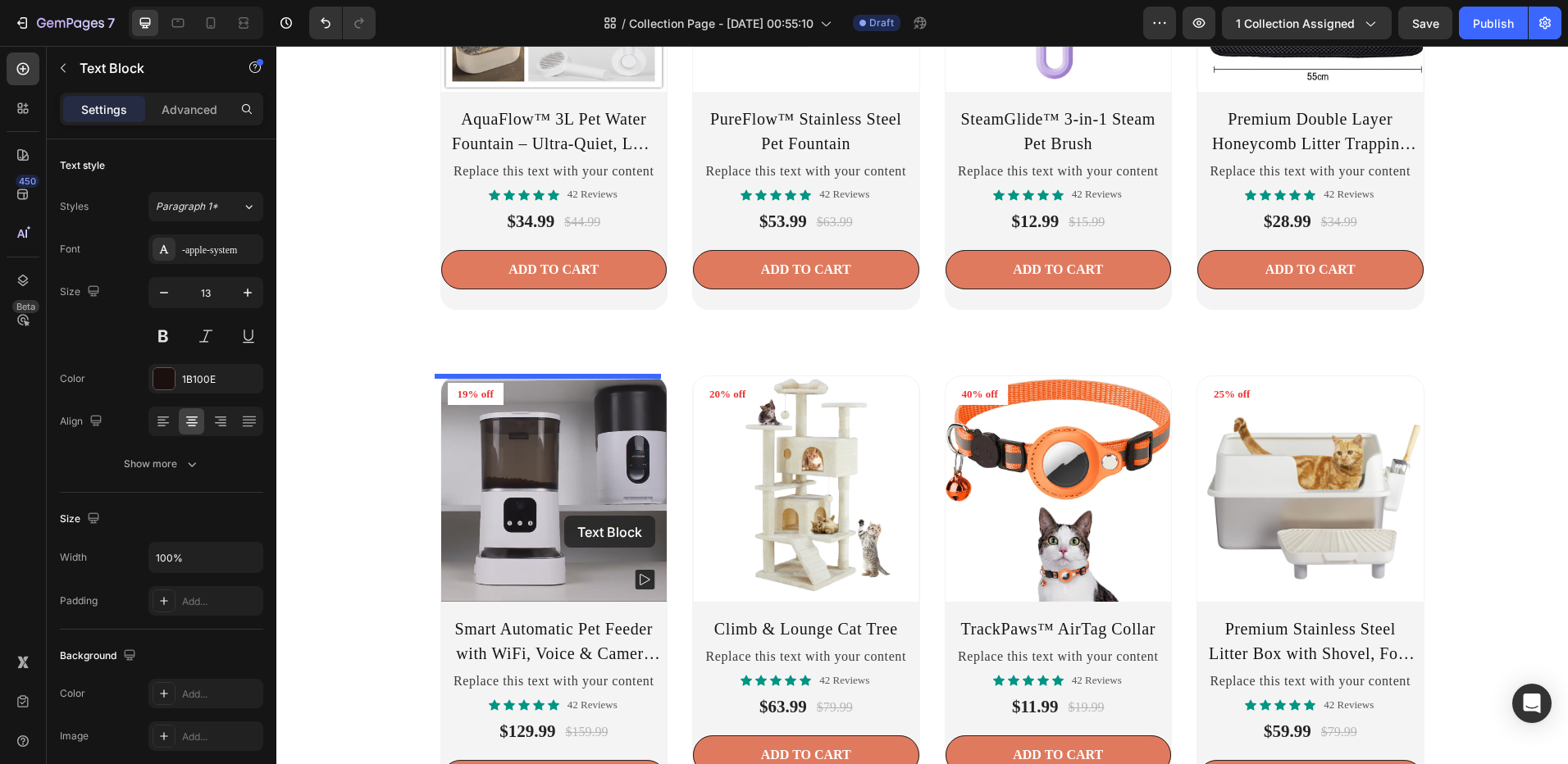
scroll to position [2363, 0]
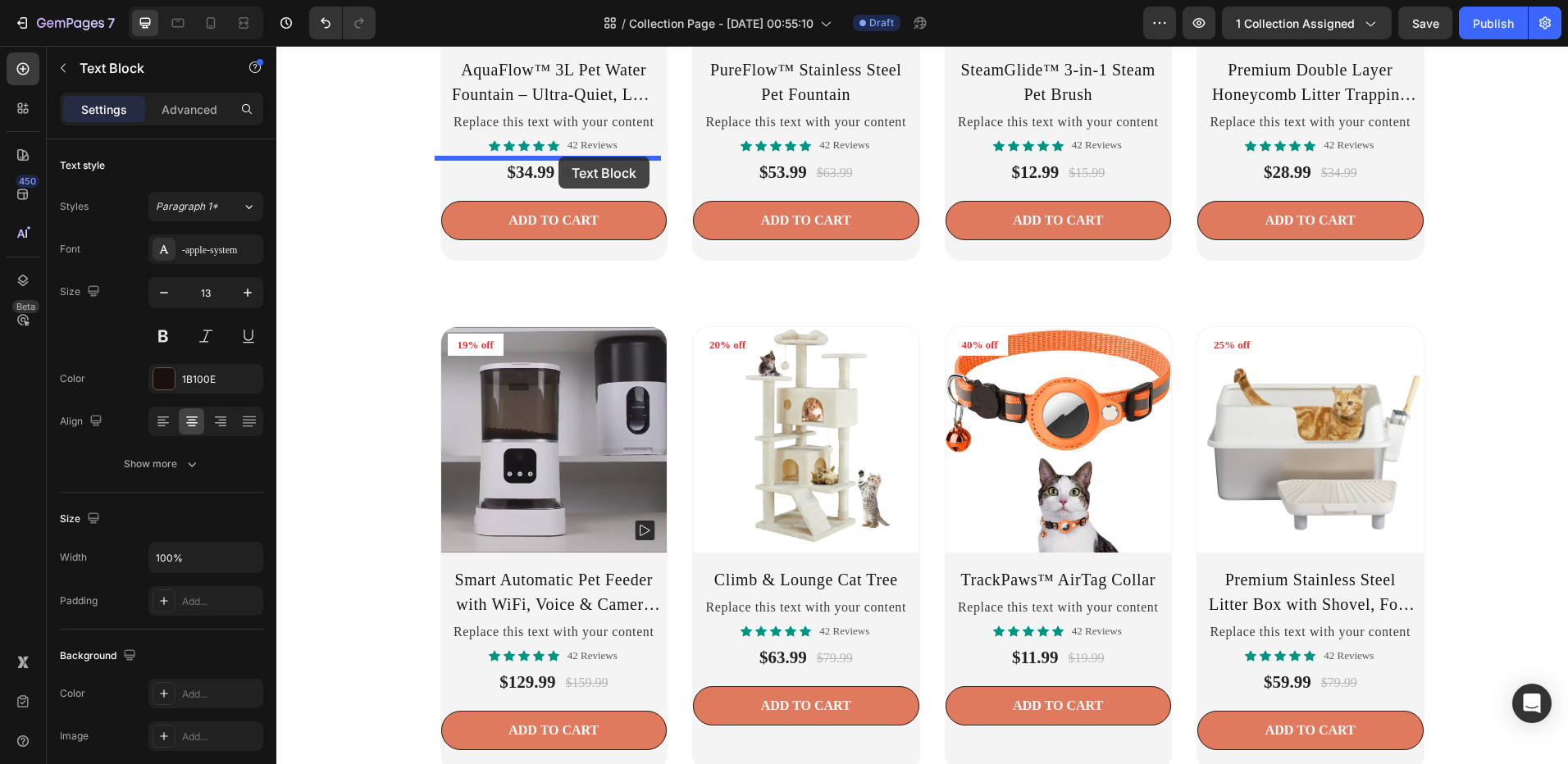
drag, startPoint x: 610, startPoint y: 275, endPoint x: 558, endPoint y: 157, distance: 128.9
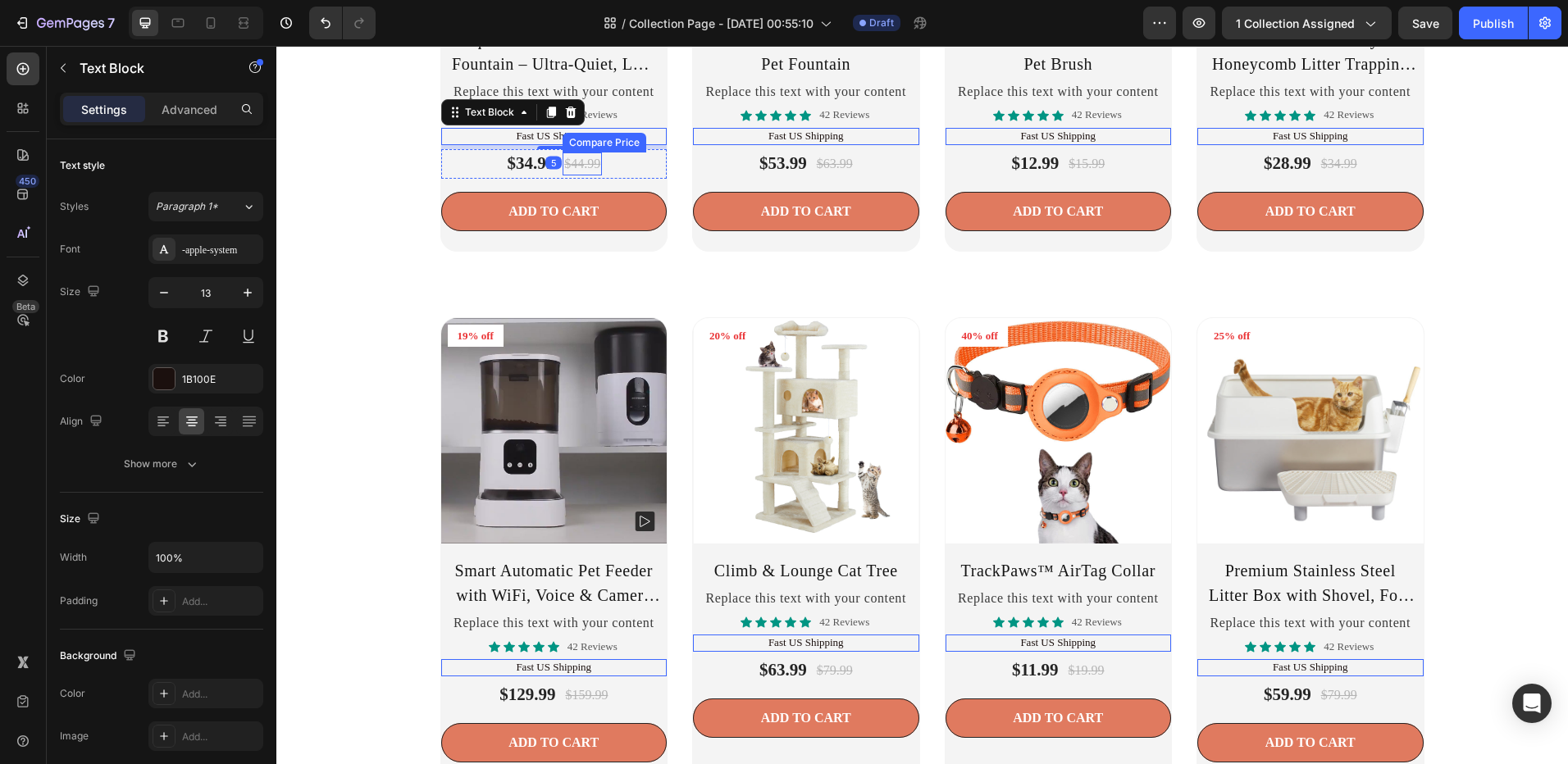
scroll to position [2333, 0]
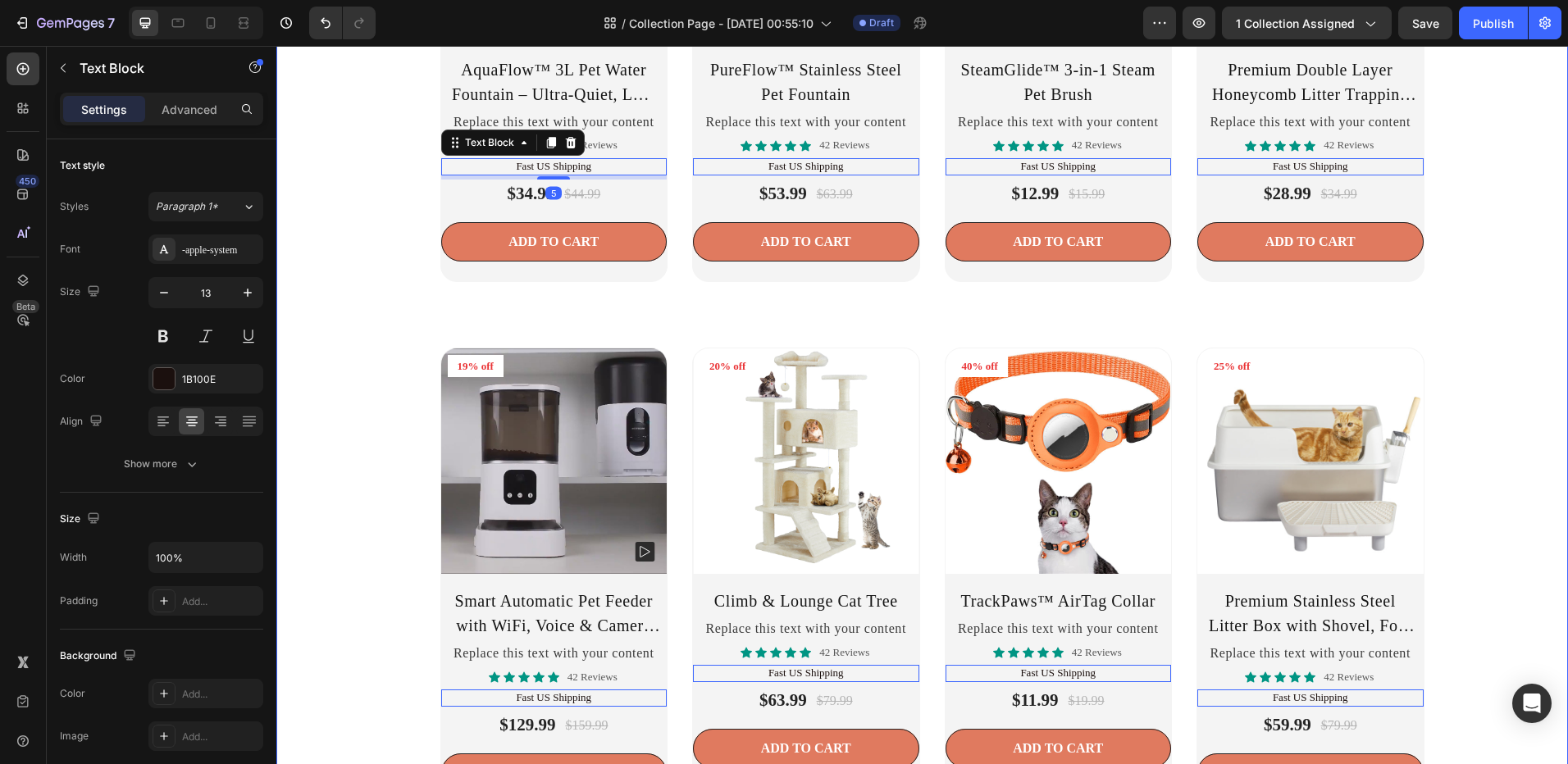
click at [331, 229] on div "Product Images 22% off Product Badge Row AquaFlow™ 3L Pet Water Fountain – Ultr…" at bounding box center [922, 570] width 1267 height 1530
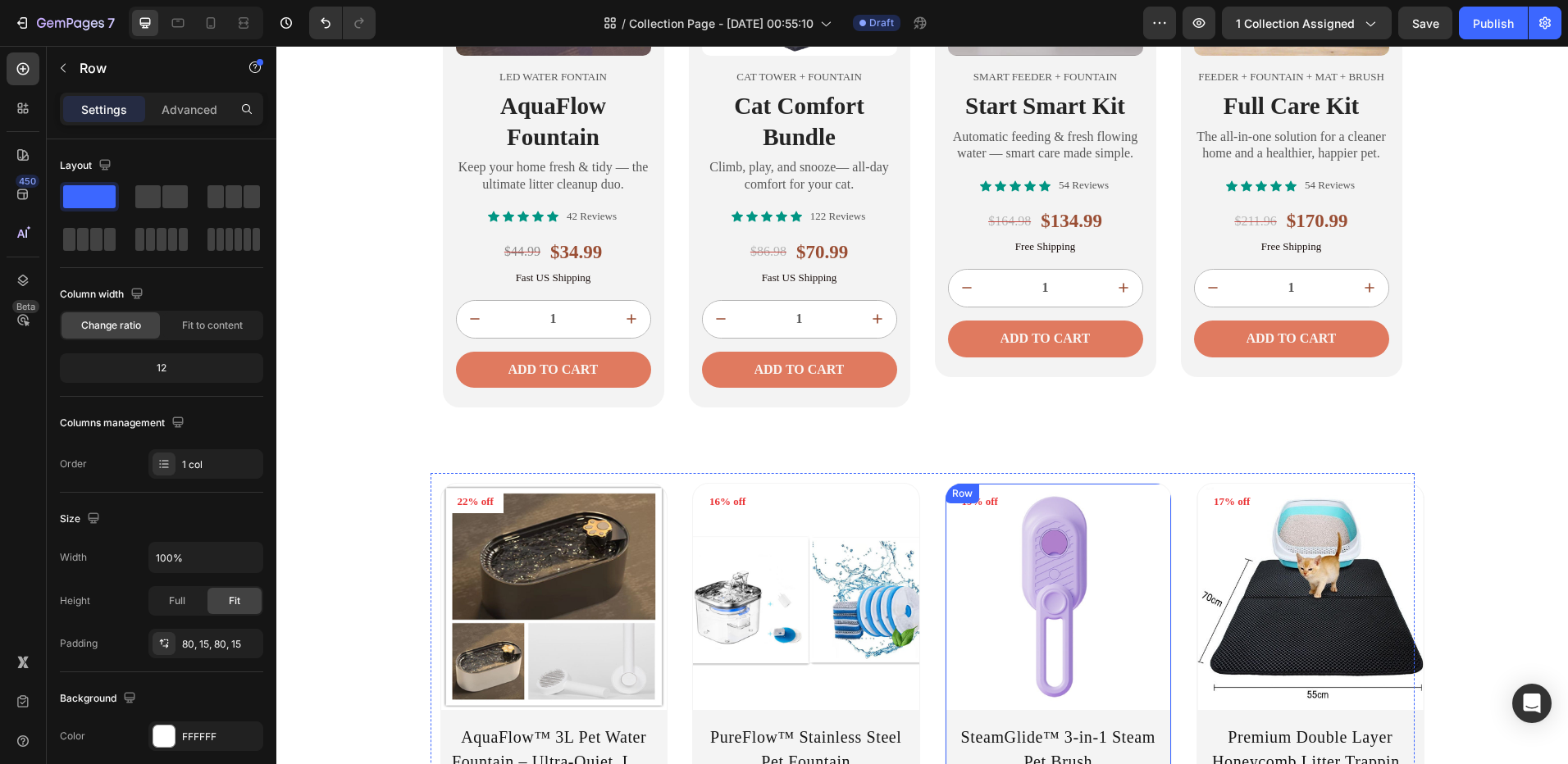
scroll to position [1703, 0]
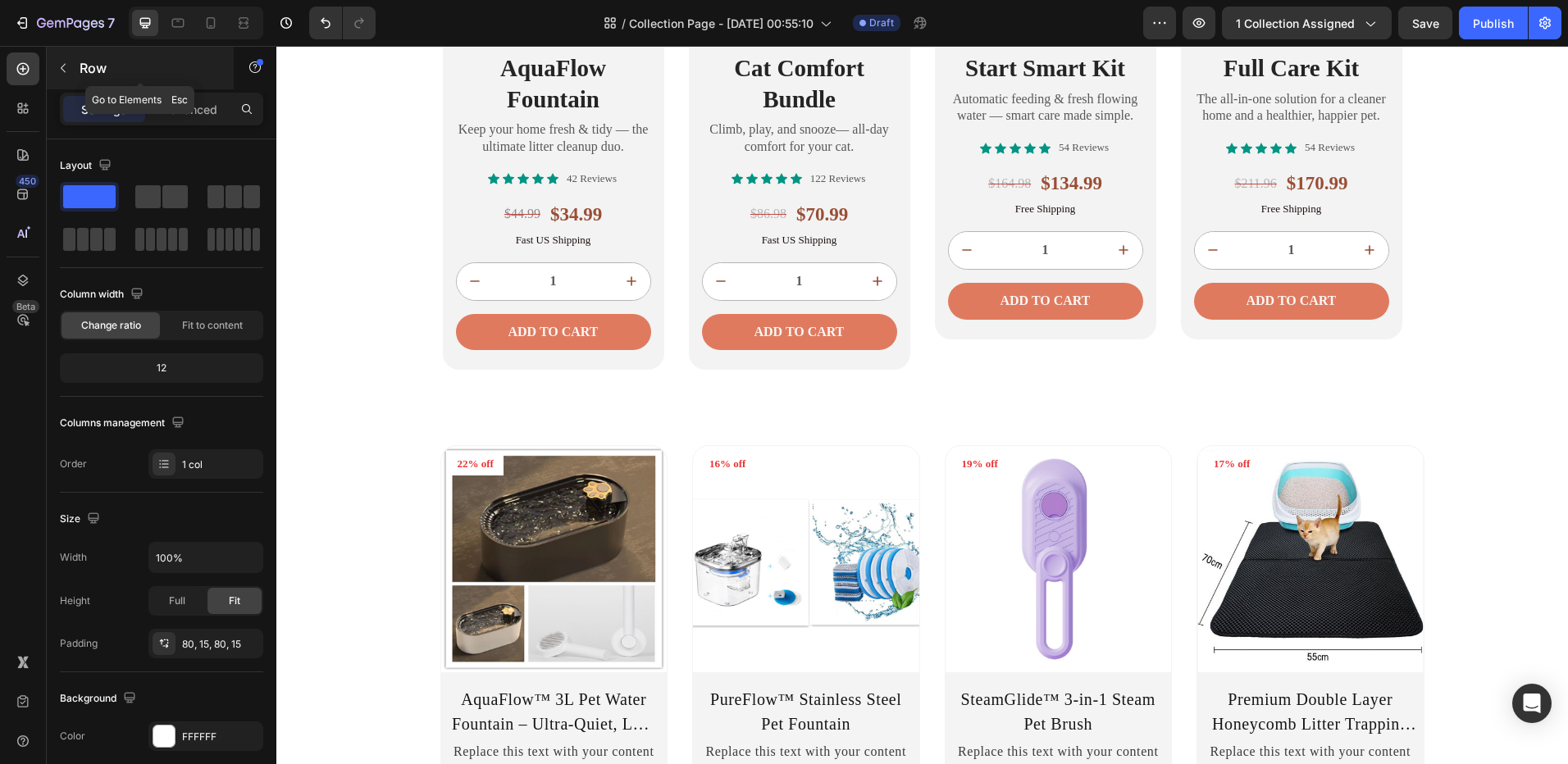
click at [71, 50] on div "Row" at bounding box center [141, 69] width 187 height 43
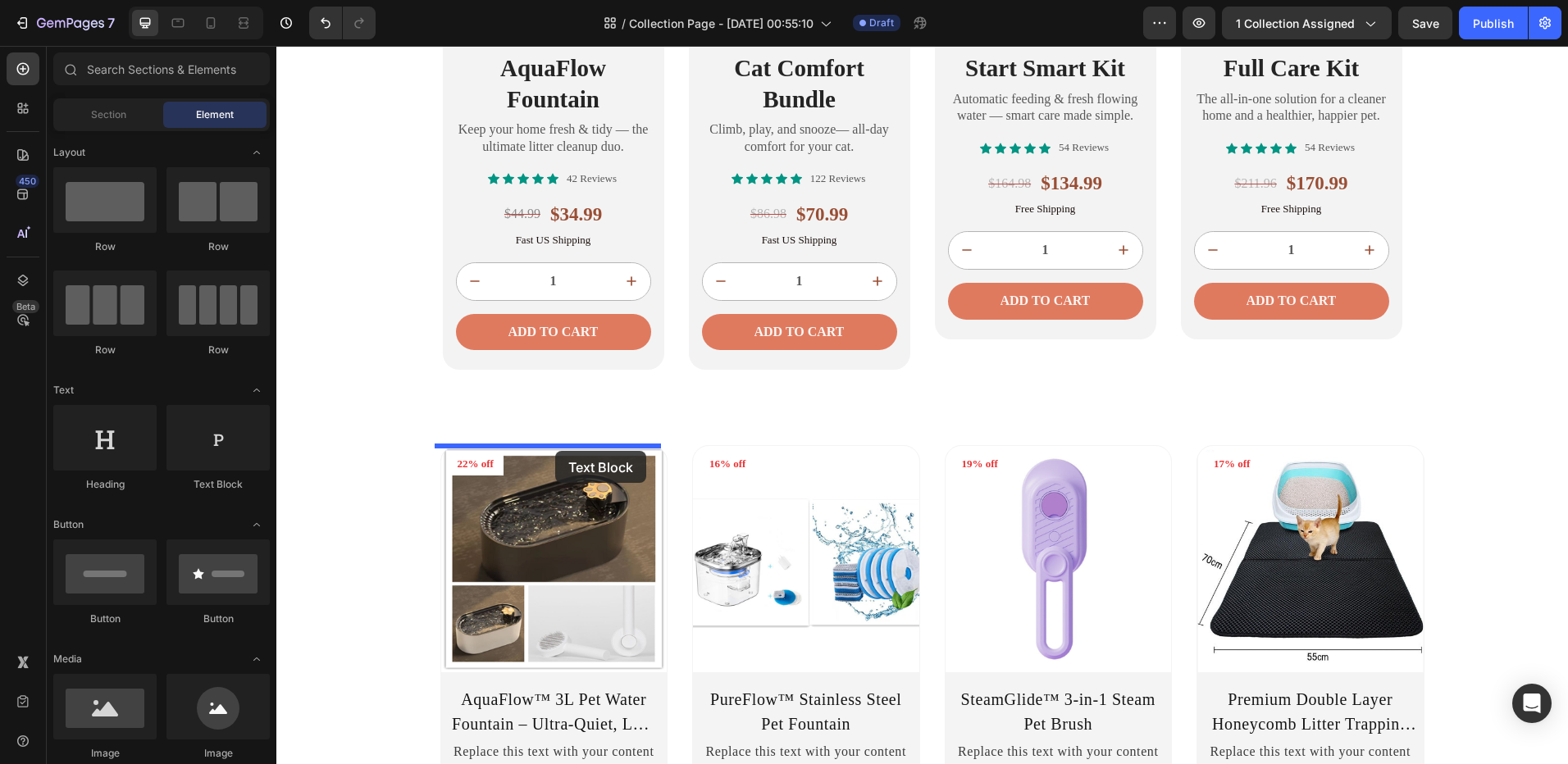
drag, startPoint x: 479, startPoint y: 480, endPoint x: 555, endPoint y: 451, distance: 81.3
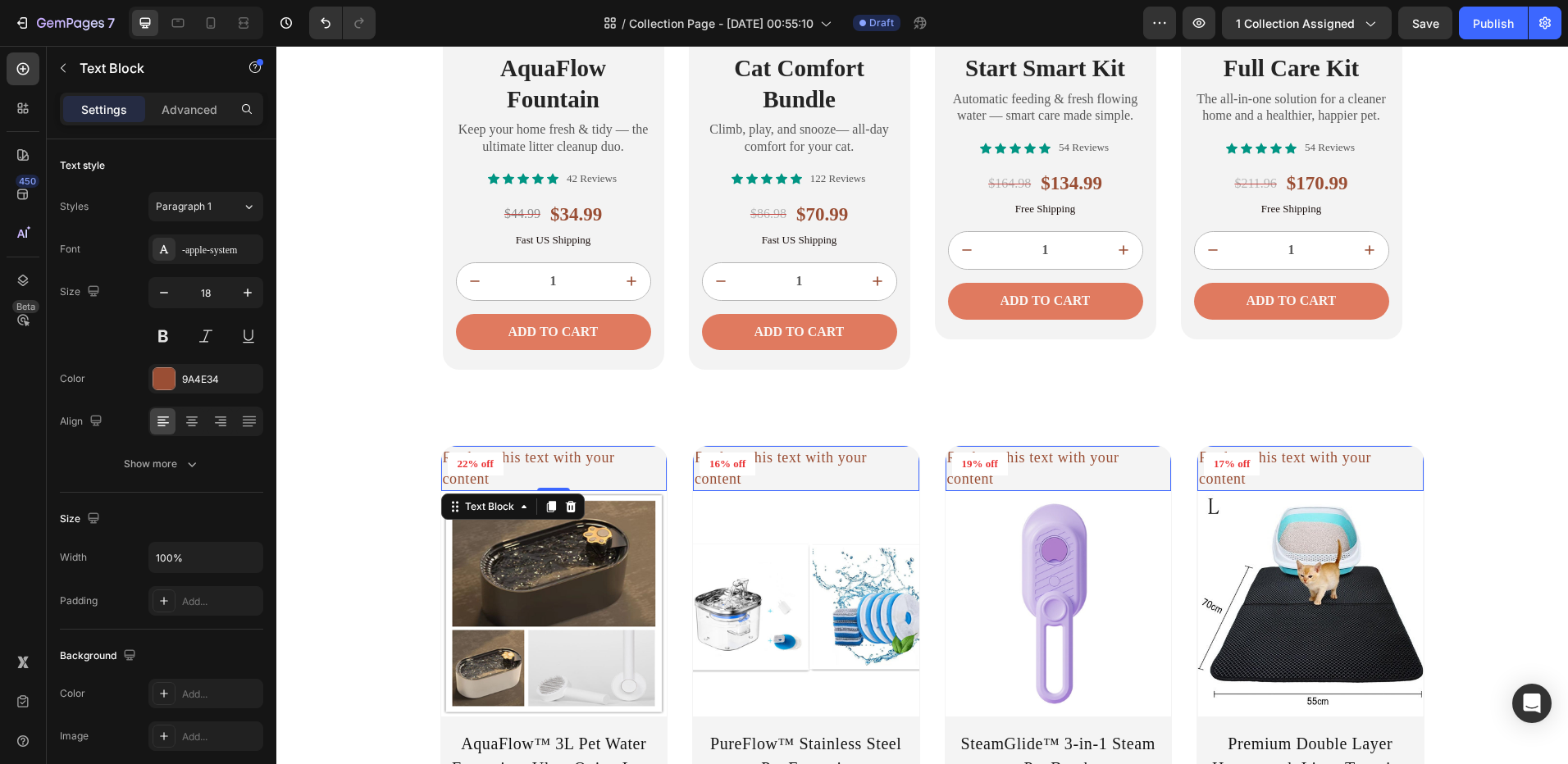
click at [667, 460] on div "Replace this text with your content" at bounding box center [555, 468] width 226 height 45
click at [778, 460] on p "Replace this text with your content" at bounding box center [806, 468] width 223 height 41
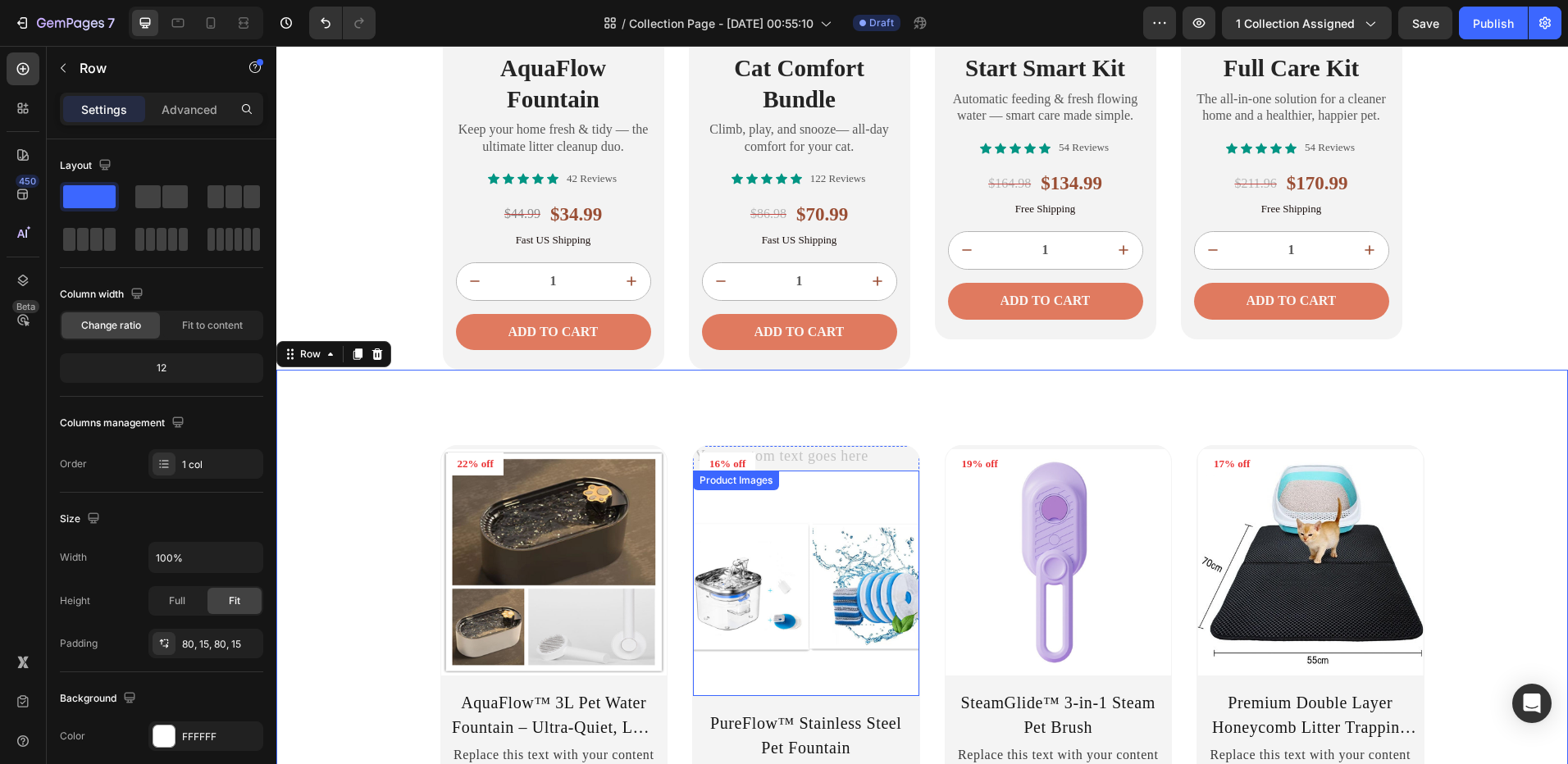
click at [810, 455] on div "Rich Text Editor. Editing area: main" at bounding box center [806, 458] width 226 height 24
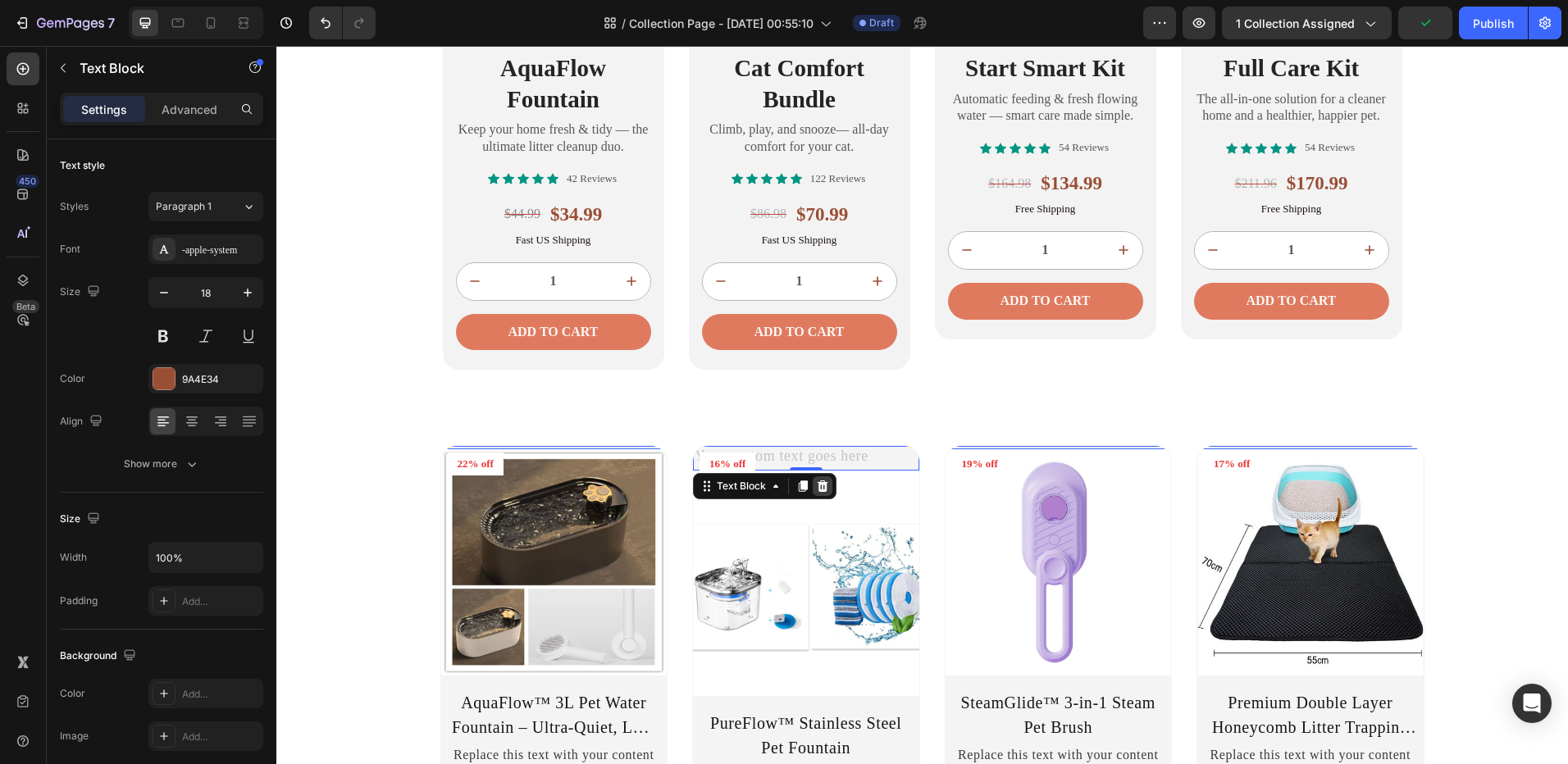
click at [276, 46] on icon at bounding box center [276, 46] width 0 height 0
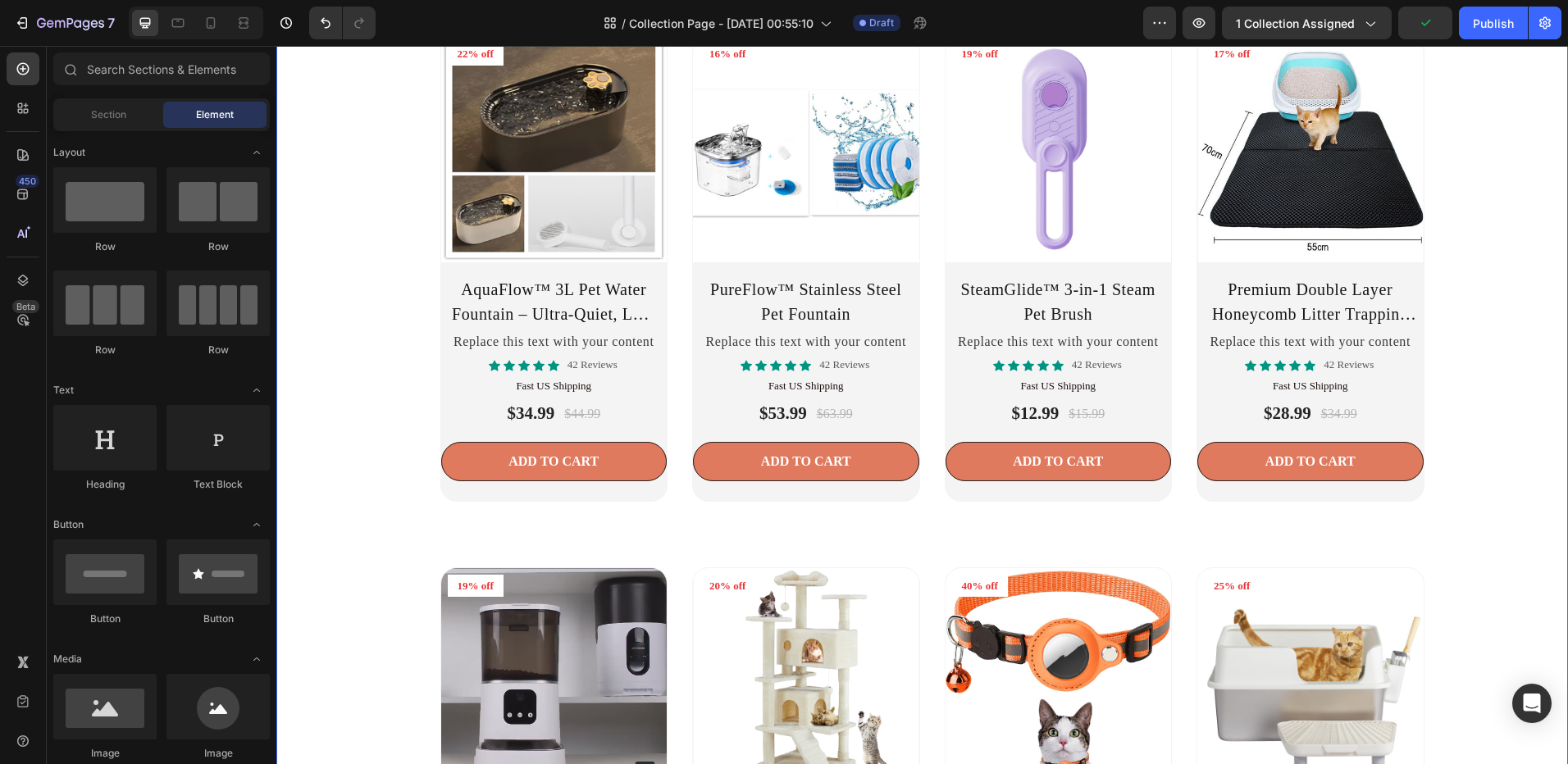
scroll to position [1868, 0]
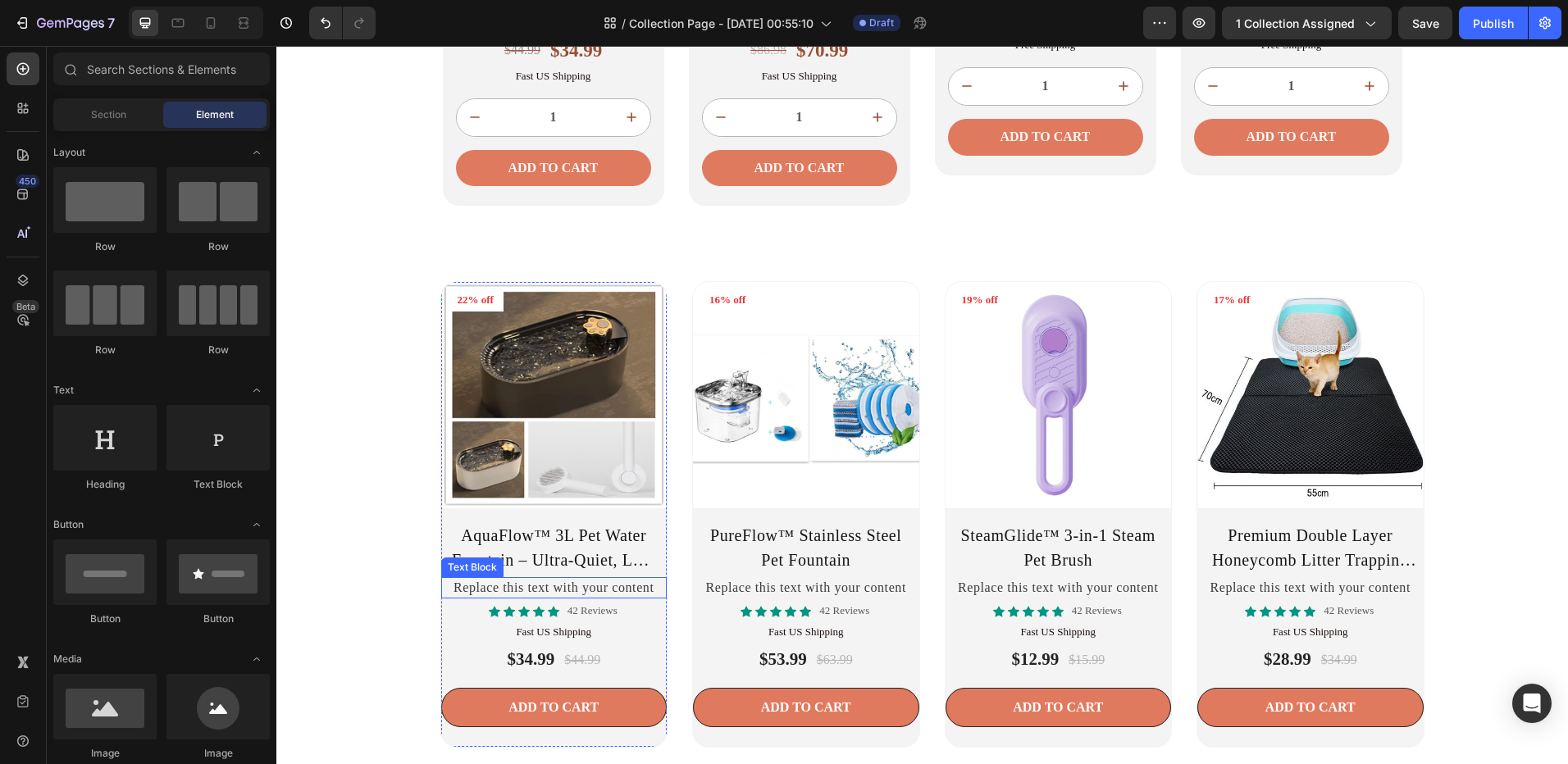
click at [544, 587] on div "Replace this text with your content" at bounding box center [555, 587] width 226 height 21
click at [544, 587] on p "Replace this text with your content" at bounding box center [554, 587] width 223 height 18
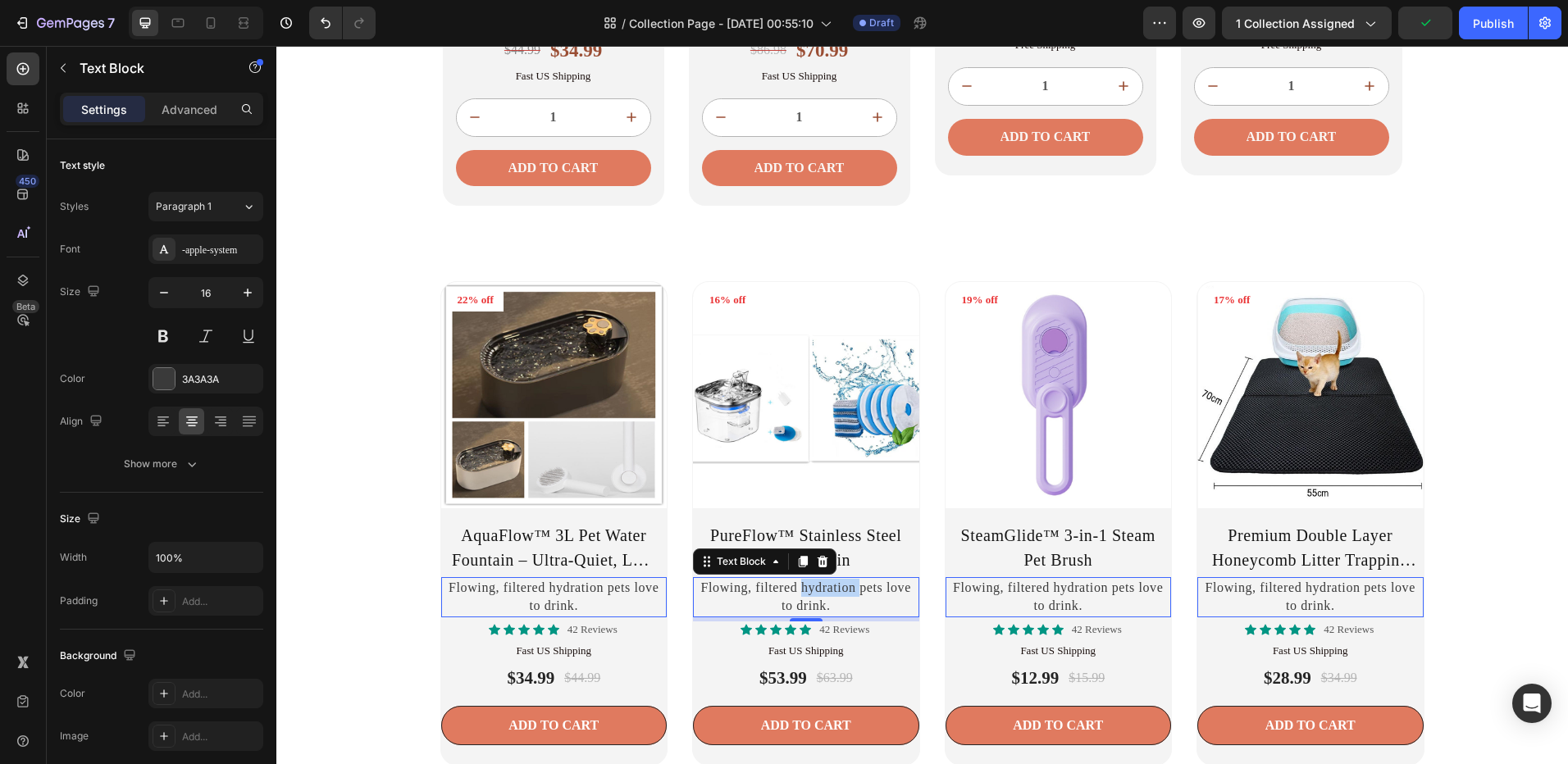
click at [666, 589] on p "Flowing, filtered hydration pets love to drink." at bounding box center [554, 597] width 223 height 37
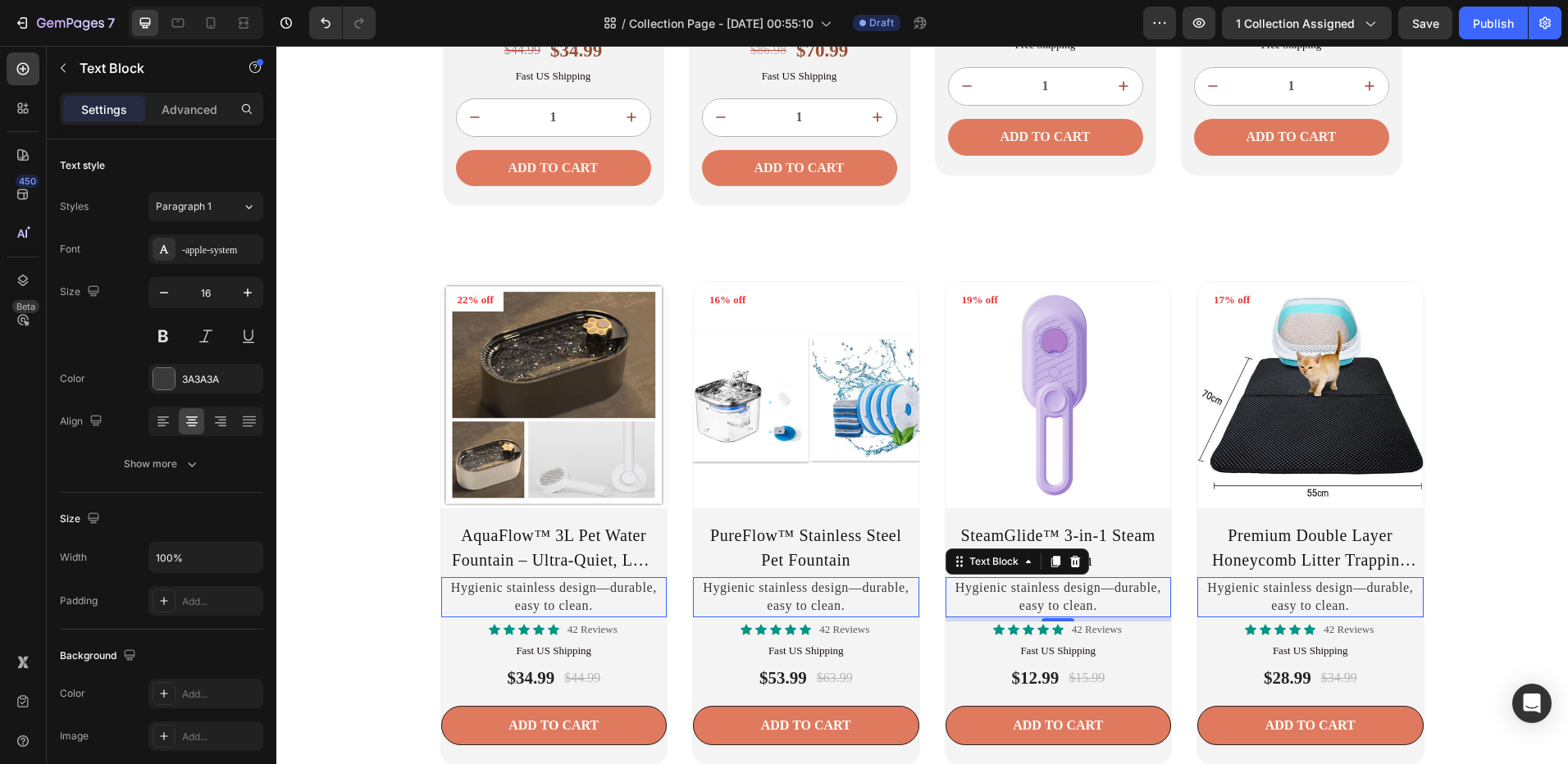
click at [666, 591] on p "Hygienic stainless design—durable, easy to clean." at bounding box center [554, 597] width 223 height 37
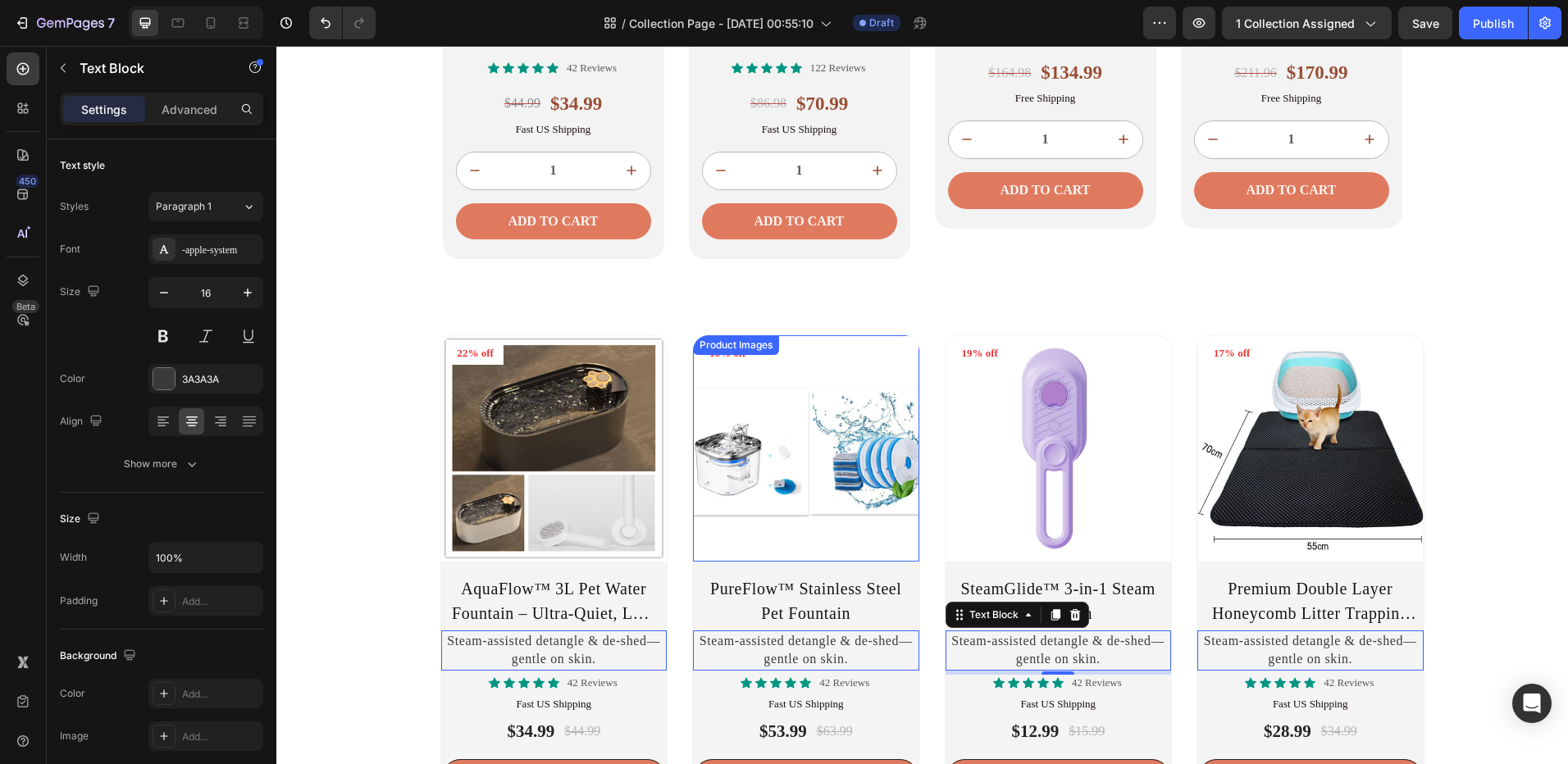
scroll to position [1949, 0]
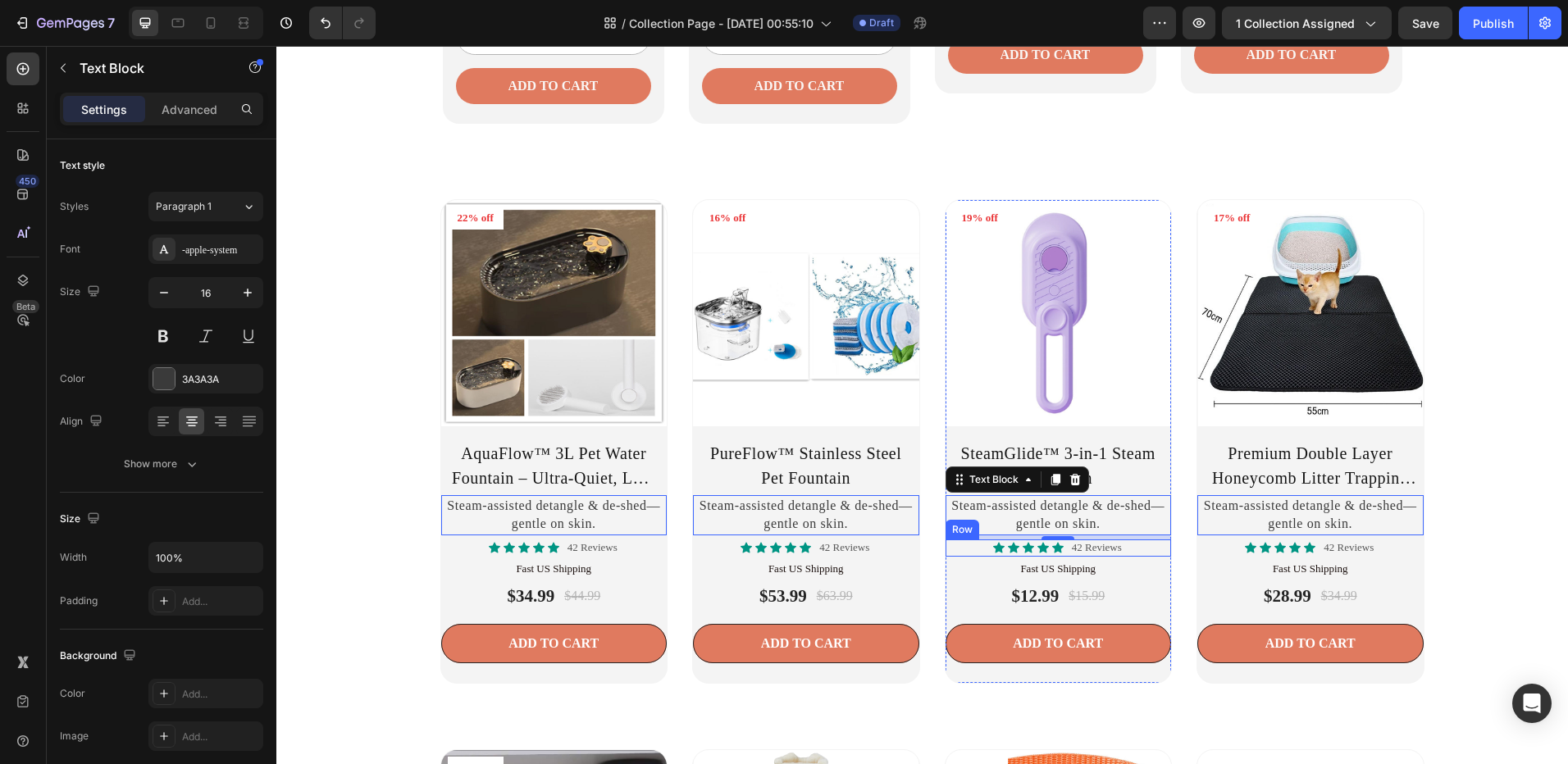
click at [667, 547] on div "Icon Icon Icon Icon Icon Icon List 42 Reviews Text Block Row" at bounding box center [555, 548] width 226 height 17
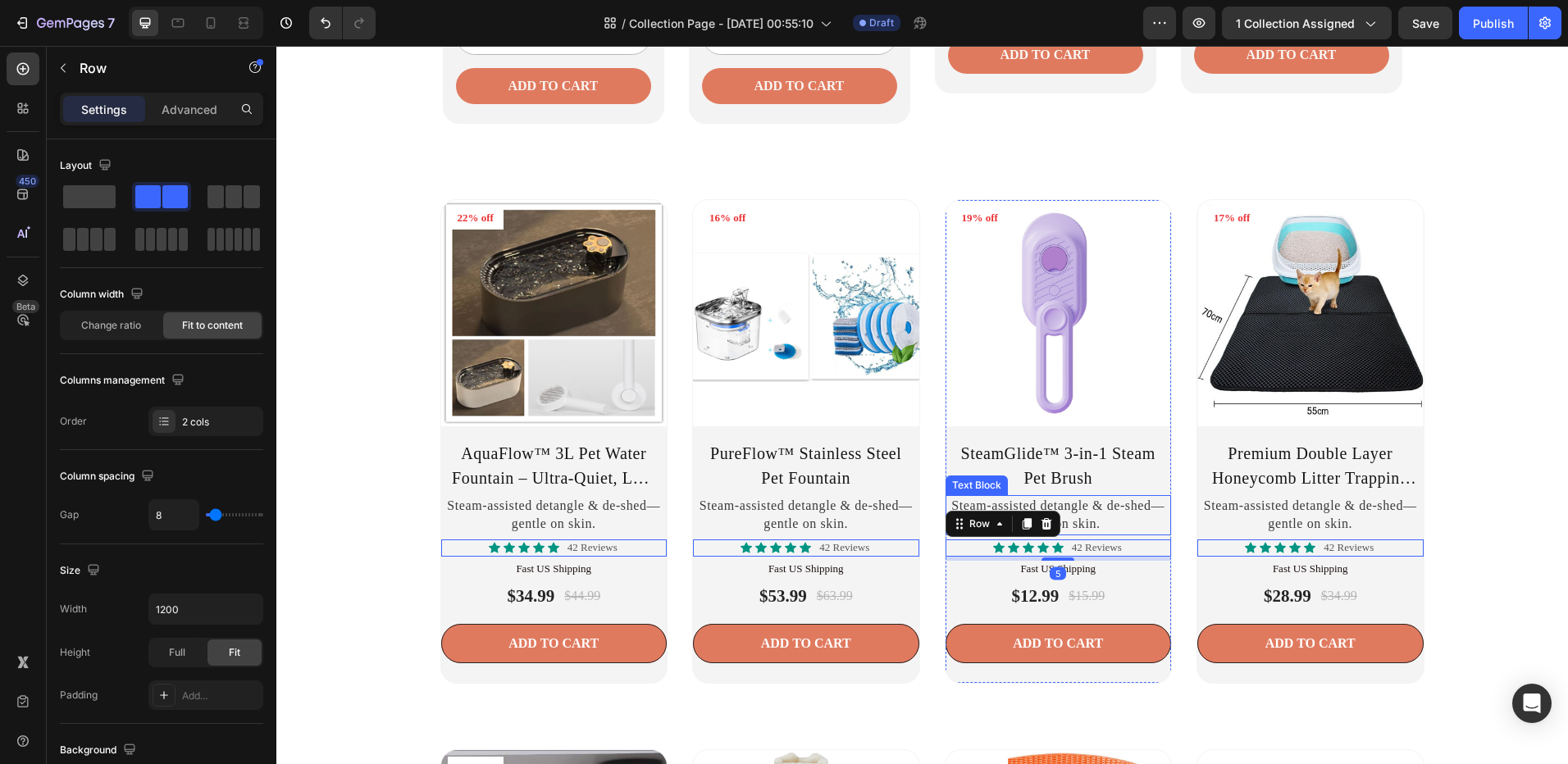
click at [666, 503] on p "Steam-assisted detangle & de-shed—gentle on skin." at bounding box center [554, 515] width 223 height 37
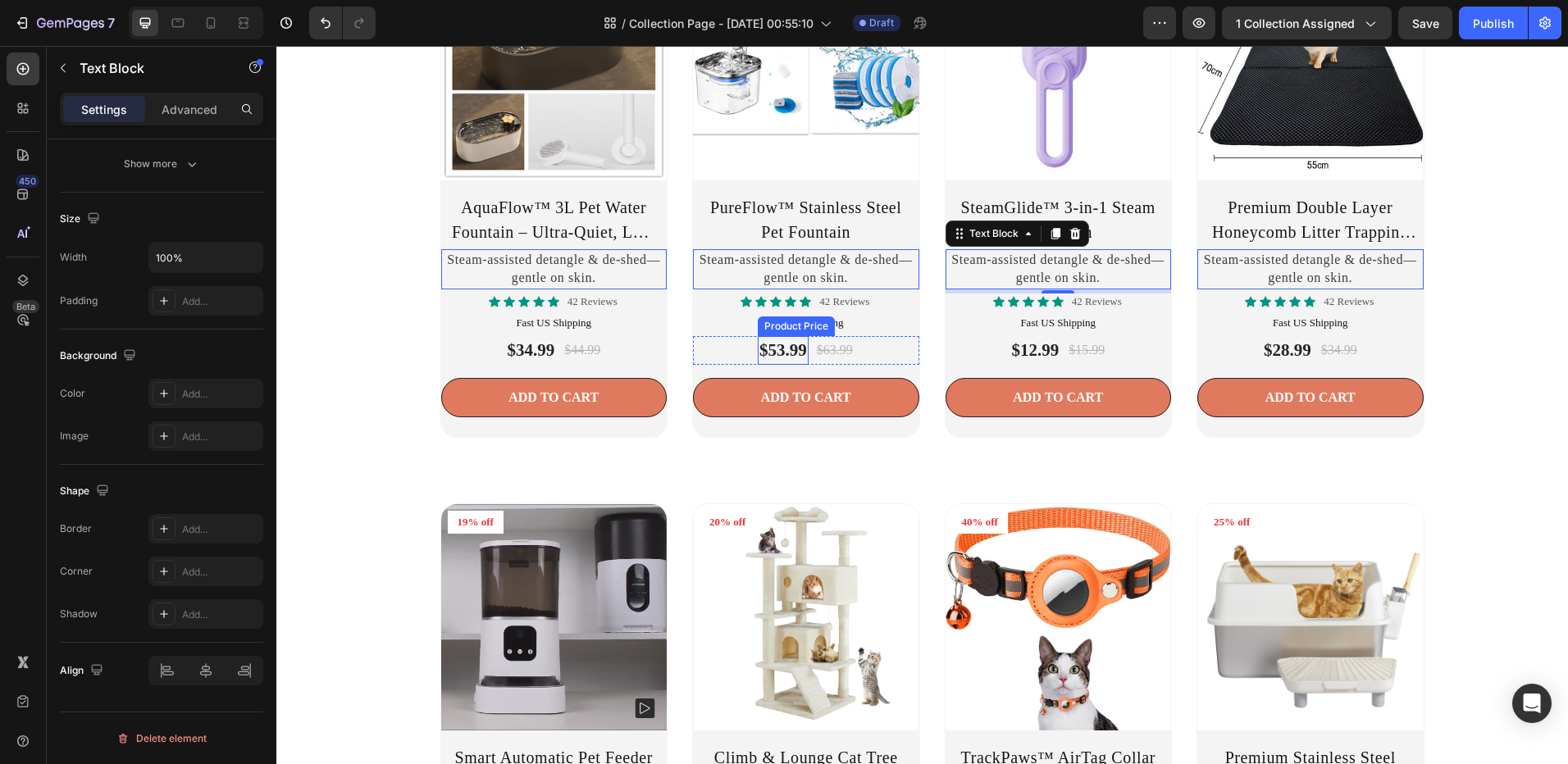
scroll to position [2031, 0]
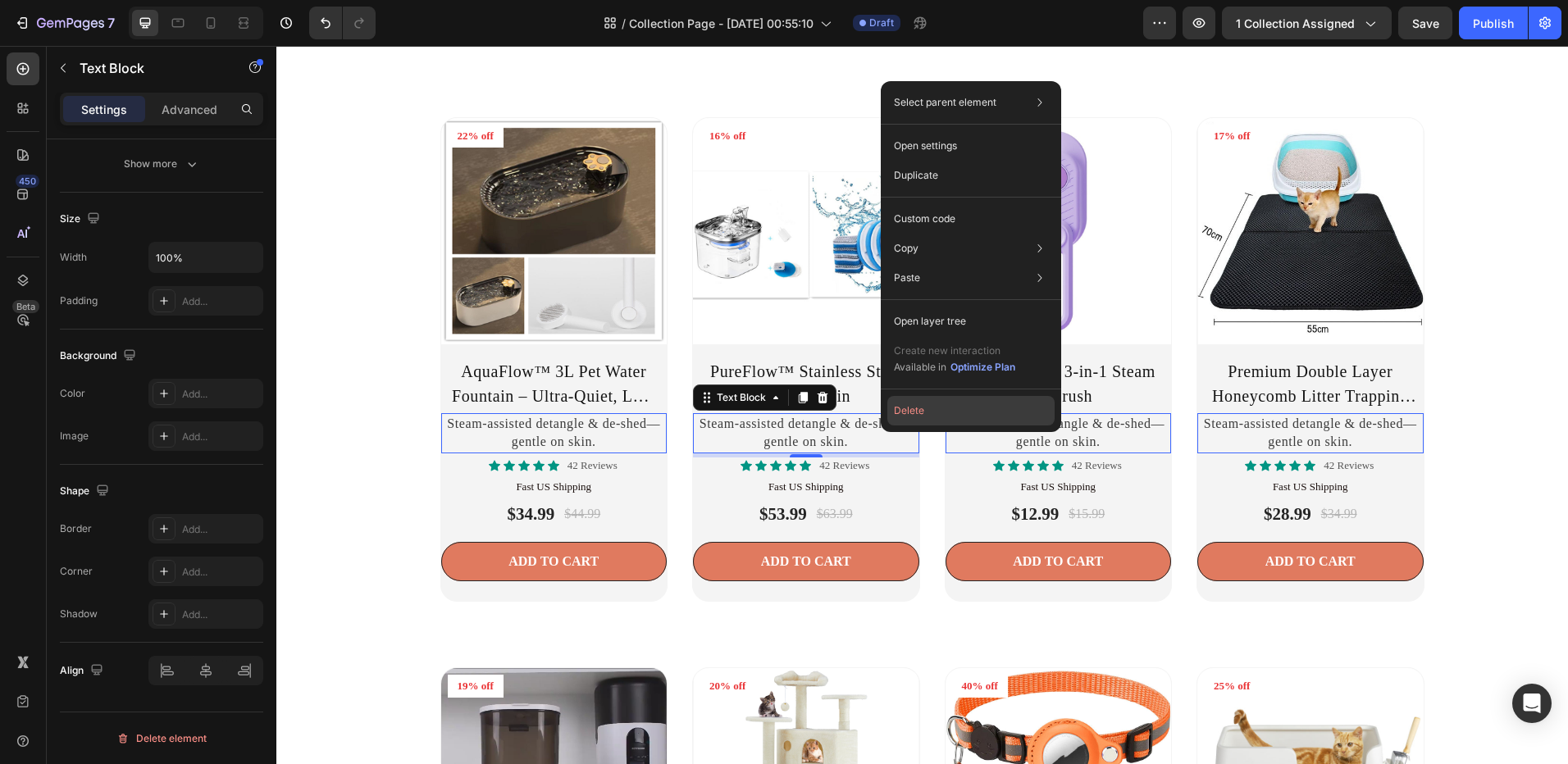
click at [1042, 457] on button "Delete" at bounding box center [1062, 468] width 39 height 23
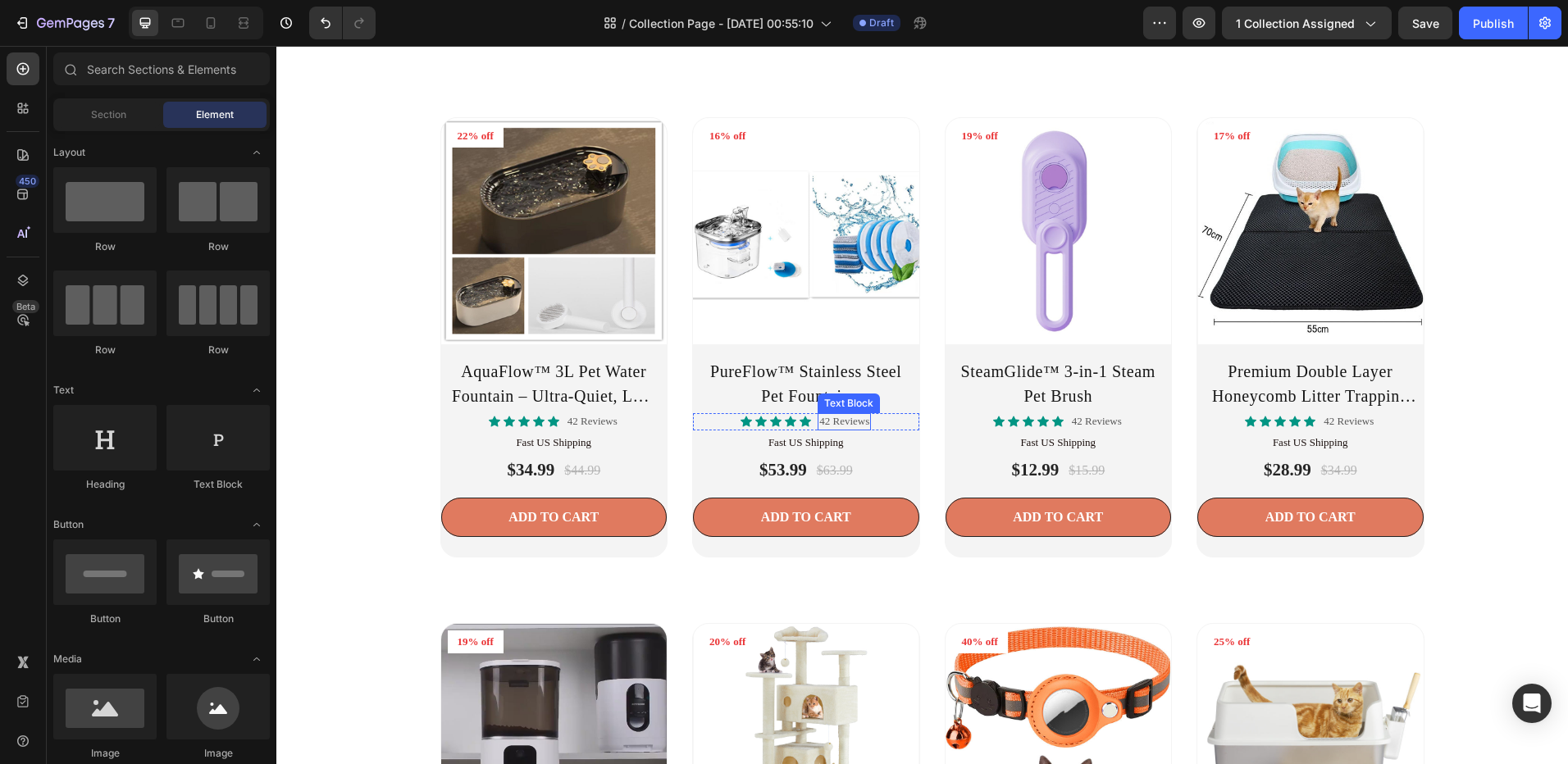
click at [617, 419] on p "42 Reviews" at bounding box center [592, 422] width 50 height 14
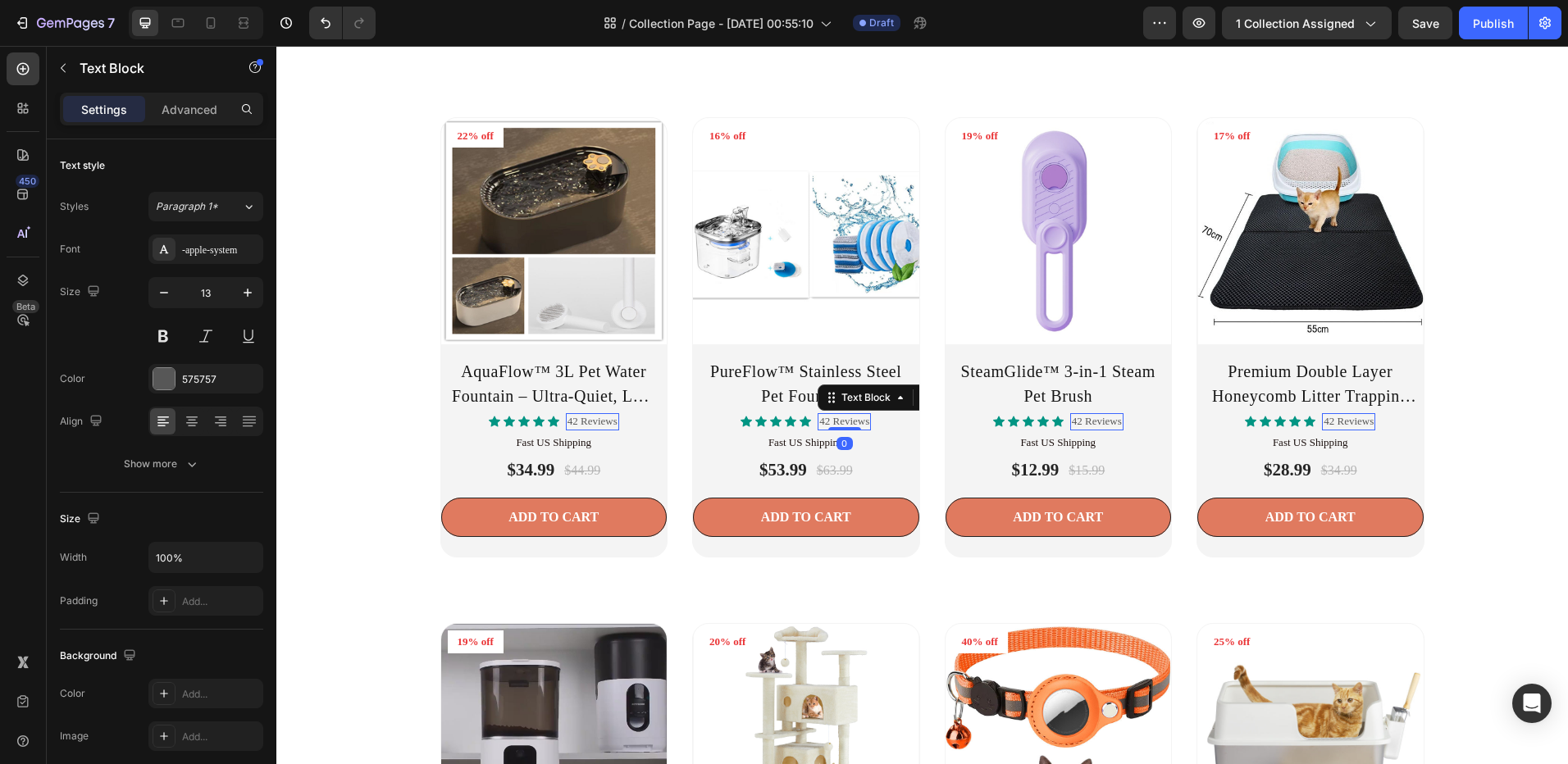
click at [617, 421] on p "42 Reviews" at bounding box center [592, 422] width 50 height 14
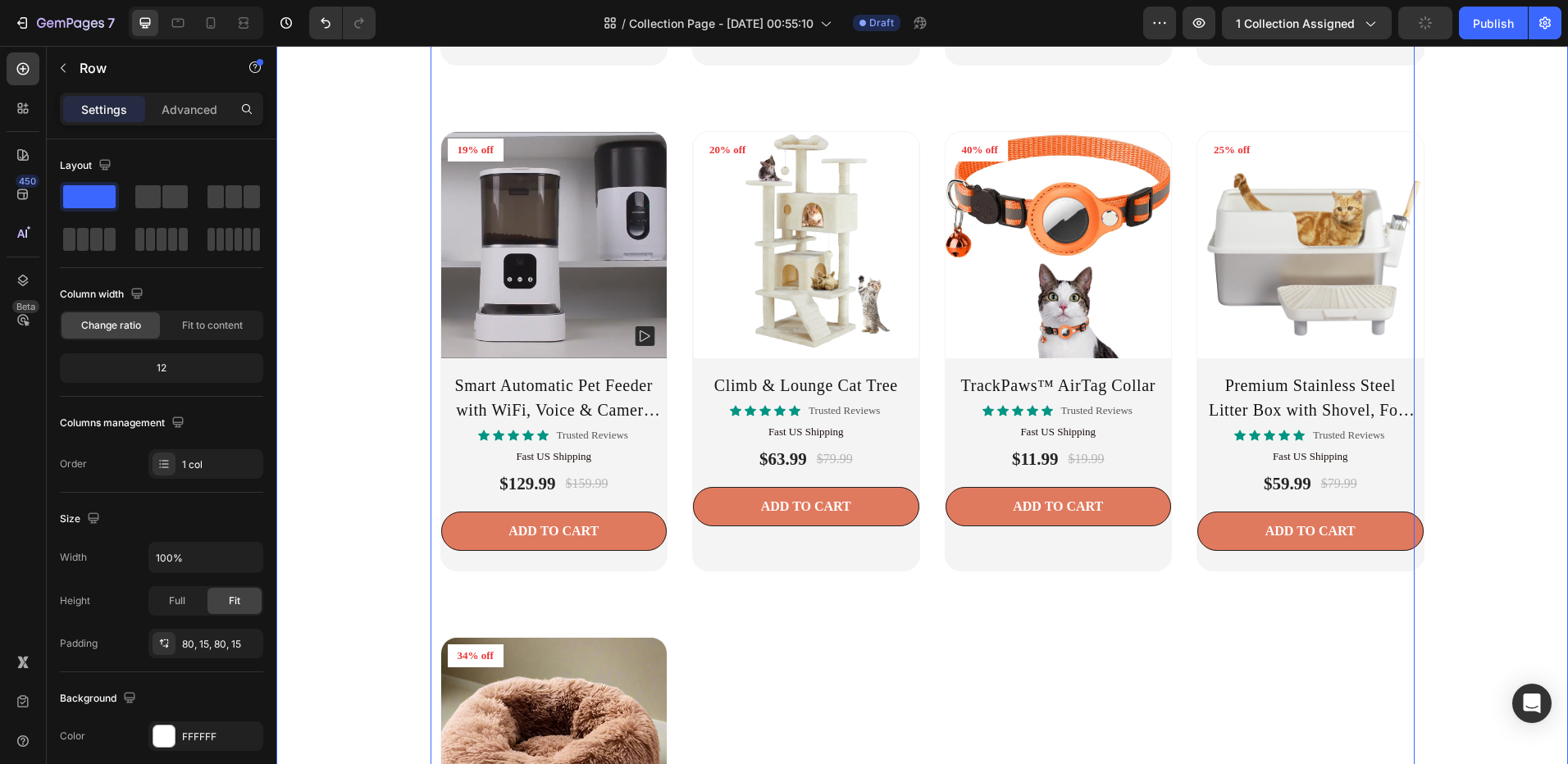
scroll to position [2605, 0]
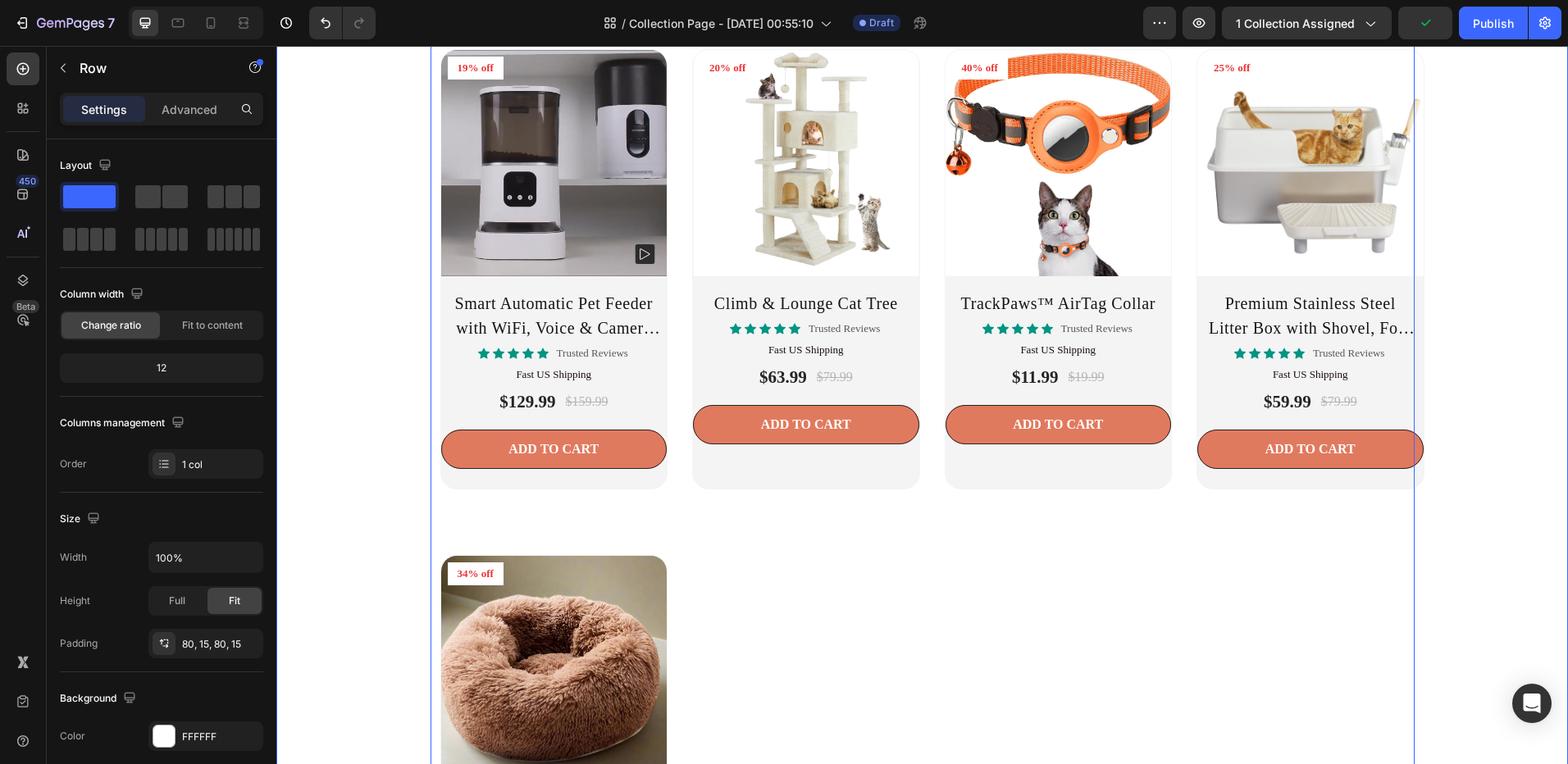
click at [1112, 640] on div "Product Images 22% off Product Badge Row AquaFlow™ 3L Pet Water Fountain – Ultr…" at bounding box center [922, 259] width 984 height 1452
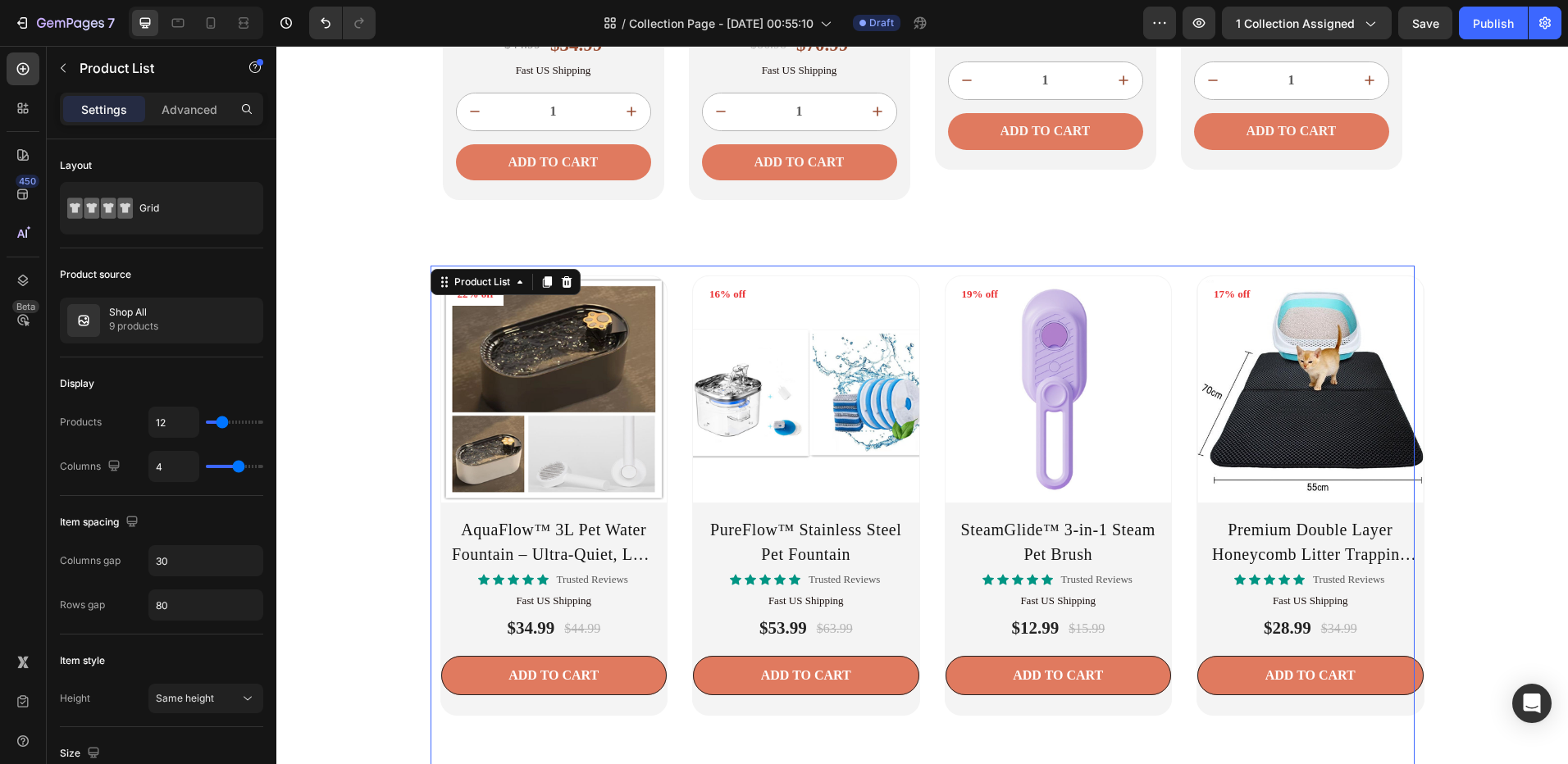
scroll to position [1703, 0]
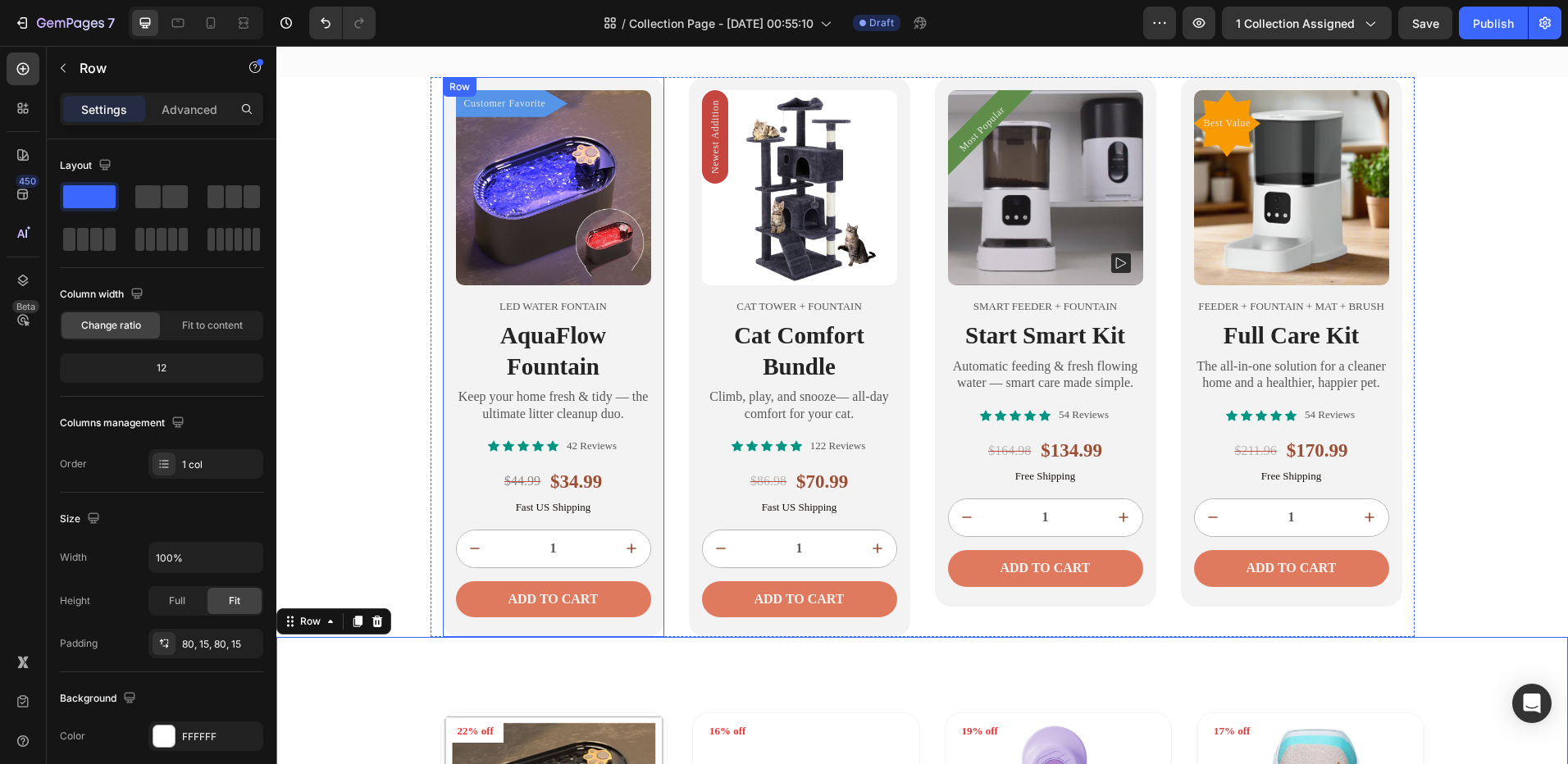
scroll to position [1293, 0]
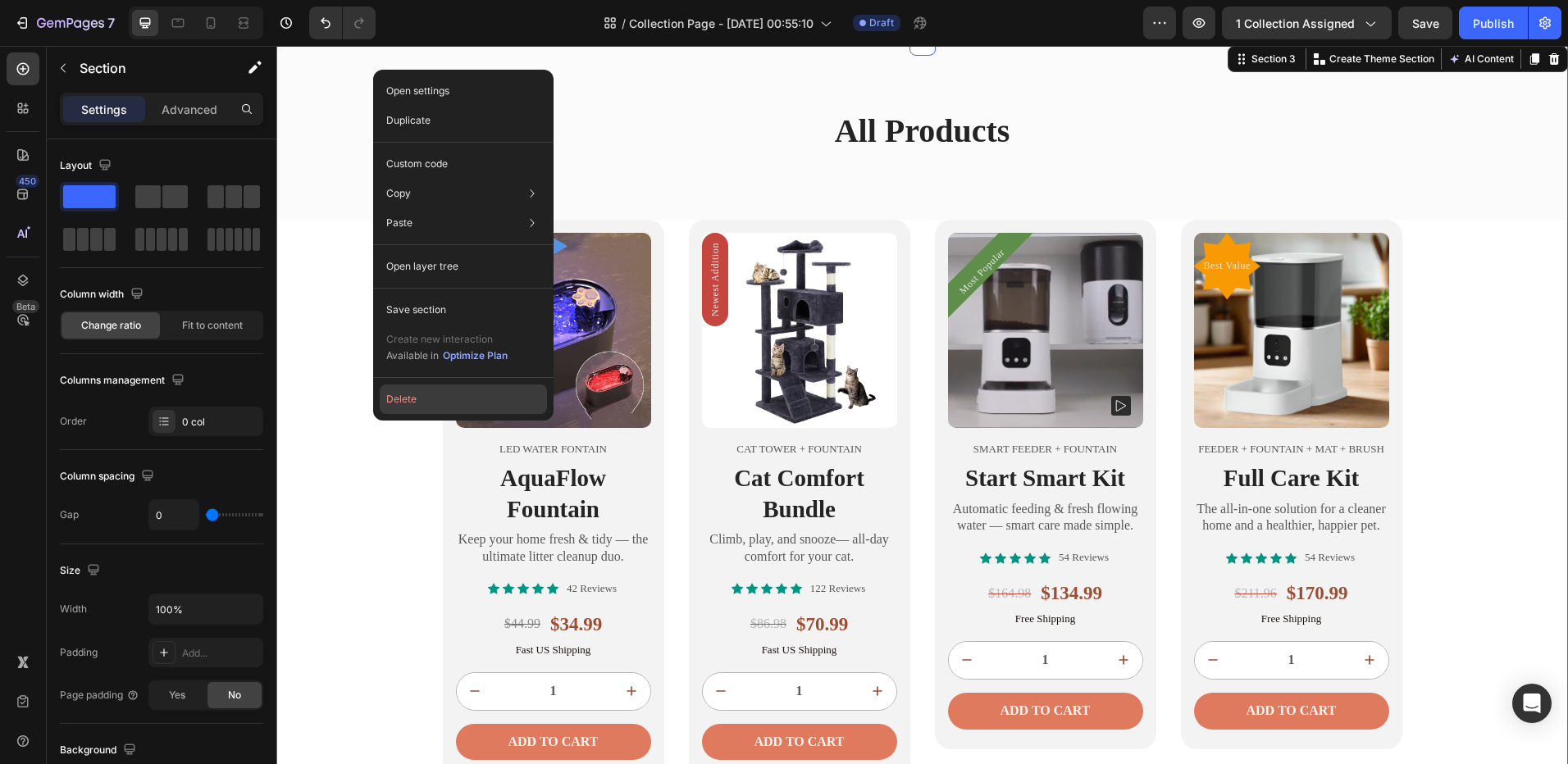
drag, startPoint x: 445, startPoint y: 401, endPoint x: 291, endPoint y: 528, distance: 199.6
click at [445, 401] on button "Delete" at bounding box center [463, 400] width 167 height 29
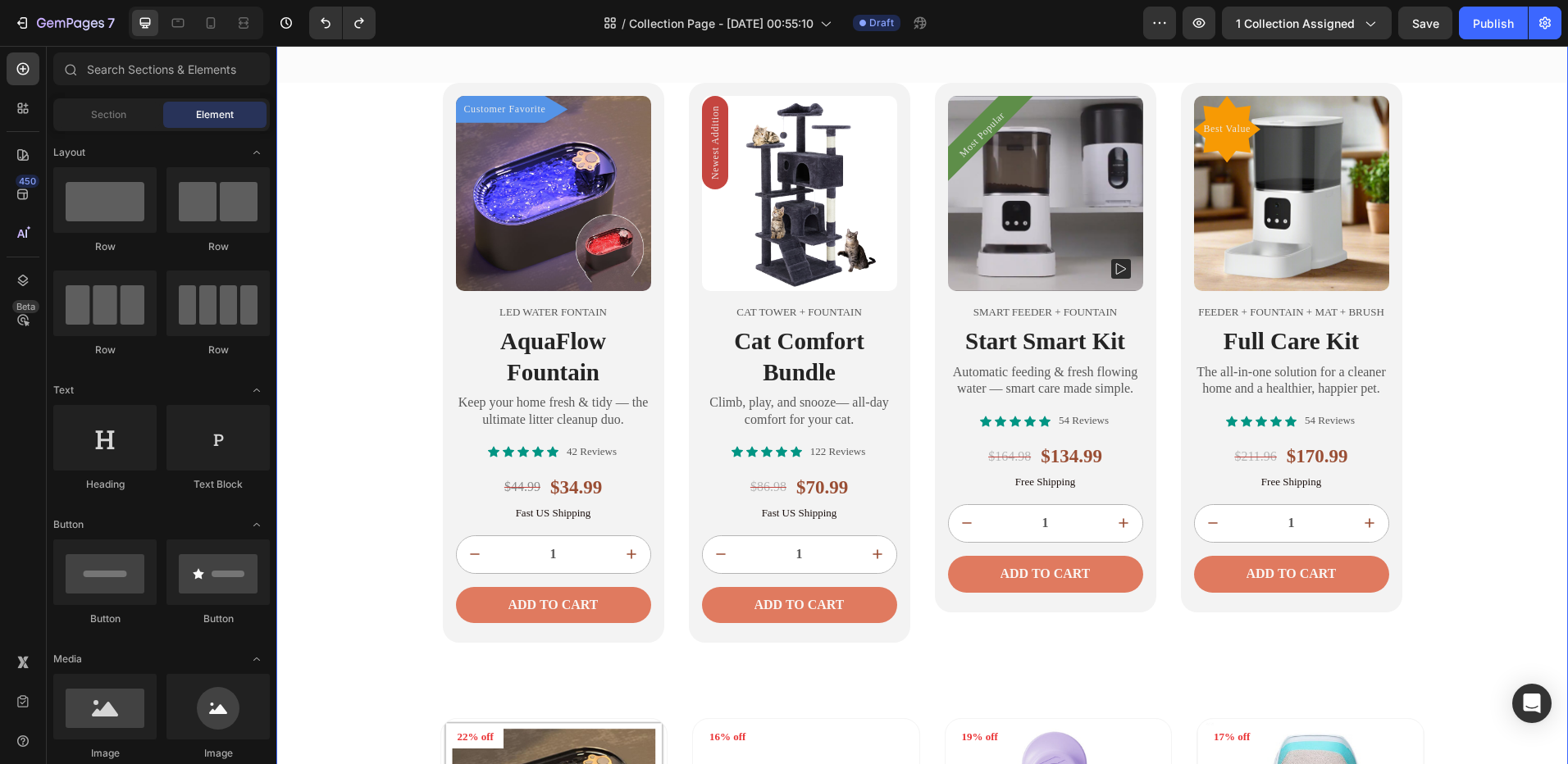
scroll to position [1394, 0]
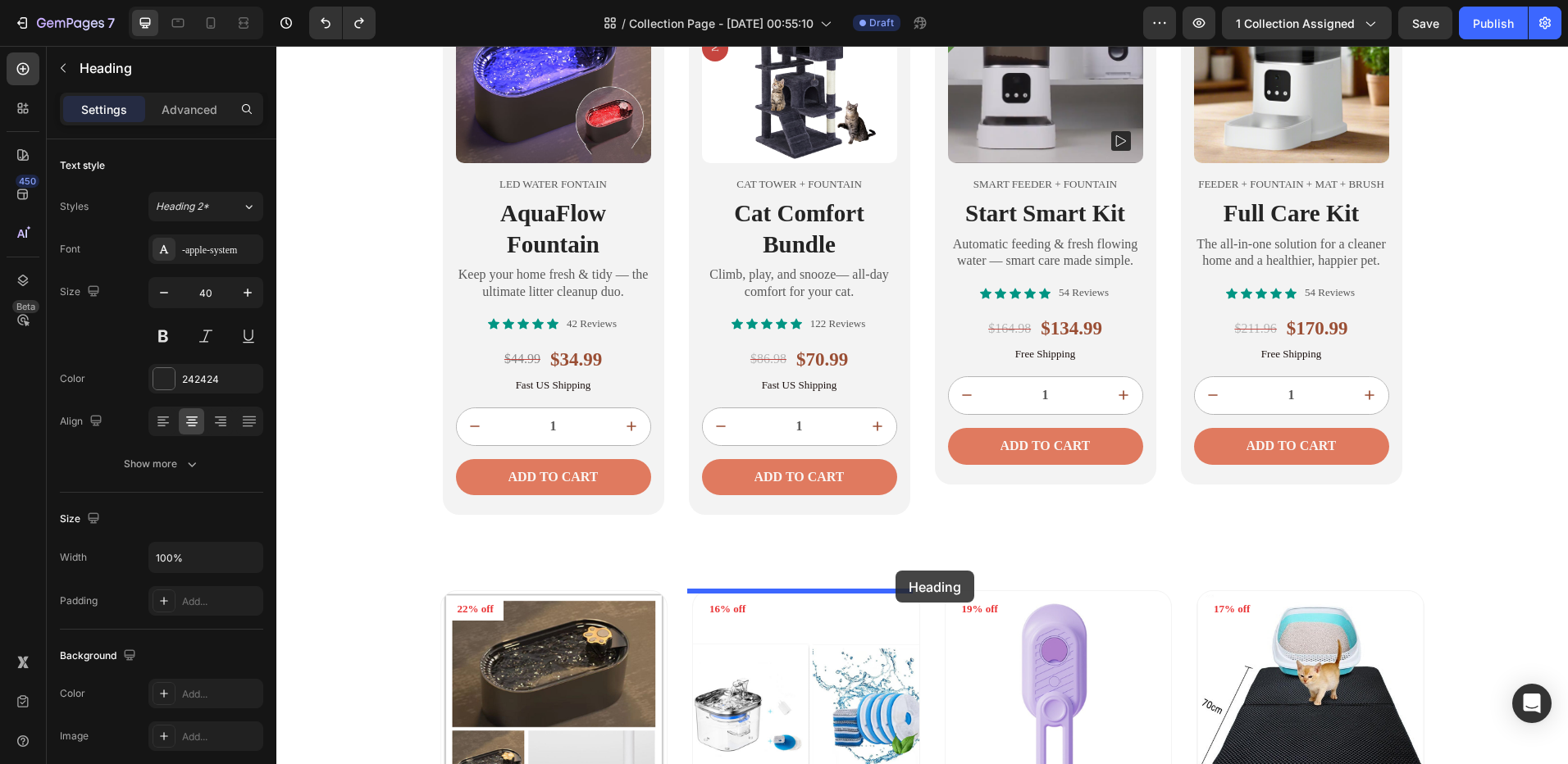
scroll to position [1640, 0]
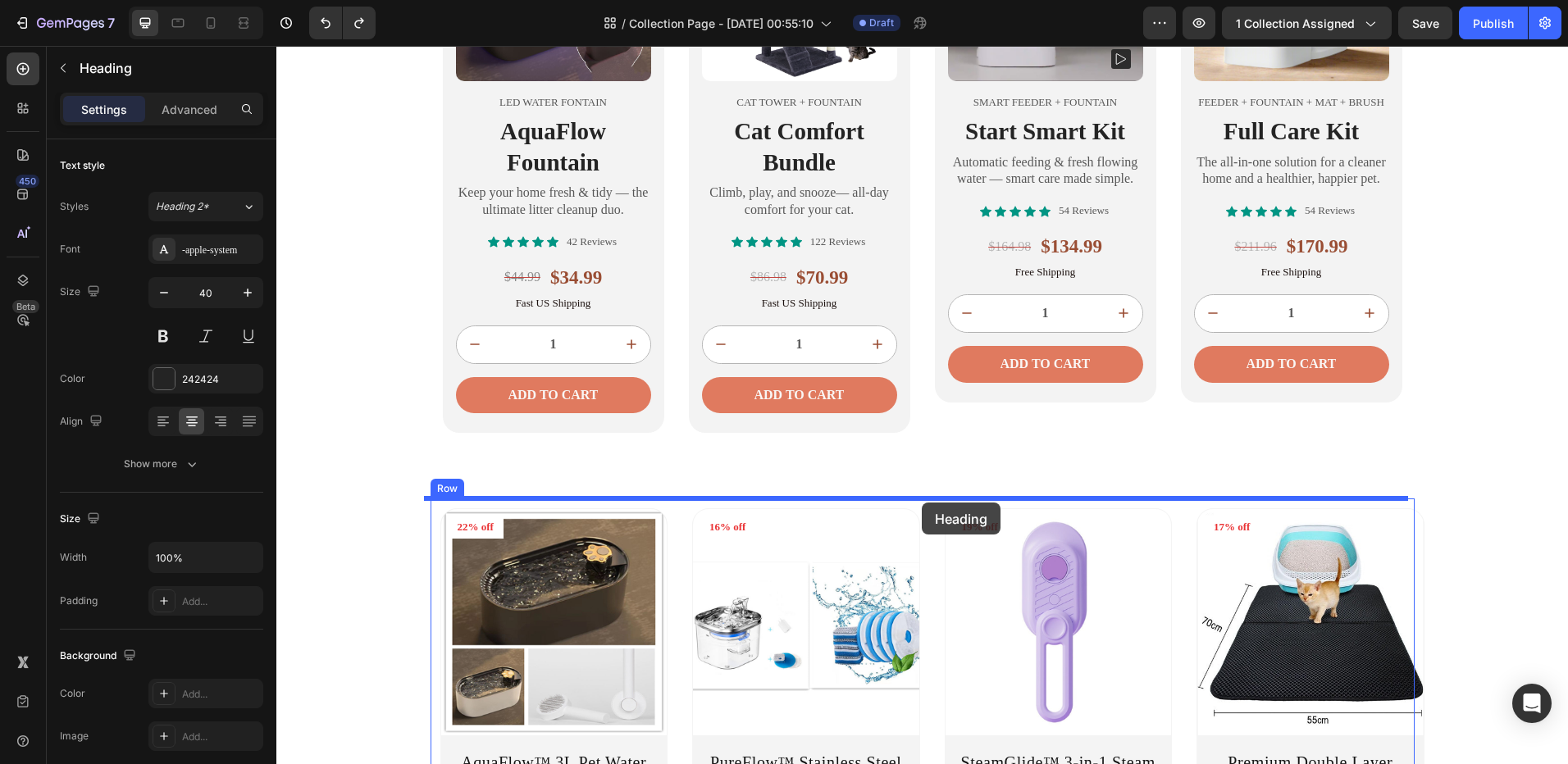
drag, startPoint x: 734, startPoint y: 276, endPoint x: 922, endPoint y: 502, distance: 294.0
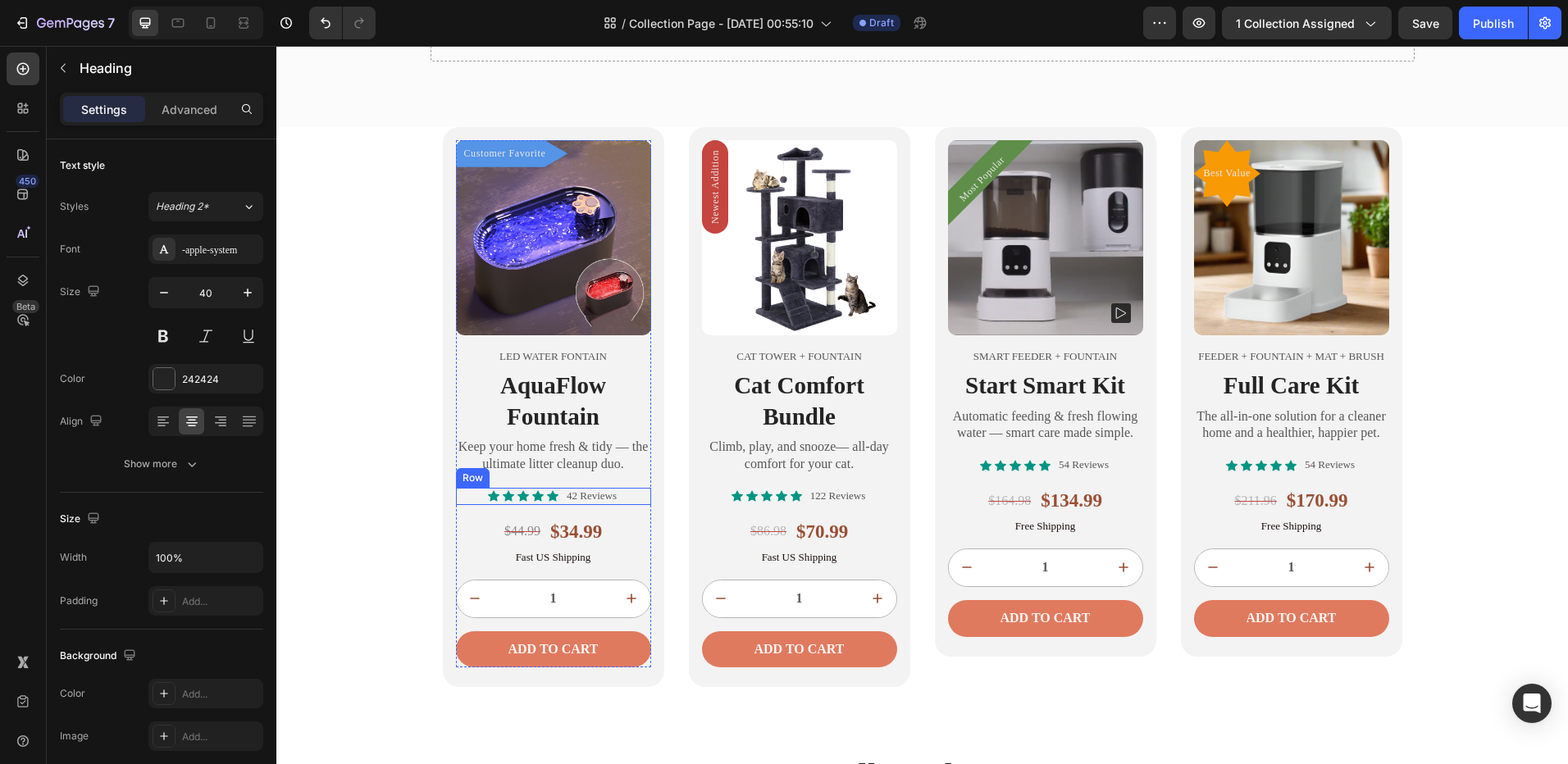
scroll to position [1315, 0]
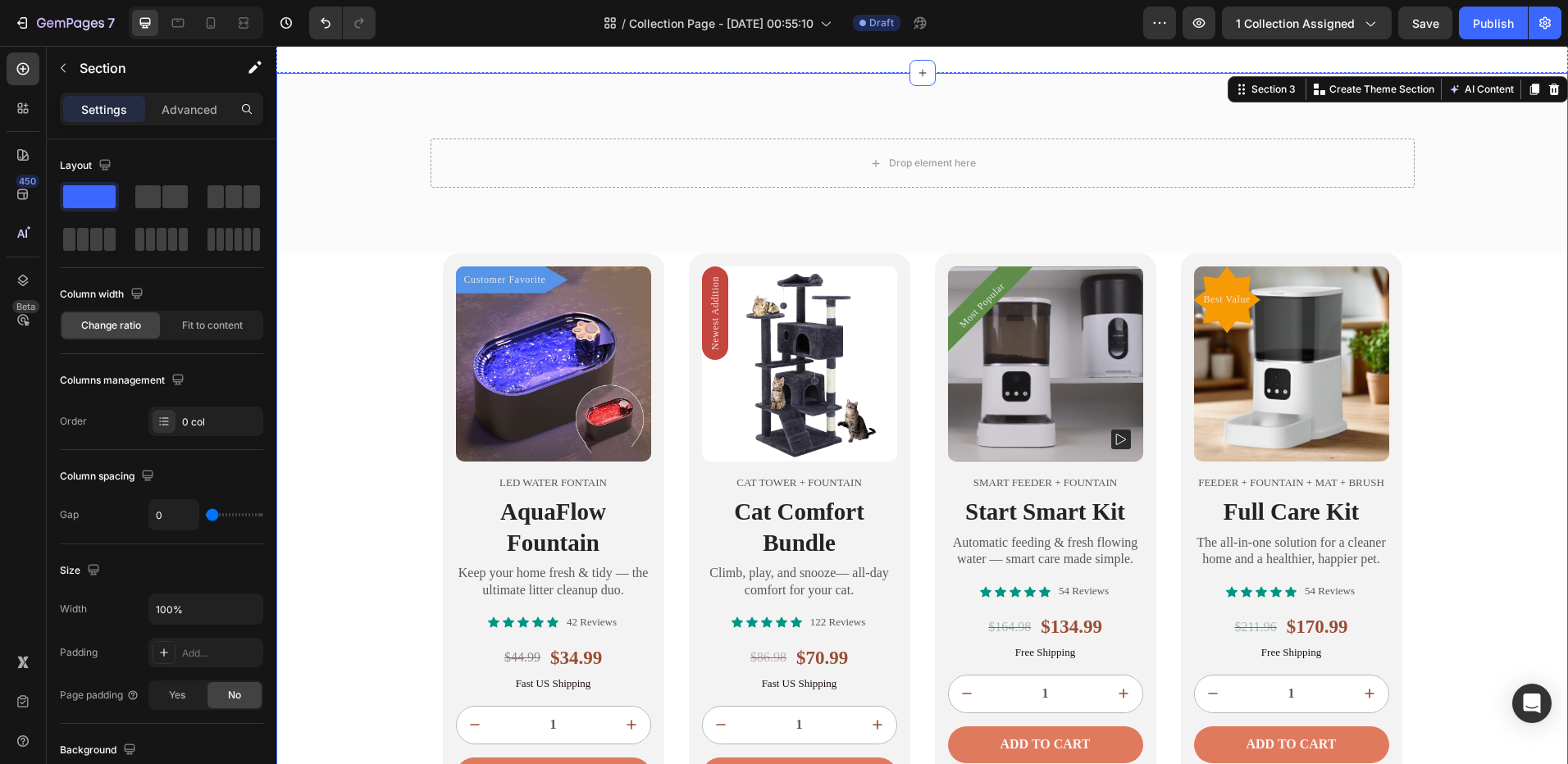
scroll to position [1152, 0]
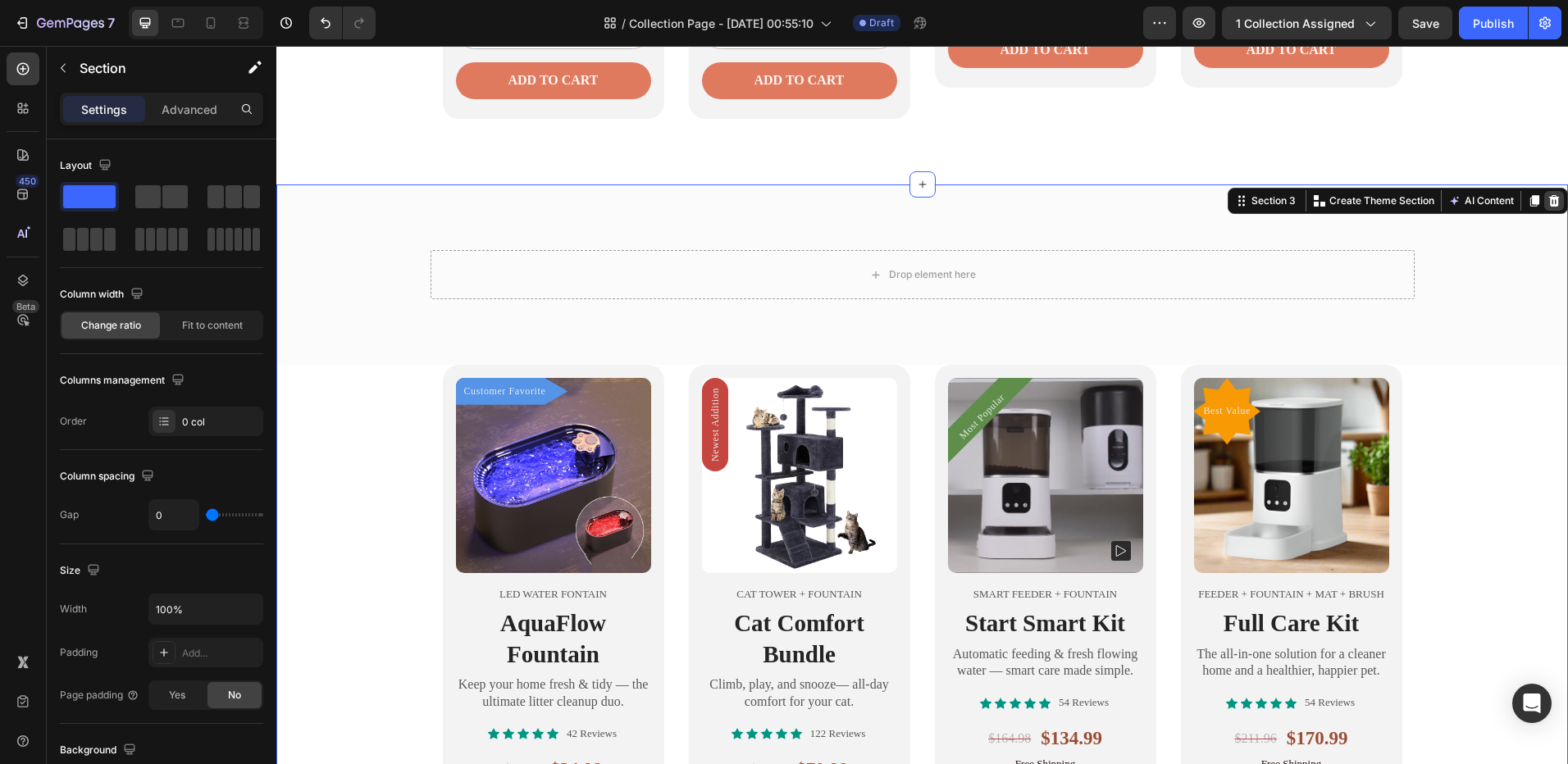
click at [1549, 206] on icon at bounding box center [1554, 201] width 10 height 11
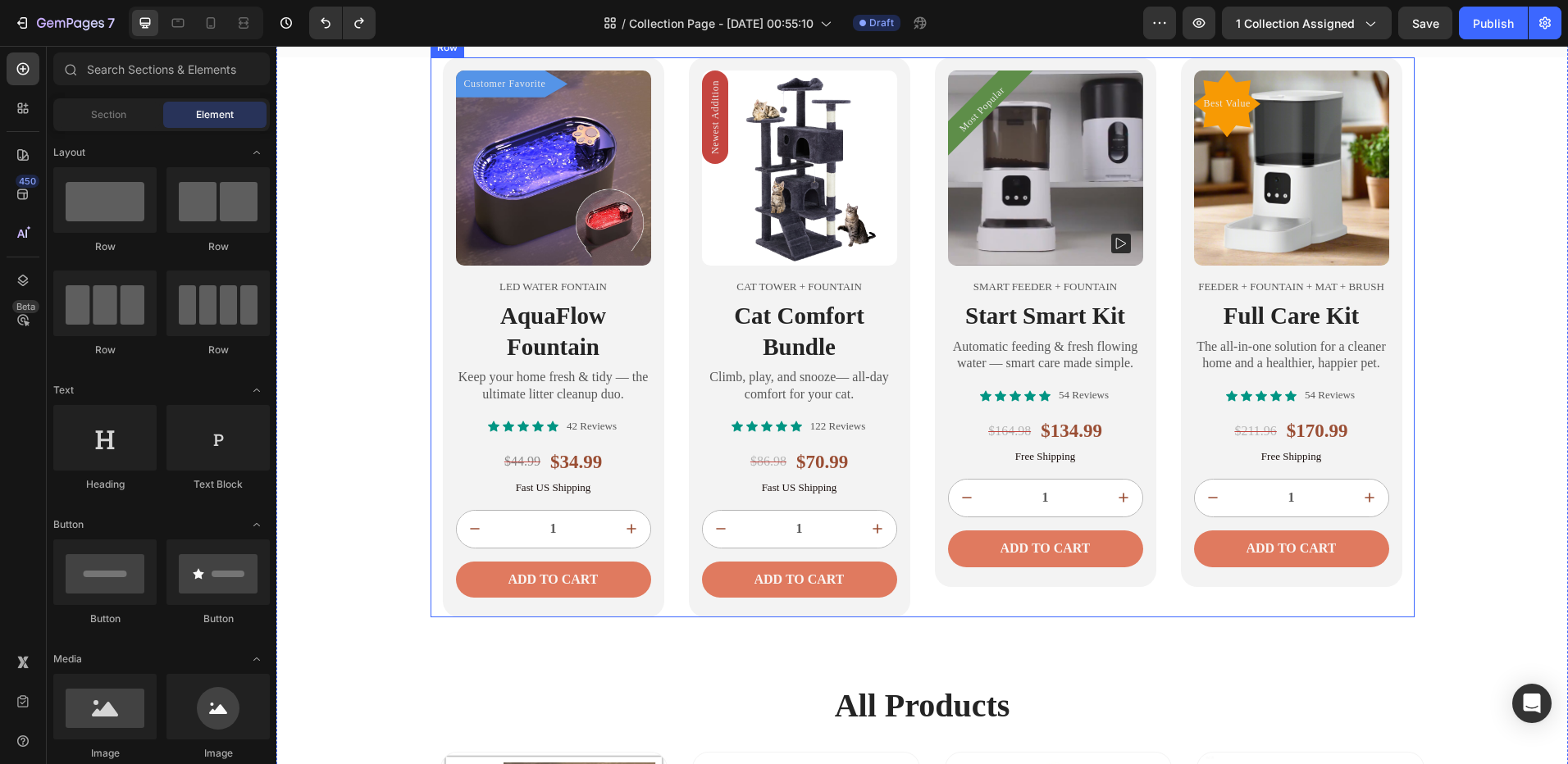
scroll to position [1457, 0]
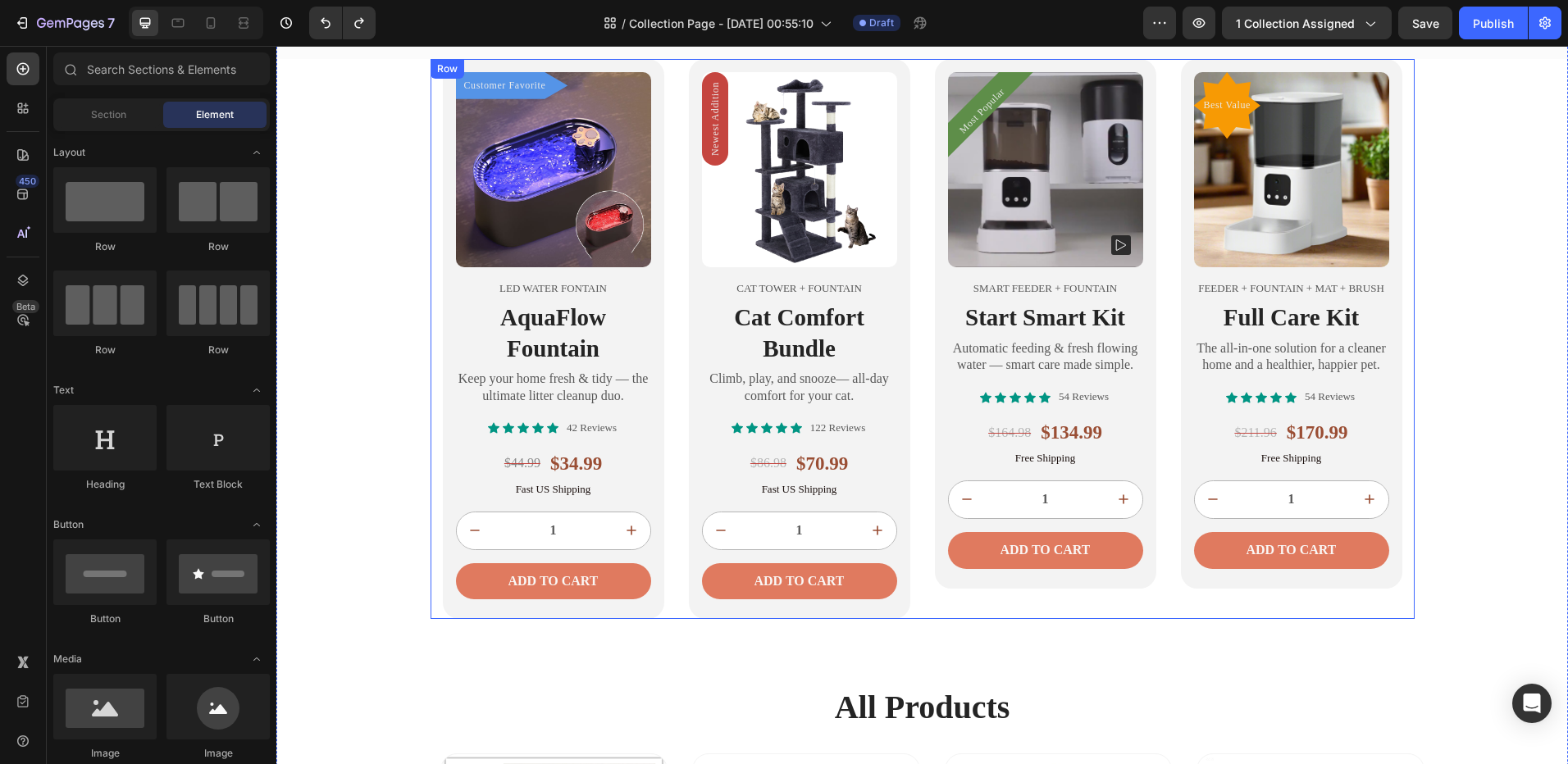
click at [430, 582] on div "Customer Favorite Product Badge Product Images LED water fontain Text Block Aqu…" at bounding box center [922, 339] width 984 height 560
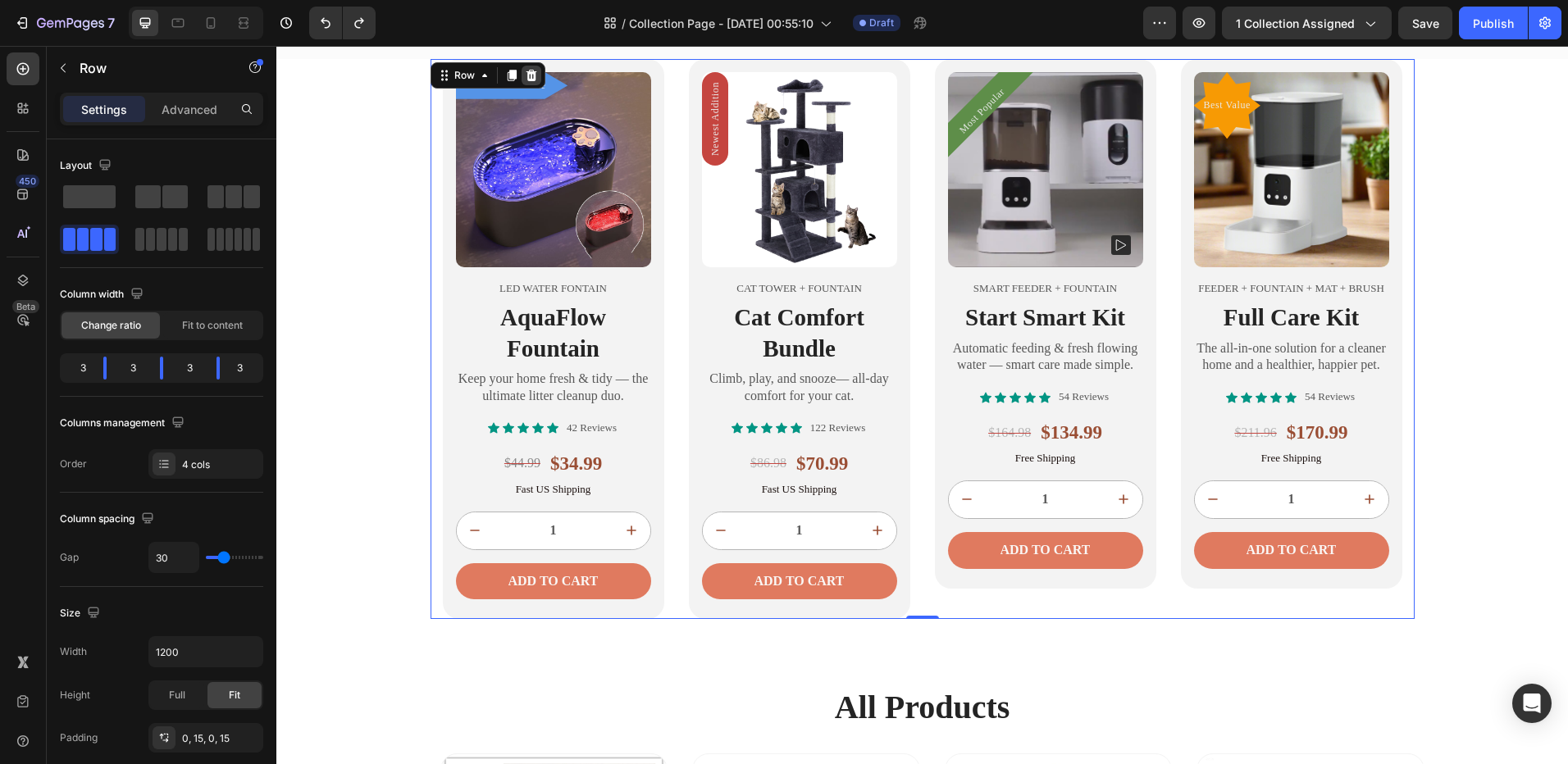
click at [523, 68] on div at bounding box center [531, 75] width 20 height 20
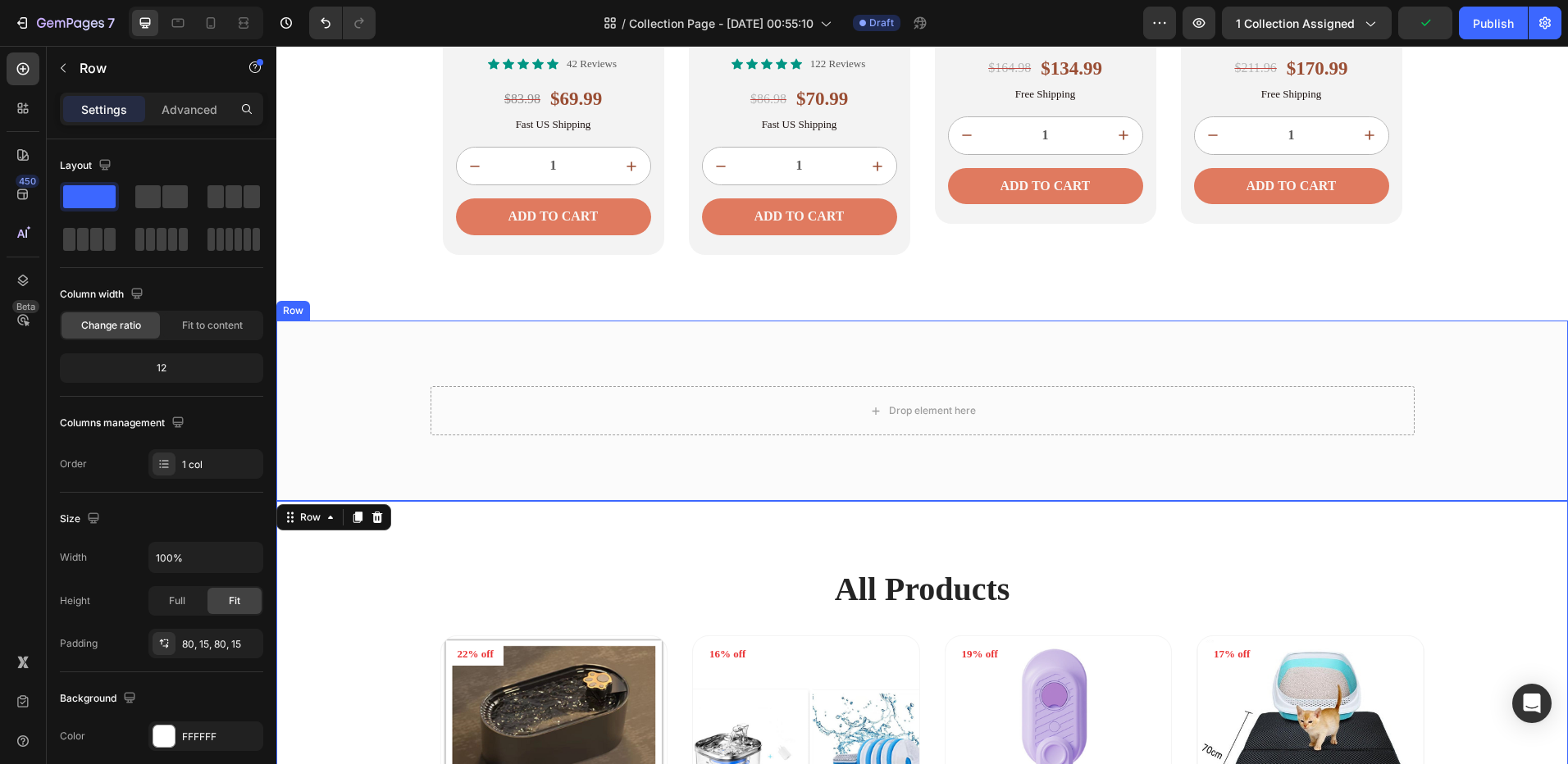
scroll to position [966, 0]
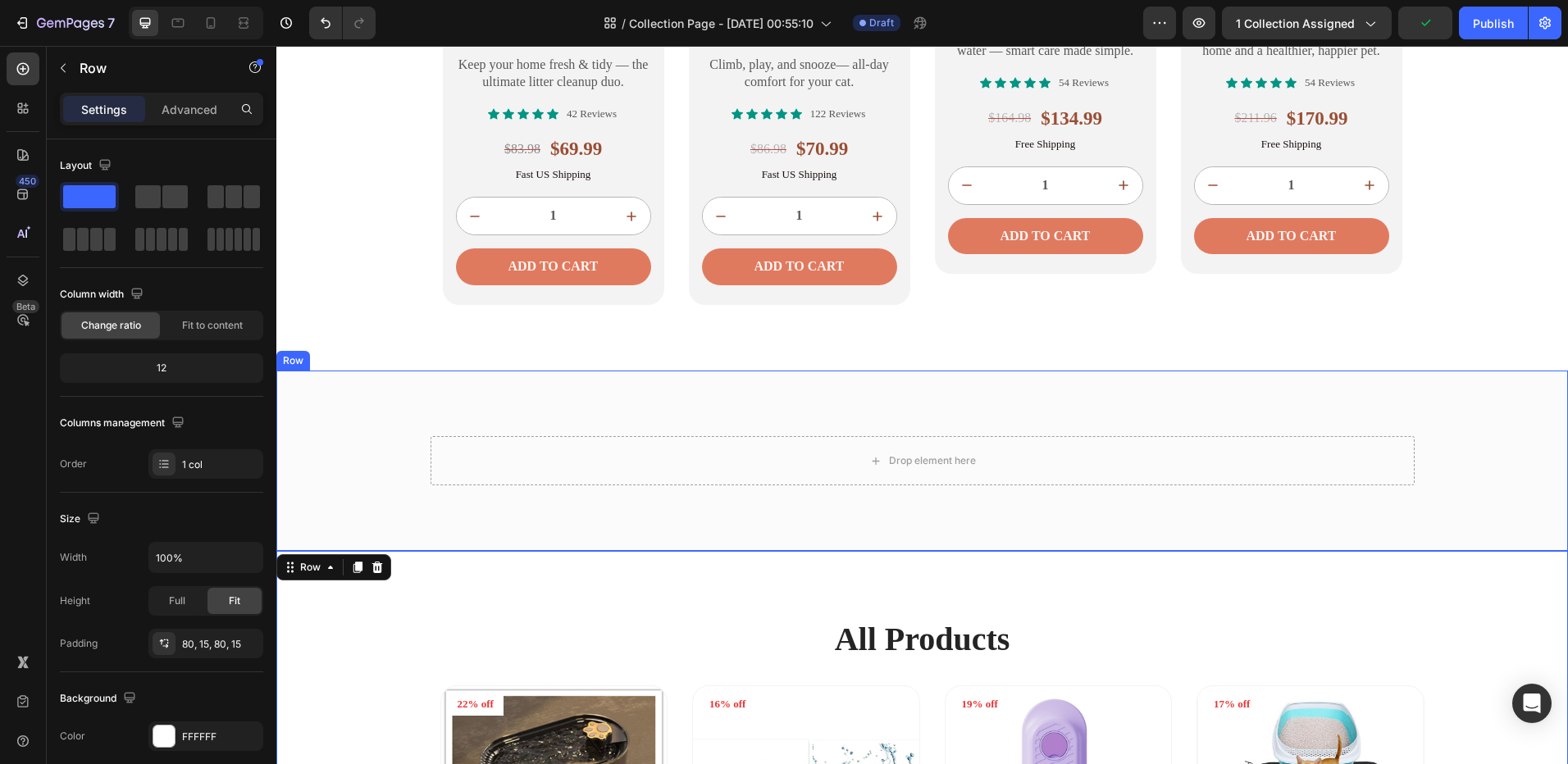
click at [369, 424] on div "Drop element here Row Row Row" at bounding box center [922, 460] width 1291 height 180
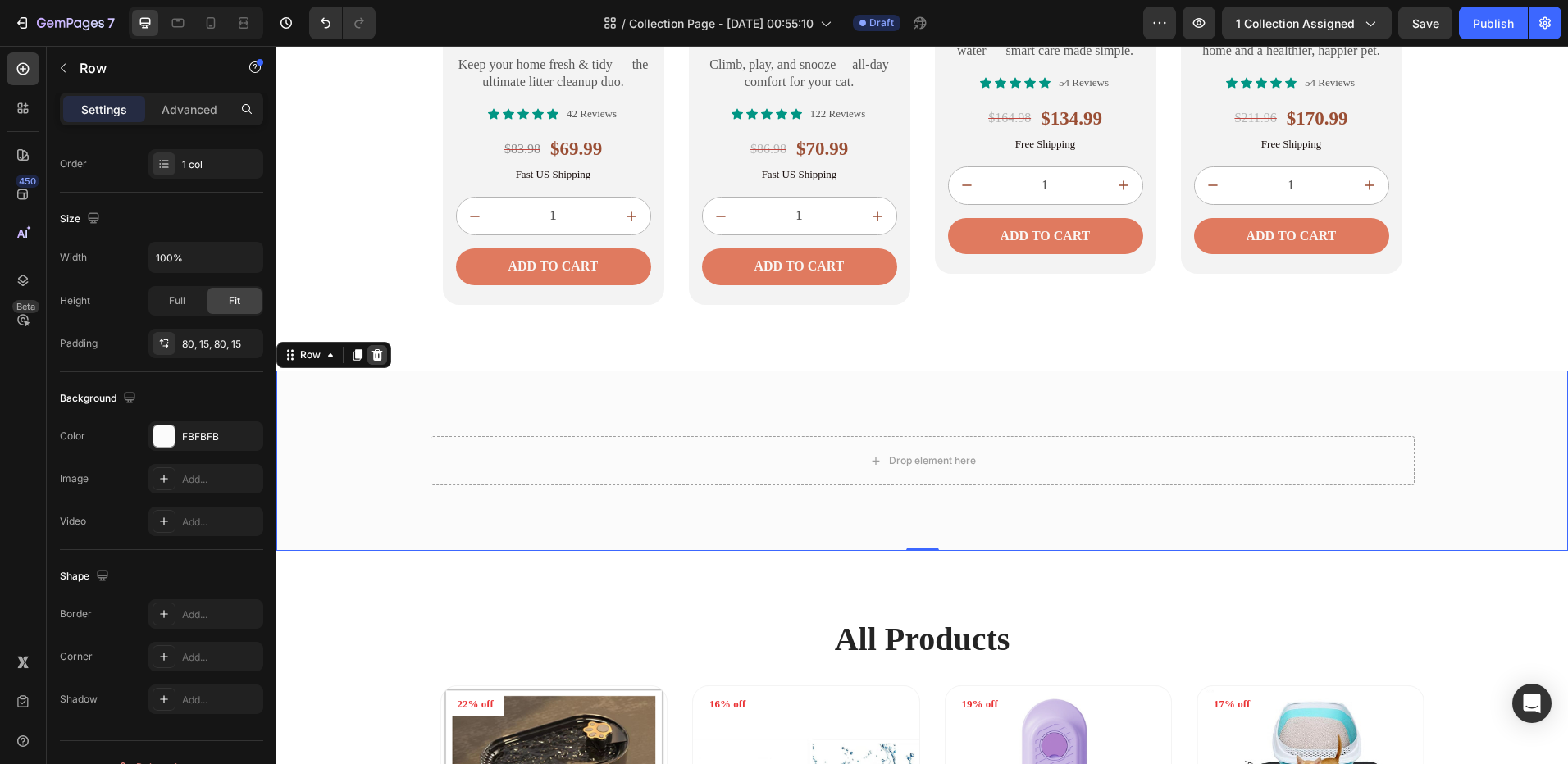
click at [382, 358] on icon at bounding box center [376, 354] width 13 height 13
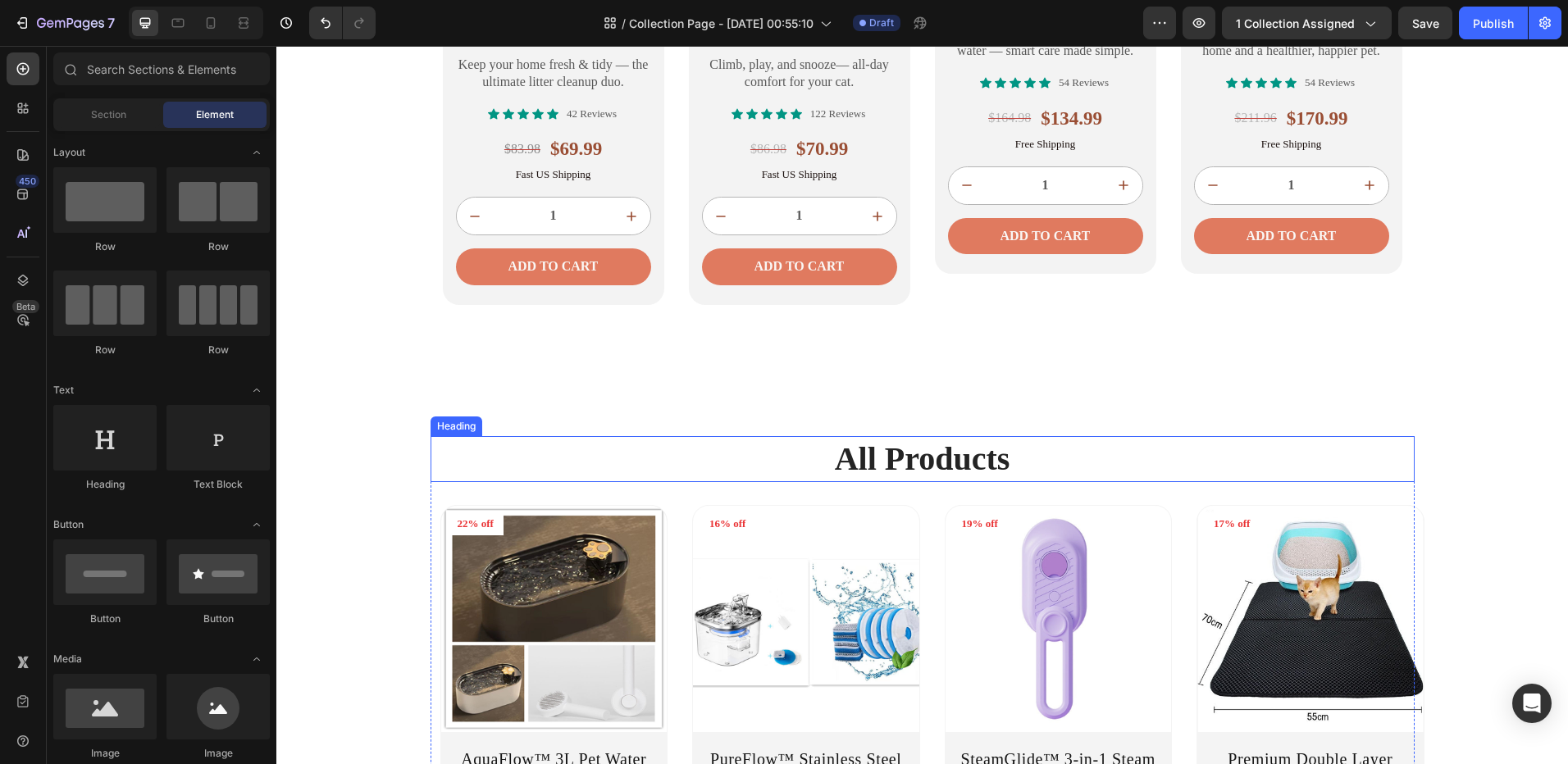
click at [909, 470] on h2 "All Products" at bounding box center [922, 460] width 984 height 46
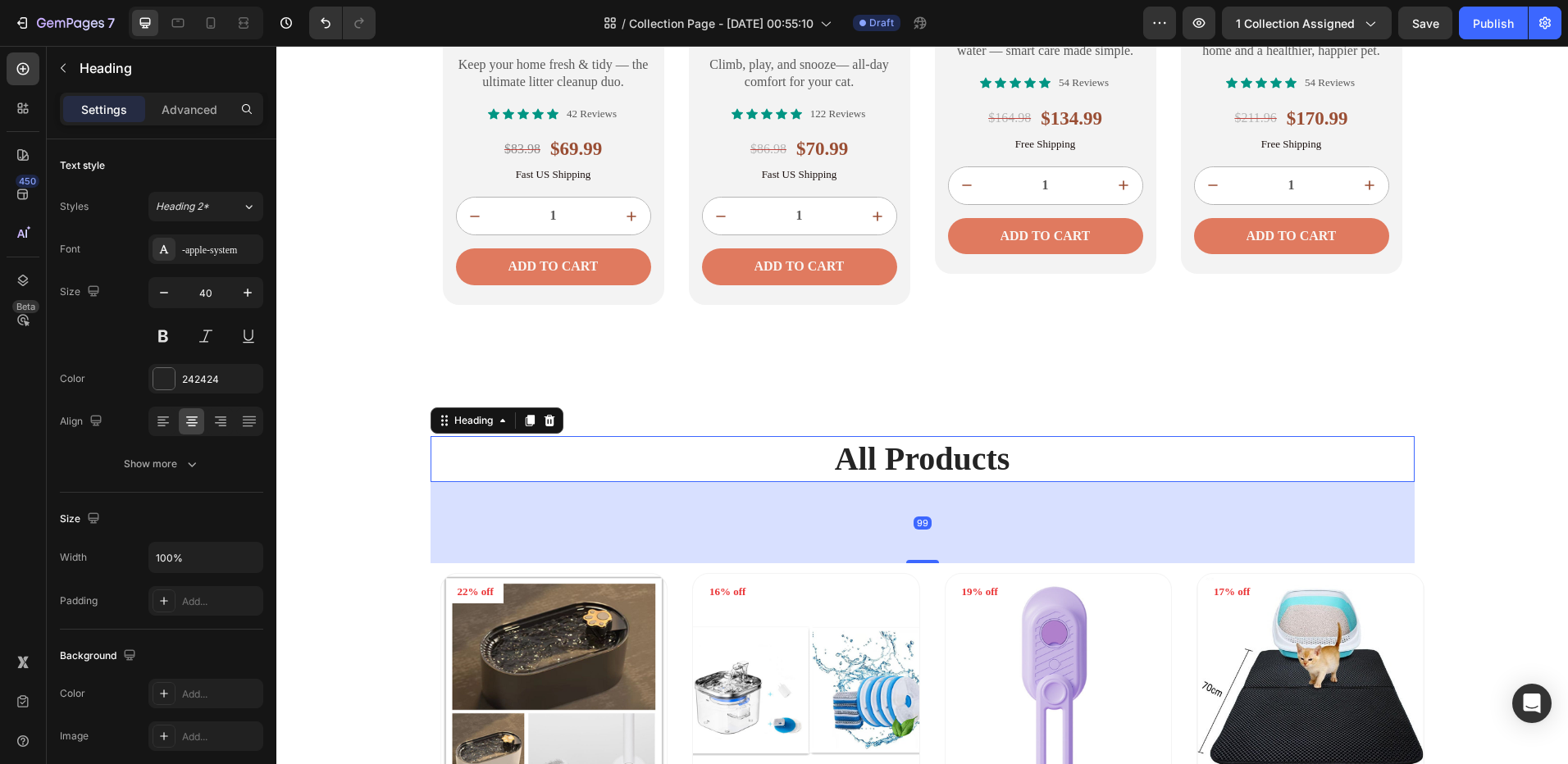
drag, startPoint x: 915, startPoint y: 492, endPoint x: 937, endPoint y: 548, distance: 60.2
click at [940, 482] on div "99" at bounding box center [922, 482] width 984 height 0
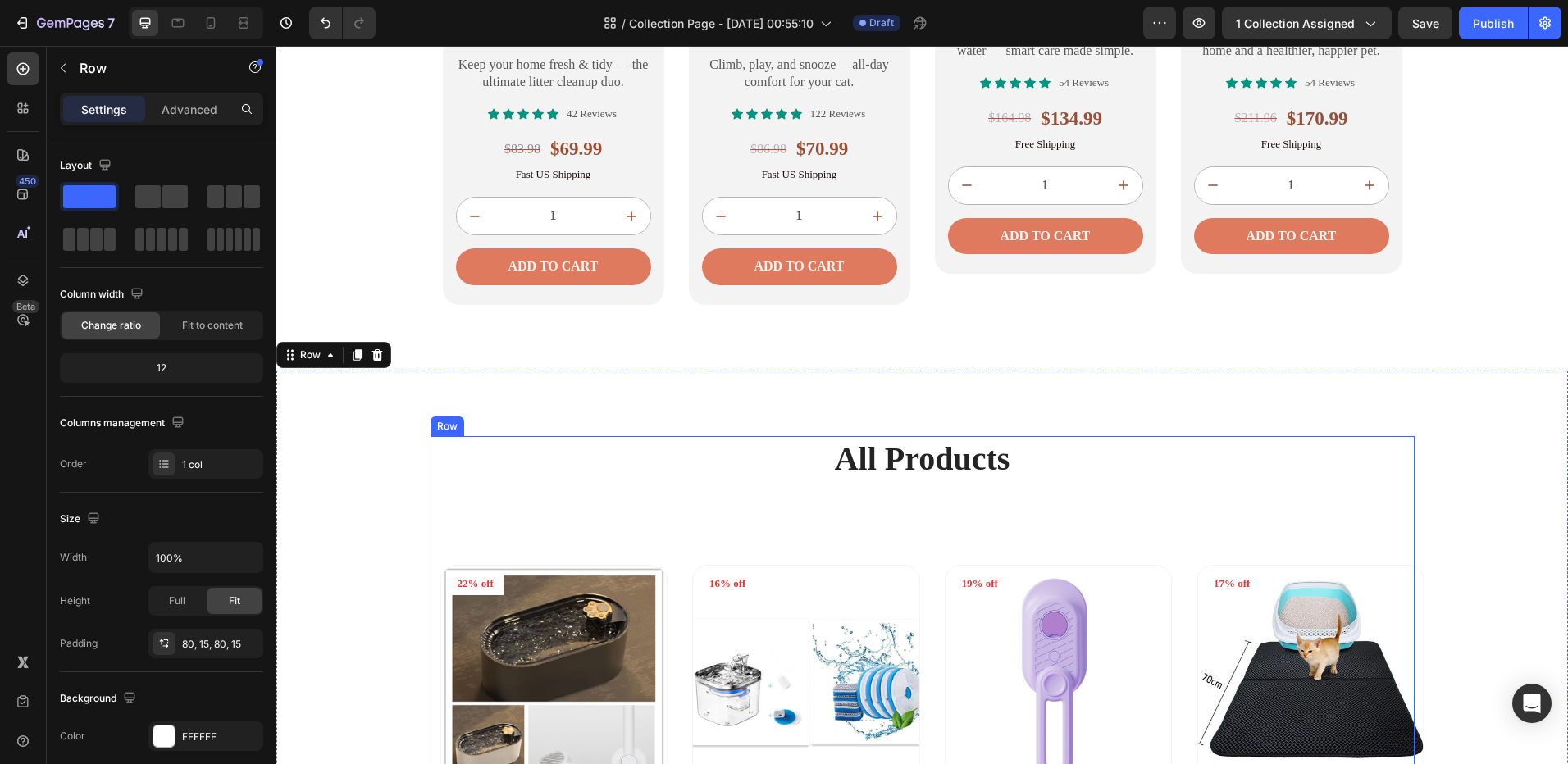
click at [902, 458] on h2 "All Products" at bounding box center [922, 460] width 984 height 46
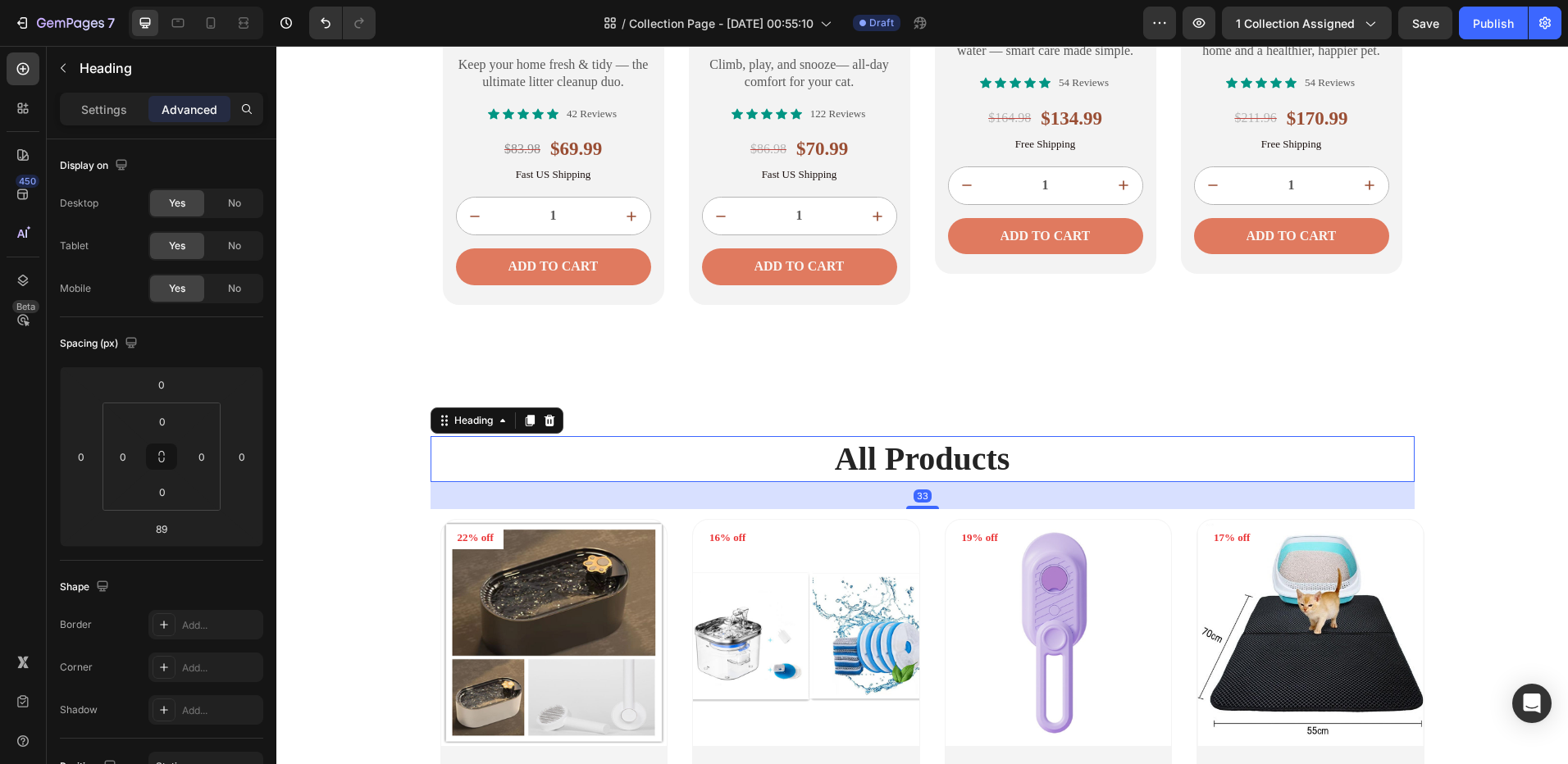
drag, startPoint x: 920, startPoint y: 553, endPoint x: 948, endPoint y: 507, distance: 53.9
click at [948, 482] on div "33" at bounding box center [922, 482] width 984 height 0
type input "33"
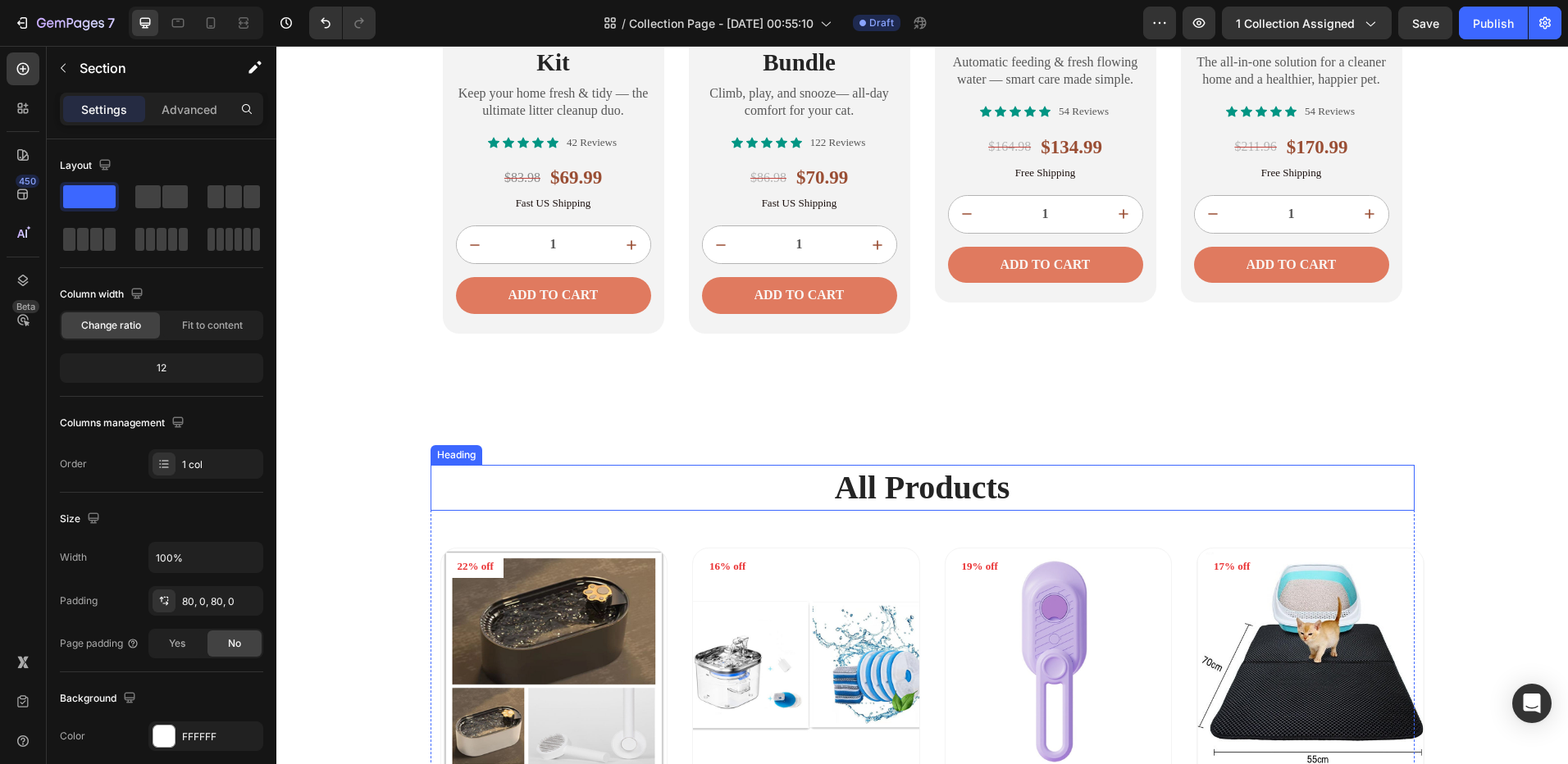
scroll to position [1019, 0]
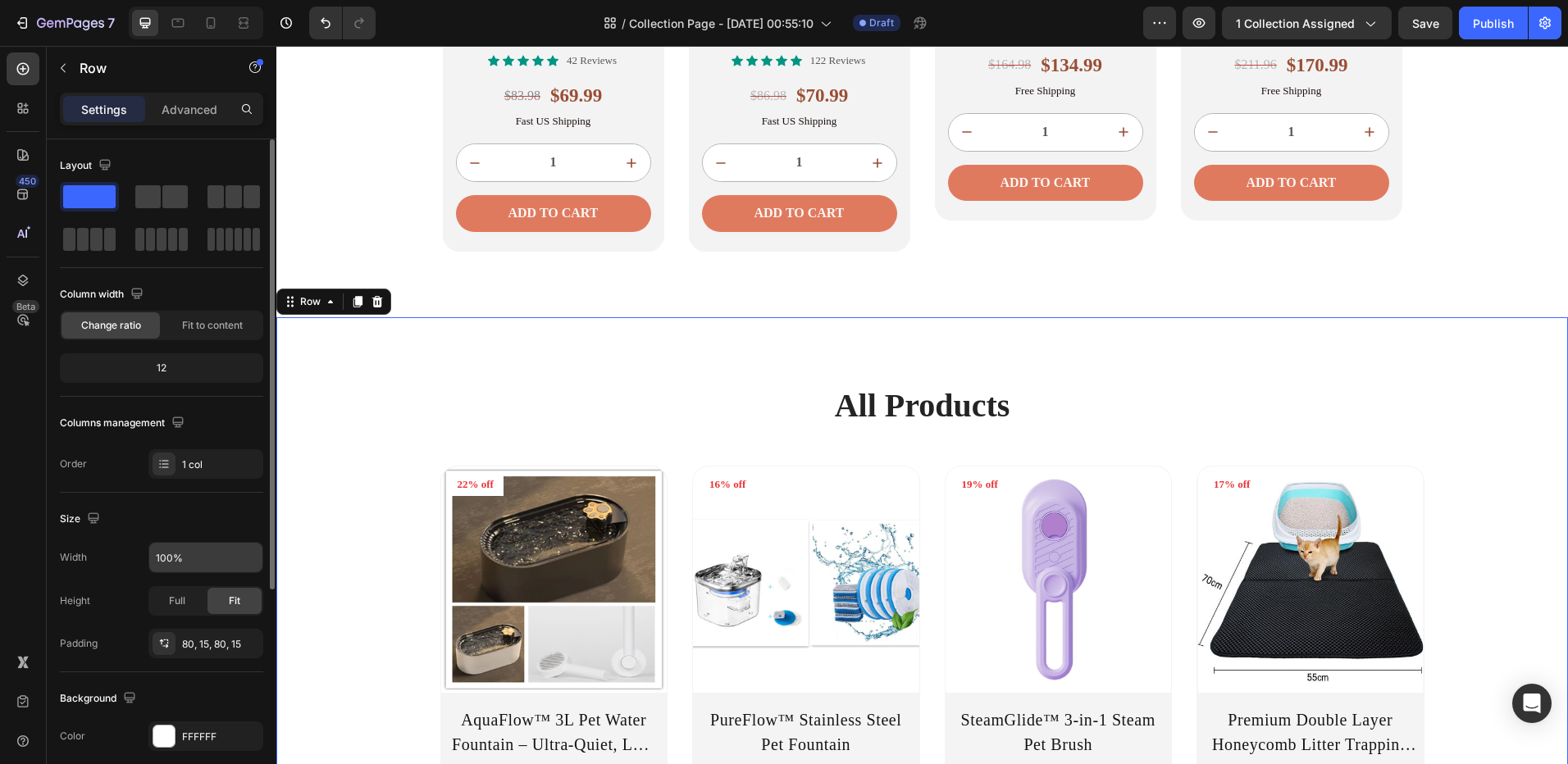
scroll to position [246, 0]
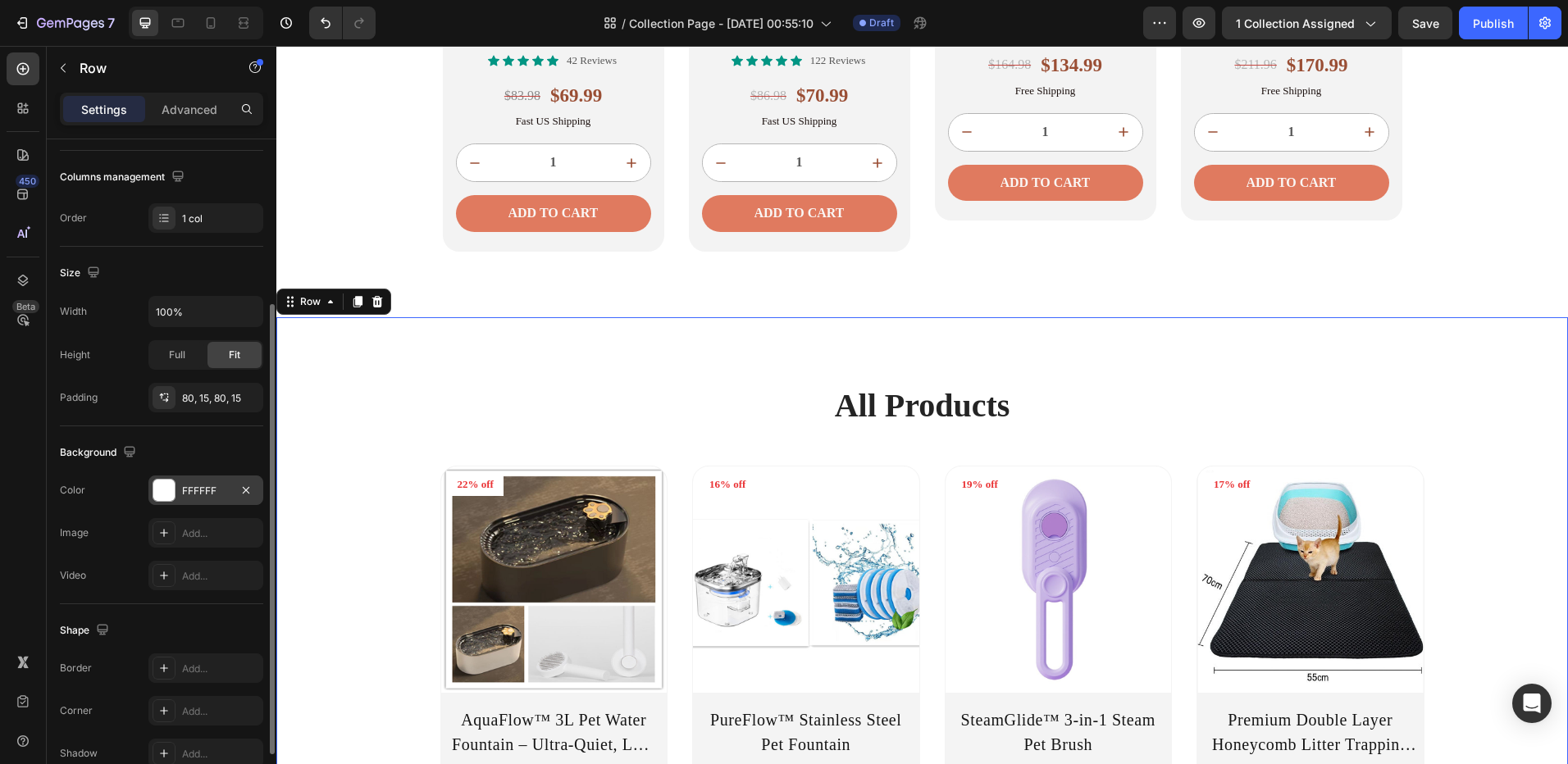
click at [175, 478] on div "FFFFFF" at bounding box center [206, 490] width 115 height 29
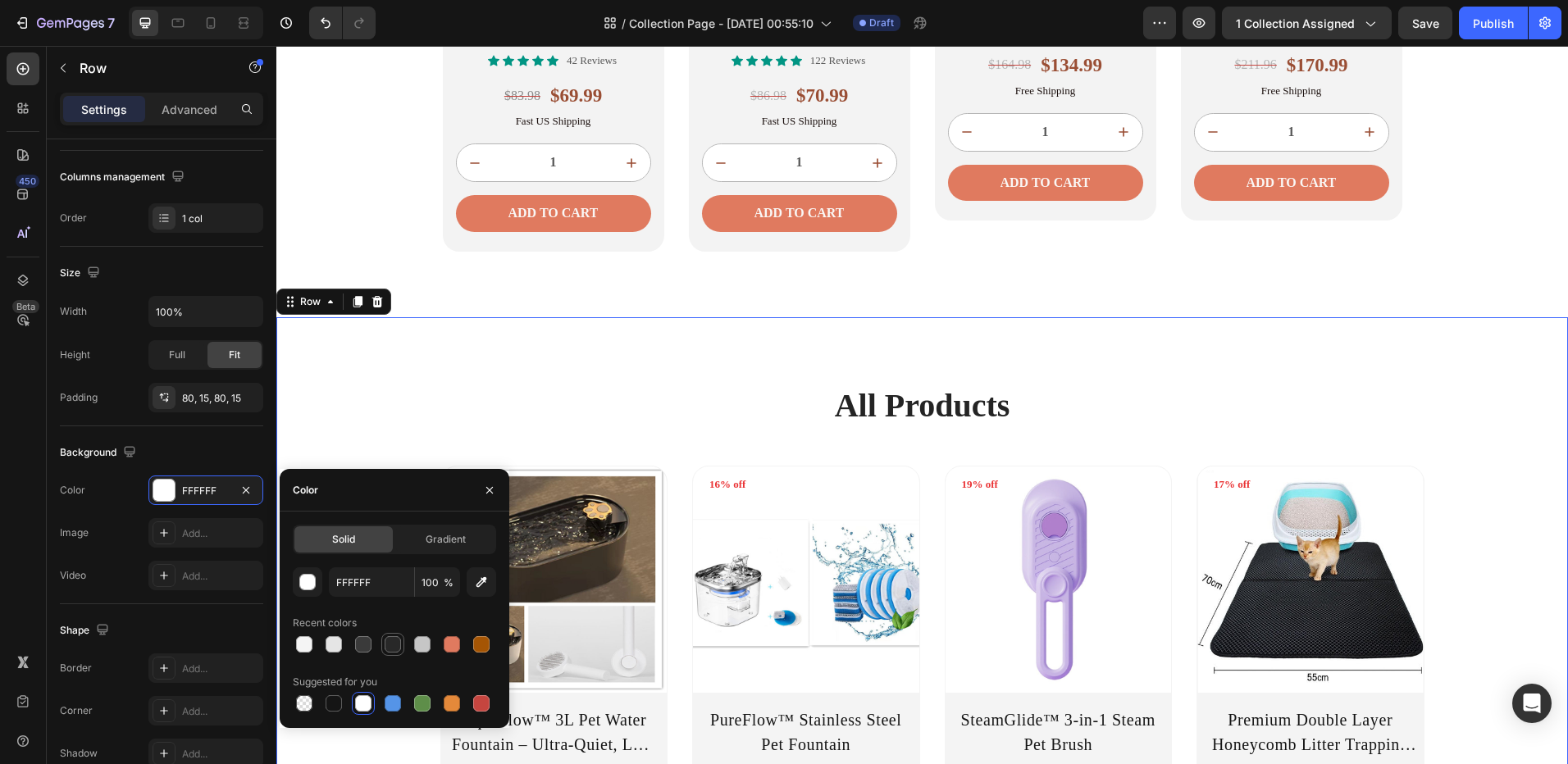
click at [396, 648] on div at bounding box center [393, 644] width 16 height 16
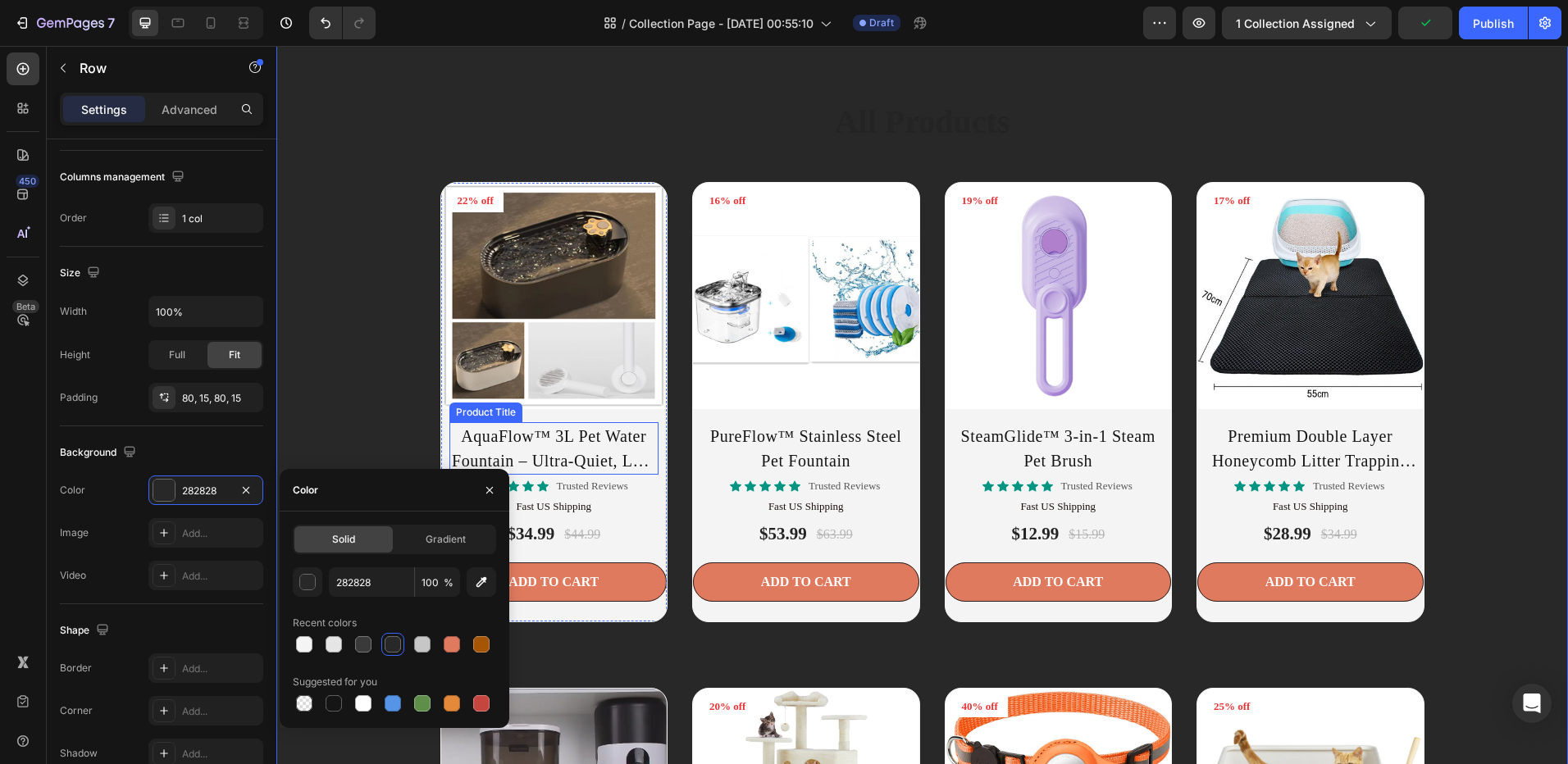
scroll to position [690, 0]
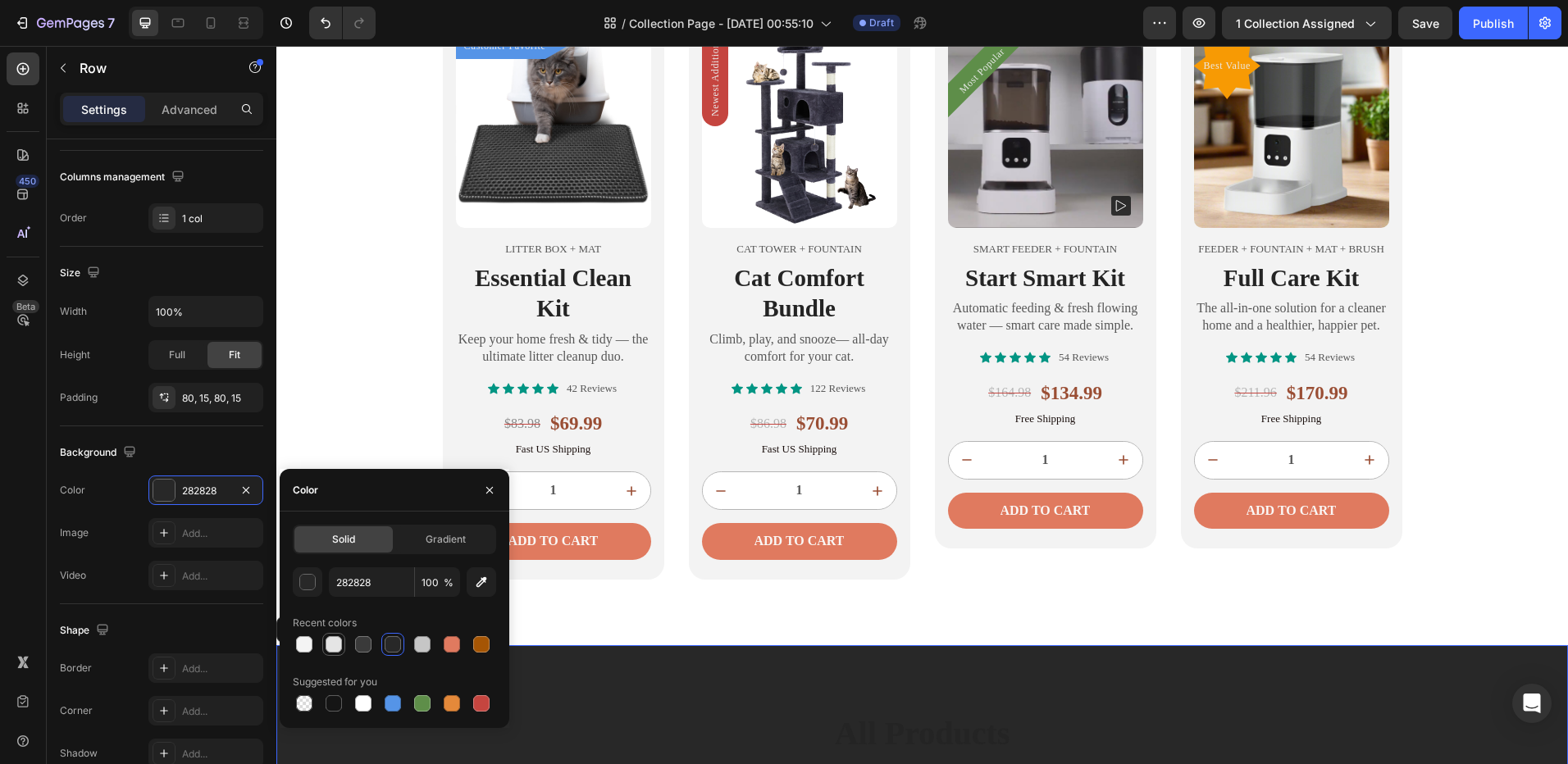
click at [335, 647] on div at bounding box center [333, 644] width 16 height 16
type input "E5E5E5"
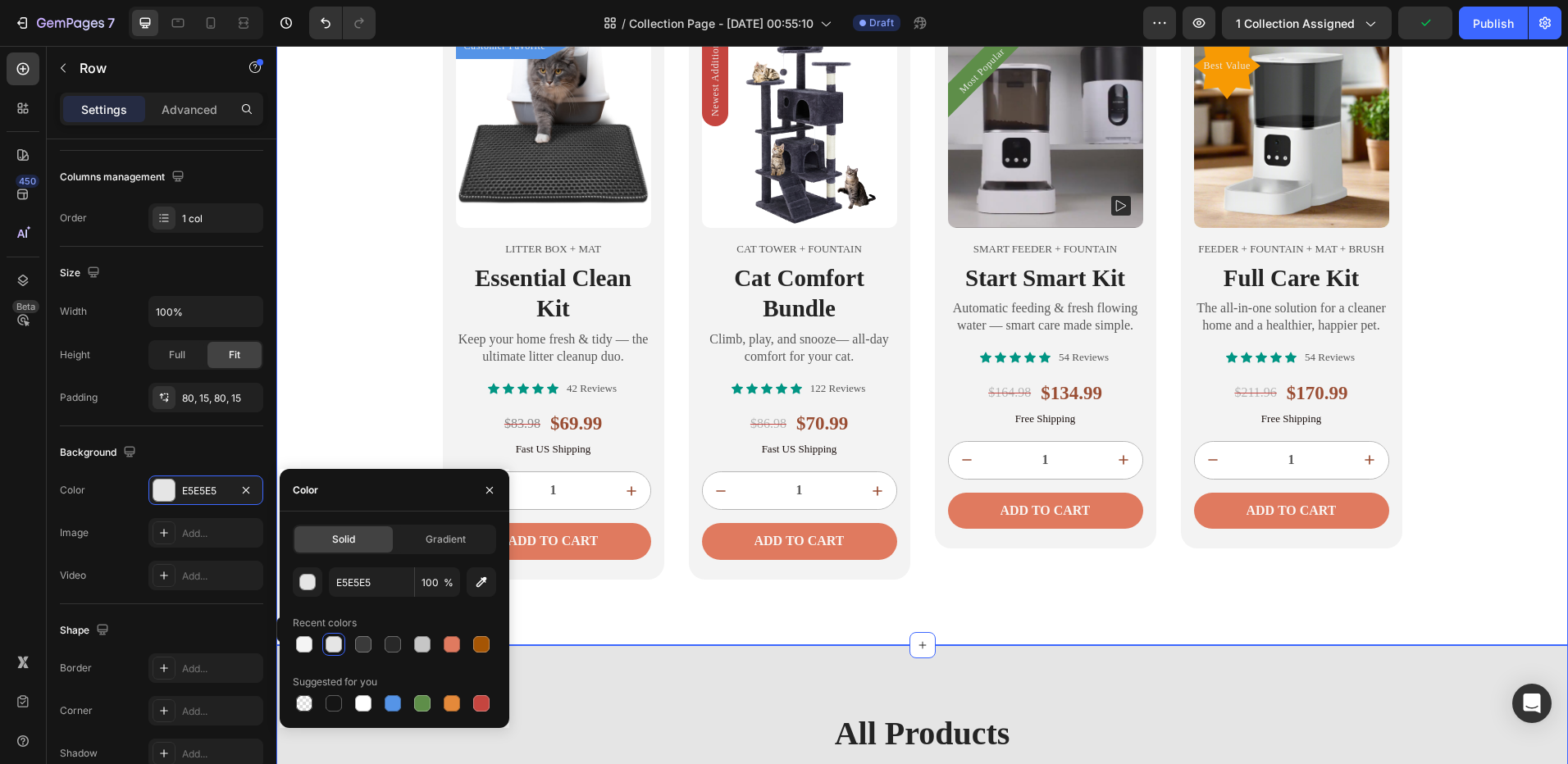
click at [396, 357] on div "Home Text block Icon Shop All Text block Row Build Your Routine, Save More Head…" at bounding box center [922, 222] width 1291 height 715
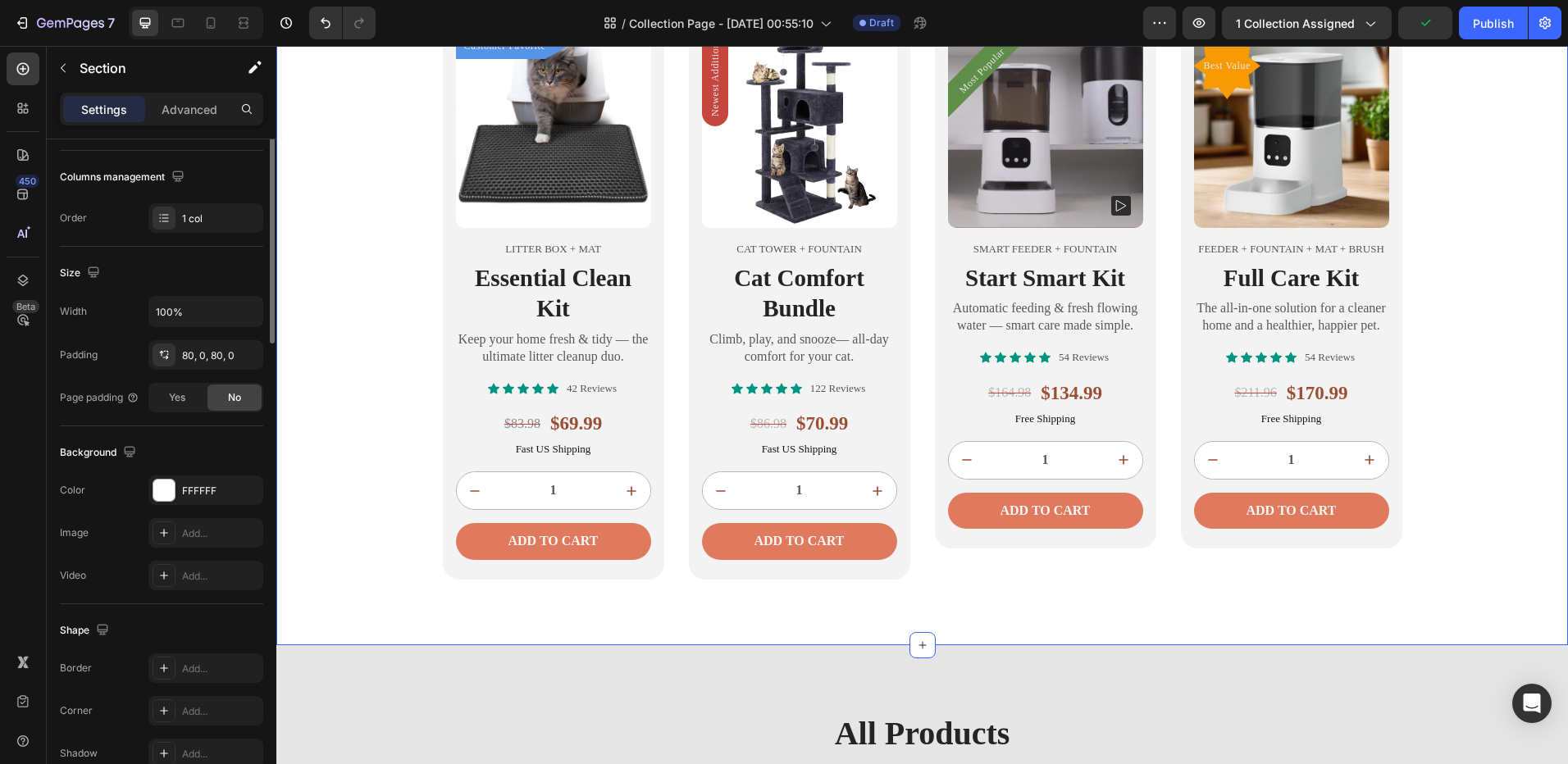
scroll to position [0, 0]
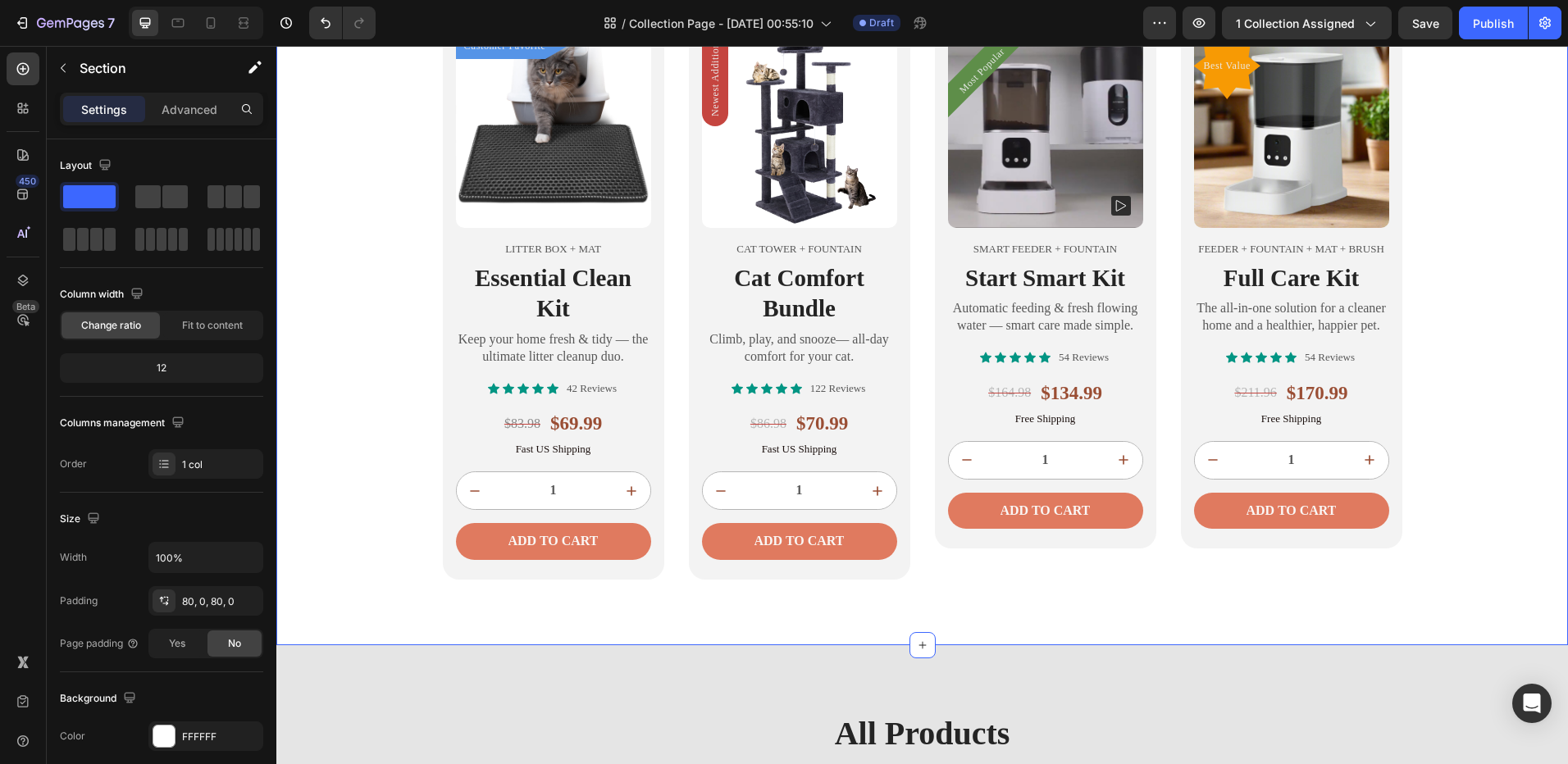
click at [379, 356] on div "Home Text block Icon Shop All Text block Row Build Your Routine, Save More Head…" at bounding box center [922, 222] width 1291 height 715
click at [179, 739] on div "FFFFFF" at bounding box center [206, 737] width 115 height 29
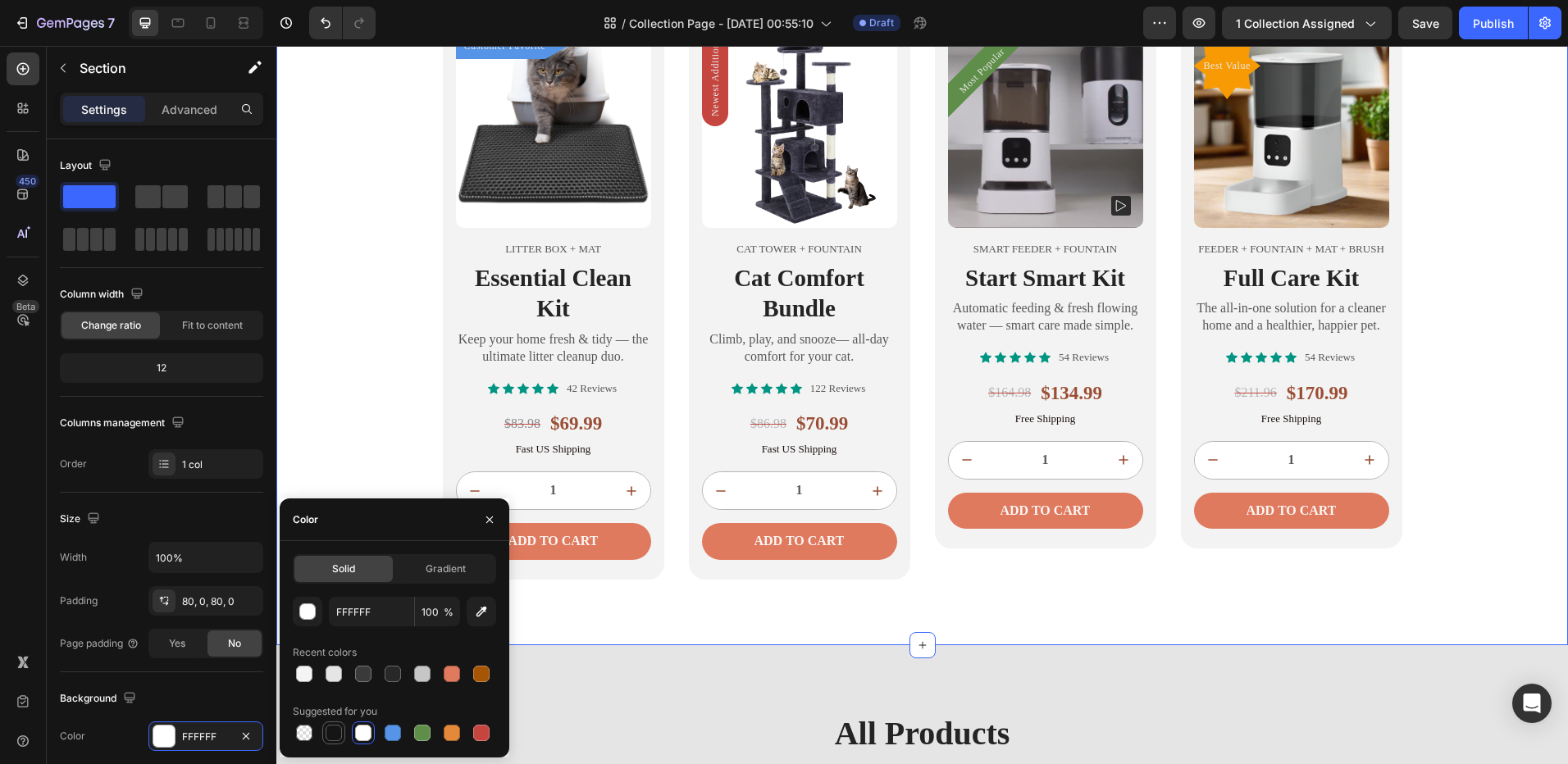
drag, startPoint x: 330, startPoint y: 731, endPoint x: 237, endPoint y: 582, distance: 175.6
click at [330, 731] on div at bounding box center [333, 732] width 16 height 16
type input "151515"
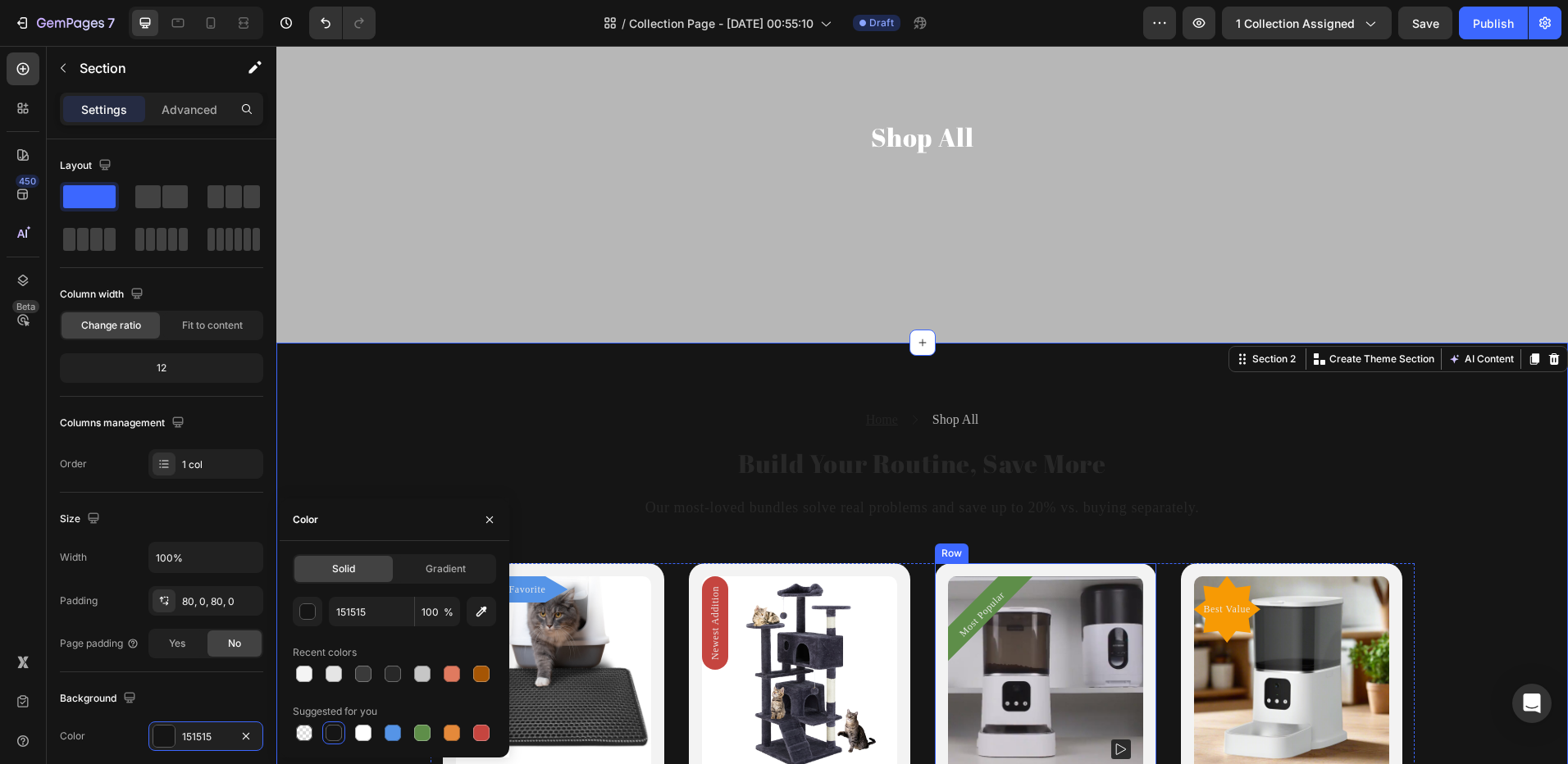
scroll to position [164, 0]
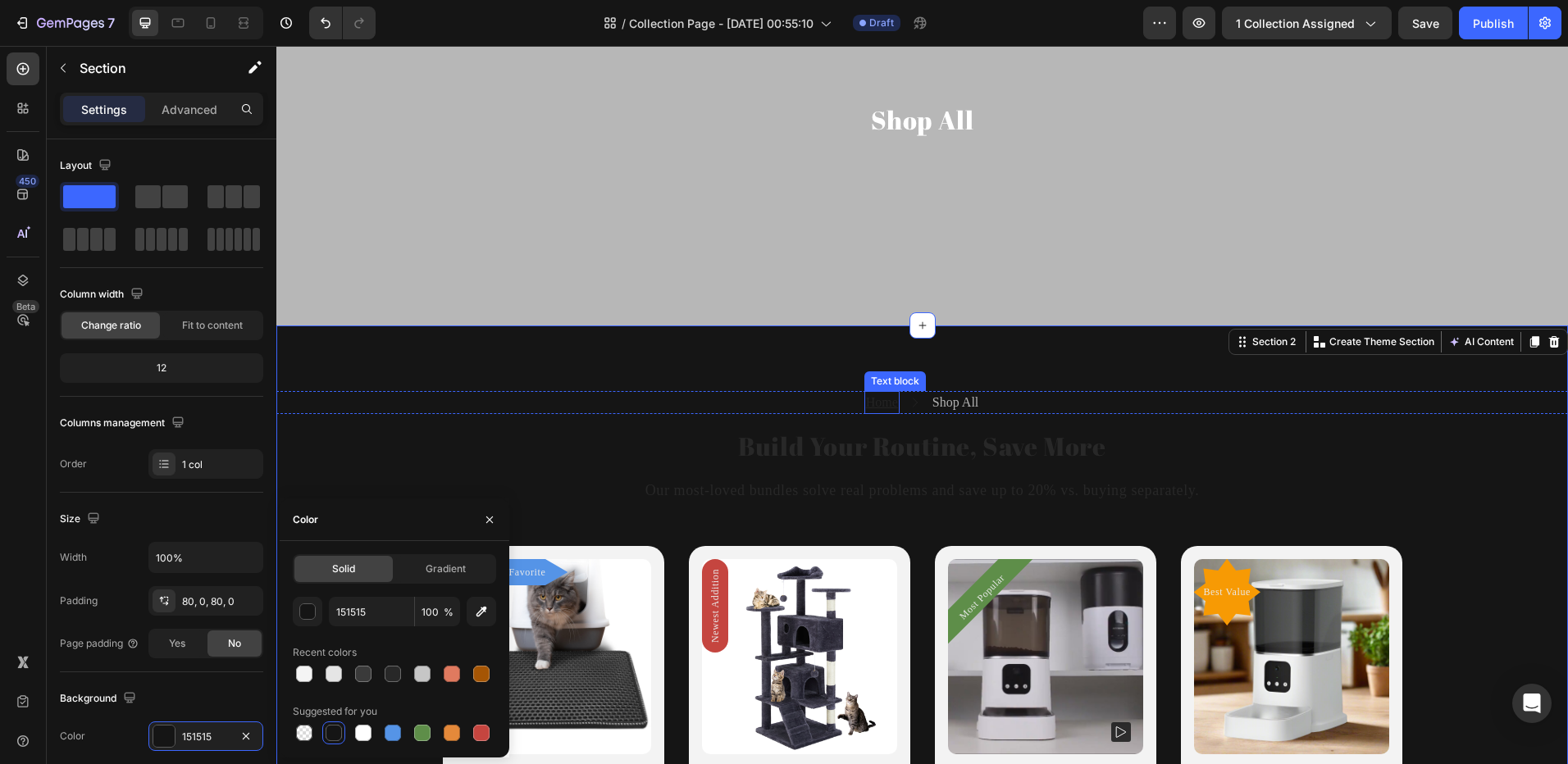
click at [883, 410] on p "Home" at bounding box center [881, 402] width 32 height 20
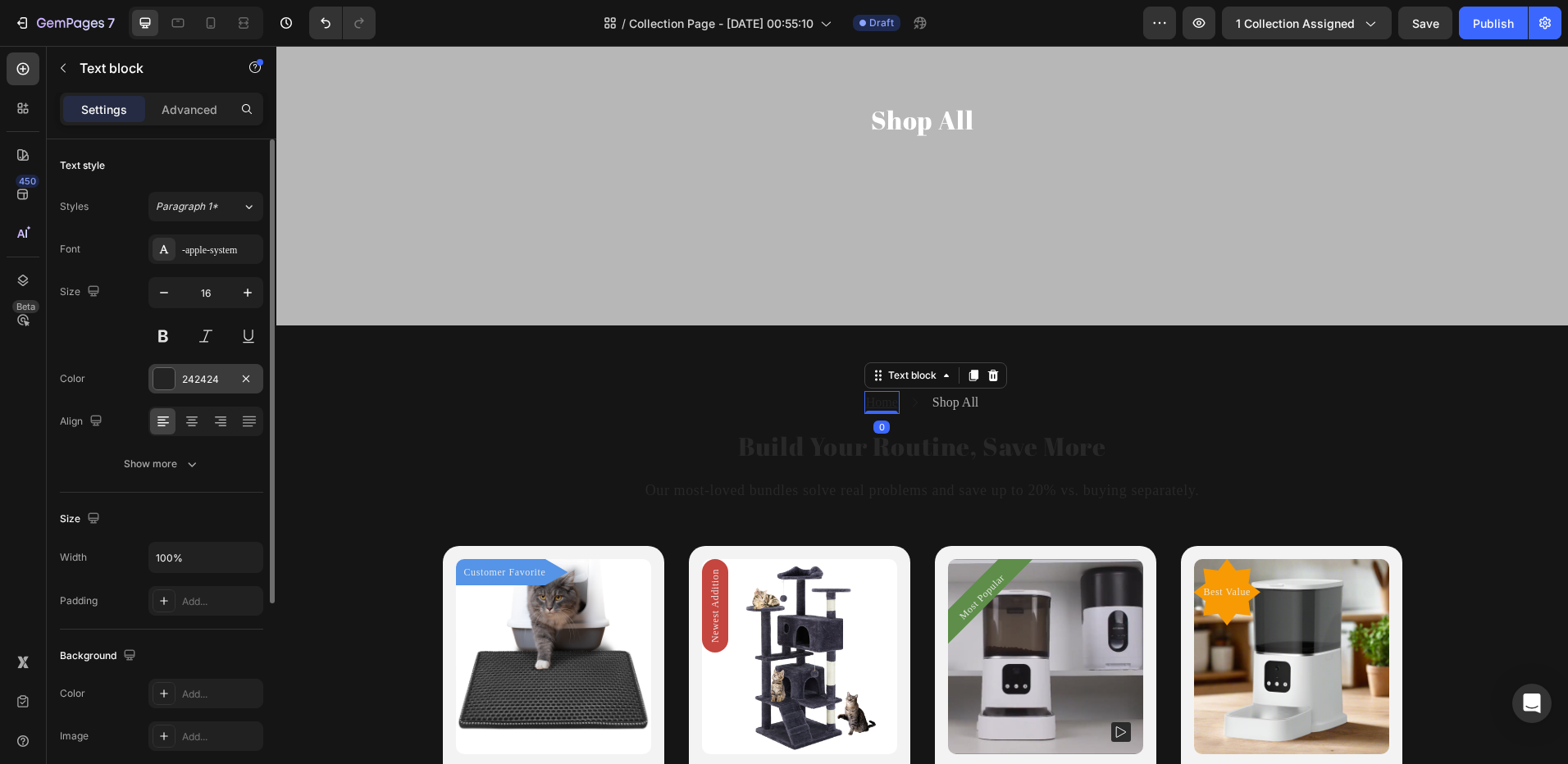
click at [187, 373] on div "242424" at bounding box center [205, 379] width 47 height 15
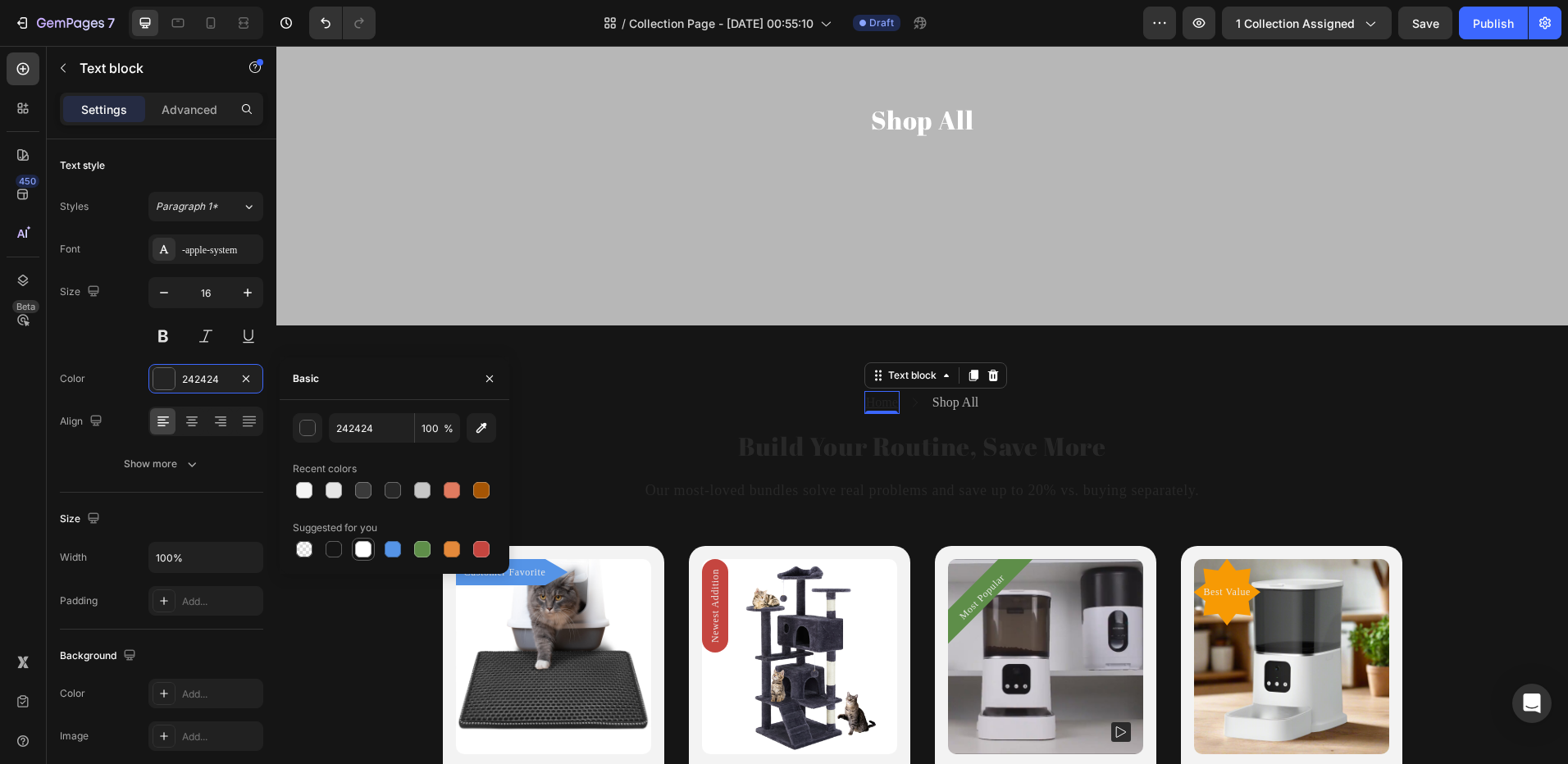
click at [367, 554] on div at bounding box center [363, 549] width 16 height 16
type input "FFFFFF"
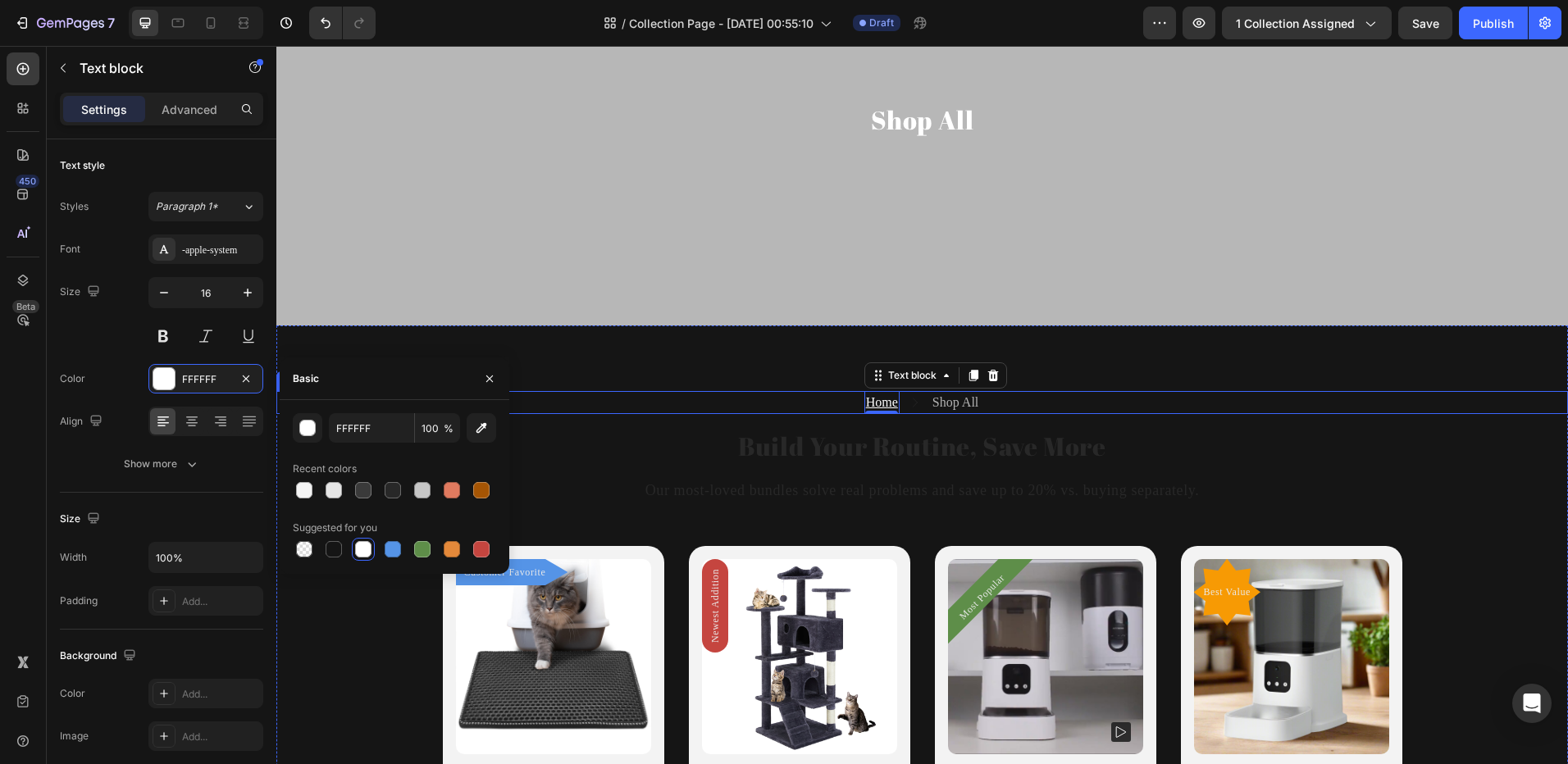
click at [910, 398] on icon at bounding box center [915, 402] width 11 height 11
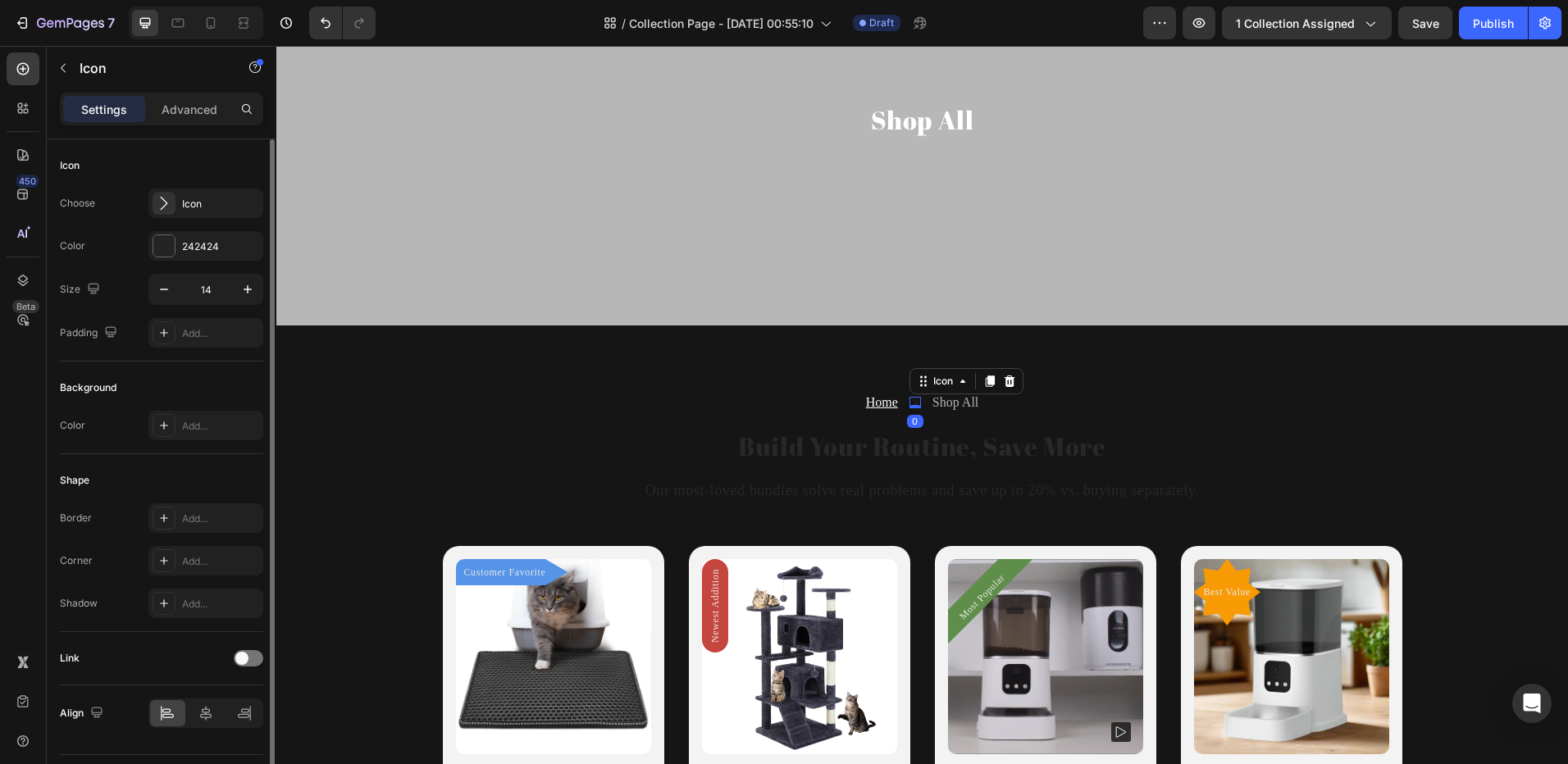
click at [182, 261] on div "Choose Icon Color 242424 Size 14 Padding Add..." at bounding box center [161, 268] width 203 height 159
click at [158, 245] on div at bounding box center [164, 245] width 21 height 21
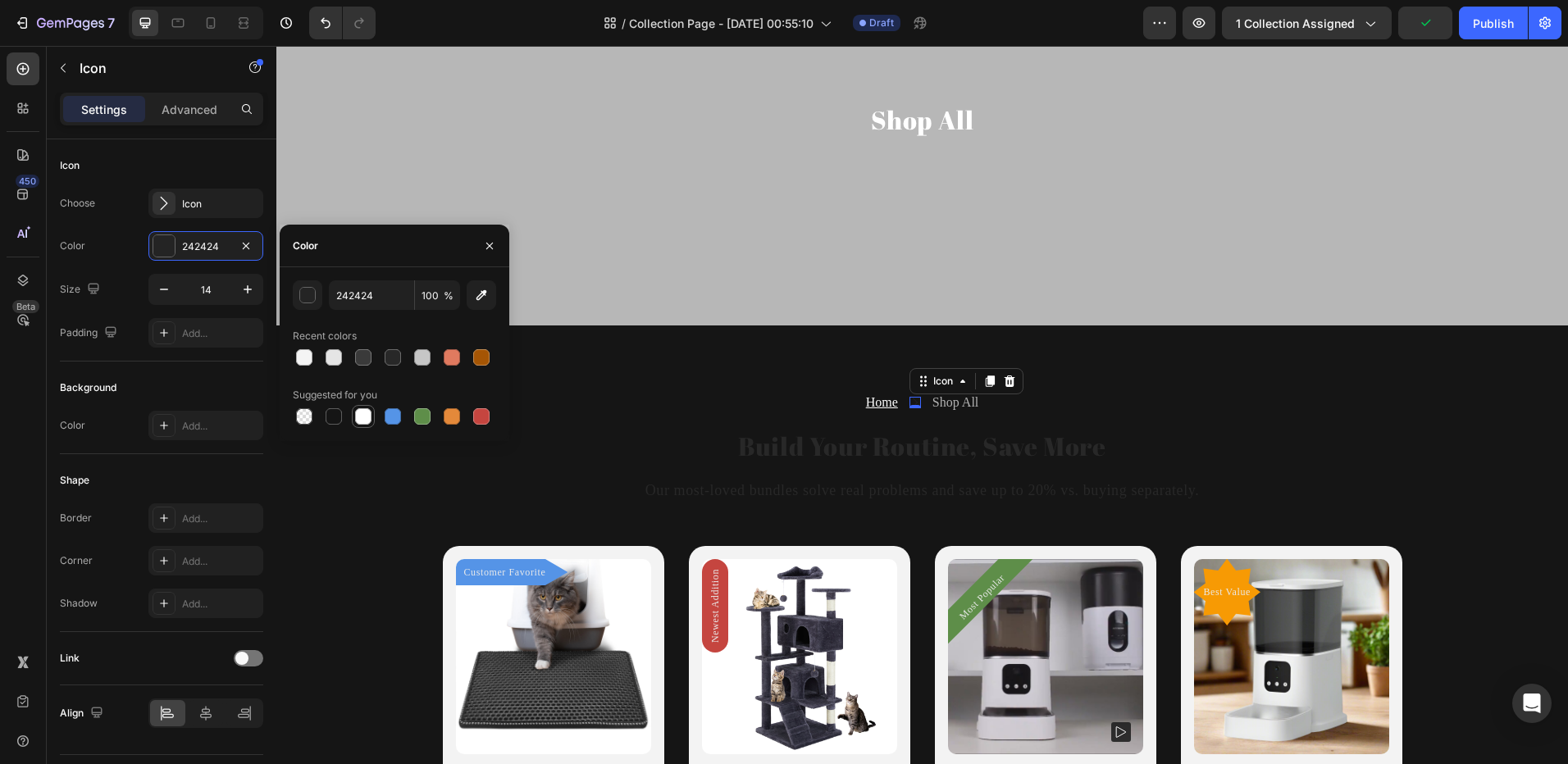
click at [369, 421] on div at bounding box center [363, 416] width 16 height 16
type input "FFFFFF"
click at [969, 404] on p "Shop All" at bounding box center [955, 402] width 46 height 20
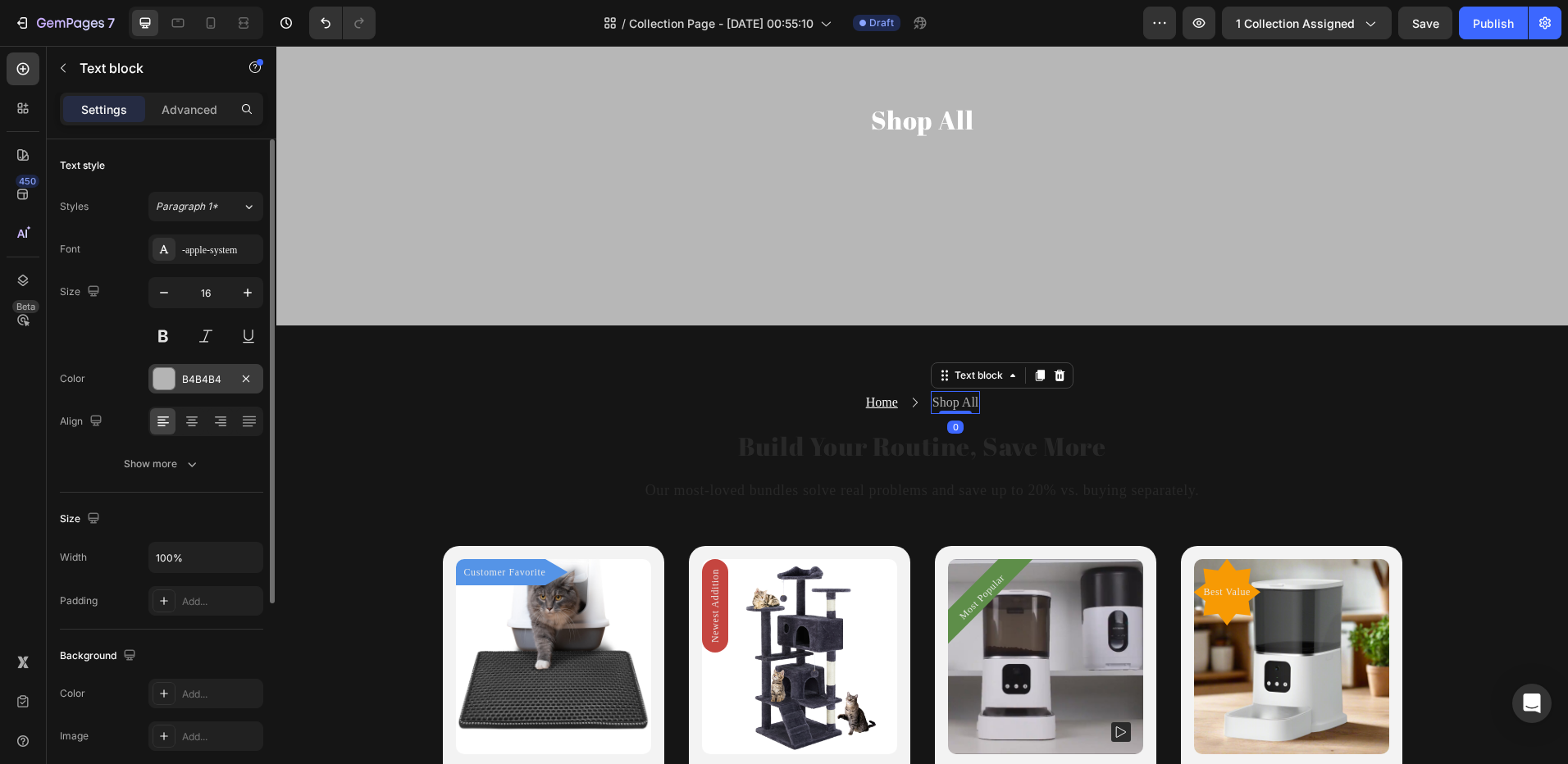
click at [173, 386] on div at bounding box center [164, 378] width 21 height 21
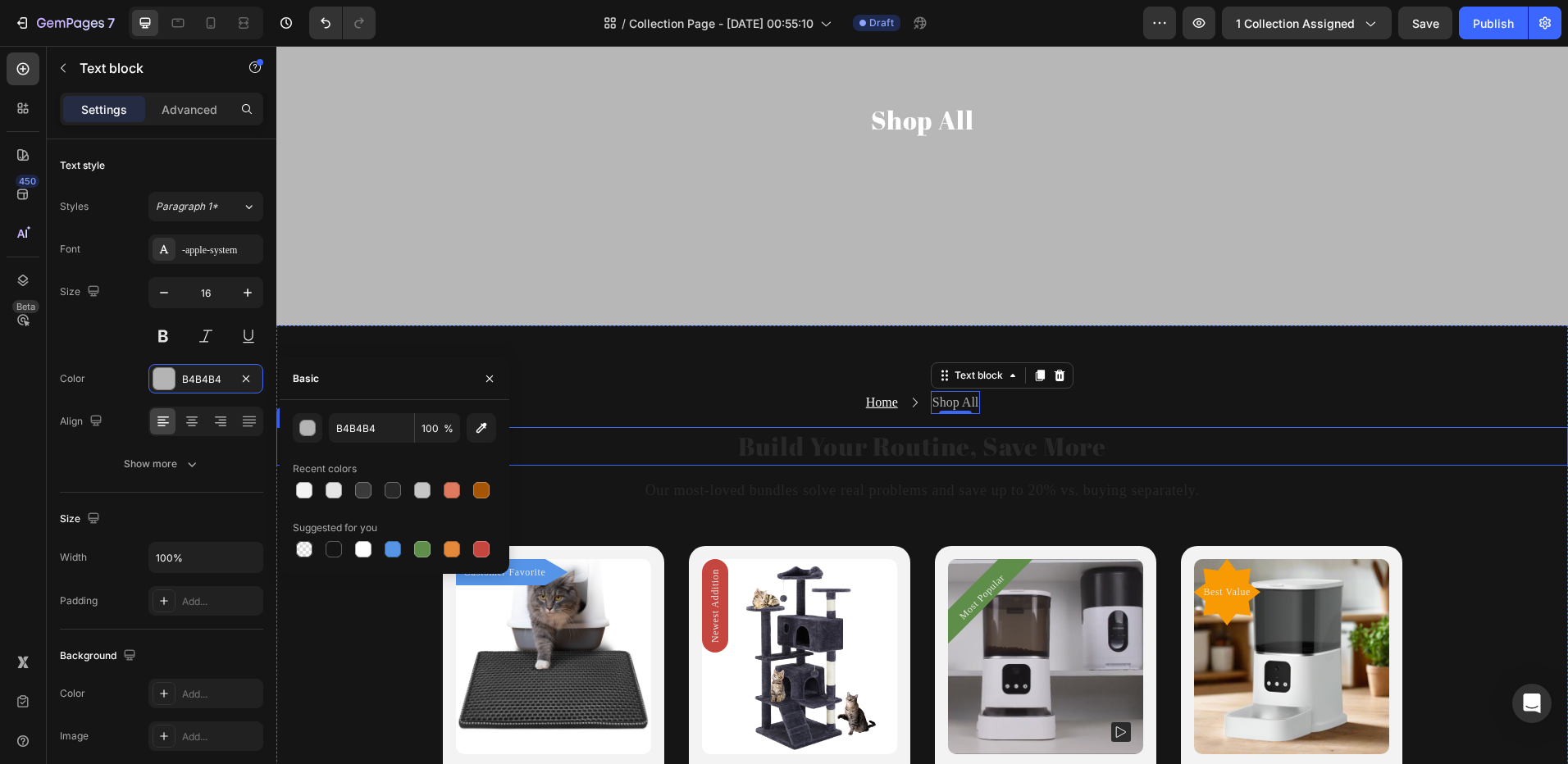
click at [778, 434] on h2 "Build Your Routine, Save More" at bounding box center [922, 446] width 1291 height 39
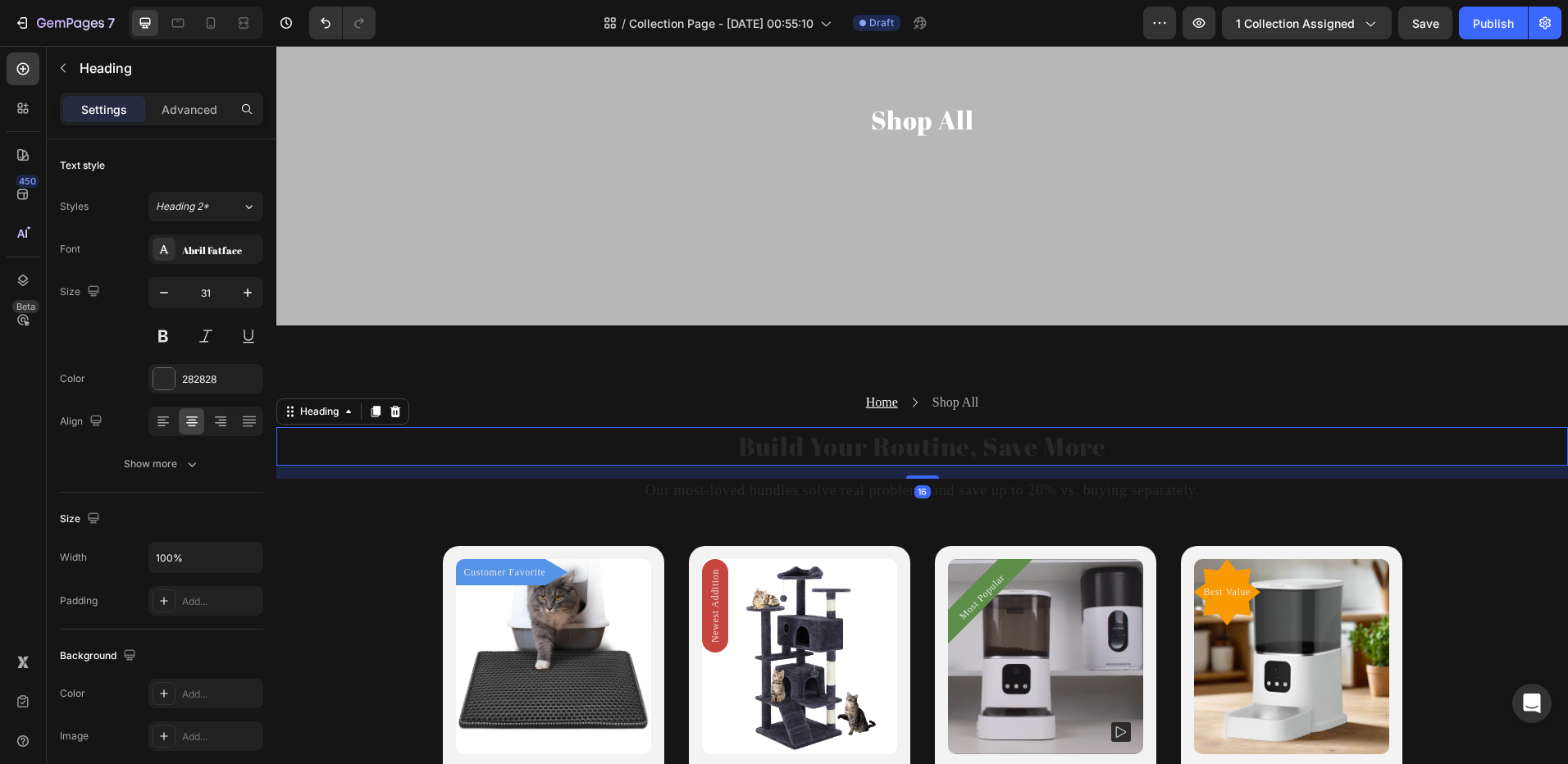
click at [778, 434] on h2 "Build Your Routine, Save More" at bounding box center [922, 446] width 1291 height 39
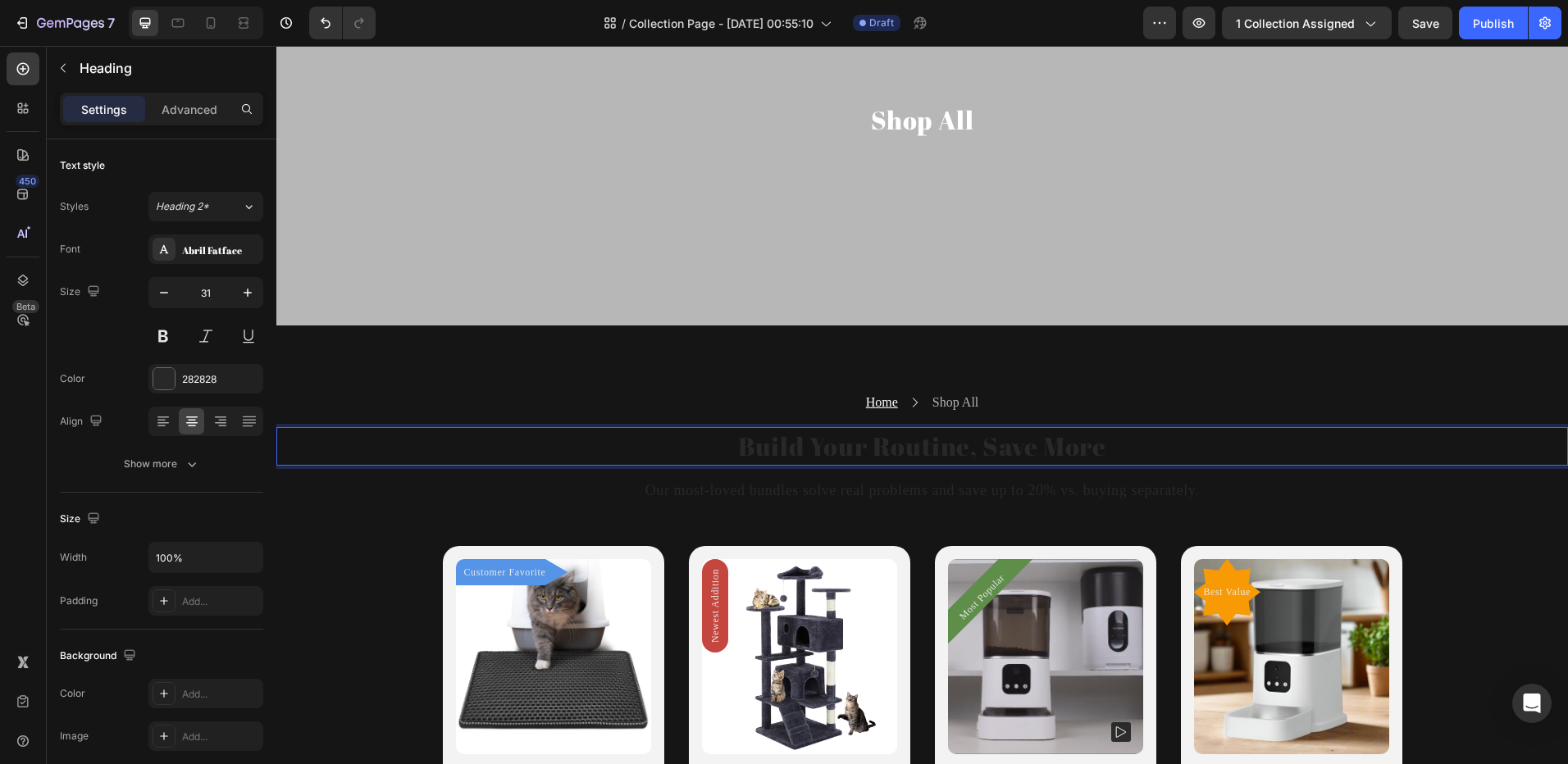
click at [778, 434] on p "Build Your Routine, Save More" at bounding box center [922, 446] width 1288 height 35
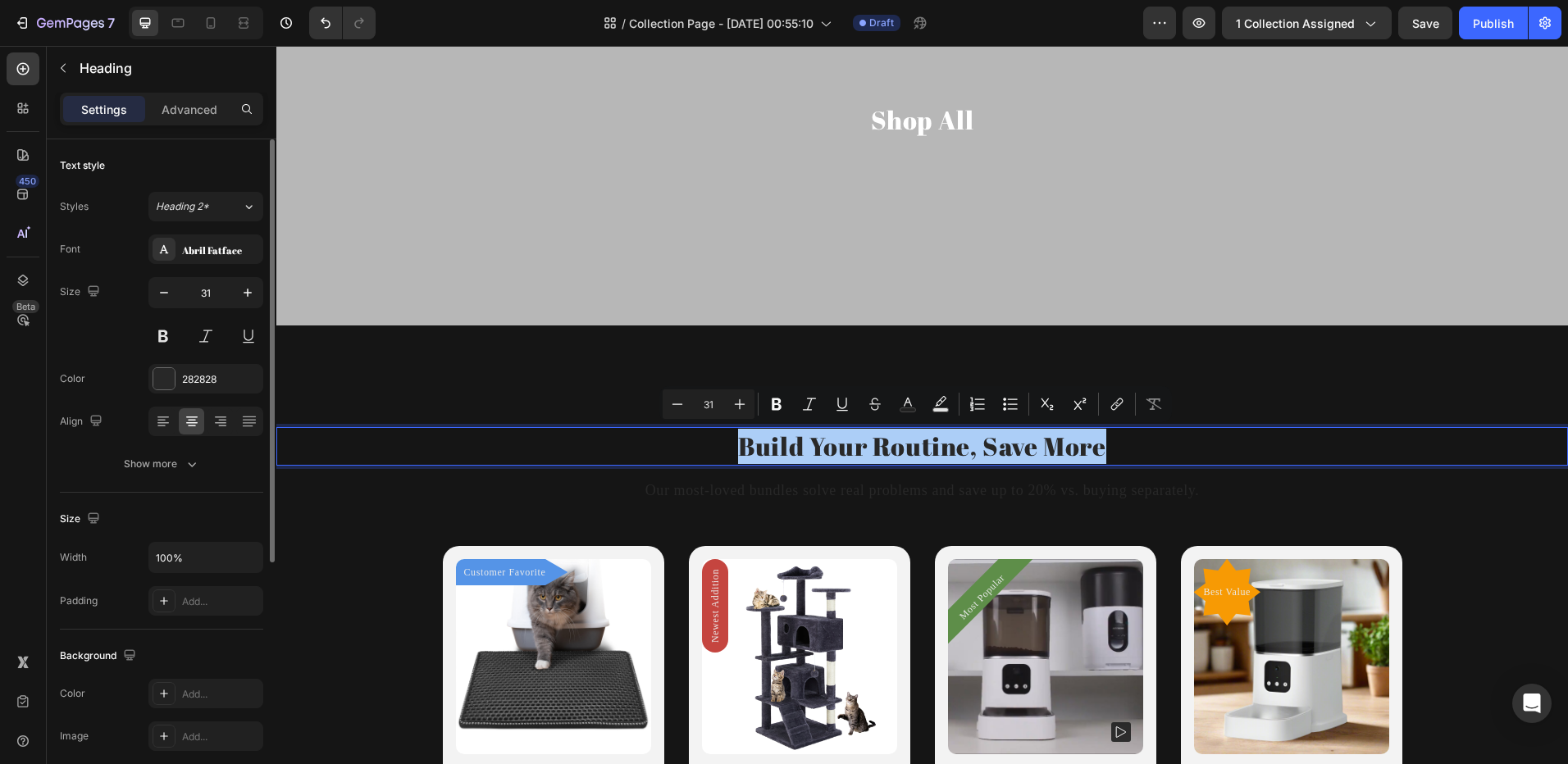
click at [141, 370] on div "Color 282828" at bounding box center [161, 379] width 203 height 29
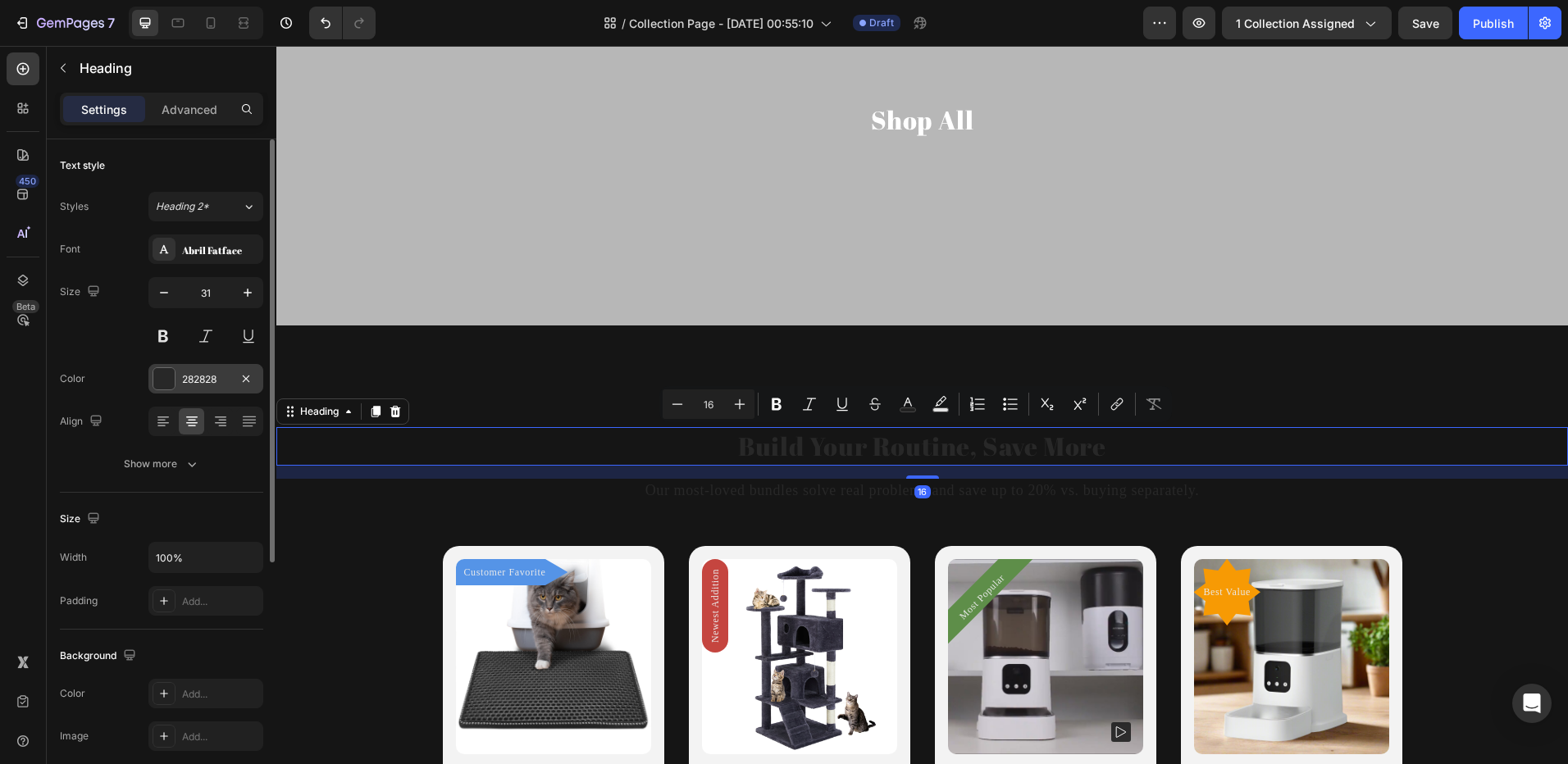
click at [181, 370] on div "282828" at bounding box center [206, 379] width 115 height 29
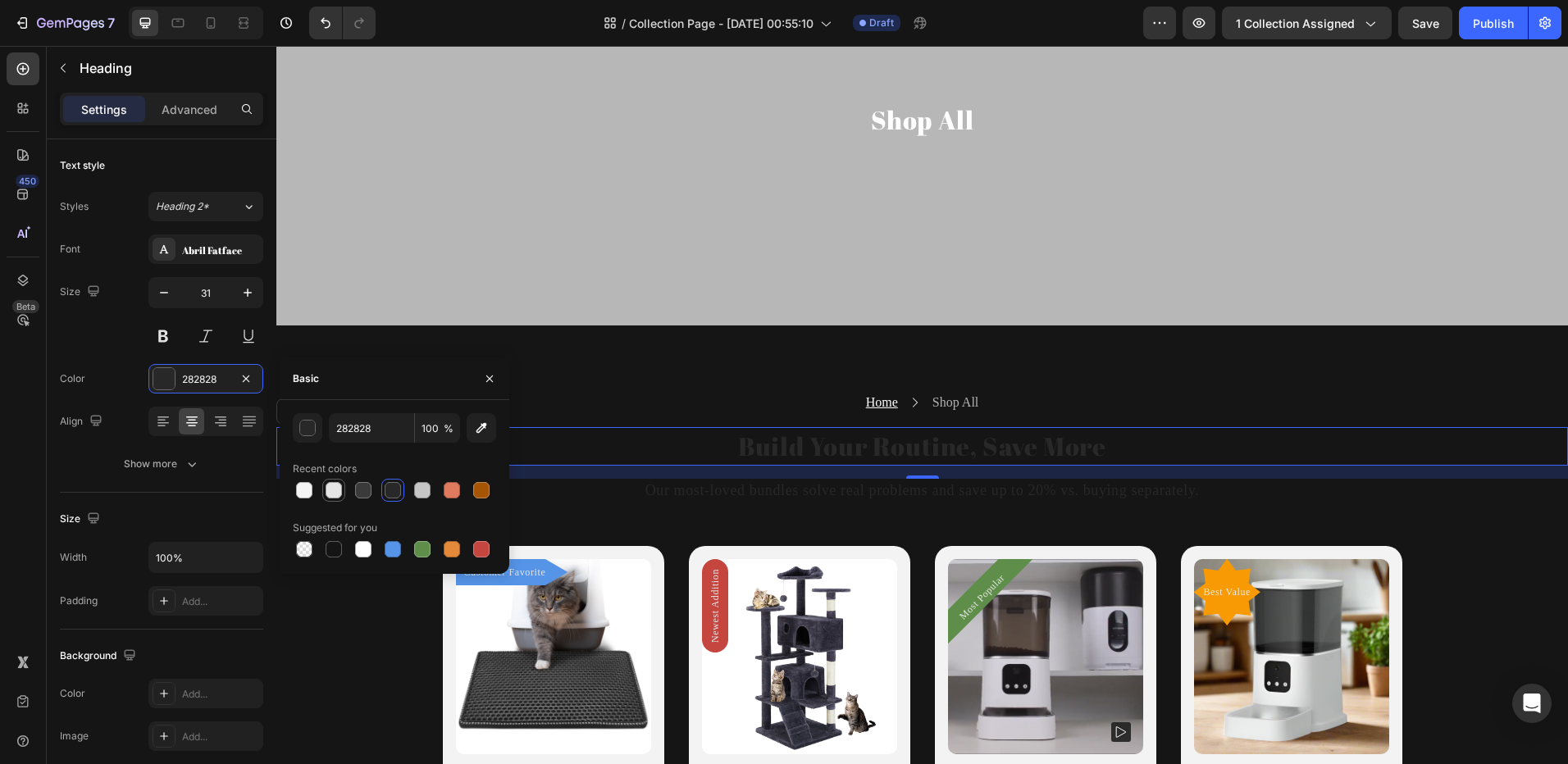
click at [340, 484] on div at bounding box center [333, 490] width 16 height 16
type input "E5E5E5"
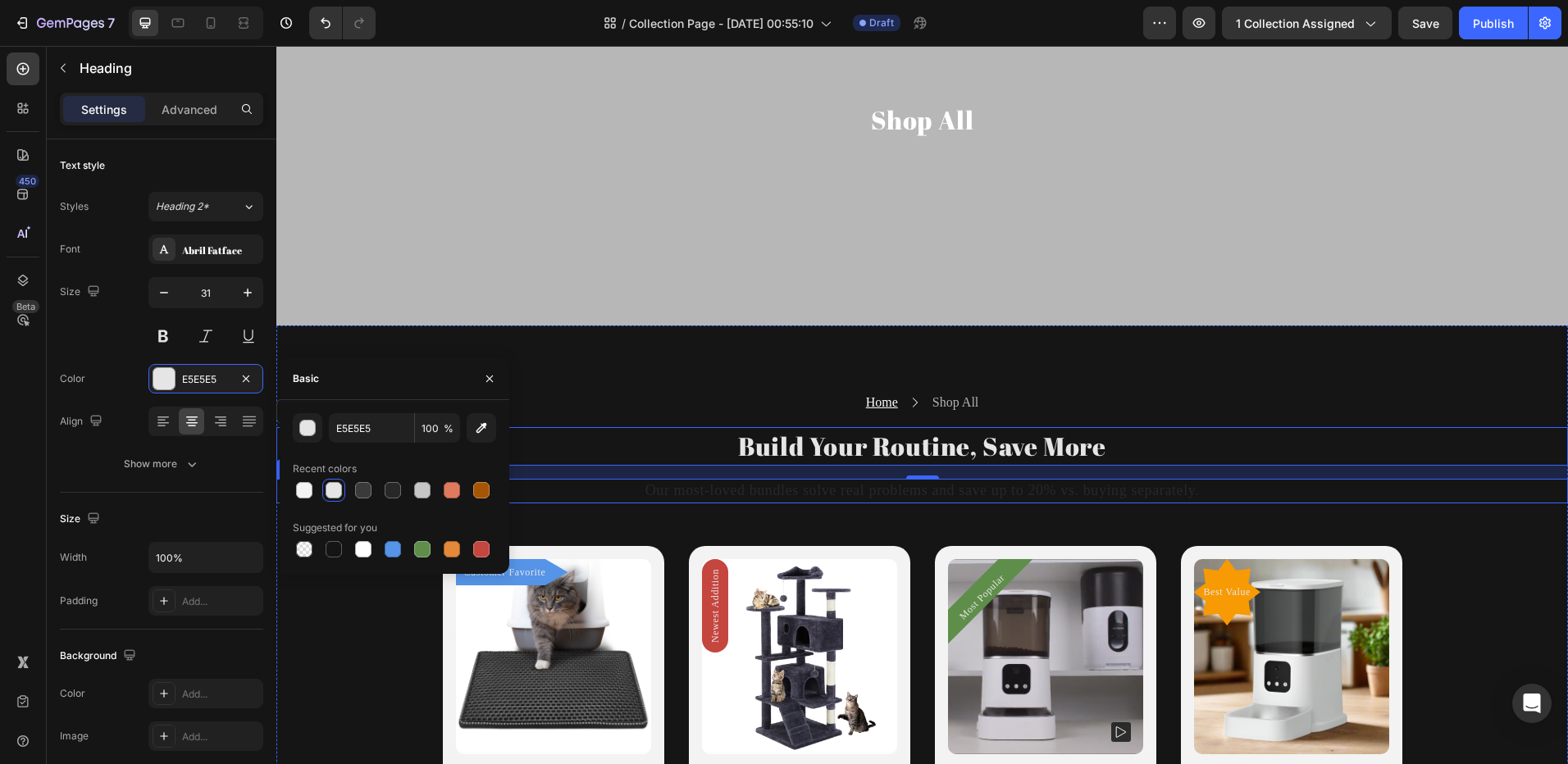
click at [752, 496] on p "Our most-loved bundles solve real problems and save up to 20% vs. buying separa…" at bounding box center [922, 490] width 1288 height 21
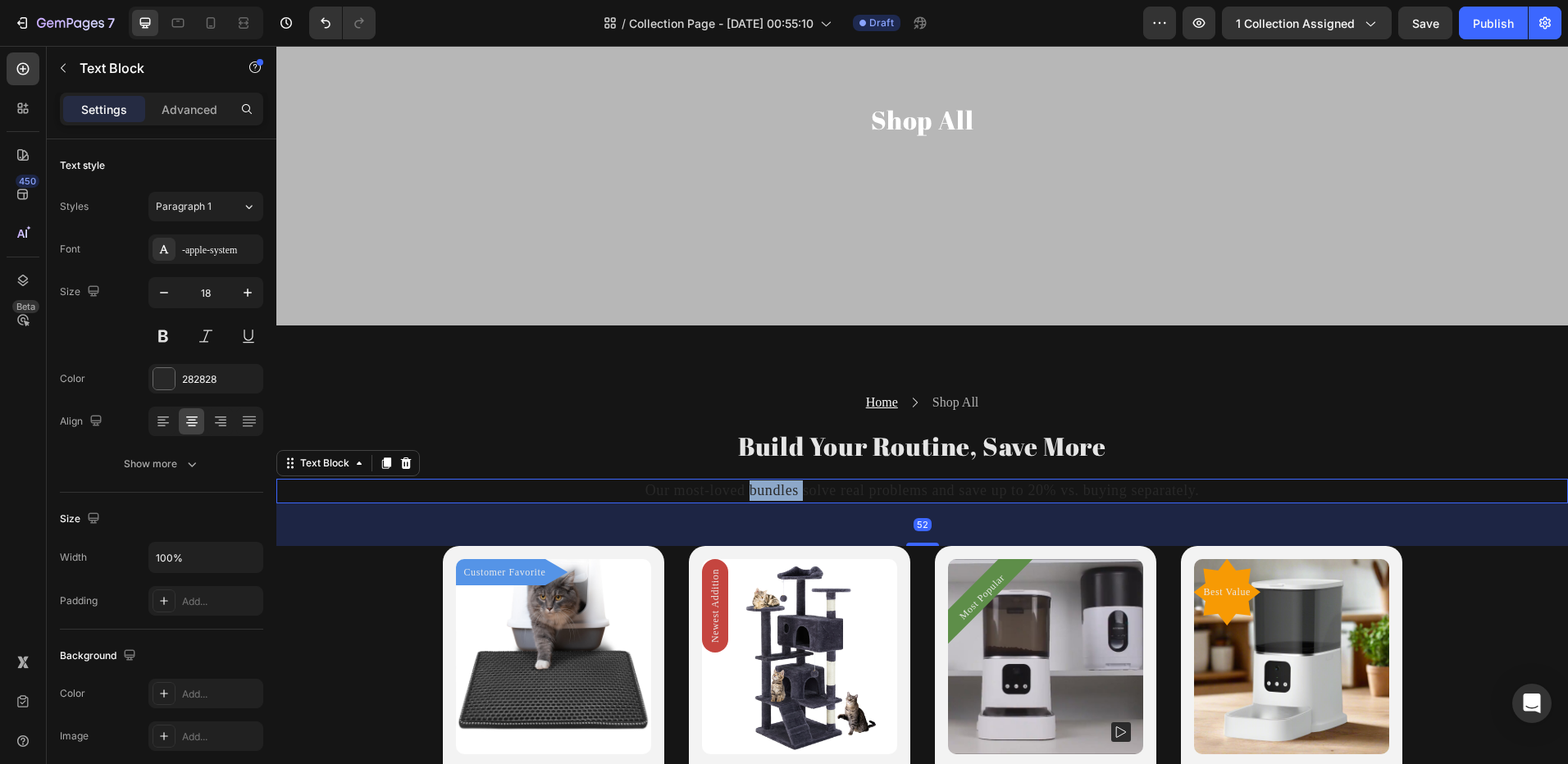
click at [753, 496] on p "Our most-loved bundles solve real problems and save up to 20% vs. buying separa…" at bounding box center [922, 490] width 1288 height 21
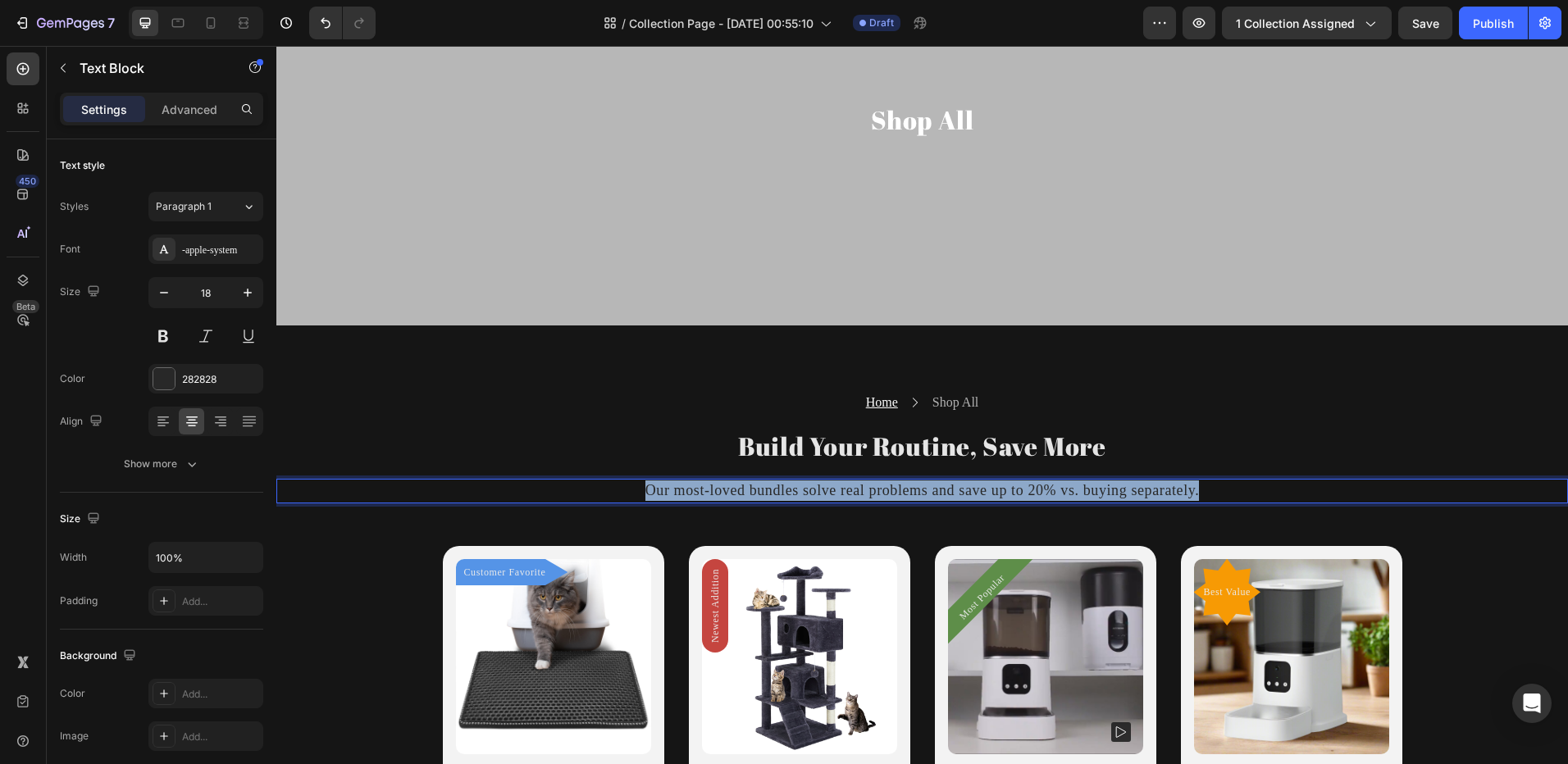
click at [753, 496] on p "Our most-loved bundles solve real problems and save up to 20% vs. buying separa…" at bounding box center [922, 490] width 1288 height 21
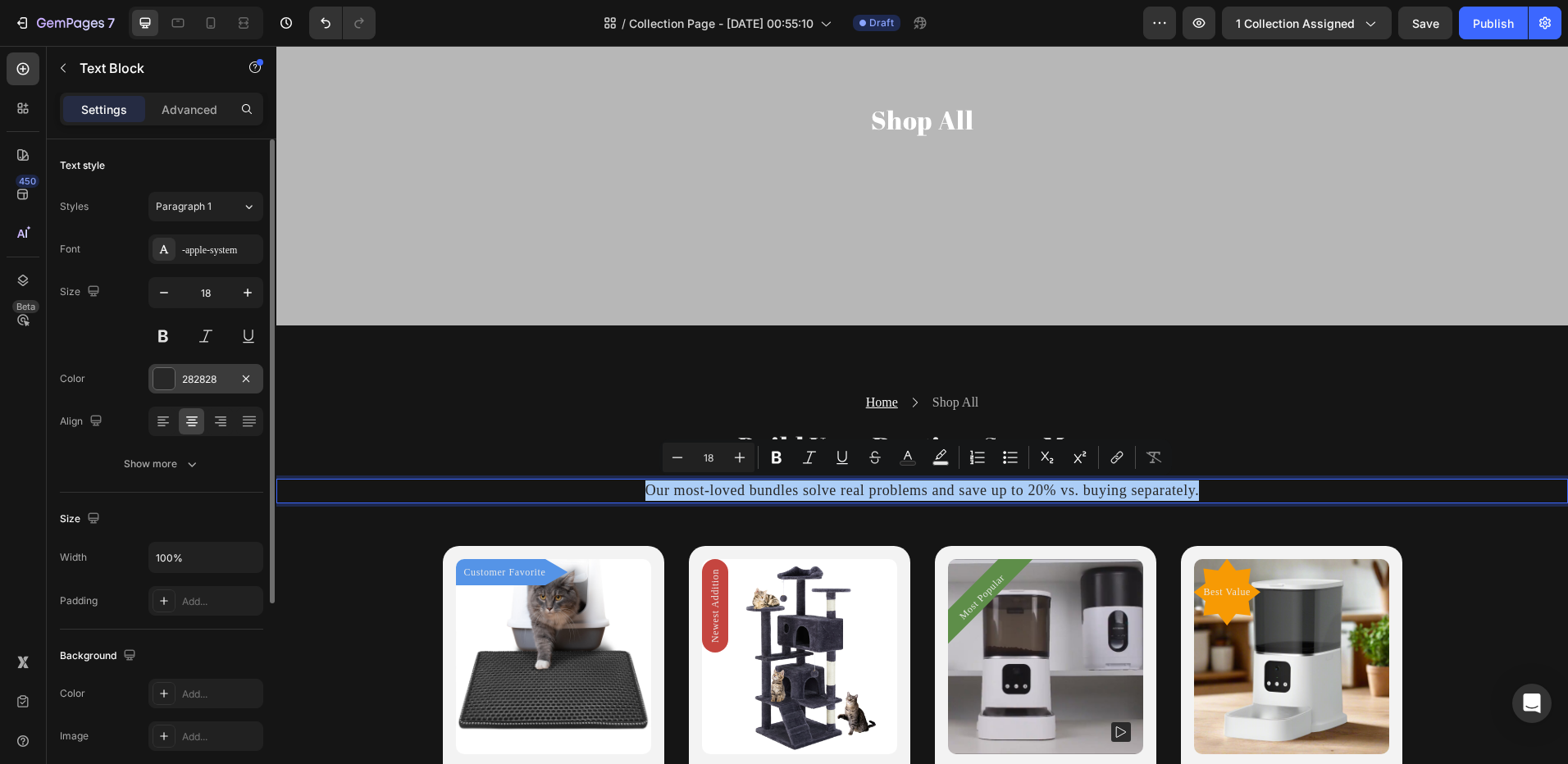
click at [165, 390] on div "282828" at bounding box center [206, 379] width 115 height 29
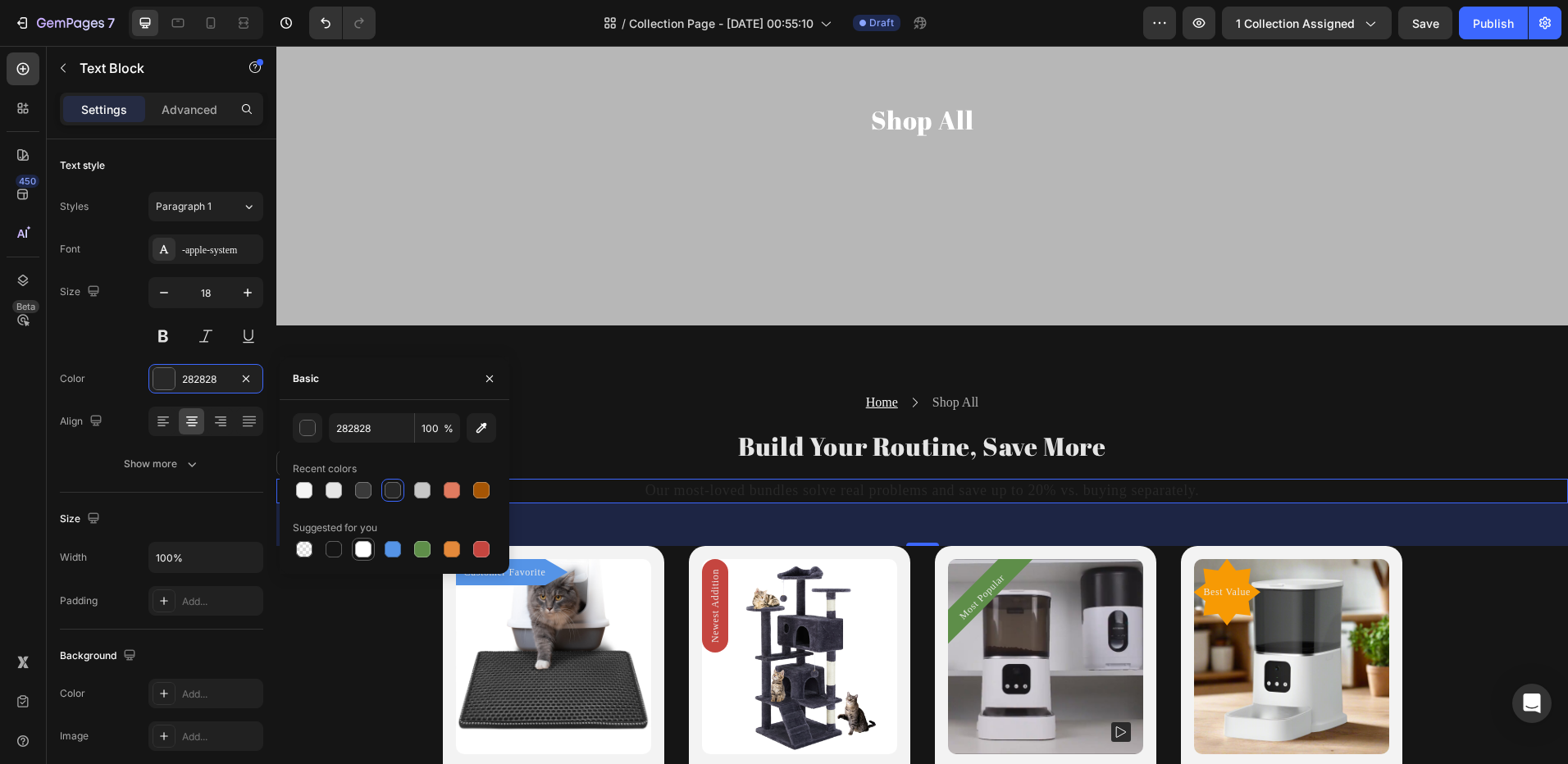
click at [356, 544] on div at bounding box center [363, 549] width 16 height 16
type input "FFFFFF"
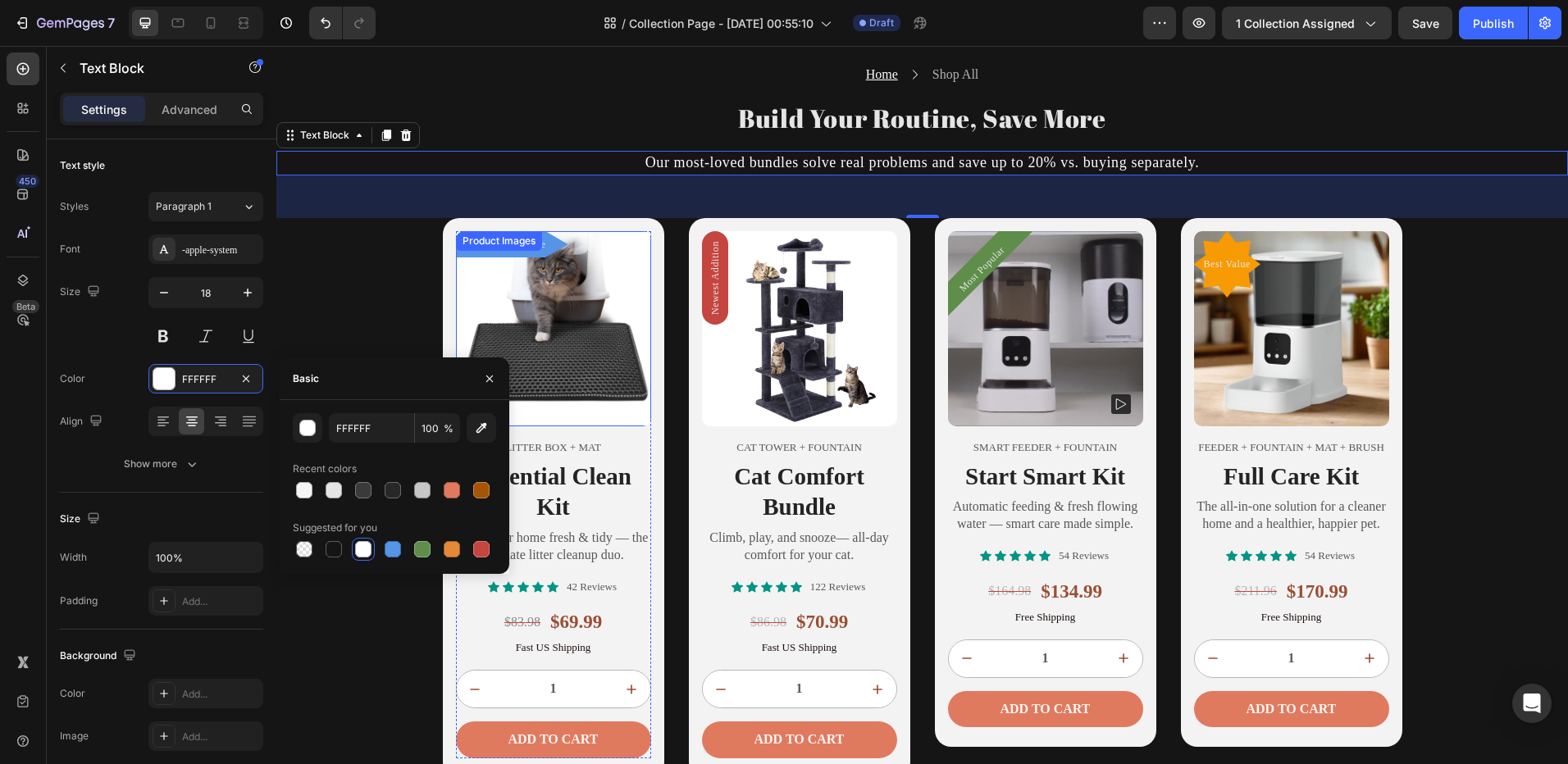
scroll to position [548, 0]
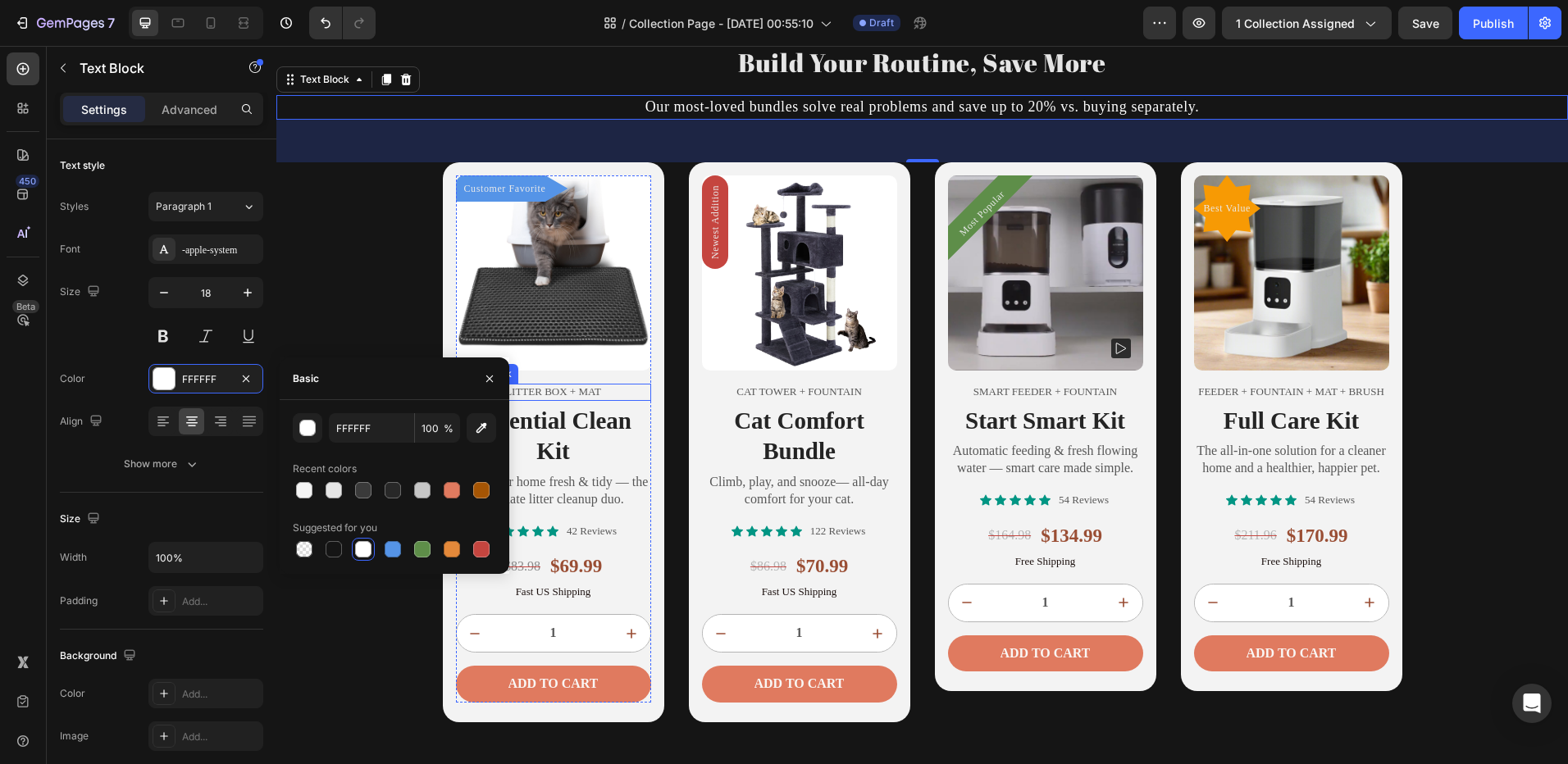
click at [1504, 493] on div "Home Text block Icon Shop All Text block Row Build Your Routine, Save More Head…" at bounding box center [922, 365] width 1291 height 715
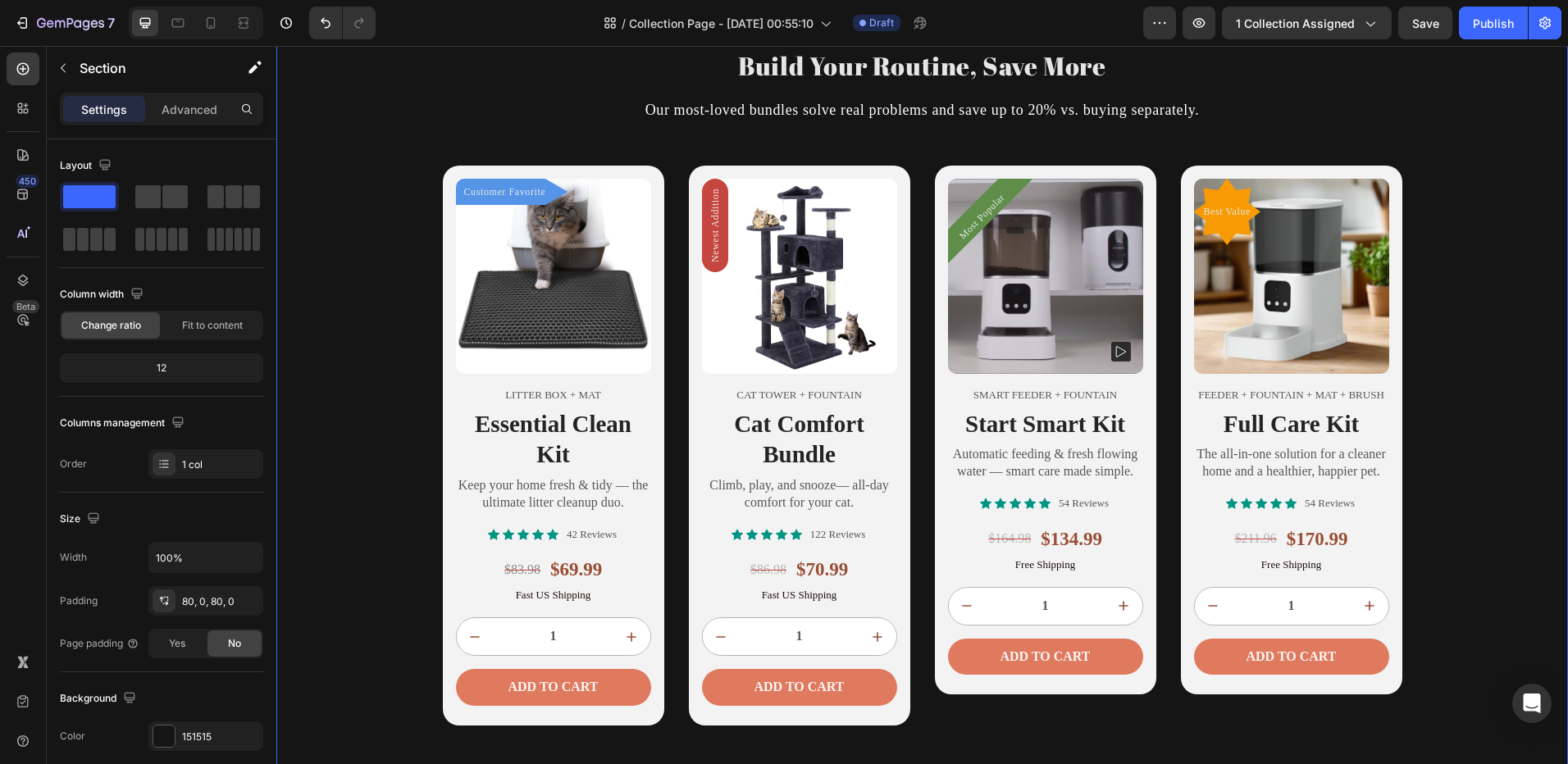
scroll to position [1148, 0]
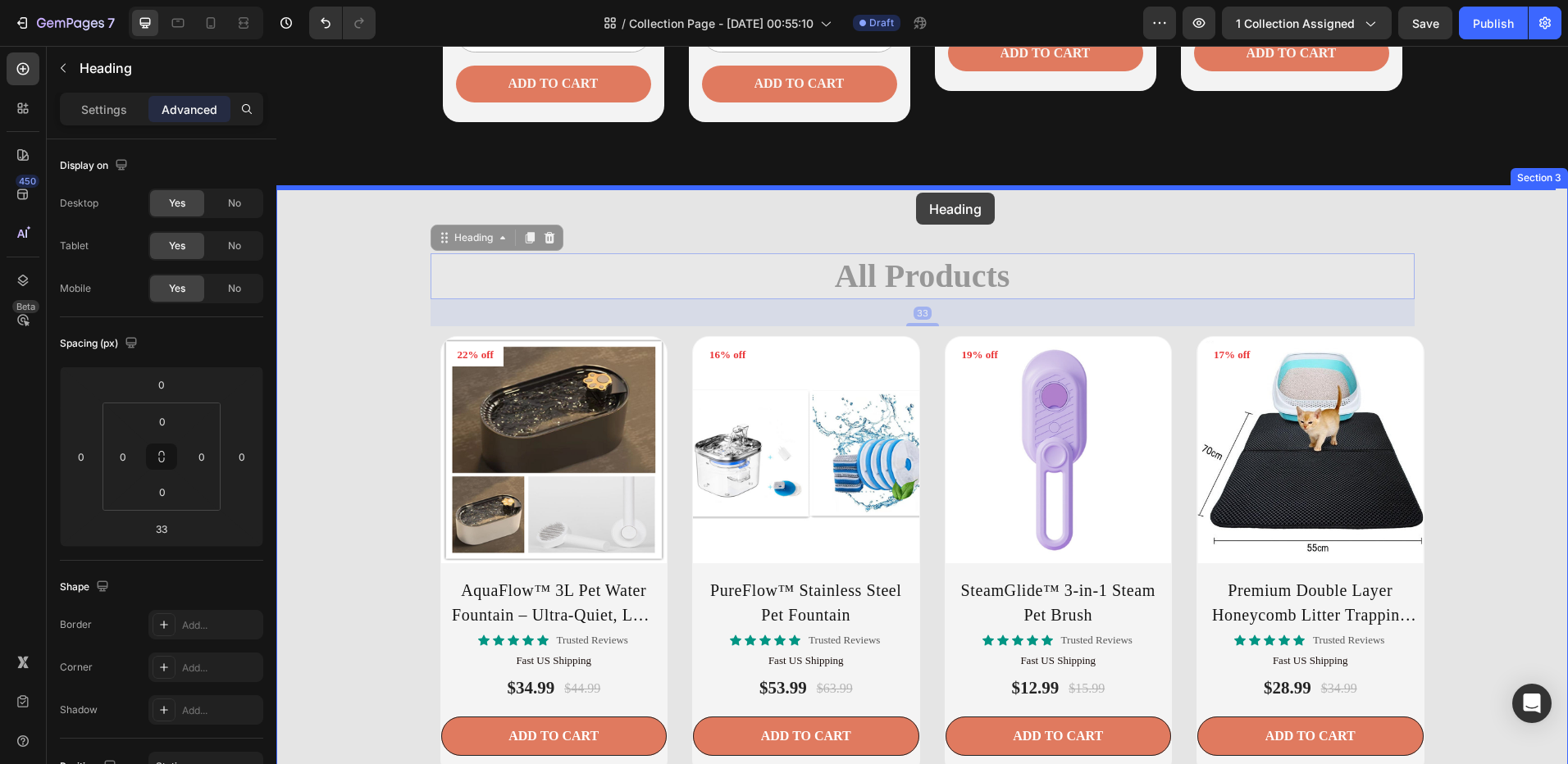
drag, startPoint x: 948, startPoint y: 254, endPoint x: 916, endPoint y: 193, distance: 68.9
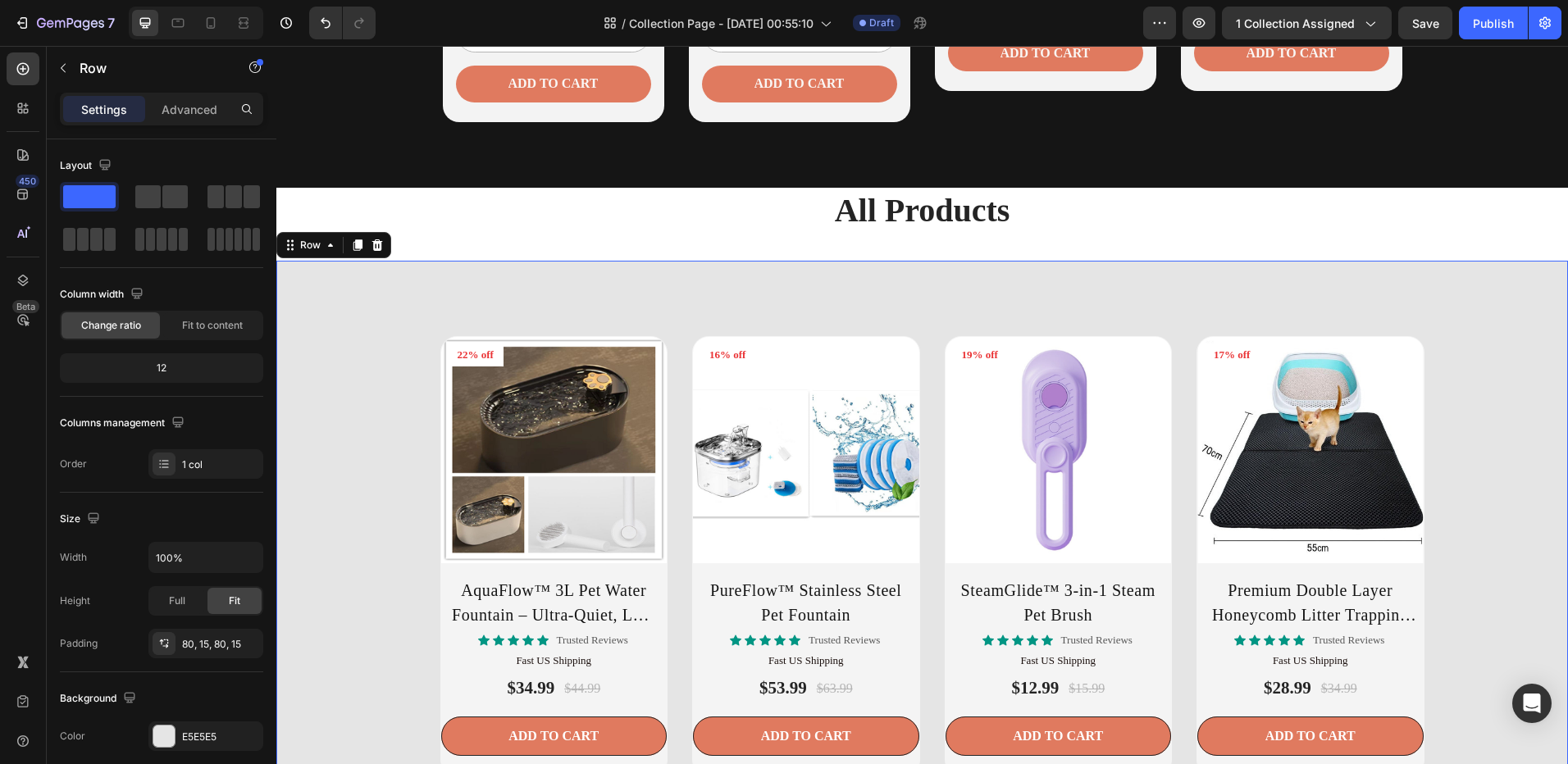
click at [163, 729] on div at bounding box center [164, 736] width 21 height 21
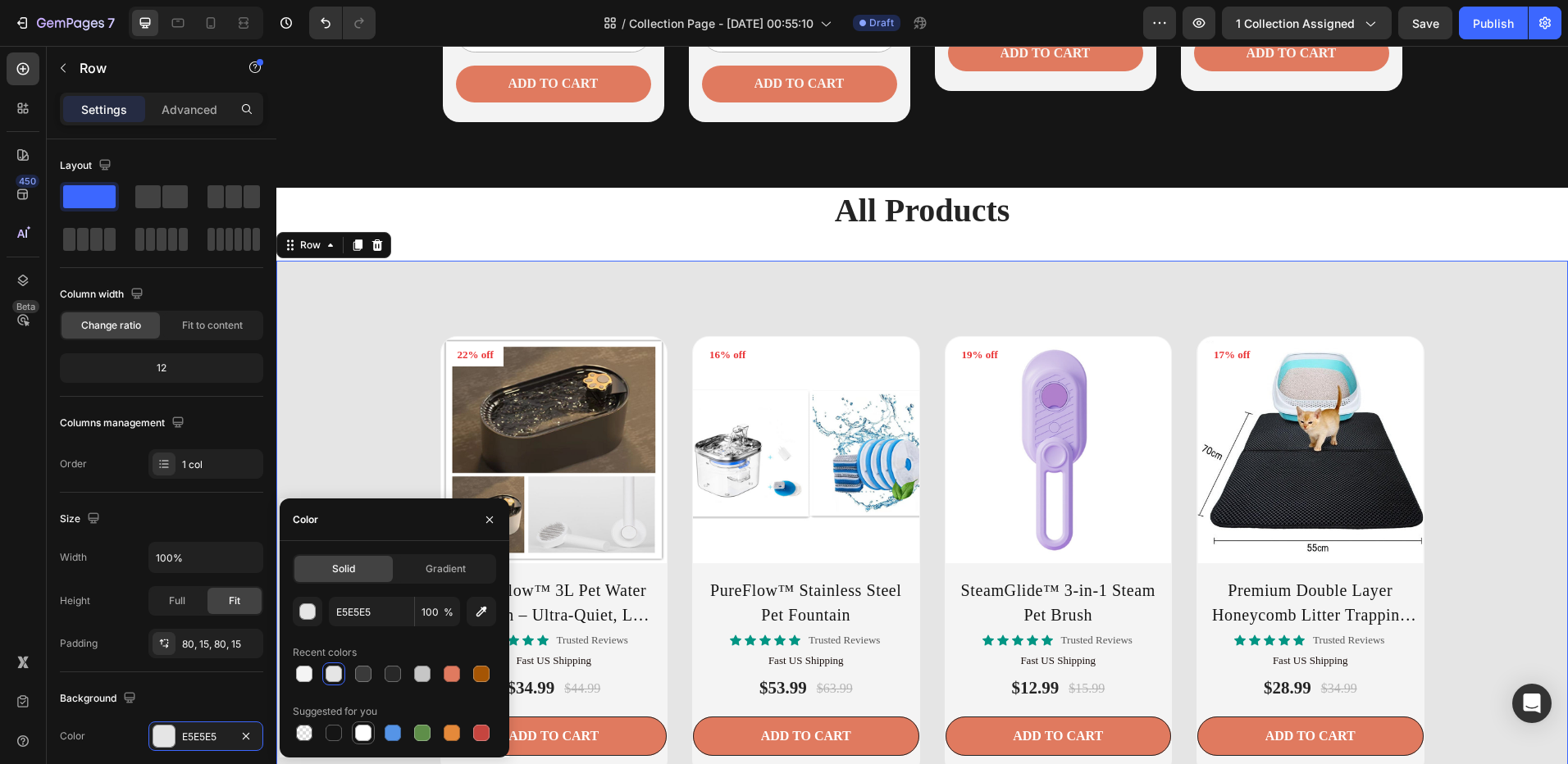
click at [354, 734] on div at bounding box center [363, 732] width 20 height 20
type input "FFFFFF"
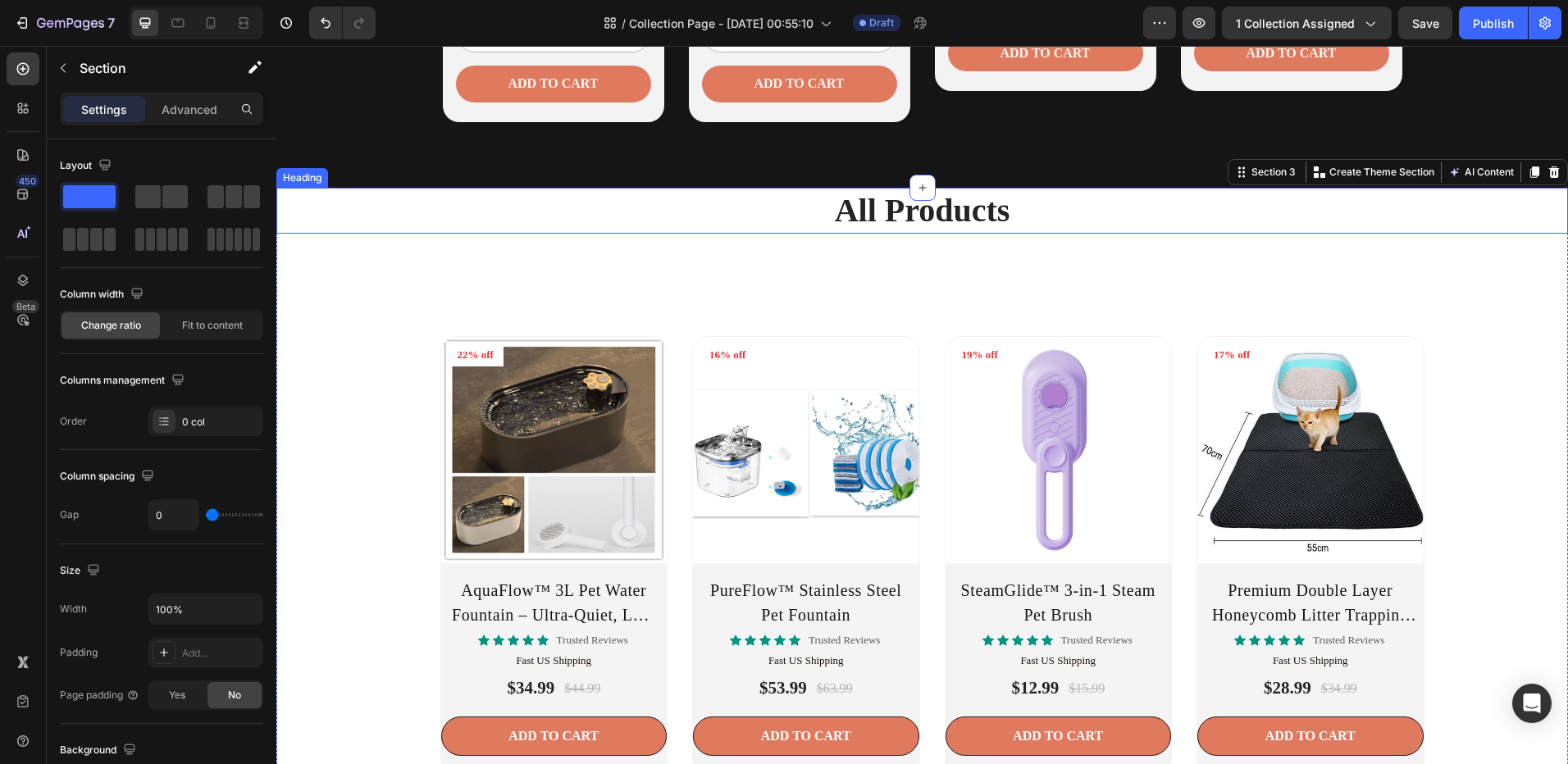
click at [928, 219] on h2 "All Products" at bounding box center [922, 211] width 1291 height 46
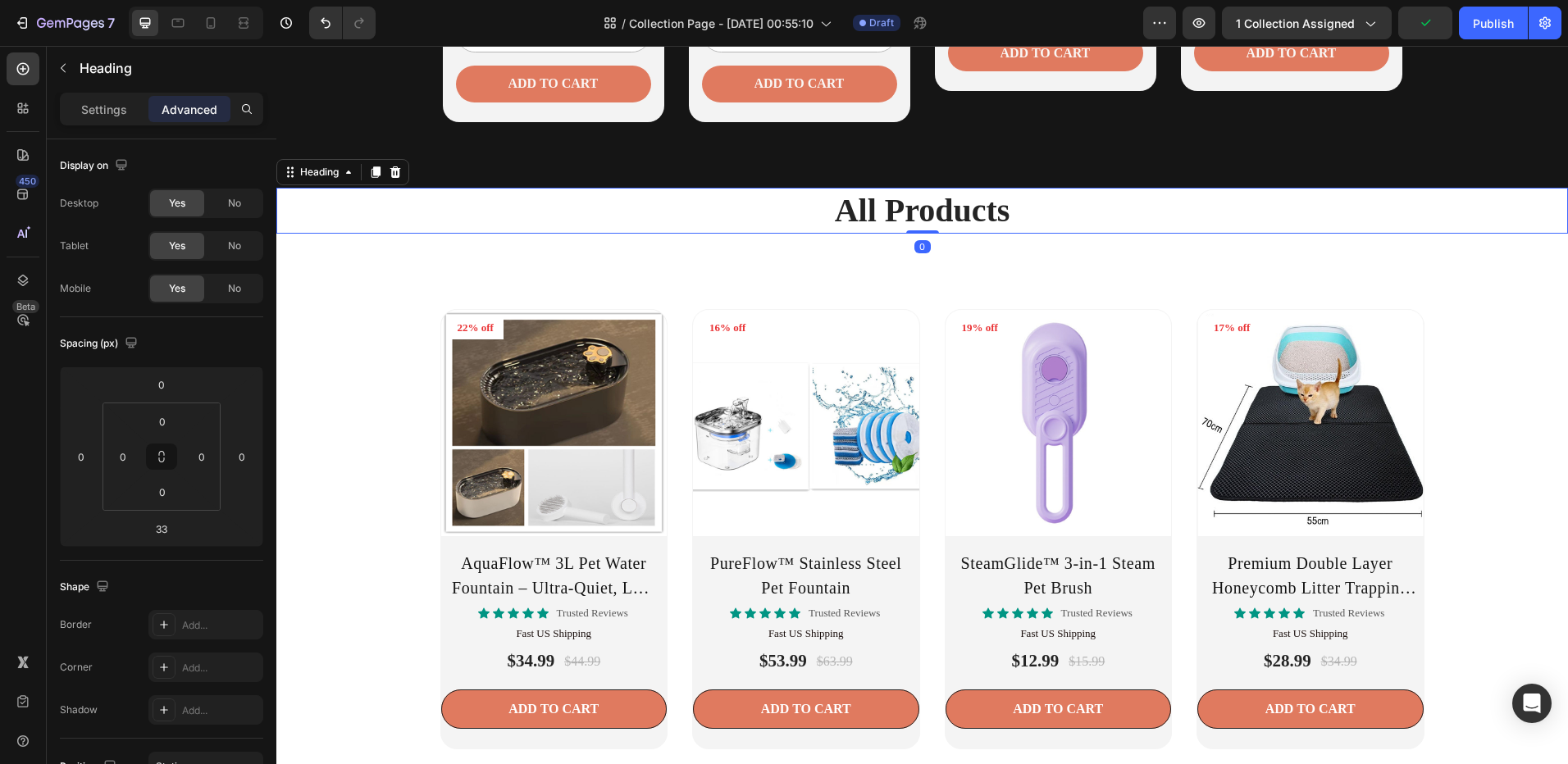
drag, startPoint x: 914, startPoint y: 260, endPoint x: 945, endPoint y: 220, distance: 50.6
click at [945, 220] on div "All Products Heading 0" at bounding box center [922, 211] width 1291 height 46
type input "0"
click at [754, 217] on h2 "All Products" at bounding box center [922, 211] width 1291 height 46
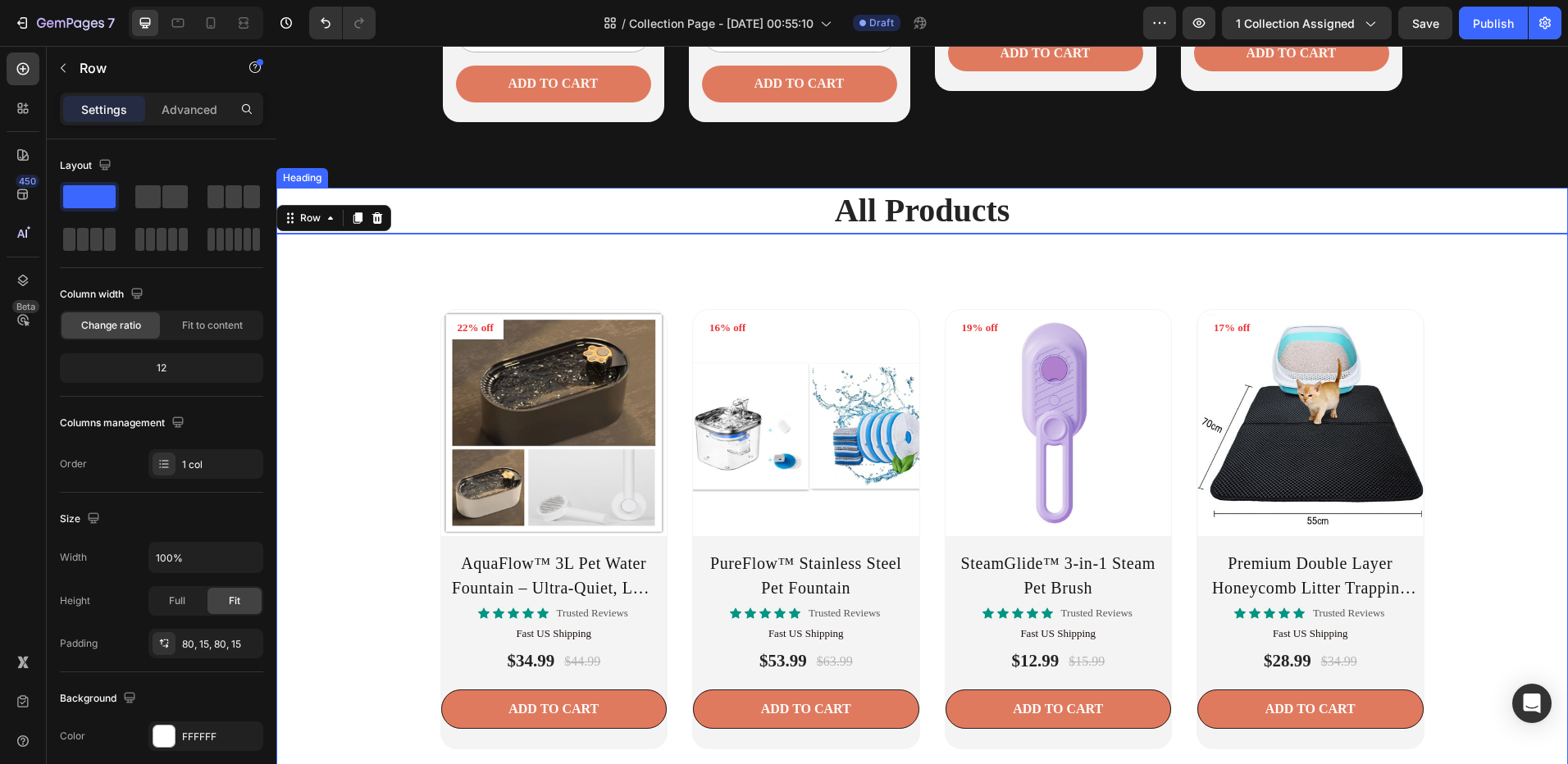
click at [478, 213] on p "All Products" at bounding box center [922, 211] width 1288 height 43
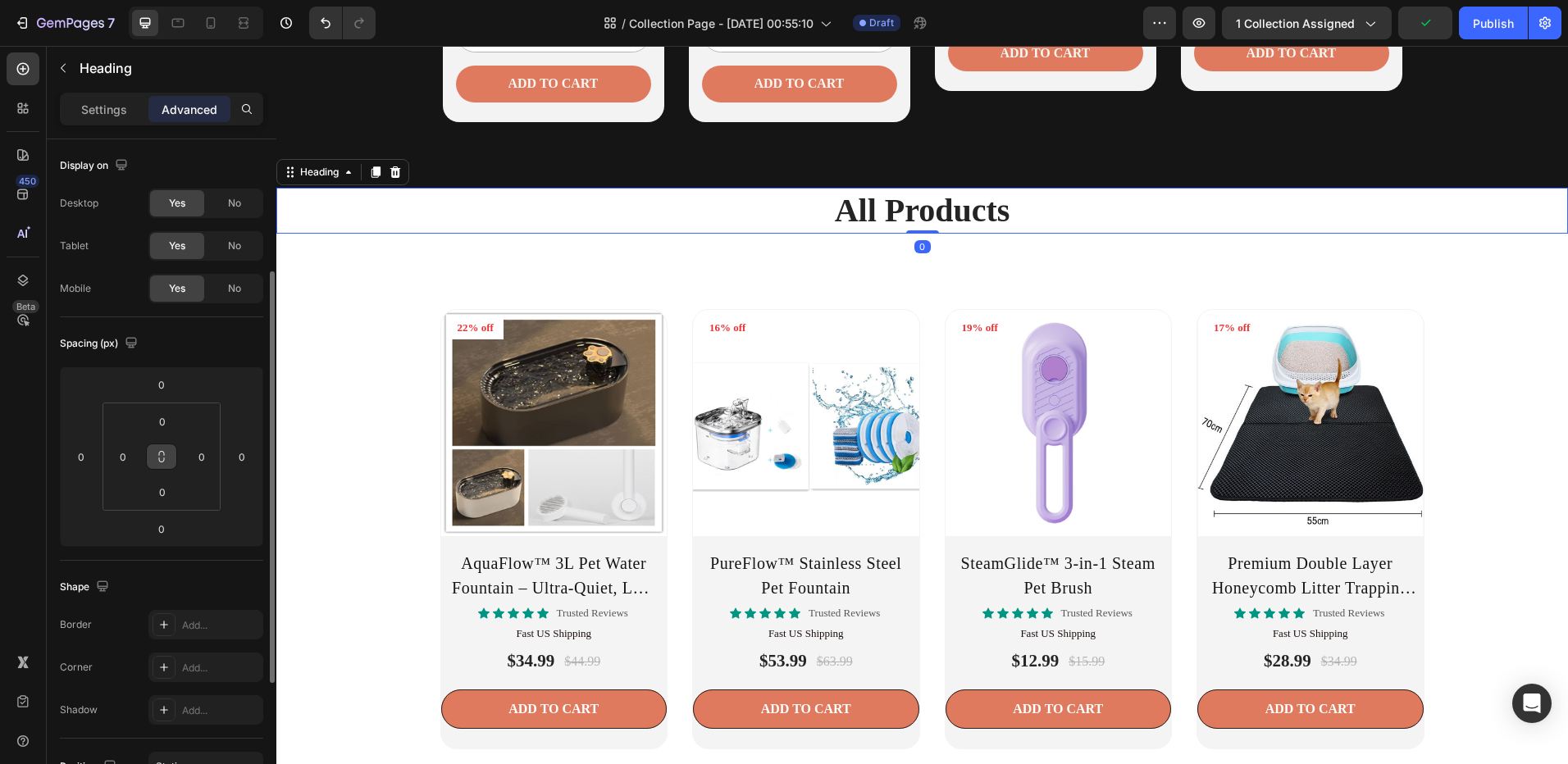
scroll to position [328, 0]
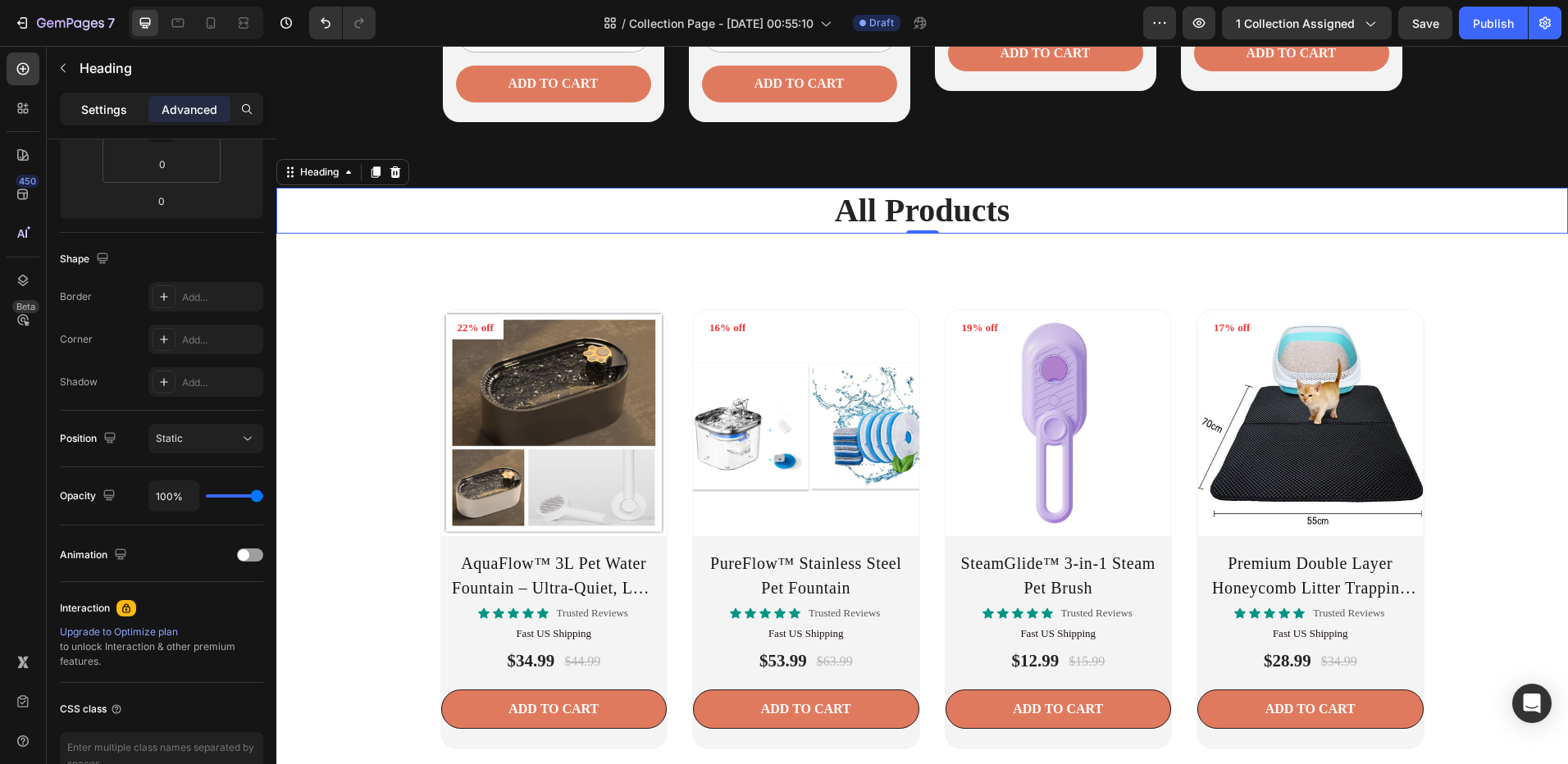
click at [117, 109] on p "Settings" at bounding box center [105, 110] width 46 height 17
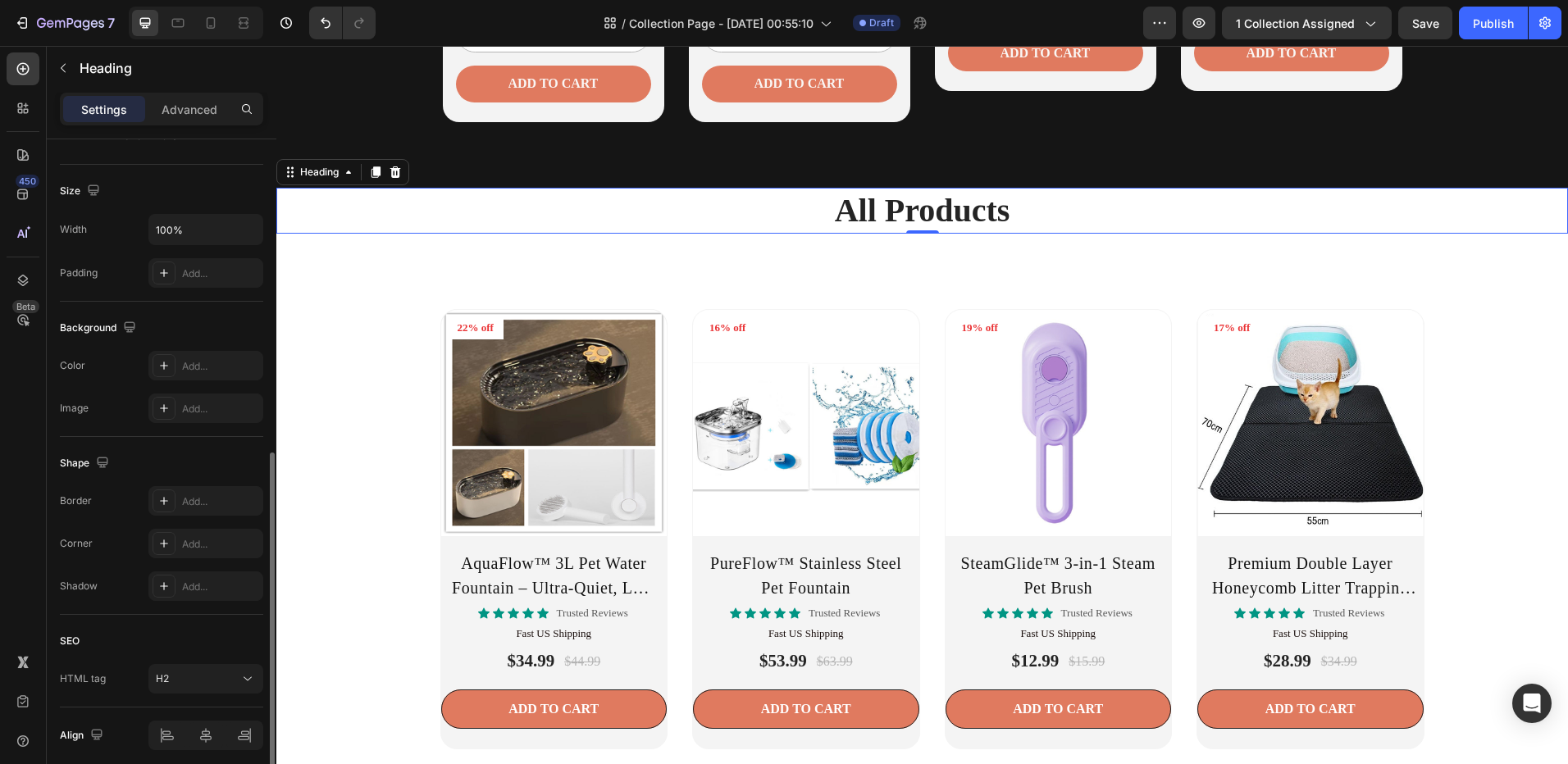
scroll to position [393, 0]
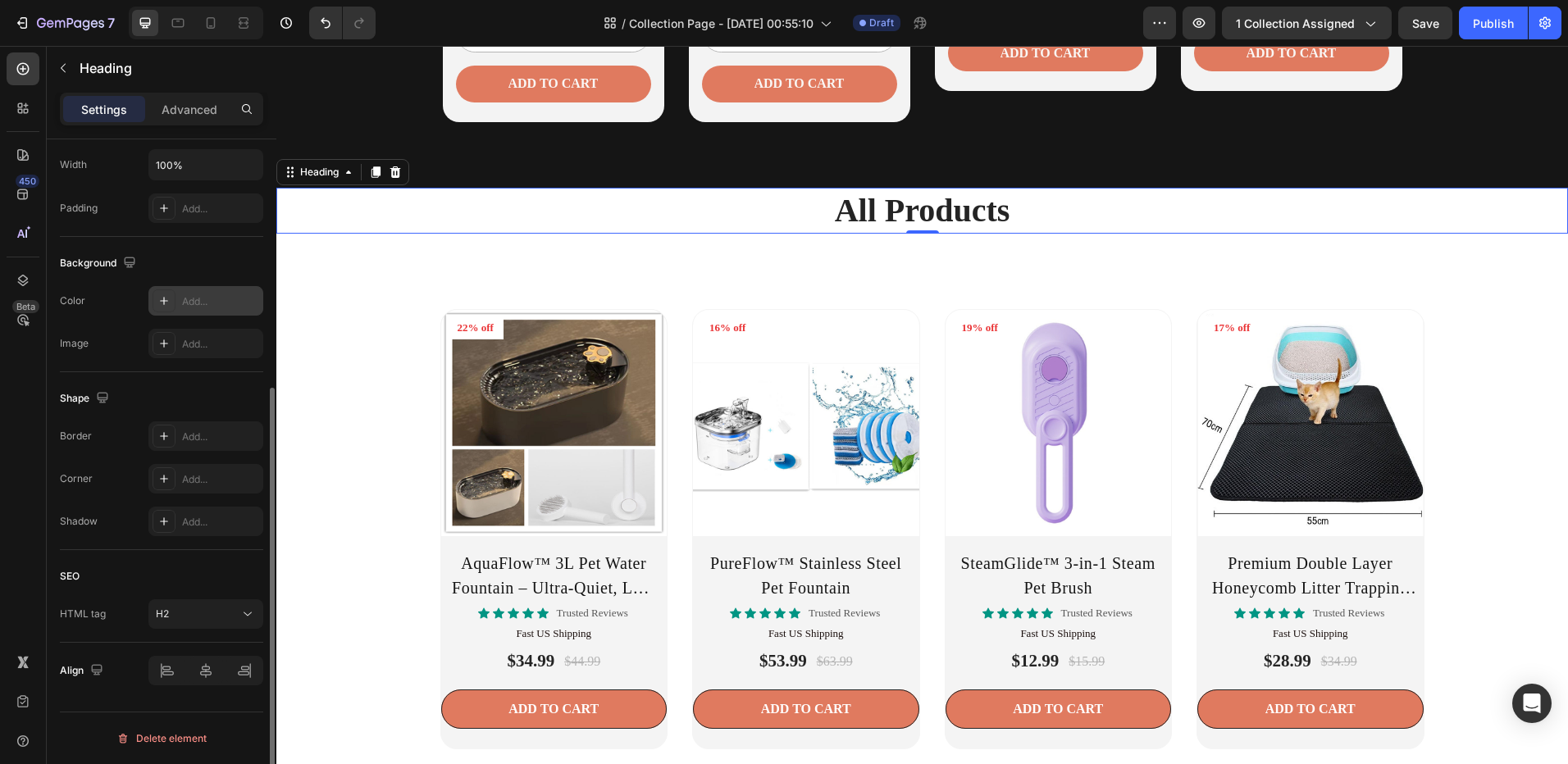
click at [158, 305] on icon at bounding box center [164, 300] width 13 height 13
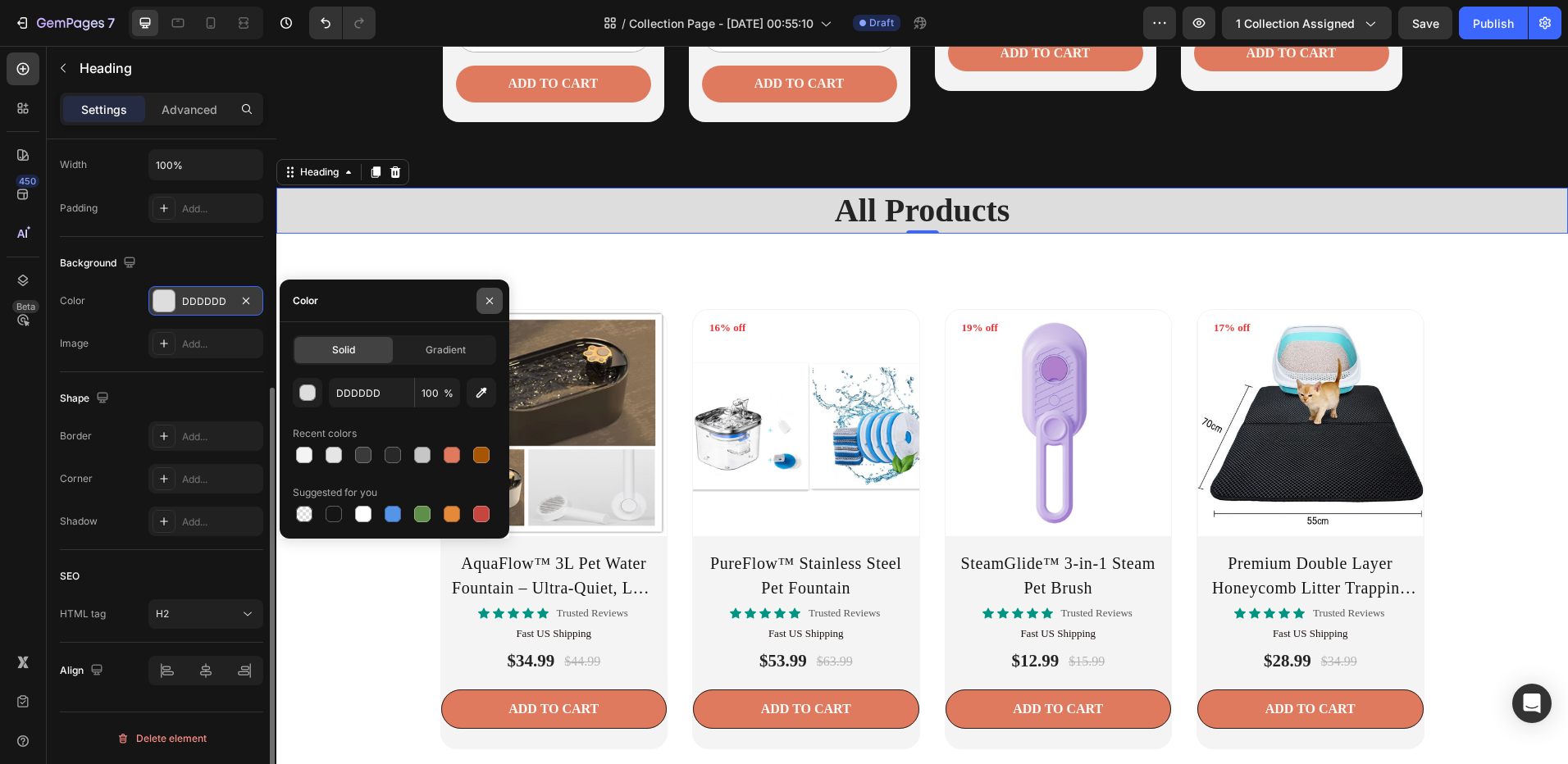
click at [487, 297] on icon "button" at bounding box center [489, 300] width 13 height 13
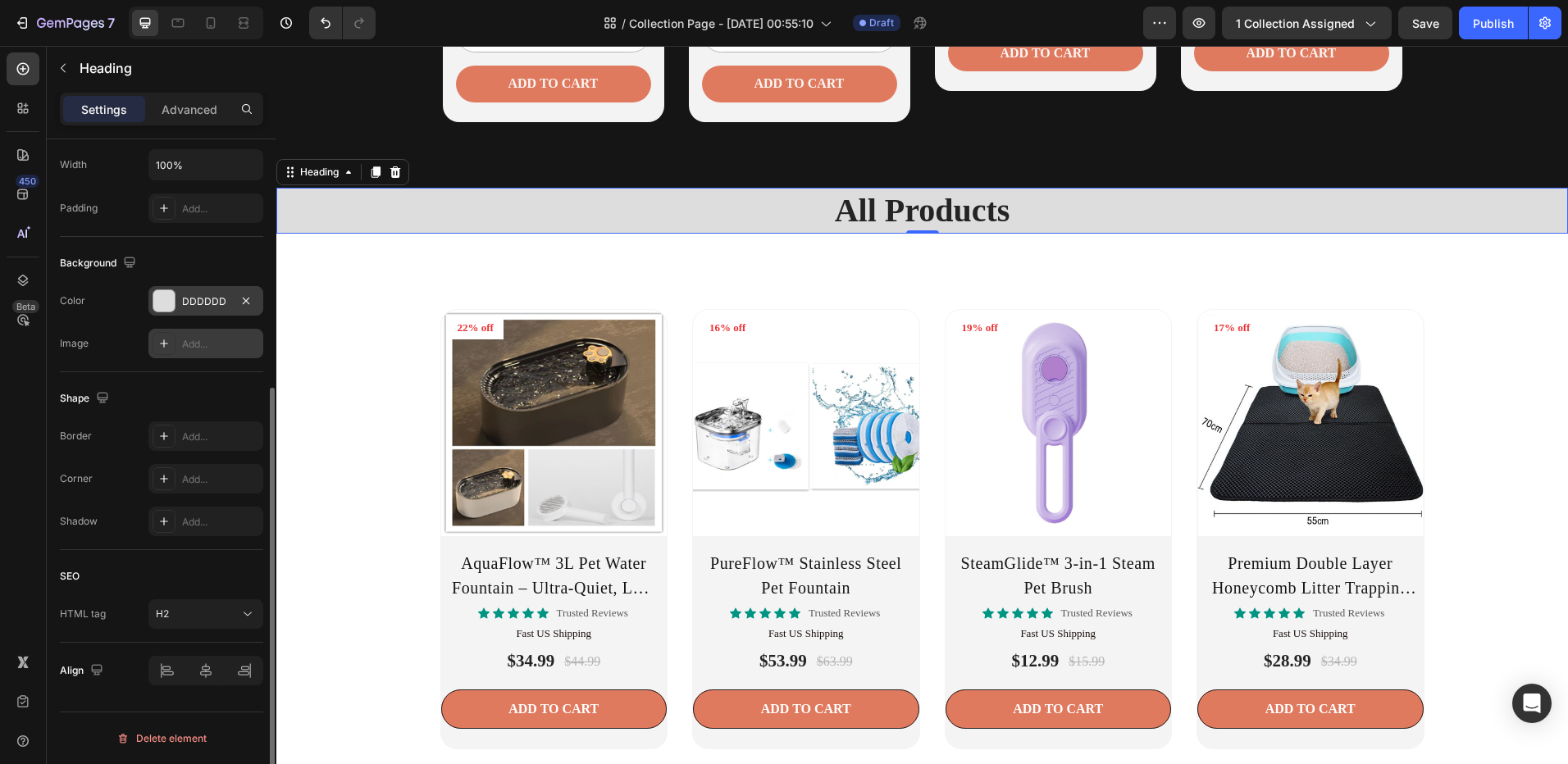
click at [166, 340] on icon at bounding box center [164, 343] width 13 height 13
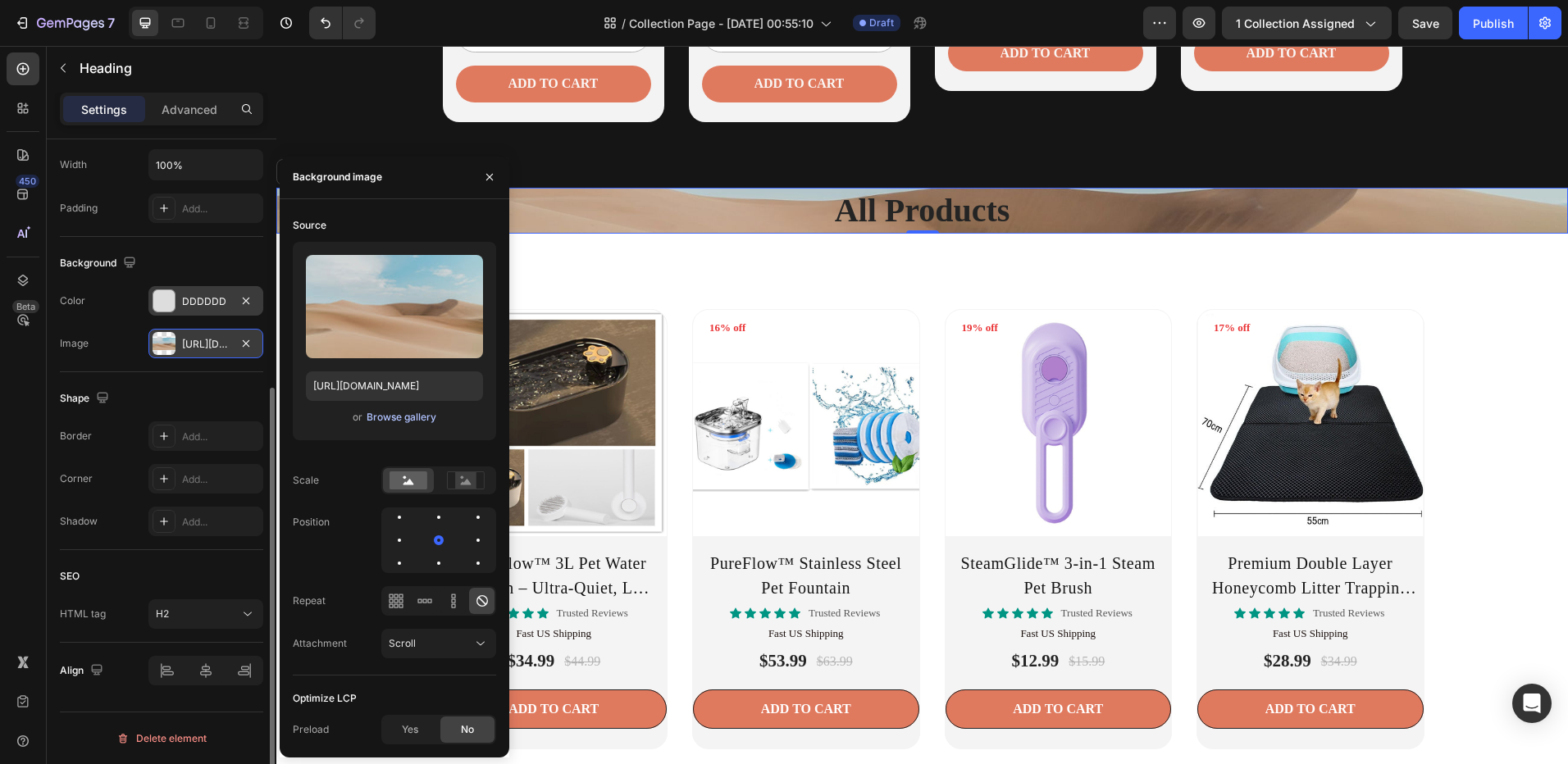
click at [392, 415] on div "Browse gallery" at bounding box center [400, 417] width 69 height 15
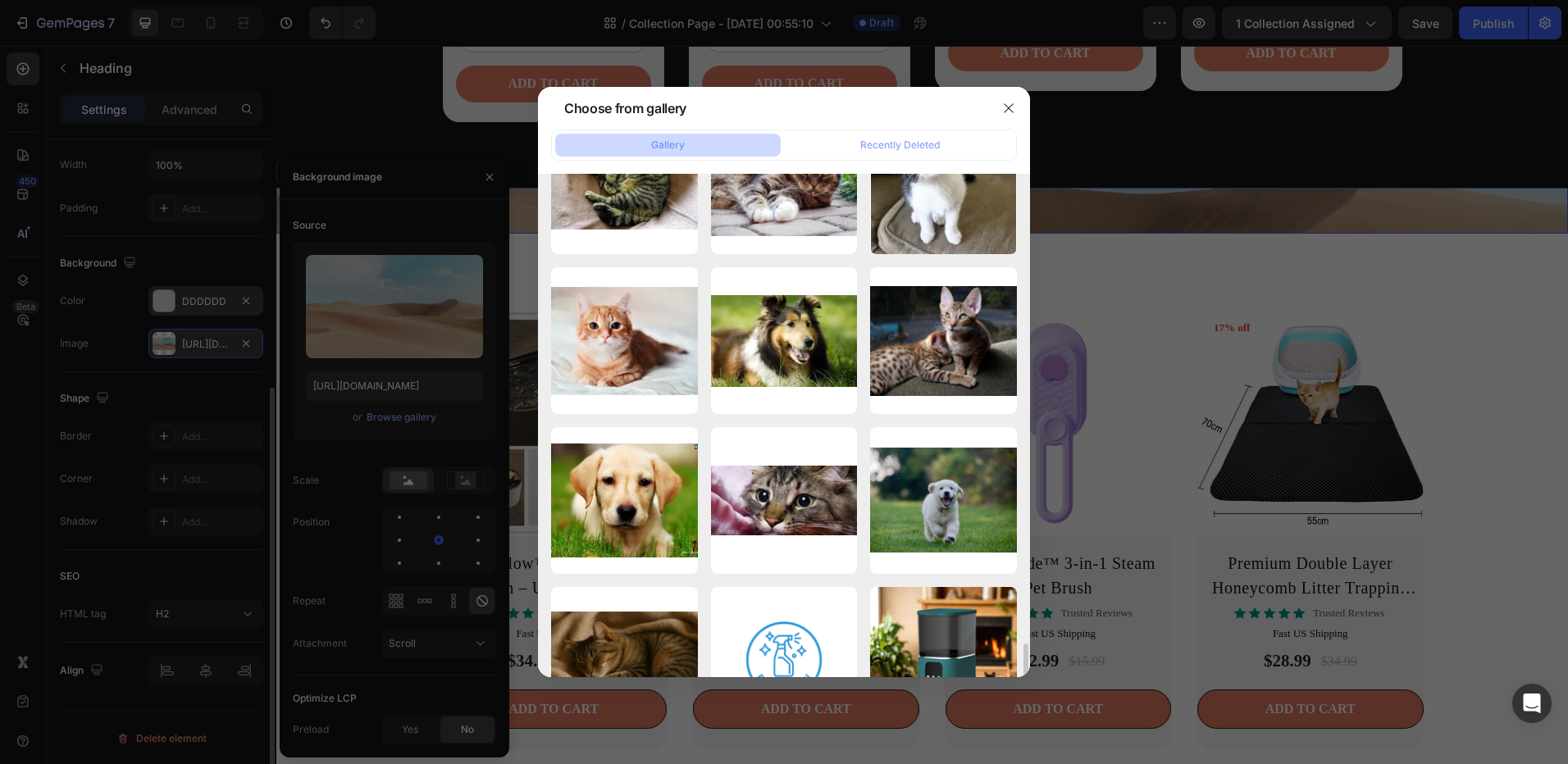
scroll to position [2715, 0]
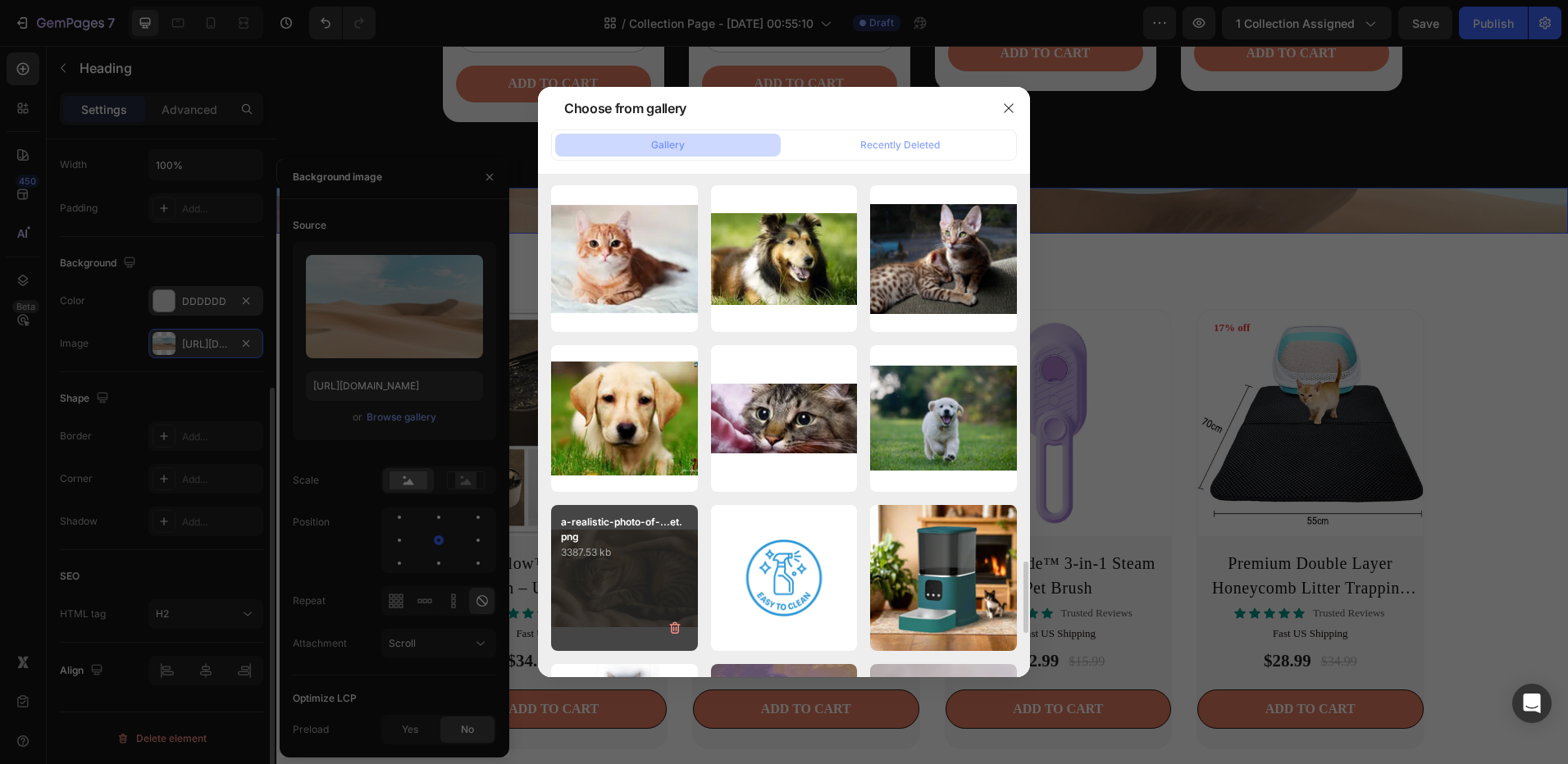
click at [615, 554] on p "3387.53 kb" at bounding box center [624, 552] width 127 height 16
click at [615, 550] on p "3387.53 kb" at bounding box center [624, 552] width 127 height 16
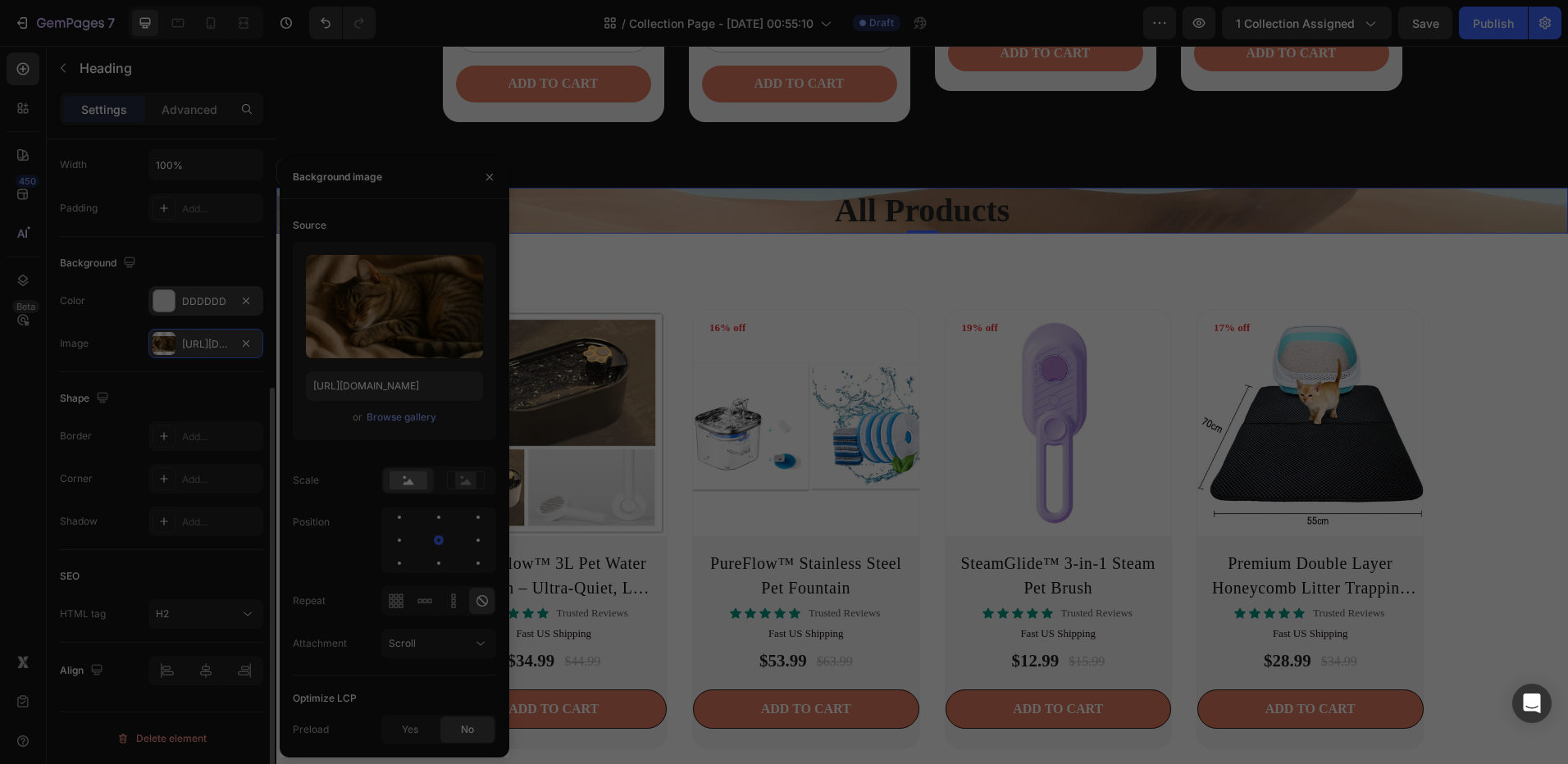
type input "https://cdn.shopify.com/s/files/1/0656/7883/5823/files/gempages_580691360521126…"
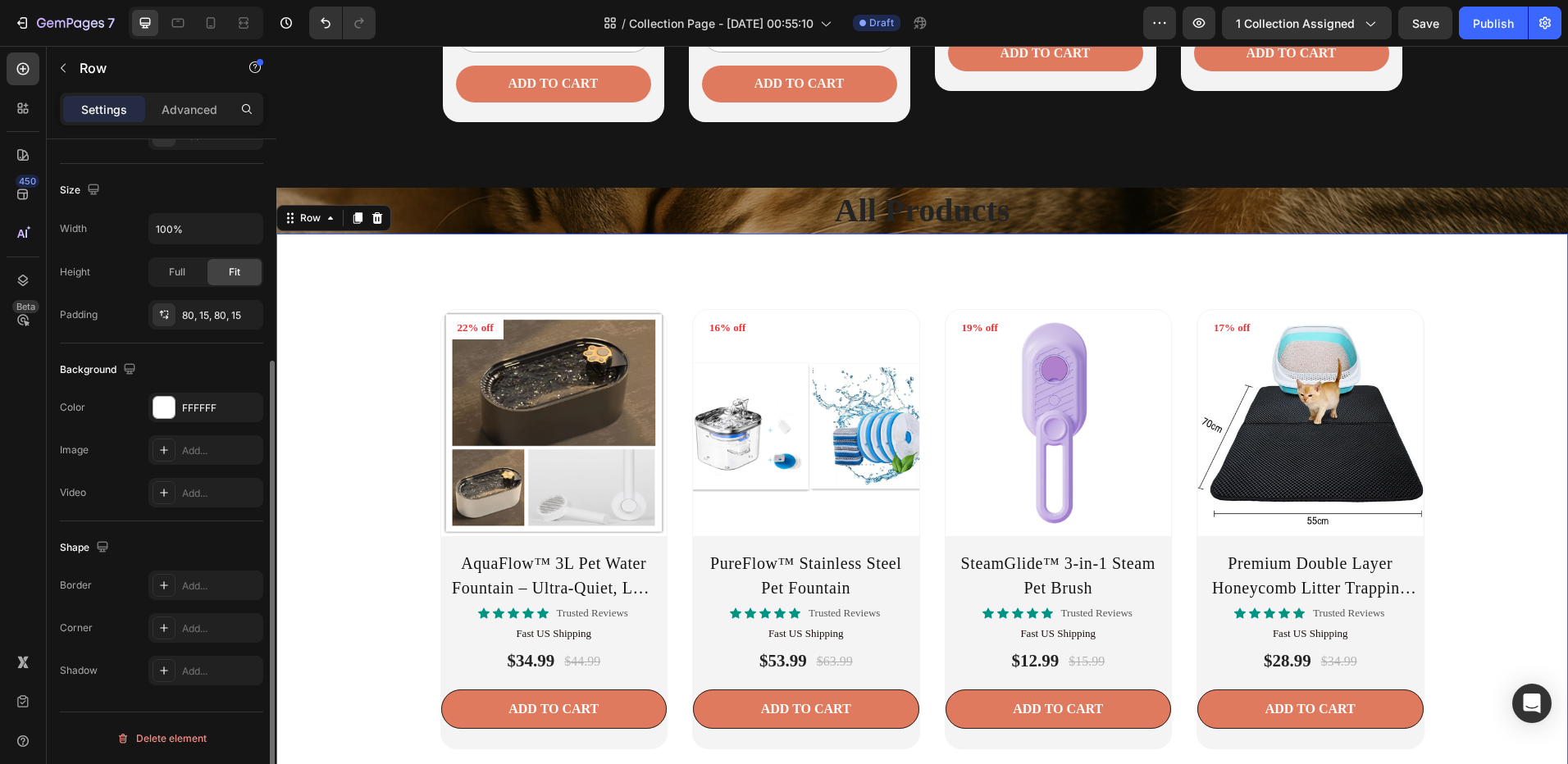
scroll to position [0, 0]
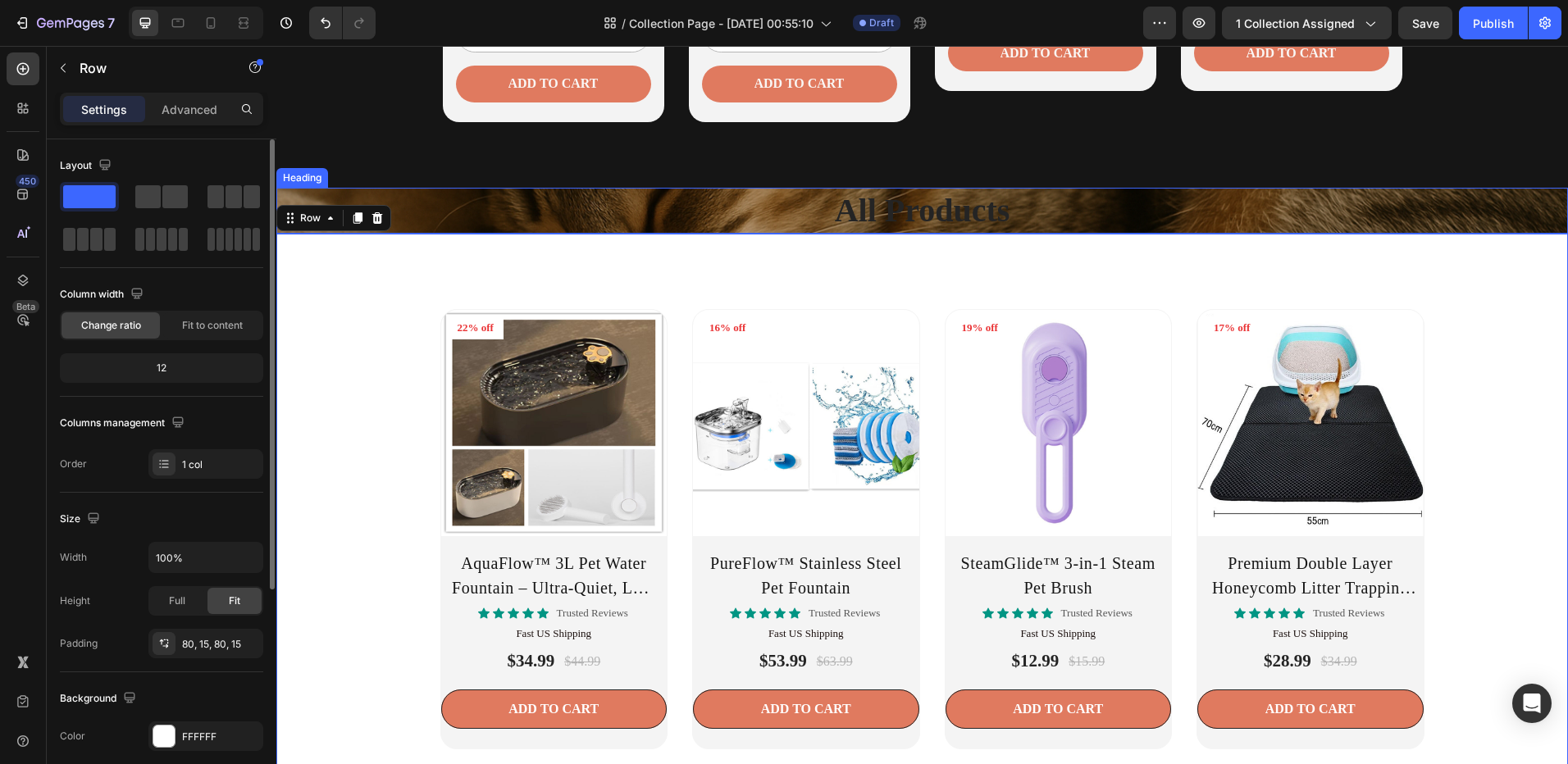
click at [929, 207] on p "All Products" at bounding box center [922, 211] width 1288 height 43
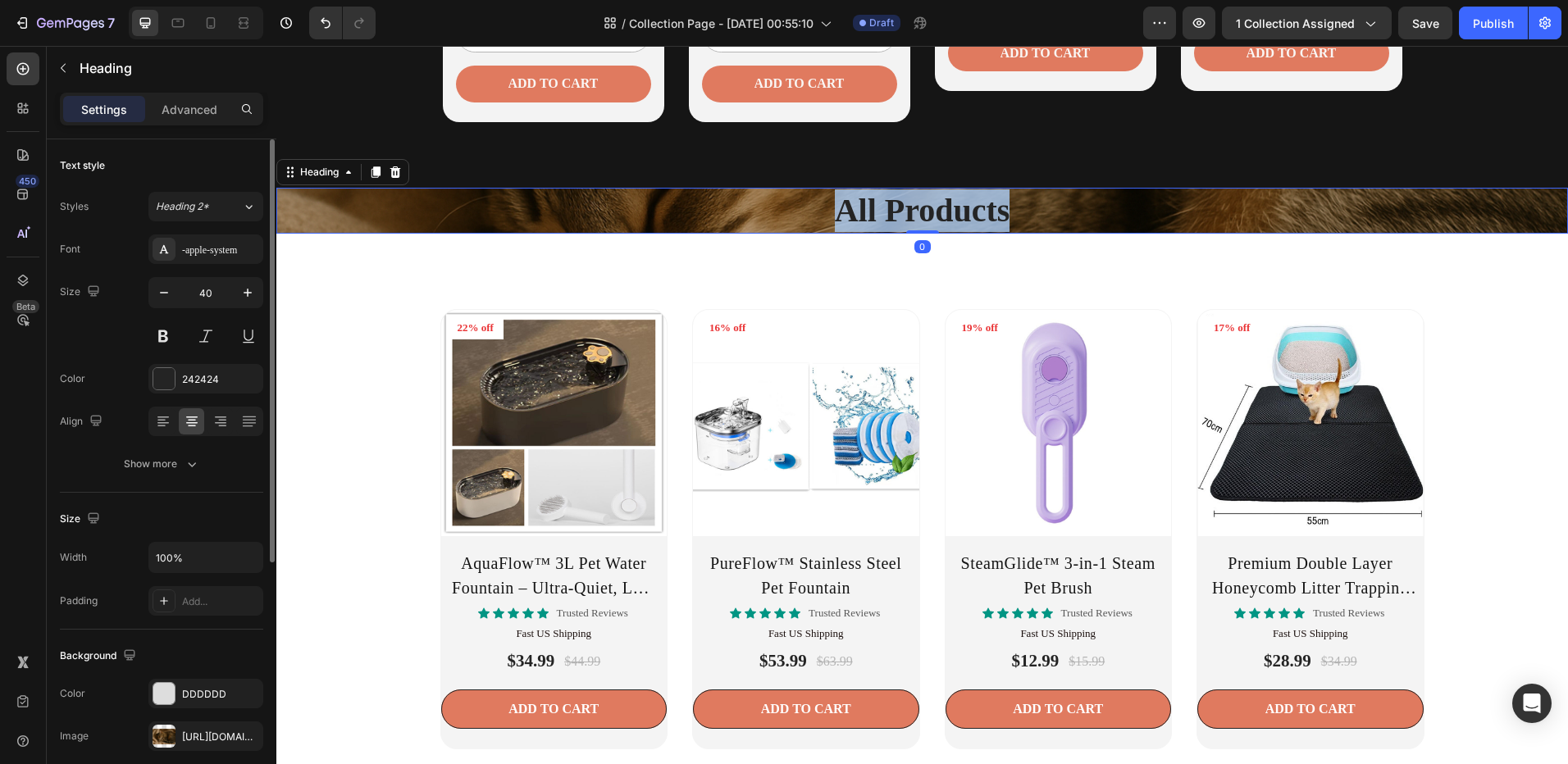
click at [929, 207] on p "All Products" at bounding box center [922, 211] width 1288 height 43
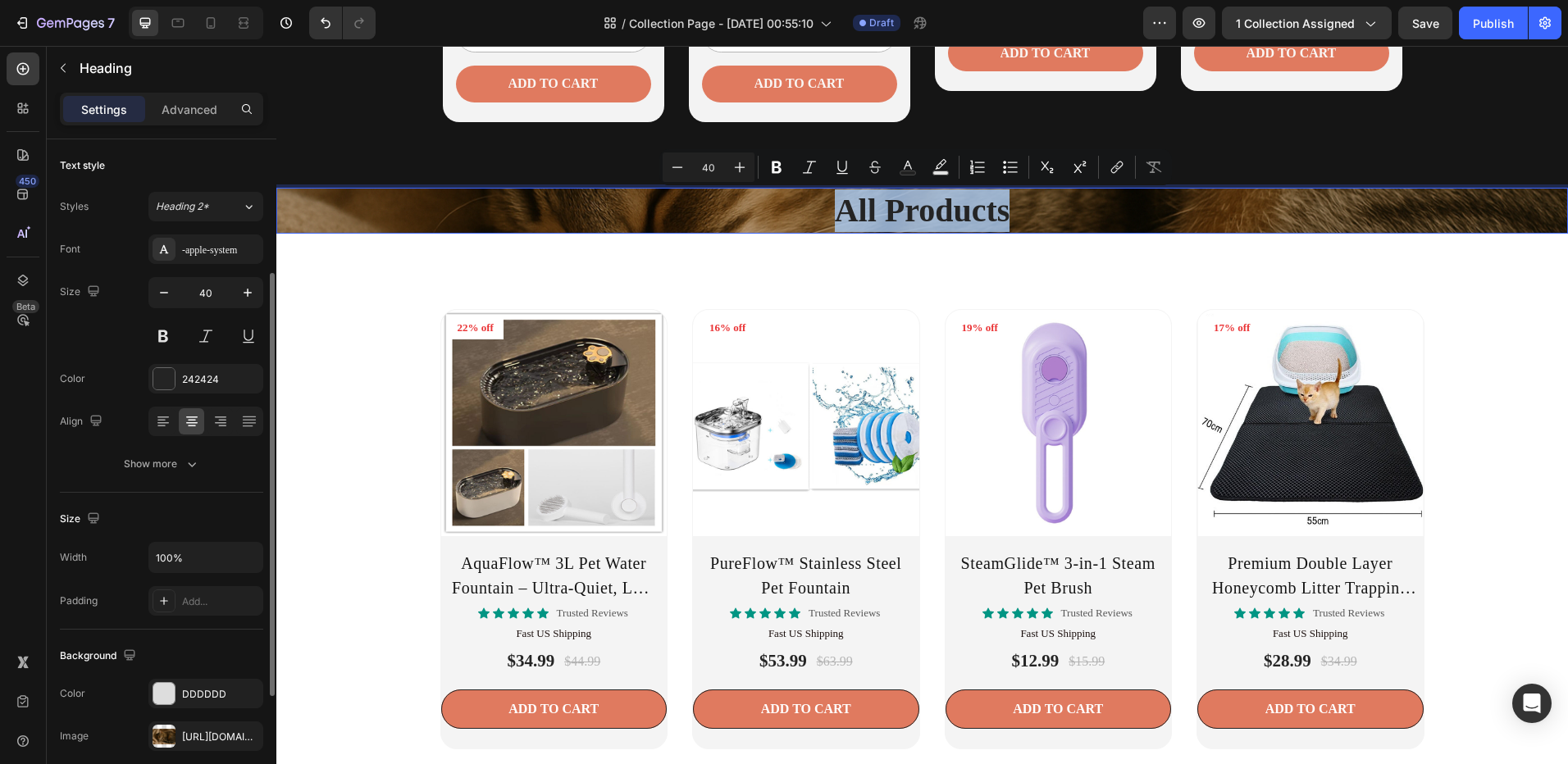
scroll to position [82, 0]
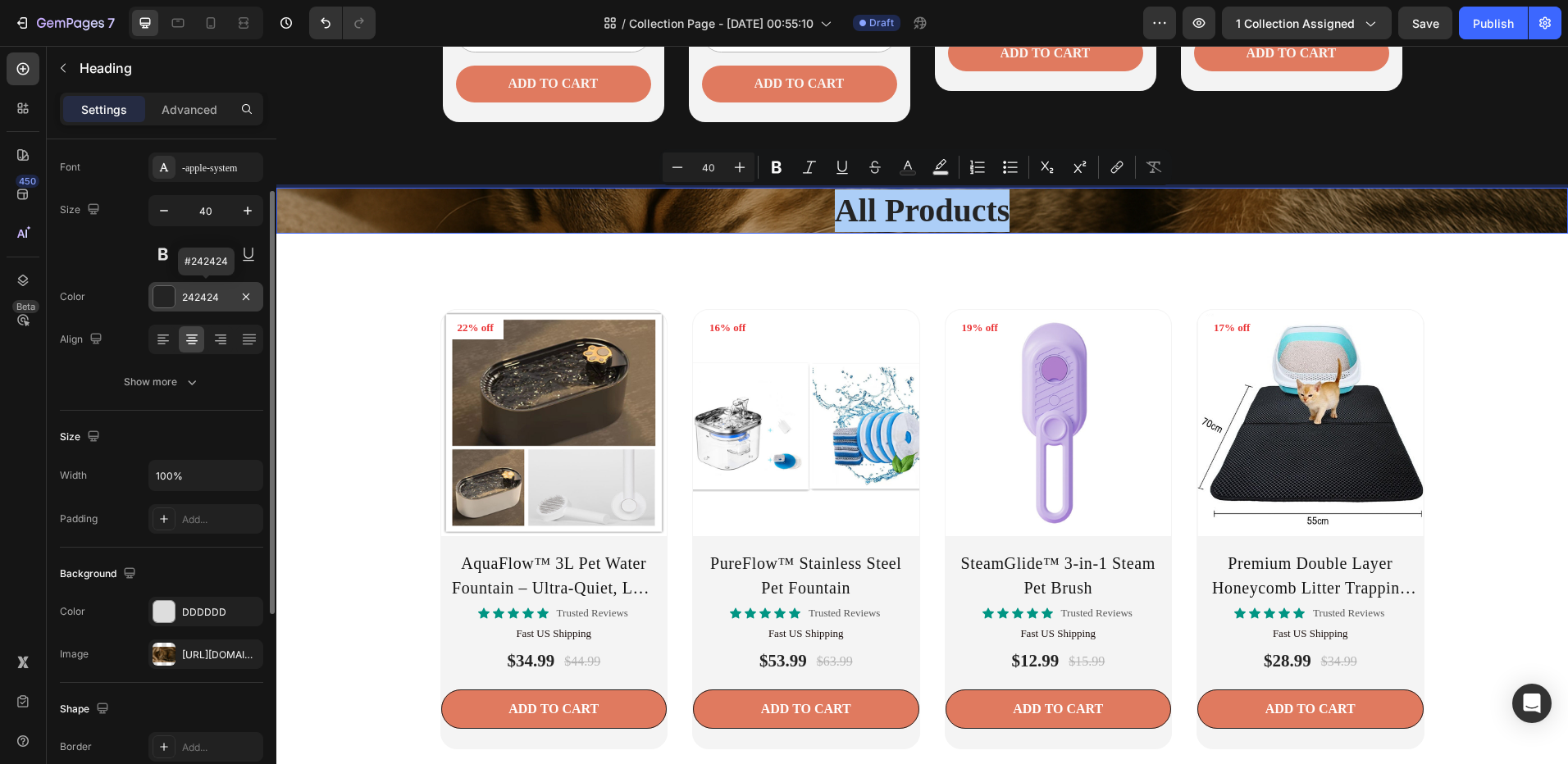
click at [178, 294] on div "242424" at bounding box center [206, 297] width 115 height 29
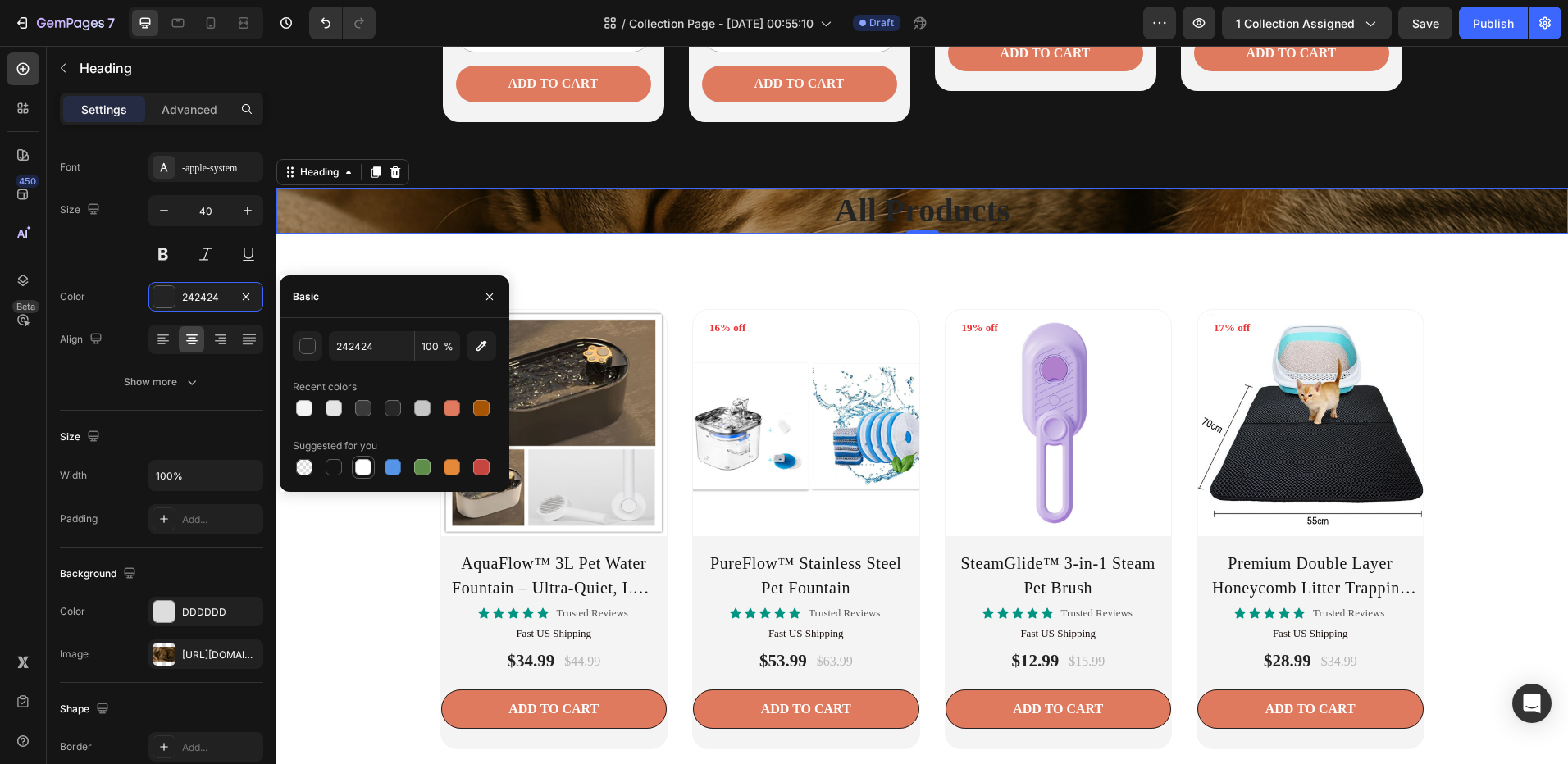
click at [355, 466] on div at bounding box center [363, 467] width 16 height 16
type input "FFFFFF"
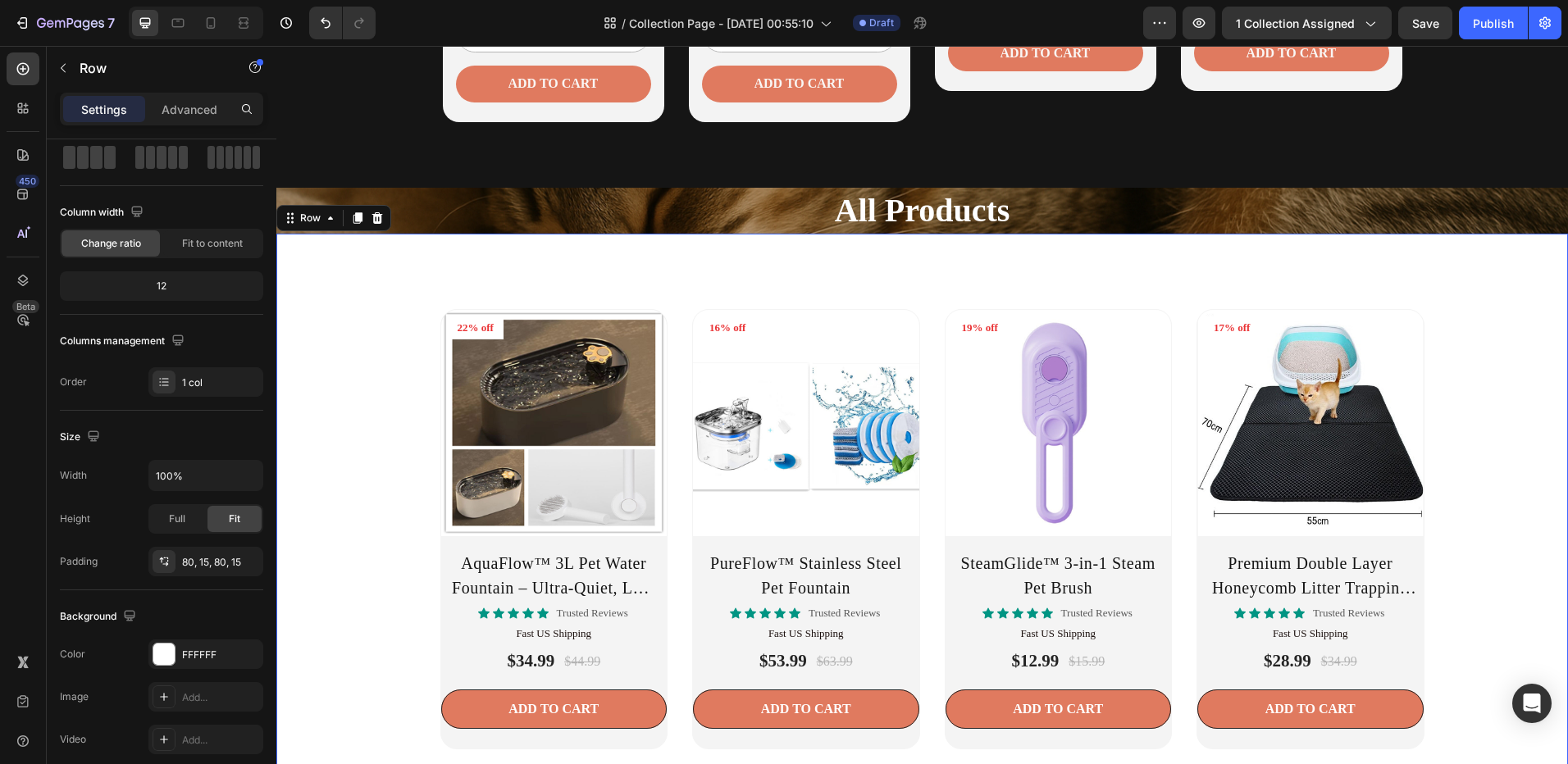
scroll to position [0, 0]
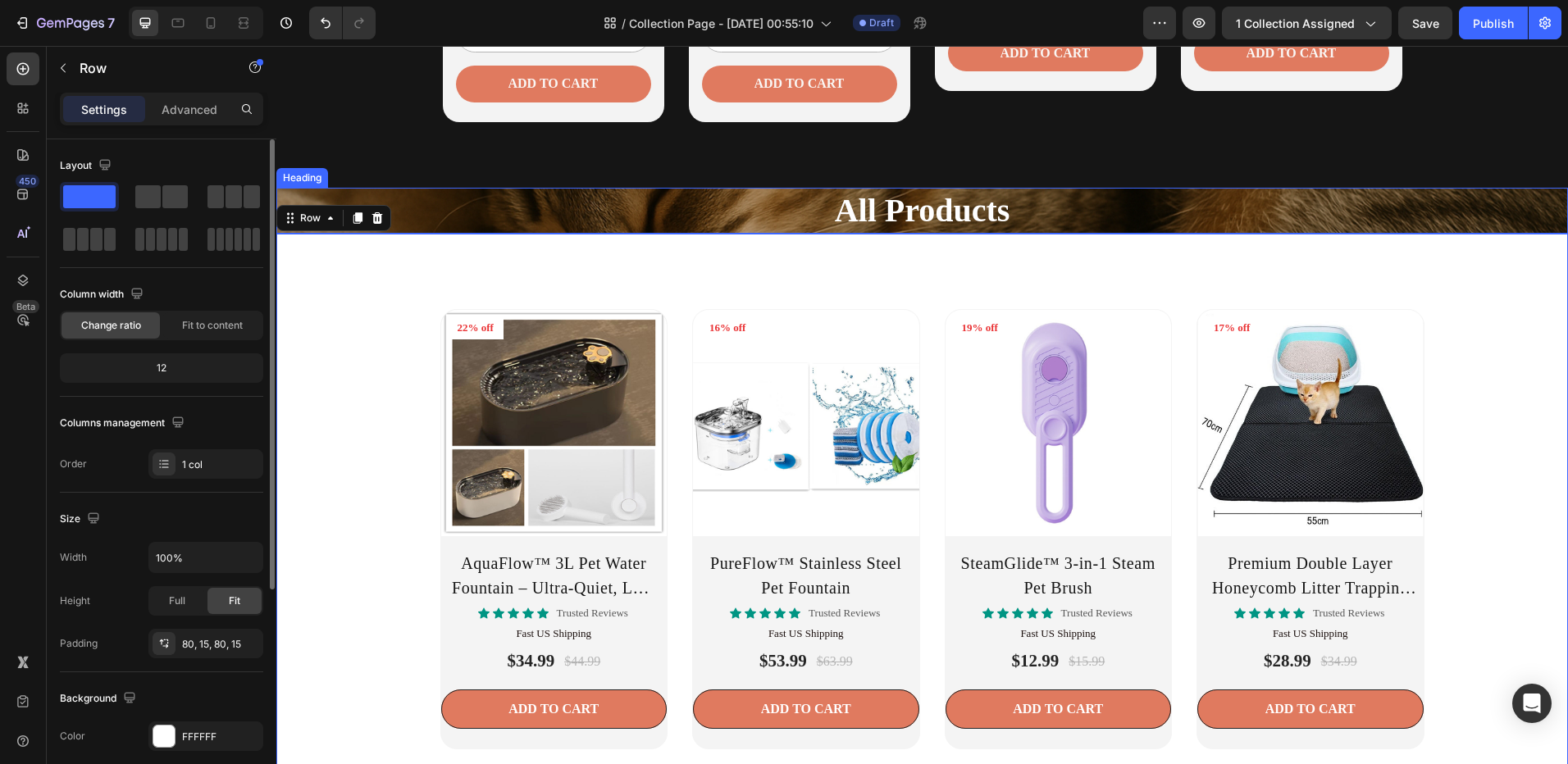
click at [684, 194] on p "All Products" at bounding box center [922, 211] width 1288 height 43
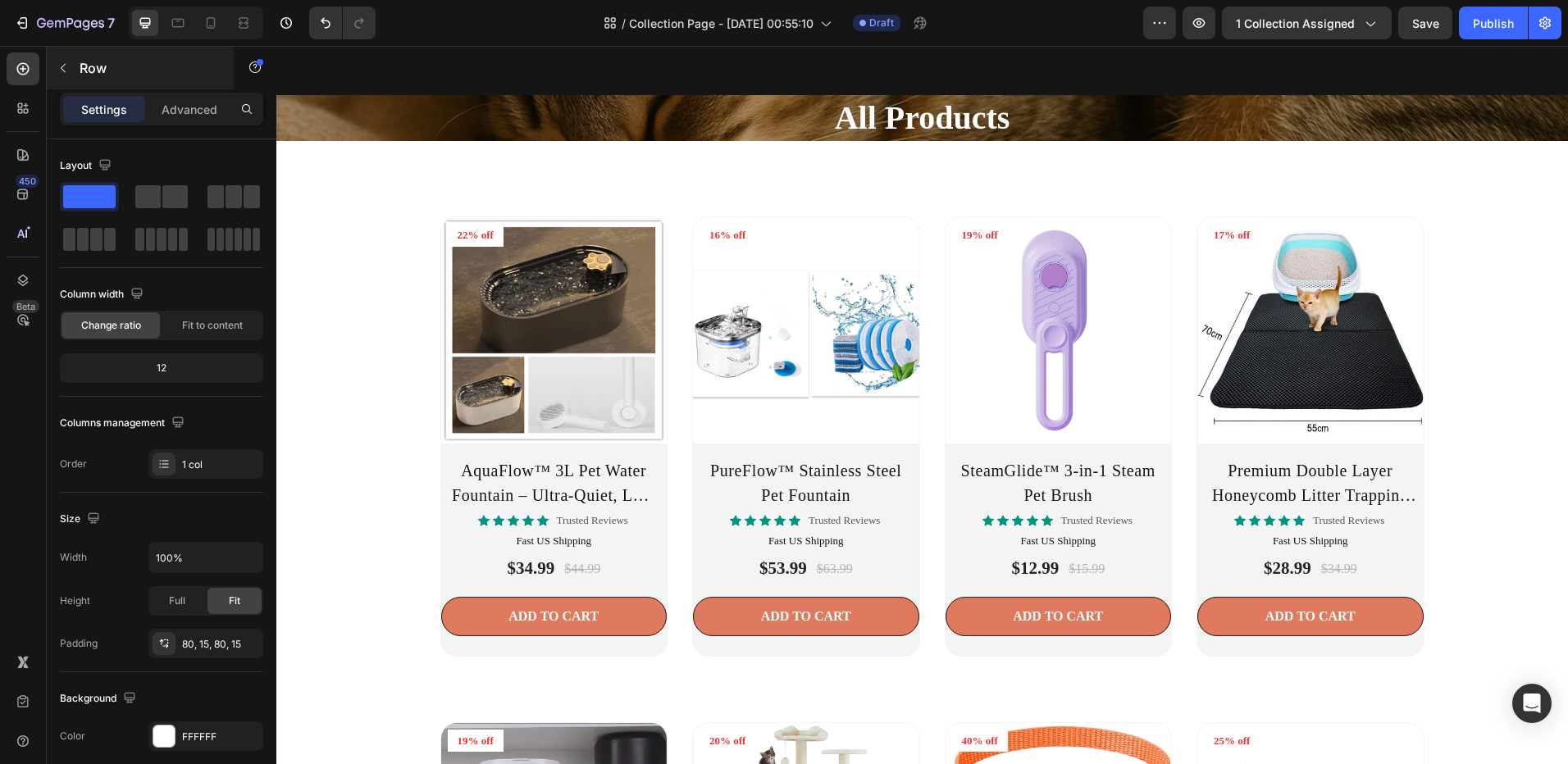
scroll to position [820, 0]
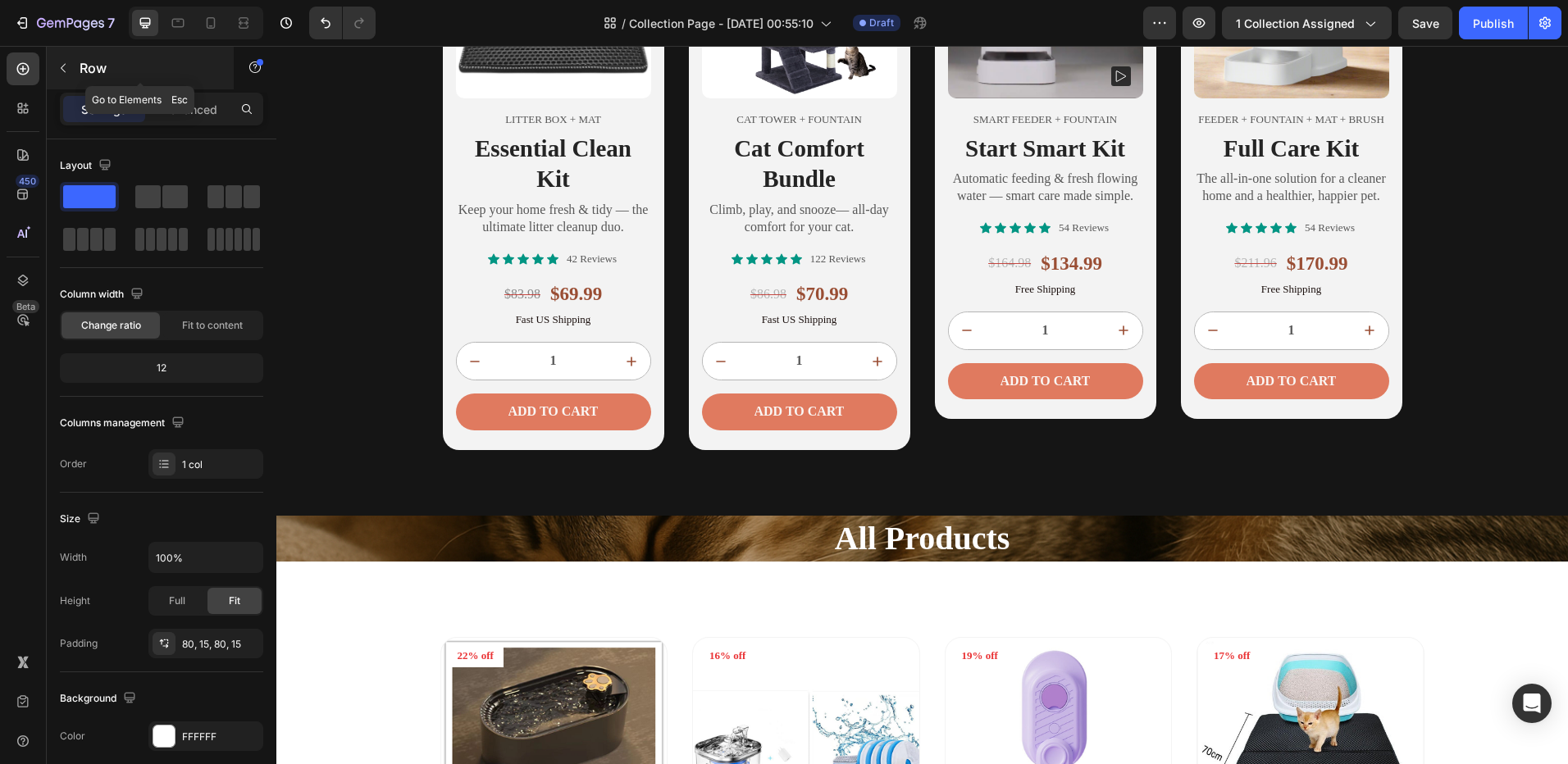
click at [72, 63] on button "button" at bounding box center [63, 68] width 27 height 27
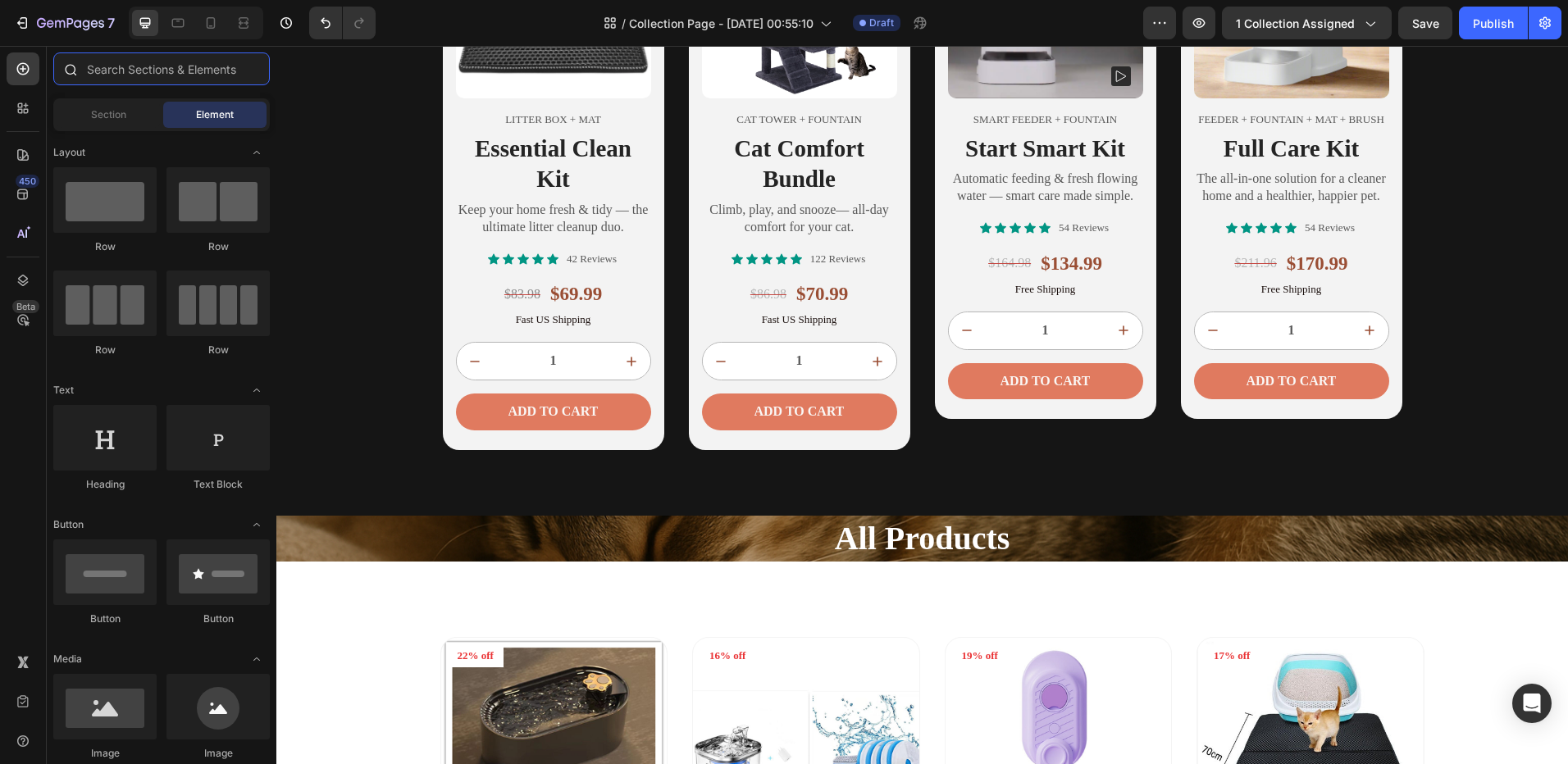
click at [143, 78] on input "text" at bounding box center [161, 69] width 216 height 33
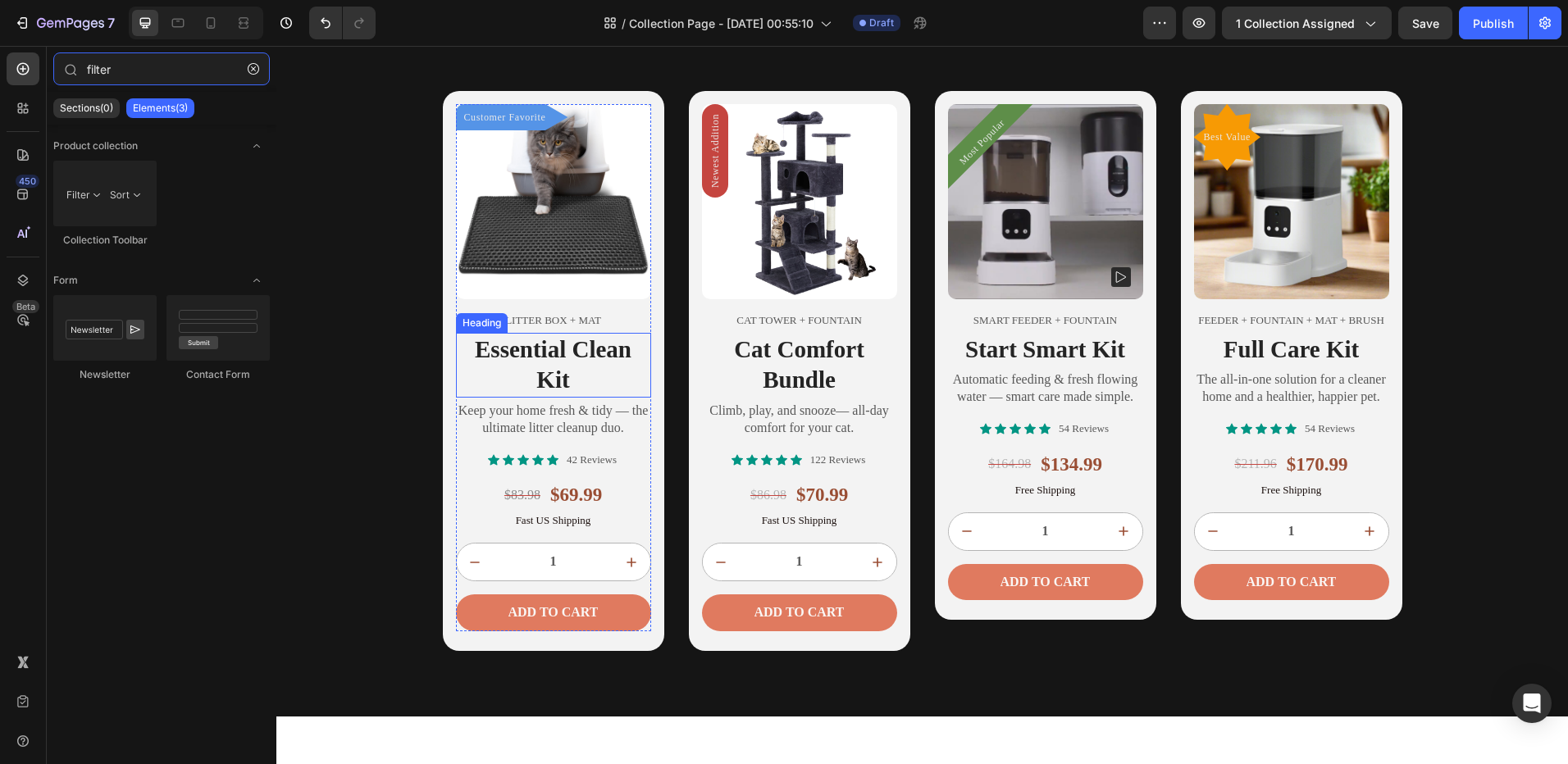
scroll to position [246, 0]
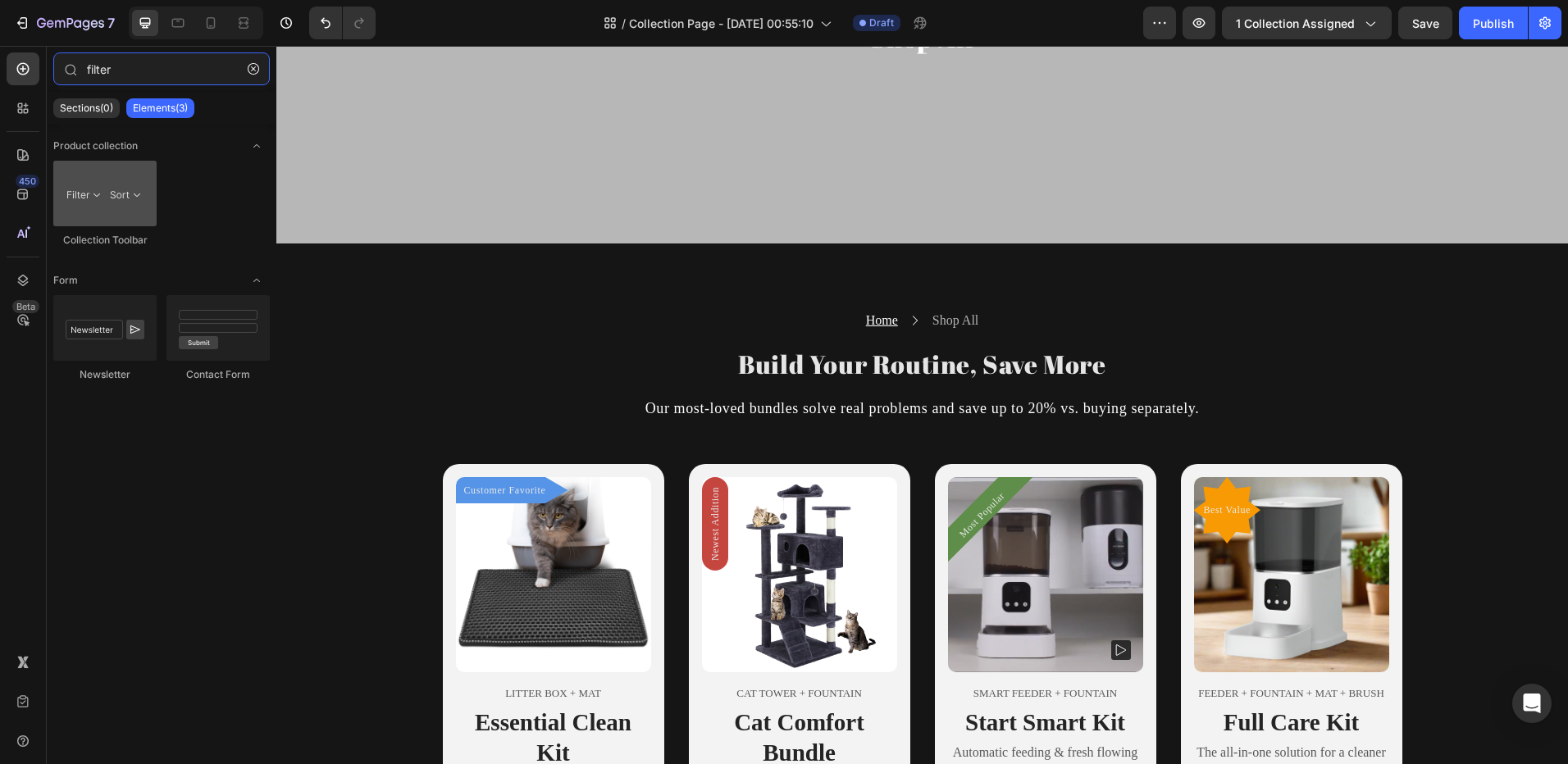
type input "filter"
drag, startPoint x: 89, startPoint y: 196, endPoint x: 138, endPoint y: 181, distance: 51.2
click at [138, 181] on div at bounding box center [105, 193] width 103 height 66
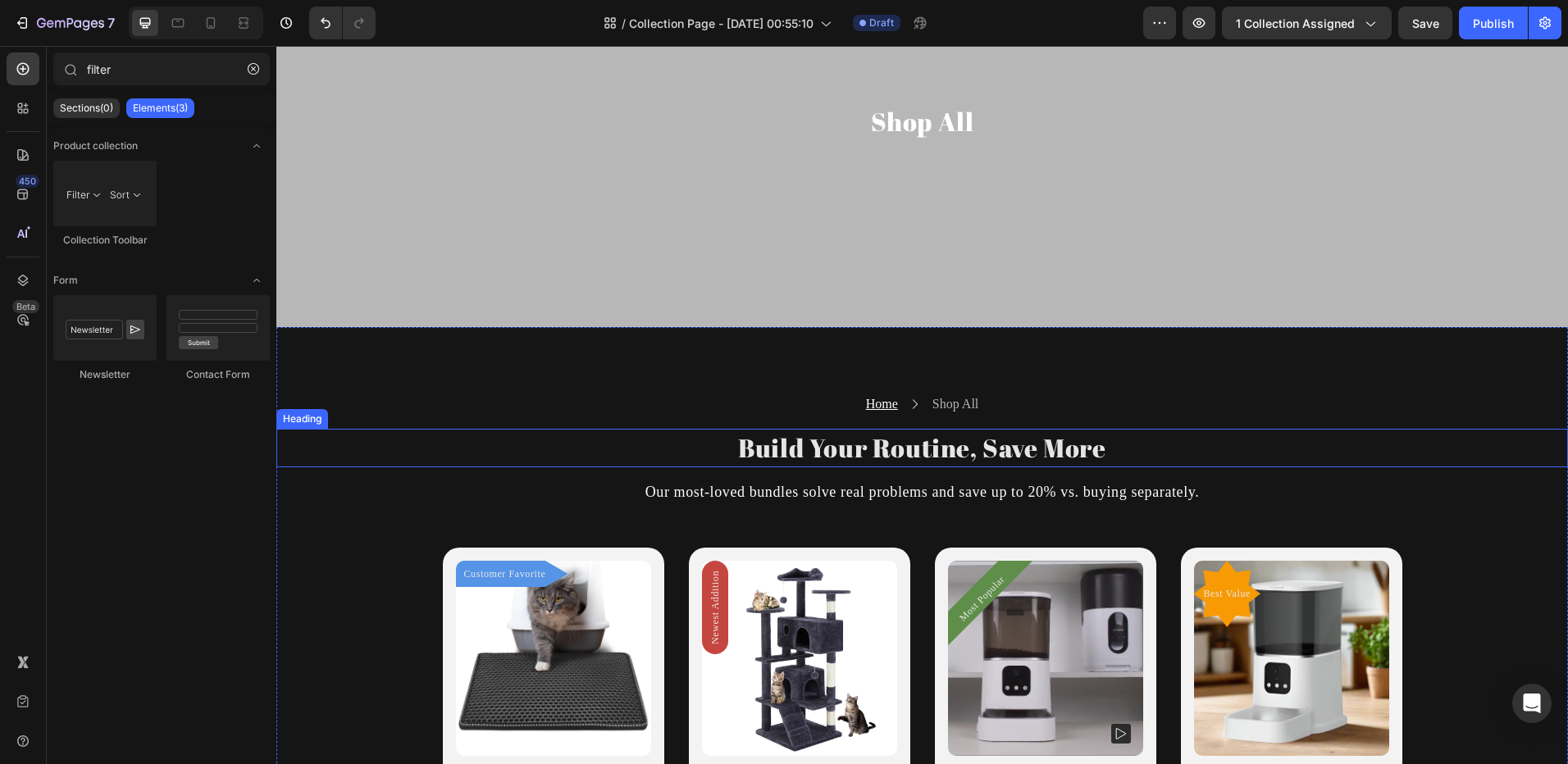
scroll to position [82, 0]
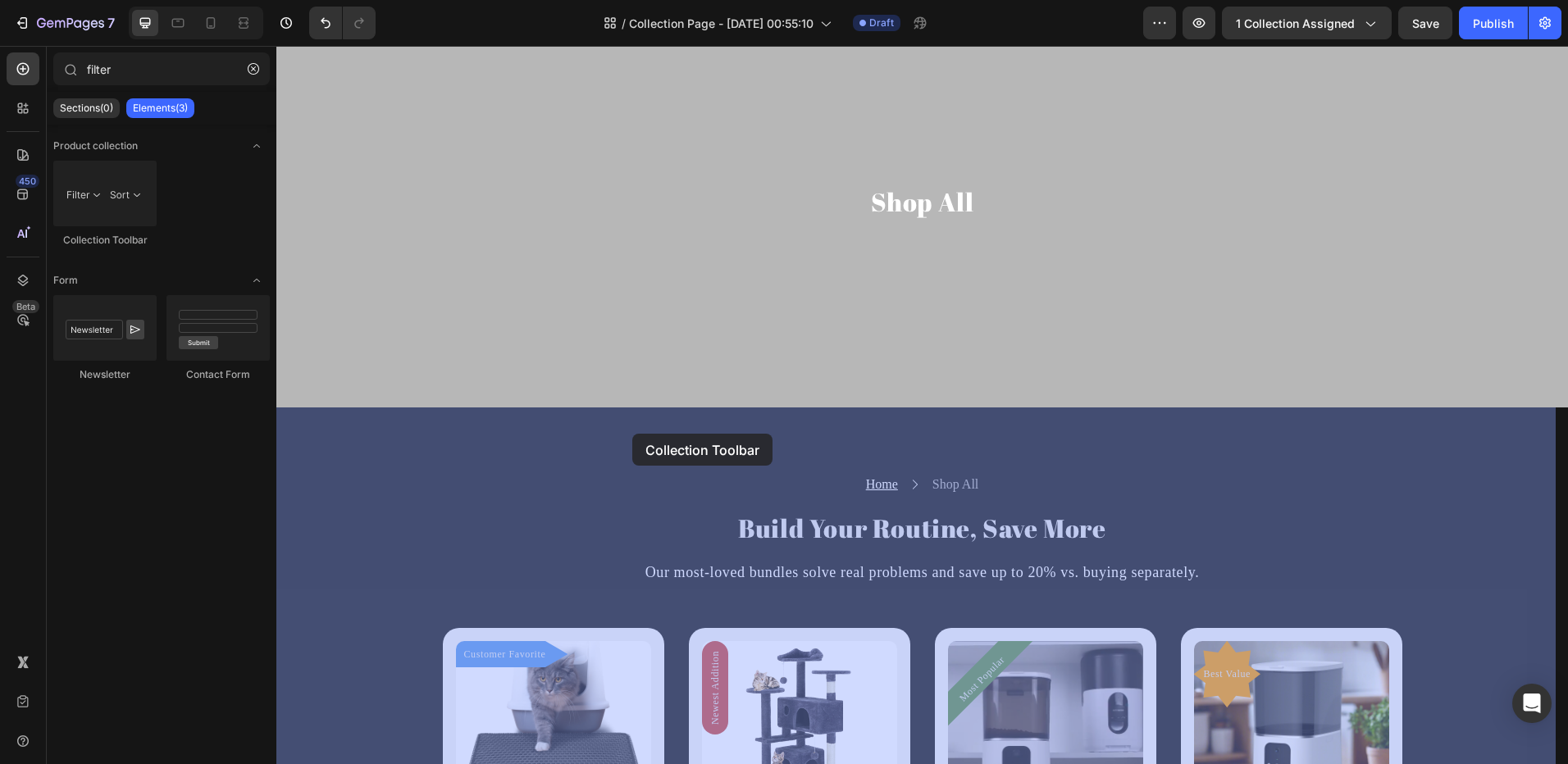
drag, startPoint x: 386, startPoint y: 254, endPoint x: 632, endPoint y: 434, distance: 304.8
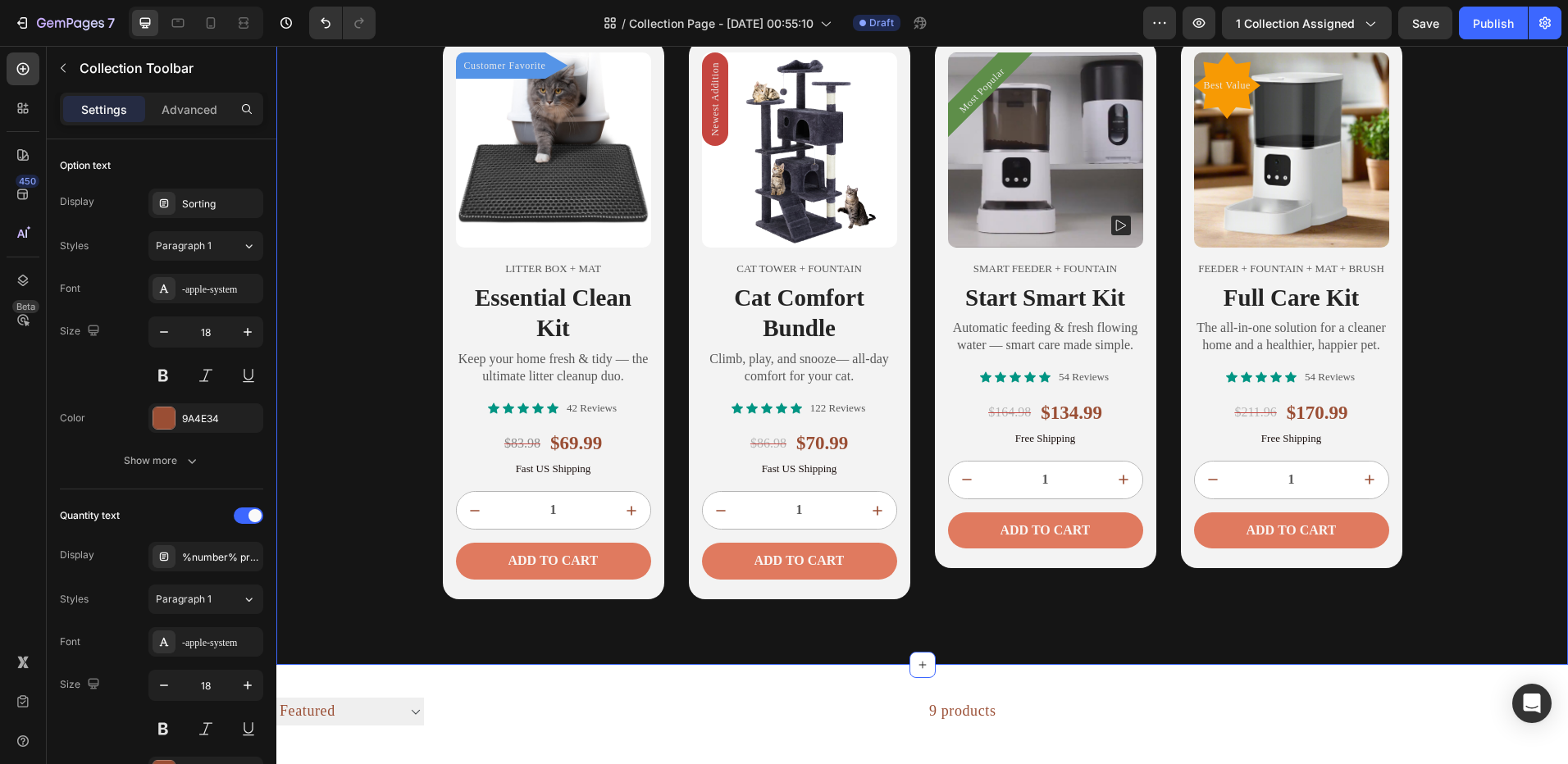
scroll to position [820, 0]
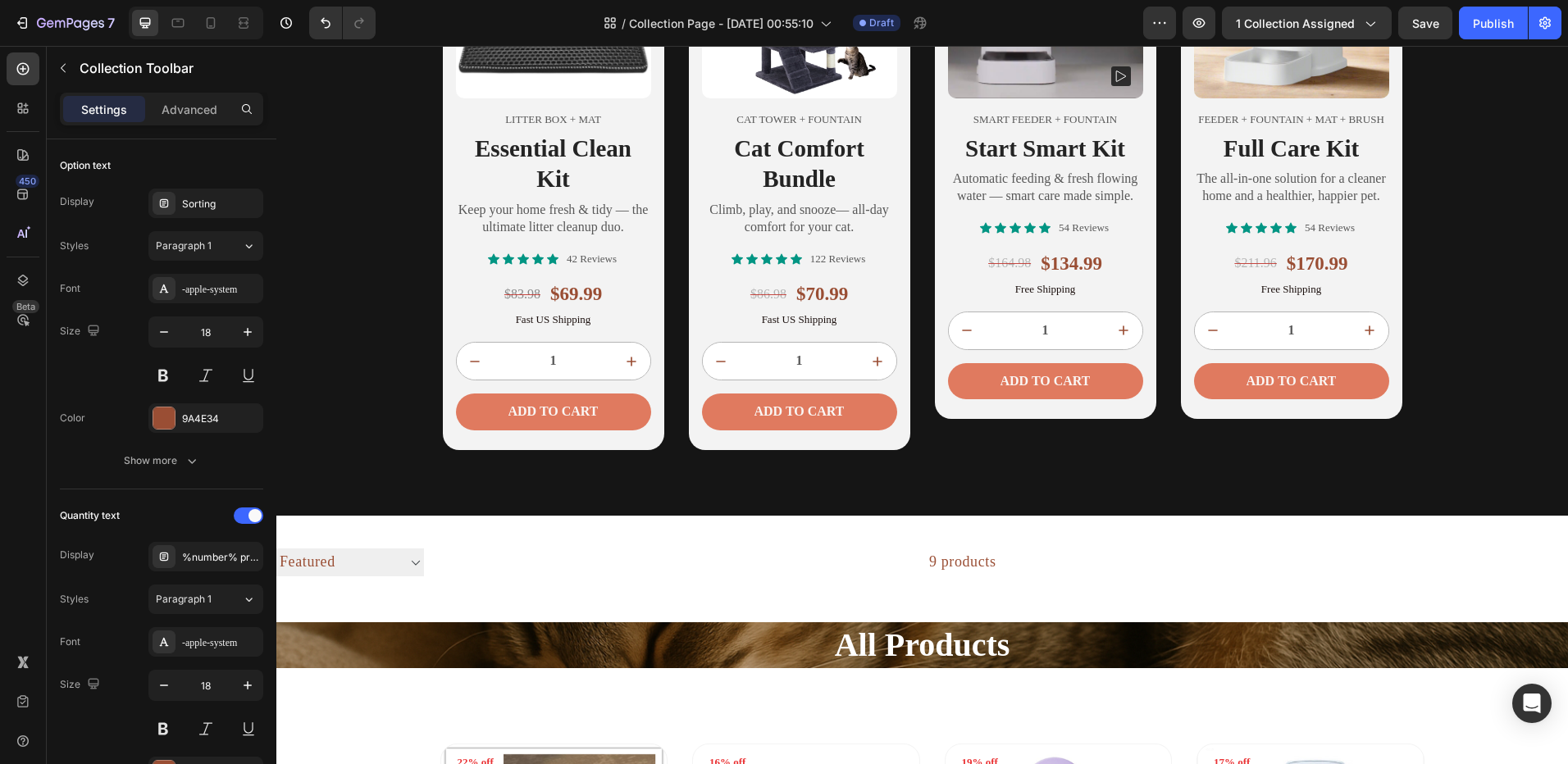
click at [404, 558] on select "Sorting Best selling Featured Alphabetically, A-Z Alphabetically, Z-A Price, lo…" at bounding box center [350, 562] width 147 height 27
click at [416, 561] on select "Sorting Best selling Featured Alphabetically, A-Z Alphabetically, Z-A Price, lo…" at bounding box center [350, 562] width 147 height 27
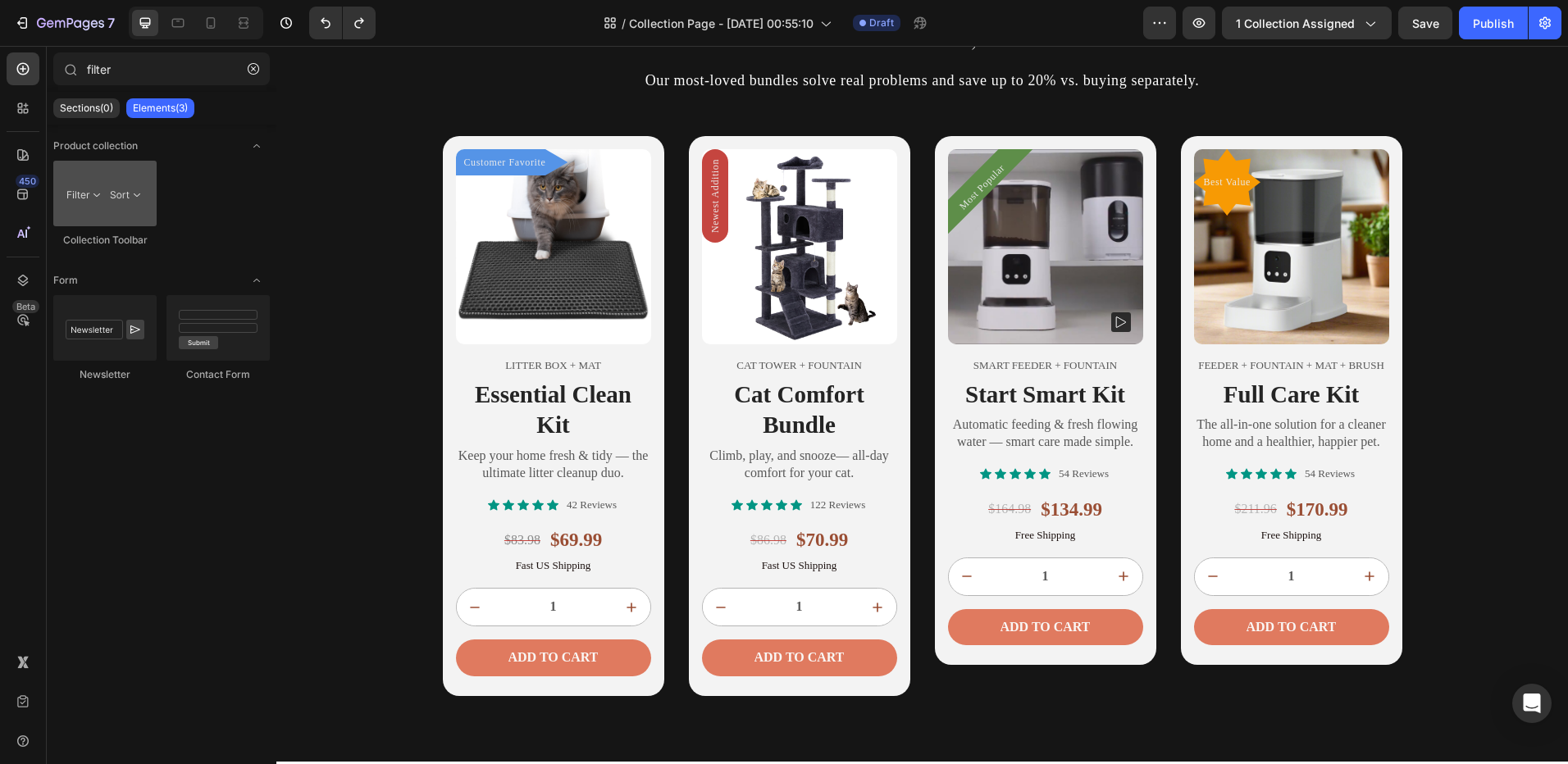
scroll to position [82, 0]
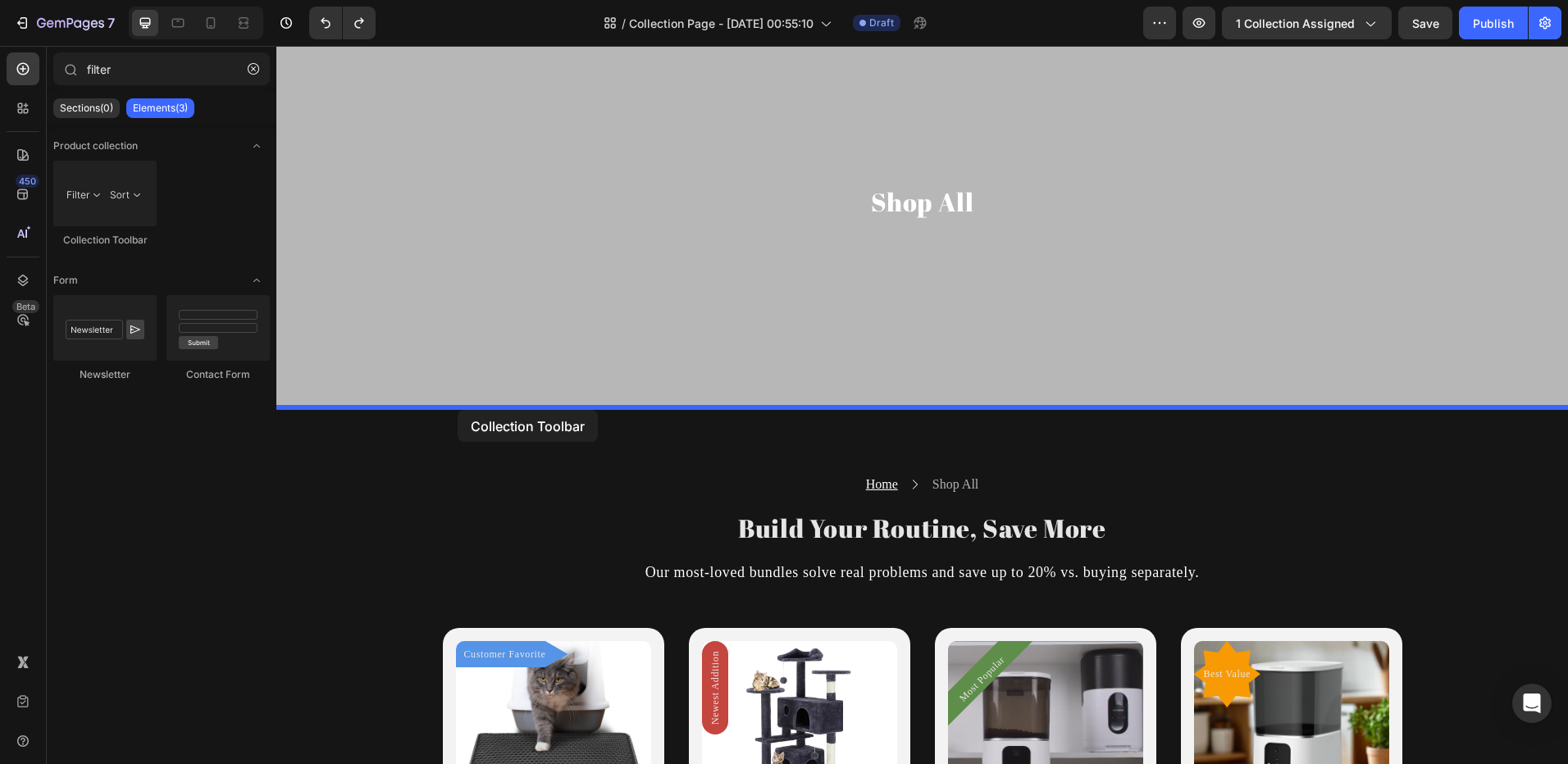
drag, startPoint x: 379, startPoint y: 244, endPoint x: 458, endPoint y: 410, distance: 183.8
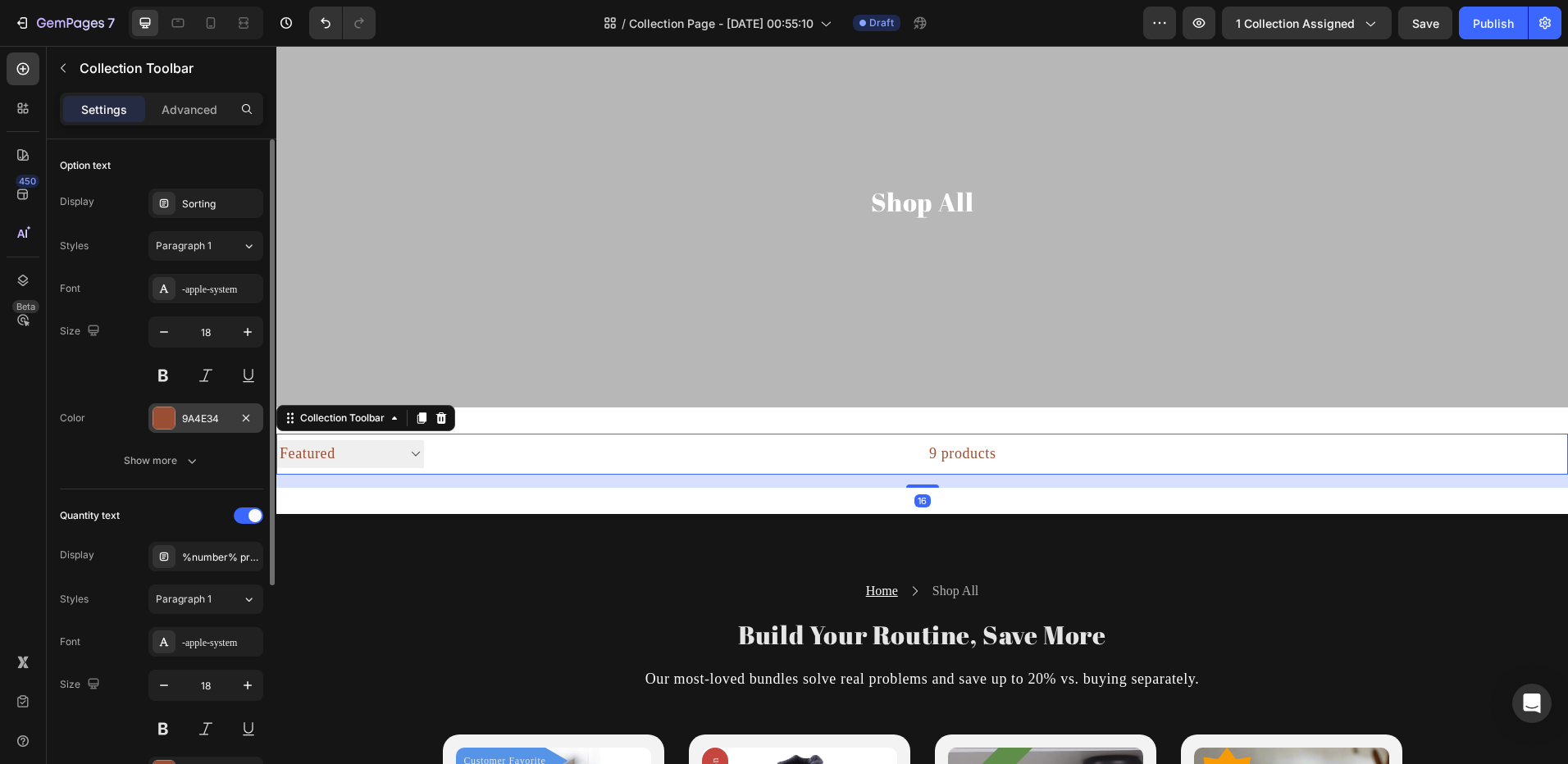
click at [165, 413] on div at bounding box center [164, 418] width 21 height 21
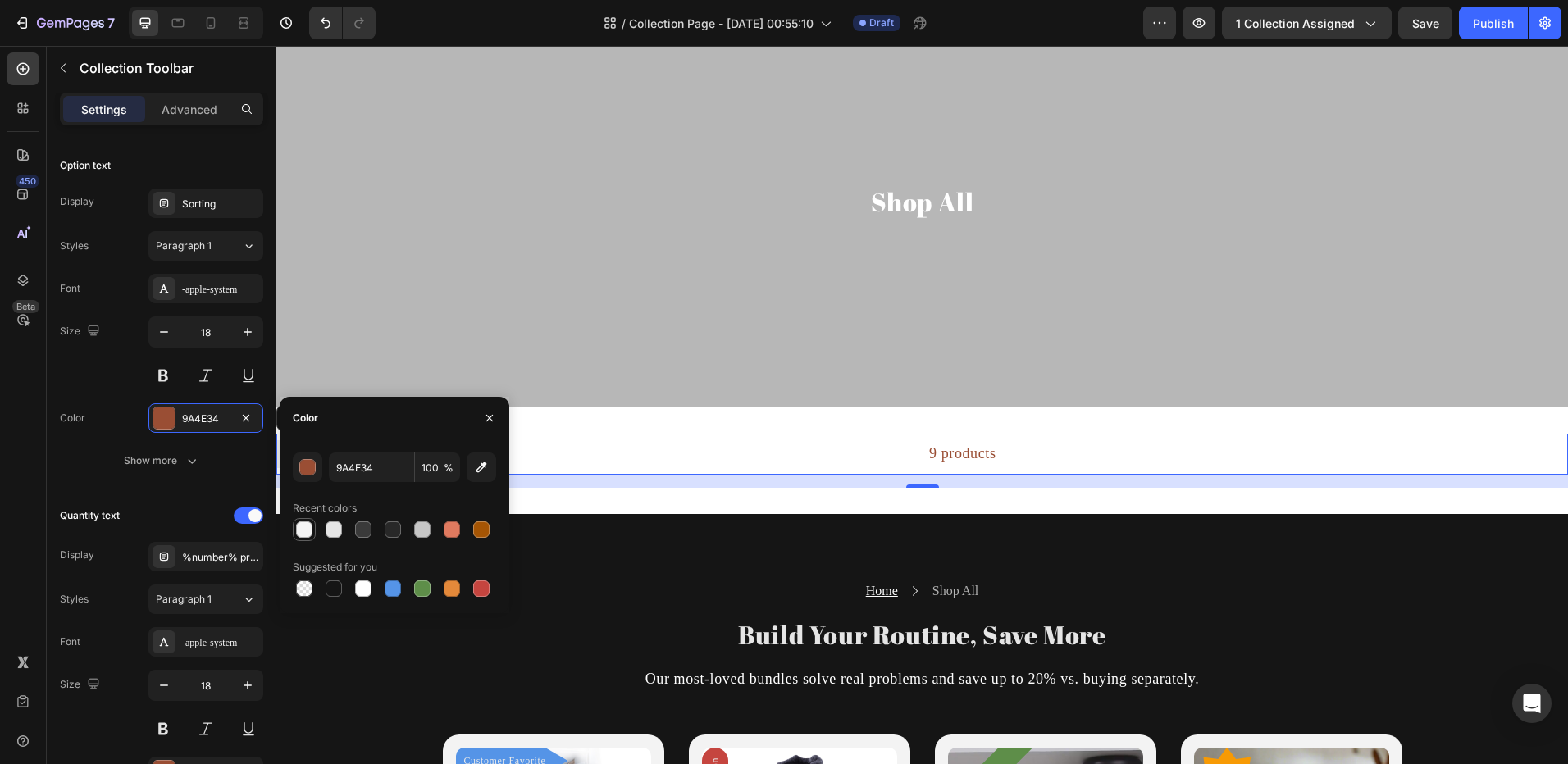
drag, startPoint x: 328, startPoint y: 590, endPoint x: 292, endPoint y: 537, distance: 64.1
click at [328, 589] on div at bounding box center [333, 588] width 16 height 16
type input "151515"
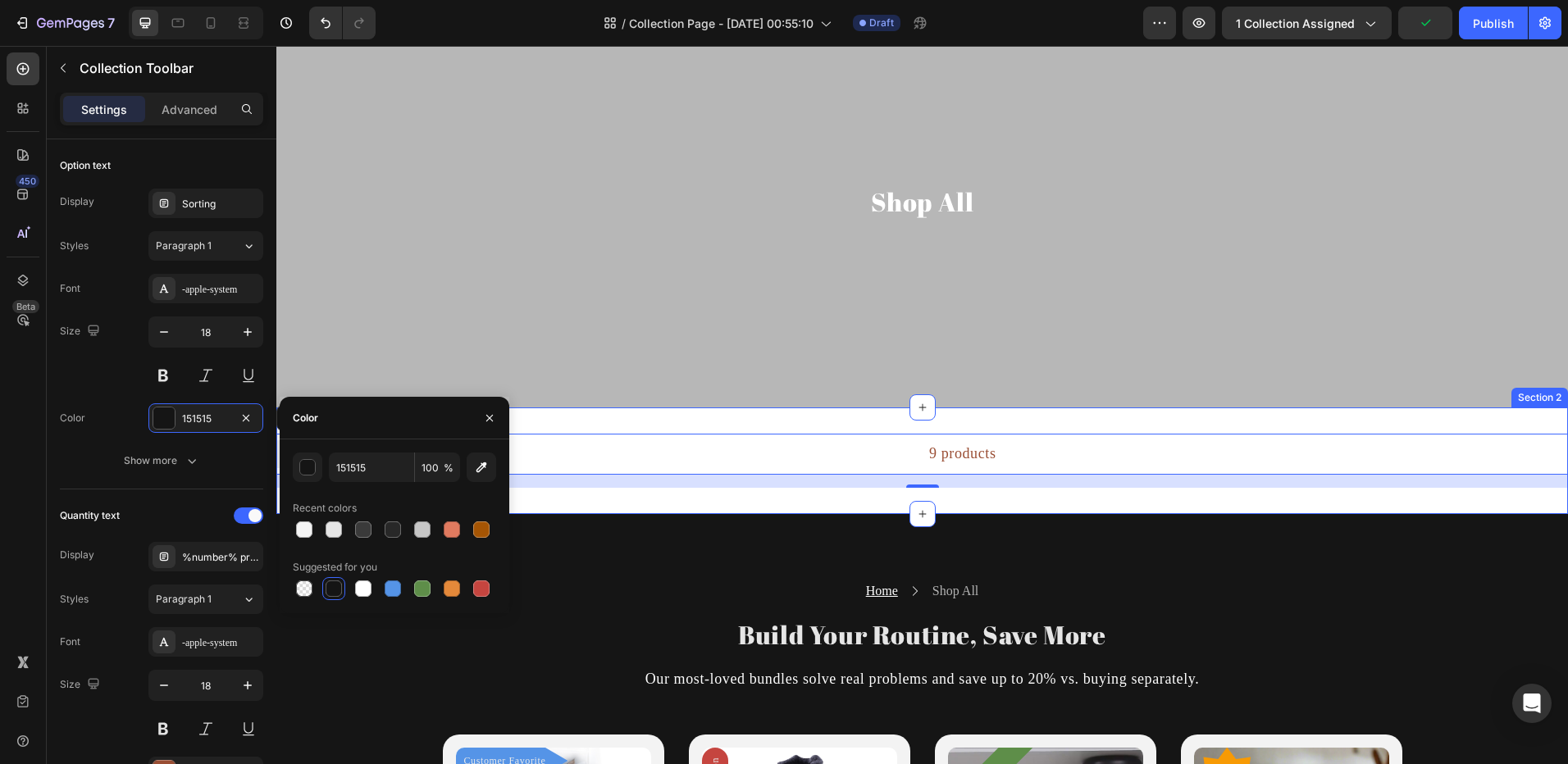
click at [665, 492] on div "Sorting Best selling Featured Alphabetically, A-Z Alphabetically, Z-A Price, lo…" at bounding box center [922, 460] width 1291 height 106
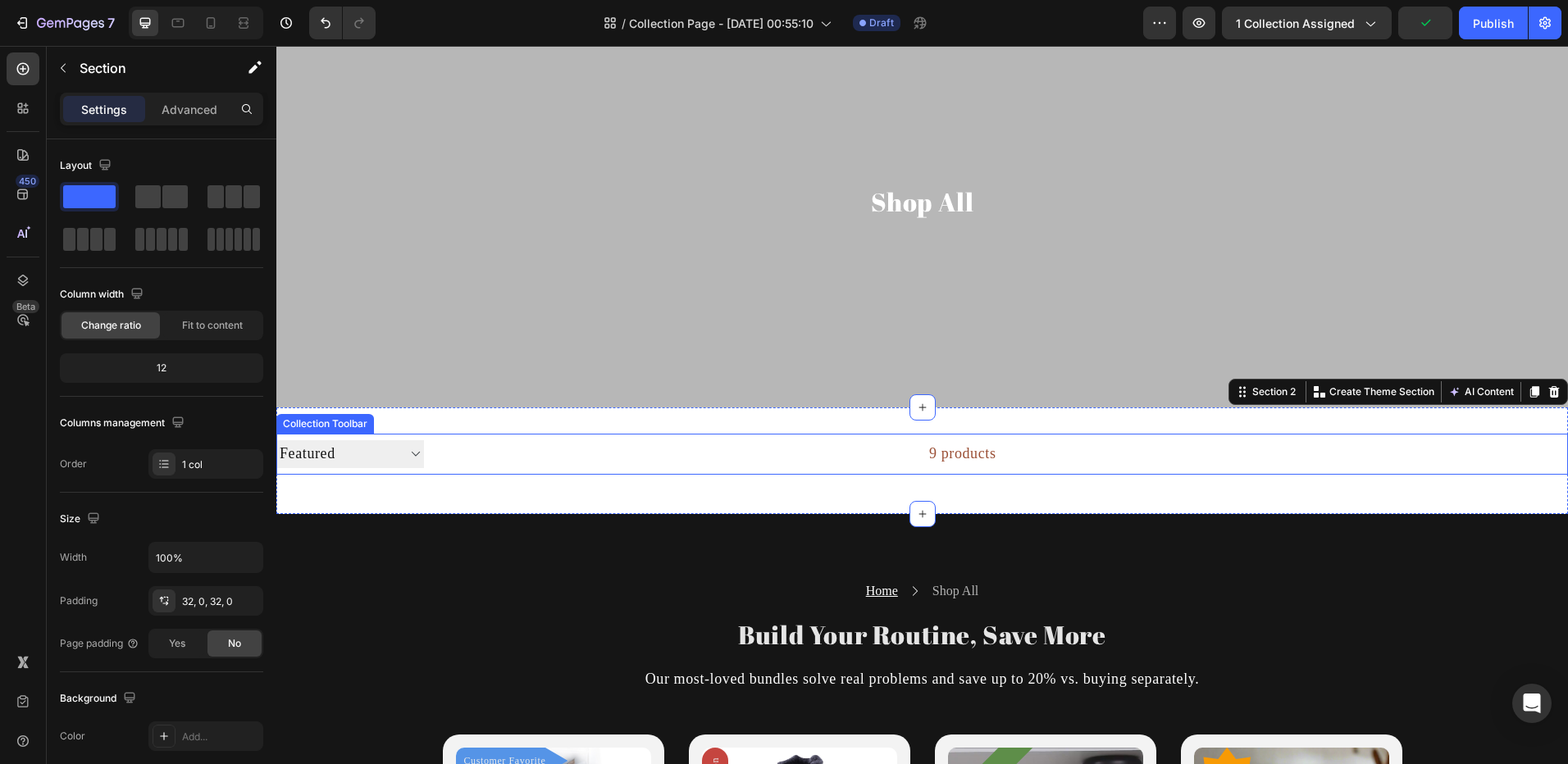
click at [357, 458] on select "Sorting Best selling Featured Alphabetically, A-Z Alphabetically, Z-A Price, lo…" at bounding box center [350, 454] width 147 height 27
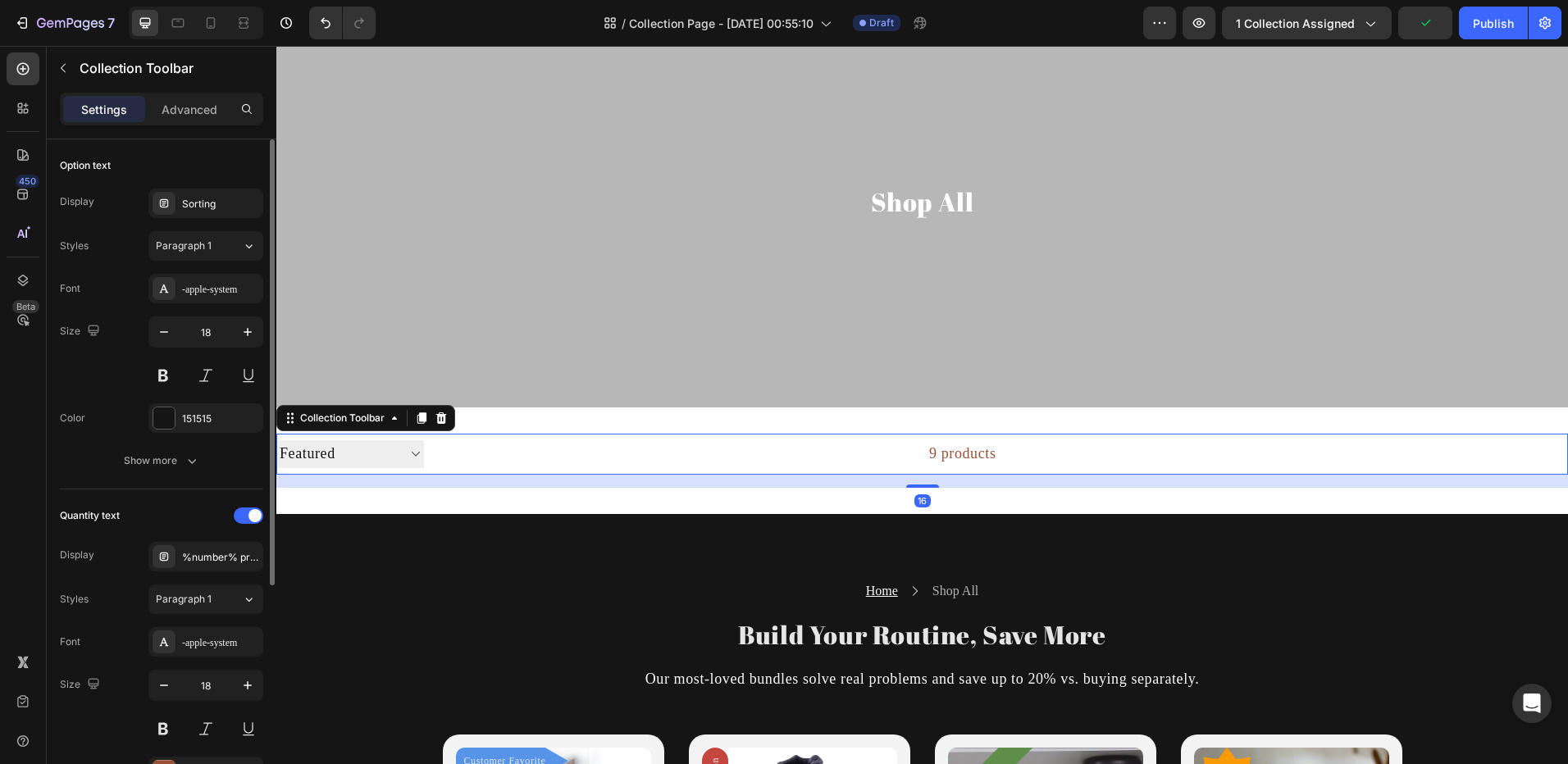
drag, startPoint x: 159, startPoint y: 418, endPoint x: 187, endPoint y: 437, distance: 33.8
click at [159, 418] on div at bounding box center [164, 418] width 21 height 21
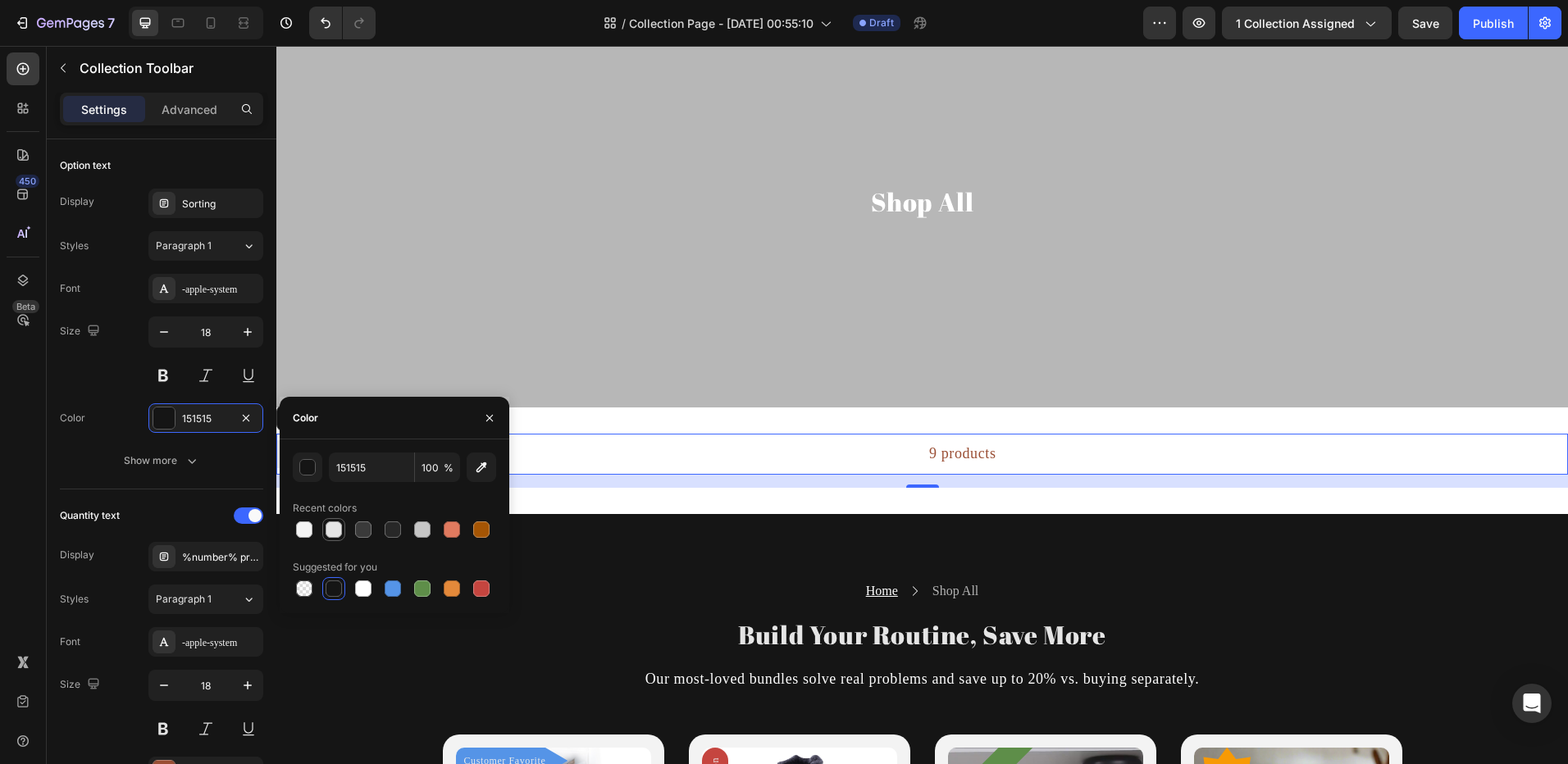
click at [327, 532] on div at bounding box center [333, 529] width 16 height 16
type input "E5E5E5"
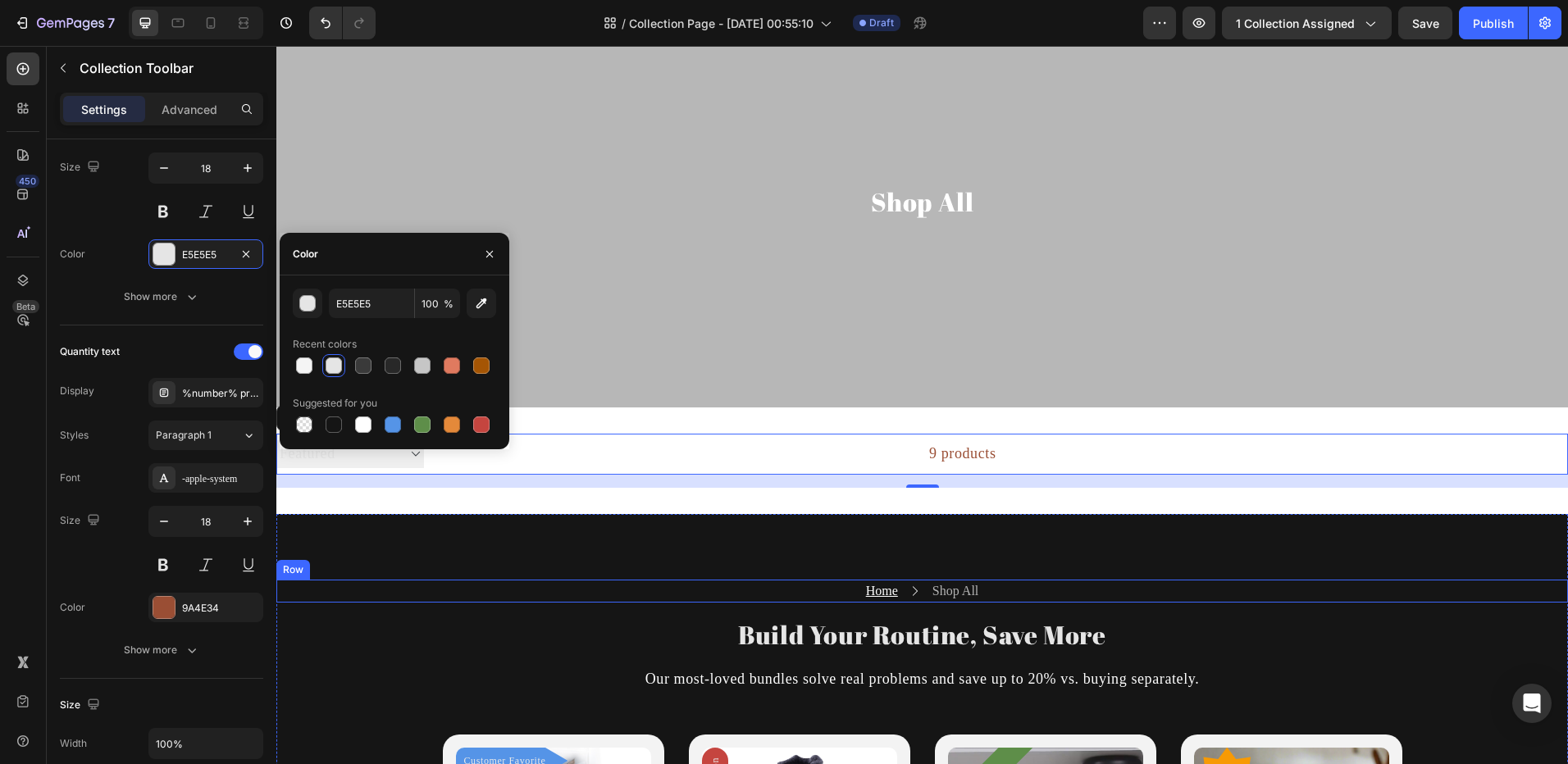
click at [454, 588] on div "Home Text block Icon Shop All Text block Row" at bounding box center [922, 591] width 1291 height 23
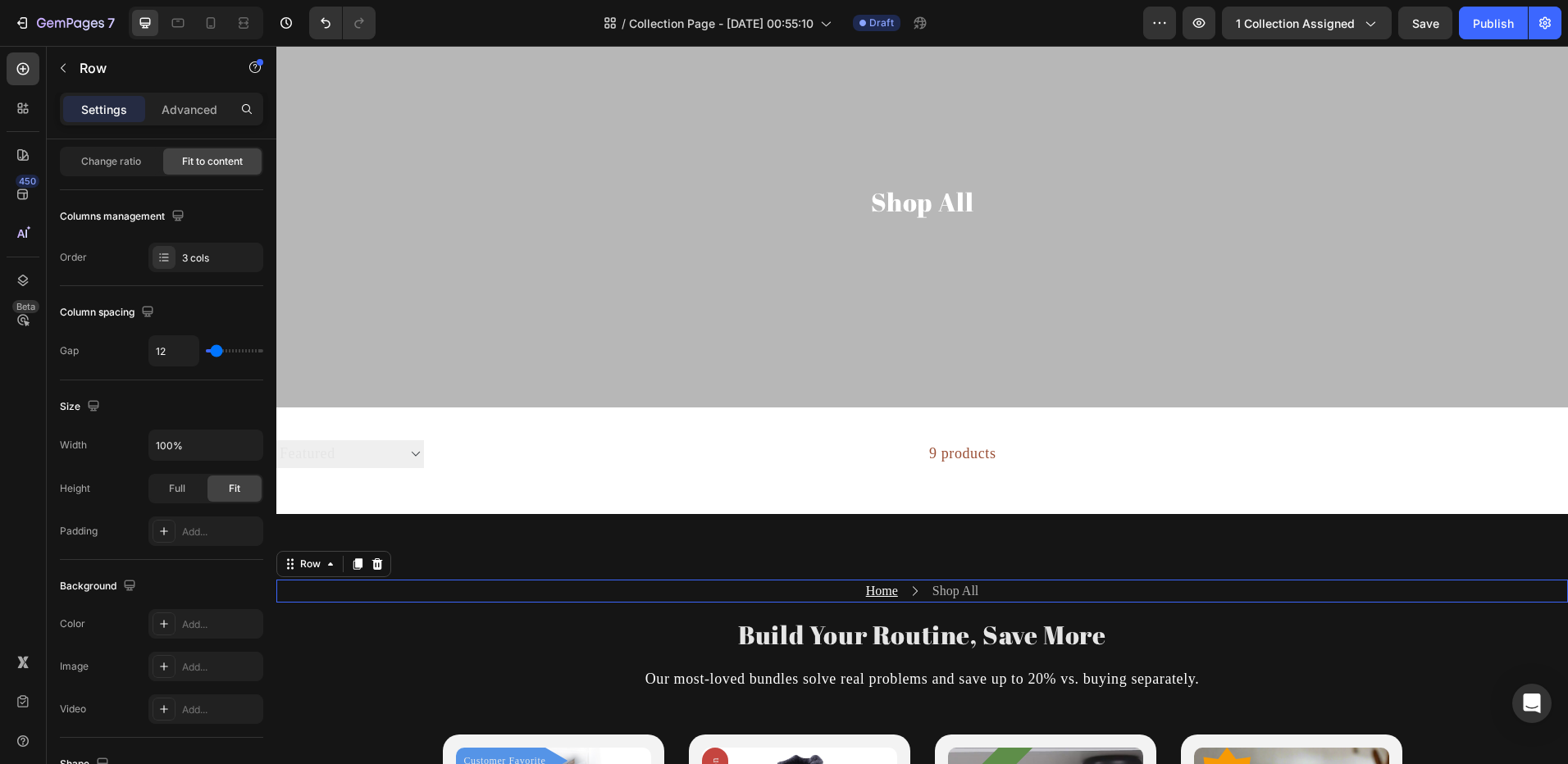
scroll to position [0, 0]
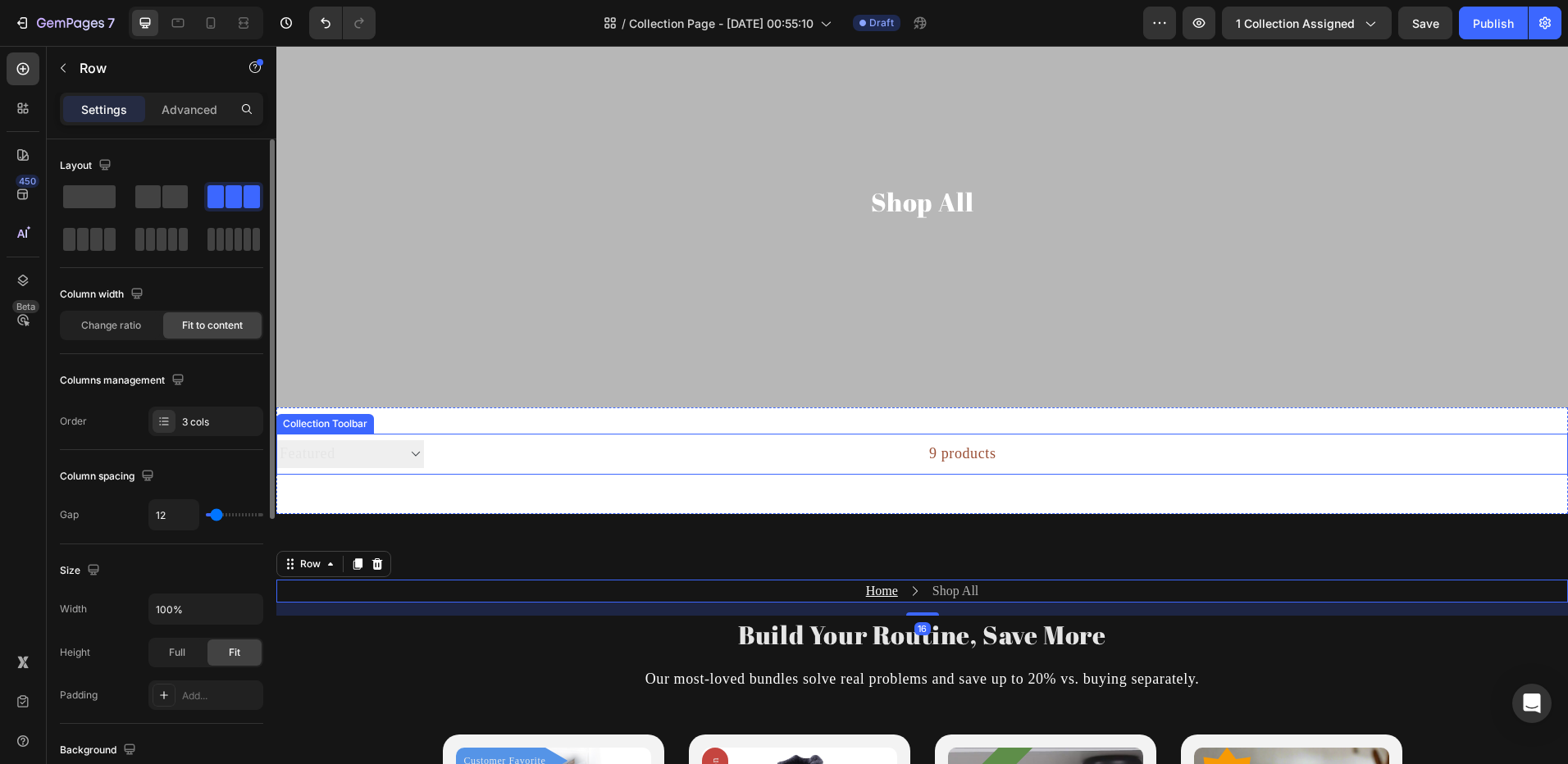
click at [328, 461] on select "Sorting Best selling Featured Alphabetically, A-Z Alphabetically, Z-A Price, lo…" at bounding box center [350, 454] width 147 height 27
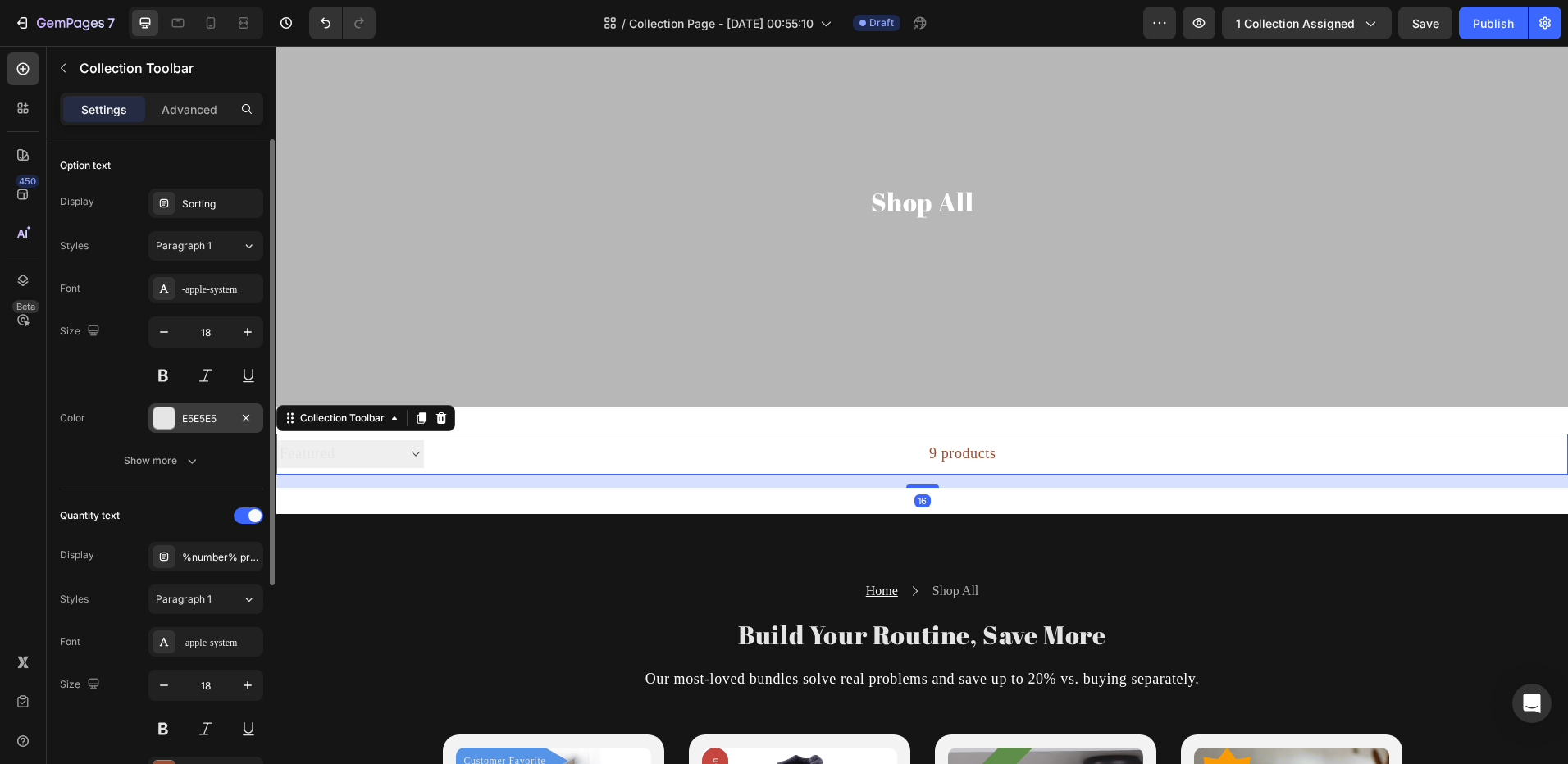
drag, startPoint x: 189, startPoint y: 423, endPoint x: 191, endPoint y: 430, distance: 7.3
click at [189, 423] on div "E5E5E5" at bounding box center [205, 418] width 47 height 15
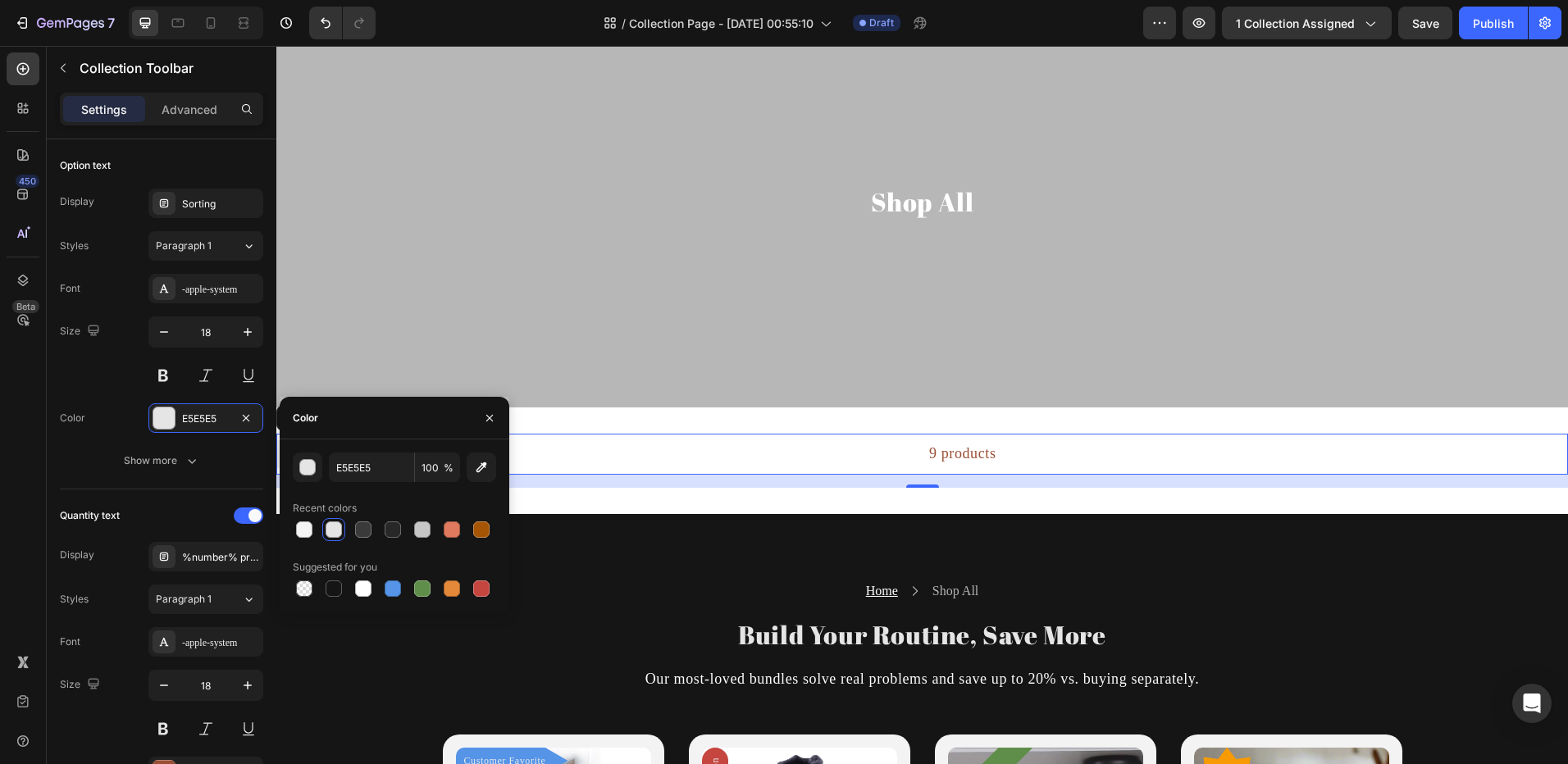
click at [626, 468] on div "9 products" at bounding box center [710, 454] width 573 height 41
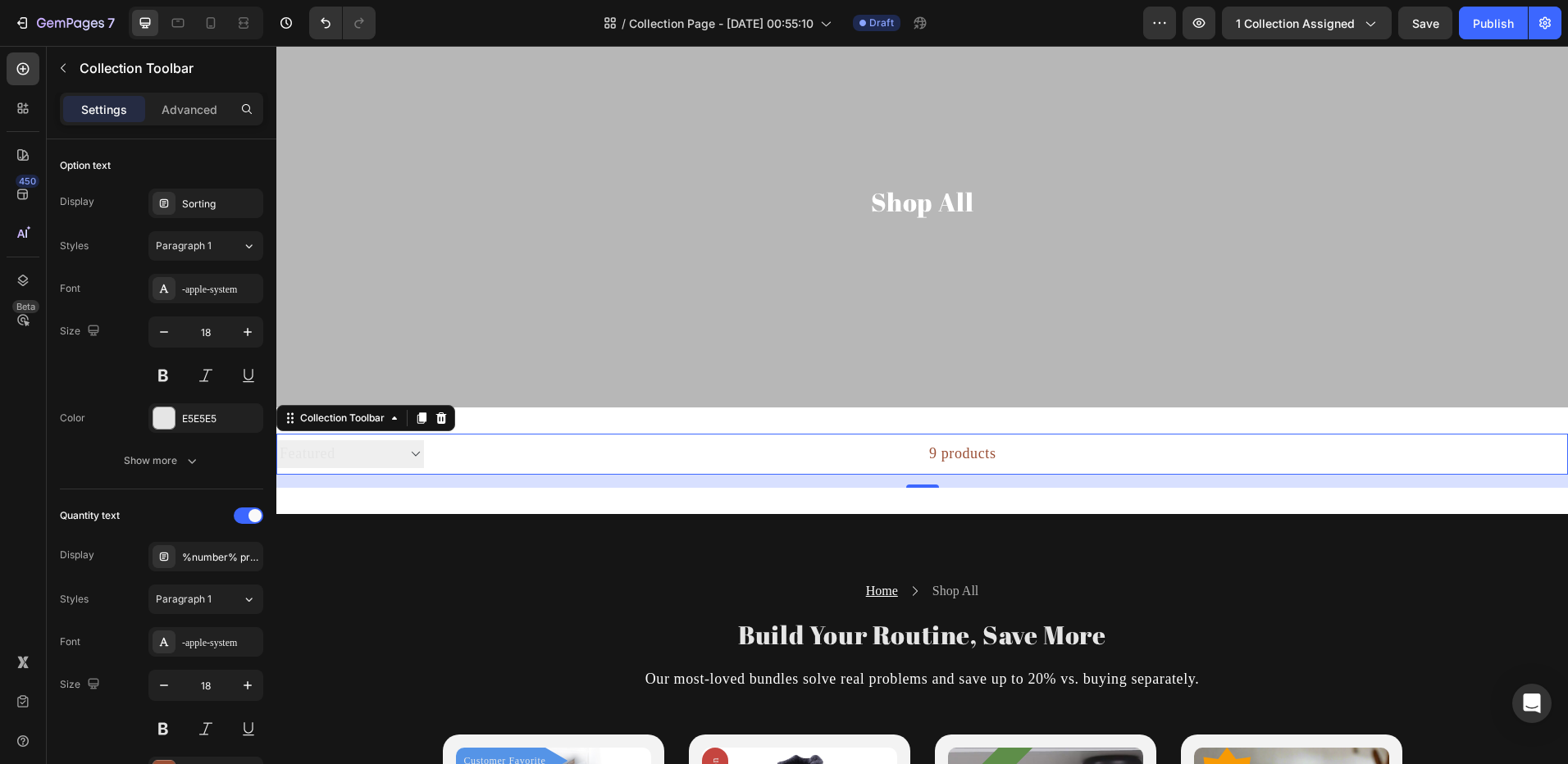
click at [347, 490] on div "Sorting Best selling Featured Alphabetically, A-Z Alphabetically, Z-A Price, lo…" at bounding box center [922, 460] width 1291 height 106
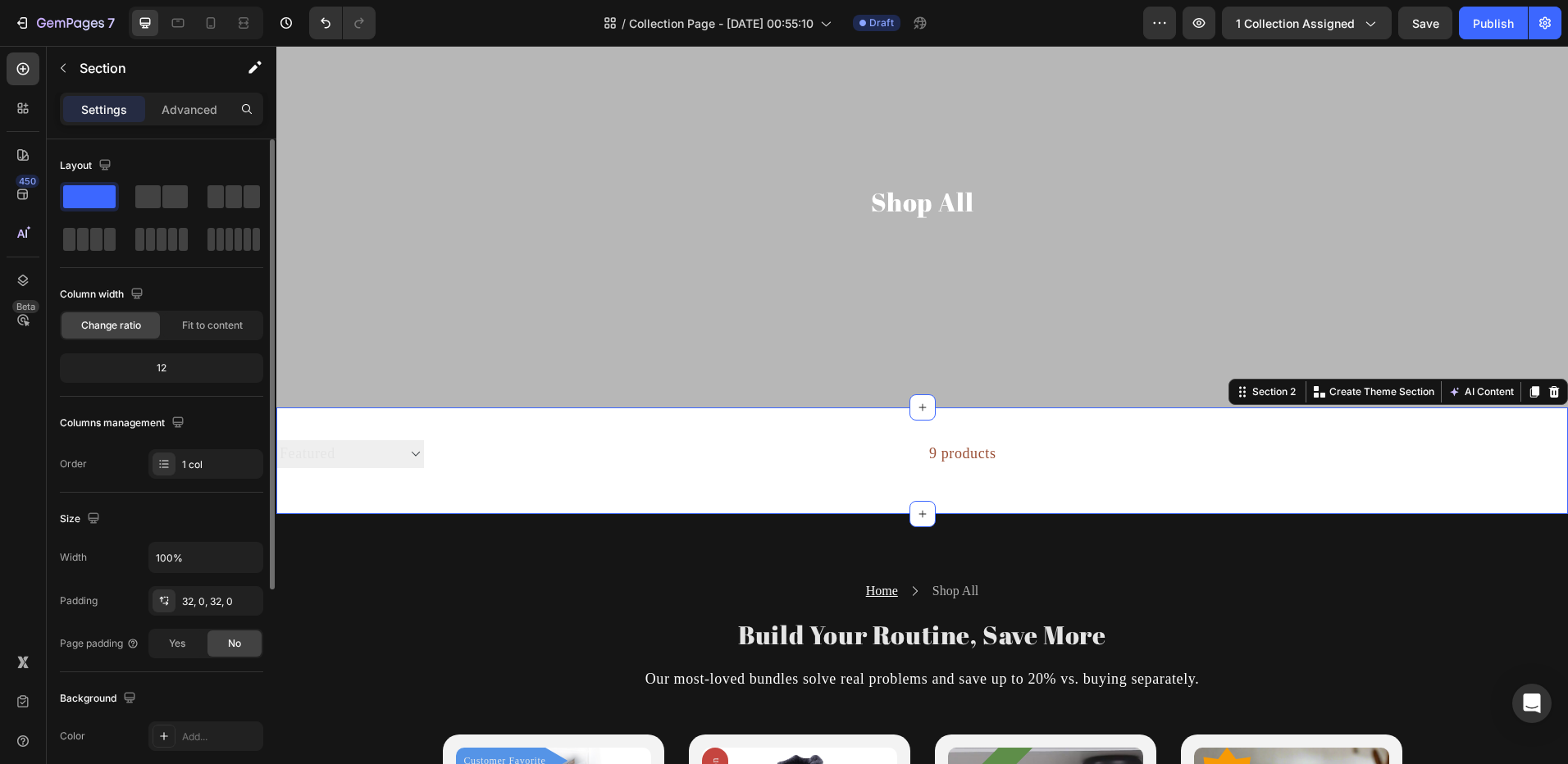
scroll to position [246, 0]
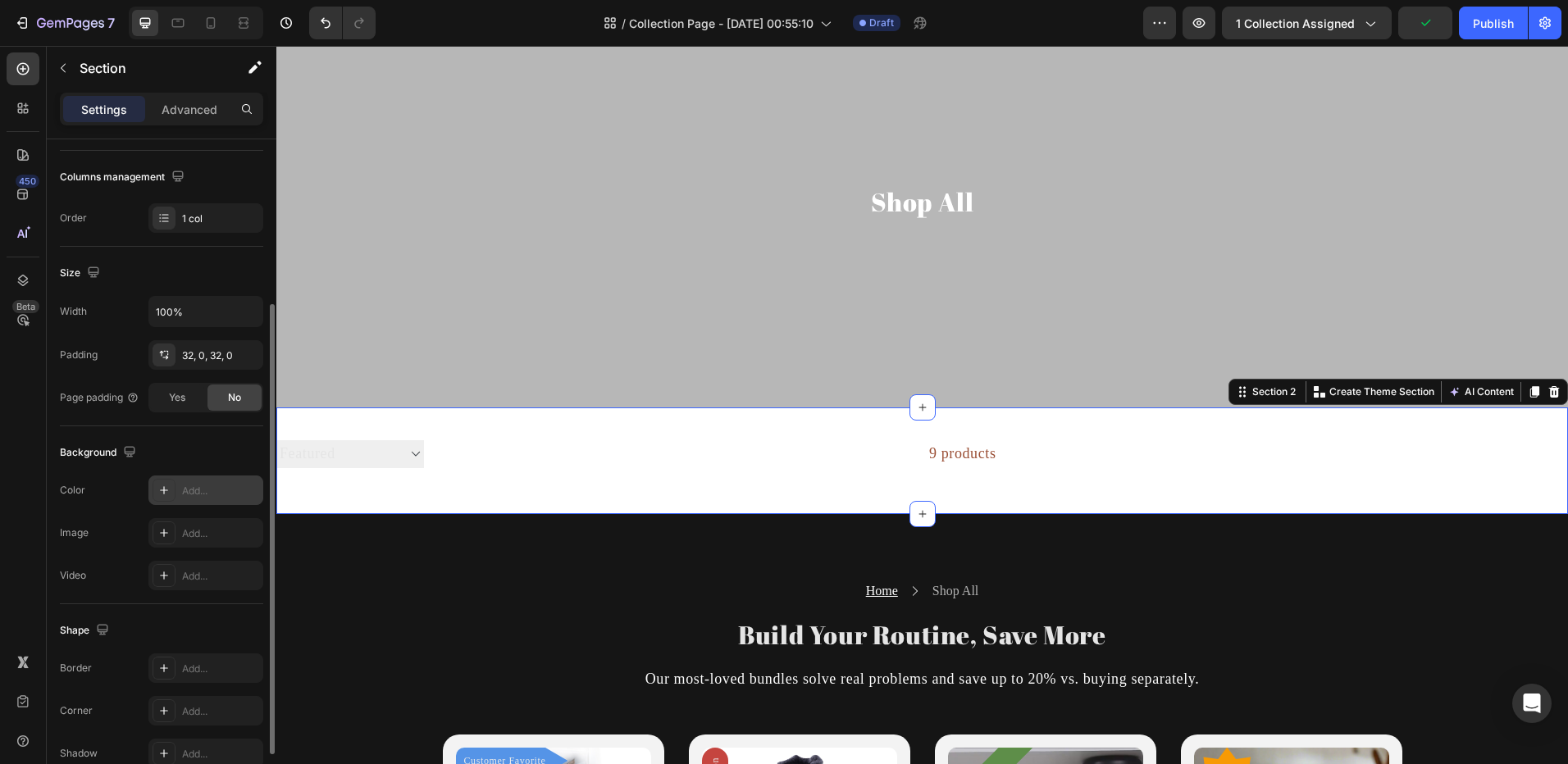
click at [159, 479] on div at bounding box center [164, 490] width 23 height 23
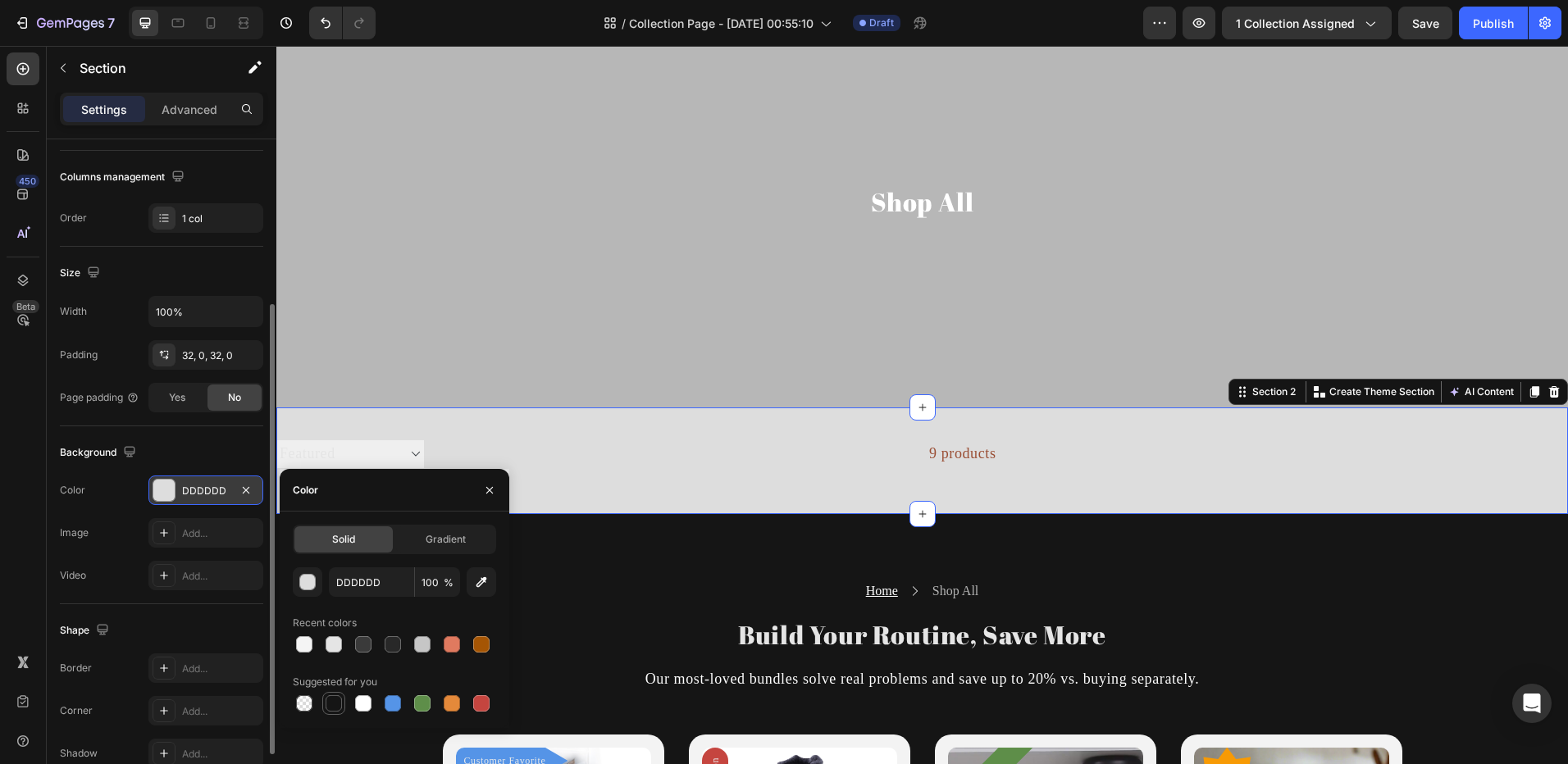
click at [333, 696] on div at bounding box center [333, 703] width 16 height 16
type input "151515"
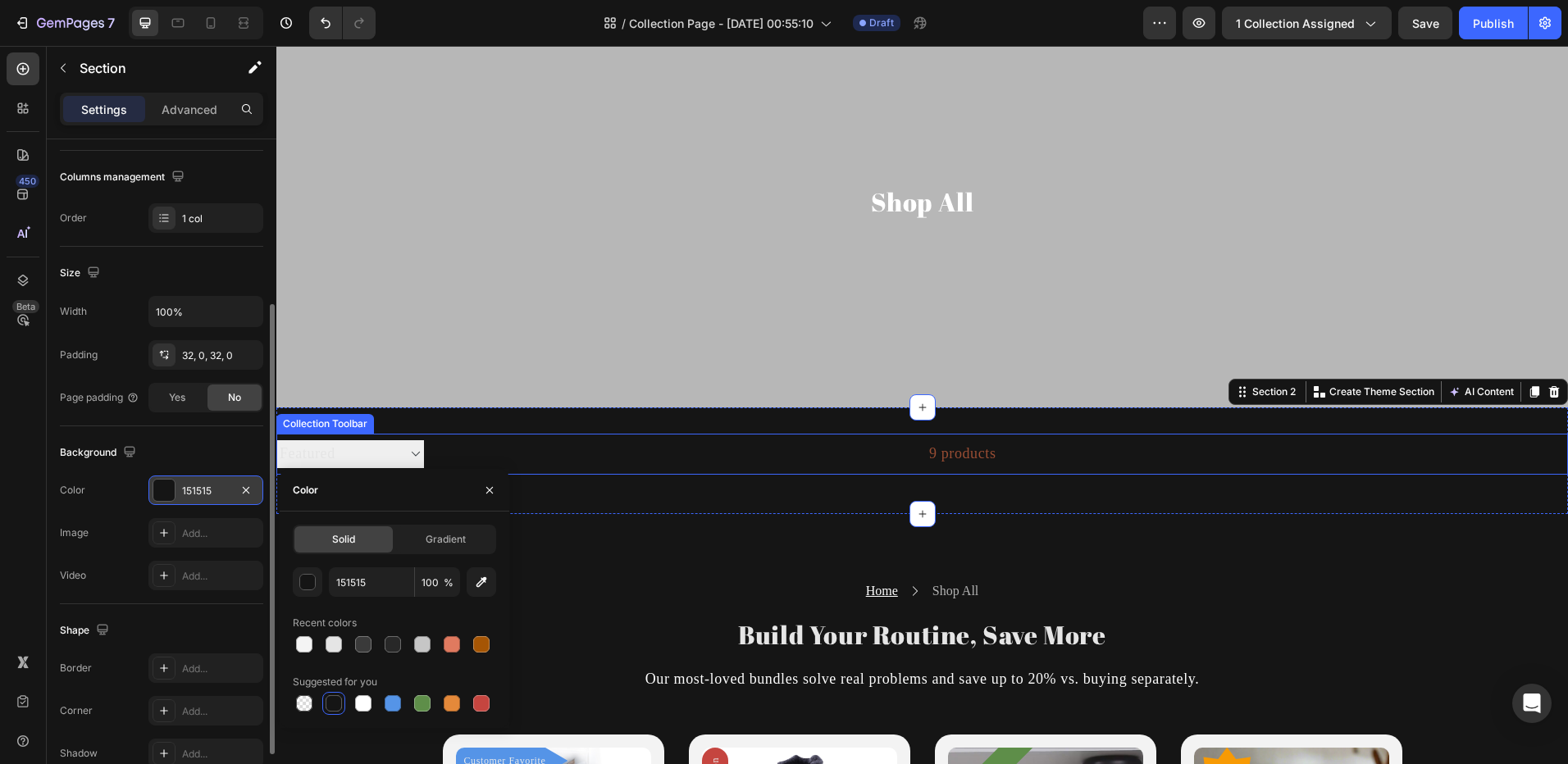
click at [943, 452] on div "9 products" at bounding box center [710, 454] width 573 height 41
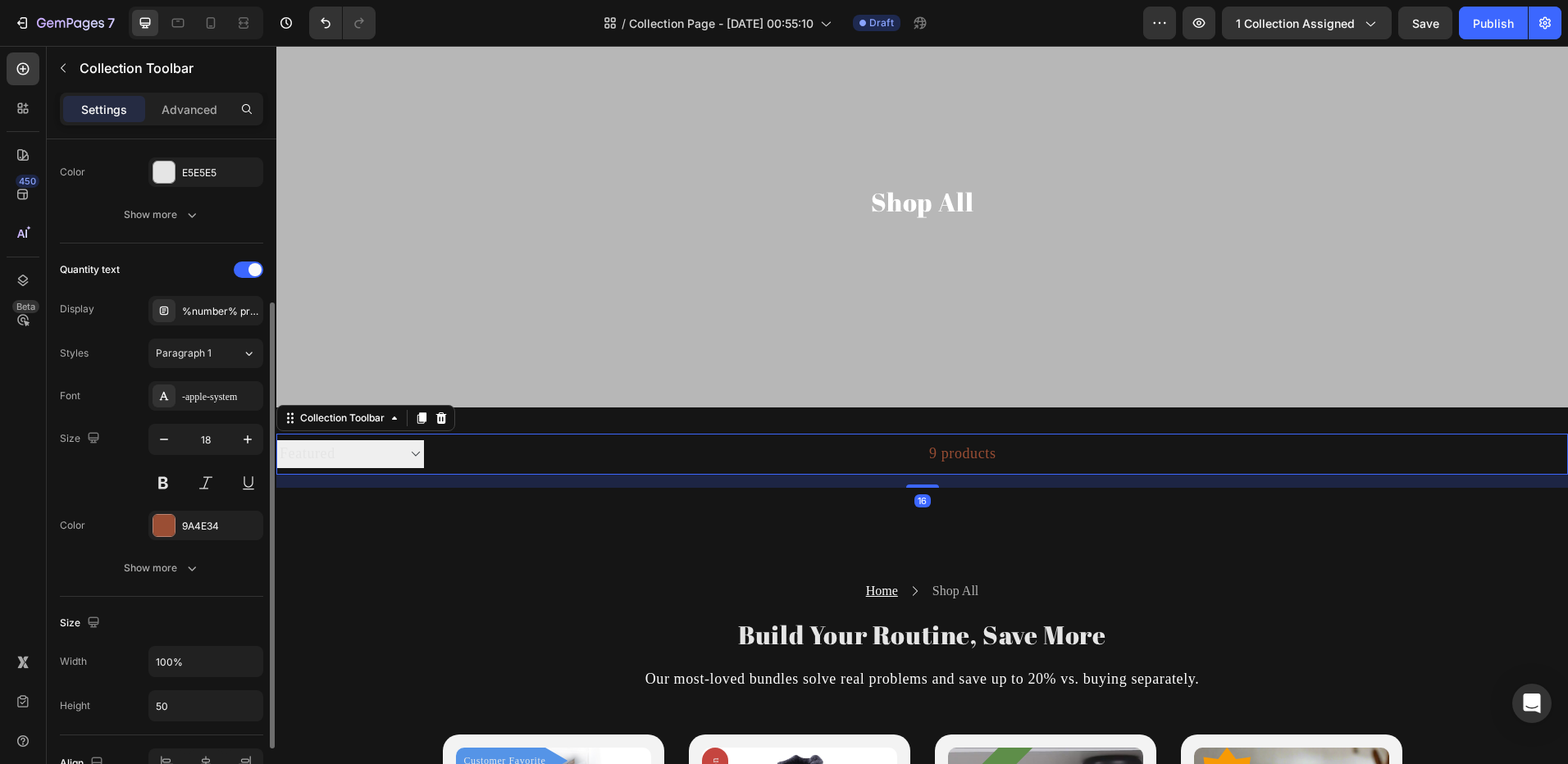
scroll to position [0, 0]
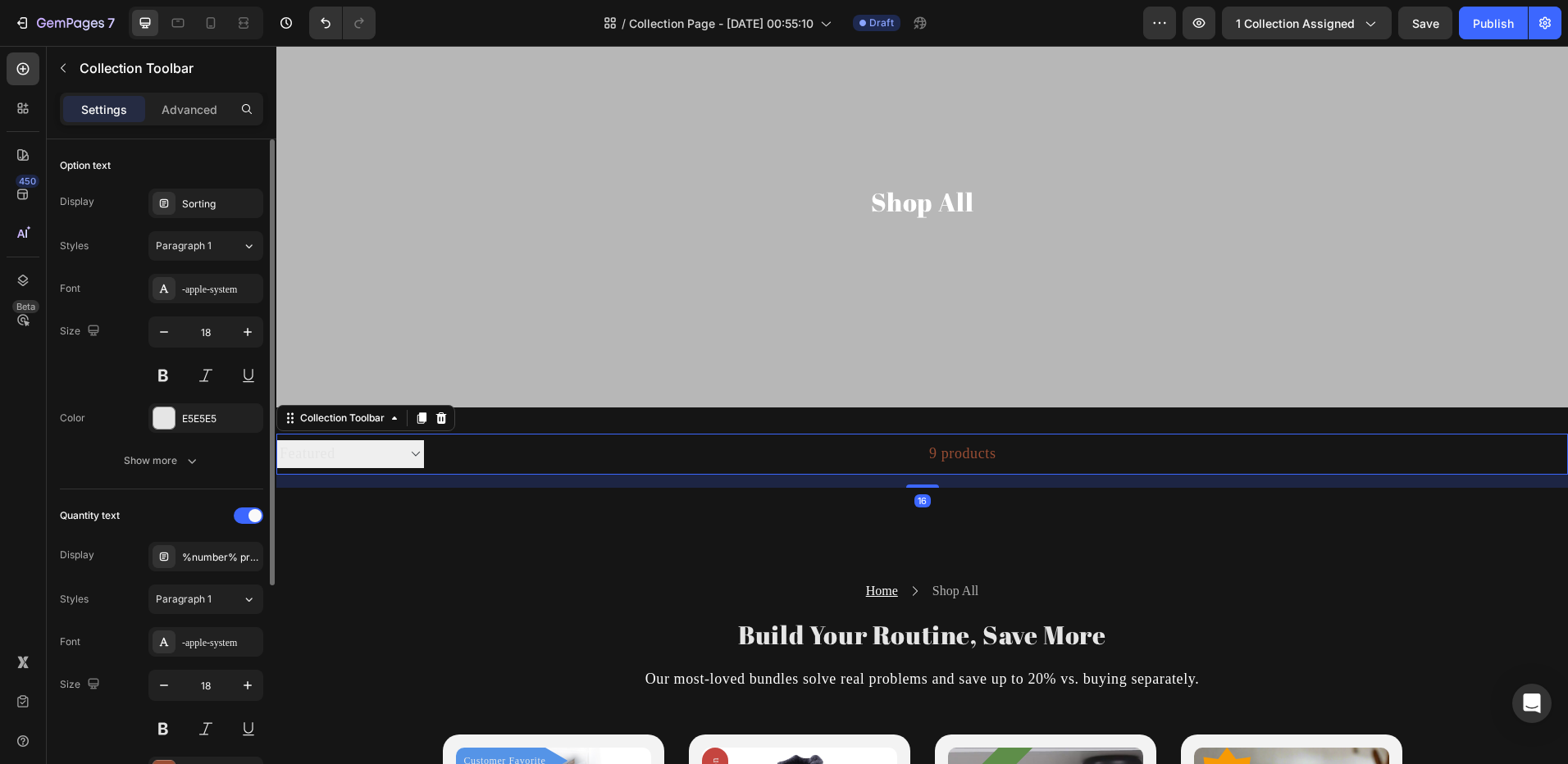
click at [318, 448] on select "Sorting Best selling Featured Alphabetically, A-Z Alphabetically, Z-A Price, lo…" at bounding box center [350, 454] width 147 height 27
click at [166, 412] on div at bounding box center [164, 418] width 21 height 21
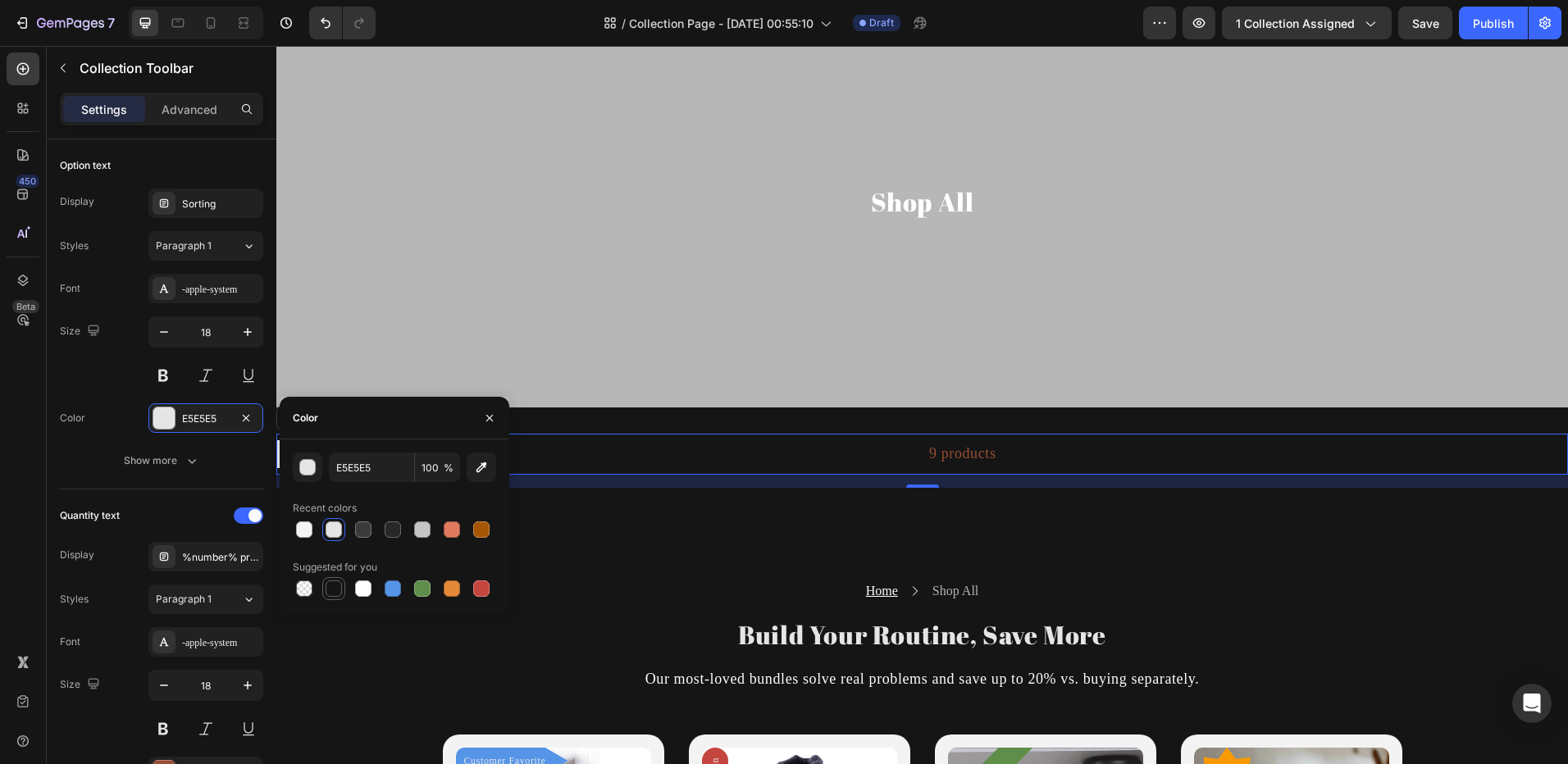
click at [337, 587] on div at bounding box center [333, 588] width 16 height 16
type input "151515"
click at [483, 415] on icon "button" at bounding box center [489, 418] width 13 height 13
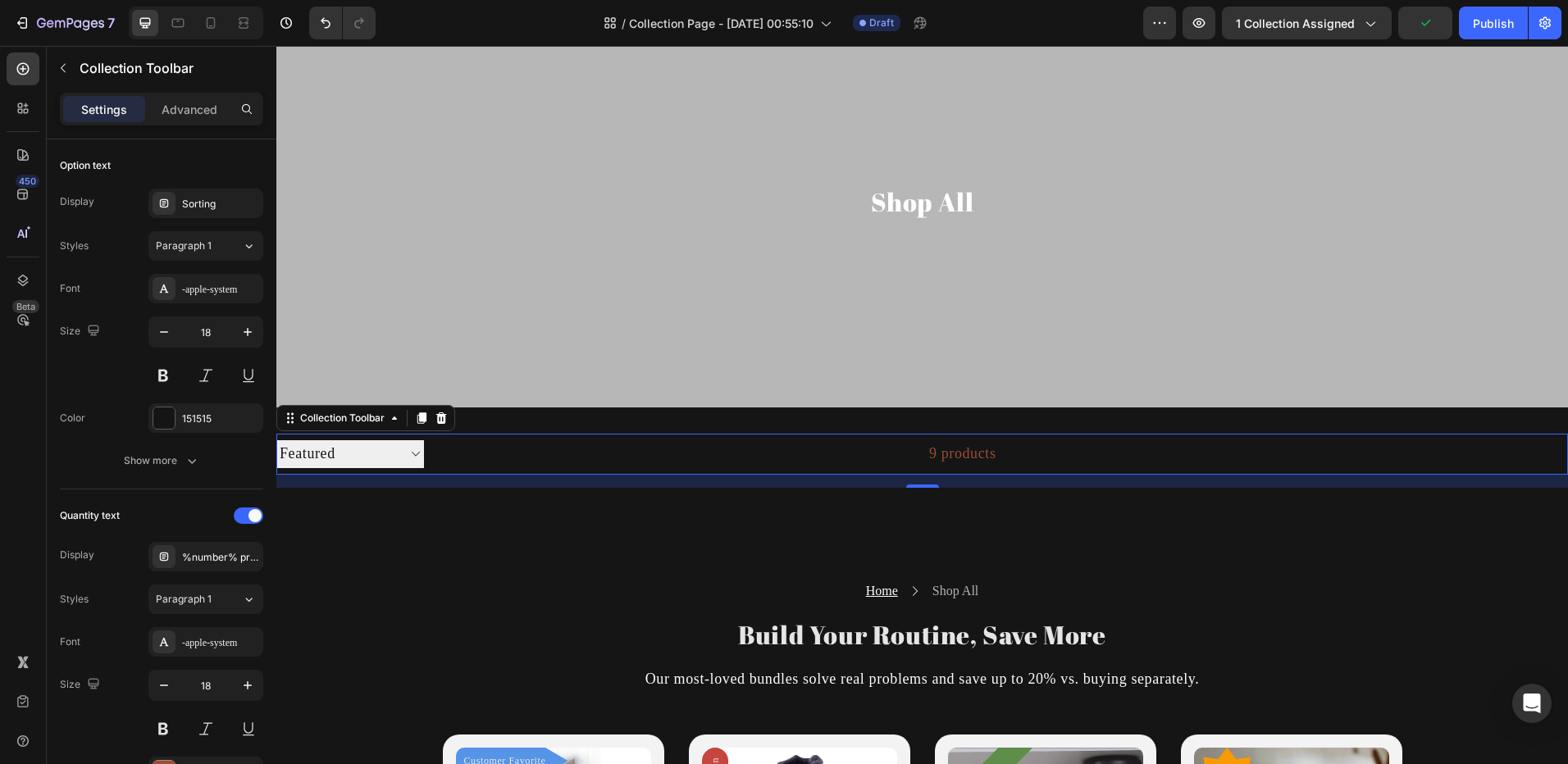
click at [928, 452] on div "9 products" at bounding box center [710, 454] width 573 height 41
click at [969, 456] on div "9 products" at bounding box center [710, 454] width 573 height 41
click at [160, 412] on div at bounding box center [164, 418] width 21 height 21
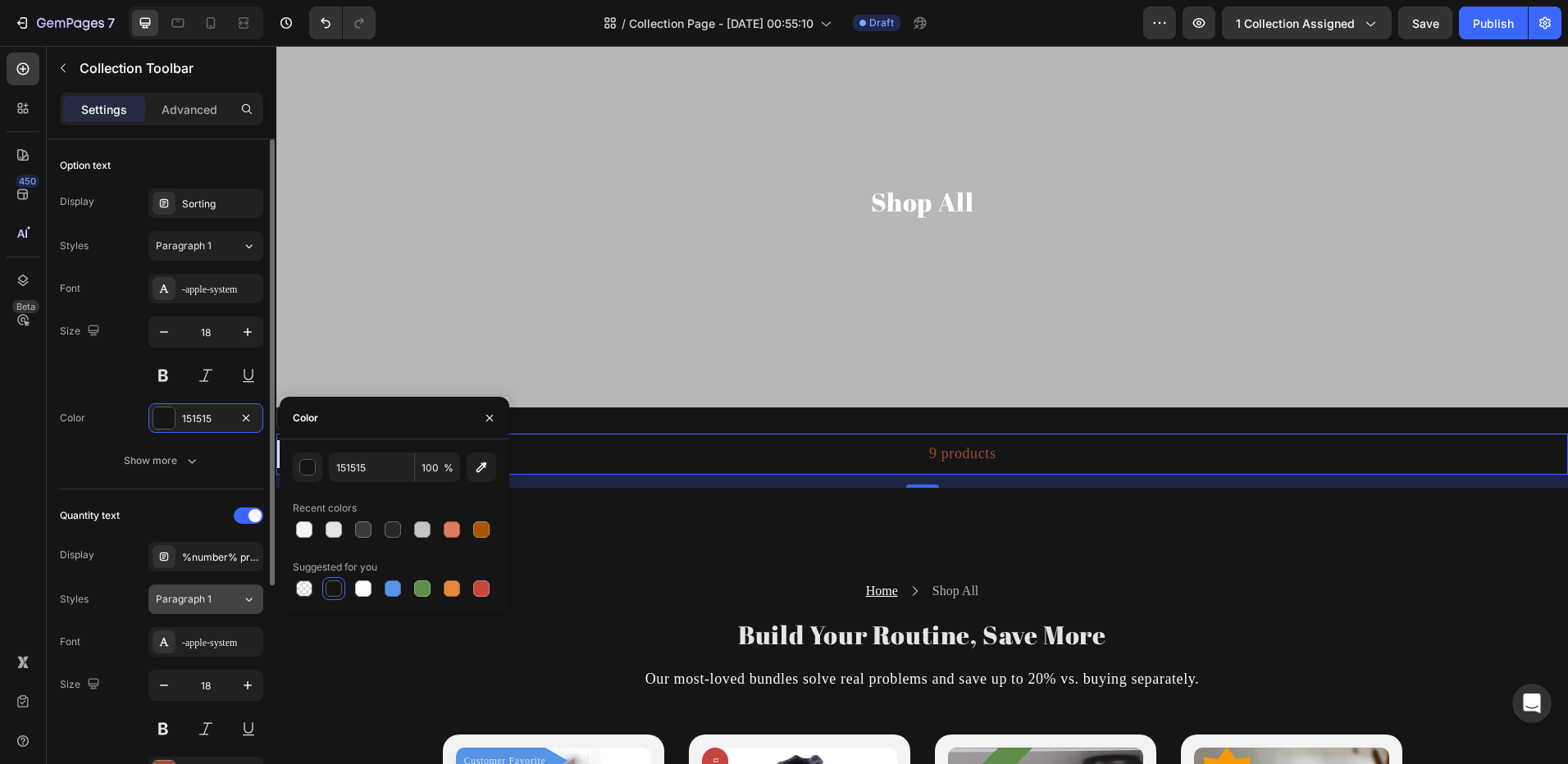
scroll to position [164, 0]
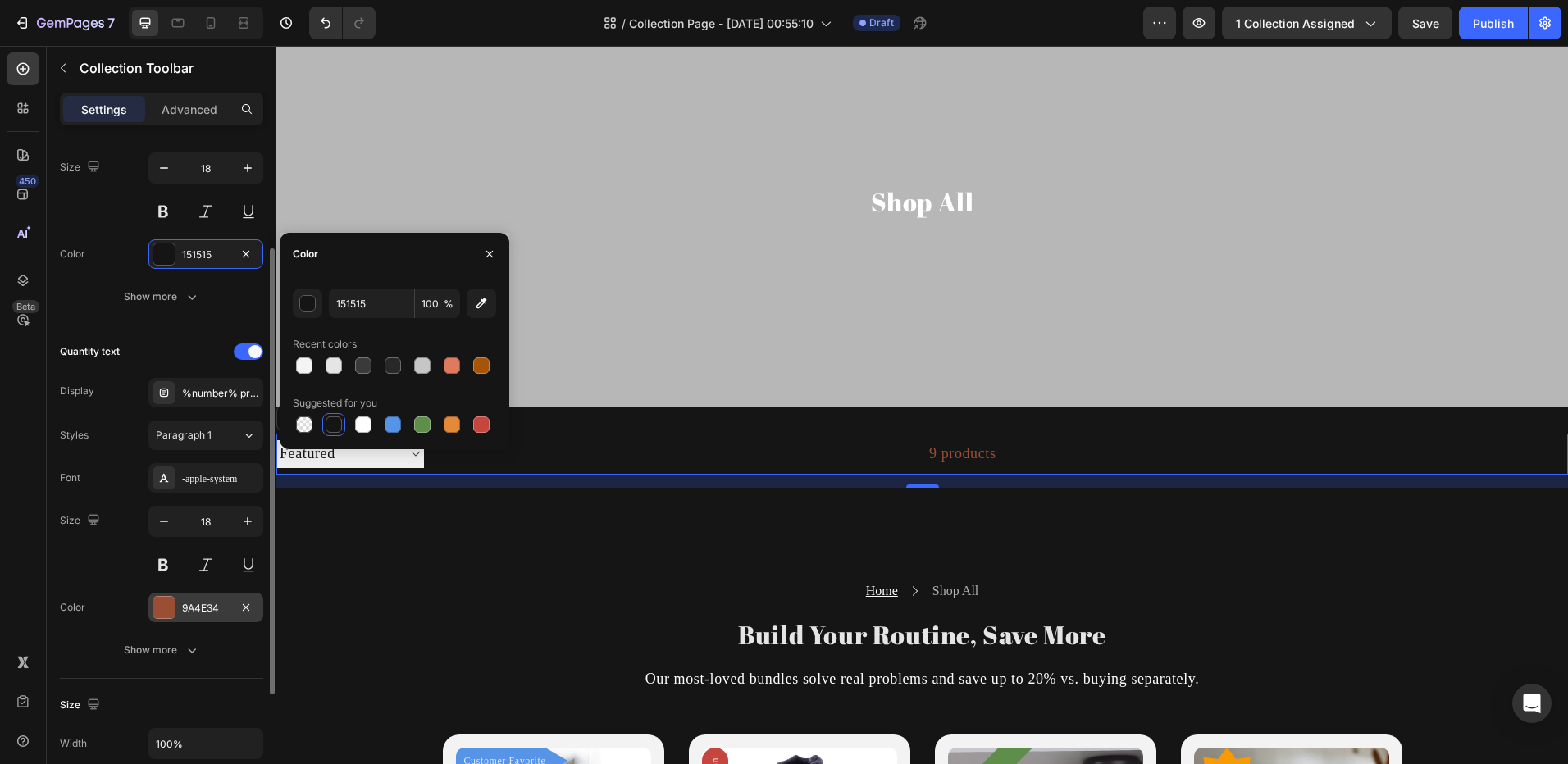
click at [176, 605] on div "9A4E34" at bounding box center [206, 607] width 115 height 29
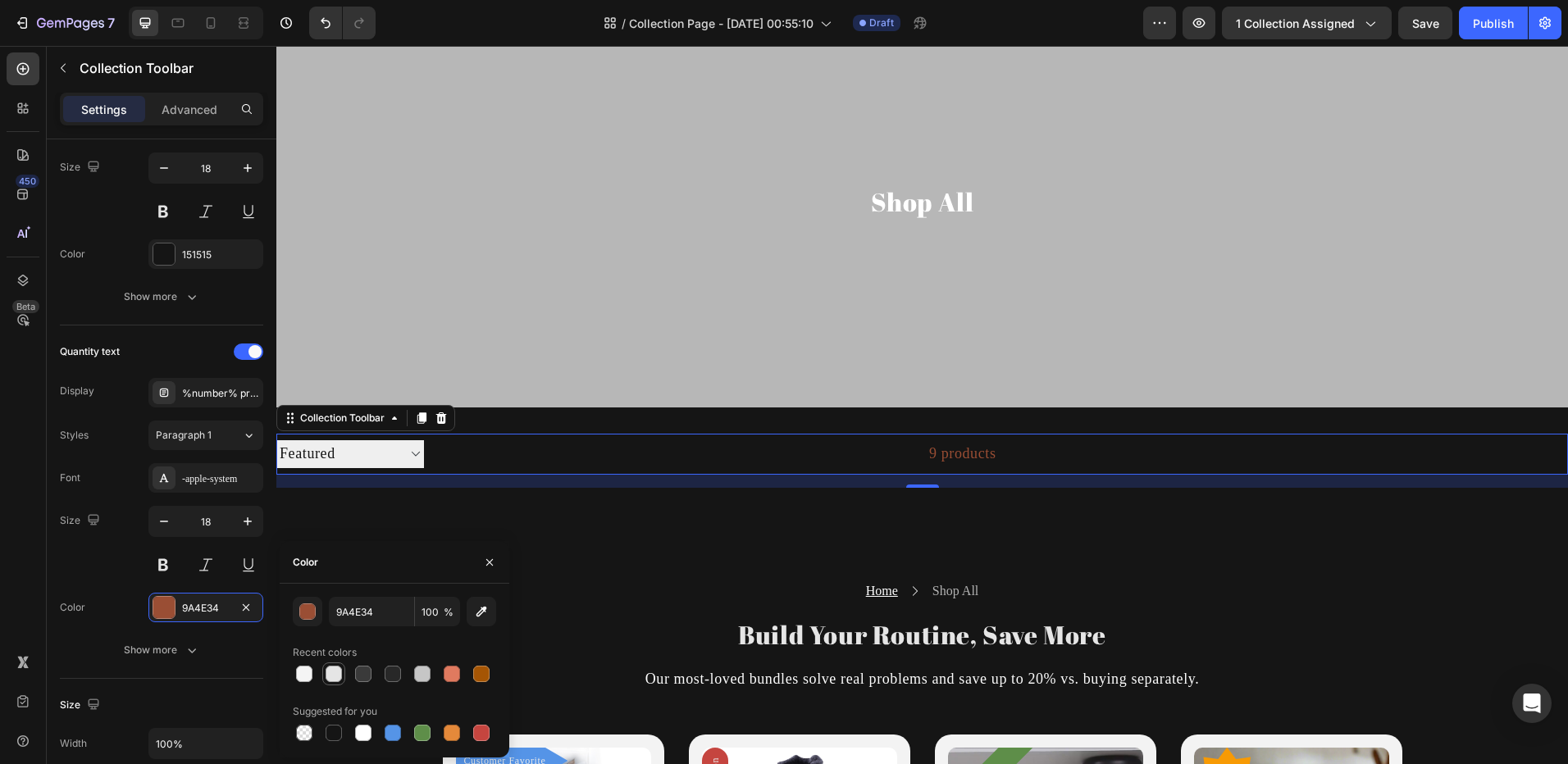
click at [332, 674] on div at bounding box center [333, 674] width 16 height 16
type input "E5E5E5"
click at [456, 454] on div "9 products" at bounding box center [710, 454] width 573 height 41
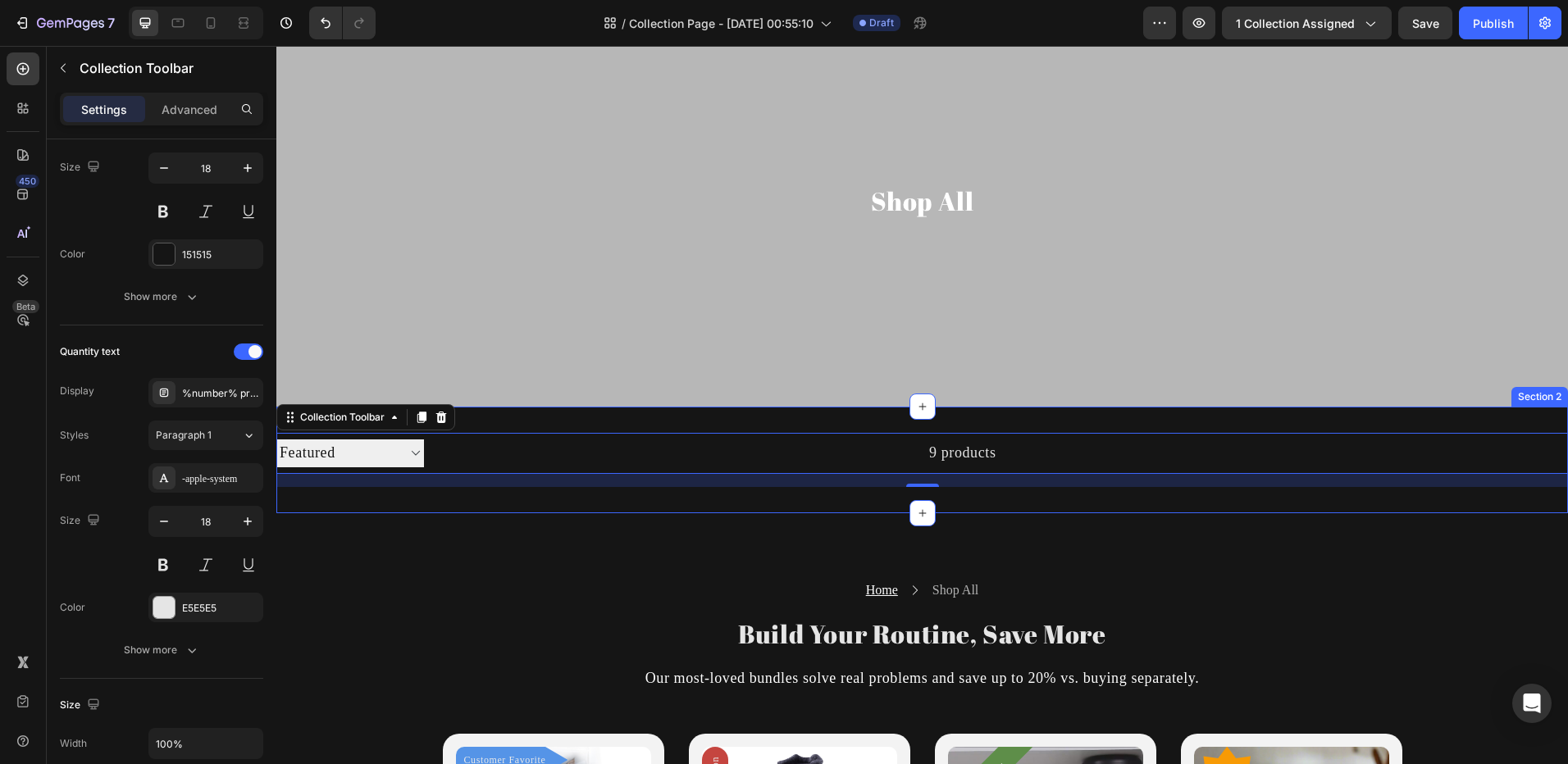
scroll to position [82, 0]
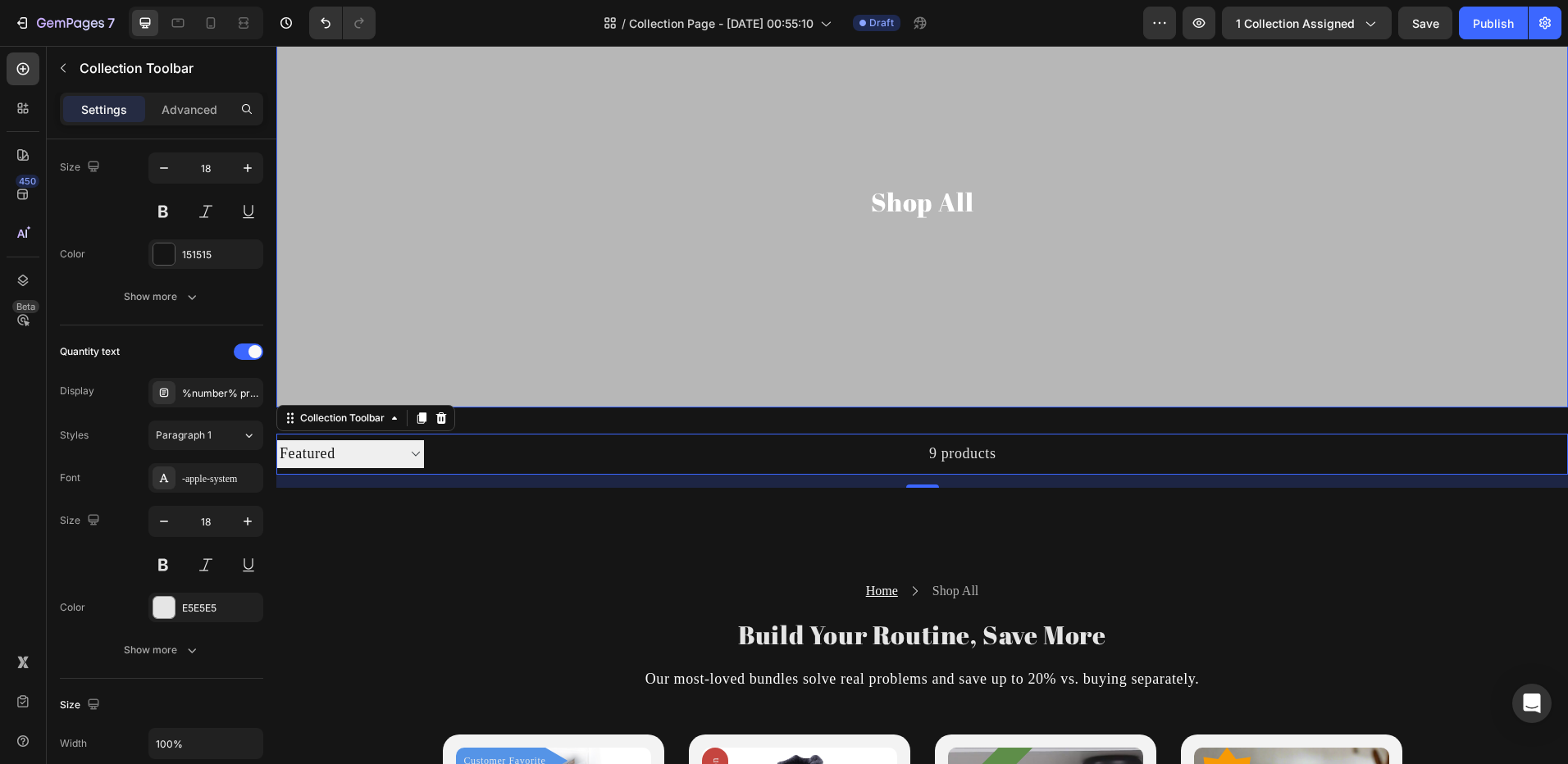
click at [1180, 310] on div "Overlay" at bounding box center [922, 202] width 1291 height 410
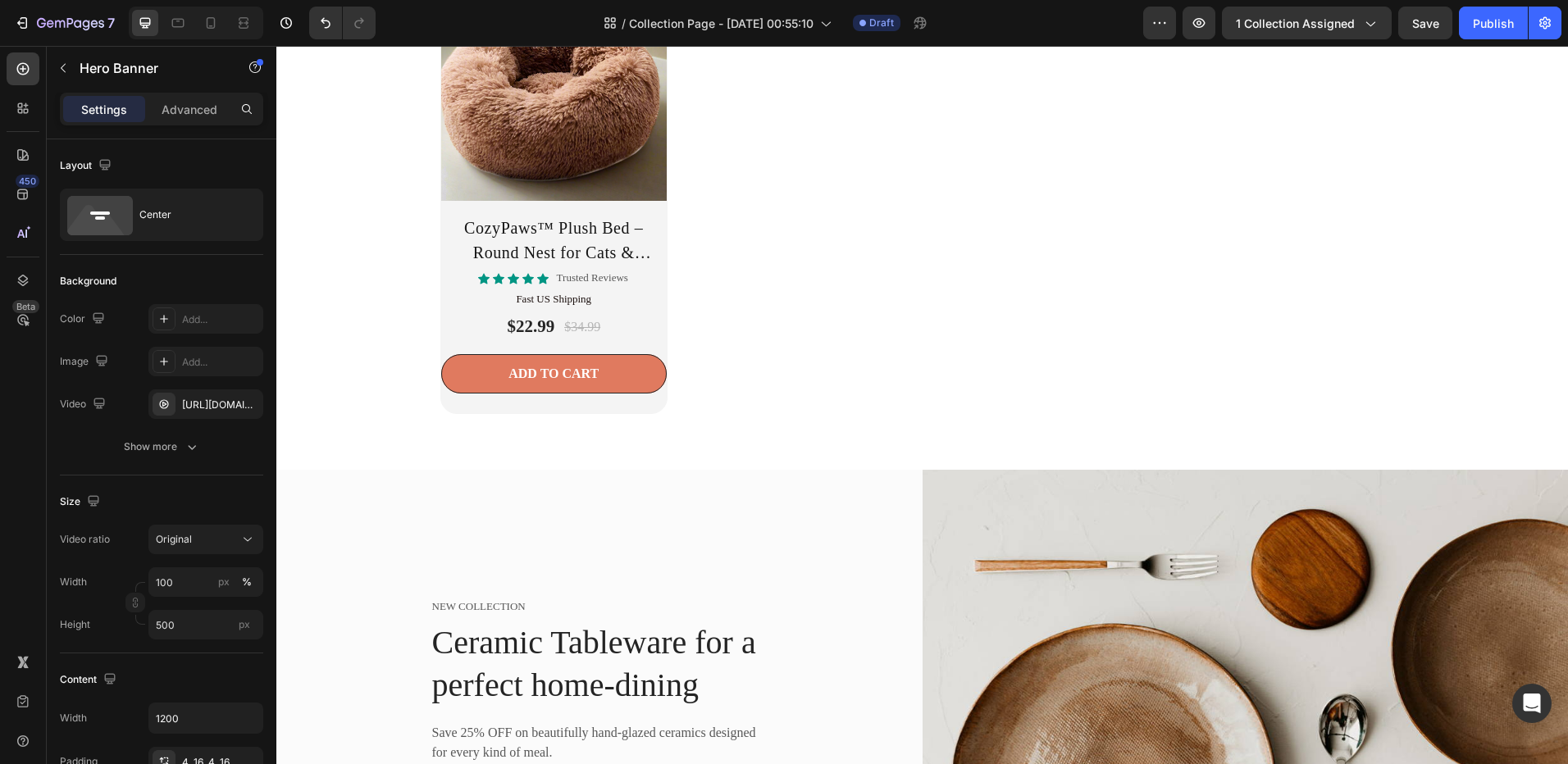
scroll to position [2706, 0]
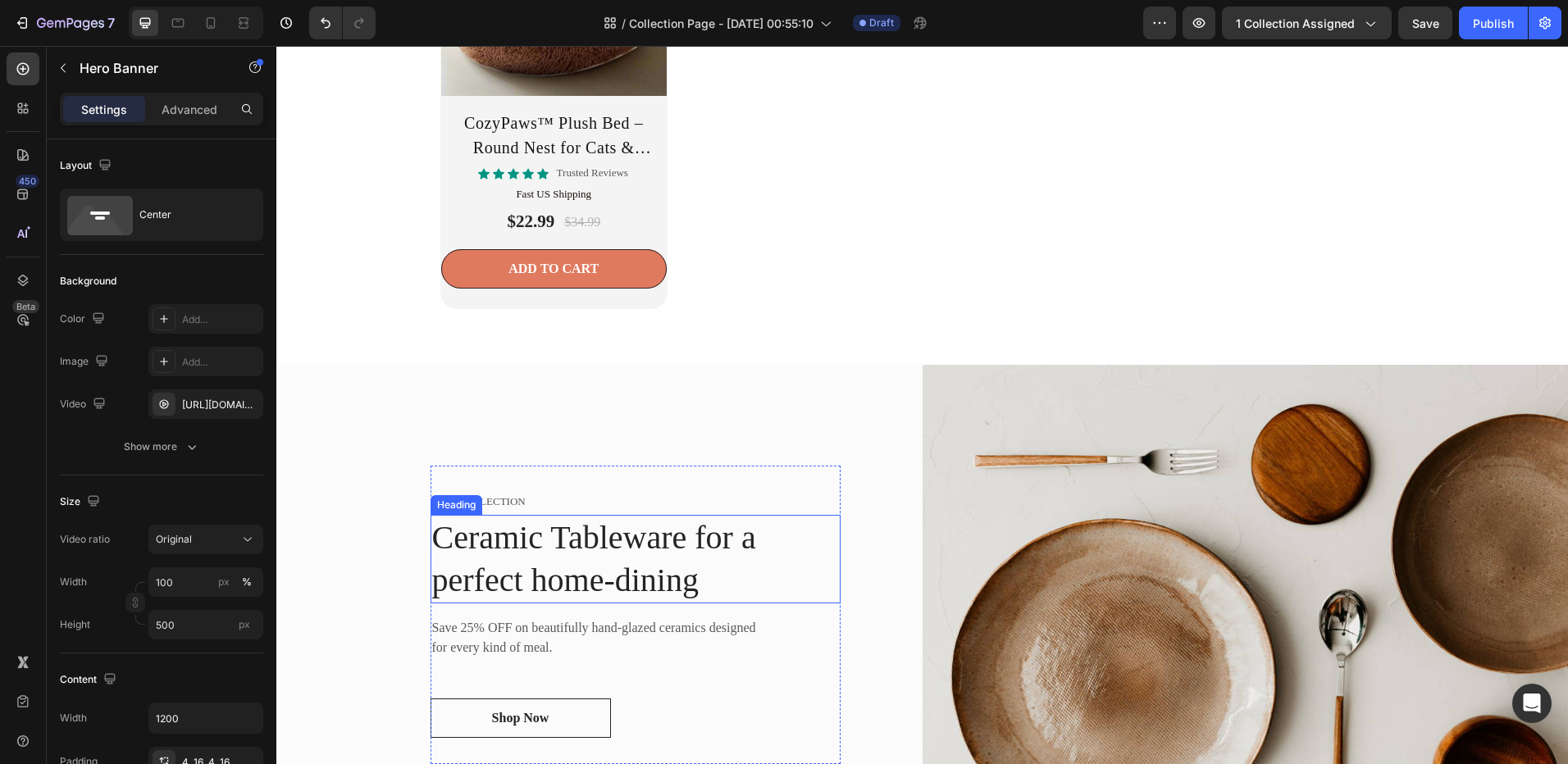
click at [705, 570] on p "Ceramic Tableware for a perfect home-dining" at bounding box center [635, 558] width 406 height 85
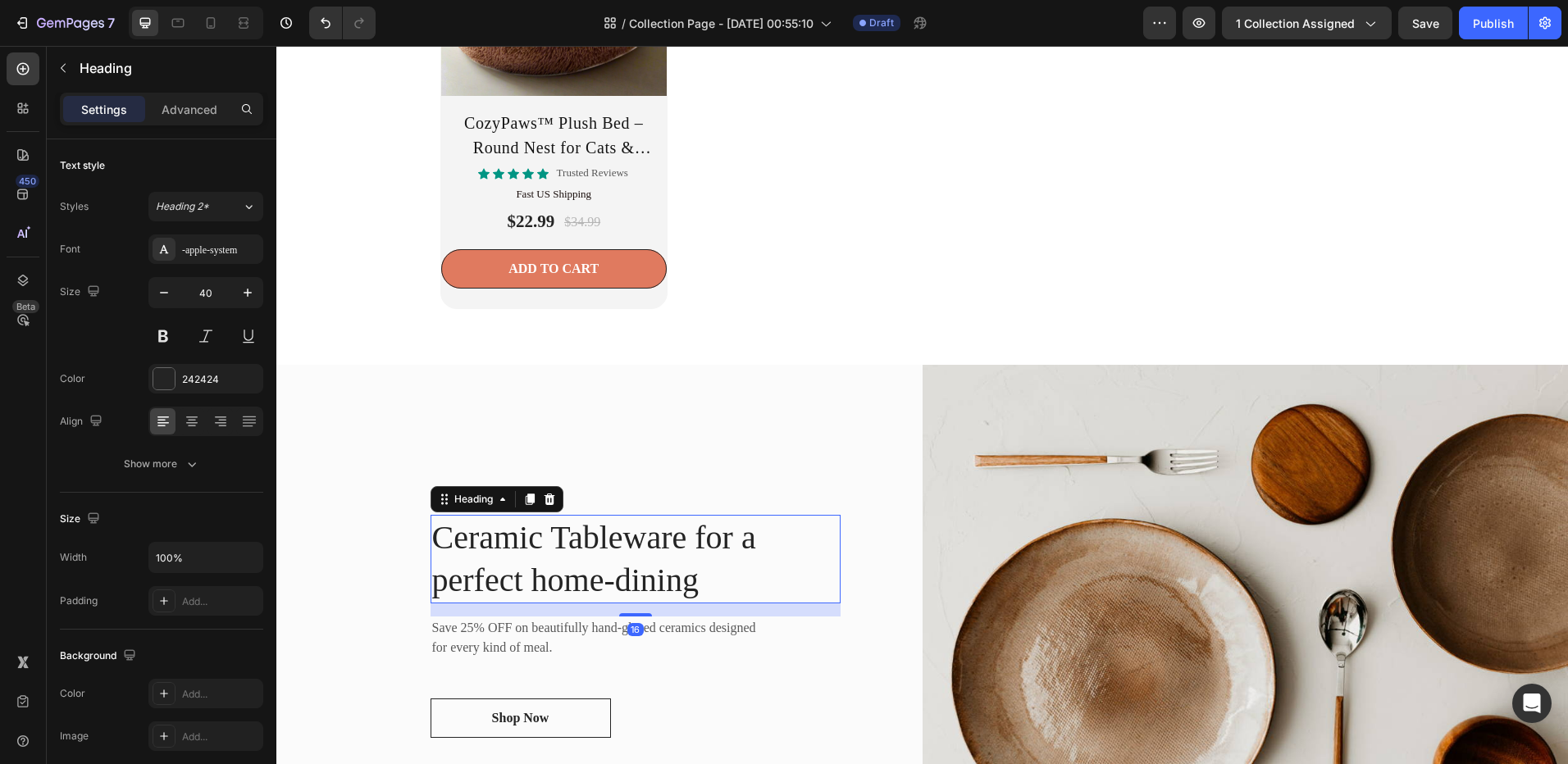
click at [705, 587] on p "Ceramic Tableware for a perfect home-dining" at bounding box center [635, 558] width 406 height 85
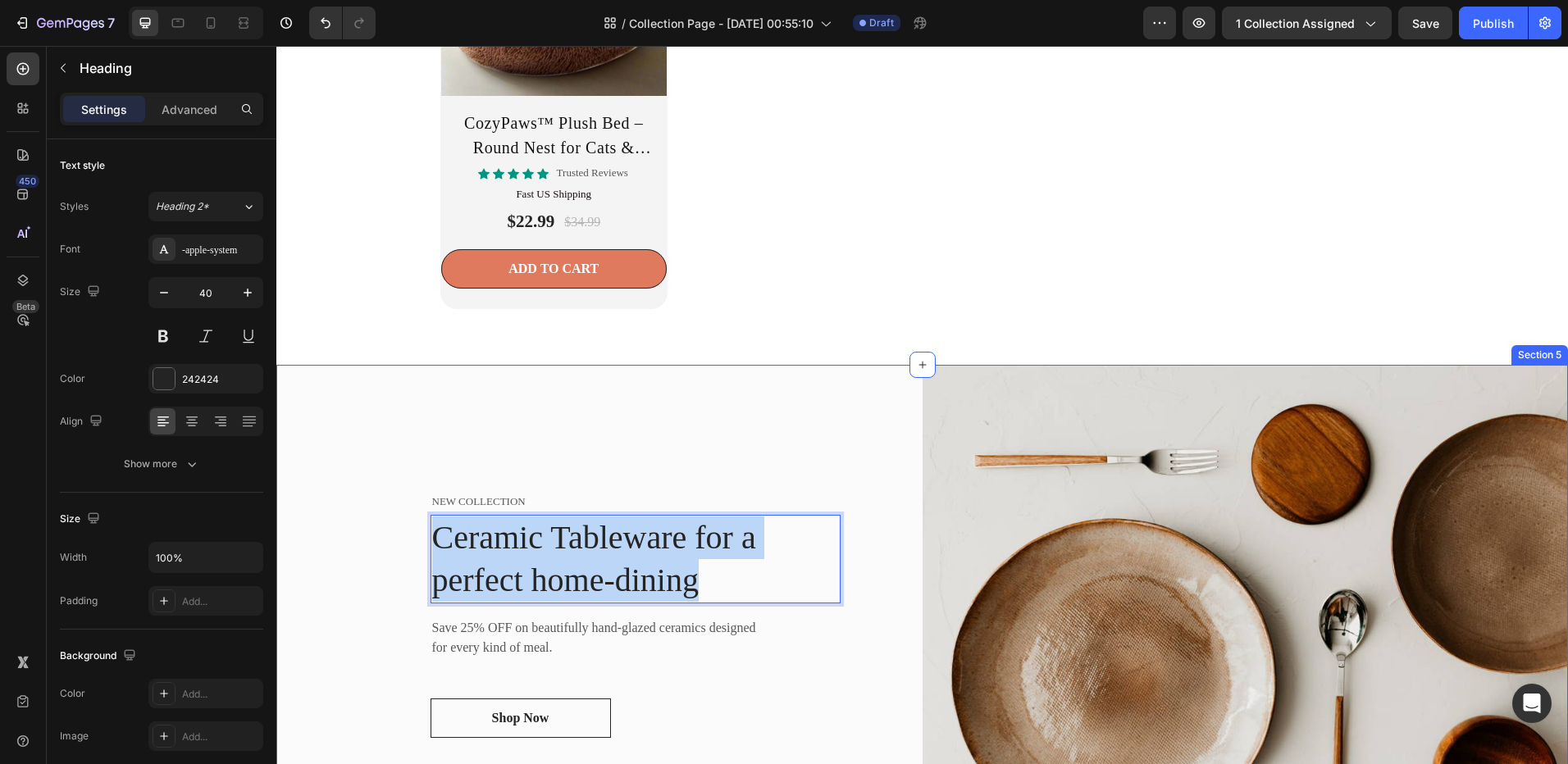
drag, startPoint x: 706, startPoint y: 583, endPoint x: 415, endPoint y: 510, distance: 300.0
click at [415, 510] on div "NEW COLLECTION Text block Ceramic Tableware for a perfect home-dining Heading 1…" at bounding box center [599, 615] width 646 height 499
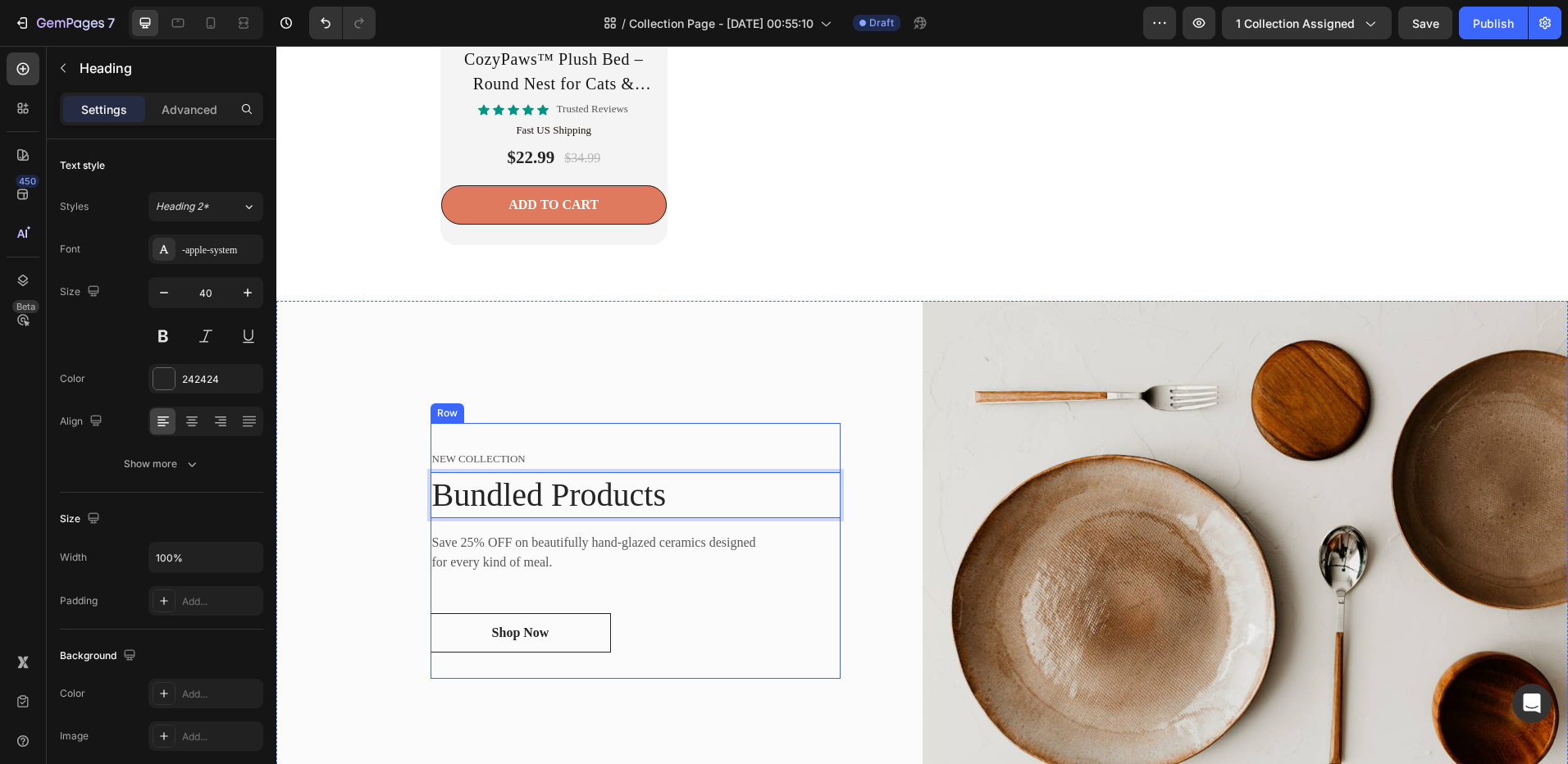
scroll to position [2809, 0]
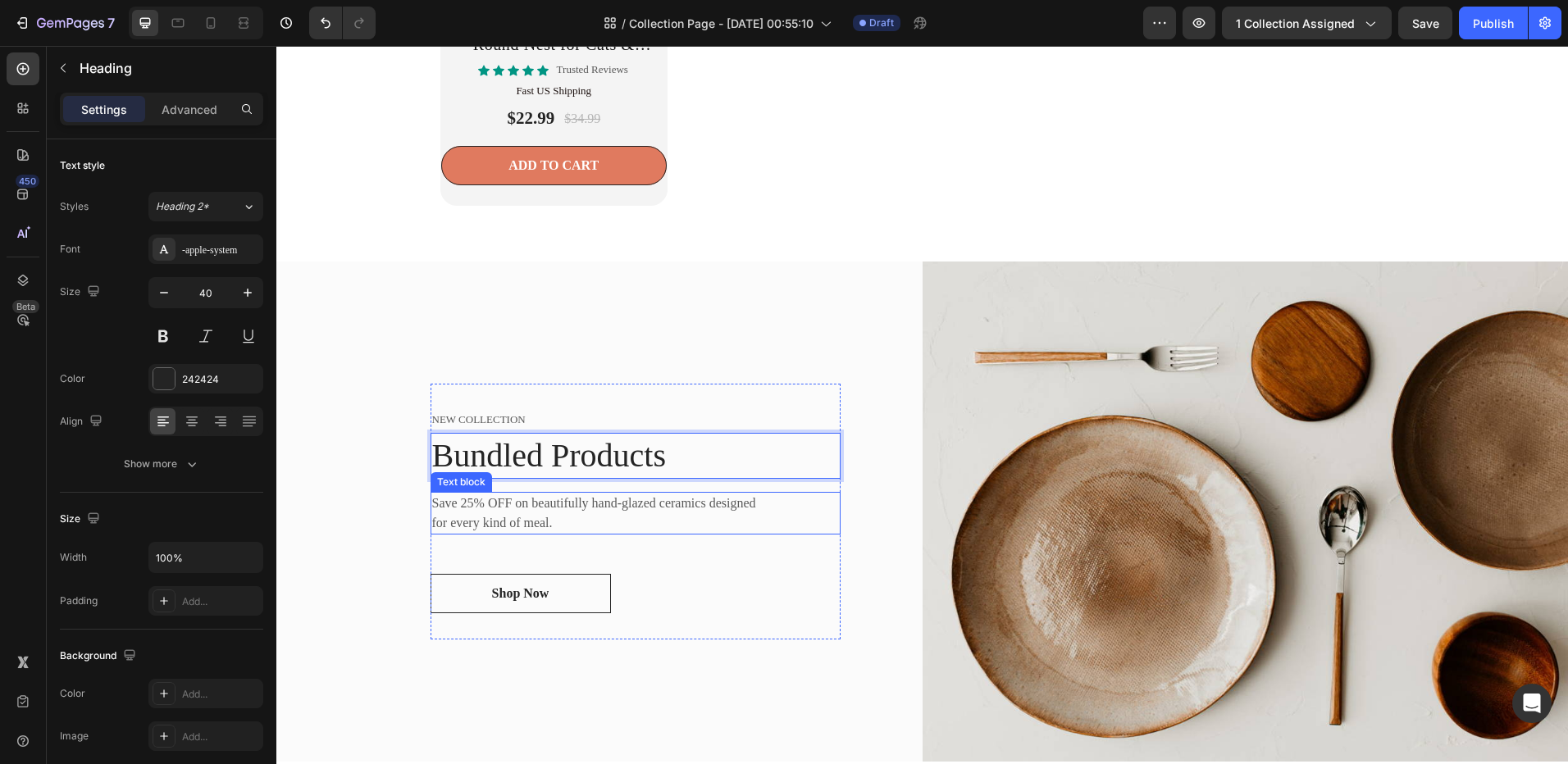
click at [554, 520] on p "Save 25% OFF on beautifully hand-glazed ceramics designed for every kind of mea…" at bounding box center [594, 514] width 325 height 39
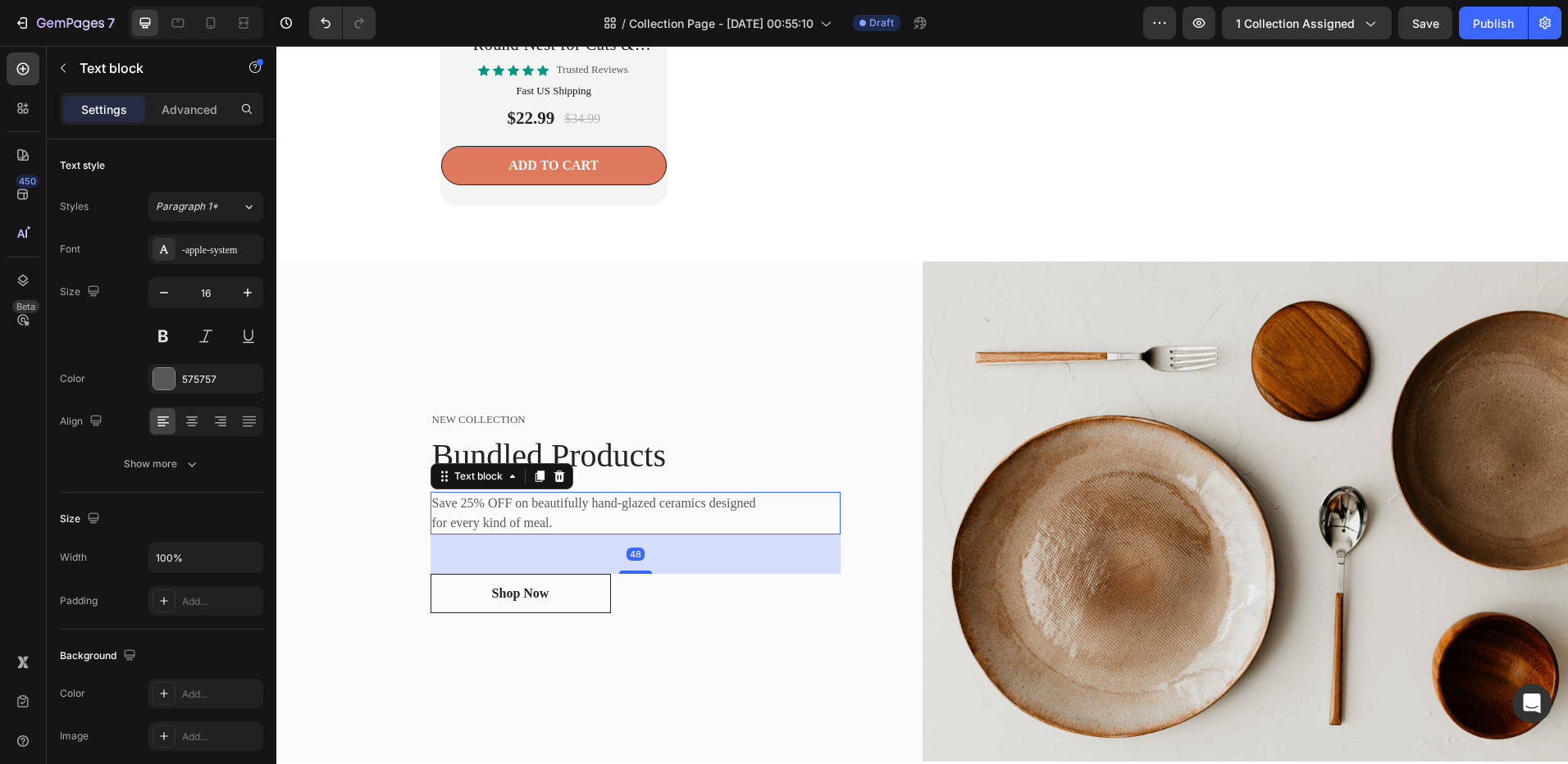
click at [554, 520] on p "Save 25% OFF on beautifully hand-glazed ceramics designed for every kind of mea…" at bounding box center [594, 514] width 325 height 39
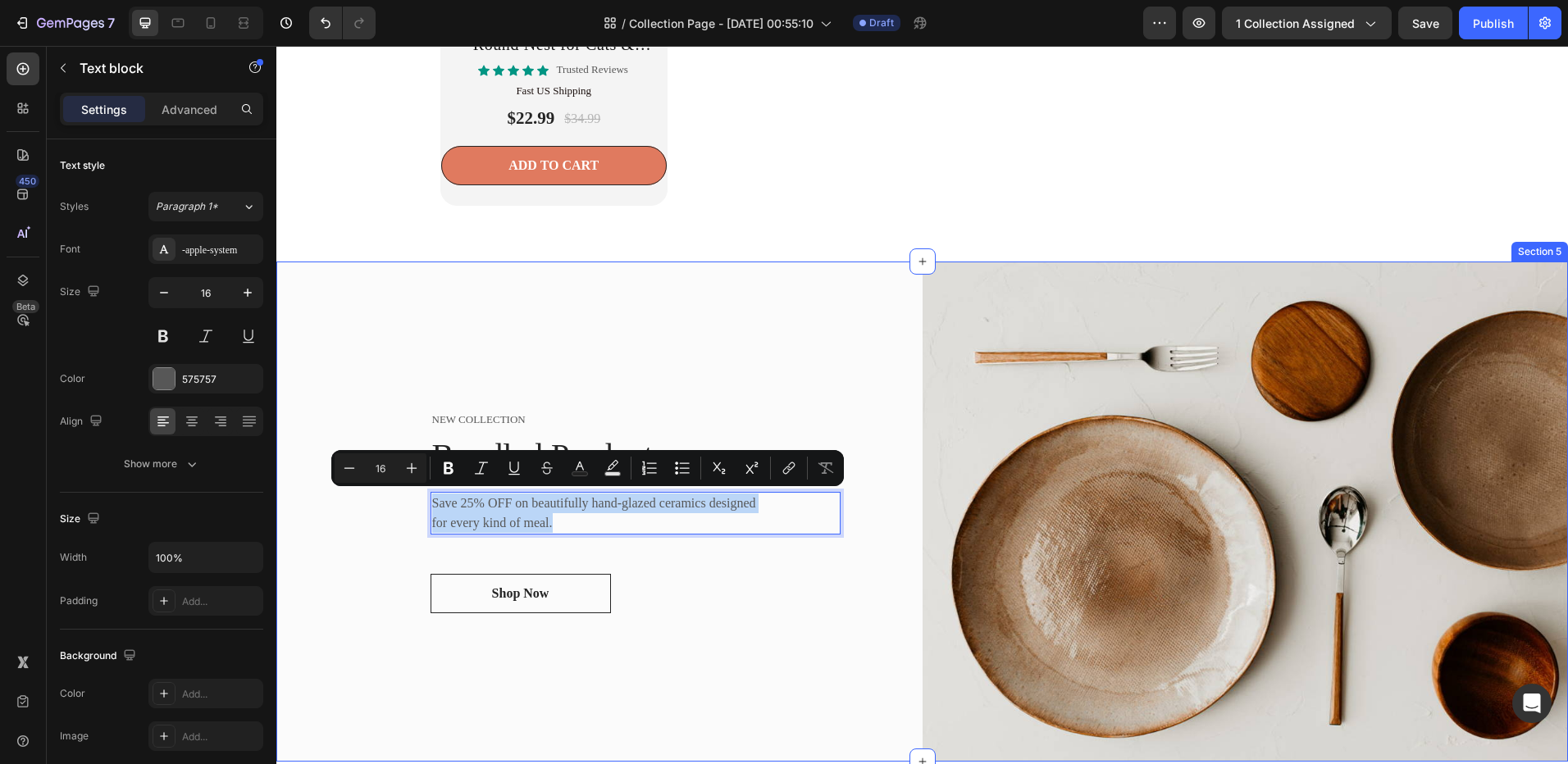
drag, startPoint x: 554, startPoint y: 518, endPoint x: 420, endPoint y: 498, distance: 135.5
click at [420, 498] on div "NEW COLLECTION Text block Bundled Products Heading Save 25% OFF on beautifully …" at bounding box center [599, 511] width 646 height 499
click at [719, 362] on div "NEW COLLECTION Text block Bundled Products Heading Save 25% OFF on beautifully …" at bounding box center [599, 511] width 646 height 499
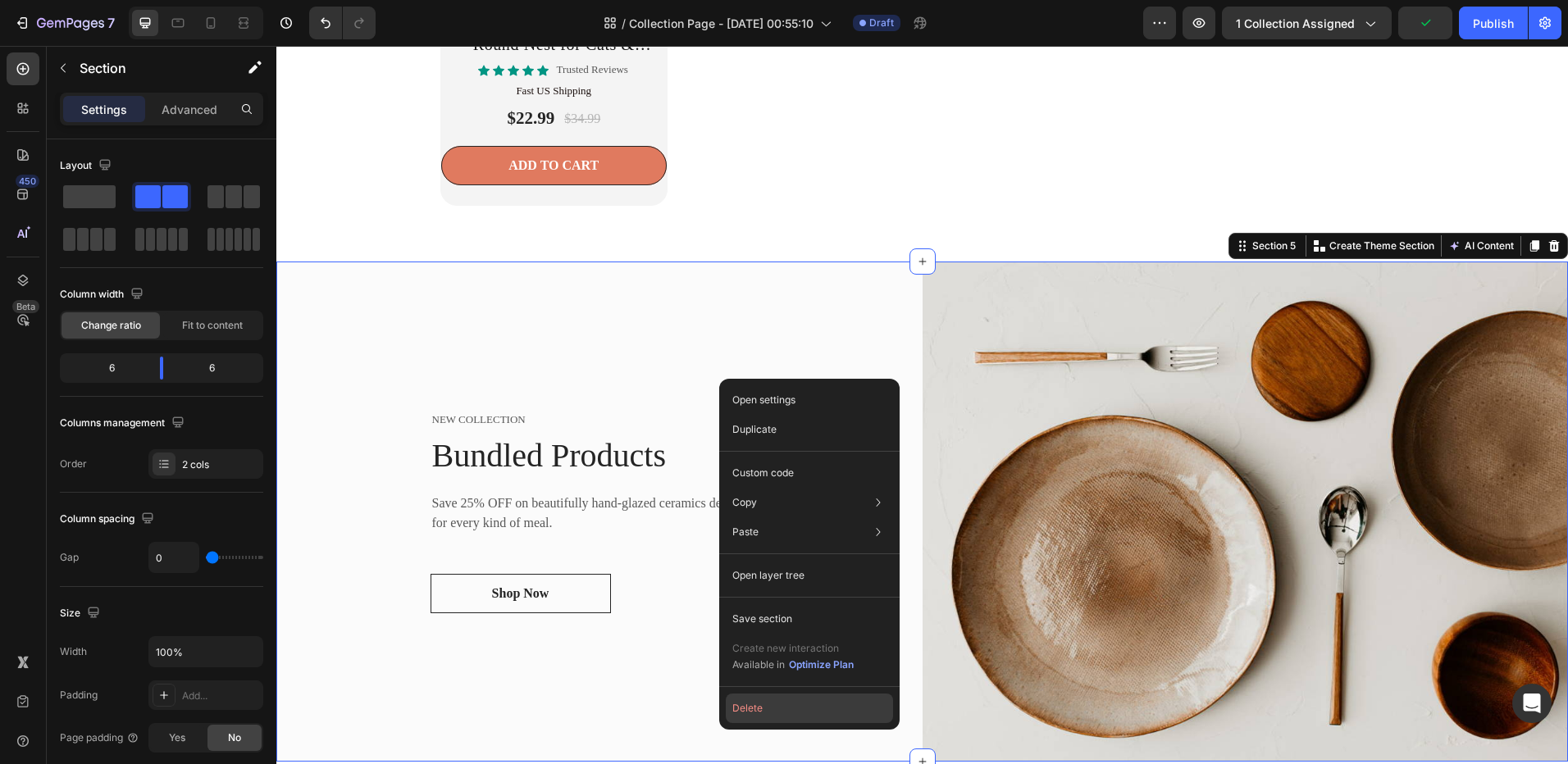
click at [778, 719] on button "Delete" at bounding box center [808, 708] width 167 height 29
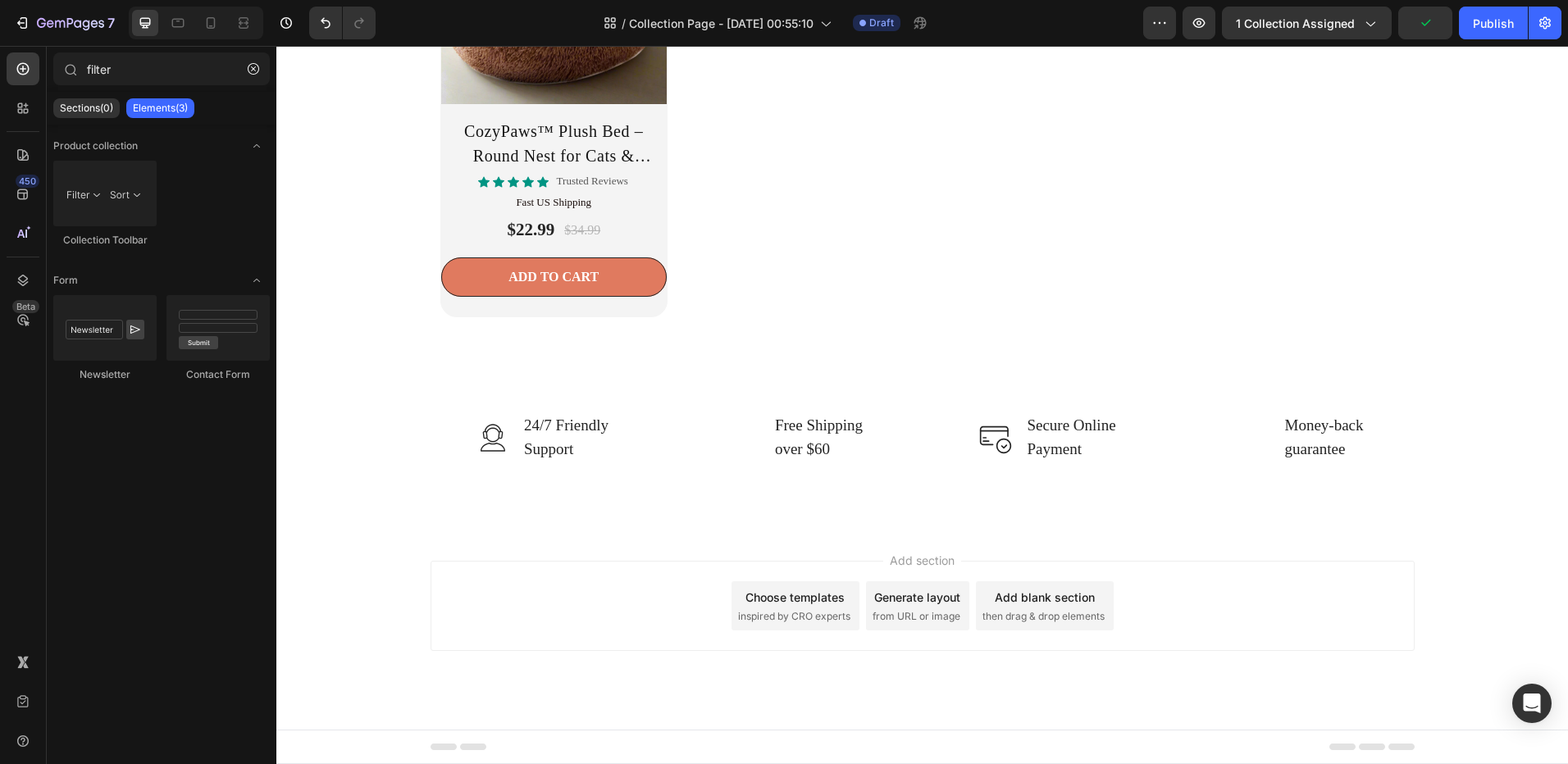
scroll to position [2698, 0]
click at [831, 462] on div "Free Shipping over $60" at bounding box center [819, 437] width 91 height 50
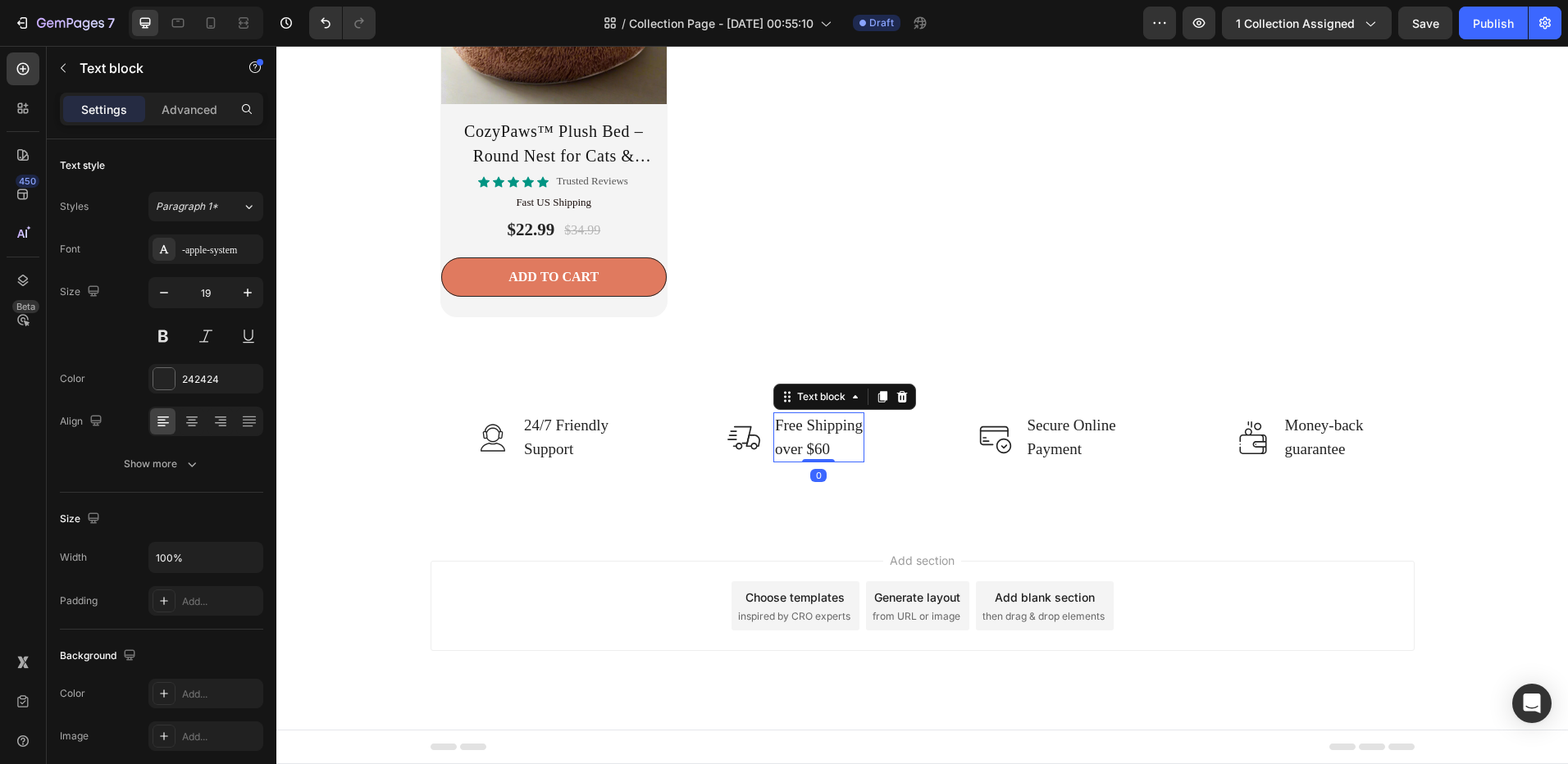
click at [831, 451] on p "Free Shipping over $60" at bounding box center [819, 437] width 87 height 47
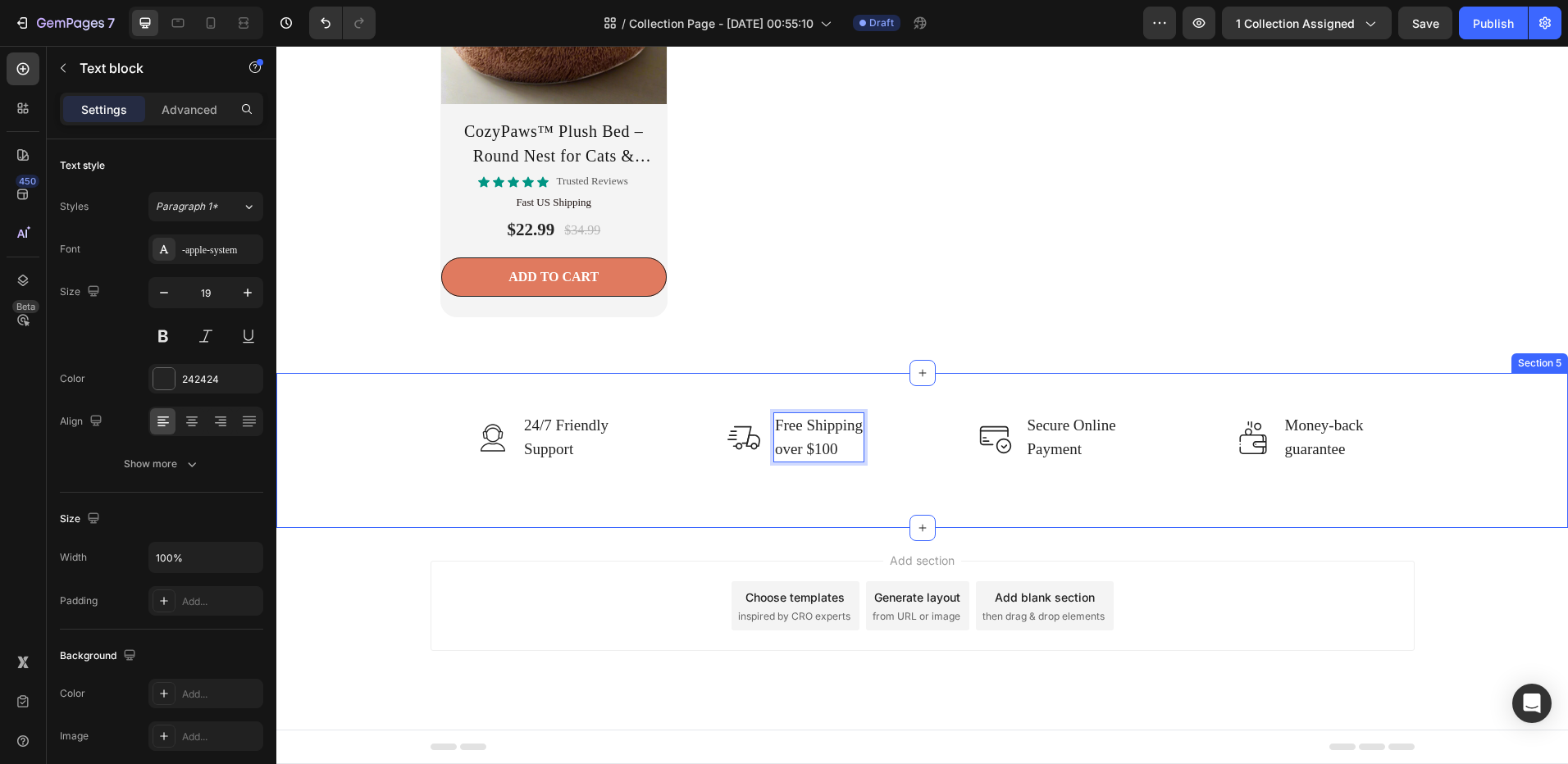
click at [396, 437] on div "Image 24/7 Friendly Support Text block Row Image Free Shipping over $100 Text b…" at bounding box center [922, 437] width 1267 height 50
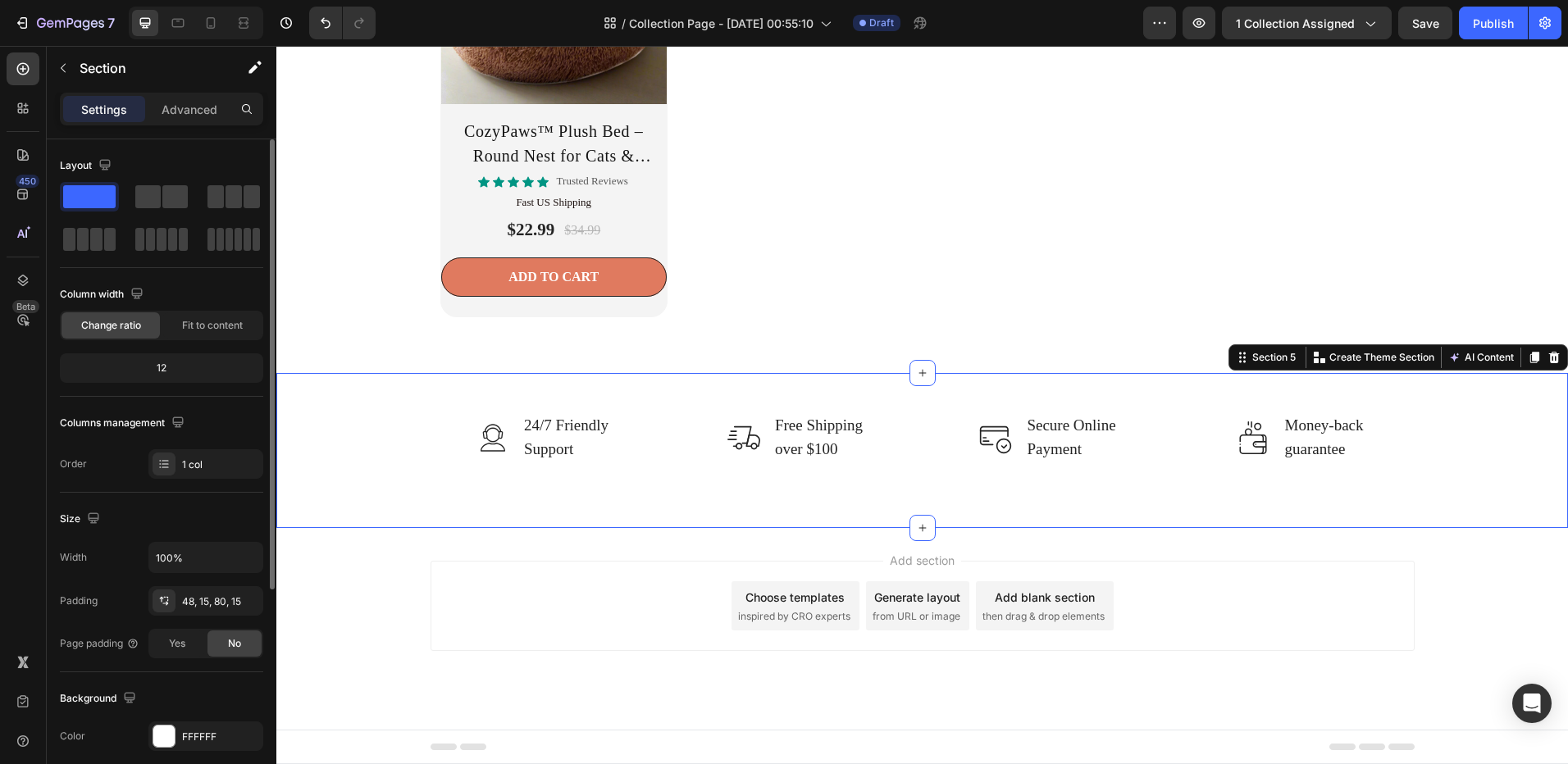
scroll to position [82, 0]
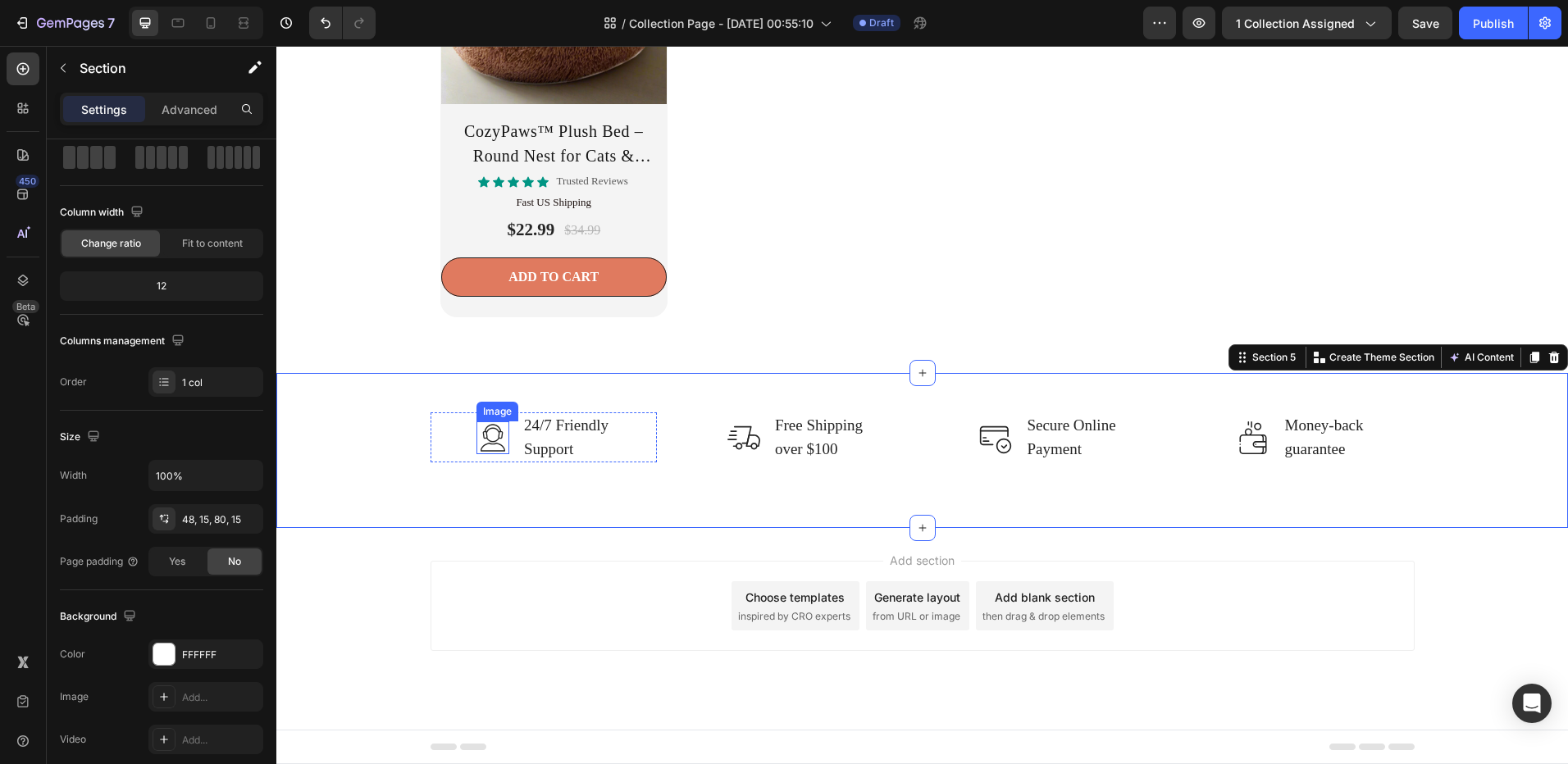
click at [484, 434] on img at bounding box center [493, 438] width 33 height 33
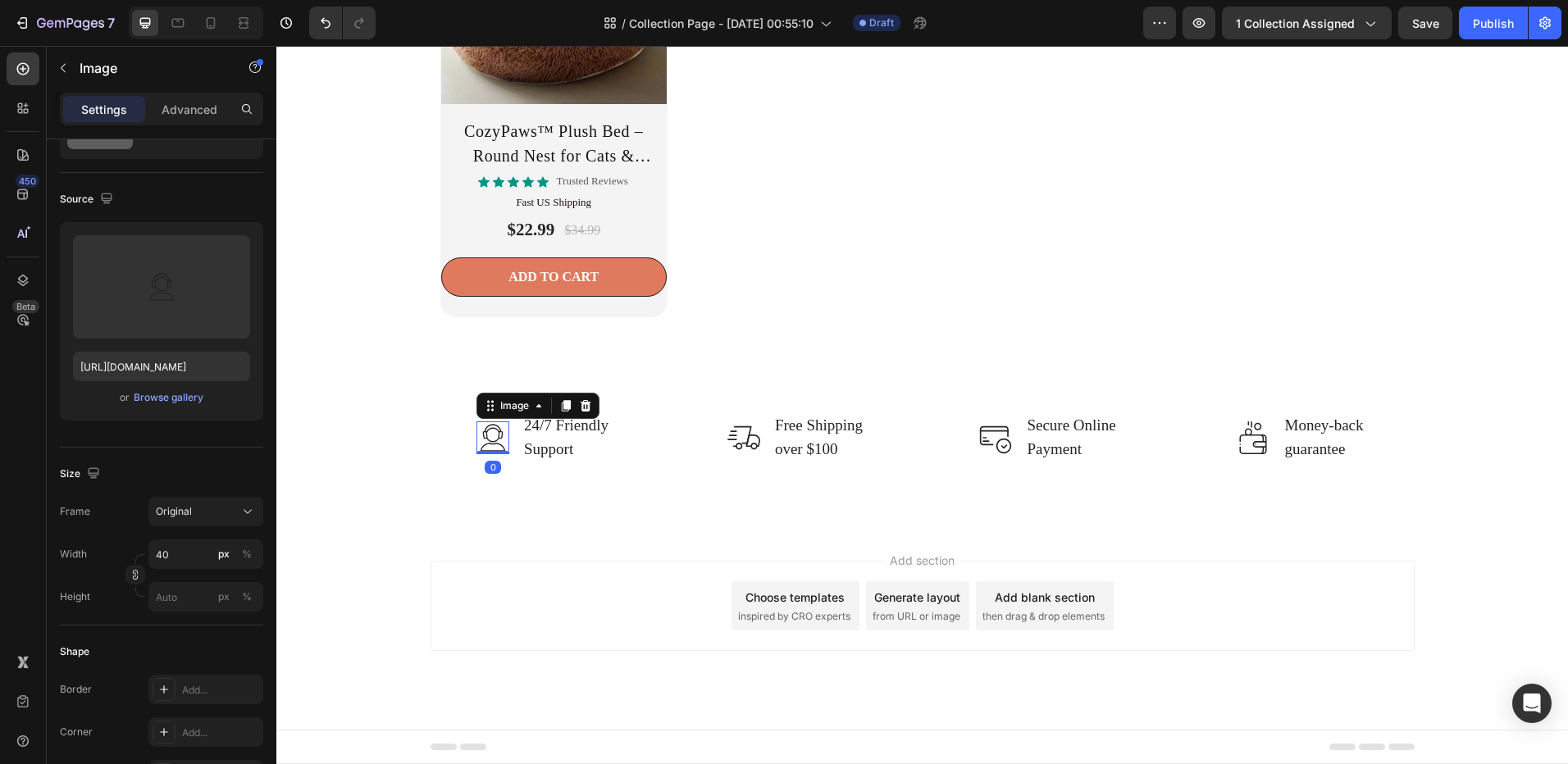
scroll to position [0, 0]
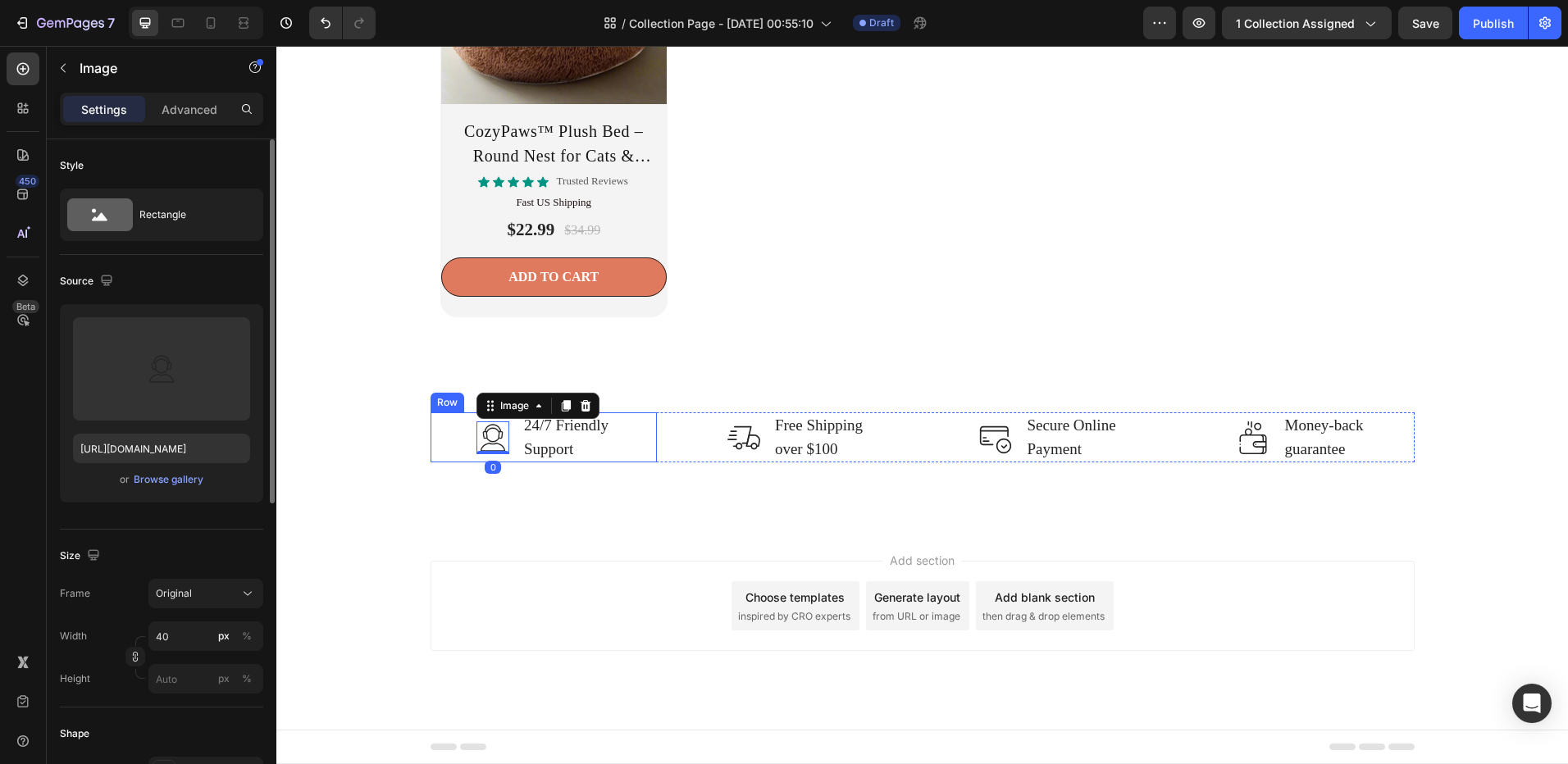
click at [406, 461] on div "Image 0 24/7 Friendly Support Text block Row Image Free Shipping over $100 Text…" at bounding box center [922, 437] width 1267 height 50
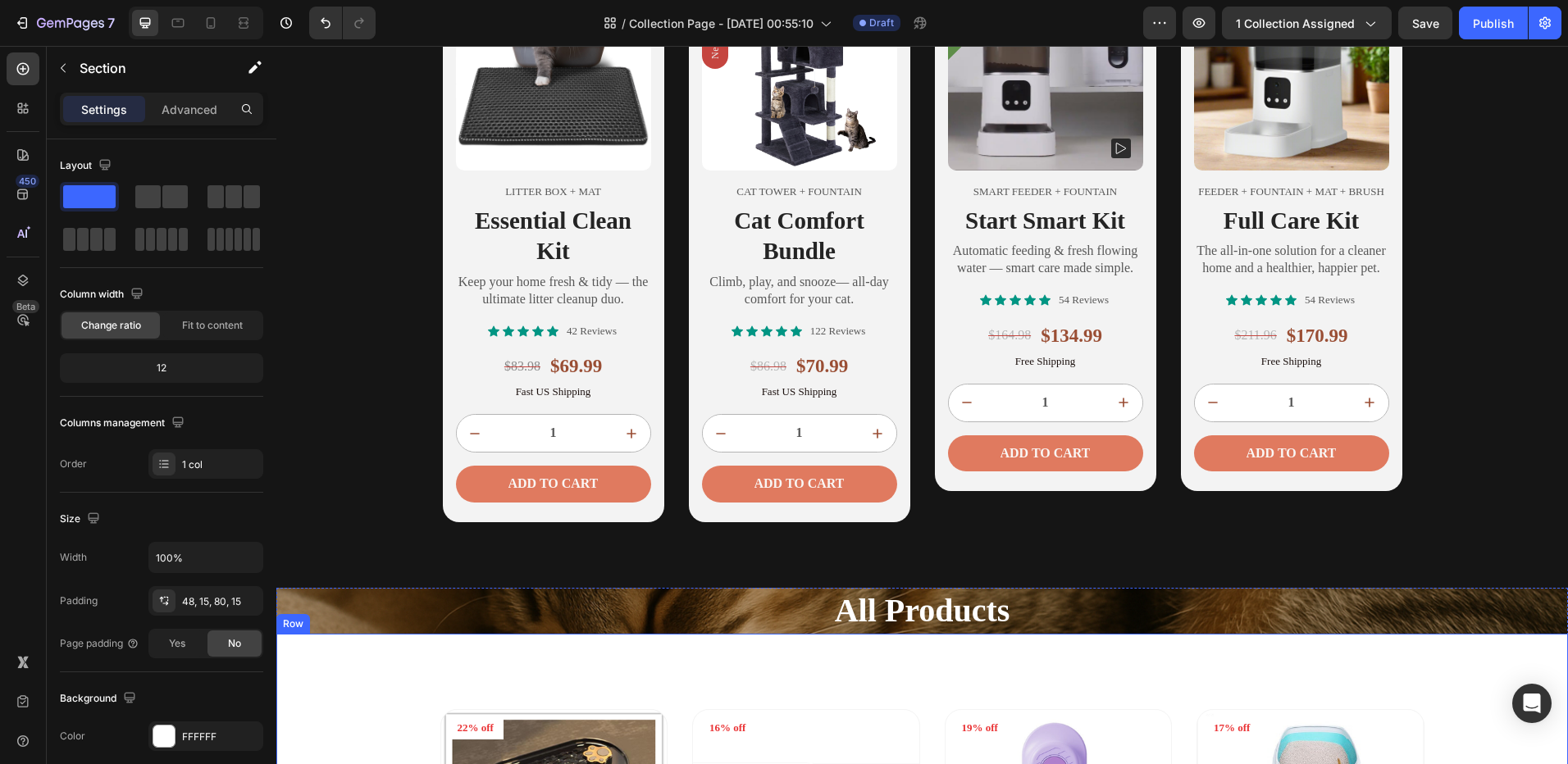
scroll to position [893, 0]
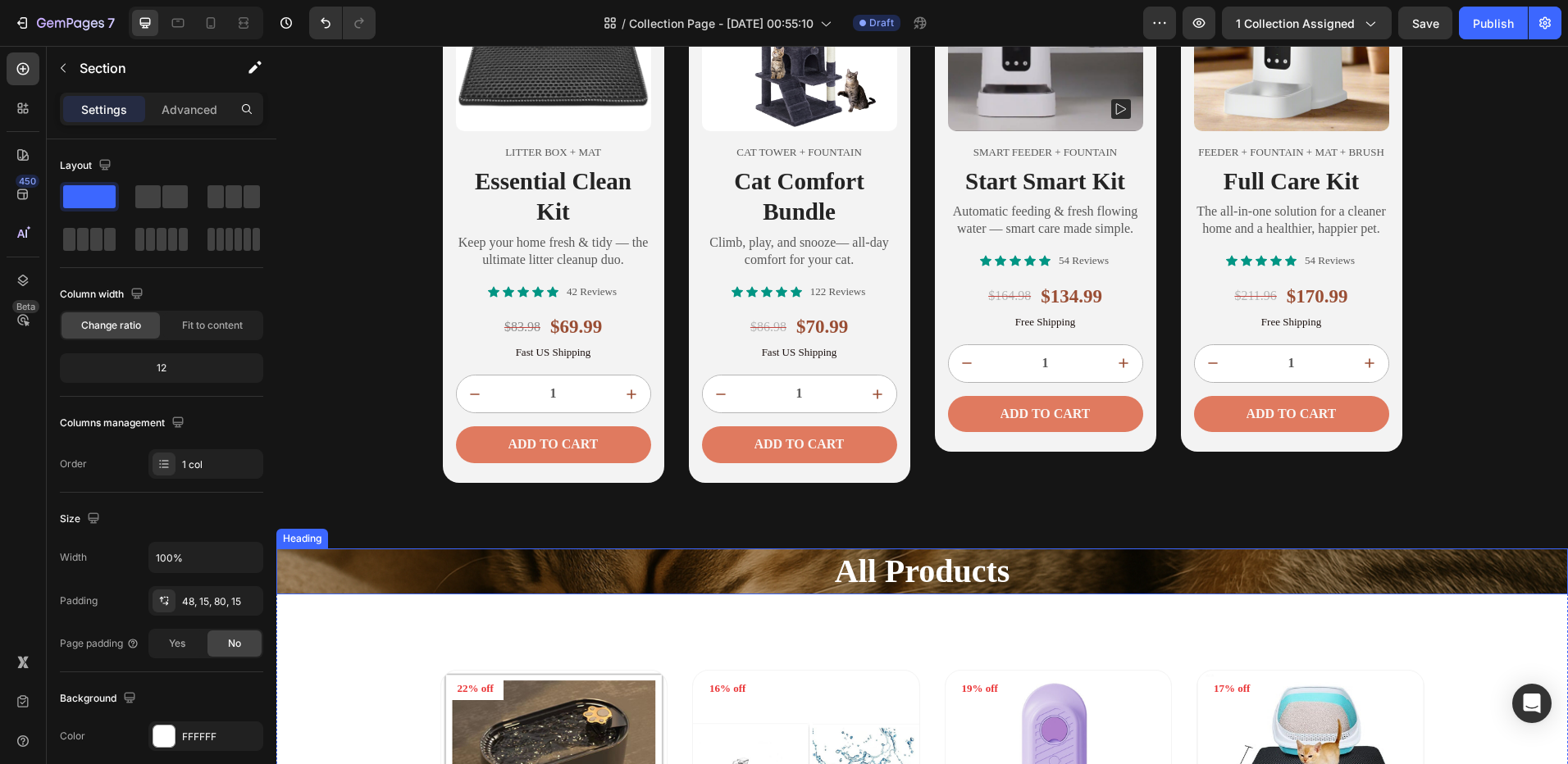
click at [724, 582] on h2 "All Products" at bounding box center [922, 572] width 1291 height 46
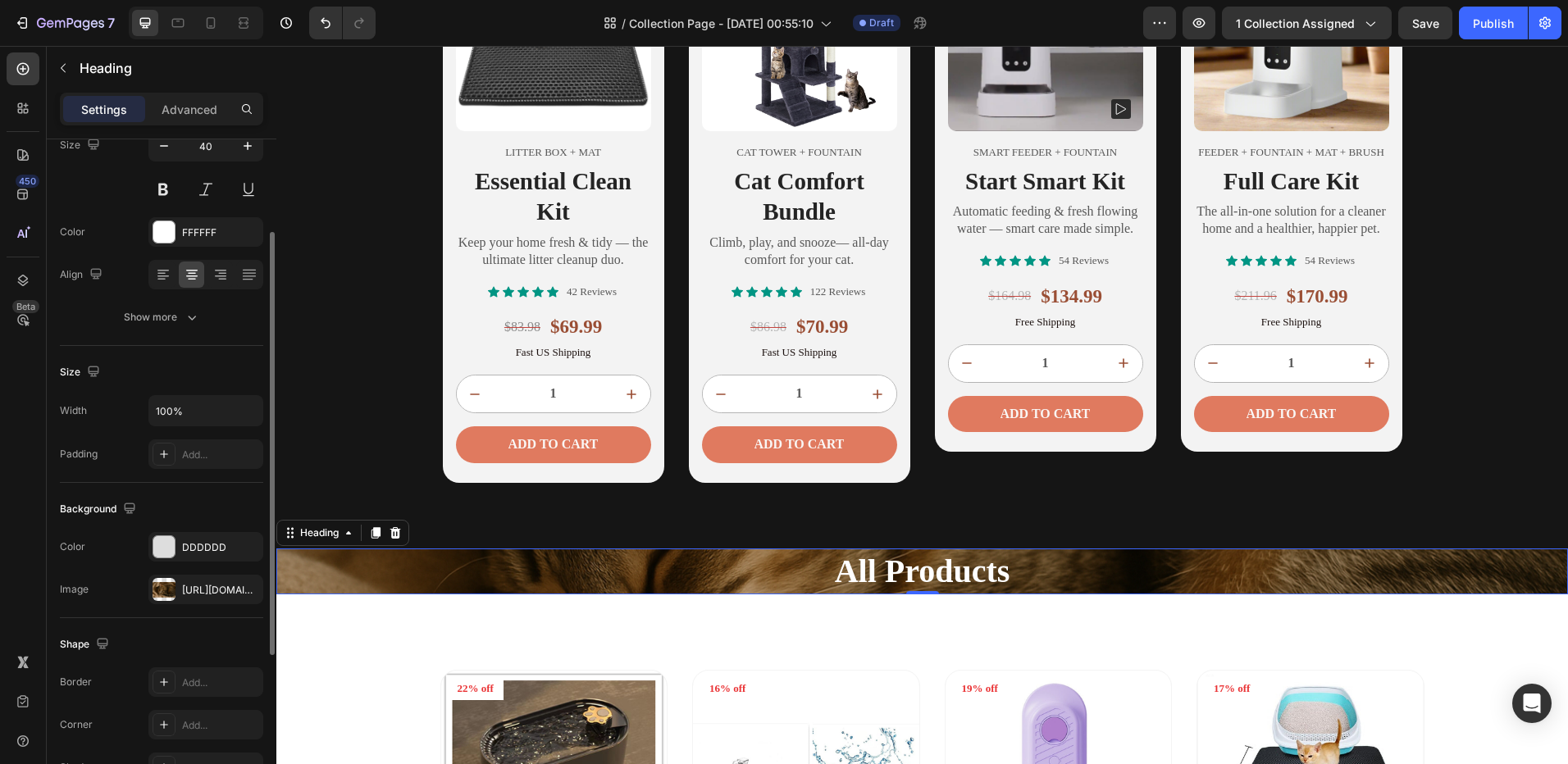
scroll to position [0, 0]
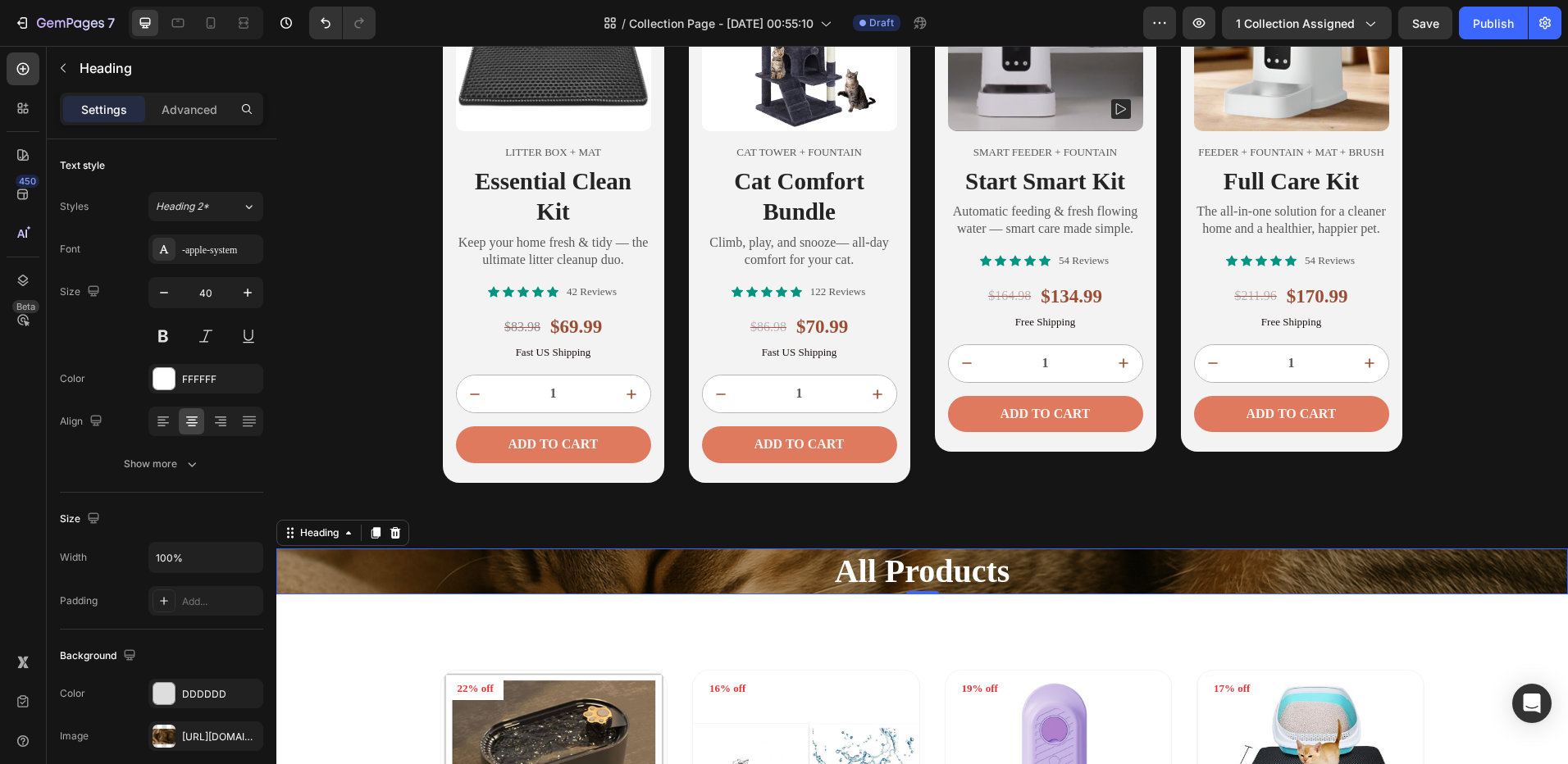
click at [1024, 576] on h2 "All Products" at bounding box center [922, 572] width 1291 height 46
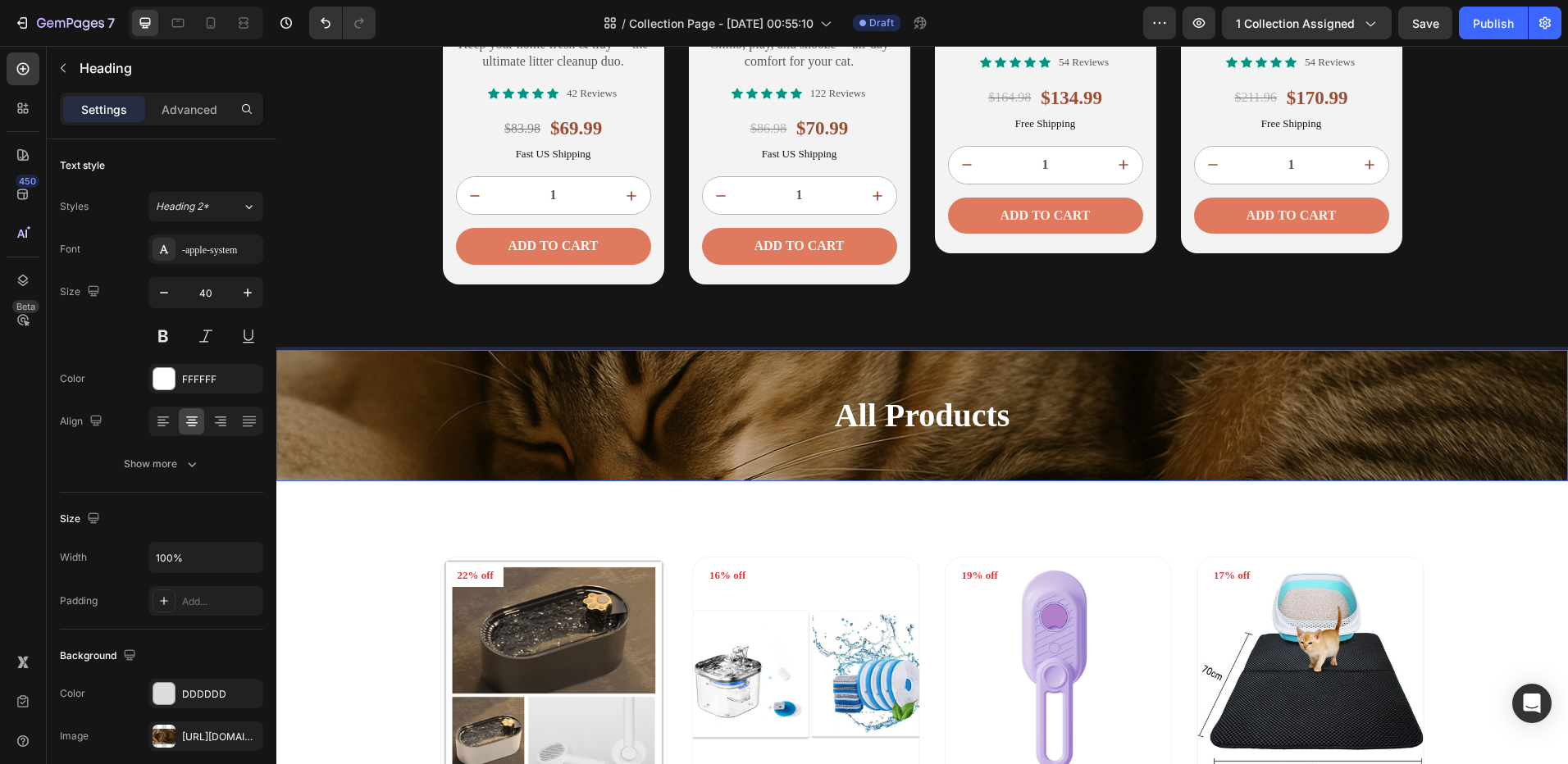
scroll to position [1140, 0]
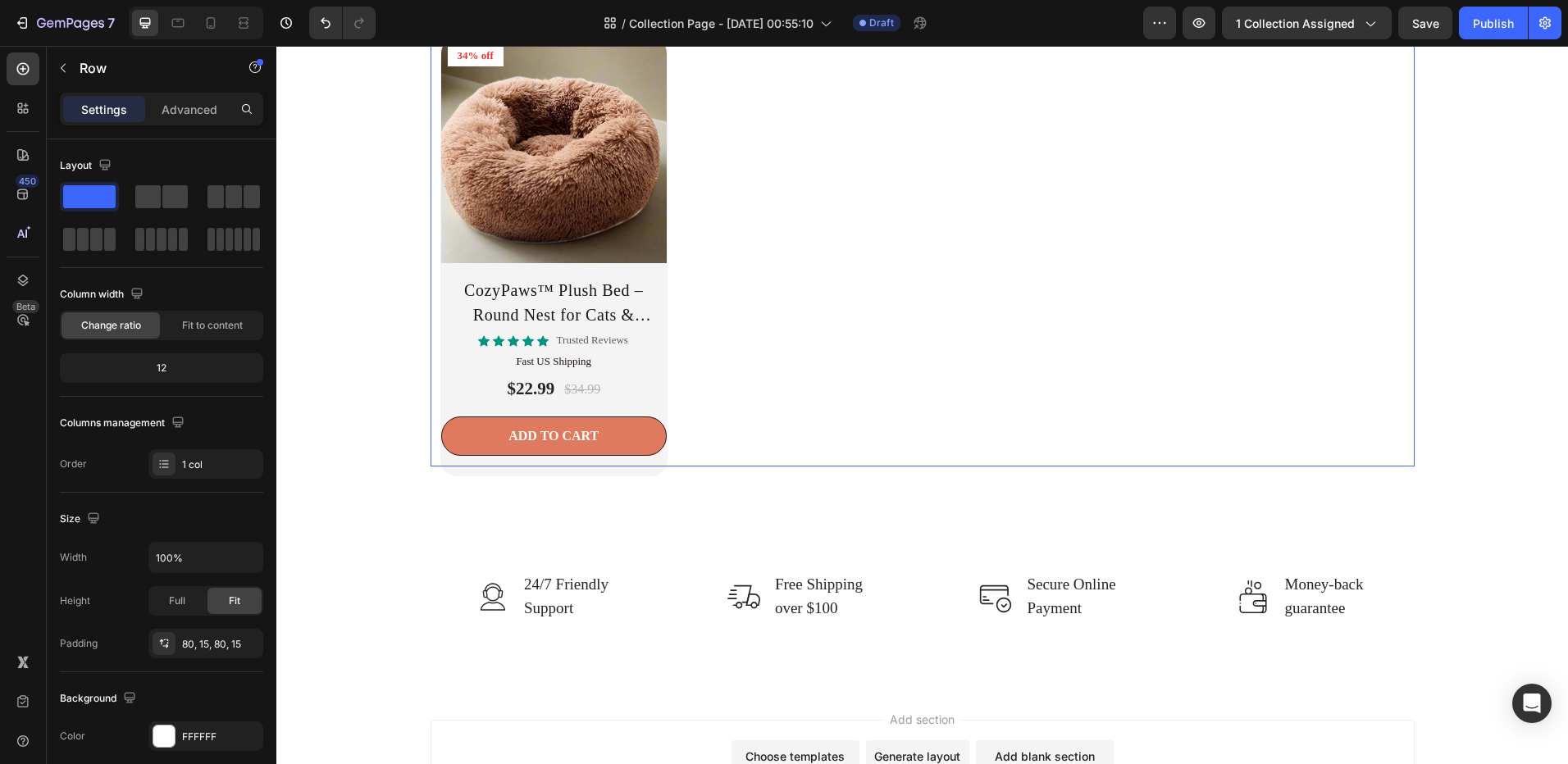
scroll to position [2706, 0]
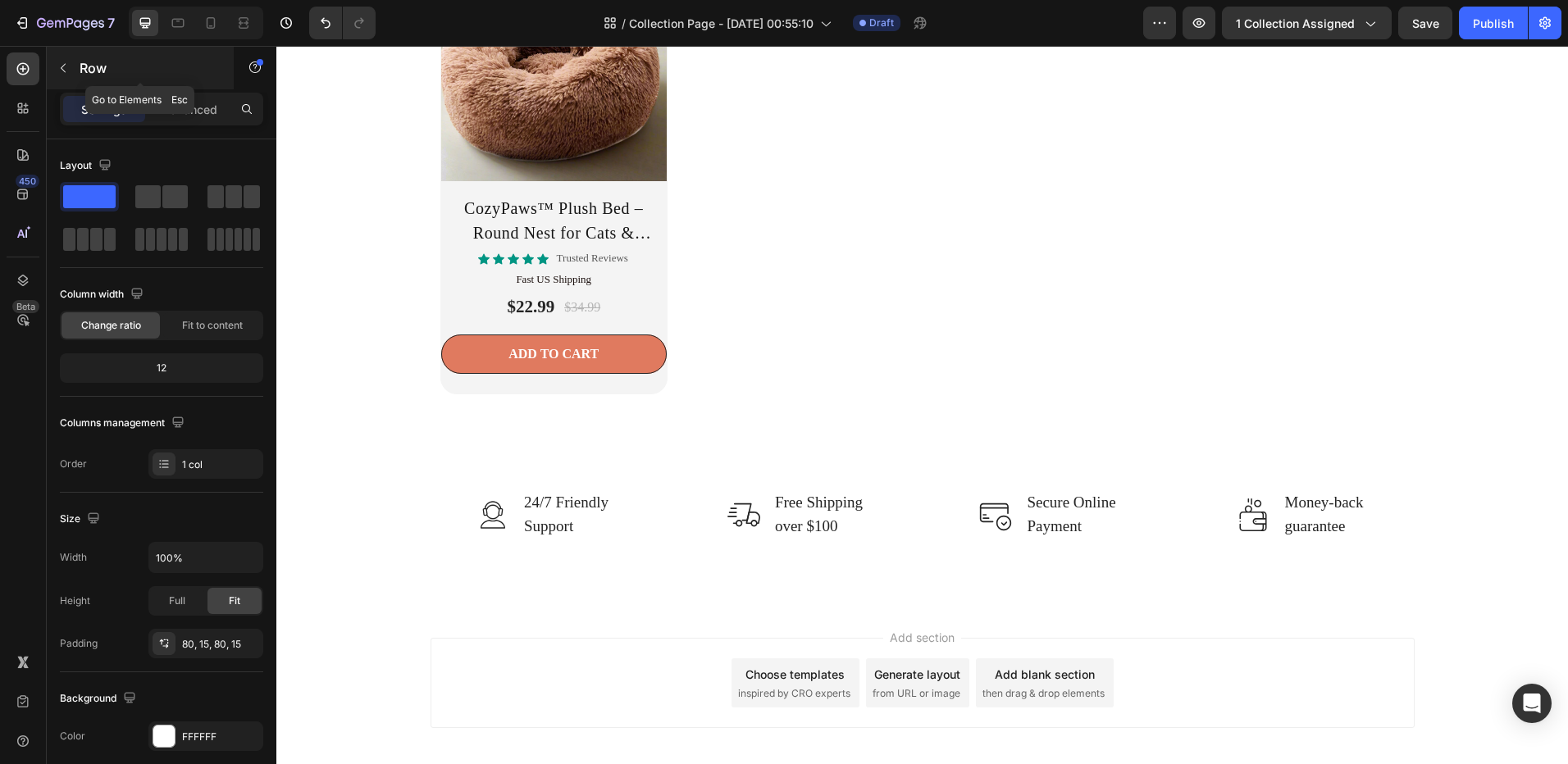
click at [80, 59] on p "Row" at bounding box center [149, 68] width 140 height 20
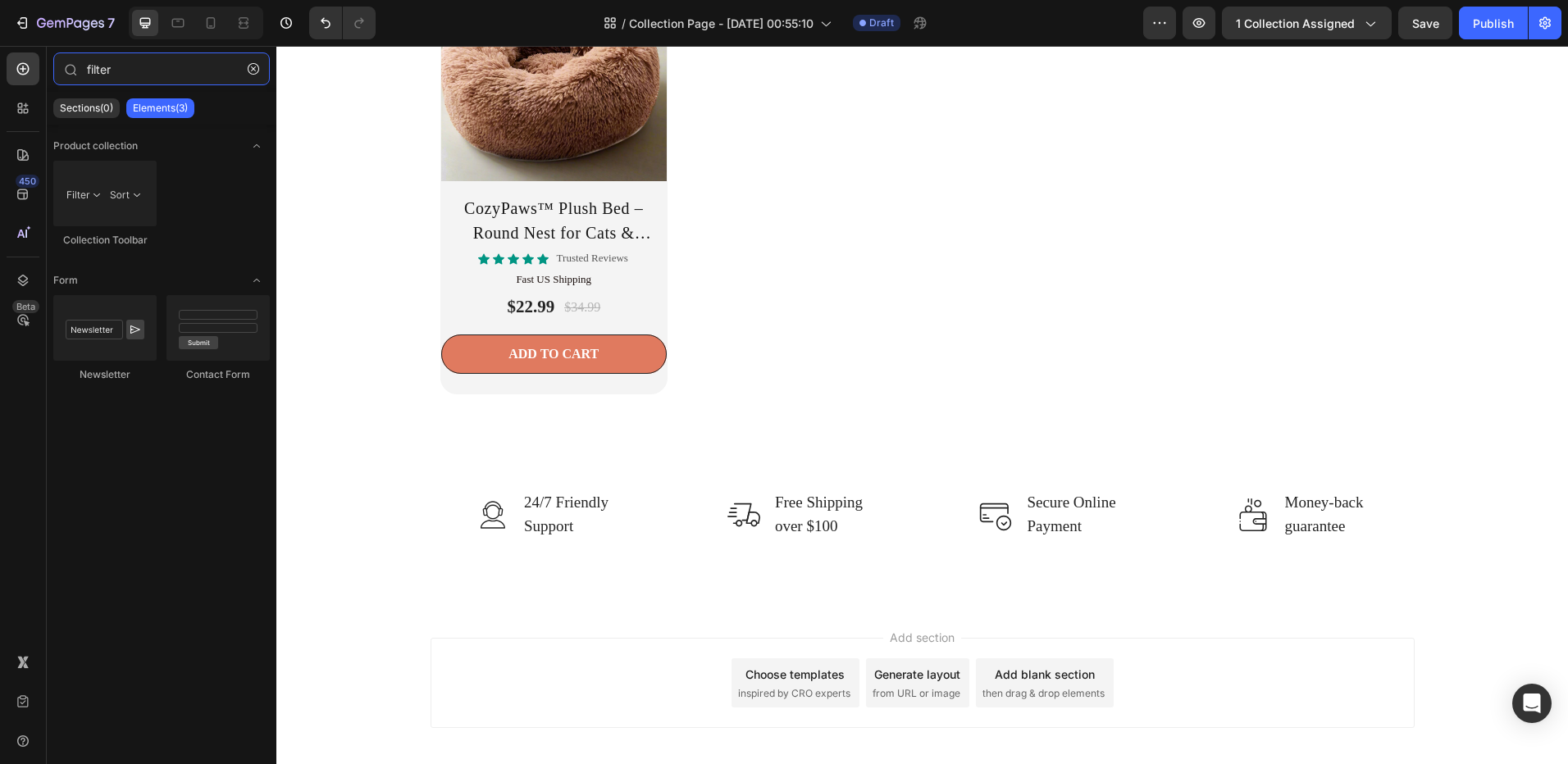
drag, startPoint x: 125, startPoint y: 75, endPoint x: 0, endPoint y: 65, distance: 125.4
click at [0, 0] on html "7 Version history / Collection Page - Aug 28, 00:55:10 Draft Preview 1 collecti…" at bounding box center [784, 0] width 1568 height 0
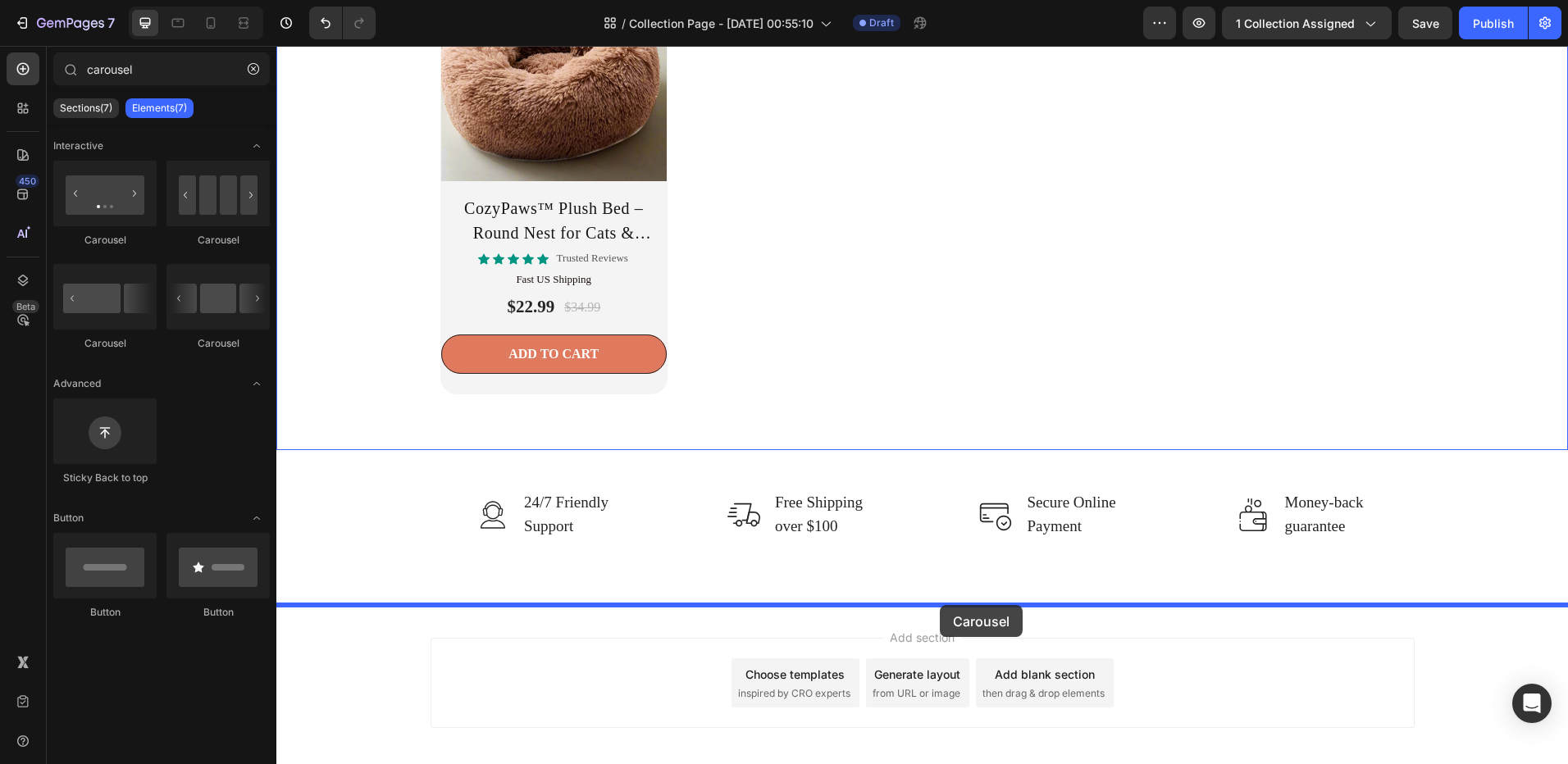
drag, startPoint x: 500, startPoint y: 258, endPoint x: 940, endPoint y: 601, distance: 557.9
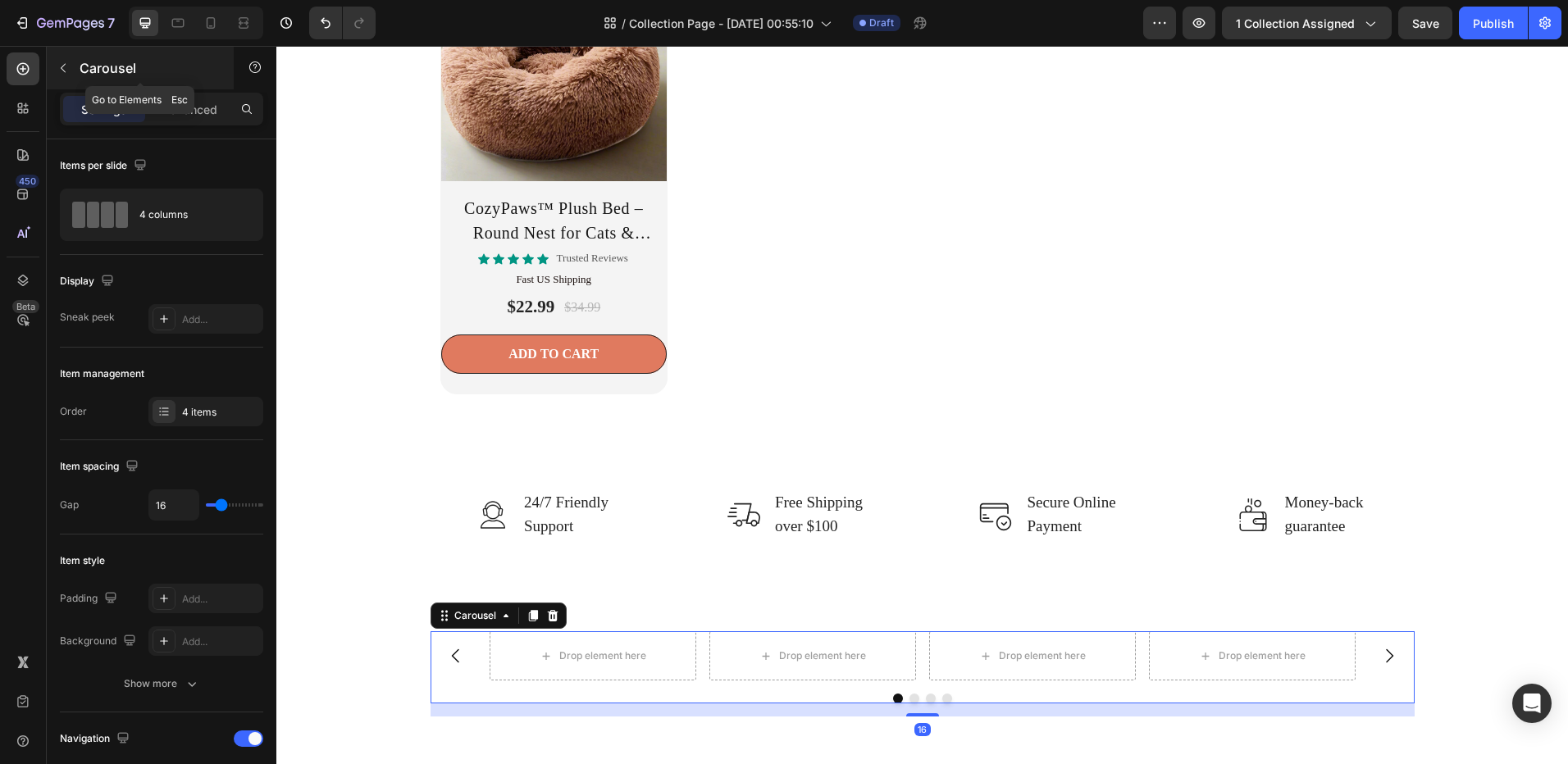
click at [81, 63] on p "Carousel" at bounding box center [149, 68] width 140 height 20
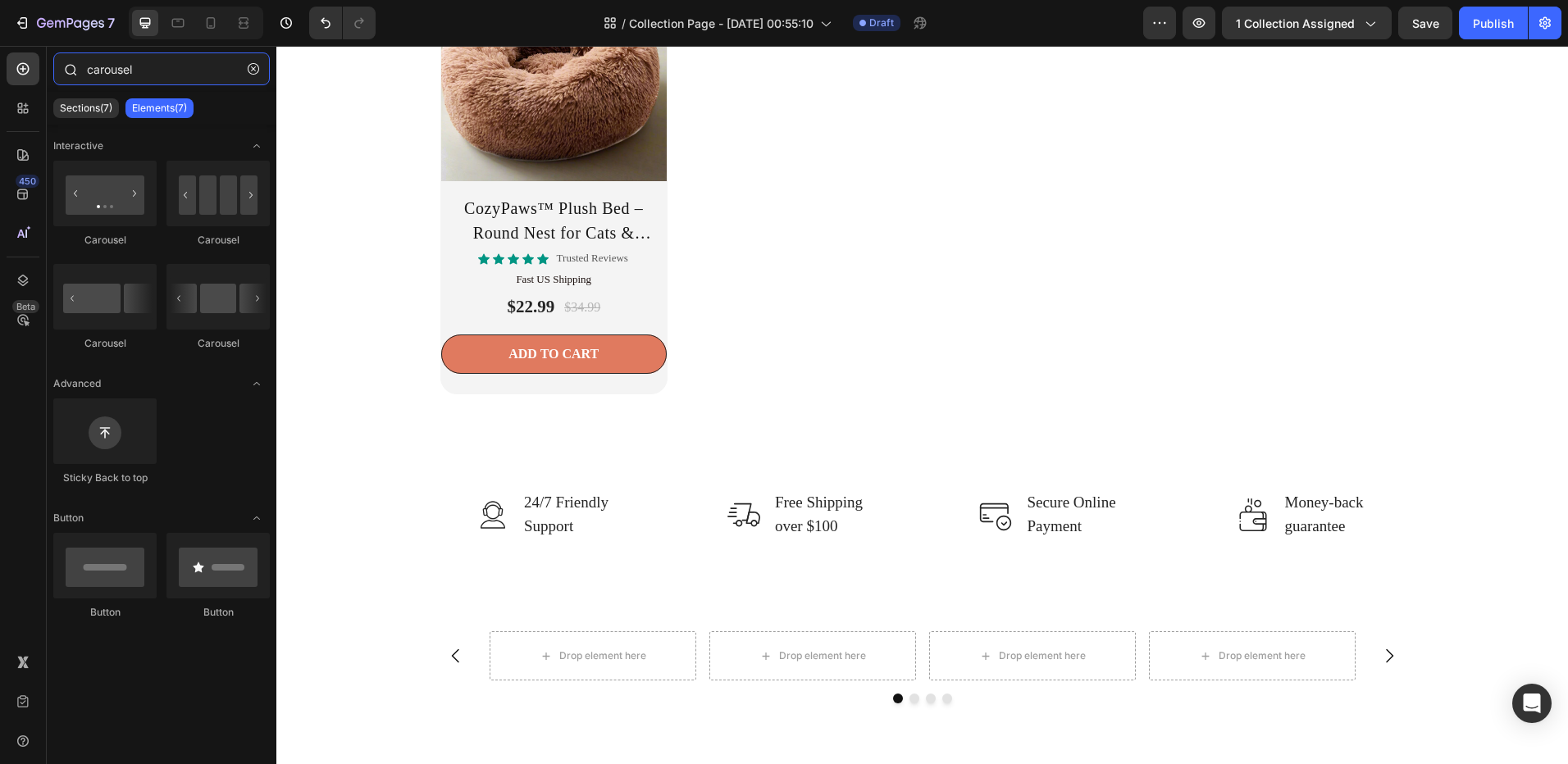
drag, startPoint x: 145, startPoint y: 76, endPoint x: 71, endPoint y: 64, distance: 75.0
click at [71, 64] on div "carousel" at bounding box center [162, 72] width 230 height 39
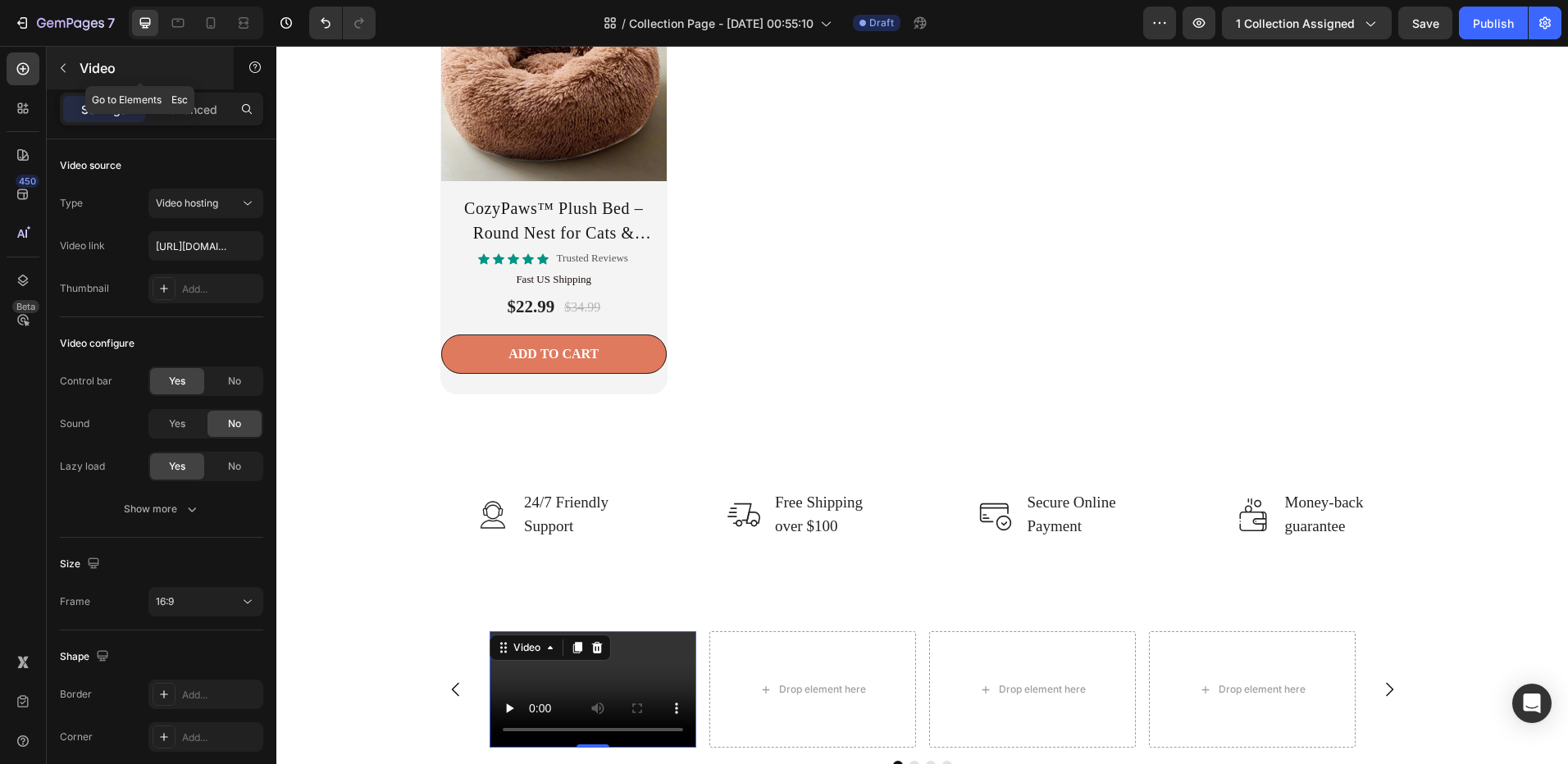
click at [64, 69] on icon "button" at bounding box center [63, 68] width 13 height 13
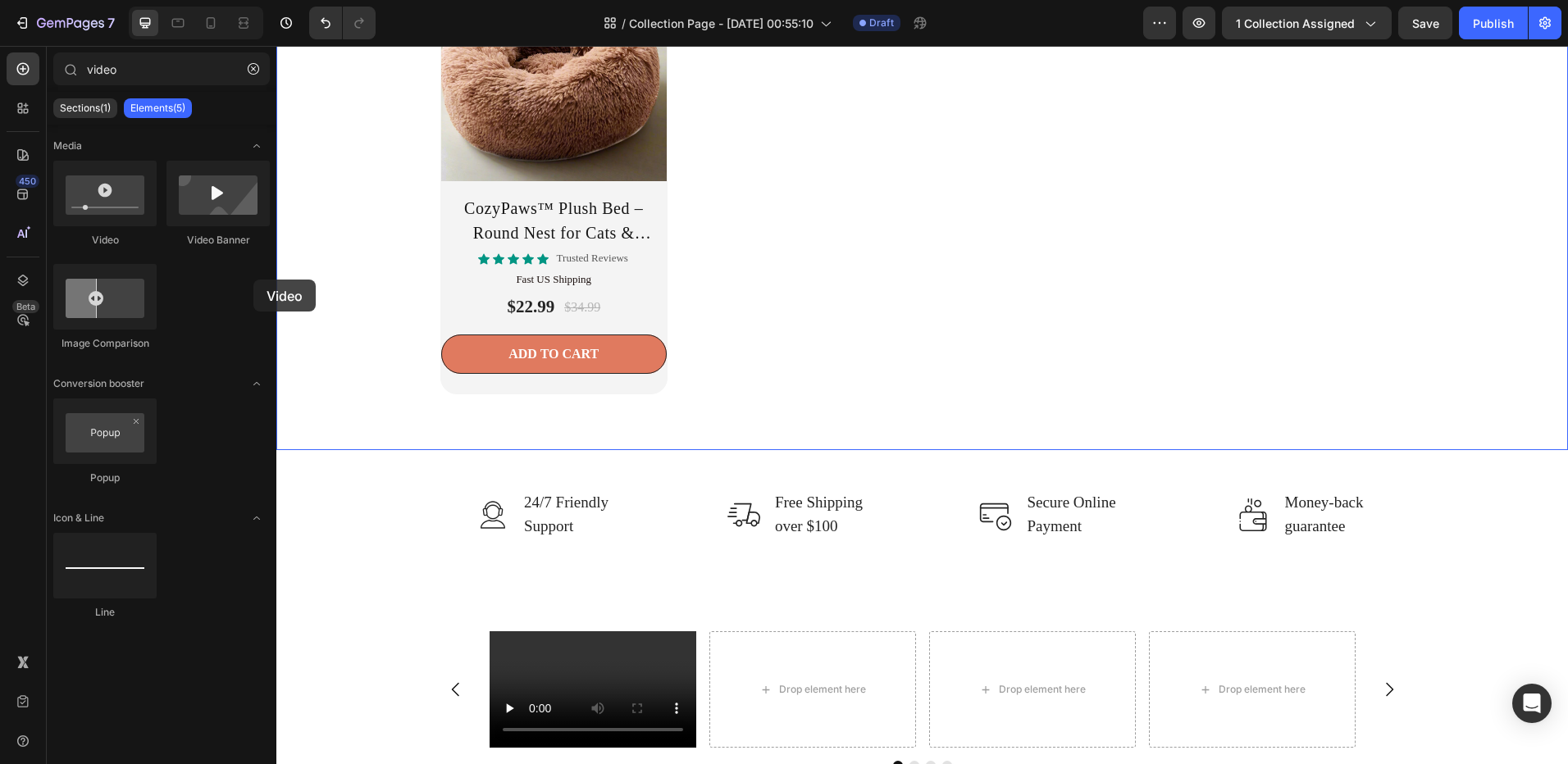
drag, startPoint x: 394, startPoint y: 239, endPoint x: 277, endPoint y: 252, distance: 117.7
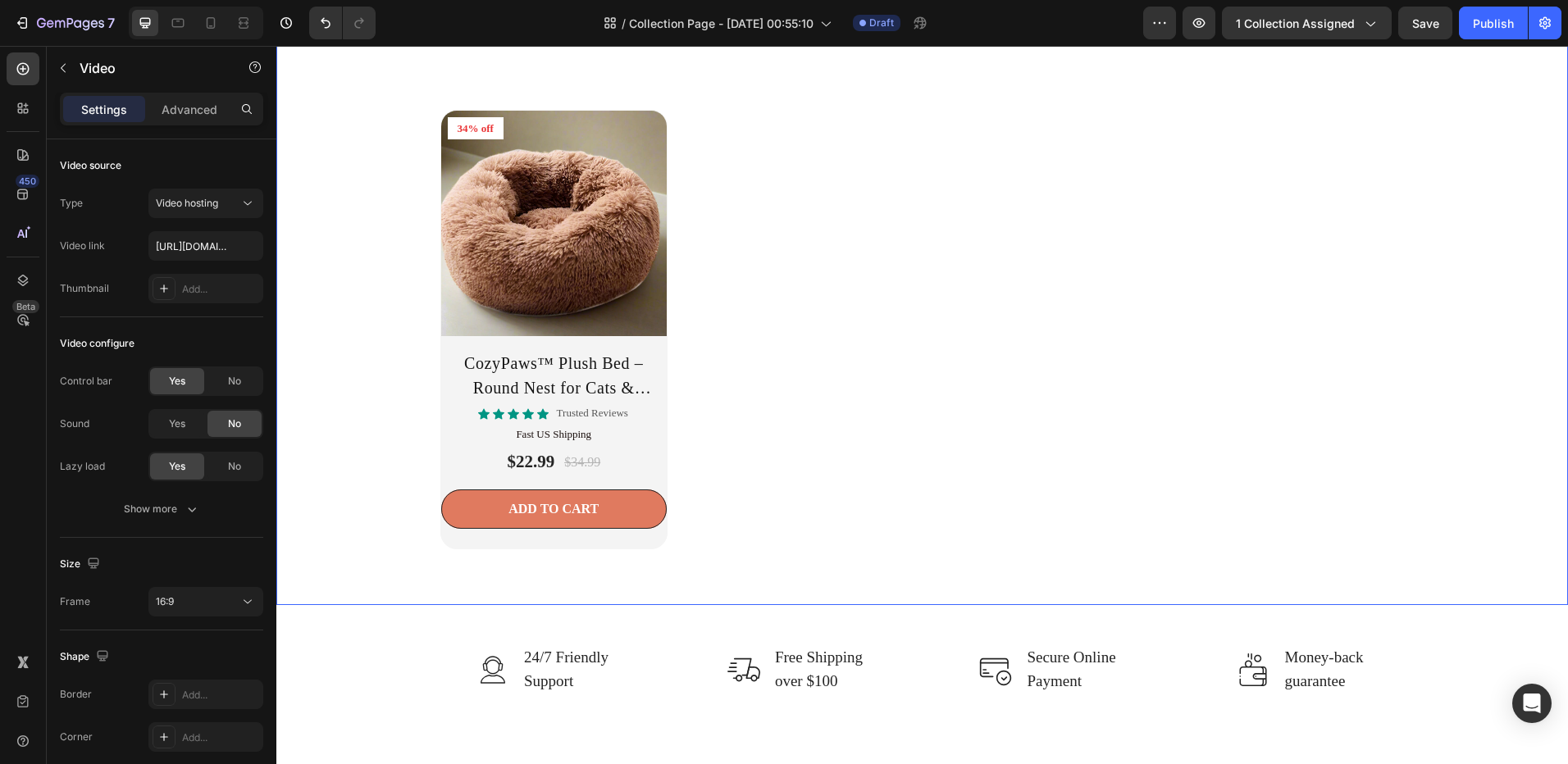
scroll to position [2861, 0]
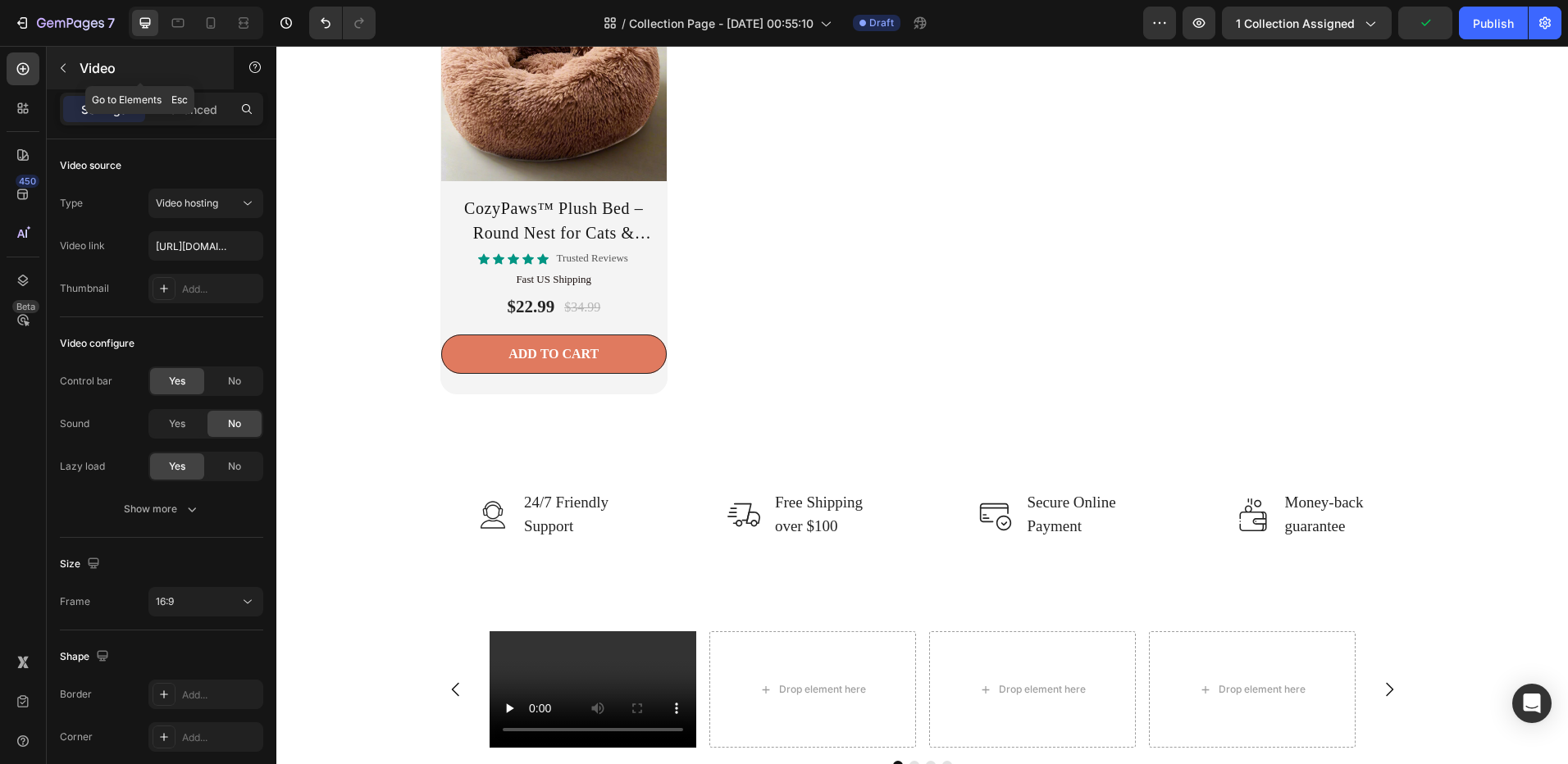
click at [58, 62] on icon "button" at bounding box center [63, 68] width 13 height 13
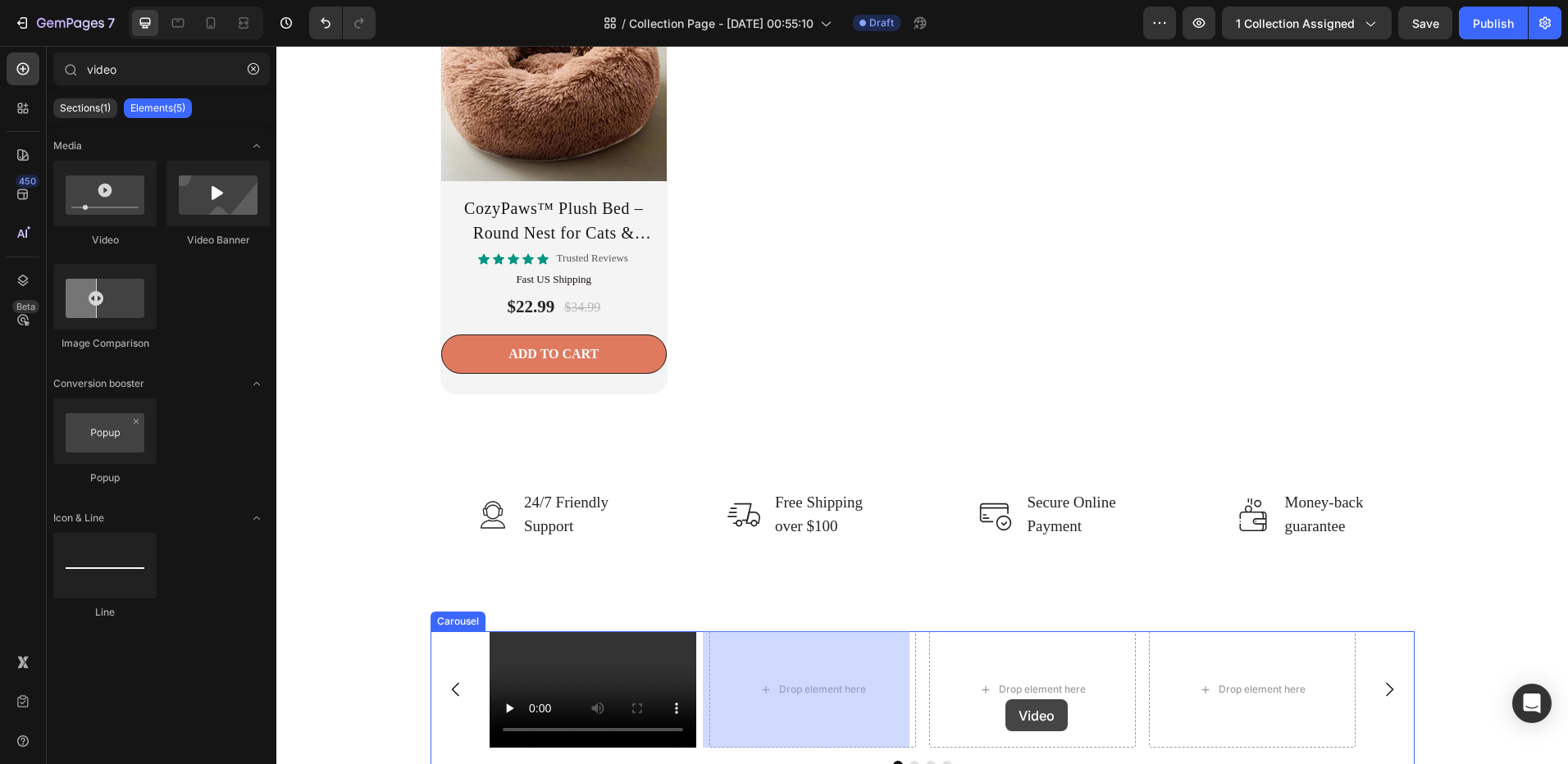
drag, startPoint x: 509, startPoint y: 304, endPoint x: 1005, endPoint y: 700, distance: 634.7
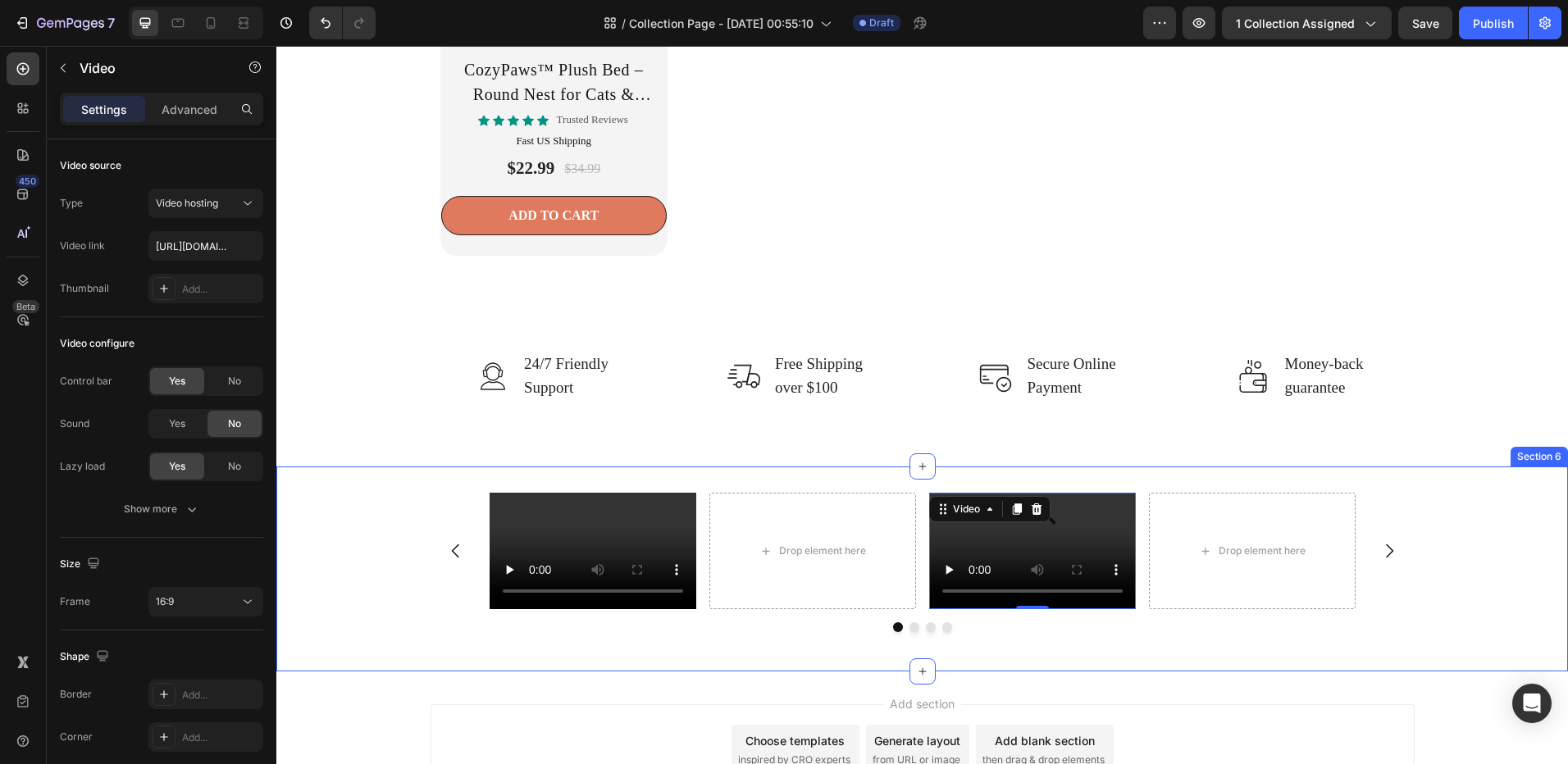
scroll to position [3107, 0]
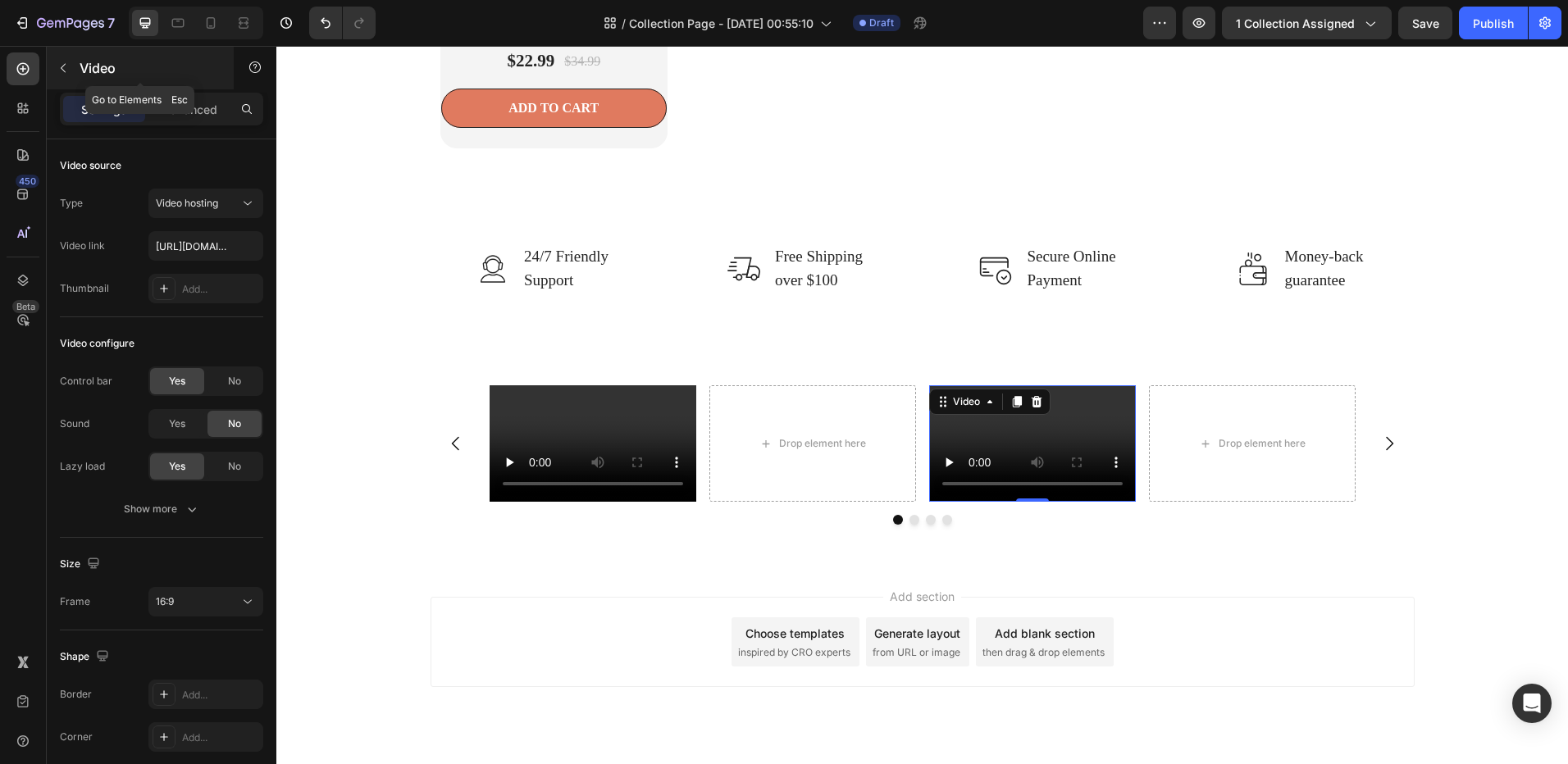
click at [64, 58] on button "button" at bounding box center [63, 68] width 27 height 27
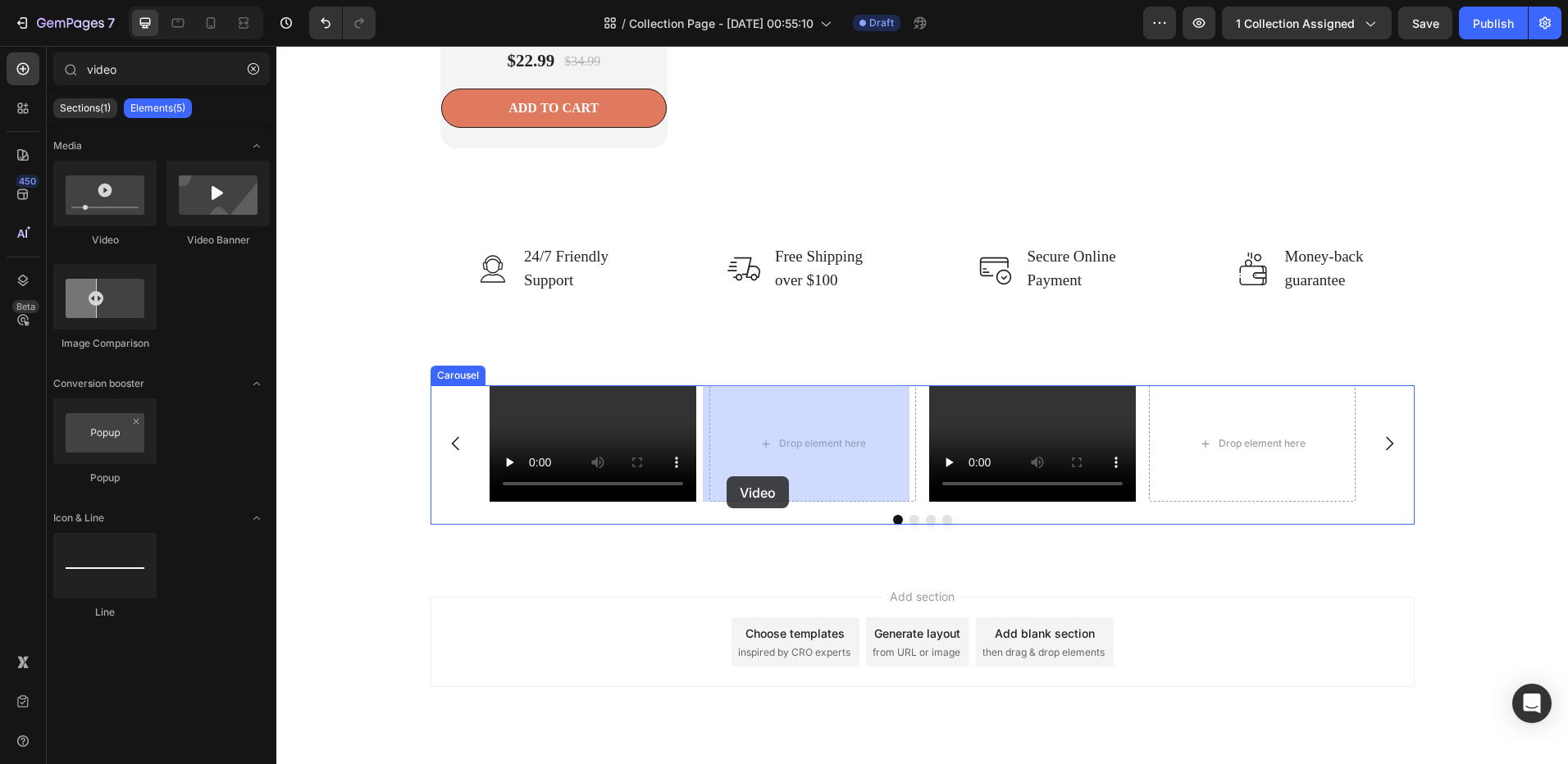
drag, startPoint x: 477, startPoint y: 286, endPoint x: 384, endPoint y: 264, distance: 95.6
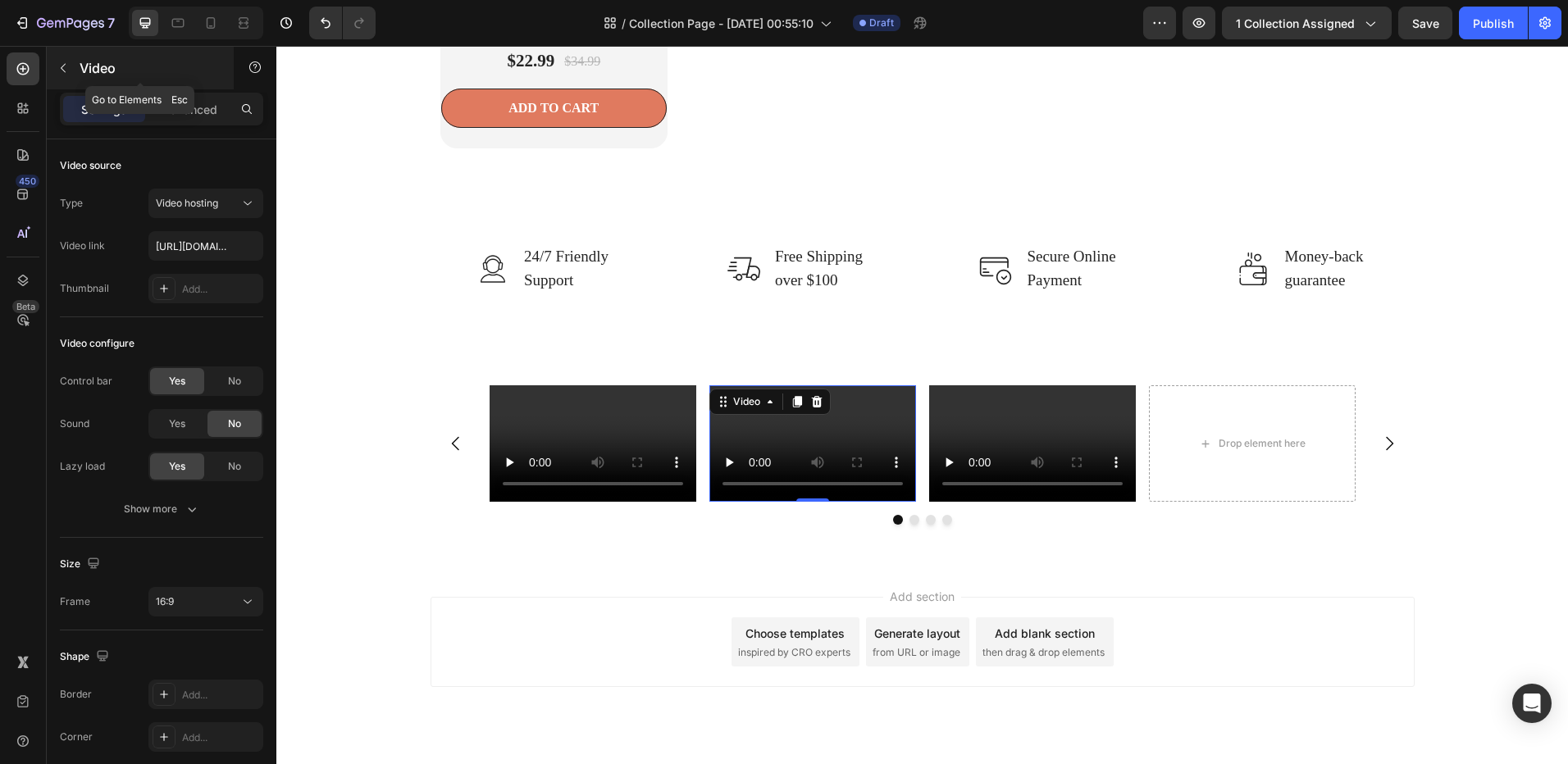
click at [63, 64] on icon "button" at bounding box center [63, 68] width 13 height 13
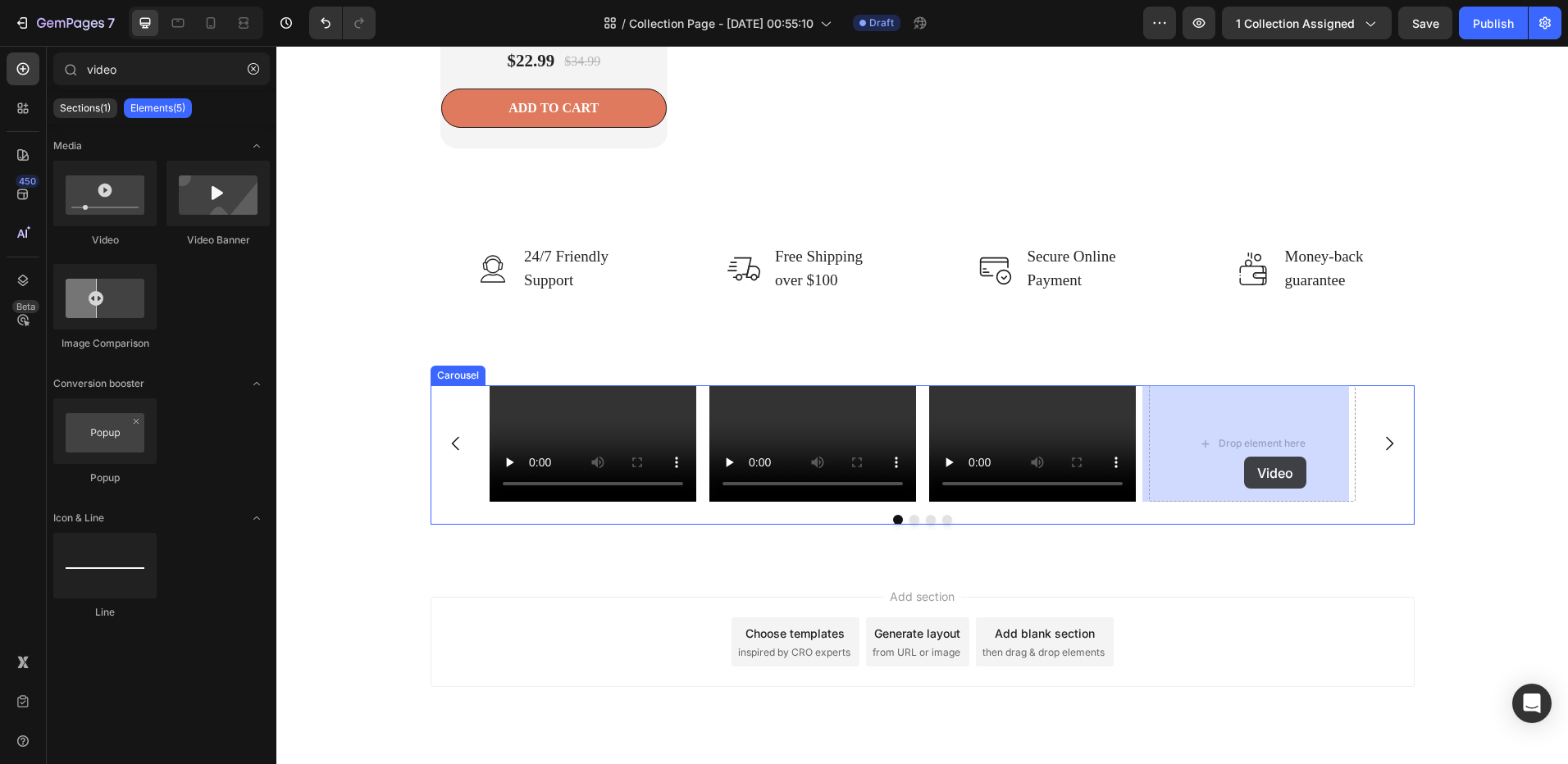
drag, startPoint x: 377, startPoint y: 255, endPoint x: 1244, endPoint y: 457, distance: 890.2
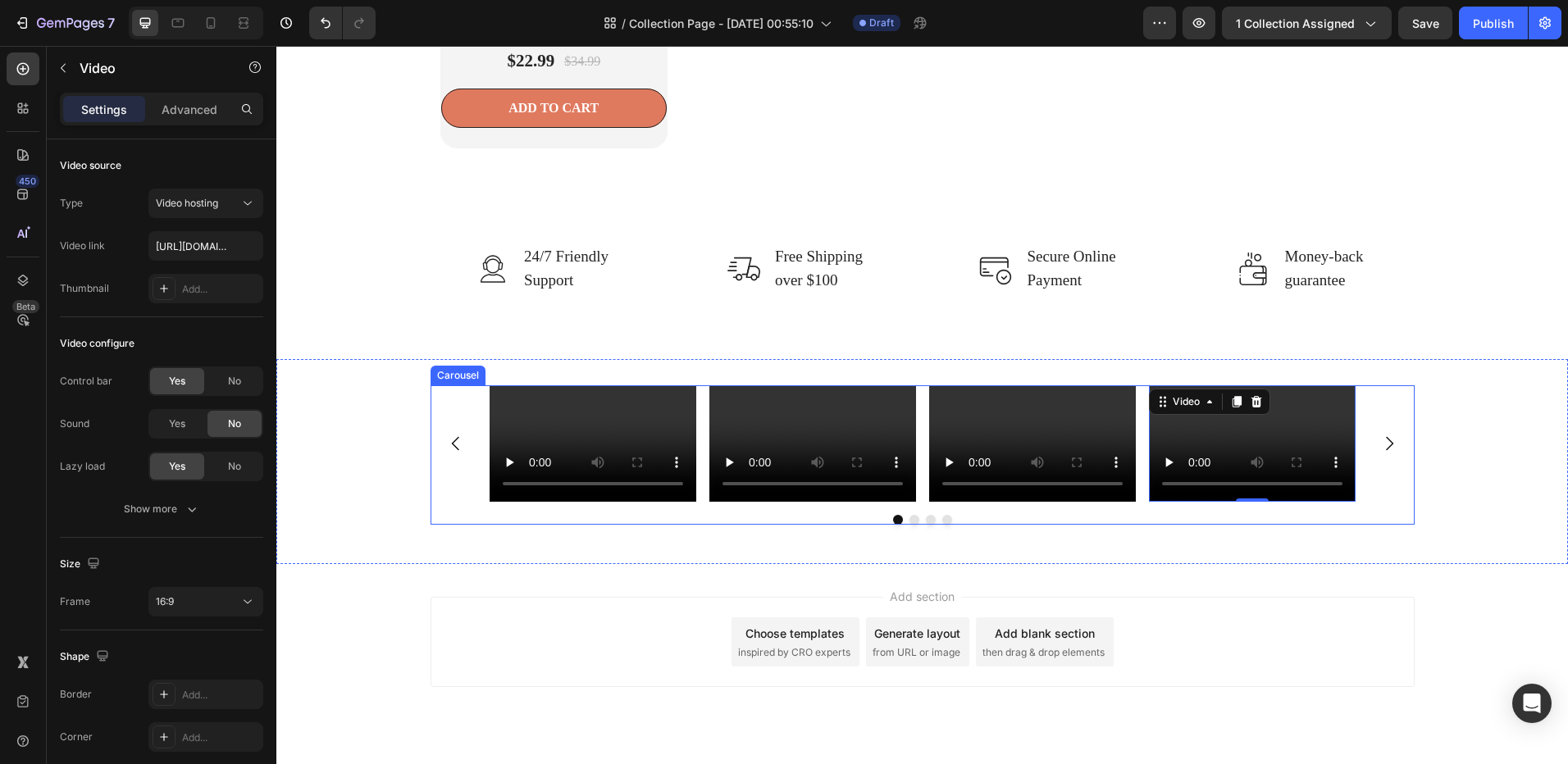
click at [1385, 446] on icon "Carousel Next Arrow" at bounding box center [1389, 444] width 8 height 14
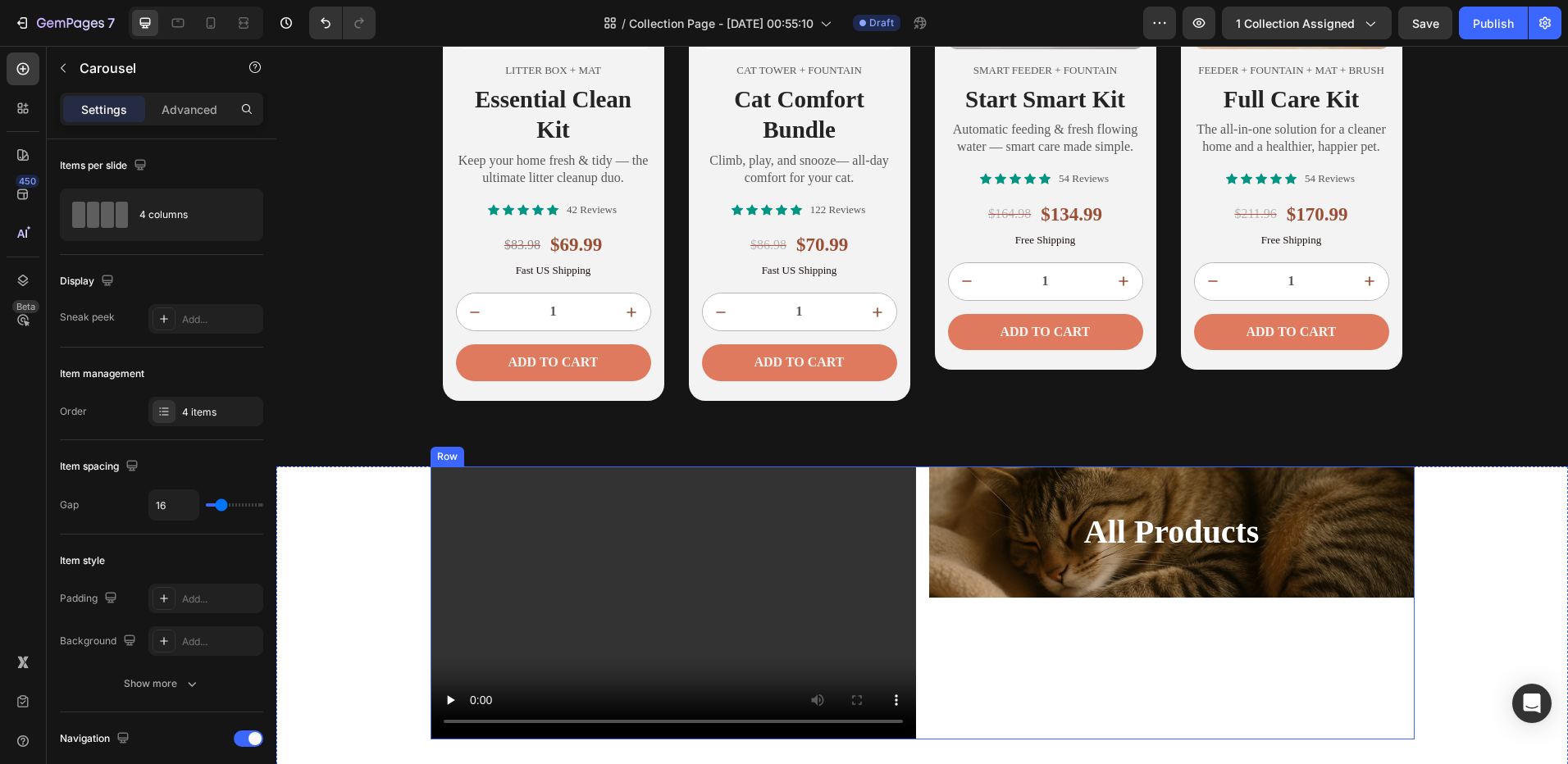
scroll to position [1057, 0]
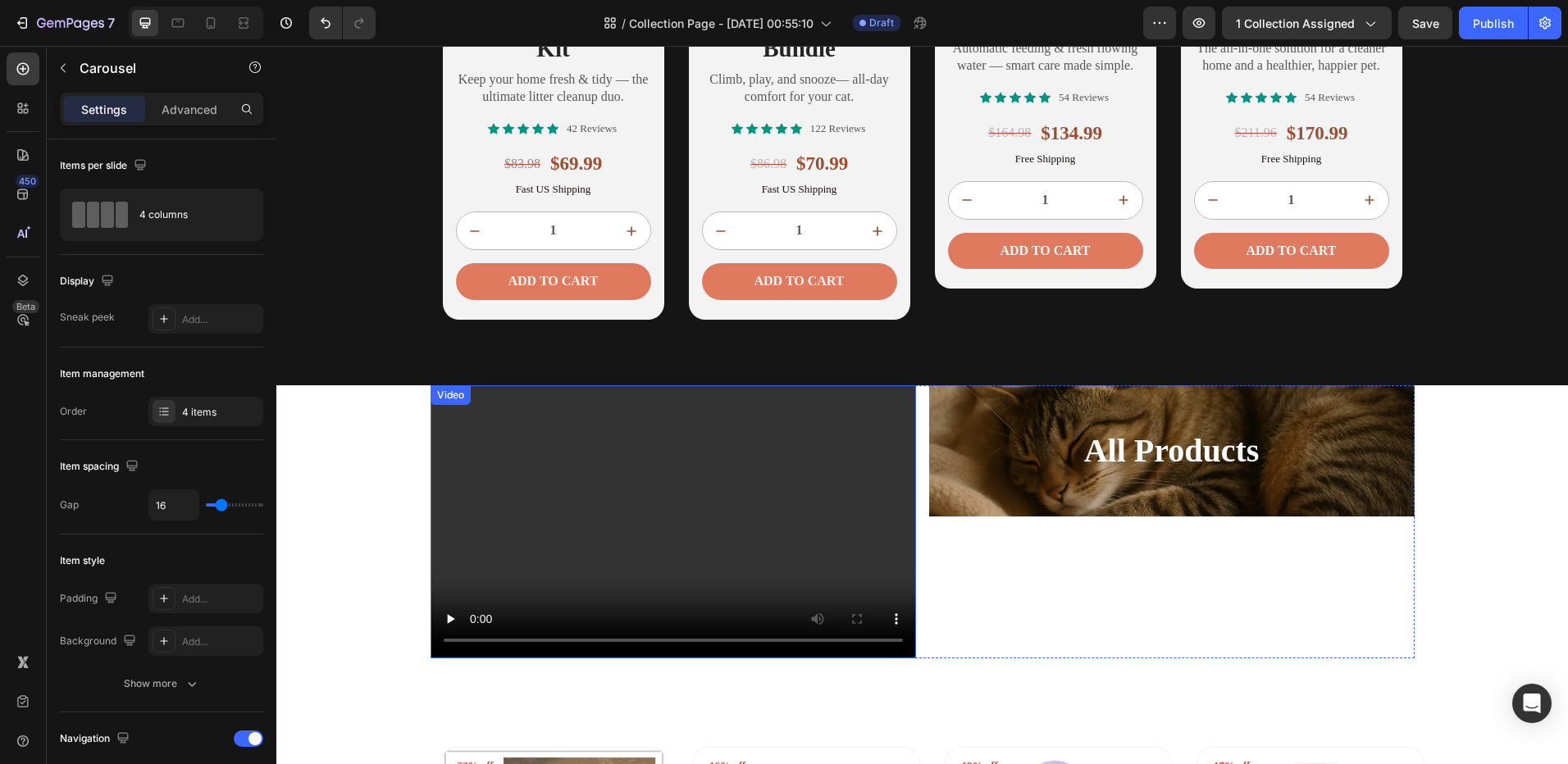
click at [758, 517] on video at bounding box center [673, 521] width 485 height 273
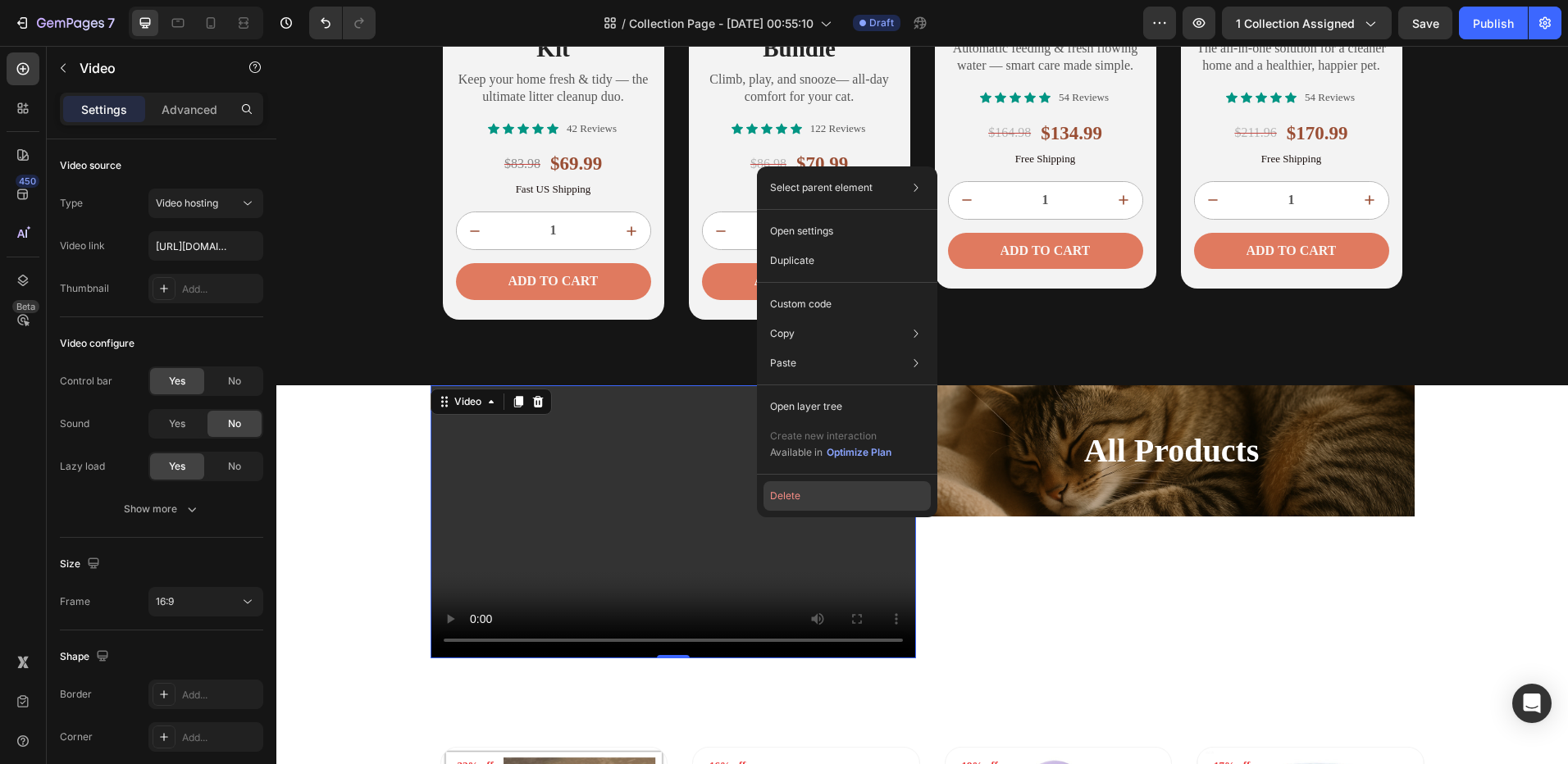
click at [777, 500] on button "Delete" at bounding box center [846, 496] width 167 height 29
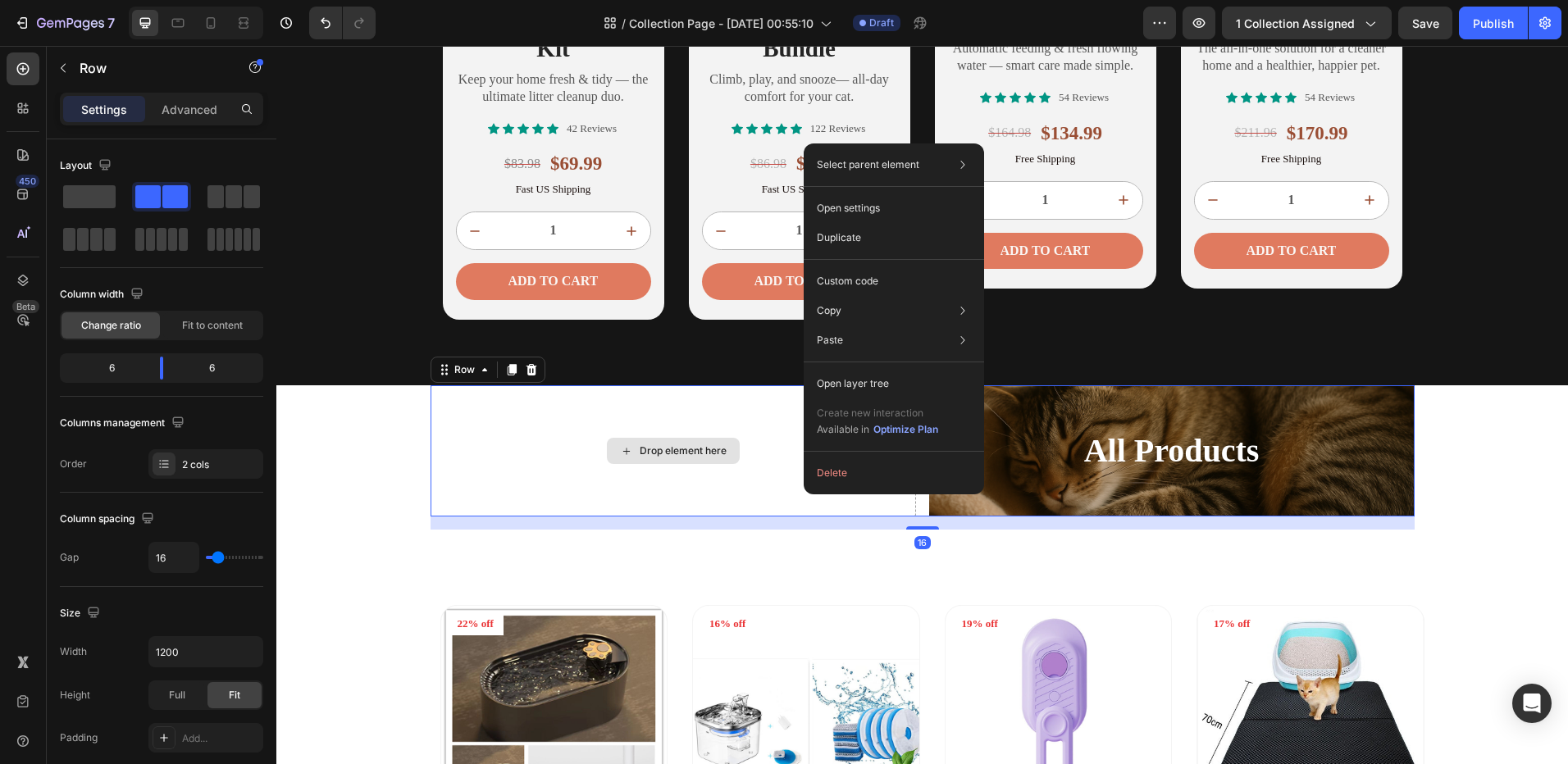
click at [790, 497] on div "Drop element here" at bounding box center [673, 450] width 485 height 131
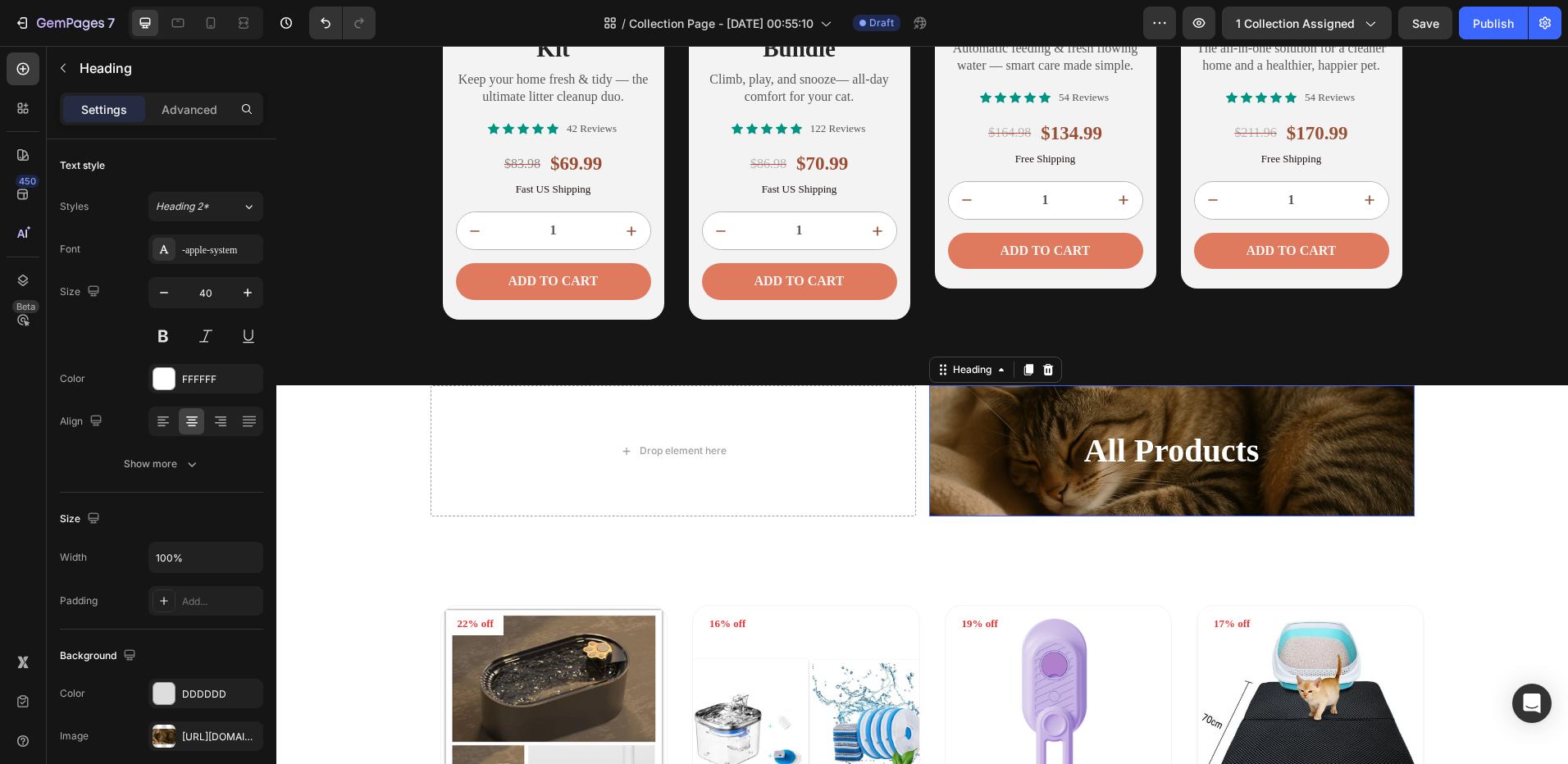
drag, startPoint x: 982, startPoint y: 477, endPoint x: 811, endPoint y: 464, distance: 171.5
click at [811, 464] on div "Drop element here All Products Heading 0 Row" at bounding box center [922, 450] width 984 height 131
drag, startPoint x: 993, startPoint y: 460, endPoint x: 922, endPoint y: 440, distance: 73.8
click at [748, 448] on div "Drop element here All Products Heading 0 Row" at bounding box center [922, 450] width 984 height 131
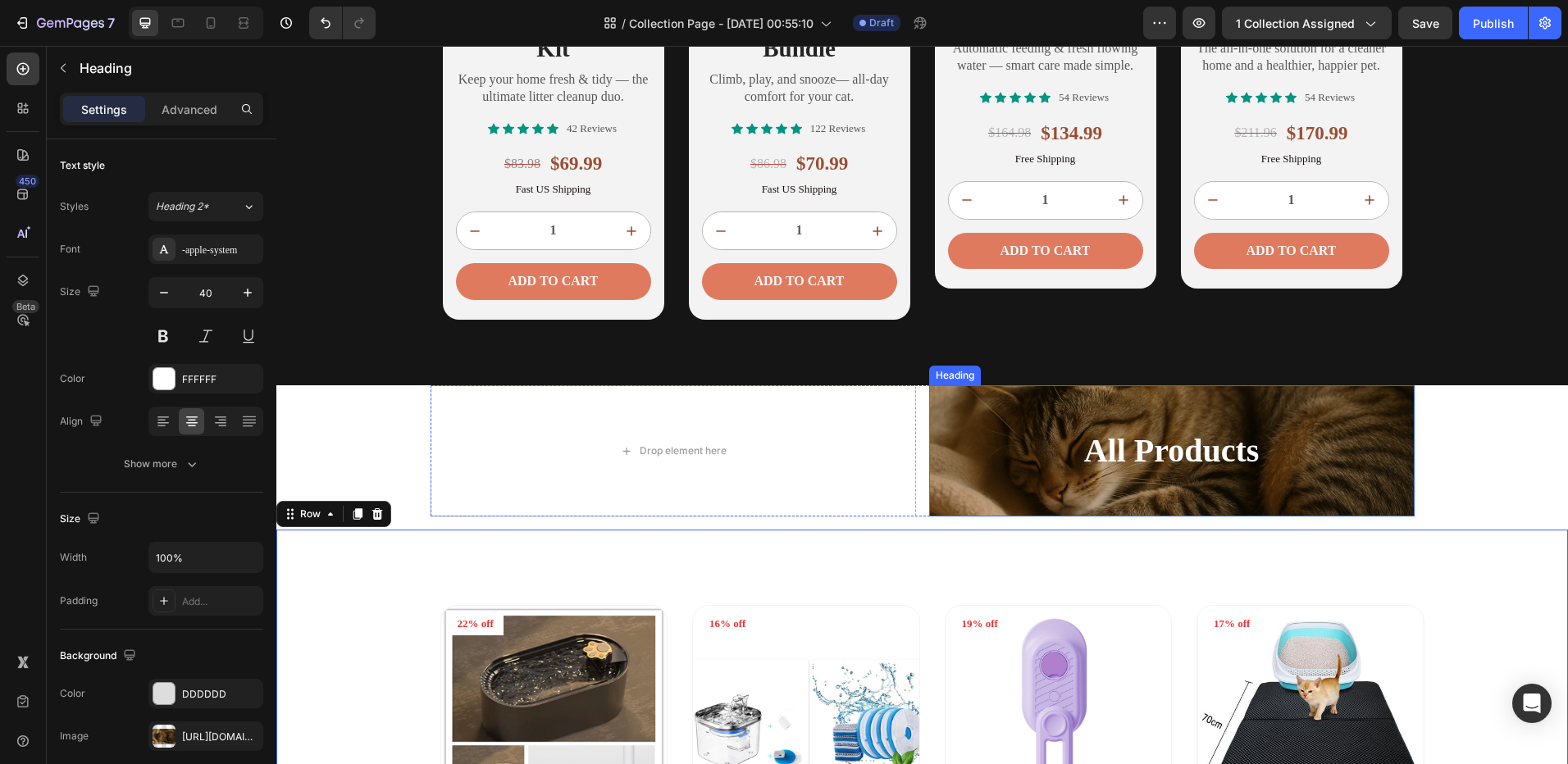
drag, startPoint x: 969, startPoint y: 478, endPoint x: 906, endPoint y: 461, distance: 65.3
click at [745, 456] on div "Drop element here ⁠⁠⁠⁠⁠⁠⁠ All Products Heading Row" at bounding box center [922, 450] width 984 height 131
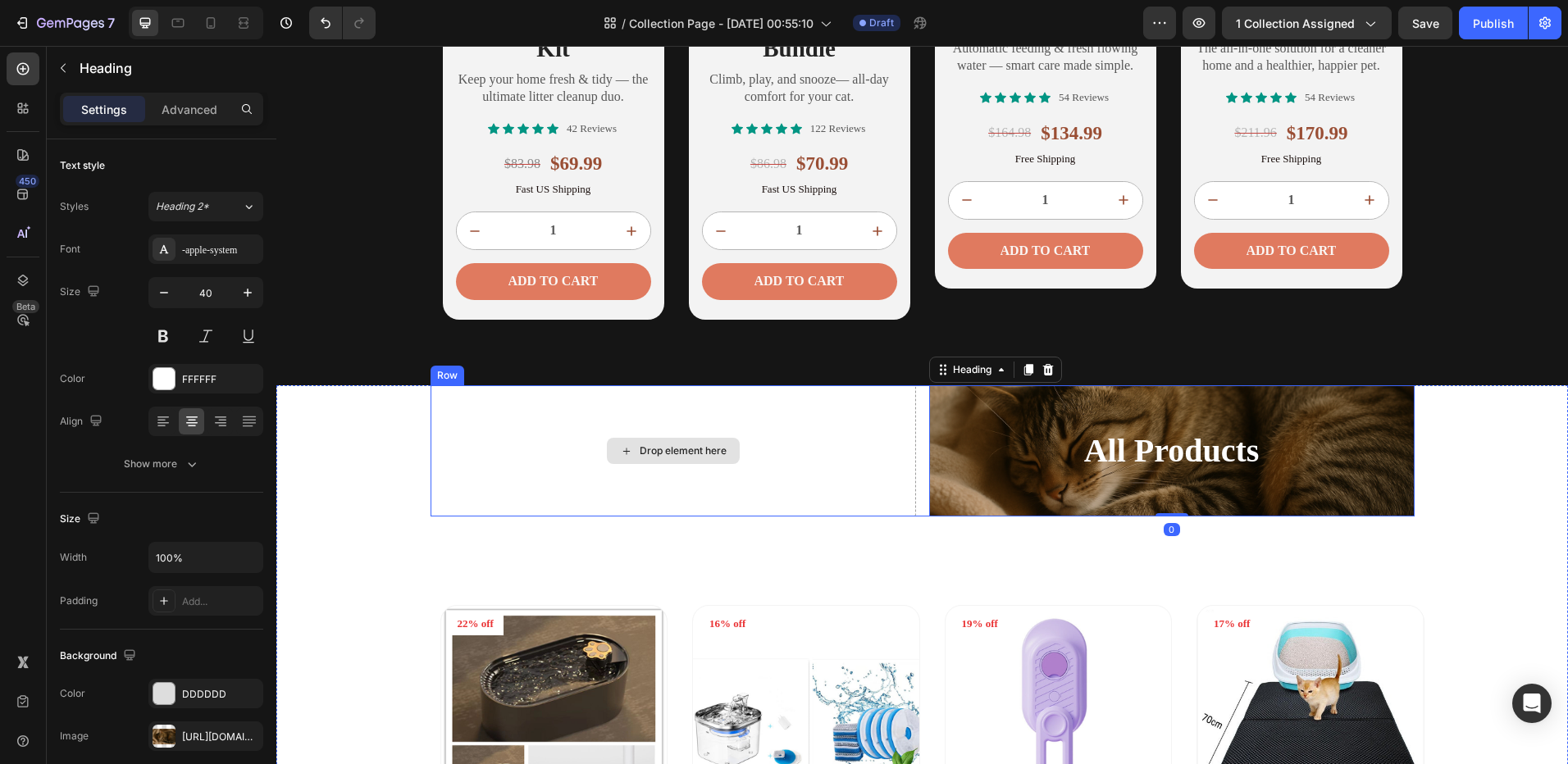
drag, startPoint x: 988, startPoint y: 456, endPoint x: 793, endPoint y: 447, distance: 195.2
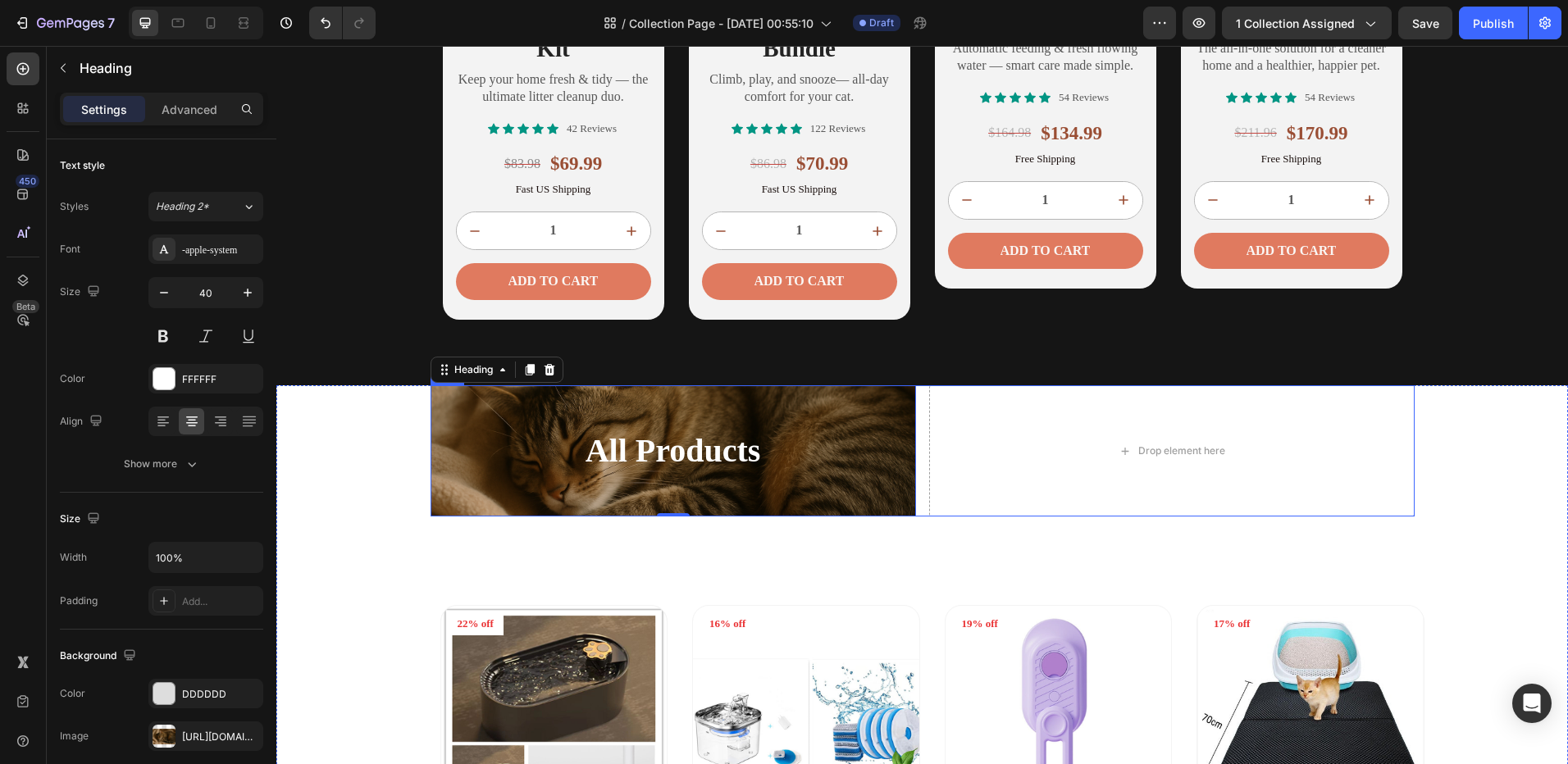
click at [918, 456] on div "All Products Heading 0 Drop element here Row" at bounding box center [922, 450] width 984 height 131
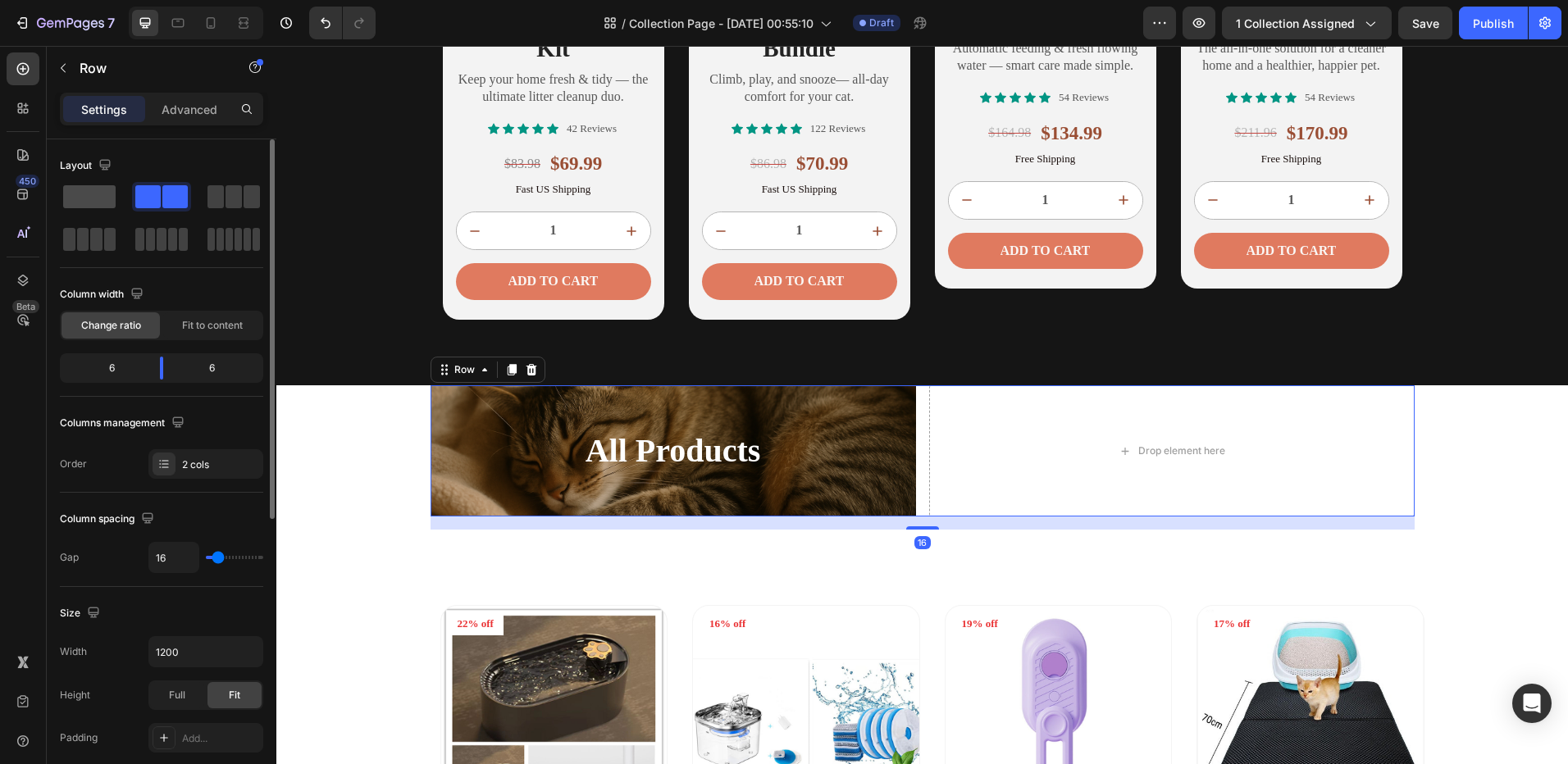
click at [102, 193] on span at bounding box center [89, 196] width 52 height 23
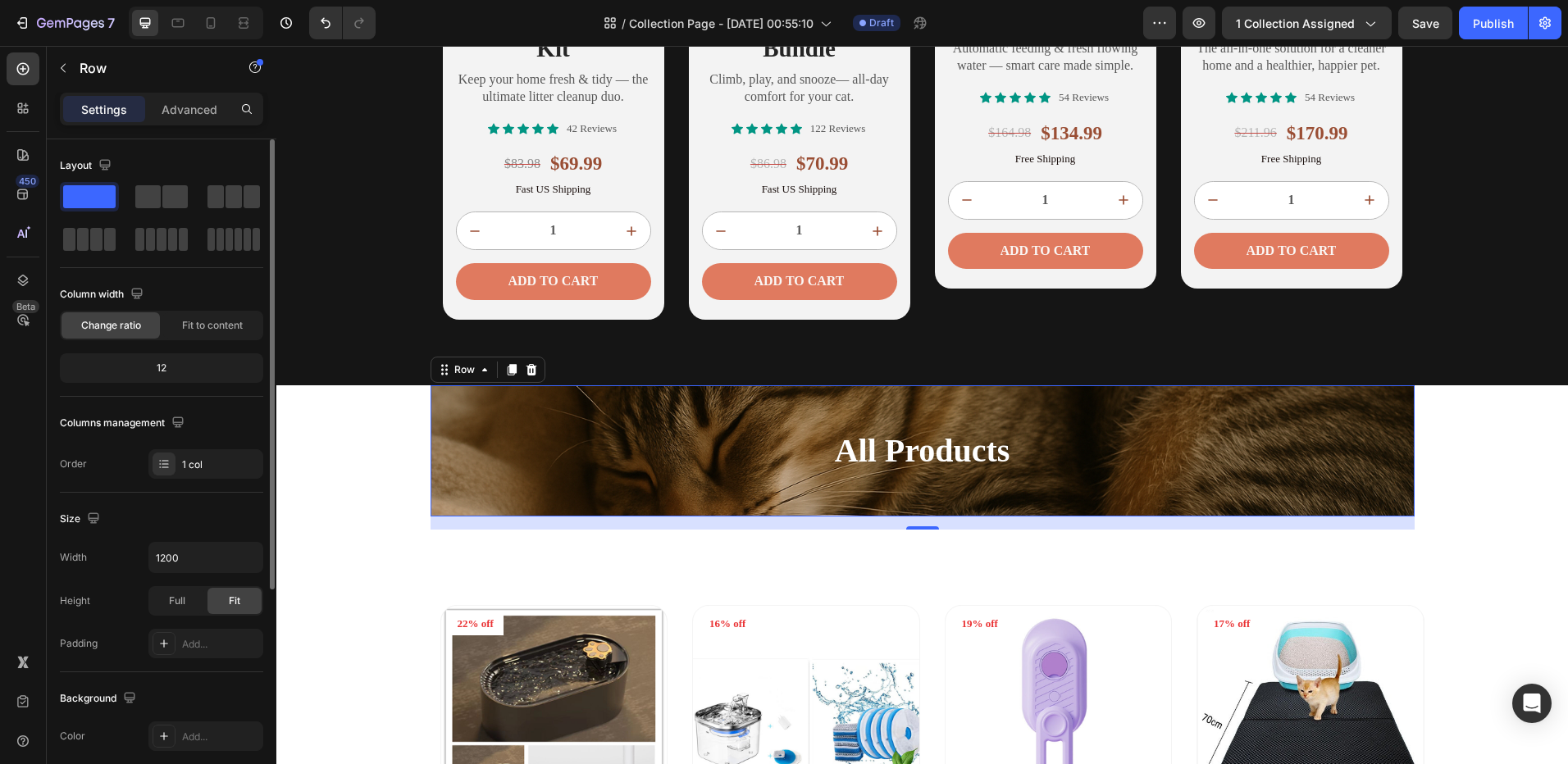
scroll to position [82, 0]
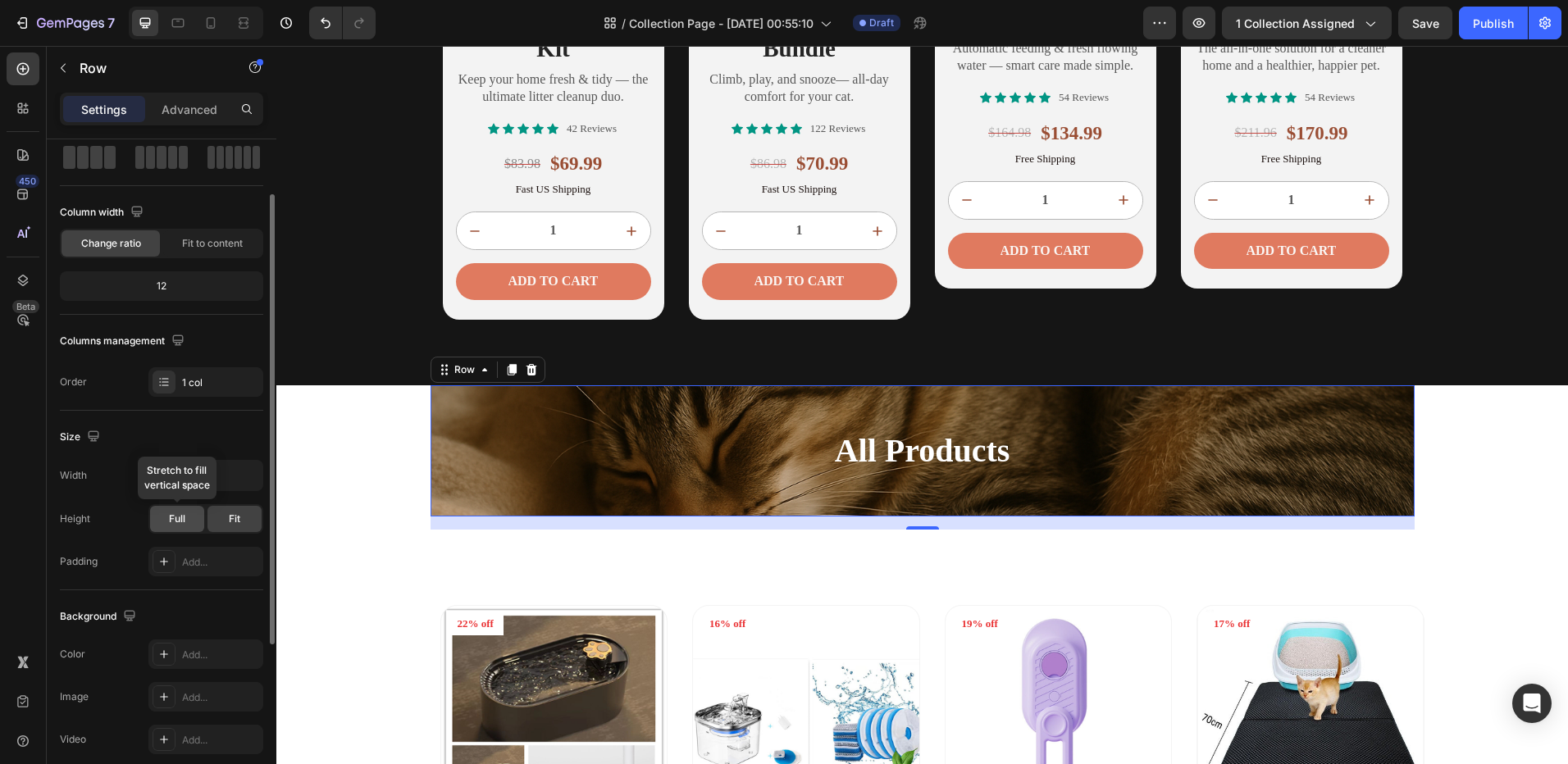
click at [195, 512] on div "Full" at bounding box center [177, 519] width 54 height 27
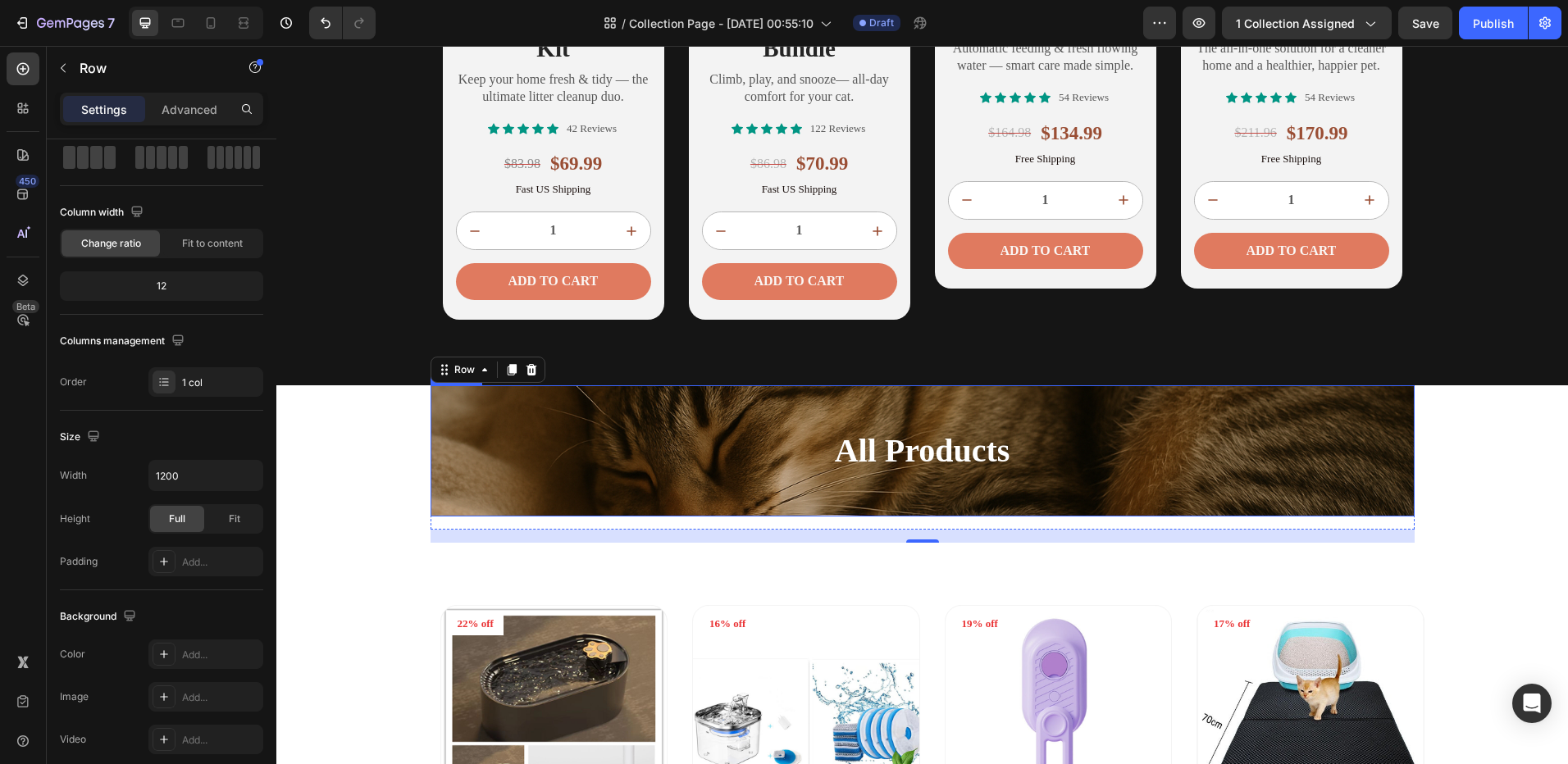
click at [492, 455] on h2 "All Products" at bounding box center [922, 450] width 984 height 131
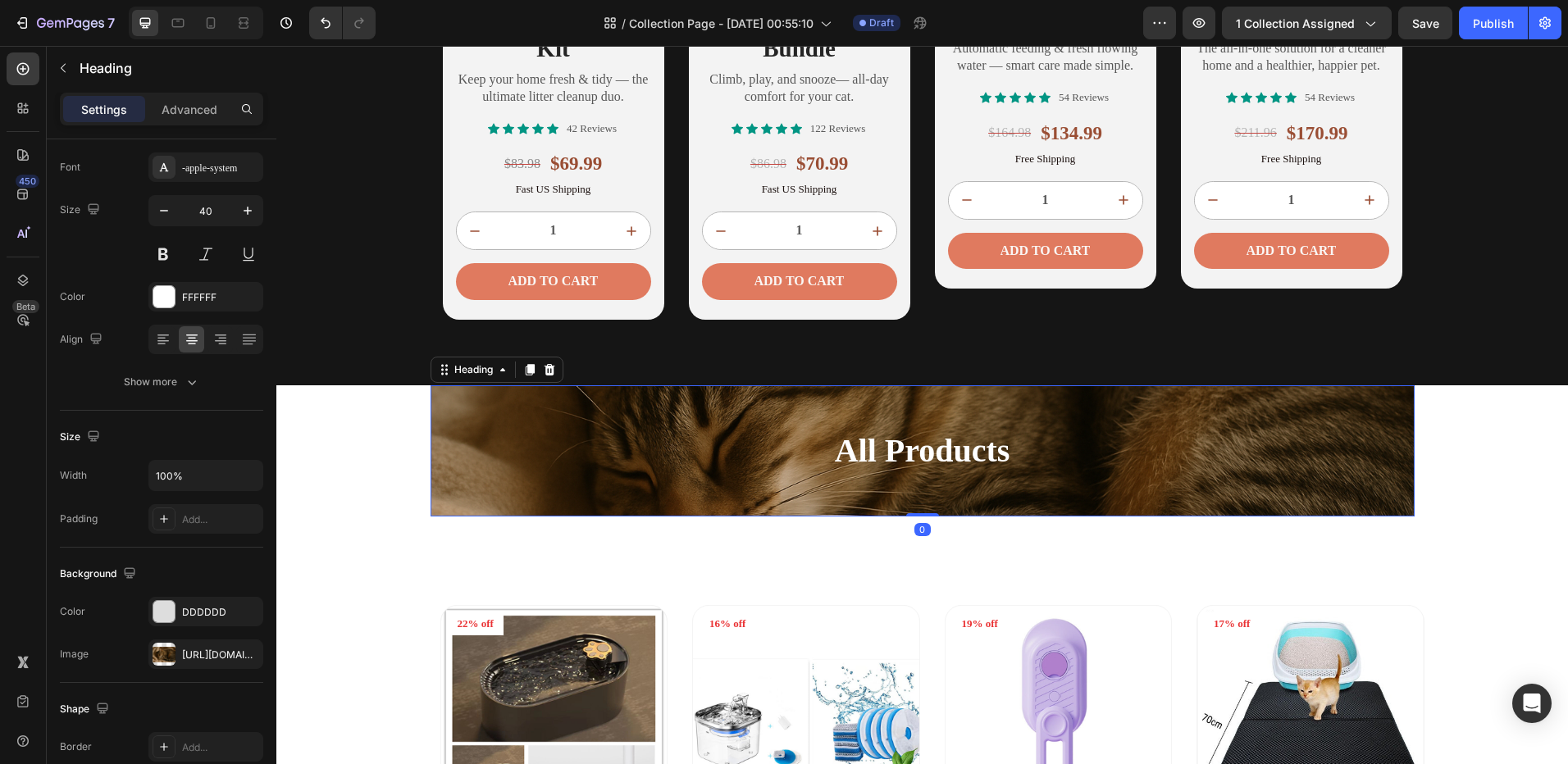
scroll to position [0, 0]
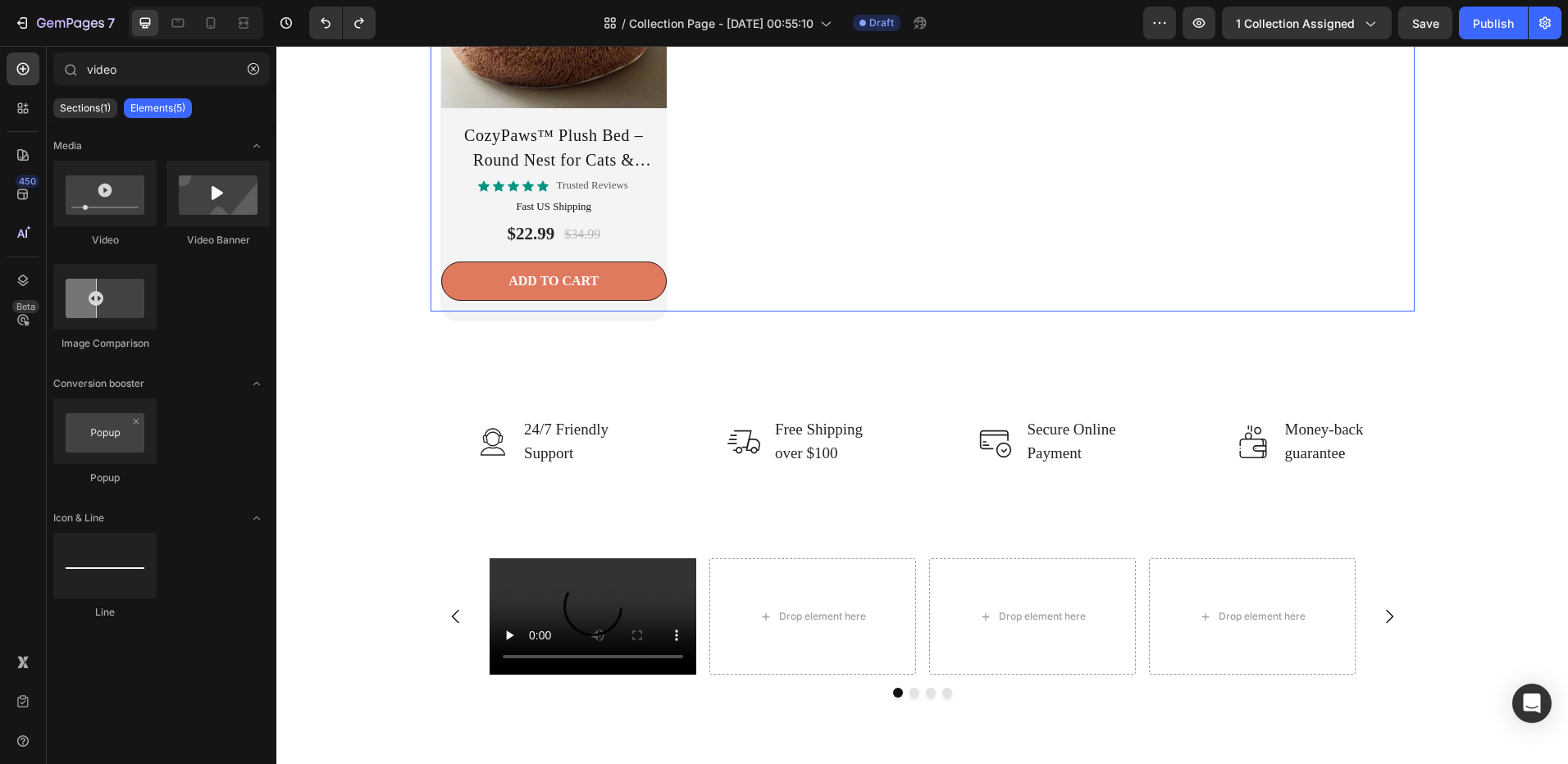
scroll to position [2943, 0]
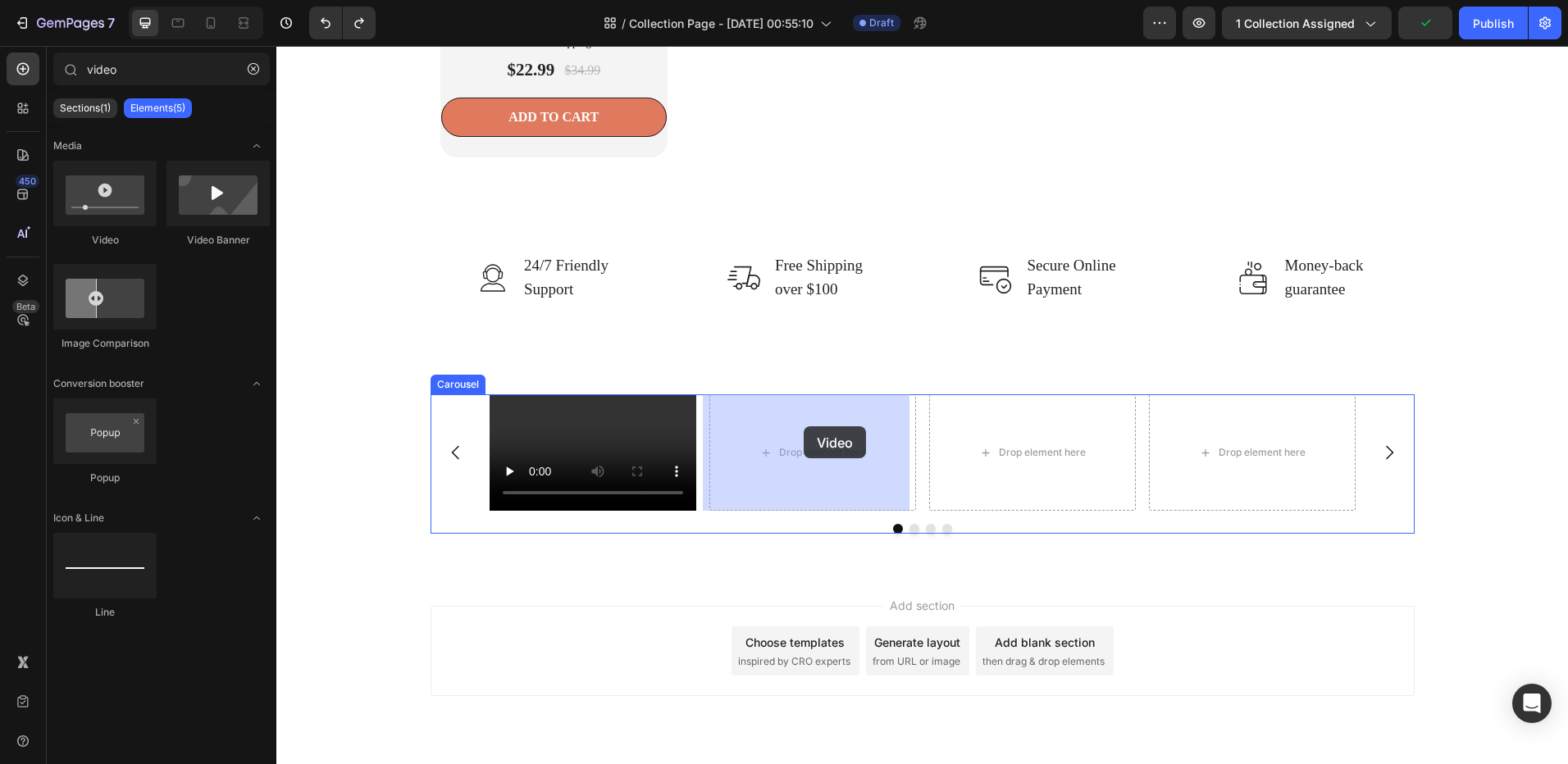
drag, startPoint x: 404, startPoint y: 260, endPoint x: 742, endPoint y: 419, distance: 373.5
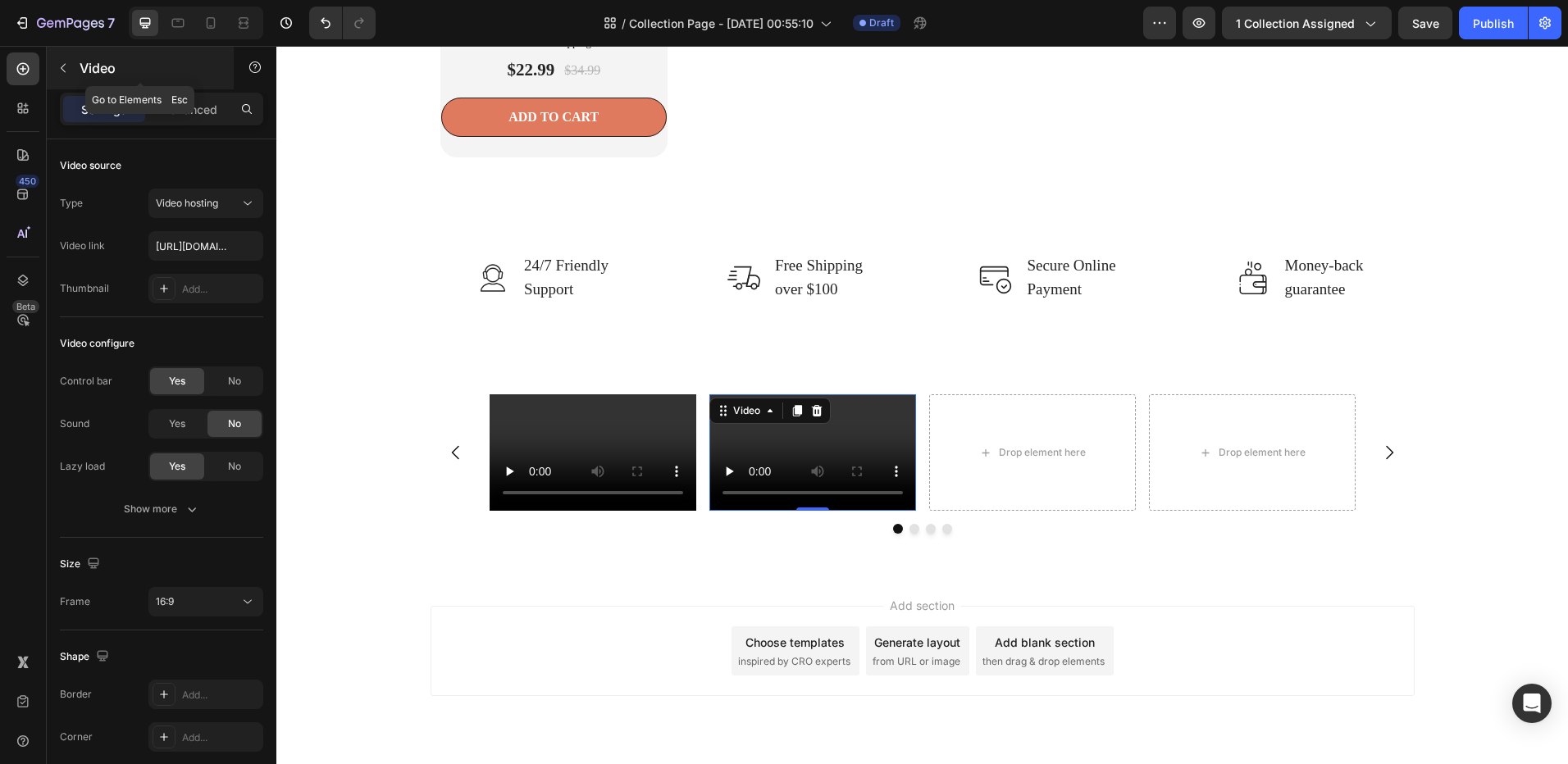
click at [69, 66] on button "button" at bounding box center [63, 68] width 27 height 27
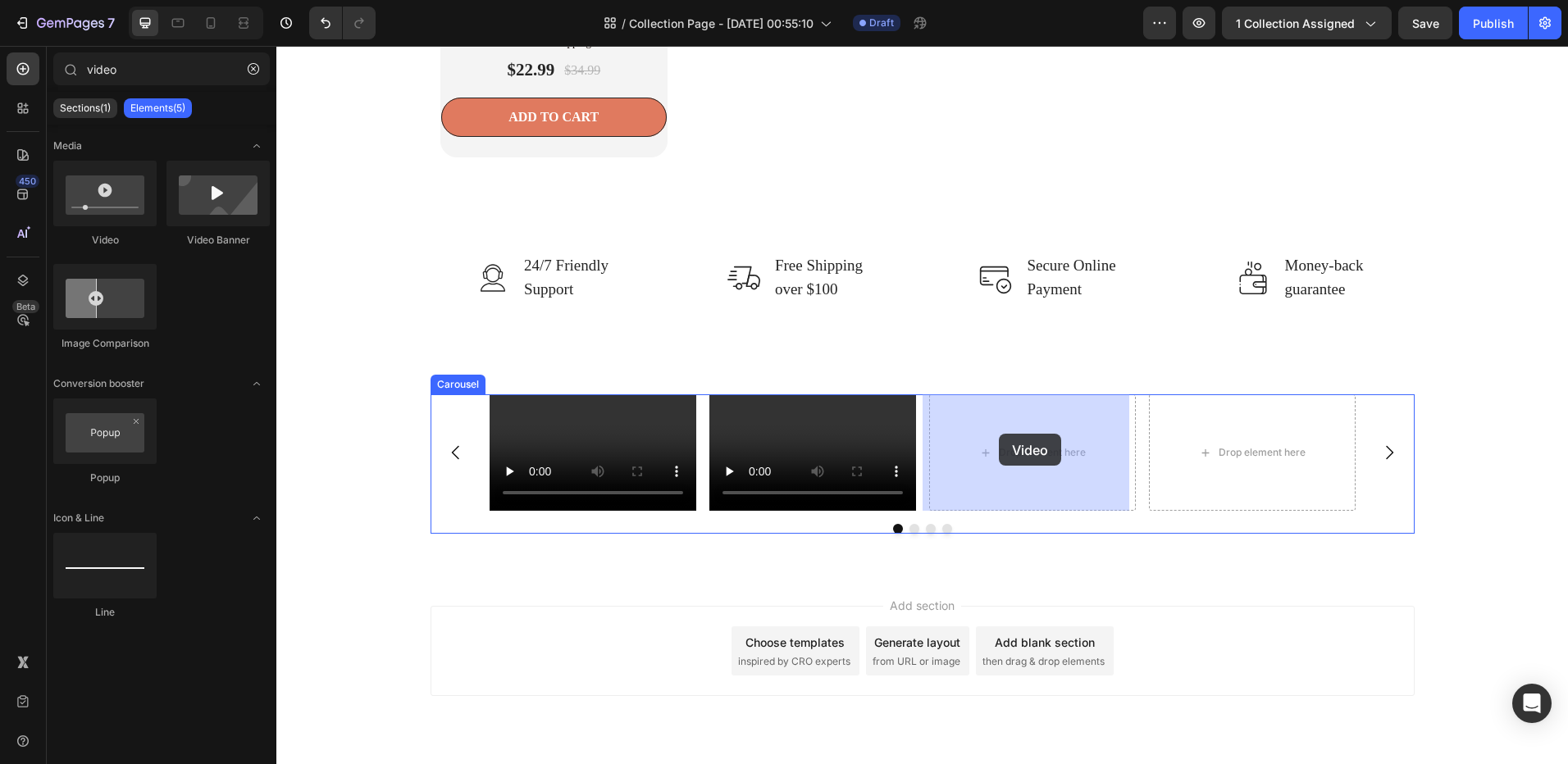
drag, startPoint x: 519, startPoint y: 268, endPoint x: 1032, endPoint y: 449, distance: 544.0
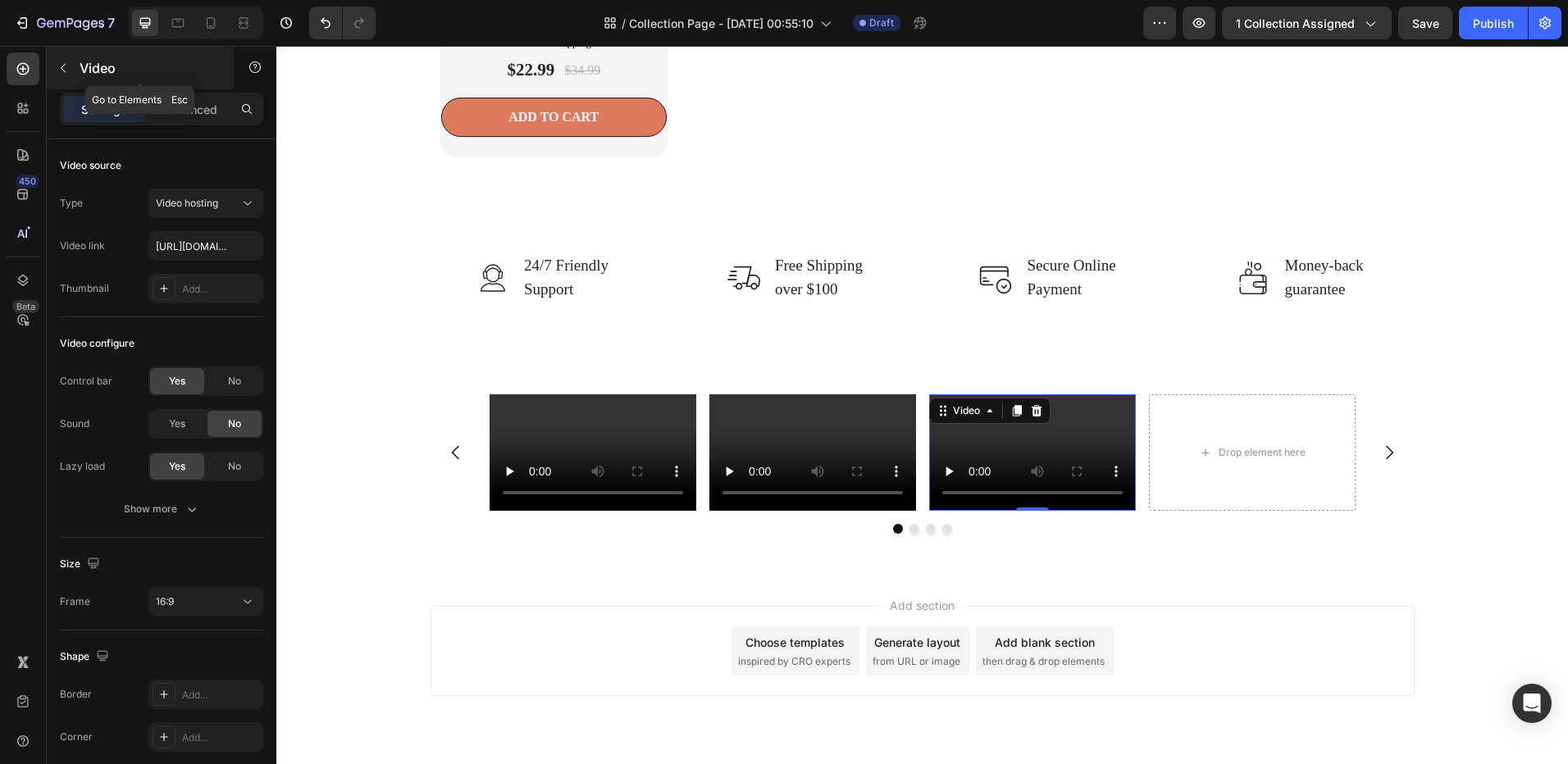
click at [69, 66] on icon "button" at bounding box center [63, 68] width 13 height 13
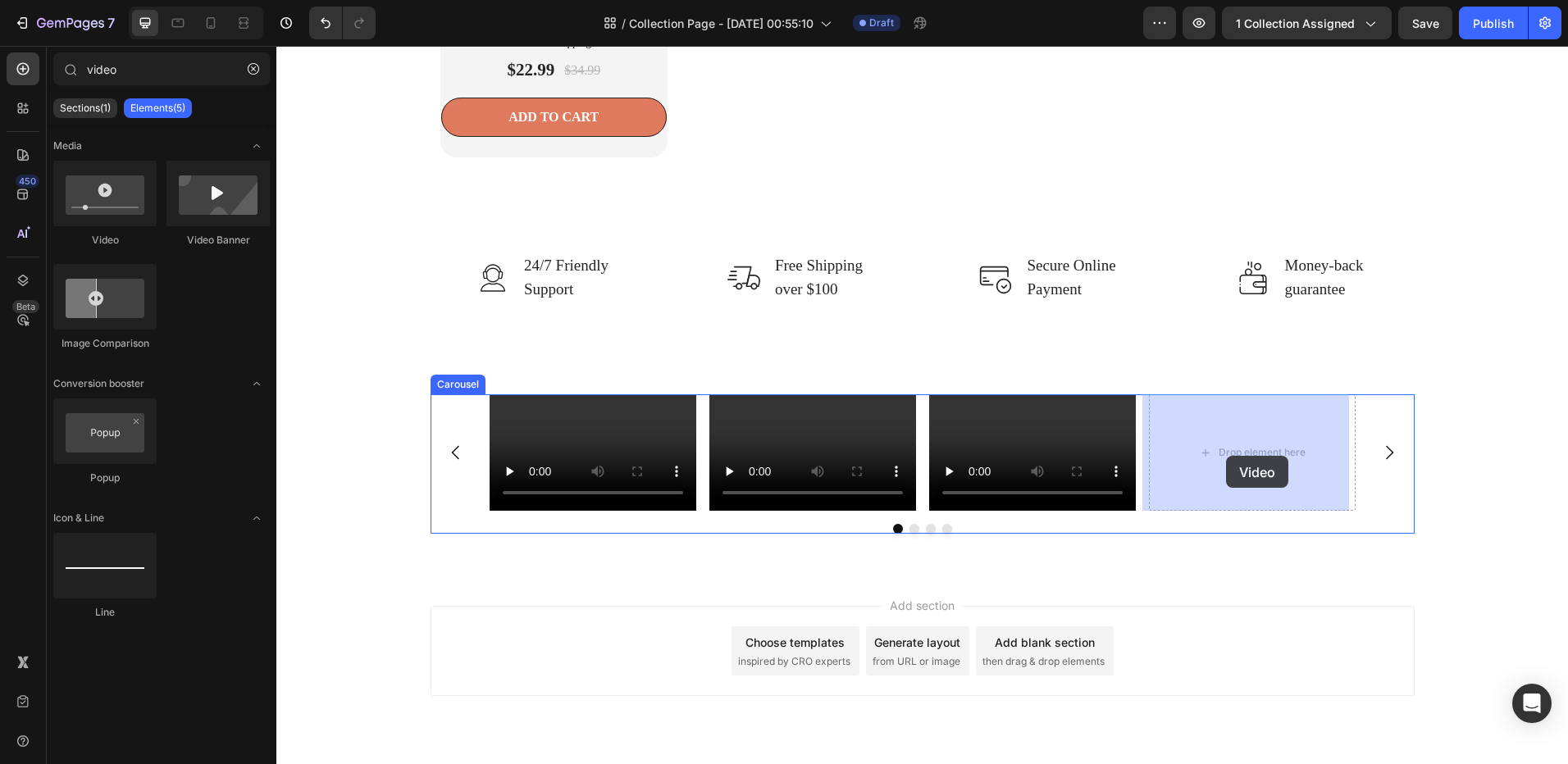
drag, startPoint x: 413, startPoint y: 253, endPoint x: 1241, endPoint y: 456, distance: 852.5
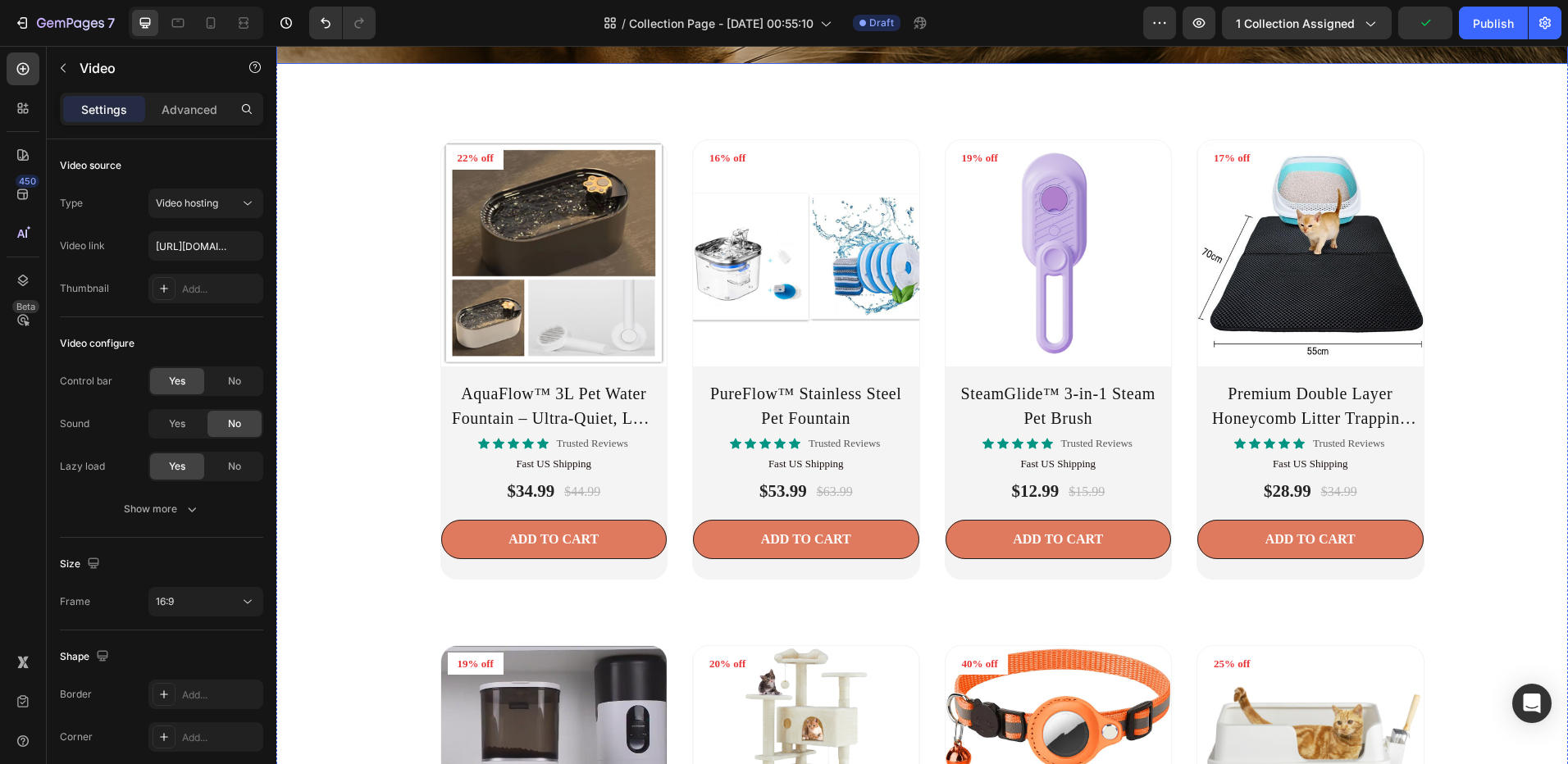
scroll to position [975, 0]
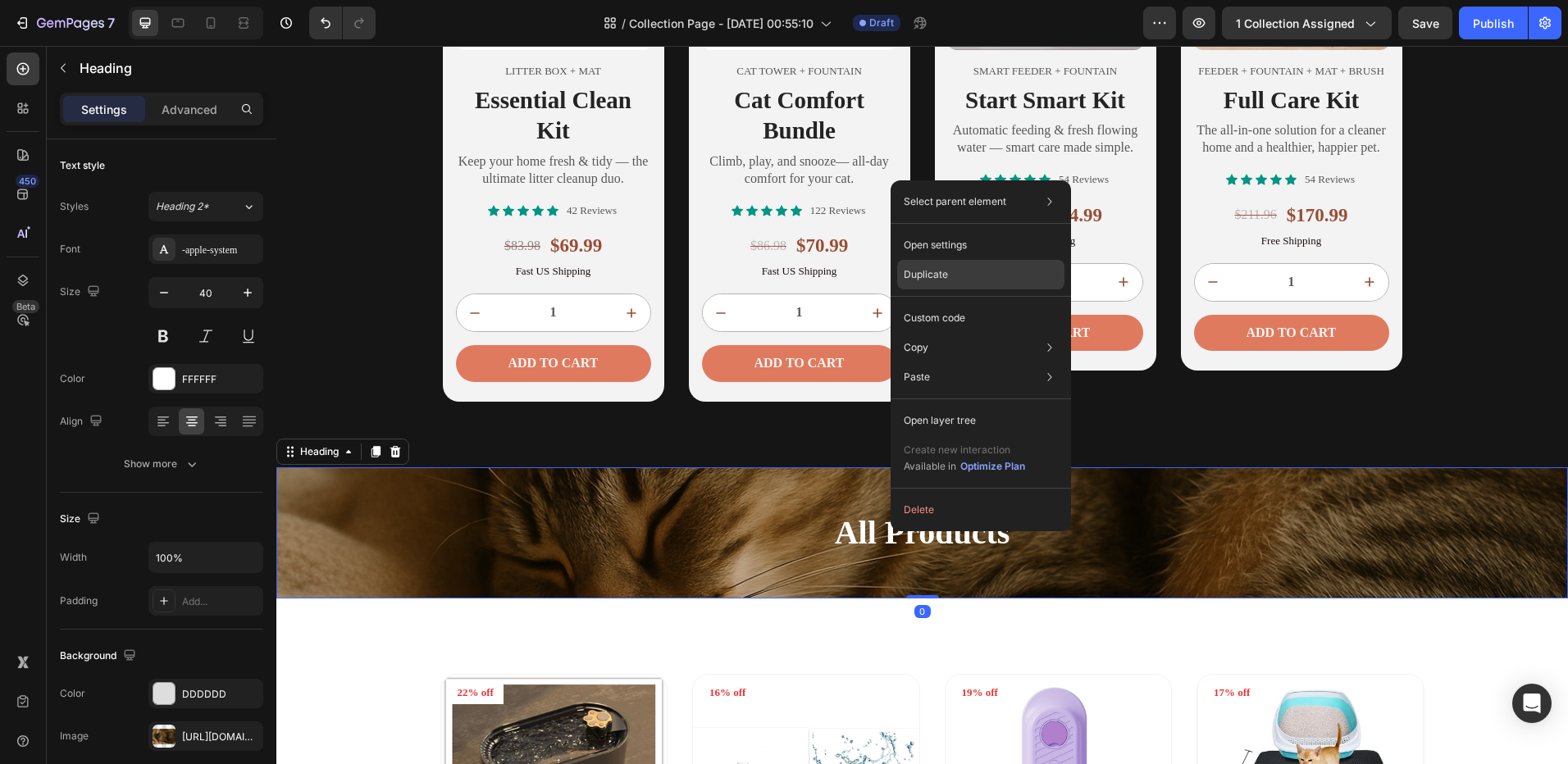
click at [944, 273] on p "Duplicate" at bounding box center [926, 274] width 45 height 15
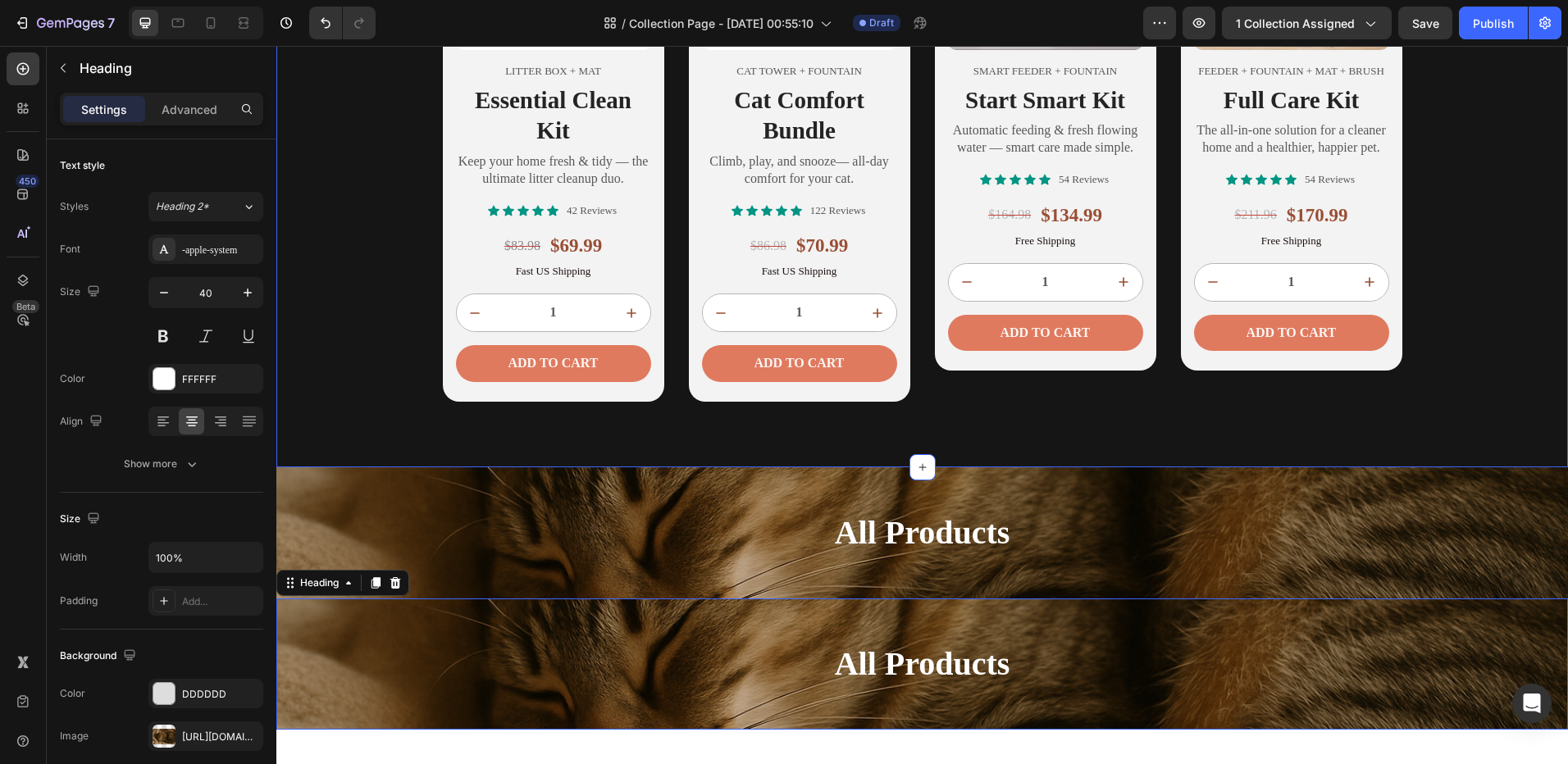
scroll to position [1139, 0]
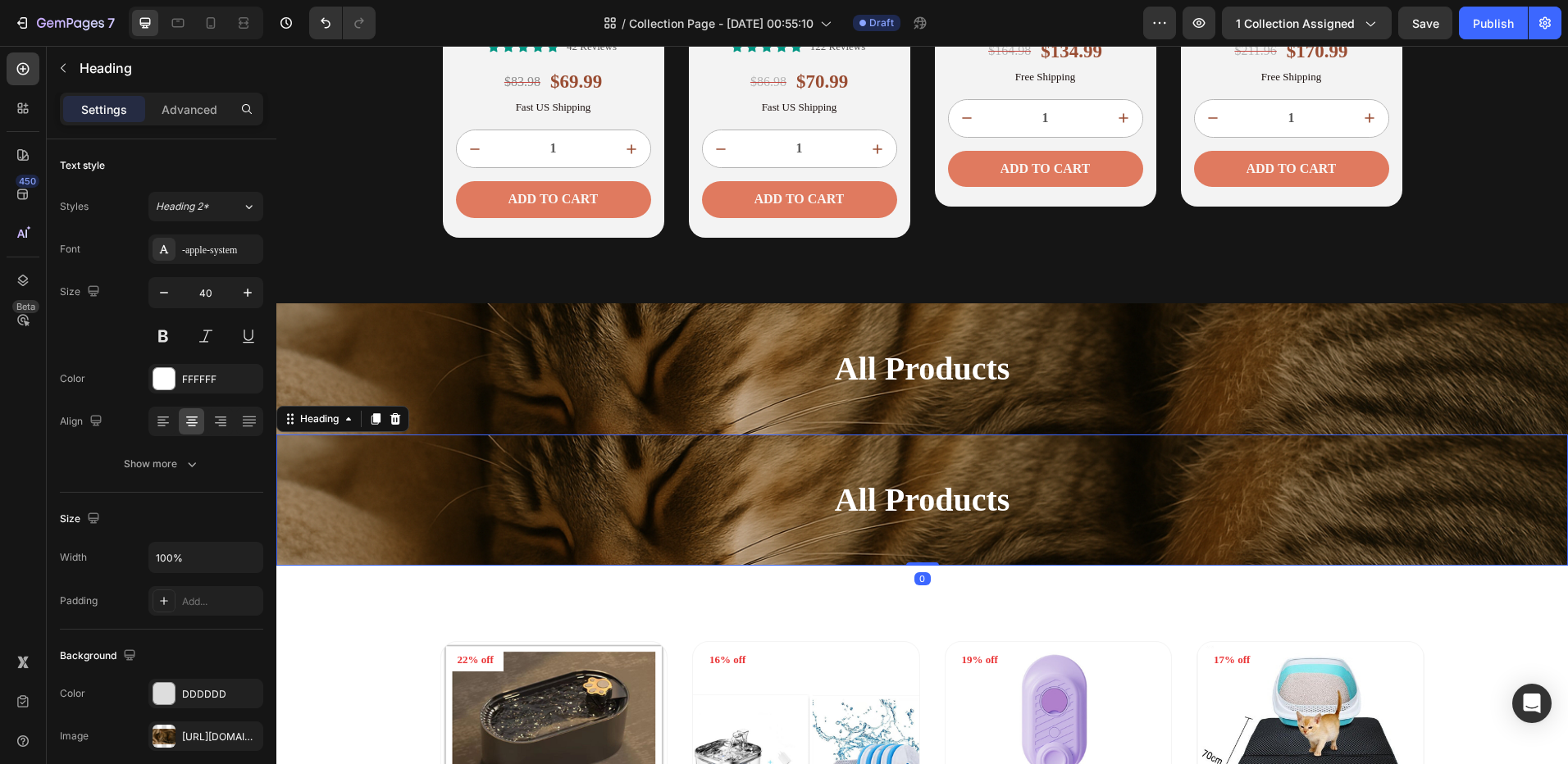
click at [877, 492] on h2 "All Products" at bounding box center [922, 500] width 1291 height 131
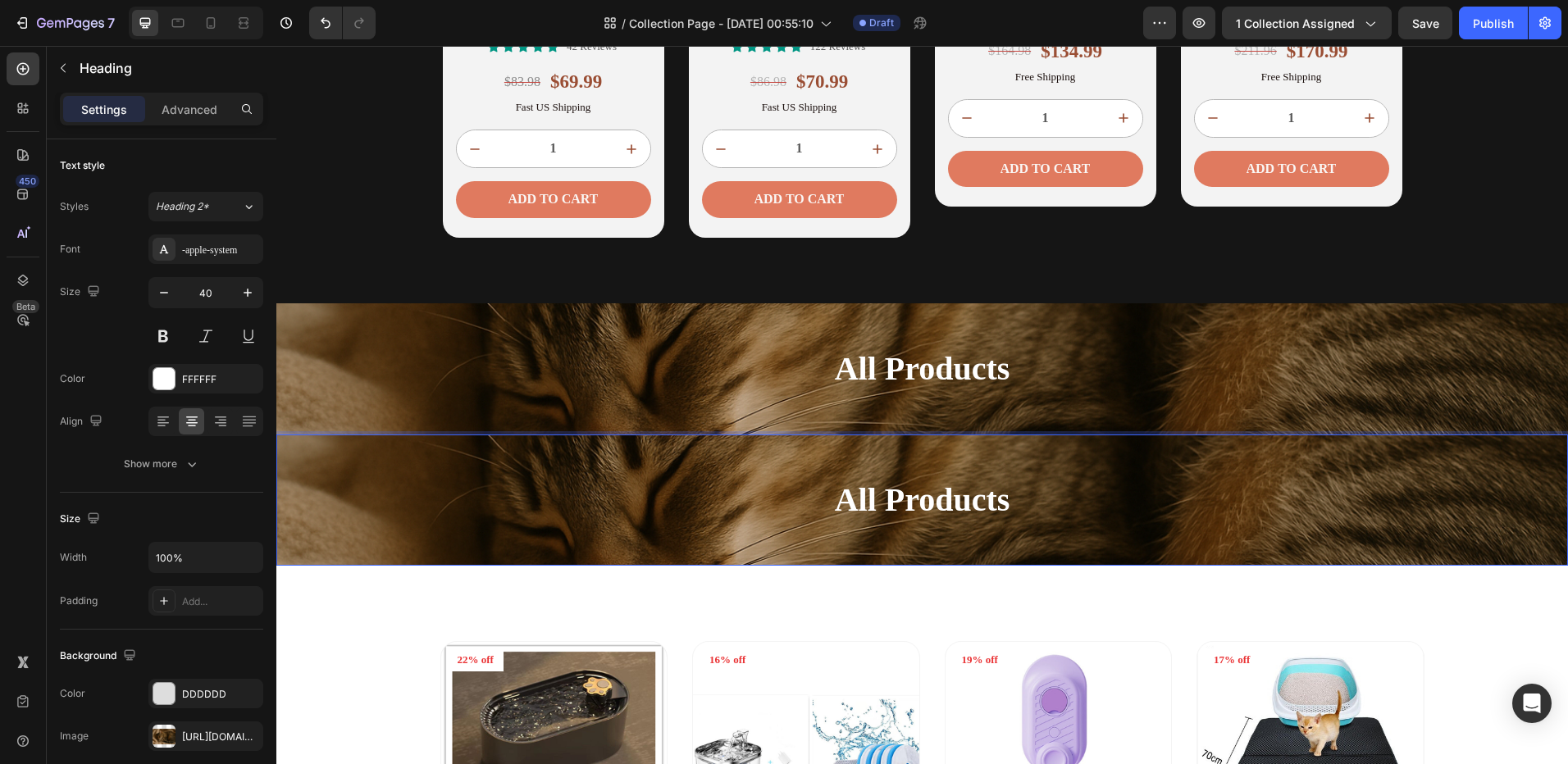
click at [834, 514] on p "All Products" at bounding box center [922, 500] width 1288 height 128
drag, startPoint x: 700, startPoint y: 514, endPoint x: 672, endPoint y: 486, distance: 39.6
drag, startPoint x: 672, startPoint y: 486, endPoint x: 535, endPoint y: 505, distance: 138.3
click at [535, 505] on p "All Products" at bounding box center [922, 500] width 1288 height 128
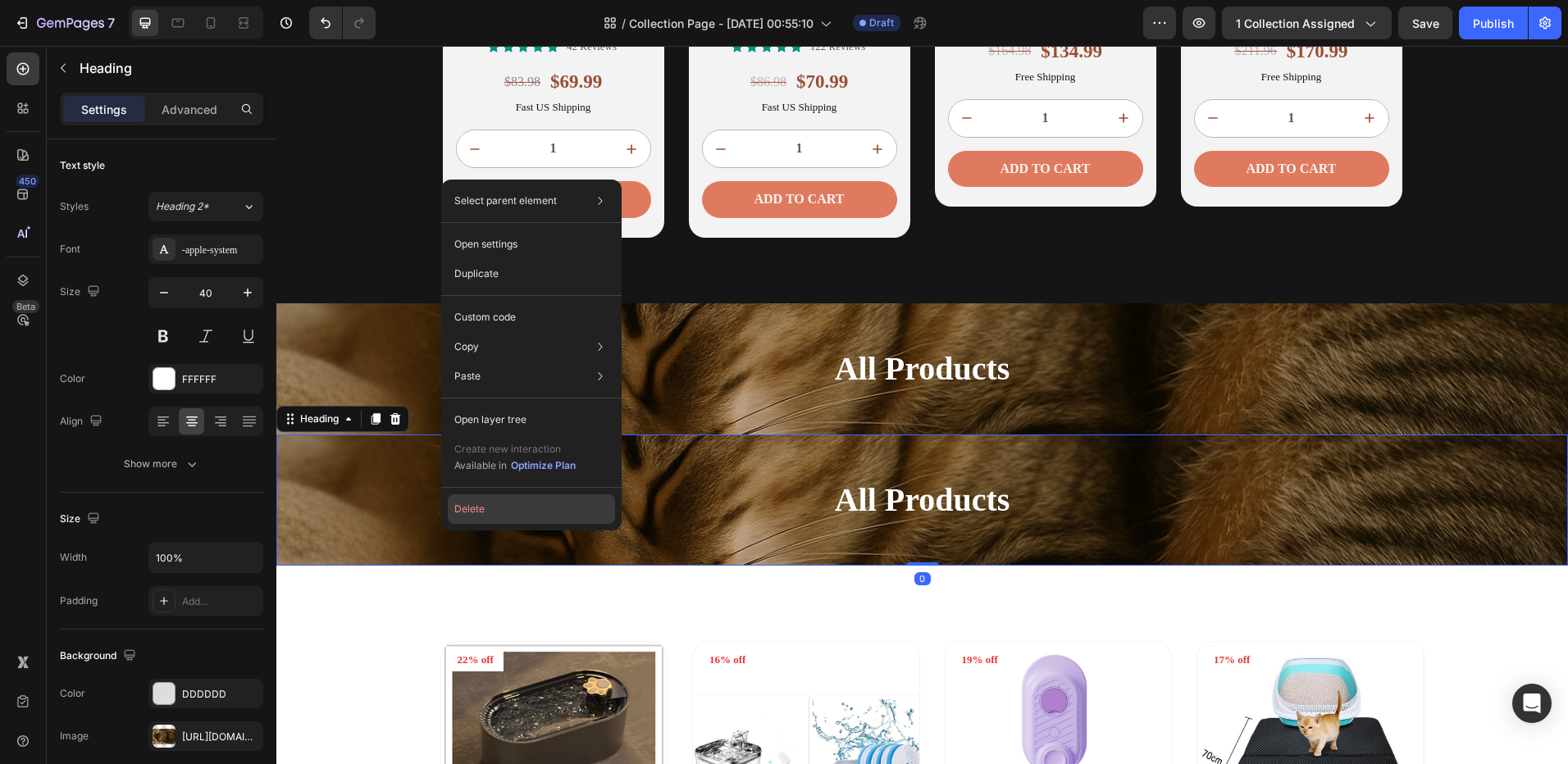
click at [473, 504] on button "Delete" at bounding box center [531, 509] width 167 height 29
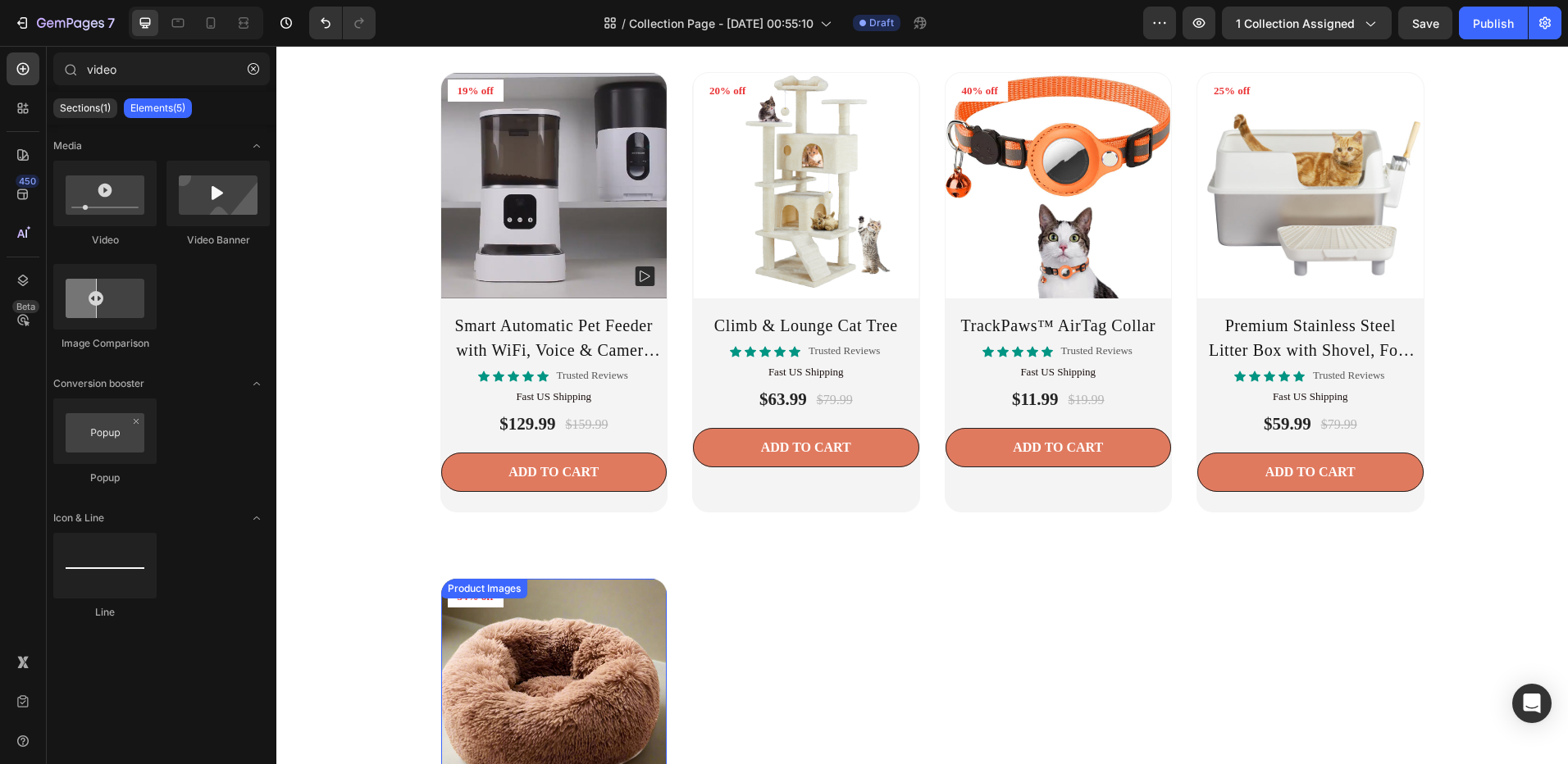
scroll to position [2287, 0]
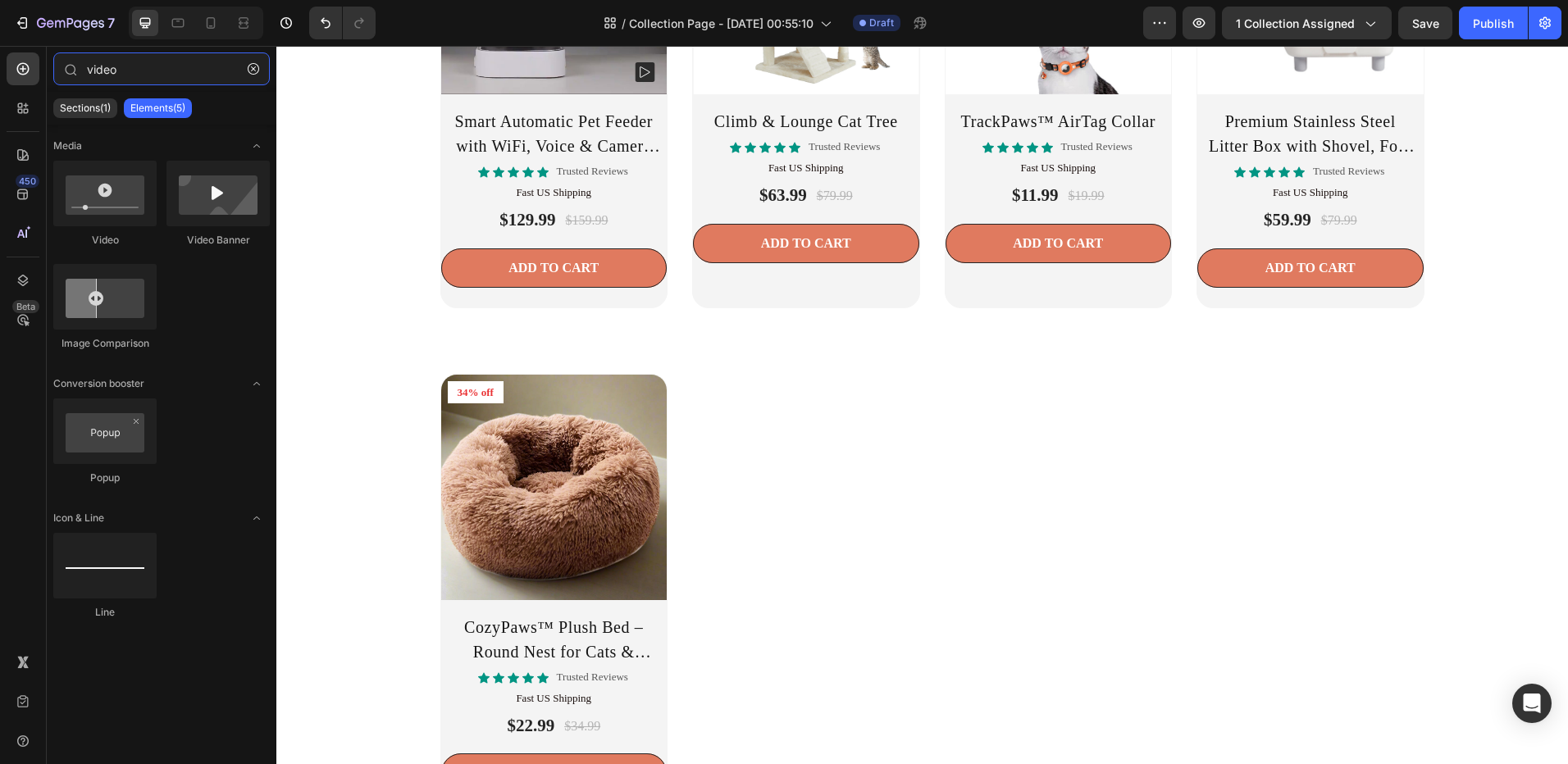
drag, startPoint x: 133, startPoint y: 65, endPoint x: 6, endPoint y: 45, distance: 128.6
click at [43, 49] on div "450 Beta video Sections(1) Elements(5) Media Video Video Banner Image Compariso…" at bounding box center [138, 406] width 276 height 719
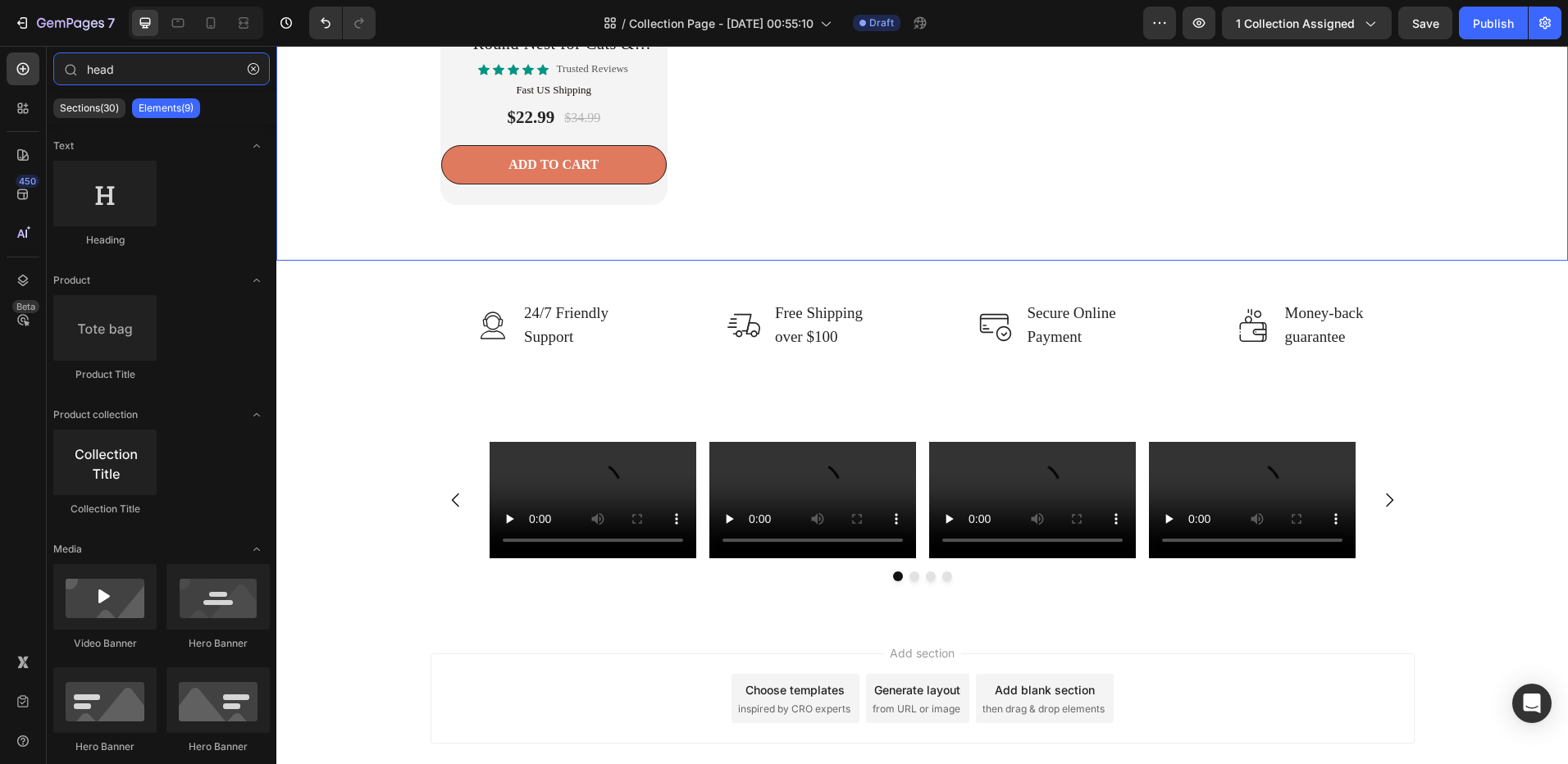
scroll to position [2824, 0]
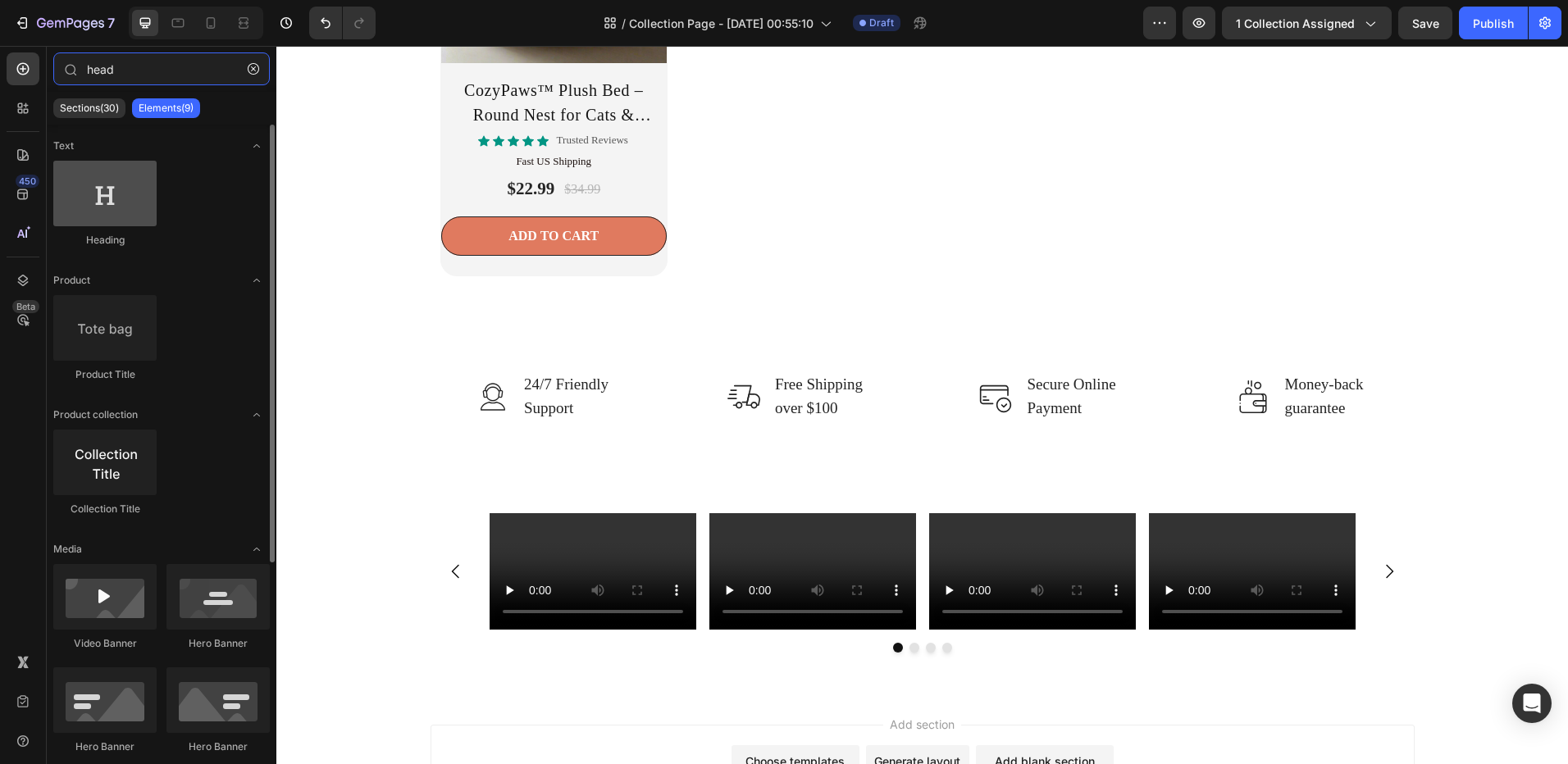
type input "head"
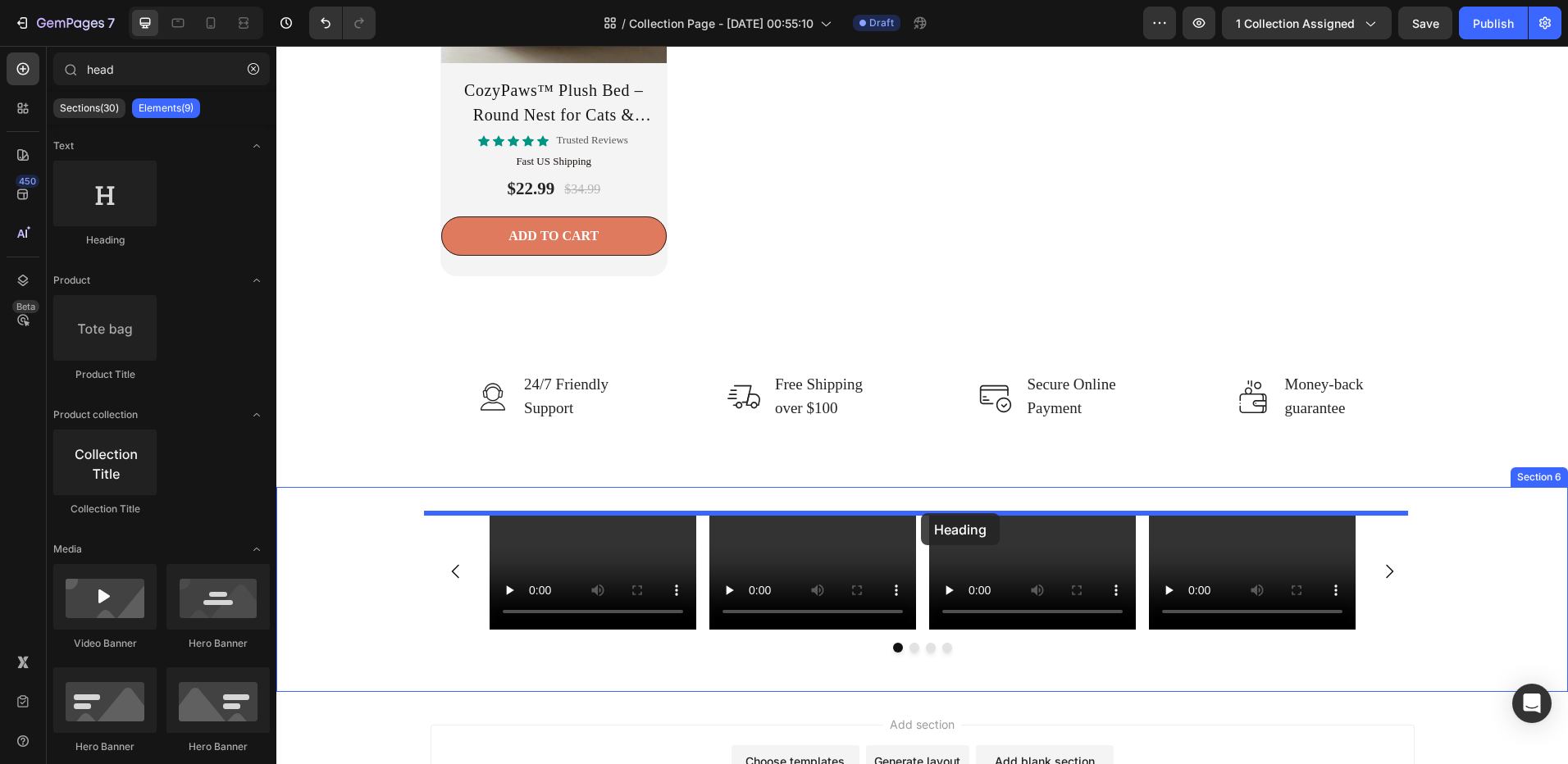
drag, startPoint x: 397, startPoint y: 230, endPoint x: 921, endPoint y: 514, distance: 596.0
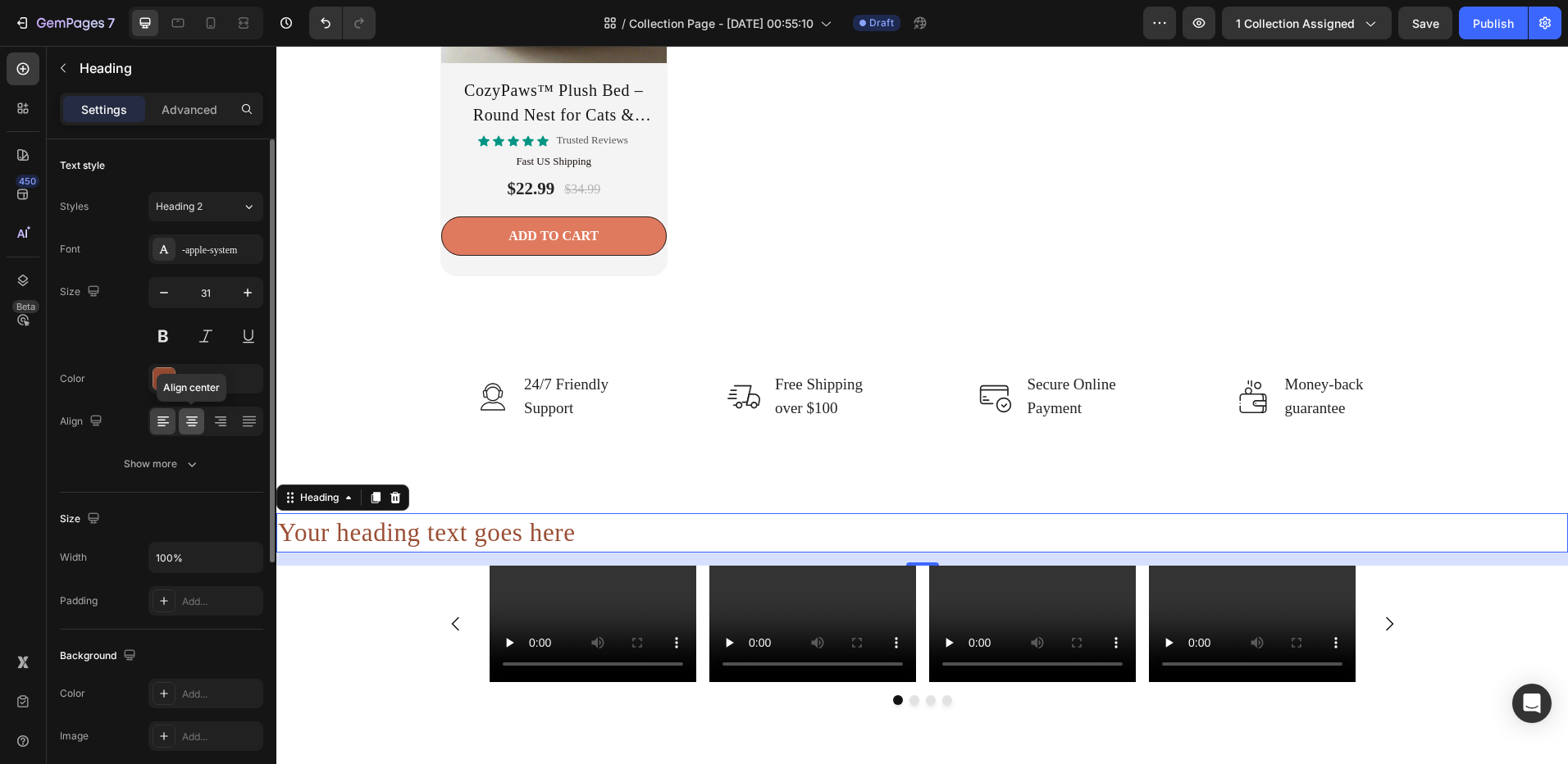
click at [200, 418] on div at bounding box center [191, 421] width 26 height 27
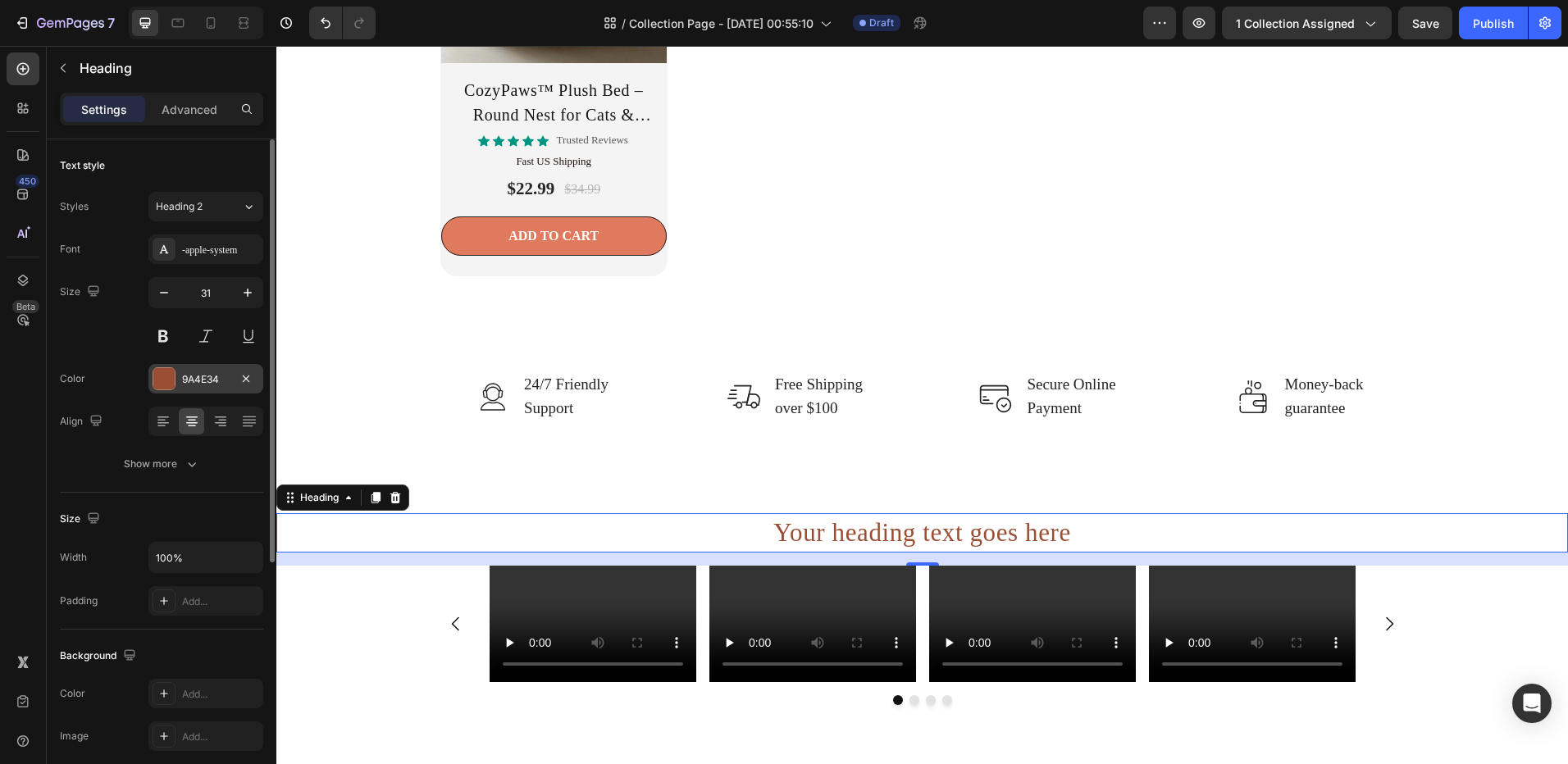
click at [180, 385] on div "9A4E34" at bounding box center [206, 379] width 115 height 29
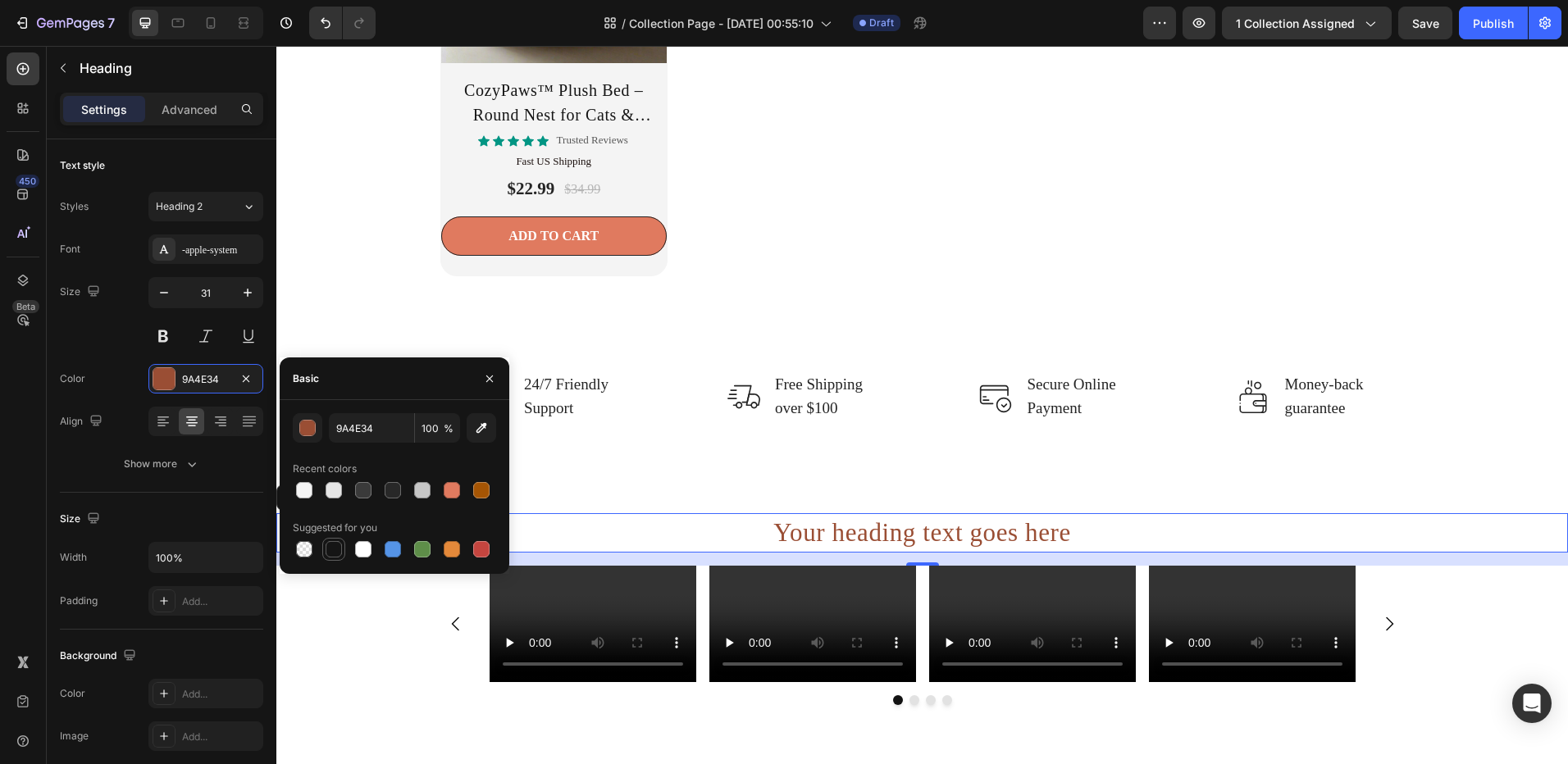
click at [333, 544] on div at bounding box center [333, 549] width 16 height 16
type input "151515"
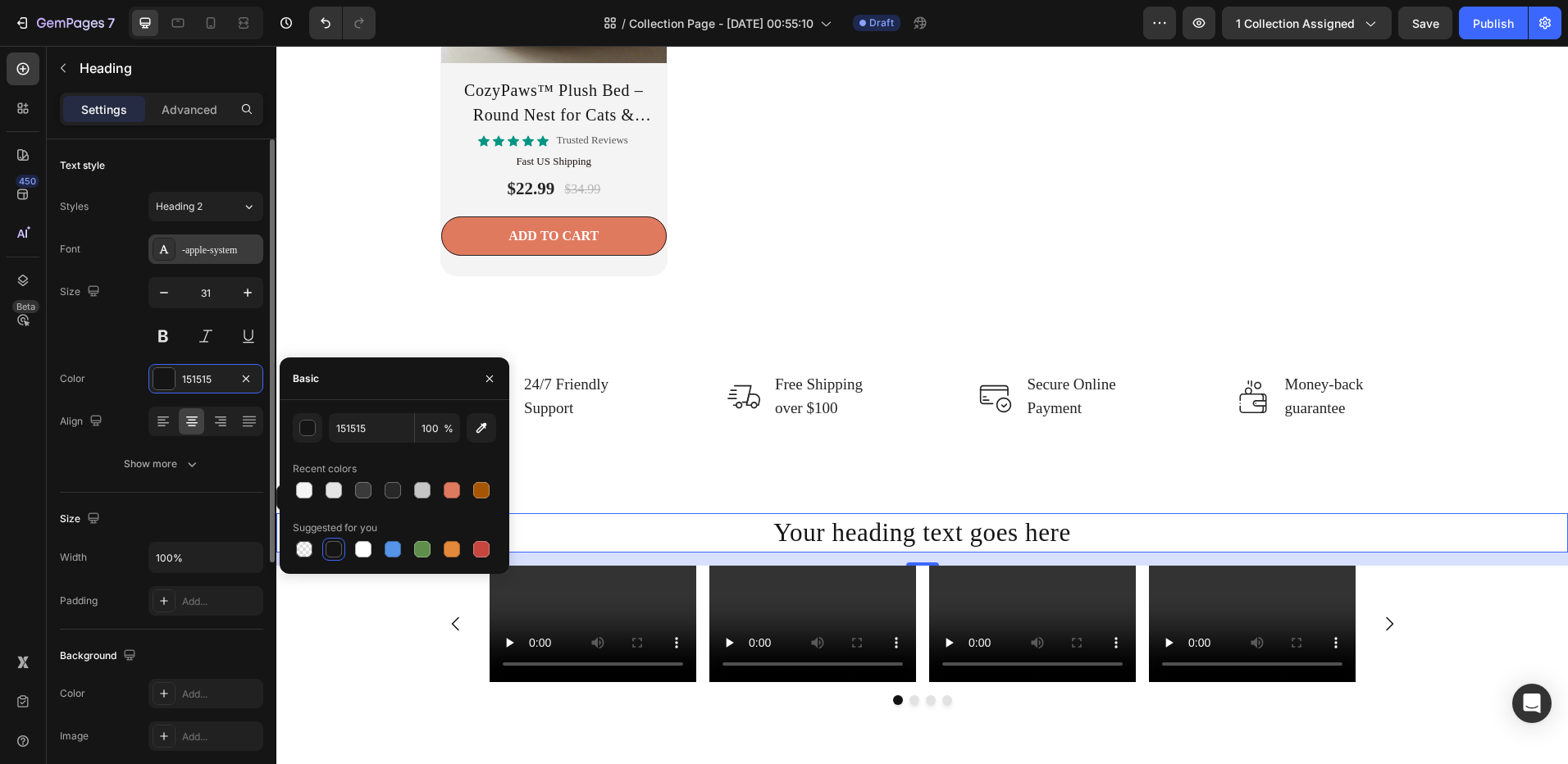
click at [191, 257] on div "-apple-system" at bounding box center [206, 250] width 115 height 29
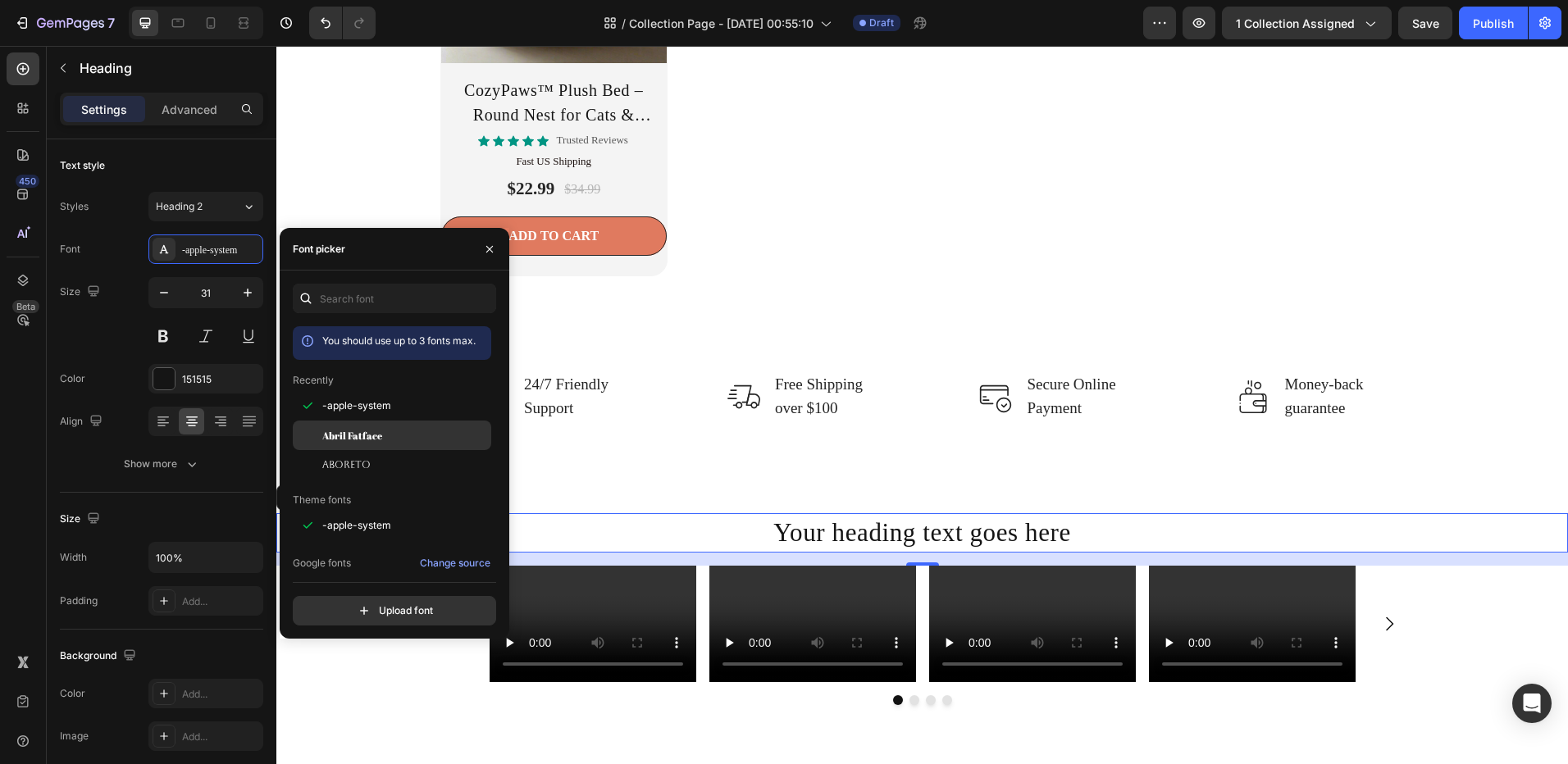
click at [351, 432] on span "Abril Fatface" at bounding box center [352, 435] width 60 height 15
click at [803, 530] on h2 "Your heading text goes here" at bounding box center [922, 532] width 1291 height 39
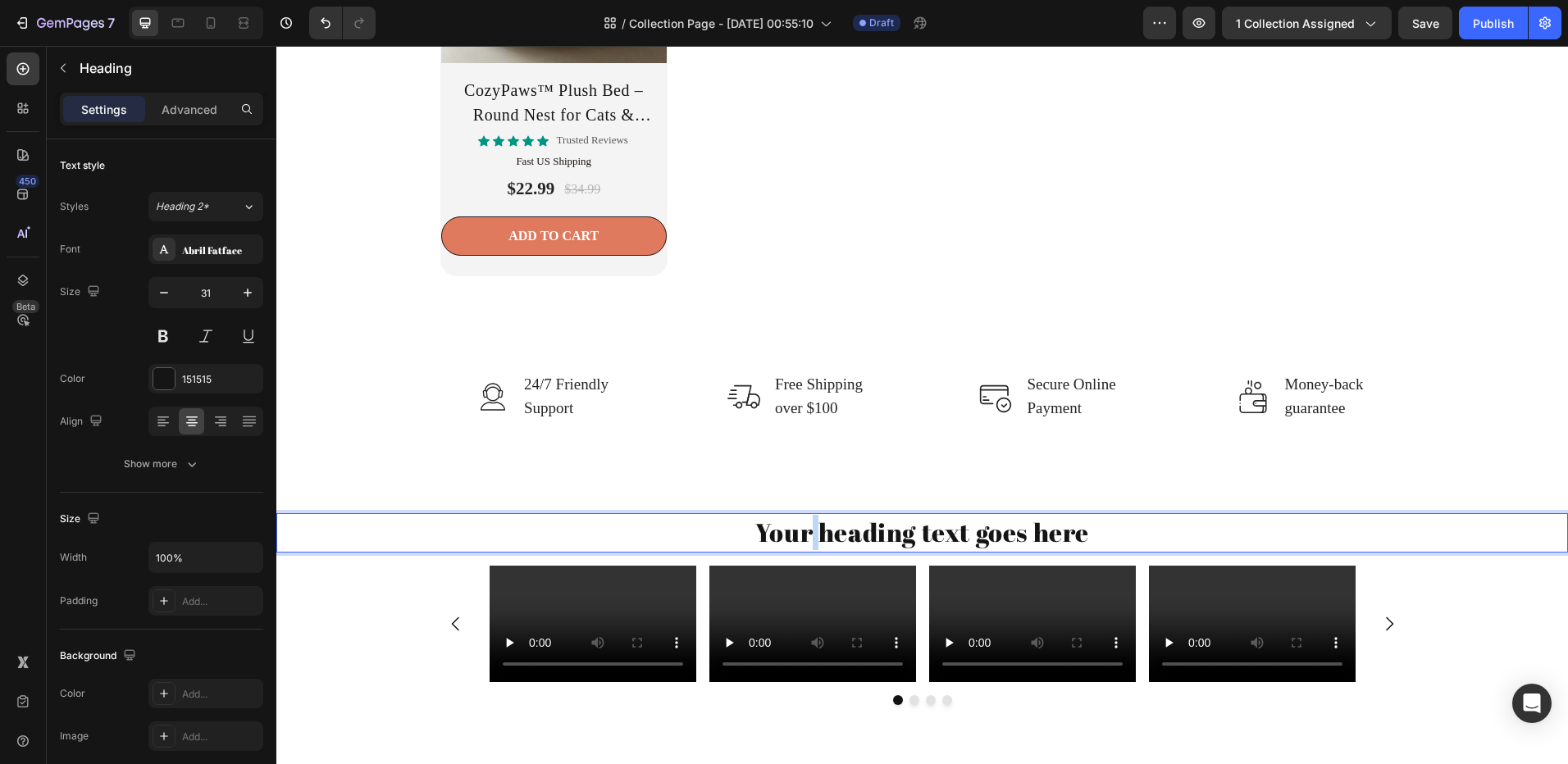
click at [803, 530] on p "Your heading text goes here" at bounding box center [922, 532] width 1288 height 35
click at [764, 537] on p "Loved by Pet Parents" at bounding box center [922, 532] width 1288 height 35
click at [863, 530] on p "Loved by Pet Parents" at bounding box center [922, 532] width 1288 height 35
click at [494, 617] on video at bounding box center [592, 624] width 207 height 117
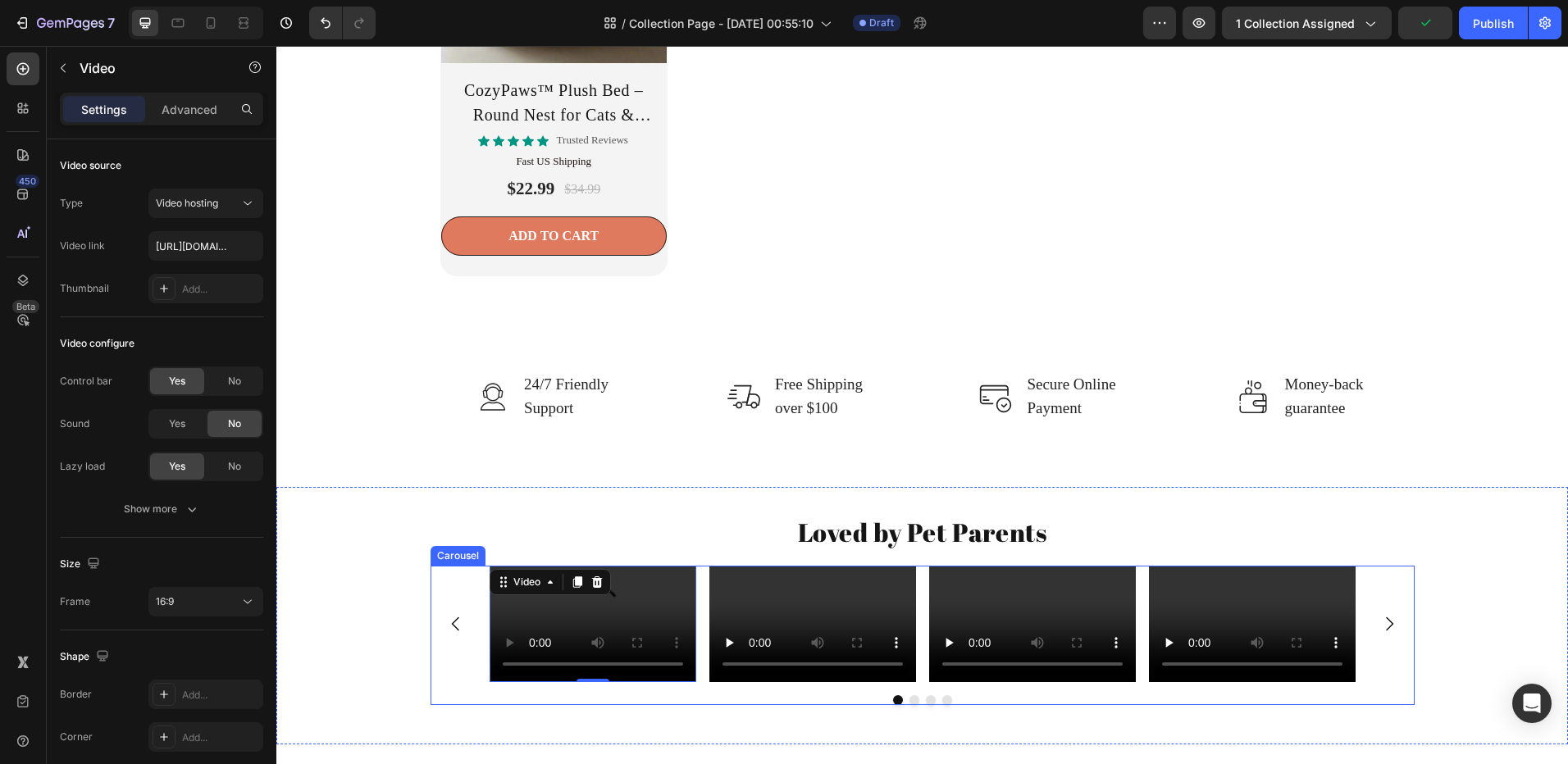
drag, startPoint x: 398, startPoint y: 605, endPoint x: 423, endPoint y: 592, distance: 28.2
click at [401, 599] on div "Video 0 Video Video Video Carousel" at bounding box center [922, 642] width 1291 height 153
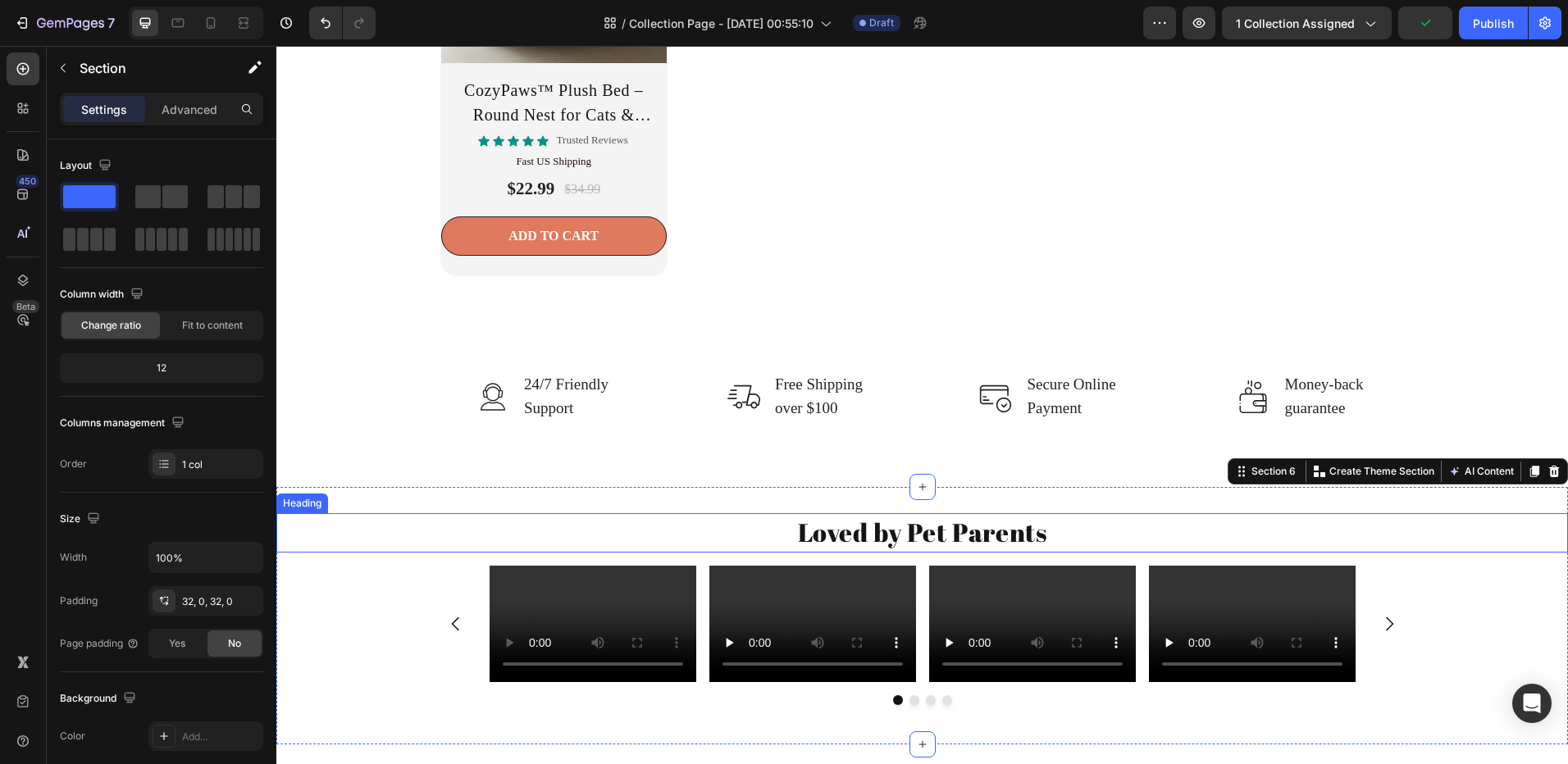
drag, startPoint x: 946, startPoint y: 533, endPoint x: 981, endPoint y: 529, distance: 35.2
click at [947, 533] on p "Loved by Pet Parents" at bounding box center [922, 532] width 1288 height 35
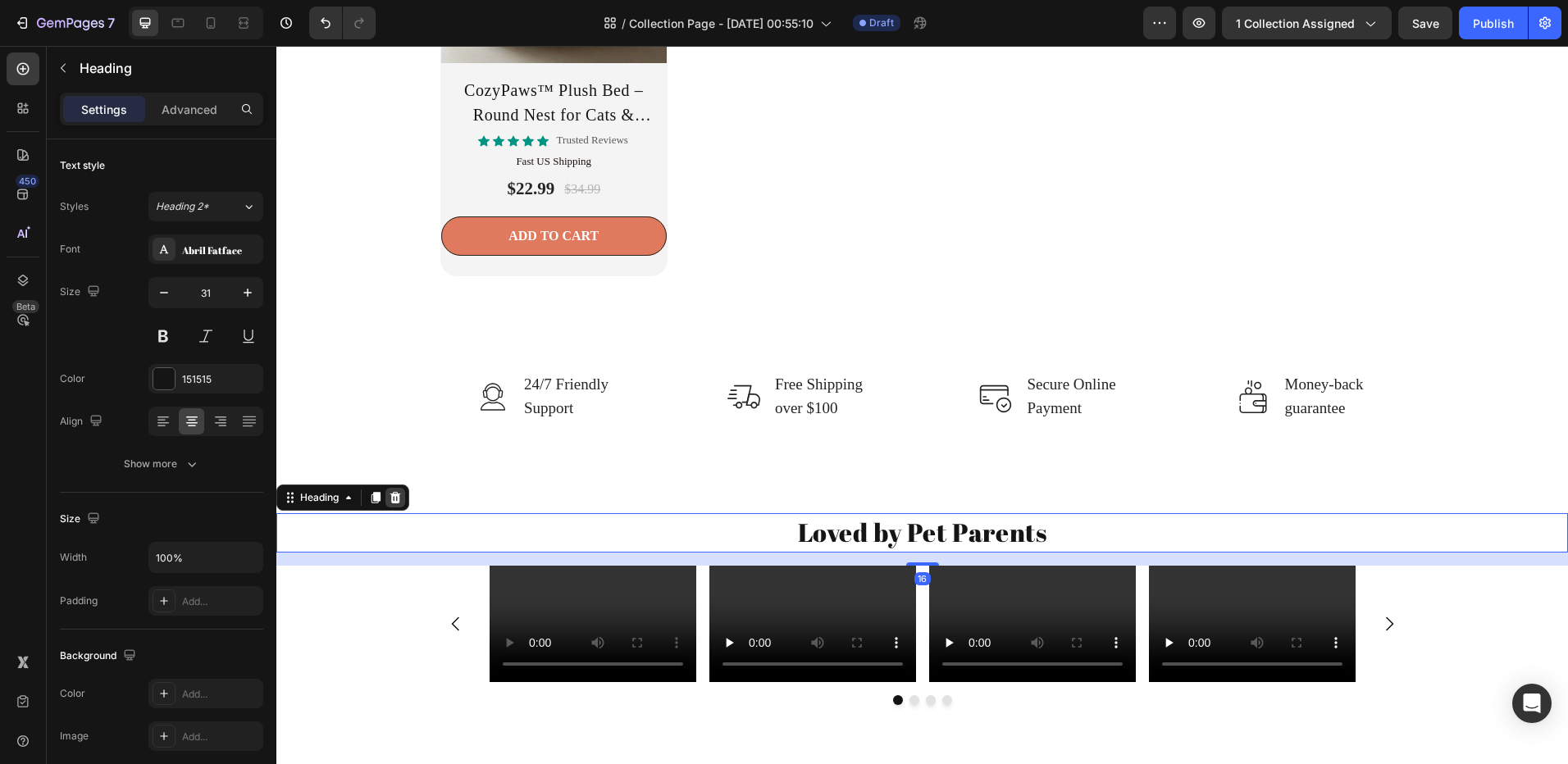
click at [387, 501] on div at bounding box center [394, 497] width 20 height 20
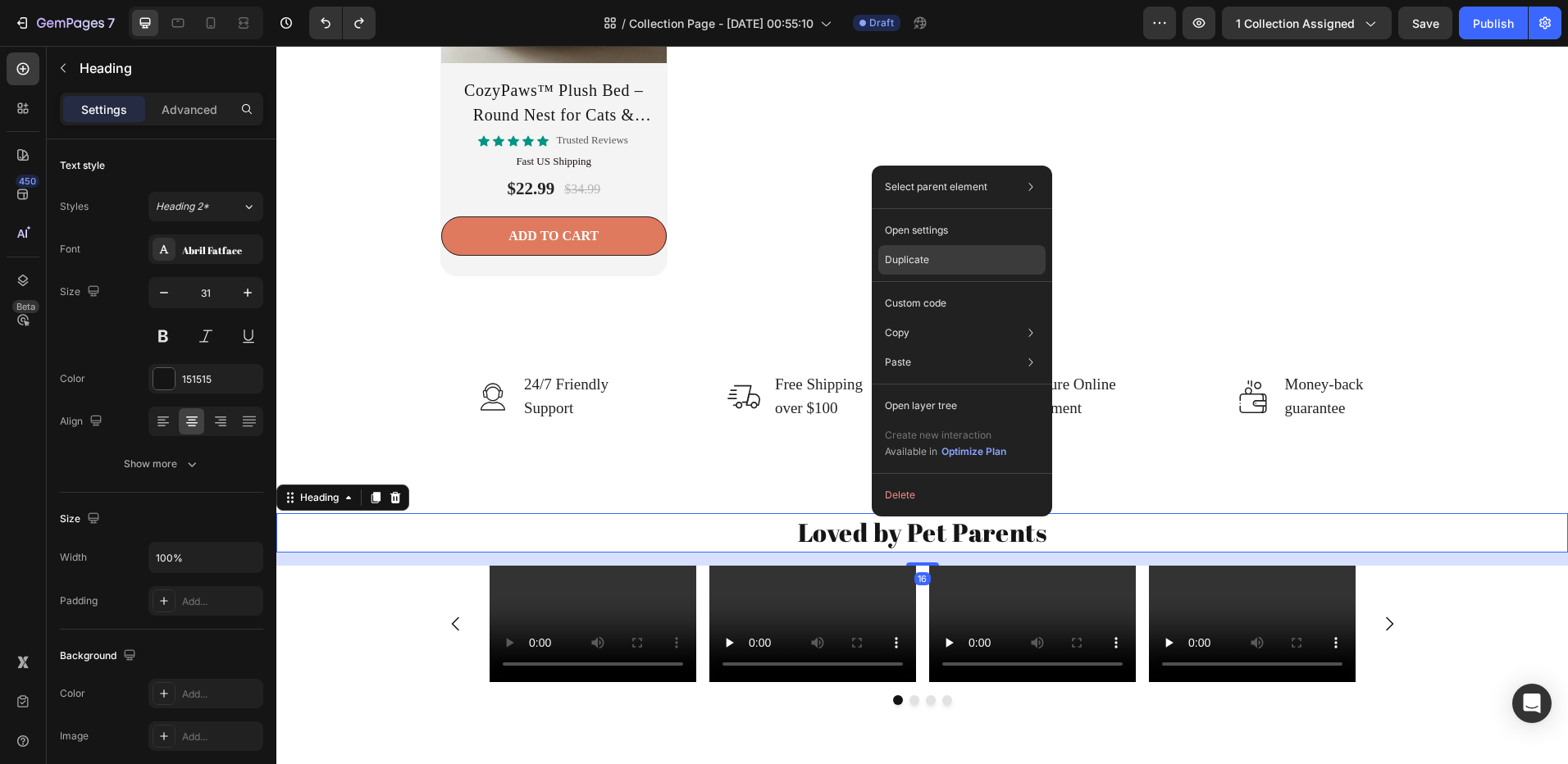
click at [917, 261] on p "Duplicate" at bounding box center [907, 260] width 45 height 15
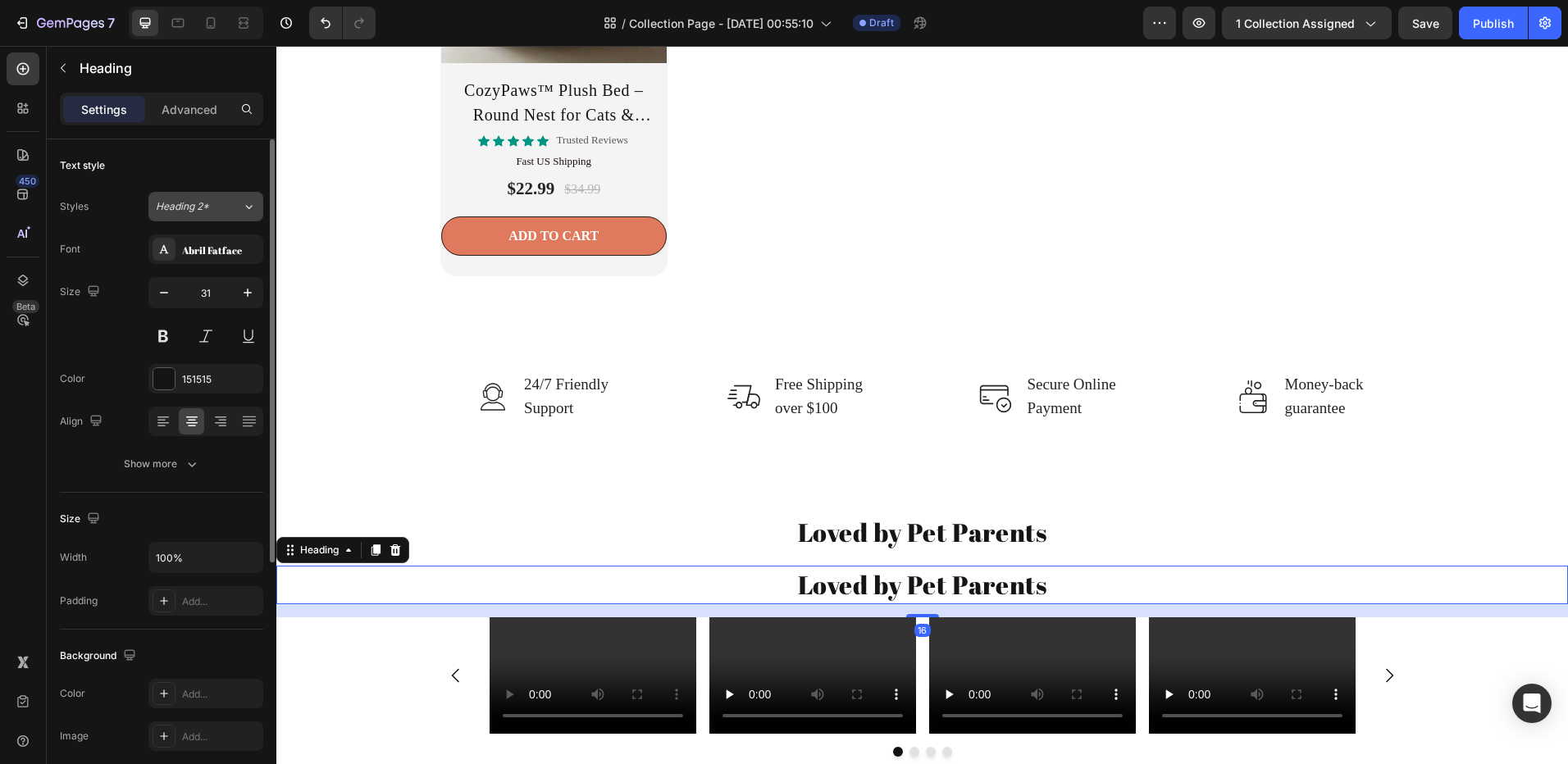
click at [225, 208] on div "Heading 2*" at bounding box center [199, 206] width 86 height 15
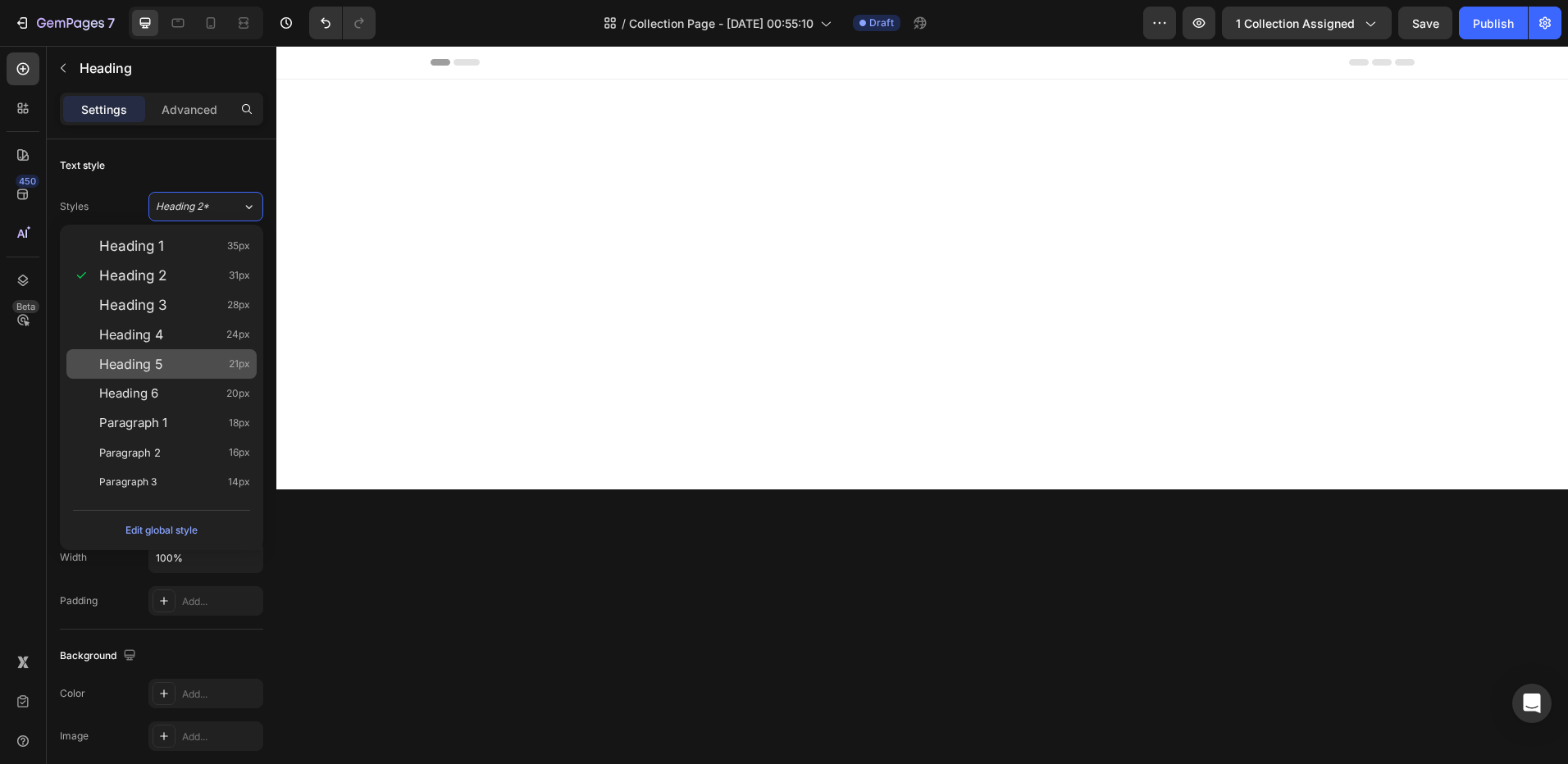
scroll to position [2824, 0]
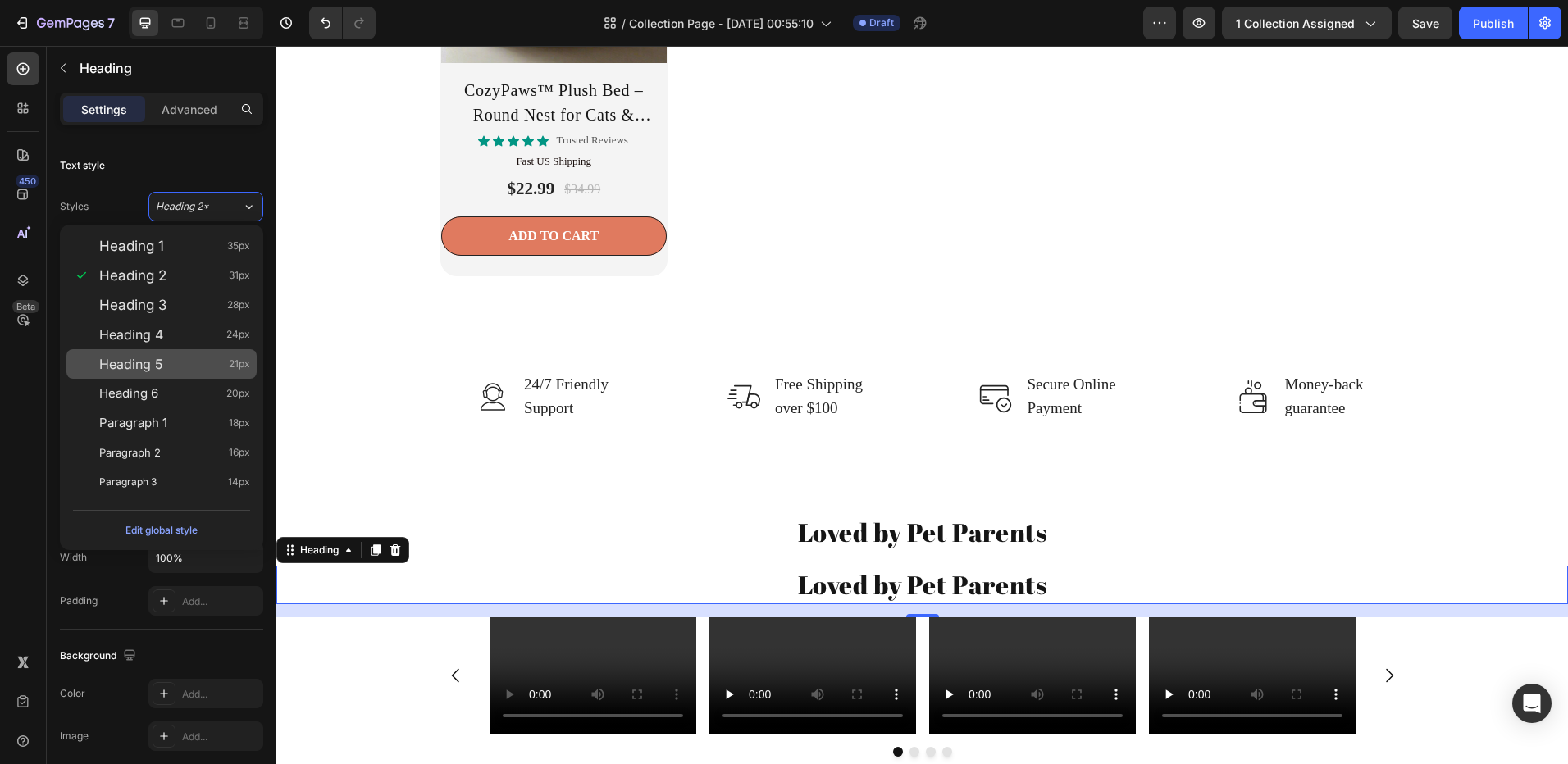
click at [204, 349] on div "Heading 5 21px" at bounding box center [161, 364] width 190 height 29
type input "21"
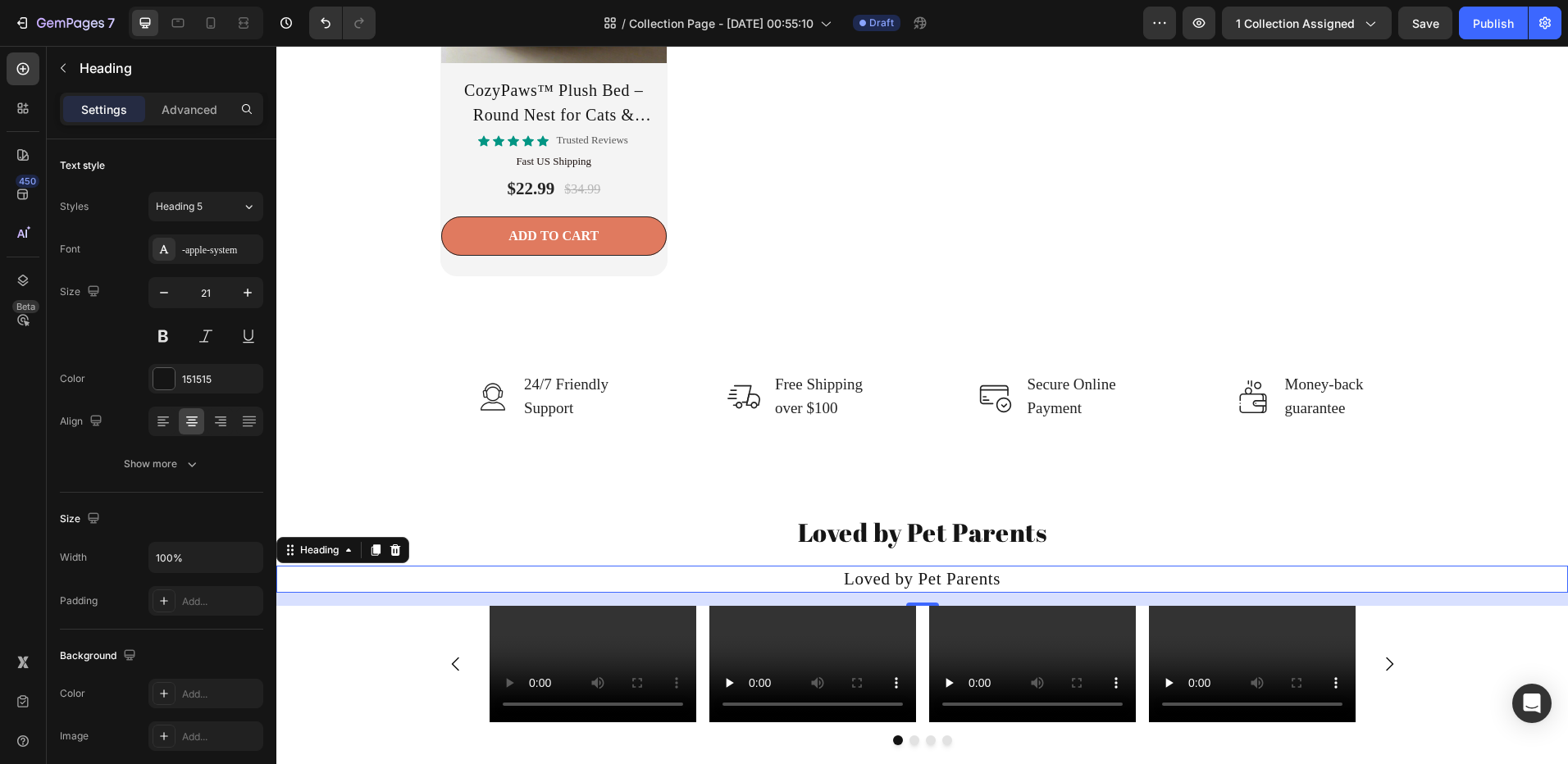
click at [860, 573] on h2 "Loved by Pet Parents" at bounding box center [922, 580] width 1291 height 27
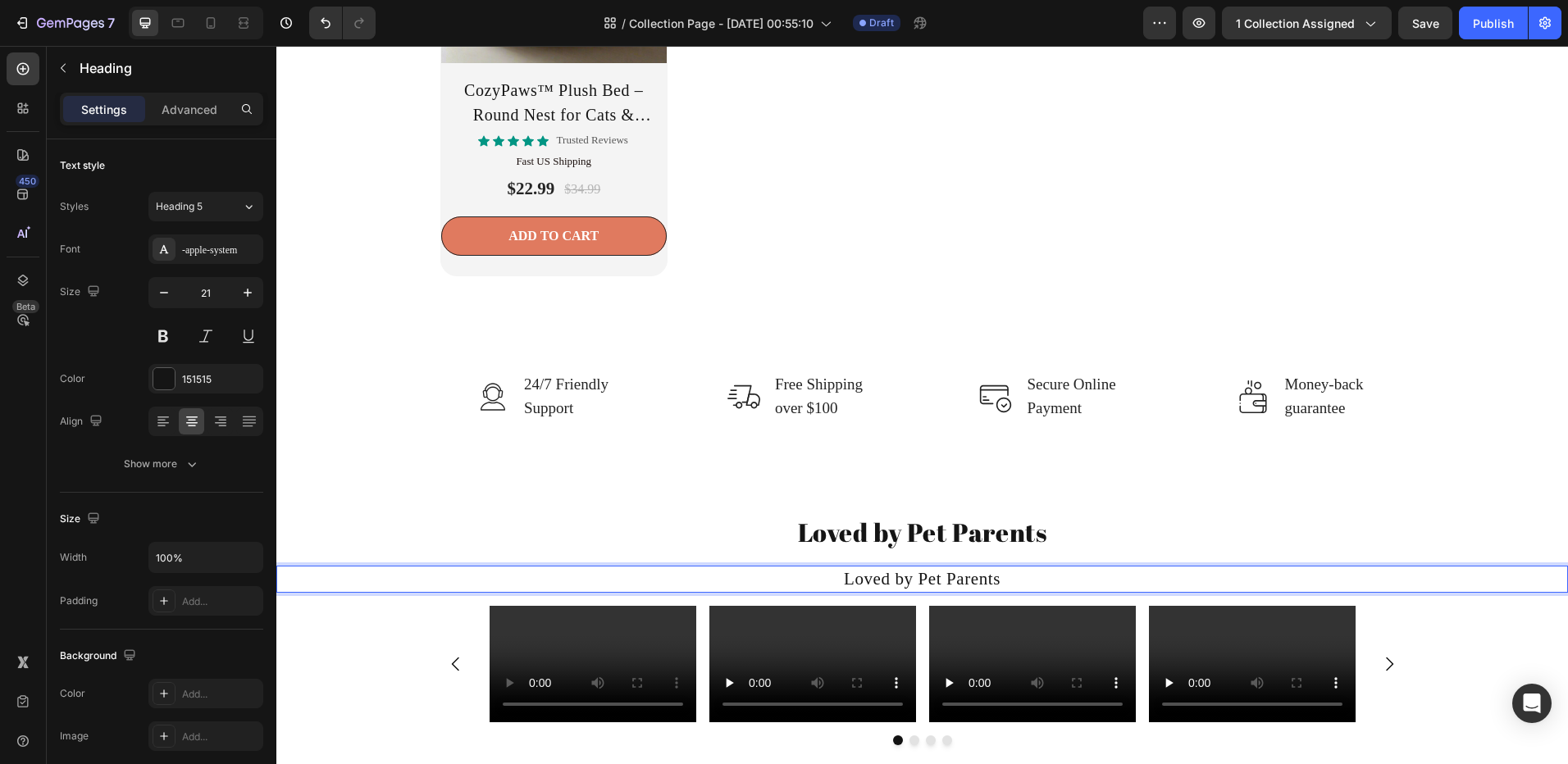
click at [860, 572] on p "Loved by Pet Parents" at bounding box center [922, 580] width 1288 height 24
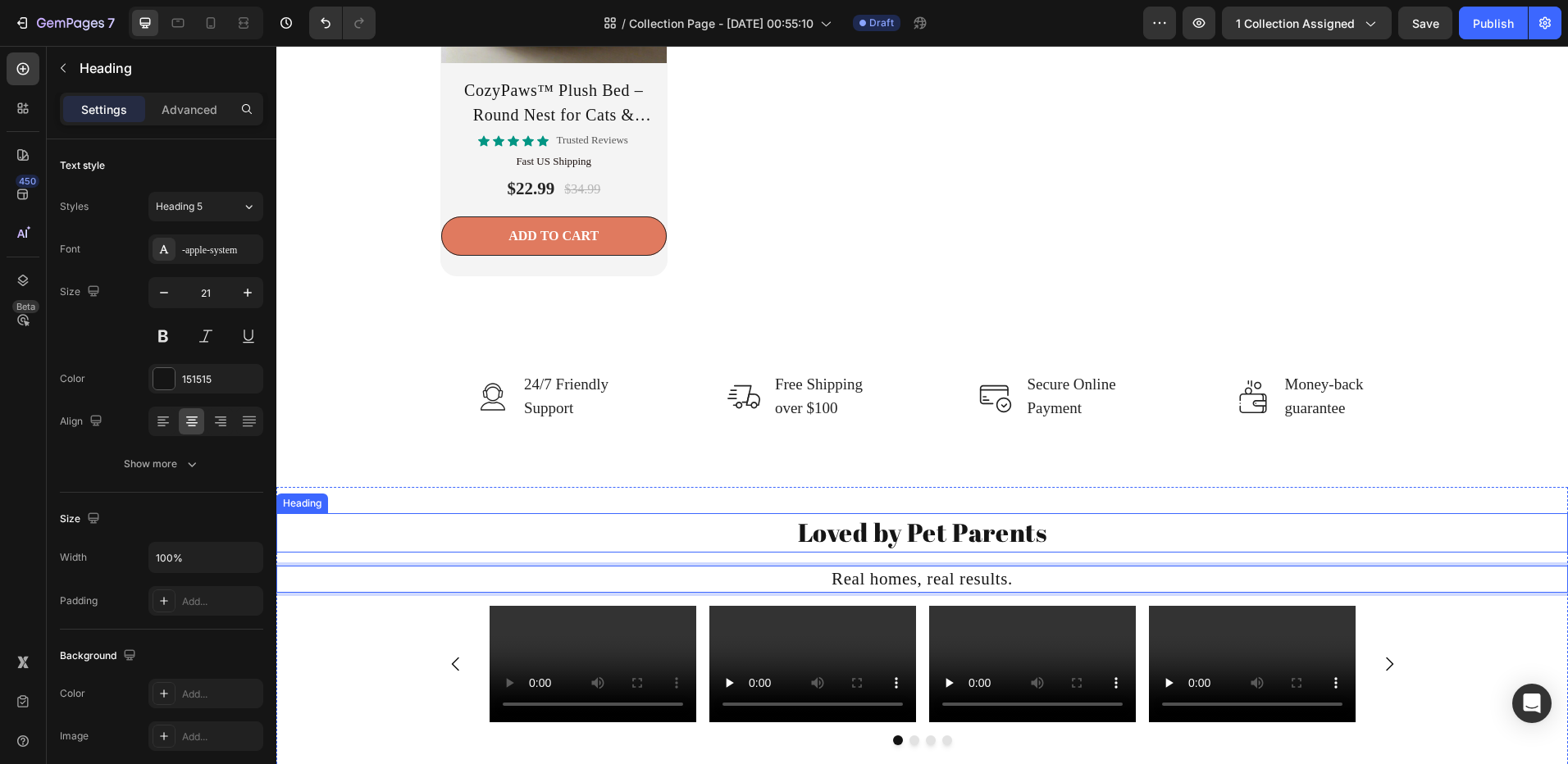
click at [906, 530] on h2 "Loved by Pet Parents" at bounding box center [922, 532] width 1291 height 39
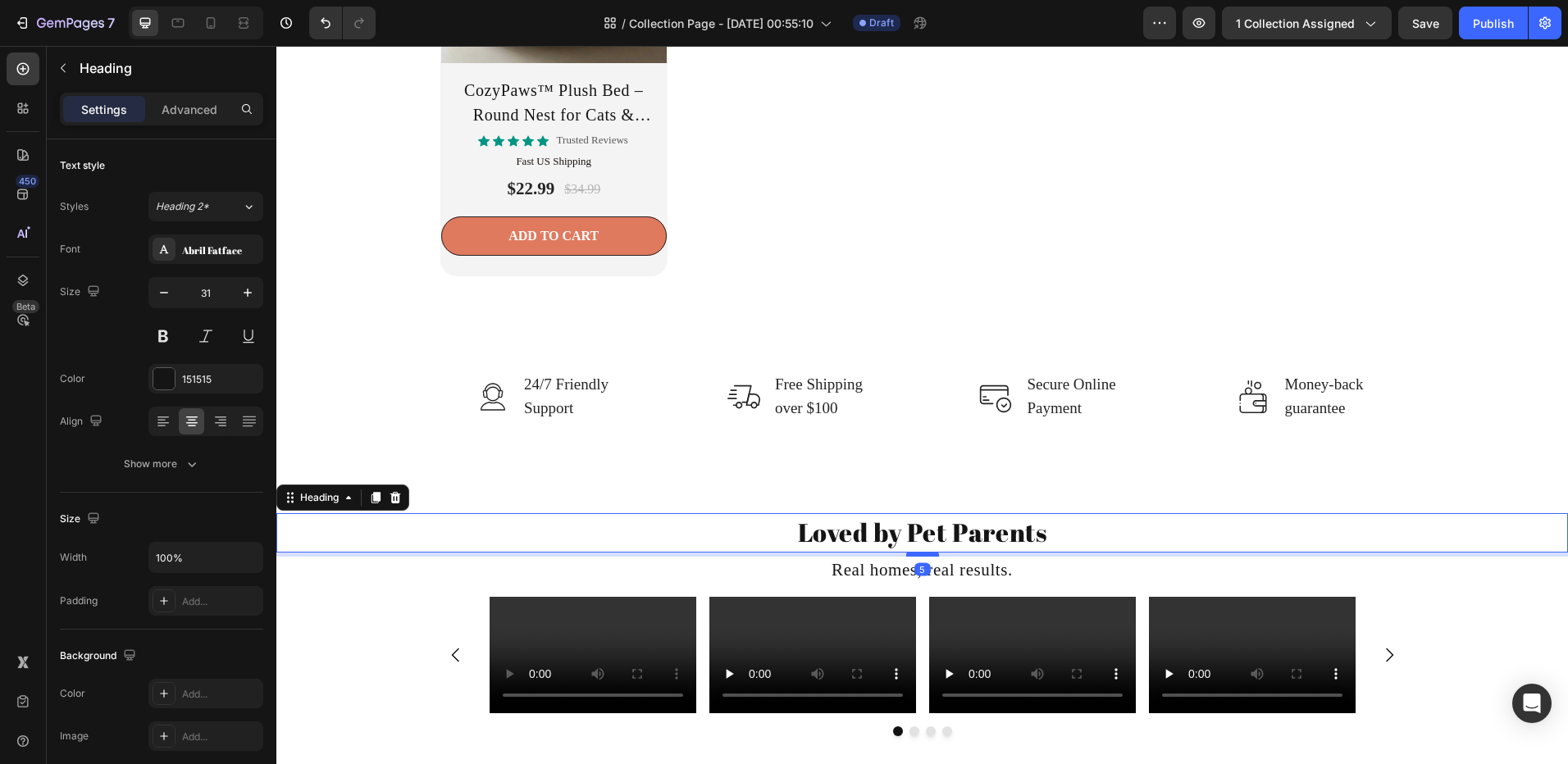
drag, startPoint x: 913, startPoint y: 561, endPoint x: 928, endPoint y: 552, distance: 17.5
click at [928, 552] on div at bounding box center [922, 555] width 33 height 5
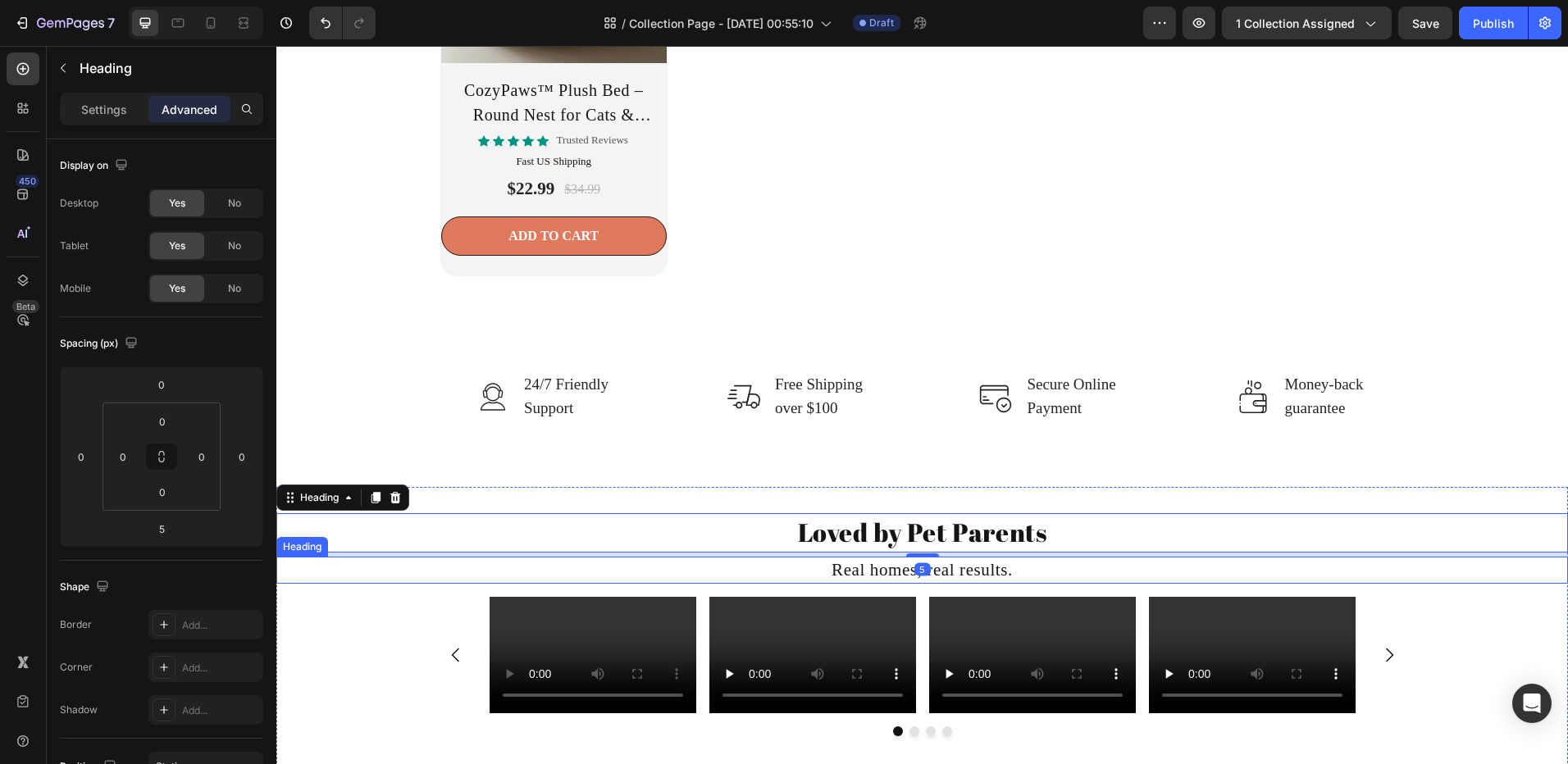
click at [948, 569] on p "Real homes, real results." at bounding box center [922, 570] width 1288 height 24
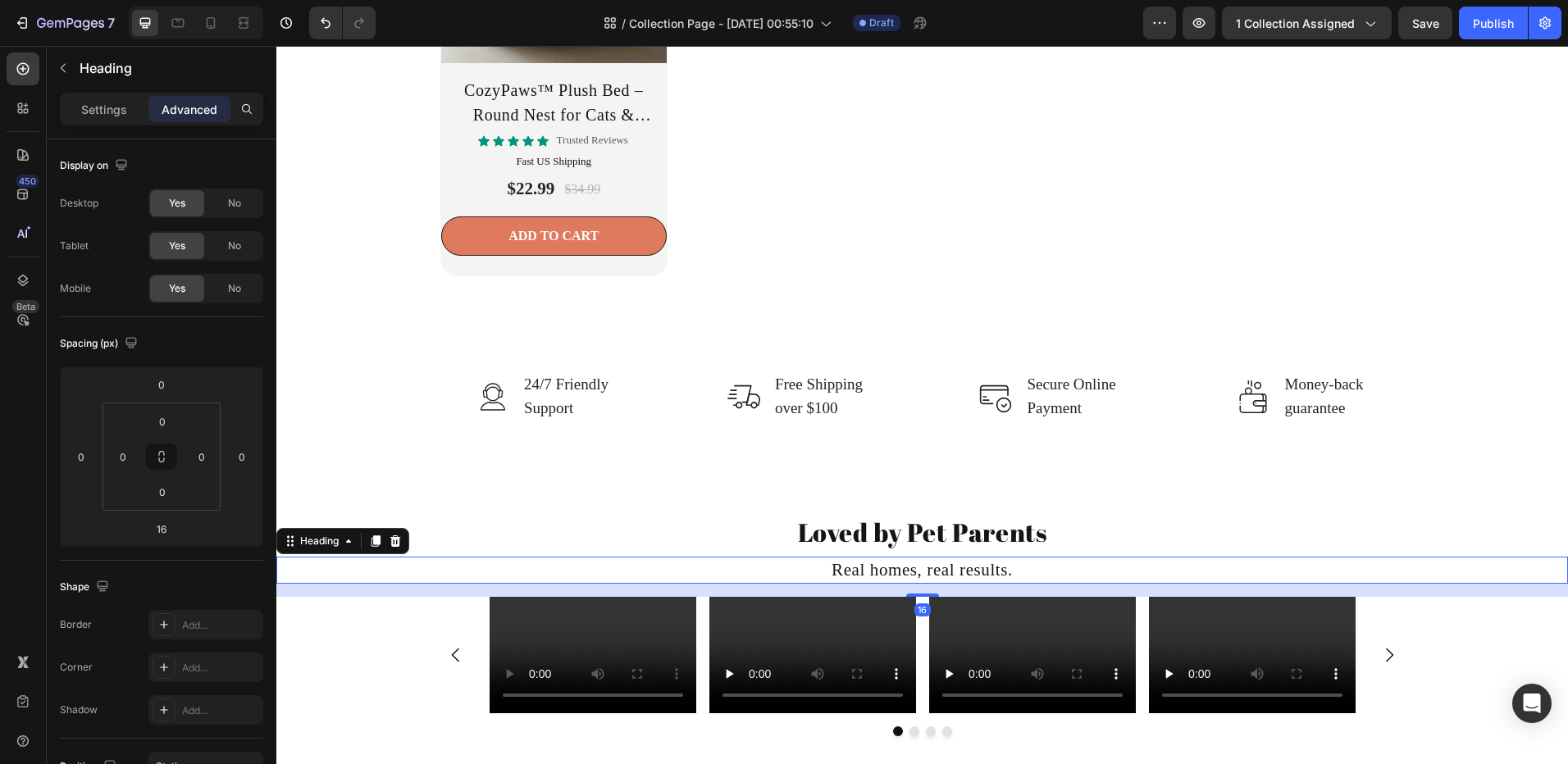
drag, startPoint x: 915, startPoint y: 593, endPoint x: 913, endPoint y: 611, distance: 18.1
click at [912, 597] on div at bounding box center [922, 595] width 33 height 3
type input "40"
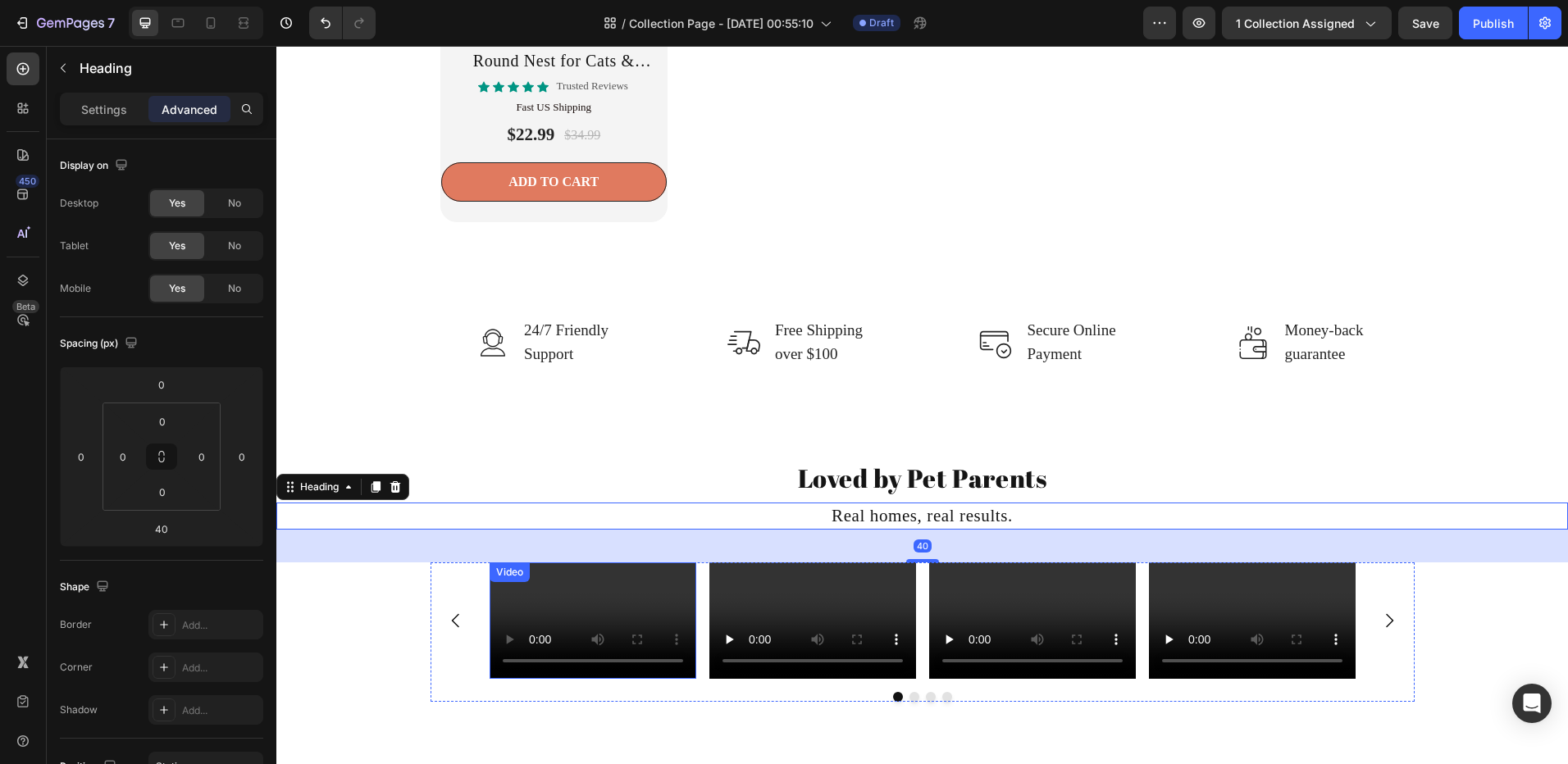
scroll to position [2906, 0]
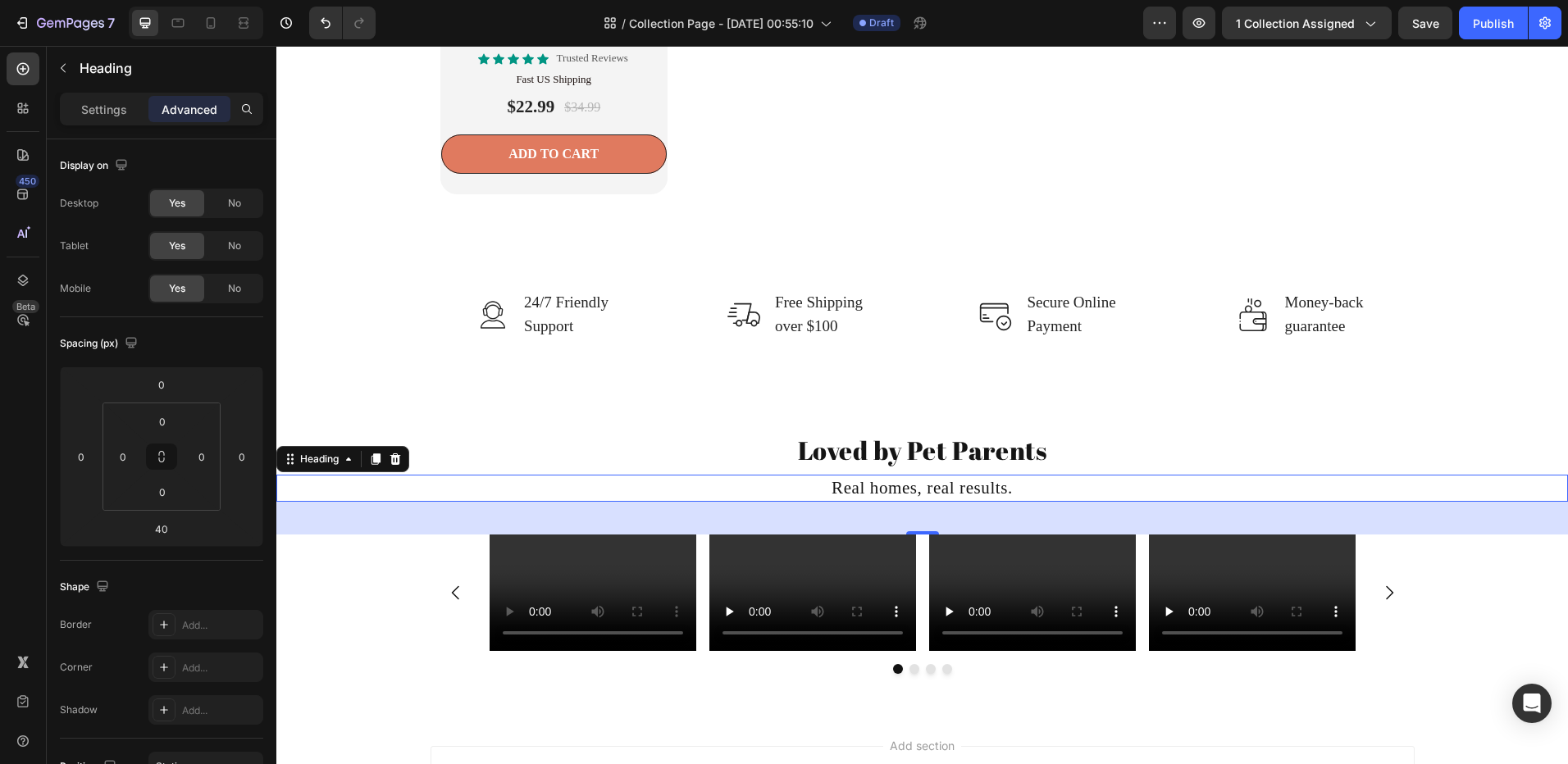
click at [577, 466] on h2 "Loved by Pet Parents" at bounding box center [922, 450] width 1291 height 39
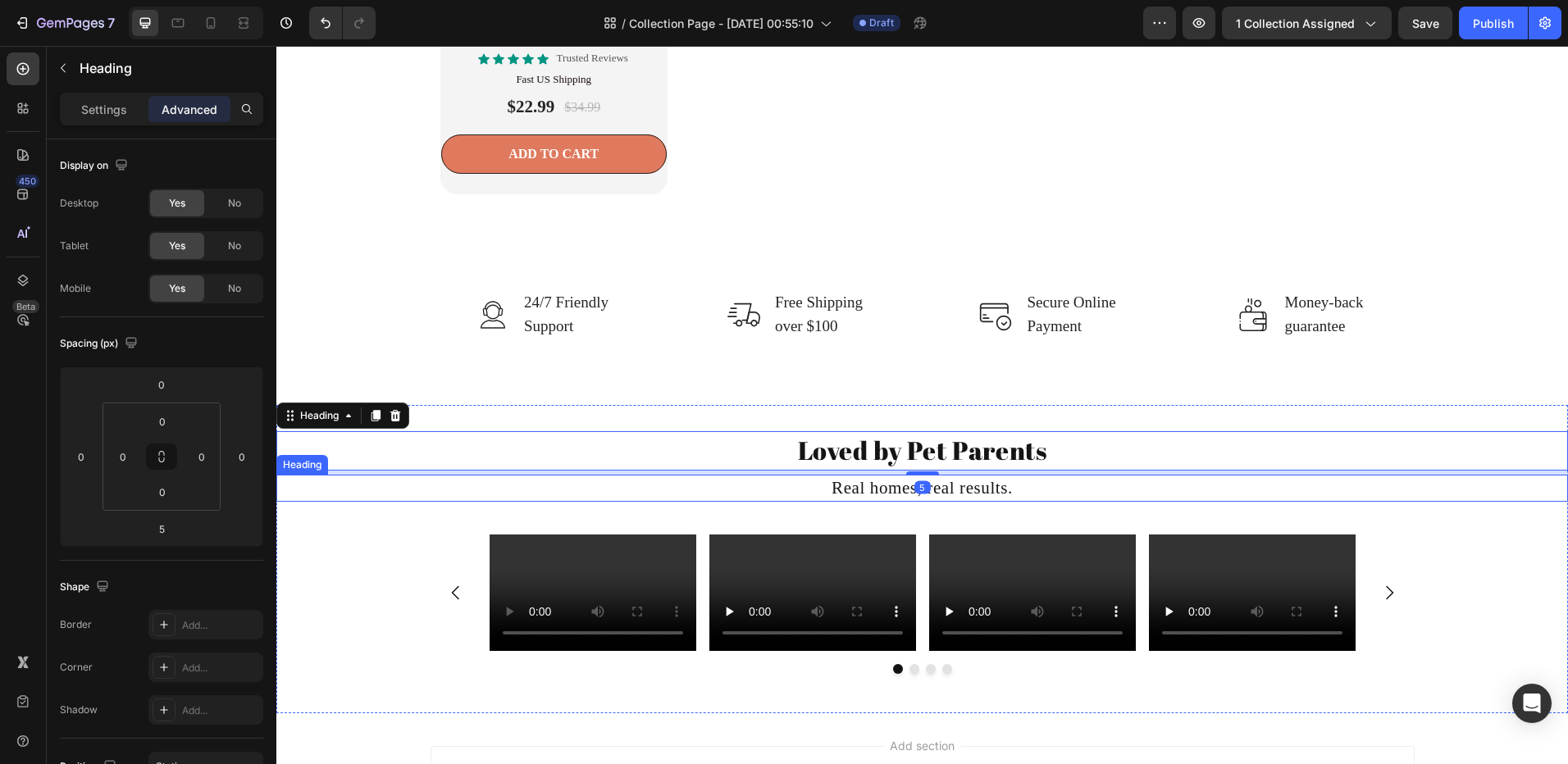
click at [524, 499] on p "Real homes, real results." at bounding box center [922, 489] width 1288 height 24
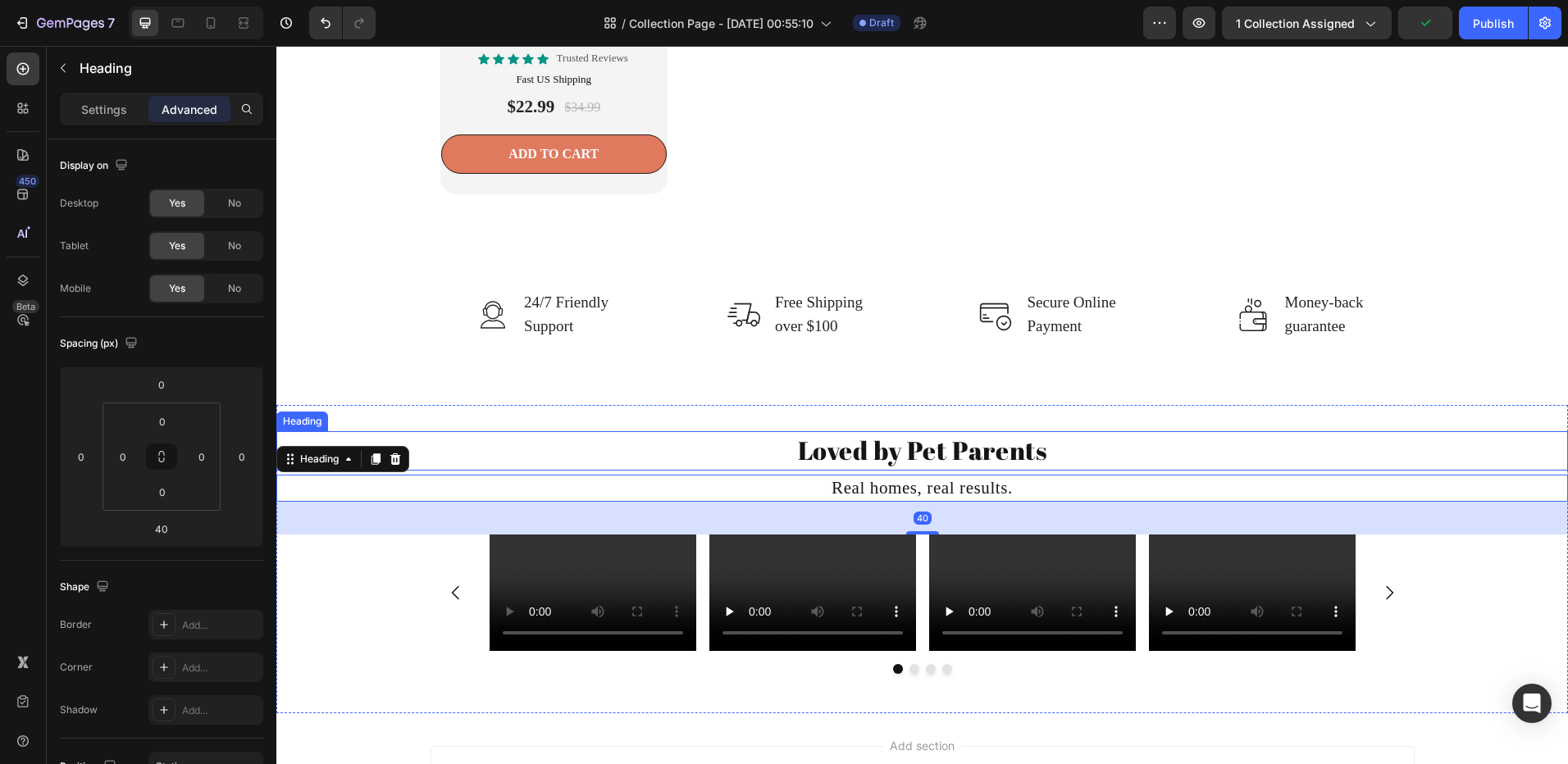
click at [477, 457] on h2 "Loved by Pet Parents" at bounding box center [922, 450] width 1291 height 39
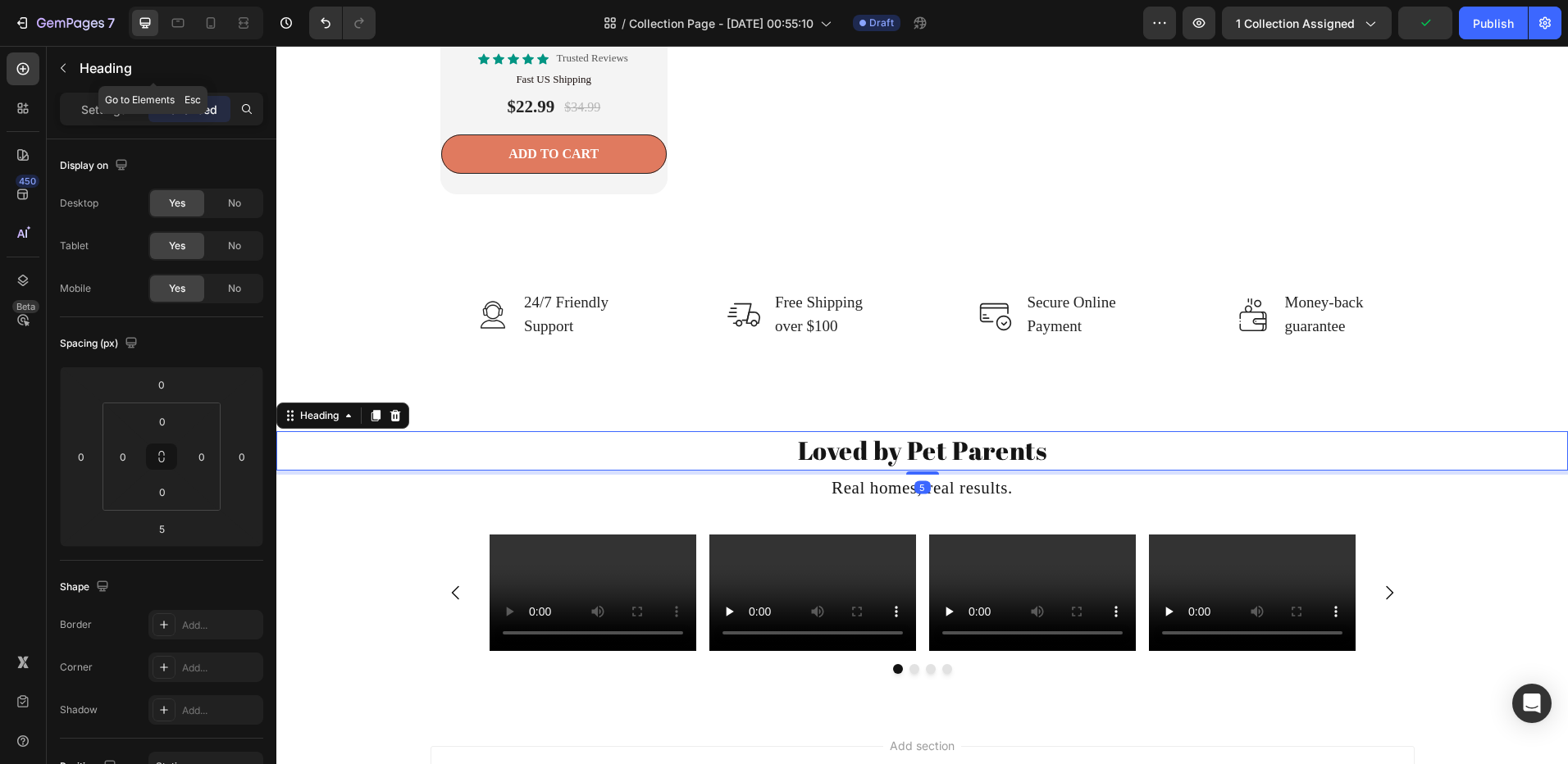
click at [69, 73] on icon "button" at bounding box center [63, 68] width 13 height 13
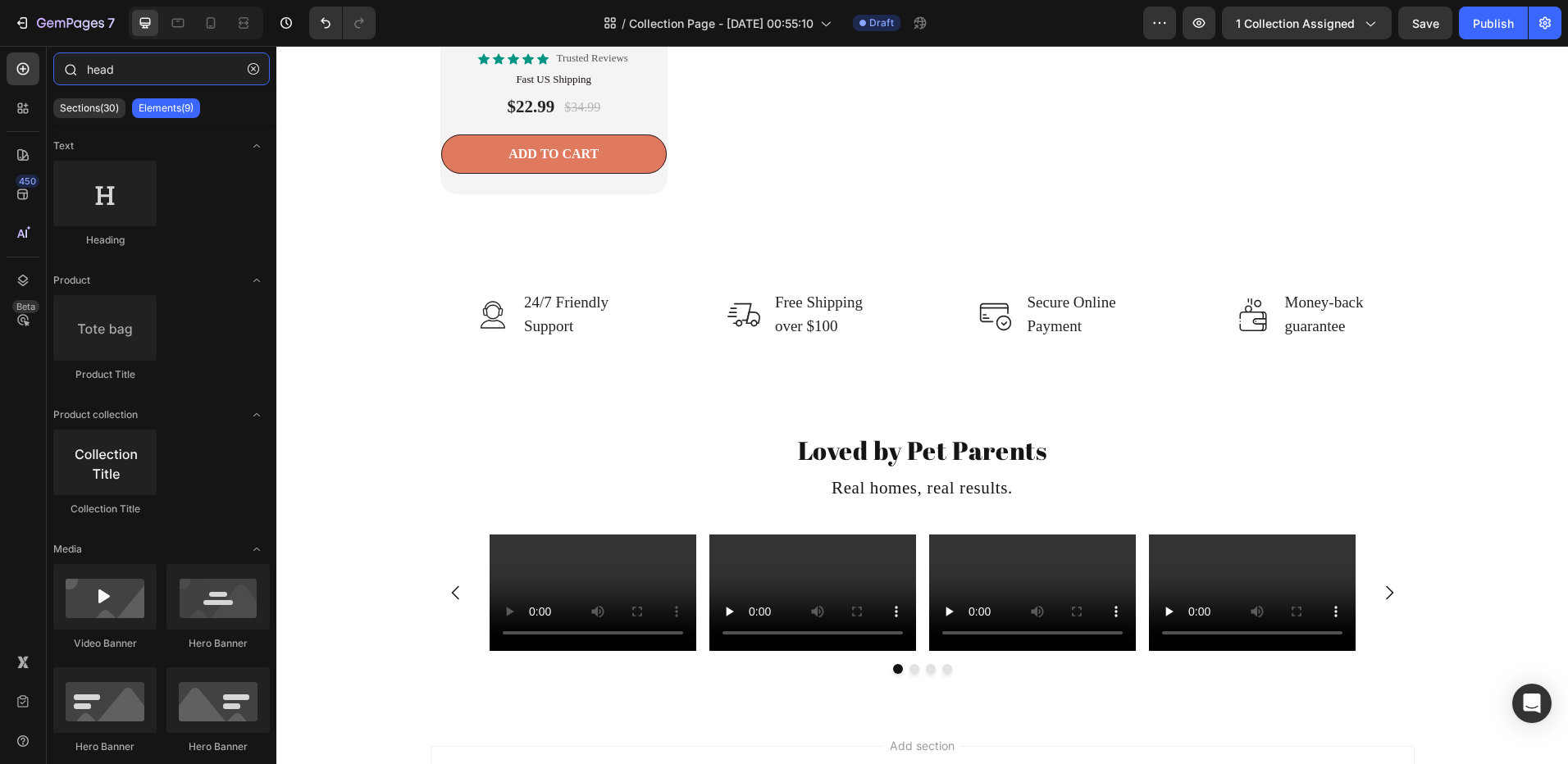
click at [59, 63] on div "head" at bounding box center [162, 72] width 230 height 39
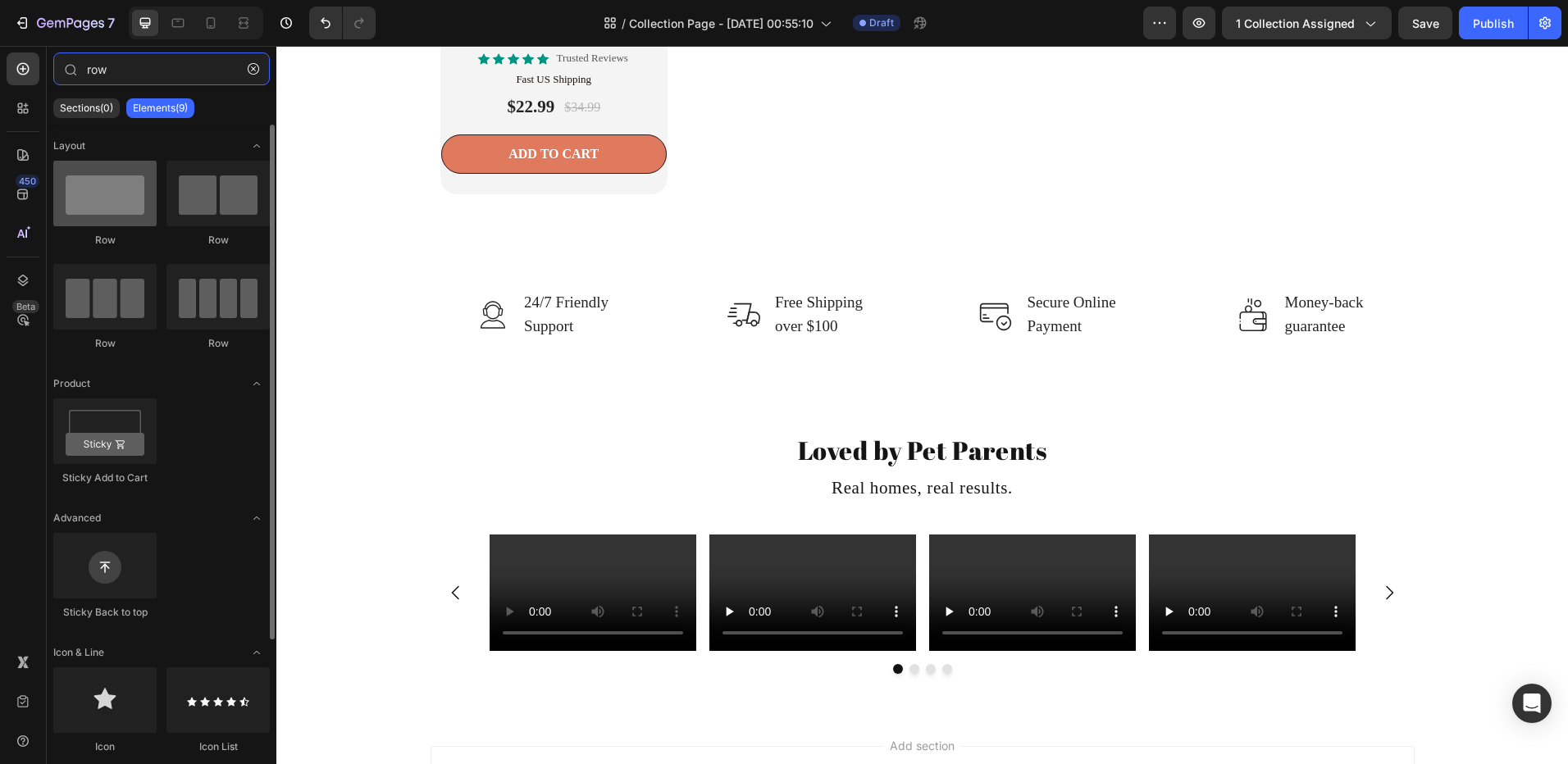
type input "row"
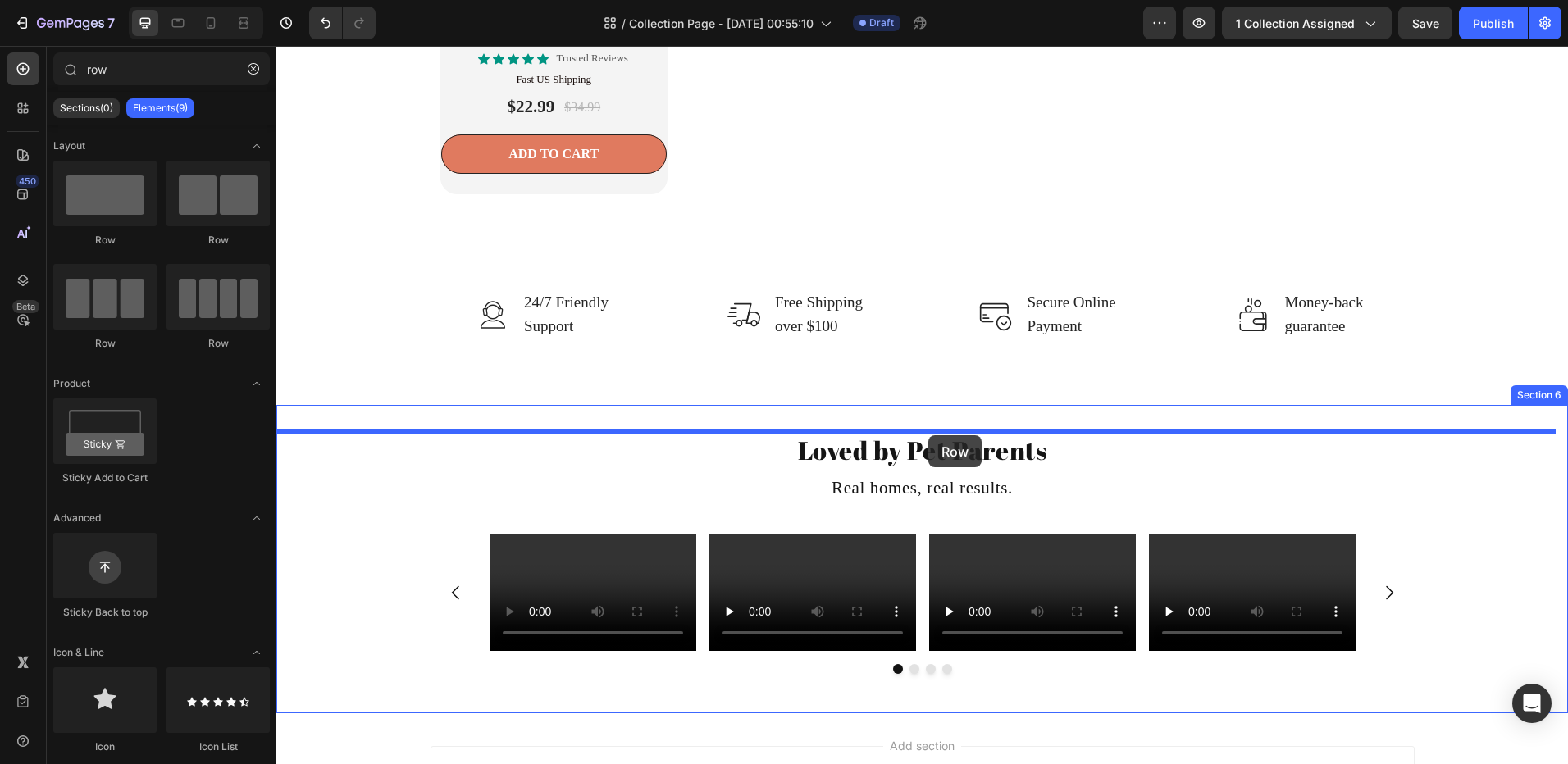
drag, startPoint x: 394, startPoint y: 258, endPoint x: 928, endPoint y: 436, distance: 562.9
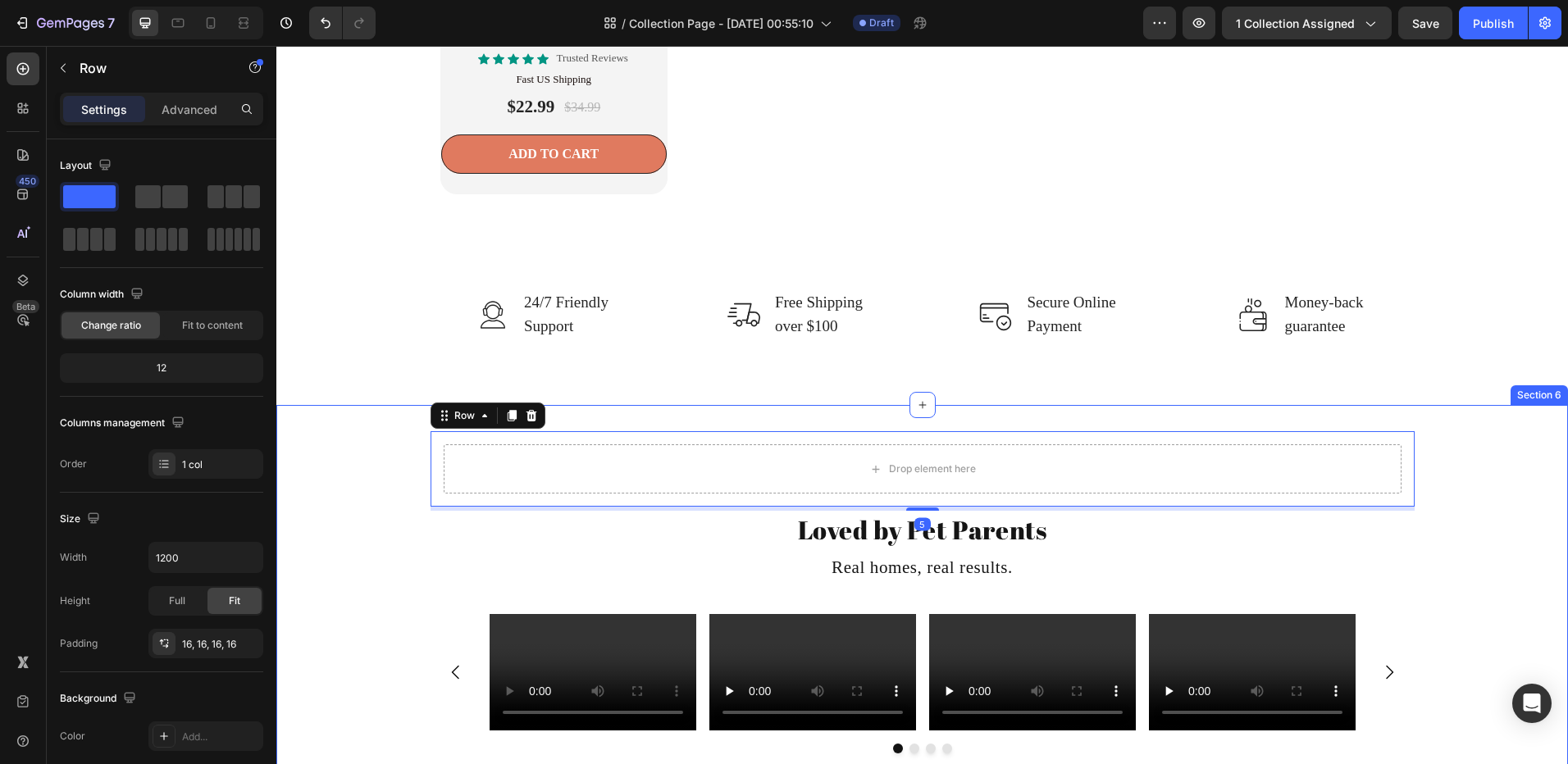
click at [328, 466] on div "Drop element here Row 5 Loved by Pet Parents Heading Real homes, real results. …" at bounding box center [922, 599] width 1291 height 335
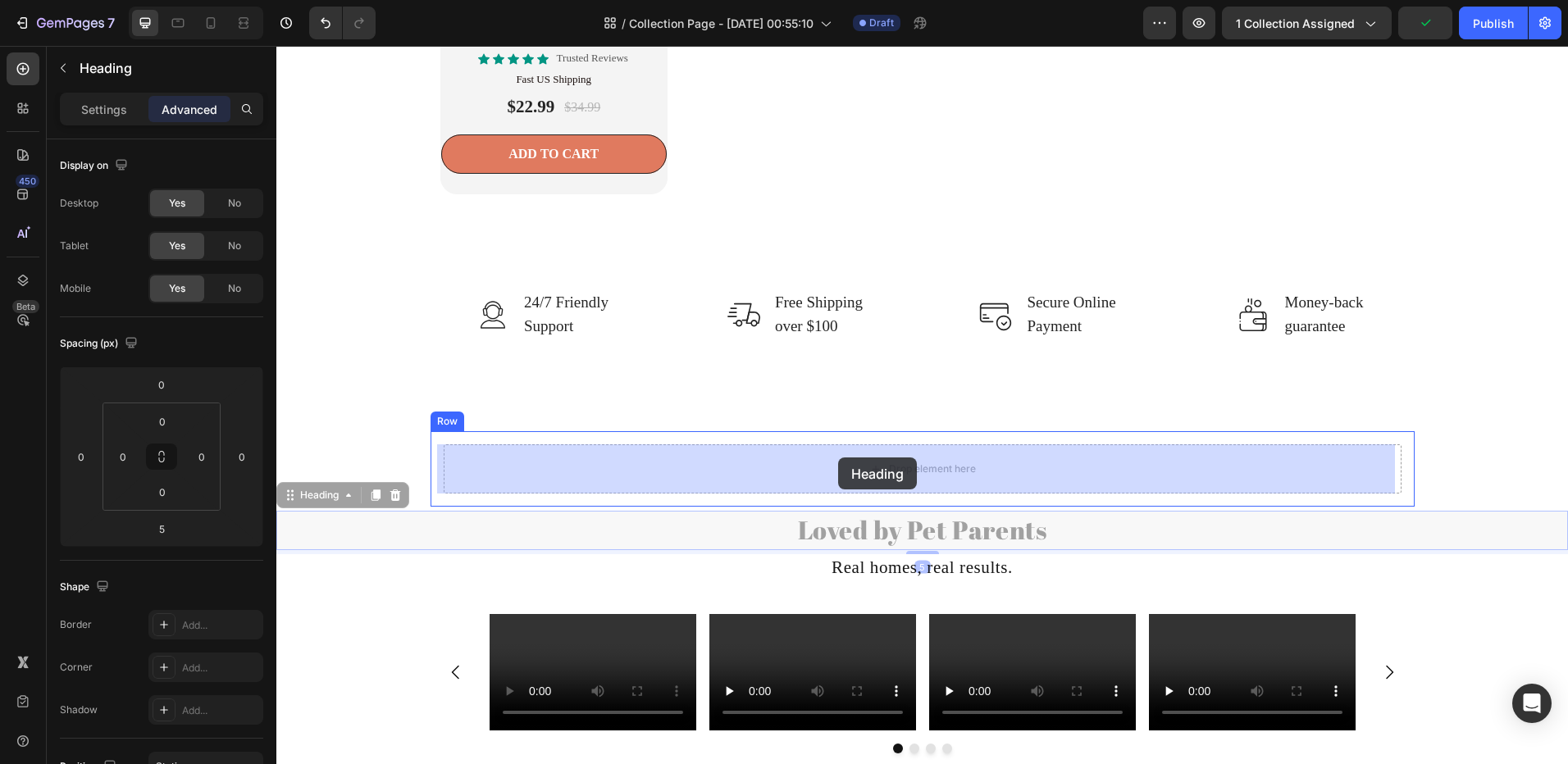
drag, startPoint x: 855, startPoint y: 532, endPoint x: 863, endPoint y: 460, distance: 72.4
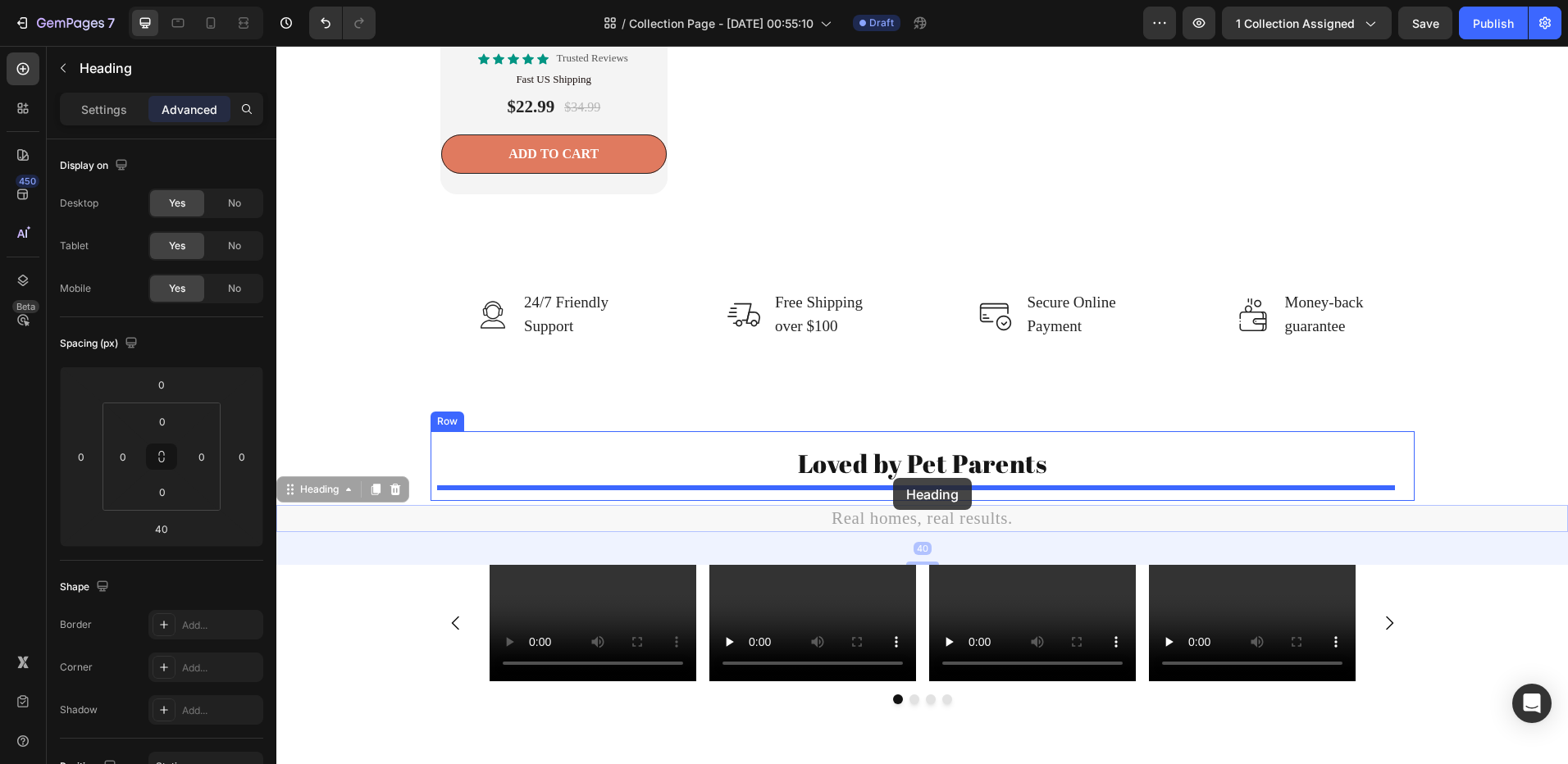
drag, startPoint x: 861, startPoint y: 515, endPoint x: 892, endPoint y: 478, distance: 48.3
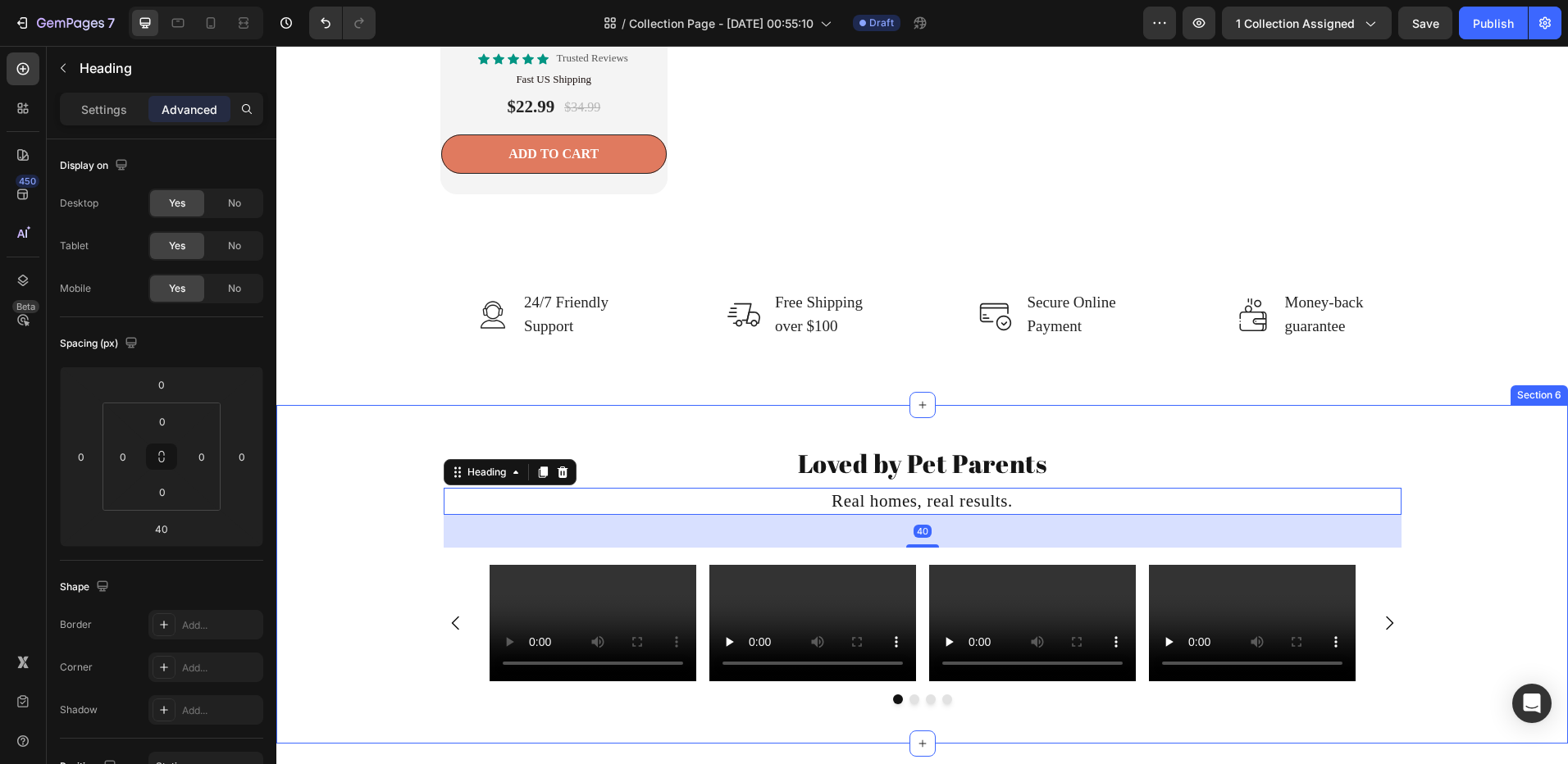
click at [406, 627] on div "Video Video Video Video [GEOGRAPHIC_DATA]" at bounding box center [922, 641] width 1291 height 153
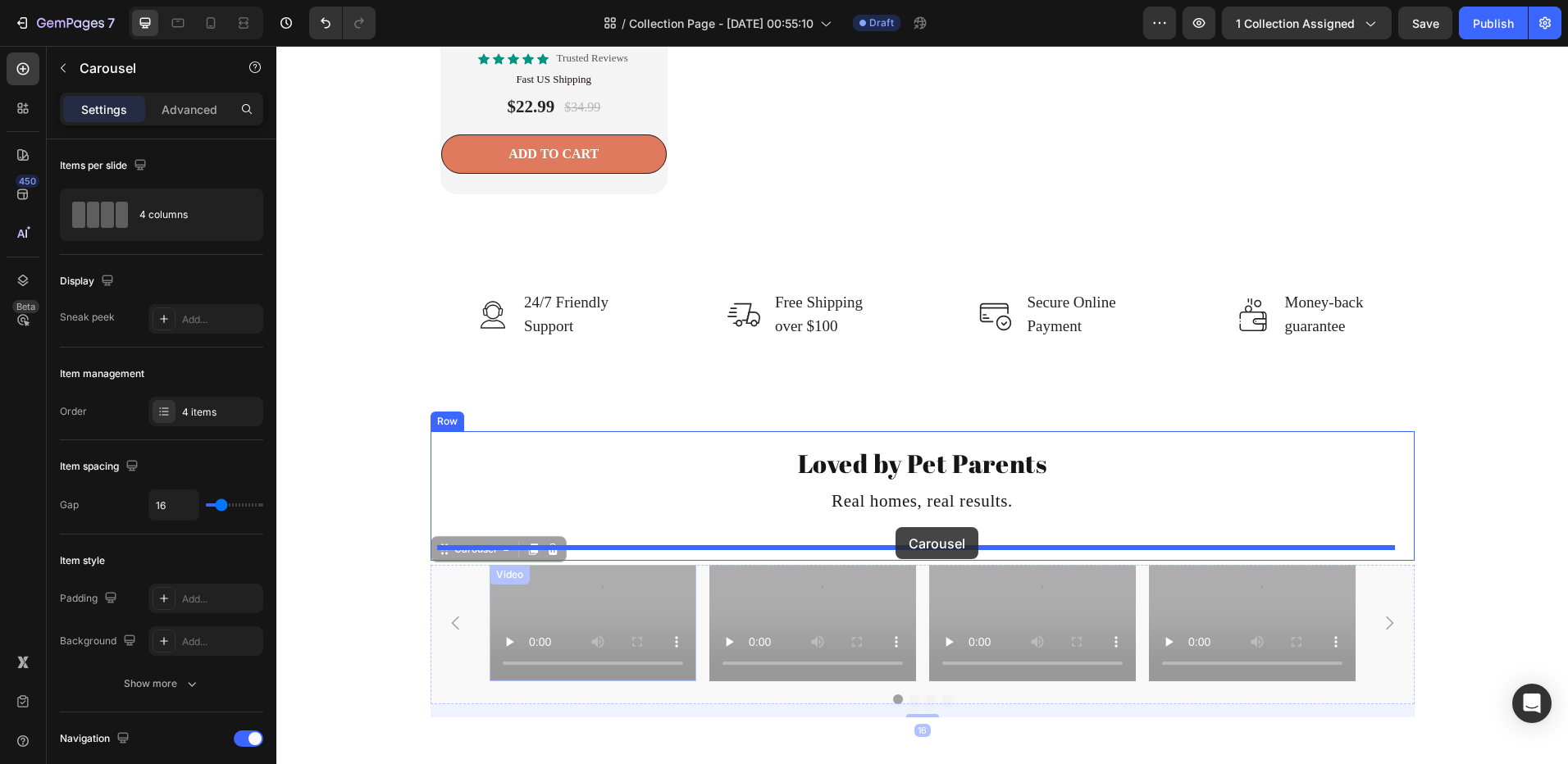
drag, startPoint x: 458, startPoint y: 585, endPoint x: 895, endPoint y: 527, distance: 440.8
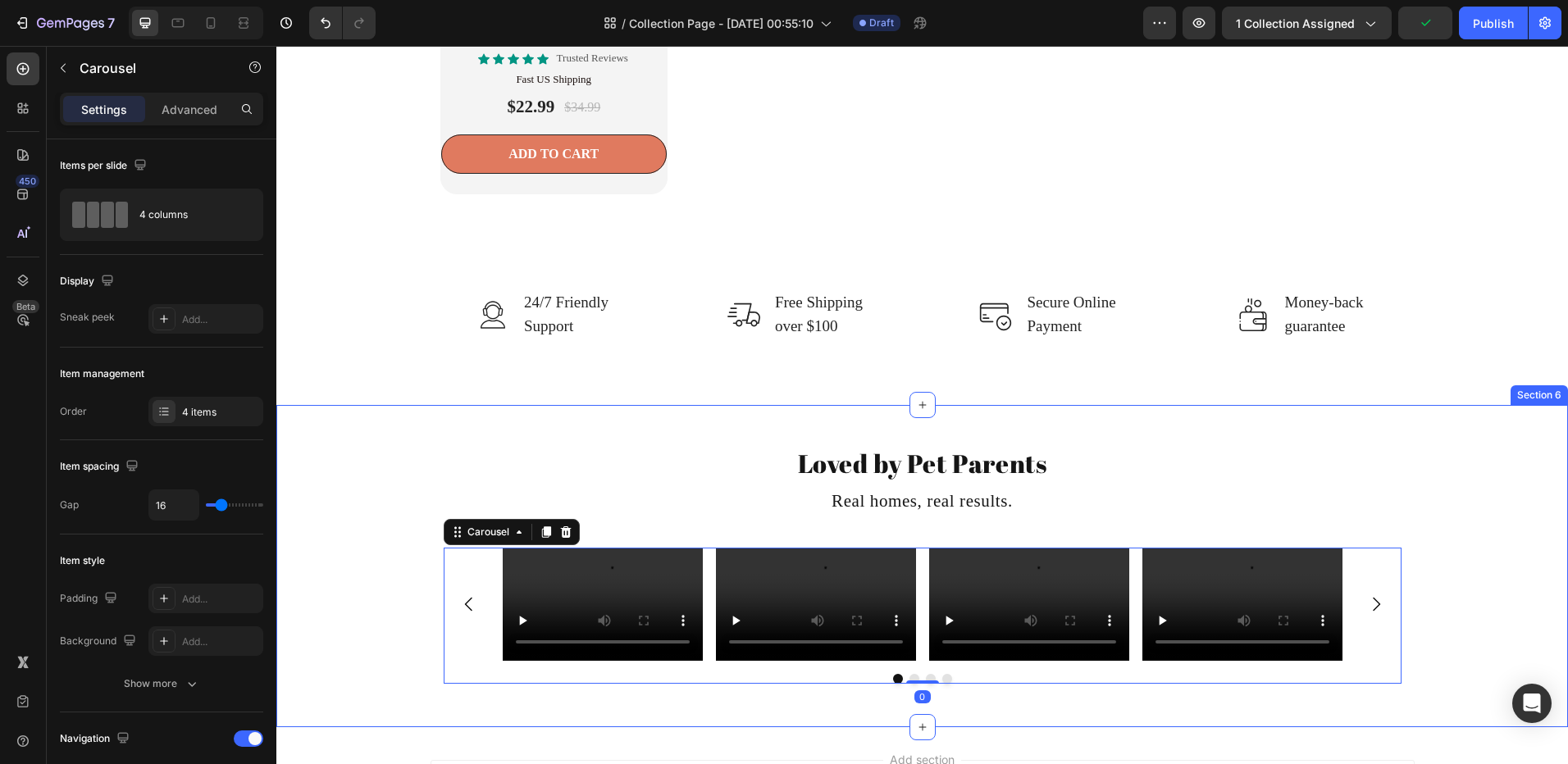
click at [349, 605] on div "Loved by Pet Parents Heading Real homes, real results. Heading Video Video Vide…" at bounding box center [922, 566] width 1291 height 269
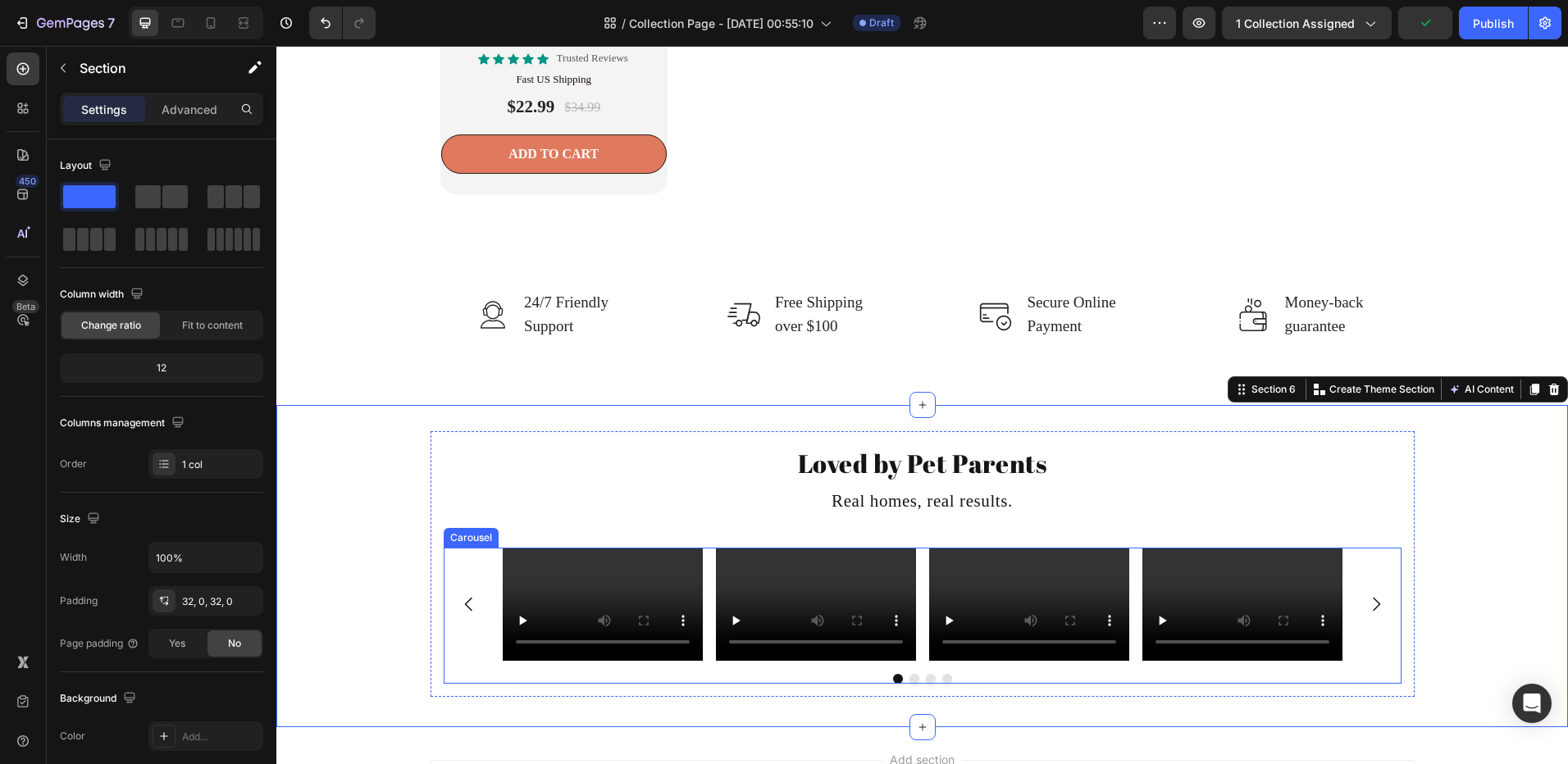
click at [1366, 597] on icon "Carousel Next Arrow" at bounding box center [1375, 604] width 20 height 20
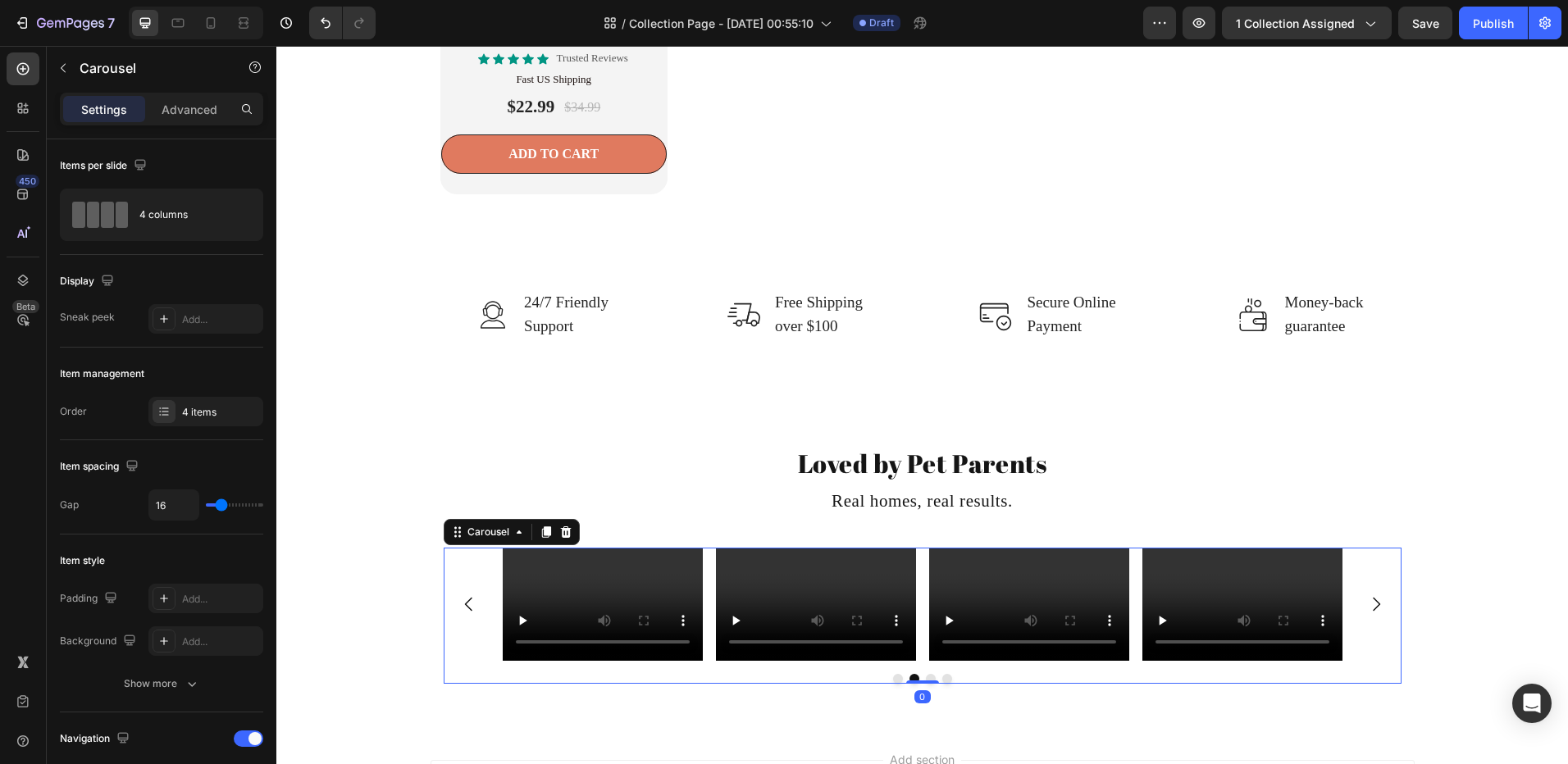
click at [1366, 597] on icon "Carousel Next Arrow" at bounding box center [1375, 604] width 20 height 20
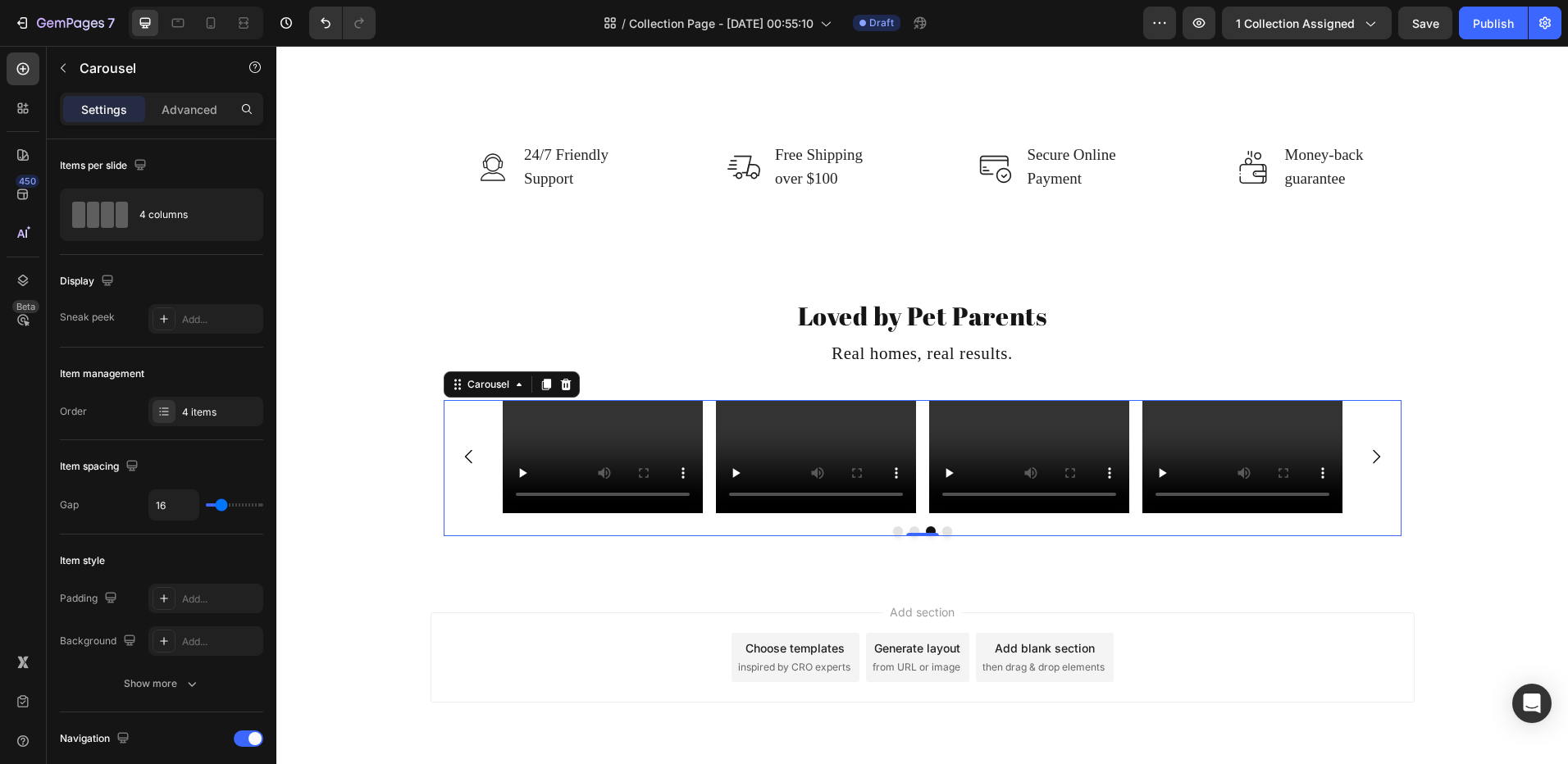
scroll to position [3071, 0]
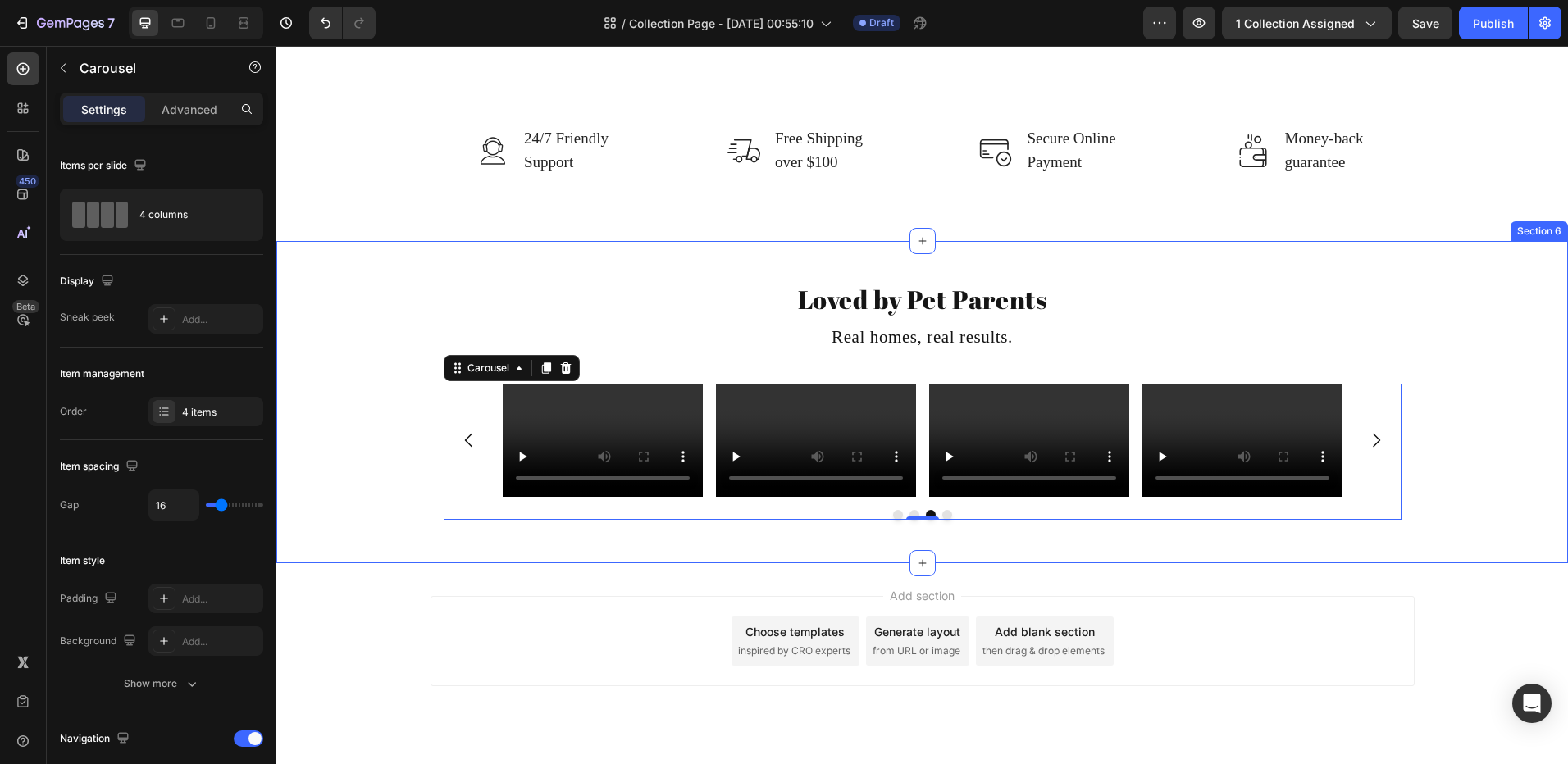
click at [369, 406] on div "Loved by Pet Parents Heading Real homes, real results. Heading Video Video Vide…" at bounding box center [922, 402] width 1291 height 269
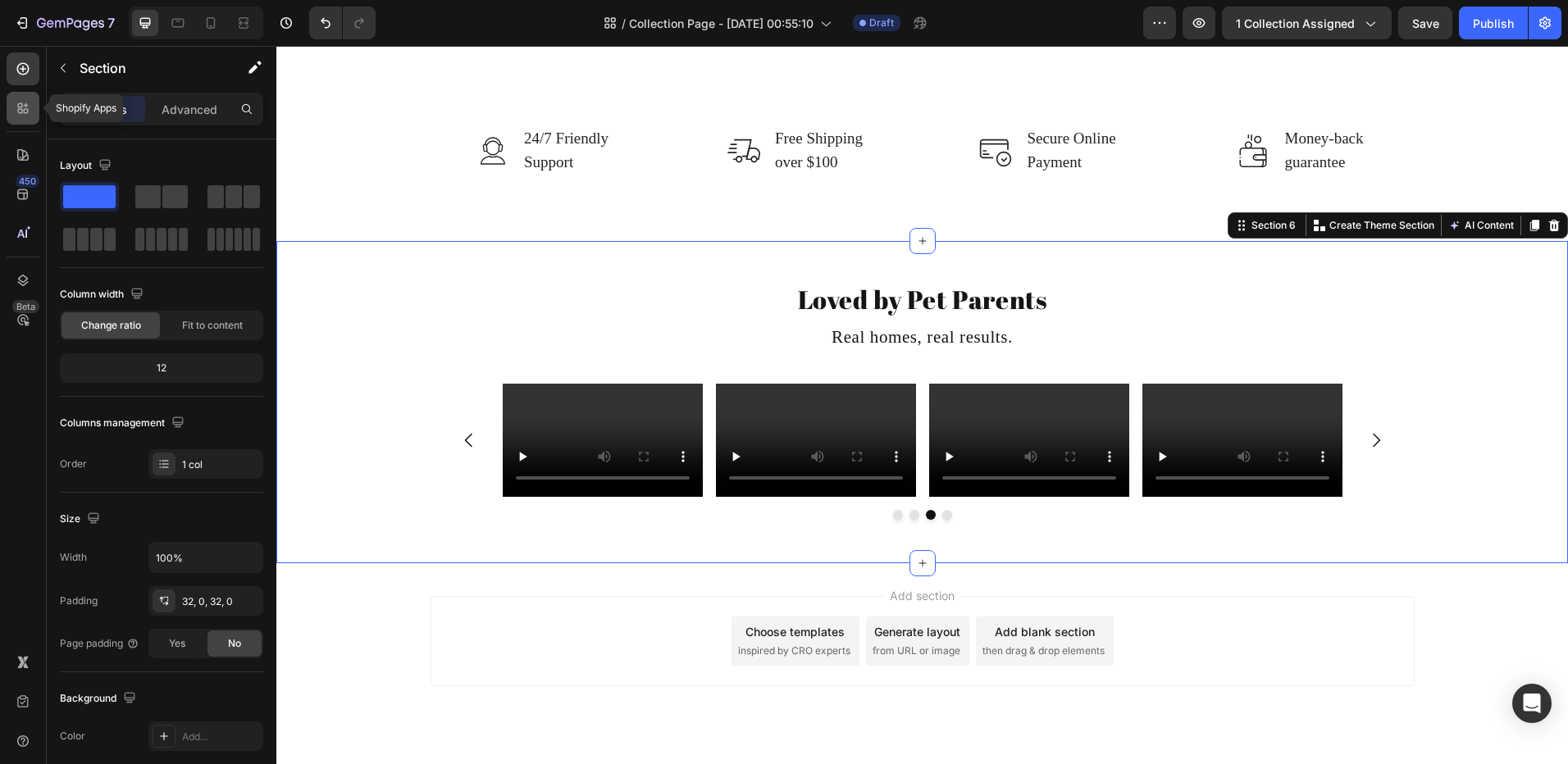
click at [21, 107] on icon at bounding box center [21, 105] width 5 height 5
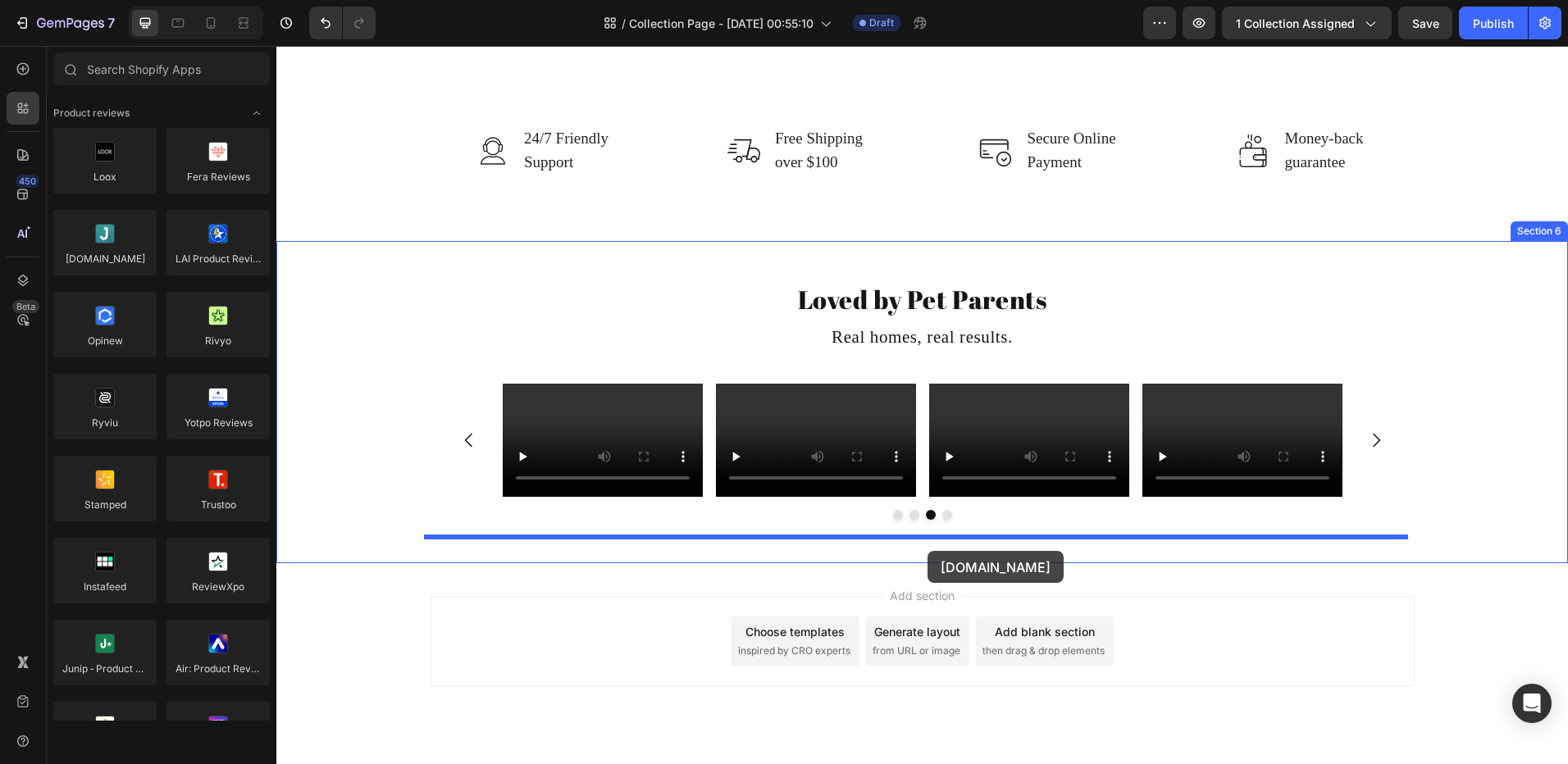
drag, startPoint x: 389, startPoint y: 310, endPoint x: 928, endPoint y: 551, distance: 590.4
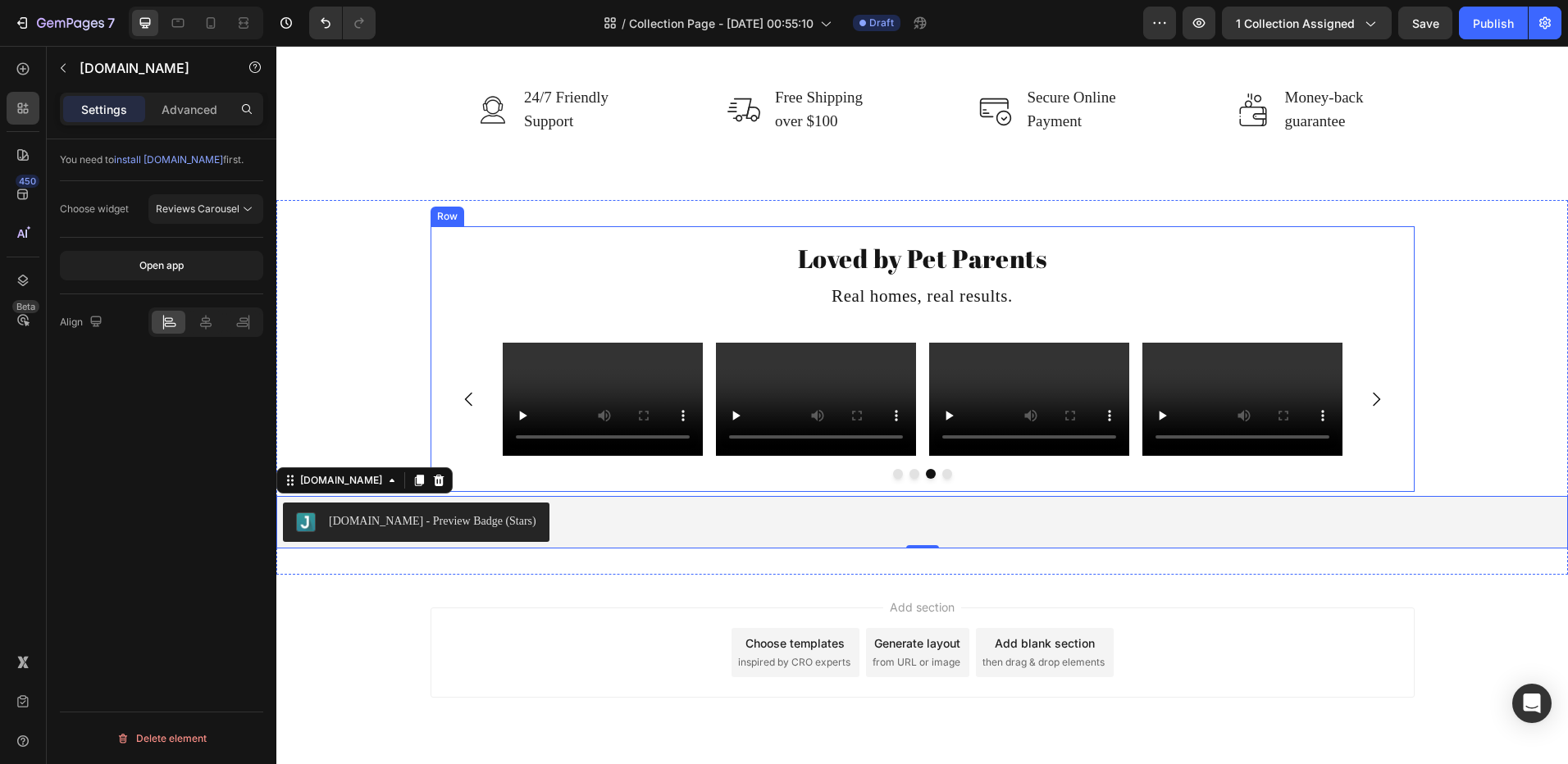
scroll to position [3152, 0]
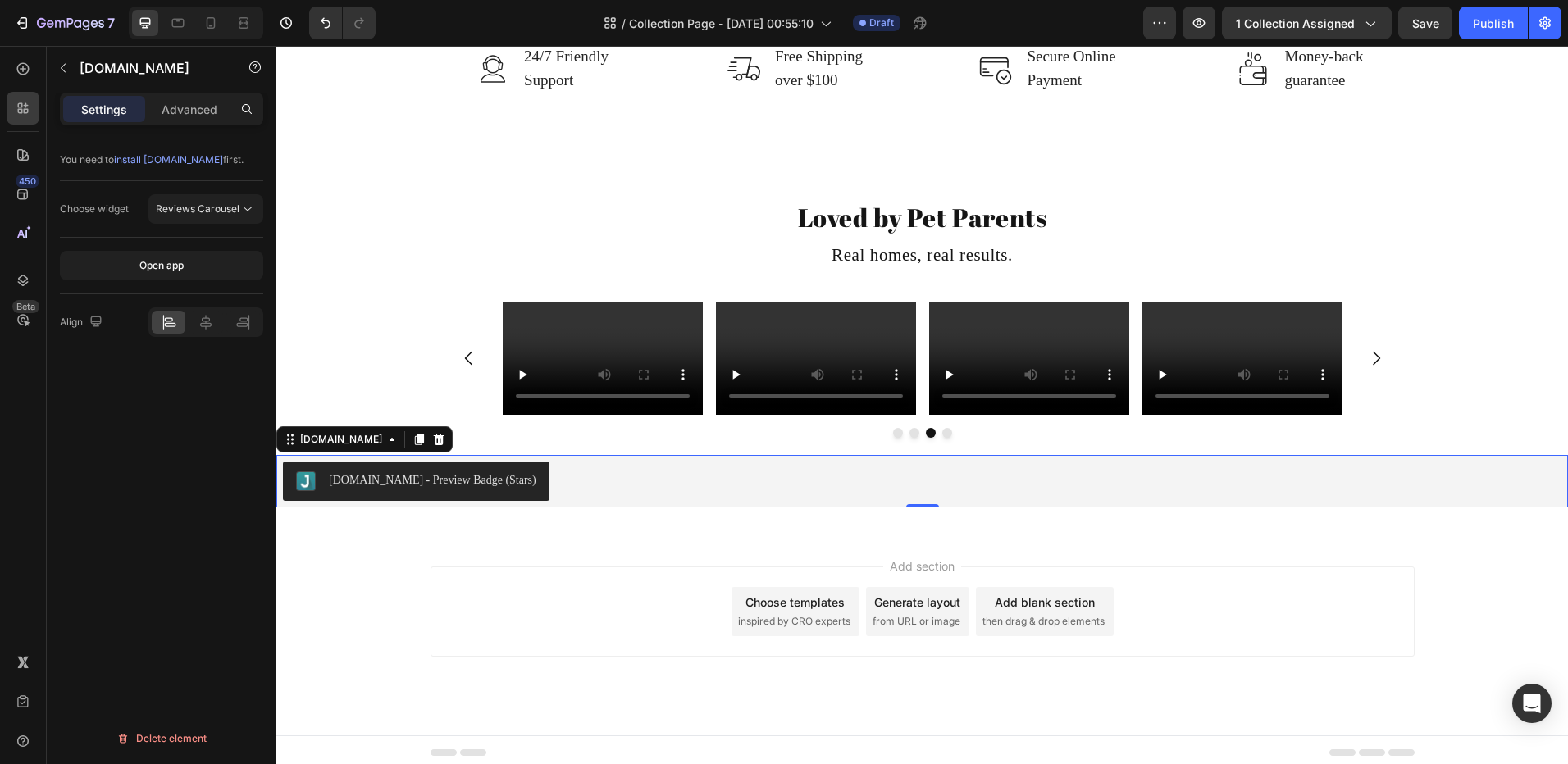
click at [466, 479] on div "[DOMAIN_NAME] - Preview Badge (Stars)" at bounding box center [432, 480] width 207 height 17
click at [201, 203] on span "Reviews Carousel" at bounding box center [198, 208] width 84 height 12
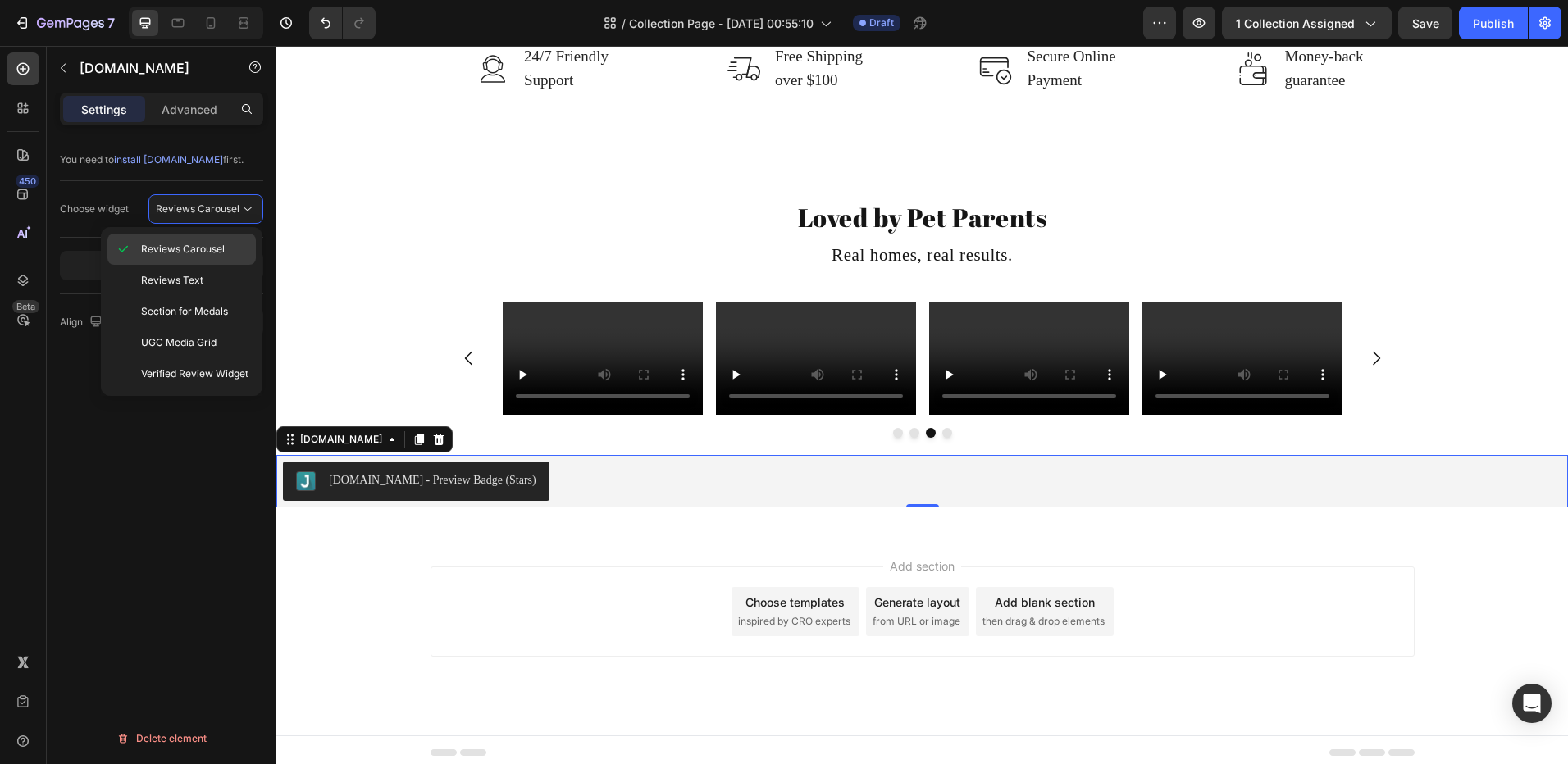
click at [216, 265] on div "Reviews Carousel" at bounding box center [181, 280] width 148 height 31
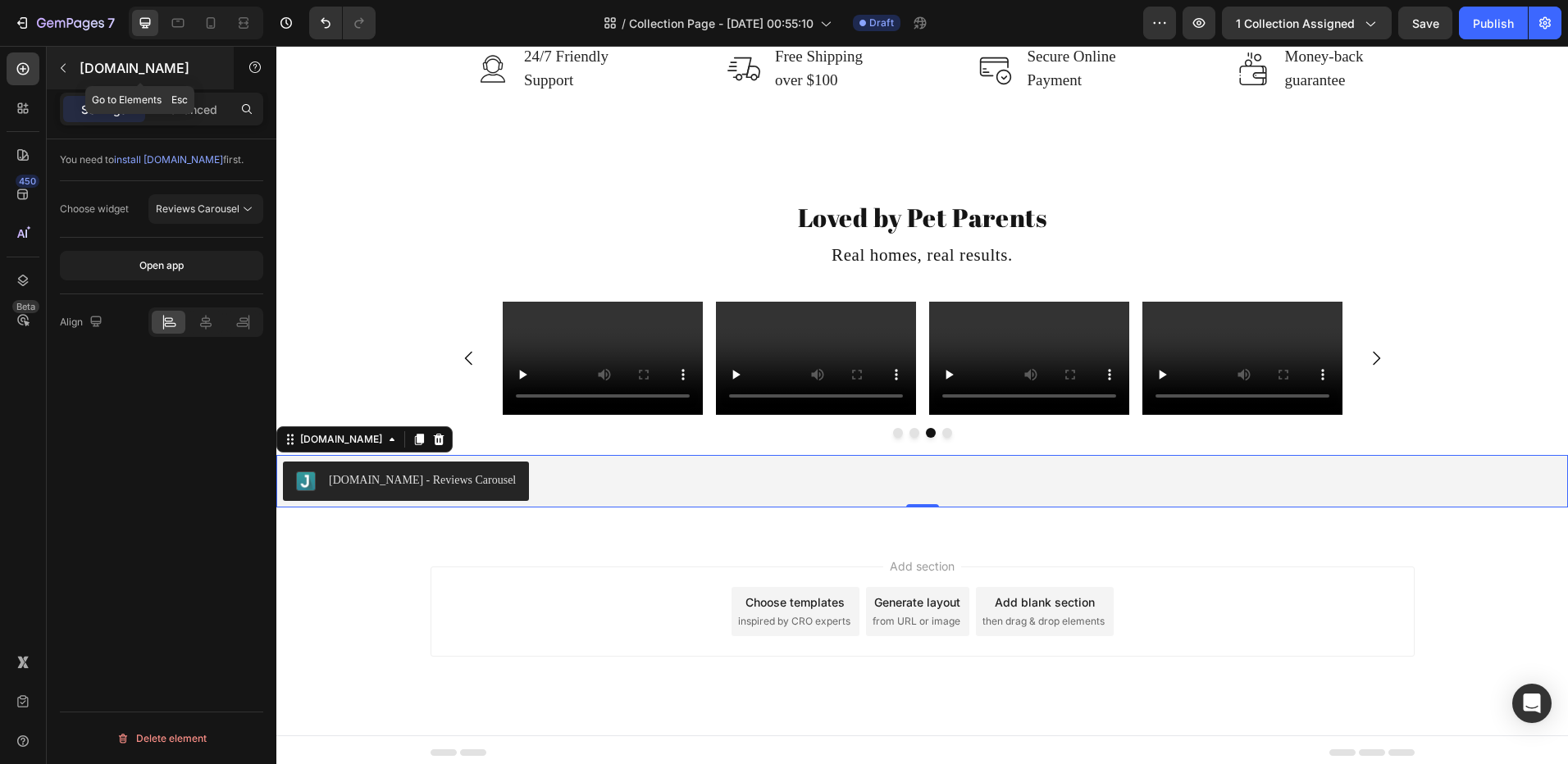
click at [85, 65] on p "[DOMAIN_NAME]" at bounding box center [149, 68] width 140 height 20
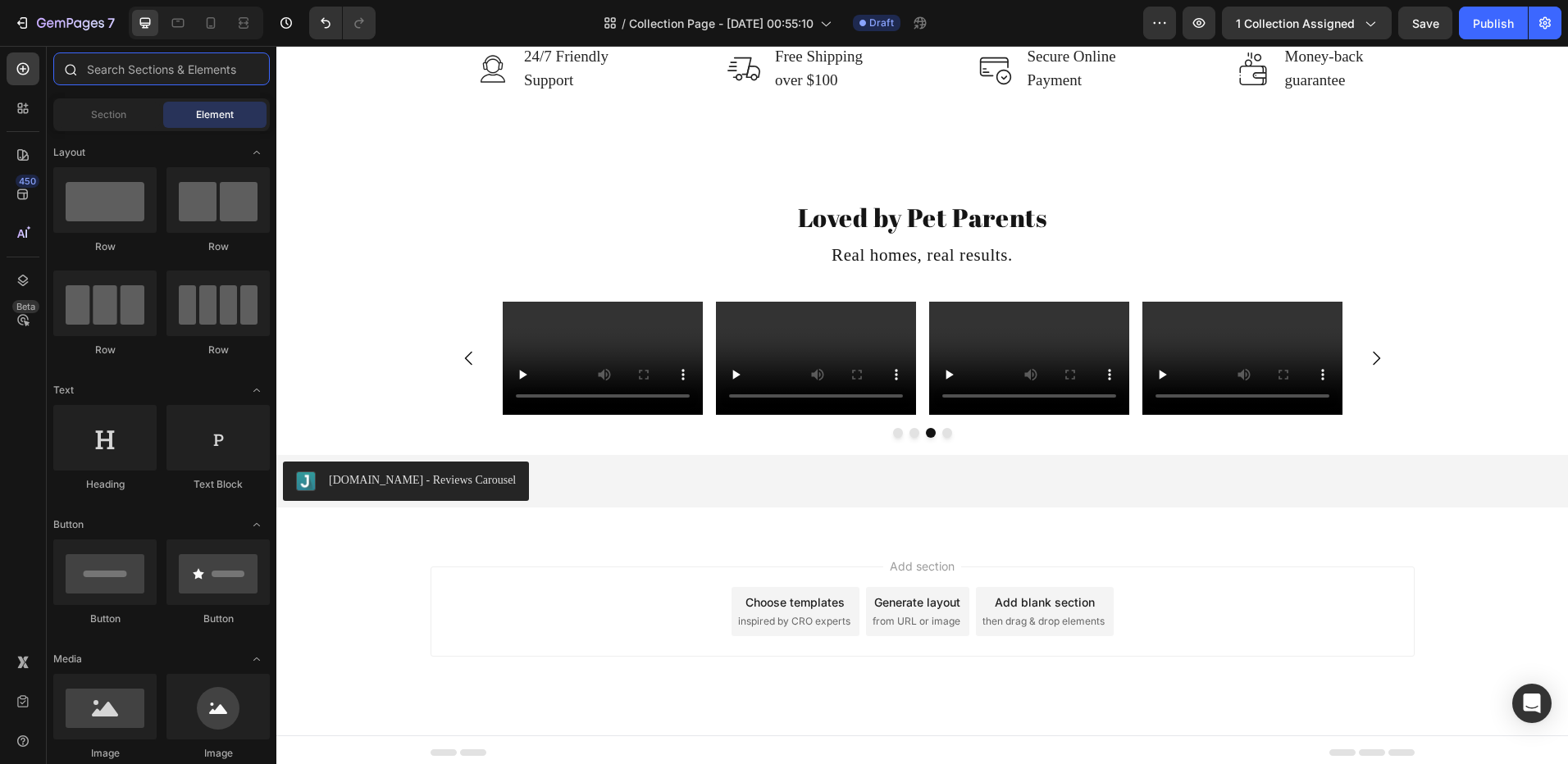
click at [158, 79] on input "text" at bounding box center [161, 69] width 216 height 33
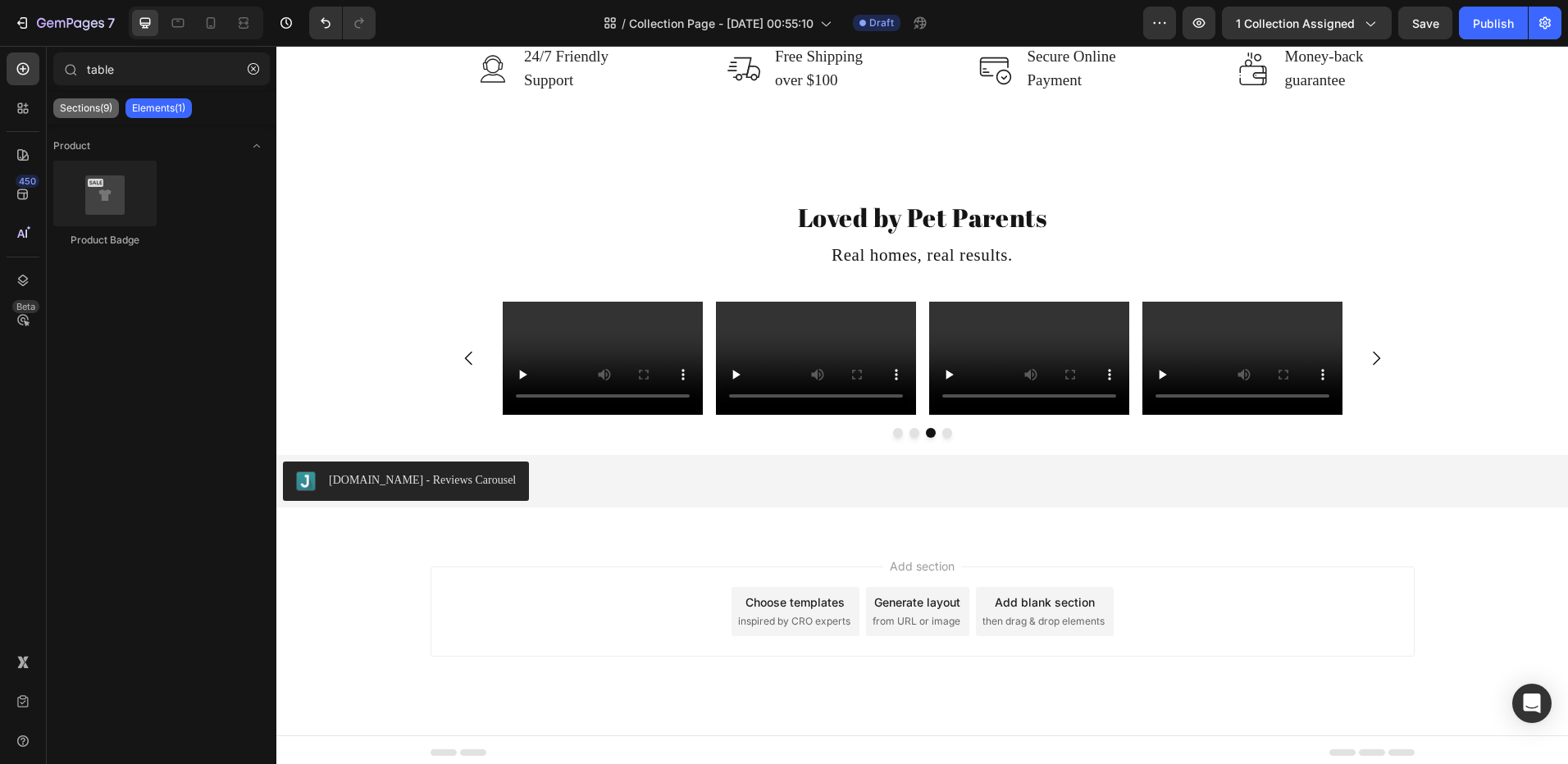
click at [85, 115] on div "Sections(9)" at bounding box center [86, 108] width 66 height 20
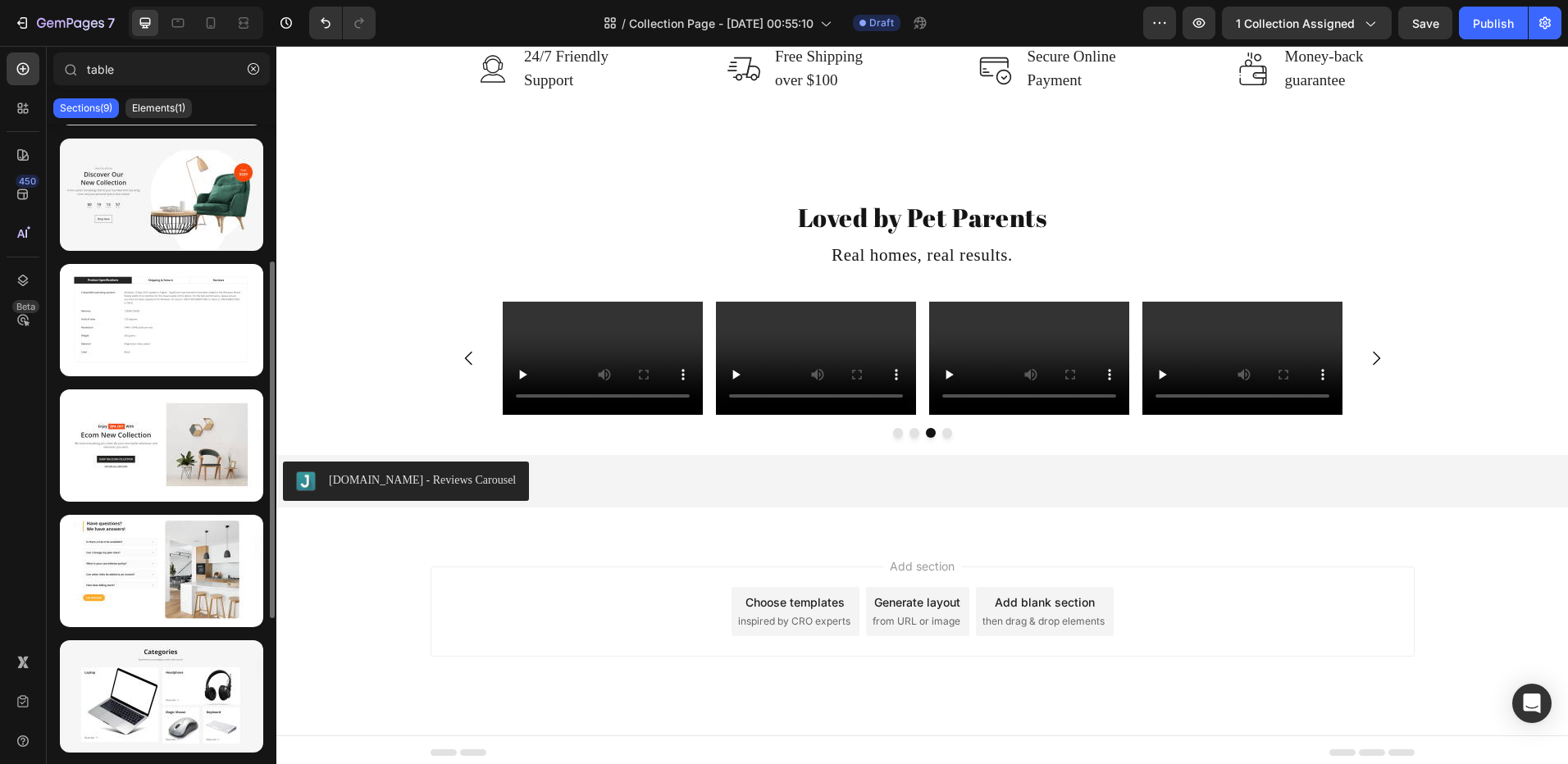
scroll to position [0, 0]
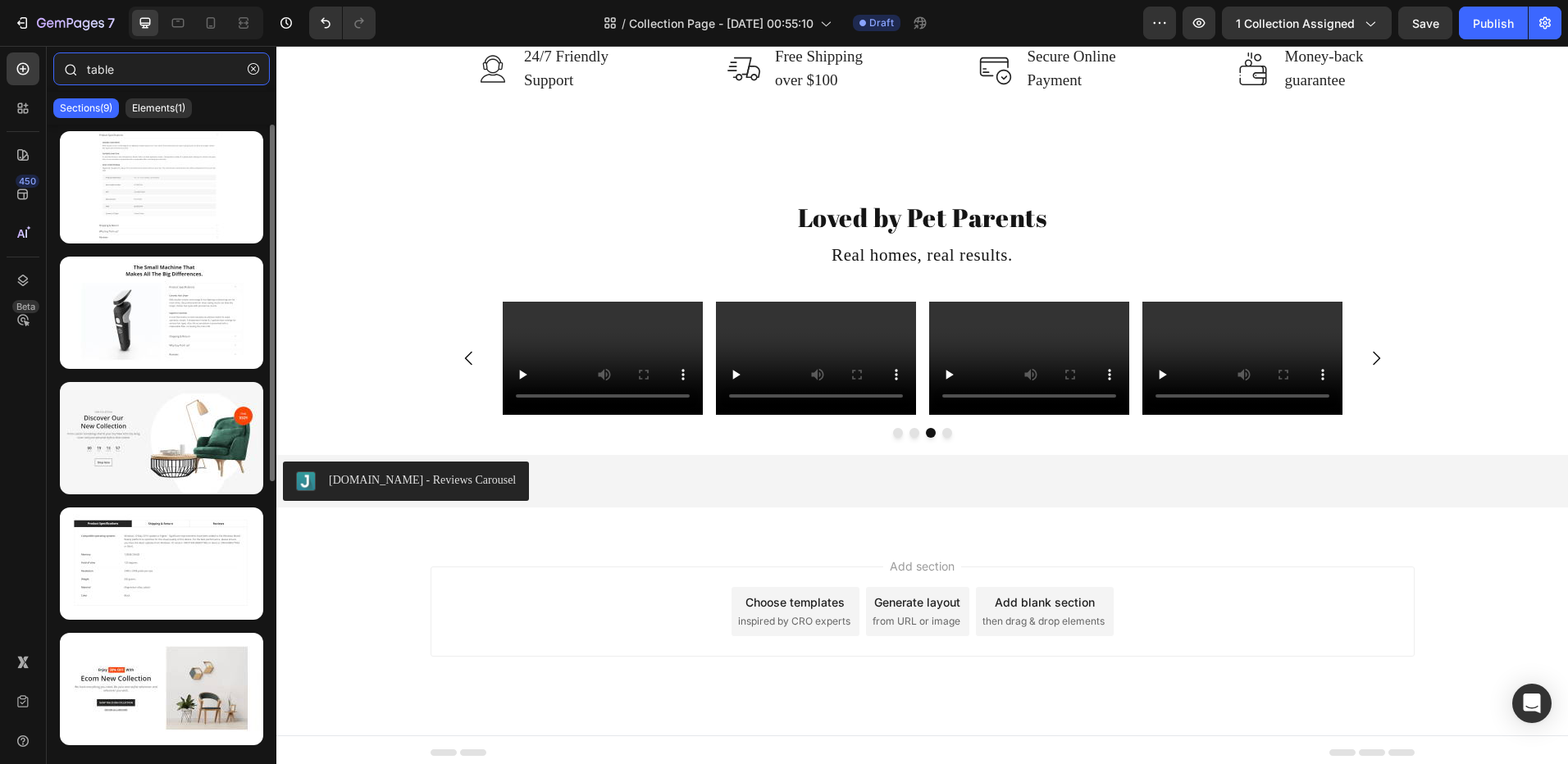
drag, startPoint x: 114, startPoint y: 69, endPoint x: 51, endPoint y: 66, distance: 63.1
click at [54, 65] on div "table" at bounding box center [162, 72] width 230 height 39
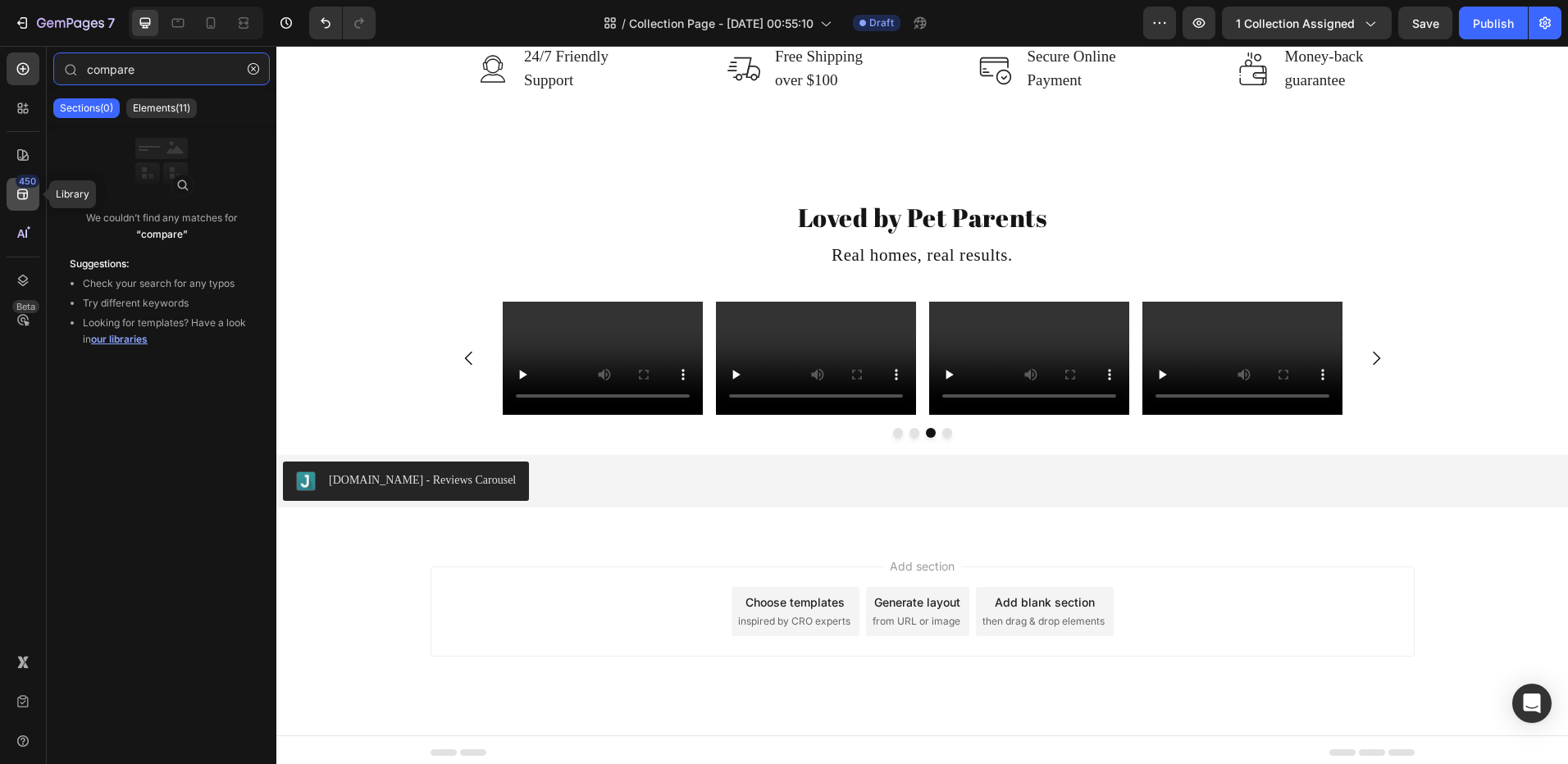
type input "compare"
click at [20, 184] on div "450" at bounding box center [27, 181] width 24 height 13
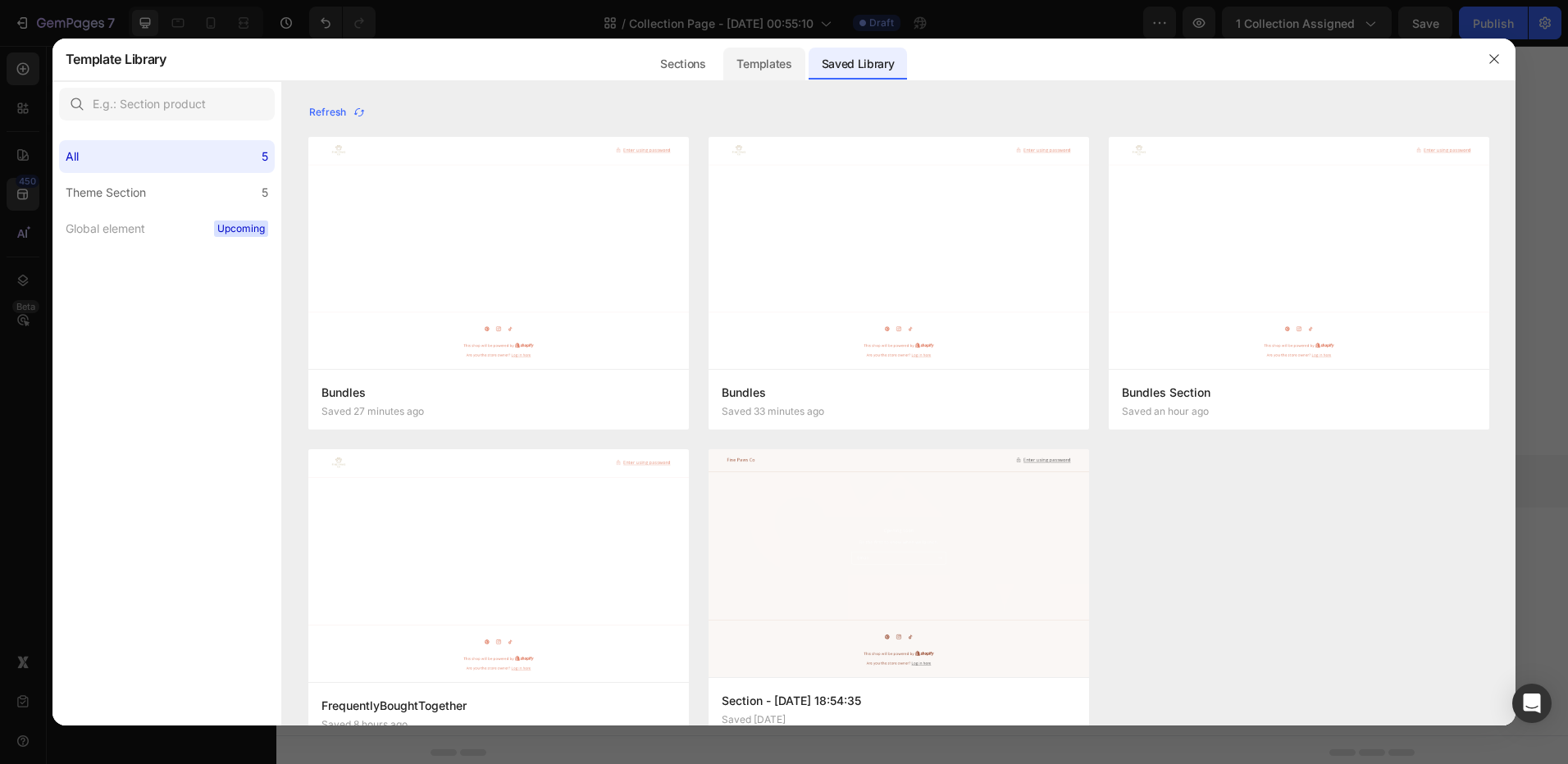
click at [778, 69] on div "Templates" at bounding box center [763, 63] width 81 height 33
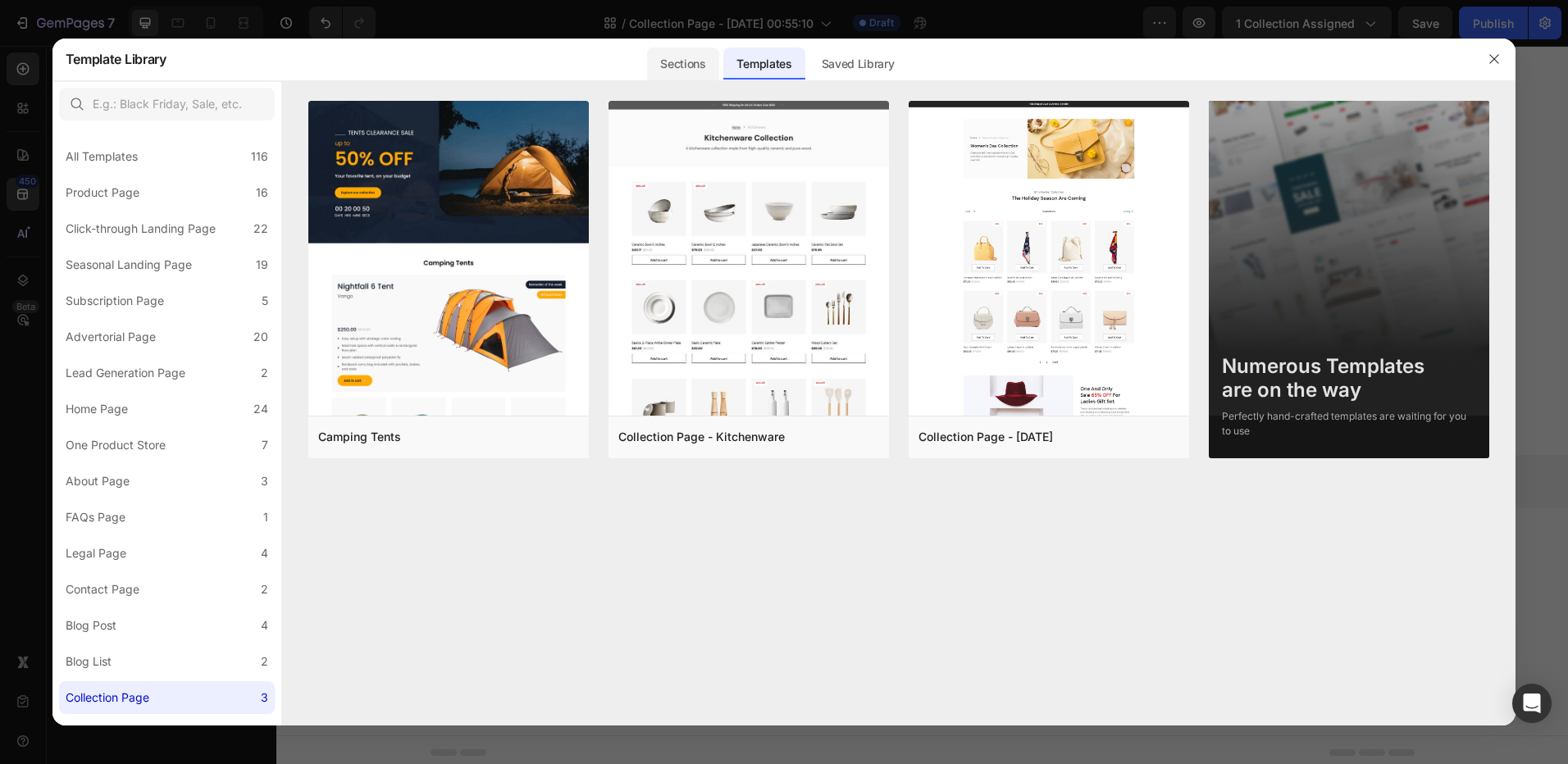
click at [683, 60] on div "Sections" at bounding box center [682, 63] width 71 height 33
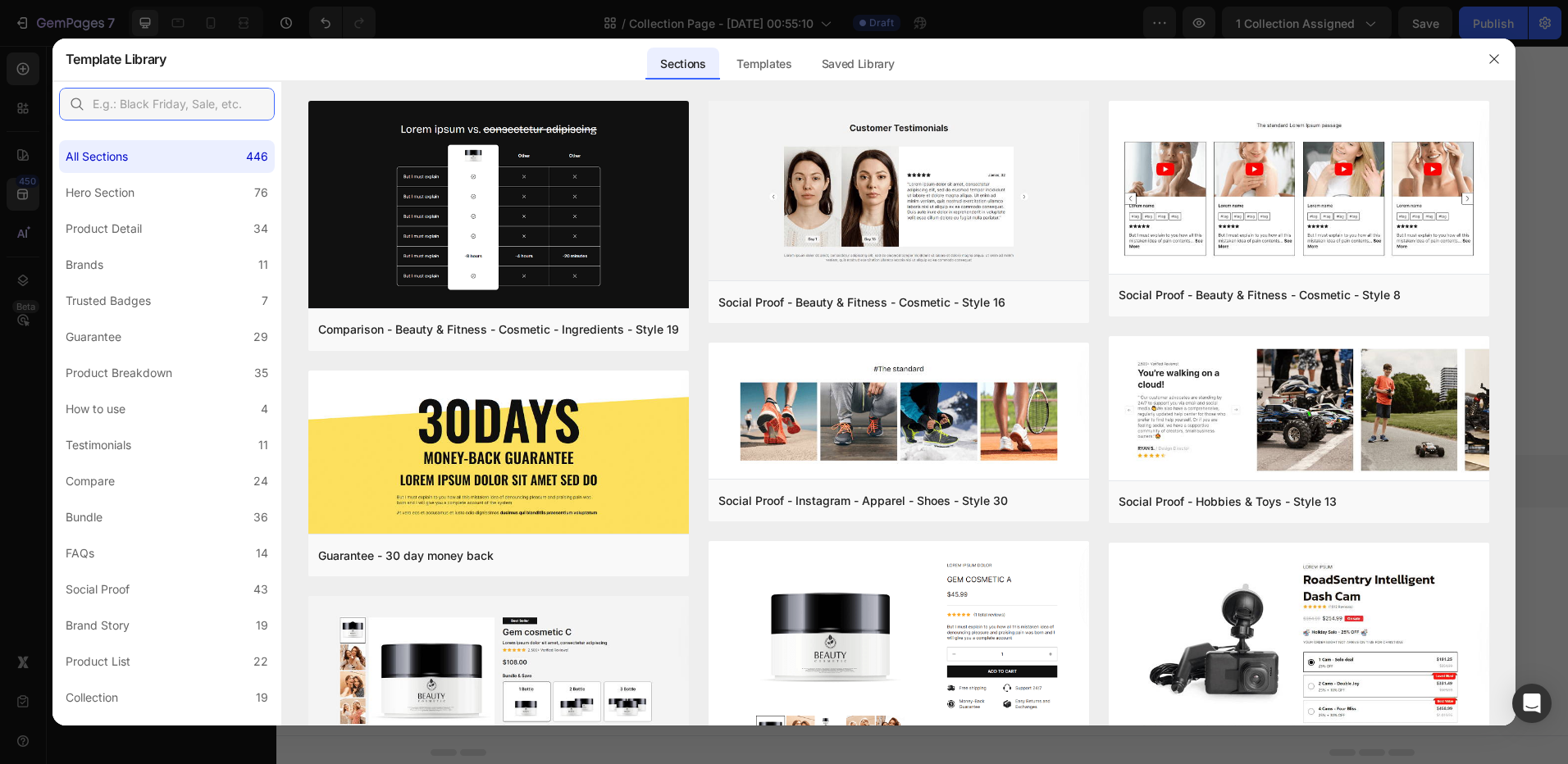
click at [148, 113] on input "text" at bounding box center [167, 104] width 216 height 33
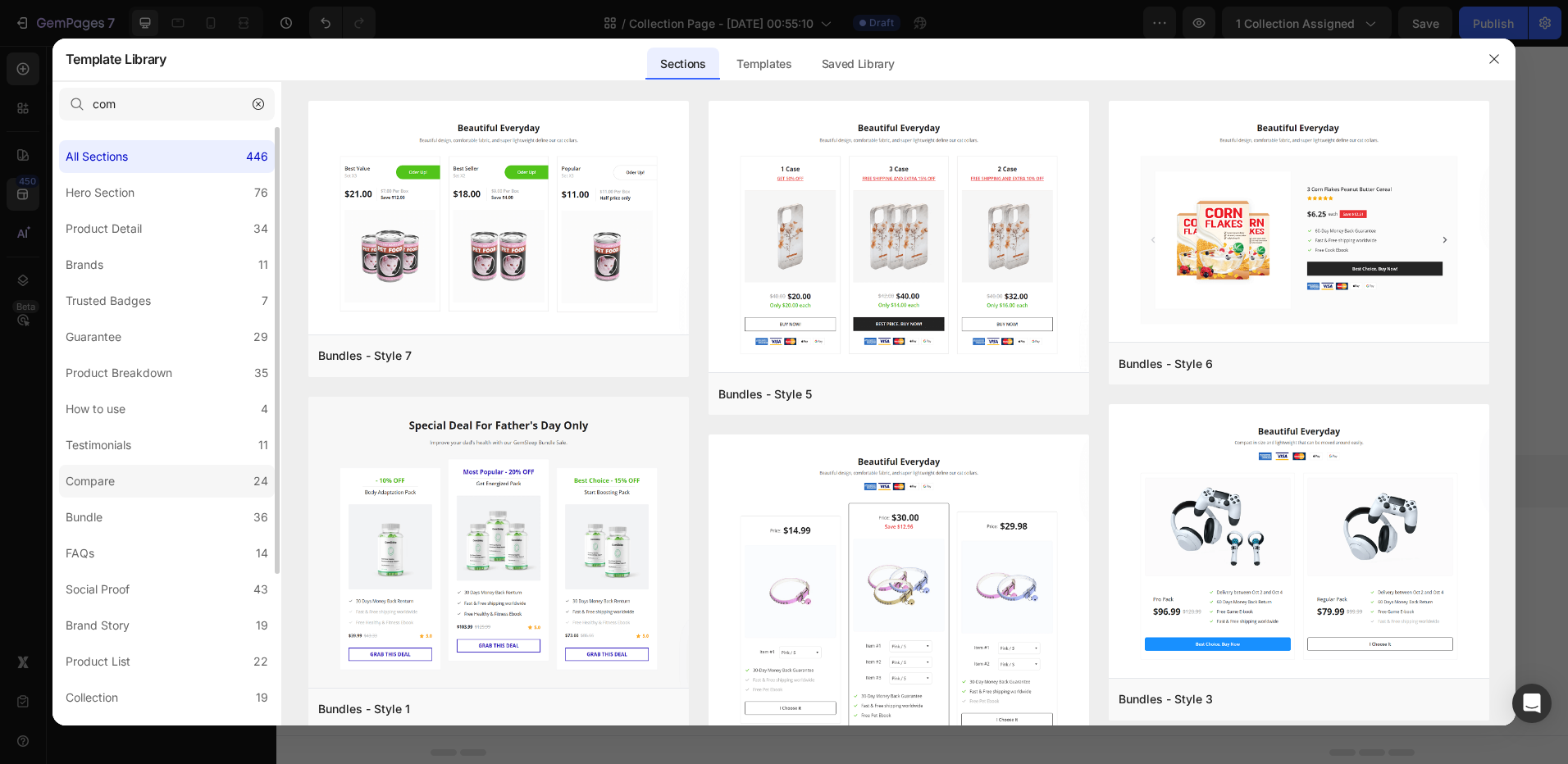
click at [243, 490] on label "Compare 24" at bounding box center [167, 481] width 216 height 33
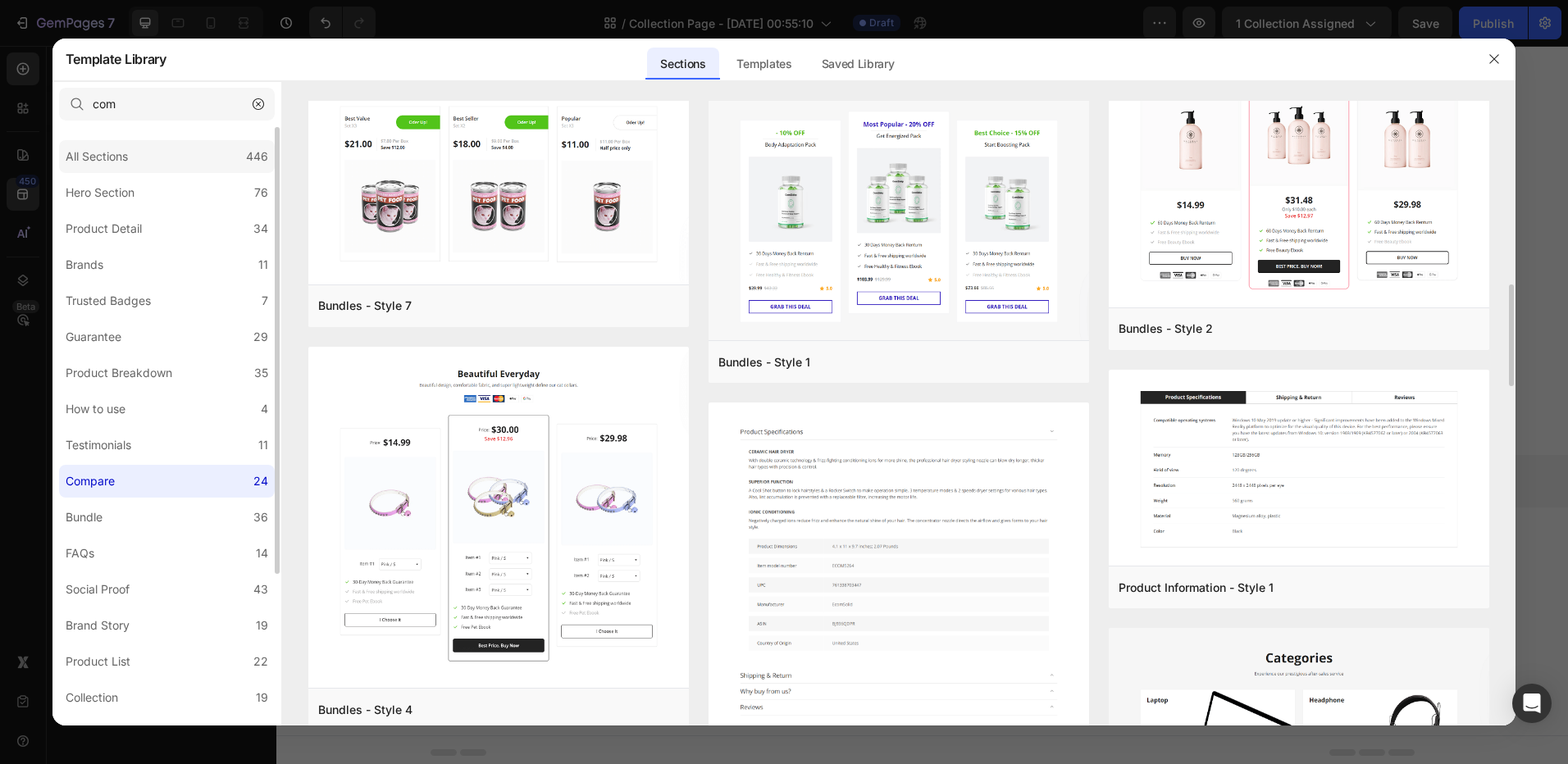
scroll to position [2050, 0]
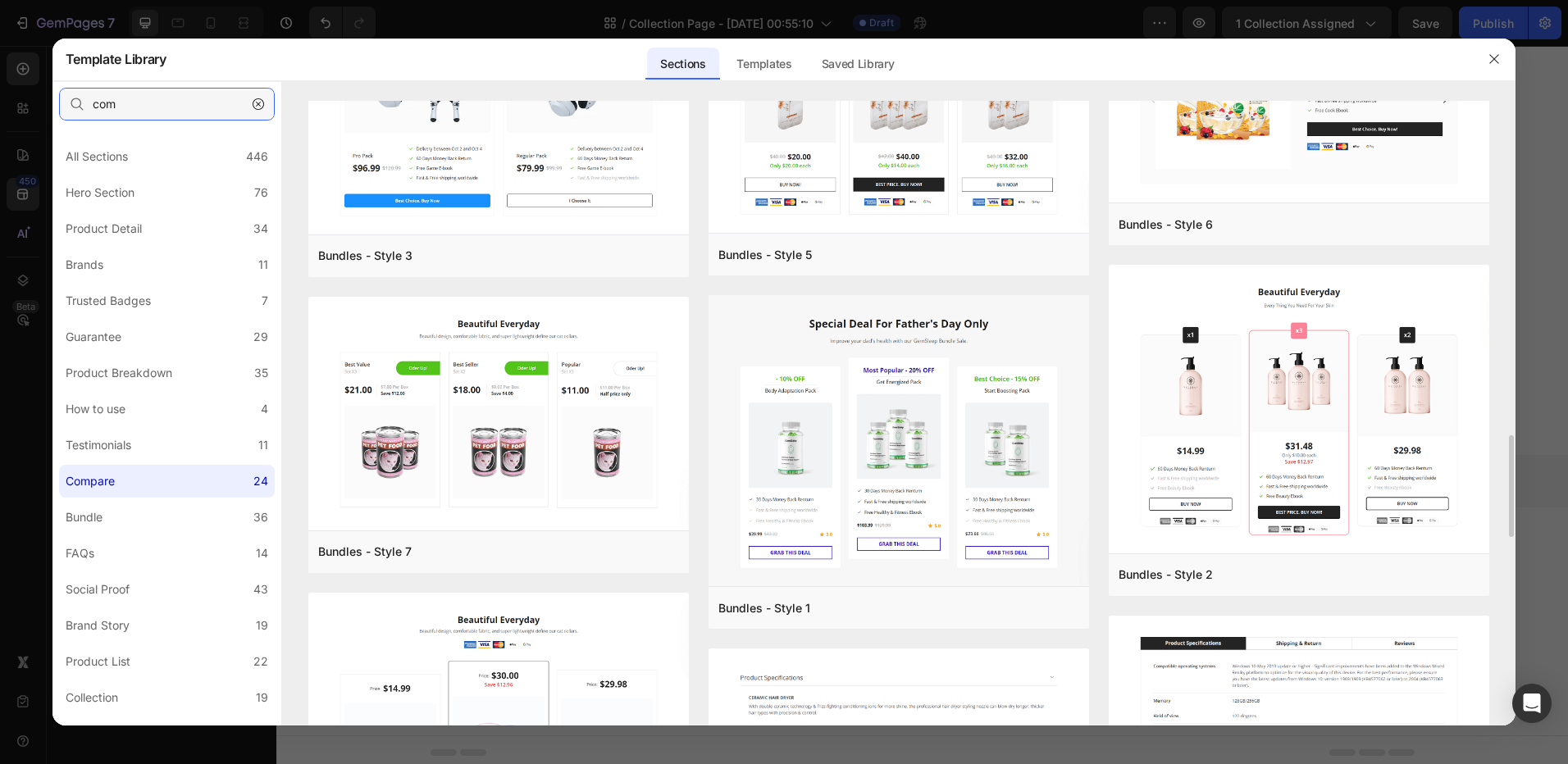
drag, startPoint x: 84, startPoint y: 99, endPoint x: 30, endPoint y: 88, distance: 55.1
click at [57, 94] on div "com" at bounding box center [166, 105] width 229 height 46
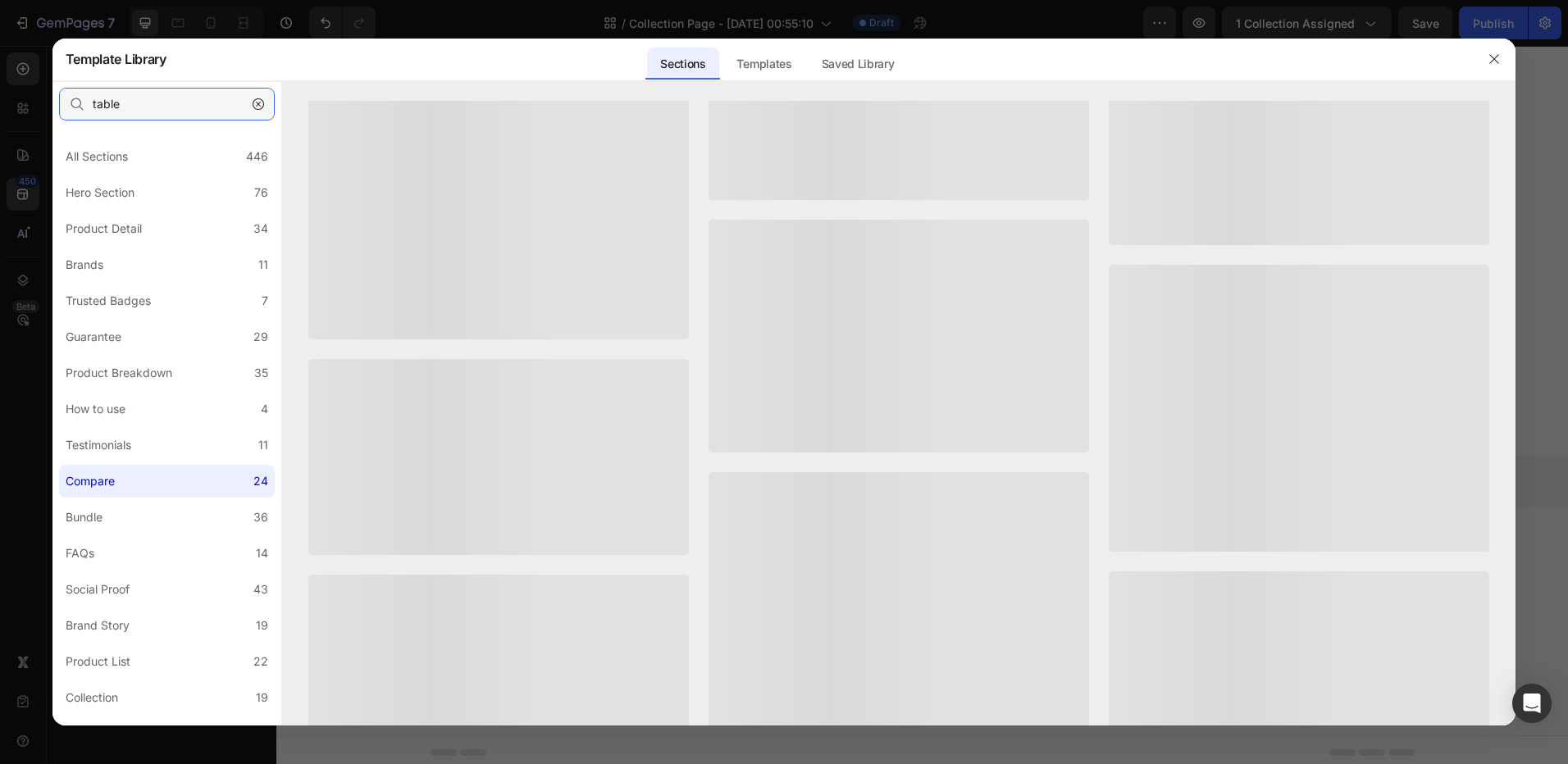
scroll to position [0, 0]
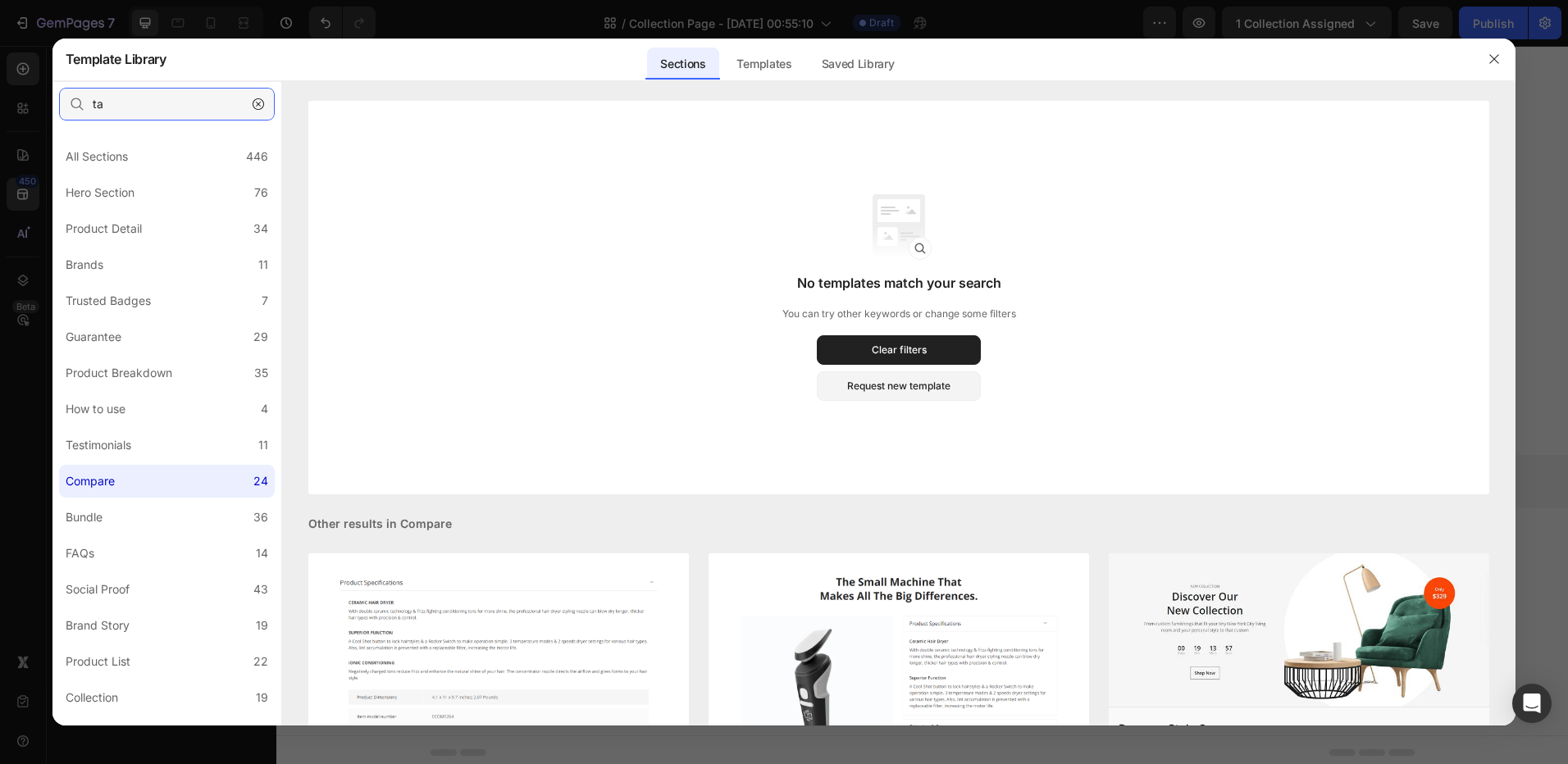
type input "t"
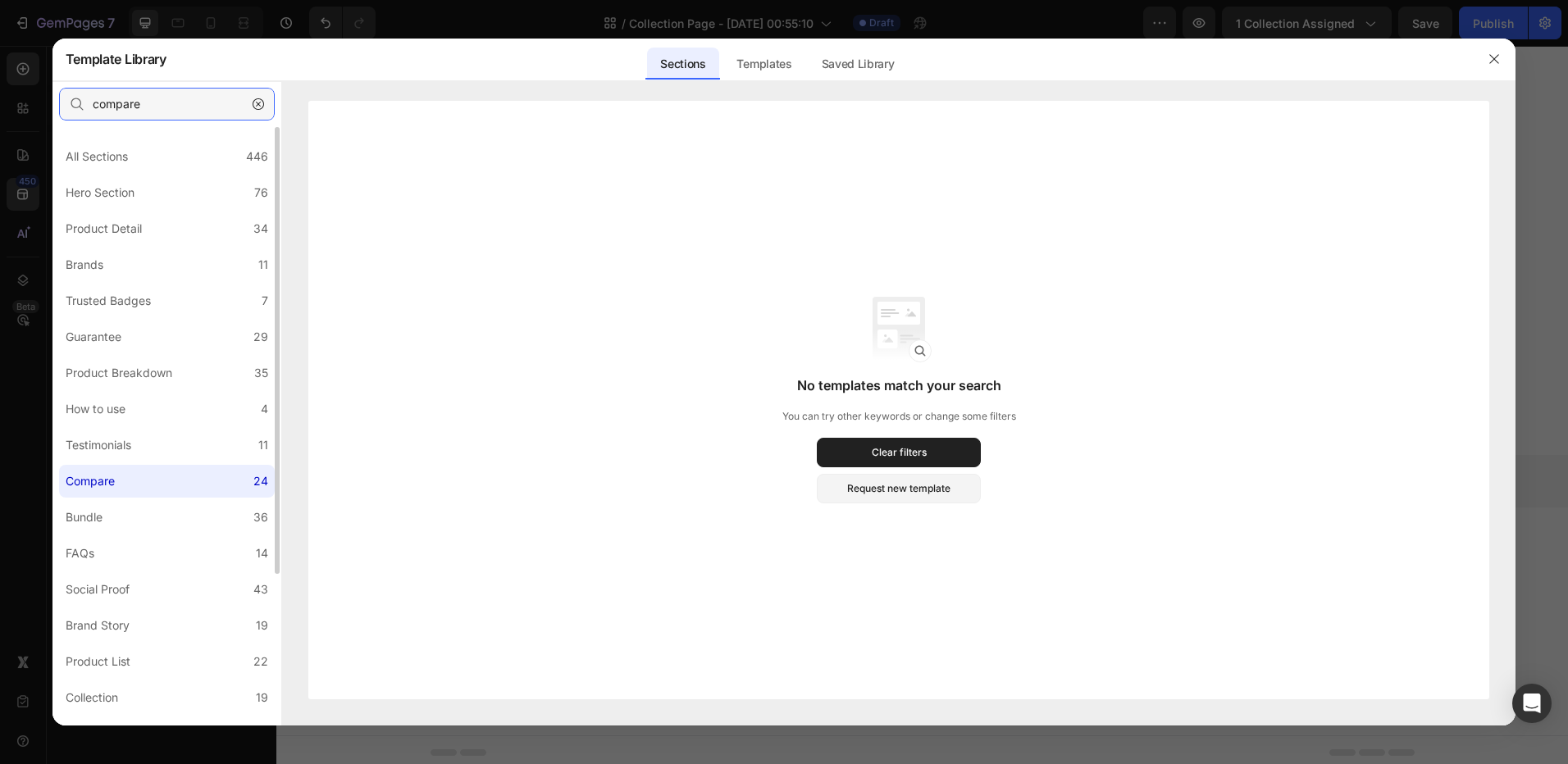
type input "compare"
click at [123, 476] on label "Compare 24" at bounding box center [167, 481] width 216 height 33
click at [260, 104] on icon "button" at bounding box center [258, 104] width 11 height 11
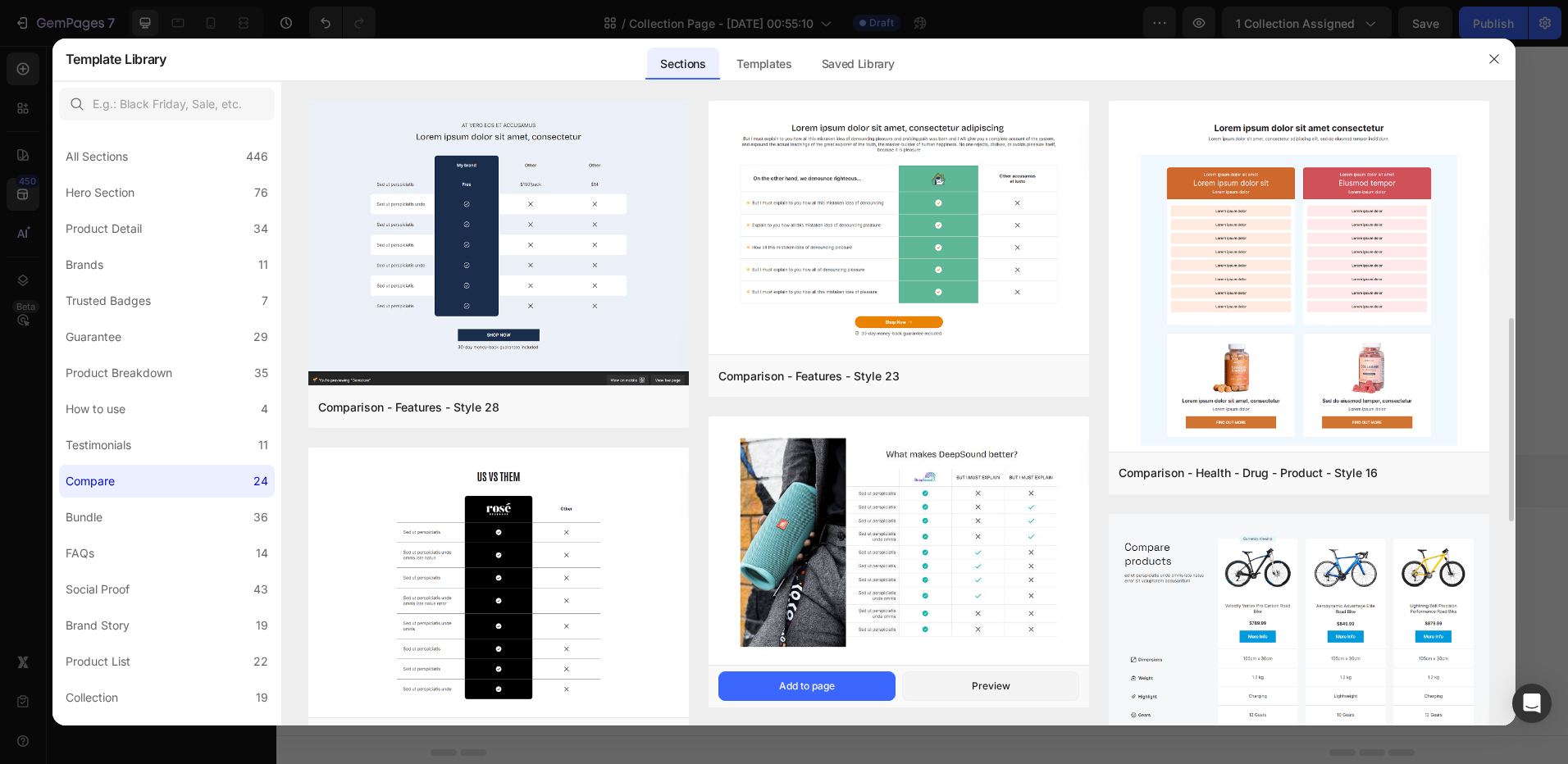
scroll to position [164, 0]
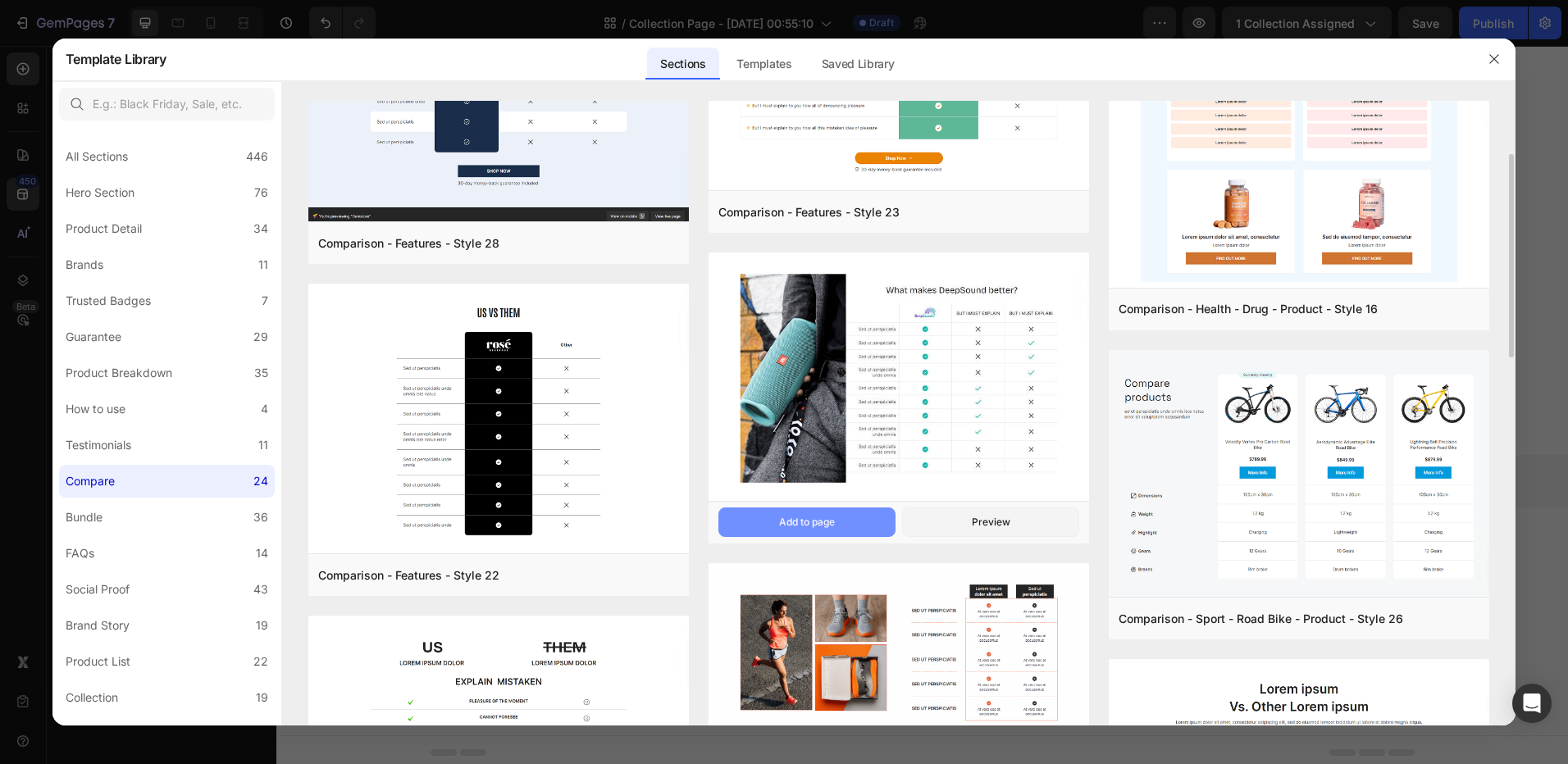
click at [841, 525] on button "Add to page" at bounding box center [807, 522] width 177 height 29
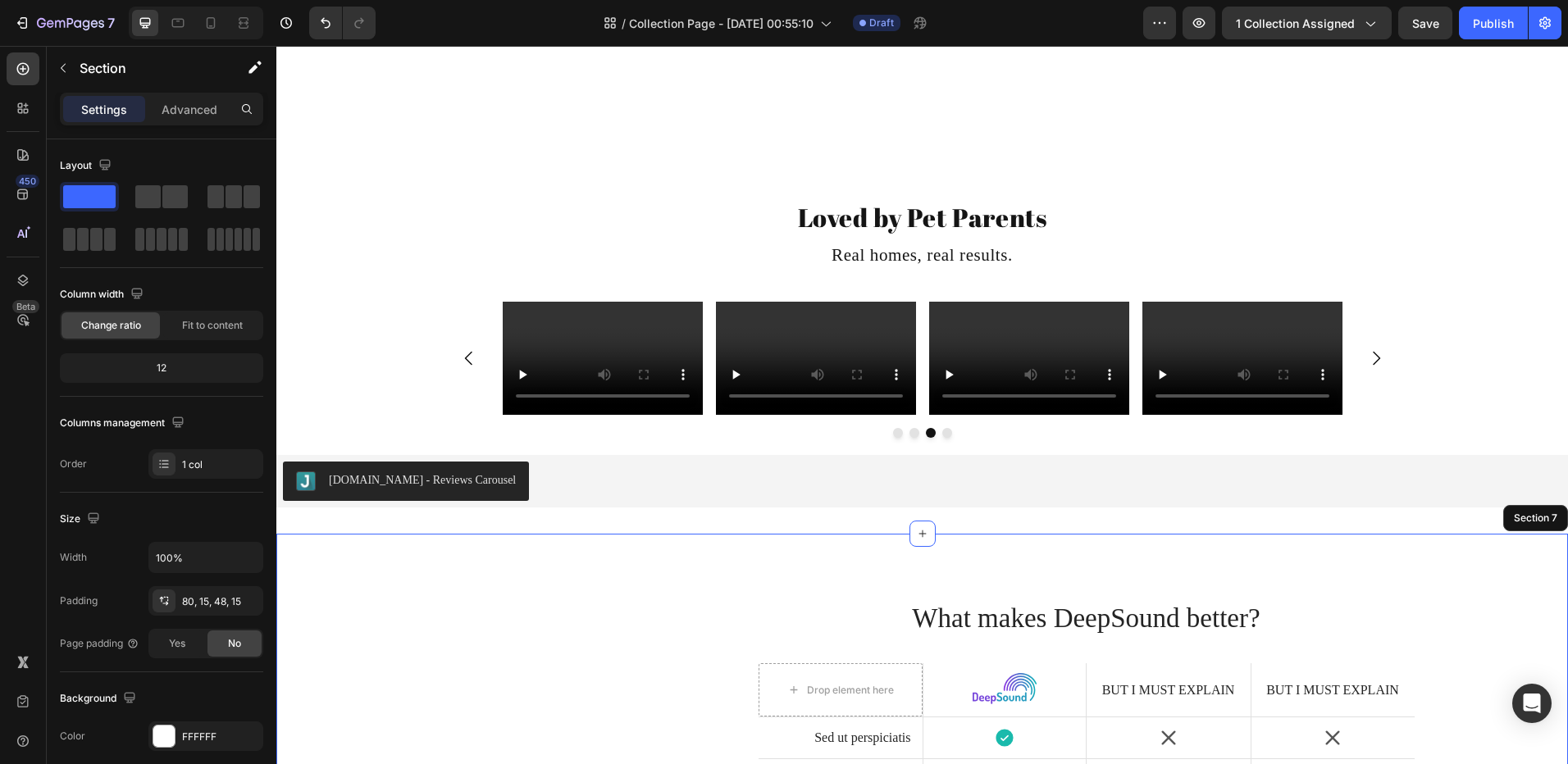
scroll to position [3640, 0]
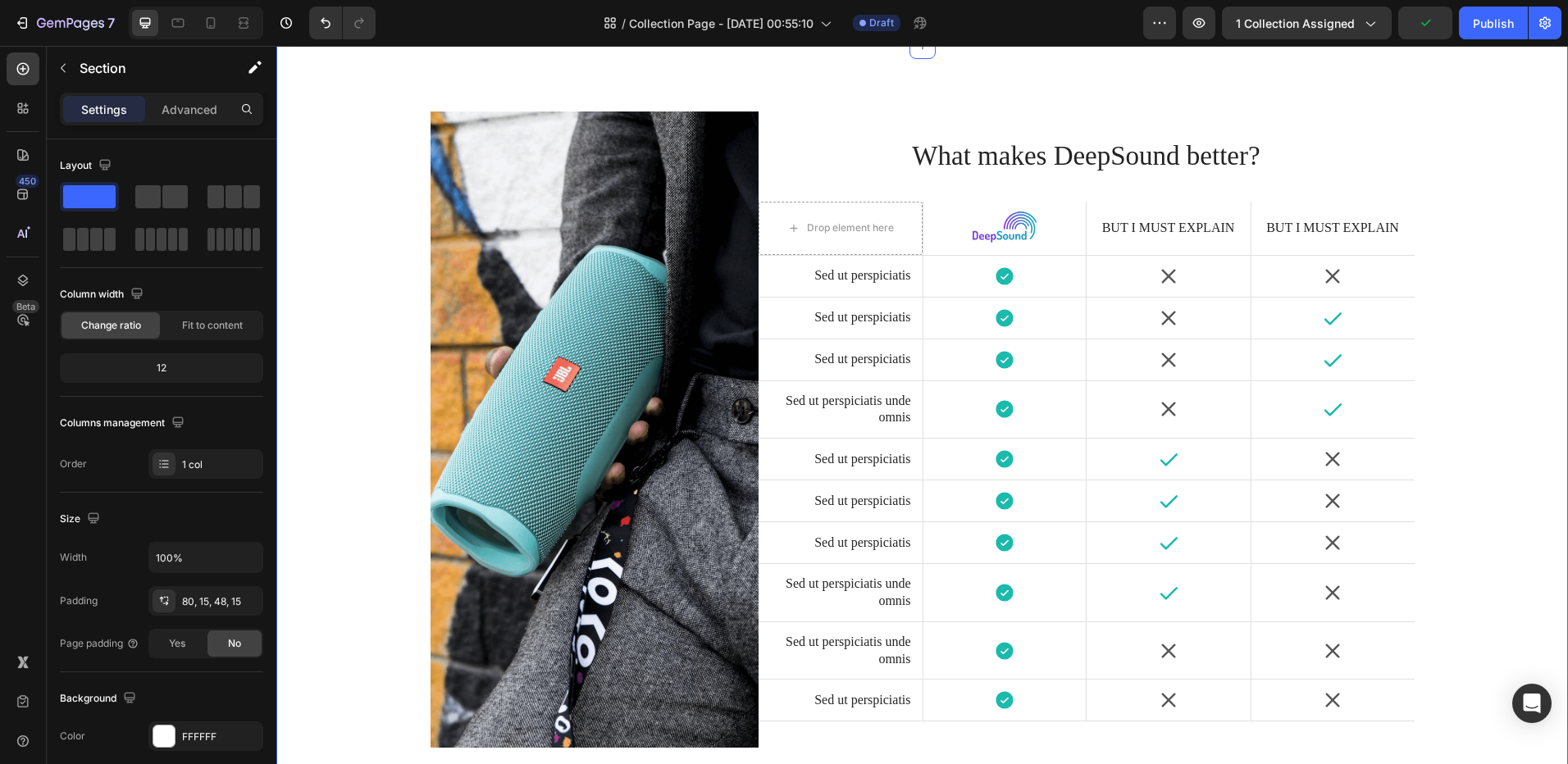
click at [1410, 712] on div "Image What makes DeepSound better? Heading Drop element here Image Hero Banner …" at bounding box center [922, 436] width 1267 height 649
click at [1388, 711] on div "Icon" at bounding box center [1332, 700] width 163 height 21
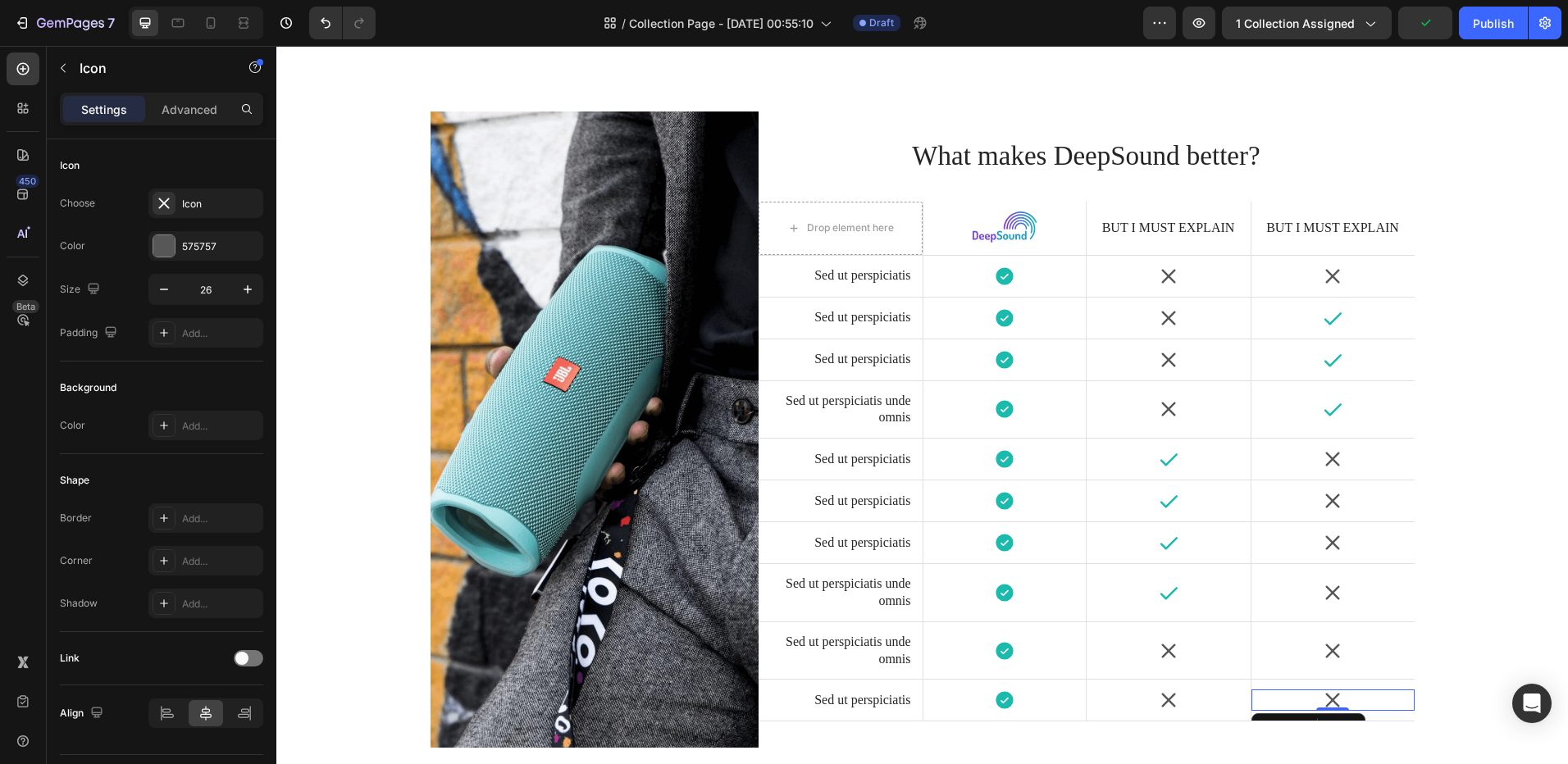
click at [1367, 654] on div "Icon" at bounding box center [1332, 651] width 163 height 21
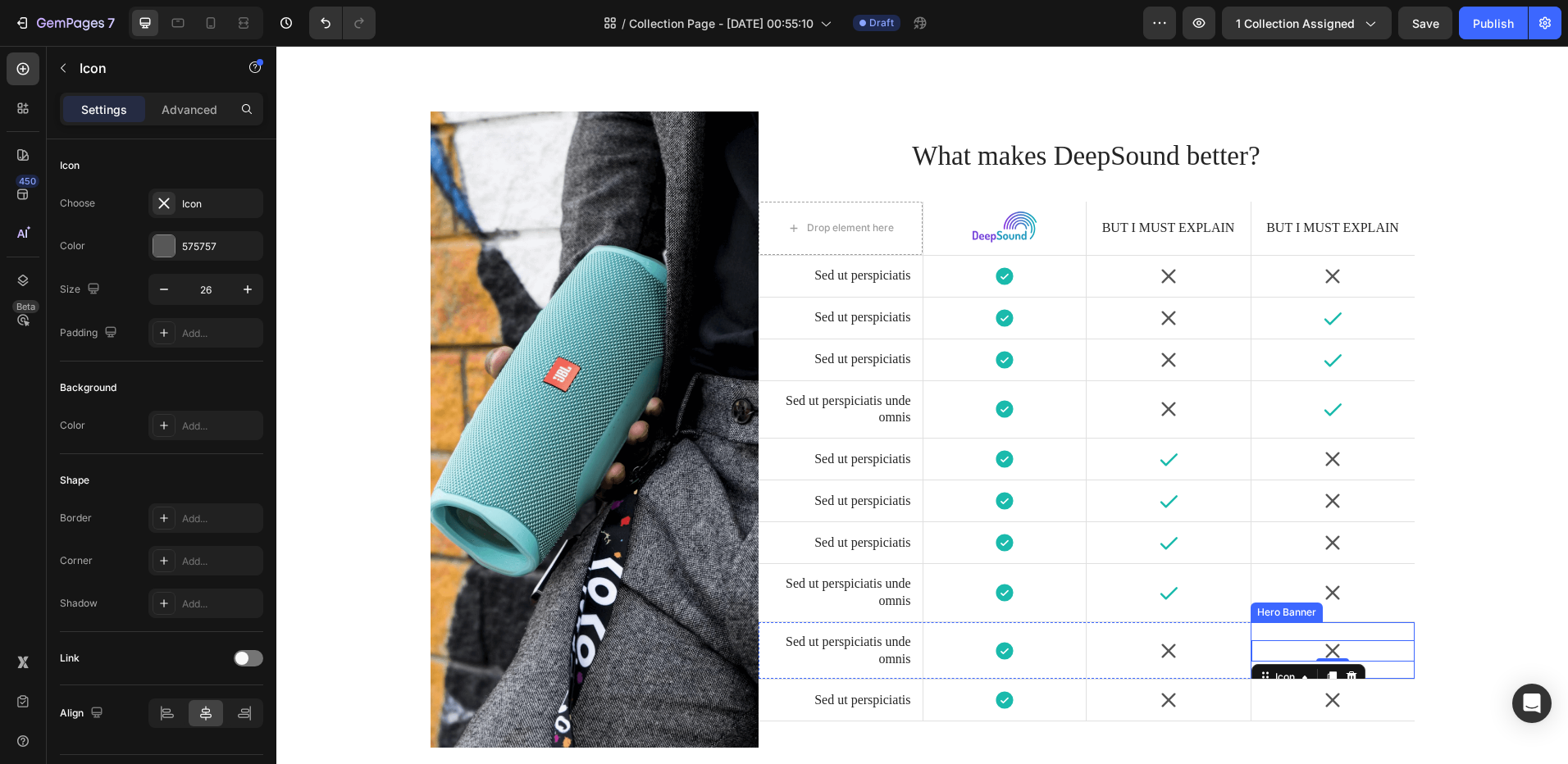
click at [1368, 593] on div "Icon" at bounding box center [1332, 593] width 163 height 21
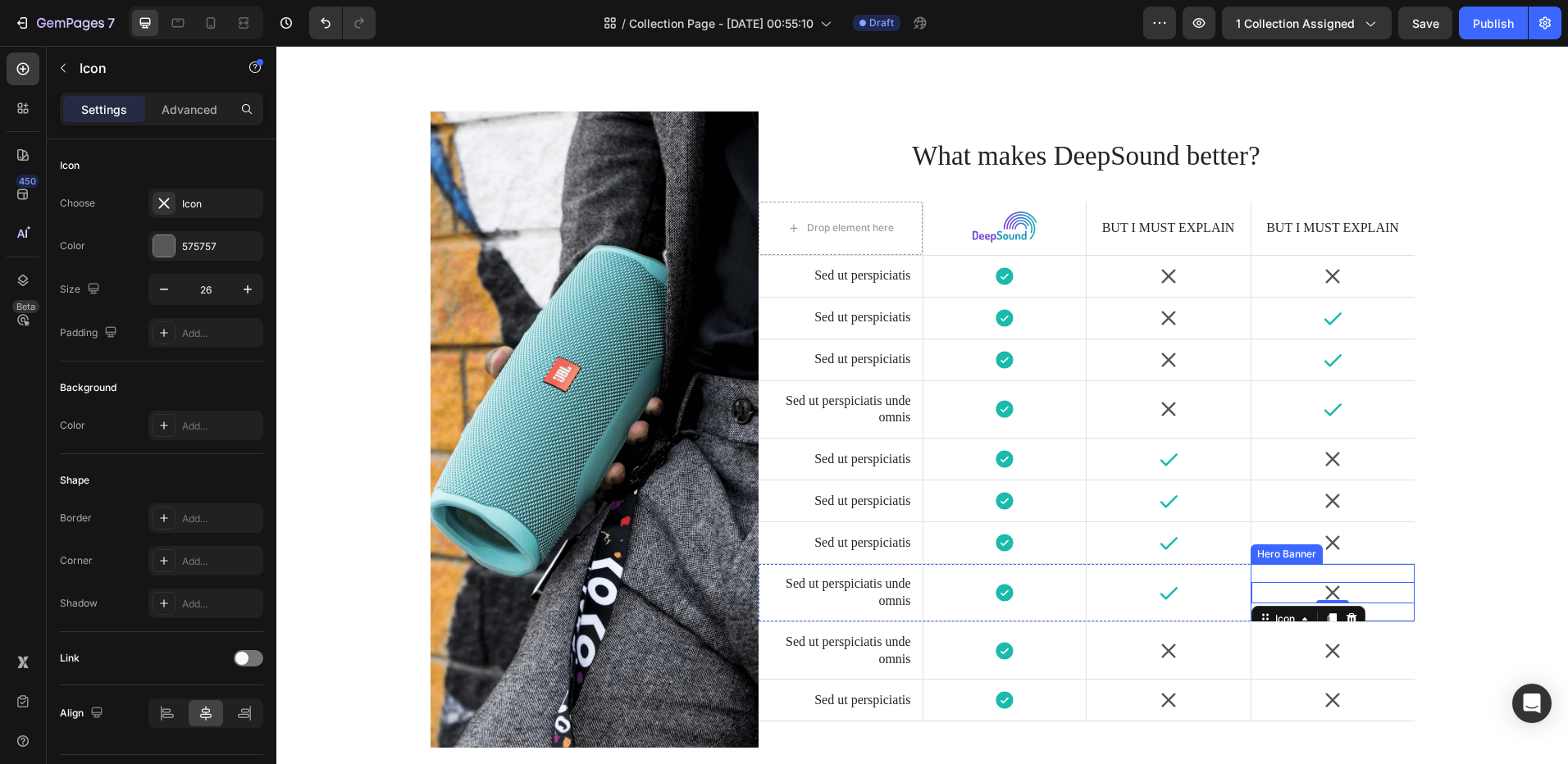
click at [1374, 575] on div "Icon 0" at bounding box center [1332, 593] width 163 height 41
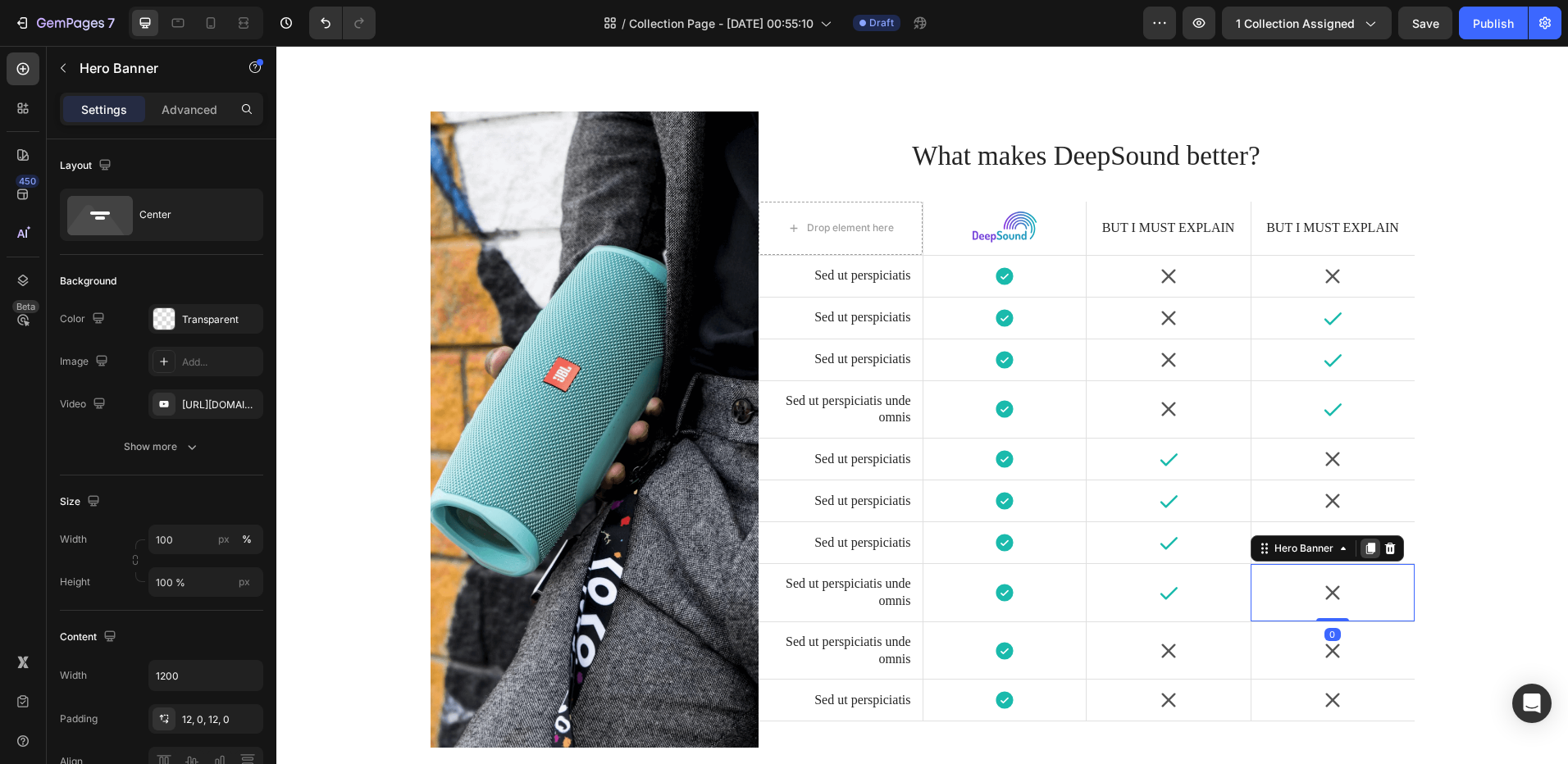
click at [1365, 549] on icon at bounding box center [1369, 548] width 9 height 11
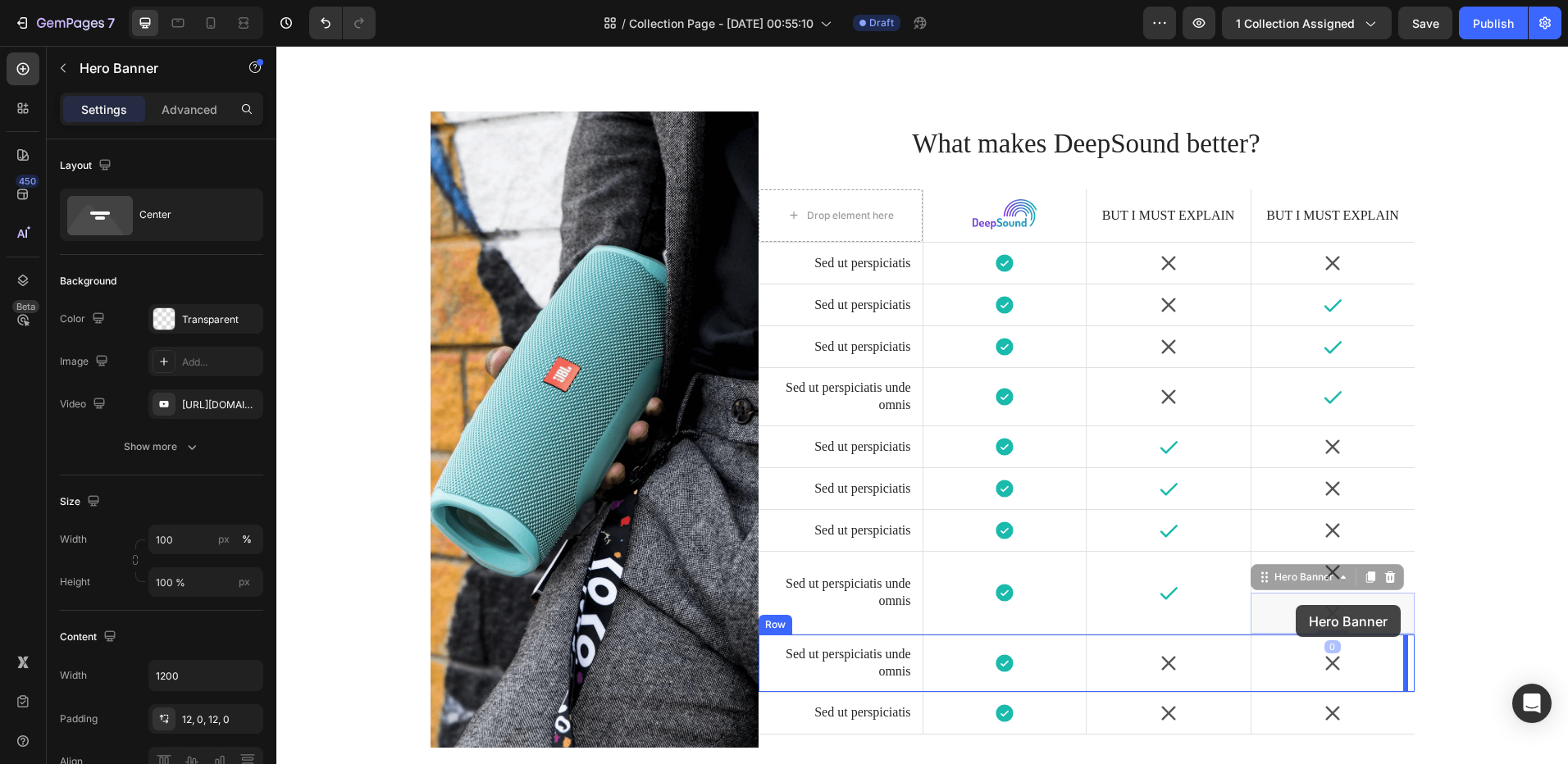
drag, startPoint x: 1387, startPoint y: 599, endPoint x: 1329, endPoint y: 631, distance: 66.2
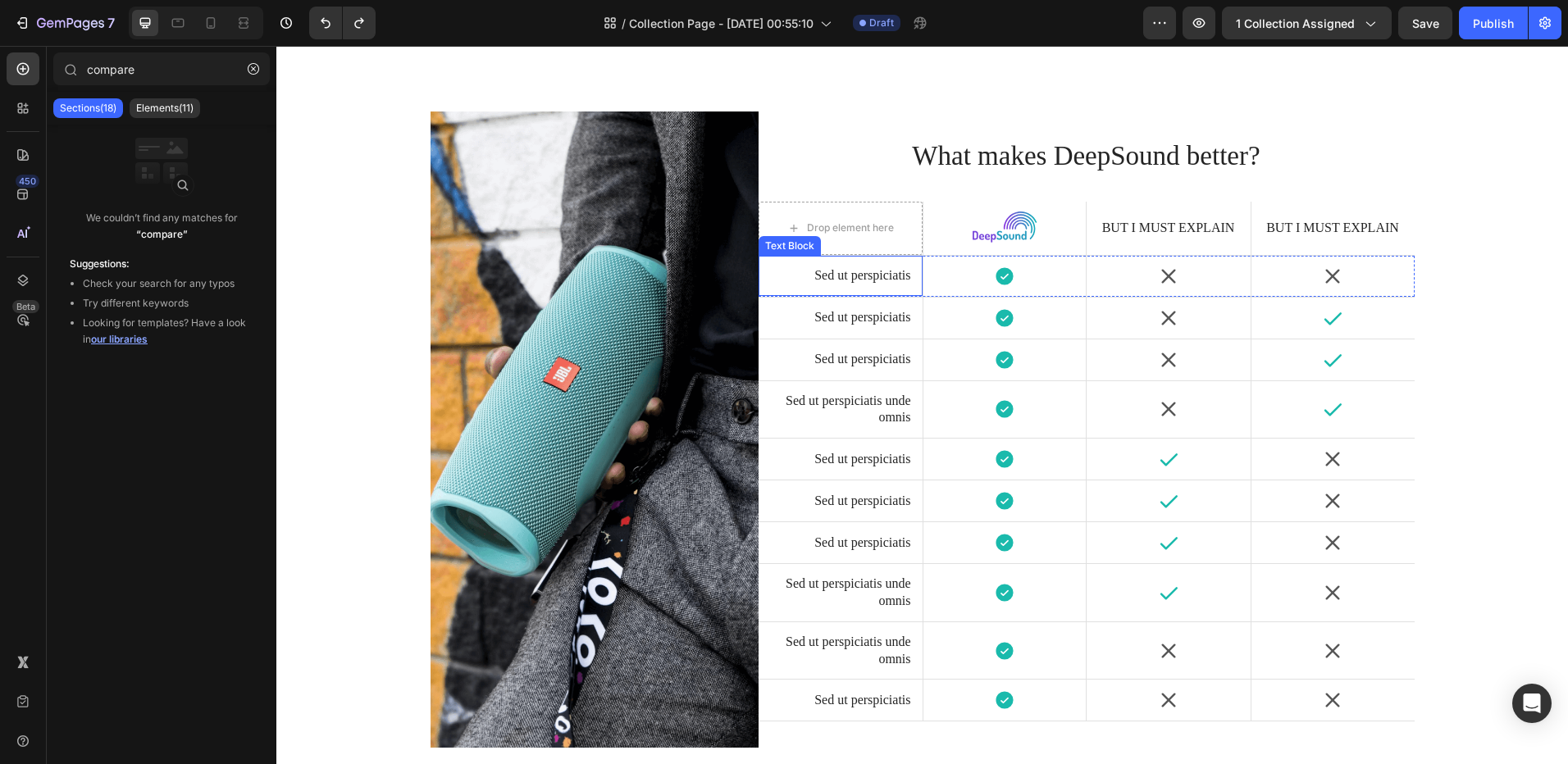
click at [786, 274] on p "Sed ut perspiciatis" at bounding box center [840, 276] width 141 height 17
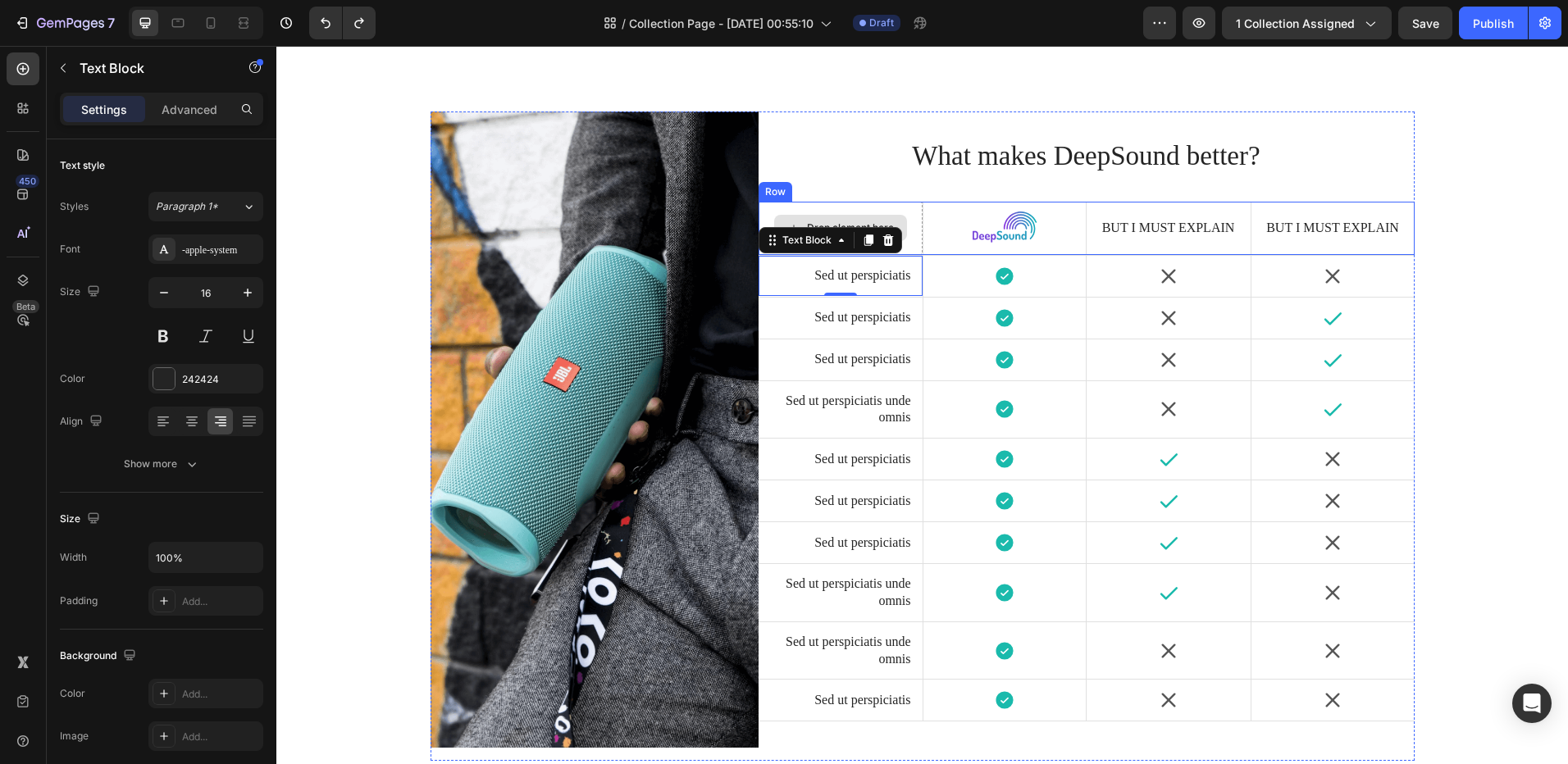
click at [912, 218] on div "Drop element here" at bounding box center [840, 228] width 164 height 53
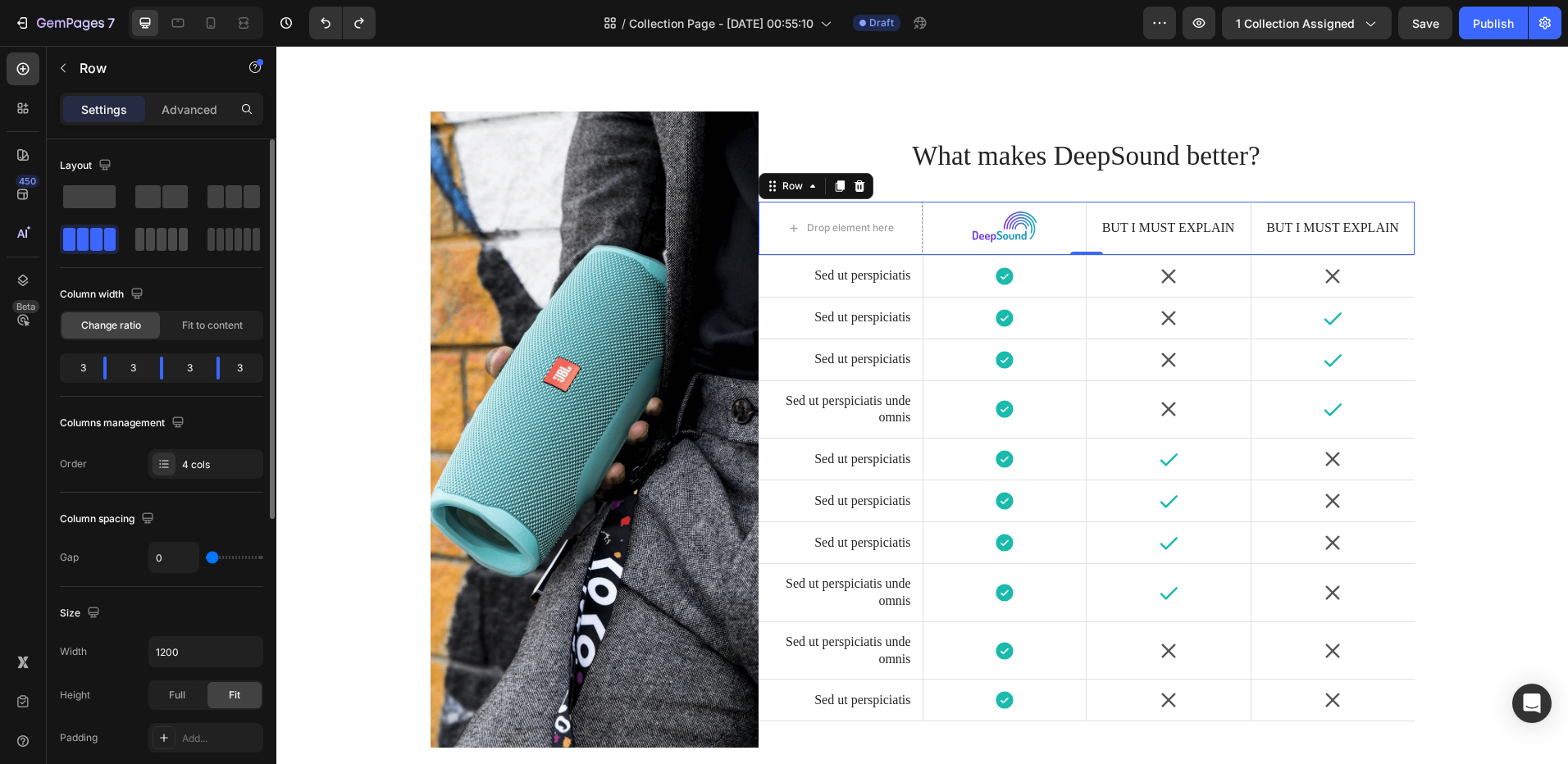
click at [165, 241] on span at bounding box center [161, 239] width 9 height 23
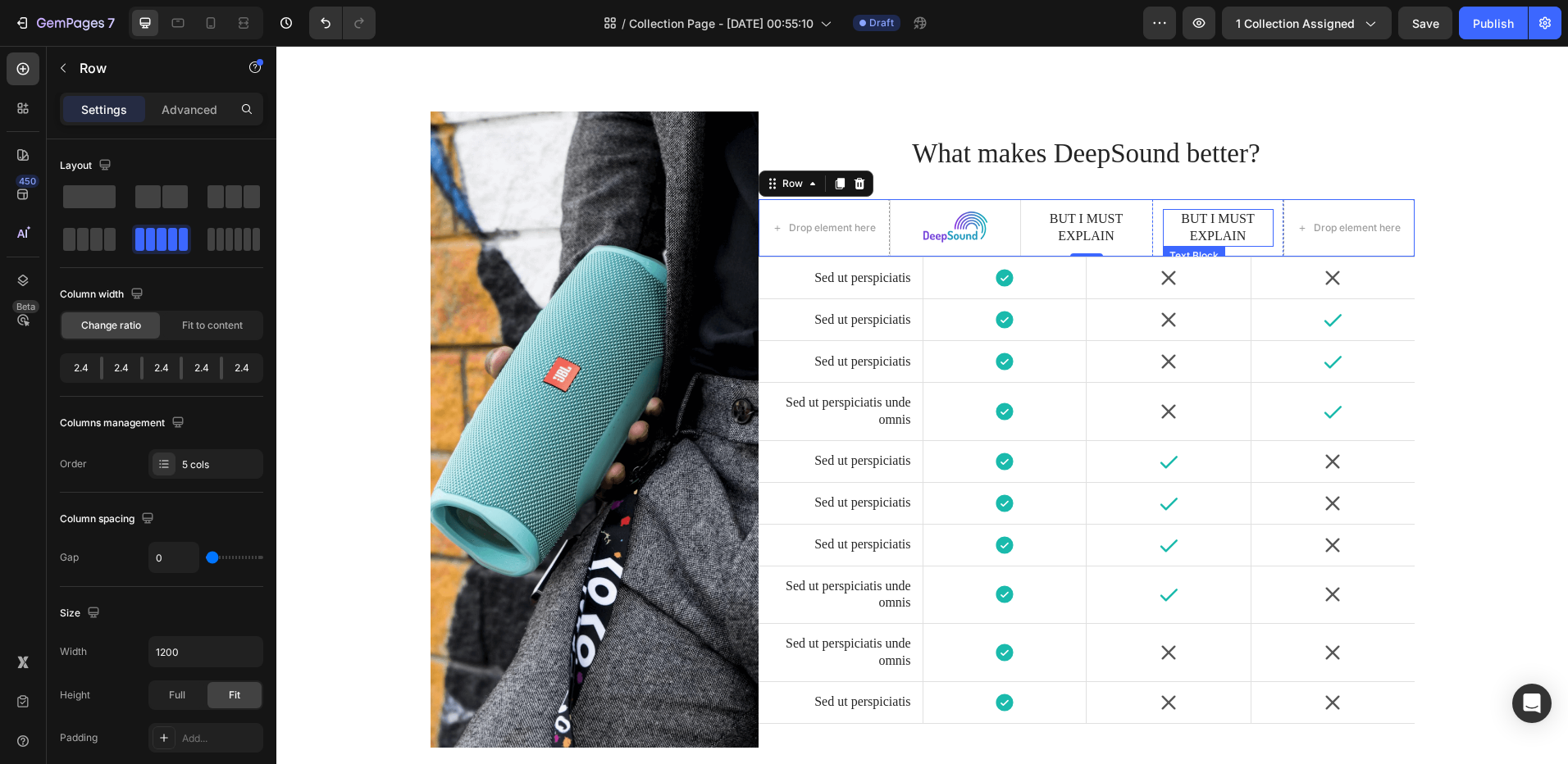
click at [1177, 236] on p "But I must explain" at bounding box center [1217, 228] width 107 height 34
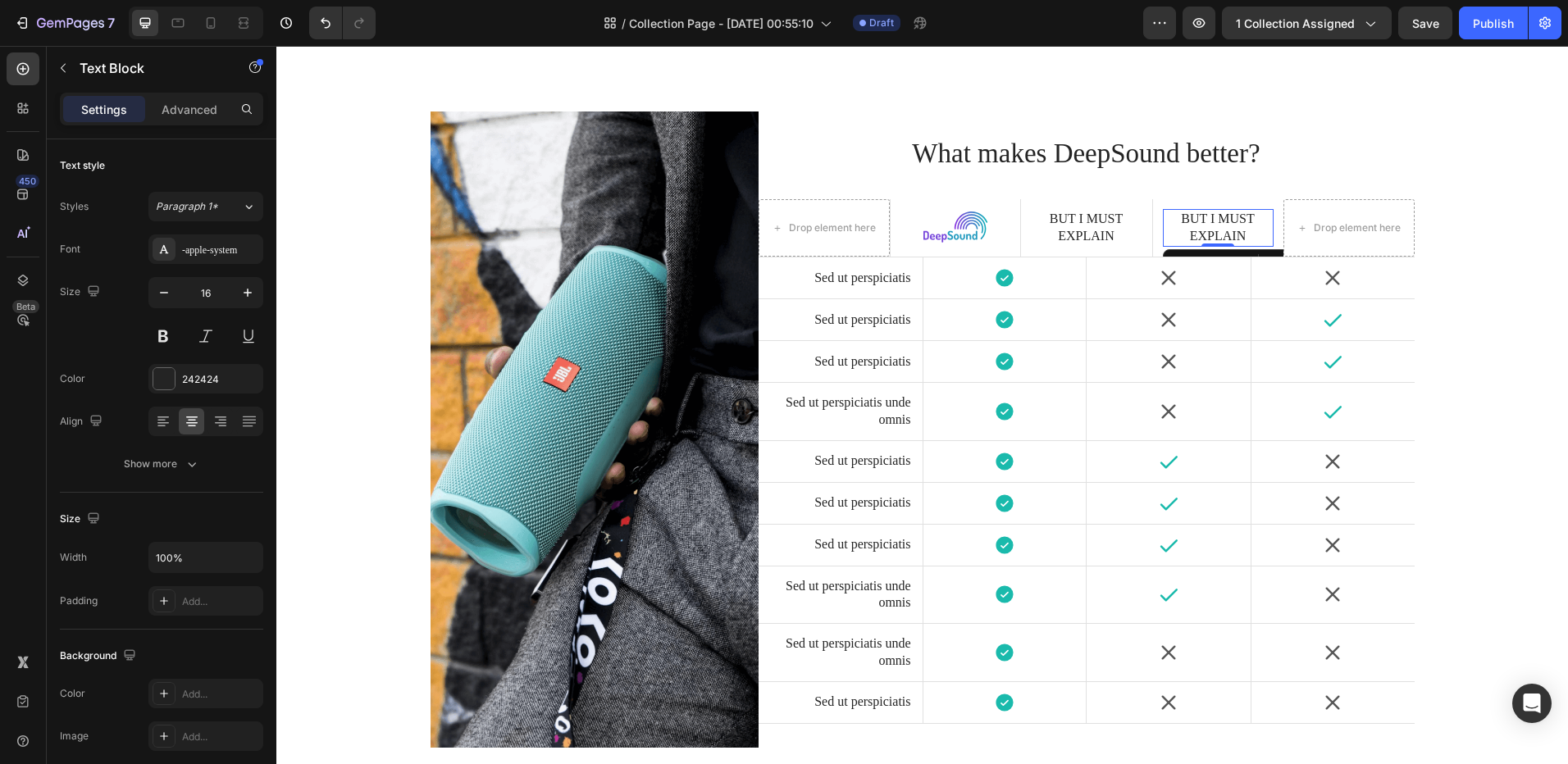
click at [1264, 209] on div "But I must explain" at bounding box center [1217, 228] width 111 height 38
click at [768, 273] on div "Sed ut perspiciatis" at bounding box center [840, 279] width 144 height 21
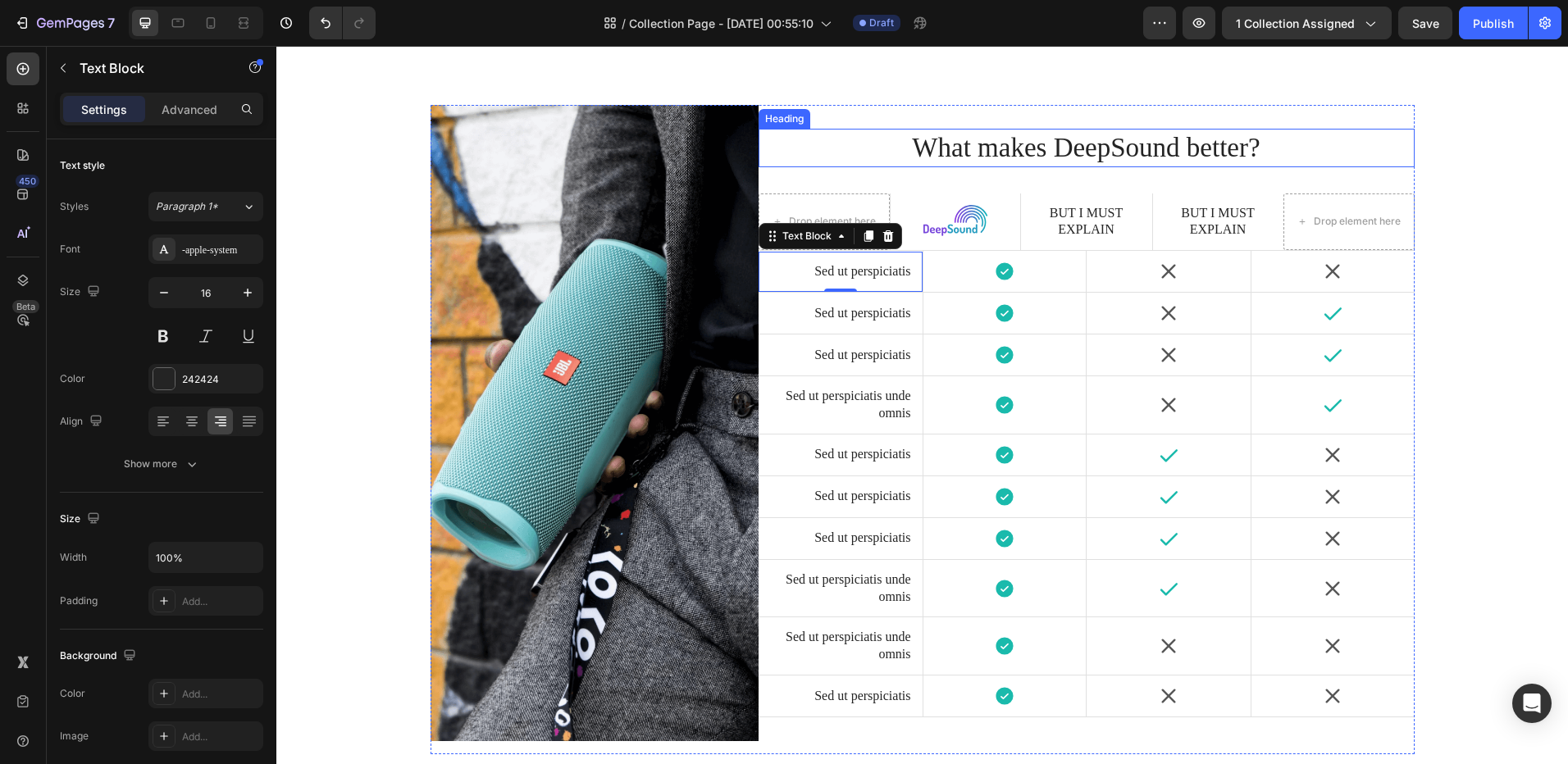
scroll to position [3492, 0]
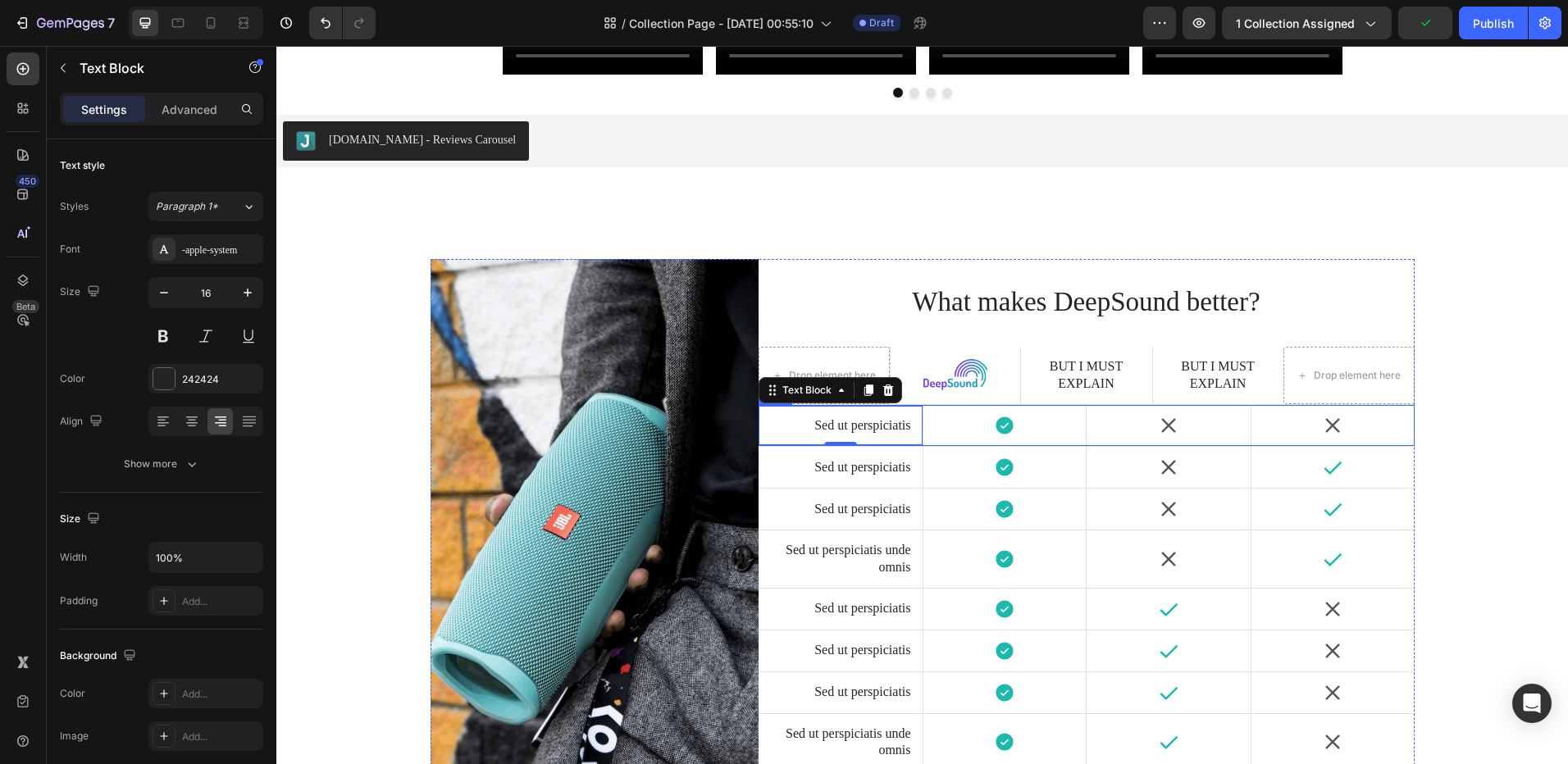
click at [1237, 412] on div "Icon" at bounding box center [1168, 425] width 164 height 41
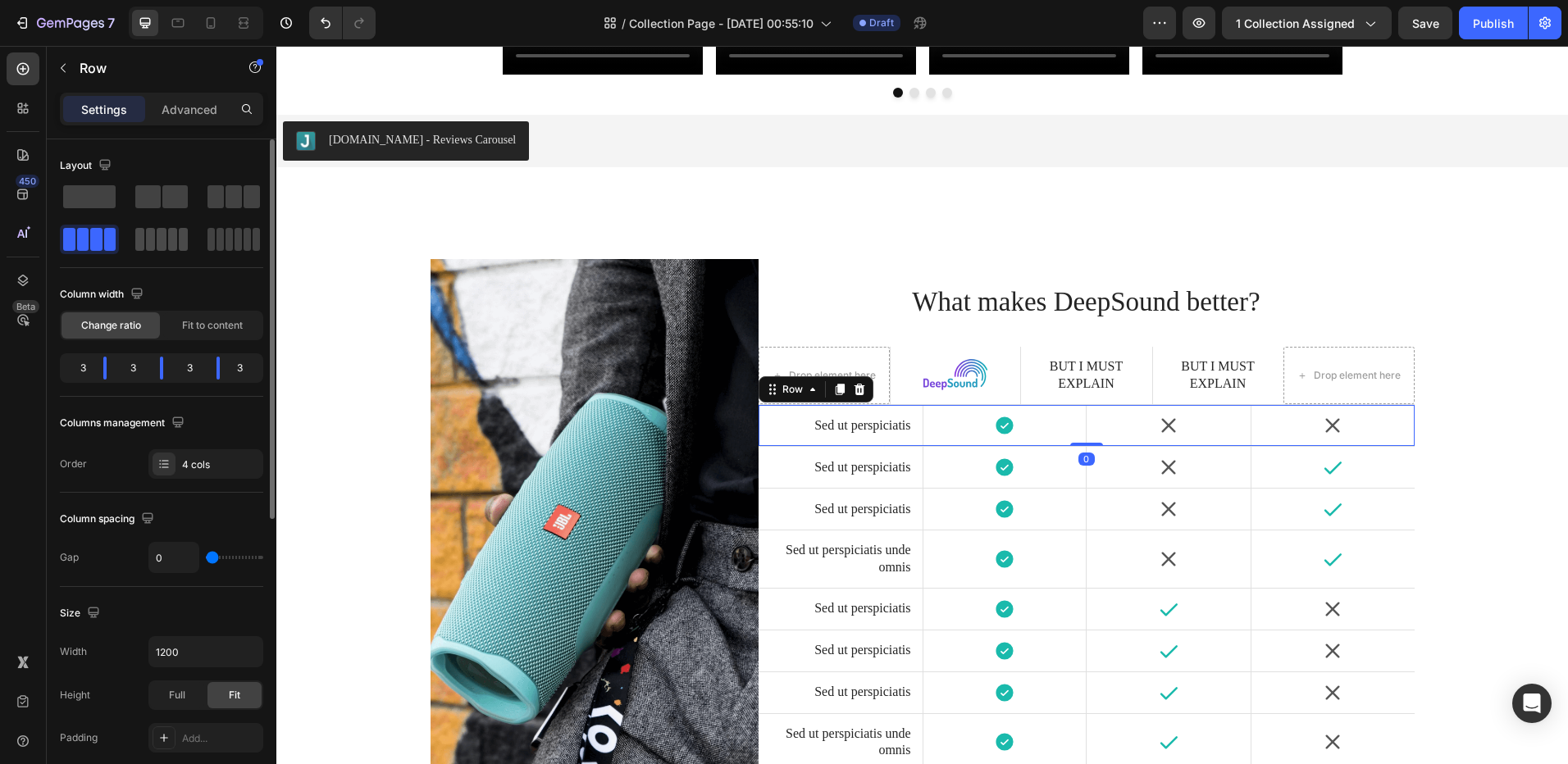
drag, startPoint x: 150, startPoint y: 228, endPoint x: 405, endPoint y: 327, distance: 273.5
click at [150, 228] on span at bounding box center [150, 239] width 9 height 23
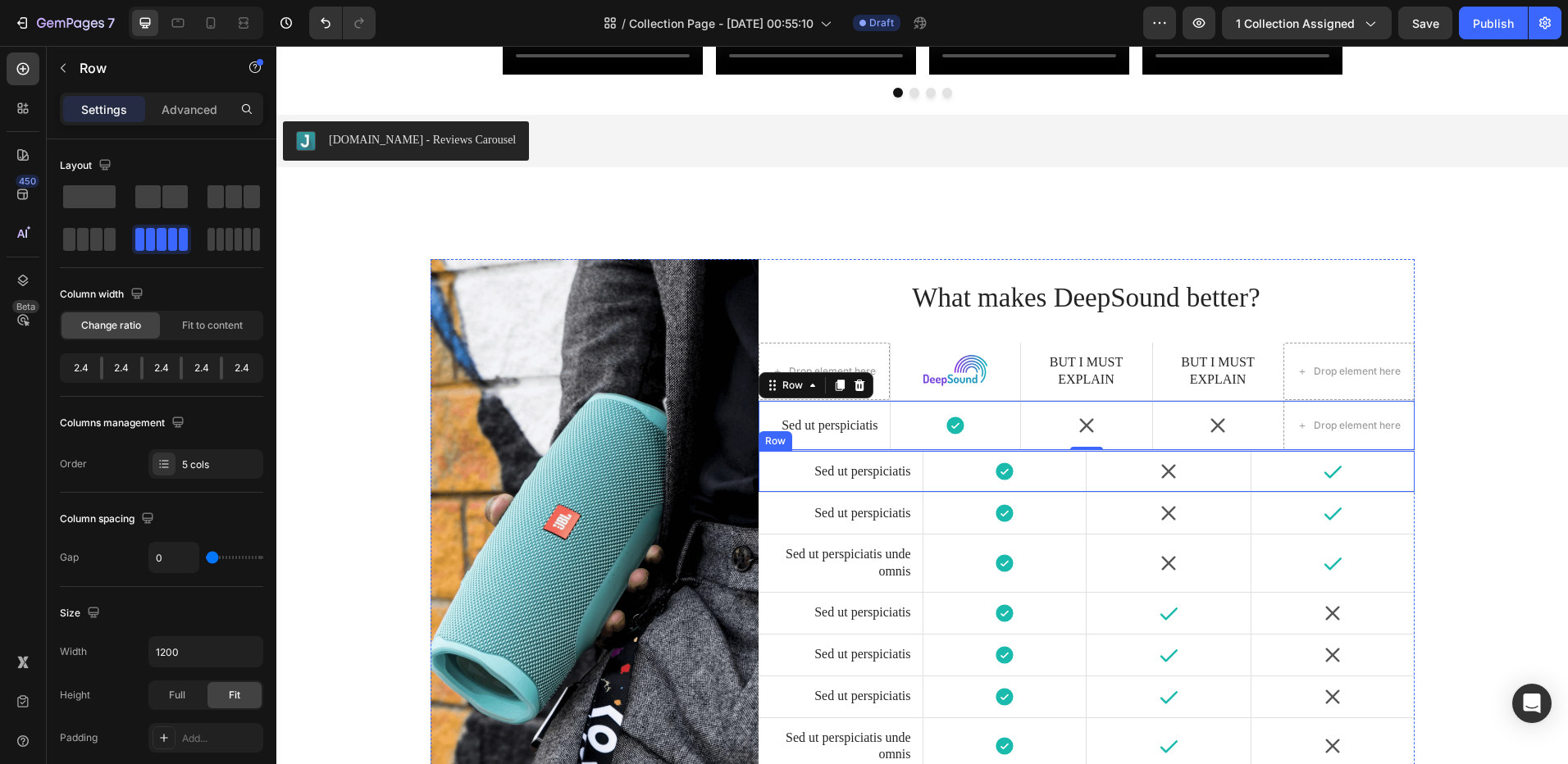
click at [1230, 459] on div "Icon" at bounding box center [1168, 472] width 164 height 41
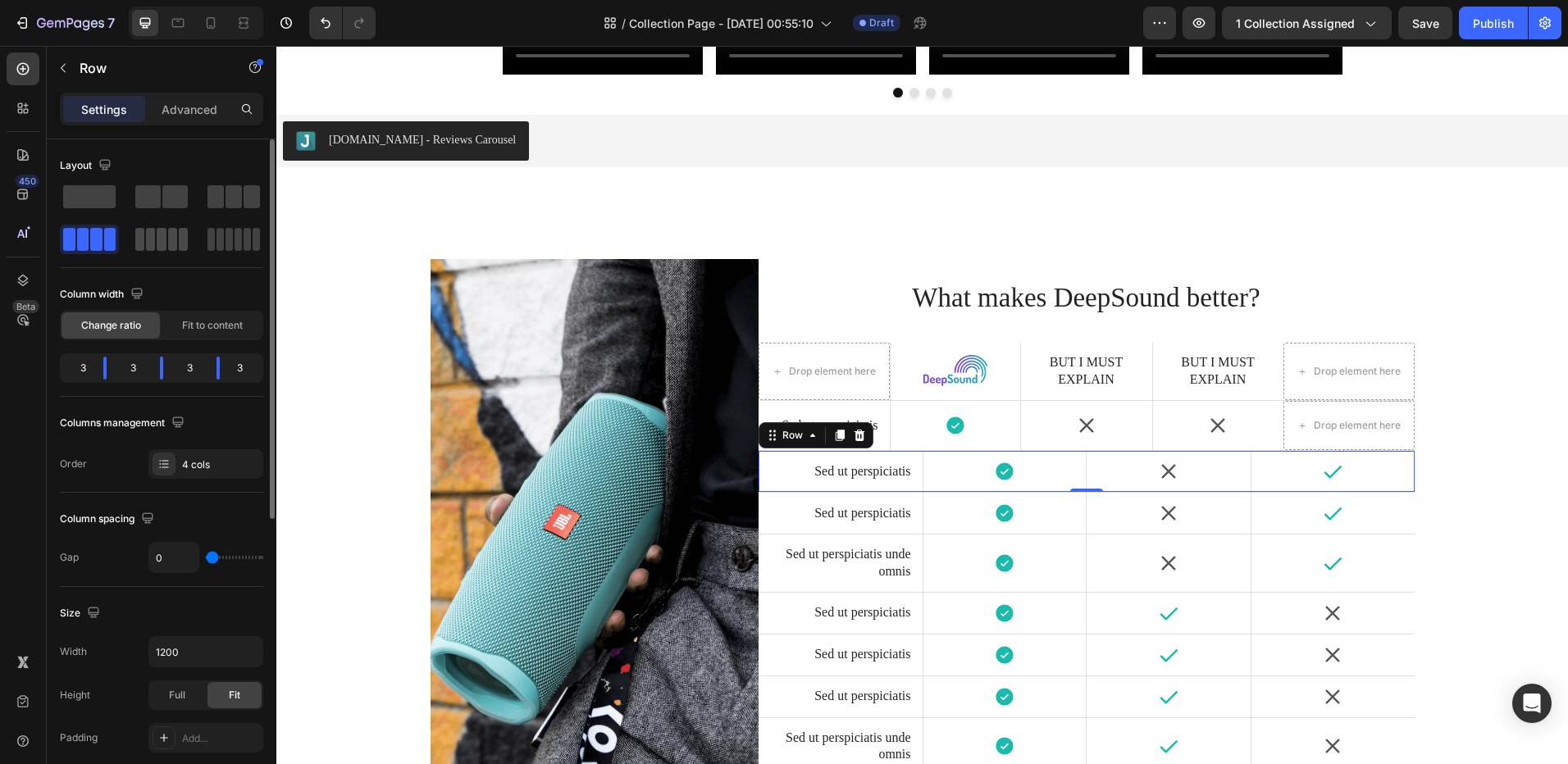
click at [204, 225] on div at bounding box center [233, 239] width 59 height 29
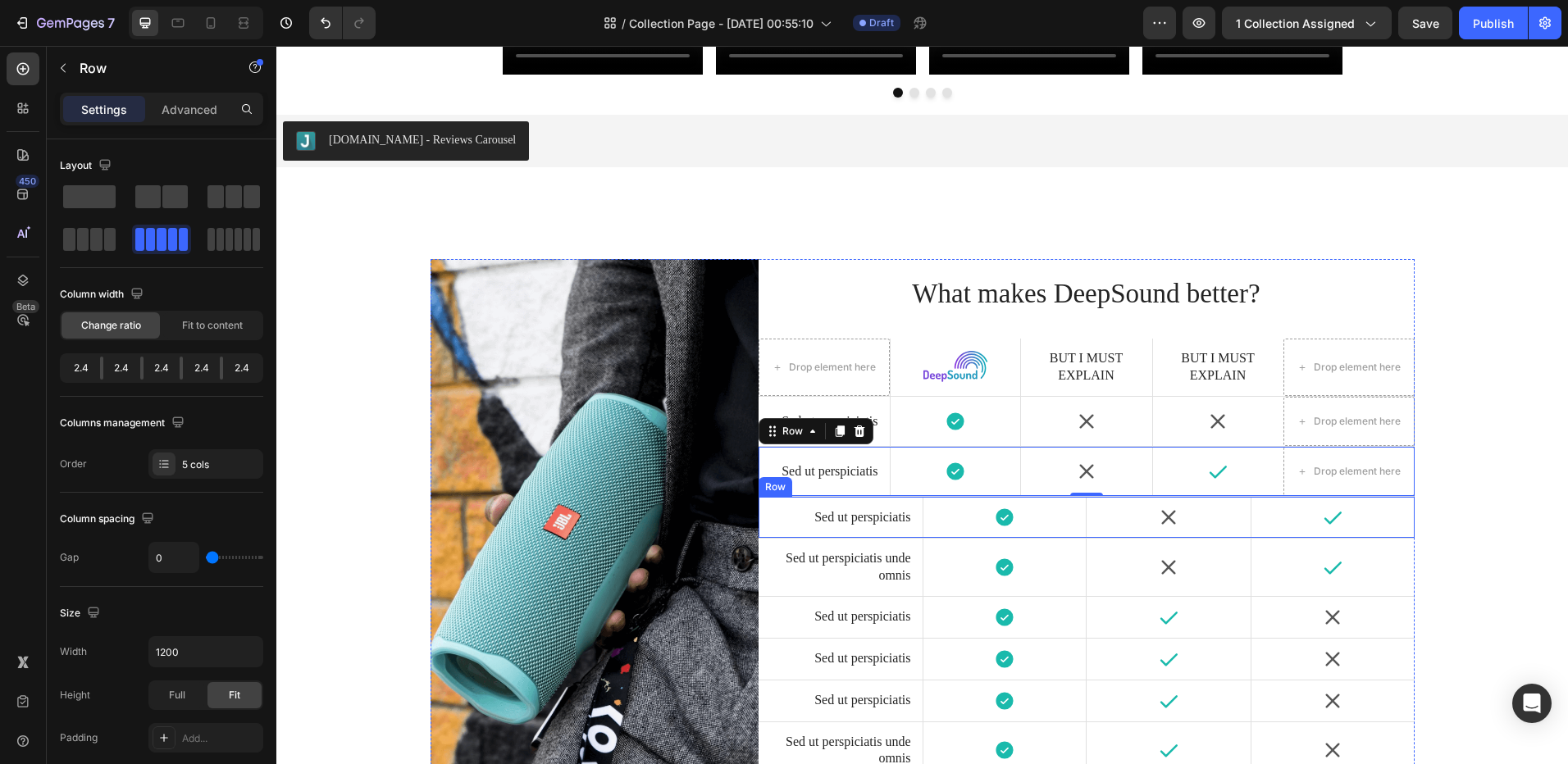
click at [1241, 504] on div "Icon" at bounding box center [1168, 518] width 164 height 41
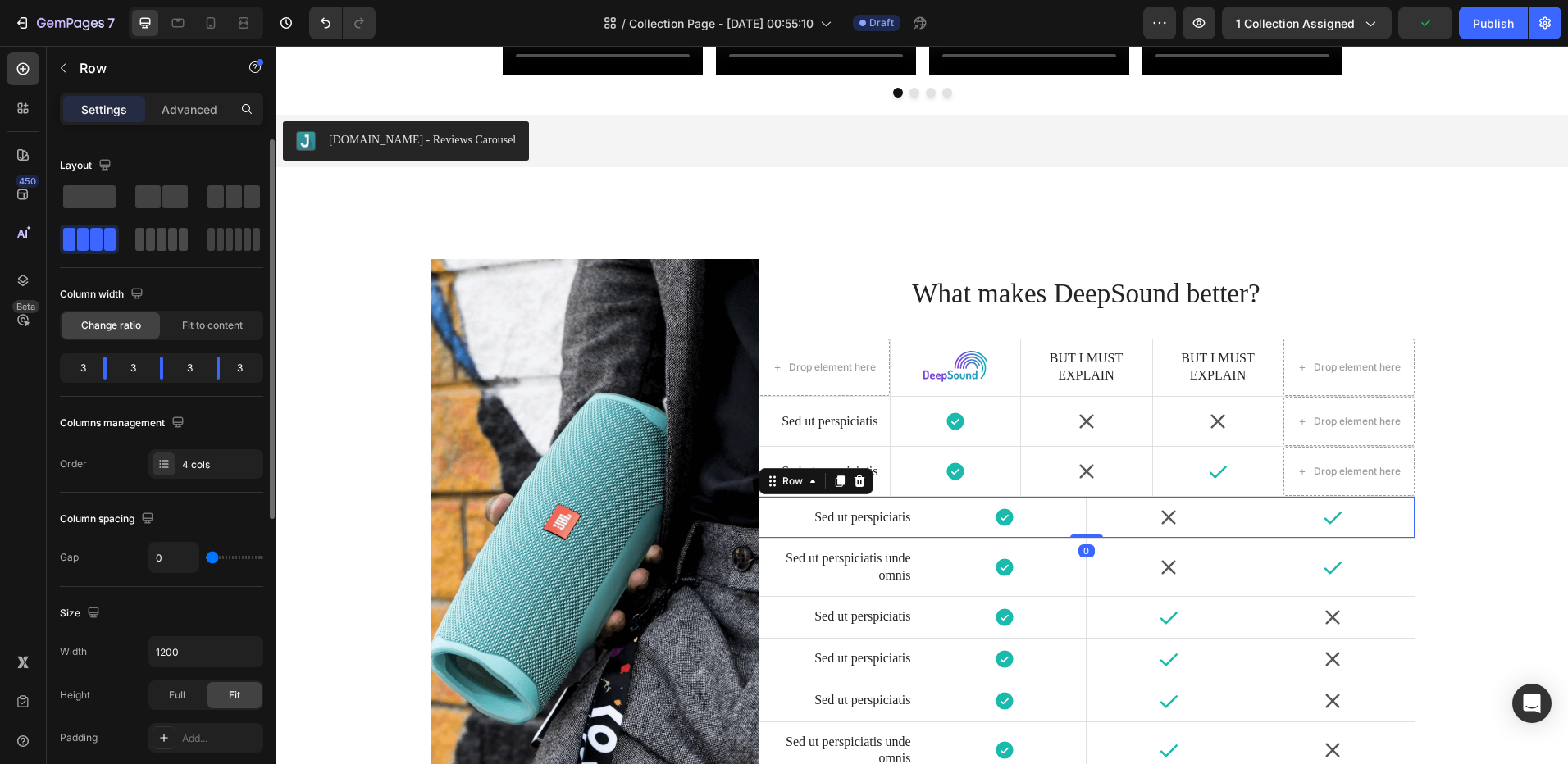
drag, startPoint x: 522, startPoint y: 394, endPoint x: 135, endPoint y: 234, distance: 418.8
click at [204, 234] on div at bounding box center [233, 239] width 59 height 29
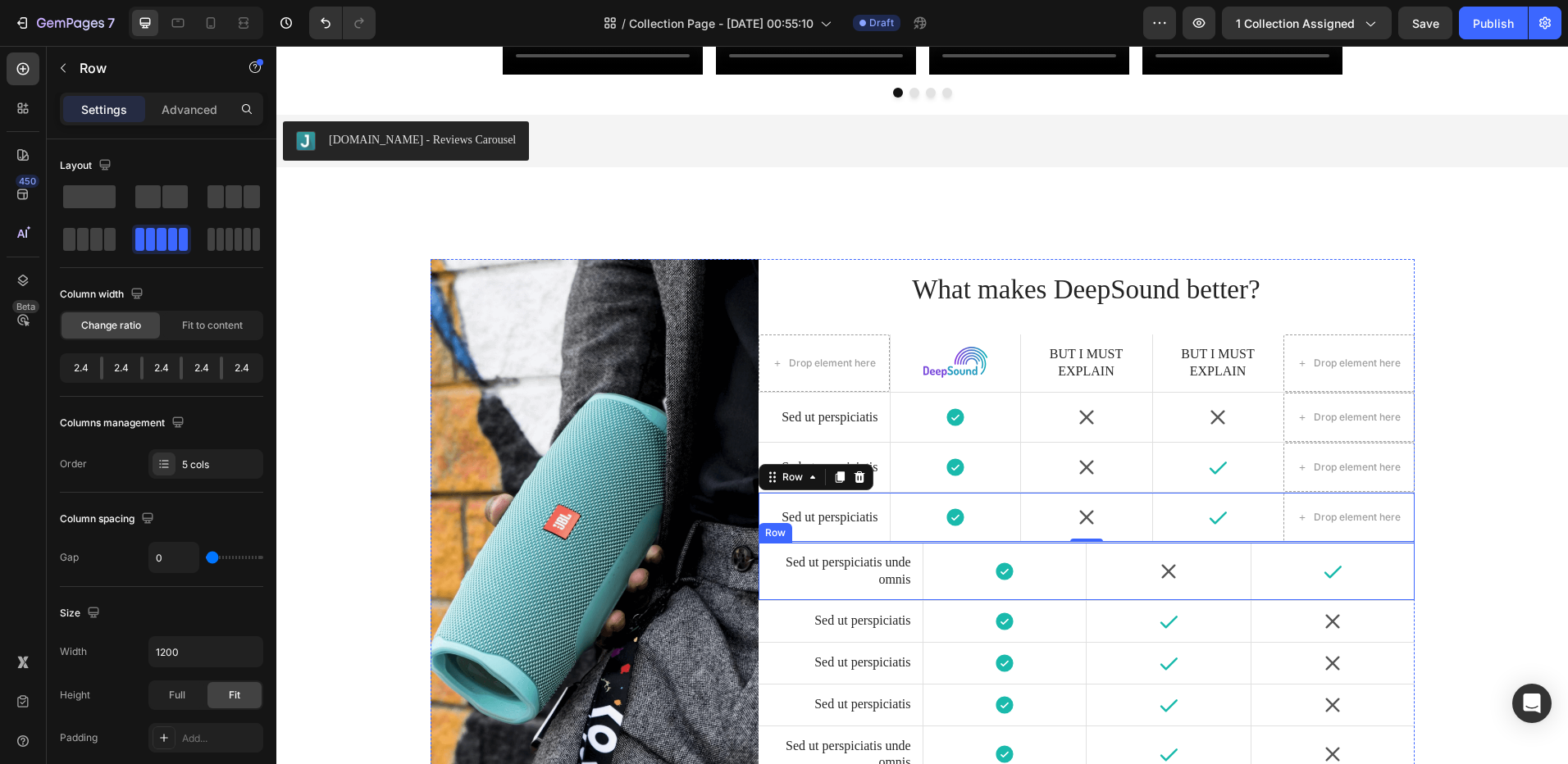
click at [1240, 553] on div "Icon" at bounding box center [1168, 571] width 164 height 57
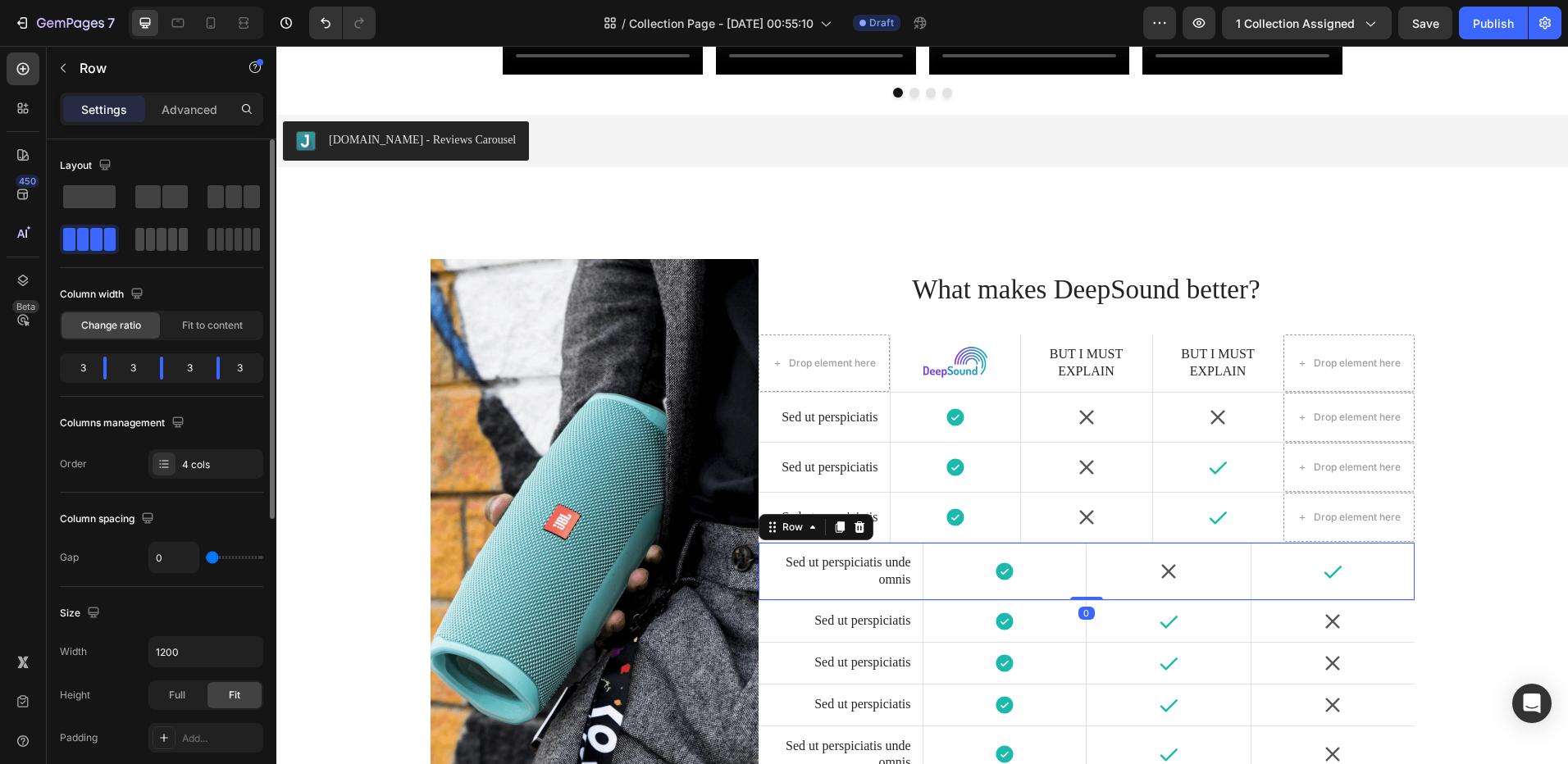
click at [160, 235] on span at bounding box center [161, 239] width 9 height 23
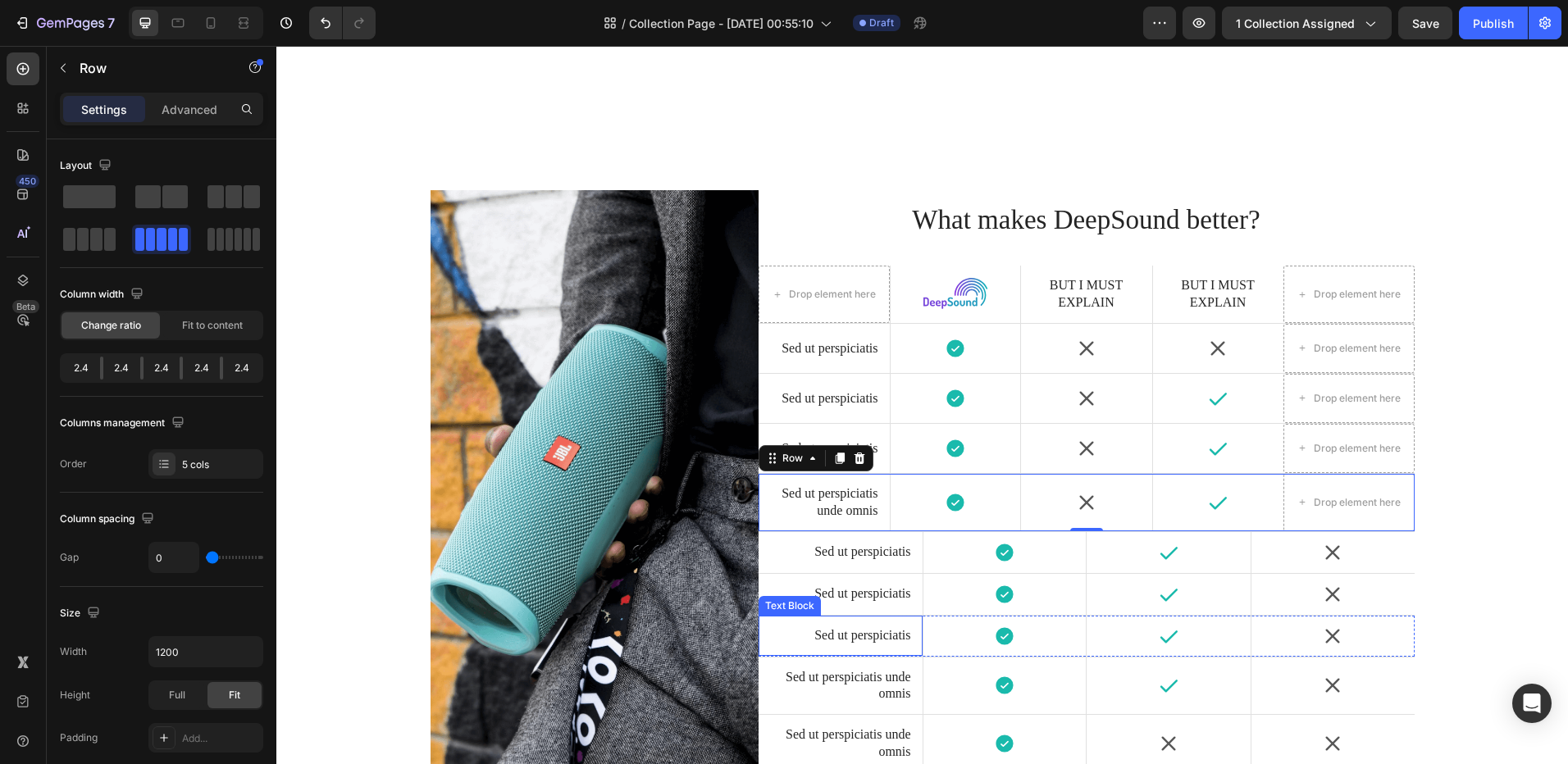
scroll to position [3656, 0]
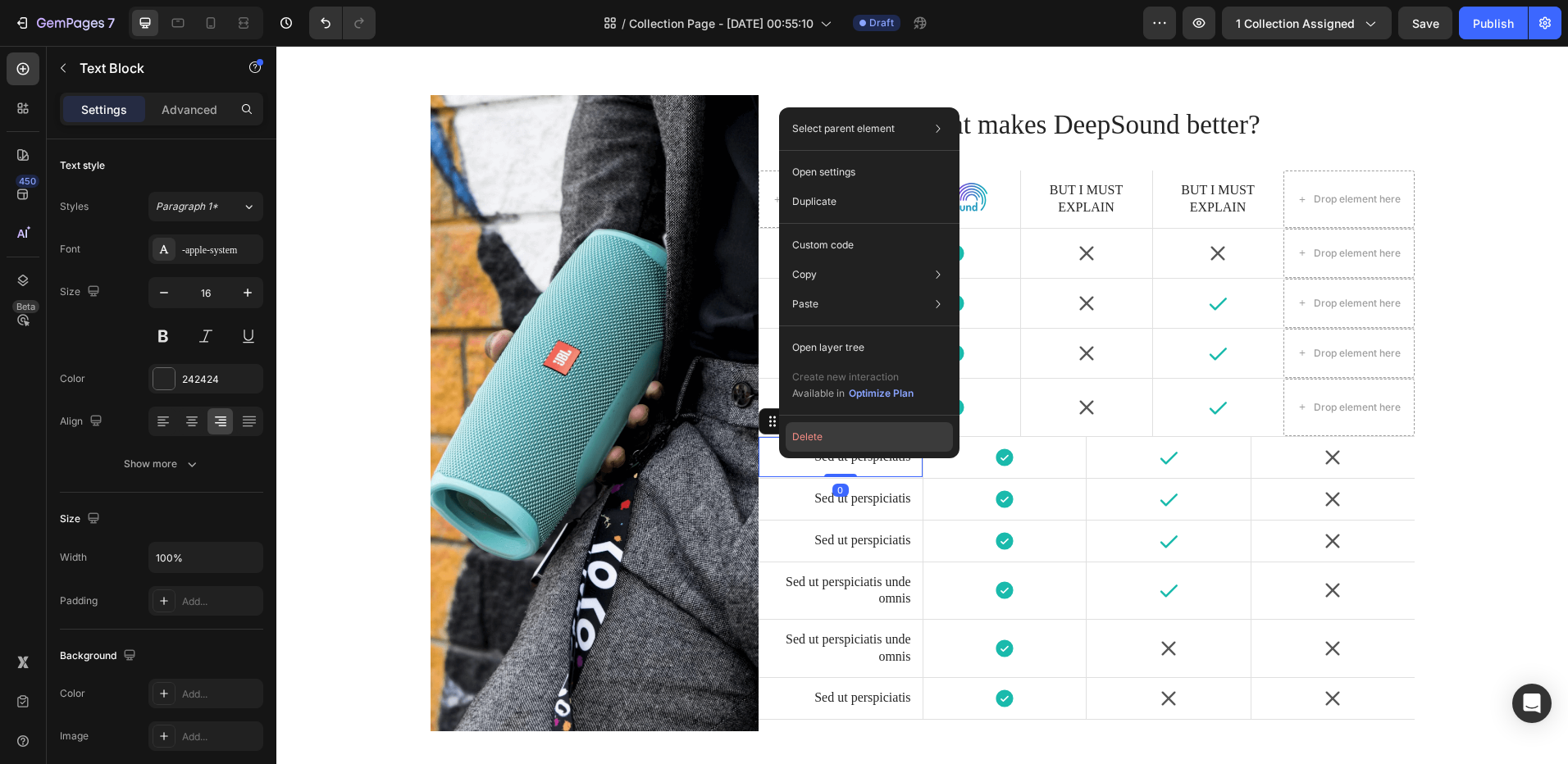
click at [811, 443] on button "Delete" at bounding box center [868, 437] width 167 height 29
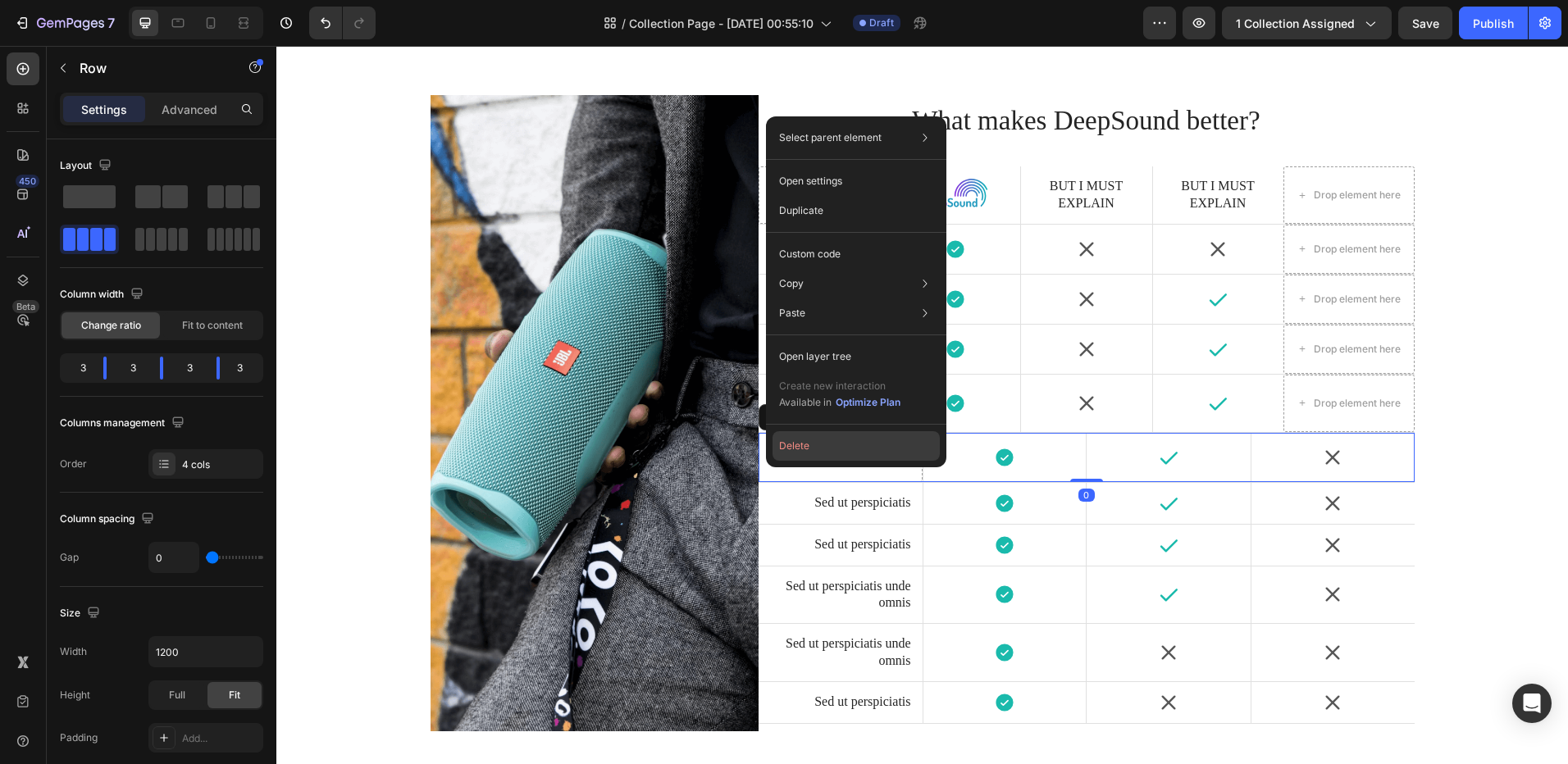
click at [784, 442] on button "Delete" at bounding box center [856, 446] width 167 height 29
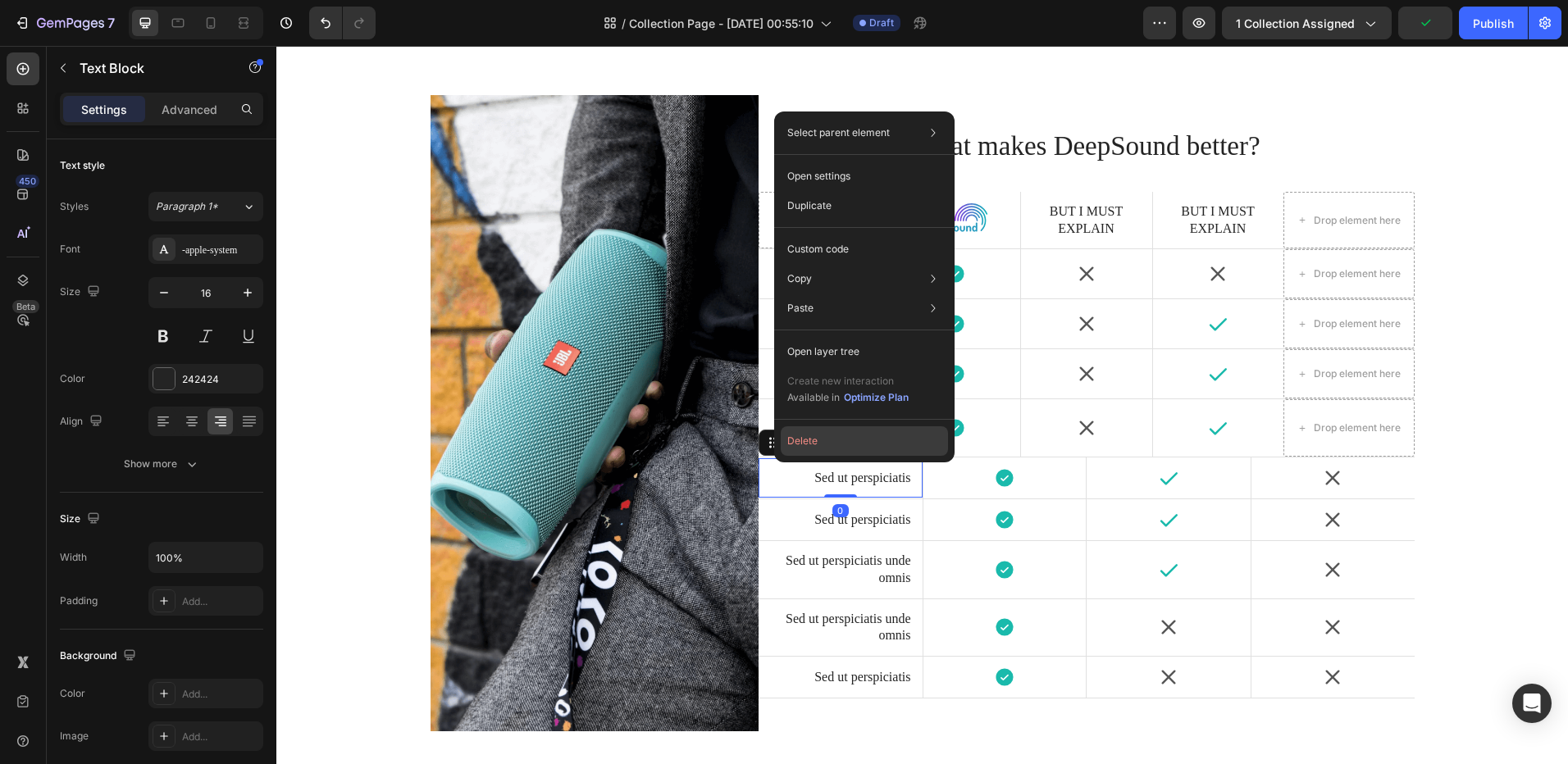
click at [804, 445] on button "Delete" at bounding box center [863, 441] width 167 height 29
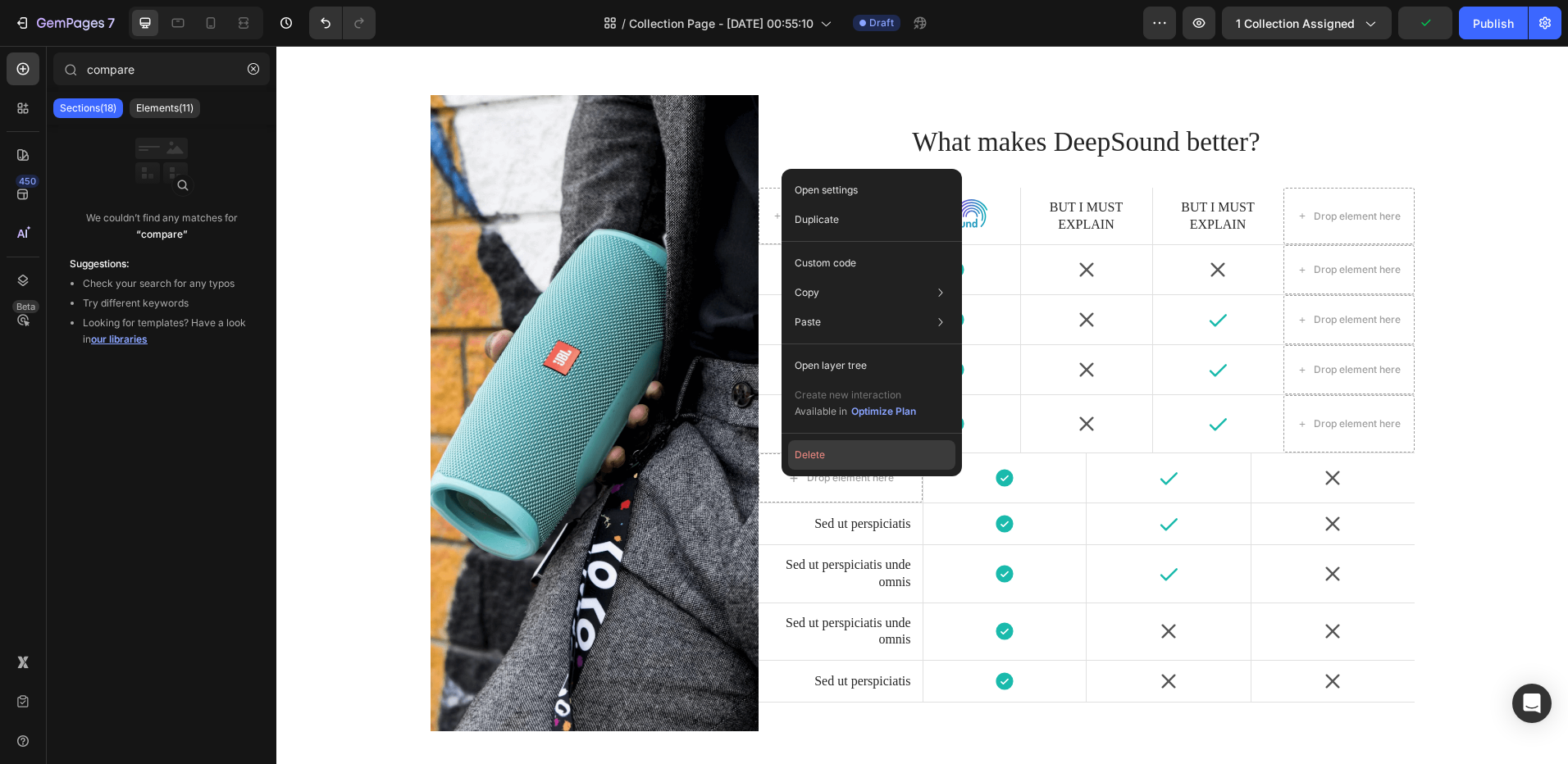
click at [798, 455] on button "Delete" at bounding box center [871, 455] width 167 height 29
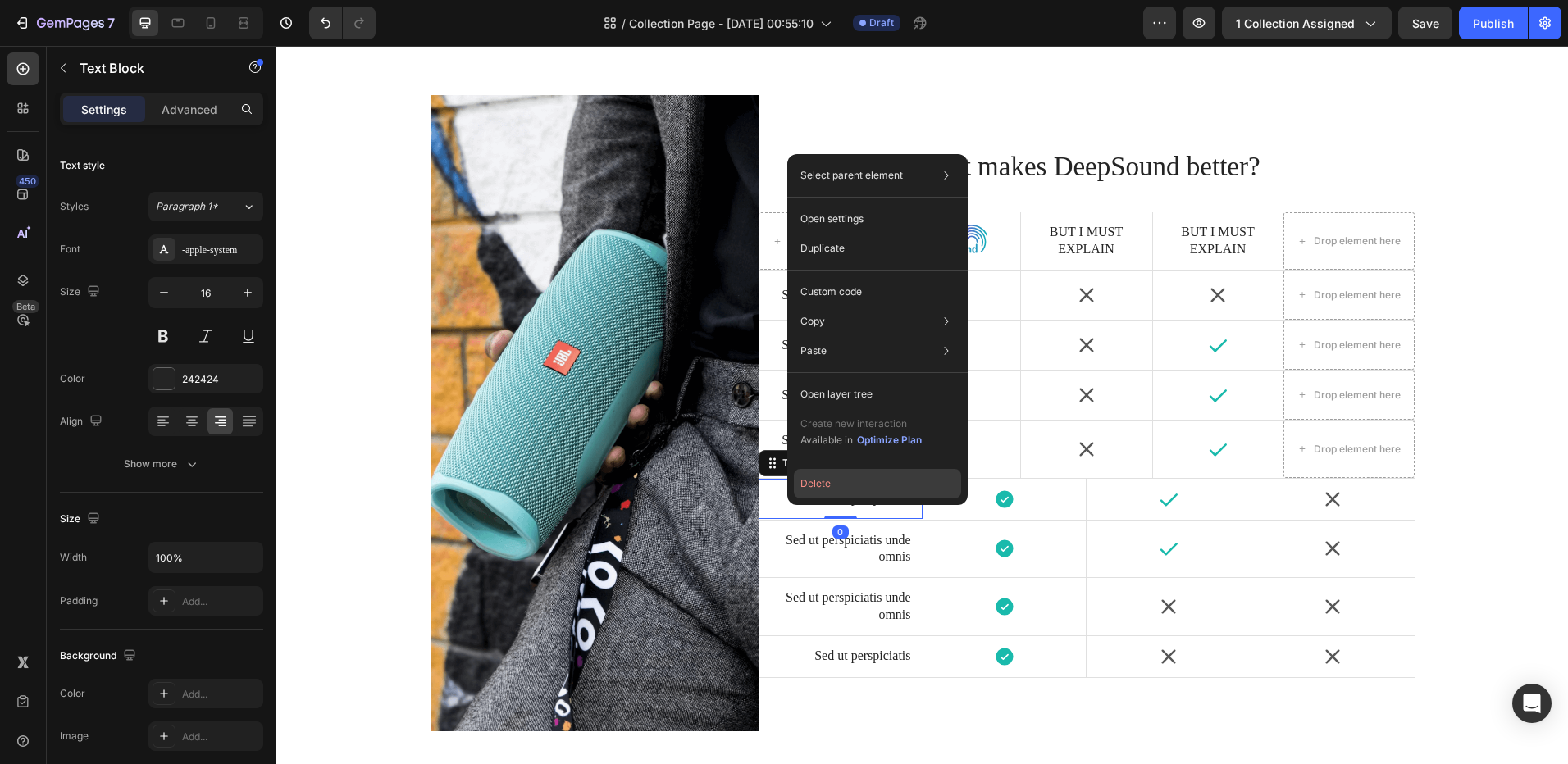
click at [806, 484] on button "Delete" at bounding box center [877, 484] width 167 height 29
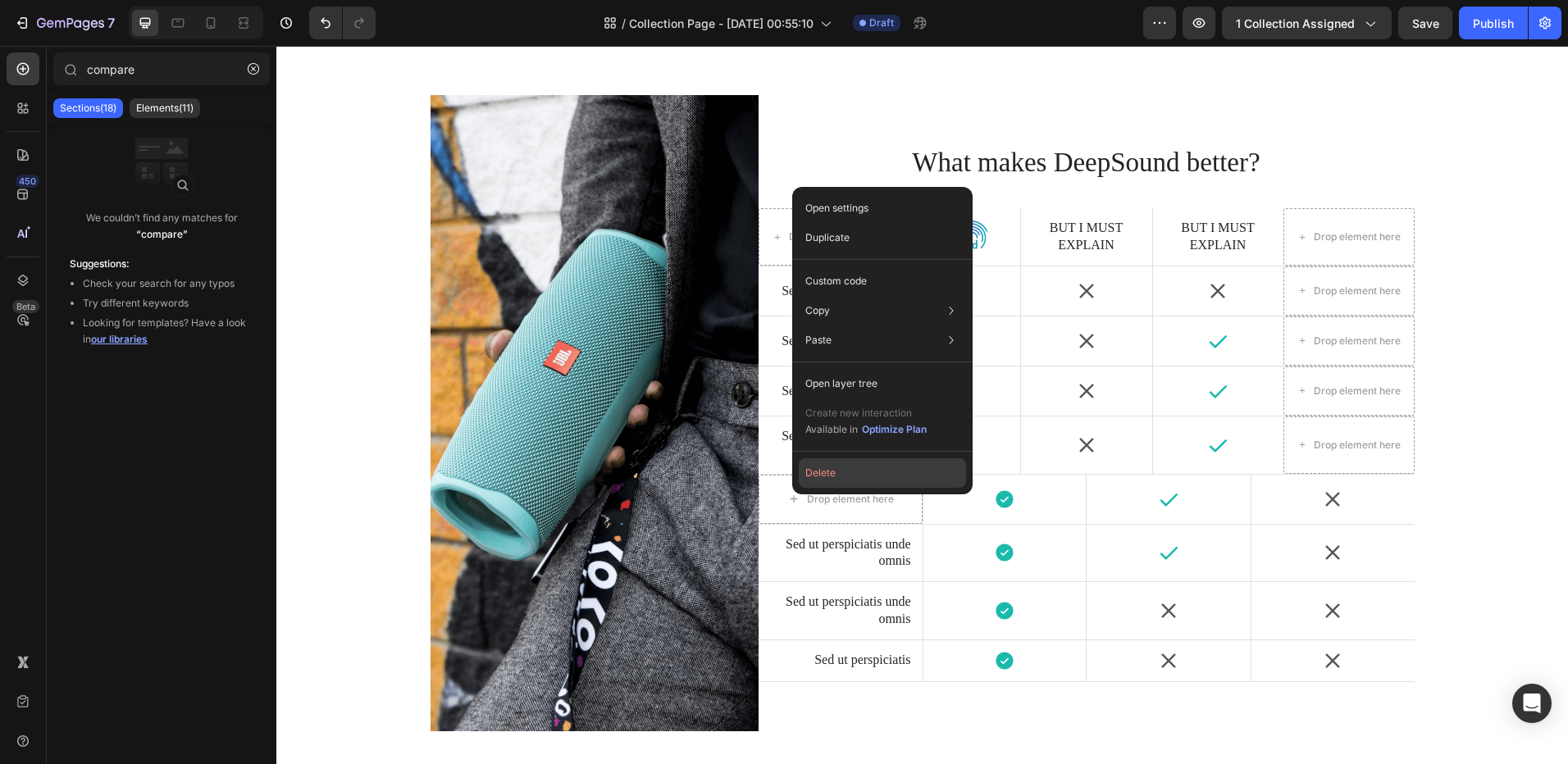
click at [808, 479] on button "Delete" at bounding box center [881, 473] width 167 height 29
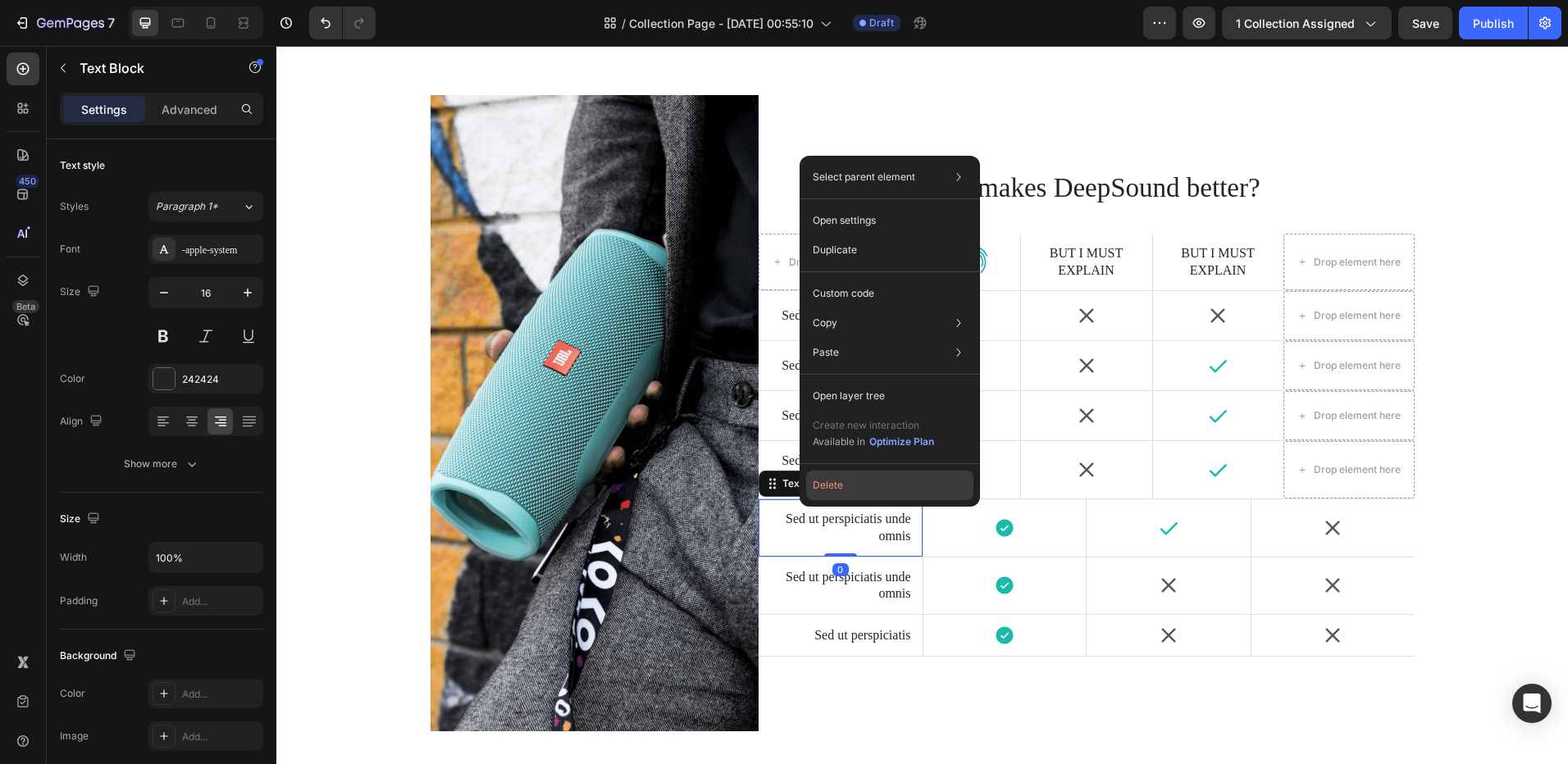
click at [814, 492] on button "Delete" at bounding box center [889, 485] width 167 height 29
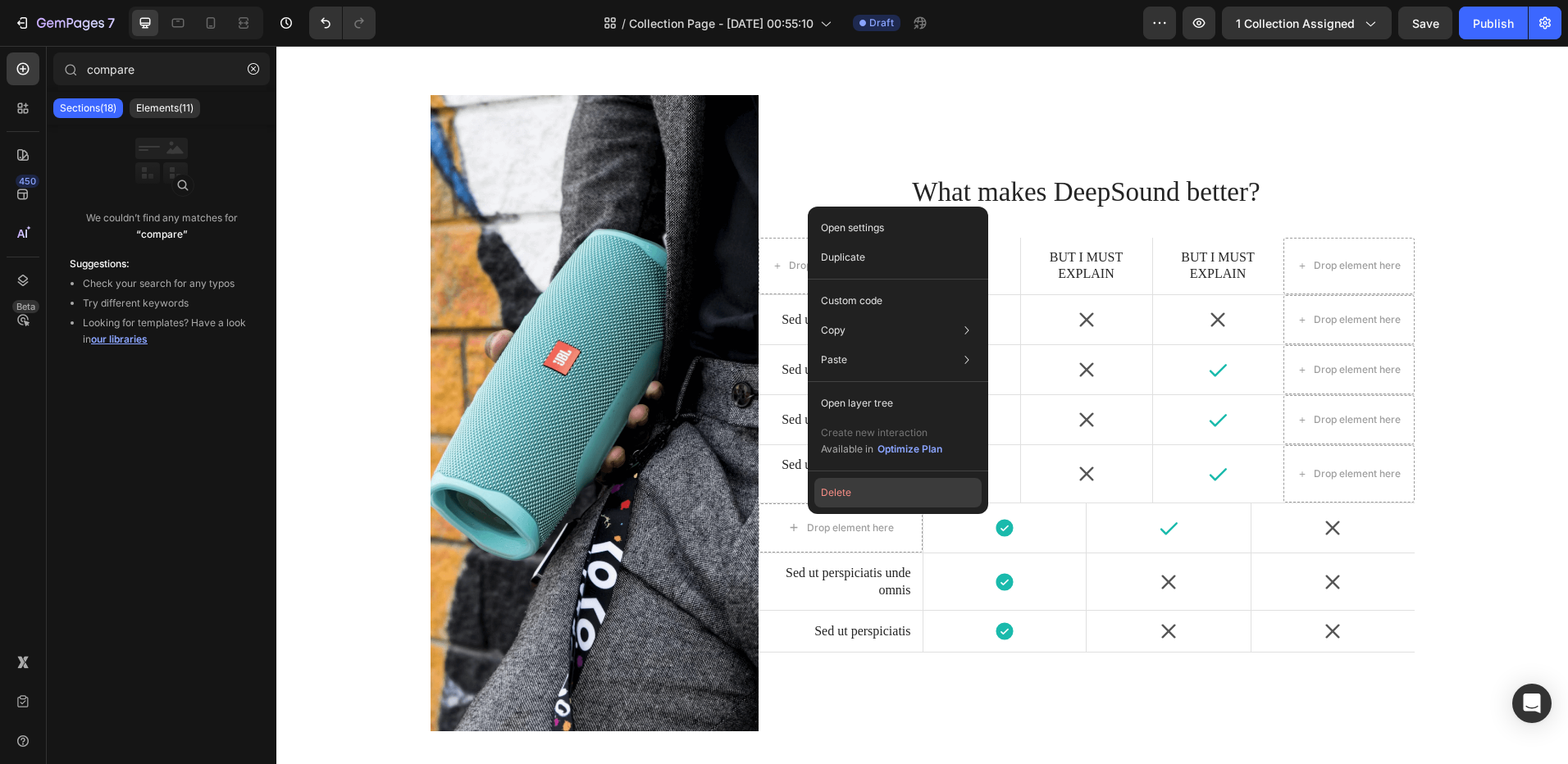
click at [822, 496] on button "Delete" at bounding box center [898, 493] width 167 height 29
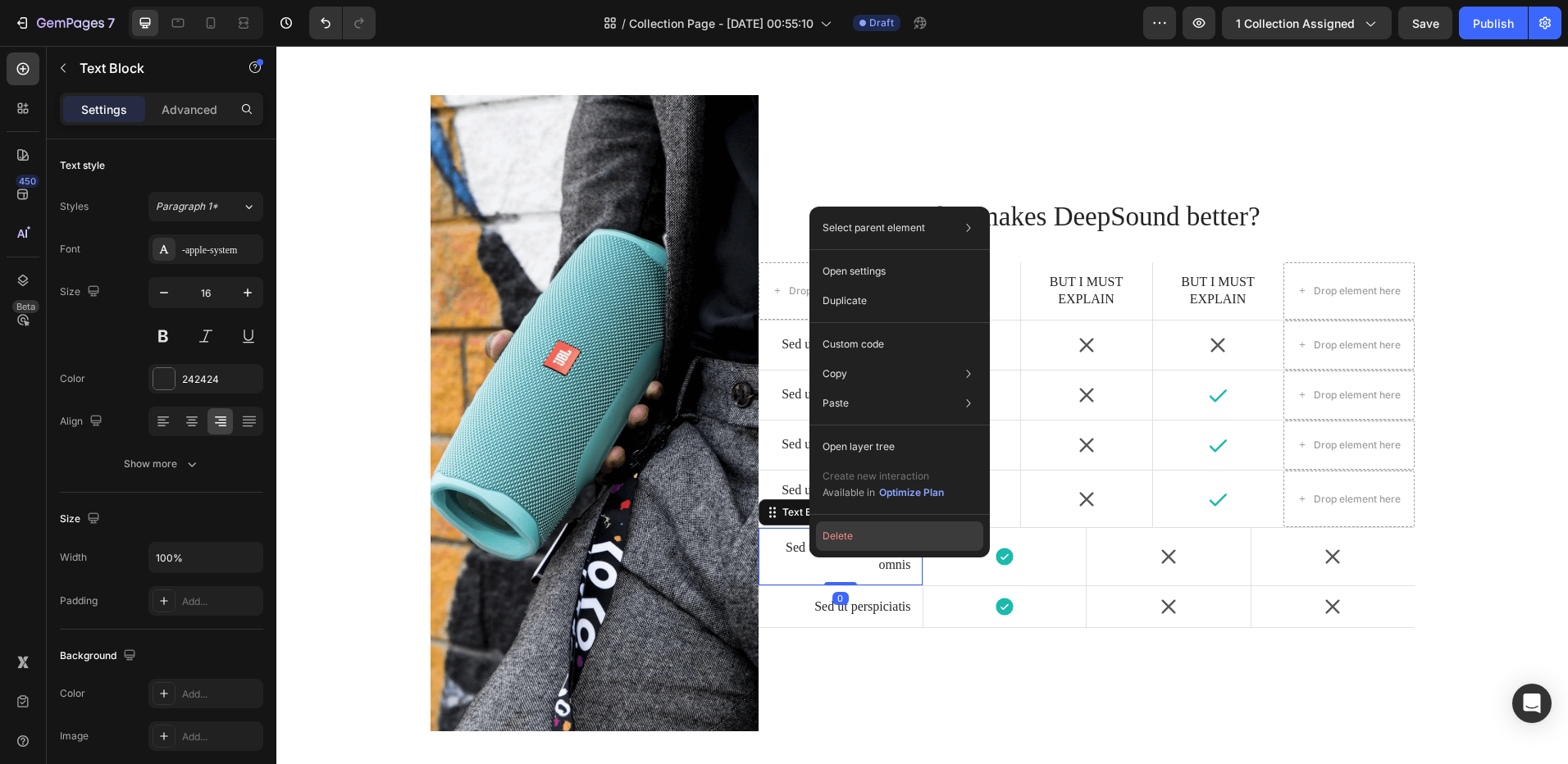
click at [825, 529] on button "Delete" at bounding box center [899, 536] width 167 height 29
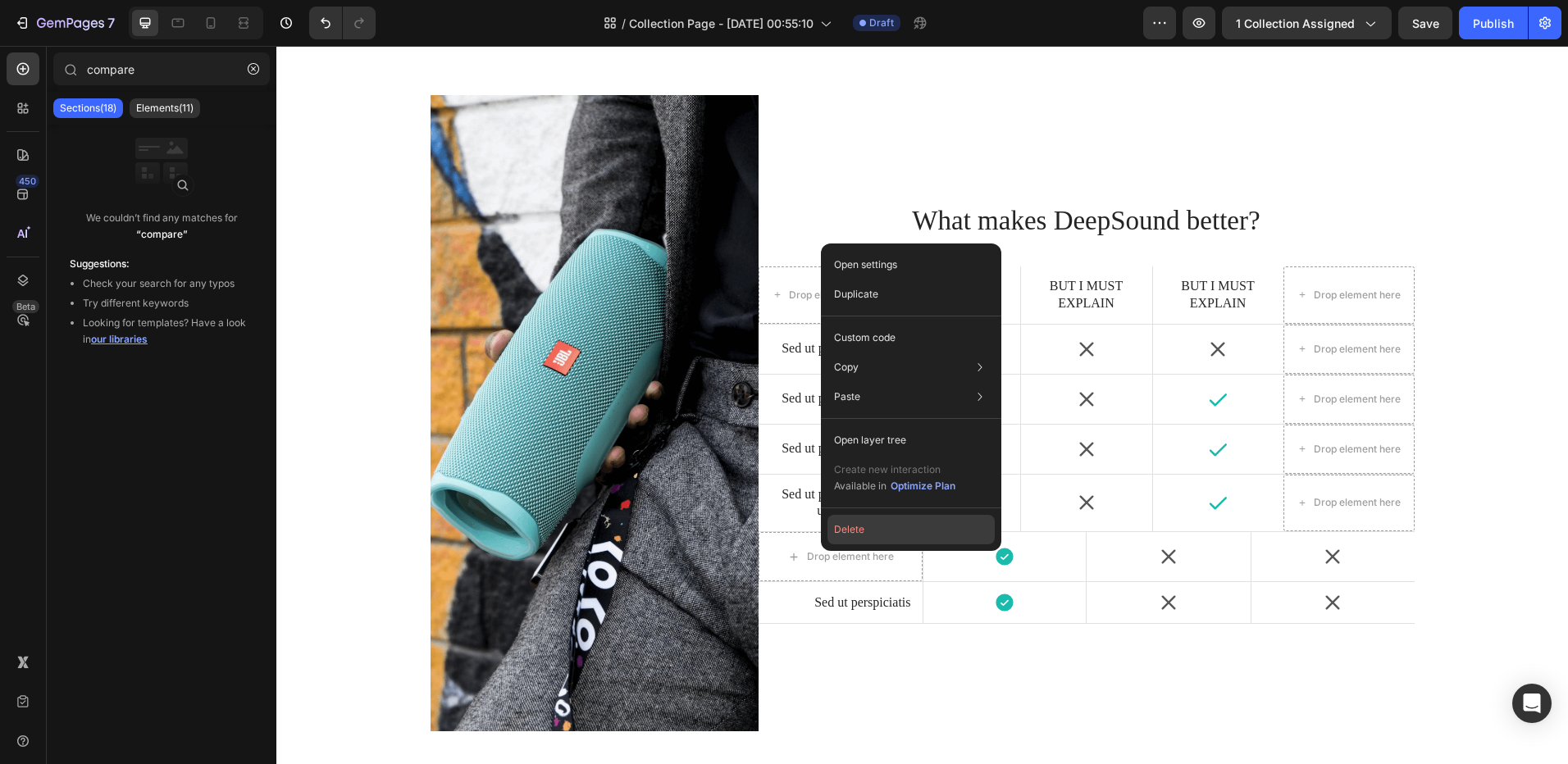
click at [834, 535] on button "Delete" at bounding box center [910, 530] width 167 height 29
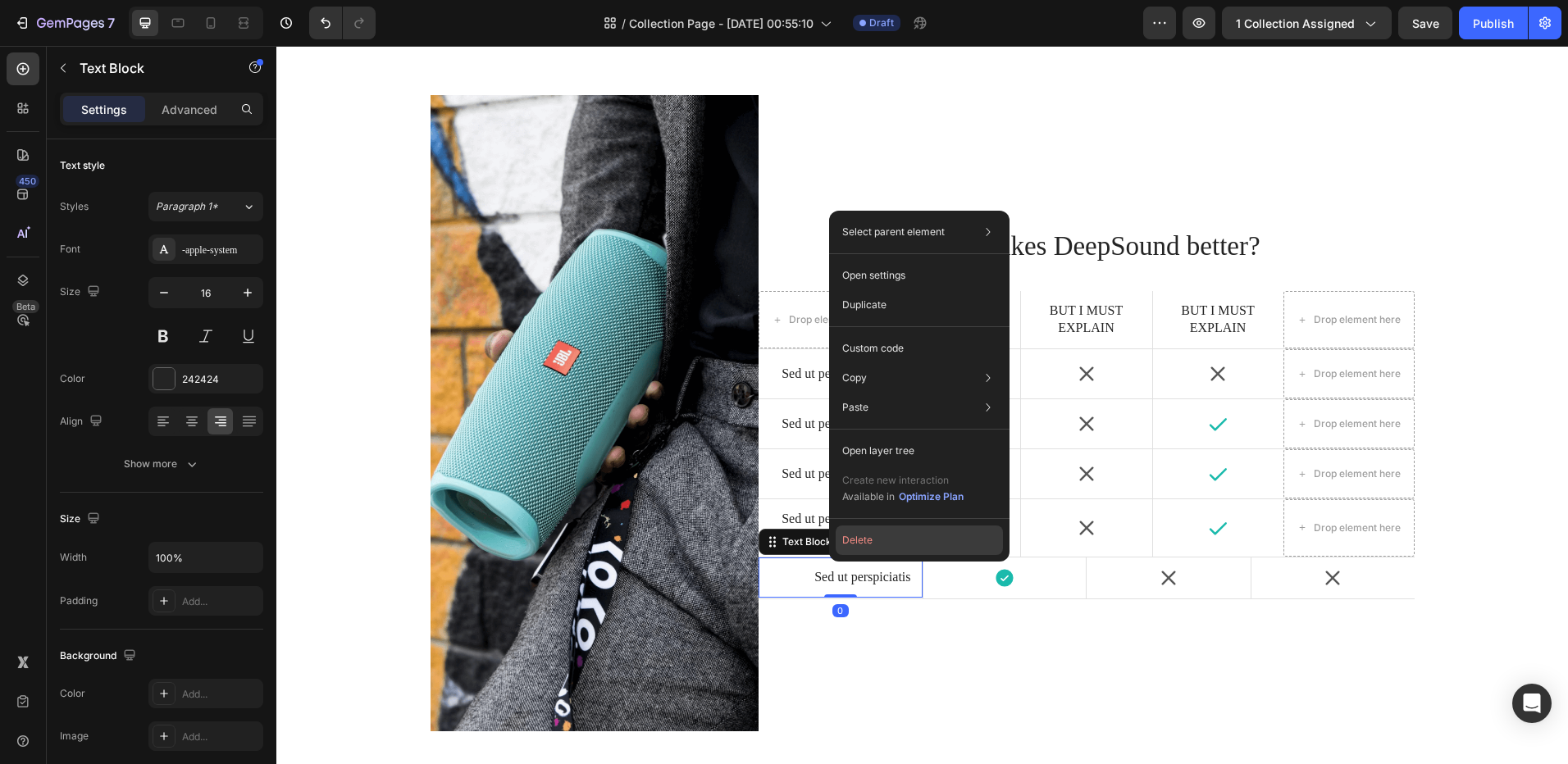
click at [841, 548] on button "Delete" at bounding box center [919, 540] width 167 height 29
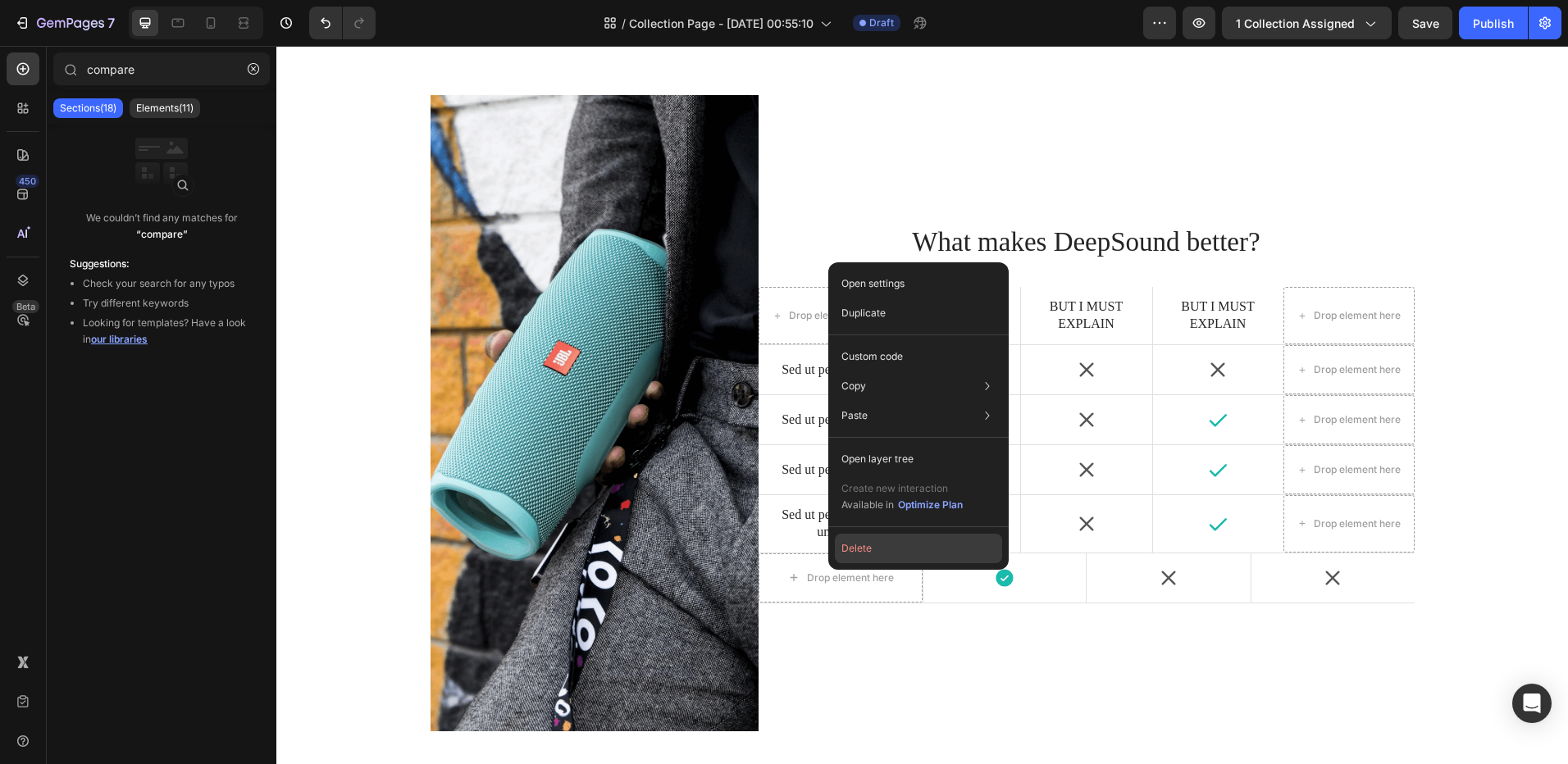
click at [852, 547] on button "Delete" at bounding box center [918, 549] width 167 height 29
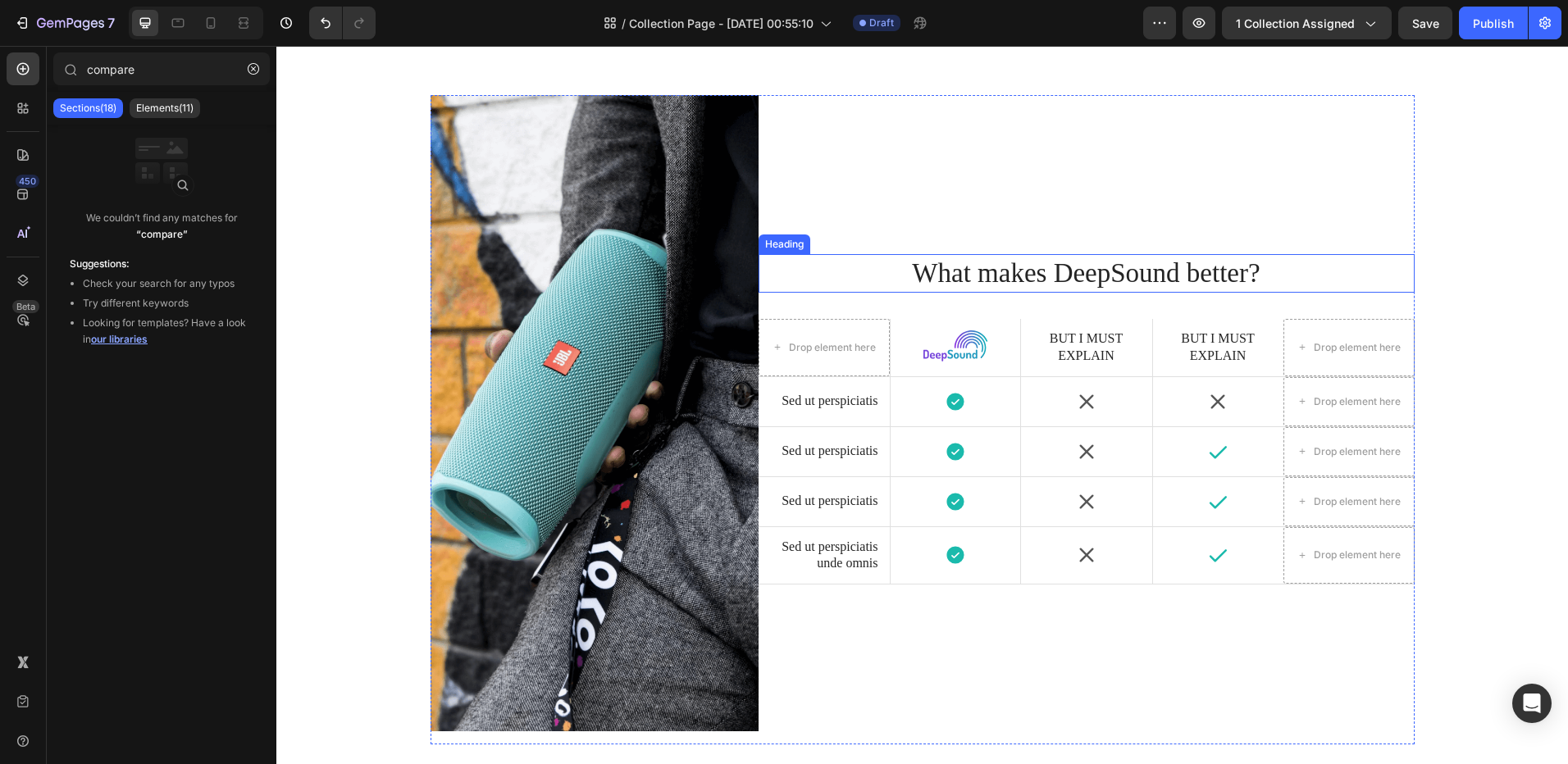
click at [1027, 267] on h2 "What makes DeepSound better?" at bounding box center [1086, 273] width 656 height 39
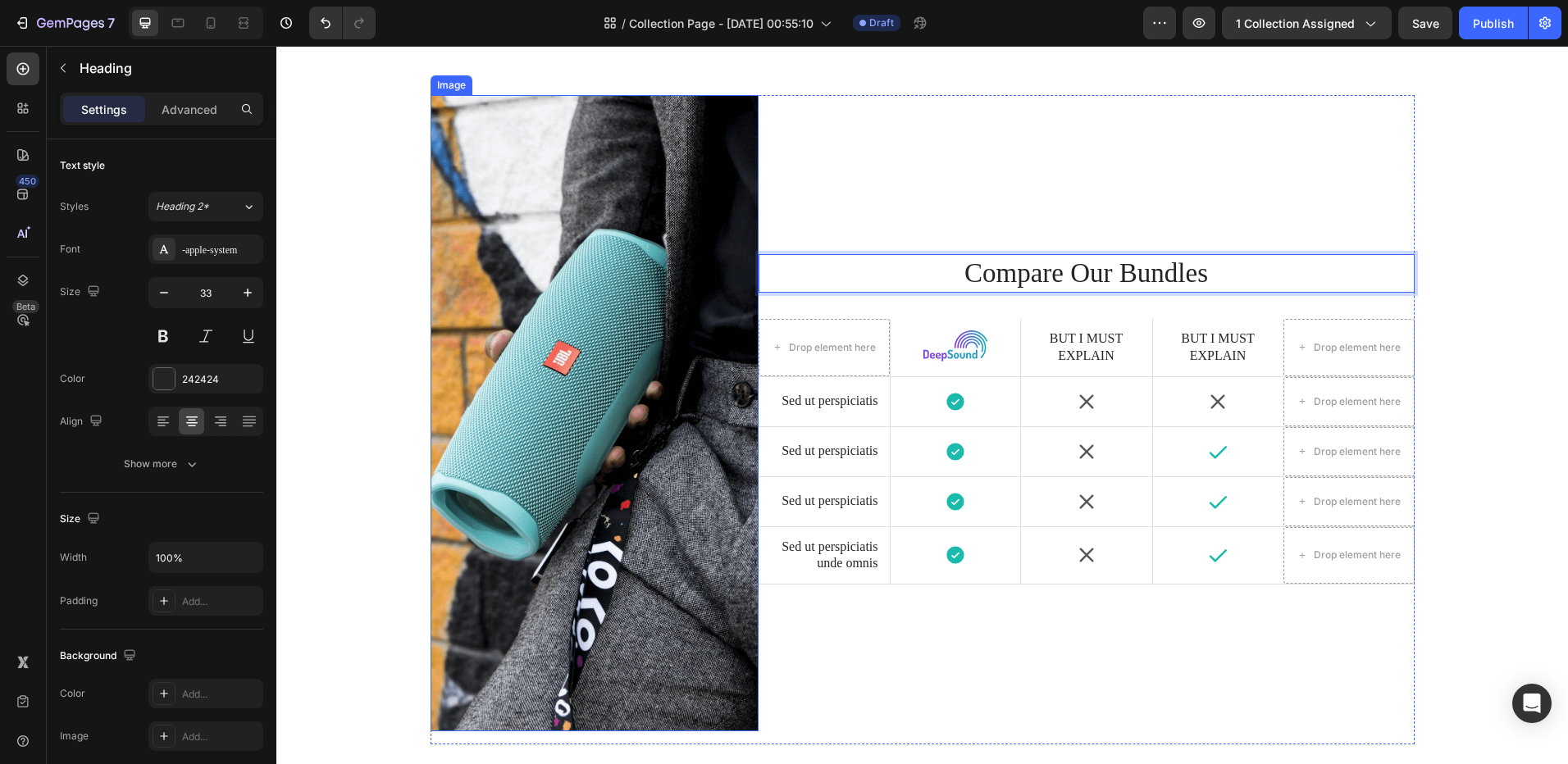
click at [658, 379] on img at bounding box center [594, 413] width 328 height 636
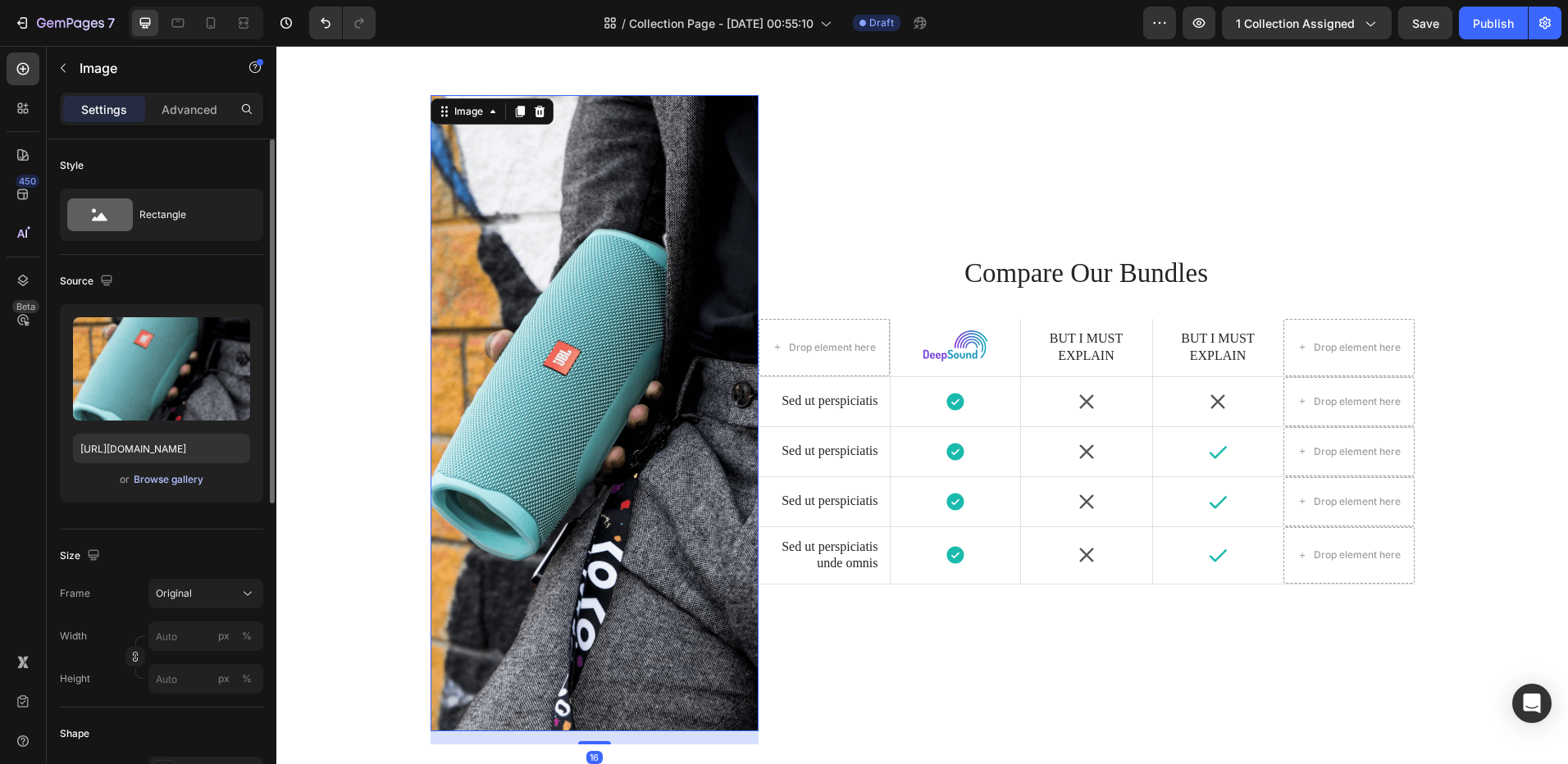
click at [167, 482] on div "Browse gallery" at bounding box center [168, 479] width 69 height 15
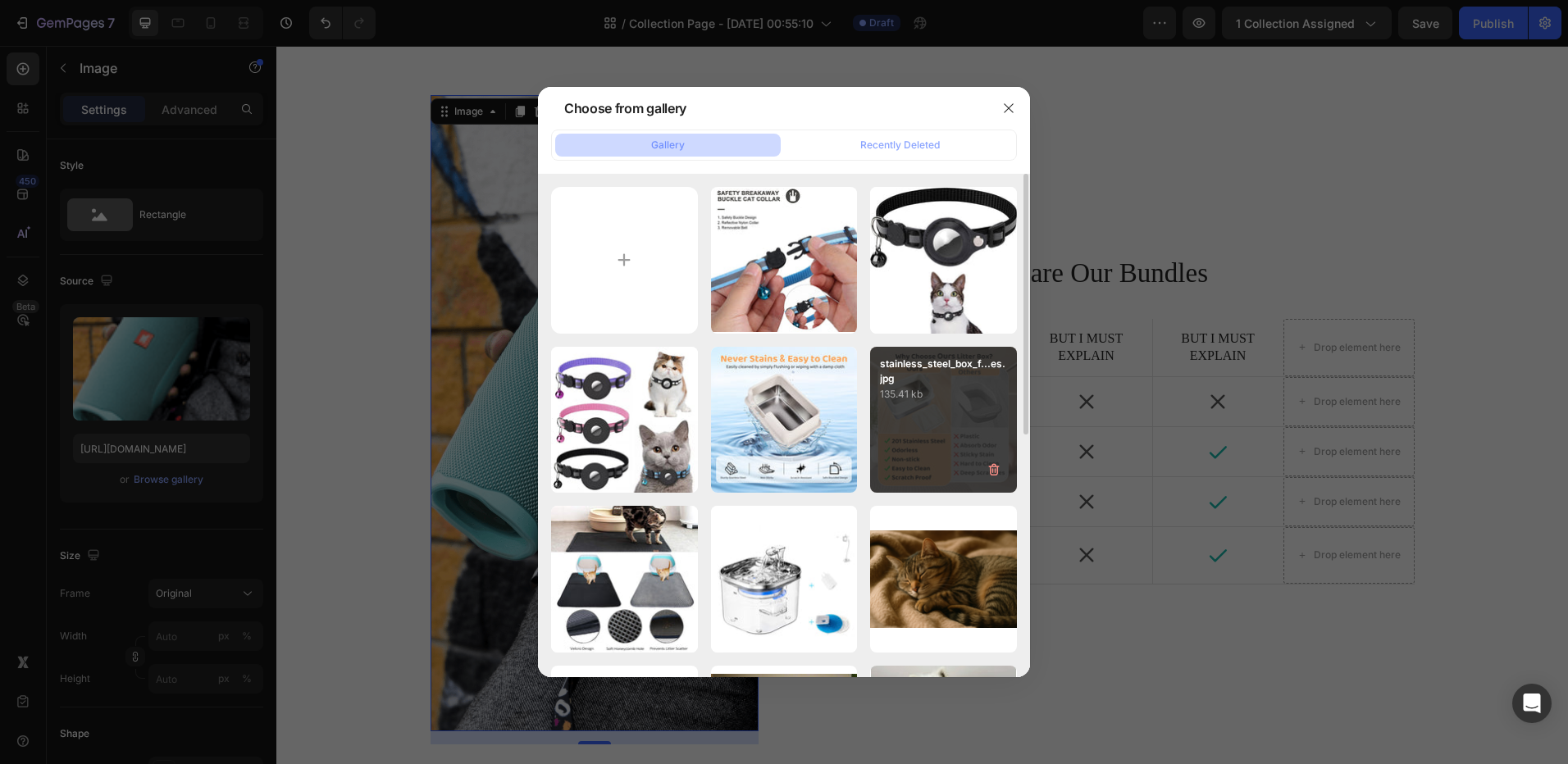
scroll to position [246, 0]
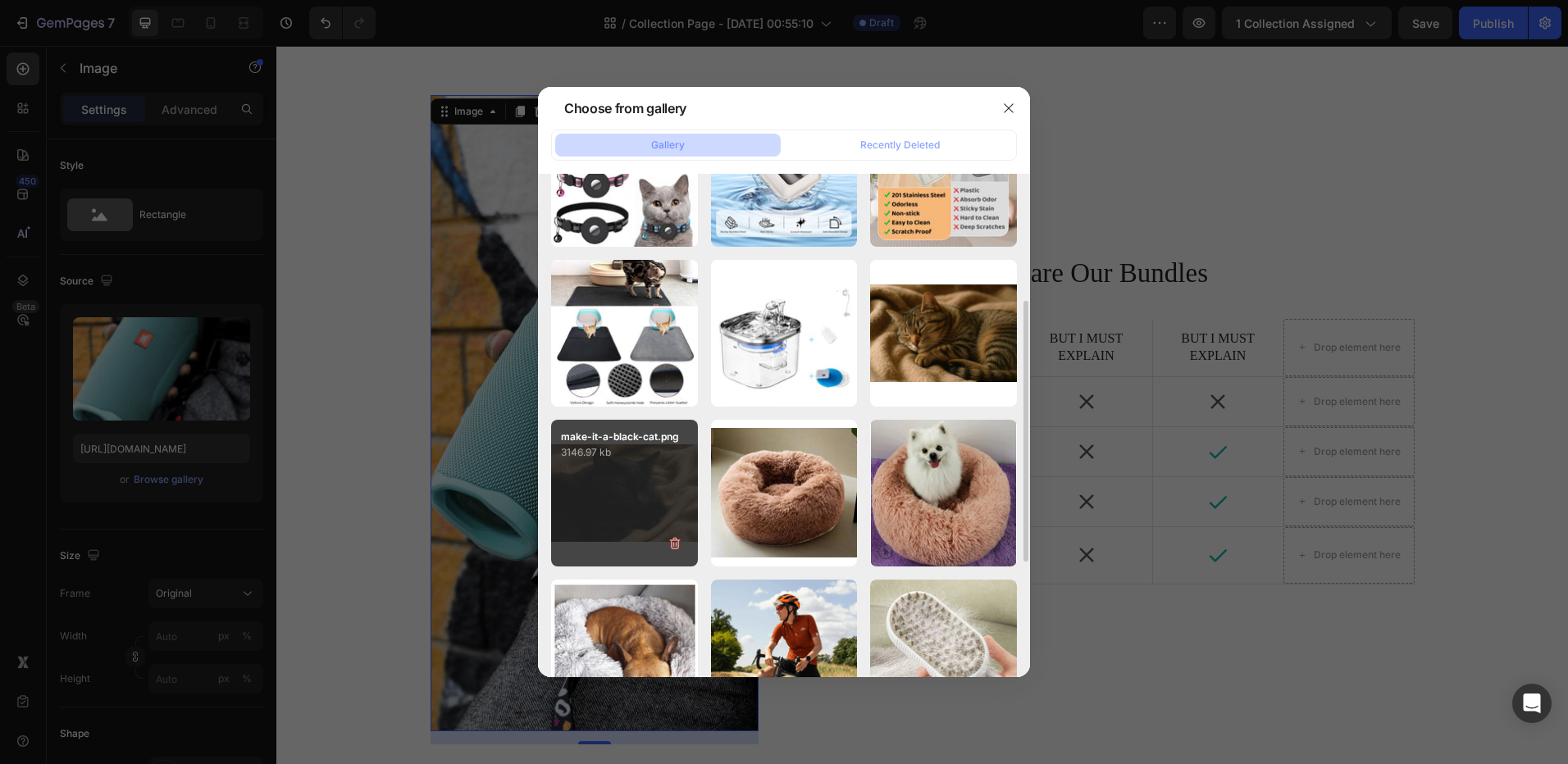
click at [658, 498] on div "make-it-a-black-cat.png 3146.97 kb" at bounding box center [624, 493] width 147 height 147
type input "[URL][DOMAIN_NAME]"
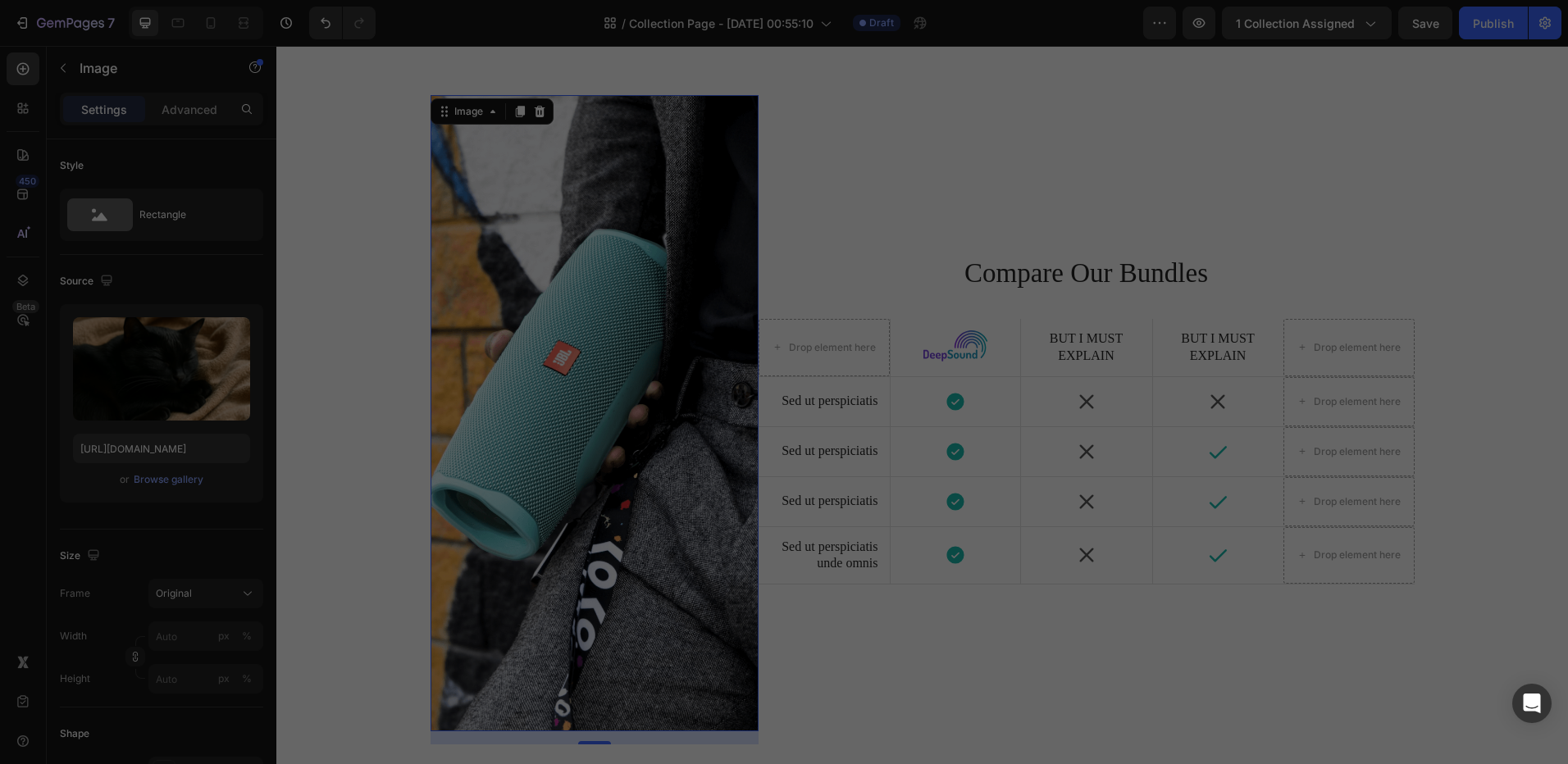
click at [658, 498] on div "make-it-a-black-cat.png 3146.97 kb" at bounding box center [624, 493] width 147 height 147
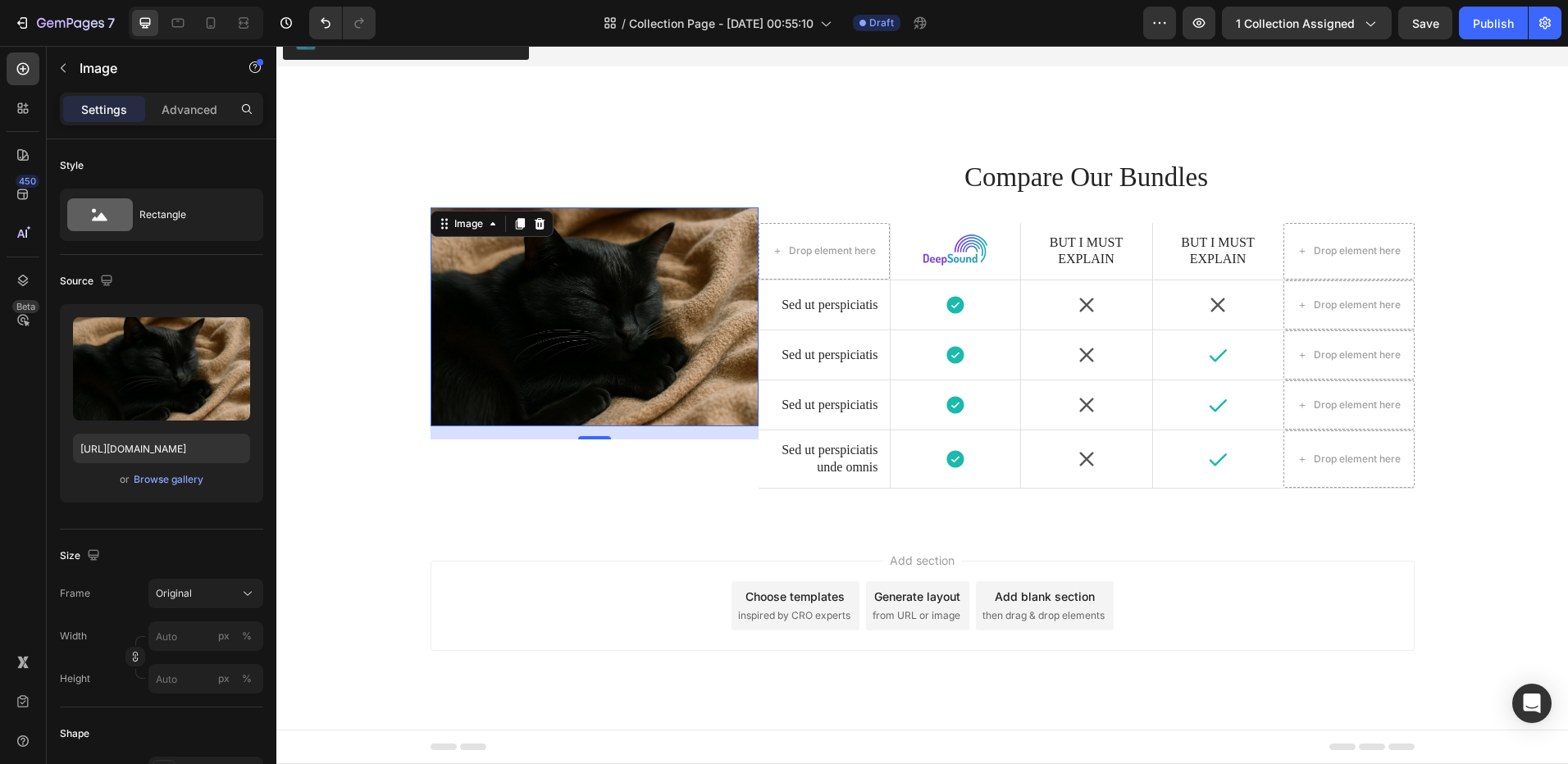
scroll to position [3594, 0]
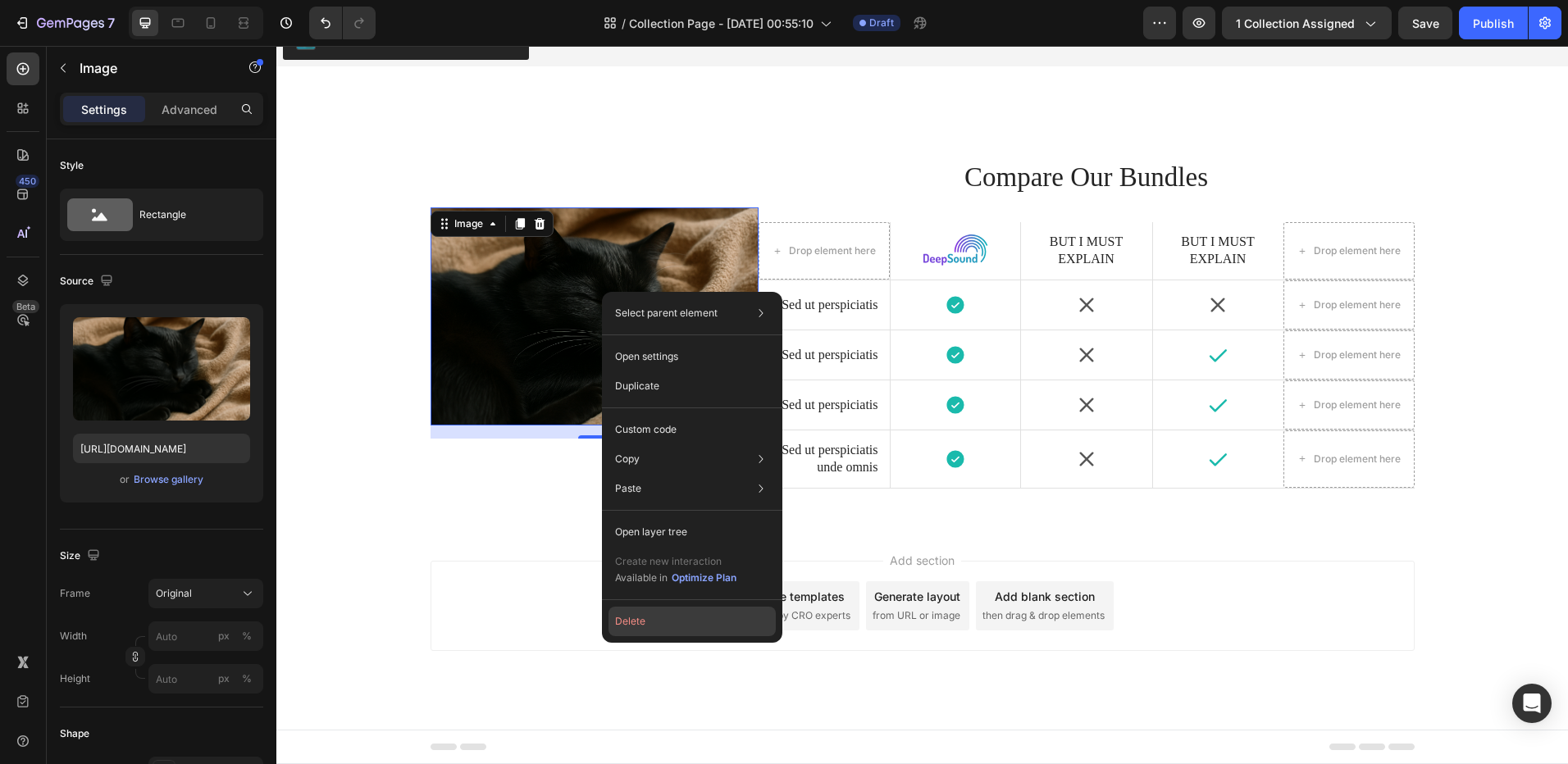
click at [652, 610] on button "Delete" at bounding box center [692, 622] width 167 height 29
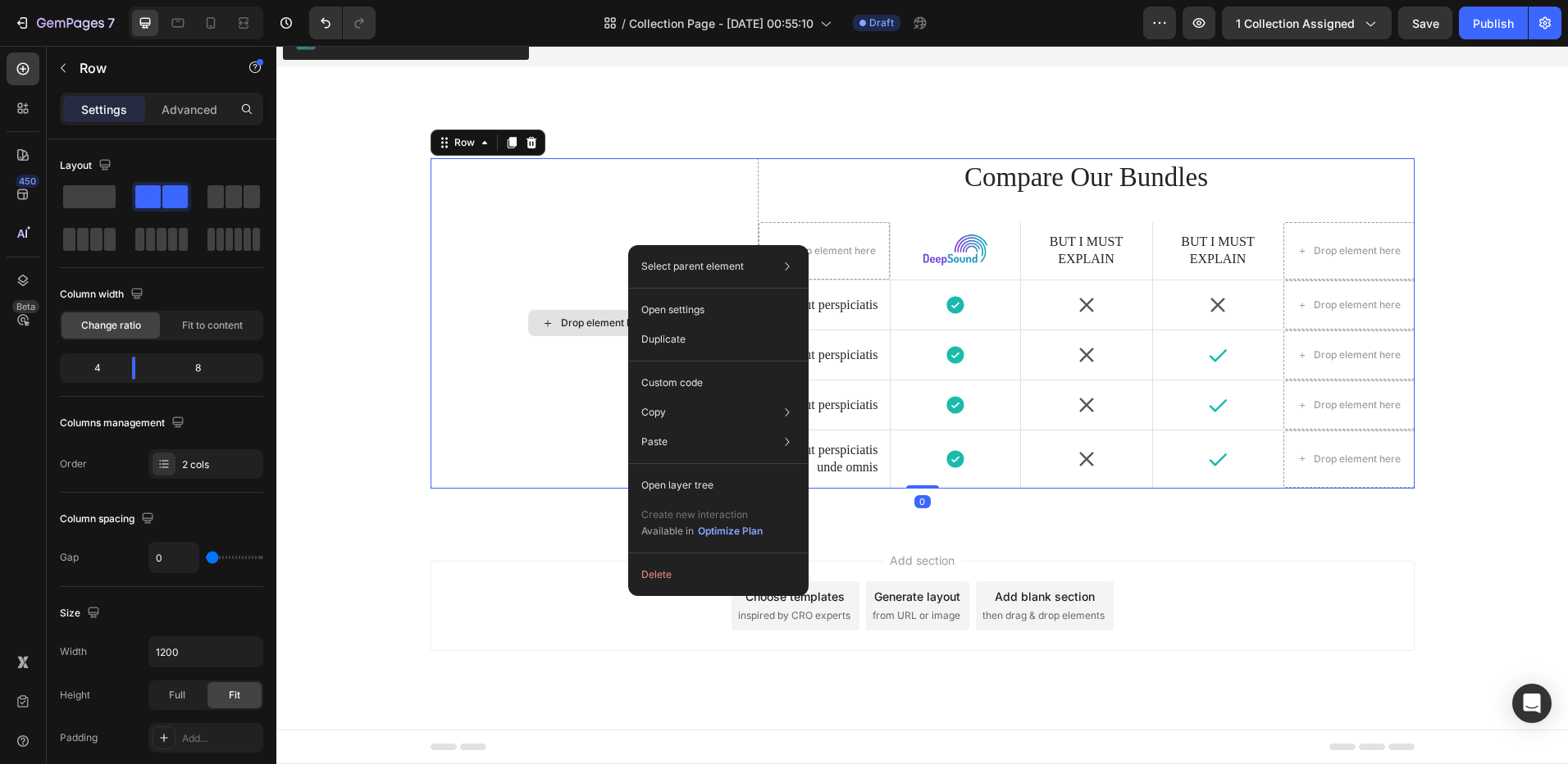
click at [678, 197] on div "Drop element here" at bounding box center [594, 323] width 328 height 330
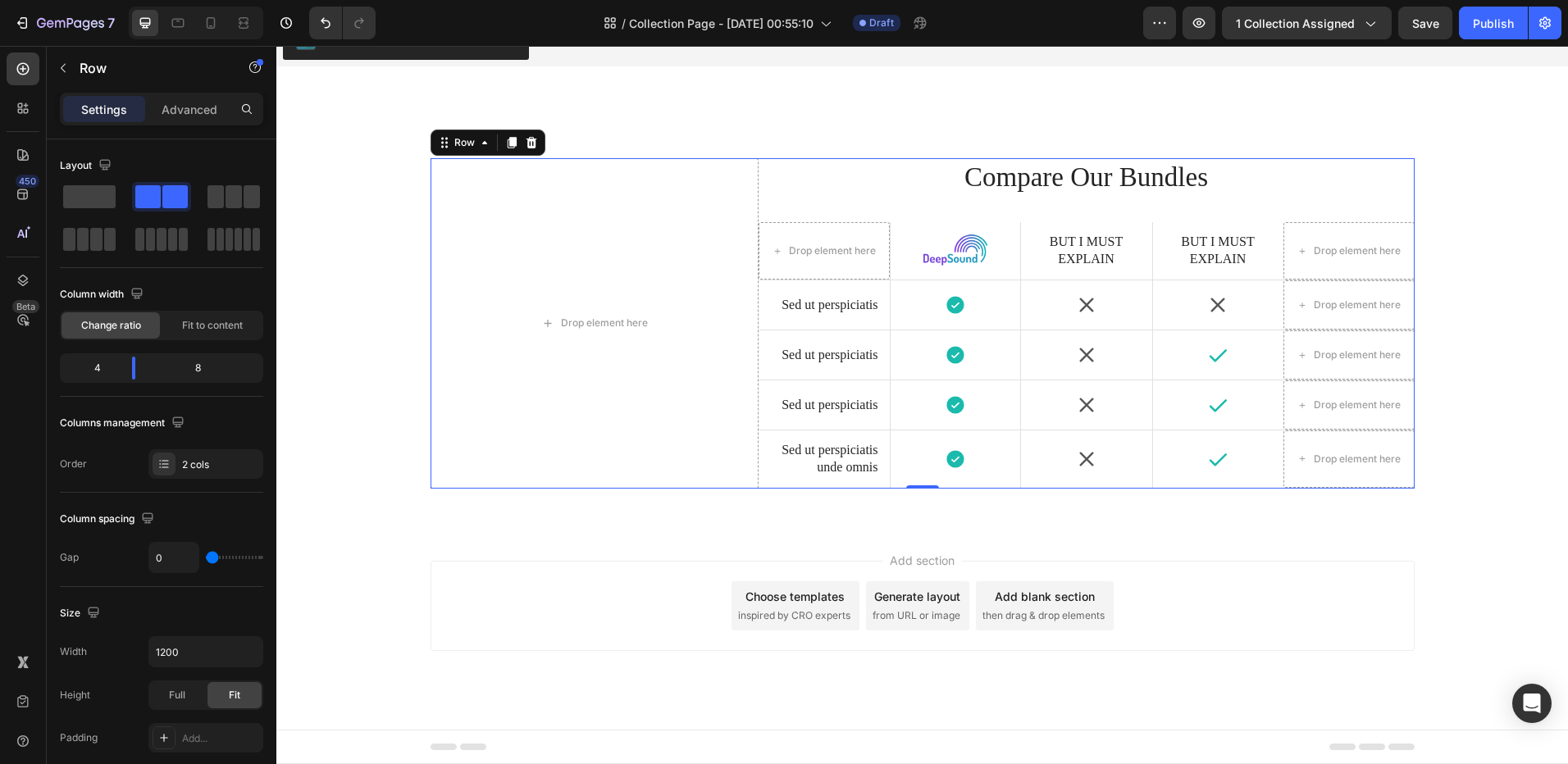
click at [666, 109] on div "Drop element here Compare Our Bundles Heading Drop element here Image Hero Bann…" at bounding box center [922, 310] width 1291 height 436
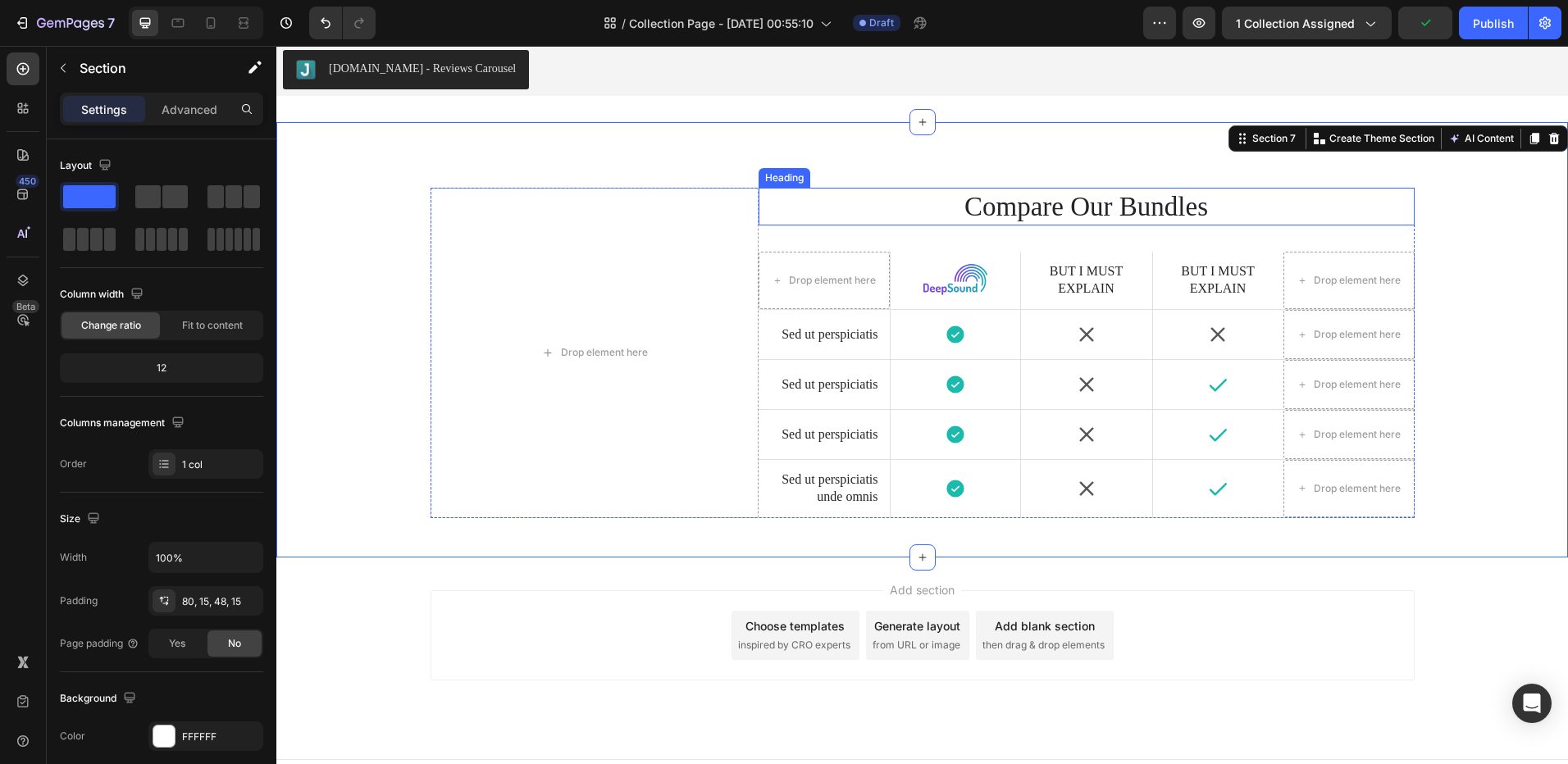
scroll to position [3511, 0]
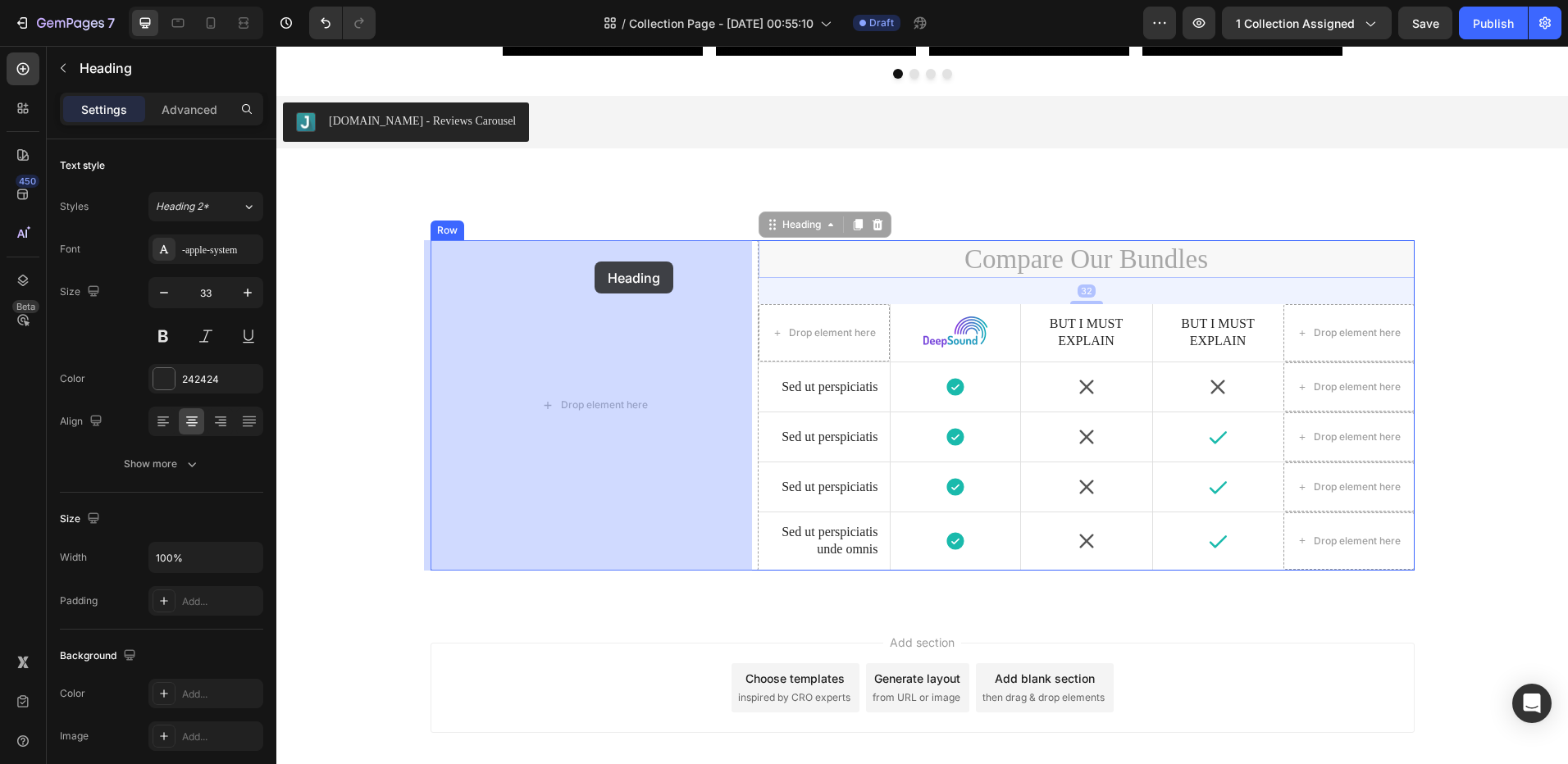
drag, startPoint x: 902, startPoint y: 255, endPoint x: 594, endPoint y: 257, distance: 308.0
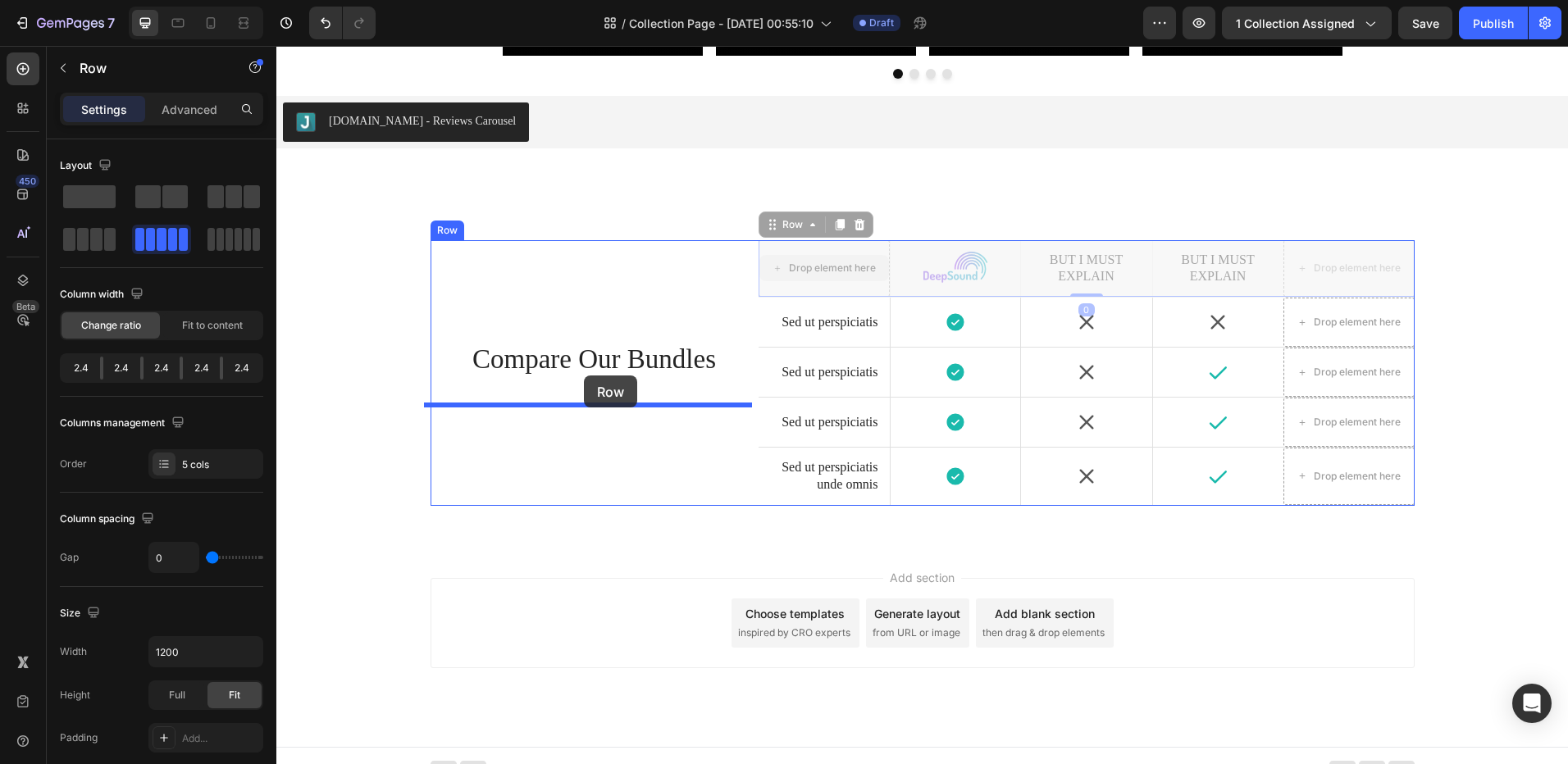
drag, startPoint x: 877, startPoint y: 248, endPoint x: 584, endPoint y: 376, distance: 319.7
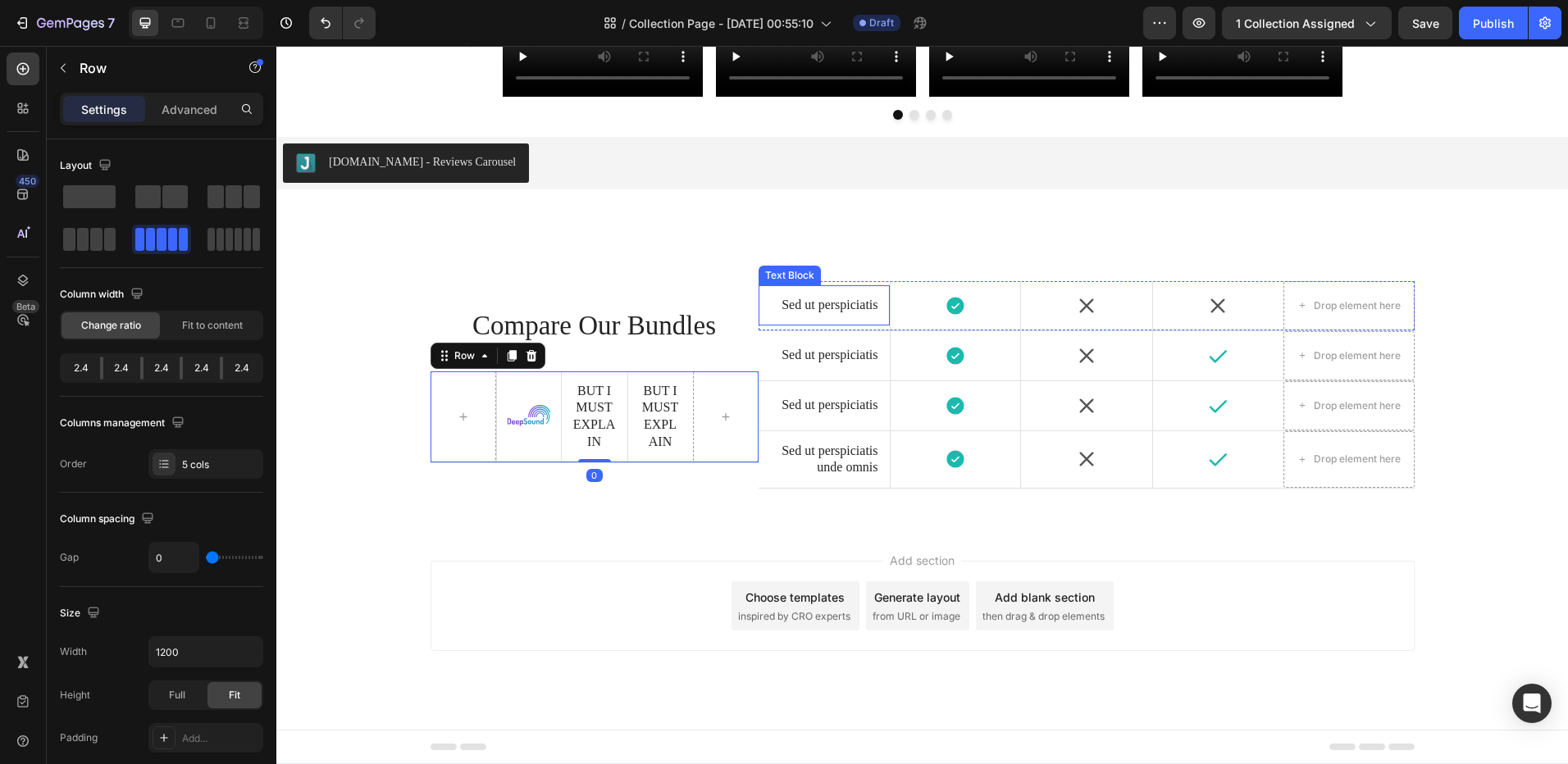
scroll to position [3470, 0]
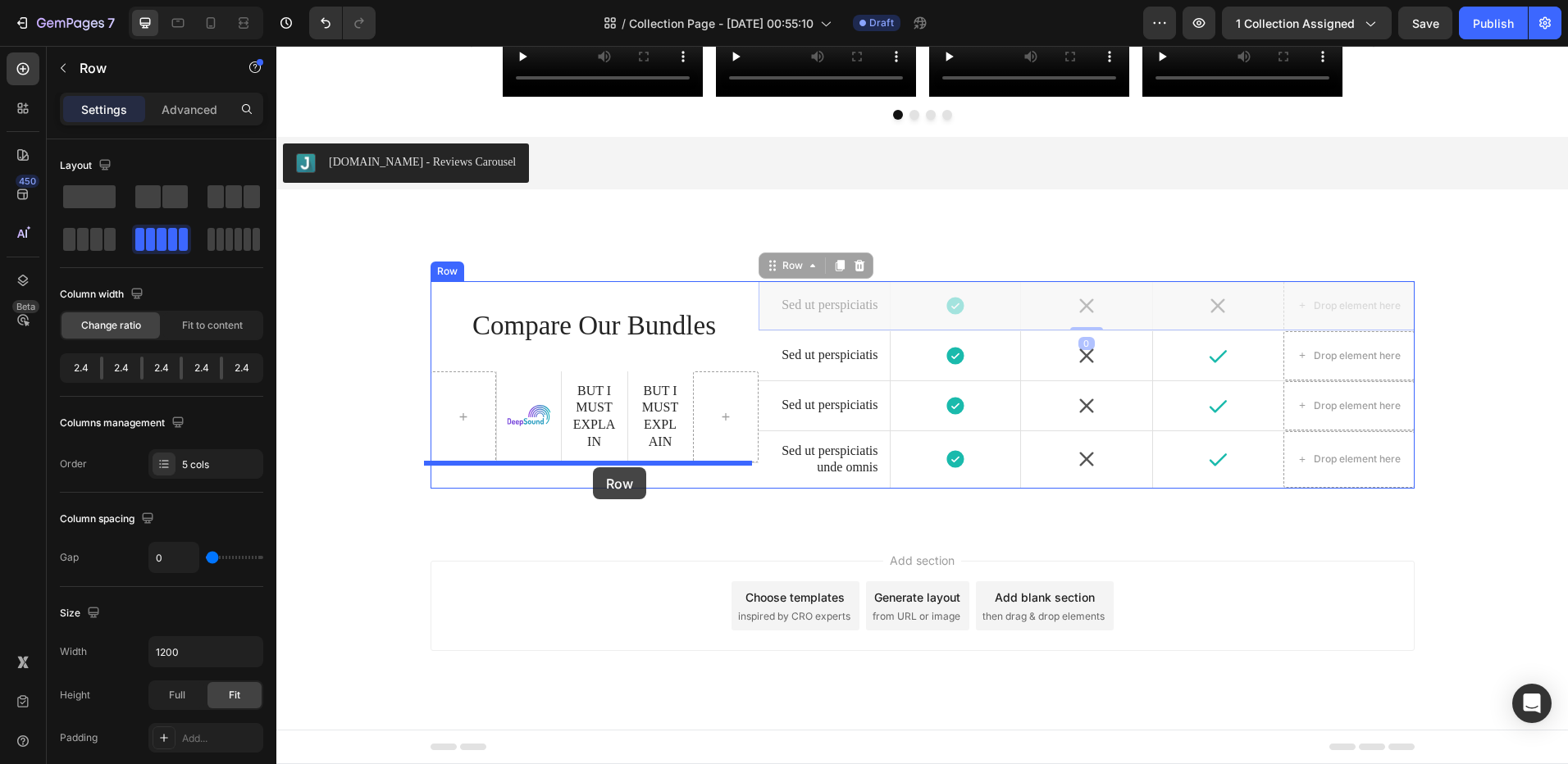
drag, startPoint x: 876, startPoint y: 284, endPoint x: 877, endPoint y: 324, distance: 40.0
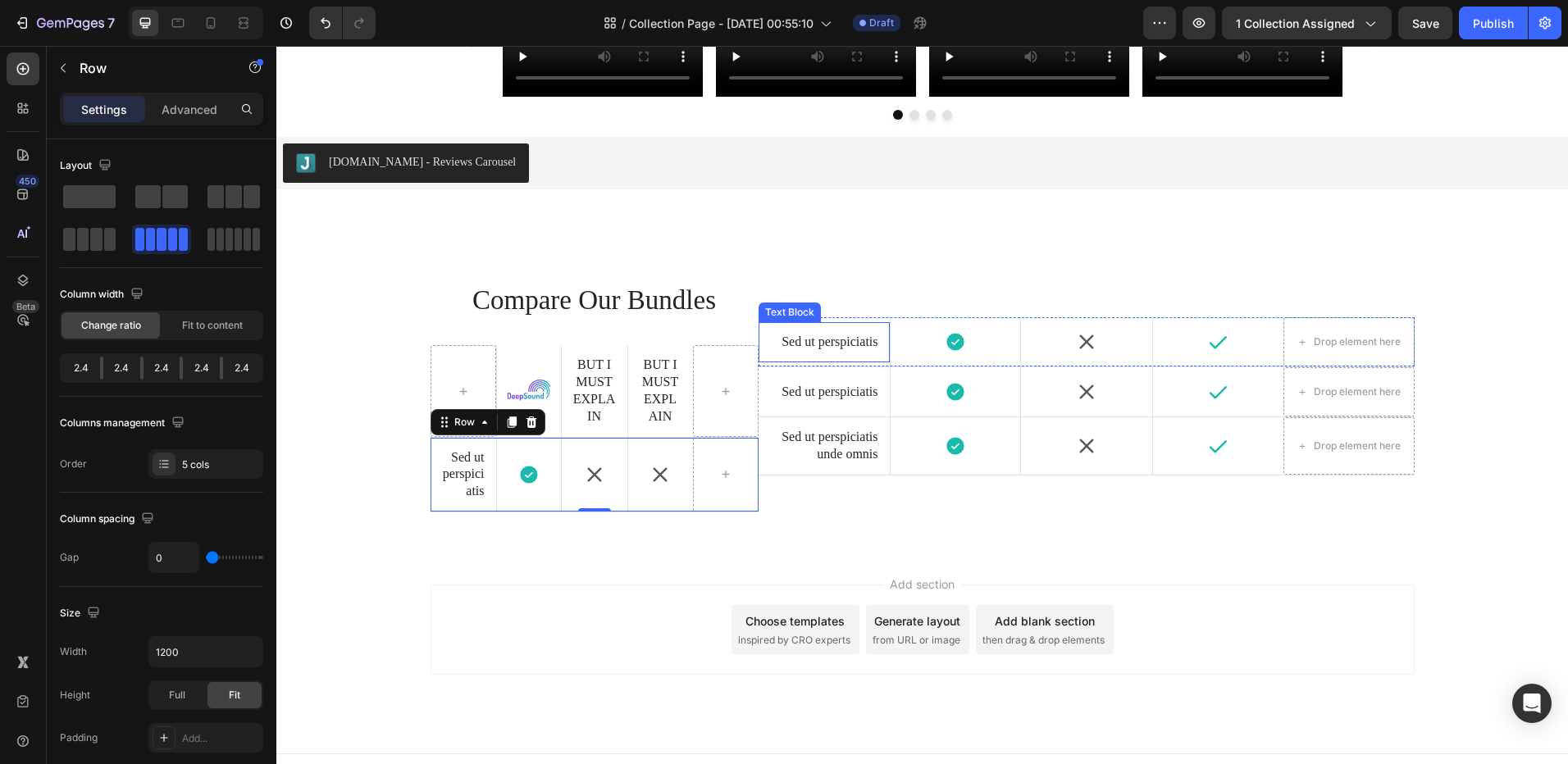
scroll to position [3494, 0]
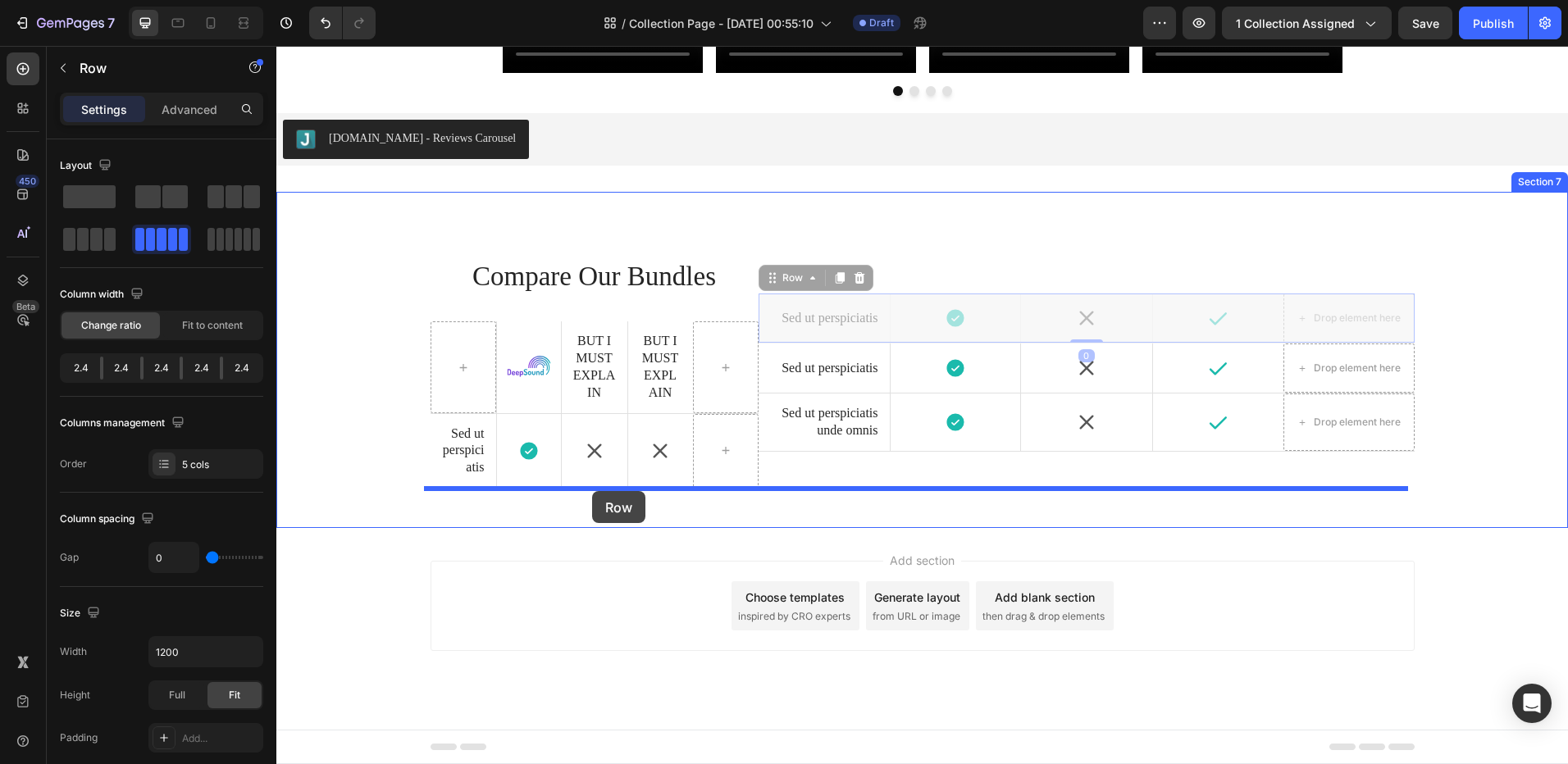
drag, startPoint x: 881, startPoint y: 297, endPoint x: 932, endPoint y: 343, distance: 68.7
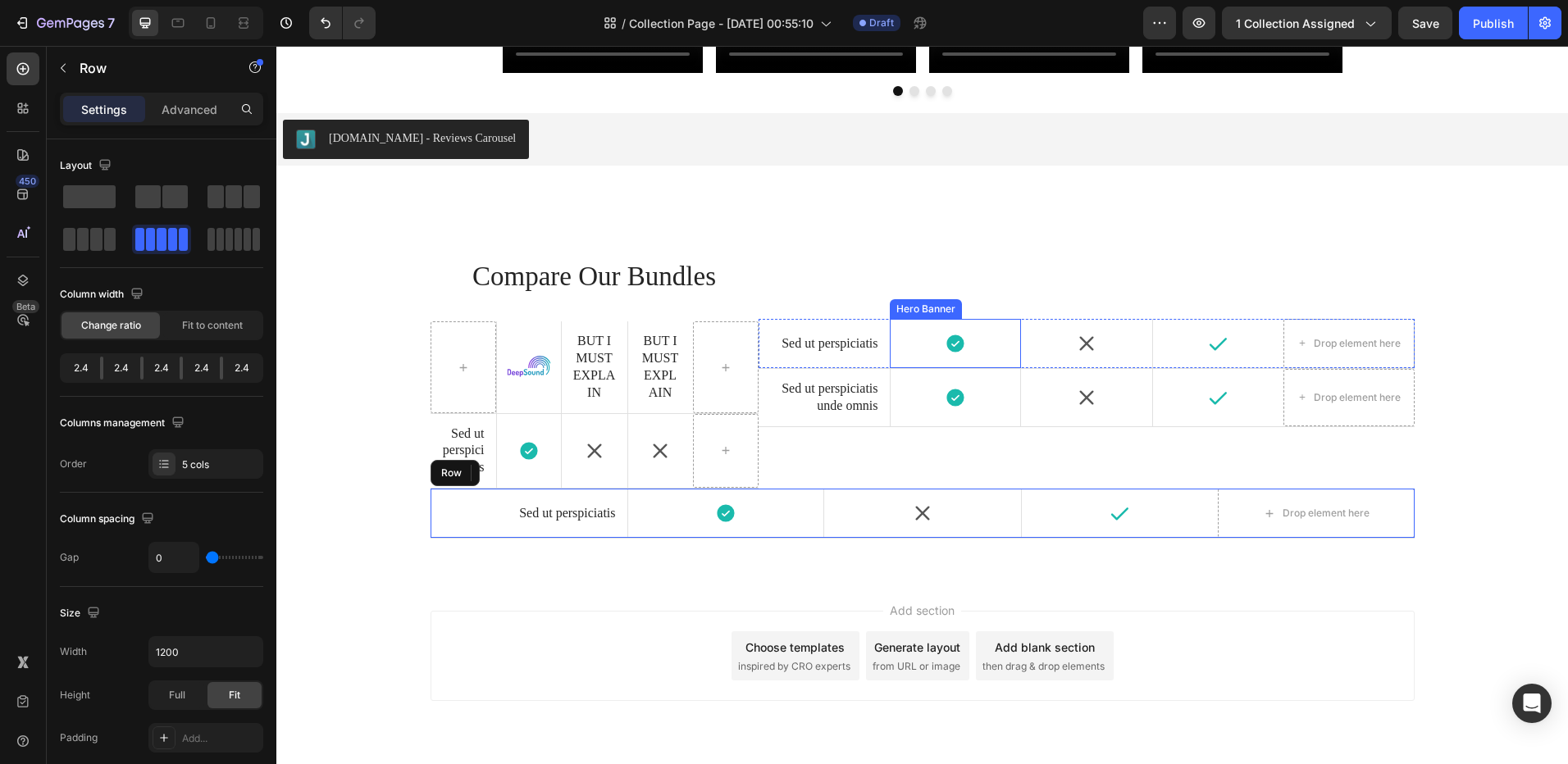
scroll to position [3511, 0]
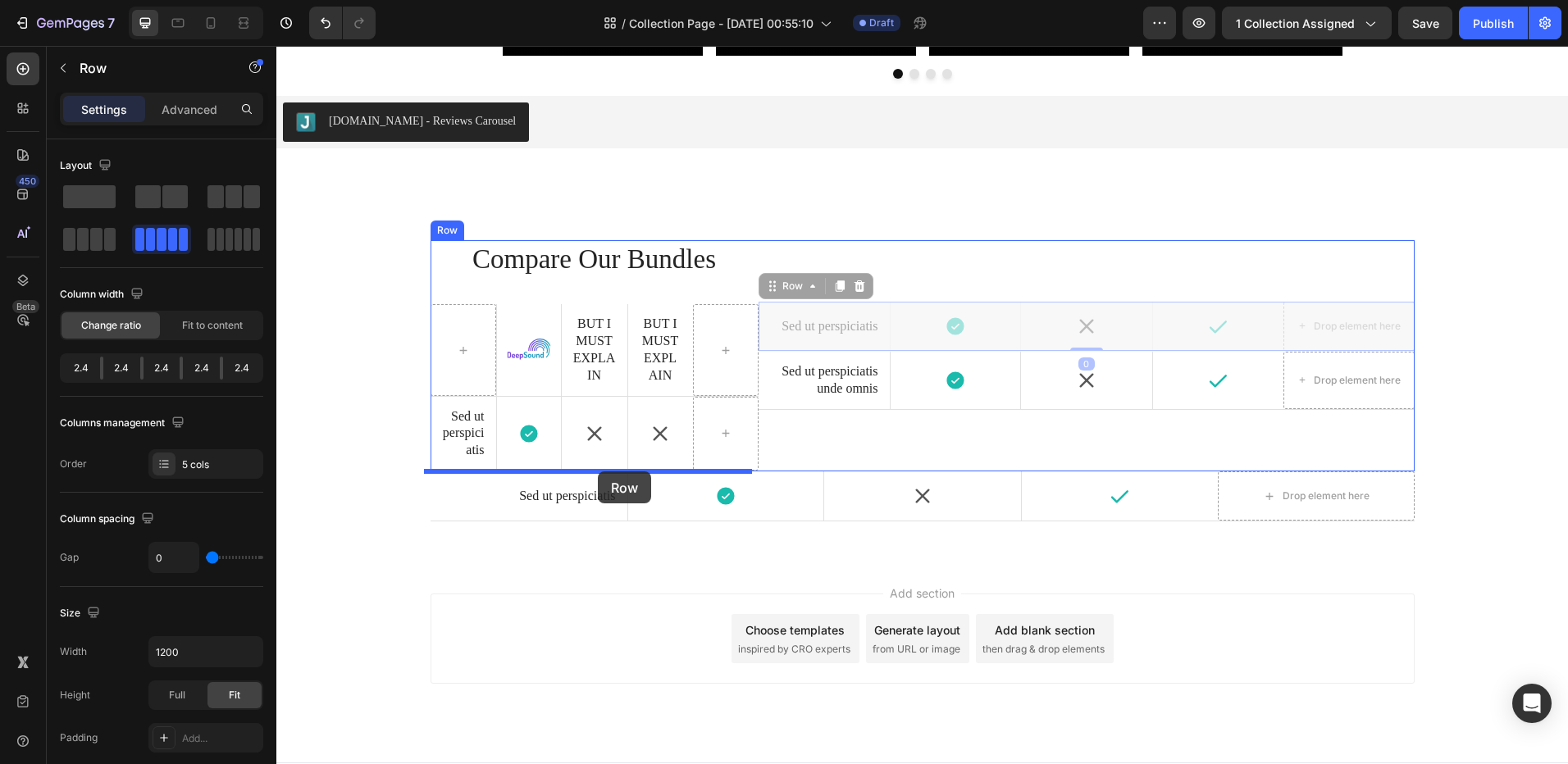
drag, startPoint x: 873, startPoint y: 305, endPoint x: 598, endPoint y: 472, distance: 321.7
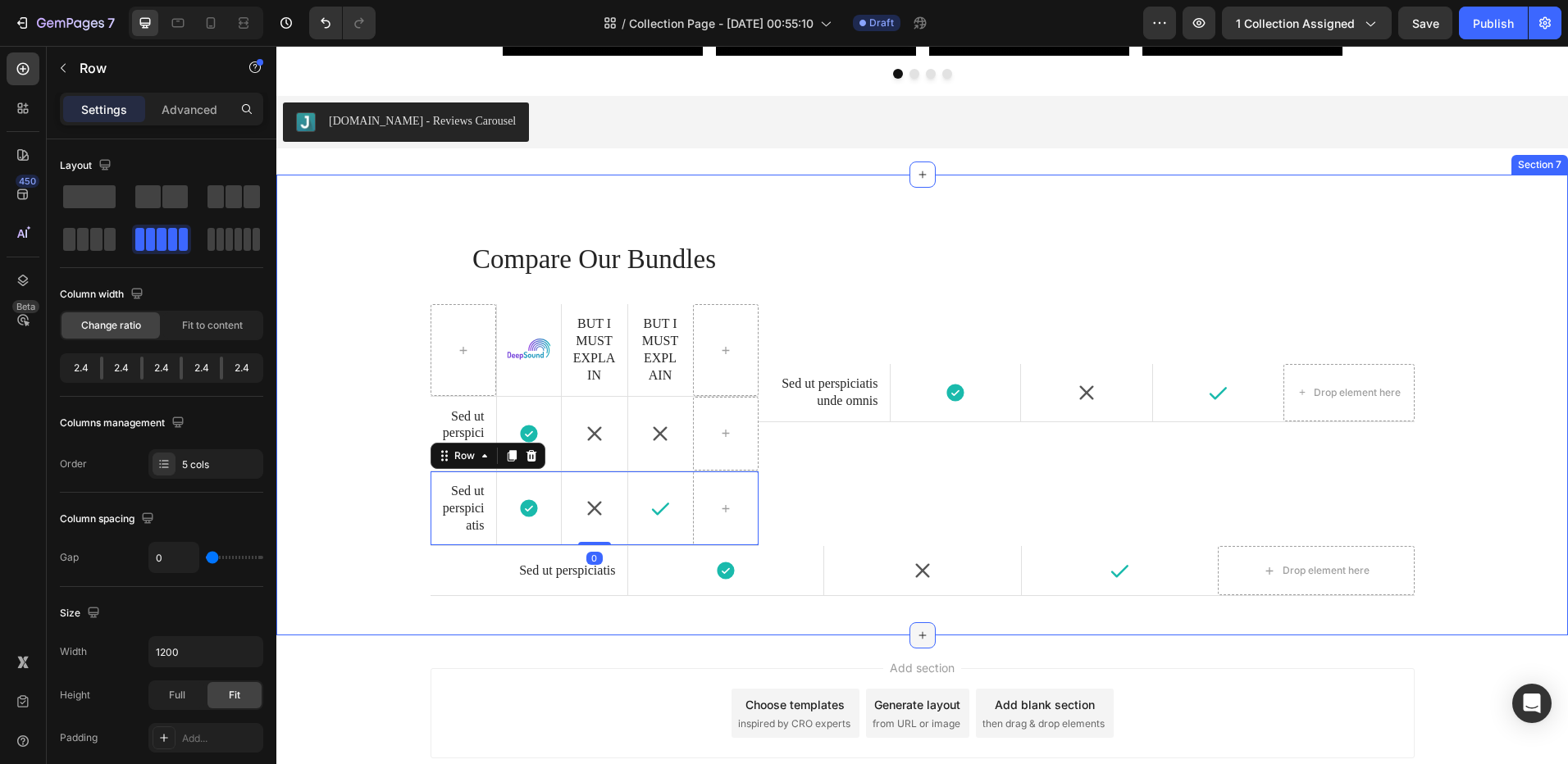
click at [910, 641] on div at bounding box center [922, 635] width 27 height 27
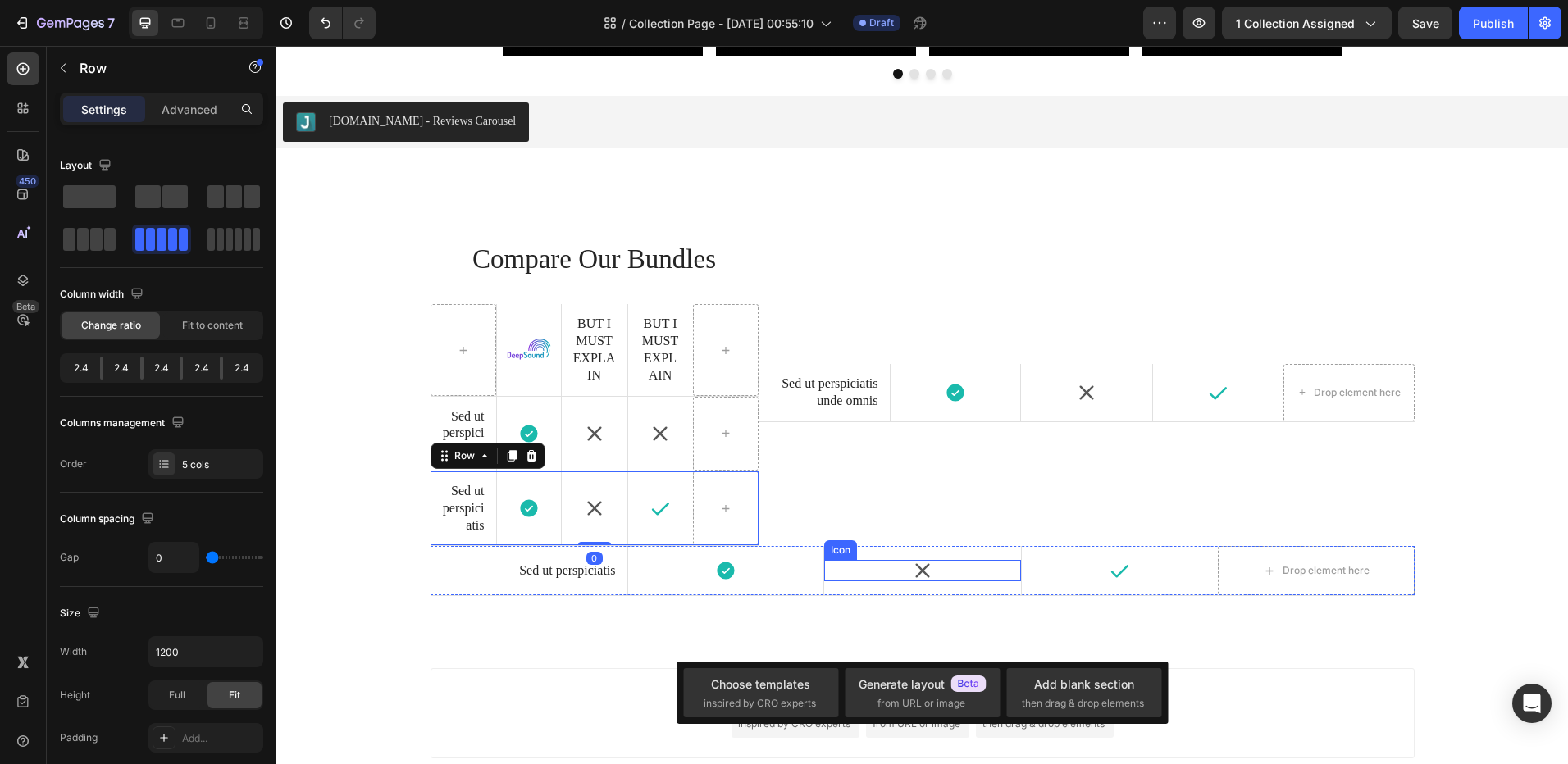
click at [824, 578] on div "Icon" at bounding box center [922, 570] width 197 height 21
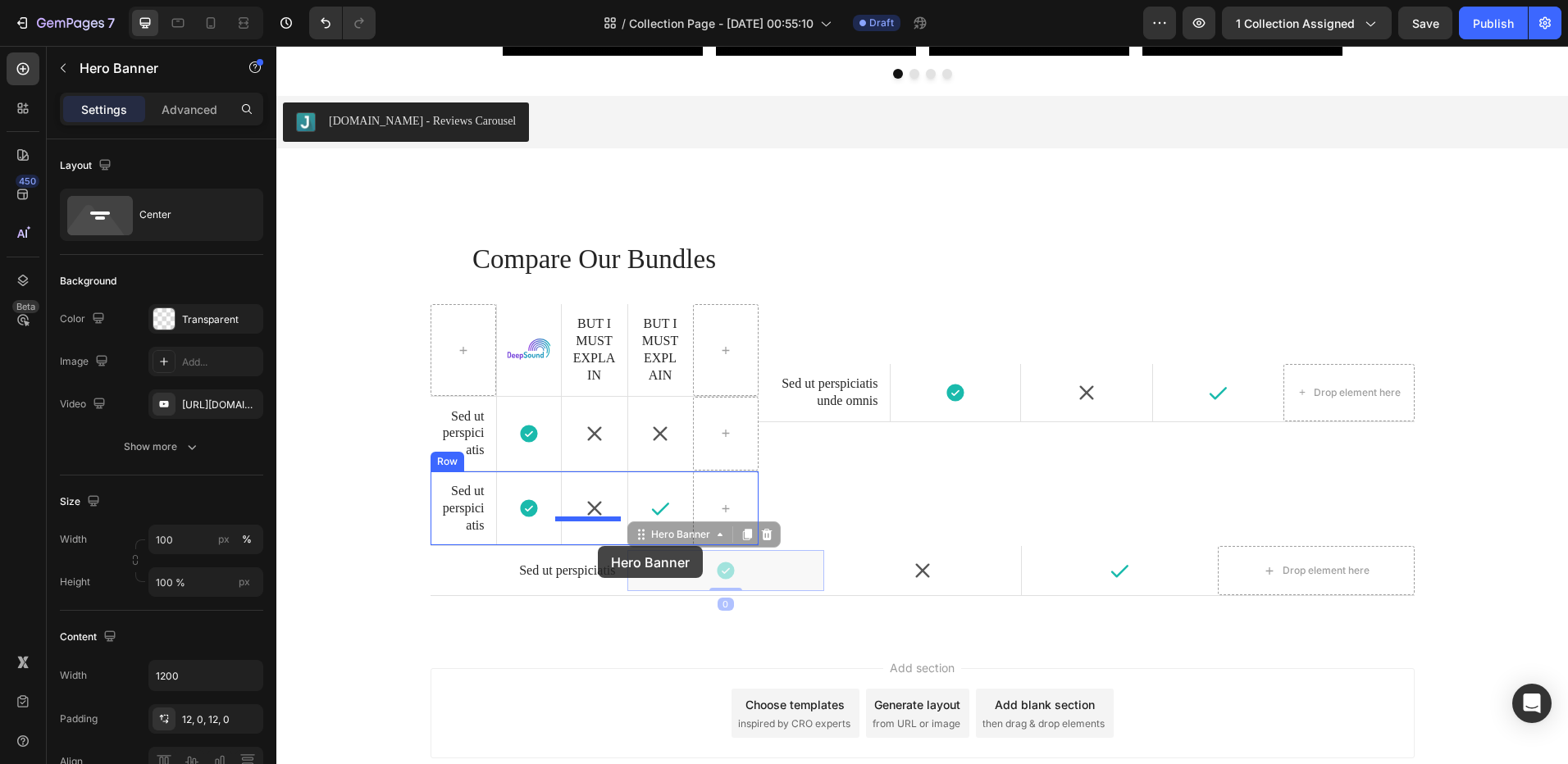
drag, startPoint x: 801, startPoint y: 551, endPoint x: 651, endPoint y: 536, distance: 150.7
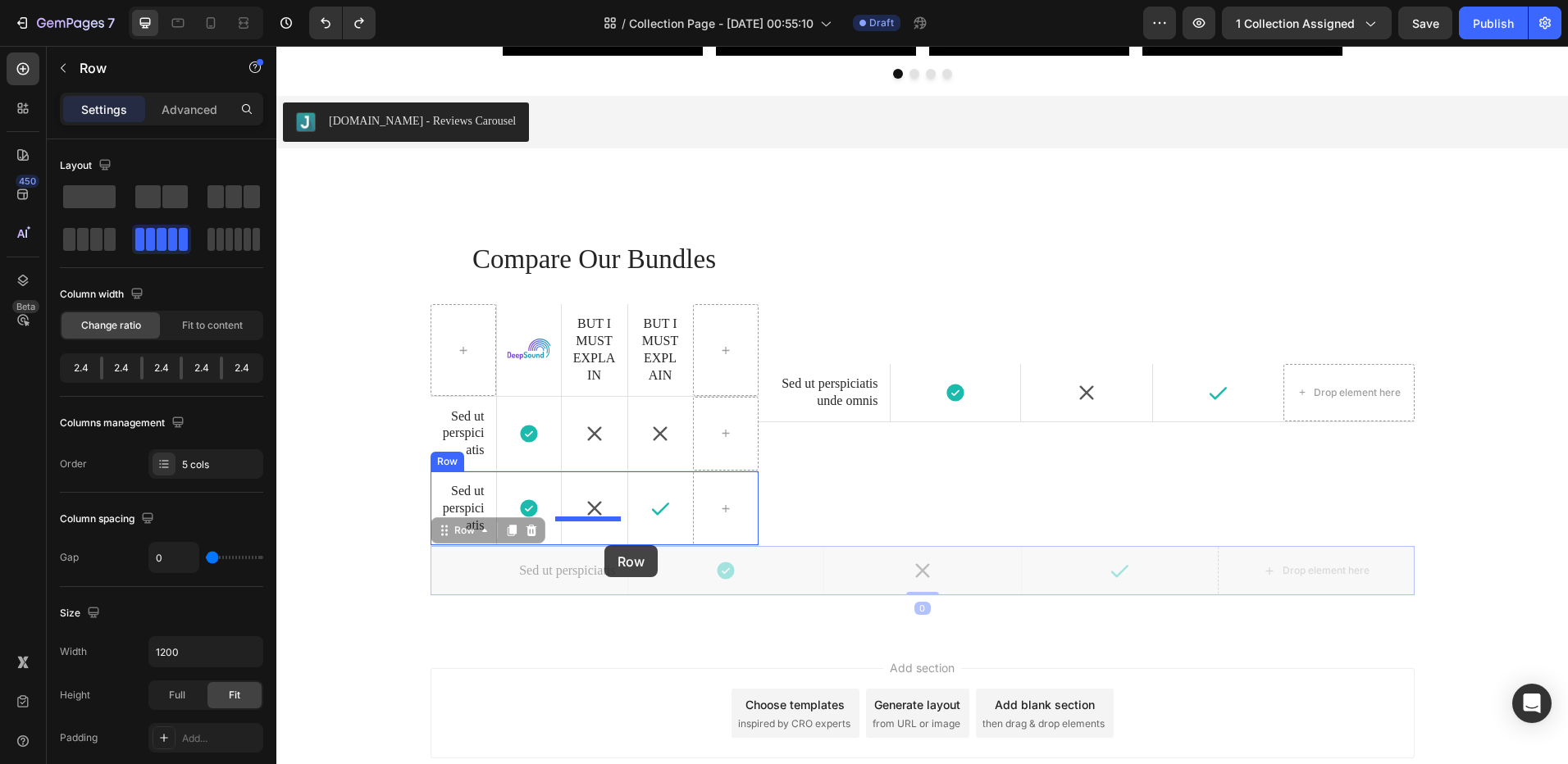
drag, startPoint x: 442, startPoint y: 593, endPoint x: 604, endPoint y: 545, distance: 169.0
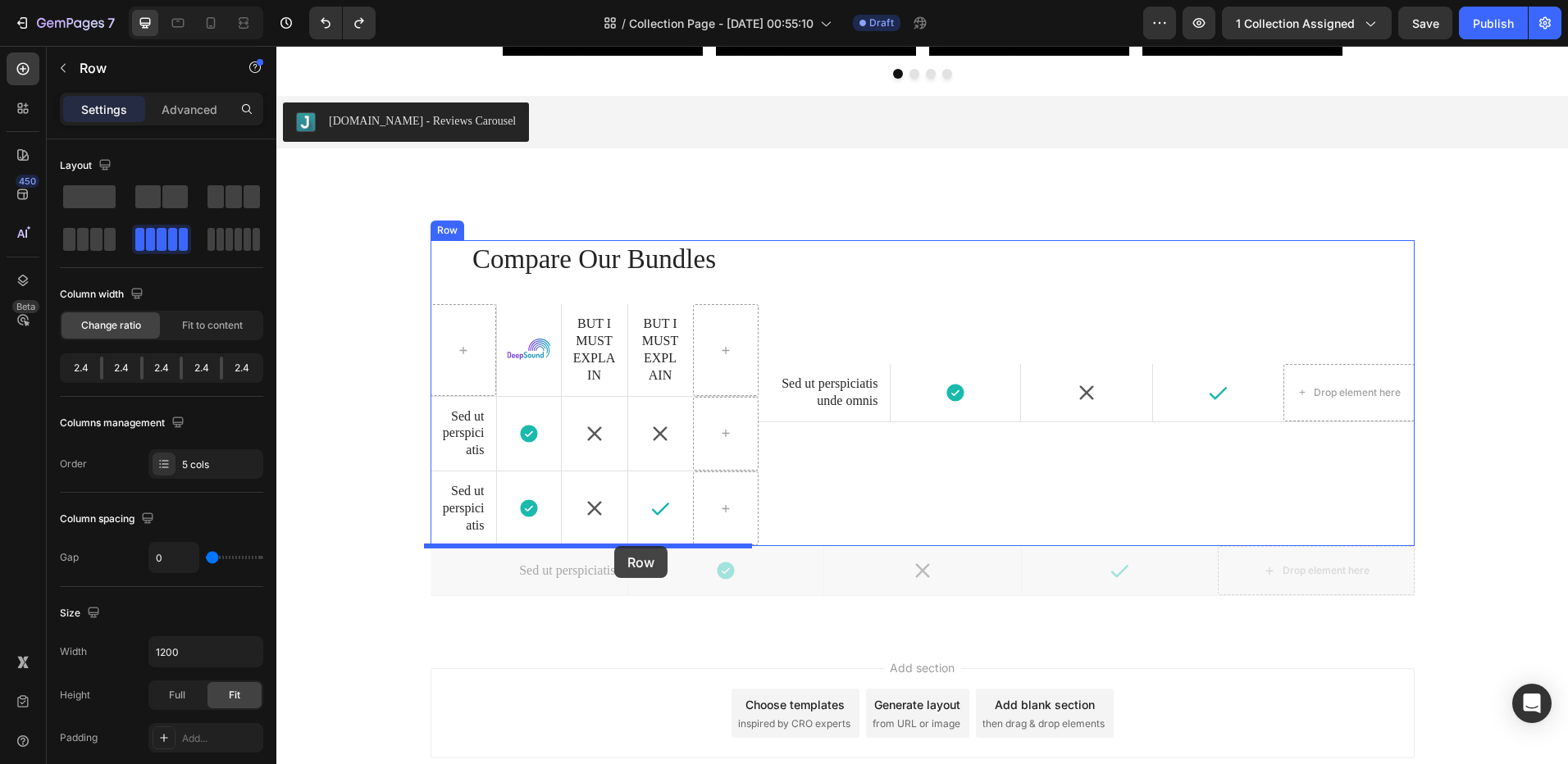
drag, startPoint x: 855, startPoint y: 554, endPoint x: 614, endPoint y: 546, distance: 241.1
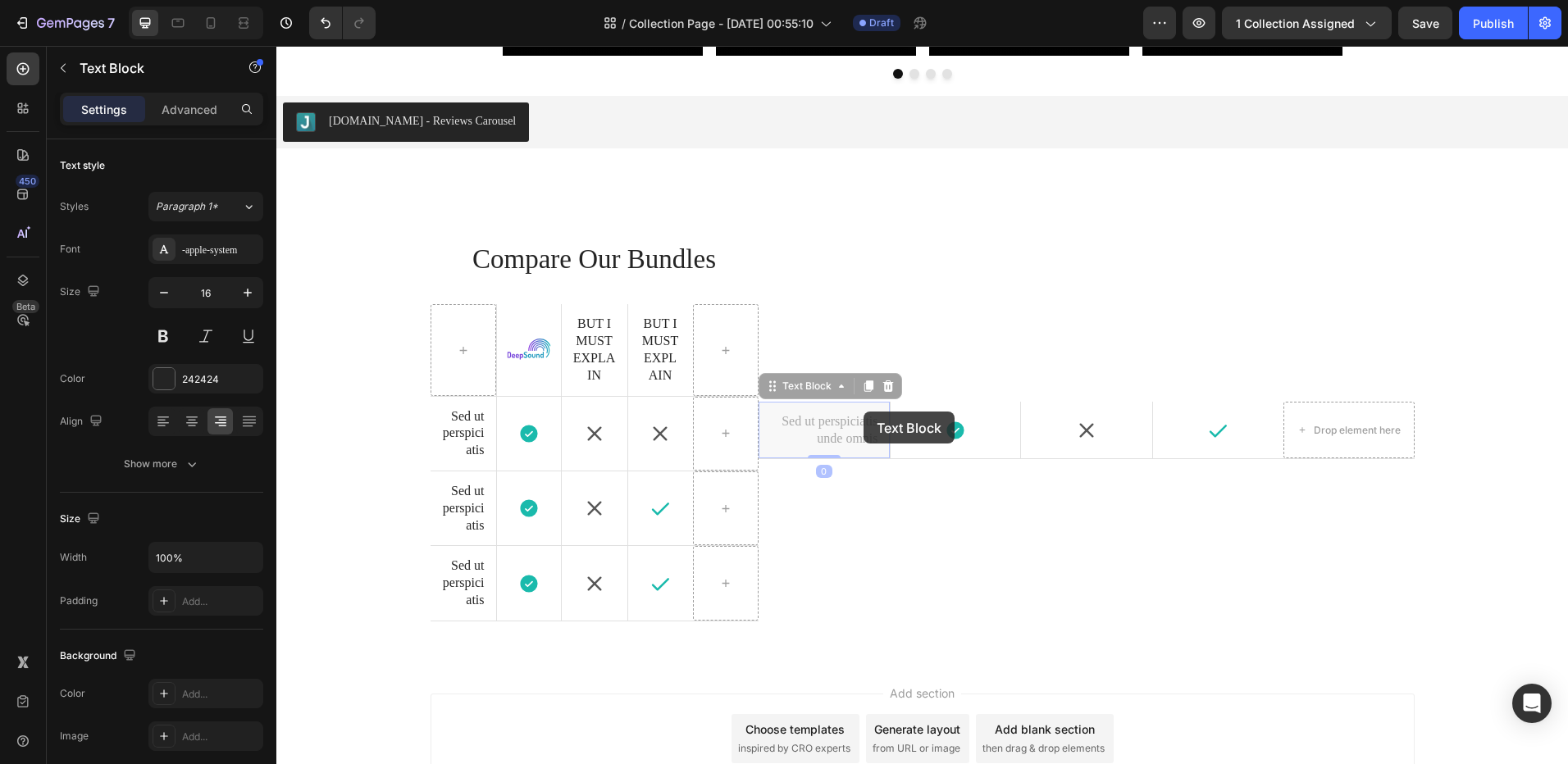
click at [997, 333] on div "Sed ut perspiciatis unde omnis Text Block 0 Sed ut perspiciatis unde omnis Text…" at bounding box center [1086, 430] width 656 height 382
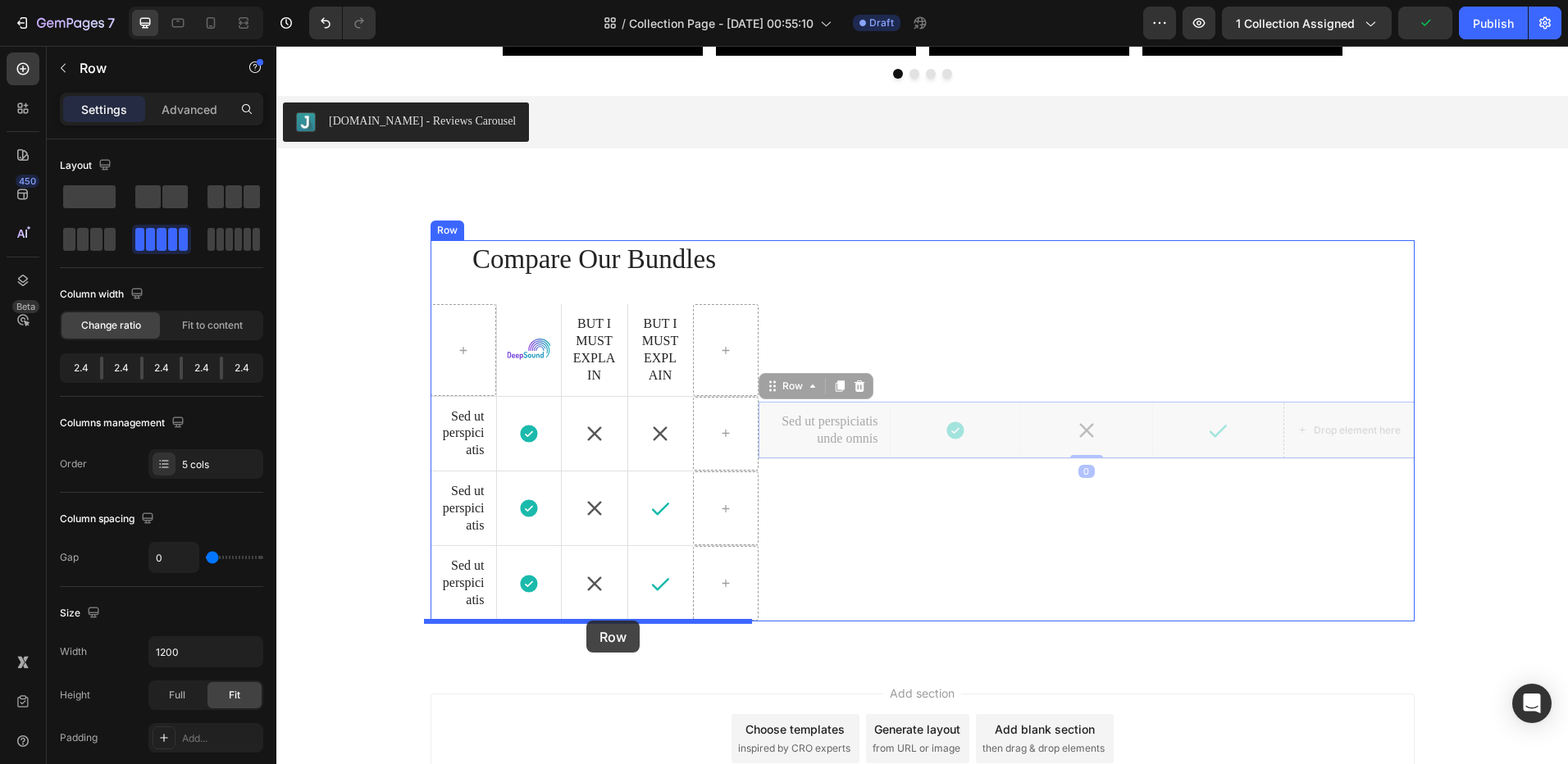
drag, startPoint x: 1022, startPoint y: 406, endPoint x: 586, endPoint y: 621, distance: 486.1
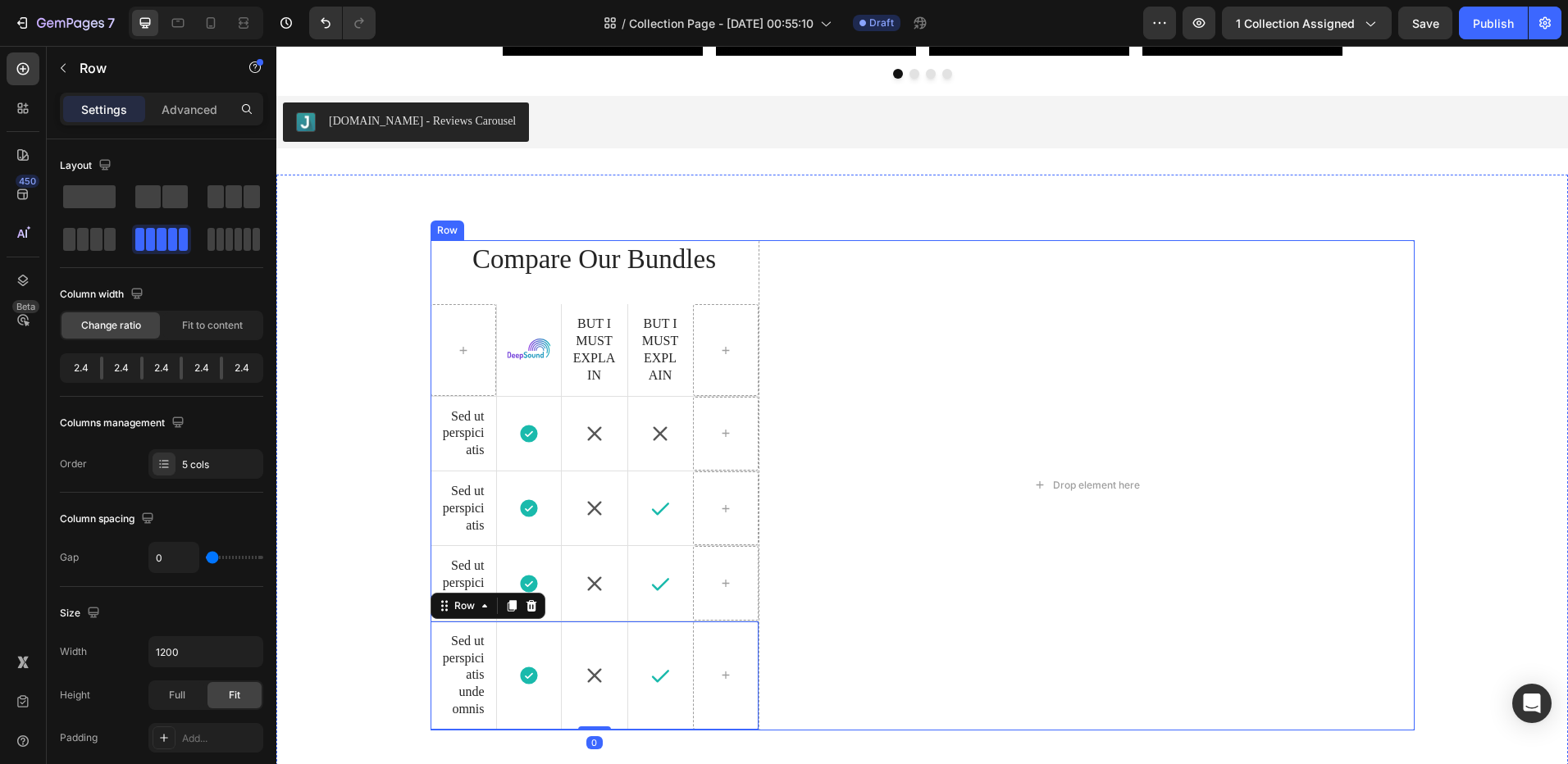
click at [435, 283] on div "Compare Our Bundles Heading Image Hero Banner But I must explain Text Block But…" at bounding box center [594, 485] width 328 height 490
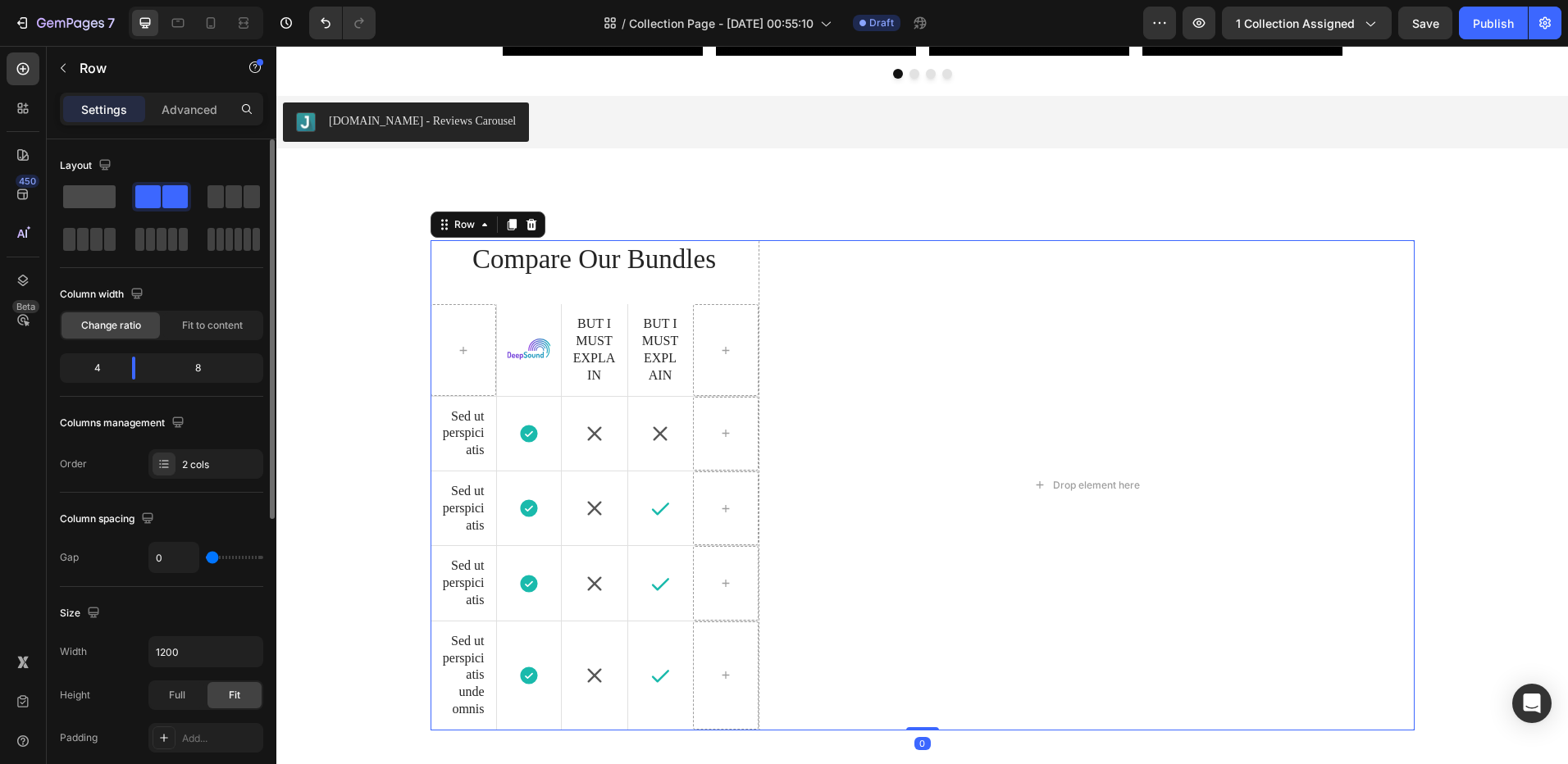
click at [100, 194] on span at bounding box center [89, 196] width 52 height 23
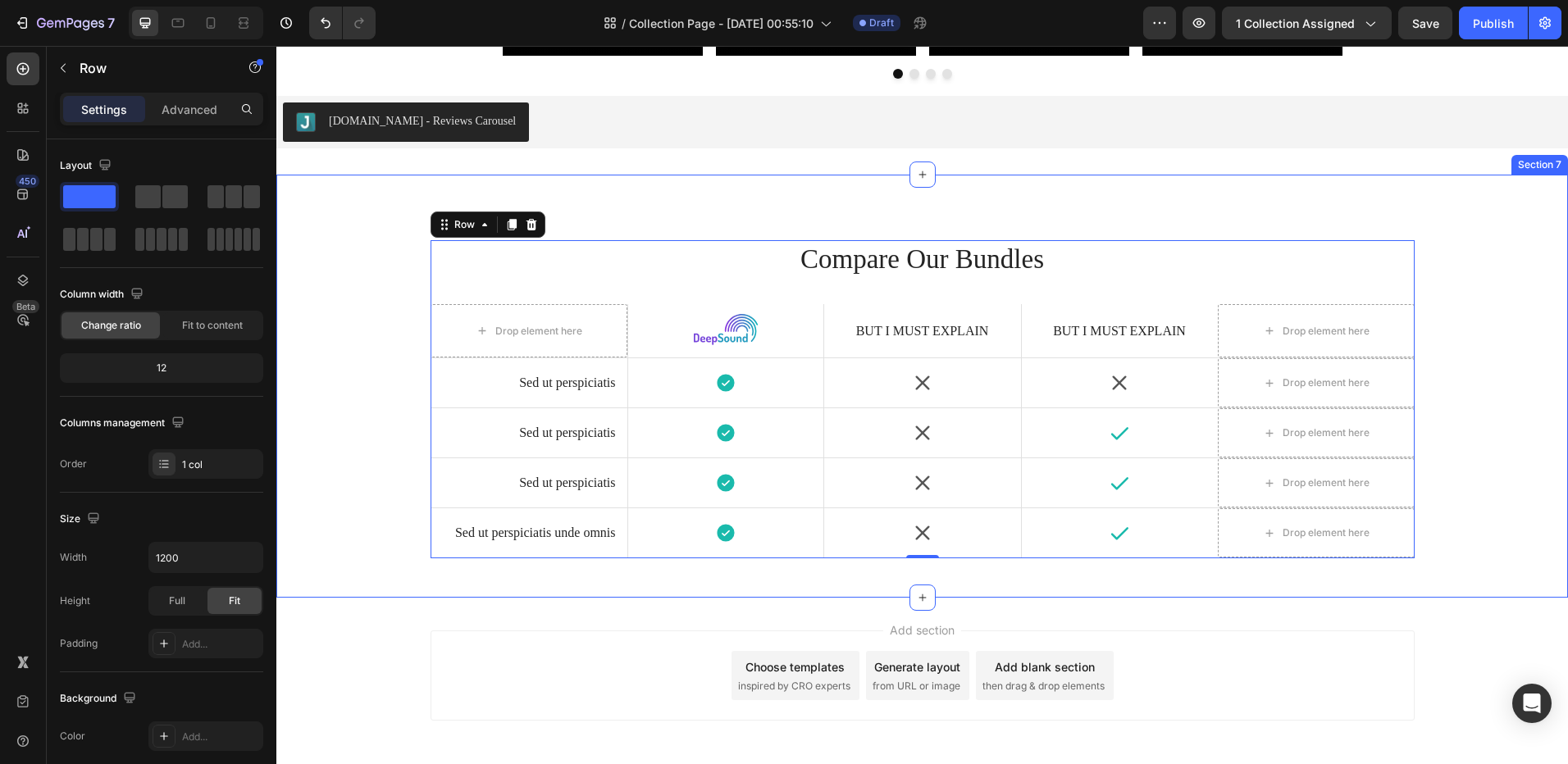
click at [371, 290] on div "Compare Our Bundles Heading Drop element here Image Hero Banner But I must expl…" at bounding box center [922, 400] width 1267 height 319
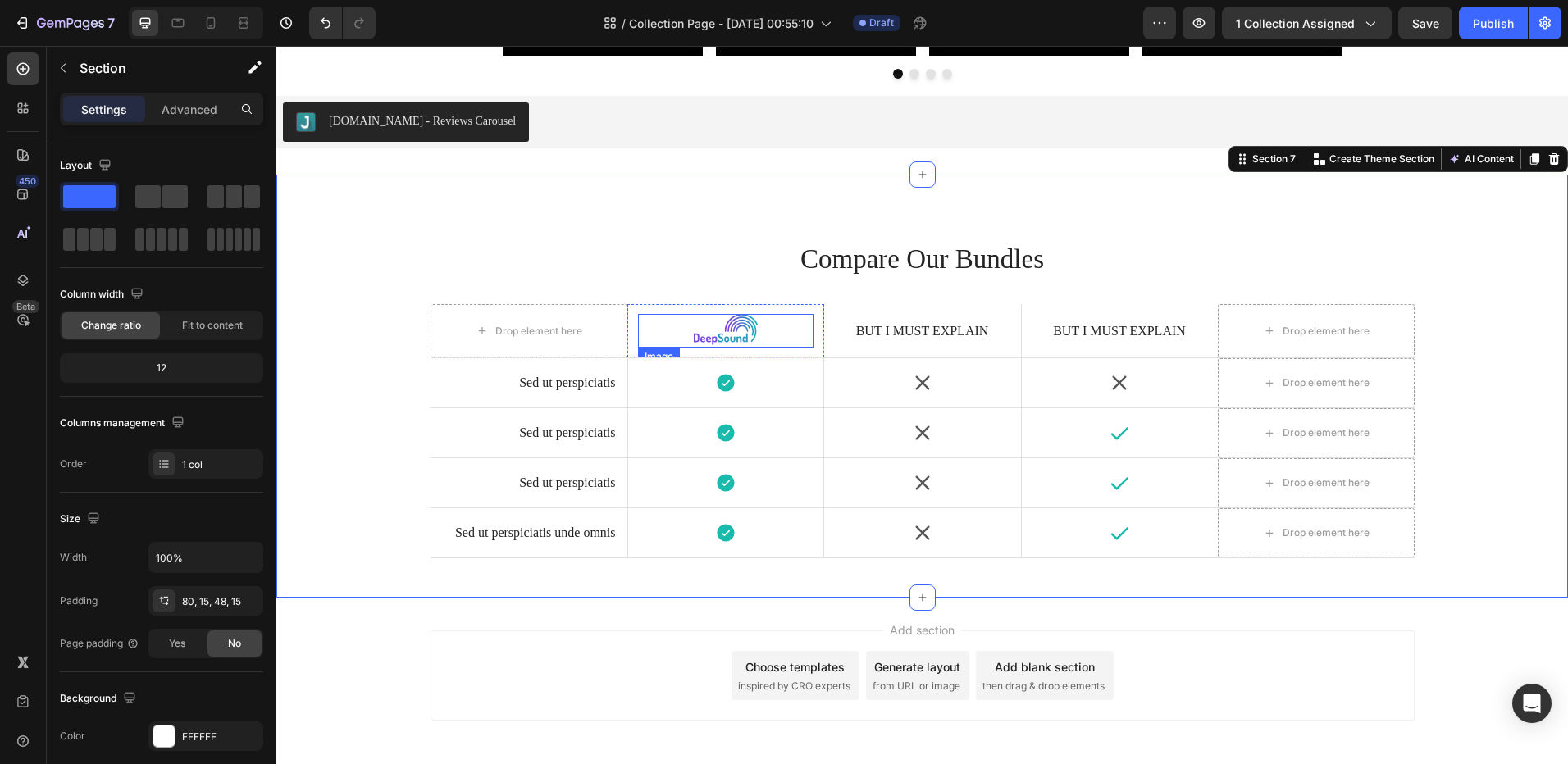
click at [730, 318] on img at bounding box center [725, 330] width 66 height 33
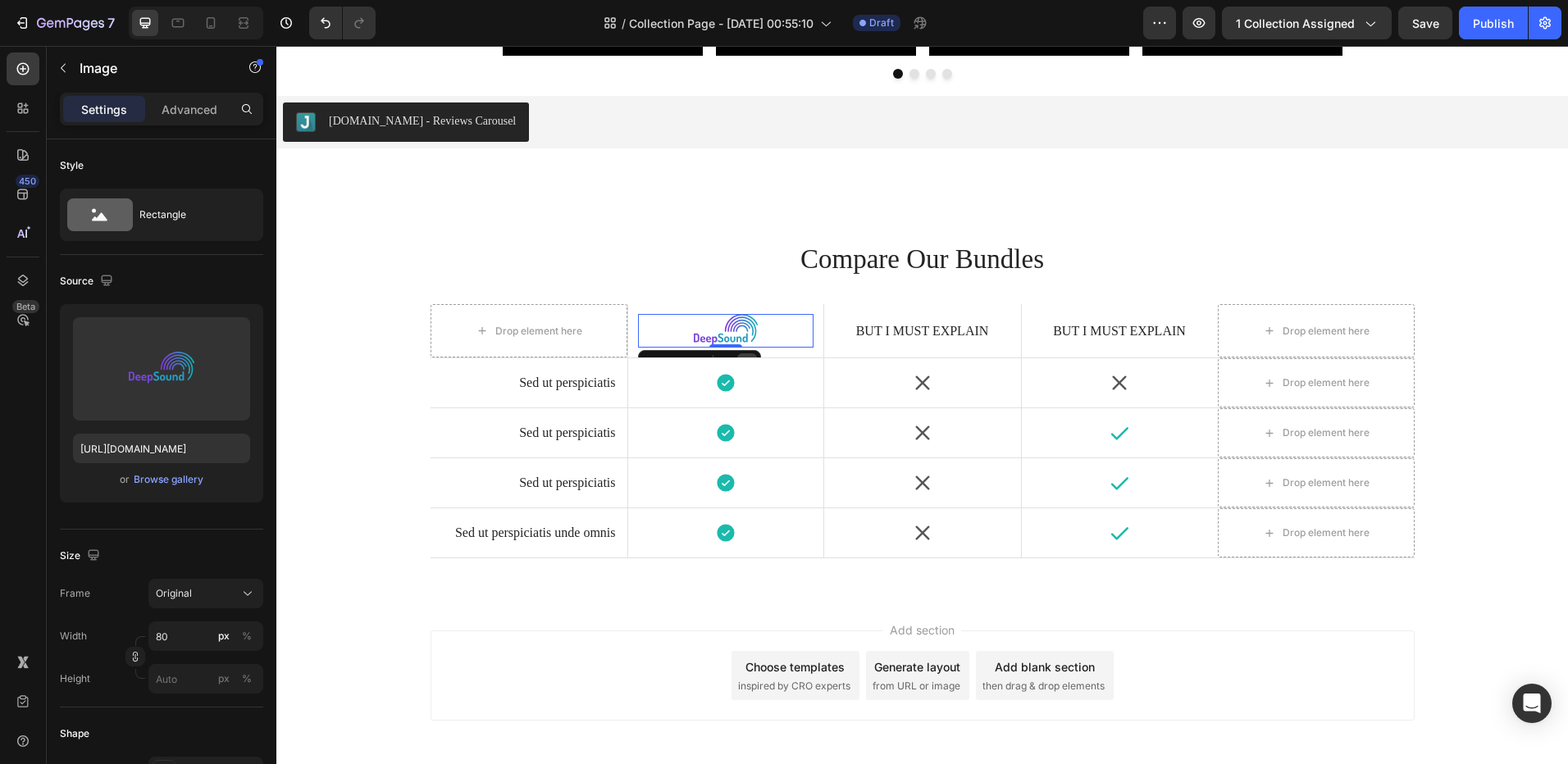
click at [742, 354] on div at bounding box center [747, 363] width 20 height 20
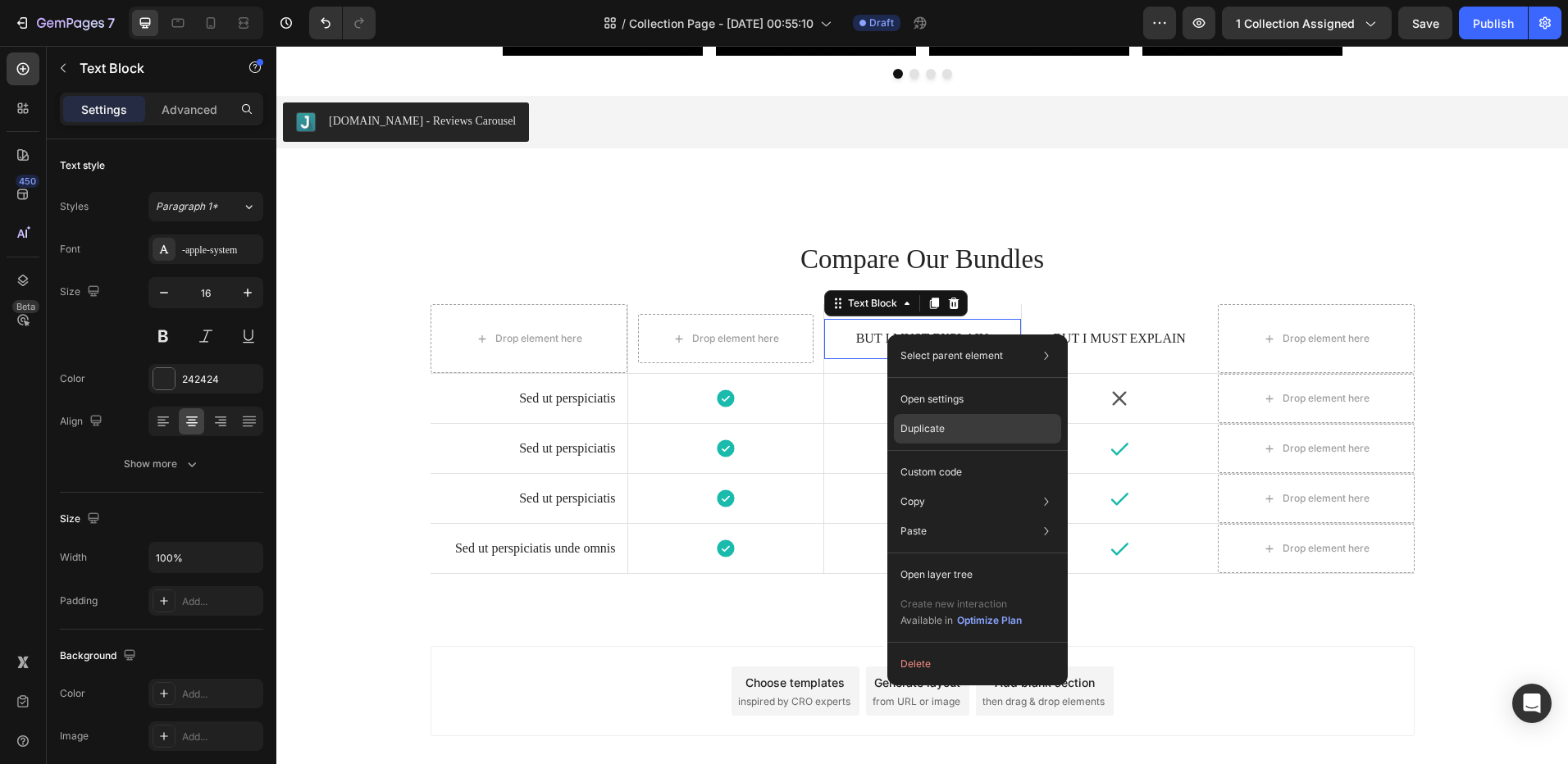
click at [928, 423] on p "Duplicate" at bounding box center [922, 429] width 45 height 15
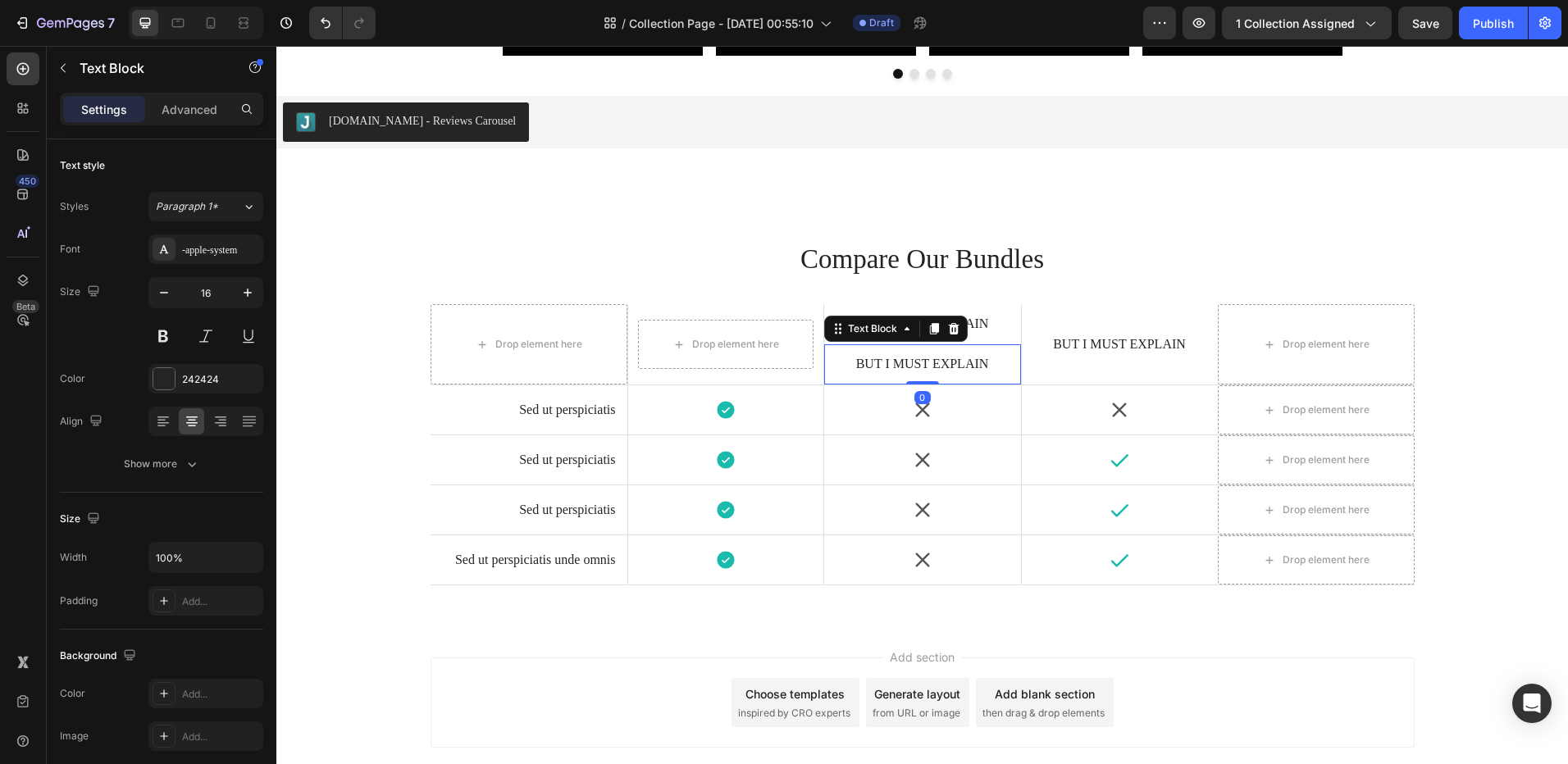
drag, startPoint x: 826, startPoint y: 370, endPoint x: 726, endPoint y: 346, distance: 102.8
click at [727, 346] on div "Drop element here Drop element here Hero Banner But I must explain Text Block B…" at bounding box center [922, 345] width 984 height 81
drag, startPoint x: 820, startPoint y: 365, endPoint x: 840, endPoint y: 358, distance: 21.2
click at [724, 334] on div "Drop element here Drop element here Hero Banner But I must explain Text Block B…" at bounding box center [922, 345] width 984 height 81
click at [796, 443] on div "Icon" at bounding box center [726, 460] width 195 height 41
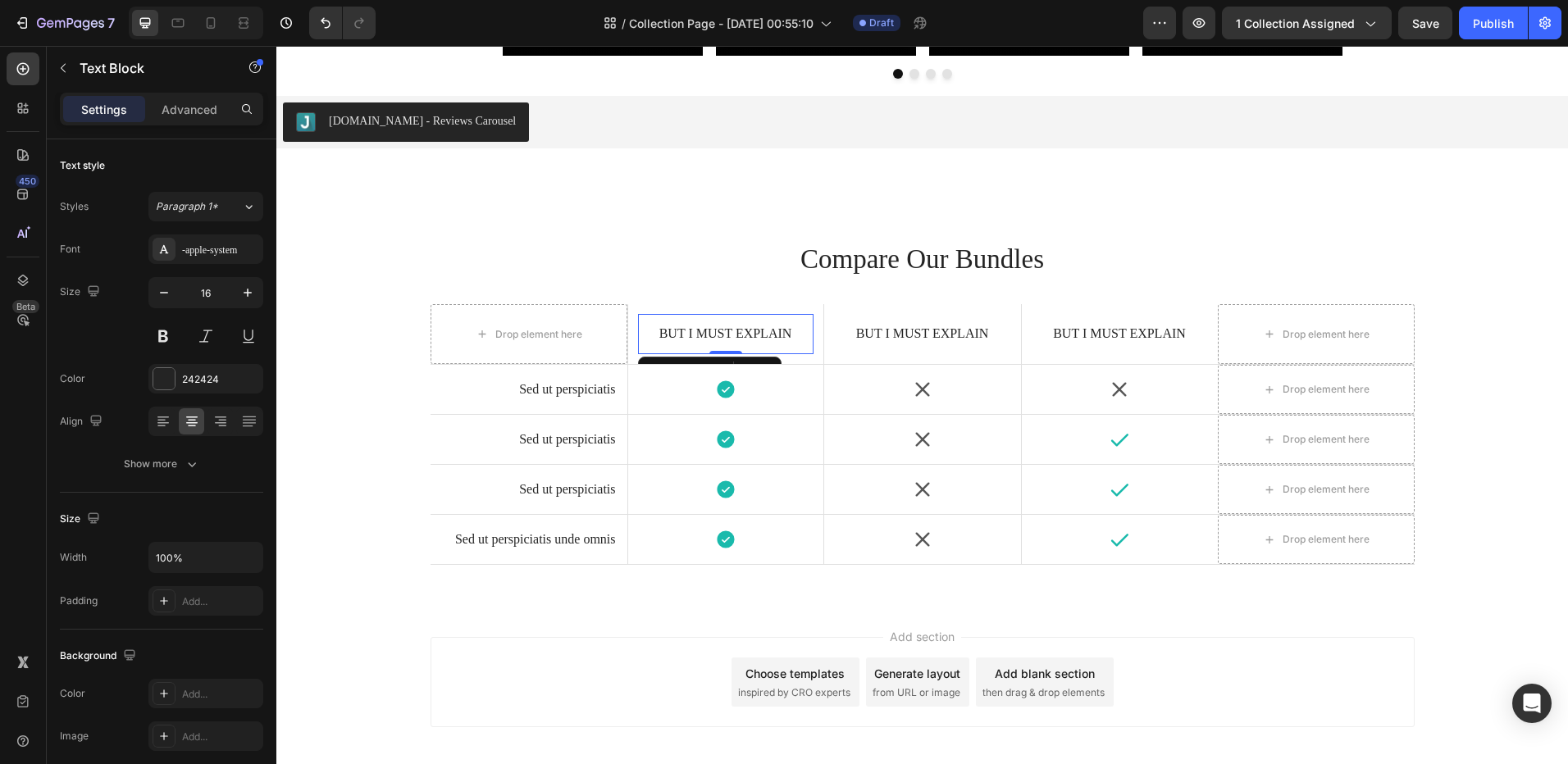
click at [752, 338] on p "But I must explain" at bounding box center [725, 334] width 153 height 17
click at [739, 330] on p "Bundle" at bounding box center [725, 334] width 153 height 17
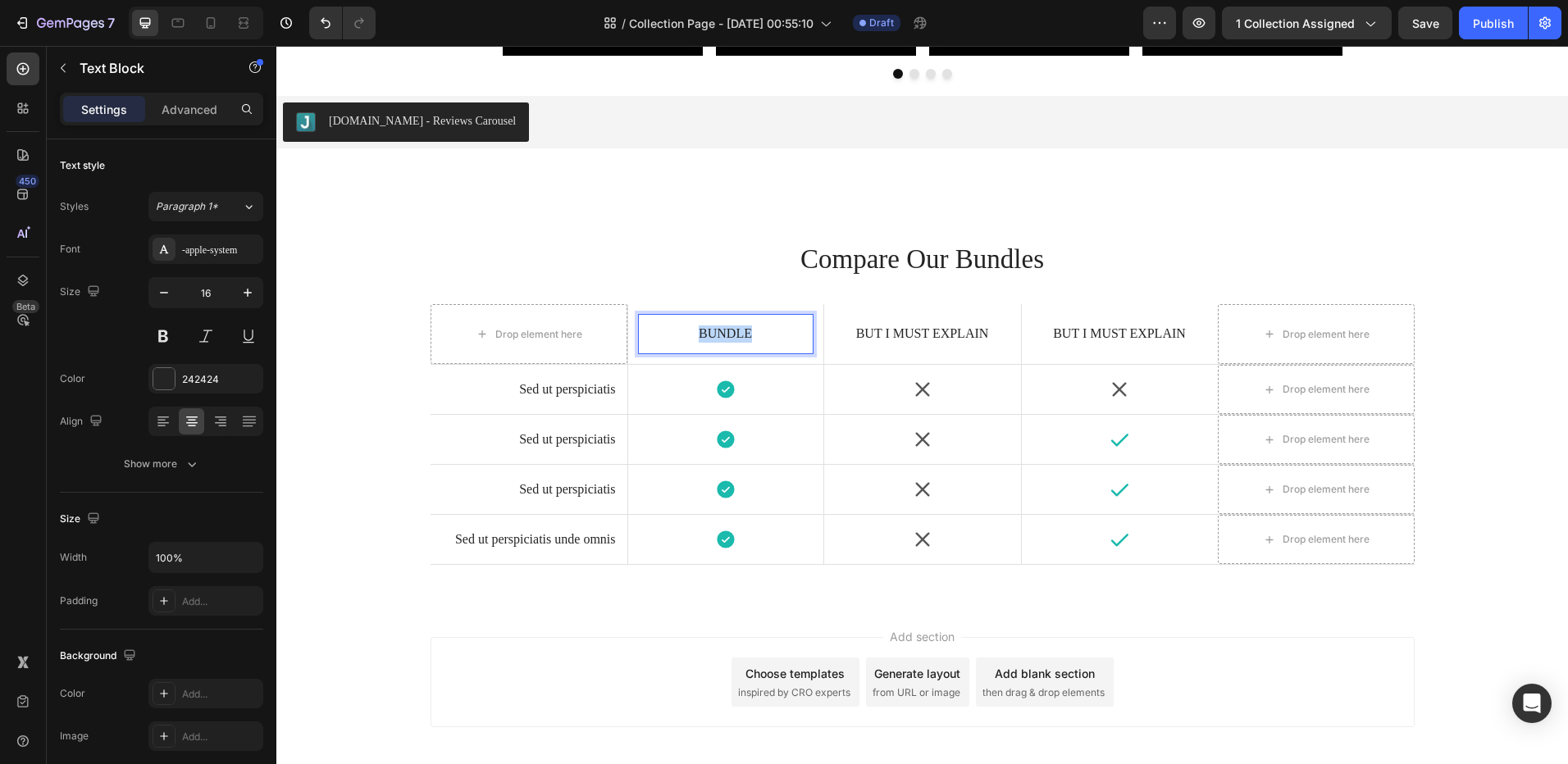
click at [739, 330] on p "Bundle" at bounding box center [725, 334] width 153 height 17
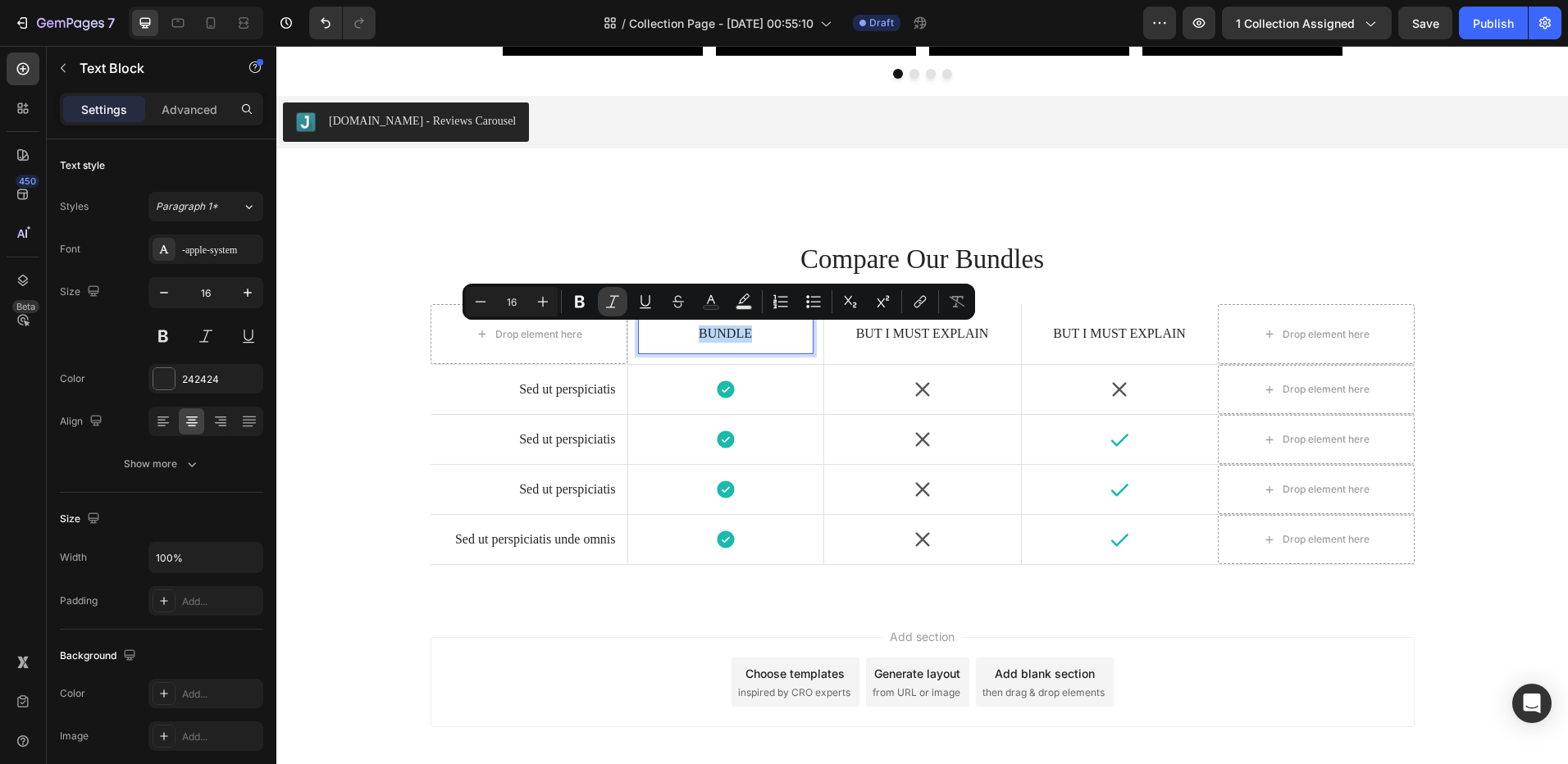
copy p "Bundle"
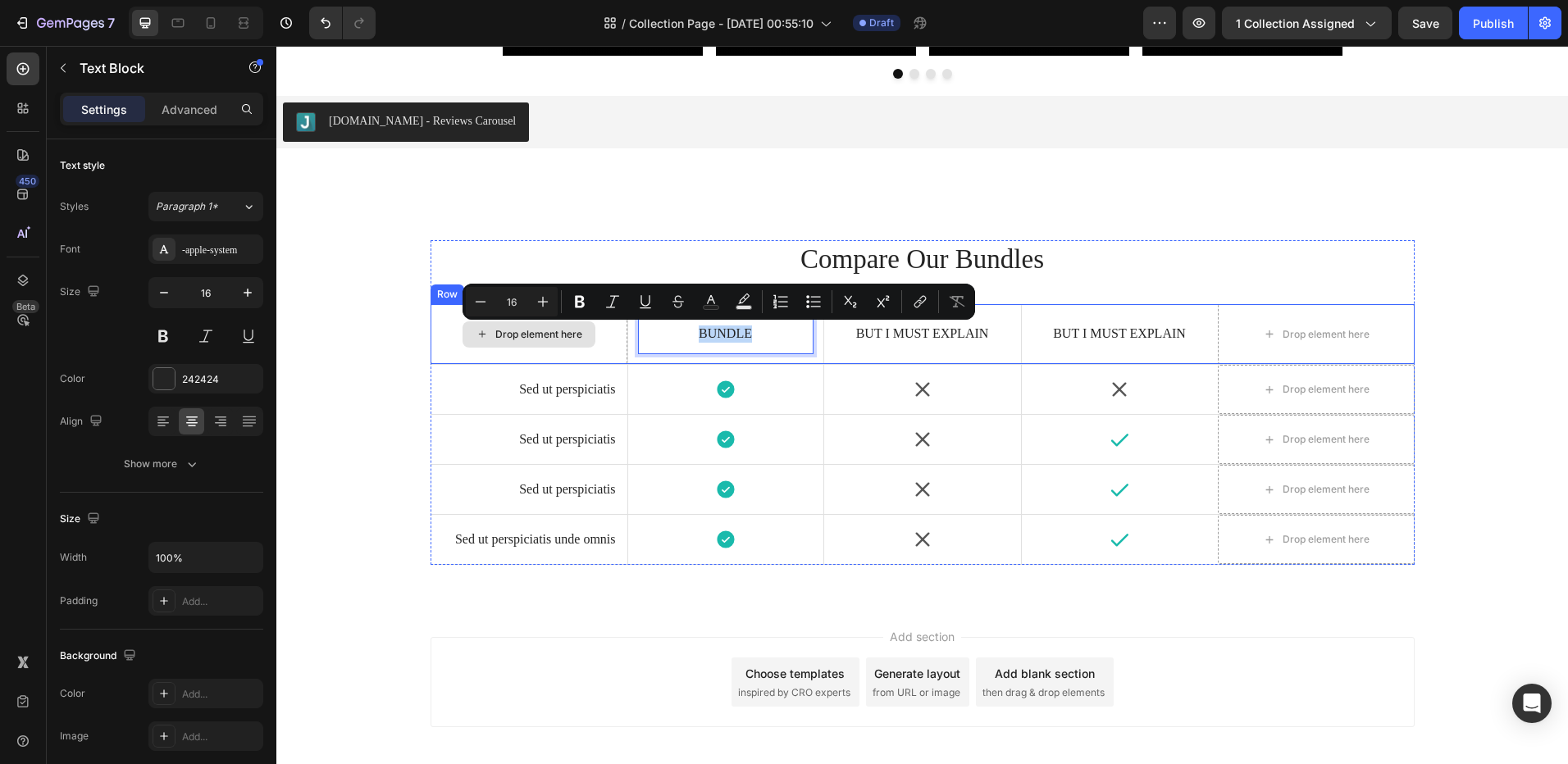
click at [524, 343] on div "Drop element here" at bounding box center [528, 334] width 133 height 27
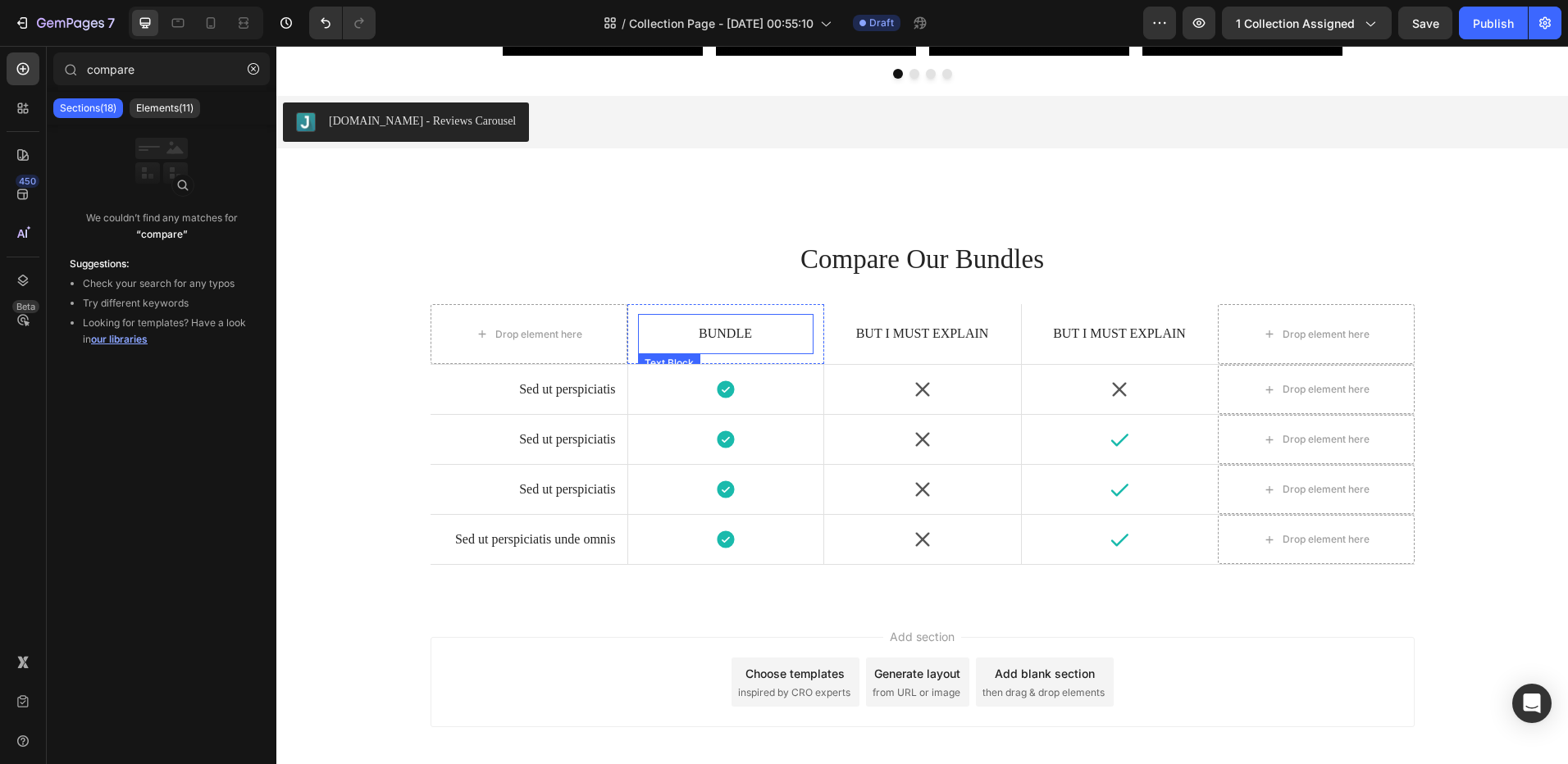
click at [676, 343] on p "Bundle" at bounding box center [725, 334] width 153 height 17
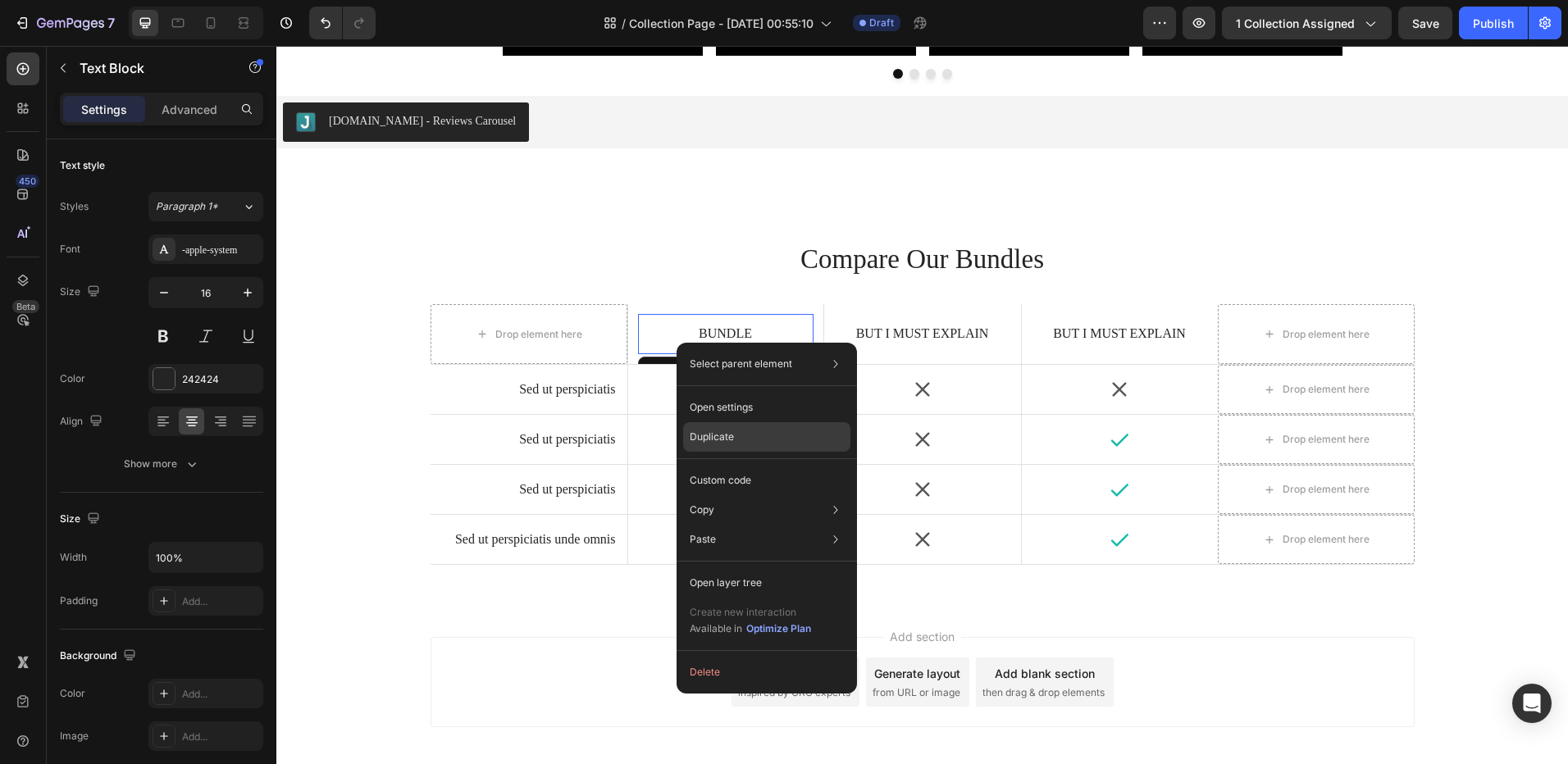
click at [724, 430] on p "Duplicate" at bounding box center [712, 436] width 45 height 15
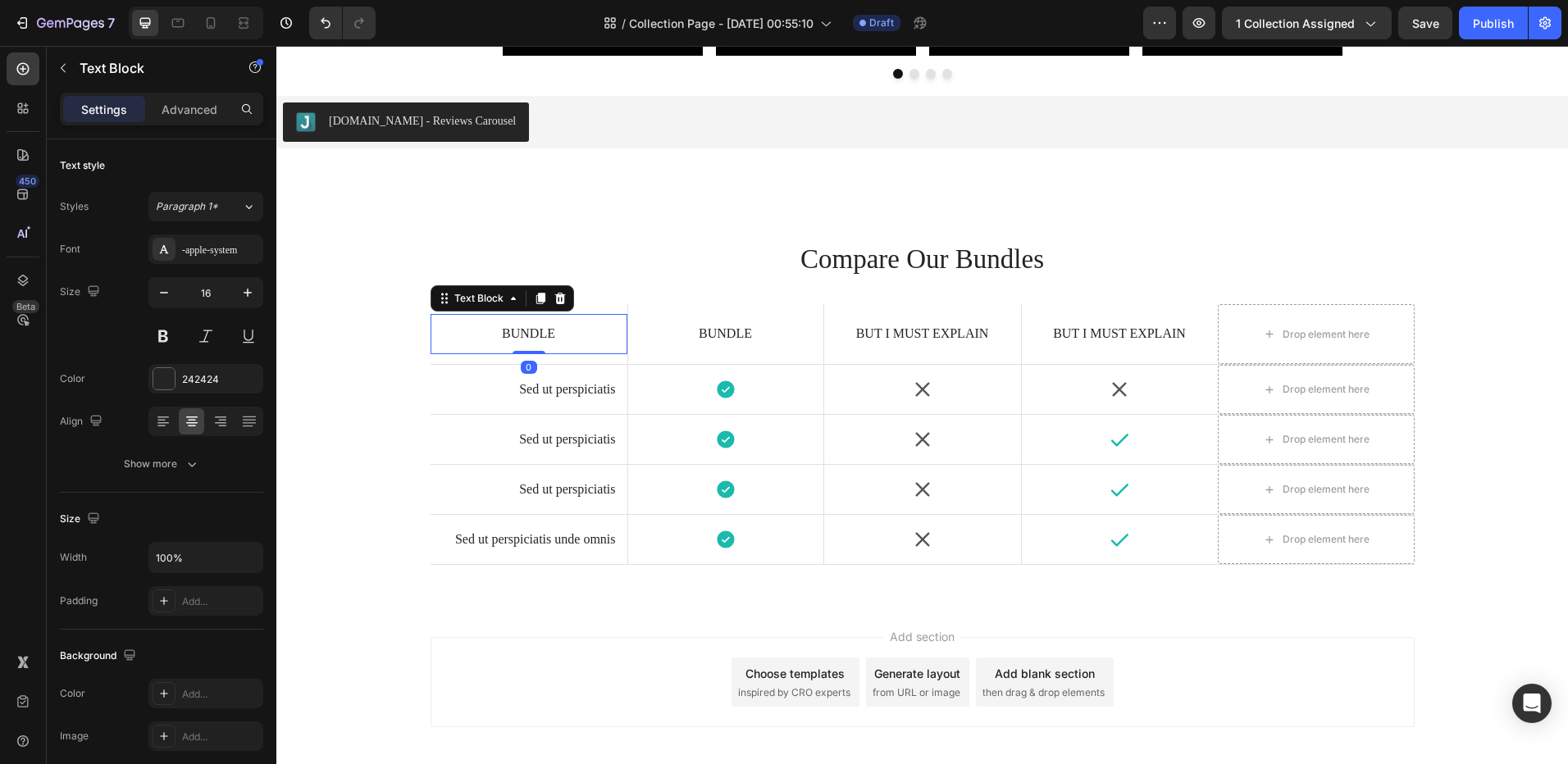
click at [537, 336] on p "Bundle" at bounding box center [528, 334] width 174 height 17
click at [698, 334] on p "Bundle" at bounding box center [725, 334] width 153 height 17
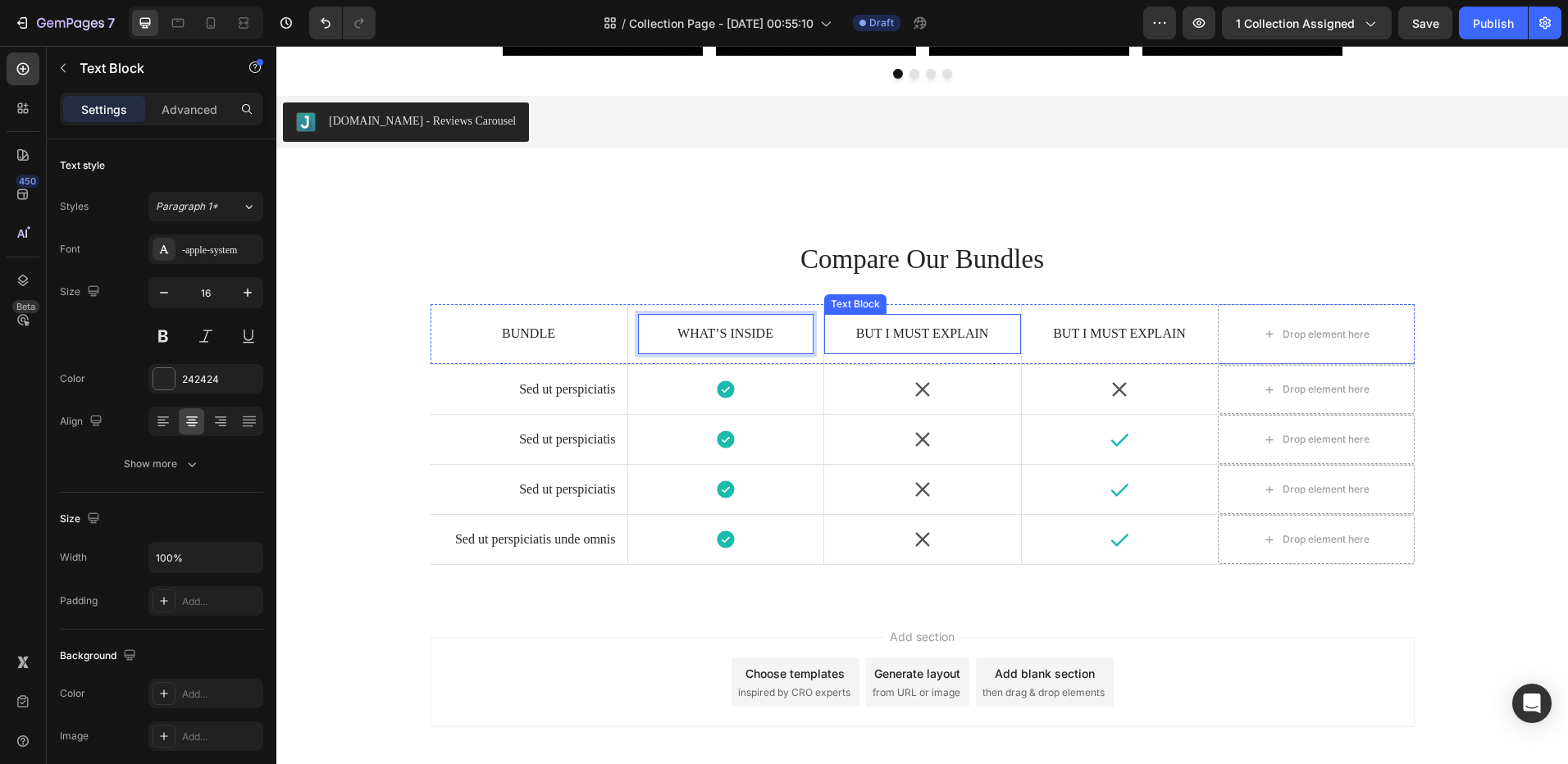
click at [925, 333] on p "But I must explain" at bounding box center [922, 334] width 174 height 17
click at [1080, 337] on p "But I must explain" at bounding box center [1120, 334] width 173 height 17
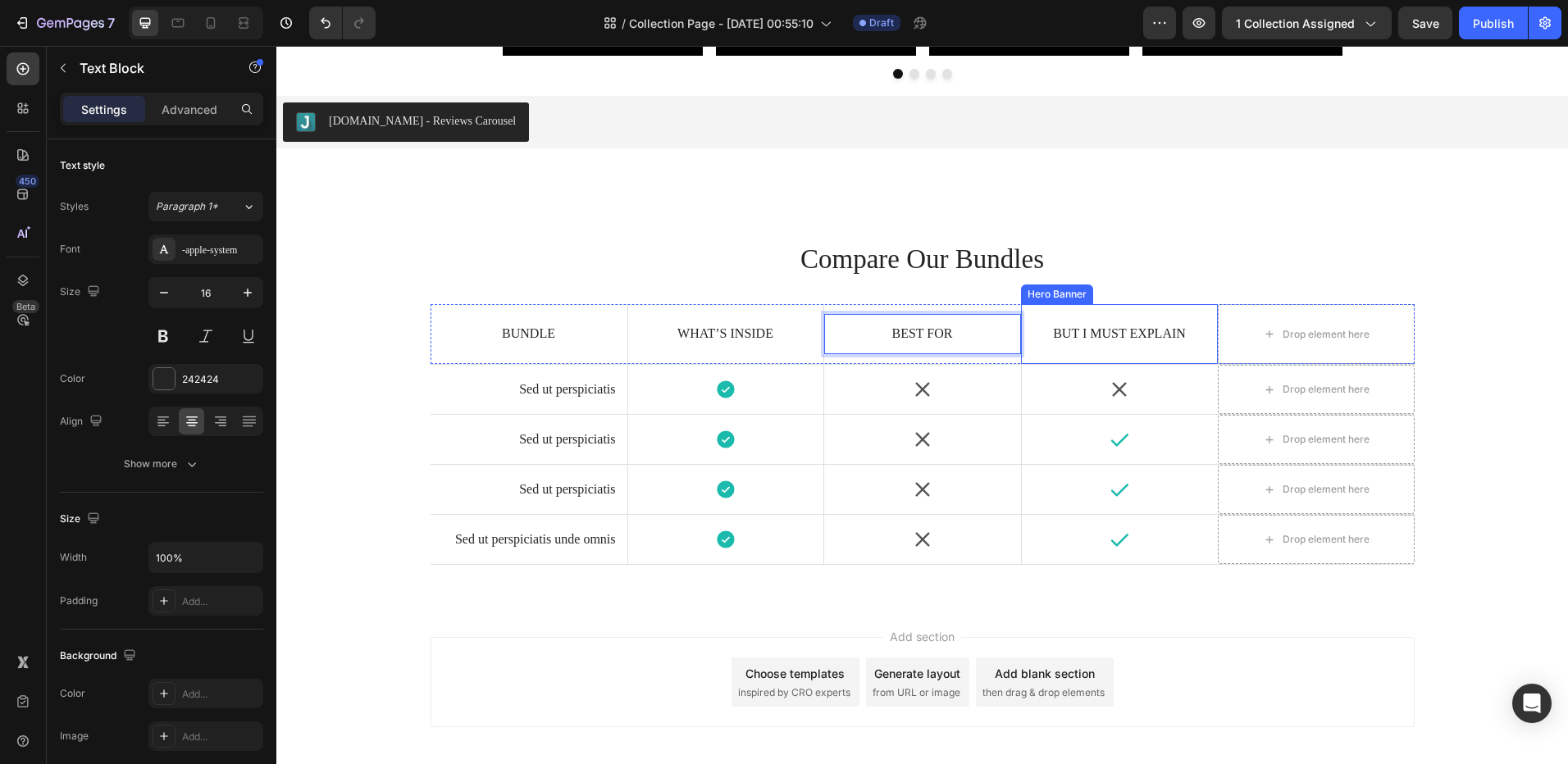
click at [1080, 337] on p "But I must explain" at bounding box center [1120, 334] width 173 height 17
click at [1132, 353] on div "Price Text Block 0" at bounding box center [1120, 334] width 196 height 40
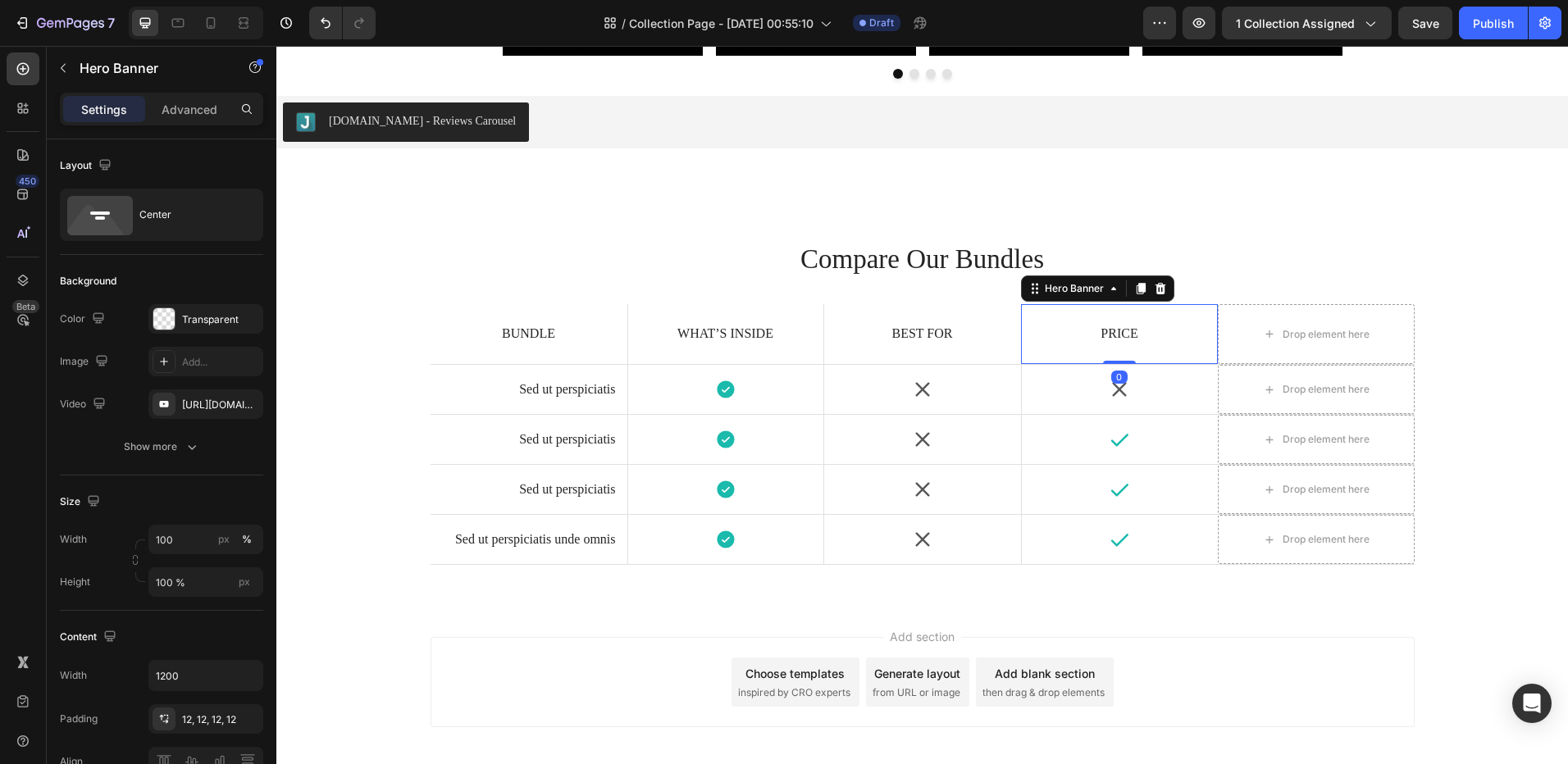
click at [1155, 316] on div "Price Text Block" at bounding box center [1120, 334] width 196 height 40
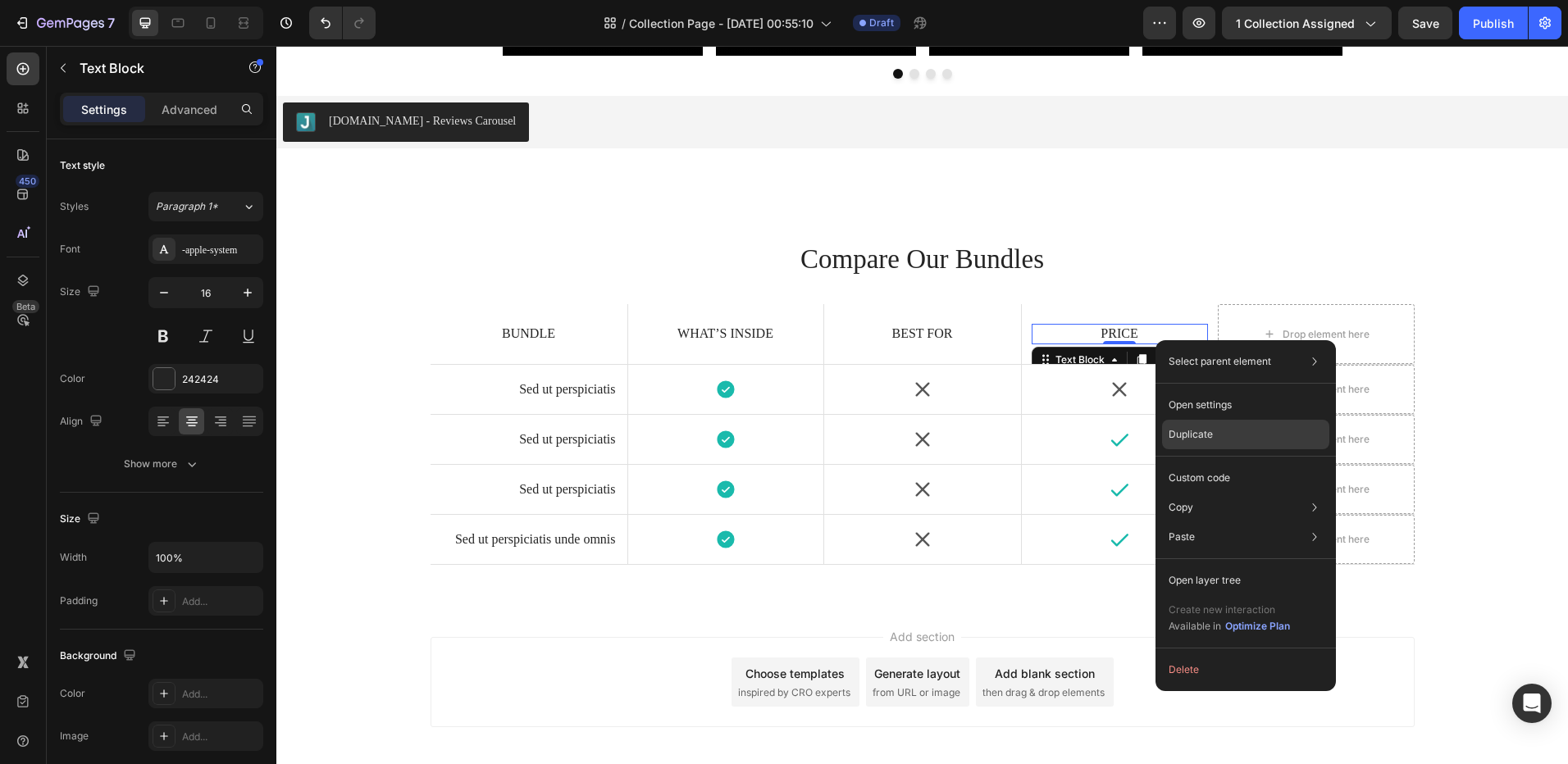
click at [1205, 439] on p "Duplicate" at bounding box center [1191, 434] width 45 height 15
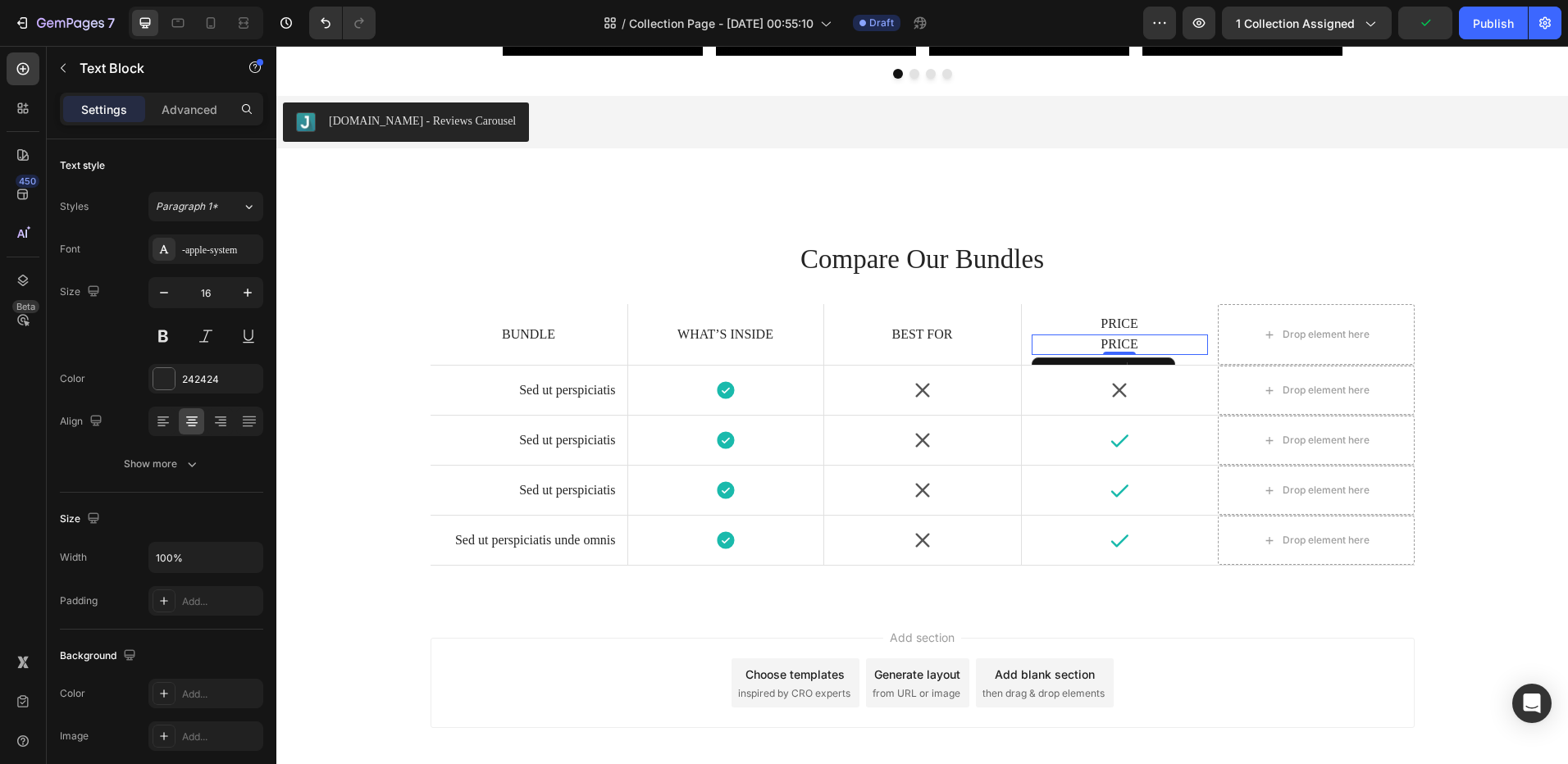
drag, startPoint x: 1051, startPoint y: 344, endPoint x: 1298, endPoint y: 334, distance: 247.2
click at [1298, 334] on div "Bundle Text Block What’s Inside Text Block Hero Banner Best For Text Block Pric…" at bounding box center [922, 335] width 984 height 62
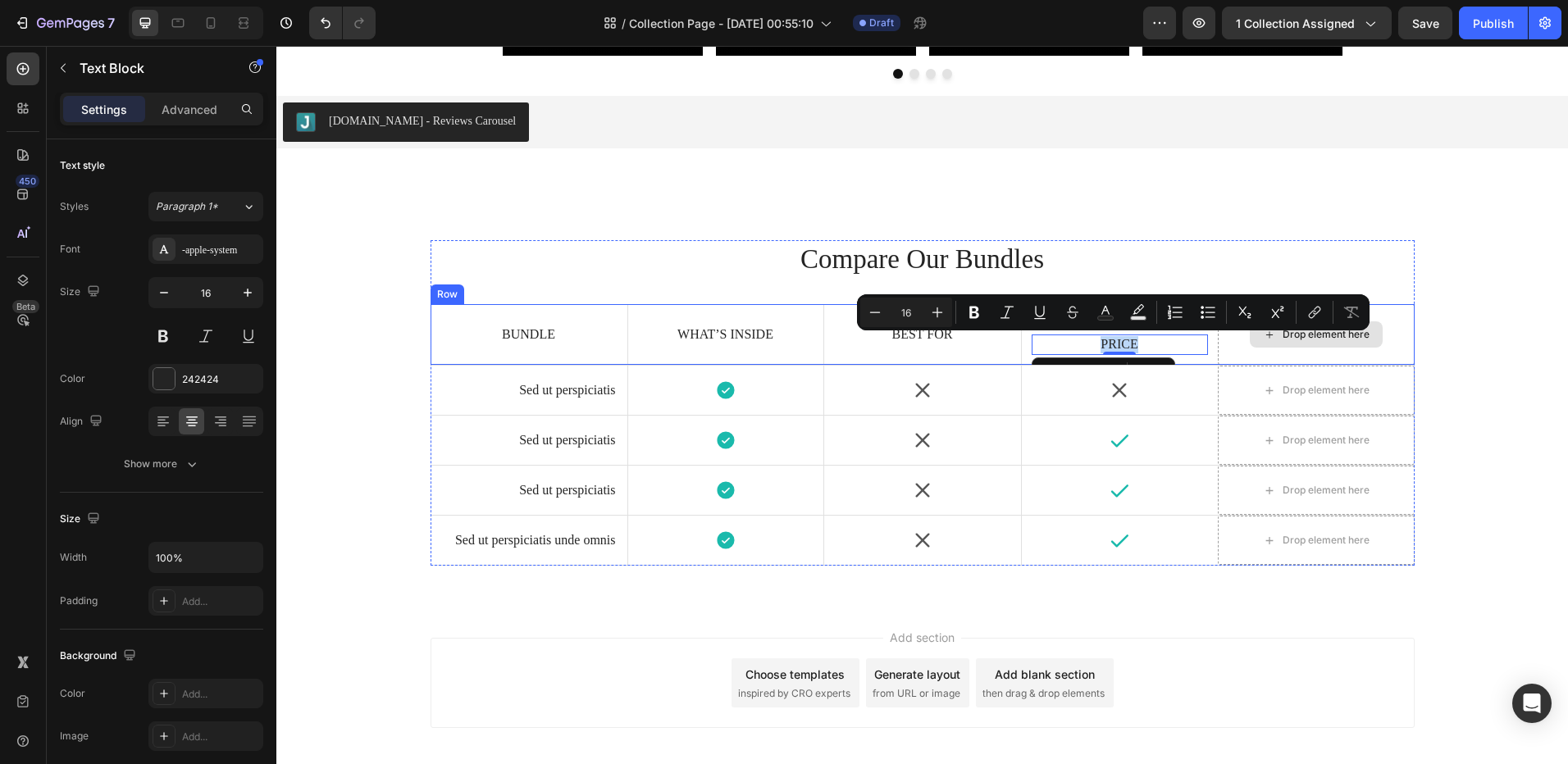
drag, startPoint x: 1054, startPoint y: 346, endPoint x: 1278, endPoint y: 327, distance: 224.8
click at [1278, 327] on div "Bundle Text Block What’s Inside Text Block Hero Banner Best For Text Block Pric…" at bounding box center [922, 335] width 984 height 62
click at [1165, 402] on div "Icon" at bounding box center [1120, 390] width 196 height 41
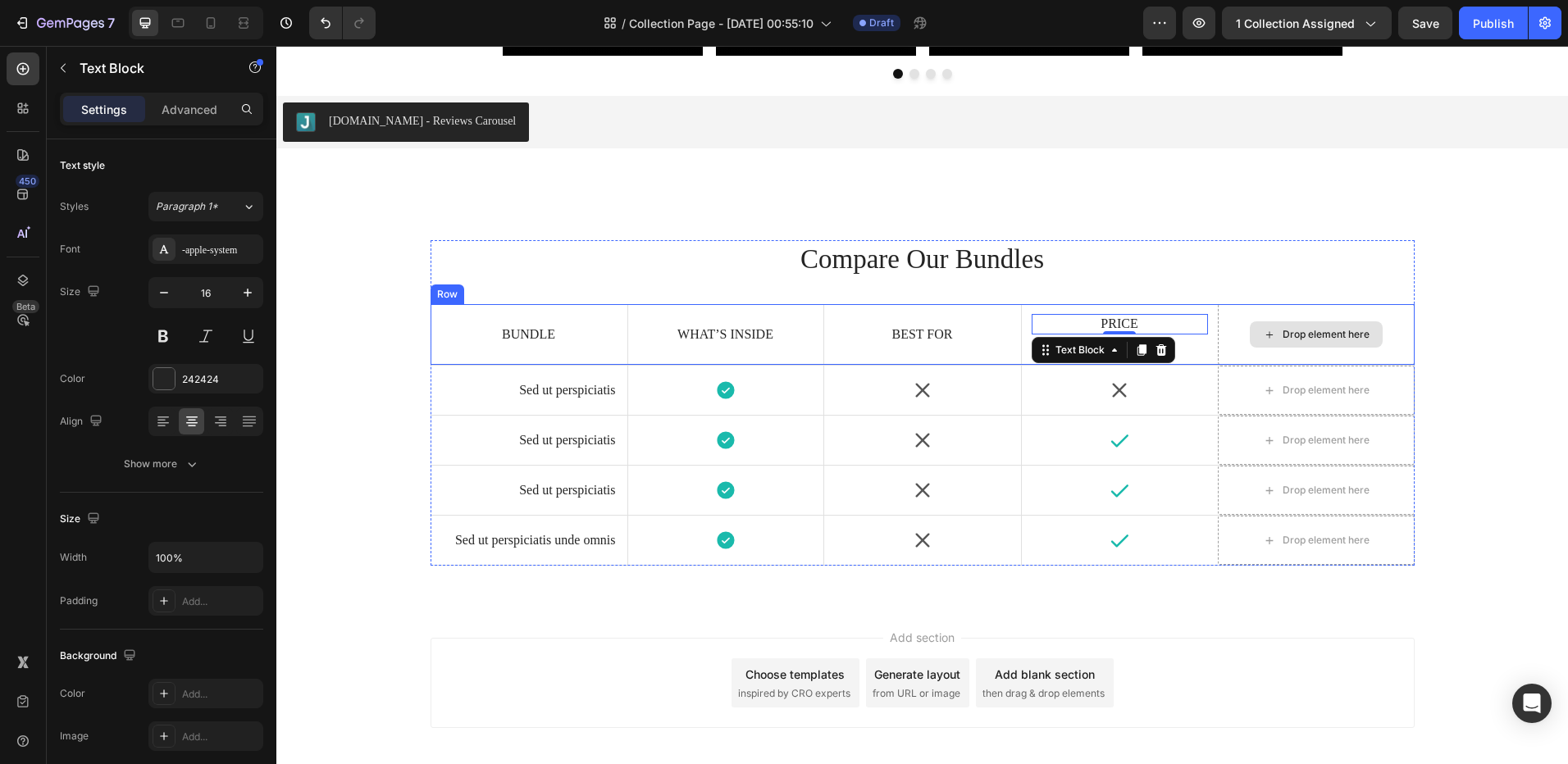
drag, startPoint x: 1152, startPoint y: 322, endPoint x: 1192, endPoint y: 283, distance: 55.9
click at [1293, 323] on div "Bundle Text Block What’s Inside Text Block Hero Banner Best For Text Block Pric…" at bounding box center [922, 335] width 984 height 62
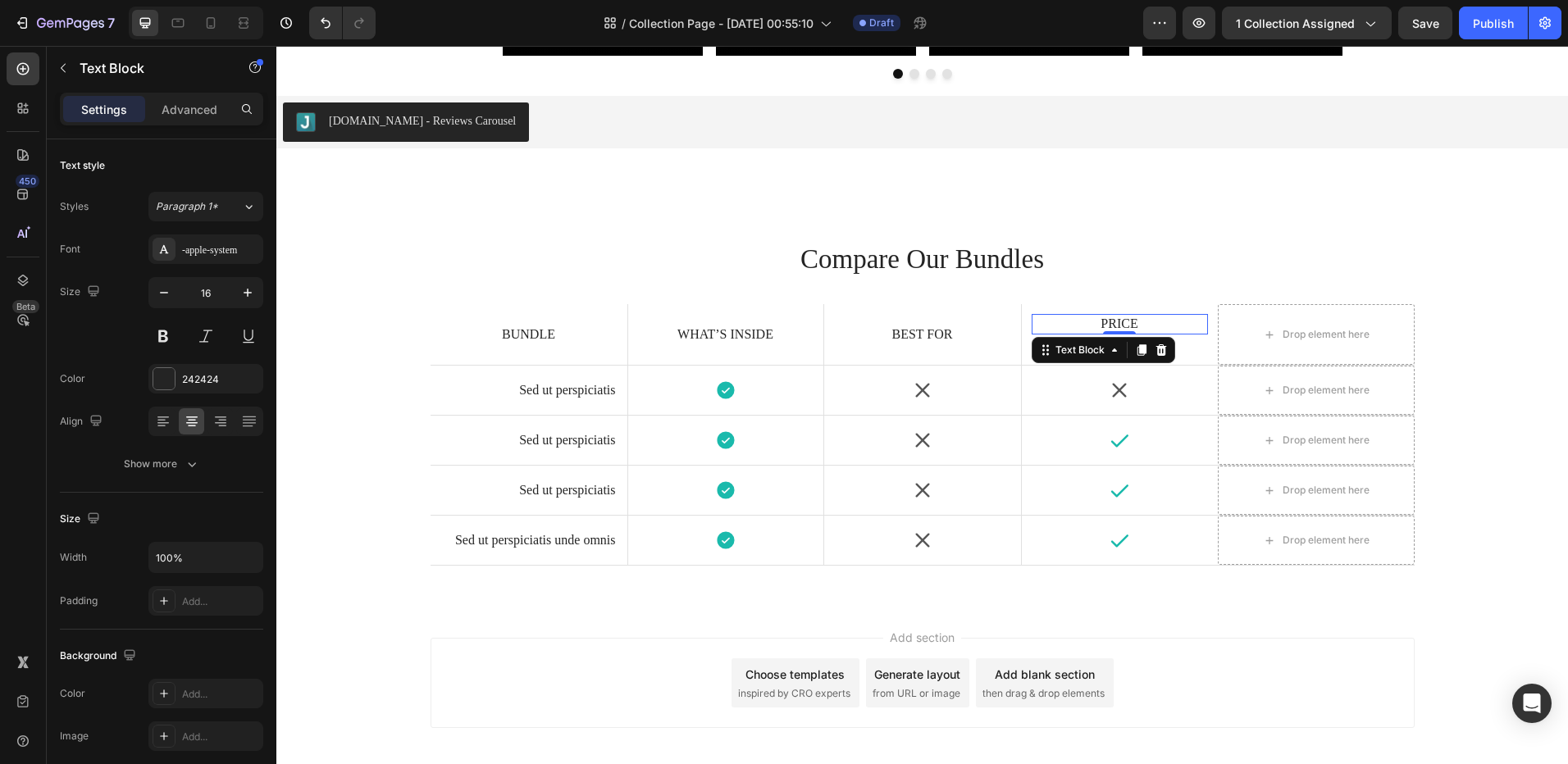
click at [1152, 395] on div "Icon" at bounding box center [1120, 390] width 196 height 21
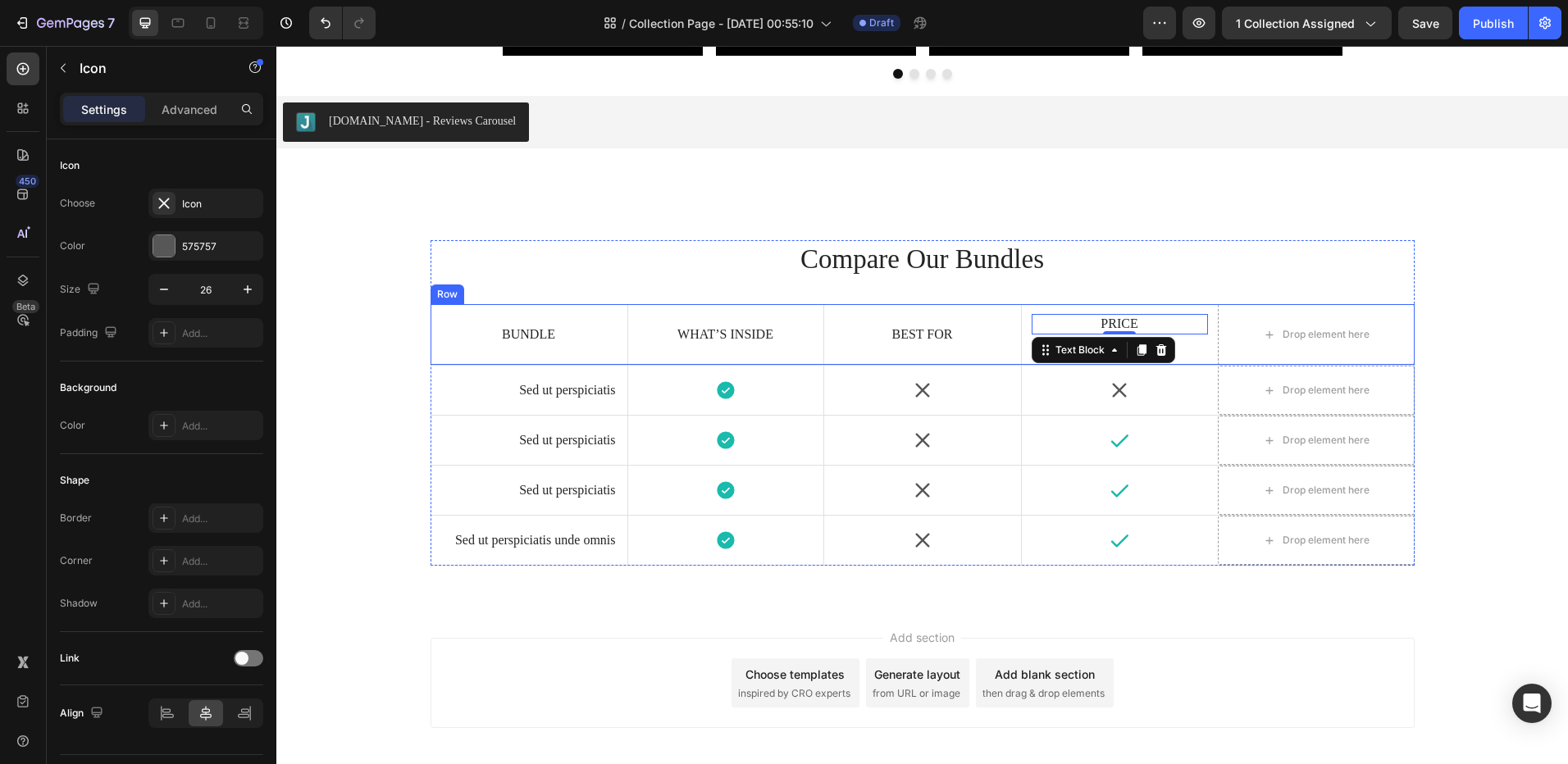
drag, startPoint x: 1117, startPoint y: 331, endPoint x: 1286, endPoint y: 334, distance: 169.0
click at [1286, 334] on div "Bundle Text Block What’s Inside Text Block Hero Banner Best For Text Block Pric…" at bounding box center [922, 335] width 984 height 62
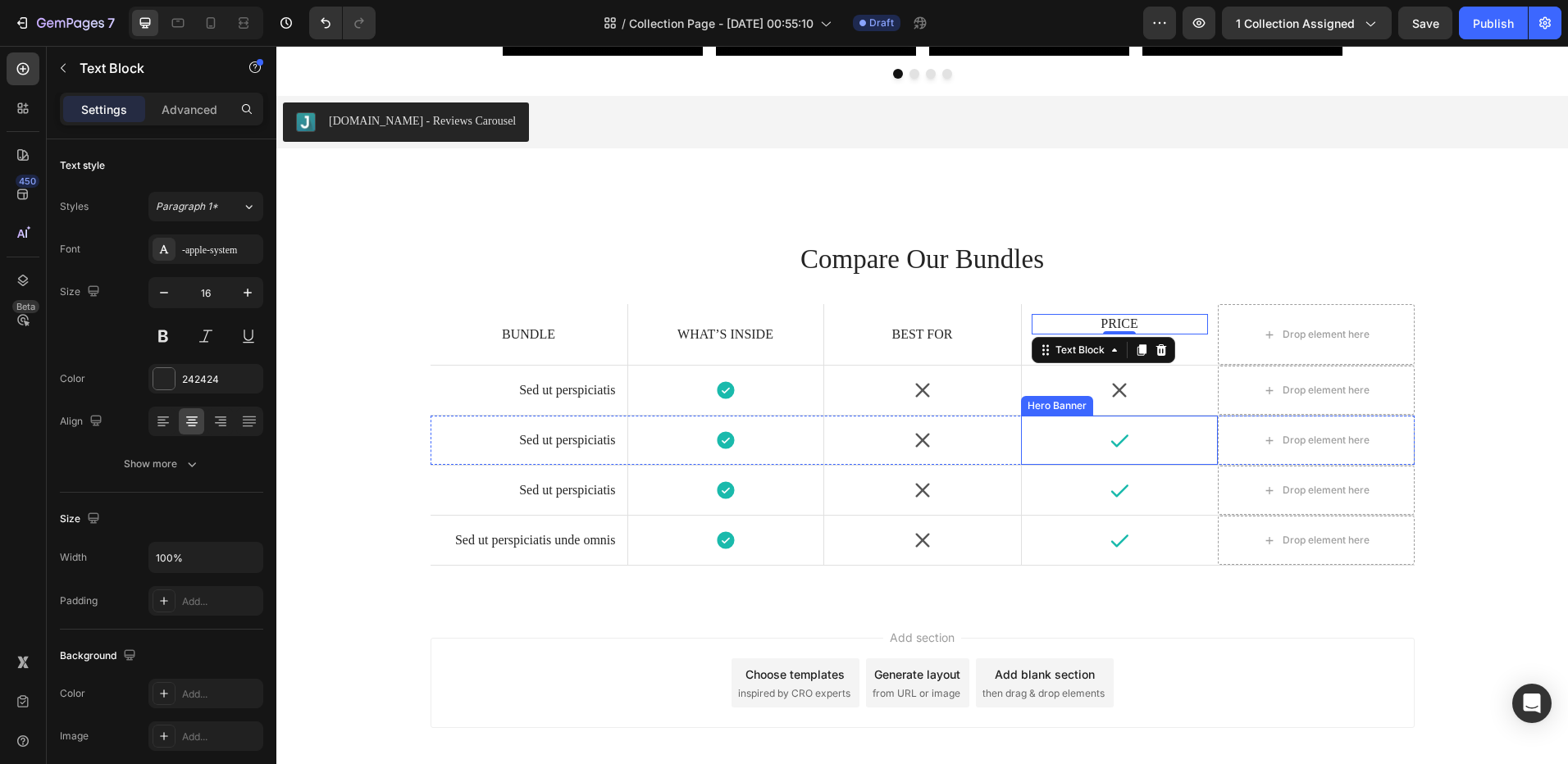
drag, startPoint x: 1161, startPoint y: 423, endPoint x: 1162, endPoint y: 356, distance: 67.0
click at [1162, 417] on div "Icon" at bounding box center [1120, 440] width 197 height 49
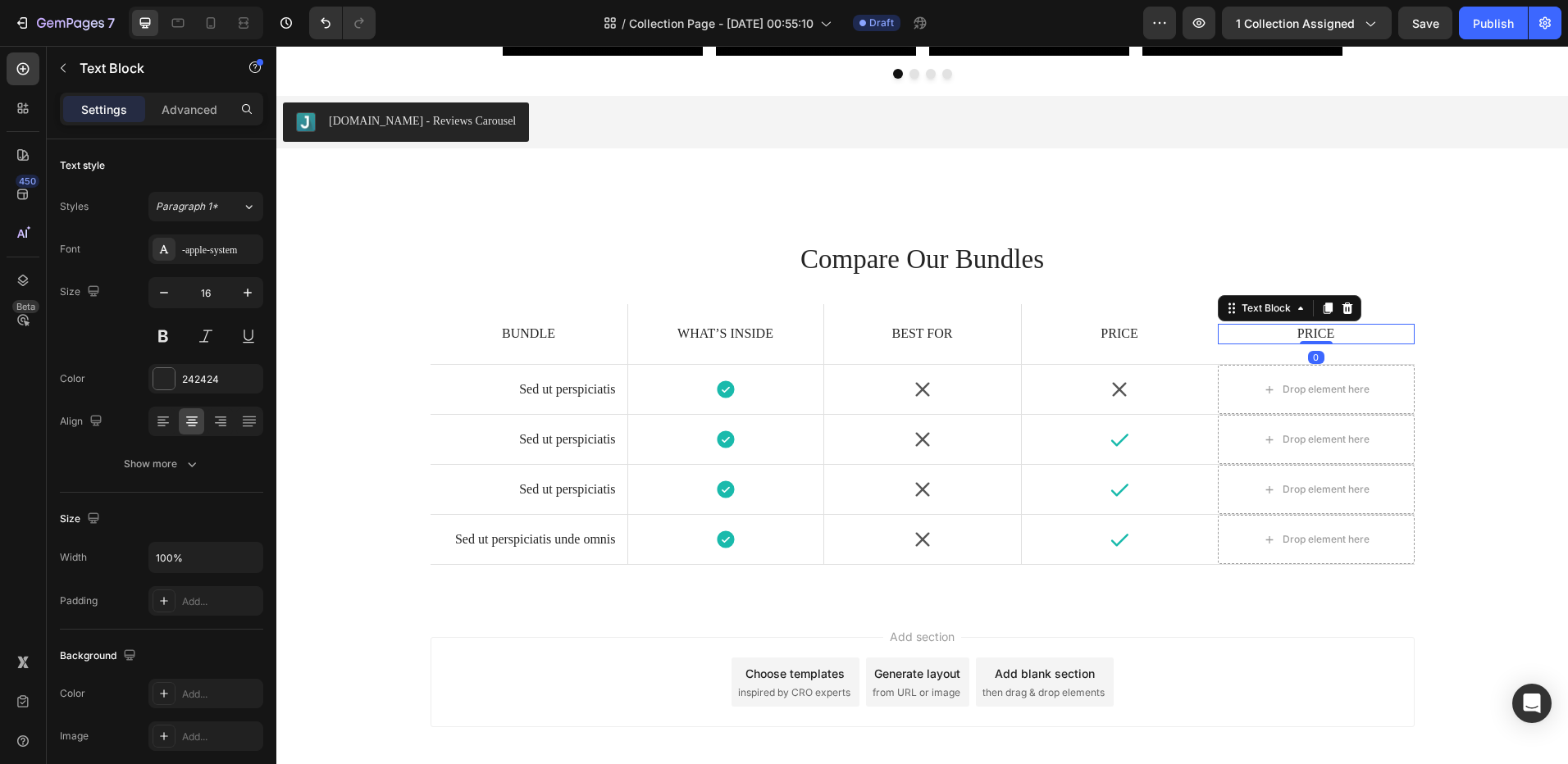
click at [1284, 338] on p "Price" at bounding box center [1316, 334] width 194 height 17
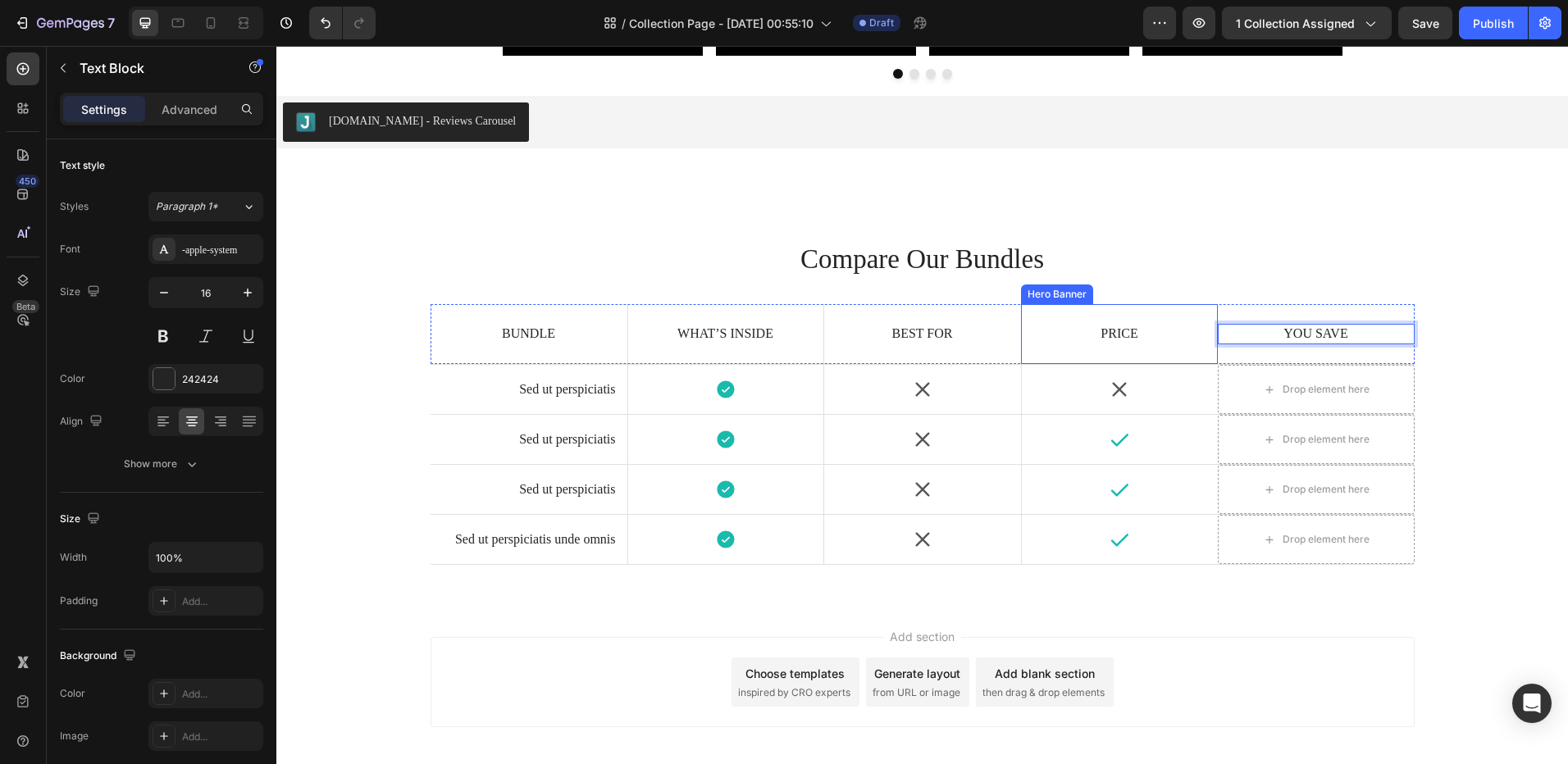
click at [1165, 399] on div "Icon" at bounding box center [1120, 389] width 196 height 21
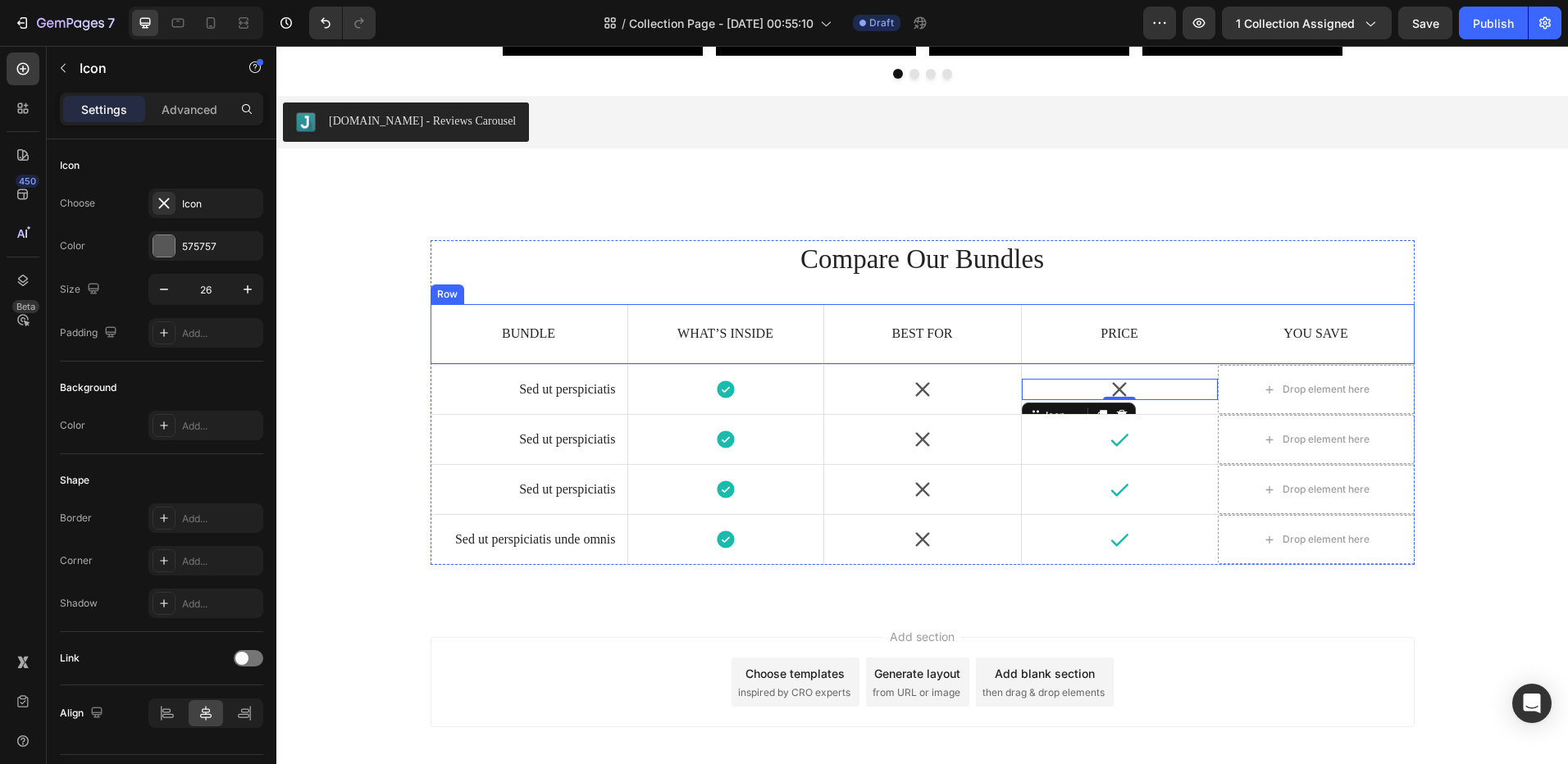
click at [1220, 347] on div "You Save Text Block" at bounding box center [1316, 334] width 197 height 60
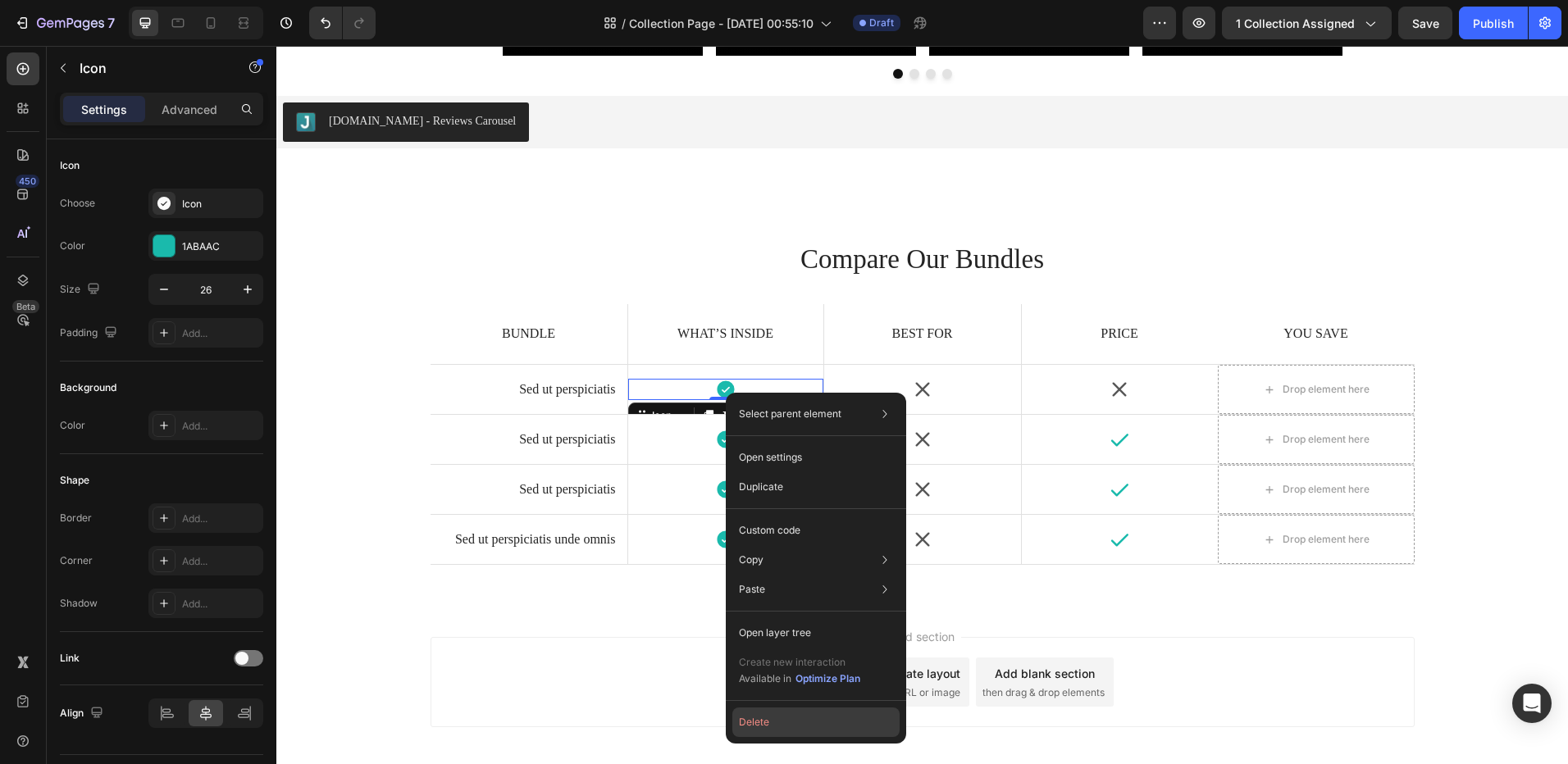
drag, startPoint x: 776, startPoint y: 735, endPoint x: 498, endPoint y: 689, distance: 281.8
click at [776, 735] on button "Delete" at bounding box center [815, 722] width 167 height 29
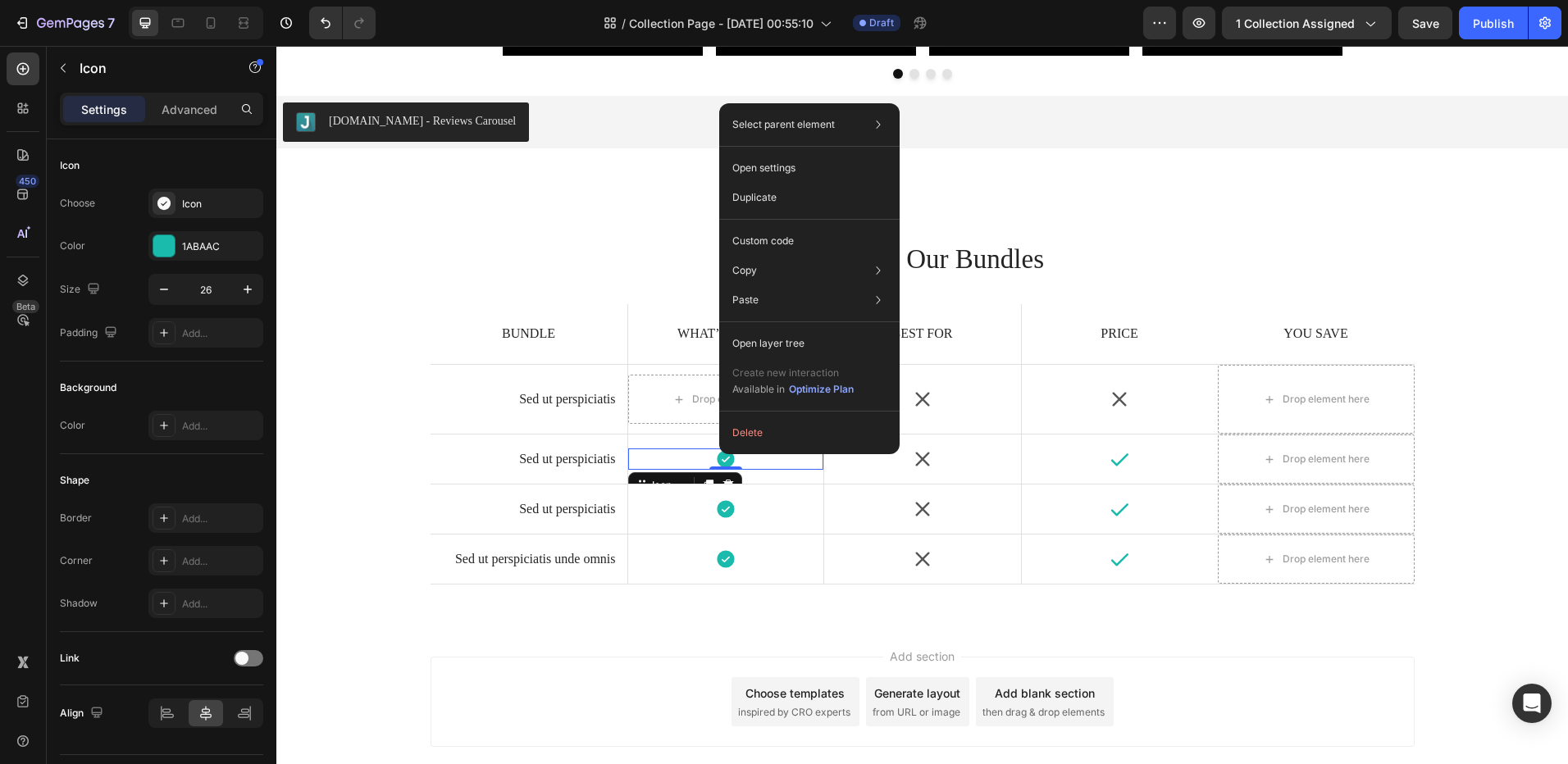
click at [757, 415] on div "Select parent element Row 1 col Row 5 cols Hero Banner Icon Open settings Dupli…" at bounding box center [809, 278] width 180 height 351
click at [756, 430] on button "Delete" at bounding box center [808, 433] width 167 height 29
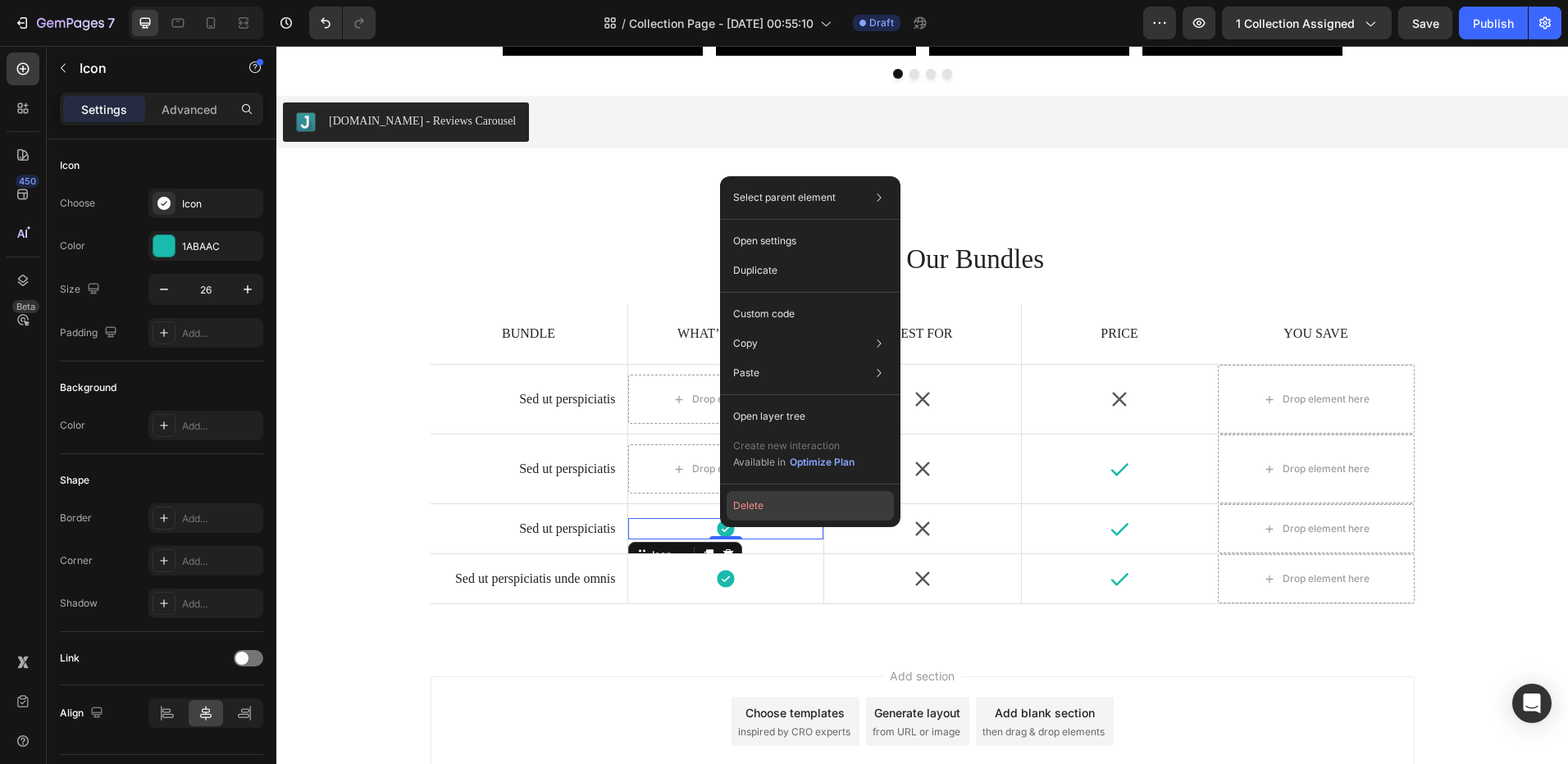
click at [750, 509] on button "Delete" at bounding box center [809, 506] width 167 height 29
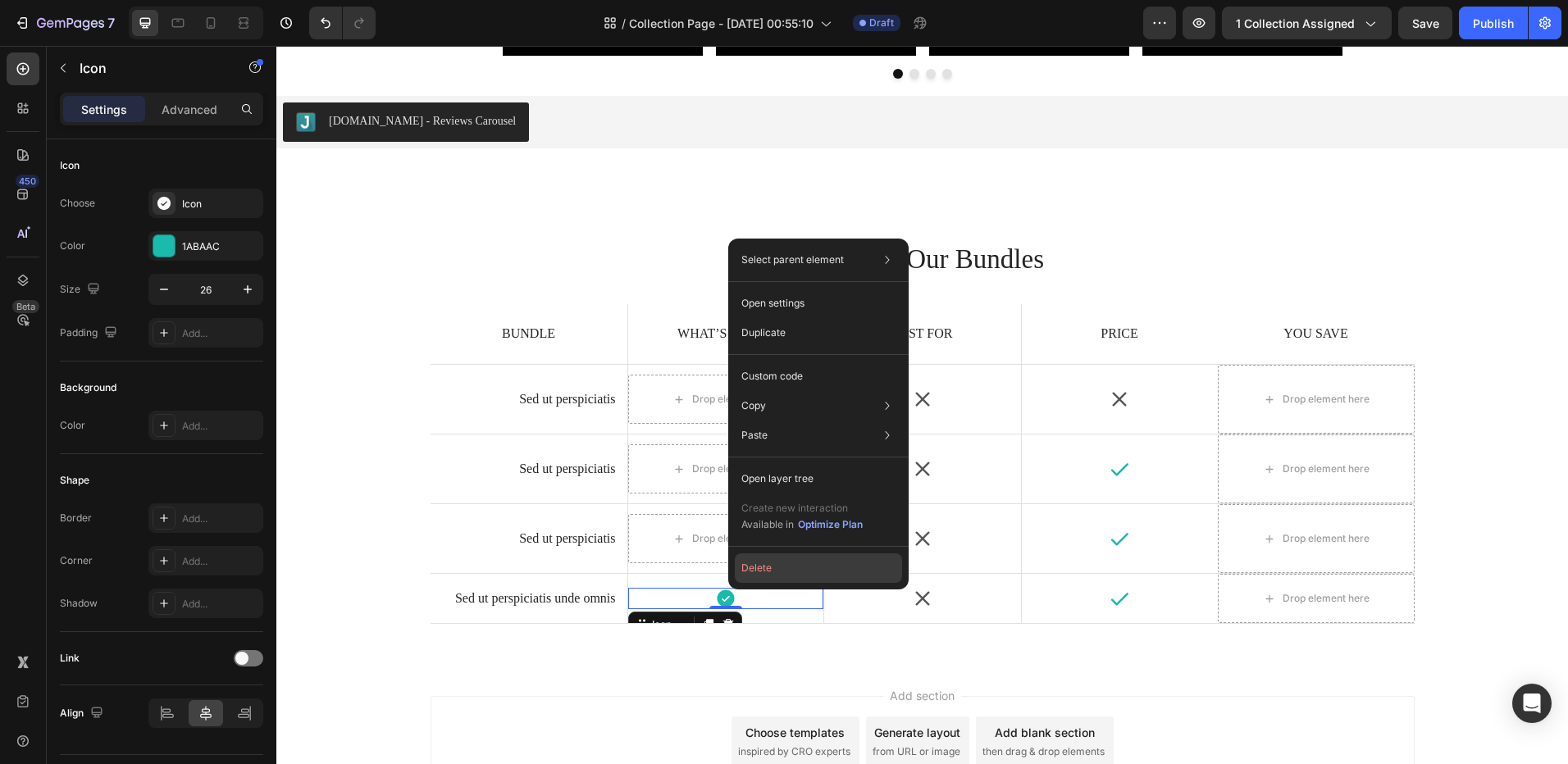
click at [751, 563] on button "Delete" at bounding box center [818, 568] width 167 height 29
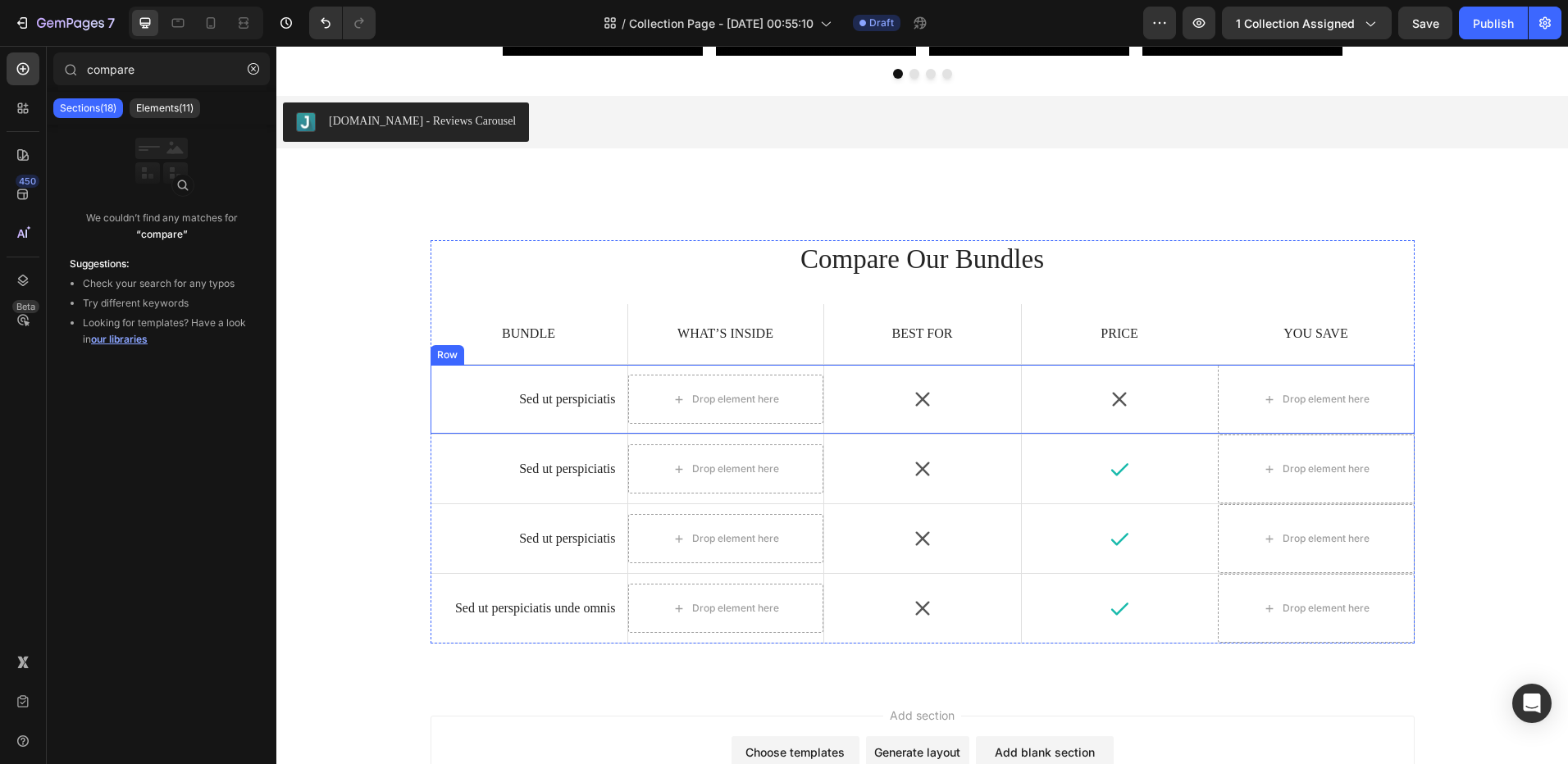
drag, startPoint x: 934, startPoint y: 372, endPoint x: 916, endPoint y: 398, distance: 31.6
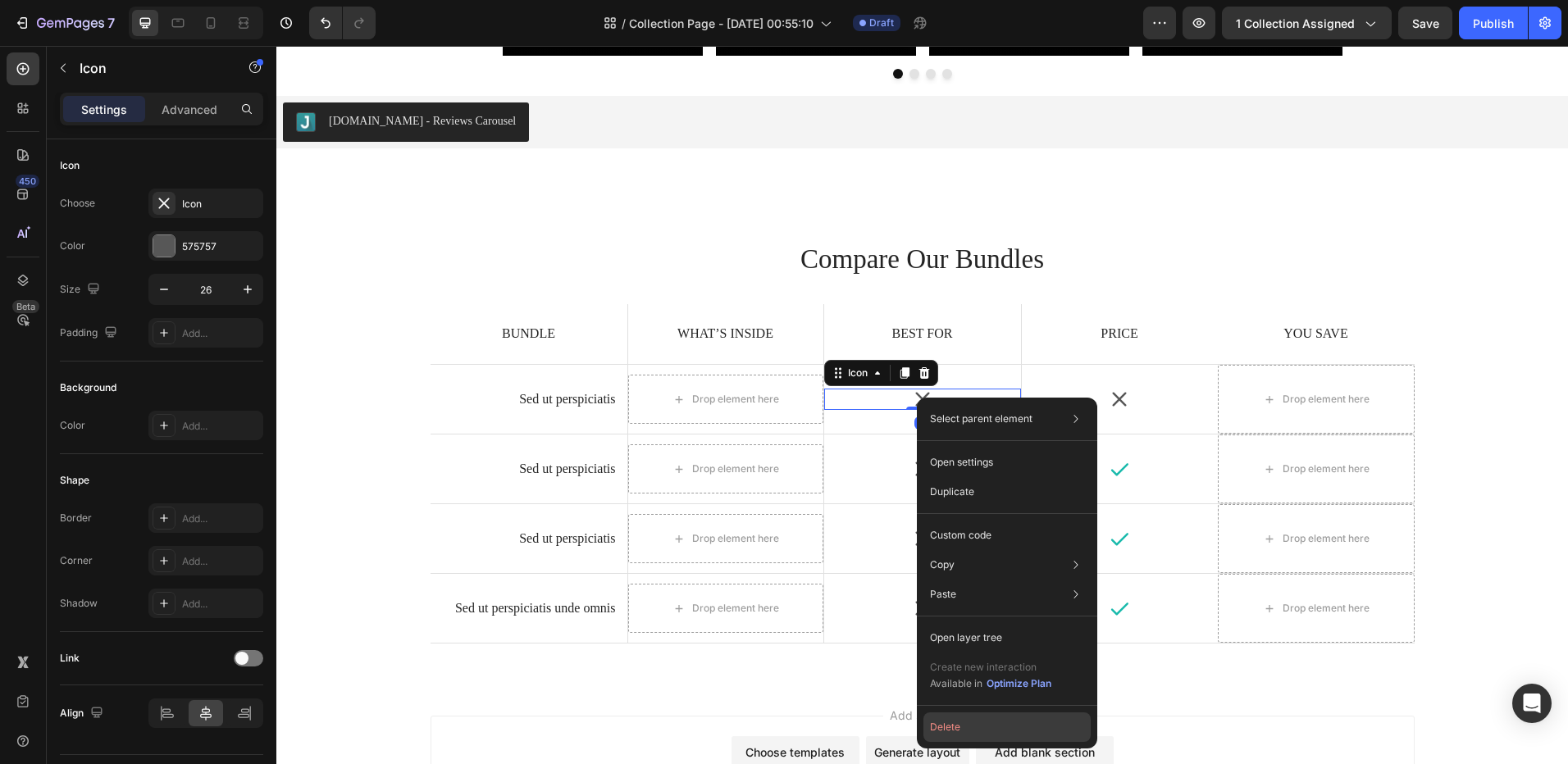
click at [934, 713] on button "Delete" at bounding box center [1006, 727] width 167 height 29
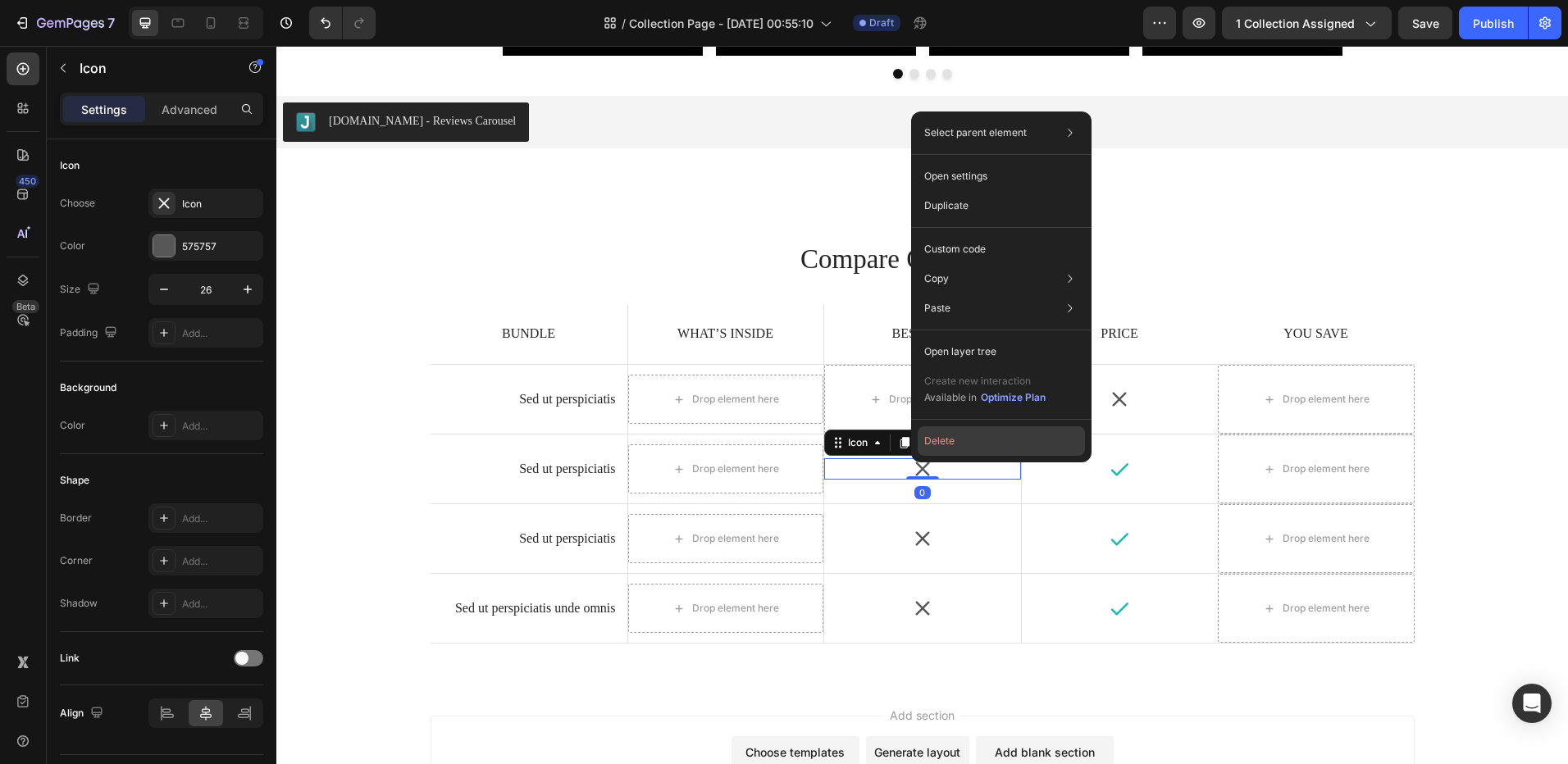
click at [934, 435] on button "Delete" at bounding box center [1000, 441] width 167 height 29
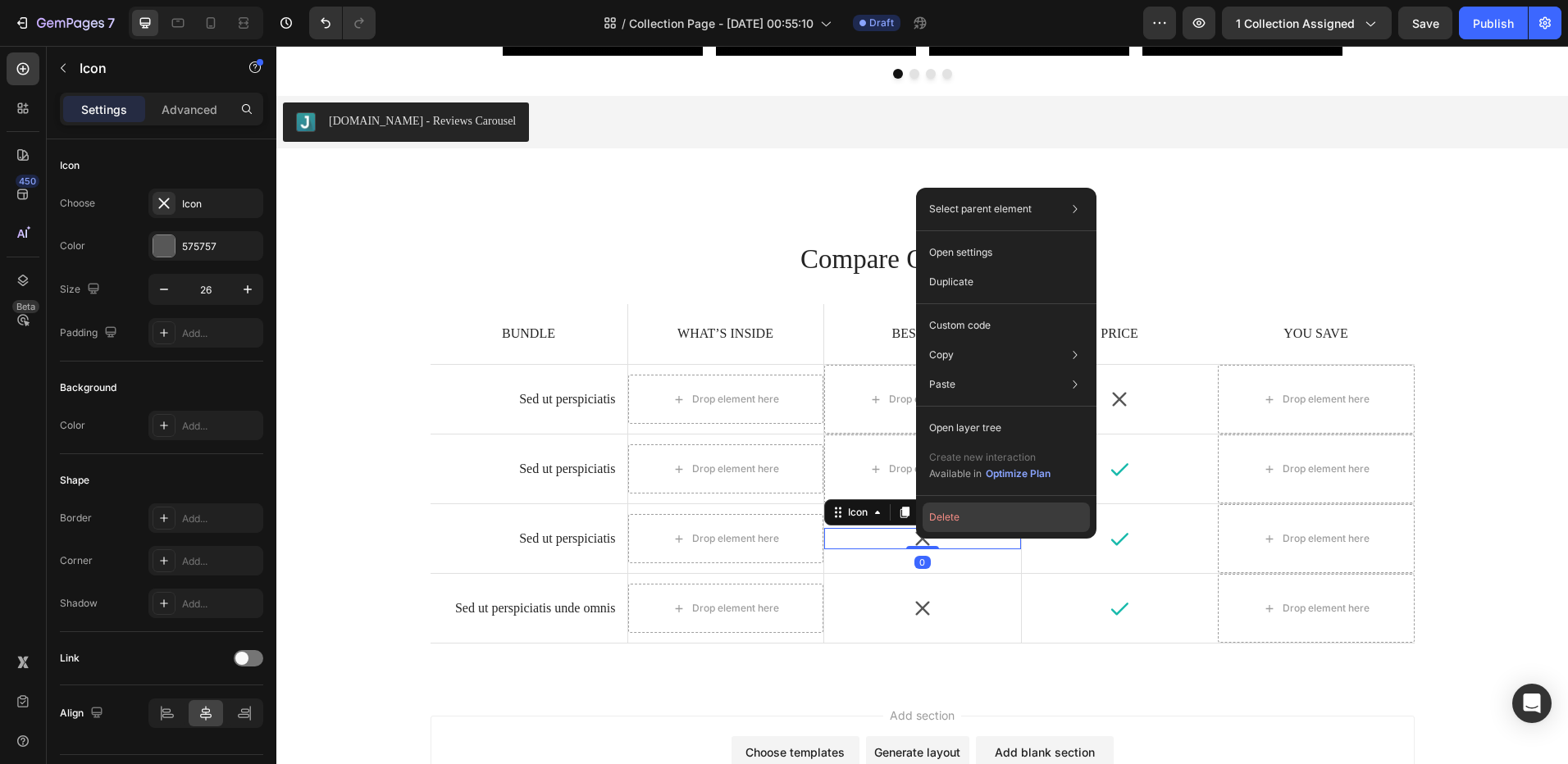
click at [937, 519] on button "Delete" at bounding box center [1006, 517] width 167 height 29
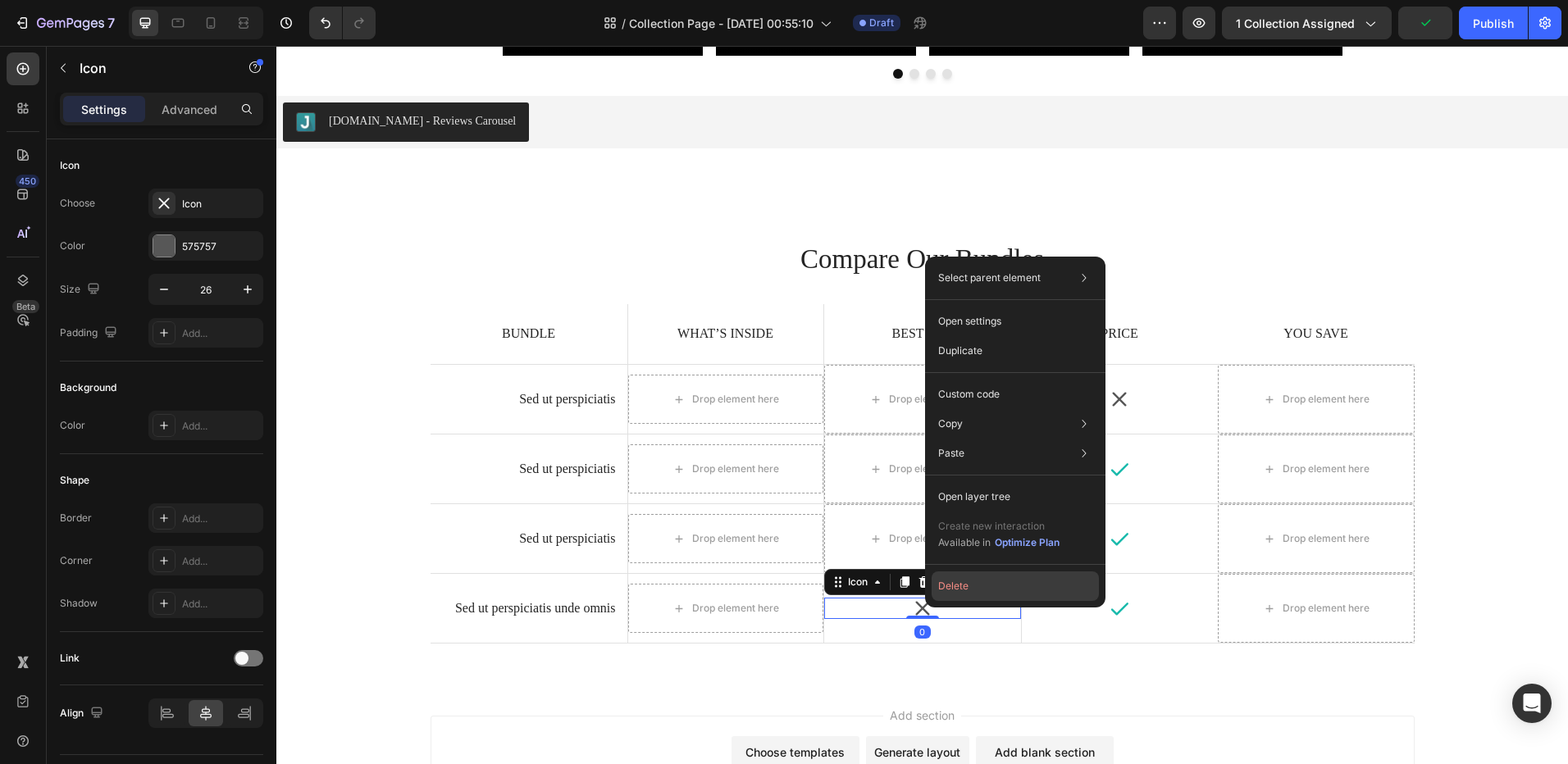
drag, startPoint x: 945, startPoint y: 586, endPoint x: 724, endPoint y: 514, distance: 232.4
click at [945, 586] on button "Delete" at bounding box center [1014, 587] width 167 height 29
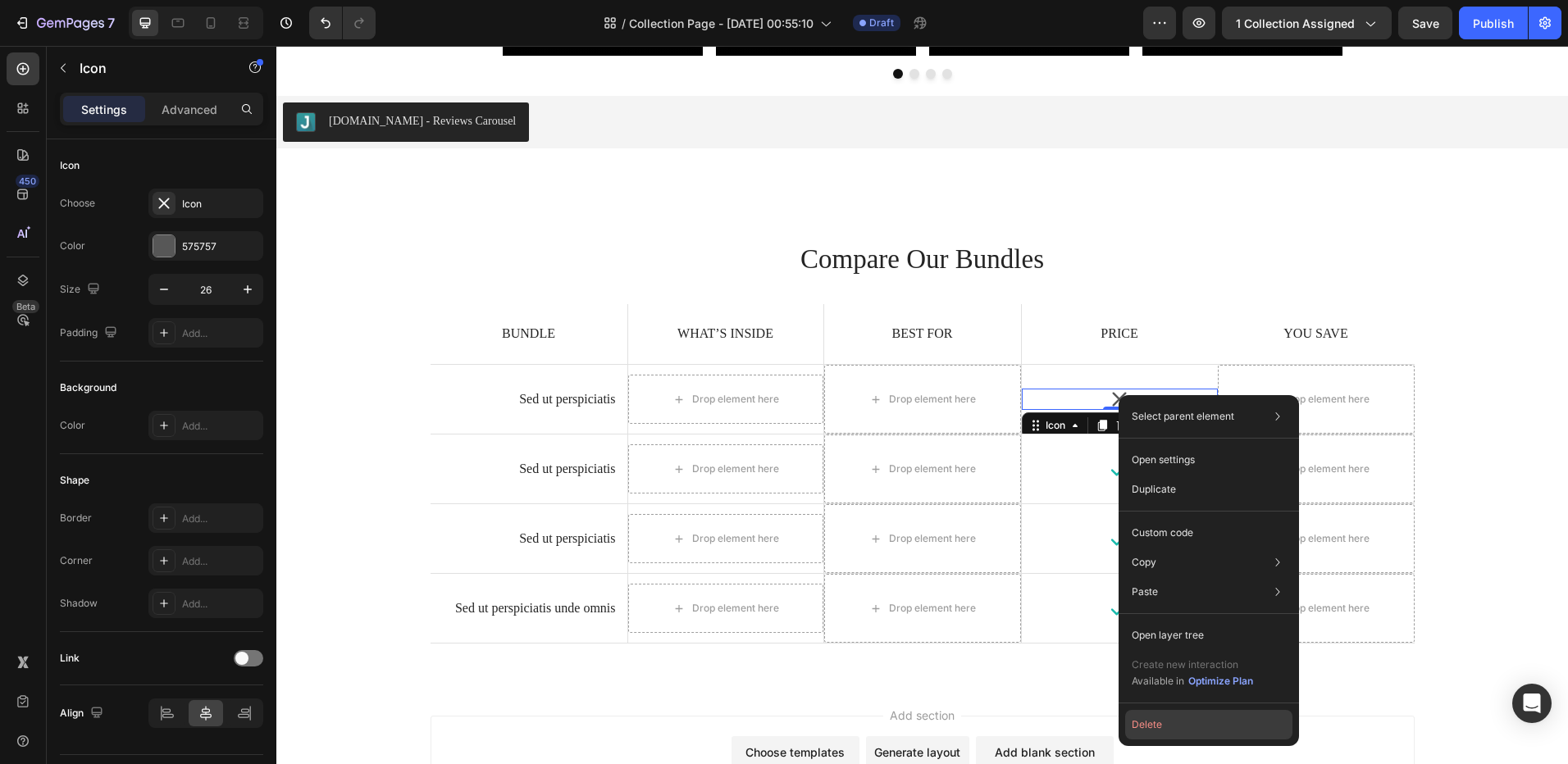
click at [1151, 722] on button "Delete" at bounding box center [1208, 725] width 167 height 29
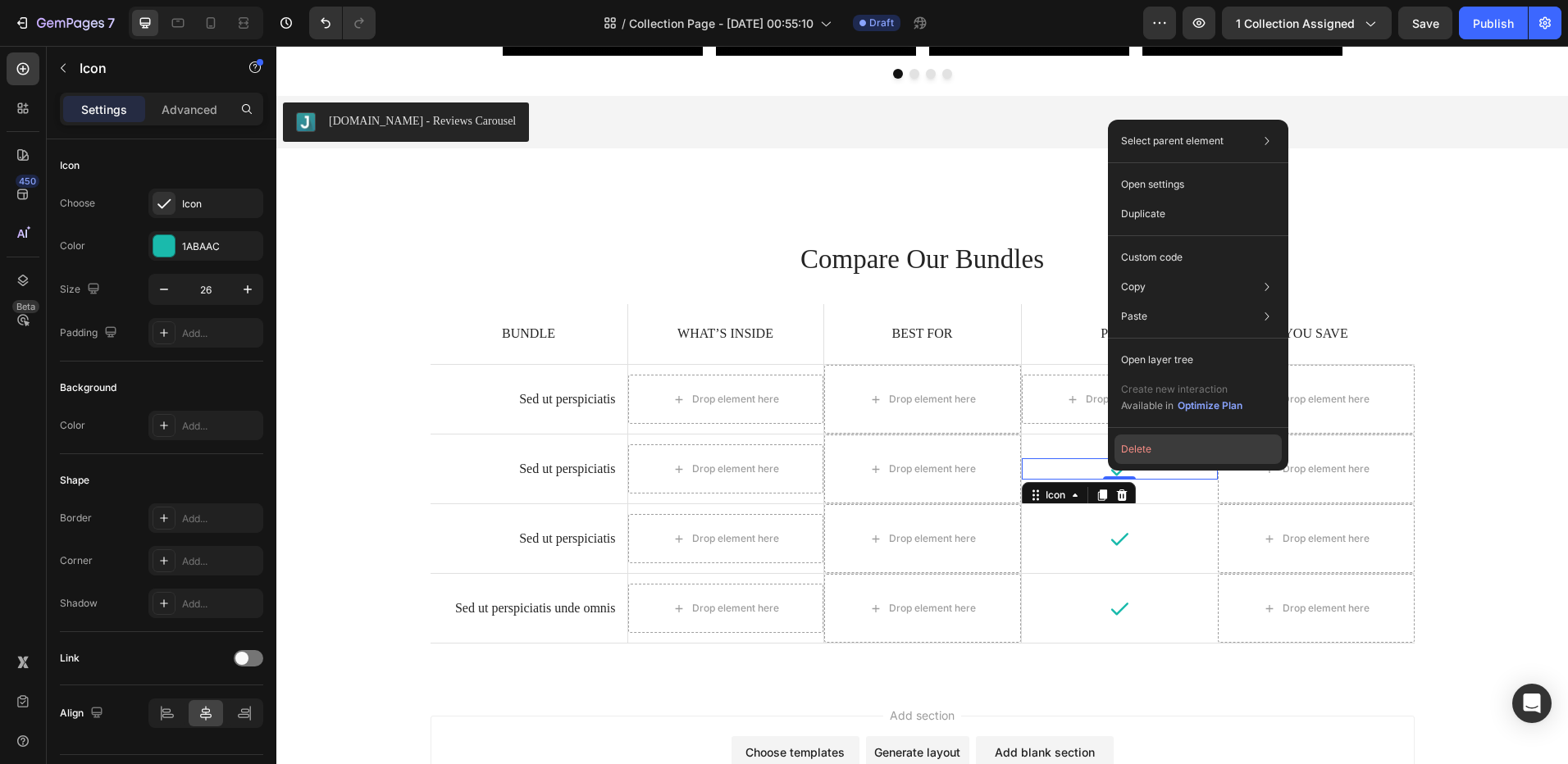
drag, startPoint x: 1131, startPoint y: 444, endPoint x: 846, endPoint y: 454, distance: 285.2
click at [1131, 444] on button "Delete" at bounding box center [1198, 449] width 167 height 29
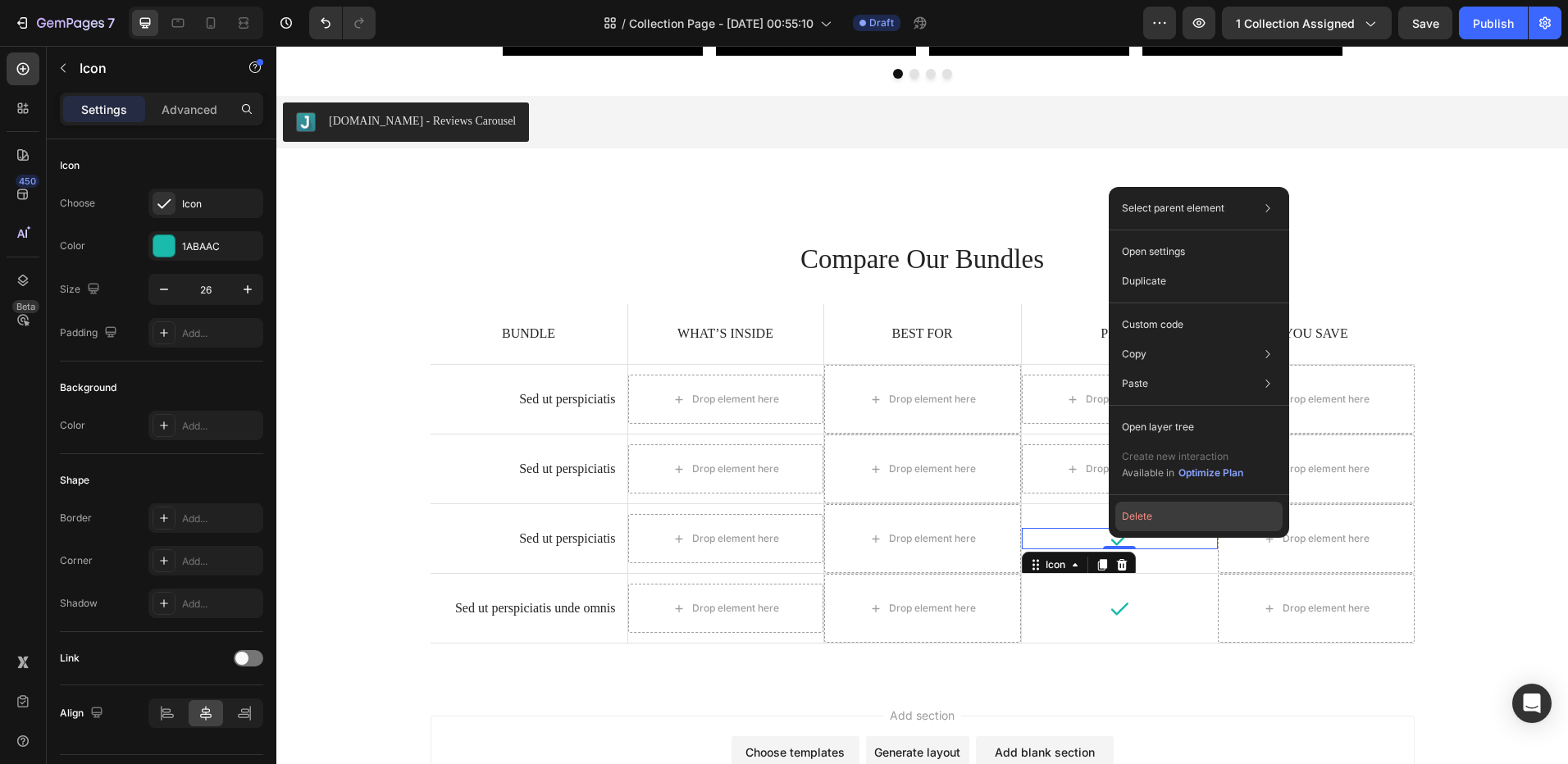
click at [1118, 515] on button "Delete" at bounding box center [1199, 516] width 167 height 29
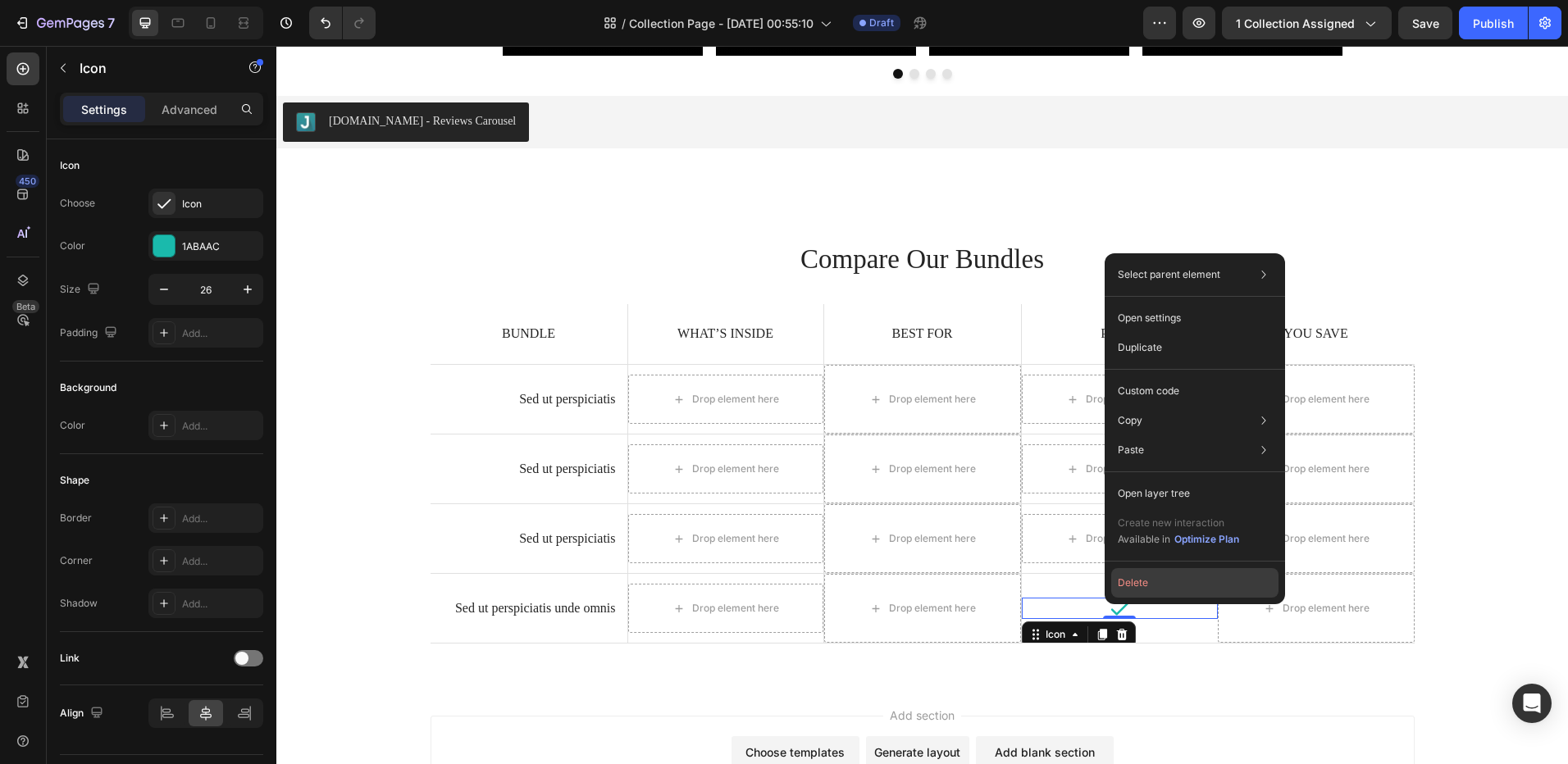
drag, startPoint x: 1124, startPoint y: 582, endPoint x: 482, endPoint y: 441, distance: 657.3
click at [1124, 582] on button "Delete" at bounding box center [1194, 583] width 167 height 29
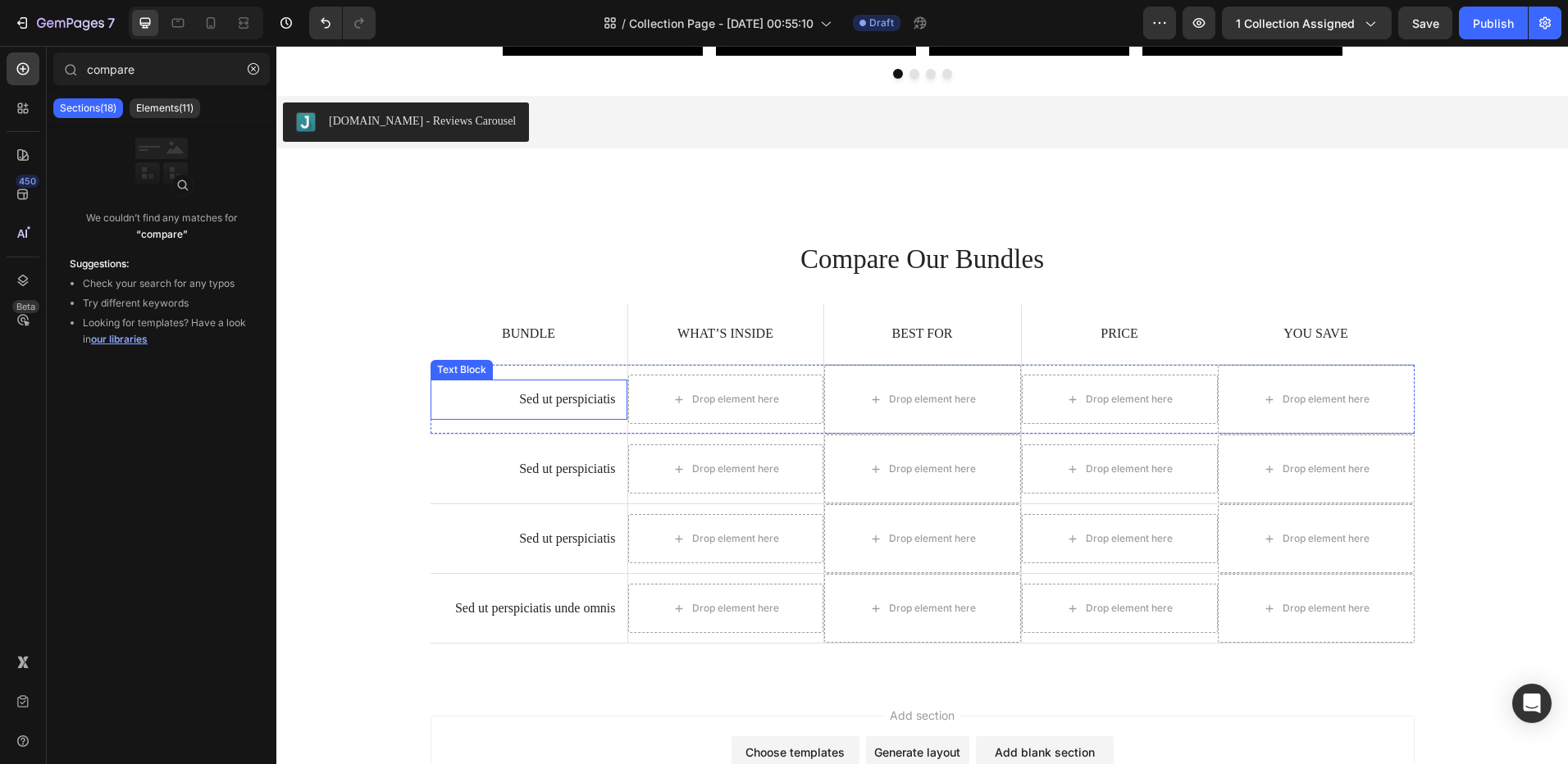
drag, startPoint x: 594, startPoint y: 402, endPoint x: 594, endPoint y: 388, distance: 14.0
click at [593, 402] on p "Sed ut perspiciatis" at bounding box center [528, 400] width 174 height 17
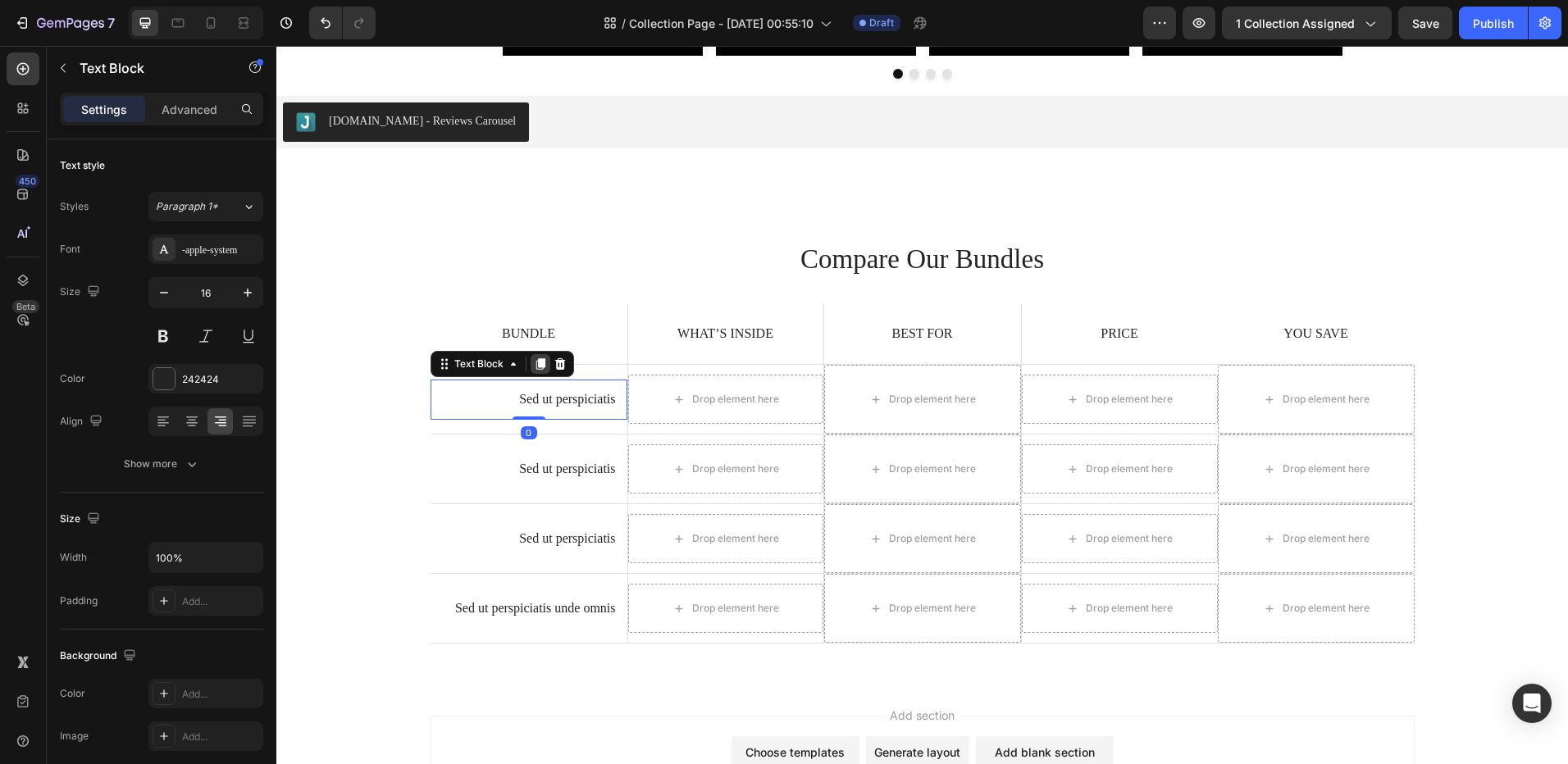
click at [534, 360] on icon at bounding box center [540, 364] width 13 height 13
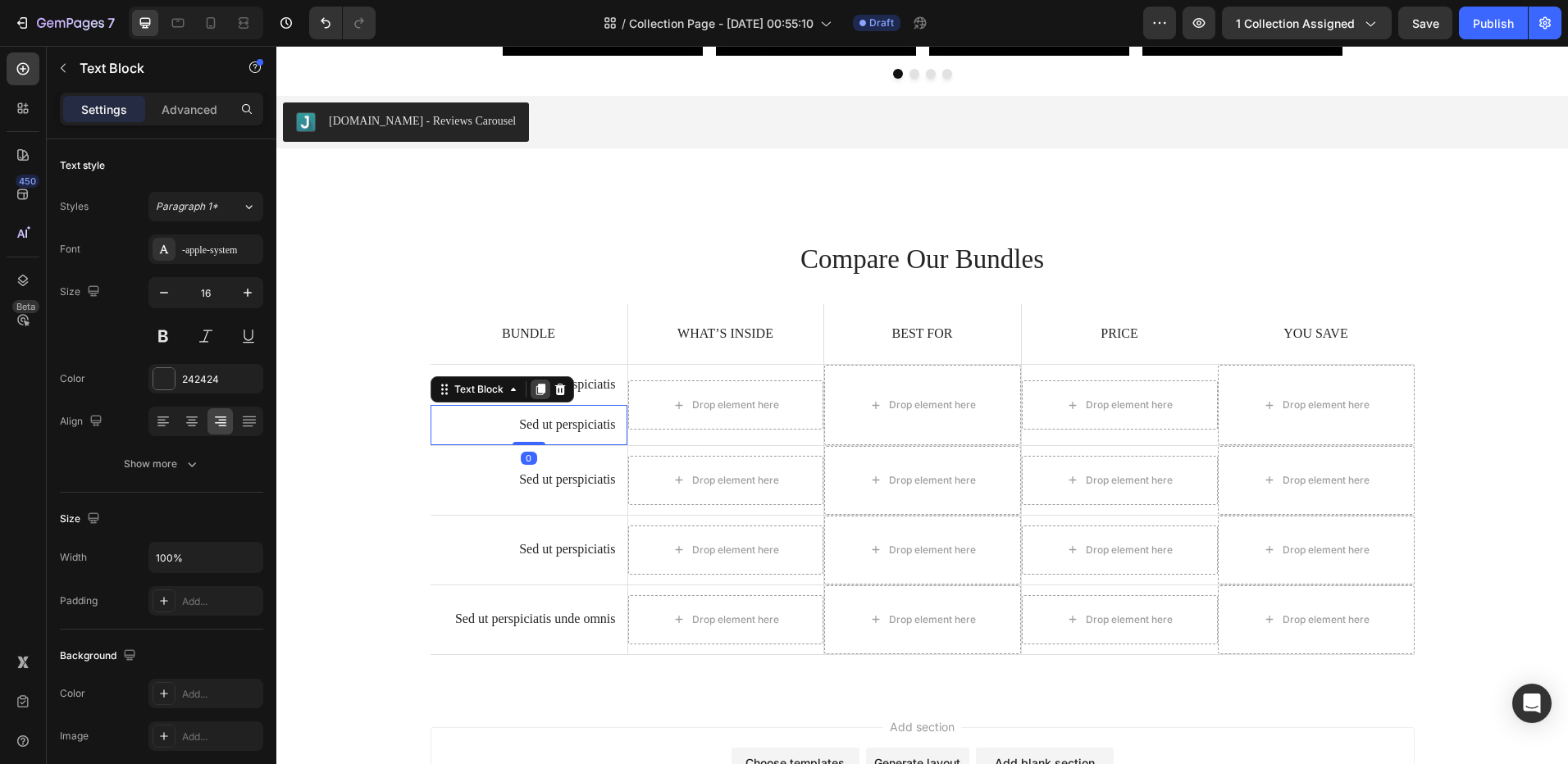
click at [537, 384] on icon at bounding box center [540, 389] width 13 height 13
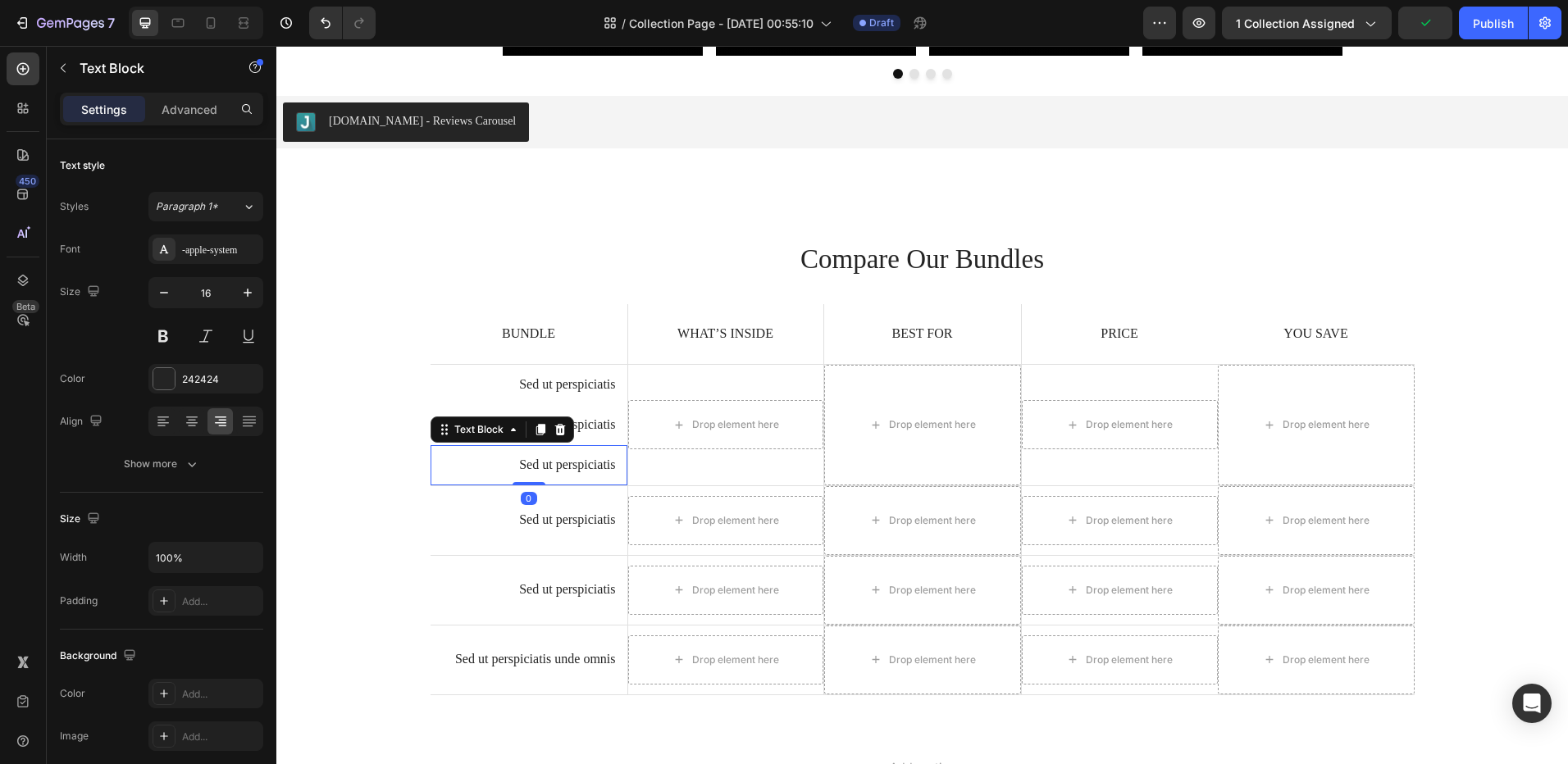
click at [535, 429] on icon at bounding box center [539, 429] width 9 height 11
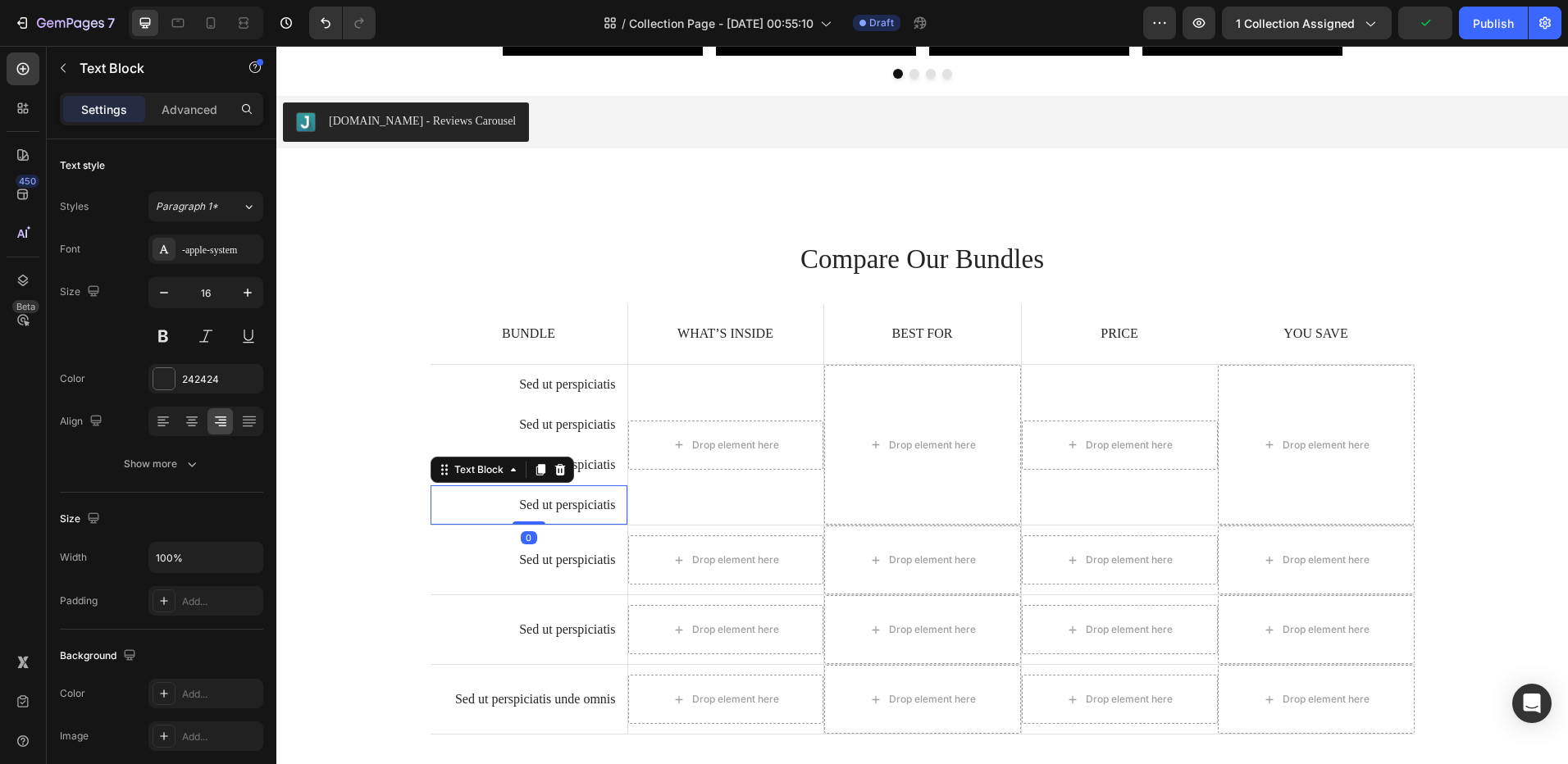
click at [535, 470] on icon at bounding box center [539, 469] width 9 height 11
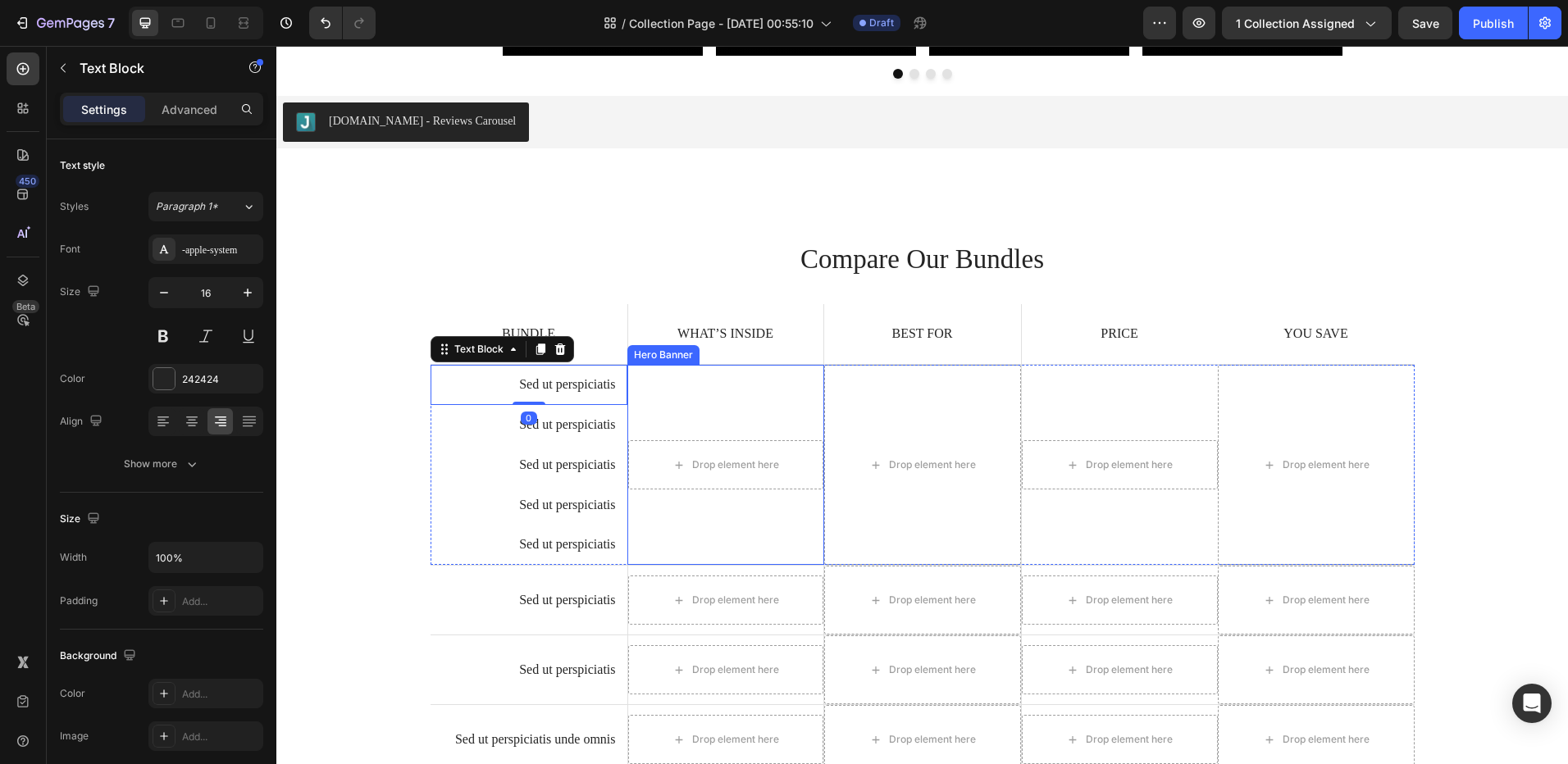
drag, startPoint x: 553, startPoint y: 394, endPoint x: 722, endPoint y: 463, distance: 182.5
click at [722, 463] on div "Sed ut perspiciatis Text Block 0 Sed ut perspiciatis Text Block Sed ut perspici…" at bounding box center [922, 466] width 984 height 201
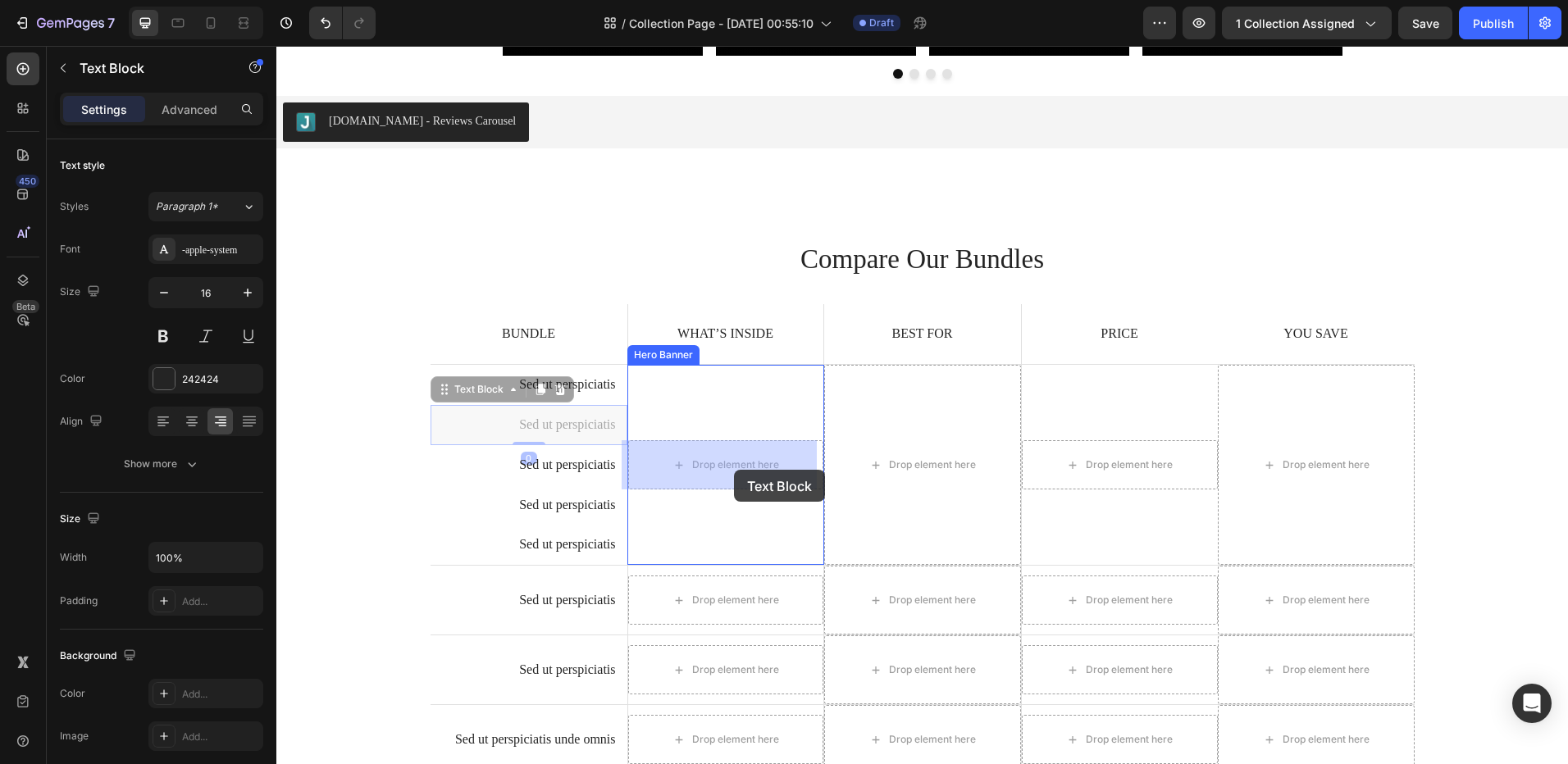
drag, startPoint x: 559, startPoint y: 427, endPoint x: 562, endPoint y: 388, distance: 39.1
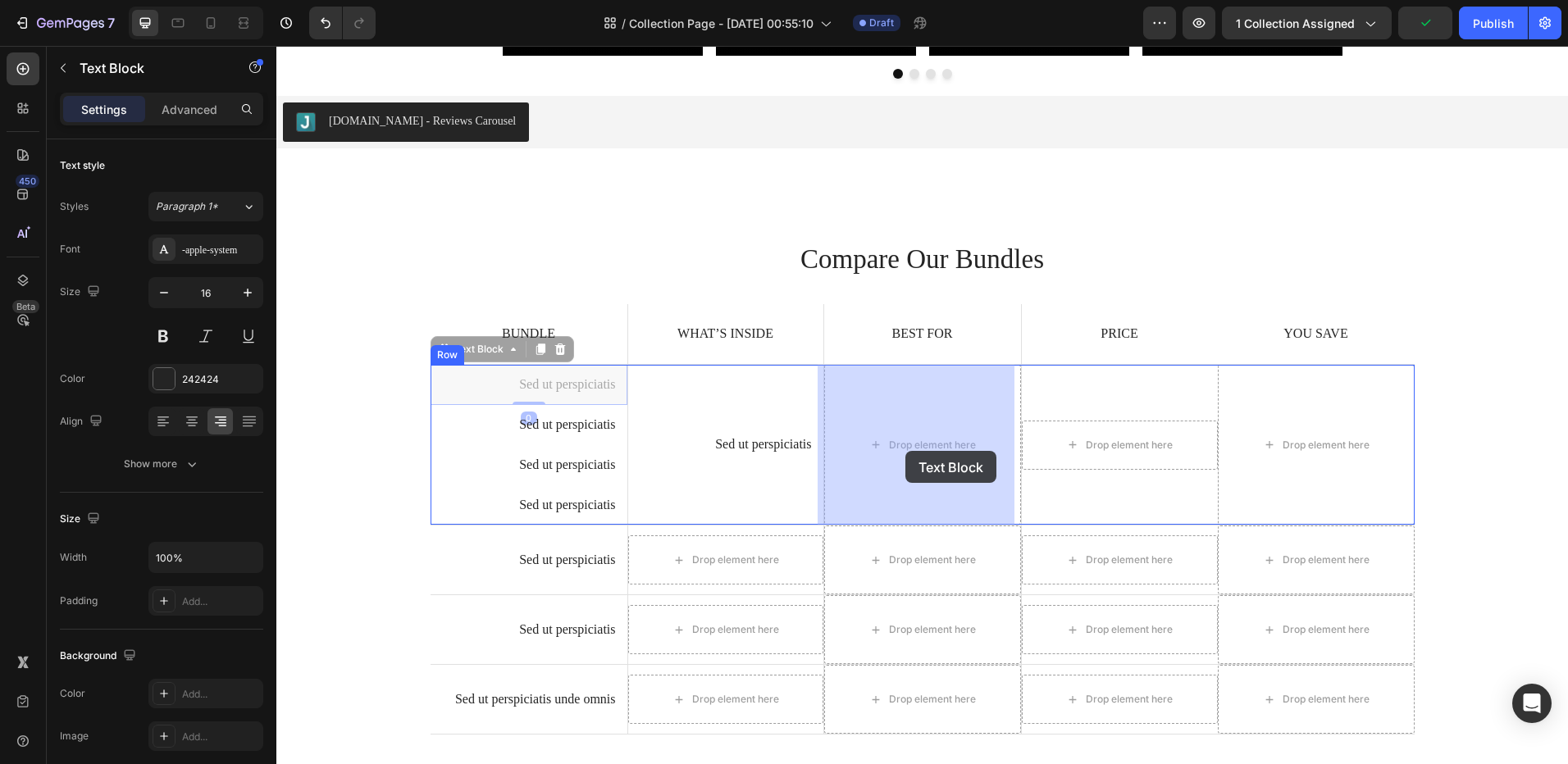
drag, startPoint x: 562, startPoint y: 388, endPoint x: 905, endPoint y: 451, distance: 348.7
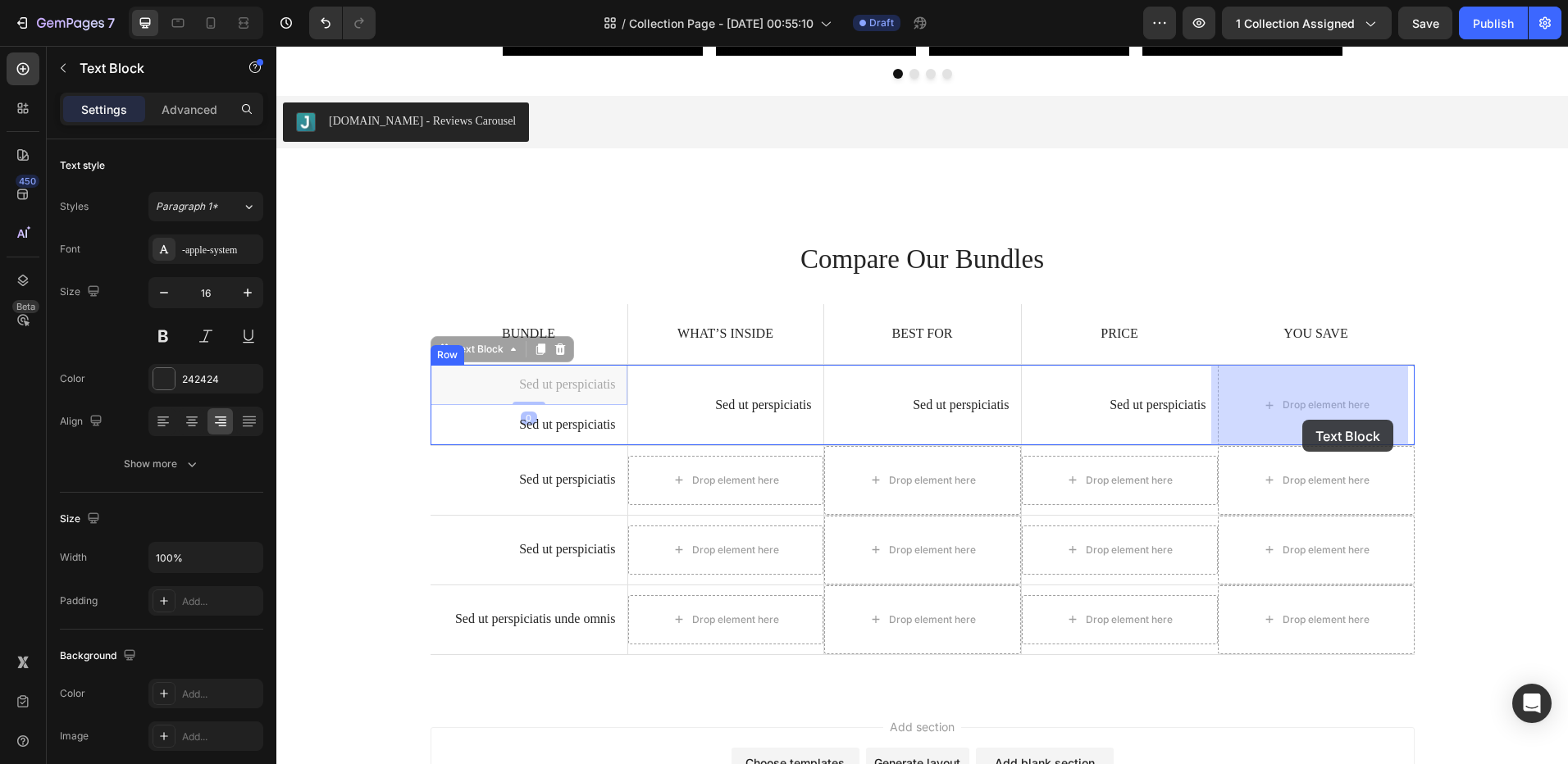
drag, startPoint x: 573, startPoint y: 397, endPoint x: 611, endPoint y: 478, distance: 89.5
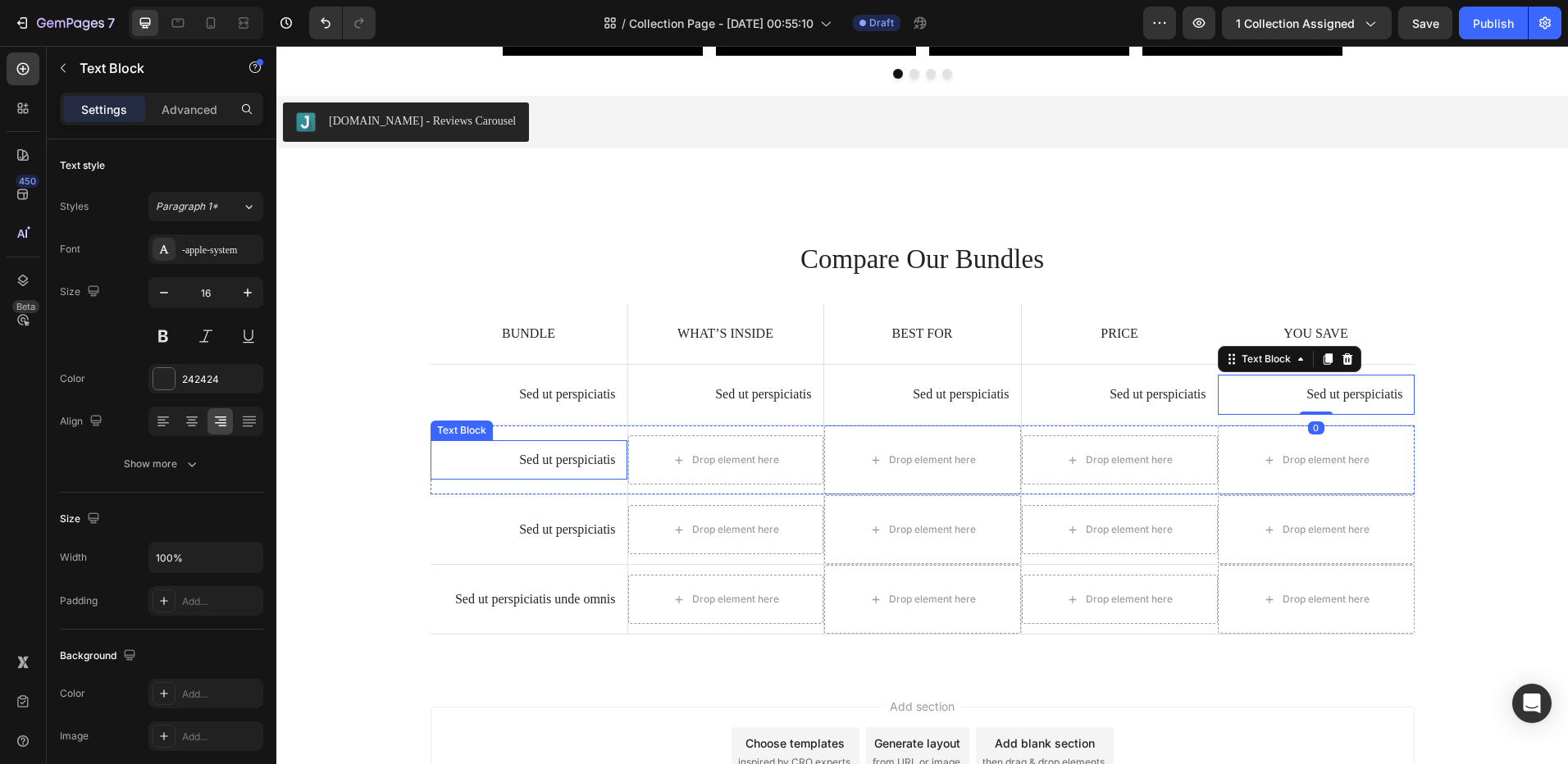
click at [541, 455] on p "Sed ut perspiciatis" at bounding box center [528, 460] width 174 height 17
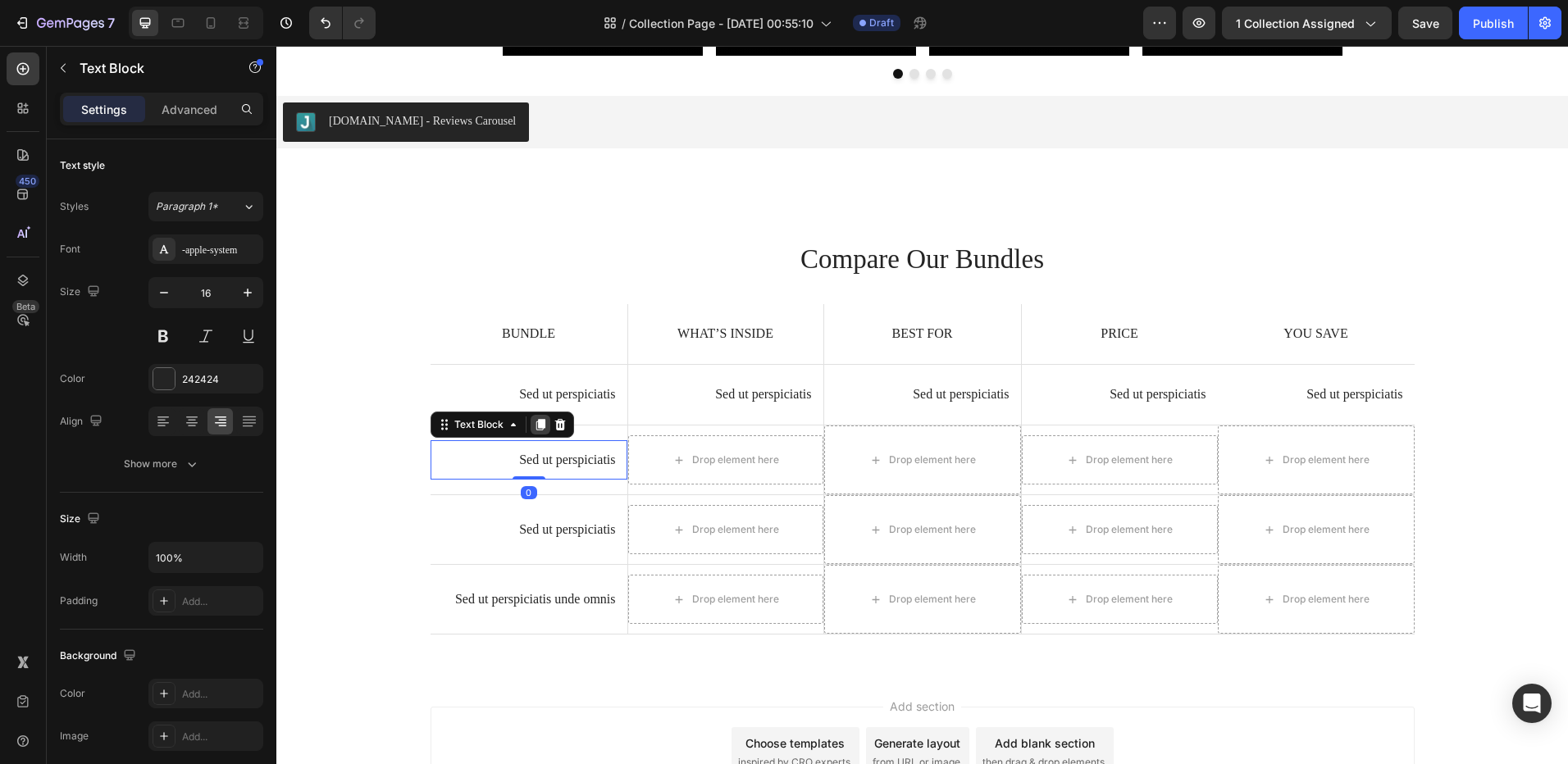
click at [538, 425] on icon at bounding box center [540, 424] width 13 height 13
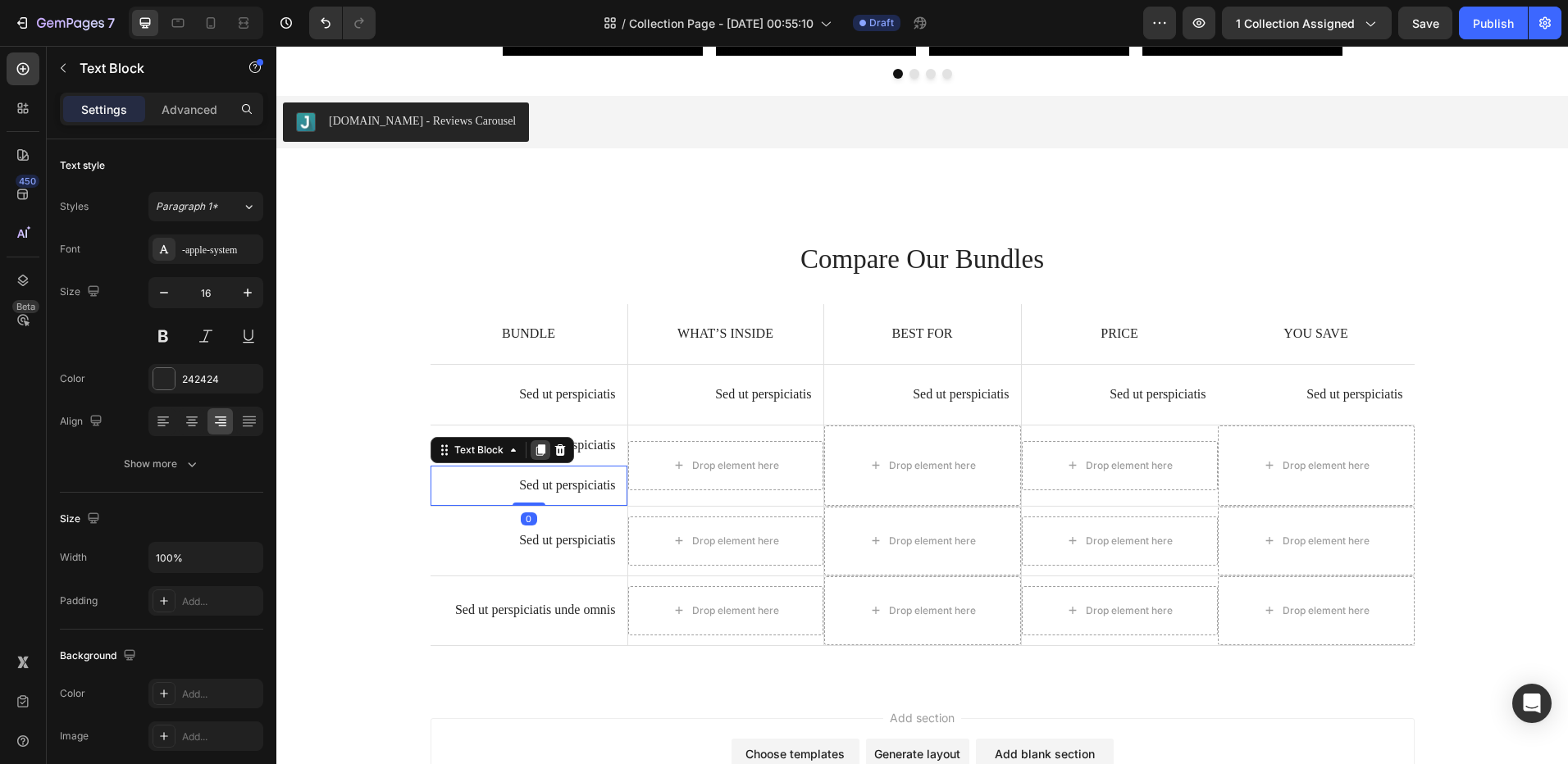
click at [531, 441] on div at bounding box center [540, 450] width 20 height 20
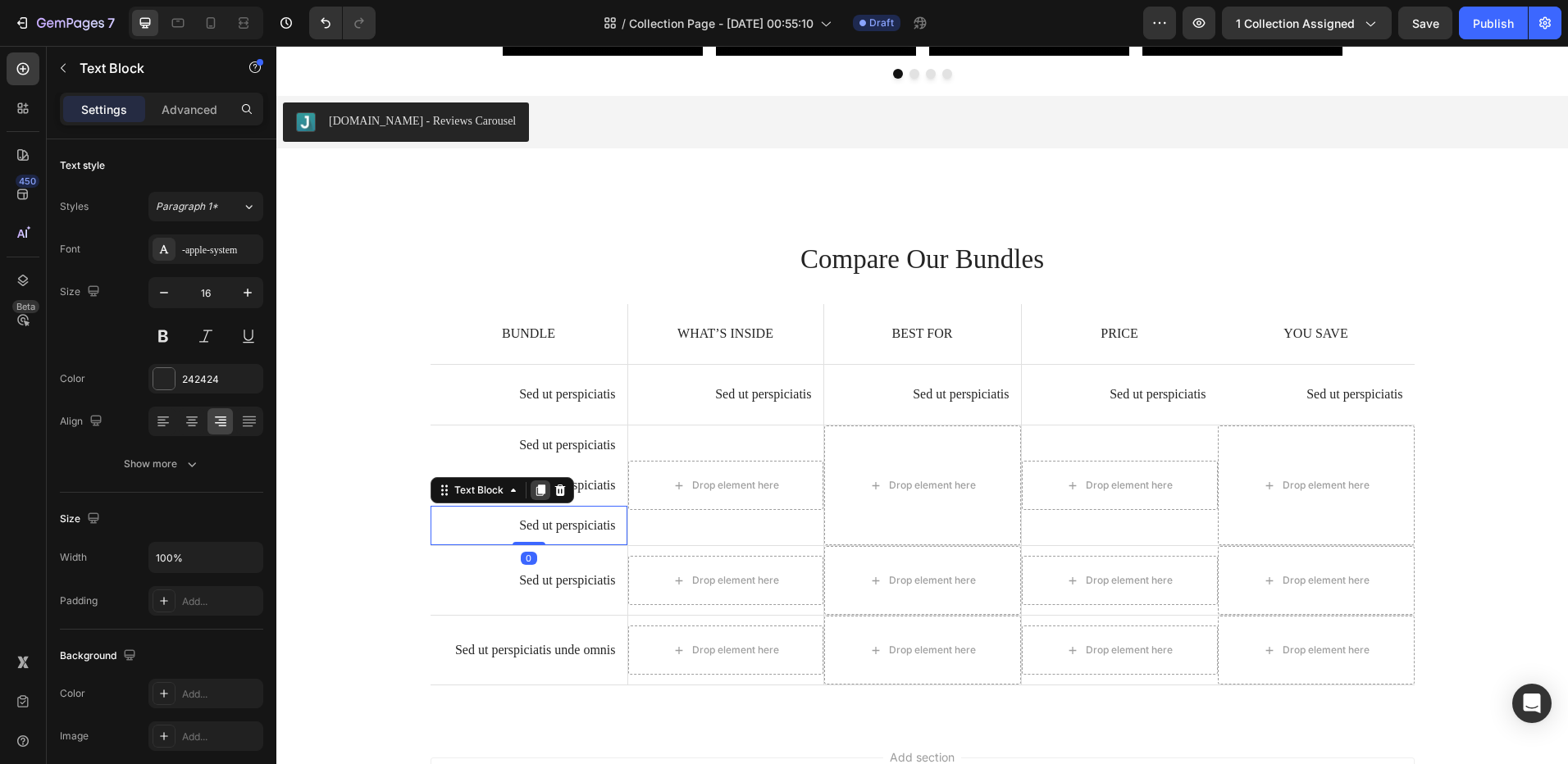
click at [531, 480] on div at bounding box center [540, 490] width 20 height 20
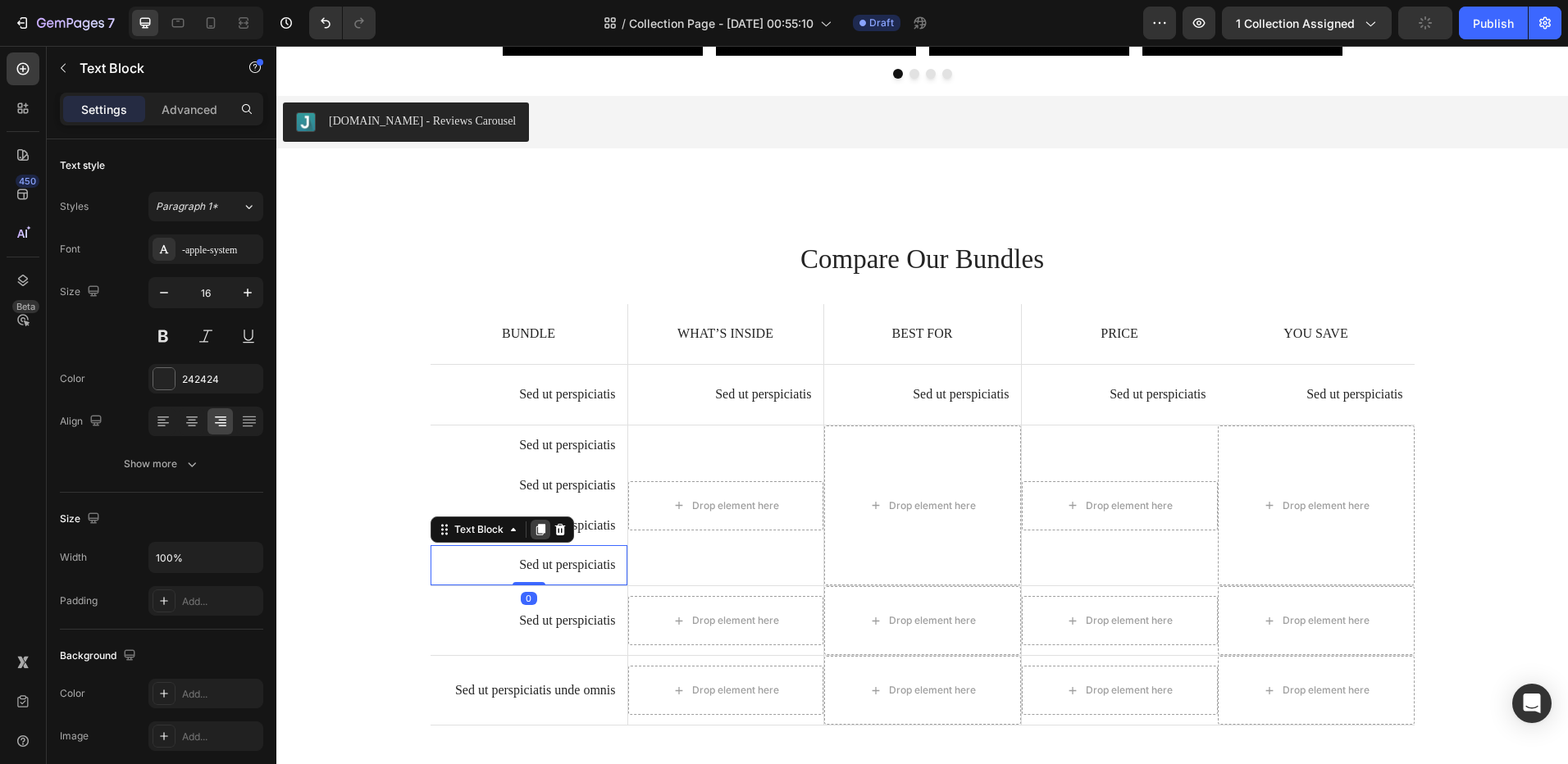
click at [534, 523] on icon at bounding box center [540, 529] width 13 height 13
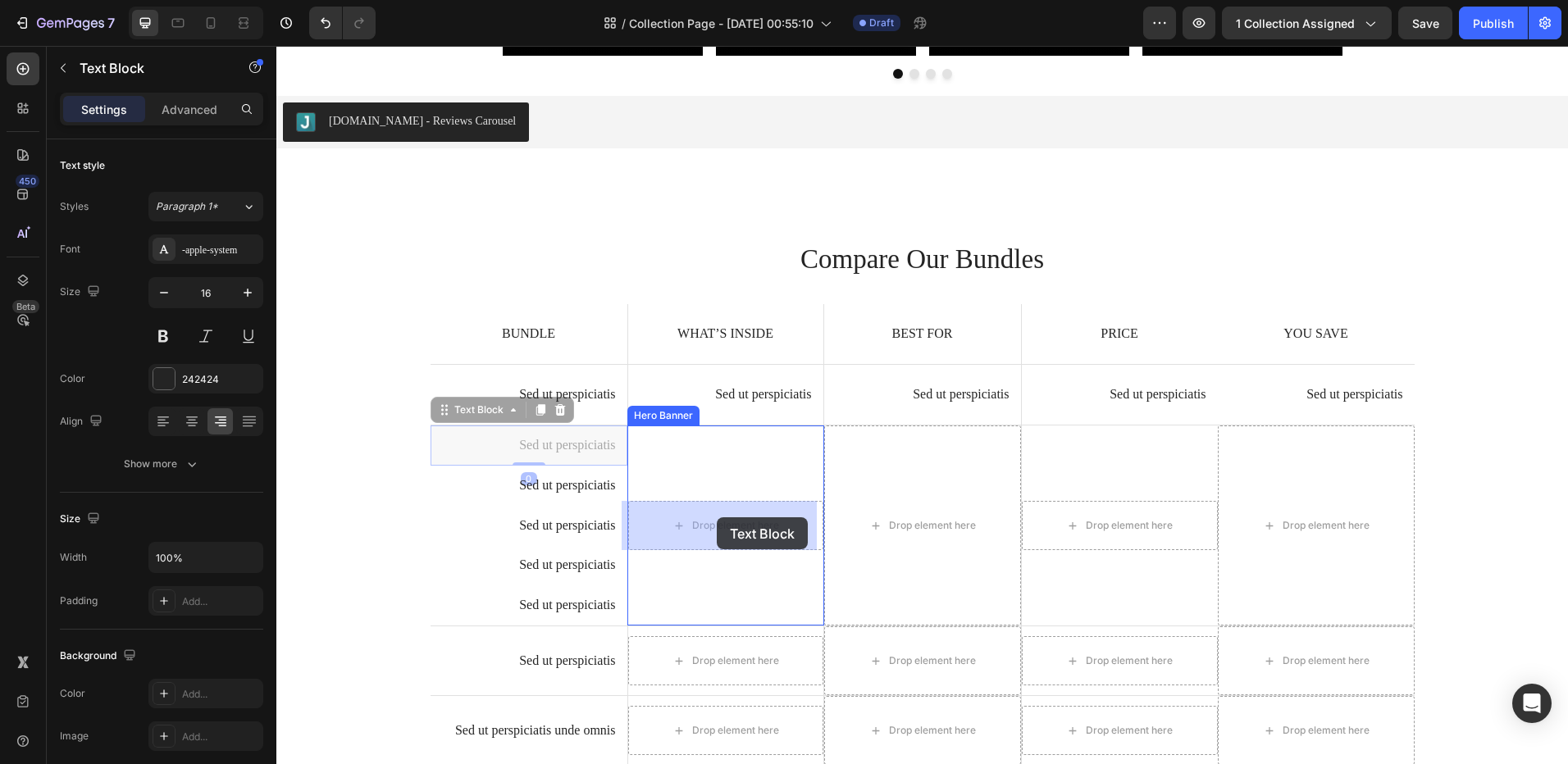
drag, startPoint x: 561, startPoint y: 444, endPoint x: 715, endPoint y: 515, distance: 169.6
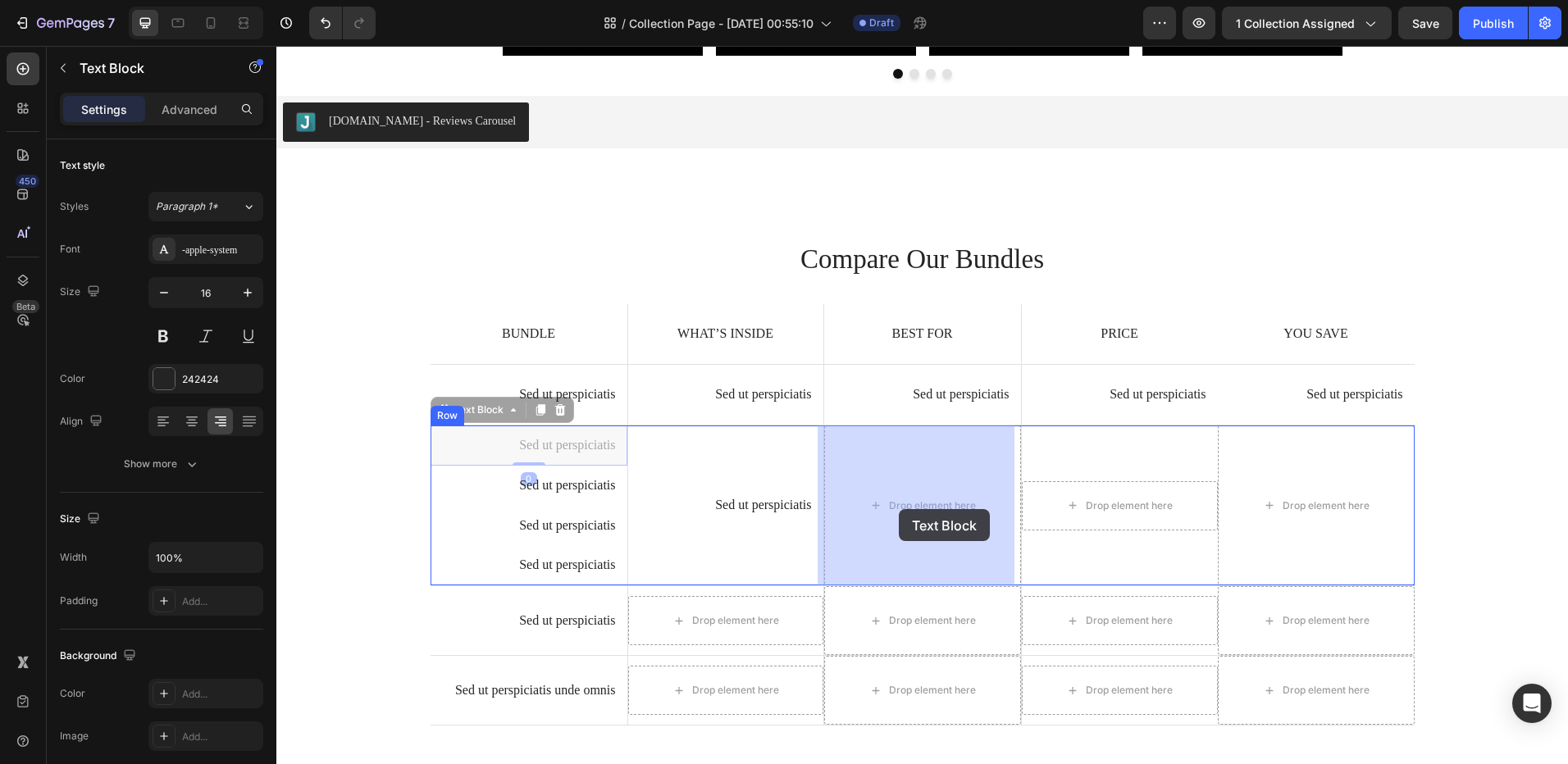
drag, startPoint x: 565, startPoint y: 442, endPoint x: 898, endPoint y: 509, distance: 339.7
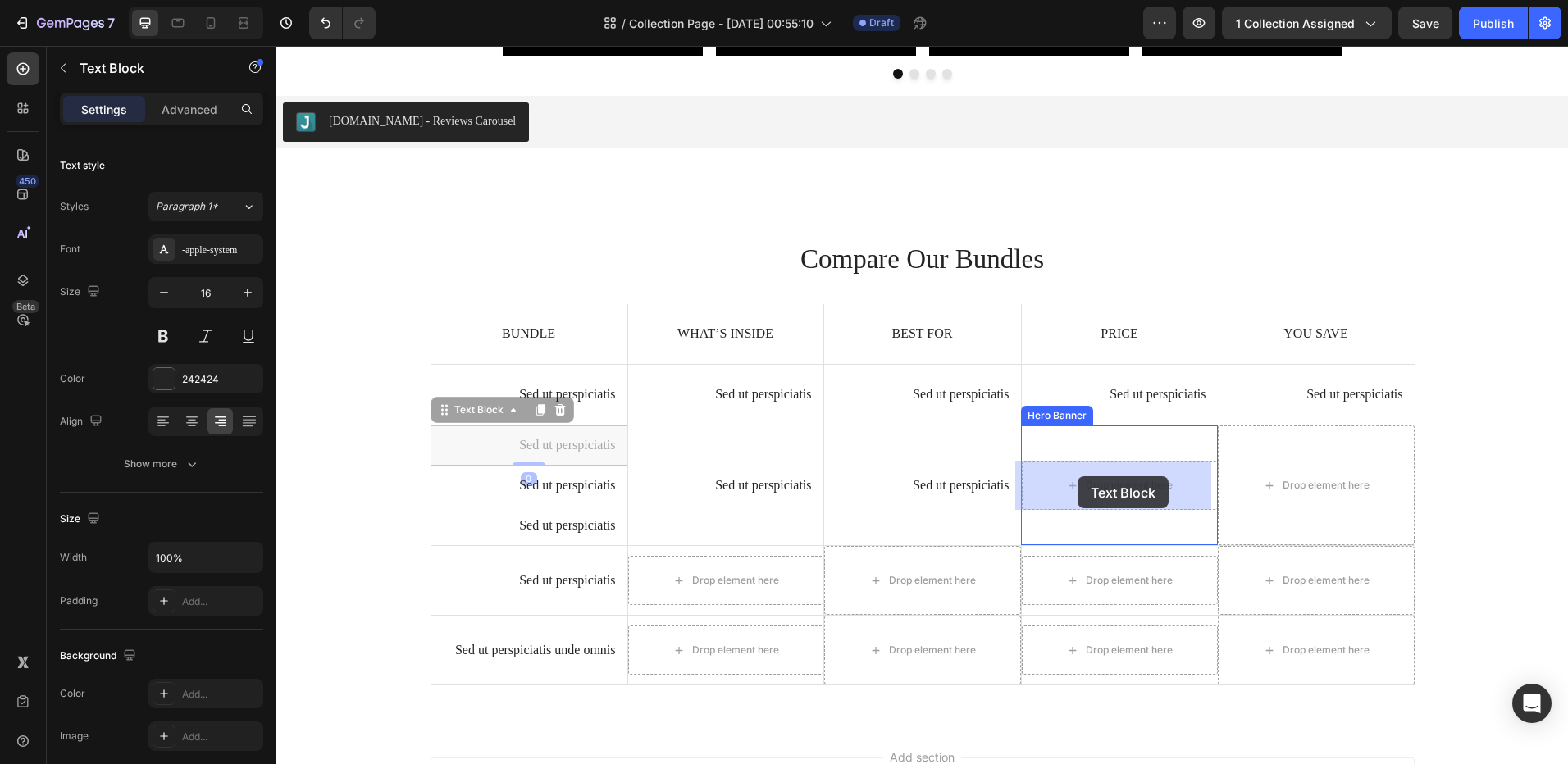
drag, startPoint x: 563, startPoint y: 446, endPoint x: 1078, endPoint y: 477, distance: 515.9
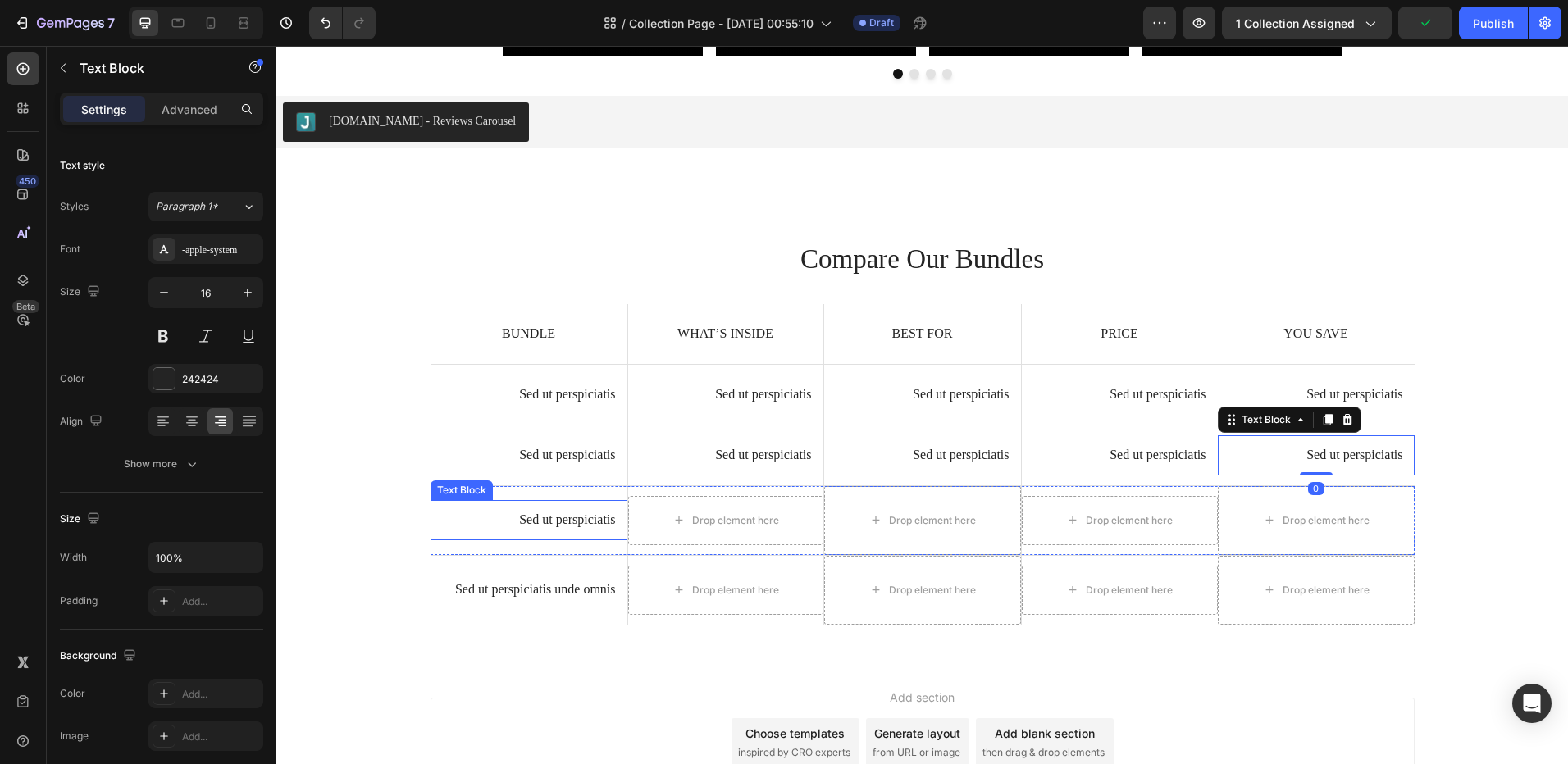
click at [586, 512] on p "Sed ut perspiciatis" at bounding box center [528, 520] width 174 height 17
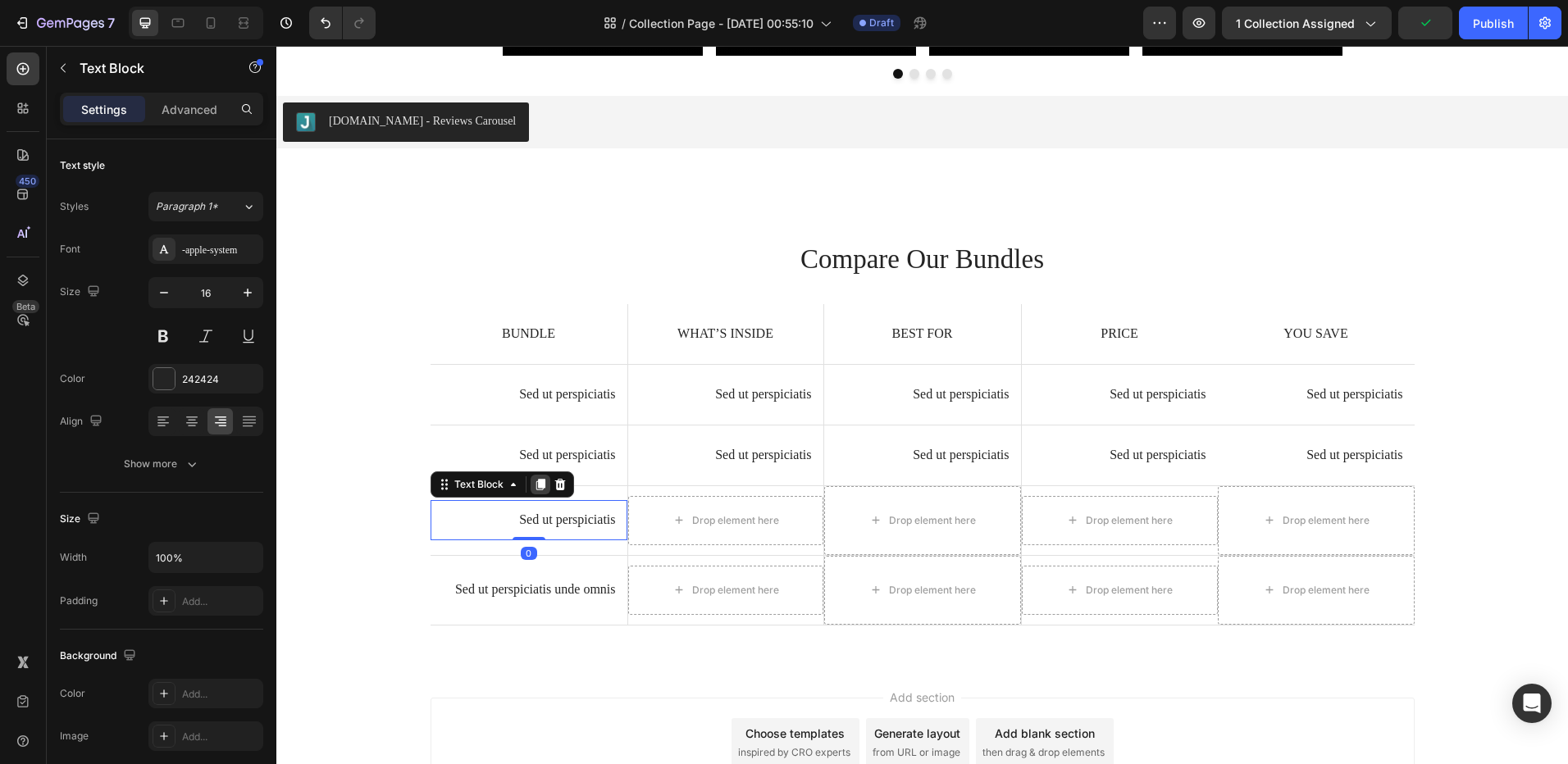
click at [521, 484] on div "Text Block" at bounding box center [502, 484] width 143 height 27
click at [531, 484] on div at bounding box center [540, 484] width 20 height 20
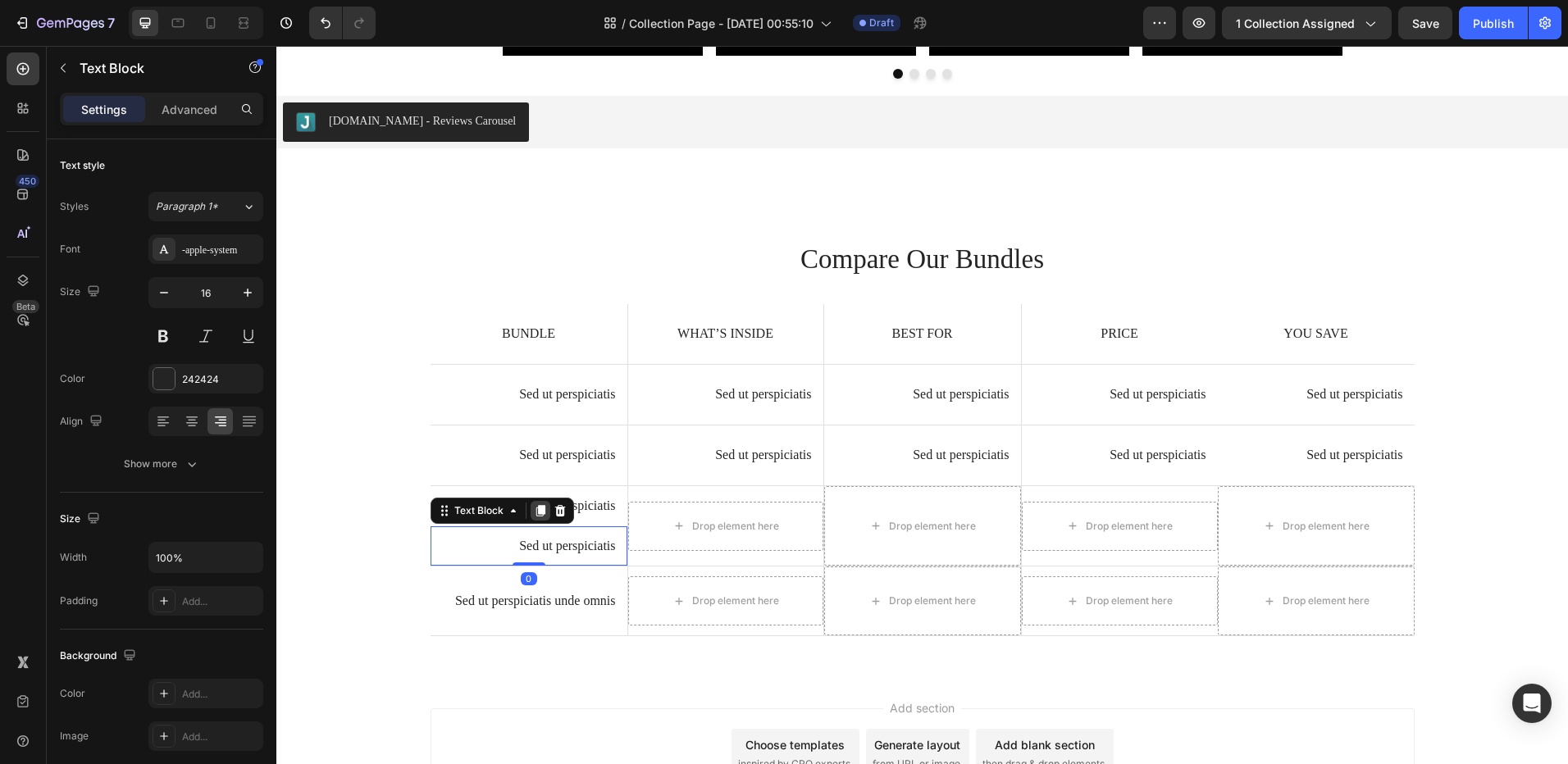
click at [534, 507] on icon at bounding box center [540, 510] width 13 height 13
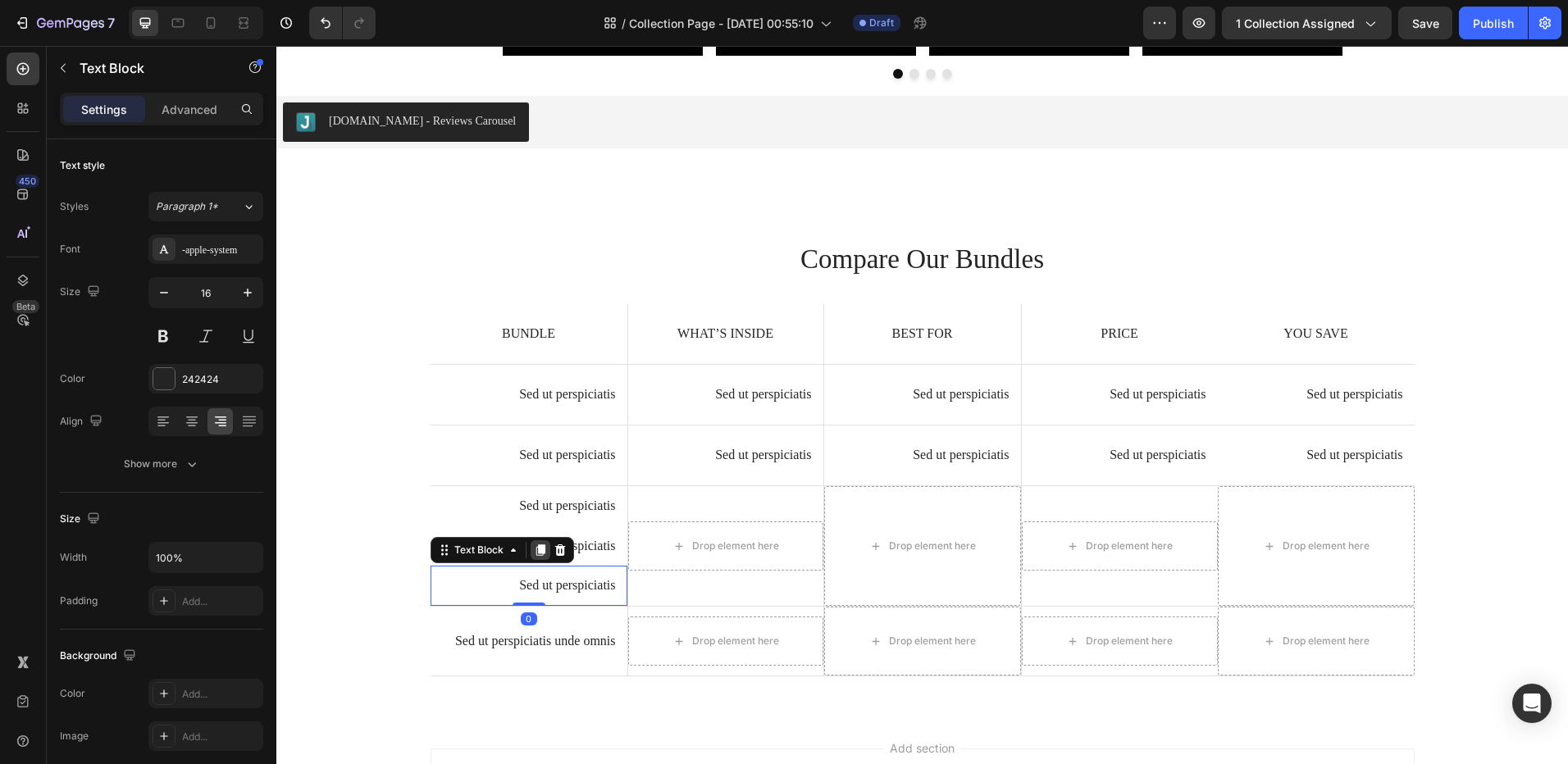
click at [532, 542] on div at bounding box center [540, 550] width 20 height 20
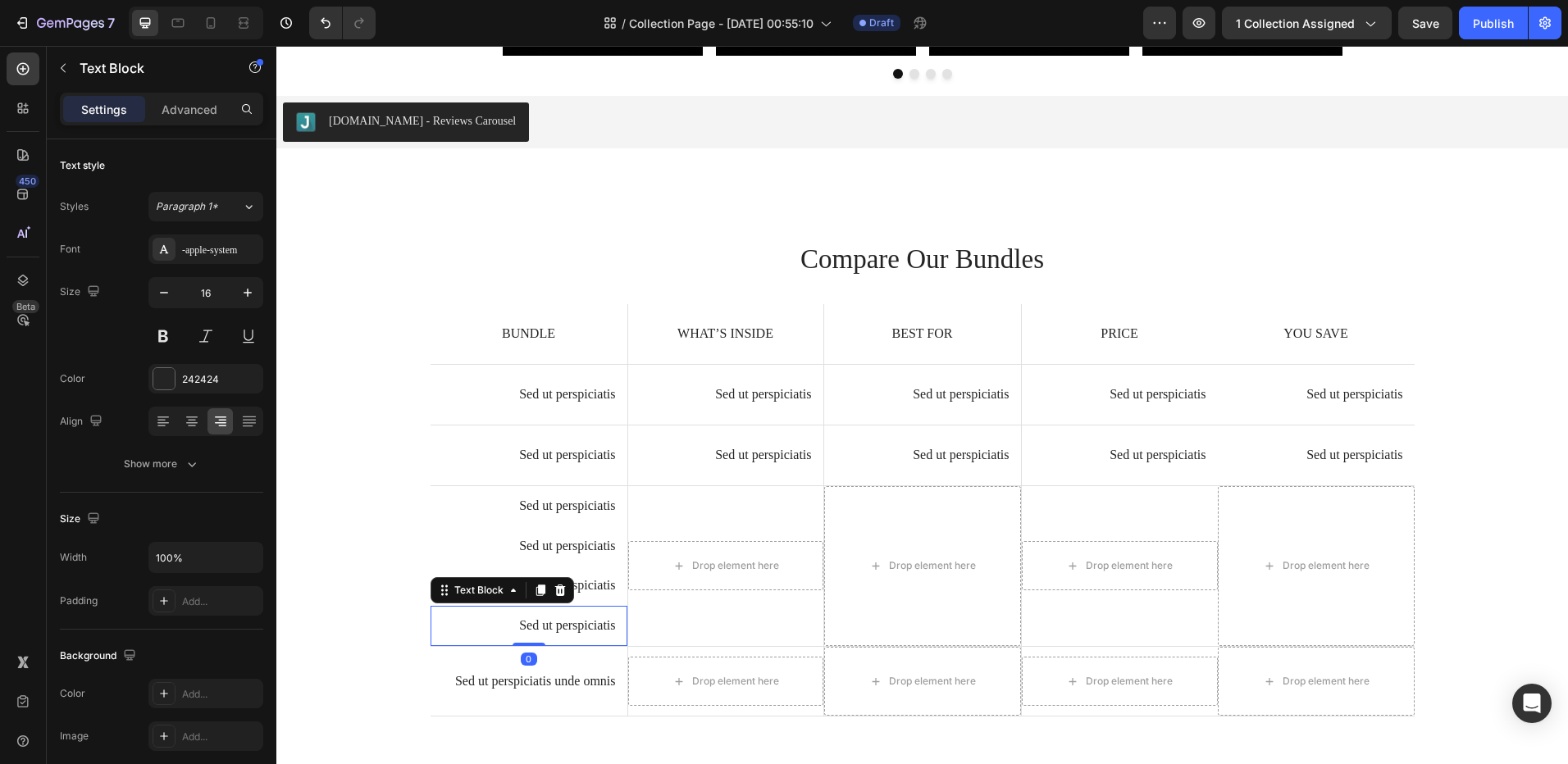
click at [533, 578] on div "Text Block" at bounding box center [502, 590] width 143 height 27
click at [536, 594] on icon at bounding box center [539, 590] width 9 height 11
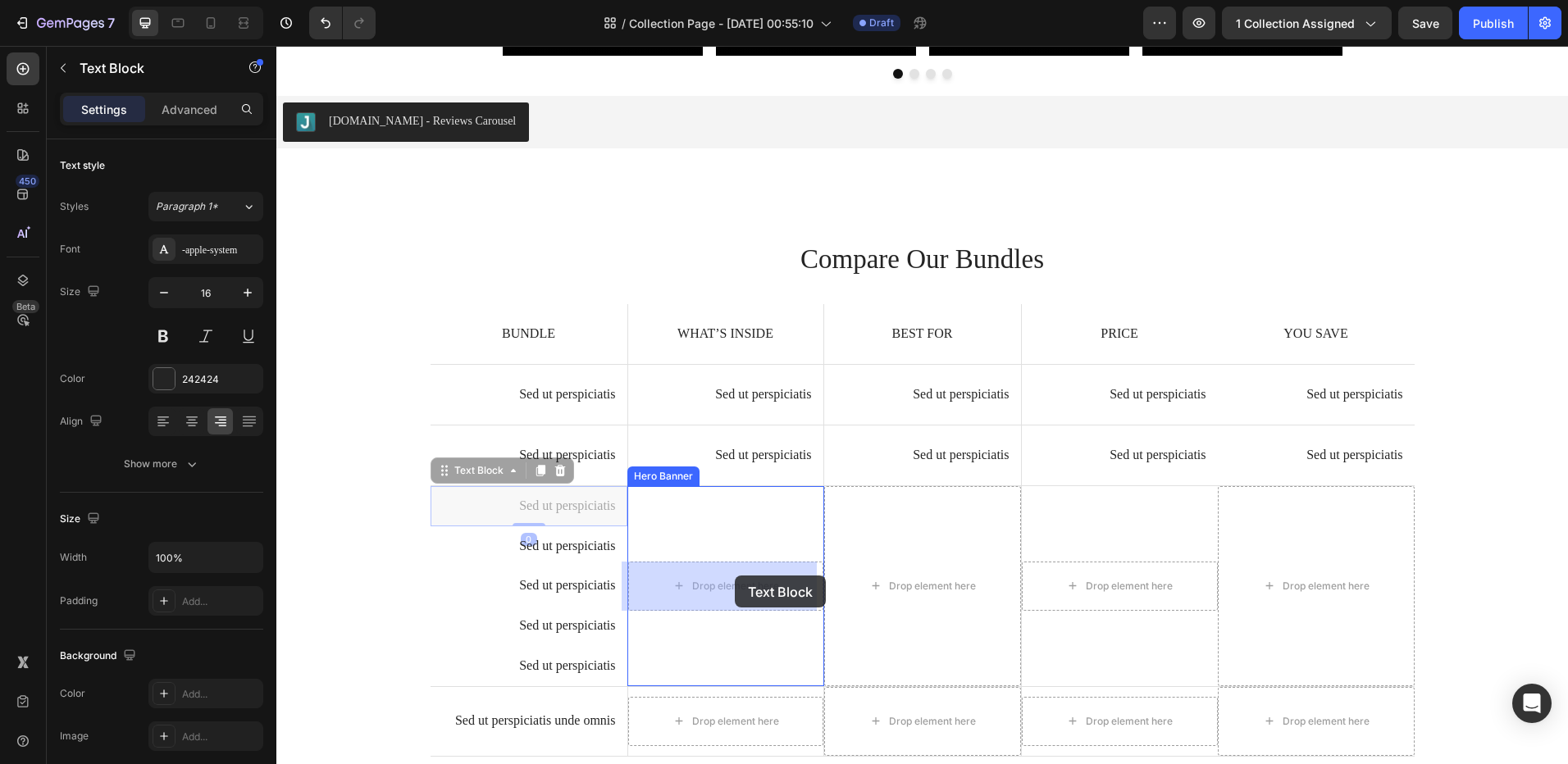
drag, startPoint x: 550, startPoint y: 512, endPoint x: 735, endPoint y: 575, distance: 195.4
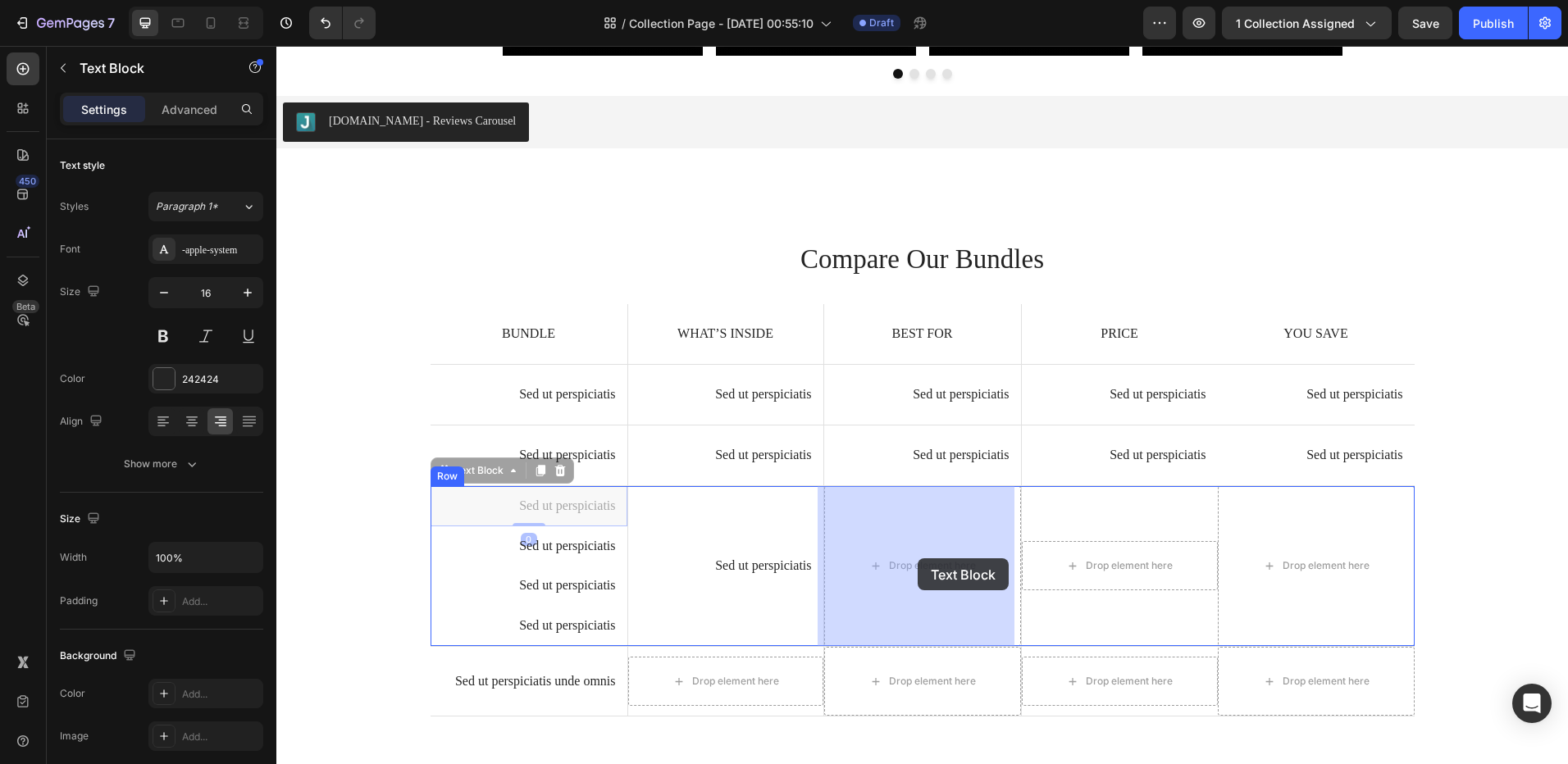
drag, startPoint x: 568, startPoint y: 508, endPoint x: 917, endPoint y: 558, distance: 352.6
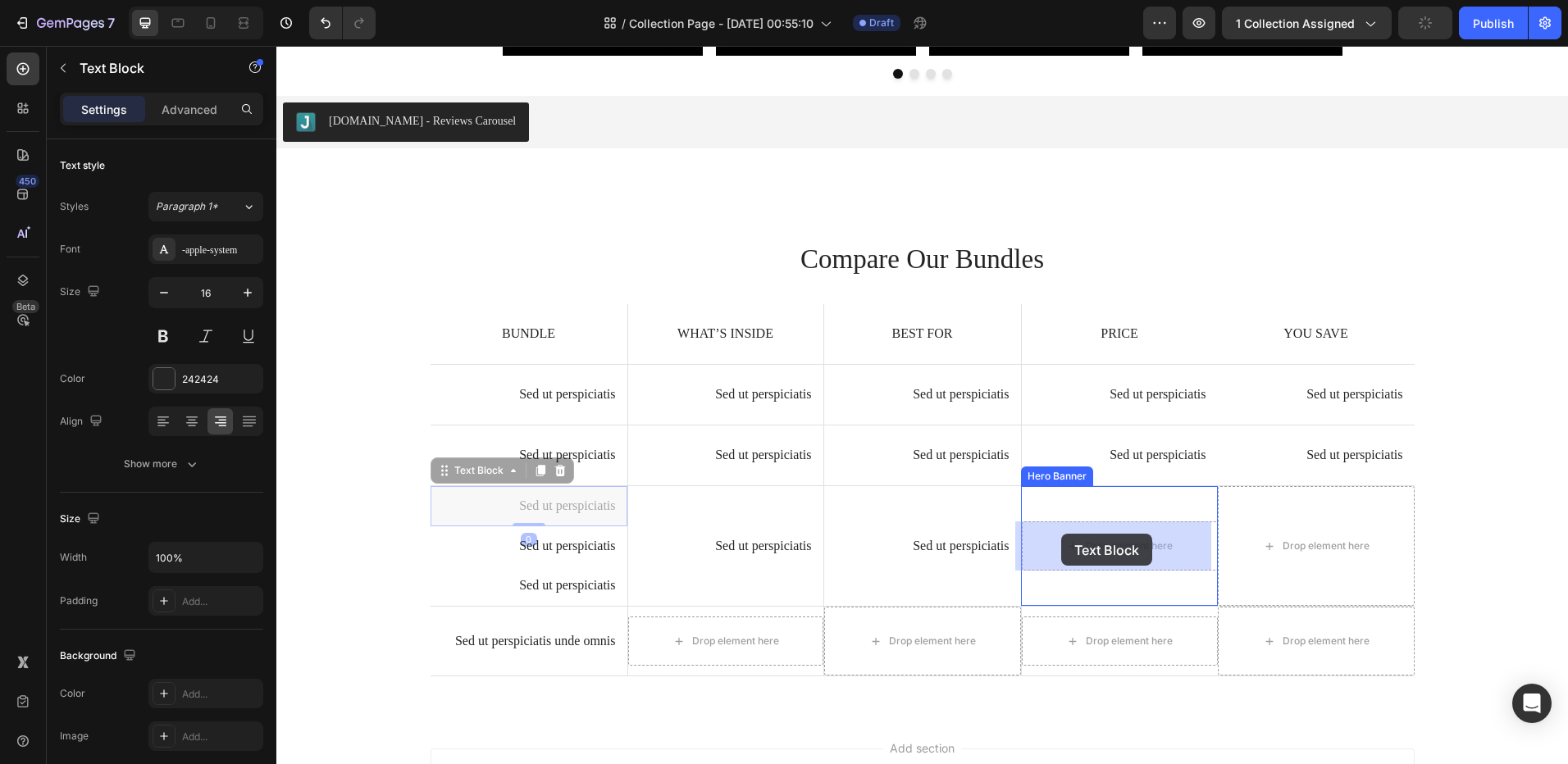
drag, startPoint x: 846, startPoint y: 532, endPoint x: 1061, endPoint y: 534, distance: 215.0
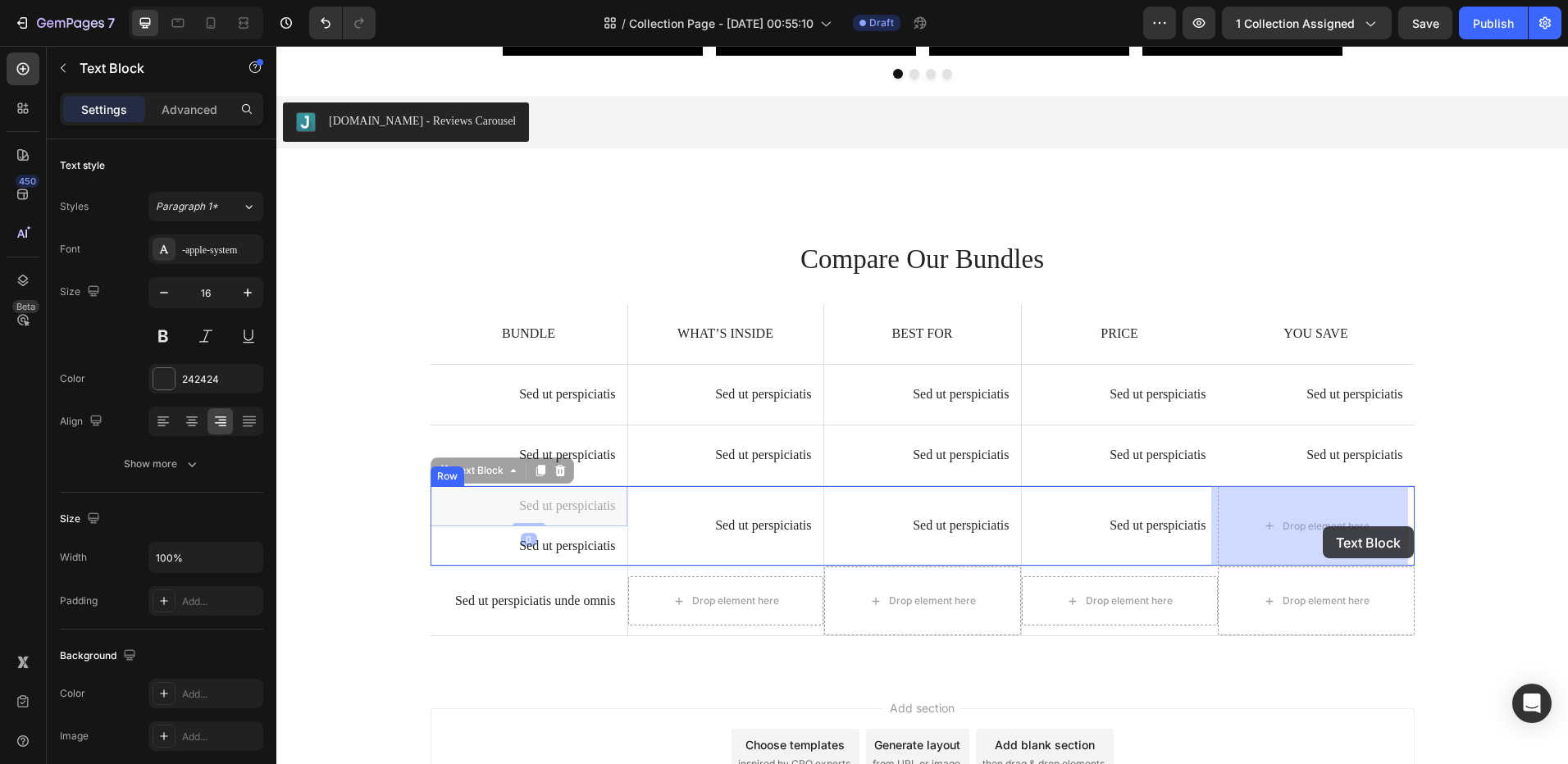
drag, startPoint x: 573, startPoint y: 508, endPoint x: 1199, endPoint y: 550, distance: 627.4
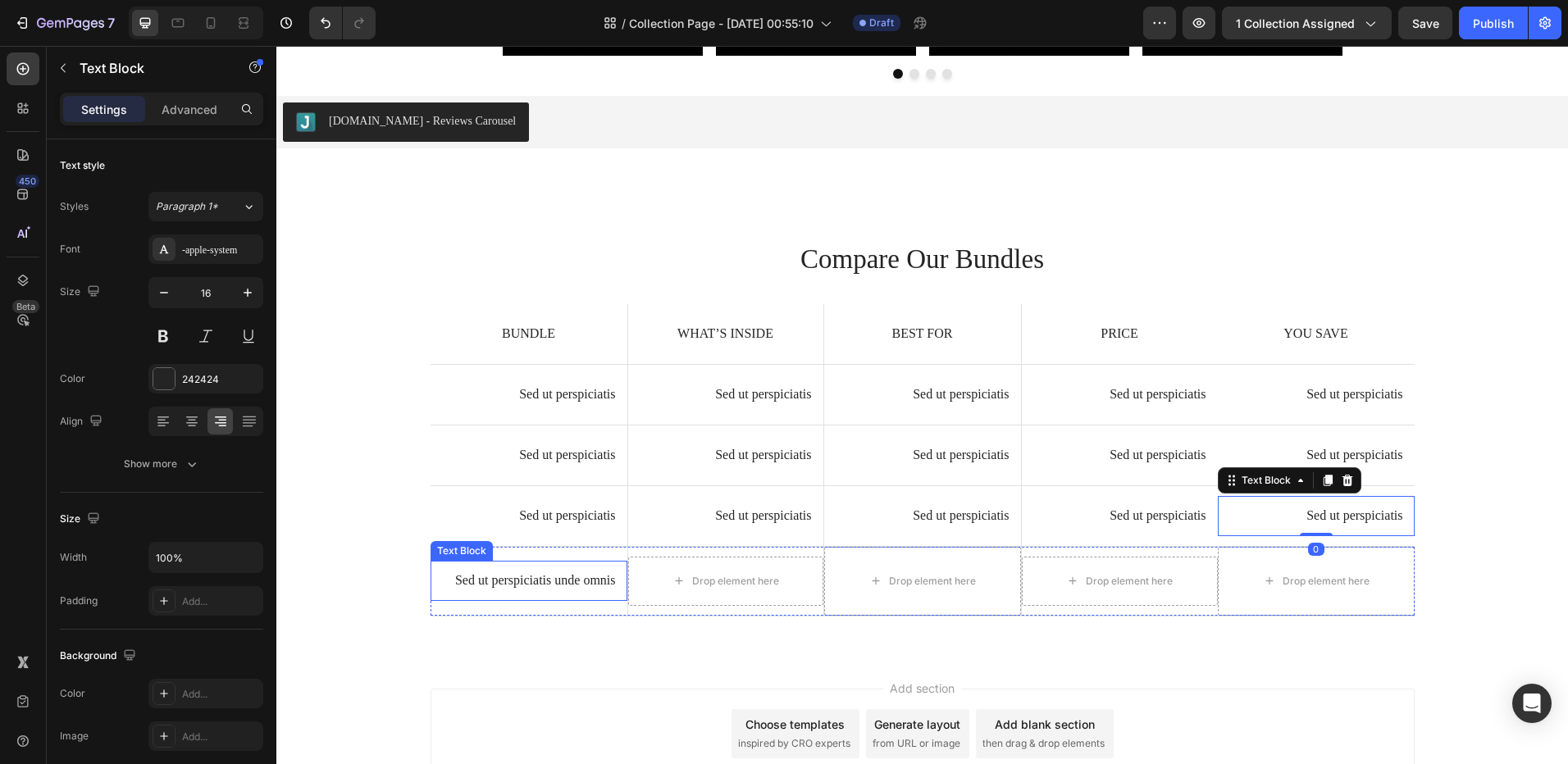
click at [569, 575] on p "Sed ut perspiciatis unde omnis" at bounding box center [528, 581] width 174 height 17
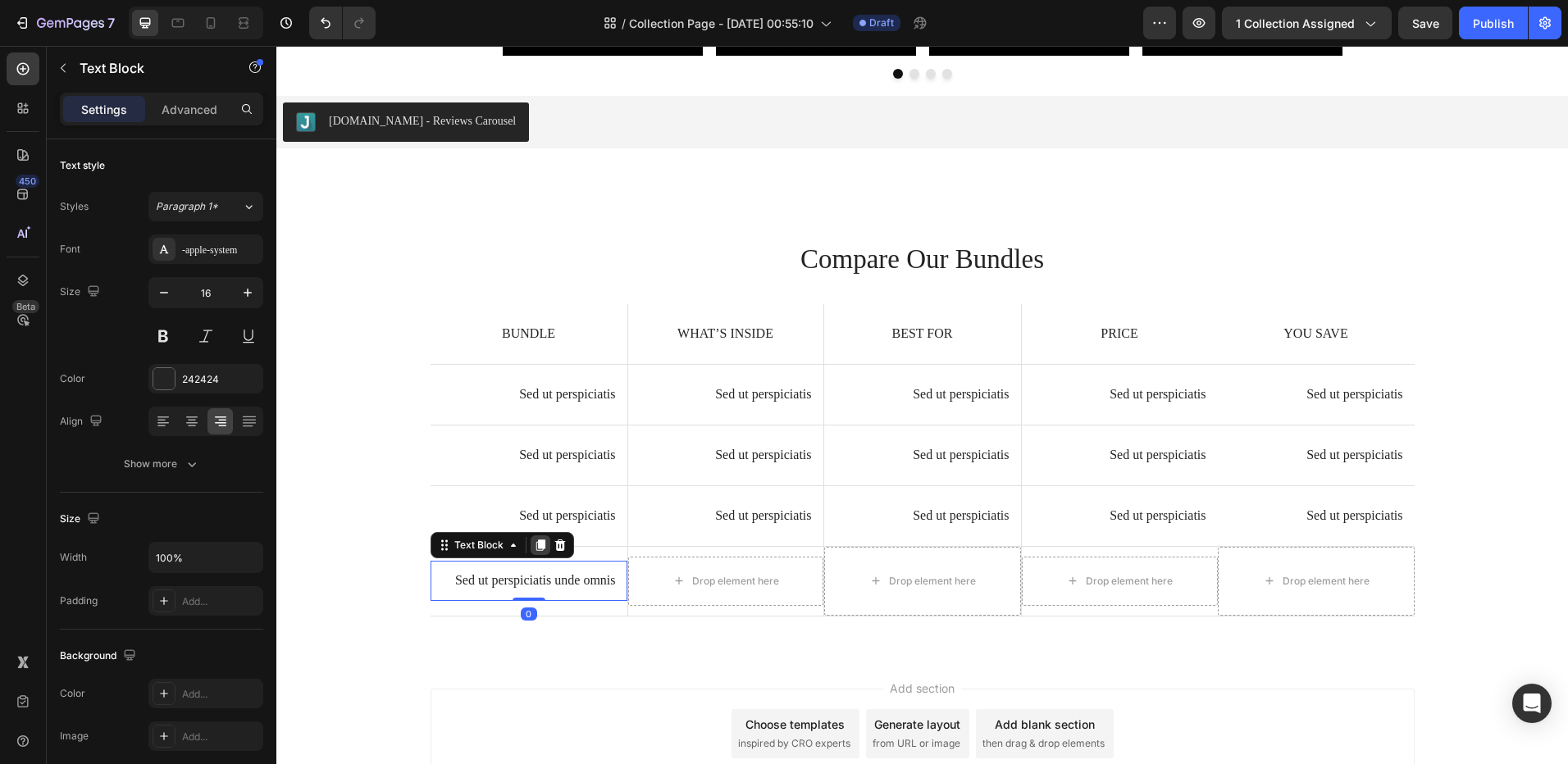
click at [535, 538] on div at bounding box center [540, 544] width 20 height 20
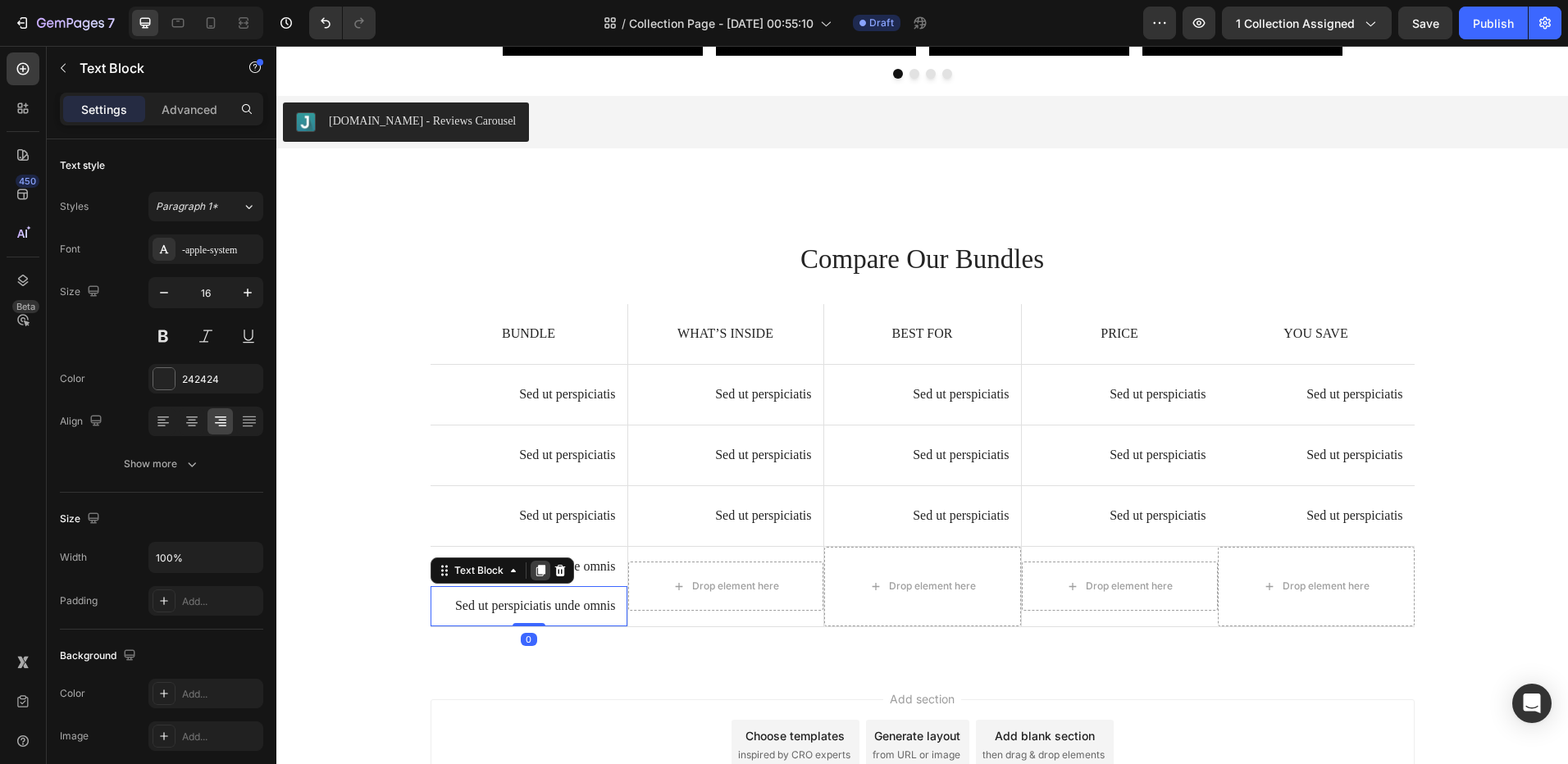
click at [538, 572] on icon at bounding box center [539, 571] width 9 height 11
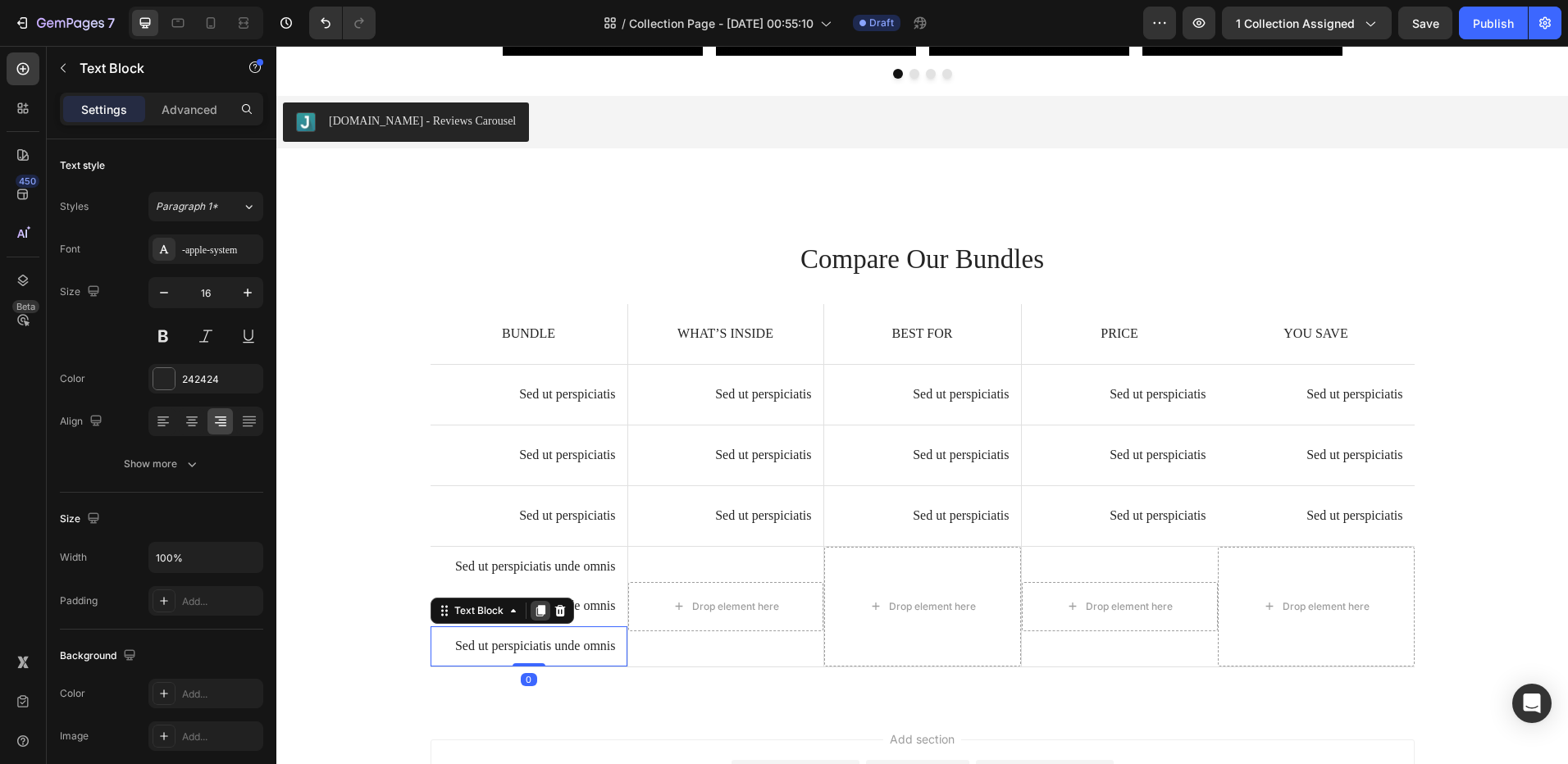
click at [538, 609] on icon at bounding box center [539, 611] width 9 height 11
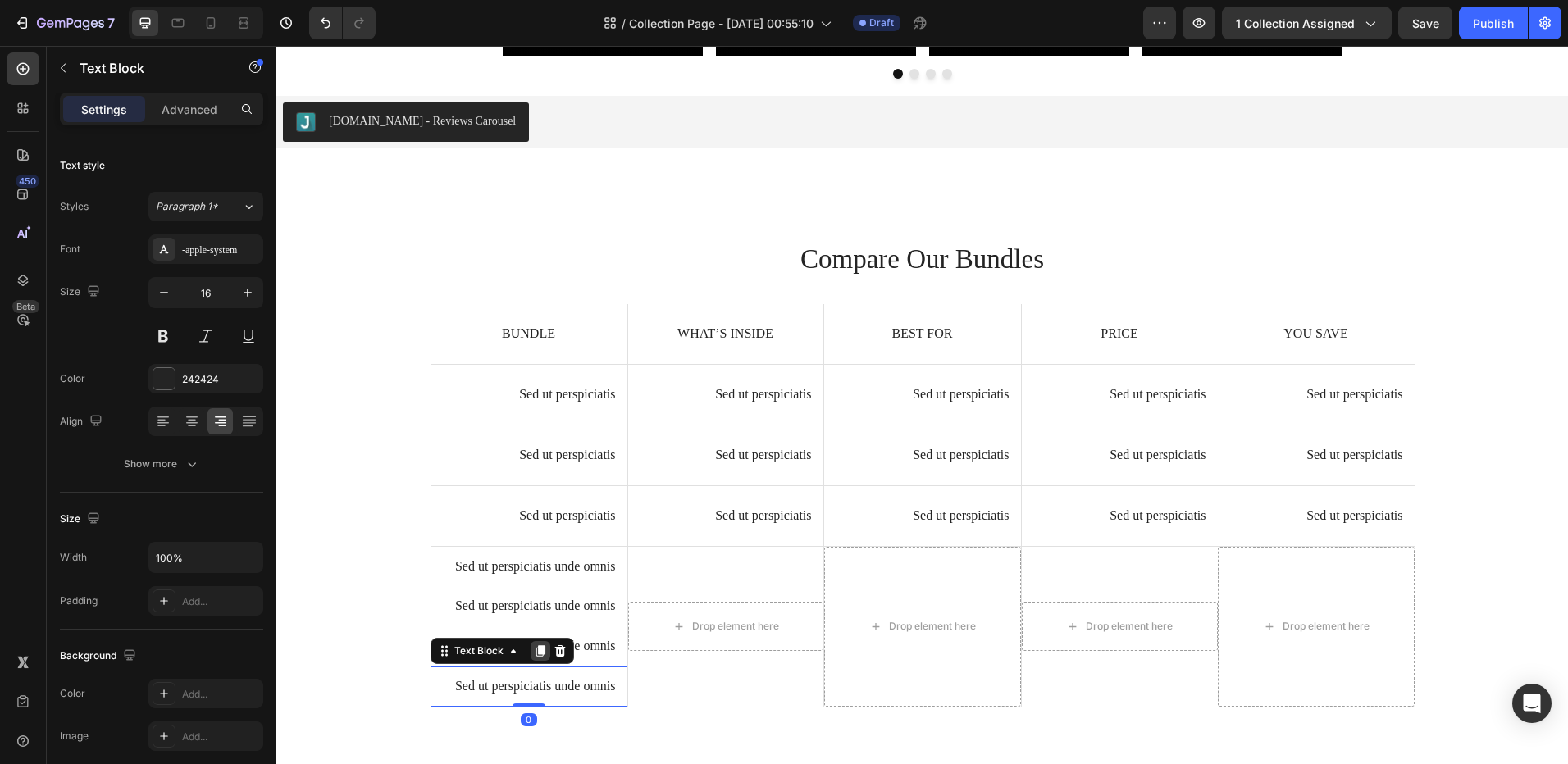
click at [534, 645] on icon at bounding box center [540, 651] width 13 height 13
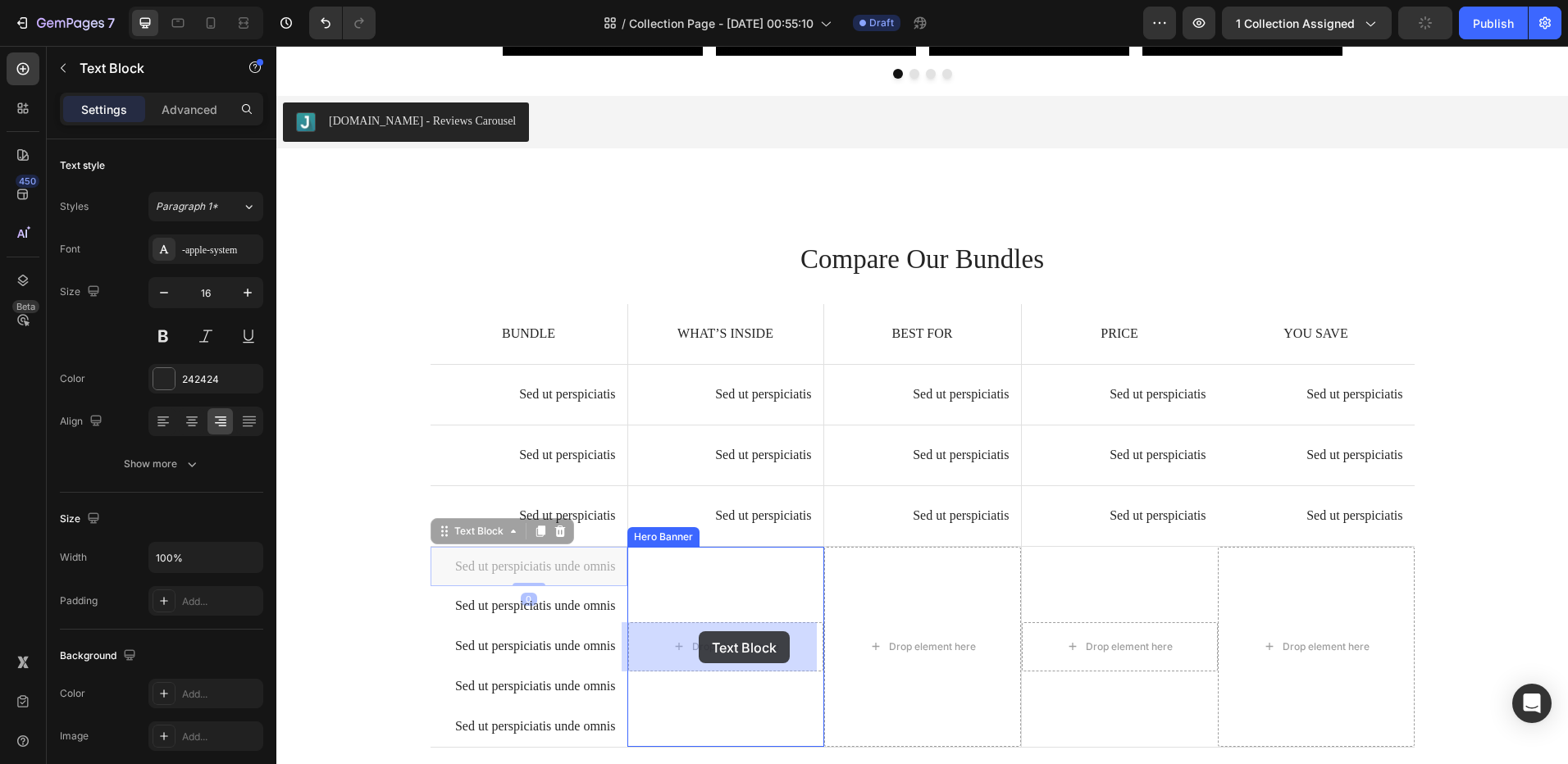
drag, startPoint x: 545, startPoint y: 570, endPoint x: 697, endPoint y: 630, distance: 163.4
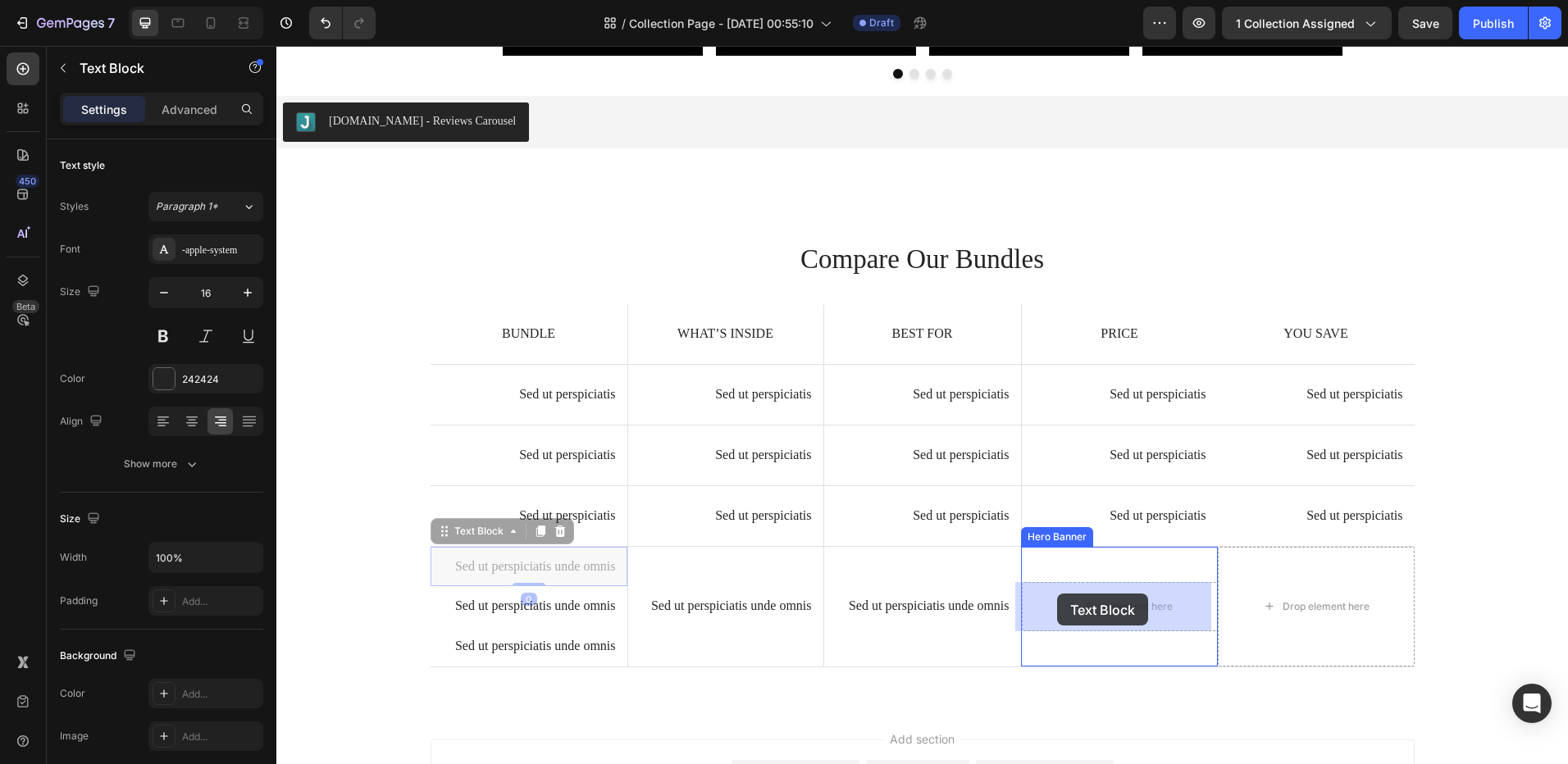
drag, startPoint x: 540, startPoint y: 571, endPoint x: 1056, endPoint y: 593, distance: 516.5
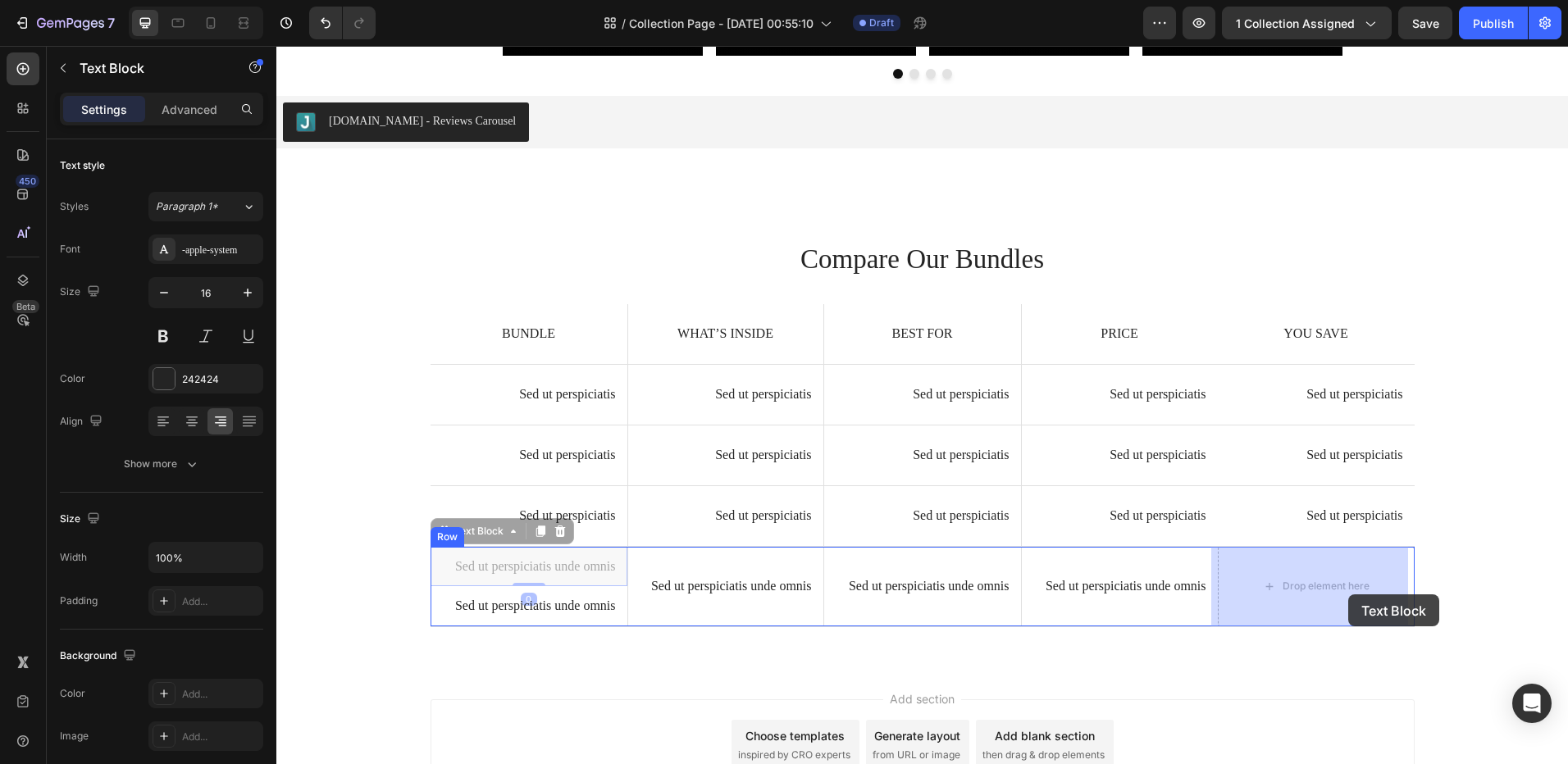
drag, startPoint x: 923, startPoint y: 573, endPoint x: 1348, endPoint y: 594, distance: 425.5
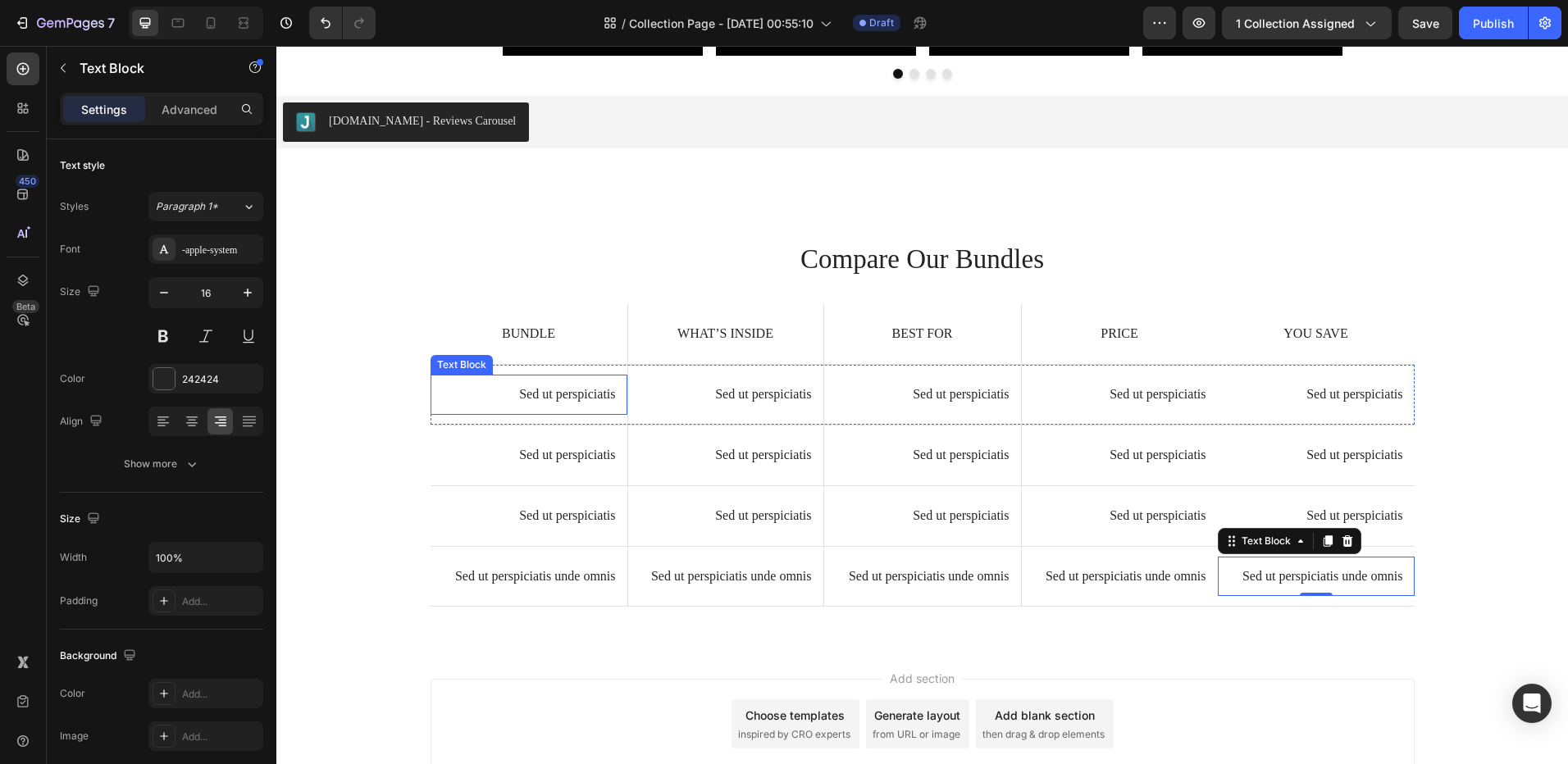
click at [577, 390] on p "Sed ut perspiciatis" at bounding box center [528, 394] width 174 height 17
drag, startPoint x: 708, startPoint y: 78, endPoint x: 549, endPoint y: 403, distance: 361.8
click at [576, 390] on p "Sed ut perspiciatis" at bounding box center [528, 394] width 174 height 17
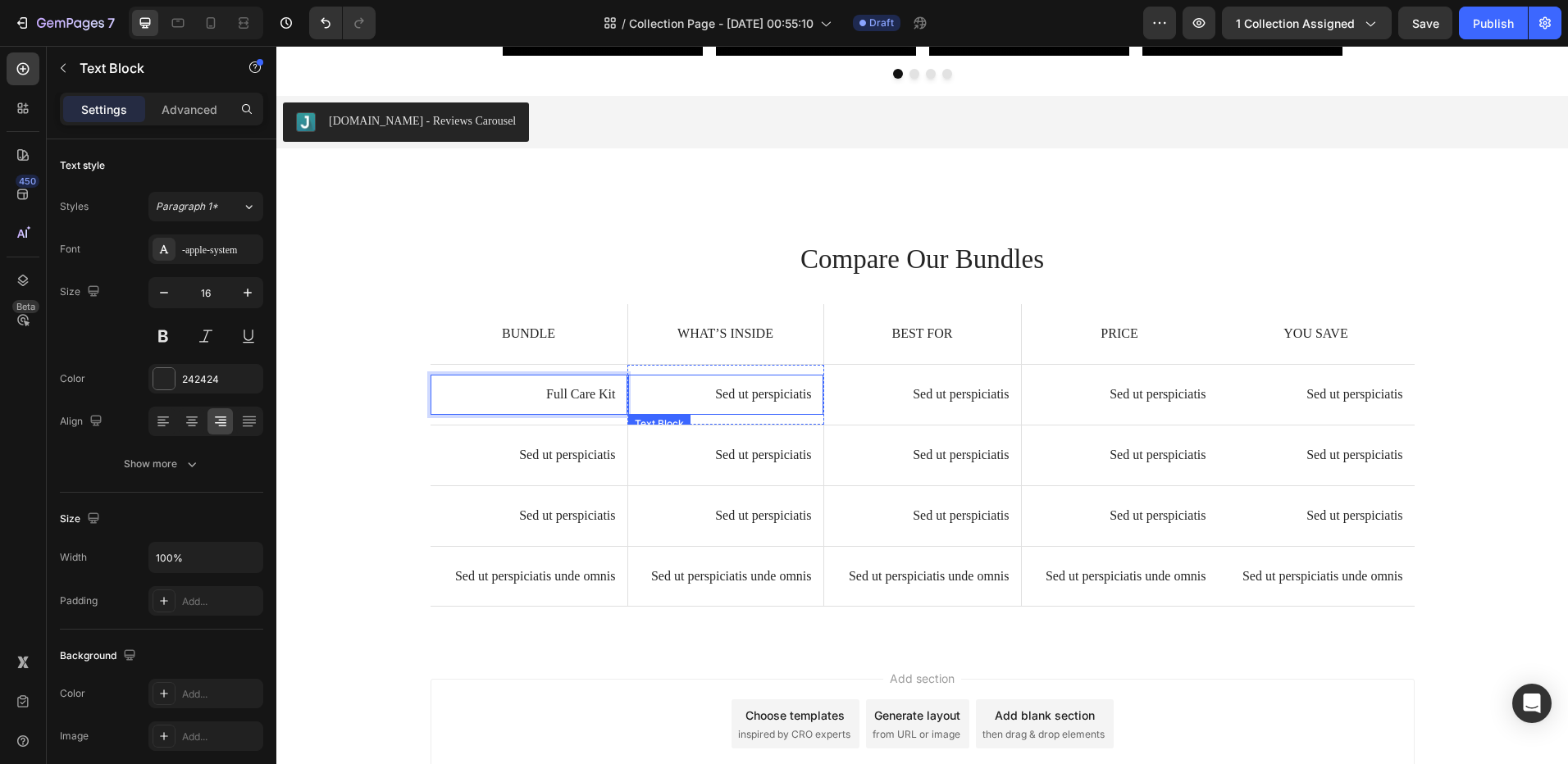
click at [741, 390] on p "Sed ut perspiciatis" at bounding box center [725, 394] width 172 height 17
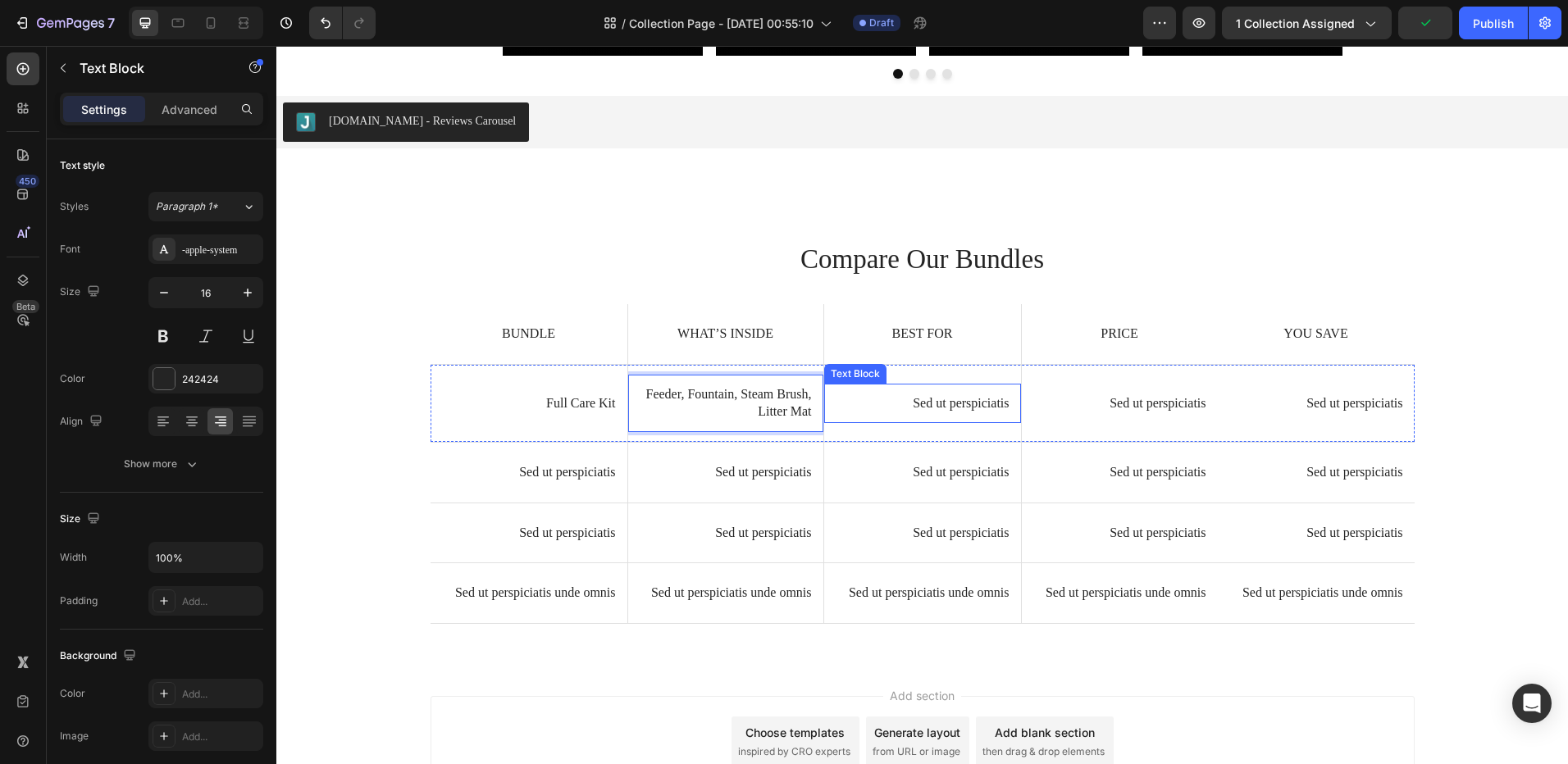
click at [956, 402] on p "Sed ut perspiciatis" at bounding box center [922, 404] width 174 height 17
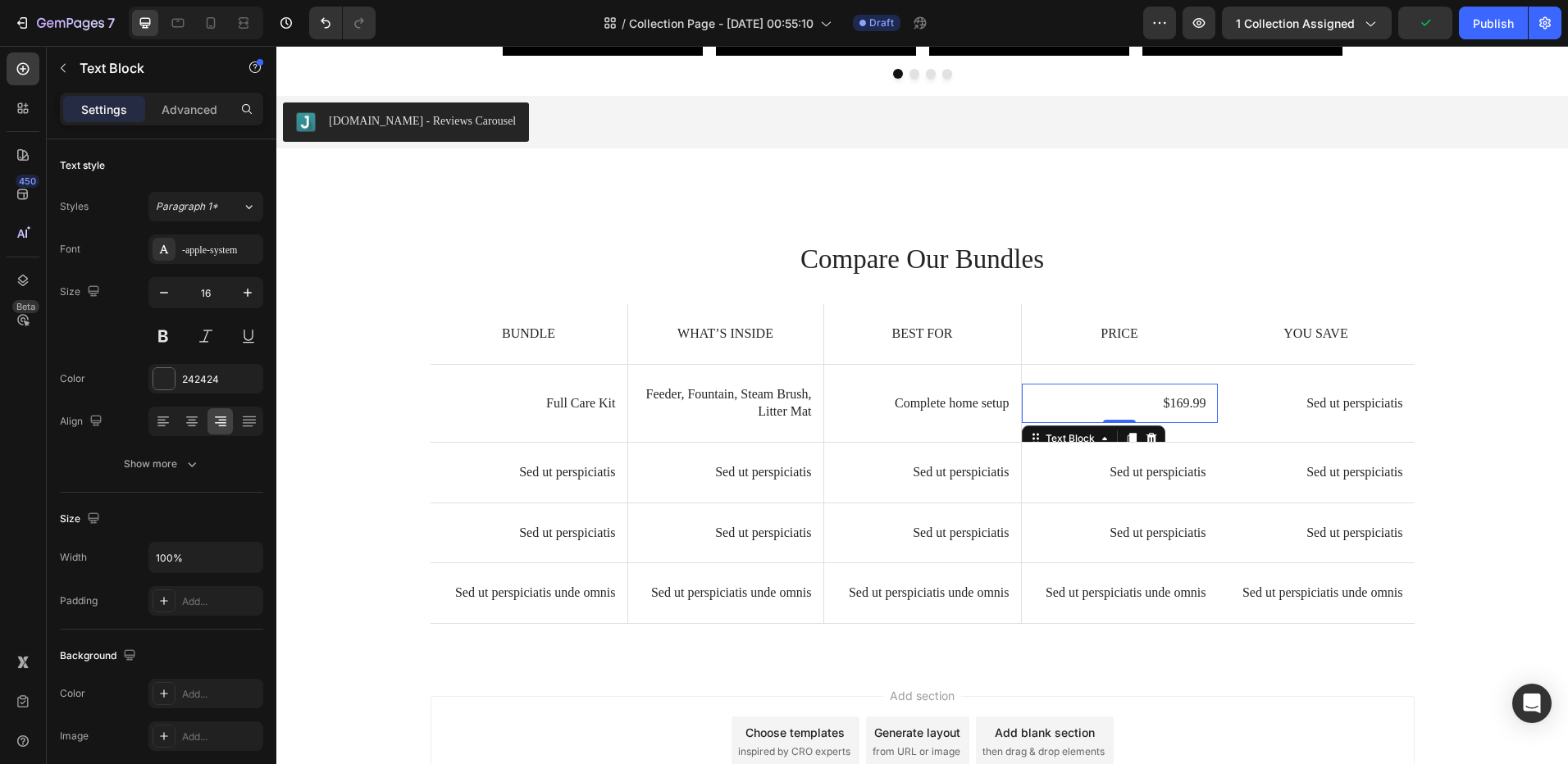
scroll to position [3511, 0]
click at [1337, 406] on p "Sed ut perspiciatis" at bounding box center [1316, 404] width 174 height 17
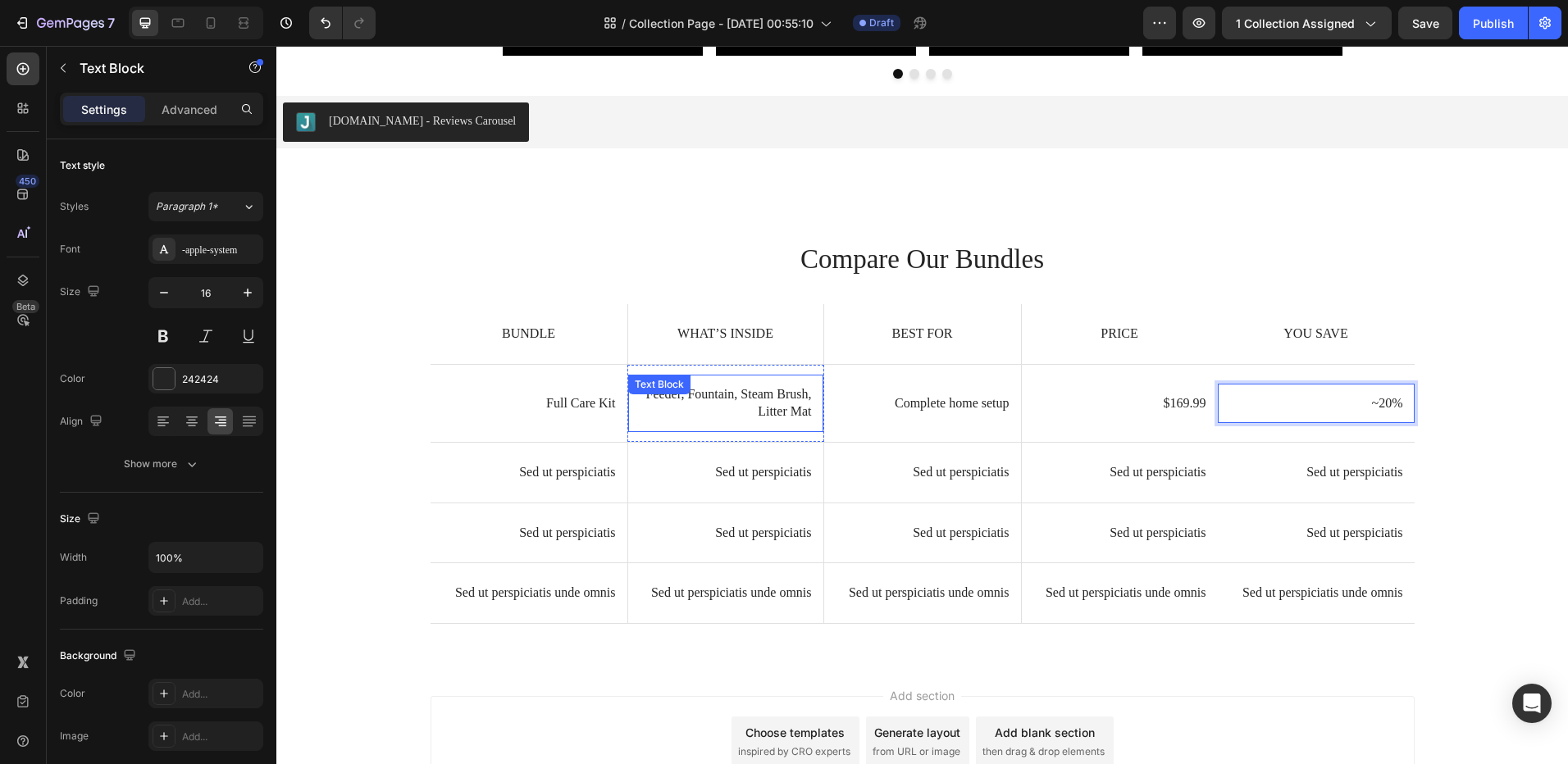
click at [739, 475] on p "Sed ut perspiciatis" at bounding box center [725, 472] width 172 height 17
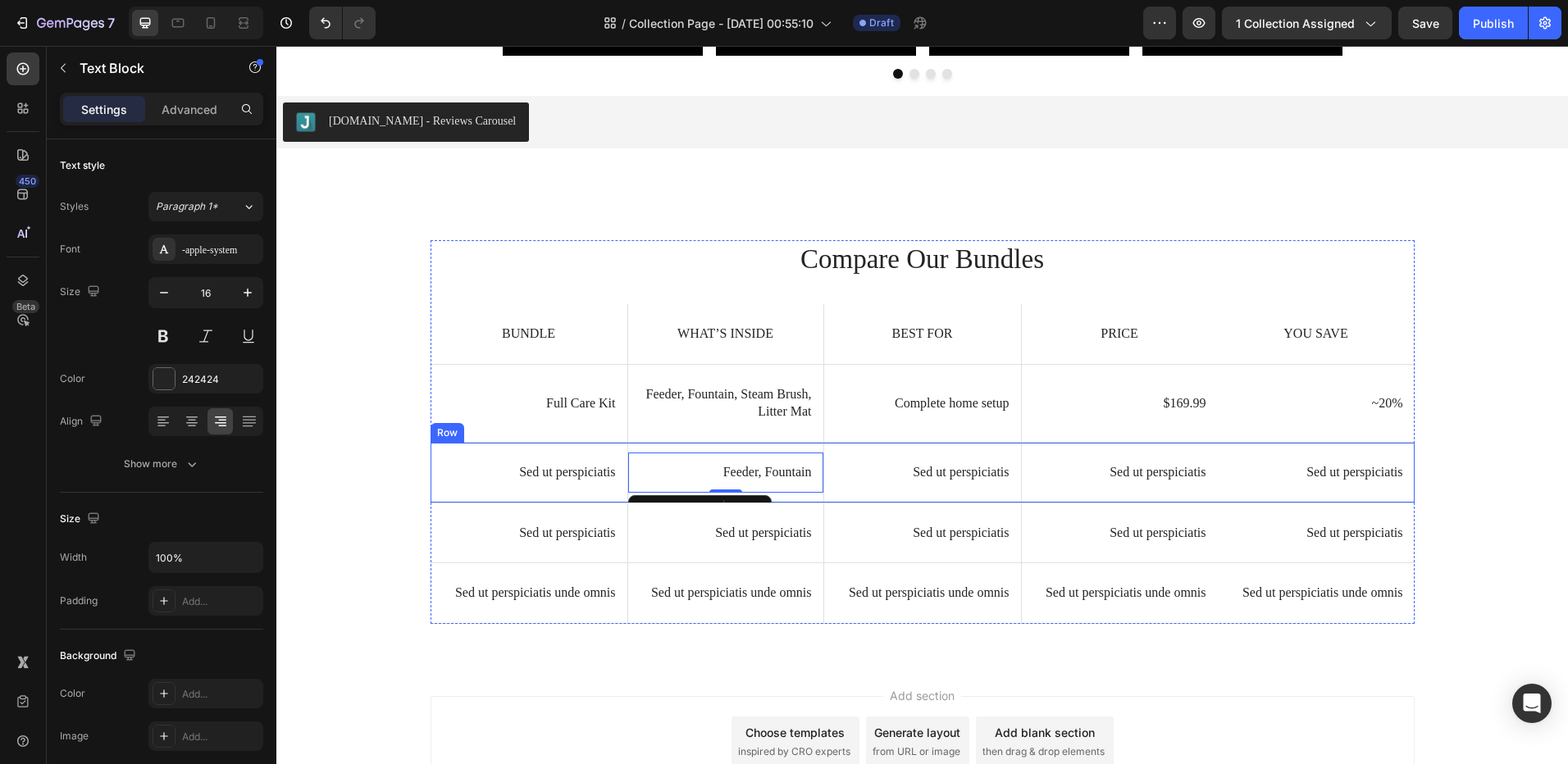
click at [573, 467] on p "Sed ut perspiciatis" at bounding box center [528, 472] width 174 height 17
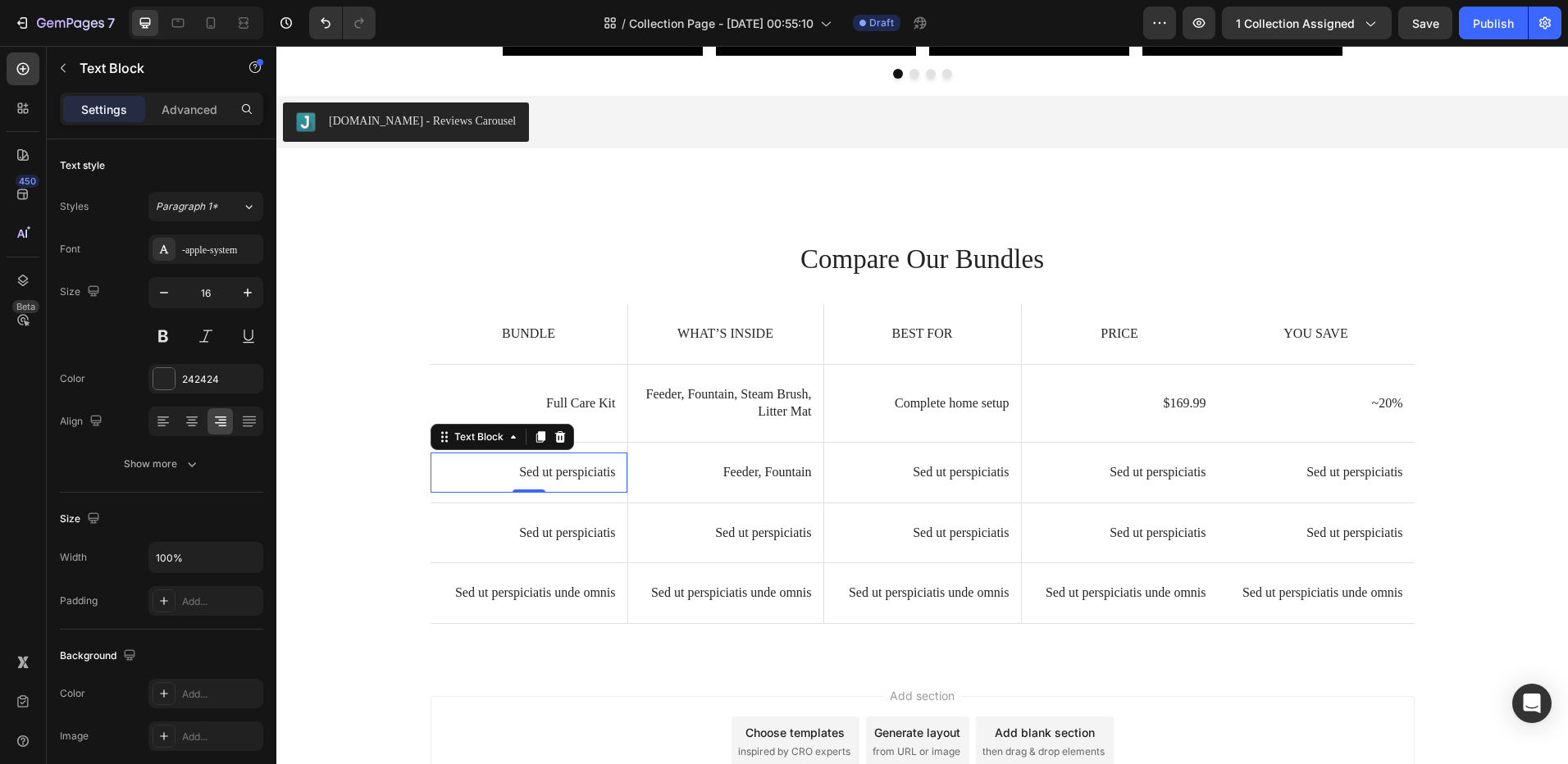
click at [573, 467] on p "Sed ut perspiciatis" at bounding box center [528, 472] width 174 height 17
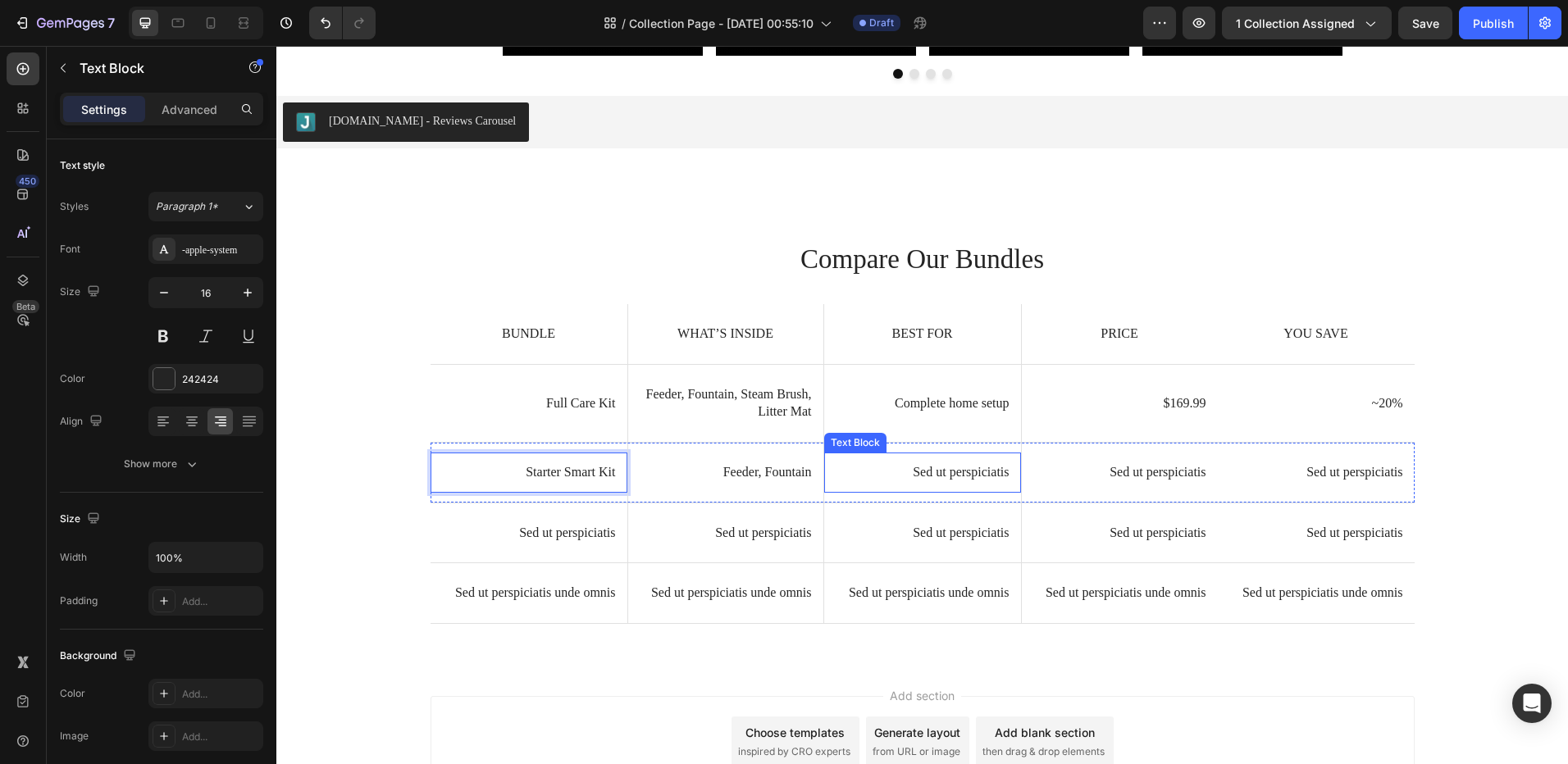
click at [911, 470] on p "Sed ut perspiciatis" at bounding box center [922, 472] width 174 height 17
click at [1118, 464] on p "Sed ut perspiciatis" at bounding box center [1120, 472] width 173 height 17
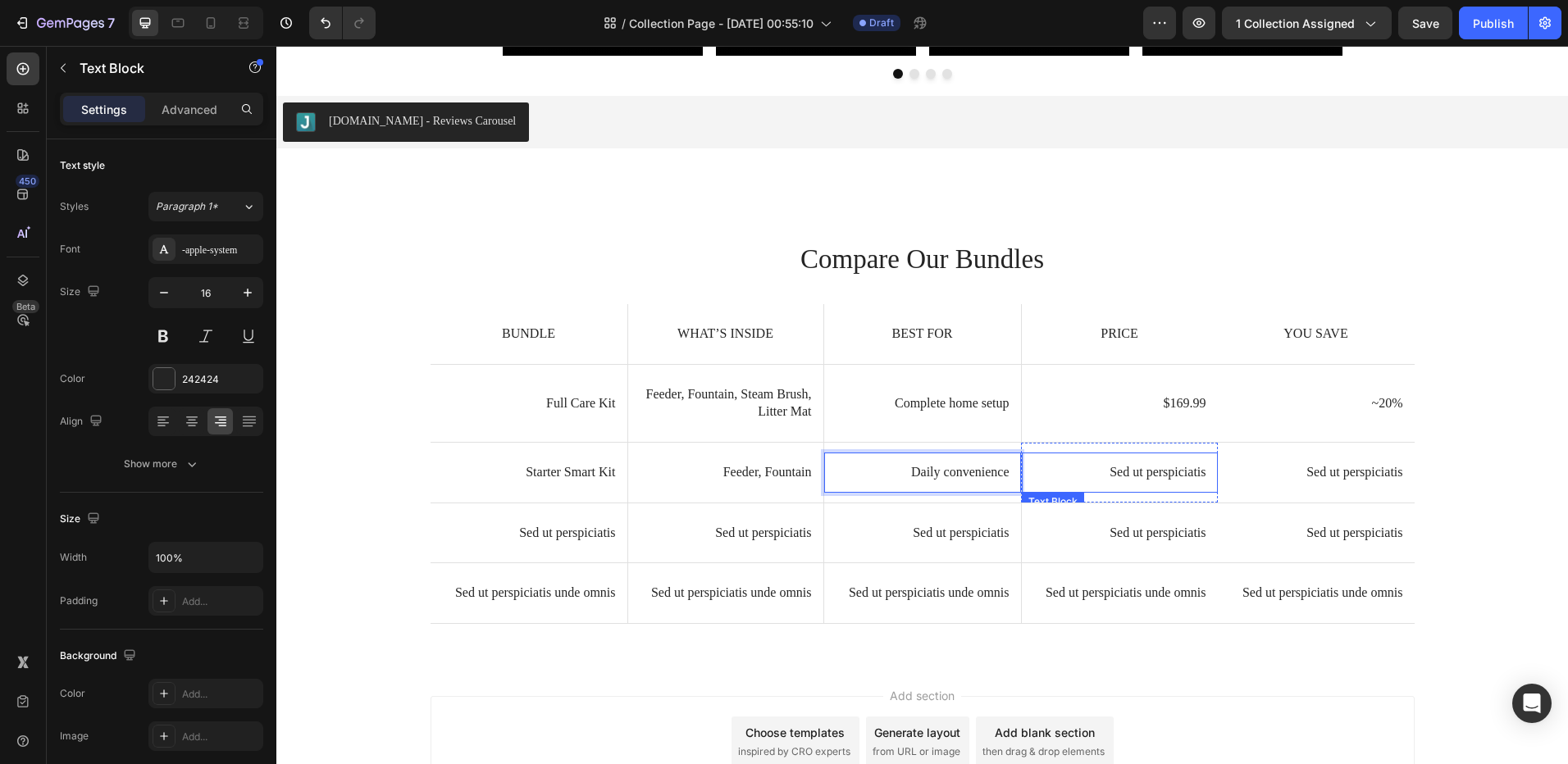
click at [1118, 464] on p "Sed ut perspiciatis" at bounding box center [1120, 472] width 173 height 17
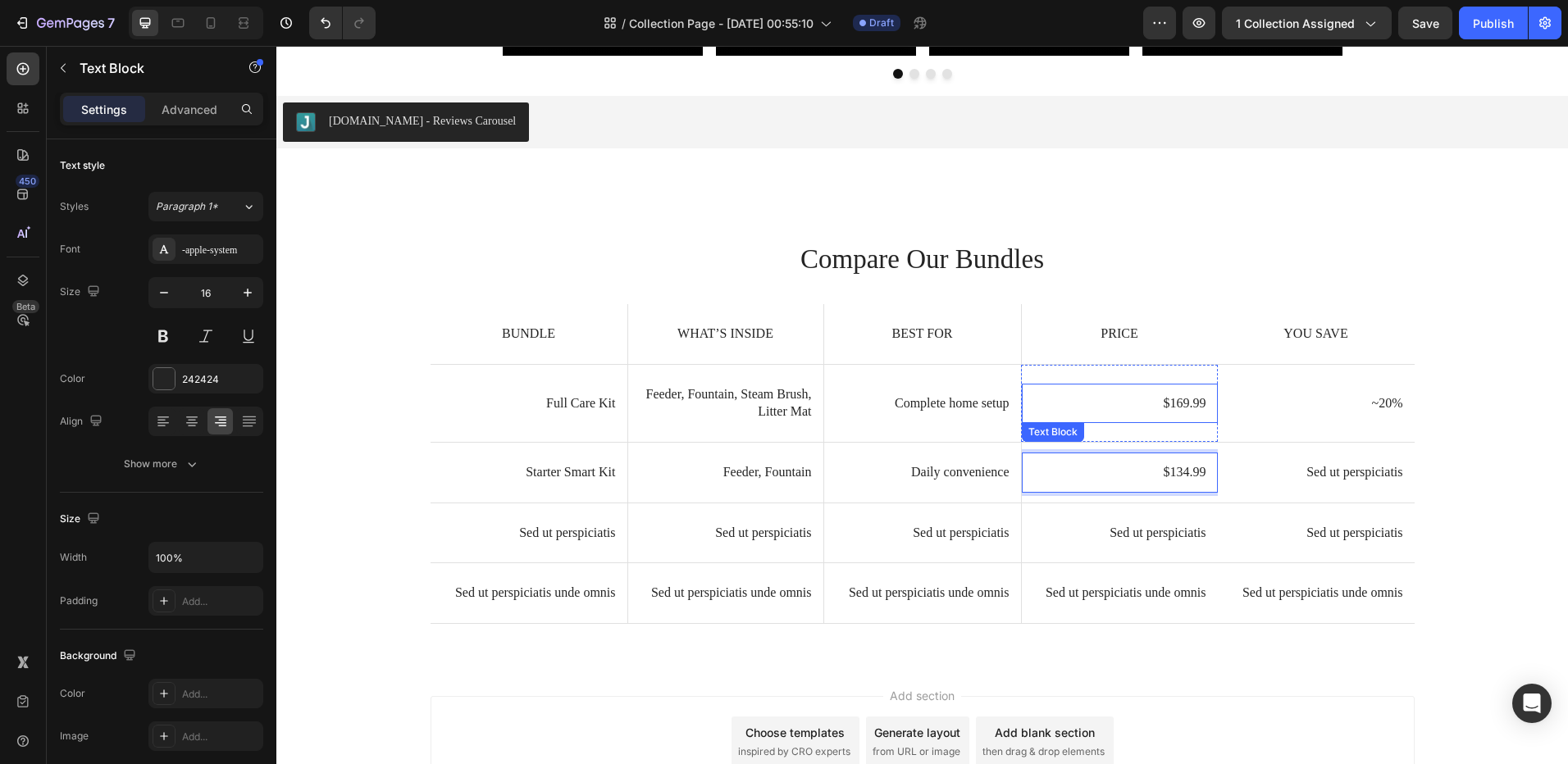
click at [1322, 479] on p "Sed ut perspiciatis" at bounding box center [1316, 472] width 174 height 17
click at [1321, 478] on p "Sed ut perspiciatis" at bounding box center [1316, 472] width 174 height 17
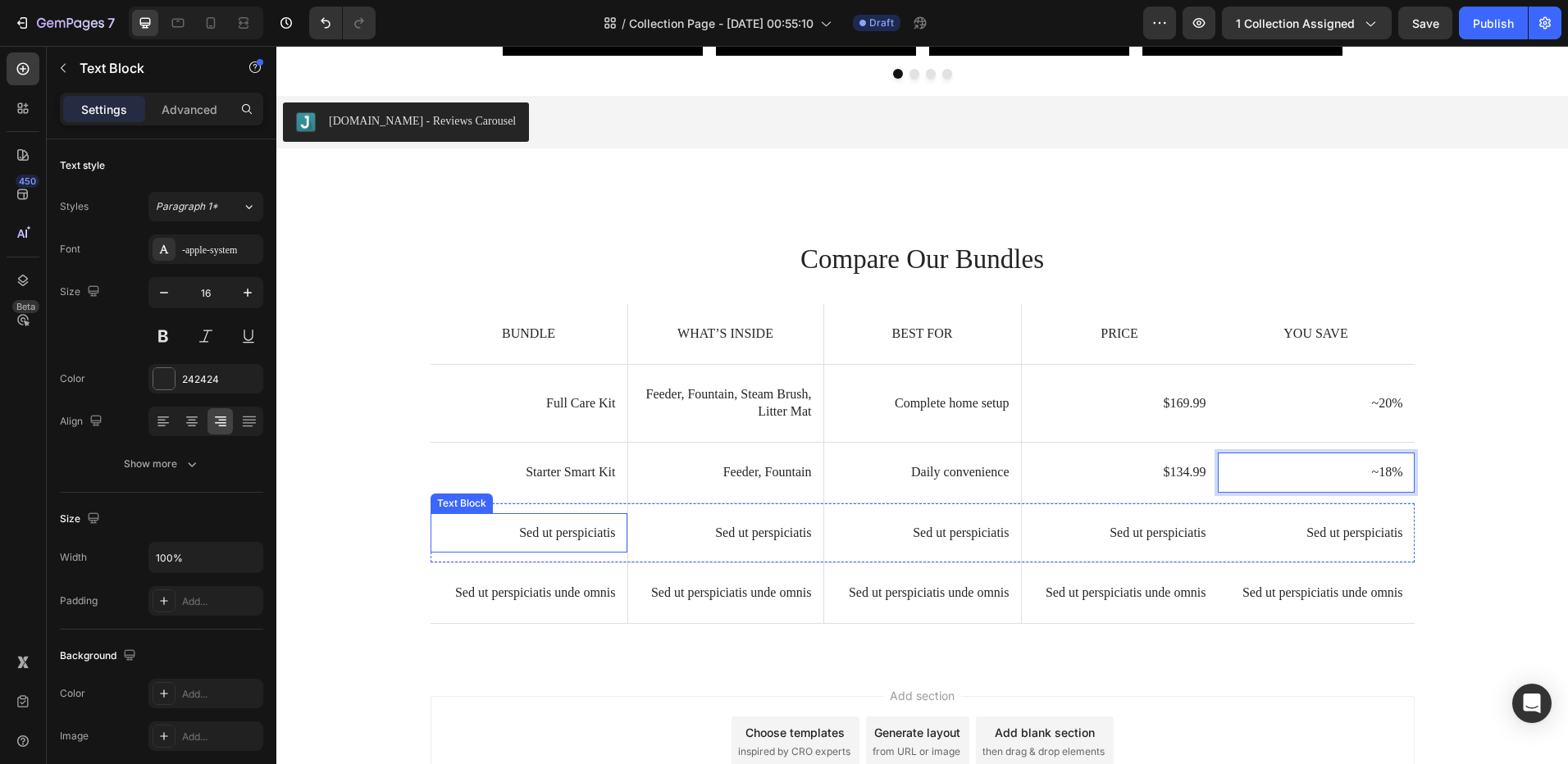
click at [573, 532] on p "Sed ut perspiciatis" at bounding box center [528, 533] width 174 height 17
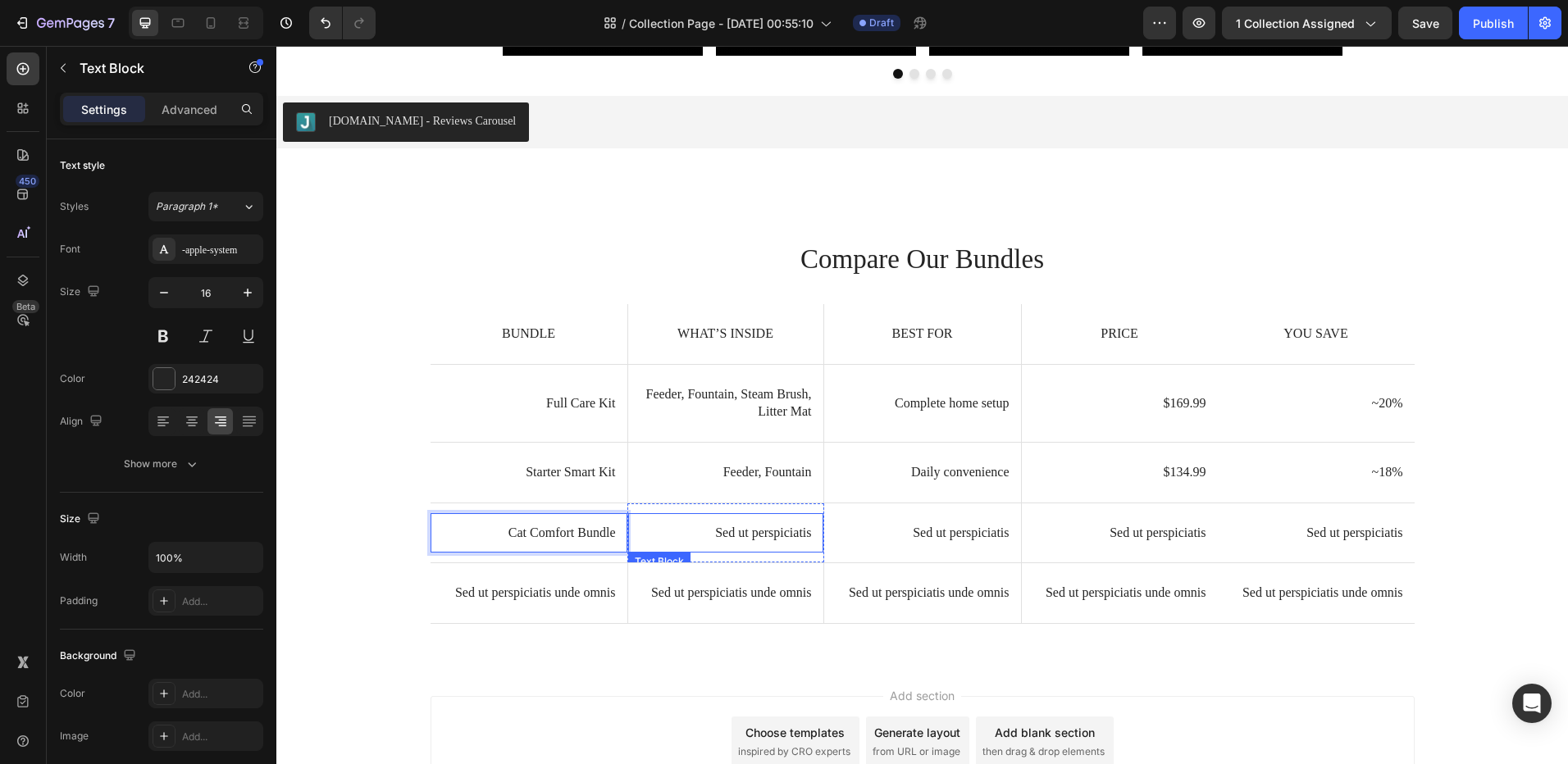
click at [750, 529] on p "Sed ut perspiciatis" at bounding box center [725, 533] width 172 height 17
click at [938, 530] on p "Sed ut perspiciatis" at bounding box center [922, 533] width 174 height 17
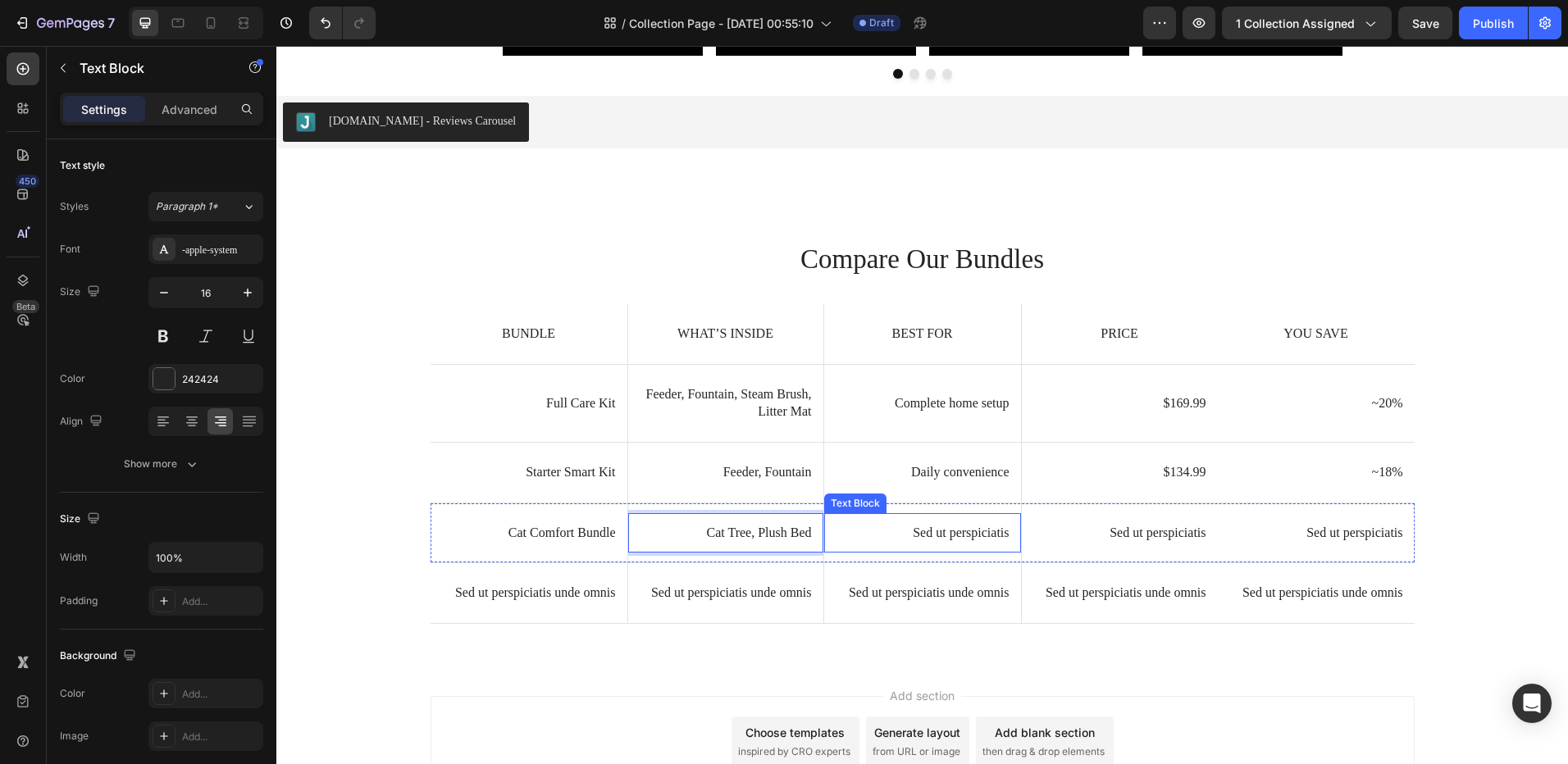
click at [938, 530] on p "Sed ut perspiciatis" at bounding box center [922, 533] width 174 height 17
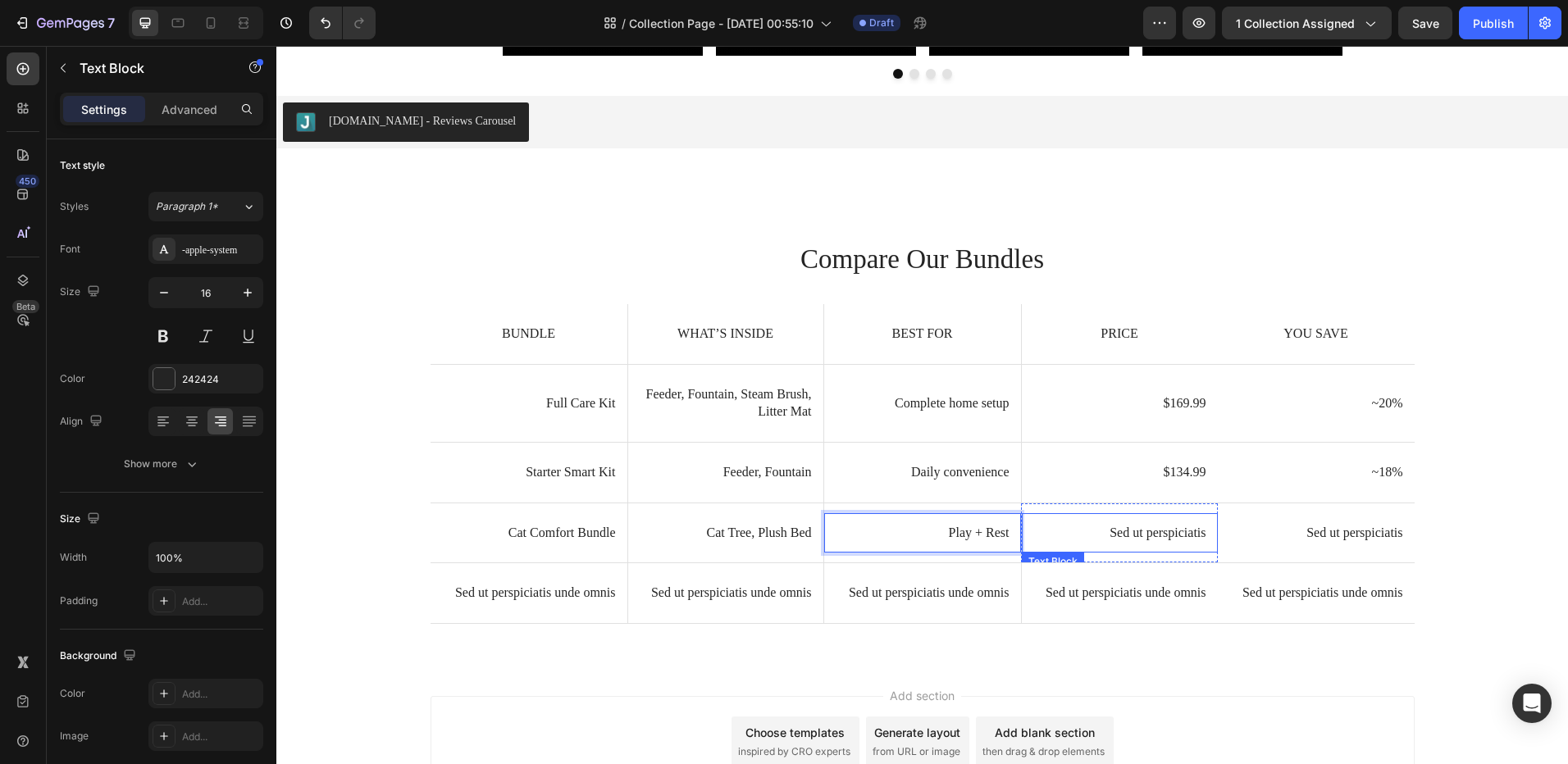
click at [1165, 531] on p "Sed ut perspiciatis" at bounding box center [1120, 533] width 173 height 17
click at [1179, 535] on p "$83.99" at bounding box center [1120, 533] width 173 height 17
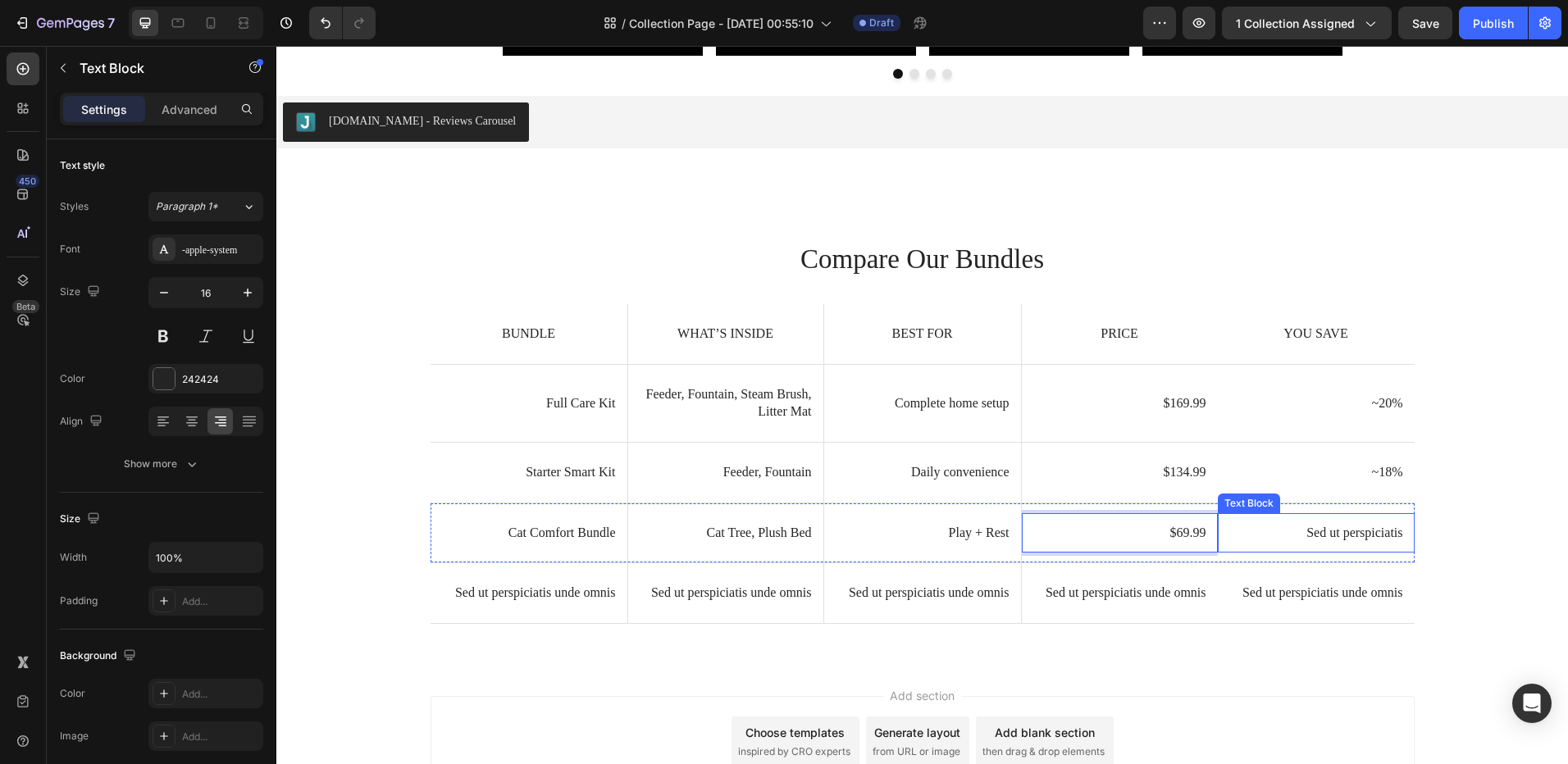
click at [1346, 529] on p "Sed ut perspiciatis" at bounding box center [1316, 533] width 174 height 17
click at [1181, 538] on p "$69.99" at bounding box center [1120, 533] width 173 height 17
click at [1181, 534] on p "$69.99" at bounding box center [1120, 533] width 173 height 17
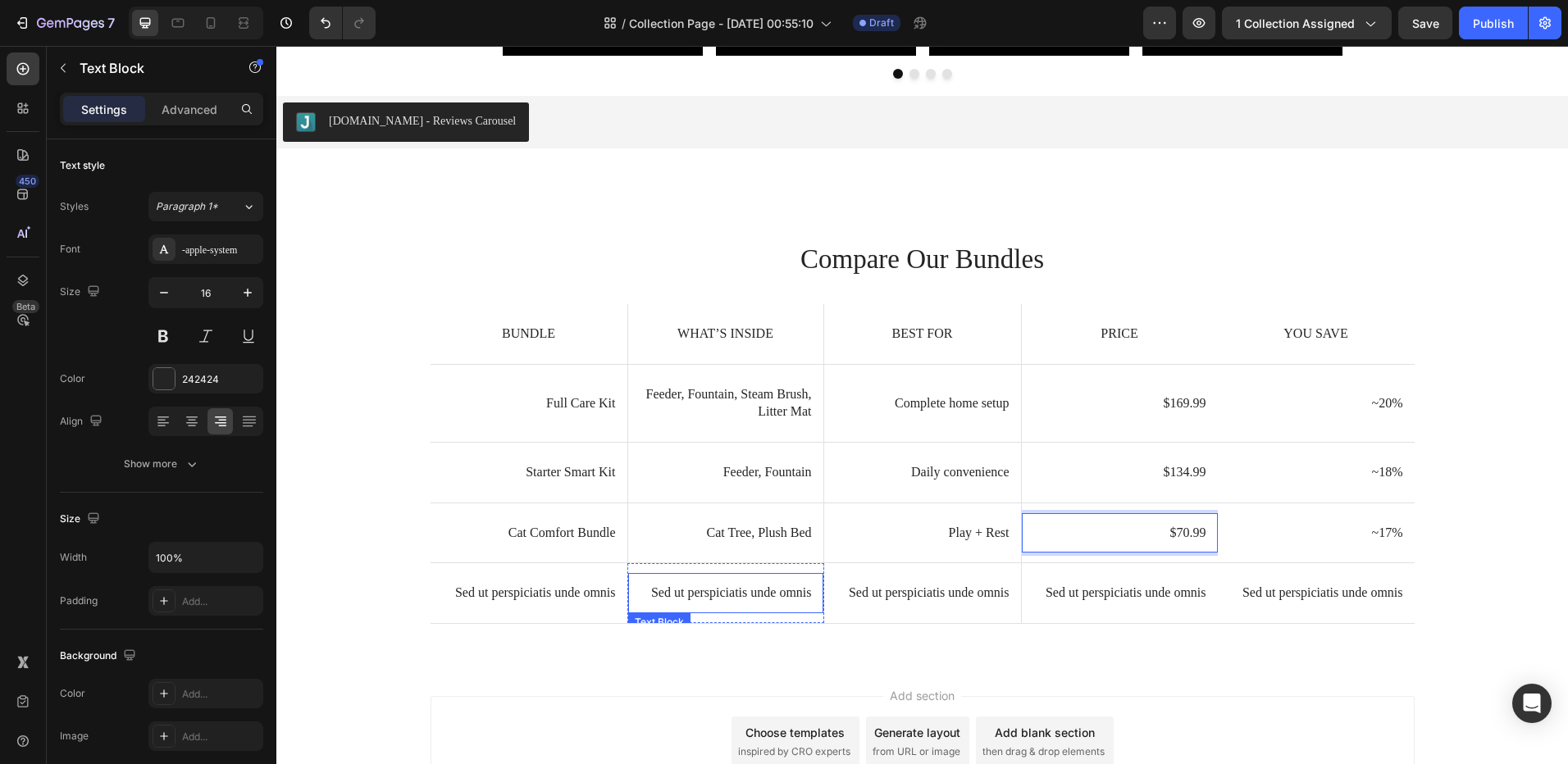
click at [569, 592] on p "Sed ut perspiciatis unde omnis" at bounding box center [528, 593] width 174 height 17
click at [571, 590] on p "Sed ut perspiciatis unde omnis" at bounding box center [528, 593] width 174 height 17
click at [572, 589] on p "Sed ut perspiciatis unde omnis" at bounding box center [528, 593] width 174 height 17
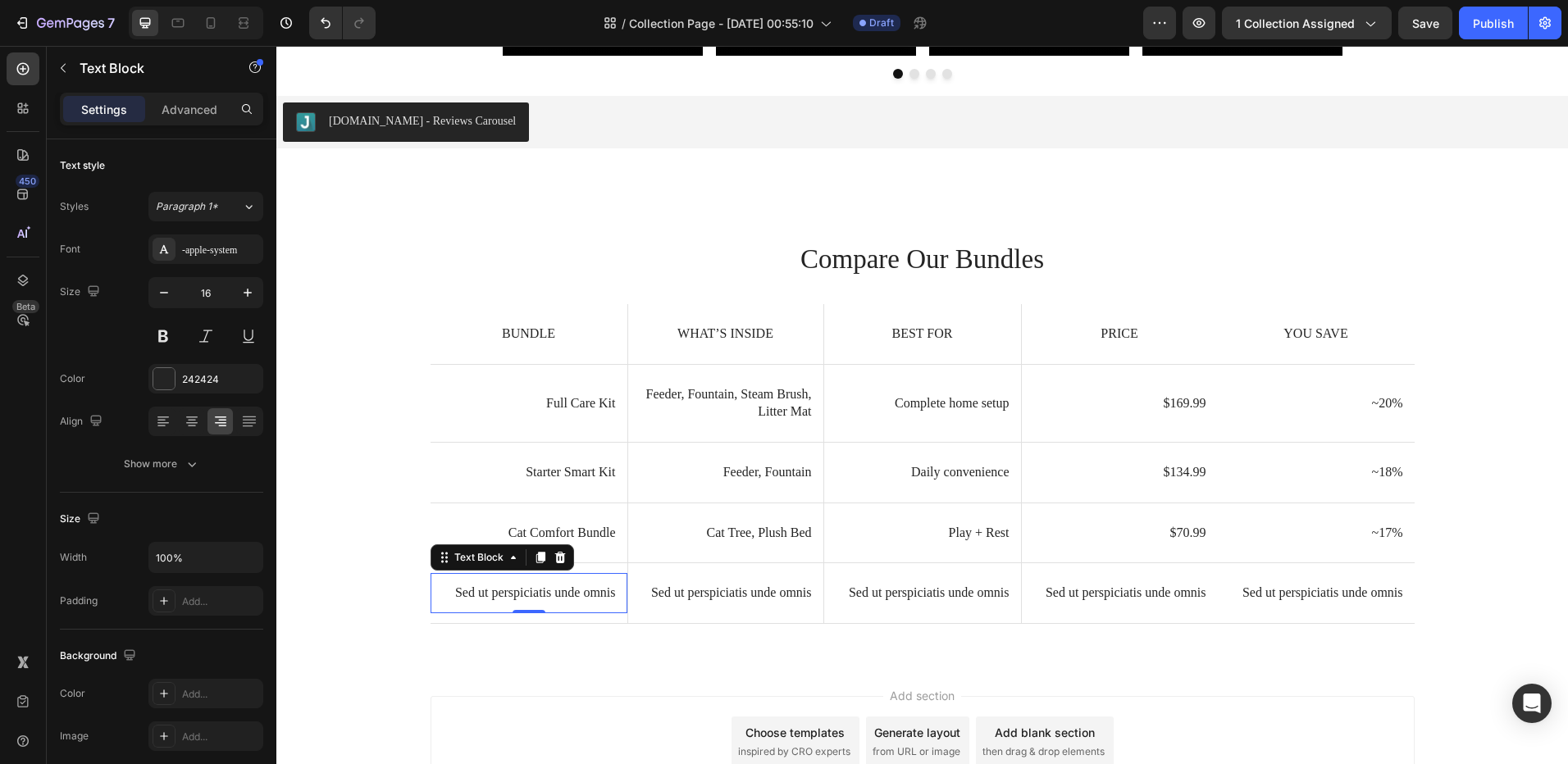
click at [569, 591] on p "Sed ut perspiciatis unde omnis" at bounding box center [528, 593] width 174 height 17
click at [570, 591] on p "Sed ut perspiciatis unde omnis" at bounding box center [528, 593] width 174 height 17
click at [735, 592] on p "Sed ut perspiciatis unde omnis" at bounding box center [725, 593] width 172 height 17
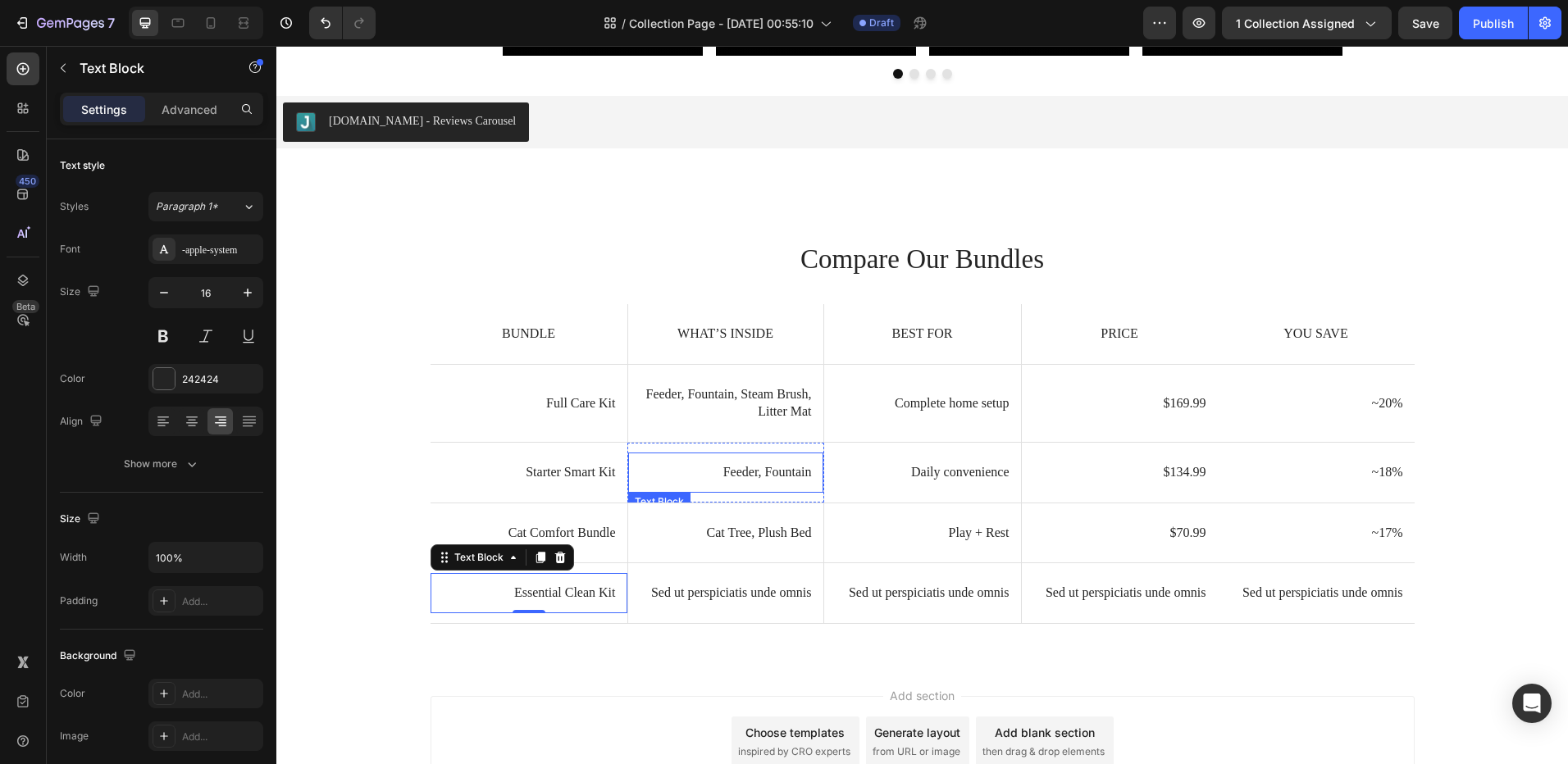
click at [735, 592] on p "Sed ut perspiciatis unde omnis" at bounding box center [725, 593] width 172 height 17
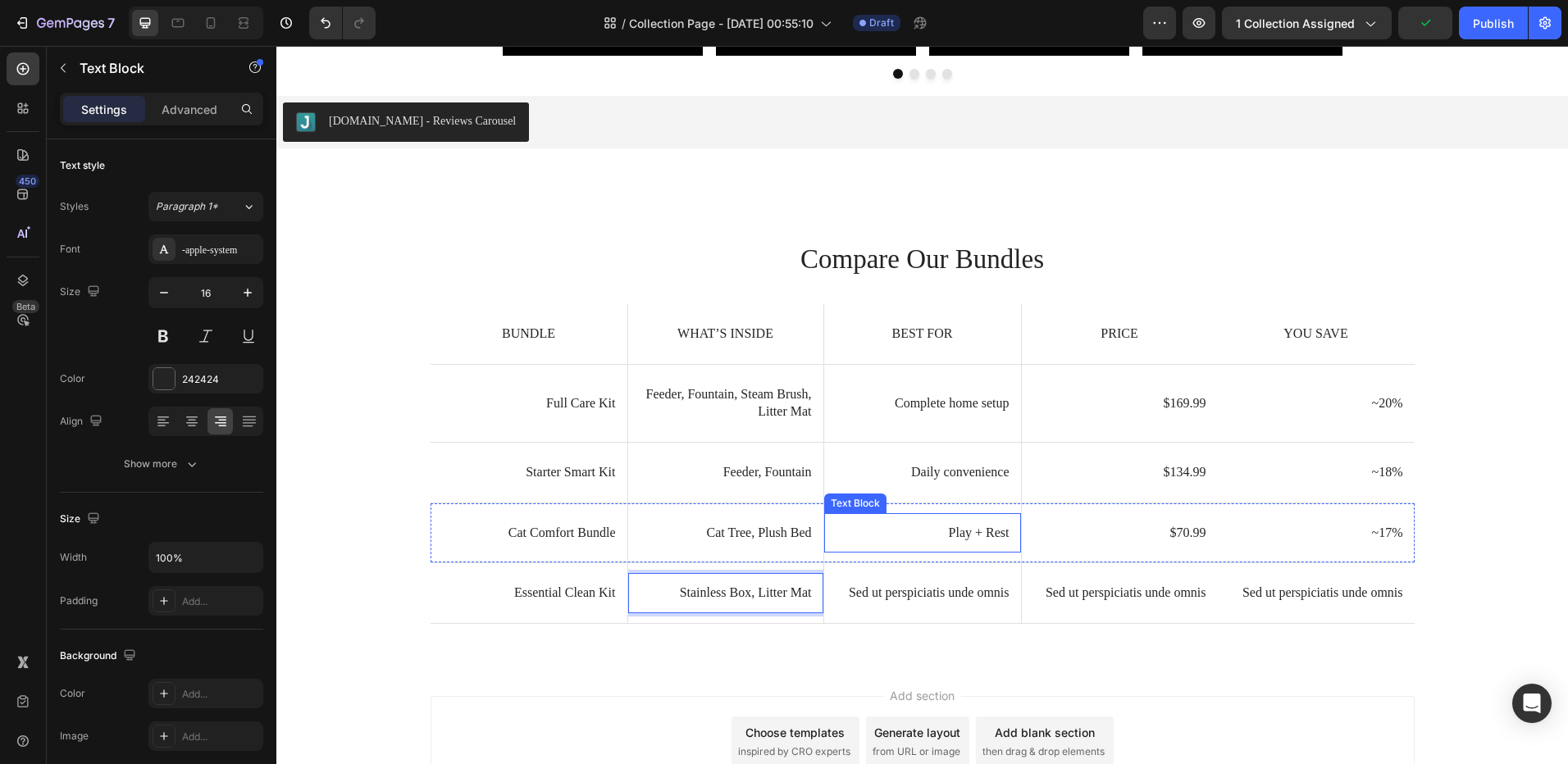
click at [904, 598] on p "Sed ut perspiciatis unde omnis" at bounding box center [922, 593] width 174 height 17
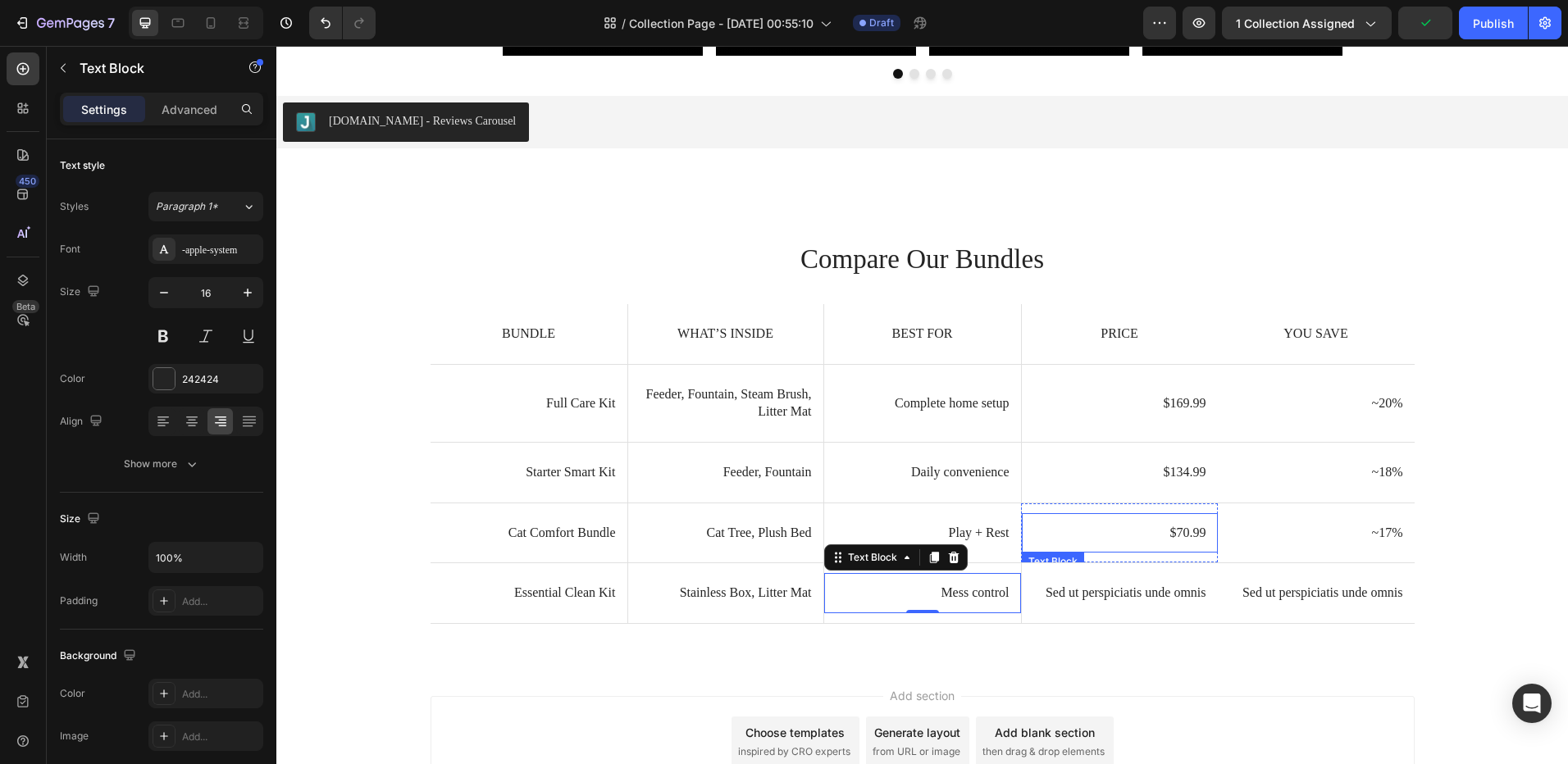
click at [1134, 592] on p "Sed ut perspiciatis unde omnis" at bounding box center [1120, 593] width 173 height 17
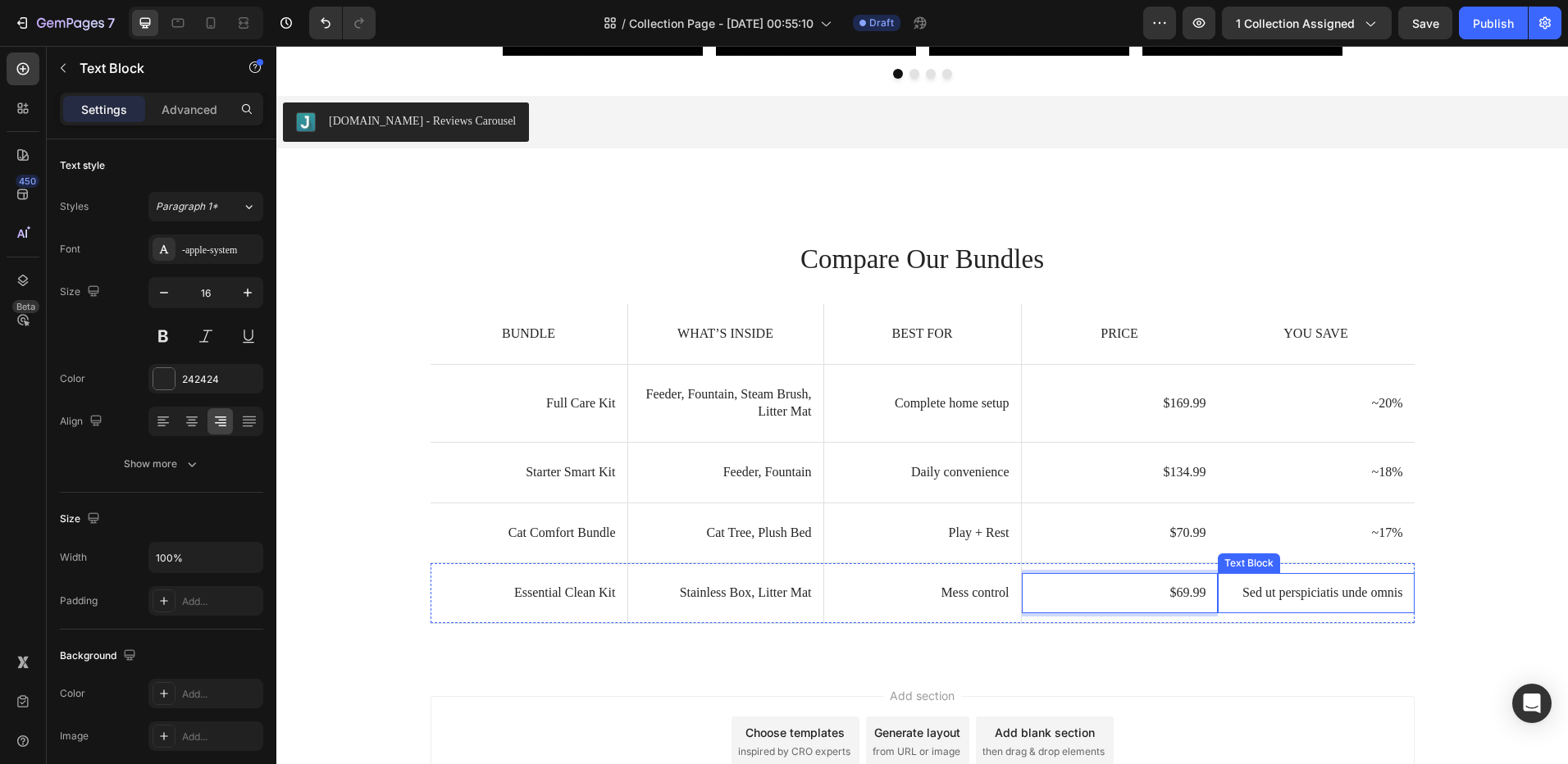
click at [1271, 598] on p "Sed ut perspiciatis unde omnis" at bounding box center [1316, 593] width 174 height 17
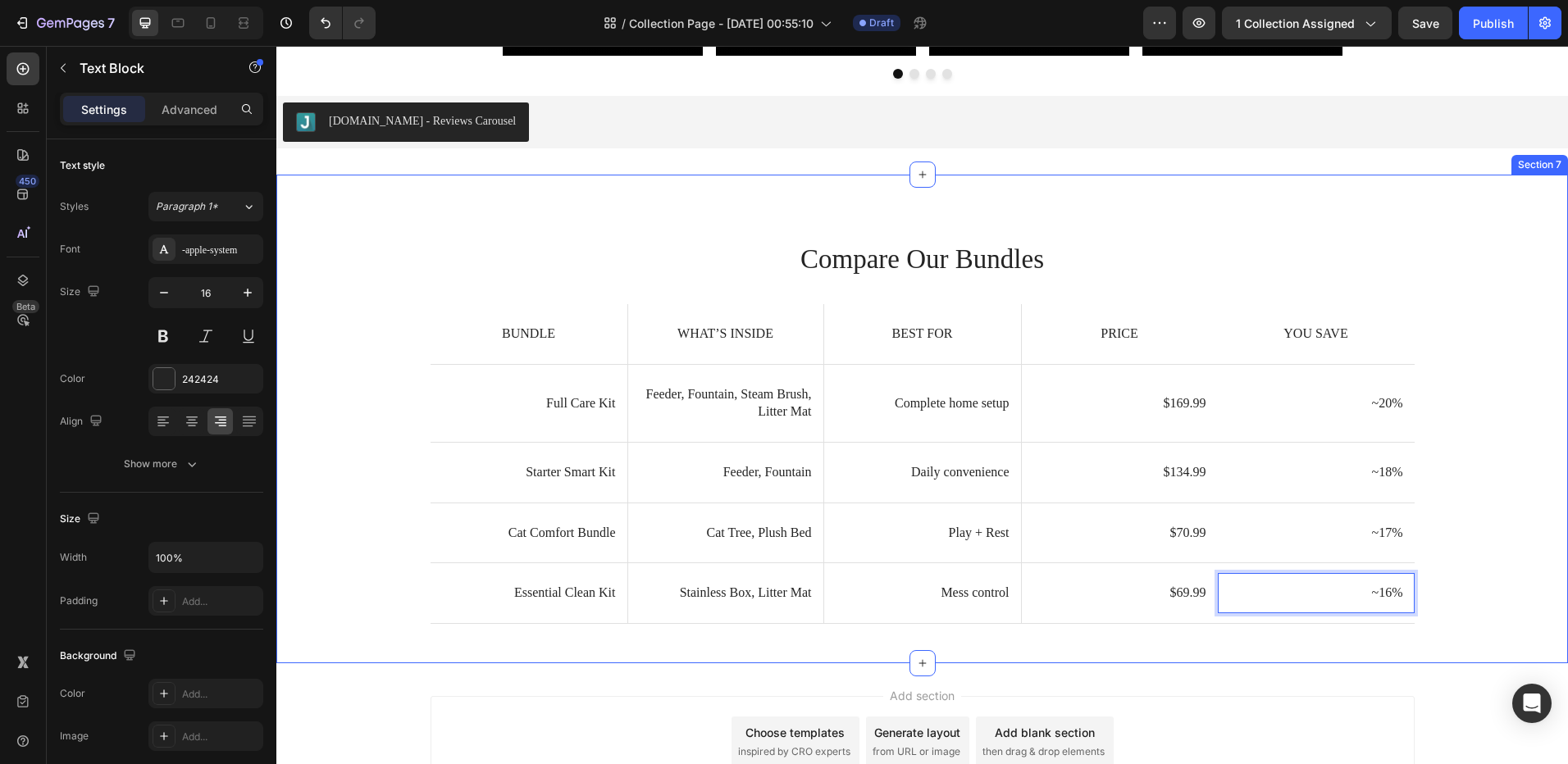
scroll to position [3594, 0]
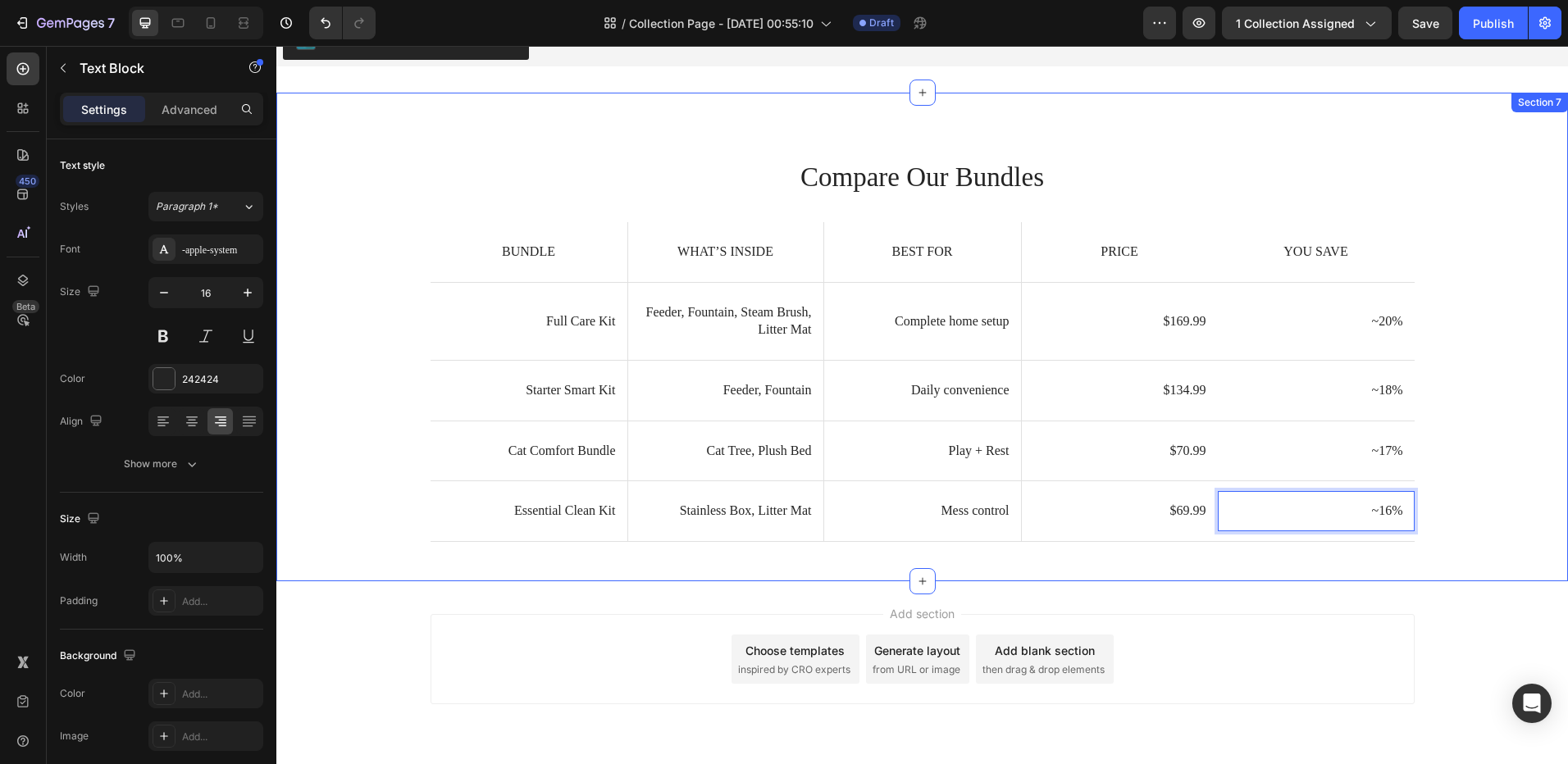
click at [314, 262] on div "Compare Our Bundles Heading Bundle Text Block What’s Inside Text Block Hero Ban…" at bounding box center [922, 351] width 1267 height 385
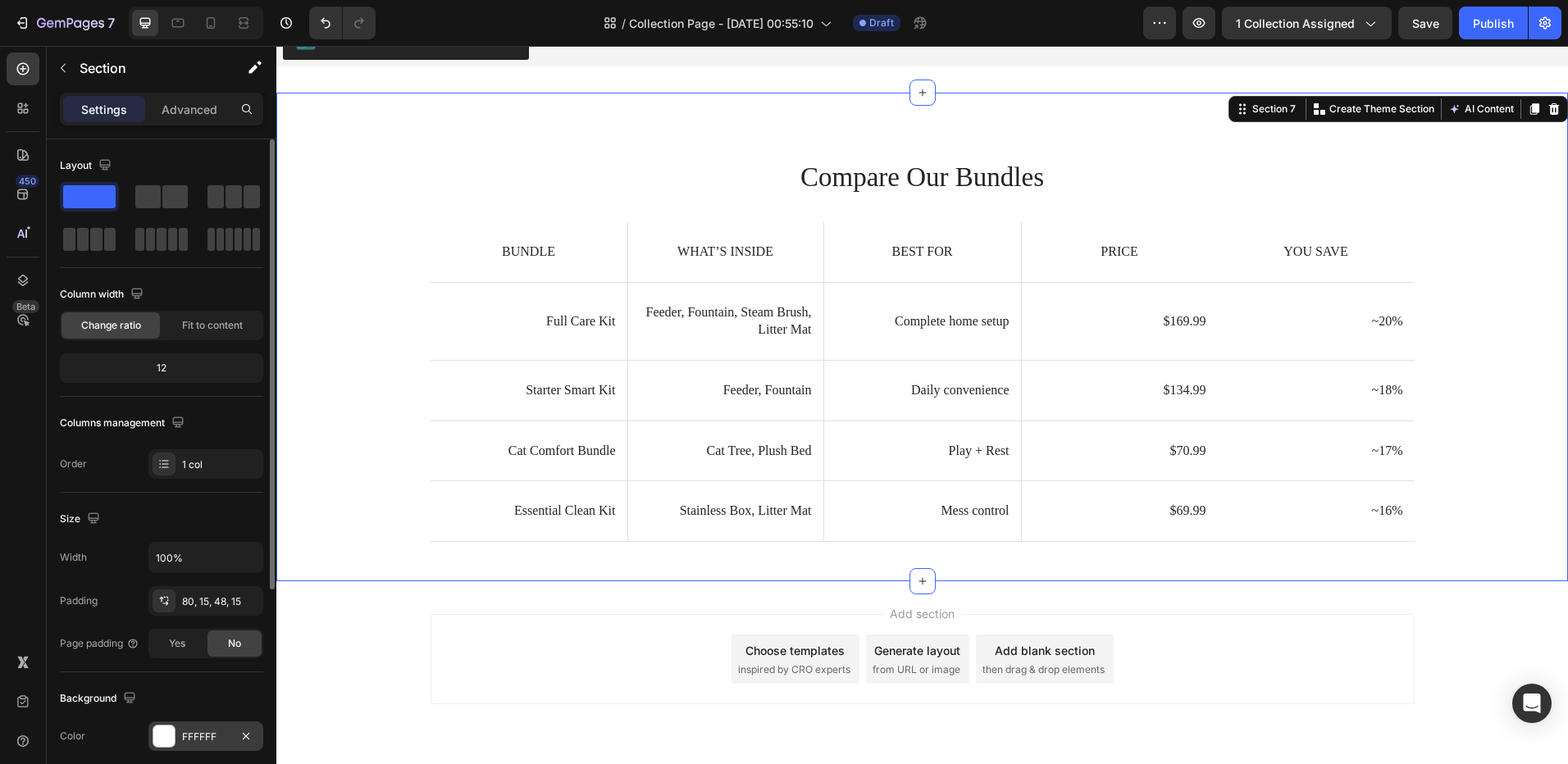
click at [163, 736] on div at bounding box center [164, 736] width 21 height 21
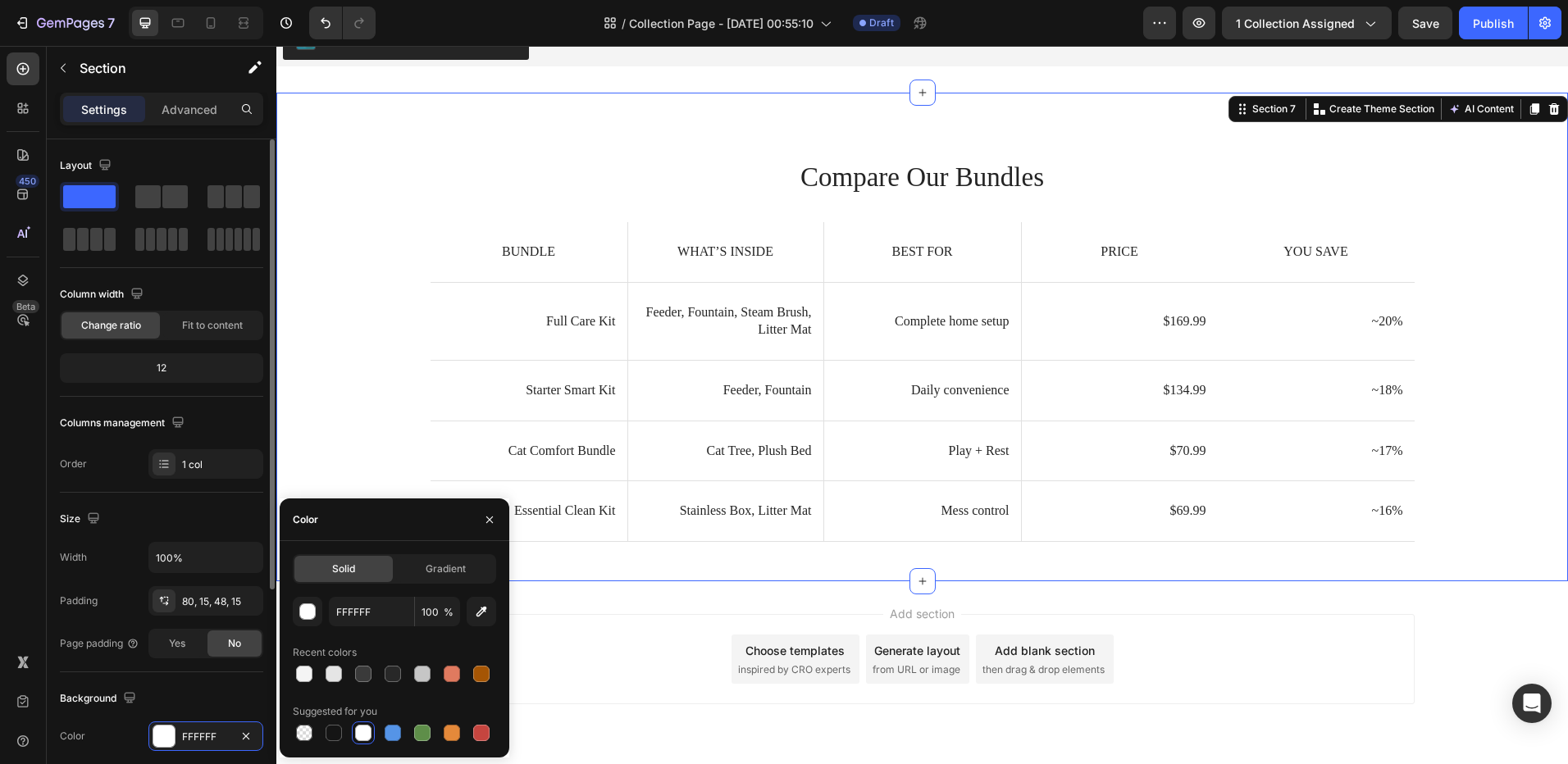
scroll to position [164, 0]
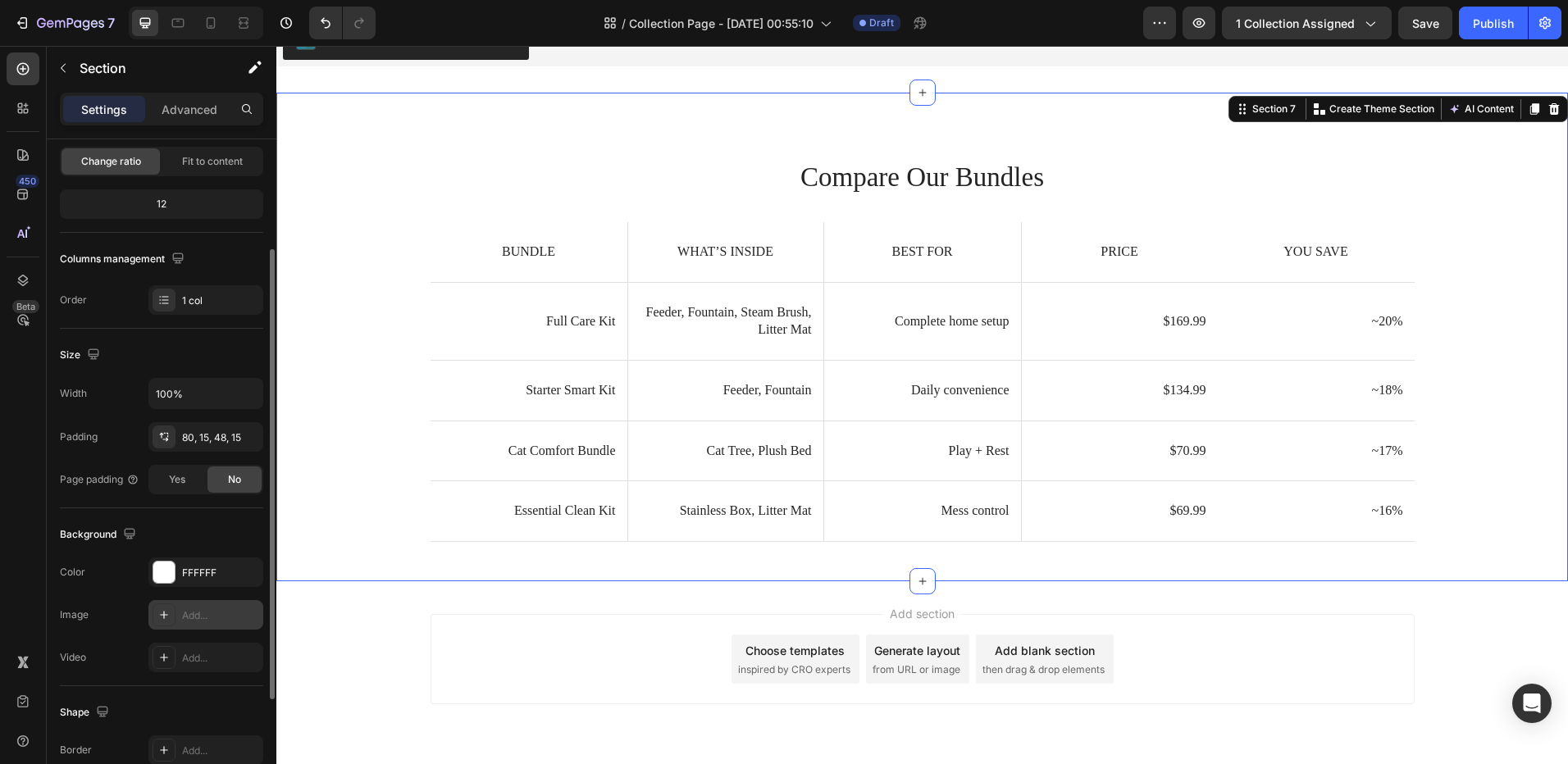
click at [159, 617] on icon at bounding box center [164, 615] width 13 height 13
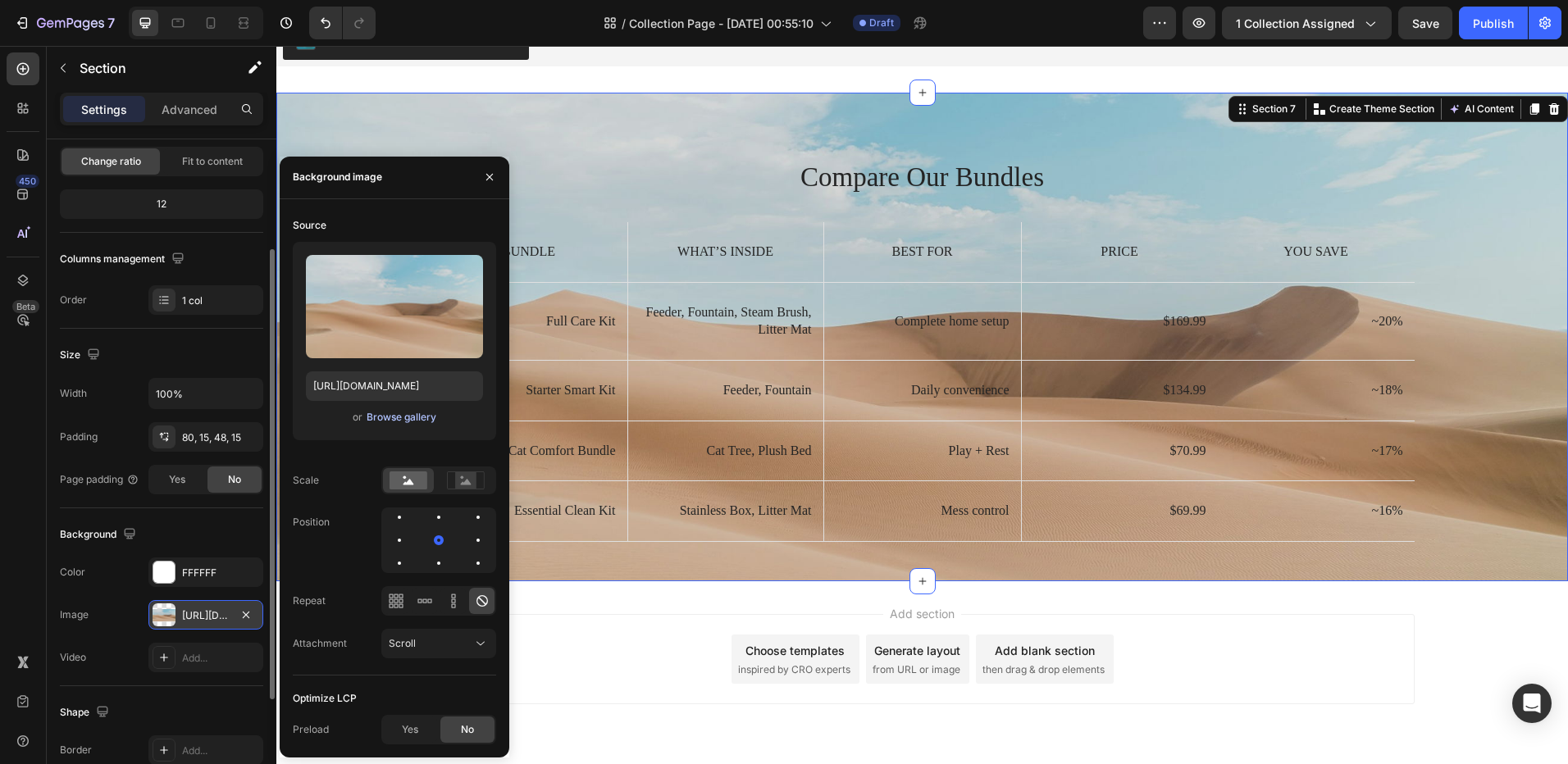
click at [381, 407] on div "or Browse gallery" at bounding box center [394, 417] width 177 height 20
click at [378, 410] on div "Browse gallery" at bounding box center [400, 417] width 69 height 15
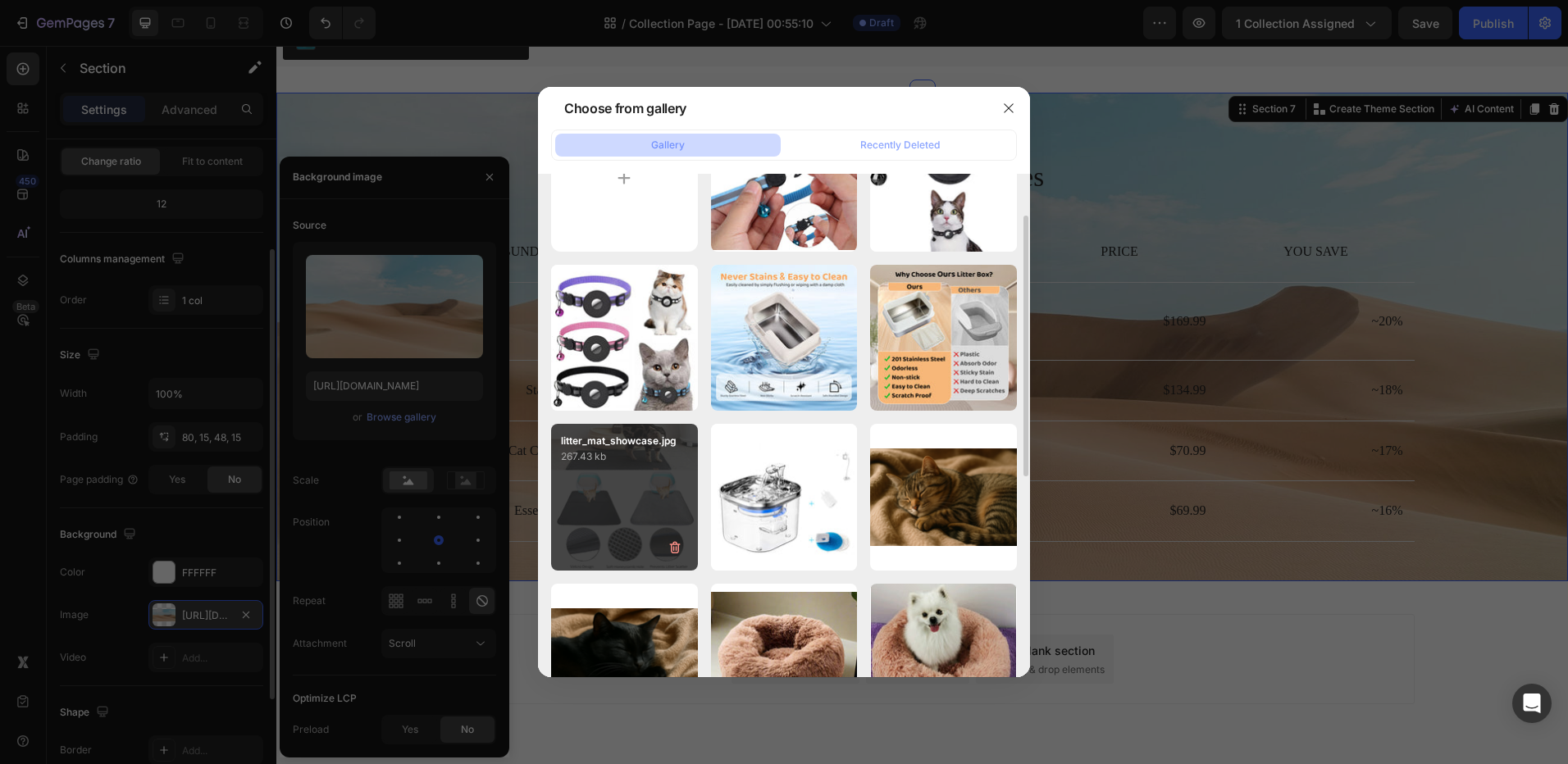
scroll to position [246, 0]
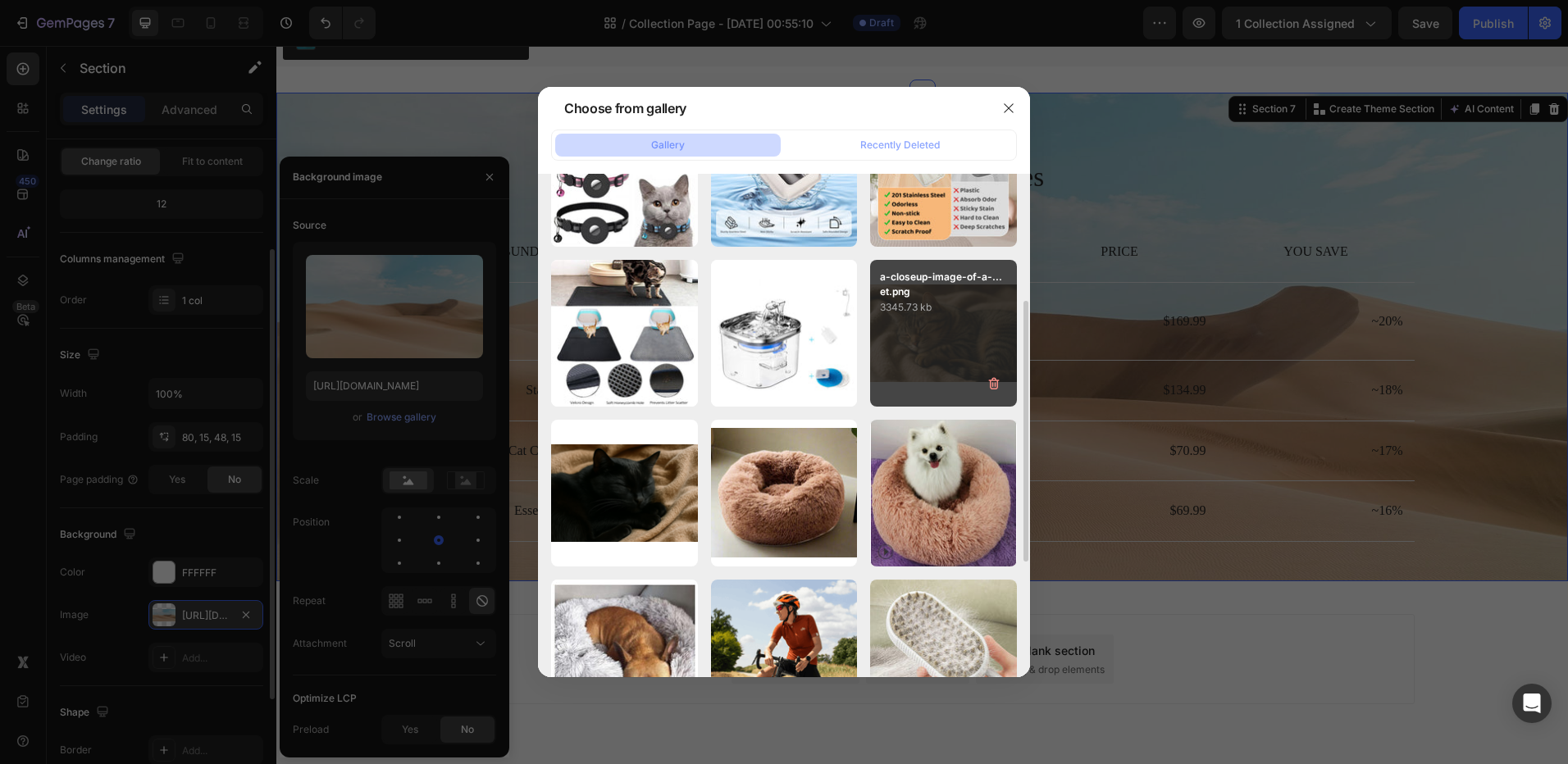
click at [952, 371] on div "a-closeup-image-of-a-...et.png 3345.73 kb" at bounding box center [943, 333] width 147 height 147
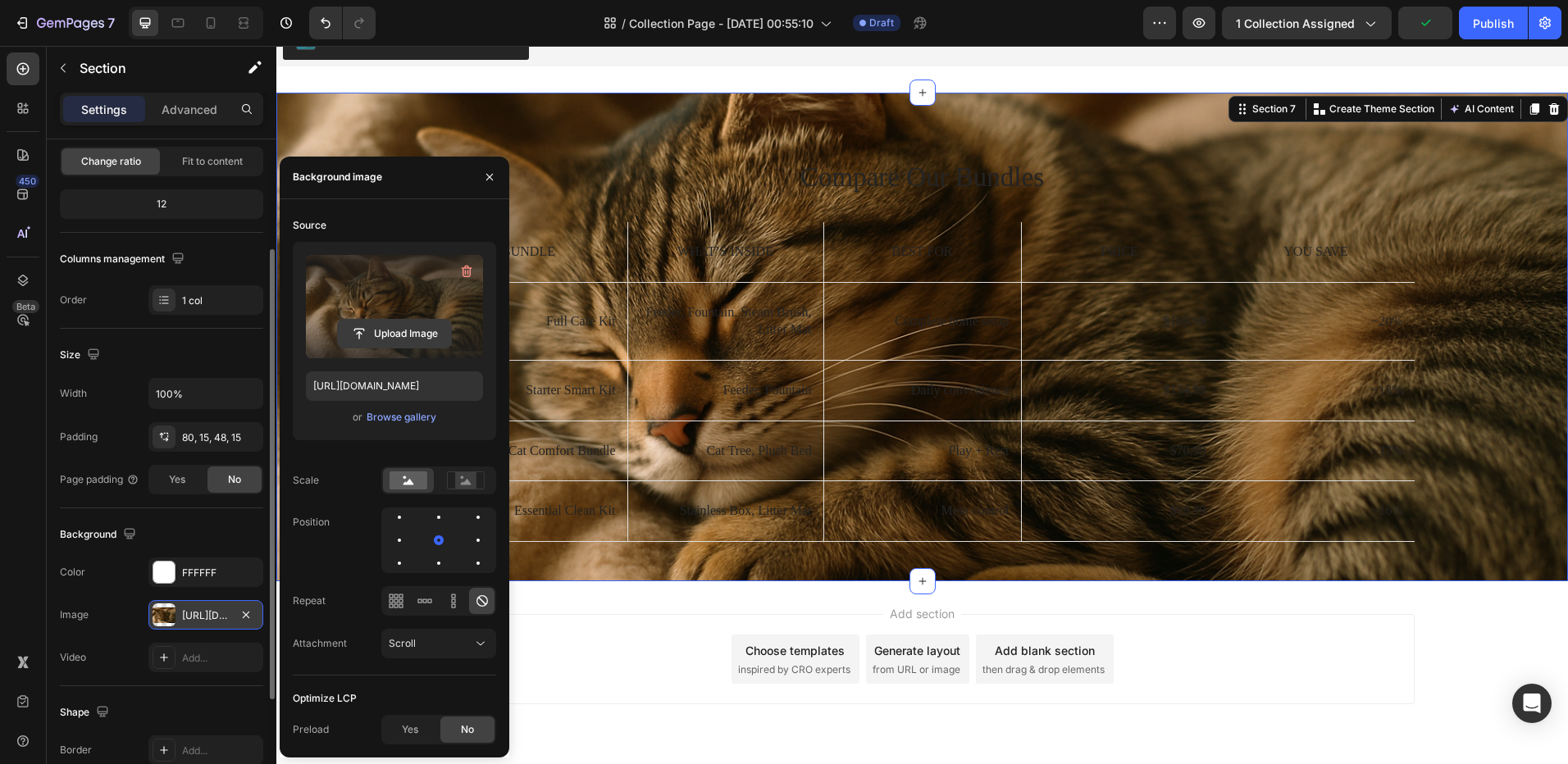
click at [407, 330] on input "file" at bounding box center [394, 334] width 113 height 28
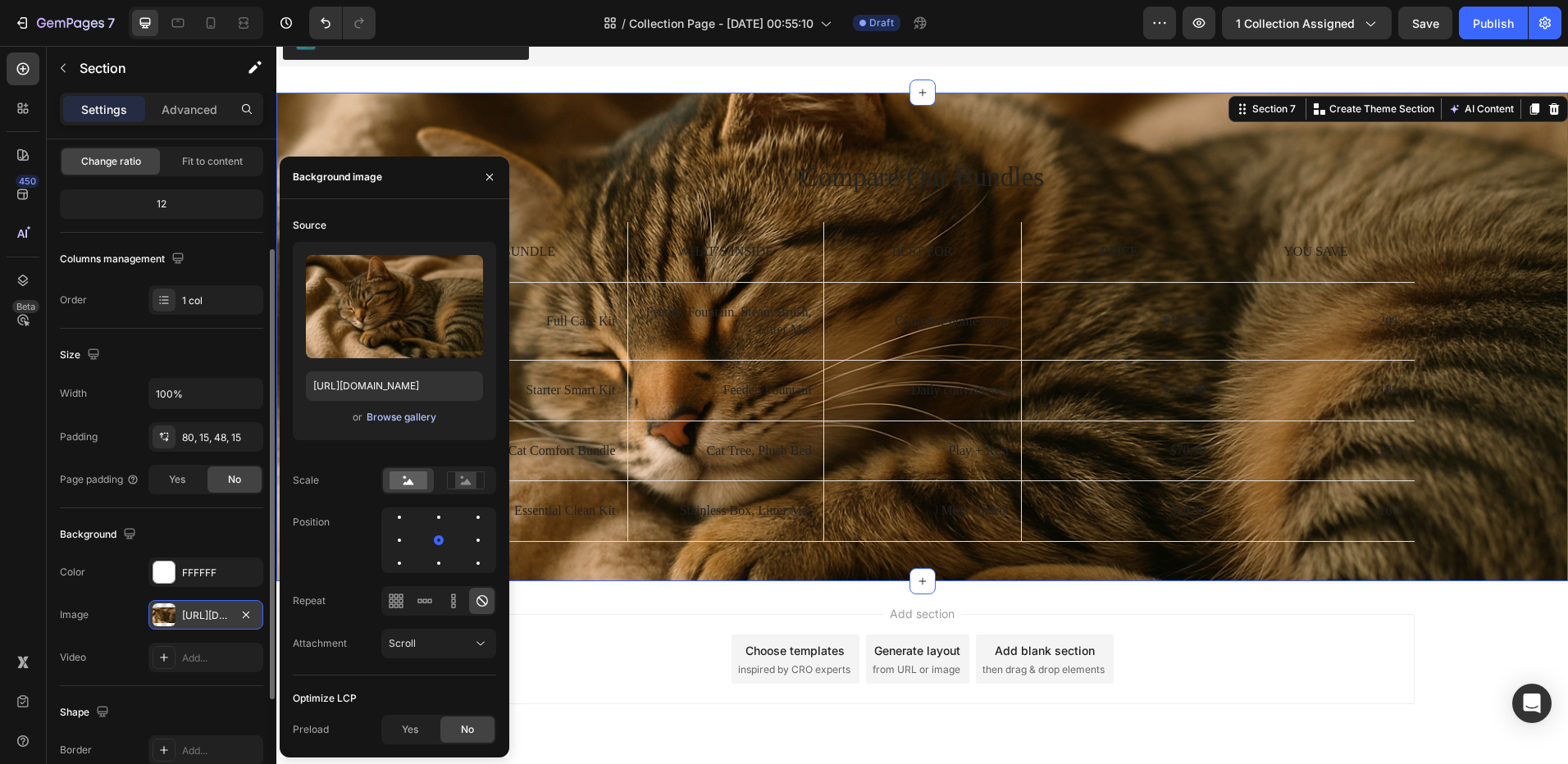
click at [406, 416] on div "Browse gallery" at bounding box center [400, 417] width 69 height 15
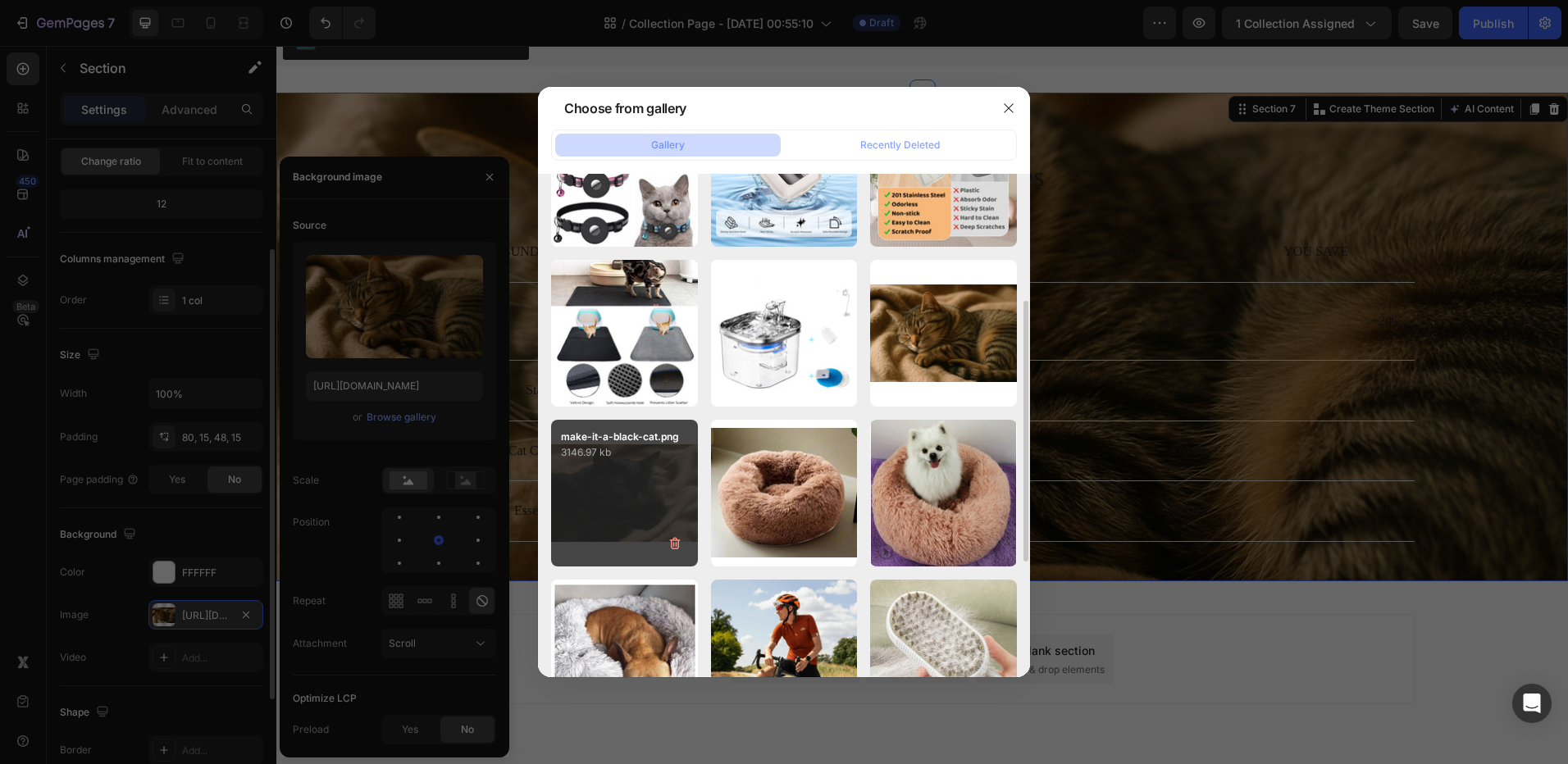
click at [634, 479] on div "make-it-a-black-cat.png 3146.97 kb" at bounding box center [624, 493] width 147 height 147
type input "[URL][DOMAIN_NAME]"
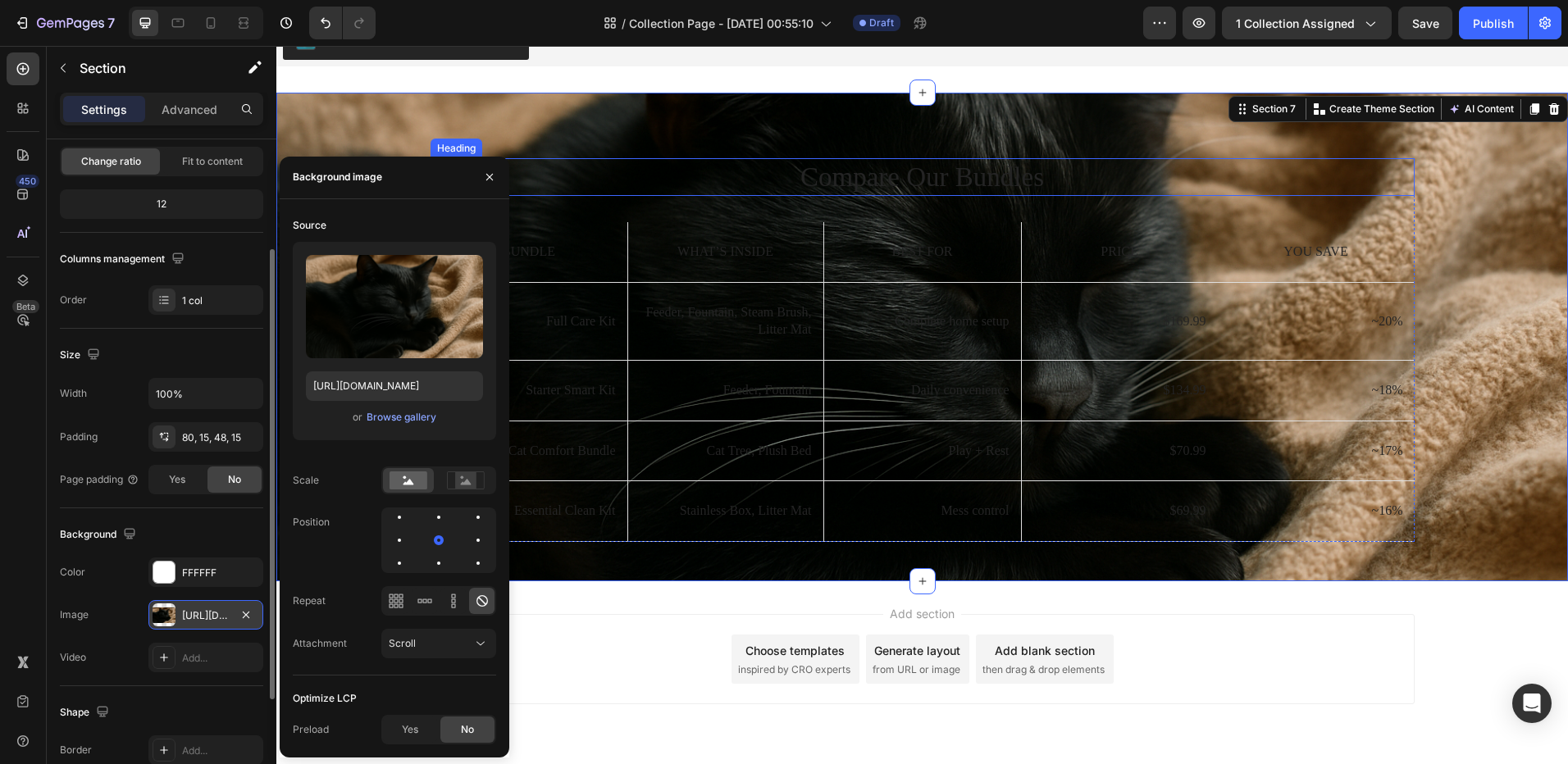
click at [901, 170] on h2 "Compare Our Bundles" at bounding box center [922, 177] width 984 height 39
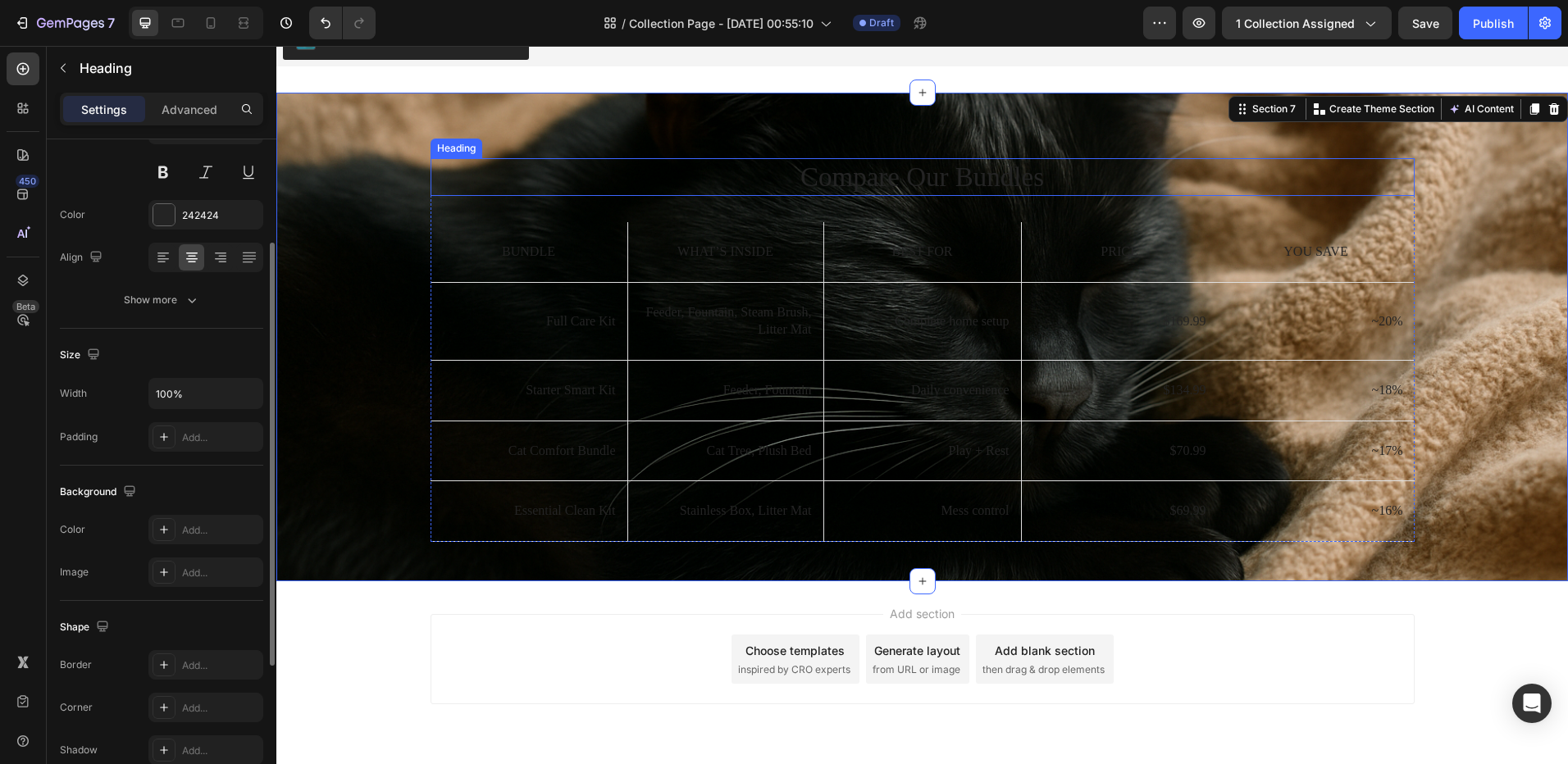
click at [901, 170] on h2 "Compare Our Bundles" at bounding box center [922, 177] width 984 height 39
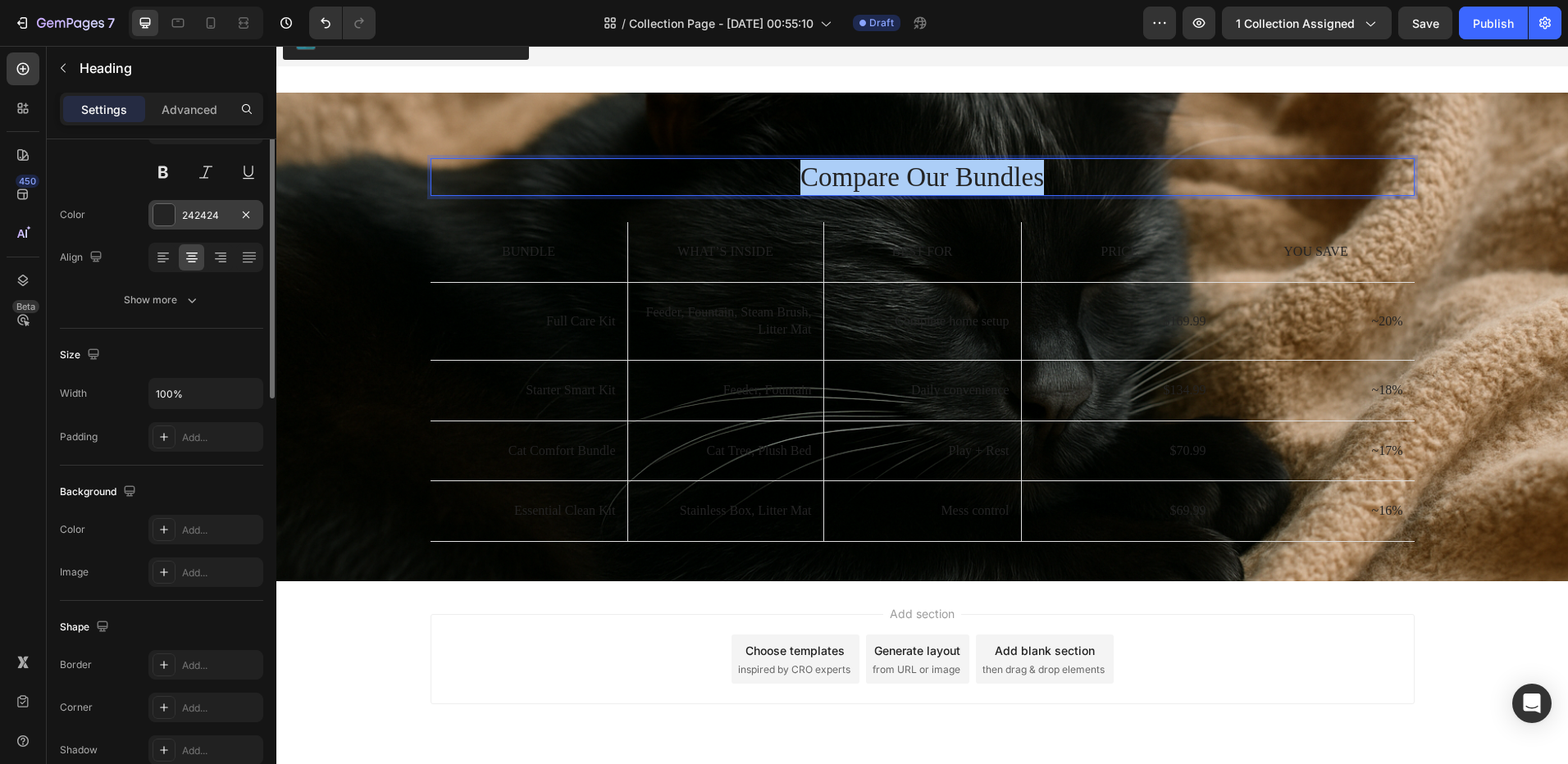
click at [185, 223] on div "242424" at bounding box center [205, 215] width 47 height 15
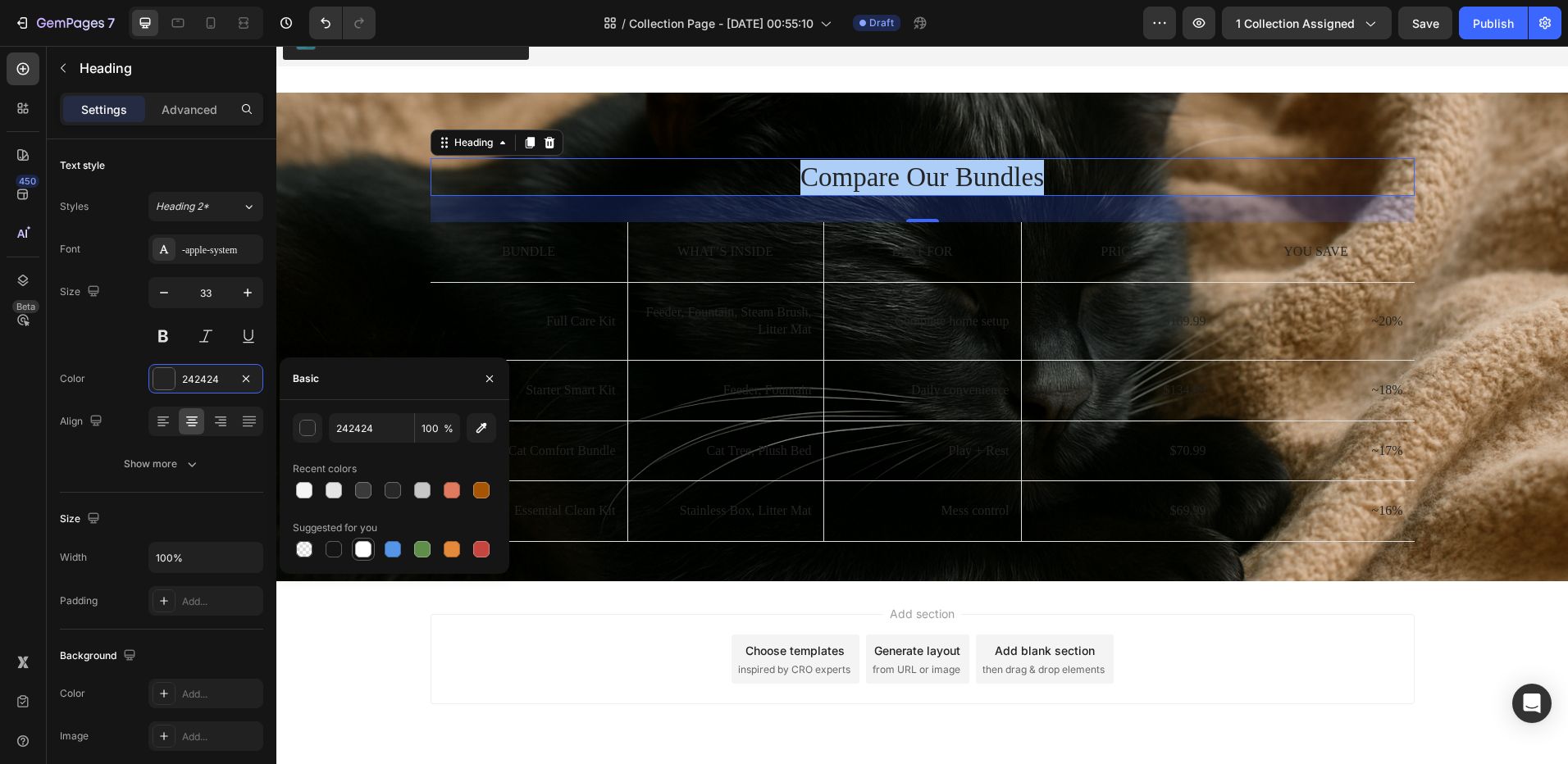
click at [368, 553] on div at bounding box center [363, 549] width 16 height 16
type input "FFFFFF"
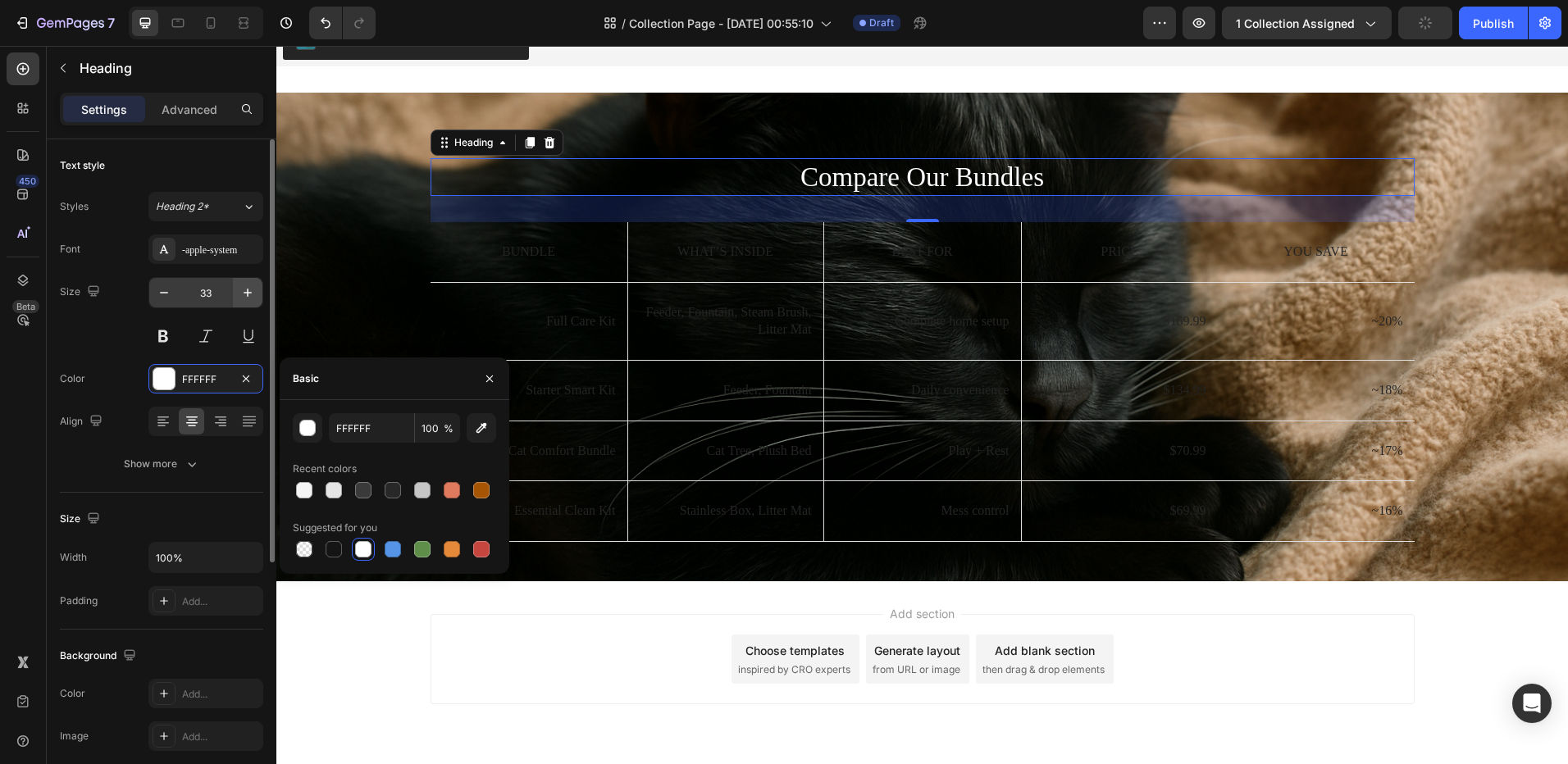
drag, startPoint x: 190, startPoint y: 260, endPoint x: 252, endPoint y: 296, distance: 71.7
click at [192, 256] on div "-apple-system" at bounding box center [206, 250] width 115 height 29
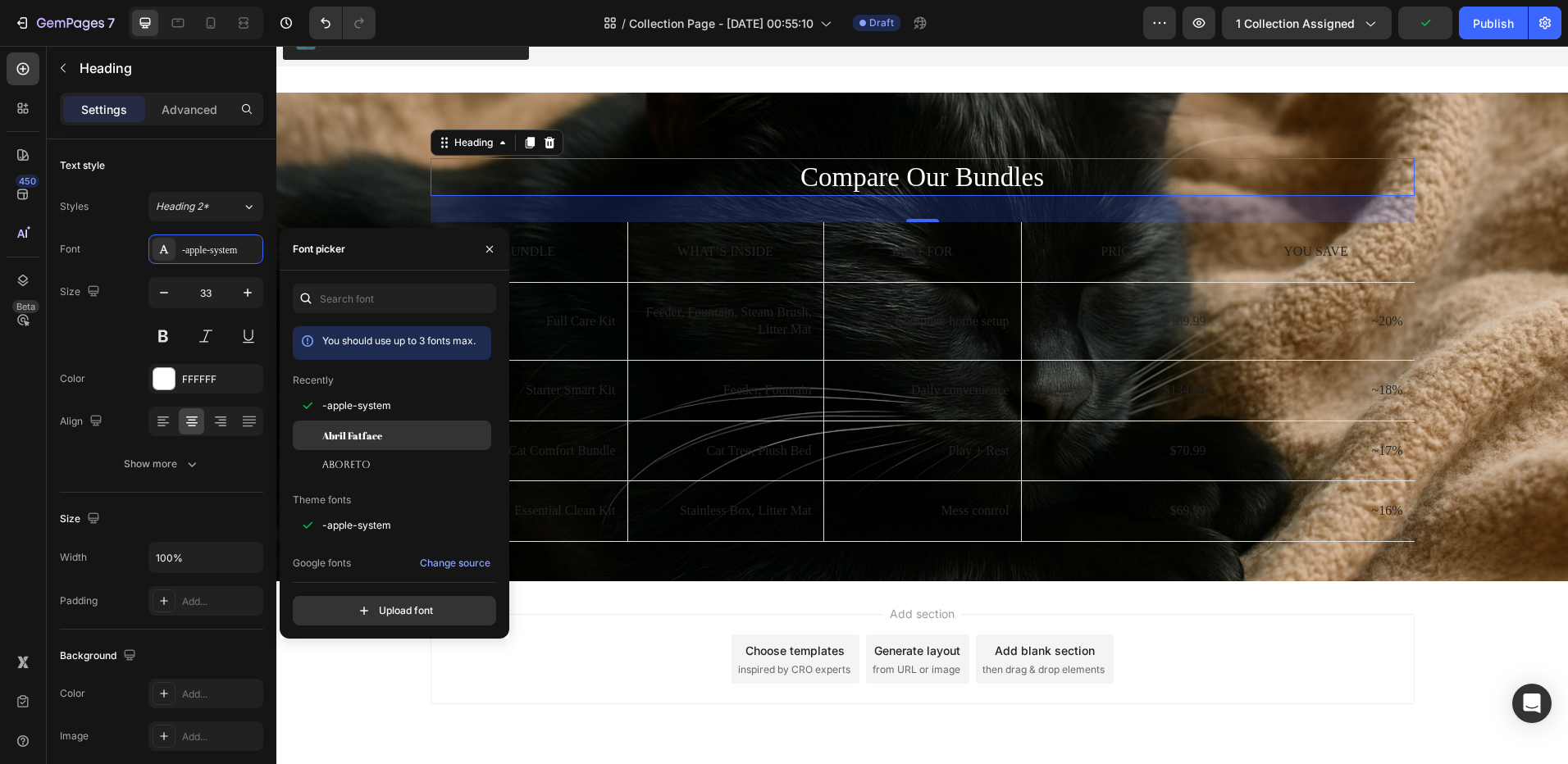
click at [357, 428] on span "Abril Fatface" at bounding box center [352, 435] width 60 height 15
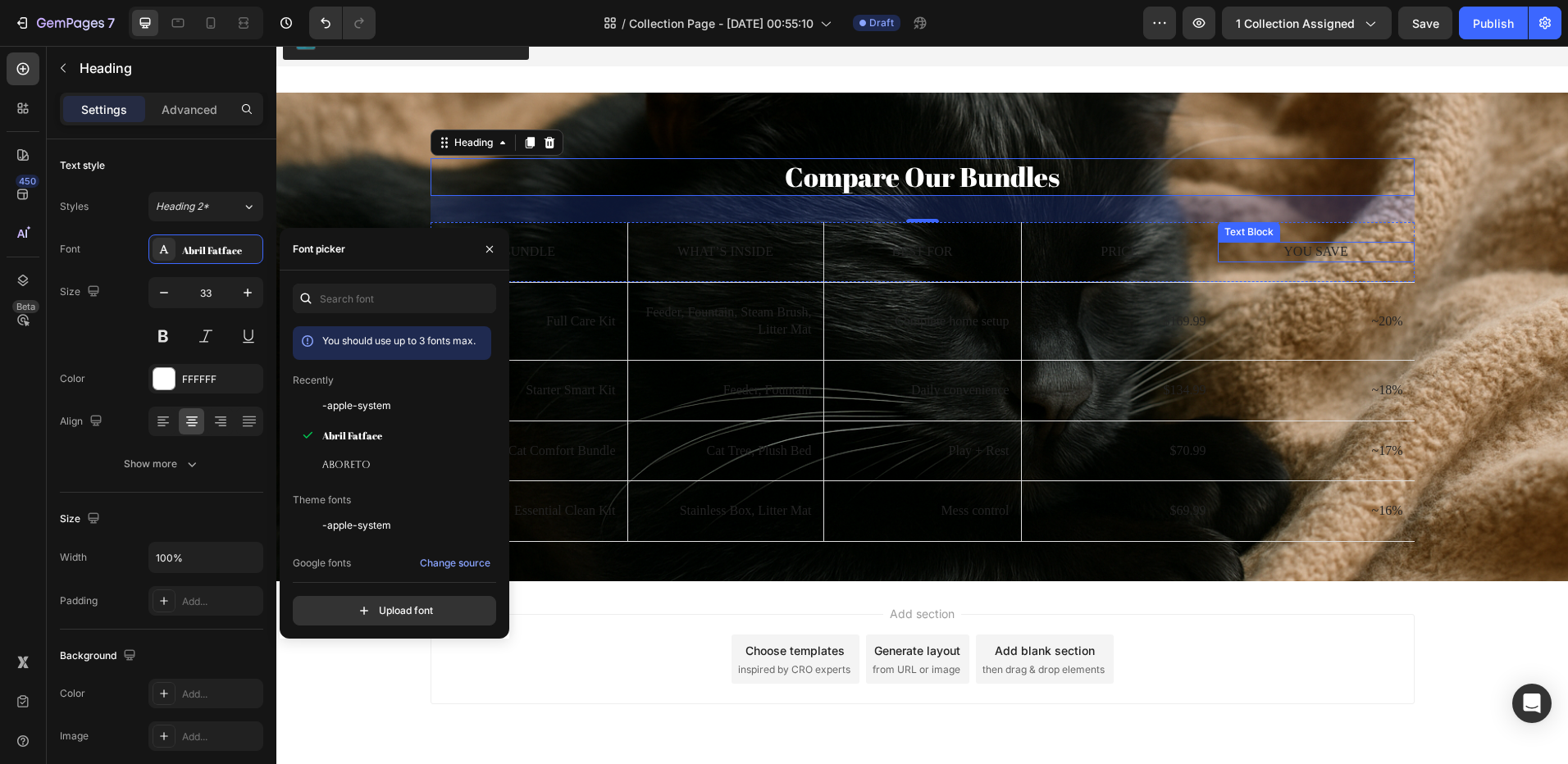
click at [1326, 253] on p "You Save" at bounding box center [1316, 252] width 194 height 17
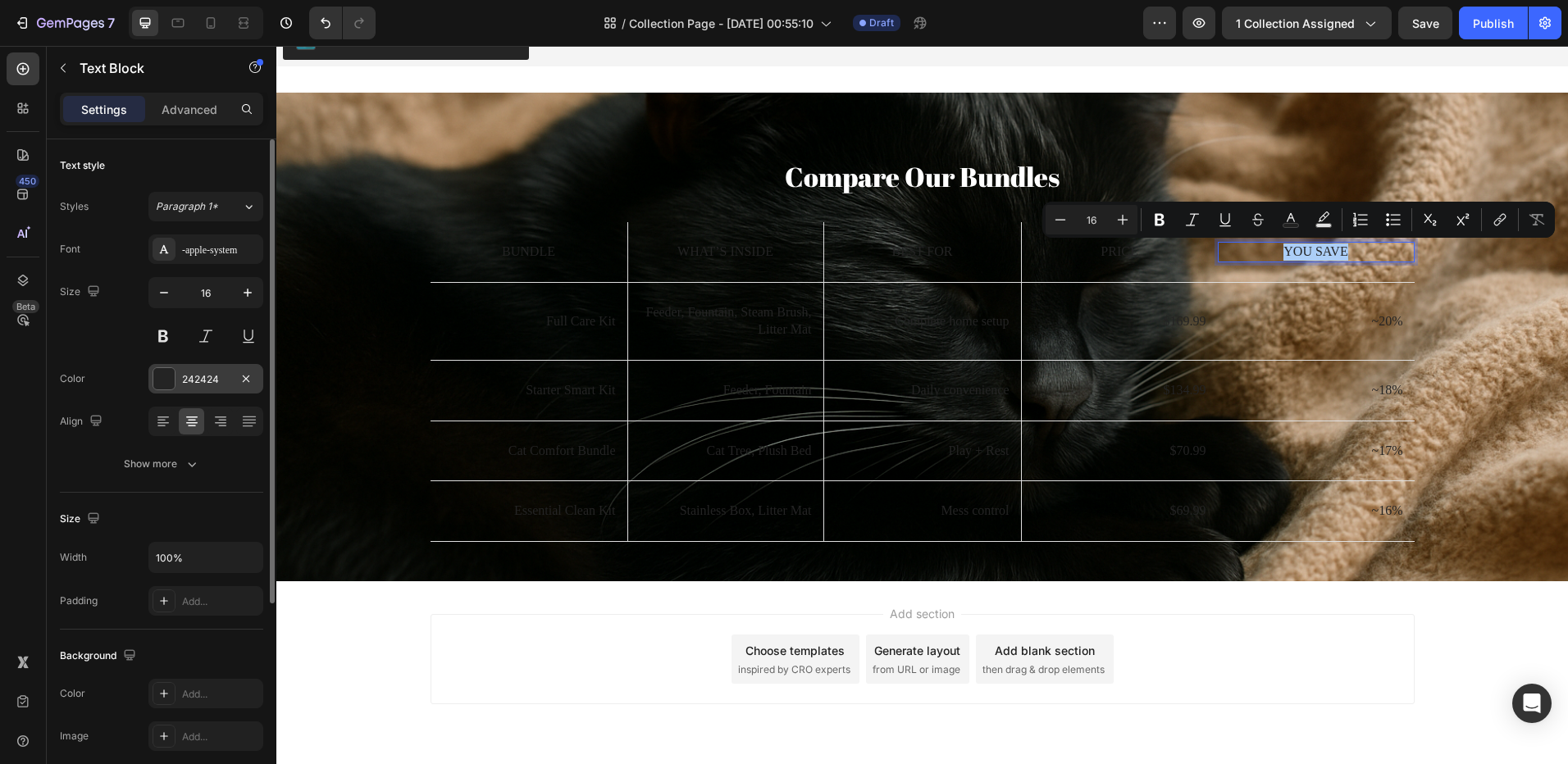
click at [195, 386] on div "242424" at bounding box center [205, 379] width 47 height 15
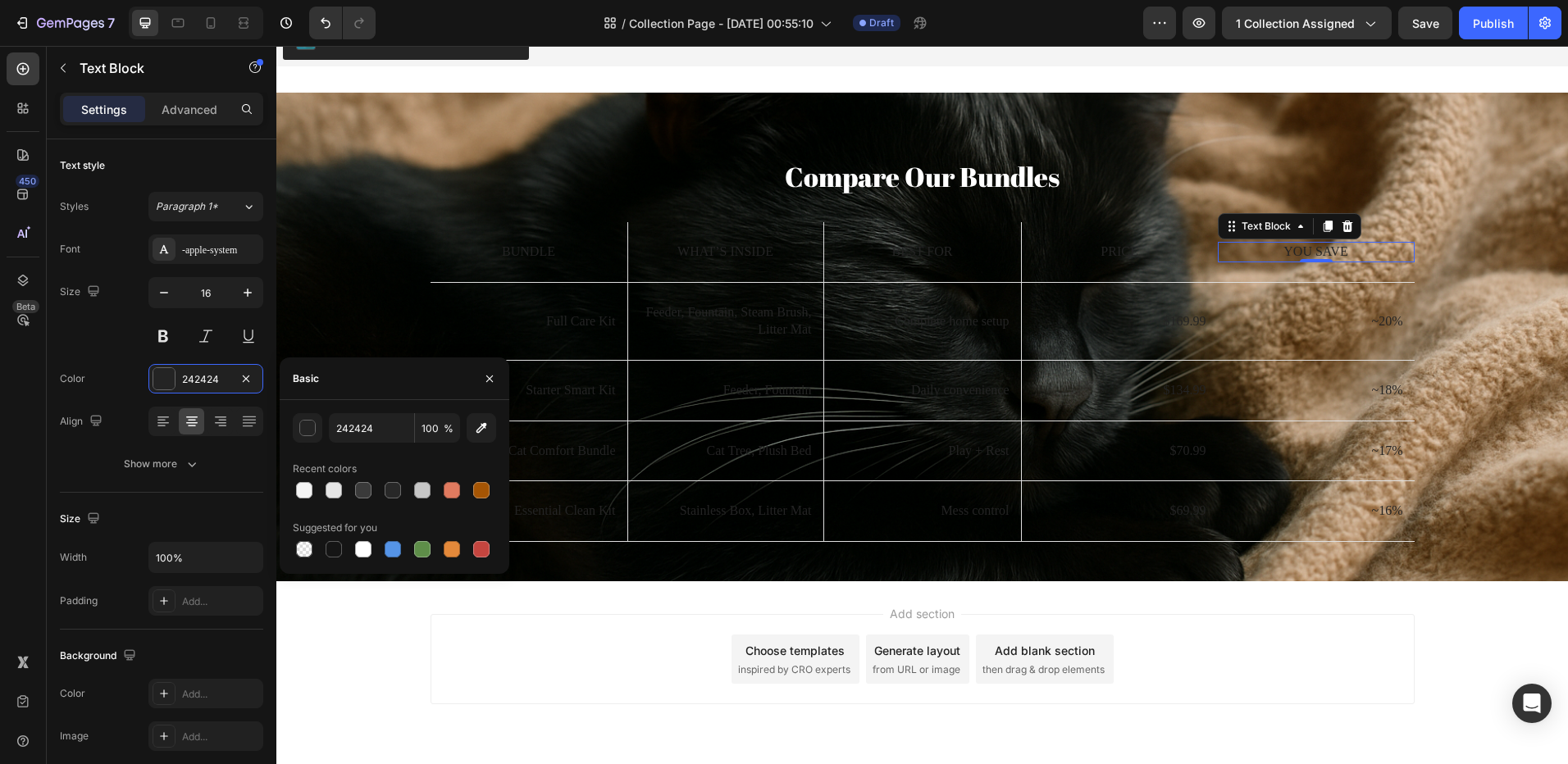
click at [368, 554] on div at bounding box center [363, 549] width 16 height 16
type input "FFFFFF"
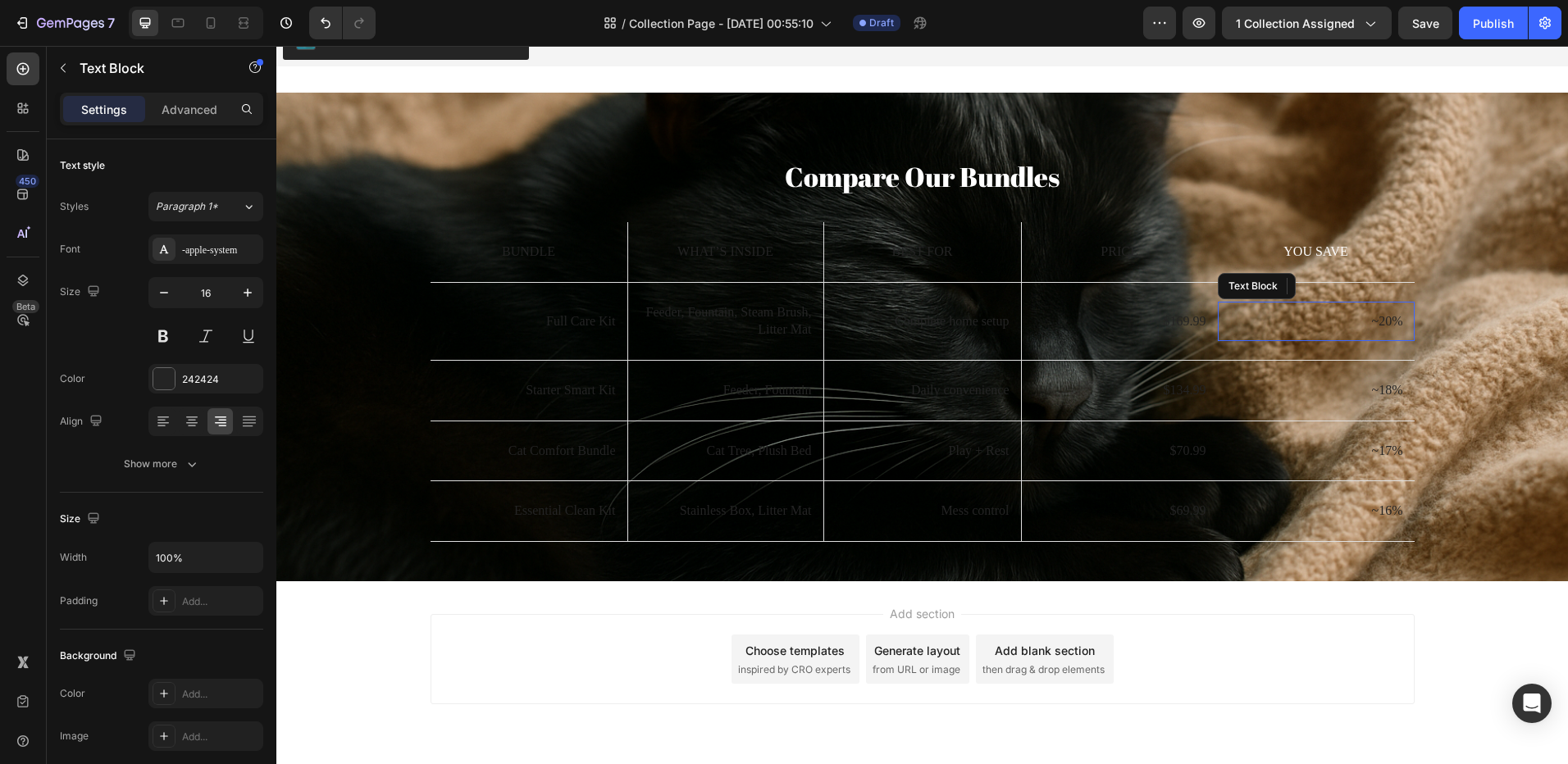
click at [1387, 322] on p "~20%" at bounding box center [1316, 322] width 174 height 17
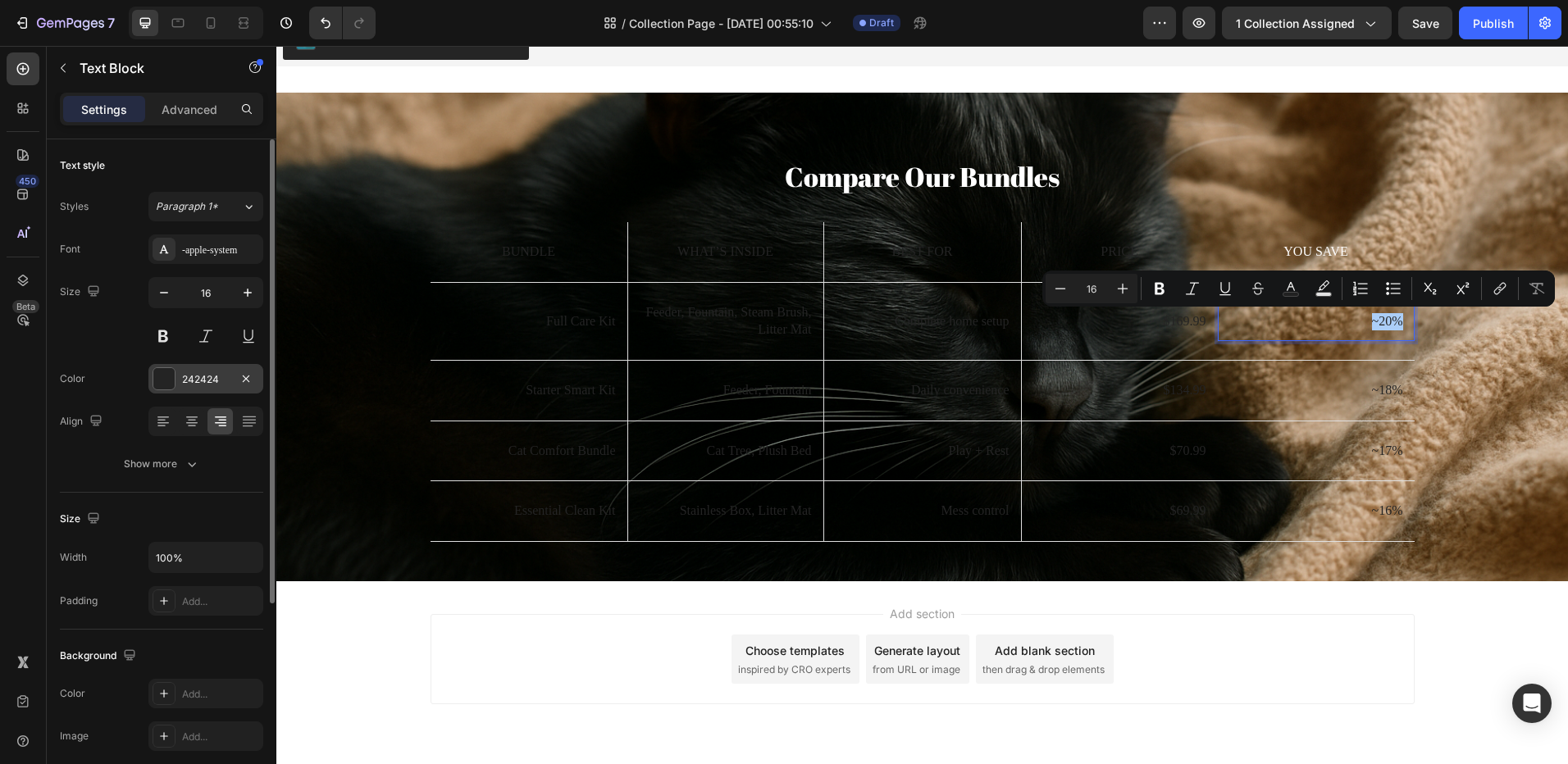
click at [180, 382] on div "242424" at bounding box center [206, 379] width 115 height 29
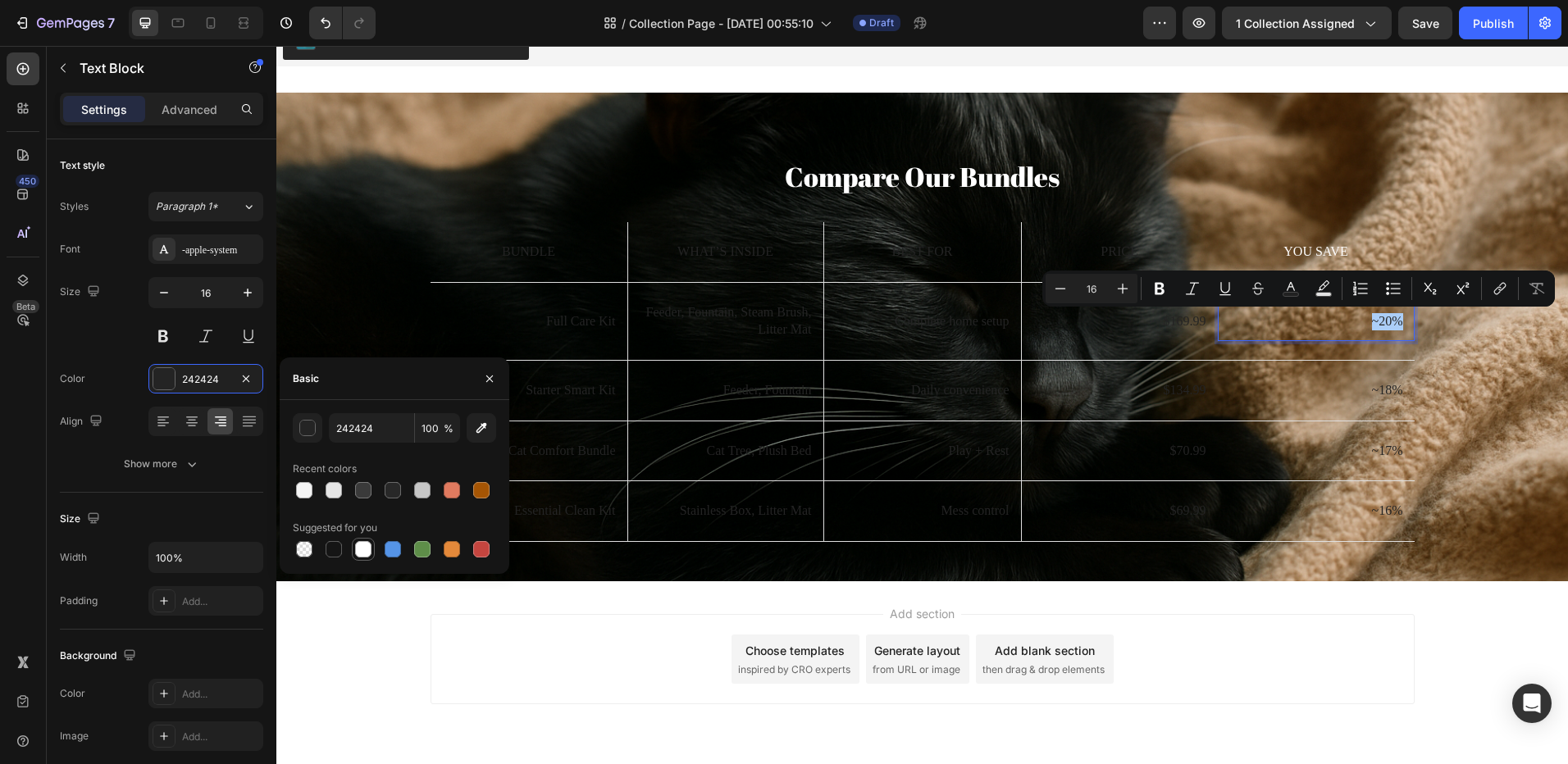
click at [368, 545] on div at bounding box center [363, 549] width 16 height 16
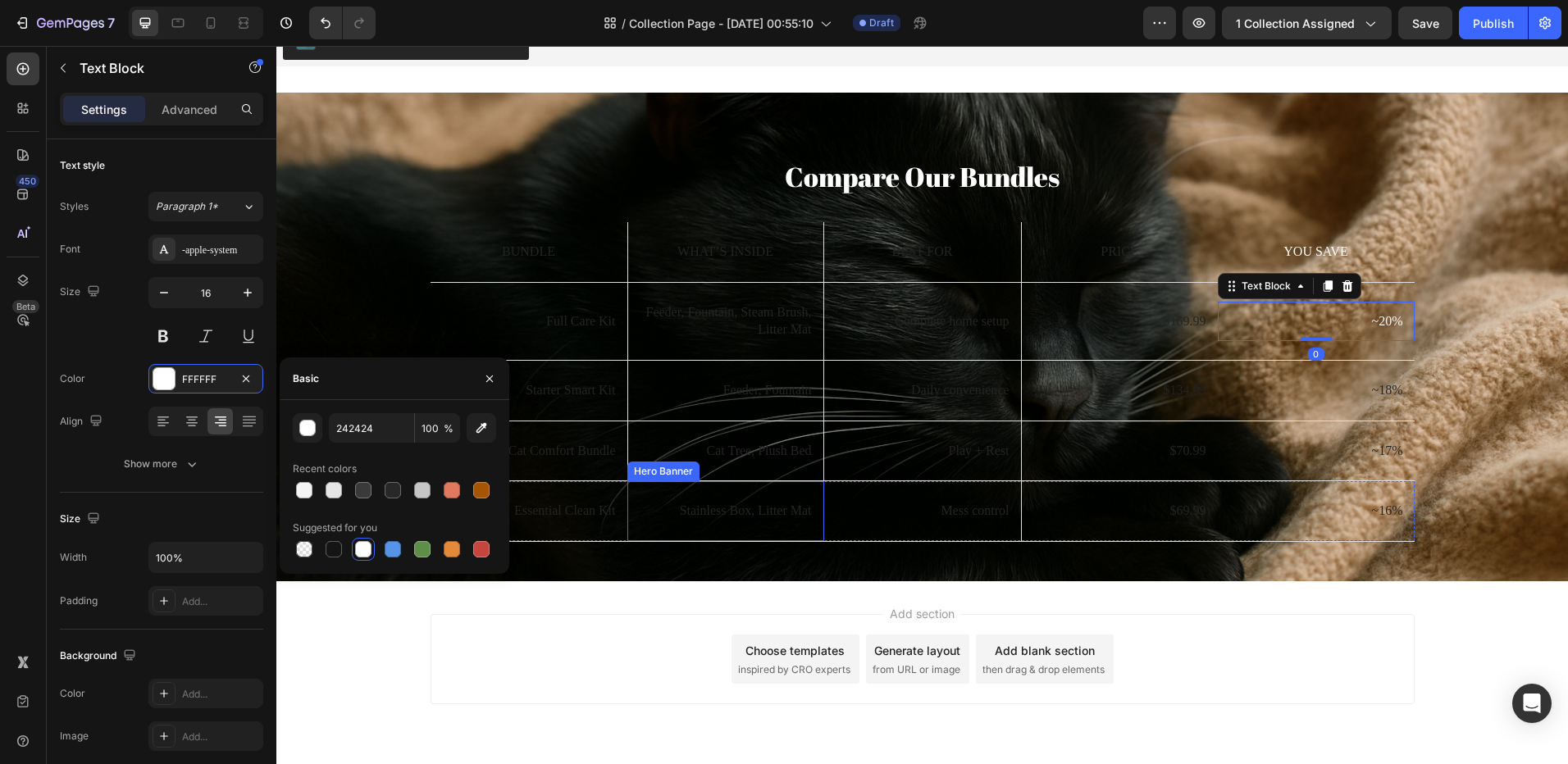
type input "FFFFFF"
click at [1386, 388] on p "~18%" at bounding box center [1316, 391] width 174 height 17
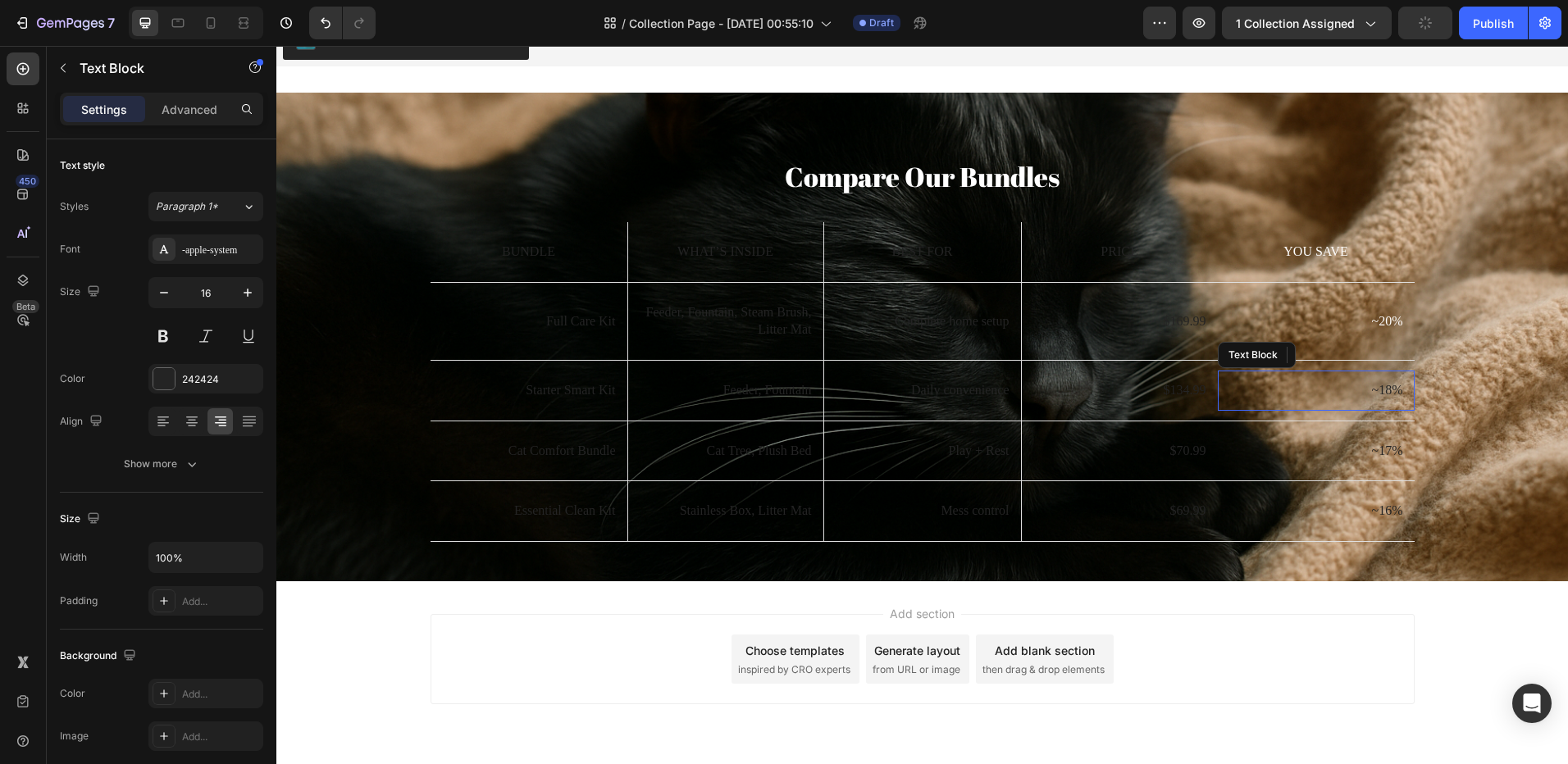
click at [1380, 388] on p "~18%" at bounding box center [1316, 391] width 174 height 17
drag, startPoint x: 166, startPoint y: 380, endPoint x: 412, endPoint y: 431, distance: 251.2
click at [166, 380] on div at bounding box center [164, 378] width 21 height 21
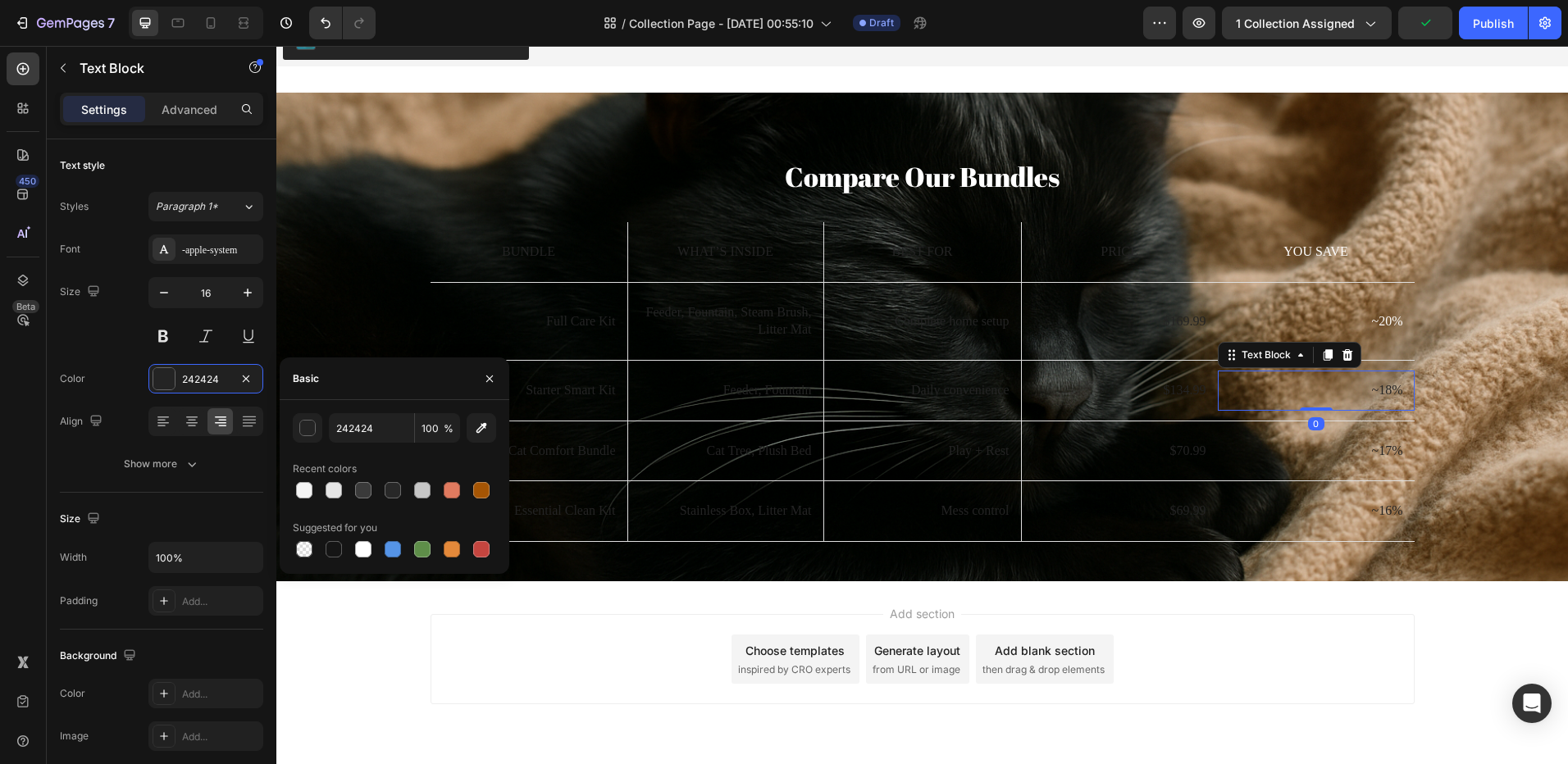
click at [378, 556] on div at bounding box center [394, 549] width 203 height 23
click at [372, 550] on div at bounding box center [363, 549] width 20 height 20
type input "FFFFFF"
drag, startPoint x: 363, startPoint y: 550, endPoint x: 432, endPoint y: 537, distance: 70.2
click at [363, 549] on div at bounding box center [363, 549] width 16 height 16
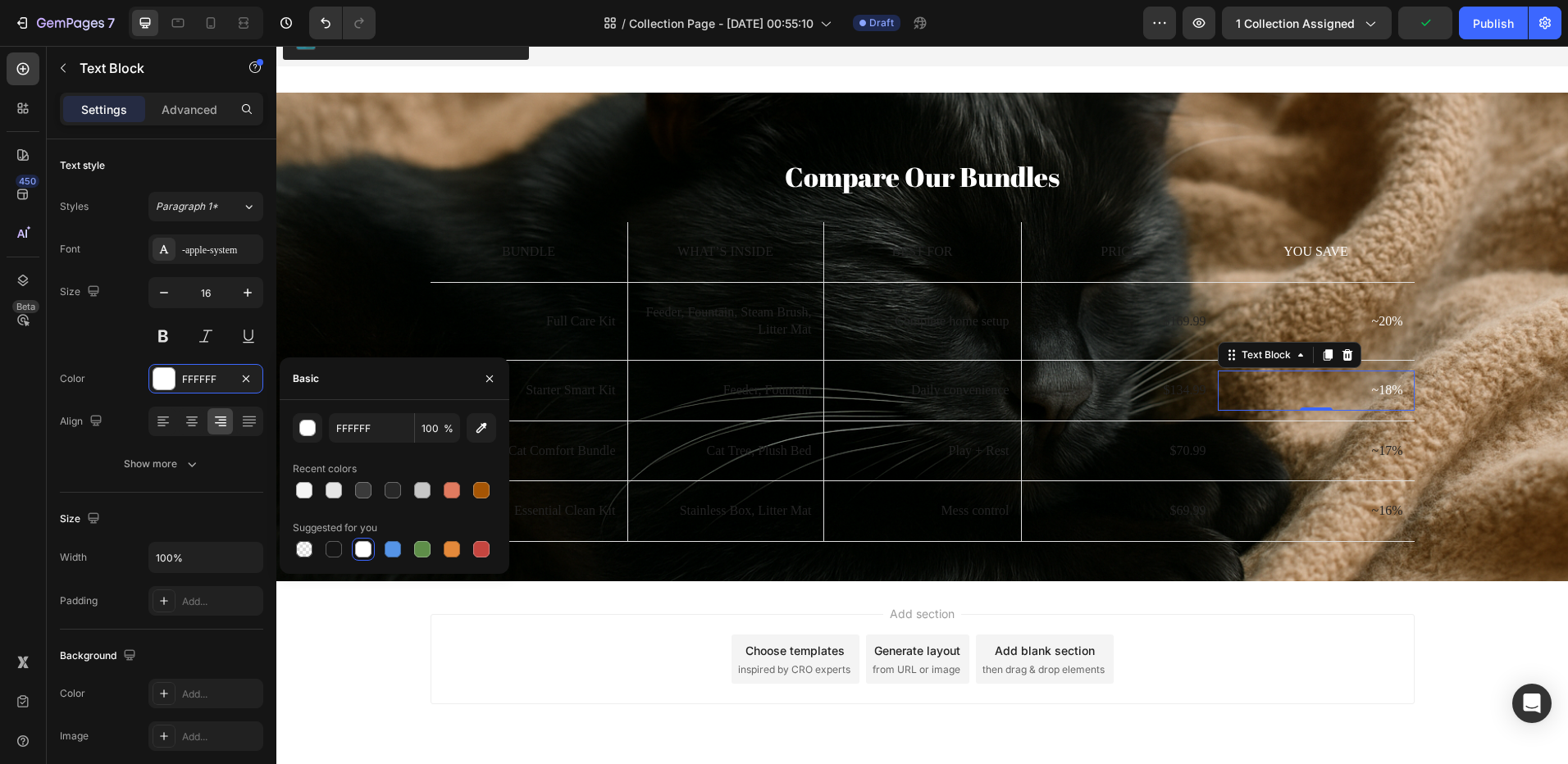
click at [1385, 450] on p "~17%" at bounding box center [1316, 451] width 174 height 17
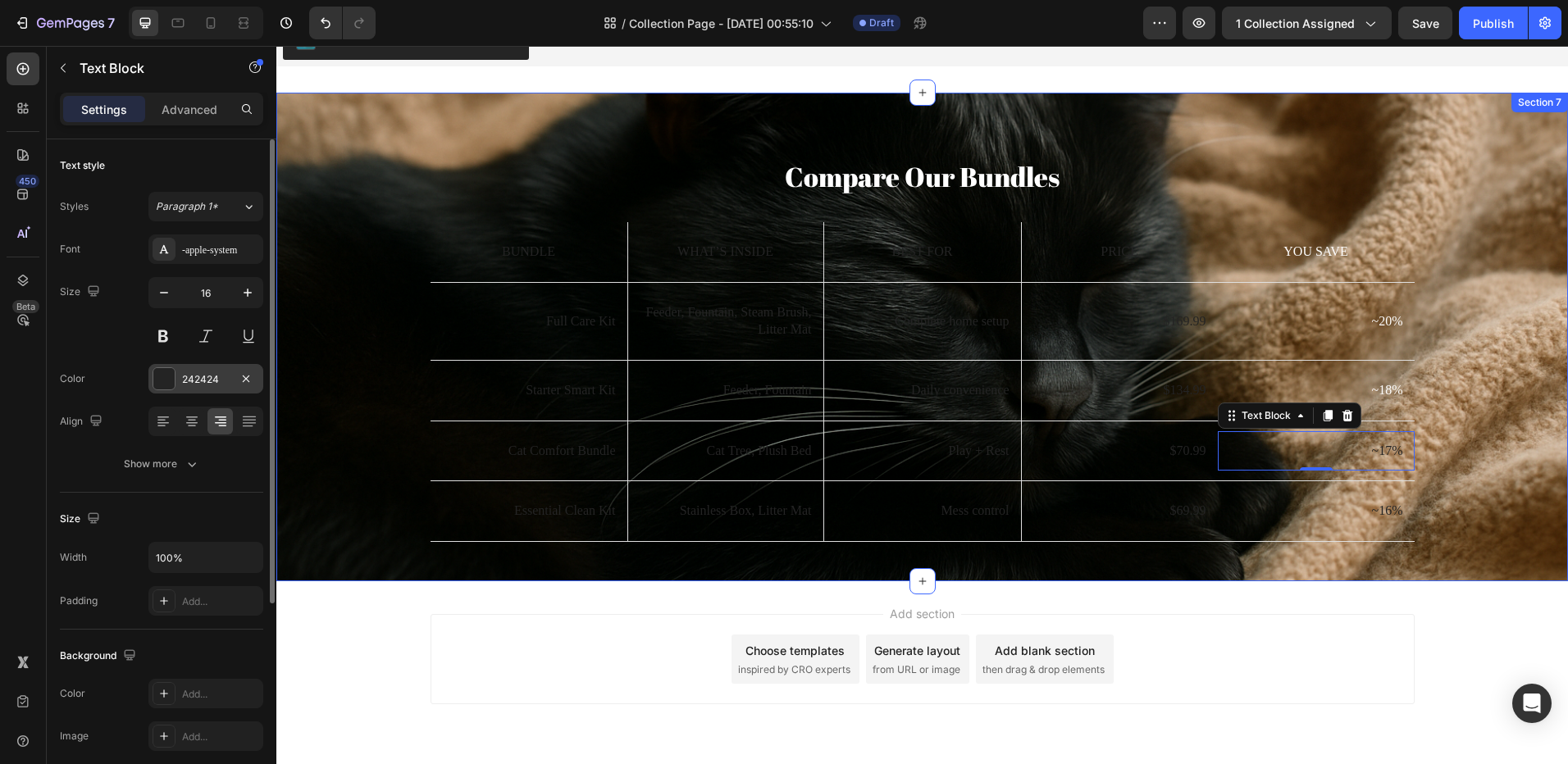
click at [154, 382] on div at bounding box center [164, 378] width 21 height 21
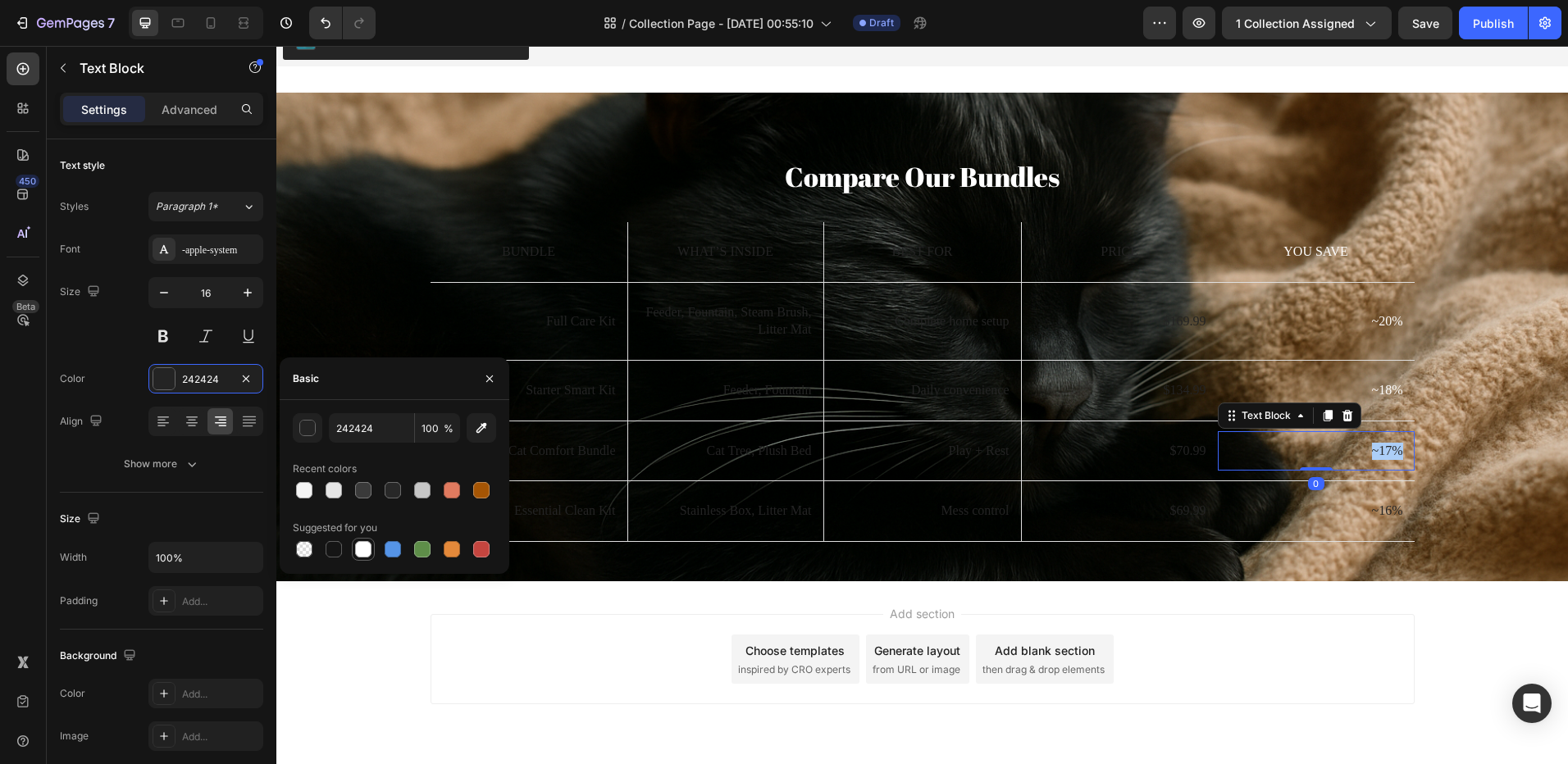
click at [369, 553] on div at bounding box center [363, 549] width 16 height 16
type input "FFFFFF"
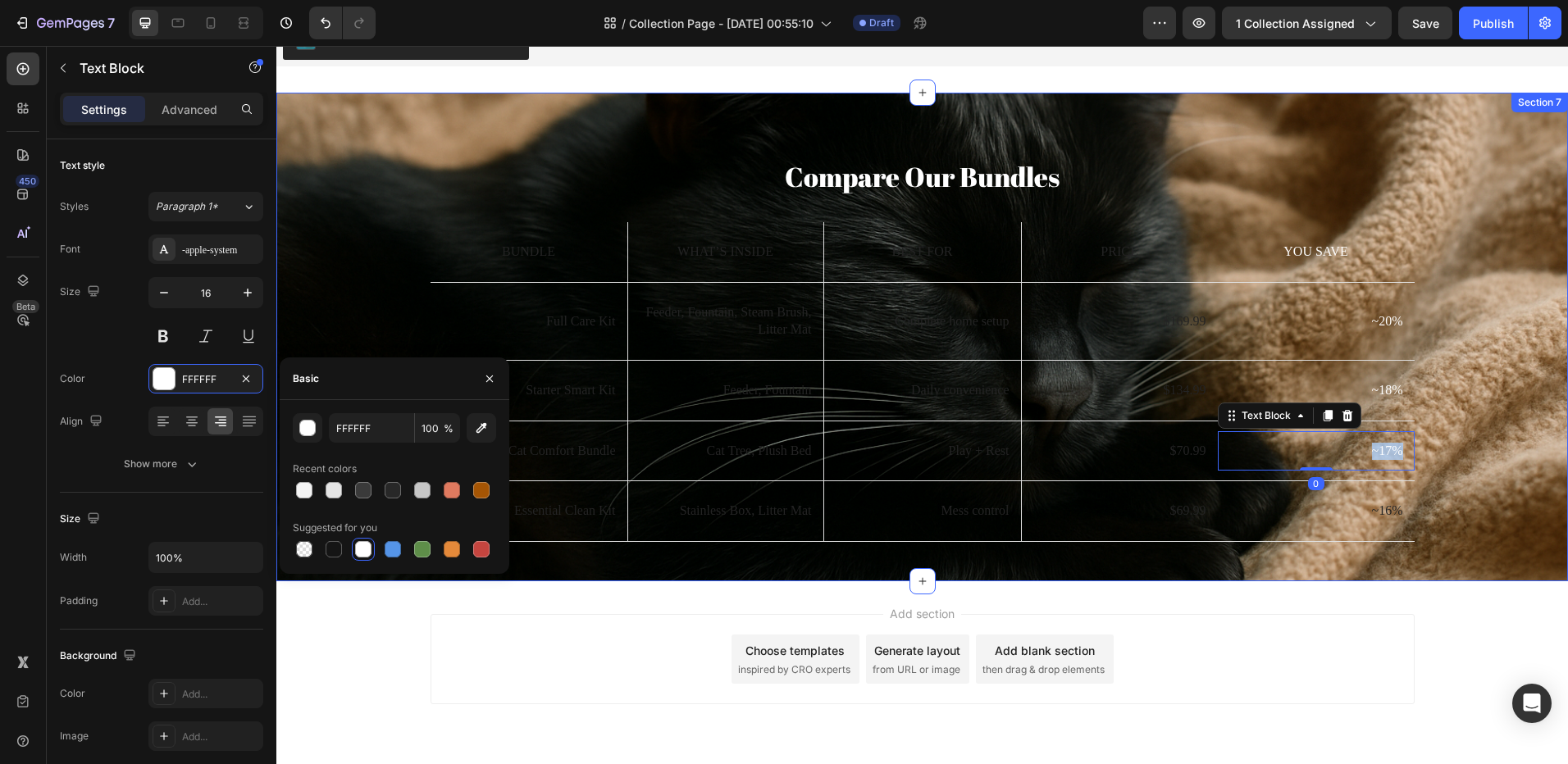
click at [1380, 512] on p "~16%" at bounding box center [1316, 511] width 174 height 17
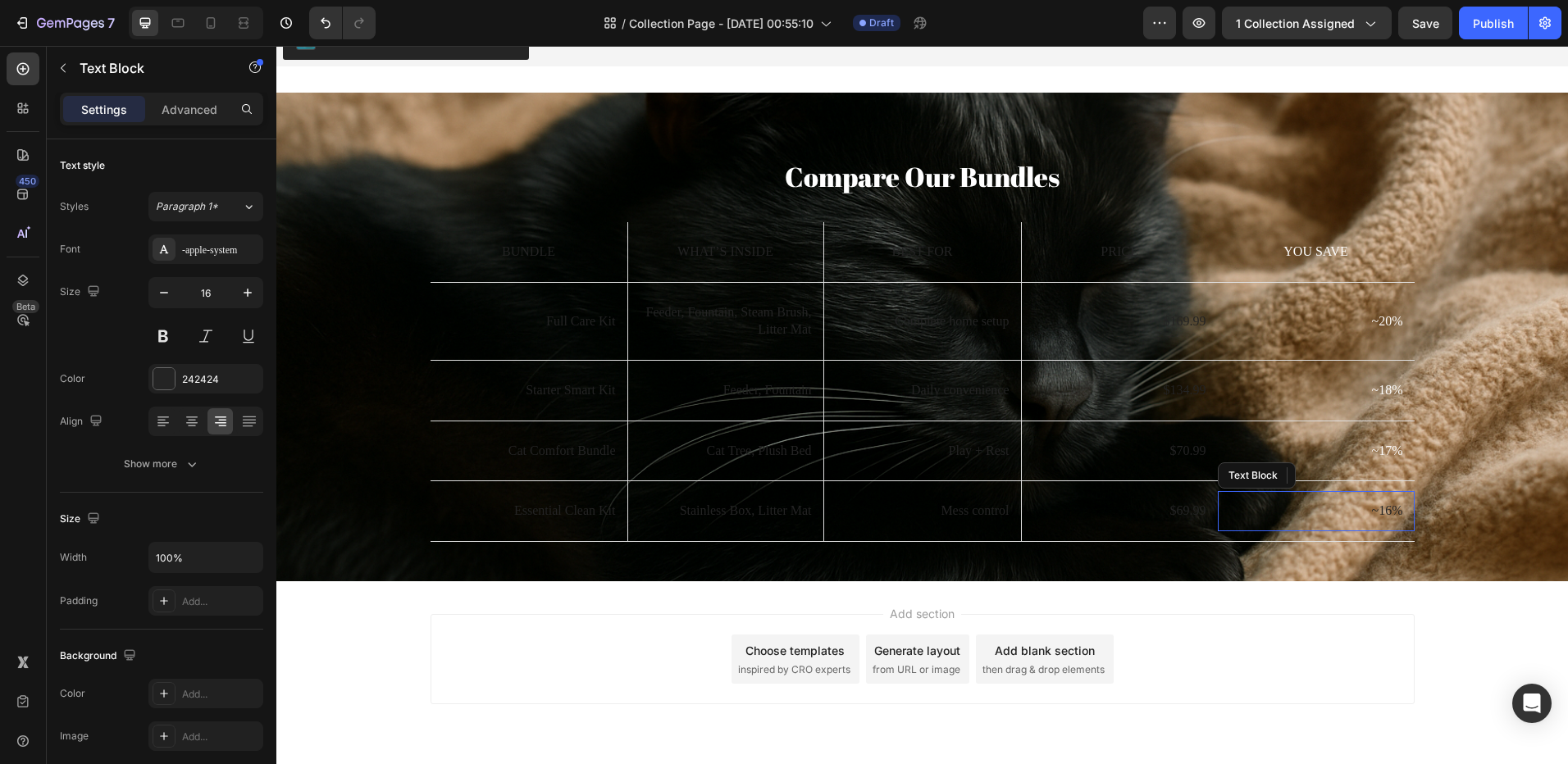
click at [1380, 512] on p "~16%" at bounding box center [1316, 511] width 174 height 17
click at [180, 375] on div "242424" at bounding box center [206, 379] width 115 height 29
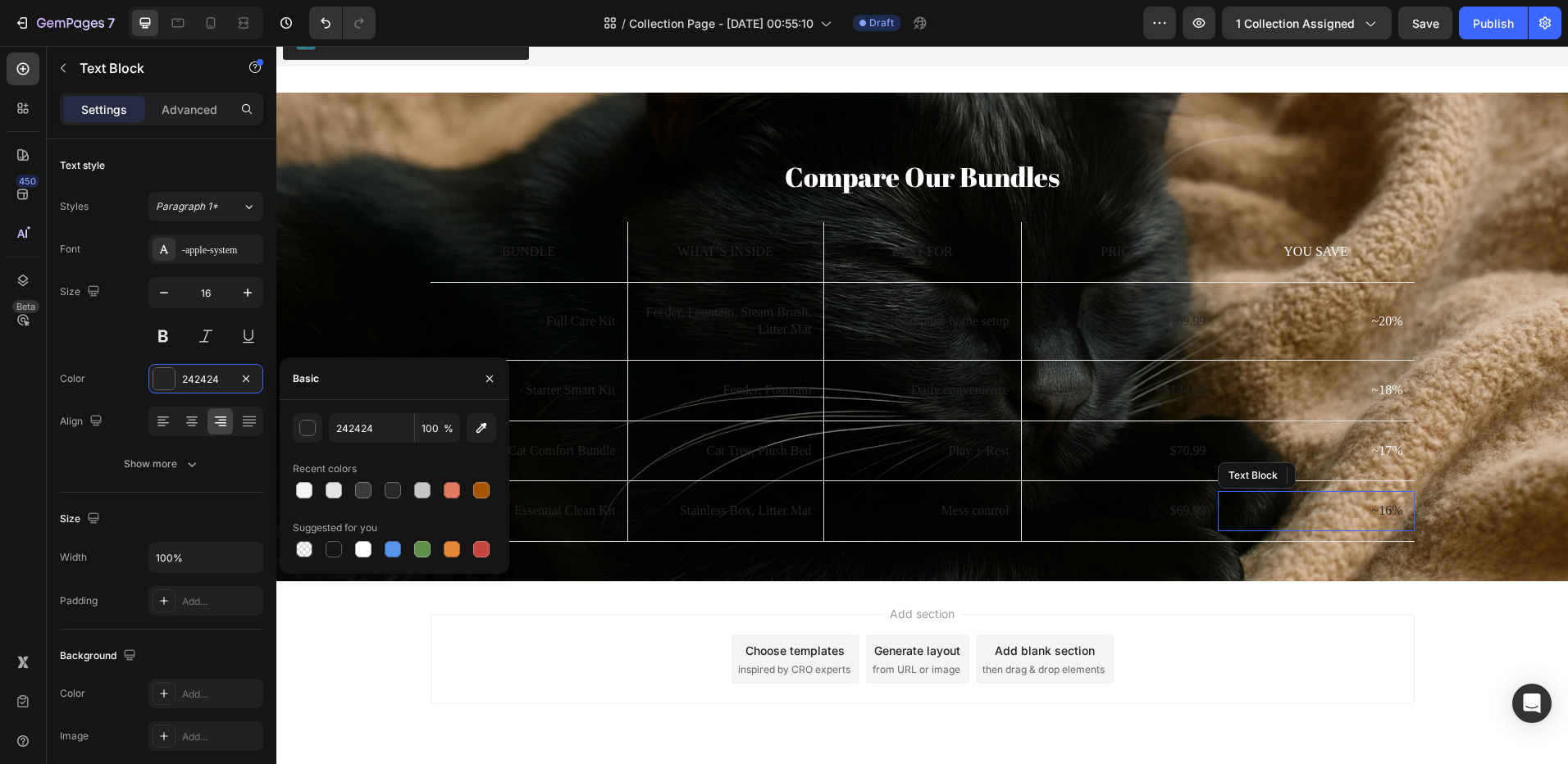
click at [366, 550] on div at bounding box center [363, 549] width 16 height 16
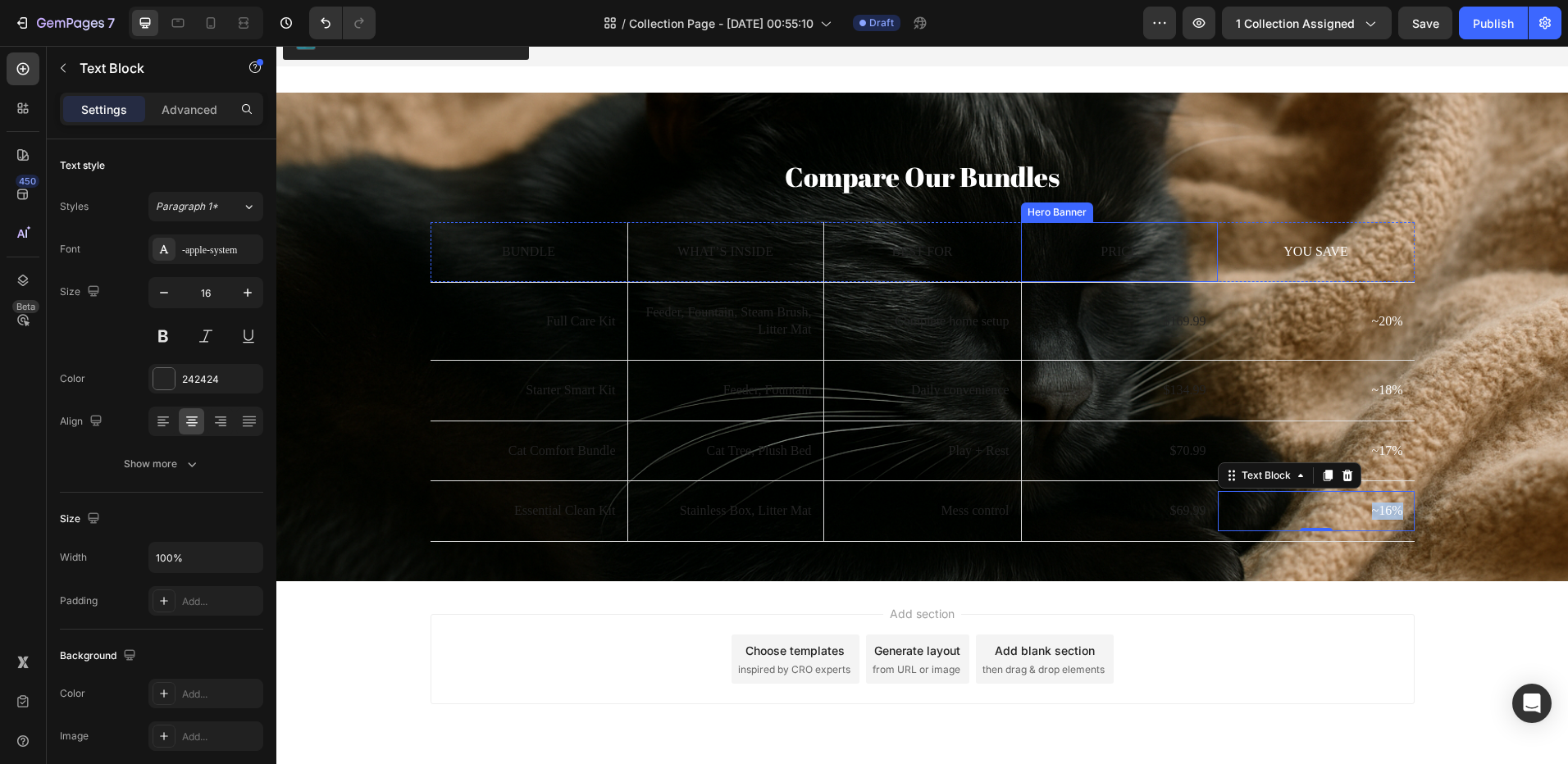
click at [1108, 257] on p "Price" at bounding box center [1120, 252] width 173 height 17
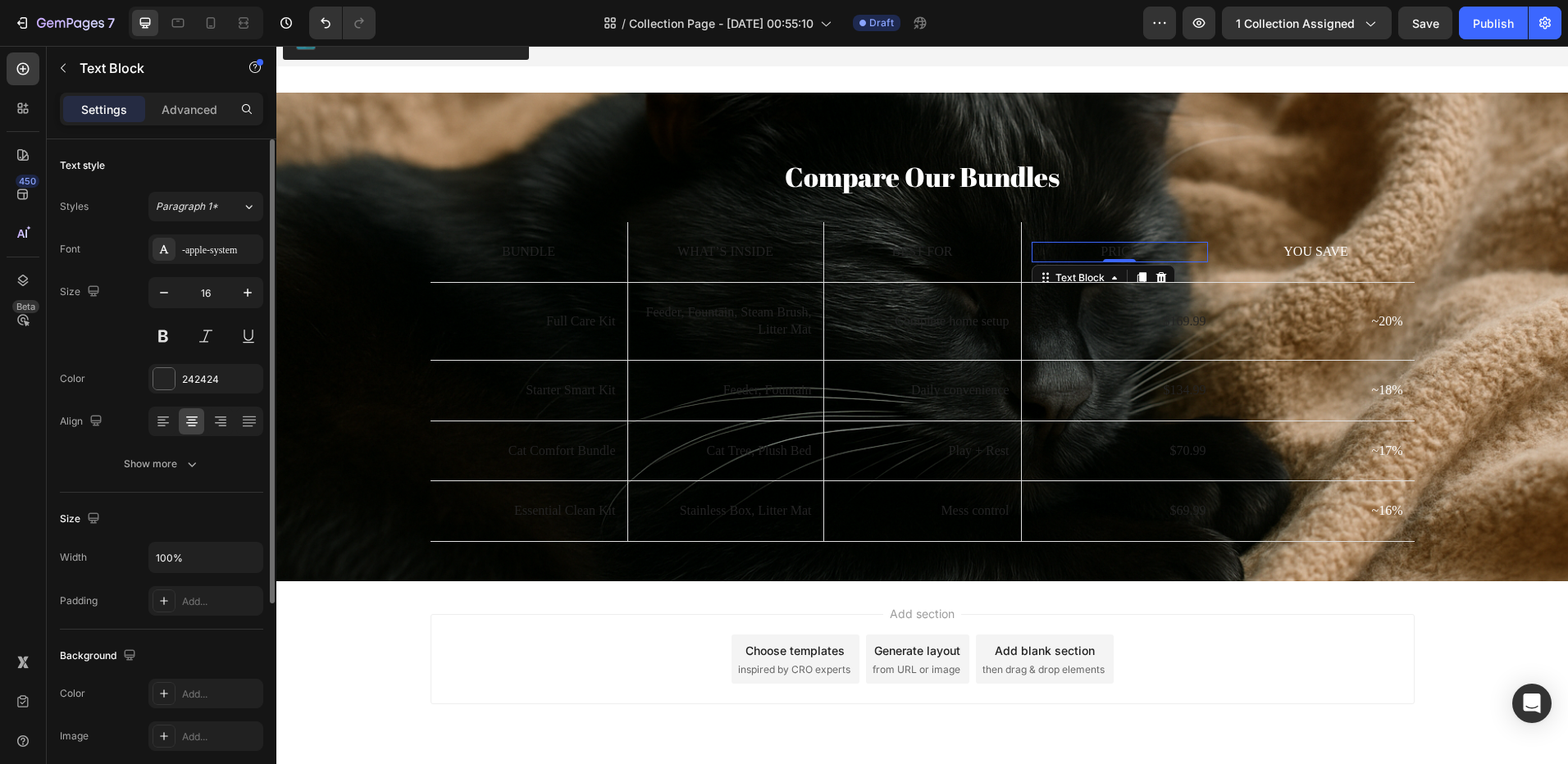
click at [159, 360] on div "Font -apple-system Size 16 Color 242424 Align Show more" at bounding box center [161, 357] width 203 height 244
click at [163, 371] on div at bounding box center [164, 378] width 21 height 21
click at [877, 261] on p "Best For" at bounding box center [922, 252] width 174 height 17
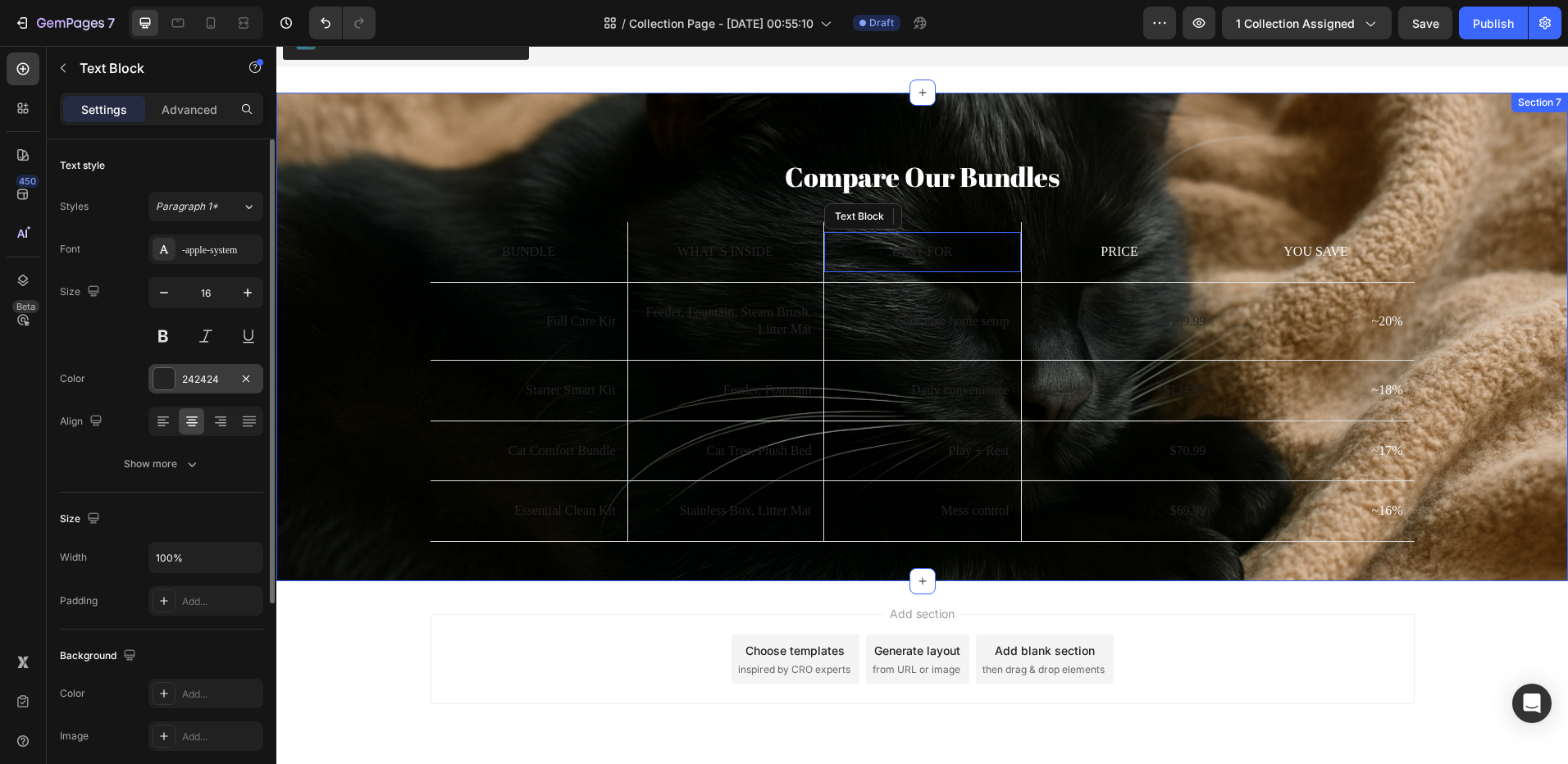
click at [178, 377] on div "242424" at bounding box center [206, 379] width 115 height 29
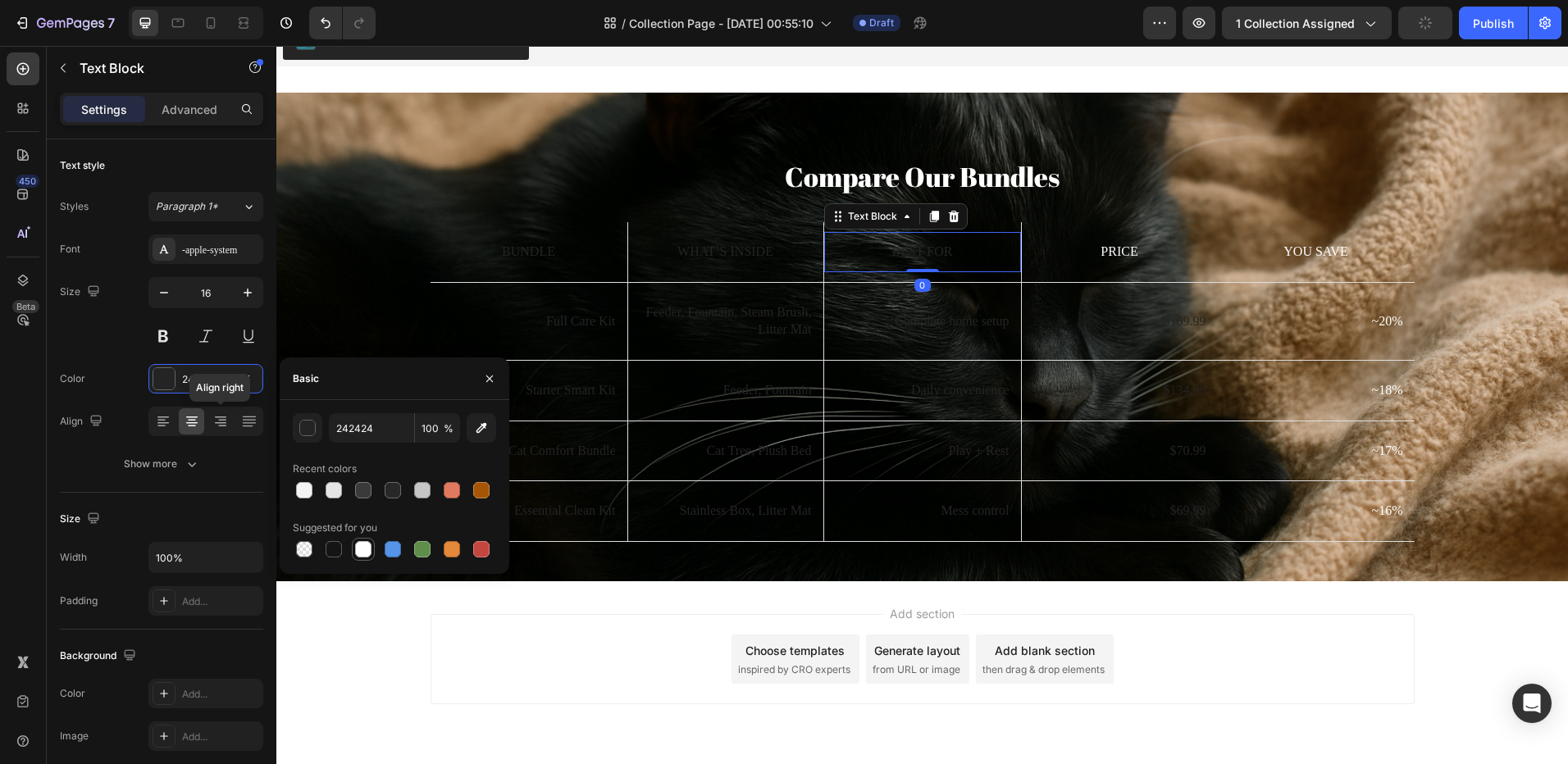
drag, startPoint x: 366, startPoint y: 550, endPoint x: 237, endPoint y: 417, distance: 185.3
click at [366, 550] on div at bounding box center [363, 549] width 16 height 16
click at [649, 252] on p "What’s Inside" at bounding box center [725, 252] width 153 height 17
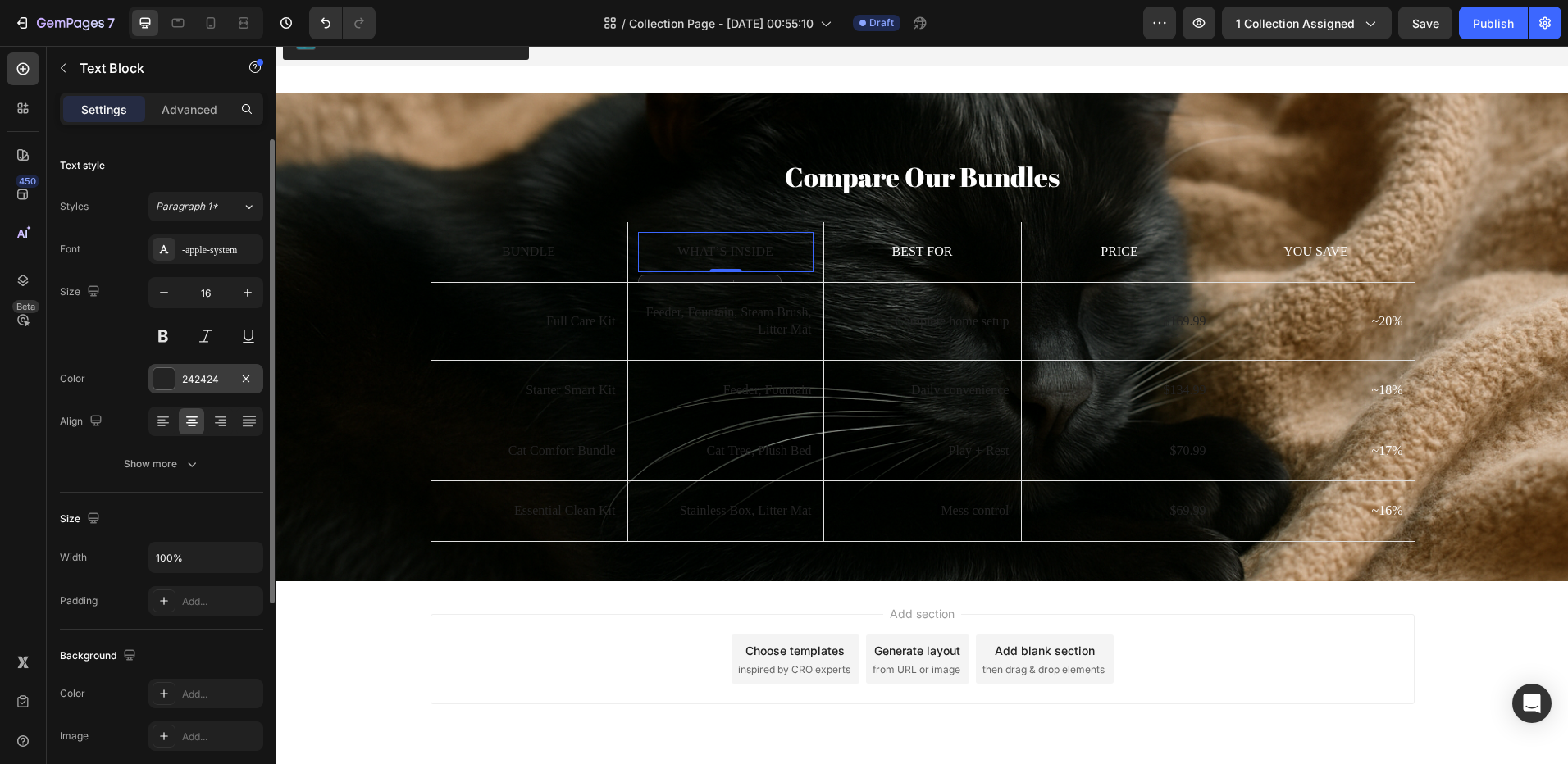
click at [179, 377] on div "242424" at bounding box center [206, 379] width 115 height 29
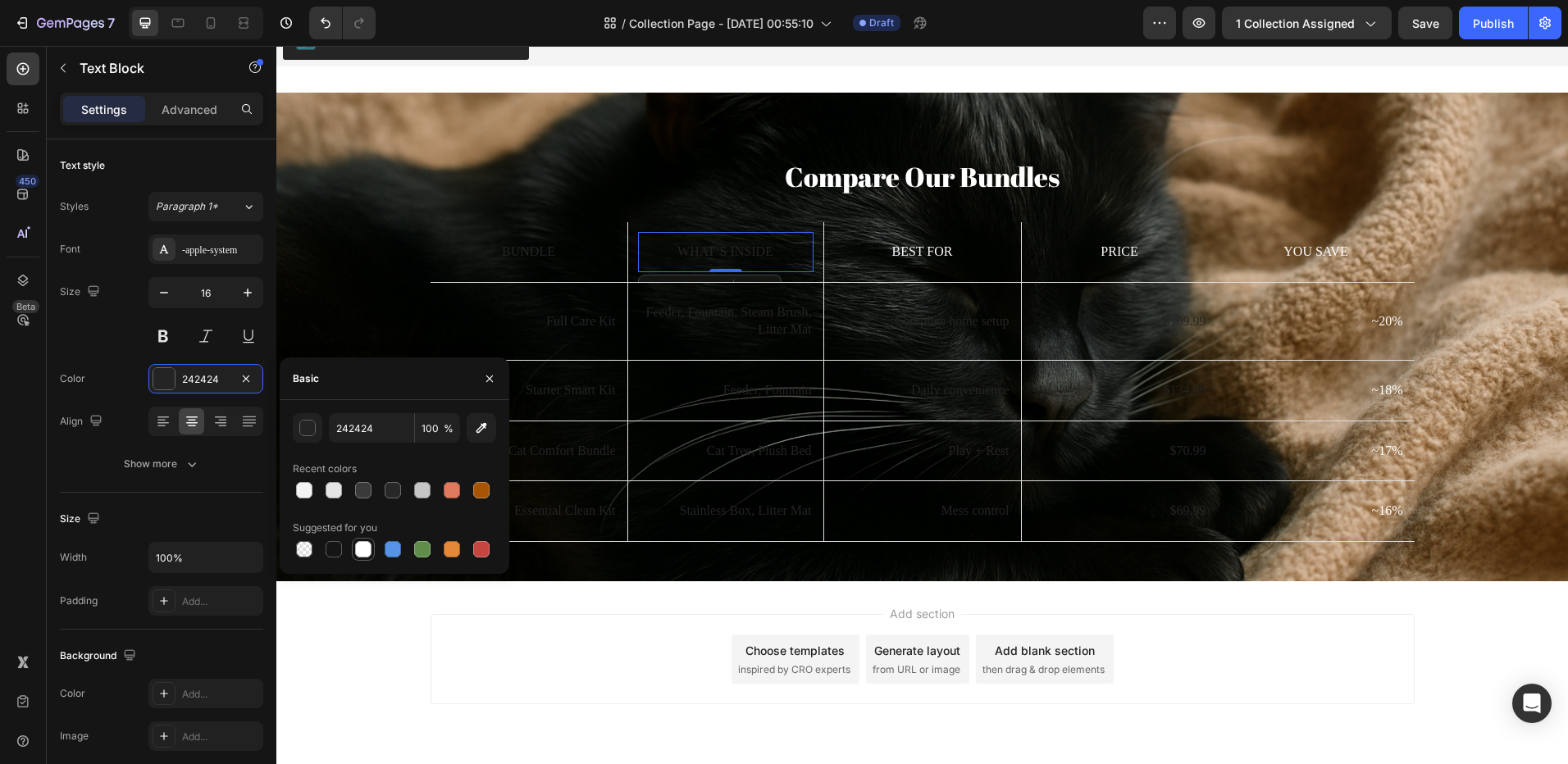
click at [353, 541] on div at bounding box center [363, 549] width 20 height 20
type input "FFFFFF"
click at [466, 236] on div "Bundle Text Block" at bounding box center [529, 252] width 197 height 40
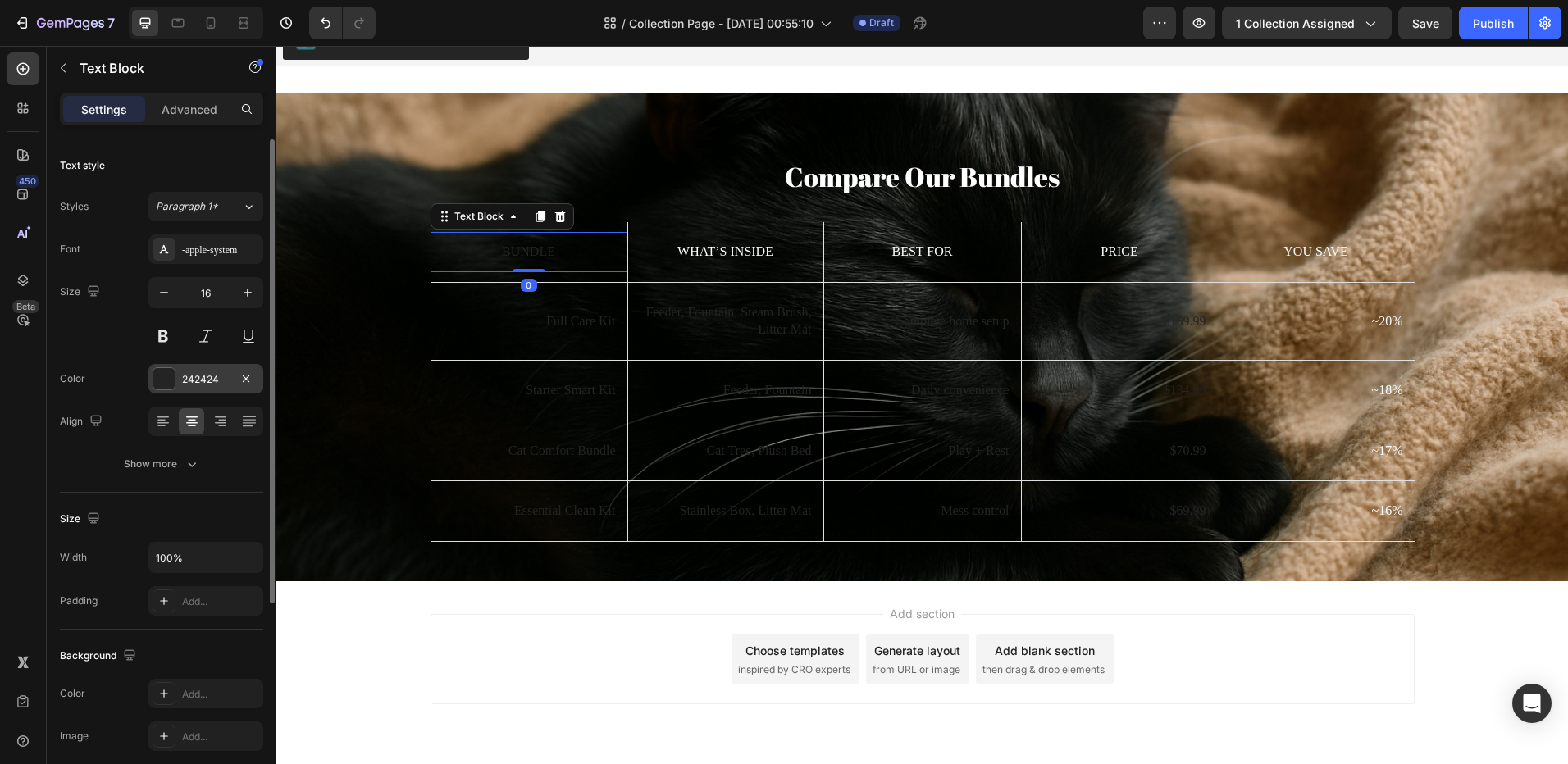
click at [169, 383] on div at bounding box center [164, 378] width 21 height 21
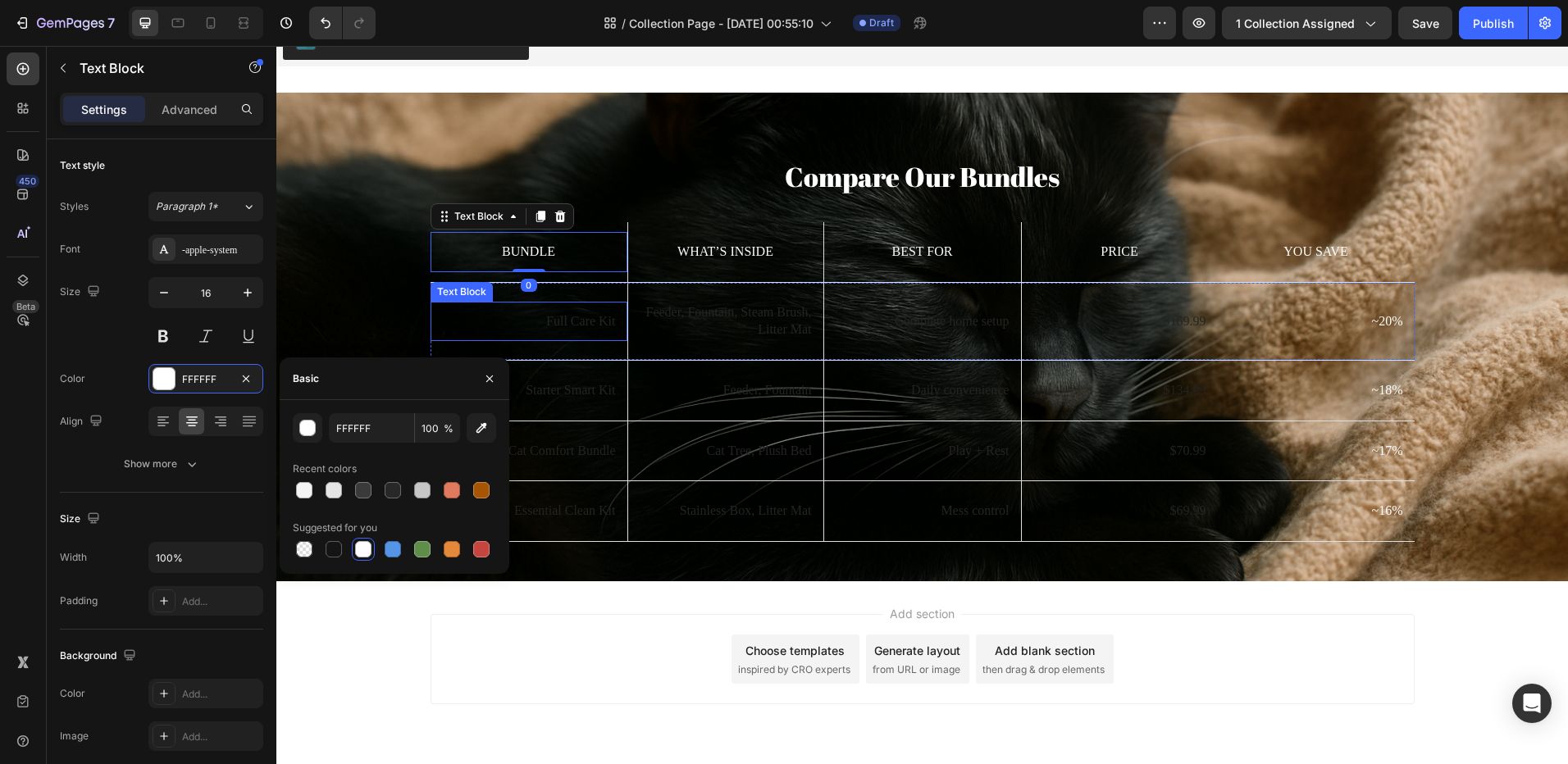
click at [542, 310] on div "Full Care Kit Text Block" at bounding box center [529, 322] width 197 height 40
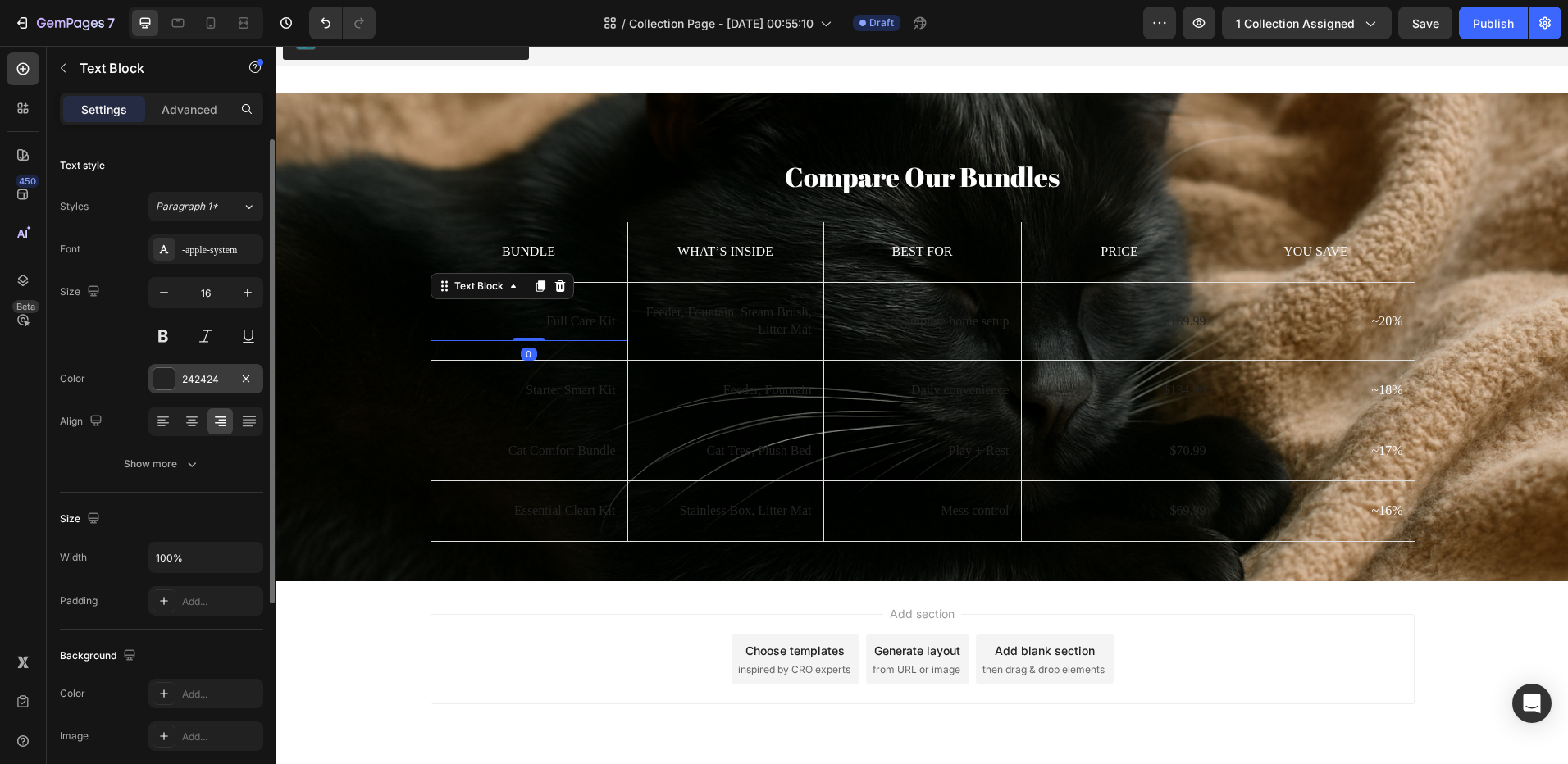
click at [168, 381] on div at bounding box center [164, 378] width 21 height 21
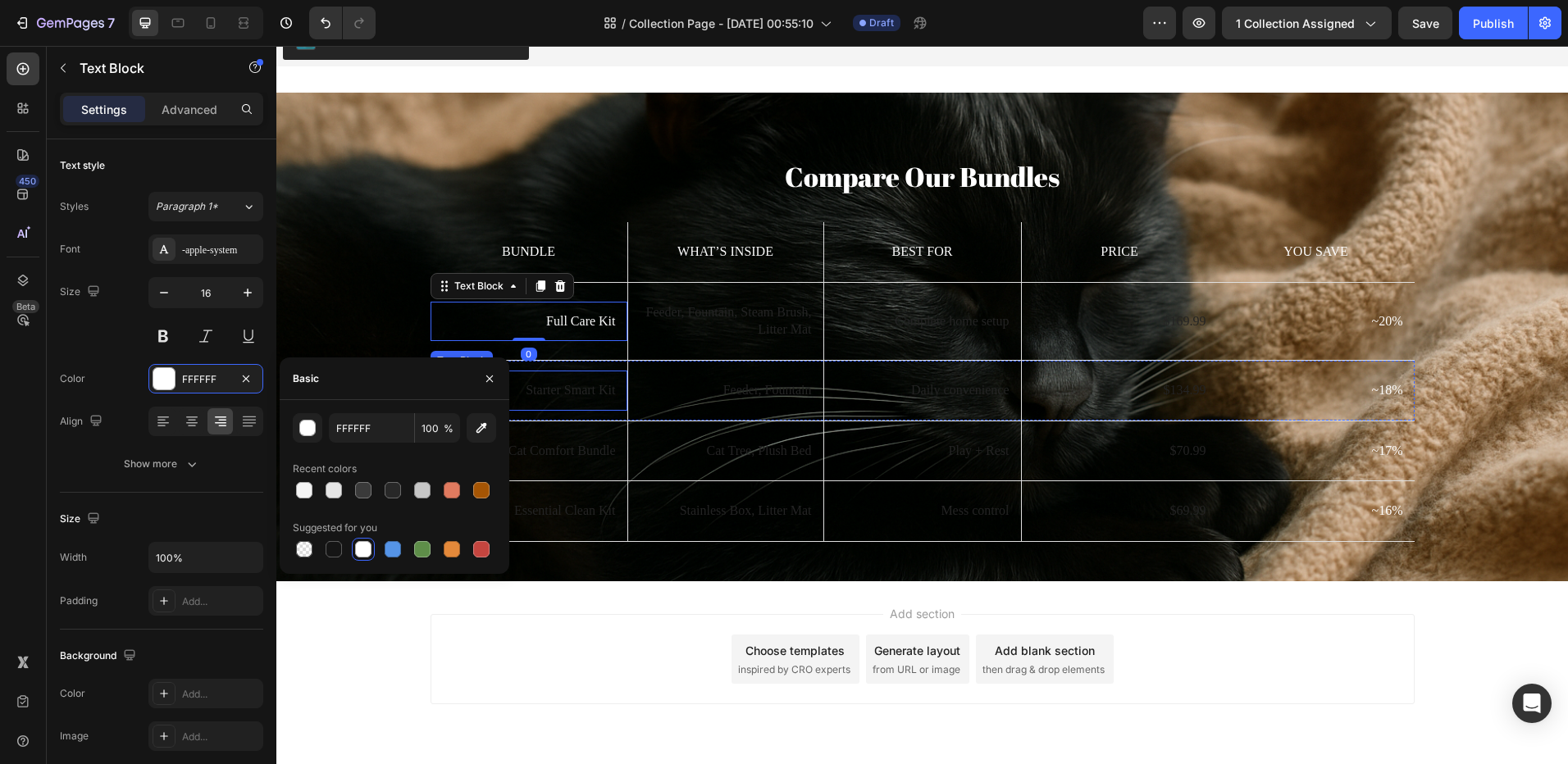
click at [531, 395] on p "Starter Smart Kit" at bounding box center [528, 391] width 174 height 17
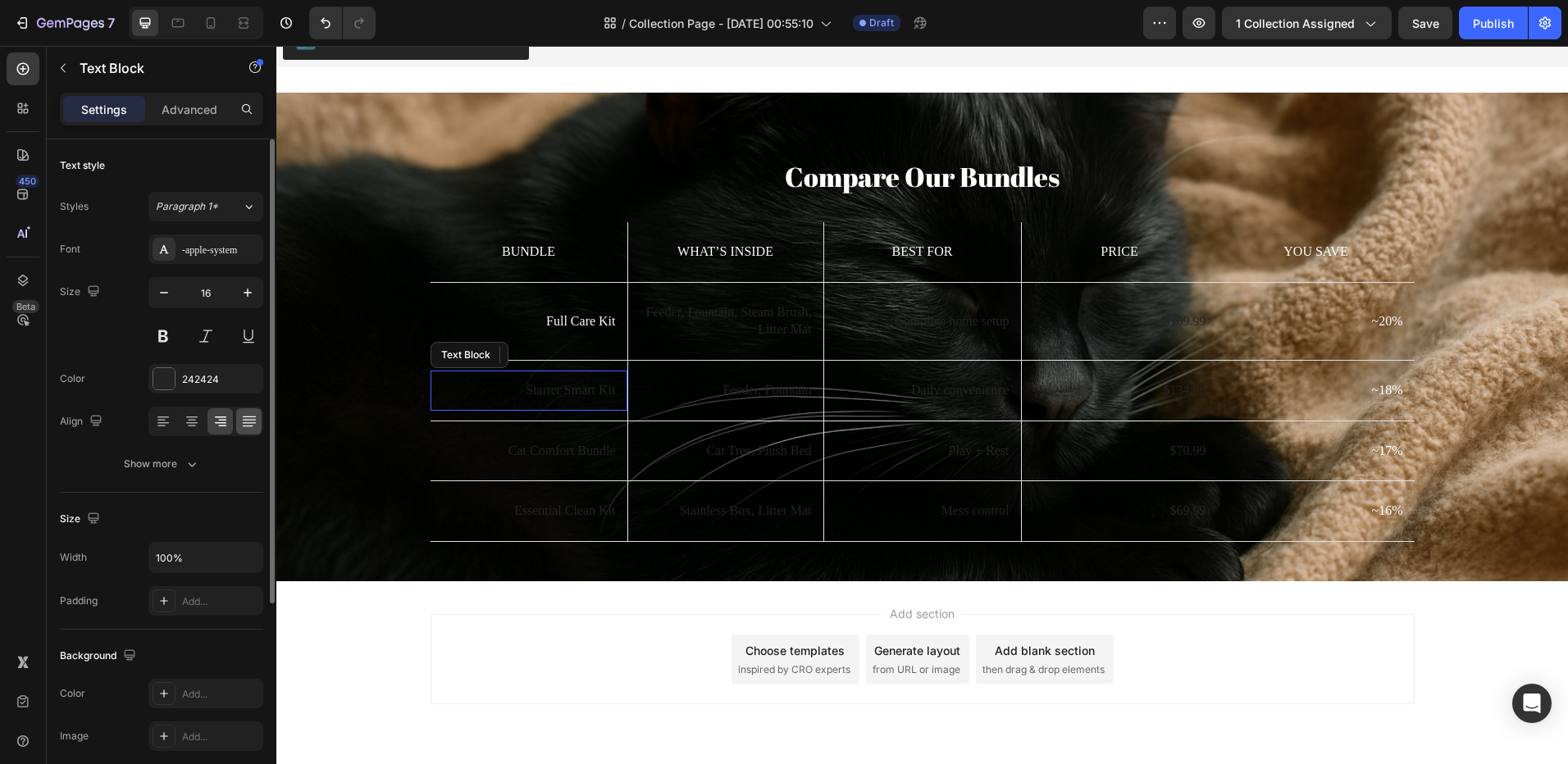
click at [176, 383] on div "242424" at bounding box center [206, 379] width 115 height 29
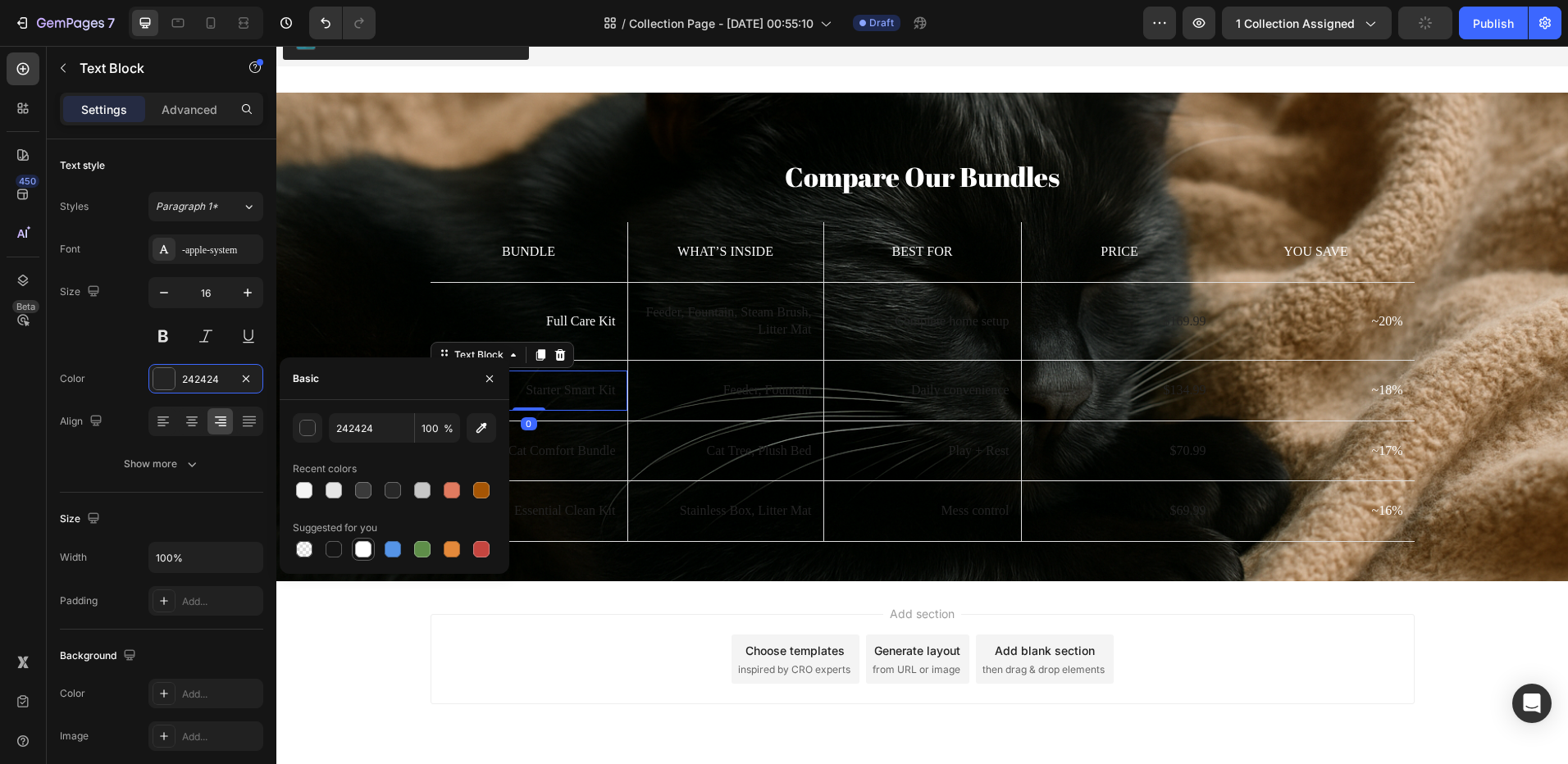
click at [359, 544] on div at bounding box center [363, 549] width 16 height 16
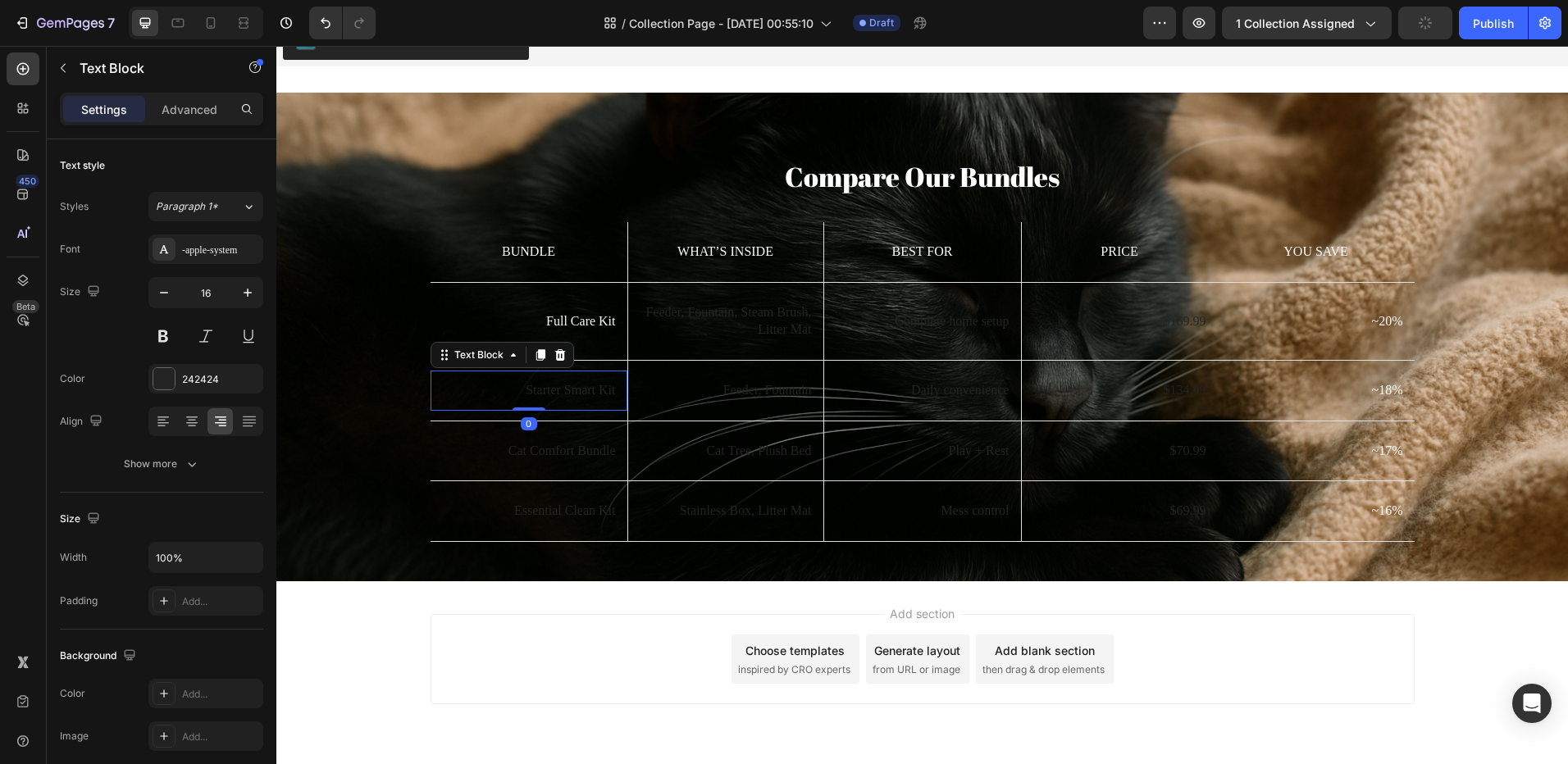
click at [560, 456] on p "Cat Comfort Bundle" at bounding box center [528, 451] width 174 height 17
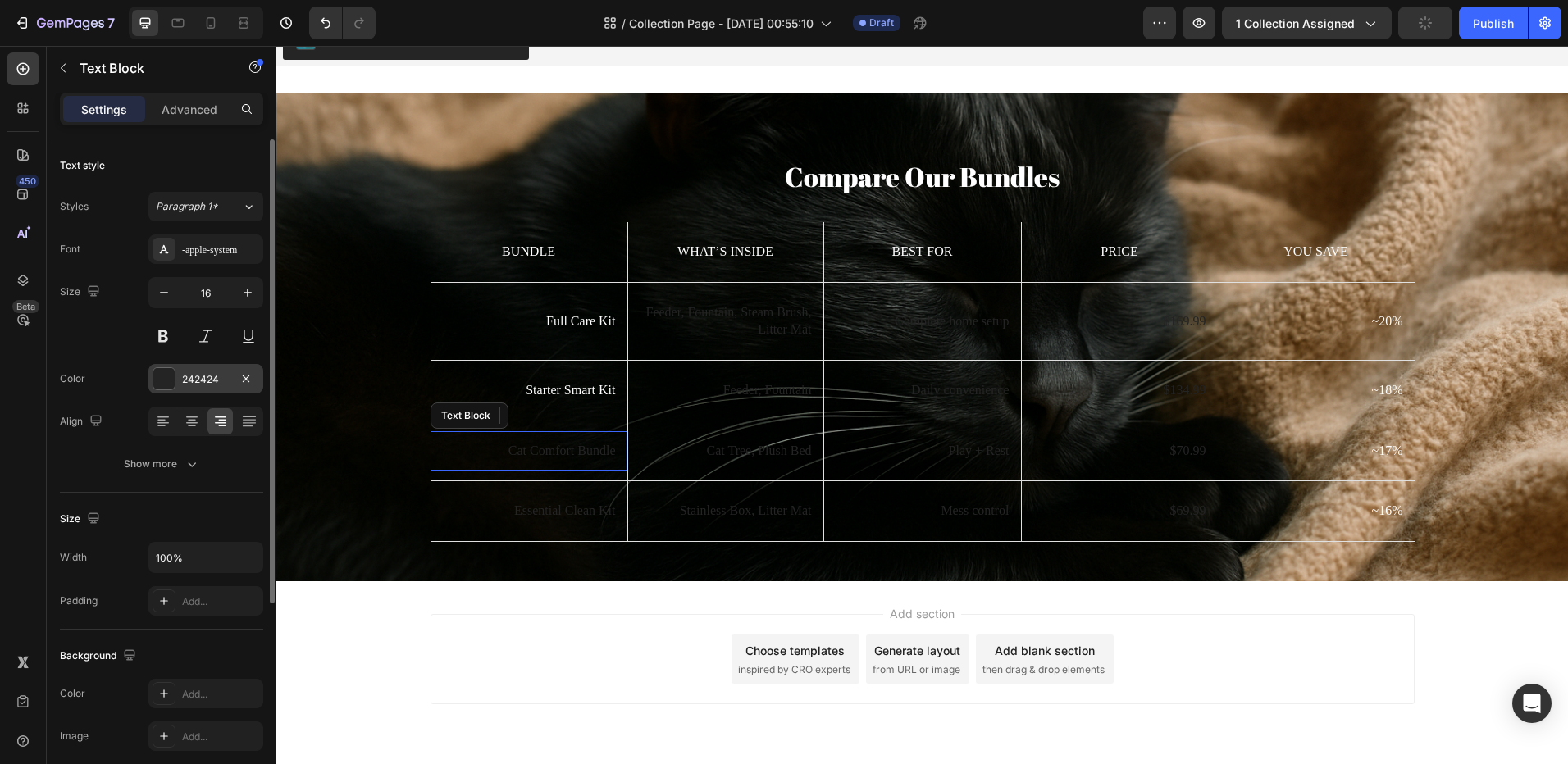
click at [165, 382] on div at bounding box center [164, 378] width 21 height 21
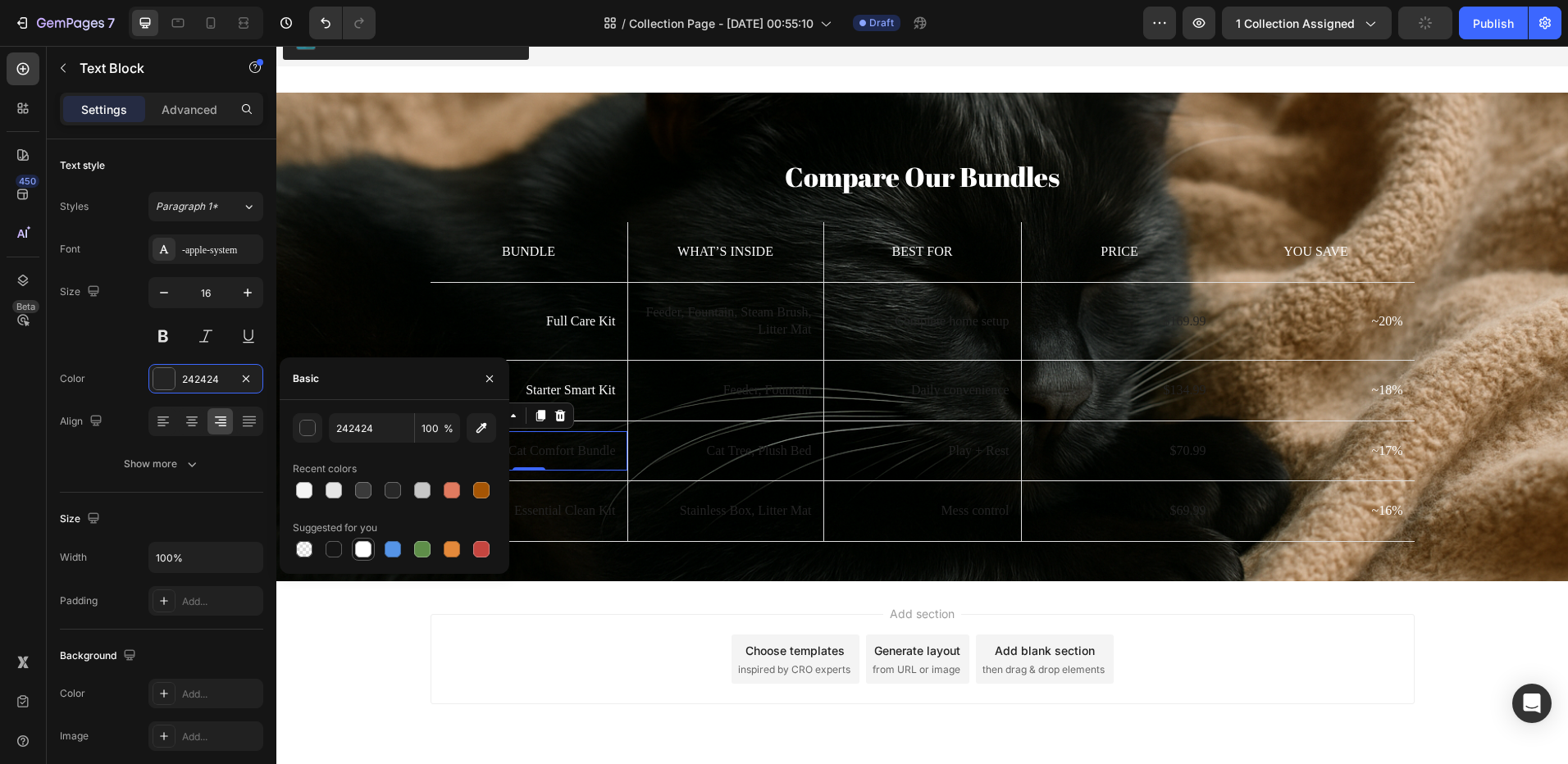
click at [366, 544] on div at bounding box center [363, 549] width 16 height 16
click at [554, 509] on p "Essential Clean Kit" at bounding box center [528, 511] width 174 height 17
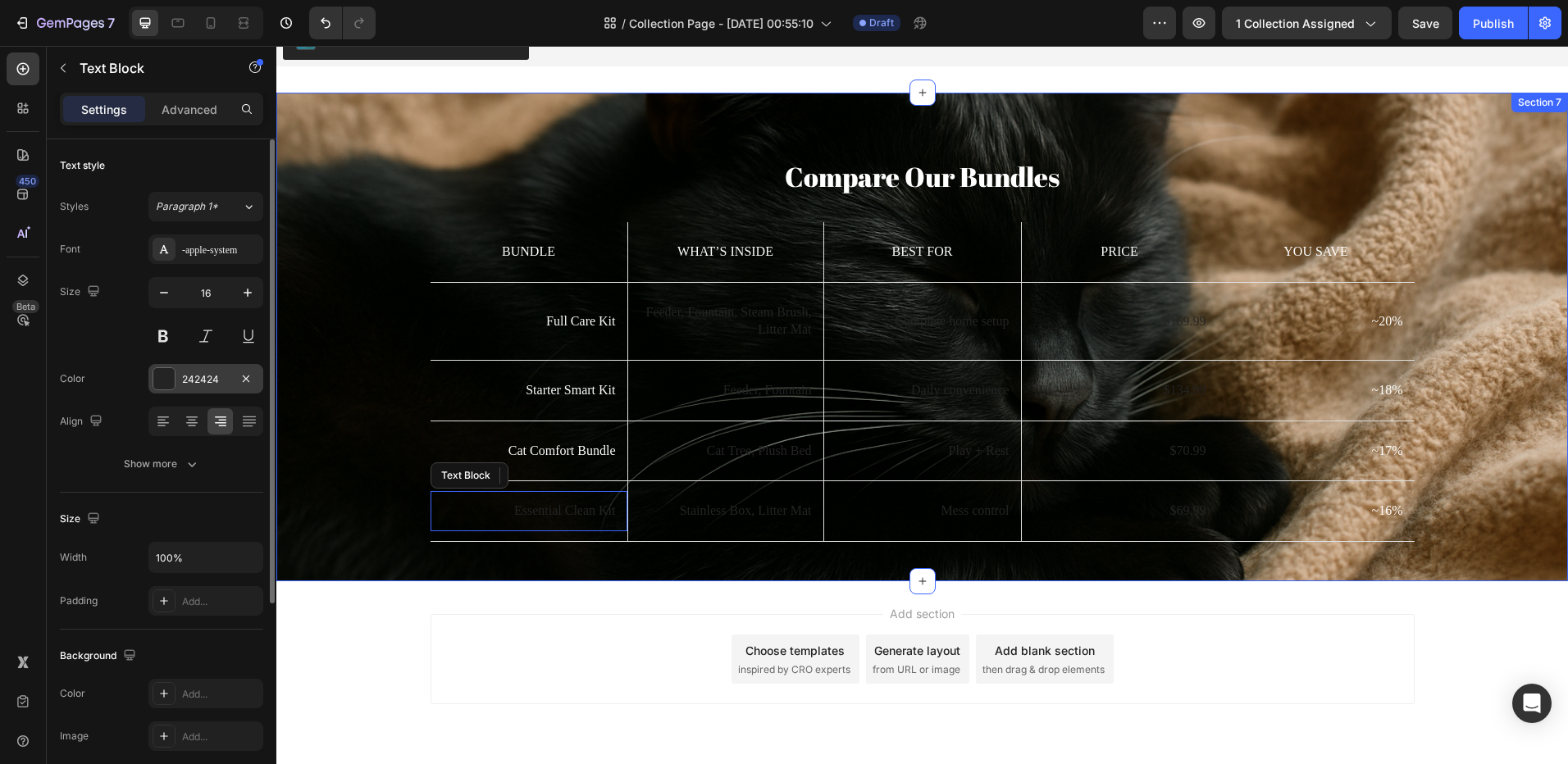
click at [170, 382] on div at bounding box center [164, 378] width 21 height 21
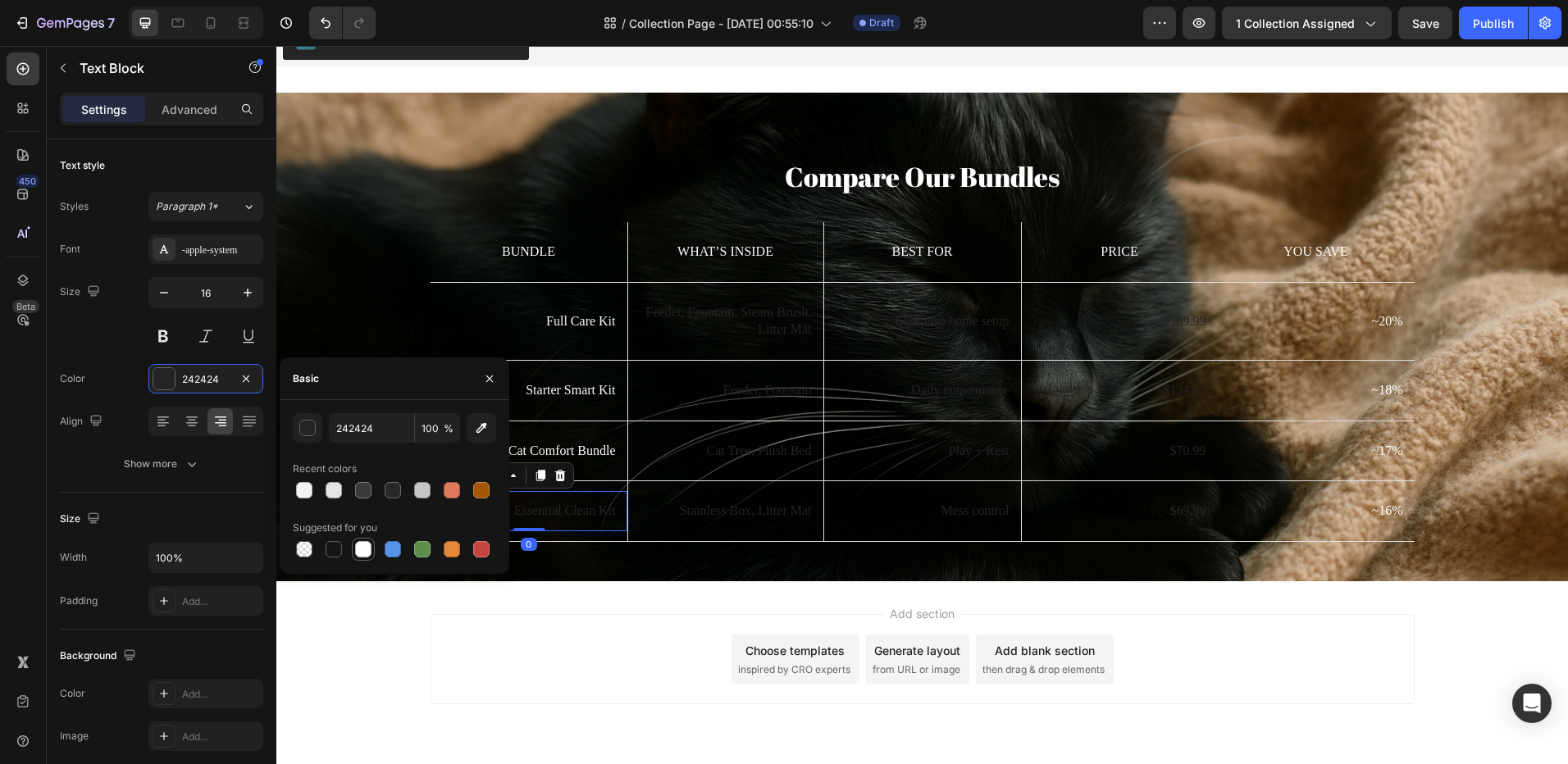
click at [363, 547] on div at bounding box center [363, 549] width 16 height 16
click at [730, 321] on p "Feeder, Fountain, Steam Brush, Litter Mat" at bounding box center [725, 322] width 172 height 34
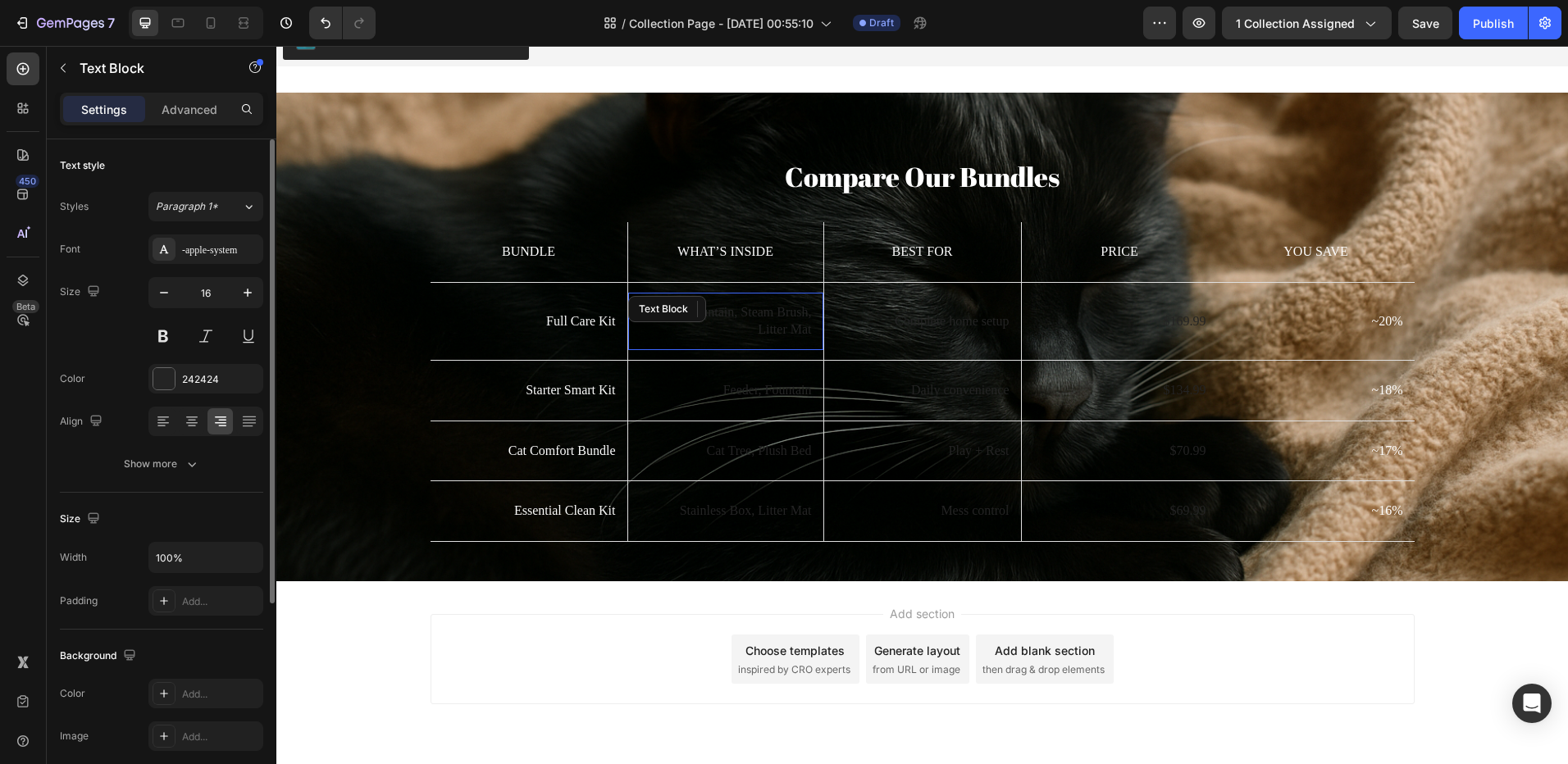
click at [165, 379] on div at bounding box center [164, 378] width 21 height 21
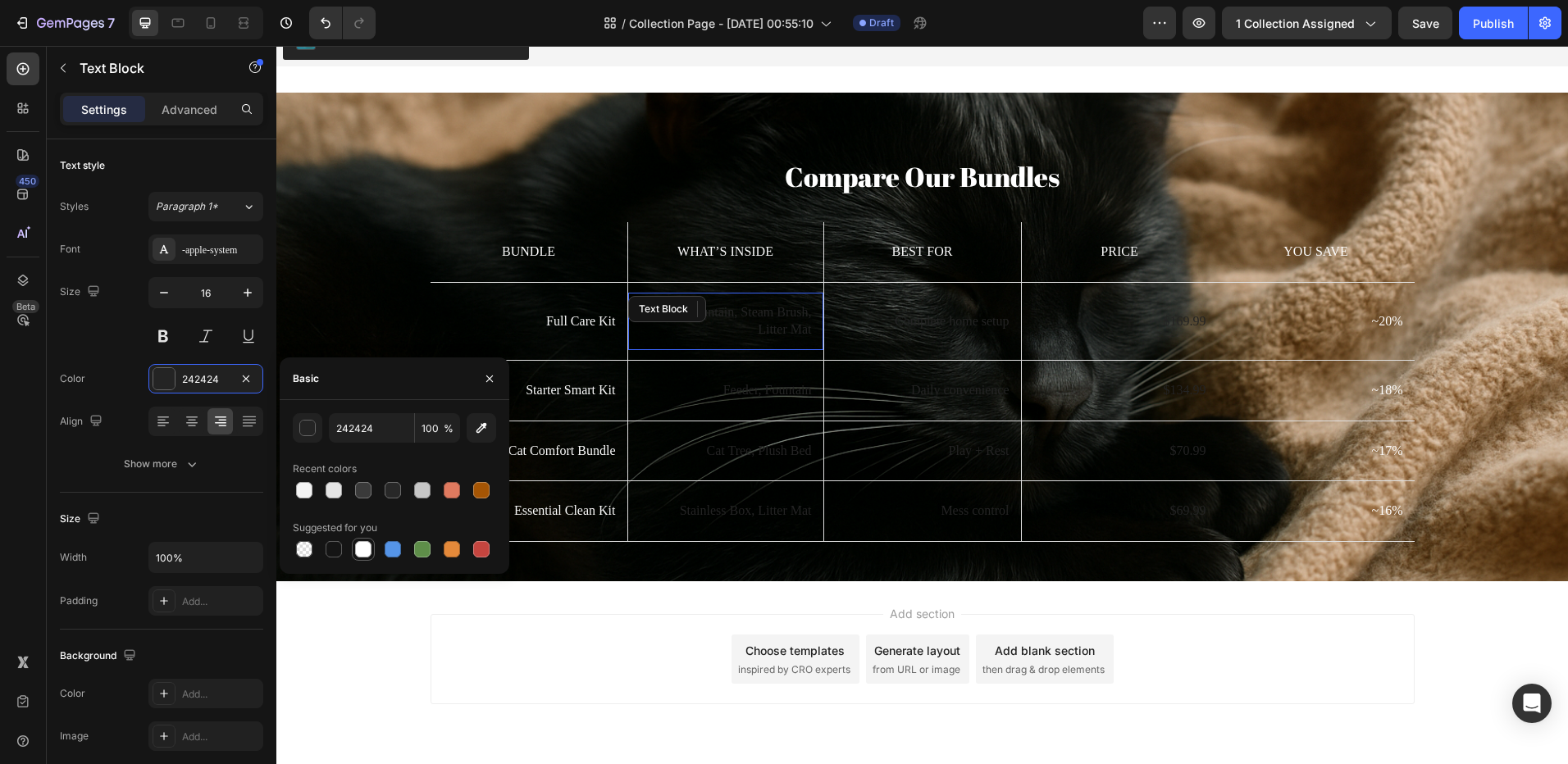
click at [364, 548] on div at bounding box center [363, 549] width 16 height 16
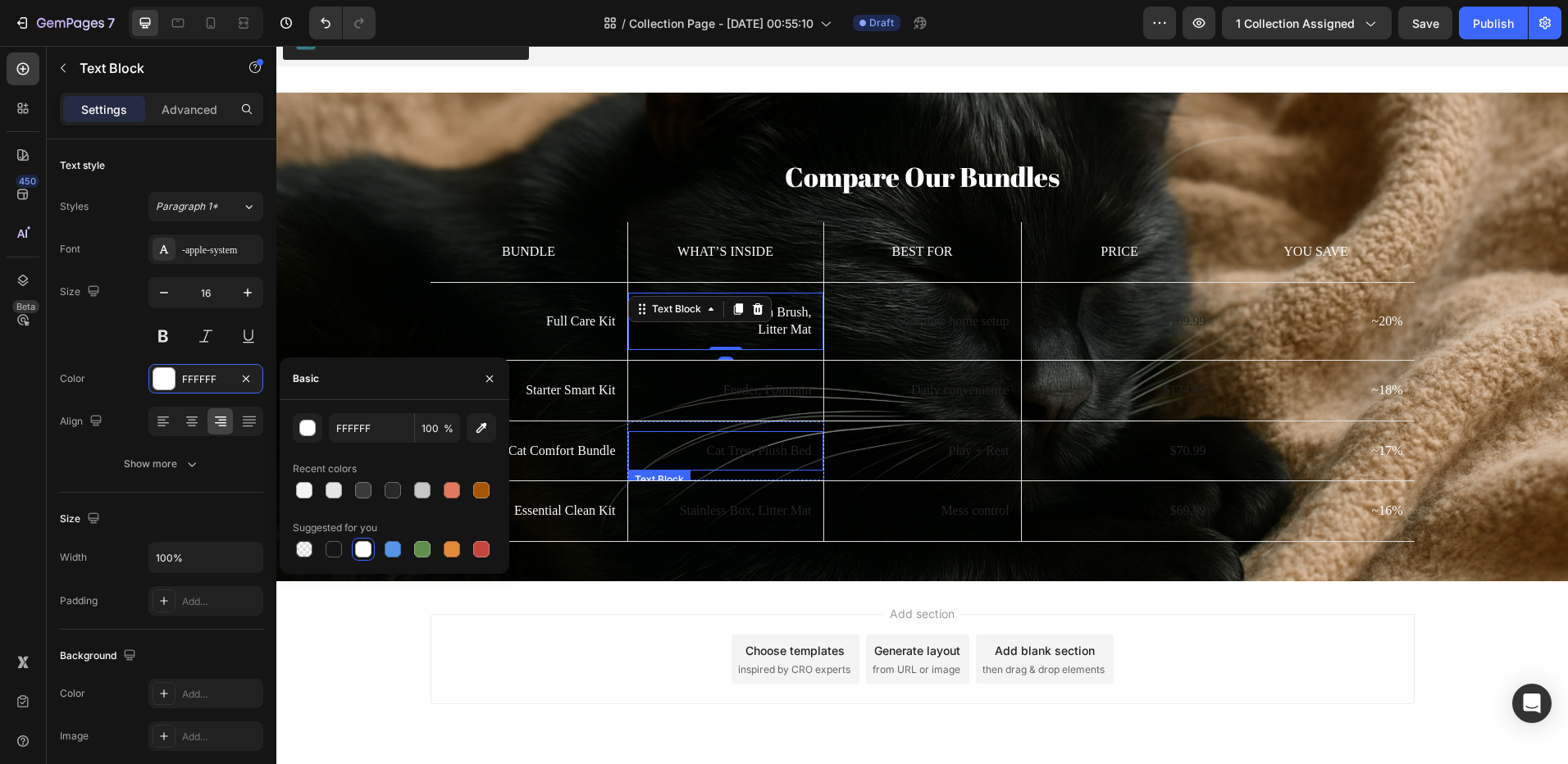
click at [742, 397] on p "Feeder, Fountain" at bounding box center [725, 391] width 172 height 17
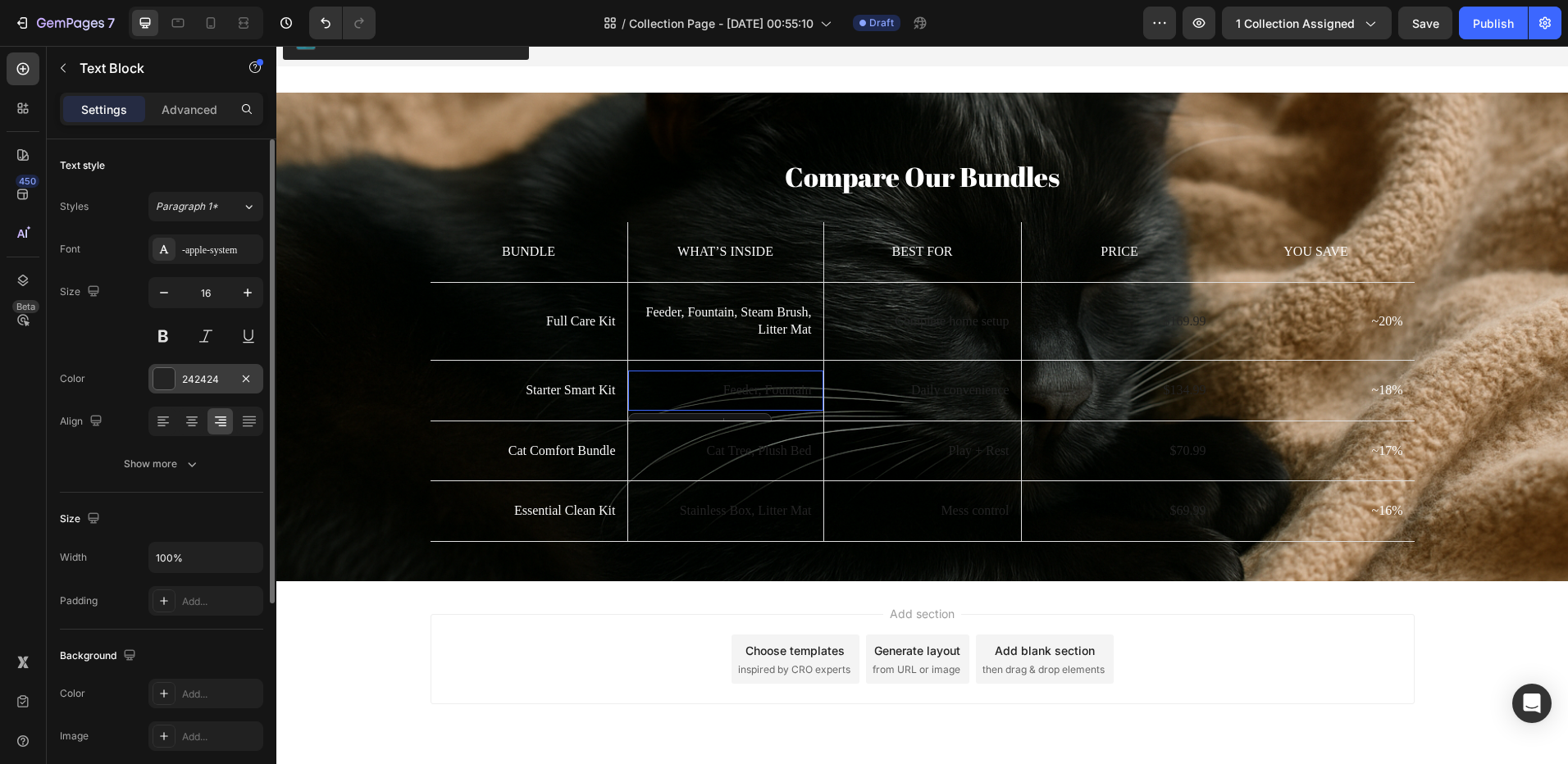
click at [162, 376] on div at bounding box center [164, 378] width 21 height 21
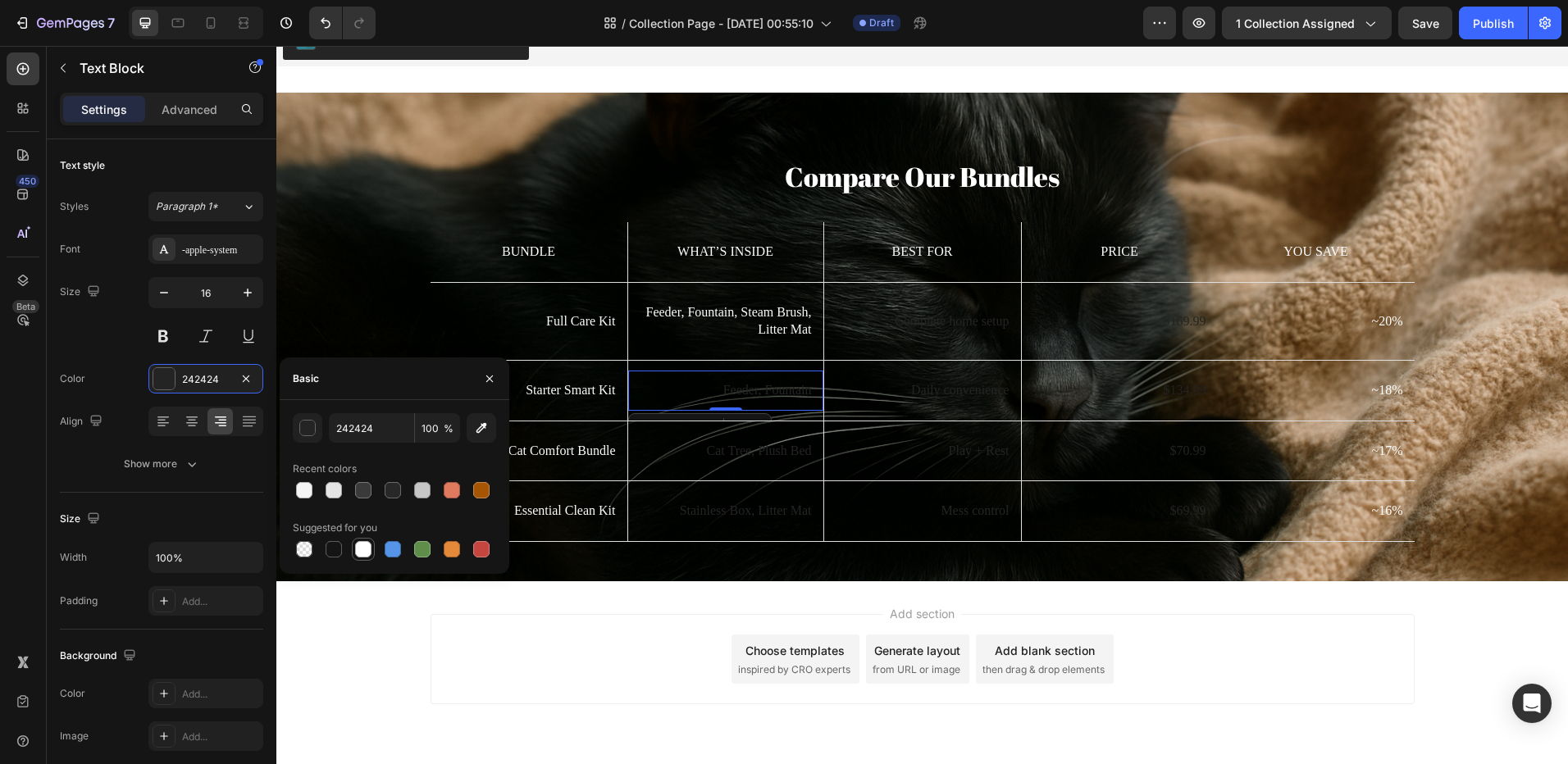
click at [370, 541] on div at bounding box center [363, 549] width 20 height 20
click at [726, 452] on p "Cat Tree, Plush Bed" at bounding box center [725, 451] width 172 height 17
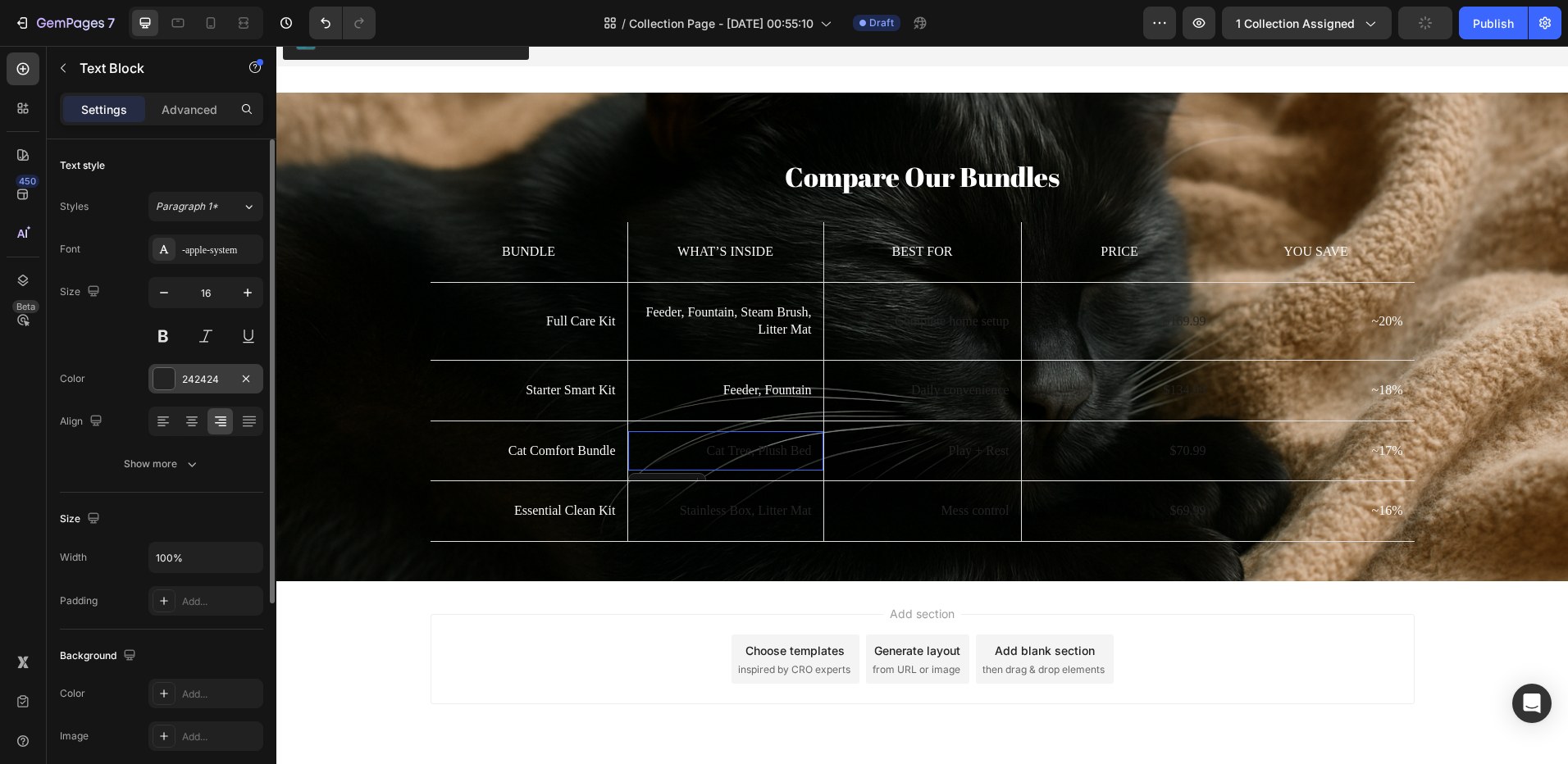
click at [179, 389] on div "242424" at bounding box center [206, 379] width 115 height 29
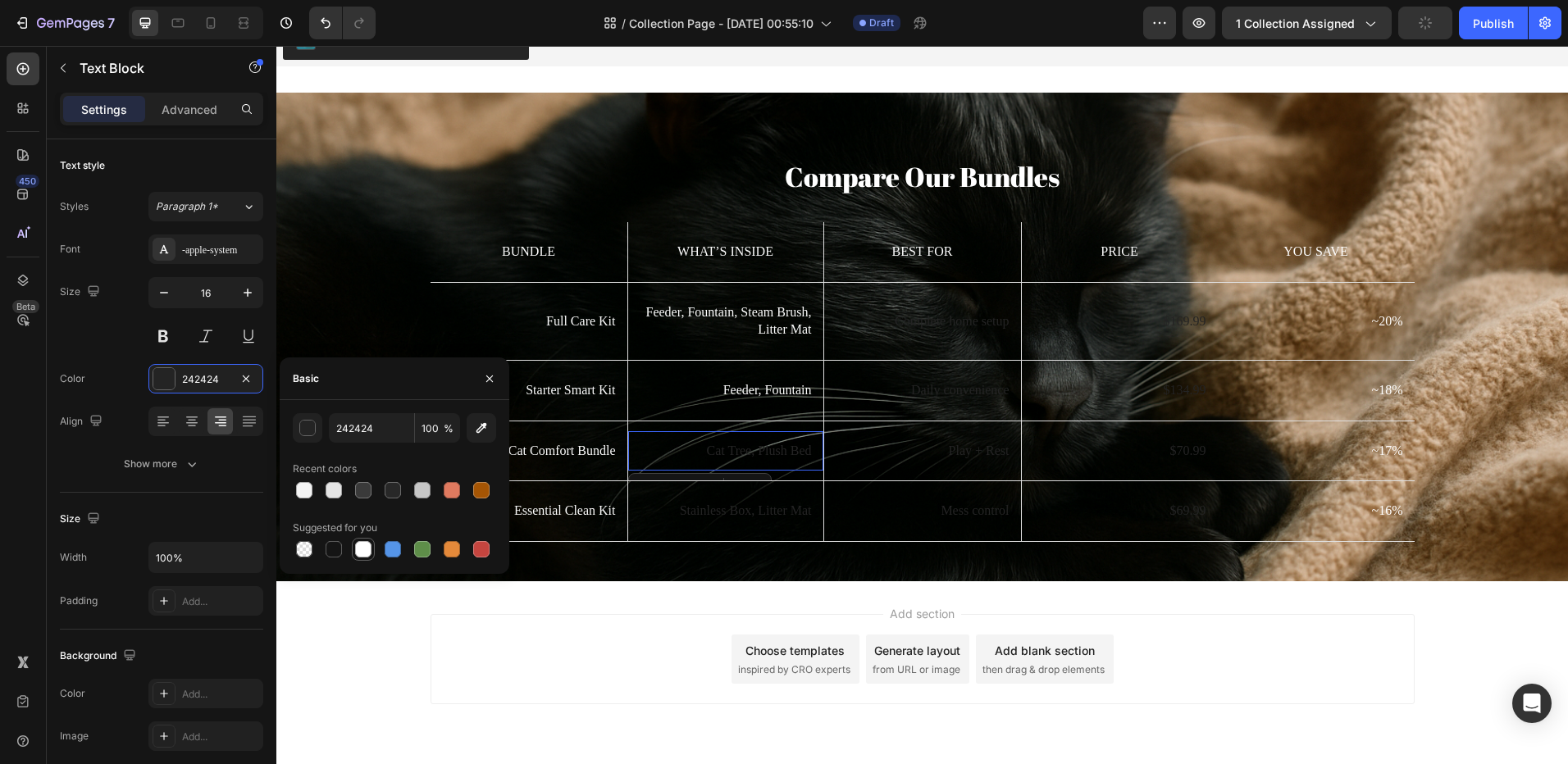
click at [368, 550] on div at bounding box center [363, 549] width 16 height 16
click at [700, 508] on p "Stainless Box, Litter Mat" at bounding box center [725, 511] width 172 height 17
click at [362, 554] on div at bounding box center [363, 549] width 16 height 16
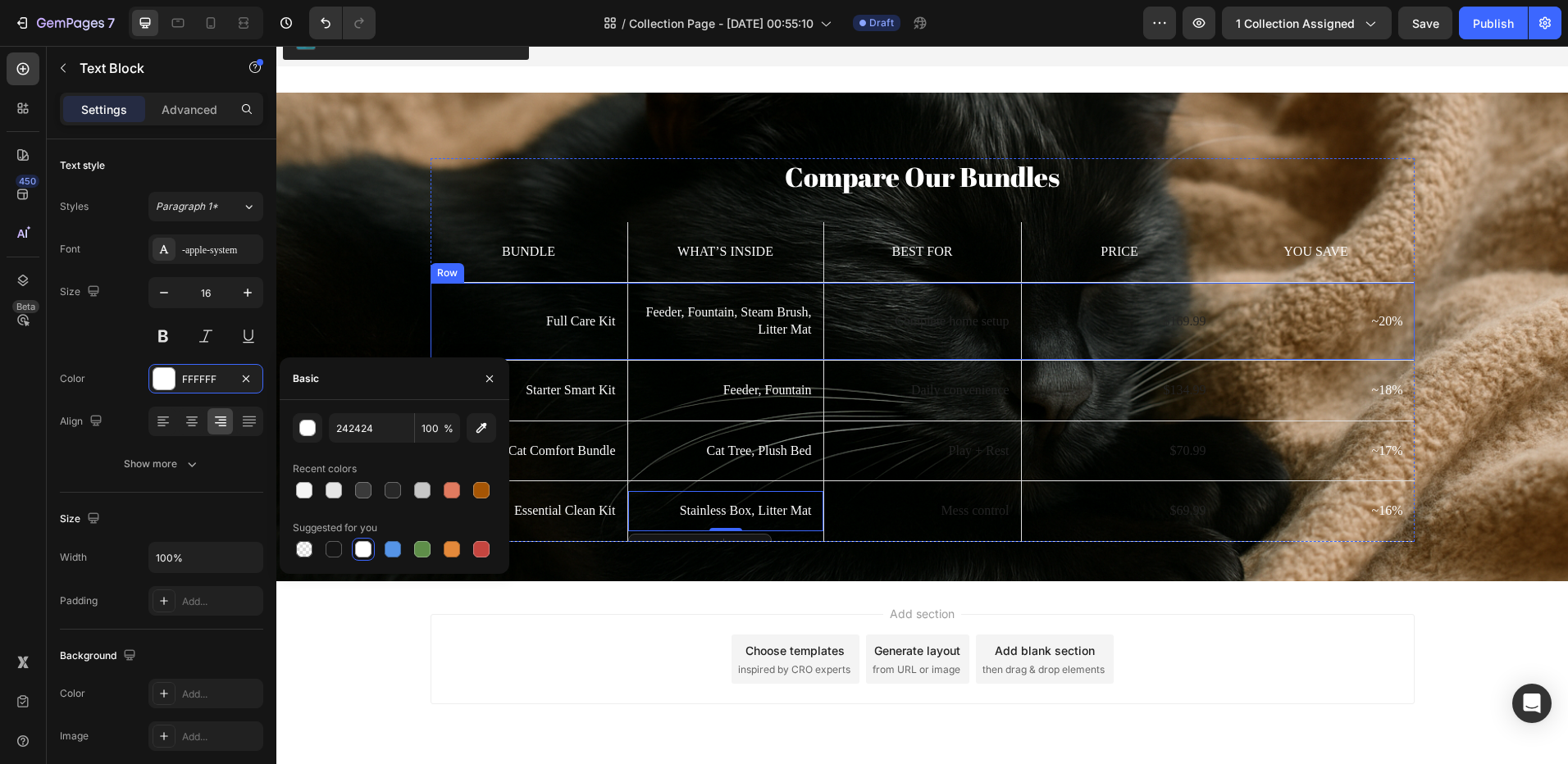
type input "FFFFFF"
click at [914, 313] on p "Complete home setup" at bounding box center [922, 322] width 174 height 17
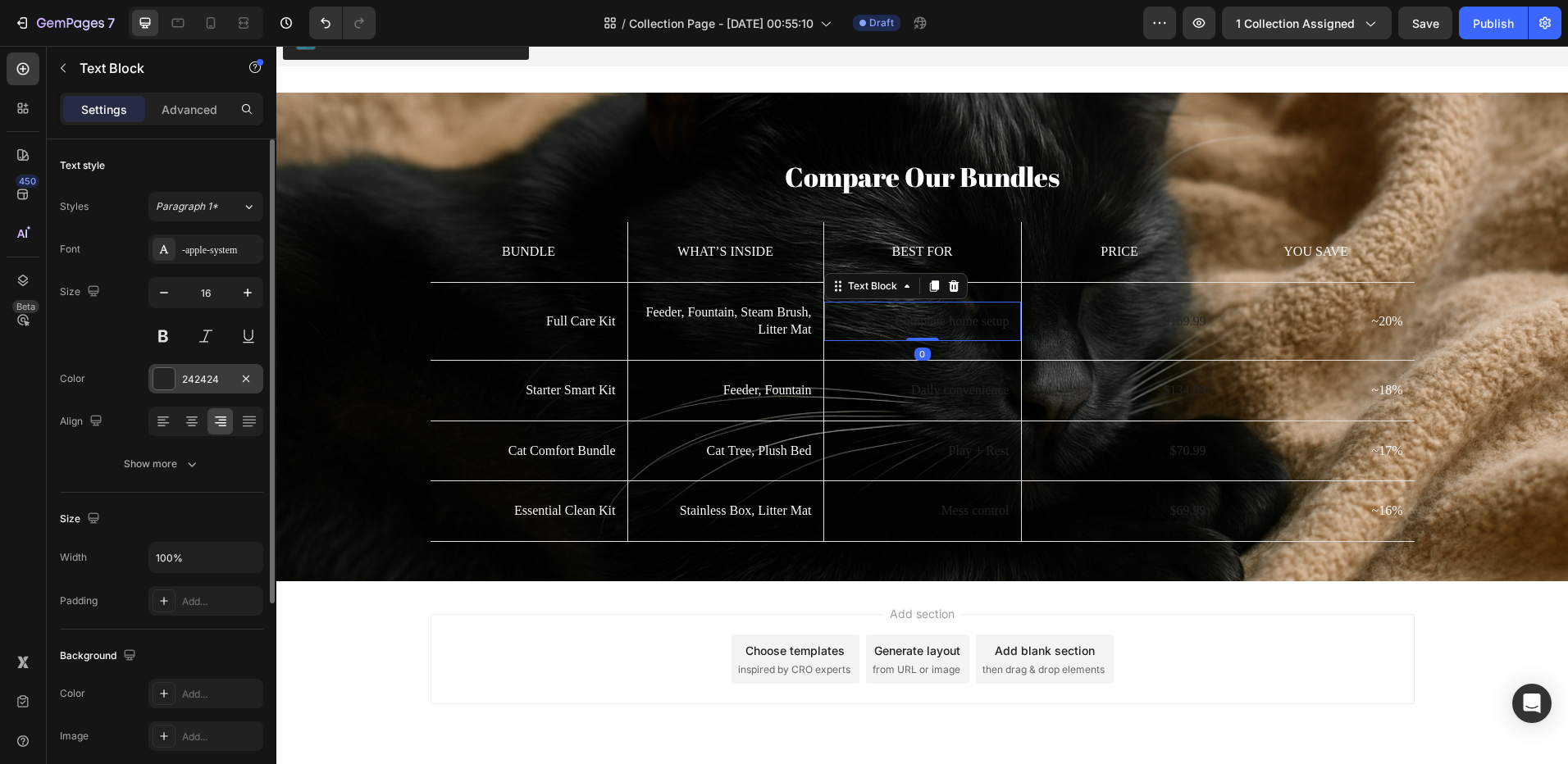
click at [183, 380] on div "242424" at bounding box center [205, 379] width 47 height 15
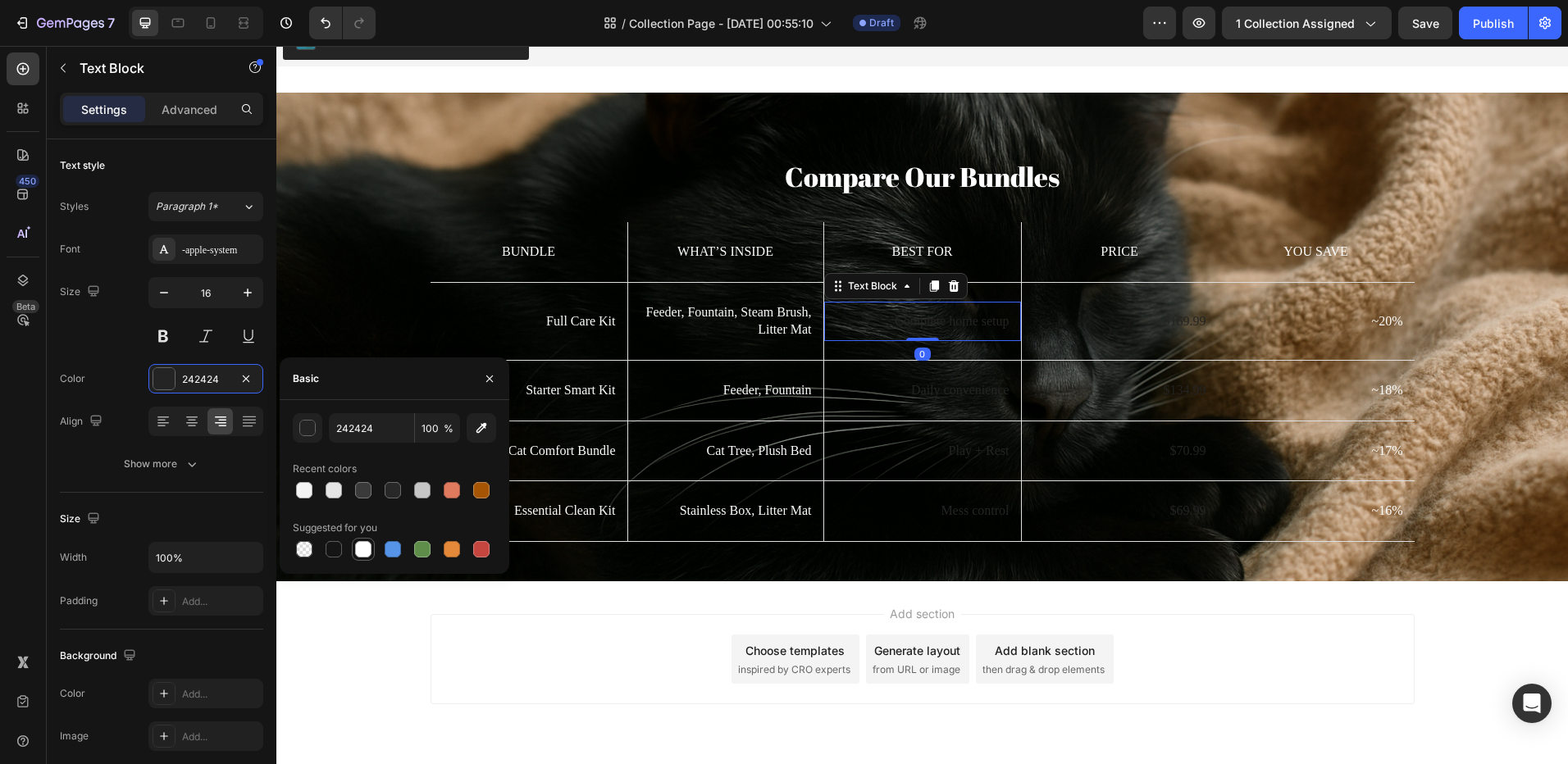
click at [365, 550] on div at bounding box center [363, 549] width 16 height 16
type input "FFFFFF"
click at [904, 394] on p "Daily convenience" at bounding box center [922, 391] width 174 height 17
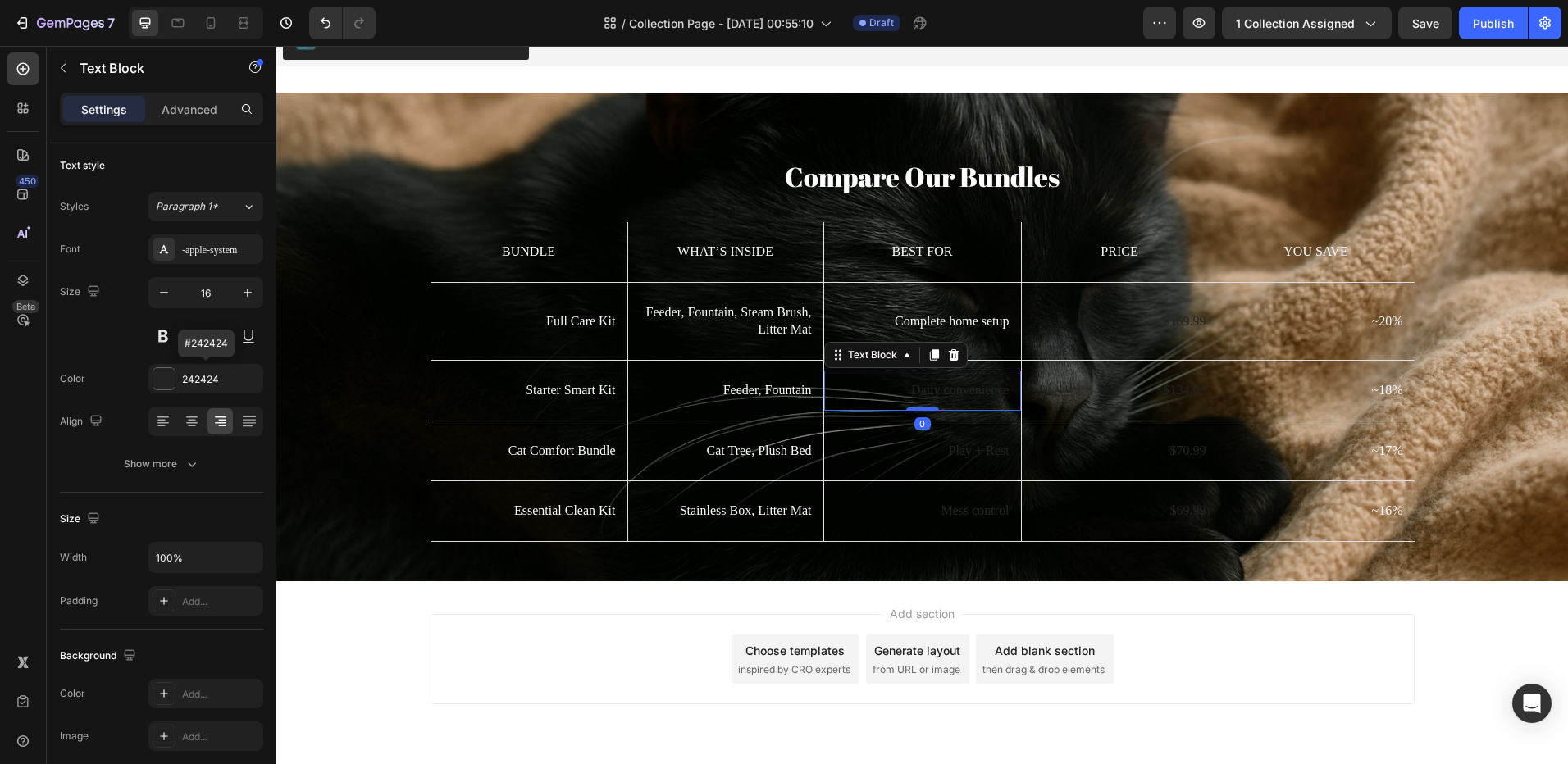
click at [169, 379] on div at bounding box center [164, 378] width 21 height 21
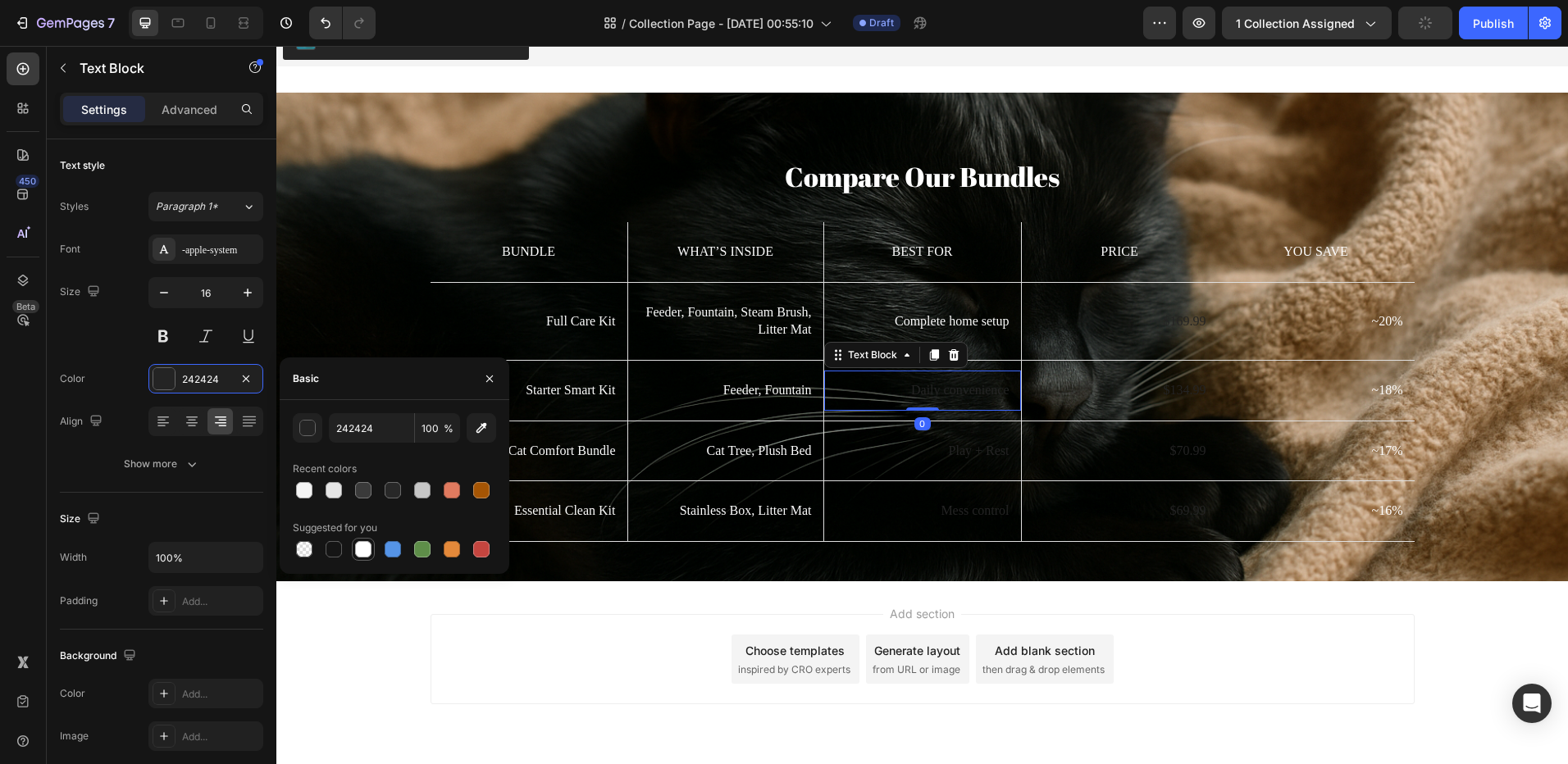
click at [357, 542] on div at bounding box center [363, 549] width 16 height 16
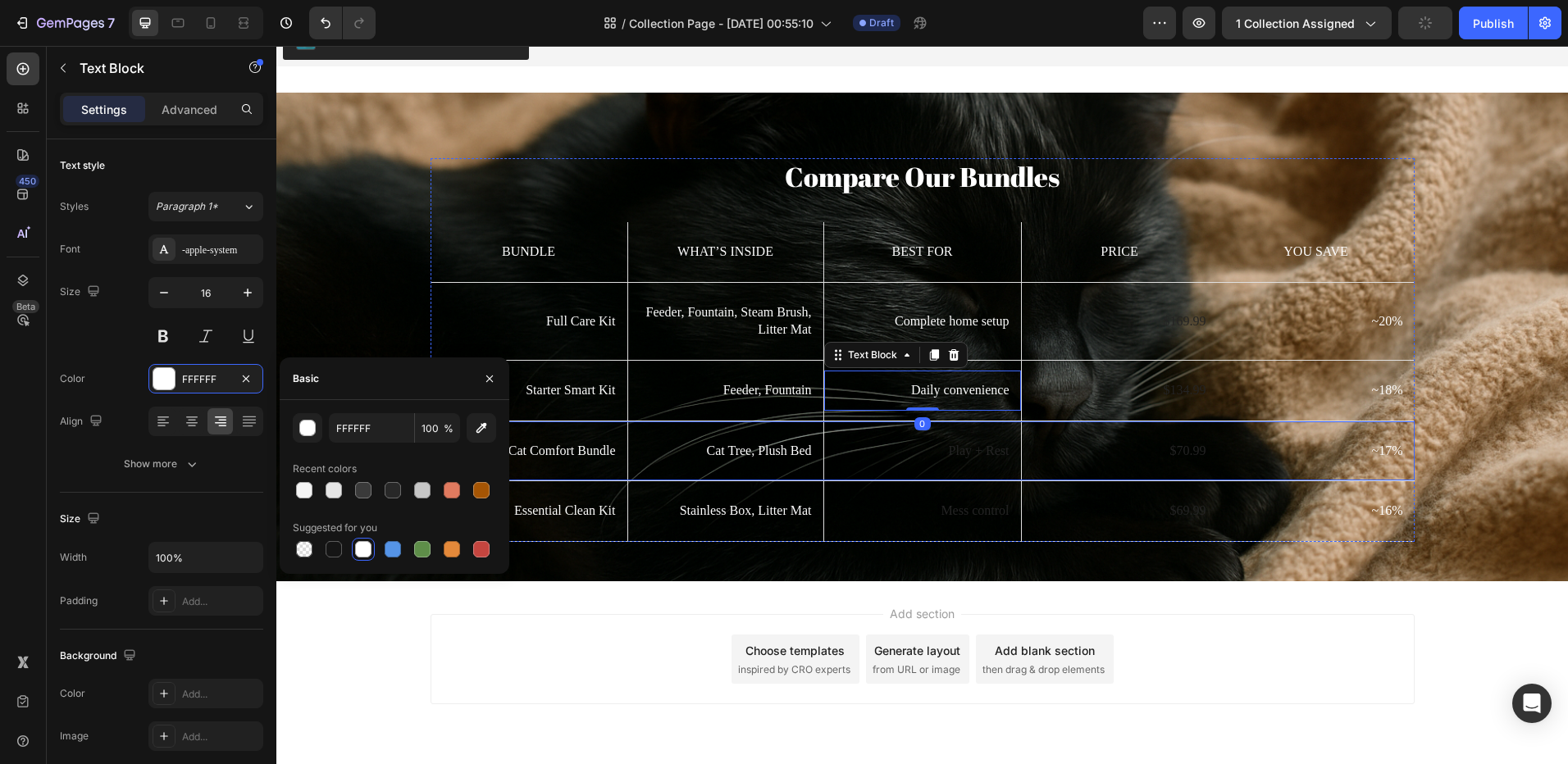
click at [958, 453] on p "Play + Rest" at bounding box center [922, 451] width 174 height 17
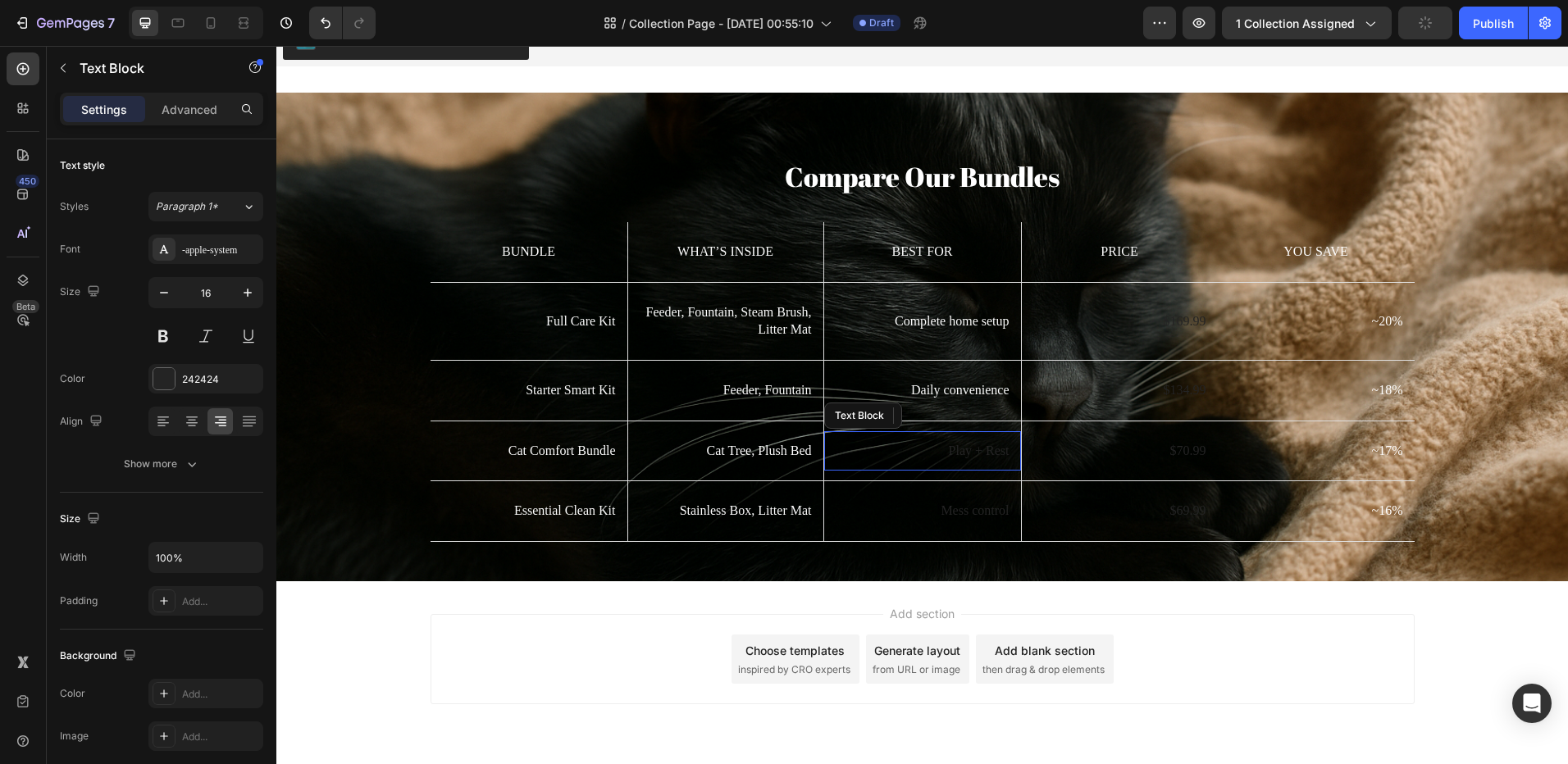
click at [178, 381] on div "242424" at bounding box center [206, 379] width 115 height 29
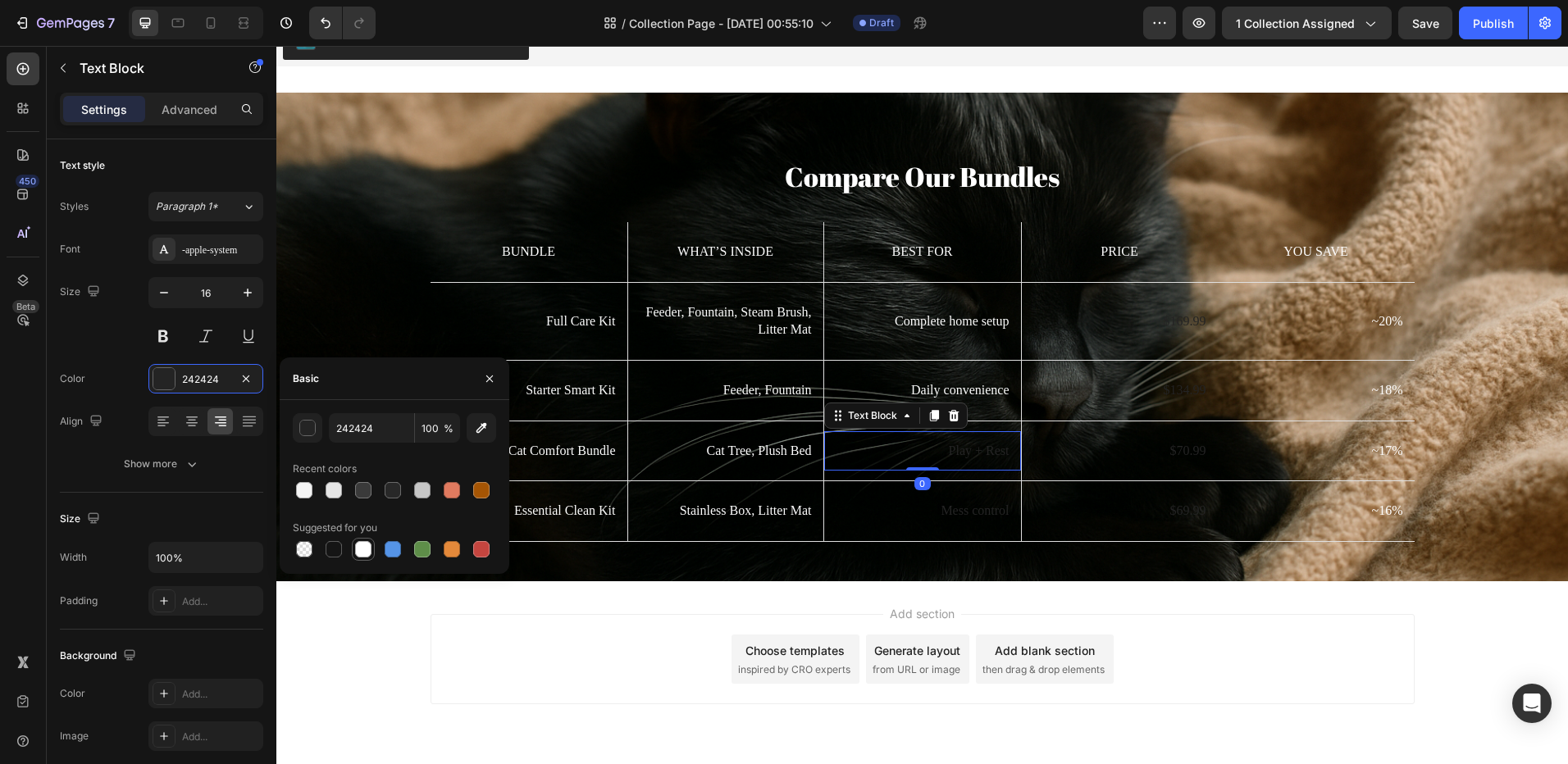
click at [363, 550] on div at bounding box center [363, 549] width 16 height 16
type input "FFFFFF"
click at [928, 500] on div "Mess control Text Block" at bounding box center [922, 511] width 197 height 40
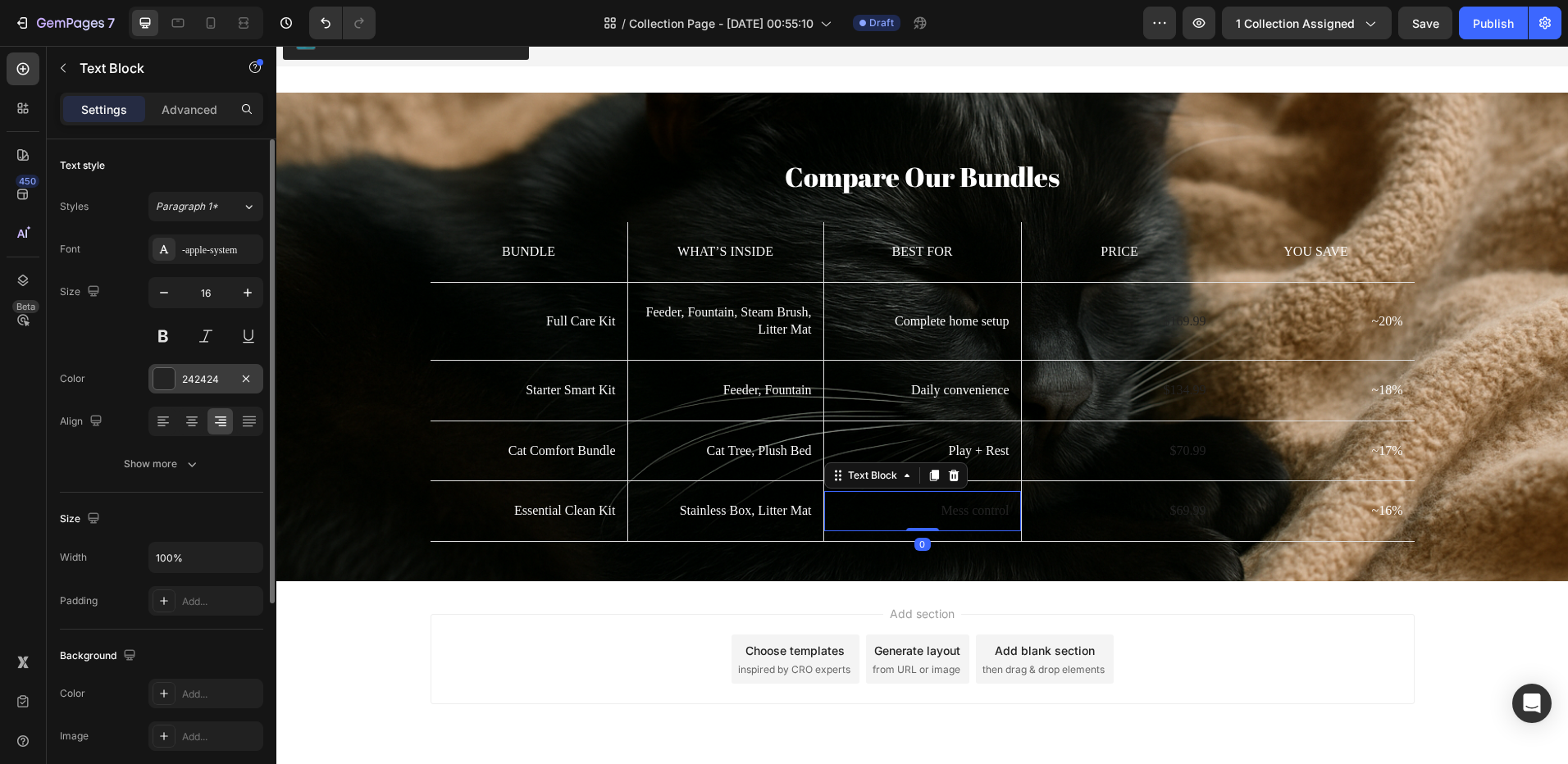
click at [185, 377] on div "242424" at bounding box center [205, 379] width 47 height 15
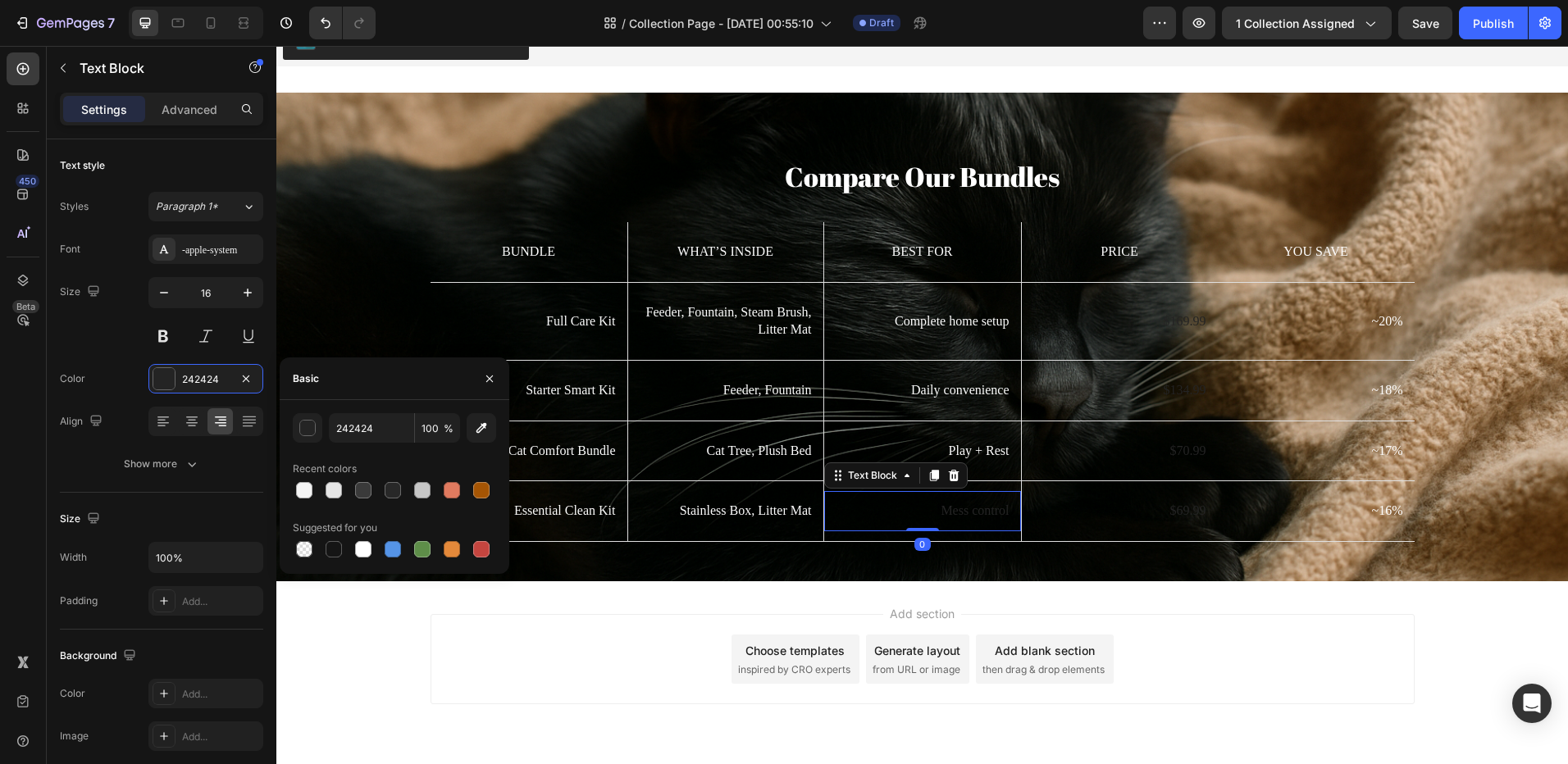
drag, startPoint x: 240, startPoint y: 397, endPoint x: 502, endPoint y: 503, distance: 282.6
click at [366, 548] on div at bounding box center [363, 549] width 16 height 16
type input "FFFFFF"
click at [1137, 315] on p "$169.99" at bounding box center [1120, 322] width 173 height 17
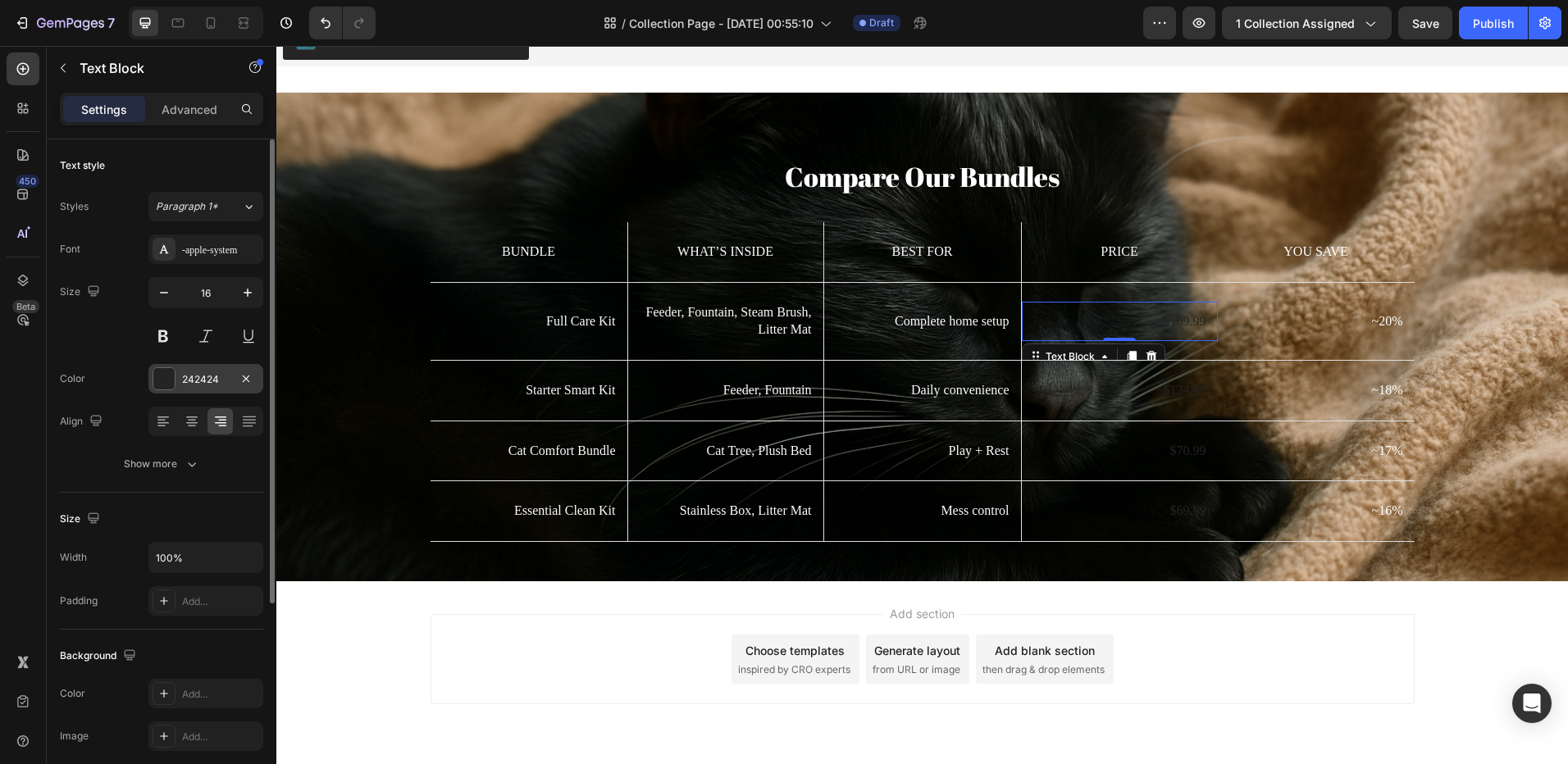
drag, startPoint x: 157, startPoint y: 376, endPoint x: 677, endPoint y: 444, distance: 524.4
click at [157, 376] on div at bounding box center [164, 378] width 21 height 21
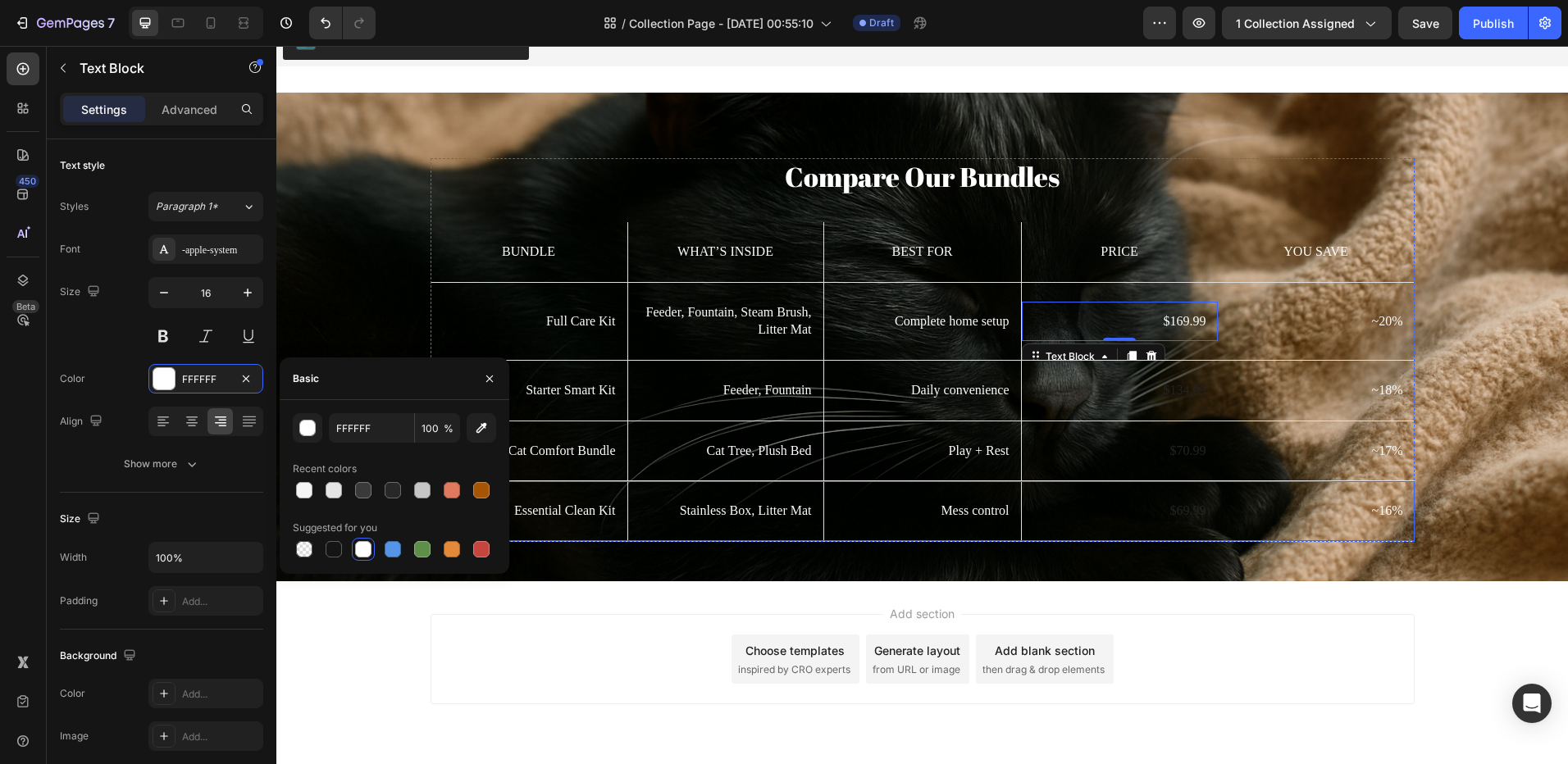
click at [1161, 398] on p "$134.99" at bounding box center [1120, 391] width 173 height 17
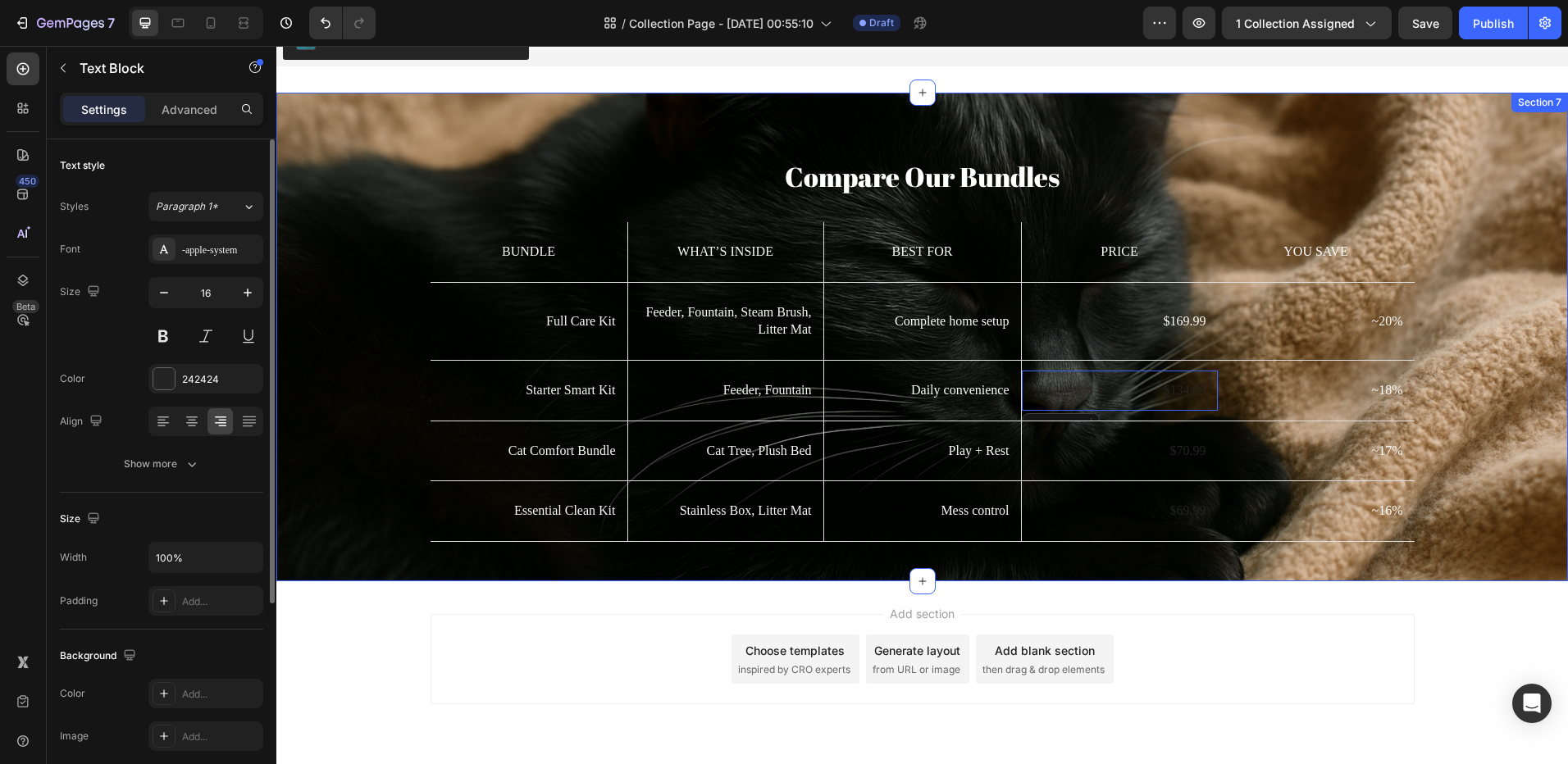
click at [147, 382] on div "Color 242424" at bounding box center [161, 379] width 203 height 29
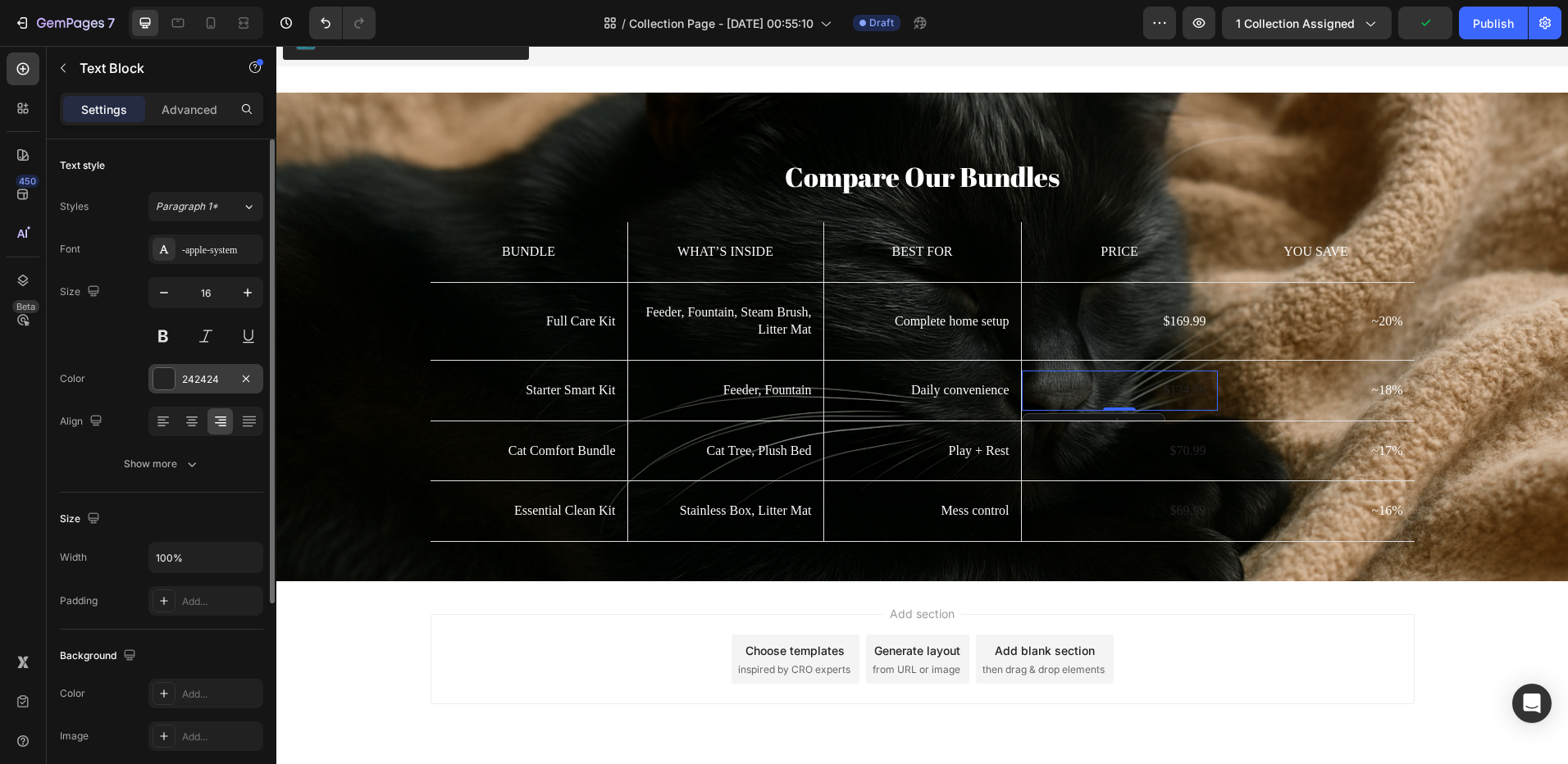
click at [168, 388] on div at bounding box center [164, 378] width 21 height 21
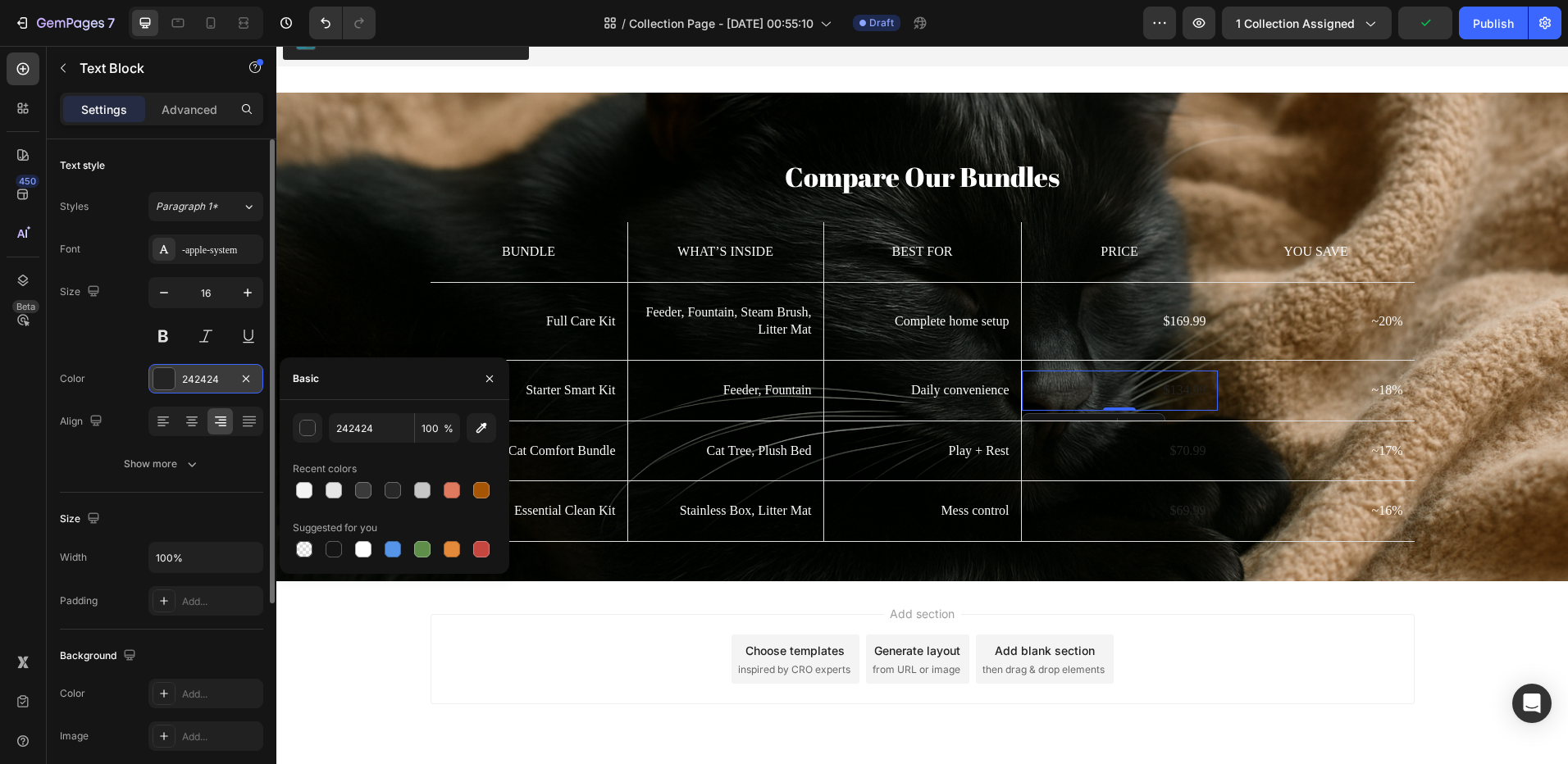
click at [357, 540] on div at bounding box center [363, 549] width 20 height 20
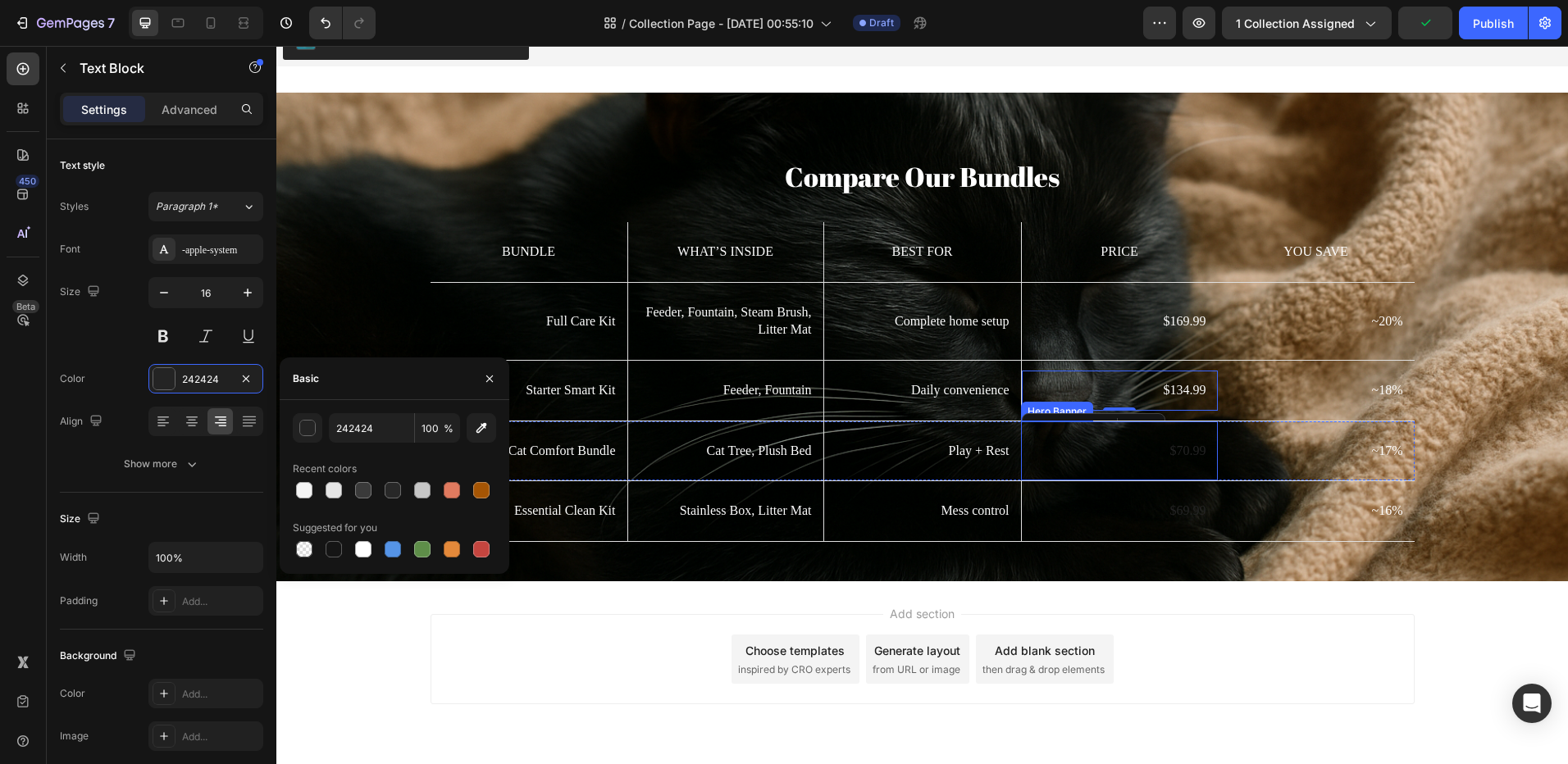
type input "FFFFFF"
click at [1180, 444] on p "$70.99" at bounding box center [1120, 451] width 173 height 17
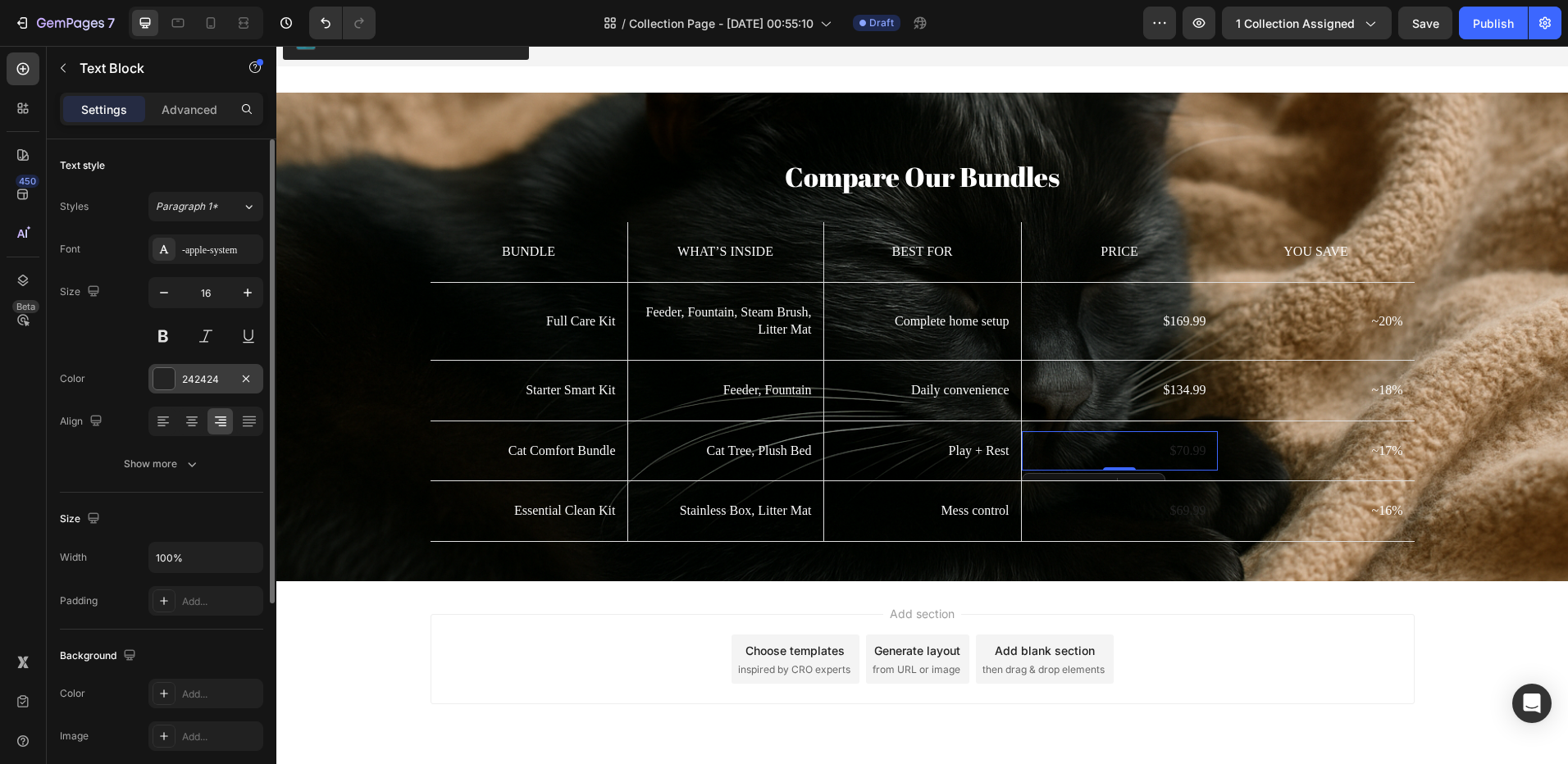
click at [171, 380] on div at bounding box center [164, 378] width 21 height 21
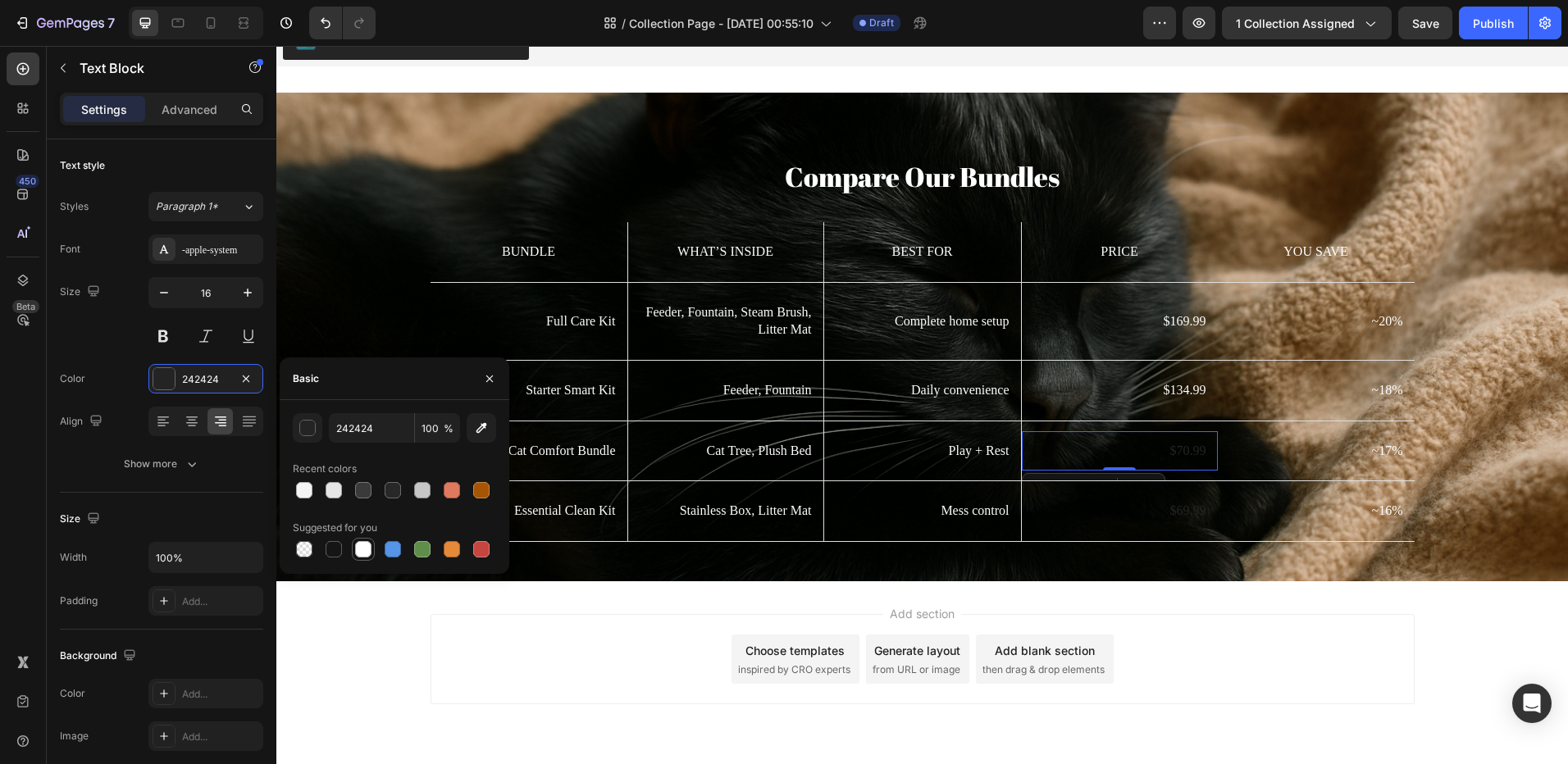
click at [366, 549] on div at bounding box center [363, 549] width 16 height 16
type input "FFFFFF"
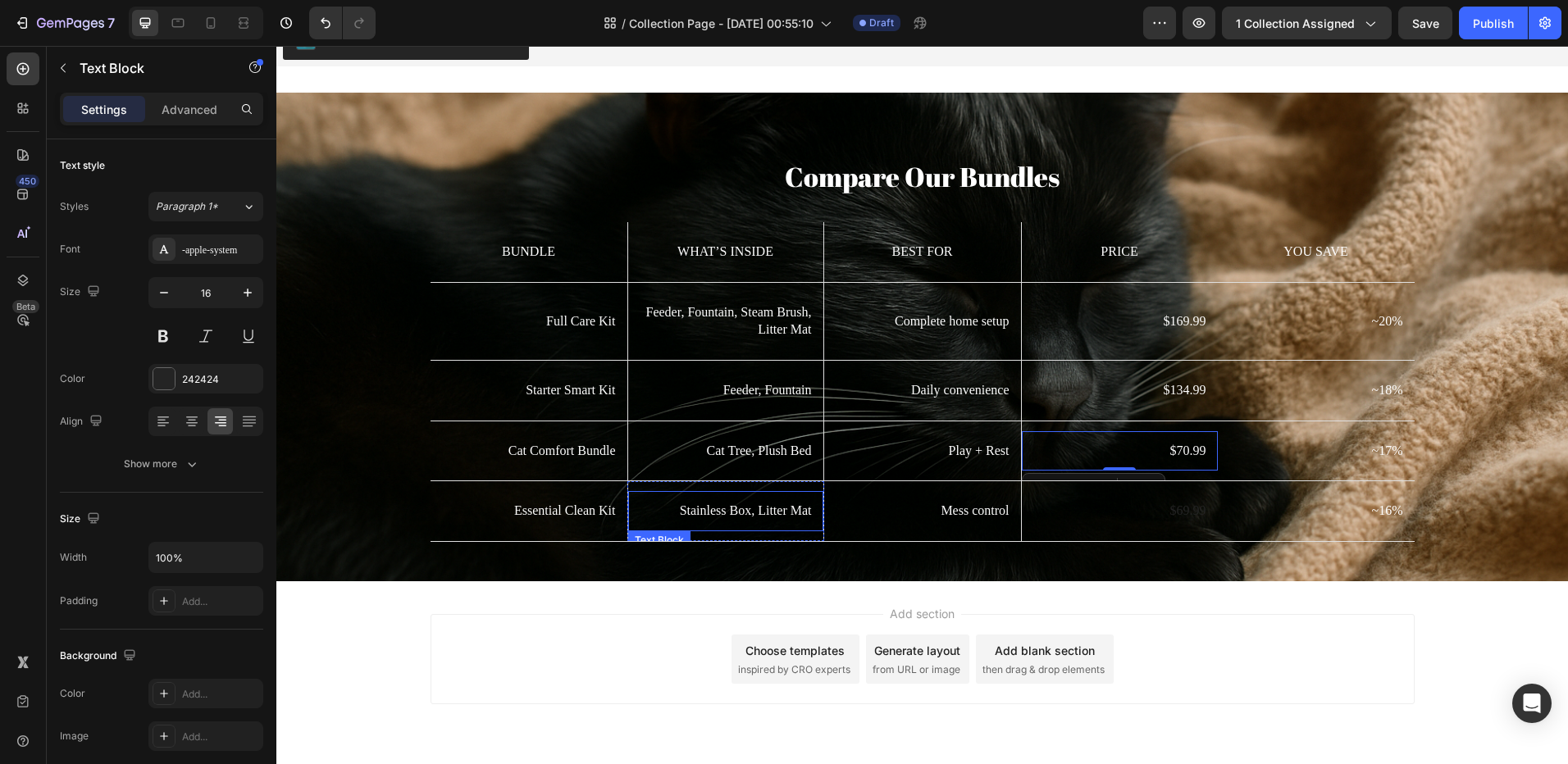
click at [1167, 508] on p "$69.99" at bounding box center [1120, 511] width 173 height 17
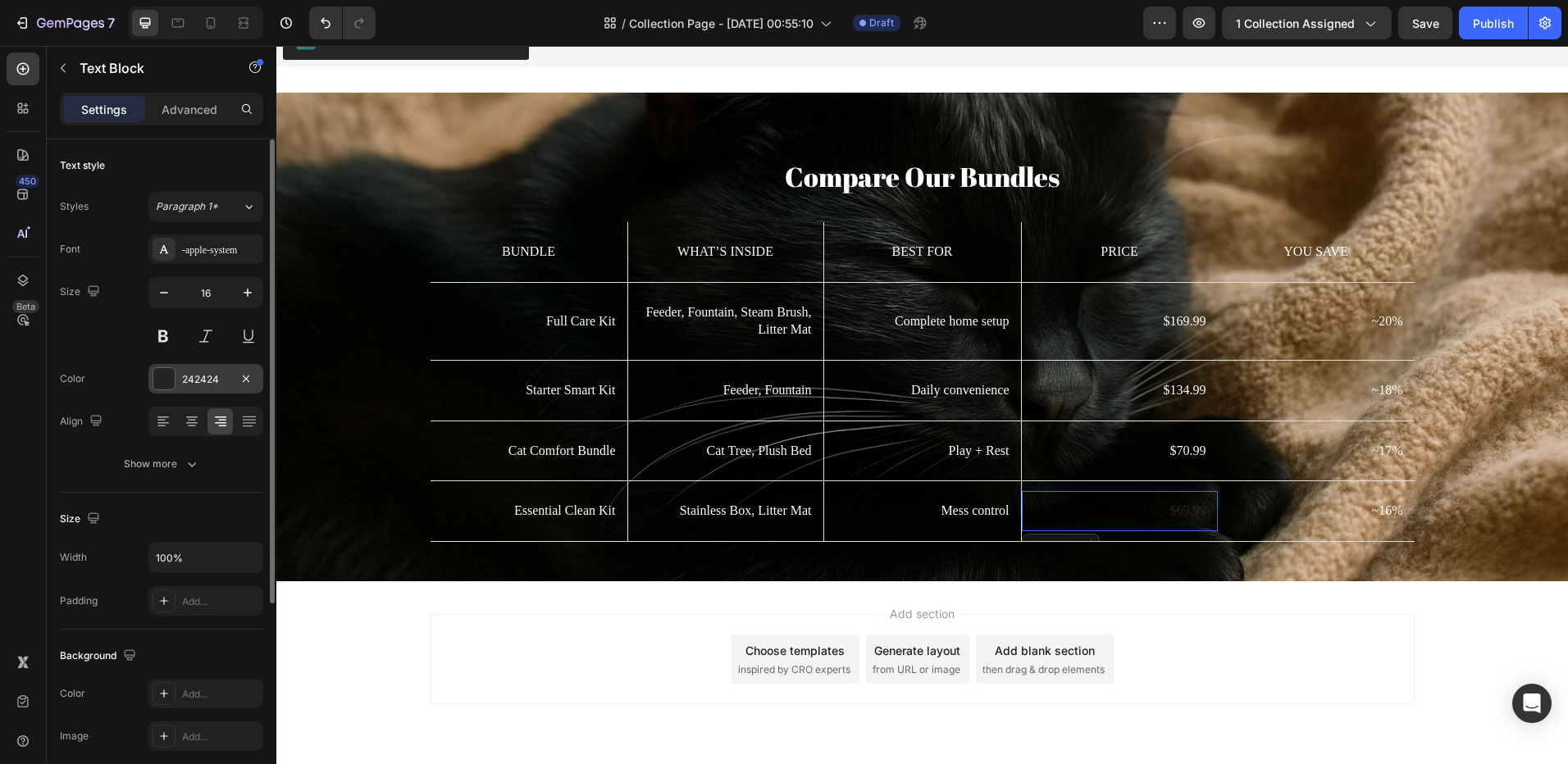
click at [178, 383] on div "242424" at bounding box center [206, 379] width 115 height 29
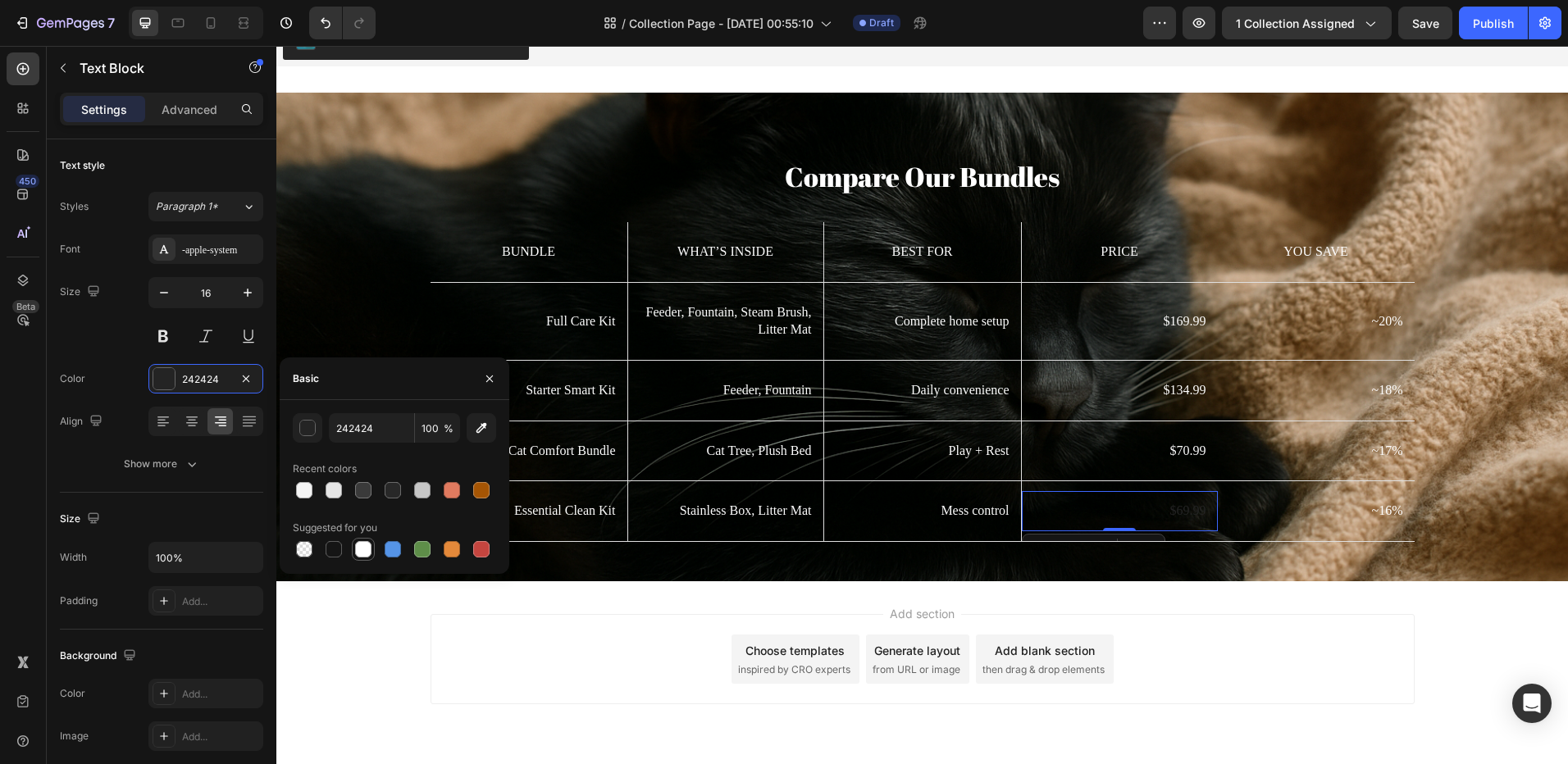
click at [362, 550] on div at bounding box center [363, 549] width 16 height 16
type input "FFFFFF"
click at [385, 623] on div "Add section Choose templates inspired by CRO experts Generate layout from URL o…" at bounding box center [922, 682] width 1291 height 202
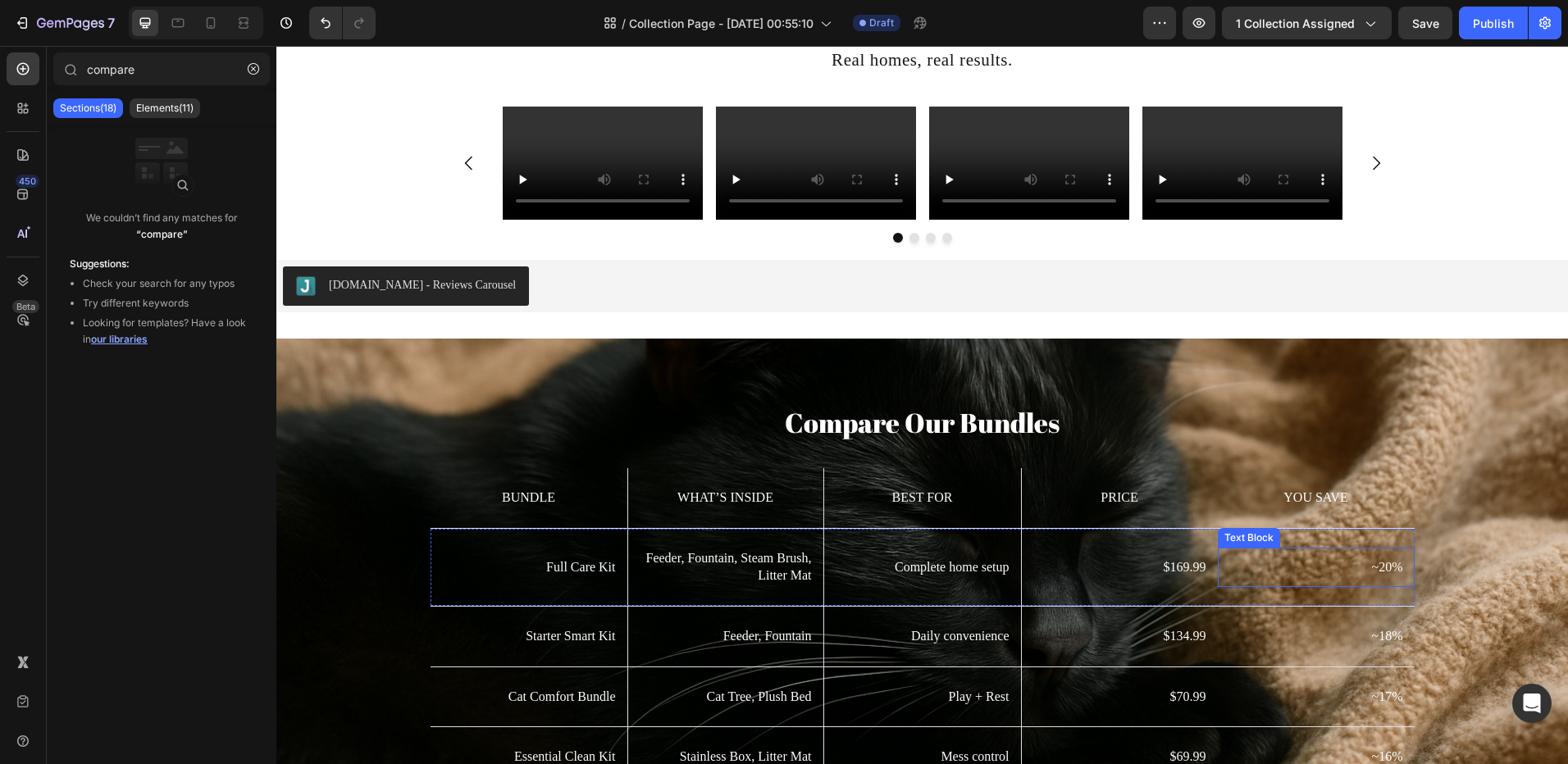
scroll to position [3511, 0]
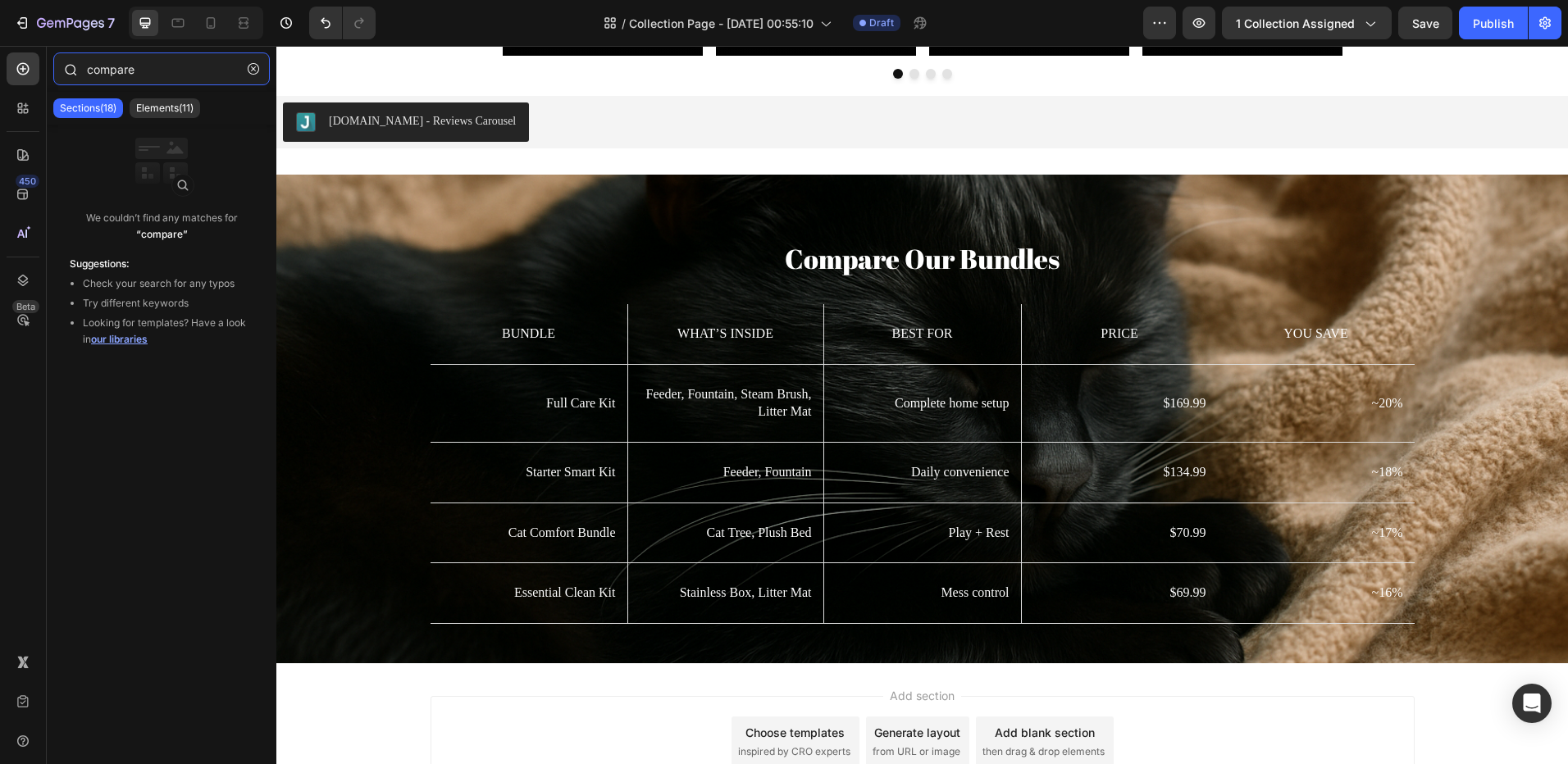
drag, startPoint x: 114, startPoint y: 74, endPoint x: 62, endPoint y: 68, distance: 52.3
click at [87, 71] on input "compare" at bounding box center [161, 69] width 216 height 33
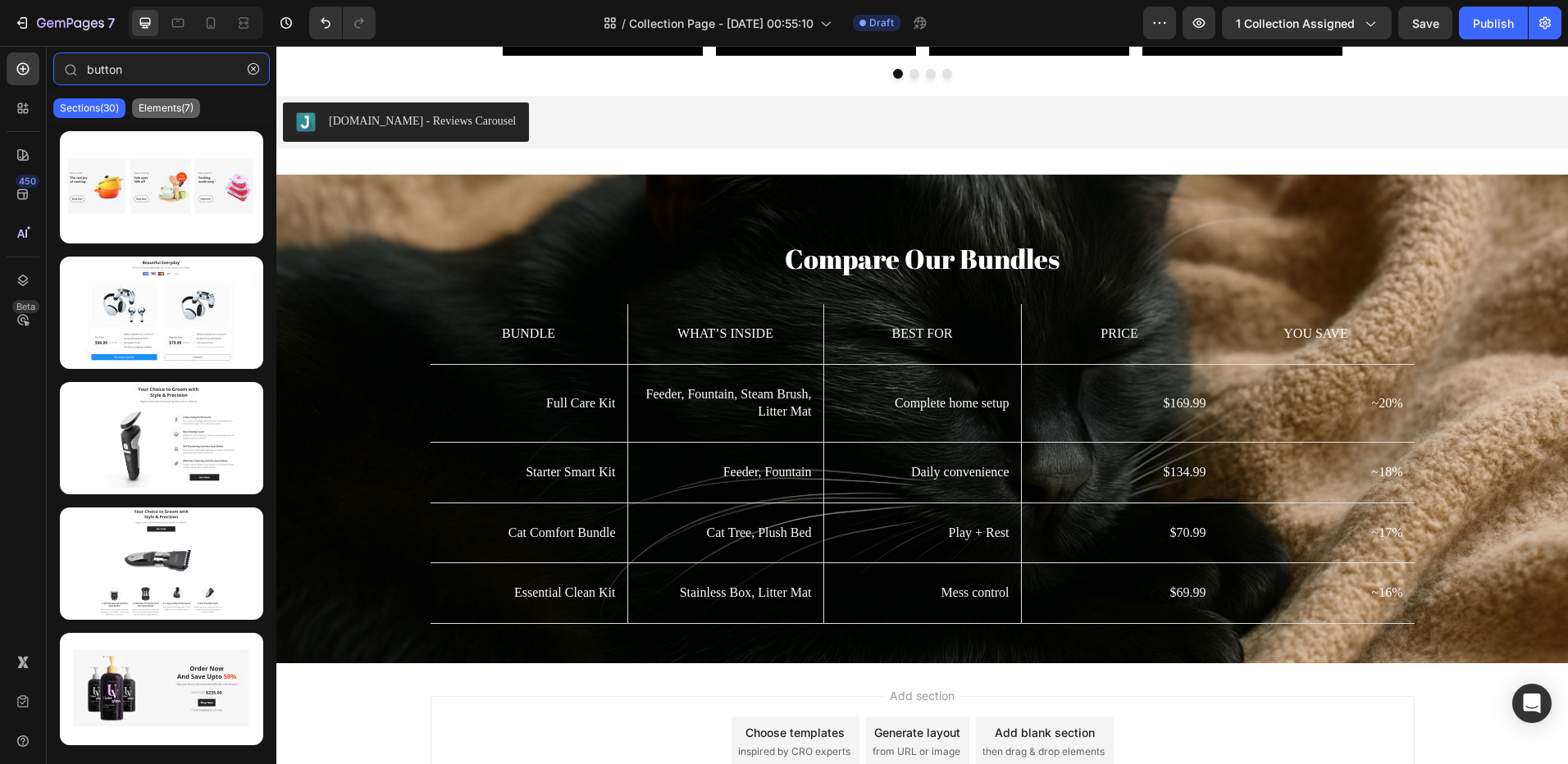
type input "button"
click at [156, 103] on p "Elements(7)" at bounding box center [166, 108] width 55 height 13
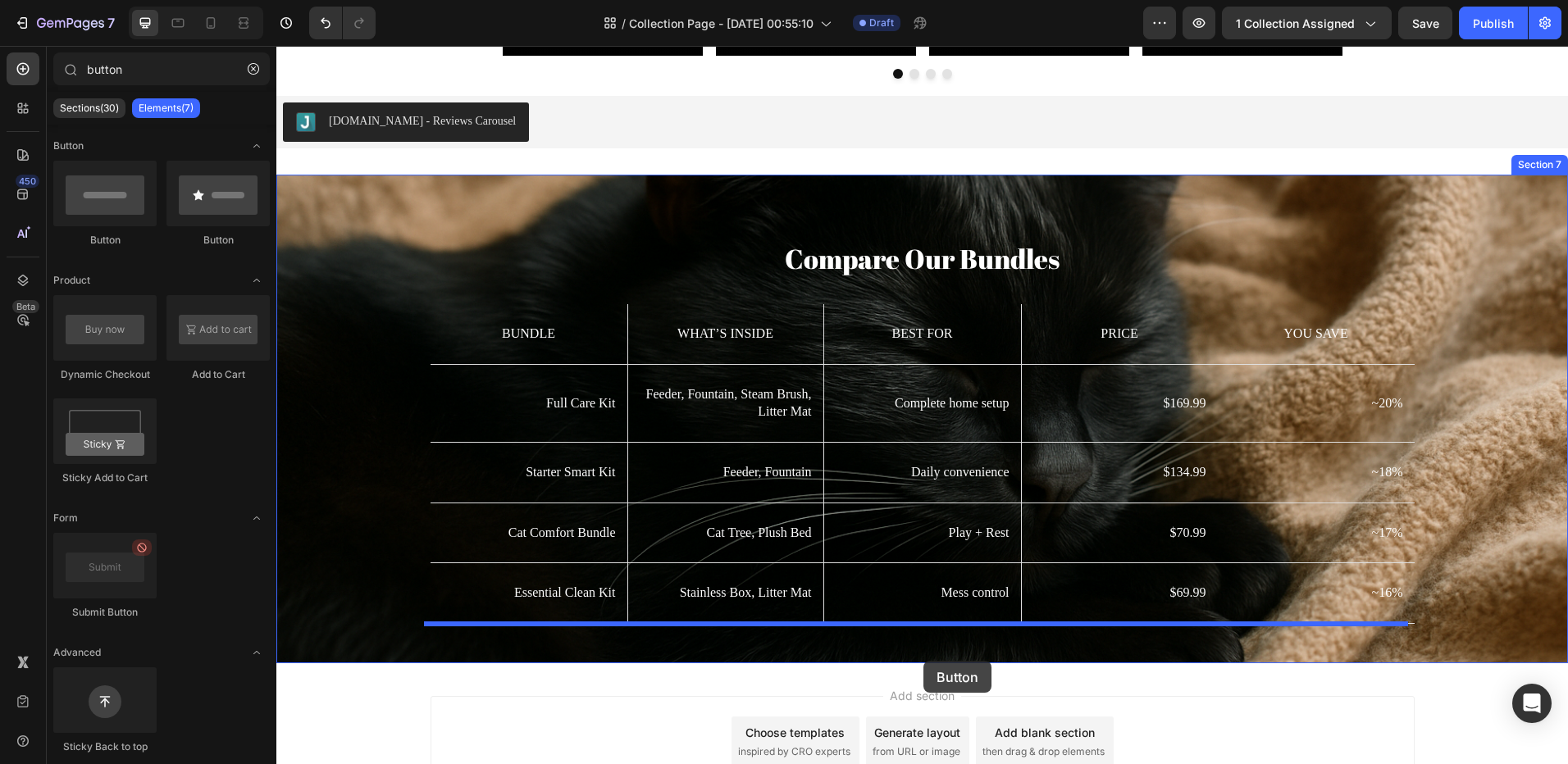
drag, startPoint x: 384, startPoint y: 256, endPoint x: 922, endPoint y: 660, distance: 672.8
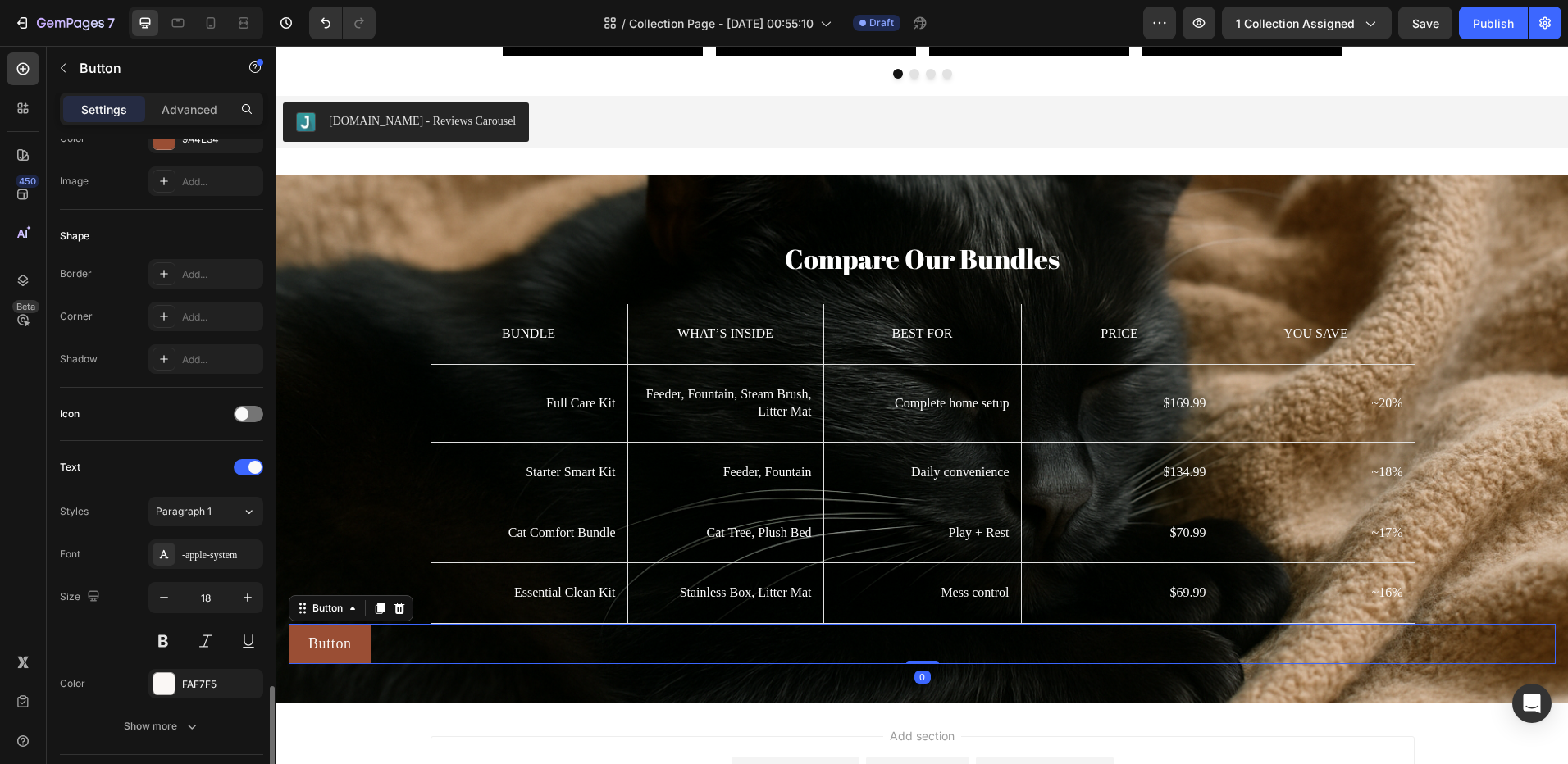
scroll to position [504, 0]
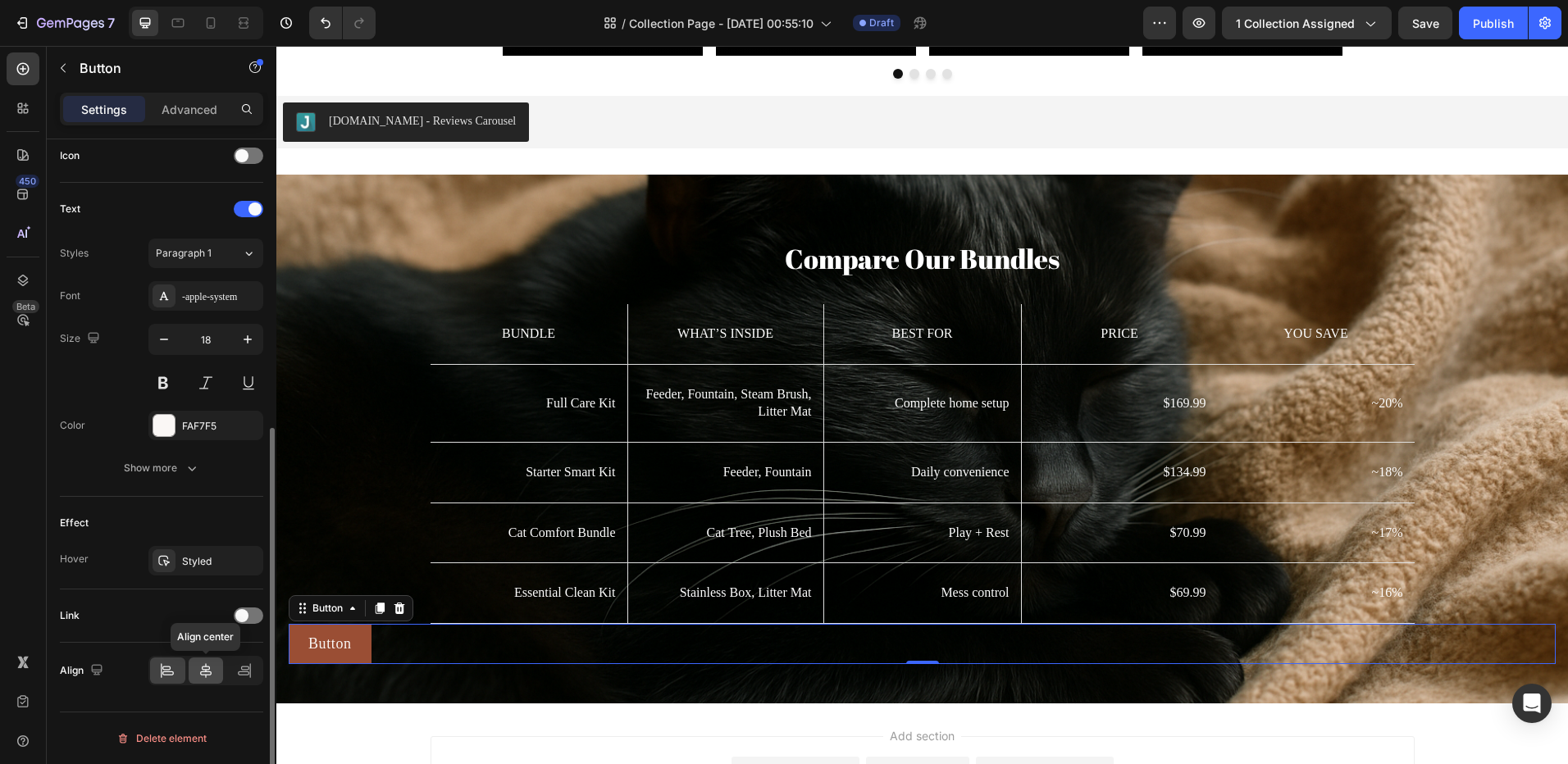
click at [201, 666] on icon at bounding box center [205, 671] width 16 height 16
click at [186, 117] on p "Advanced" at bounding box center [189, 110] width 56 height 17
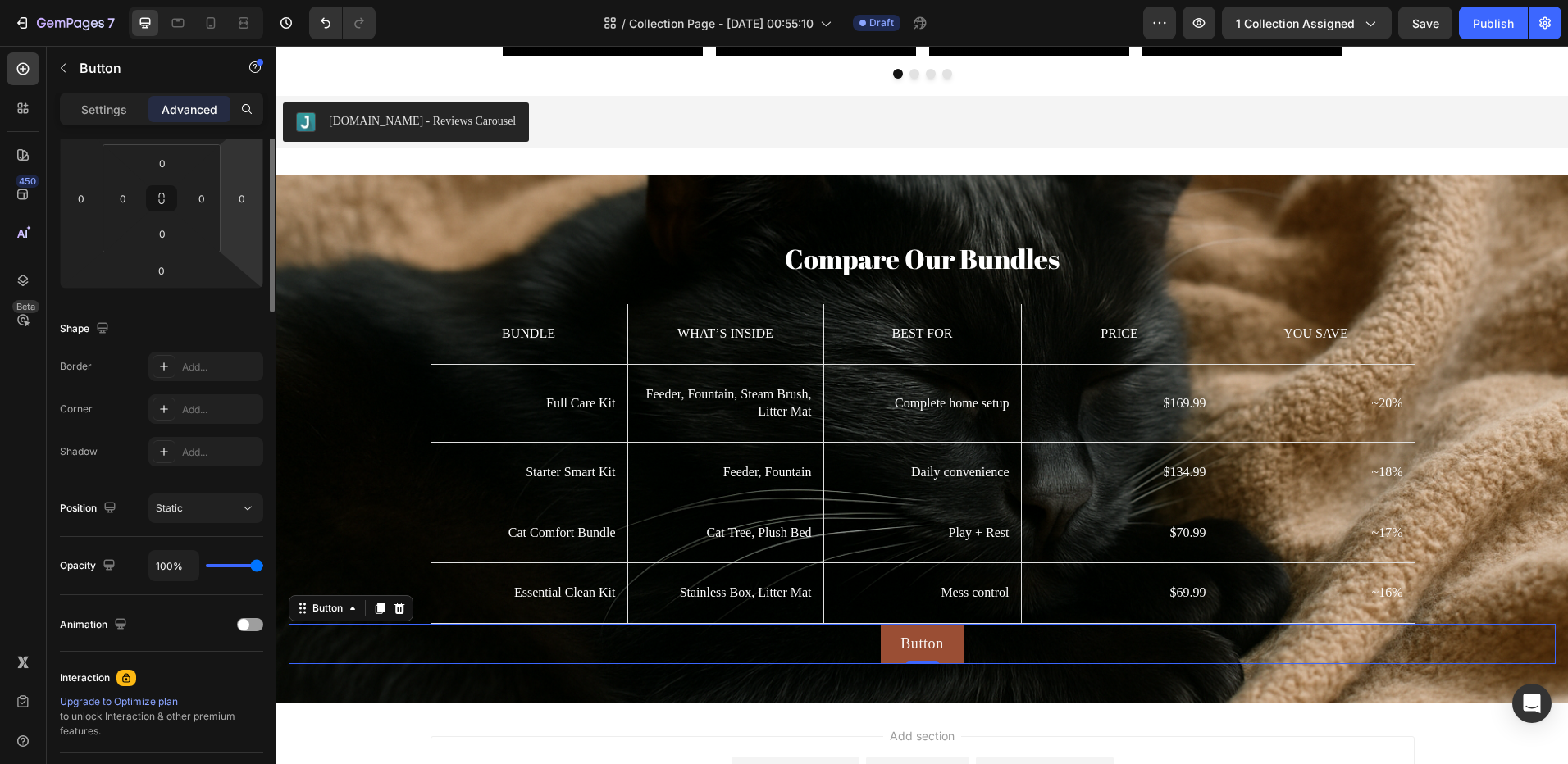
scroll to position [0, 0]
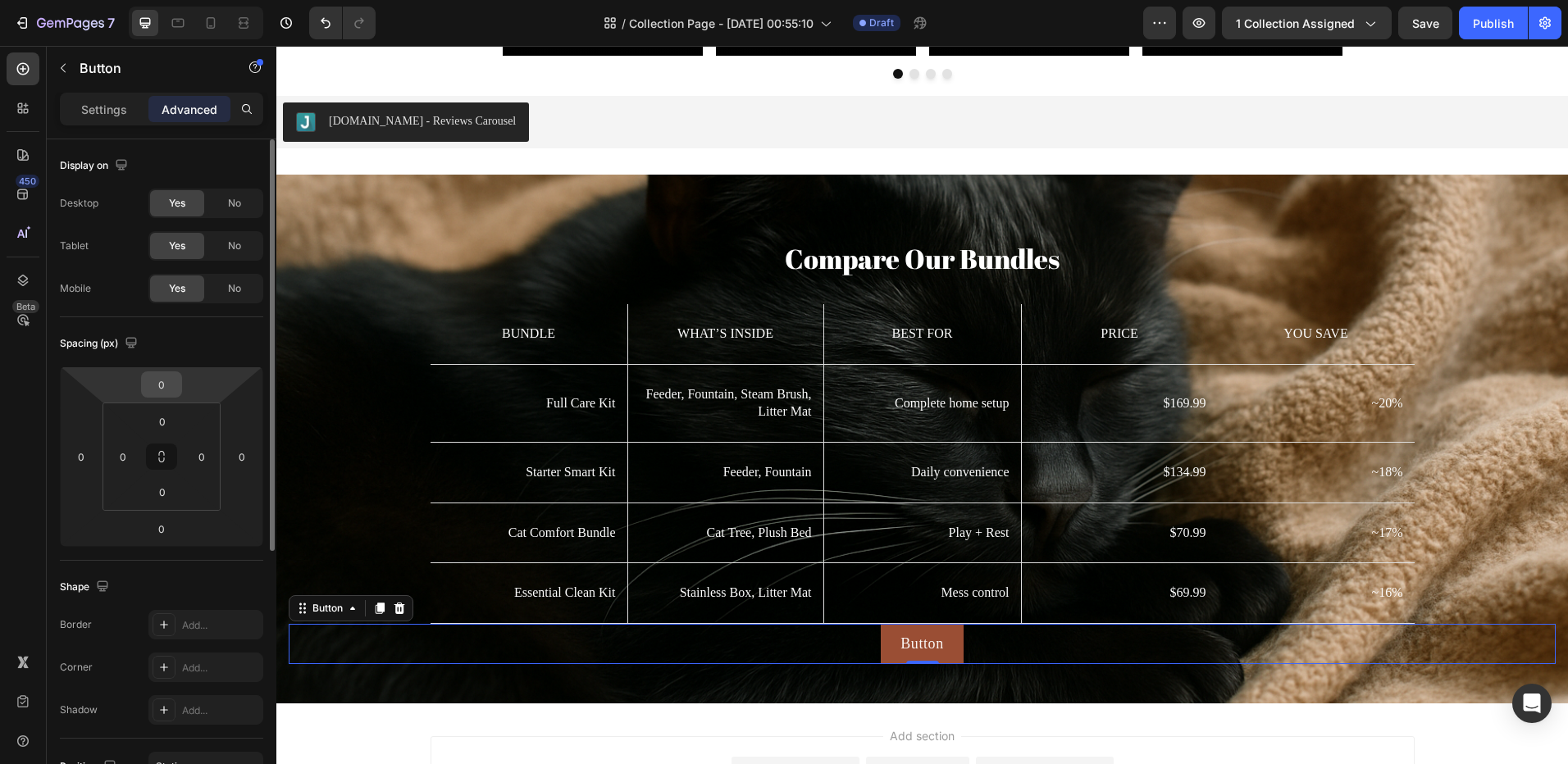
click at [163, 389] on input "0" at bounding box center [161, 384] width 33 height 25
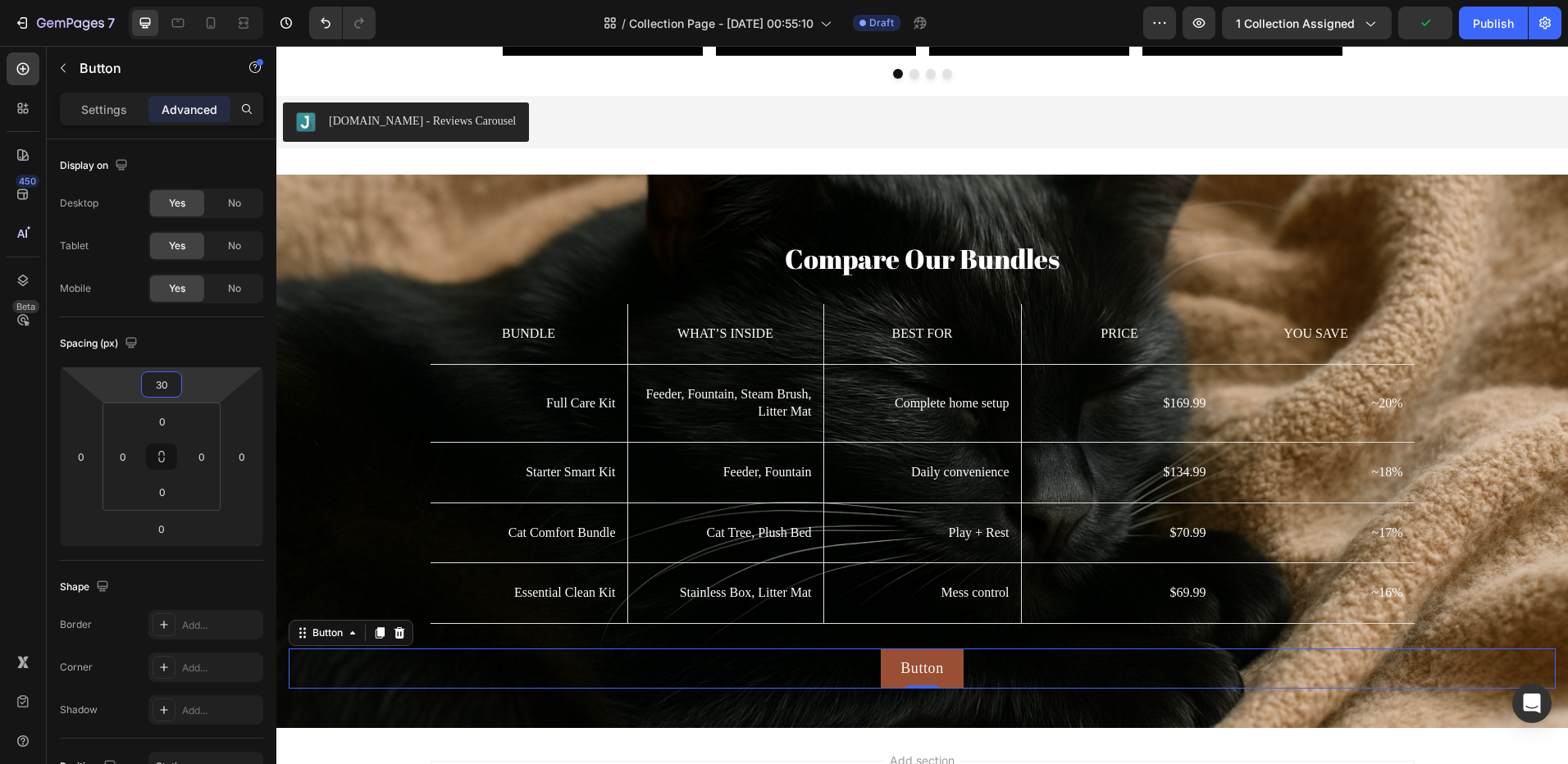
type input "30"
click at [119, 95] on div "Settings Advanced" at bounding box center [161, 109] width 203 height 33
click at [119, 97] on div "Settings" at bounding box center [105, 109] width 82 height 27
click at [114, 108] on p "Settings" at bounding box center [105, 110] width 46 height 17
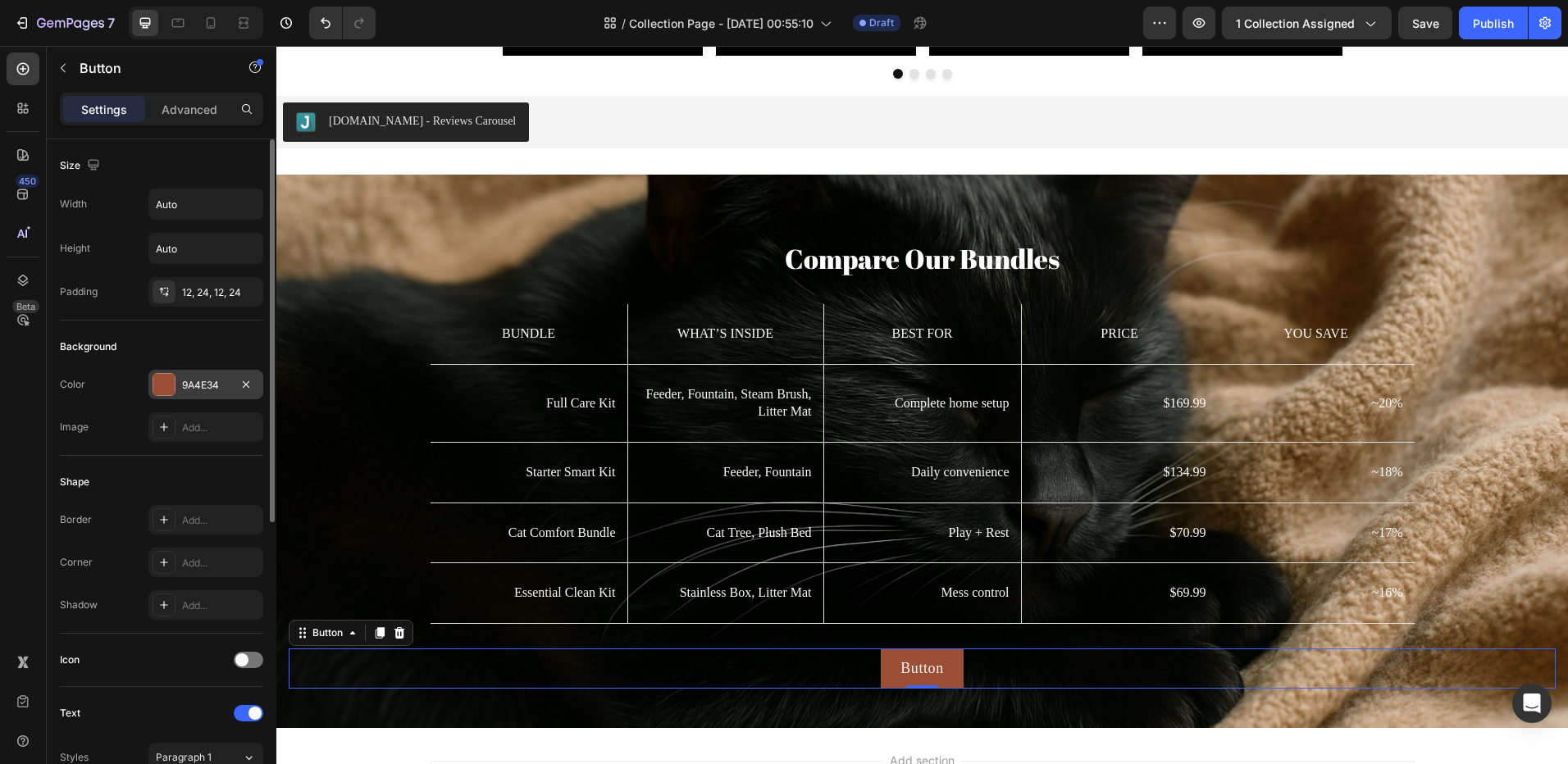
click at [166, 389] on div at bounding box center [164, 384] width 21 height 21
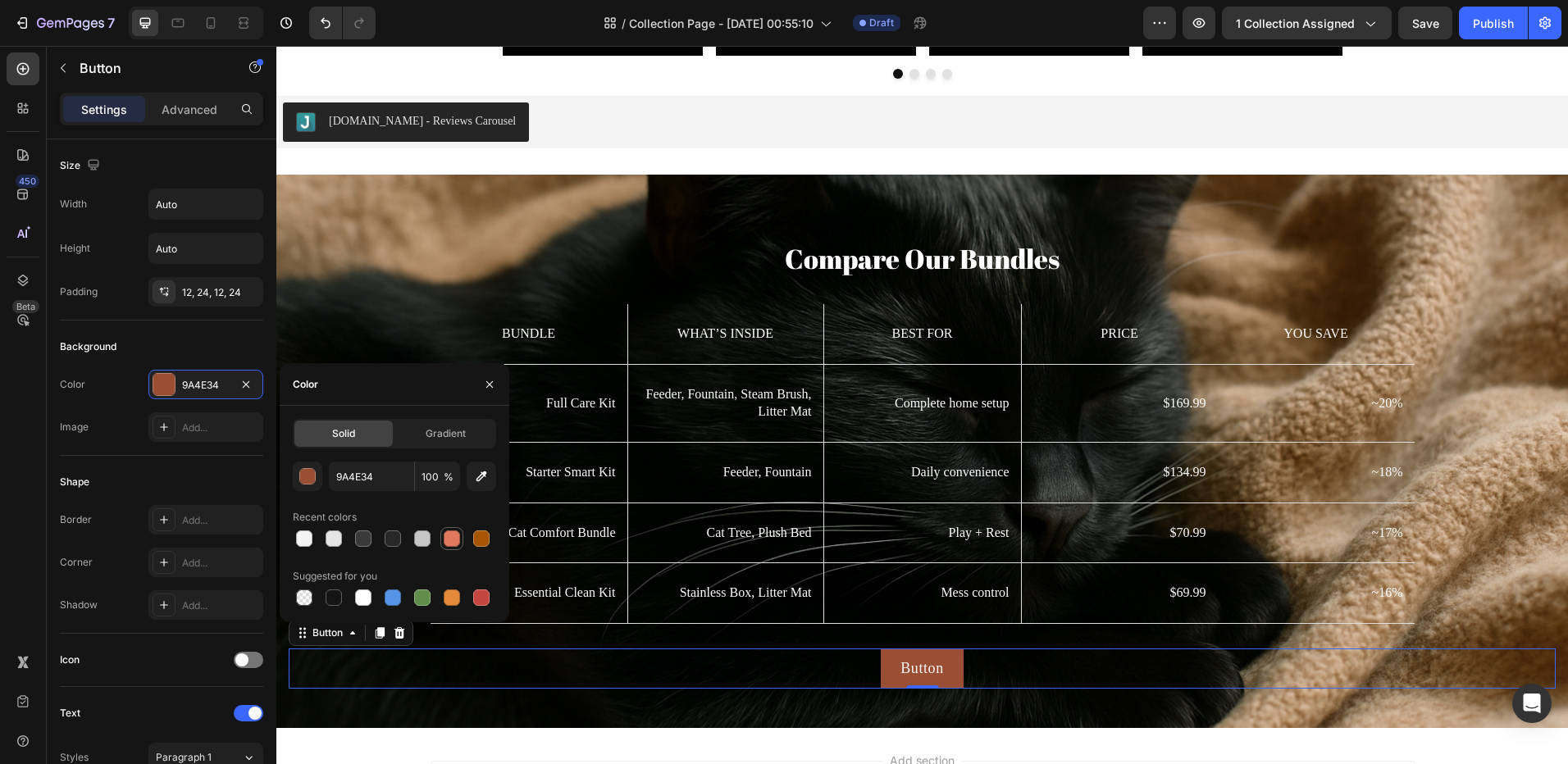
click at [450, 540] on div at bounding box center [451, 538] width 16 height 16
type input "E07A5F"
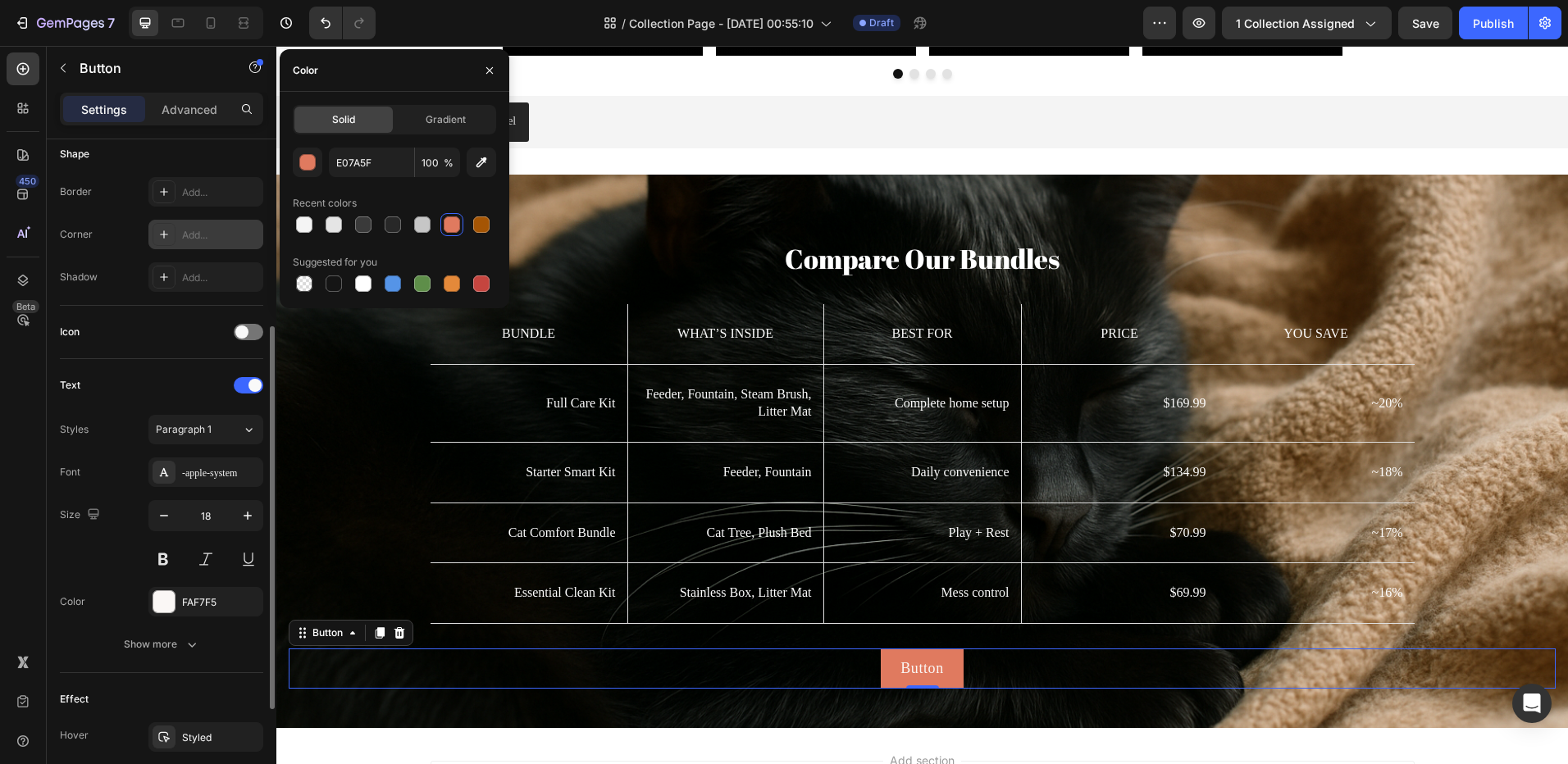
click at [183, 249] on div "Add..." at bounding box center [206, 234] width 115 height 29
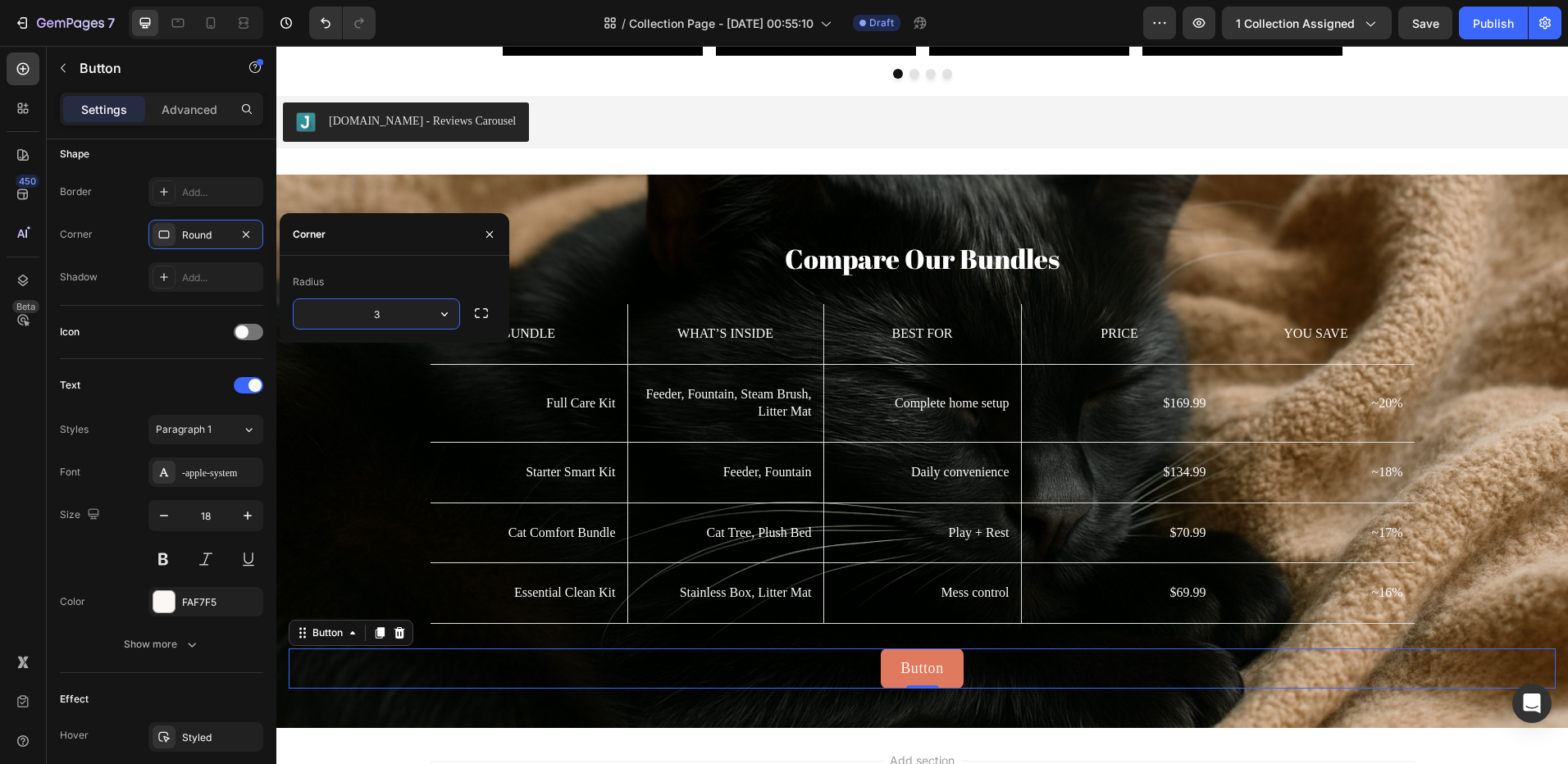
type input "30"
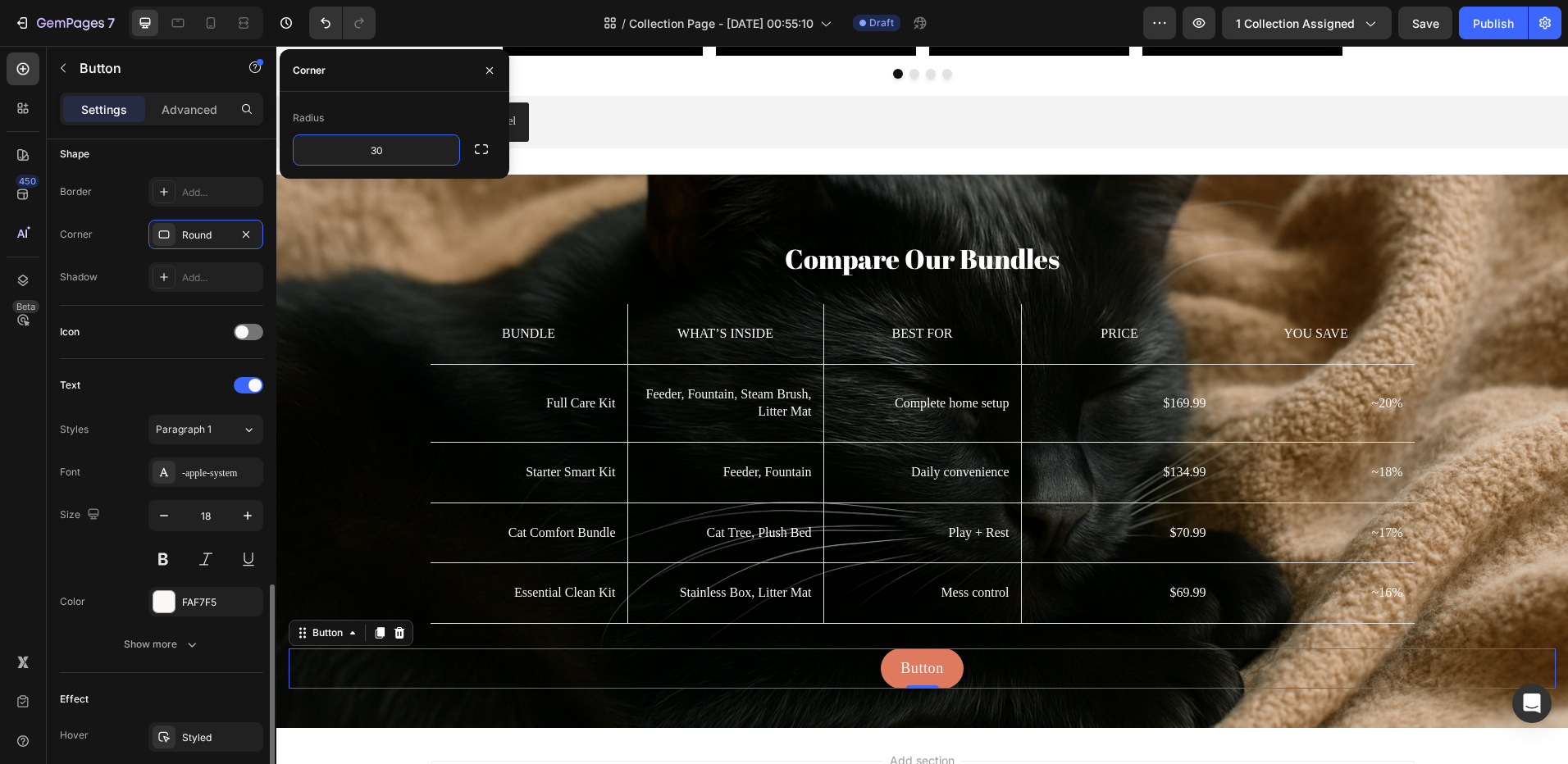
scroll to position [492, 0]
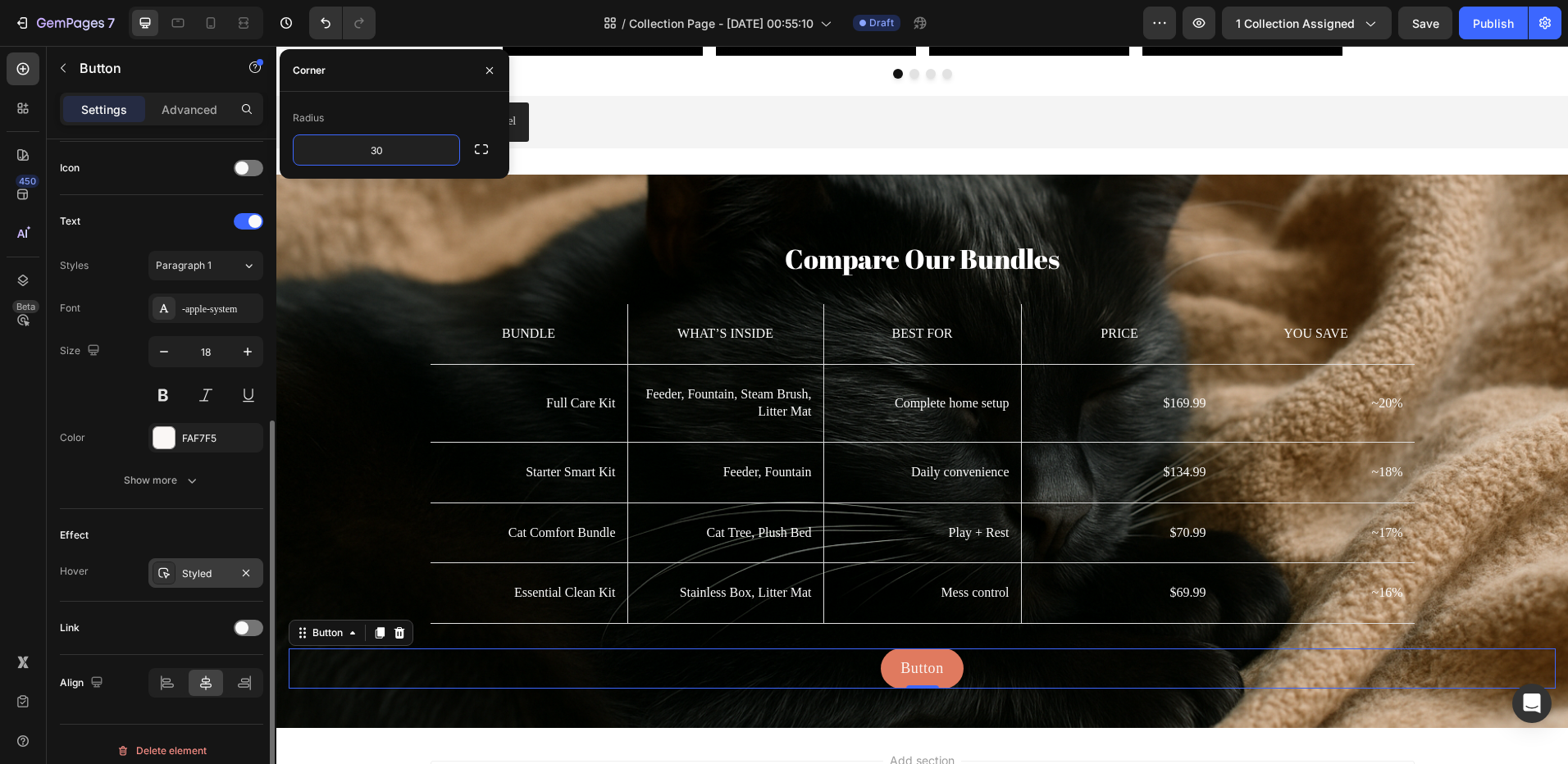
click at [211, 575] on div "Styled" at bounding box center [205, 574] width 47 height 15
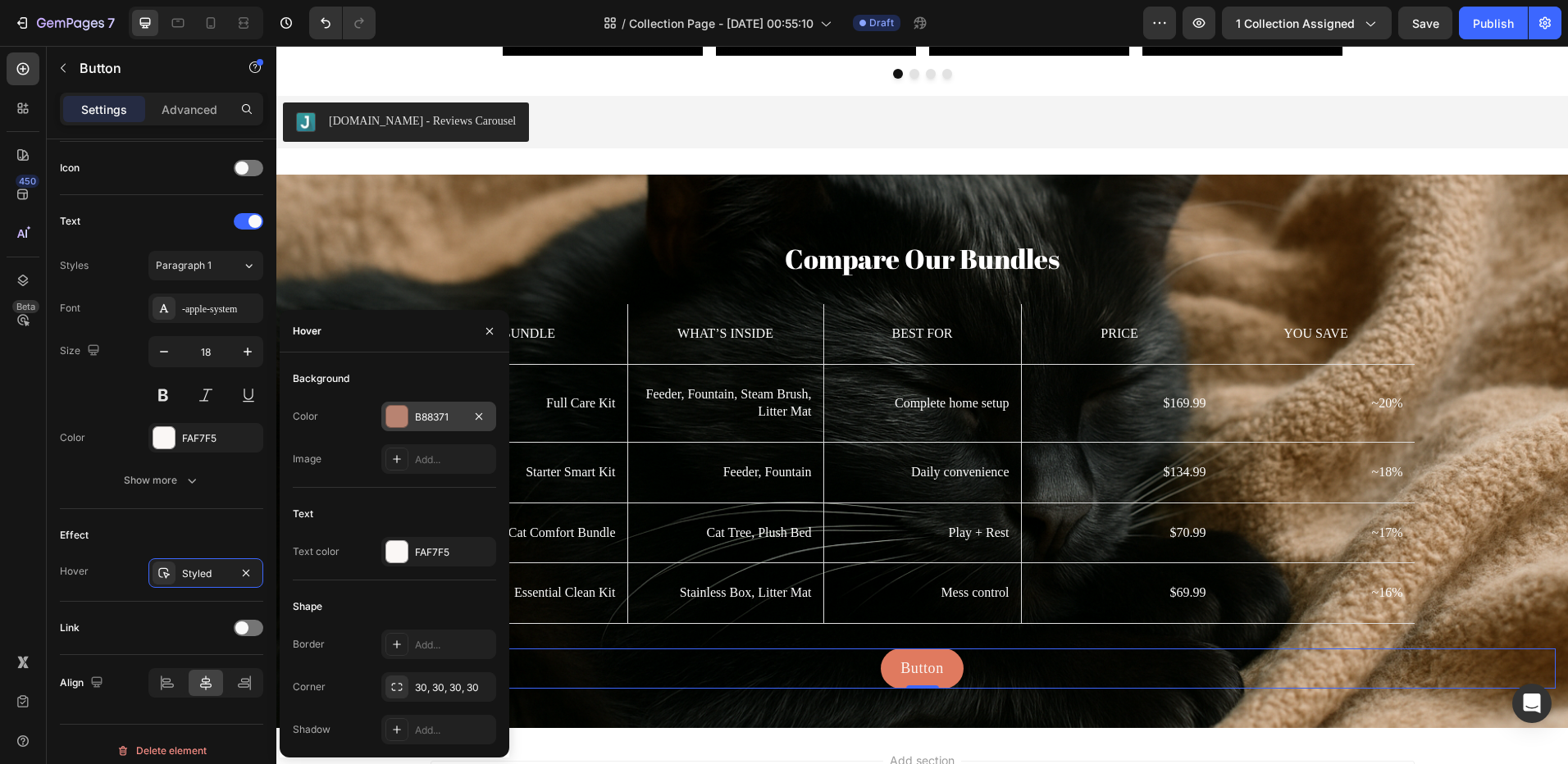
click at [412, 417] on div "B88371" at bounding box center [439, 417] width 115 height 29
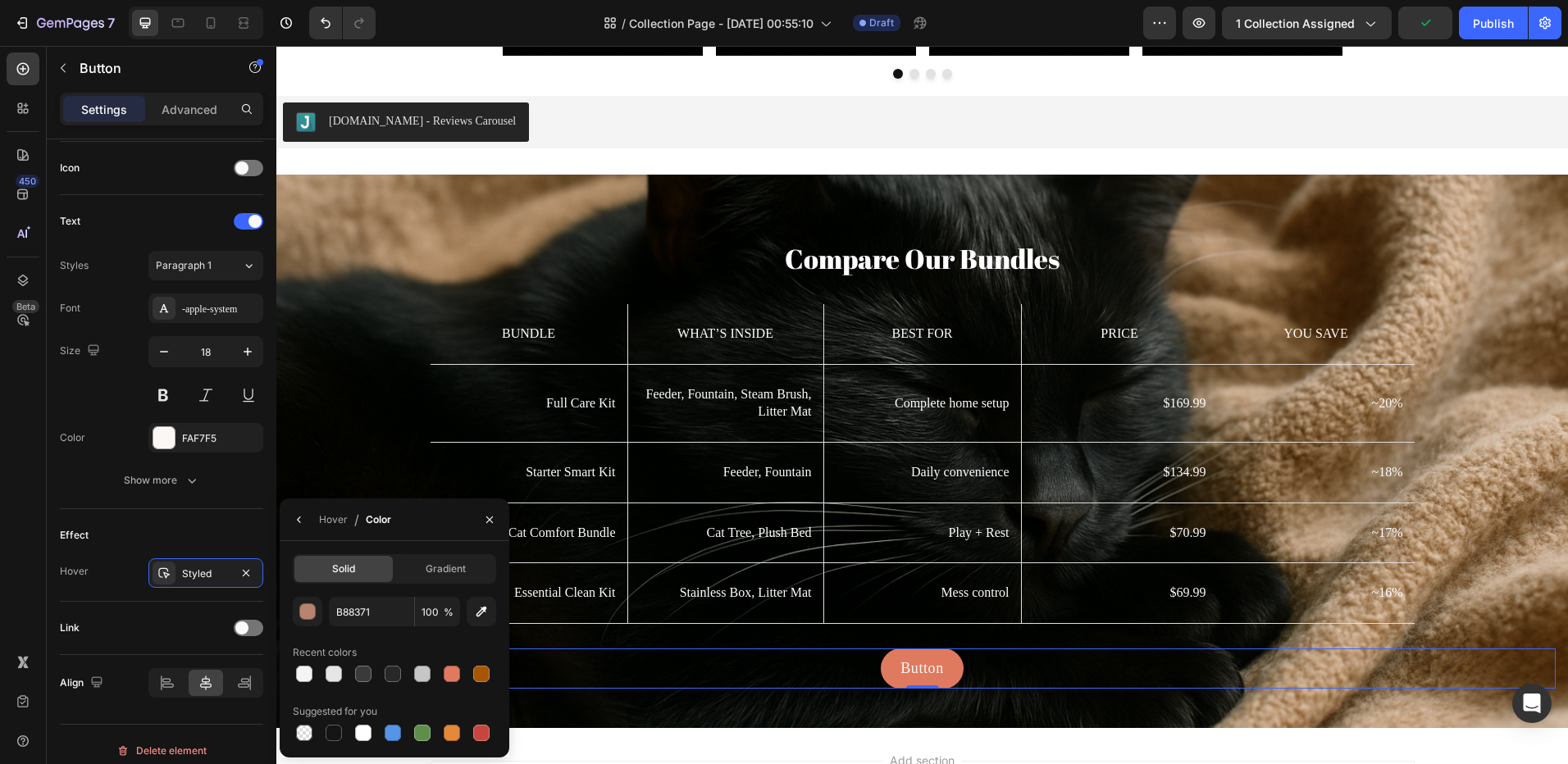
click at [334, 728] on div at bounding box center [333, 732] width 16 height 16
type input "151515"
click at [285, 511] on div "Hover / Color" at bounding box center [339, 519] width 118 height 42
click at [296, 516] on icon "button" at bounding box center [298, 520] width 13 height 13
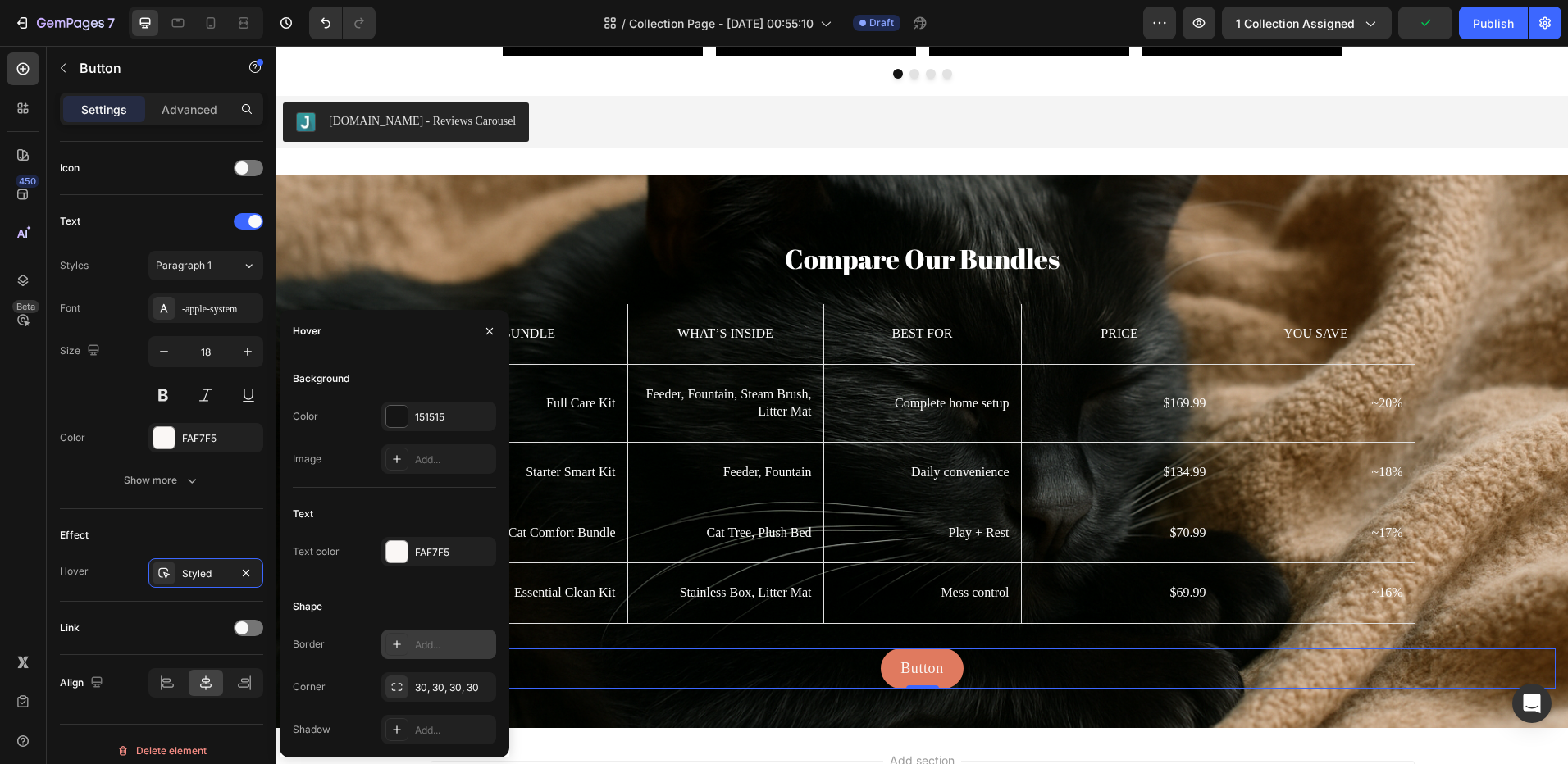
click at [392, 637] on div at bounding box center [396, 644] width 23 height 23
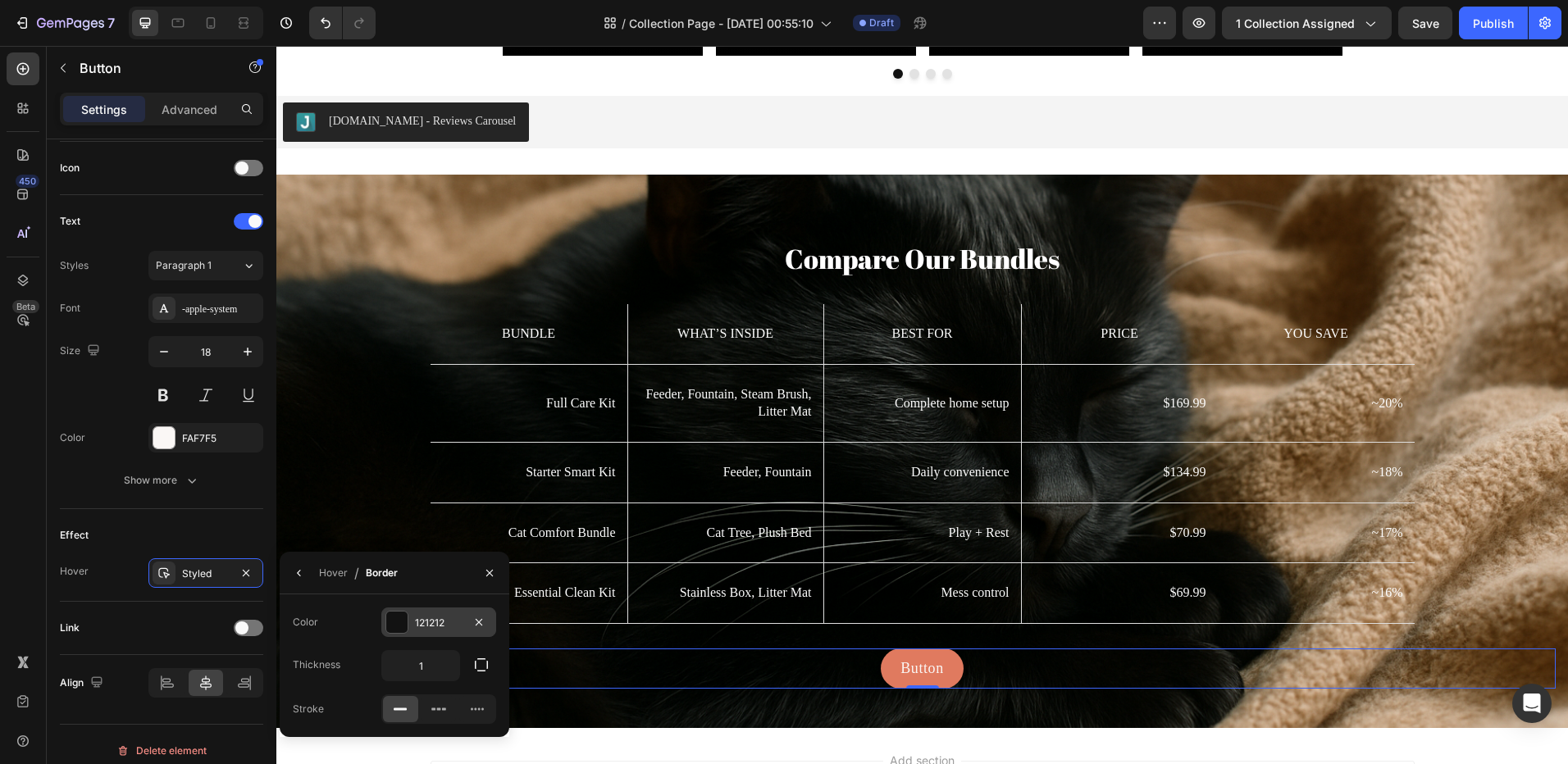
click at [405, 617] on div at bounding box center [396, 622] width 21 height 21
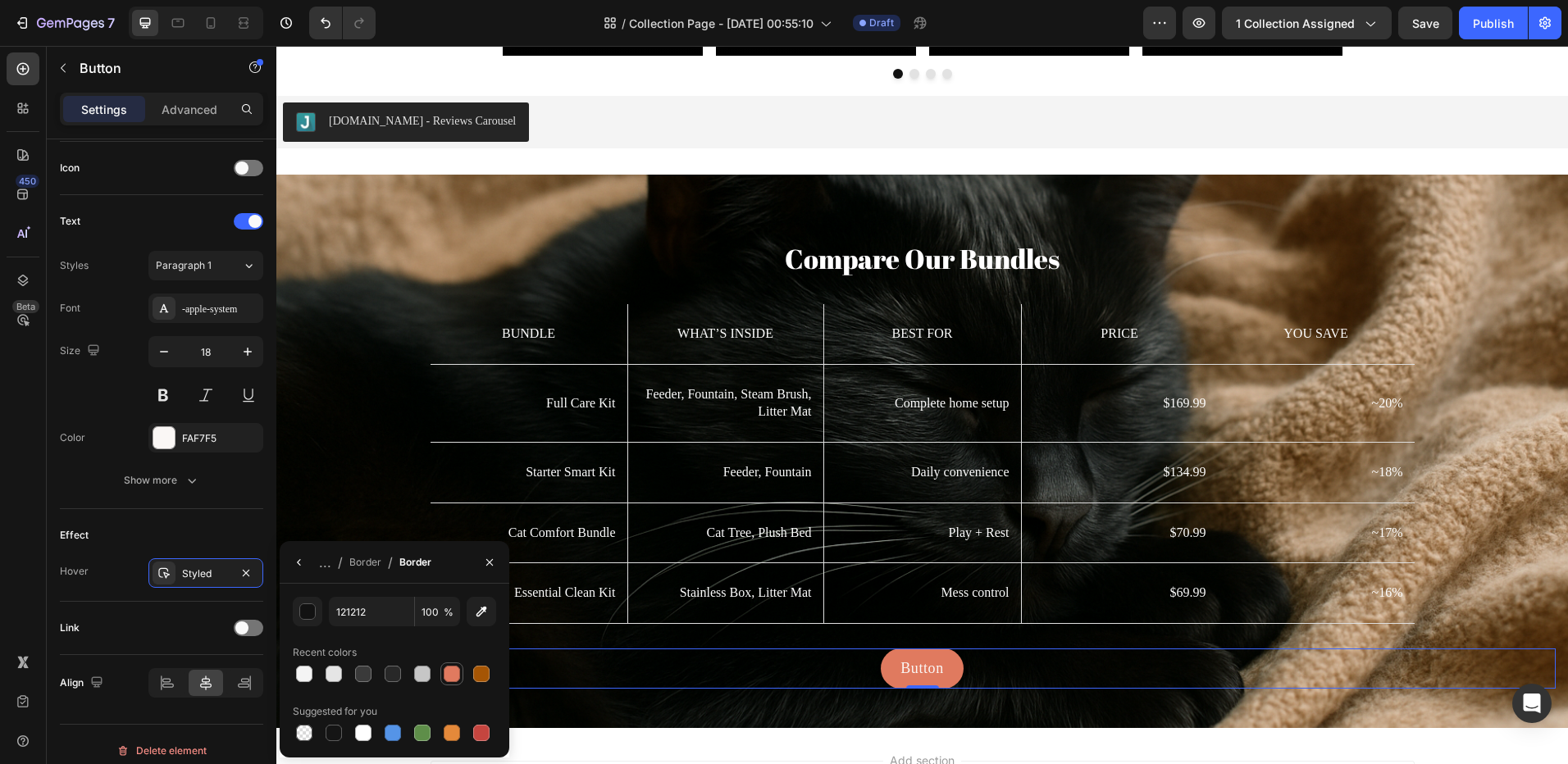
click at [445, 675] on div at bounding box center [451, 674] width 16 height 16
type input "E07A5F"
click at [261, 628] on div at bounding box center [249, 628] width 29 height 16
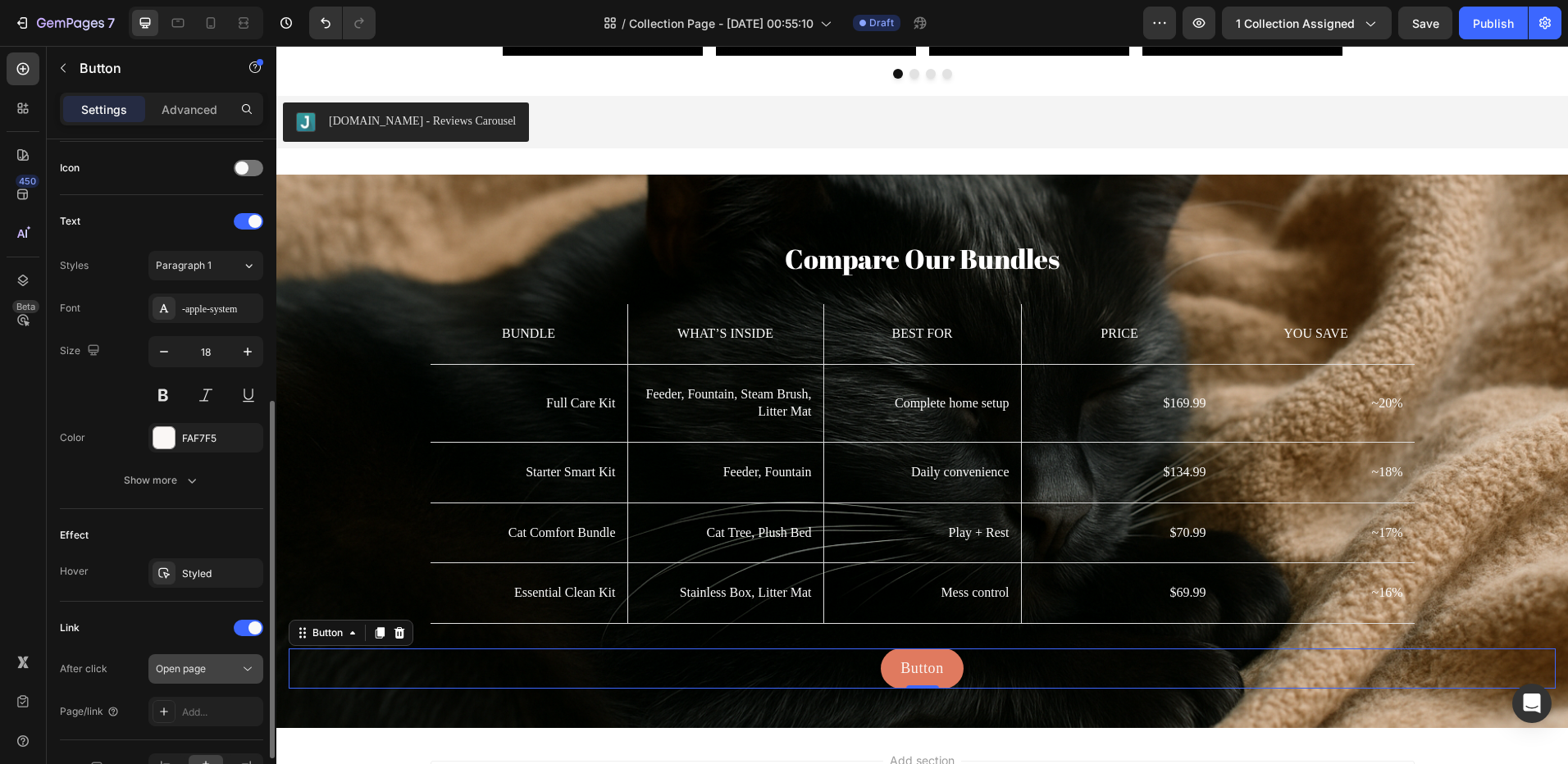
click at [225, 666] on div "Open page" at bounding box center [198, 669] width 84 height 15
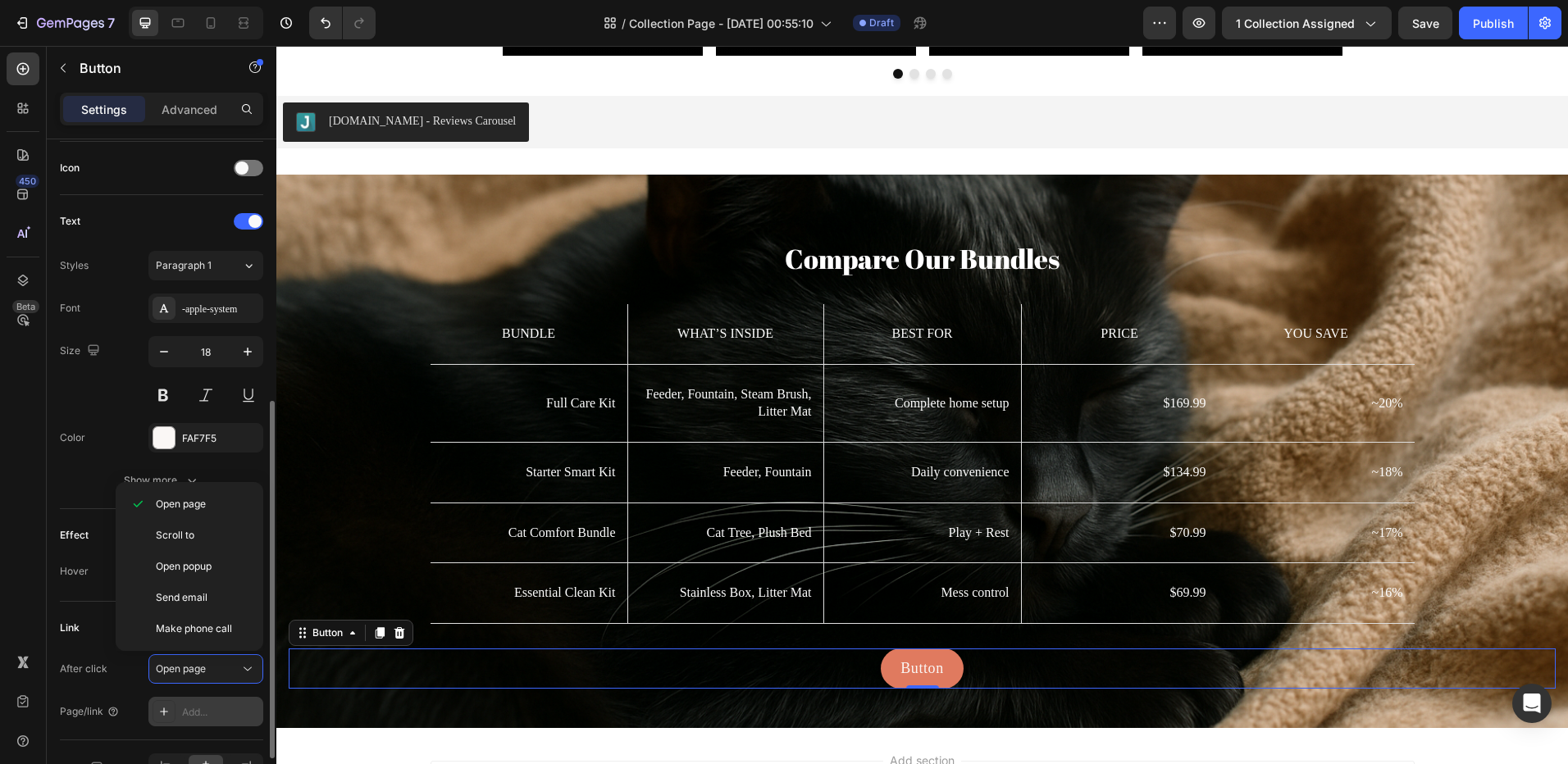
click at [185, 717] on div "Add..." at bounding box center [220, 712] width 77 height 15
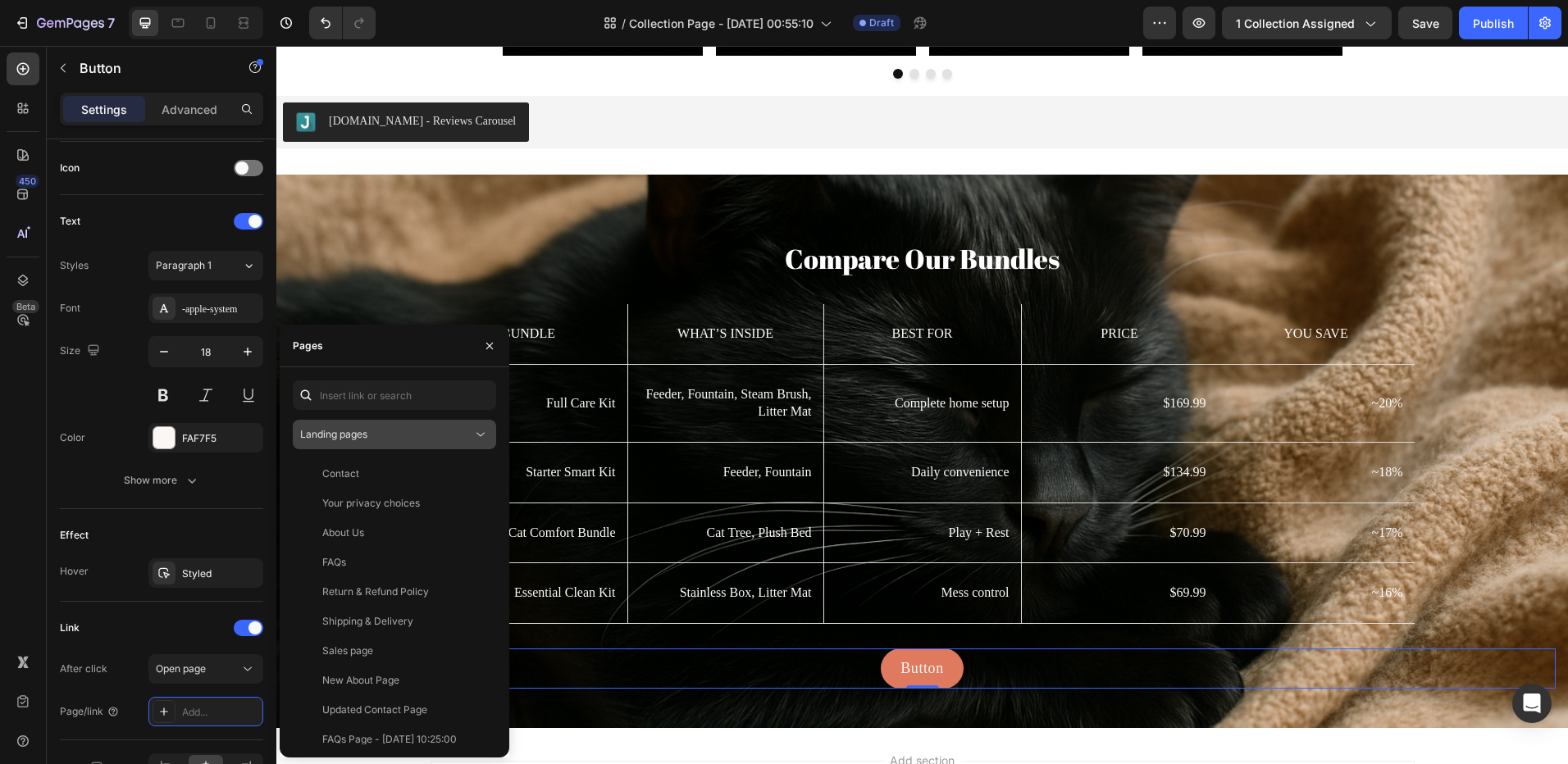
click at [398, 443] on button "Landing pages" at bounding box center [394, 435] width 203 height 29
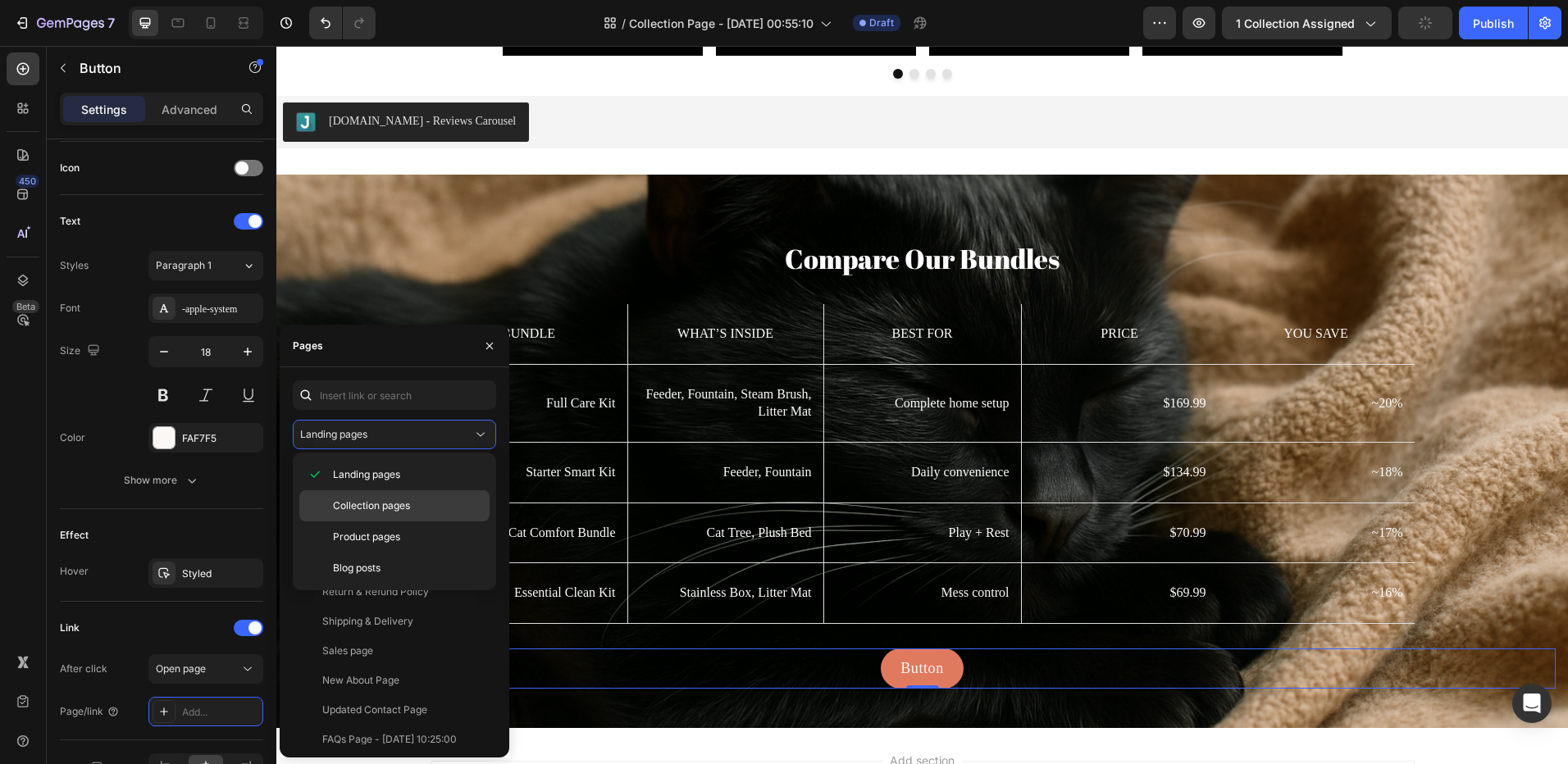
click at [392, 513] on span "Collection pages" at bounding box center [371, 505] width 77 height 15
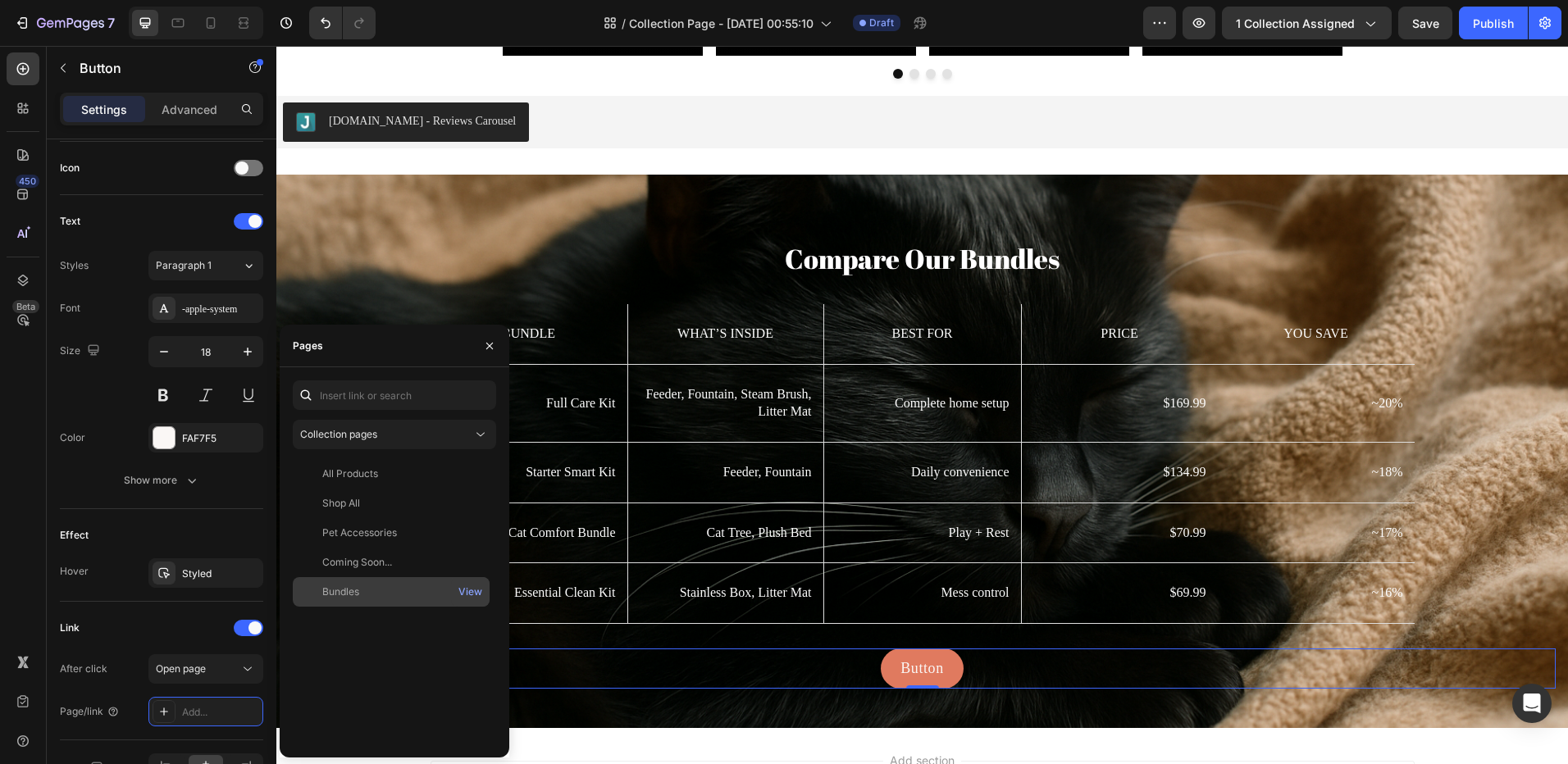
drag, startPoint x: 363, startPoint y: 592, endPoint x: 636, endPoint y: 613, distance: 273.8
click at [363, 592] on div "Bundles" at bounding box center [391, 592] width 183 height 15
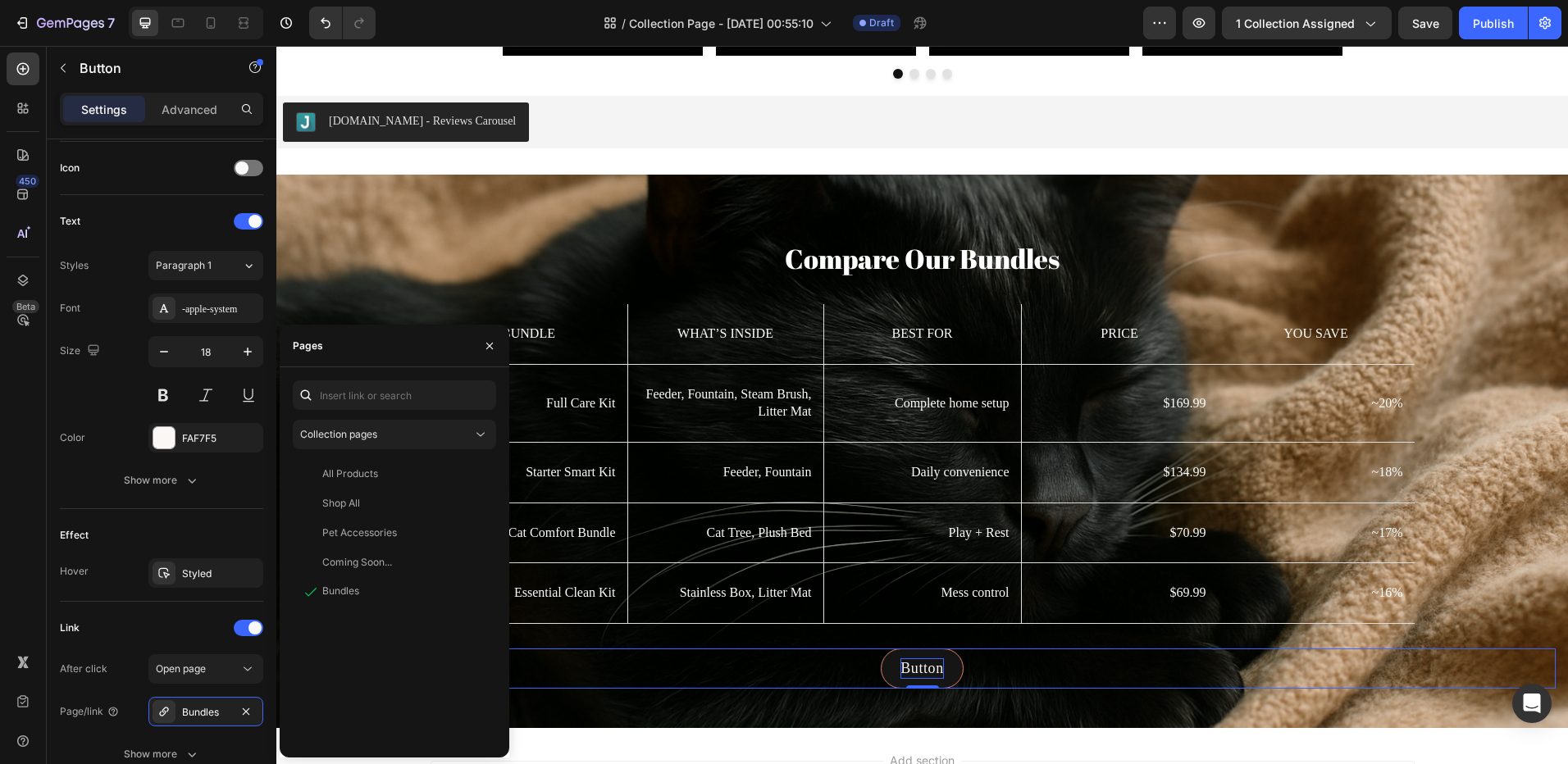
click at [915, 662] on p "Button" at bounding box center [922, 669] width 44 height 21
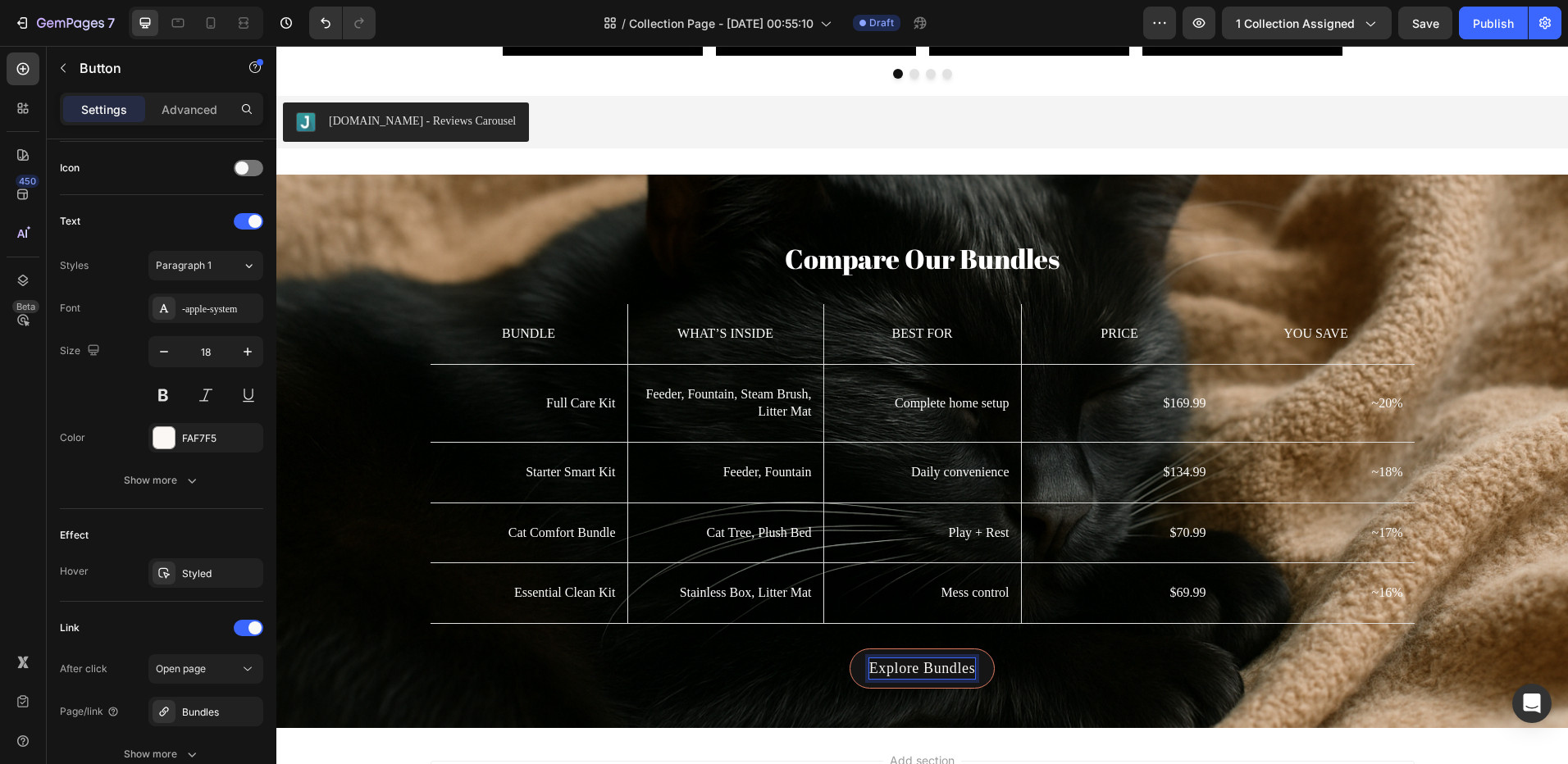
click at [694, 682] on div "Explore Bundles Button 0" at bounding box center [922, 668] width 1267 height 40
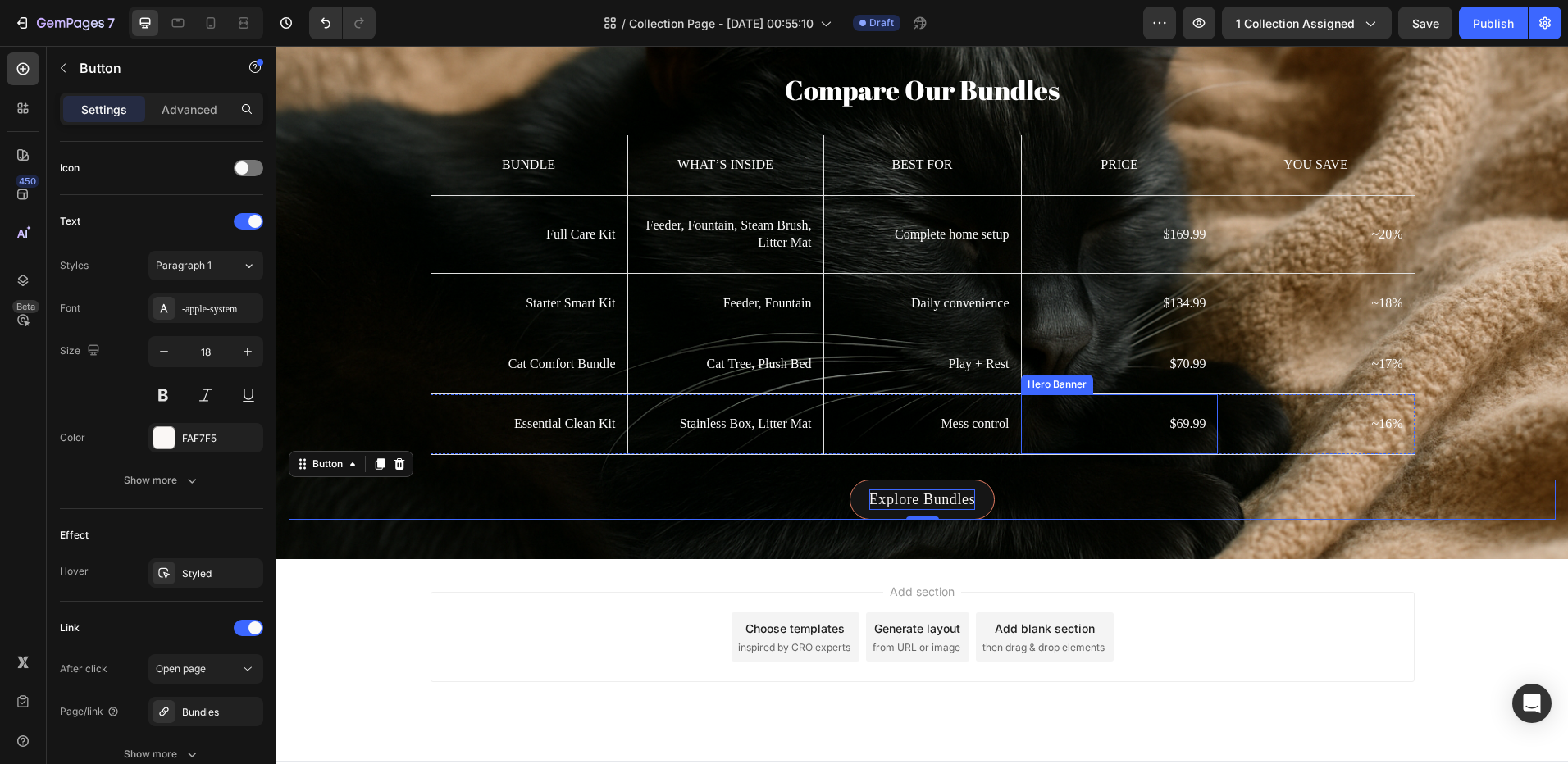
scroll to position [3711, 0]
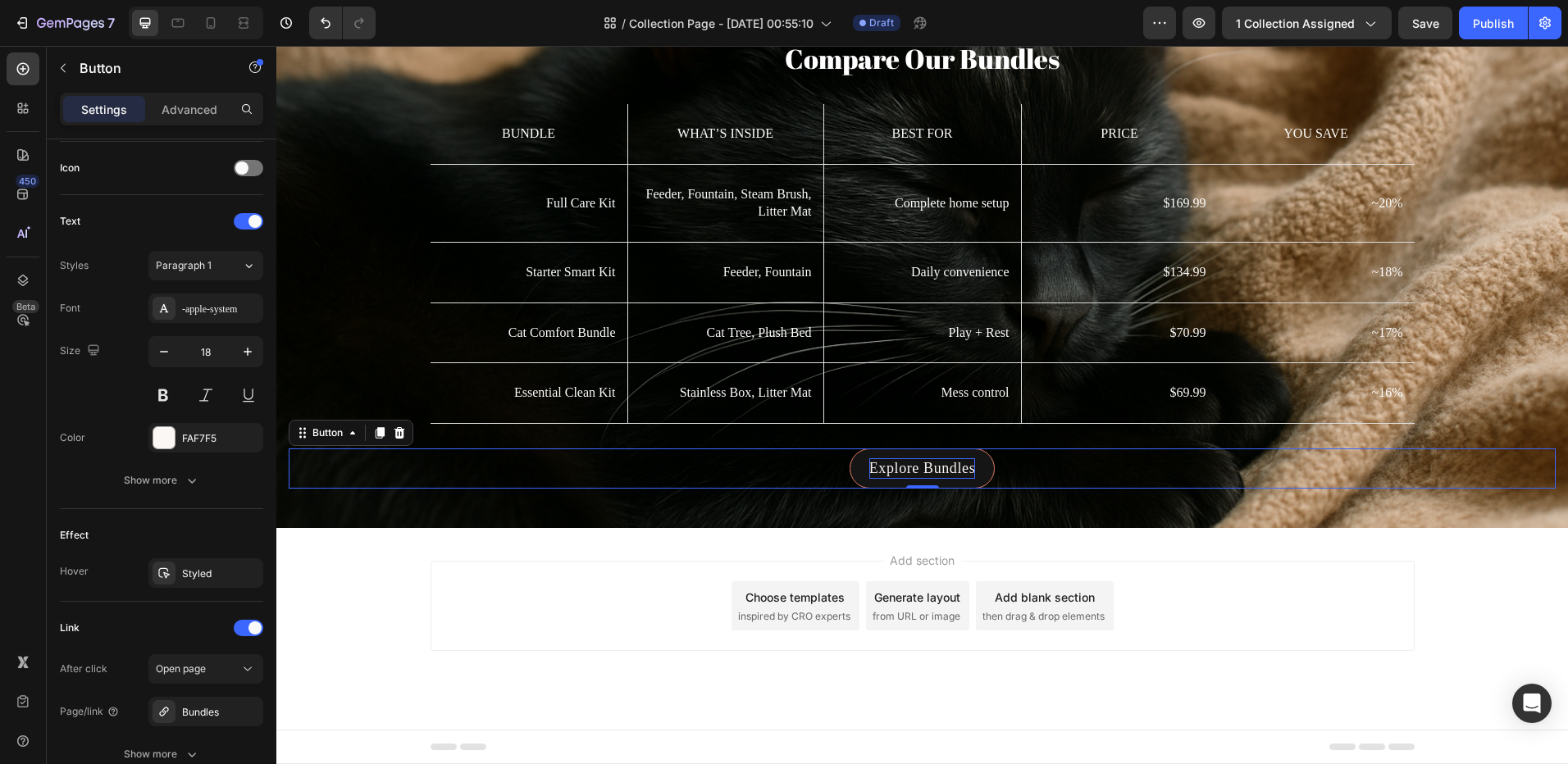
click at [927, 460] on p "Explore Bundles" at bounding box center [922, 469] width 105 height 21
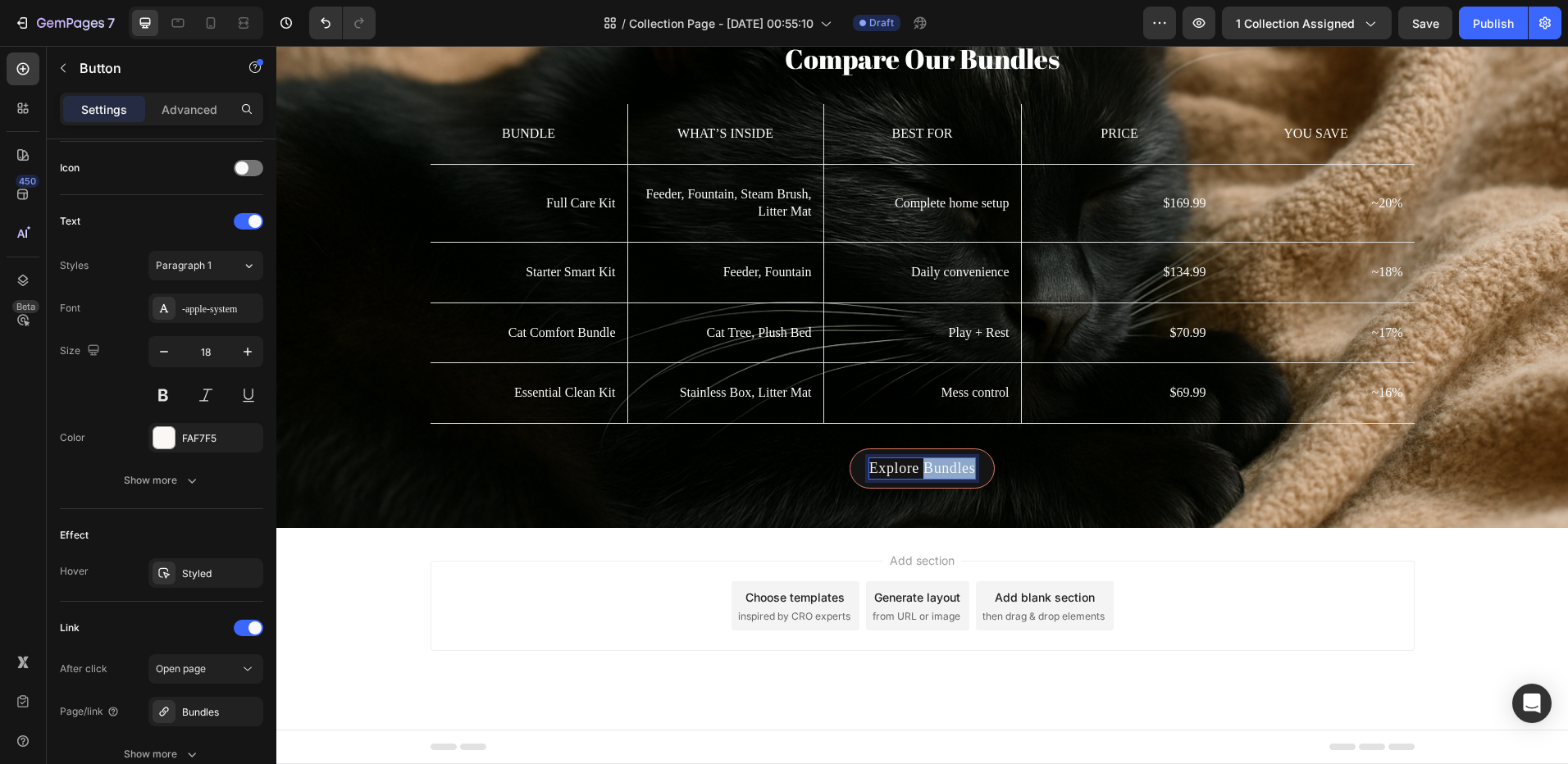
click at [927, 460] on p "Explore Bundles" at bounding box center [922, 469] width 105 height 21
click at [216, 25] on icon at bounding box center [210, 22] width 16 height 16
type input "14"
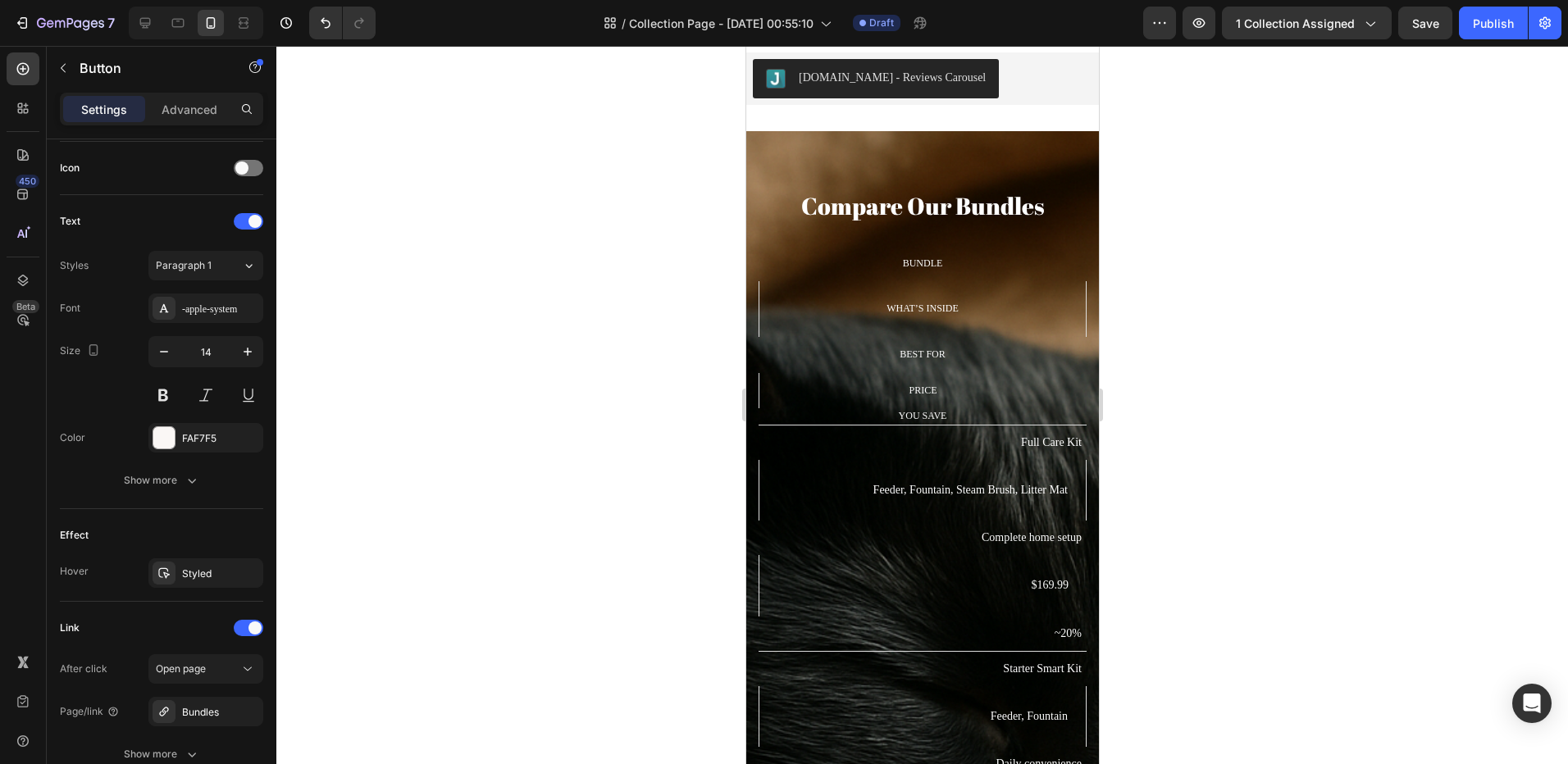
scroll to position [2244, 0]
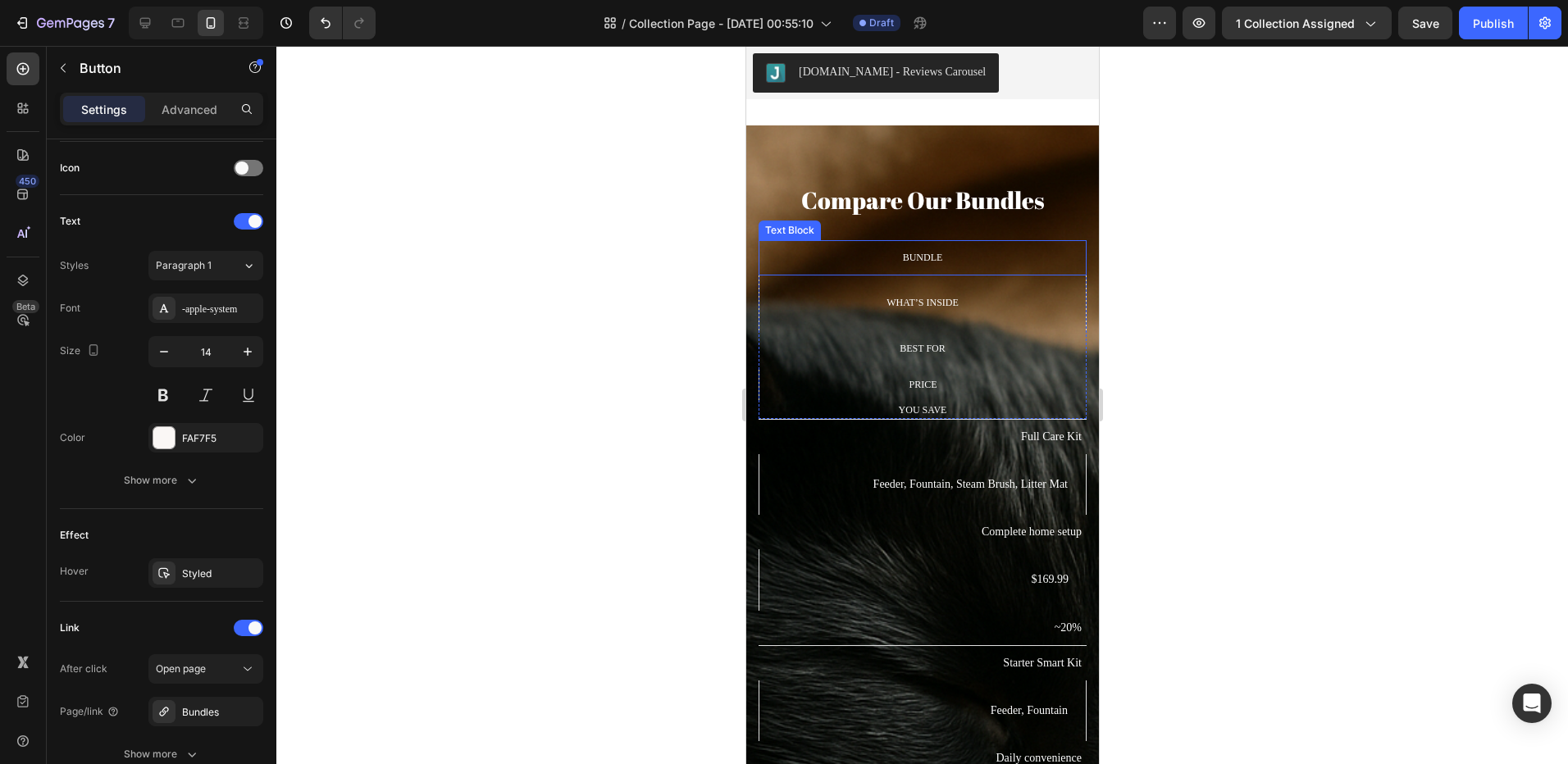
click at [868, 252] on p "Bundle" at bounding box center [921, 258] width 318 height 13
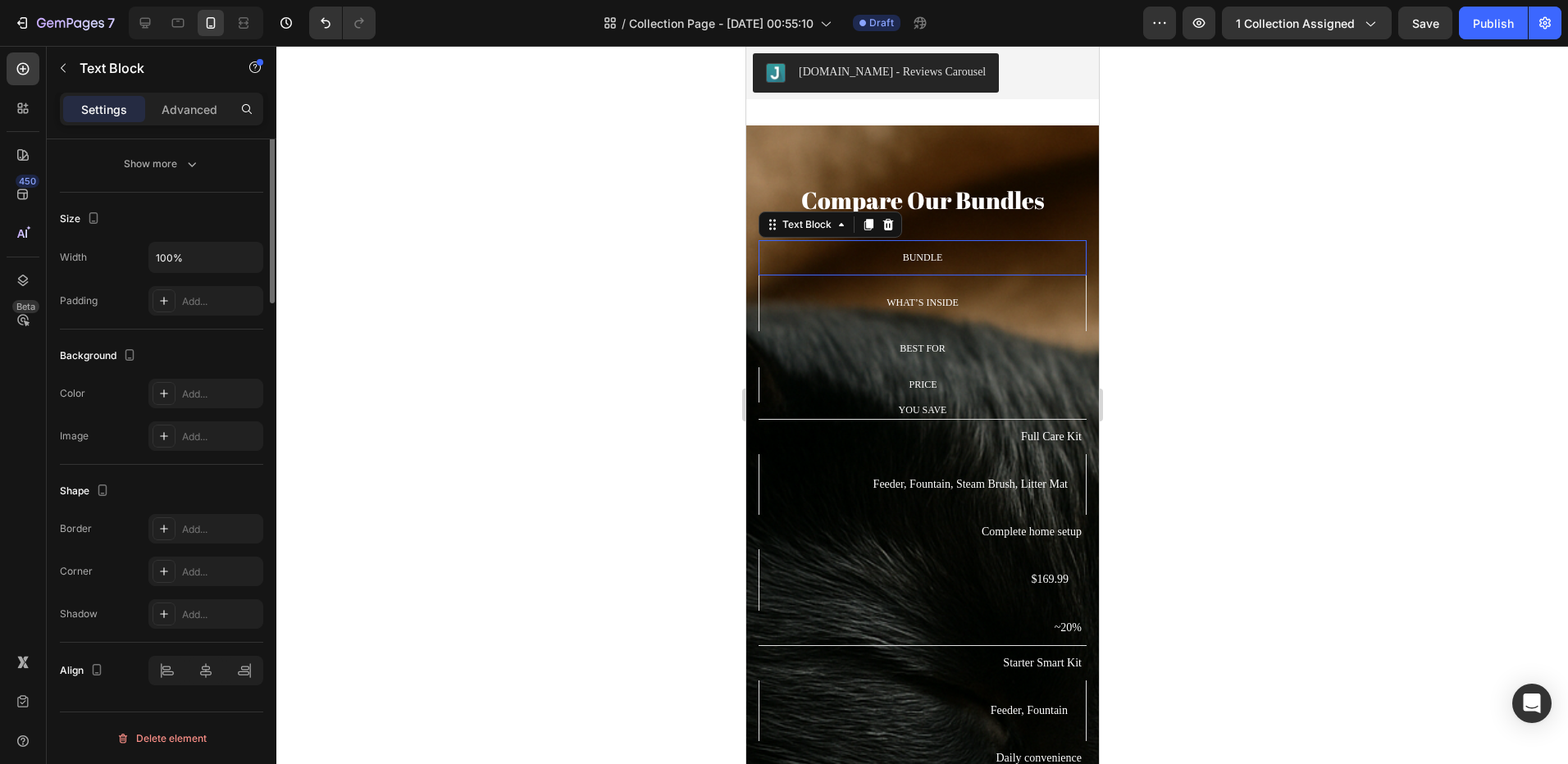
scroll to position [0, 0]
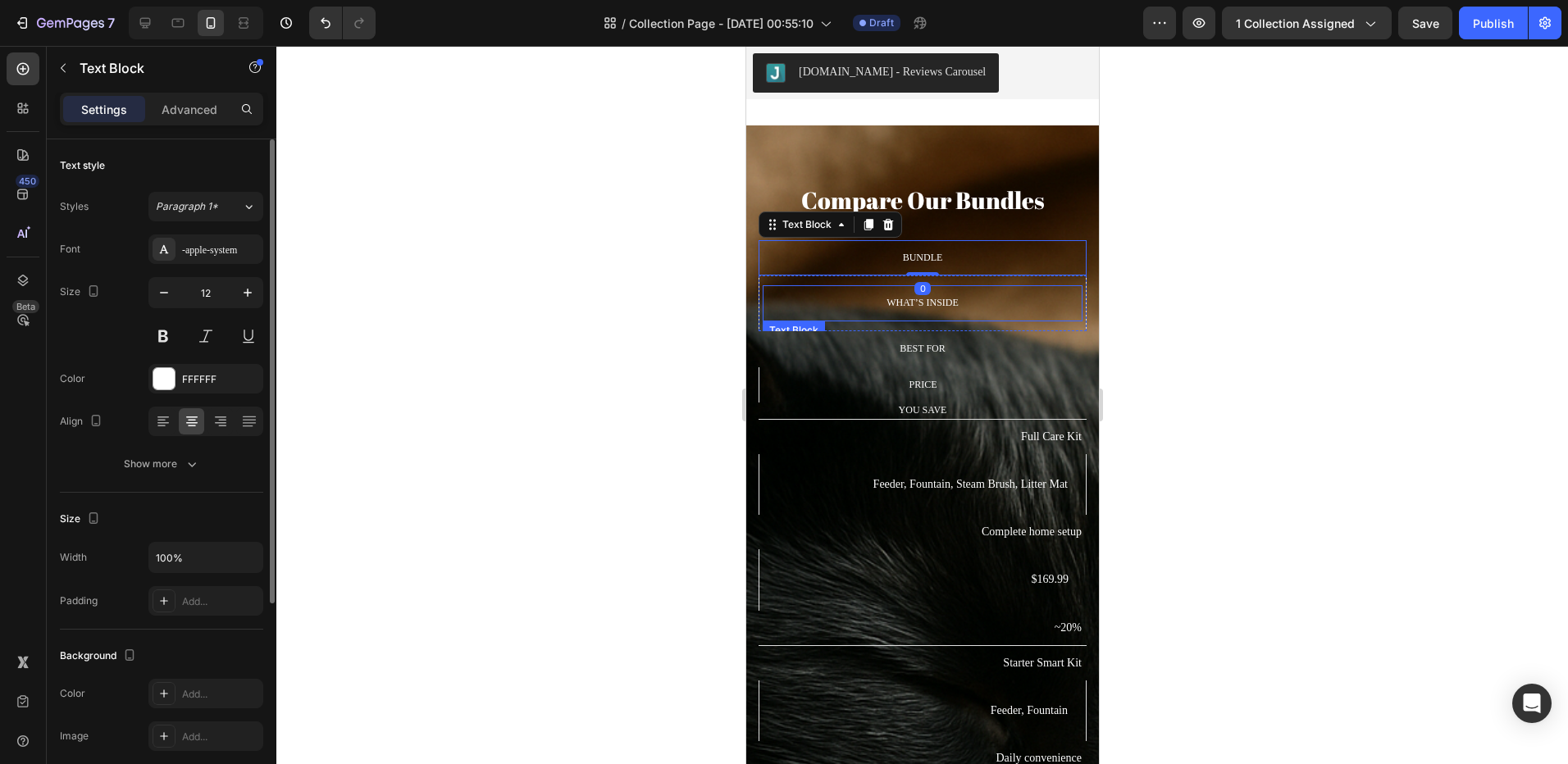
click at [814, 296] on div "What’s Inside" at bounding box center [921, 303] width 313 height 16
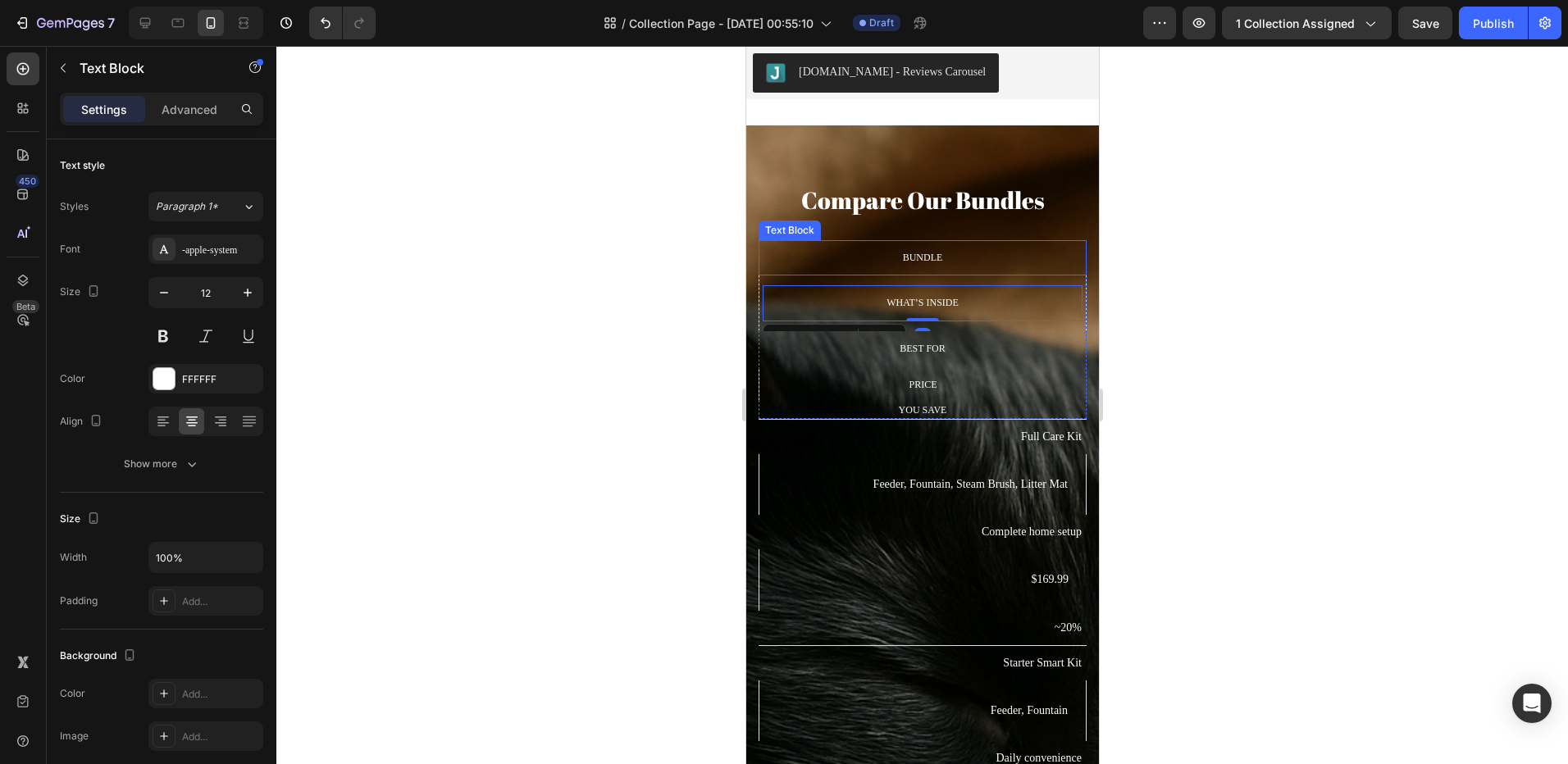
click at [858, 262] on p "Bundle" at bounding box center [921, 258] width 318 height 13
click at [845, 300] on p "What’s Inside" at bounding box center [921, 303] width 309 height 13
click at [852, 262] on p "Bundle" at bounding box center [921, 258] width 318 height 13
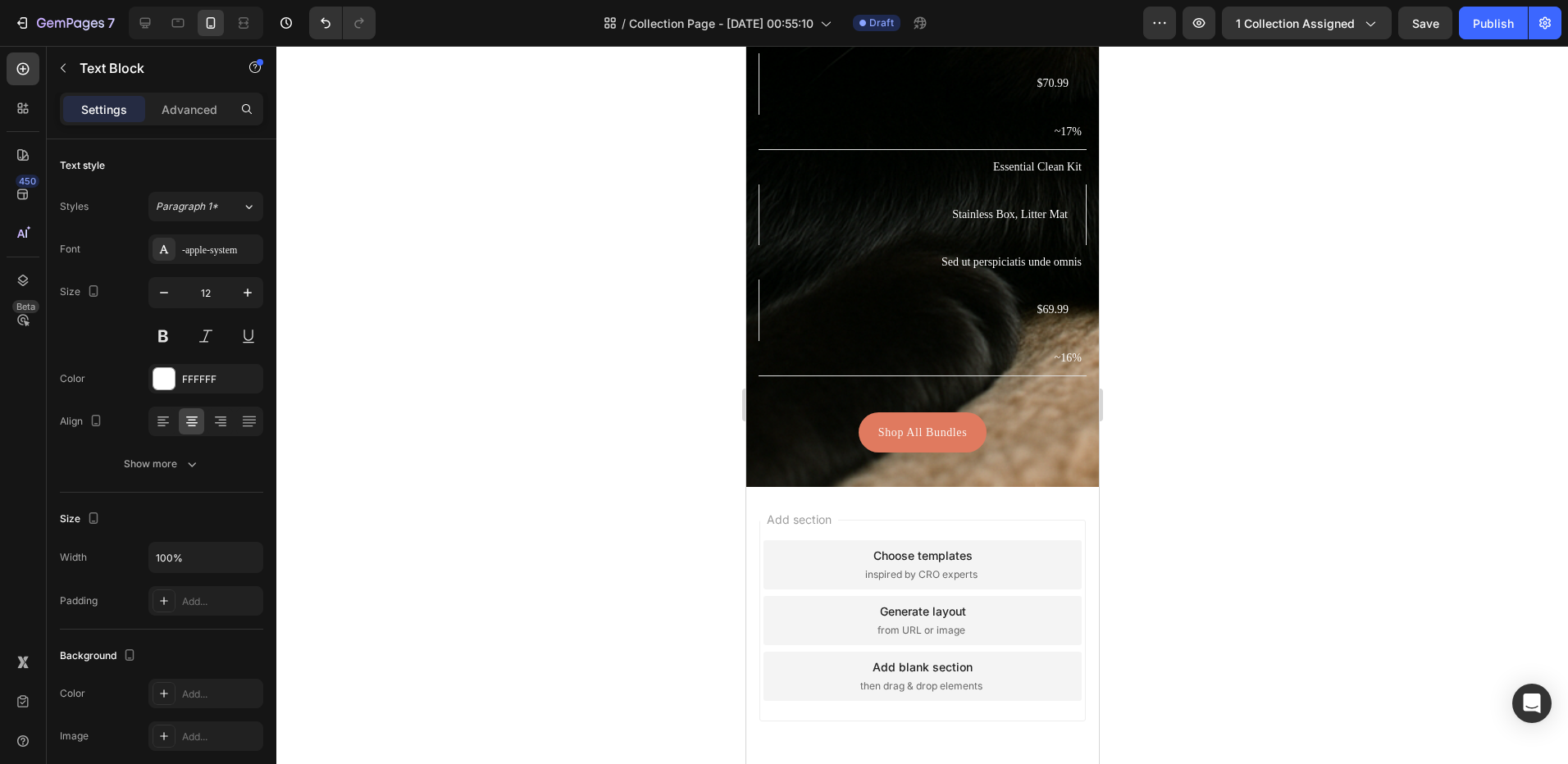
scroll to position [3097, 0]
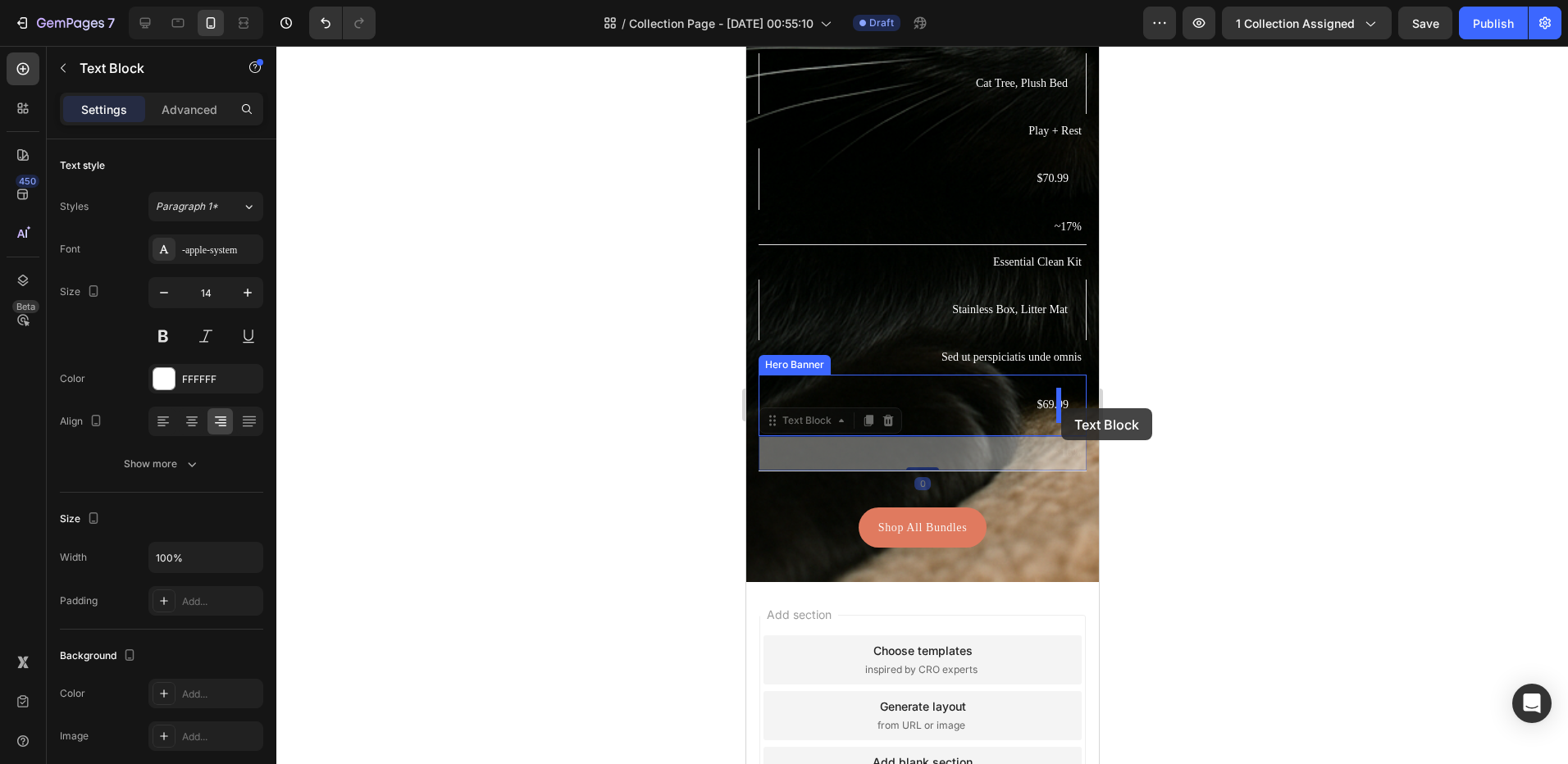
drag, startPoint x: 1045, startPoint y: 449, endPoint x: 1844, endPoint y: 604, distance: 813.9
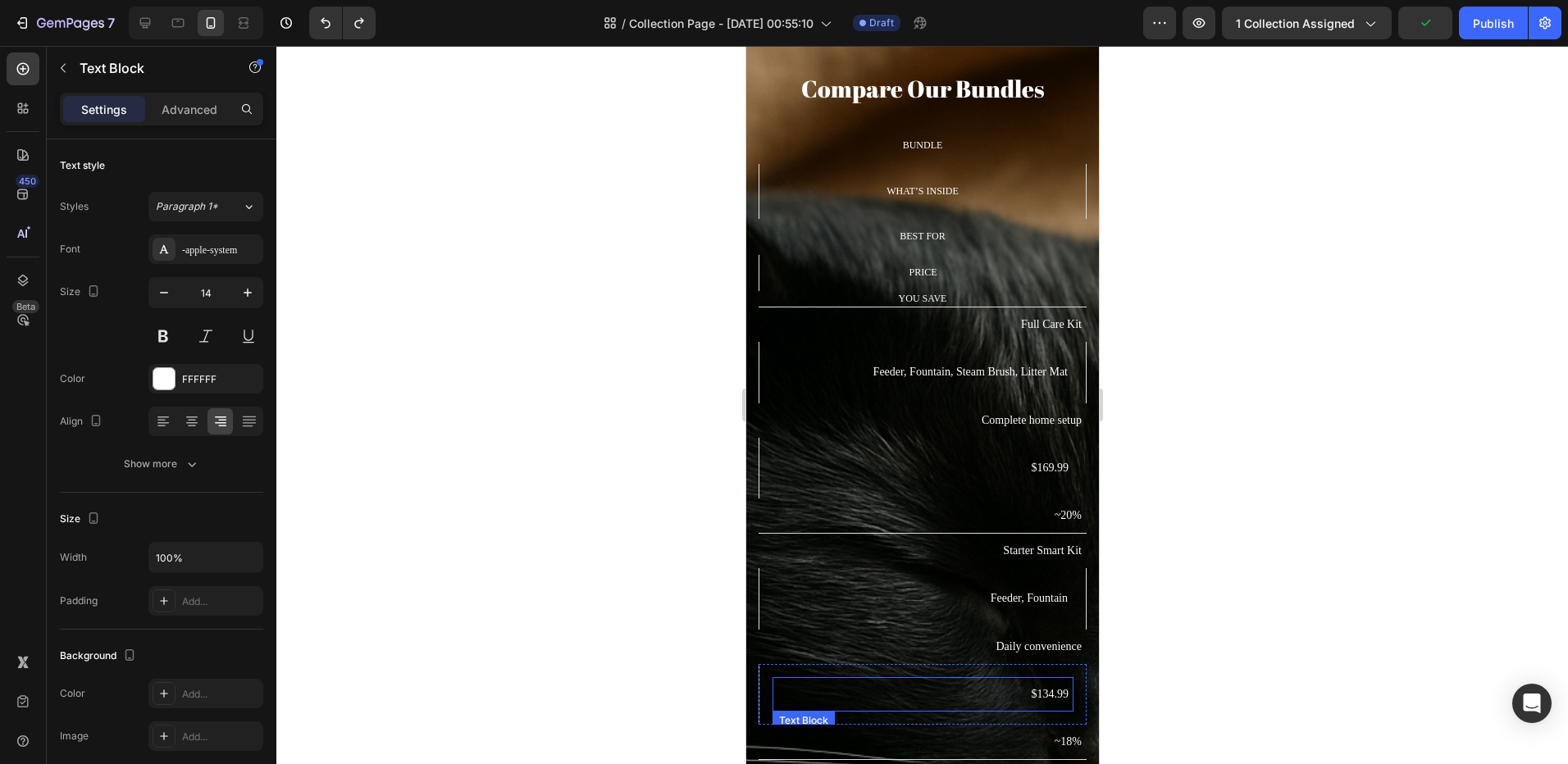
scroll to position [2179, 0]
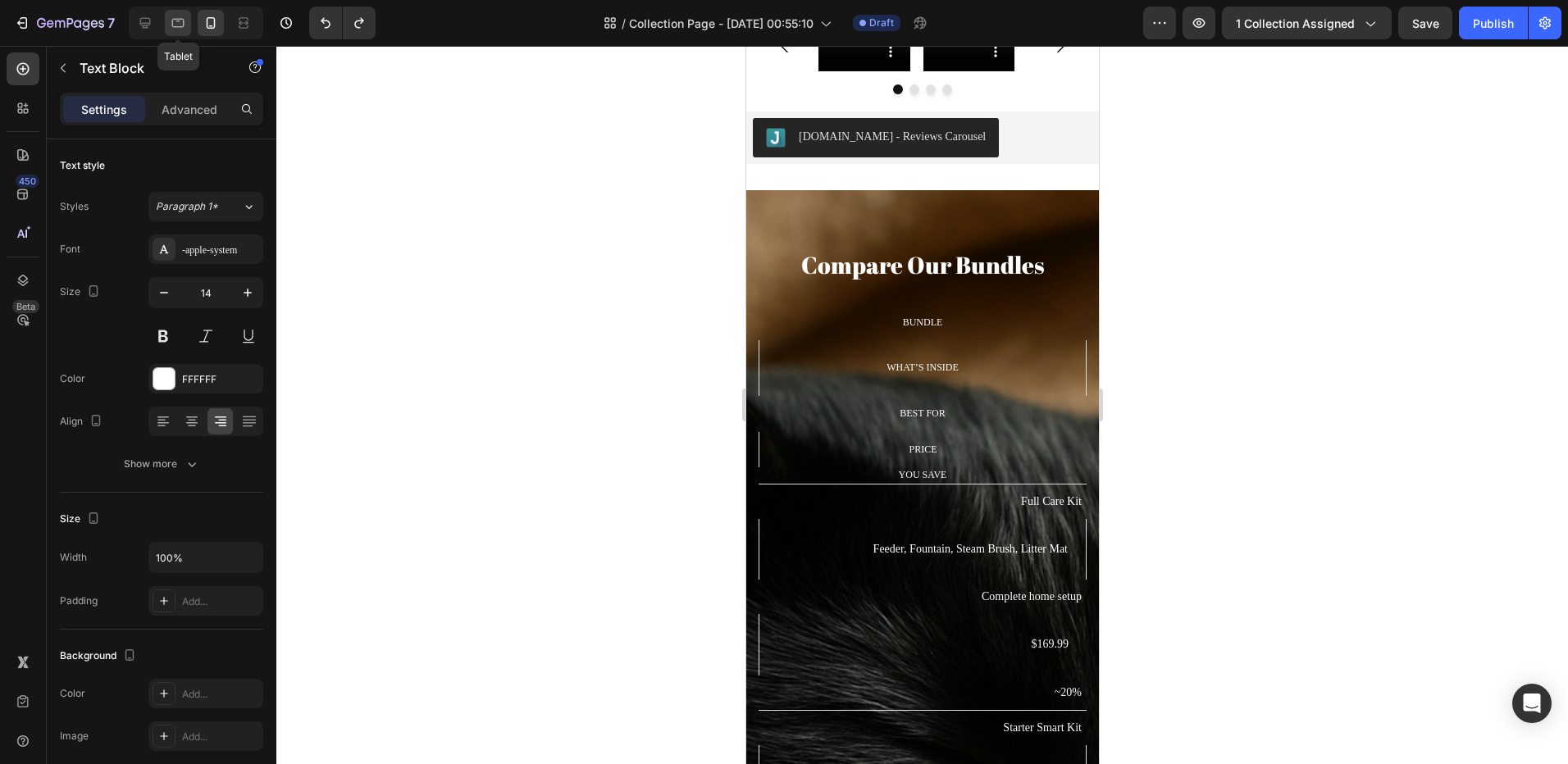
click at [171, 18] on icon at bounding box center [177, 22] width 16 height 16
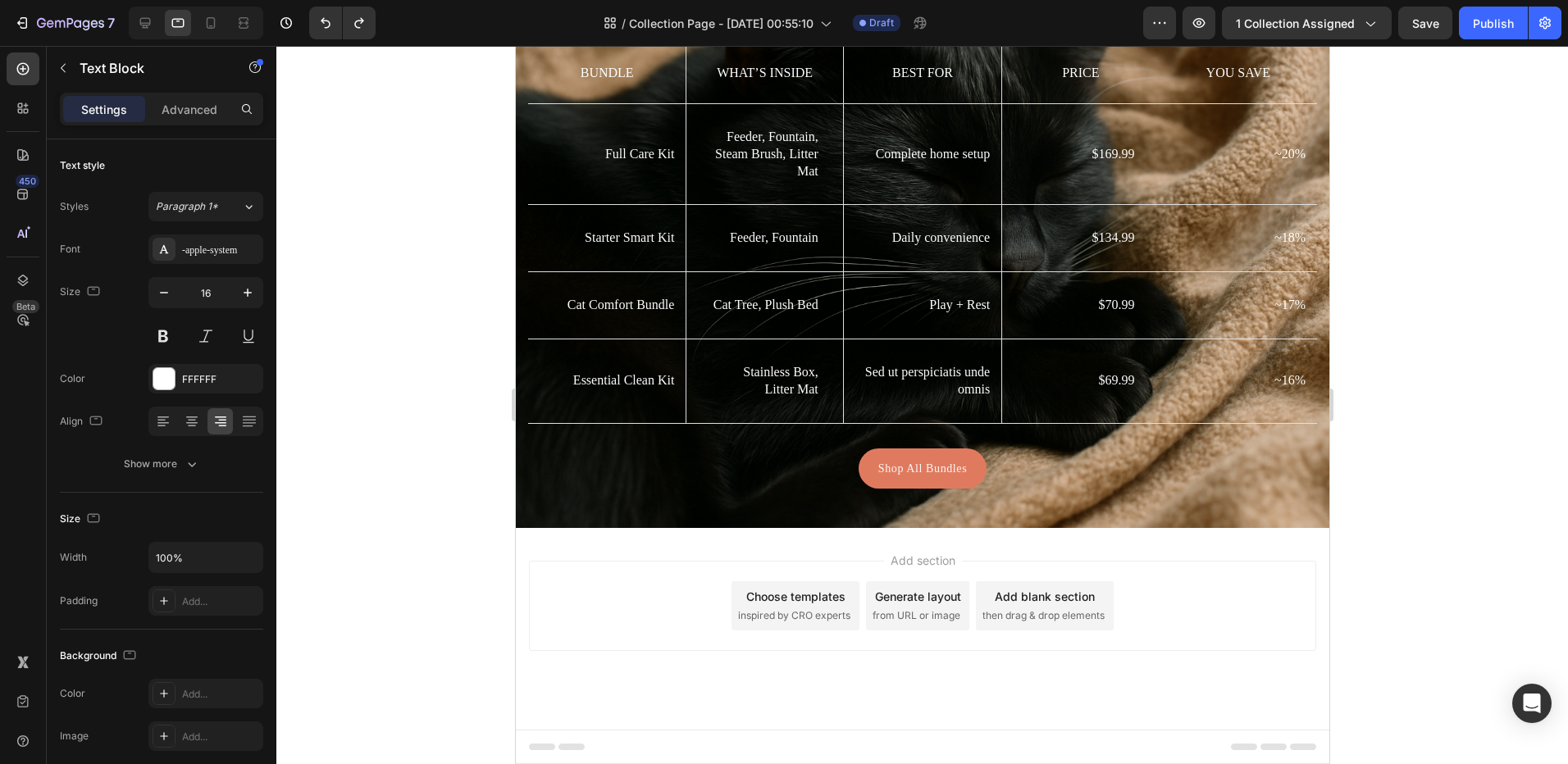
scroll to position [2295, 0]
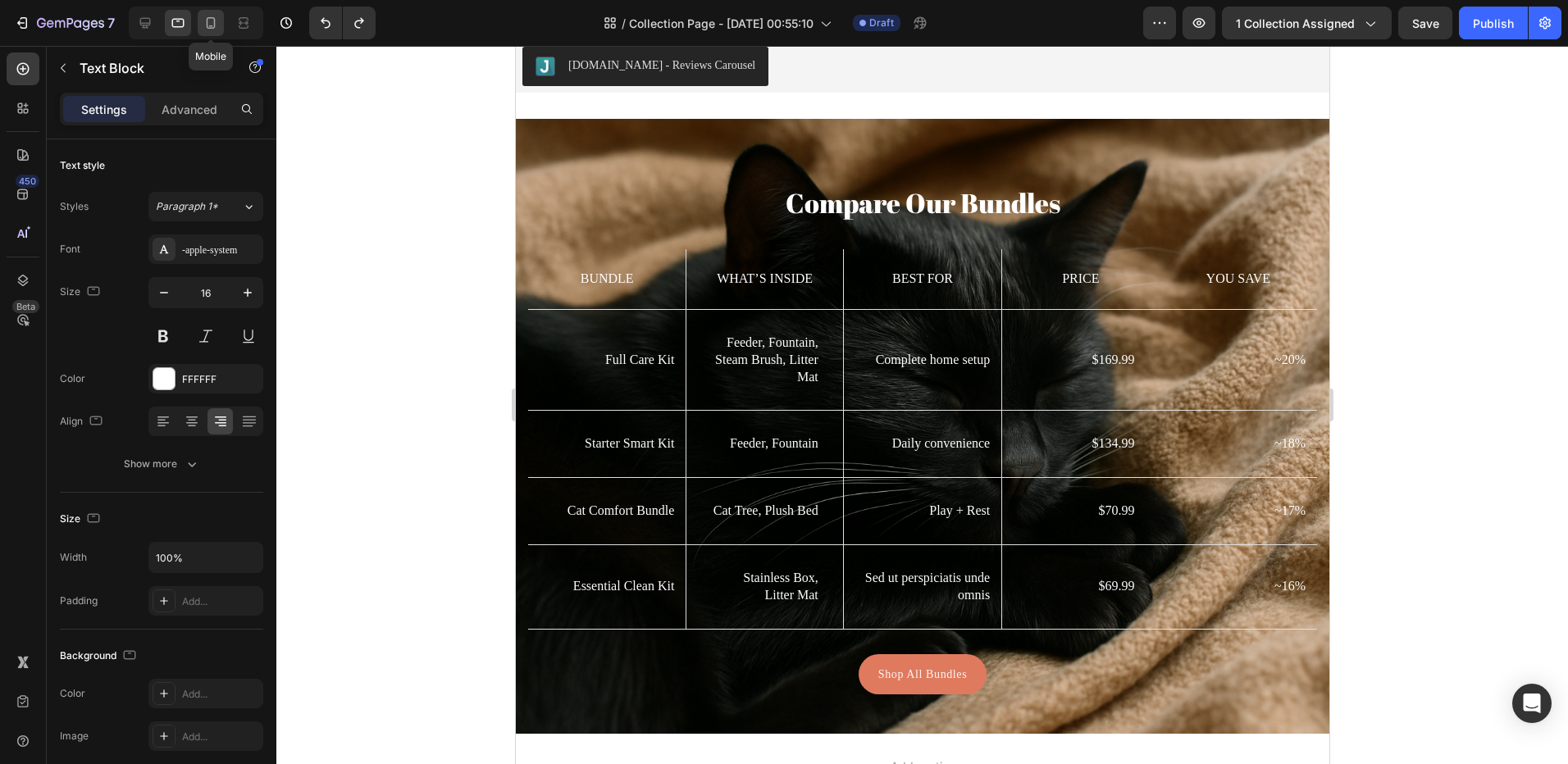
click at [212, 21] on icon at bounding box center [210, 22] width 16 height 16
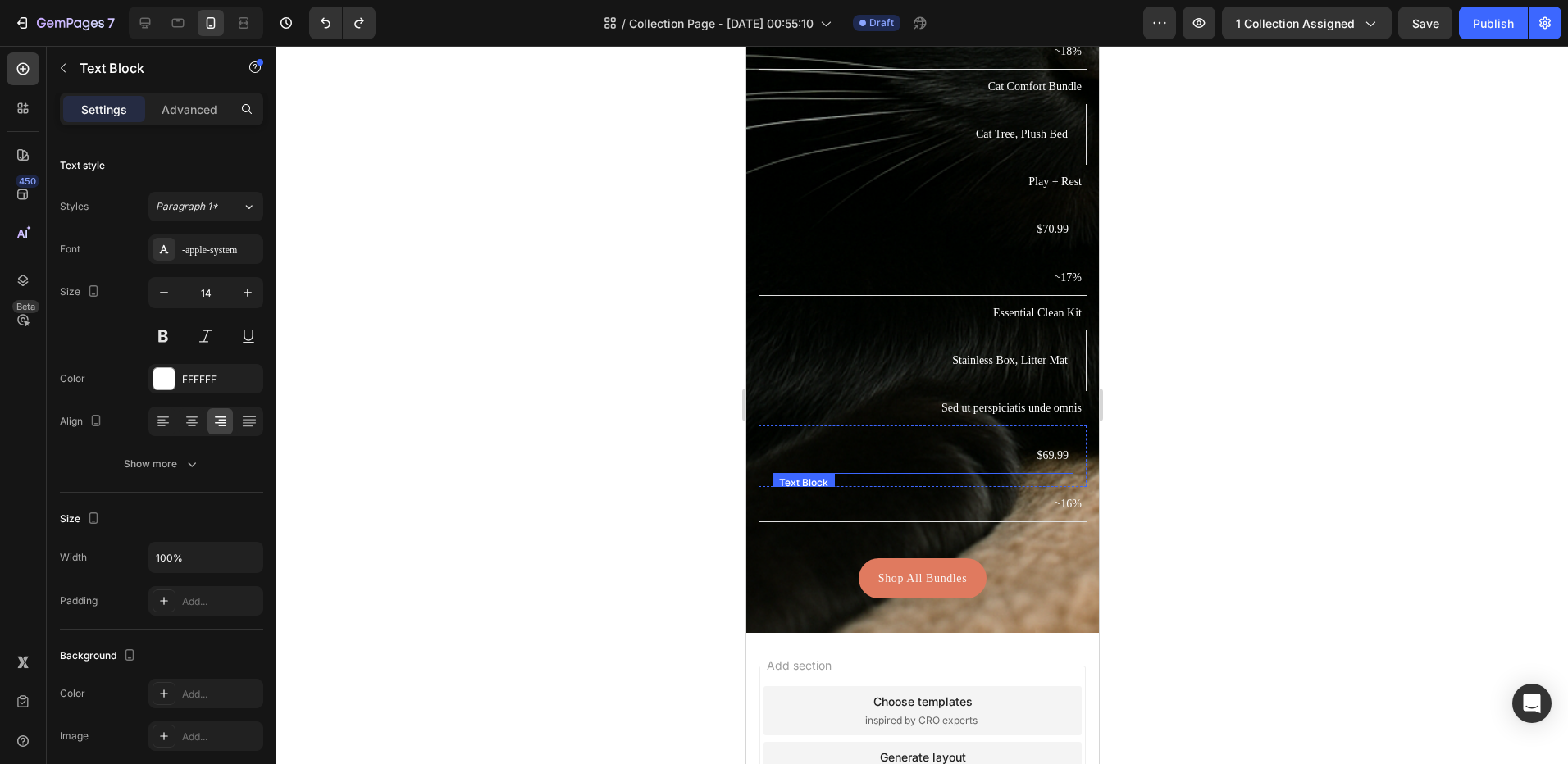
scroll to position [3017, 0]
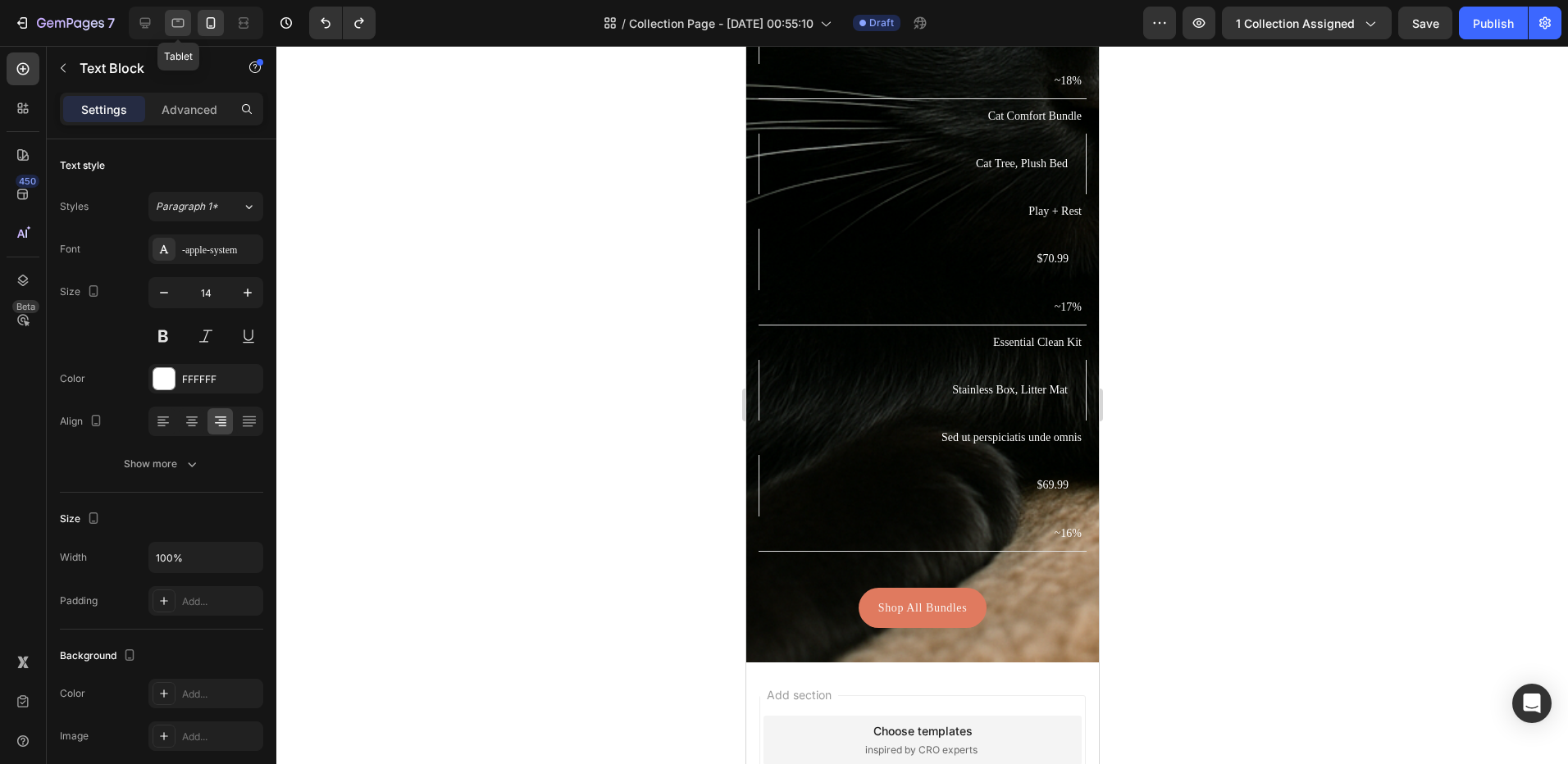
click at [183, 20] on icon at bounding box center [178, 23] width 12 height 9
type input "16"
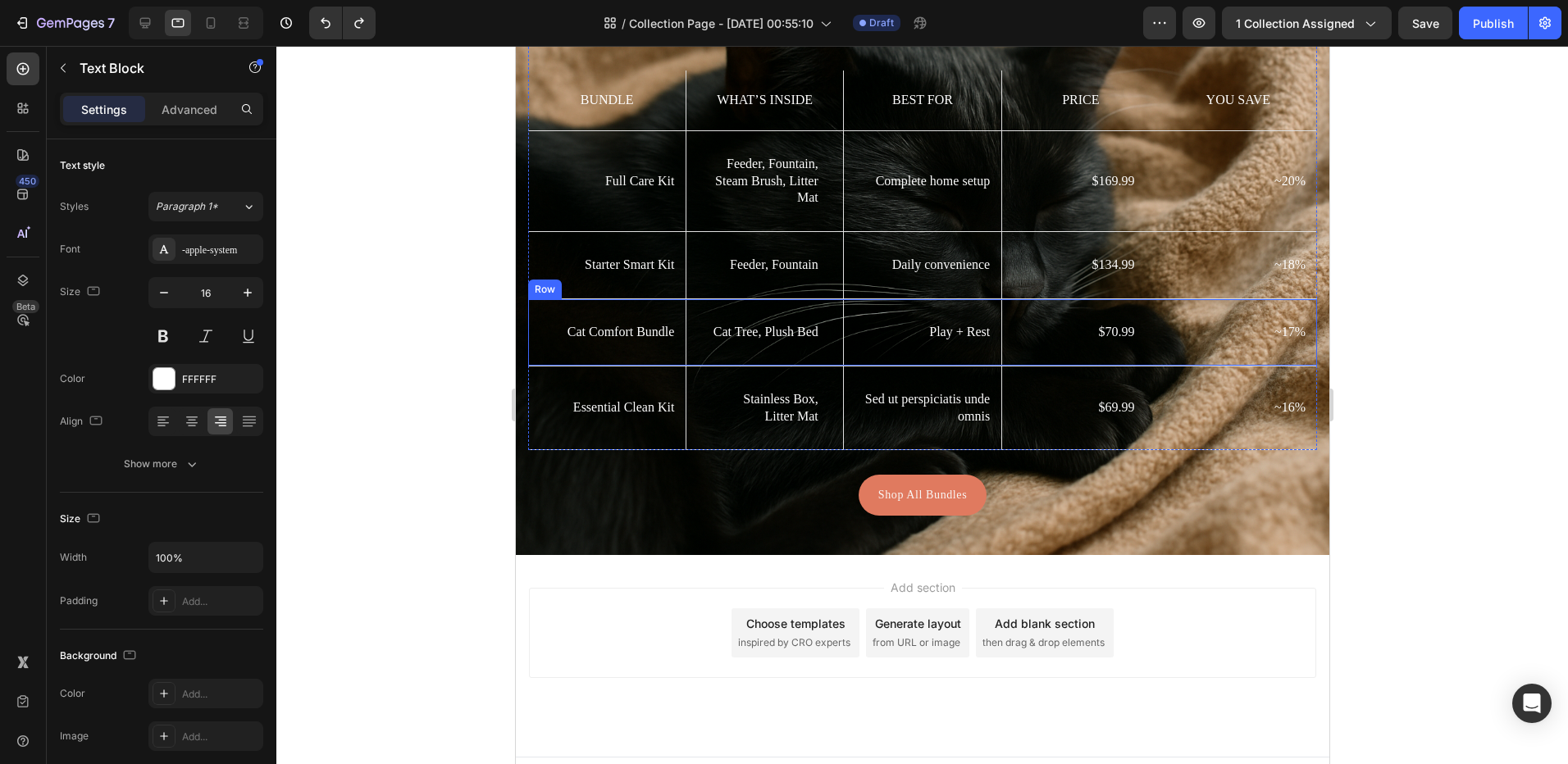
scroll to position [2301, 0]
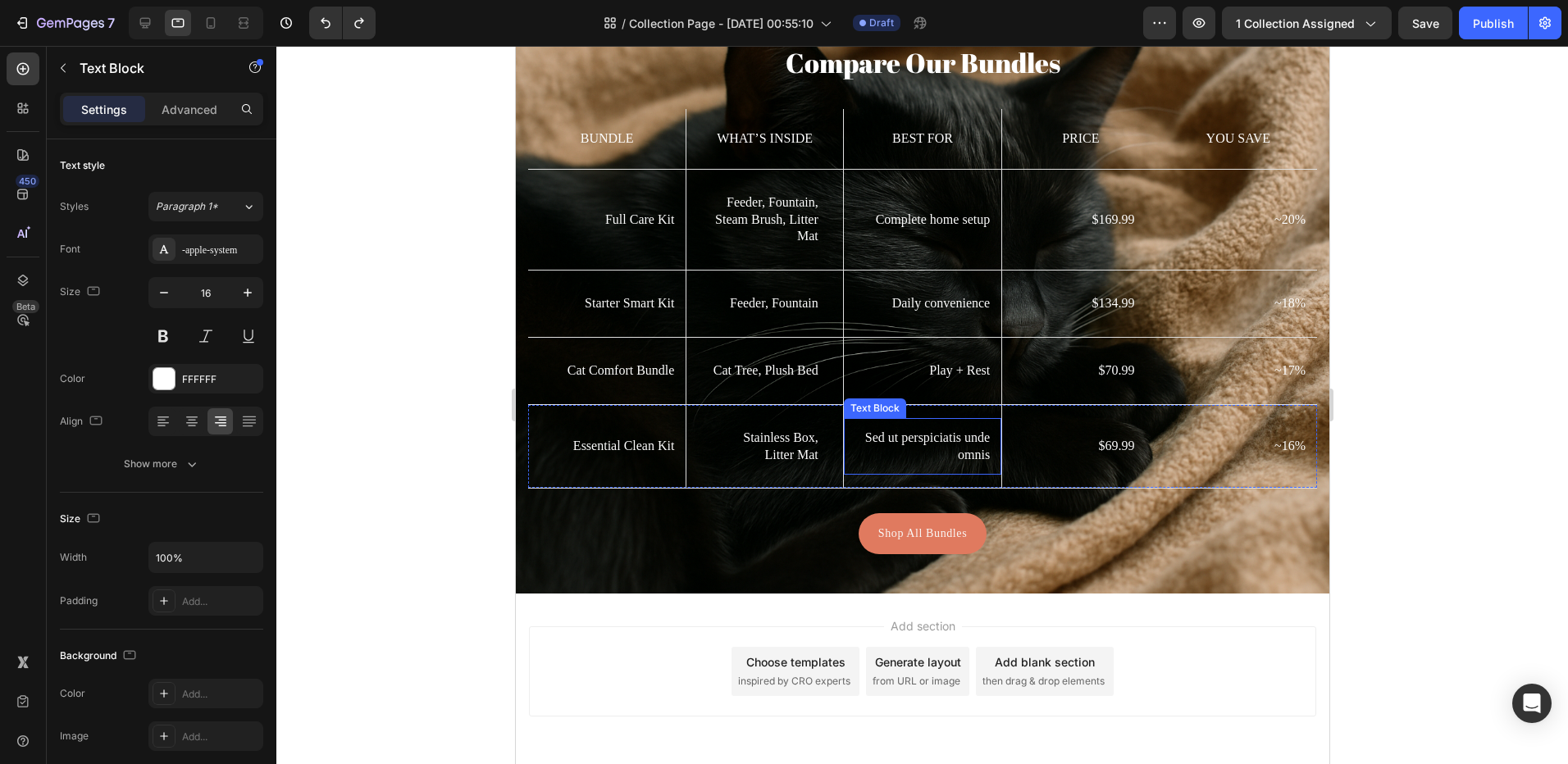
click at [923, 452] on p "Sed ut perspiciatis unde omnis" at bounding box center [922, 447] width 135 height 34
click at [923, 451] on p "Sed ut perspiciatis unde omnis" at bounding box center [922, 447] width 135 height 34
click at [923, 449] on p "Sed ut perspiciatis unde omnis" at bounding box center [922, 447] width 135 height 34
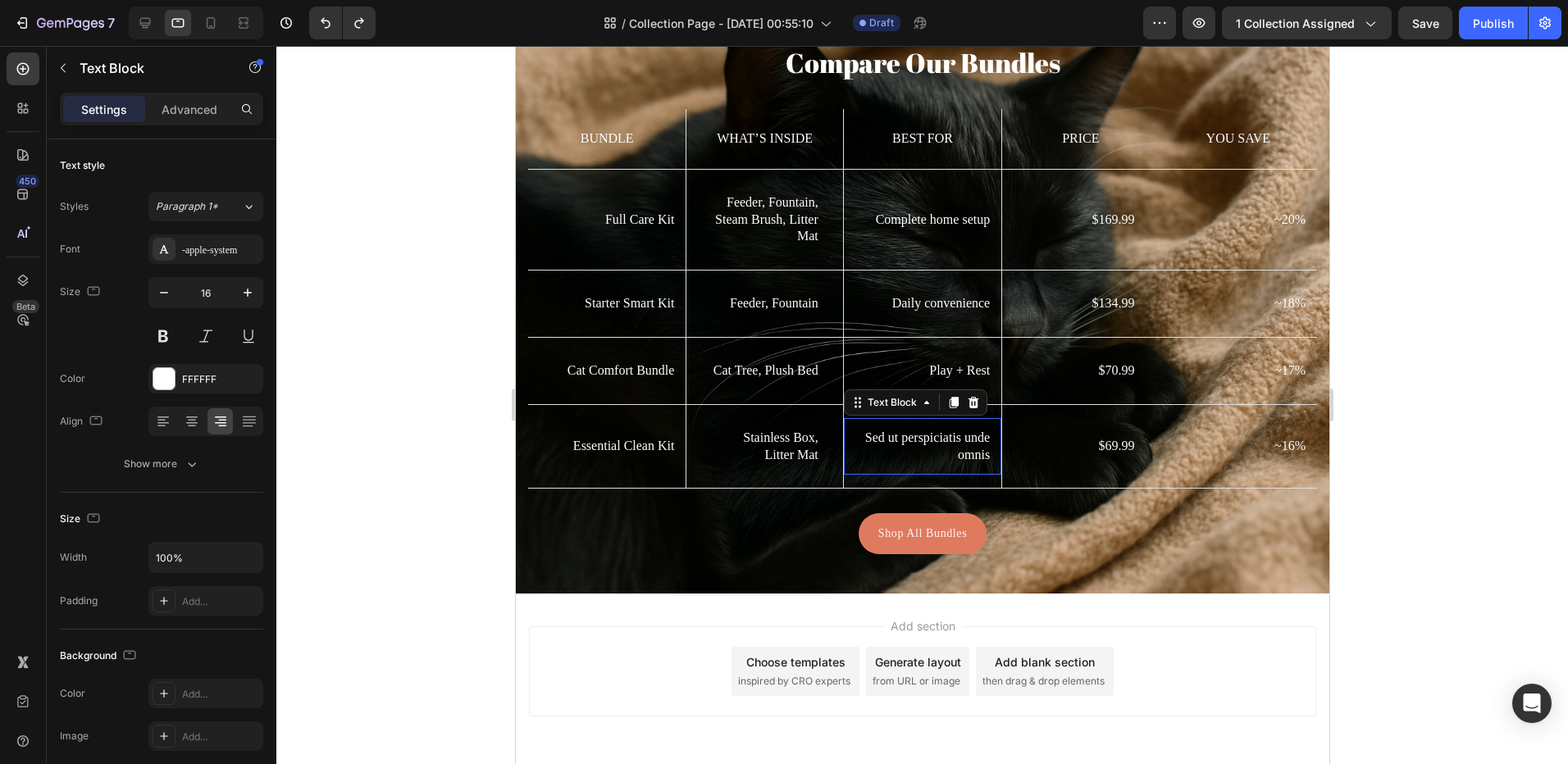
click at [923, 449] on p "Sed ut perspiciatis unde omnis" at bounding box center [922, 447] width 135 height 34
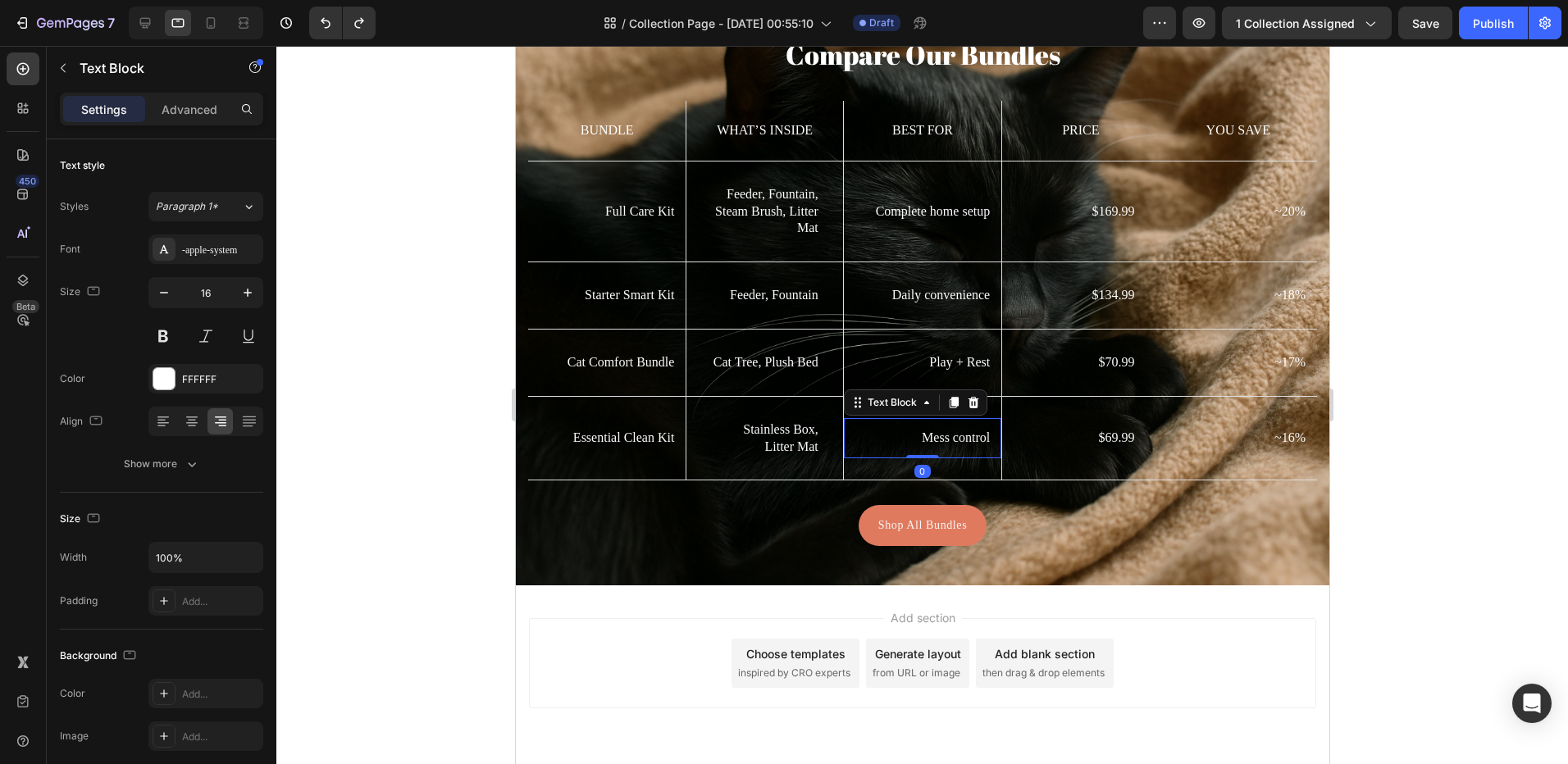
click at [1429, 25] on span "Save" at bounding box center [1426, 23] width 27 height 14
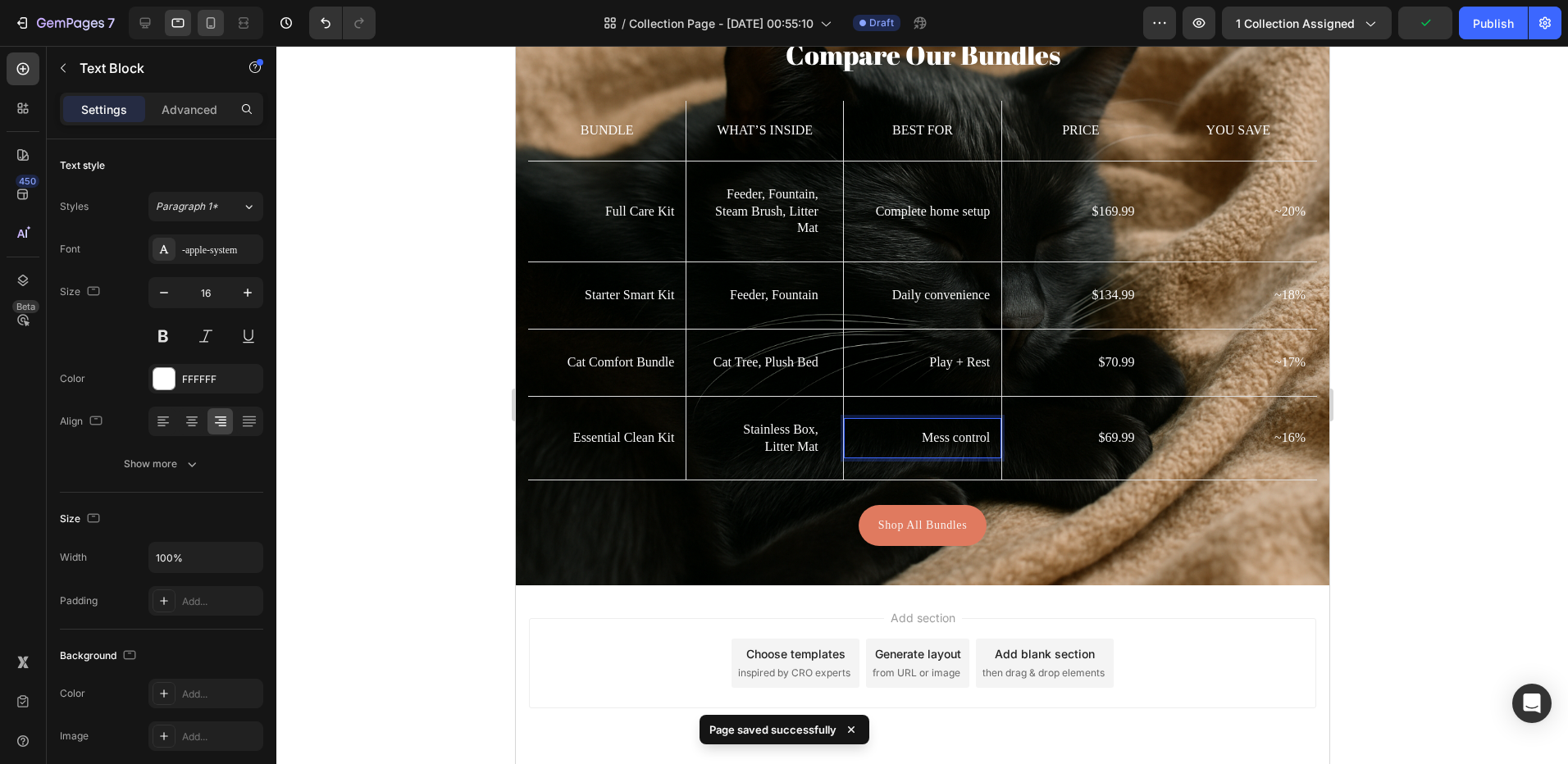
click at [204, 21] on icon at bounding box center [210, 22] width 16 height 16
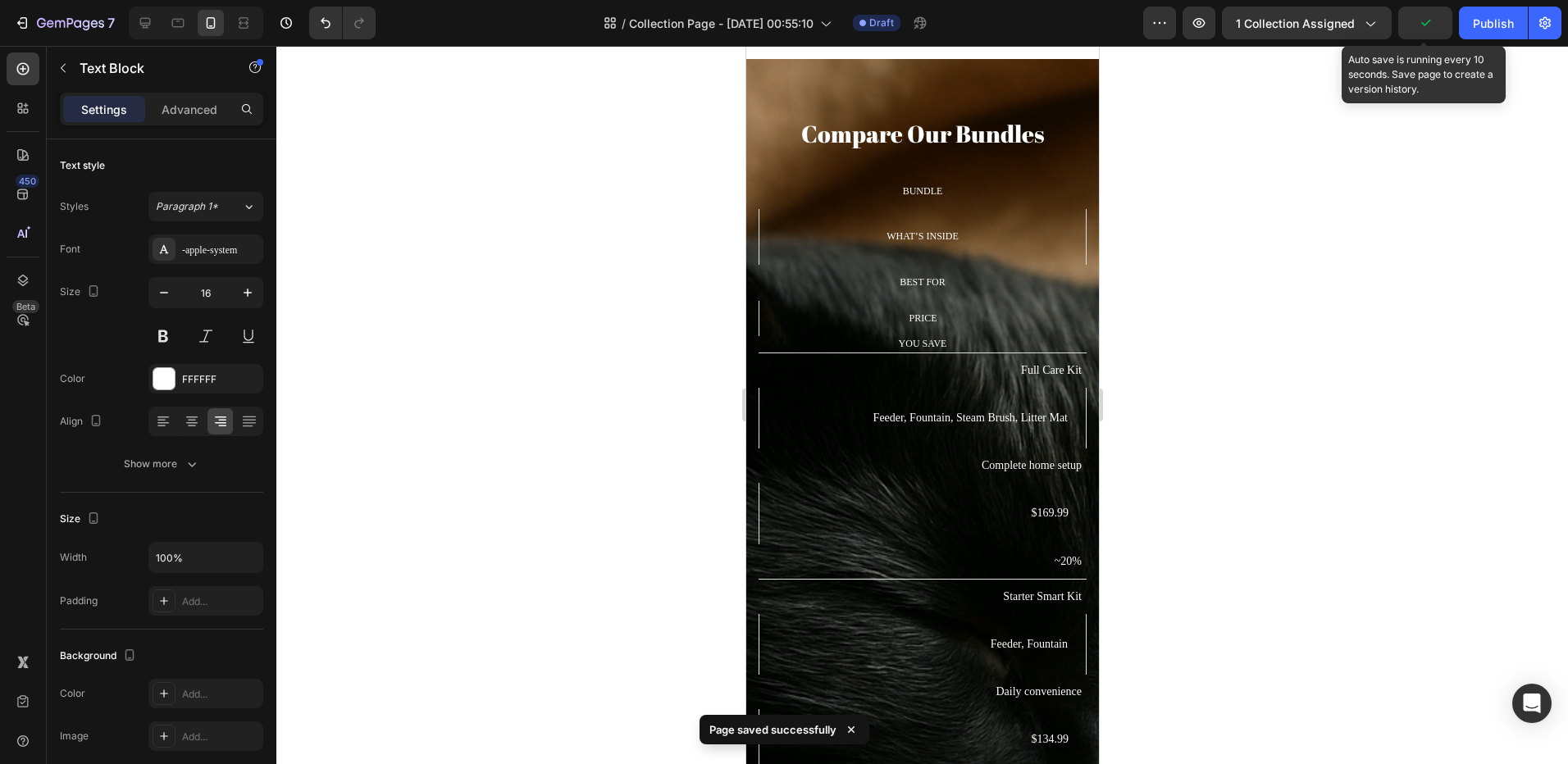
type input "14"
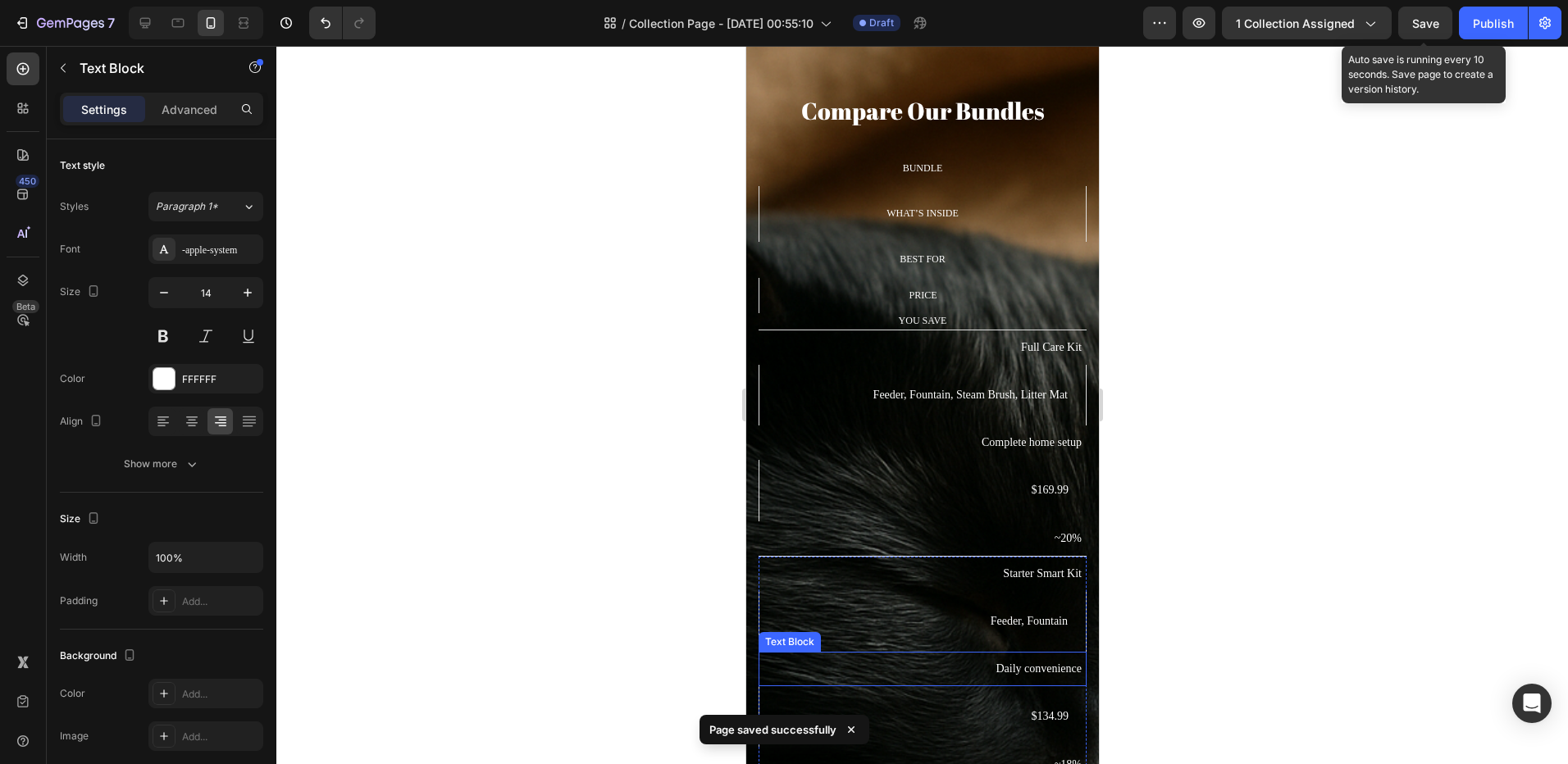
scroll to position [3240, 0]
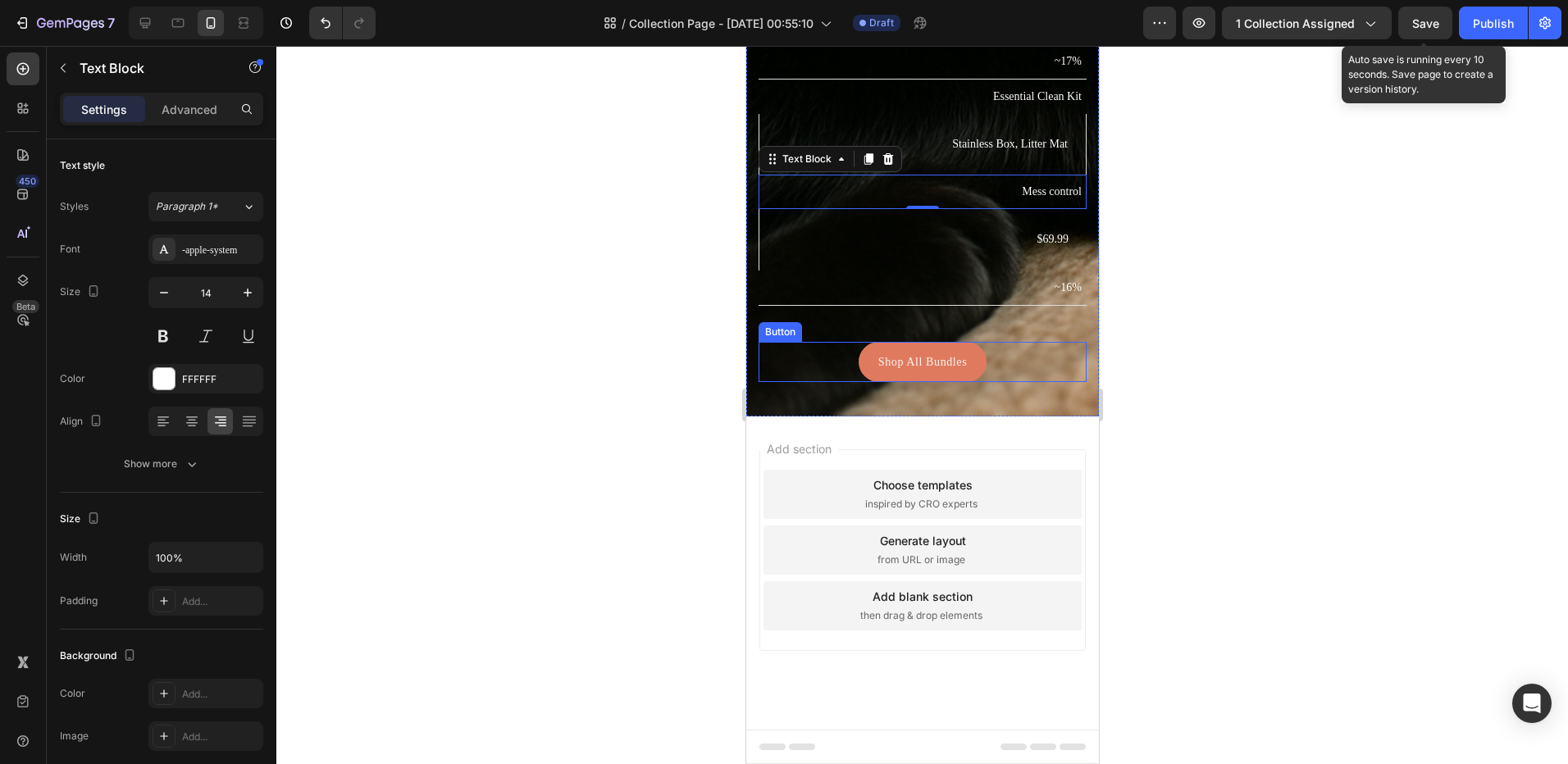
drag, startPoint x: 796, startPoint y: 360, endPoint x: 782, endPoint y: 382, distance: 26.1
click at [796, 360] on div "Shop All Bundles Button" at bounding box center [922, 362] width 328 height 40
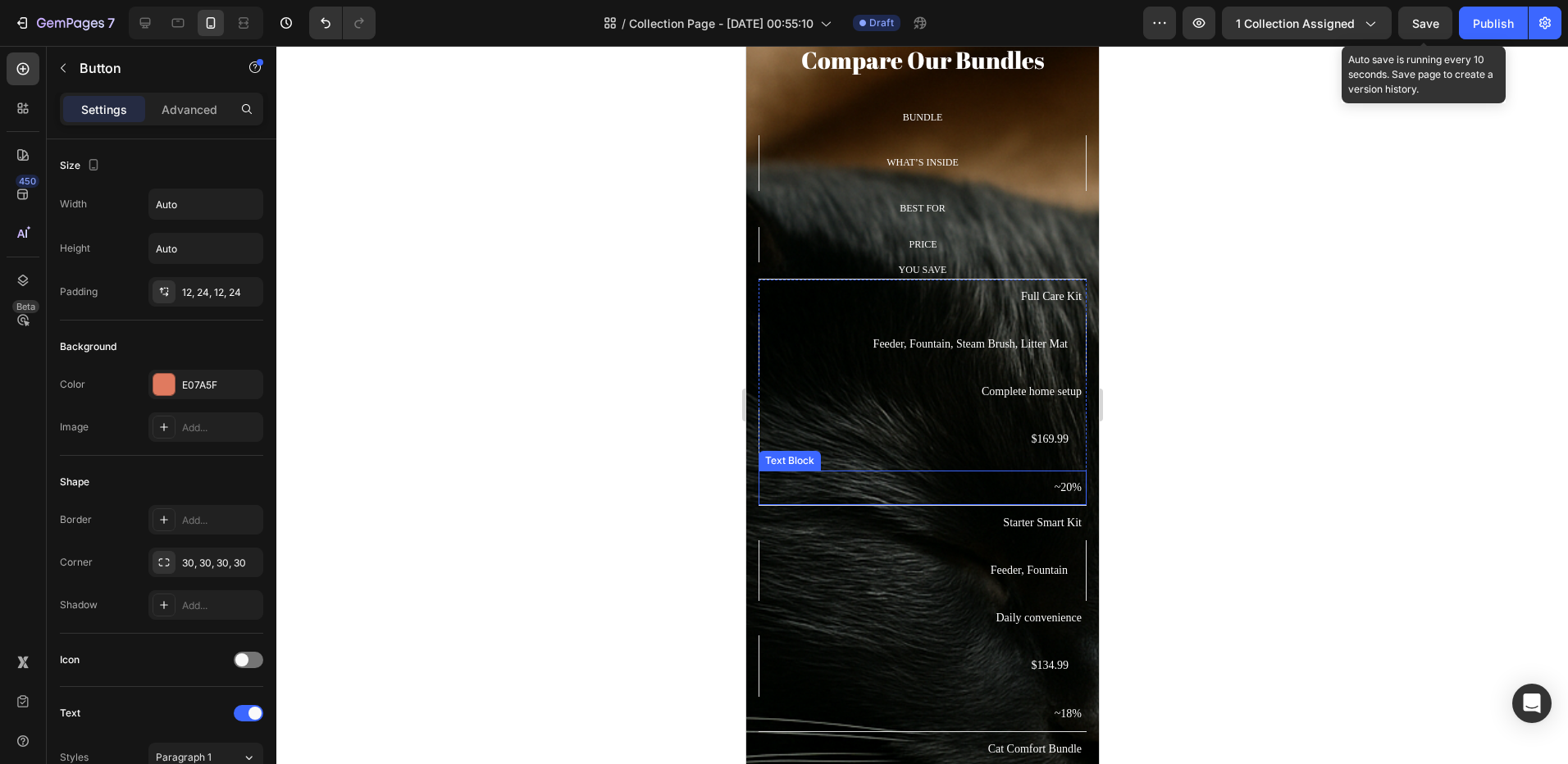
scroll to position [2338, 0]
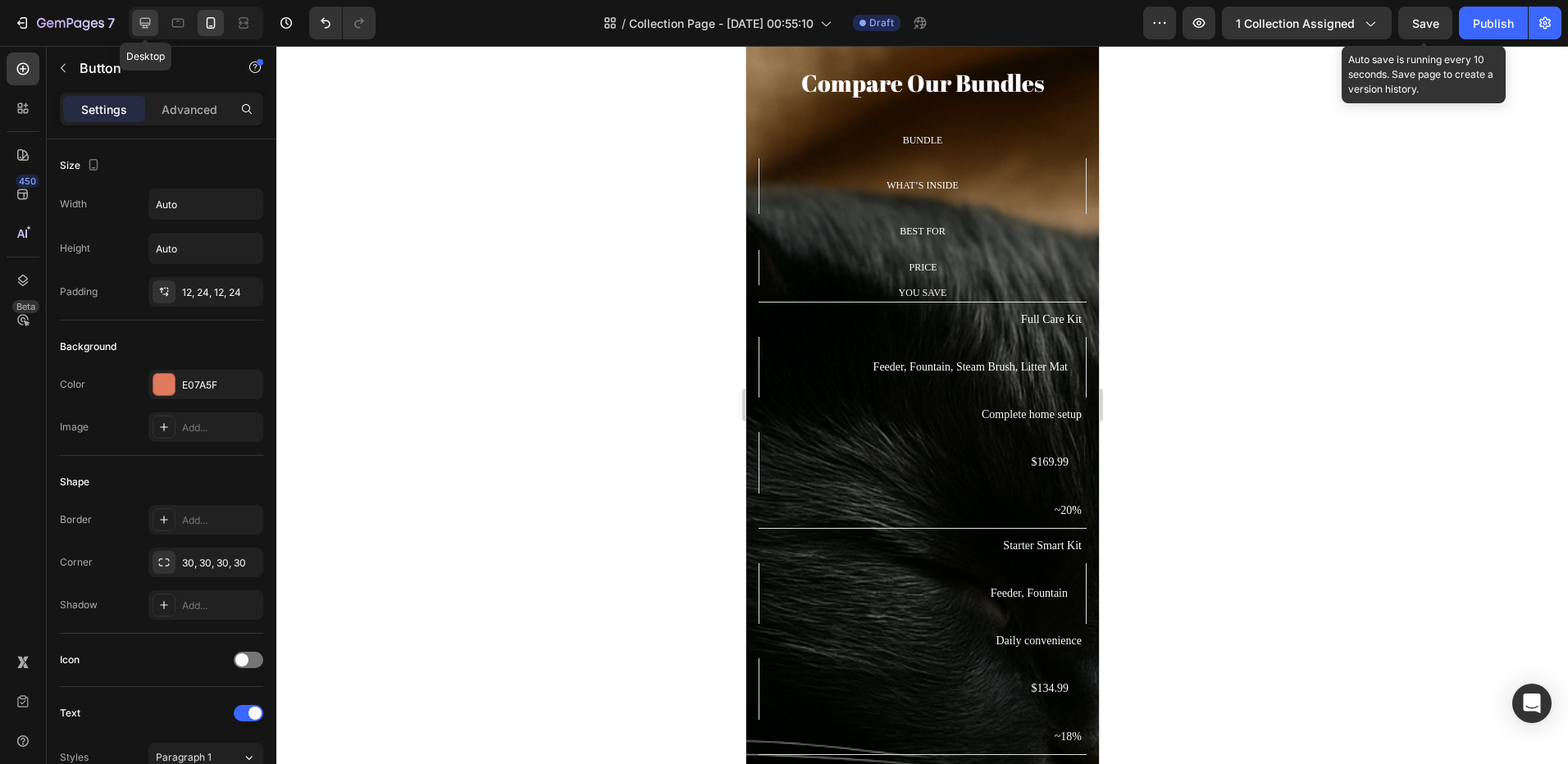
click at [153, 18] on icon at bounding box center [145, 22] width 16 height 16
type input "18"
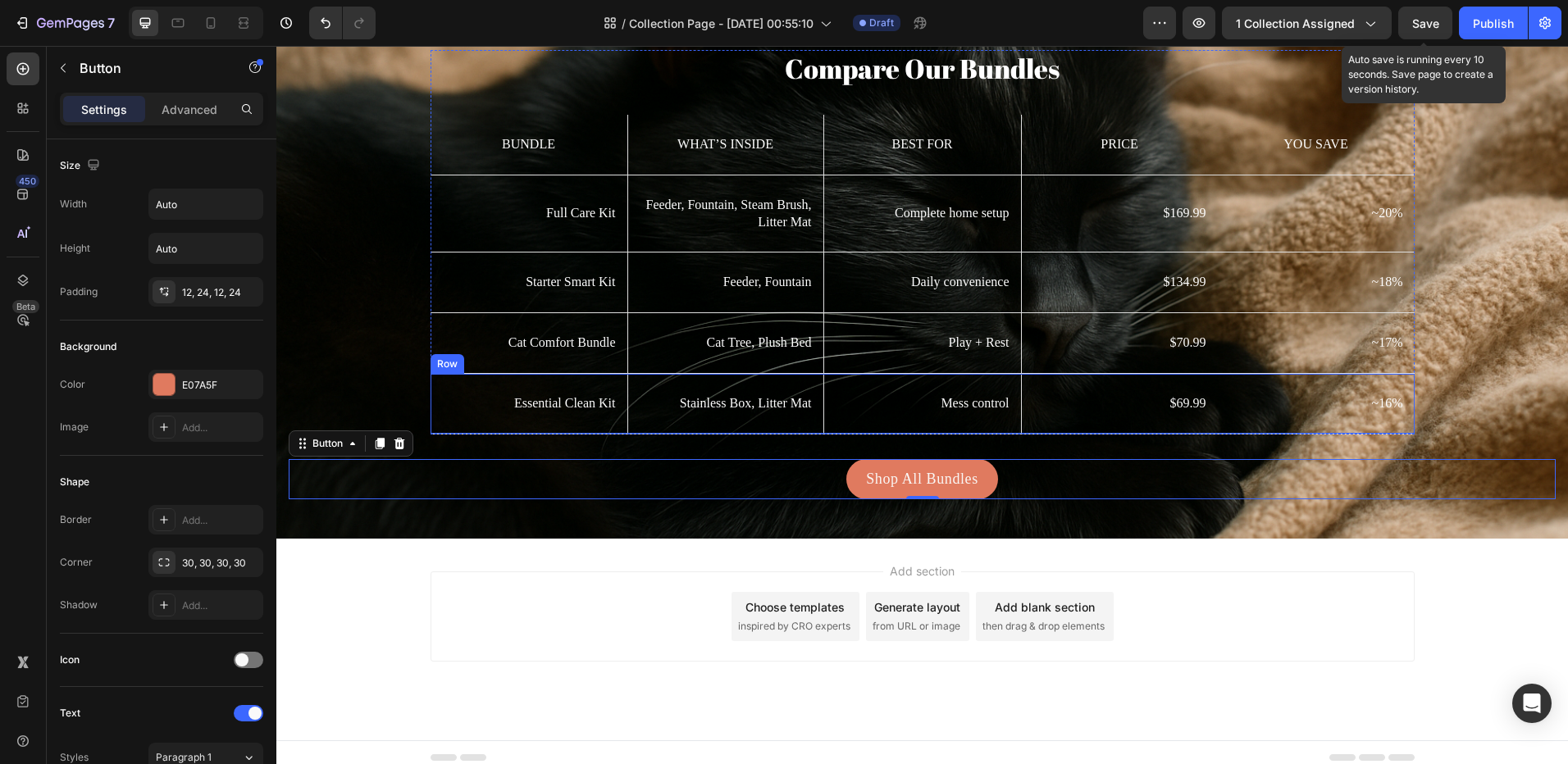
scroll to position [2362, 0]
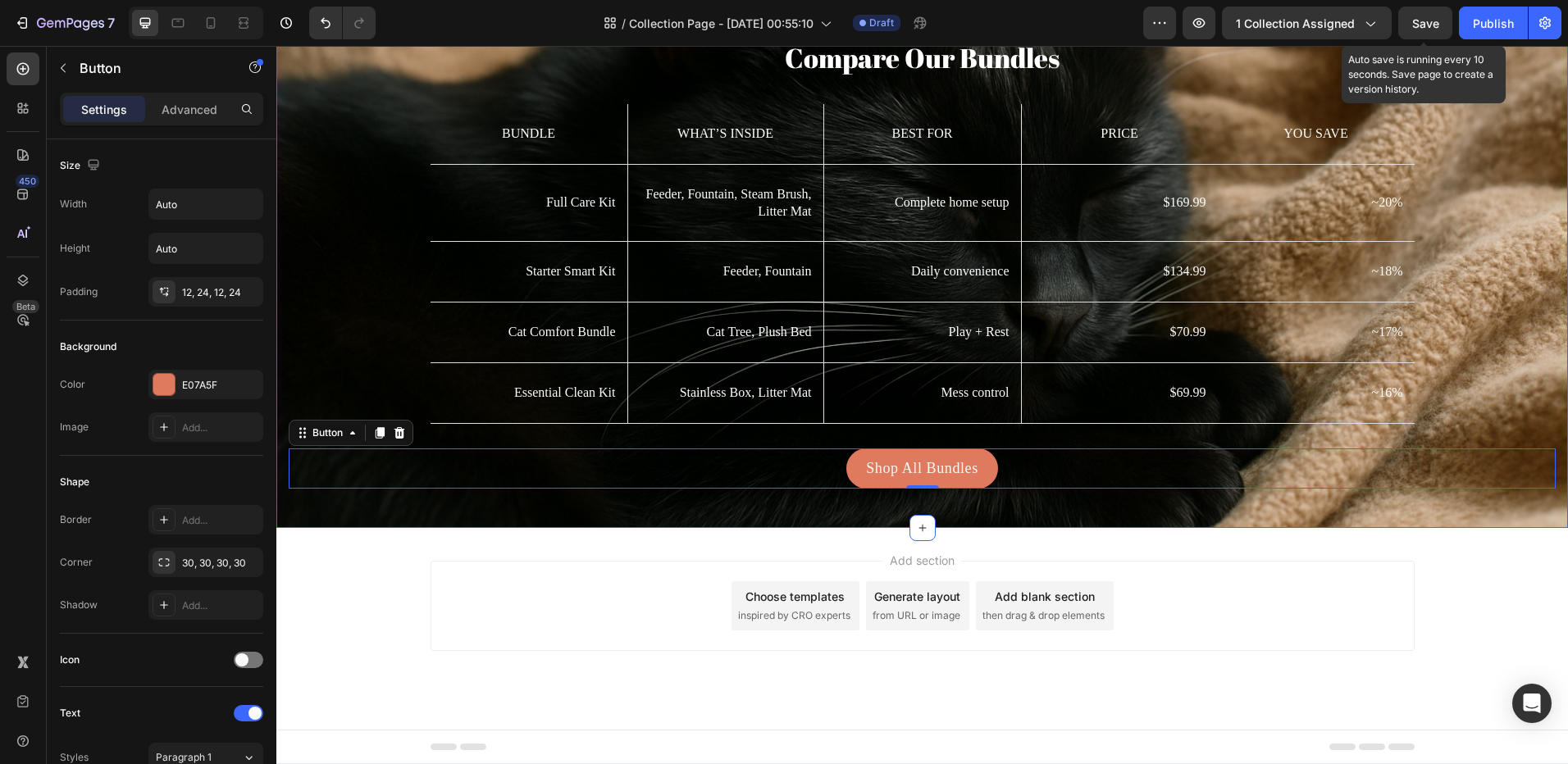
drag, startPoint x: 1478, startPoint y: 343, endPoint x: 1463, endPoint y: 422, distance: 80.4
click at [1478, 343] on div "Compare Our Bundles Heading Bundle Text Block What’s Inside Text Block Hero Ban…" at bounding box center [922, 264] width 1267 height 449
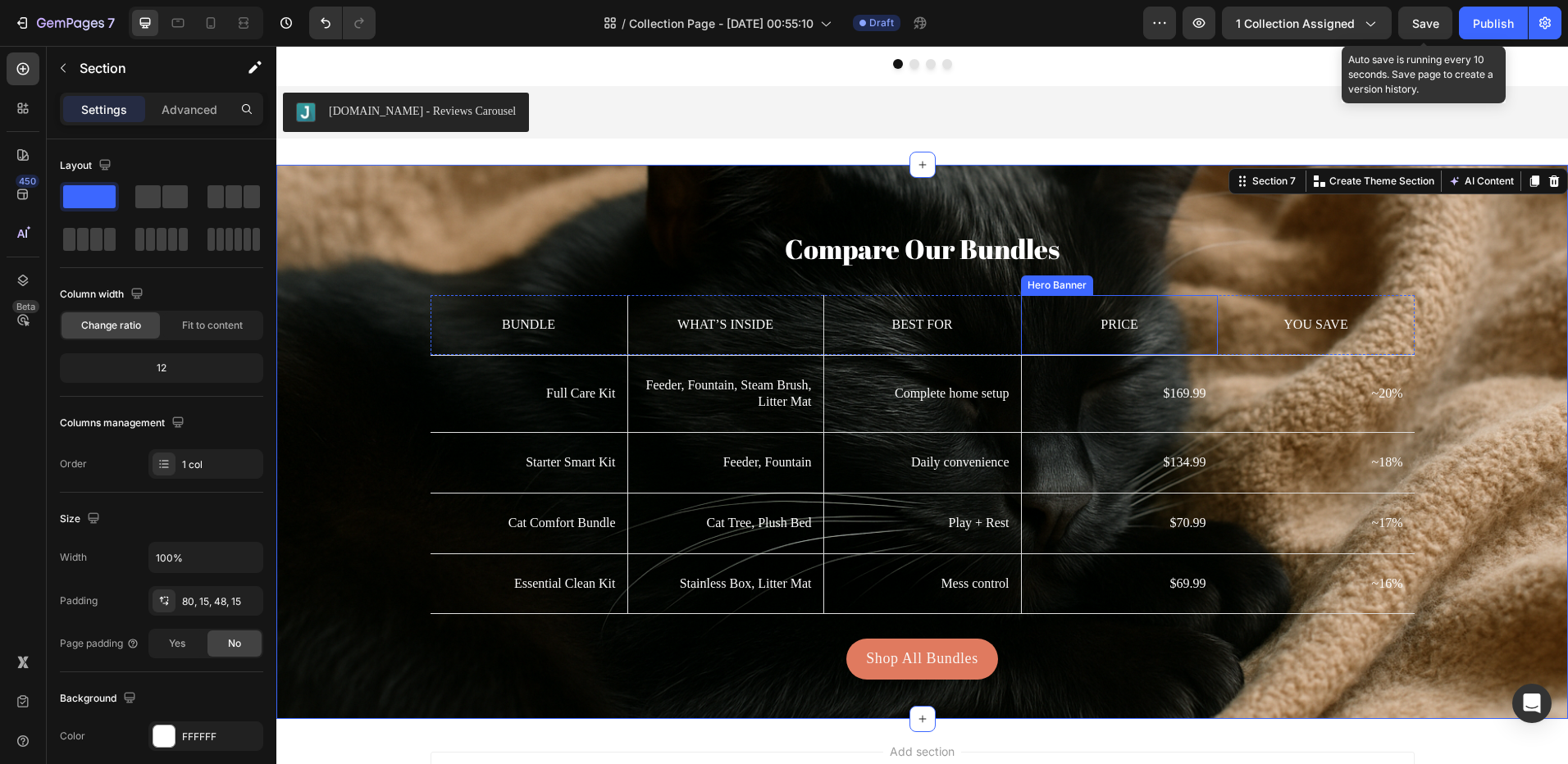
scroll to position [2199, 0]
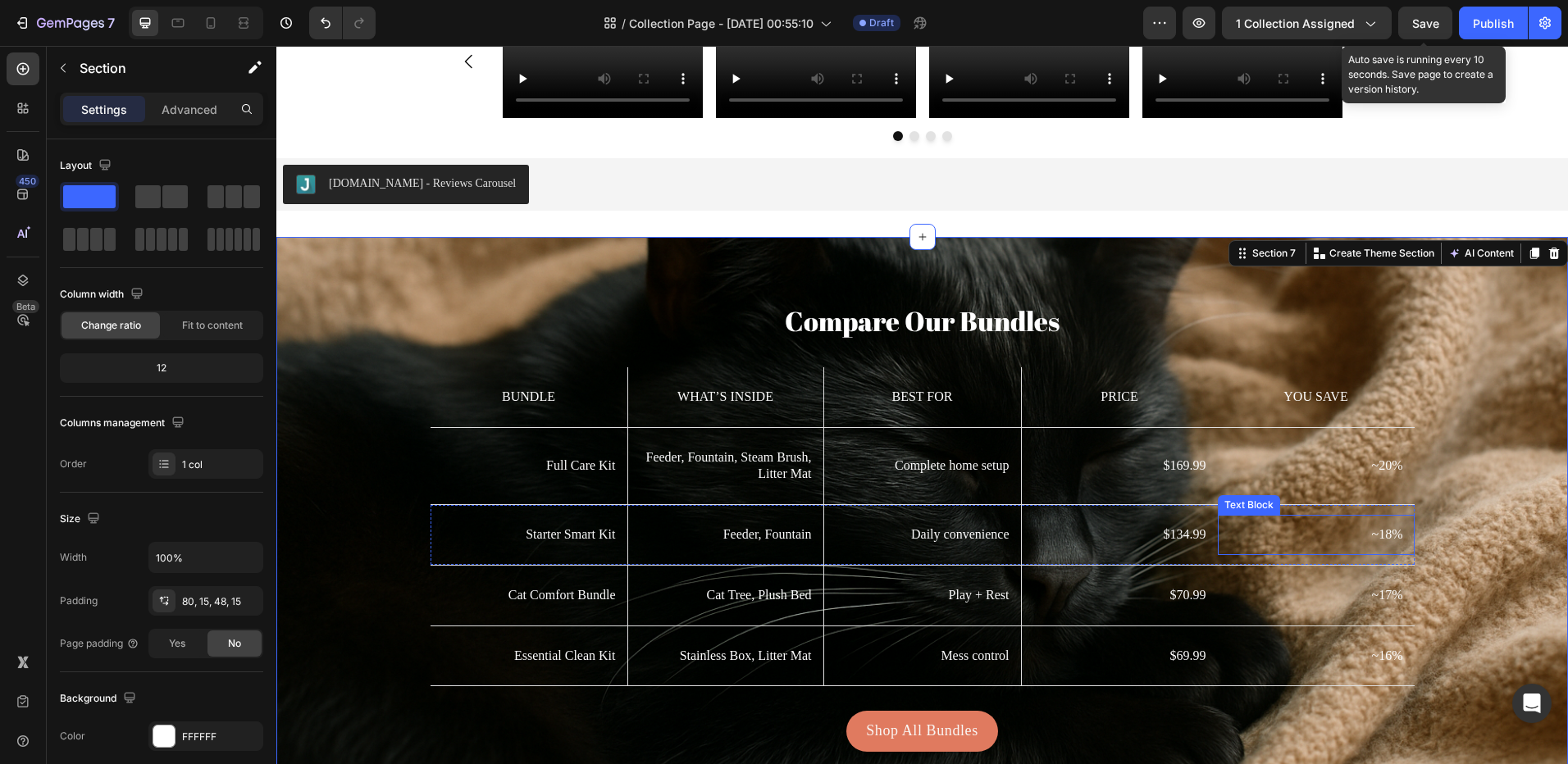
click at [1241, 541] on p "~18%" at bounding box center [1316, 535] width 174 height 17
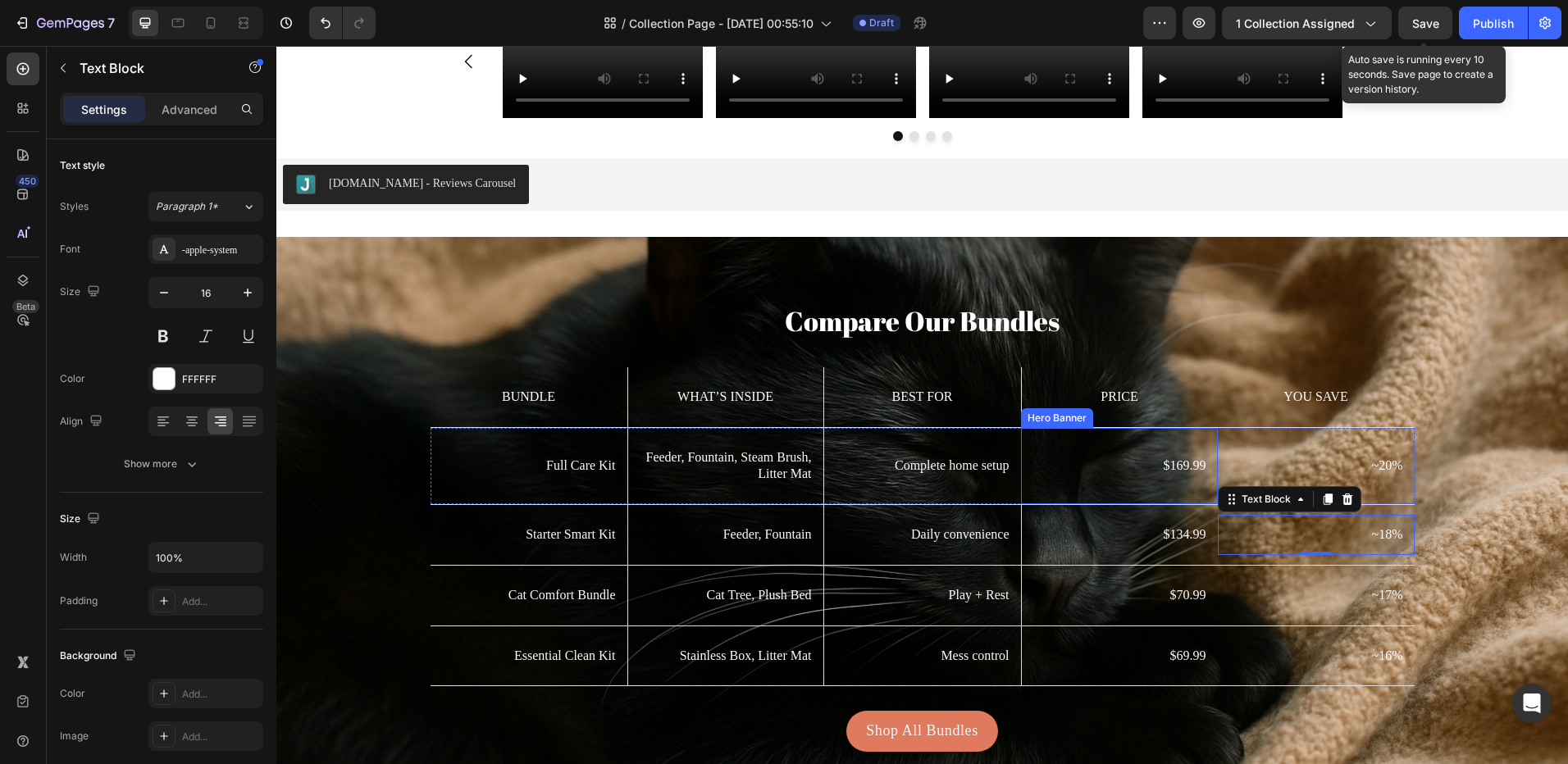
click at [1143, 437] on div "$169.99 Text Block" at bounding box center [1120, 466] width 196 height 60
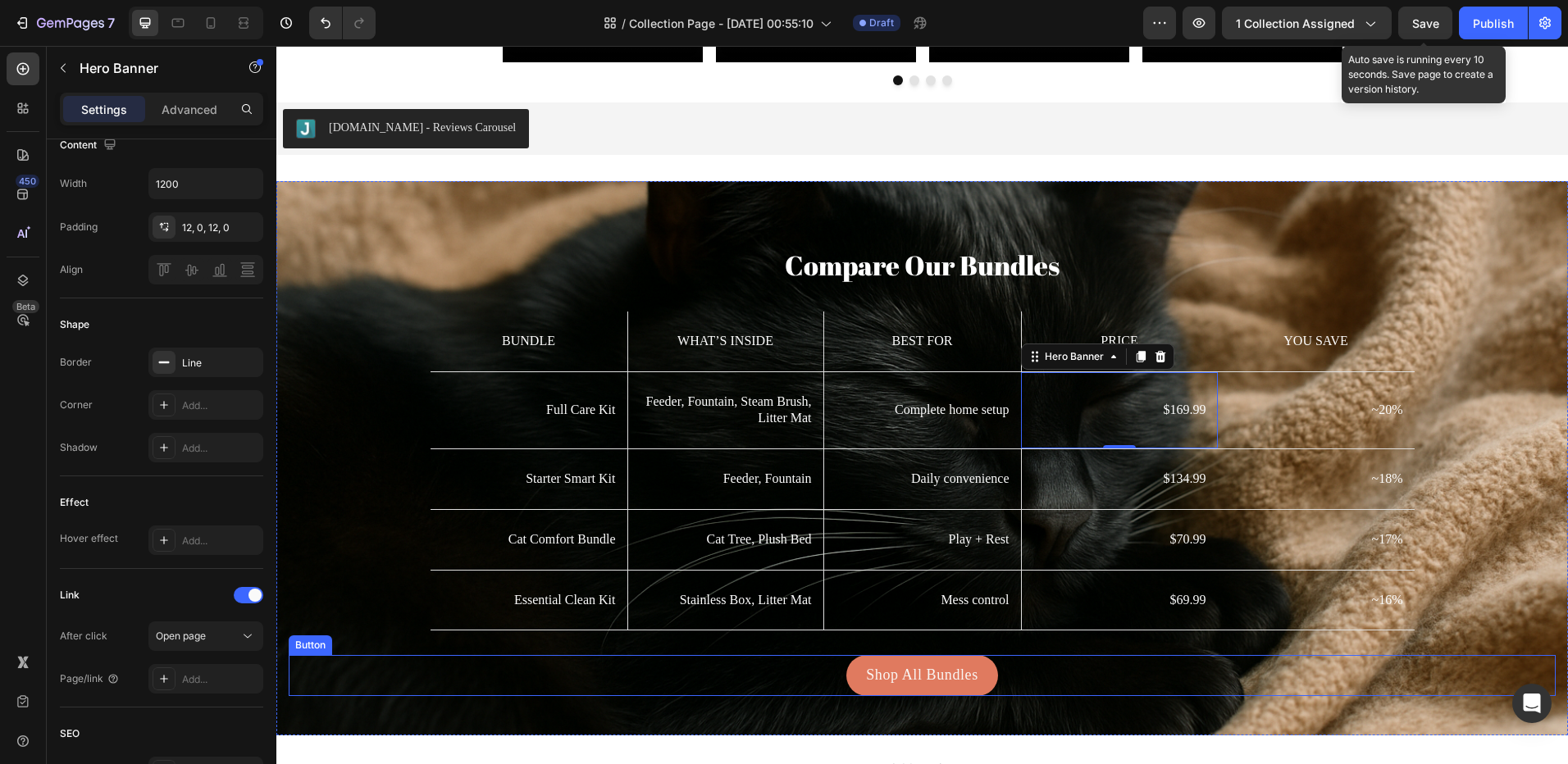
scroll to position [2281, 0]
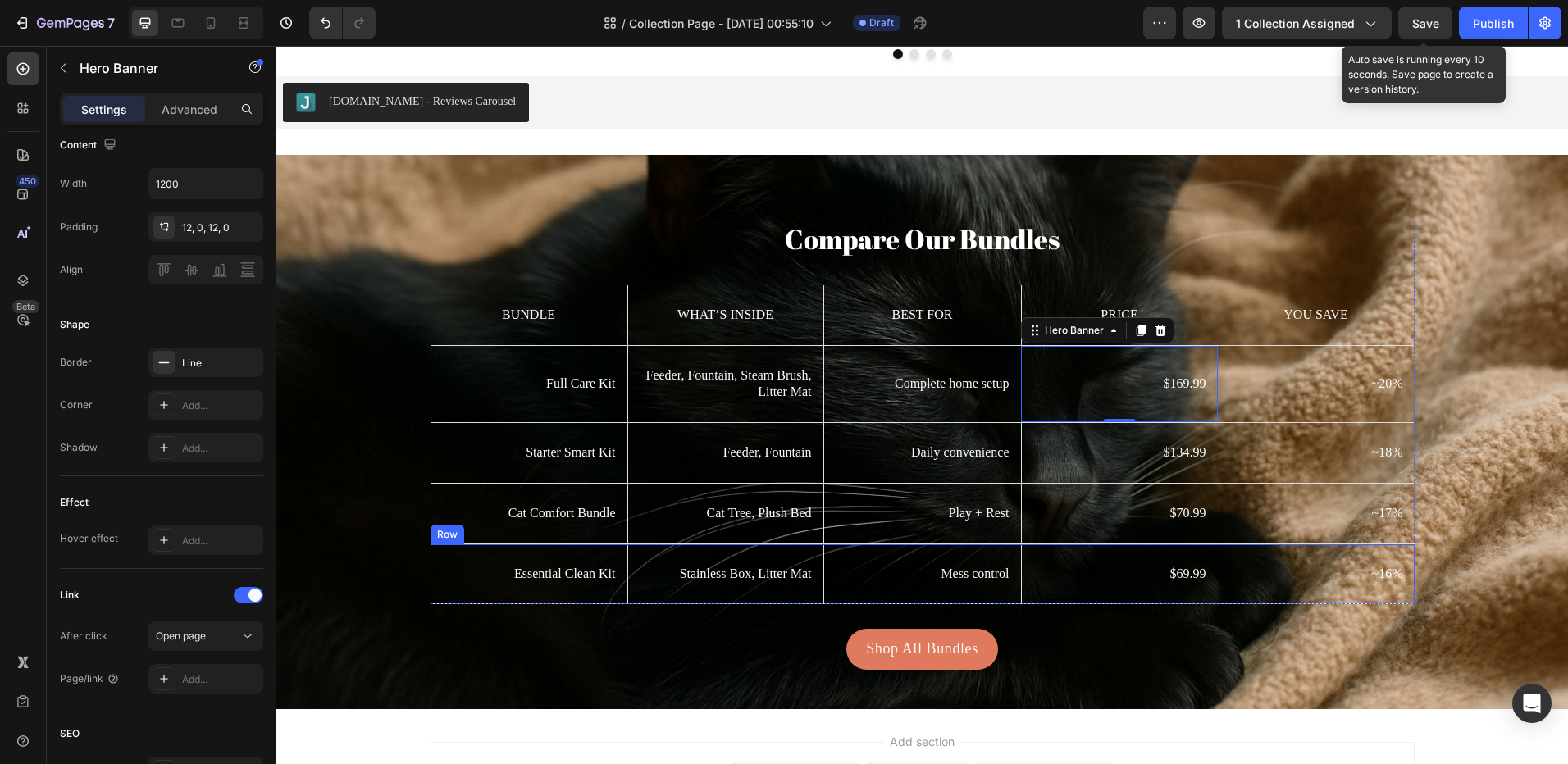
click at [992, 550] on div "Mess control Text Block" at bounding box center [922, 575] width 197 height 60
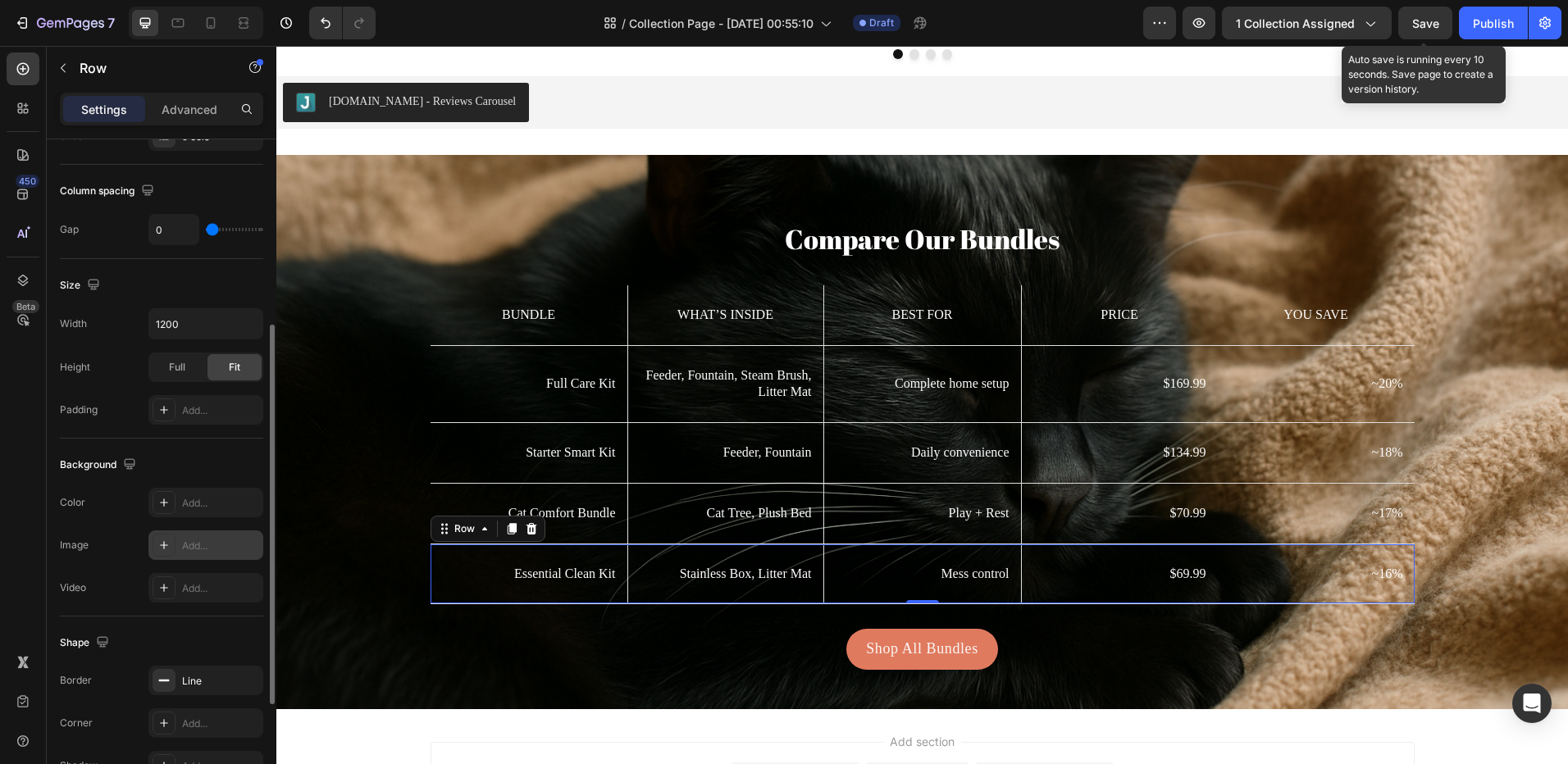
scroll to position [516, 0]
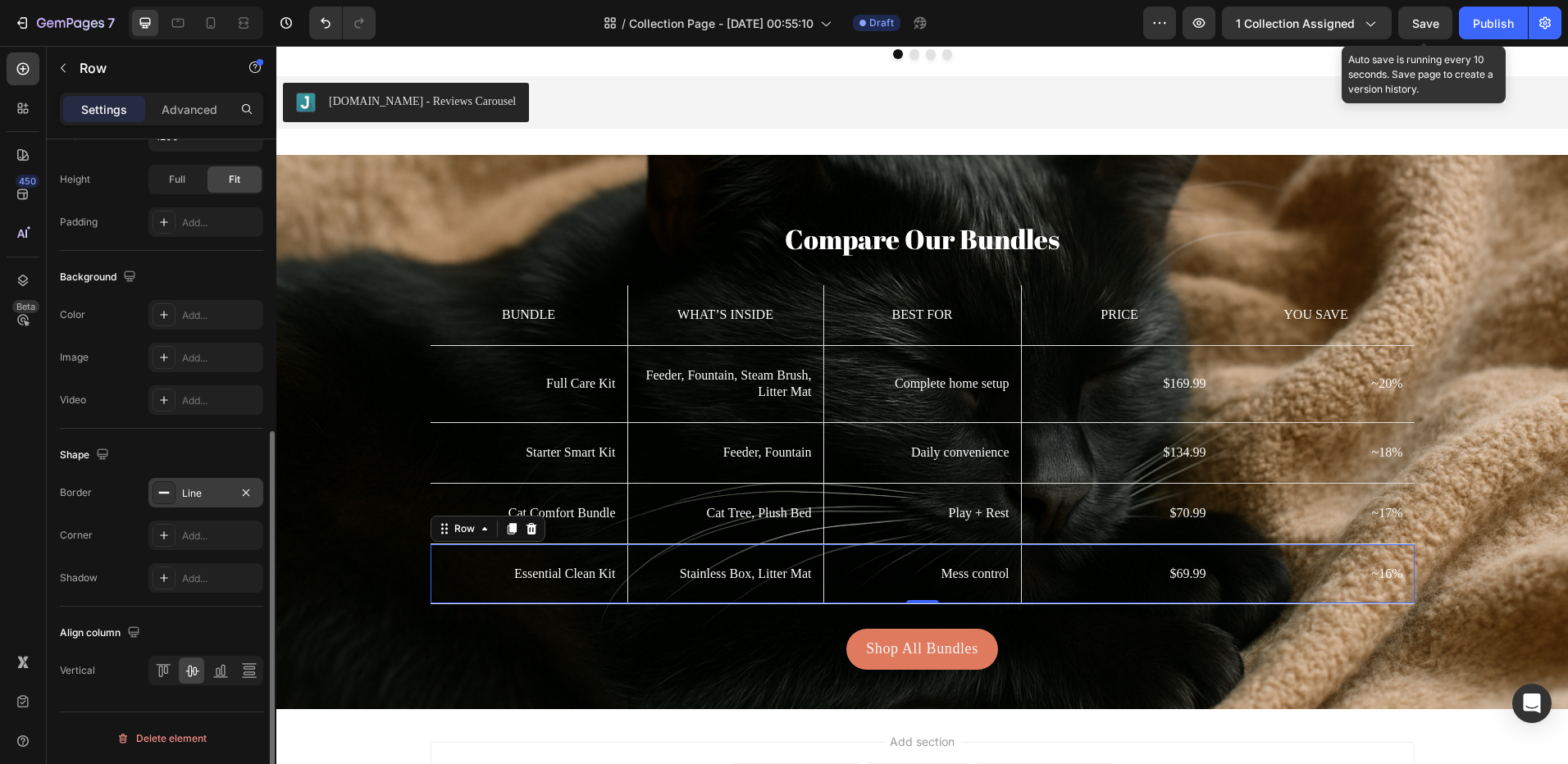
click at [164, 495] on icon at bounding box center [164, 492] width 13 height 13
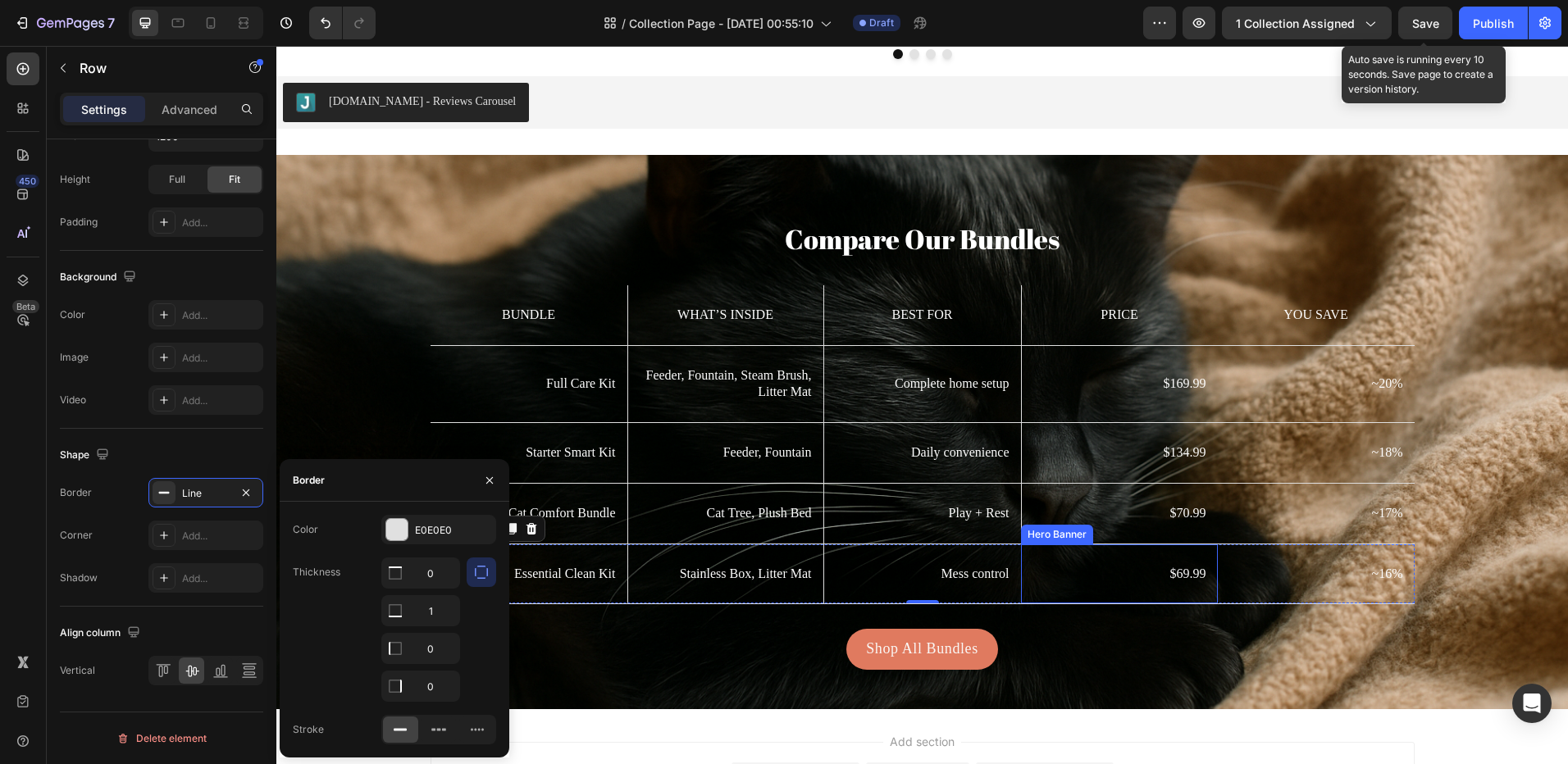
click at [1203, 550] on div "$69.99 Text Block" at bounding box center [1120, 575] width 196 height 60
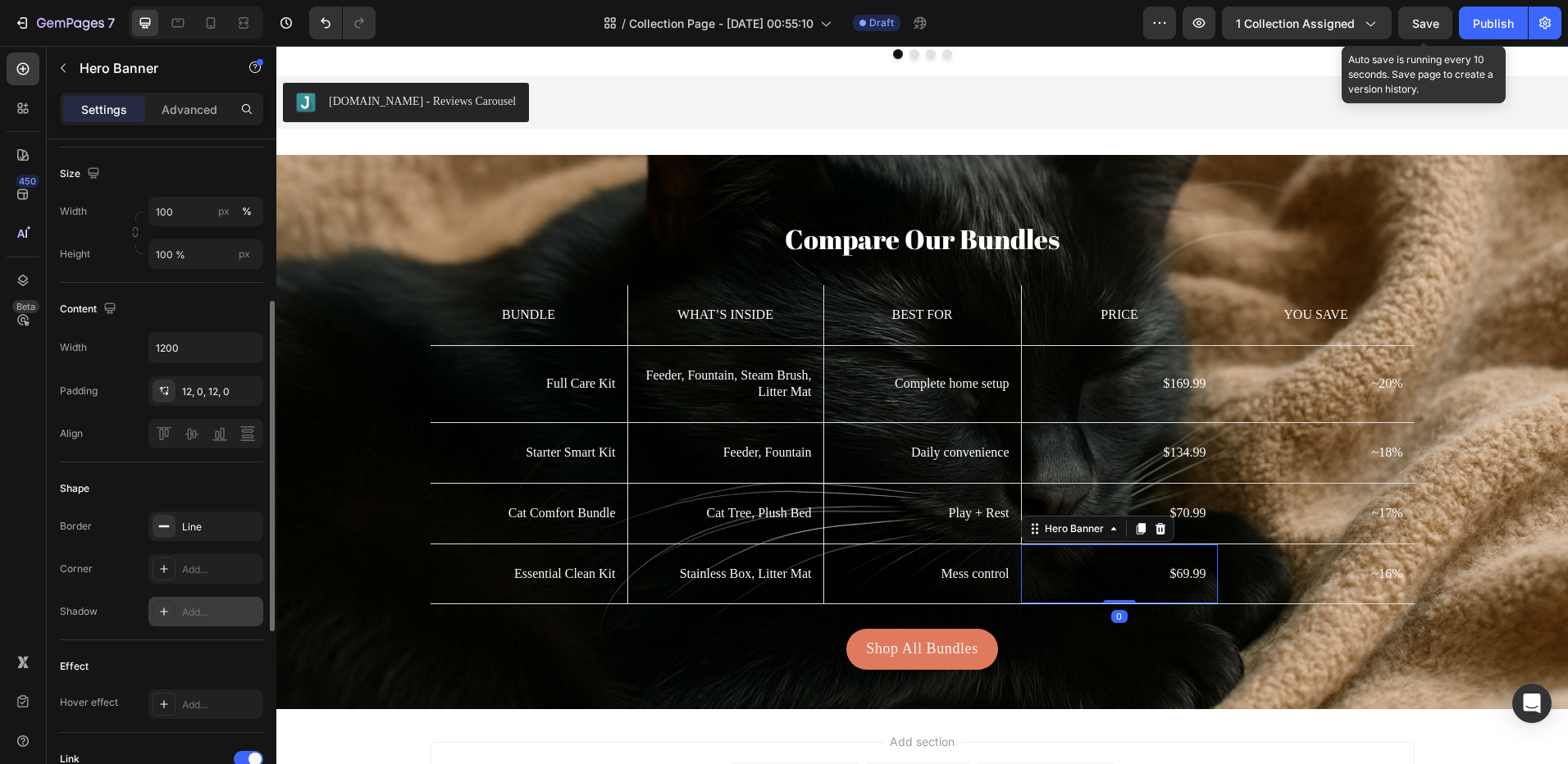
scroll to position [574, 0]
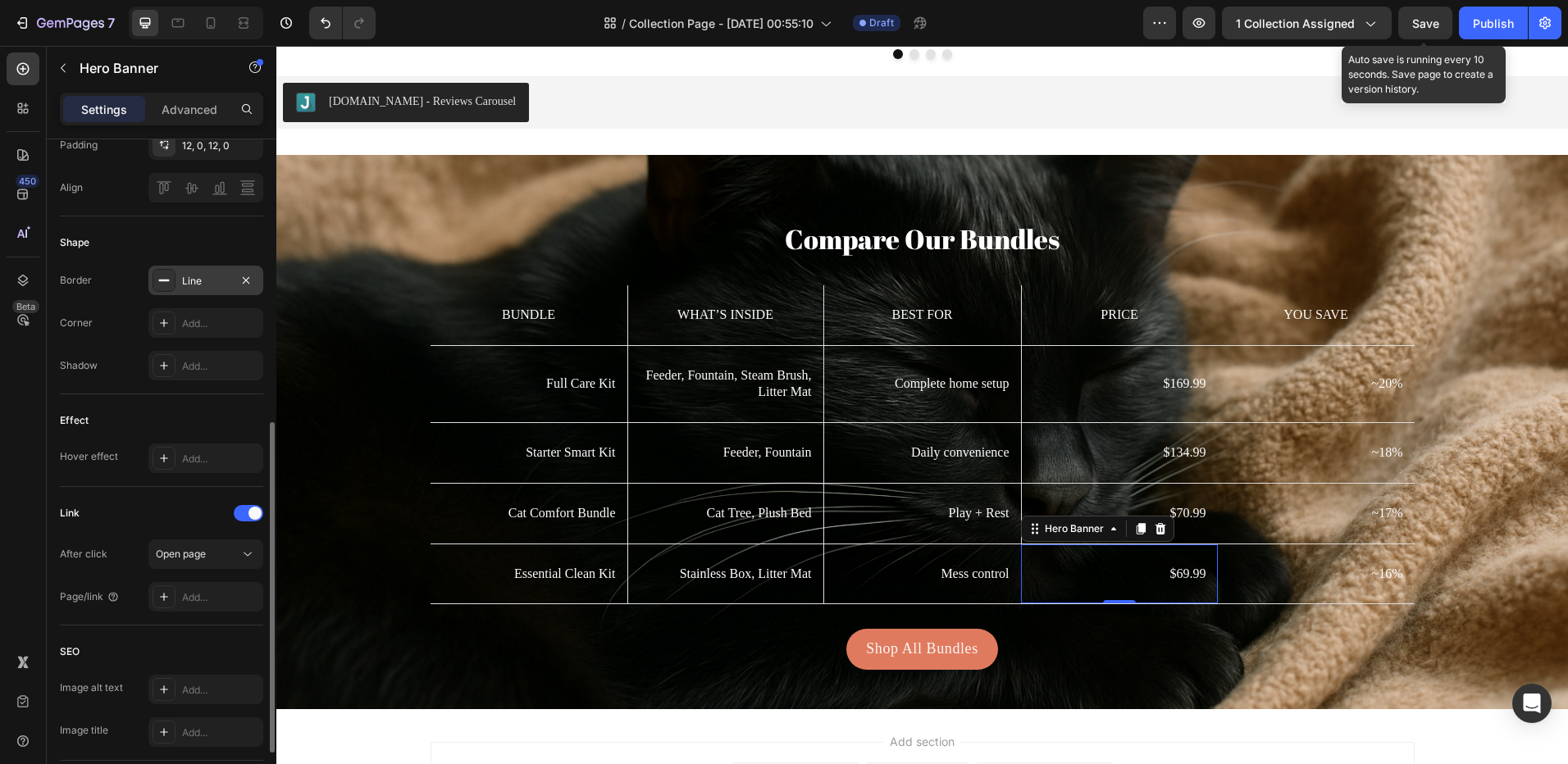
click at [164, 274] on icon at bounding box center [164, 280] width 13 height 13
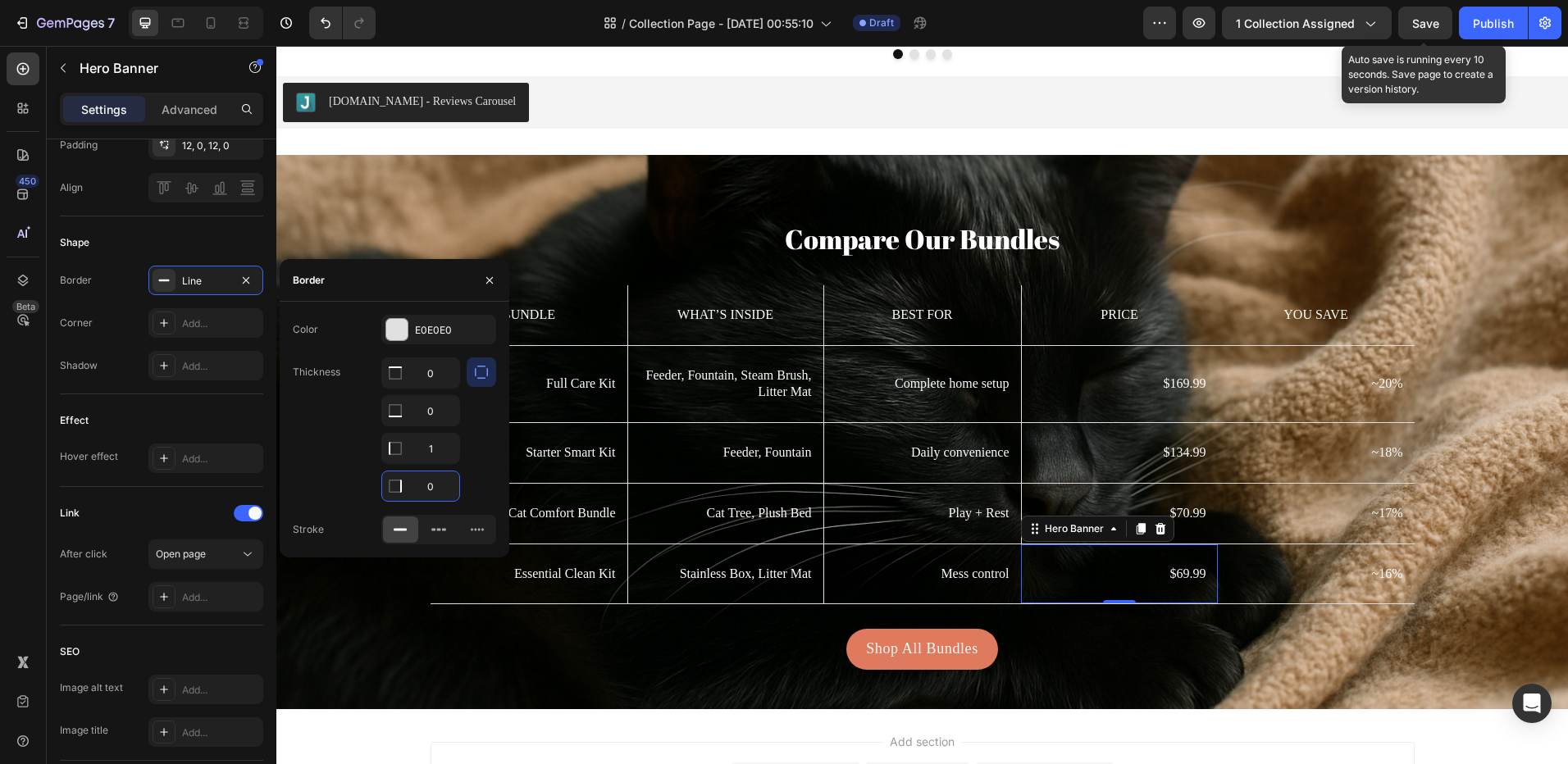
click at [438, 490] on input "0" at bounding box center [421, 486] width 77 height 29
type input "1"
click at [1205, 516] on div "$70.99 Text Block" at bounding box center [1120, 514] width 196 height 40
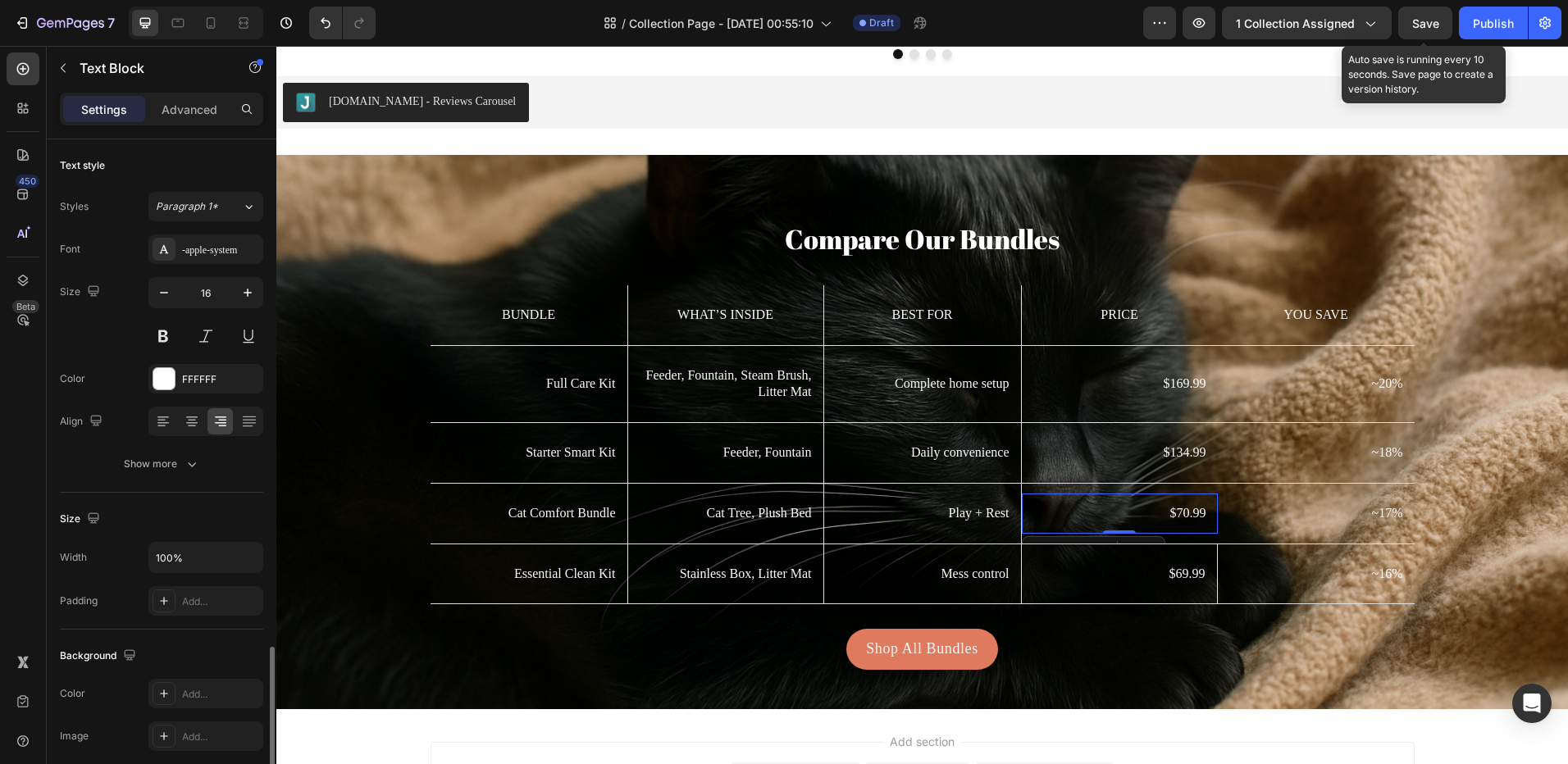
scroll to position [300, 0]
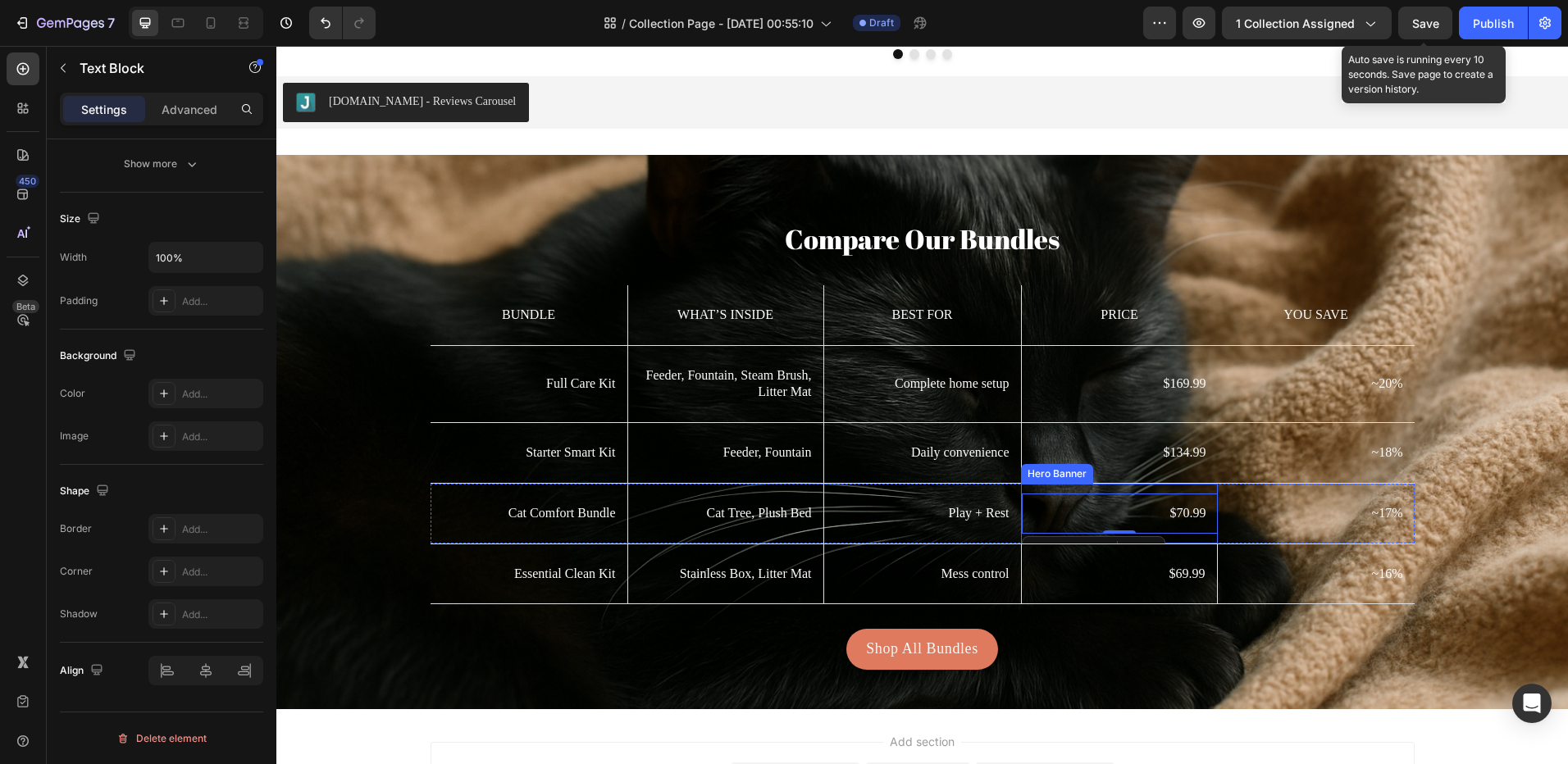
click at [1086, 485] on div "$70.99 Text Block 0" at bounding box center [1120, 514] width 196 height 60
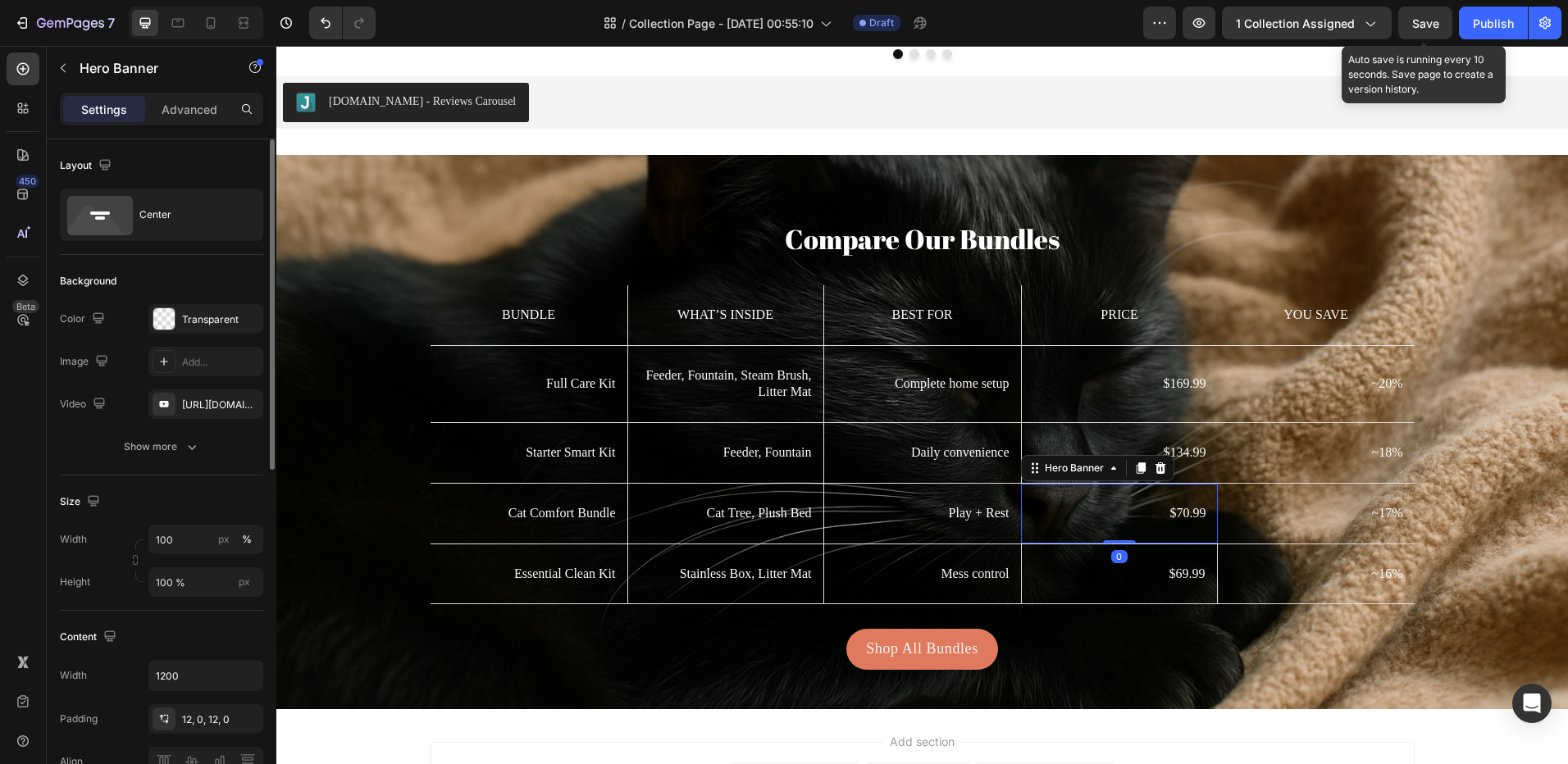
scroll to position [246, 0]
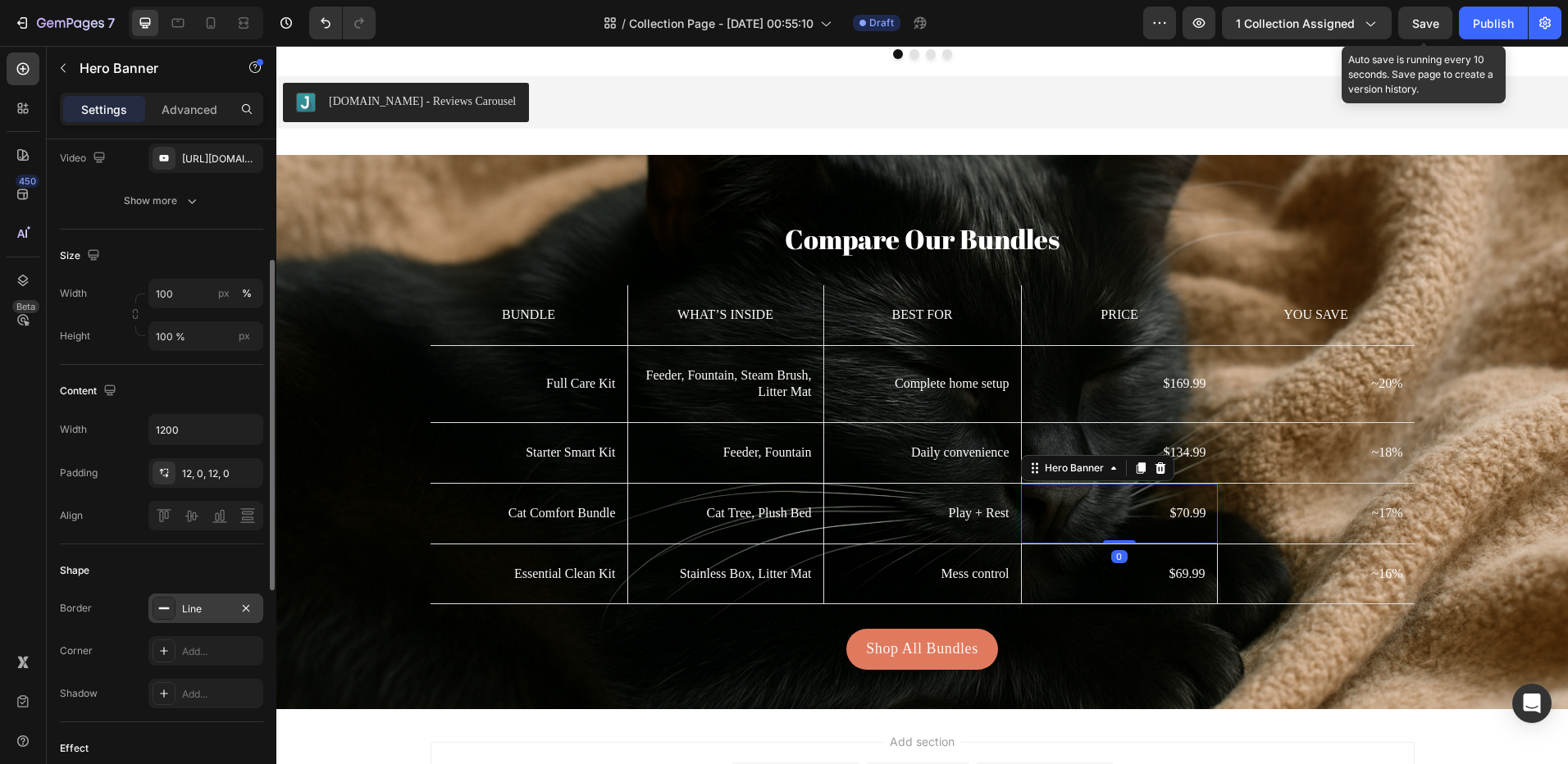
click at [189, 615] on div "Line" at bounding box center [206, 608] width 115 height 29
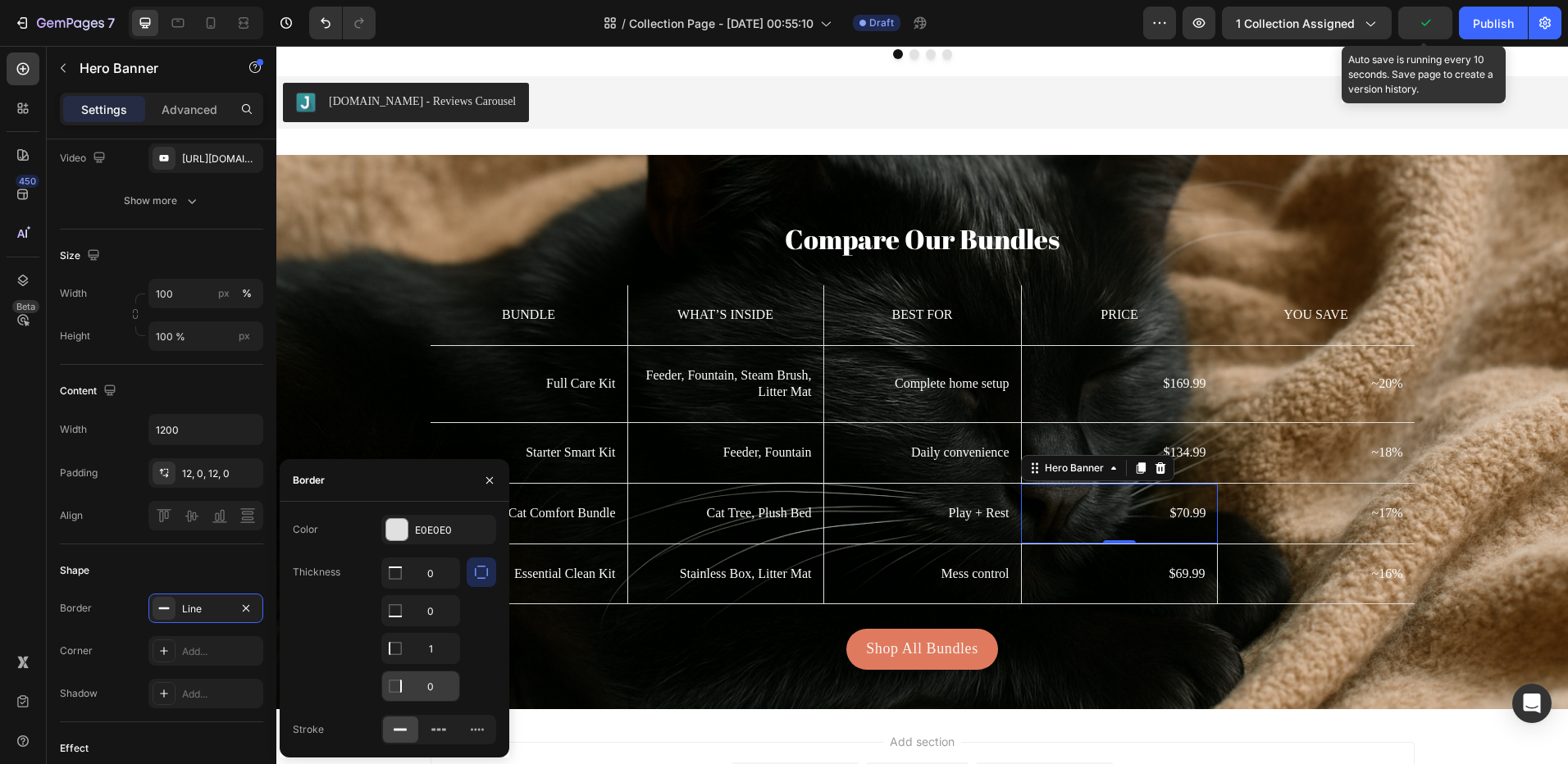
click at [432, 588] on input "0" at bounding box center [421, 573] width 77 height 29
type input "1"
click at [1205, 440] on div "$134.99 Text Block" at bounding box center [1120, 453] width 196 height 40
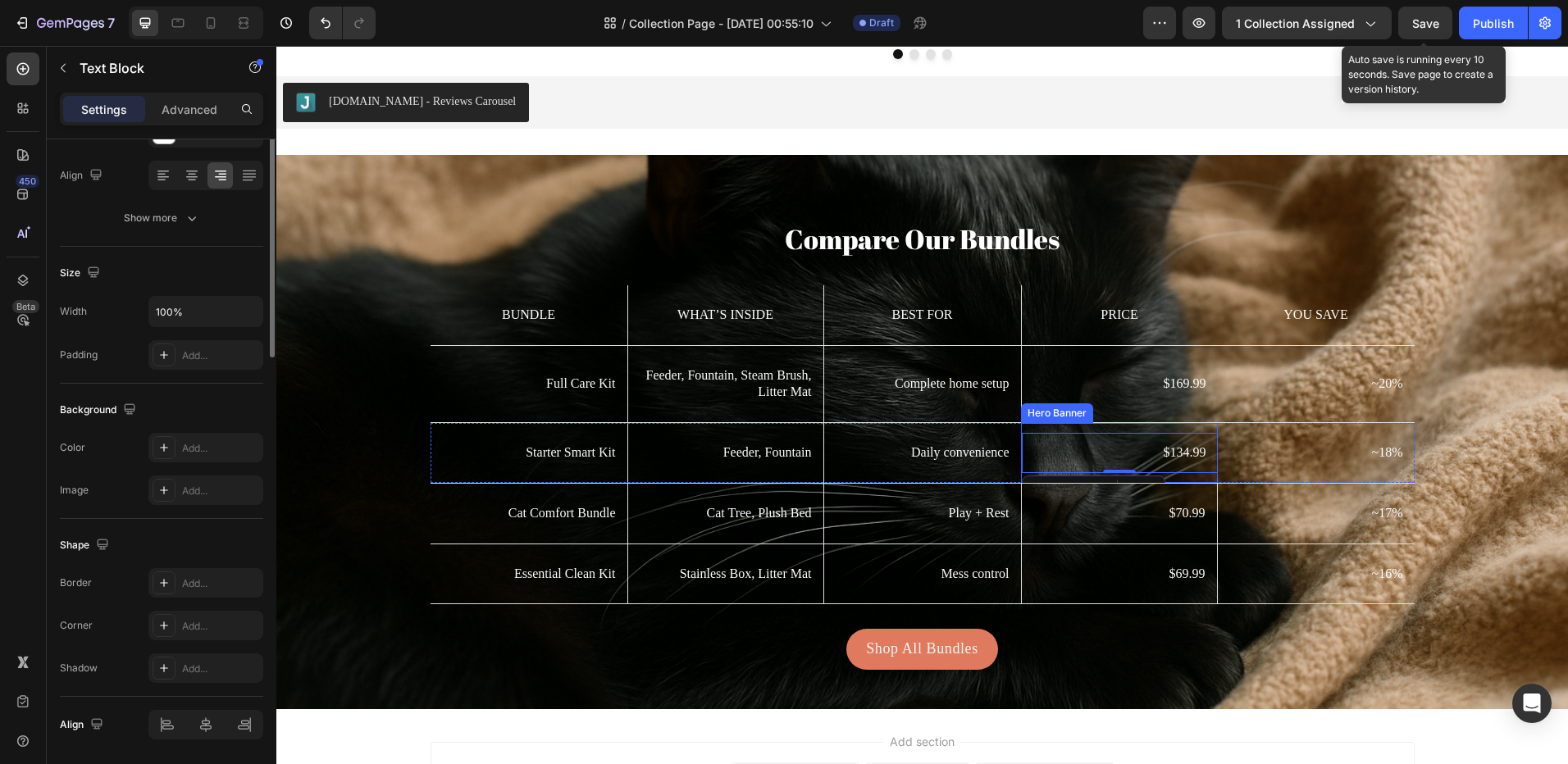
scroll to position [0, 0]
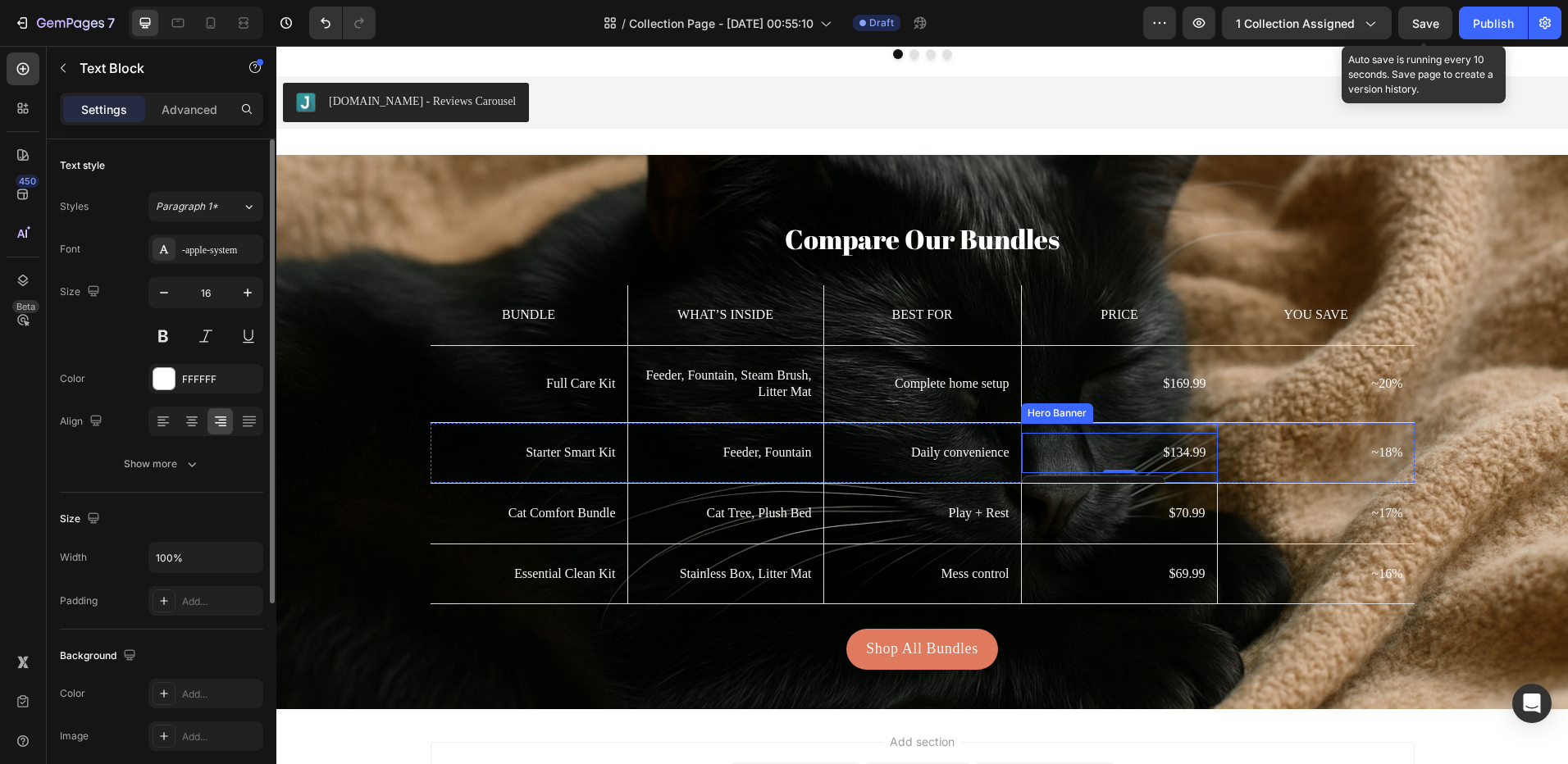
click at [1205, 430] on div "$134.99 Text Block 0" at bounding box center [1120, 453] width 196 height 60
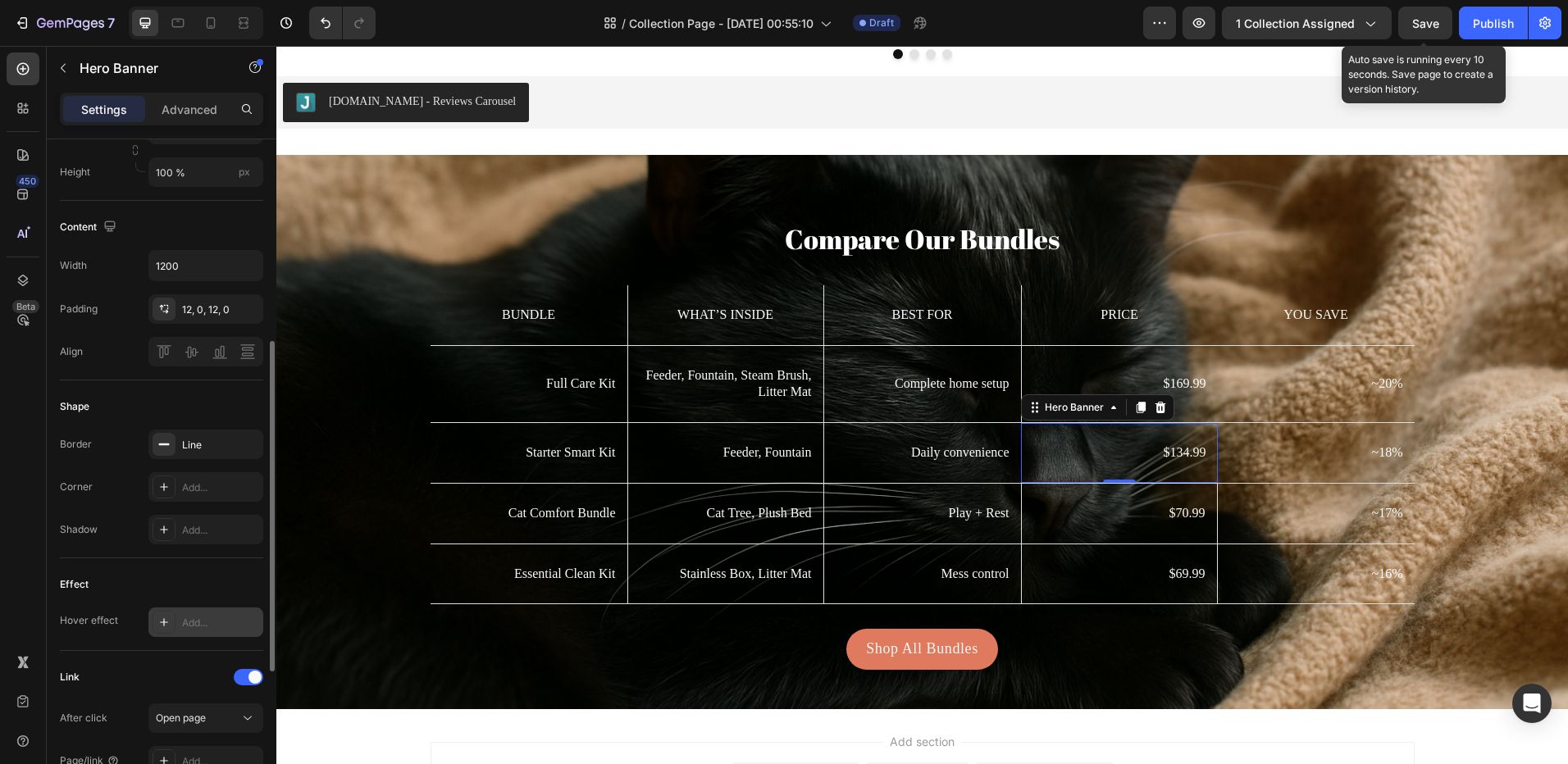
scroll to position [574, 0]
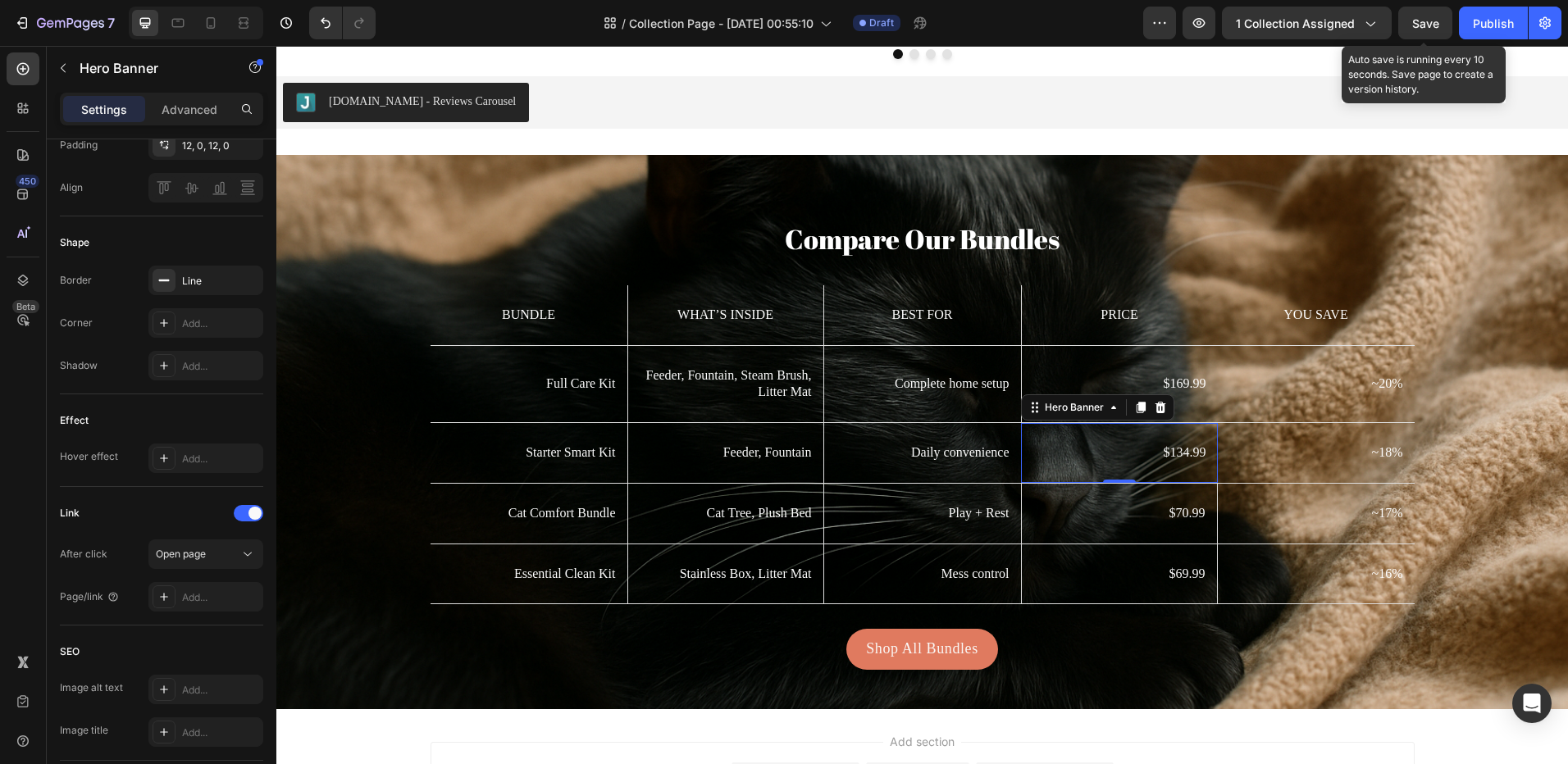
click at [1041, 426] on div "$134.99 Text Block" at bounding box center [1120, 453] width 196 height 60
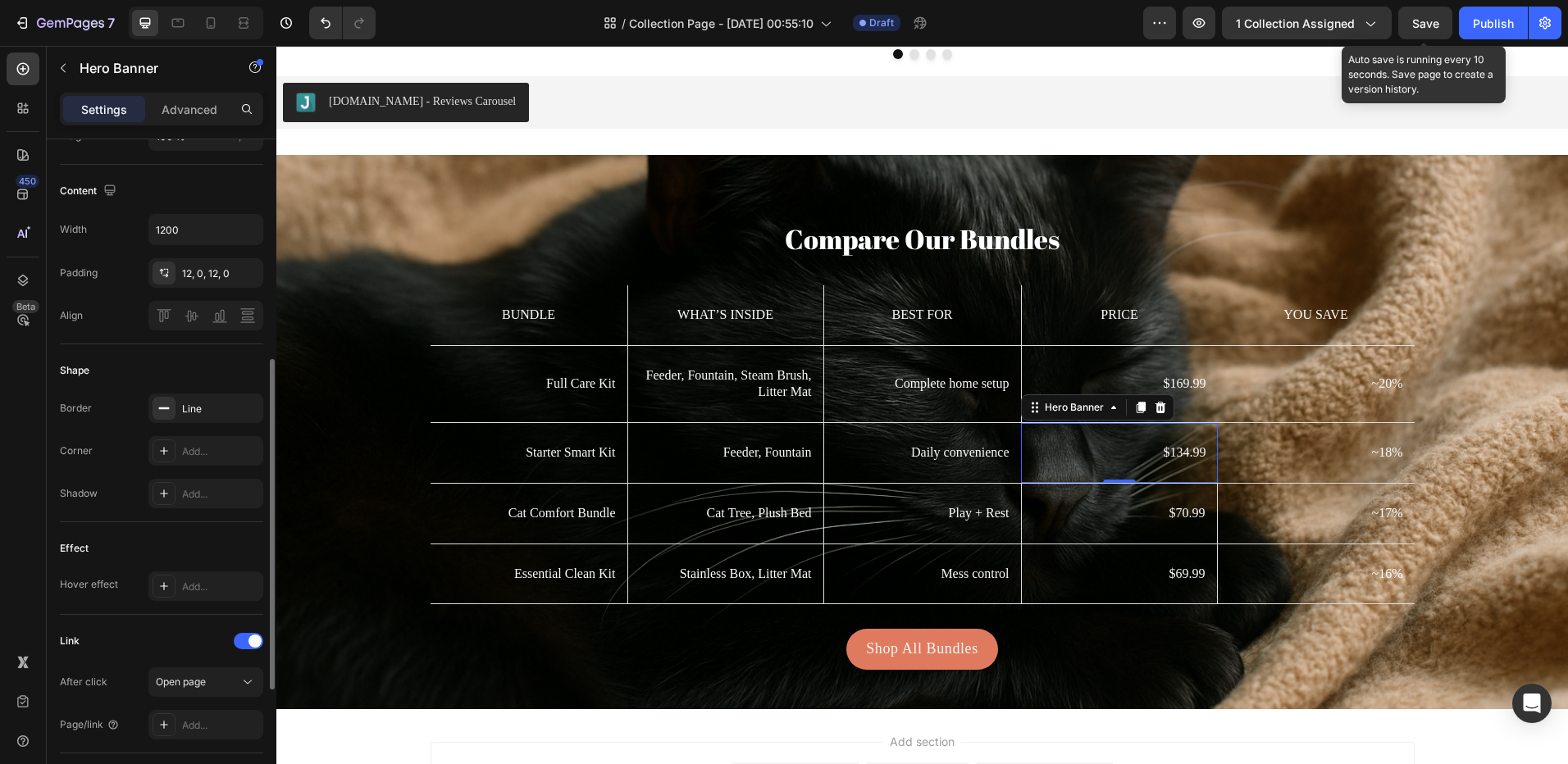
scroll to position [282, 0]
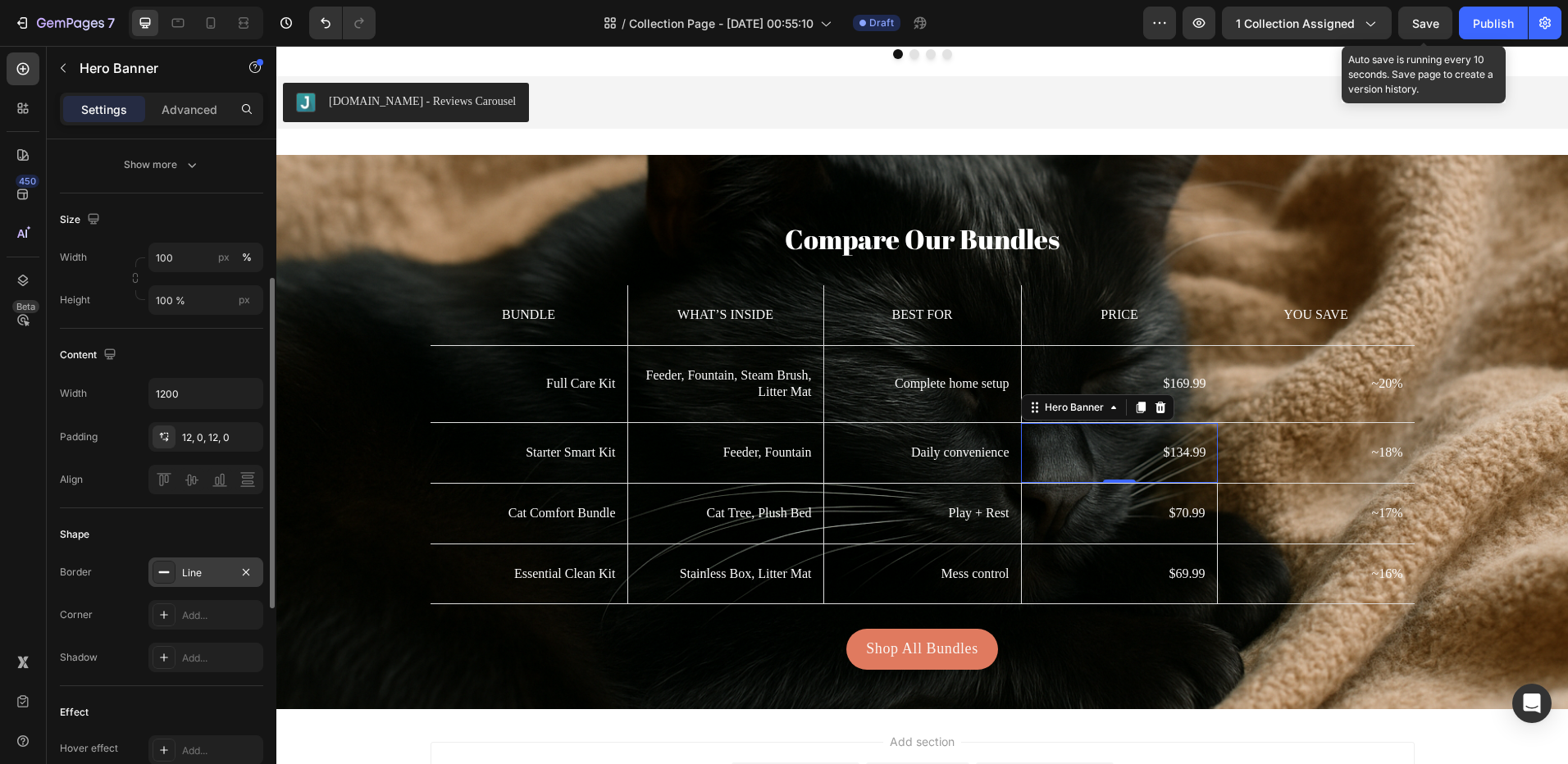
click at [177, 563] on div "Line" at bounding box center [206, 572] width 115 height 29
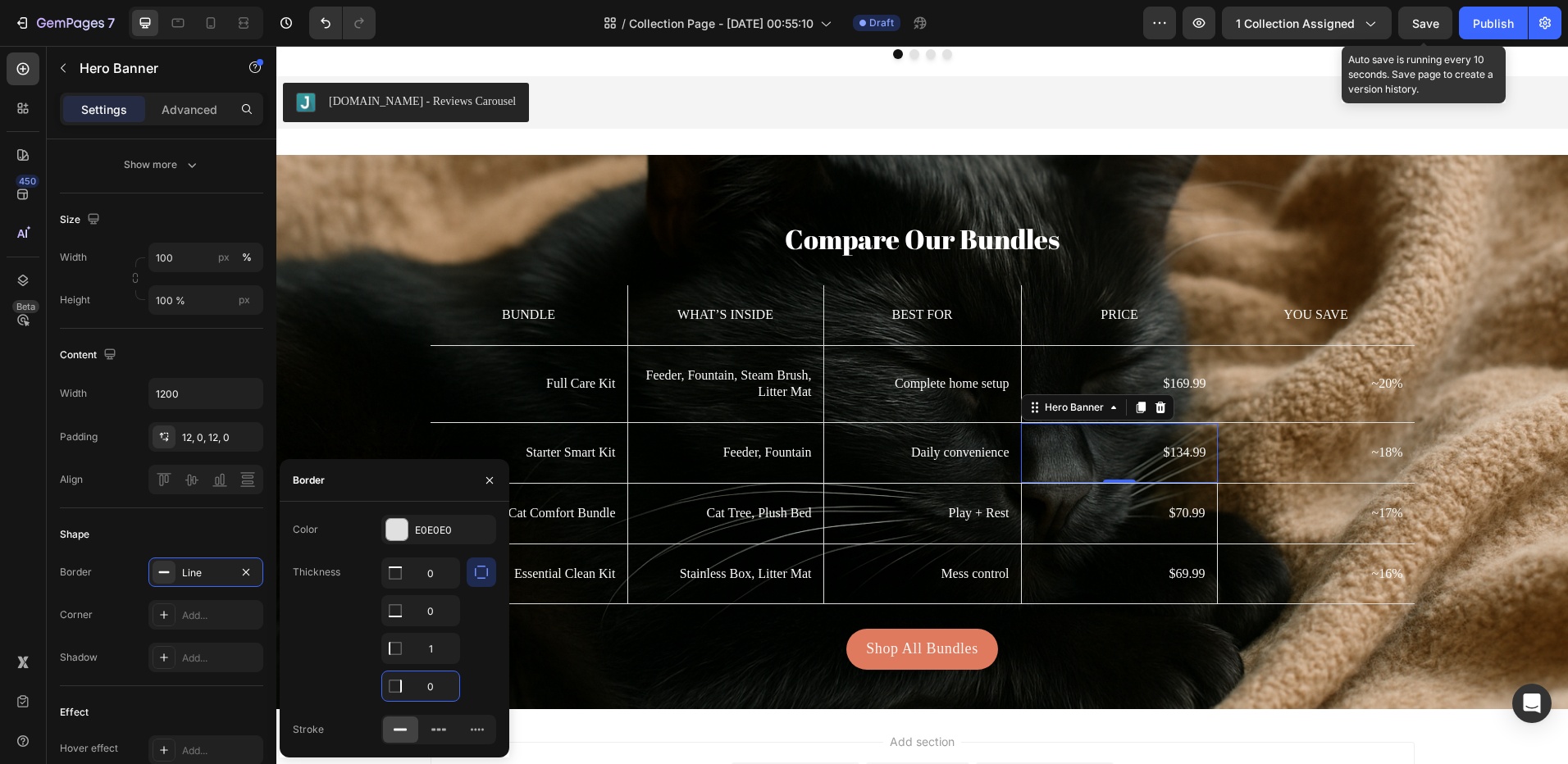
click at [436, 685] on input "0" at bounding box center [421, 686] width 77 height 29
type input "1"
click at [1207, 358] on div "$169.99 Text Block" at bounding box center [1120, 384] width 196 height 60
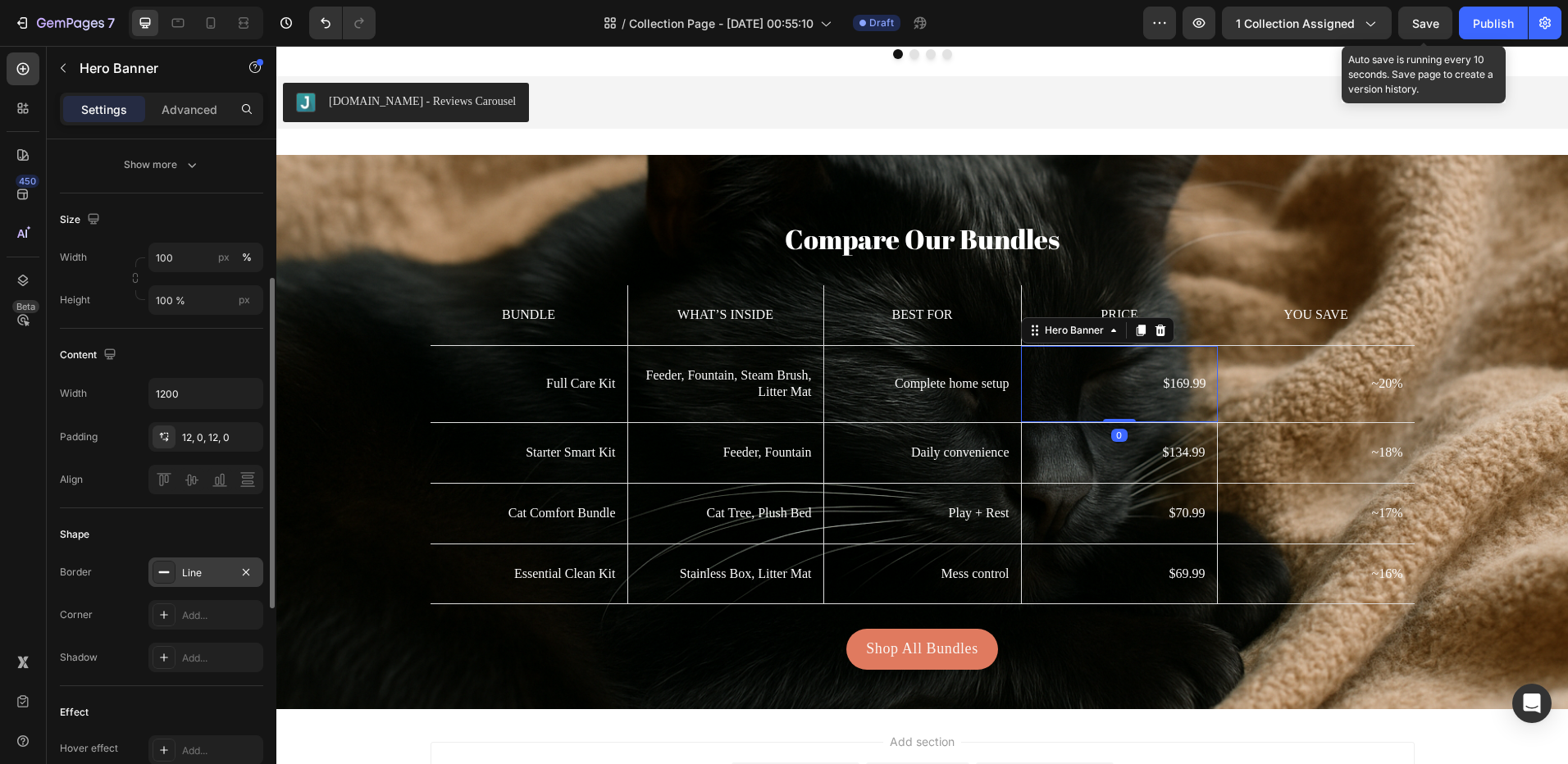
click at [218, 560] on div "Line" at bounding box center [206, 572] width 115 height 29
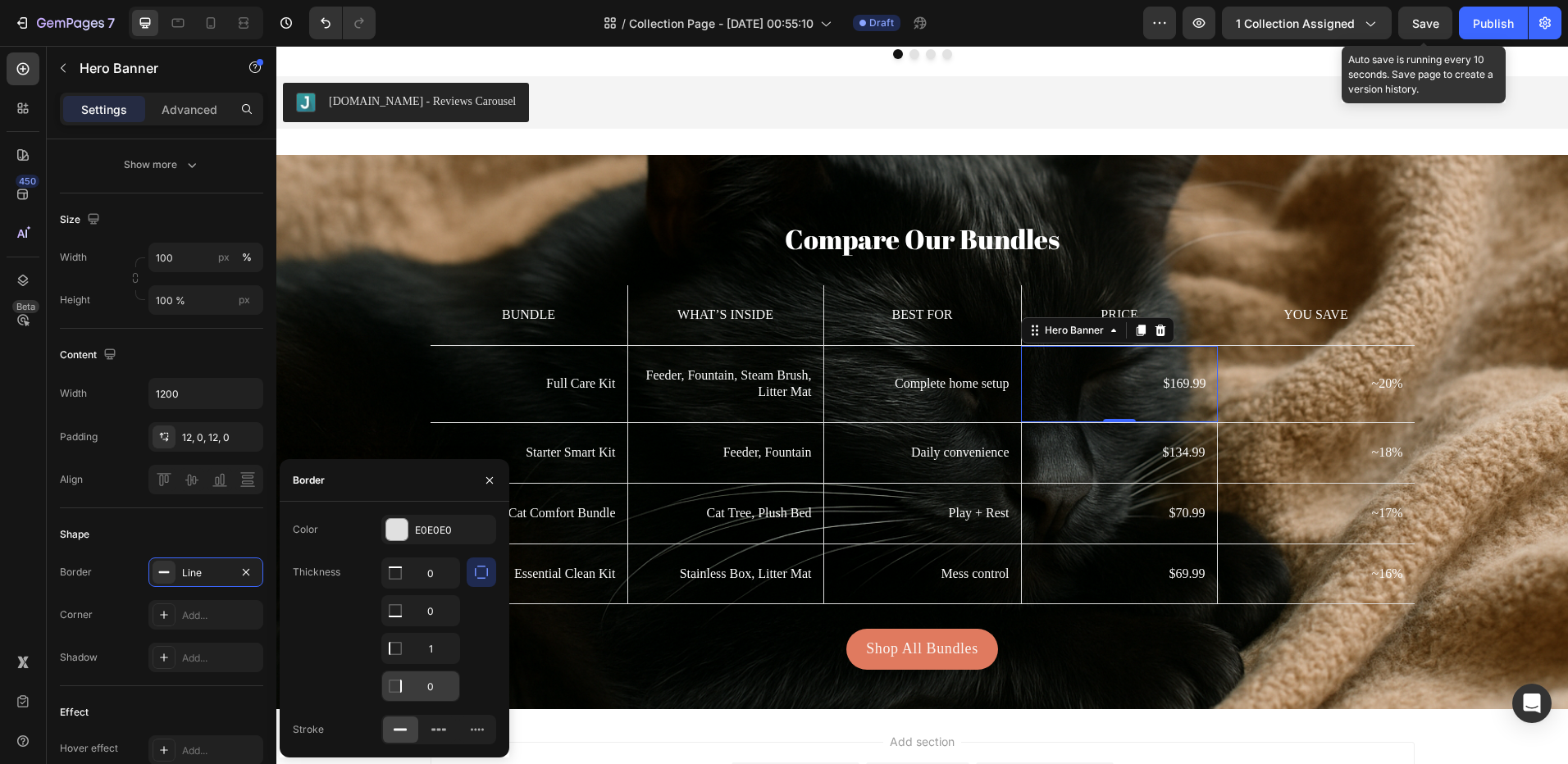
drag, startPoint x: 406, startPoint y: 683, endPoint x: 425, endPoint y: 678, distance: 19.6
click at [412, 588] on div "0" at bounding box center [421, 573] width 77 height 29
click at [434, 588] on input "0" at bounding box center [421, 573] width 77 height 29
type input "1"
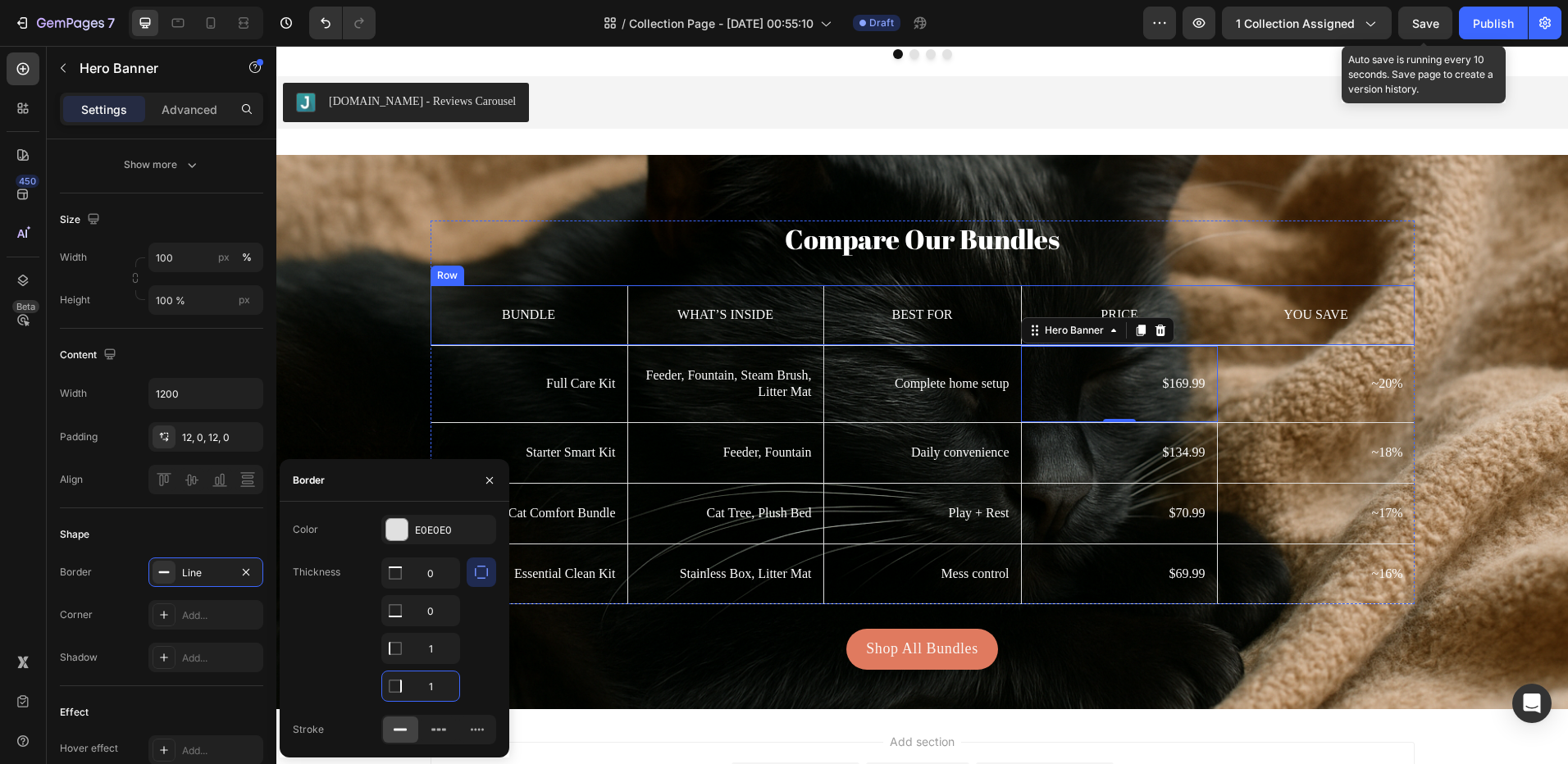
click at [1217, 299] on div "You Save Text Block" at bounding box center [1316, 316] width 197 height 60
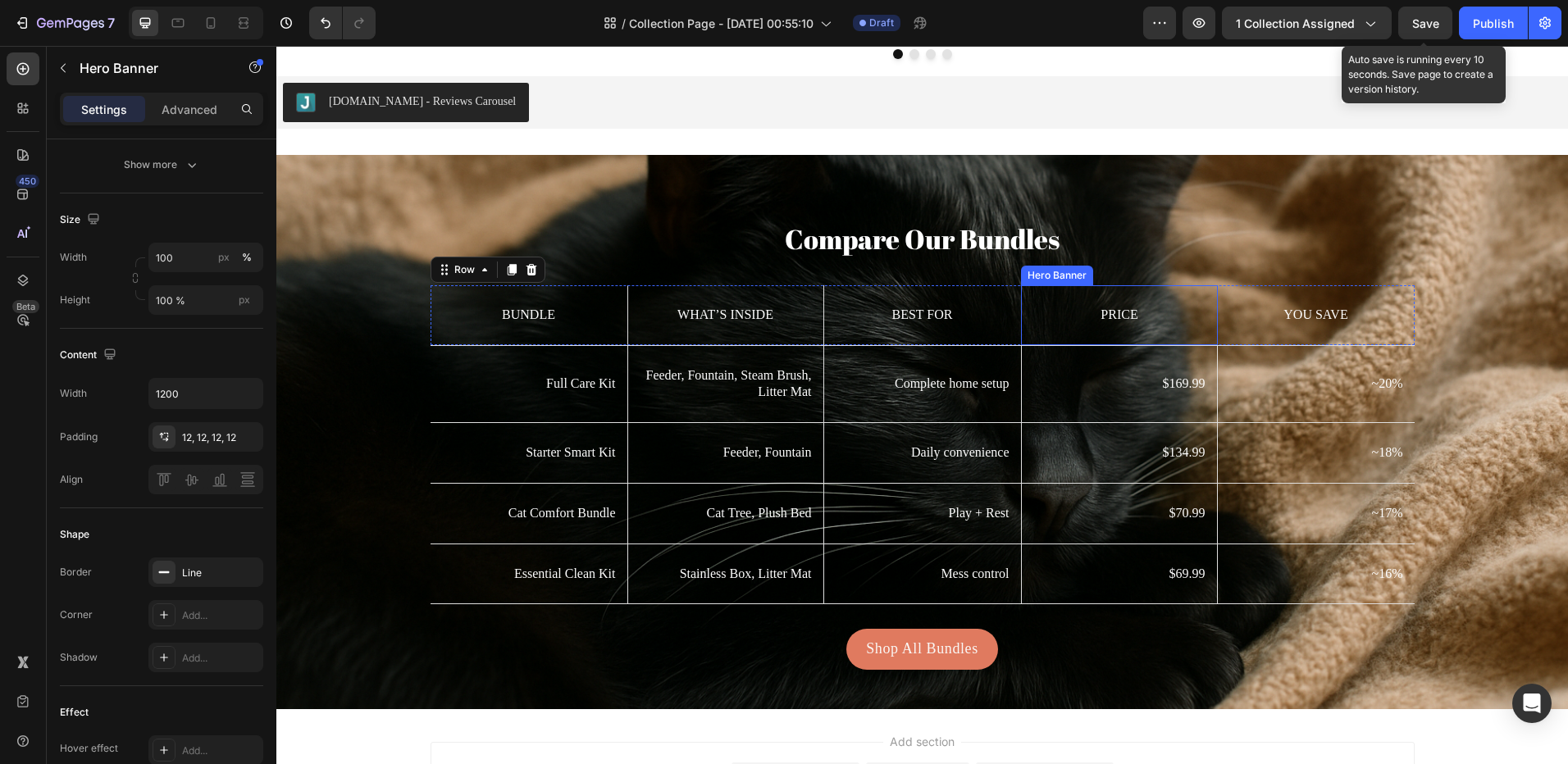
click at [1208, 299] on div "Price Text Block" at bounding box center [1120, 315] width 196 height 40
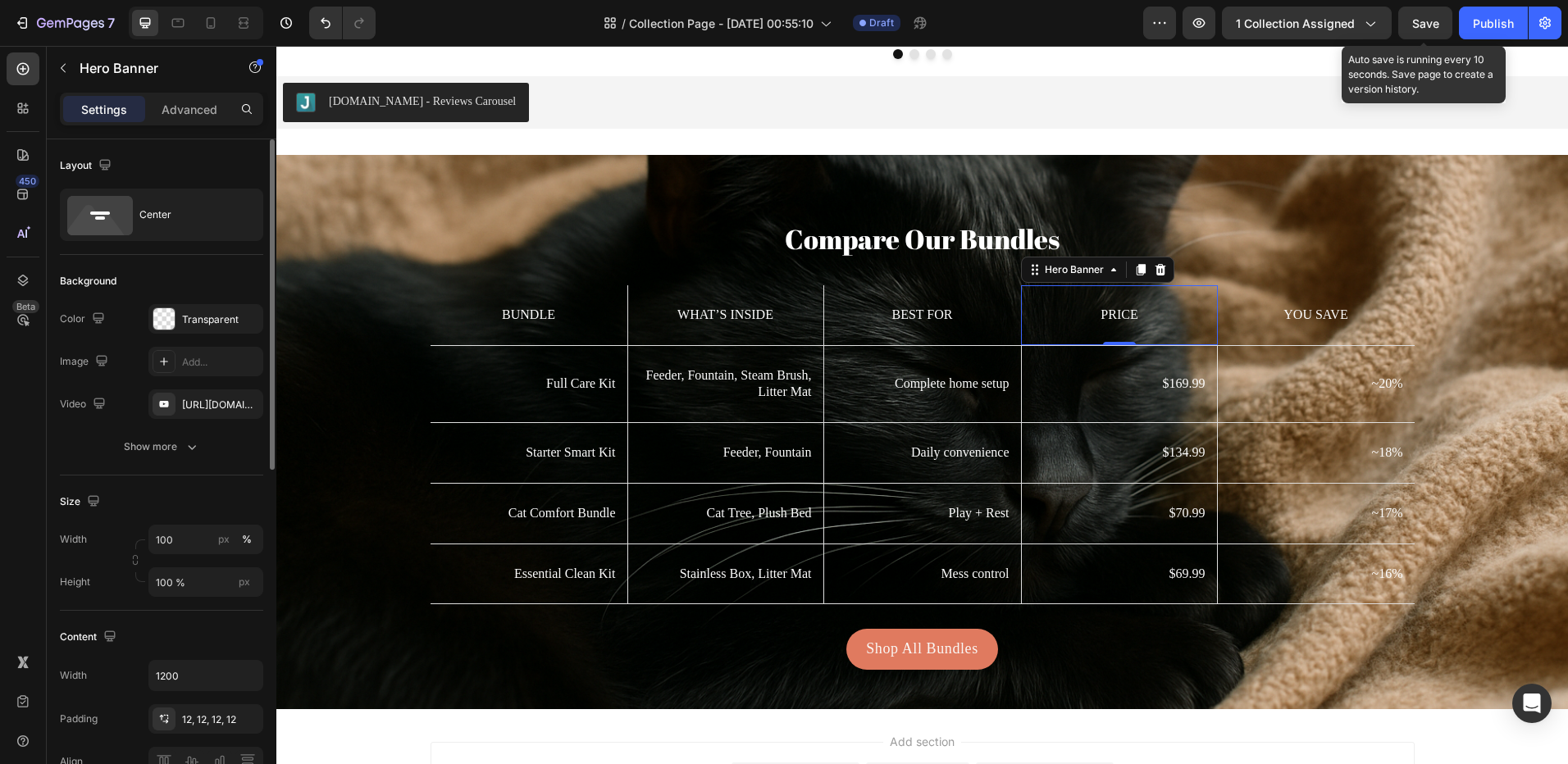
scroll to position [164, 0]
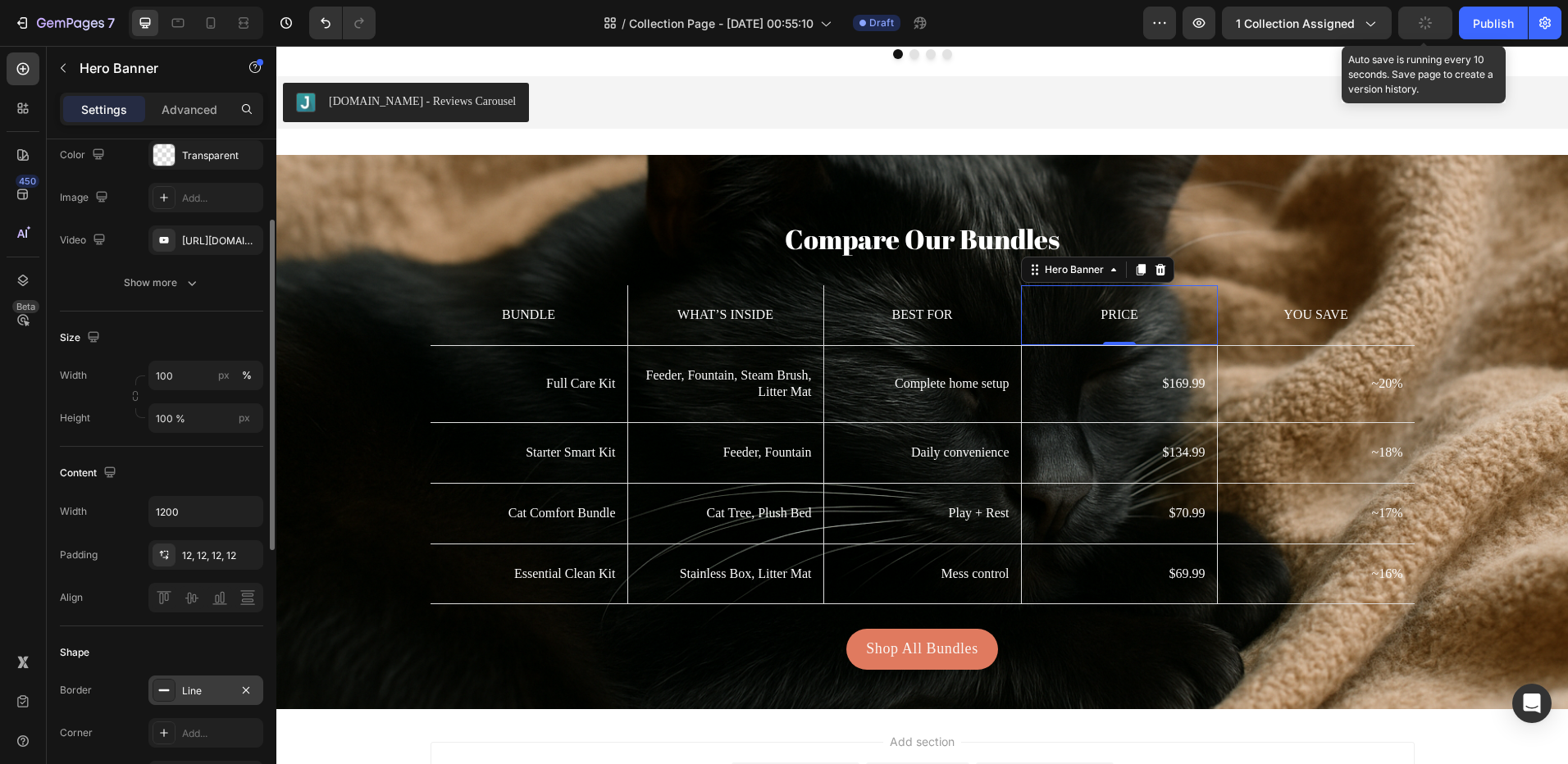
click at [186, 685] on div "Line" at bounding box center [205, 691] width 47 height 15
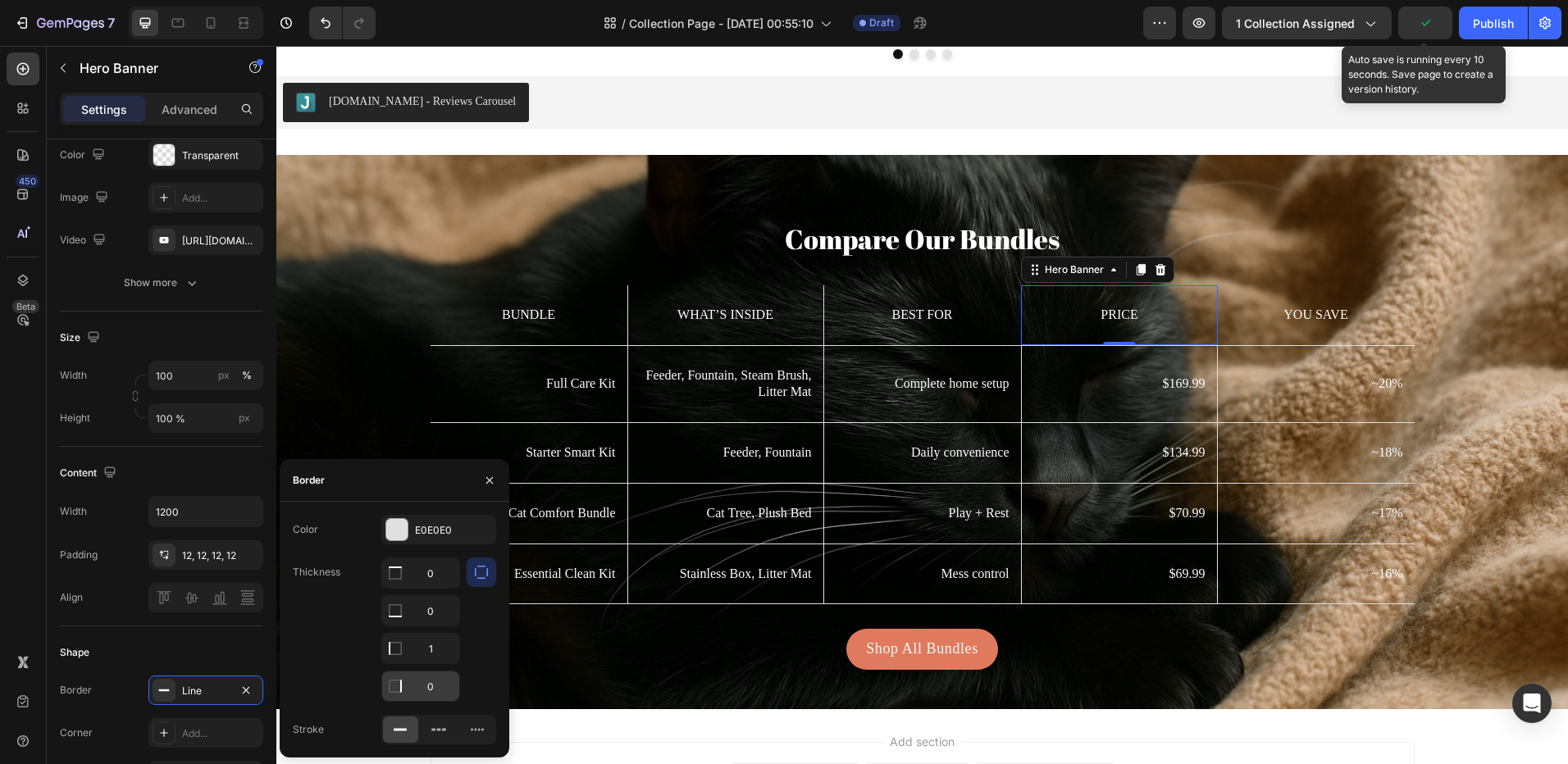
click at [437, 588] on input "0" at bounding box center [421, 573] width 77 height 29
type input "1"
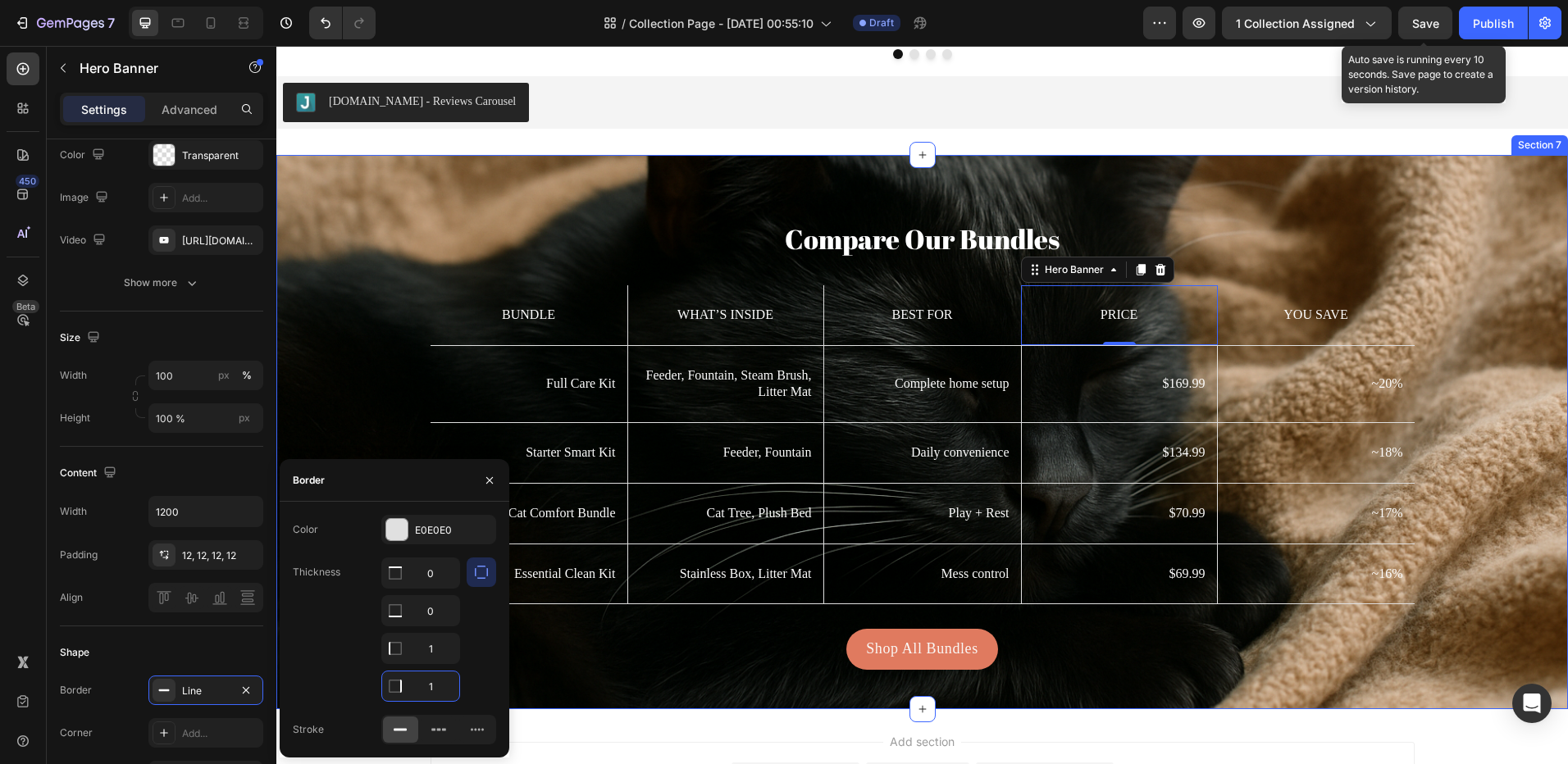
click at [1257, 206] on div "Compare Our Bundles Heading Bundle Text Block What’s Inside Text Block Hero Ban…" at bounding box center [922, 432] width 1291 height 554
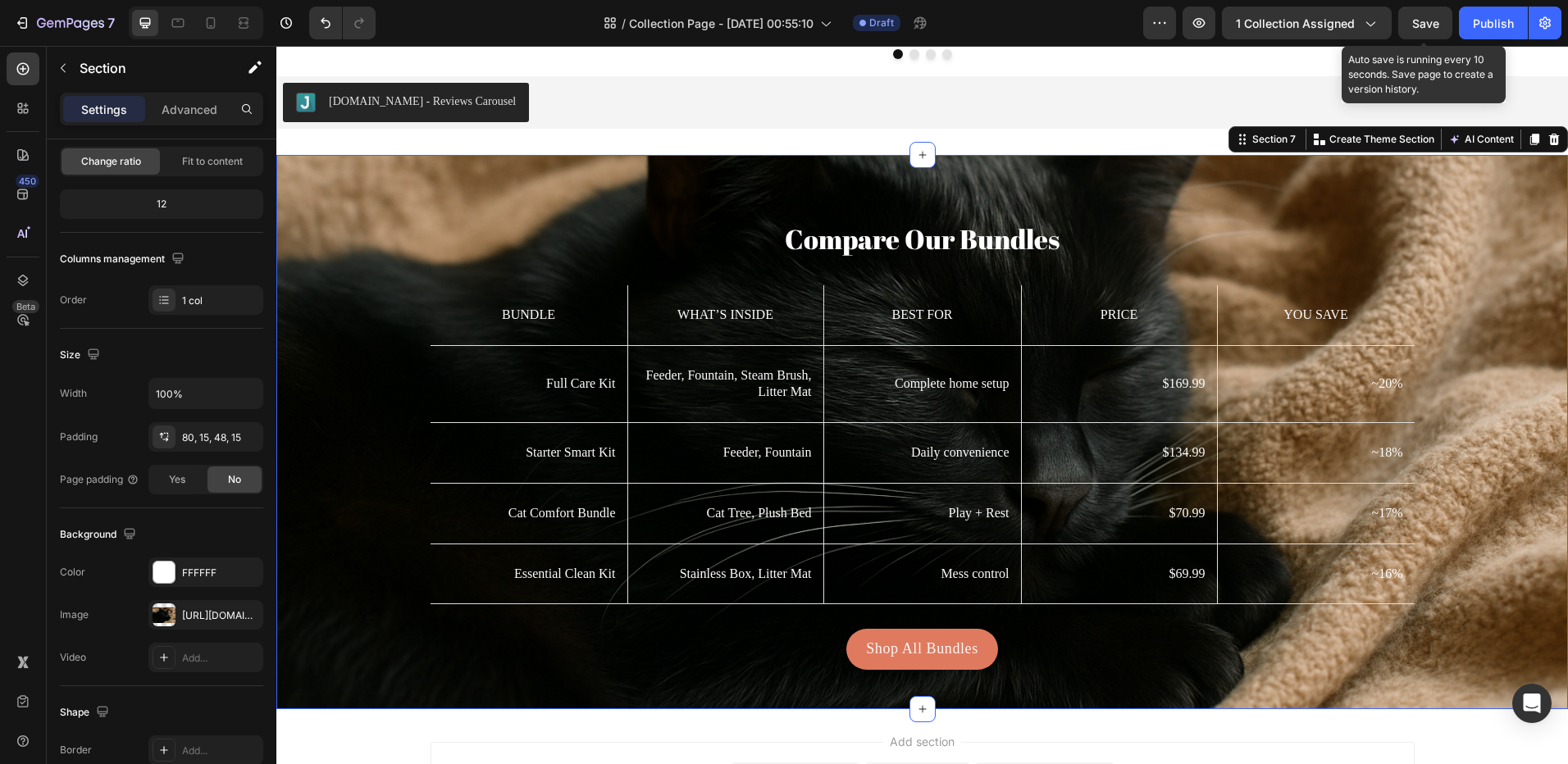
scroll to position [0, 0]
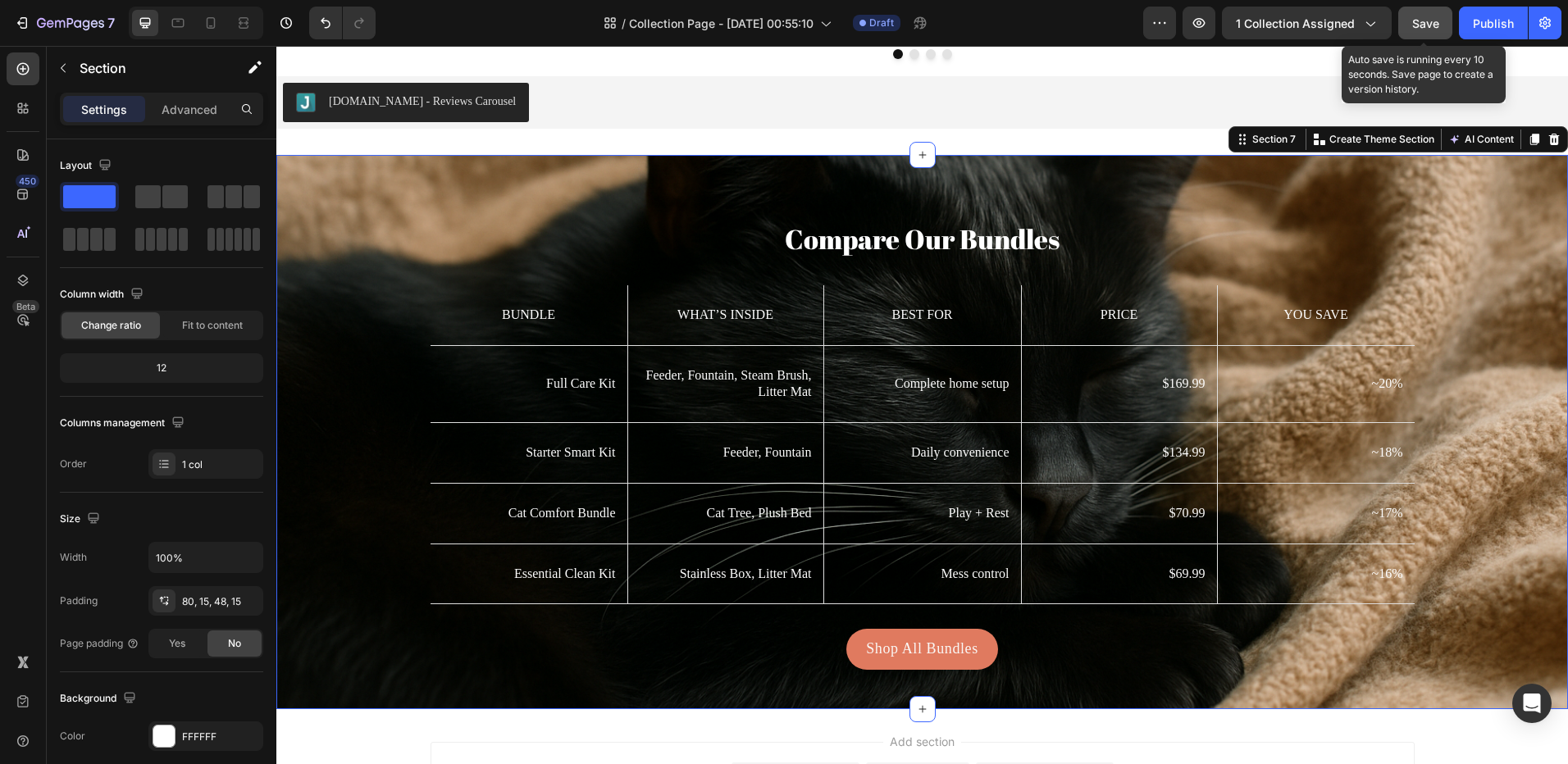
click at [1421, 28] on span "Save" at bounding box center [1426, 23] width 27 height 14
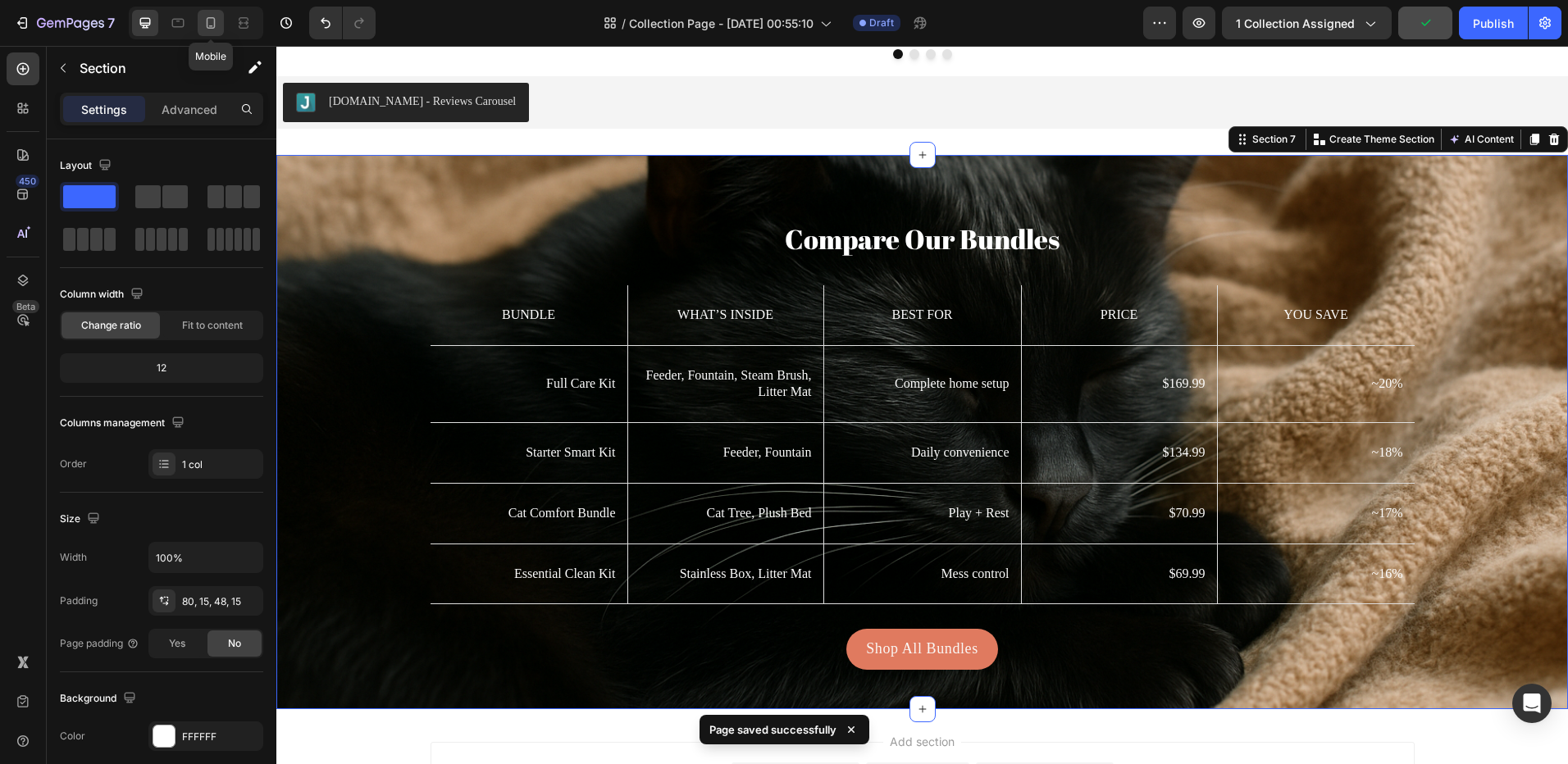
click at [204, 15] on icon at bounding box center [210, 22] width 16 height 16
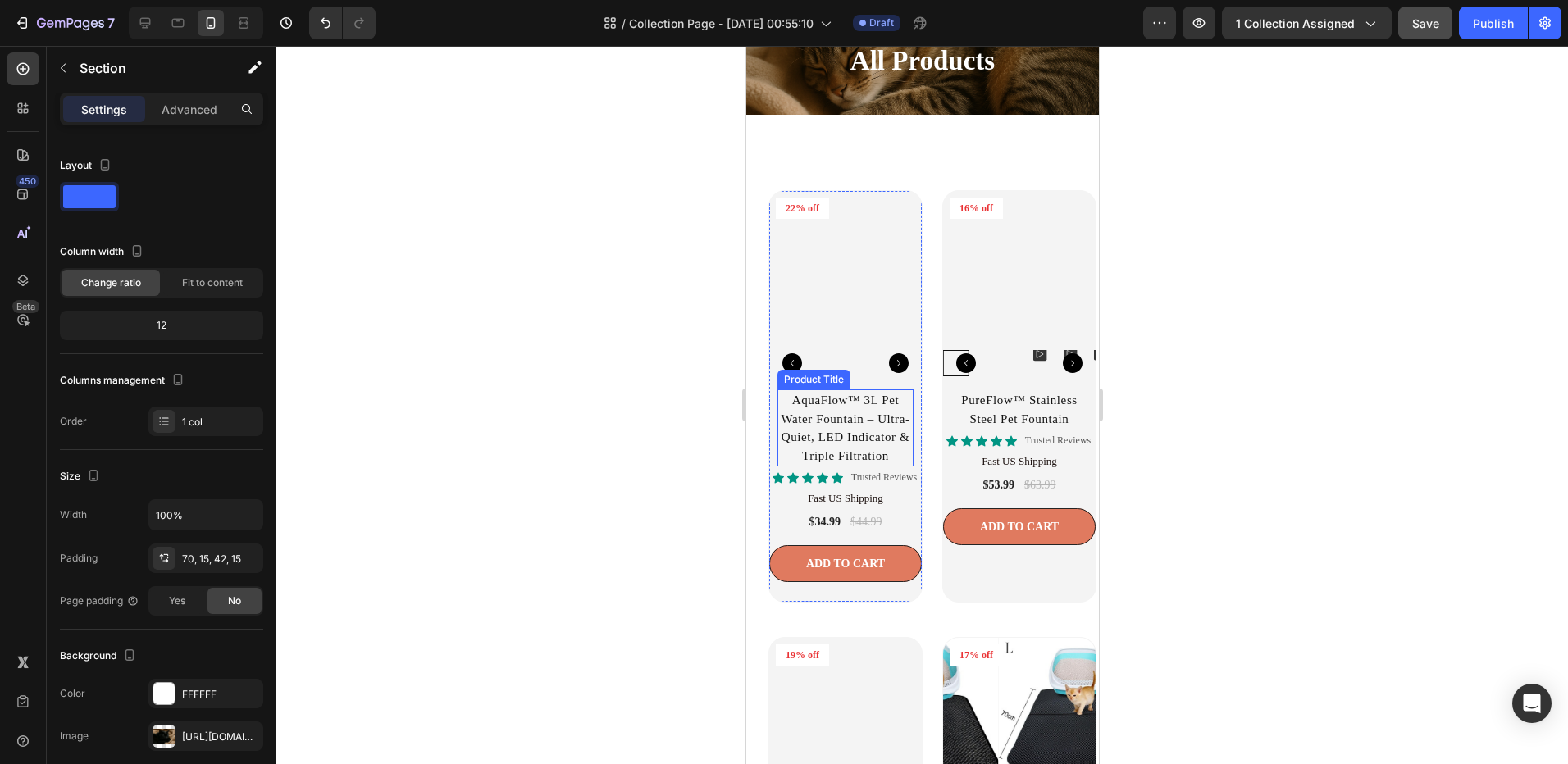
scroll to position [3362, 0]
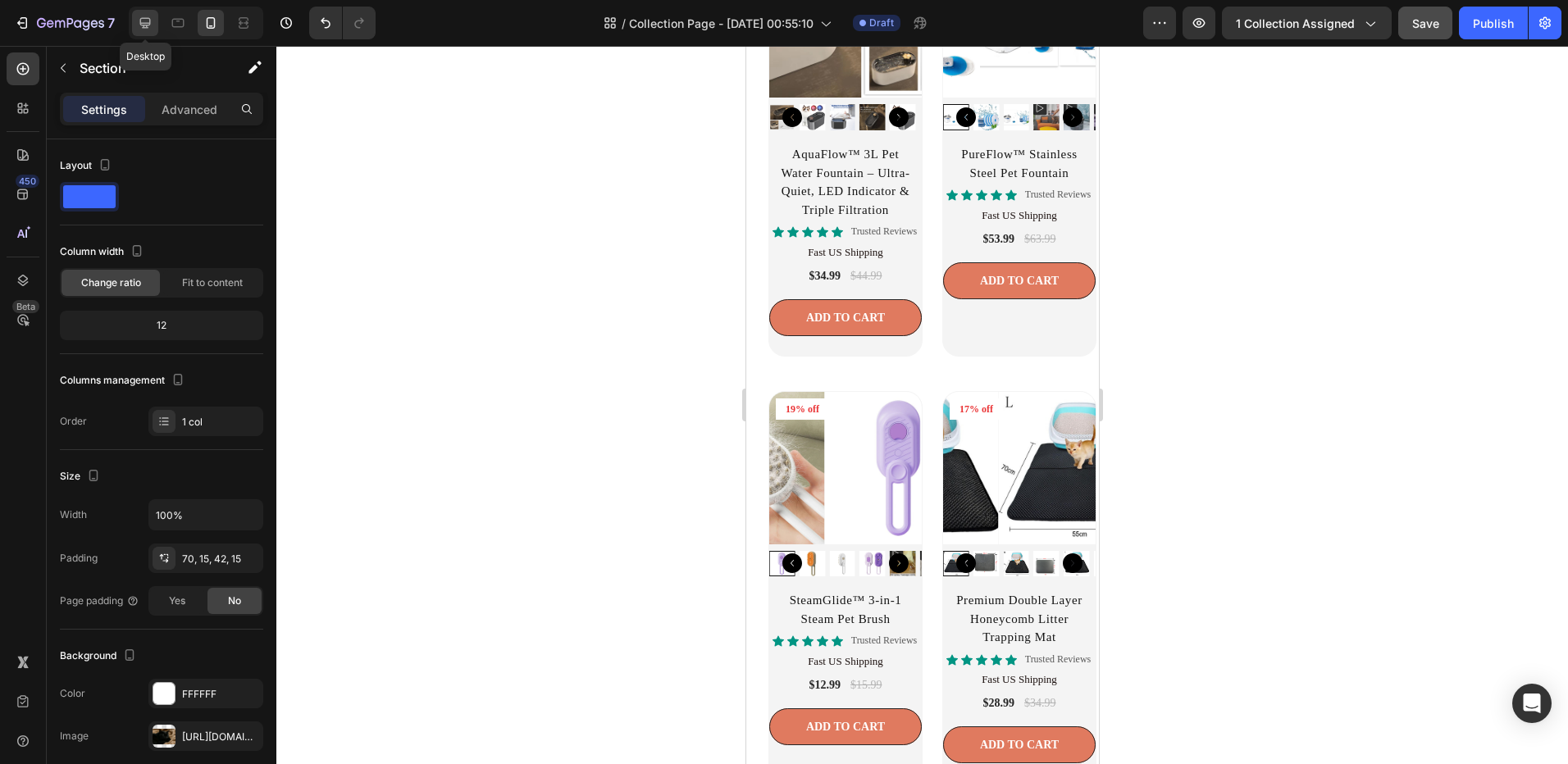
click at [148, 15] on icon at bounding box center [145, 22] width 16 height 16
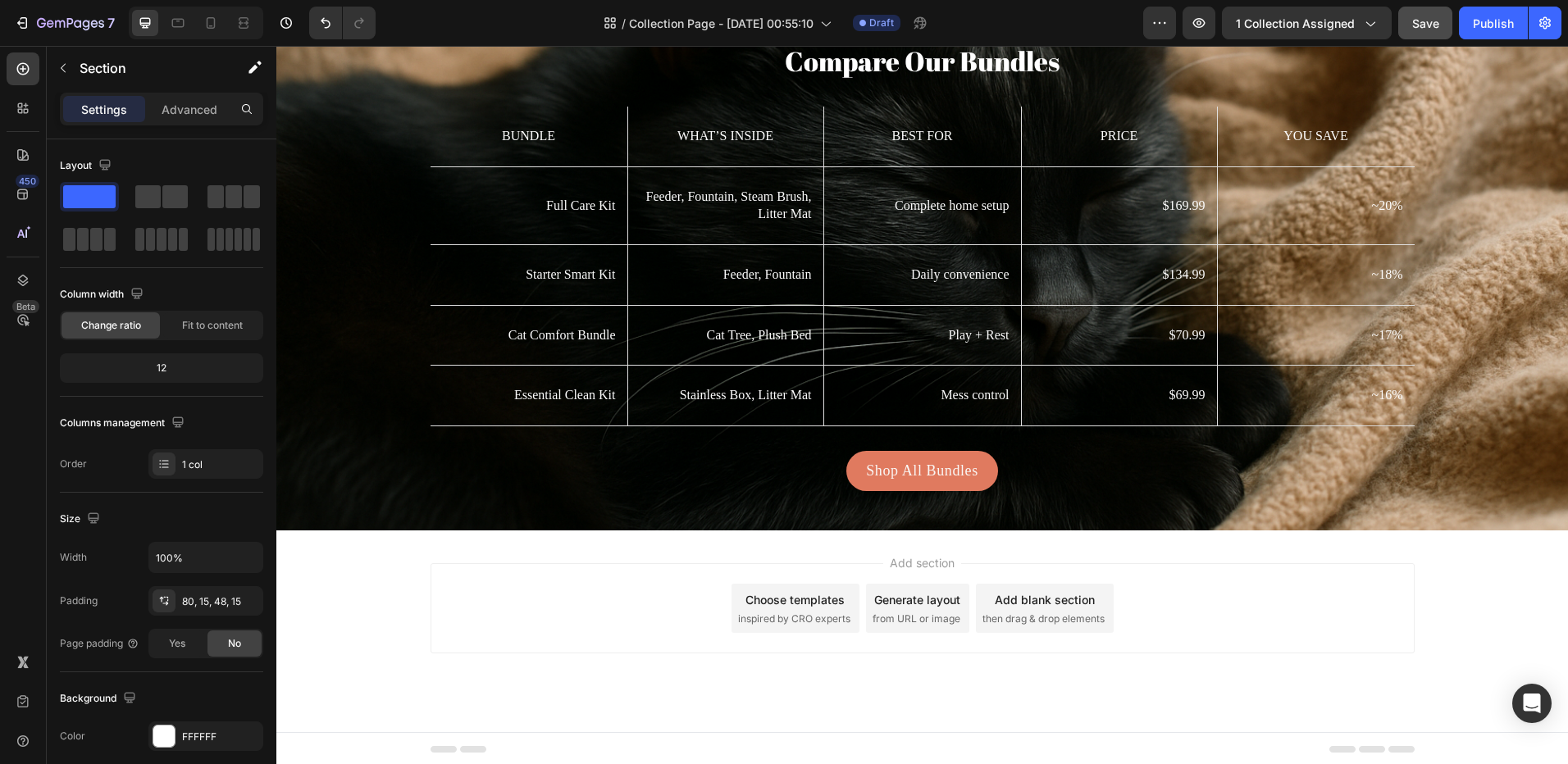
scroll to position [3711, 0]
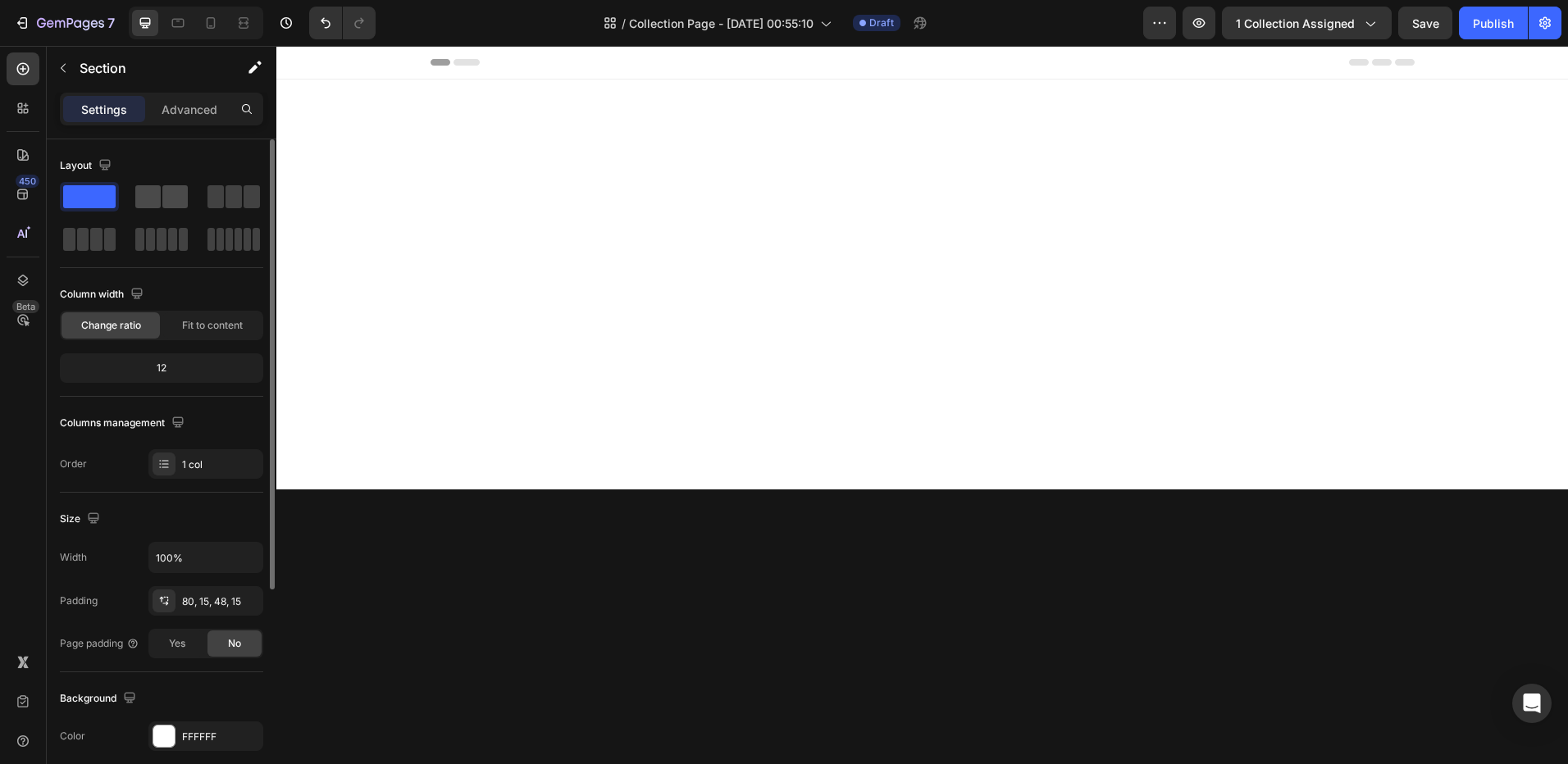
scroll to position [3711, 0]
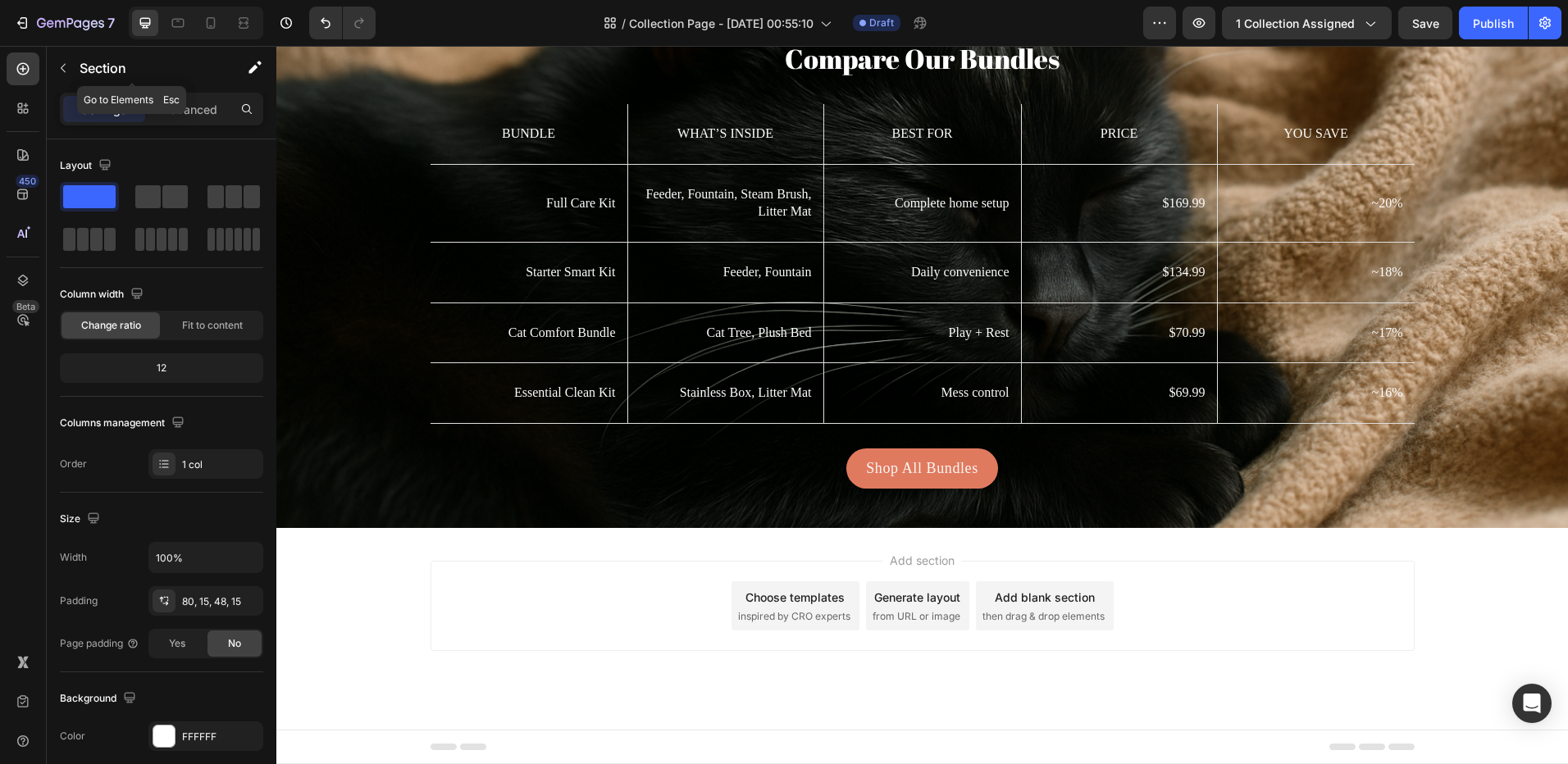
click at [60, 79] on button "button" at bounding box center [63, 68] width 27 height 27
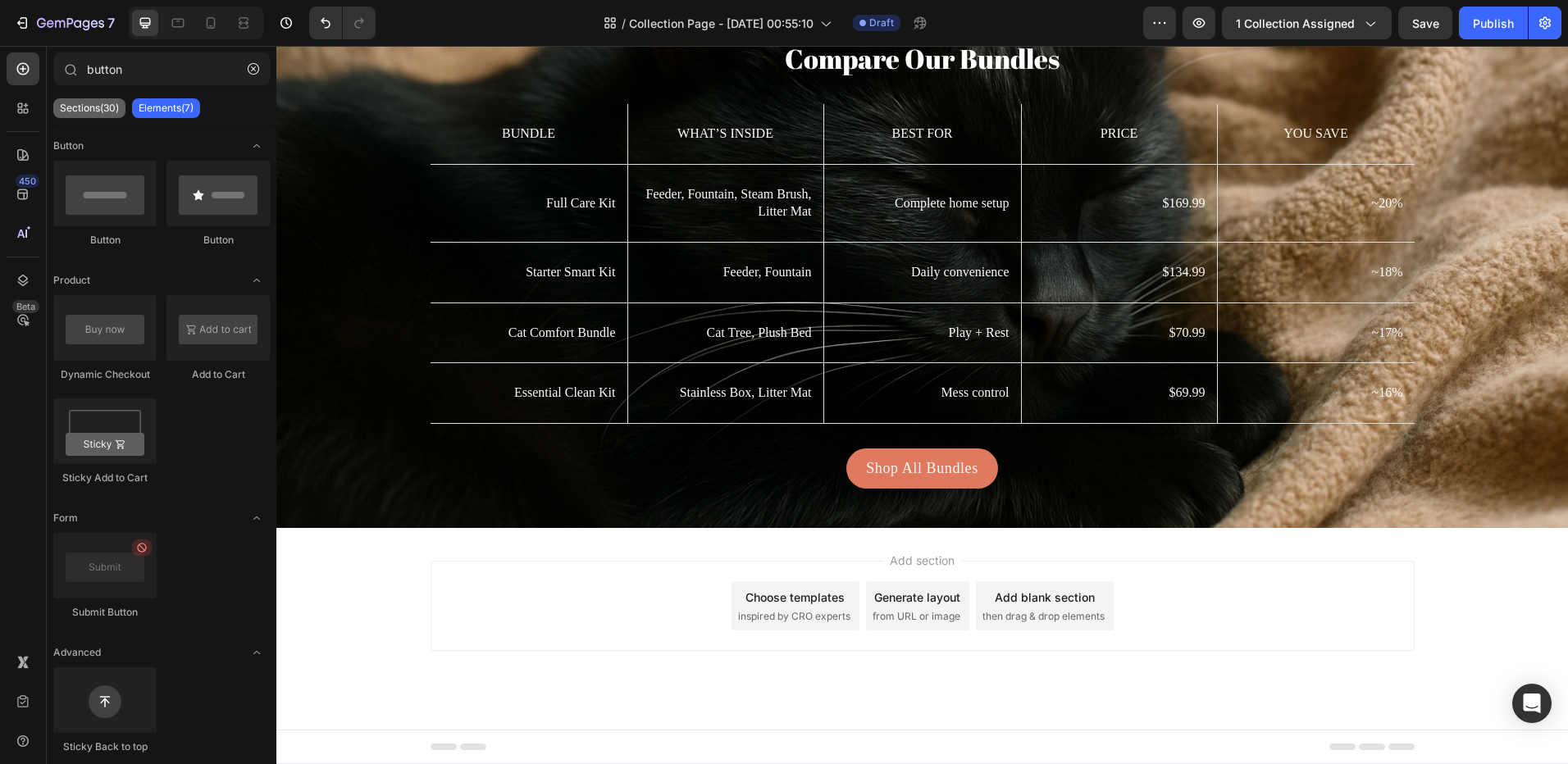
click at [93, 100] on div "Sections(30)" at bounding box center [89, 108] width 72 height 20
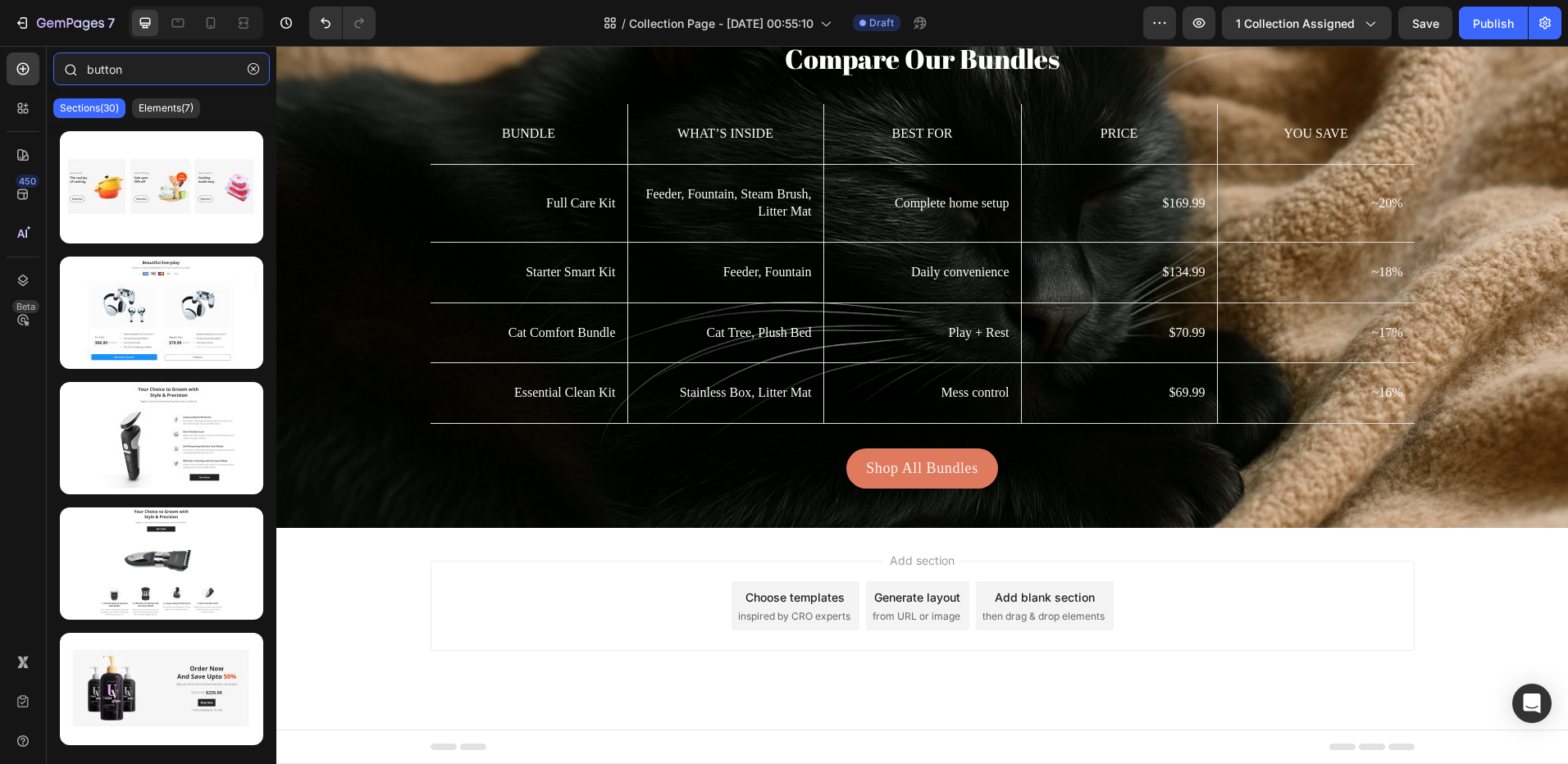
click at [85, 74] on div "button" at bounding box center [162, 72] width 230 height 39
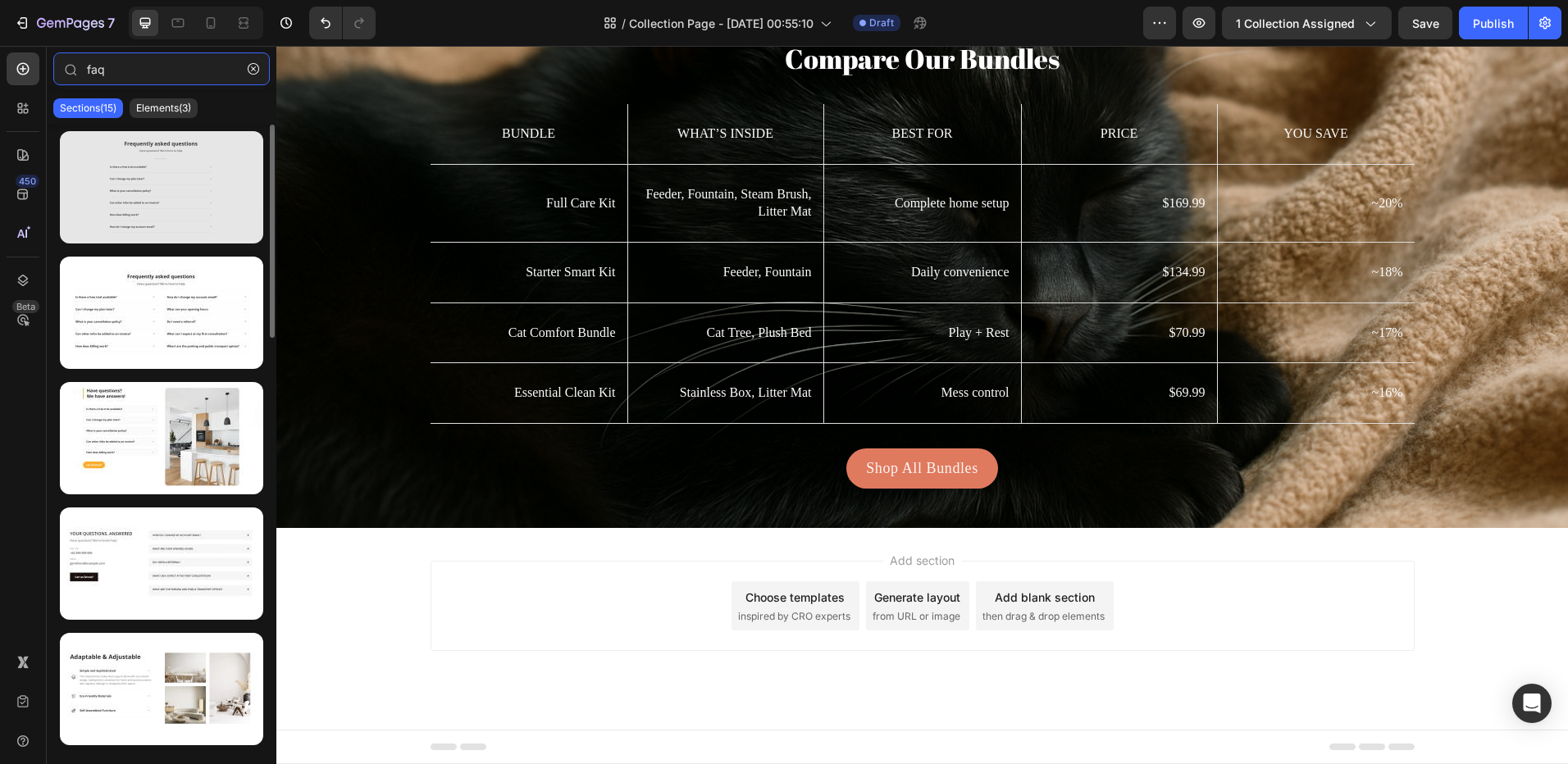
type input "faq"
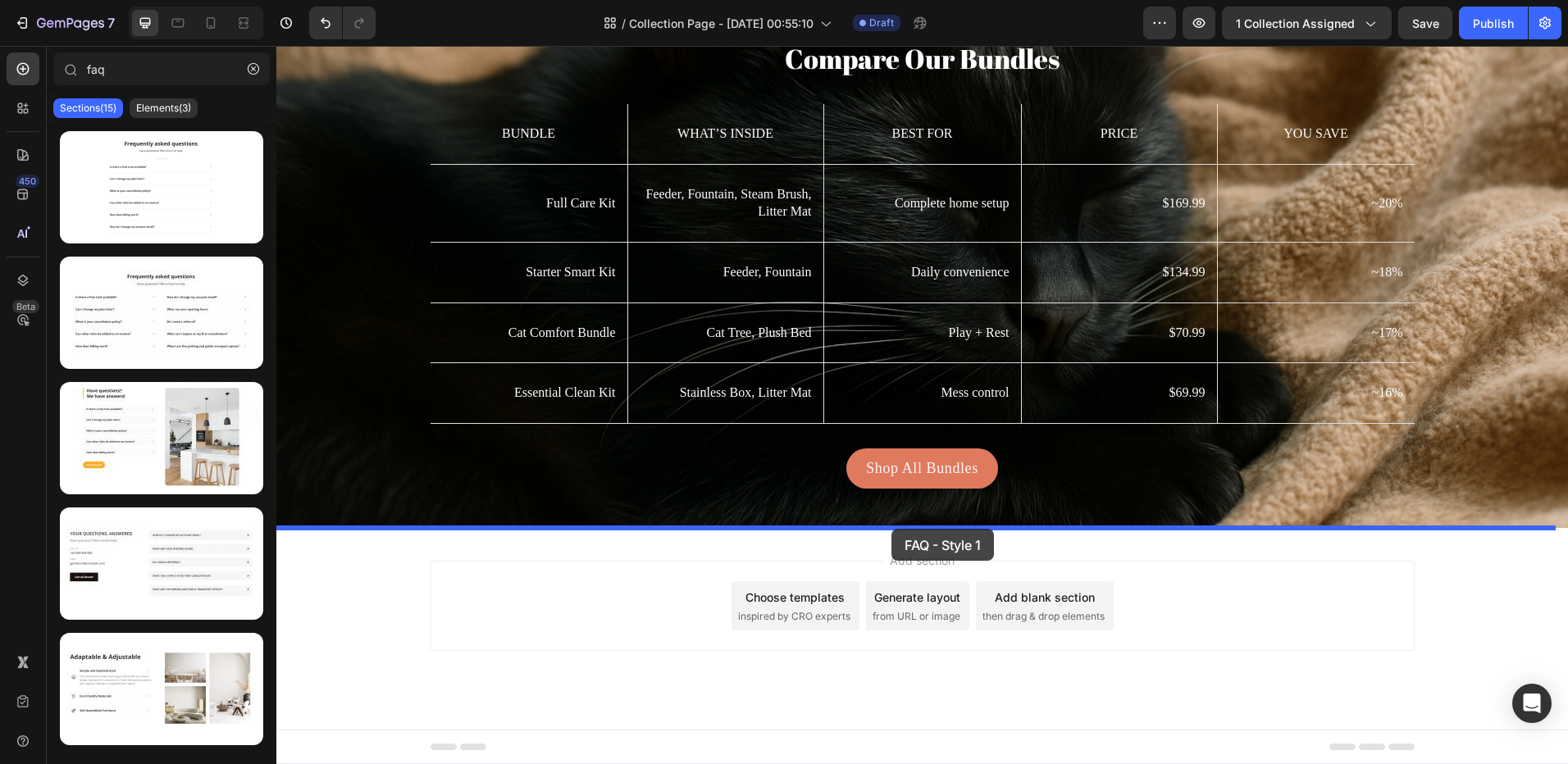
drag, startPoint x: 429, startPoint y: 220, endPoint x: 892, endPoint y: 529, distance: 556.6
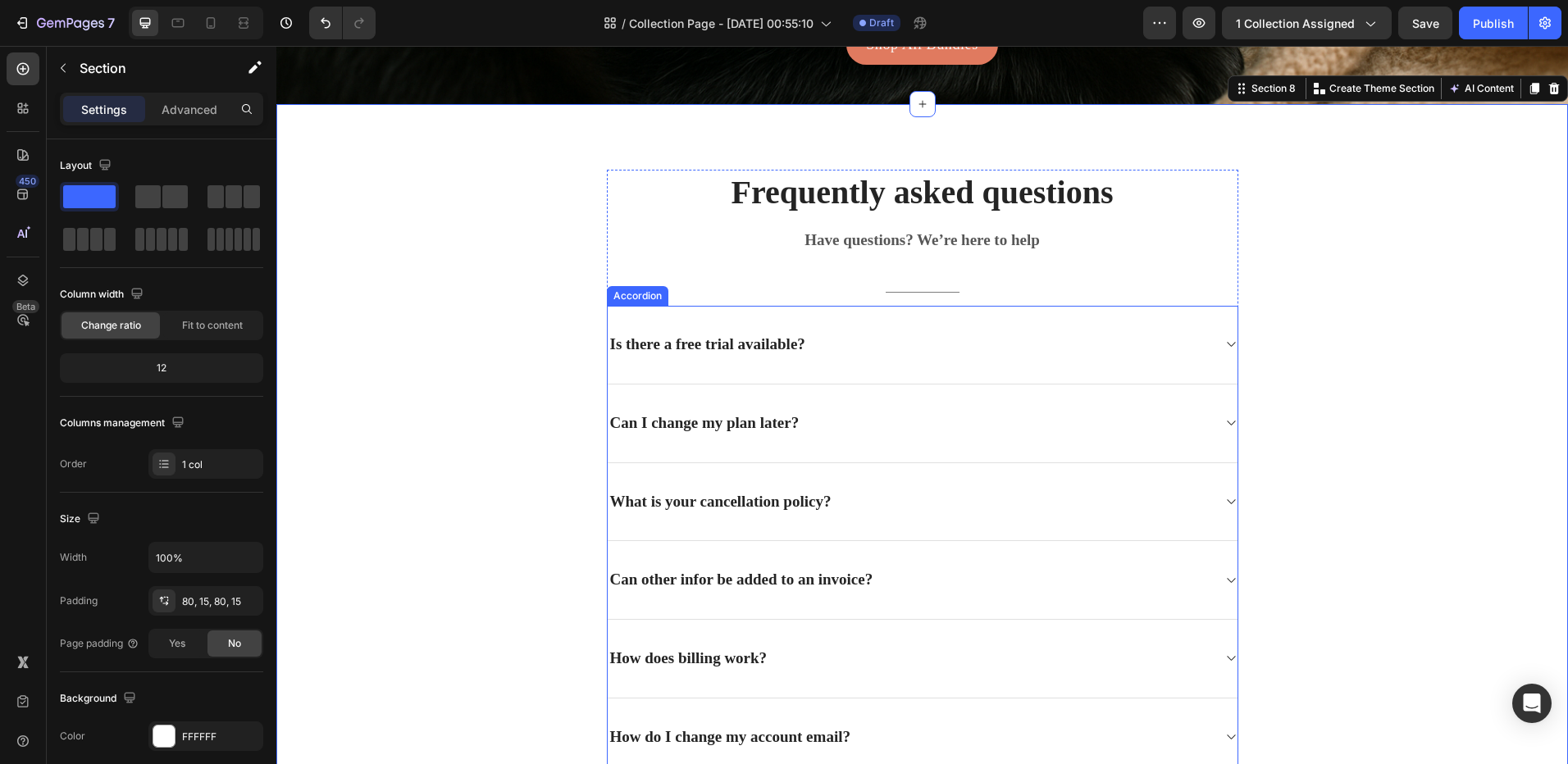
scroll to position [4136, 0]
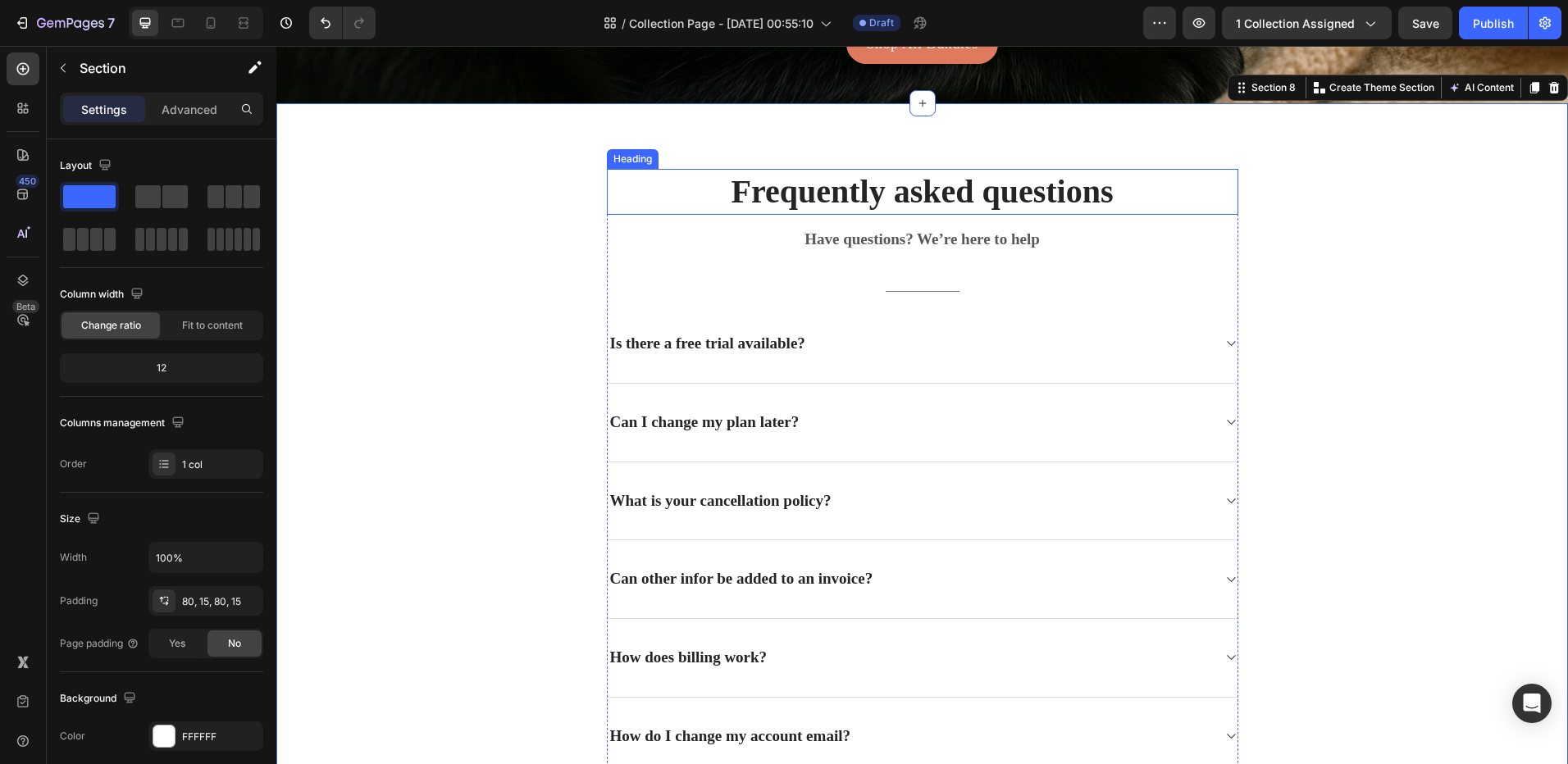
click at [909, 196] on p "Frequently asked questions" at bounding box center [922, 192] width 628 height 43
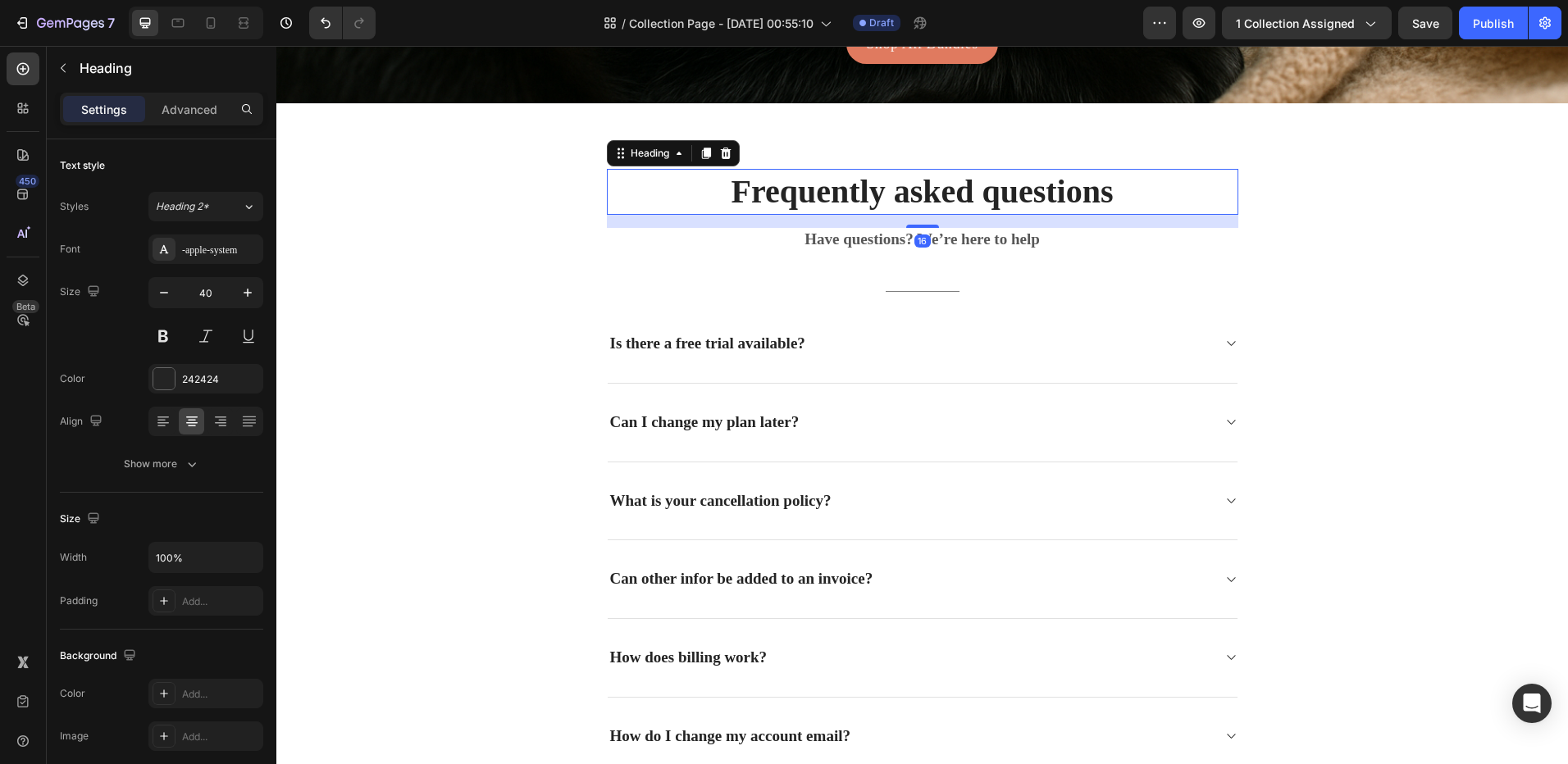
click at [907, 196] on p "Frequently asked questions" at bounding box center [922, 192] width 628 height 43
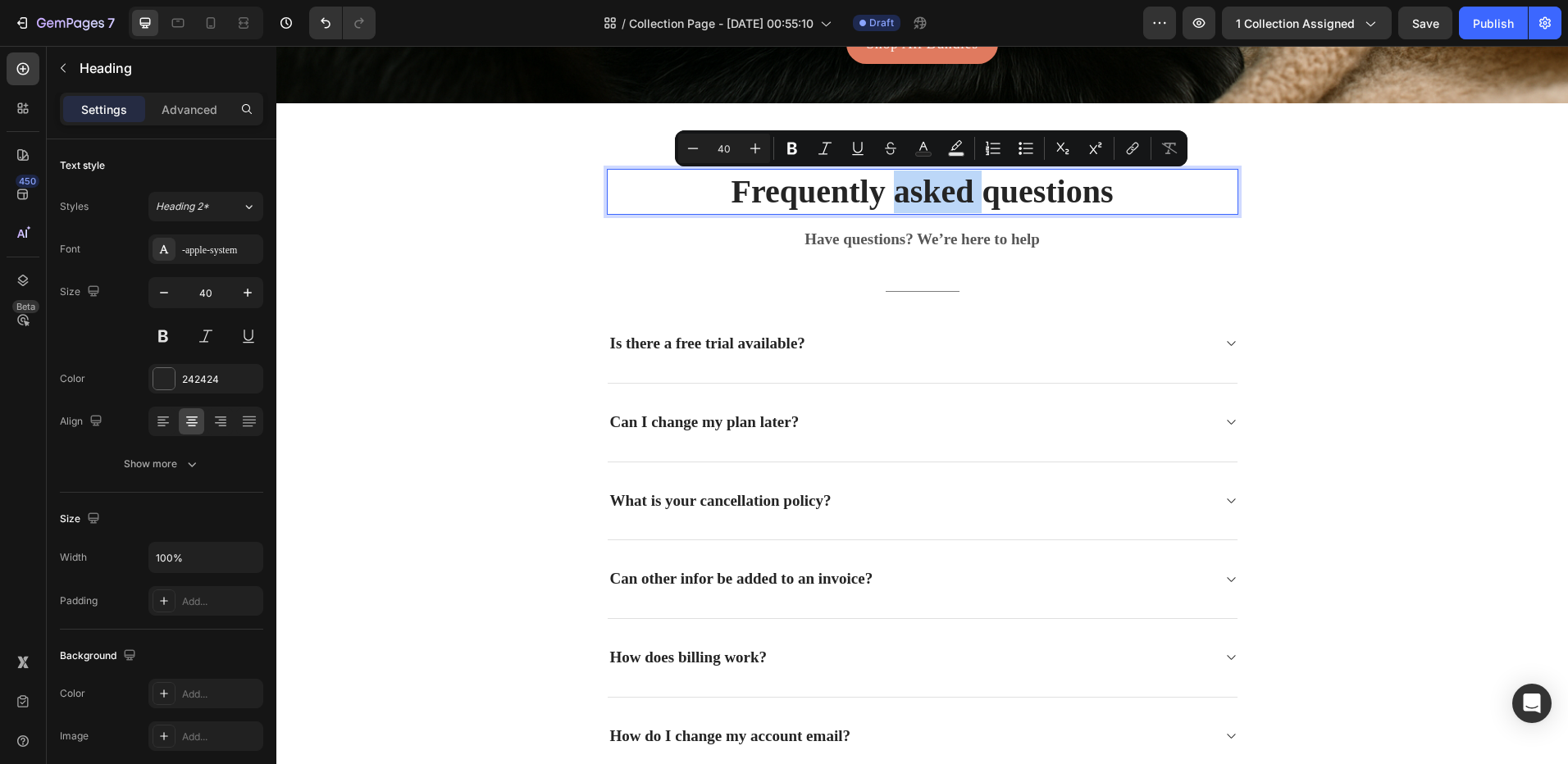
click at [903, 184] on p "Frequently asked questions" at bounding box center [922, 192] width 628 height 43
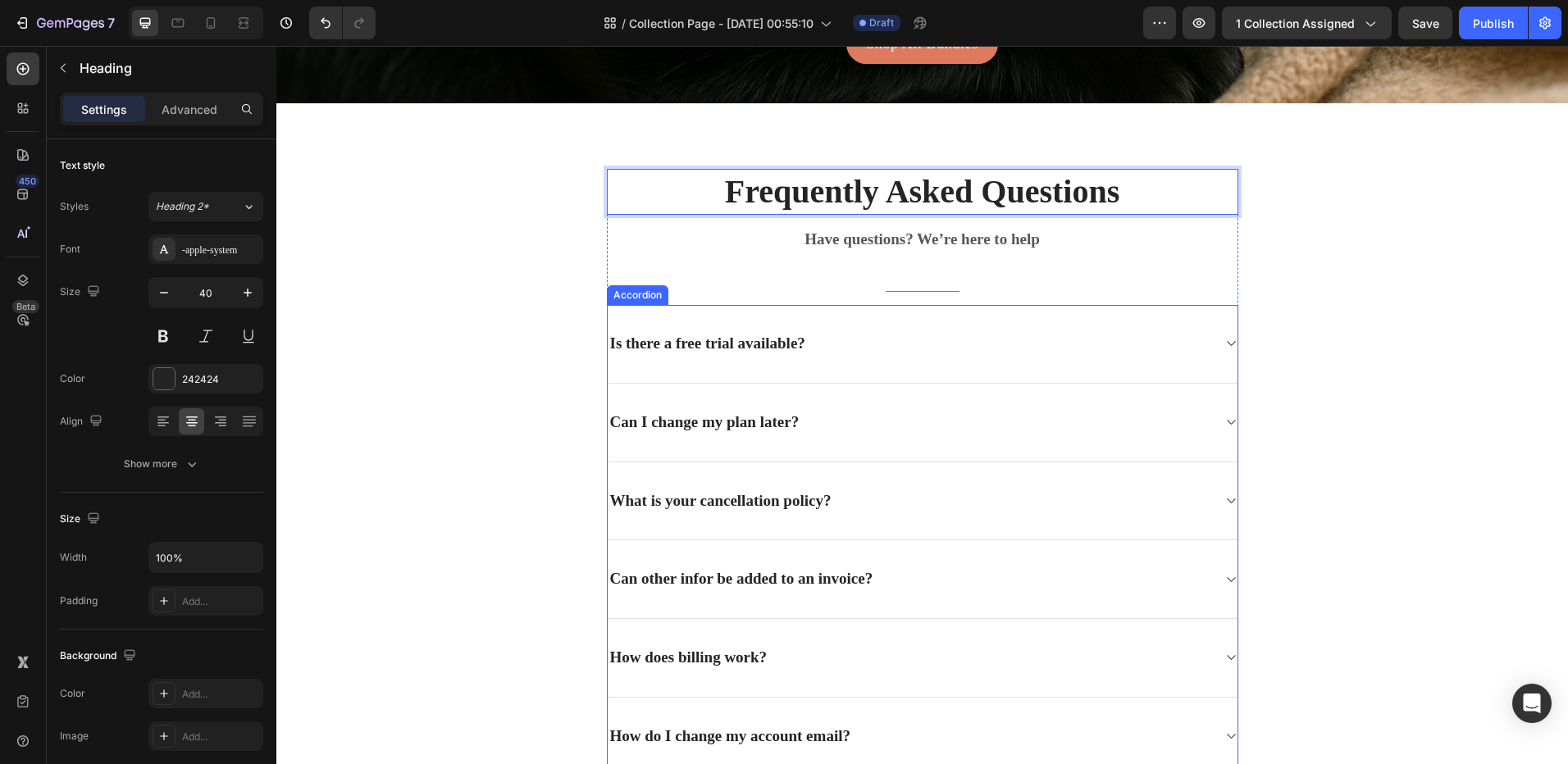
click at [652, 337] on div "Is there a free trial available?" at bounding box center [707, 344] width 200 height 26
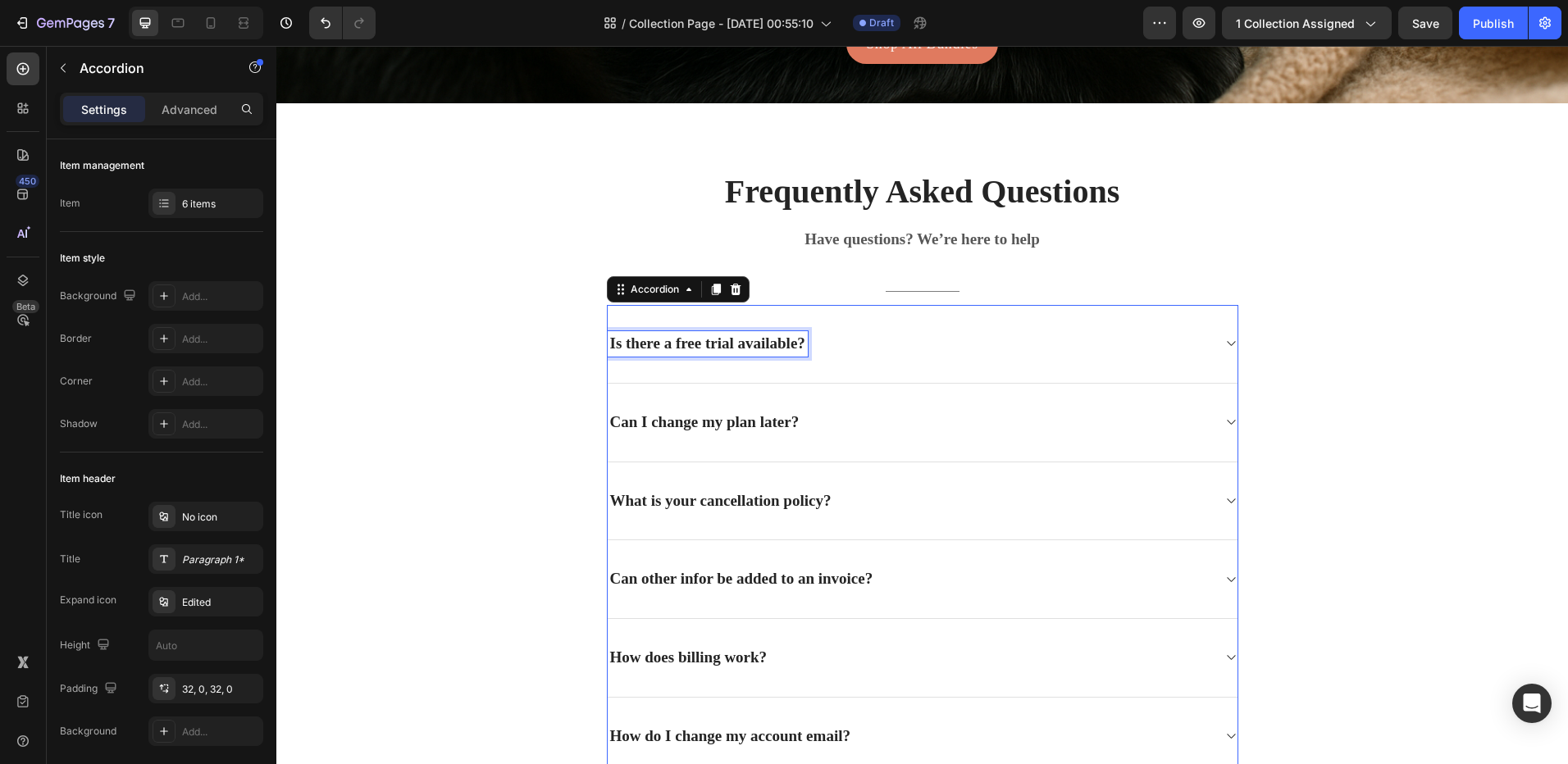
click at [652, 337] on div "Is there a free trial available?" at bounding box center [707, 344] width 200 height 26
click at [652, 337] on p "Is there a free trial available?" at bounding box center [708, 344] width 195 height 21
click at [1224, 342] on icon at bounding box center [1230, 343] width 12 height 13
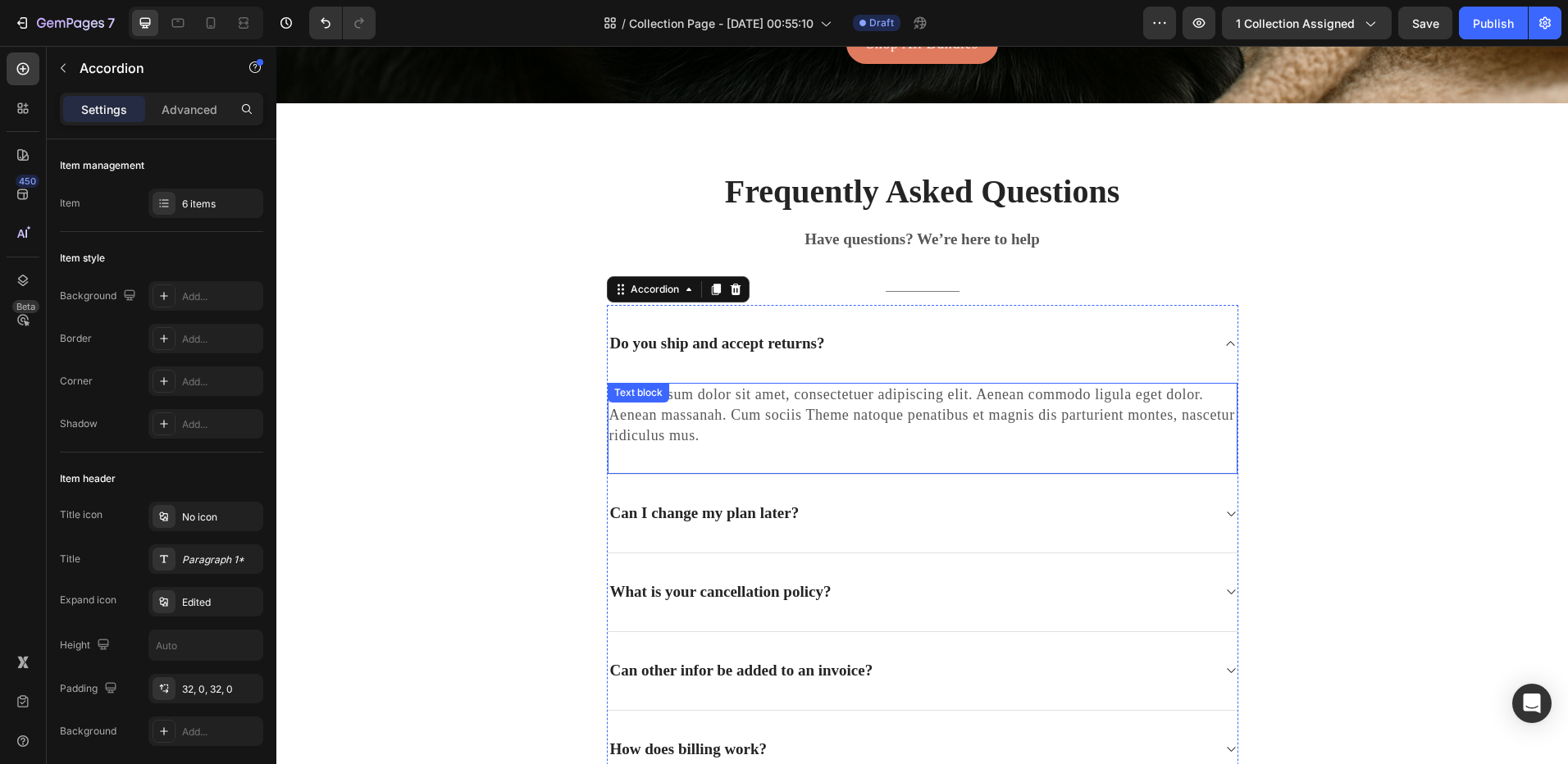
click at [779, 403] on p "Lorem ipsum dolor sit amet, consectetuer adipiscing elit. Aenean commodo ligula…" at bounding box center [922, 416] width 627 height 63
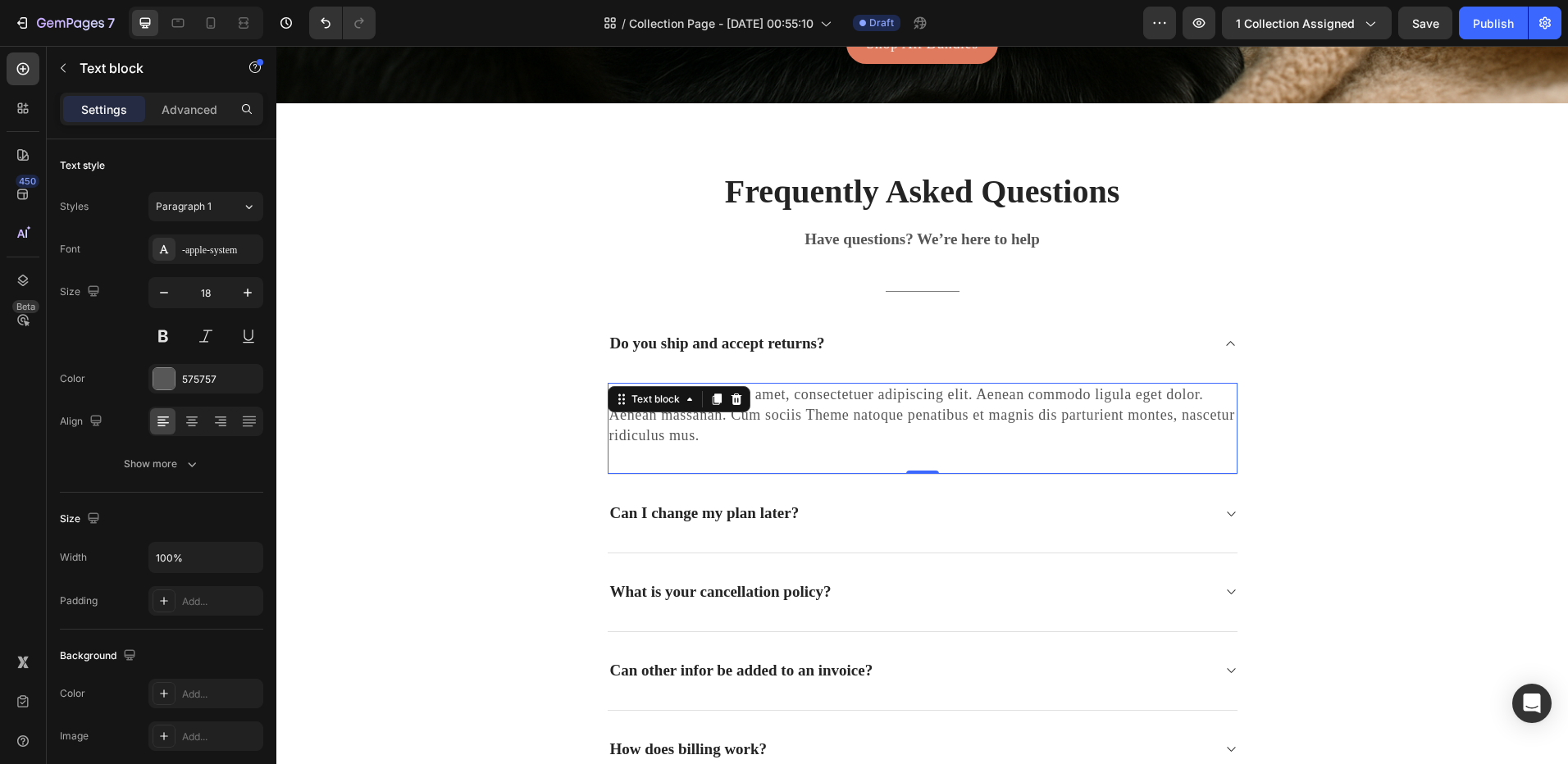
click at [779, 403] on p "Lorem ipsum dolor sit amet, consectetuer adipiscing elit. Aenean commodo ligula…" at bounding box center [922, 416] width 627 height 63
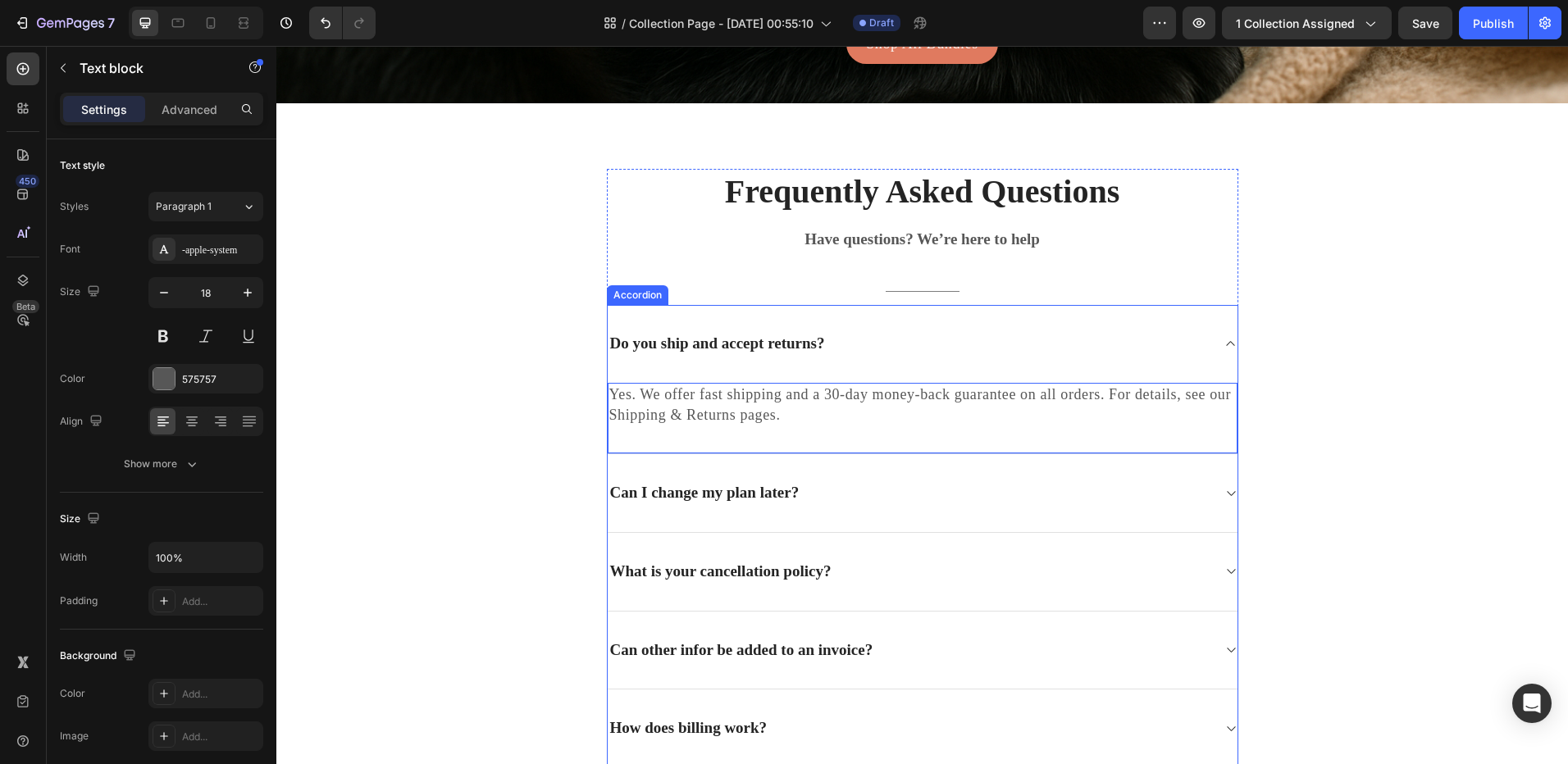
click at [671, 486] on p "Can I change my plan later?" at bounding box center [705, 493] width 189 height 21
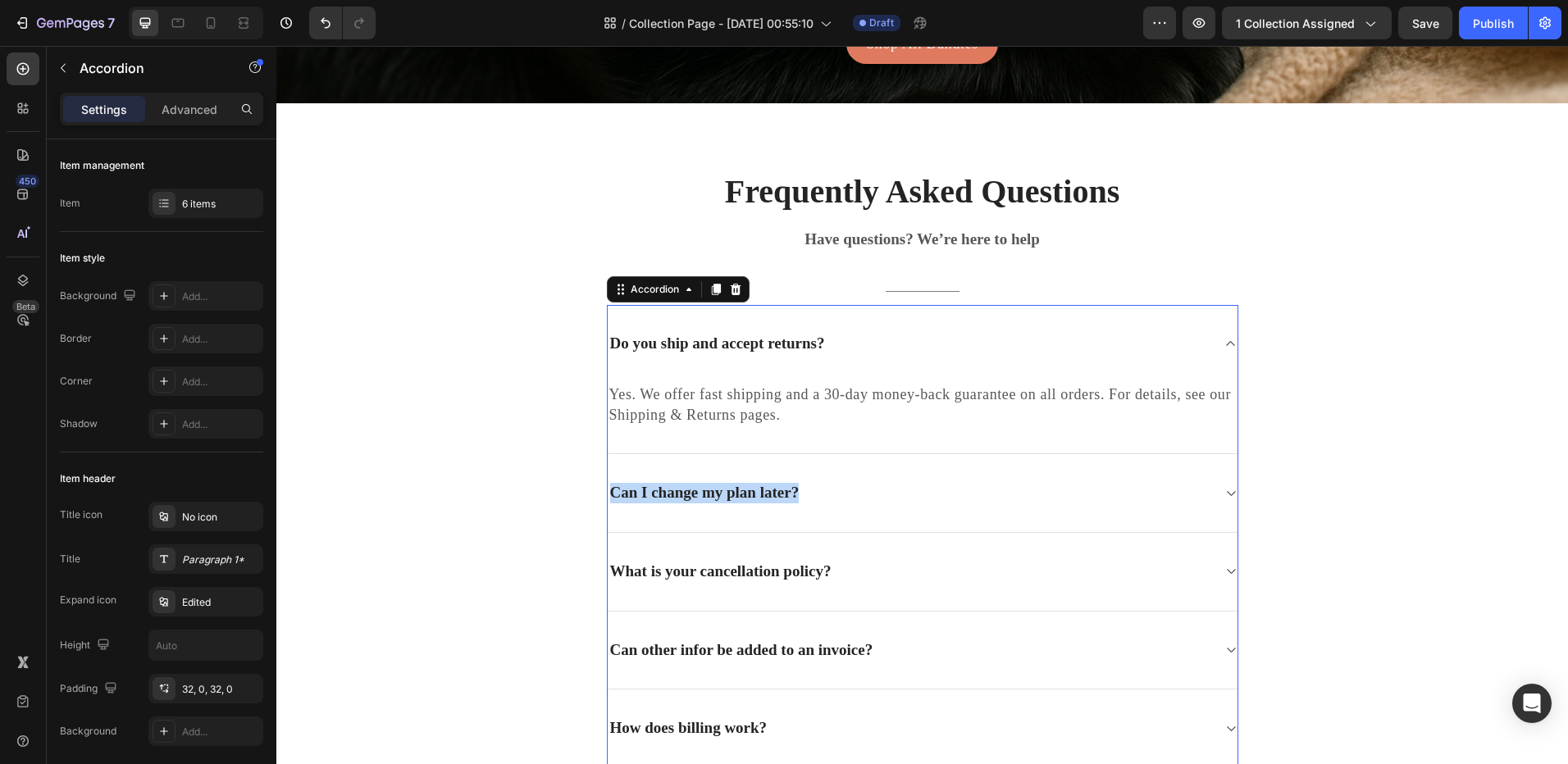
click at [671, 486] on p "Can I change my plan later?" at bounding box center [705, 493] width 189 height 21
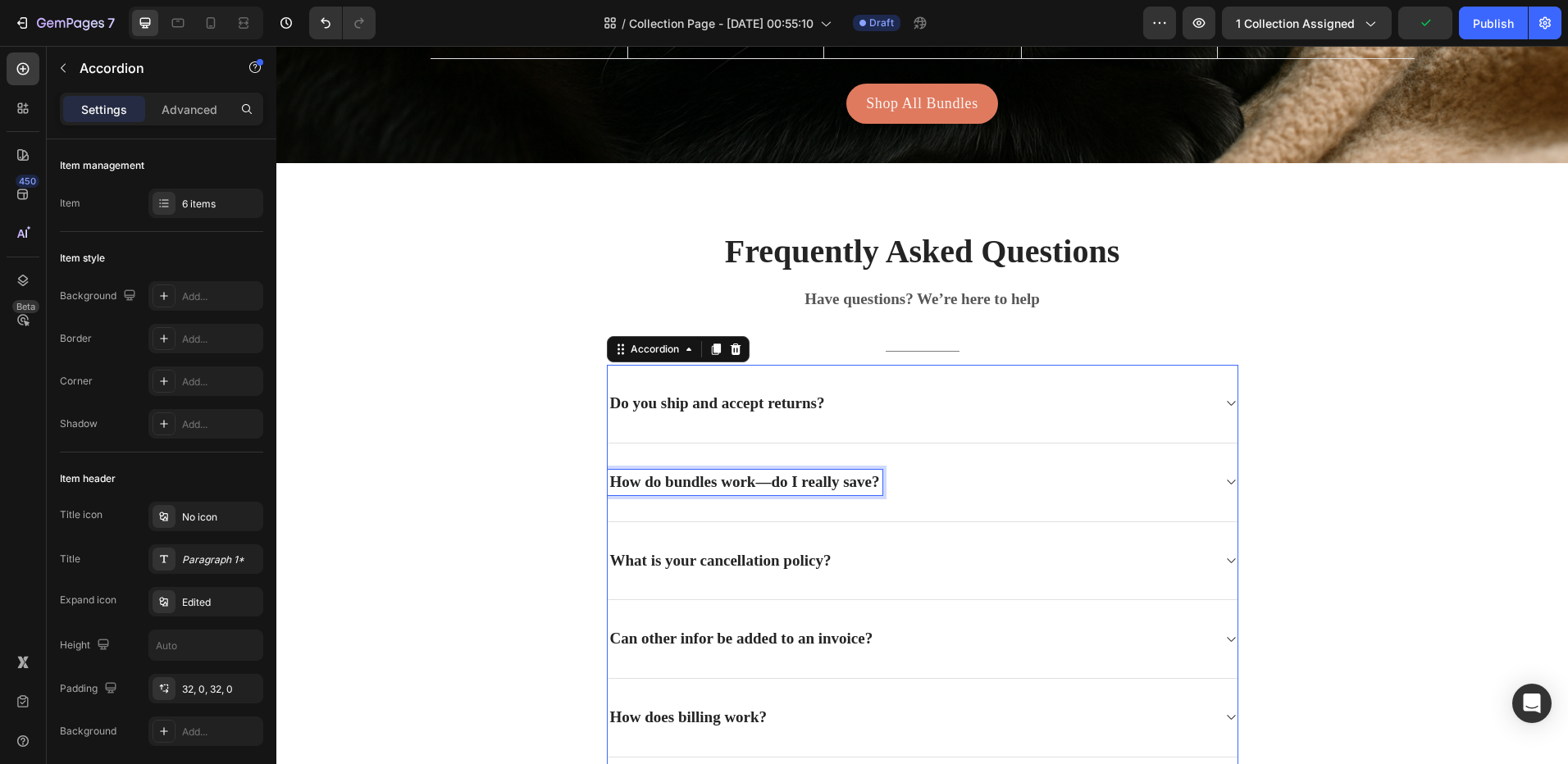
scroll to position [4066, 0]
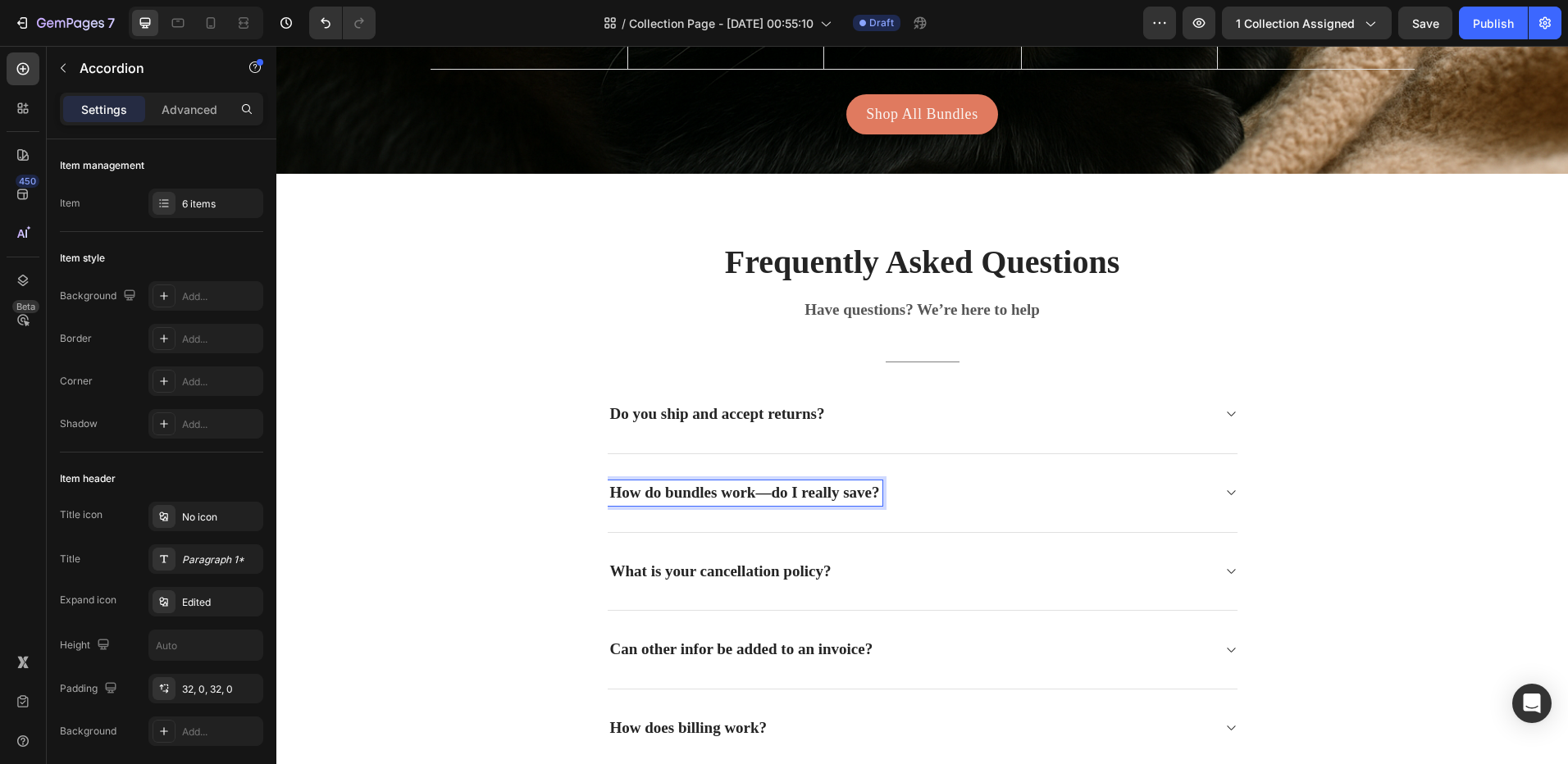
click at [1217, 488] on div "How do bundles work—do I really save?" at bounding box center [922, 494] width 629 height 79
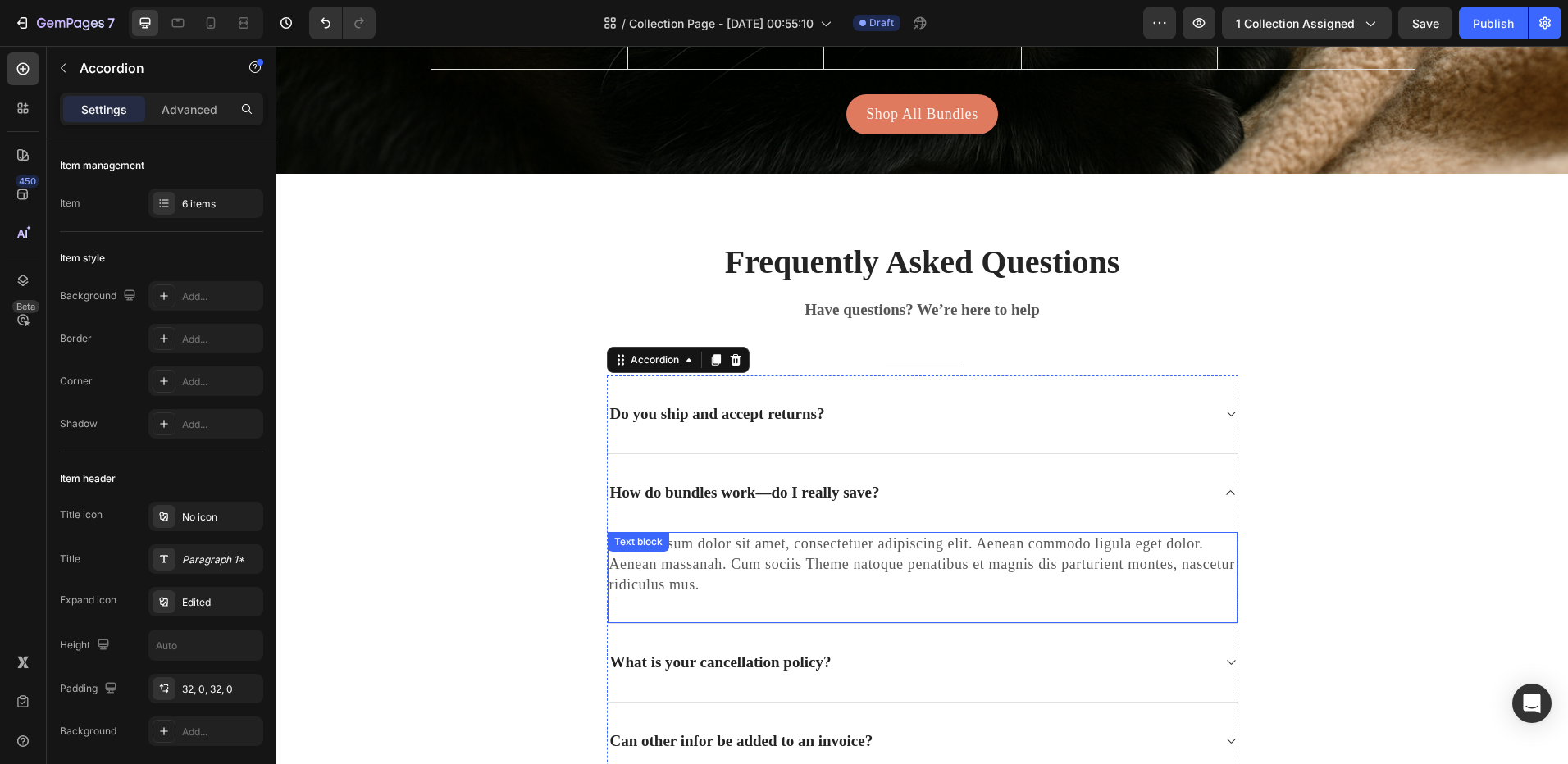
click at [812, 559] on p "Lorem ipsum dolor sit amet, consectetuer adipiscing elit. Aenean commodo ligula…" at bounding box center [922, 565] width 627 height 63
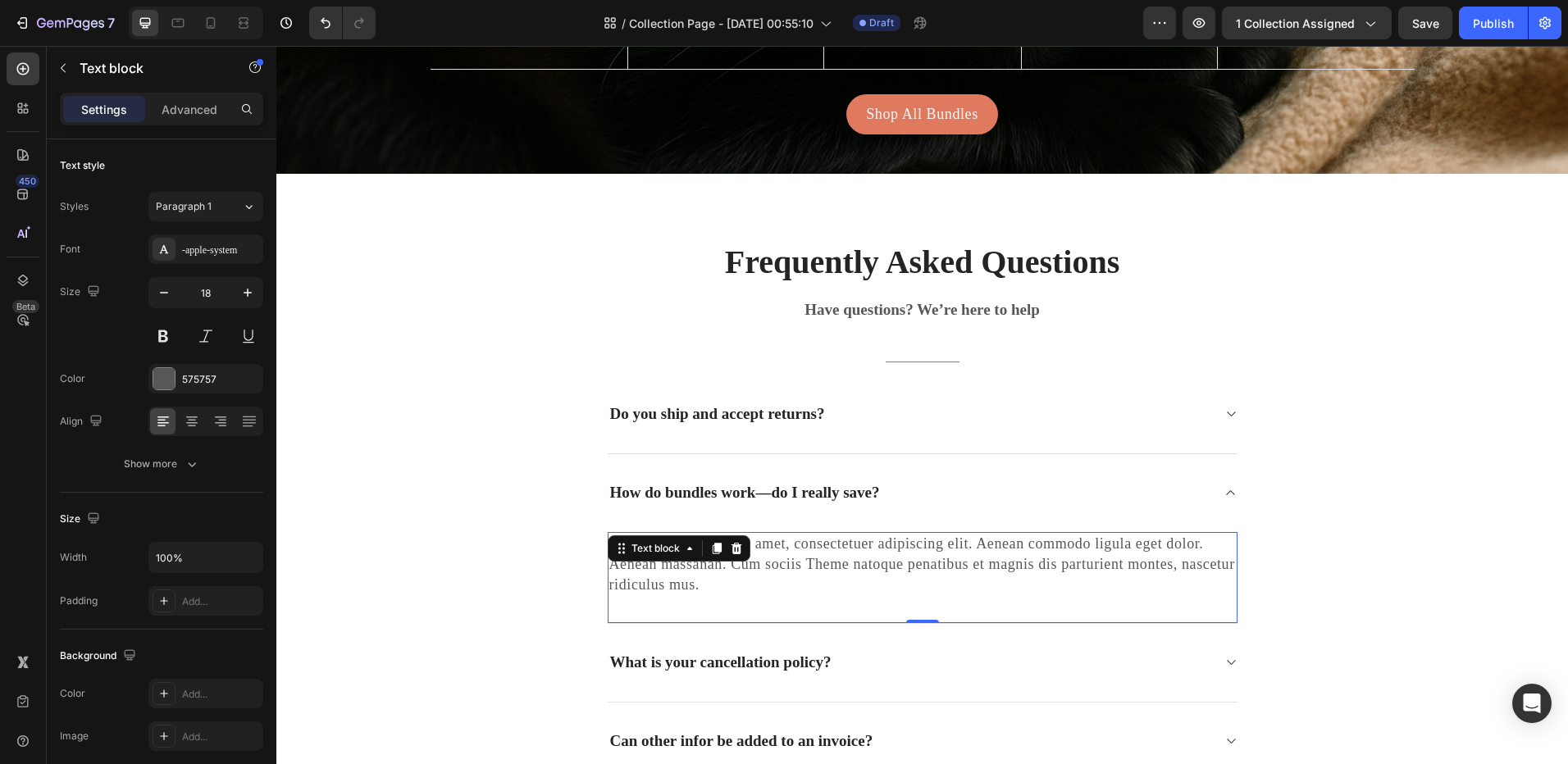
click at [812, 559] on p "Lorem ipsum dolor sit amet, consectetuer adipiscing elit. Aenean commodo ligula…" at bounding box center [922, 565] width 627 height 63
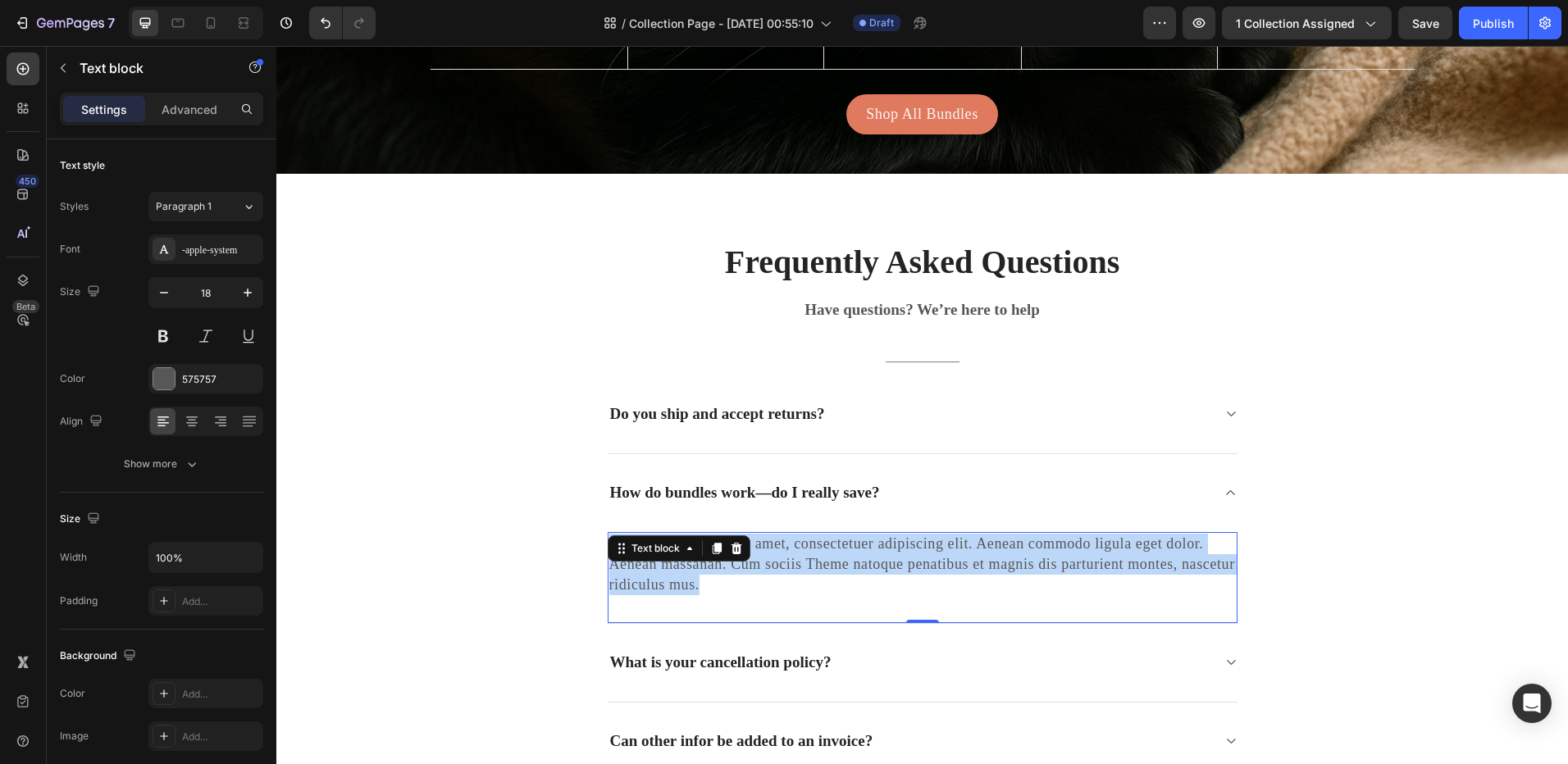
click at [812, 559] on p "Lorem ipsum dolor sit amet, consectetuer adipiscing elit. Aenean commodo ligula…" at bounding box center [922, 565] width 627 height 63
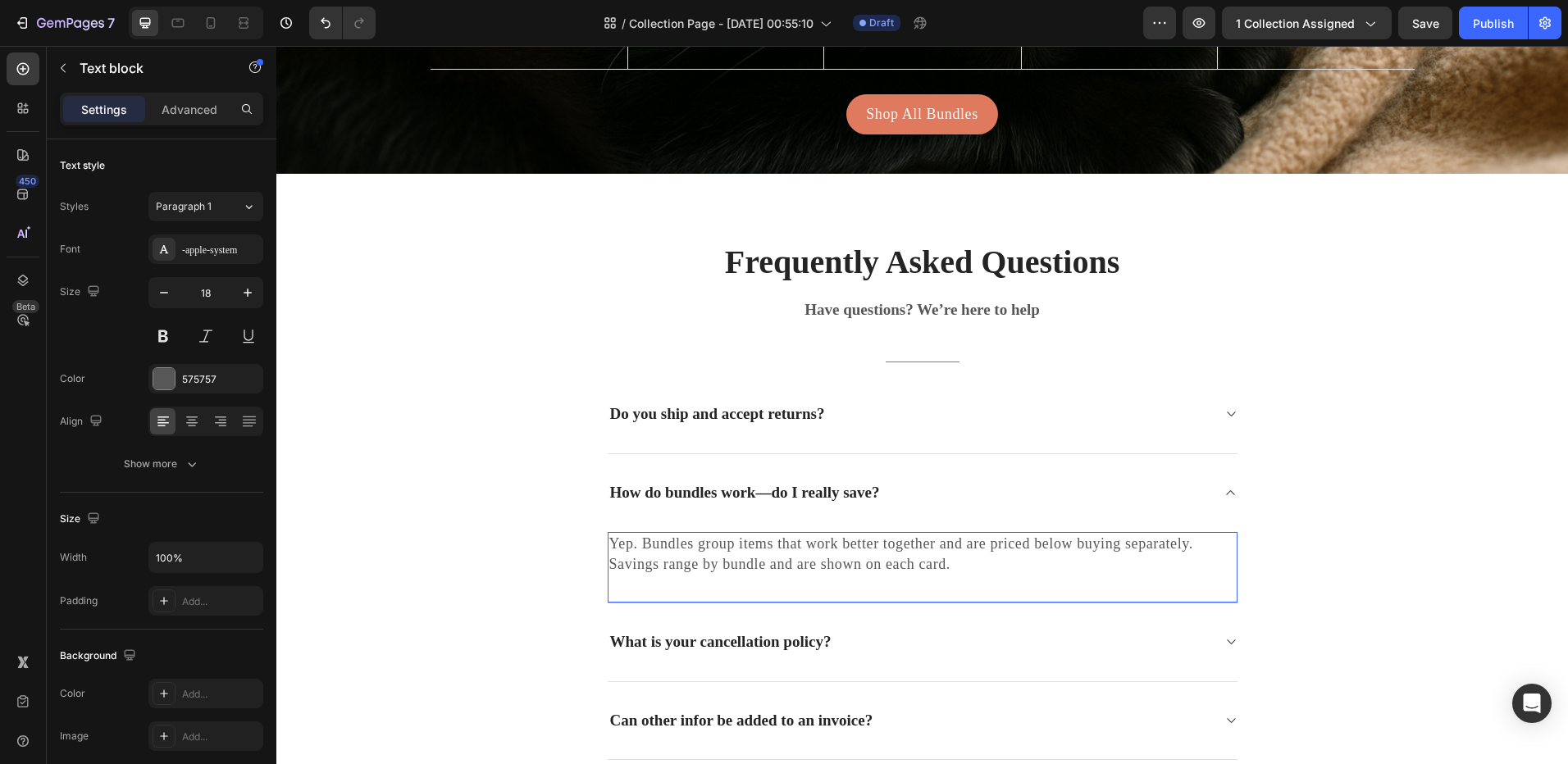
click at [683, 575] on div "Yep. Bundles group items that work better together and are priced below buying …" at bounding box center [922, 555] width 629 height 45
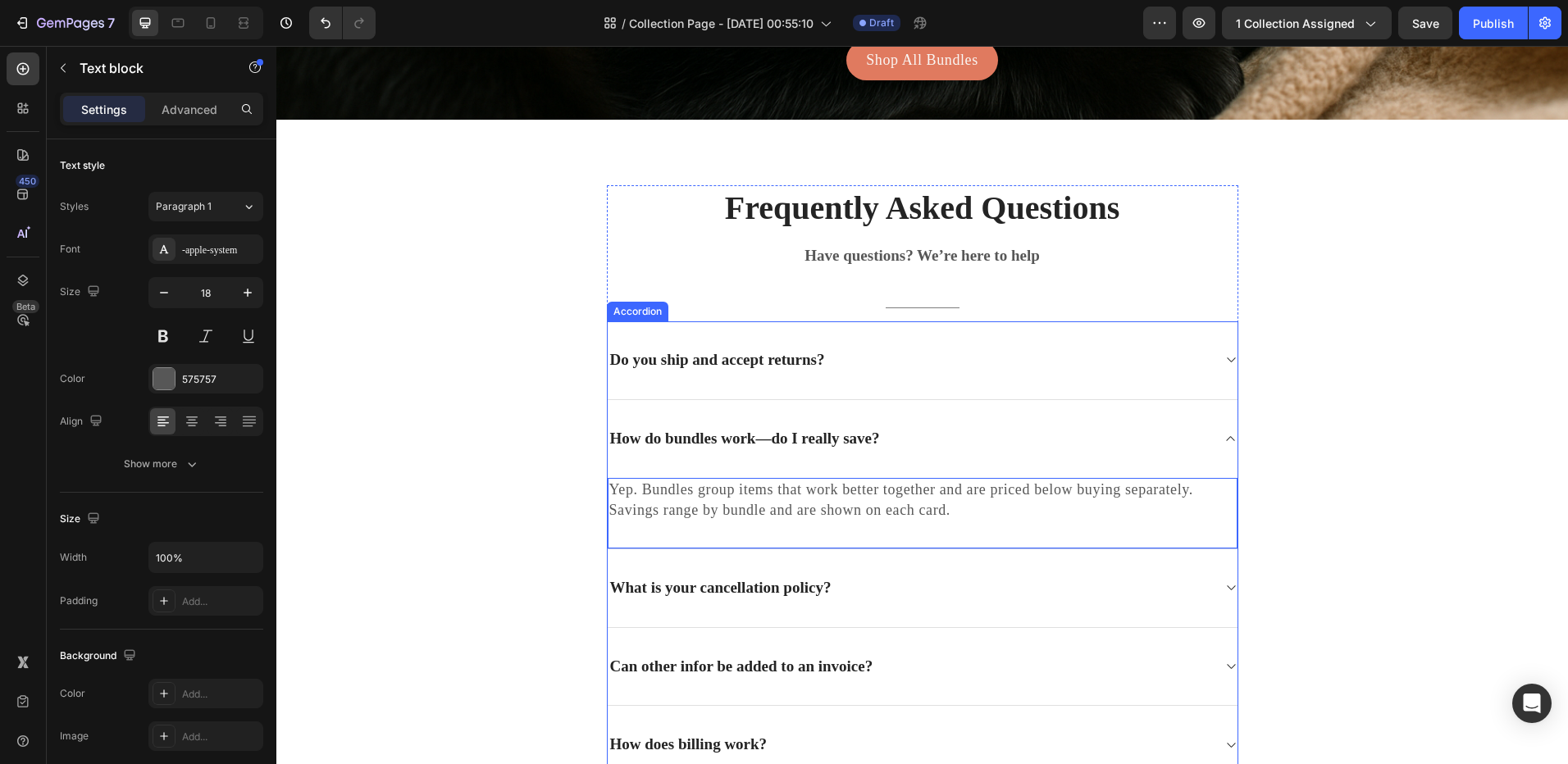
scroll to position [4148, 0]
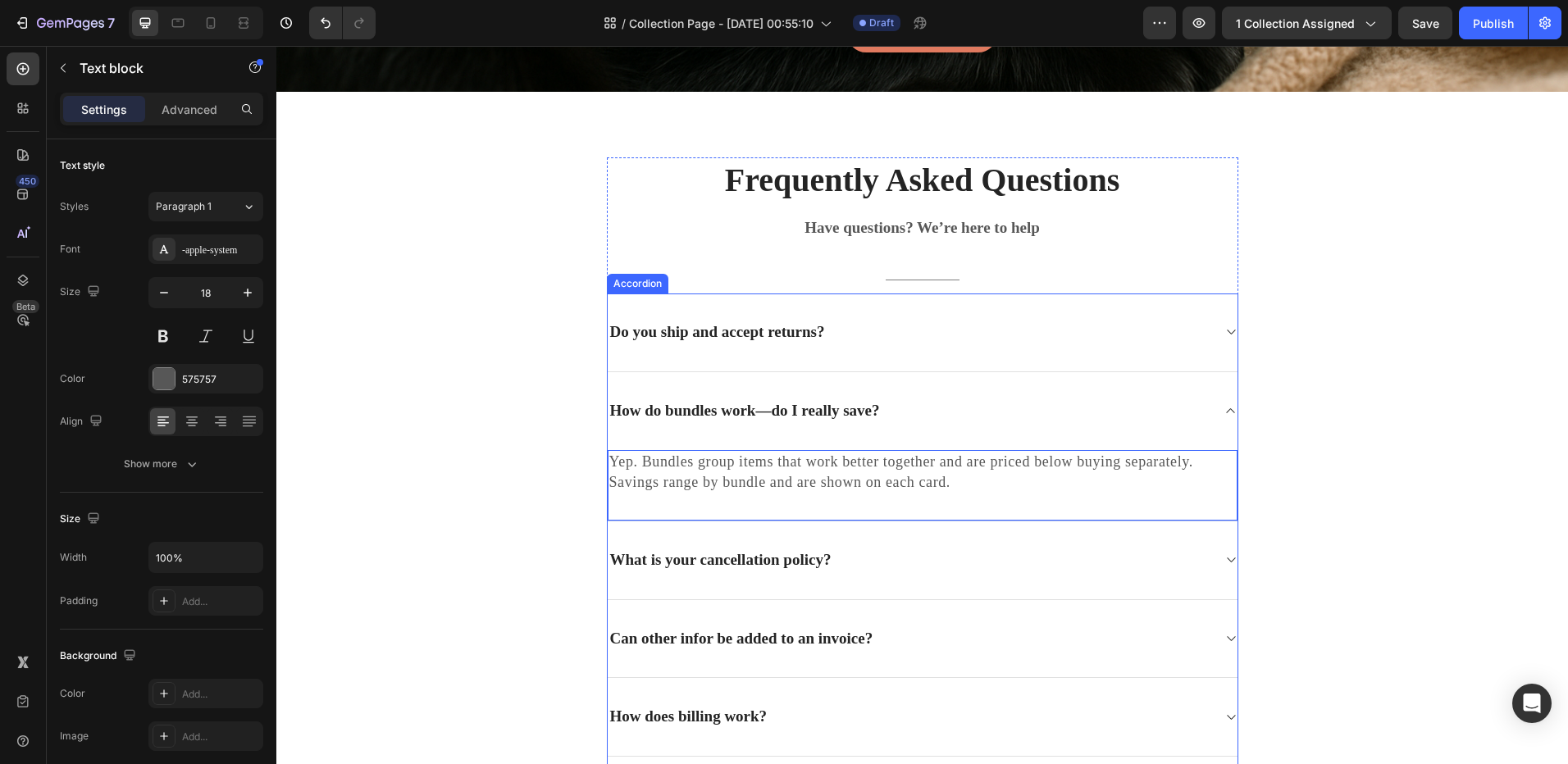
click at [706, 568] on p "What is your cancellation policy?" at bounding box center [721, 561] width 221 height 21
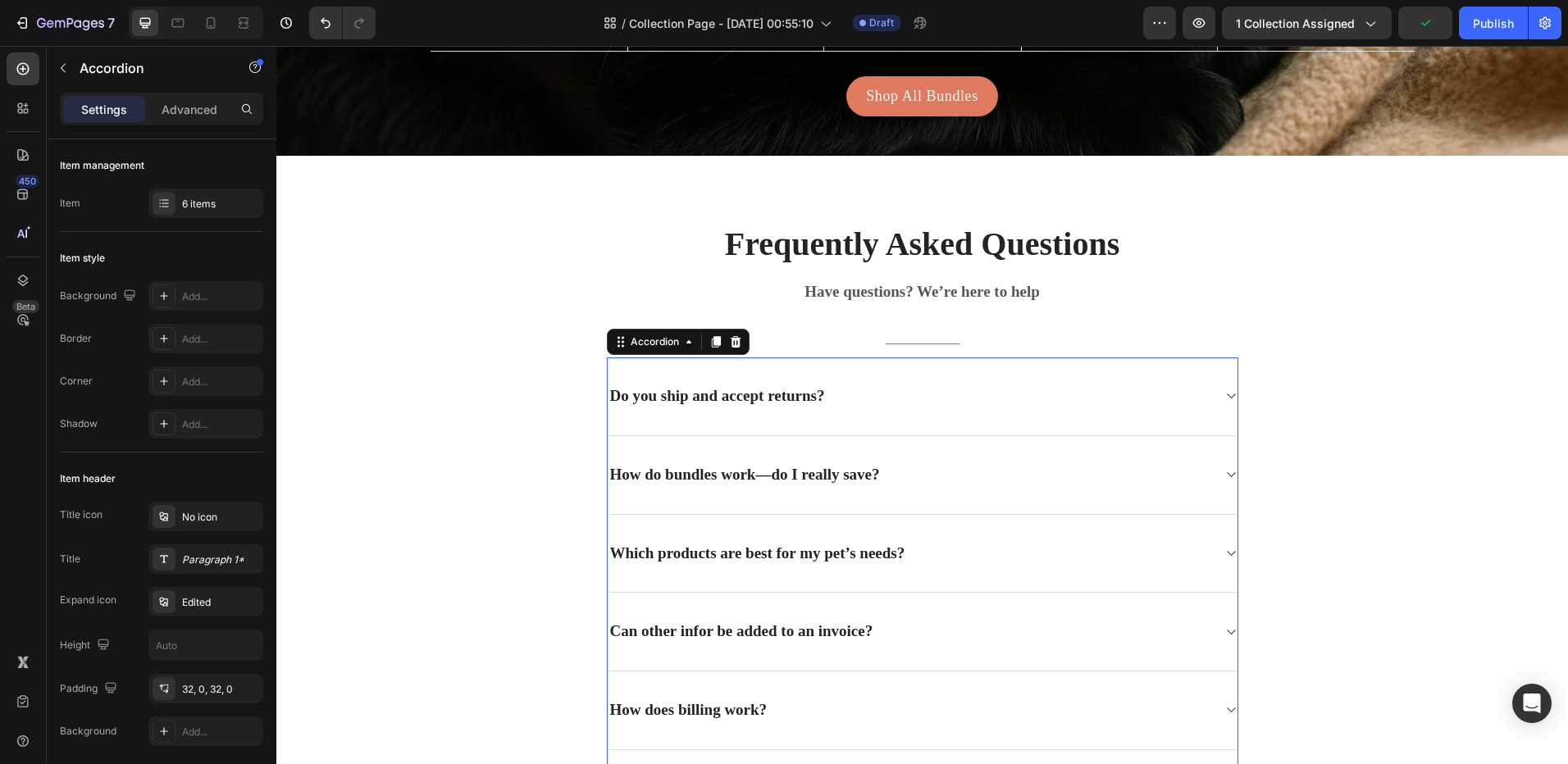
scroll to position [4077, 0]
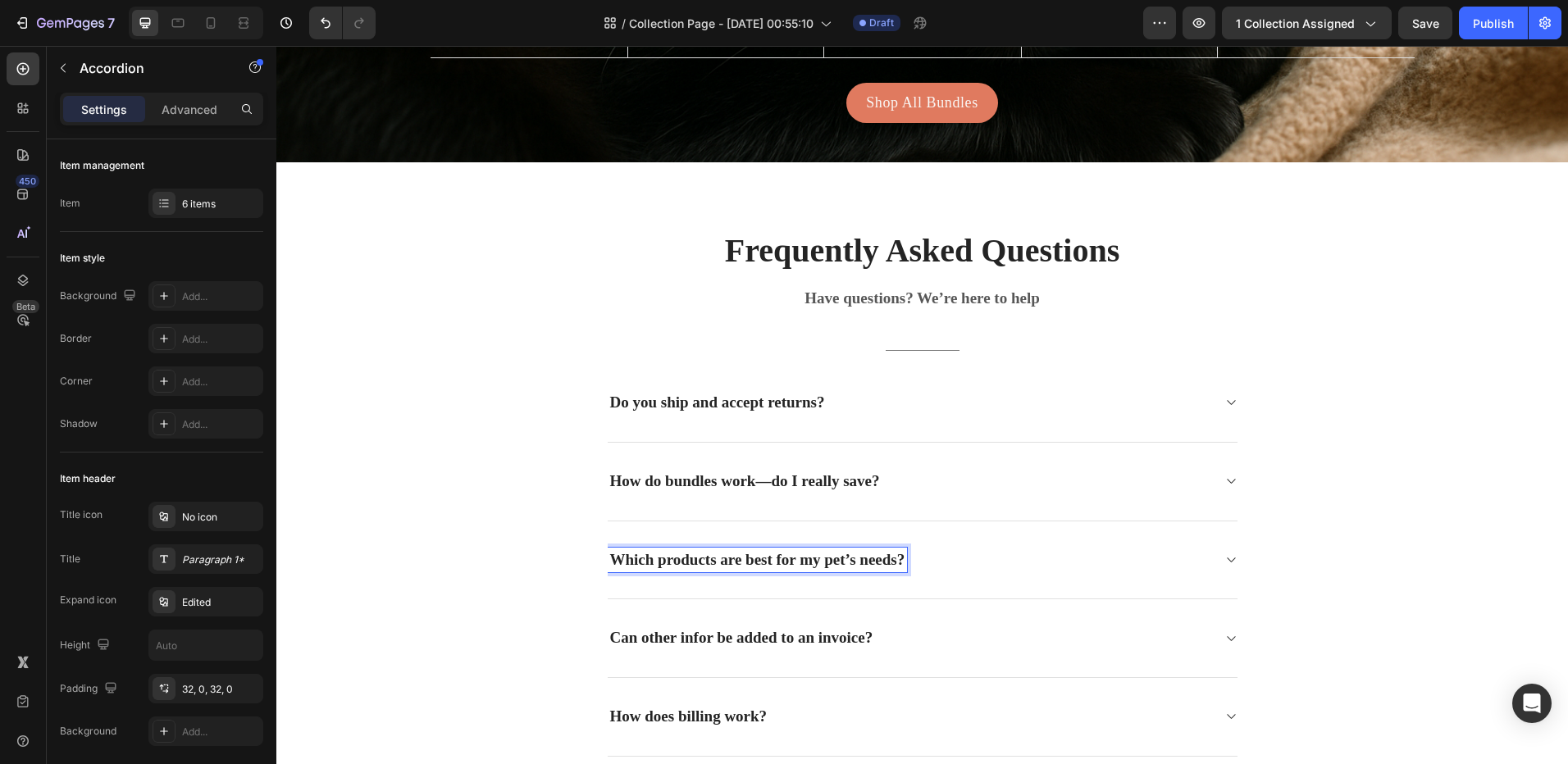
click at [705, 563] on strong "Which products are best for my pet’s needs?" at bounding box center [758, 560] width 295 height 17
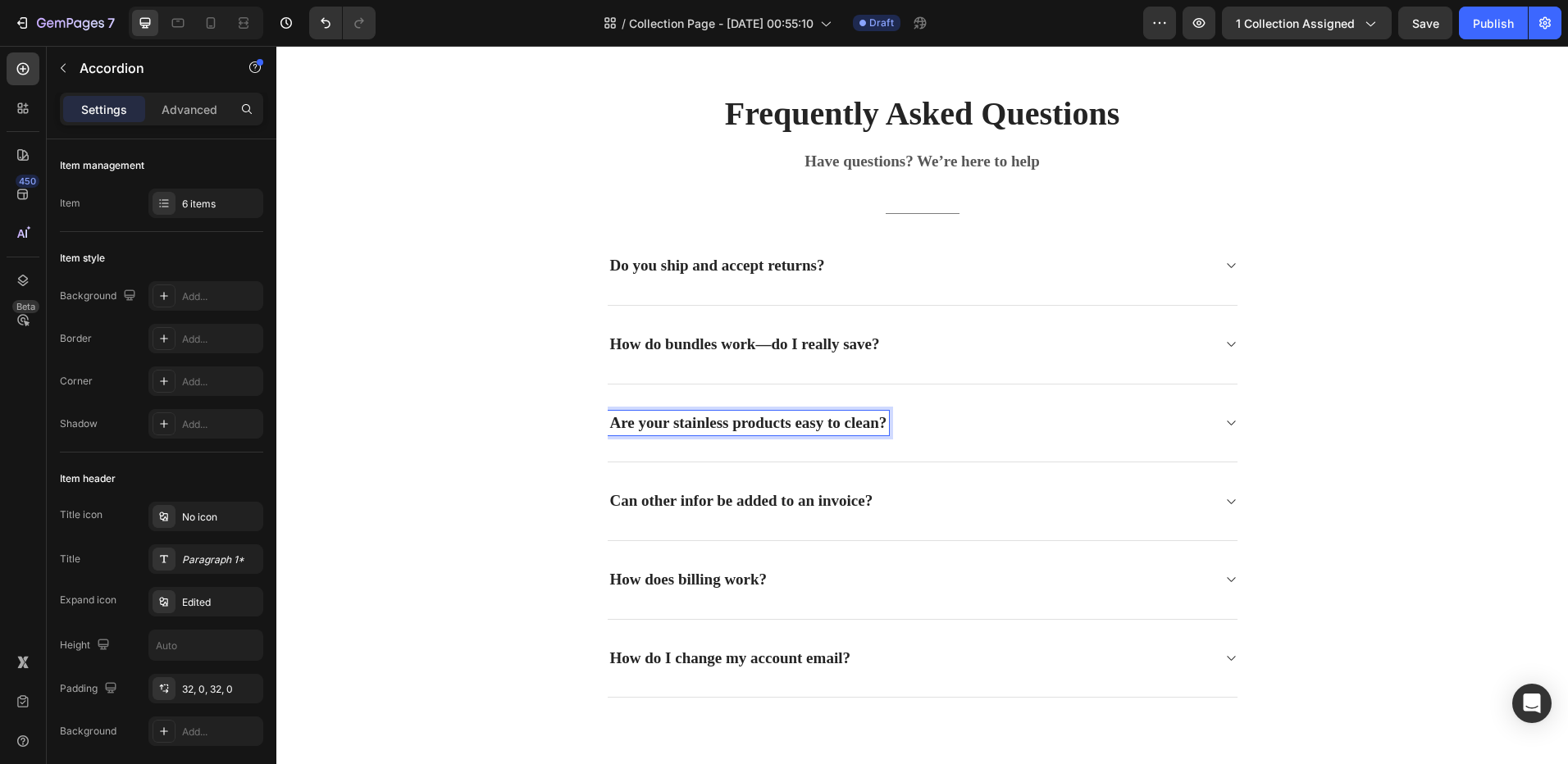
scroll to position [4241, 0]
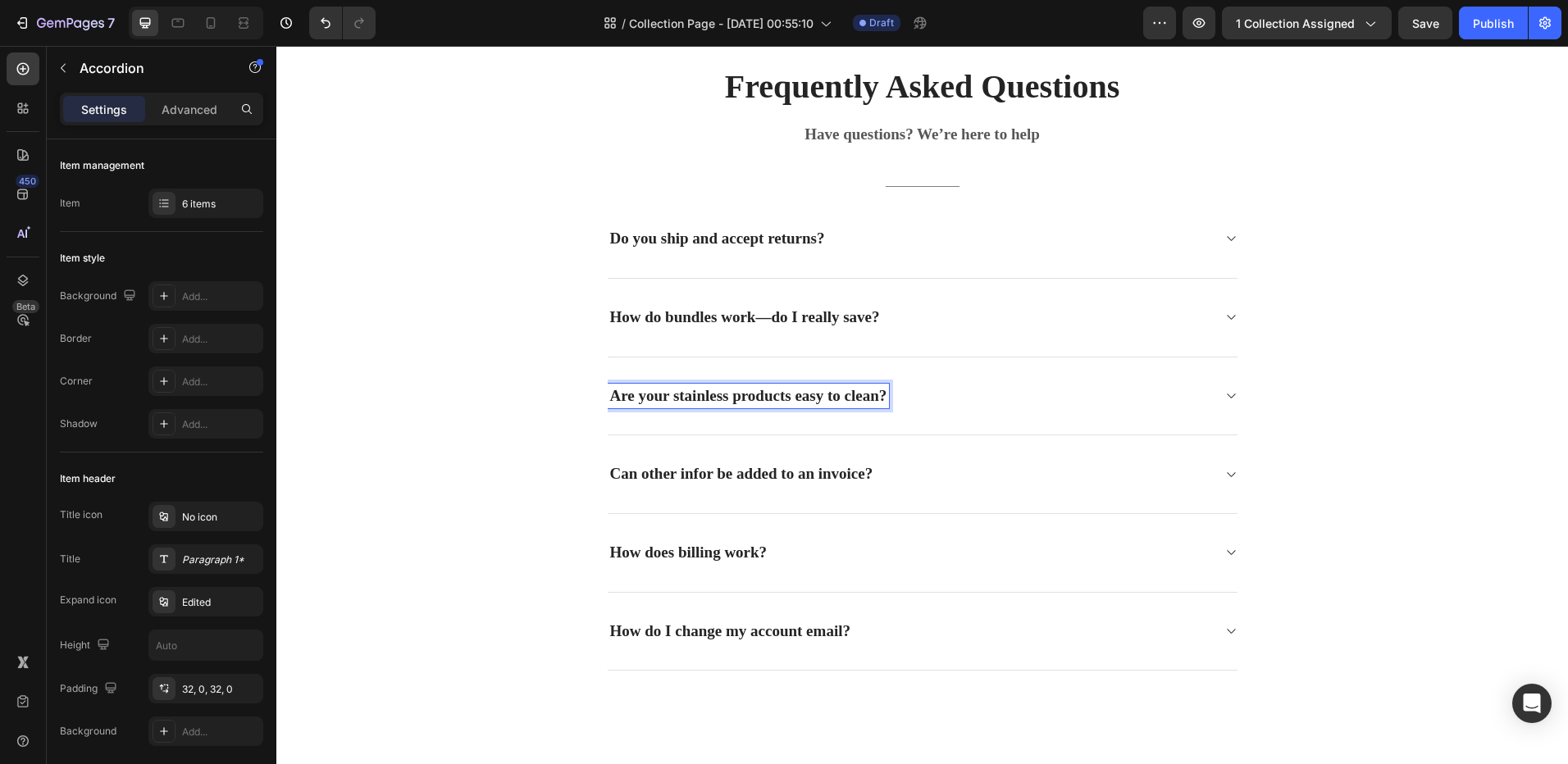
click at [1224, 389] on icon at bounding box center [1230, 395] width 12 height 13
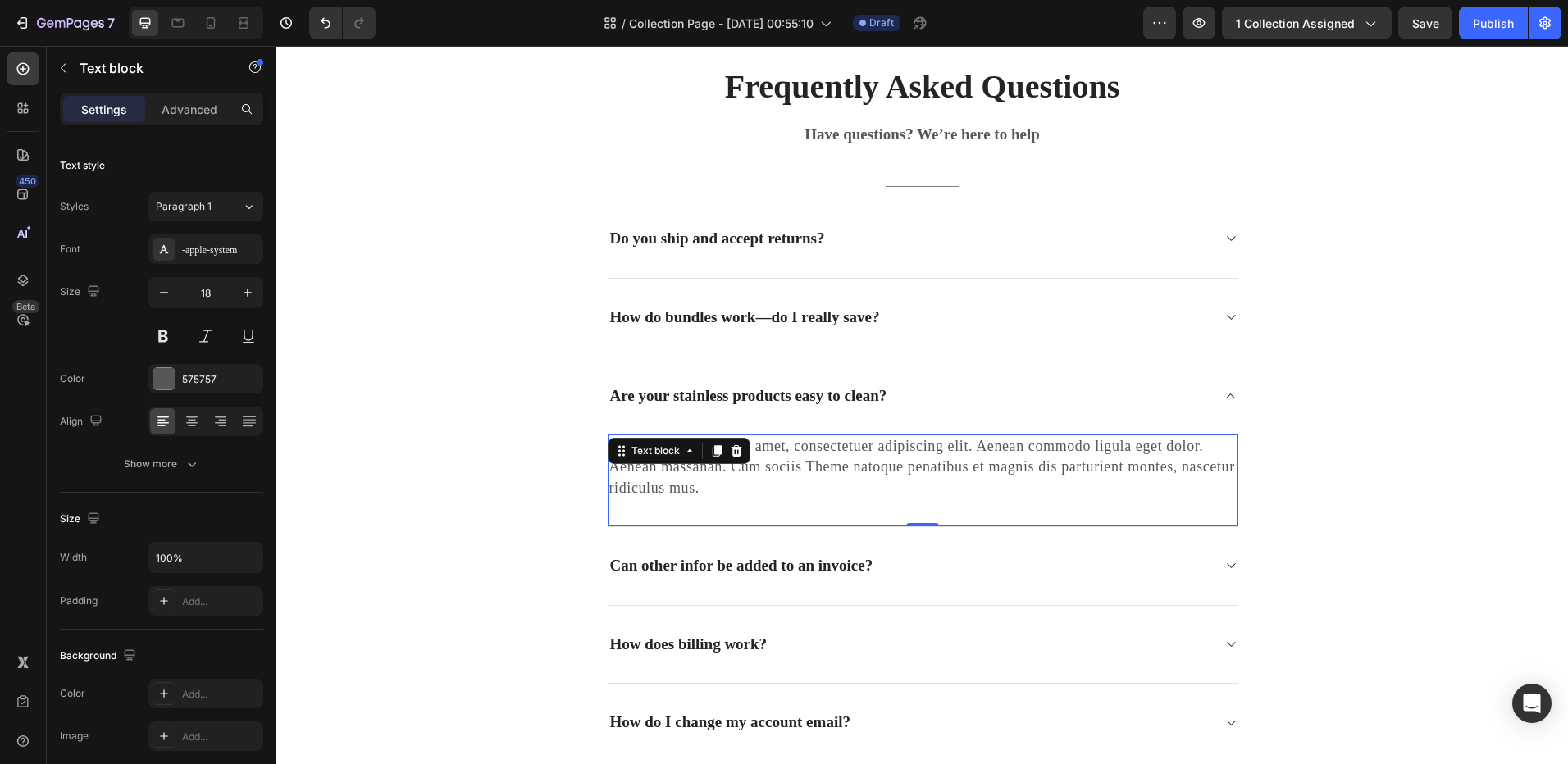
click at [740, 487] on p "Lorem ipsum dolor sit amet, consectetuer adipiscing elit. Aenean commodo ligula…" at bounding box center [922, 467] width 627 height 63
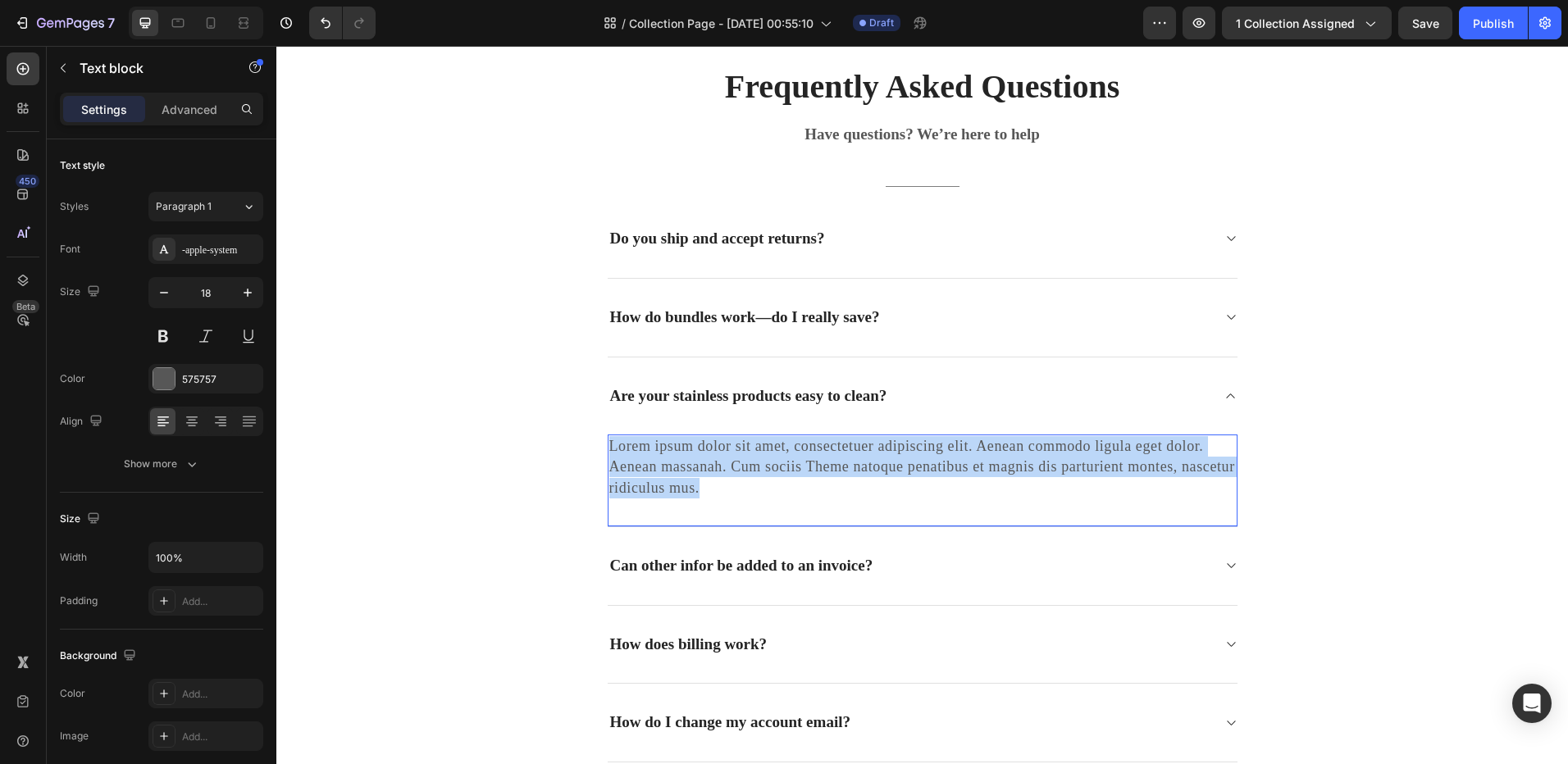
click at [740, 487] on p "Lorem ipsum dolor sit amet, consectetuer adipiscing elit. Aenean commodo ligula…" at bounding box center [922, 467] width 627 height 63
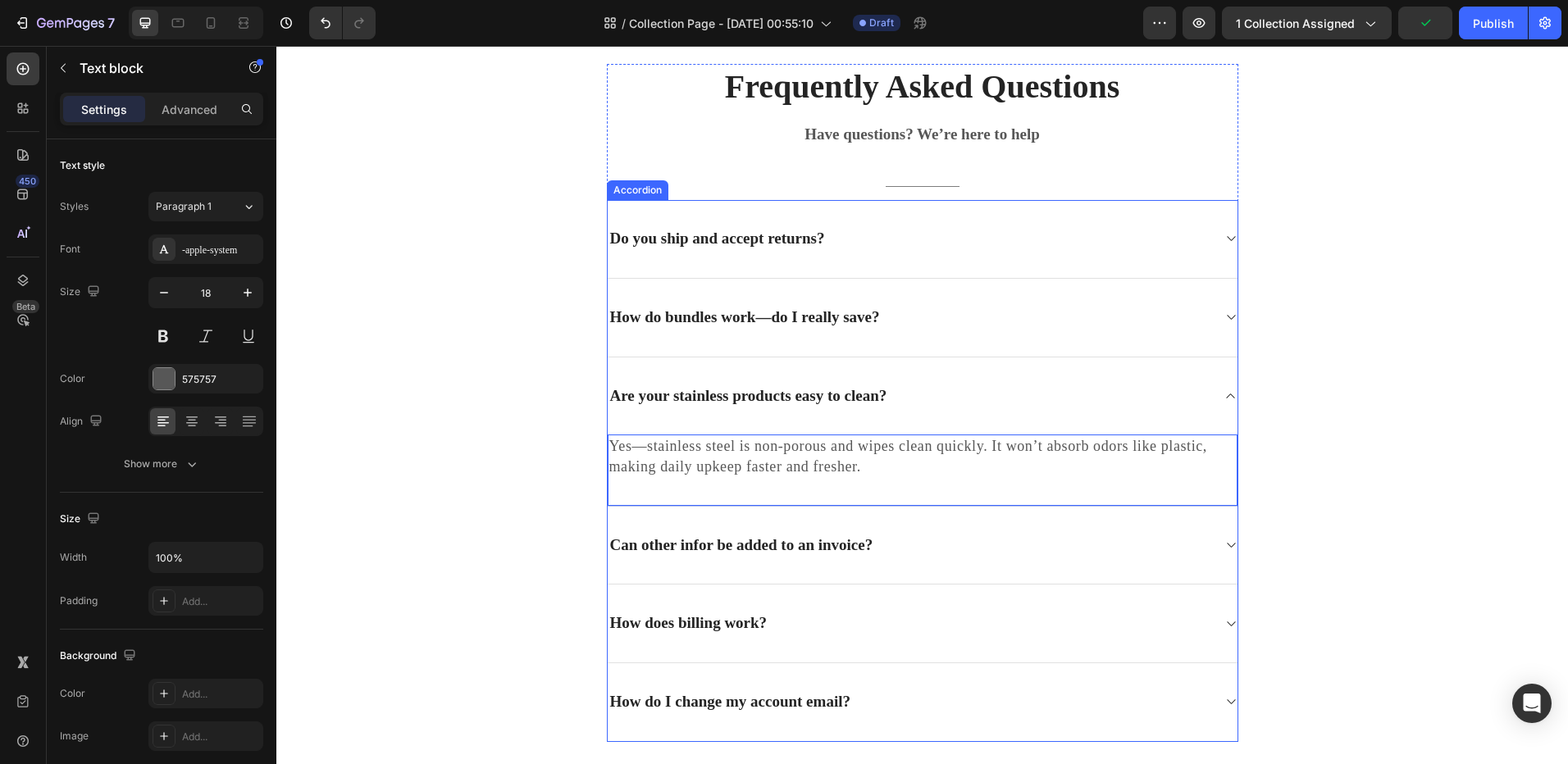
click at [714, 551] on p "Can other infor be added to an invoice?" at bounding box center [742, 545] width 263 height 21
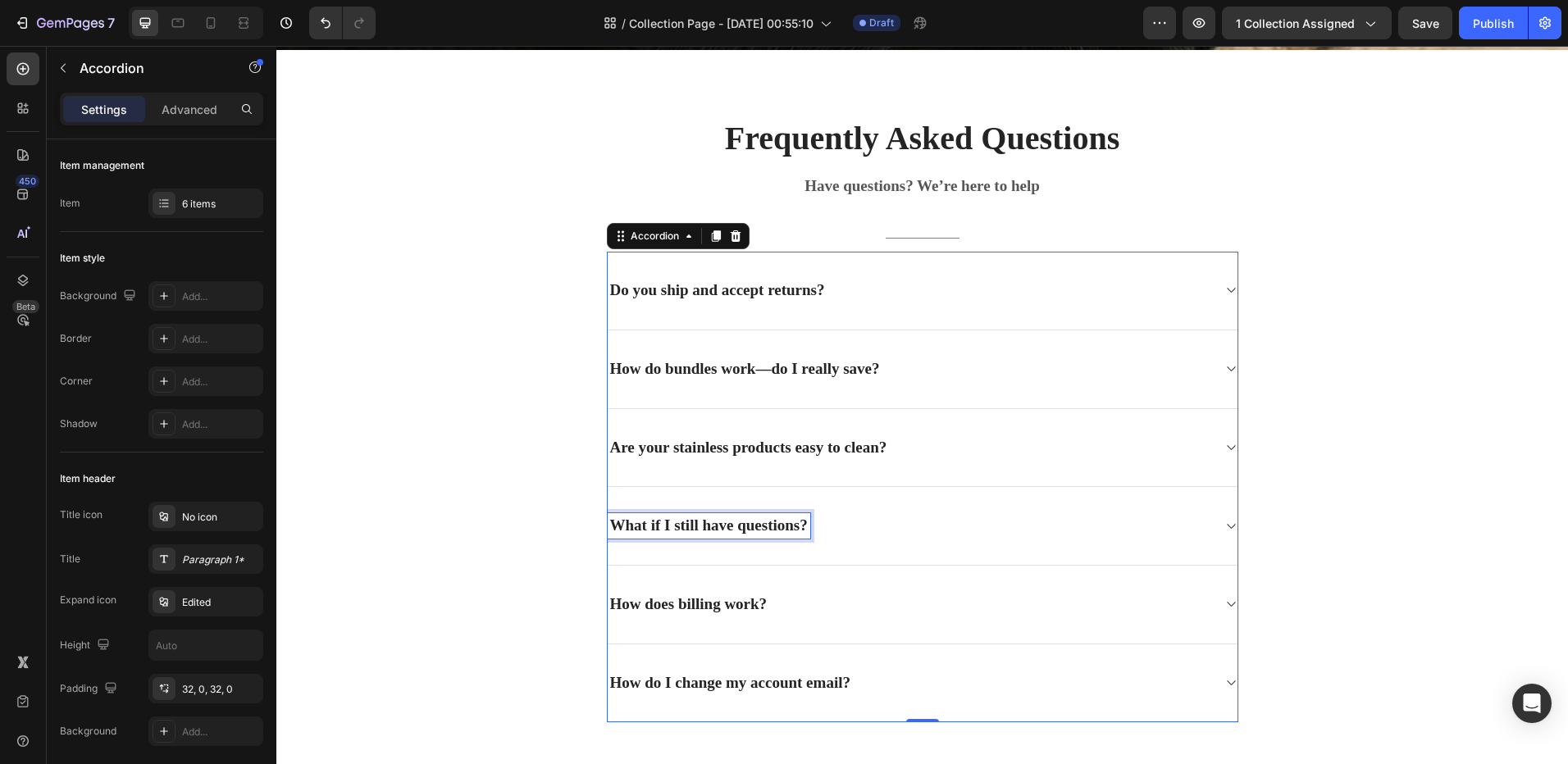
scroll to position [4170, 0]
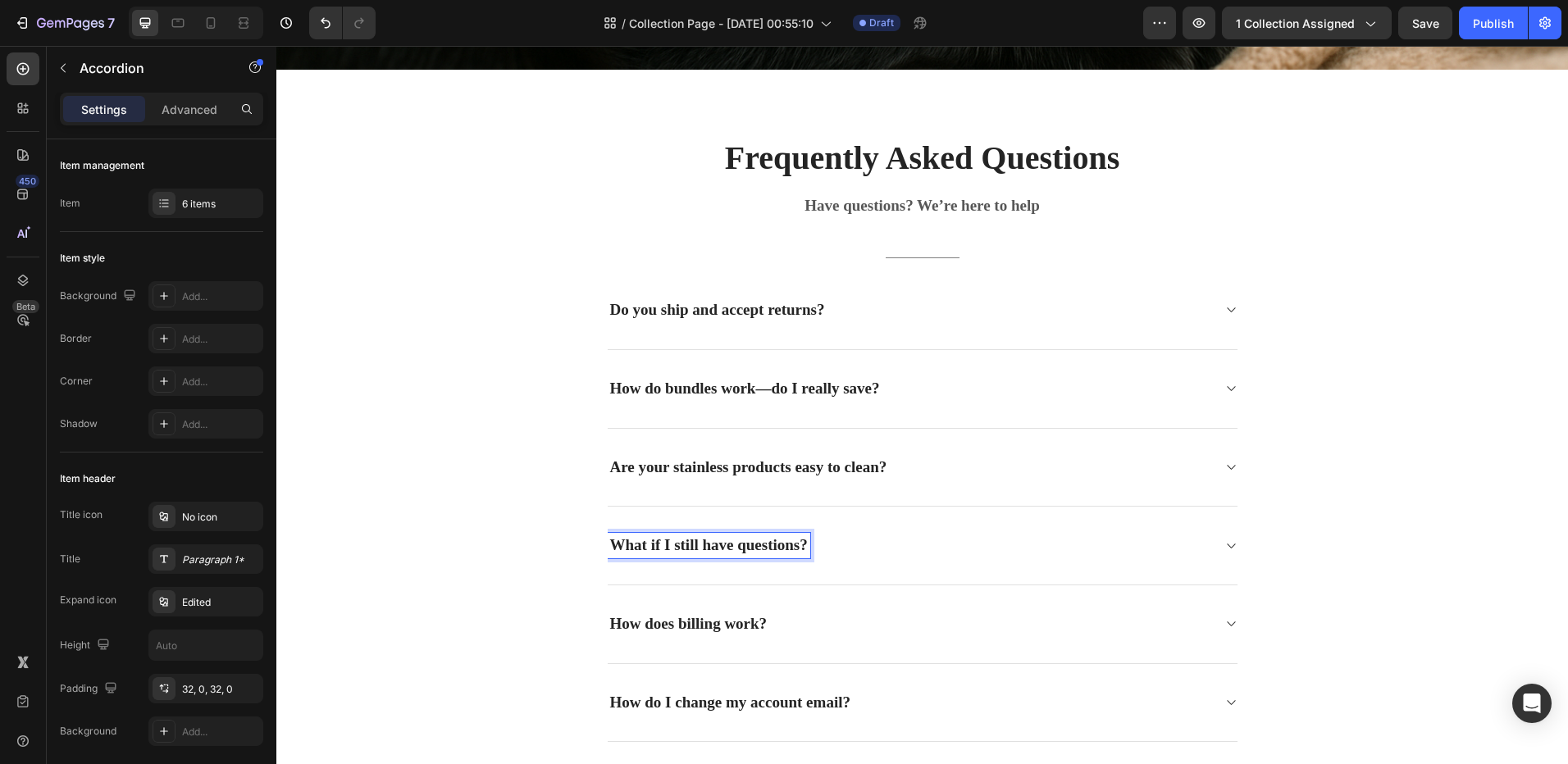
click at [1210, 543] on div "What if I still have questions?" at bounding box center [922, 546] width 629 height 79
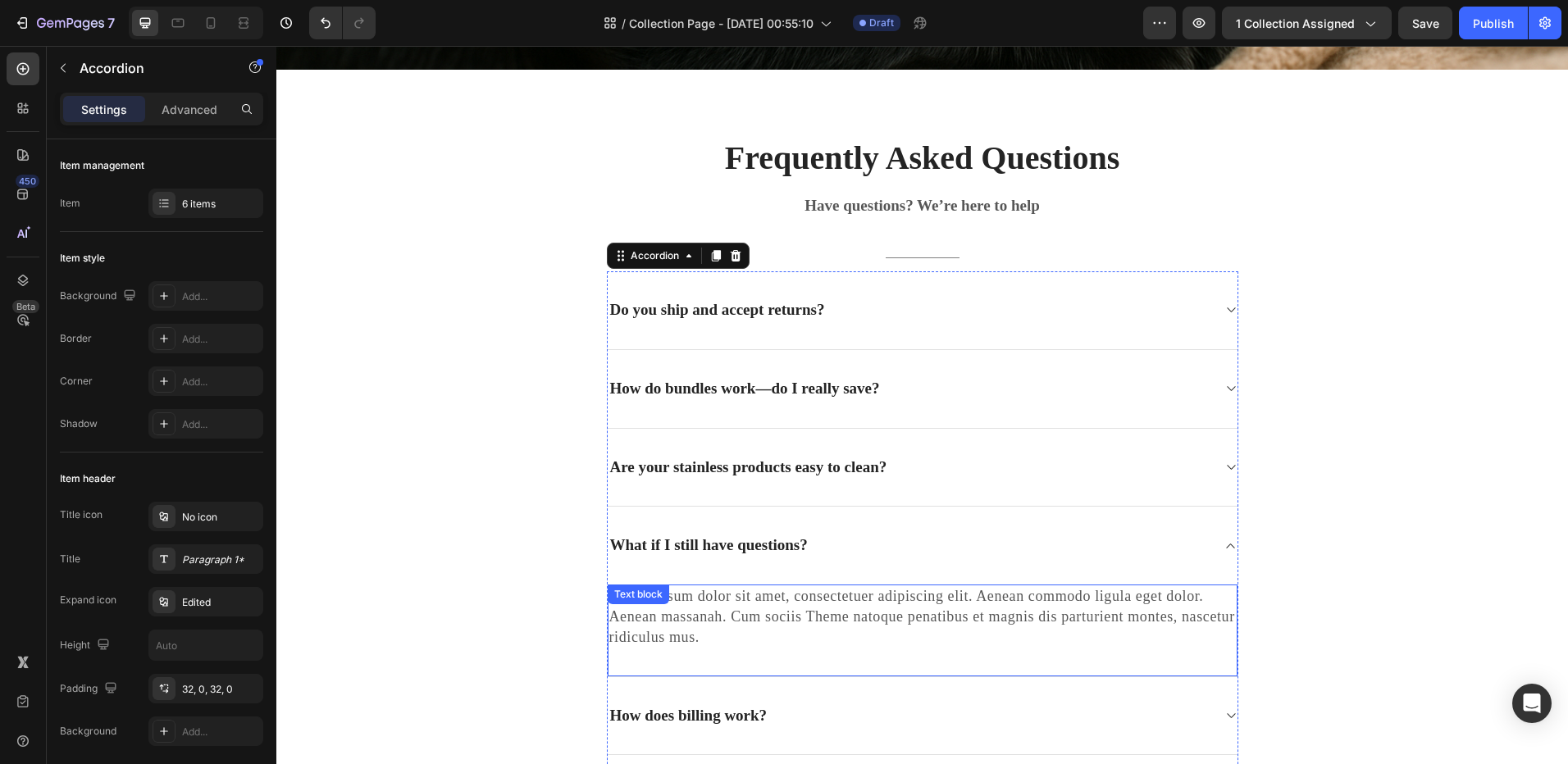
click at [841, 622] on p "Lorem ipsum dolor sit amet, consectetuer adipiscing elit. Aenean commodo ligula…" at bounding box center [922, 617] width 627 height 63
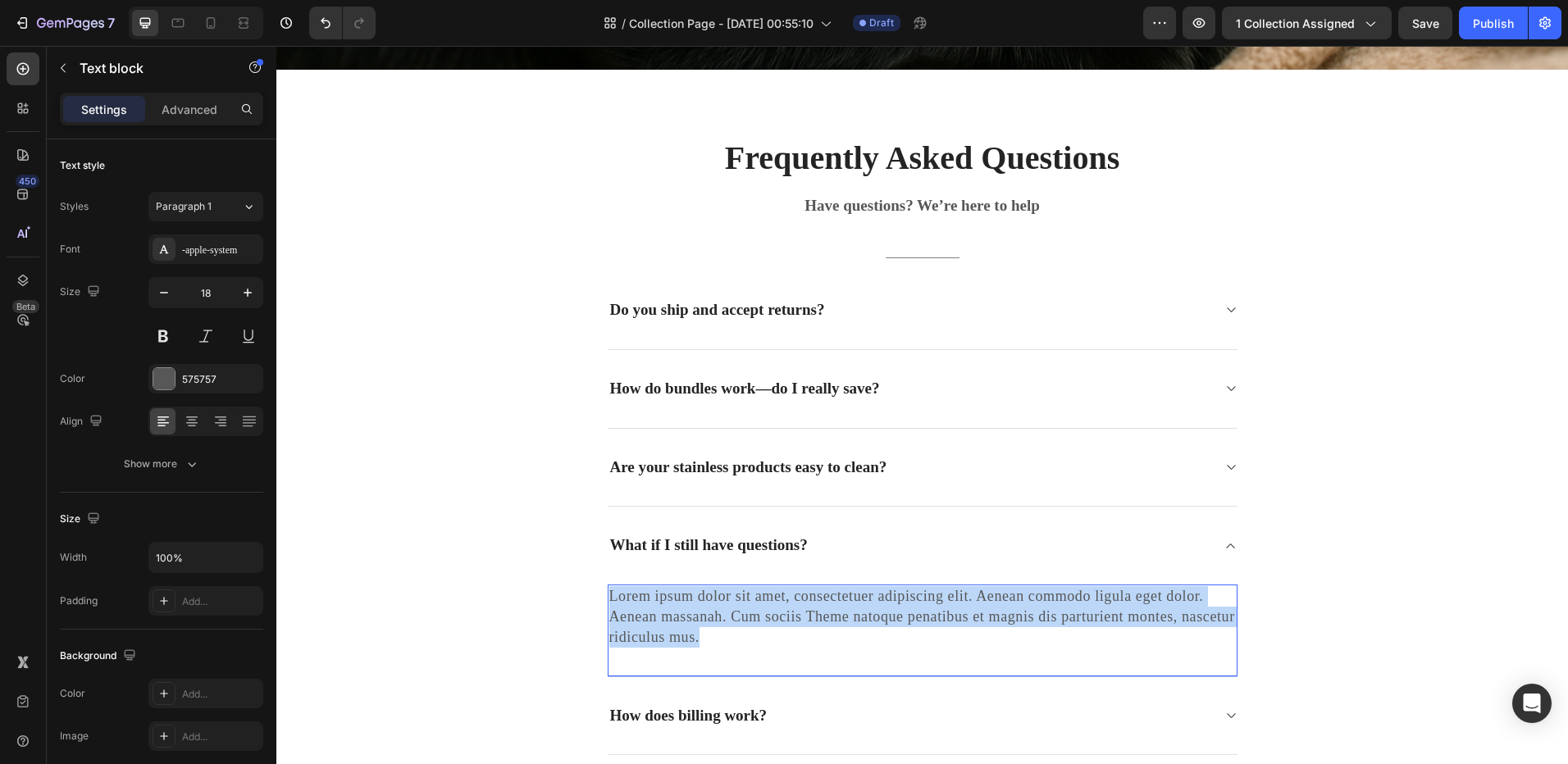
click at [841, 622] on p "Lorem ipsum dolor sit amet, consectetuer adipiscing elit. Aenean commodo ligula…" at bounding box center [922, 617] width 627 height 63
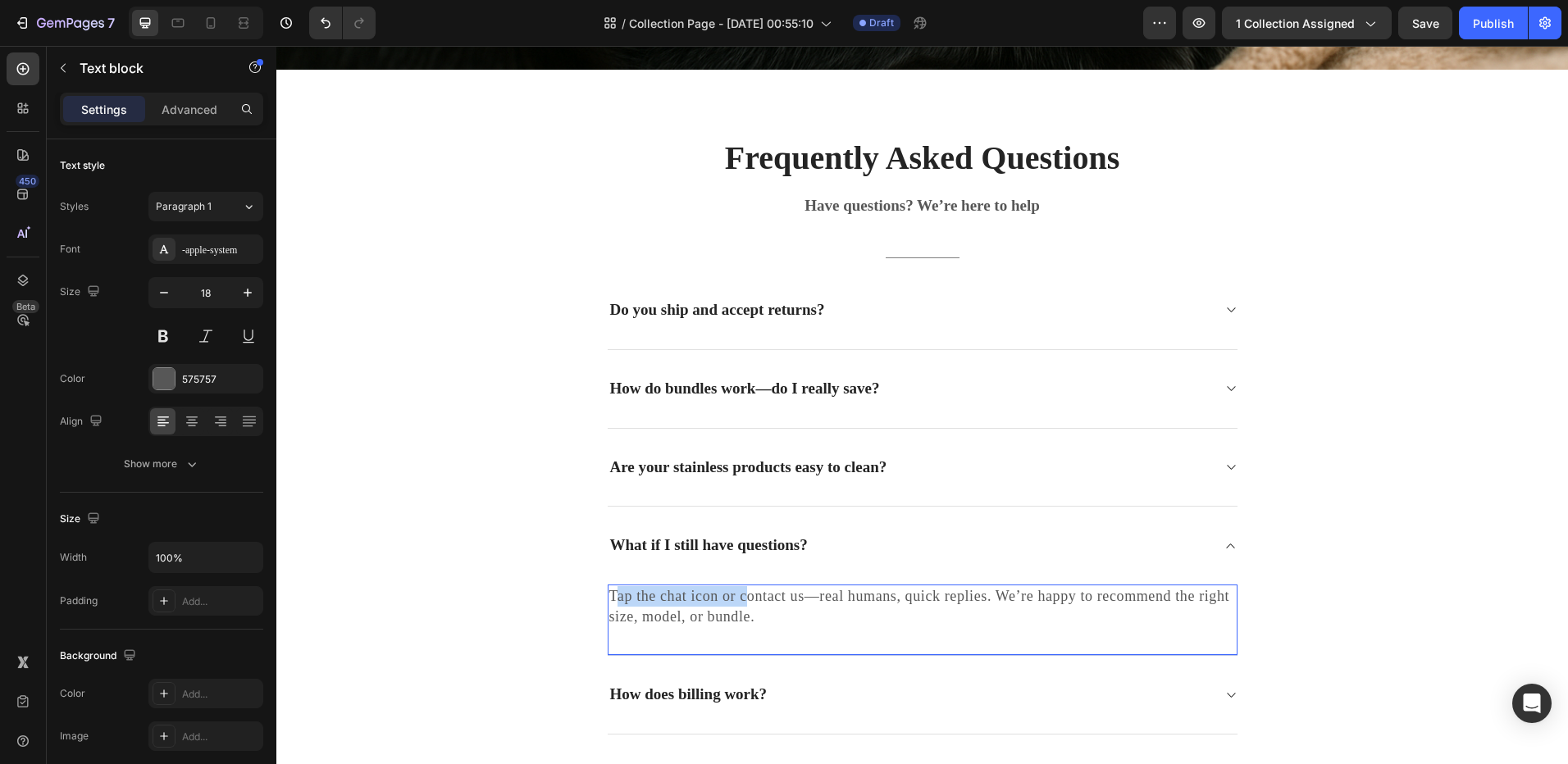
drag, startPoint x: 740, startPoint y: 598, endPoint x: 611, endPoint y: 601, distance: 129.0
click at [611, 601] on p "Tap the chat icon or contact us—real humans, quick replies. We’re happy to reco…" at bounding box center [922, 607] width 627 height 41
drag, startPoint x: 669, startPoint y: 600, endPoint x: 601, endPoint y: 601, distance: 68.0
click at [608, 601] on div "Contact us—real humans, quick replies. We’re happy to recommend the right size,…" at bounding box center [922, 607] width 629 height 45
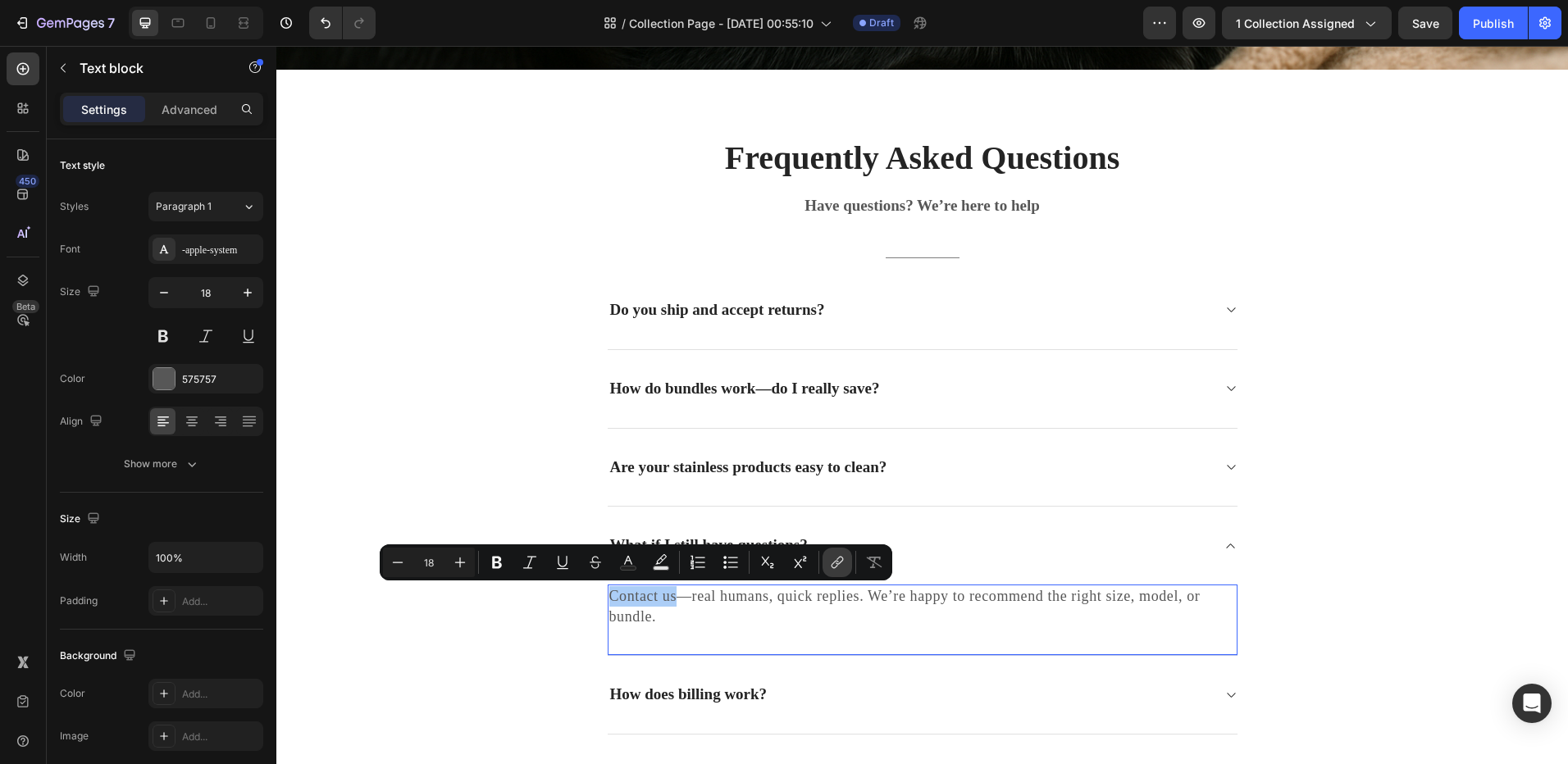
click at [832, 562] on icon "Editor contextual toolbar" at bounding box center [837, 562] width 16 height 16
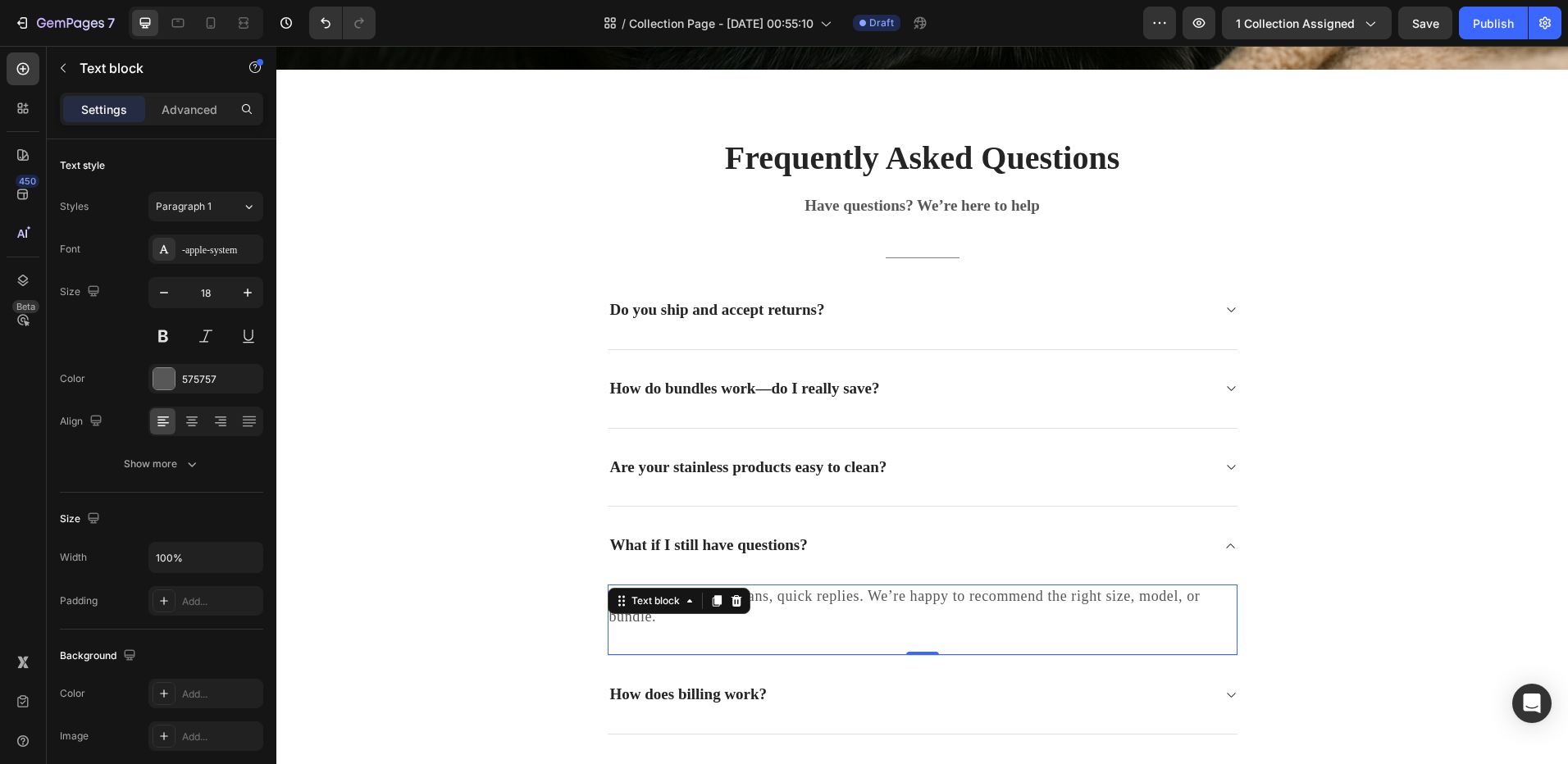
click at [648, 623] on p "Contact us—real humans, quick replies. We’re happy to recommend the right size,…" at bounding box center [922, 607] width 627 height 41
click at [646, 599] on p "Contact us—real humans, quick replies. We’re happy to recommend the right size,…" at bounding box center [922, 607] width 627 height 41
click at [667, 599] on p "Contact us—real humans, quick replies. We’re happy to recommend the right size,…" at bounding box center [922, 607] width 627 height 41
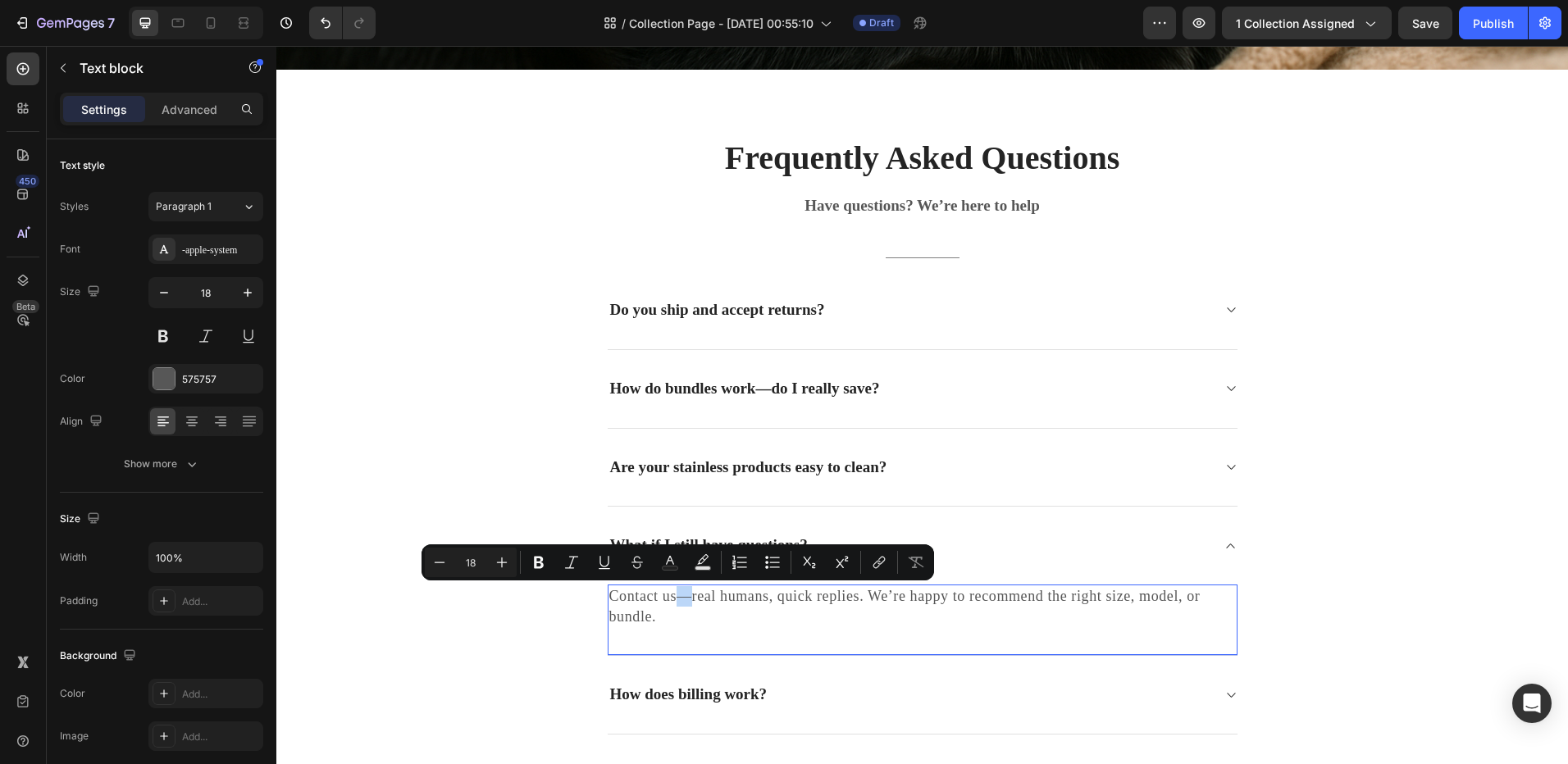
click at [667, 599] on p "Contact us—real humans, quick replies. We’re happy to recommend the right size,…" at bounding box center [922, 607] width 627 height 41
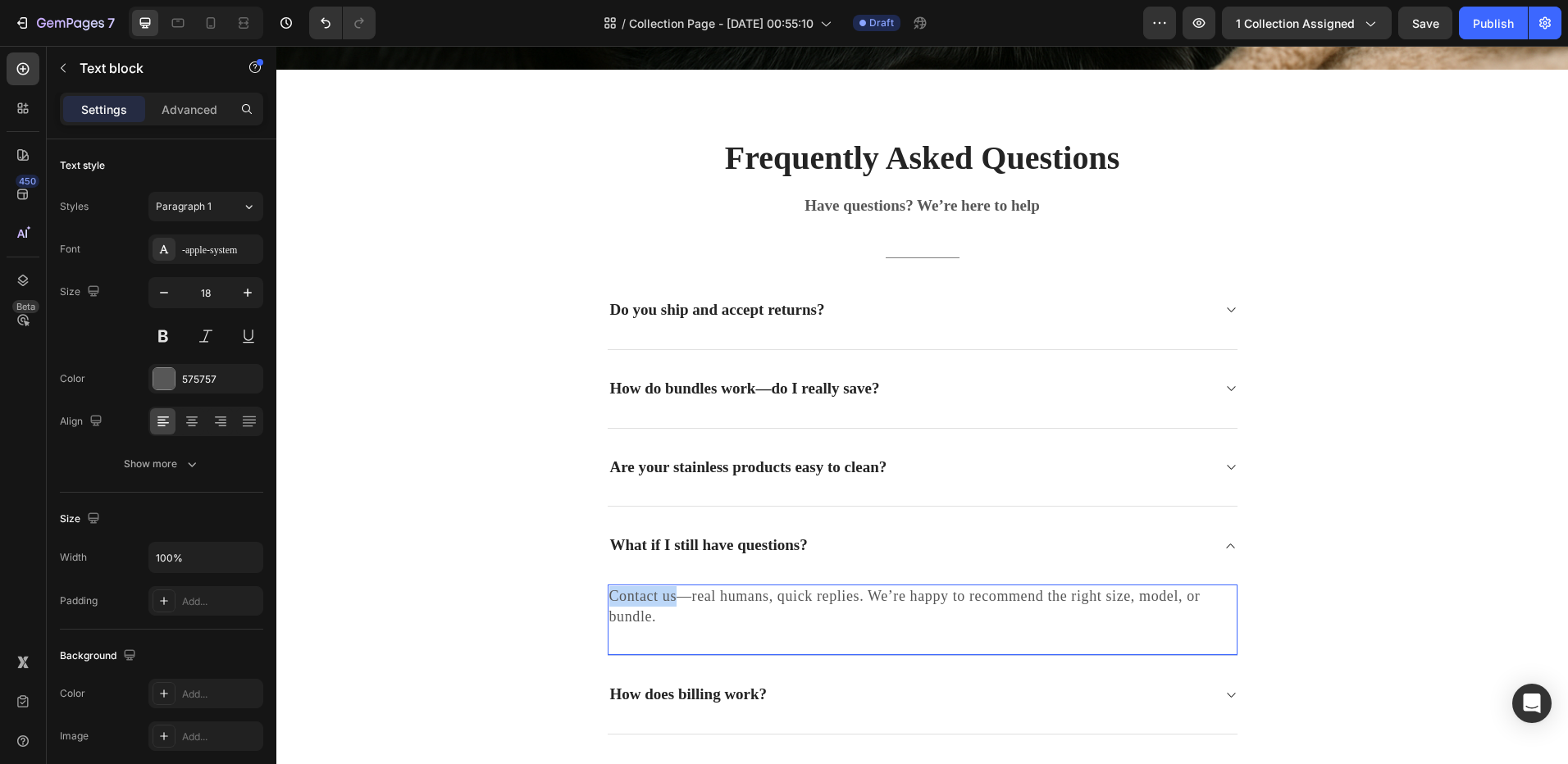
drag, startPoint x: 669, startPoint y: 597, endPoint x: 578, endPoint y: 586, distance: 91.7
click at [578, 586] on div "Frequently Asked Questions Heading Have questions? We’re here to help Text bloc…" at bounding box center [922, 474] width 1267 height 677
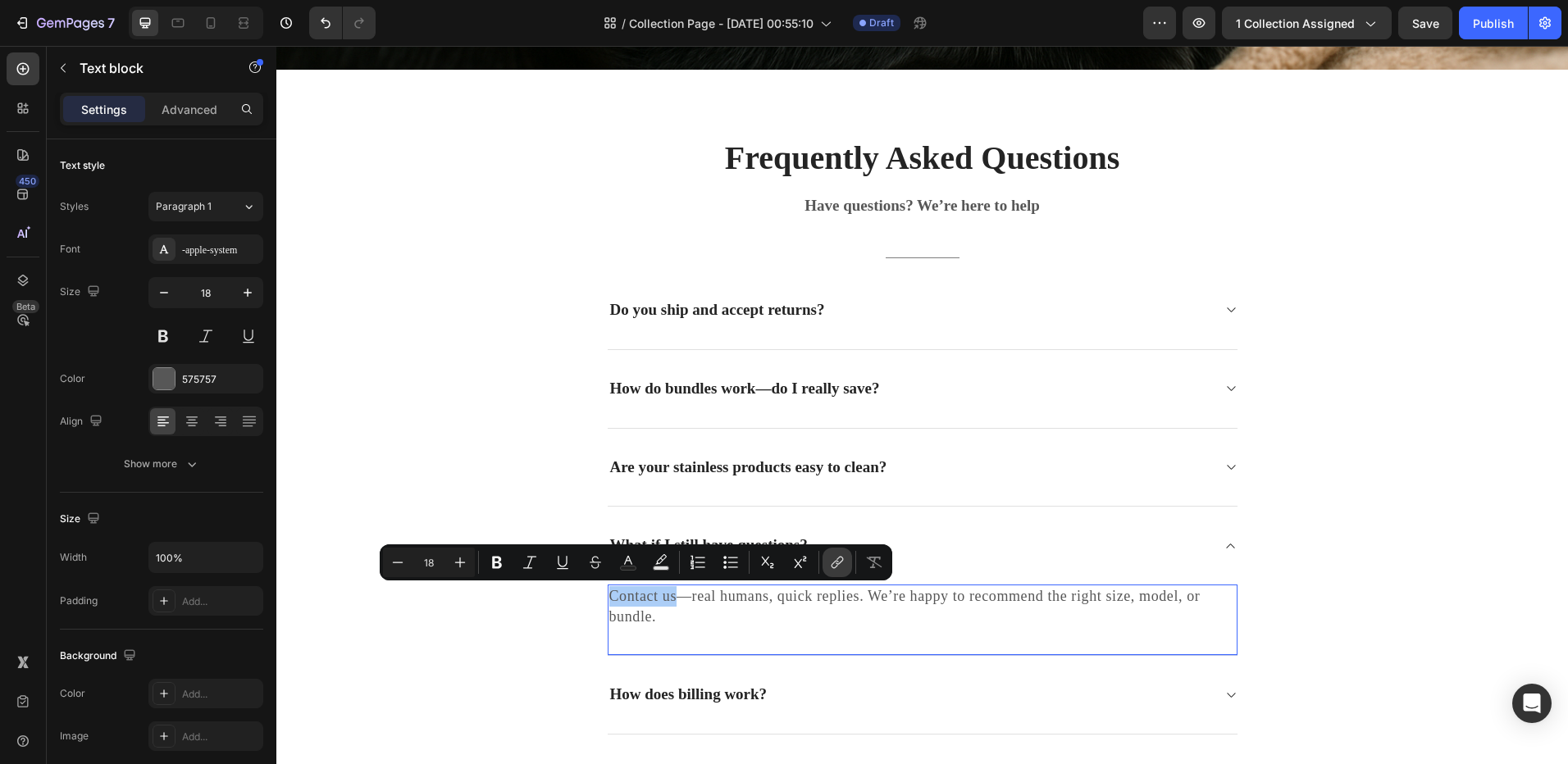
click at [826, 566] on button "link" at bounding box center [837, 562] width 29 height 29
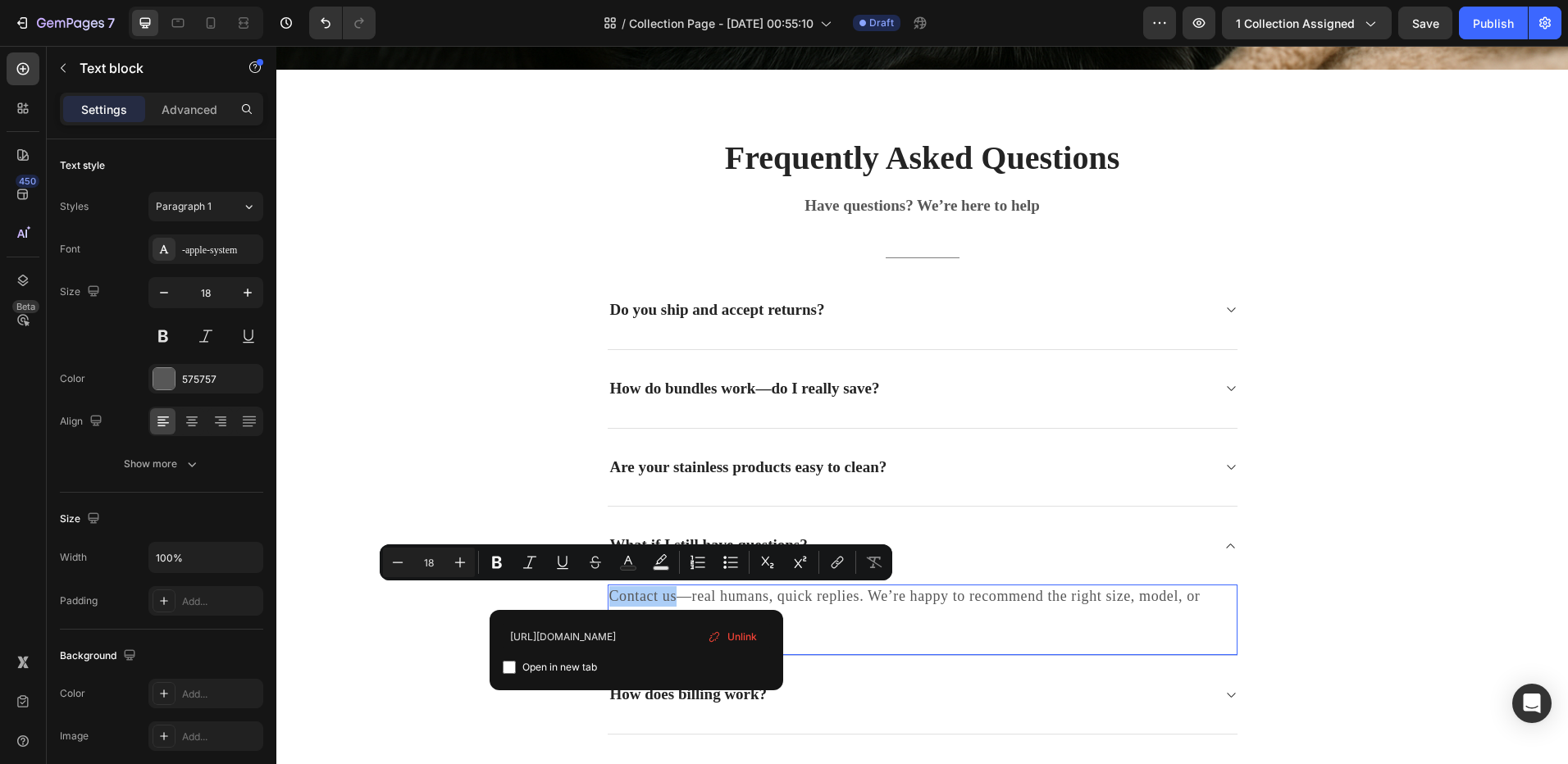
type input "http://finepawsco.com/contact"
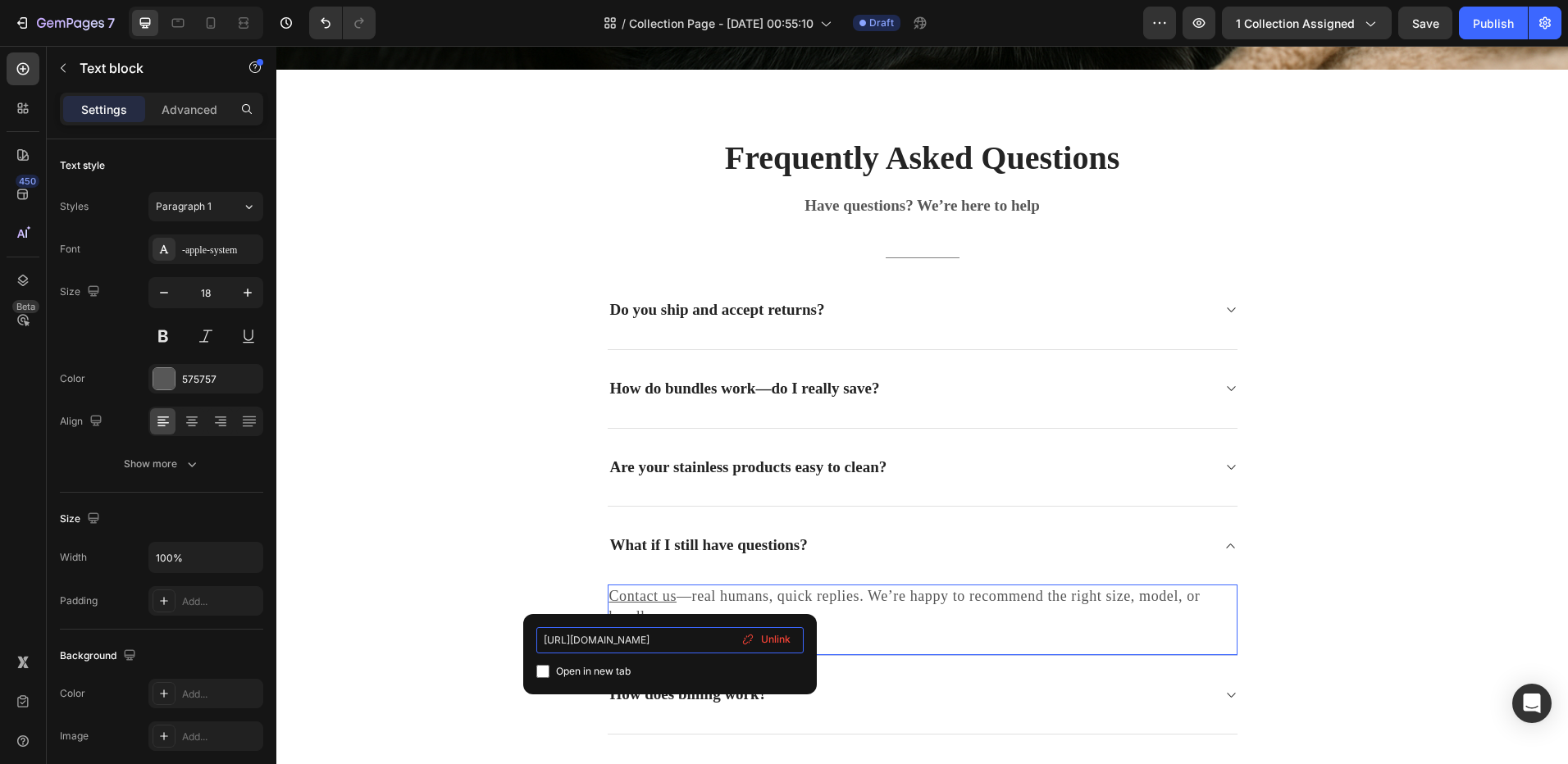
click at [566, 644] on input "http://finepawsco.com/contact" at bounding box center [670, 641] width 267 height 27
type input "https://finepawsco.com/contact"
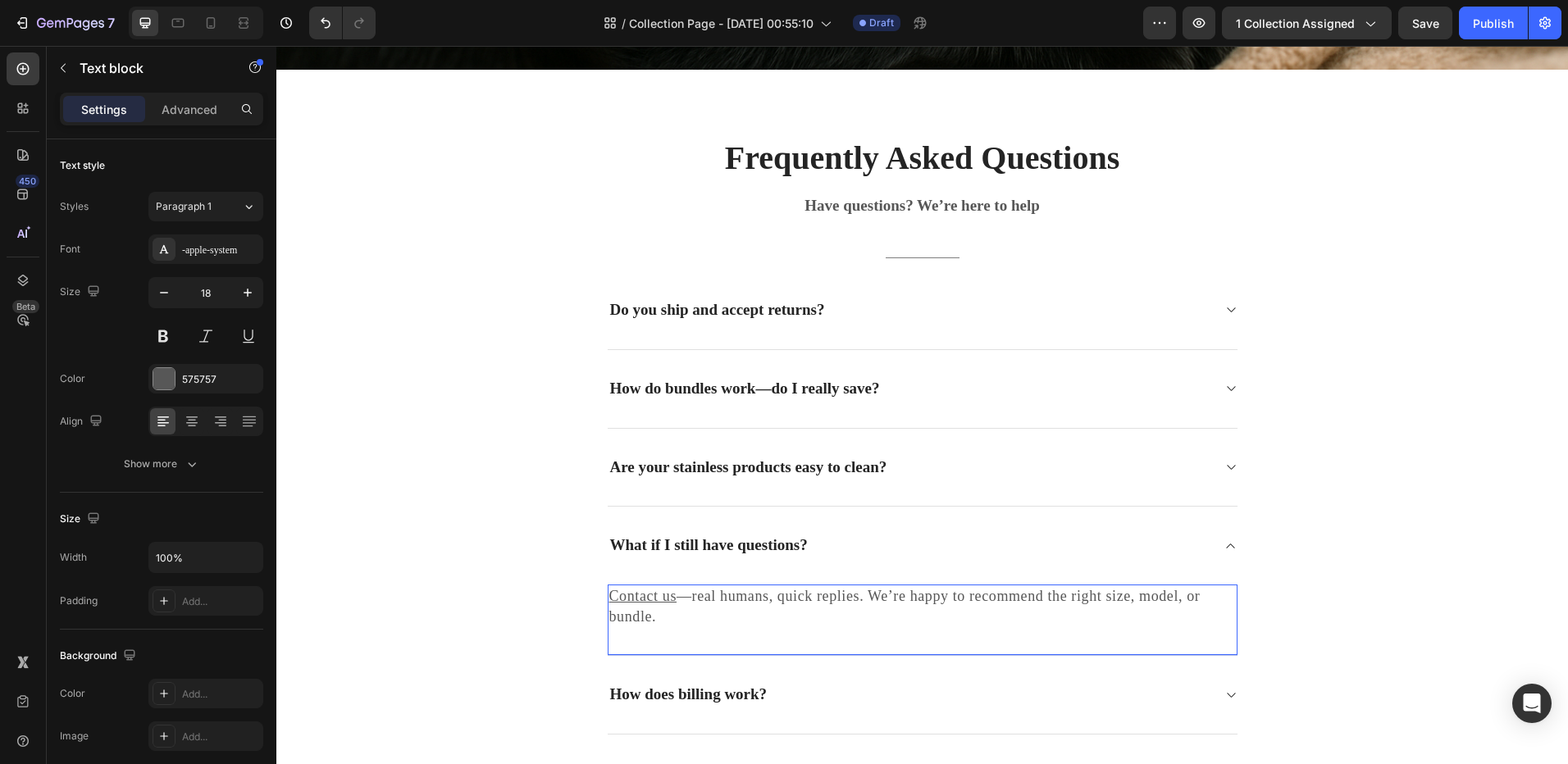
click at [871, 623] on p "Contact us —real humans, quick replies. We’re happy to recommend the right size…" at bounding box center [922, 607] width 627 height 41
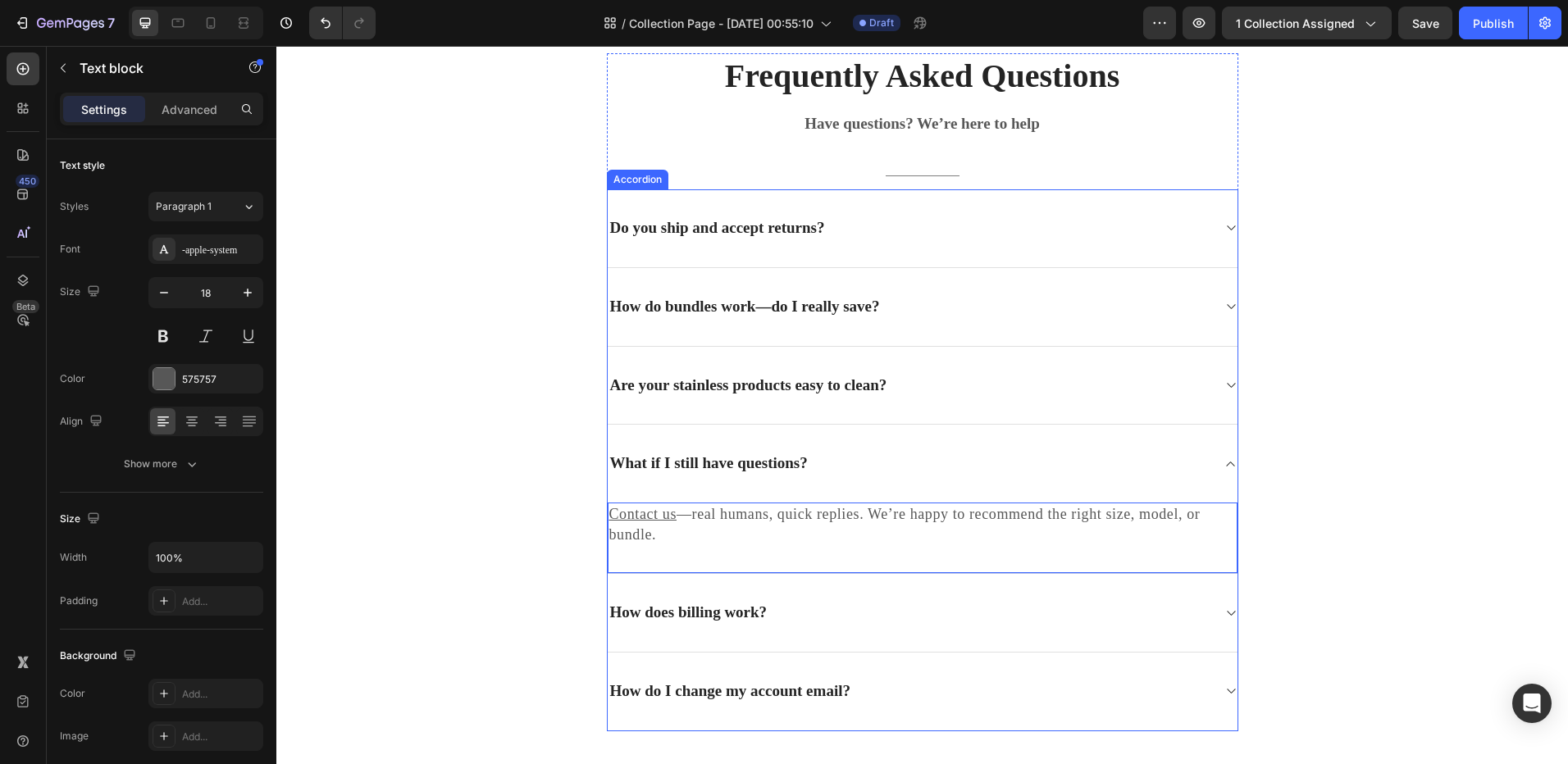
scroll to position [3841, 0]
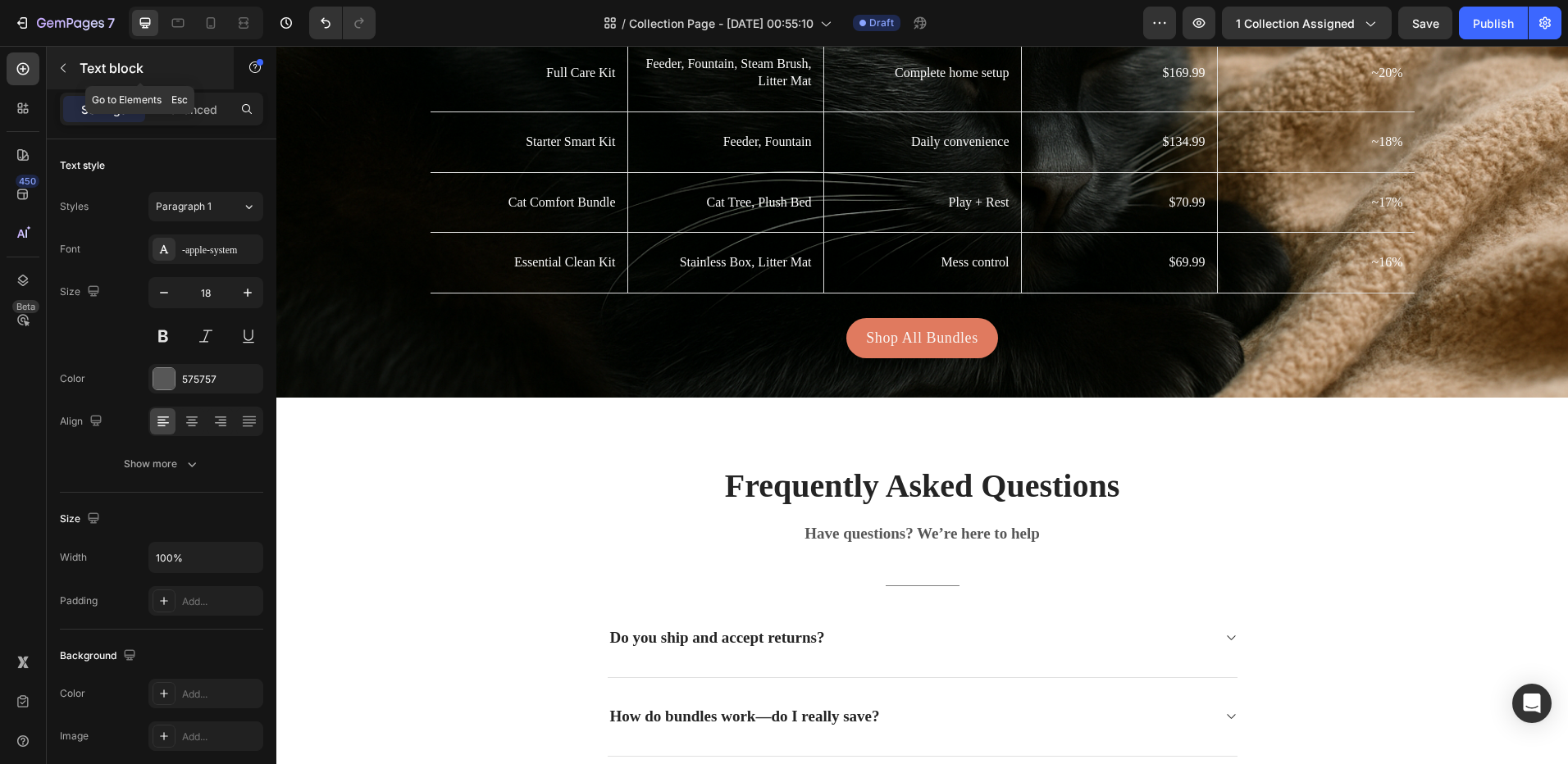
click at [53, 61] on button "button" at bounding box center [63, 68] width 27 height 27
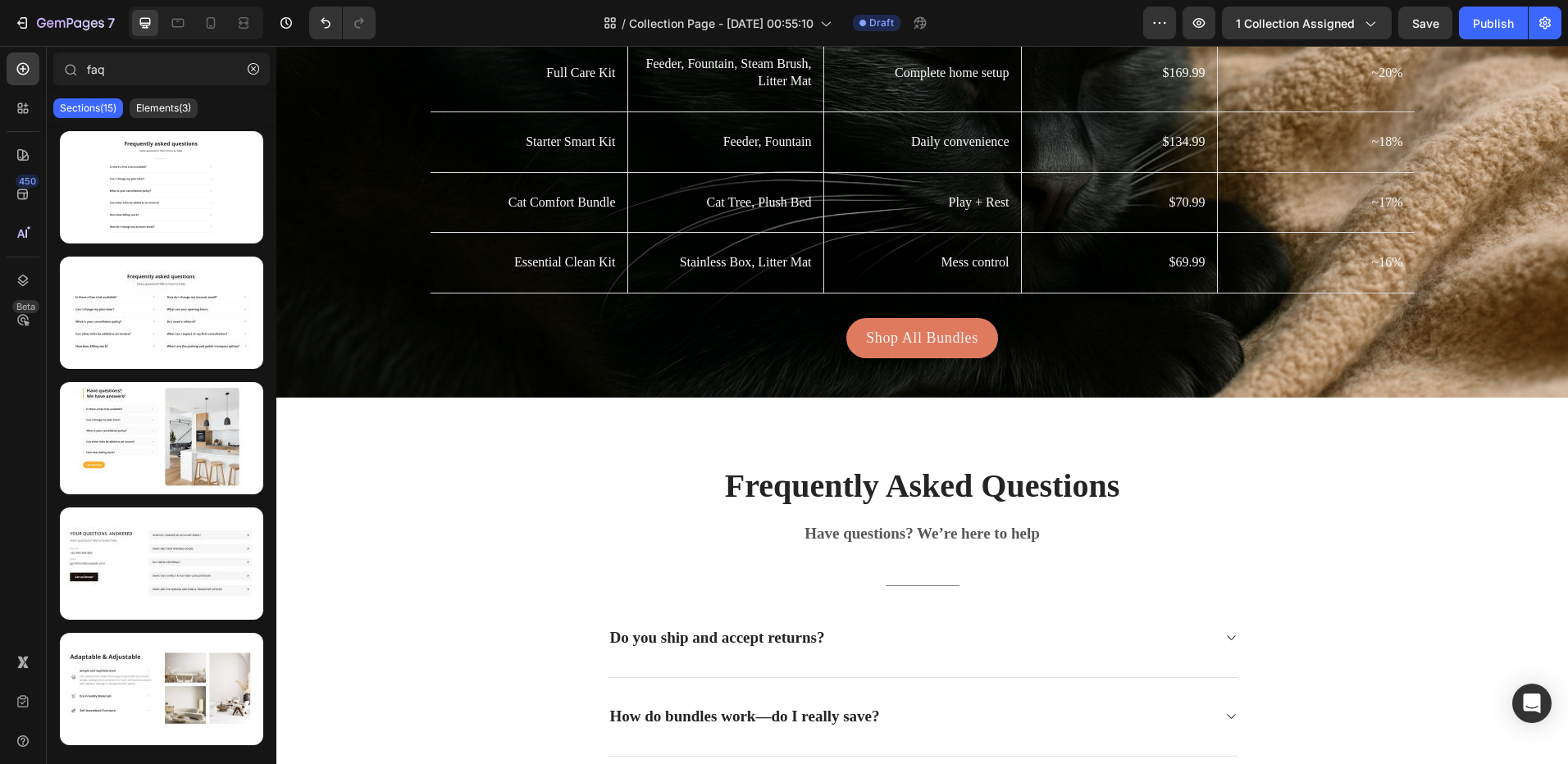
click at [121, 99] on div "Sections(15)" at bounding box center [87, 108] width 69 height 20
click at [148, 105] on p "Elements(3)" at bounding box center [164, 108] width 55 height 13
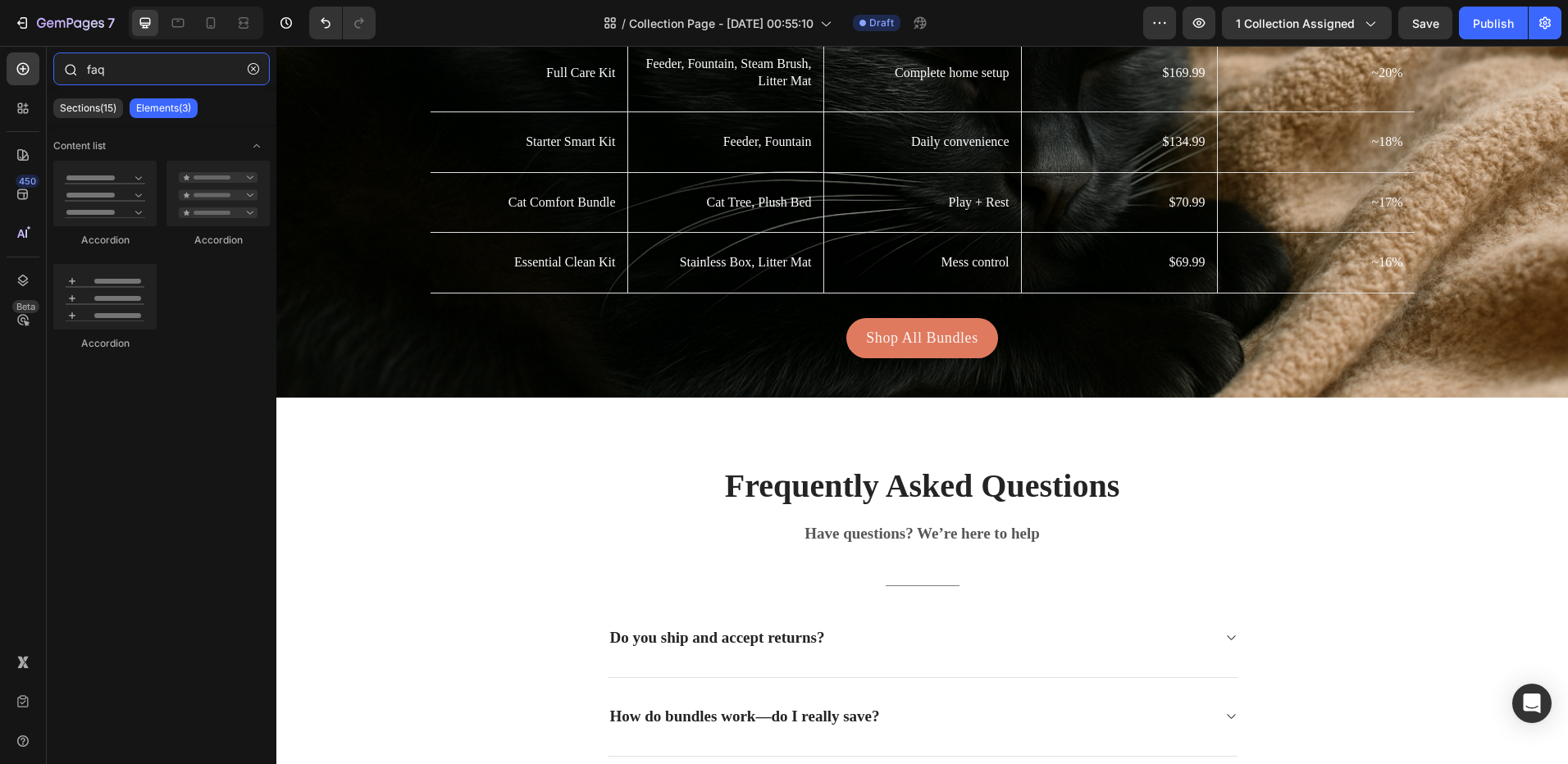
drag, startPoint x: 69, startPoint y: 70, endPoint x: 54, endPoint y: 70, distance: 15.0
click at [66, 70] on div "faq" at bounding box center [162, 72] width 230 height 39
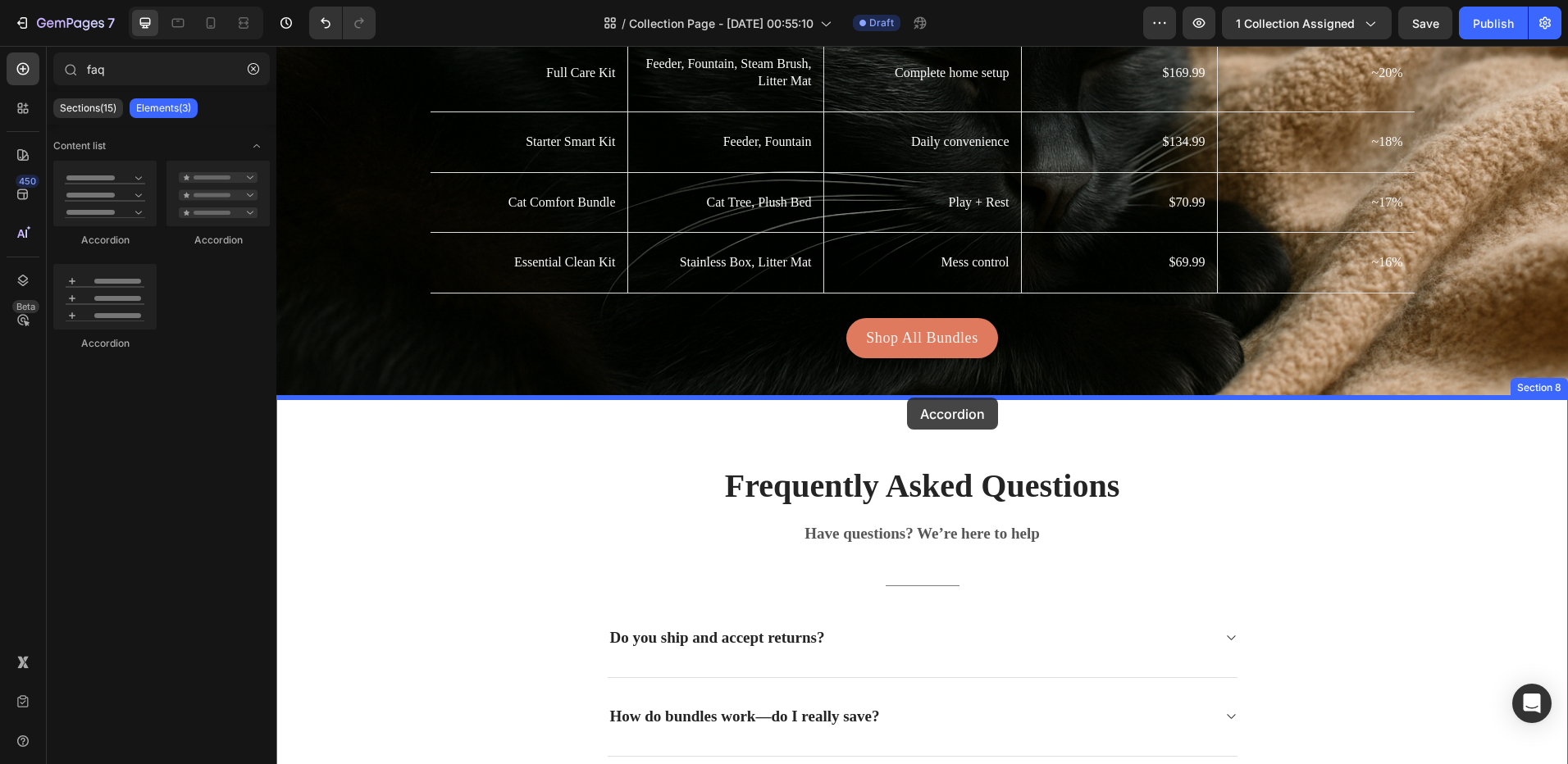
drag, startPoint x: 410, startPoint y: 268, endPoint x: 904, endPoint y: 400, distance: 511.3
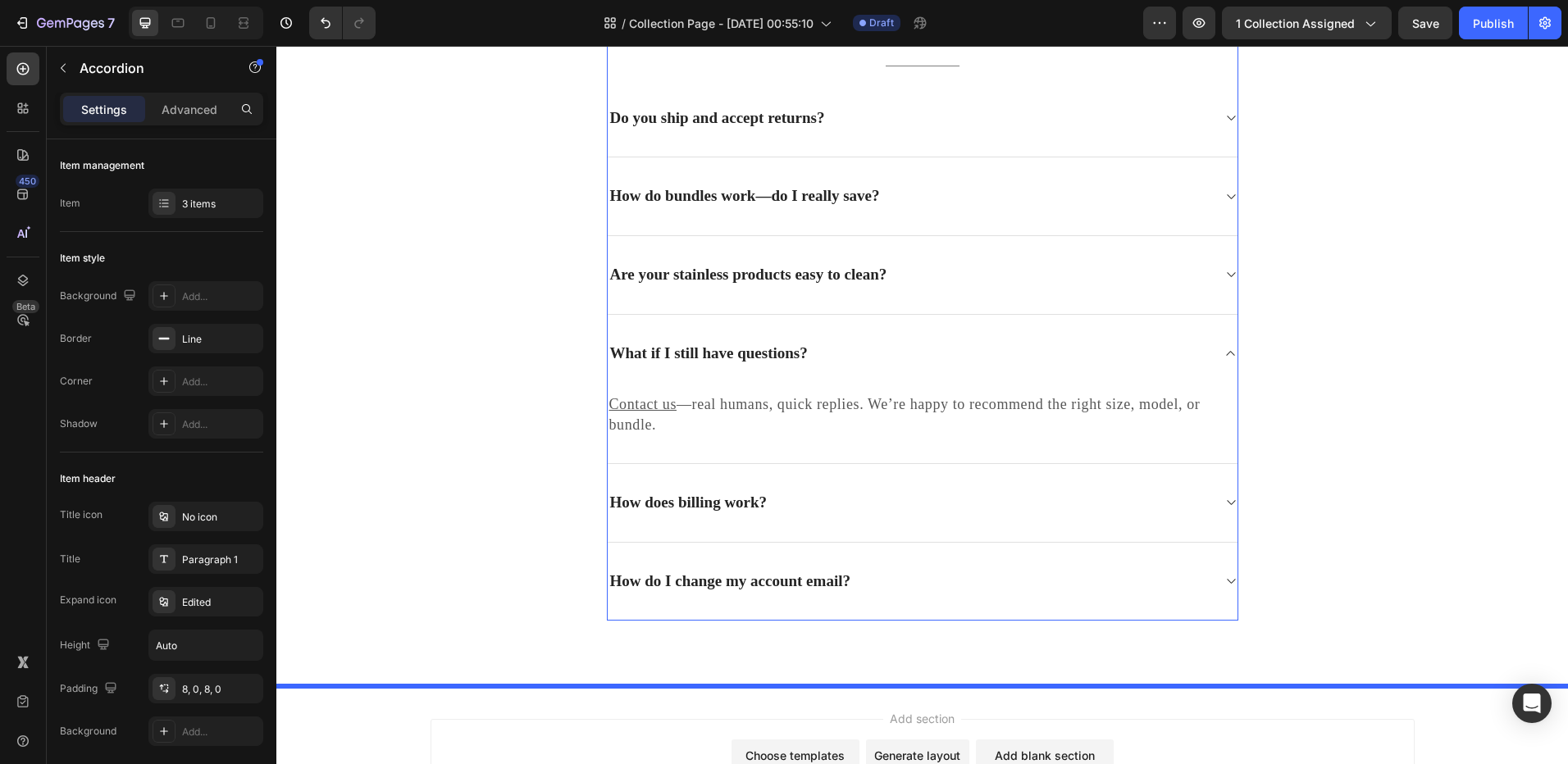
scroll to position [4767, 0]
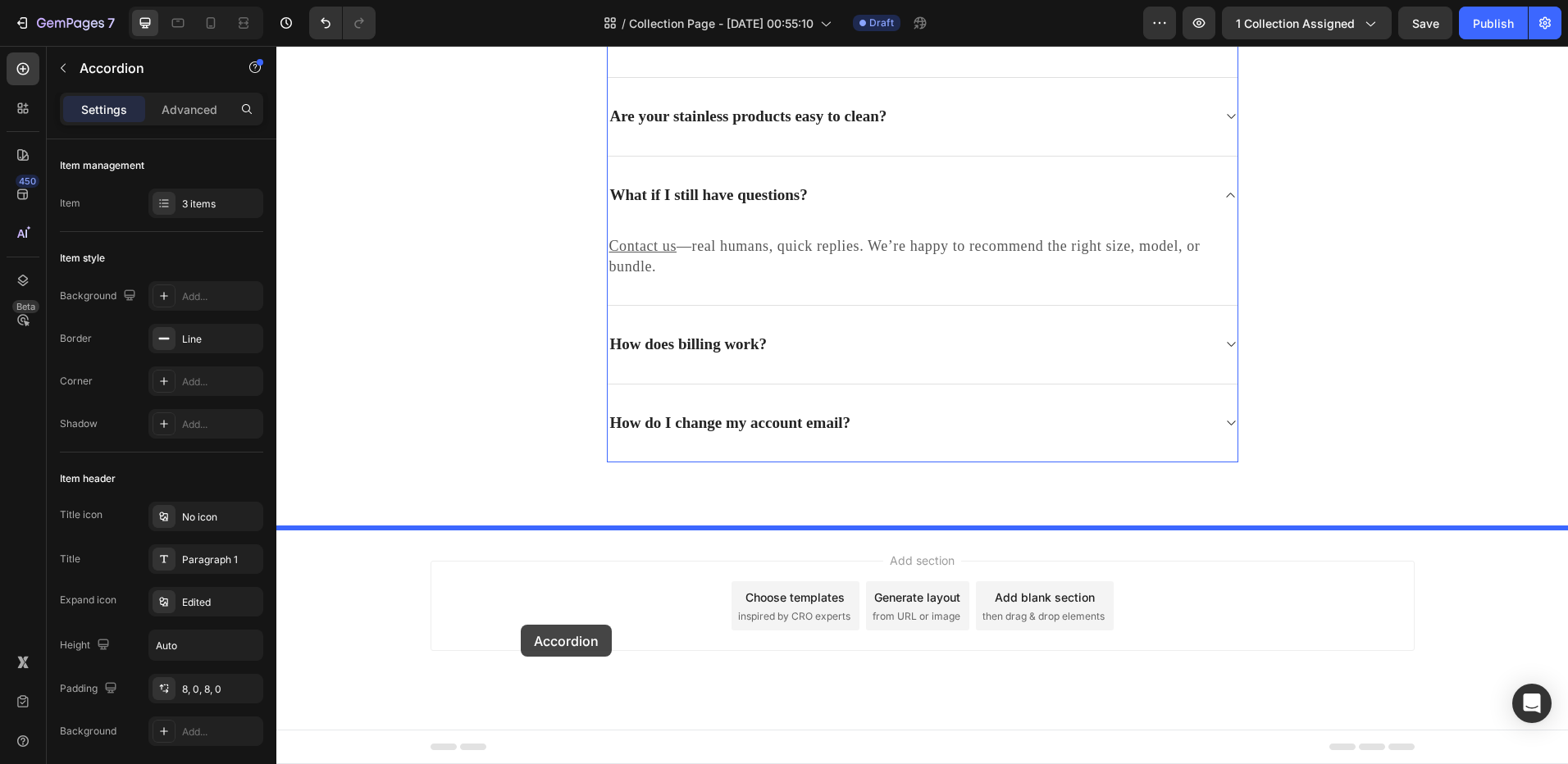
drag, startPoint x: 466, startPoint y: 352, endPoint x: 520, endPoint y: 625, distance: 278.3
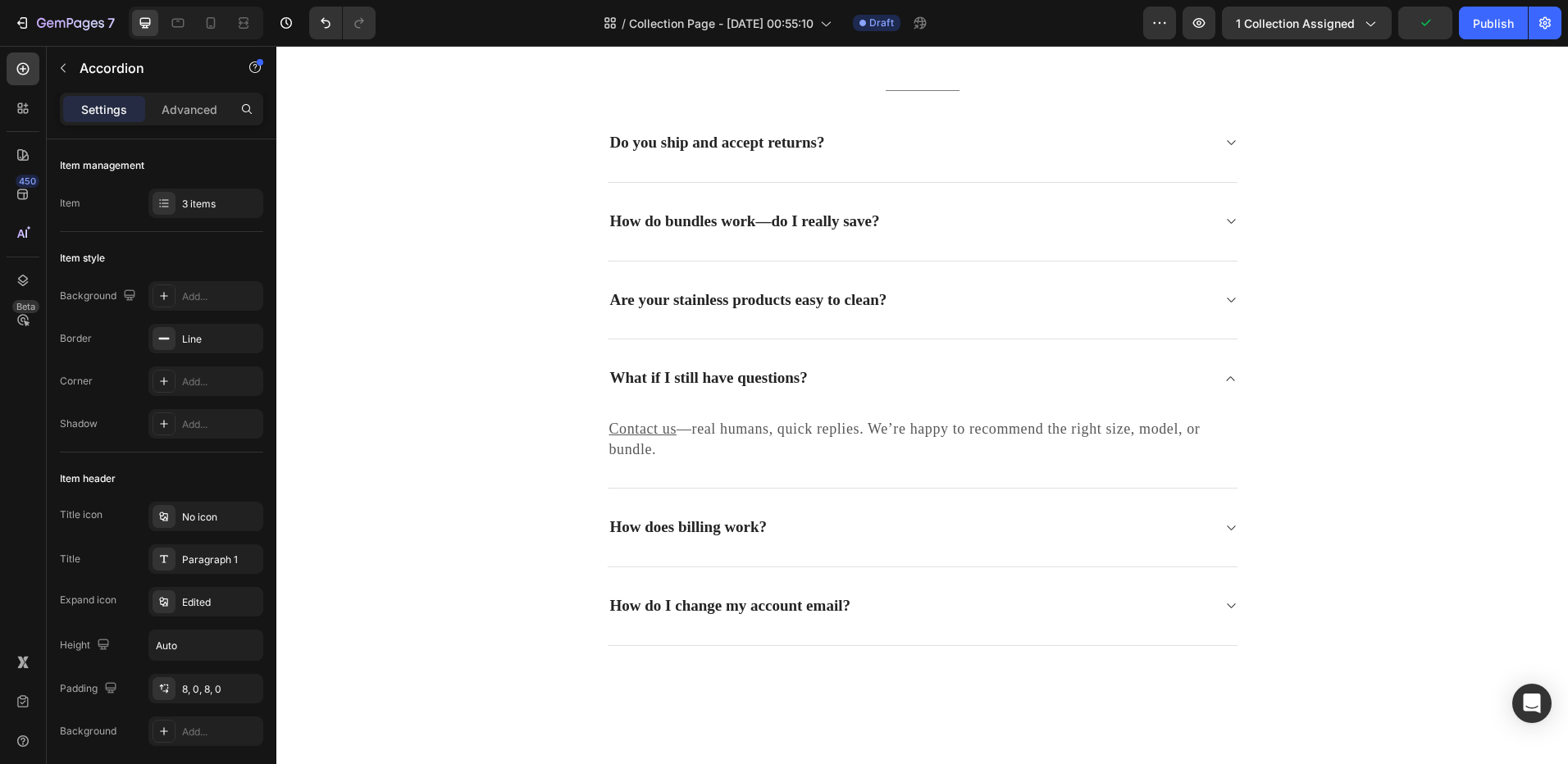
scroll to position [3783, 0]
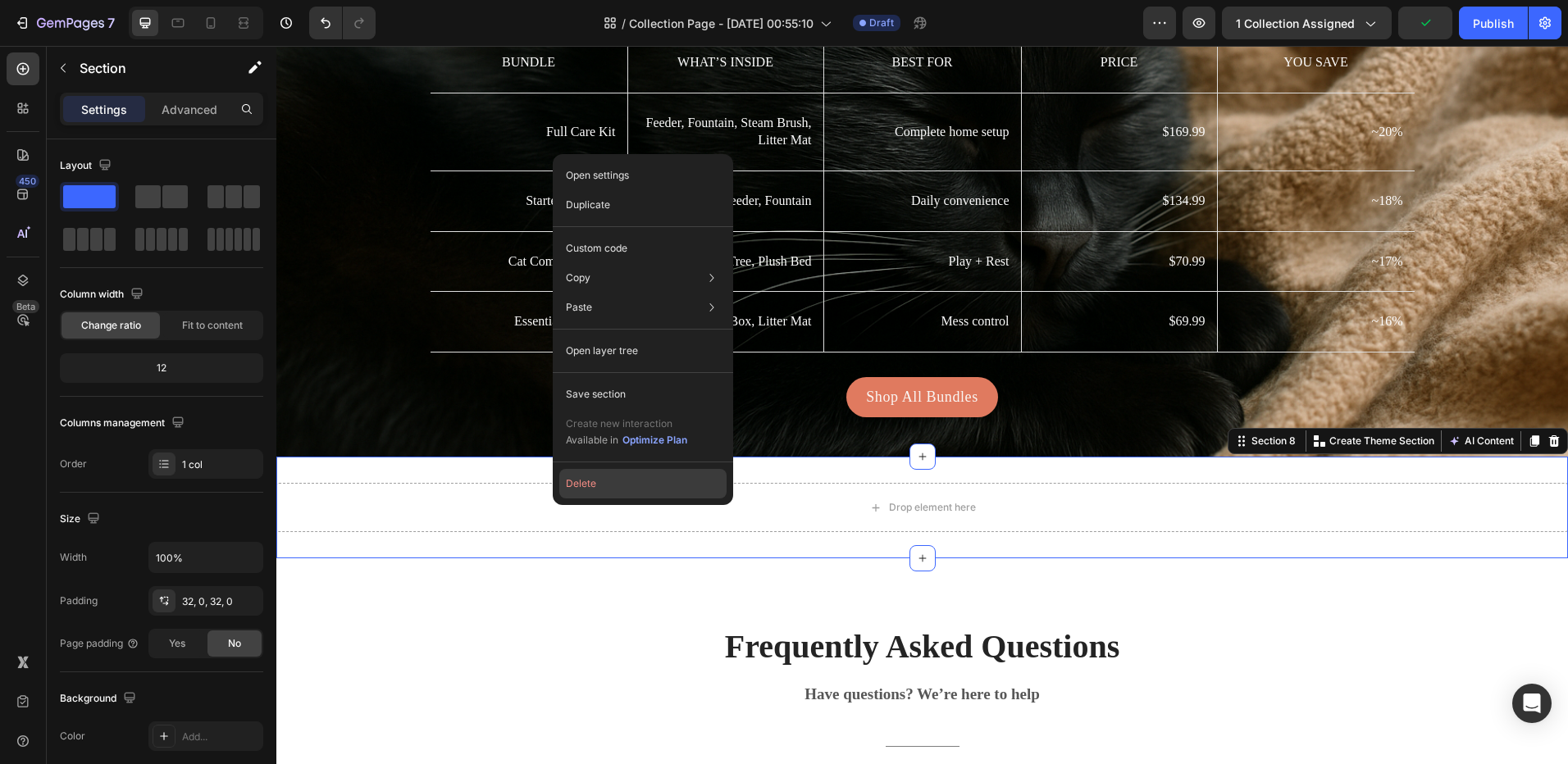
click at [592, 496] on button "Delete" at bounding box center [642, 484] width 167 height 29
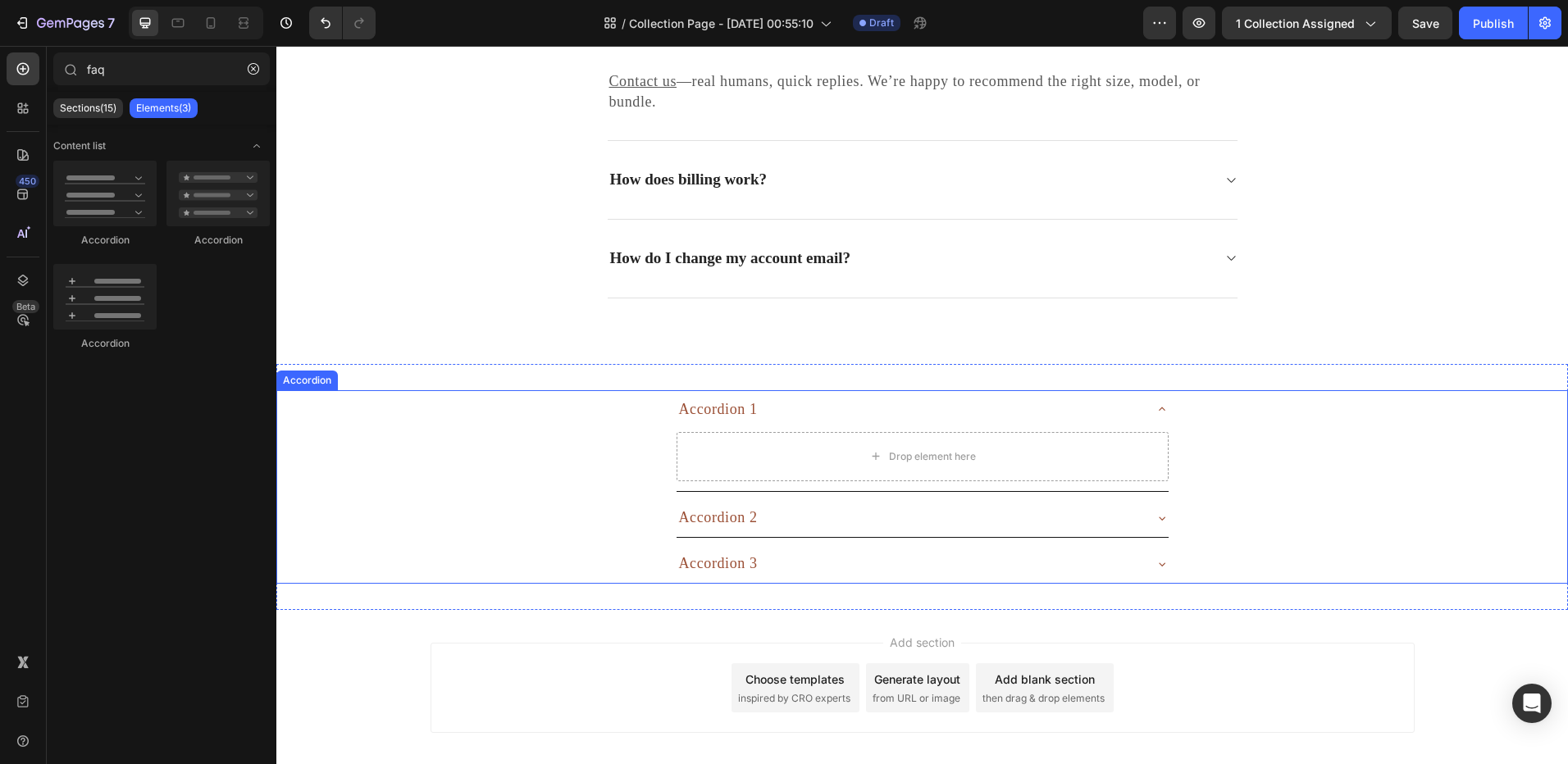
scroll to position [4767, 0]
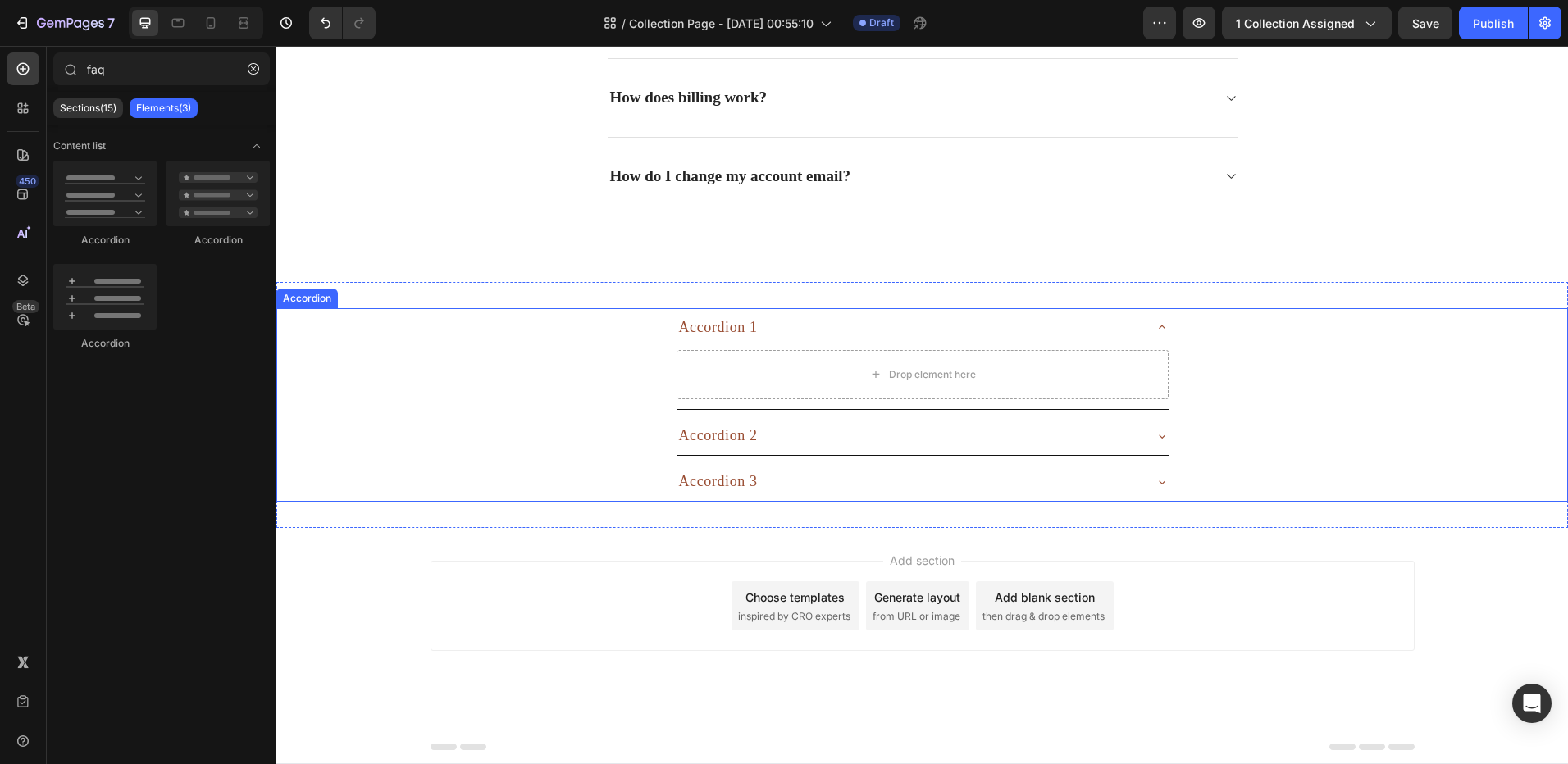
click at [705, 326] on div "Accordion 1" at bounding box center [718, 328] width 84 height 26
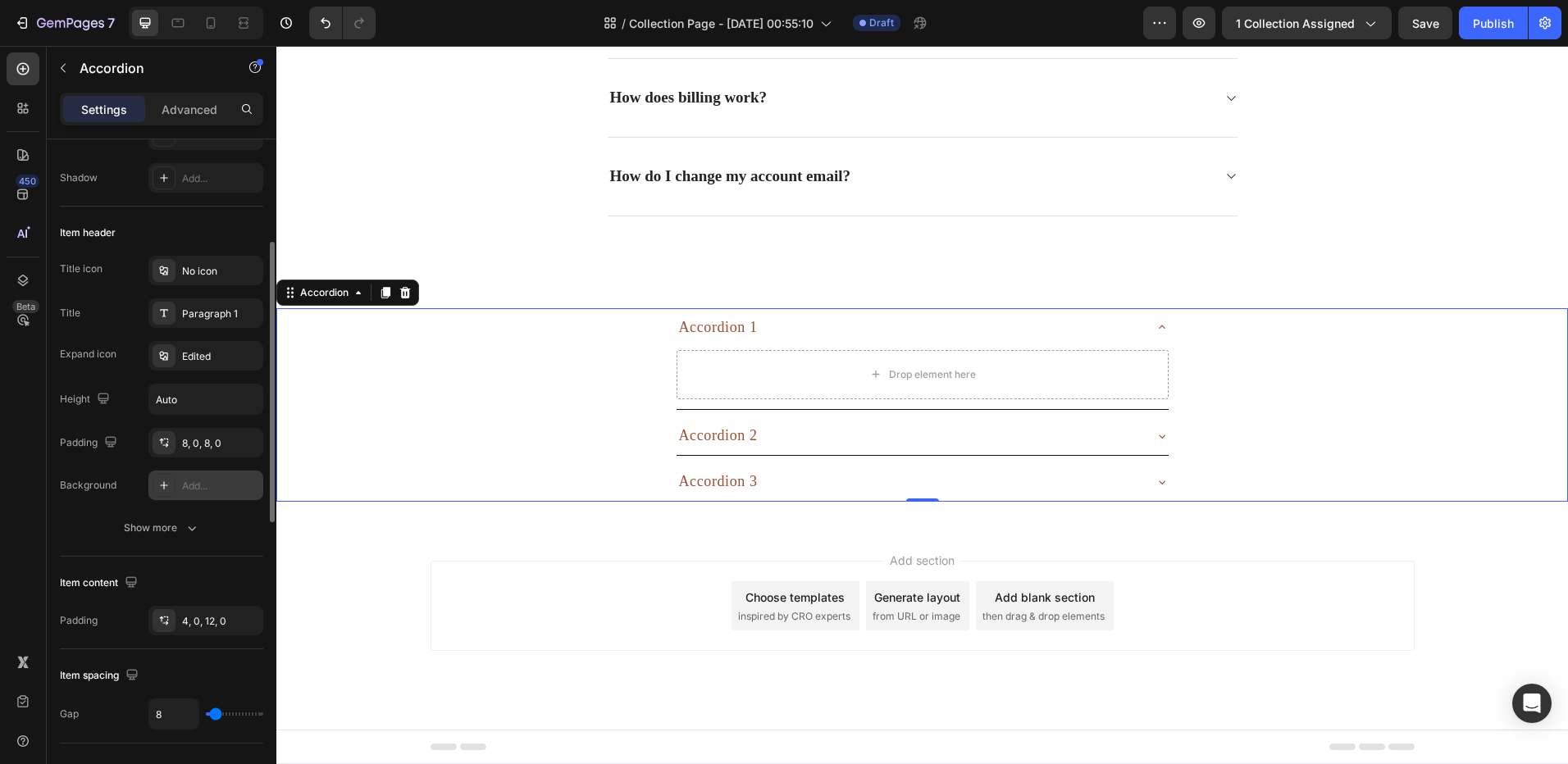
scroll to position [410, 0]
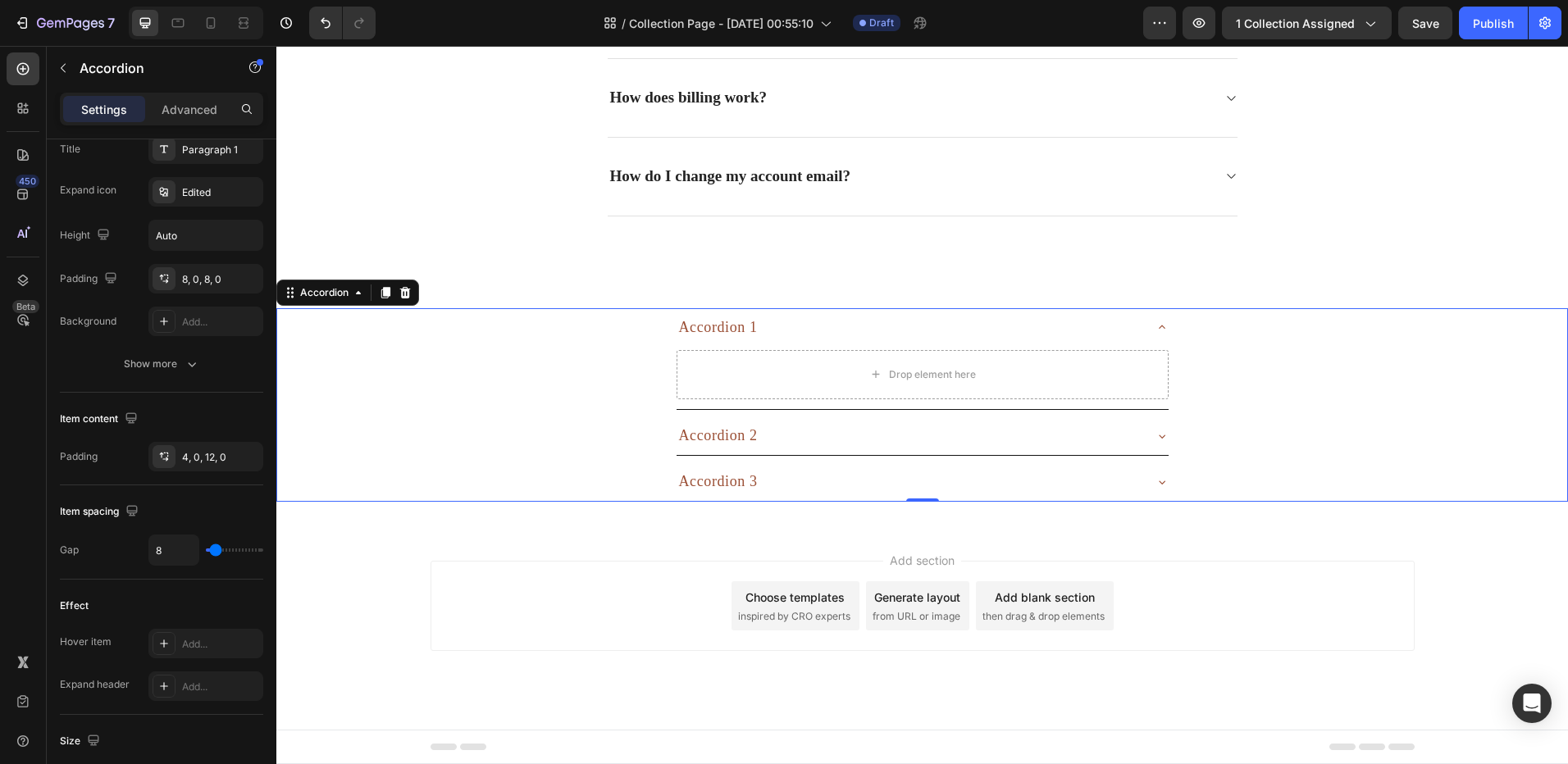
click at [696, 331] on div "Accordion 1" at bounding box center [718, 328] width 84 height 26
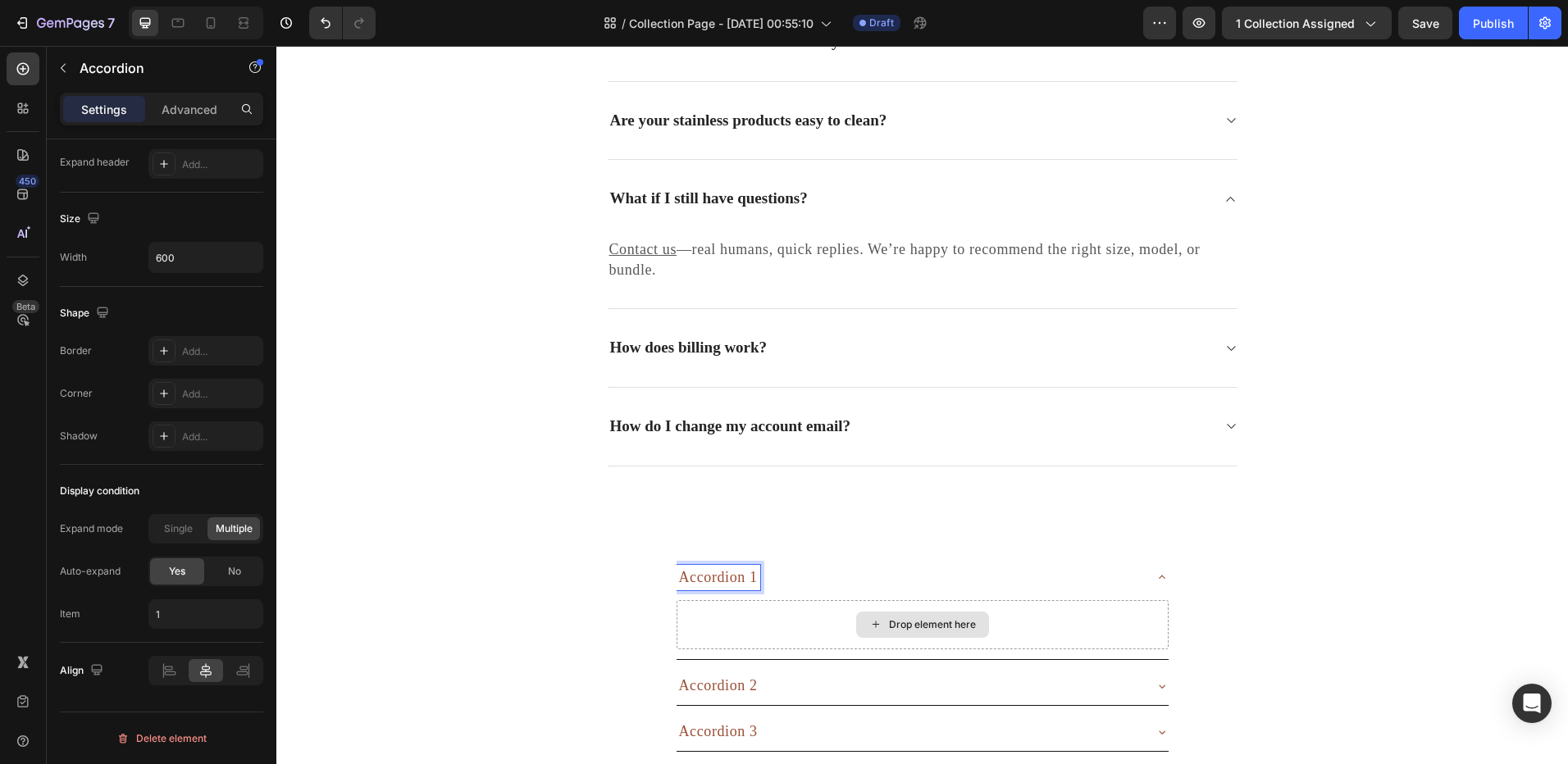
scroll to position [4603, 0]
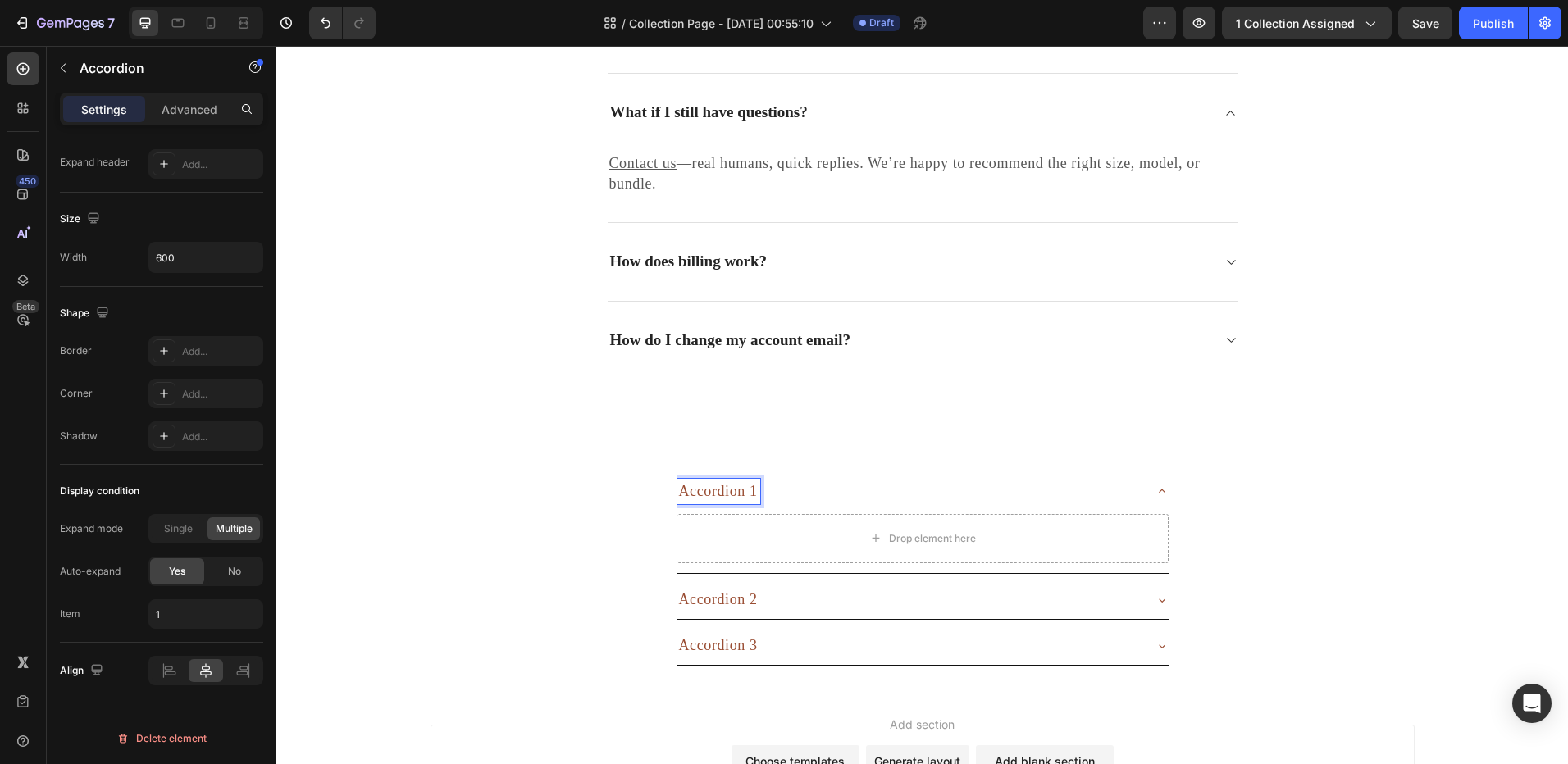
click at [700, 490] on p "Accordion 1" at bounding box center [718, 491] width 79 height 21
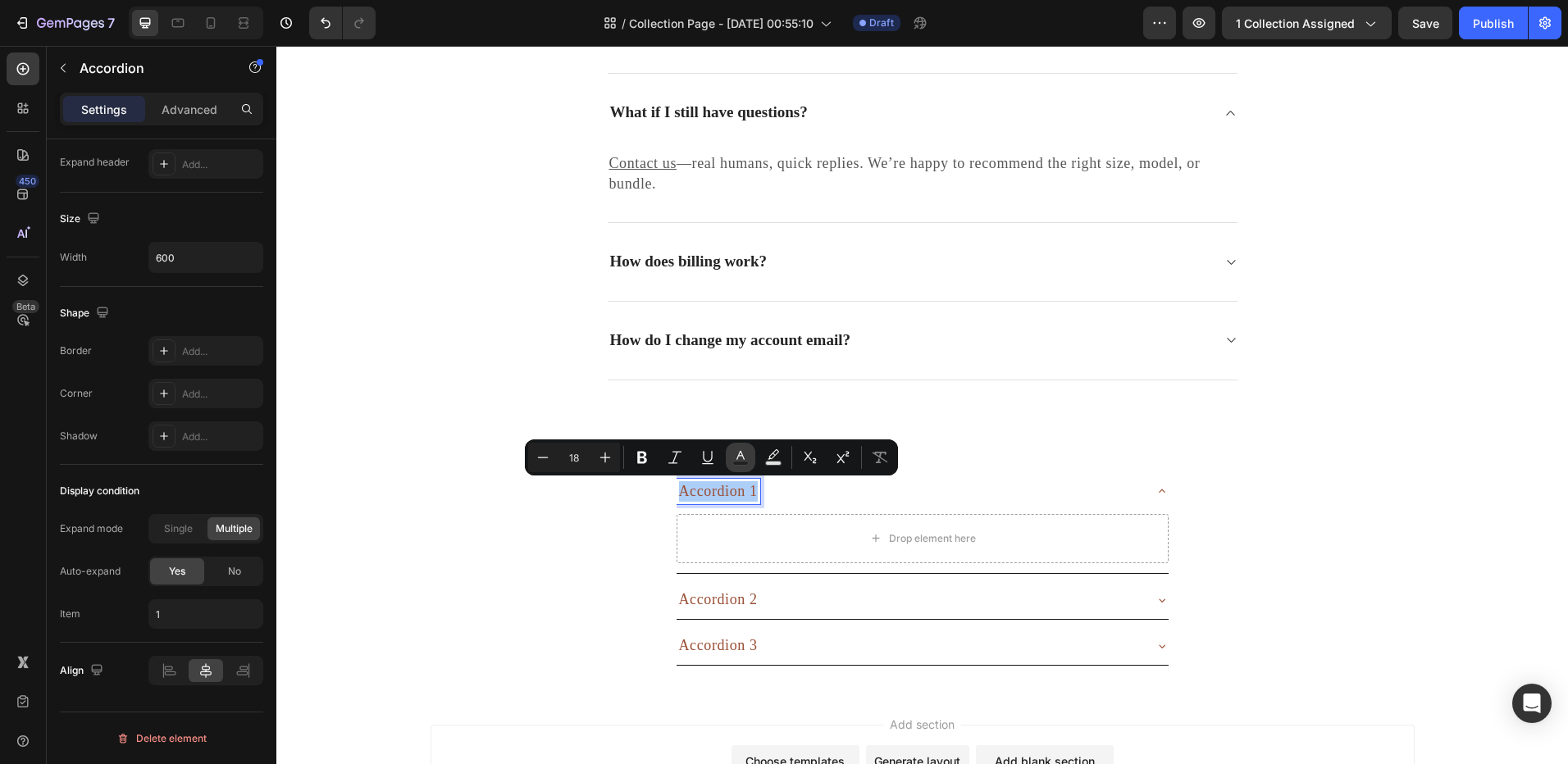
click at [732, 465] on icon "Editor contextual toolbar" at bounding box center [740, 457] width 16 height 16
type input "9A4E34"
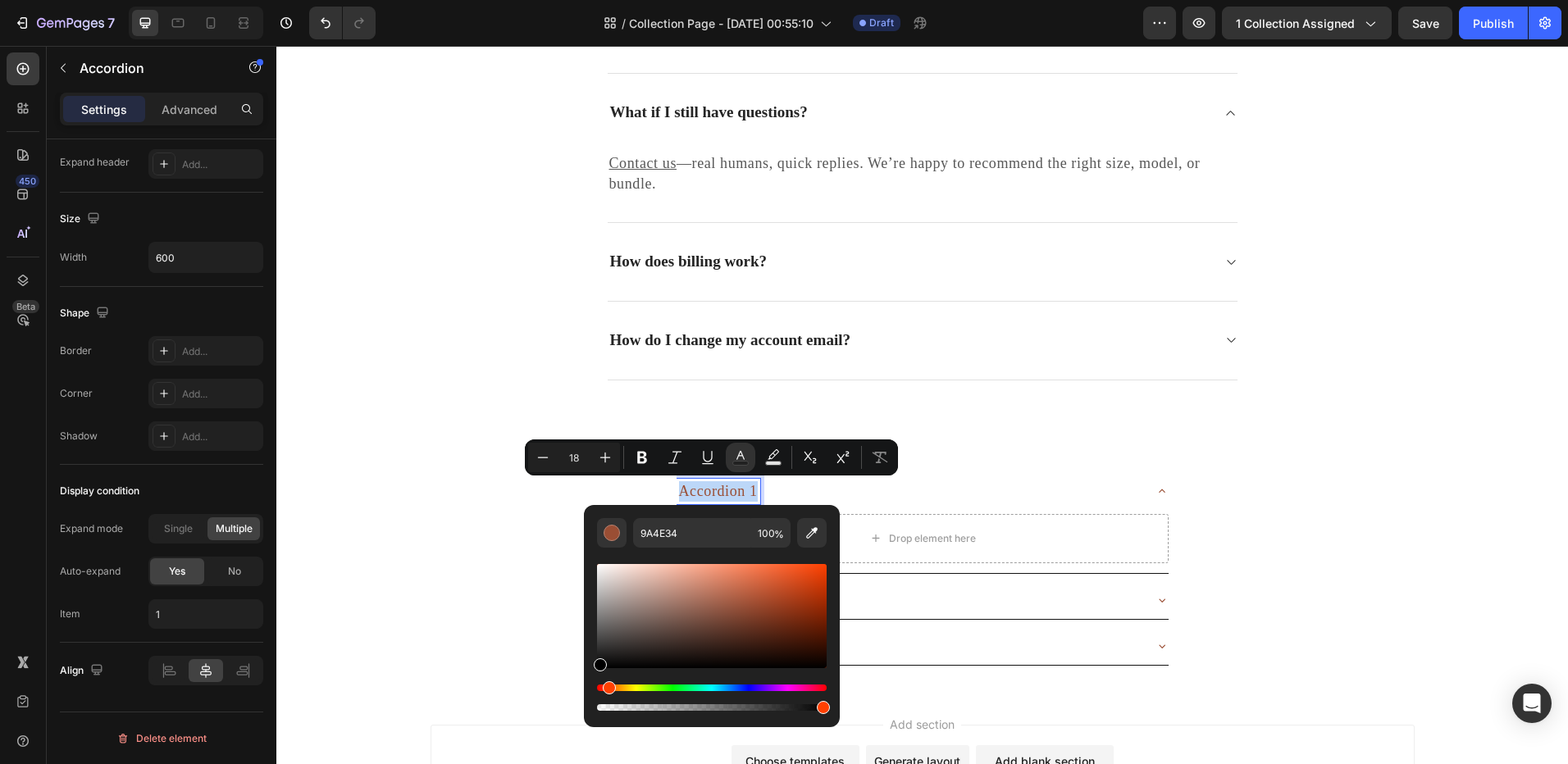
type input "000000"
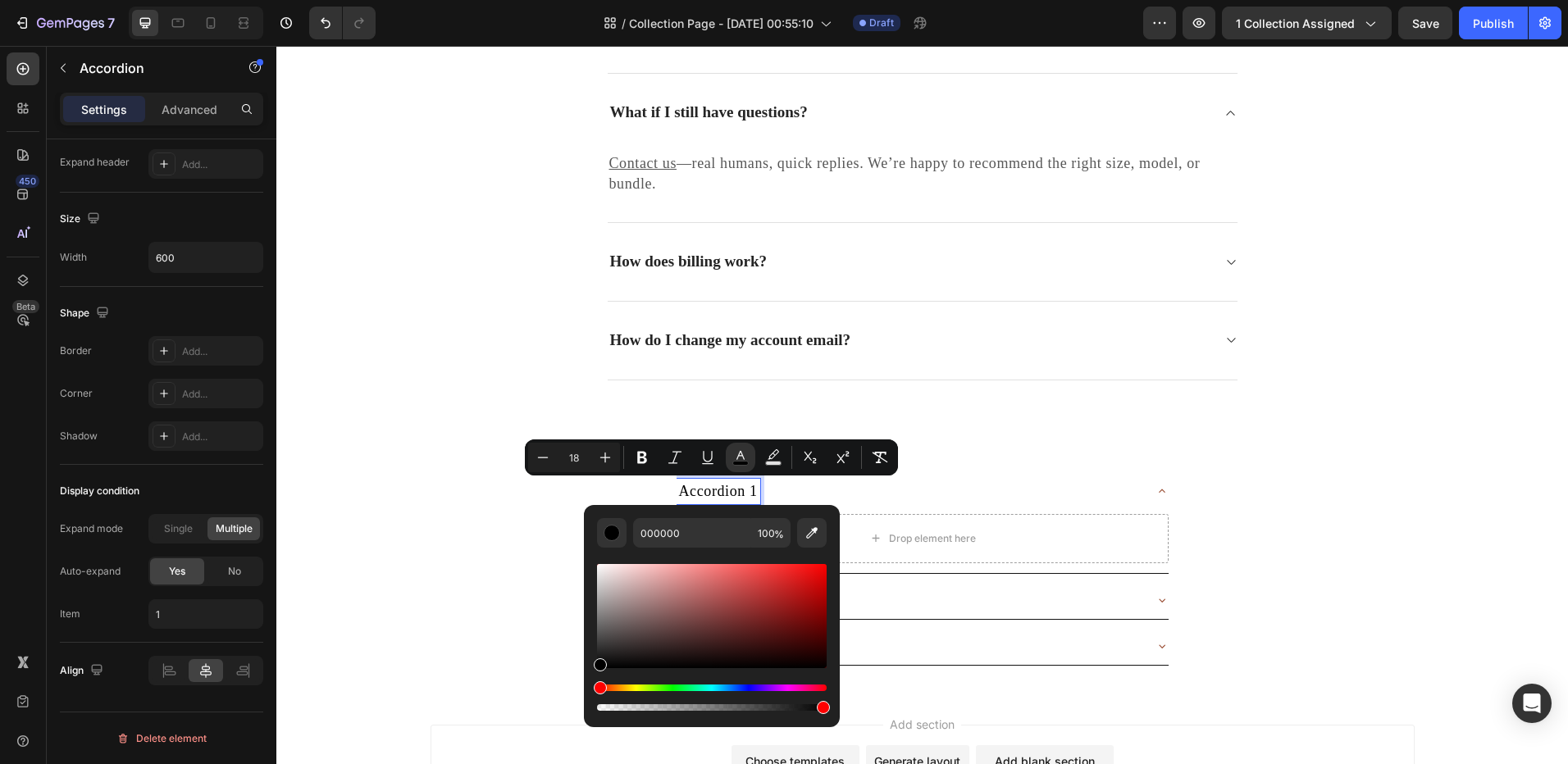
drag, startPoint x: 604, startPoint y: 638, endPoint x: 587, endPoint y: 697, distance: 61.4
click at [587, 697] on div "000000 100 %" at bounding box center [712, 610] width 255 height 209
click at [482, 617] on div "Accordion 2" at bounding box center [922, 600] width 1289 height 39
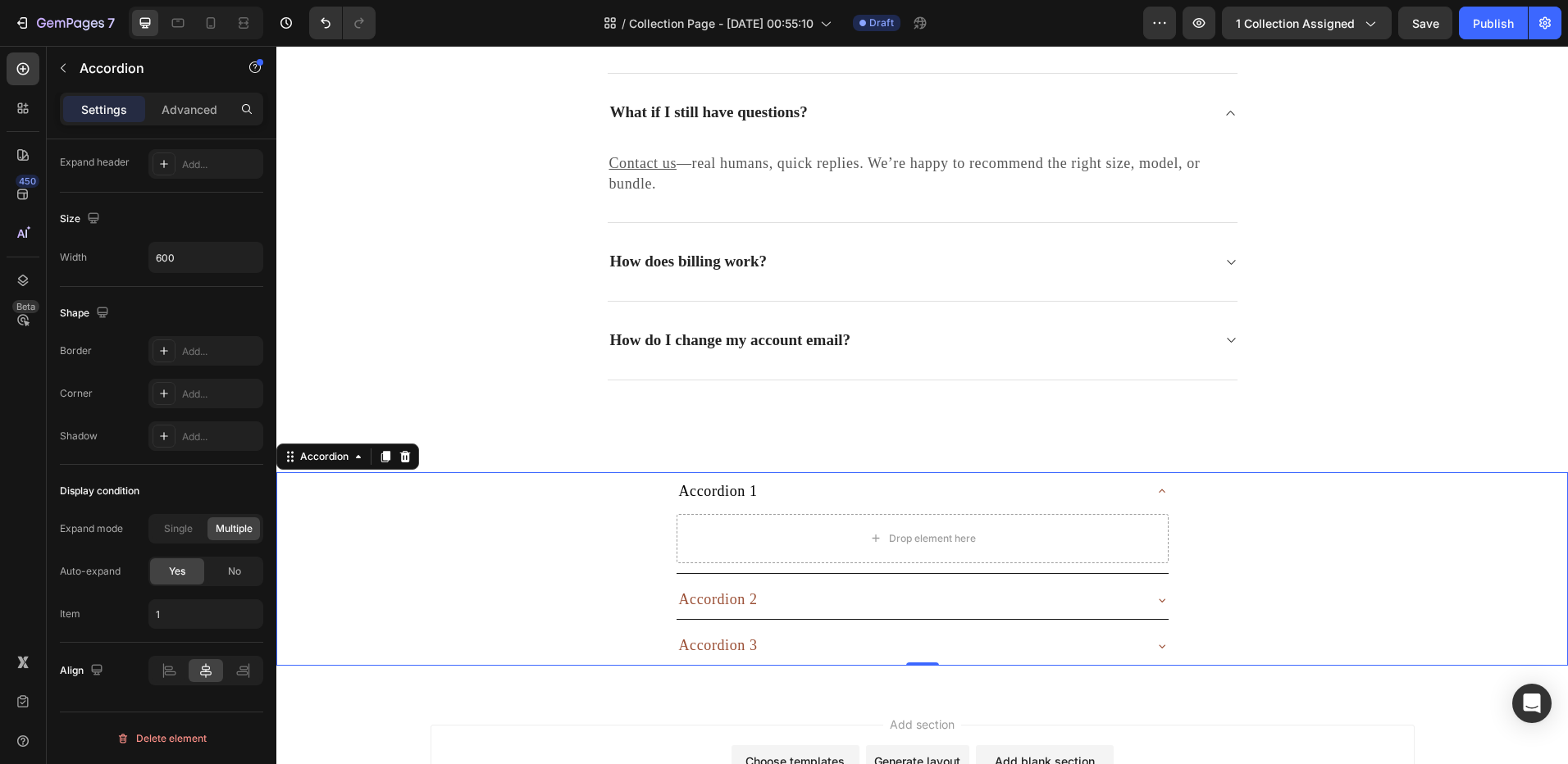
click at [711, 605] on p "Accordion 2" at bounding box center [718, 600] width 79 height 21
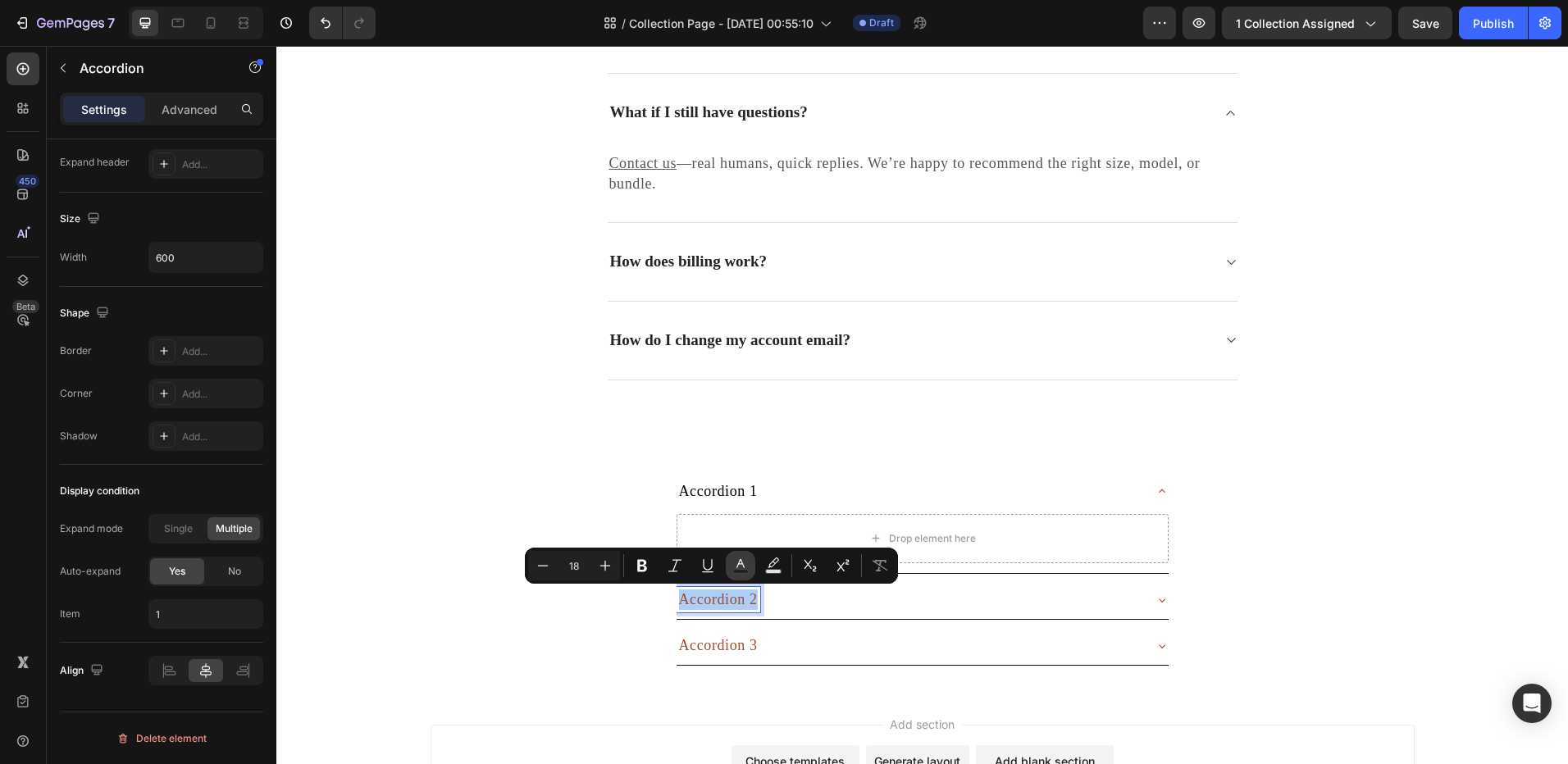
click at [743, 572] on rect "Editor contextual toolbar" at bounding box center [741, 572] width 15 height 4
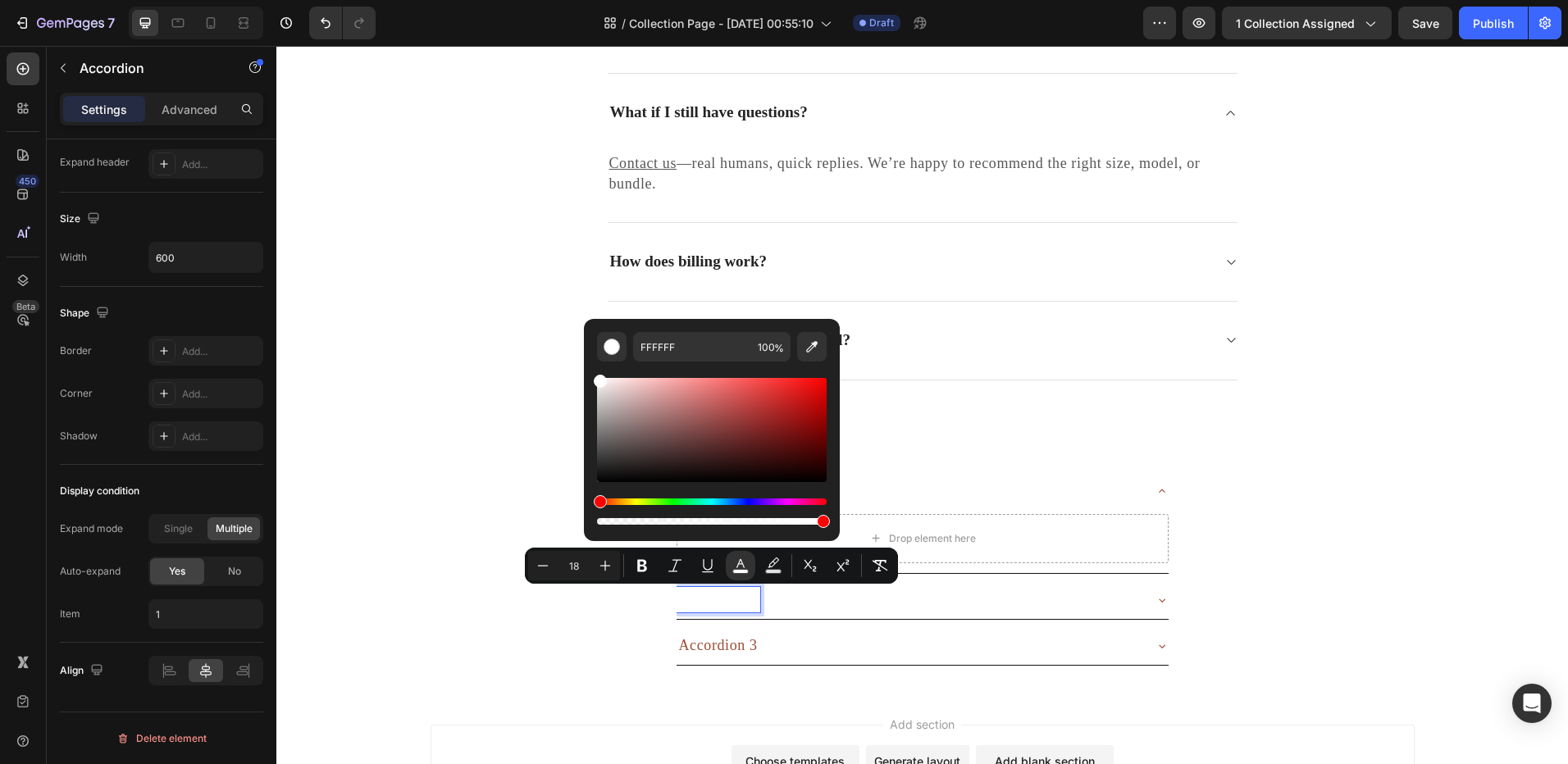
drag, startPoint x: 894, startPoint y: 502, endPoint x: 573, endPoint y: 516, distance: 321.3
click at [592, 451] on div "FFFFFF 100 %" at bounding box center [712, 424] width 255 height 209
drag, startPoint x: 907, startPoint y: 484, endPoint x: 567, endPoint y: 513, distance: 341.2
type input "000000"
click at [700, 640] on p "Accordion 3" at bounding box center [718, 646] width 79 height 21
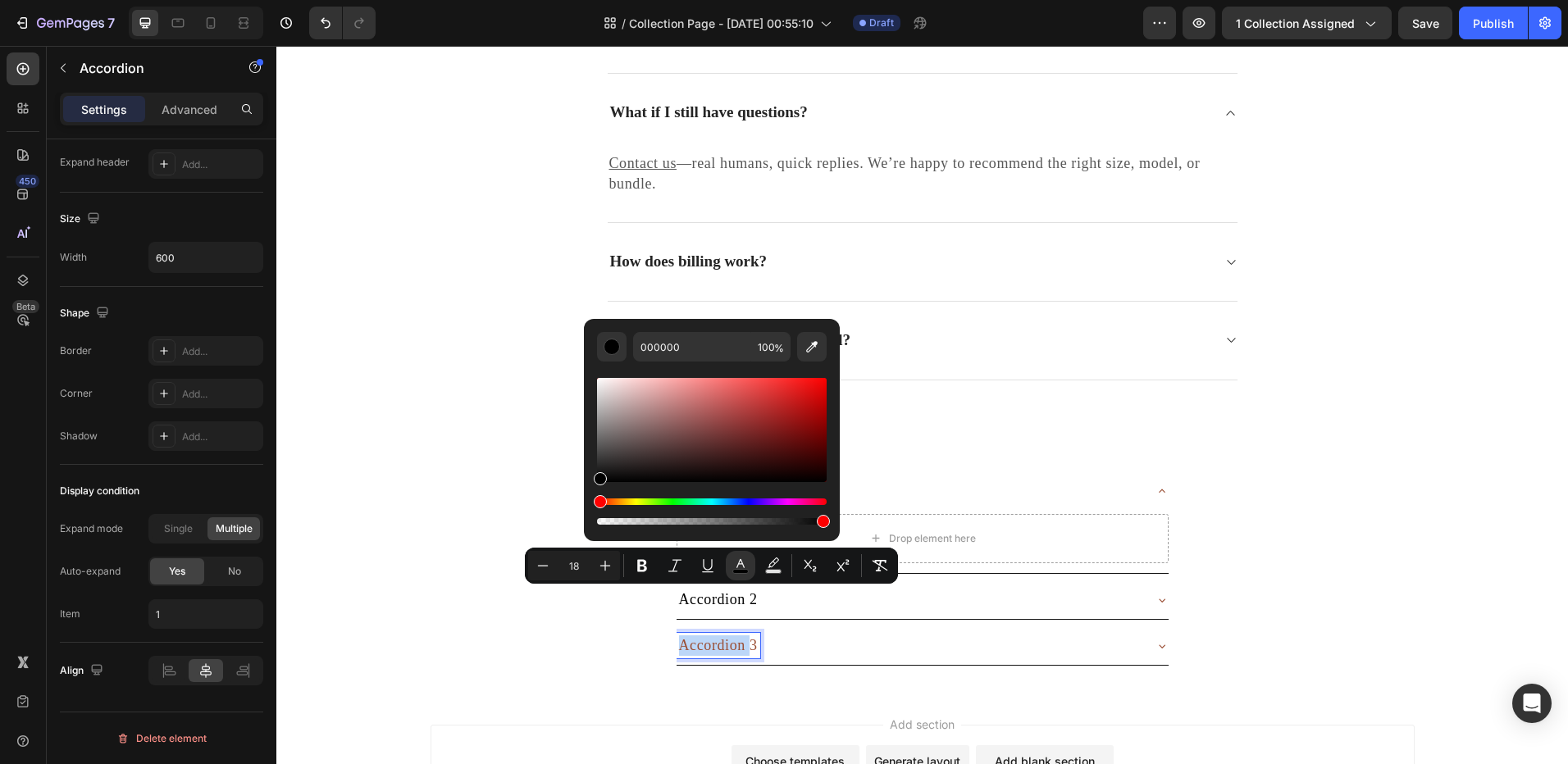
click at [700, 640] on p "Accordion 3" at bounding box center [718, 646] width 79 height 21
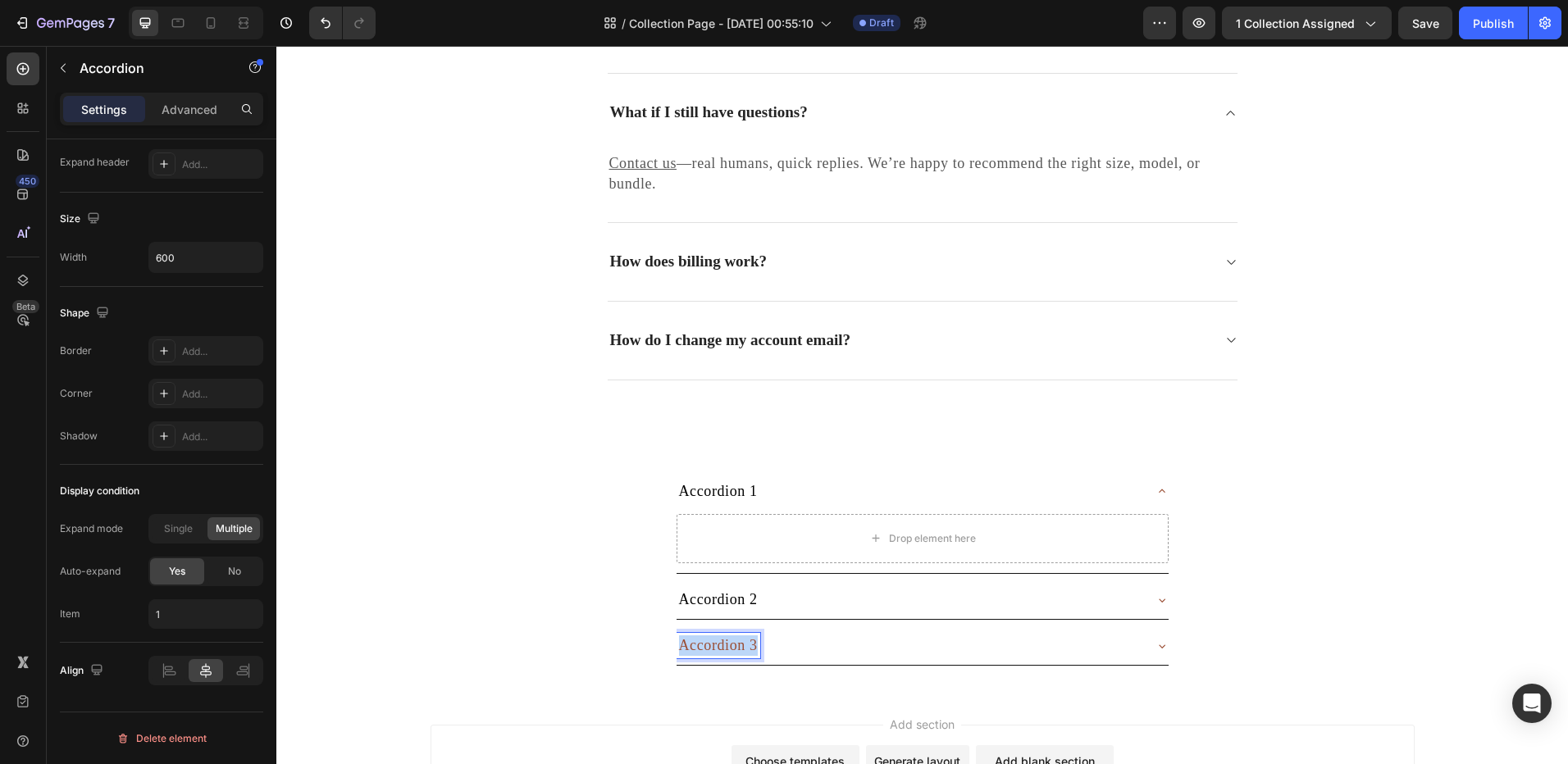
click at [700, 640] on p "Accordion 3" at bounding box center [718, 646] width 79 height 21
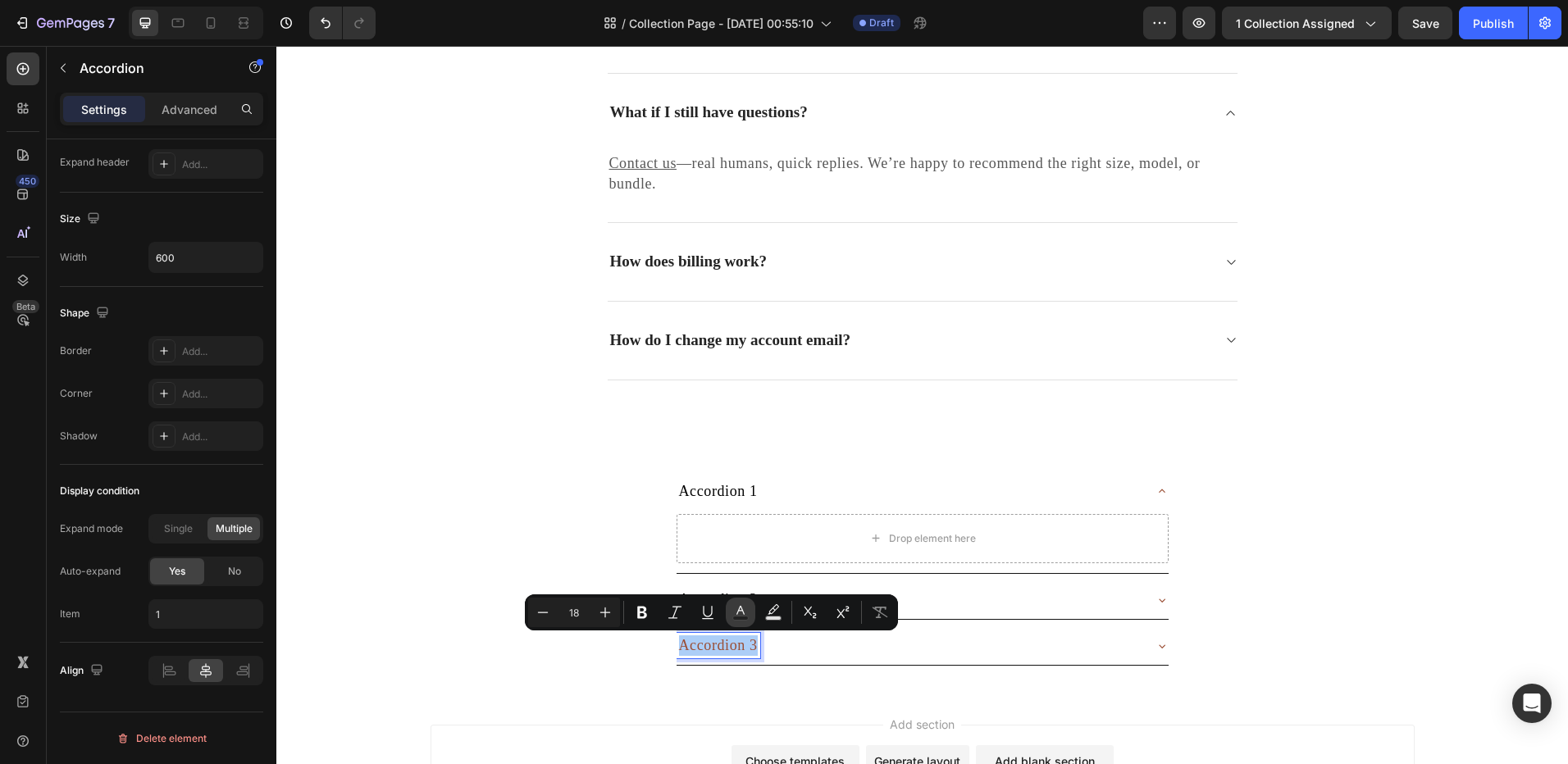
click at [741, 620] on rect "Editor contextual toolbar" at bounding box center [741, 618] width 15 height 4
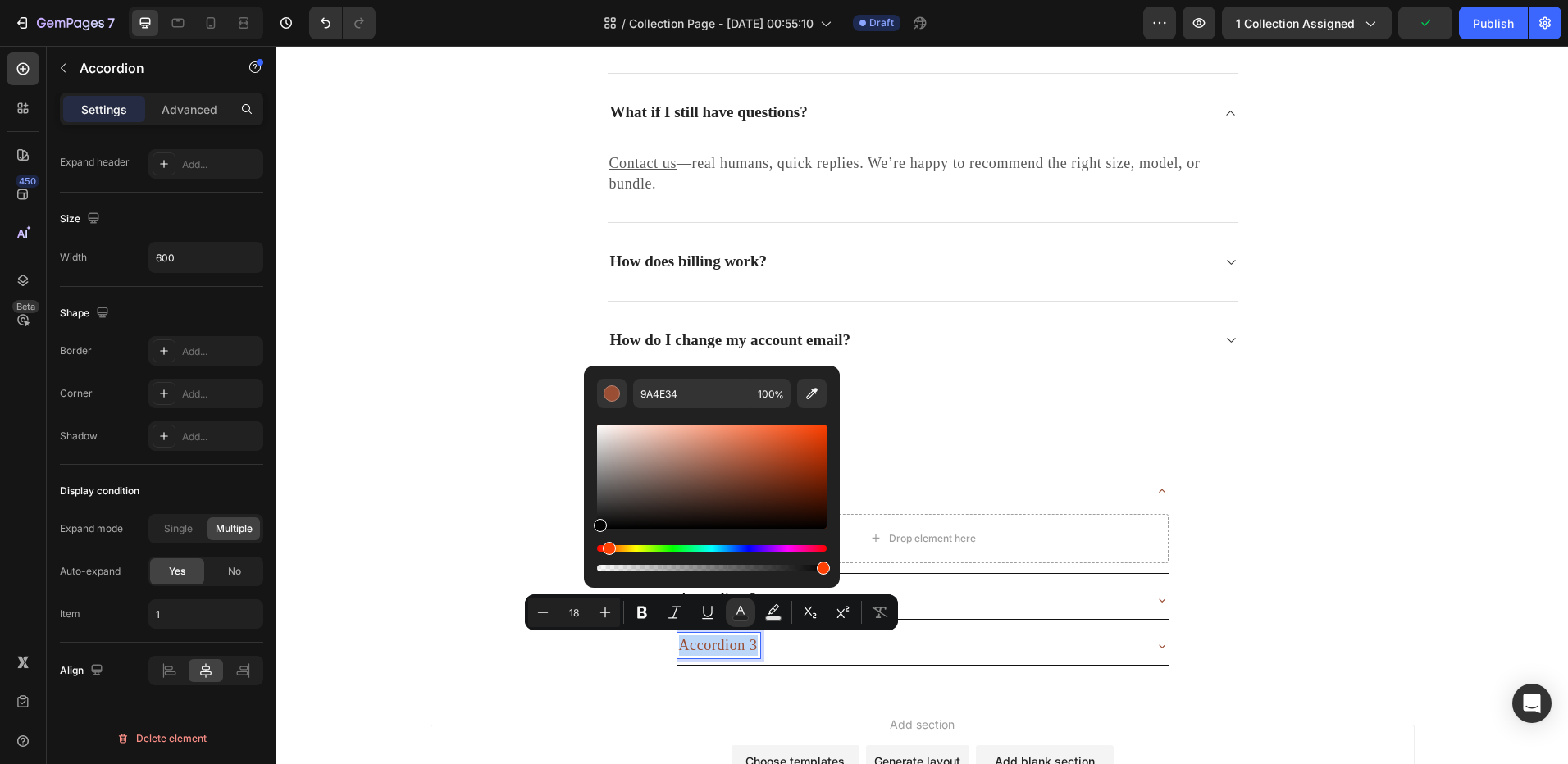
type input "020202"
drag, startPoint x: 911, startPoint y: 543, endPoint x: 546, endPoint y: 554, distance: 365.2
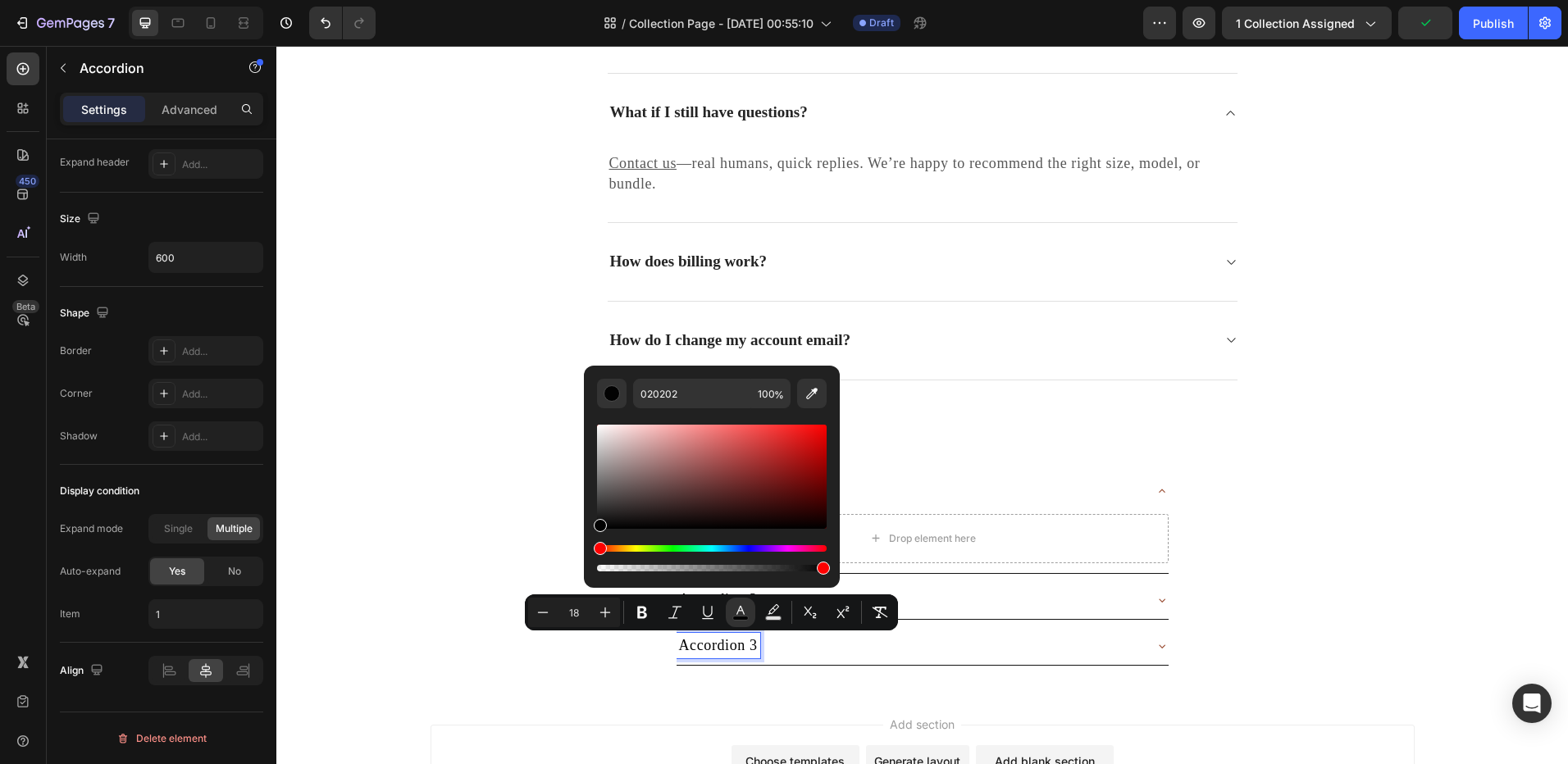
click at [618, 654] on div "Accordion 3" at bounding box center [922, 647] width 1289 height 39
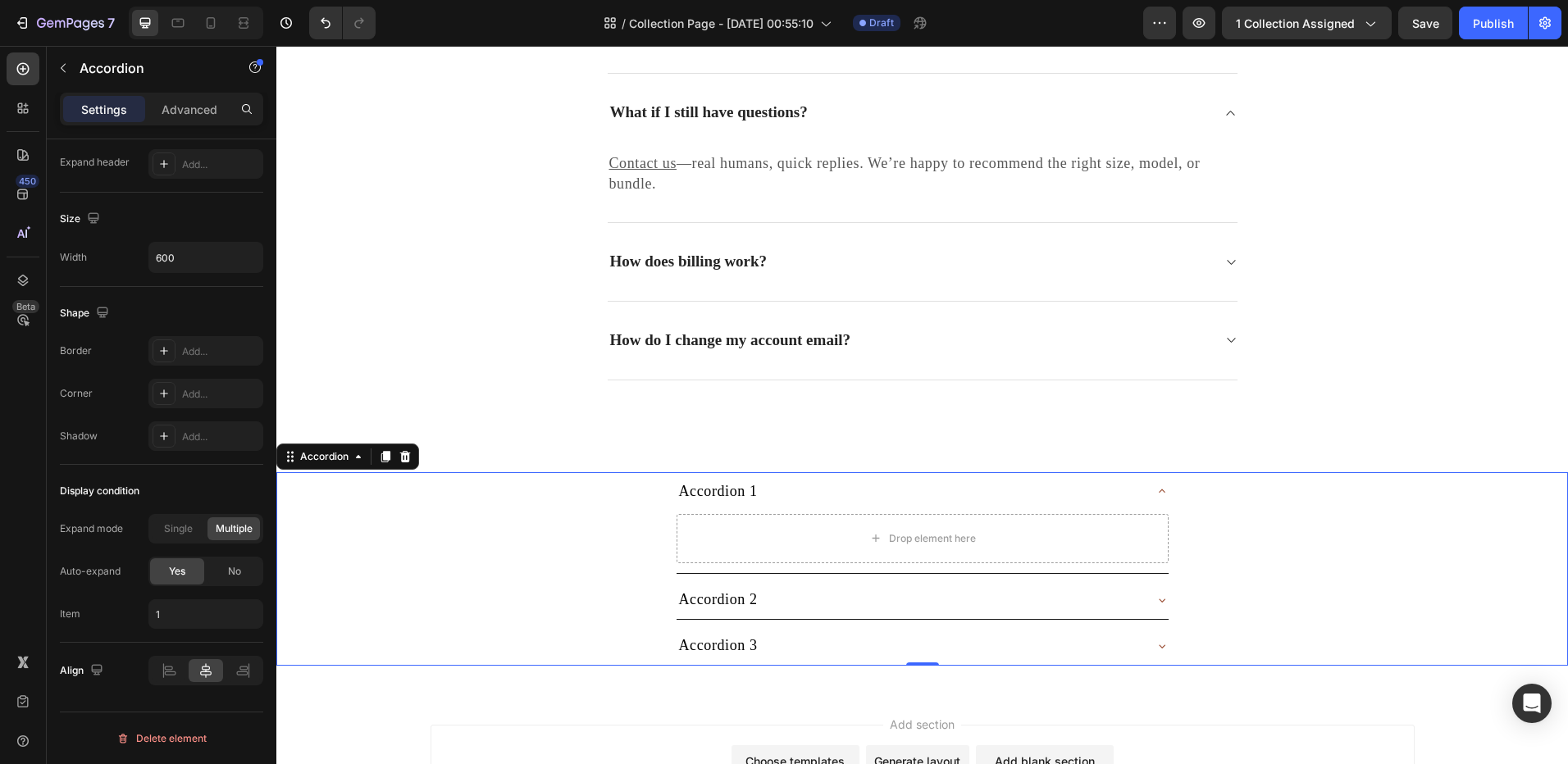
click at [700, 490] on span "Accordion 1" at bounding box center [718, 490] width 79 height 16
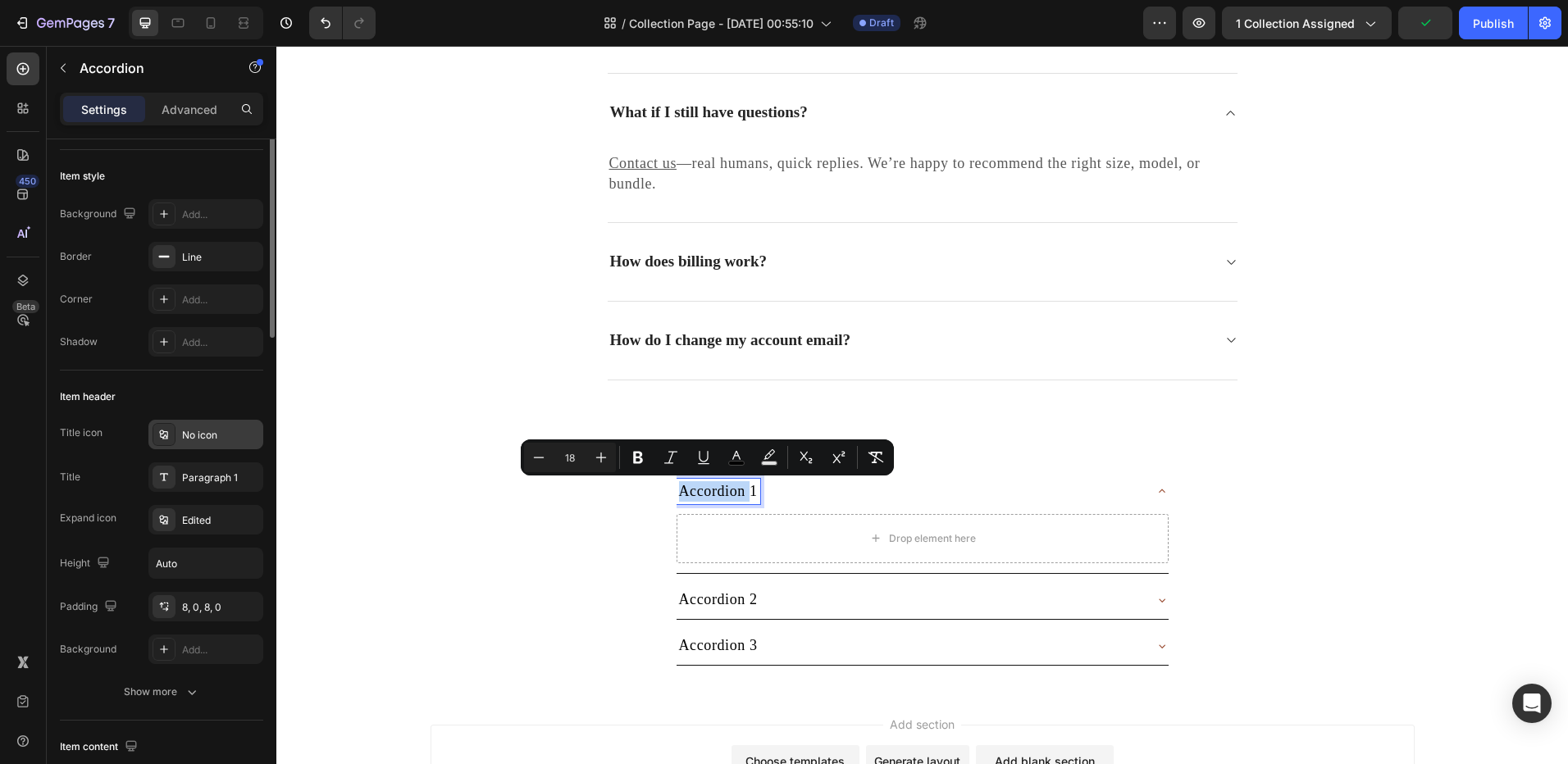
scroll to position [0, 0]
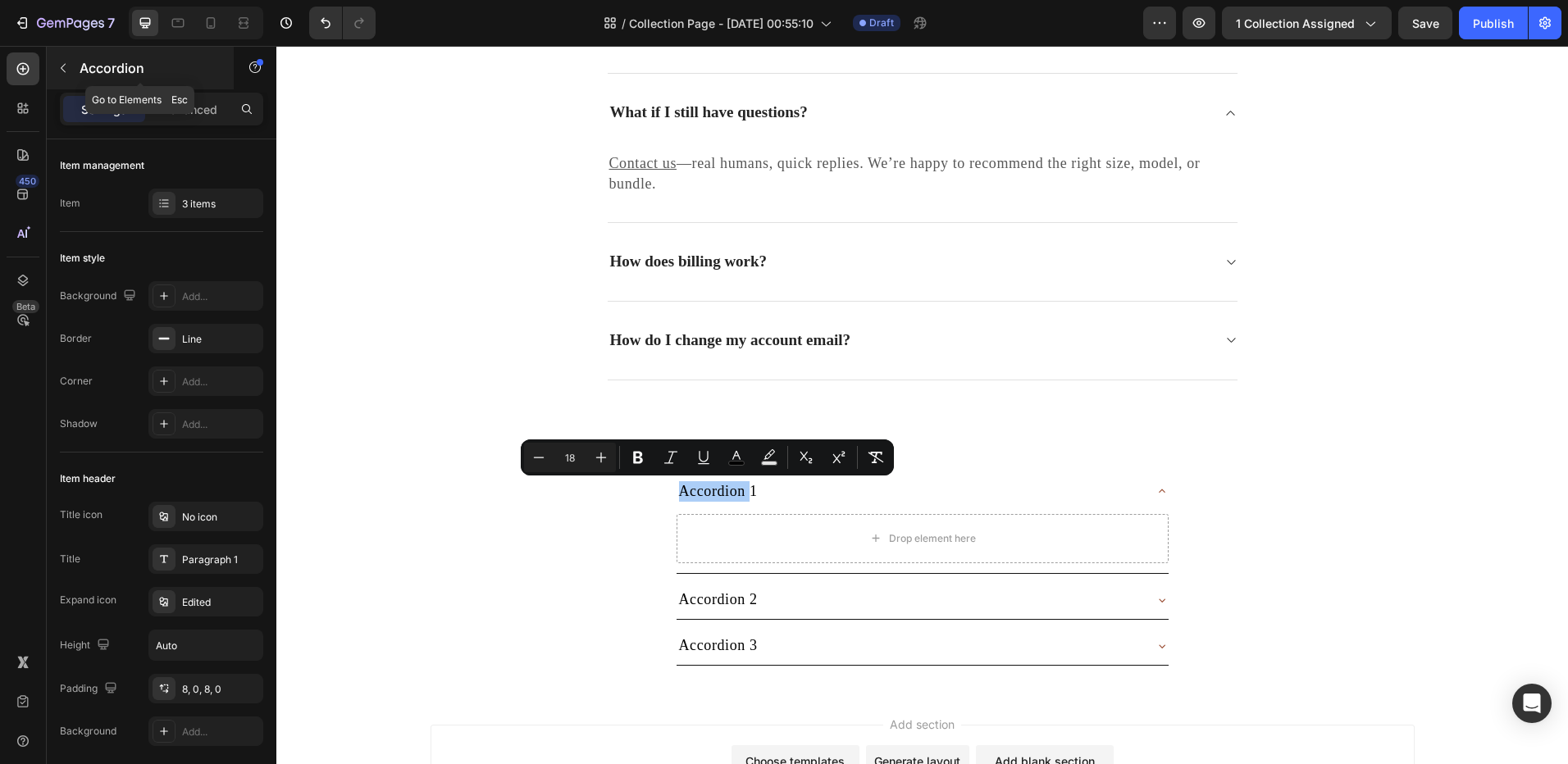
click at [78, 59] on div "Accordion" at bounding box center [141, 69] width 187 height 43
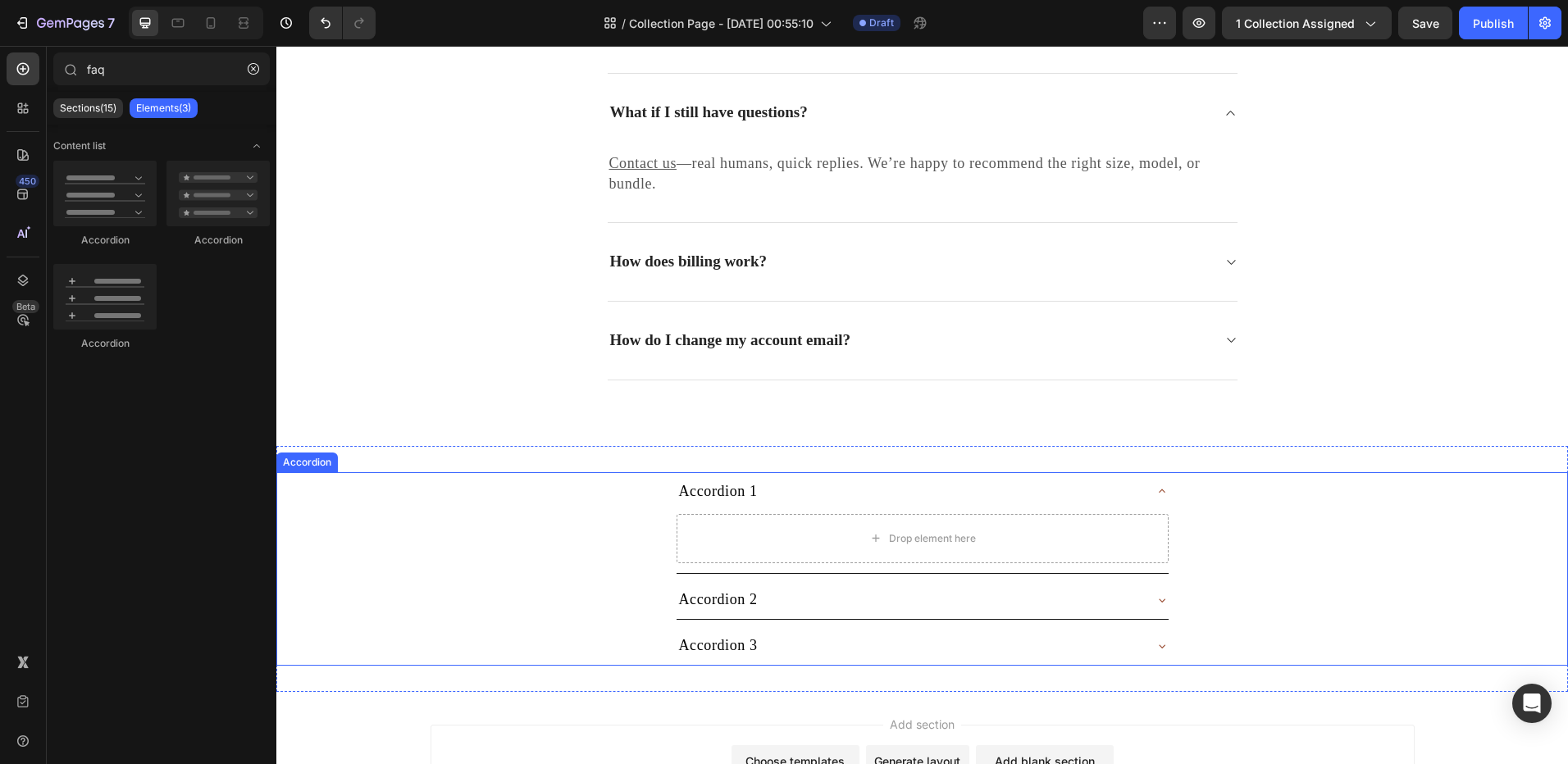
click at [708, 479] on div "Accordion 1" at bounding box center [718, 492] width 84 height 26
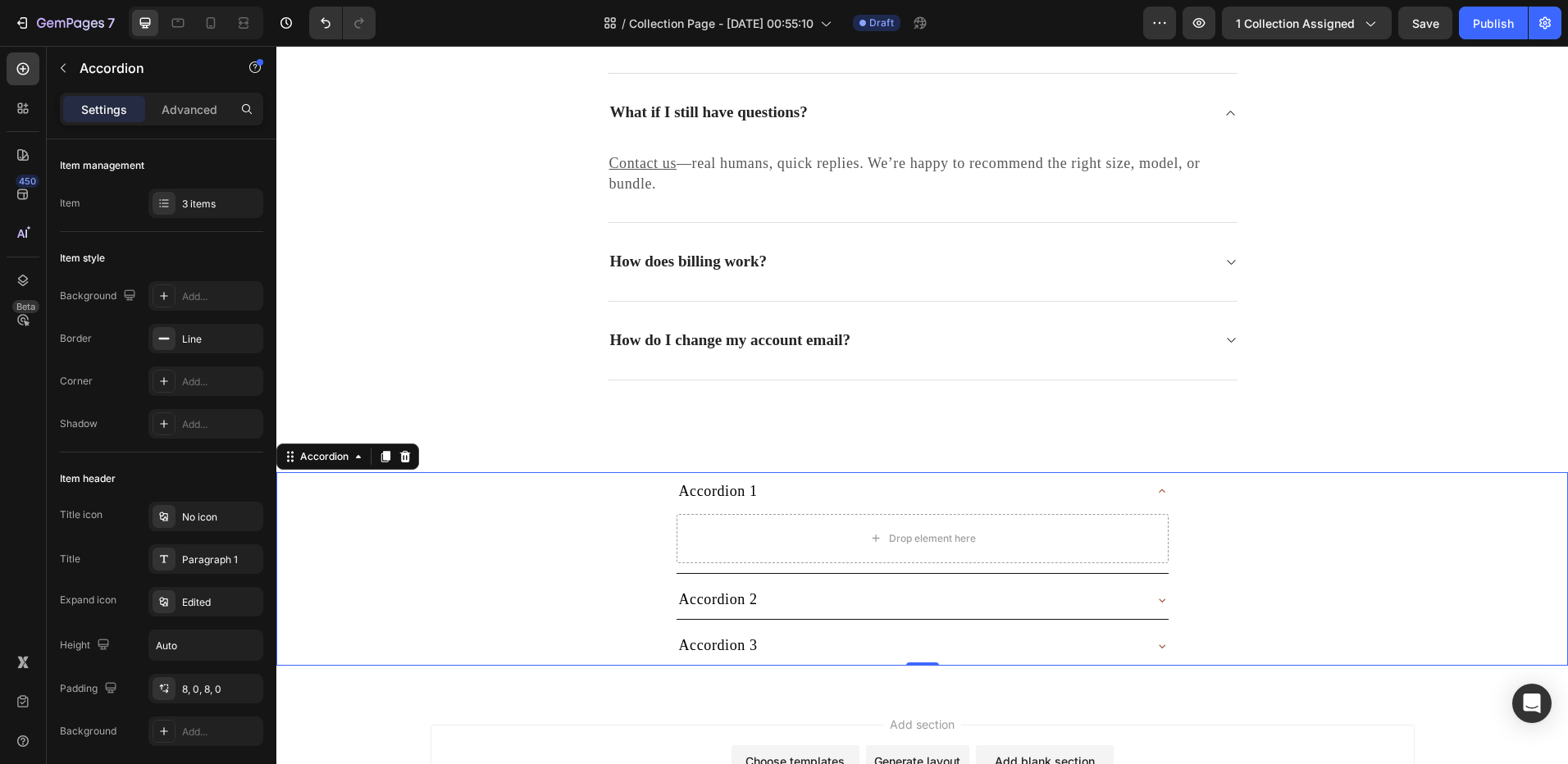
click at [708, 479] on div "Accordion 1" at bounding box center [718, 492] width 84 height 26
click at [709, 489] on span "Accordion 1" at bounding box center [718, 490] width 79 height 16
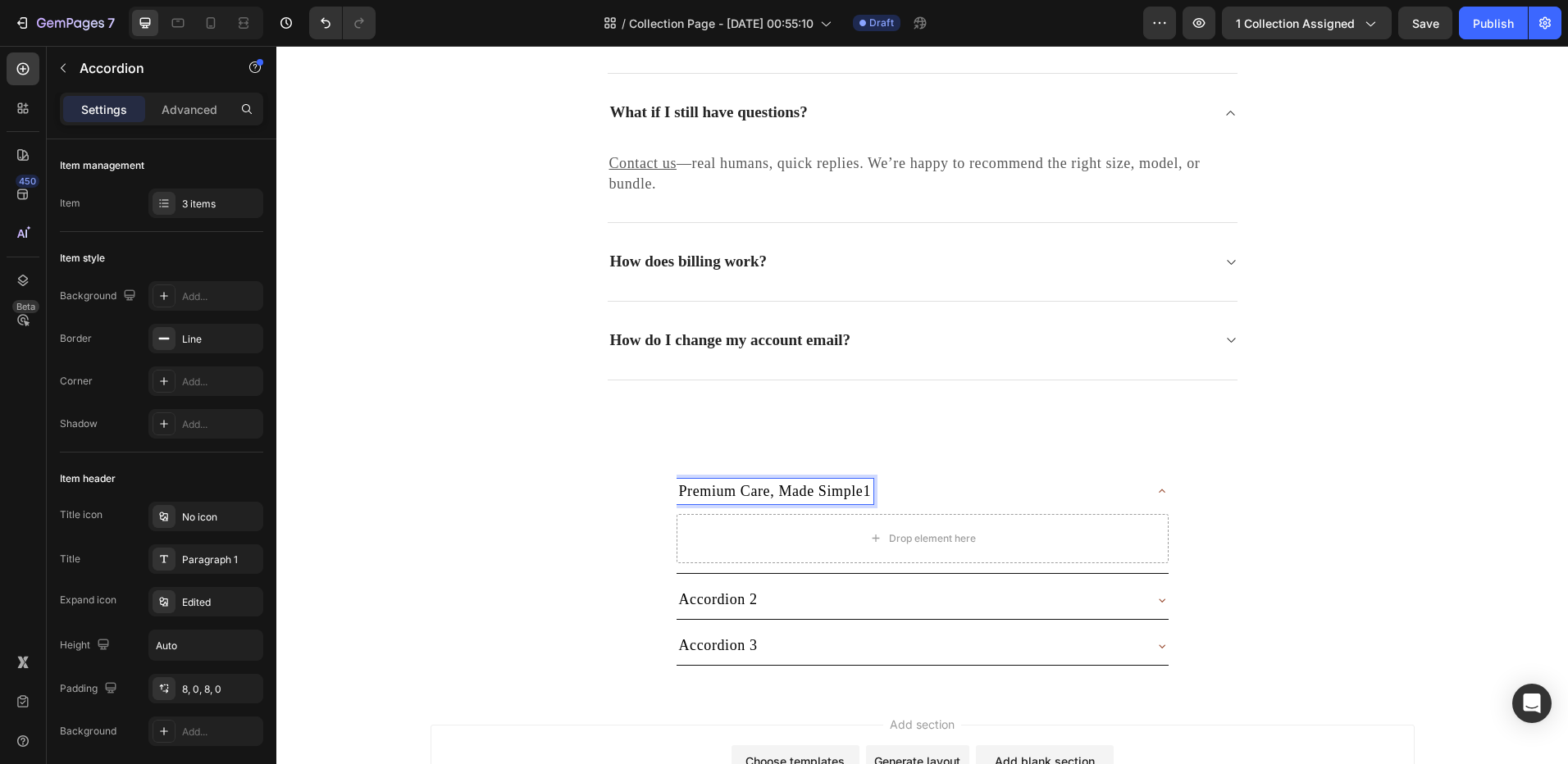
click at [732, 491] on span "Premium Care, Made Simple1" at bounding box center [775, 490] width 193 height 16
click at [168, 196] on div at bounding box center [164, 203] width 23 height 23
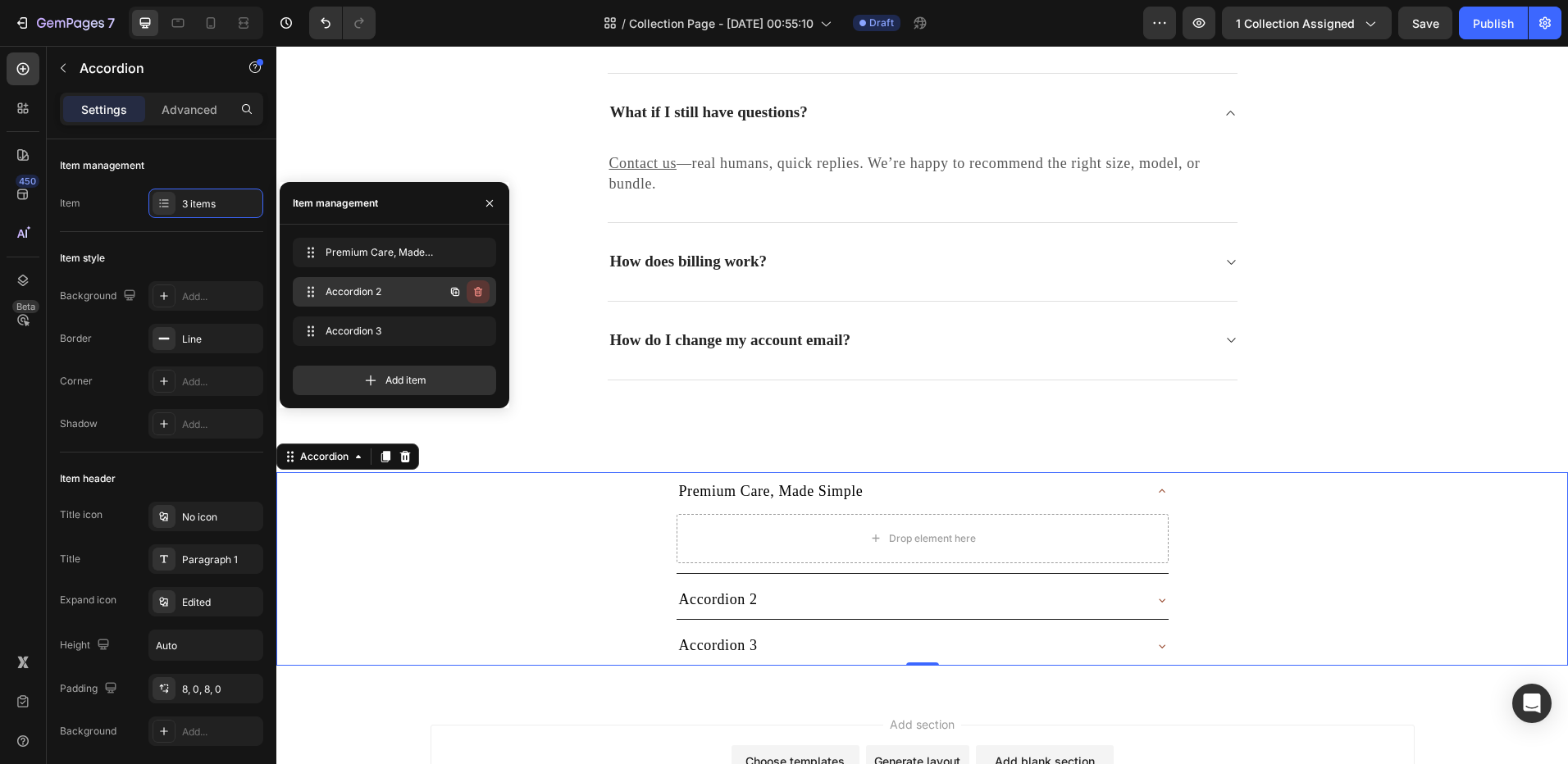
click at [474, 292] on icon "button" at bounding box center [478, 292] width 13 height 13
click at [474, 292] on div "Delete" at bounding box center [466, 292] width 30 height 15
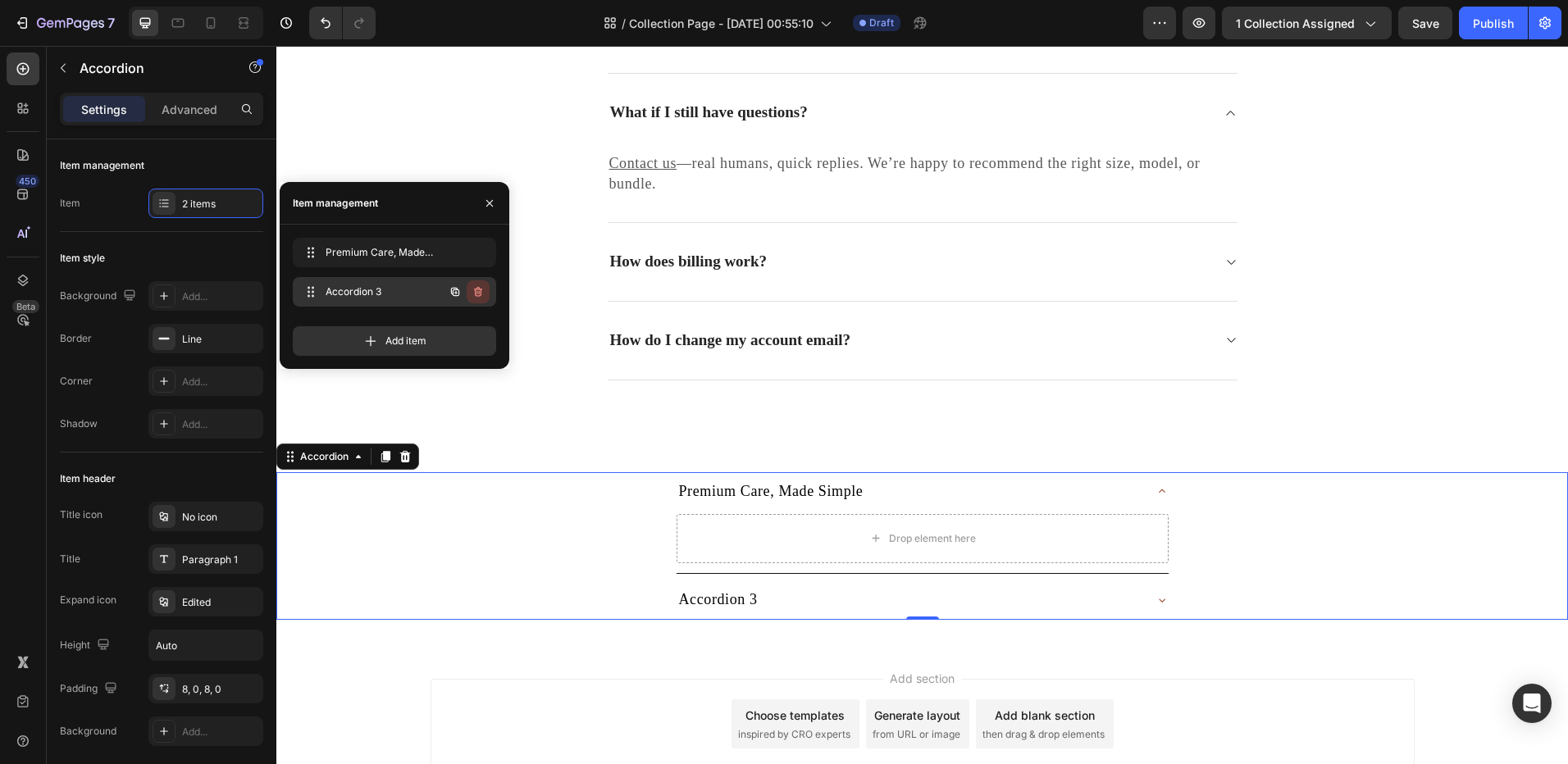
click at [473, 293] on icon "button" at bounding box center [478, 292] width 13 height 13
click at [473, 293] on div "Delete" at bounding box center [466, 292] width 30 height 15
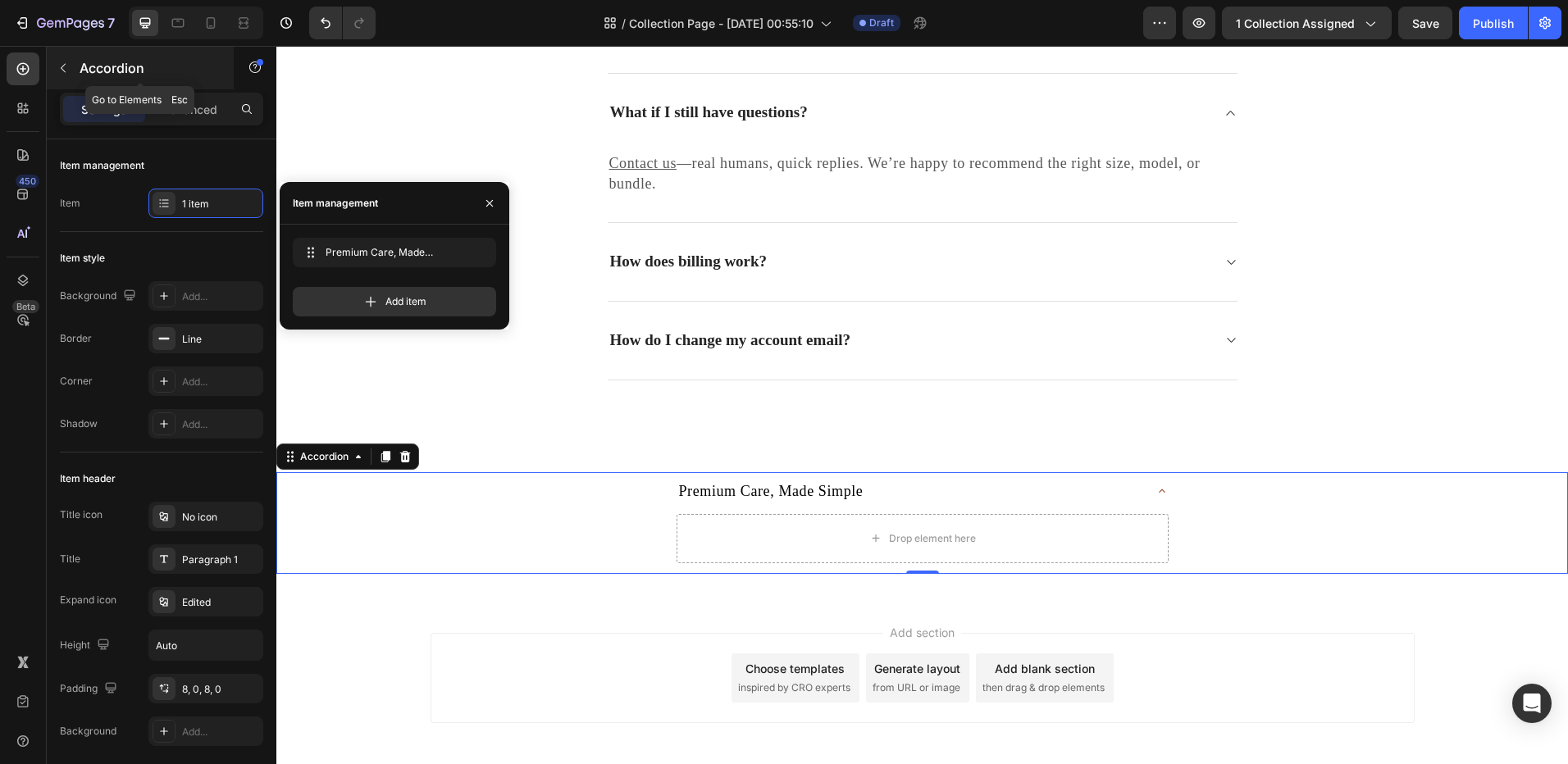
click at [75, 75] on button "button" at bounding box center [63, 68] width 27 height 27
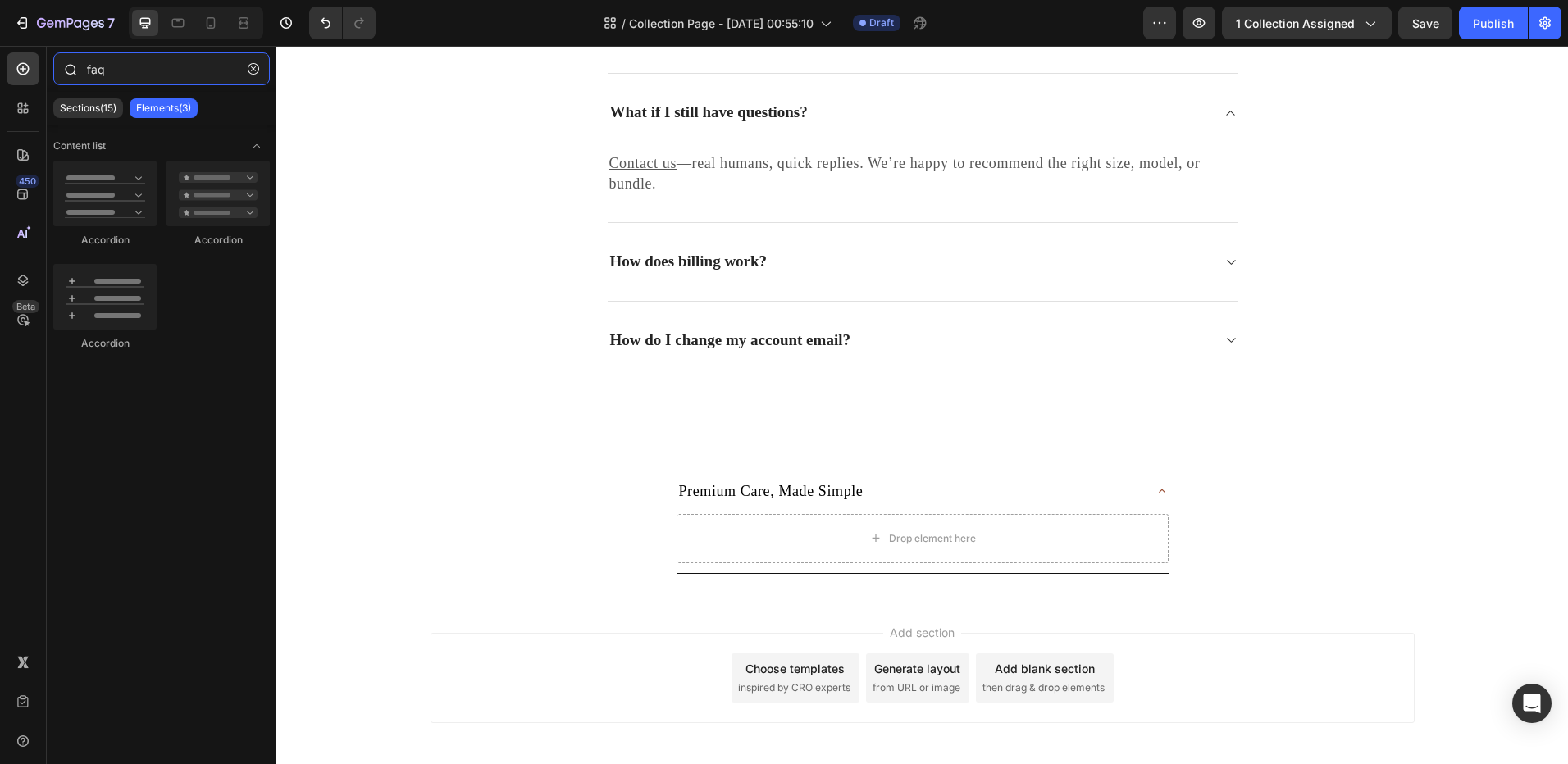
drag, startPoint x: 112, startPoint y: 77, endPoint x: 61, endPoint y: 76, distance: 51.0
click at [62, 76] on div "faq" at bounding box center [162, 72] width 230 height 39
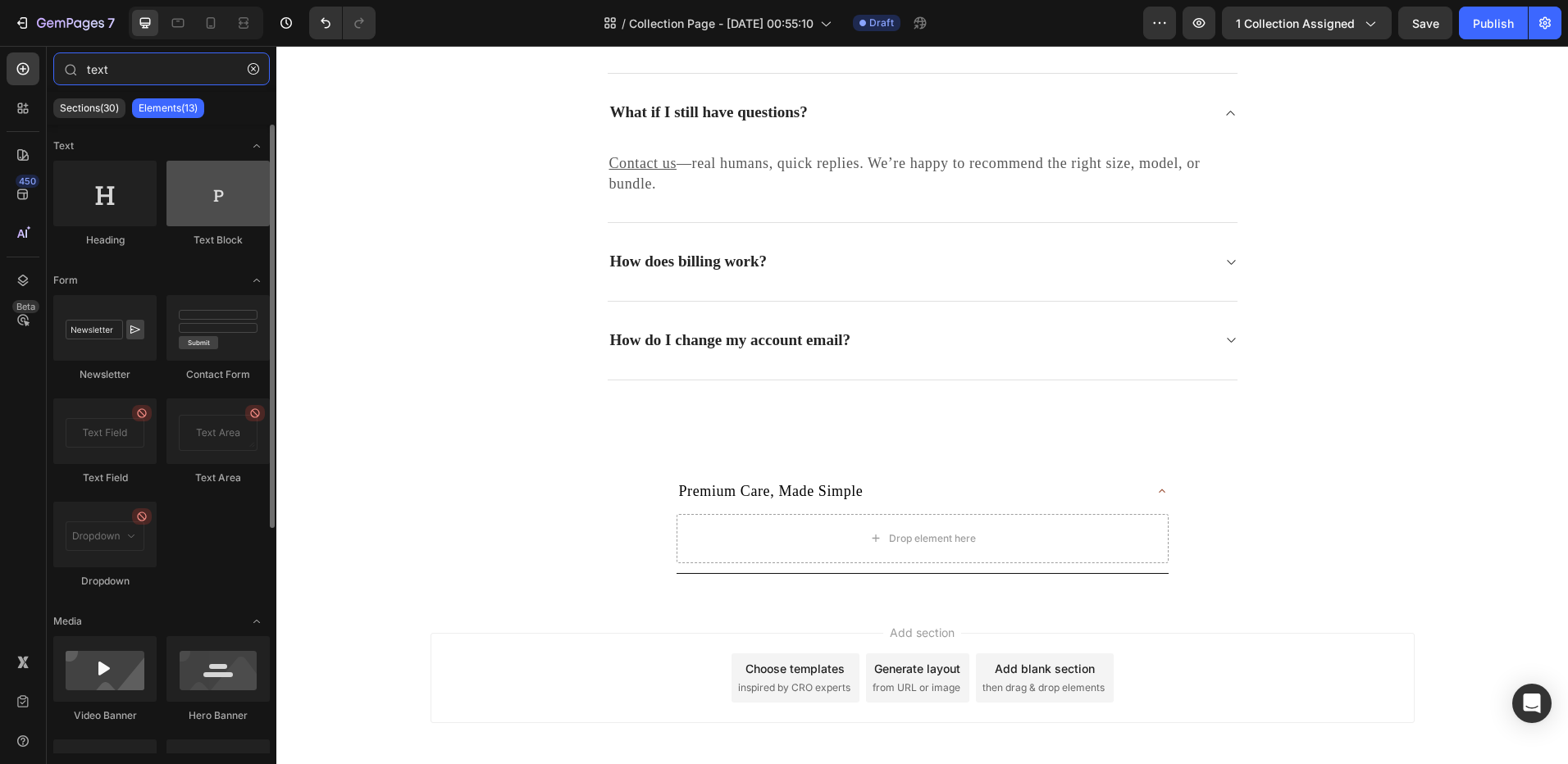
type input "text"
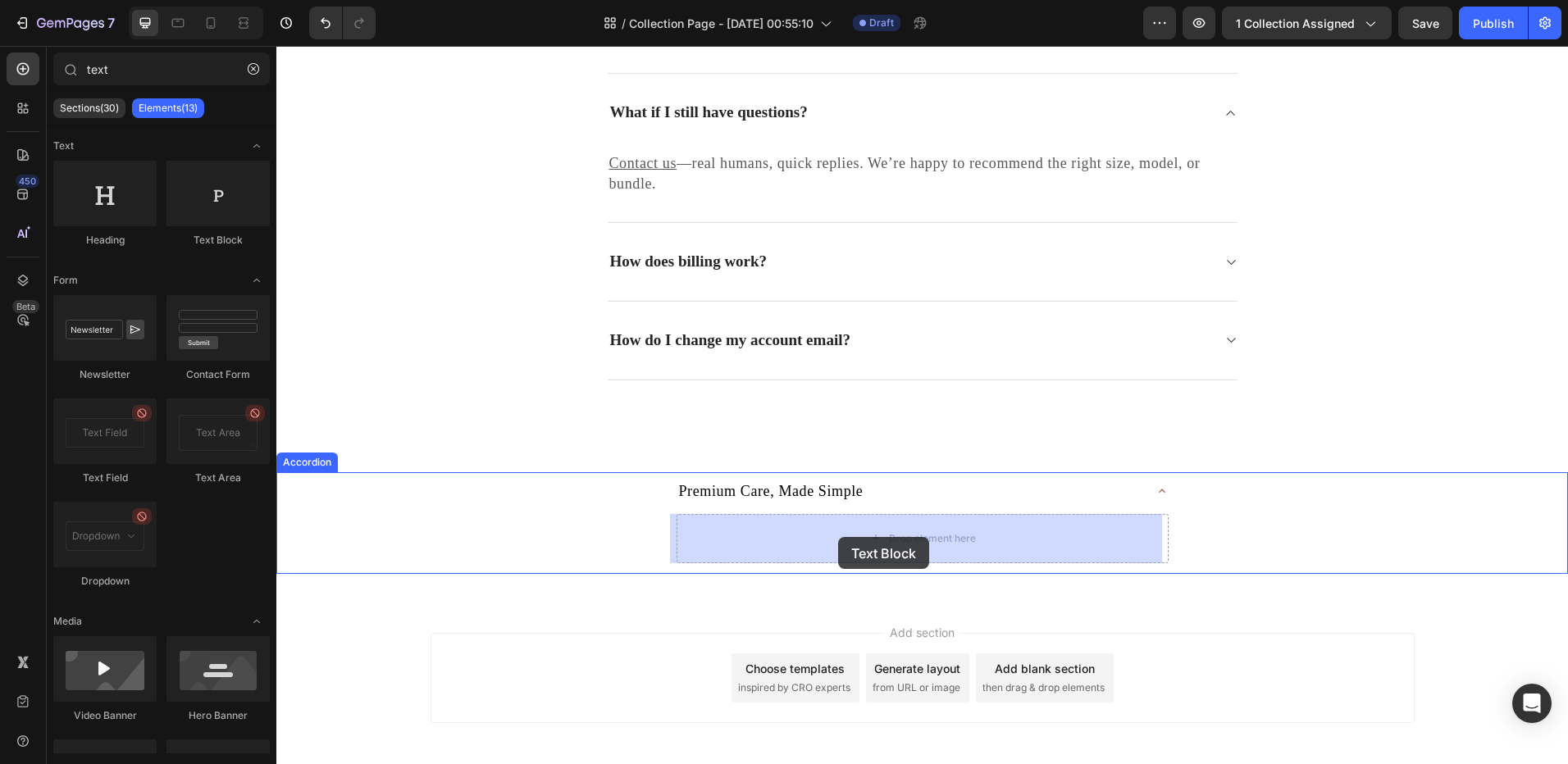
drag, startPoint x: 479, startPoint y: 250, endPoint x: 837, endPoint y: 537, distance: 458.8
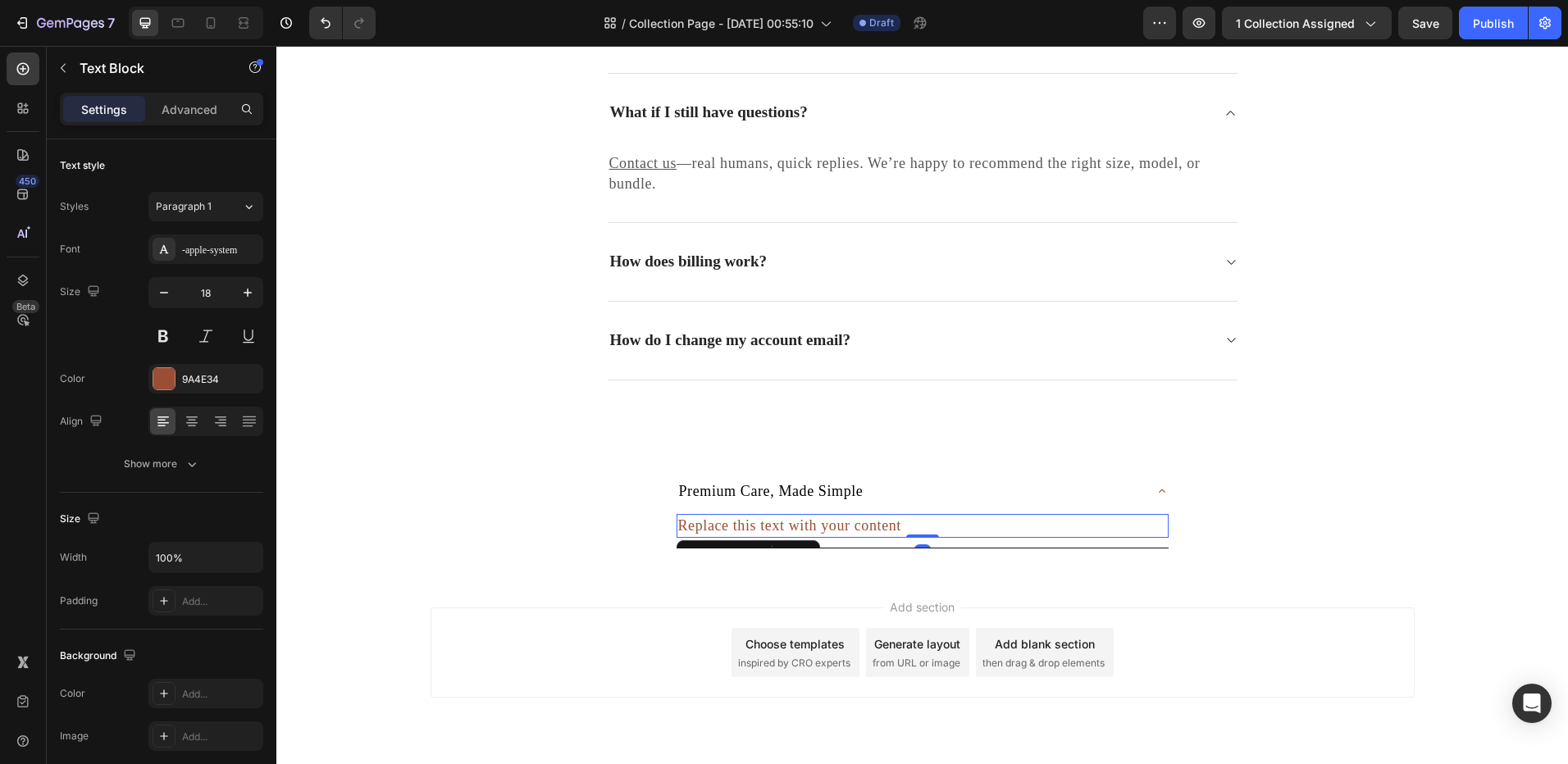
click at [734, 530] on div "Replace this text with your content" at bounding box center [922, 526] width 492 height 24
click at [734, 526] on p "Replace this text with your content" at bounding box center [922, 526] width 489 height 21
click at [734, 525] on p "Replace this text with your content" at bounding box center [922, 526] width 489 height 21
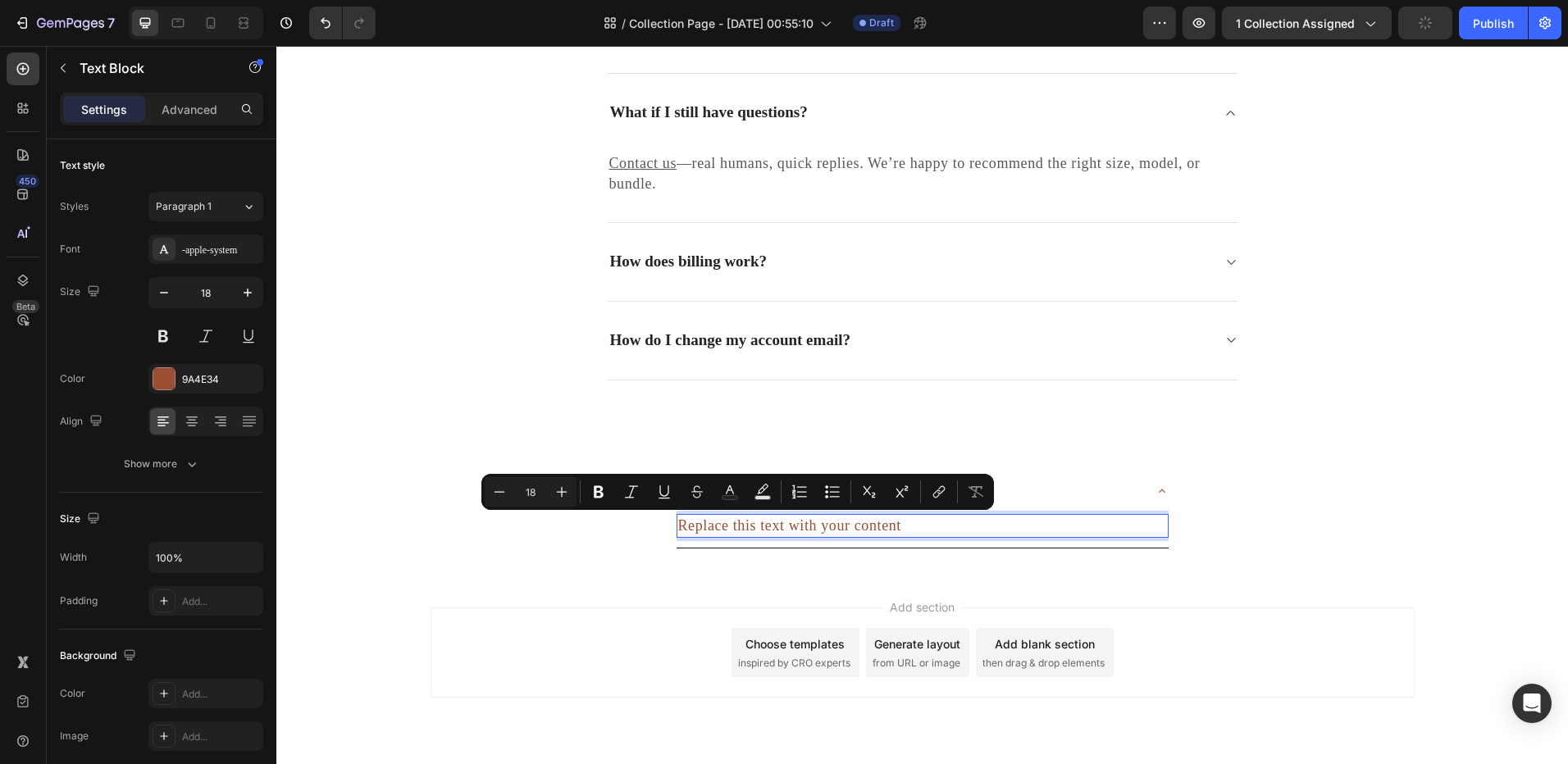
click at [717, 528] on p "Replace this text with your content" at bounding box center [922, 526] width 489 height 21
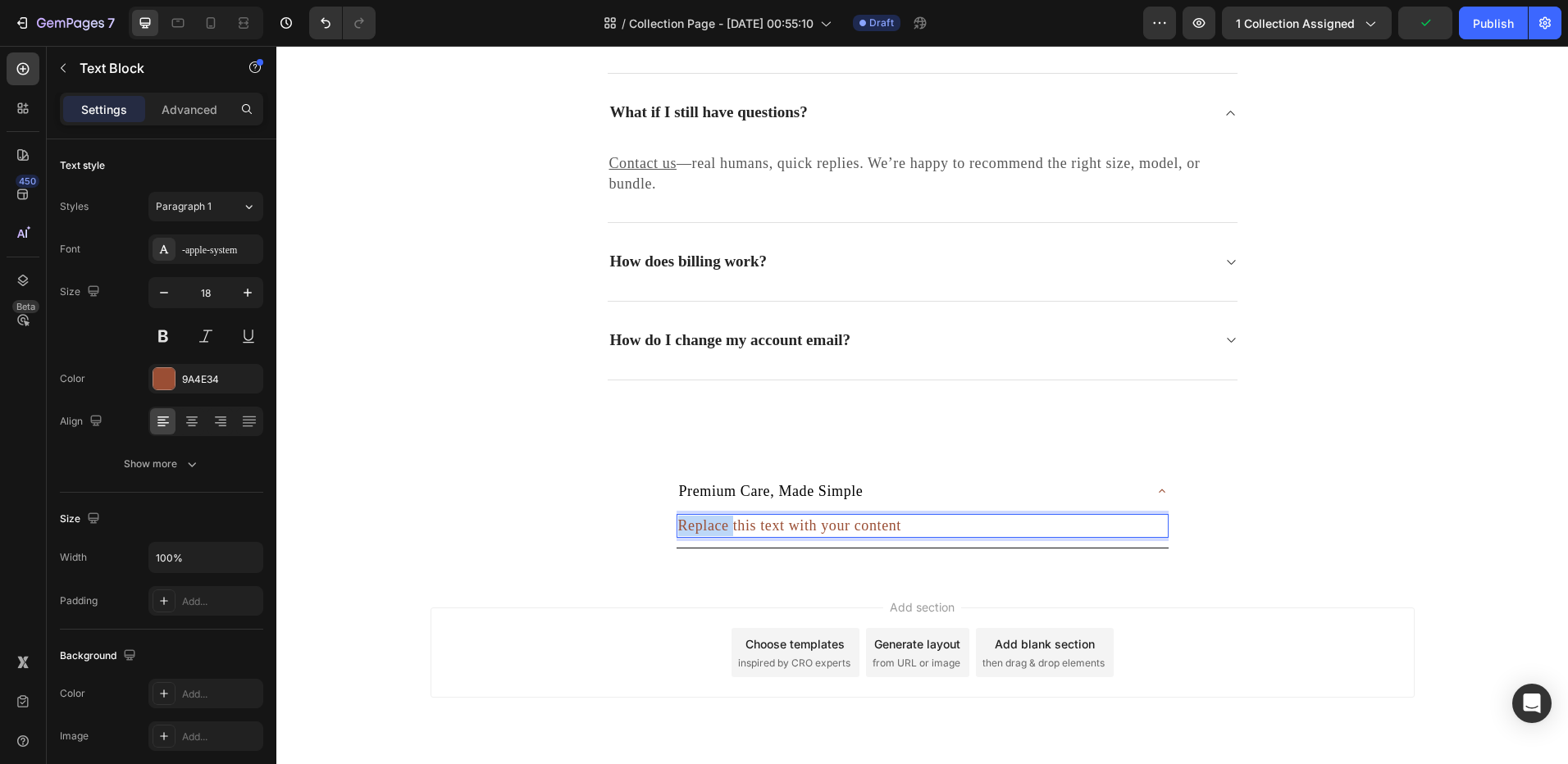
click at [717, 528] on p "Replace this text with your content" at bounding box center [922, 526] width 489 height 21
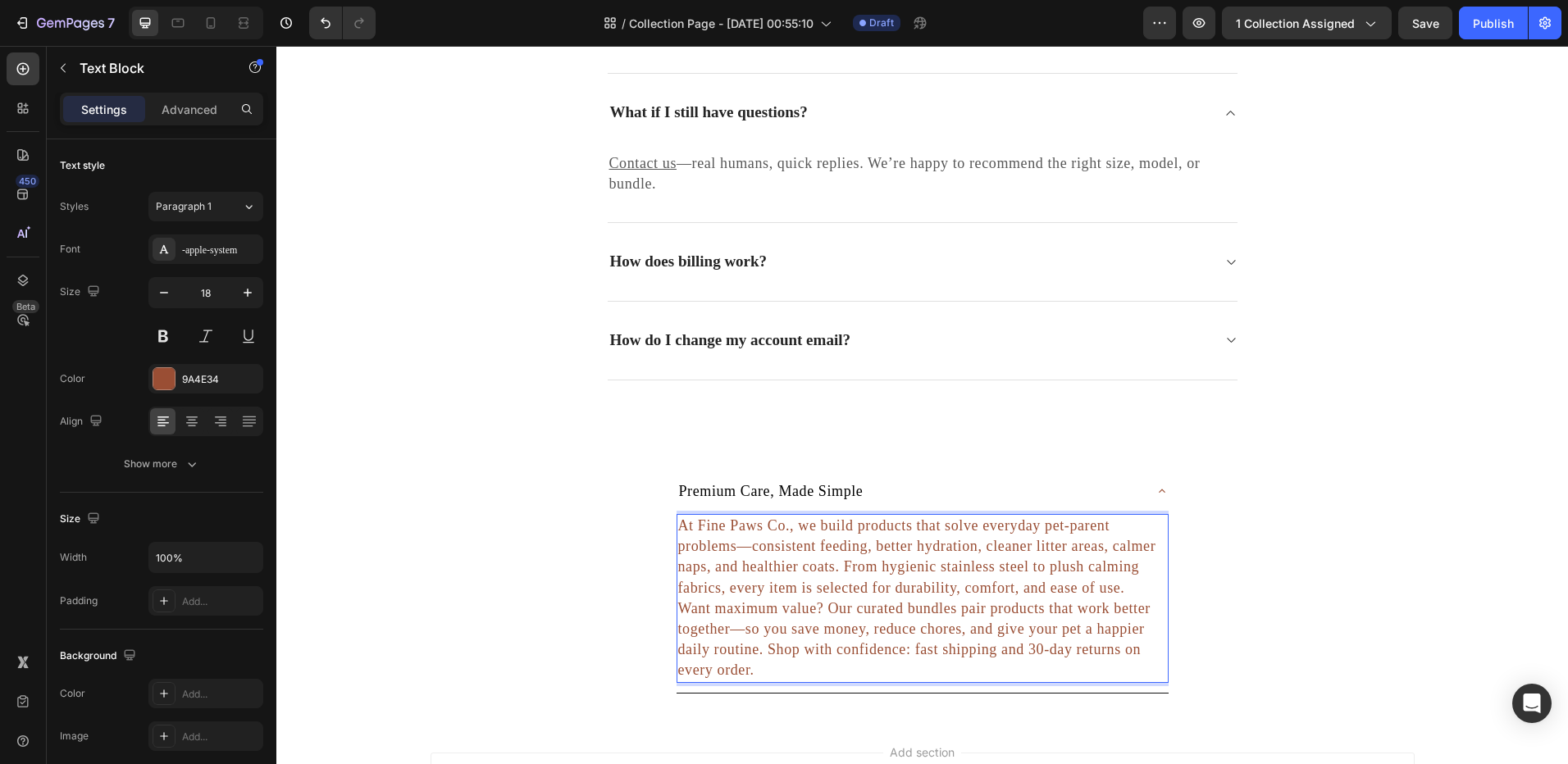
click at [678, 603] on p "Want maximum value? Our curated bundles pair products that work better together…" at bounding box center [922, 640] width 489 height 83
click at [678, 599] on p "Want maximum value? Our curated bundles pair products that work better together…" at bounding box center [922, 640] width 489 height 83
click at [678, 531] on p "At Fine Paws Co., we build products that solve everyday pet-parent problems—con…" at bounding box center [922, 557] width 489 height 83
drag, startPoint x: 837, startPoint y: 658, endPoint x: 669, endPoint y: 509, distance: 224.6
click at [669, 509] on div "Premium Care, Made Simple At Fine Paws Co., we build products that solve everyd…" at bounding box center [922, 583] width 1289 height 221
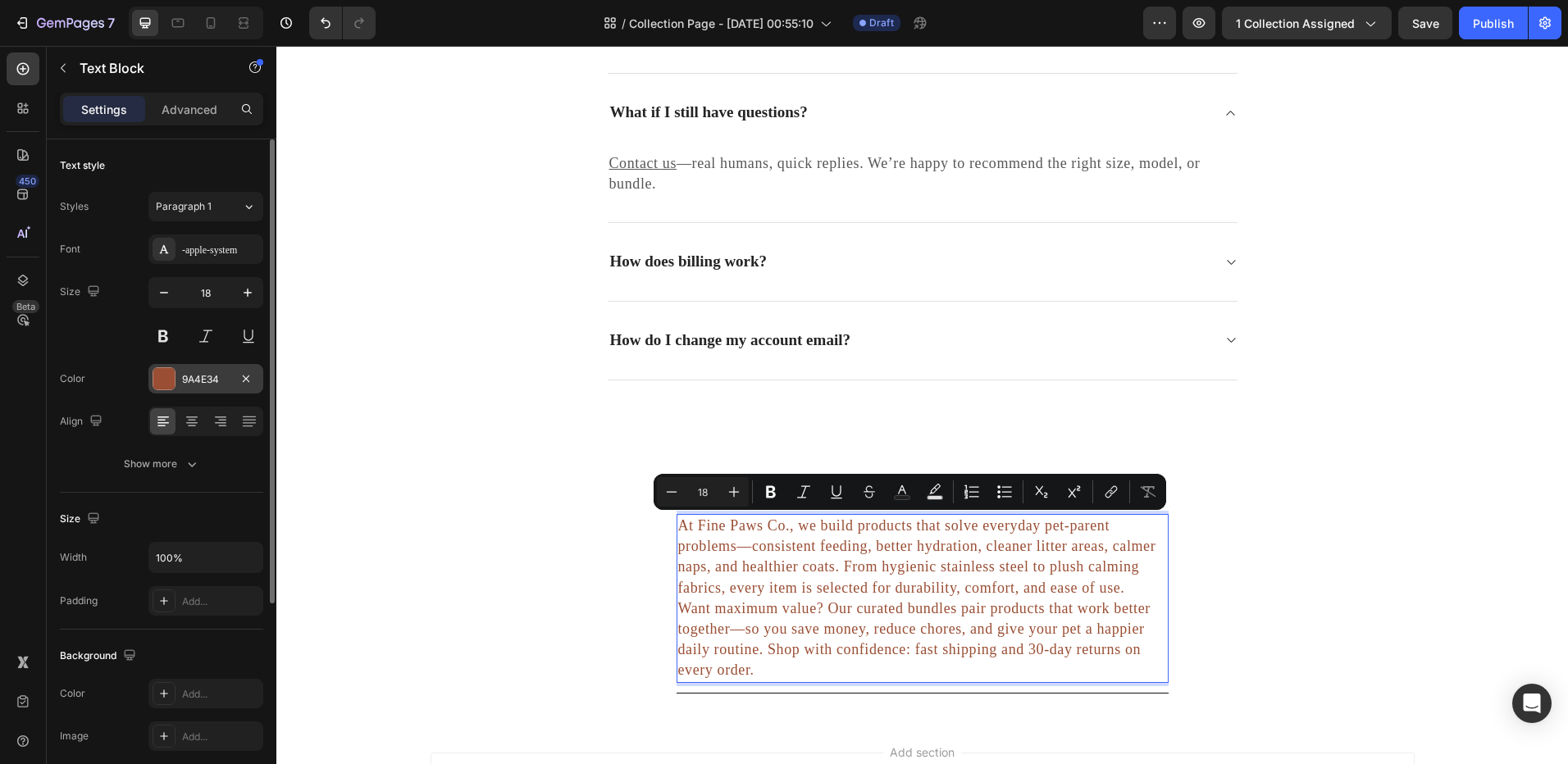
click at [204, 382] on div "9A4E34" at bounding box center [205, 379] width 47 height 15
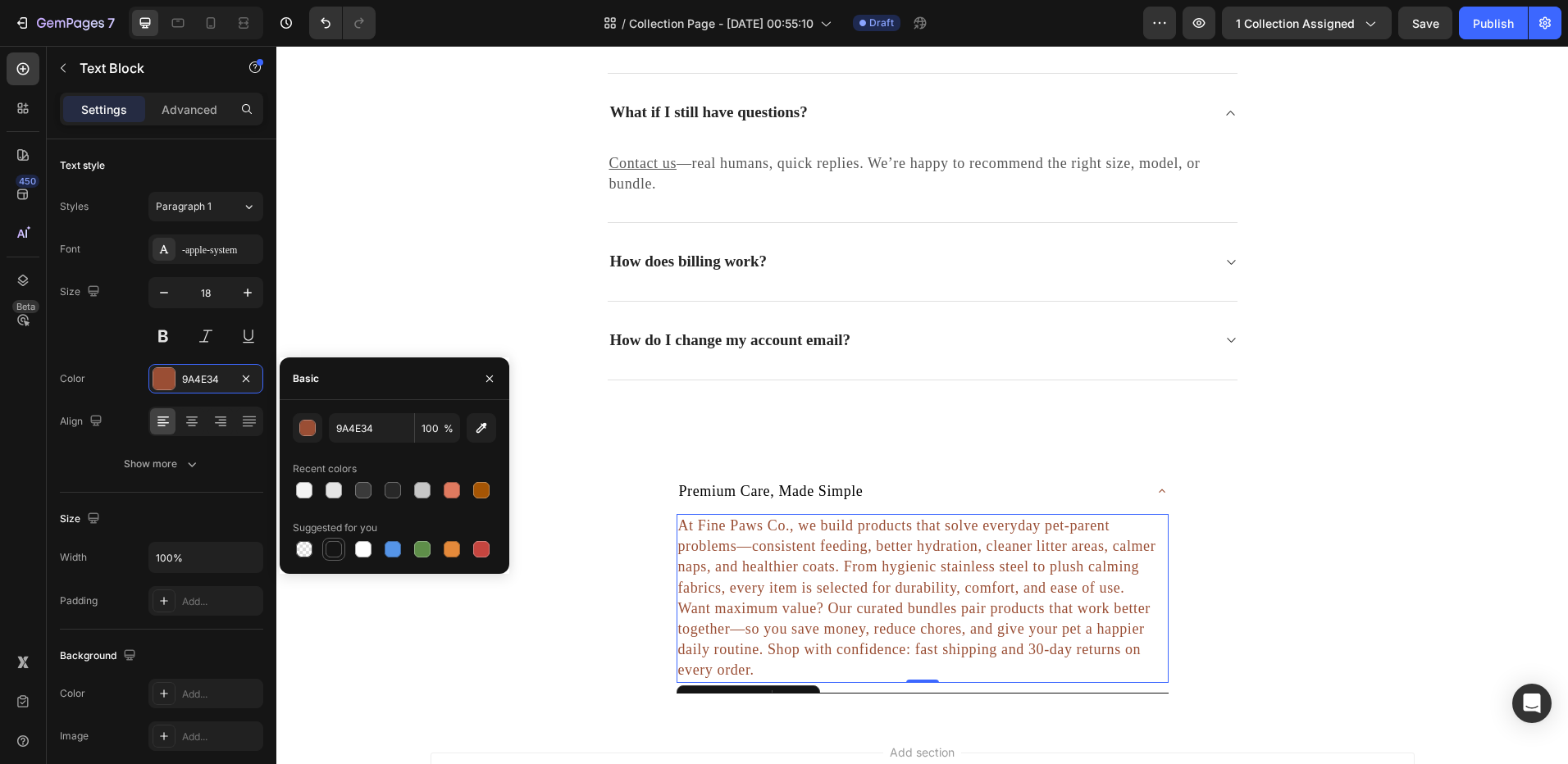
click at [334, 552] on div at bounding box center [333, 549] width 16 height 16
type input "151515"
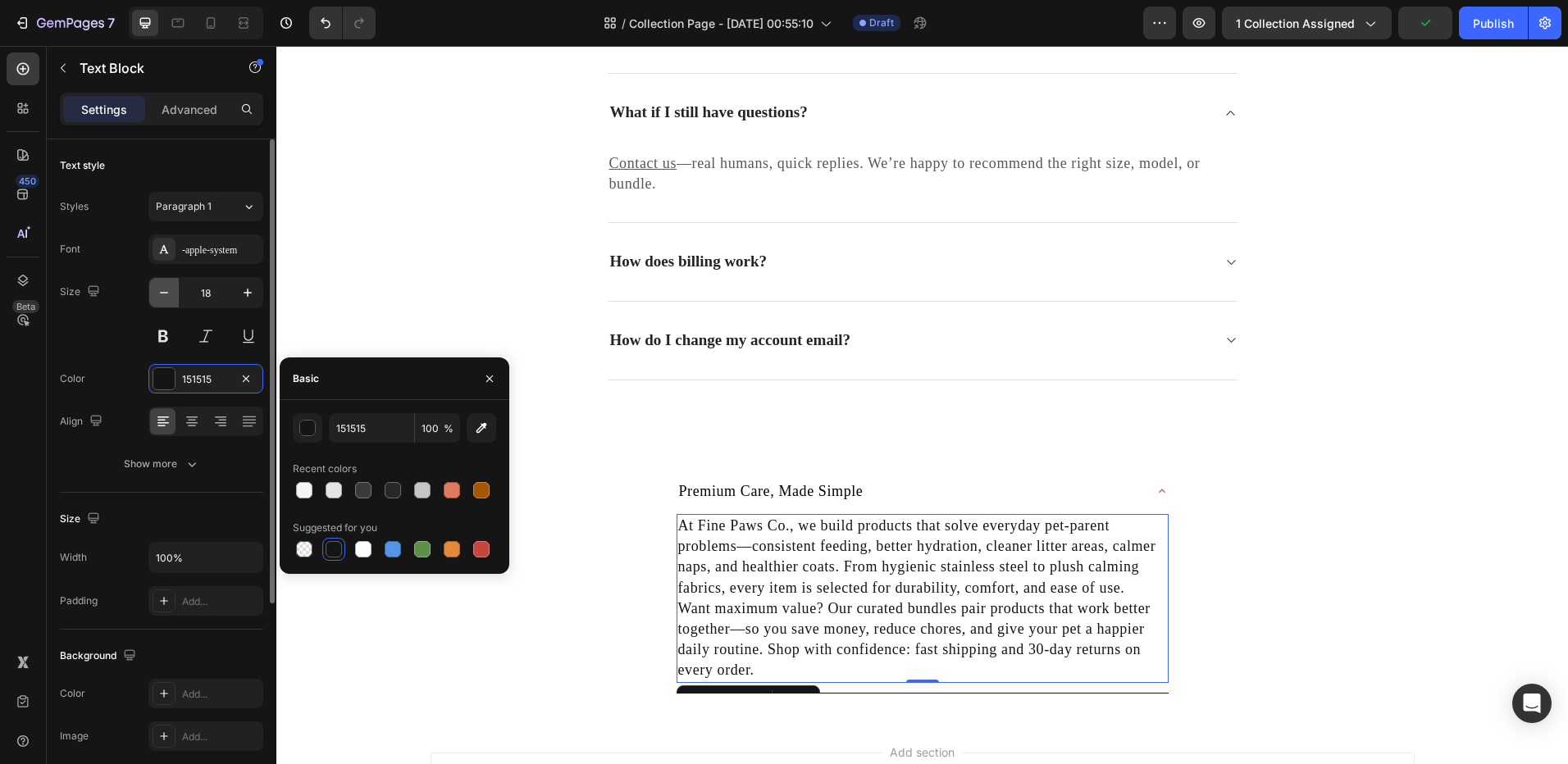
click at [172, 302] on button "button" at bounding box center [164, 292] width 29 height 29
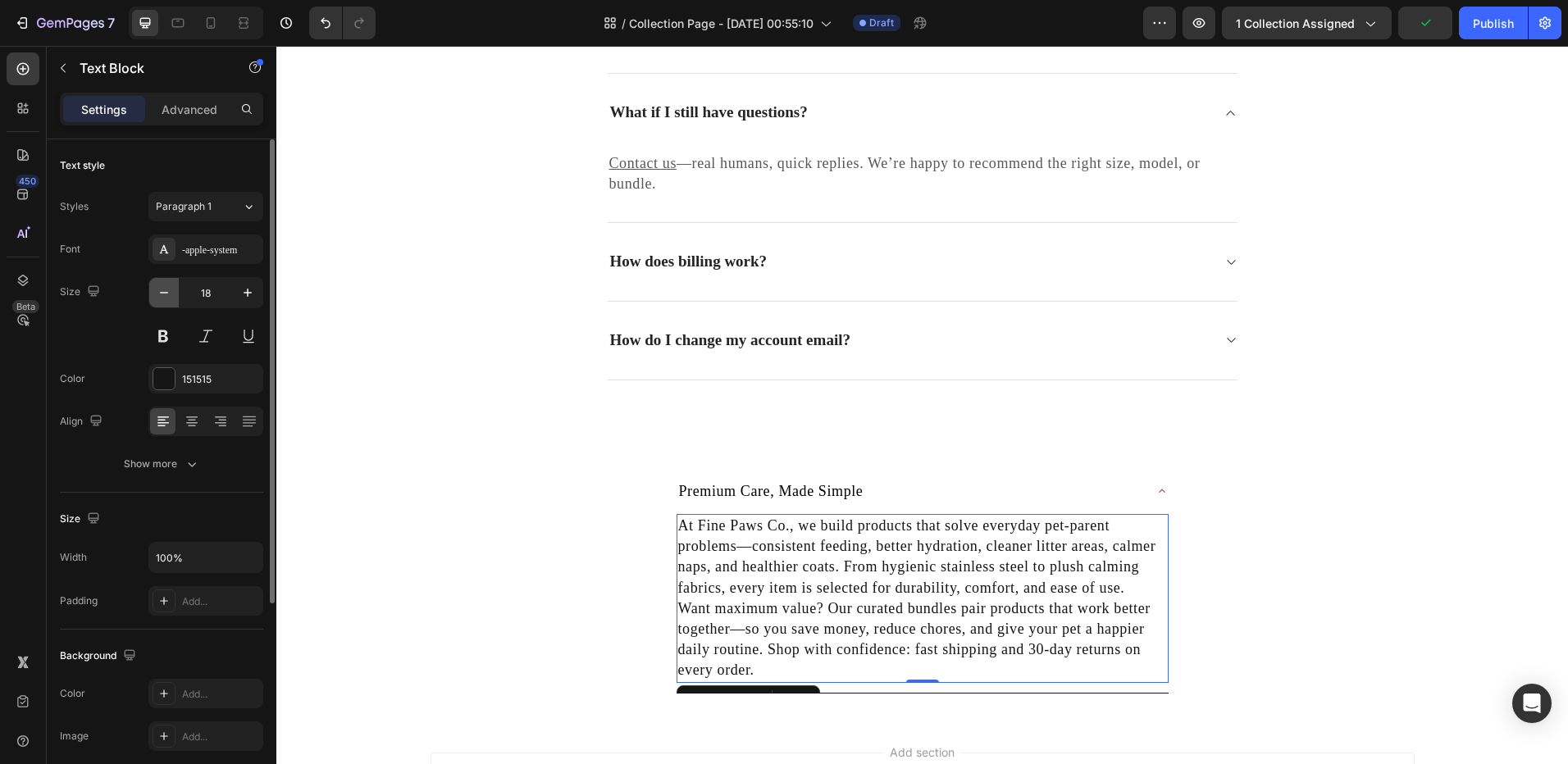
click at [172, 302] on button "button" at bounding box center [164, 292] width 29 height 29
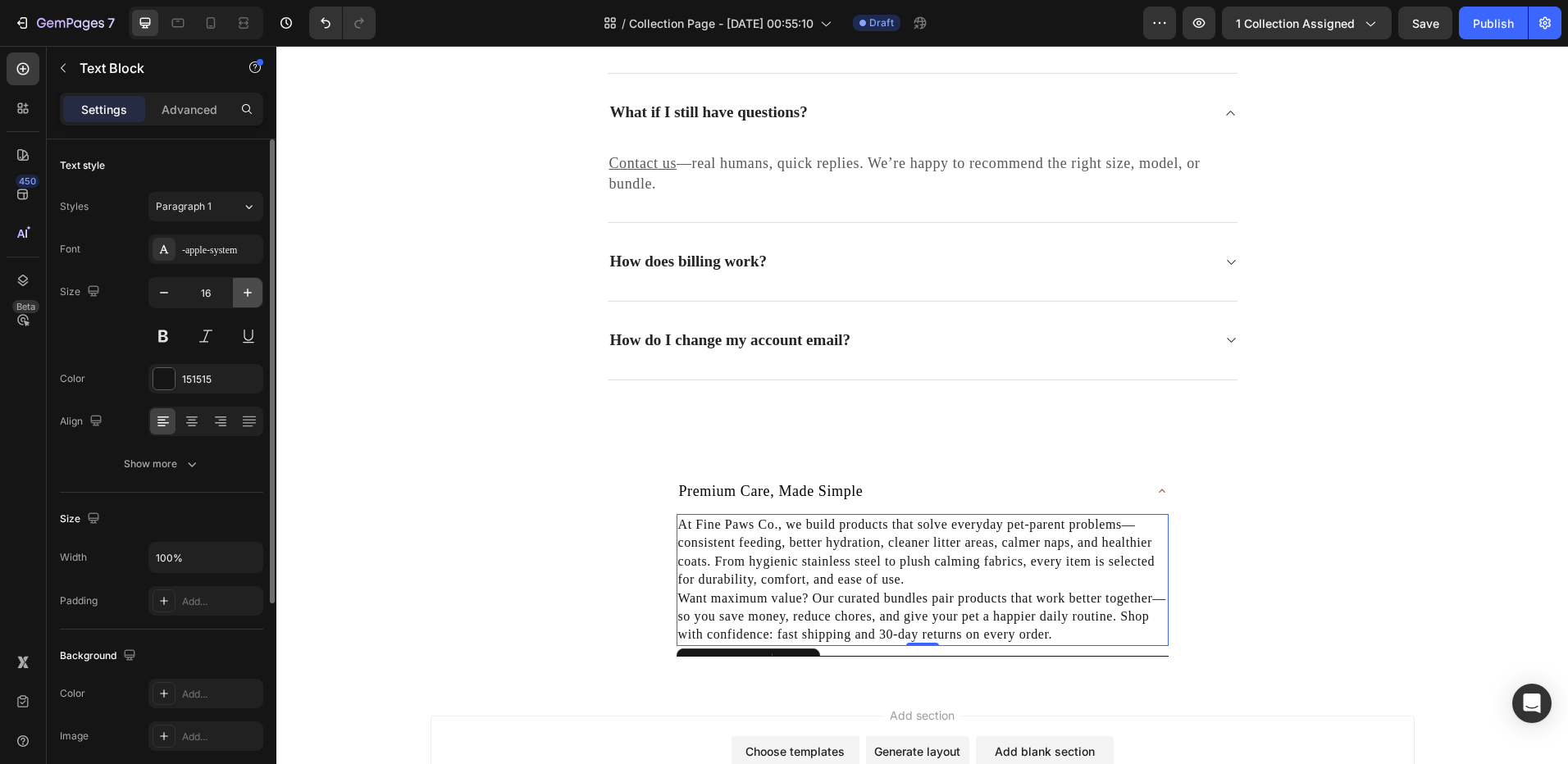
click at [237, 291] on button "button" at bounding box center [248, 292] width 29 height 29
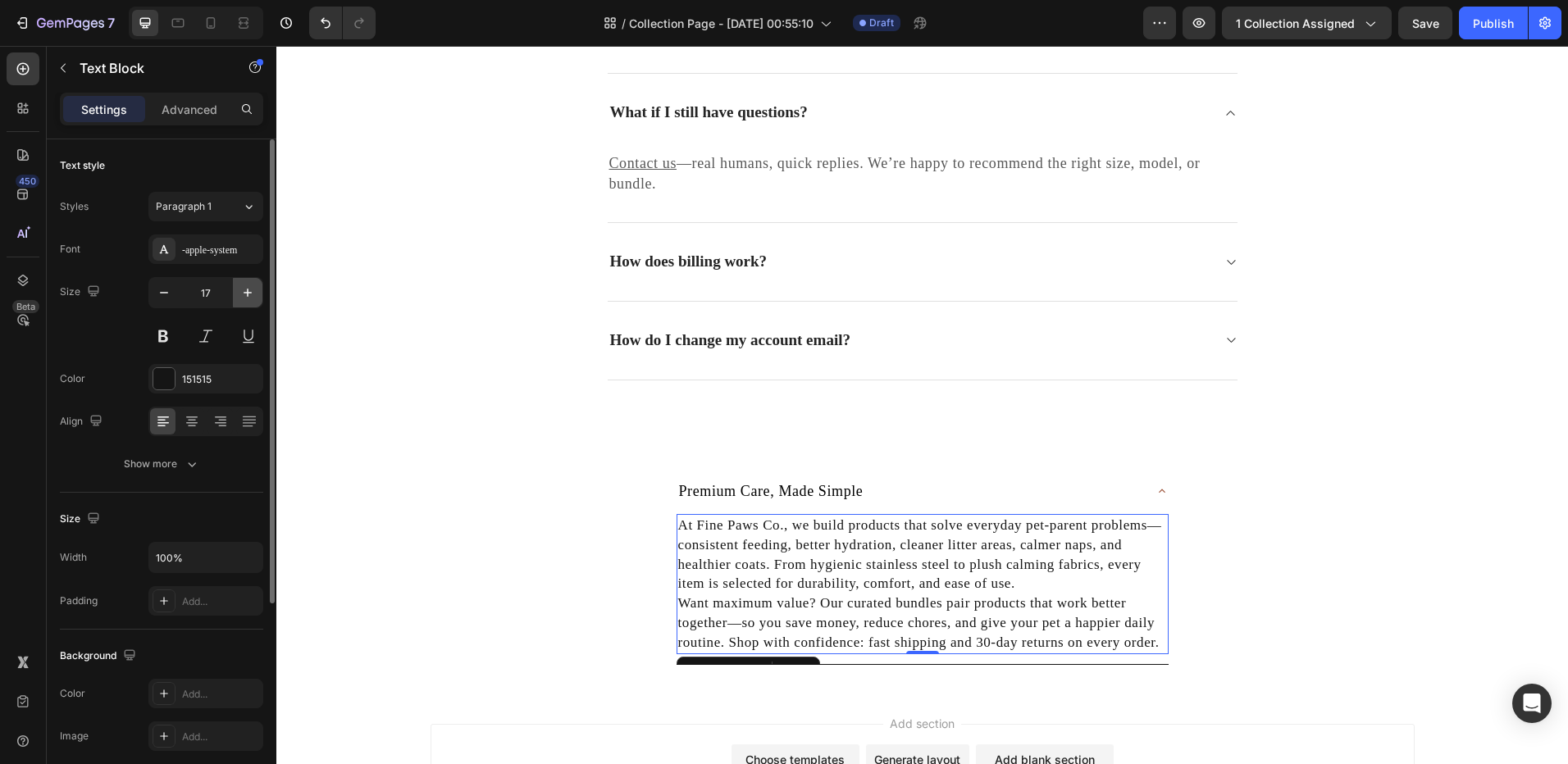
click at [237, 291] on button "button" at bounding box center [248, 292] width 29 height 29
type input "18"
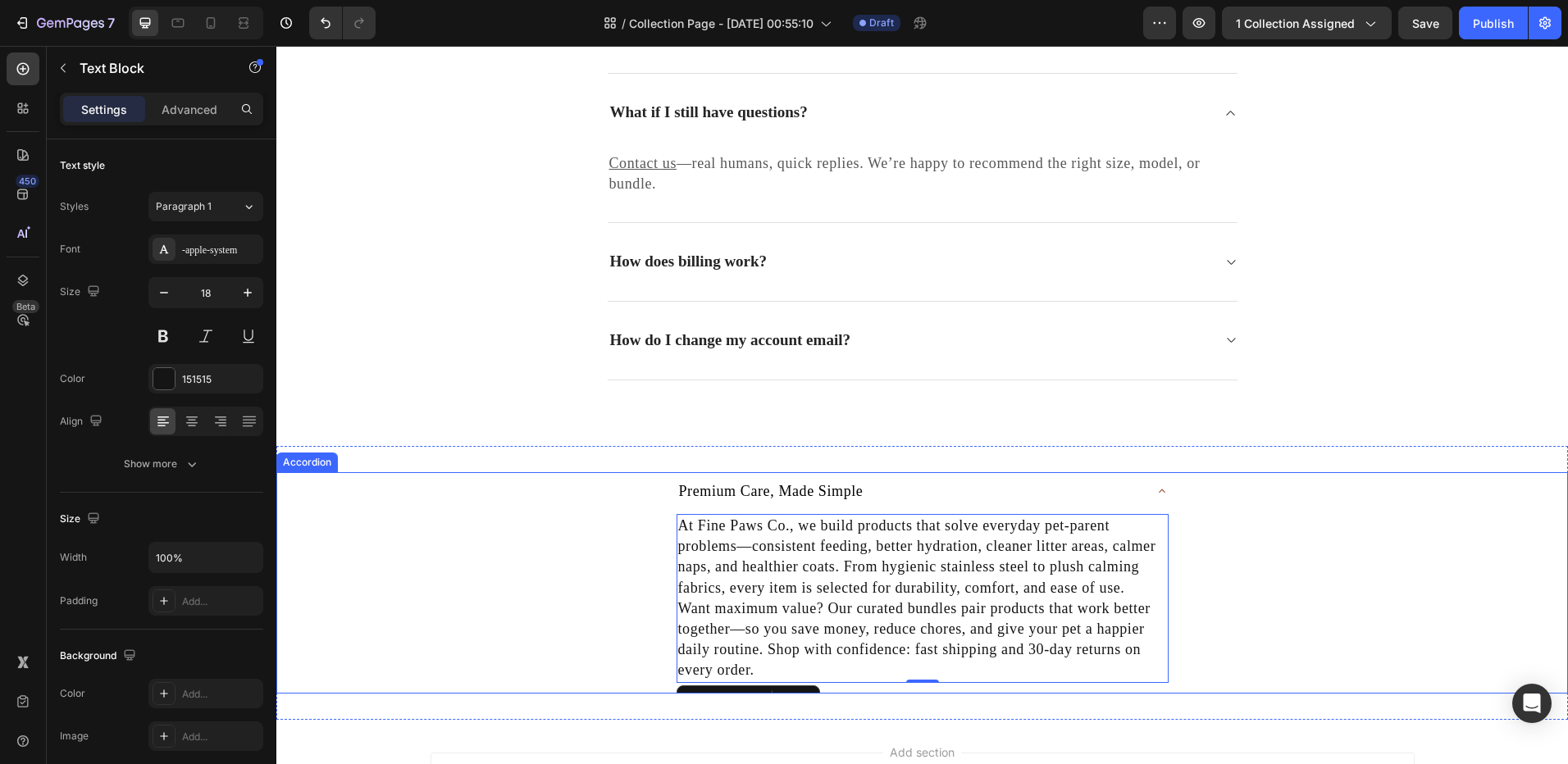
click at [525, 494] on div "Premium Care, Made Simple At Fine Paws Co., we build products that solve everyd…" at bounding box center [922, 583] width 1289 height 221
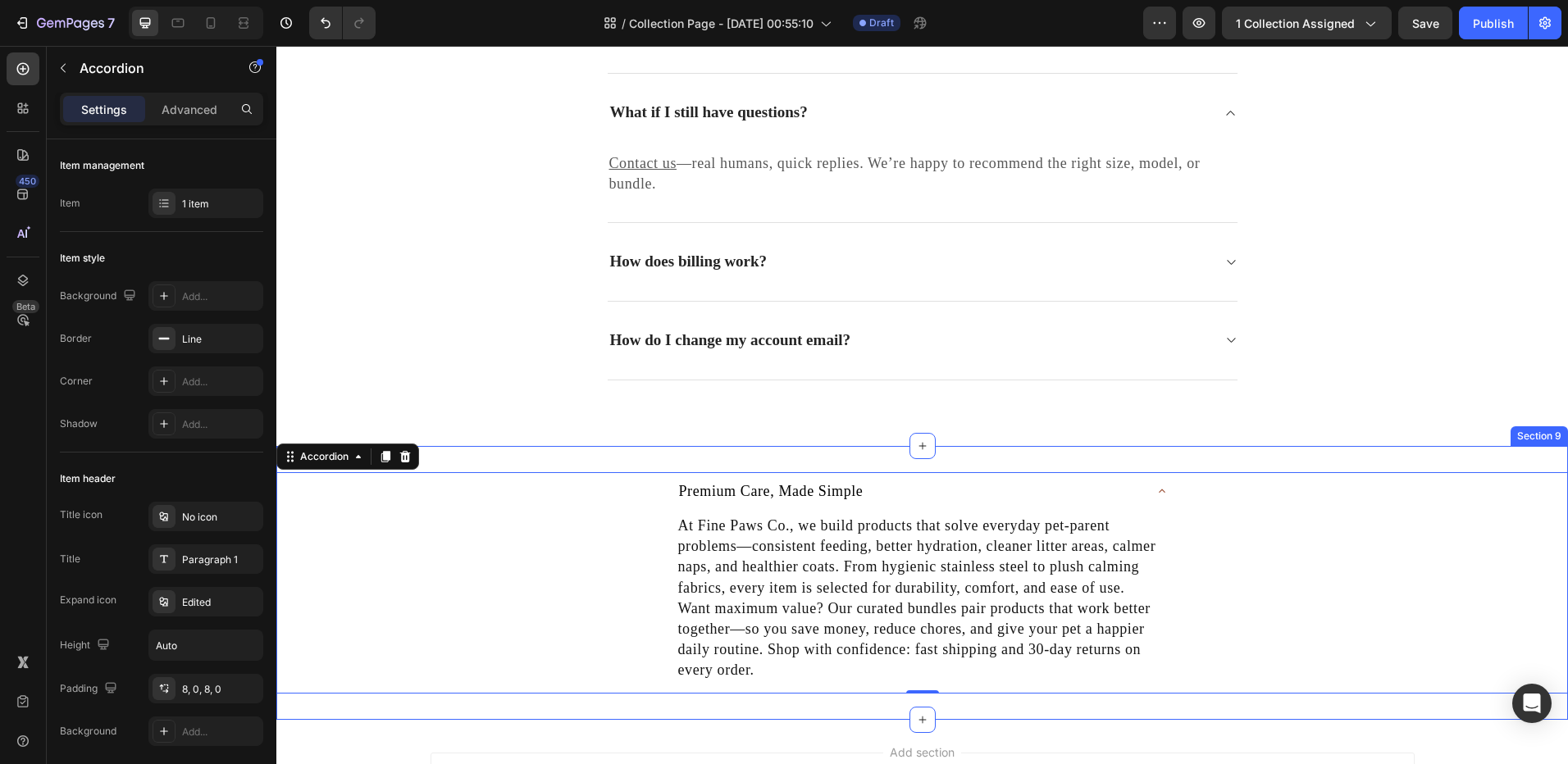
click at [466, 448] on div "Premium Care, Made Simple At Fine Paws Co., we build products that solve everyd…" at bounding box center [922, 582] width 1291 height 274
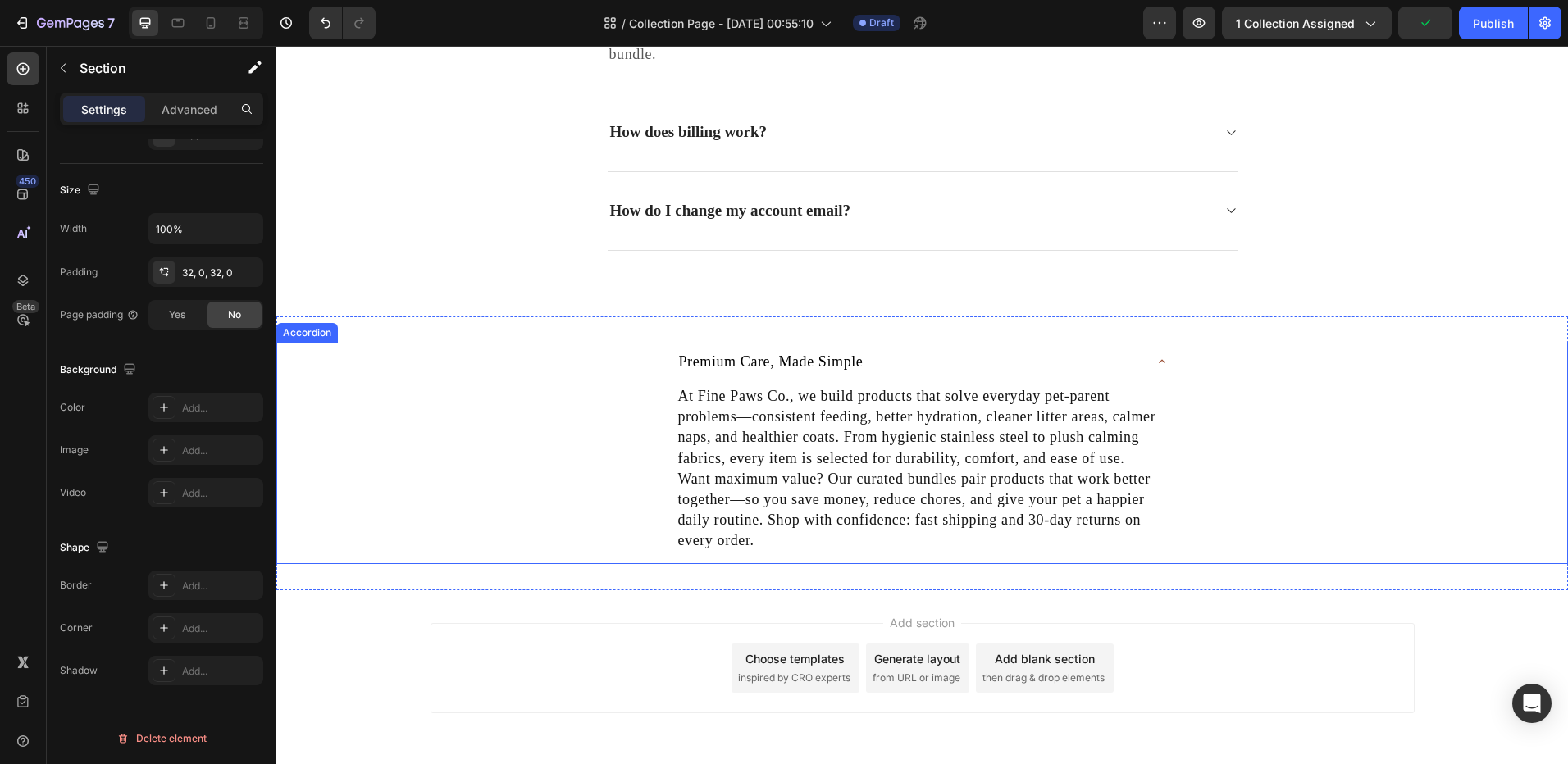
scroll to position [4745, 0]
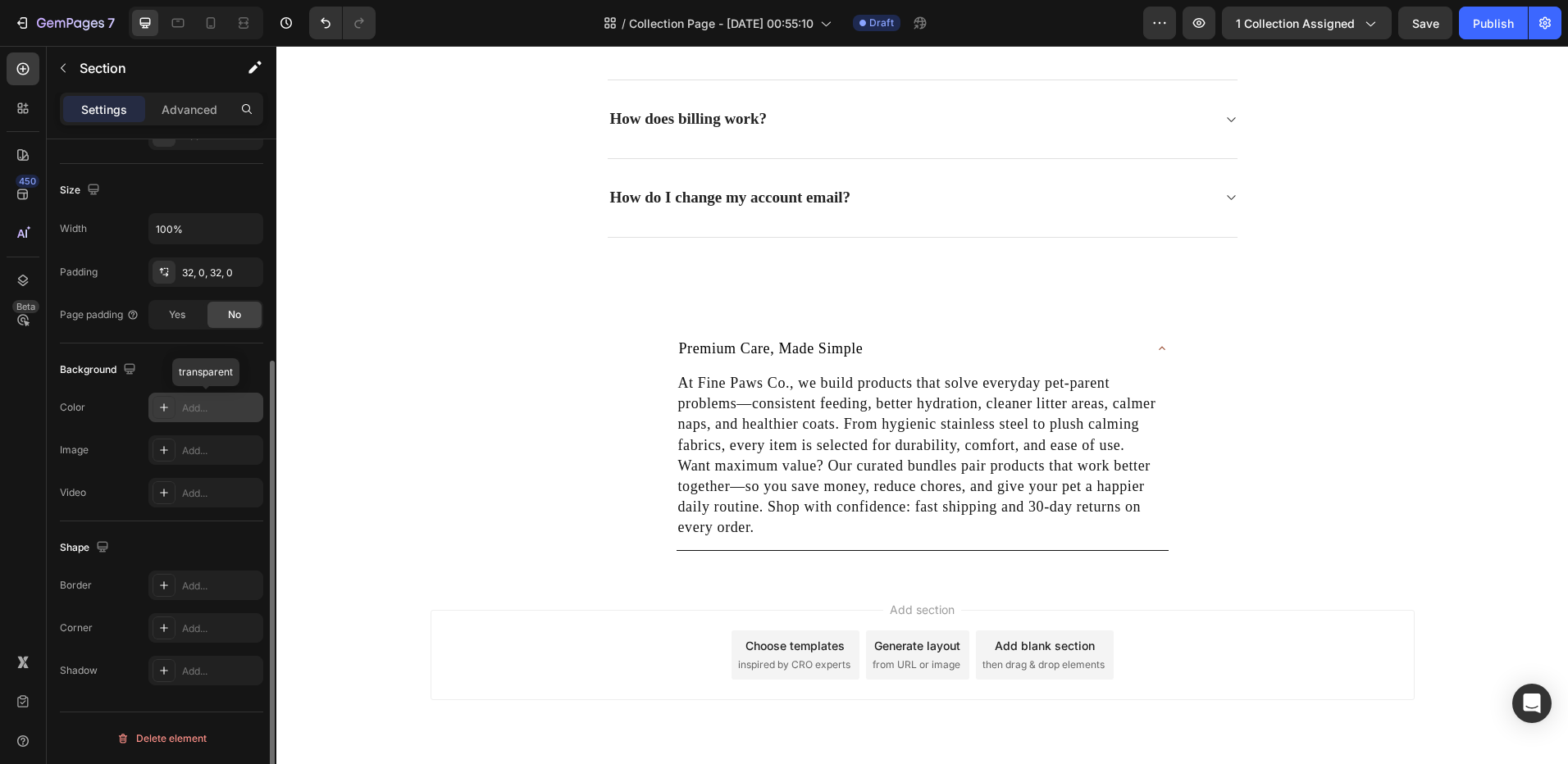
click at [174, 414] on div at bounding box center [164, 407] width 23 height 23
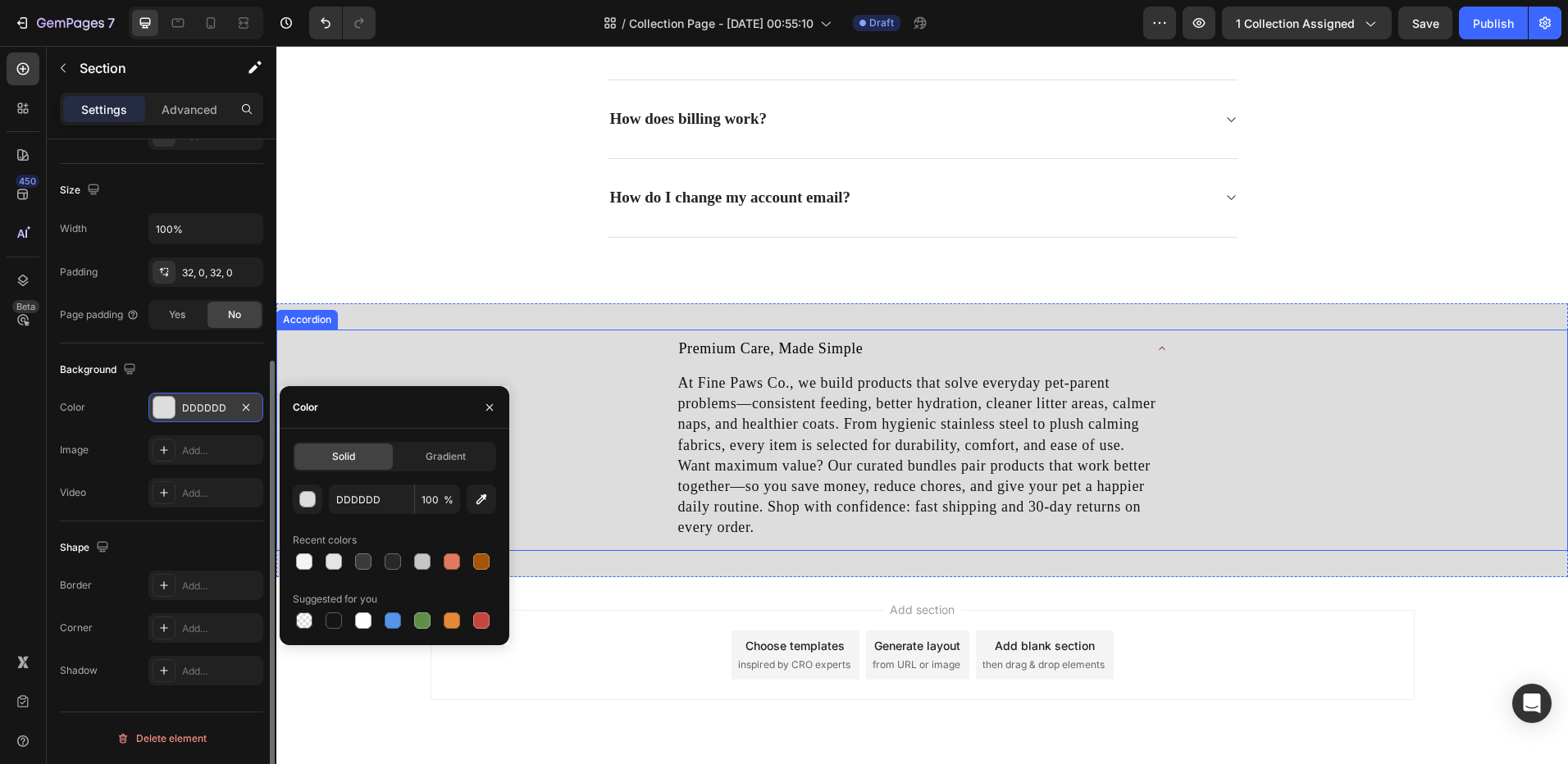
click at [1155, 348] on icon at bounding box center [1161, 348] width 13 height 13
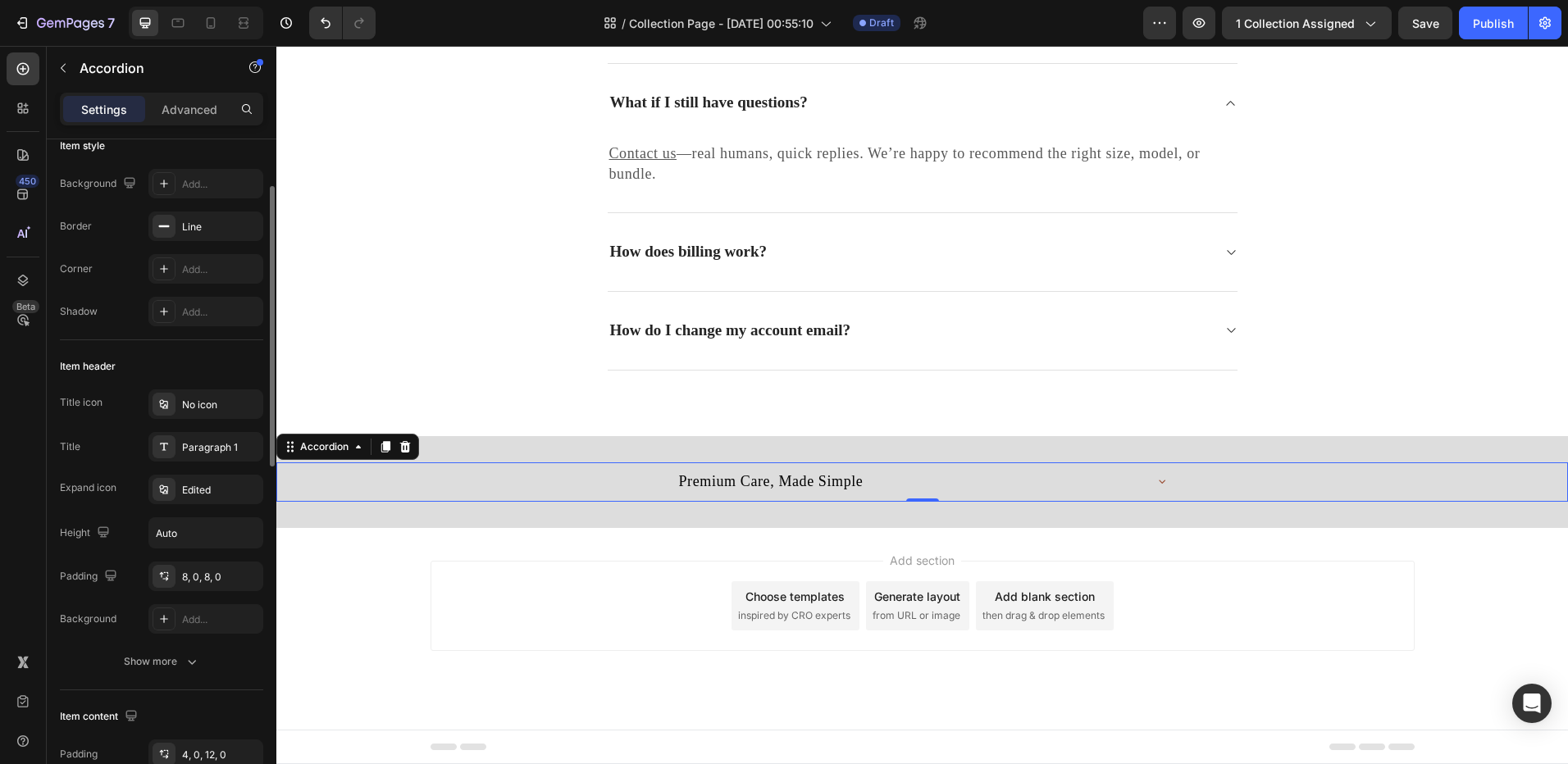
scroll to position [0, 0]
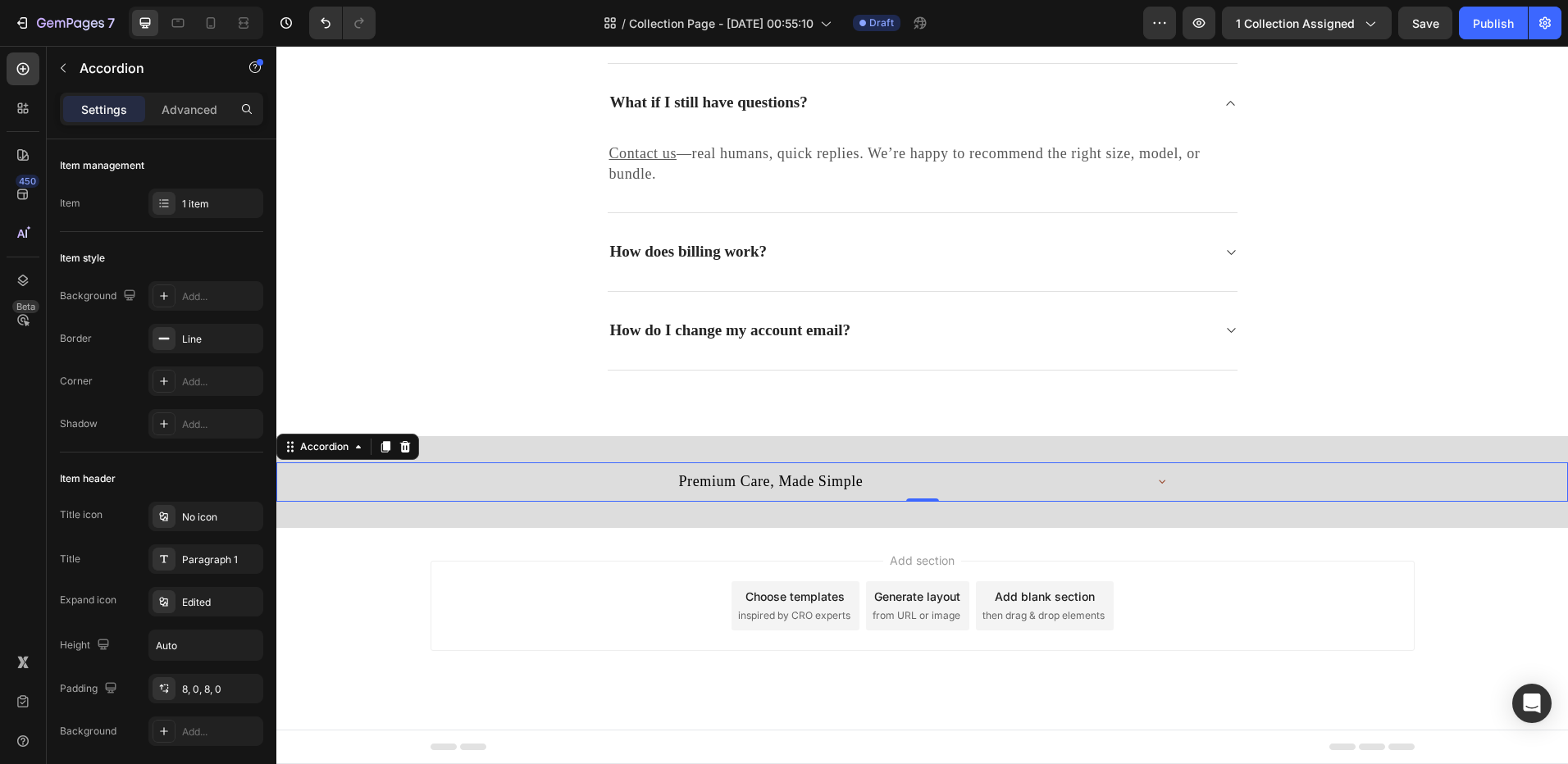
click at [1155, 480] on icon at bounding box center [1161, 481] width 13 height 13
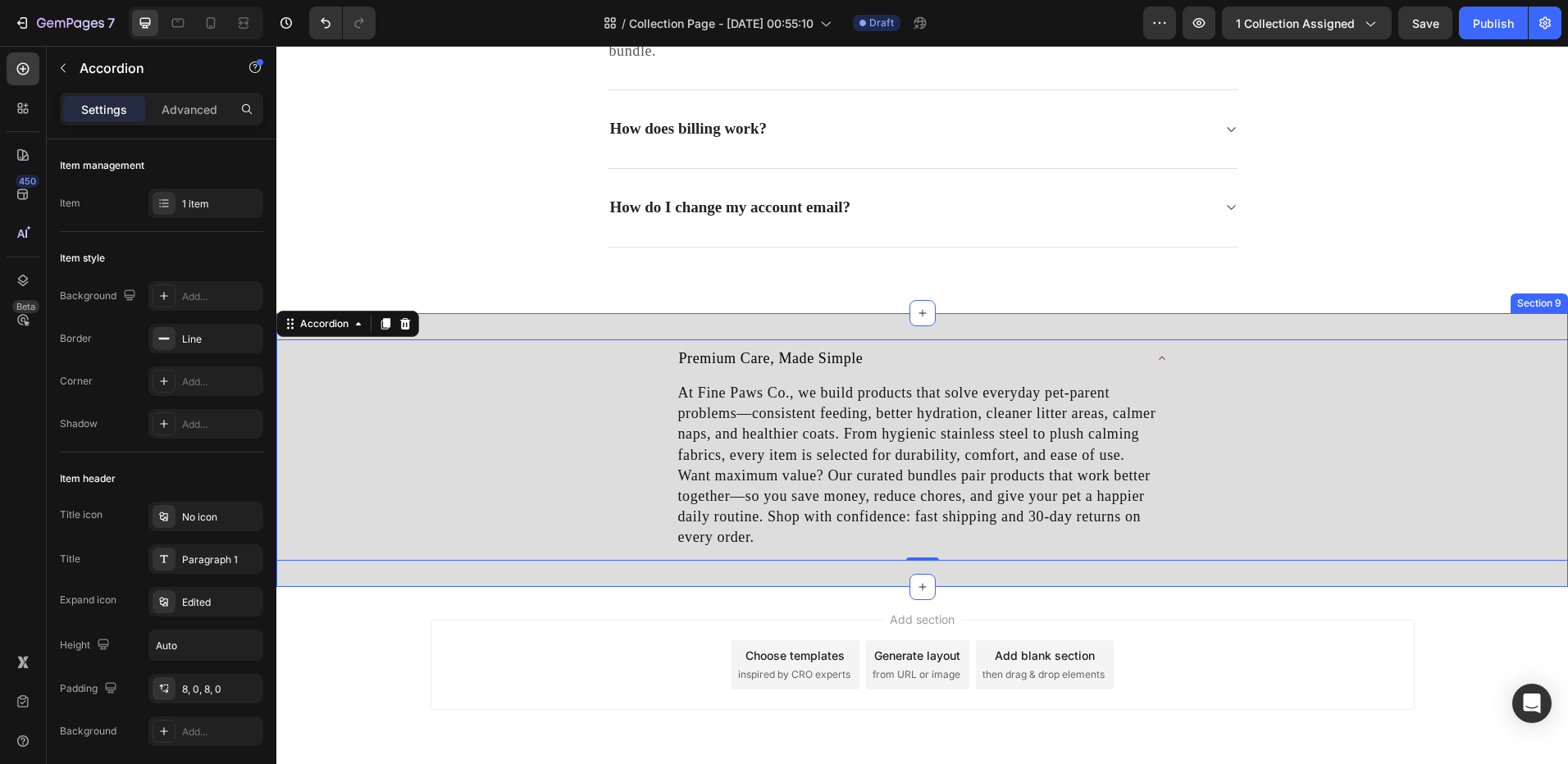
scroll to position [4745, 0]
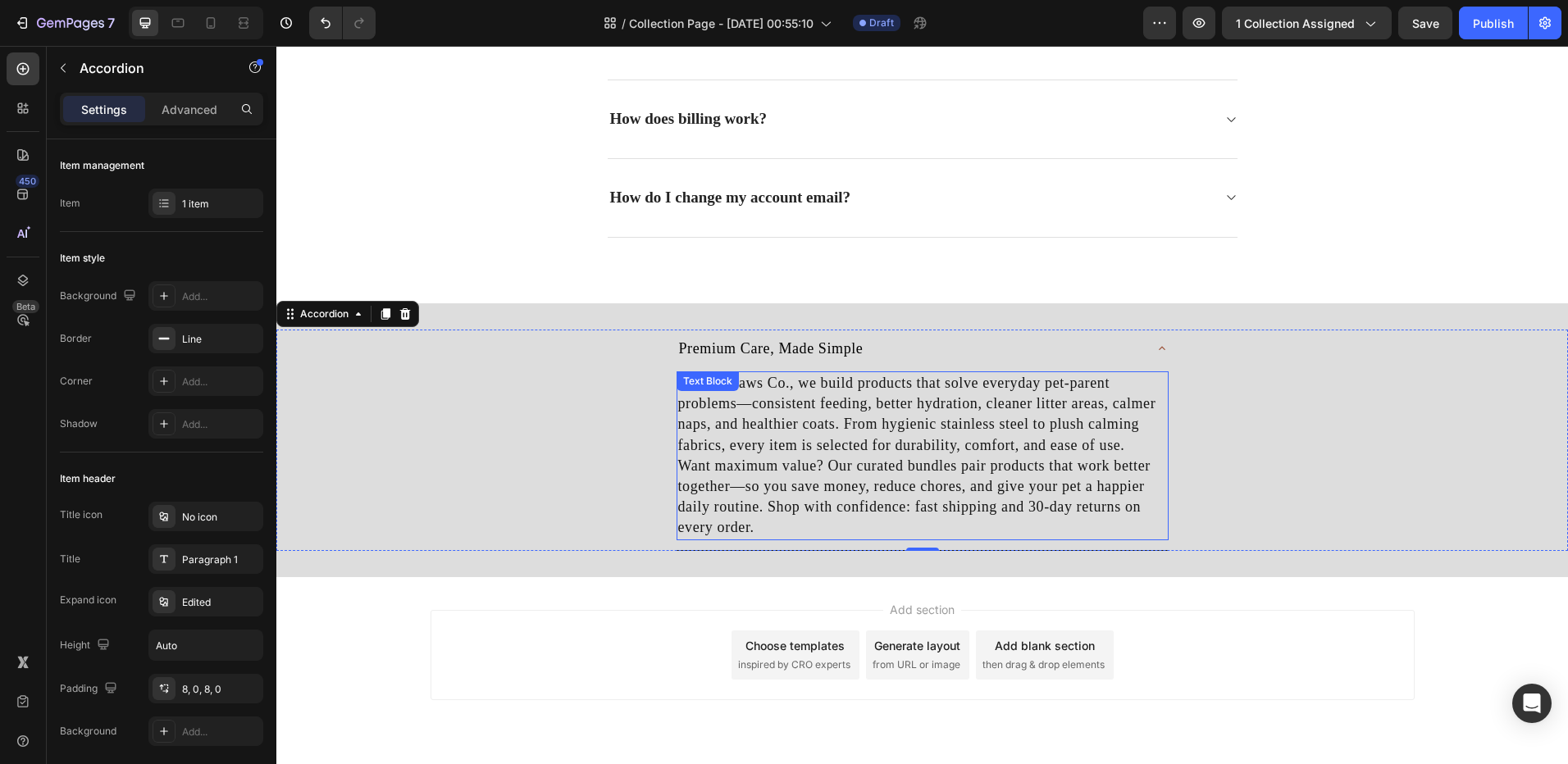
click at [884, 454] on p "At Fine Paws Co., we build products that solve everyday pet-parent problems—con…" at bounding box center [922, 414] width 489 height 83
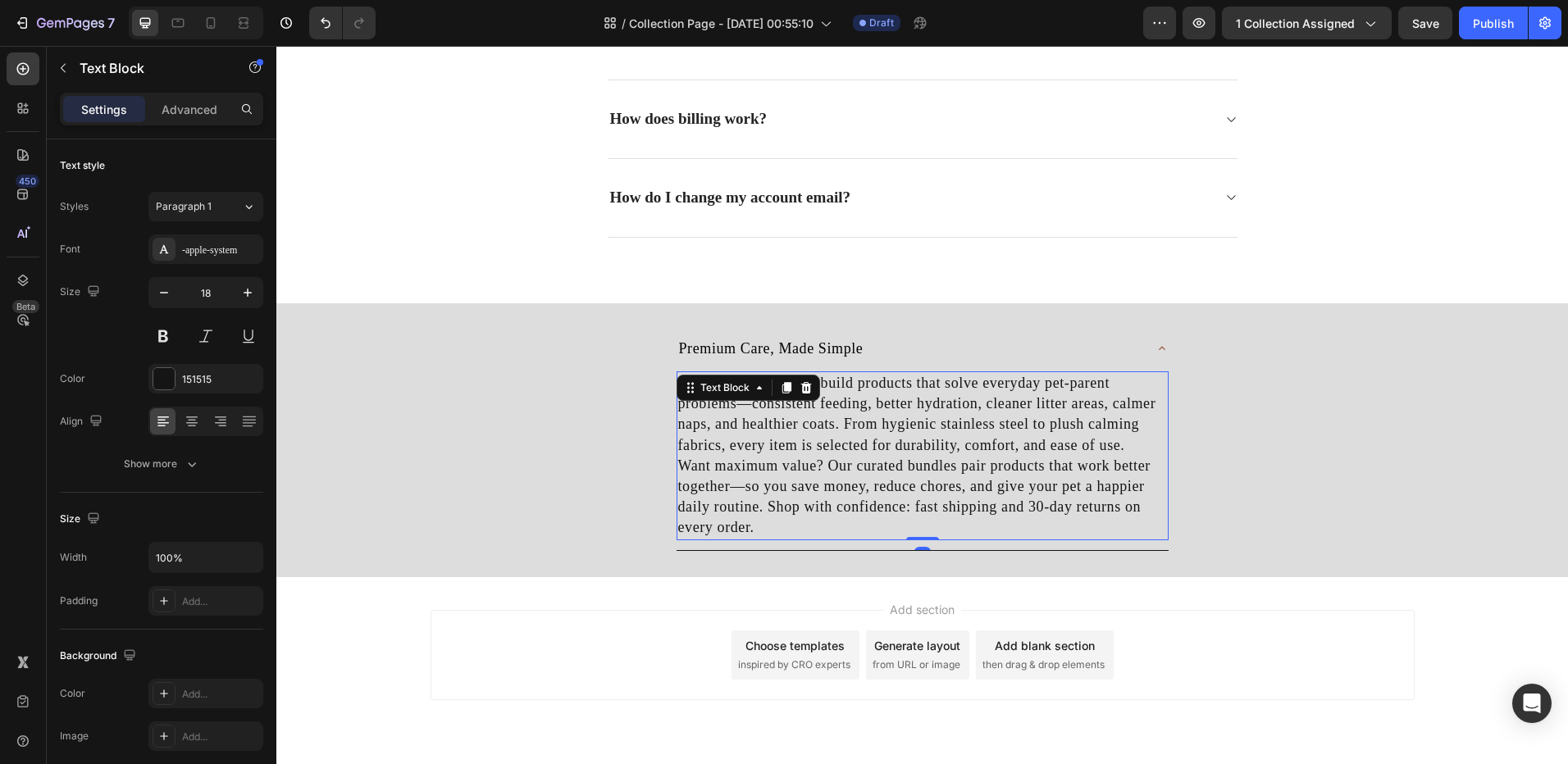
click at [832, 516] on p "Want maximum value? Our curated bundles pair products that work better together…" at bounding box center [922, 497] width 489 height 83
click at [818, 510] on p "Want maximum value? Our curated bundles pair products that work better together…" at bounding box center [922, 497] width 489 height 83
click at [817, 509] on p "Want maximum value? Our curated bundles pair products that work better together…" at bounding box center [922, 497] width 489 height 83
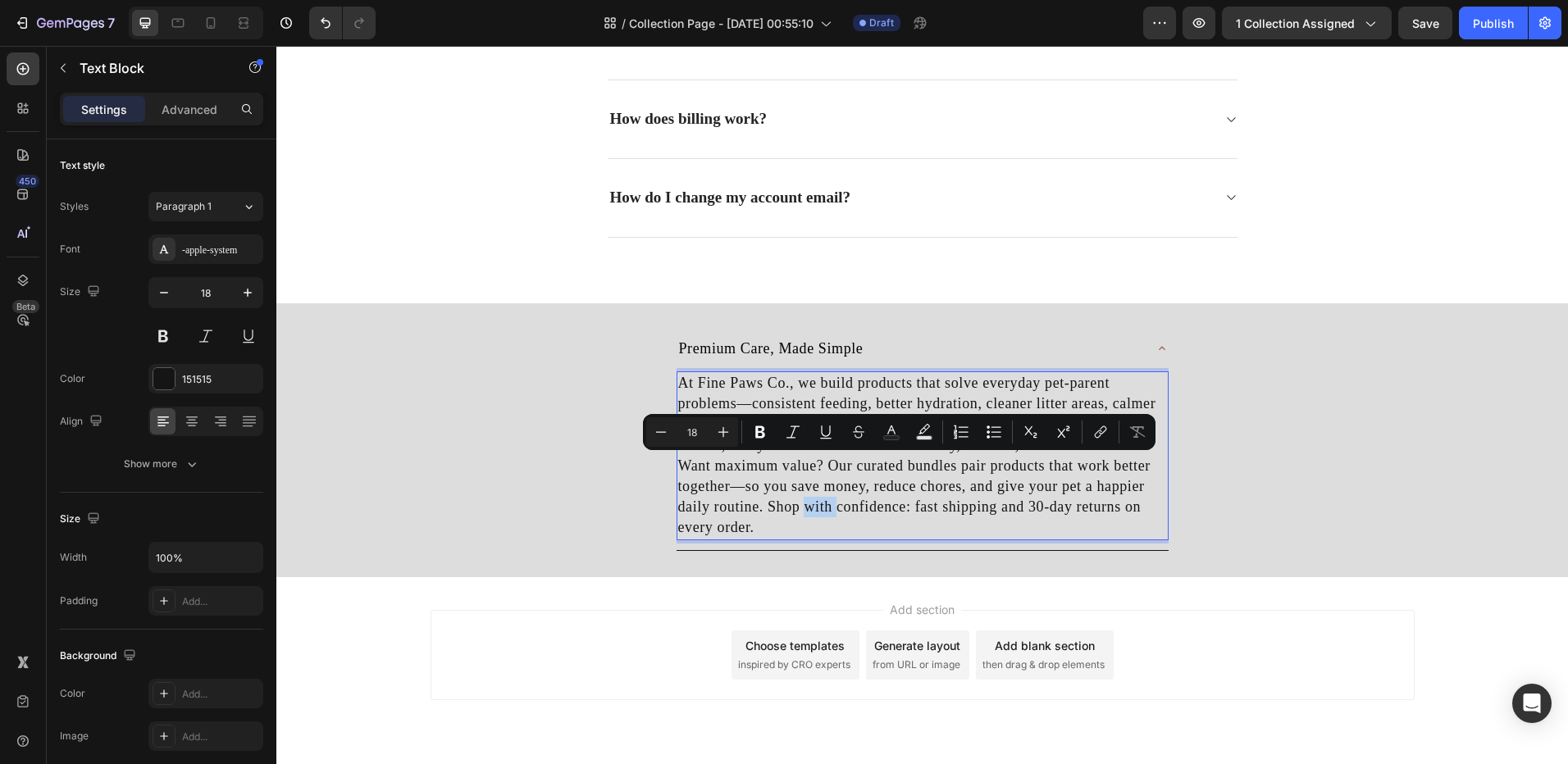
click at [803, 493] on p "Want maximum value? Our curated bundles pair products that work better together…" at bounding box center [922, 497] width 489 height 83
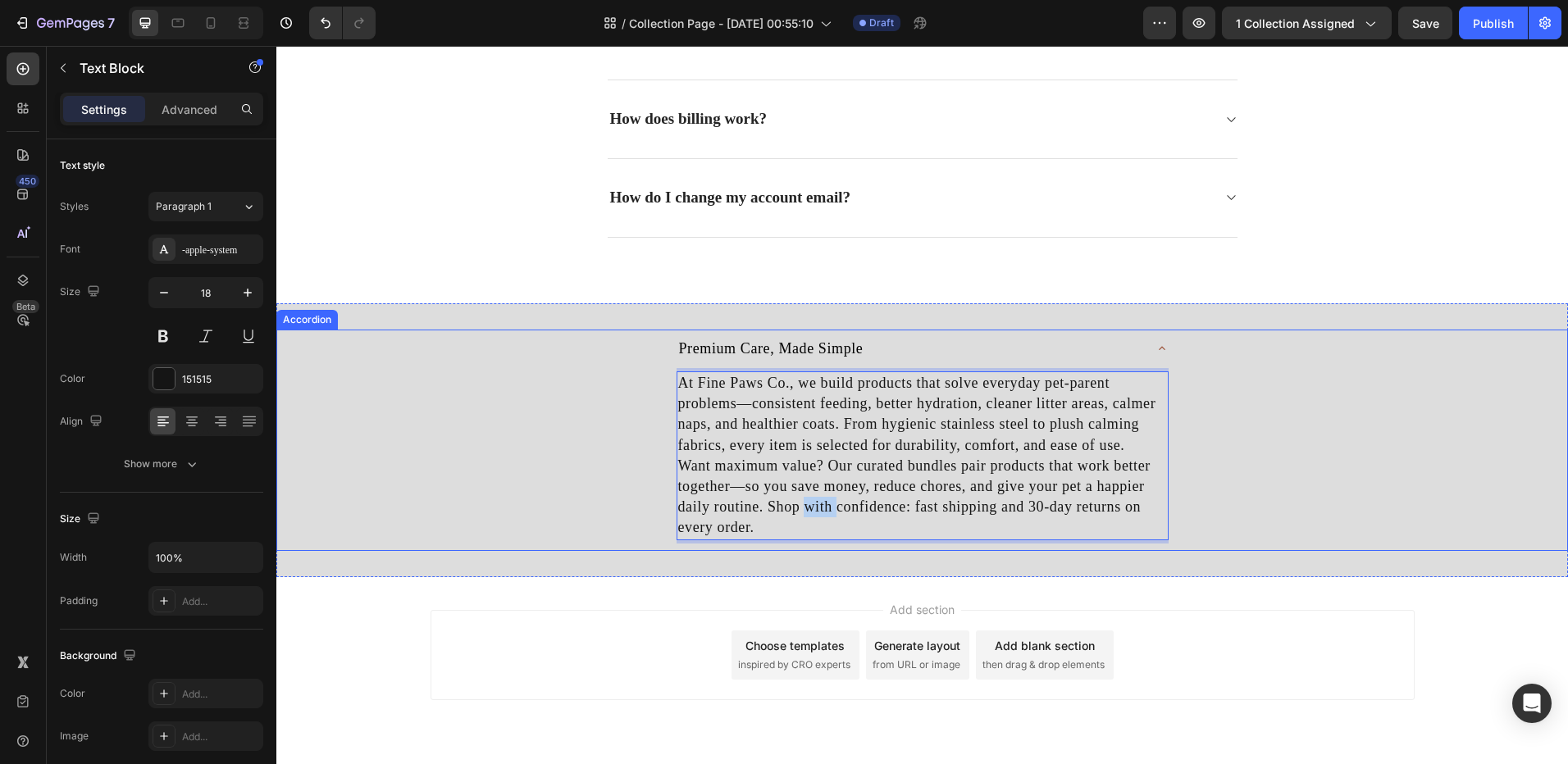
drag, startPoint x: 832, startPoint y: 521, endPoint x: 633, endPoint y: 349, distance: 263.0
click at [633, 349] on div "Premium Care, Made Simple At Fine Paws Co., we build products that solve everyd…" at bounding box center [922, 440] width 1289 height 221
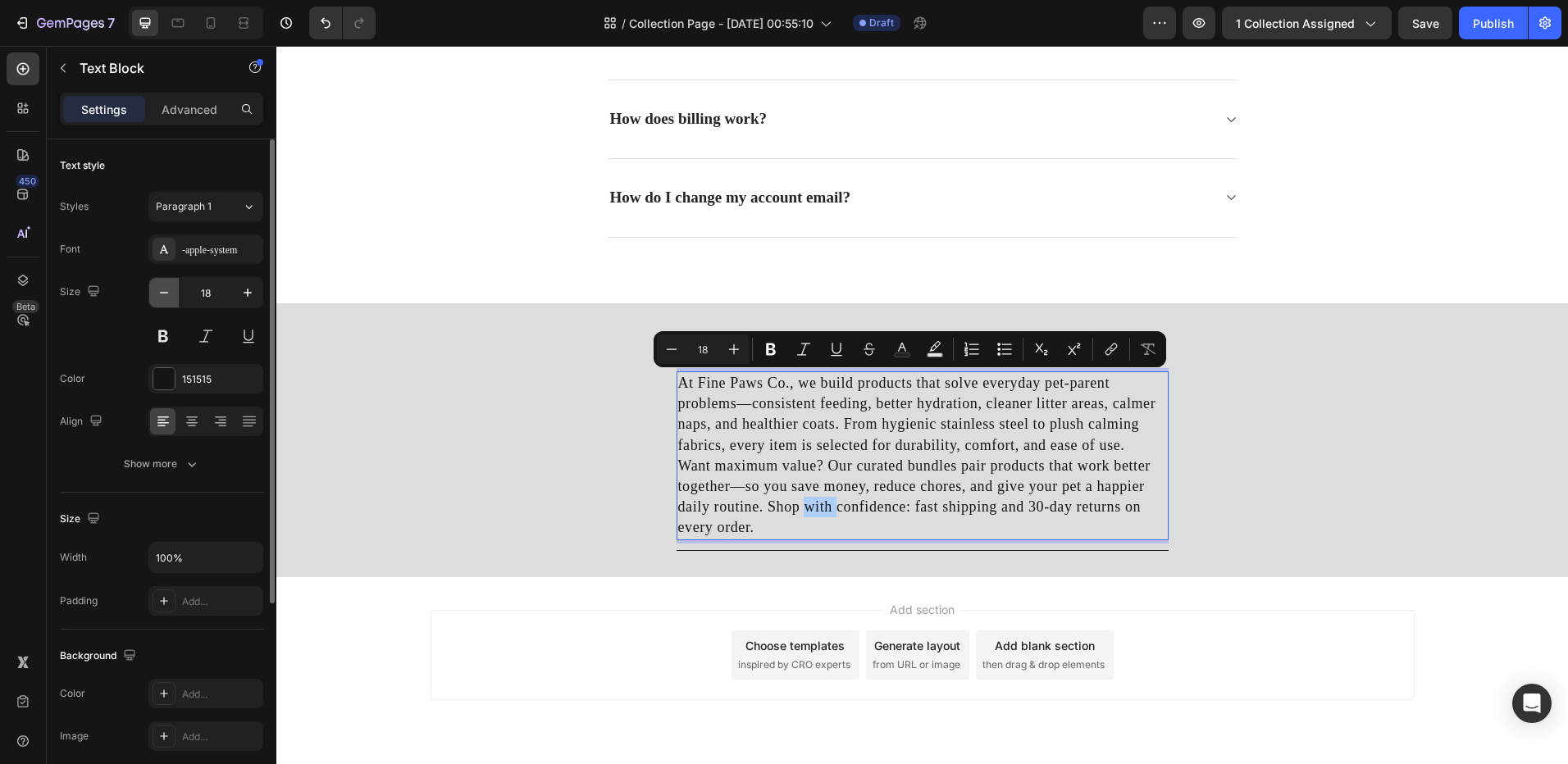
click at [175, 294] on button "button" at bounding box center [164, 292] width 29 height 29
type input "17"
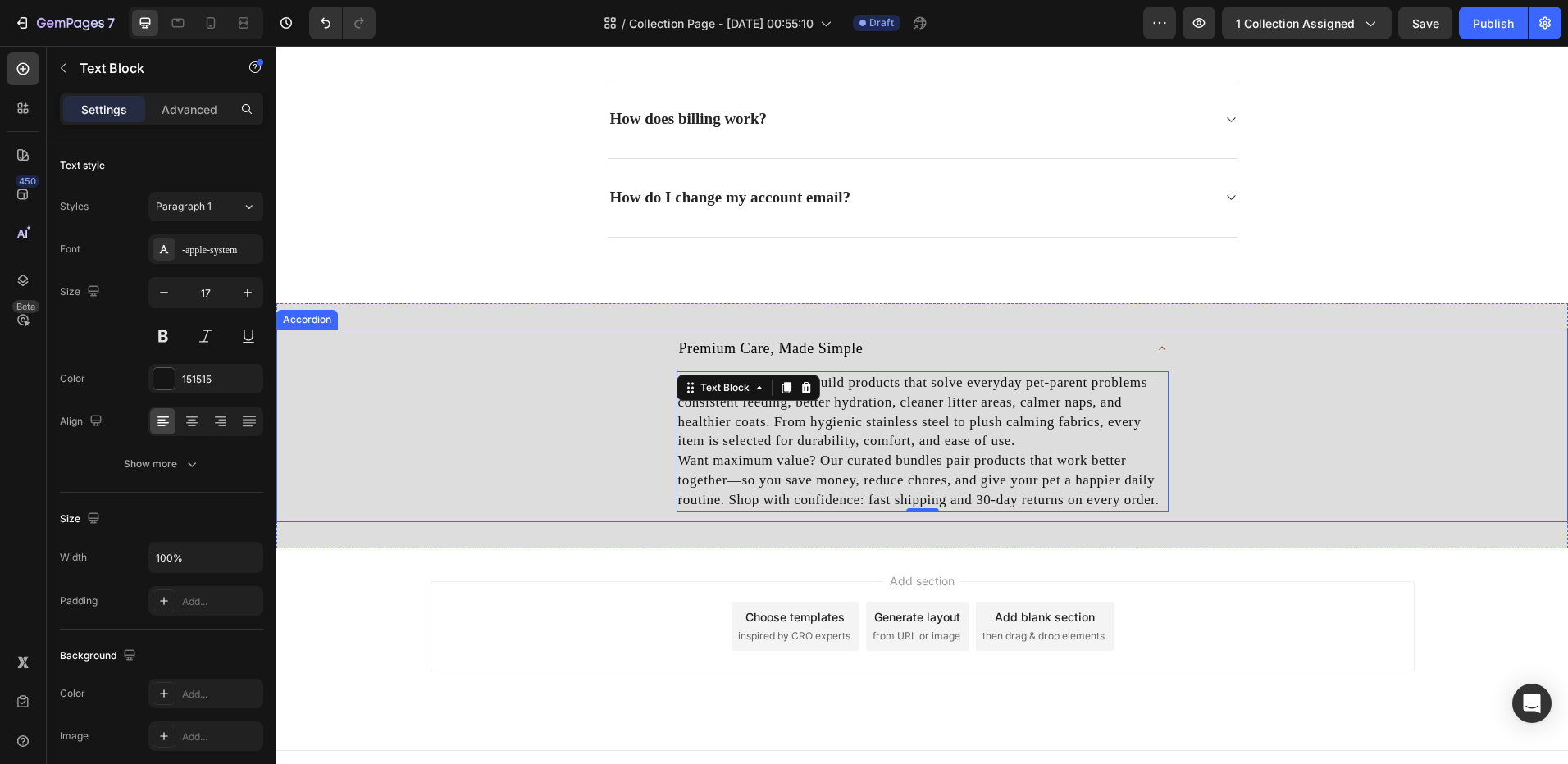
click at [581, 428] on div "Premium Care, Made Simple At Fine Paws Co., we build products that solve everyd…" at bounding box center [922, 425] width 1289 height 193
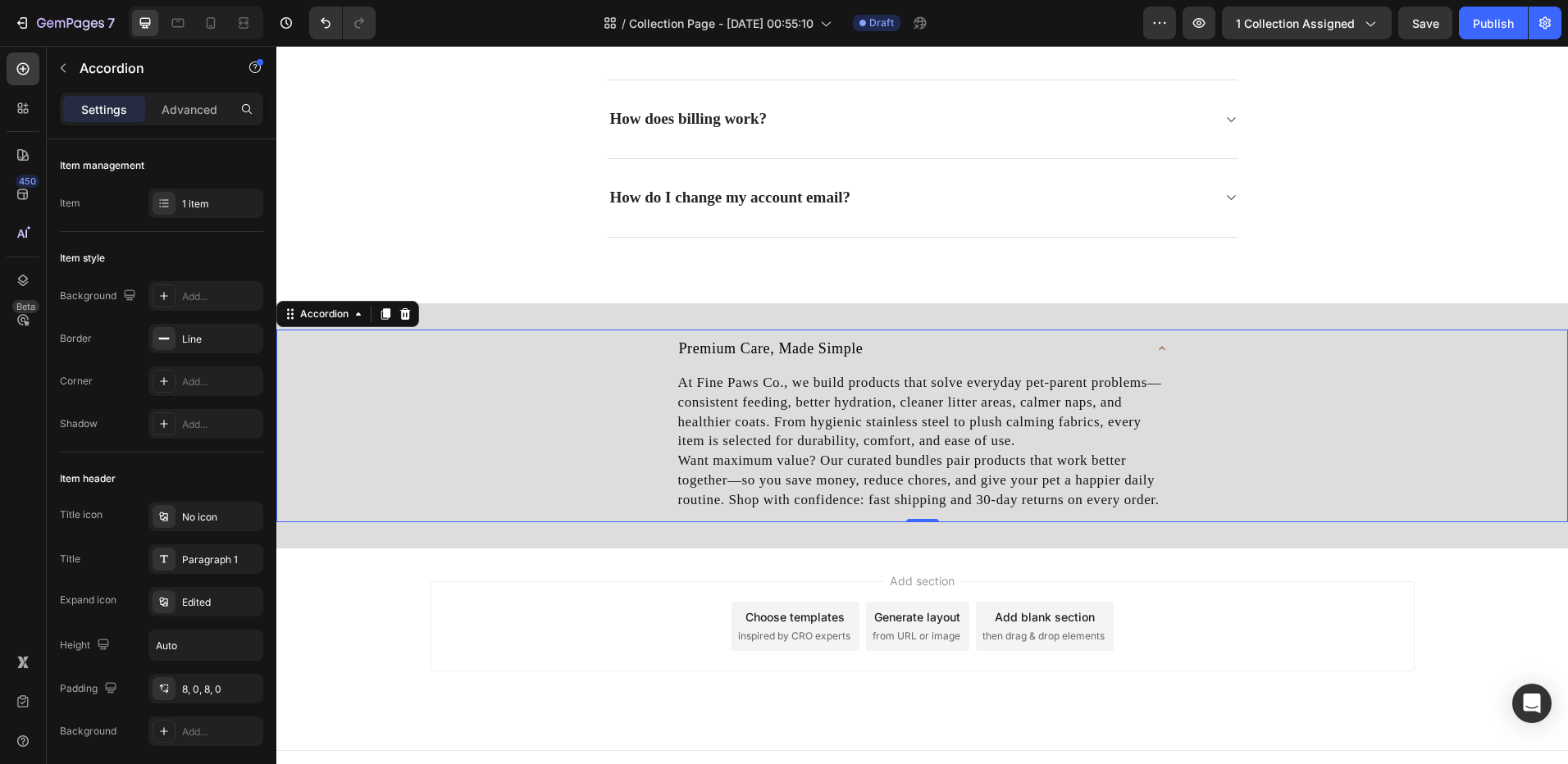
click at [836, 351] on span "Premium Care, Made Simple" at bounding box center [771, 348] width 184 height 16
click at [863, 347] on div "Premium Care, Made Simple" at bounding box center [909, 349] width 466 height 26
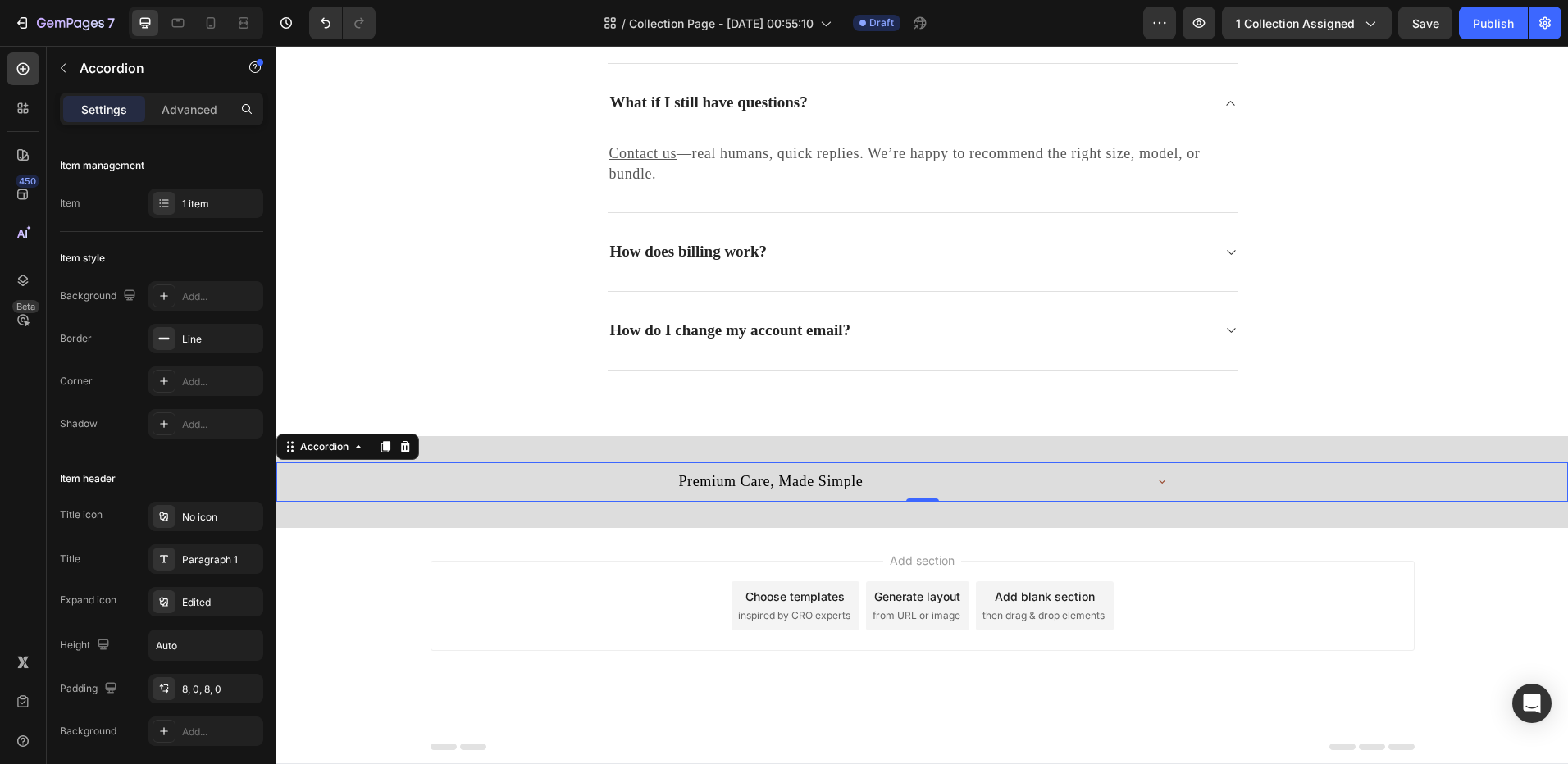
click at [863, 436] on div "Premium Care, Made Simple At Fine Paws Co., we build products that solve everyd…" at bounding box center [922, 482] width 1291 height 92
click at [863, 347] on div "Frequently Asked Questions Heading Have questions? We’re here to help Text bloc…" at bounding box center [922, 31] width 1291 height 809
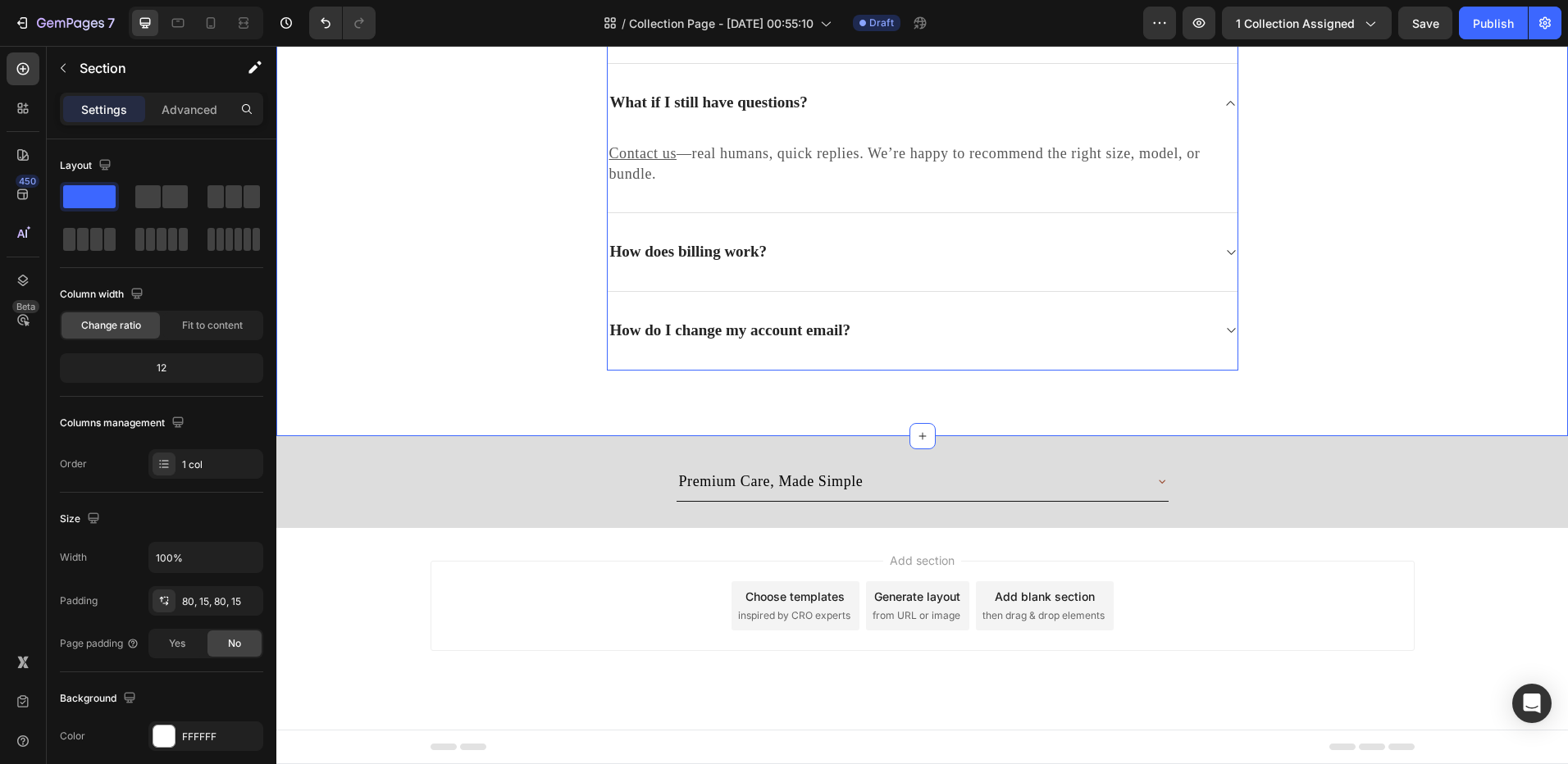
scroll to position [4612, 0]
click at [784, 473] on span "Premium Care, Made Simple" at bounding box center [771, 481] width 184 height 16
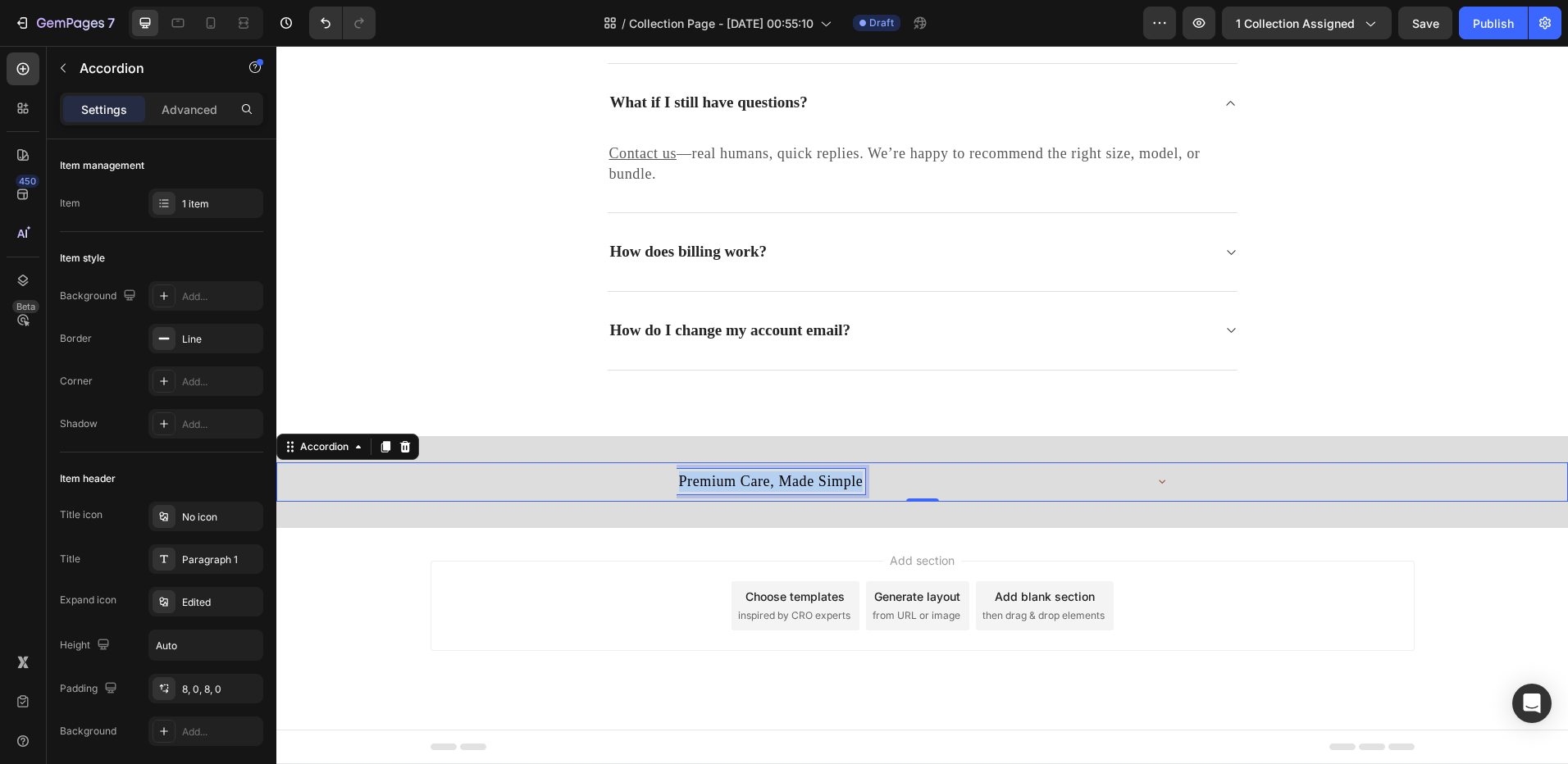
click at [784, 473] on span "Premium Care, Made Simple" at bounding box center [771, 481] width 184 height 16
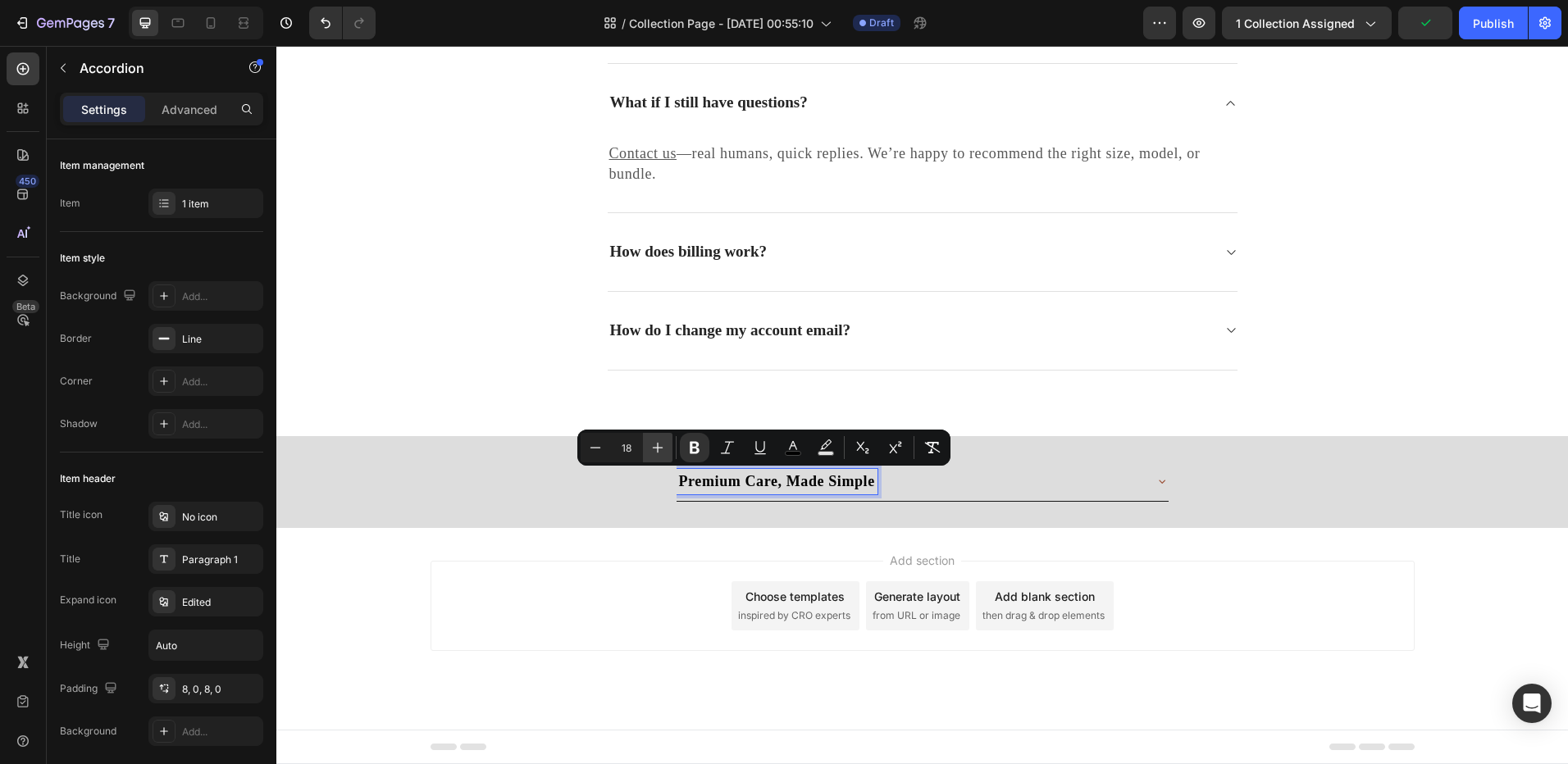
click at [667, 448] on button "Plus" at bounding box center [658, 448] width 29 height 29
click at [667, 447] on button "Plus" at bounding box center [658, 448] width 29 height 29
type input "20"
click at [542, 507] on div "Premium Care, Made Simple Accordion 0 Section 9" at bounding box center [922, 483] width 1291 height 93
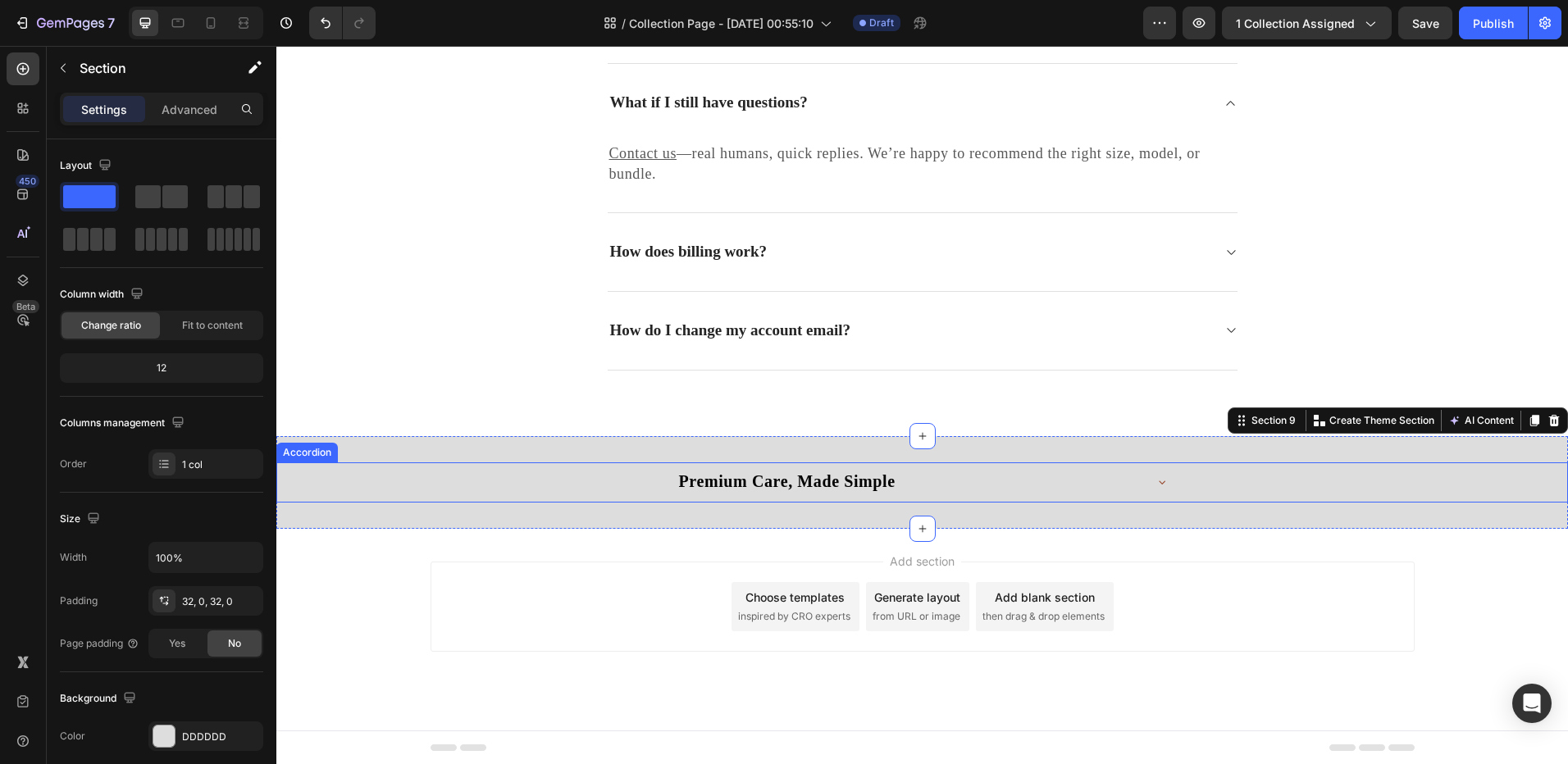
click at [1157, 490] on div "Premium Care, Made Simple" at bounding box center [922, 482] width 492 height 39
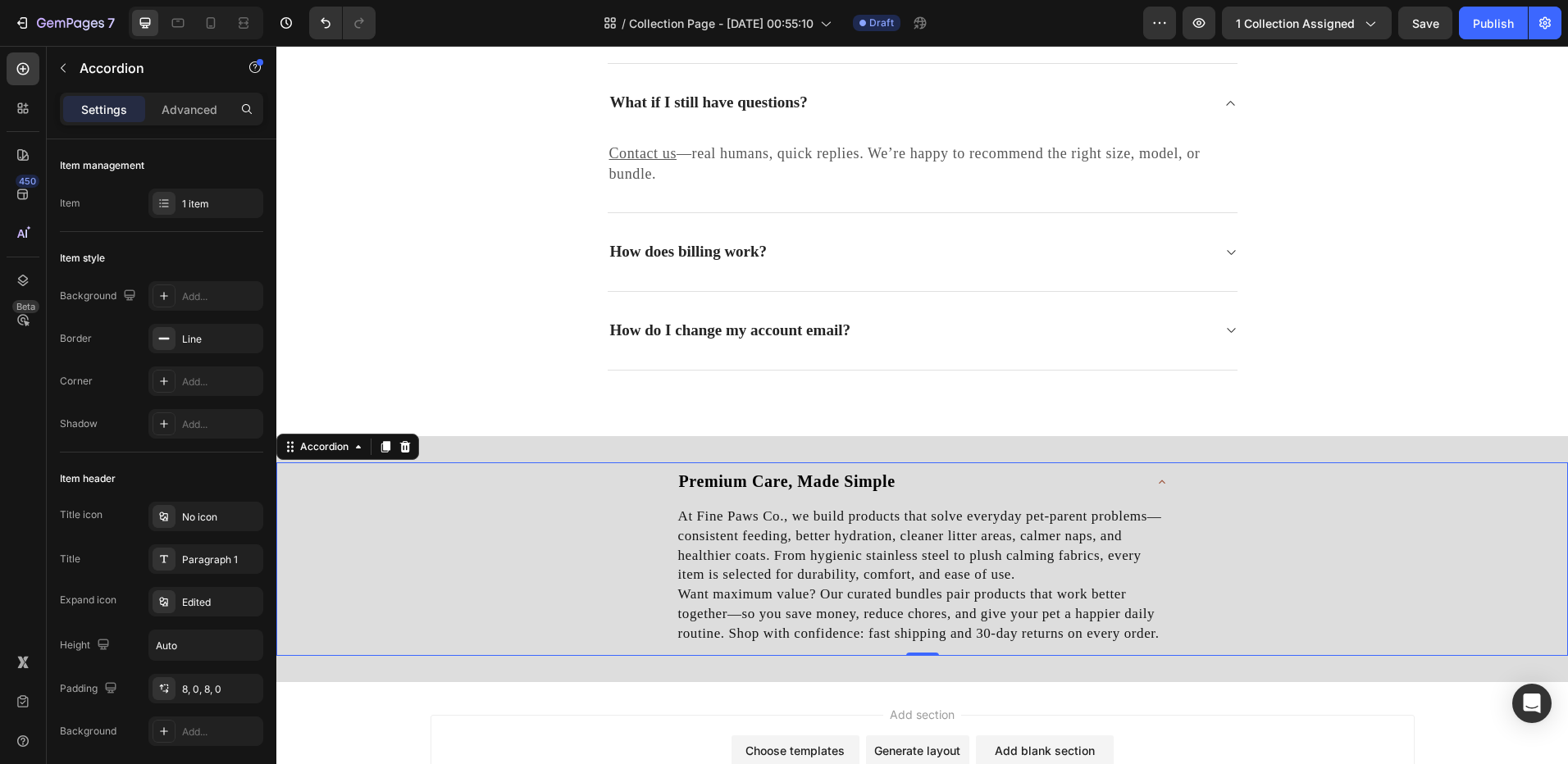
click at [1155, 476] on icon at bounding box center [1161, 482] width 13 height 13
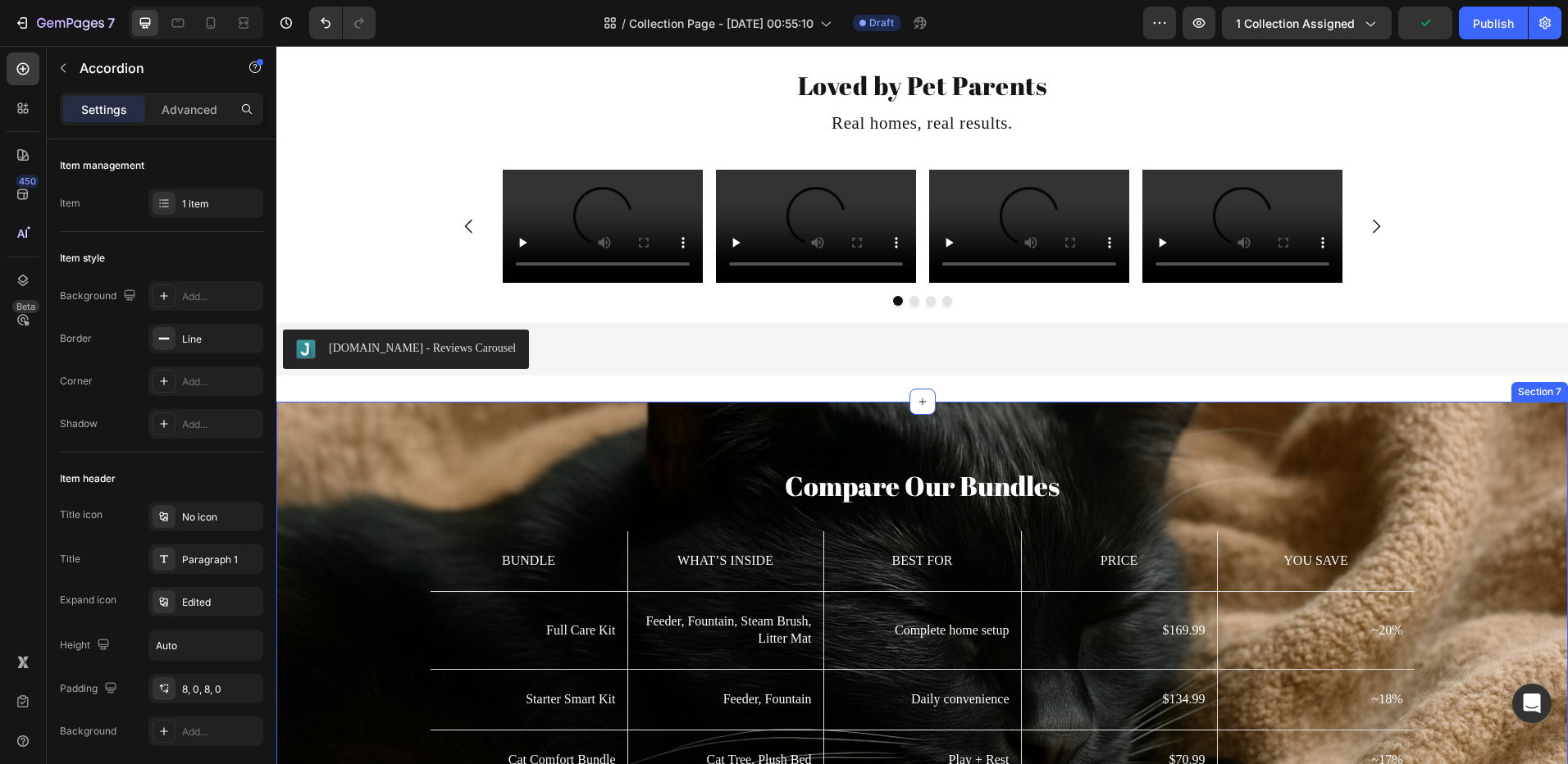
scroll to position [2957, 0]
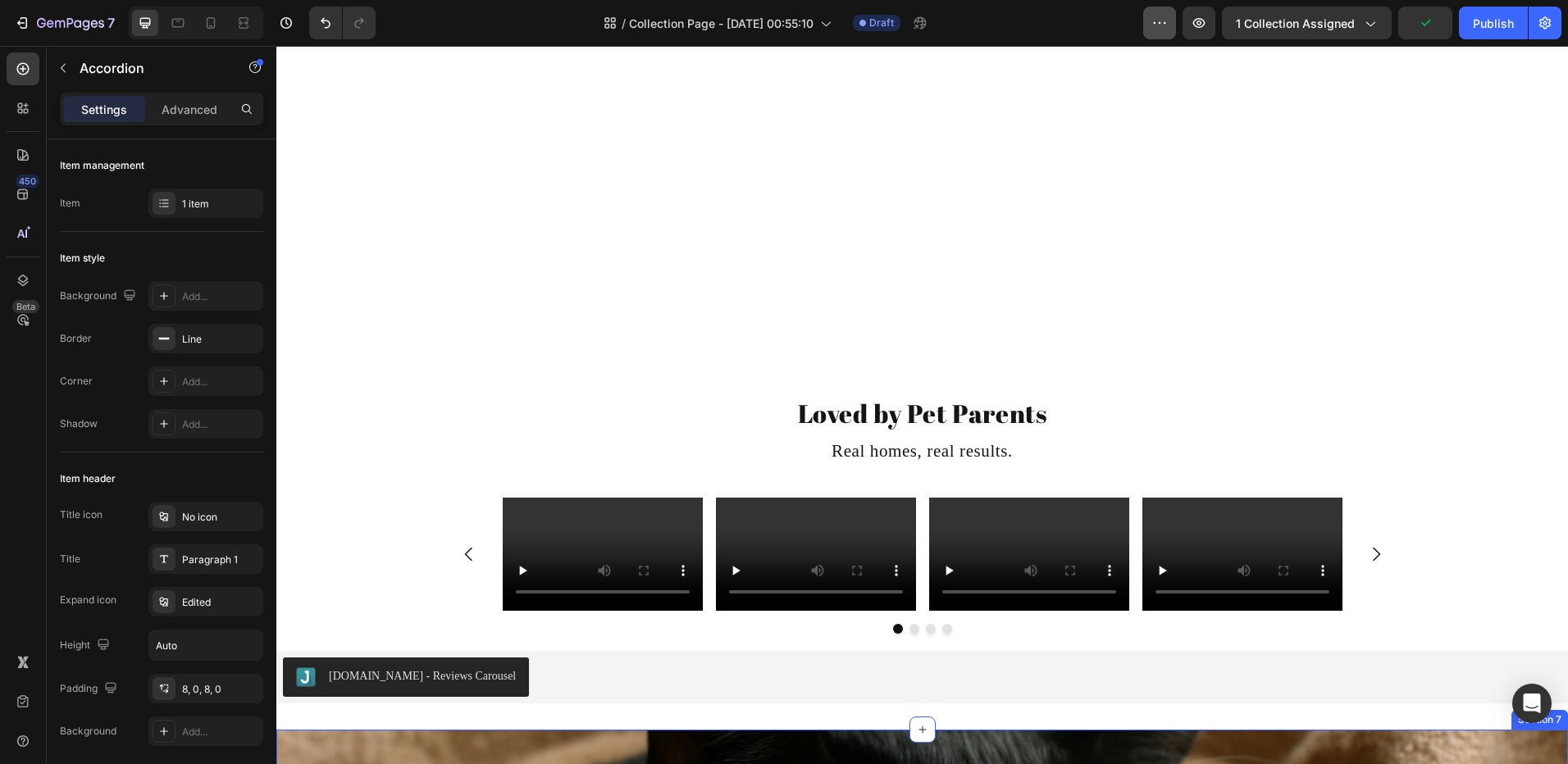
click at [1155, 28] on icon "button" at bounding box center [1159, 22] width 16 height 16
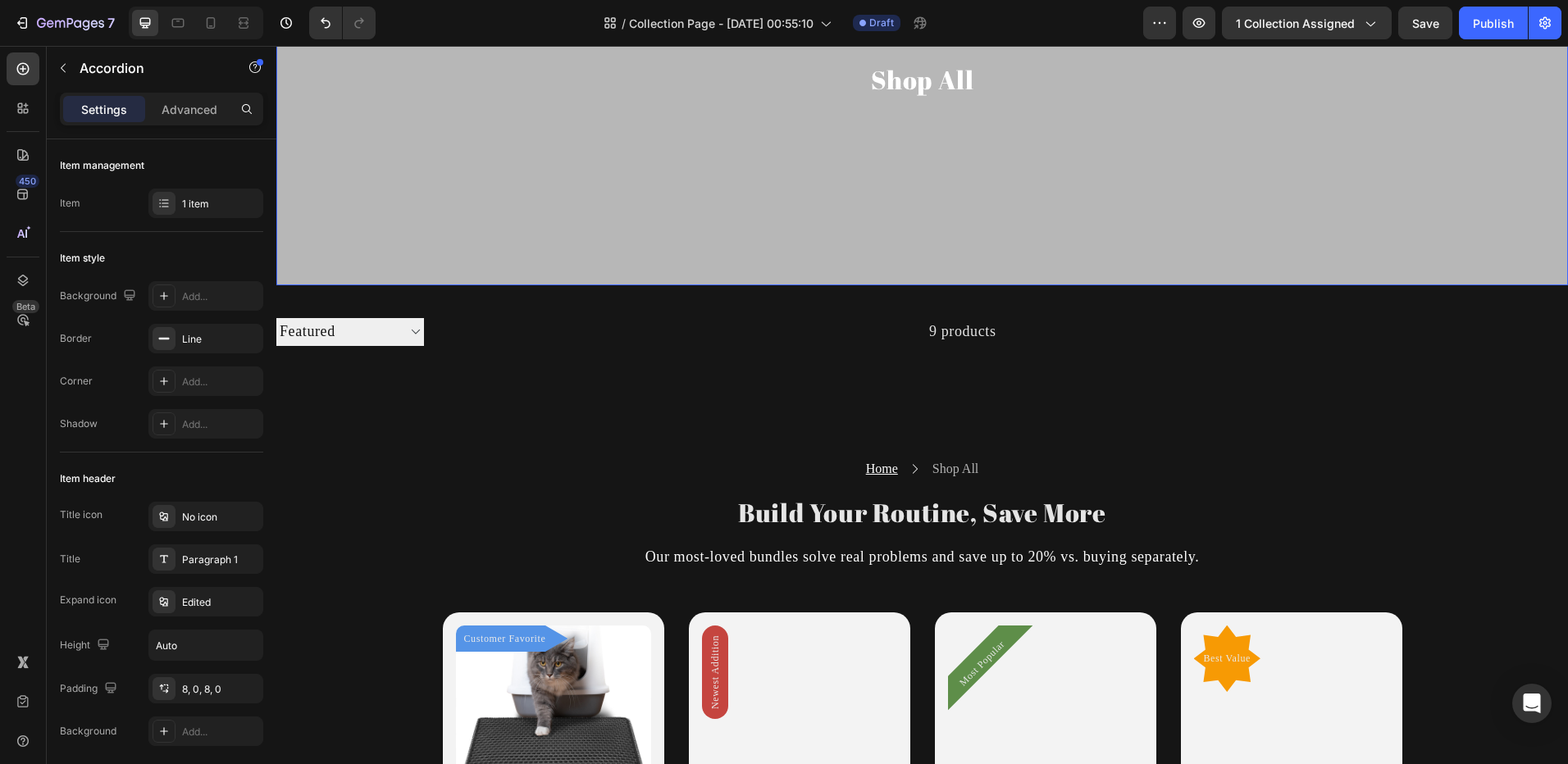
scroll to position [246, 0]
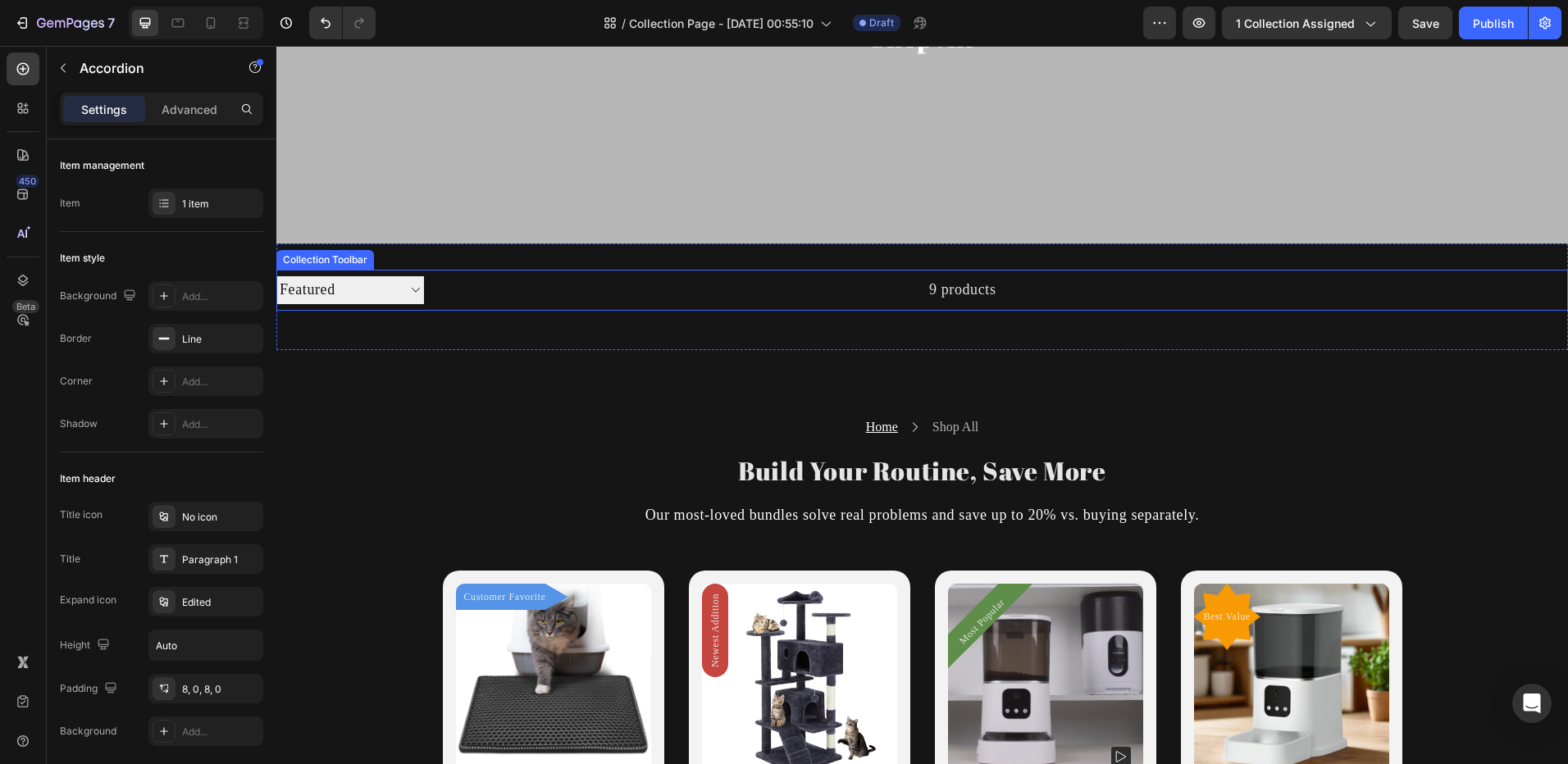
click at [382, 296] on select "Sorting Best selling Featured Alphabetically, A-Z Alphabetically, Z-A Price, lo…" at bounding box center [350, 290] width 147 height 27
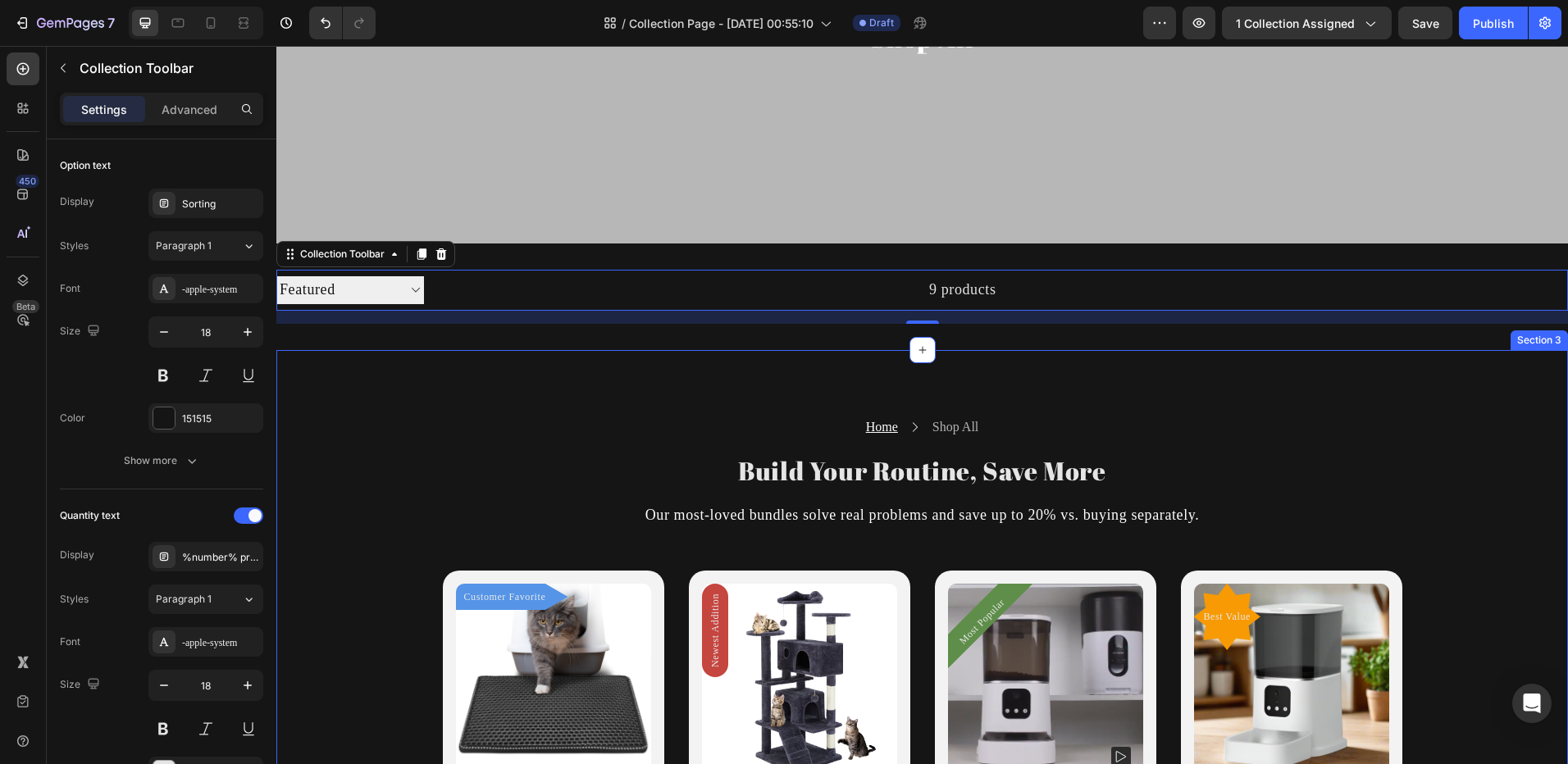
drag, startPoint x: 552, startPoint y: 379, endPoint x: 483, endPoint y: 229, distance: 165.1
click at [552, 379] on div "Home Text block Icon Shop All Text block Row Build Your Routine, Save More Head…" at bounding box center [922, 773] width 1291 height 846
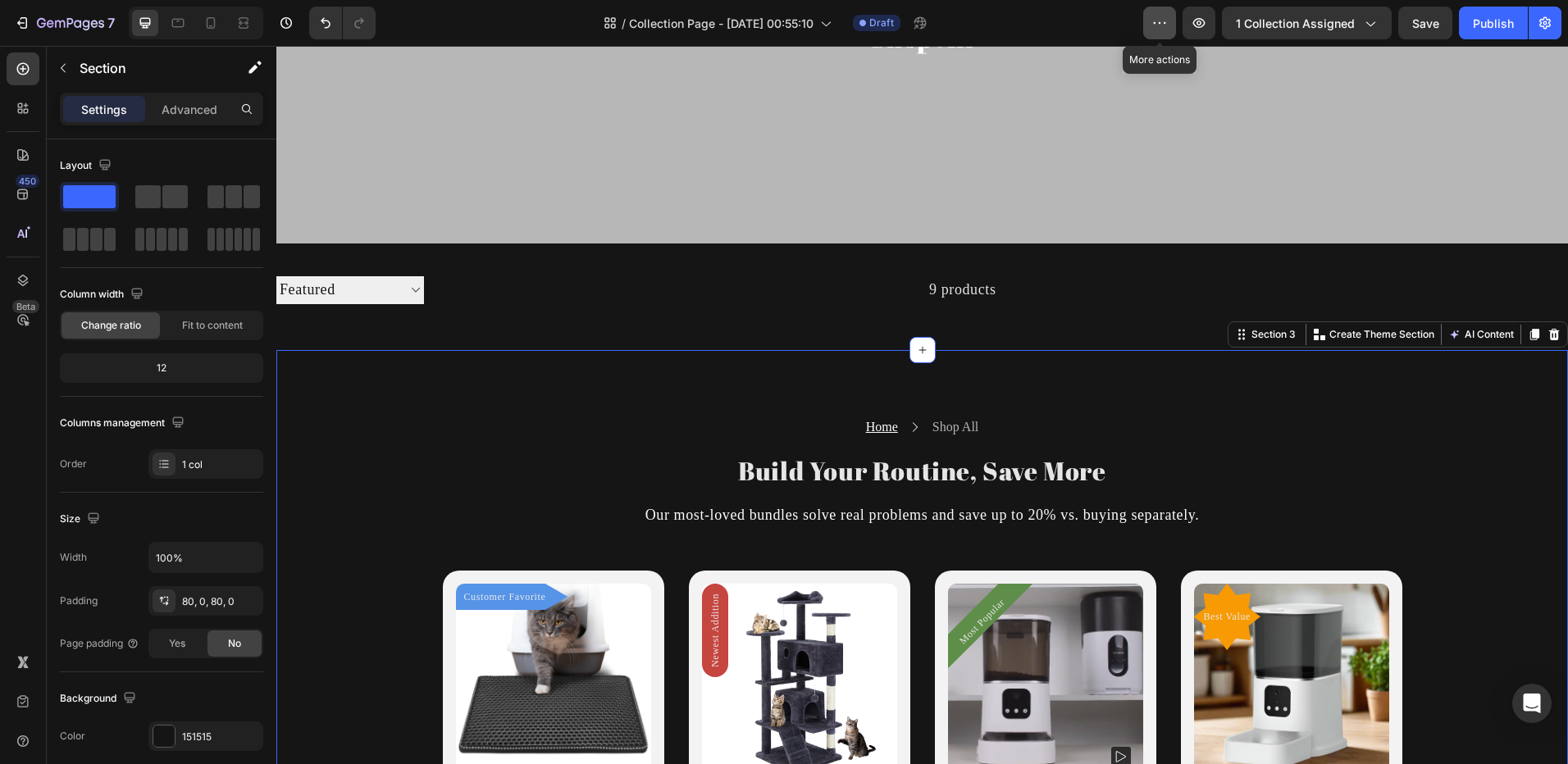
click at [1169, 10] on button "button" at bounding box center [1159, 23] width 33 height 33
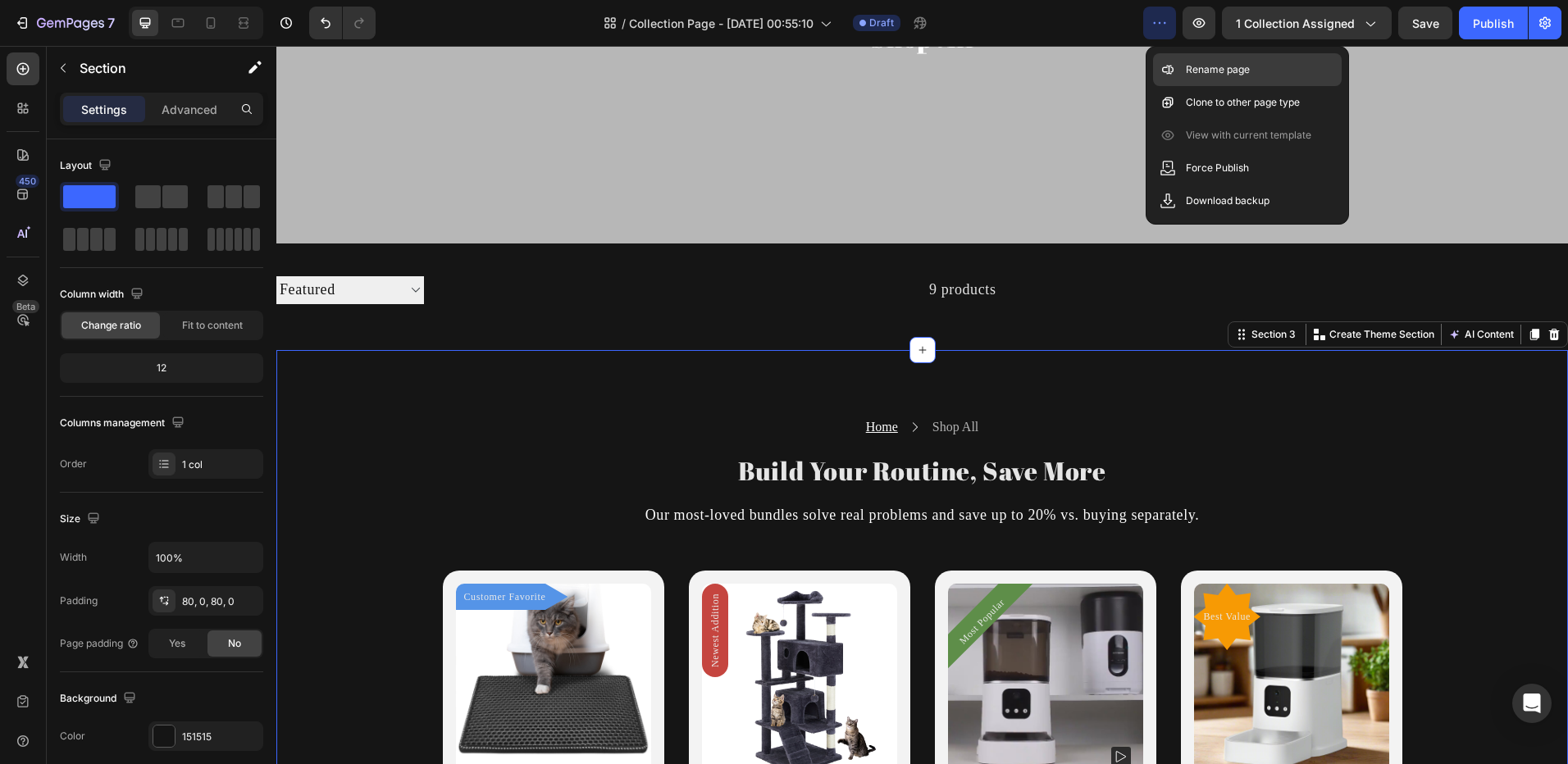
click at [1244, 86] on div "Rename page" at bounding box center [1247, 102] width 189 height 33
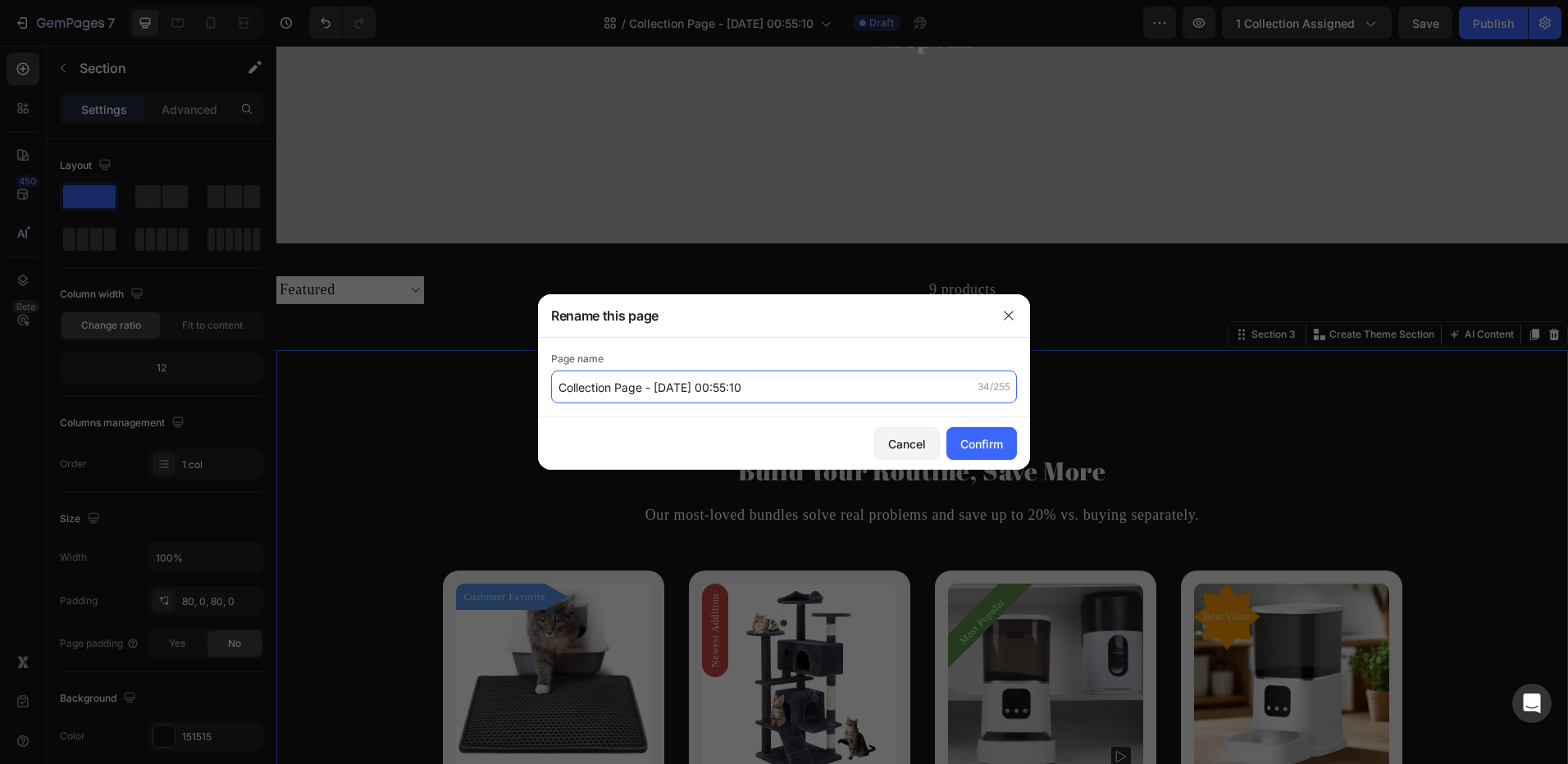
click at [766, 385] on input "Collection Page - Aug 28, 00:55:10" at bounding box center [784, 387] width 466 height 33
drag, startPoint x: 755, startPoint y: 391, endPoint x: 637, endPoint y: 407, distance: 119.1
click at [638, 407] on div "Page name Collection Page - Aug 28, 00:55:10 34/255" at bounding box center [784, 377] width 492 height 80
type input "Collection Page"
click at [960, 444] on div "Confirm" at bounding box center [982, 444] width 43 height 17
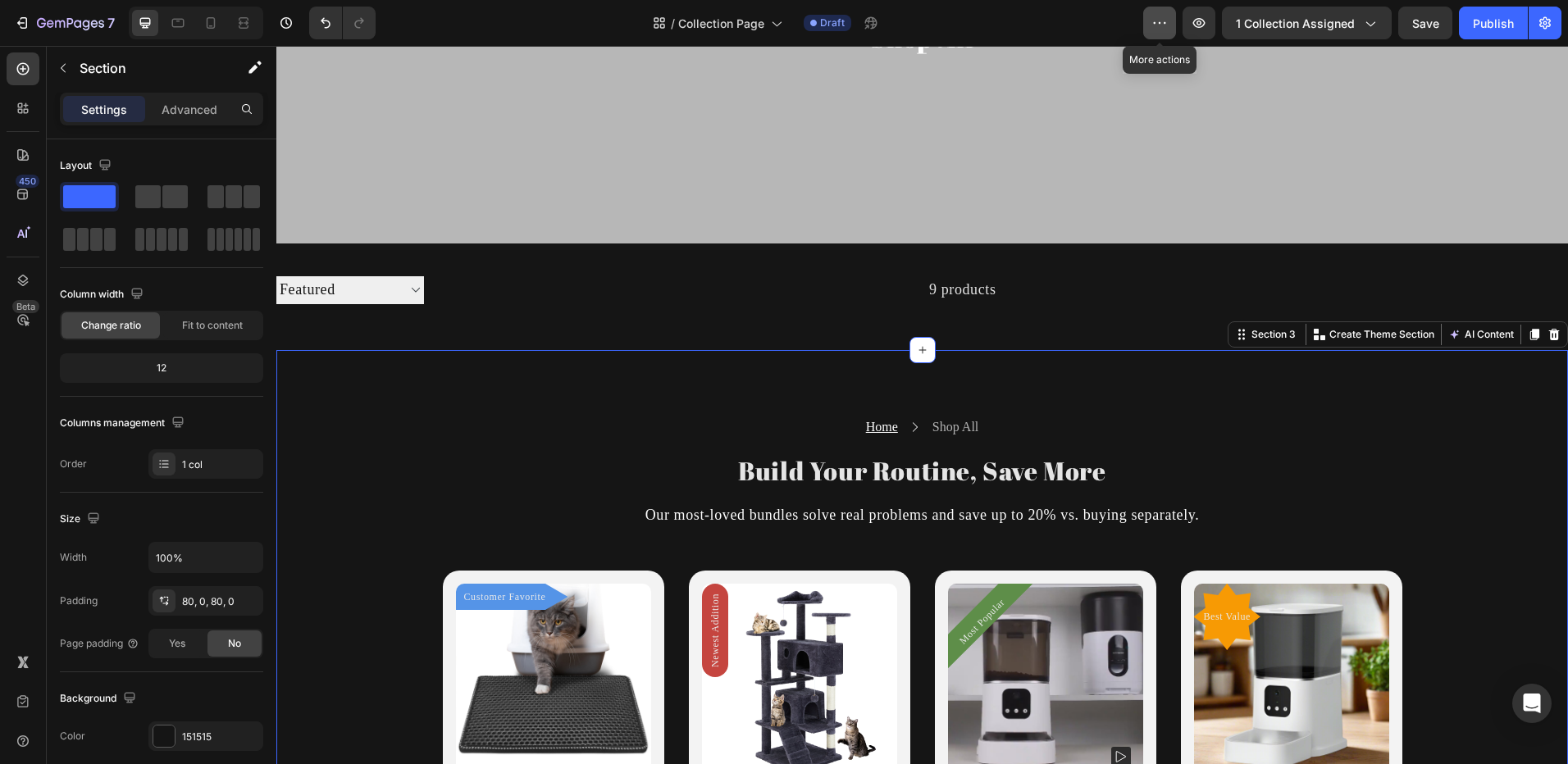
click at [1153, 25] on icon "button" at bounding box center [1159, 22] width 16 height 16
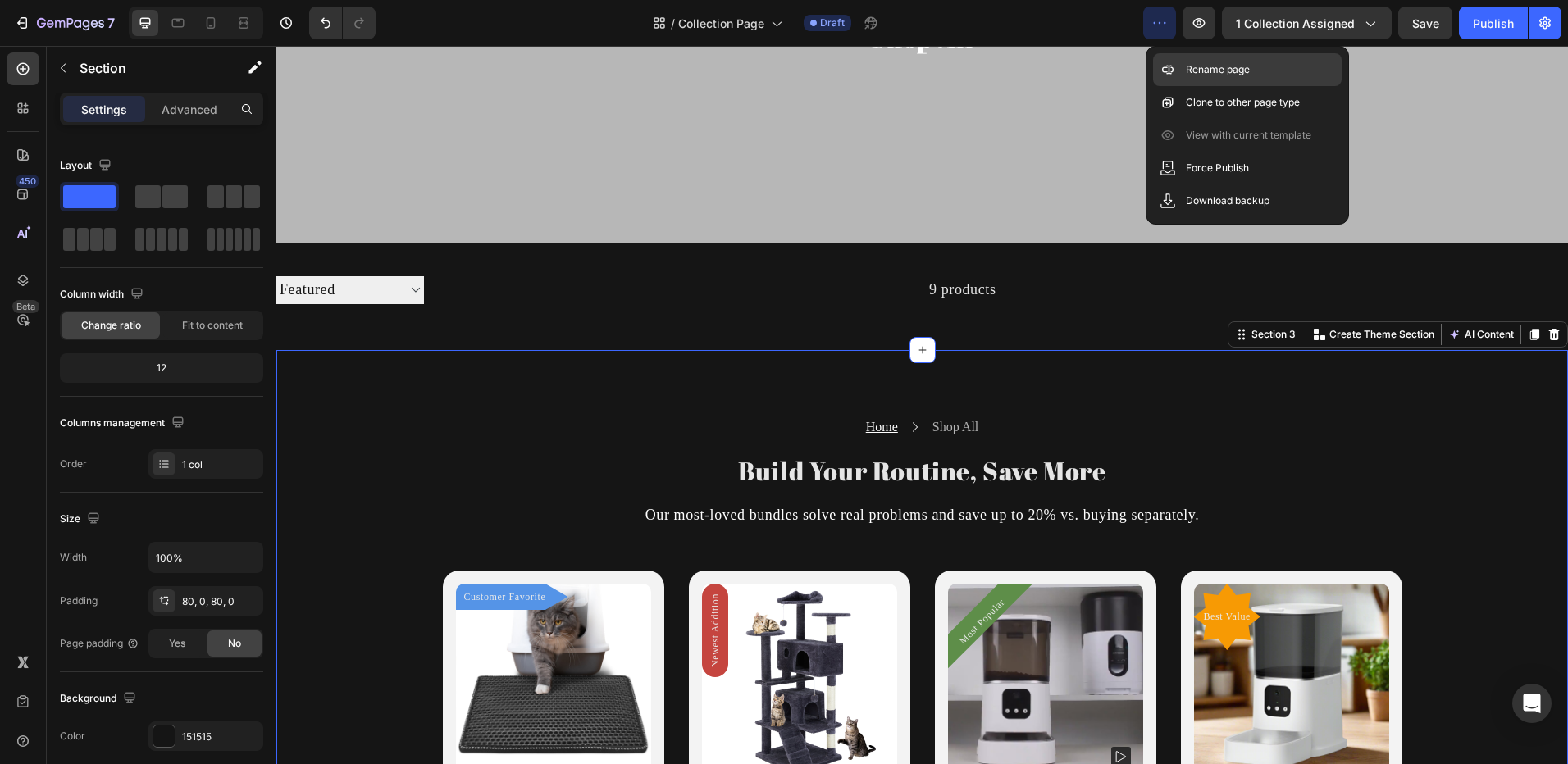
click at [1178, 86] on div "Rename page" at bounding box center [1247, 102] width 189 height 33
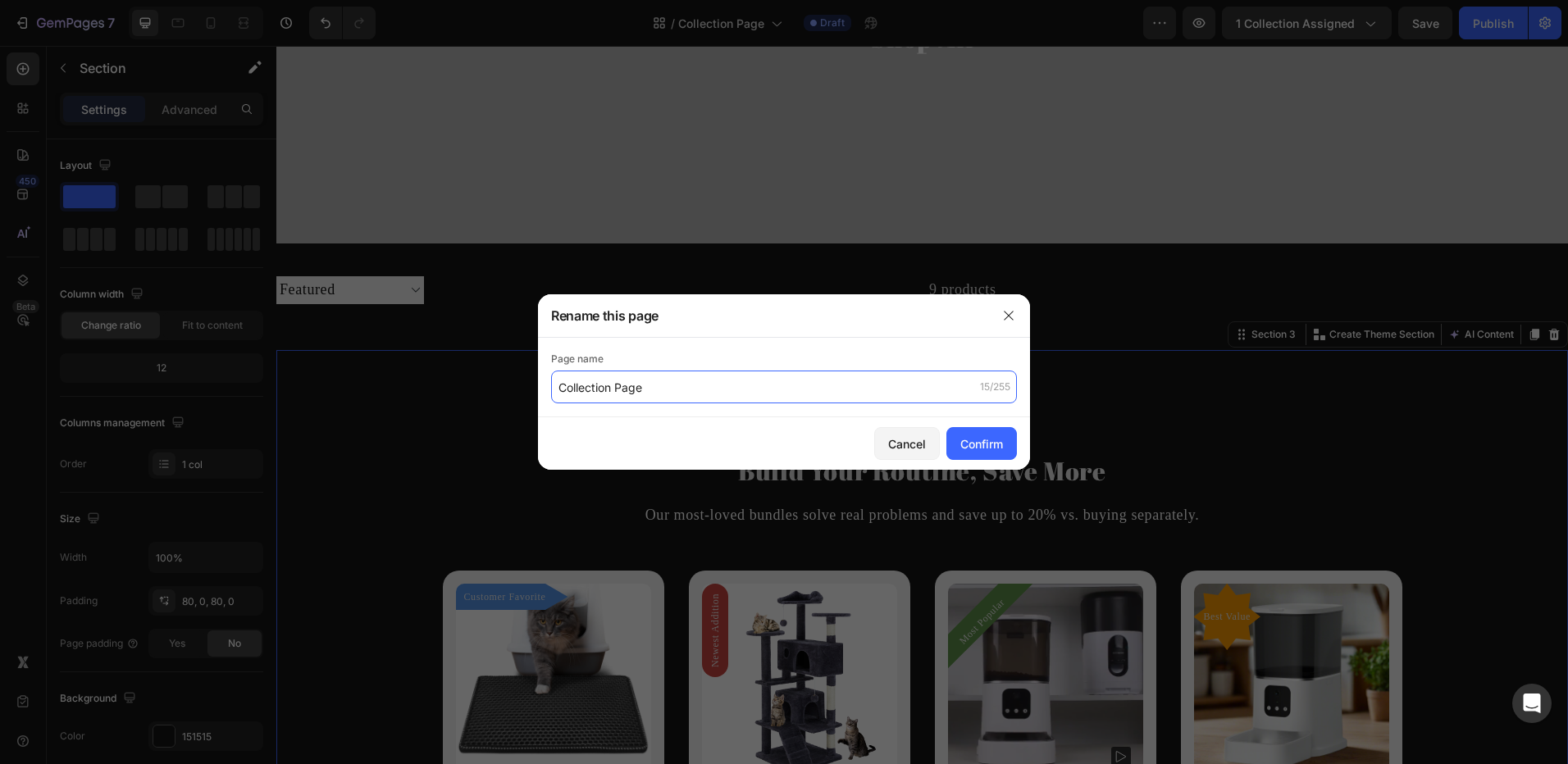
click at [562, 386] on input "Collection Page" at bounding box center [784, 387] width 466 height 33
type input "Fine Paws Co Collection Page"
click at [976, 458] on button "Confirm" at bounding box center [982, 443] width 70 height 33
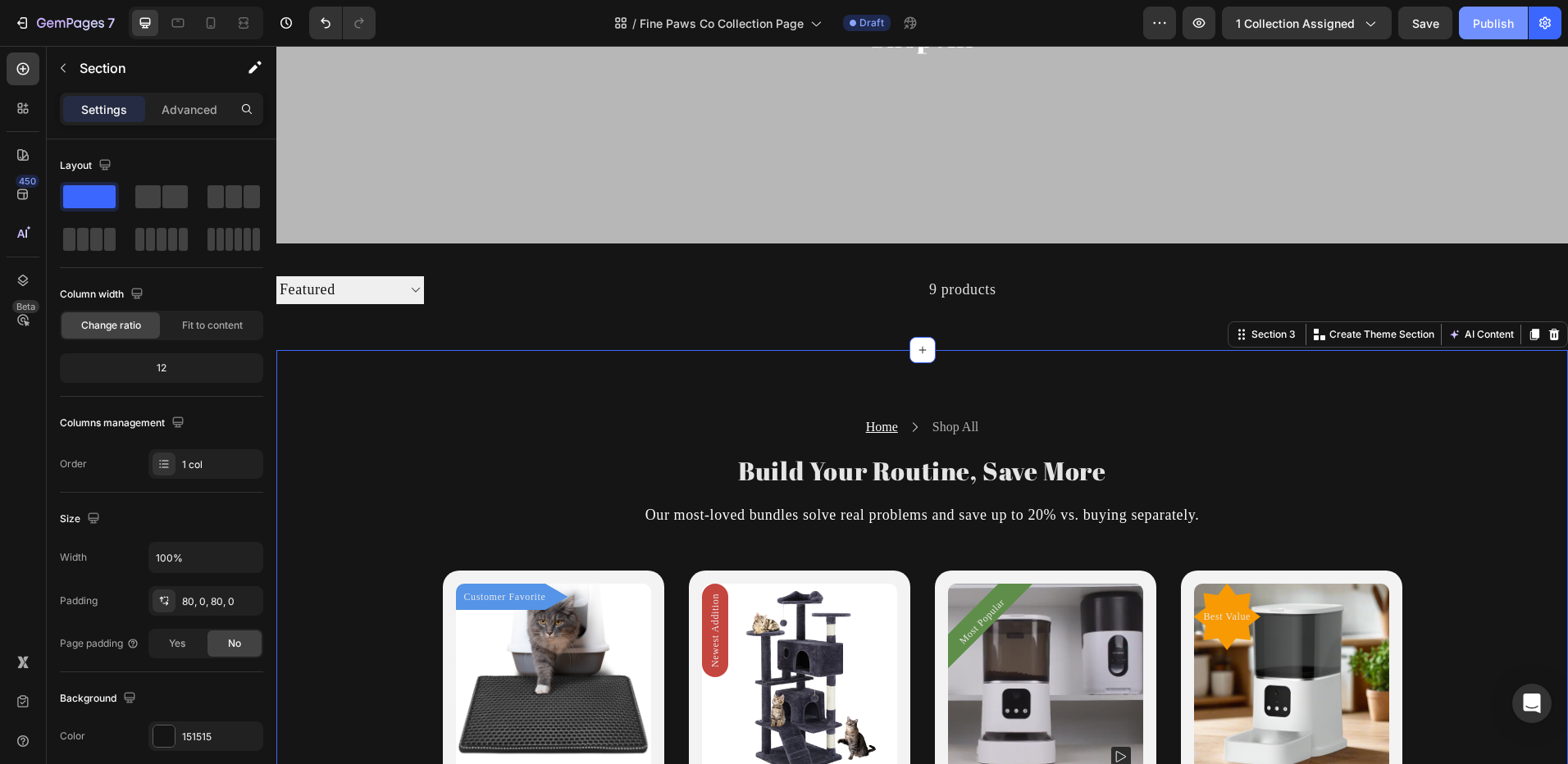
click at [1483, 15] on div "Publish" at bounding box center [1493, 23] width 41 height 17
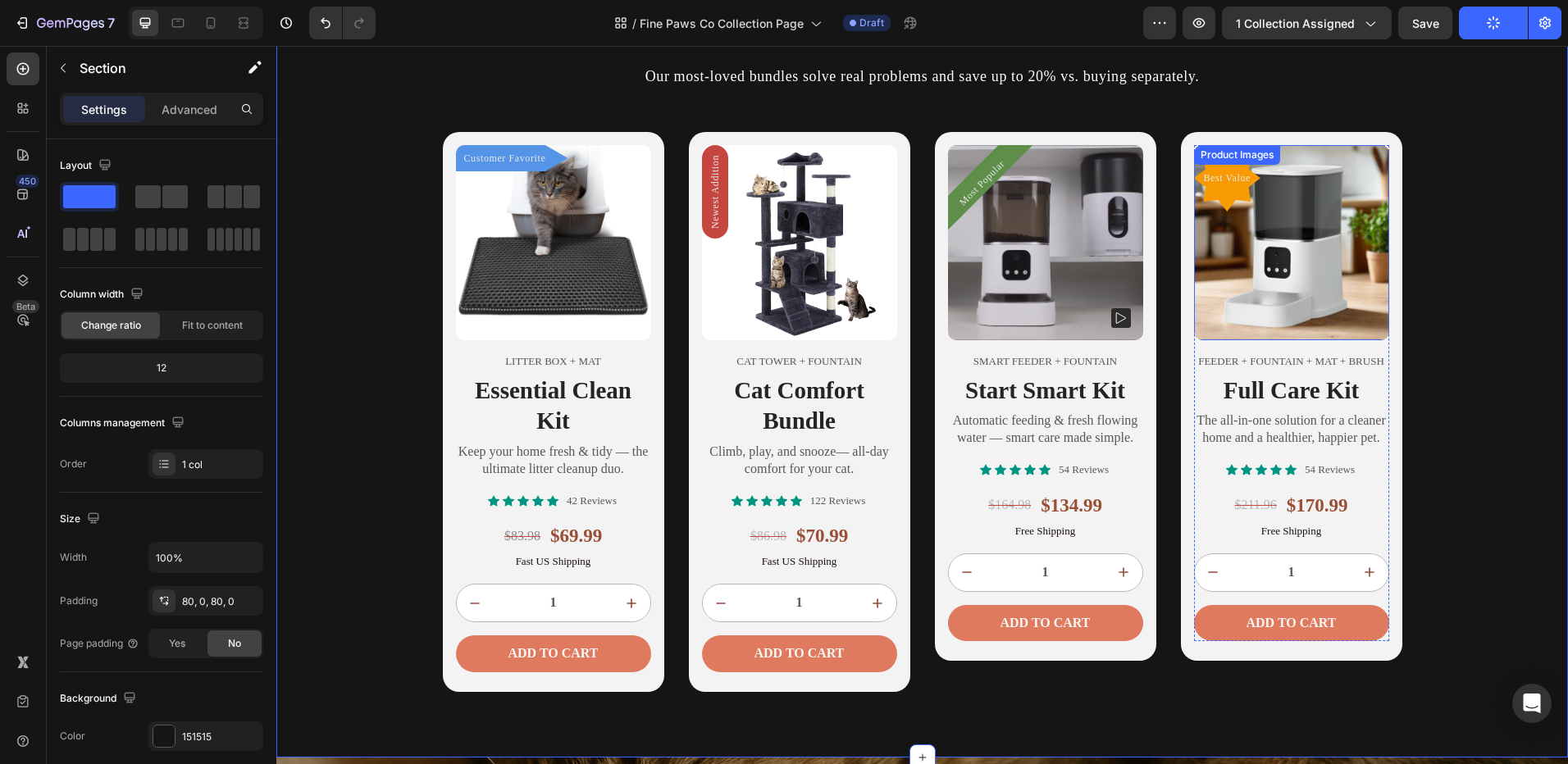
scroll to position [1230, 0]
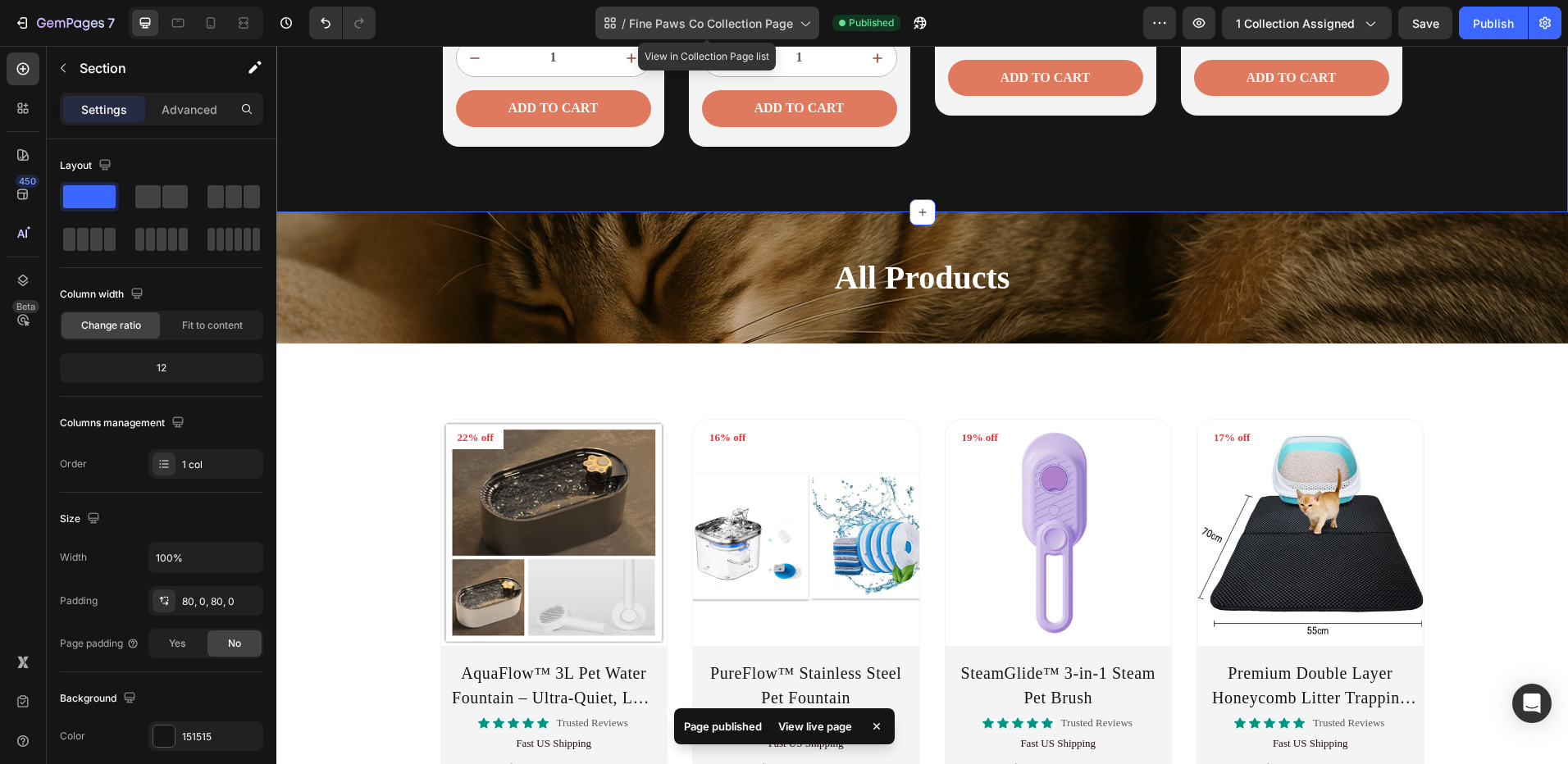
click at [777, 20] on span "Fine Paws Co Collection Page" at bounding box center [711, 23] width 164 height 17
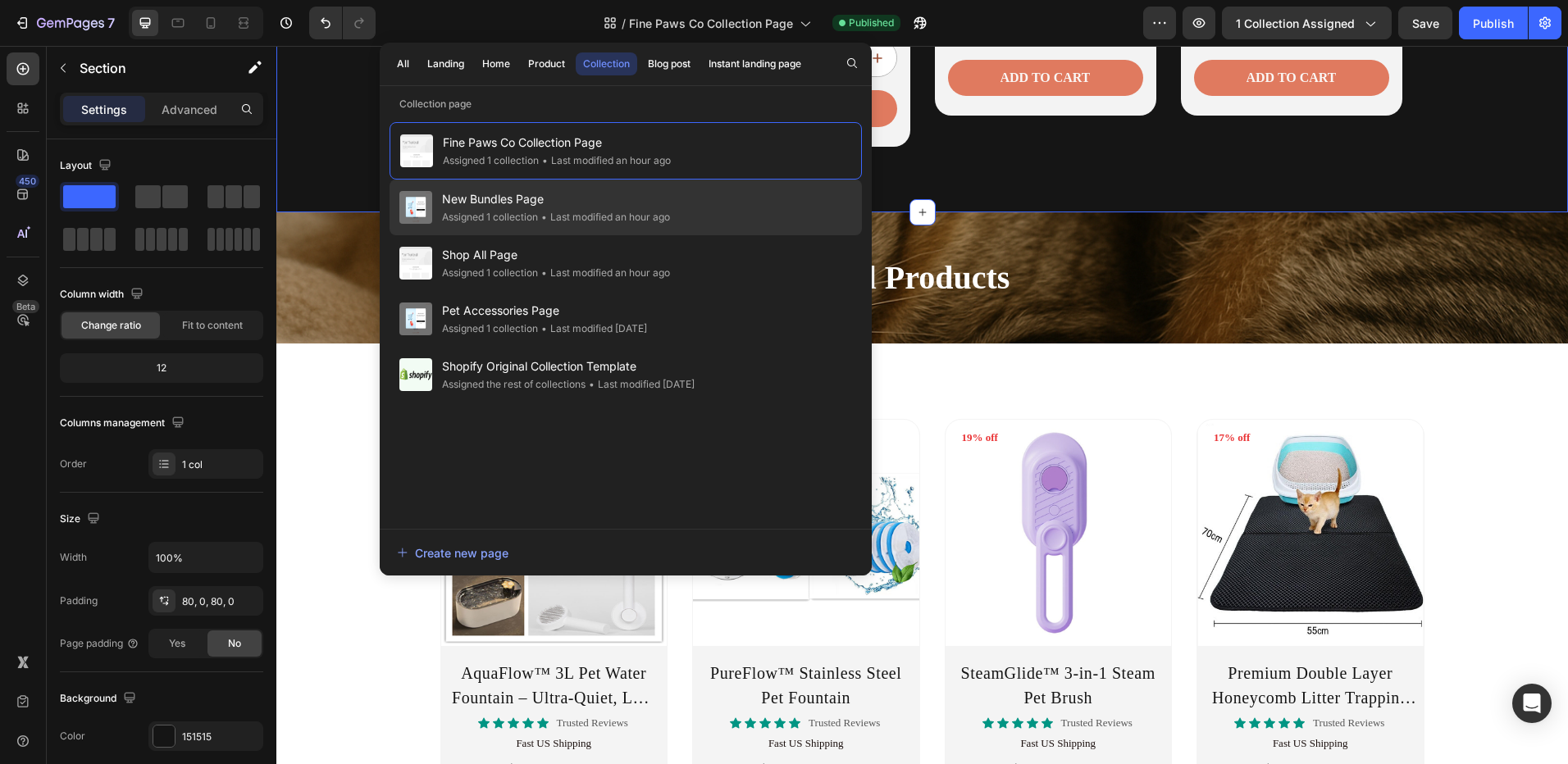
click at [569, 212] on div "• Last modified an hour ago" at bounding box center [604, 217] width 132 height 16
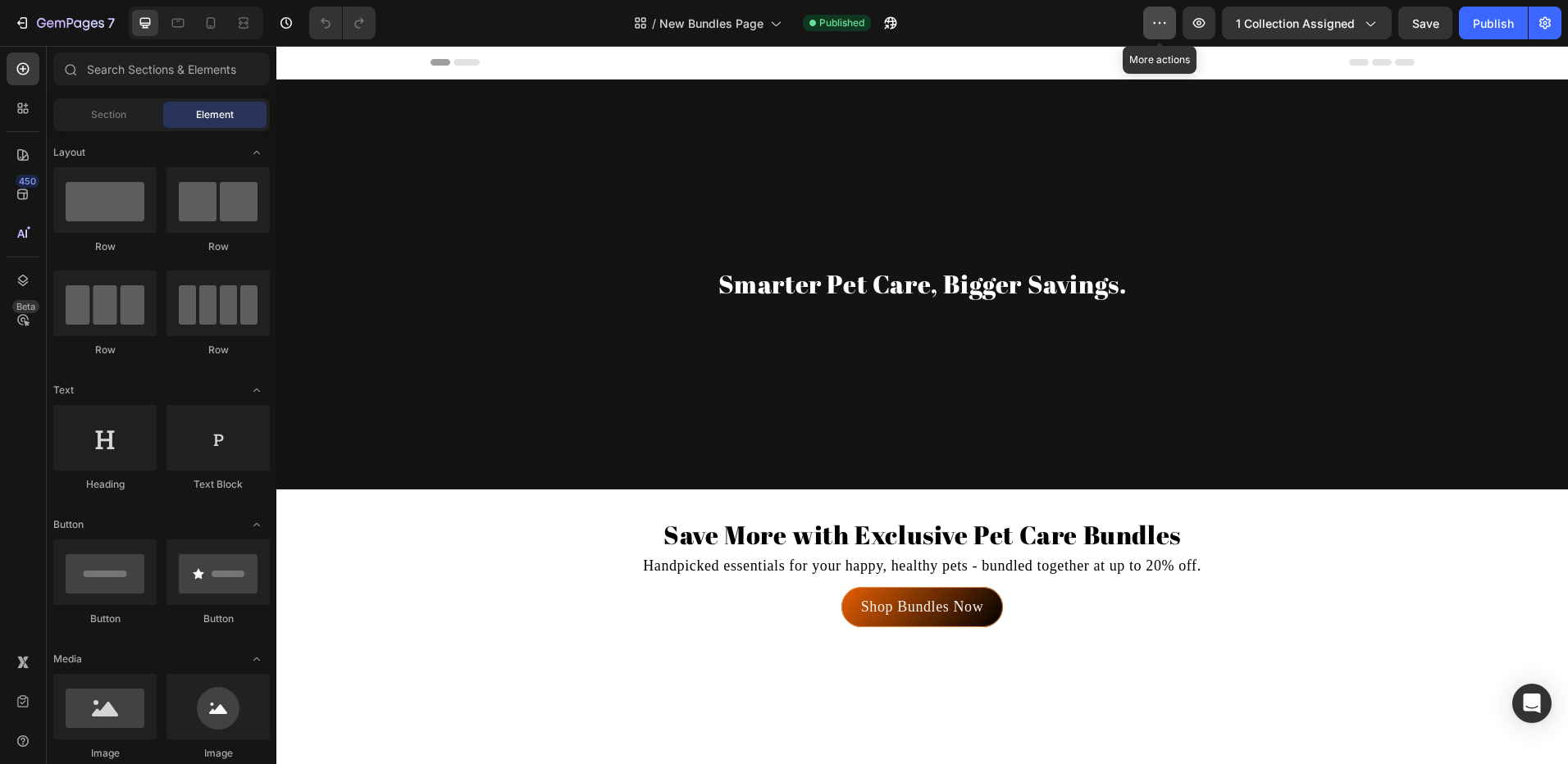
click at [1158, 28] on icon "button" at bounding box center [1159, 22] width 16 height 16
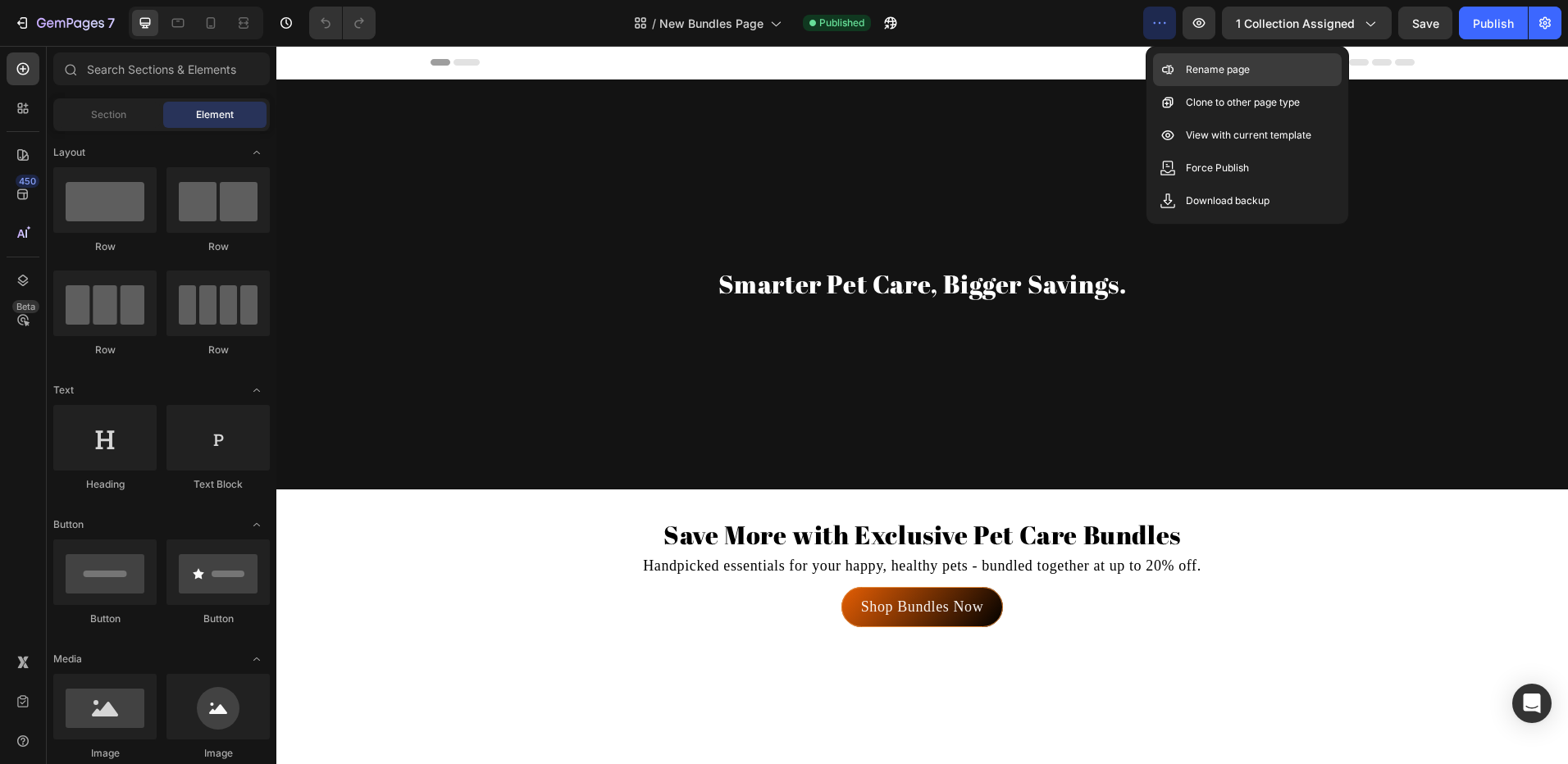
click at [1193, 69] on p "Rename page" at bounding box center [1217, 69] width 64 height 16
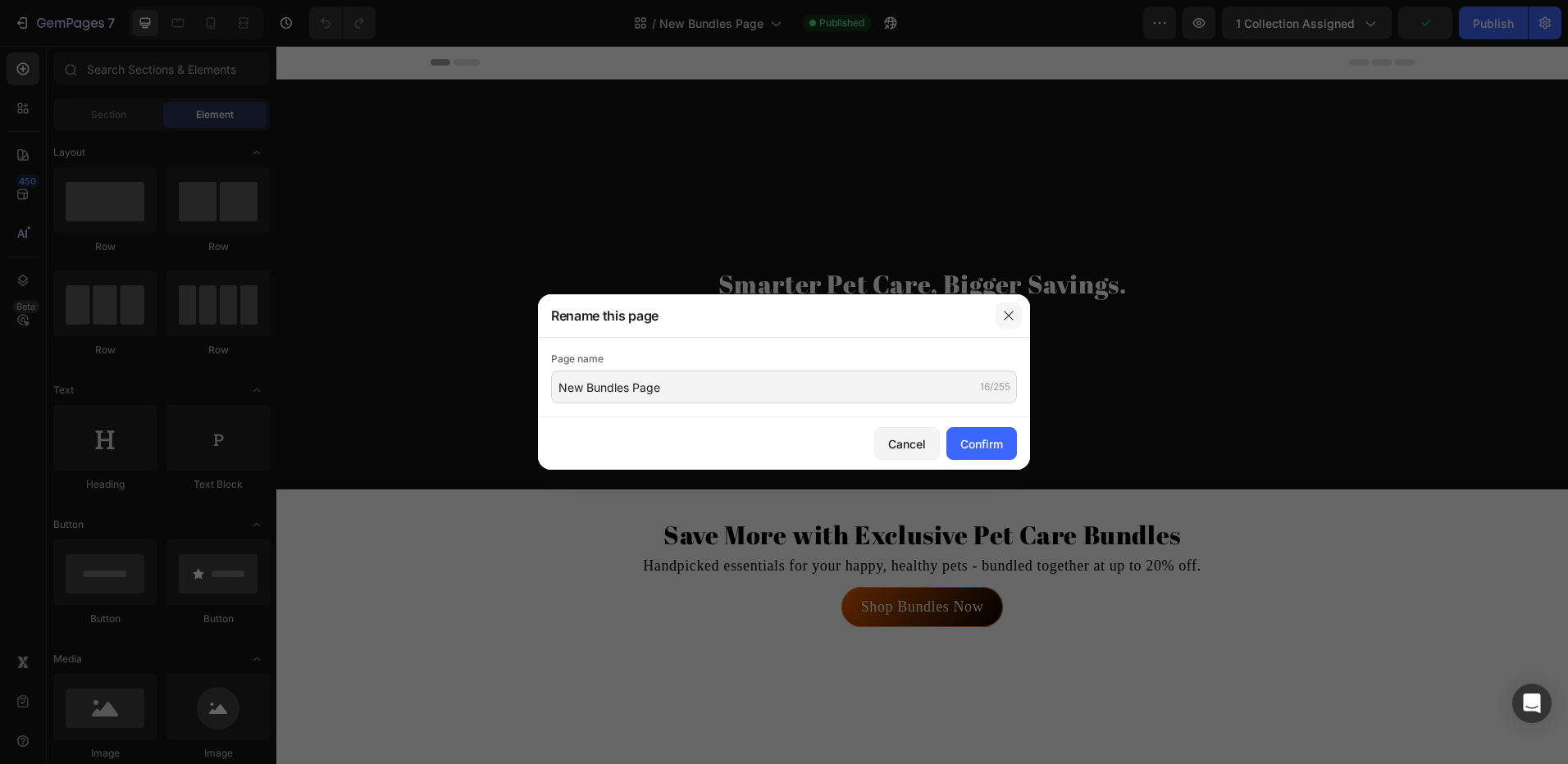
click at [1007, 313] on icon "button" at bounding box center [1008, 316] width 13 height 13
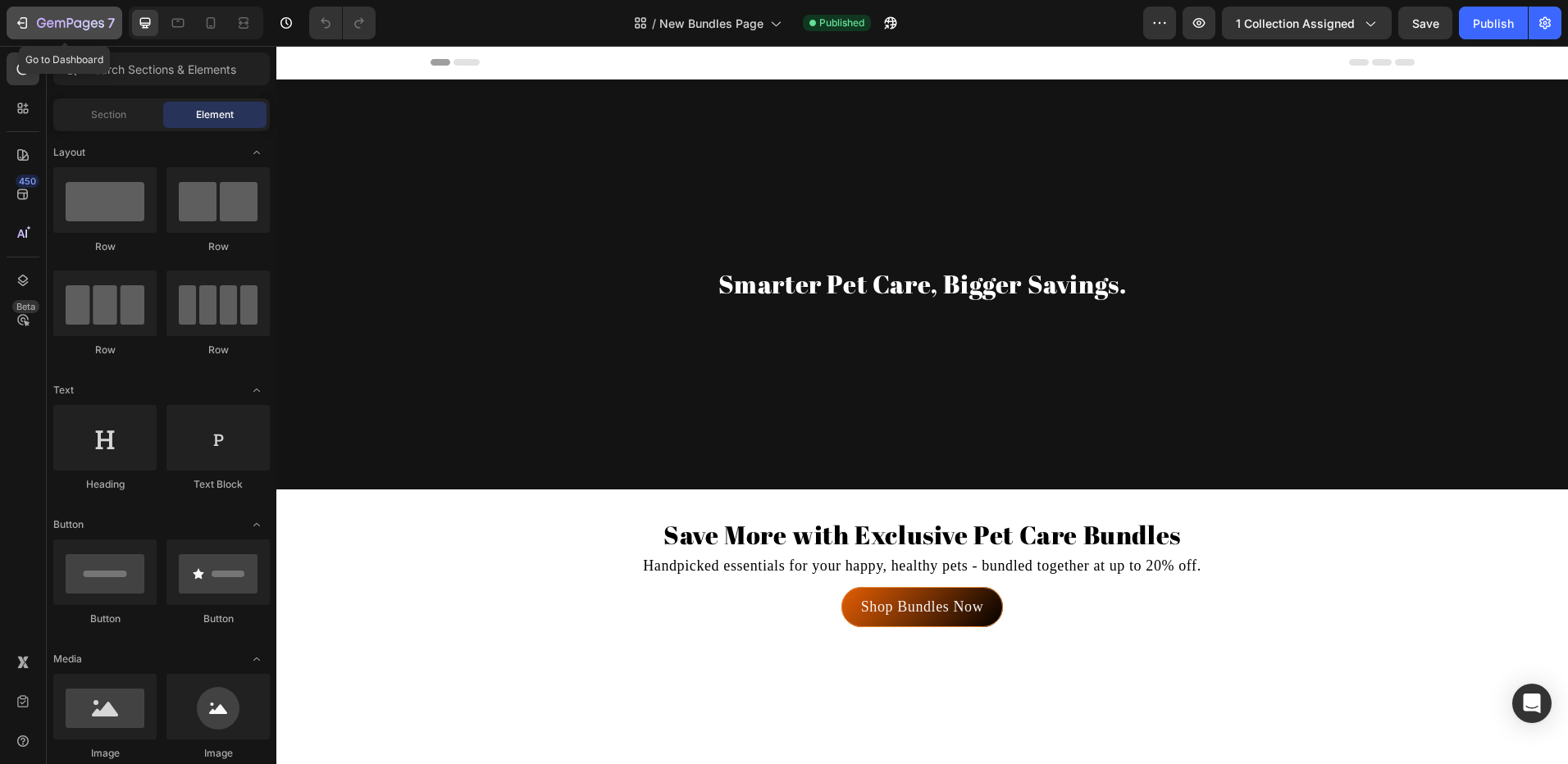
click at [57, 23] on icon "button" at bounding box center [70, 24] width 67 height 14
